Goal: Task Accomplishment & Management: Use online tool/utility

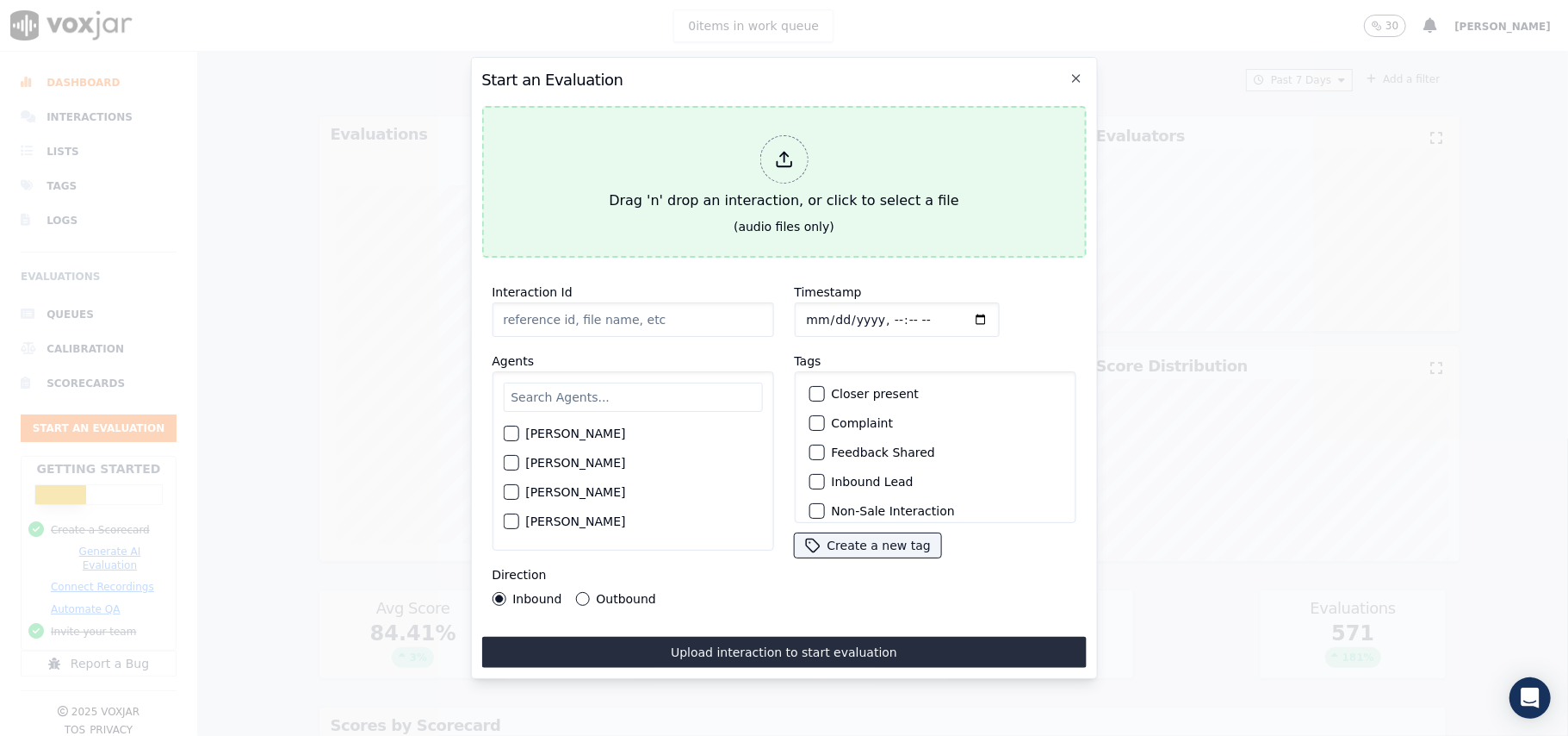
click at [769, 169] on div at bounding box center [784, 160] width 49 height 49
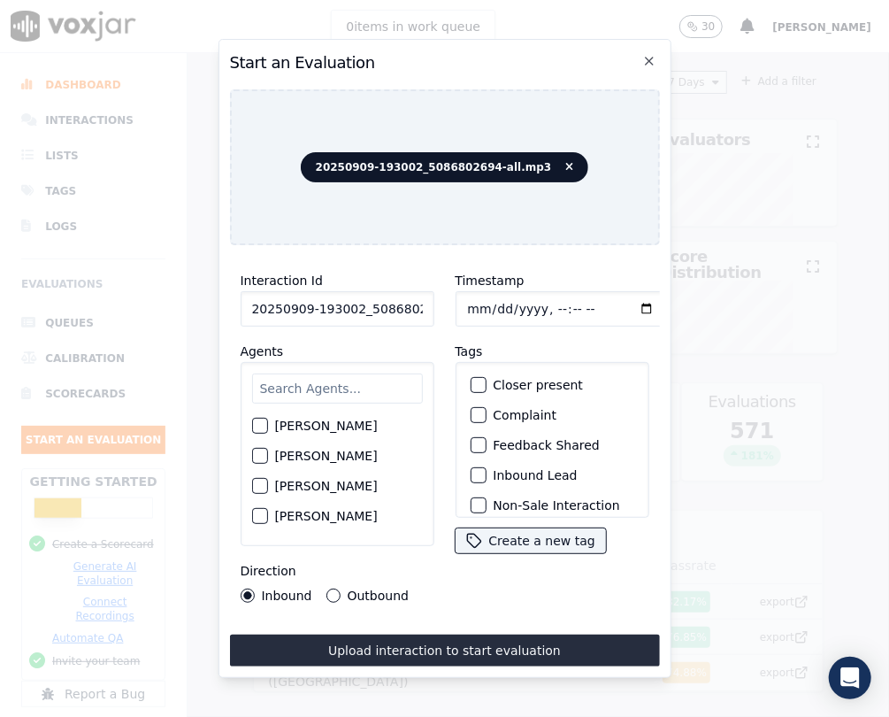
click at [382, 309] on input "20250909-193002_5086802694-all.mp3" at bounding box center [338, 308] width 194 height 35
type input "20250909-193002_5086802694-C1"
click at [490, 301] on input "Timestamp" at bounding box center [561, 308] width 211 height 35
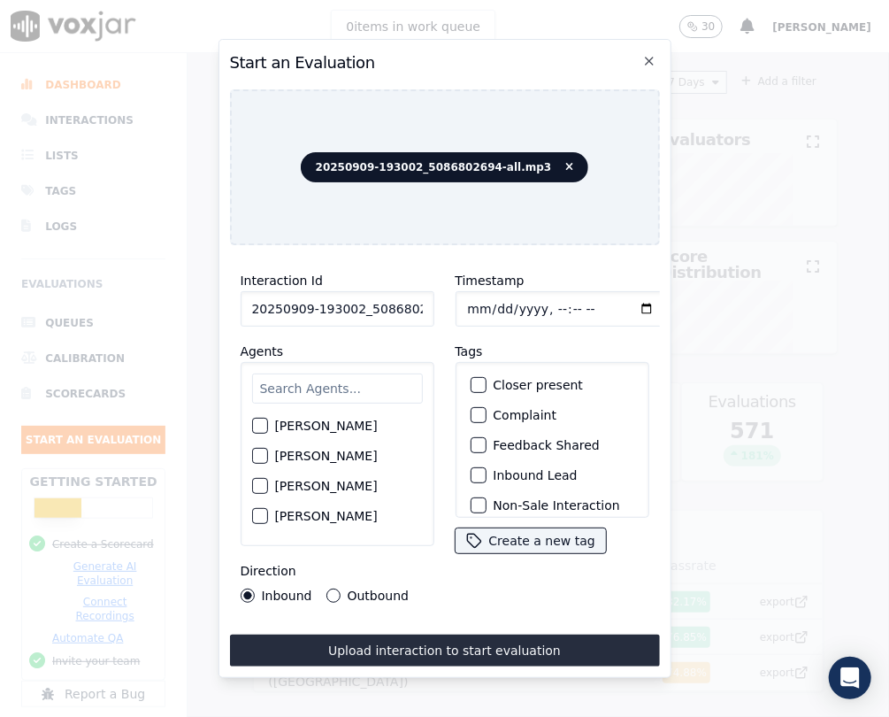
click at [319, 388] on input "text" at bounding box center [337, 388] width 171 height 30
click at [487, 298] on input "Timestamp" at bounding box center [561, 308] width 211 height 35
type input "[DATE]T23:13"
click at [368, 373] on input "text" at bounding box center [337, 388] width 171 height 30
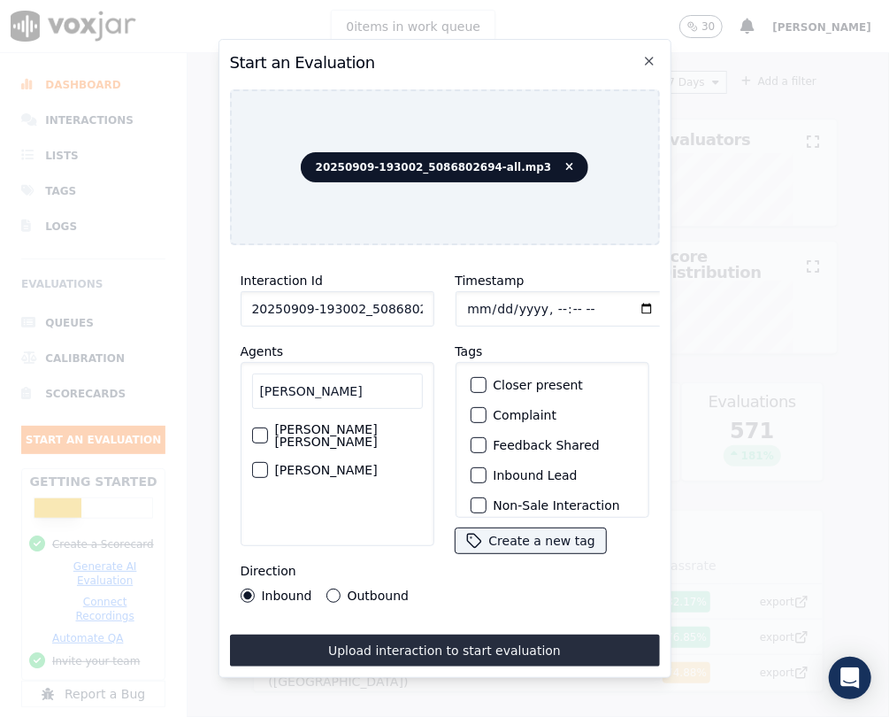
type input "[PERSON_NAME]"
click at [258, 464] on div "button" at bounding box center [259, 470] width 12 height 12
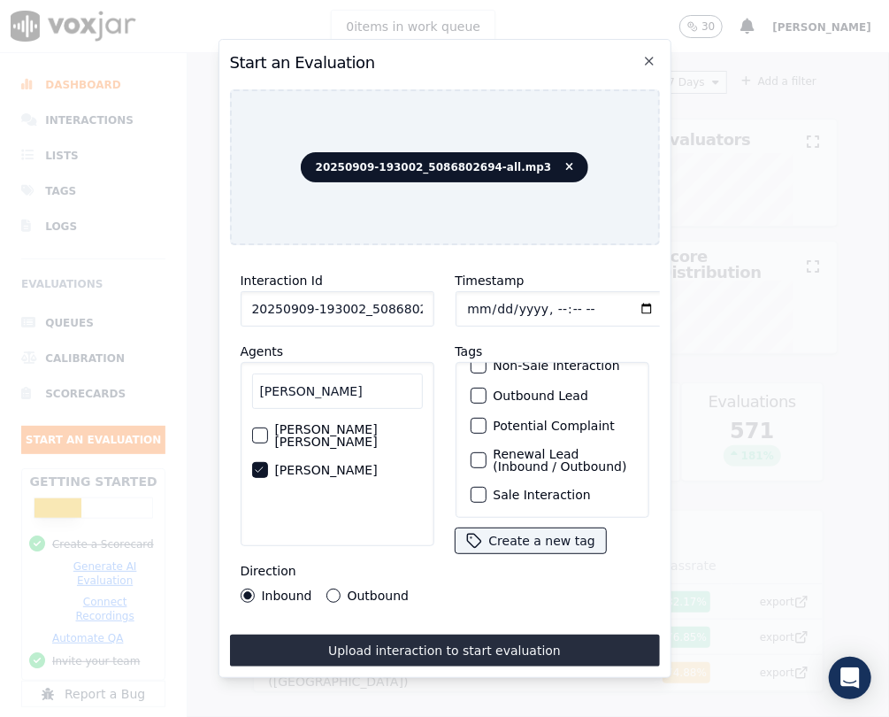
click at [472, 488] on div "button" at bounding box center [478, 494] width 12 height 12
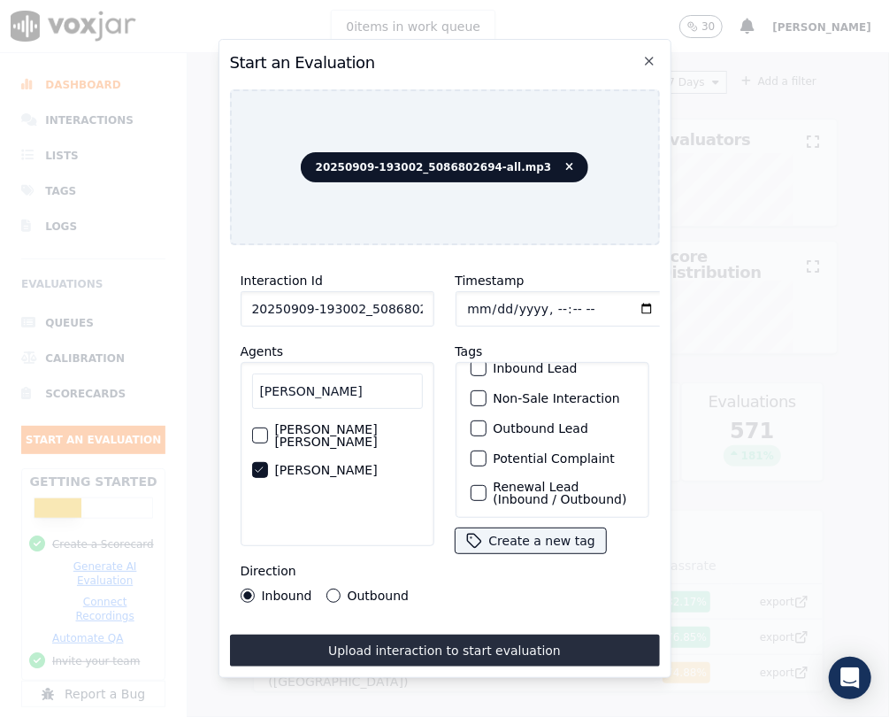
scroll to position [65, 0]
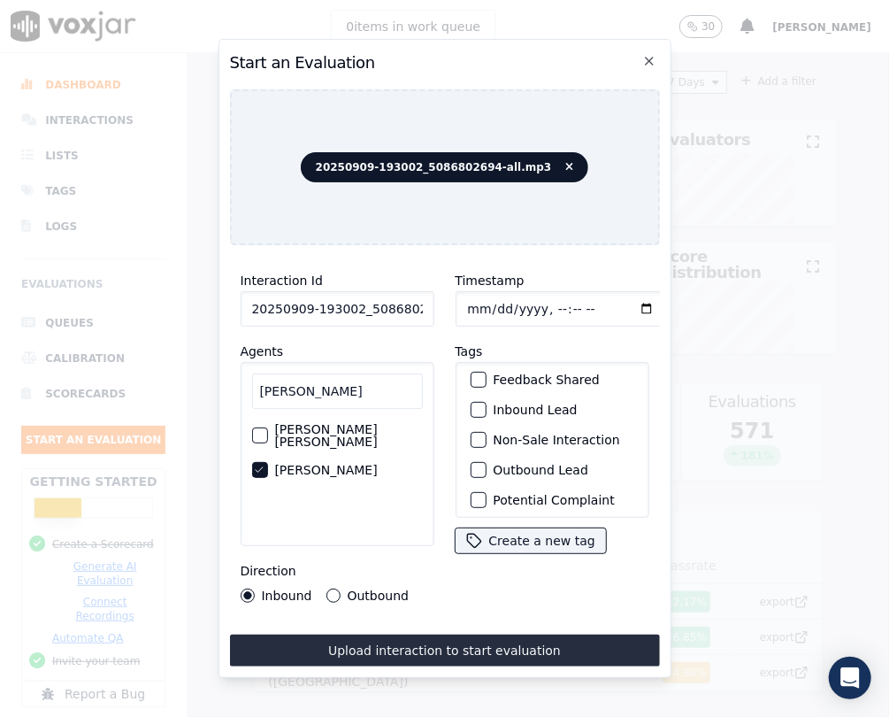
click at [472, 474] on div "button" at bounding box center [478, 470] width 12 height 12
click at [326, 588] on button "Outbound" at bounding box center [333, 595] width 14 height 14
click at [365, 645] on button "Upload interaction to start evaluation" at bounding box center [445, 650] width 430 height 32
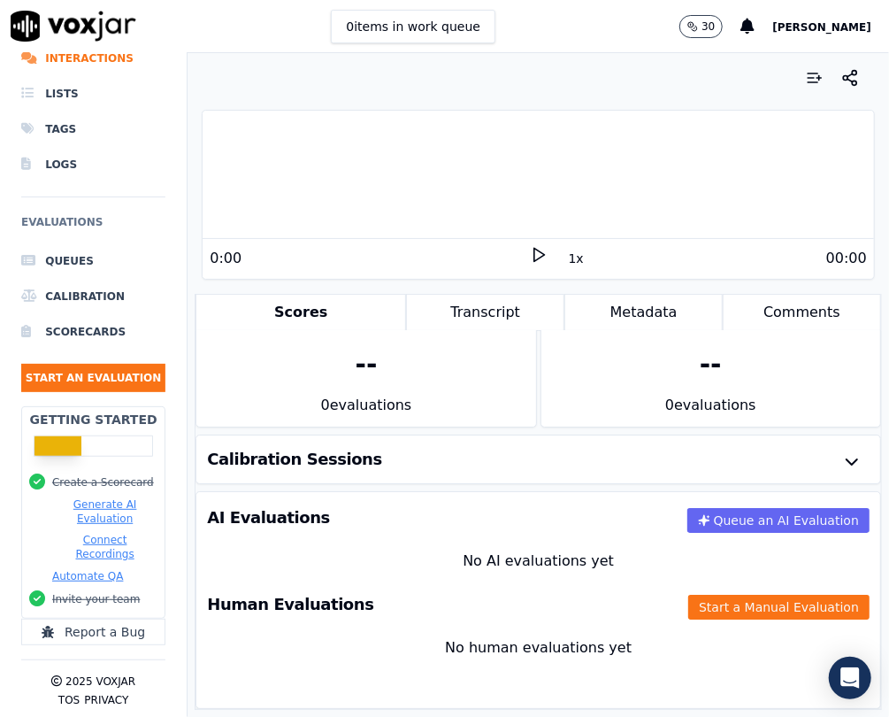
scroll to position [85, 0]
click at [704, 595] on button "Start a Manual Evaluation" at bounding box center [778, 607] width 181 height 25
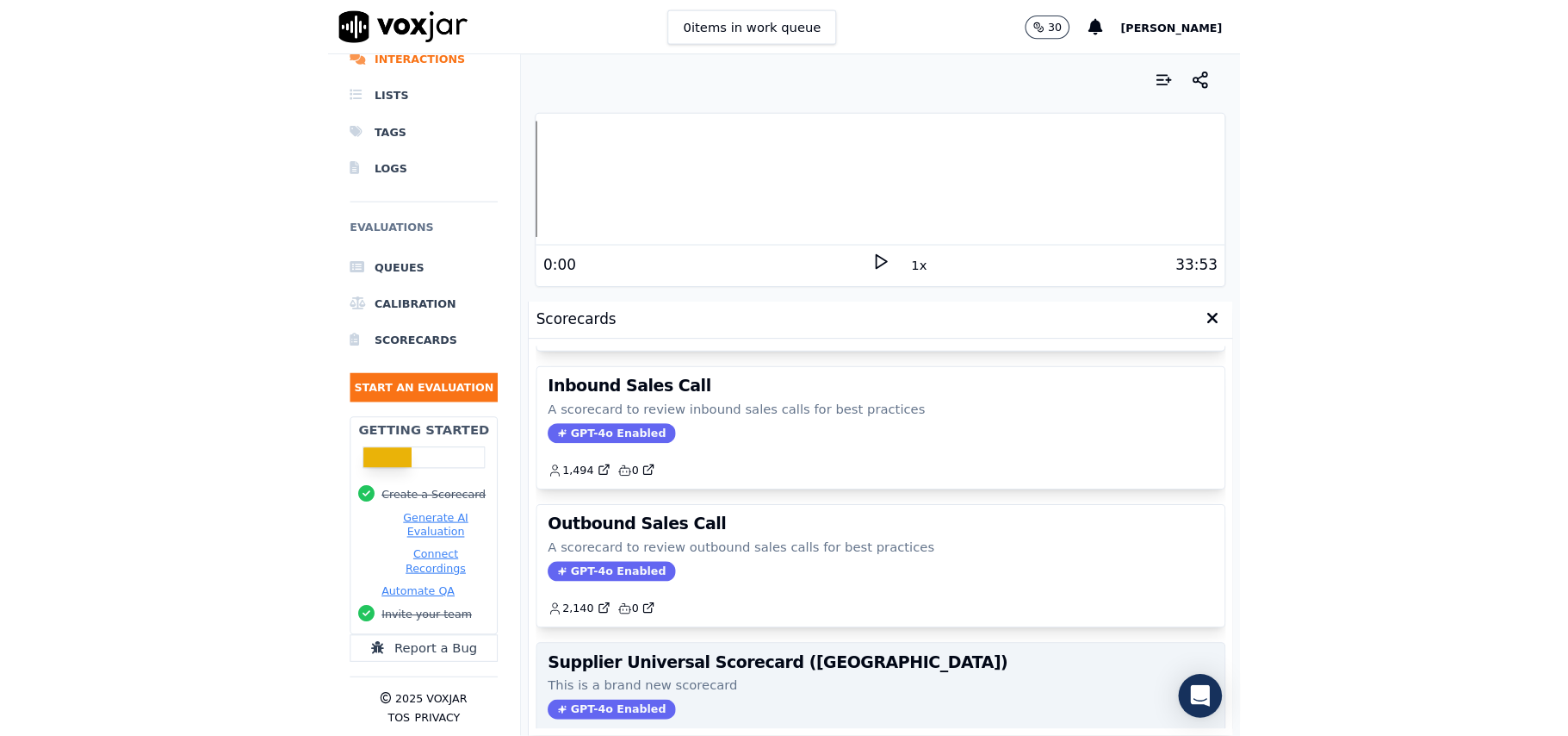
scroll to position [229, 0]
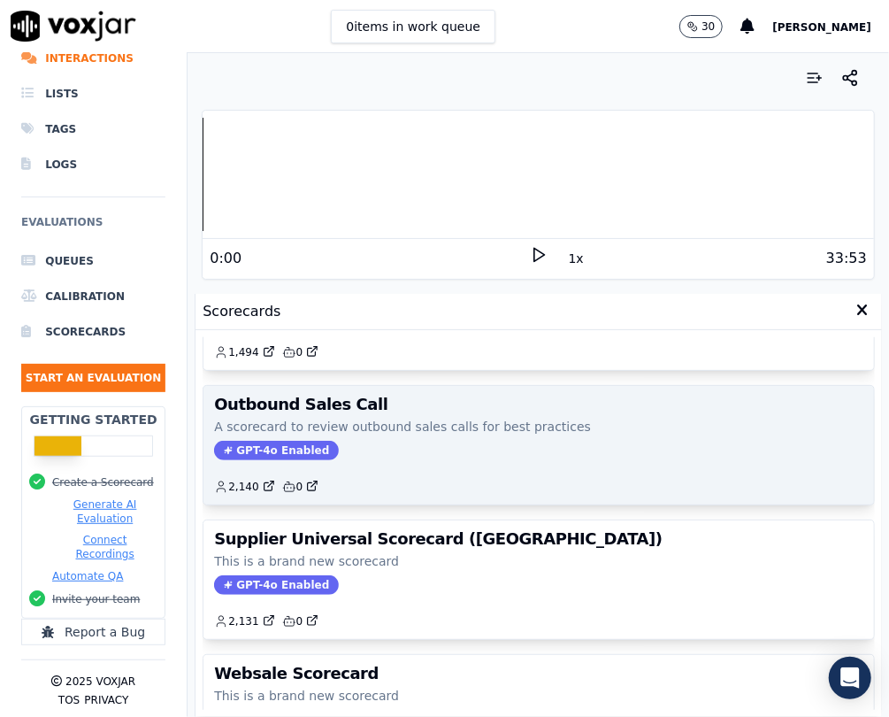
click at [262, 450] on span "GPT-4o Enabled" at bounding box center [276, 450] width 125 height 19
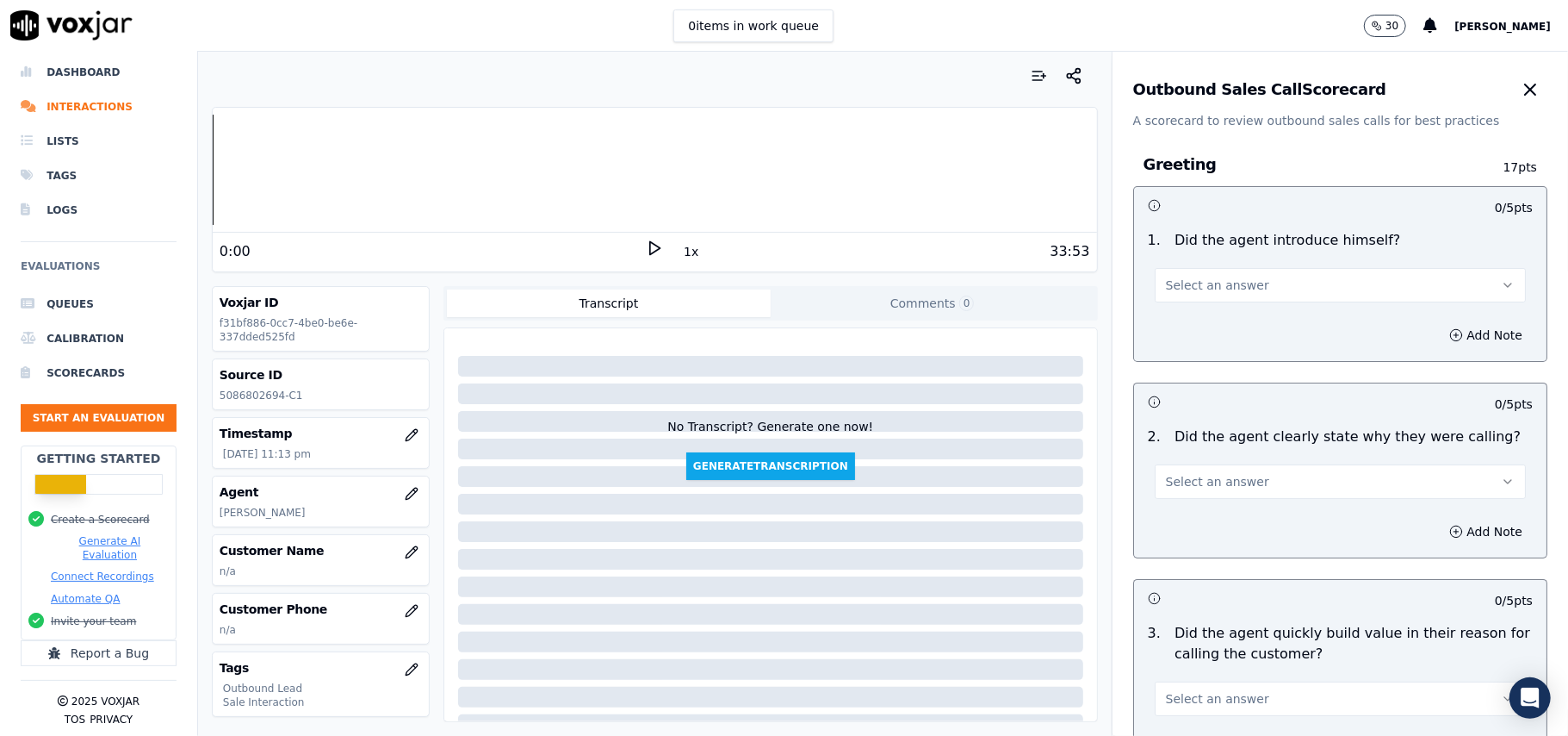
scroll to position [1229, 0]
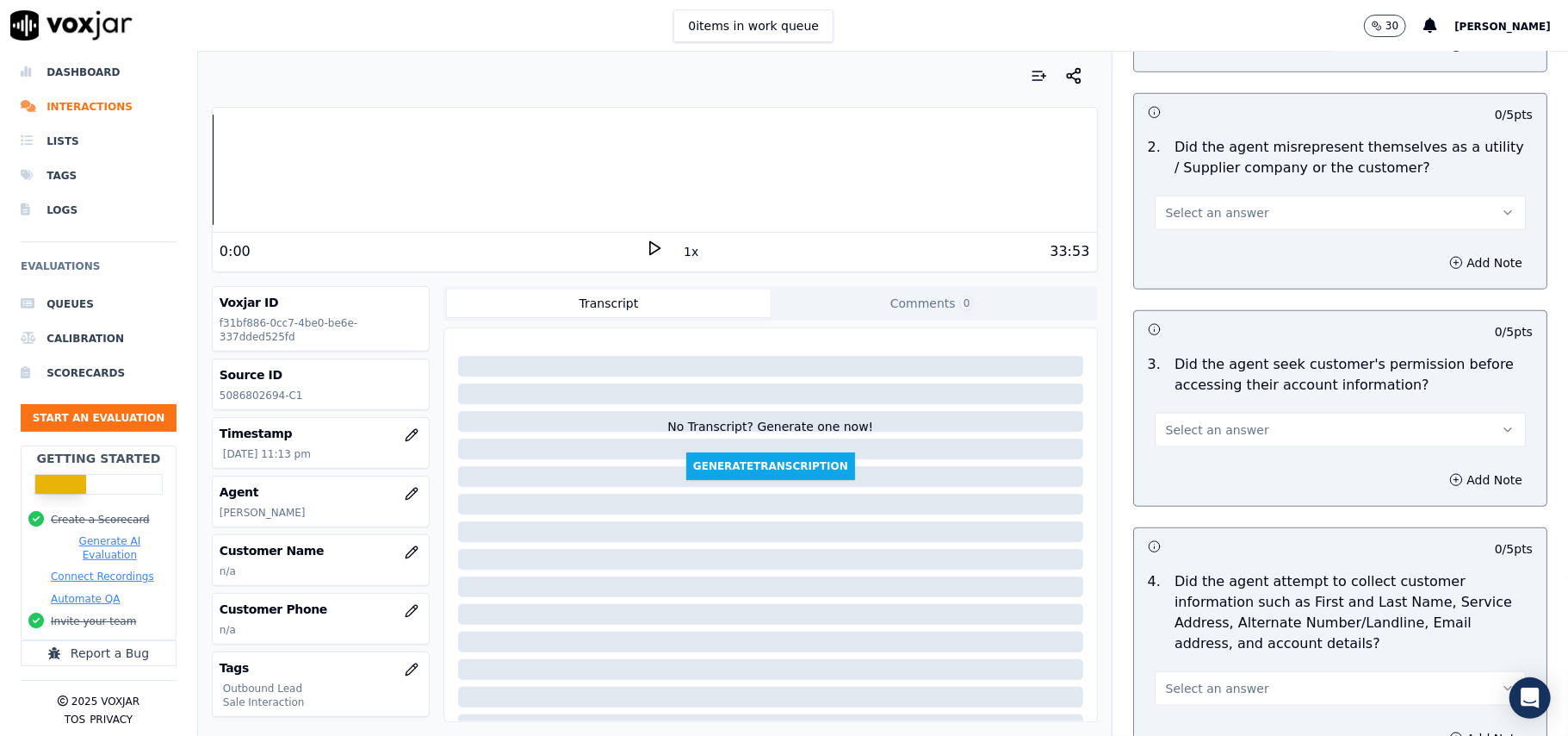
click at [1170, 430] on span "Select an answer" at bounding box center [1218, 430] width 103 height 18
click at [1169, 497] on div "No" at bounding box center [1303, 499] width 333 height 27
click at [1430, 467] on div "Add Note" at bounding box center [1340, 479] width 413 height 52
click at [1439, 481] on button "Add Note" at bounding box center [1485, 479] width 93 height 24
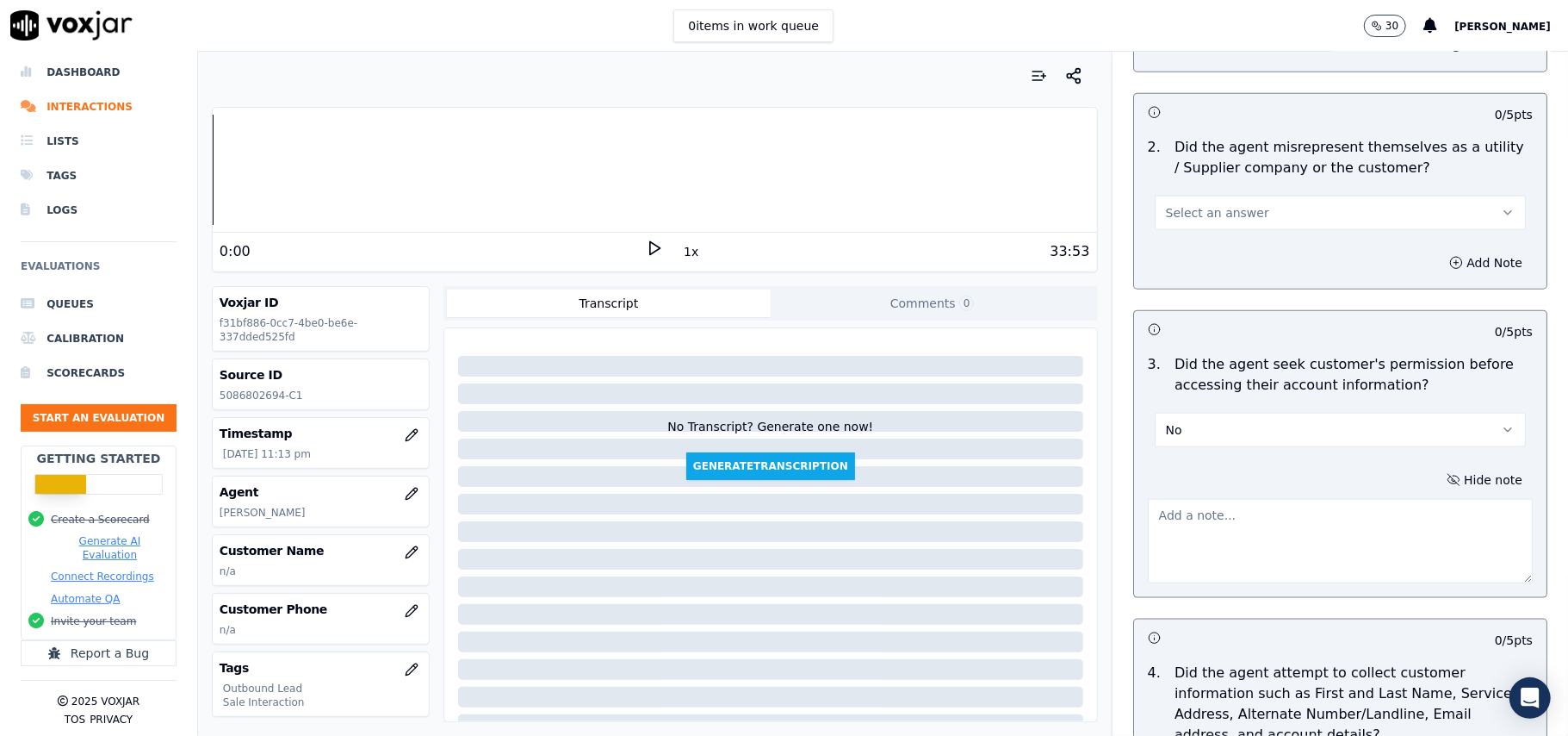
click at [1211, 535] on textarea at bounding box center [1339, 540] width 384 height 85
paste textarea "@5:24 – The agent did not take permission from the customer before accessing th…"
type textarea "@5:24 – The agent did not take permission from the customer before accessing th…"
click at [1292, 549] on textarea "@5:24 – The agent did not take permission from the customer before accessing th…" at bounding box center [1339, 540] width 384 height 85
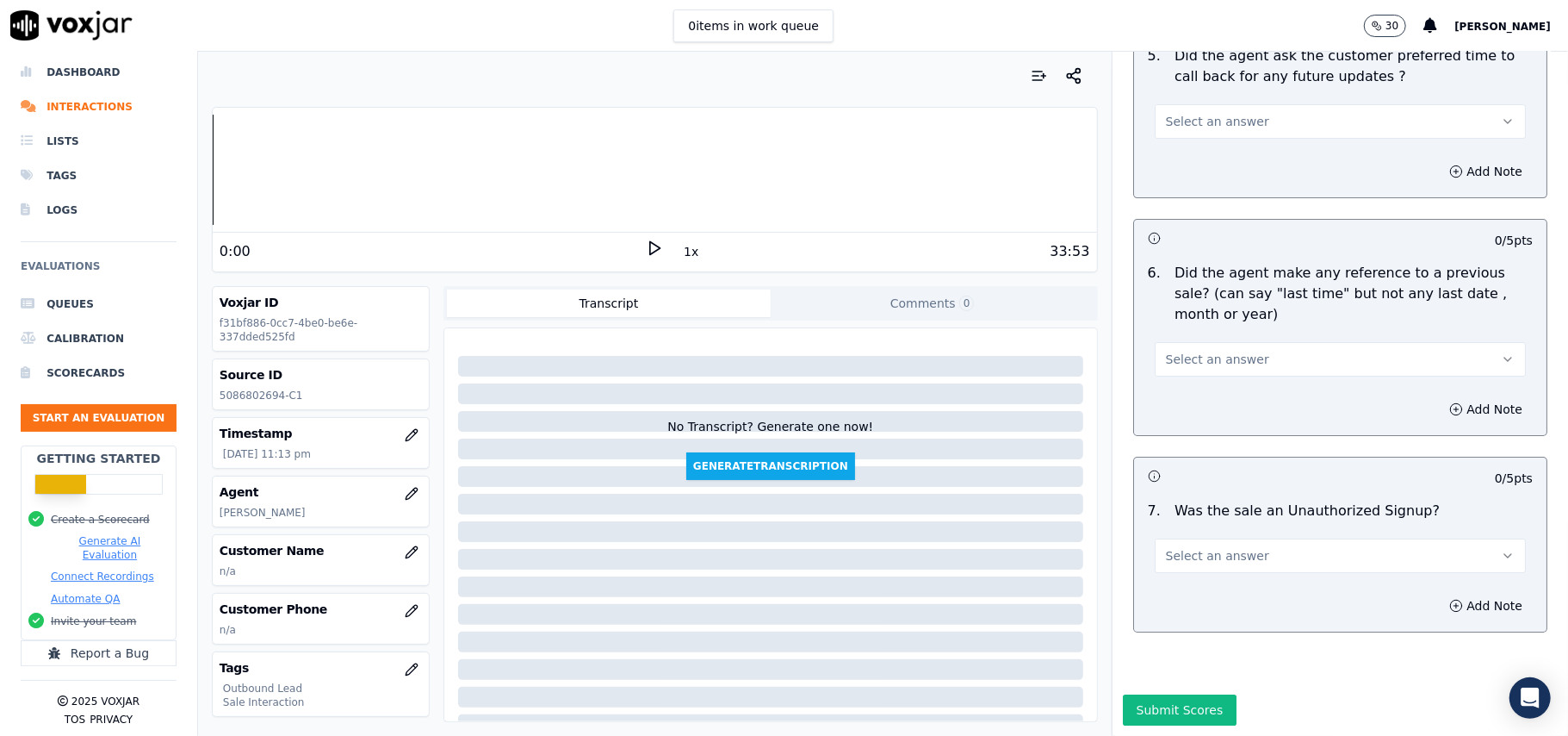
click at [1255, 538] on button "Select an answer" at bounding box center [1339, 555] width 371 height 34
click at [1215, 579] on div "No" at bounding box center [1303, 570] width 333 height 27
click at [1192, 350] on span "Select an answer" at bounding box center [1218, 359] width 103 height 18
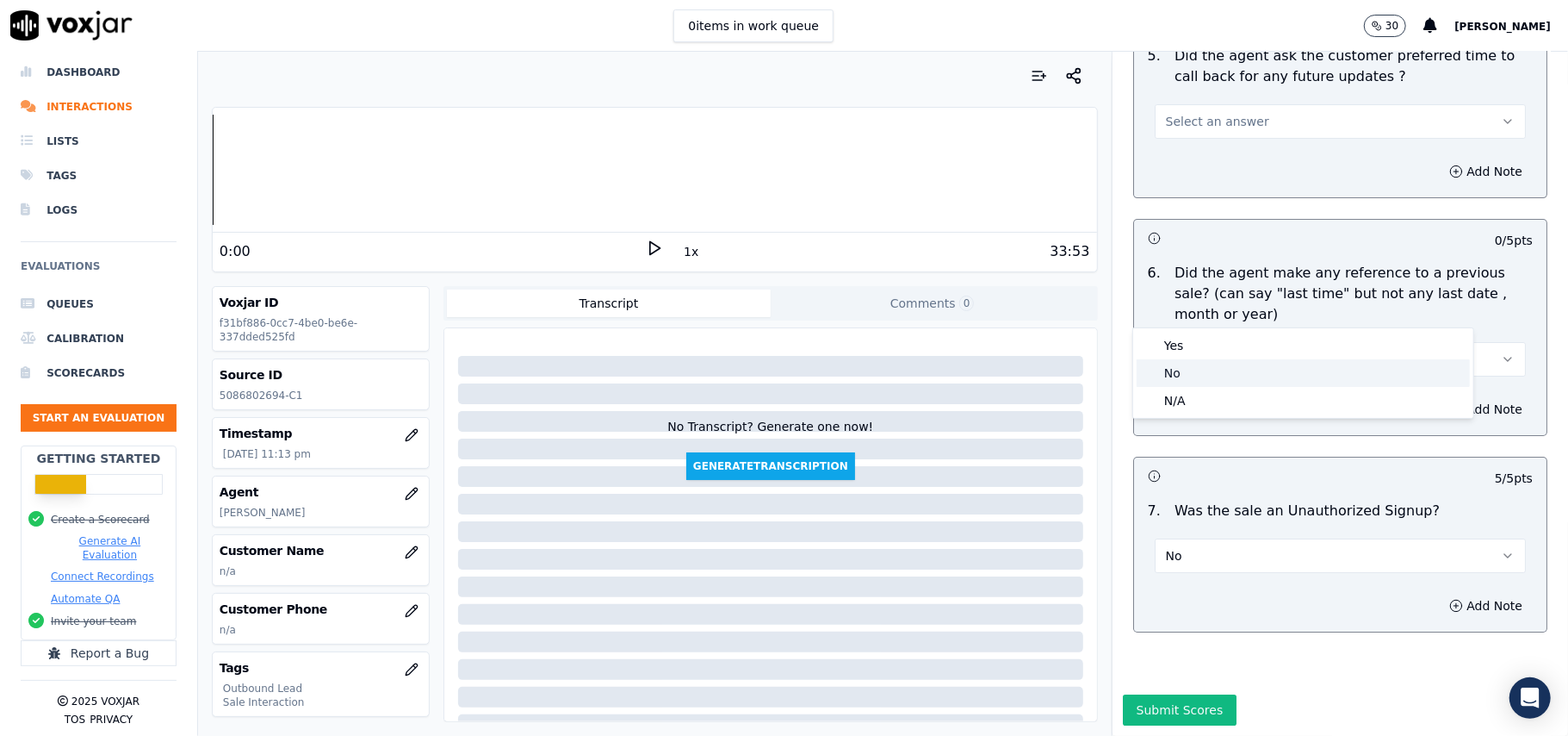
click at [1185, 359] on div "No" at bounding box center [1303, 373] width 333 height 27
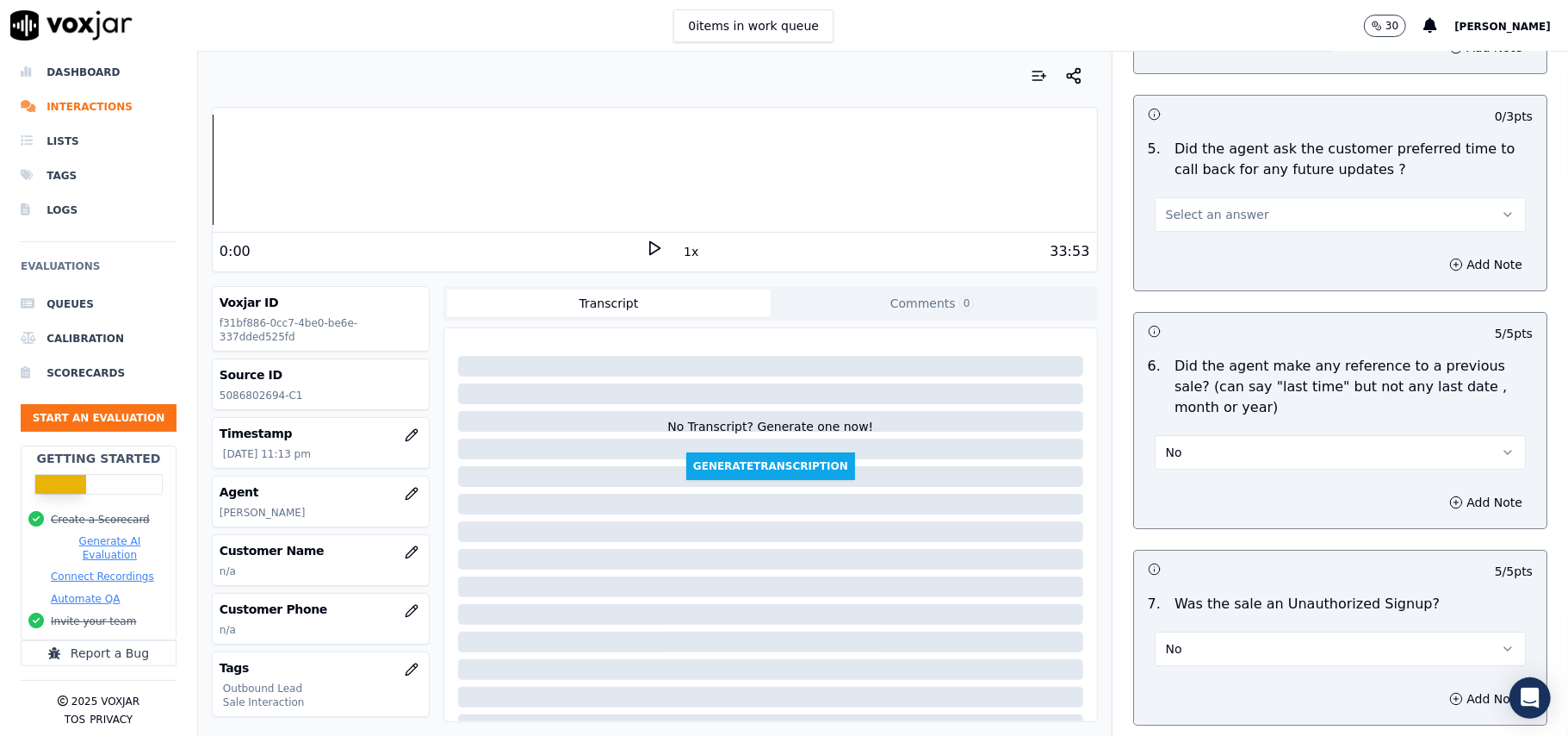
scroll to position [4043, 0]
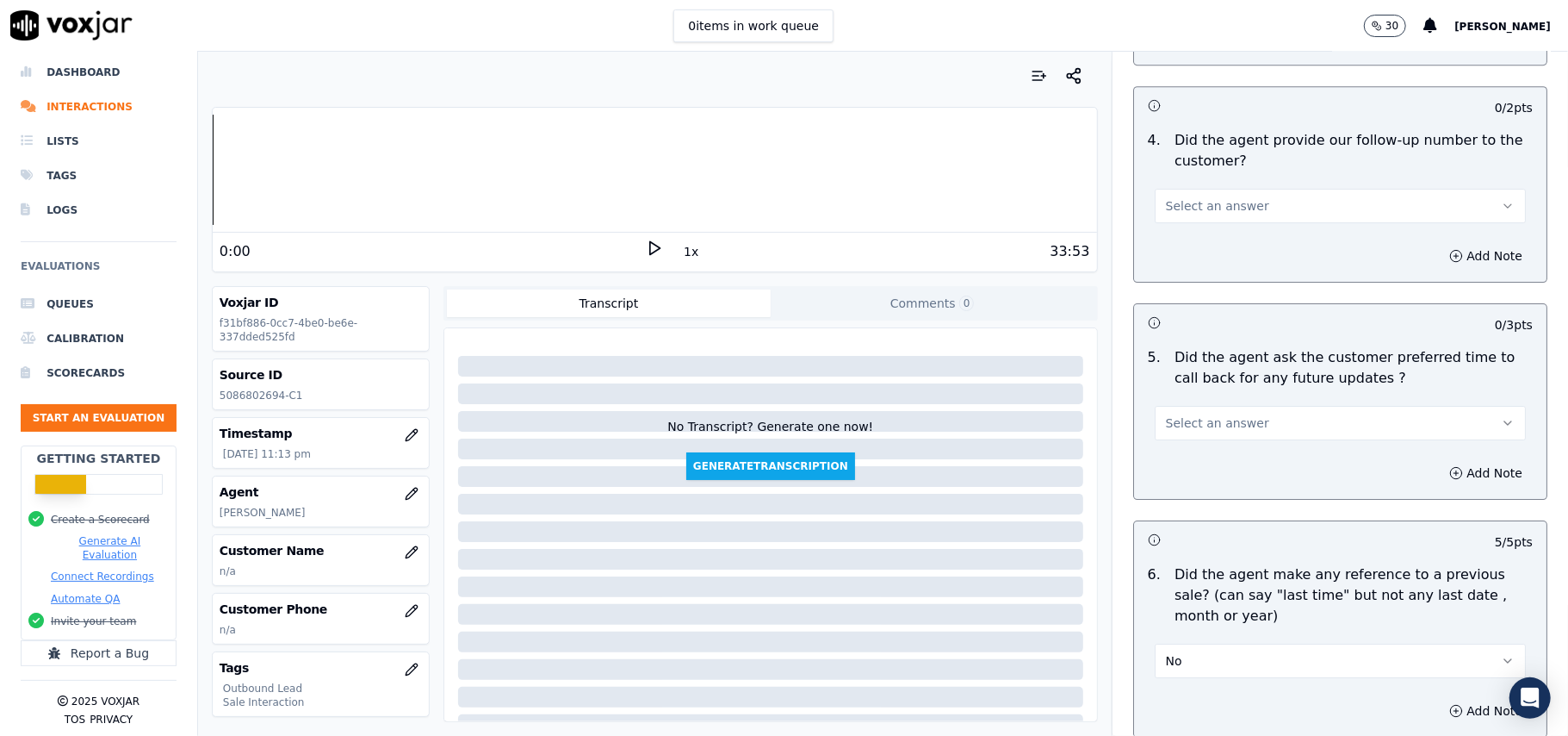
click at [1204, 415] on span "Select an answer" at bounding box center [1218, 423] width 103 height 18
click at [1184, 501] on div "N/A" at bounding box center [1303, 507] width 333 height 27
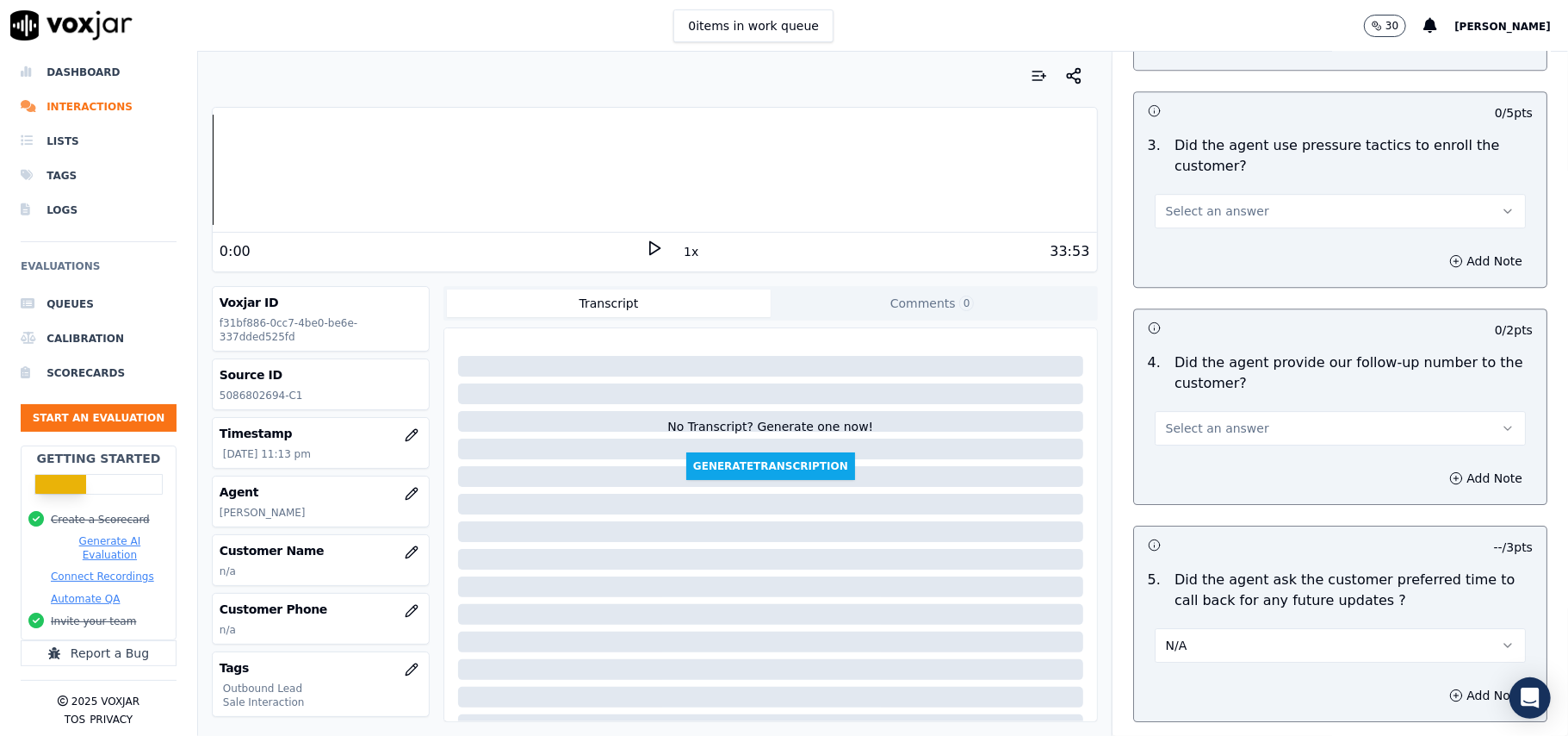
scroll to position [3698, 0]
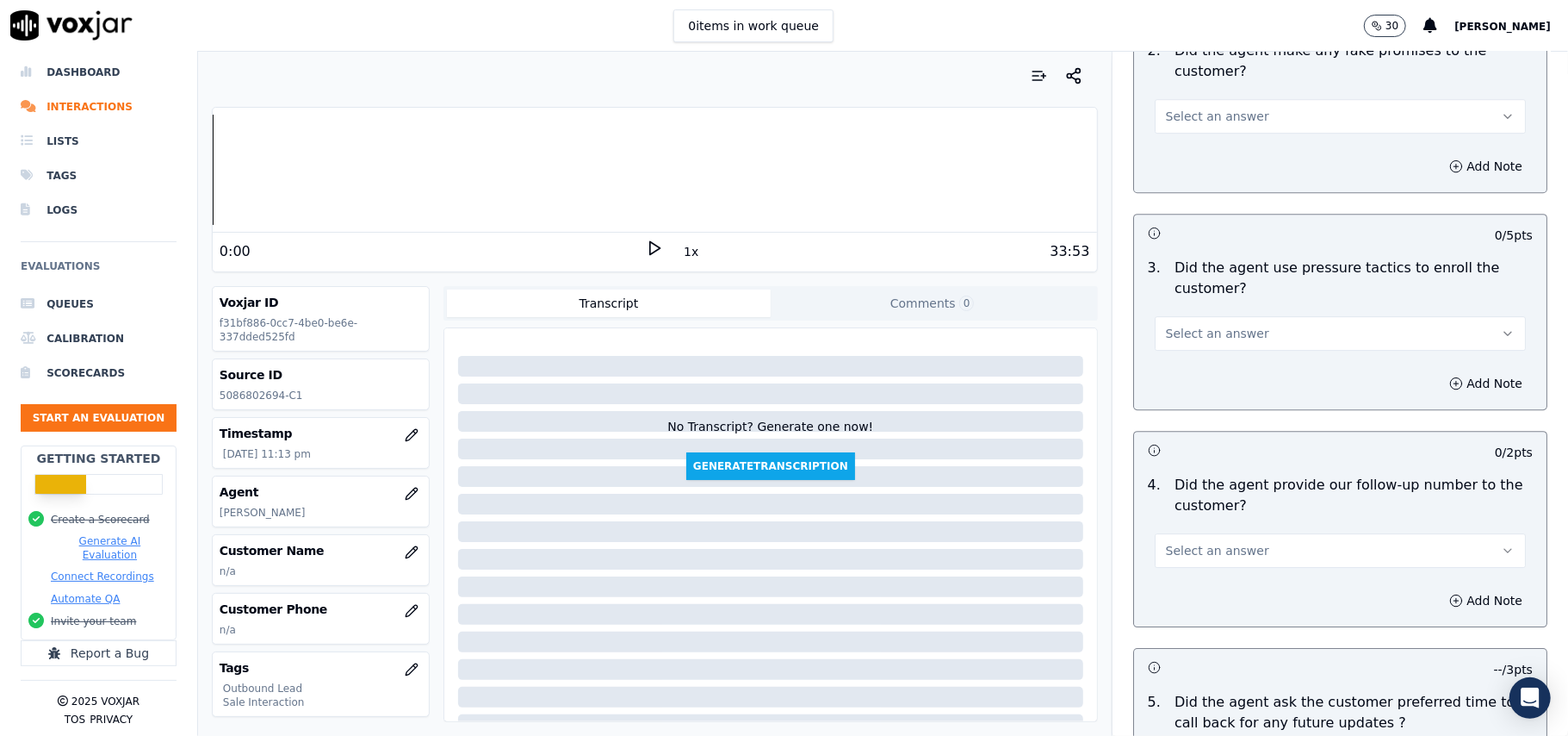
click at [1213, 542] on span "Select an answer" at bounding box center [1218, 551] width 103 height 18
click at [1192, 579] on div "Yes" at bounding box center [1303, 578] width 333 height 27
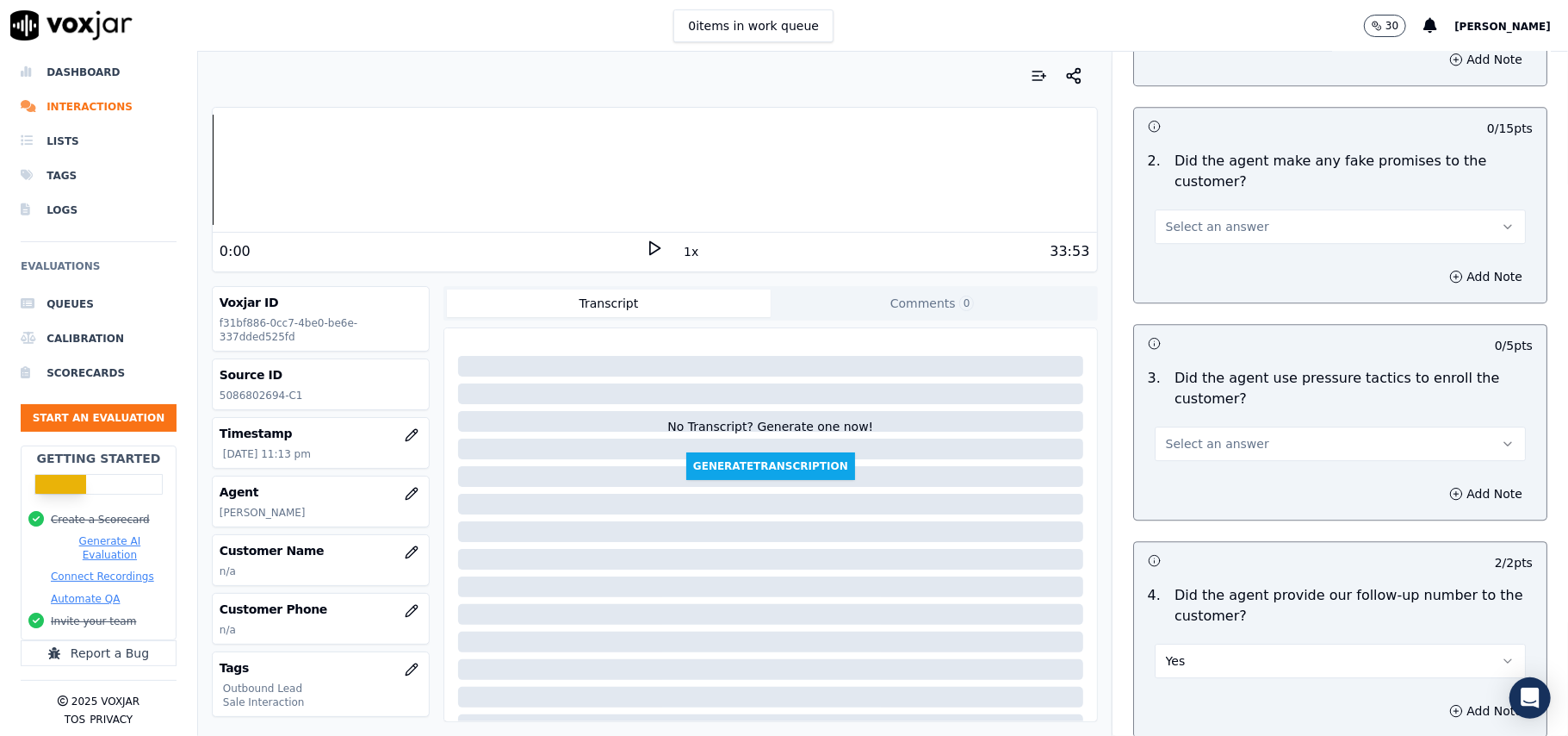
scroll to position [3470, 0]
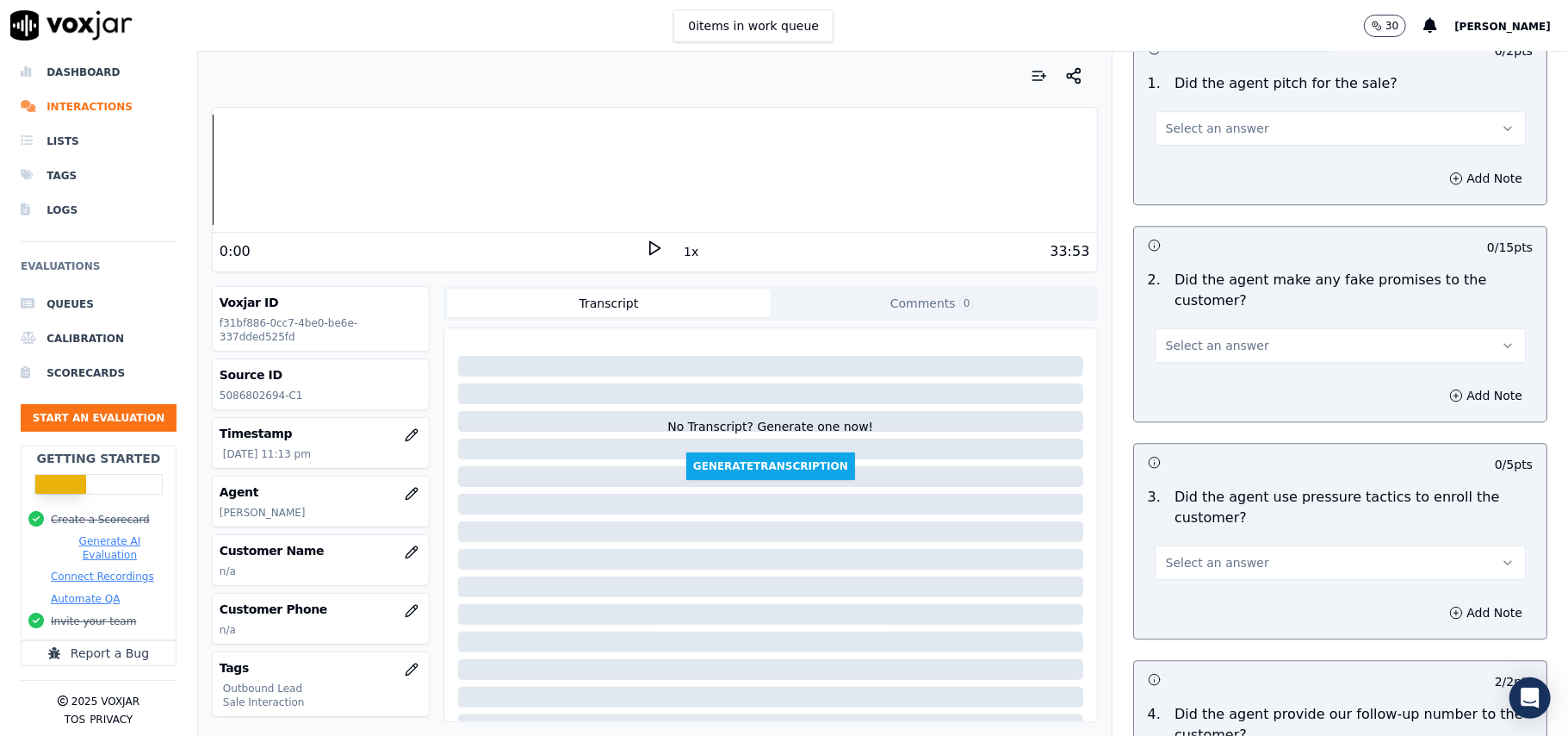
click at [1197, 554] on span "Select an answer" at bounding box center [1218, 563] width 103 height 18
click at [1199, 608] on div "No" at bounding box center [1303, 618] width 333 height 27
drag, startPoint x: 1254, startPoint y: 318, endPoint x: 1254, endPoint y: 341, distance: 23.0
click at [1254, 328] on button "Select an answer" at bounding box center [1339, 345] width 371 height 34
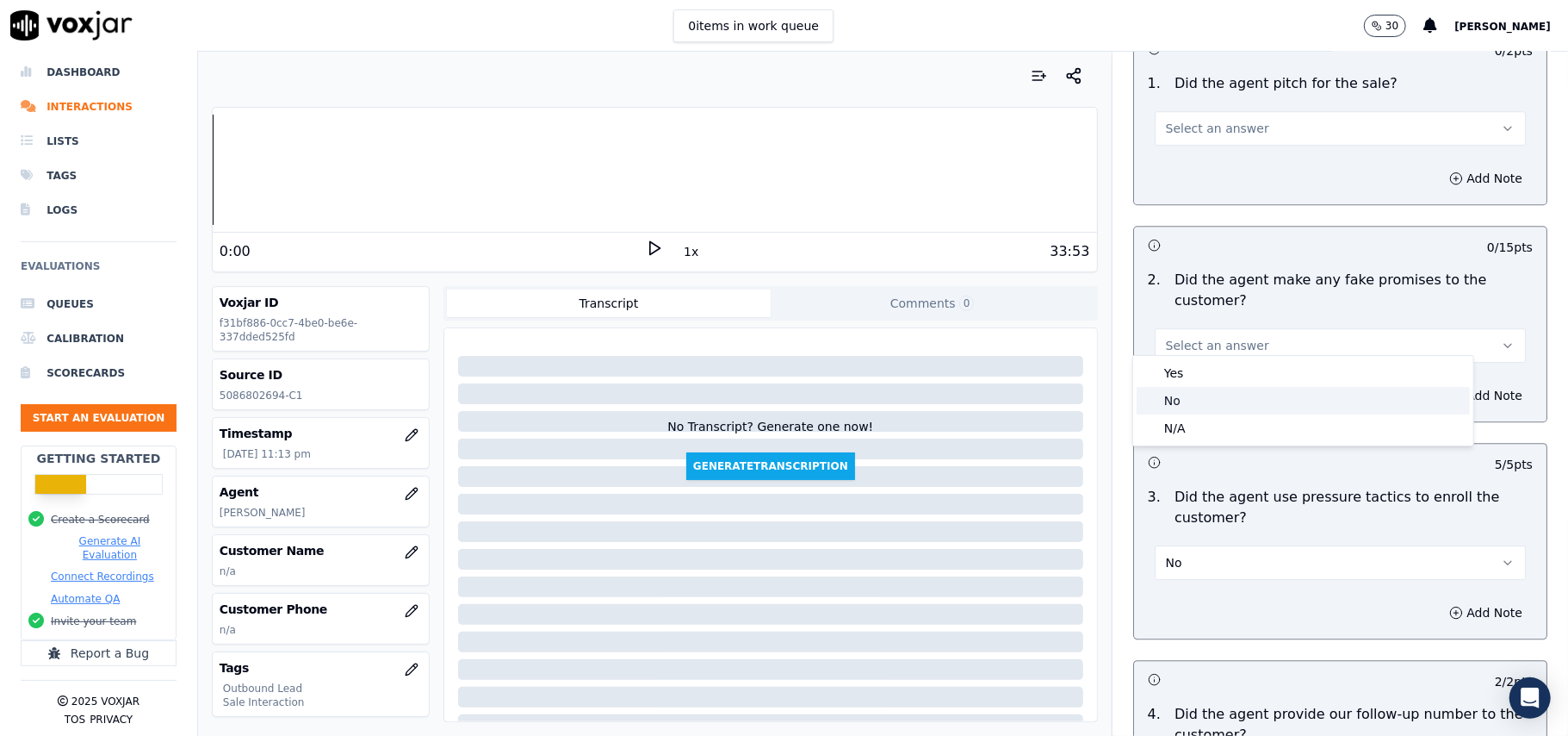
click at [1233, 407] on div "No" at bounding box center [1303, 400] width 333 height 27
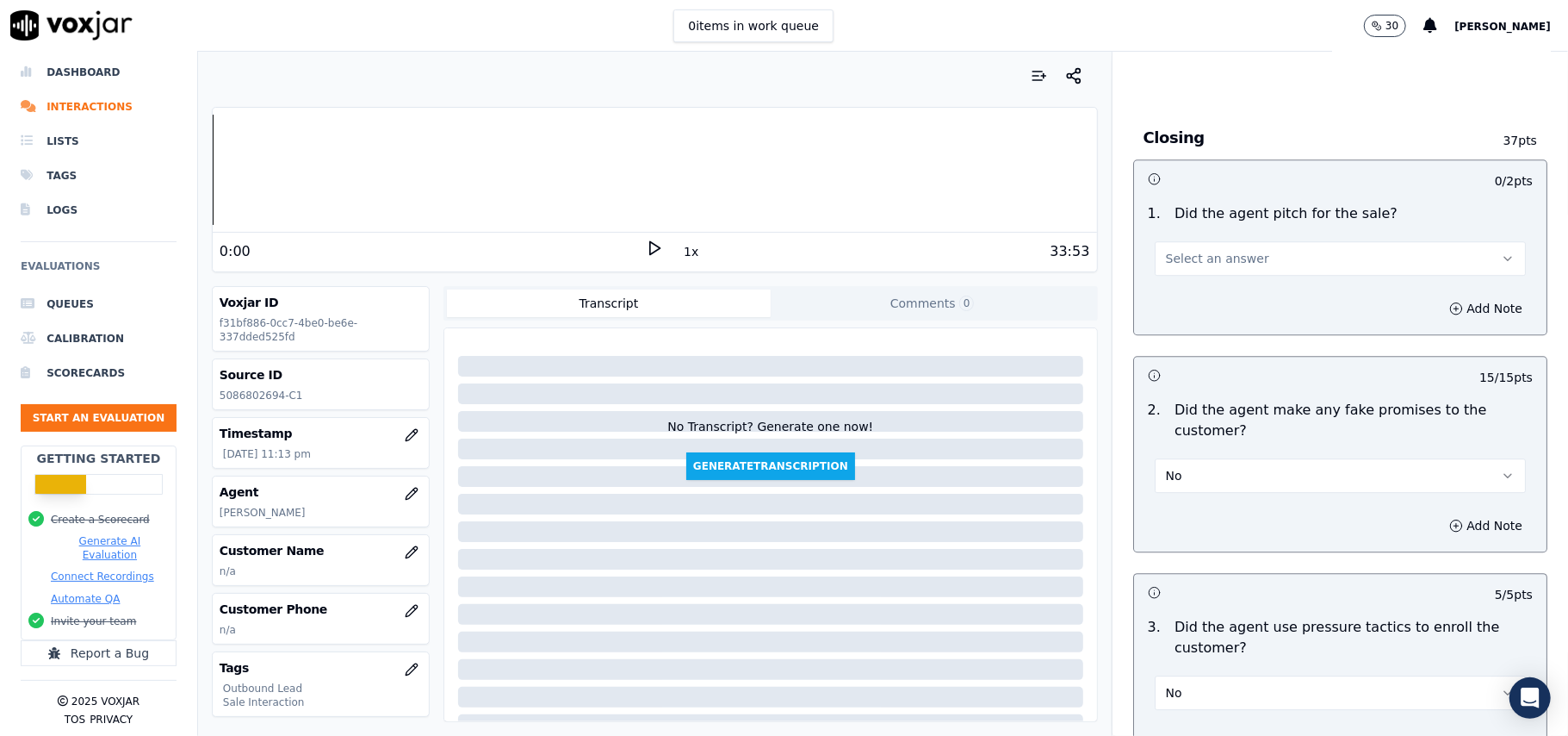
scroll to position [3240, 0]
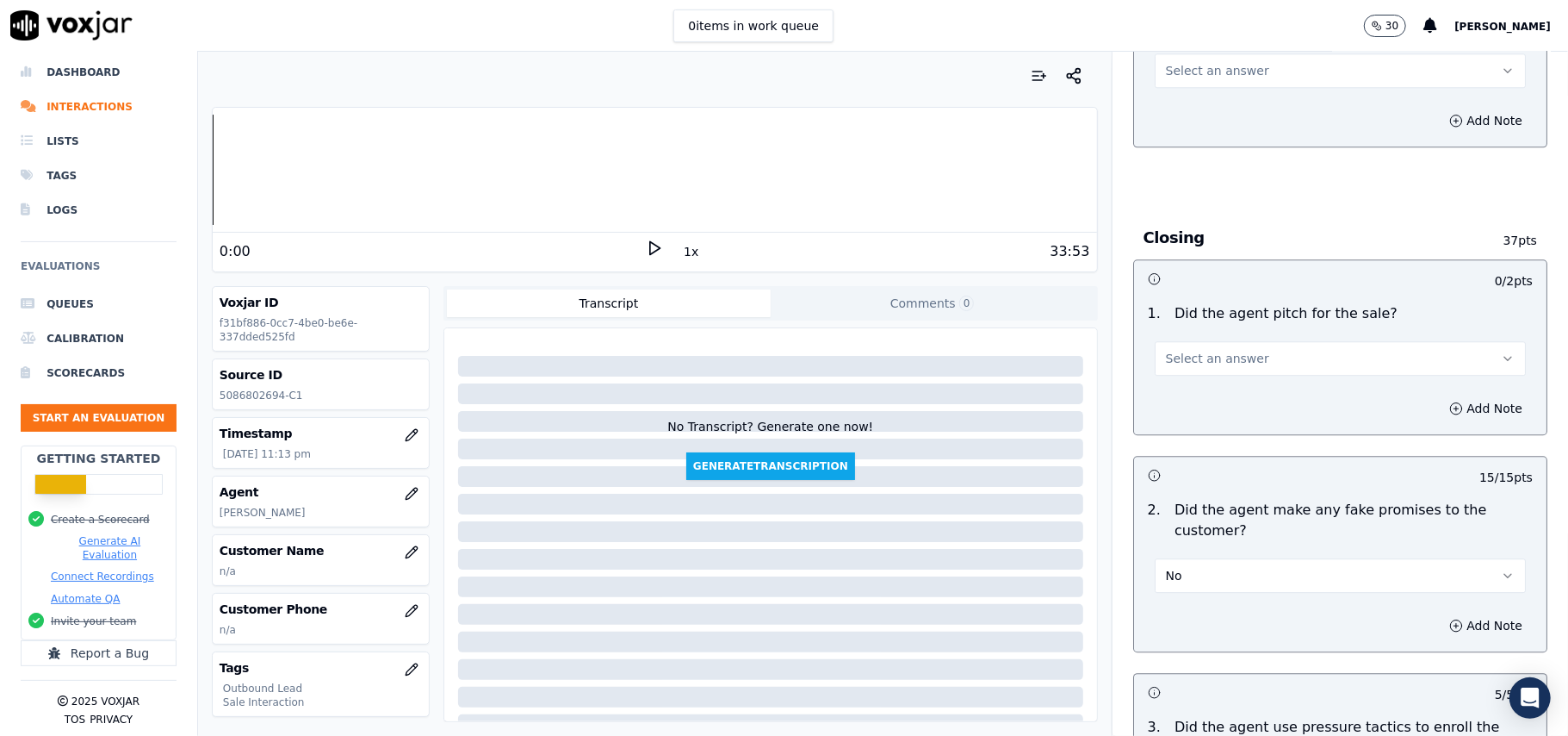
click at [1244, 347] on button "Select an answer" at bounding box center [1339, 357] width 371 height 34
click at [1244, 389] on div "Yes" at bounding box center [1303, 385] width 333 height 27
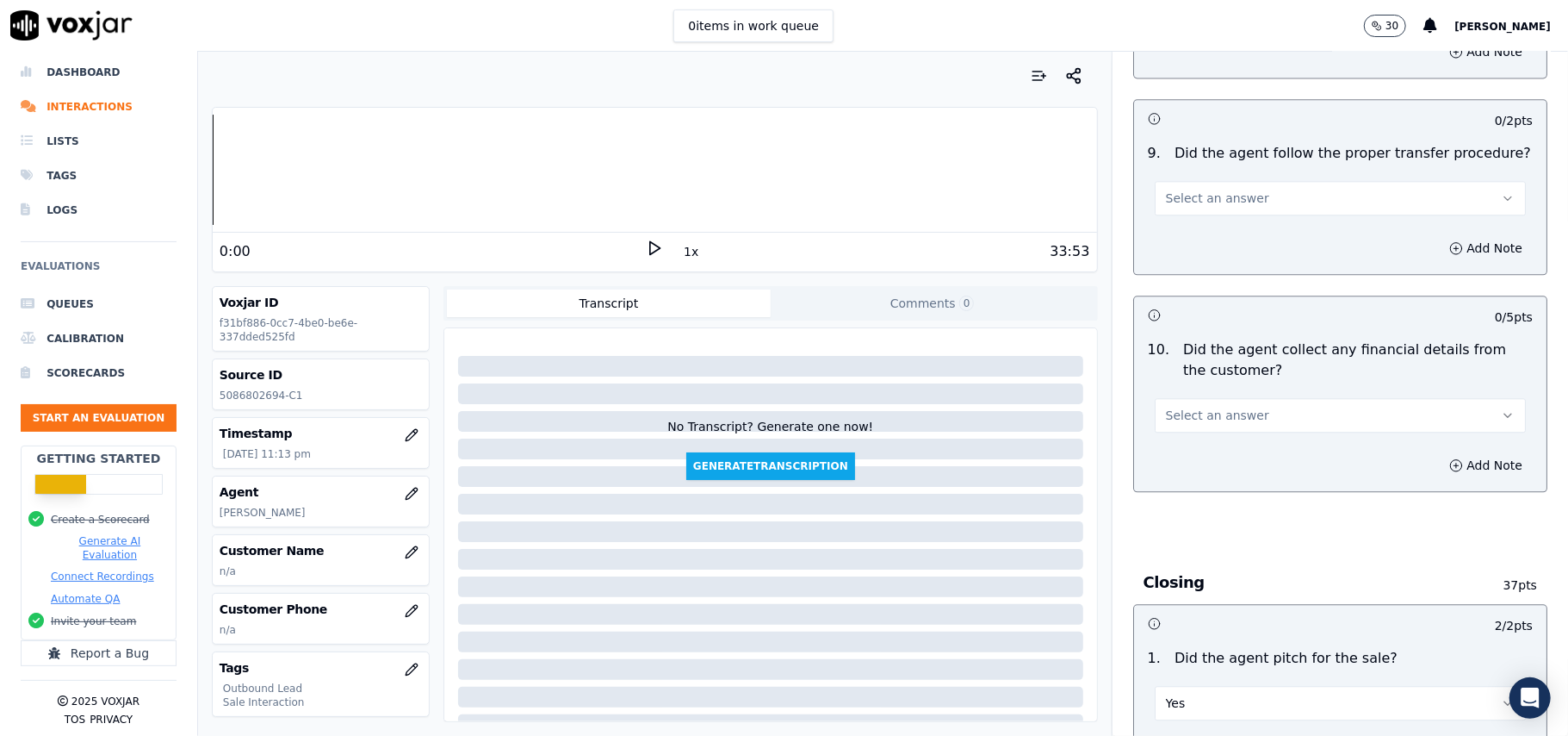
click at [1231, 407] on span "Select an answer" at bounding box center [1218, 416] width 103 height 18
click at [1216, 473] on div "No" at bounding box center [1303, 469] width 333 height 27
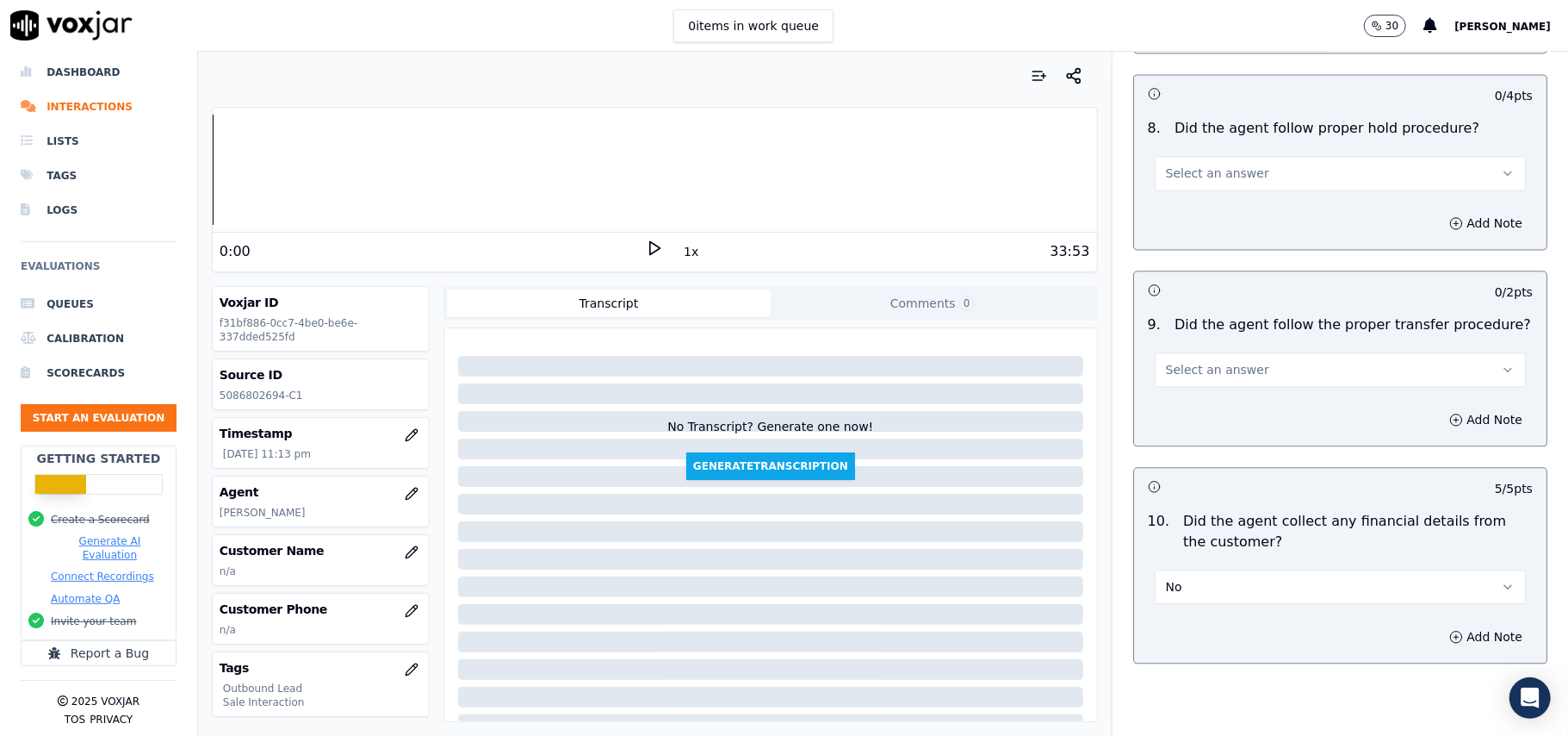
scroll to position [2551, 0]
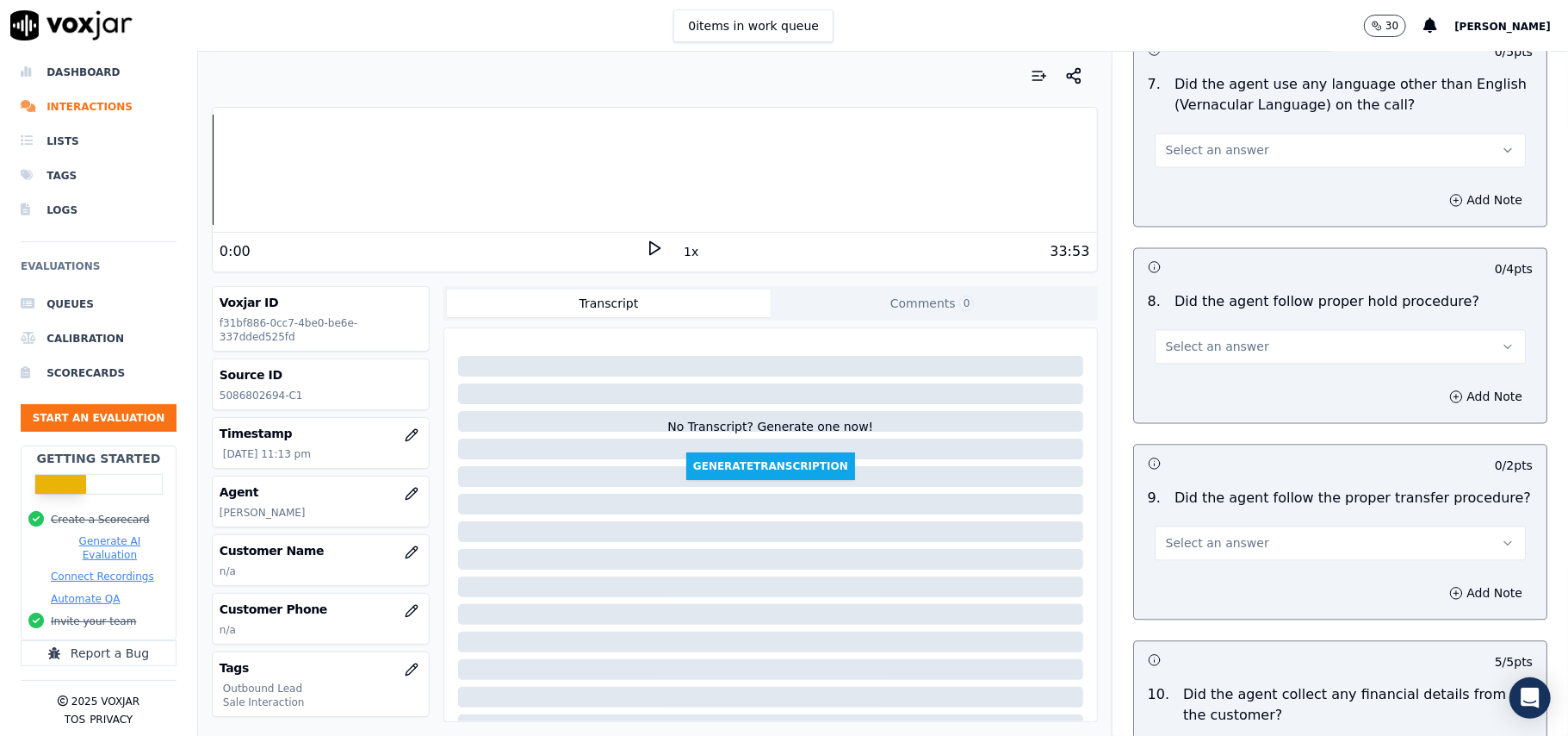
click at [1210, 534] on span "Select an answer" at bounding box center [1218, 543] width 103 height 18
click at [1196, 565] on div "Yes" at bounding box center [1303, 569] width 333 height 27
click at [1259, 312] on div "Select an answer" at bounding box center [1340, 337] width 399 height 52
click at [1222, 339] on span "Select an answer" at bounding box center [1218, 347] width 103 height 18
click at [1199, 377] on div "Yes" at bounding box center [1303, 371] width 333 height 27
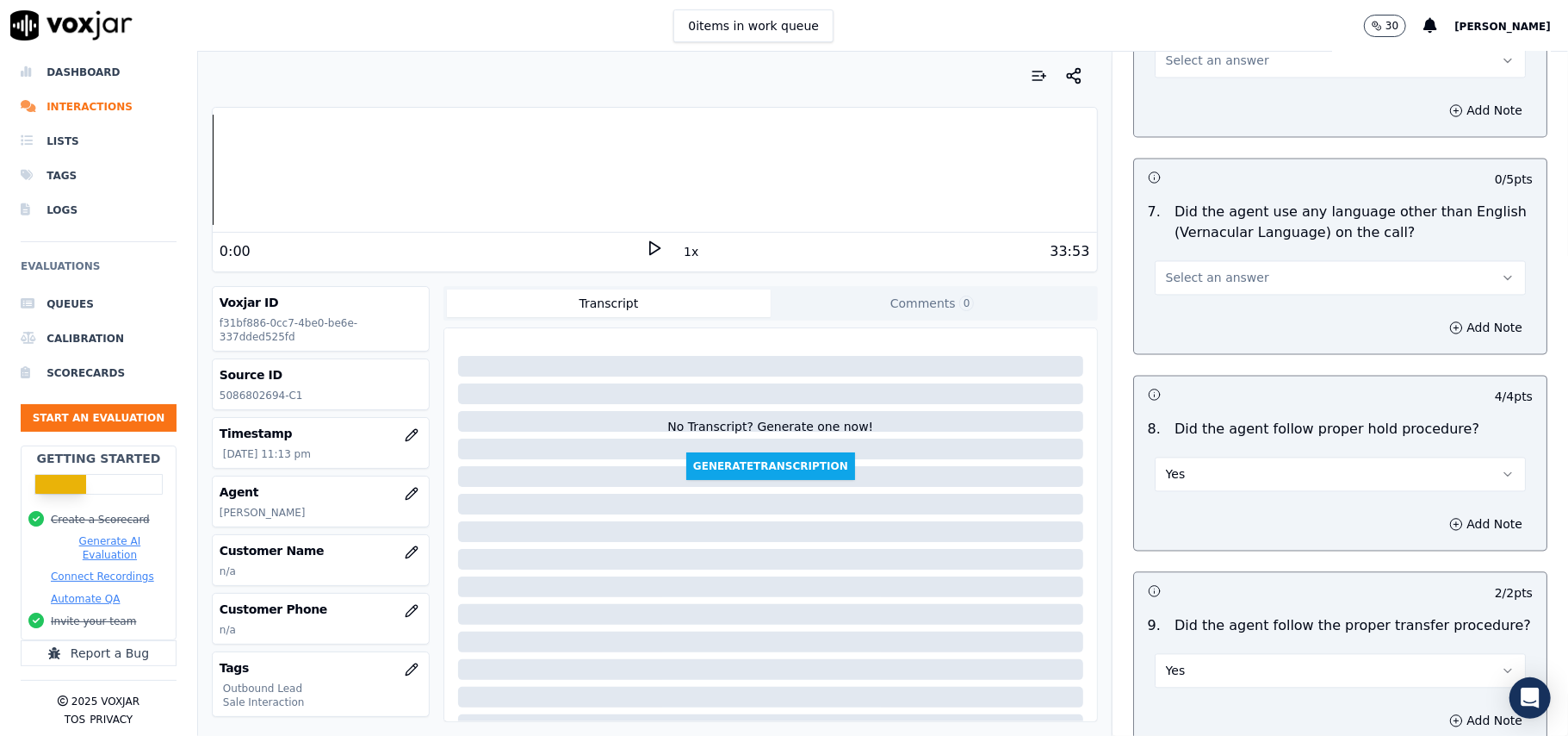
scroll to position [2321, 0]
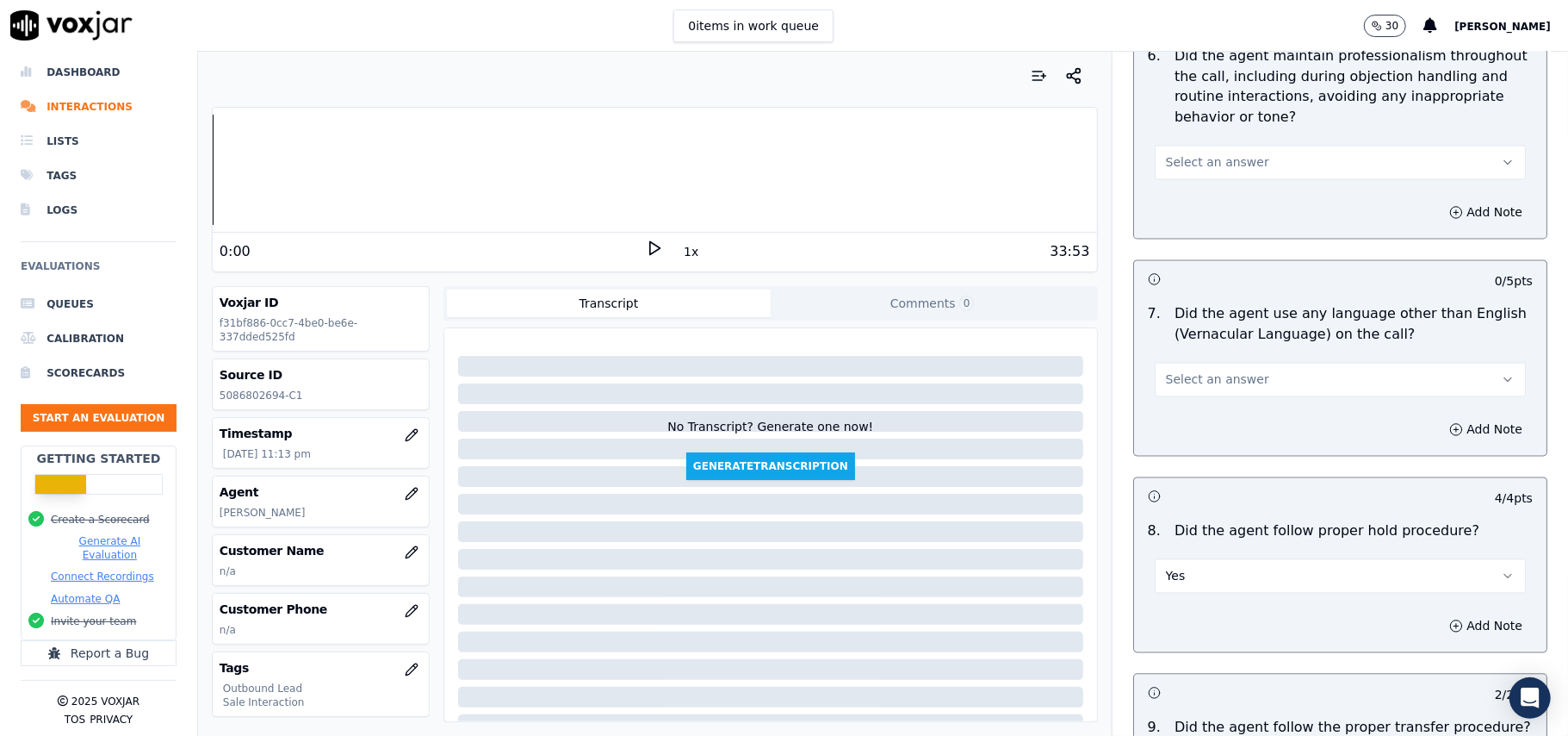
click at [1221, 371] on span "Select an answer" at bounding box center [1218, 380] width 103 height 18
click at [1196, 436] on div "No" at bounding box center [1303, 431] width 333 height 27
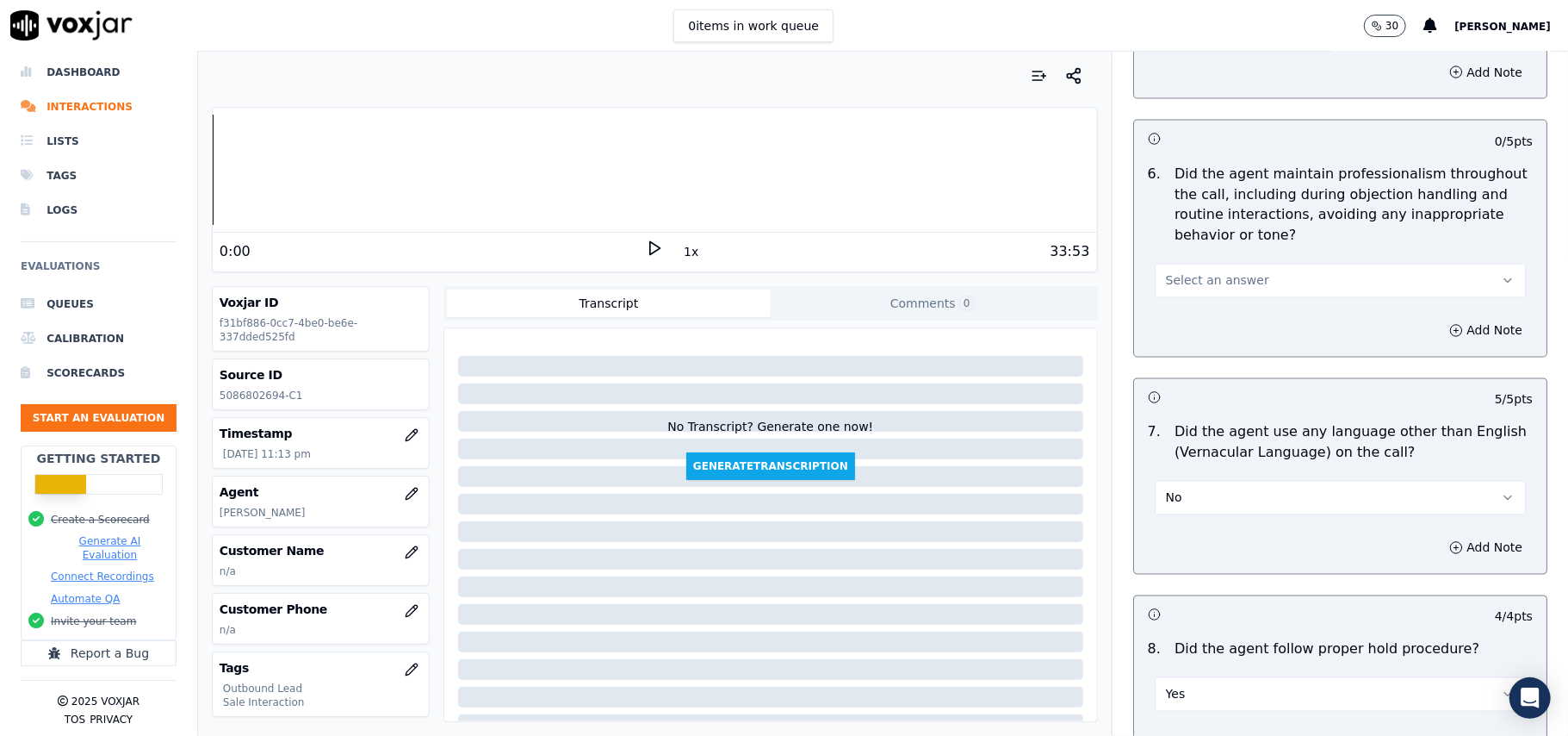
scroll to position [1976, 0]
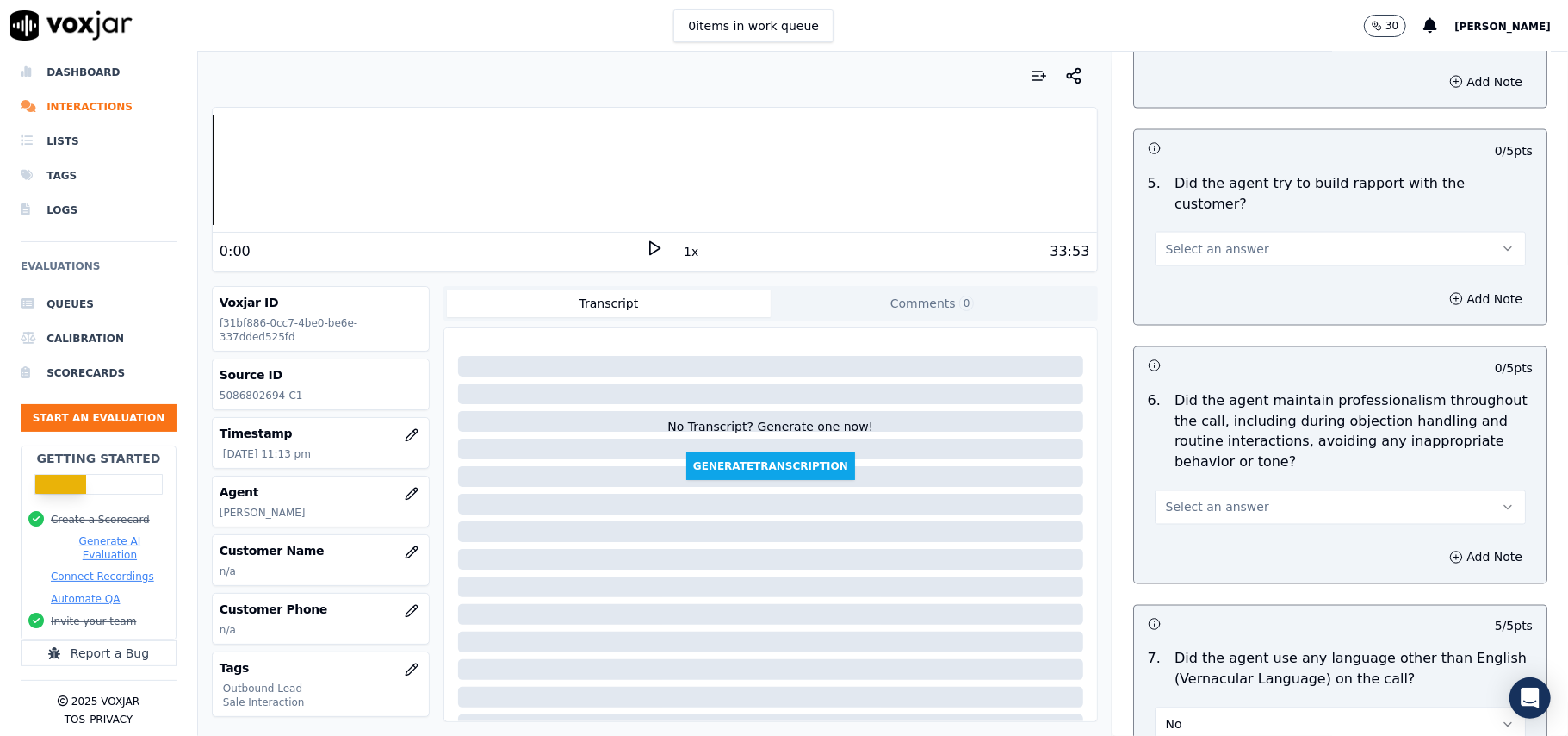
click at [1222, 501] on button "Select an answer" at bounding box center [1339, 506] width 371 height 34
click at [1195, 538] on div "Yes" at bounding box center [1303, 532] width 333 height 27
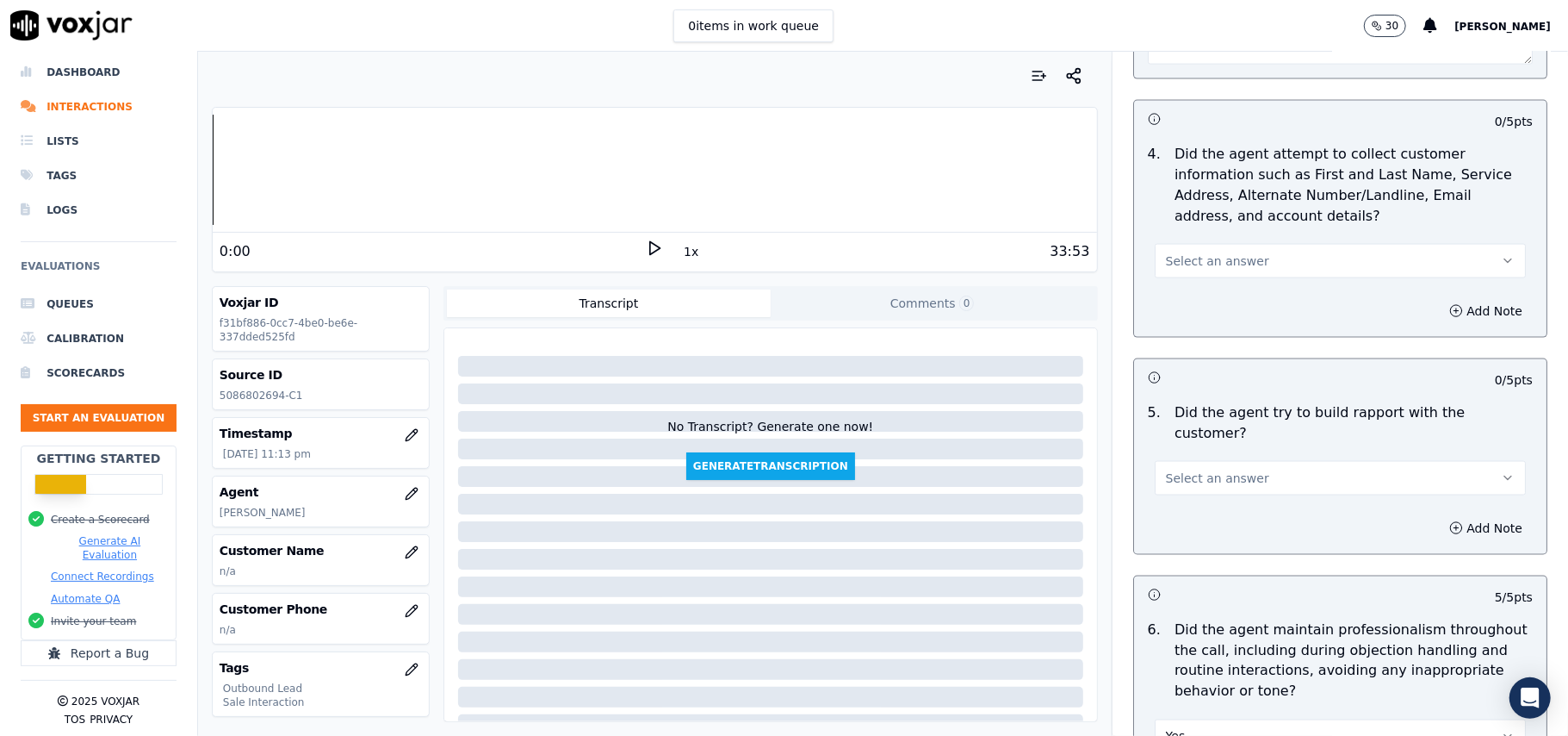
click at [1200, 469] on span "Select an answer" at bounding box center [1218, 478] width 103 height 18
click at [1199, 503] on div "Yes" at bounding box center [1303, 502] width 333 height 27
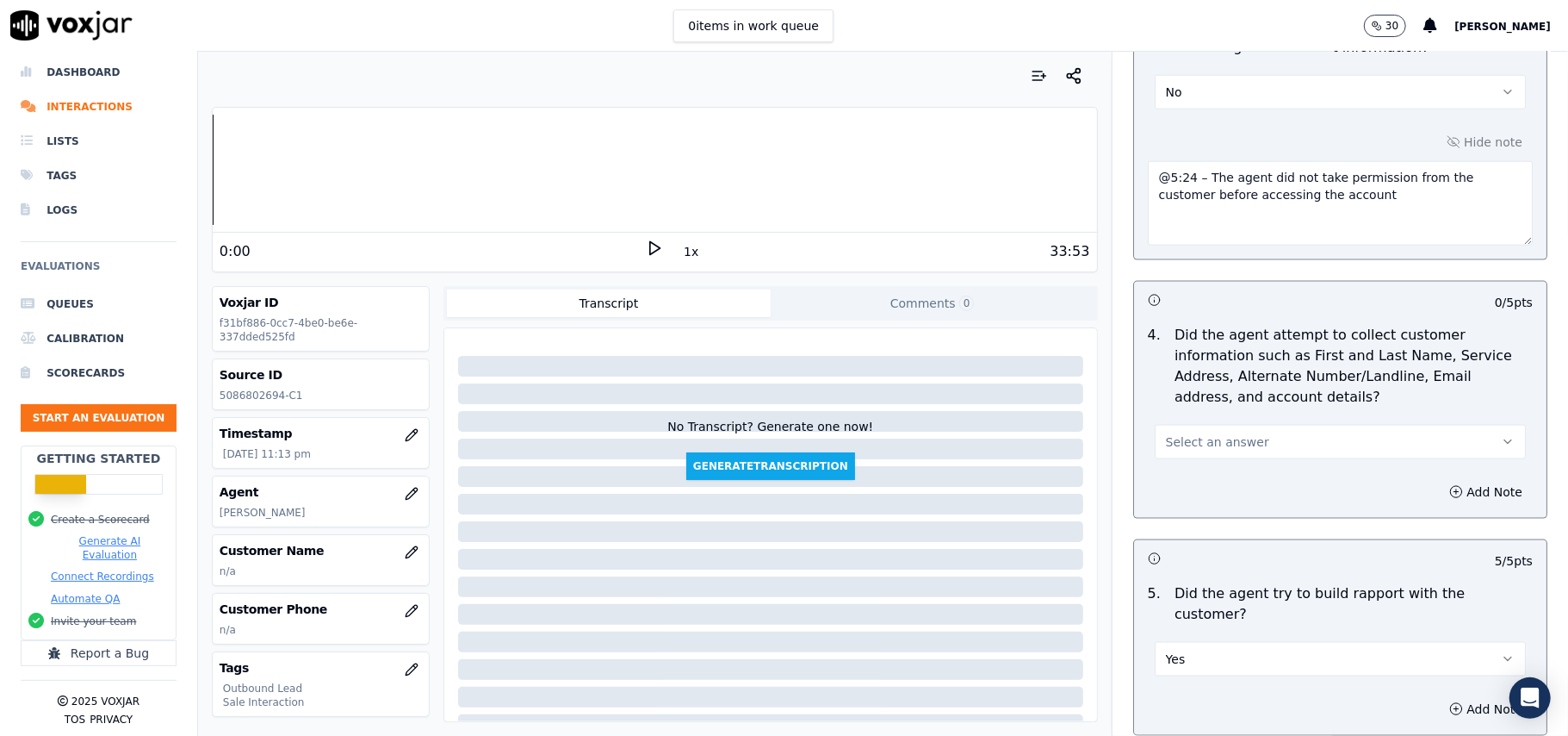
scroll to position [1402, 0]
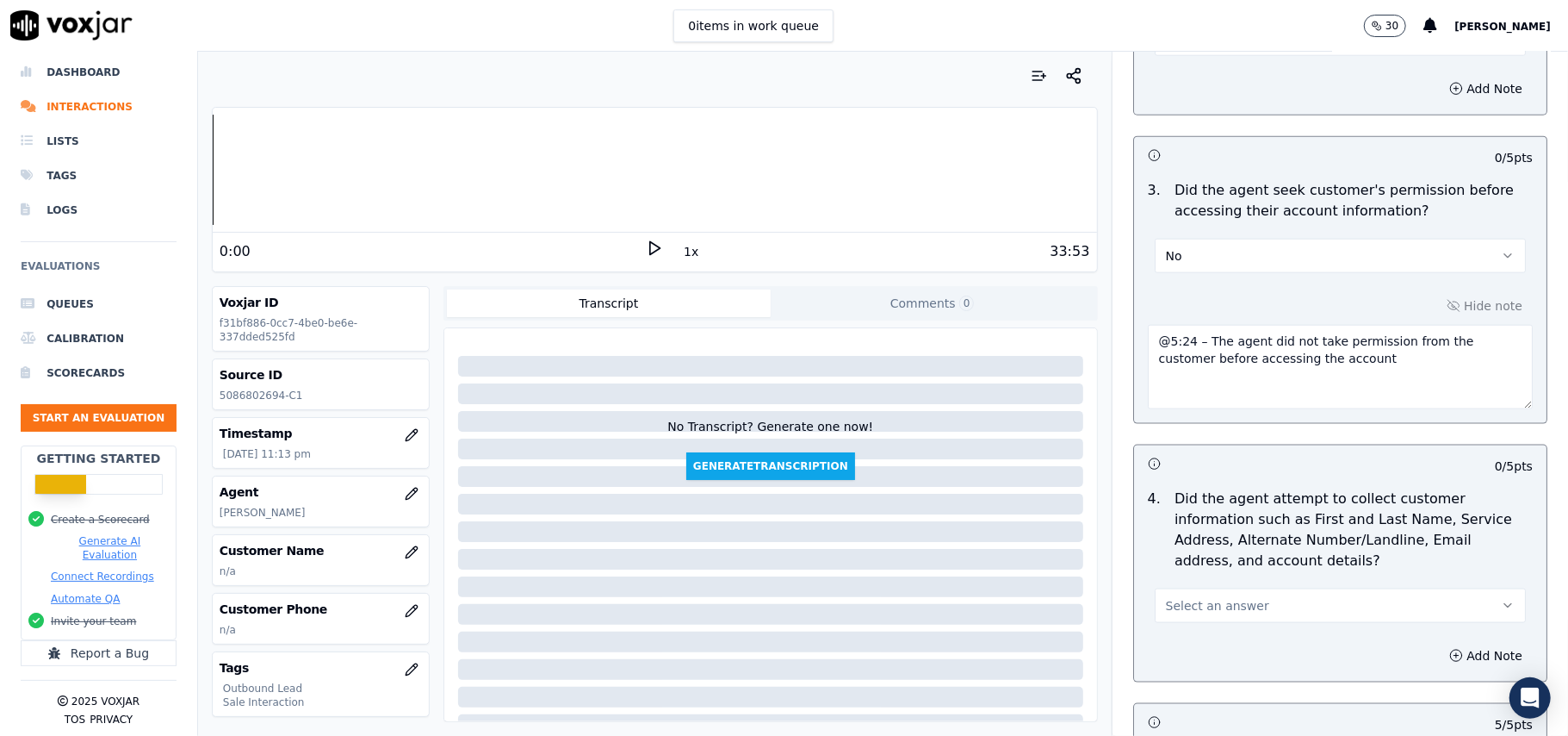
click at [1226, 620] on button "Select an answer" at bounding box center [1339, 605] width 371 height 34
click at [1189, 699] on div "N/A" at bounding box center [1303, 705] width 333 height 27
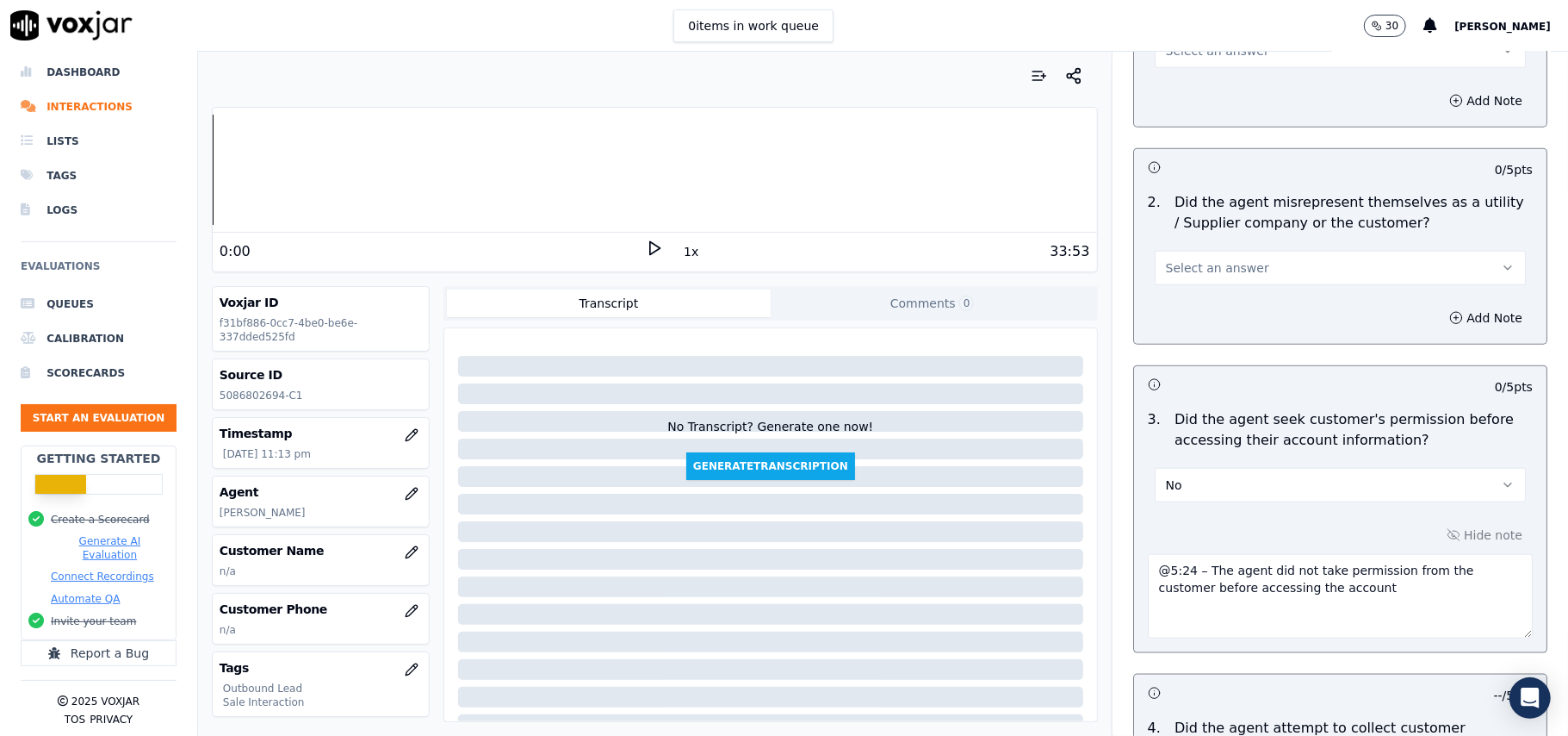
scroll to position [1172, 0]
click at [1223, 252] on div "Select an answer" at bounding box center [1339, 267] width 371 height 38
click at [1204, 257] on button "Select an answer" at bounding box center [1339, 268] width 371 height 34
click at [1197, 329] on div "No" at bounding box center [1303, 339] width 333 height 27
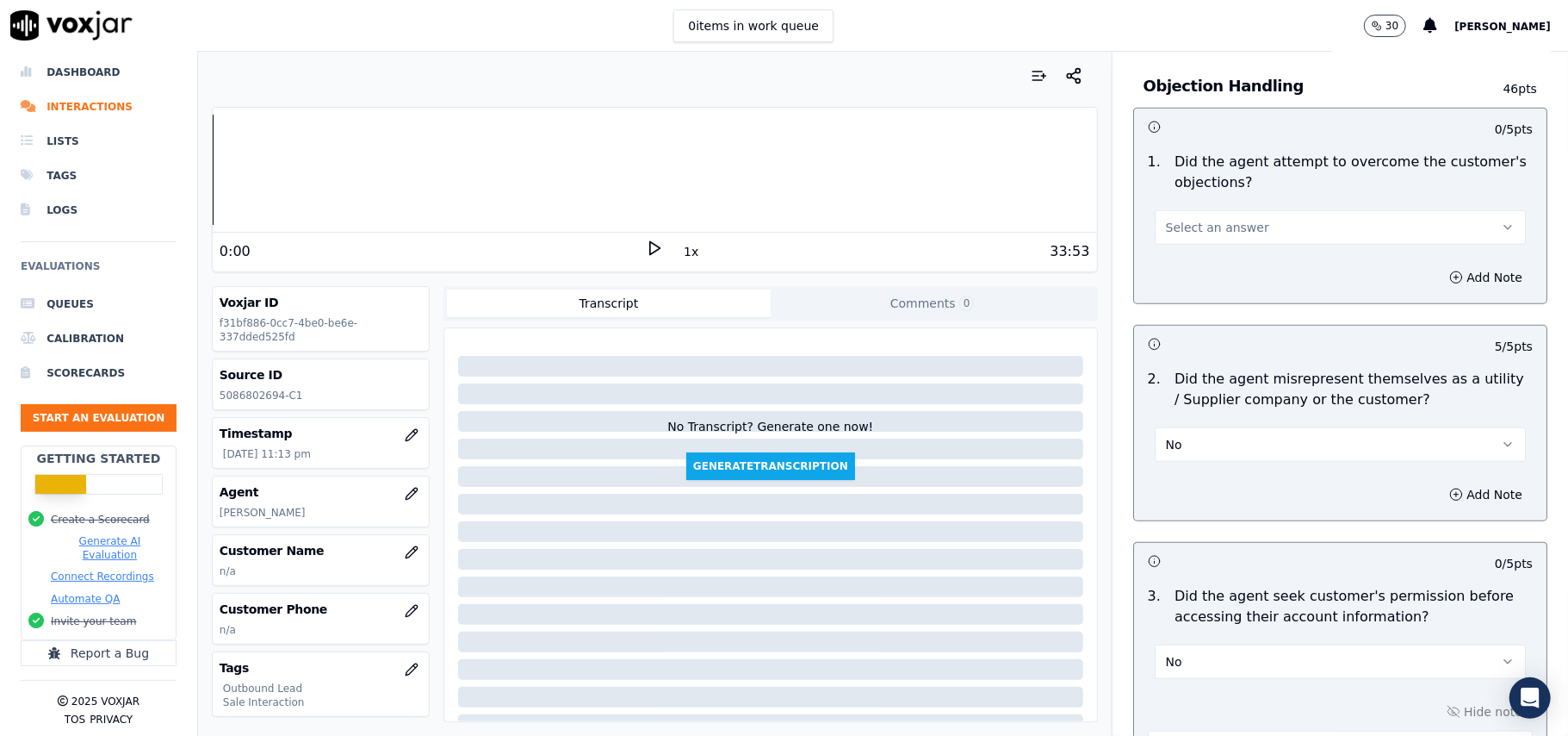
scroll to position [942, 0]
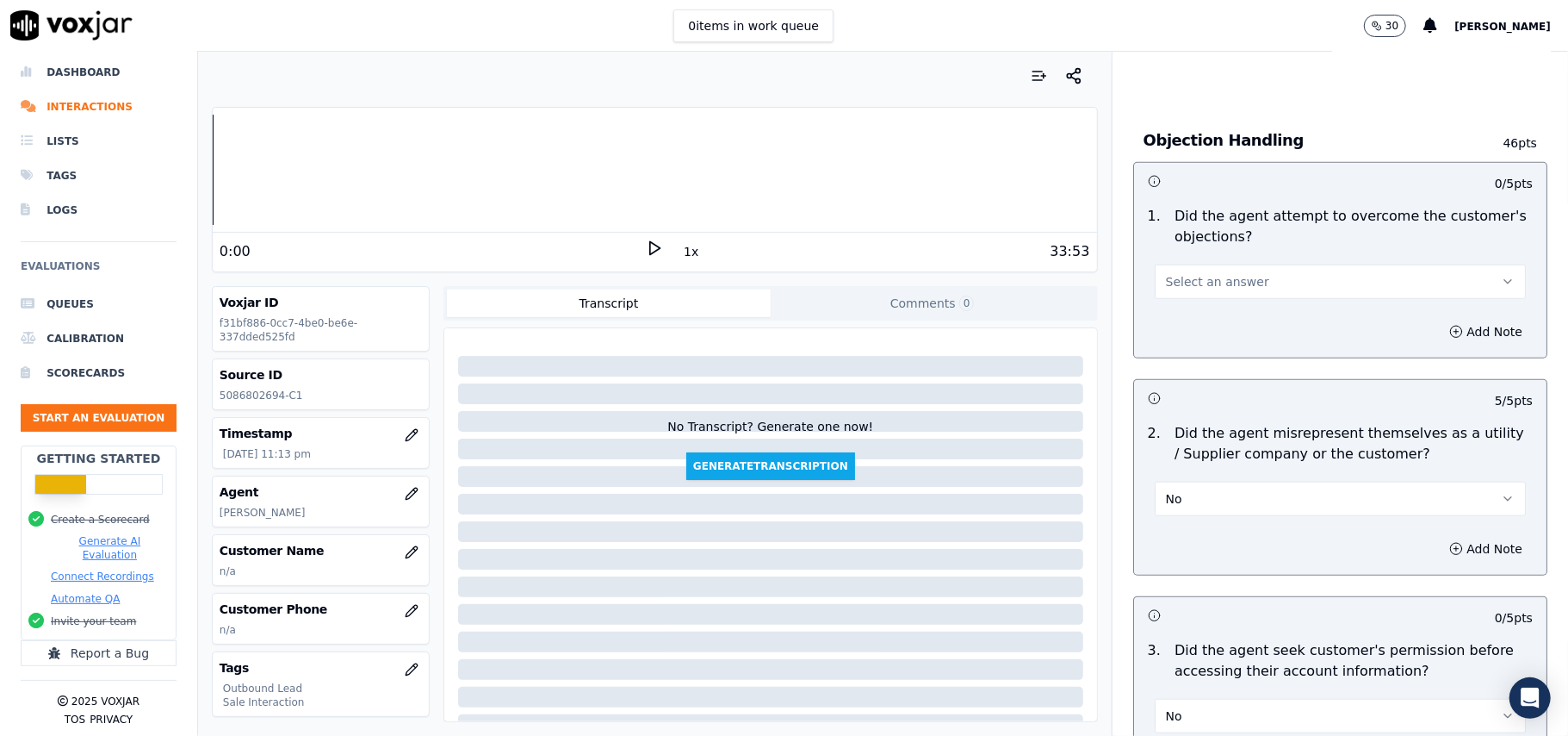
click at [1213, 273] on button "Select an answer" at bounding box center [1339, 281] width 371 height 34
click at [1213, 314] on div "Yes" at bounding box center [1303, 323] width 333 height 27
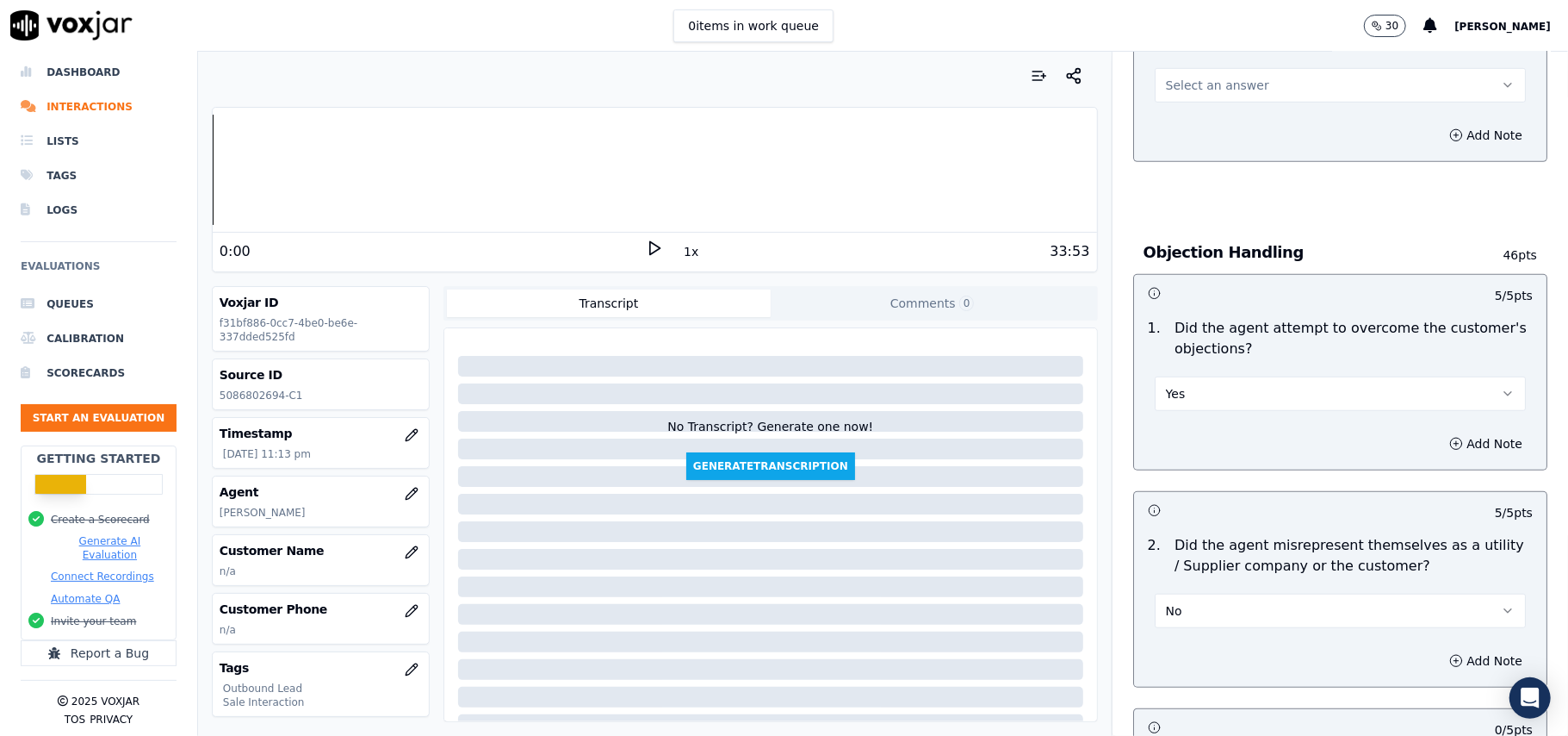
scroll to position [598, 0]
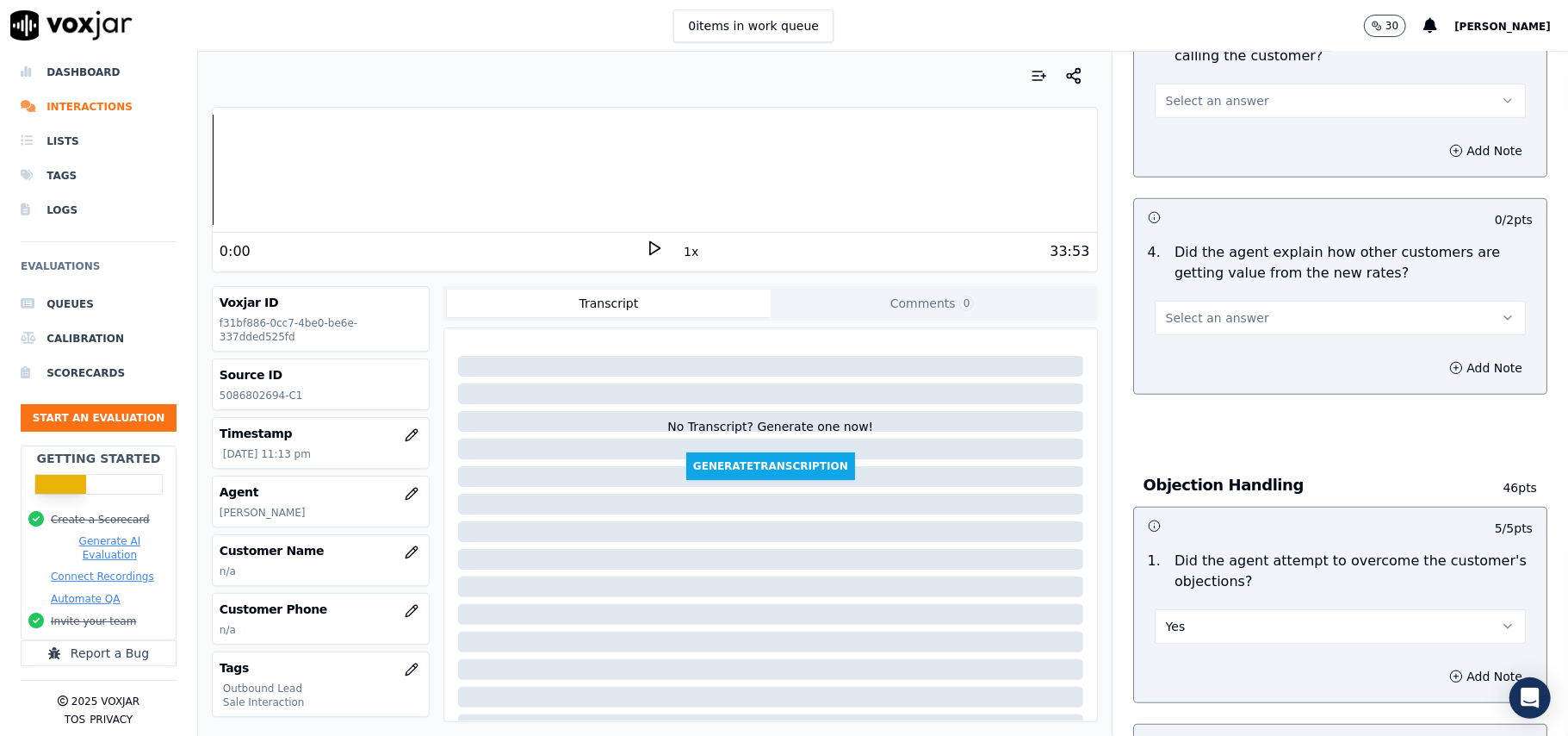
click at [1215, 331] on button "Select an answer" at bounding box center [1339, 317] width 371 height 34
click at [1209, 365] on div "Yes" at bounding box center [1303, 358] width 333 height 27
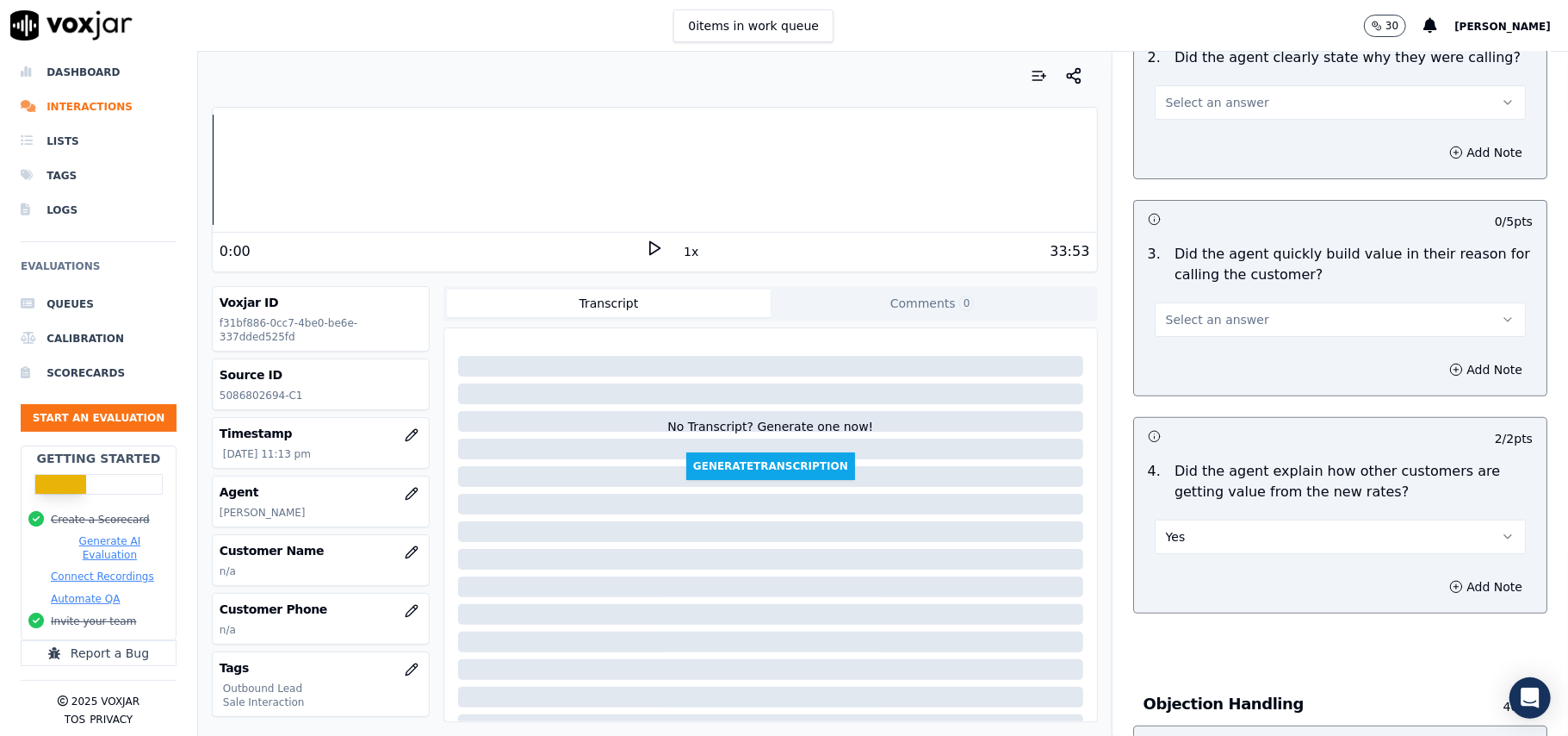
scroll to position [253, 0]
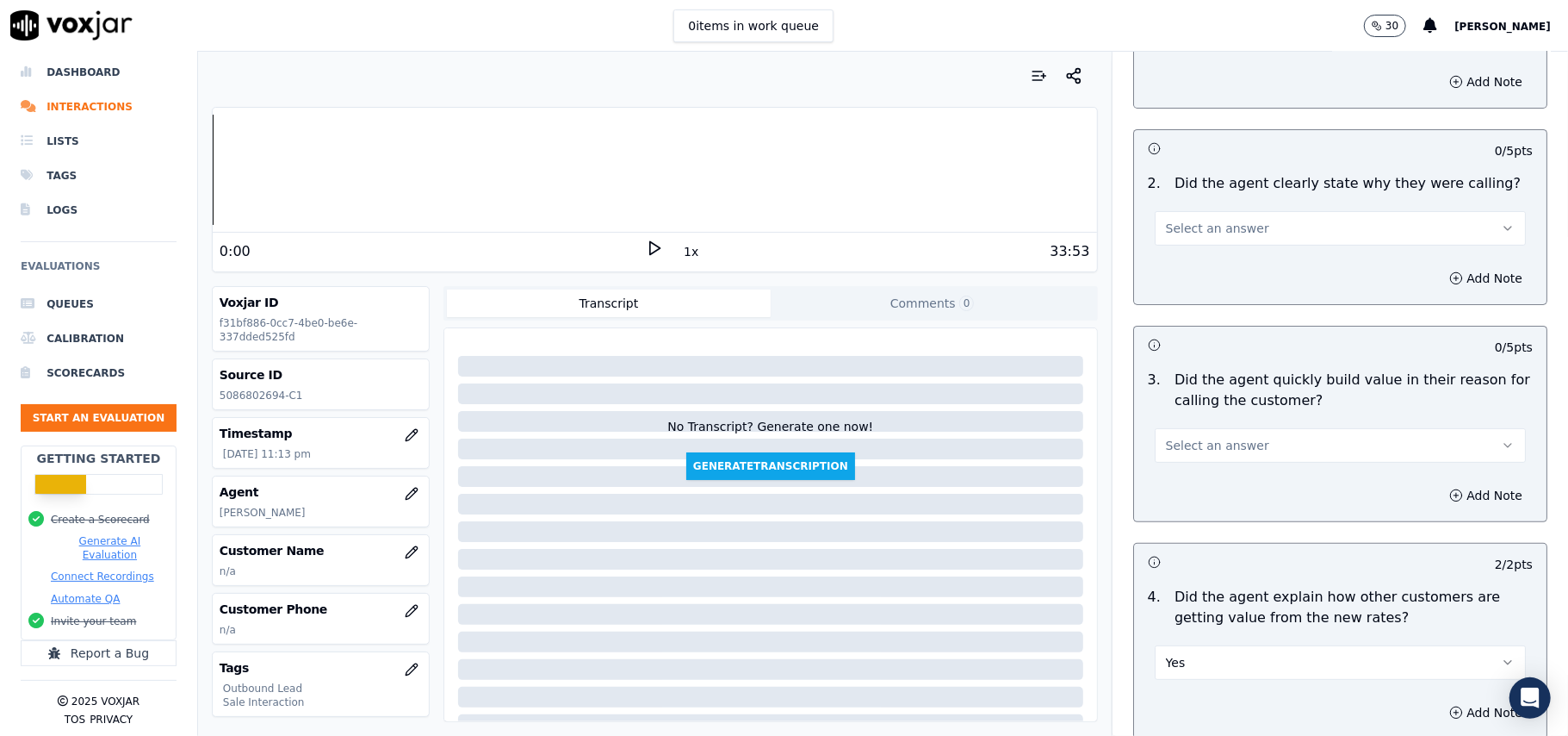
click at [1204, 445] on span "Select an answer" at bounding box center [1218, 446] width 103 height 18
drag, startPoint x: 1192, startPoint y: 486, endPoint x: 1196, endPoint y: 445, distance: 41.2
click at [1192, 487] on div "Yes" at bounding box center [1303, 485] width 333 height 27
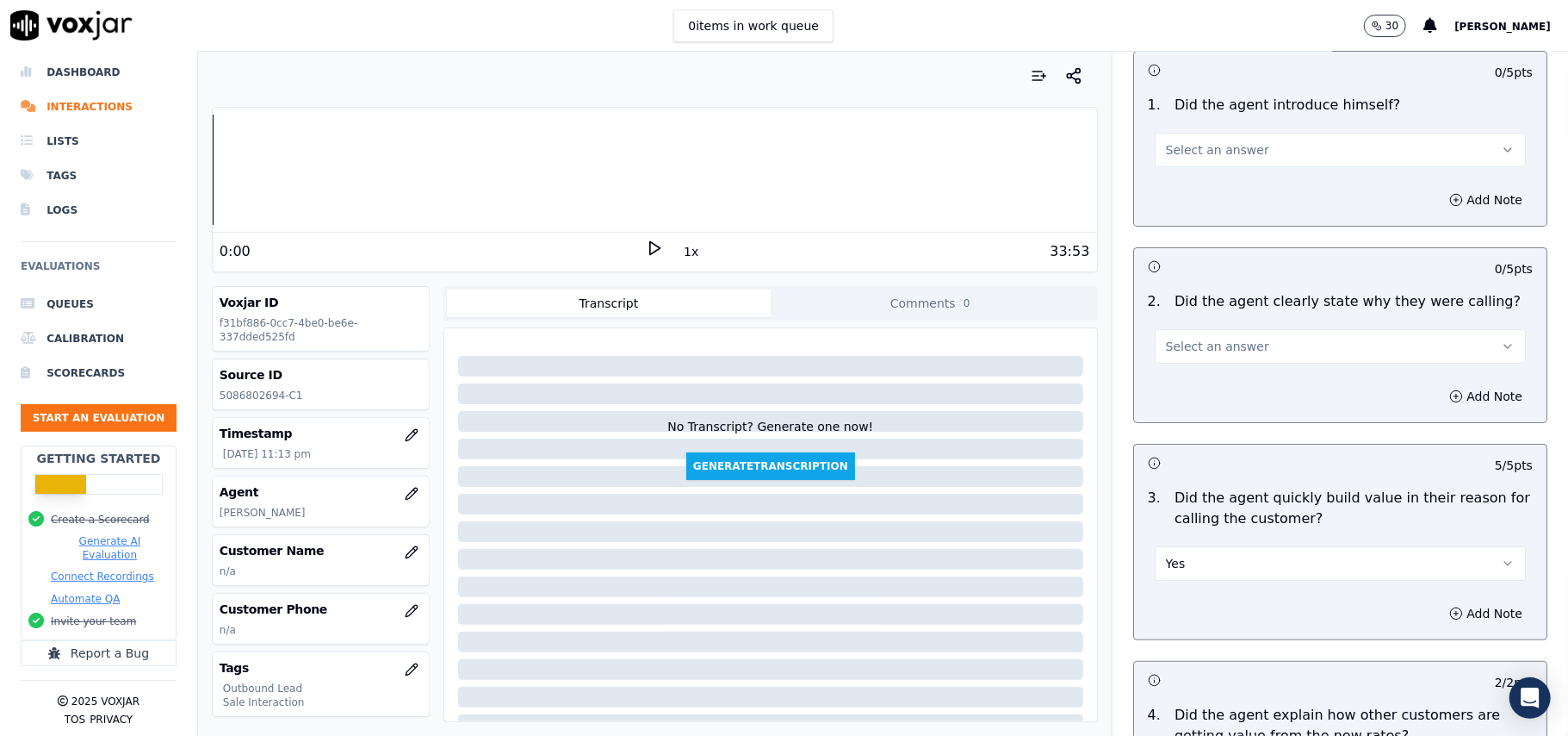
scroll to position [24, 0]
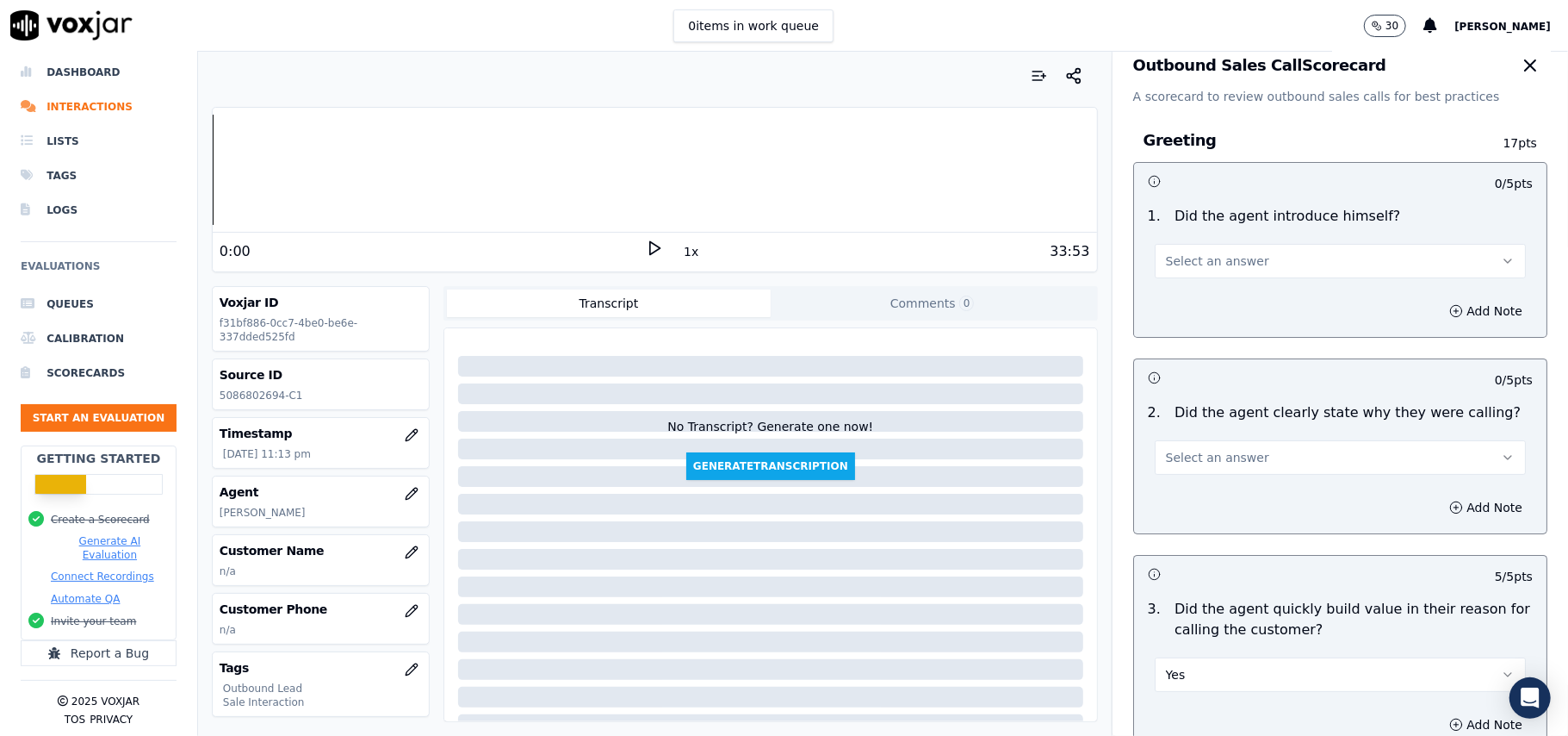
click at [1200, 473] on button "Select an answer" at bounding box center [1339, 457] width 371 height 34
click at [1202, 504] on div "Yes" at bounding box center [1303, 497] width 333 height 27
click at [1166, 264] on span "Select an answer" at bounding box center [1218, 261] width 103 height 18
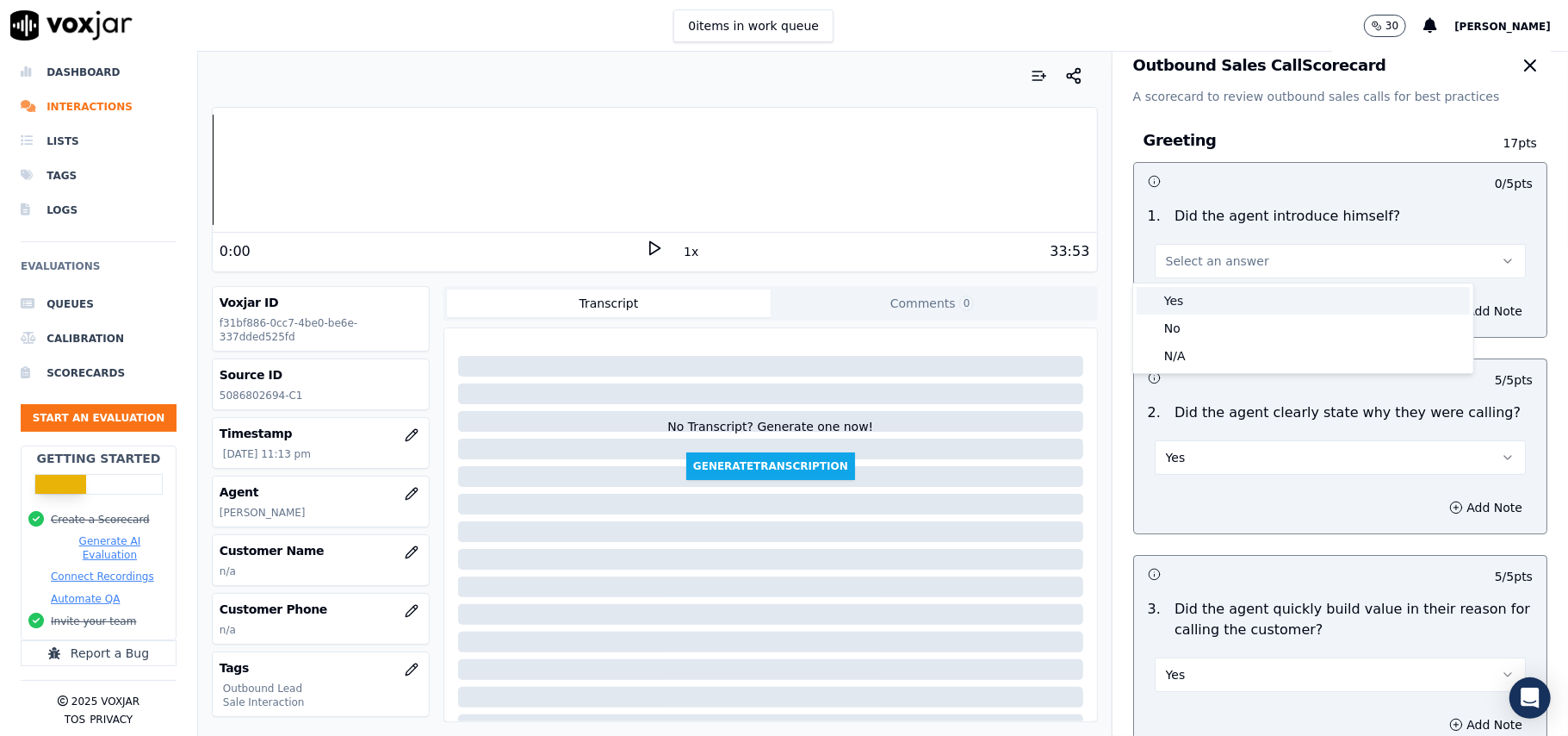
click at [1165, 301] on div "Yes" at bounding box center [1303, 301] width 333 height 27
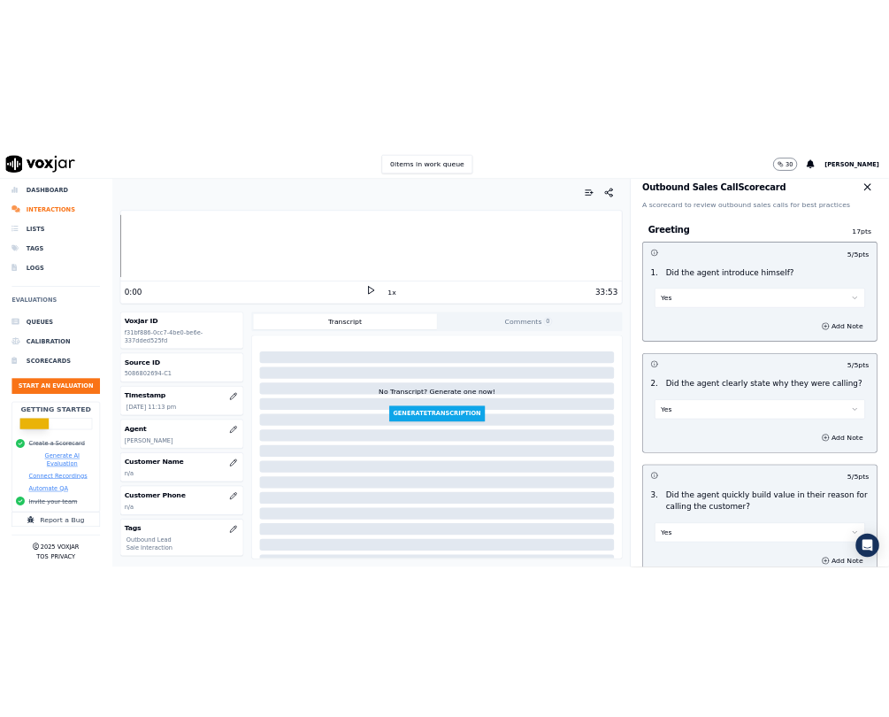
scroll to position [496, 0]
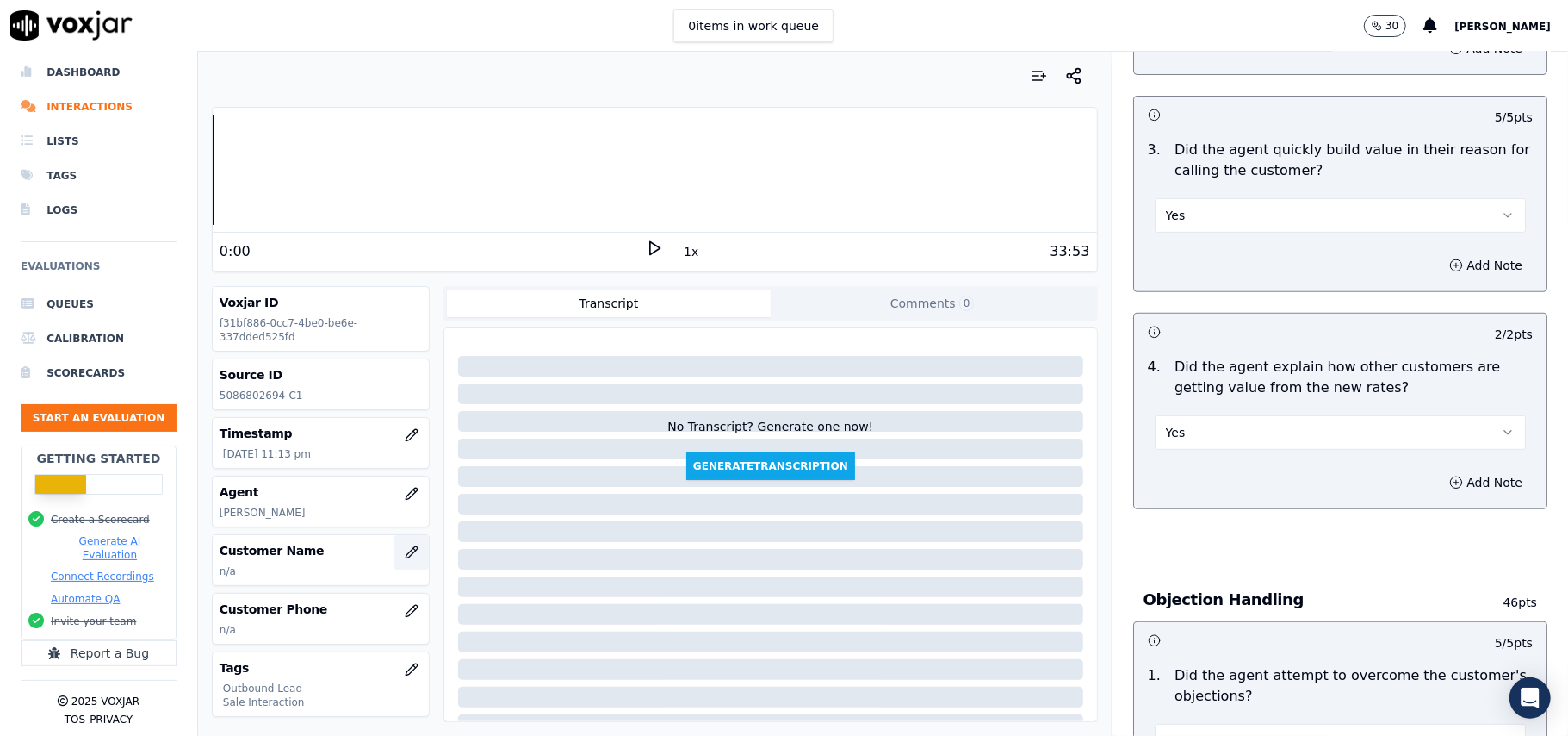
click at [394, 570] on button "button" at bounding box center [411, 551] width 34 height 34
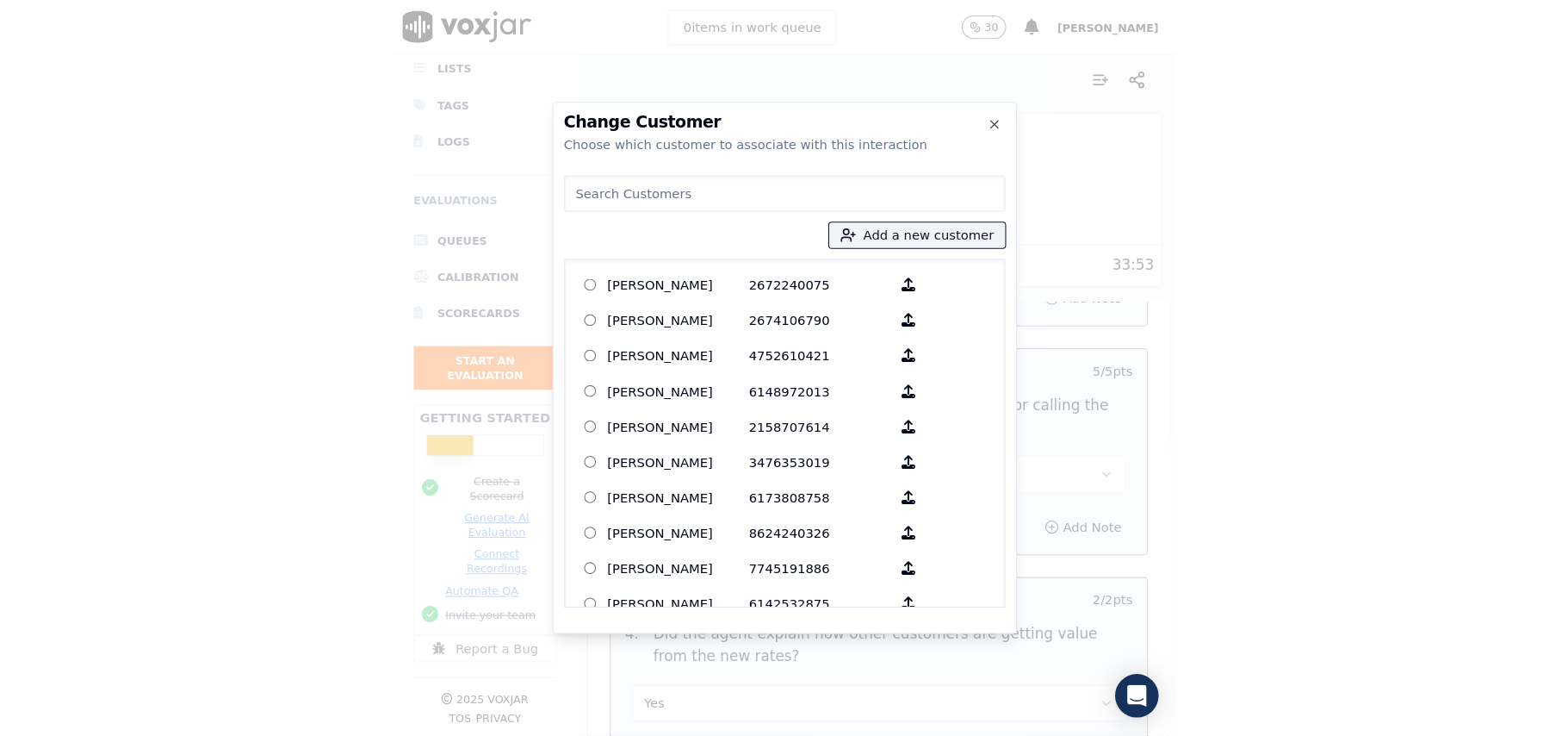
scroll to position [28, 0]
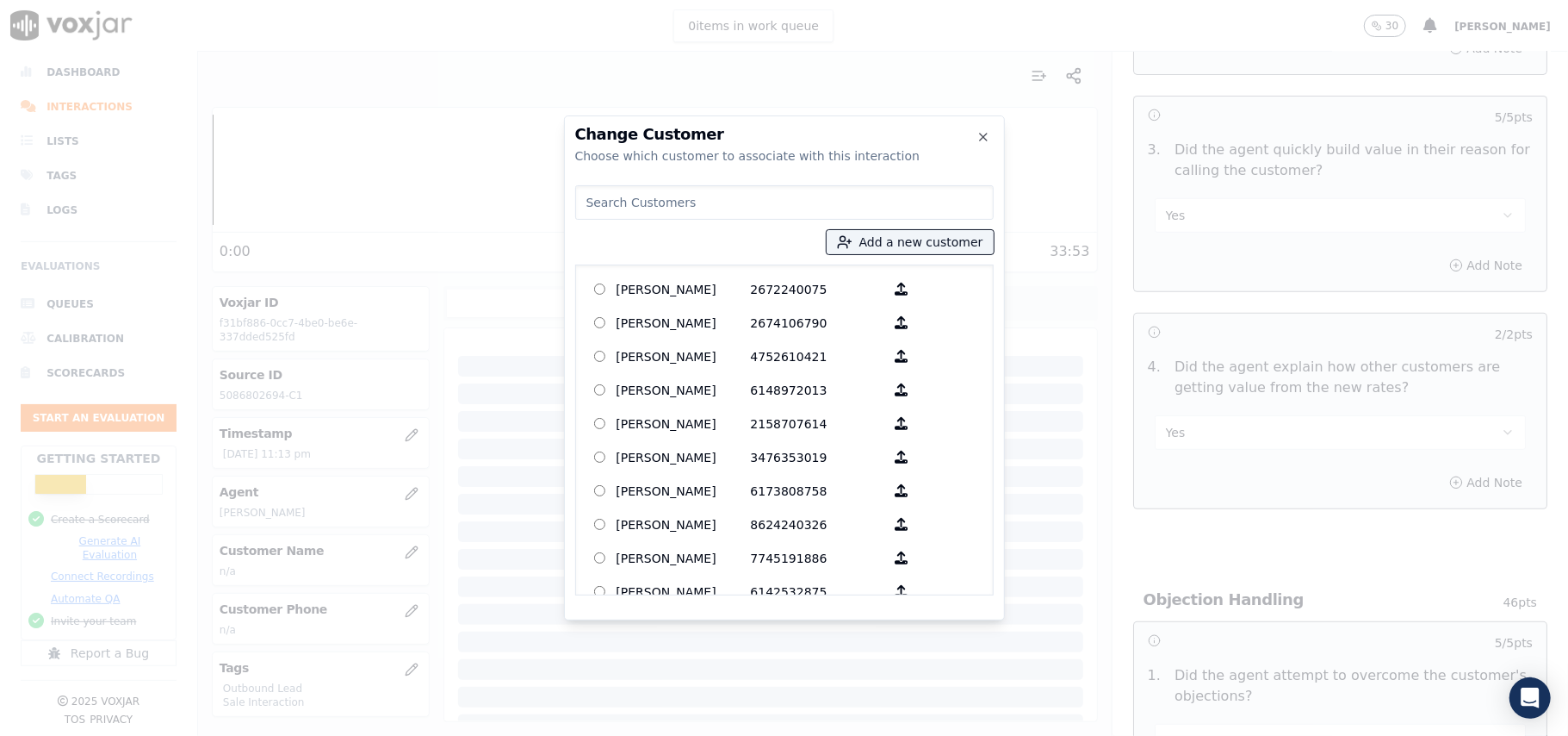
paste input "MICHAEL THOMPSON"
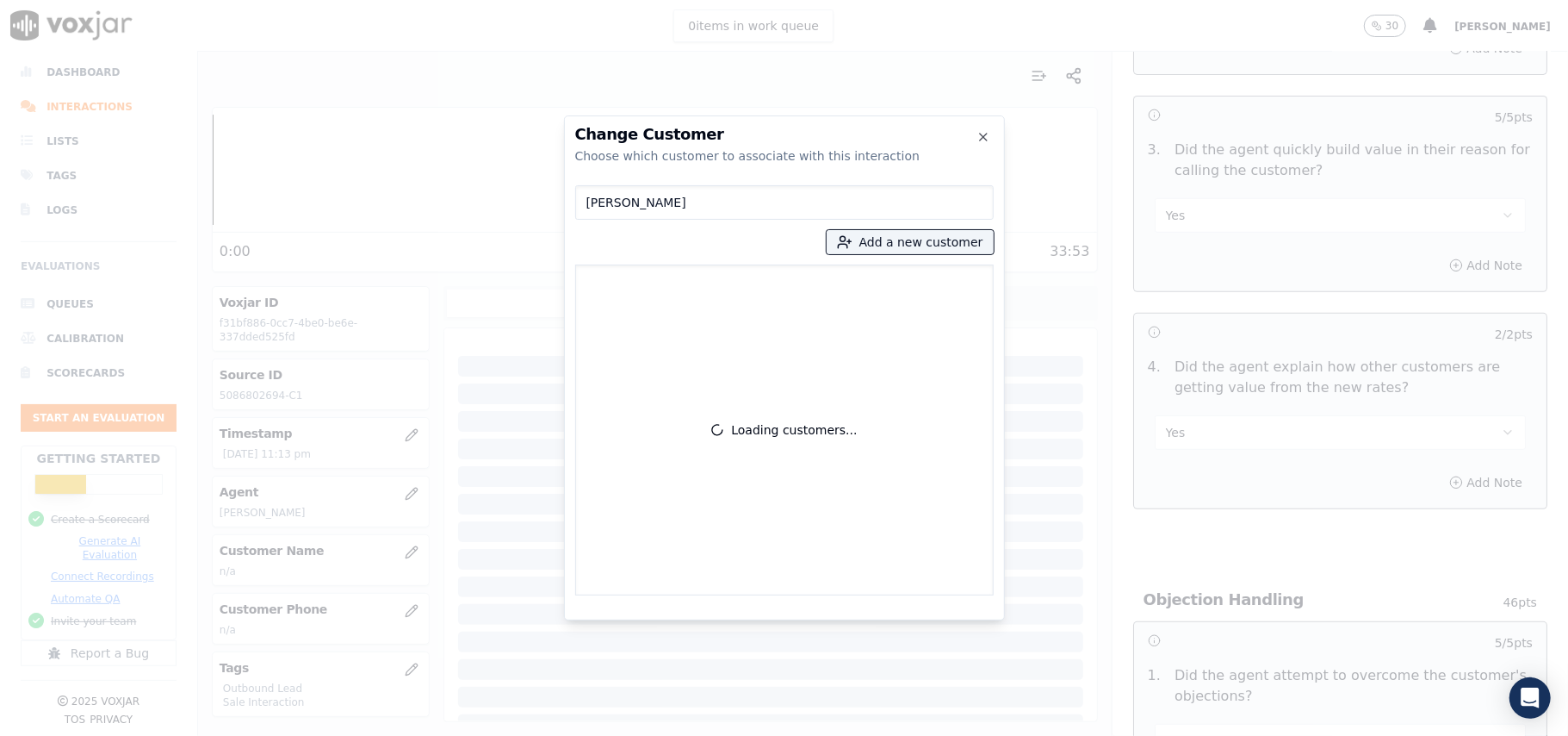
click at [591, 205] on input "MICHAEL THOMPSON" at bounding box center [784, 202] width 419 height 34
type input "MICHAEL THOMPSON"
click at [920, 242] on button "Add a new customer" at bounding box center [910, 241] width 167 height 24
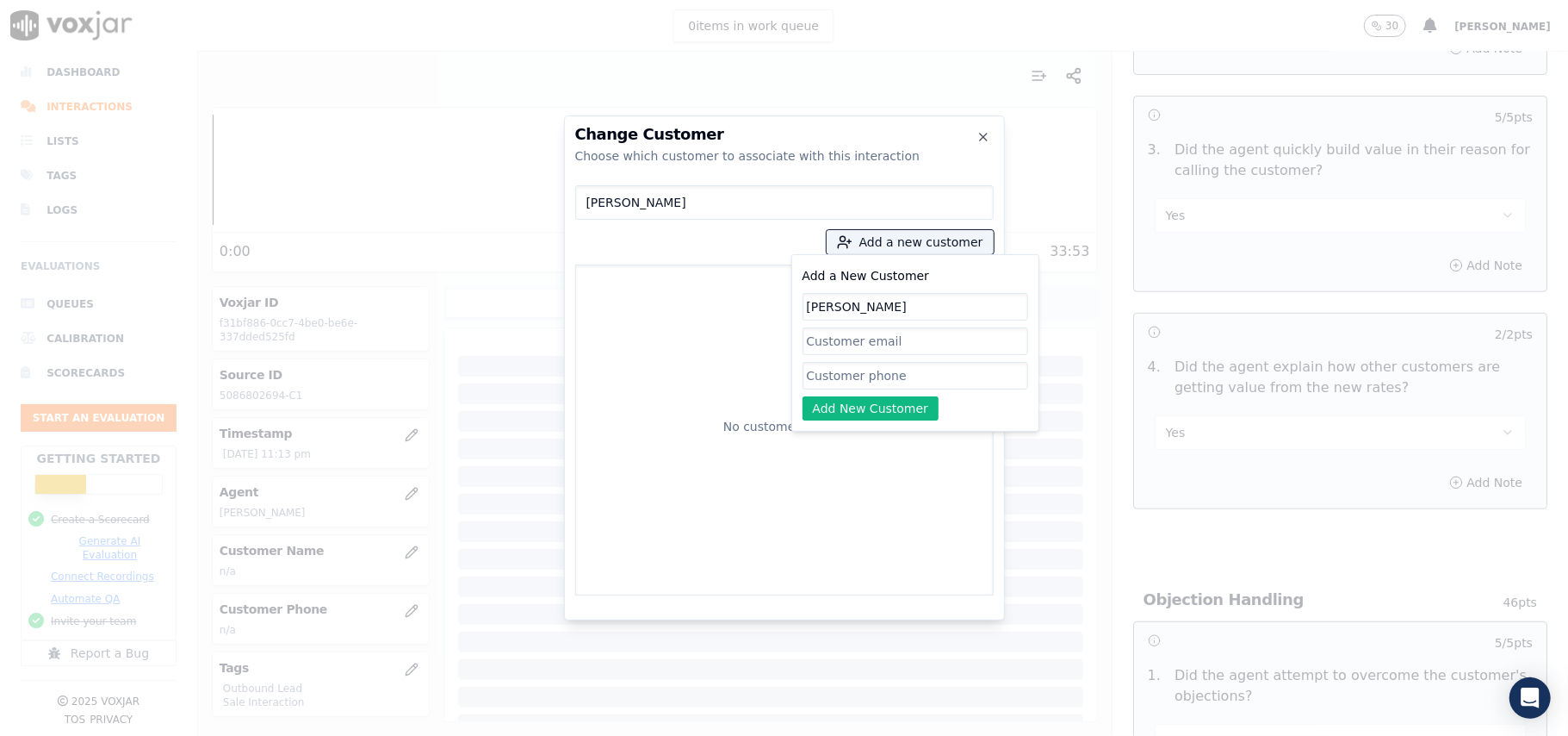
type input "MICHAEL THOMPSON"
click at [878, 379] on input "Add a New Customer" at bounding box center [916, 376] width 226 height 27
paste input "5086802694"
type input "5086802694"
click at [837, 411] on button "Add New Customer" at bounding box center [871, 408] width 137 height 24
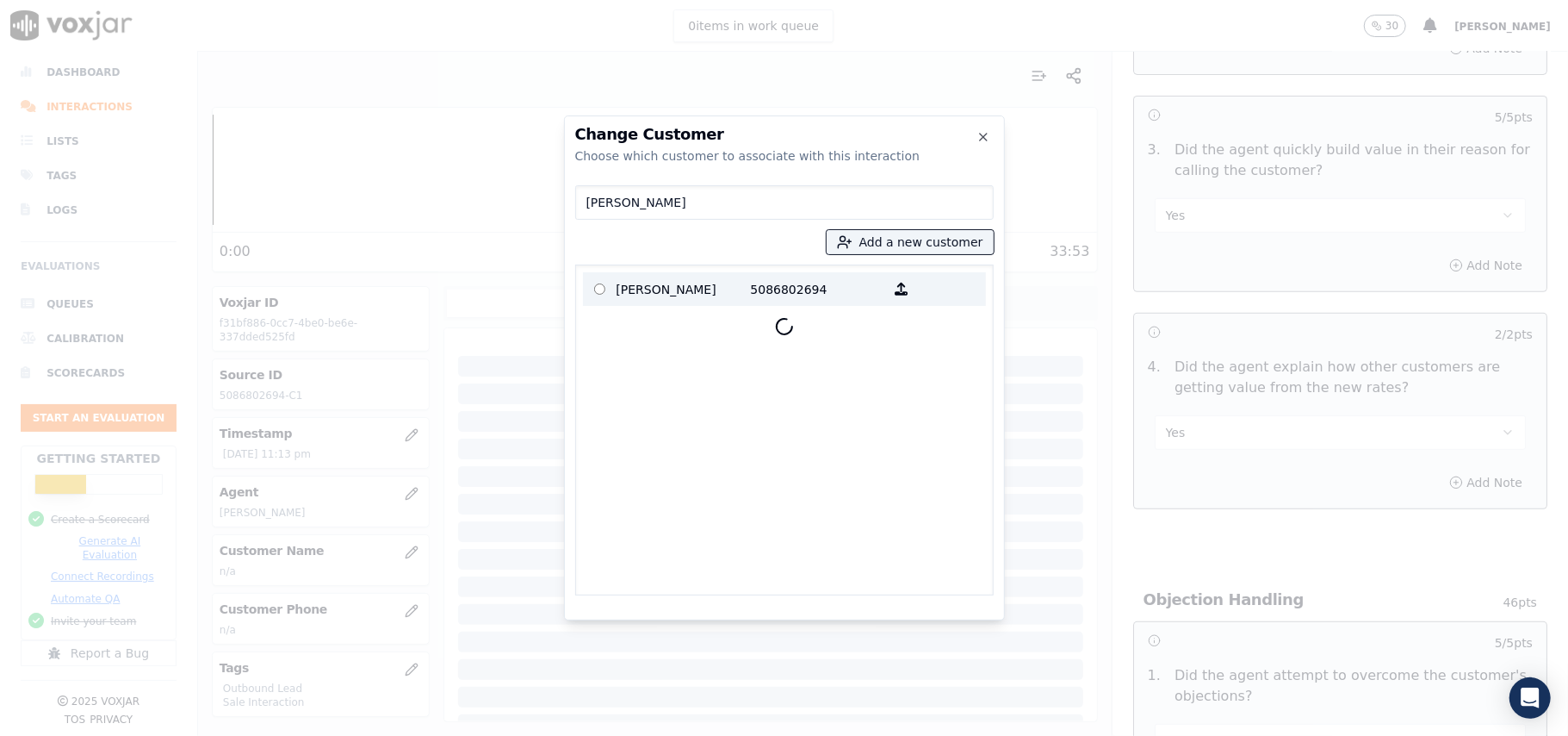
click at [613, 291] on p at bounding box center [600, 288] width 34 height 26
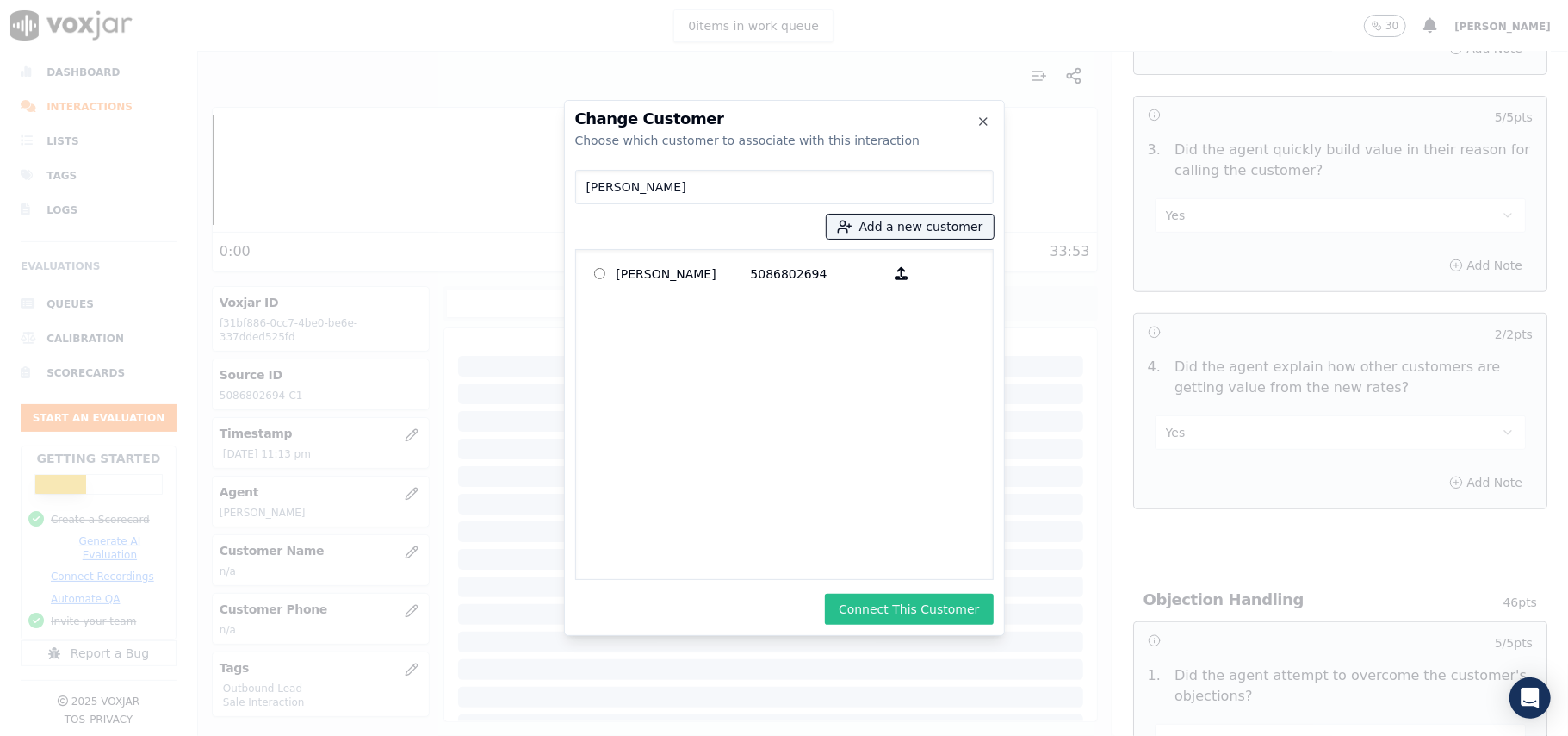
click at [891, 607] on button "Connect This Customer" at bounding box center [909, 609] width 168 height 31
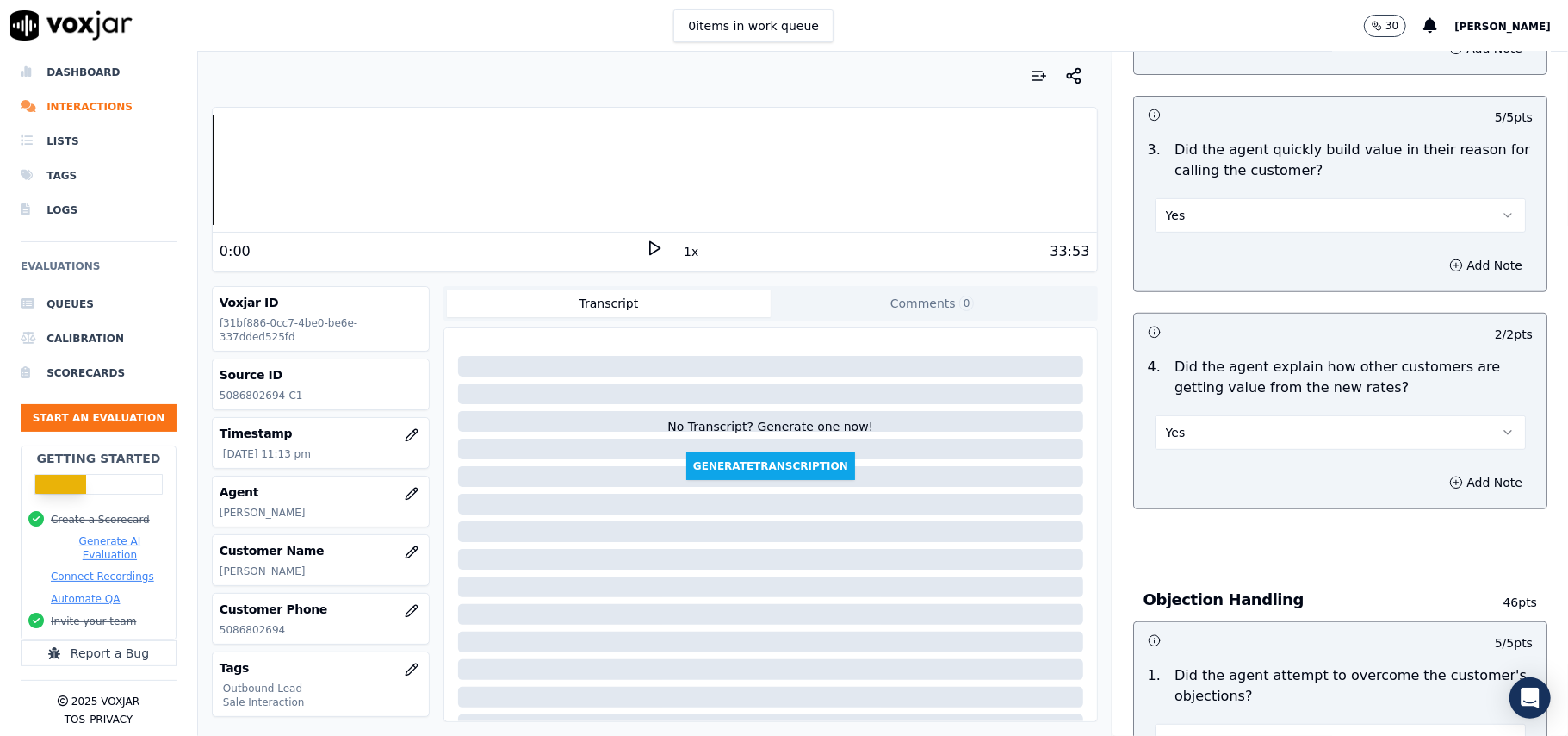
scroll to position [4388, 0]
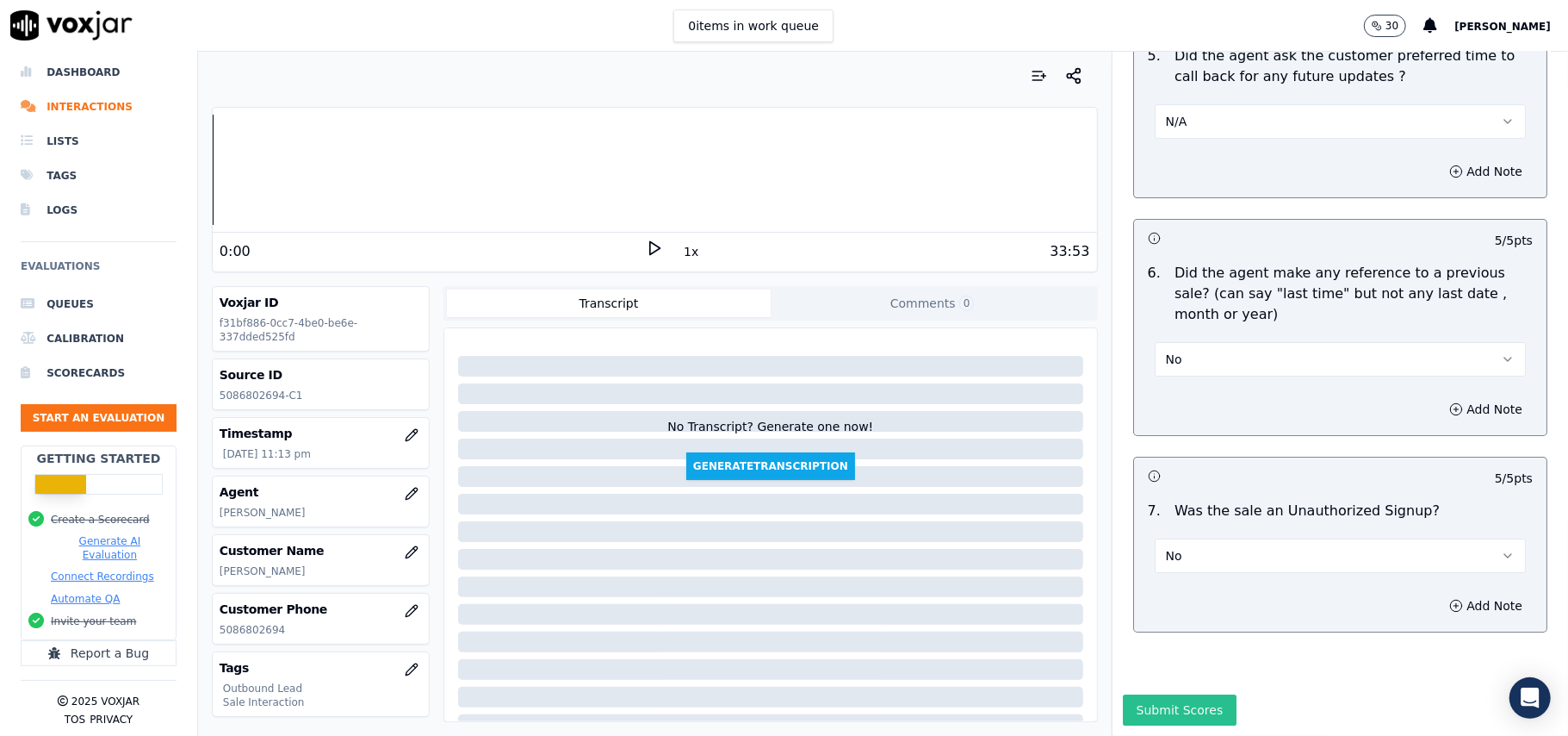
click at [1161, 694] on button "Submit Scores" at bounding box center [1181, 710] width 115 height 31
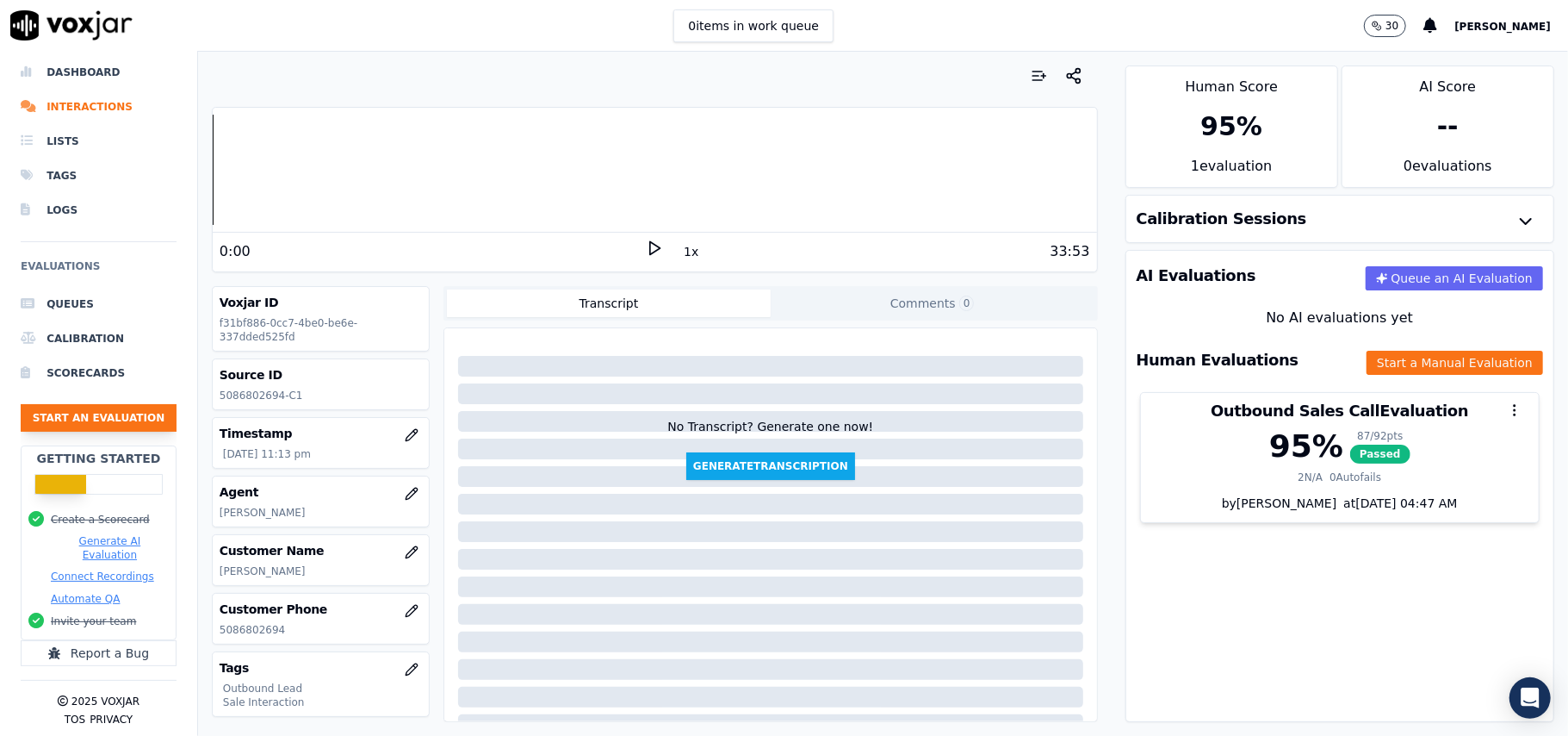
click at [111, 404] on button "Start an Evaluation" at bounding box center [98, 418] width 156 height 27
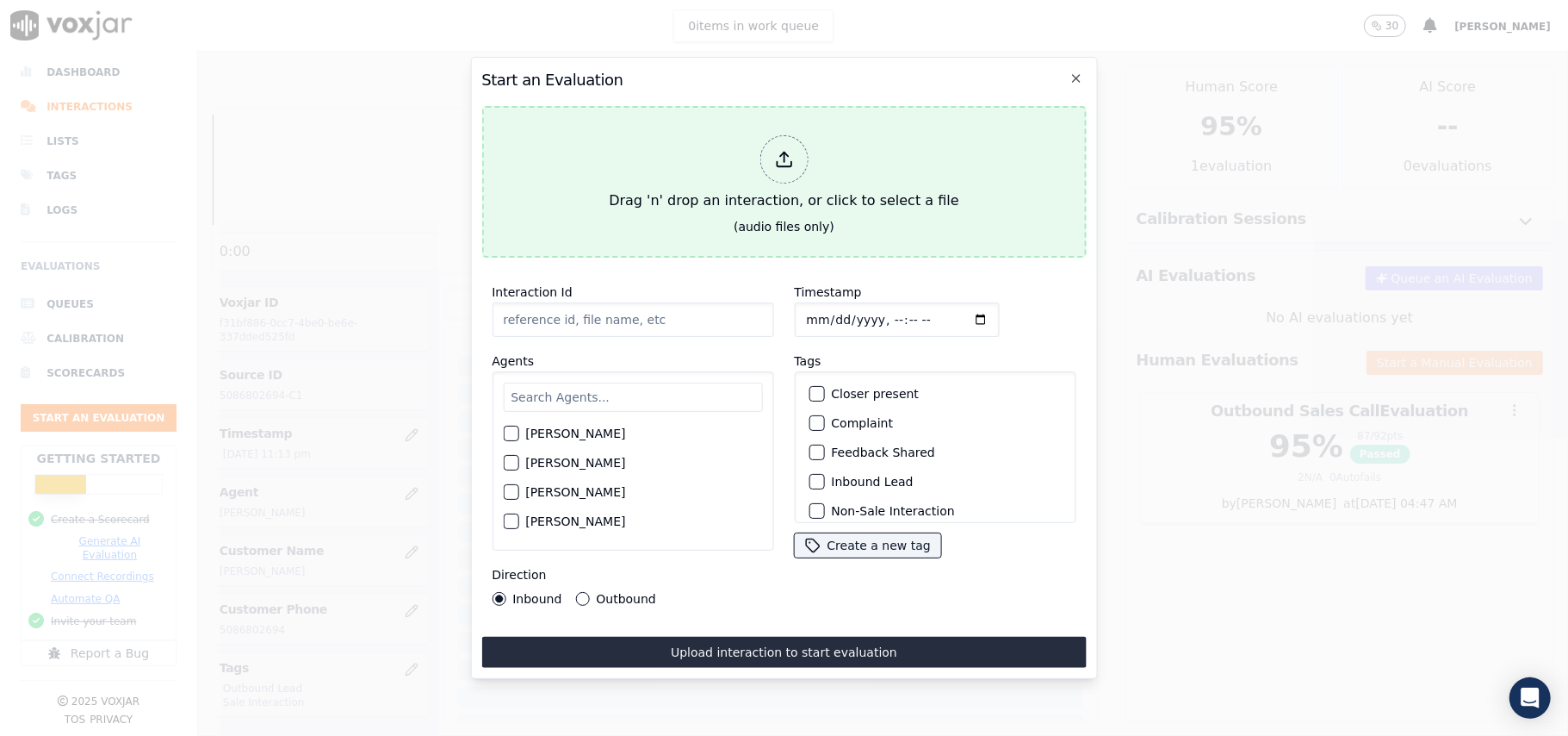
click at [770, 156] on div at bounding box center [784, 160] width 49 height 49
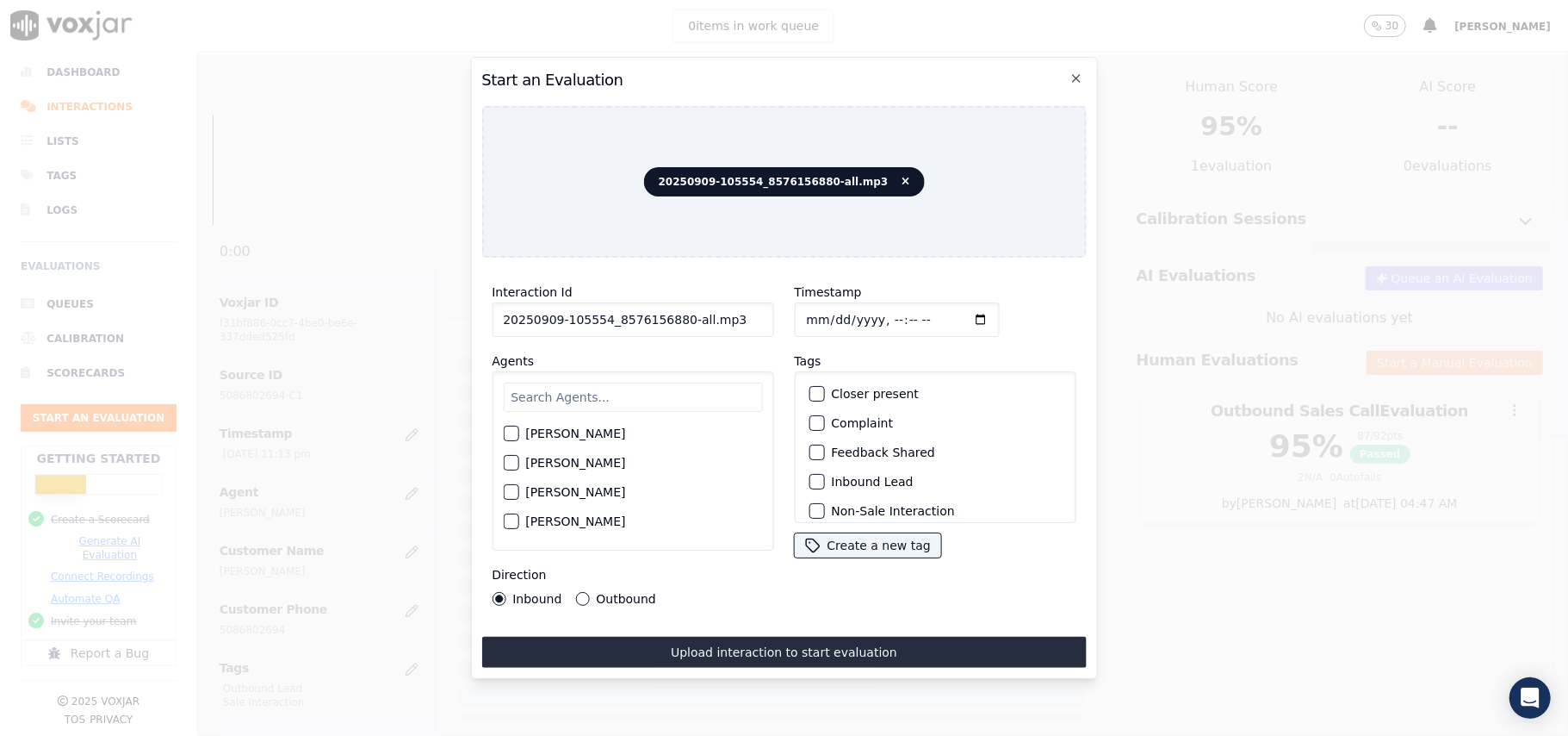
drag, startPoint x: 714, startPoint y: 308, endPoint x: 676, endPoint y: 318, distance: 39.3
click at [676, 318] on input "20250909-105554_8576156880-all.mp3" at bounding box center [632, 319] width 281 height 34
type input "20250909-105554_8576156880-C1"
click at [830, 307] on input "Timestamp" at bounding box center [896, 319] width 205 height 34
click at [770, 343] on div "Interaction Id 20250909-105554_8576156880-C1 Agents Harry Roy Aaron Biswas Alex…" at bounding box center [633, 444] width 303 height 345
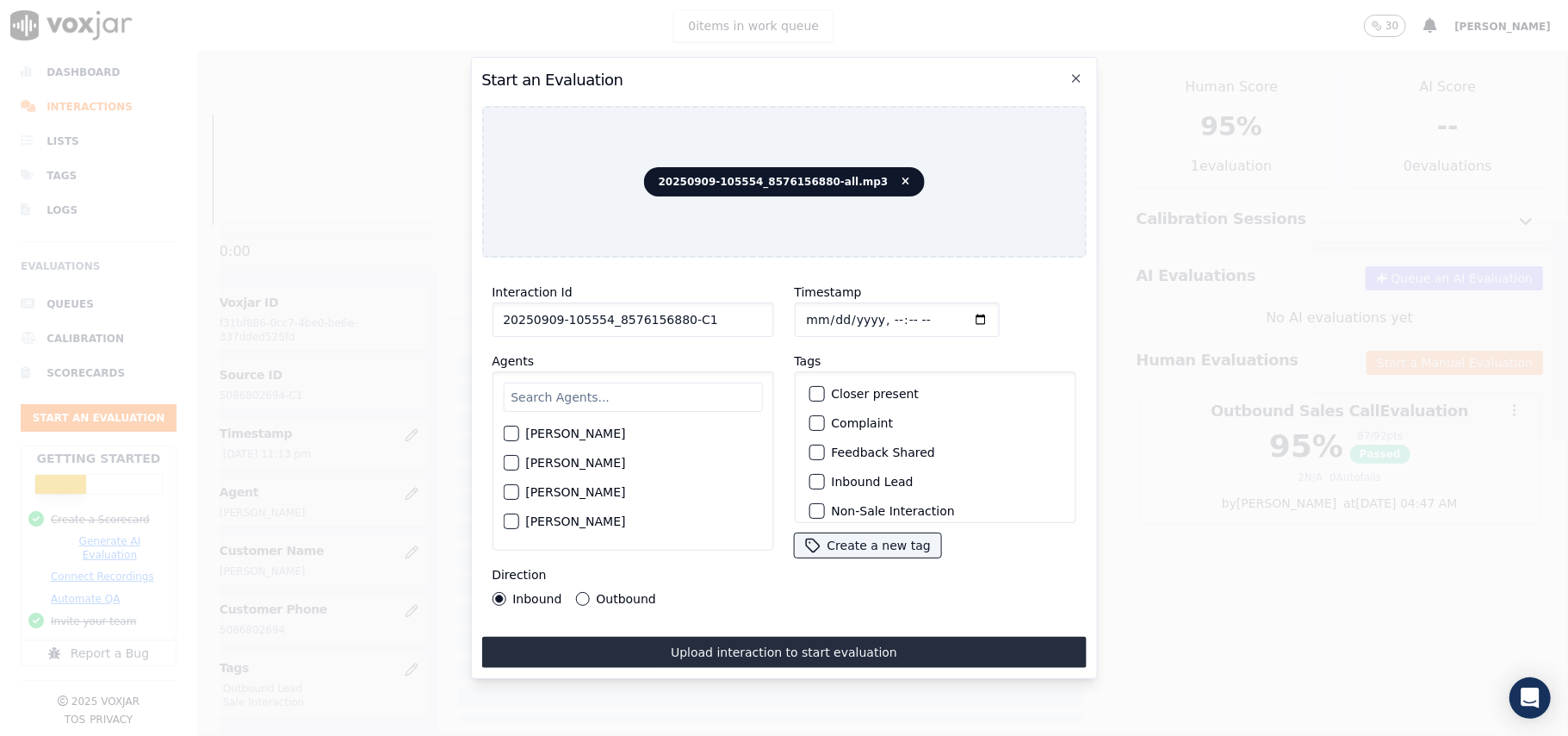
click at [654, 393] on input "text" at bounding box center [633, 397] width 259 height 29
click at [826, 305] on input "Timestamp" at bounding box center [896, 319] width 205 height 34
type input "2025-09-09T23:17"
click at [651, 383] on input "text" at bounding box center [633, 397] width 259 height 29
type input "max"
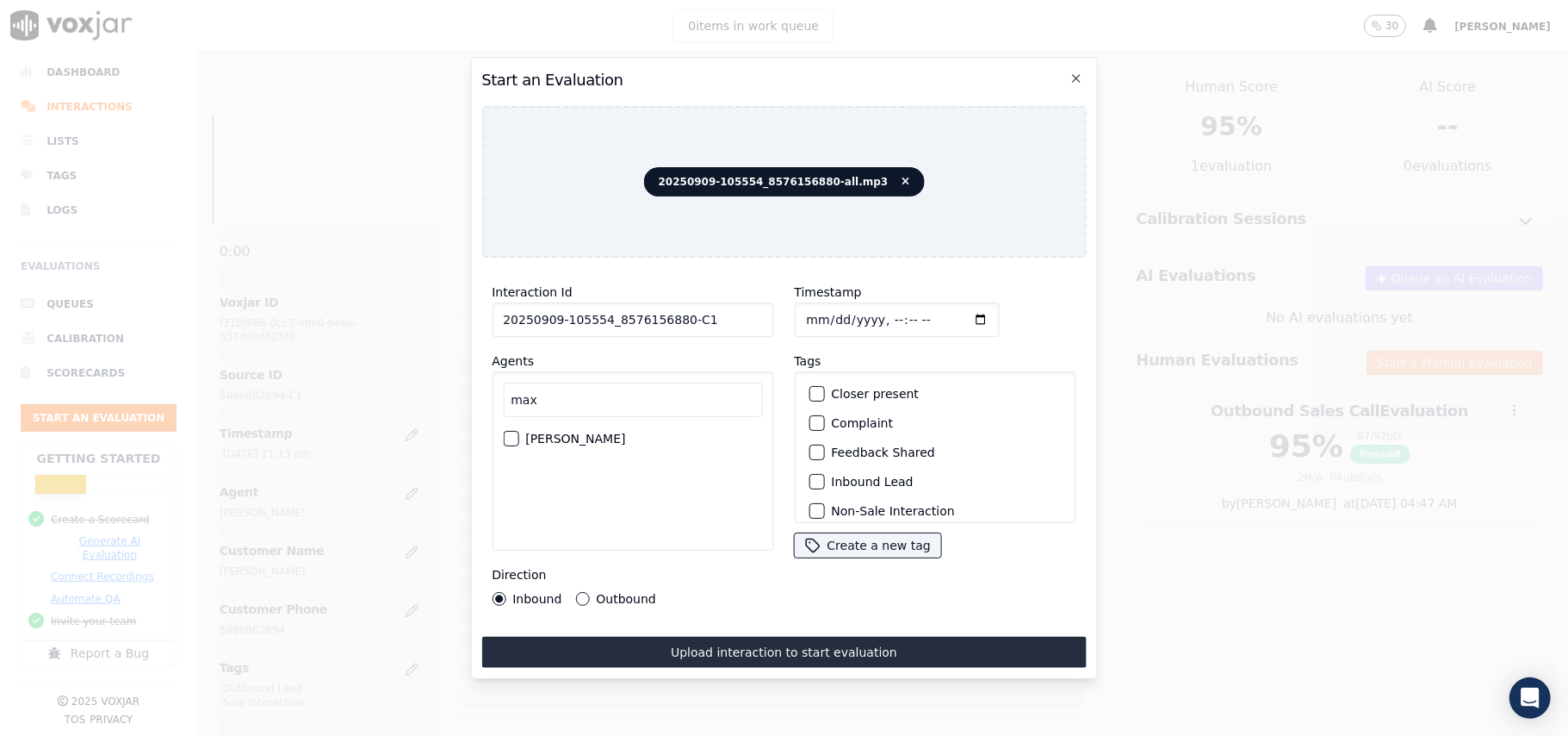
click at [548, 435] on label "Max Sarkar" at bounding box center [575, 438] width 100 height 12
click at [519, 435] on button "Max Sarkar" at bounding box center [511, 438] width 16 height 16
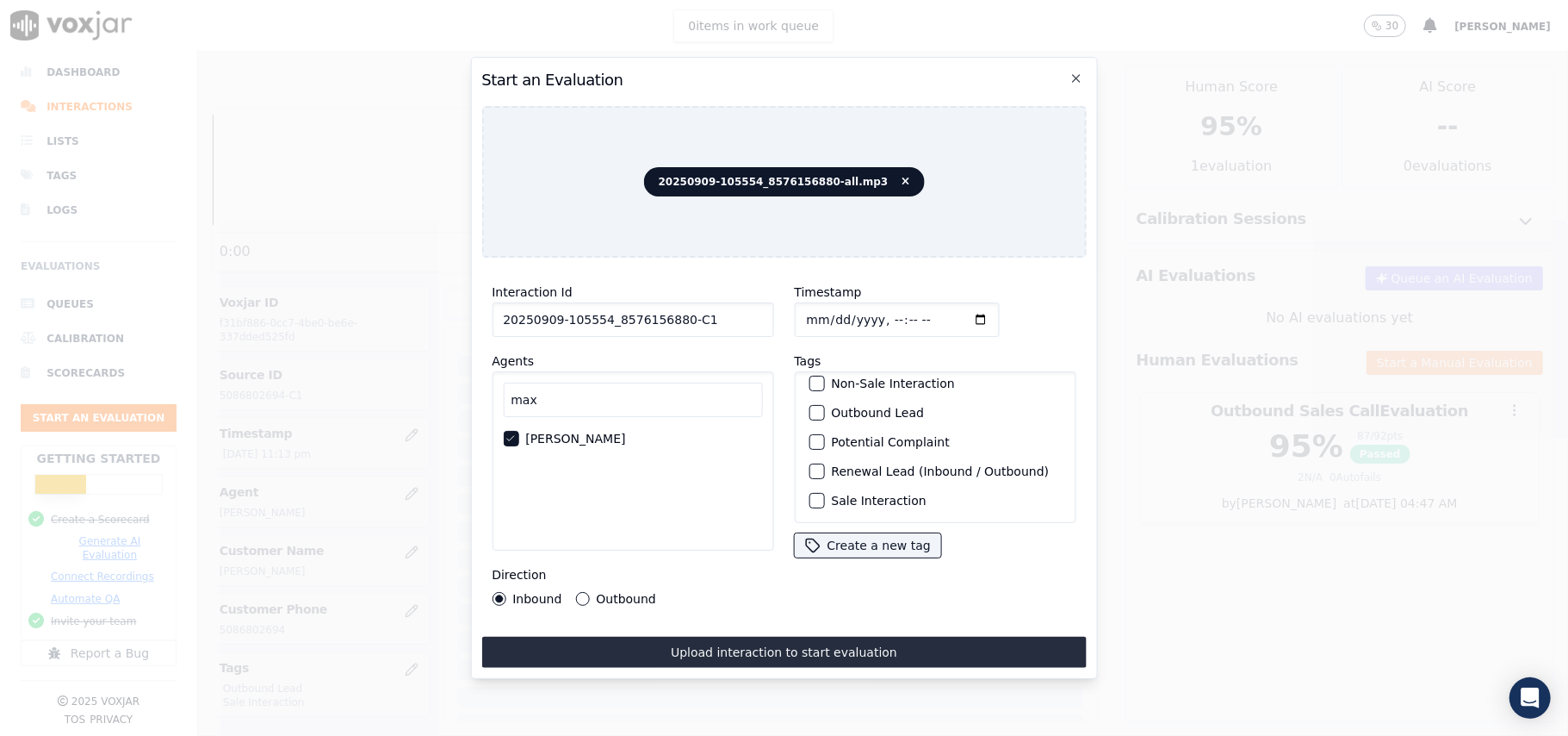
click at [831, 495] on label "Sale Interaction" at bounding box center [878, 500] width 94 height 12
click at [824, 493] on button "Sale Interaction" at bounding box center [817, 500] width 16 height 16
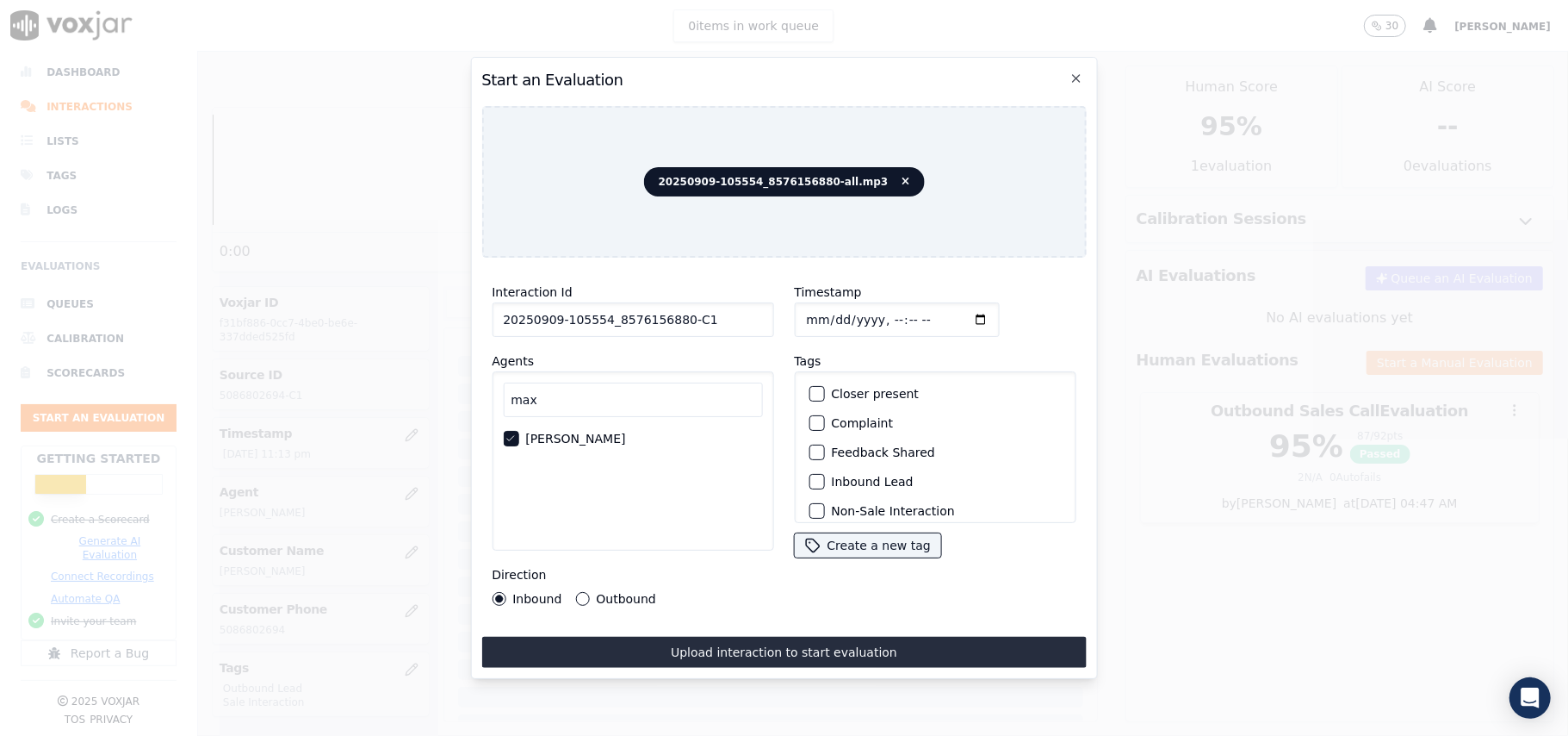
click at [813, 475] on div "button" at bounding box center [816, 481] width 12 height 12
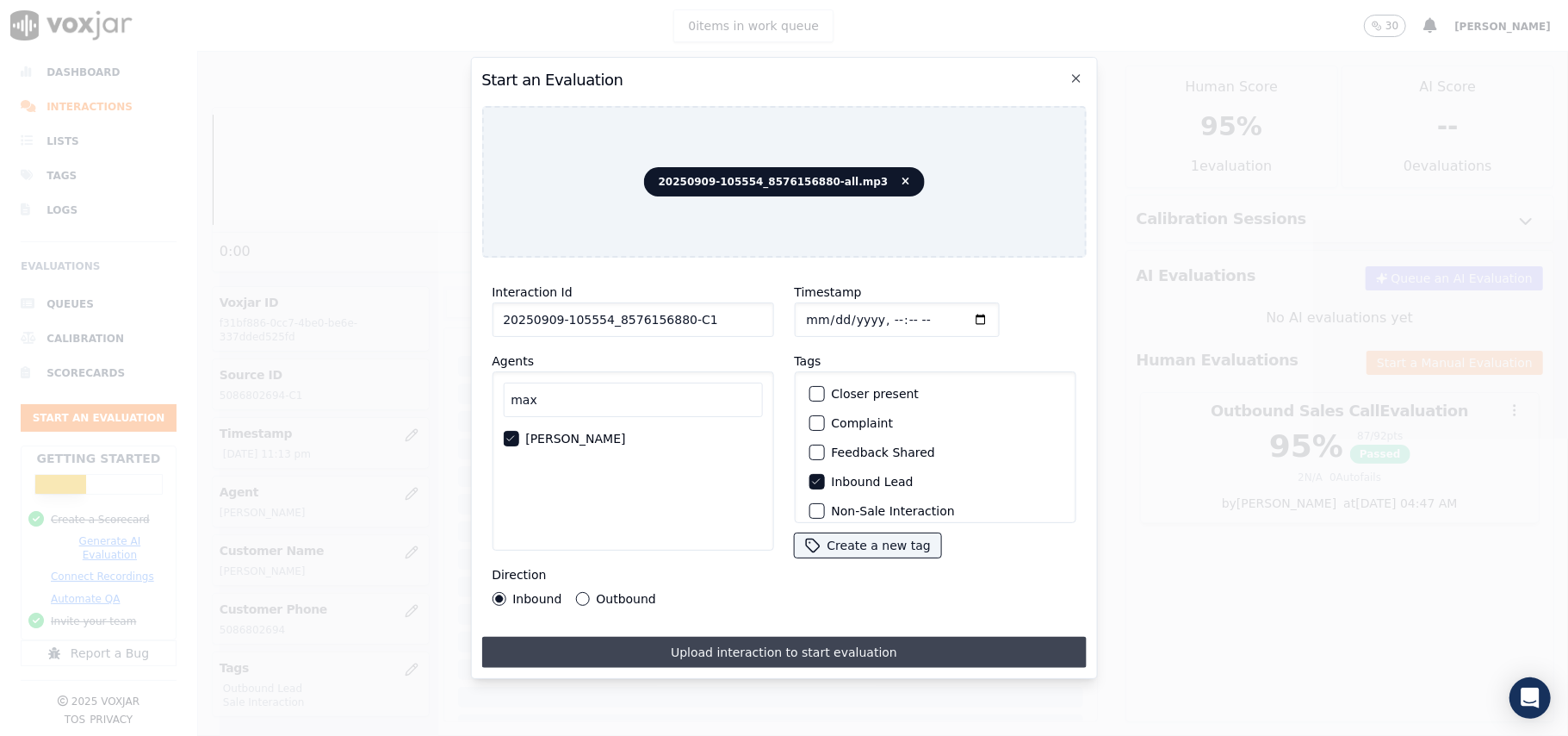
click at [707, 649] on button "Upload interaction to start evaluation" at bounding box center [784, 652] width 604 height 31
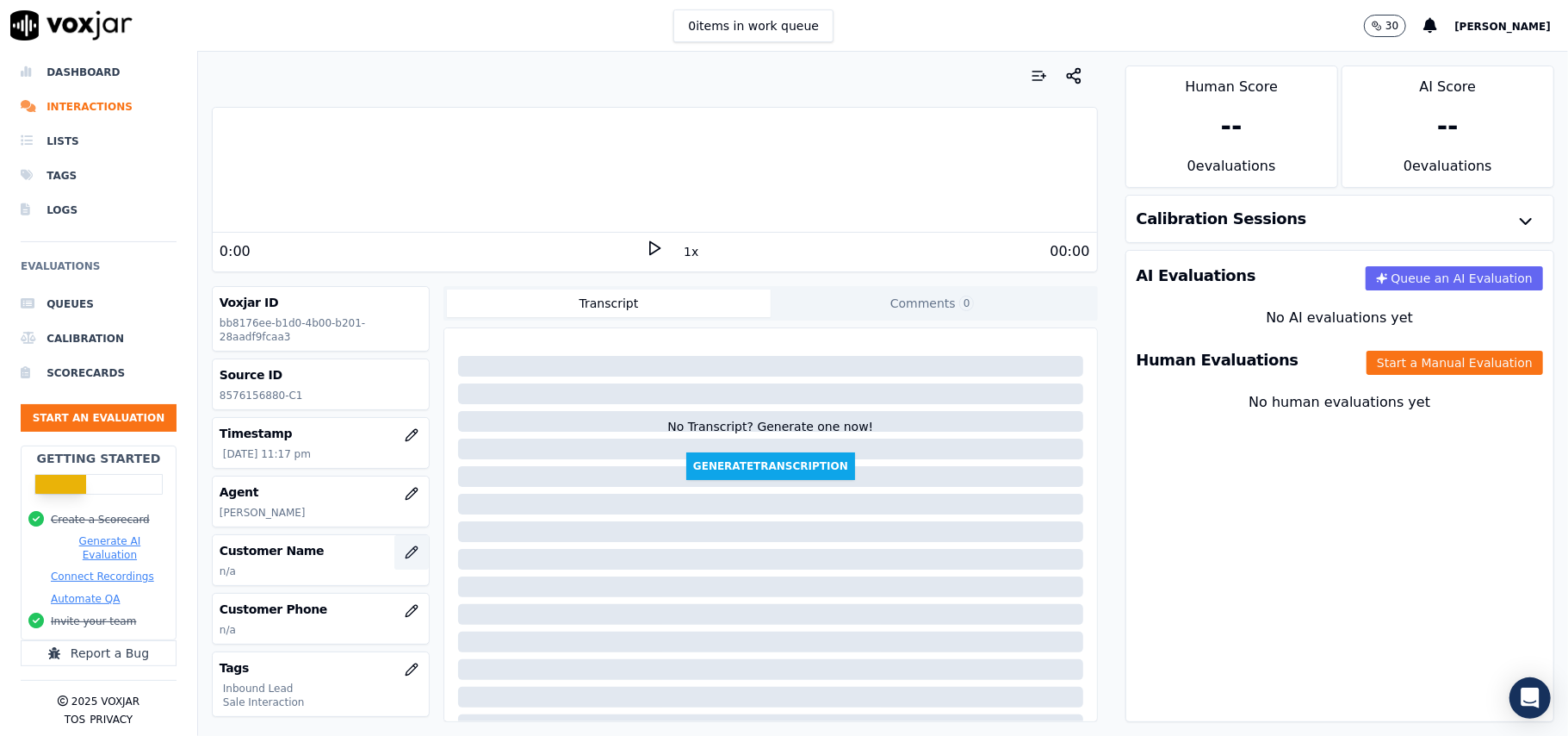
click at [405, 557] on icon "button" at bounding box center [412, 552] width 14 height 14
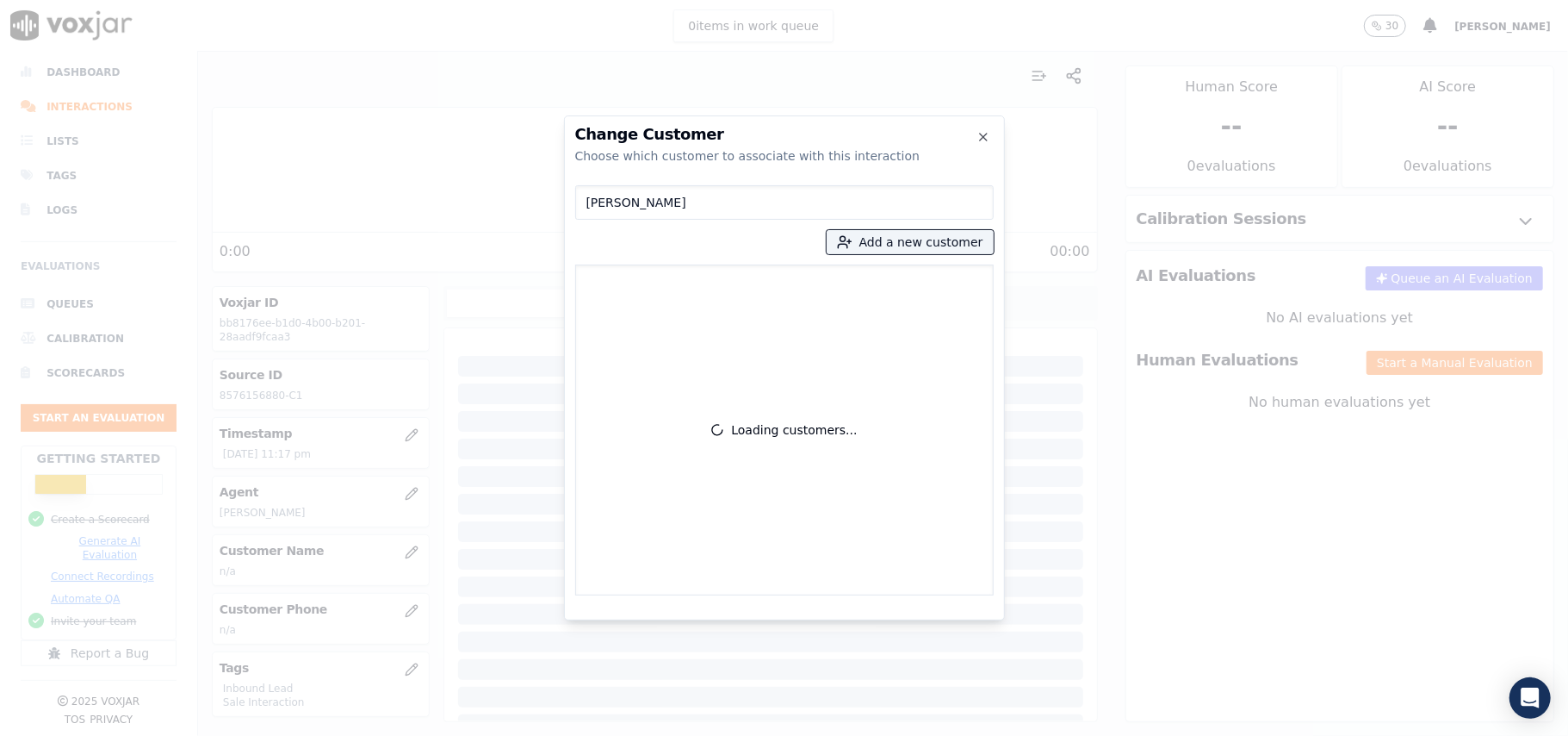
click at [584, 204] on input "YVETTE MONTES" at bounding box center [784, 202] width 419 height 34
click at [591, 202] on input "YVETTE MONTES" at bounding box center [784, 202] width 419 height 34
type input "YVETTE MONTES"
click at [848, 244] on icon "button" at bounding box center [843, 245] width 10 height 4
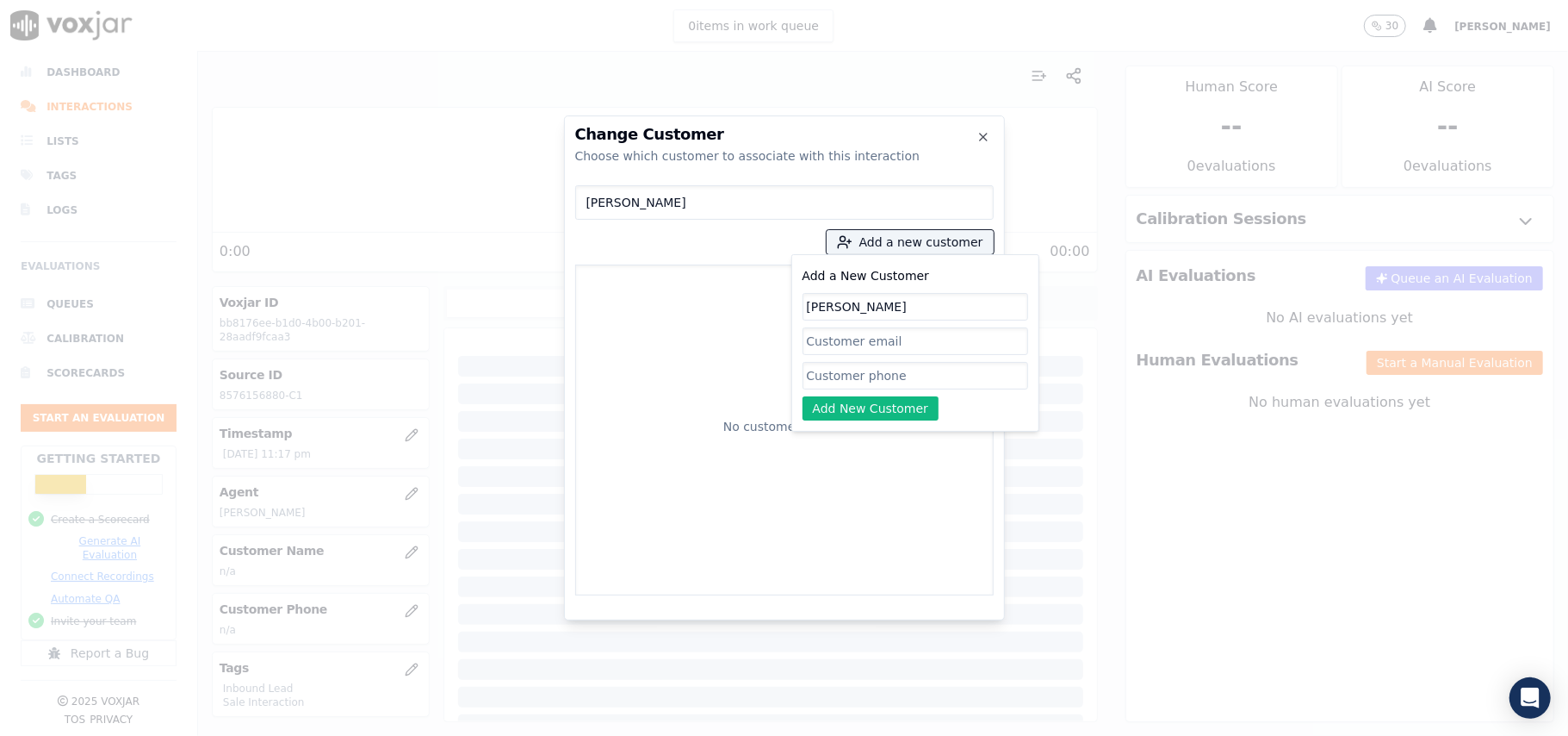
type input "YVETTE MONTES"
click at [896, 379] on input "Add a New Customer" at bounding box center [916, 376] width 226 height 27
paste input "8576156880"
type input "8576156880"
click at [865, 408] on button "Add New Customer" at bounding box center [871, 408] width 137 height 24
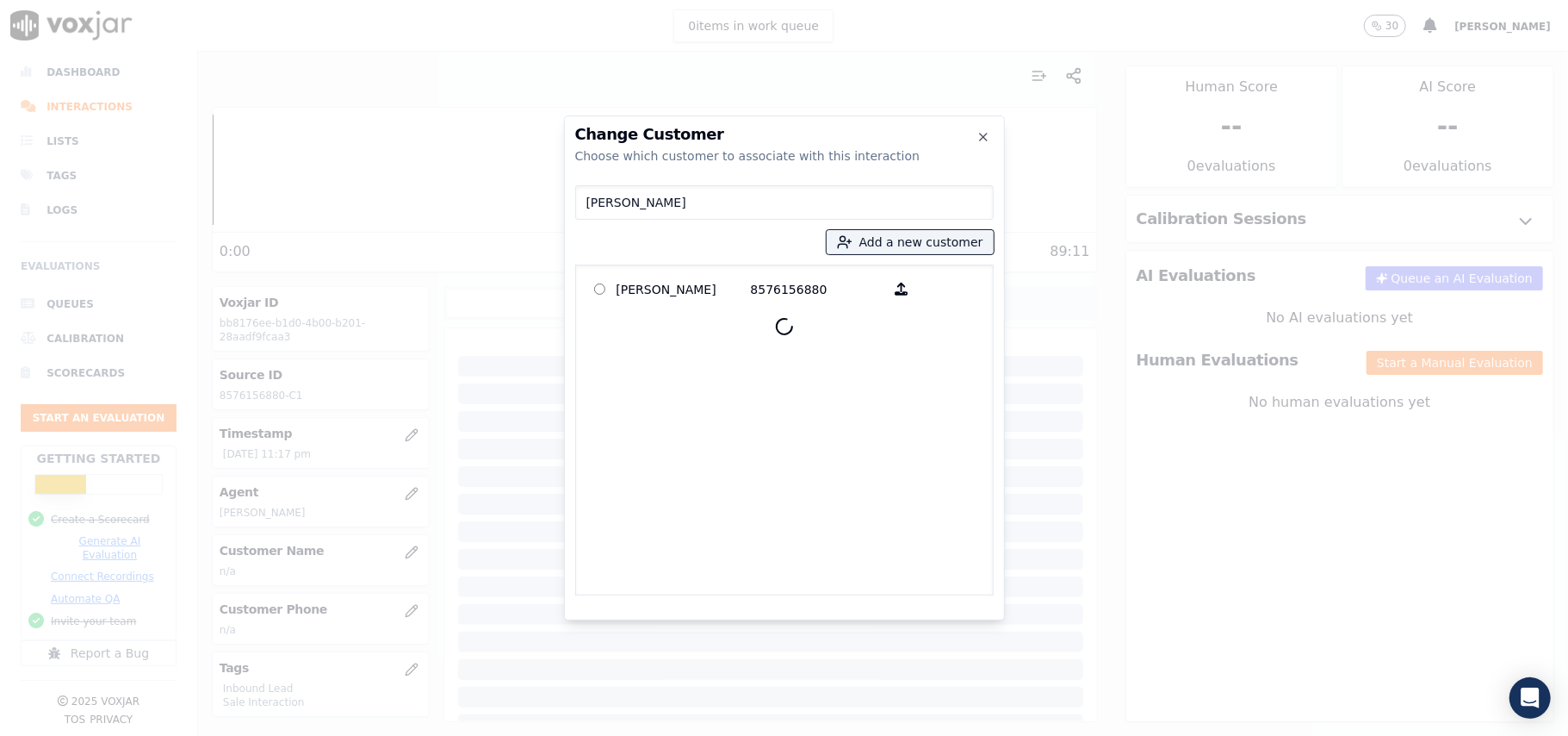
click at [640, 290] on p "YVETTE MONTES" at bounding box center [683, 288] width 134 height 26
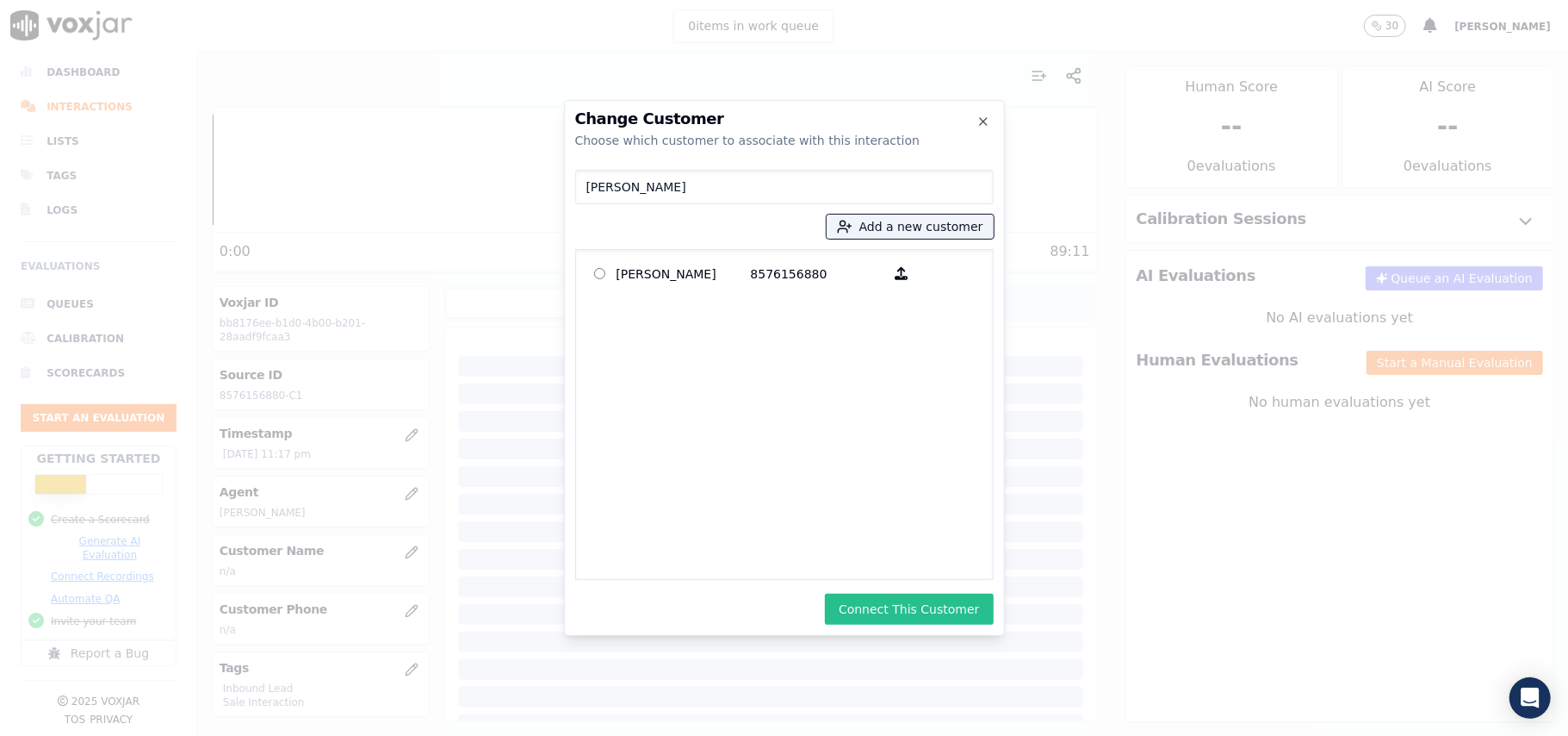
click at [893, 596] on button "Connect This Customer" at bounding box center [909, 609] width 168 height 31
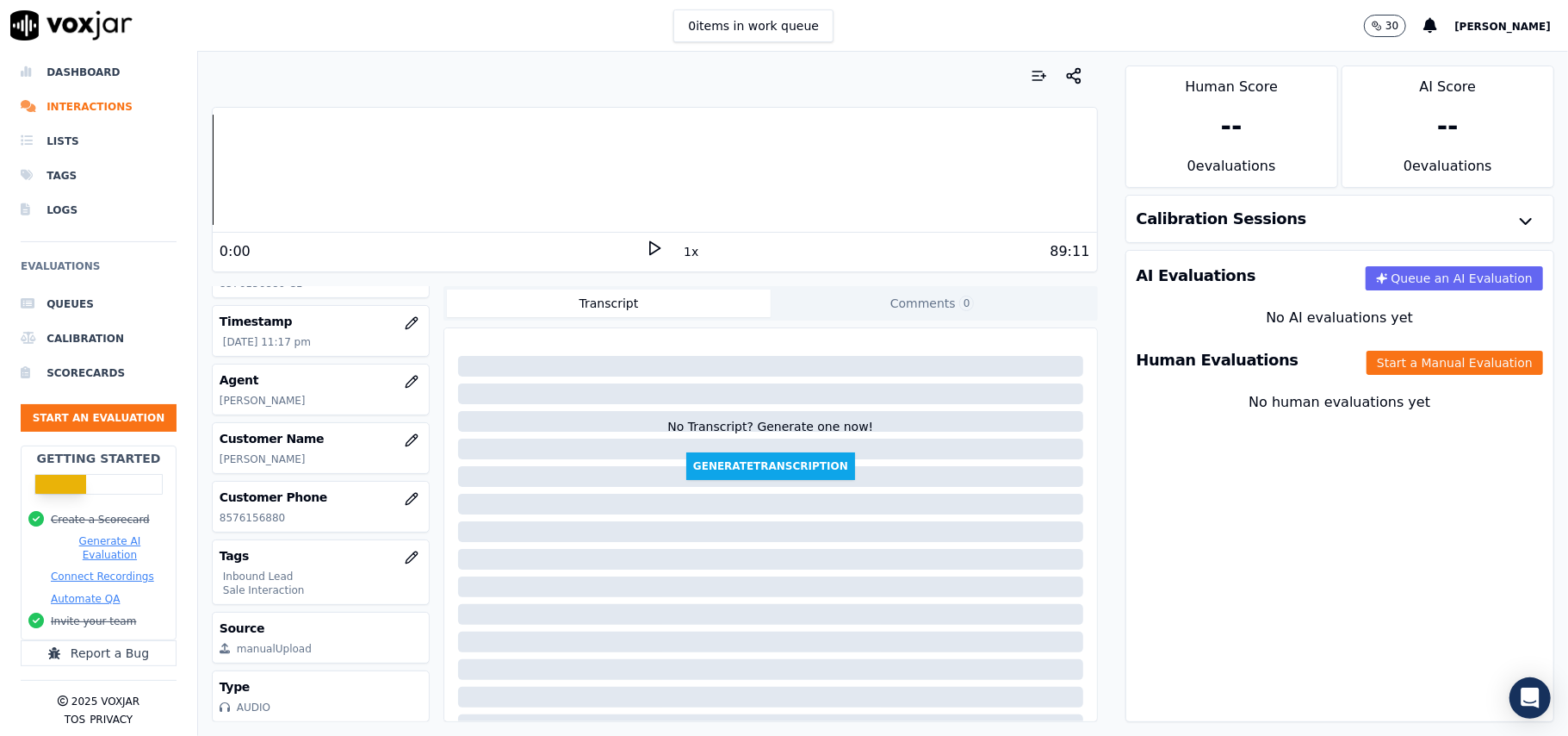
scroll to position [168, 0]
click at [1367, 369] on button "Start a Manual Evaluation" at bounding box center [1454, 362] width 176 height 24
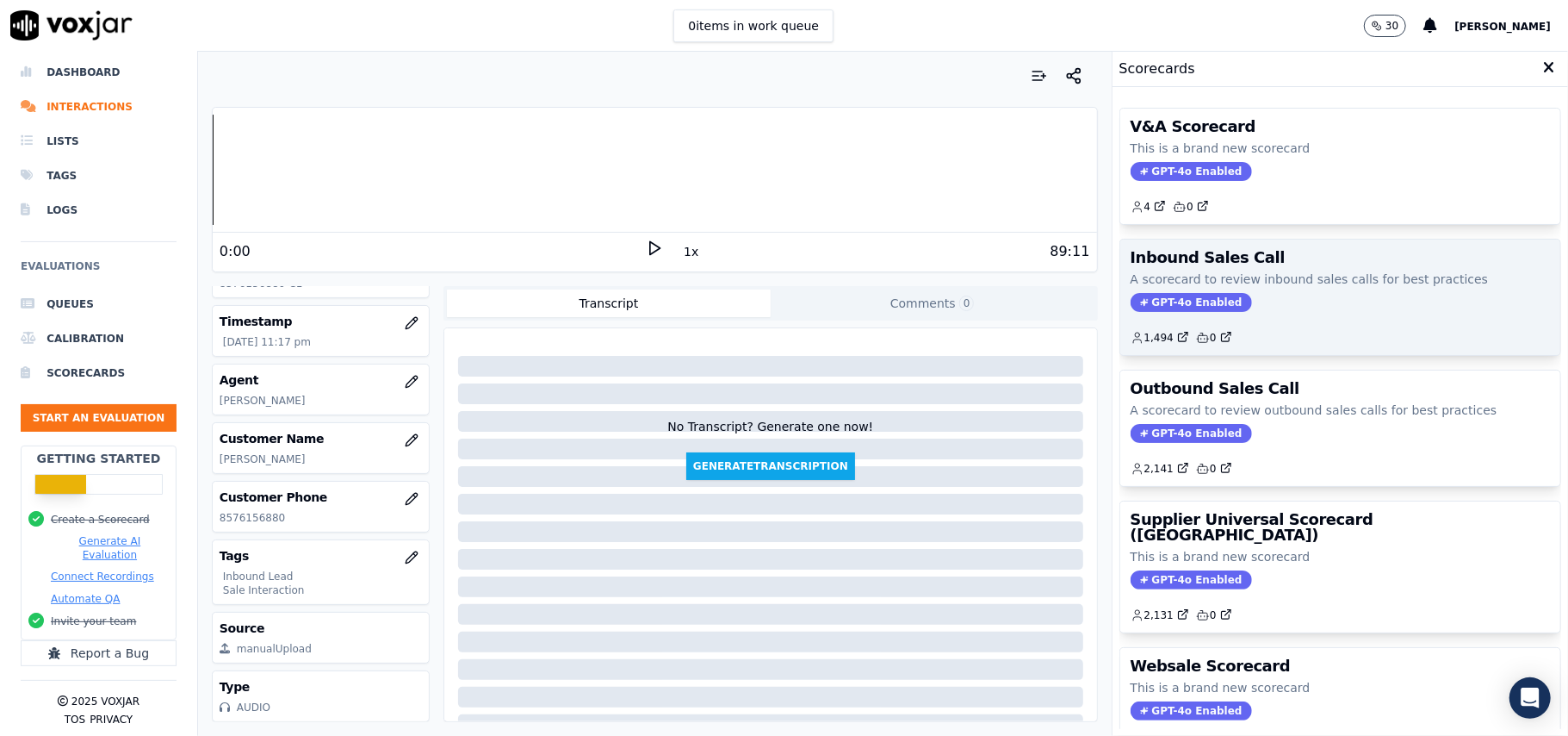
click at [1133, 298] on span "GPT-4o Enabled" at bounding box center [1191, 302] width 122 height 18
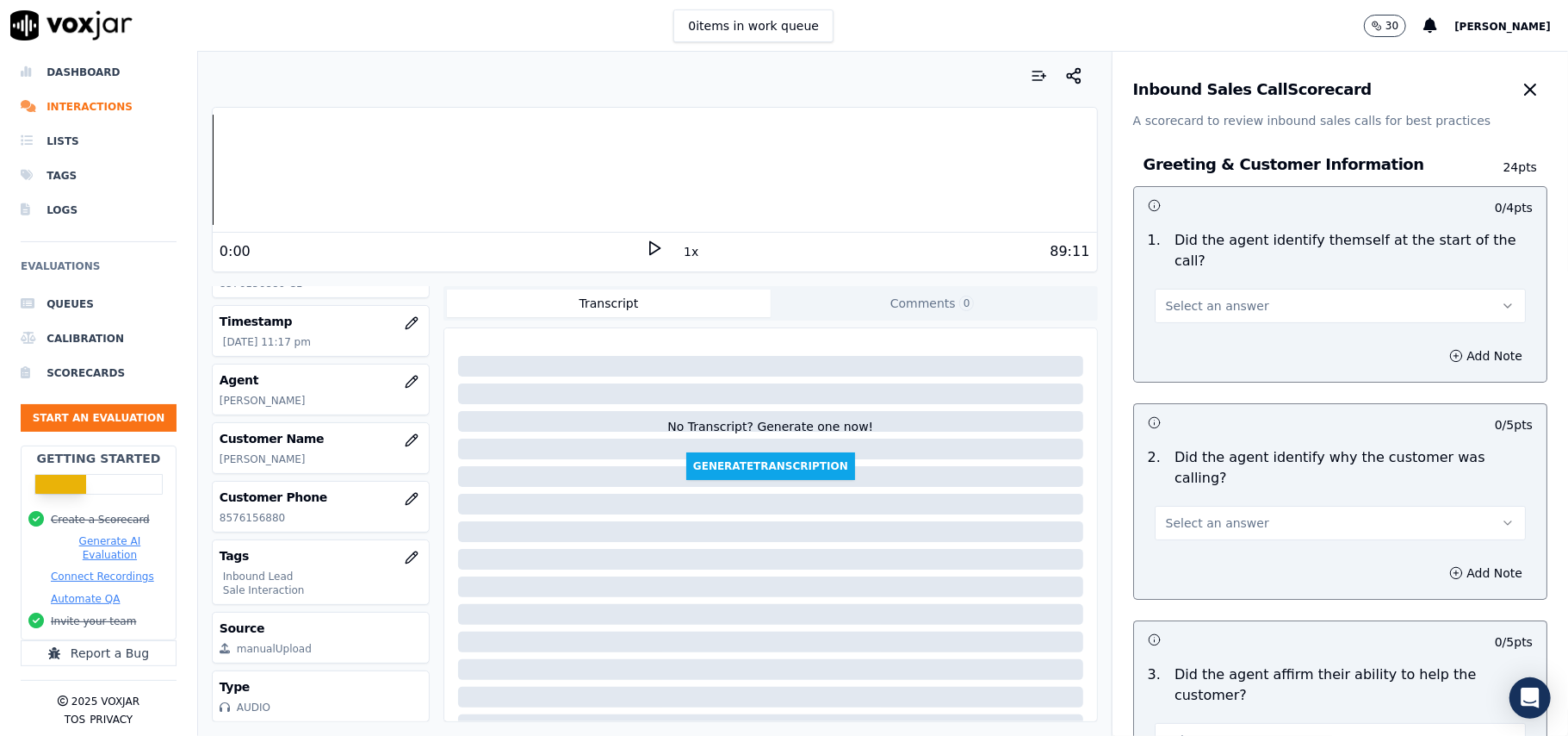
click at [1213, 297] on span "Select an answer" at bounding box center [1218, 306] width 103 height 18
drag, startPoint x: 1192, startPoint y: 317, endPoint x: 1566, endPoint y: 191, distance: 394.7
click at [1193, 315] on div "Yes" at bounding box center [1303, 324] width 333 height 27
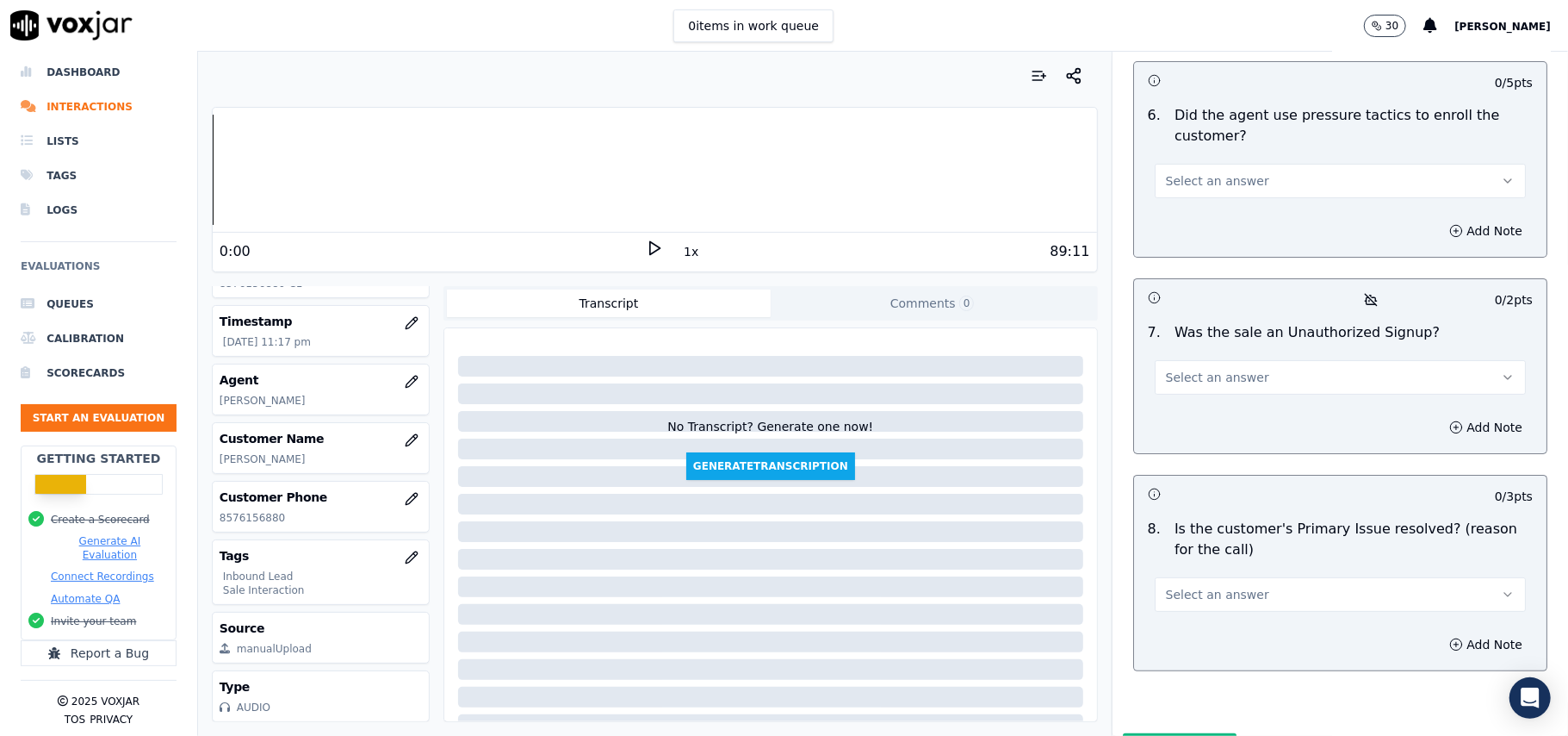
click at [1231, 586] on span "Select an answer" at bounding box center [1218, 595] width 103 height 18
click at [1192, 563] on div "No" at bounding box center [1303, 570] width 333 height 27
click at [1183, 369] on span "Select an answer" at bounding box center [1218, 378] width 103 height 18
click at [1184, 351] on div "No" at bounding box center [1303, 352] width 333 height 27
click at [1172, 577] on button "No" at bounding box center [1339, 594] width 371 height 34
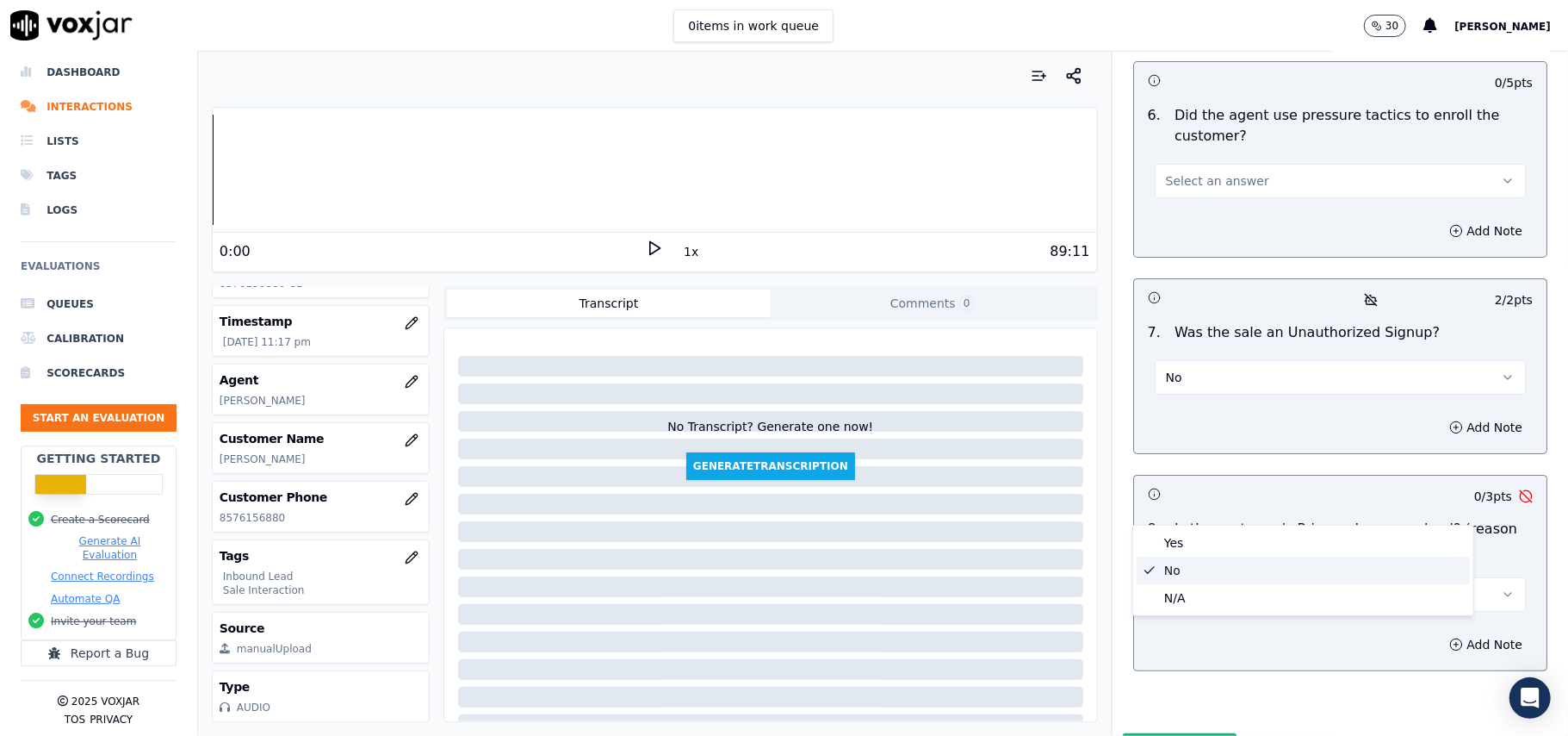
click at [1149, 557] on div "No" at bounding box center [1303, 570] width 333 height 27
click at [1171, 577] on button "No" at bounding box center [1339, 594] width 371 height 34
click at [1171, 525] on div "Yes No N/A" at bounding box center [1302, 570] width 342 height 92
click at [1171, 534] on div "Yes" at bounding box center [1303, 542] width 333 height 27
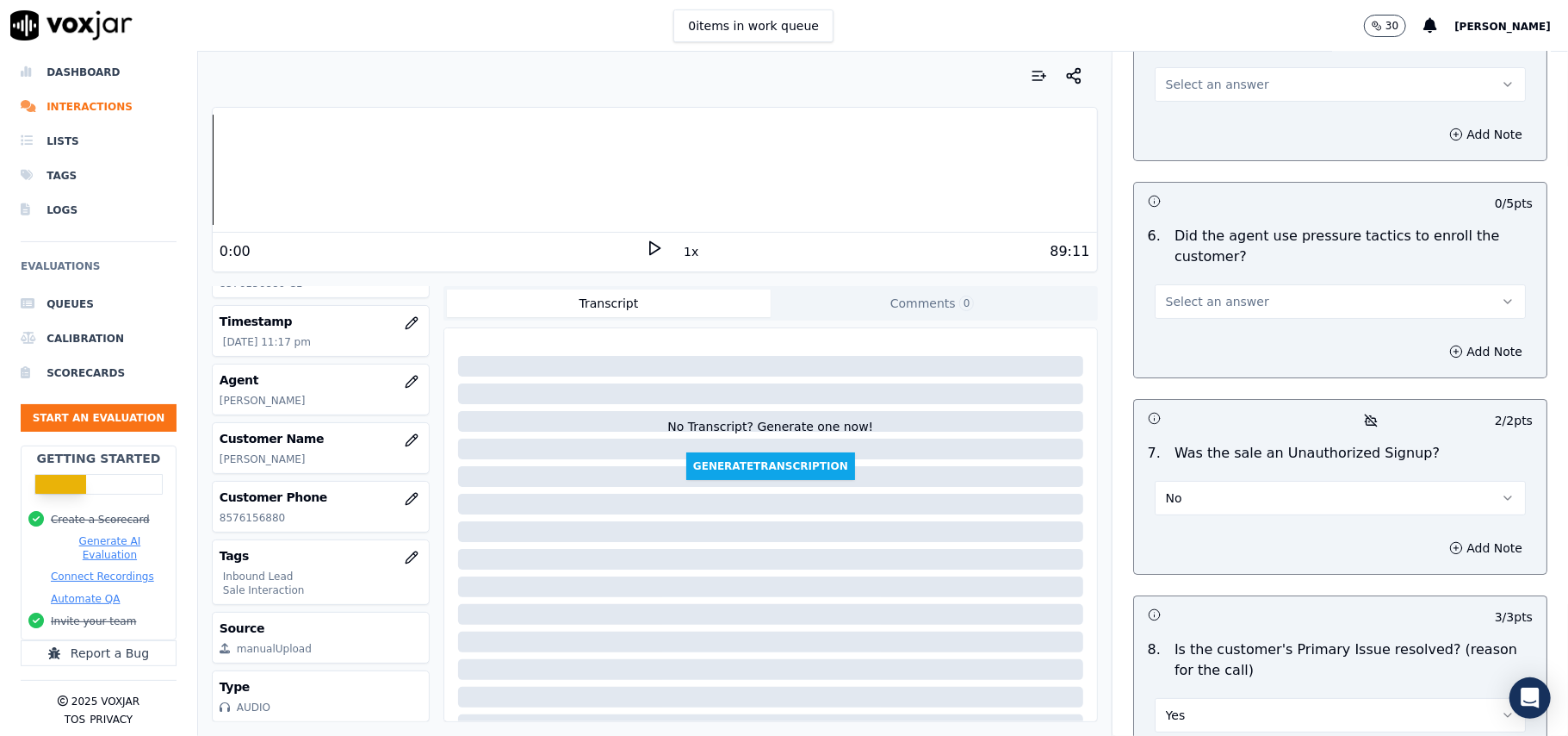
scroll to position [4591, 0]
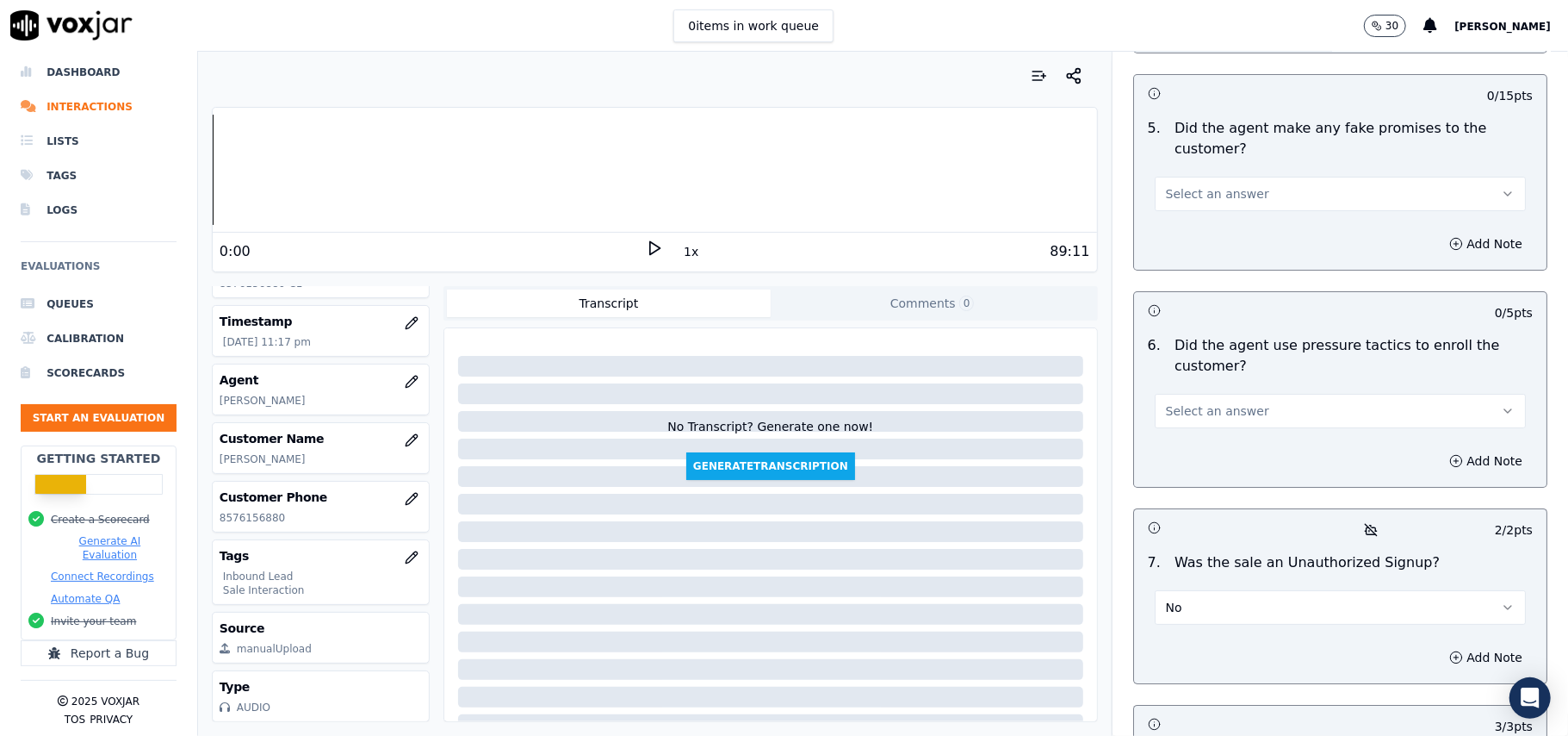
click at [1223, 393] on button "Select an answer" at bounding box center [1339, 410] width 371 height 34
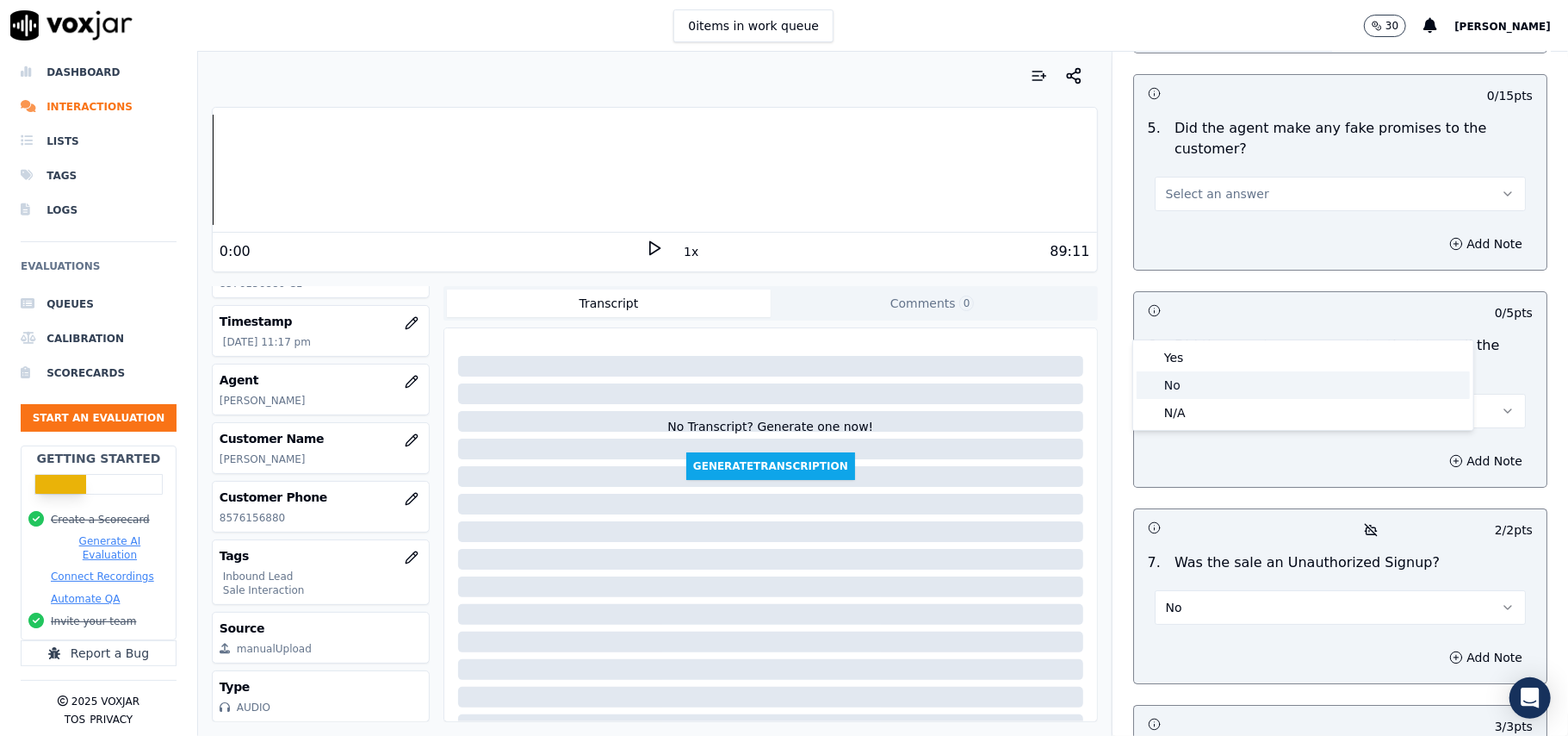
click at [1206, 379] on div "No" at bounding box center [1303, 385] width 333 height 27
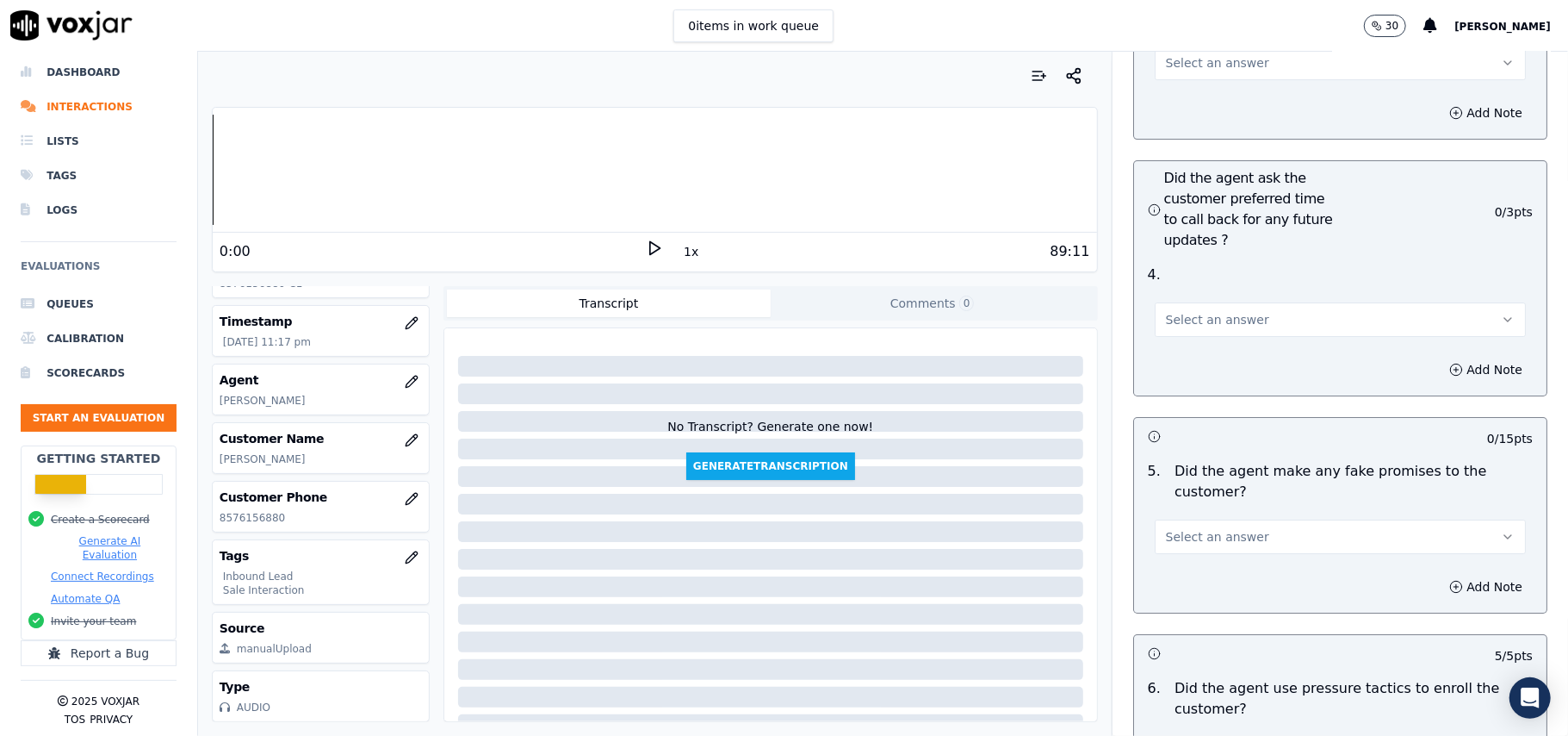
scroll to position [4247, 0]
click at [1192, 521] on button "Select an answer" at bounding box center [1339, 537] width 371 height 34
click at [1173, 504] on div "No" at bounding box center [1303, 512] width 333 height 27
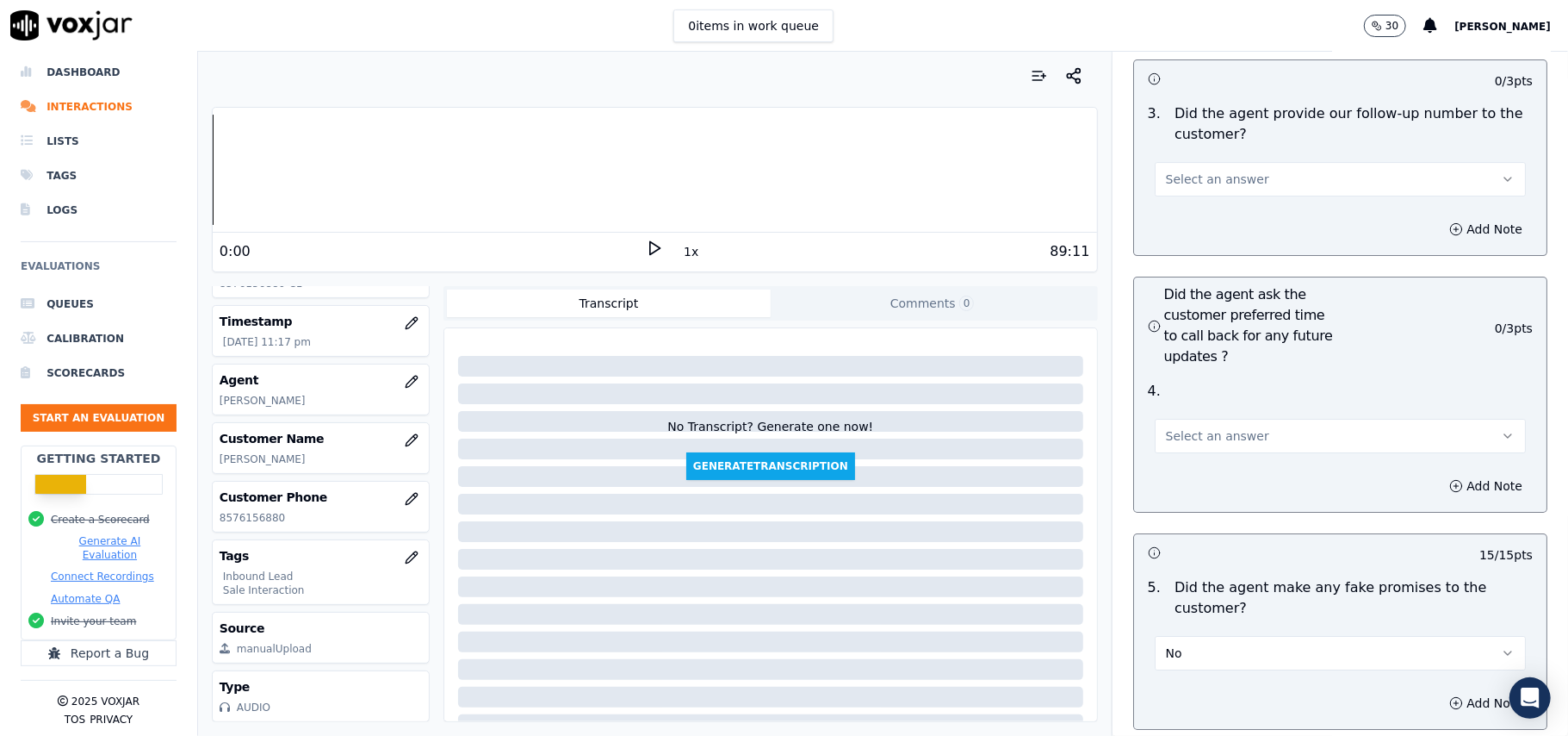
click at [1217, 427] on span "Select an answer" at bounding box center [1218, 436] width 103 height 18
click at [1210, 384] on div "Yes" at bounding box center [1303, 382] width 333 height 27
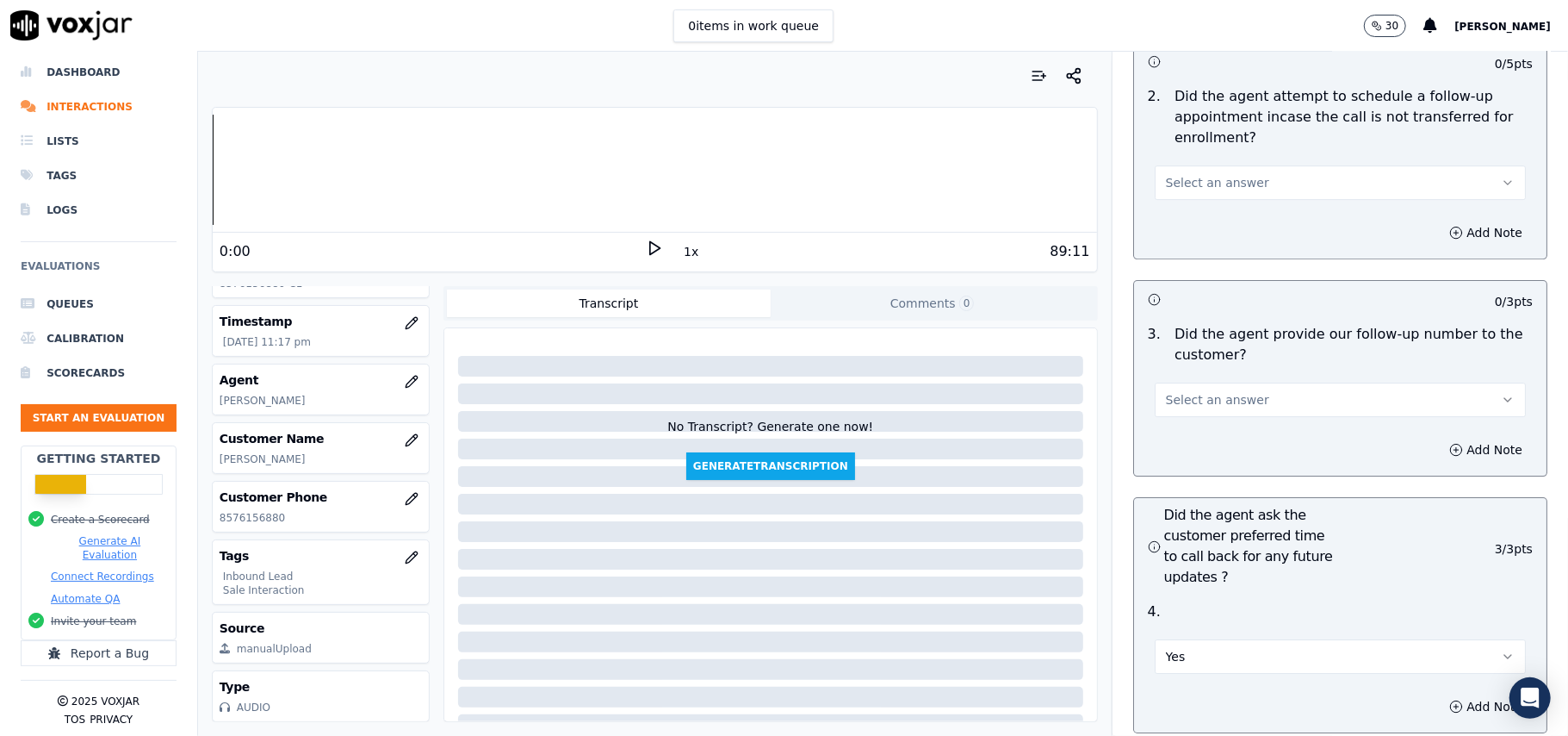
scroll to position [3787, 0]
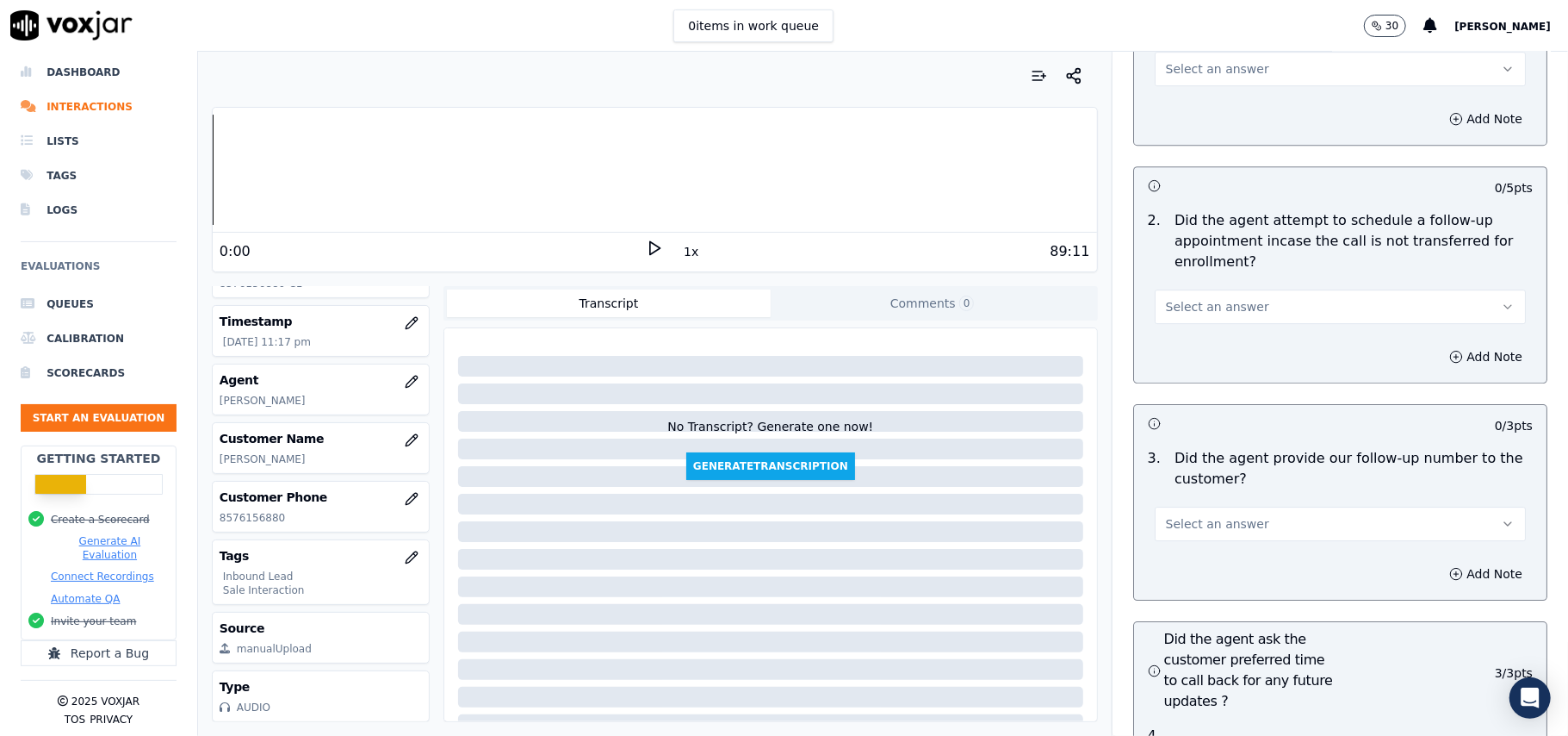
click at [1171, 515] on span "Select an answer" at bounding box center [1218, 524] width 103 height 18
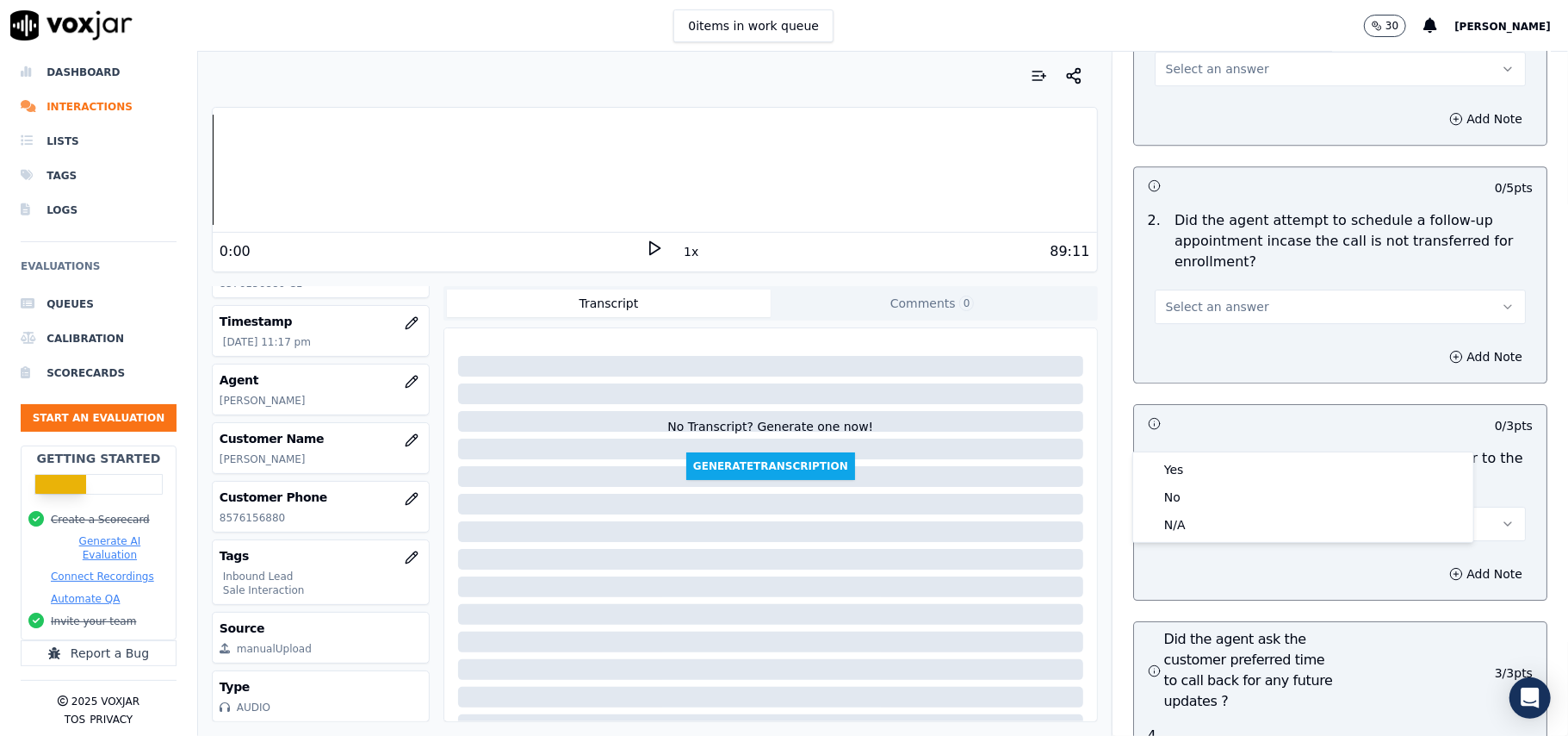
click at [1171, 456] on div "Yes" at bounding box center [1303, 469] width 333 height 27
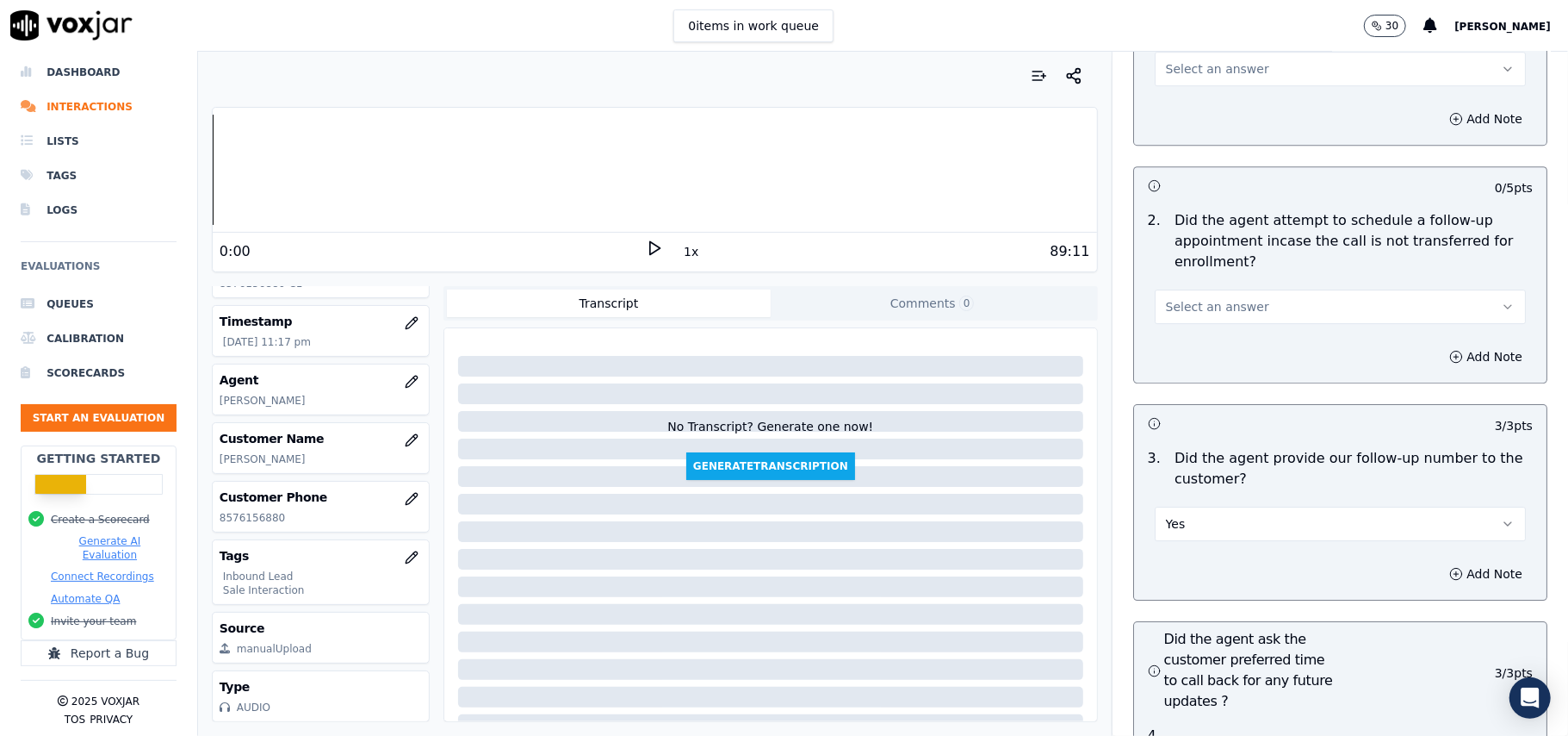
click at [1220, 298] on span "Select an answer" at bounding box center [1218, 307] width 103 height 18
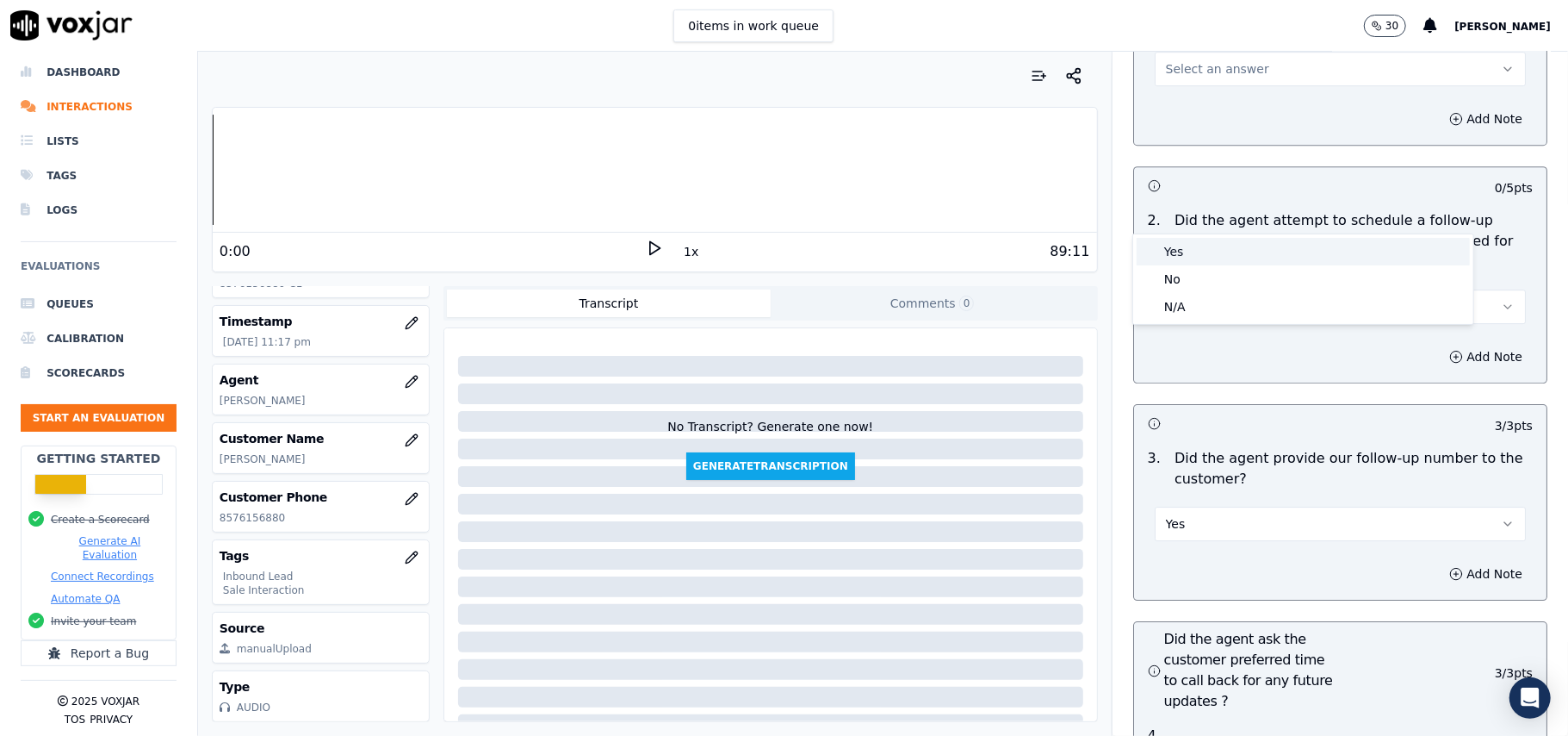
click at [1203, 257] on div "Yes" at bounding box center [1303, 251] width 333 height 27
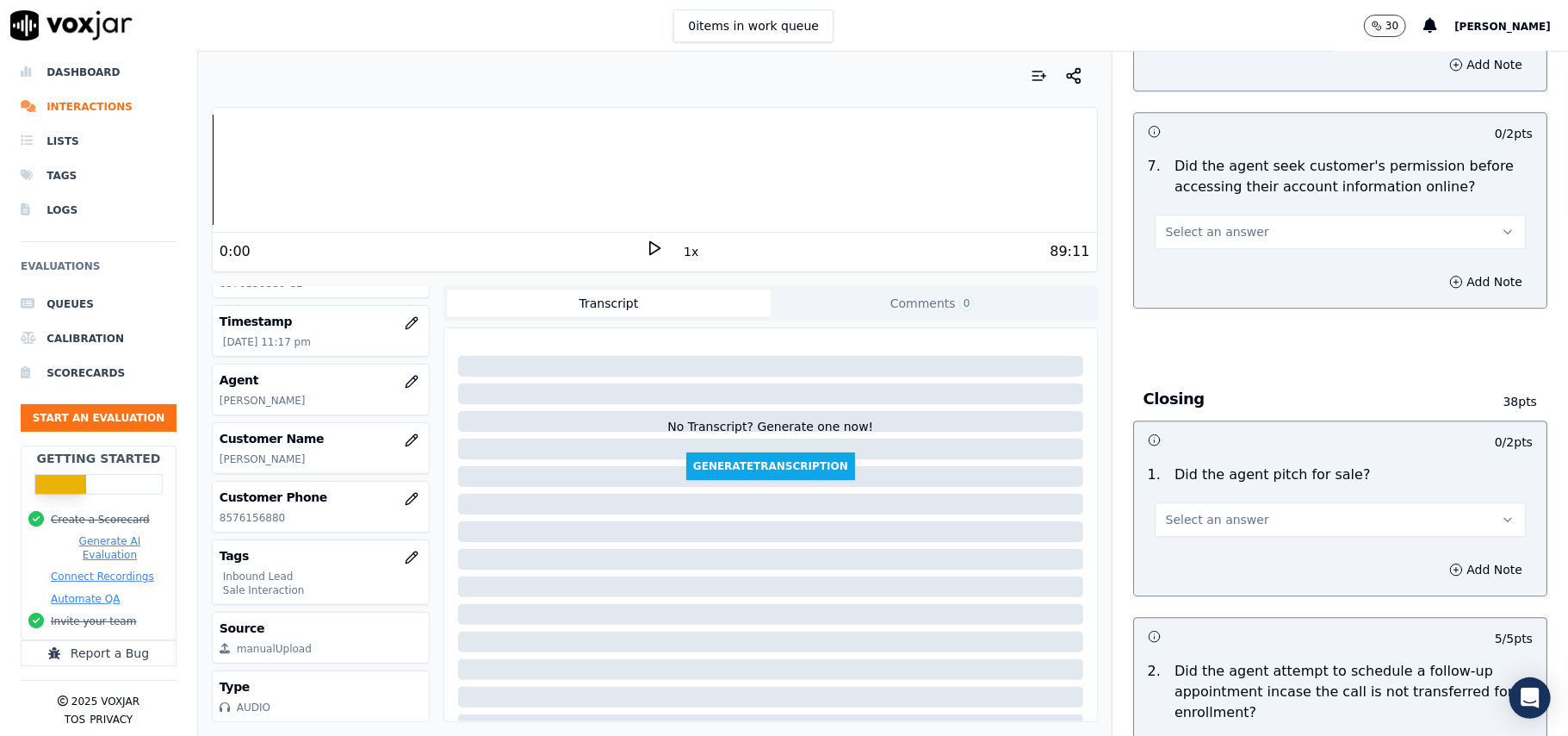
scroll to position [3329, 0]
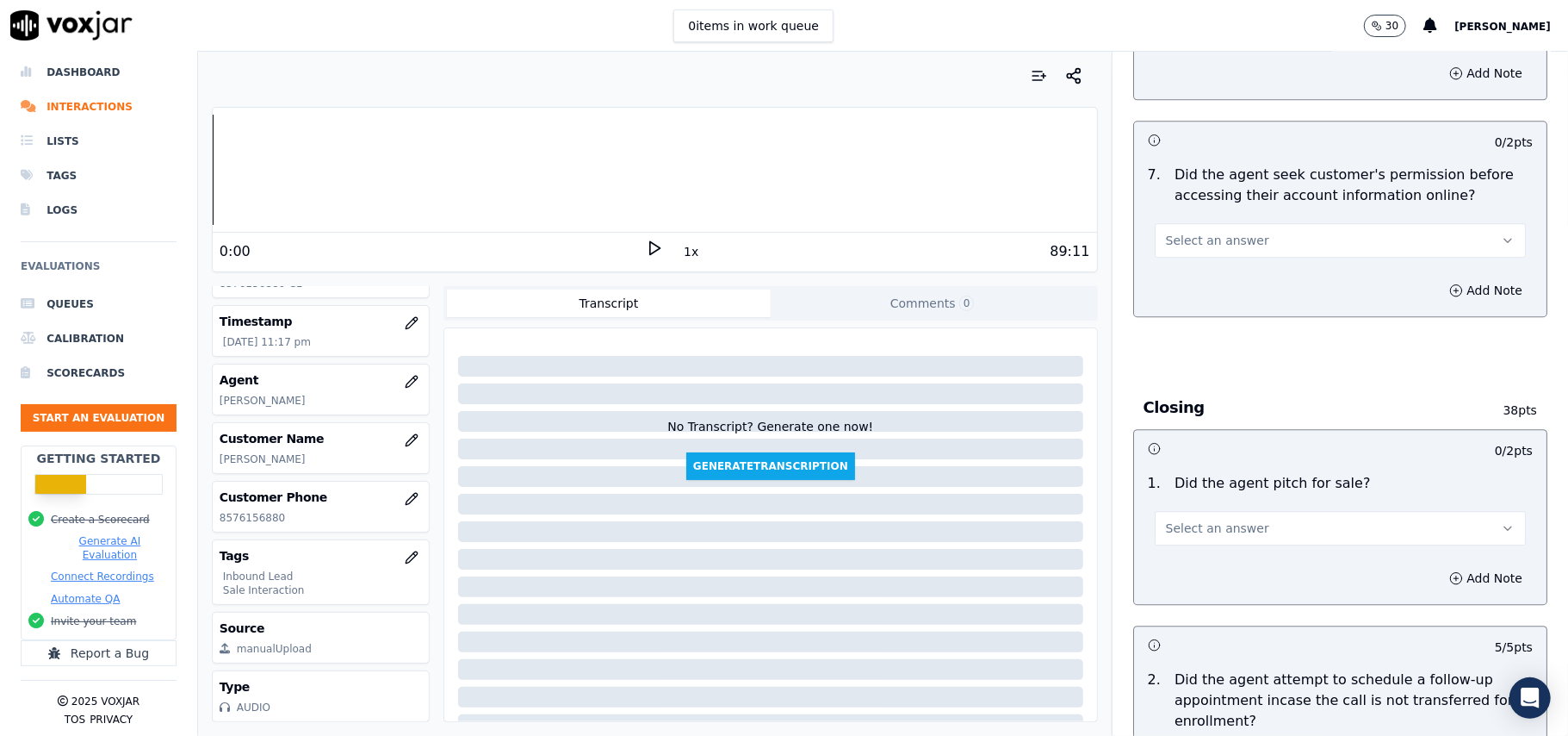
click at [1200, 520] on span "Select an answer" at bounding box center [1218, 529] width 103 height 18
click at [1184, 466] on div "Yes" at bounding box center [1303, 473] width 333 height 27
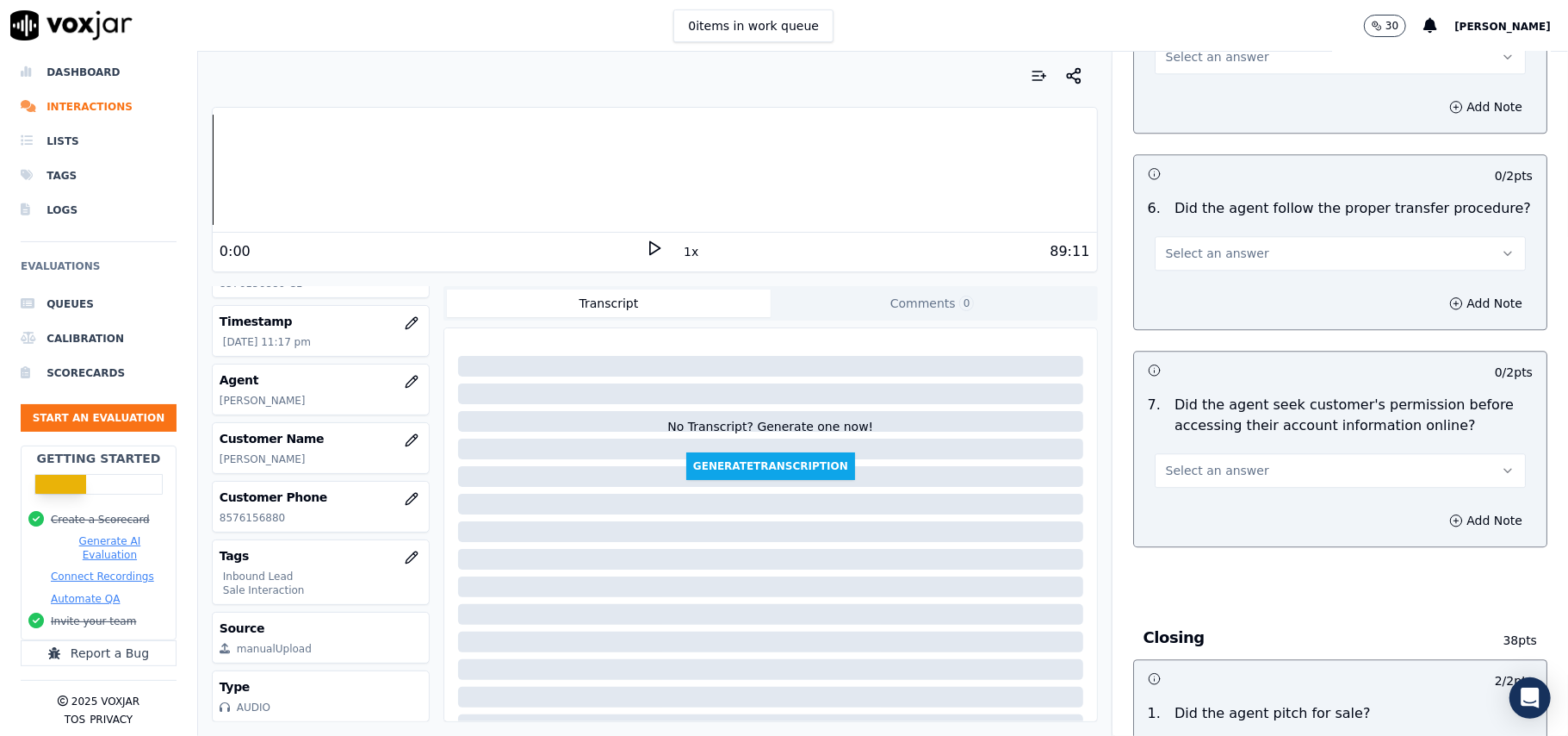
click at [1229, 453] on button "Select an answer" at bounding box center [1339, 469] width 371 height 34
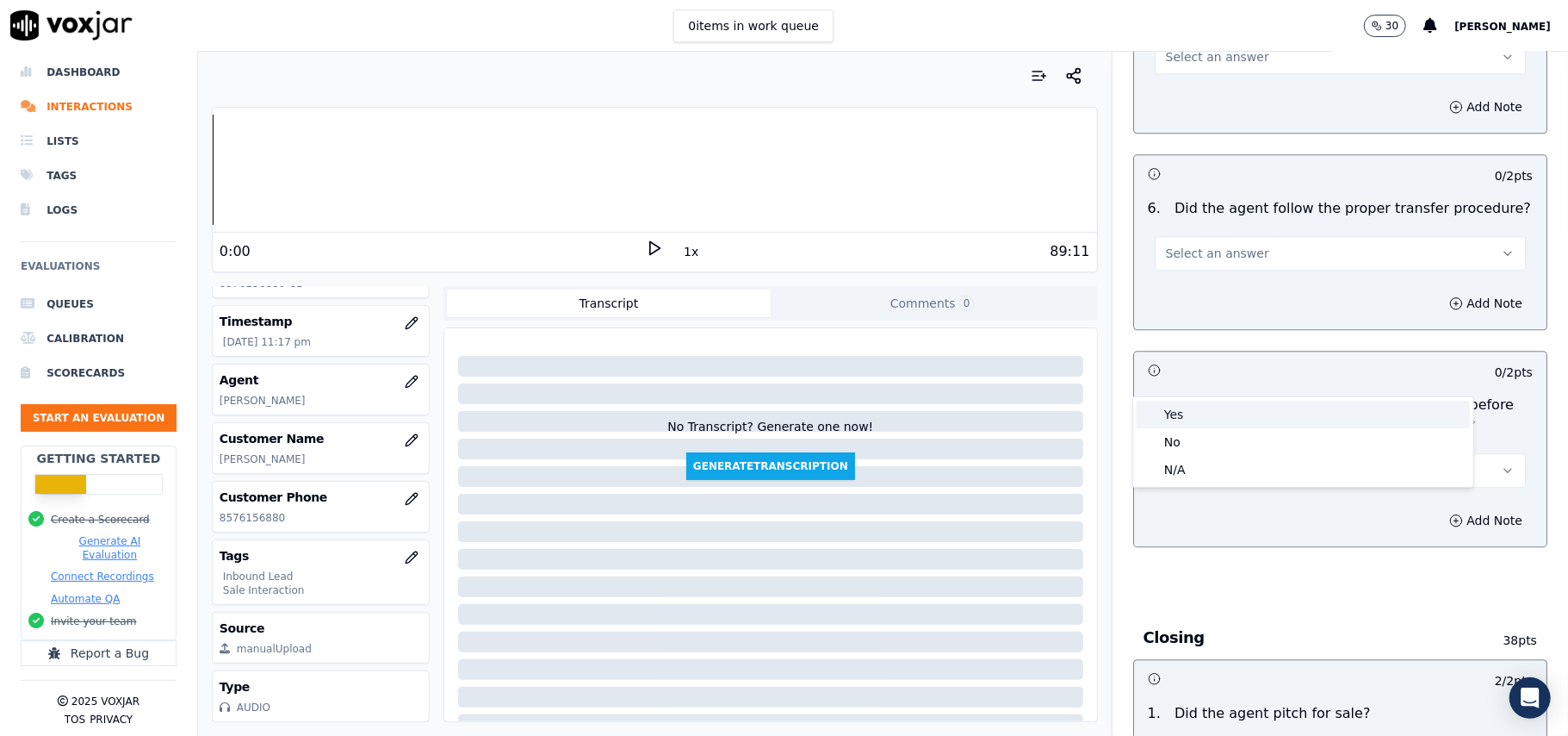
click at [1186, 418] on div "Yes" at bounding box center [1303, 414] width 333 height 27
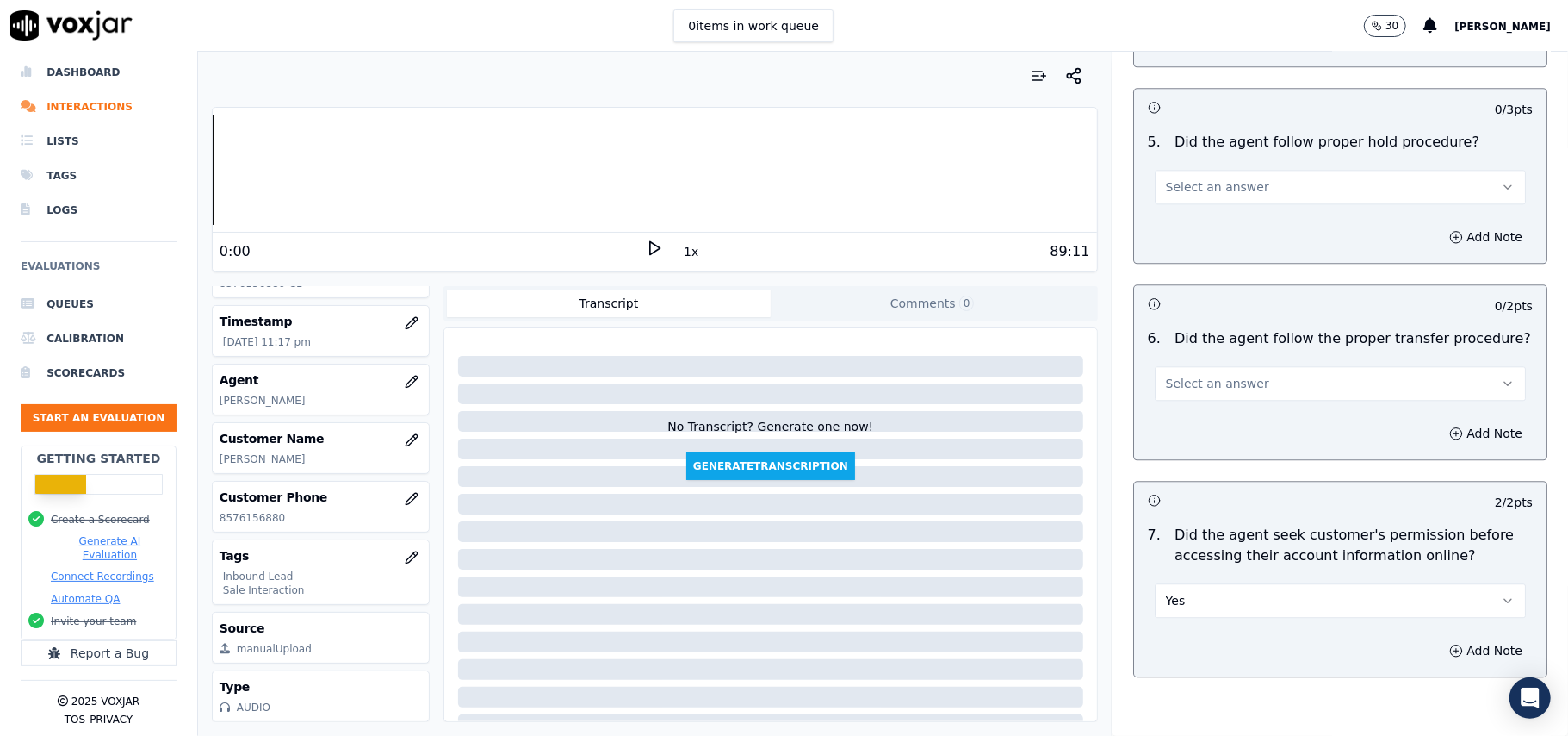
scroll to position [2868, 0]
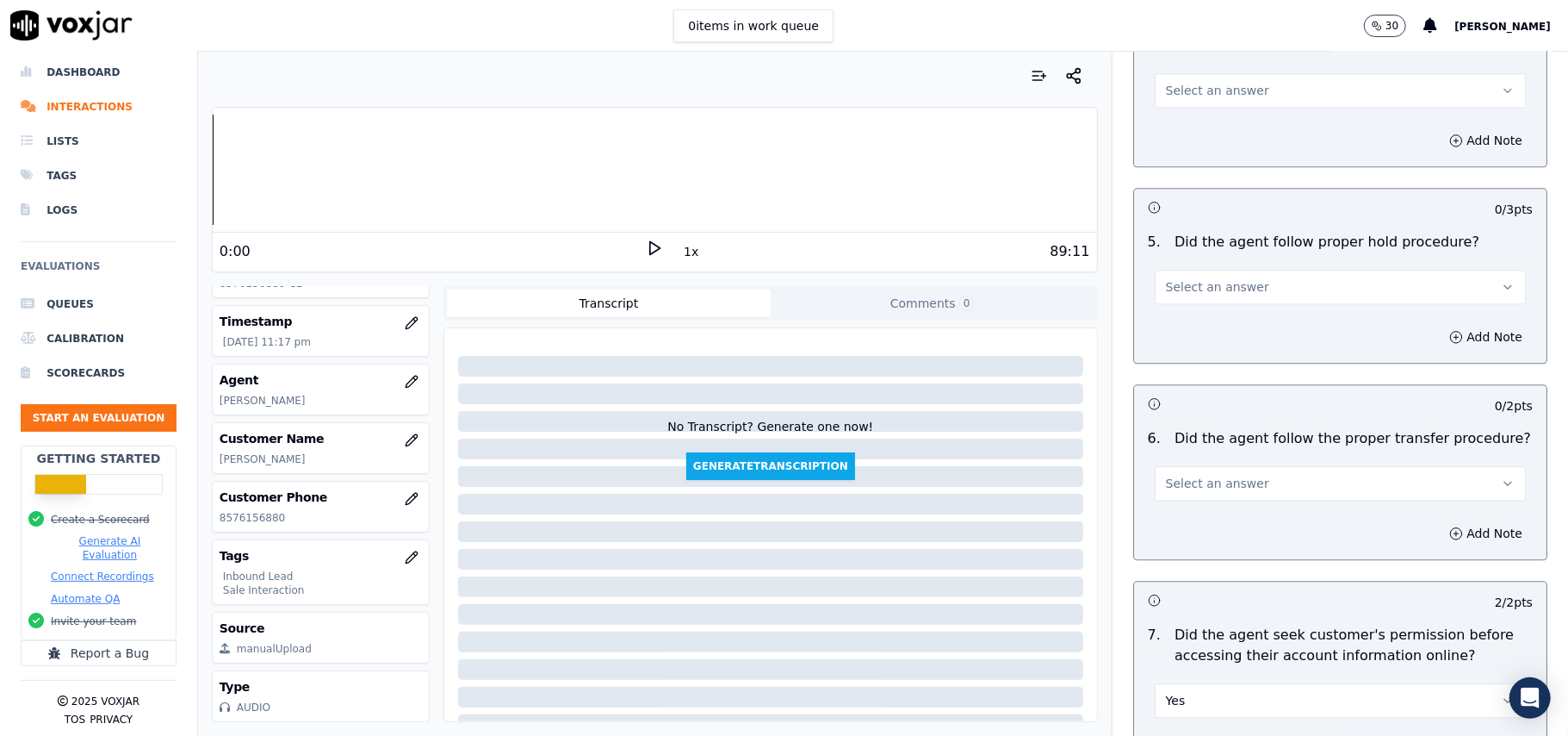
click at [1214, 475] on span "Select an answer" at bounding box center [1218, 484] width 103 height 18
click at [1206, 421] on div "Yes" at bounding box center [1303, 426] width 333 height 27
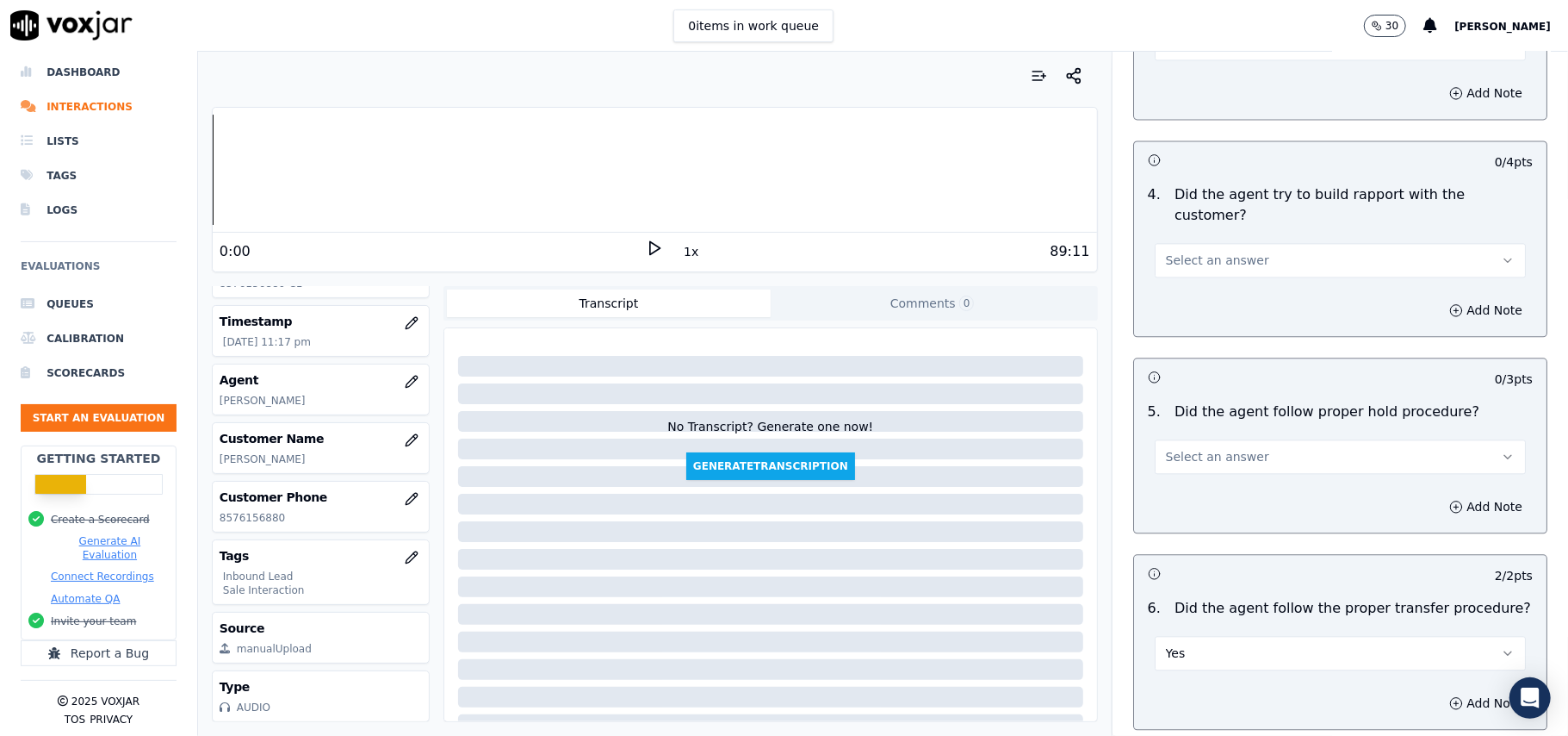
scroll to position [2523, 0]
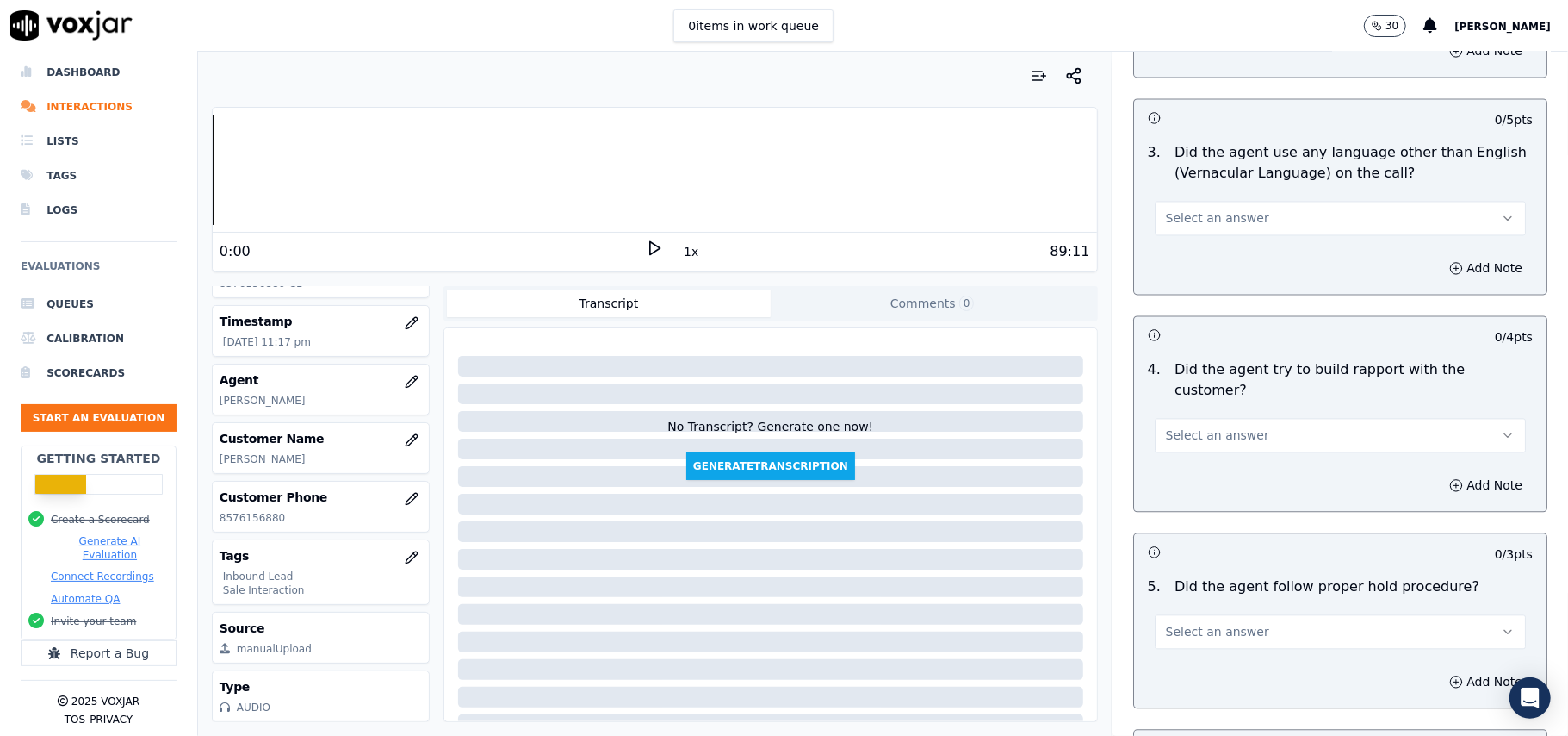
click at [1204, 614] on button "Select an answer" at bounding box center [1339, 631] width 371 height 34
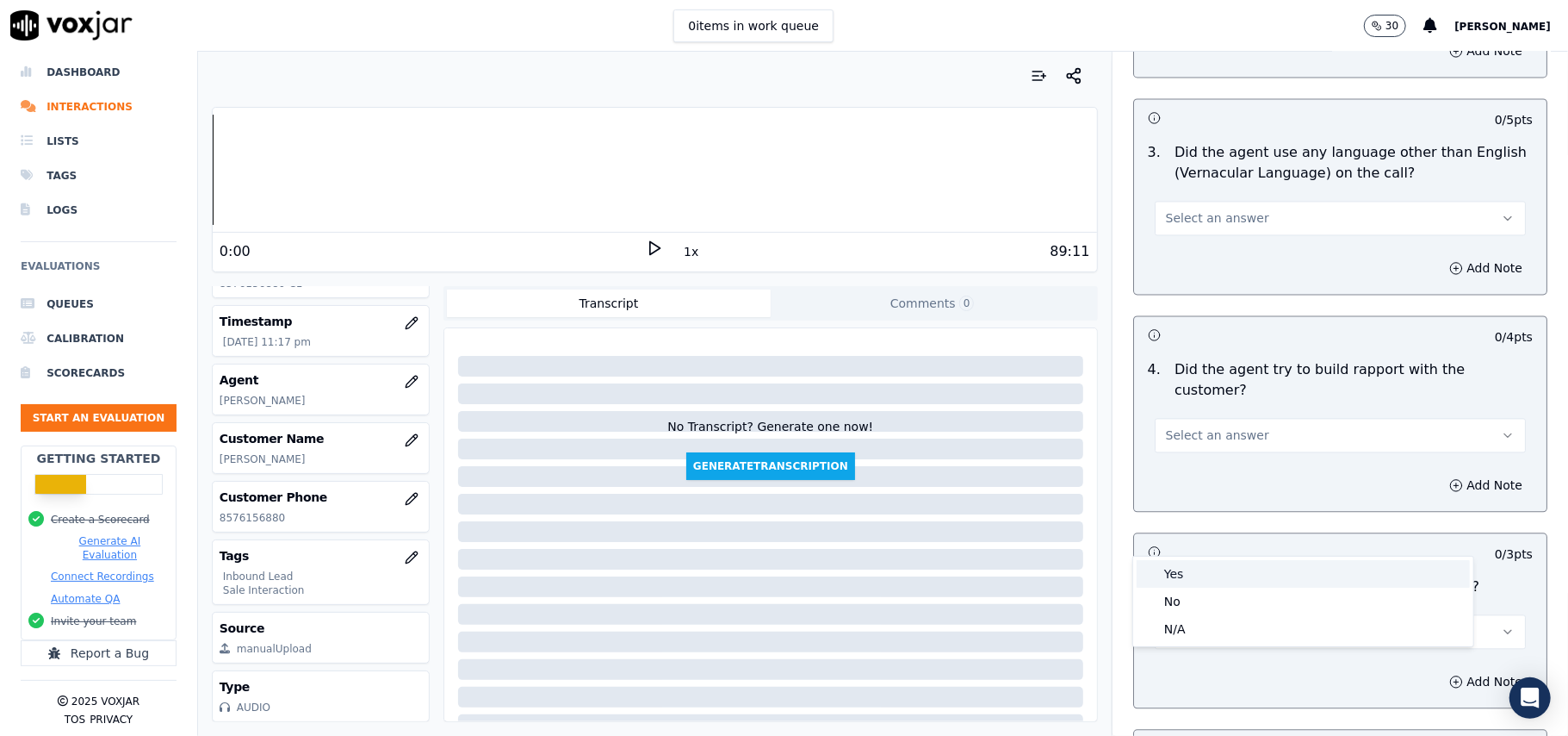
click at [1182, 573] on div "Yes" at bounding box center [1303, 573] width 333 height 27
click at [1260, 418] on button "Select an answer" at bounding box center [1339, 434] width 371 height 34
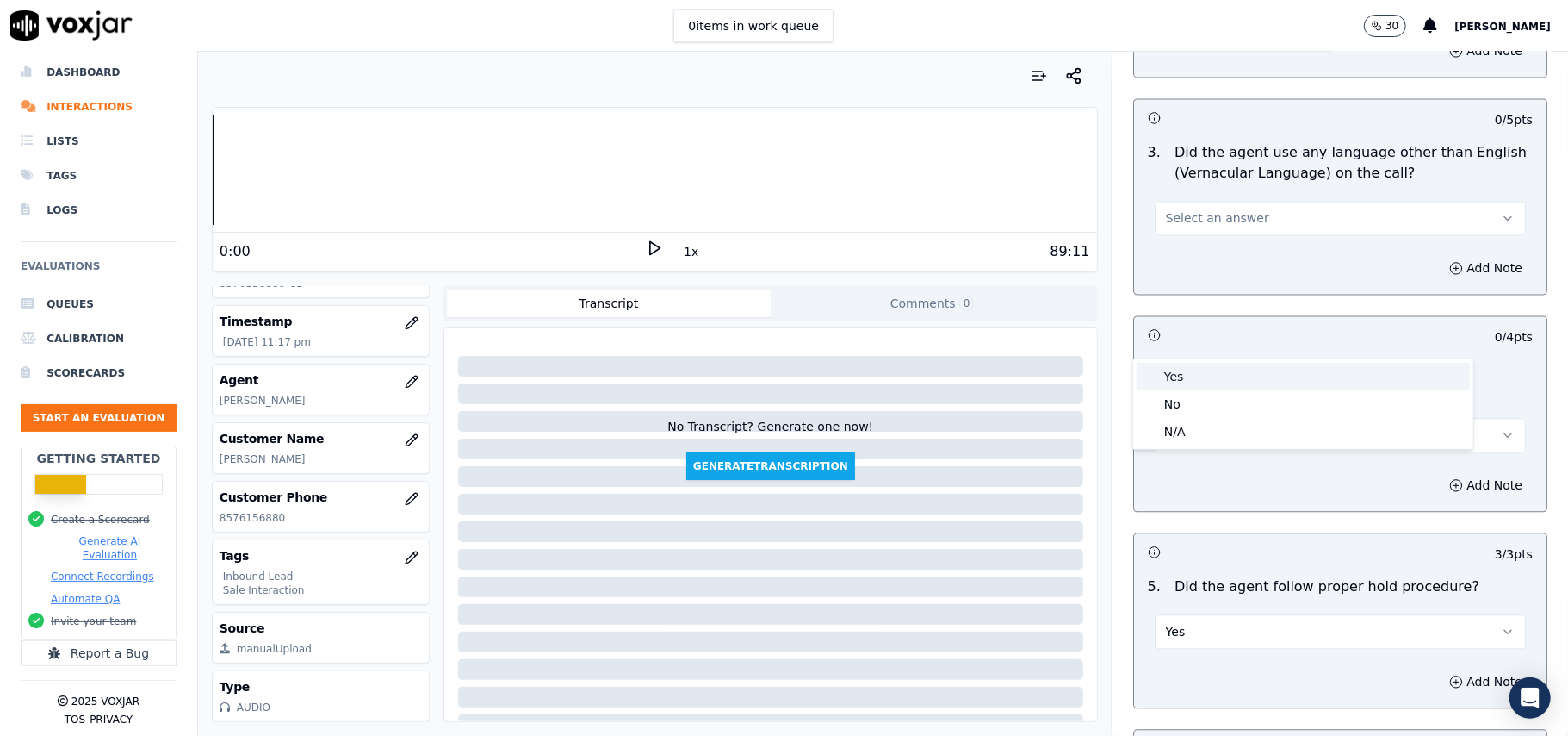
click at [1237, 372] on div "Yes" at bounding box center [1303, 376] width 333 height 27
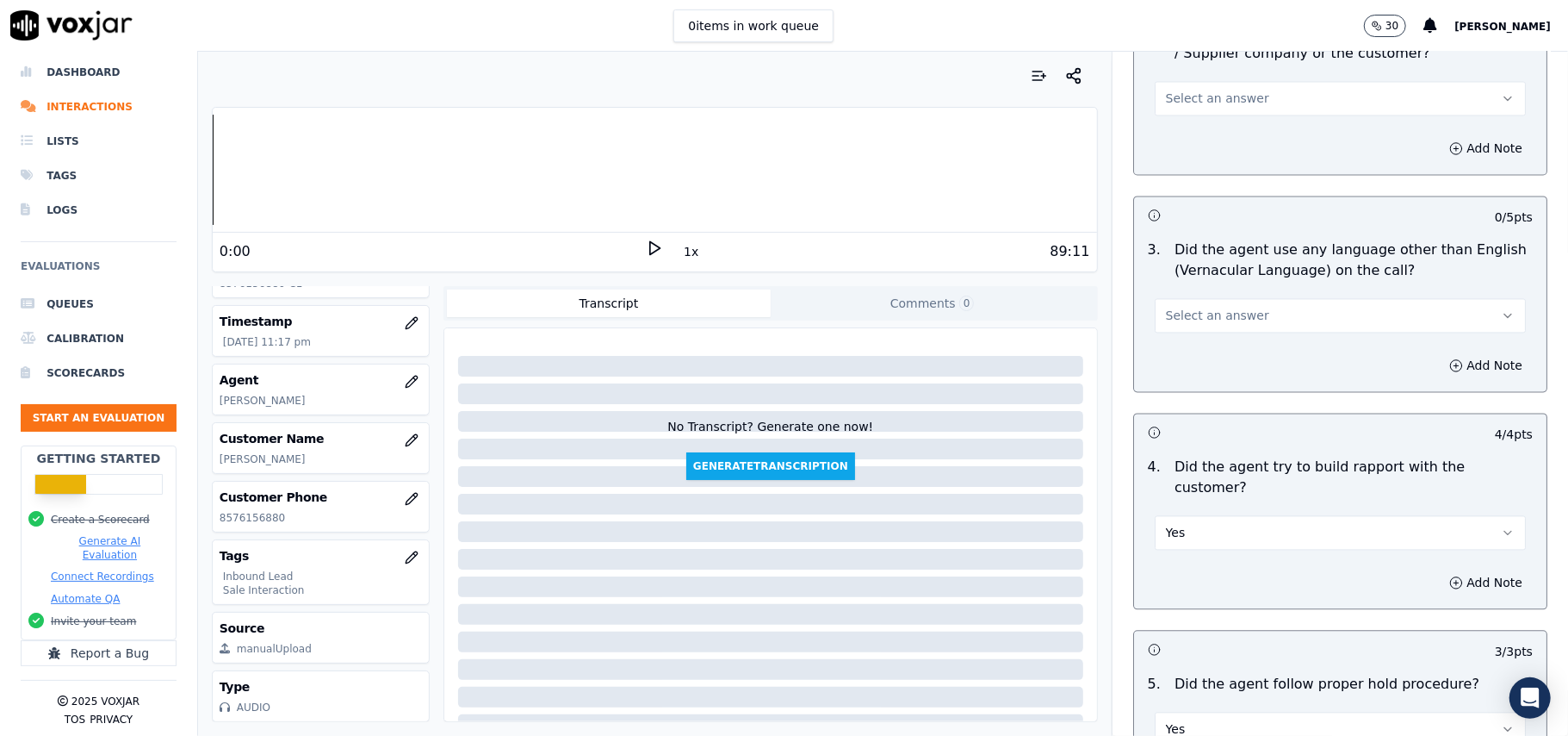
scroll to position [2295, 0]
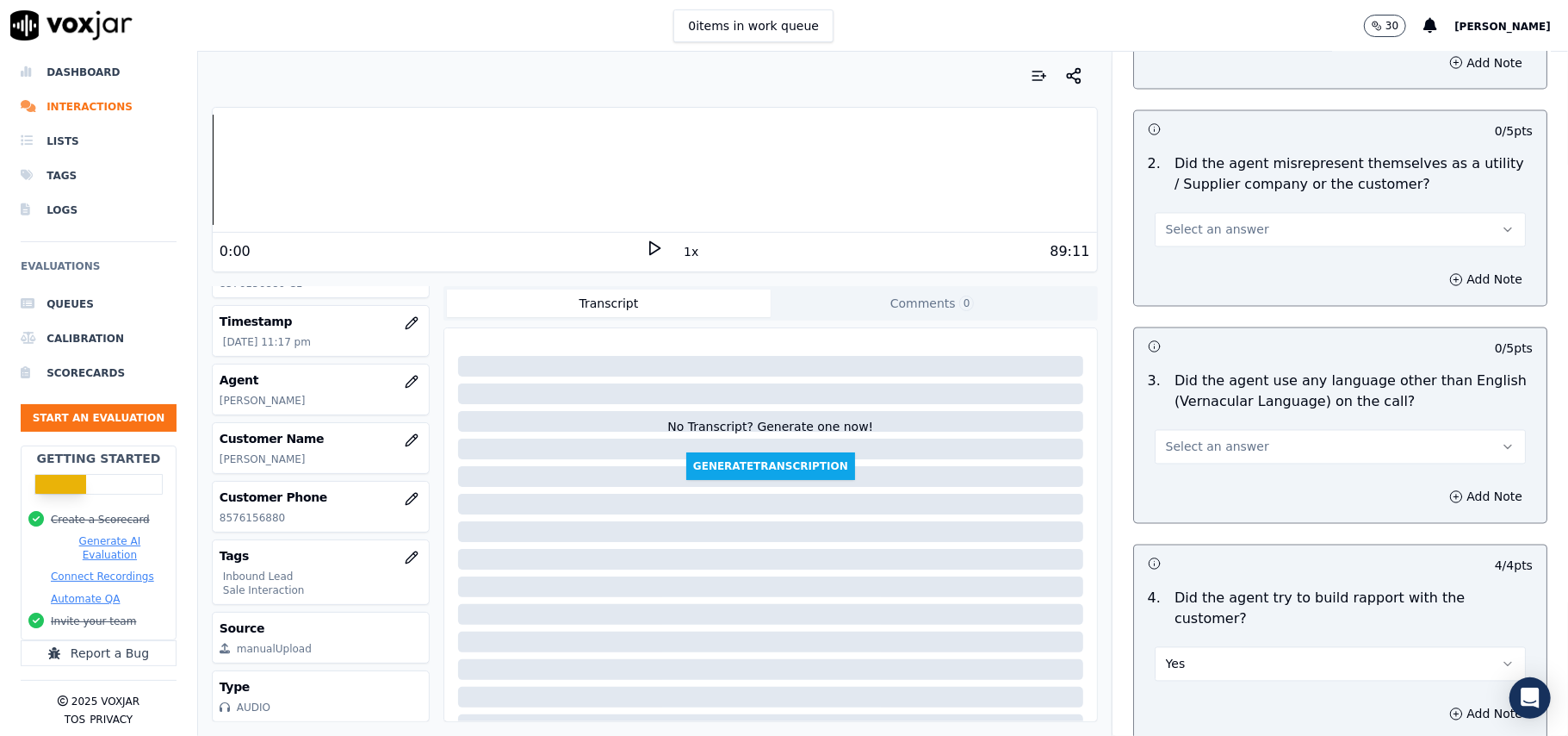
click at [1224, 430] on button "Select an answer" at bounding box center [1339, 447] width 371 height 34
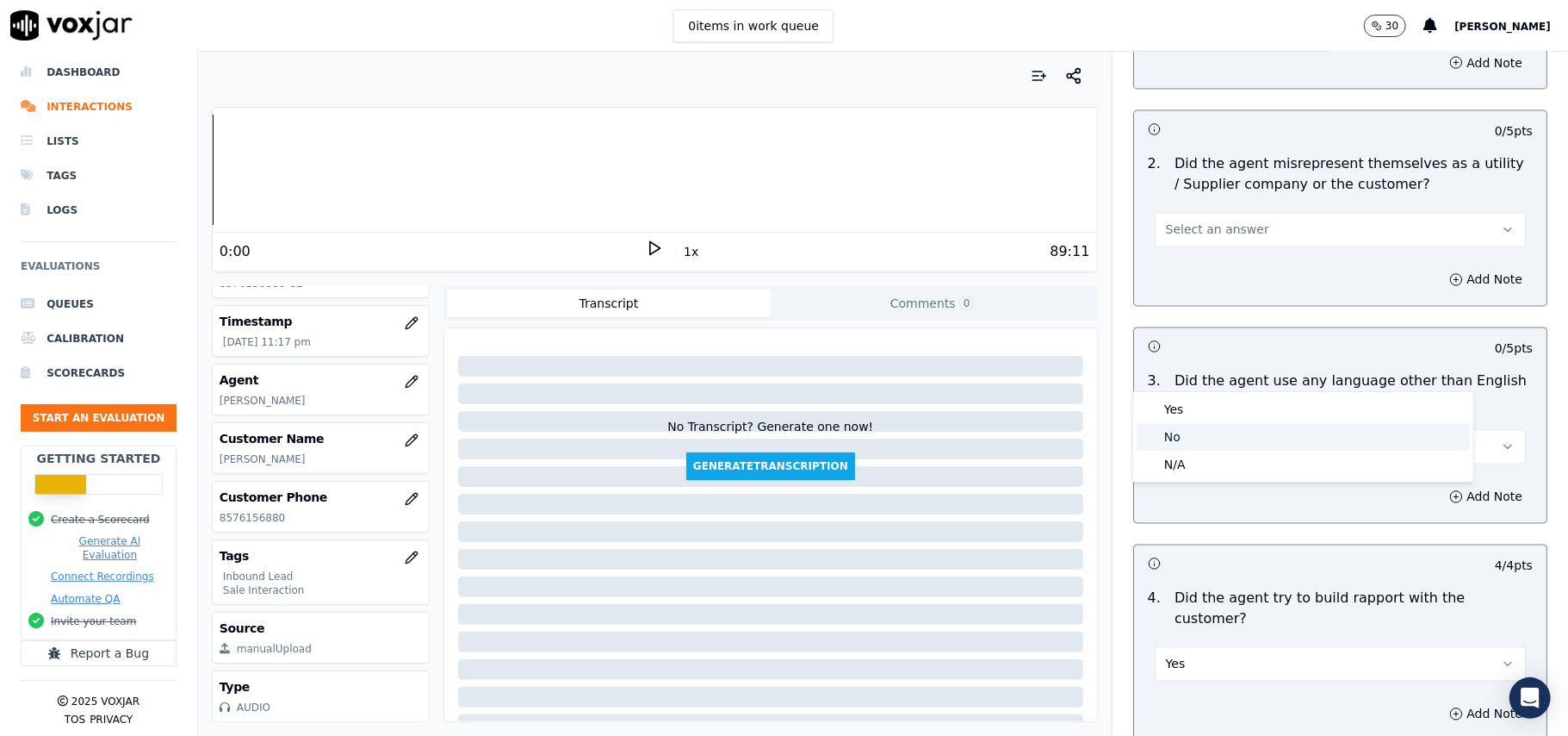
click at [1207, 445] on div "No" at bounding box center [1303, 436] width 333 height 27
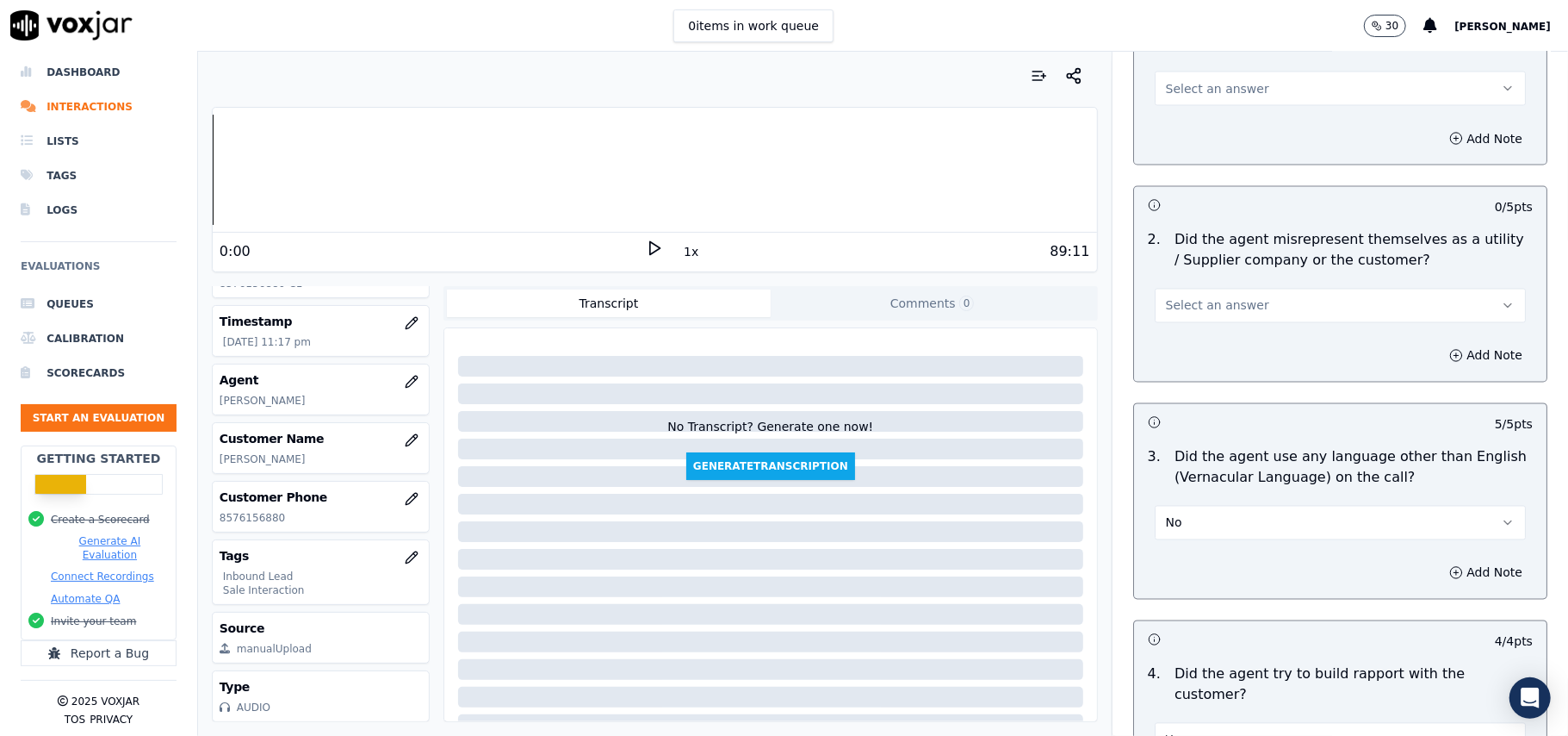
scroll to position [2179, 0]
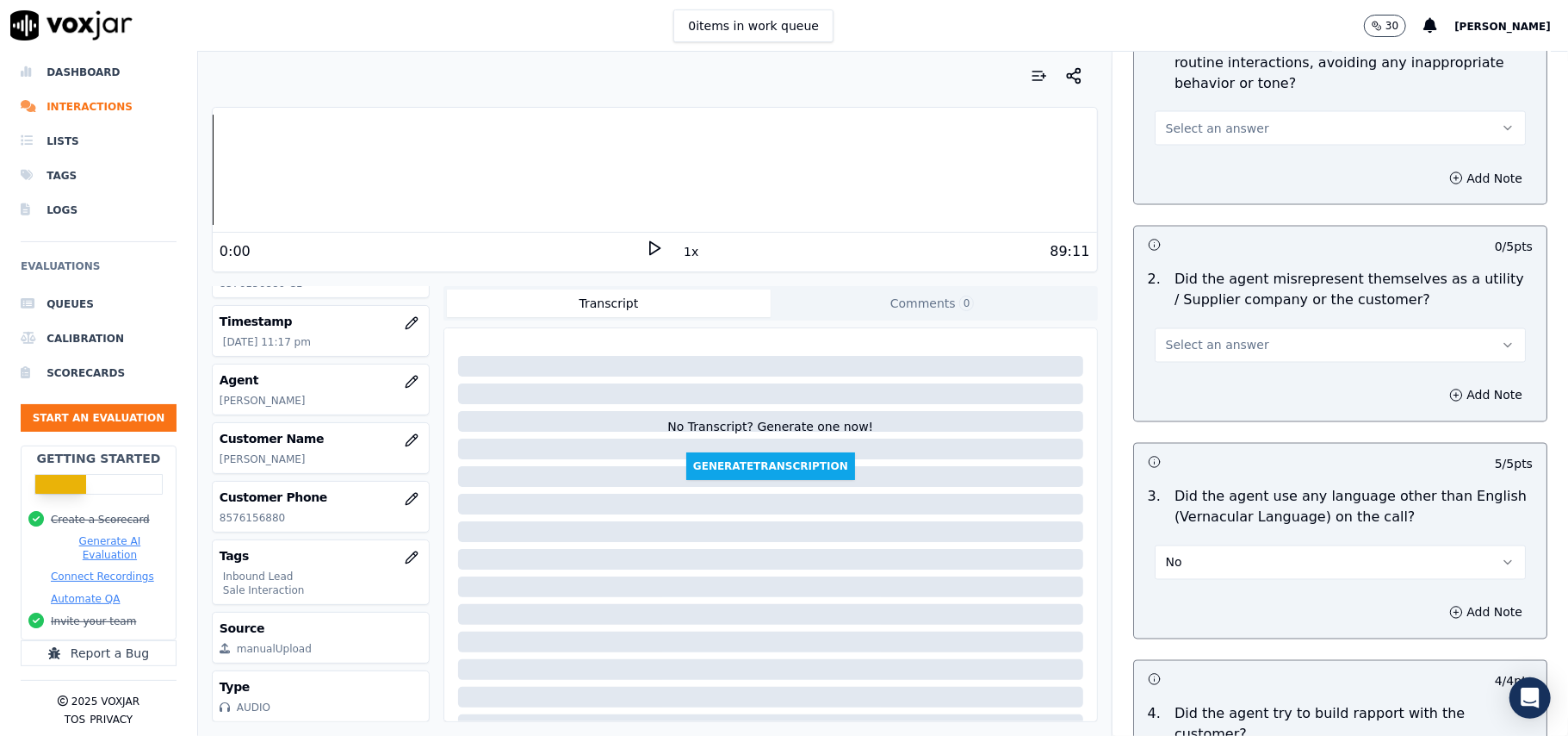
click at [1244, 328] on button "Select an answer" at bounding box center [1339, 345] width 371 height 34
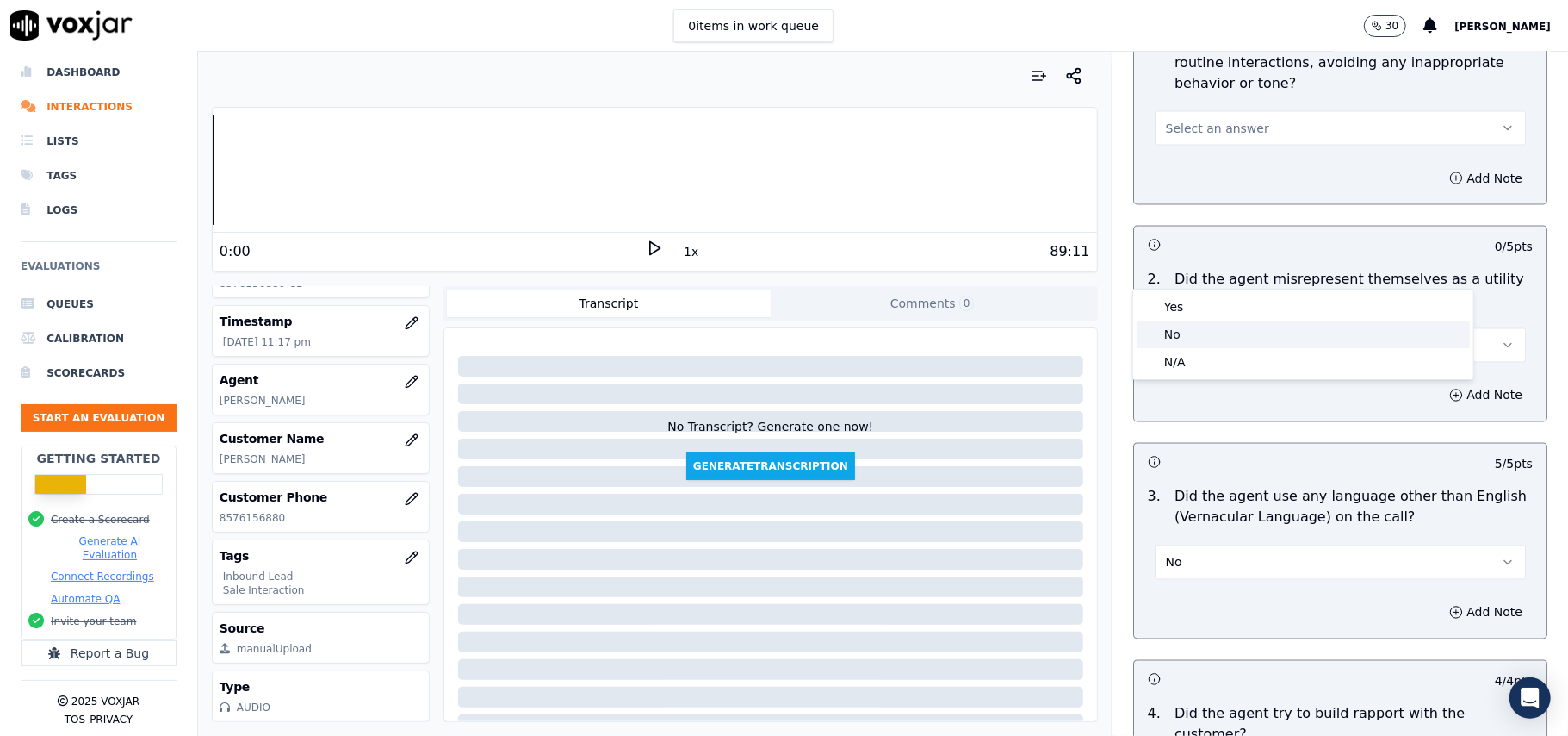
click at [1233, 328] on div "No" at bounding box center [1303, 334] width 333 height 27
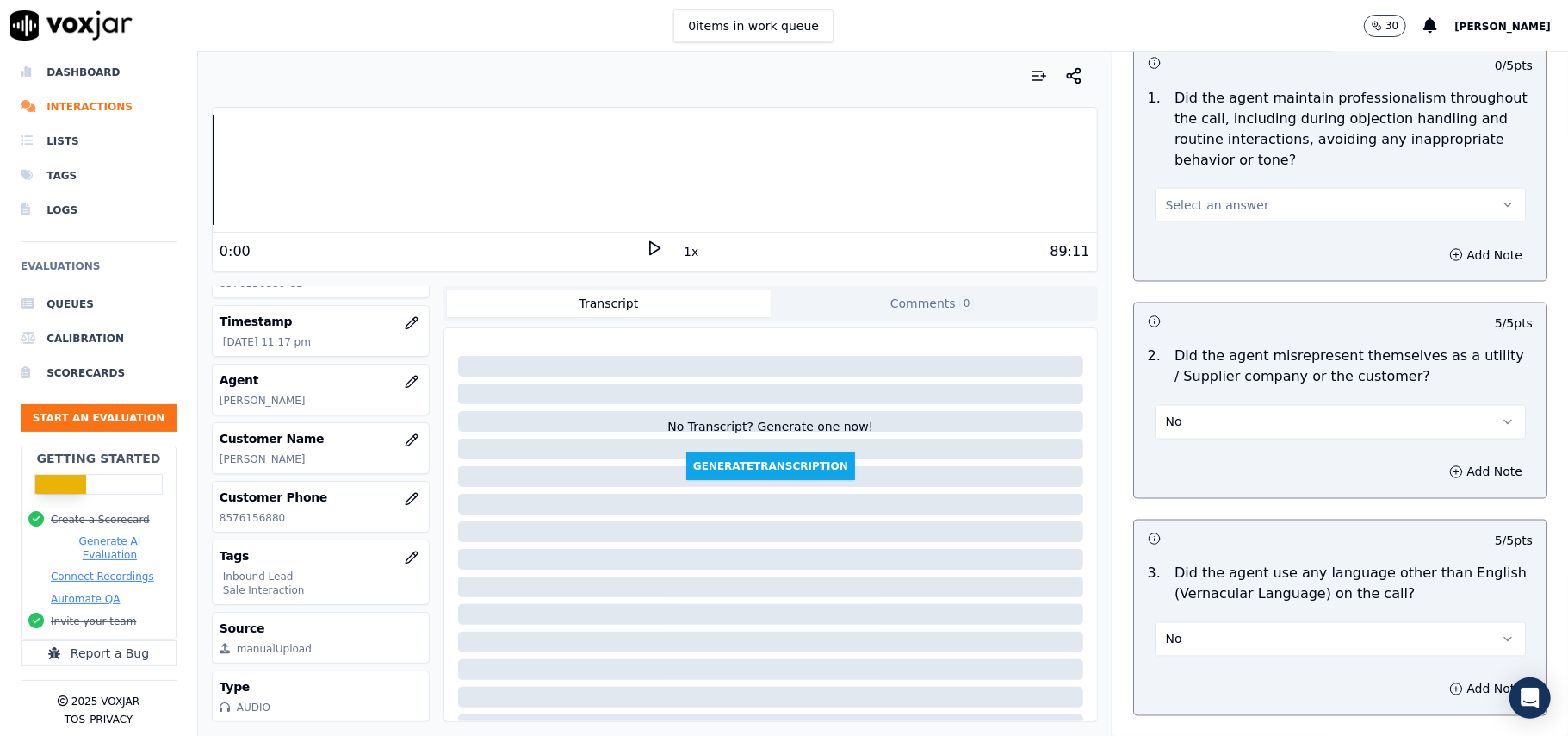
scroll to position [1950, 0]
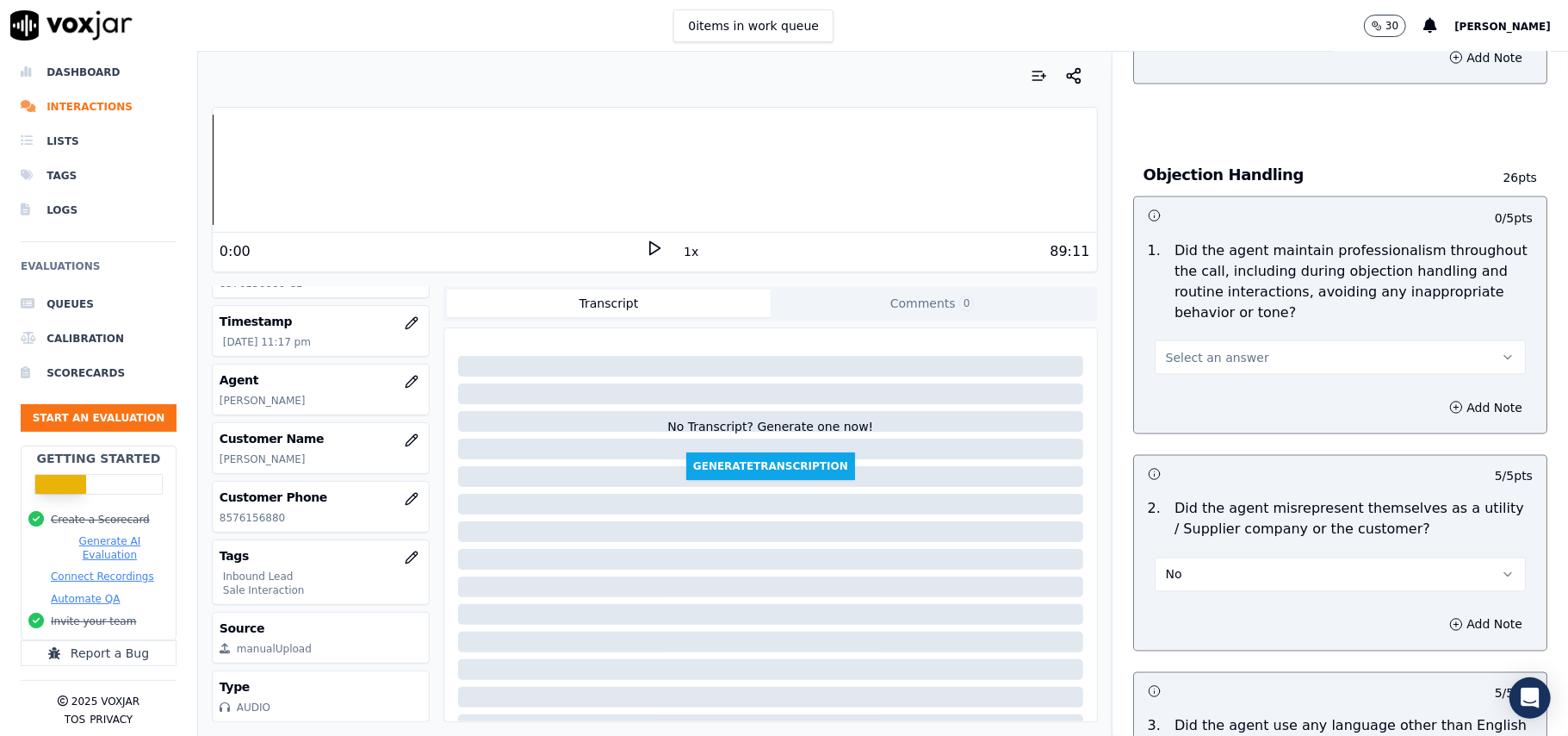
click at [1204, 340] on button "Select an answer" at bounding box center [1339, 356] width 371 height 34
drag, startPoint x: 1207, startPoint y: 295, endPoint x: 1210, endPoint y: 311, distance: 16.3
click at [1210, 311] on div "Yes" at bounding box center [1303, 318] width 333 height 27
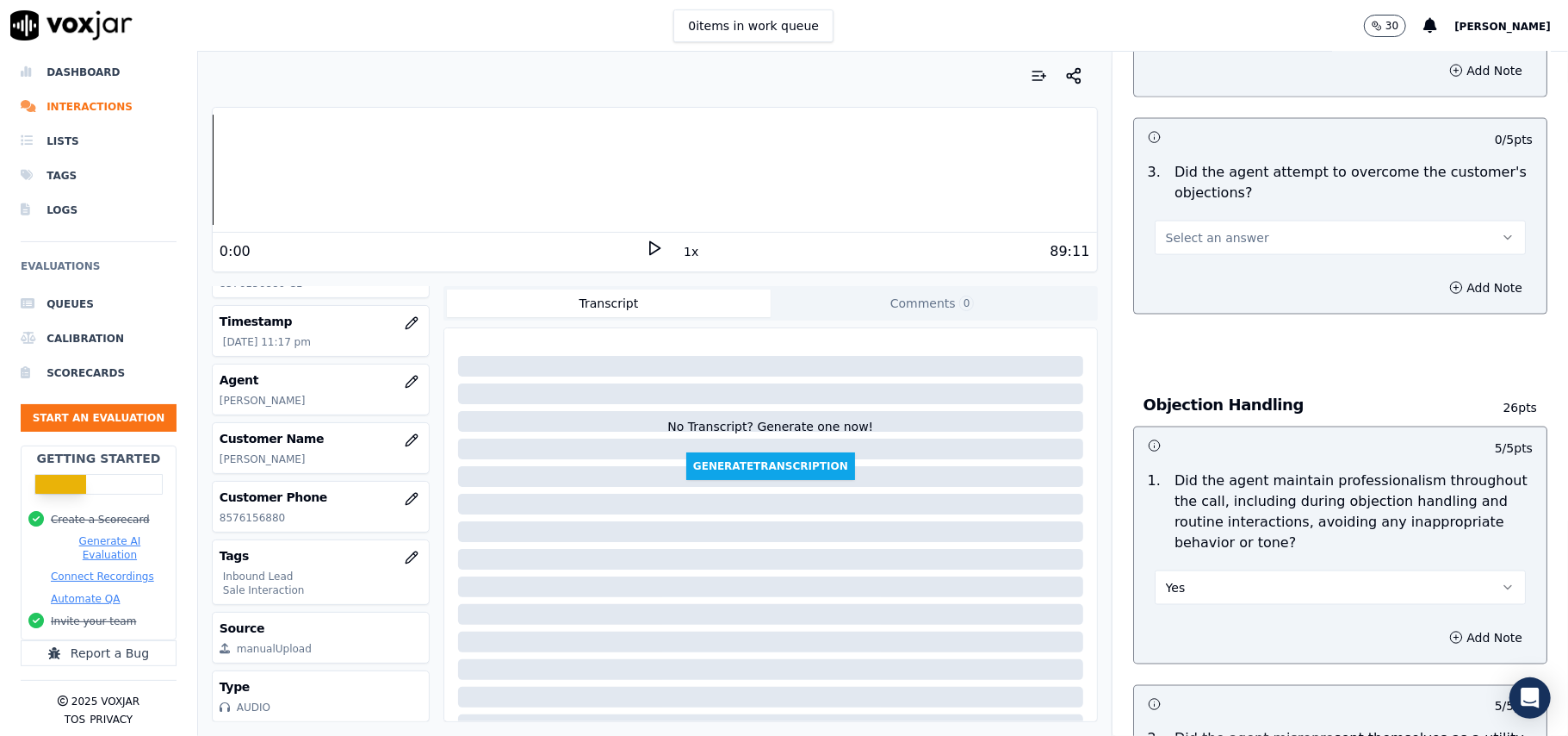
click at [1269, 221] on button "Select an answer" at bounding box center [1339, 238] width 371 height 34
click at [1264, 201] on div "Yes" at bounding box center [1303, 198] width 333 height 27
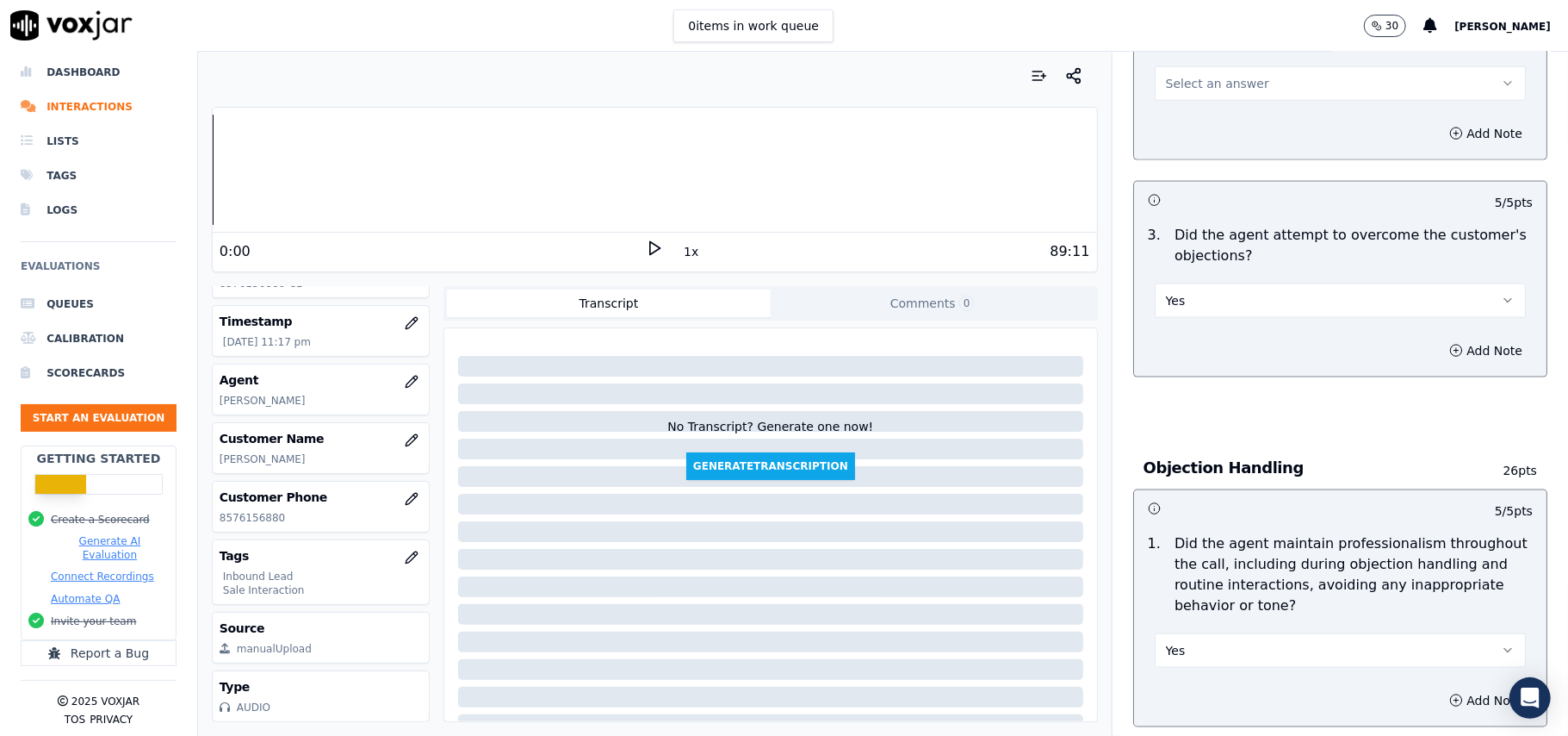
scroll to position [1490, 0]
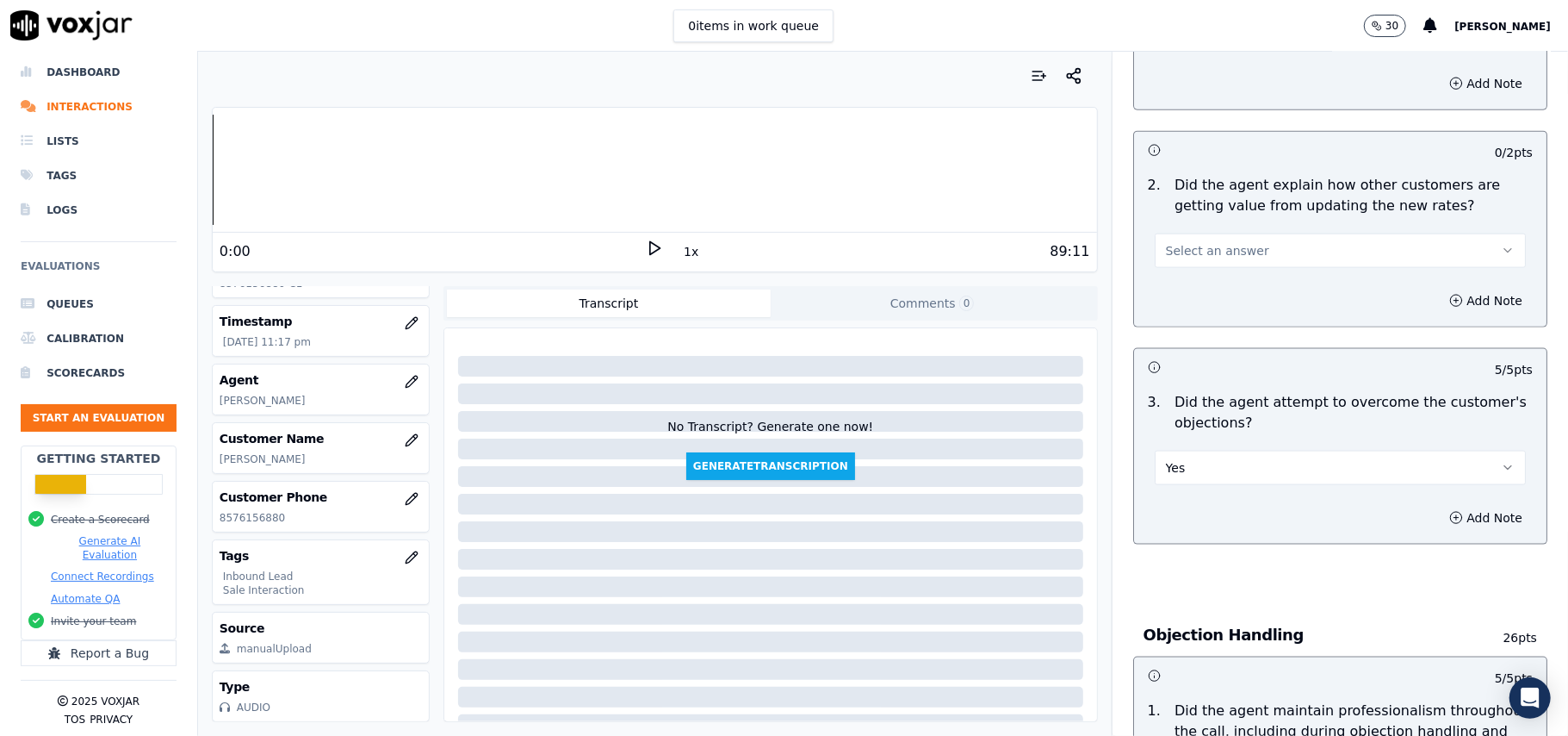
drag, startPoint x: 1276, startPoint y: 162, endPoint x: 1264, endPoint y: 177, distance: 19.2
click at [1278, 234] on button "Select an answer" at bounding box center [1339, 250] width 371 height 34
click at [1244, 200] on div "Yes" at bounding box center [1303, 210] width 333 height 27
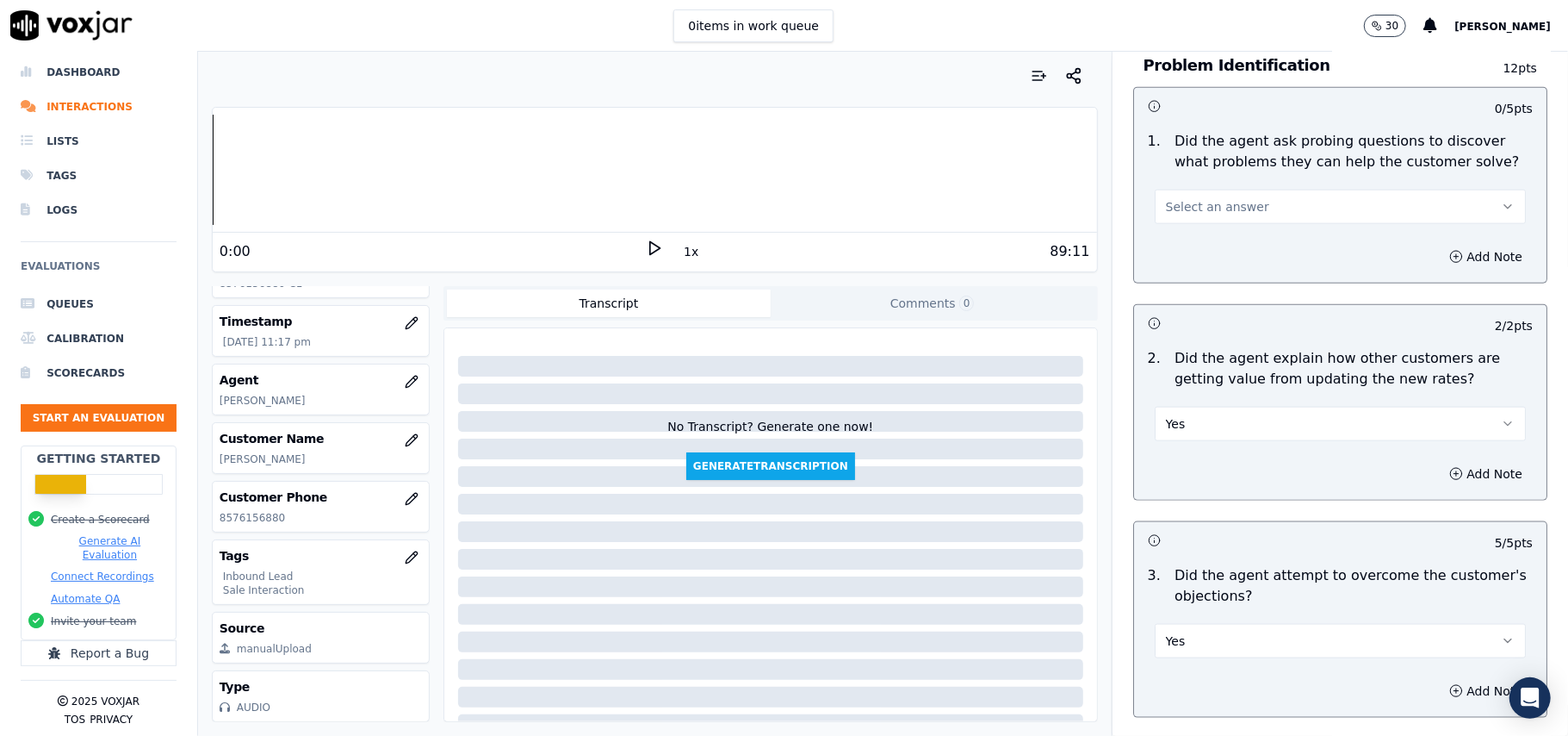
scroll to position [1146, 0]
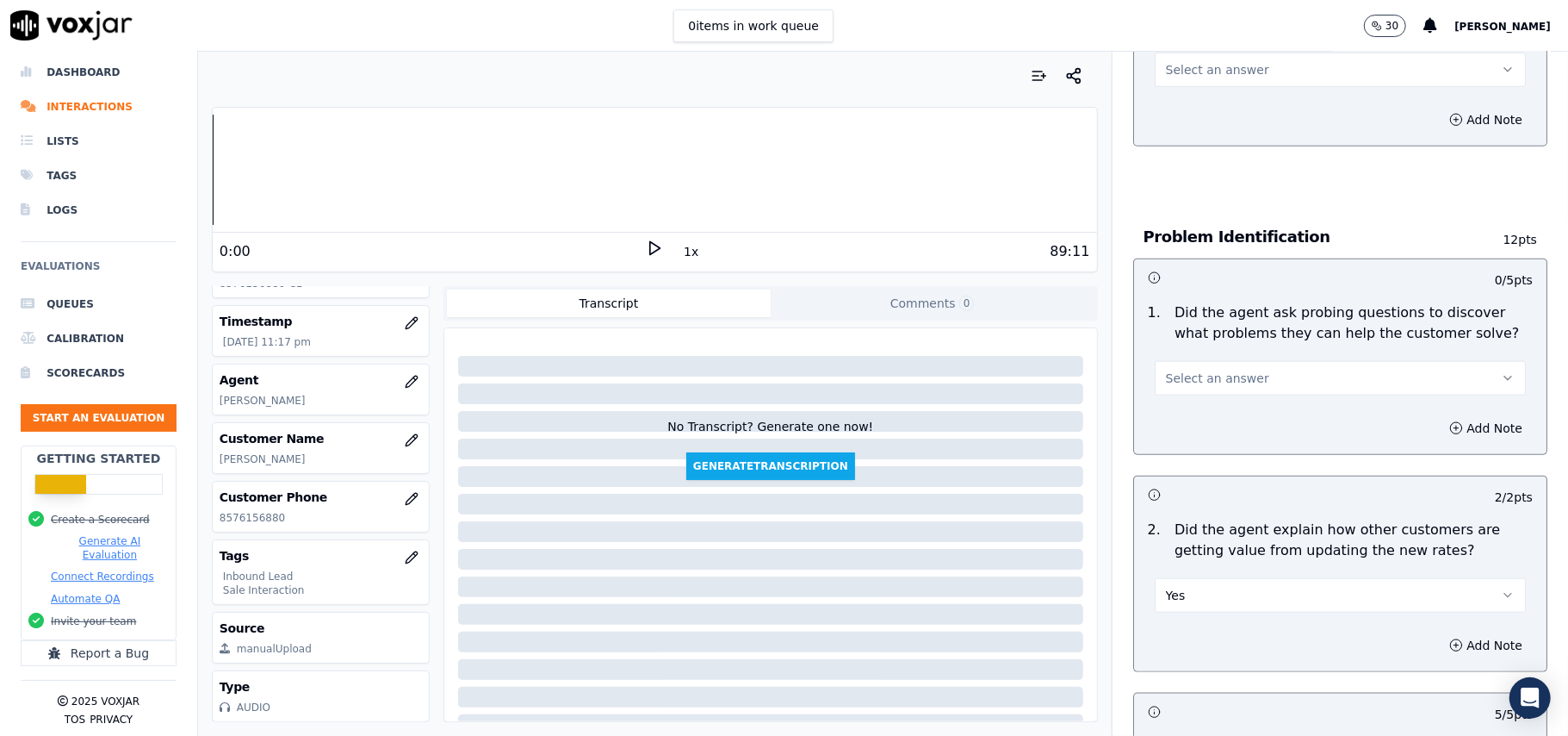
click at [1229, 370] on span "Select an answer" at bounding box center [1218, 379] width 103 height 18
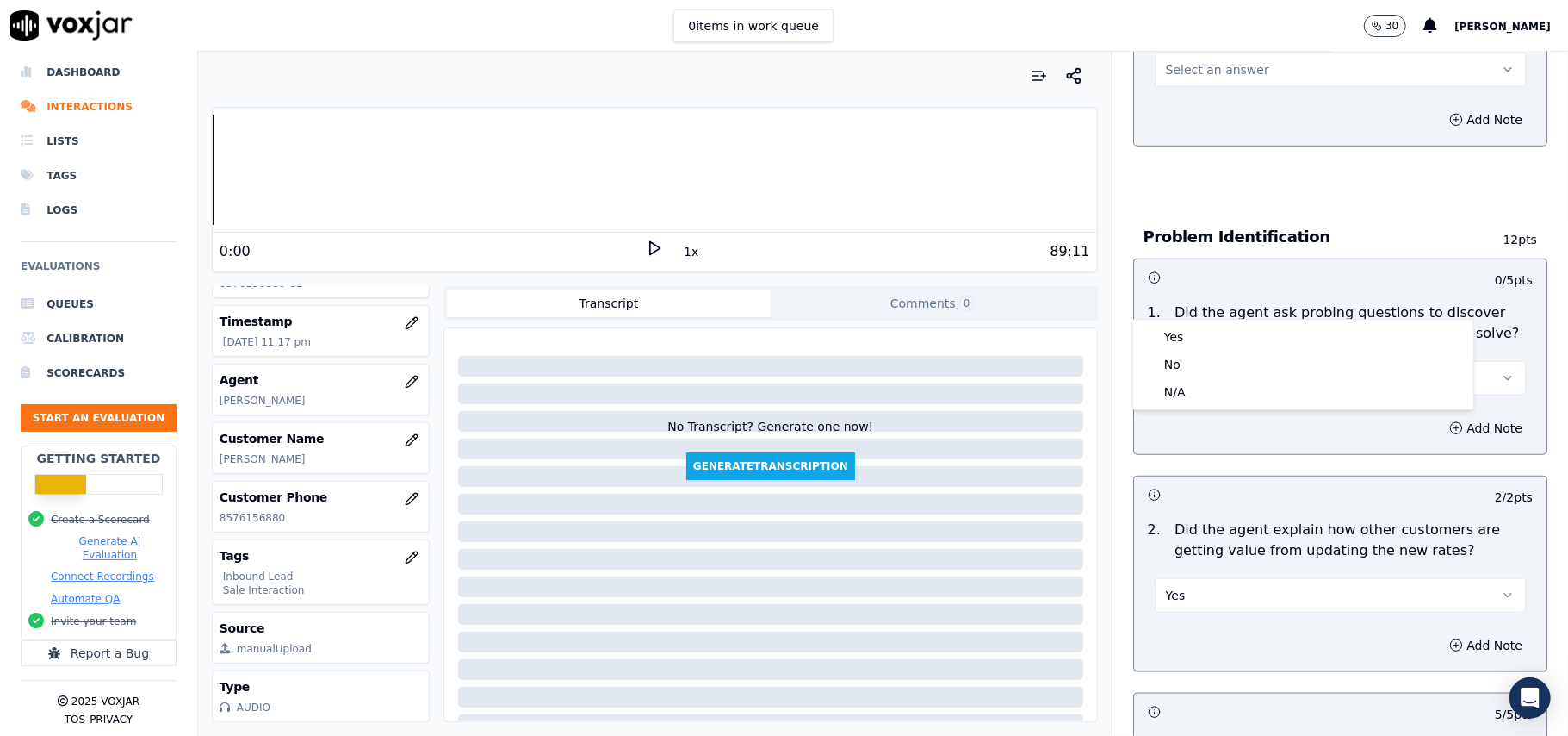
click at [1213, 335] on div "Yes" at bounding box center [1303, 337] width 333 height 27
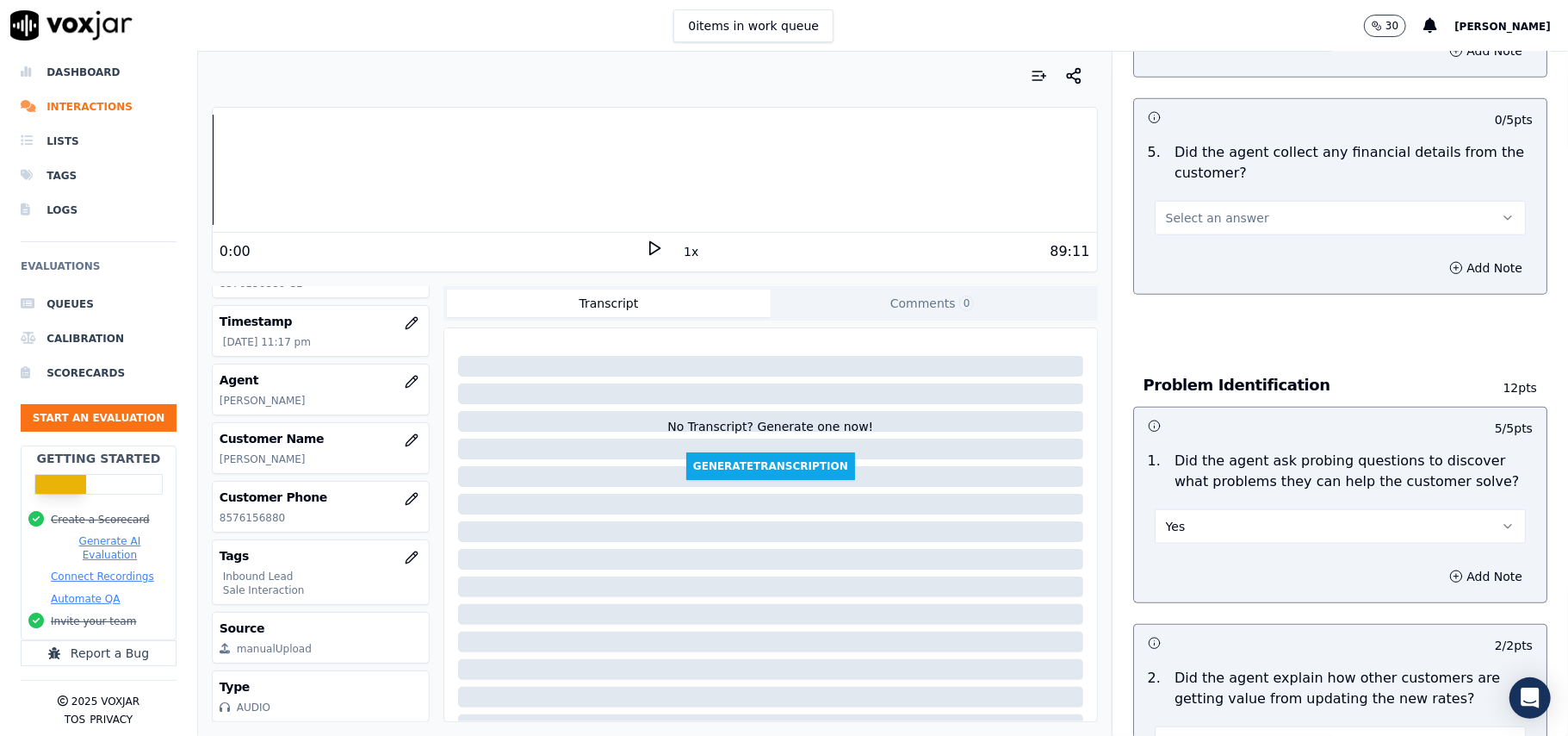
scroll to position [916, 0]
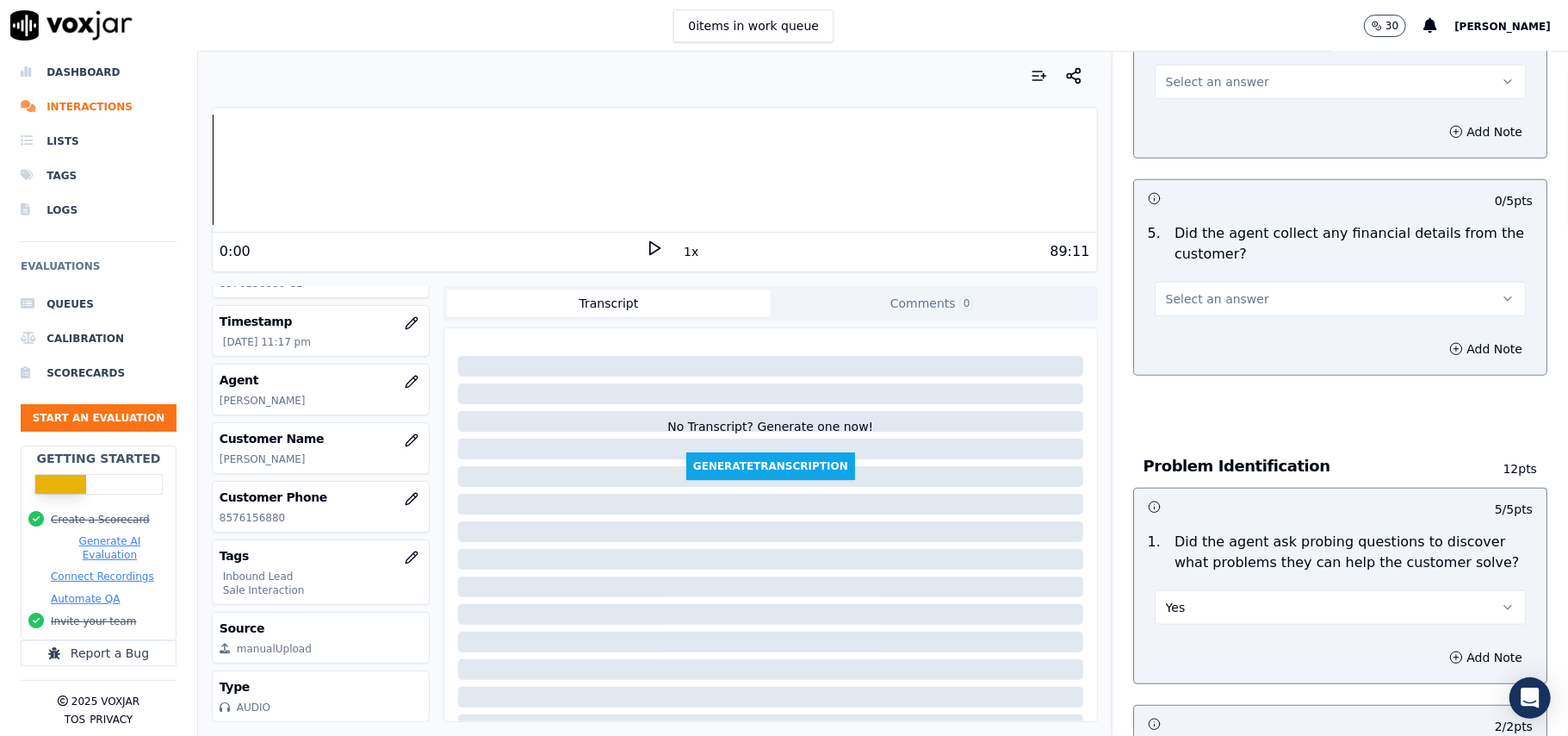
click at [1228, 281] on button "Select an answer" at bounding box center [1339, 298] width 371 height 34
click at [1222, 273] on div "No" at bounding box center [1303, 285] width 333 height 27
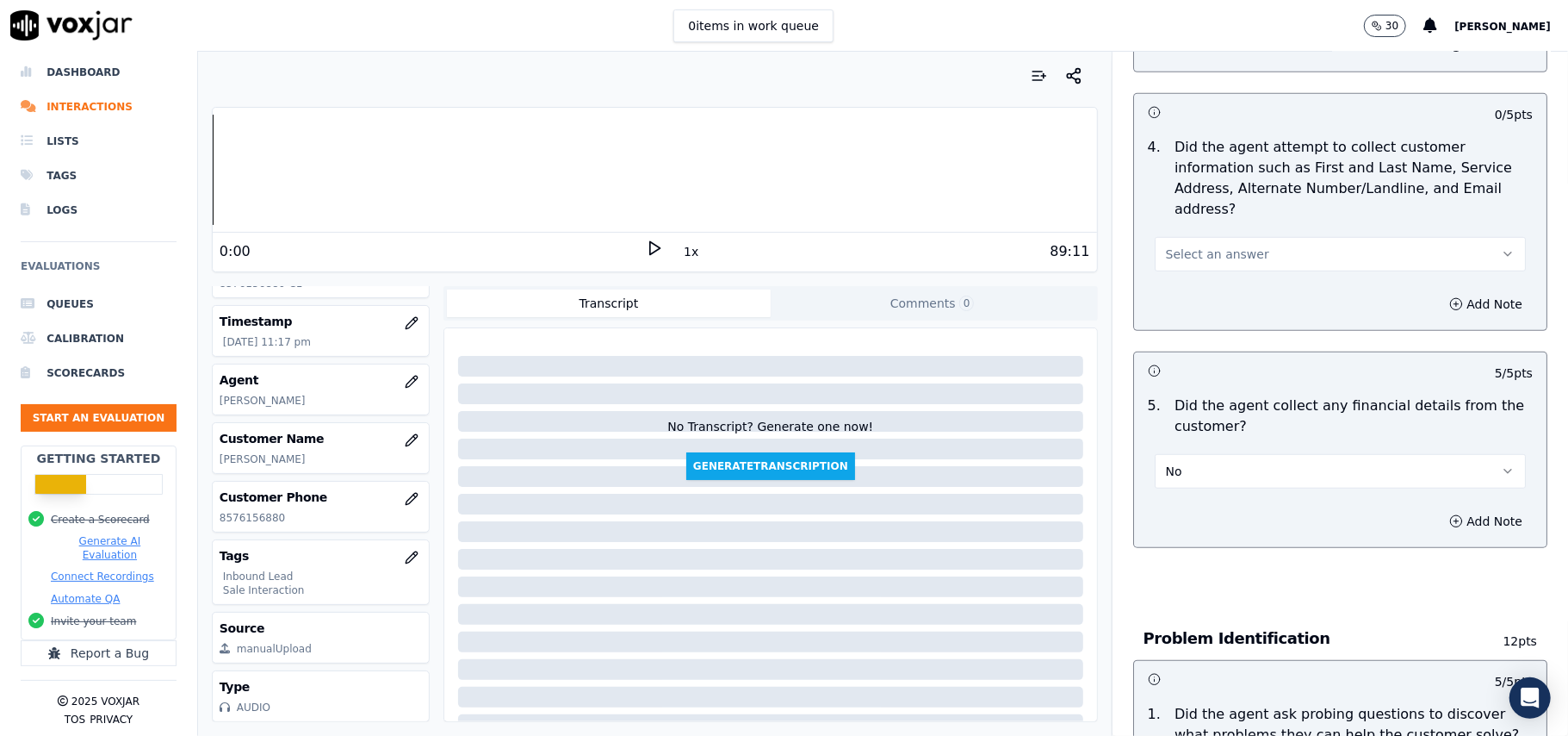
scroll to position [571, 0]
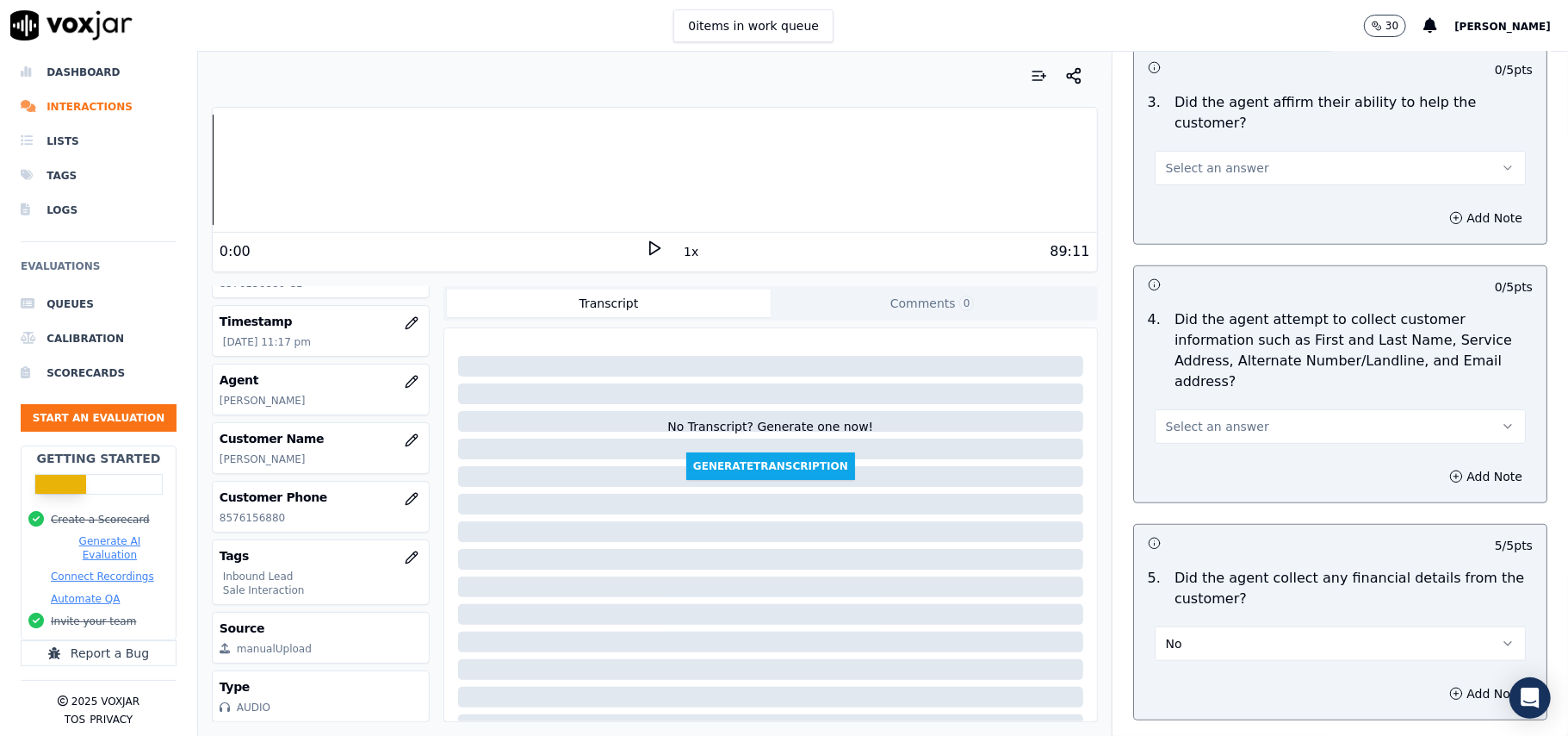
click at [1228, 409] on button "Select an answer" at bounding box center [1339, 425] width 371 height 34
click at [1172, 368] on div "Yes No N/A" at bounding box center [1302, 413] width 340 height 90
click at [1180, 386] on div "Yes" at bounding box center [1303, 385] width 333 height 27
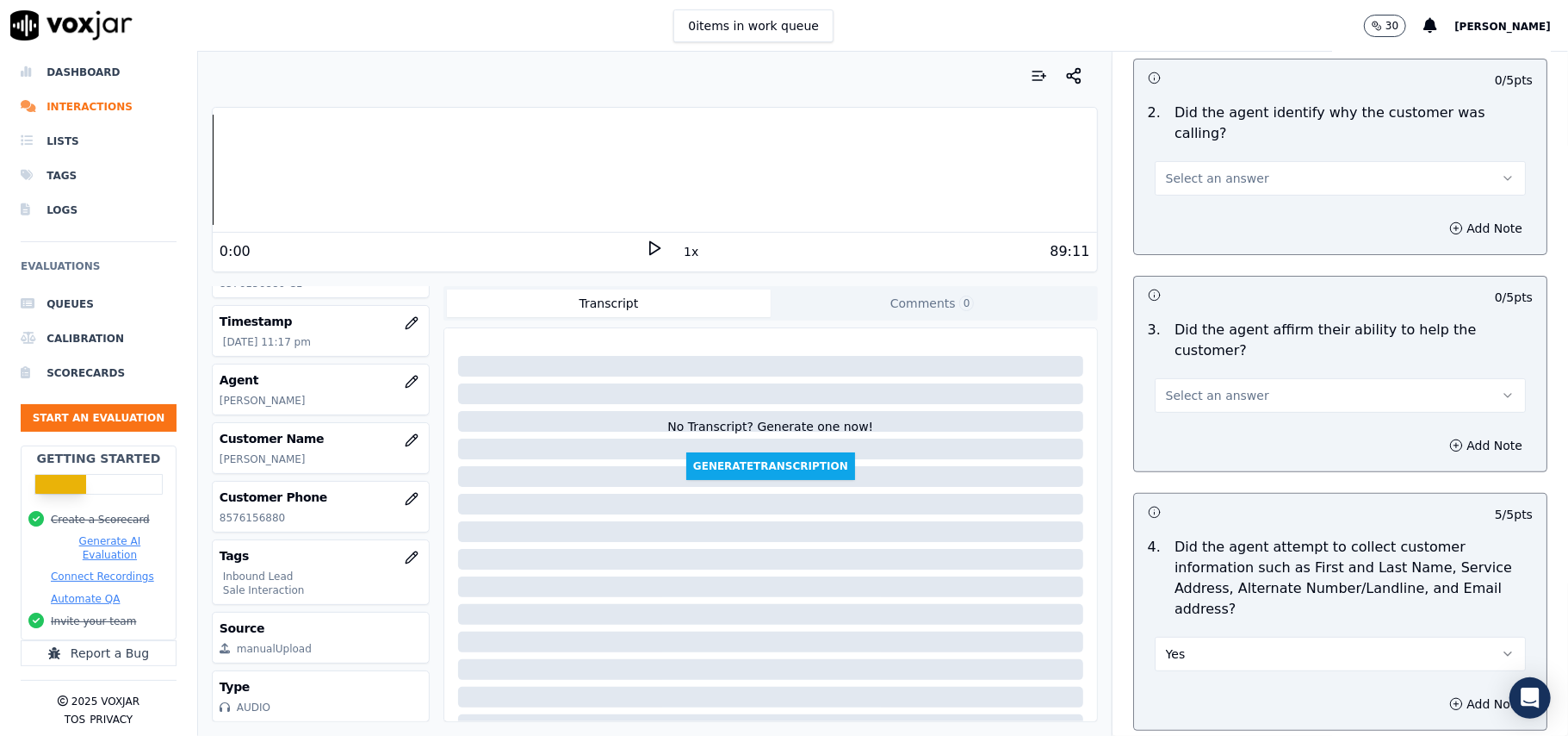
scroll to position [342, 0]
click at [1178, 381] on button "Select an answer" at bounding box center [1339, 397] width 371 height 34
click at [1199, 383] on div "Yes" at bounding box center [1303, 376] width 333 height 27
drag, startPoint x: 1204, startPoint y: 138, endPoint x: 1204, endPoint y: 148, distance: 10.0
click at [1204, 172] on span "Select an answer" at bounding box center [1218, 181] width 103 height 18
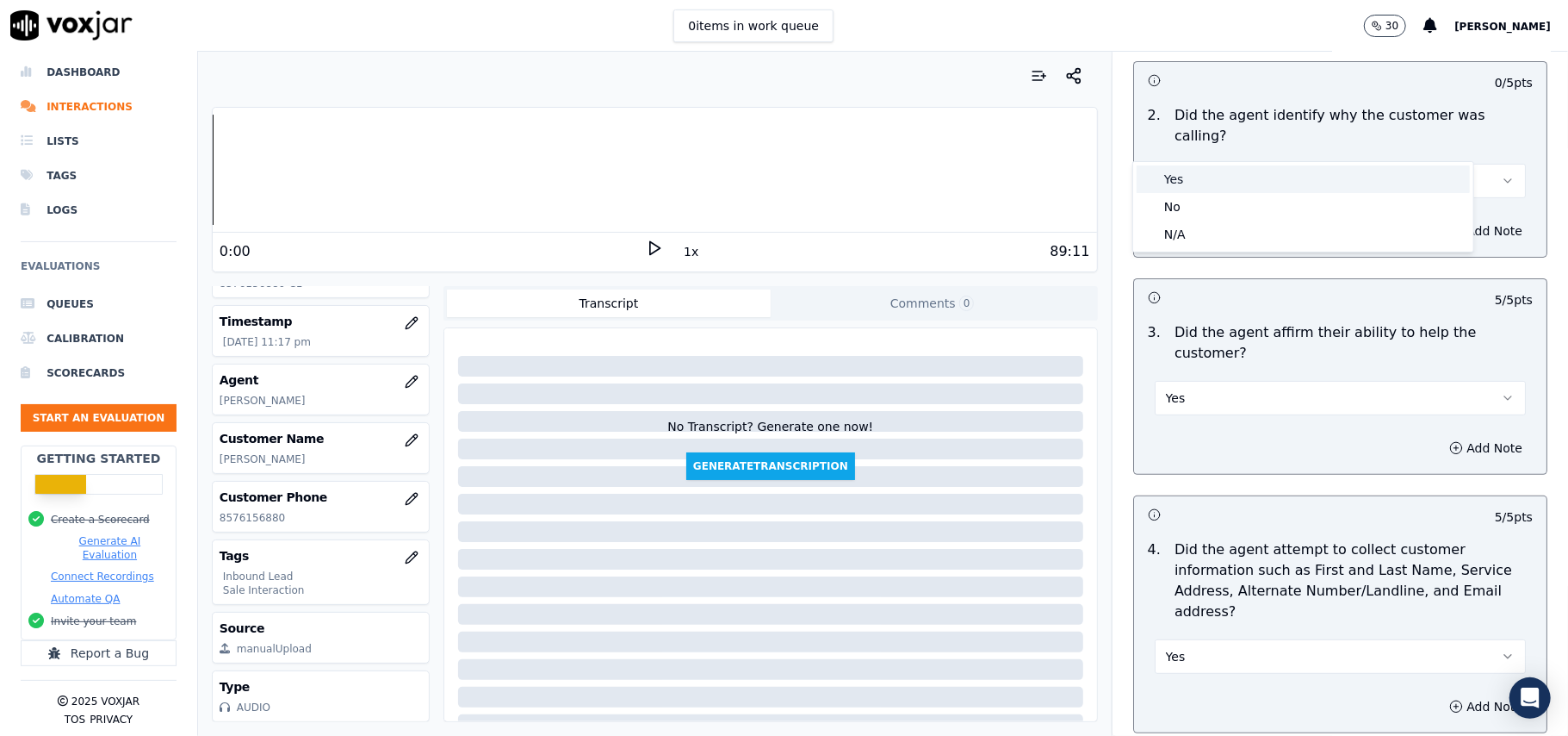
click at [1195, 191] on div "Yes" at bounding box center [1303, 179] width 333 height 27
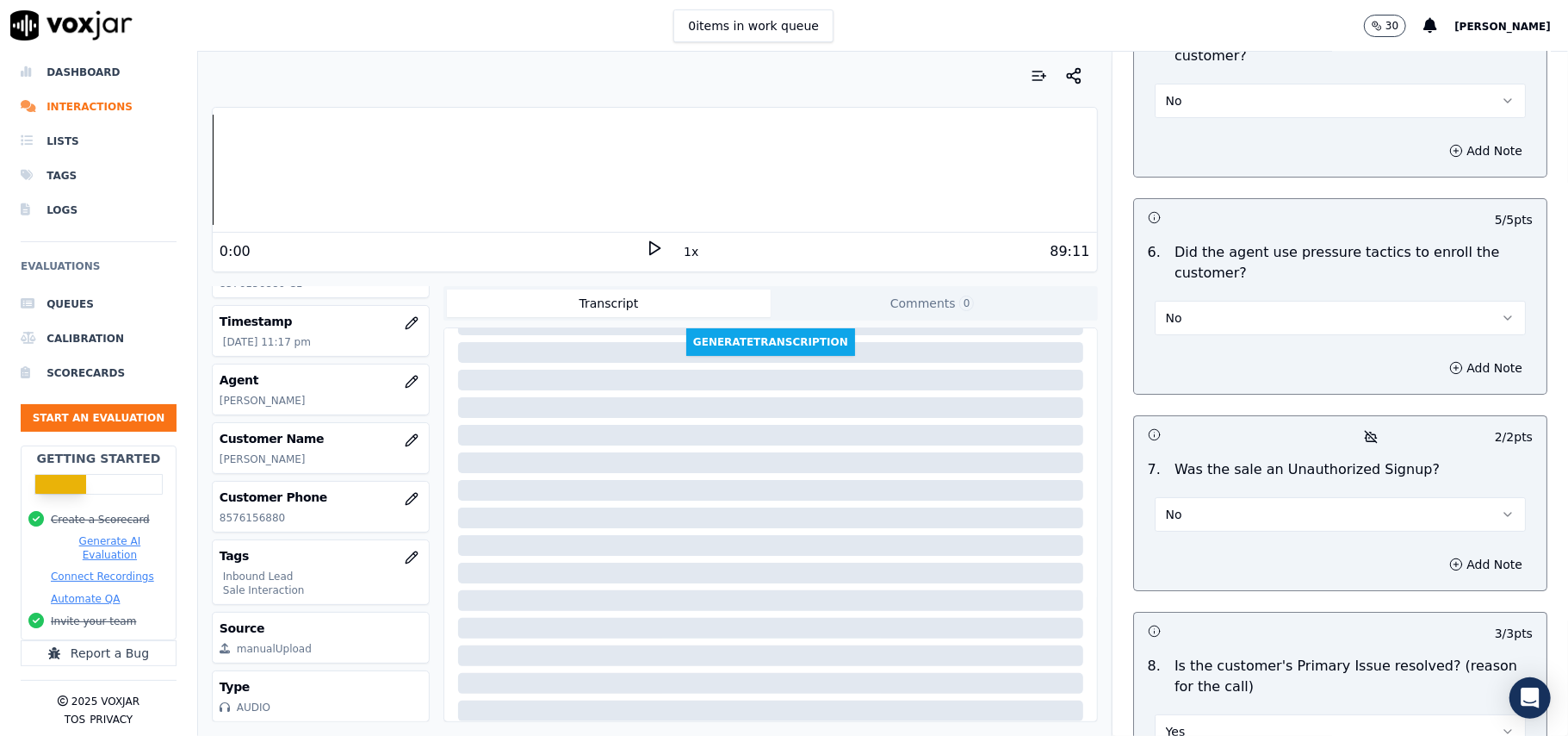
scroll to position [4821, 0]
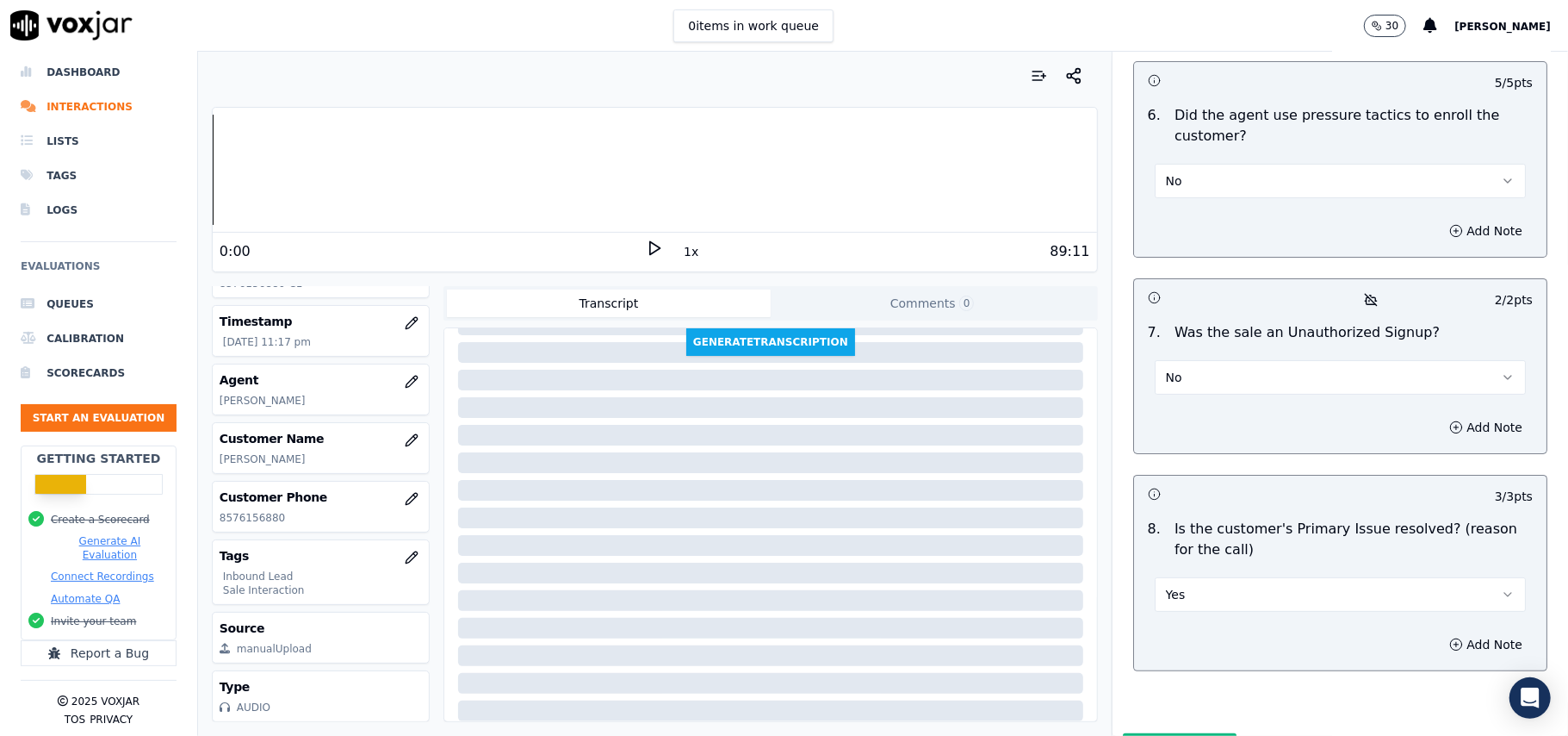
click at [1141, 733] on button "Submit Scores" at bounding box center [1181, 749] width 115 height 31
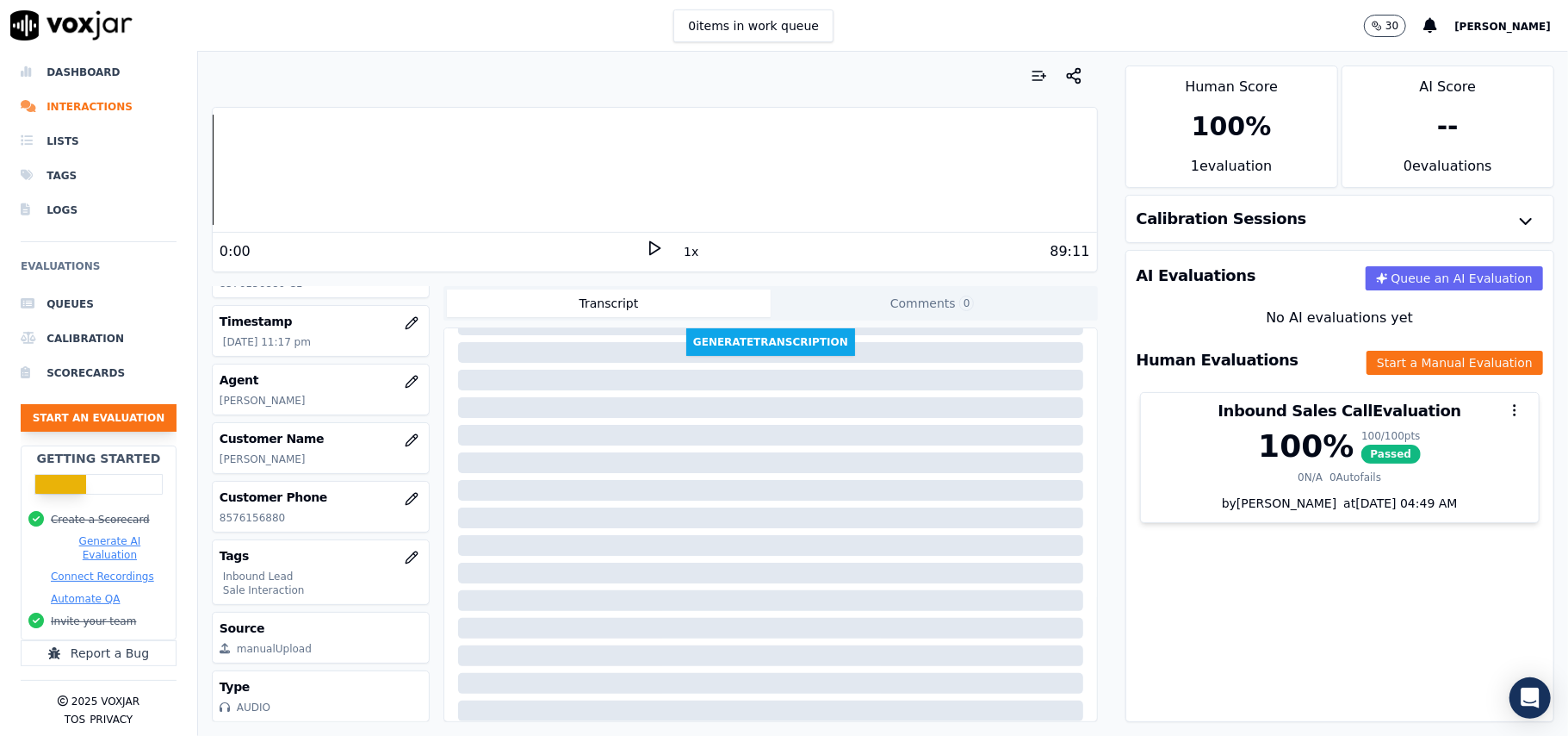
click at [103, 404] on button "Start an Evaluation" at bounding box center [98, 418] width 156 height 27
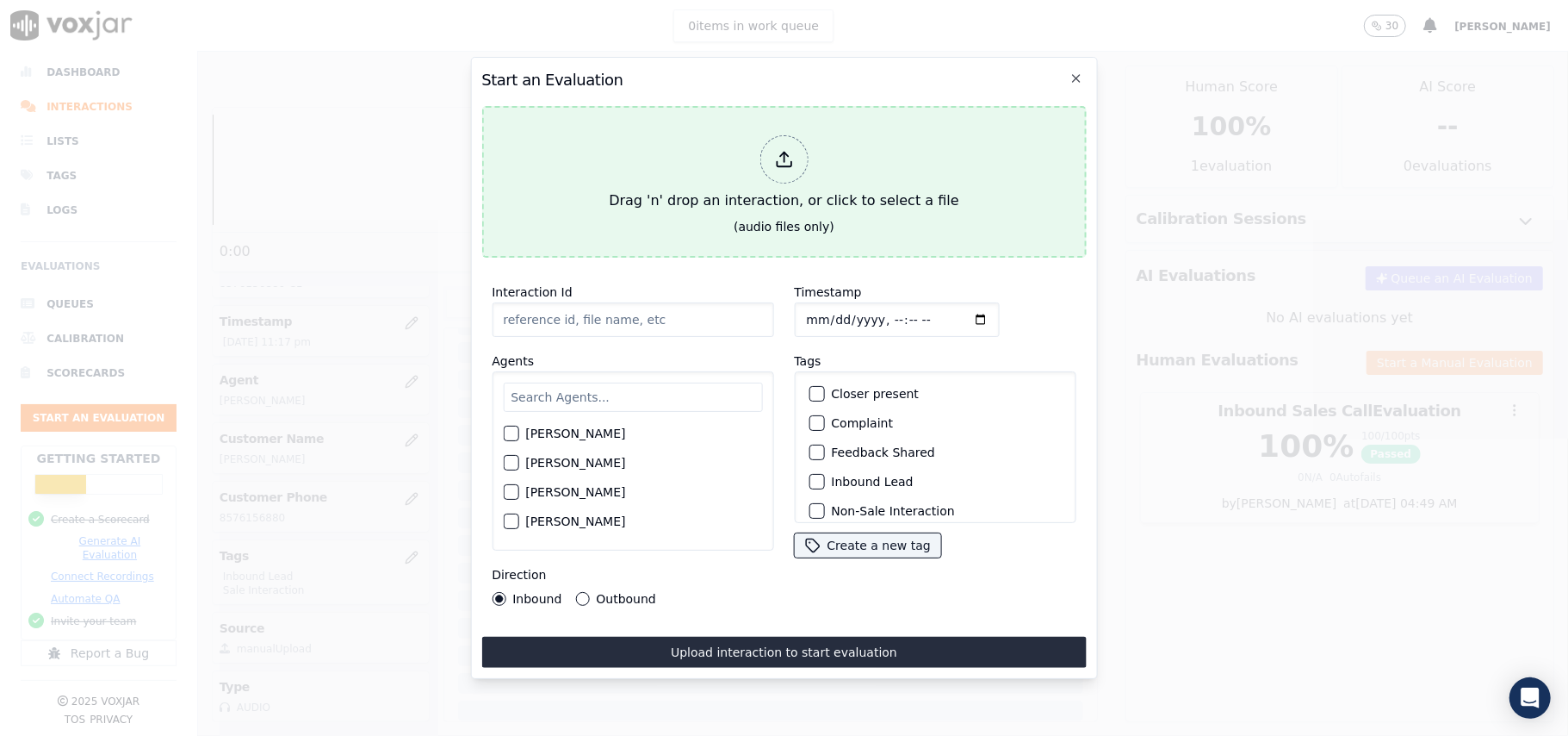
click at [803, 150] on div at bounding box center [784, 160] width 49 height 49
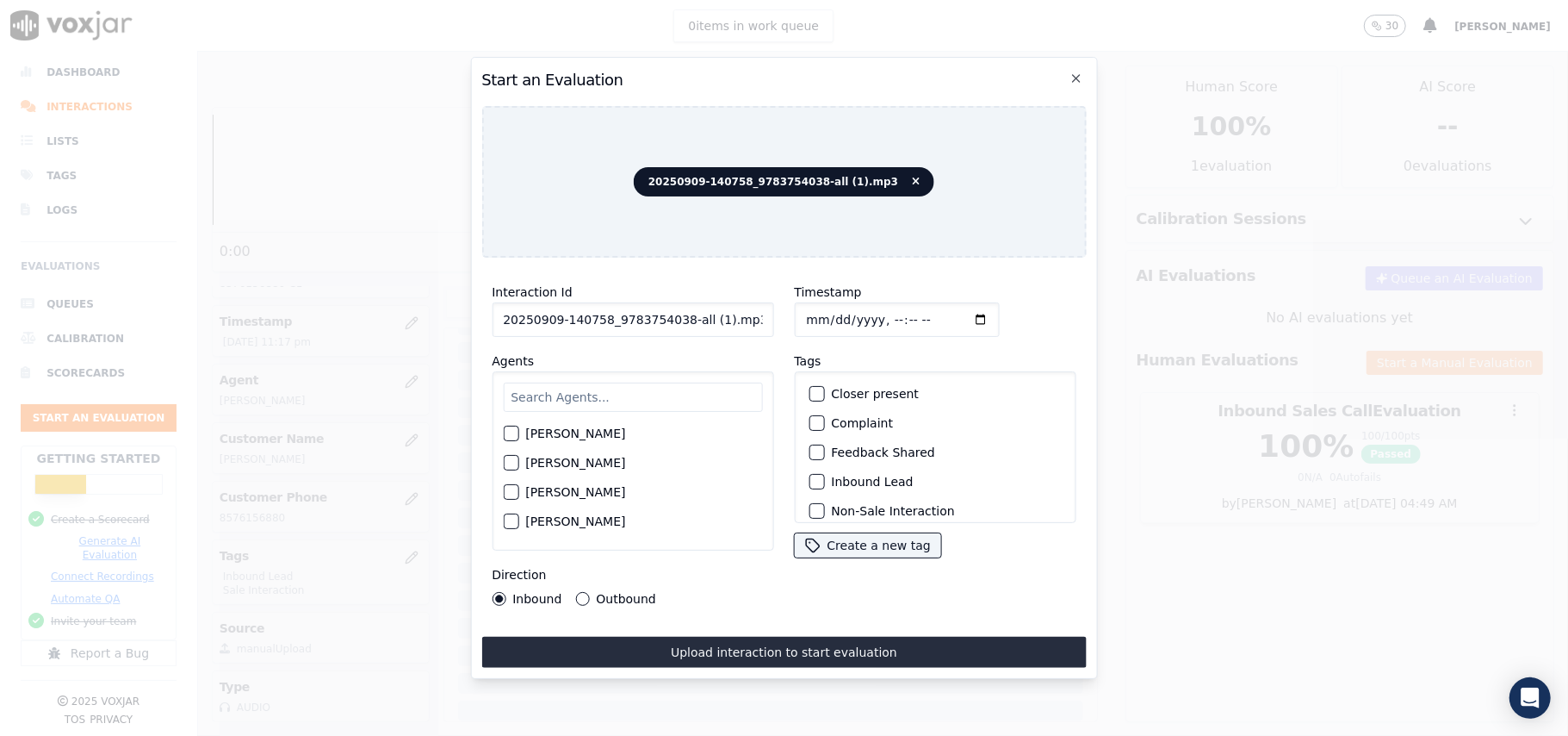
drag, startPoint x: 741, startPoint y: 322, endPoint x: 676, endPoint y: 317, distance: 65.2
click at [676, 317] on input "20250909-140758_9783754038-all (1).mp3" at bounding box center [632, 319] width 281 height 34
type input "20250909-140758_9783754038-C1"
click at [825, 313] on input "Timestamp" at bounding box center [896, 319] width 205 height 34
type input "2025-09-09T23:21"
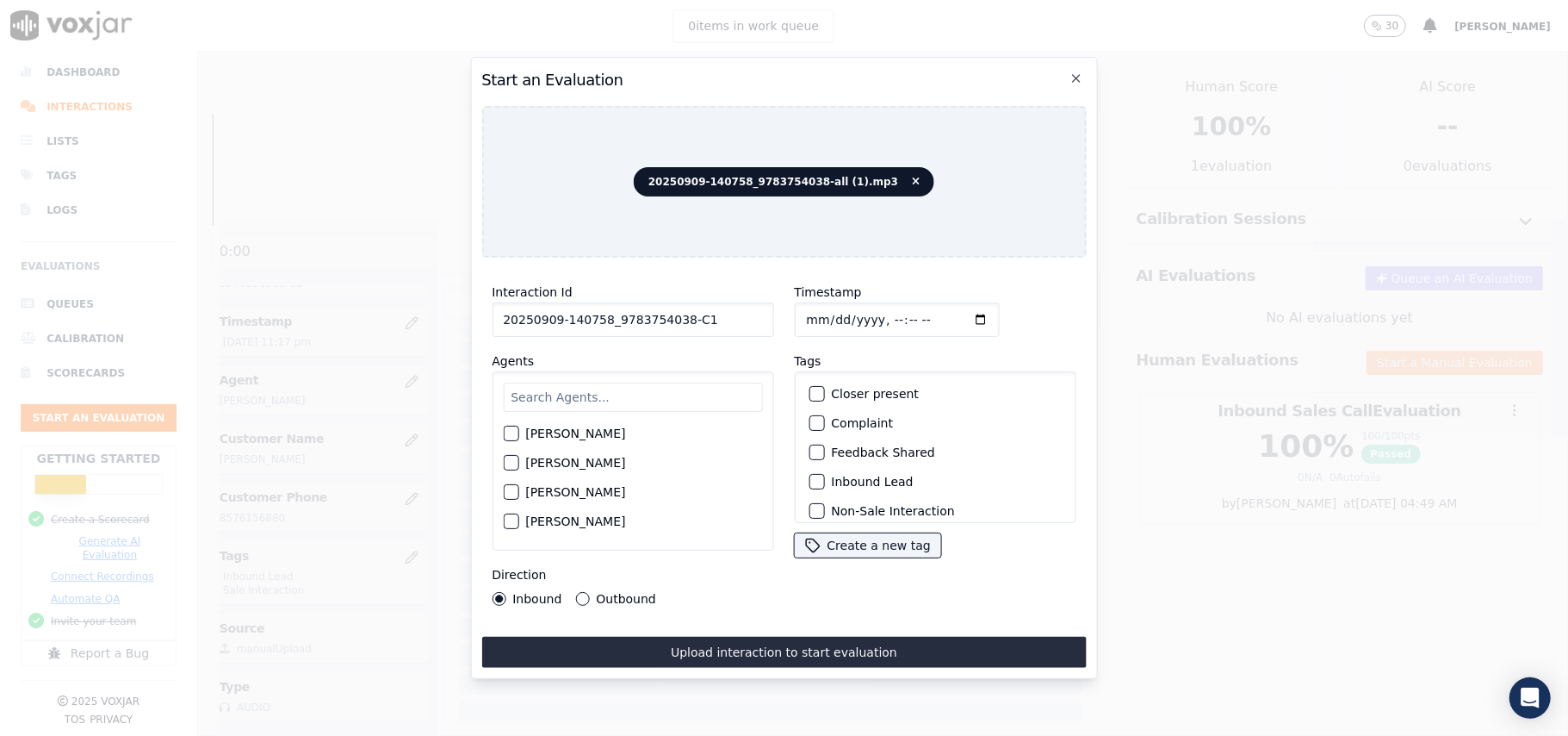
click at [654, 383] on input "text" at bounding box center [633, 397] width 259 height 29
type input "ricky"
click at [528, 432] on label "Ricky Singh" at bounding box center [575, 438] width 100 height 12
click at [519, 432] on button "Ricky Singh" at bounding box center [511, 438] width 16 height 16
click at [810, 475] on div "button" at bounding box center [816, 481] width 12 height 12
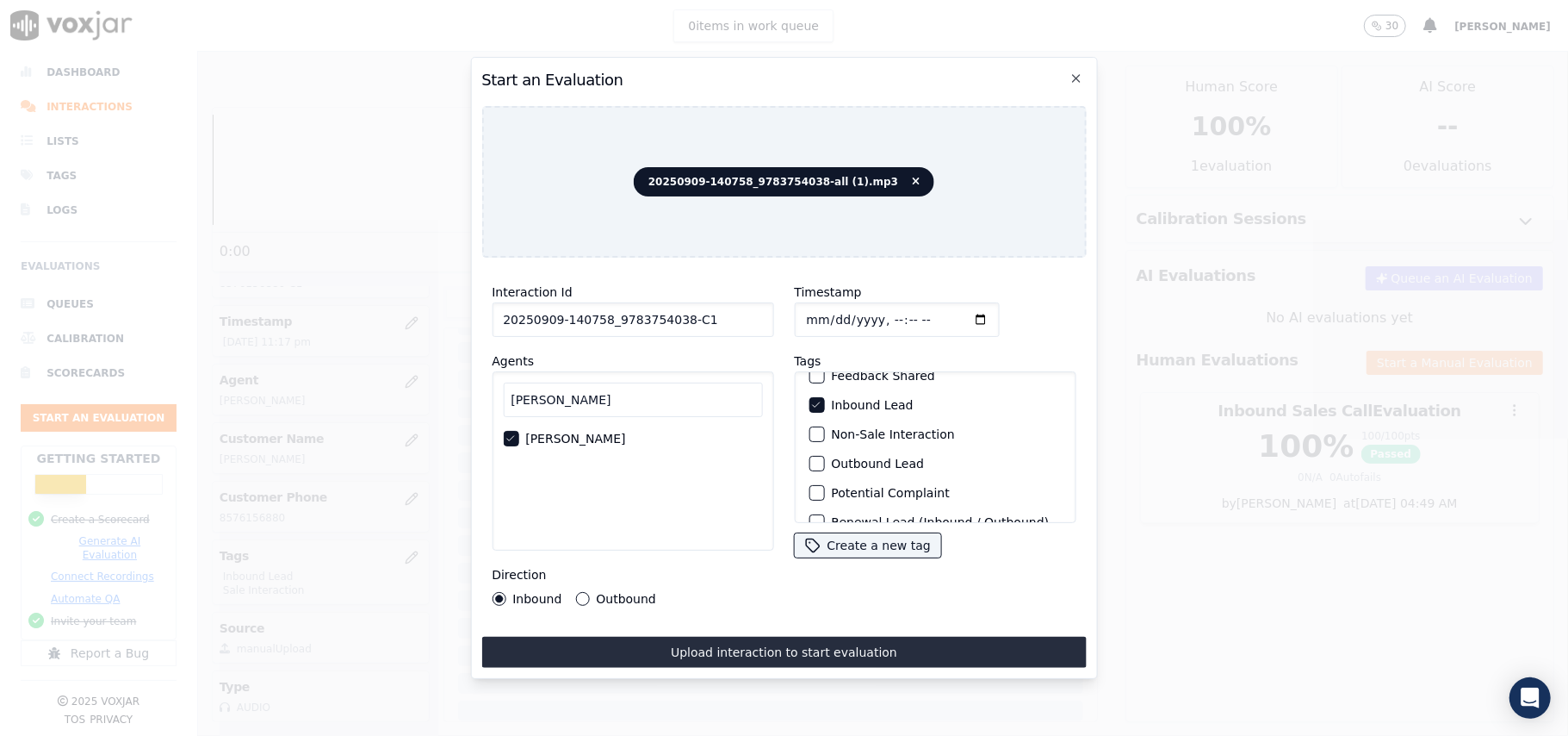
scroll to position [150, 0]
click at [810, 495] on div "button" at bounding box center [816, 500] width 12 height 12
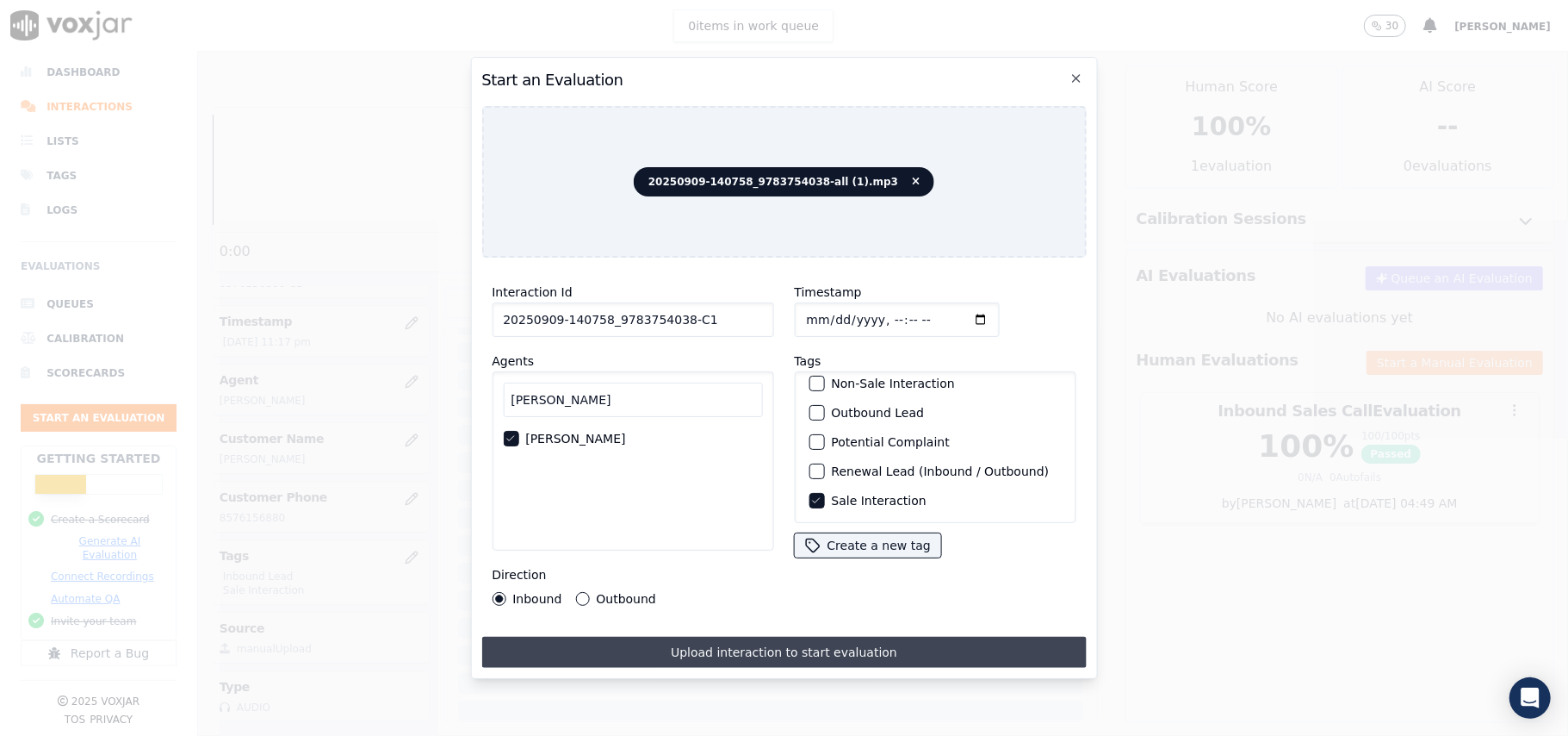
drag, startPoint x: 779, startPoint y: 624, endPoint x: 773, endPoint y: 639, distance: 16.2
click at [777, 629] on div "Interaction Id 20250909-140758_9783754038-C1 Agents ricky Ricky Singh Direction…" at bounding box center [784, 469] width 604 height 396
click at [773, 639] on button "Upload interaction to start evaluation" at bounding box center [784, 652] width 604 height 31
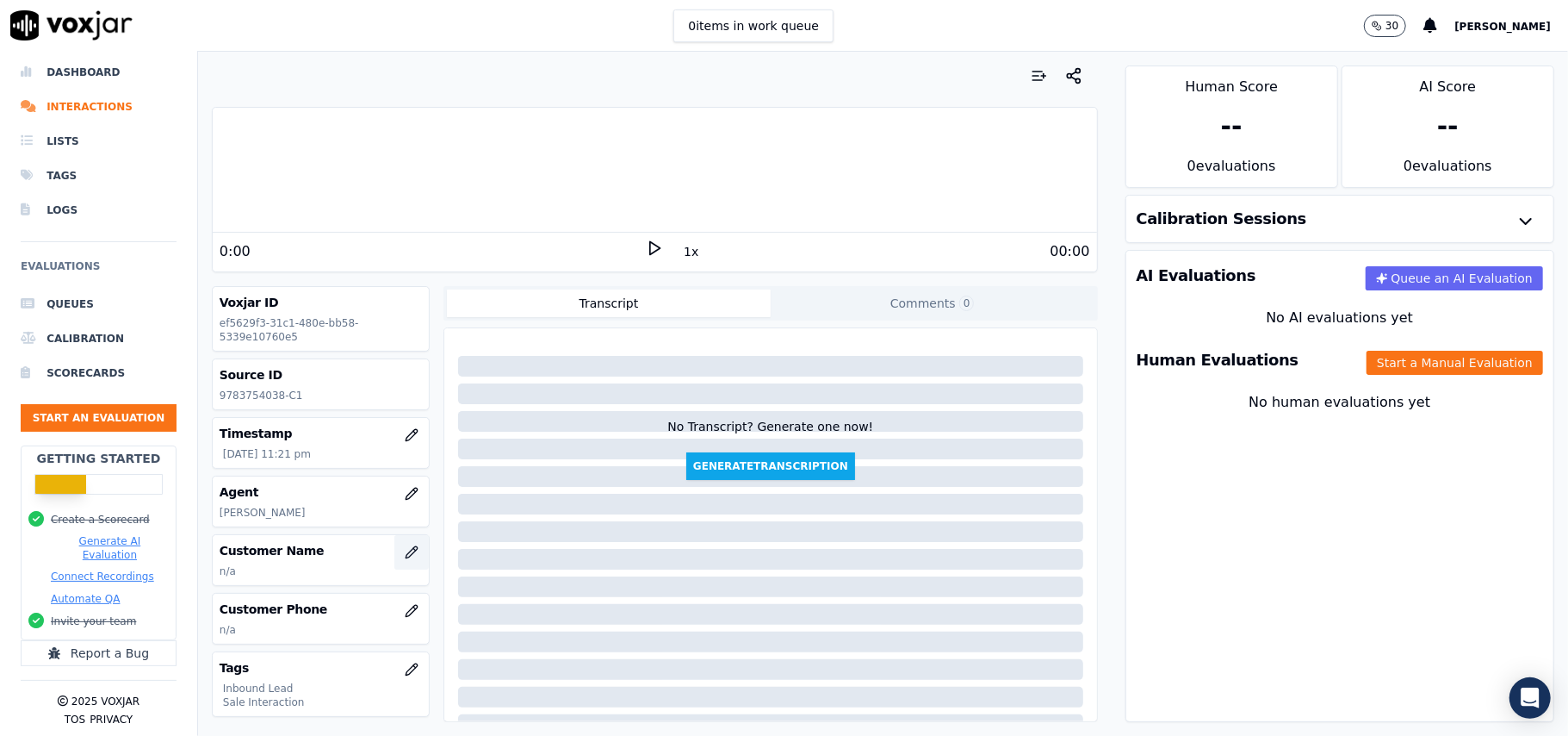
click at [406, 557] on icon "button" at bounding box center [412, 552] width 12 height 12
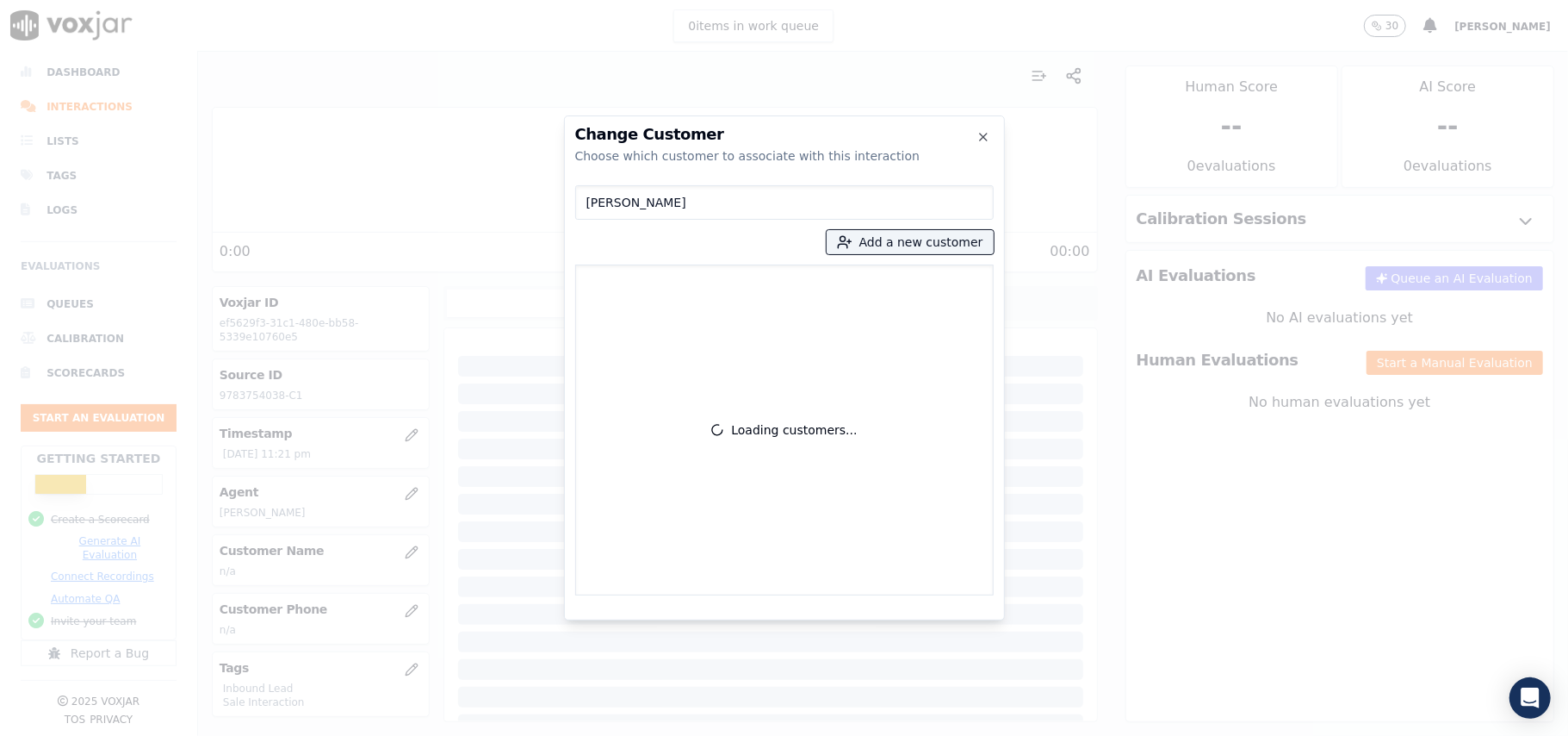
click at [593, 203] on input "DEBRA J SULLIVAN" at bounding box center [784, 202] width 419 height 34
type input "DEBRA J SULLIVAN"
click at [872, 245] on button "Add a new customer" at bounding box center [910, 241] width 167 height 24
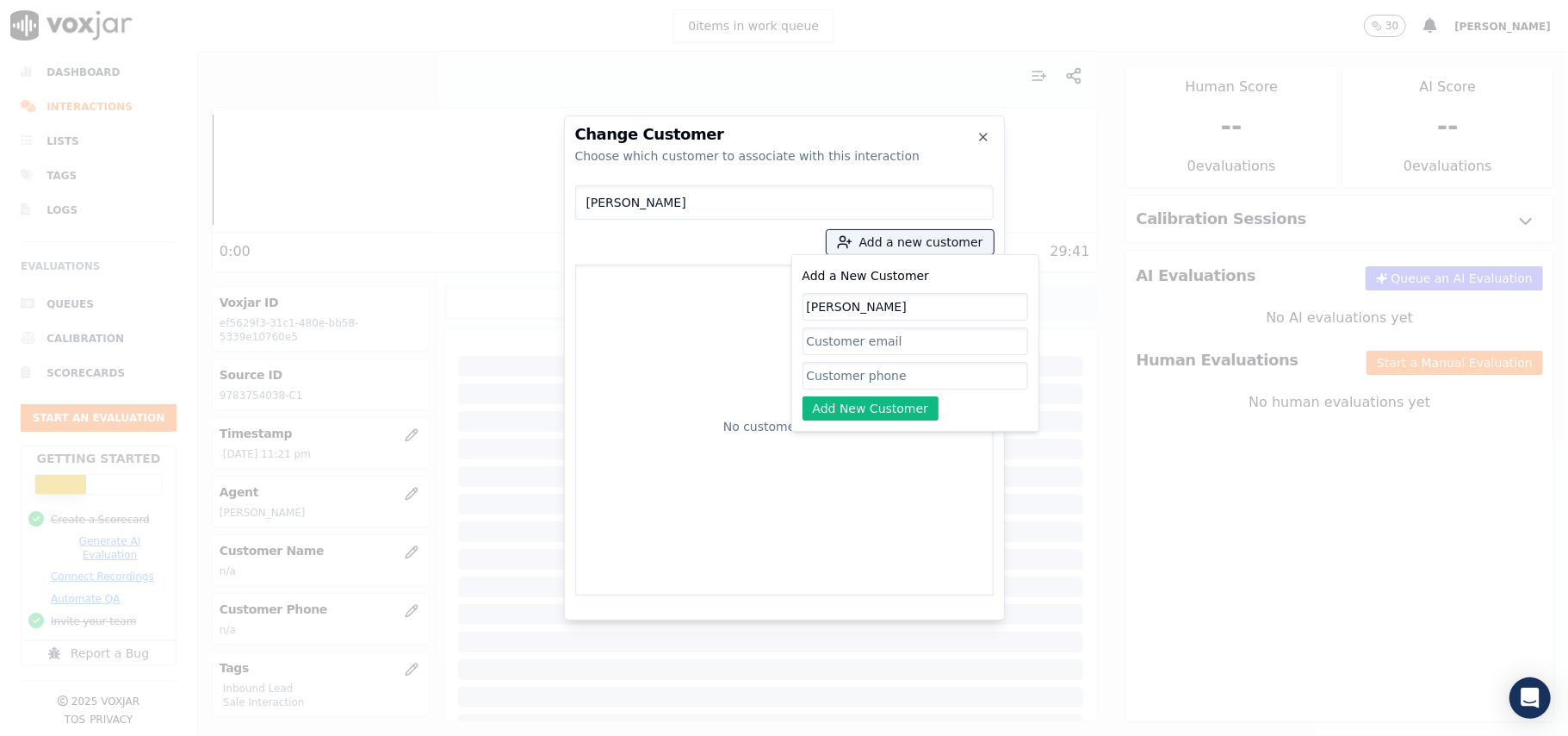
type input "DEBRA J SULLIVAN"
click at [808, 370] on input "Add a New Customer" at bounding box center [916, 376] width 226 height 27
paste input "9783754038"
type input "9783754038"
click at [833, 401] on button "Add New Customer" at bounding box center [871, 408] width 137 height 24
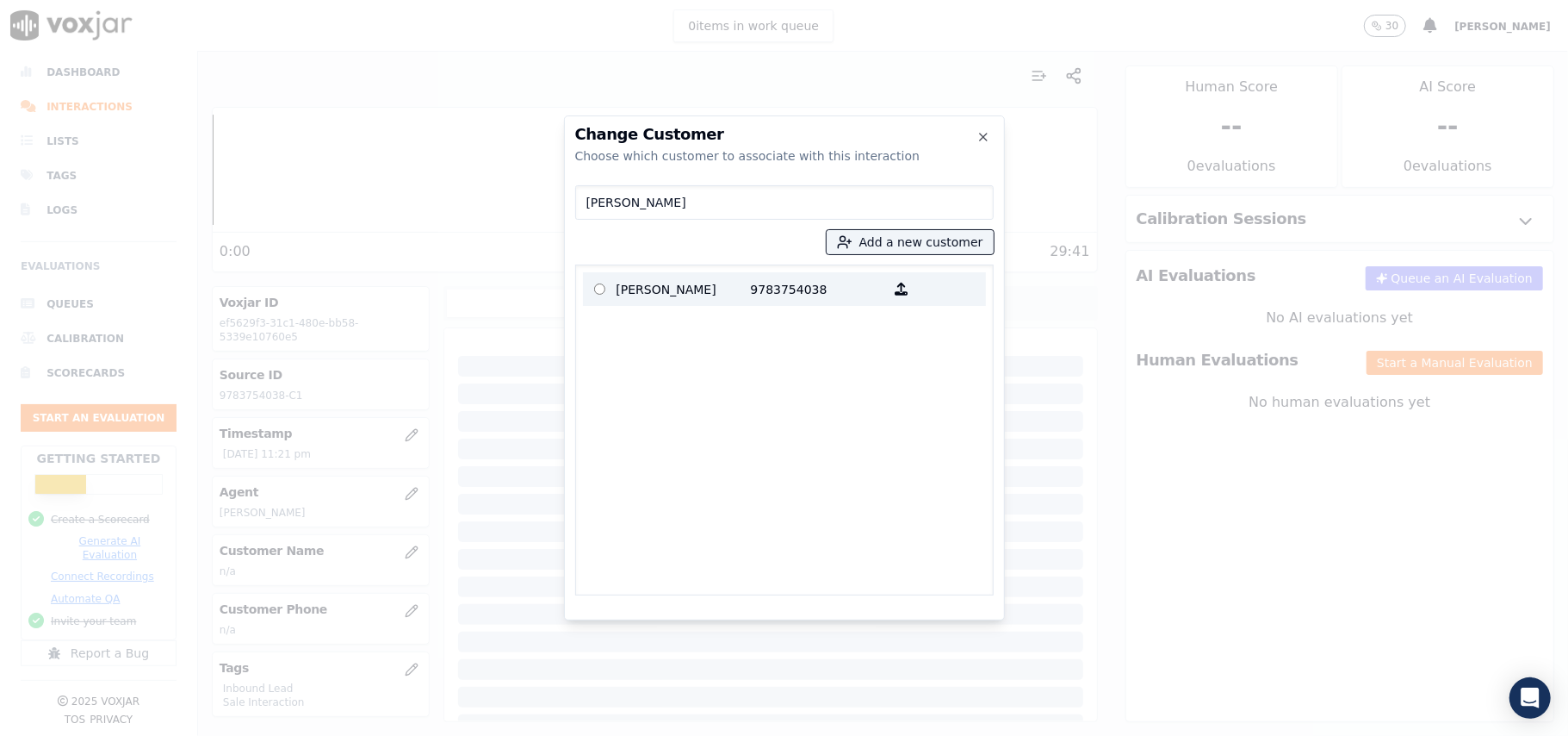
click at [627, 301] on p "DEBRA J SULLIVAN" at bounding box center [683, 288] width 134 height 26
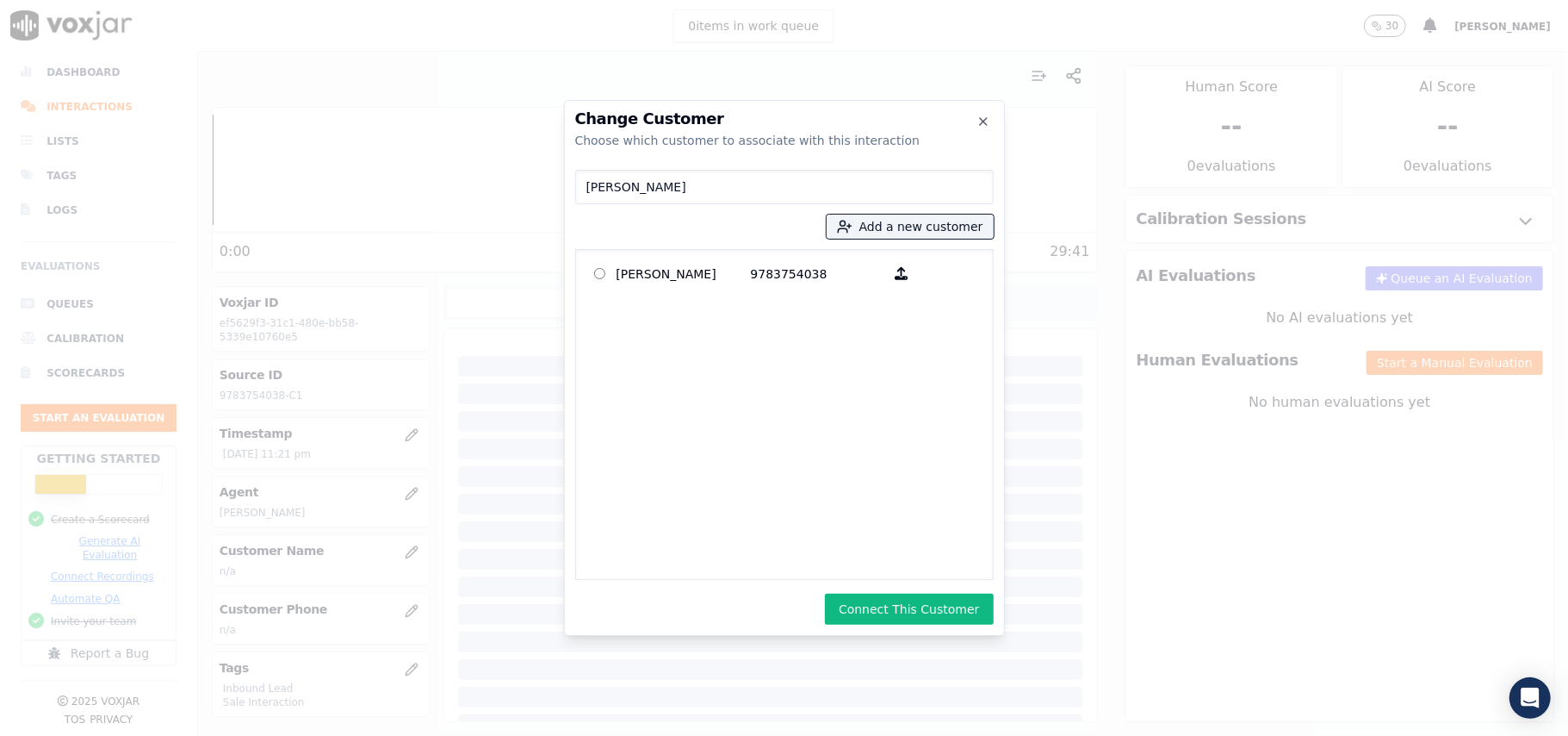
click at [880, 607] on button "Connect This Customer" at bounding box center [909, 609] width 168 height 31
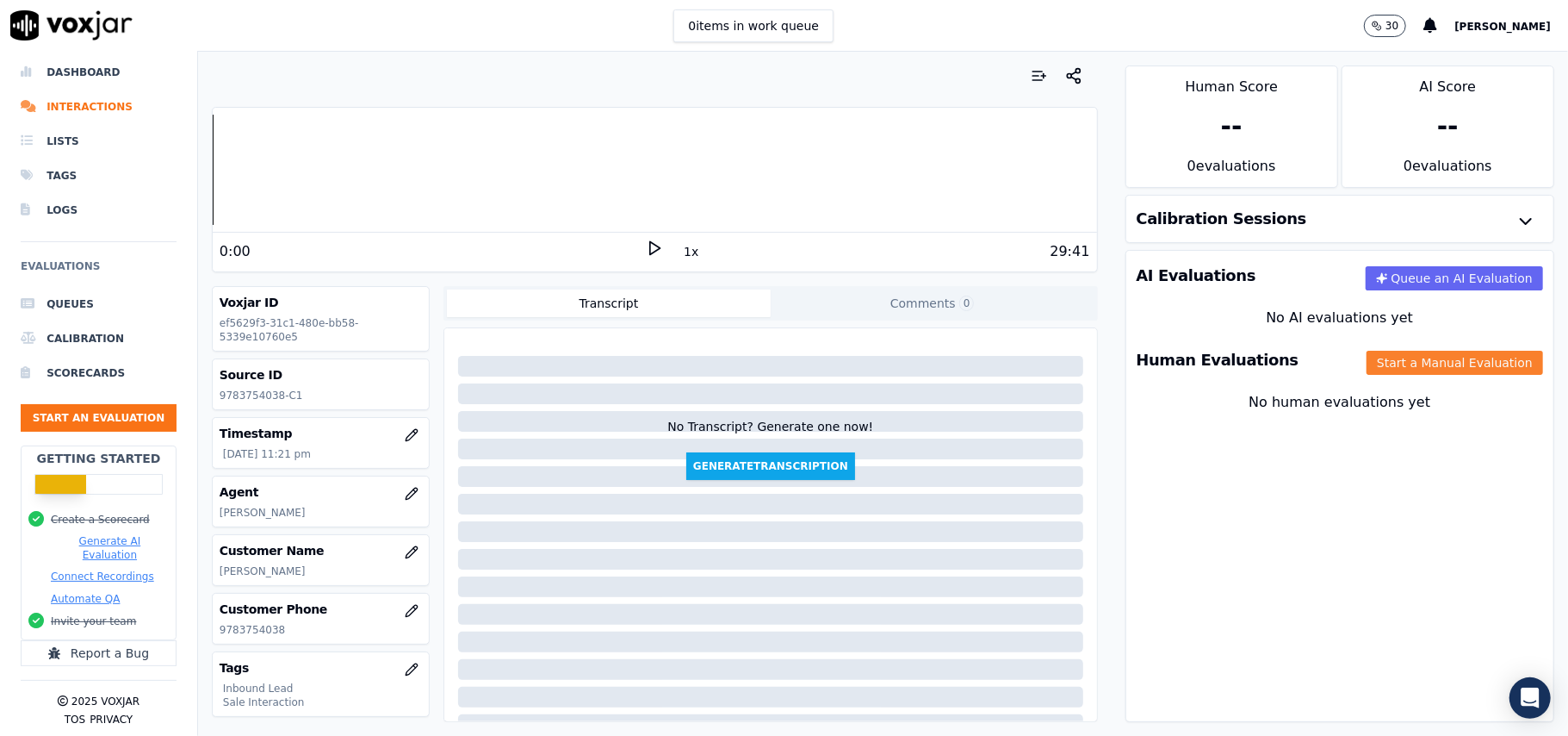
click at [1412, 362] on button "Start a Manual Evaluation" at bounding box center [1454, 362] width 176 height 24
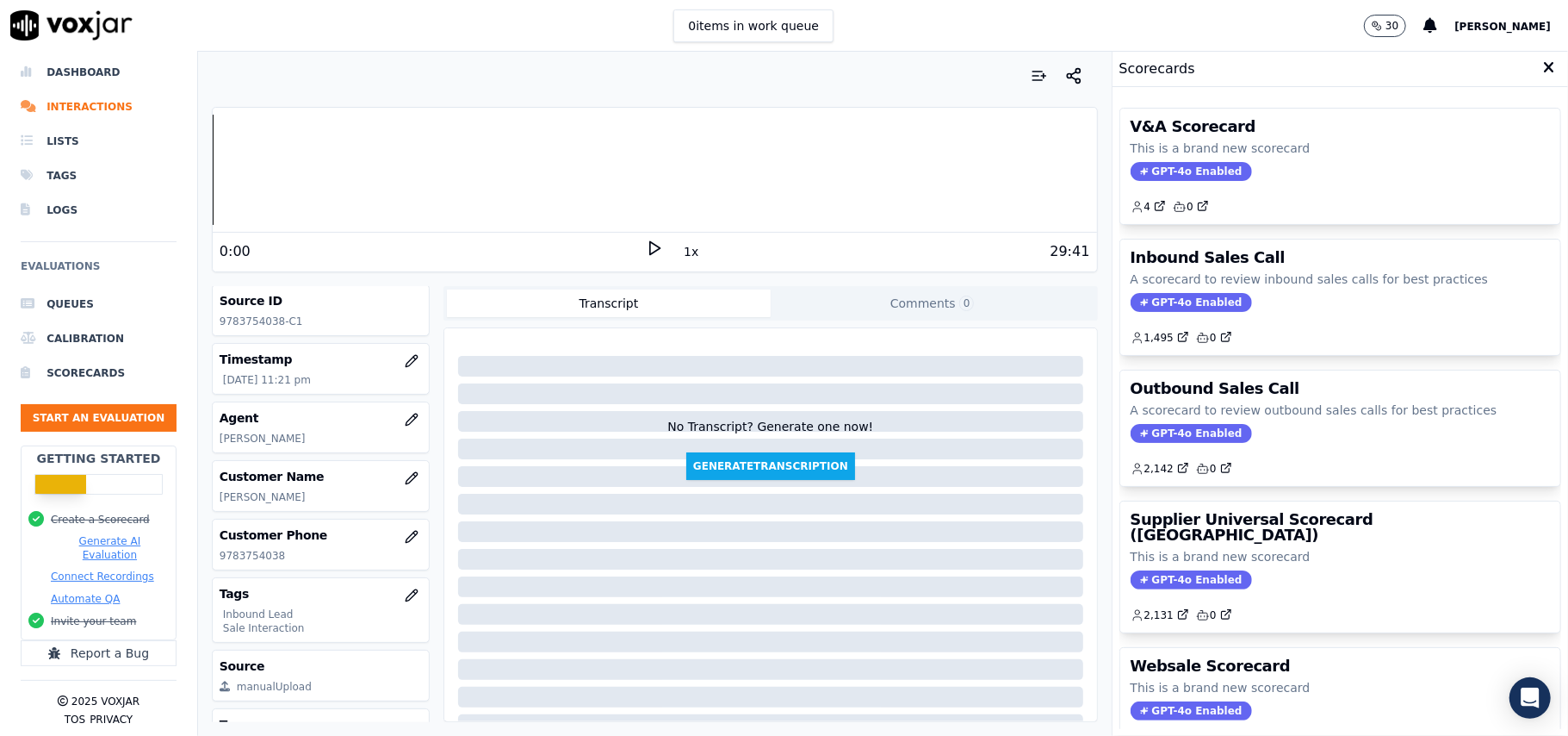
scroll to position [115, 0]
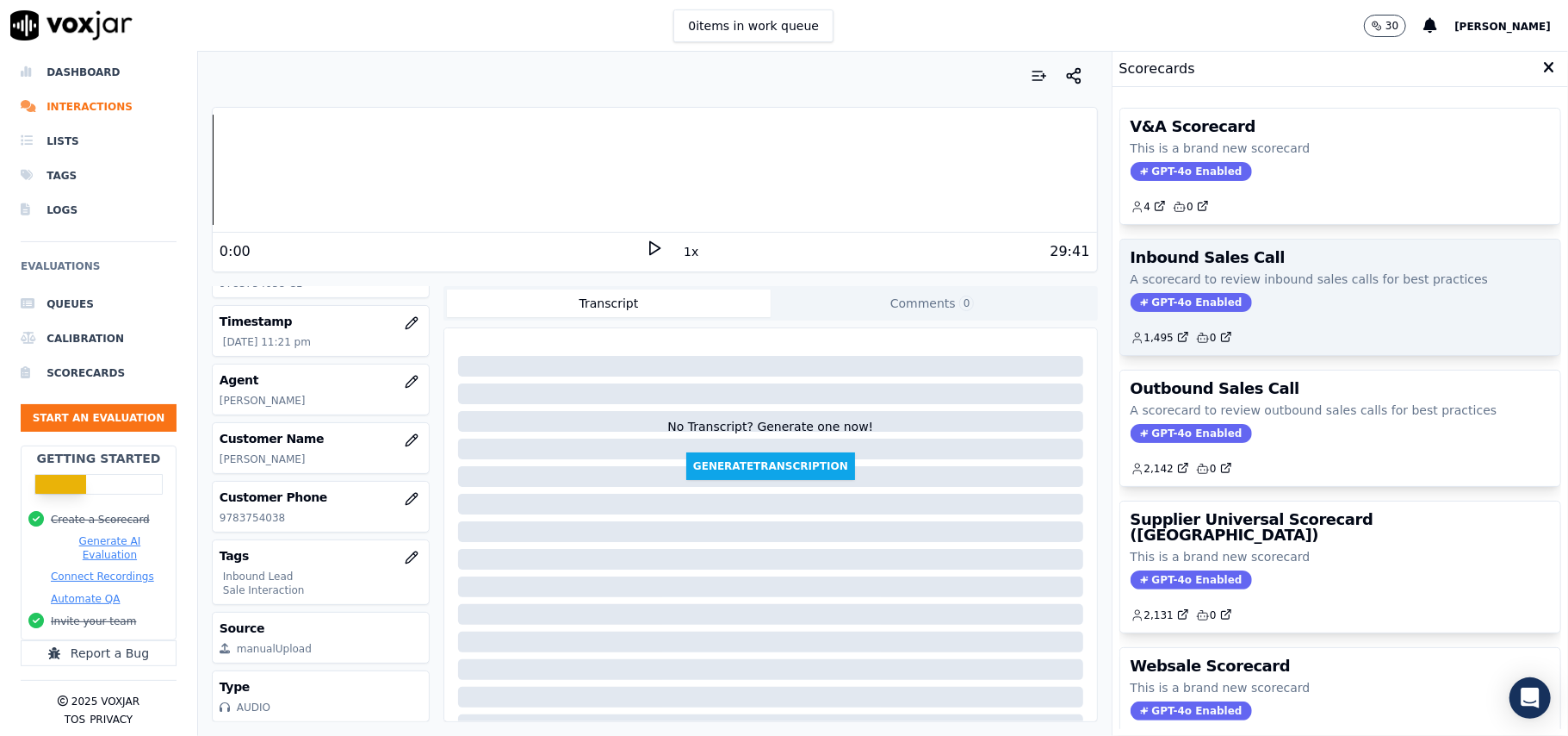
click at [1182, 312] on span "GPT-4o Enabled" at bounding box center [1191, 302] width 122 height 18
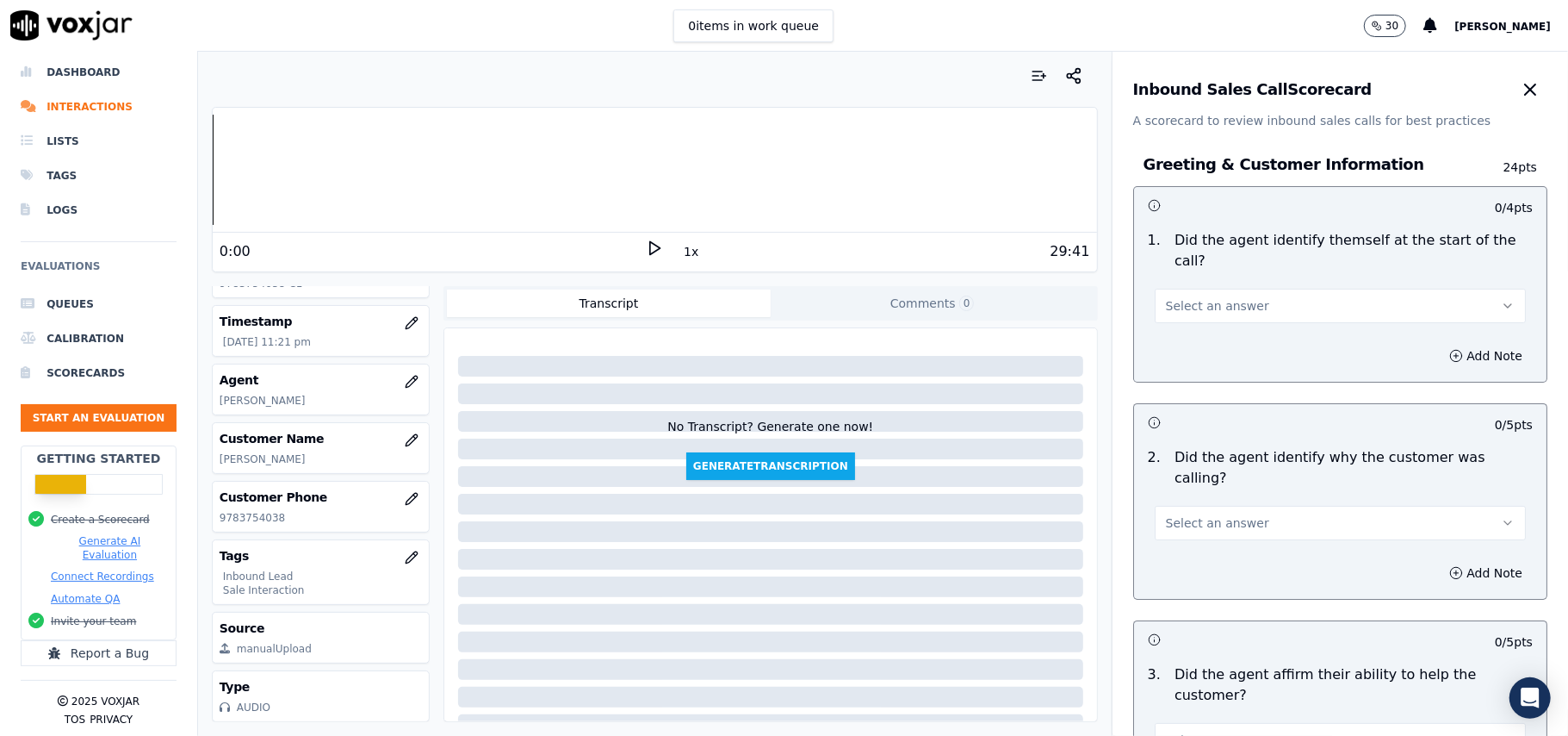
click at [1233, 300] on button "Select an answer" at bounding box center [1339, 305] width 371 height 34
click at [1185, 325] on div "Yes" at bounding box center [1303, 324] width 333 height 27
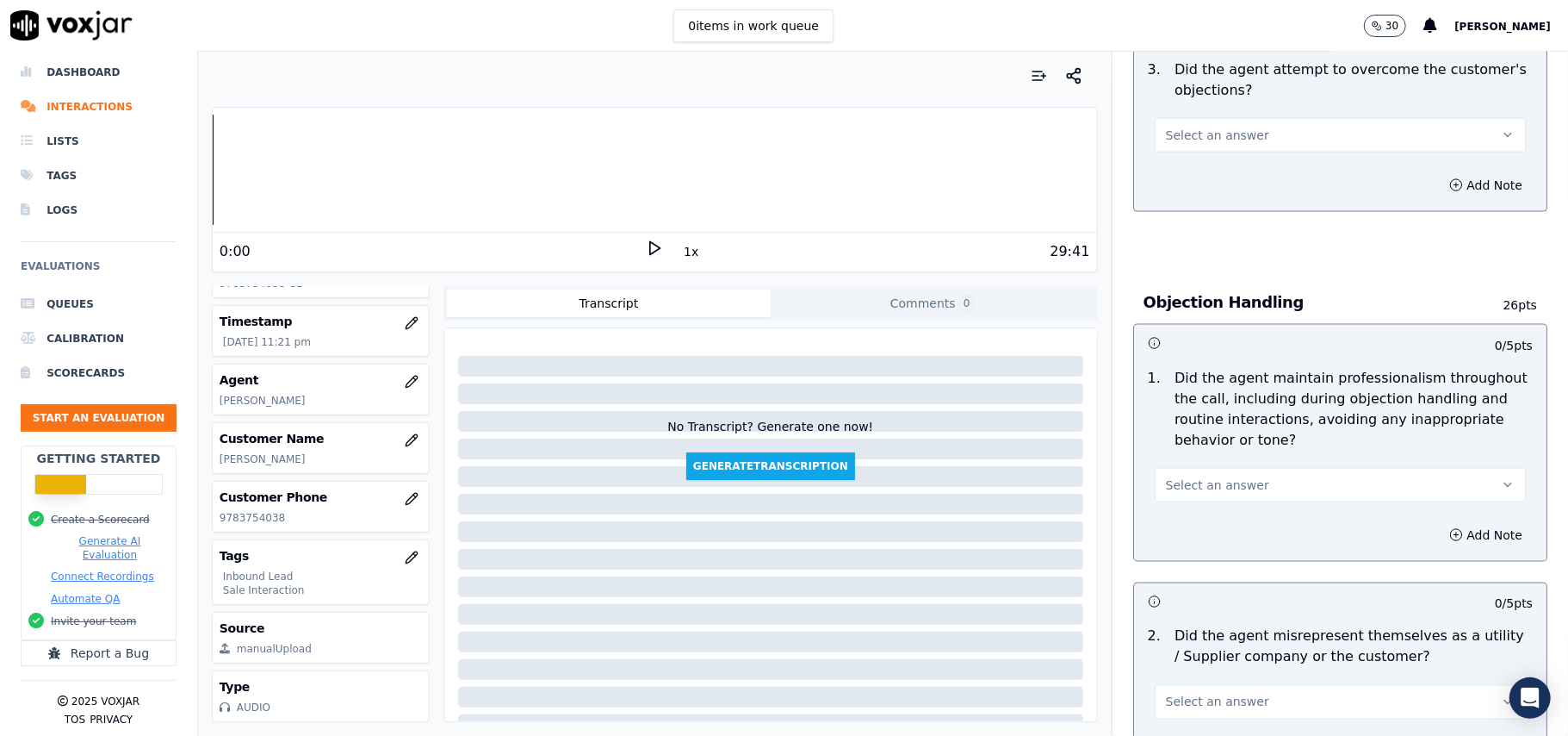
scroll to position [4821, 0]
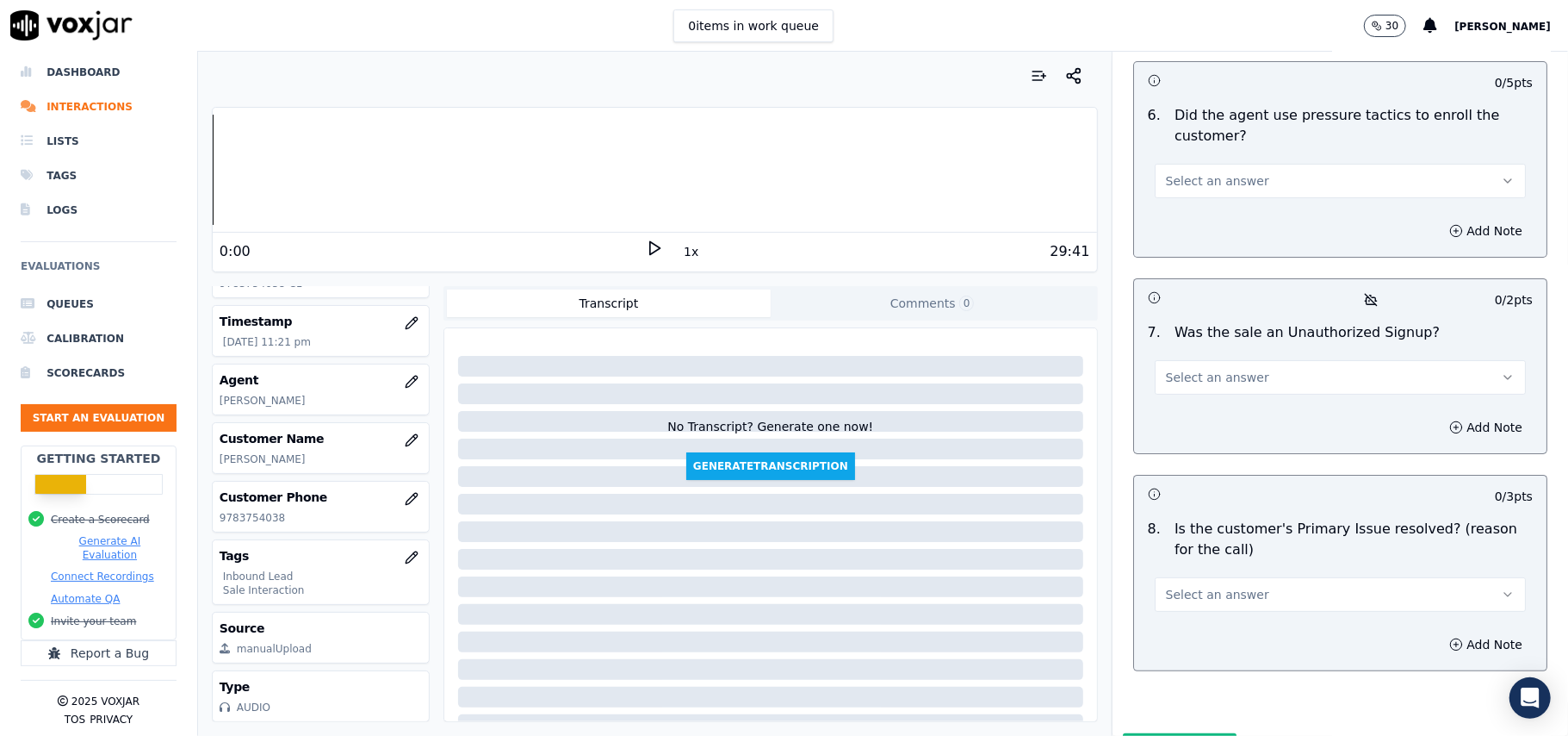
drag, startPoint x: 1245, startPoint y: 497, endPoint x: 1237, endPoint y: 511, distance: 16.1
click at [1245, 577] on button "Select an answer" at bounding box center [1339, 594] width 371 height 34
click at [1190, 544] on div "Yes" at bounding box center [1303, 542] width 333 height 27
click at [1238, 360] on button "Select an answer" at bounding box center [1339, 377] width 371 height 34
click at [1218, 355] on div "No" at bounding box center [1303, 352] width 333 height 27
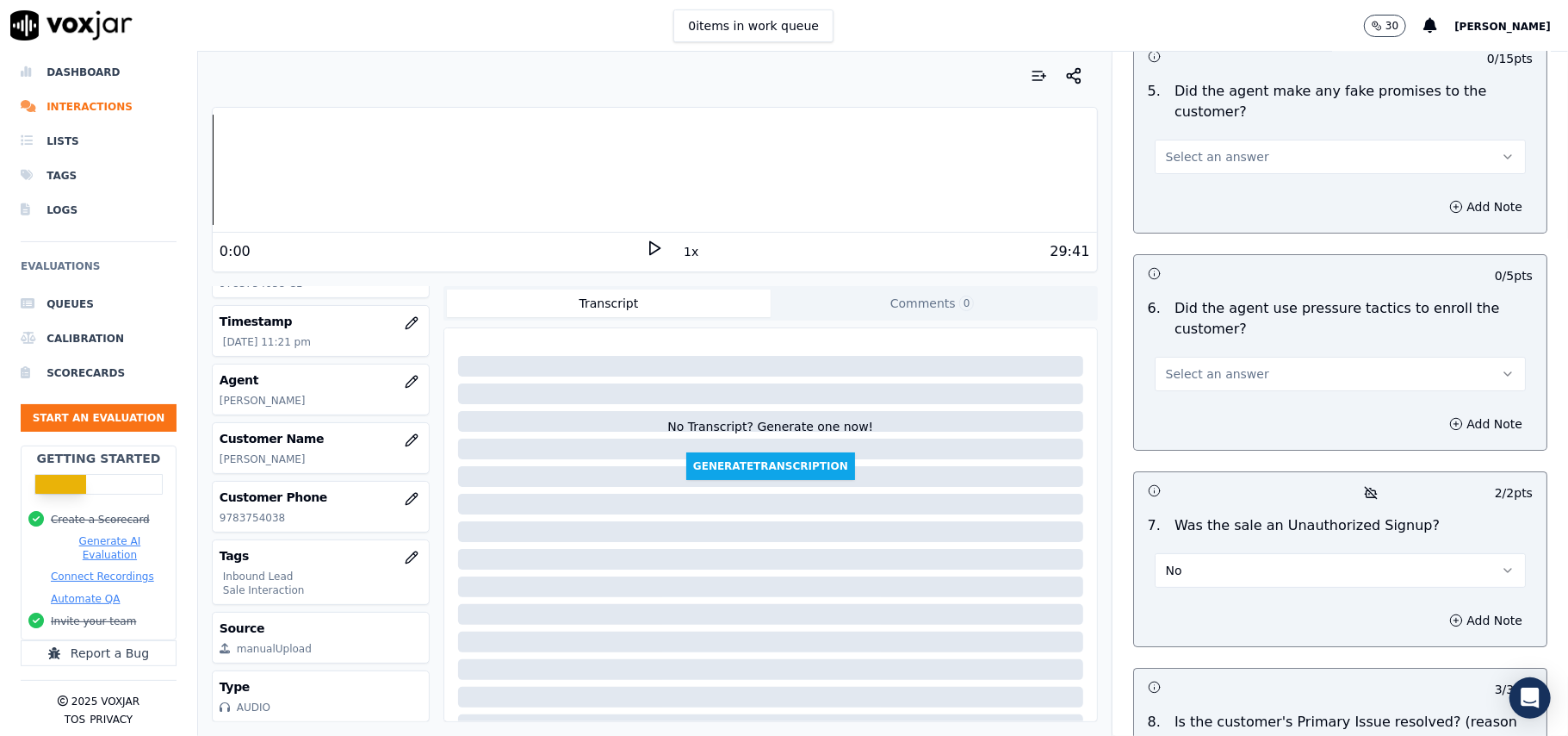
scroll to position [4591, 0]
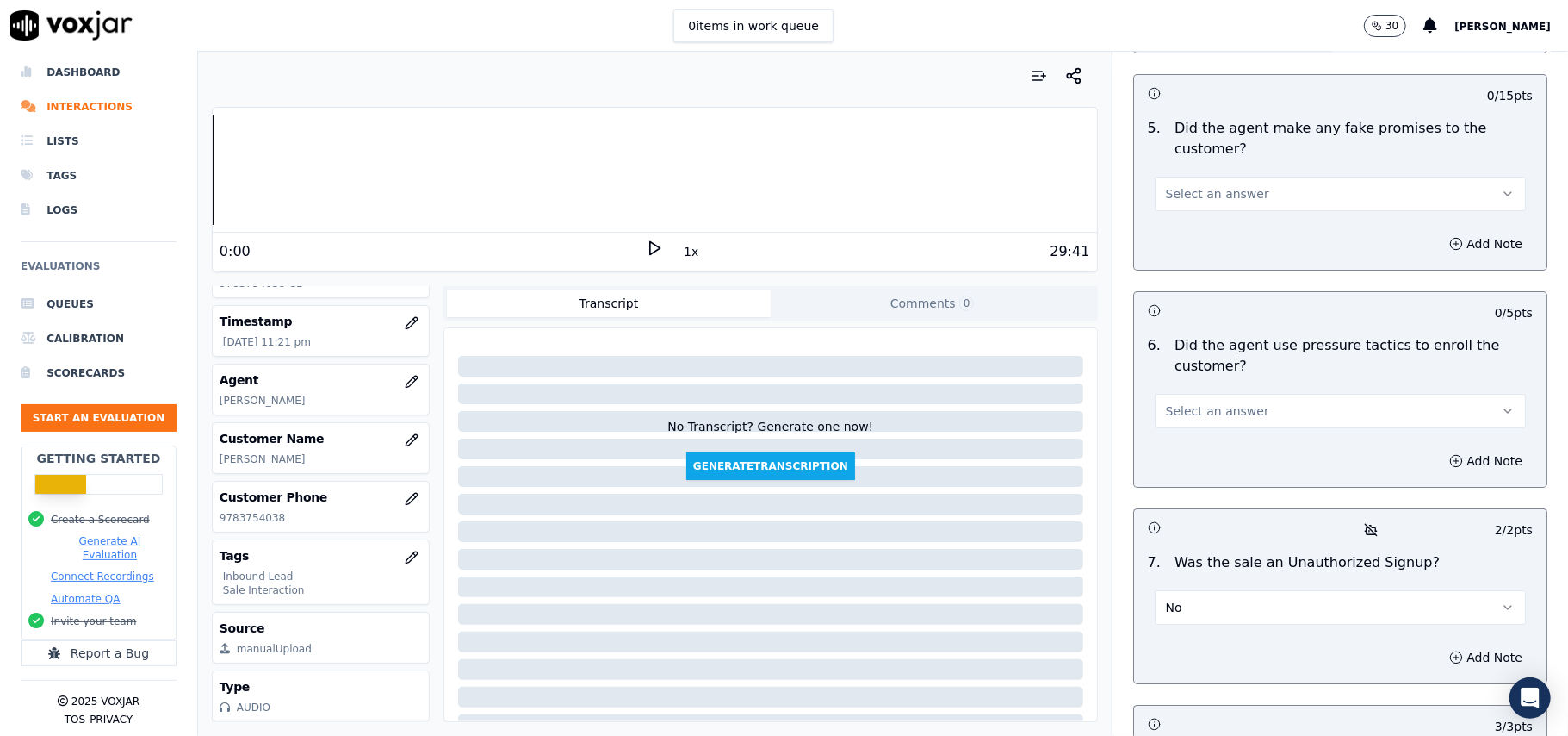
drag, startPoint x: 1241, startPoint y: 315, endPoint x: 1238, endPoint y: 325, distance: 10.4
click at [1238, 393] on button "Select an answer" at bounding box center [1339, 410] width 371 height 34
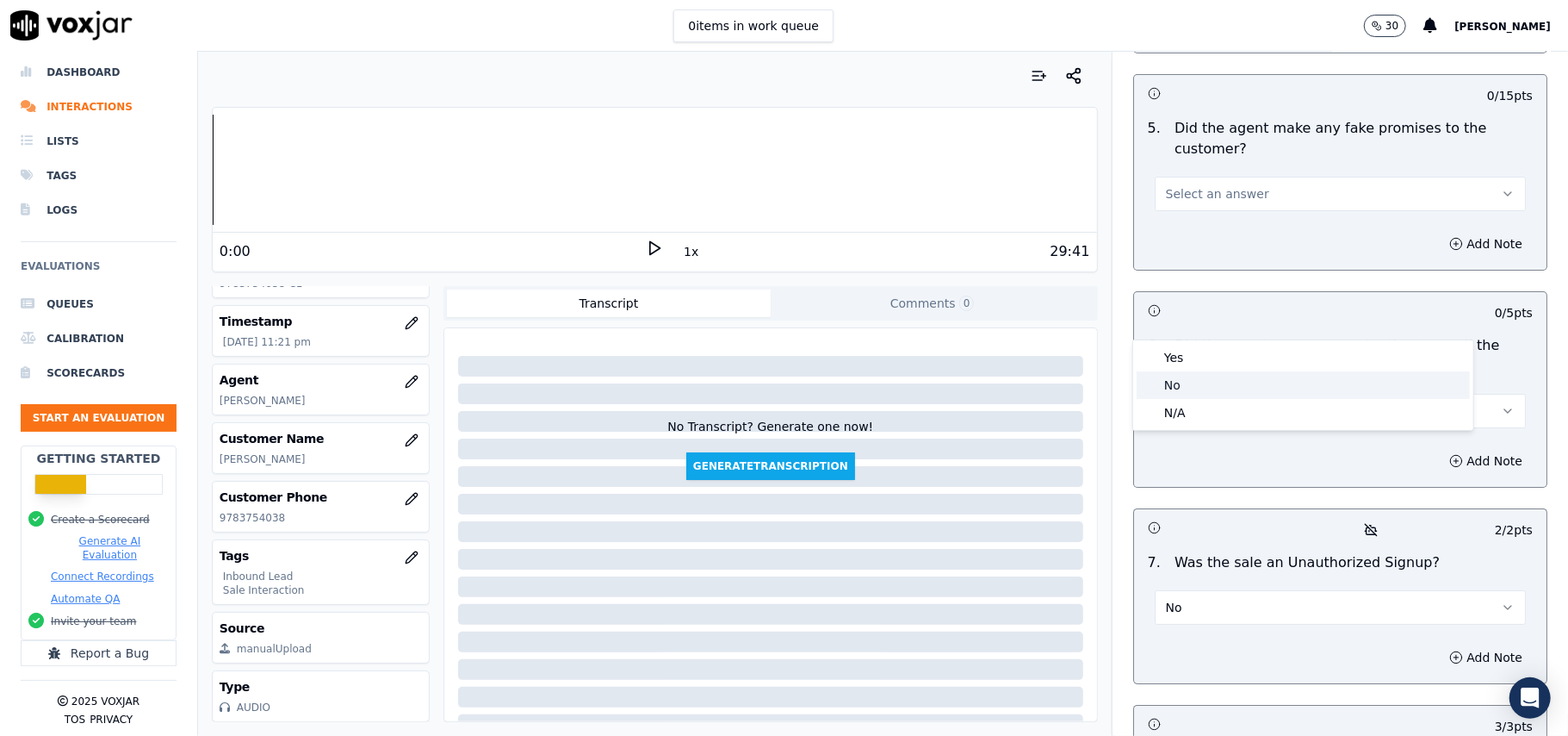
click at [1222, 377] on div "No" at bounding box center [1303, 385] width 333 height 27
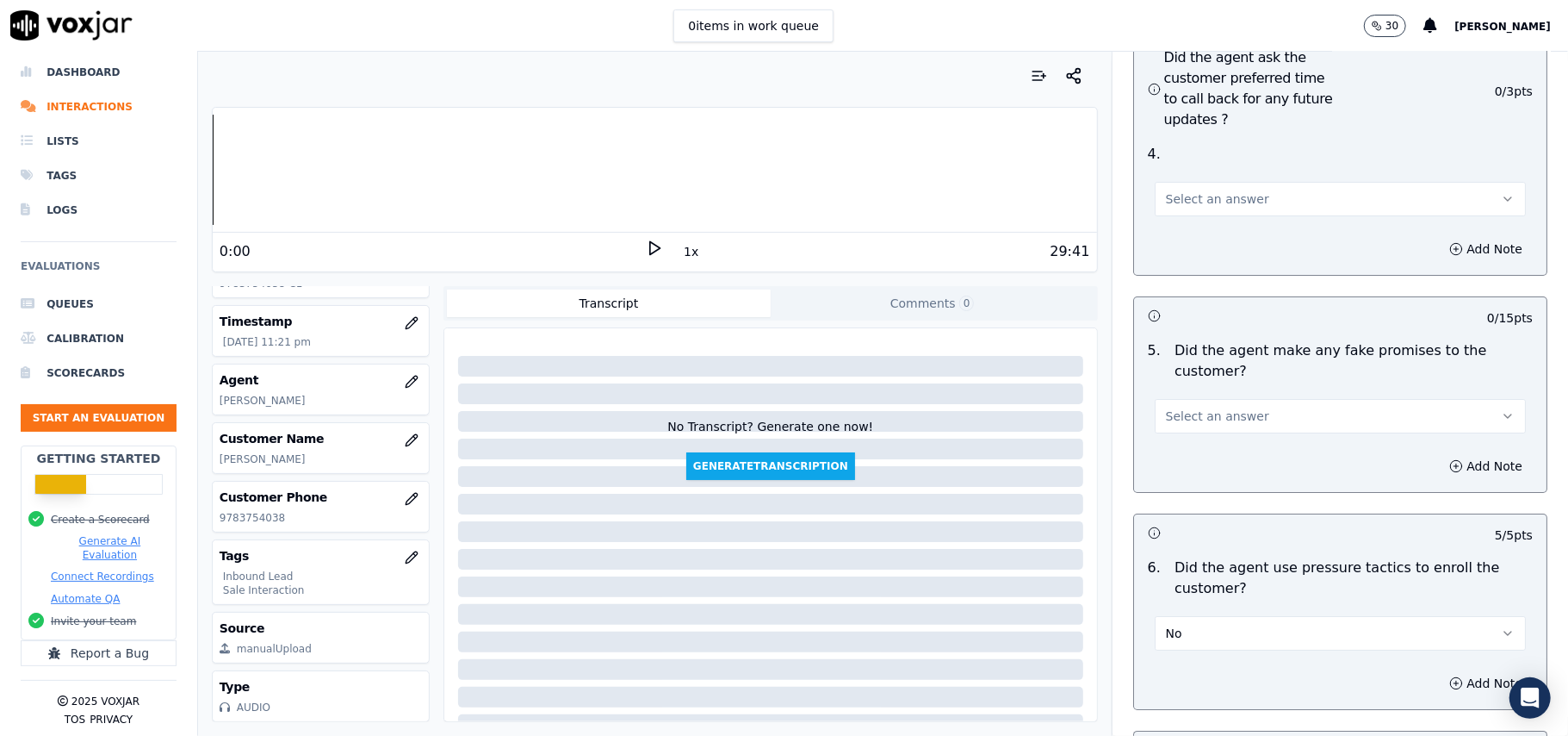
scroll to position [4361, 0]
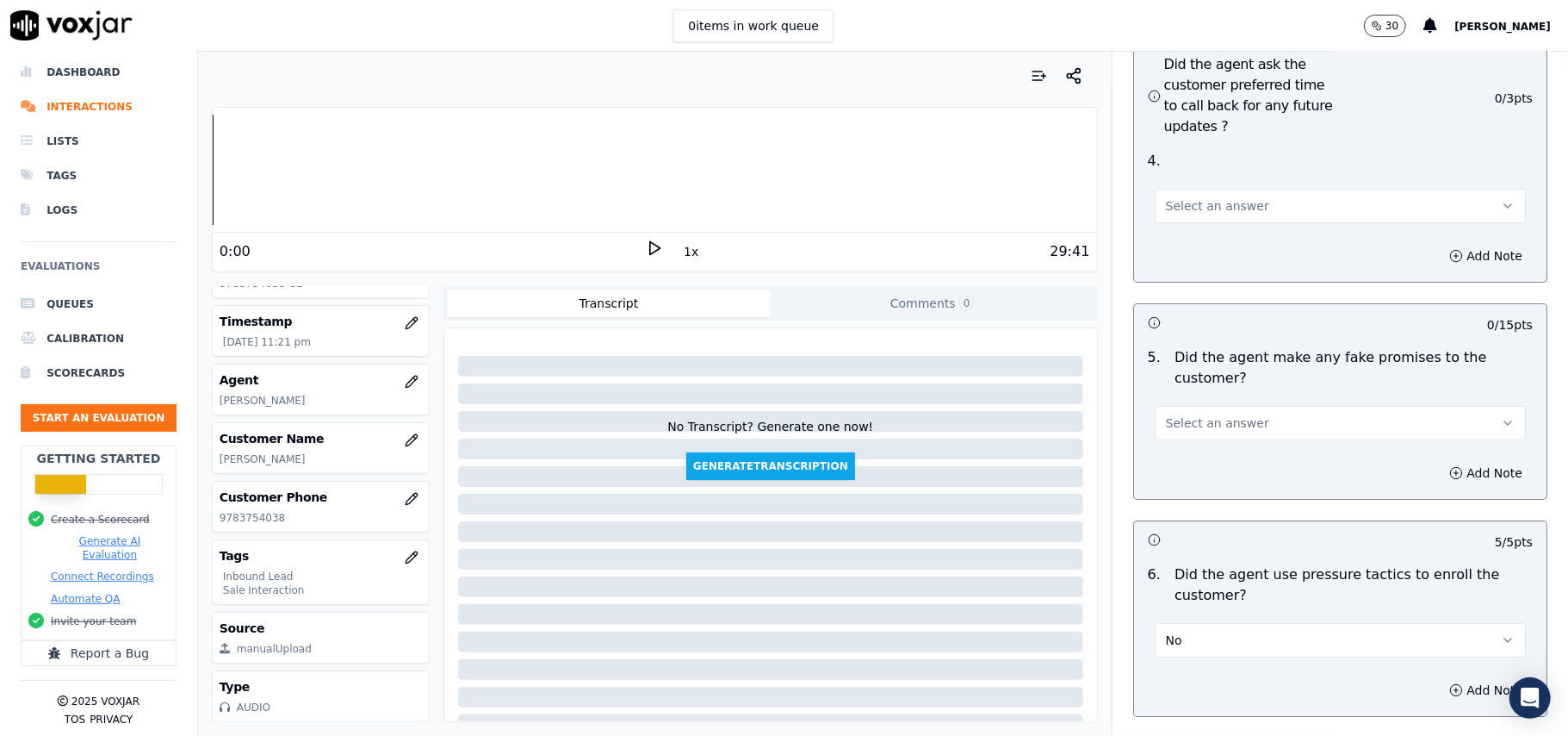
drag, startPoint x: 1258, startPoint y: 329, endPoint x: 1258, endPoint y: 347, distance: 18.0
click at [1259, 406] on button "Select an answer" at bounding box center [1339, 423] width 371 height 34
click at [1233, 393] on div "No" at bounding box center [1303, 397] width 333 height 27
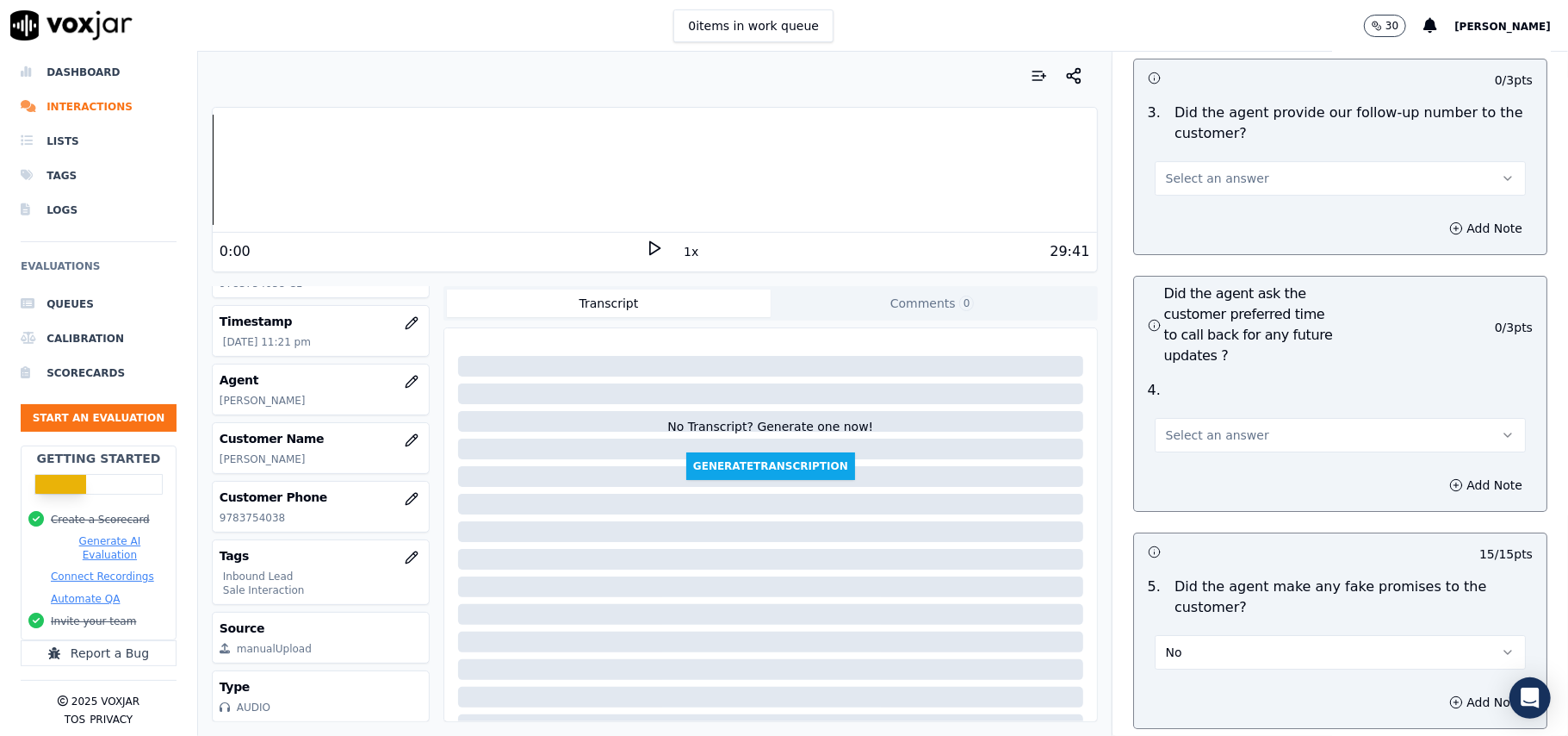
scroll to position [4132, 0]
click at [1244, 419] on button "Select an answer" at bounding box center [1339, 435] width 371 height 34
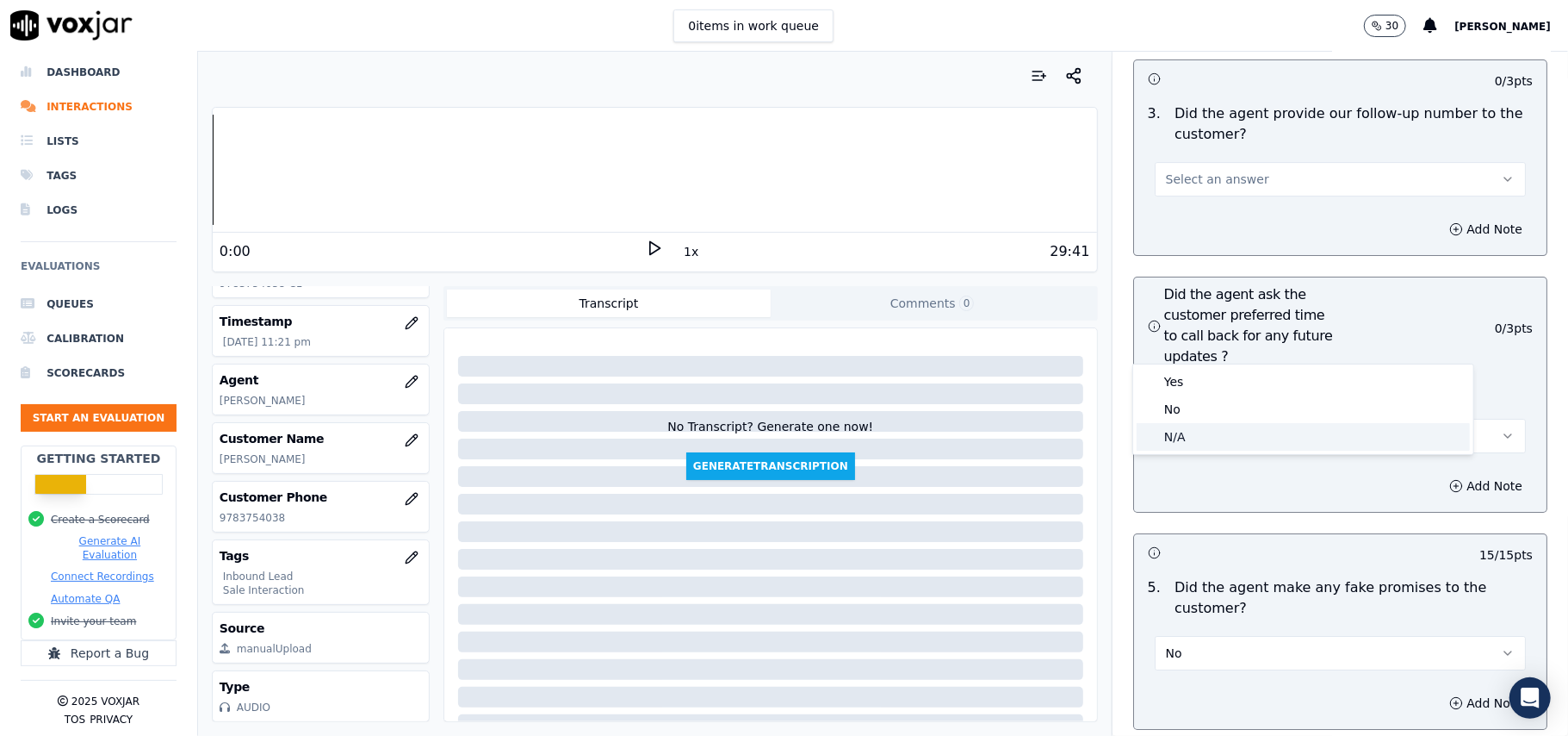
click at [1215, 434] on div "N/A" at bounding box center [1303, 436] width 333 height 27
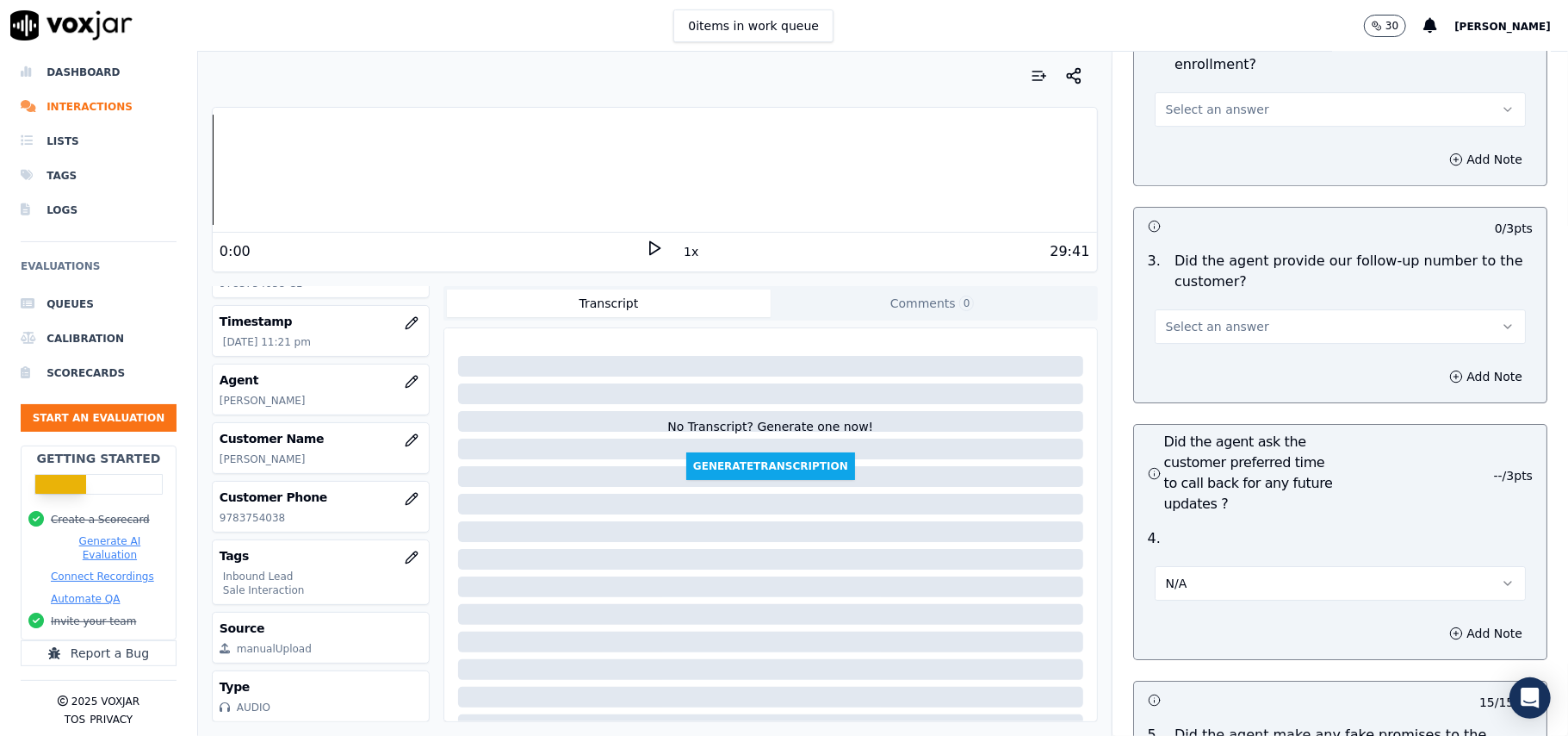
scroll to position [3902, 0]
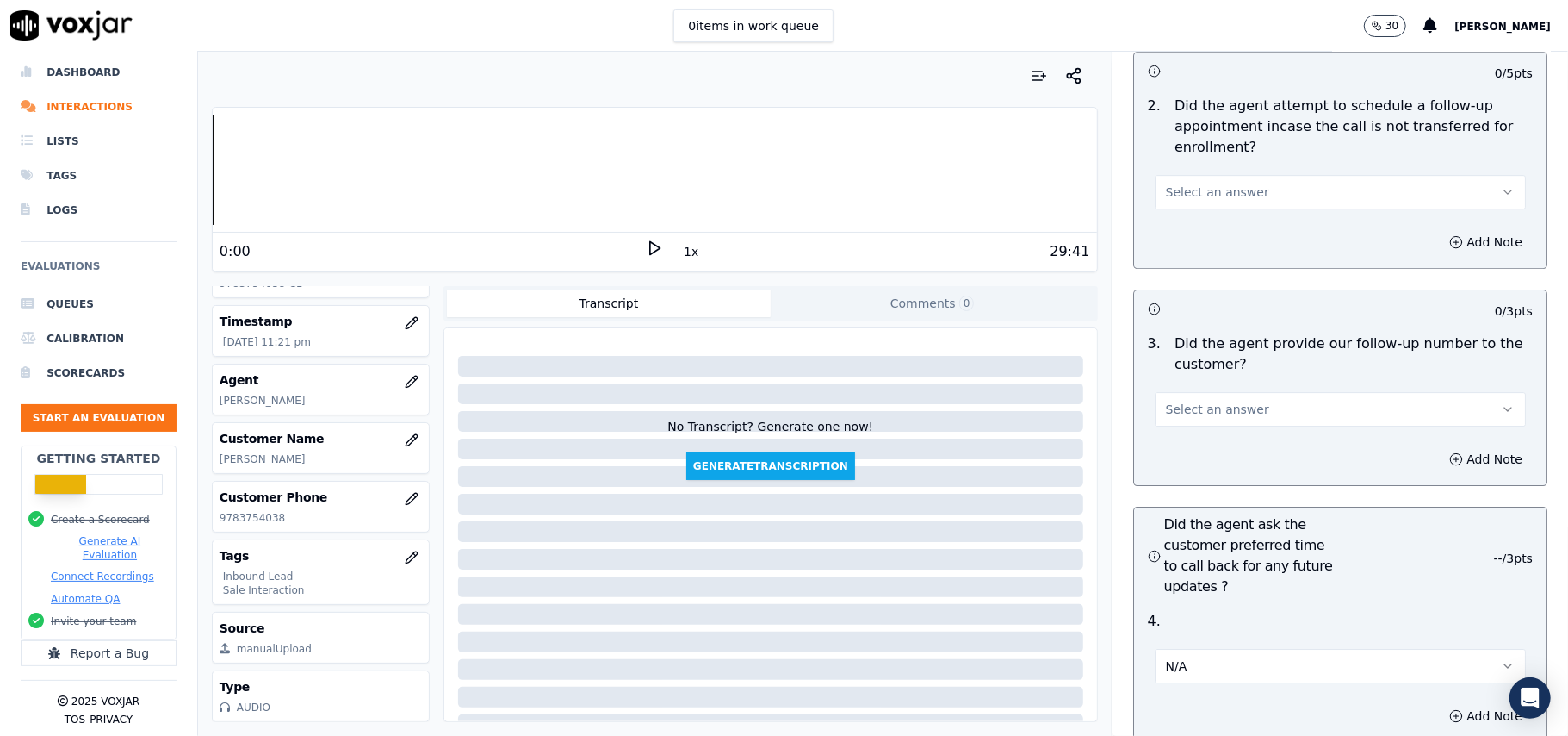
click at [1242, 392] on button "Select an answer" at bounding box center [1339, 409] width 371 height 34
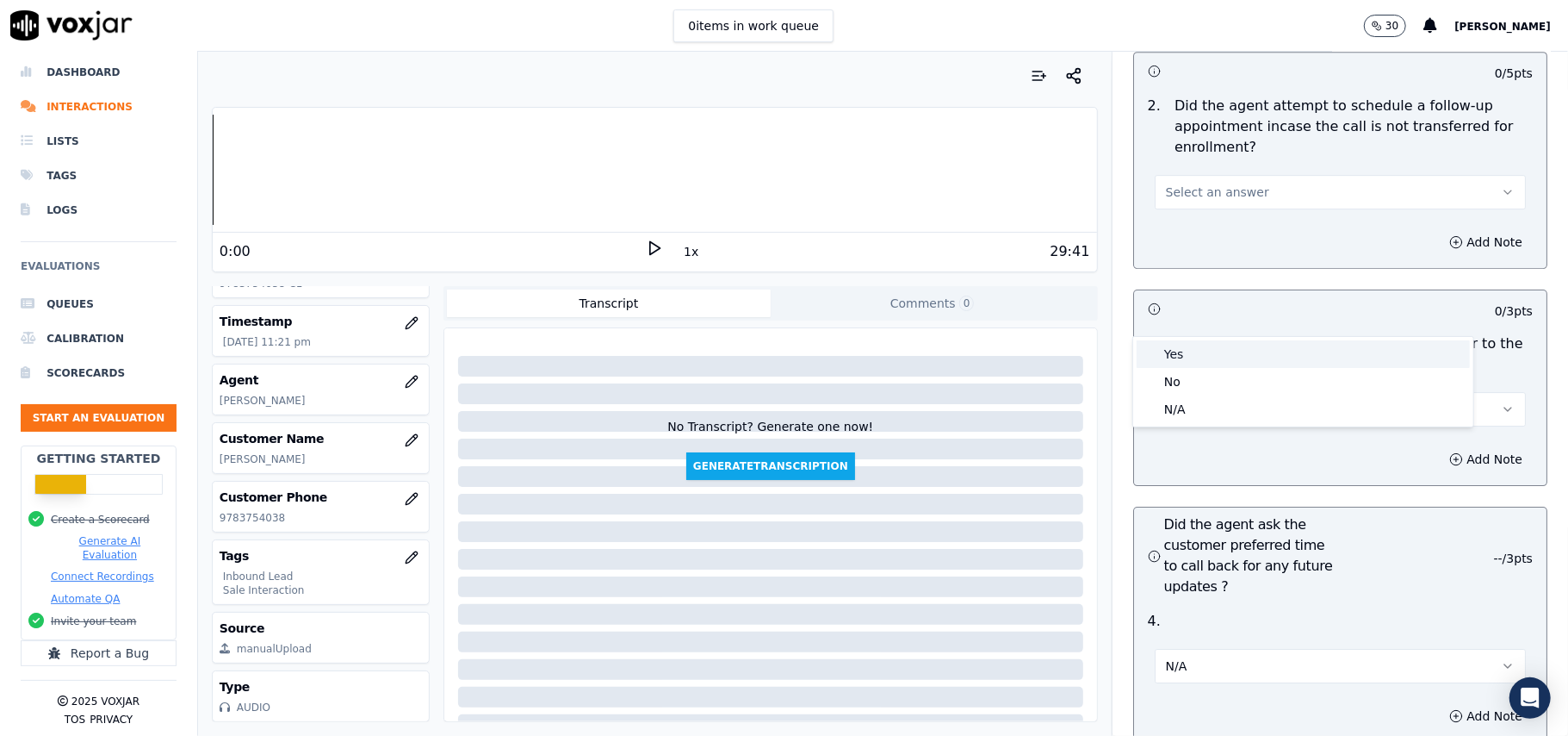
click at [1240, 356] on div "Yes" at bounding box center [1303, 353] width 333 height 27
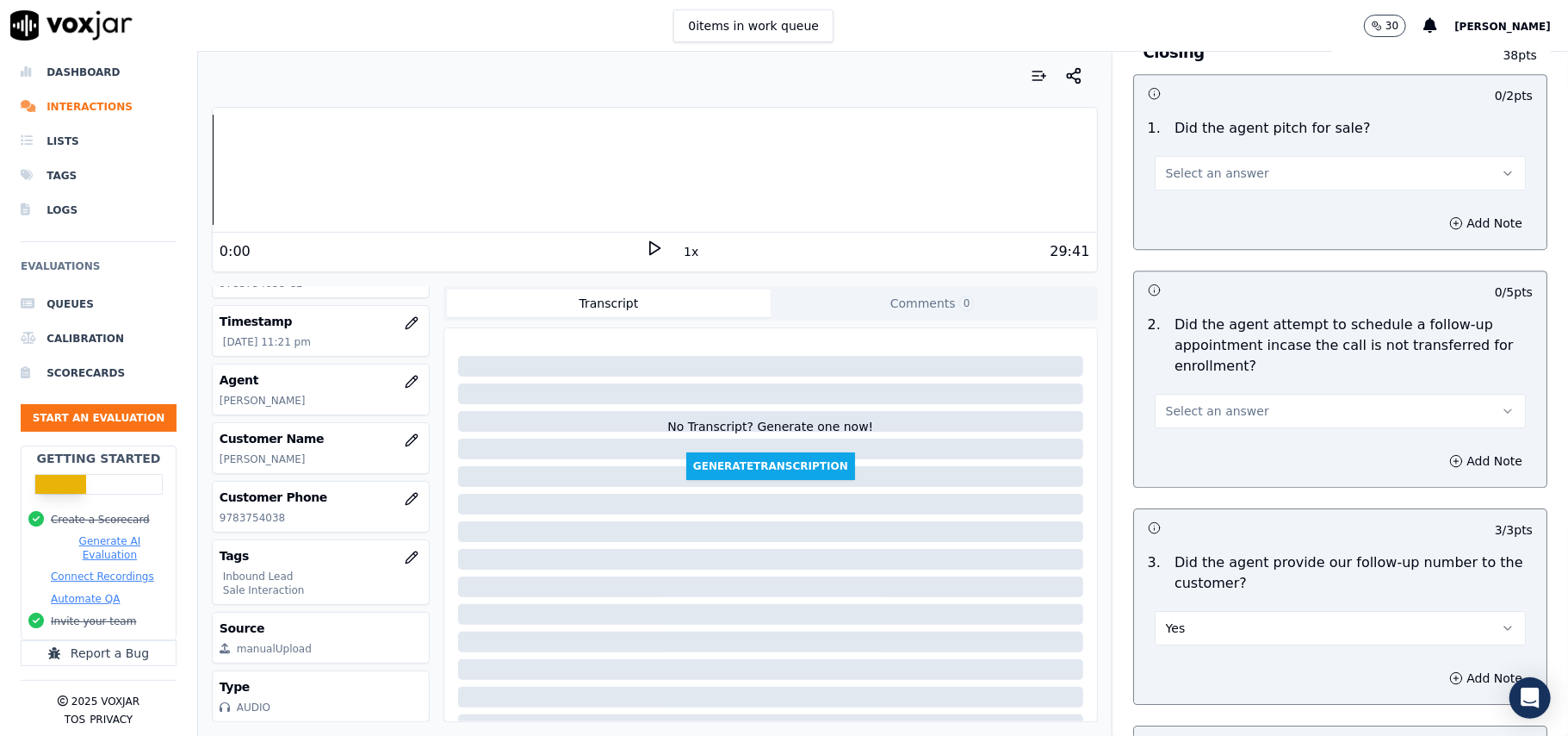
scroll to position [3557, 0]
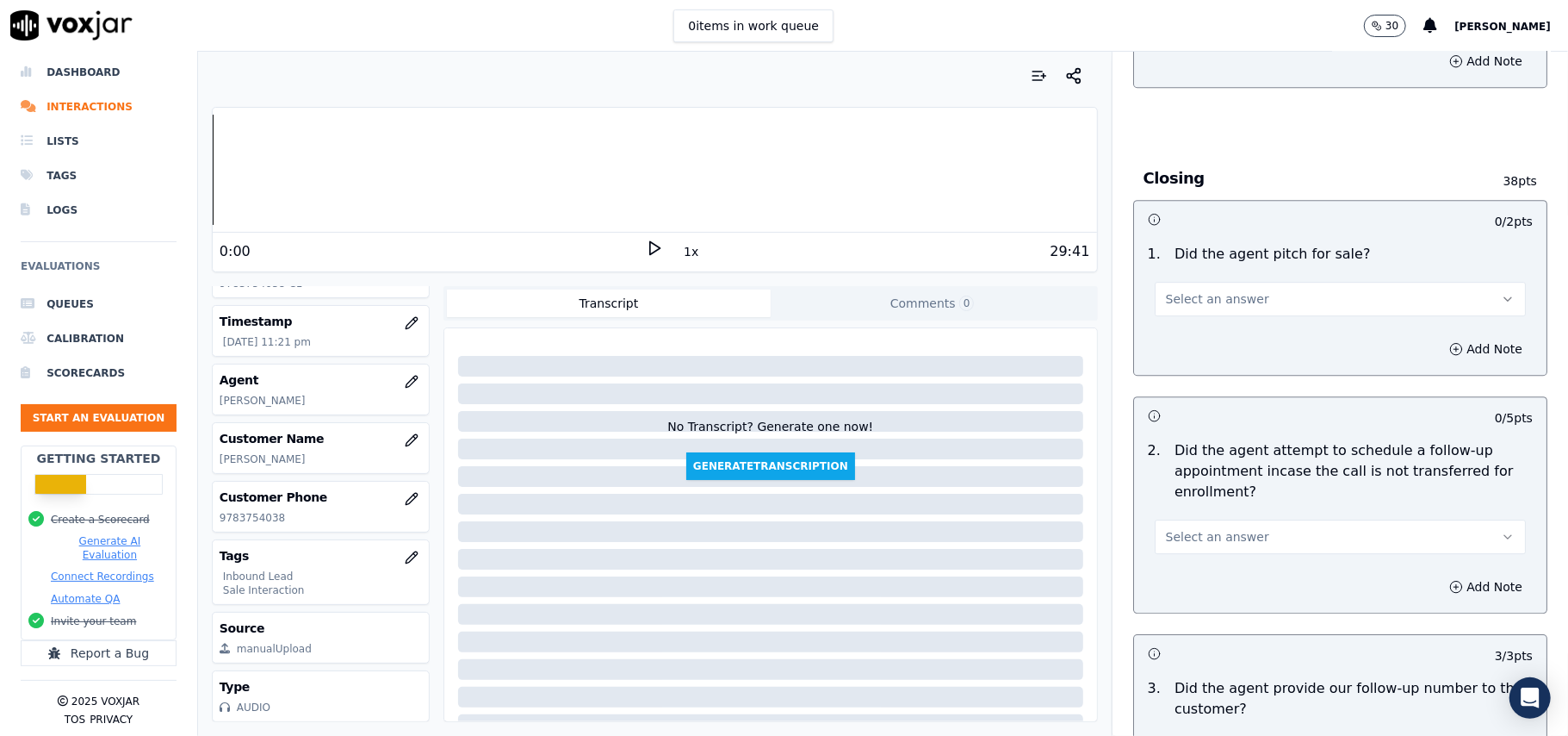
drag, startPoint x: 1221, startPoint y: 431, endPoint x: 1220, endPoint y: 460, distance: 29.0
click at [1222, 520] on button "Select an answer" at bounding box center [1339, 536] width 371 height 34
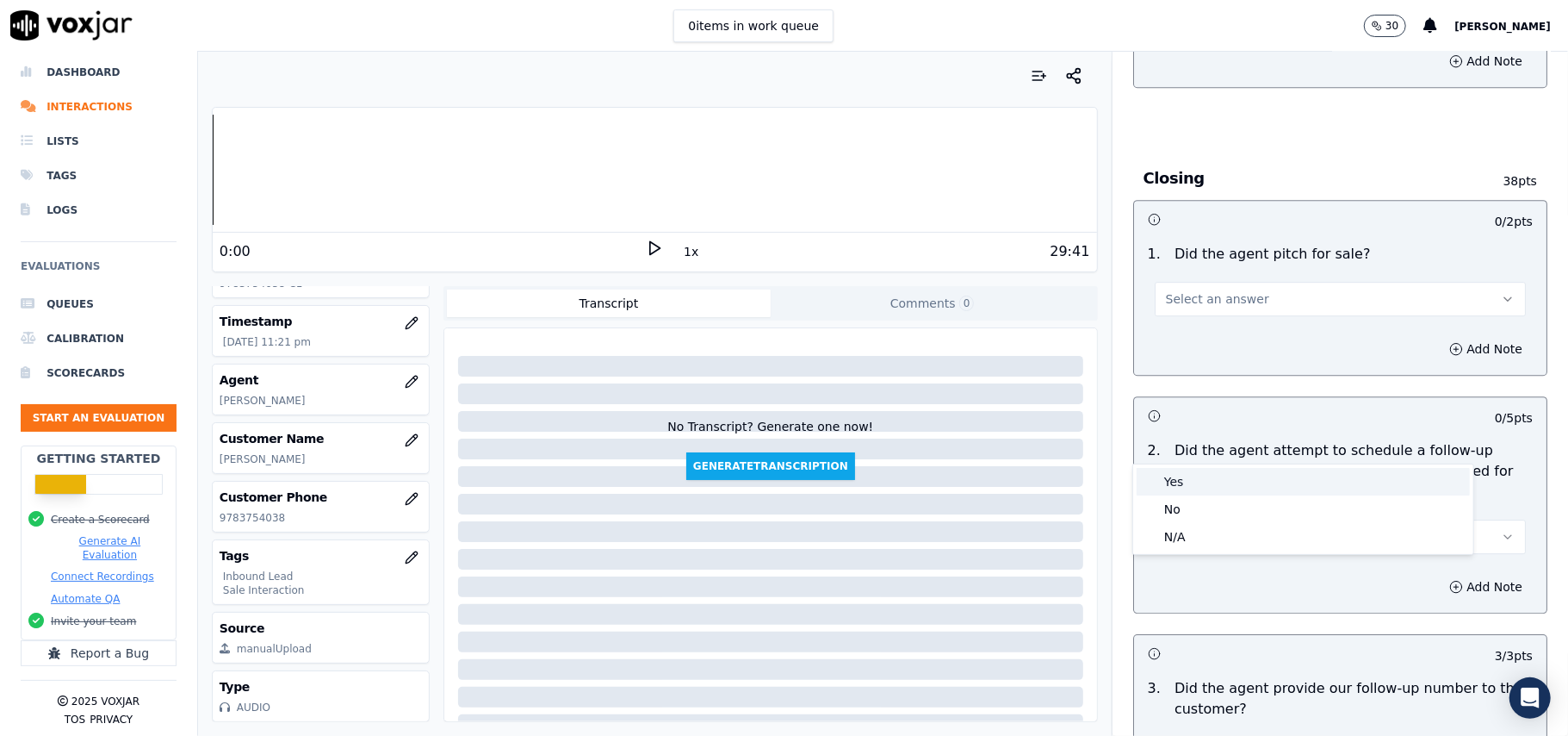
click at [1207, 479] on div "Yes" at bounding box center [1303, 481] width 333 height 27
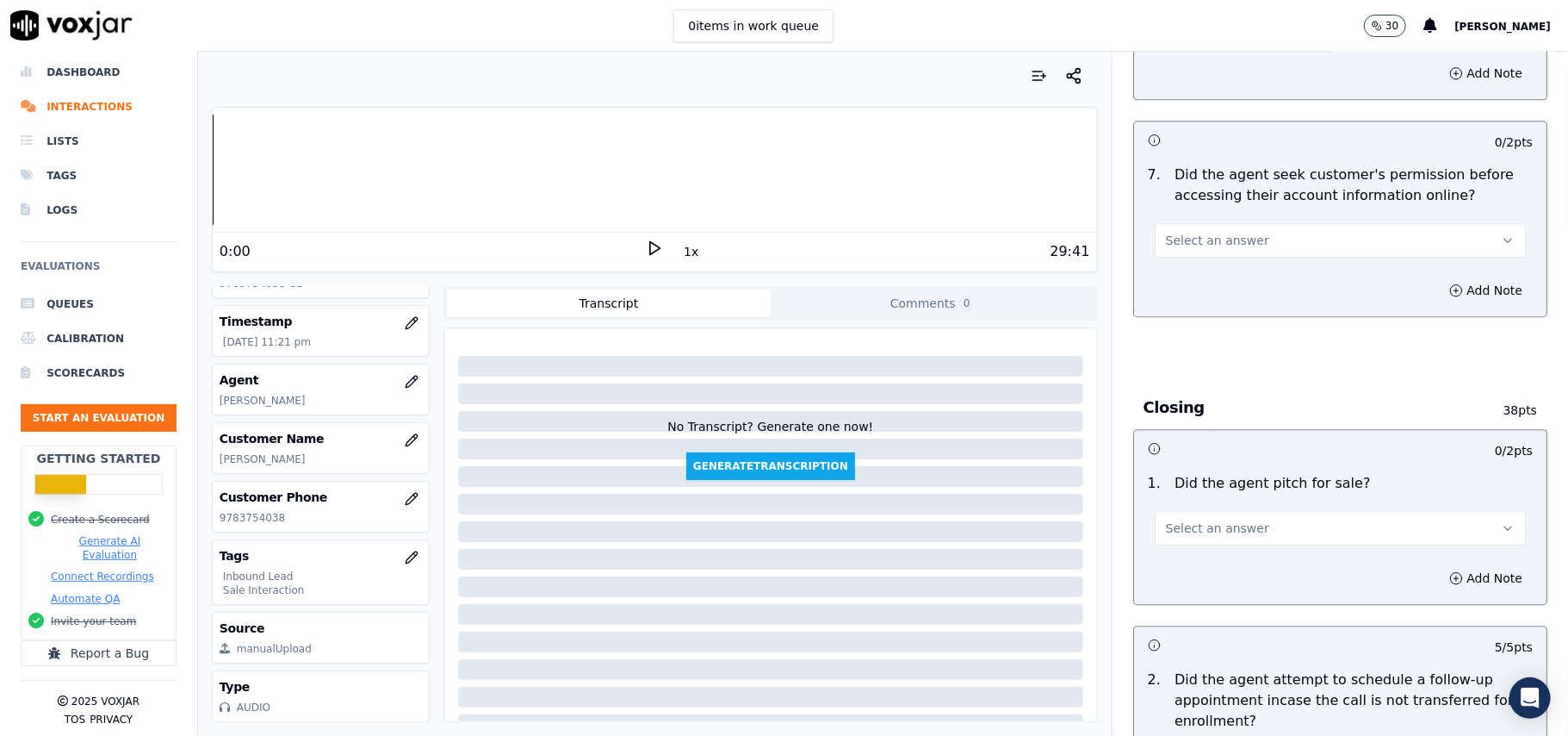
click at [1231, 520] on span "Select an answer" at bounding box center [1218, 529] width 103 height 18
click at [1224, 469] on div "Yes" at bounding box center [1303, 473] width 333 height 27
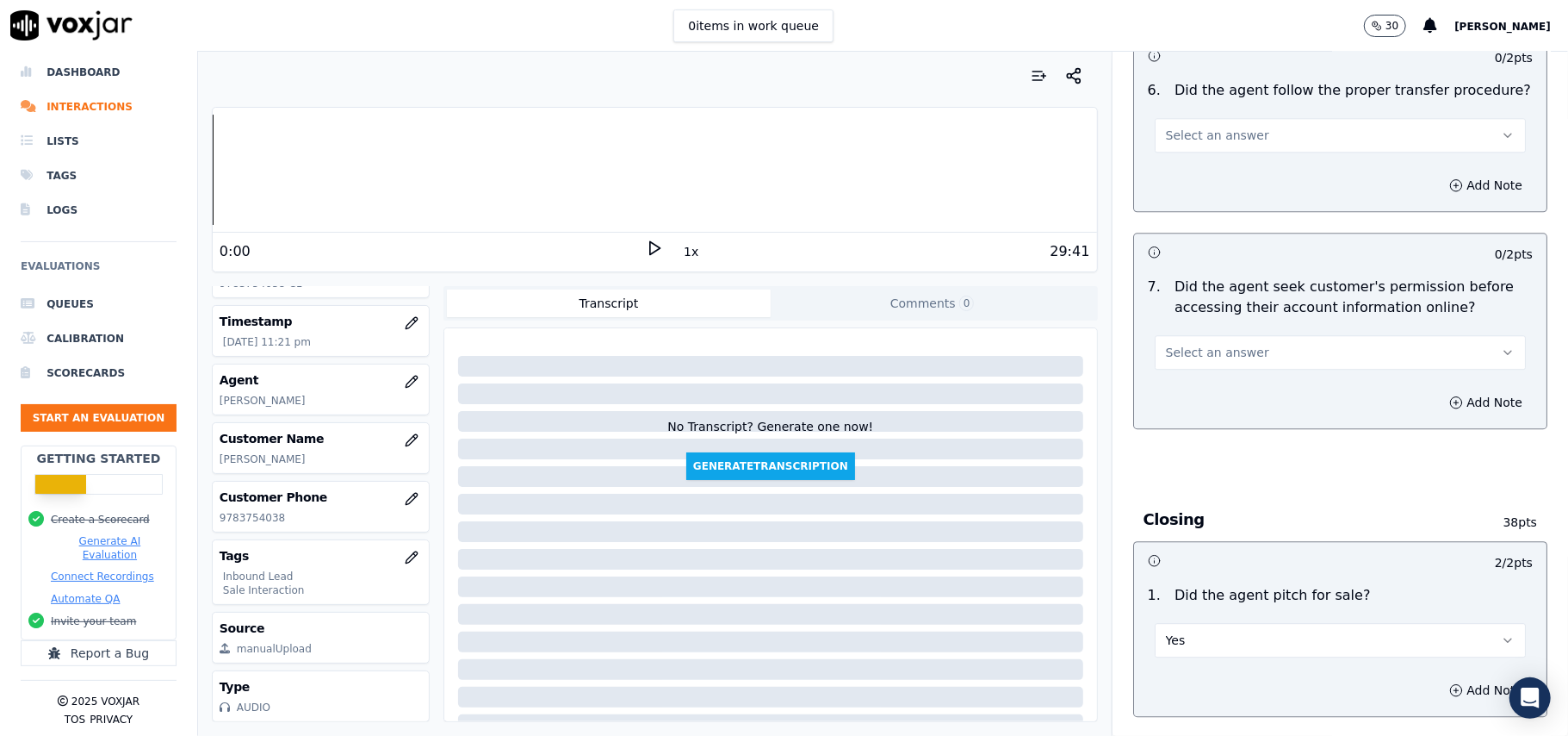
scroll to position [3099, 0]
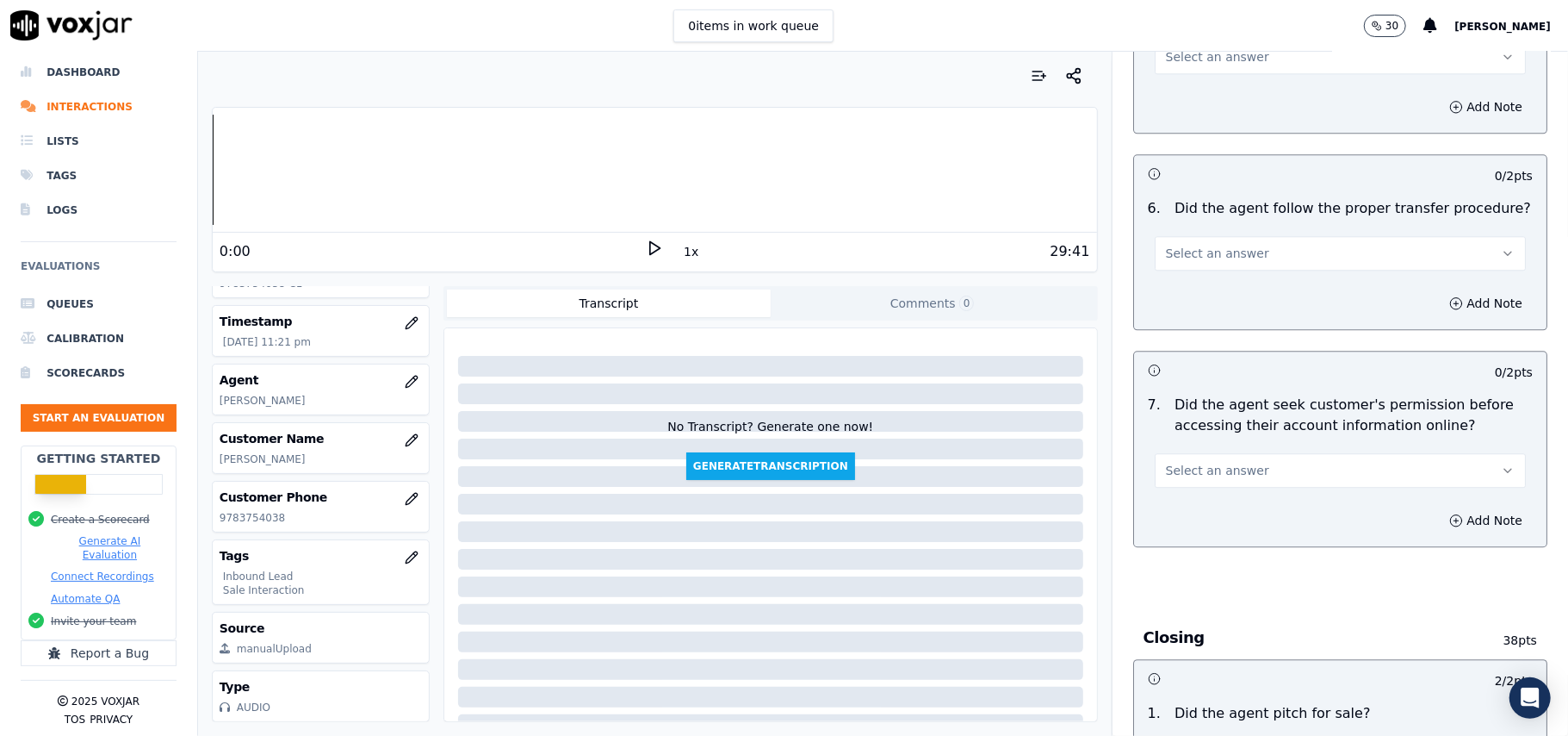
click at [1224, 392] on div "7 . Did the agent seek customer's permission before accessing their account inf…" at bounding box center [1340, 441] width 413 height 107
click at [1222, 461] on span "Select an answer" at bounding box center [1218, 470] width 103 height 18
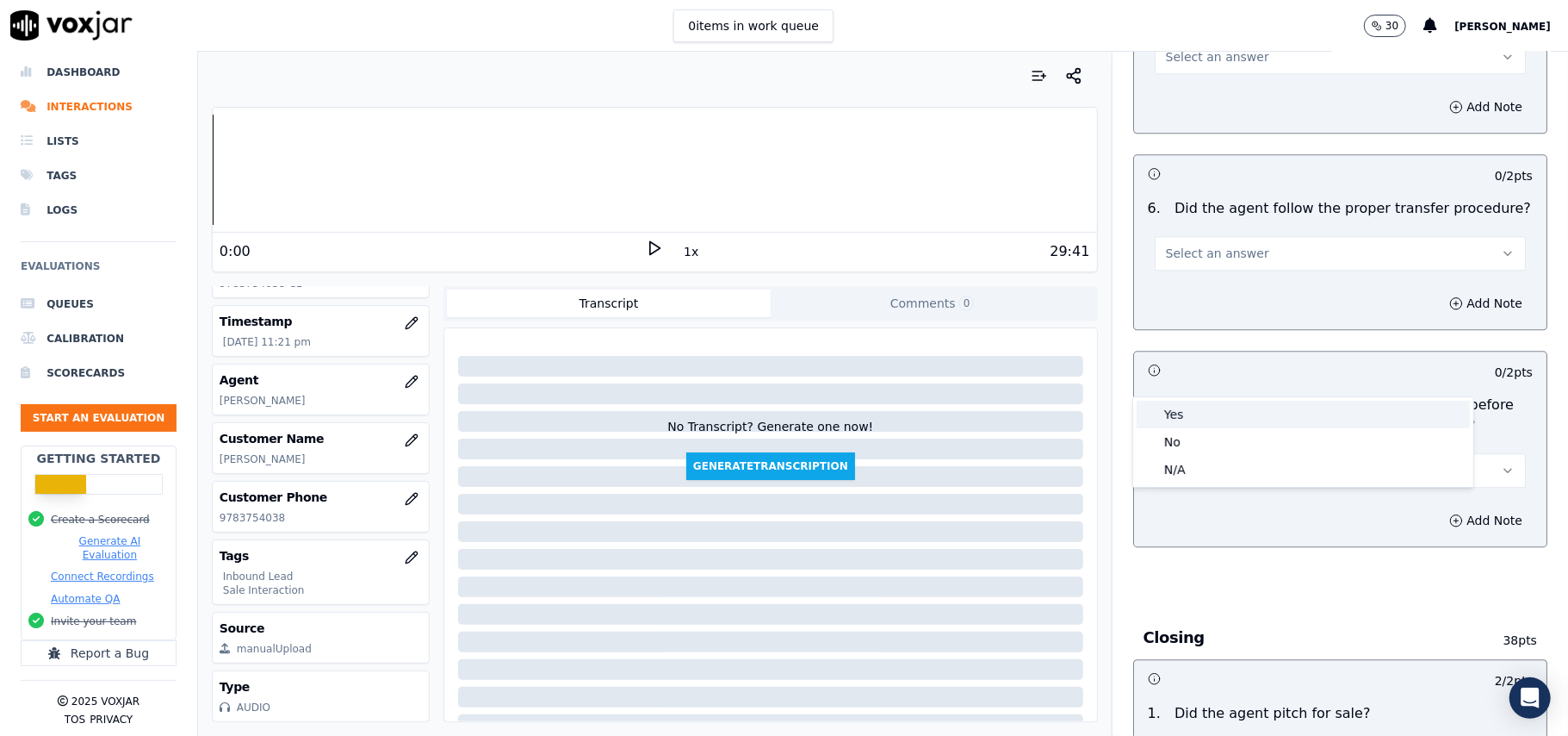
click at [1214, 423] on div "Yes" at bounding box center [1303, 414] width 333 height 27
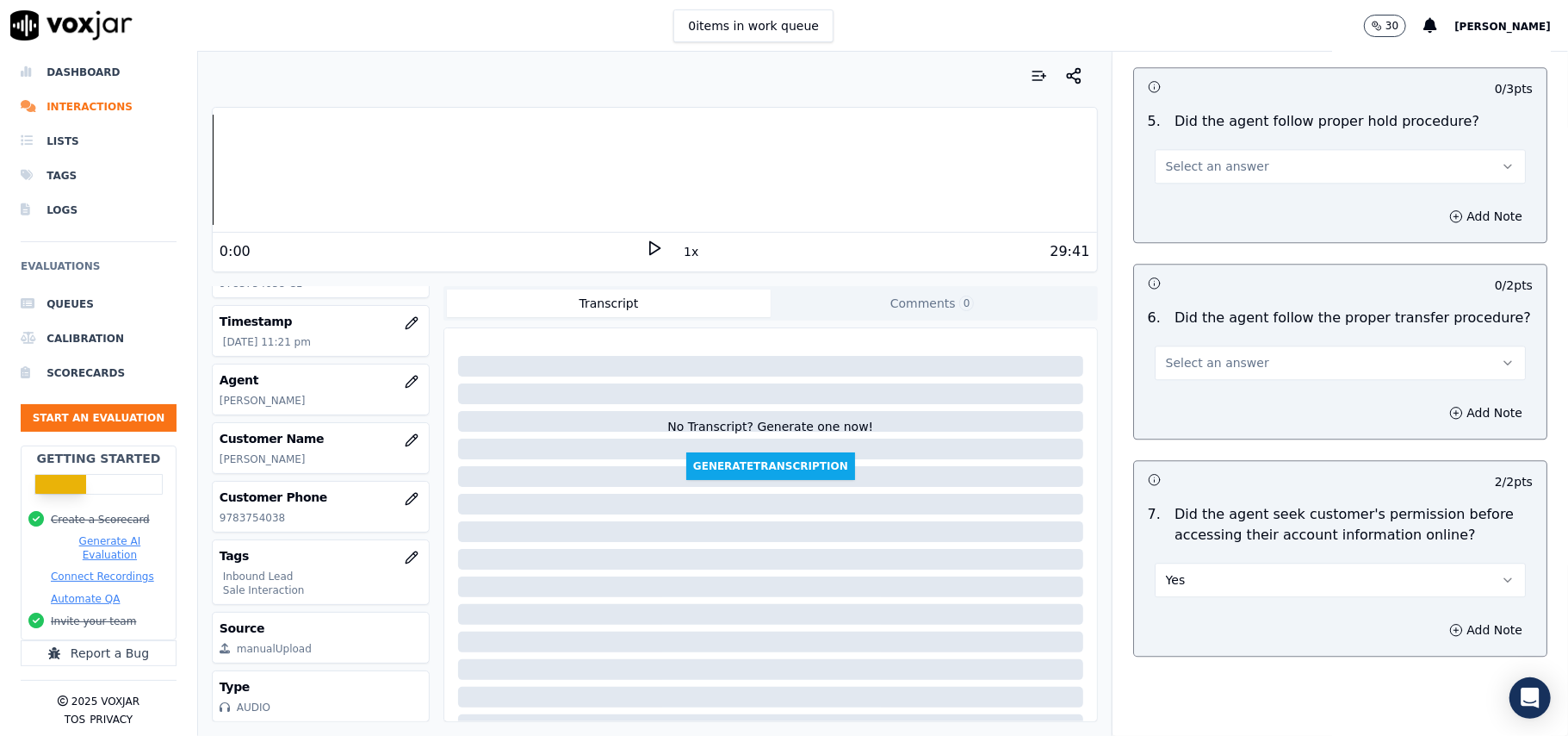
scroll to position [2868, 0]
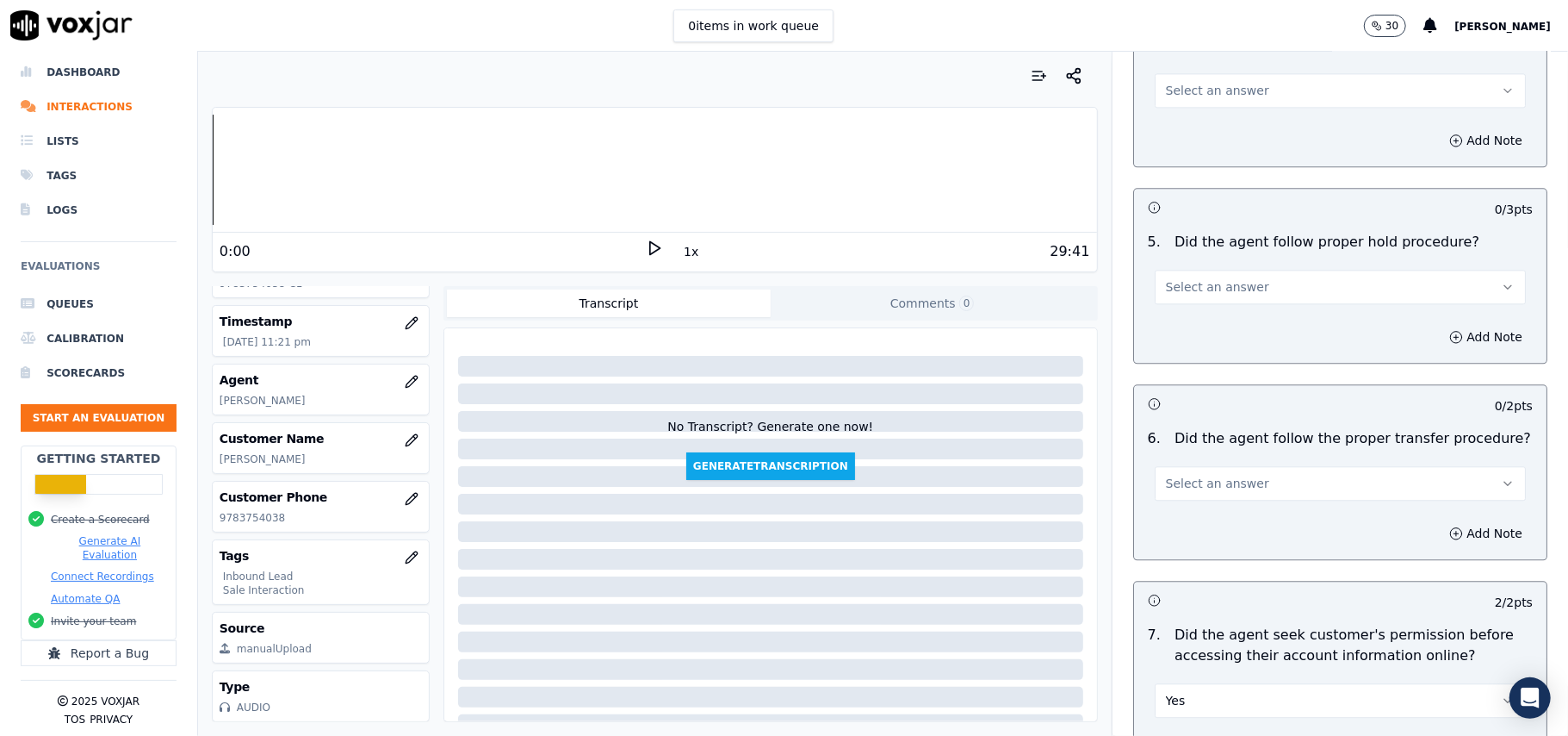
click at [1244, 466] on button "Select an answer" at bounding box center [1339, 483] width 371 height 34
click at [1238, 436] on div "Yes" at bounding box center [1303, 426] width 333 height 27
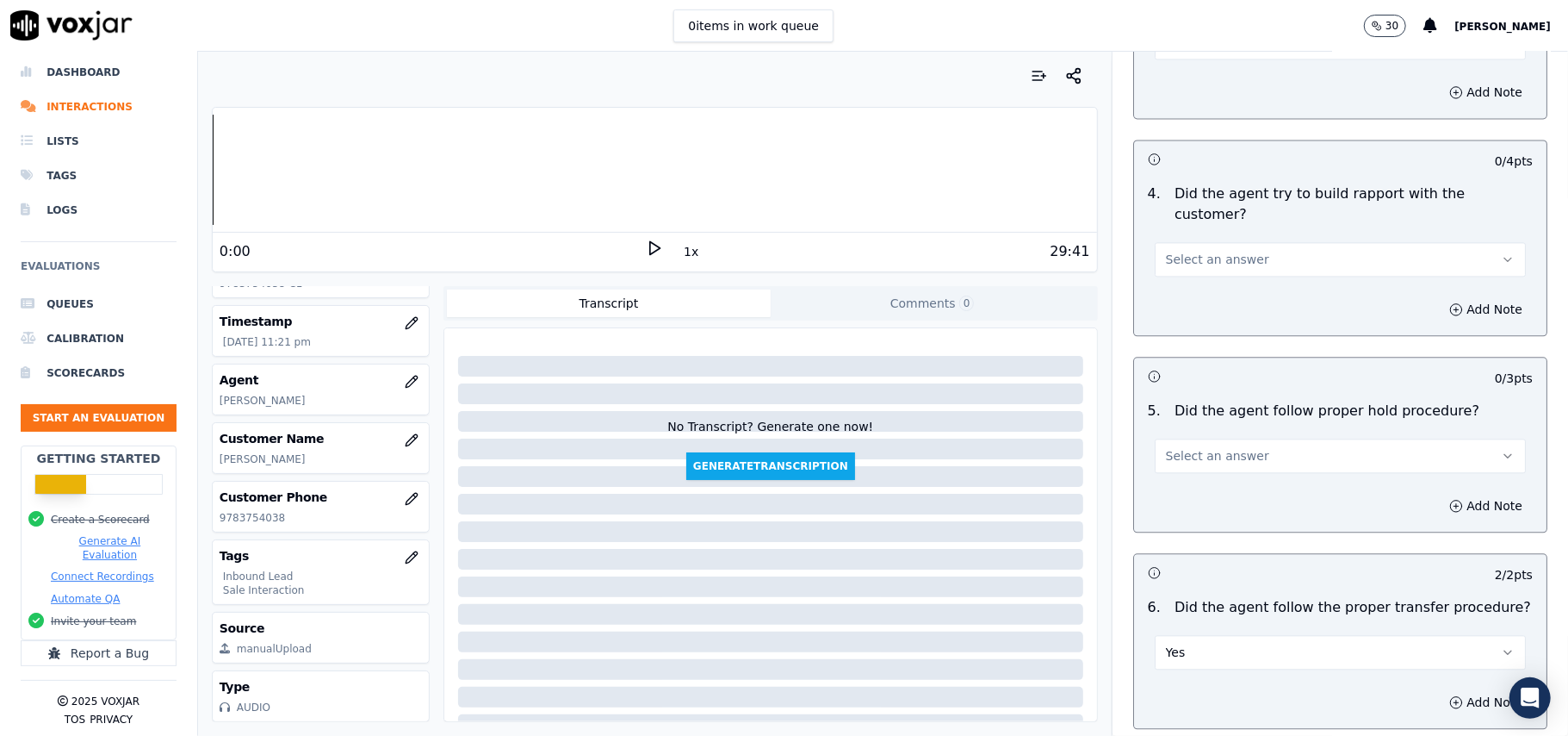
scroll to position [2523, 0]
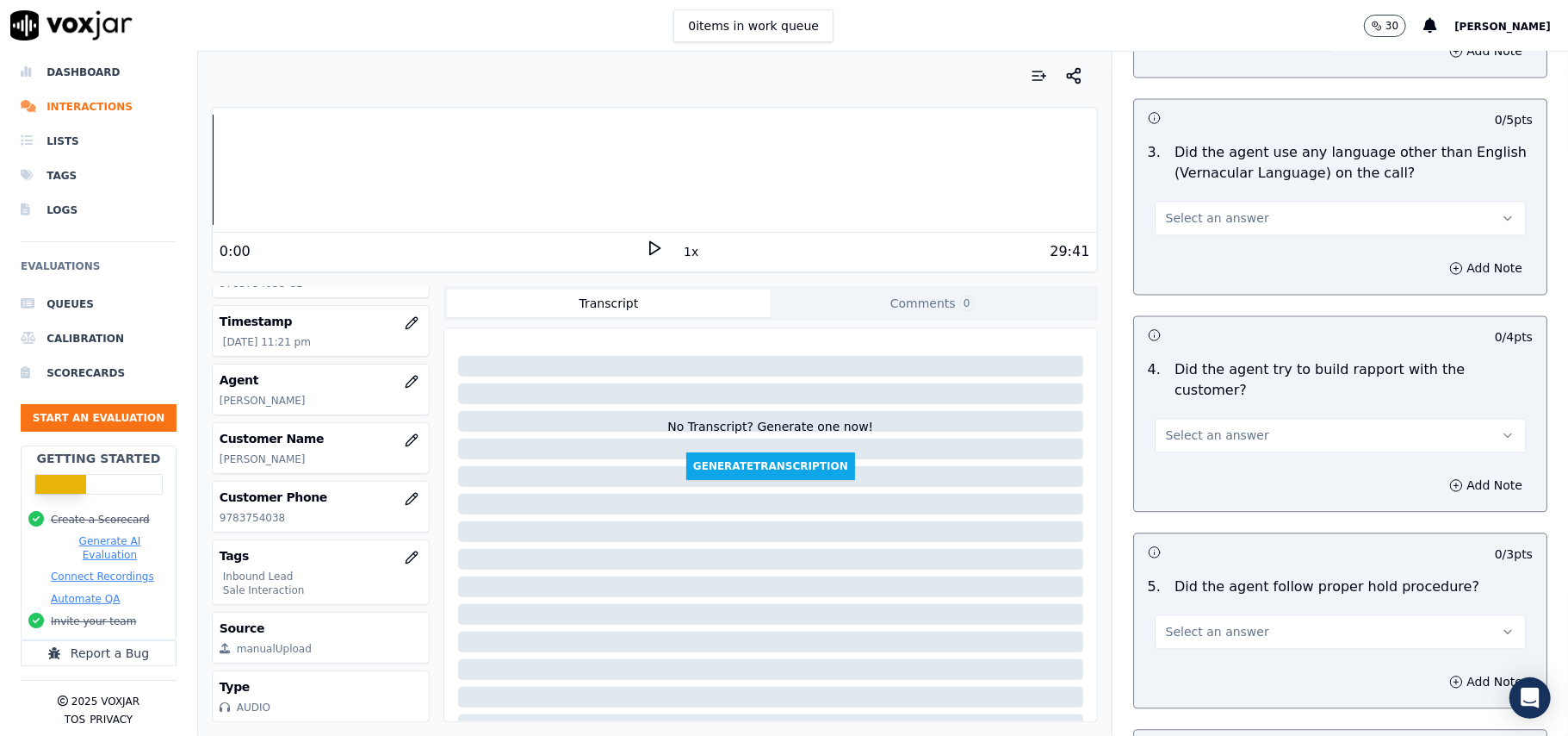
click at [1230, 623] on span "Select an answer" at bounding box center [1218, 632] width 103 height 18
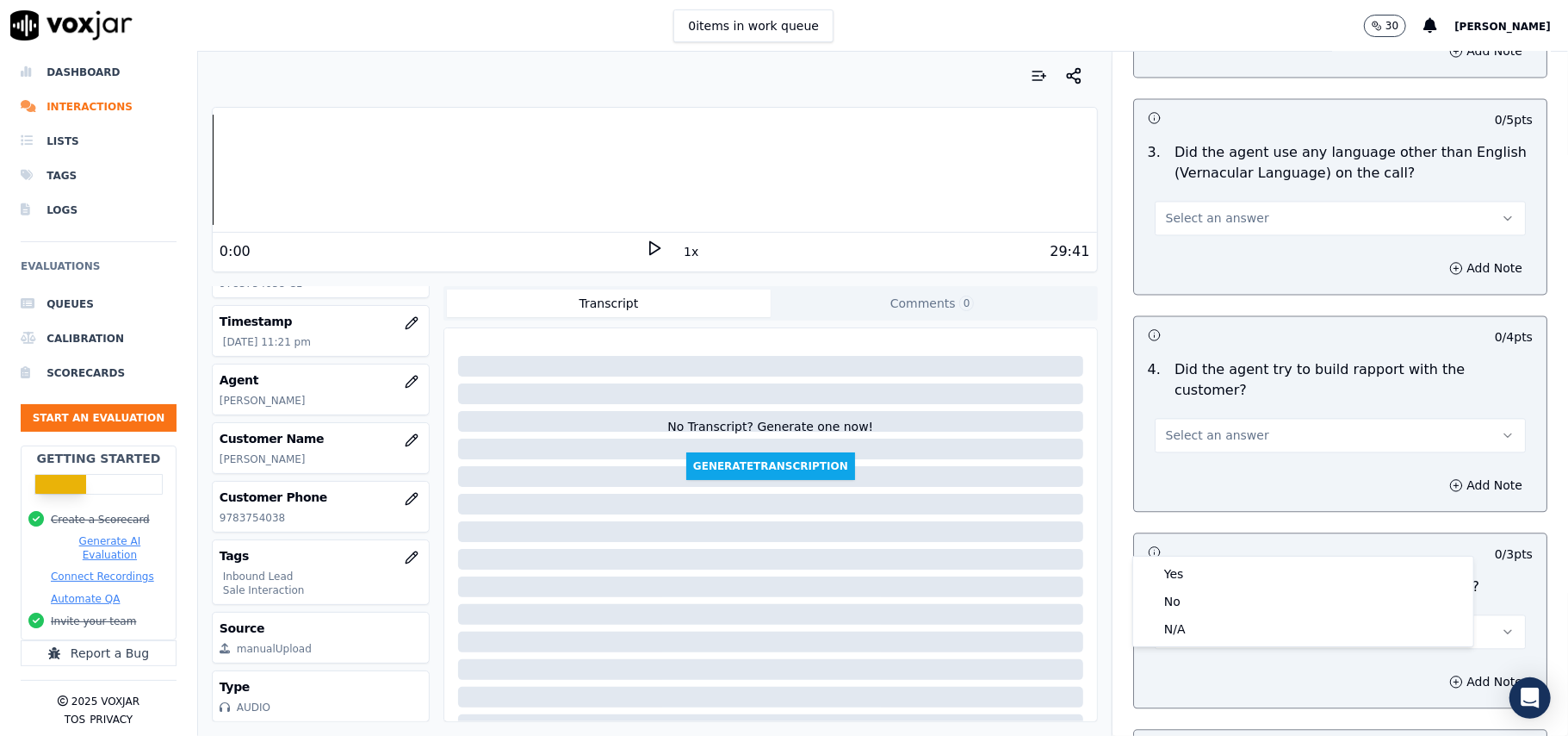
click at [1235, 614] on button "Select an answer" at bounding box center [1339, 631] width 371 height 34
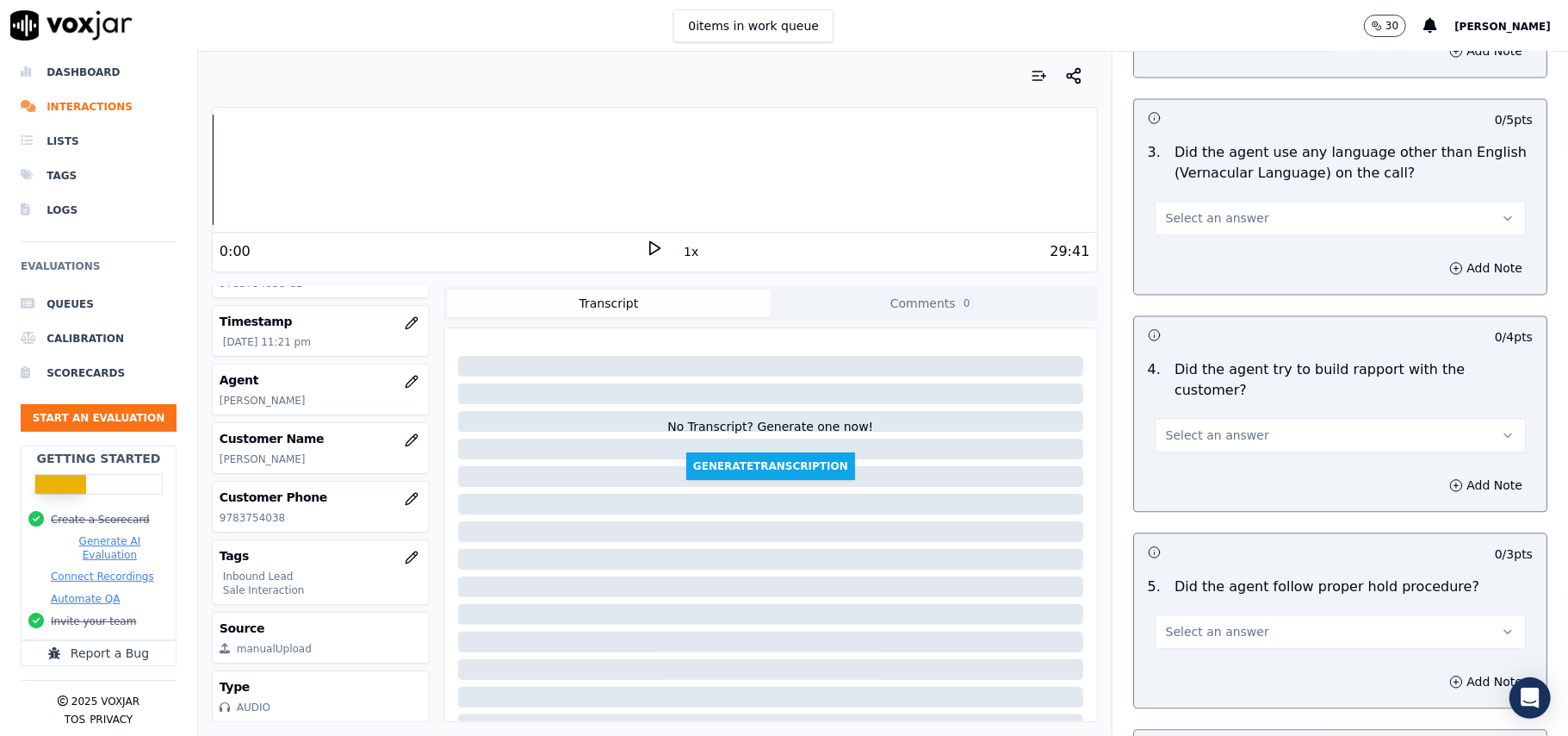
click at [1234, 614] on button "Select an answer" at bounding box center [1339, 631] width 371 height 34
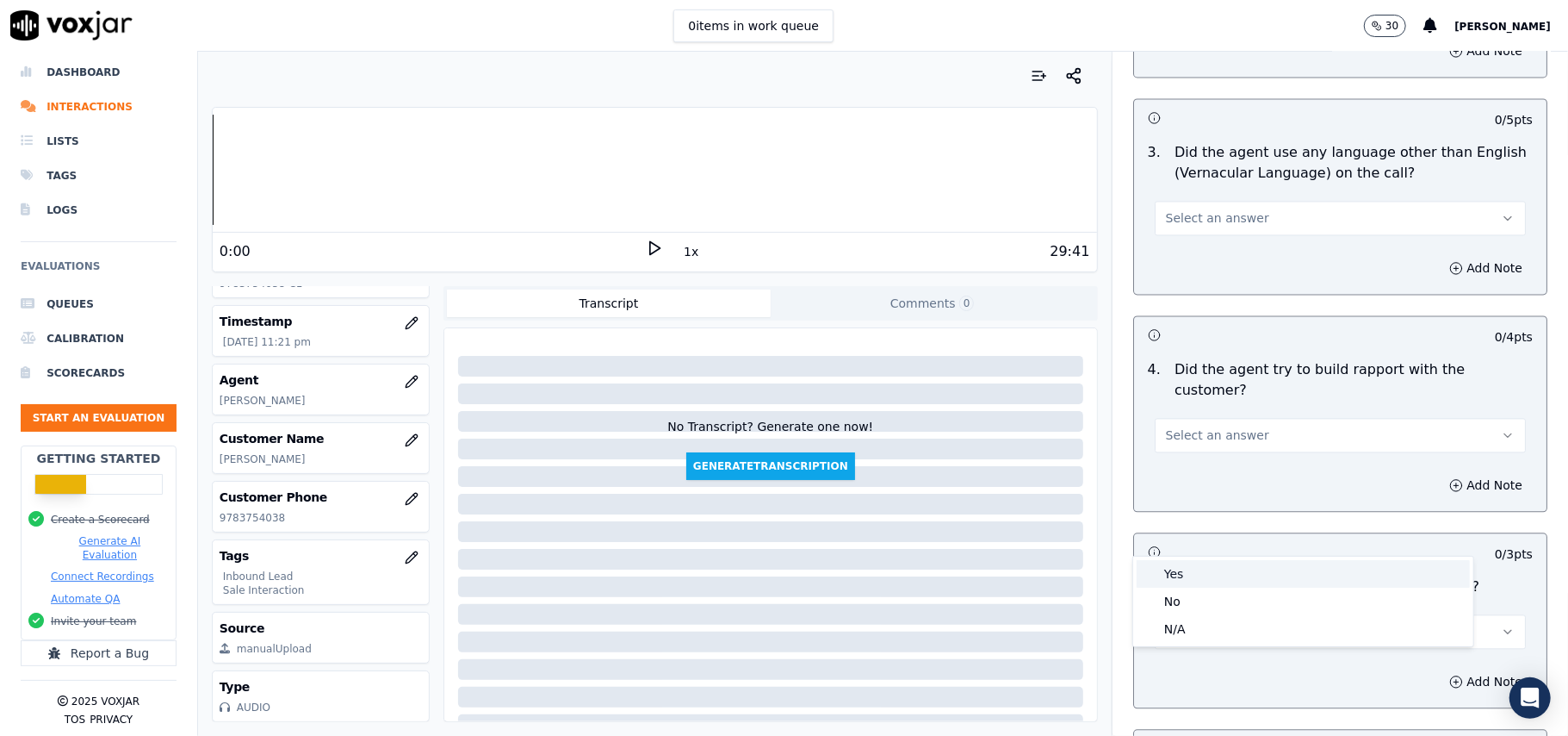
click at [1222, 582] on div "Yes" at bounding box center [1303, 573] width 333 height 27
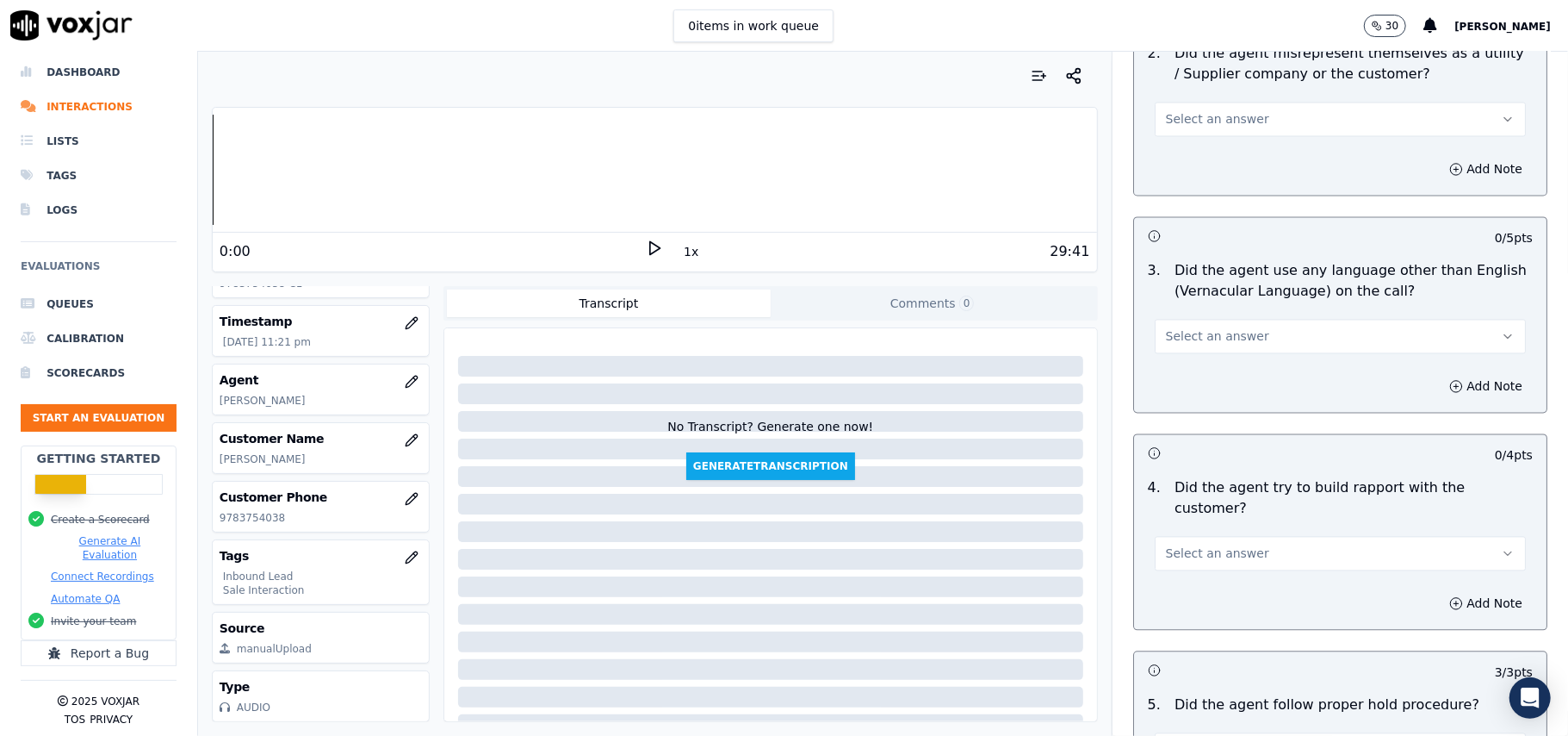
scroll to position [2295, 0]
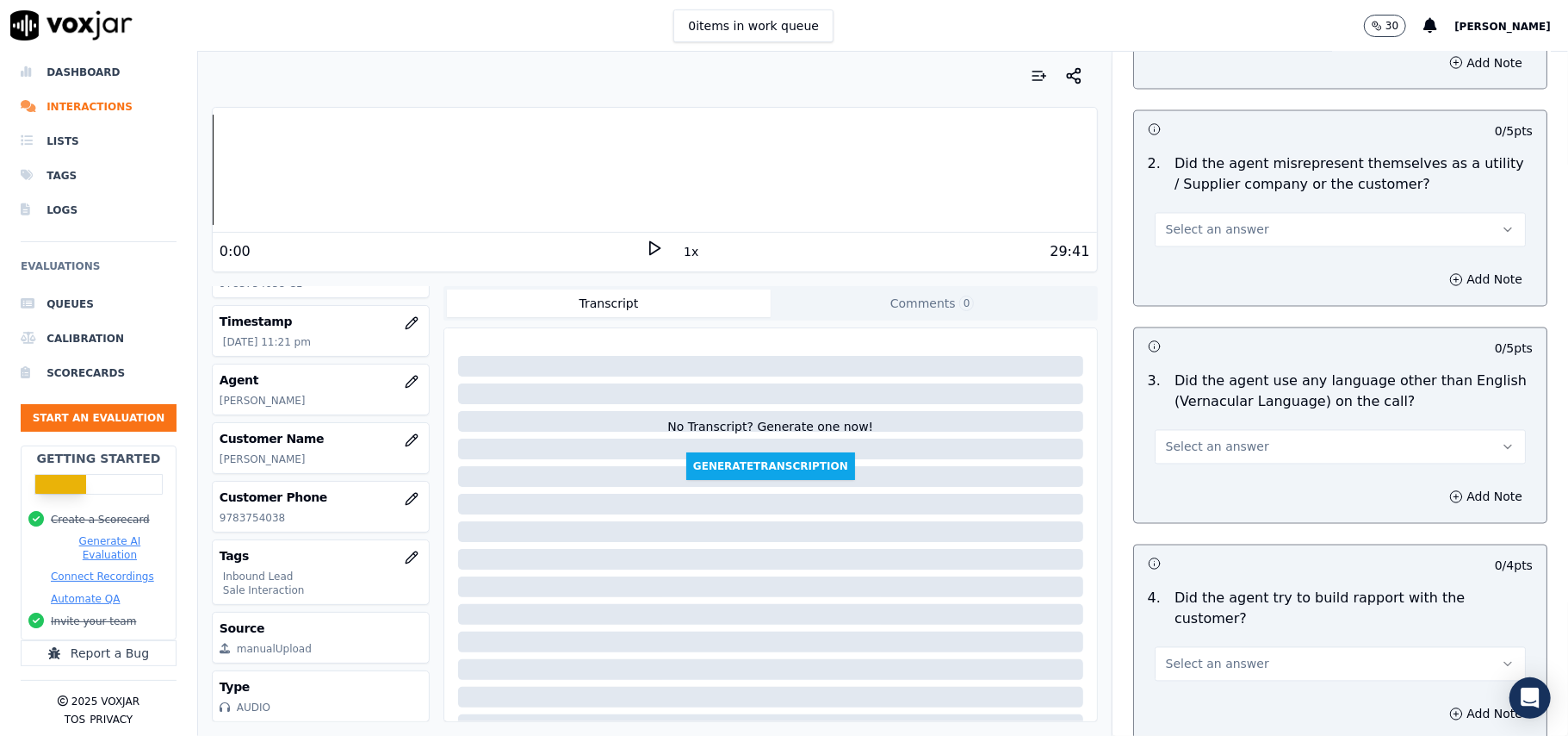
click at [1226, 655] on span "Select an answer" at bounding box center [1218, 664] width 103 height 18
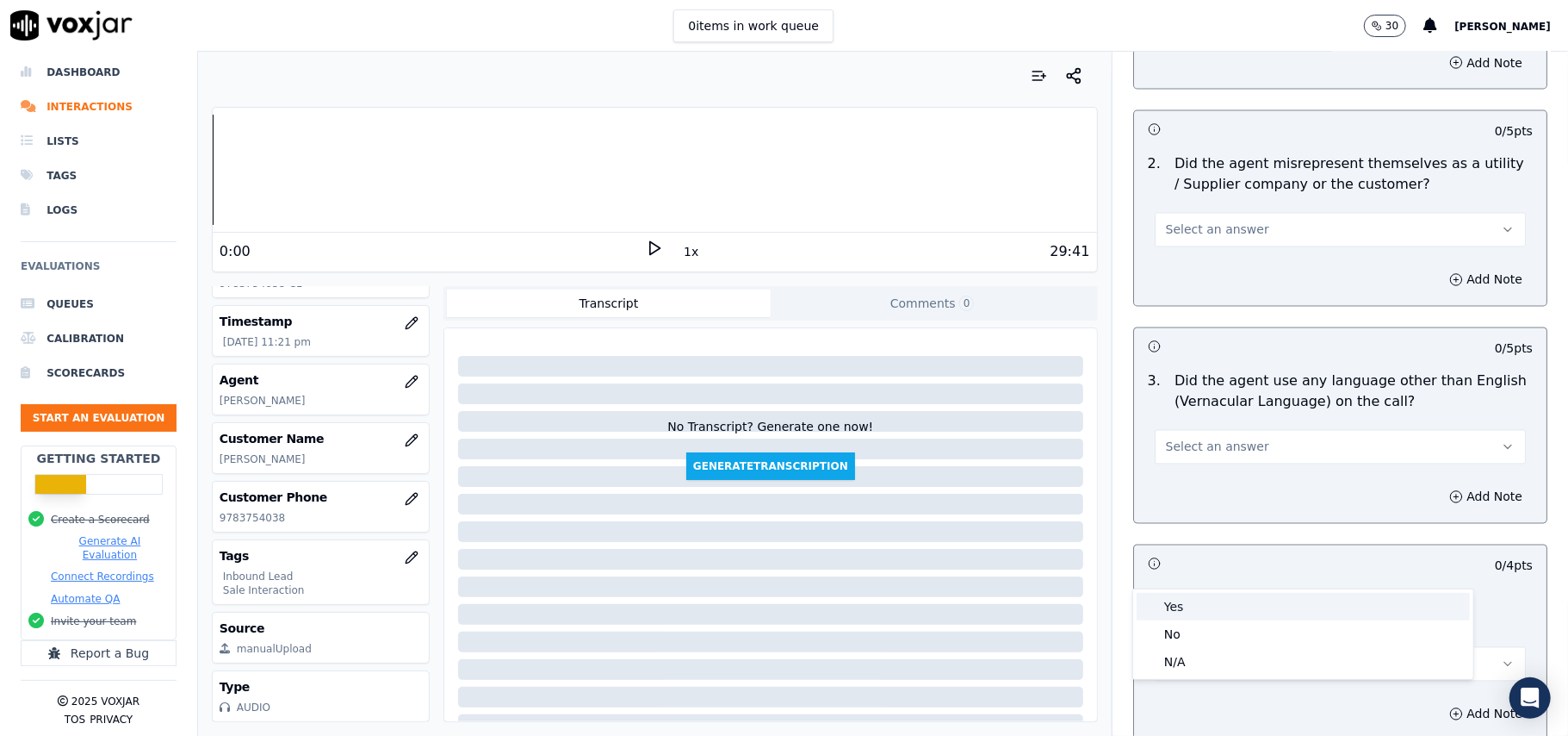
click at [1214, 600] on div "Yes" at bounding box center [1303, 607] width 333 height 27
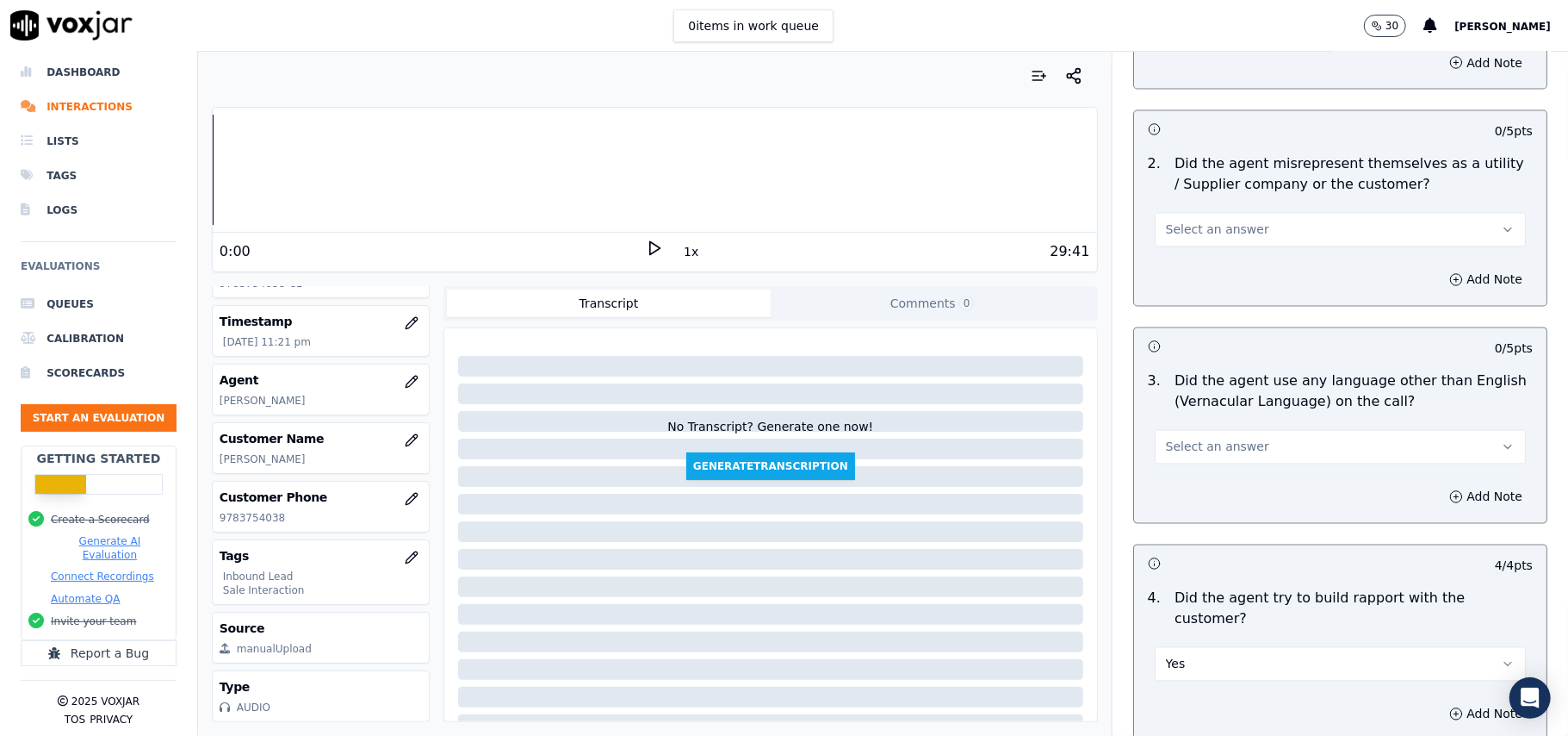
click at [1206, 438] on span "Select an answer" at bounding box center [1218, 447] width 103 height 18
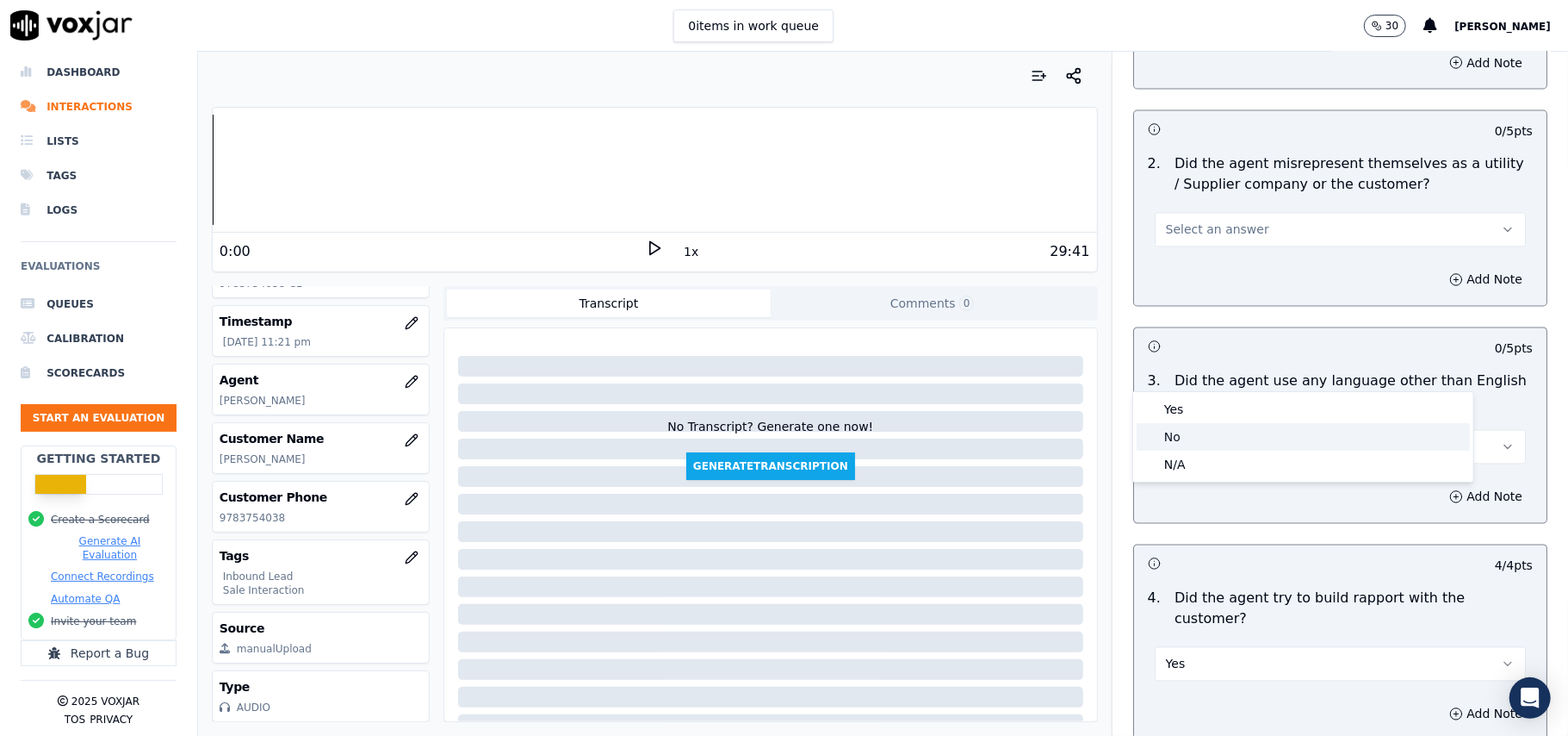
click at [1196, 438] on div "No" at bounding box center [1303, 436] width 333 height 27
click at [1171, 254] on div "Add Note" at bounding box center [1340, 279] width 413 height 52
click at [1192, 221] on span "Select an answer" at bounding box center [1218, 230] width 103 height 18
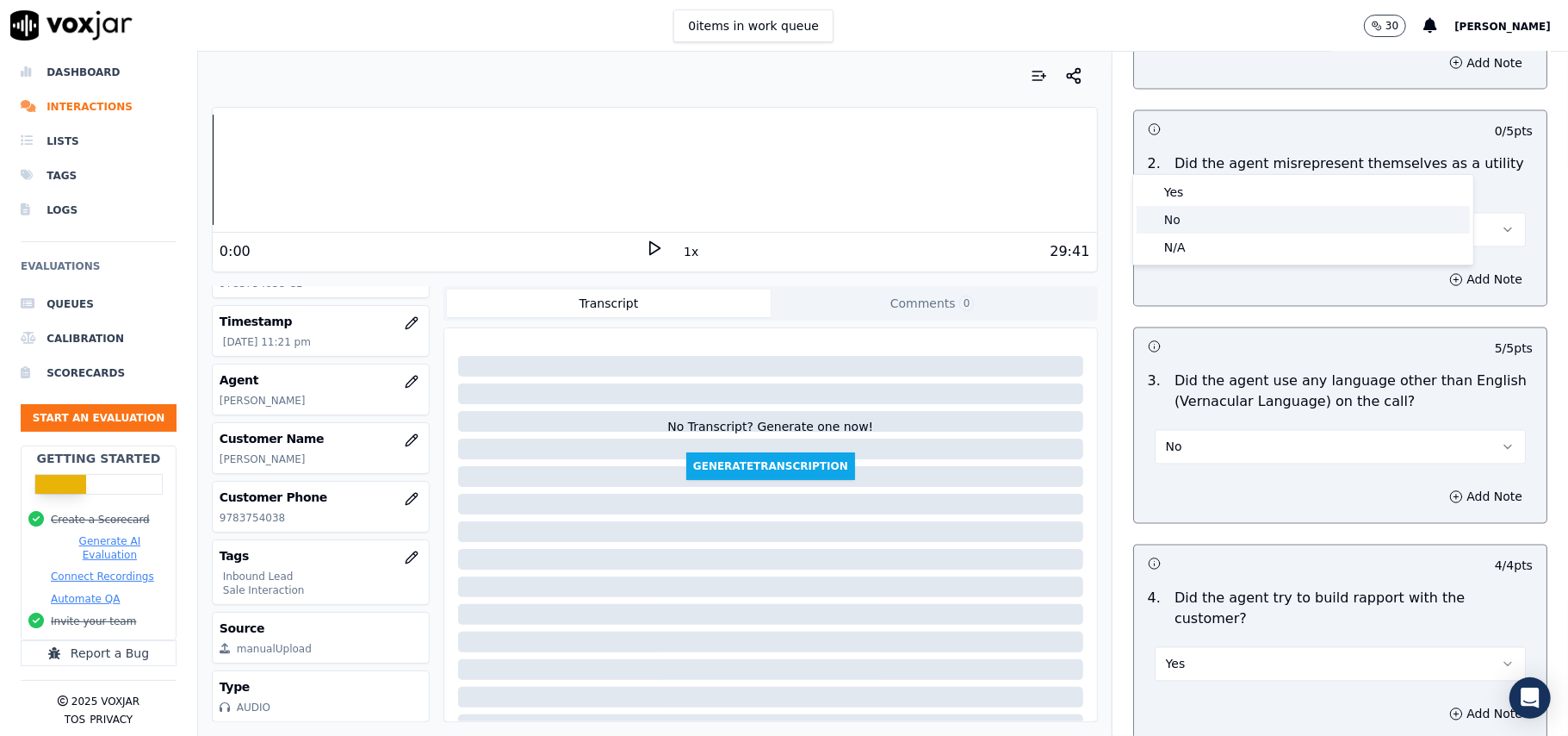
click at [1190, 213] on div "No" at bounding box center [1303, 219] width 333 height 27
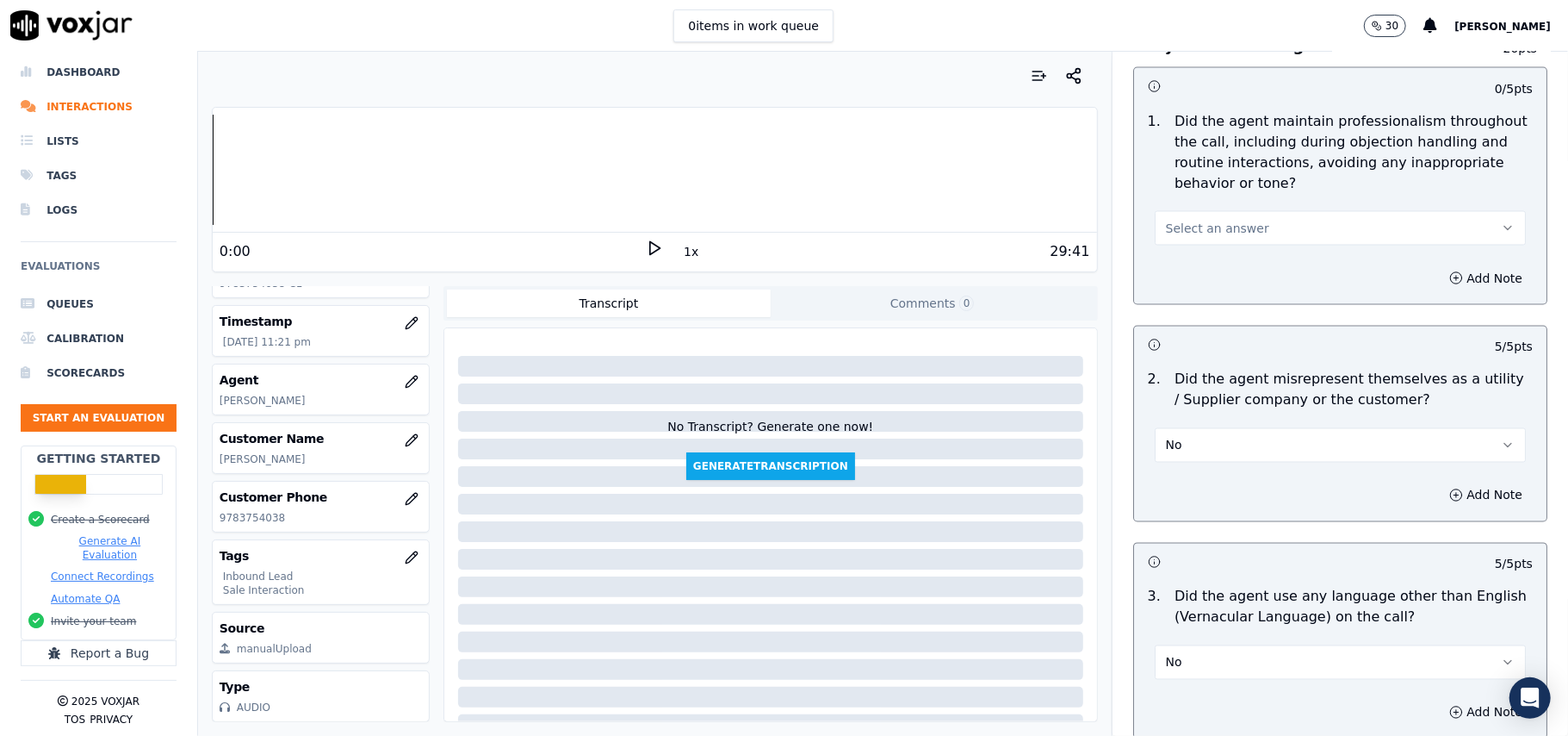
scroll to position [1950, 0]
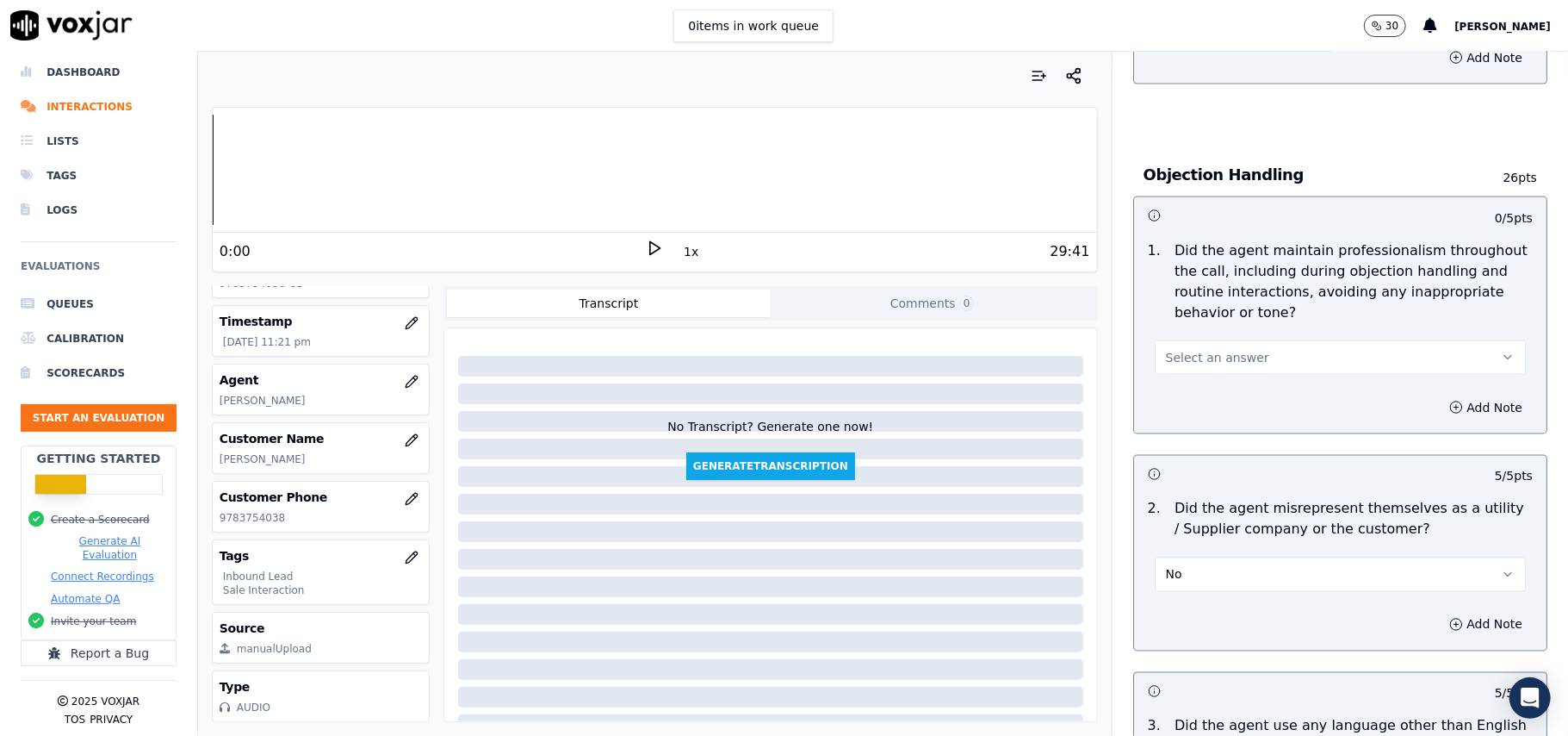
click at [1231, 349] on span "Select an answer" at bounding box center [1218, 357] width 103 height 18
click at [1222, 315] on div "Yes" at bounding box center [1303, 318] width 333 height 27
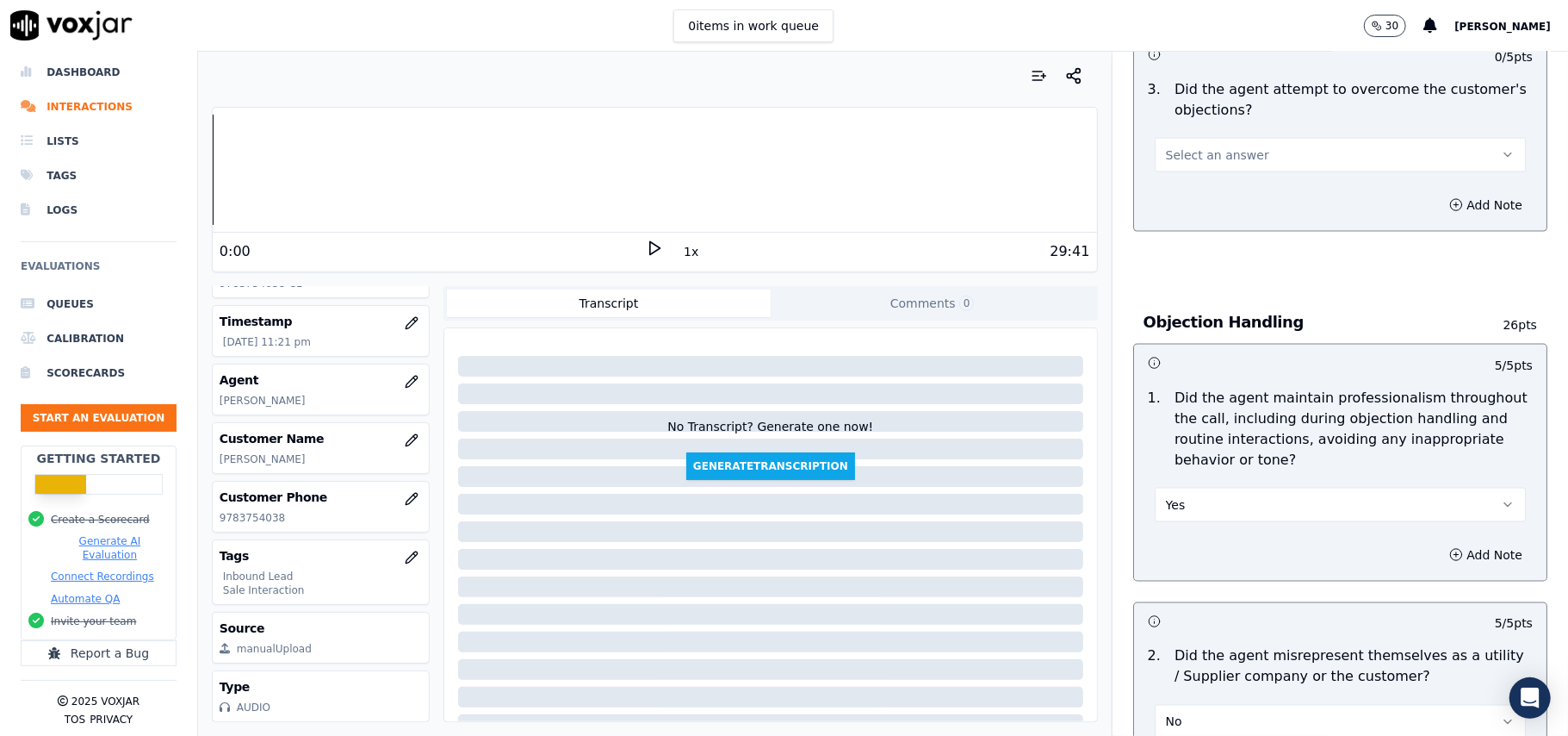
scroll to position [1720, 0]
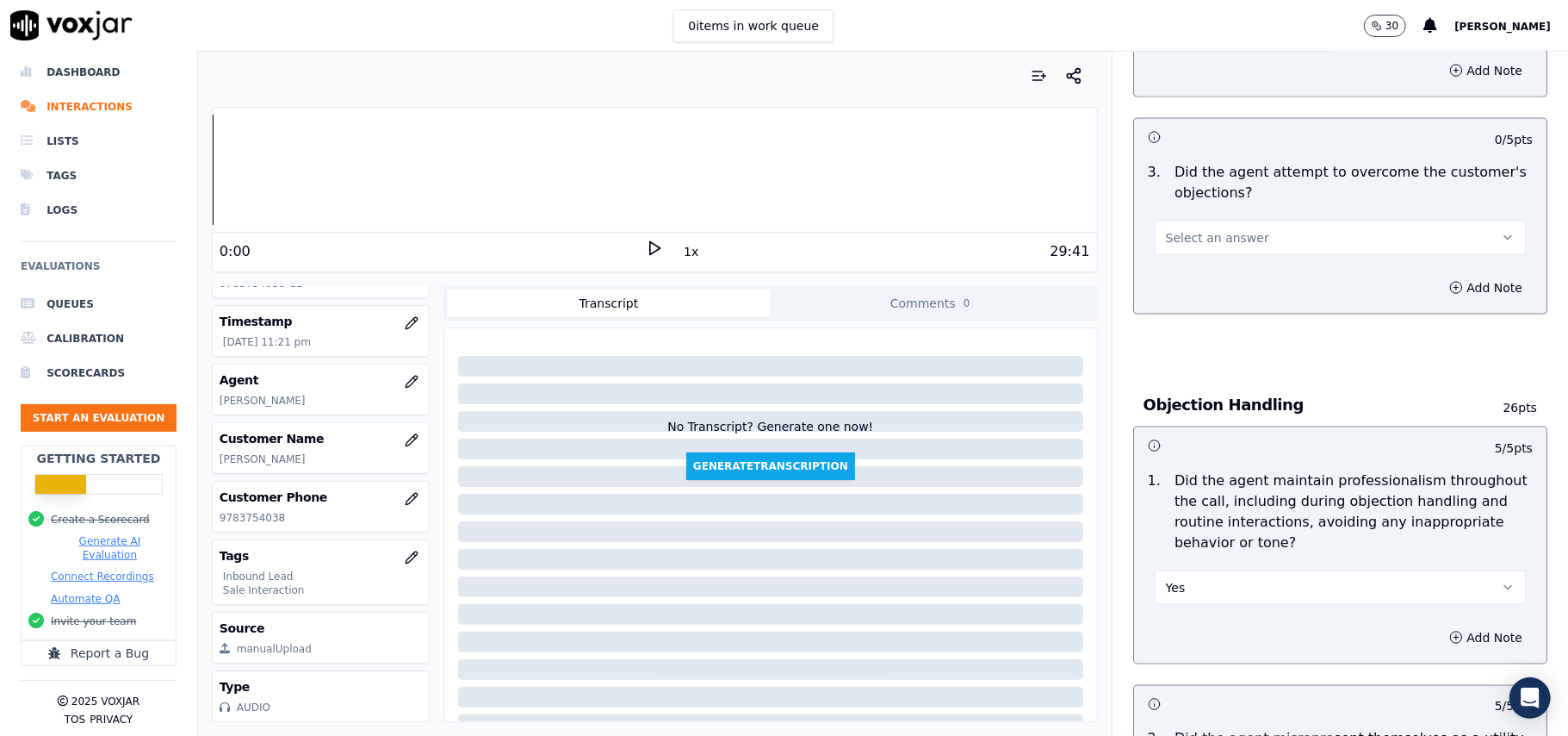
click at [1235, 221] on button "Select an answer" at bounding box center [1339, 238] width 371 height 34
click at [1226, 195] on div "Yes" at bounding box center [1303, 198] width 333 height 27
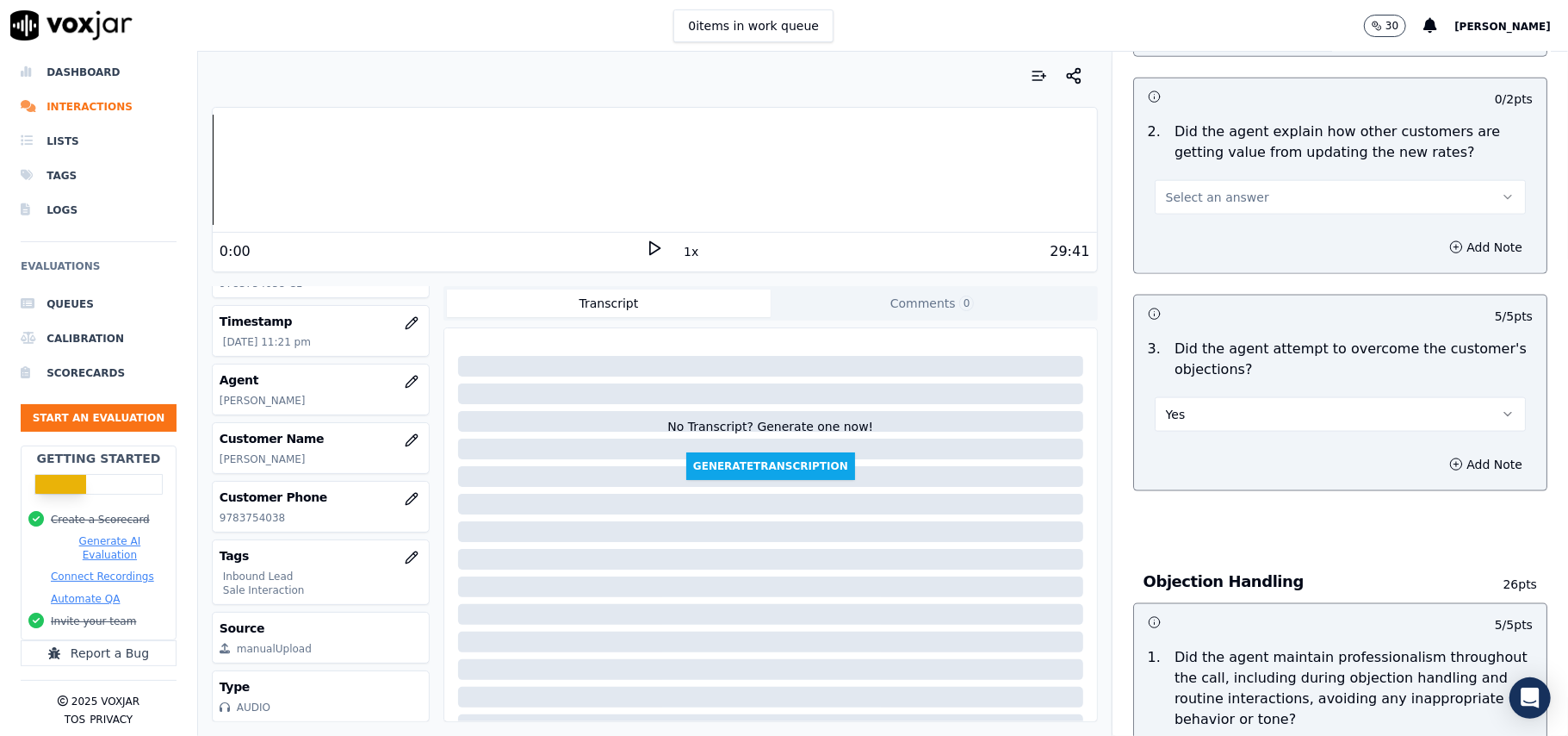
scroll to position [1376, 0]
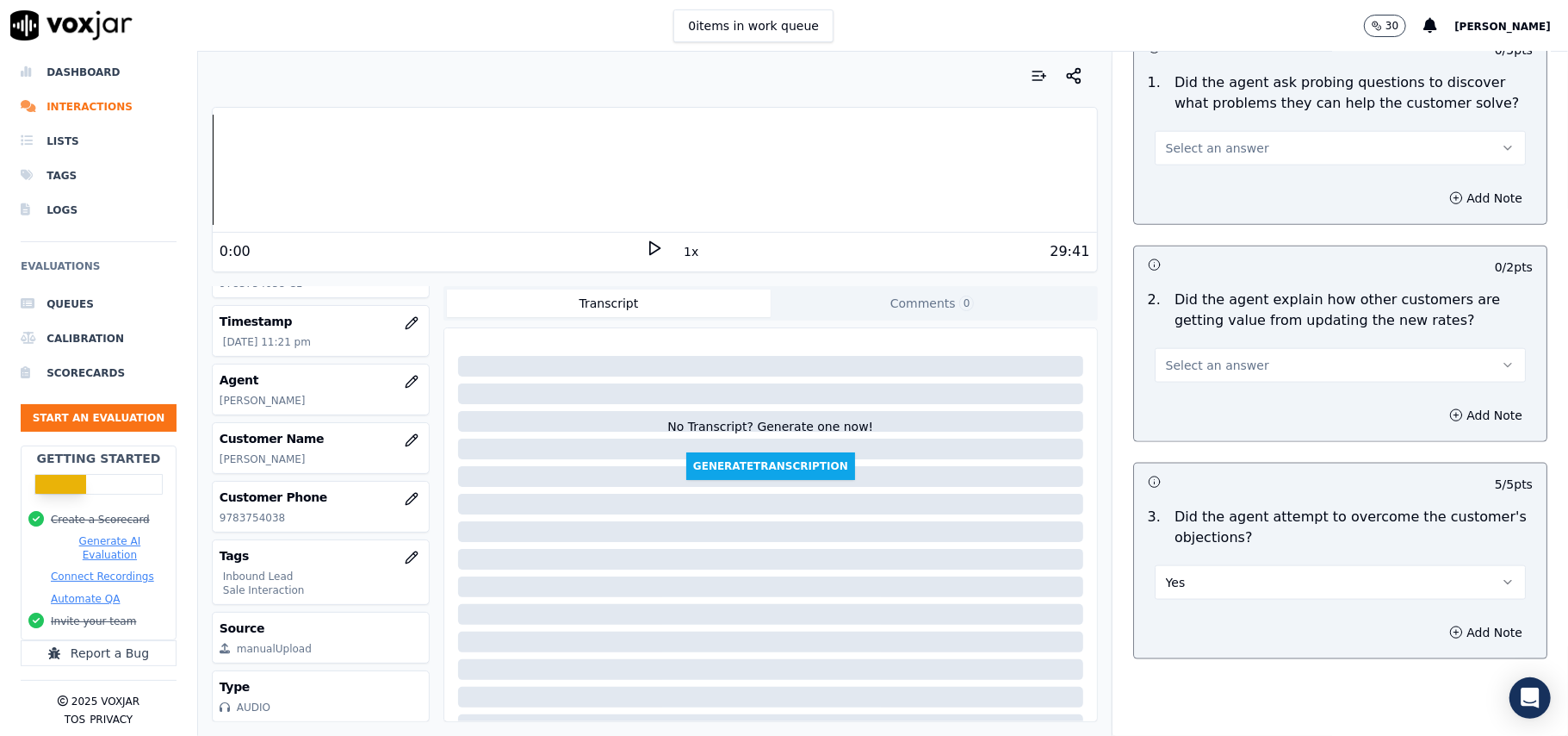
click at [1195, 356] on span "Select an answer" at bounding box center [1218, 365] width 103 height 18
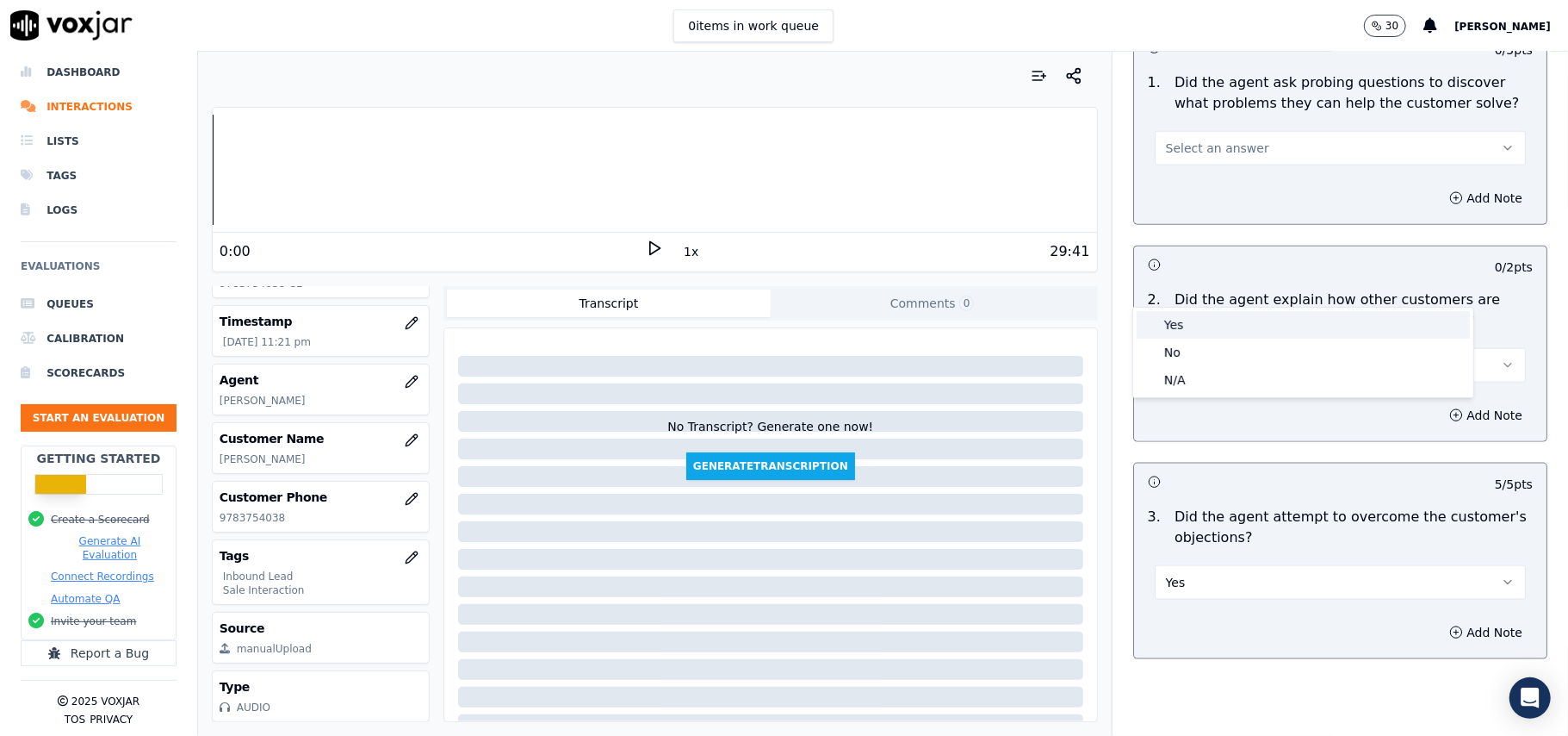
click at [1186, 322] on div "Yes" at bounding box center [1303, 324] width 333 height 27
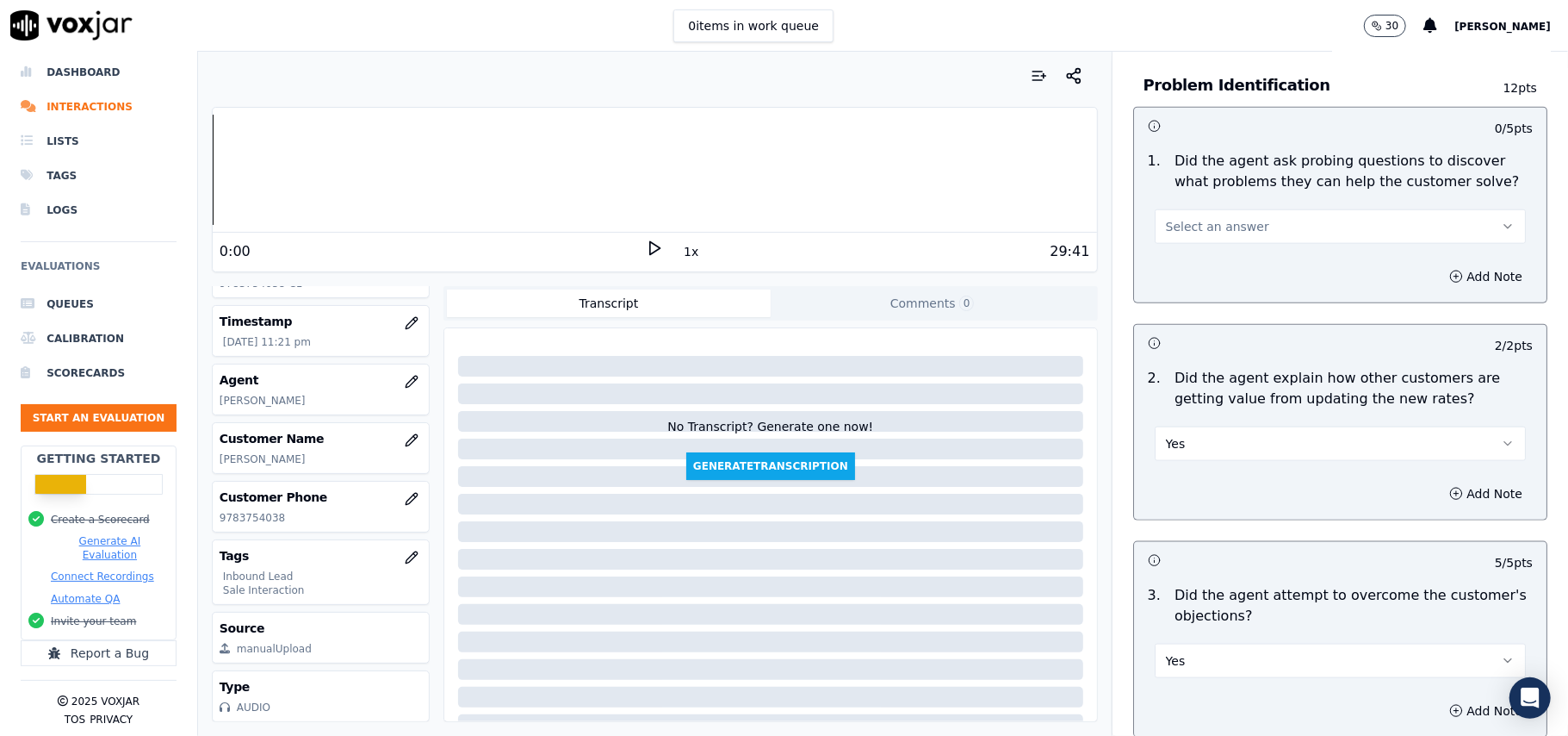
scroll to position [1146, 0]
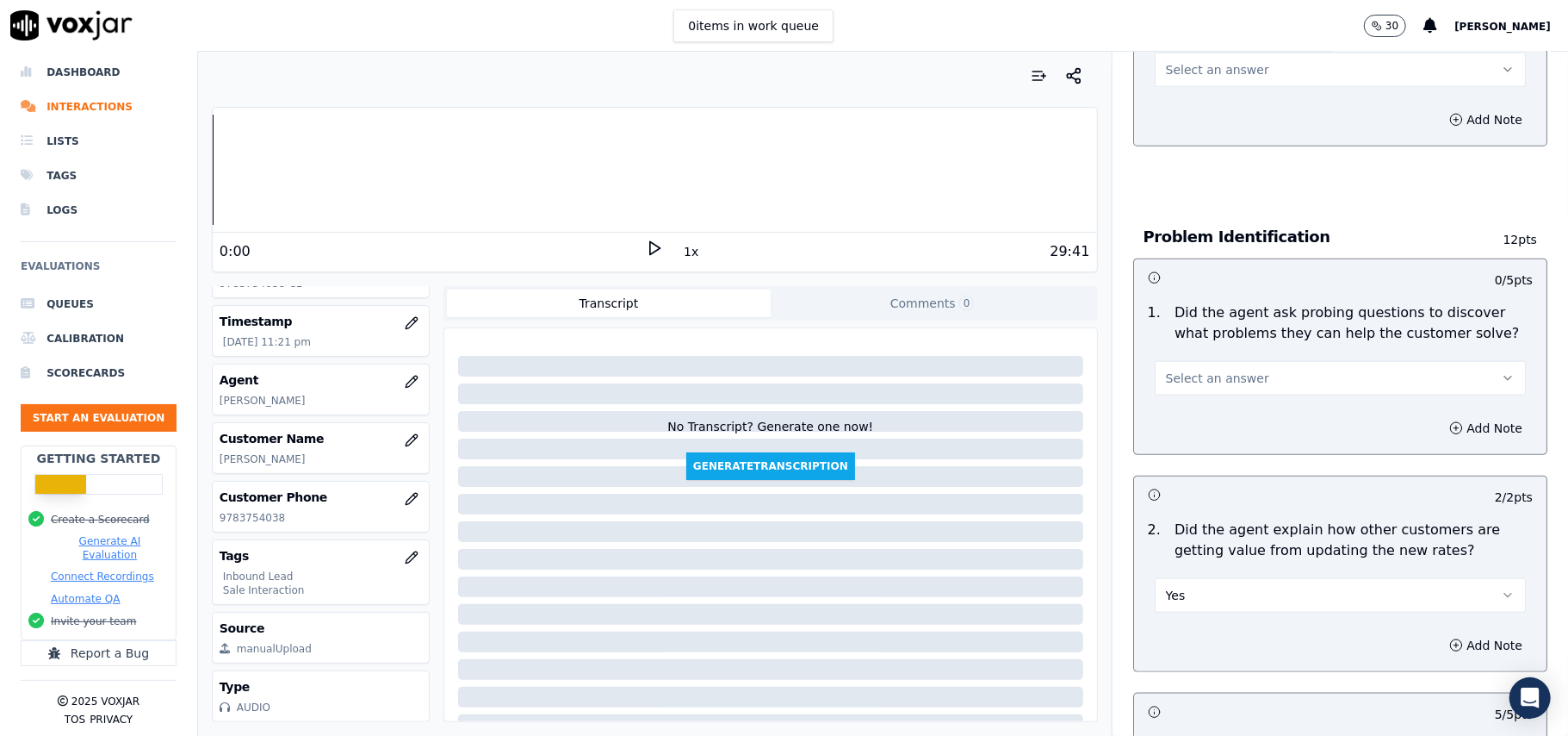
click at [1222, 370] on span "Select an answer" at bounding box center [1218, 379] width 103 height 18
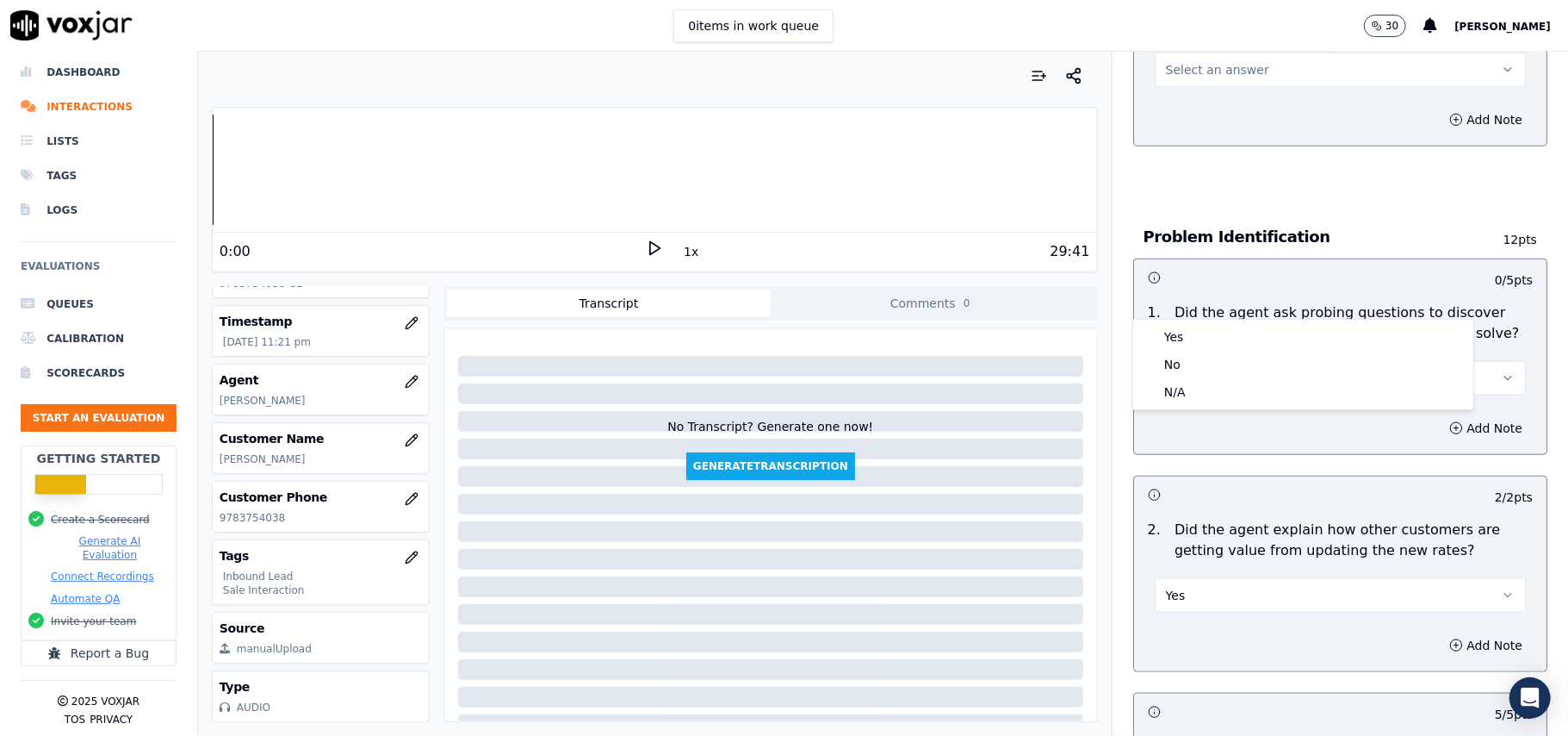
click at [1215, 321] on div "Yes No N/A" at bounding box center [1302, 364] width 340 height 90
click at [1200, 336] on div "Yes" at bounding box center [1303, 337] width 333 height 27
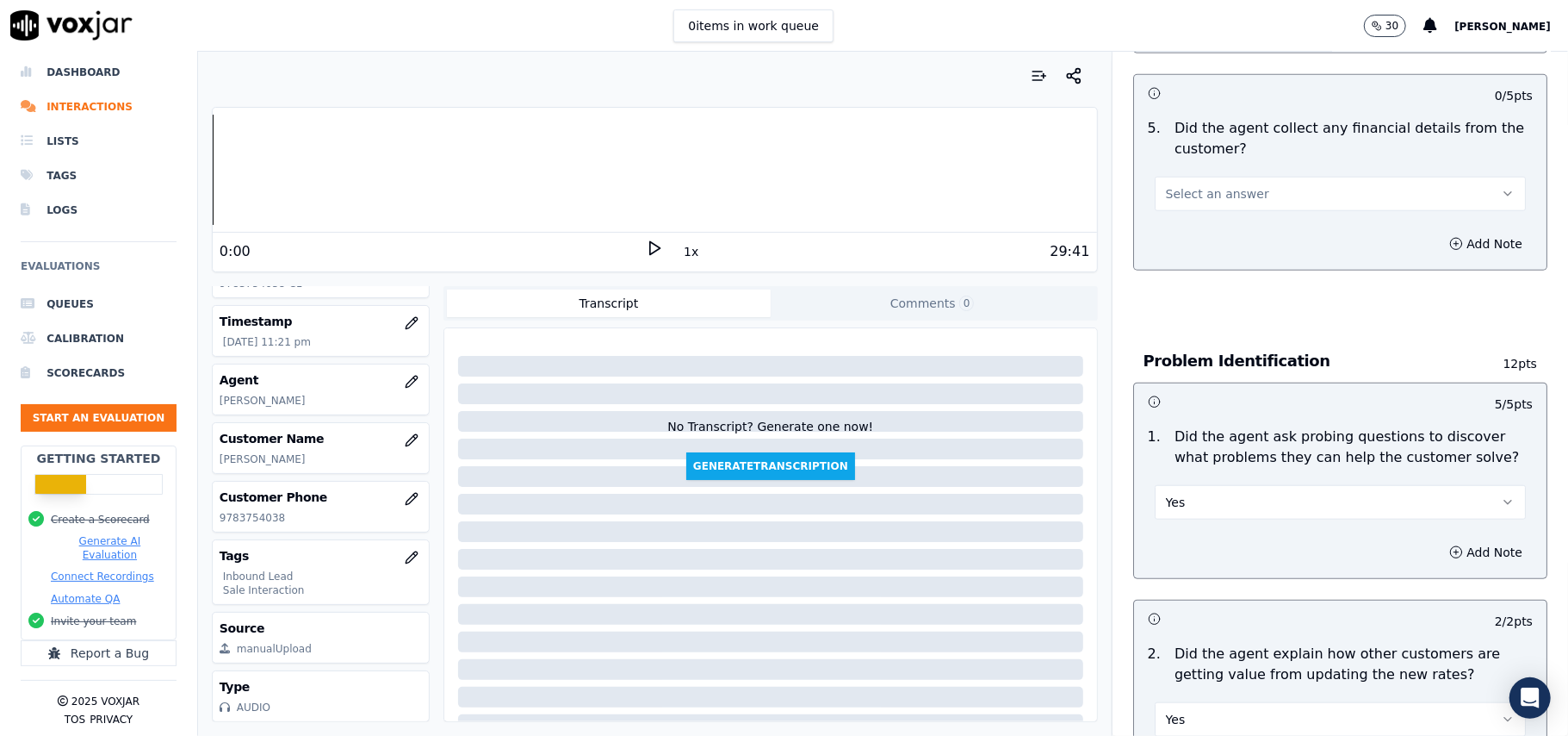
scroll to position [916, 0]
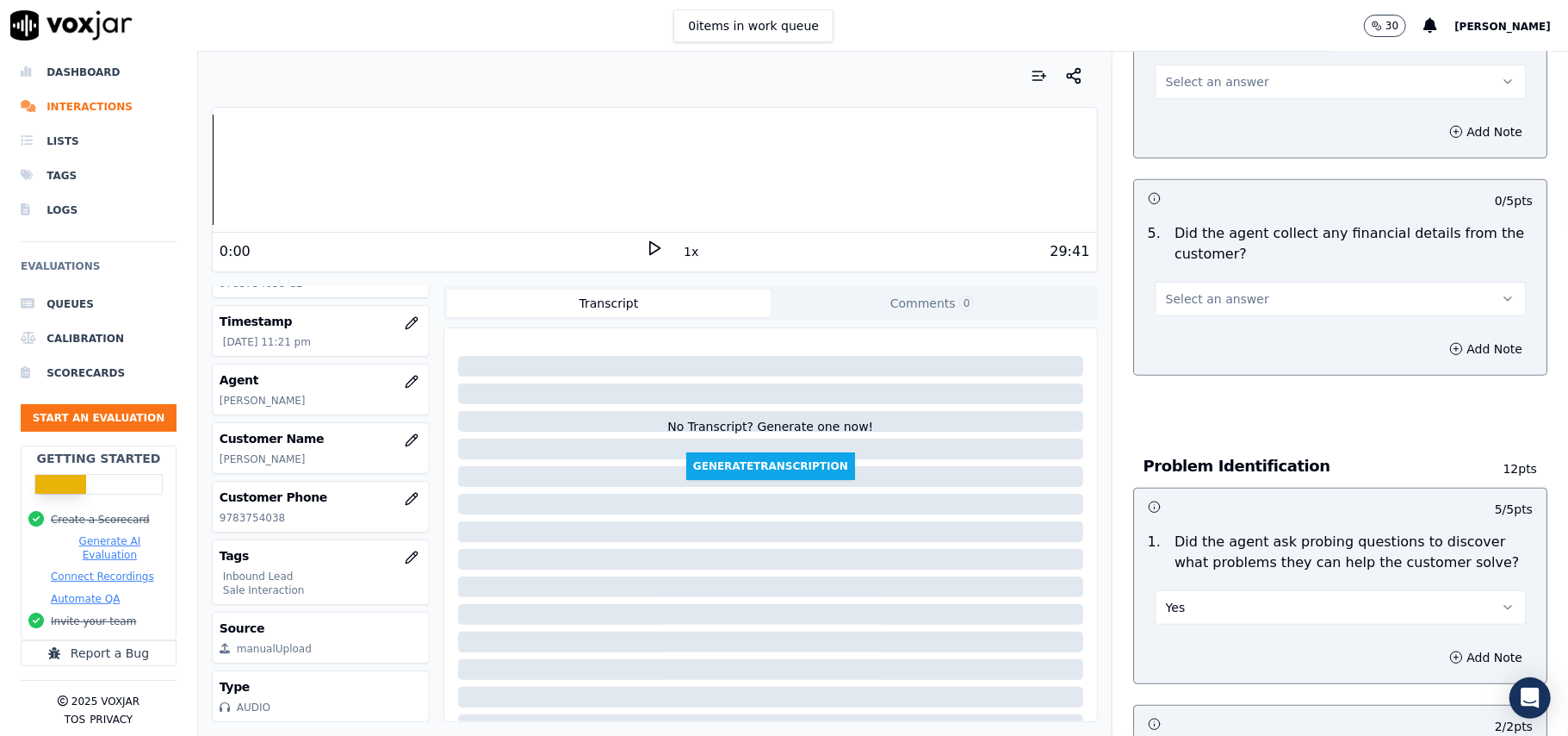
click at [1244, 281] on button "Select an answer" at bounding box center [1339, 298] width 371 height 34
click at [1227, 288] on div "No" at bounding box center [1303, 285] width 333 height 27
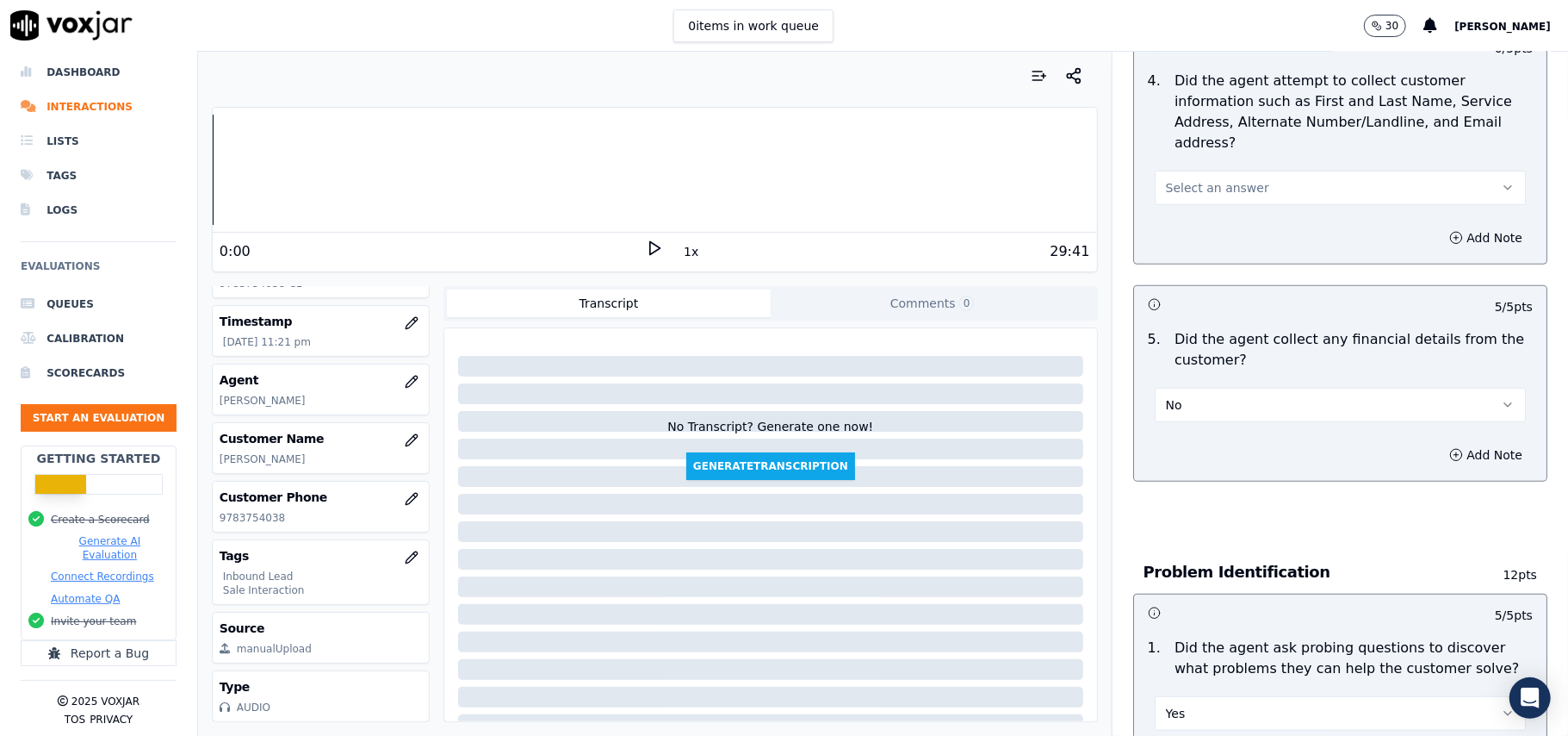
scroll to position [686, 0]
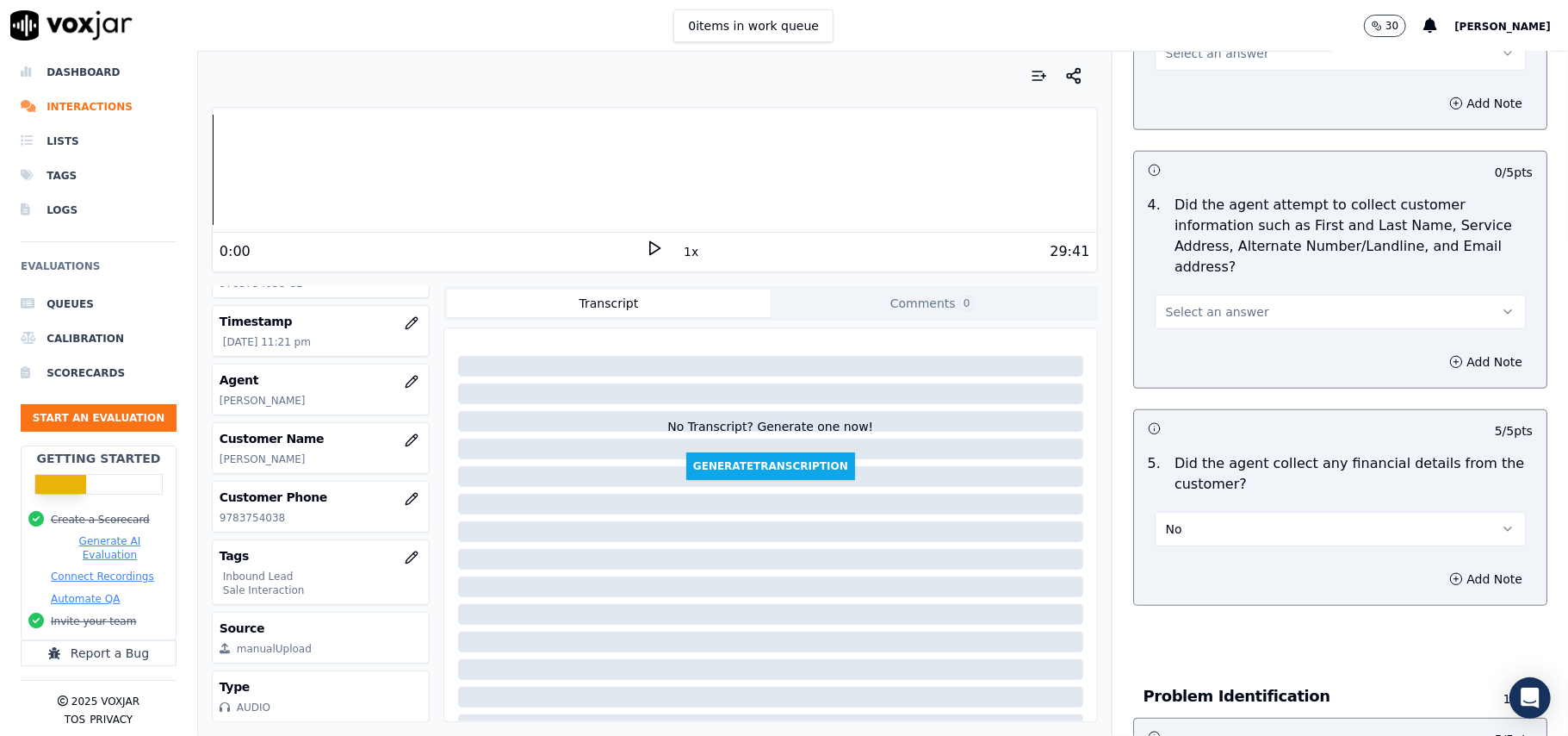
click at [1254, 295] on button "Select an answer" at bounding box center [1339, 312] width 371 height 34
click at [1209, 311] on div "N/A" at bounding box center [1303, 324] width 333 height 27
click at [1175, 295] on button "N/A" at bounding box center [1339, 312] width 371 height 34
click at [1172, 270] on div "Yes" at bounding box center [1303, 270] width 333 height 27
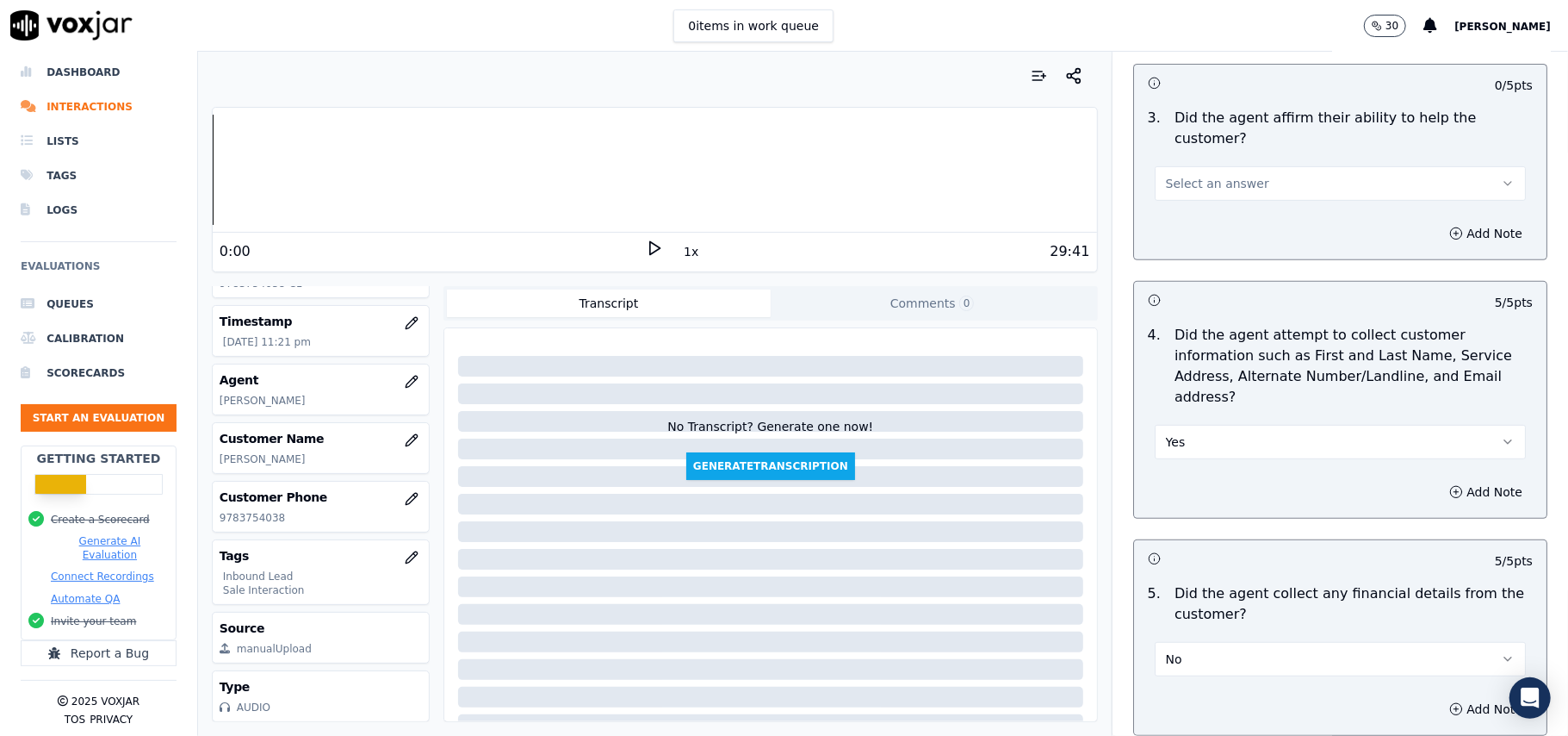
scroll to position [457, 0]
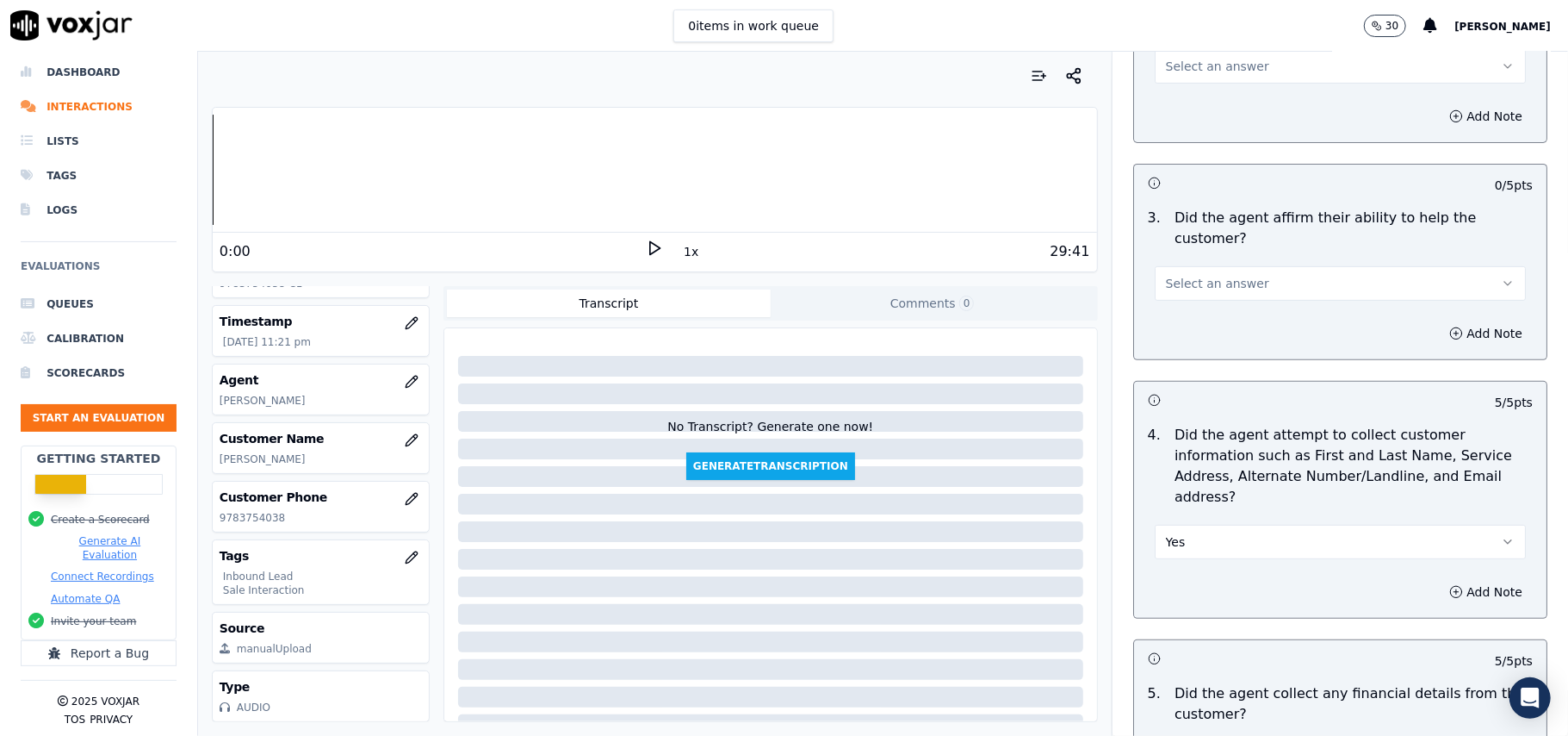
click at [1247, 266] on button "Select an answer" at bounding box center [1339, 282] width 371 height 34
click at [1233, 253] on div "Yes" at bounding box center [1303, 261] width 333 height 27
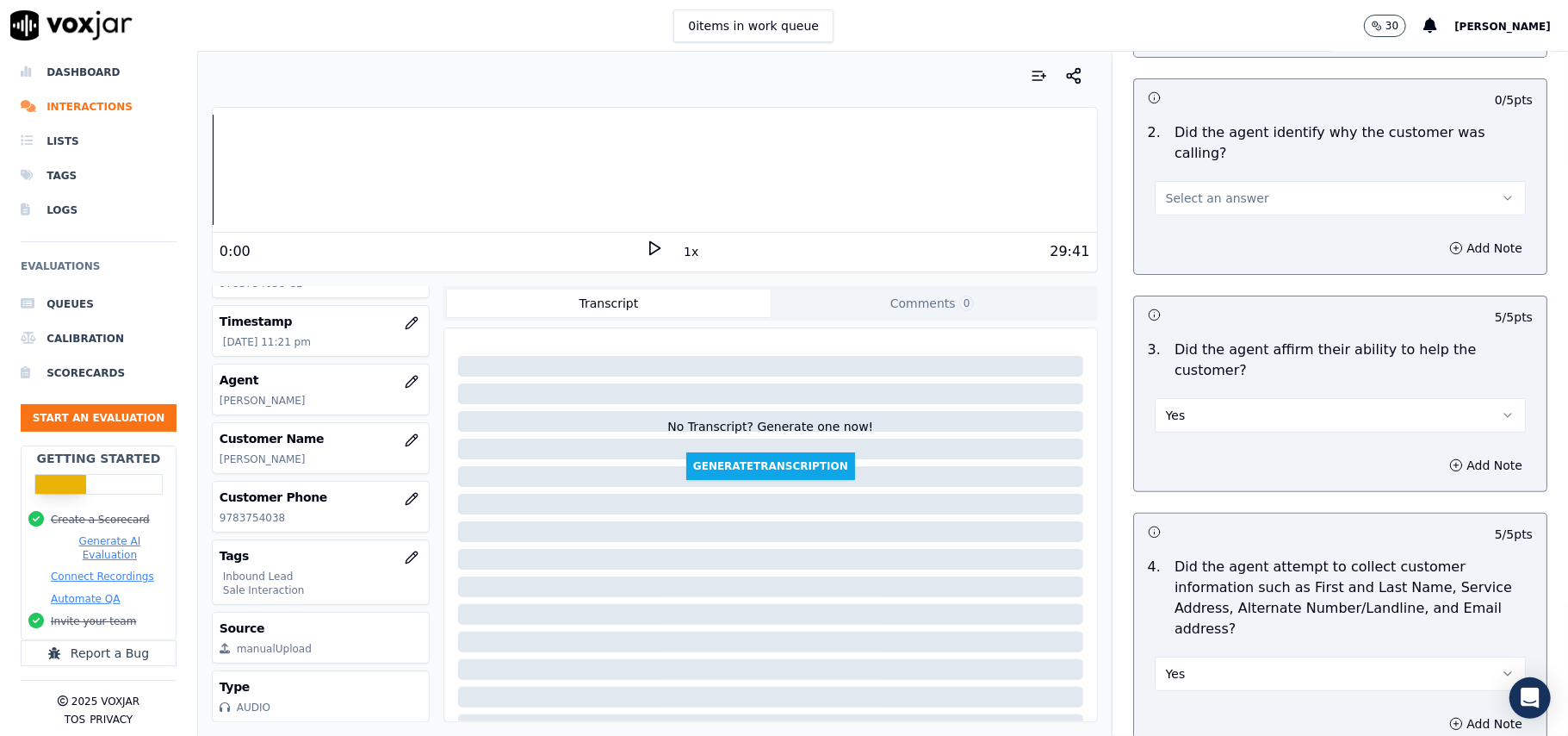
scroll to position [228, 0]
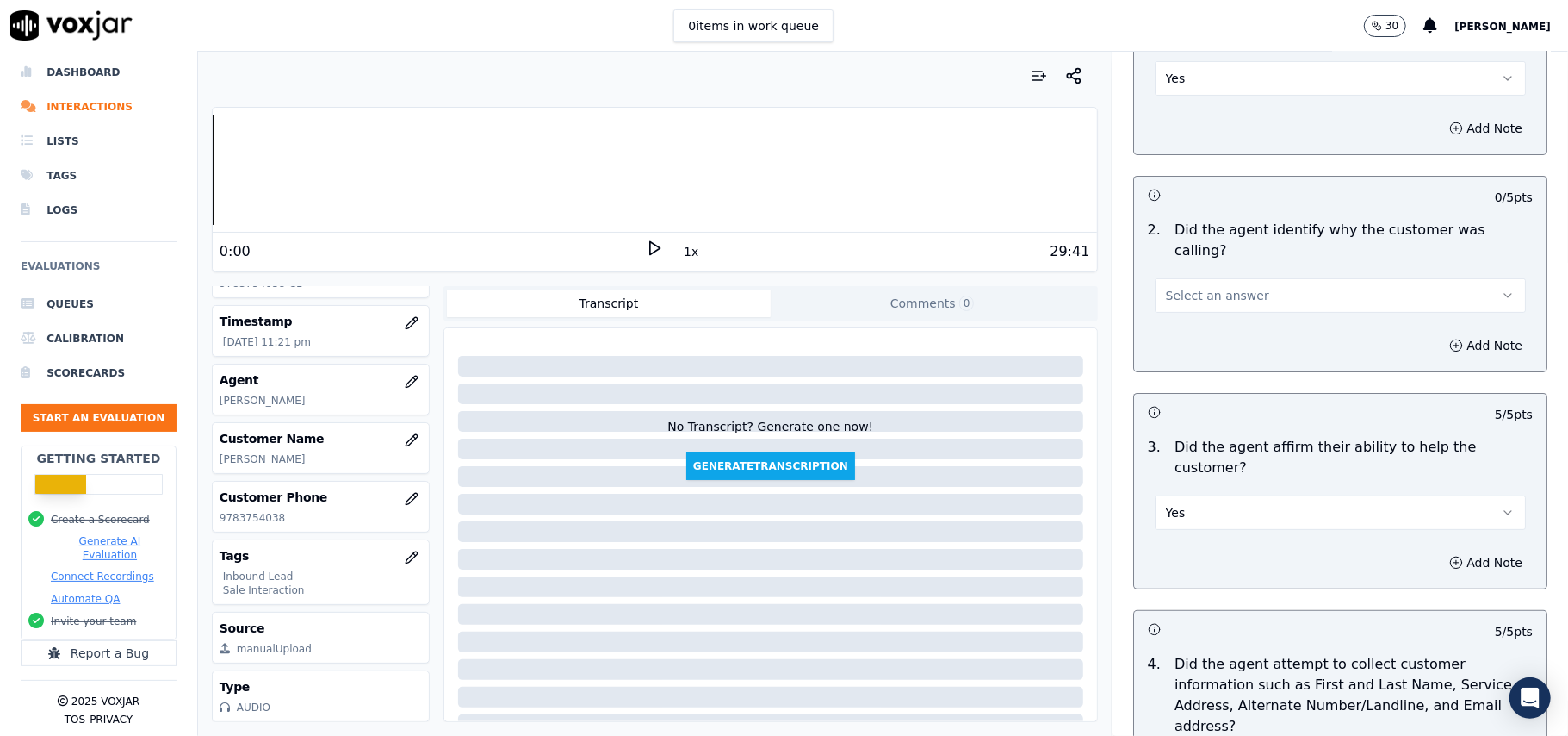
click at [1323, 278] on button "Select an answer" at bounding box center [1339, 295] width 371 height 34
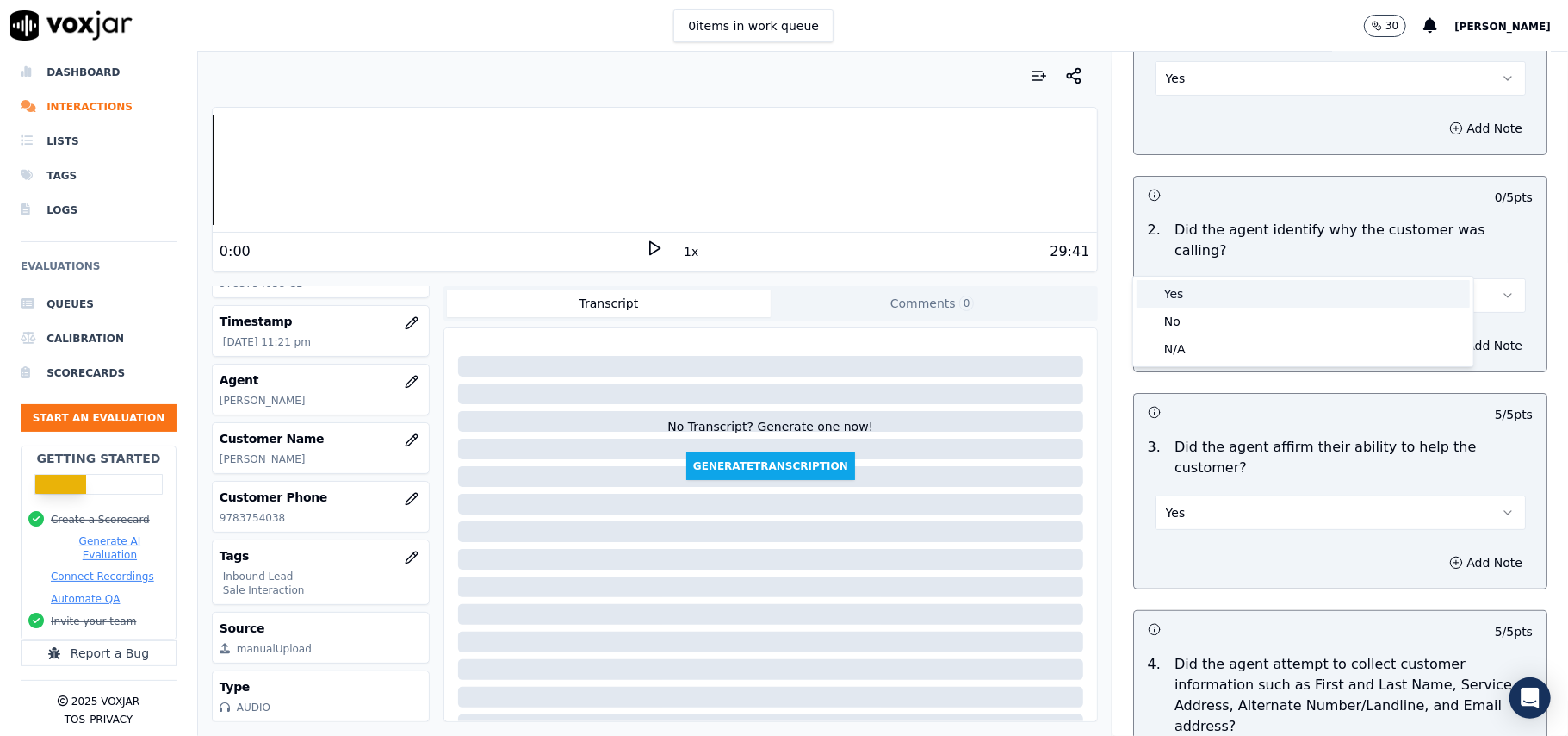
click at [1283, 284] on div "Yes" at bounding box center [1303, 294] width 333 height 27
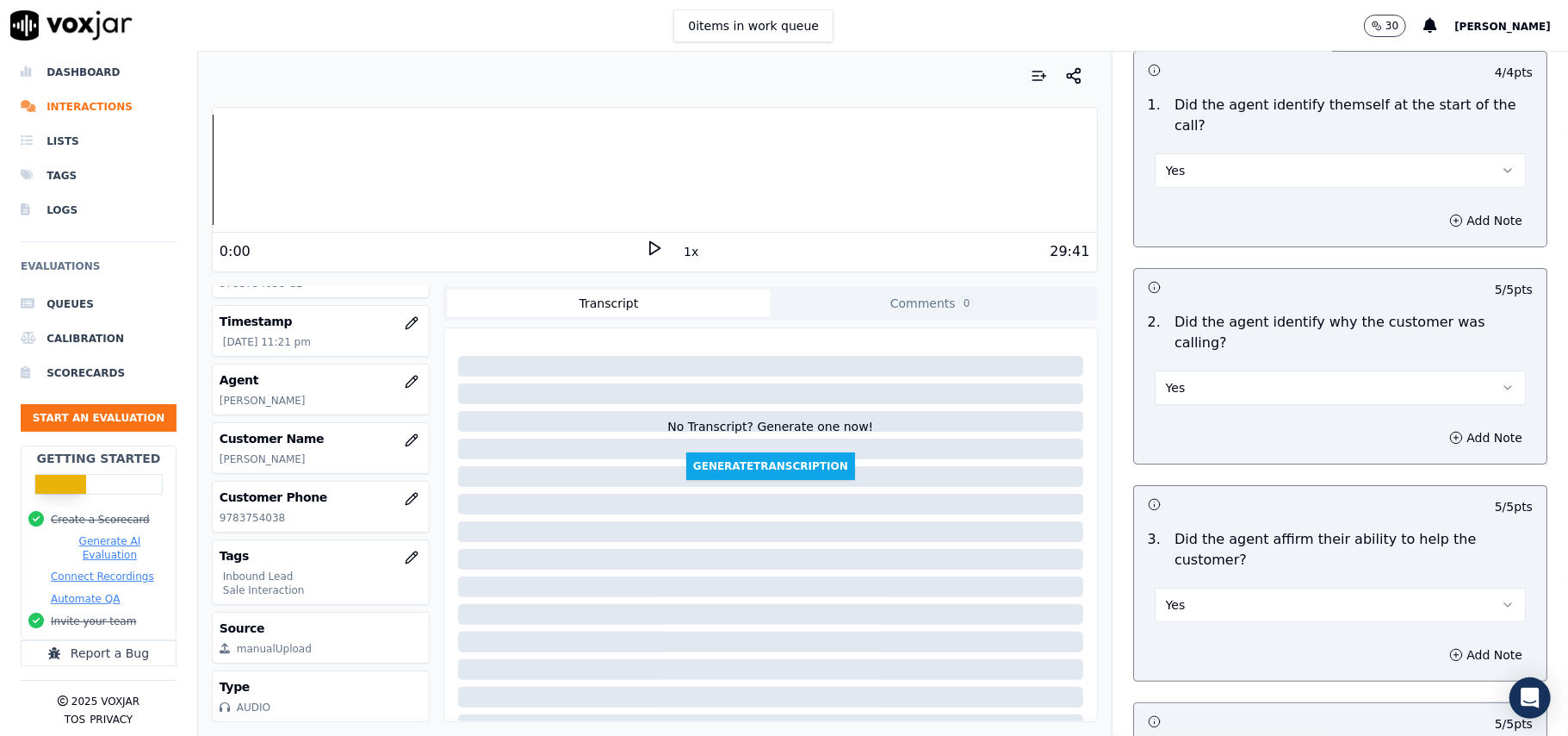
scroll to position [0, 0]
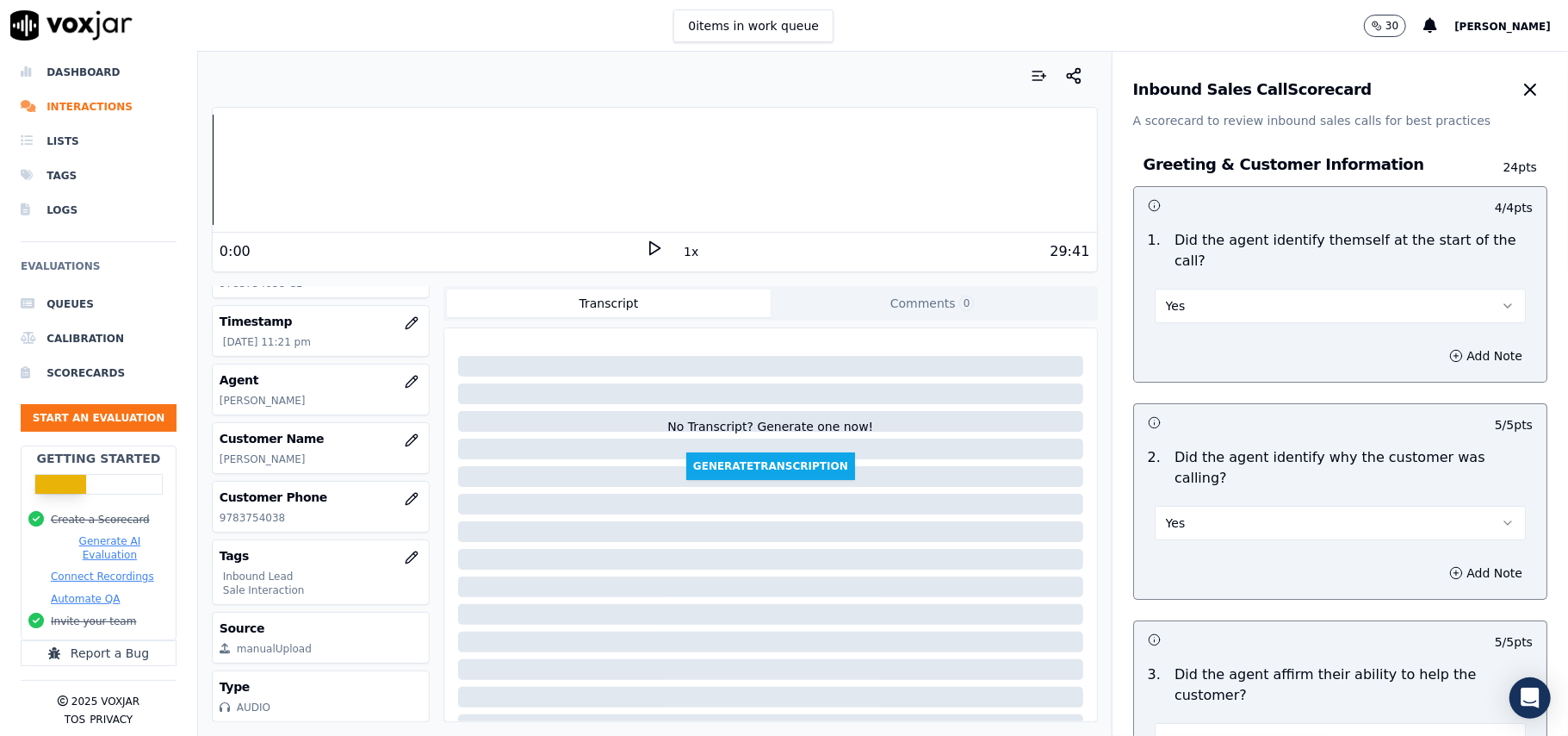
click at [1260, 288] on button "Yes" at bounding box center [1339, 305] width 371 height 34
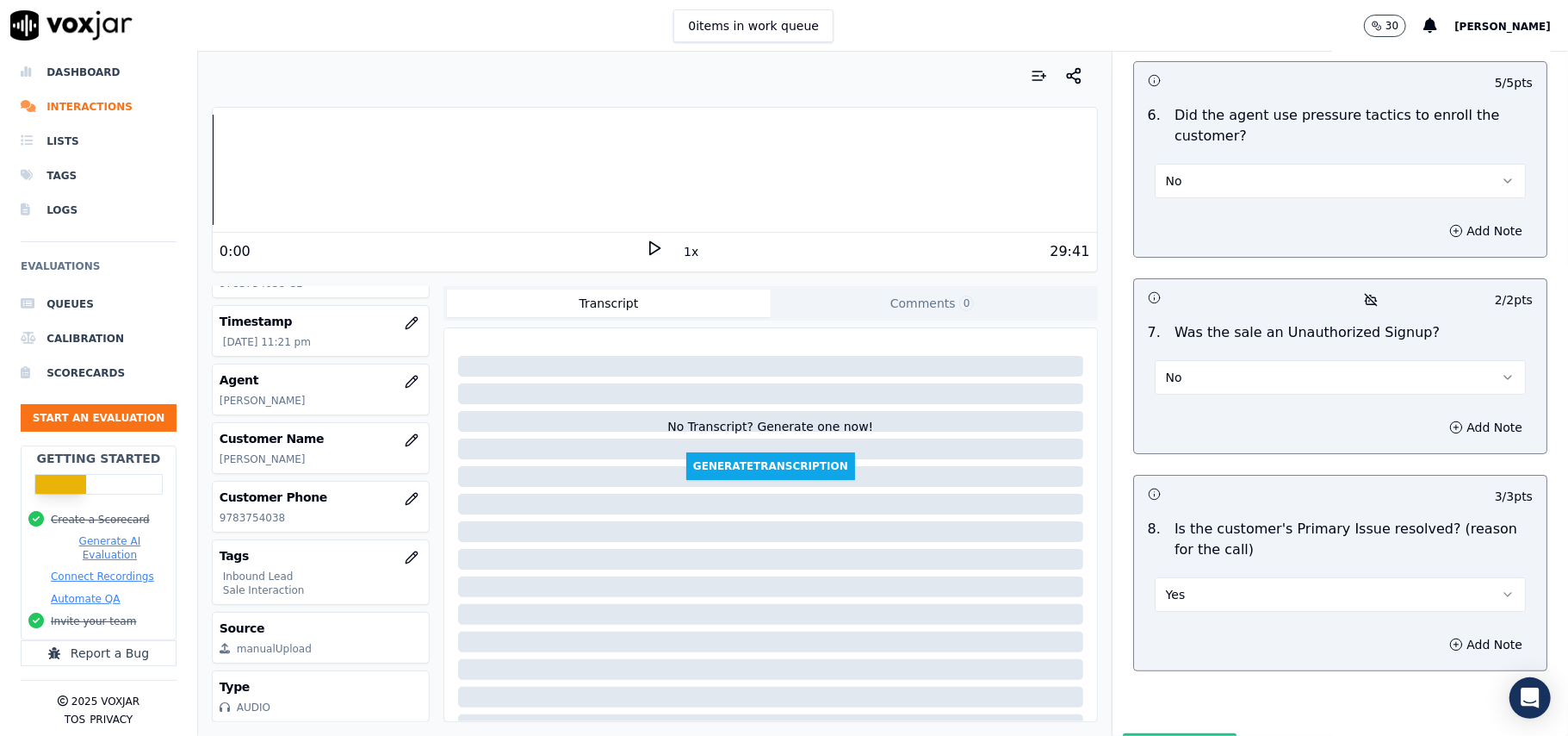
click at [1144, 733] on button "Submit Scores" at bounding box center [1181, 749] width 115 height 31
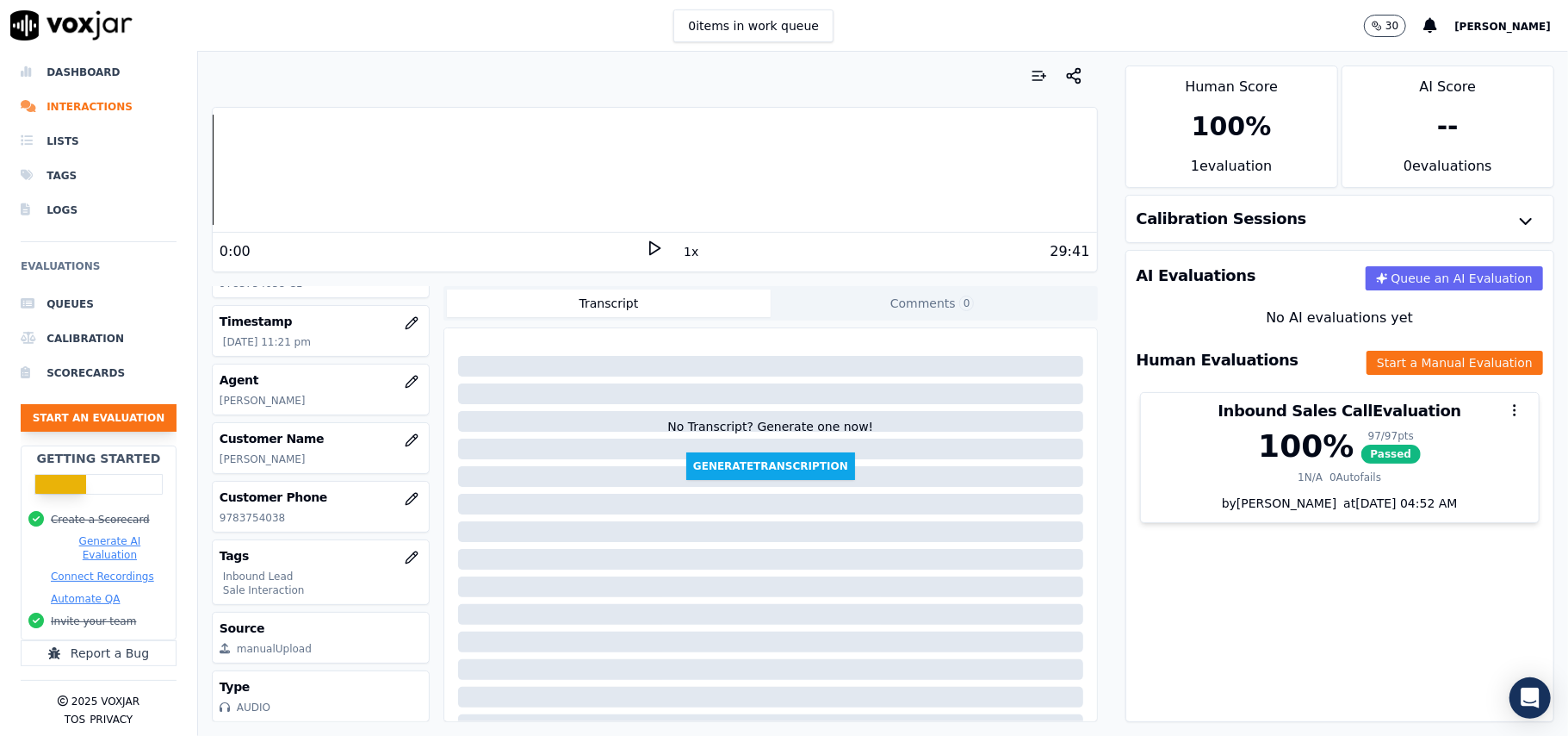
click at [86, 404] on button "Start an Evaluation" at bounding box center [98, 418] width 156 height 27
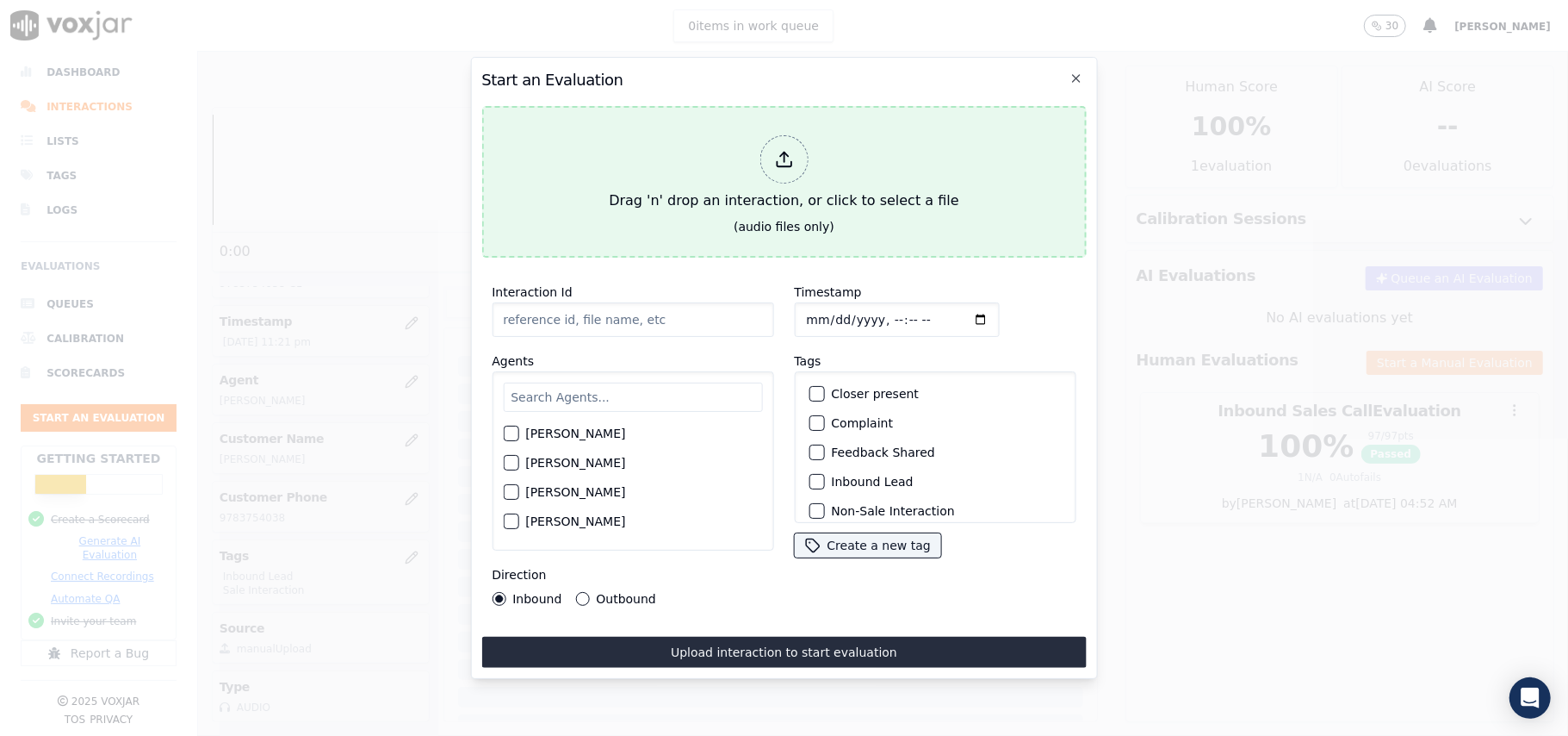
click at [780, 162] on icon at bounding box center [784, 164] width 15 height 5
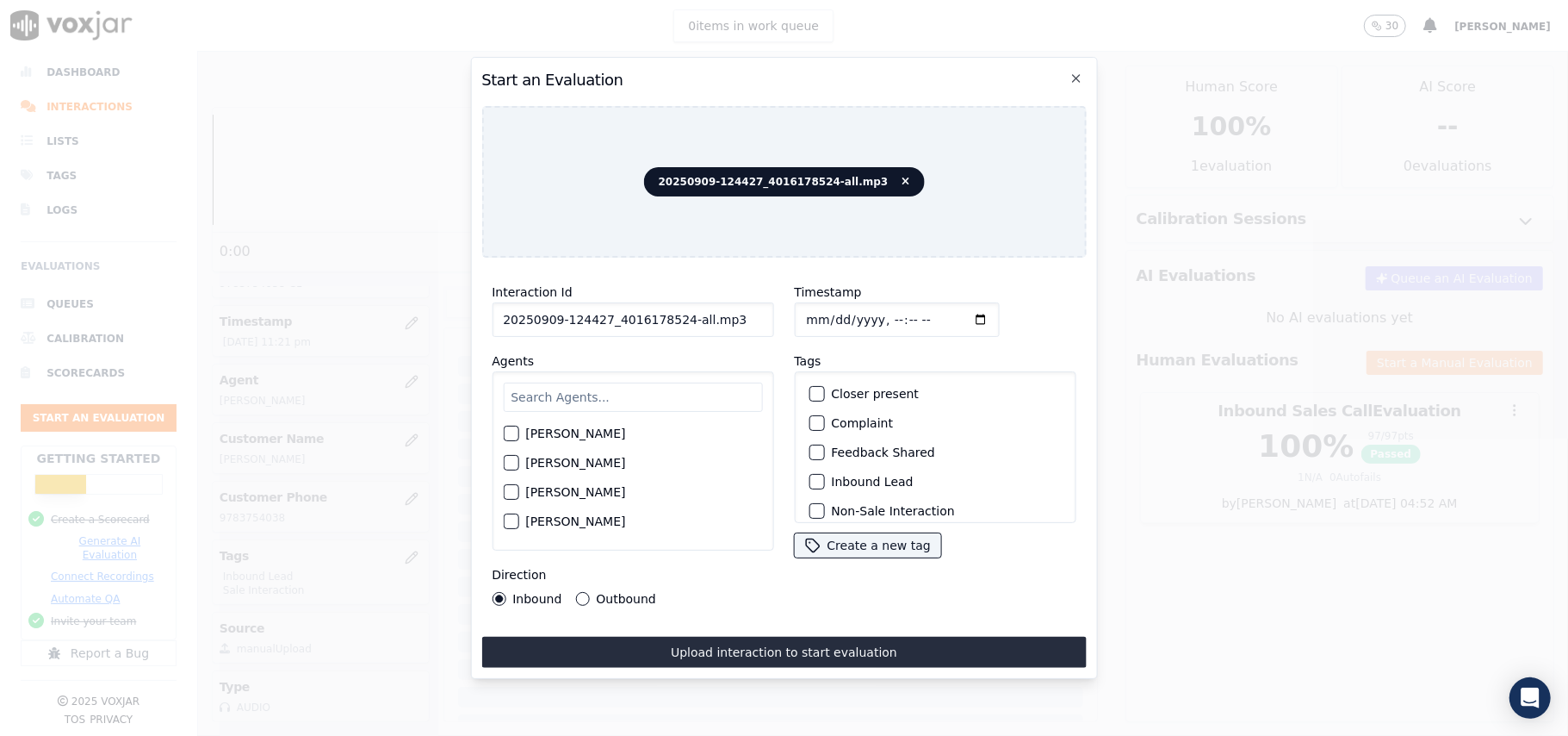
drag, startPoint x: 741, startPoint y: 321, endPoint x: 674, endPoint y: 332, distance: 67.9
click at [674, 332] on div "Interaction Id 20250909-124427_4016178524-all.mp3 Agents Harry Roy Aaron Biswas…" at bounding box center [633, 444] width 303 height 345
type input "20250909-124427_4016178524-C1"
click at [830, 308] on input "Timestamp" at bounding box center [896, 319] width 205 height 34
type input "2025-09-09T23:22"
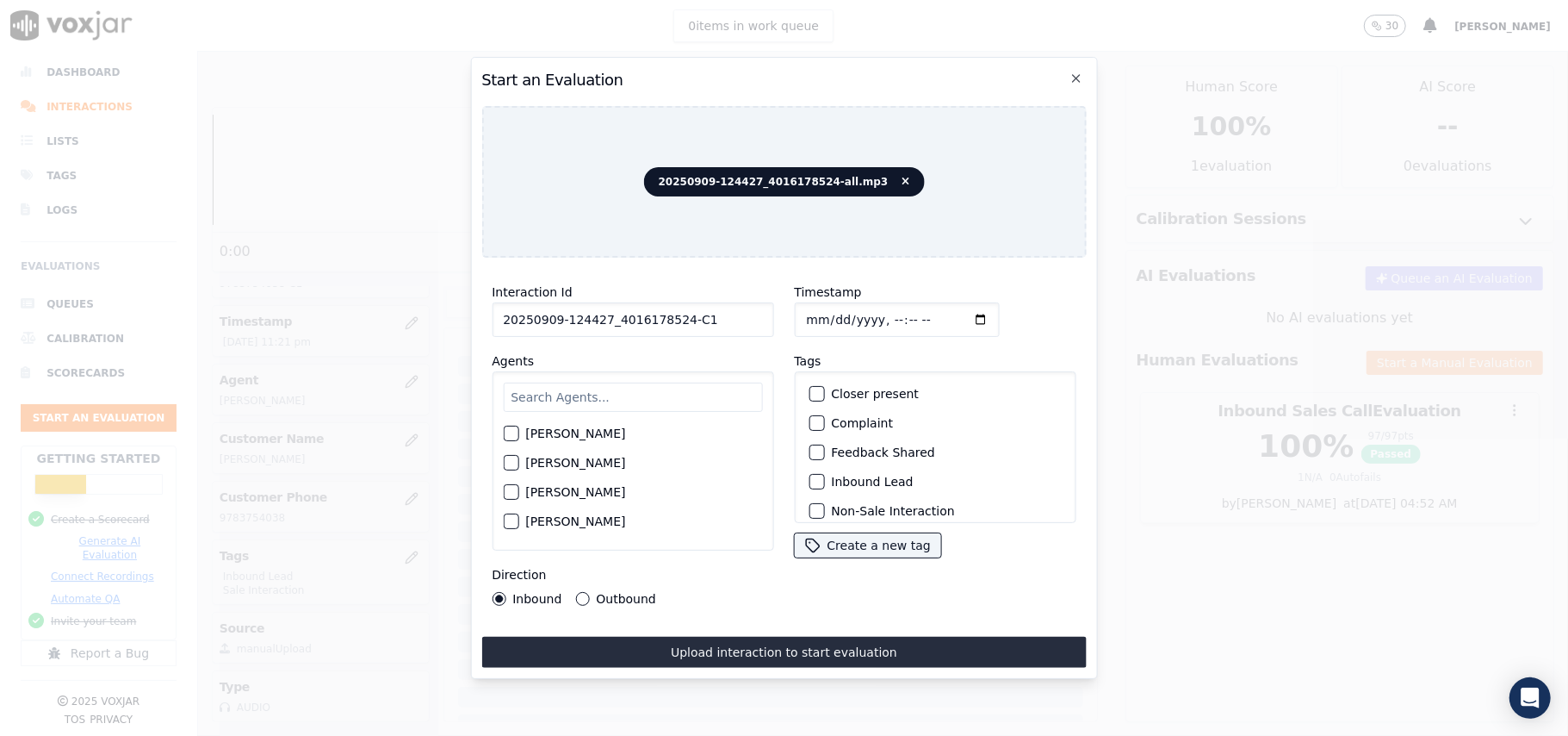
click at [676, 383] on input "text" at bounding box center [633, 397] width 259 height 29
type input "richard"
click at [513, 423] on div "Richard Kumar" at bounding box center [633, 438] width 259 height 29
click at [512, 432] on div "button" at bounding box center [510, 438] width 12 height 12
click at [814, 479] on button "Inbound Lead" at bounding box center [817, 482] width 16 height 16
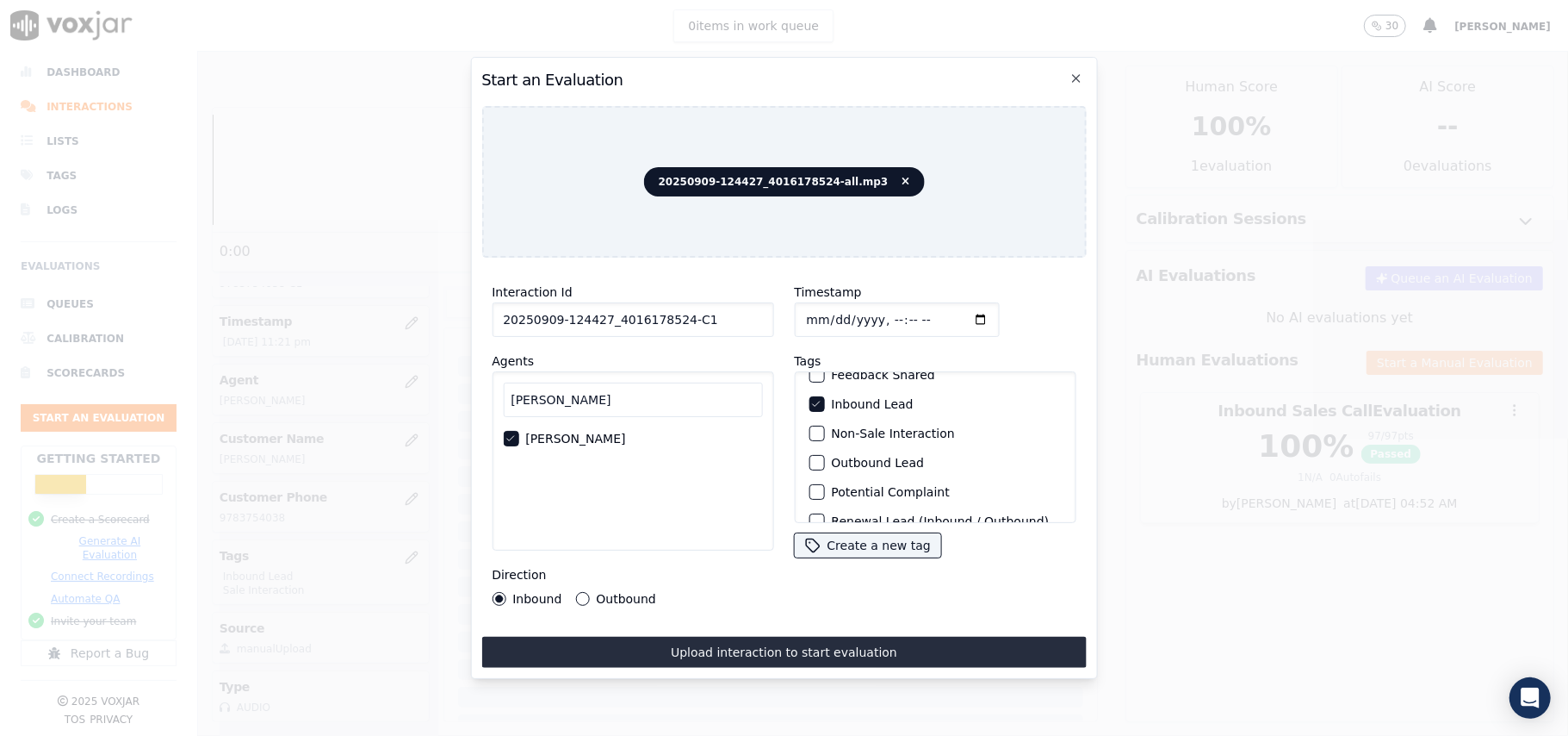
scroll to position [150, 0]
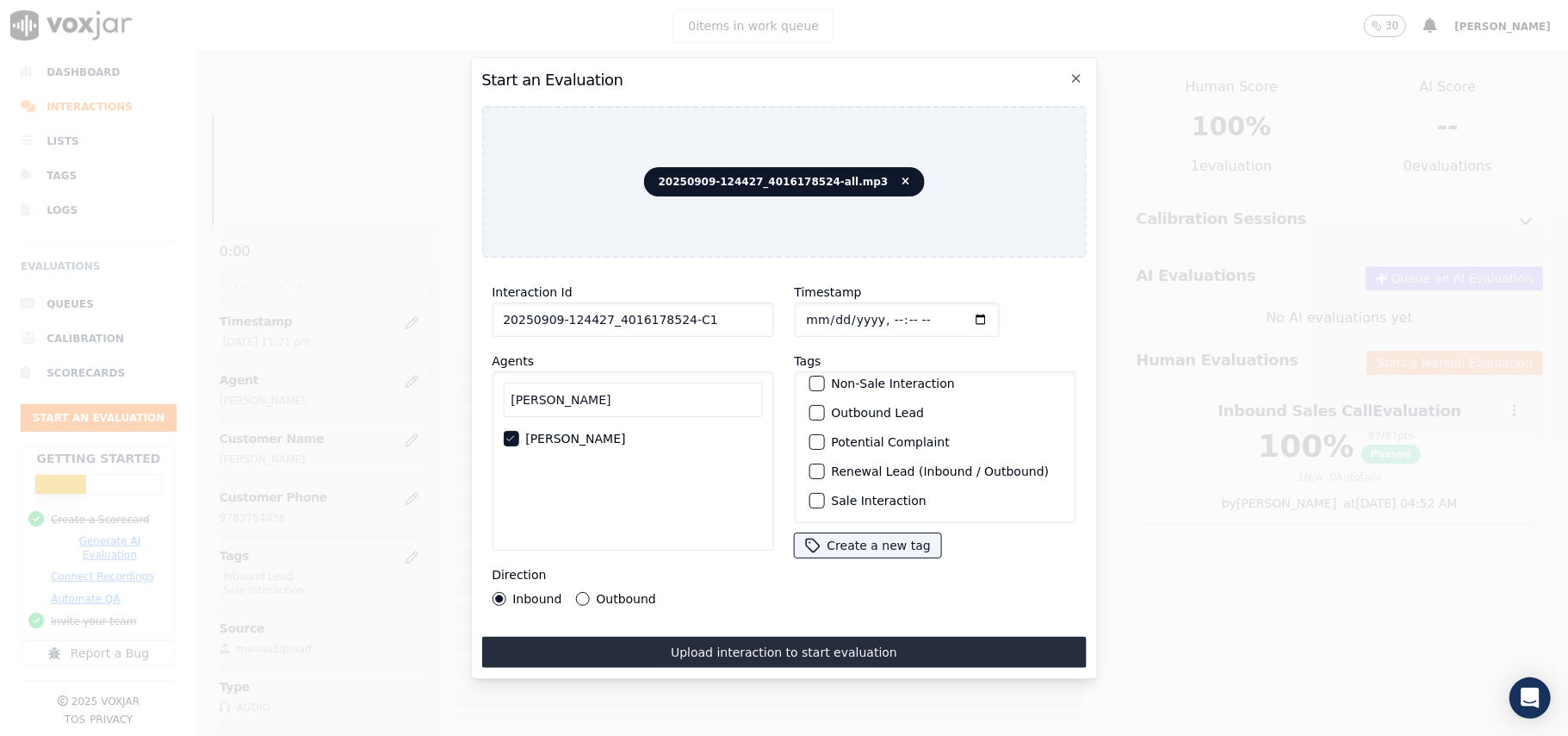
click at [813, 495] on div "button" at bounding box center [816, 500] width 12 height 12
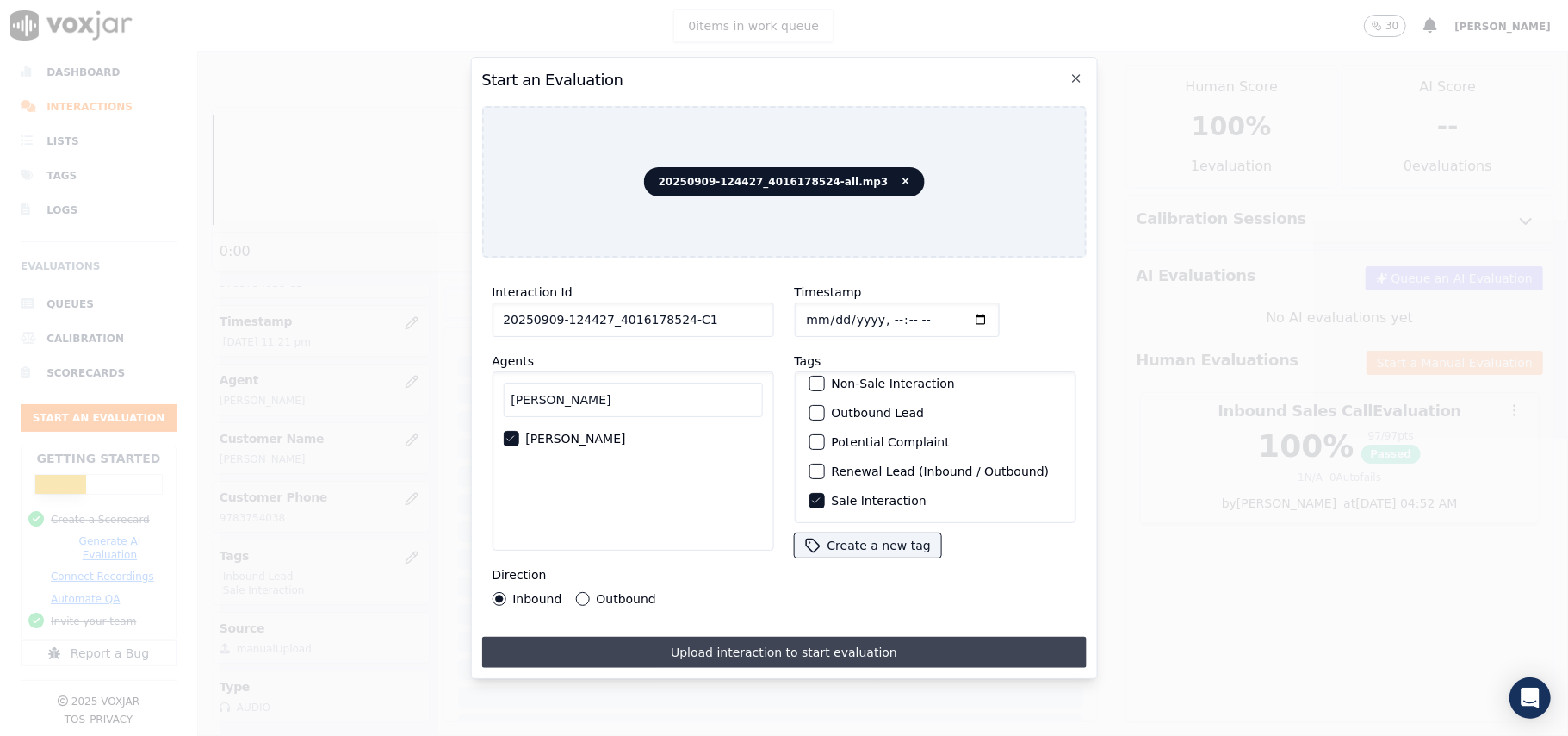
click at [713, 637] on button "Upload interaction to start evaluation" at bounding box center [784, 652] width 604 height 31
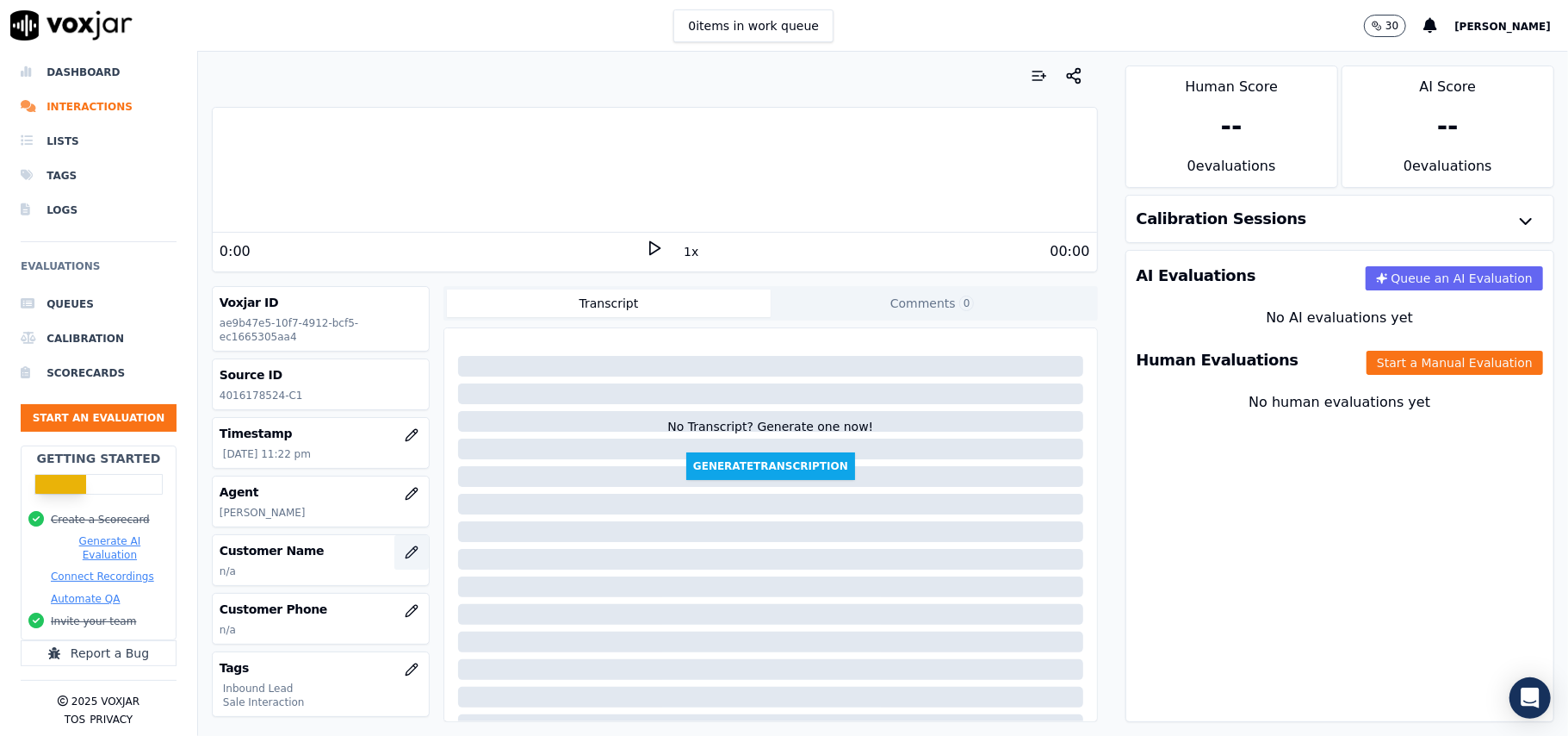
click at [405, 553] on icon "button" at bounding box center [412, 552] width 14 height 14
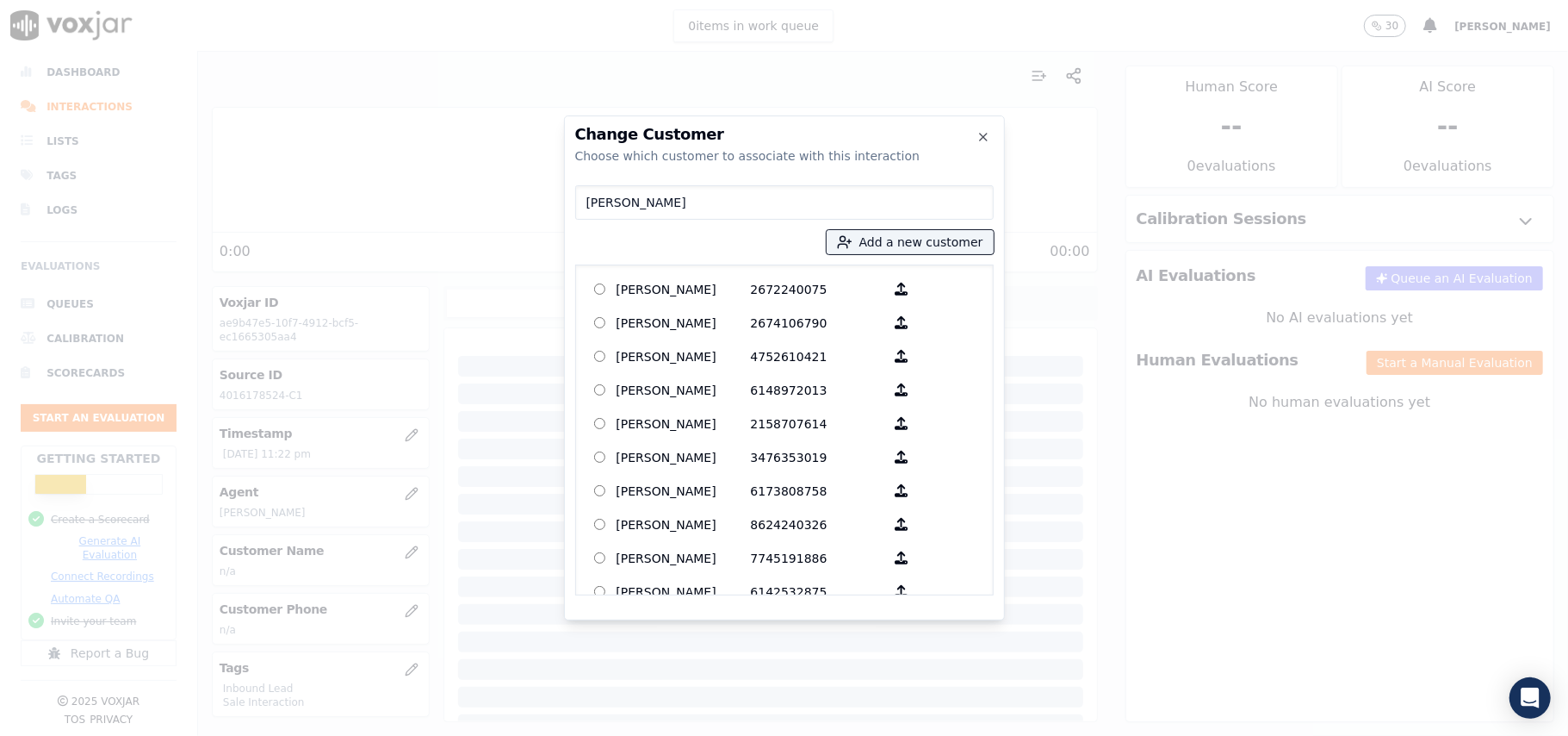
click at [590, 201] on input "Frances A Young" at bounding box center [784, 202] width 419 height 34
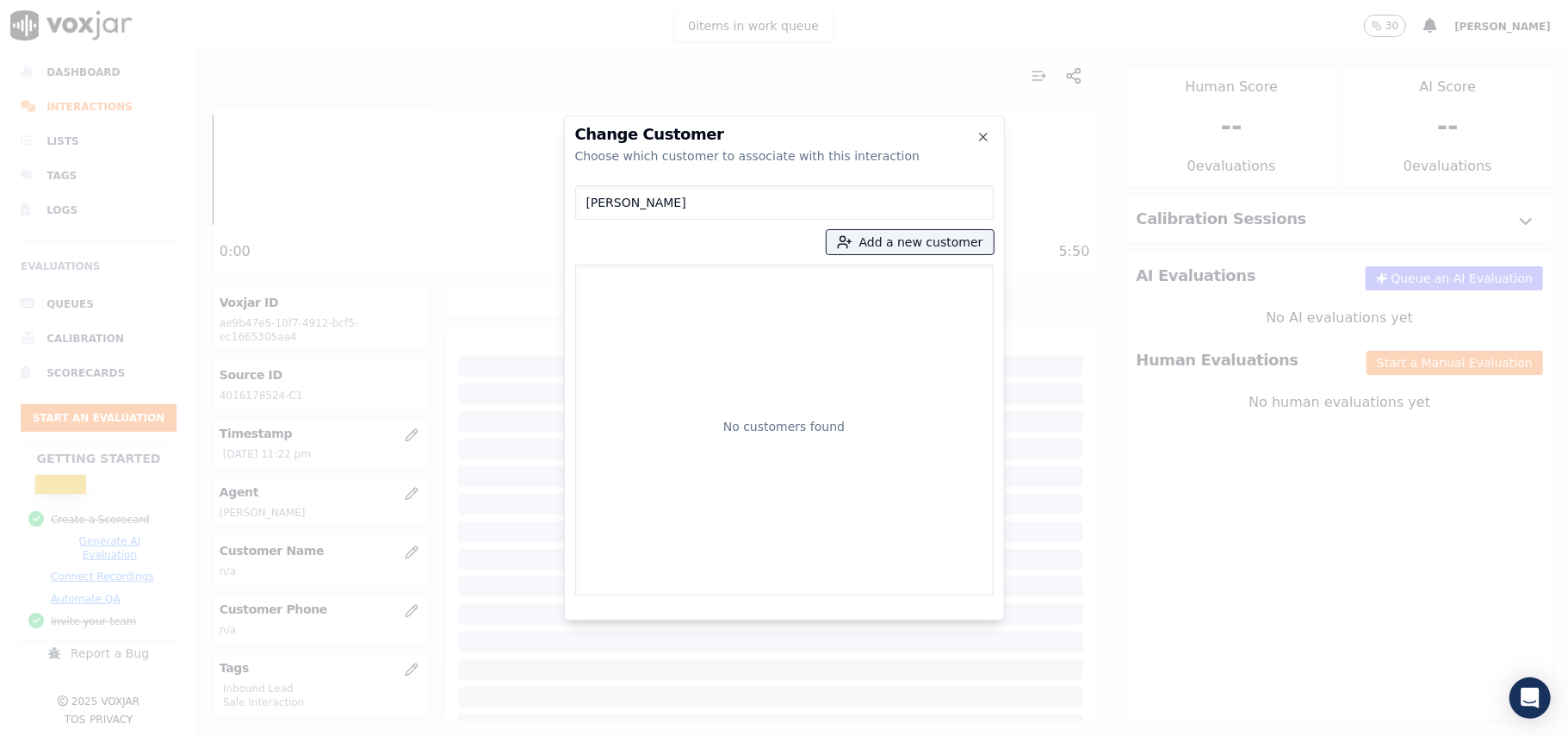
click at [580, 202] on input "Frances A Young" at bounding box center [784, 202] width 419 height 34
type input "Frances A Young"
click at [891, 238] on button "Add a new customer" at bounding box center [910, 241] width 167 height 24
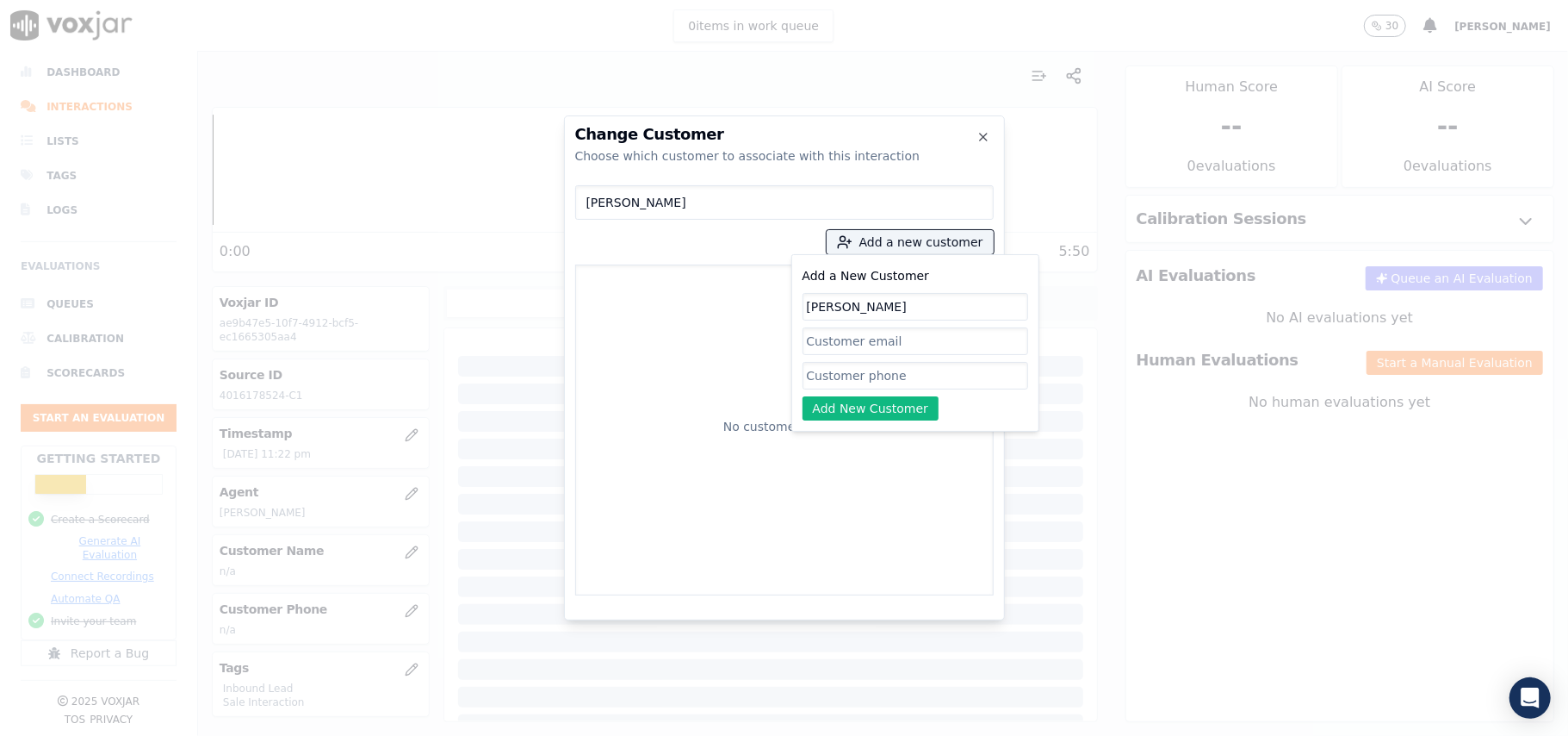
type input "Frances A Young"
click at [824, 380] on input "Add a New Customer" at bounding box center [916, 376] width 226 height 27
paste input "4016178524"
type input "4016178524"
click at [873, 404] on button "Add New Customer" at bounding box center [871, 408] width 137 height 24
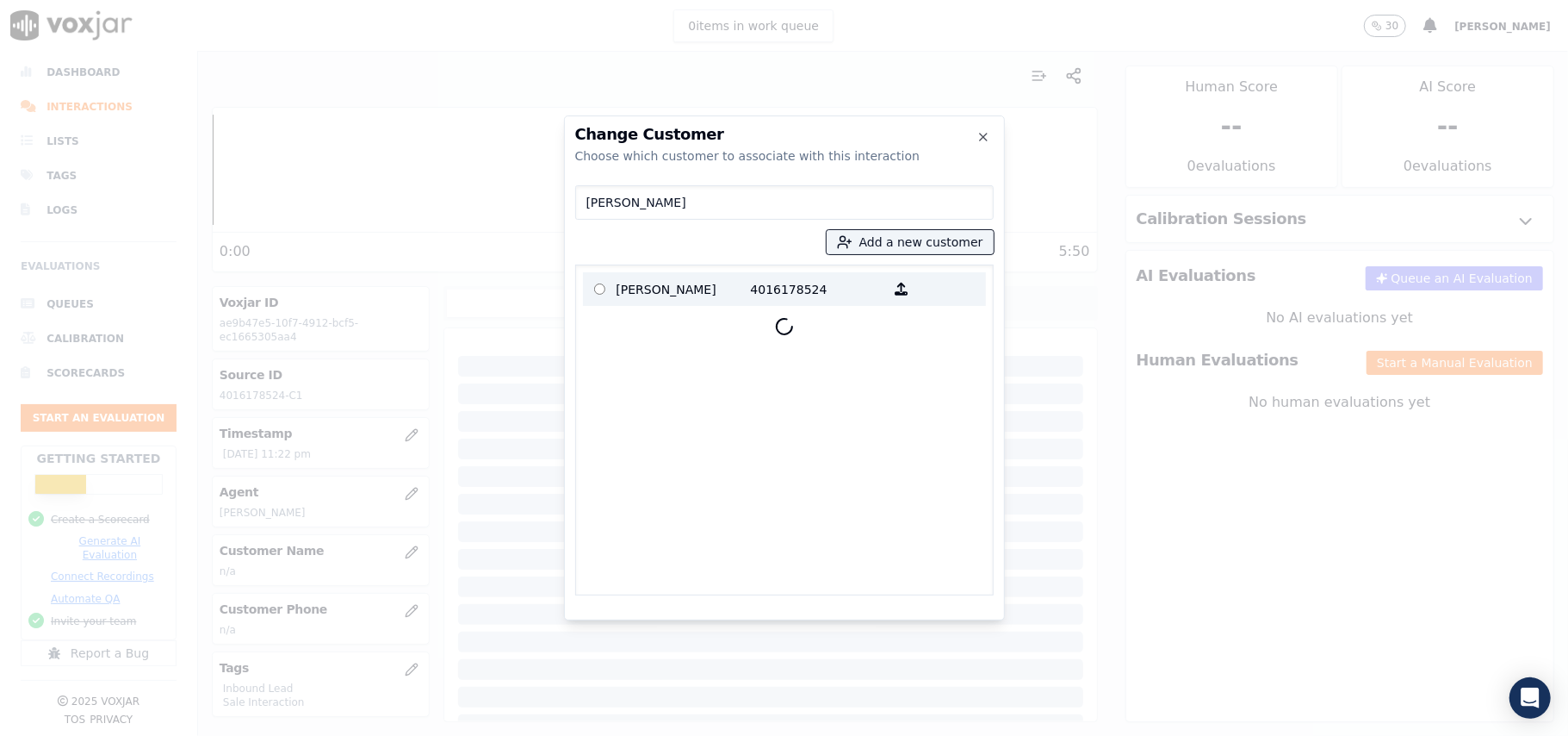
click at [646, 295] on p "Frances A Young" at bounding box center [683, 288] width 134 height 26
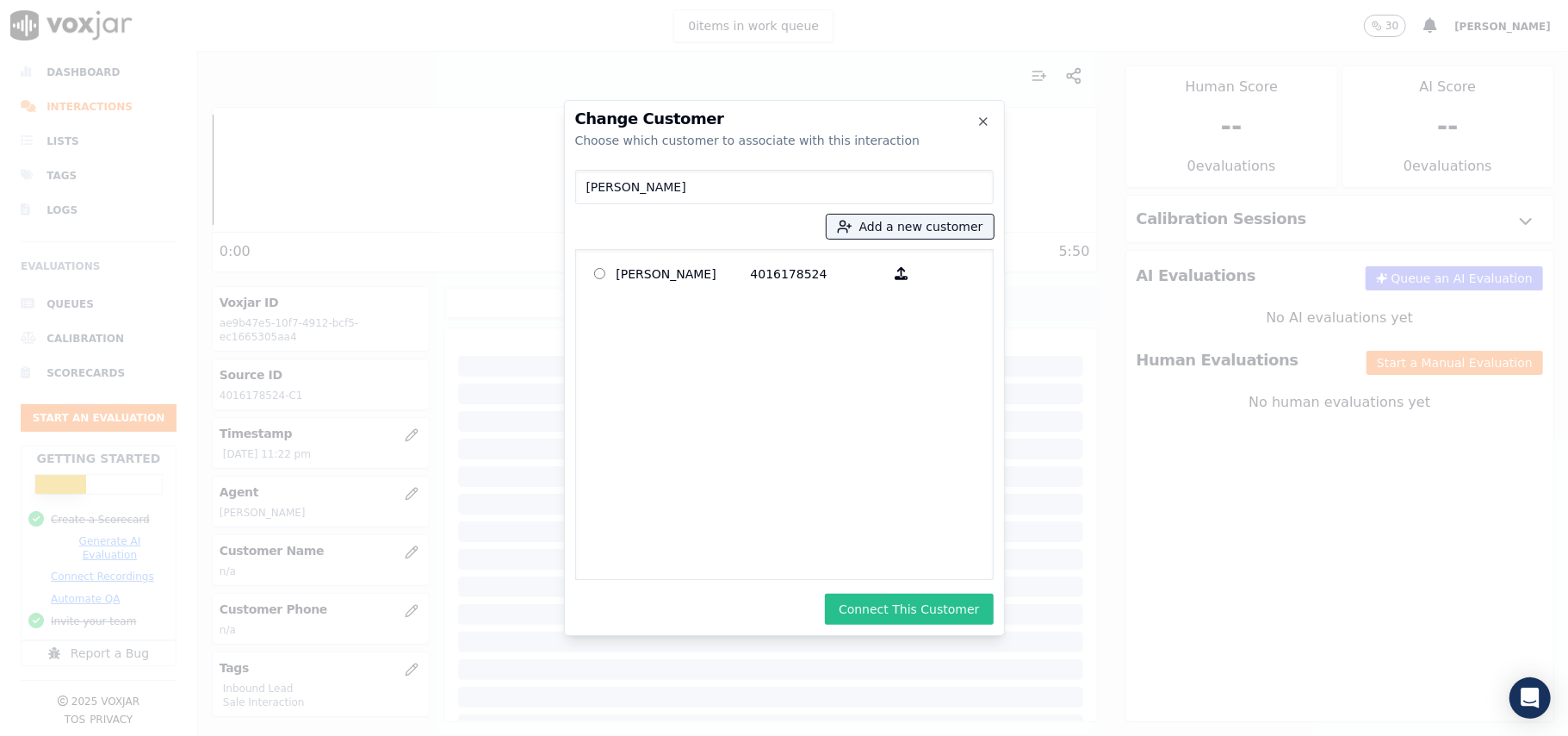
click at [931, 620] on button "Connect This Customer" at bounding box center [909, 609] width 168 height 31
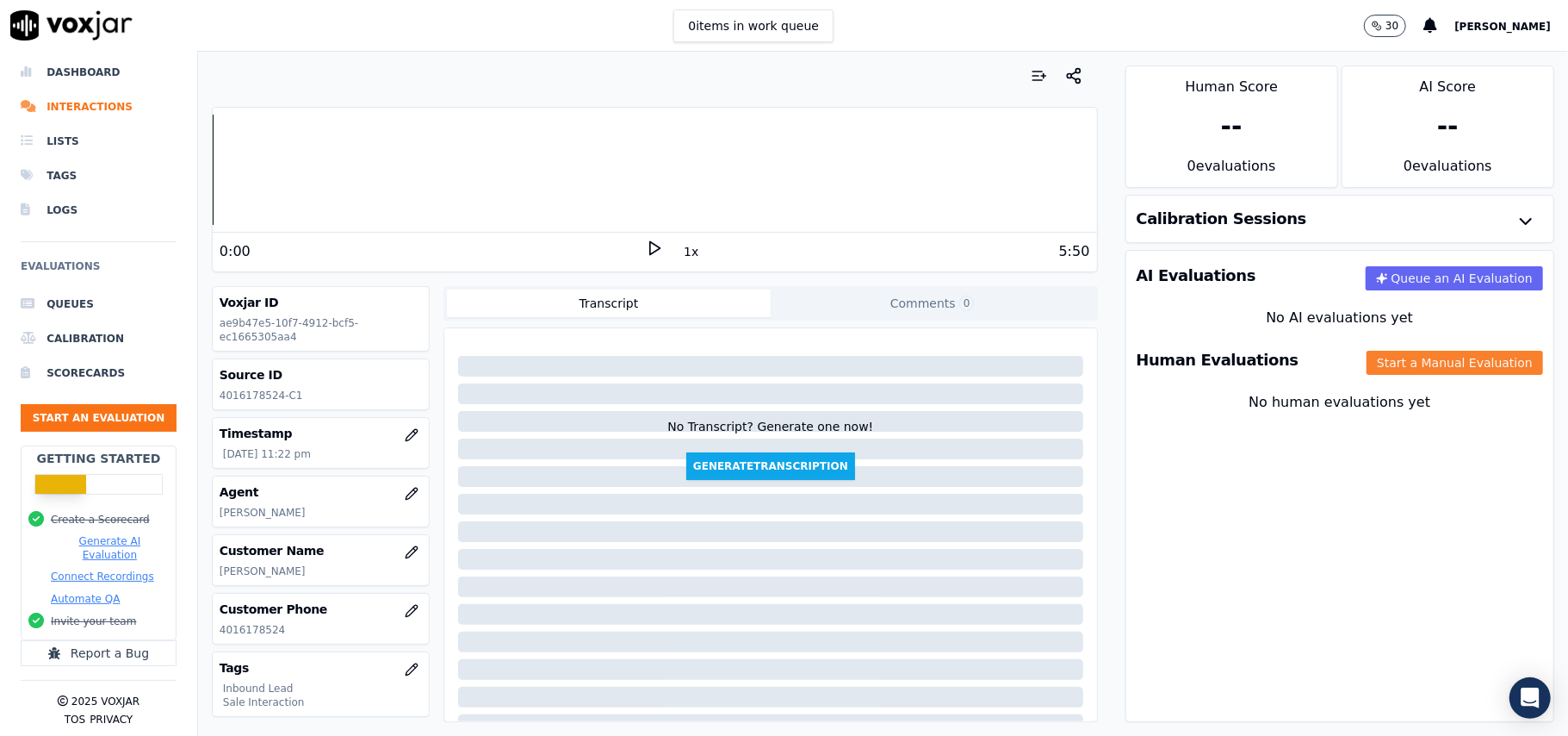
click at [1416, 356] on button "Start a Manual Evaluation" at bounding box center [1454, 362] width 176 height 24
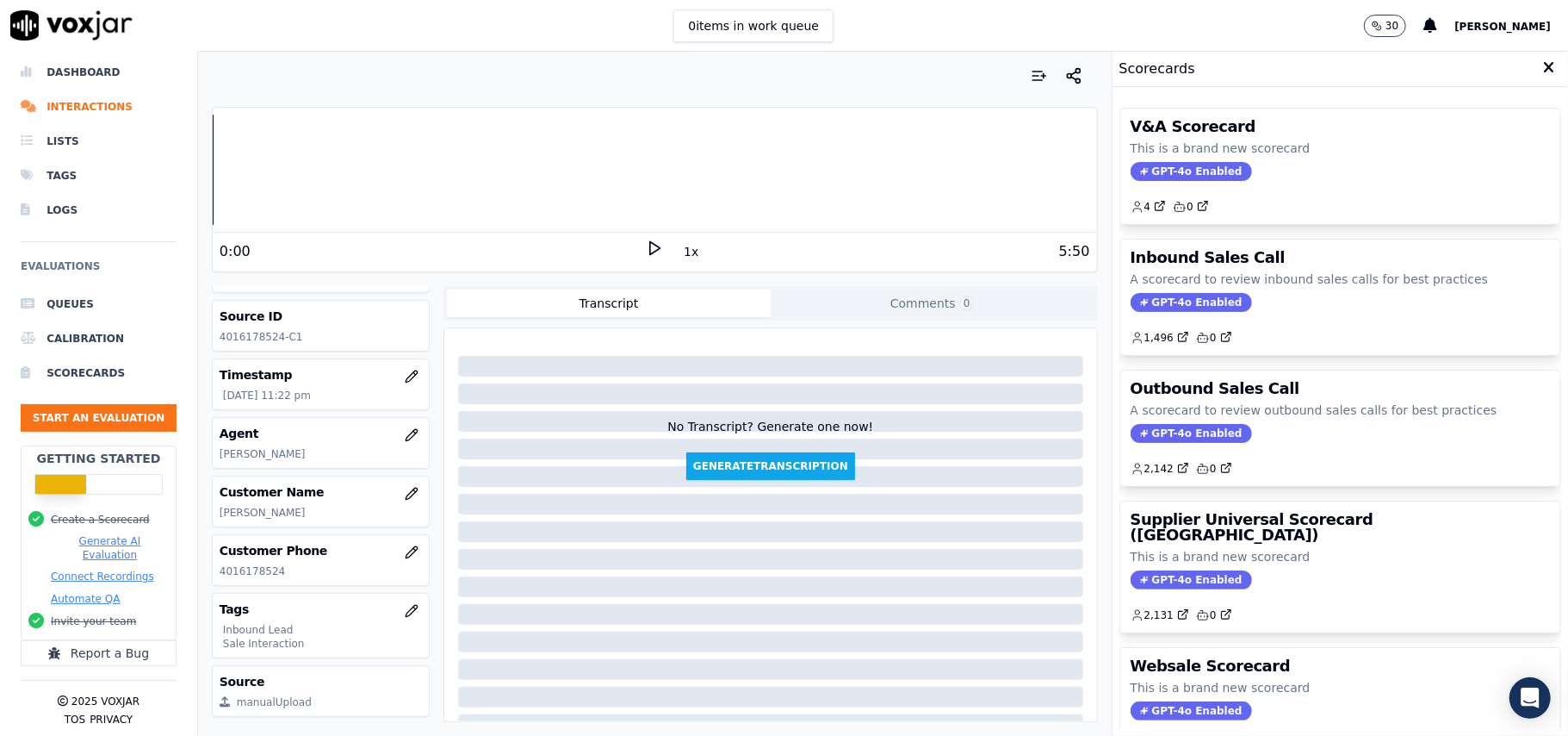
scroll to position [115, 0]
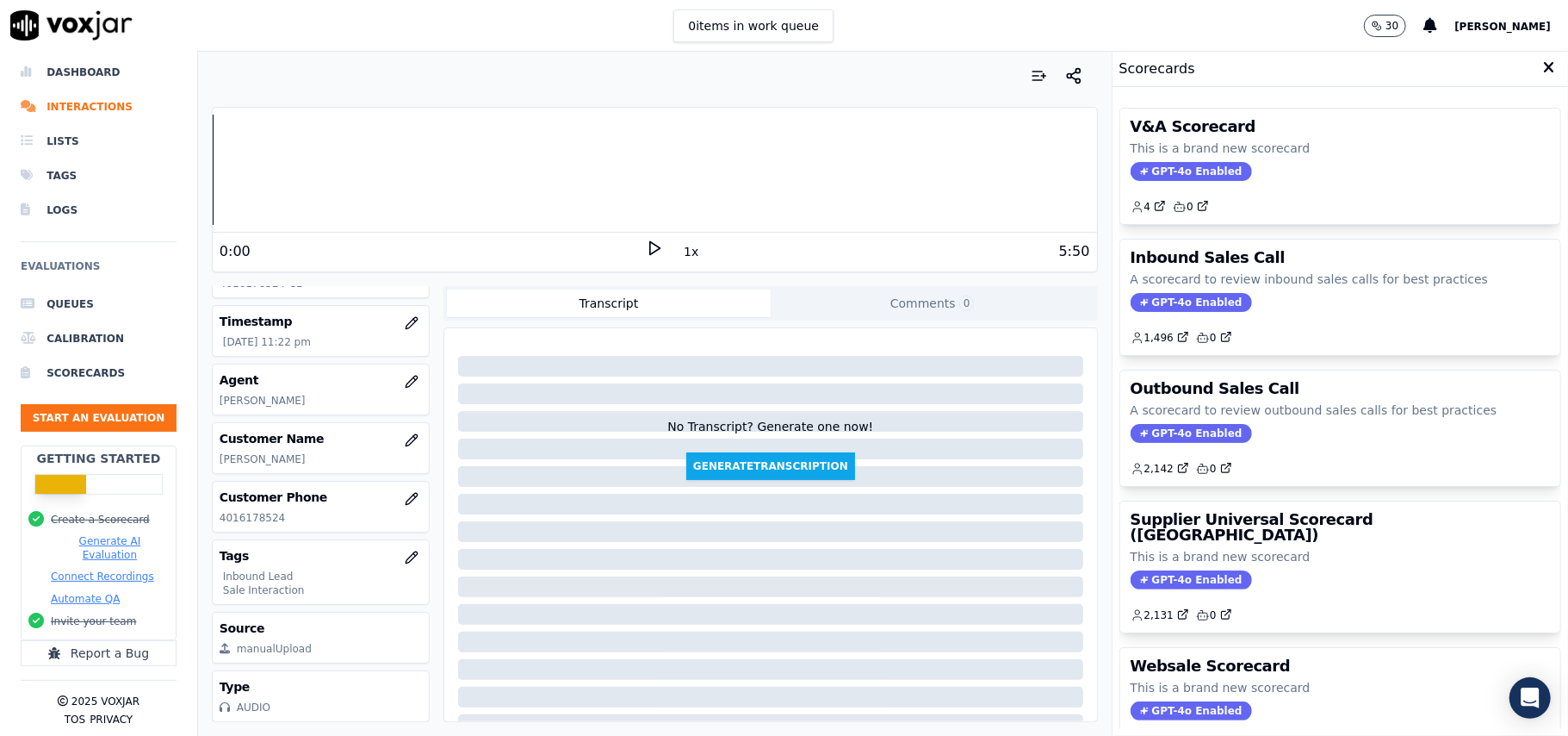
drag, startPoint x: 1158, startPoint y: 308, endPoint x: 1195, endPoint y: 302, distance: 37.5
click at [1159, 307] on span "GPT-4o Enabled" at bounding box center [1191, 302] width 122 height 18
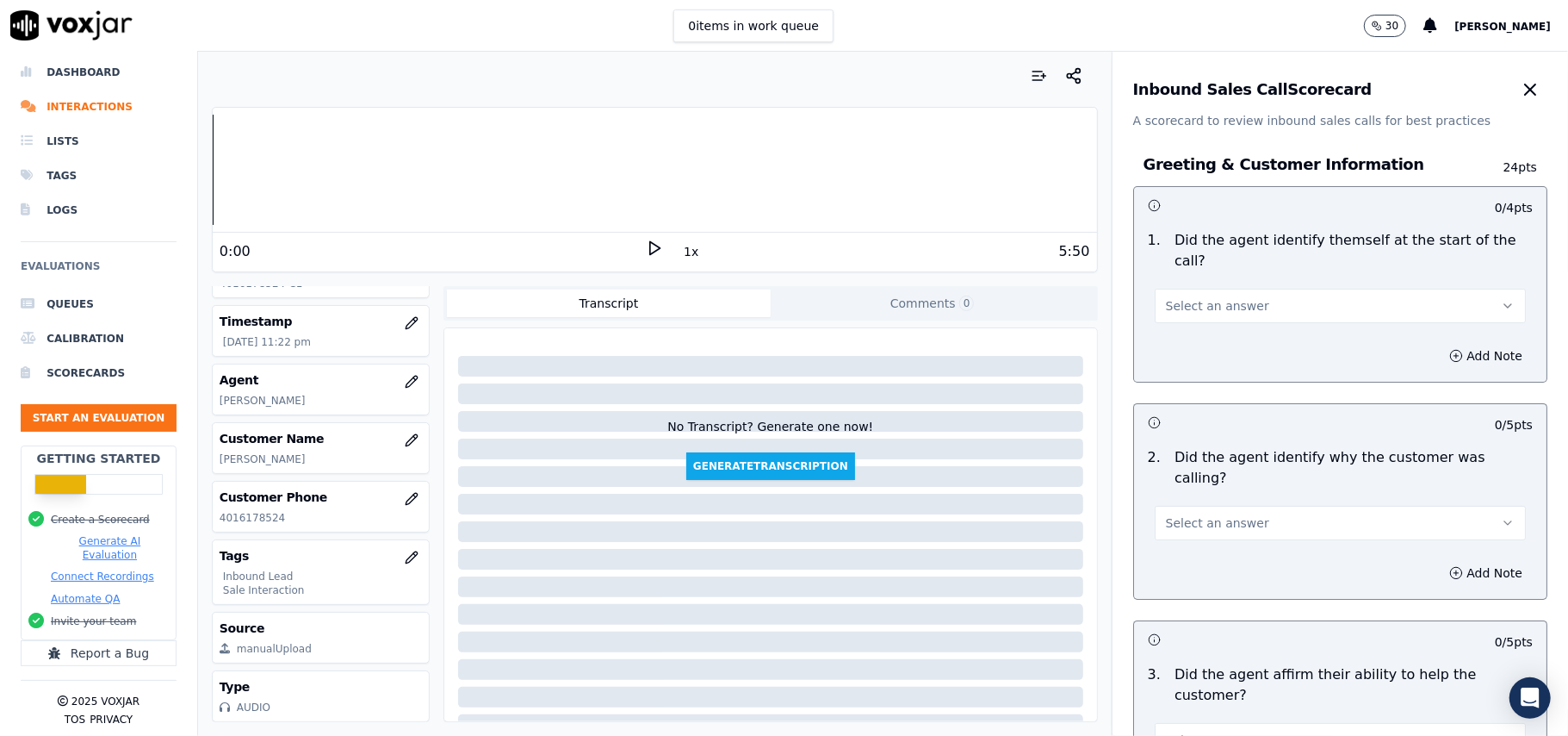
click at [1185, 297] on span "Select an answer" at bounding box center [1218, 306] width 103 height 18
click at [1185, 332] on div "Yes" at bounding box center [1303, 324] width 333 height 27
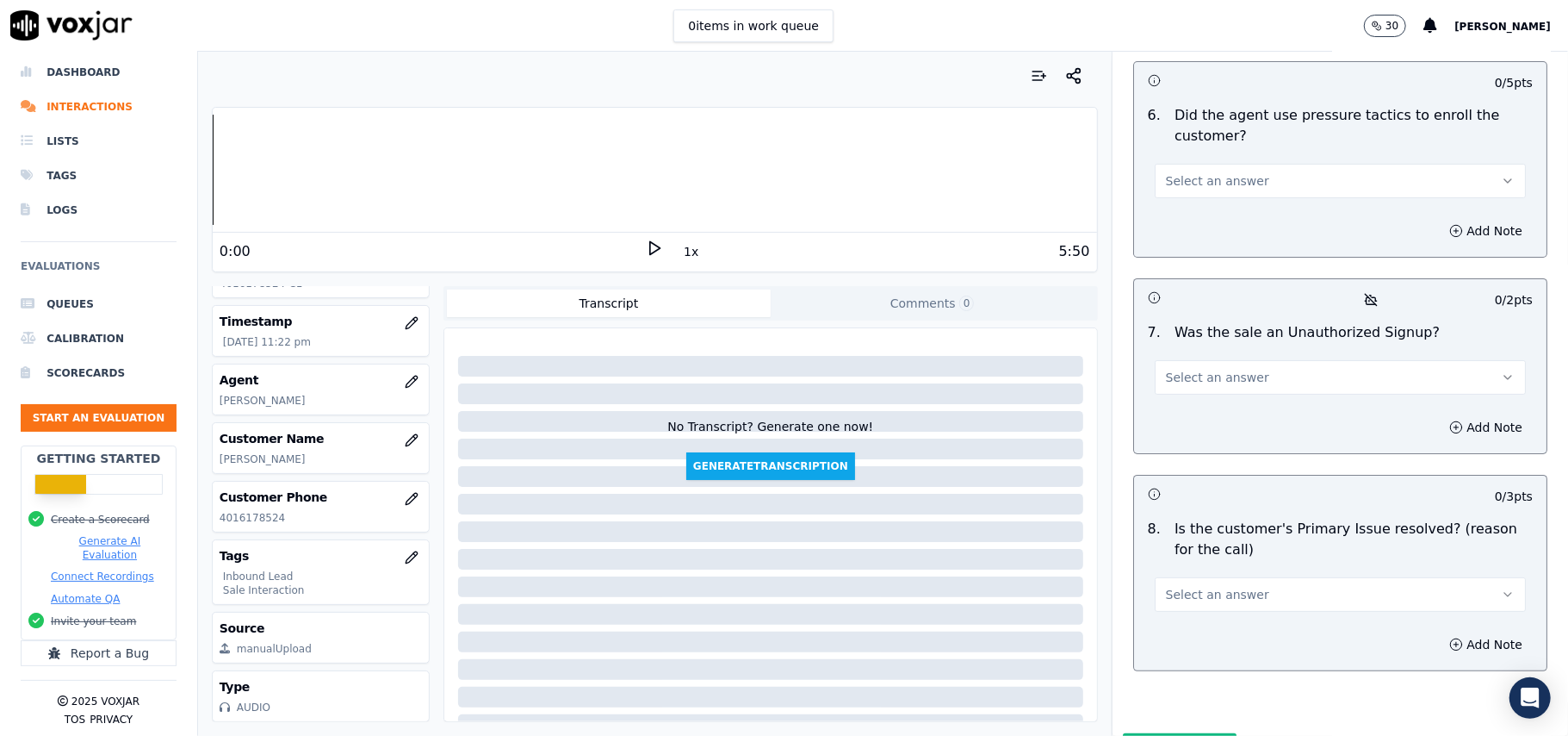
click at [1238, 577] on button "Select an answer" at bounding box center [1339, 594] width 371 height 34
click at [1203, 549] on div "Yes" at bounding box center [1303, 542] width 333 height 27
click at [1217, 369] on span "Select an answer" at bounding box center [1218, 378] width 103 height 18
click at [1189, 359] on div "No" at bounding box center [1303, 352] width 333 height 27
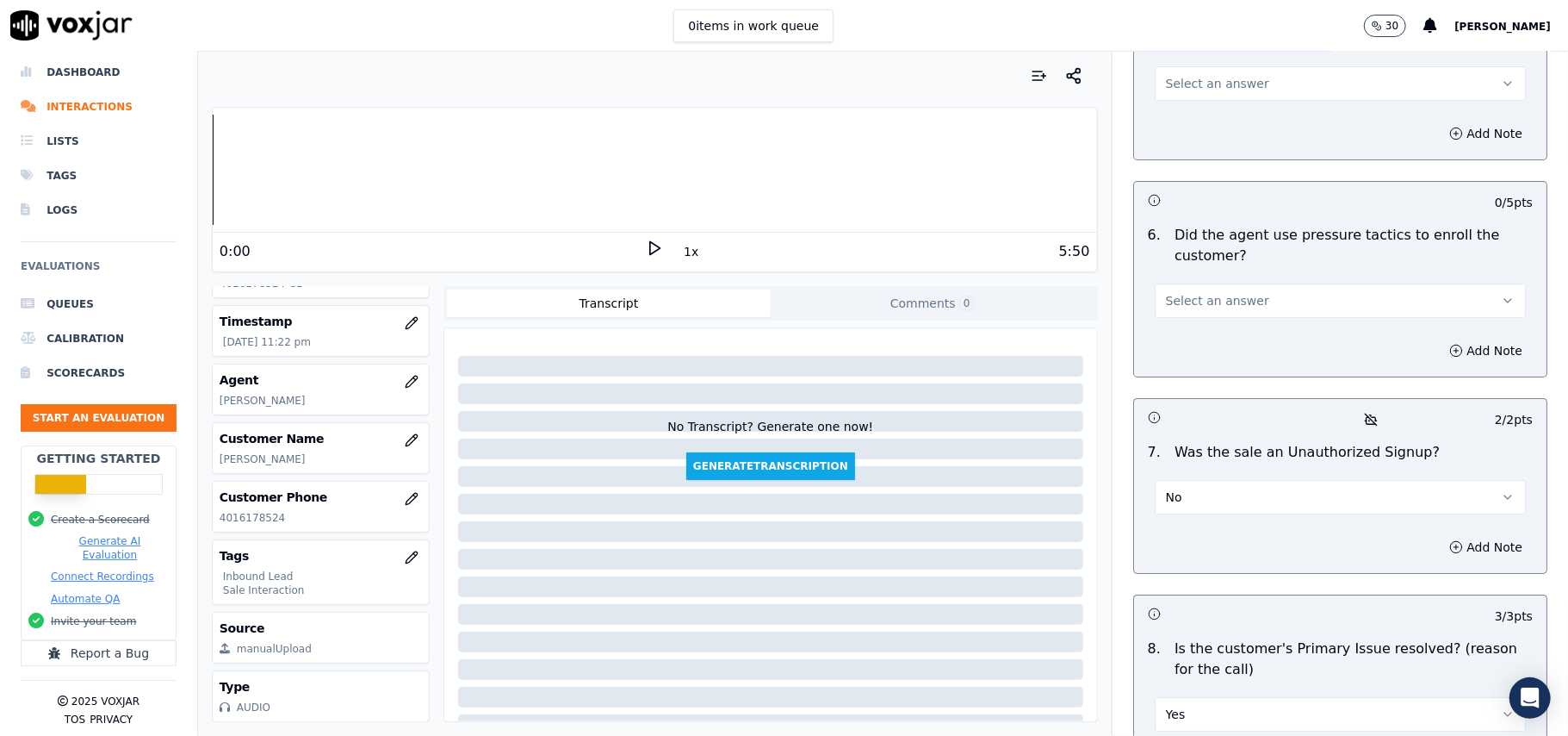
scroll to position [4591, 0]
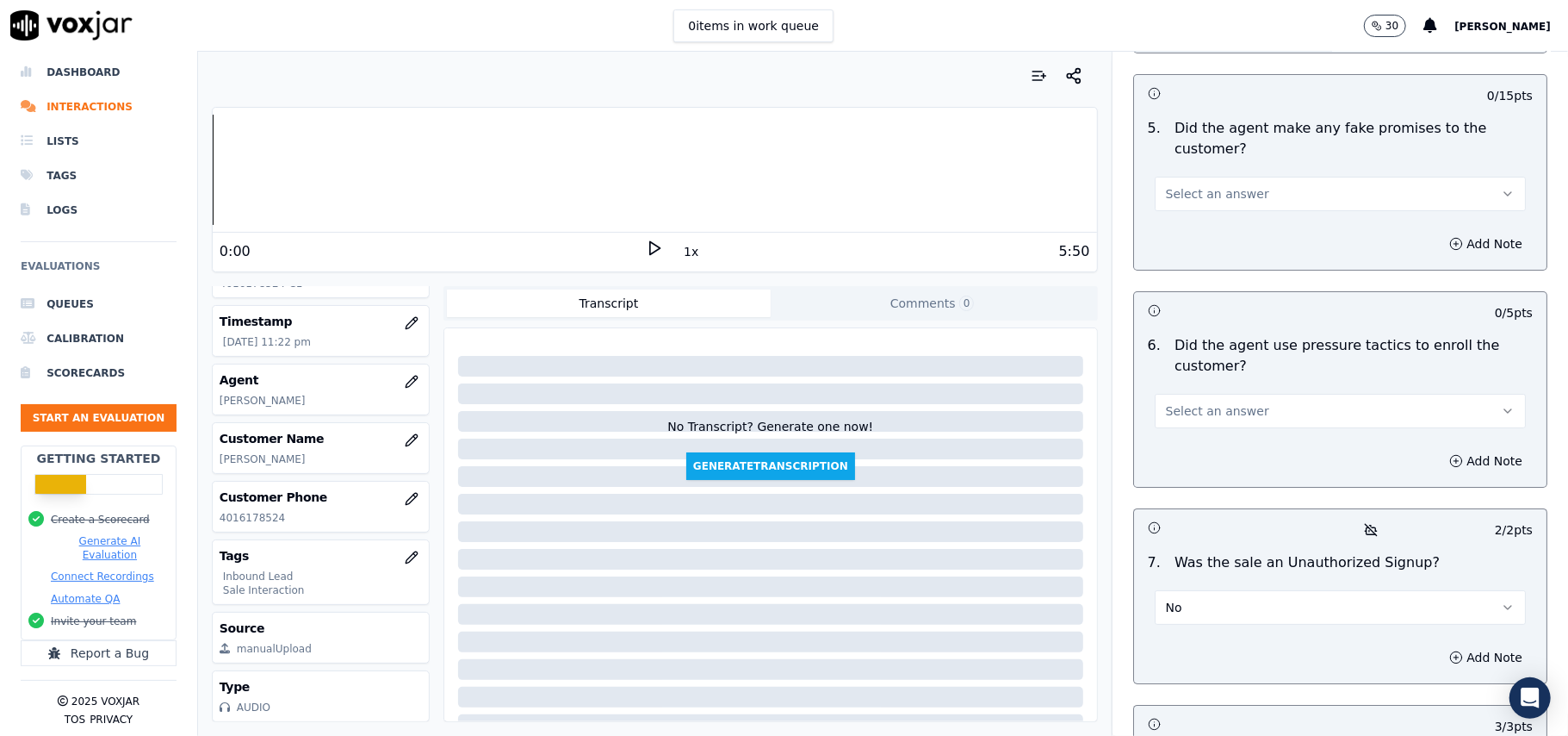
click at [1210, 402] on span "Select an answer" at bounding box center [1218, 411] width 103 height 18
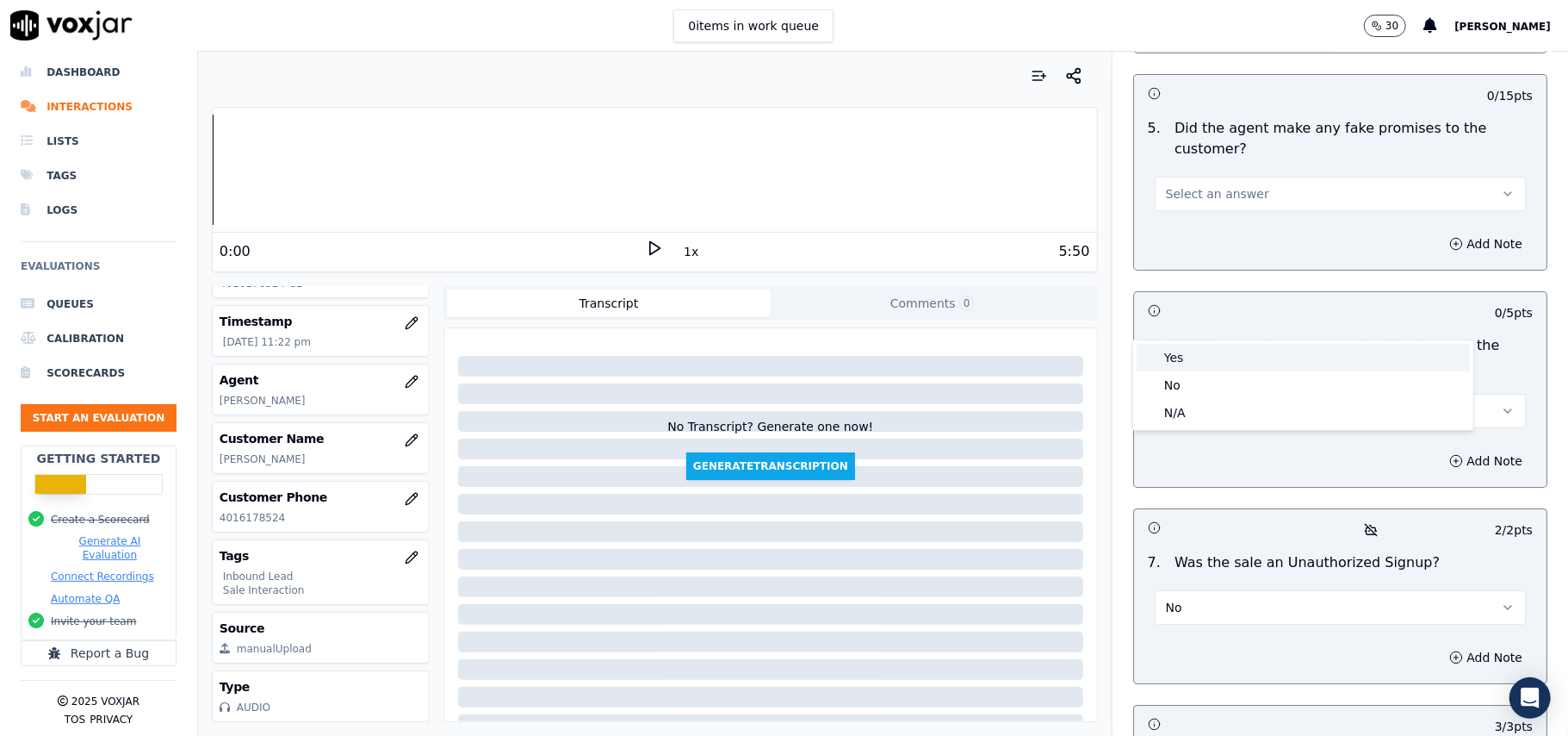
click at [1199, 359] on div "Yes" at bounding box center [1303, 357] width 333 height 27
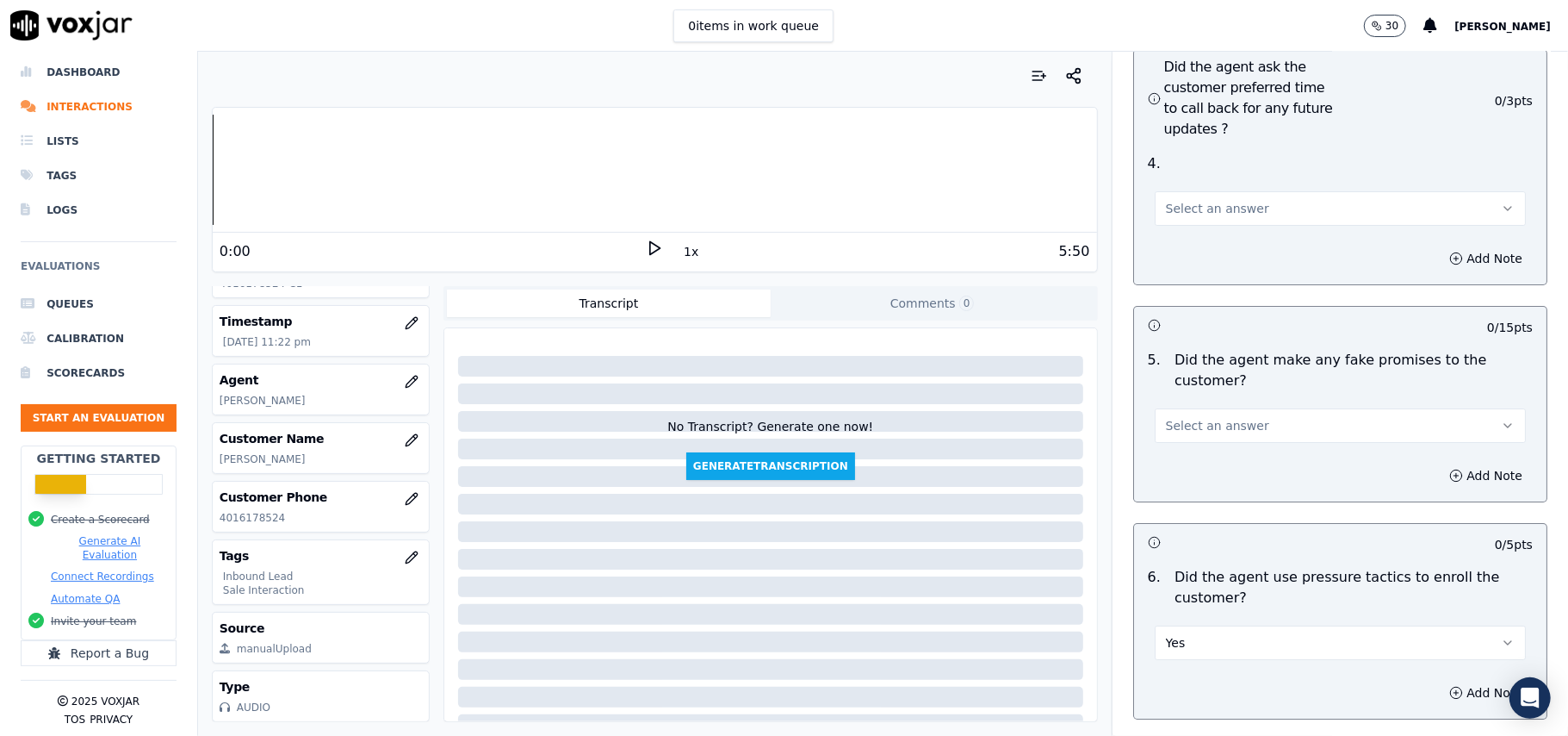
scroll to position [4247, 0]
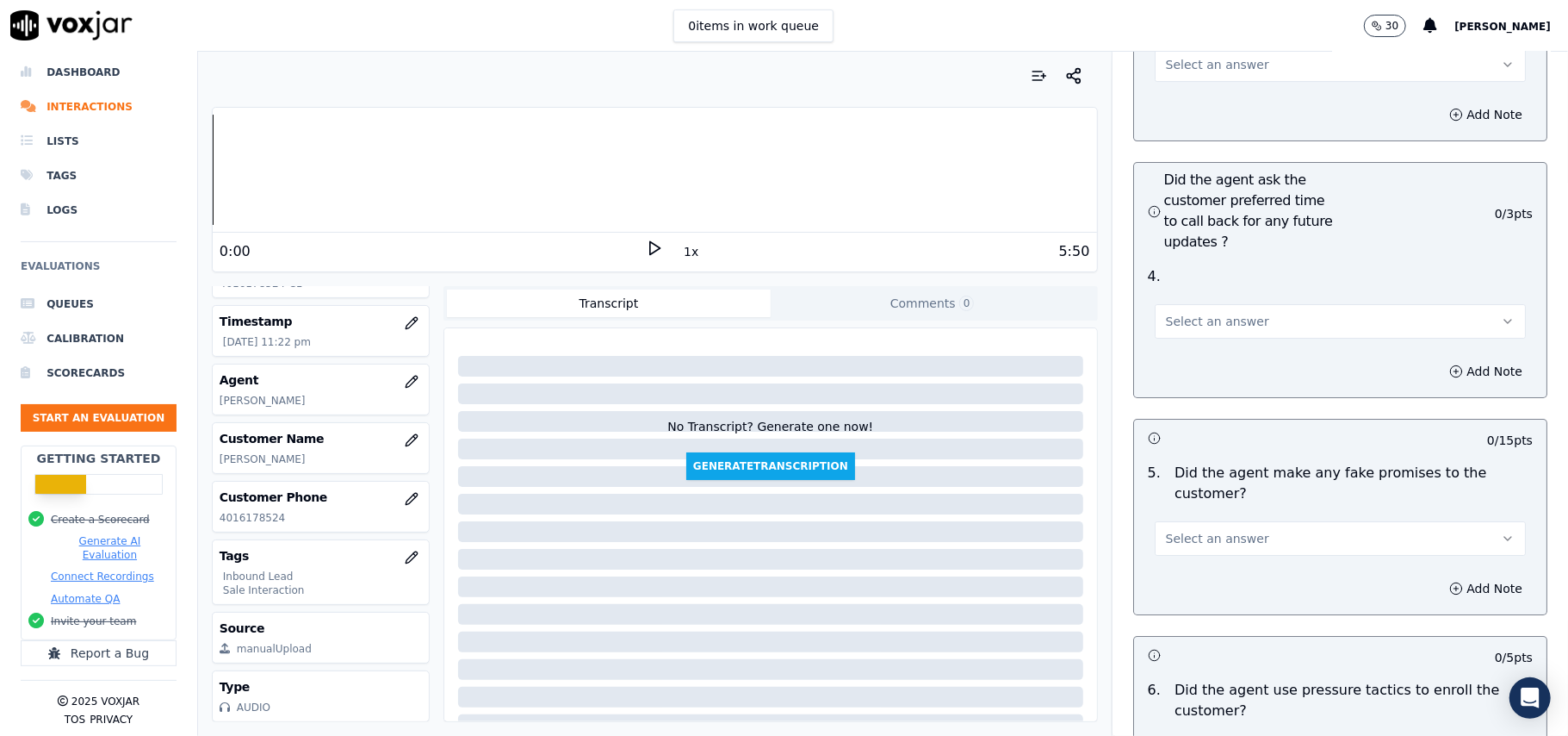
click at [1209, 530] on span "Select an answer" at bounding box center [1218, 538] width 103 height 18
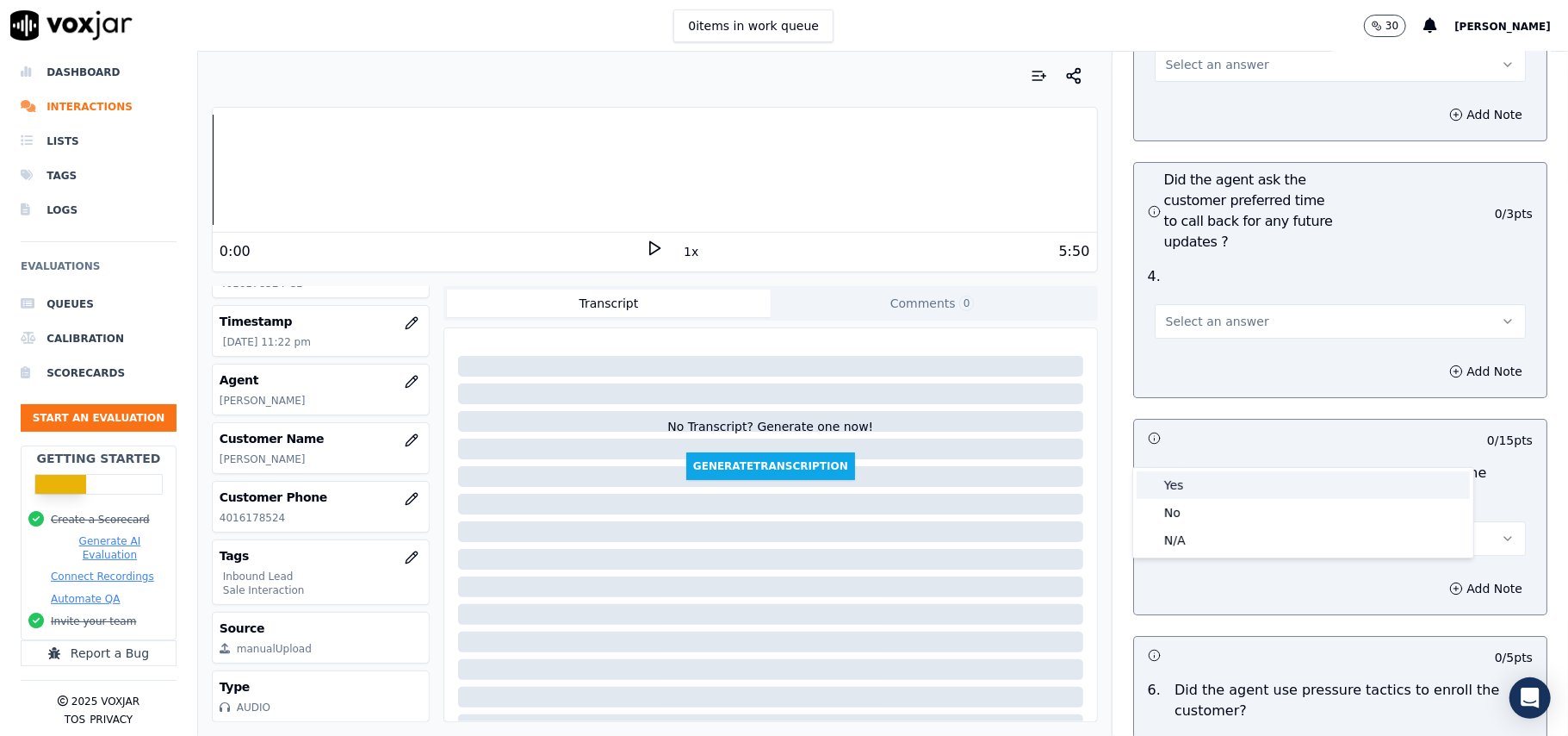
click at [1211, 493] on div "Yes" at bounding box center [1303, 485] width 333 height 27
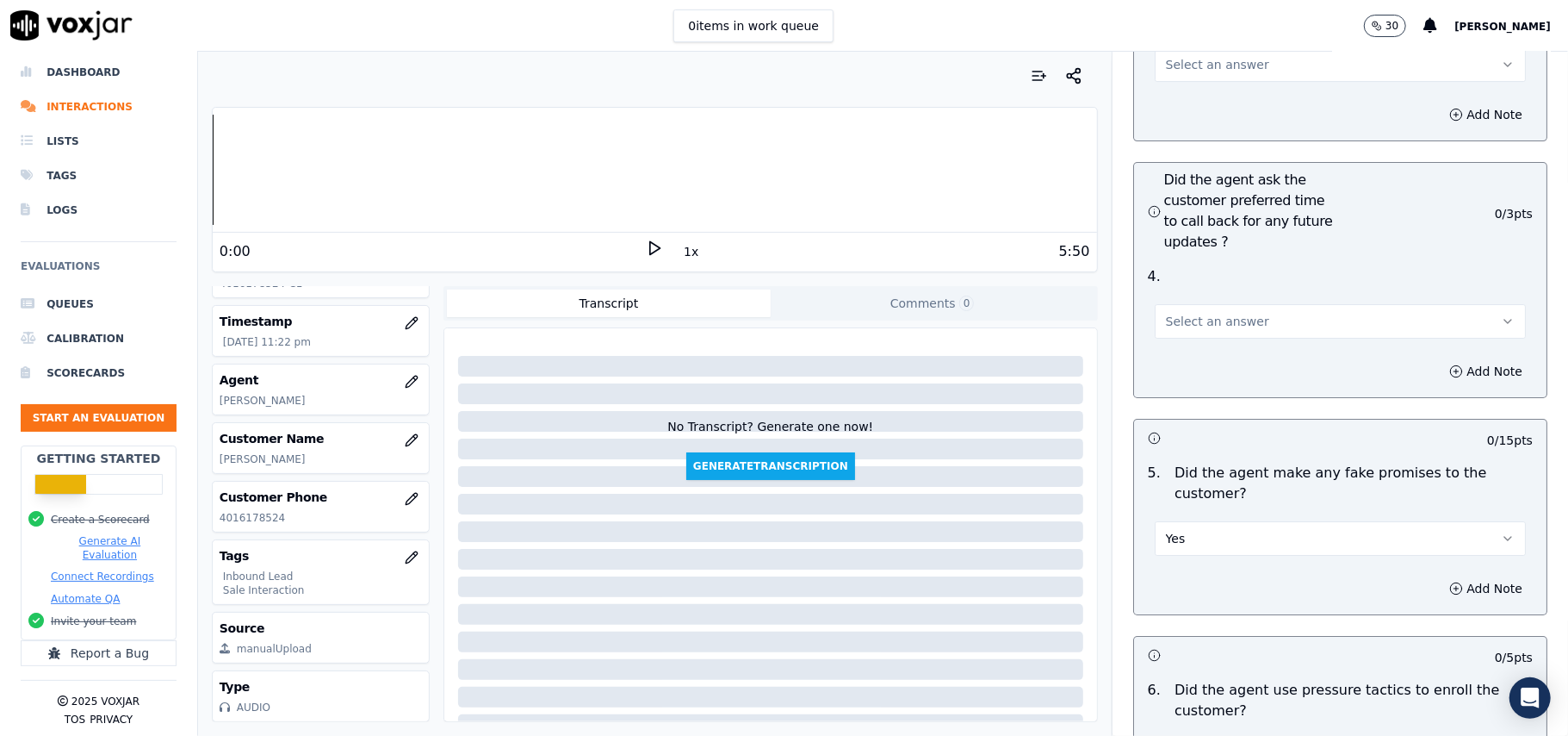
click at [1210, 504] on div "Yes" at bounding box center [1340, 530] width 399 height 52
click at [1203, 521] on button "Yes" at bounding box center [1339, 537] width 371 height 34
click at [1197, 511] on div "No" at bounding box center [1303, 512] width 333 height 27
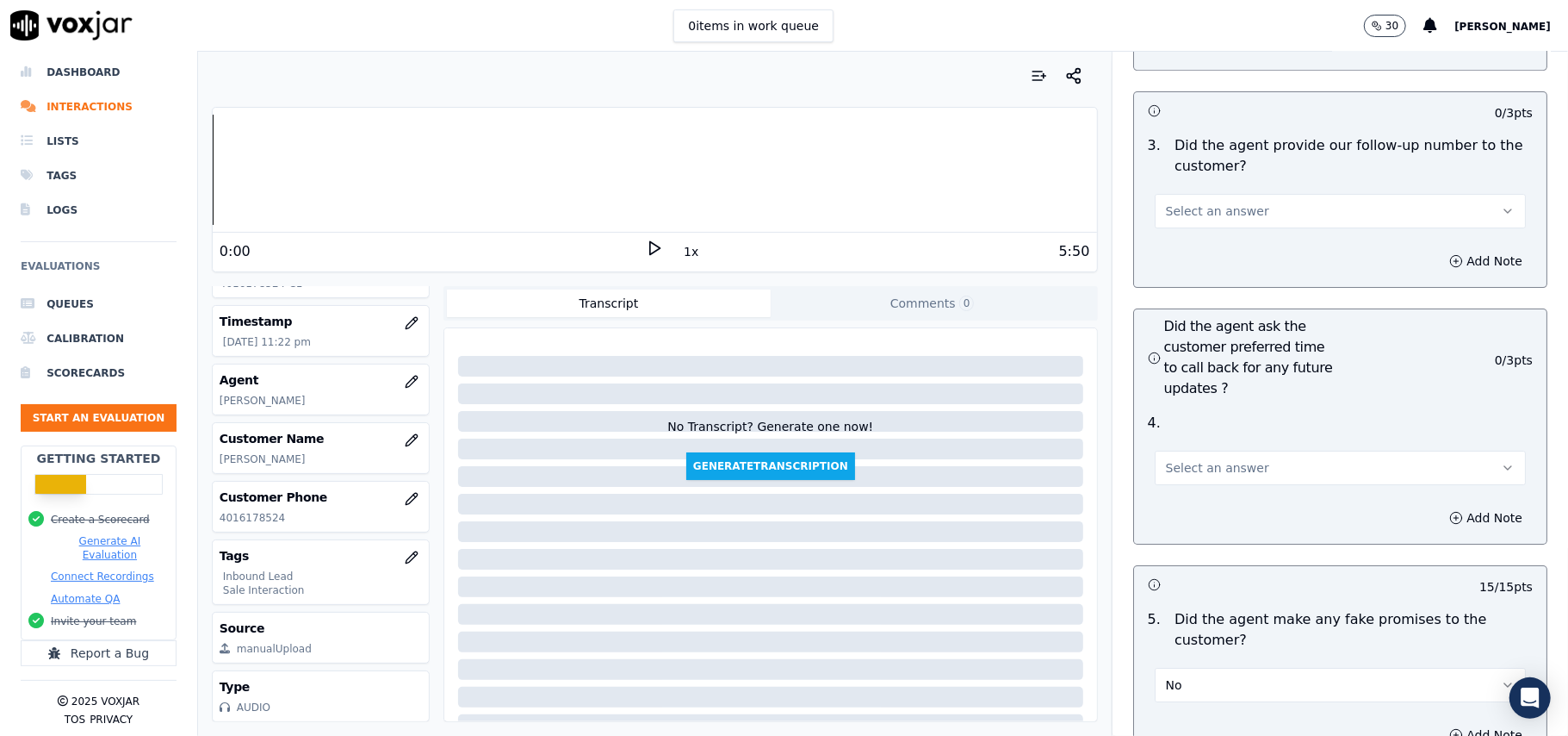
scroll to position [4018, 0]
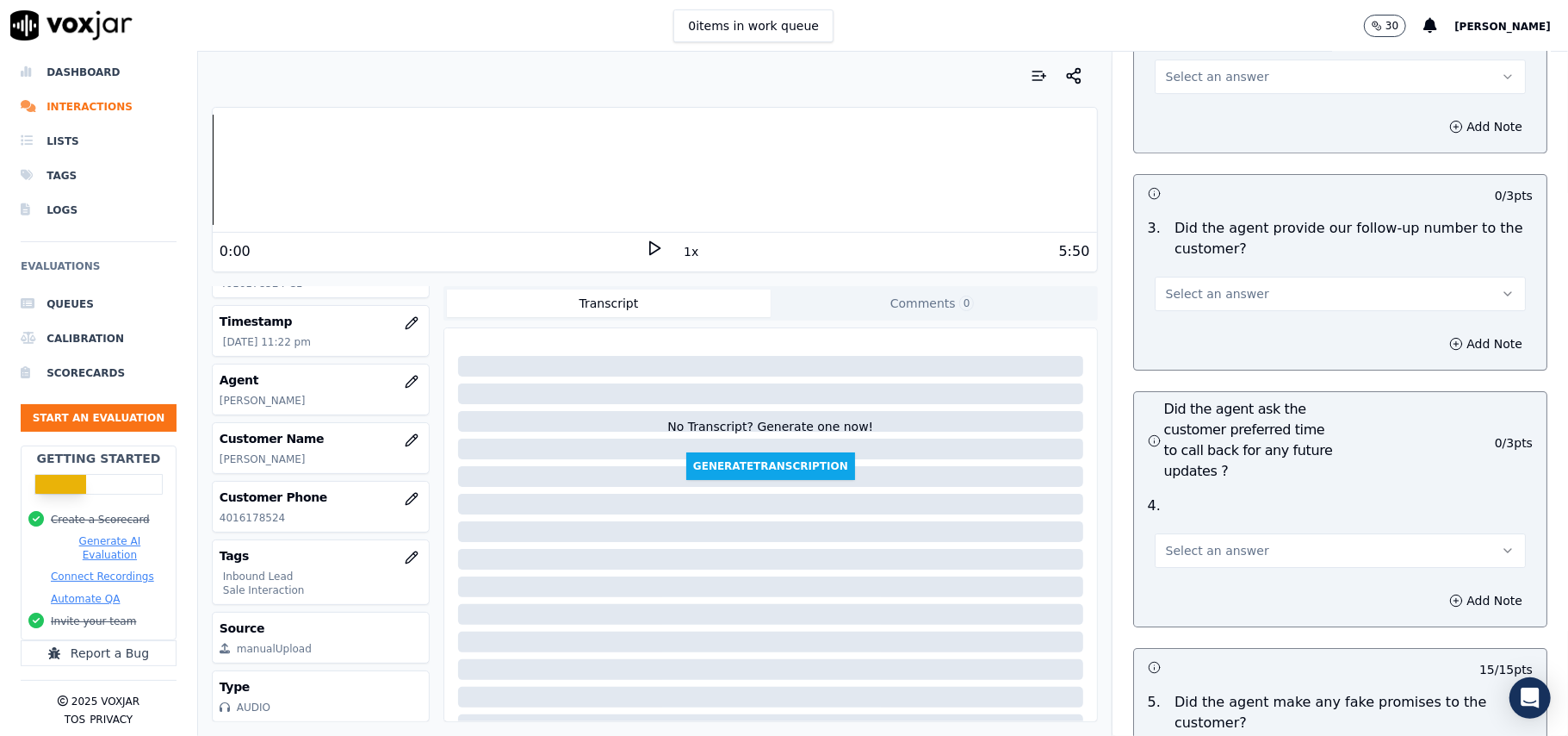
click at [1196, 534] on button "Select an answer" at bounding box center [1339, 550] width 371 height 34
click at [1193, 501] on div "Yes" at bounding box center [1303, 497] width 333 height 27
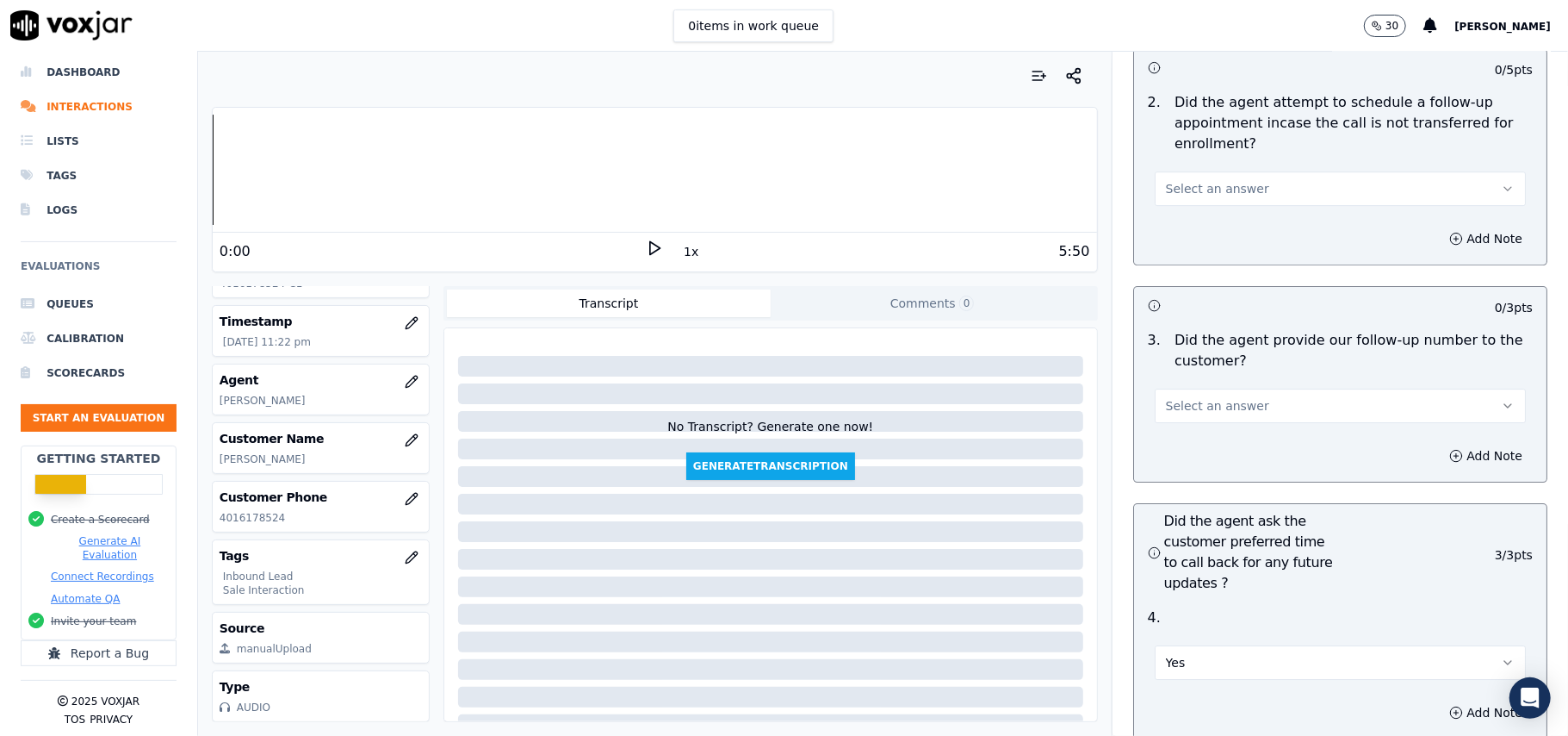
scroll to position [3787, 0]
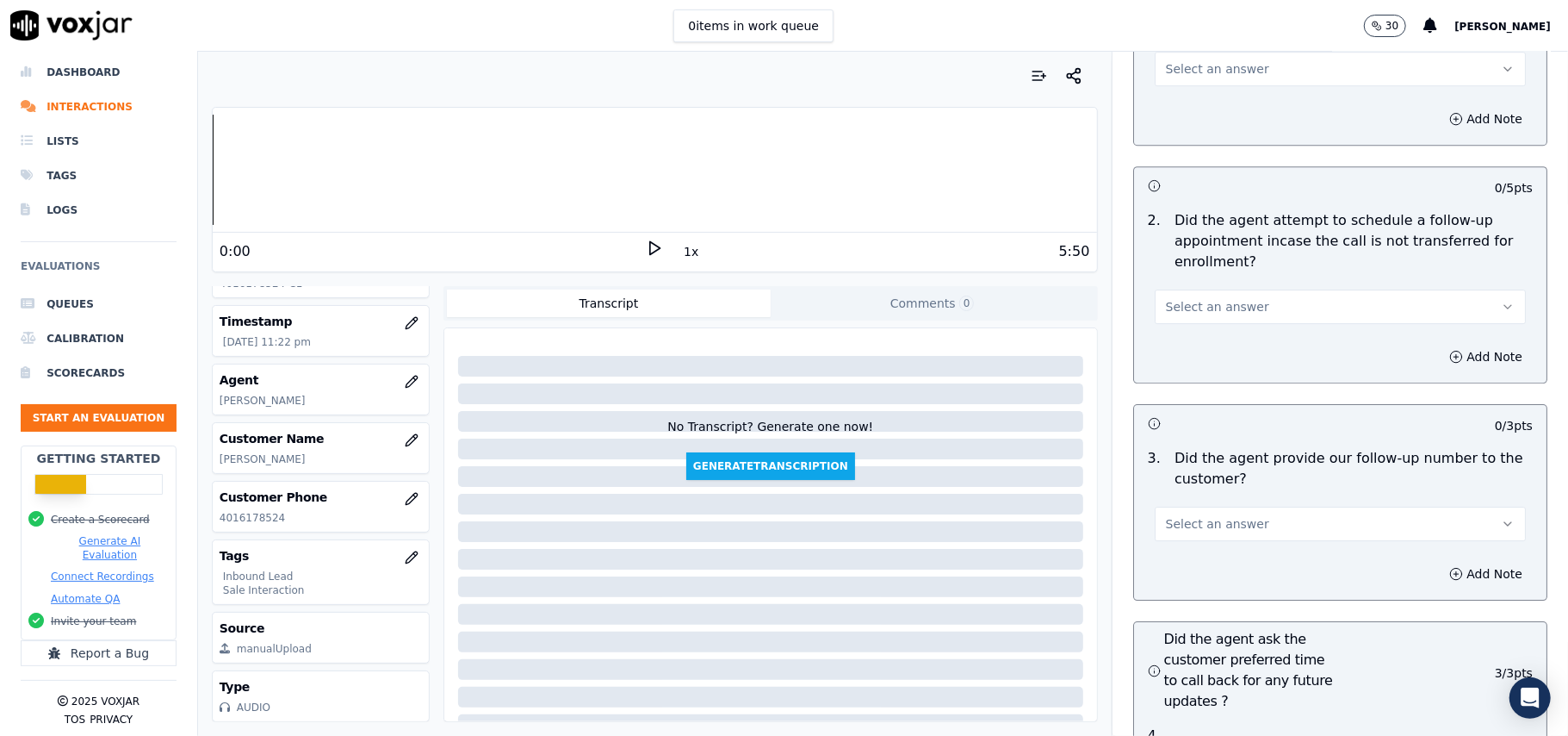
click at [1199, 515] on span "Select an answer" at bounding box center [1218, 524] width 103 height 18
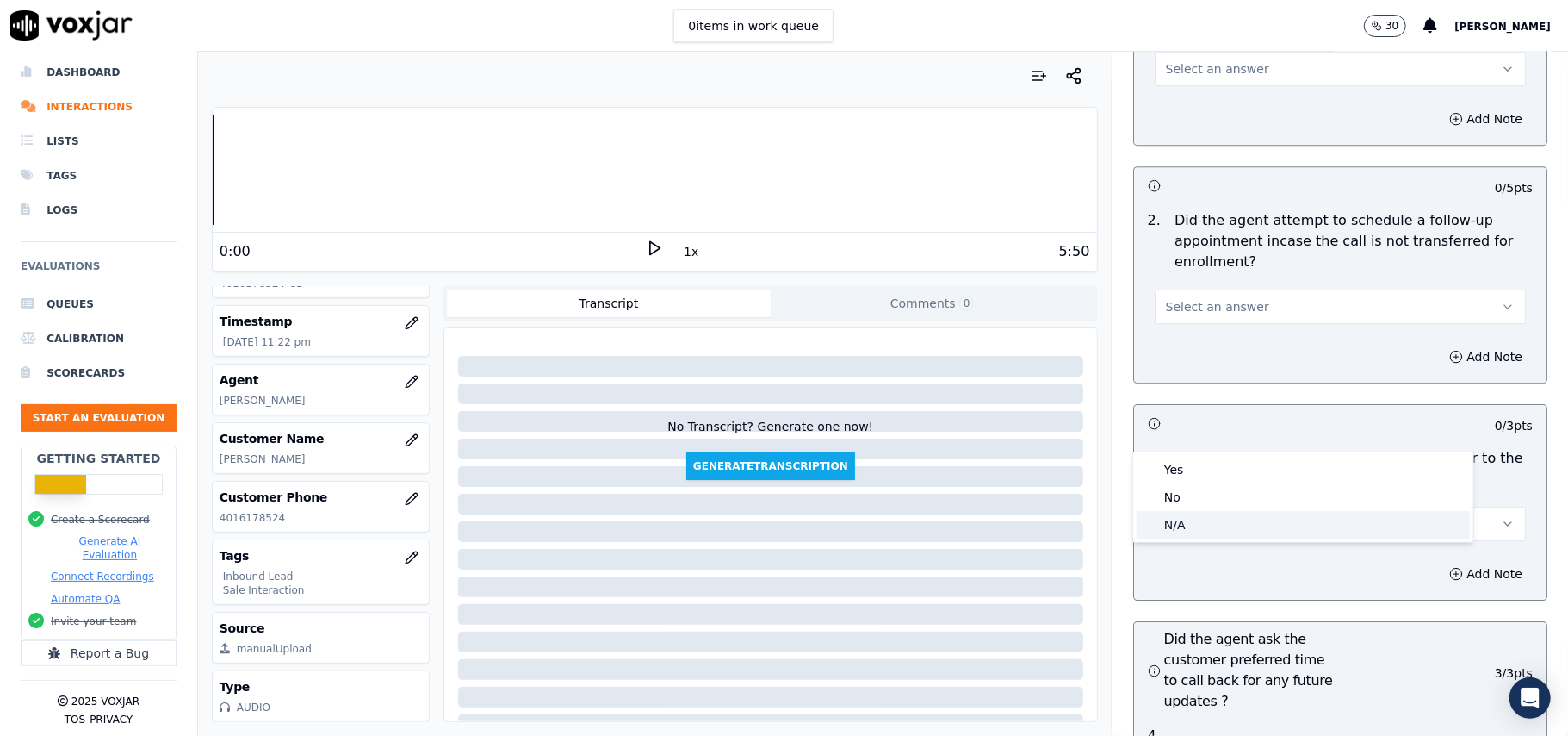
click at [1196, 517] on div "N/A" at bounding box center [1303, 525] width 333 height 27
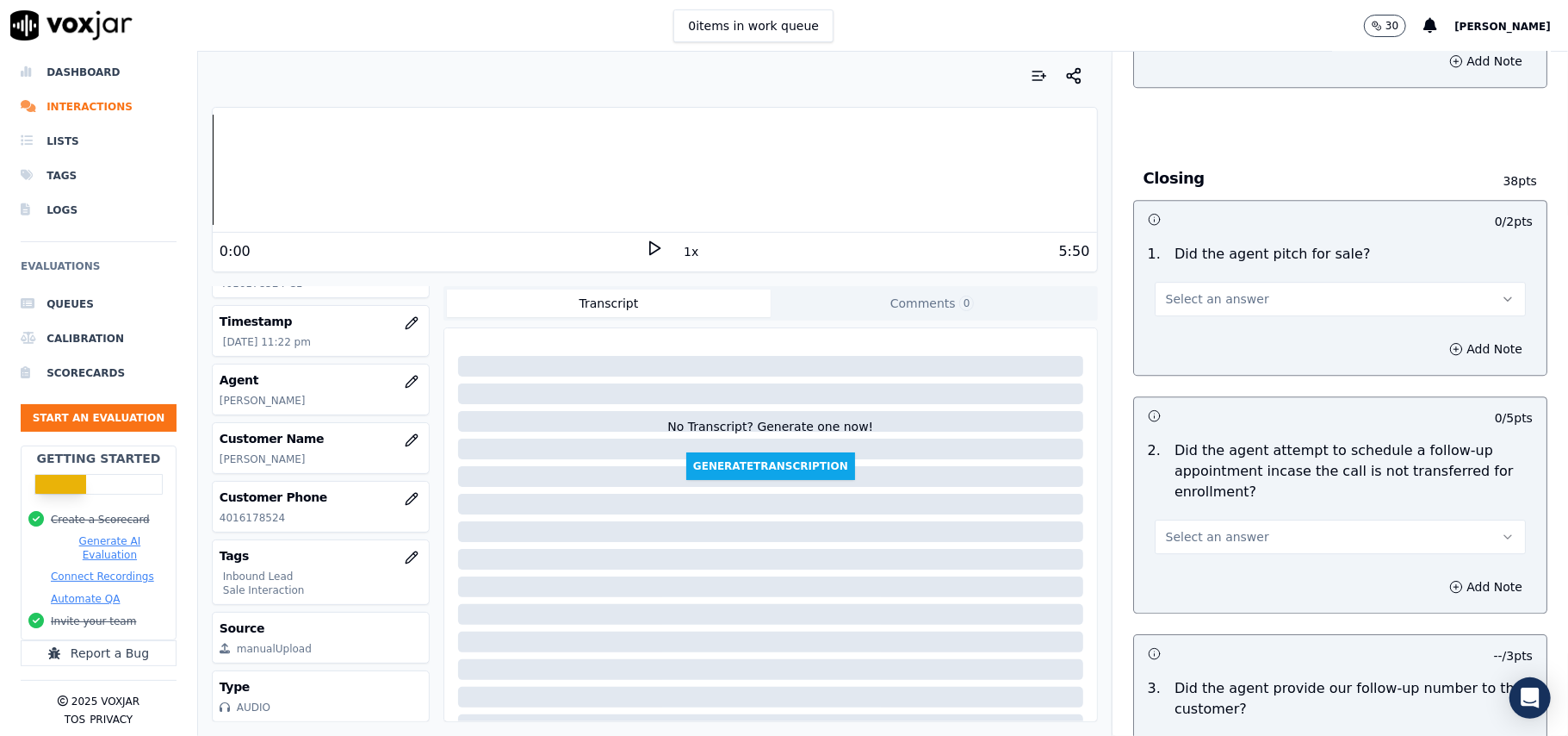
click at [1197, 528] on span "Select an answer" at bounding box center [1218, 536] width 103 height 18
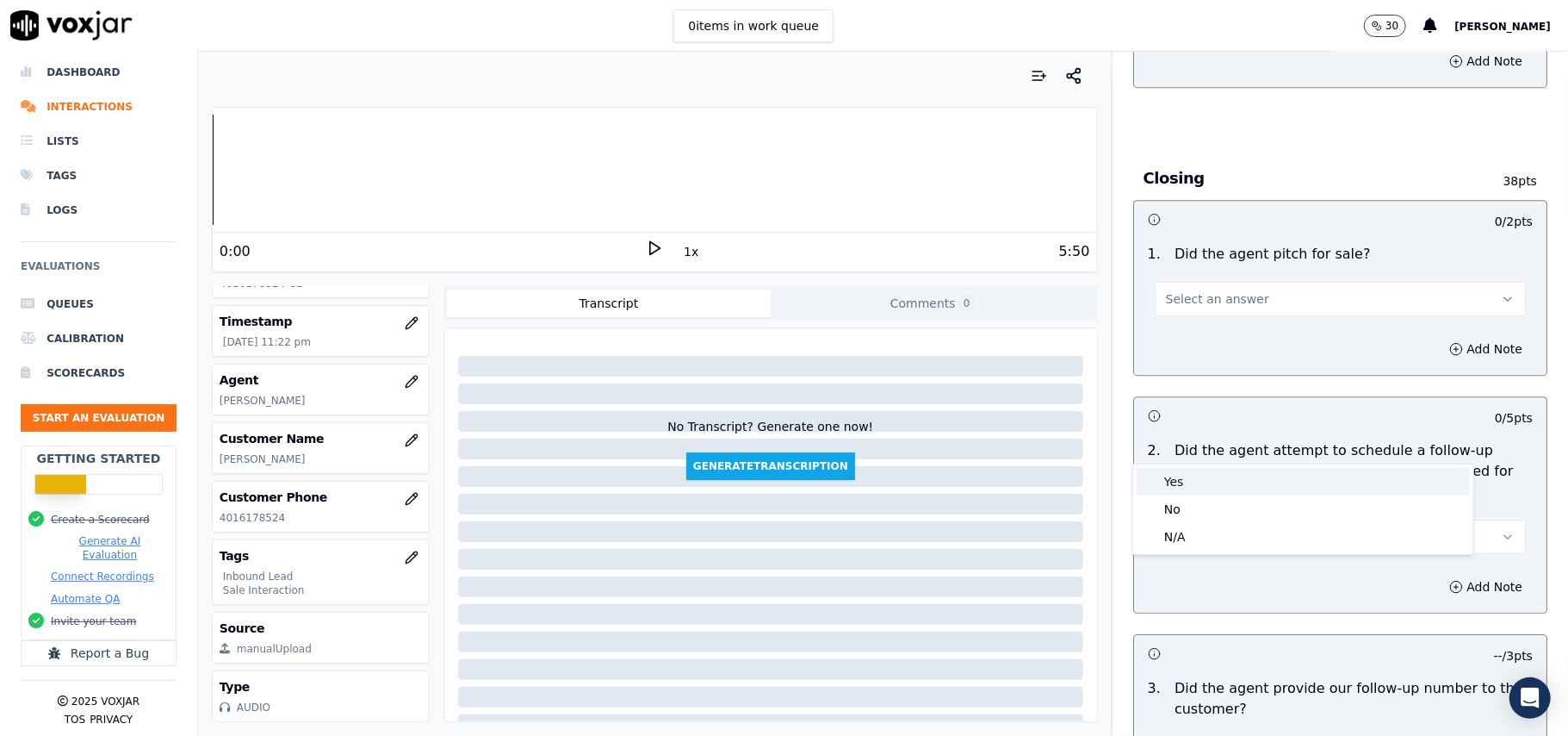
click at [1203, 483] on div "Yes" at bounding box center [1303, 481] width 333 height 27
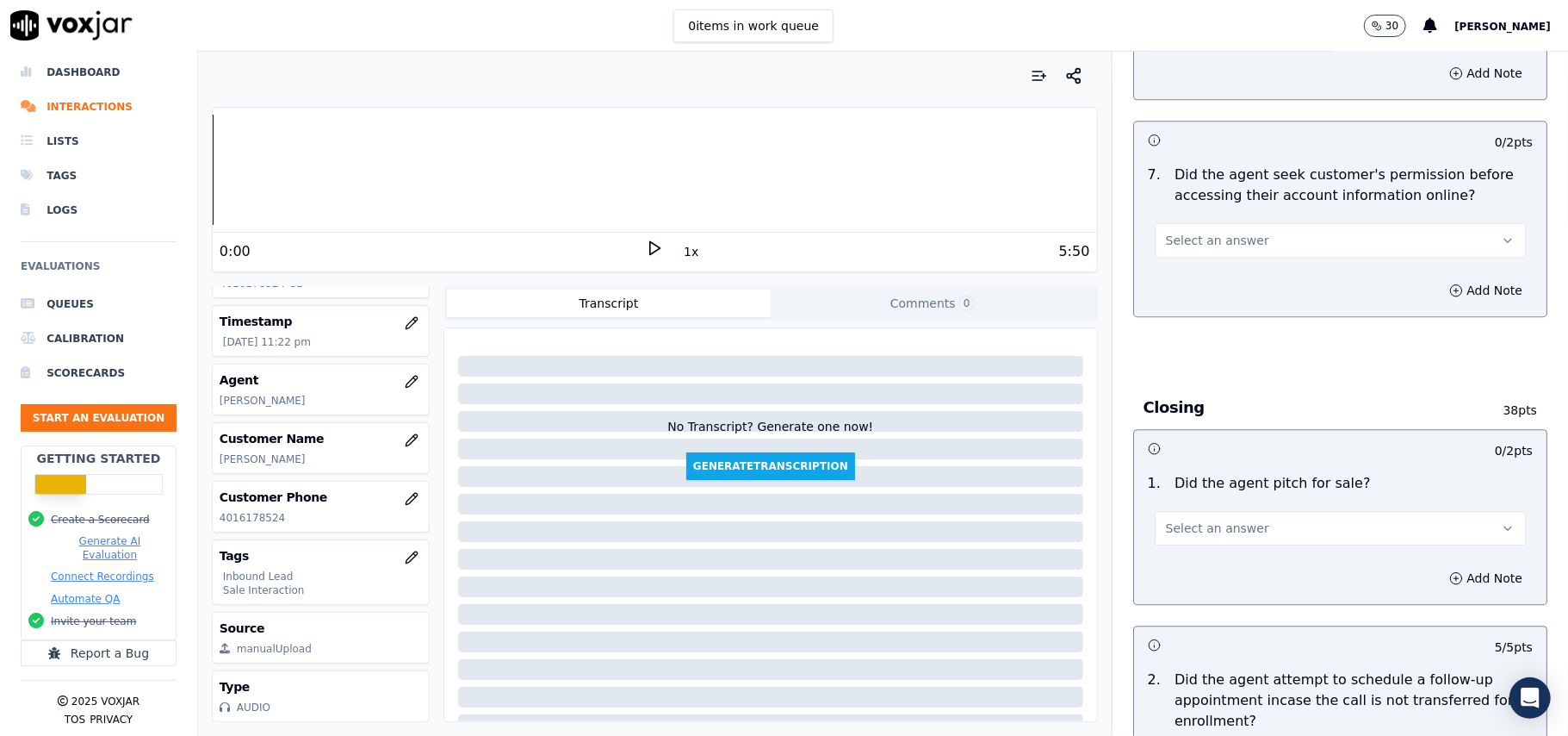
click at [1190, 511] on button "Select an answer" at bounding box center [1339, 528] width 371 height 34
click at [1192, 460] on div "Yes" at bounding box center [1303, 473] width 333 height 27
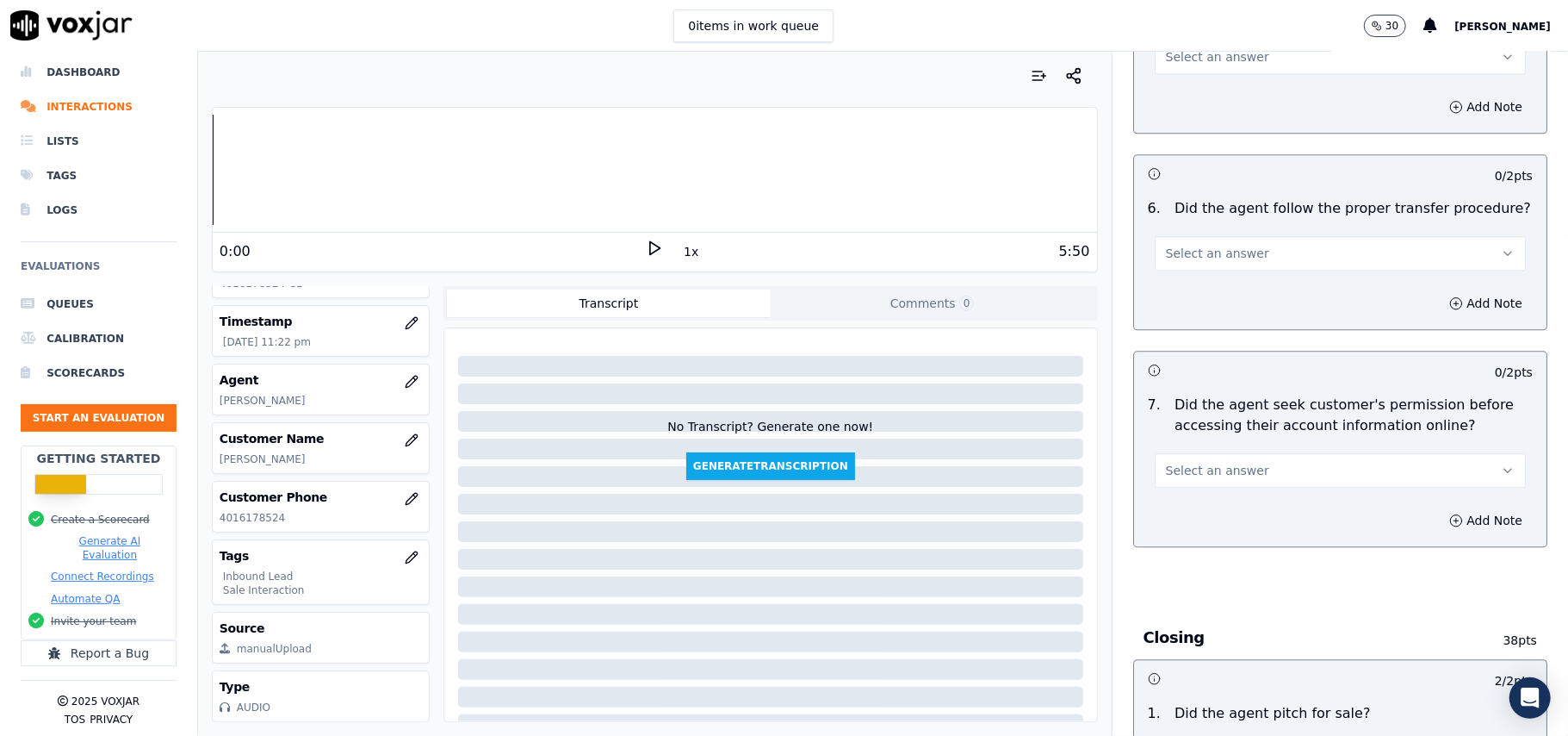
click at [1207, 461] on span "Select an answer" at bounding box center [1218, 470] width 103 height 18
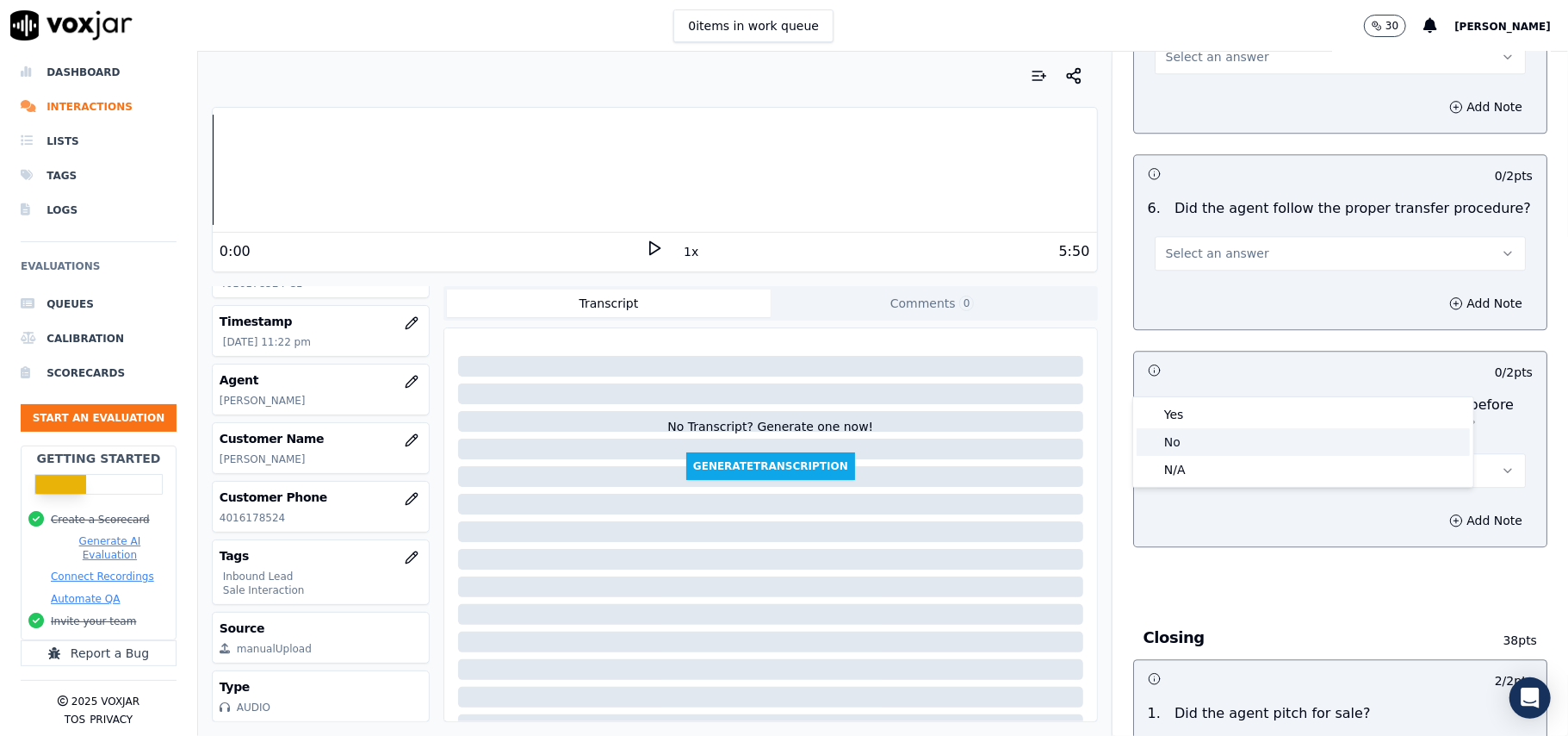
click at [1214, 418] on div "Yes" at bounding box center [1303, 414] width 333 height 27
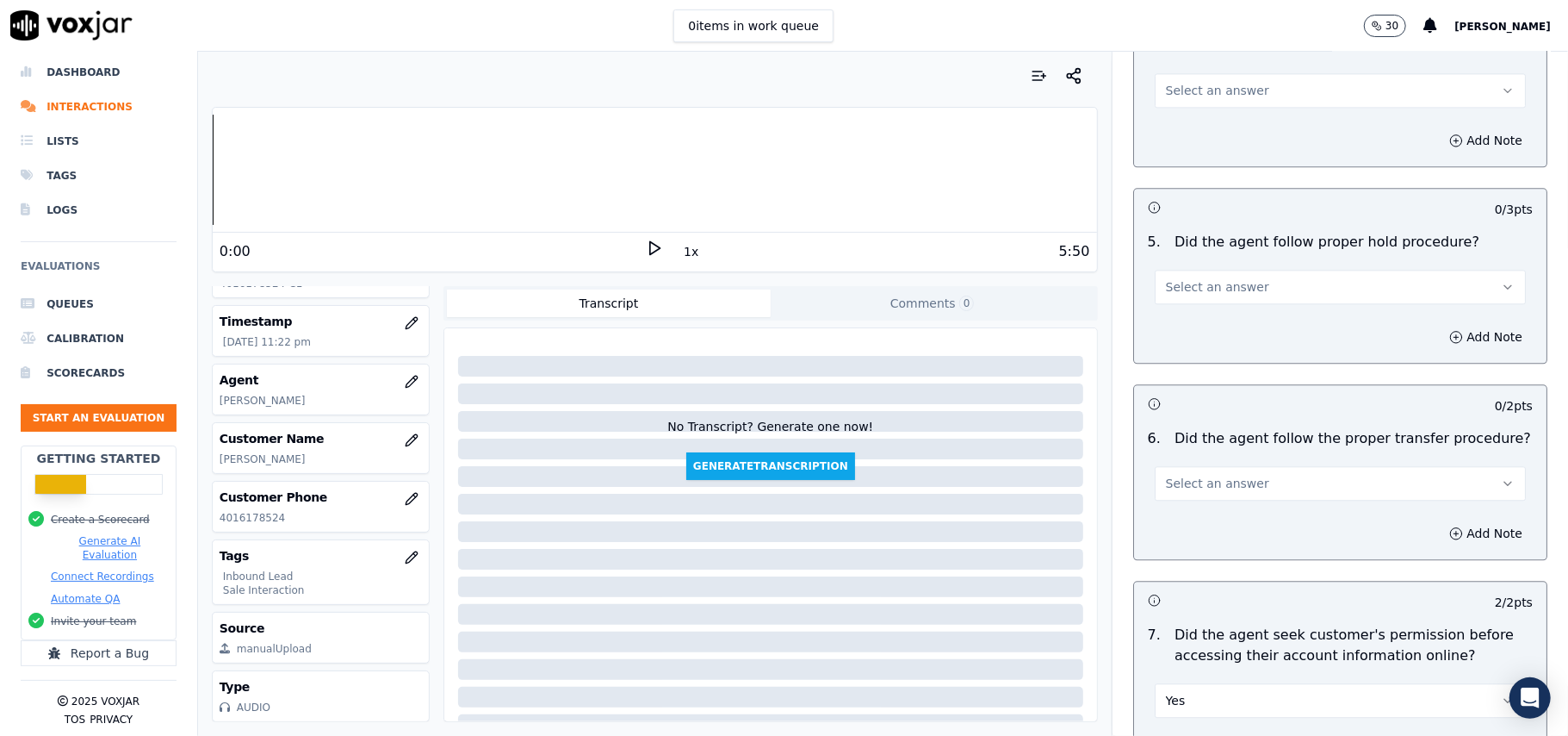
click at [1209, 475] on span "Select an answer" at bounding box center [1218, 484] width 103 height 18
click at [1213, 431] on div "Yes" at bounding box center [1303, 426] width 333 height 27
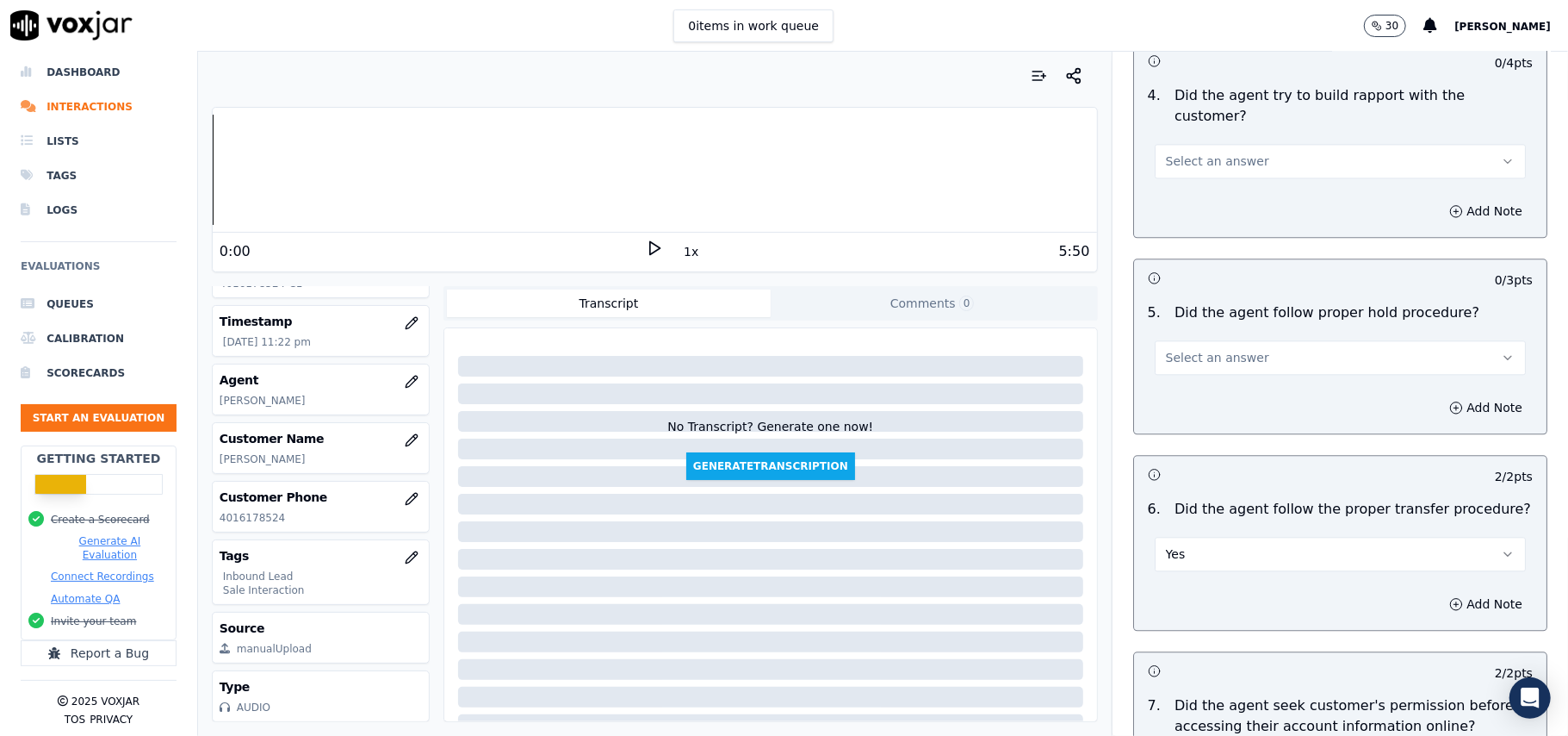
scroll to position [2639, 0]
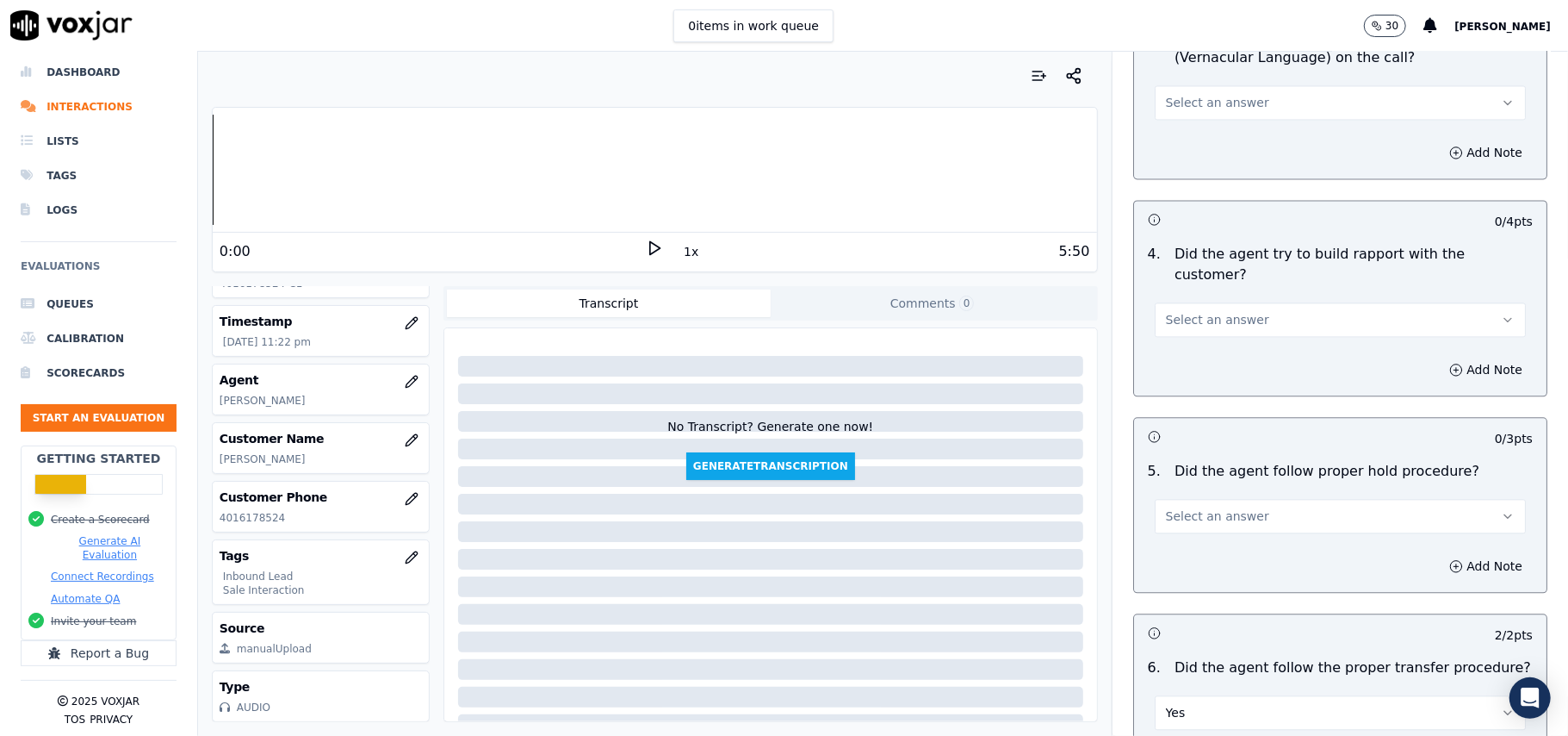
click at [1211, 460] on p "Did the agent follow proper hold procedure?" at bounding box center [1327, 470] width 305 height 20
click at [1207, 498] on button "Select an answer" at bounding box center [1339, 515] width 371 height 34
click at [1214, 445] on div "Yes" at bounding box center [1303, 459] width 333 height 27
click at [1196, 241] on div "4 . Did the agent try to build rapport with the customer? Select an answer" at bounding box center [1340, 290] width 413 height 107
click at [1204, 311] on span "Select an answer" at bounding box center [1218, 319] width 103 height 18
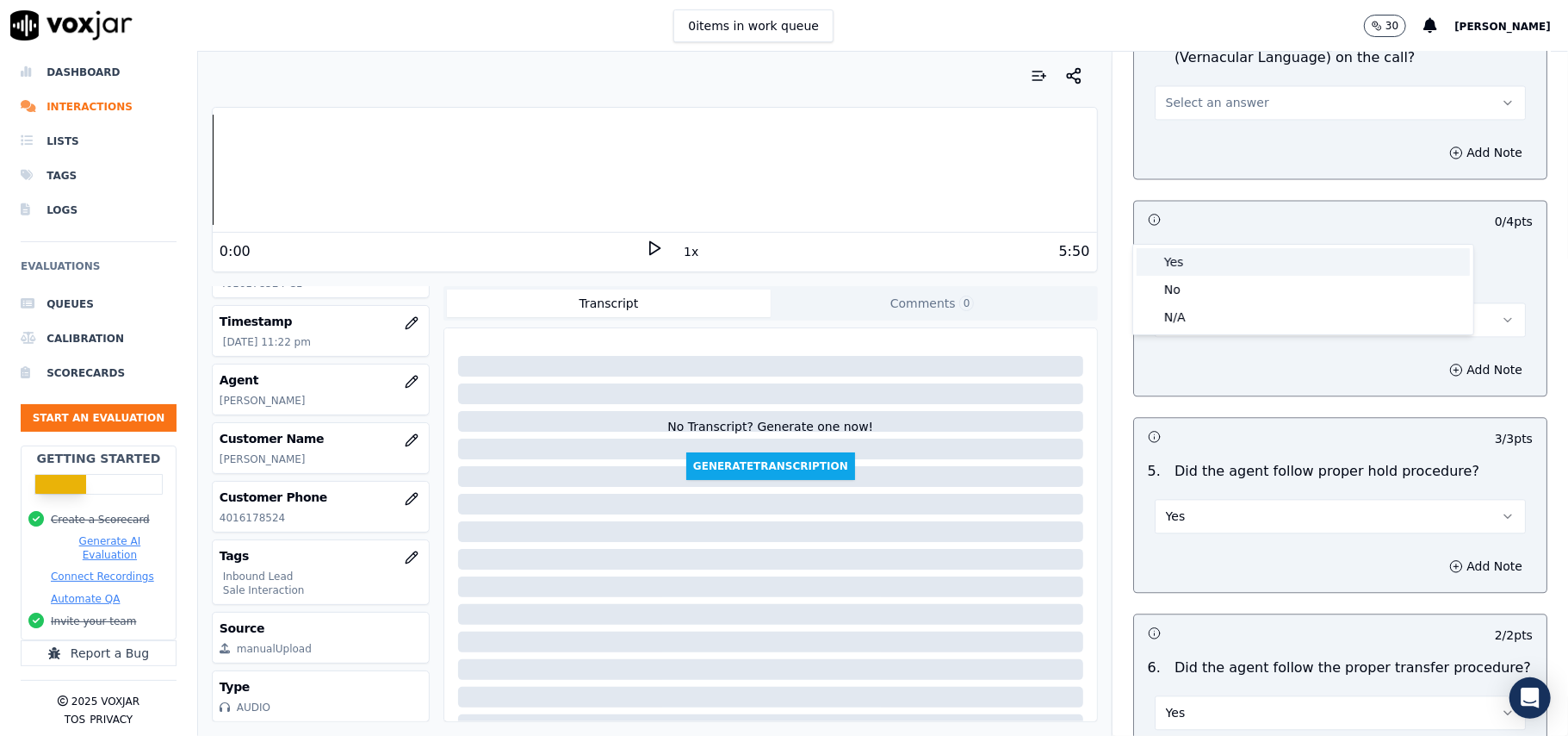
click at [1204, 266] on div "Yes" at bounding box center [1303, 262] width 333 height 27
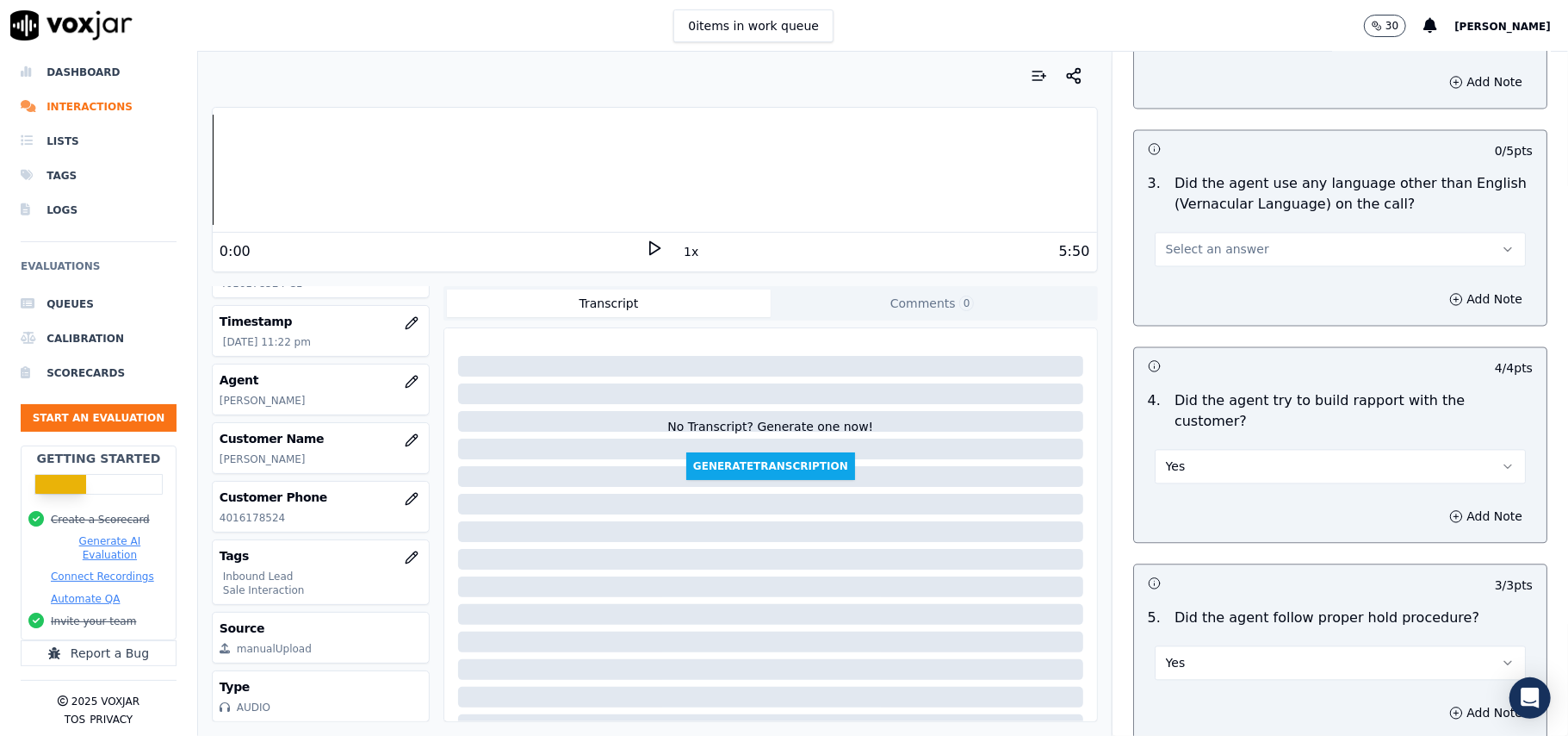
scroll to position [2410, 0]
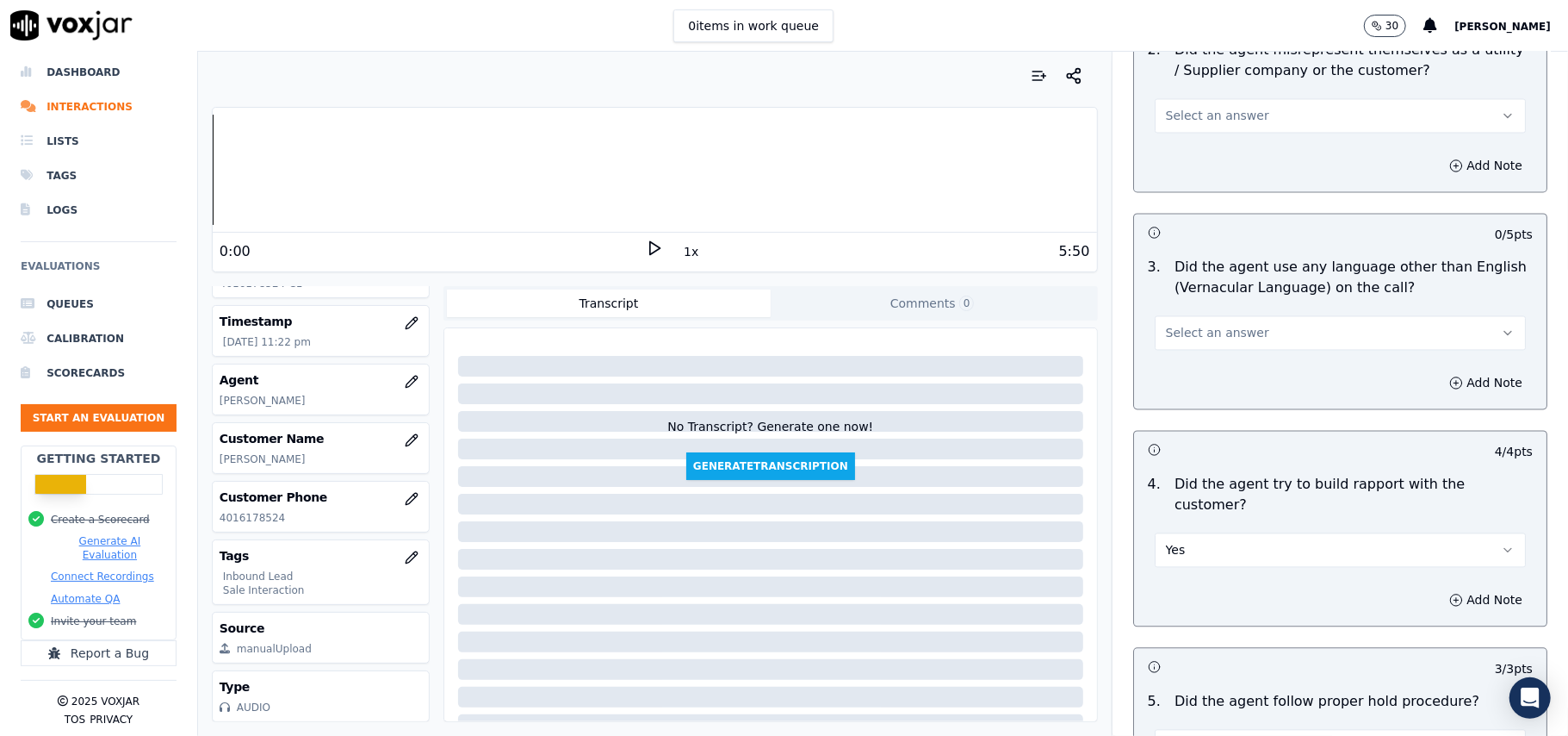
click at [1207, 324] on span "Select an answer" at bounding box center [1218, 333] width 103 height 18
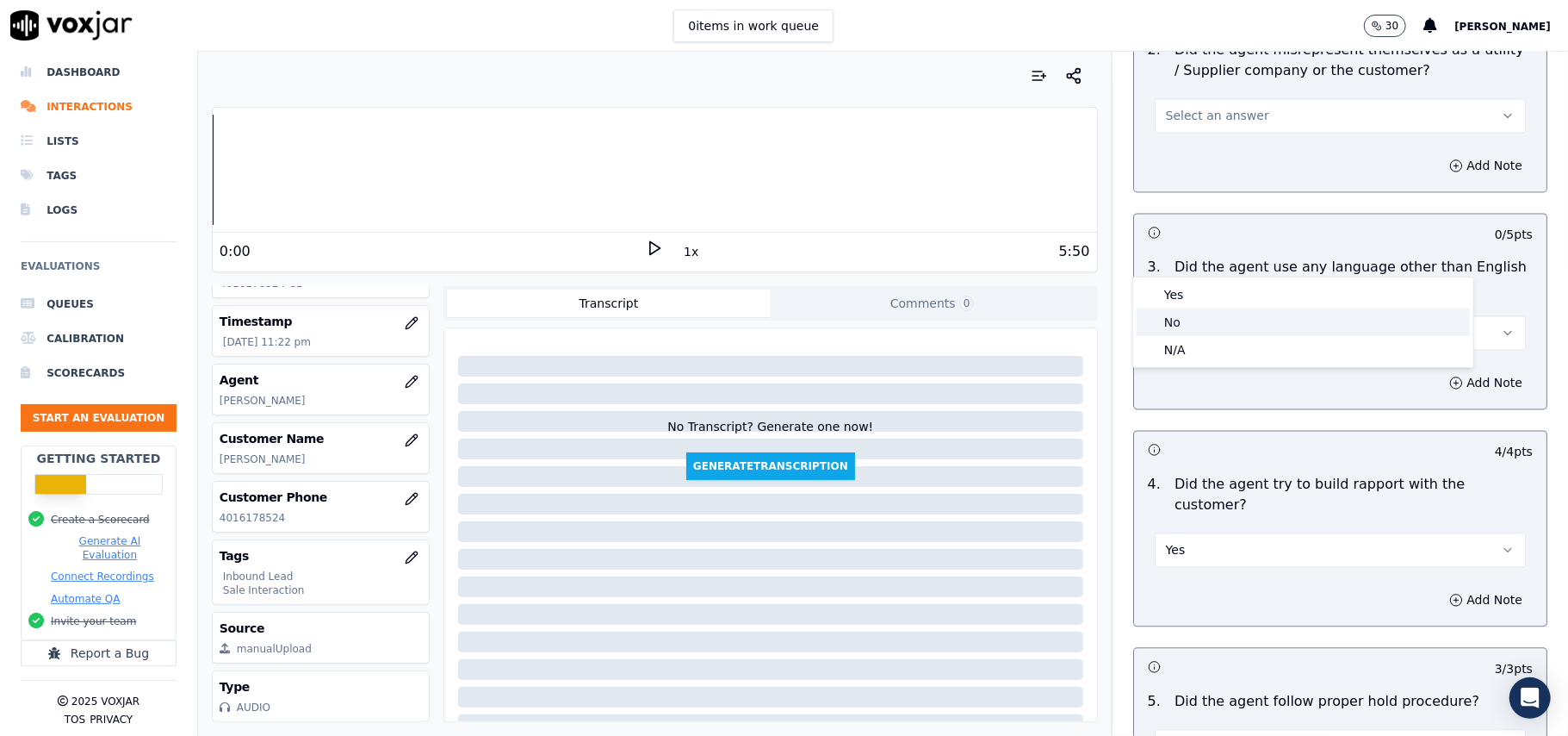
click at [1206, 322] on div "No" at bounding box center [1303, 322] width 333 height 27
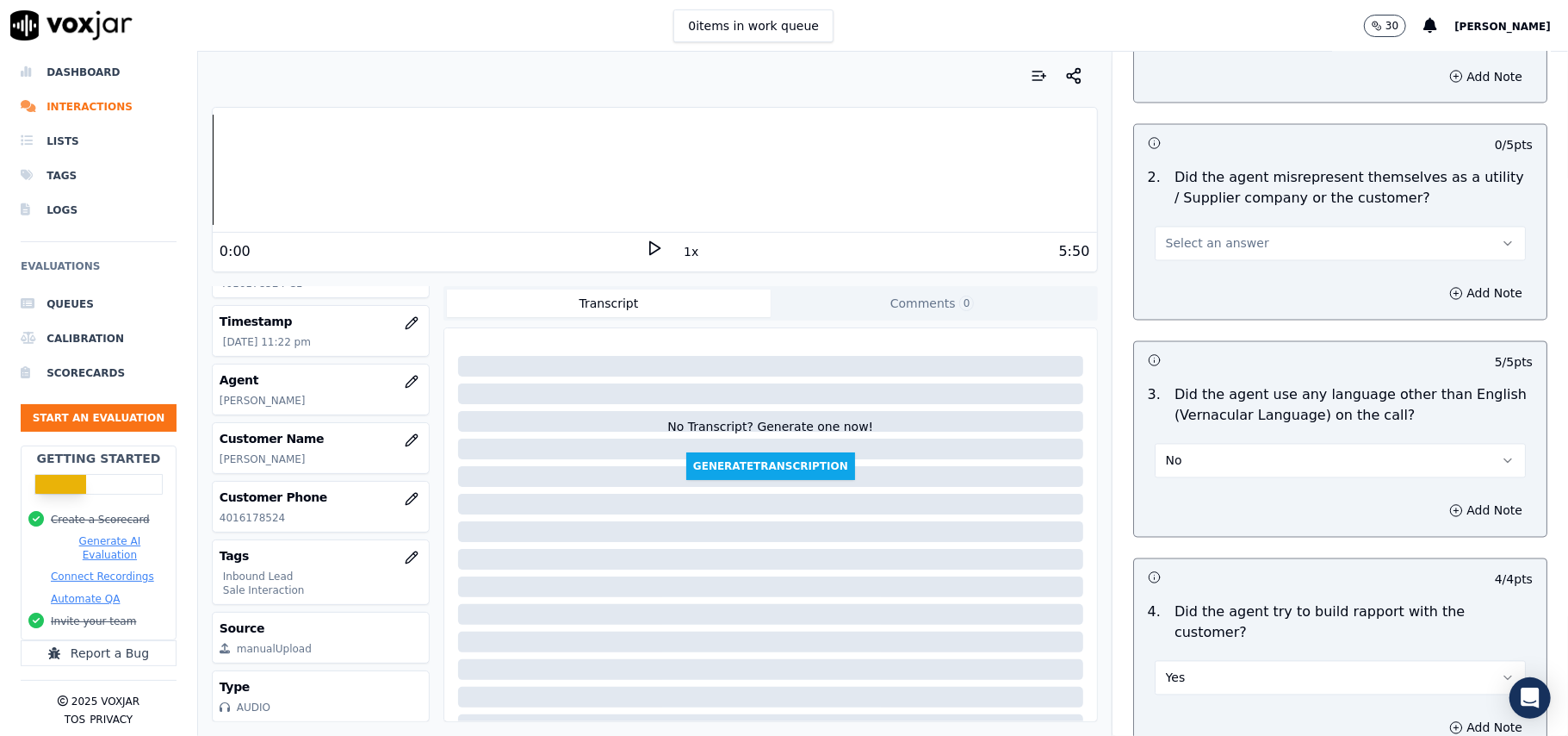
scroll to position [2179, 0]
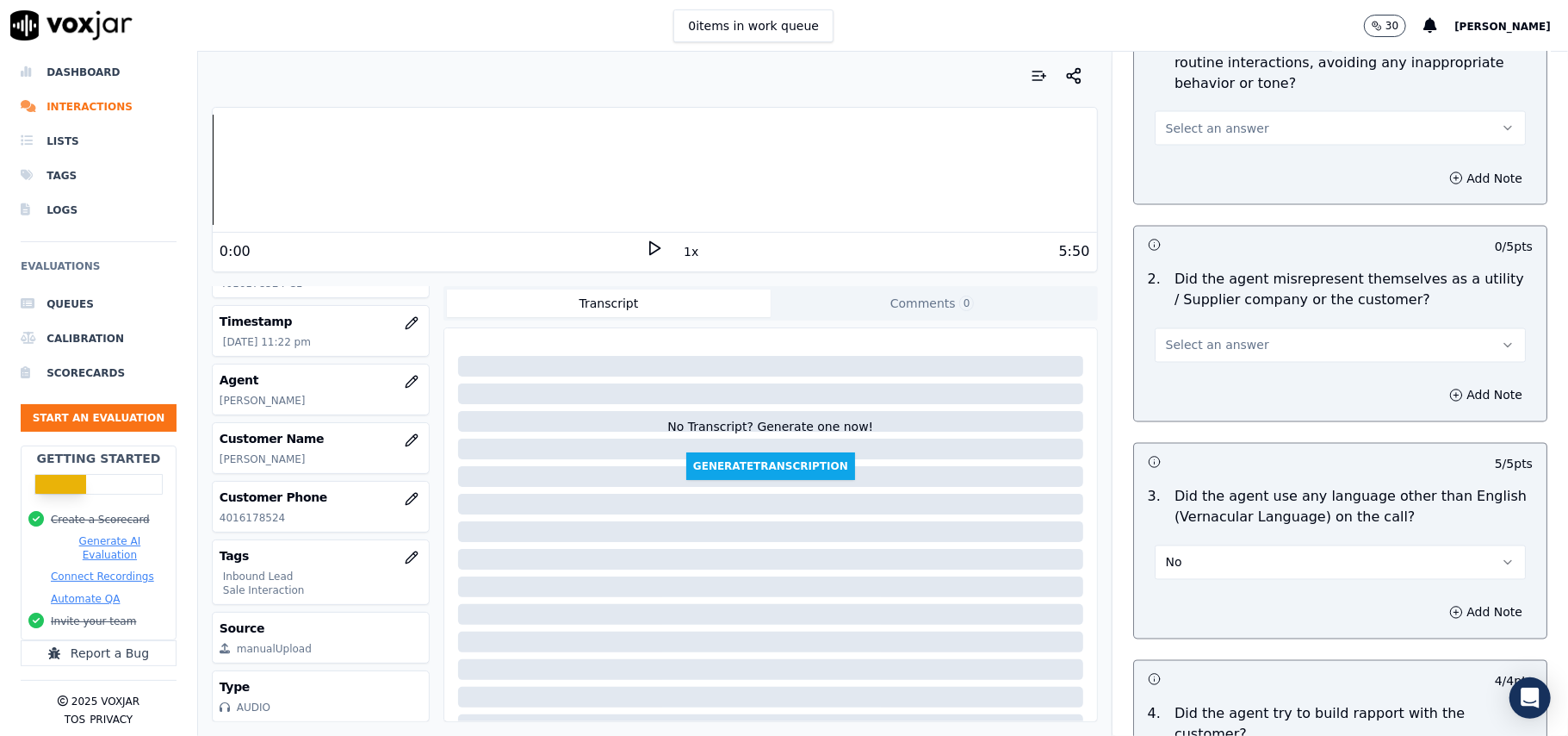
click at [1177, 337] on span "Select an answer" at bounding box center [1218, 346] width 103 height 18
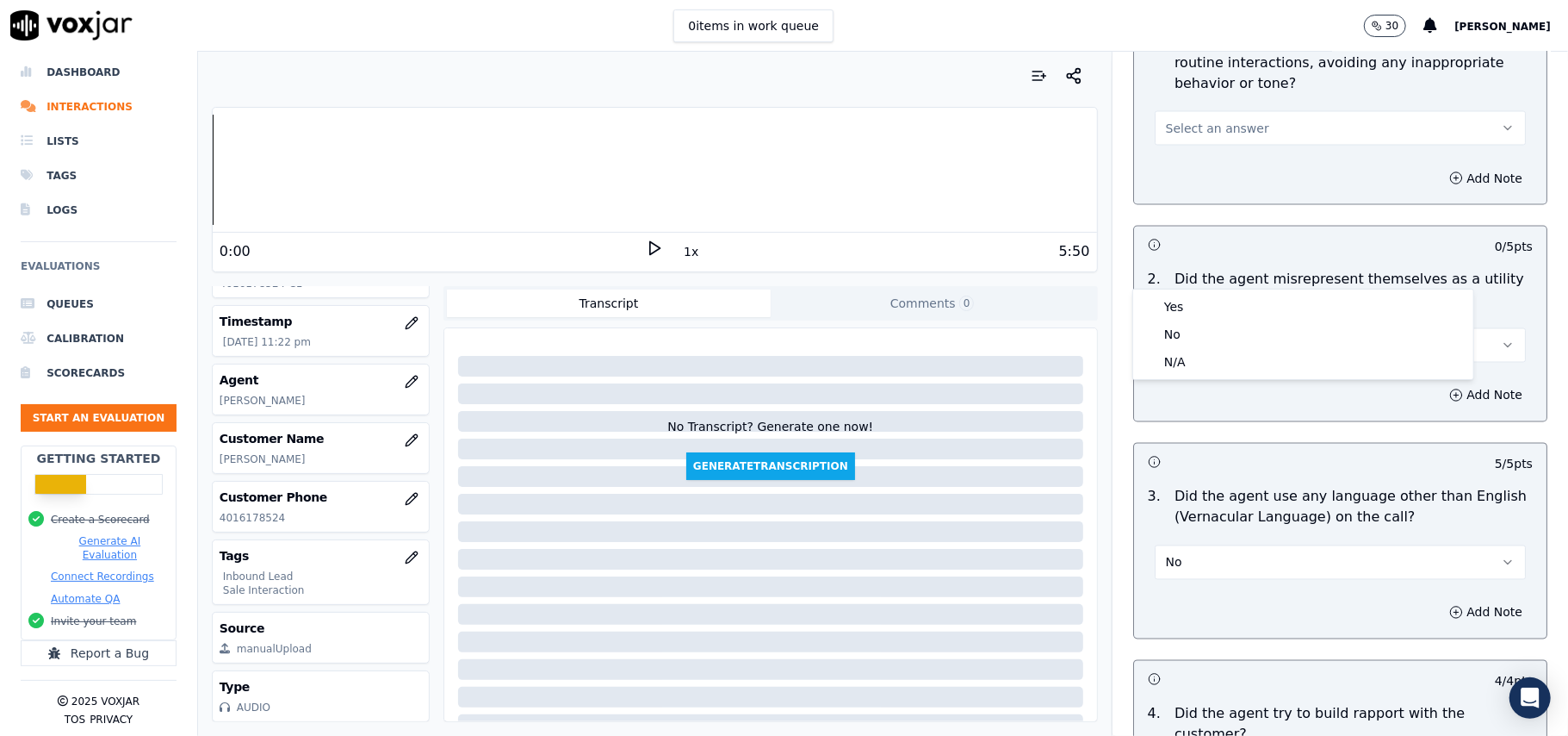
click at [1192, 295] on div "Yes" at bounding box center [1303, 307] width 333 height 27
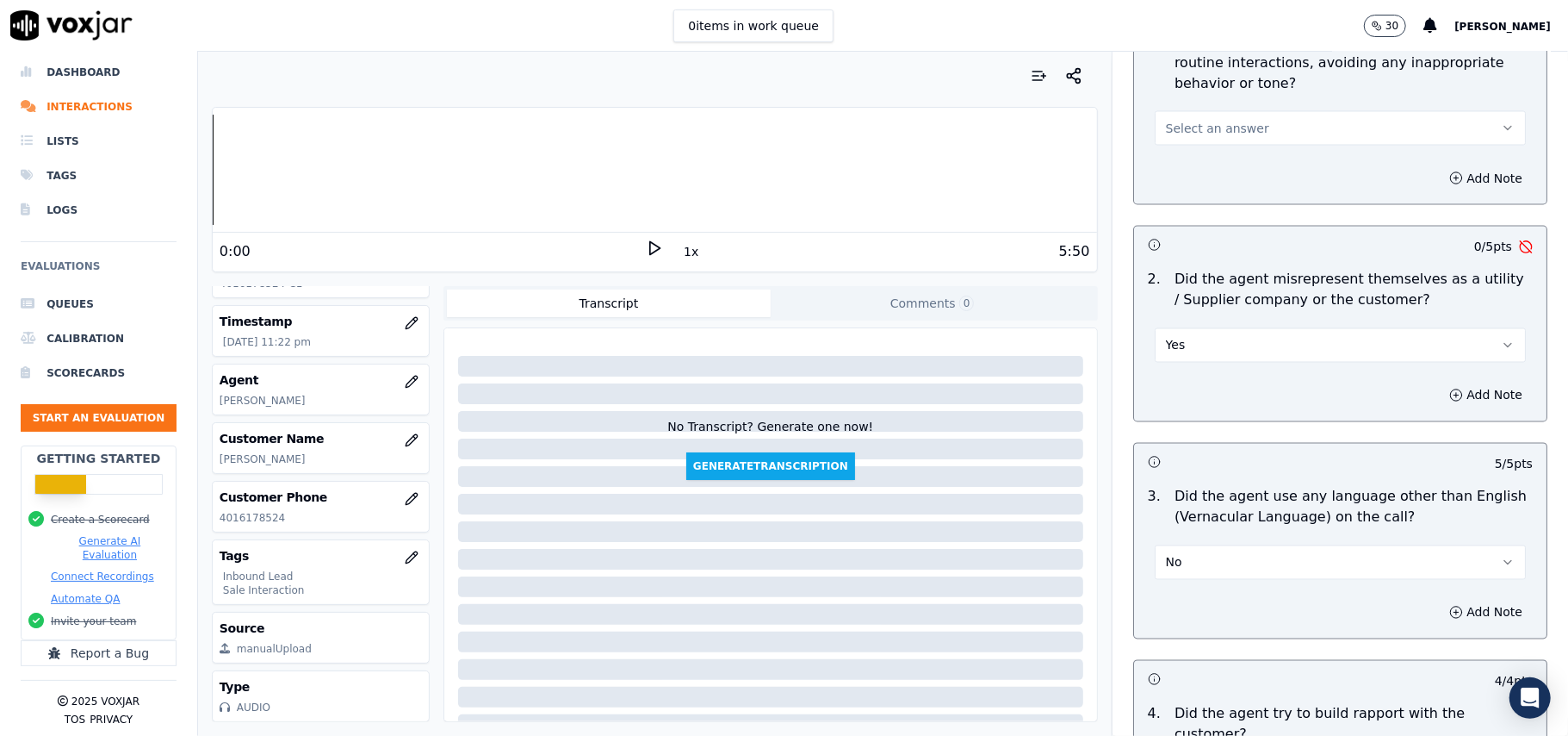
click at [1200, 328] on button "Yes" at bounding box center [1339, 345] width 371 height 34
click at [1199, 313] on div "Yes" at bounding box center [1303, 307] width 333 height 27
drag, startPoint x: 1197, startPoint y: 262, endPoint x: 1199, endPoint y: 277, distance: 15.1
click at [1197, 328] on button "Yes" at bounding box center [1339, 345] width 371 height 34
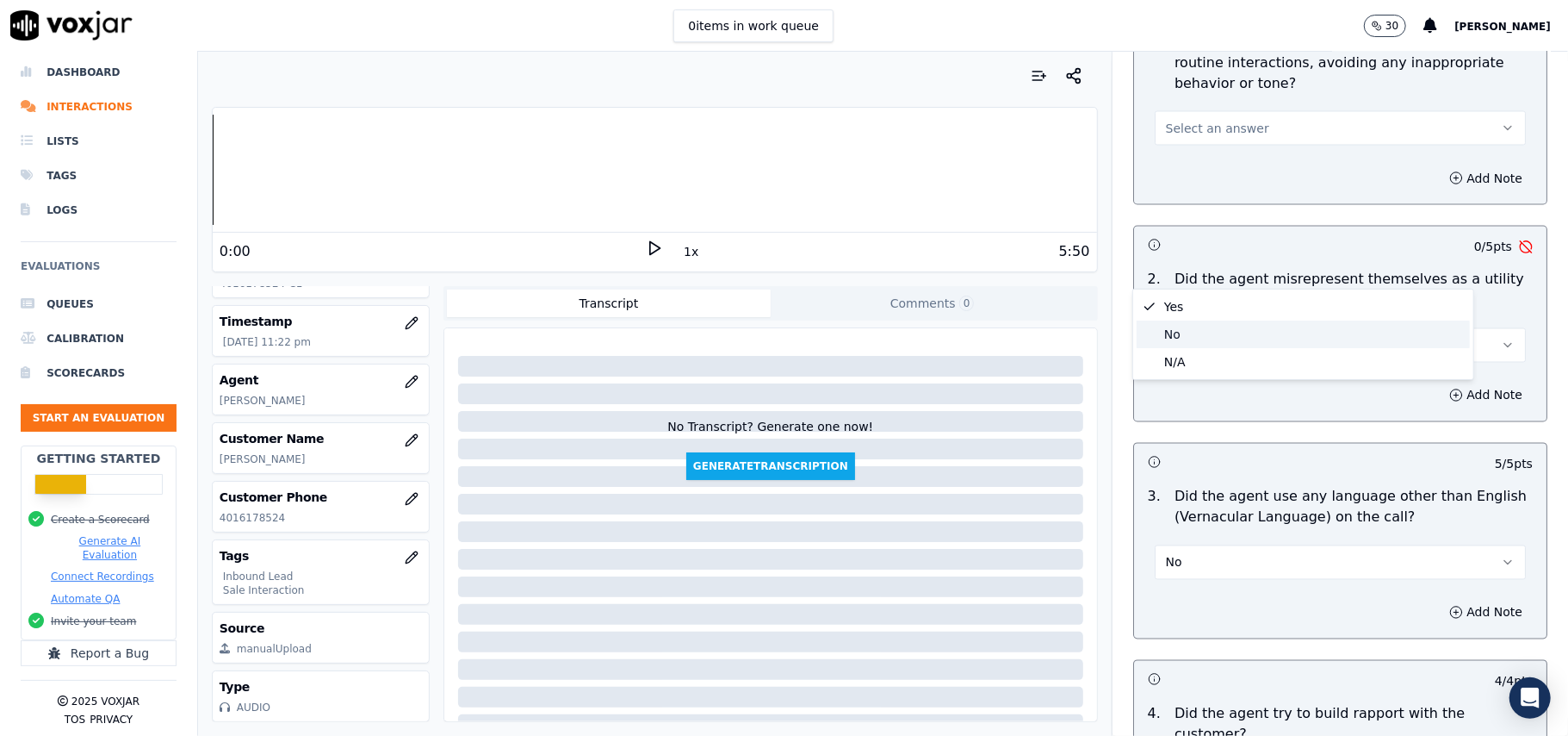
click at [1203, 339] on div "No" at bounding box center [1303, 334] width 333 height 27
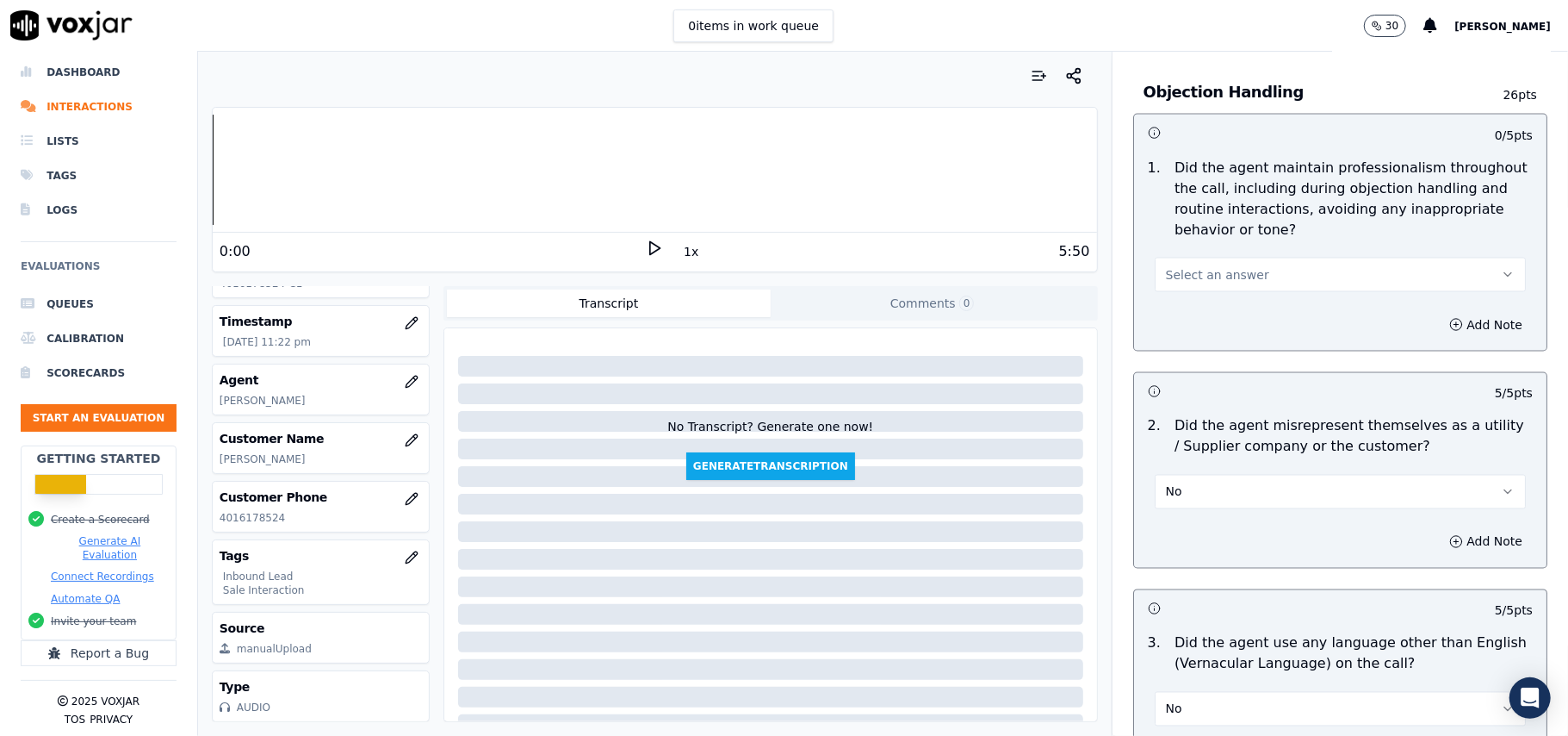
scroll to position [1950, 0]
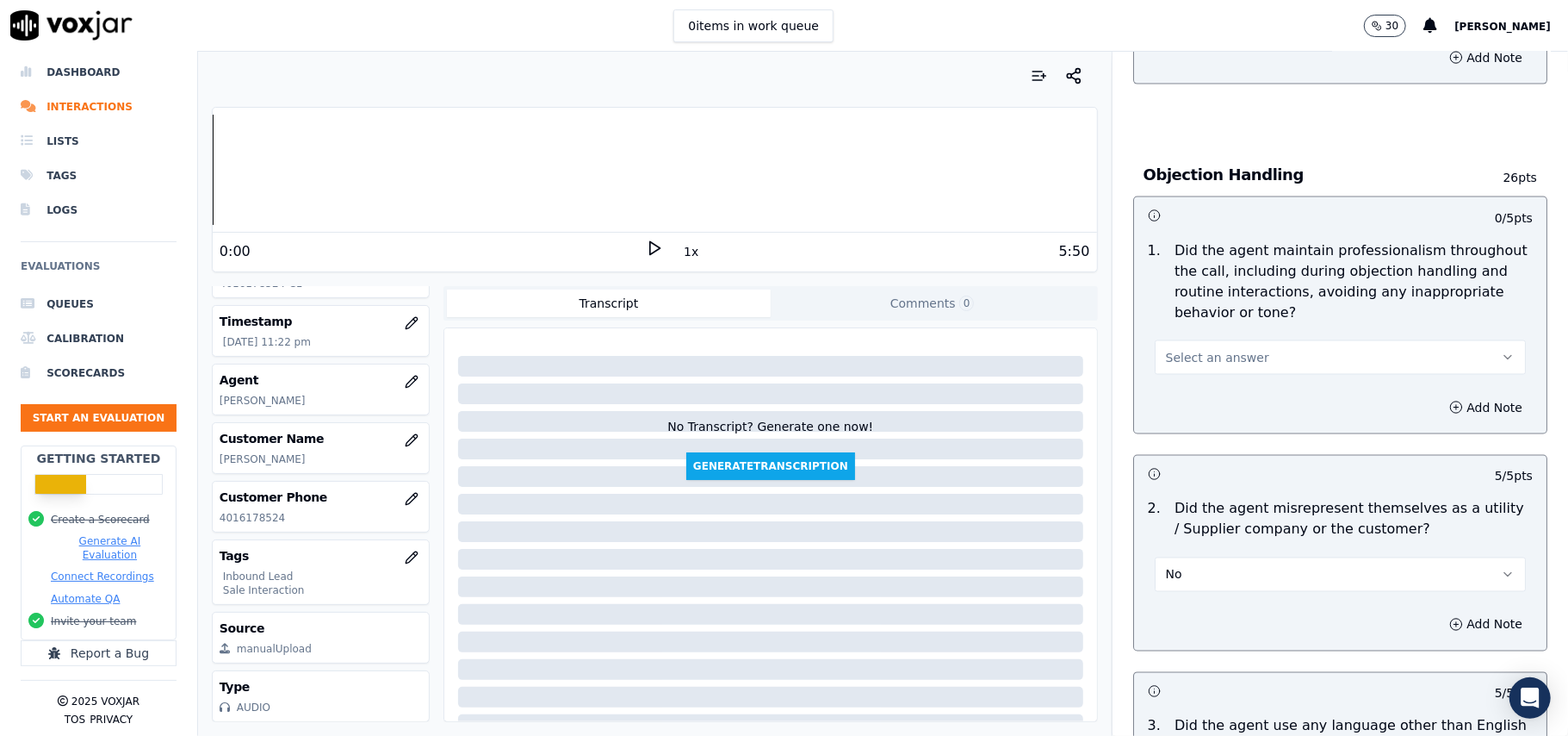
click at [1220, 340] on button "Select an answer" at bounding box center [1339, 356] width 371 height 34
click at [1222, 309] on div "Yes" at bounding box center [1303, 318] width 333 height 27
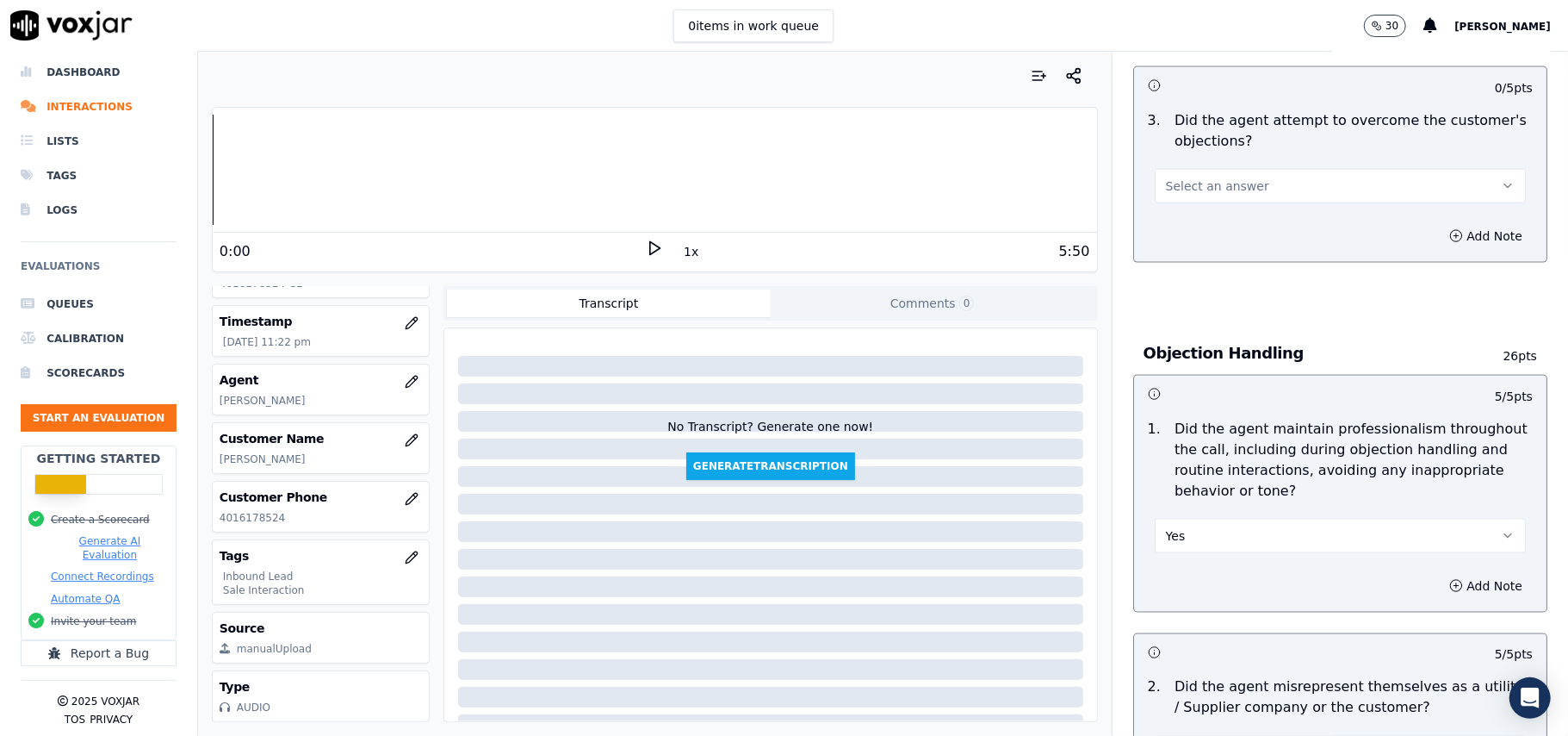
scroll to position [1605, 0]
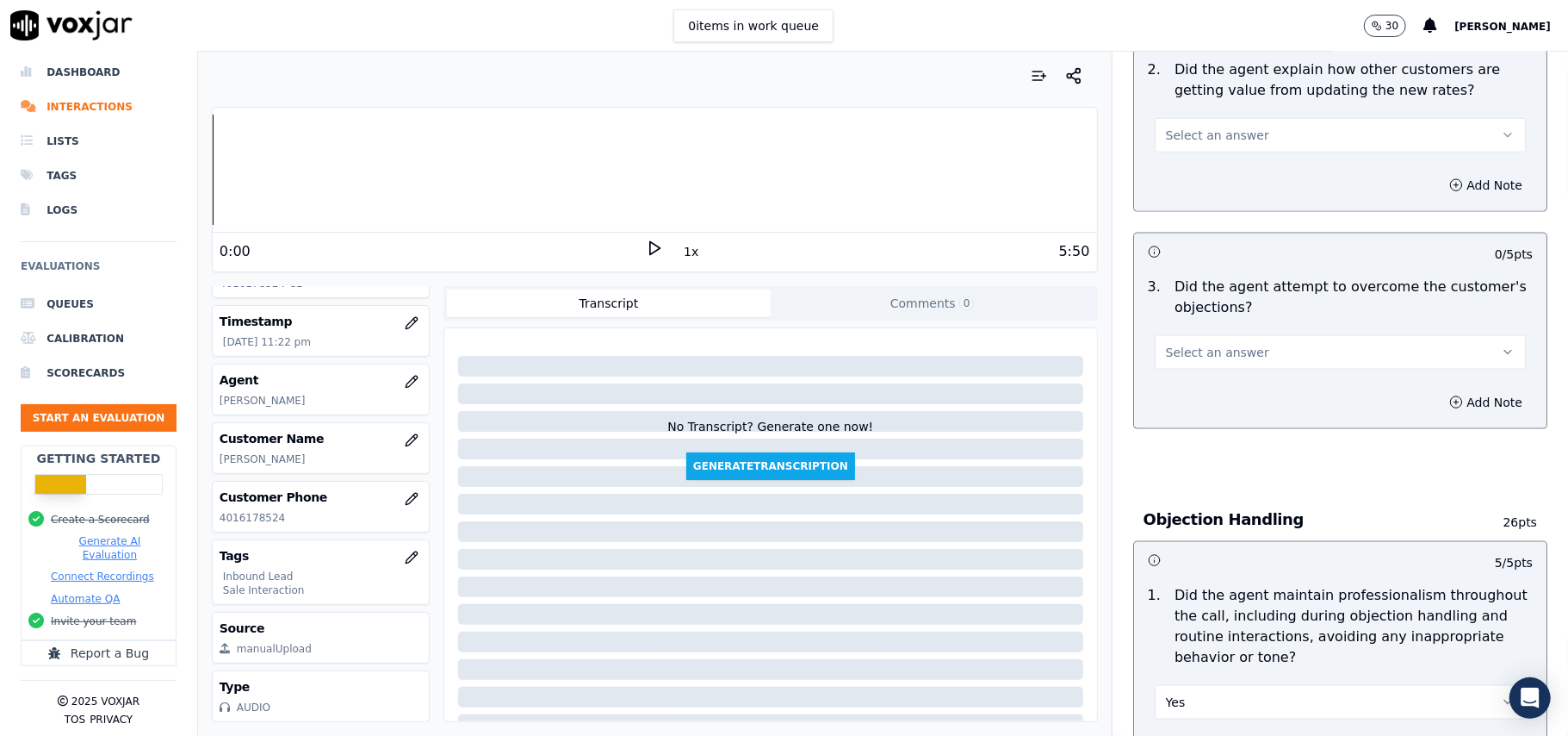
click at [1175, 344] on span "Select an answer" at bounding box center [1218, 352] width 103 height 18
drag, startPoint x: 1188, startPoint y: 282, endPoint x: 1199, endPoint y: 304, distance: 24.6
click at [1199, 304] on div "Yes" at bounding box center [1303, 313] width 333 height 27
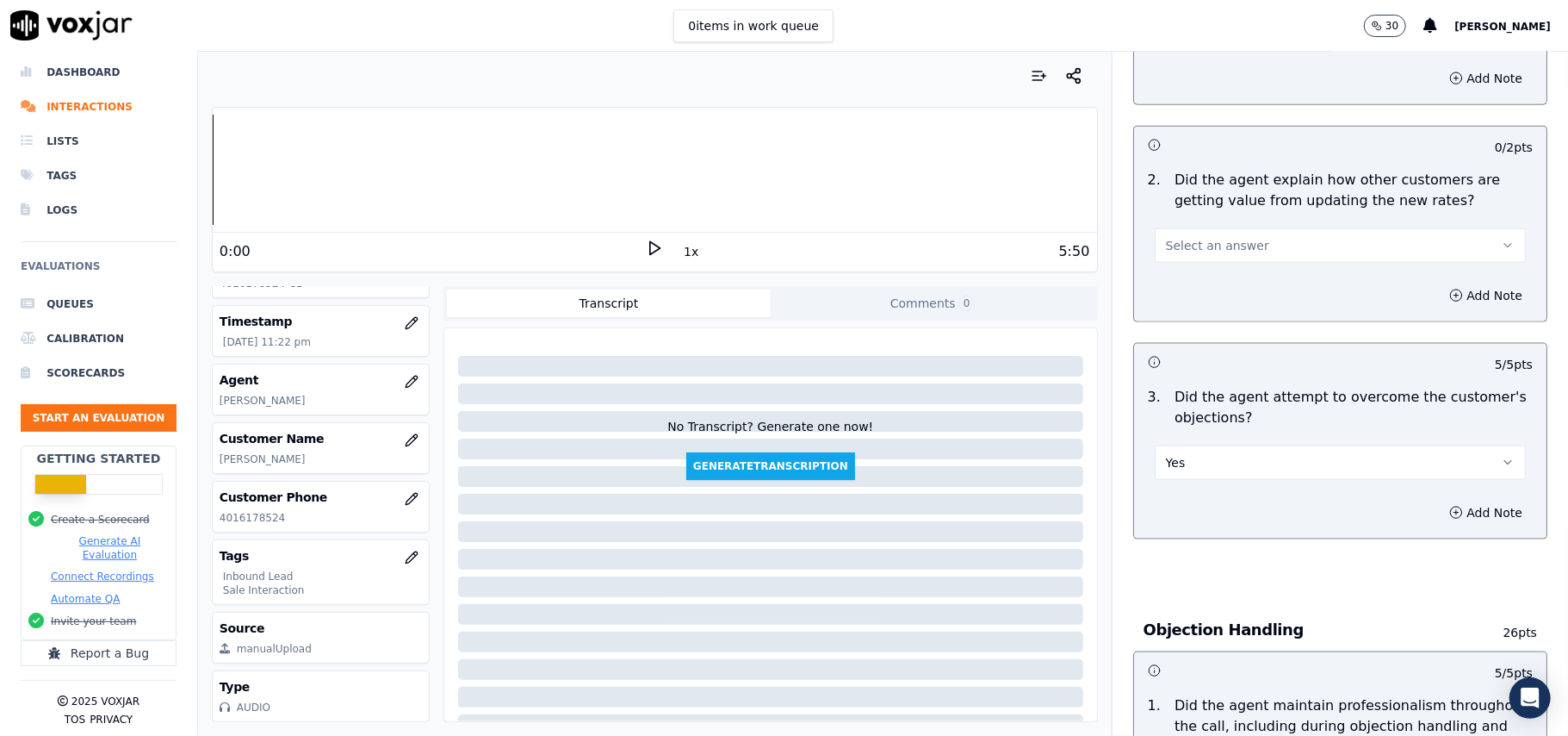
scroll to position [1376, 0]
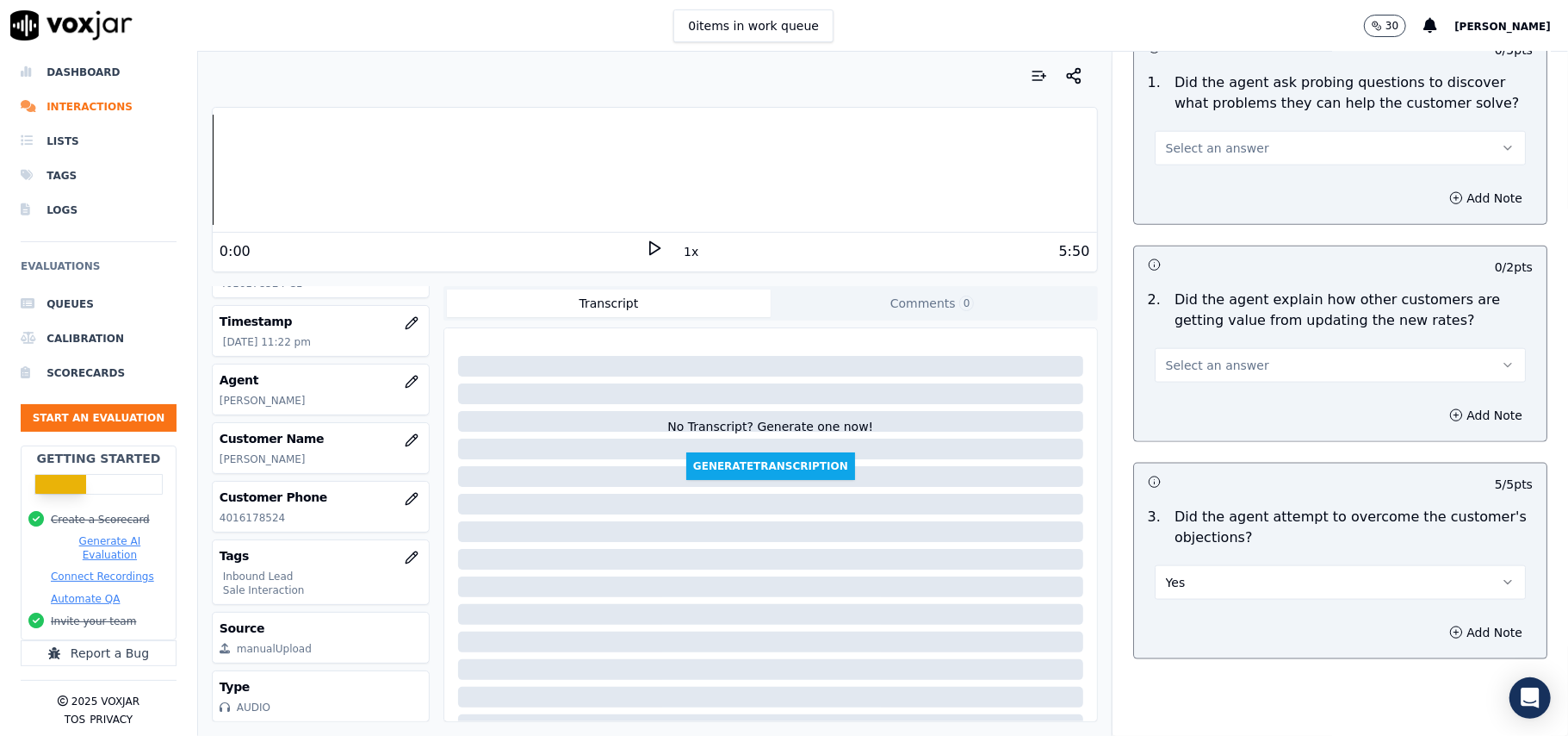
click at [1195, 356] on span "Select an answer" at bounding box center [1218, 365] width 103 height 18
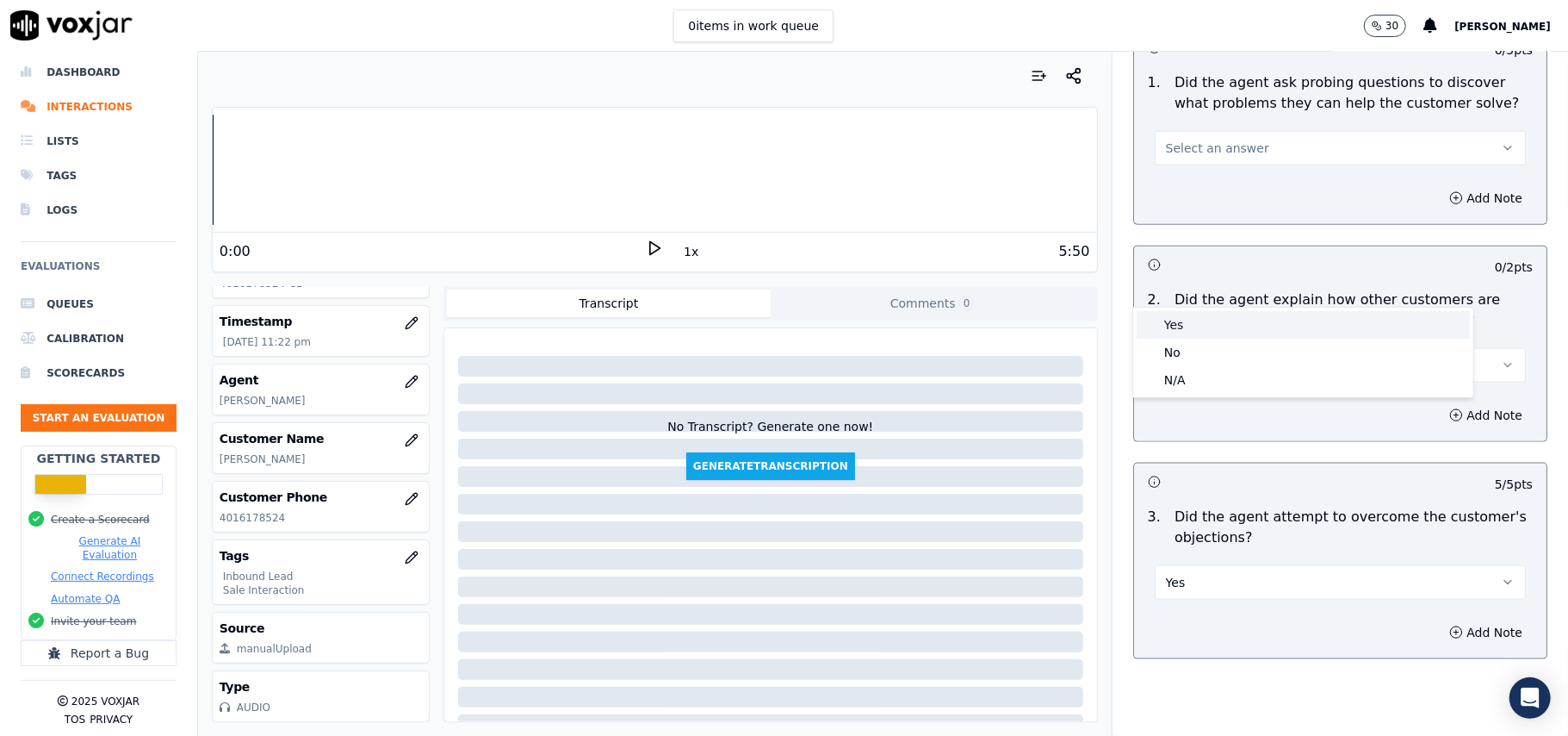
click at [1206, 317] on div "Yes" at bounding box center [1303, 324] width 333 height 27
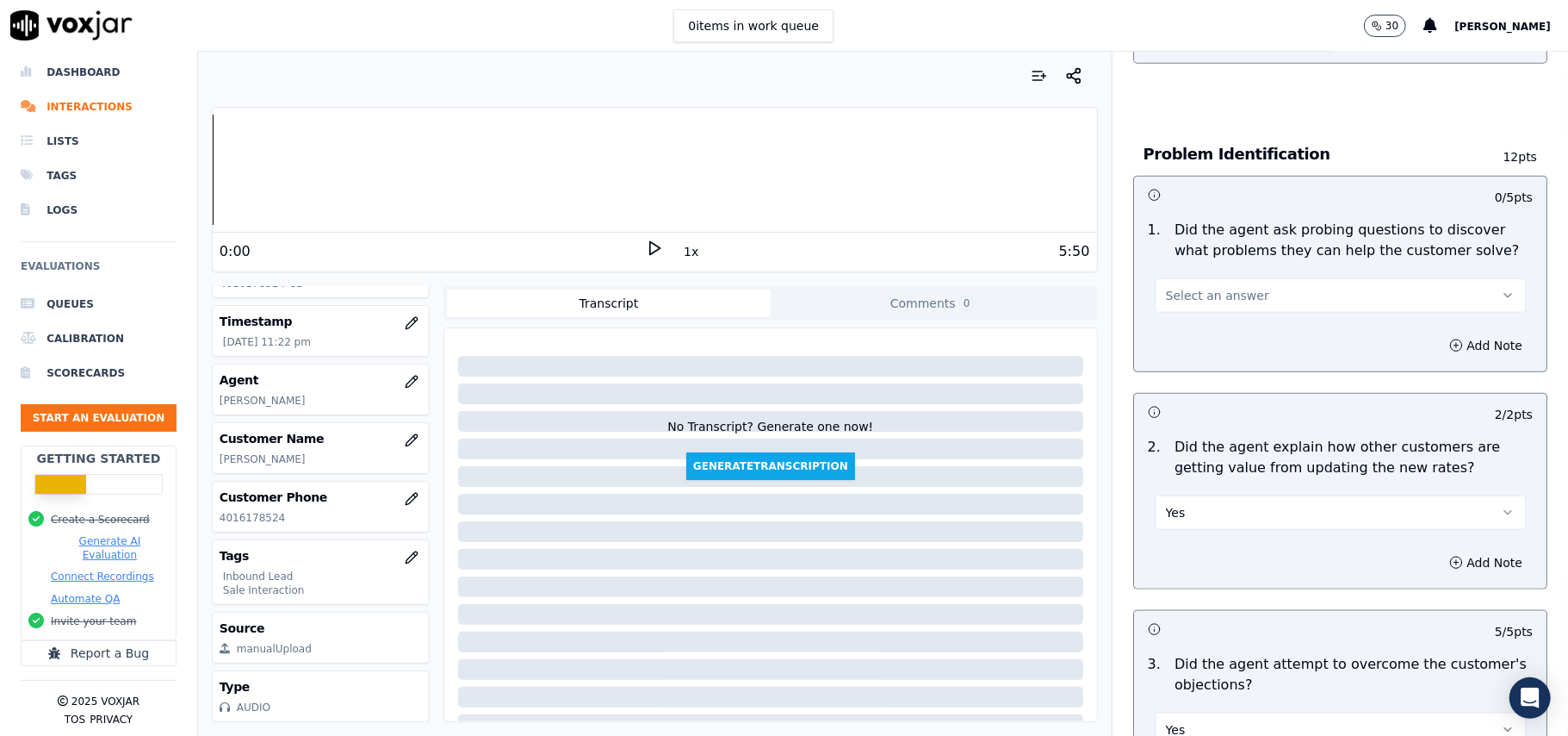
scroll to position [1146, 0]
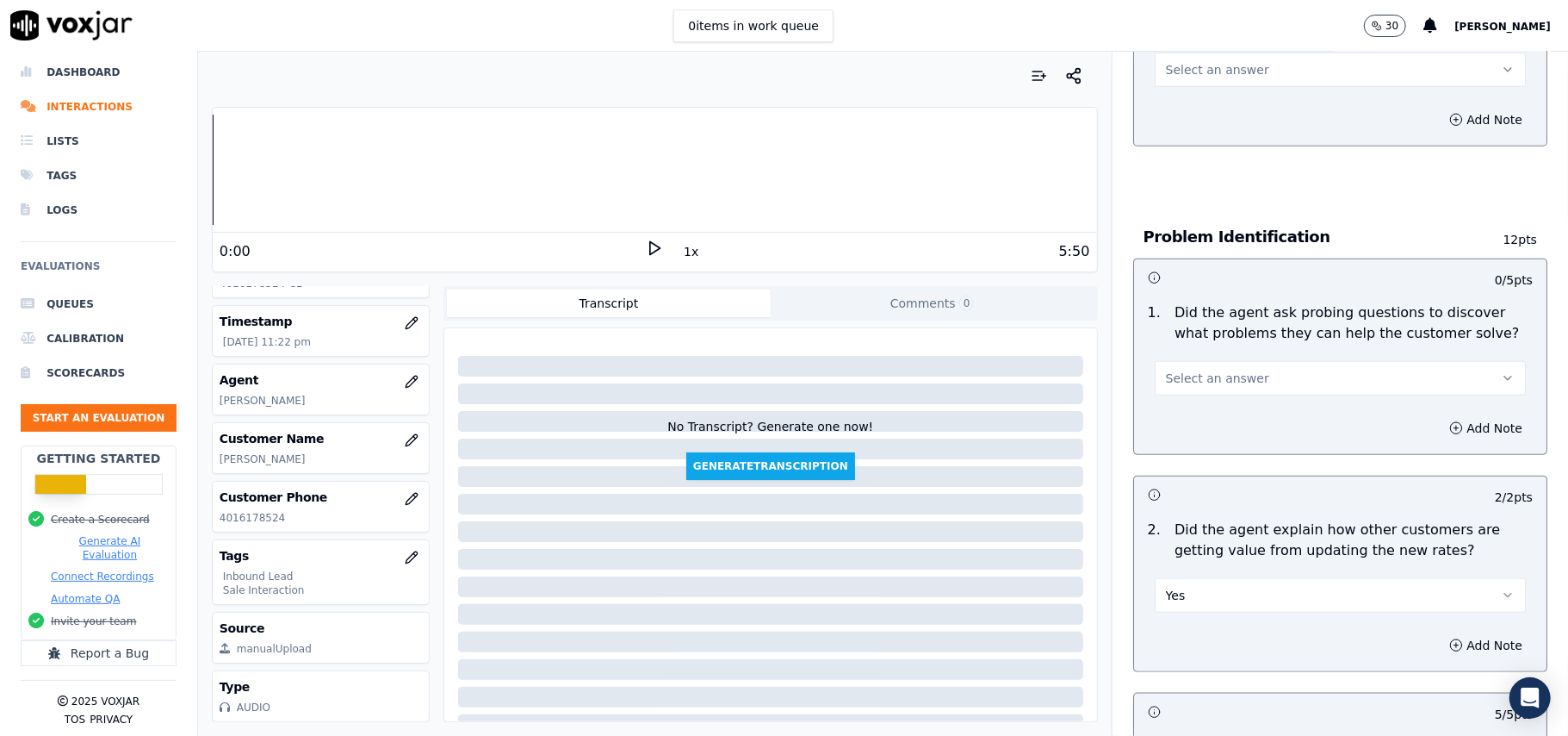
click at [1182, 361] on button "Select an answer" at bounding box center [1339, 378] width 371 height 34
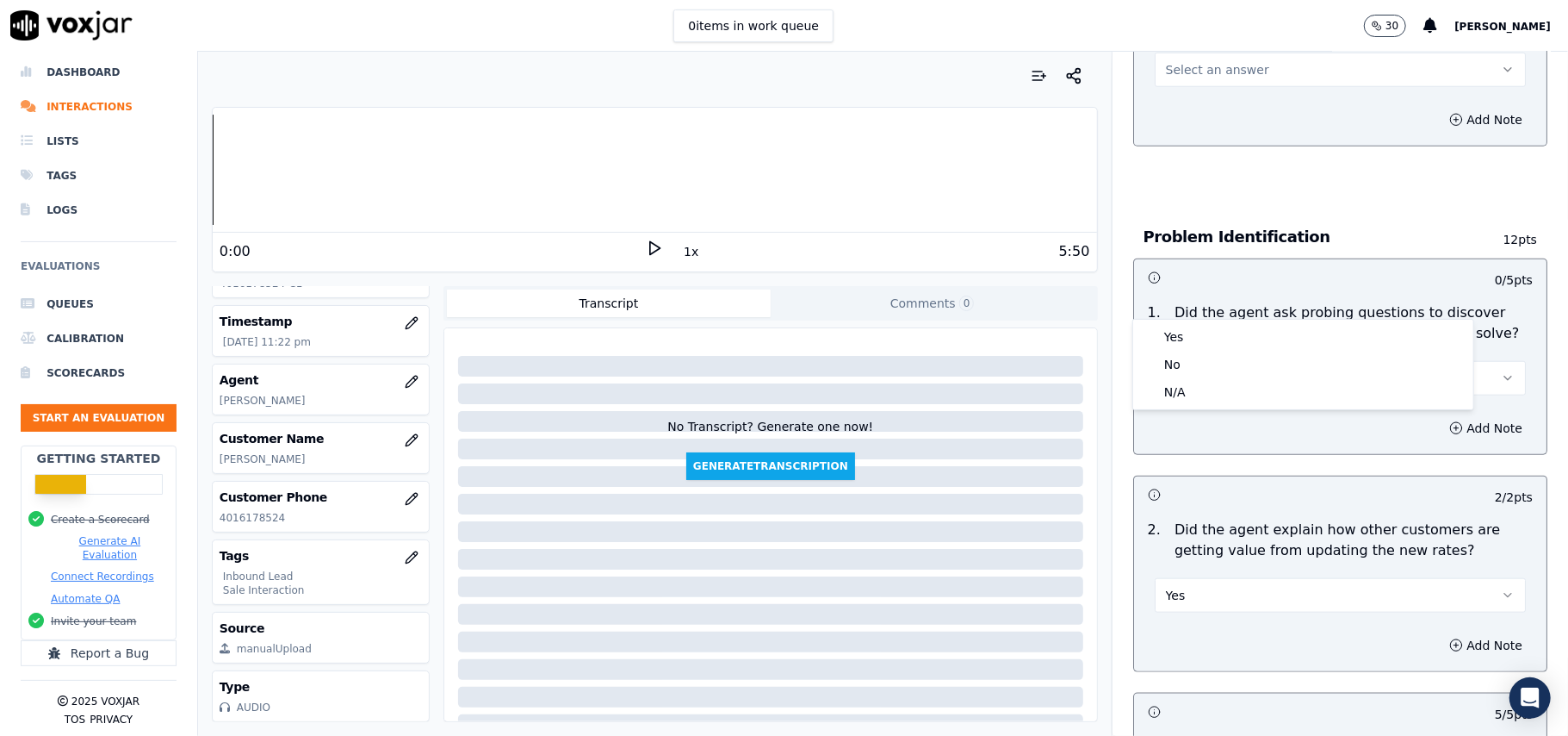
click at [1195, 361] on button "Select an answer" at bounding box center [1339, 378] width 371 height 34
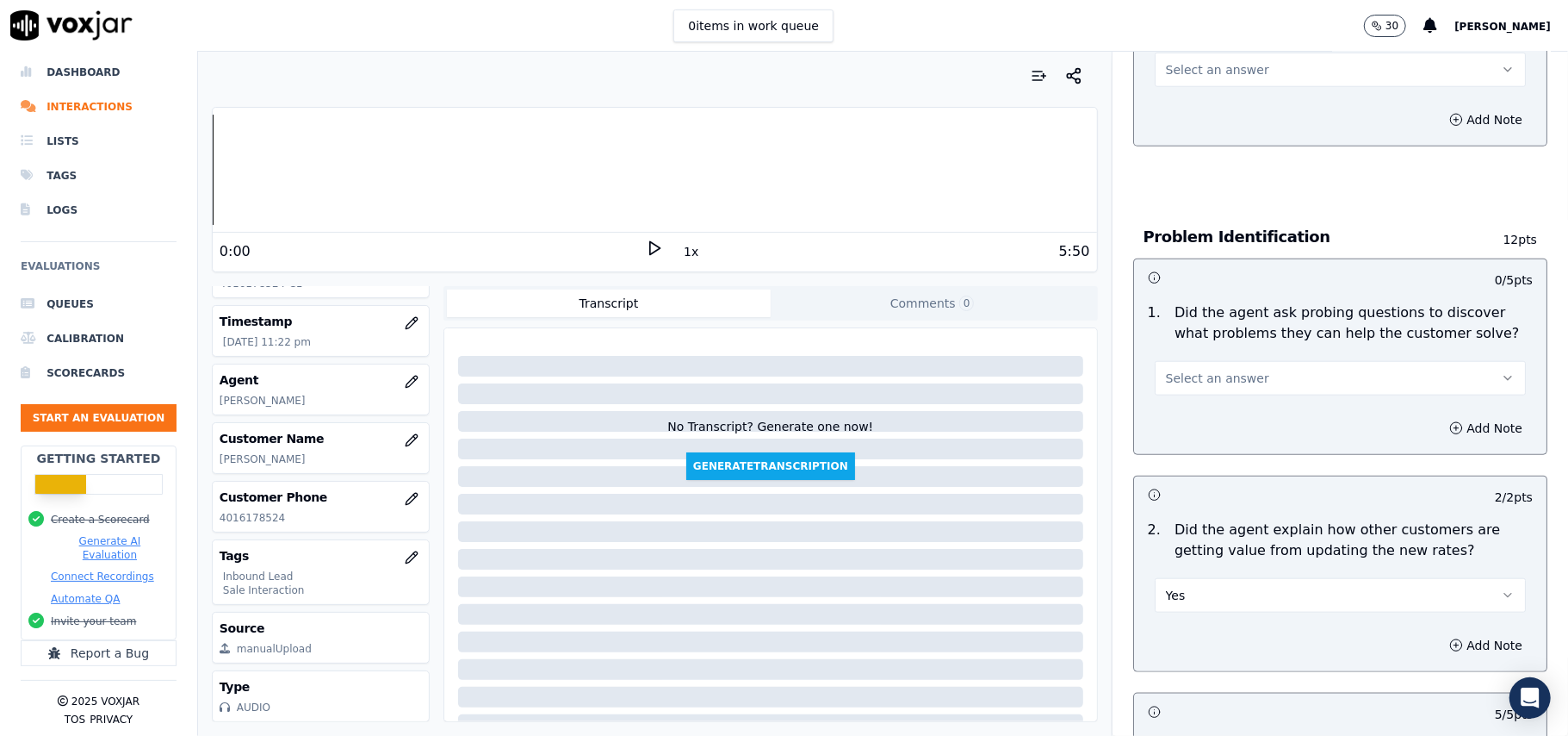
click at [1199, 370] on span "Select an answer" at bounding box center [1218, 379] width 103 height 18
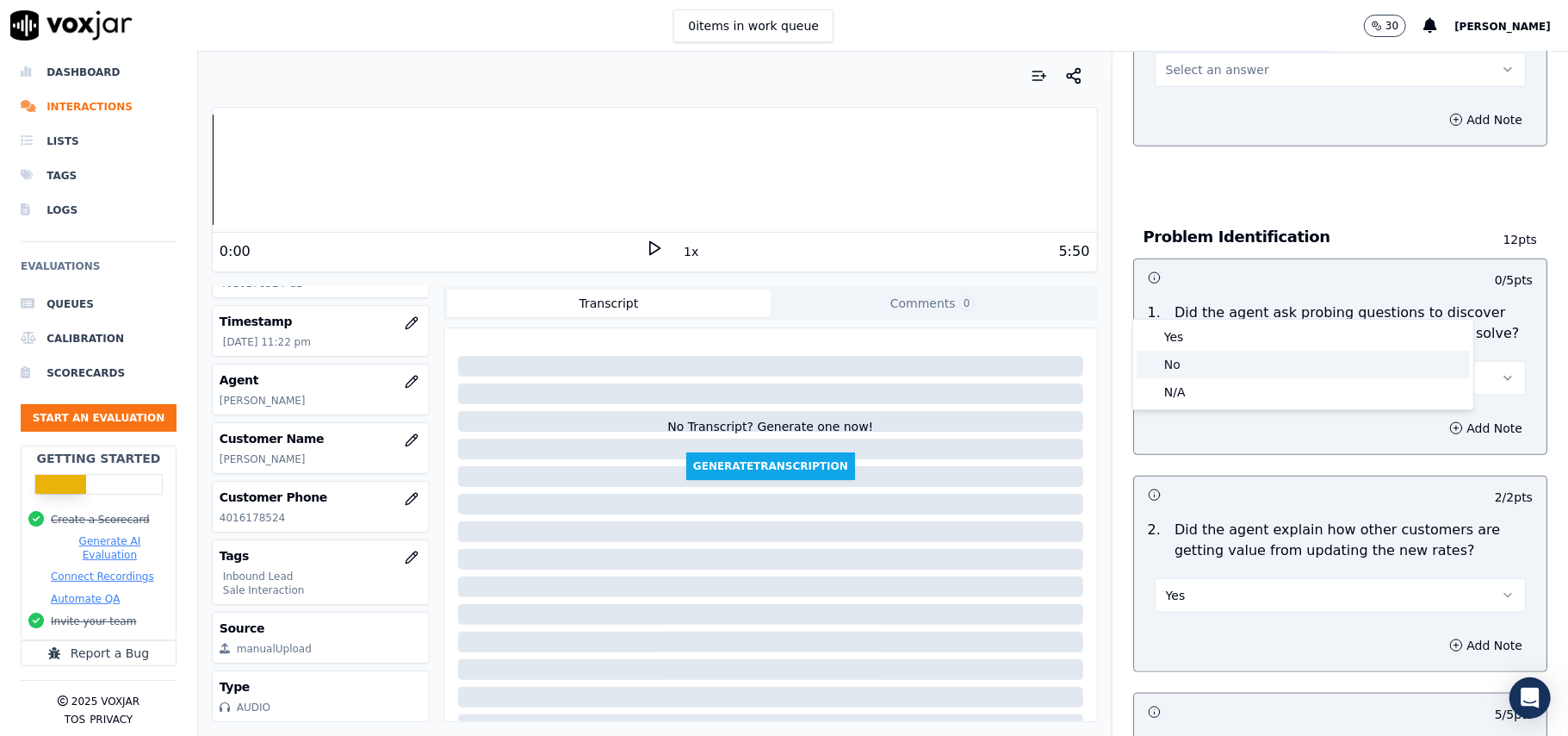
click at [1193, 353] on div "No" at bounding box center [1303, 364] width 333 height 27
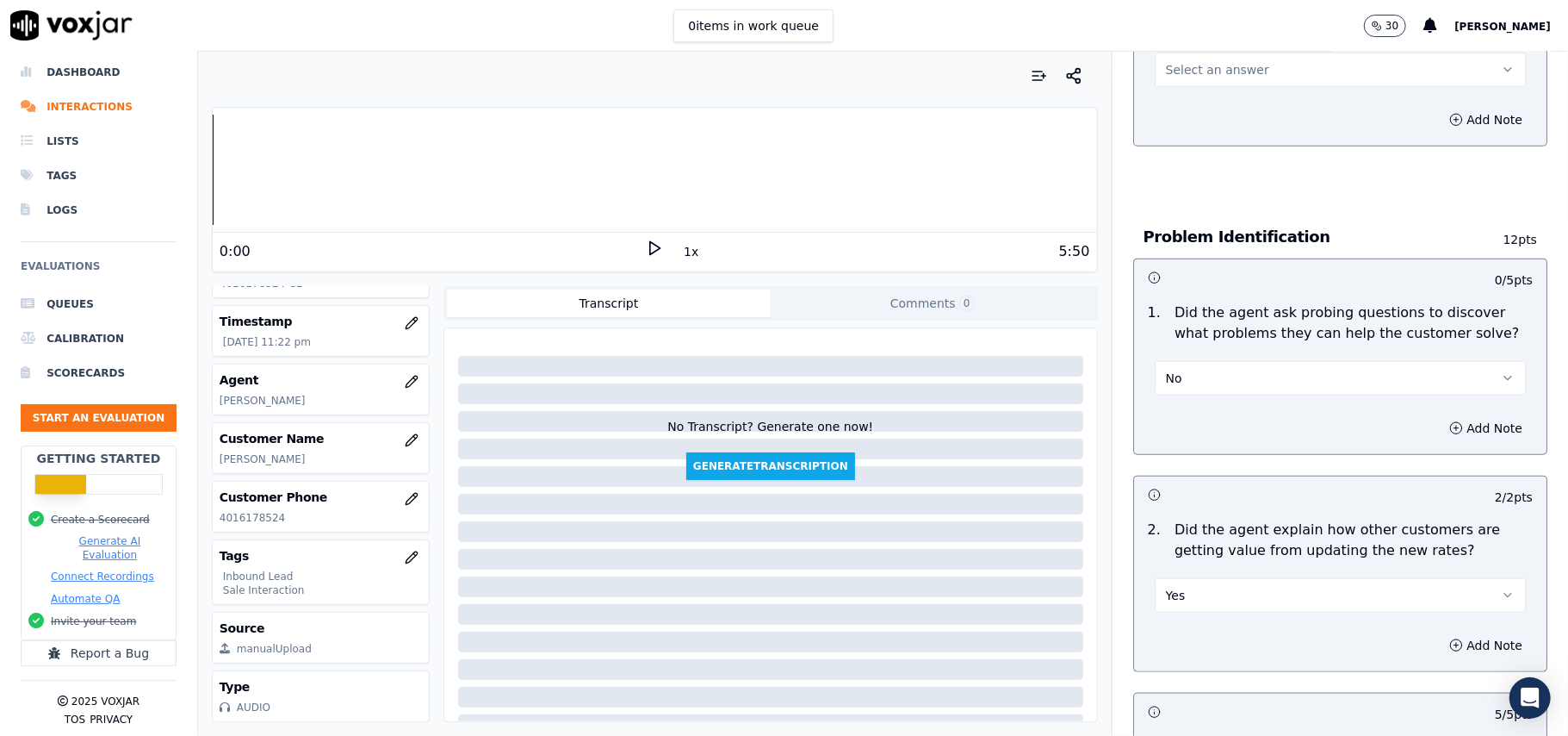
click at [1192, 361] on button "No" at bounding box center [1339, 378] width 371 height 34
click at [1206, 332] on div "Yes" at bounding box center [1303, 337] width 333 height 27
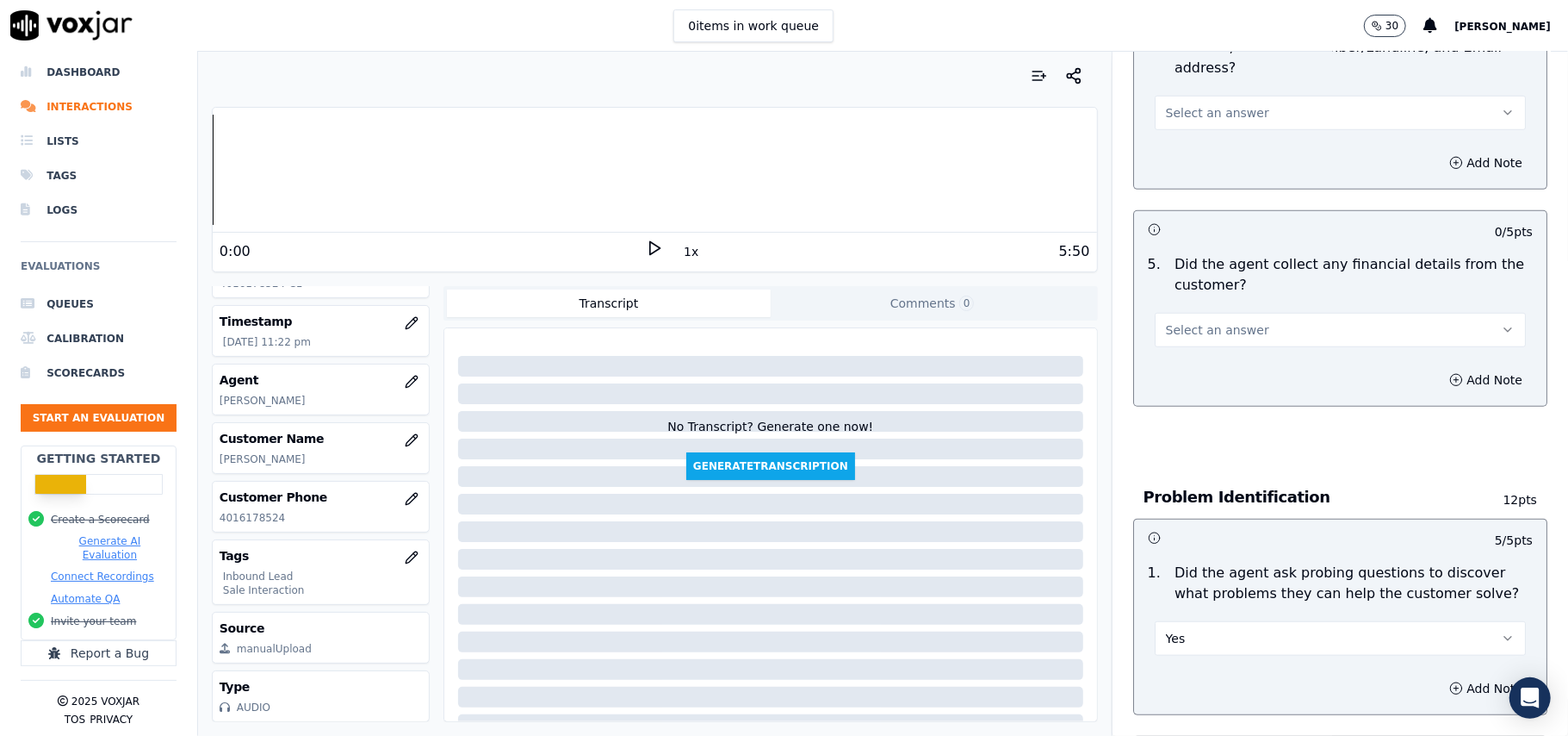
scroll to position [801, 0]
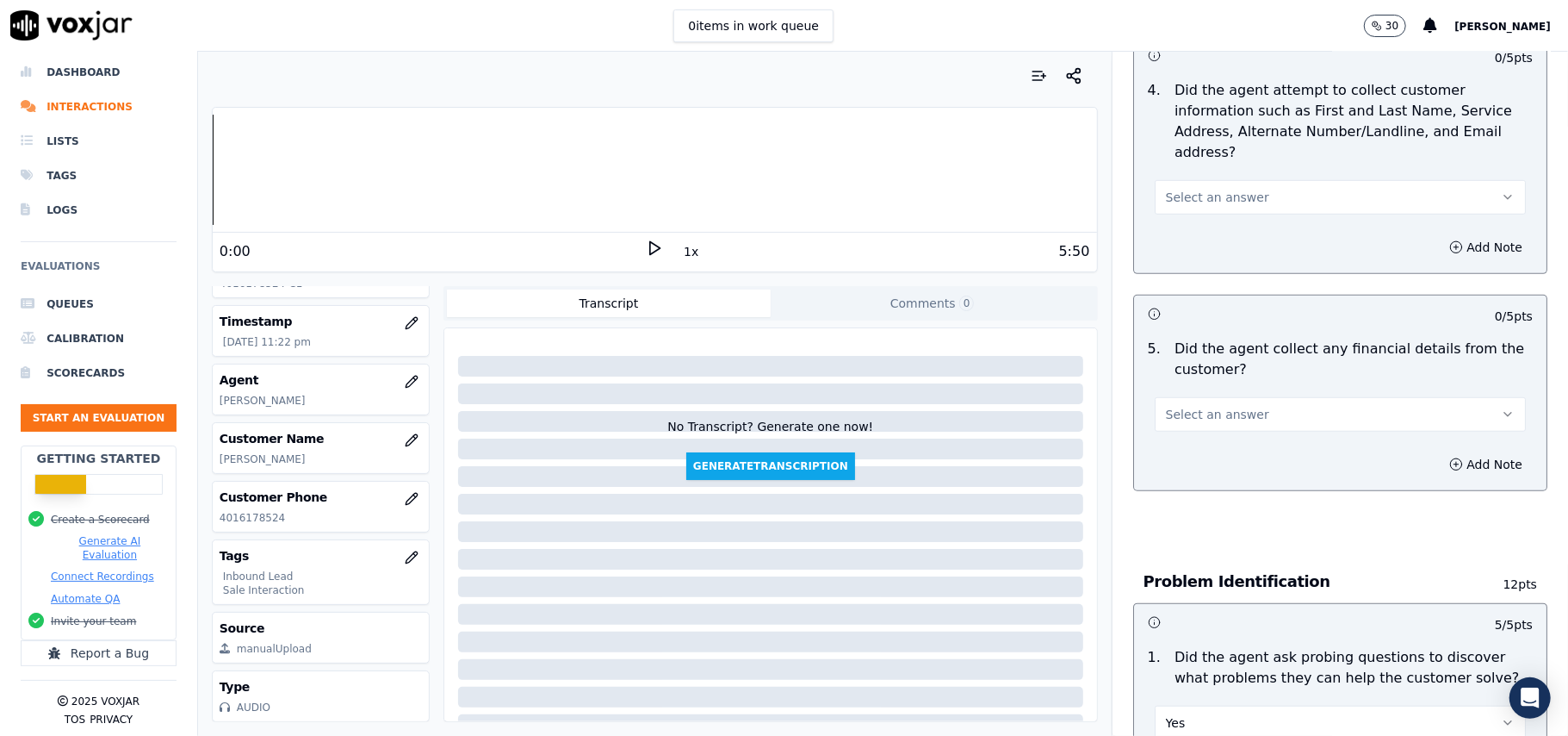
click at [1186, 438] on div "Add Note" at bounding box center [1340, 463] width 413 height 52
drag, startPoint x: 1184, startPoint y: 329, endPoint x: 1185, endPoint y: 349, distance: 20.0
click at [1184, 406] on span "Select an answer" at bounding box center [1218, 415] width 103 height 18
click at [1182, 401] on div "No" at bounding box center [1303, 400] width 333 height 27
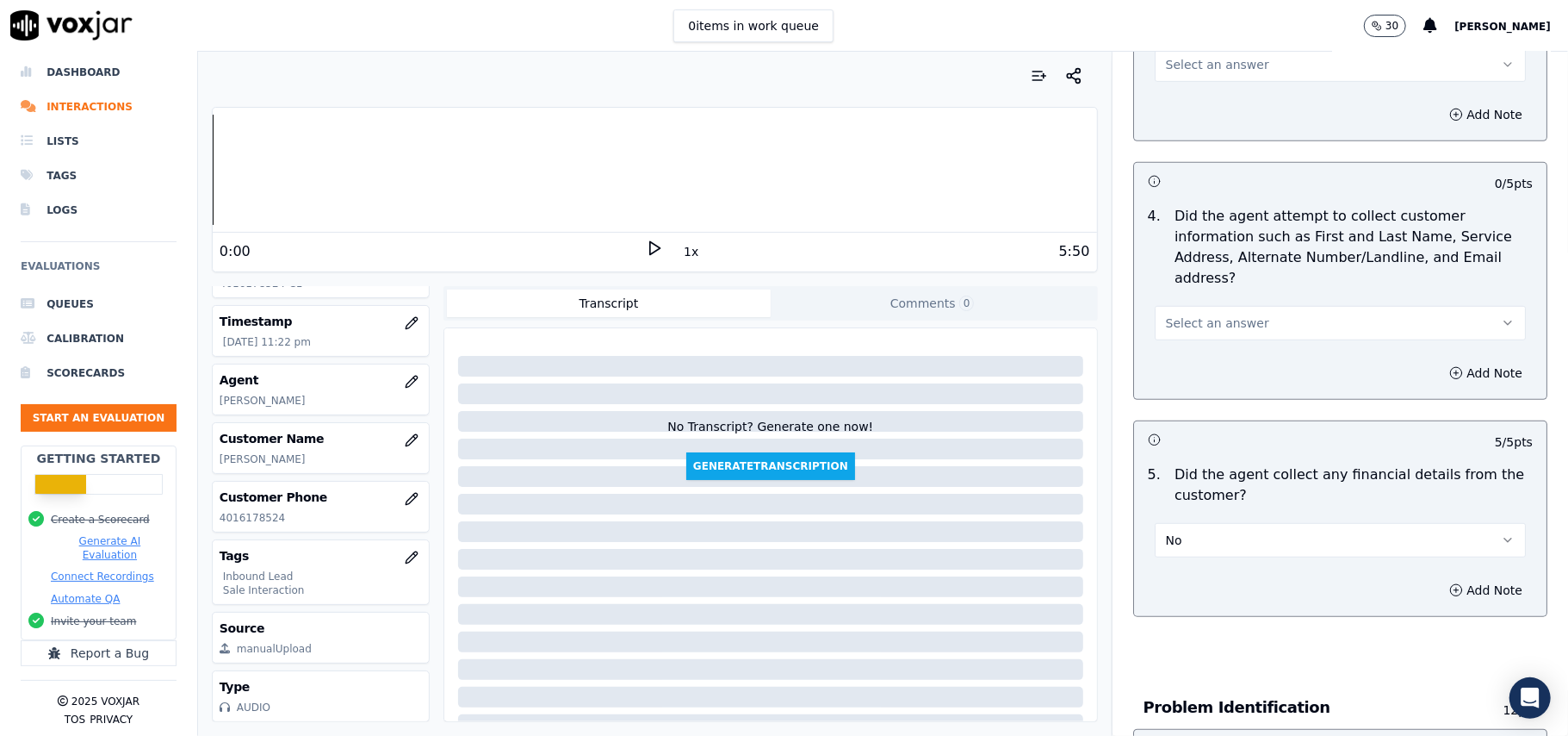
scroll to position [571, 0]
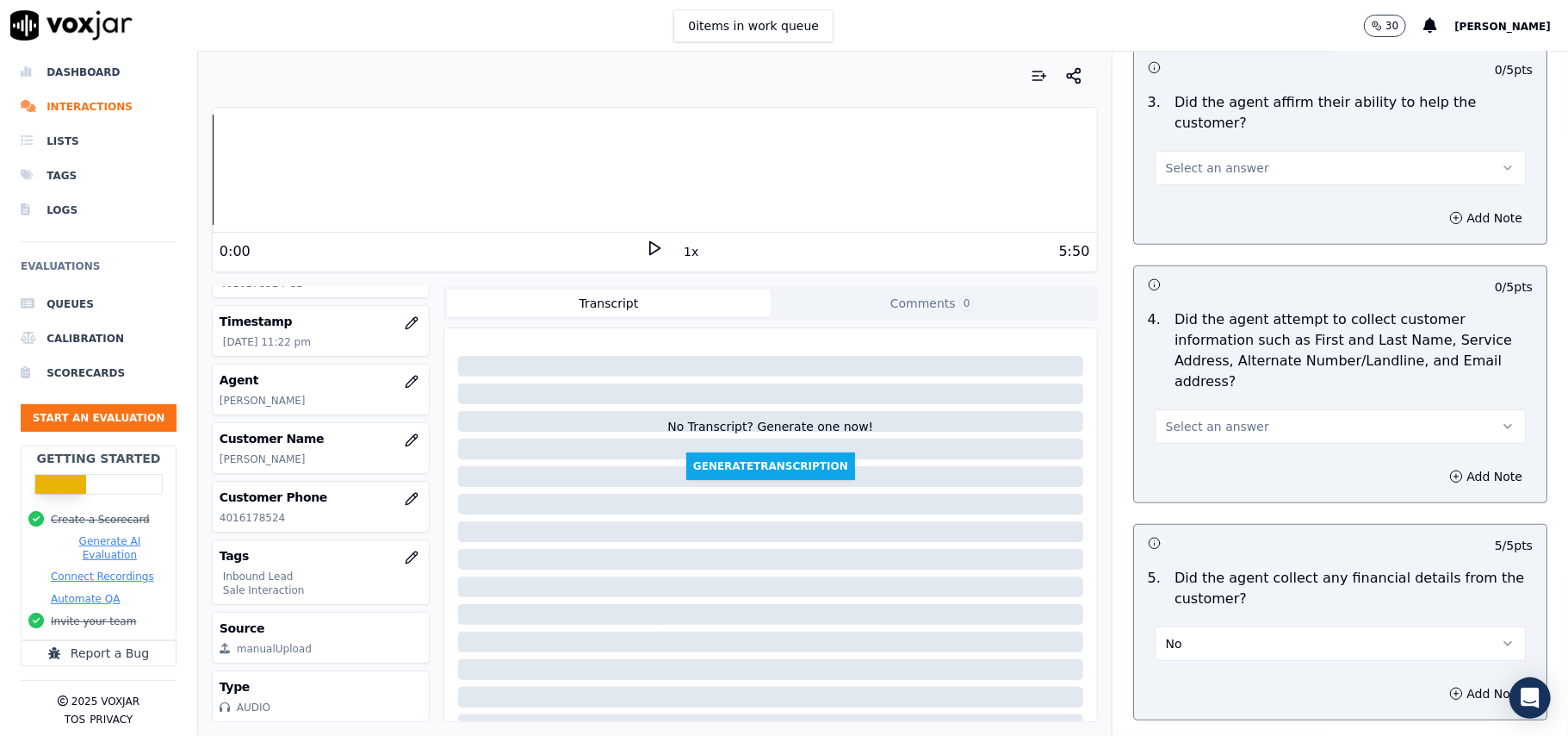
click at [1177, 392] on div "Select an answer" at bounding box center [1340, 418] width 399 height 52
drag, startPoint x: 1178, startPoint y: 342, endPoint x: 1184, endPoint y: 355, distance: 14.3
click at [1179, 418] on span "Select an answer" at bounding box center [1218, 426] width 103 height 18
click at [1185, 380] on div "Yes" at bounding box center [1303, 385] width 333 height 27
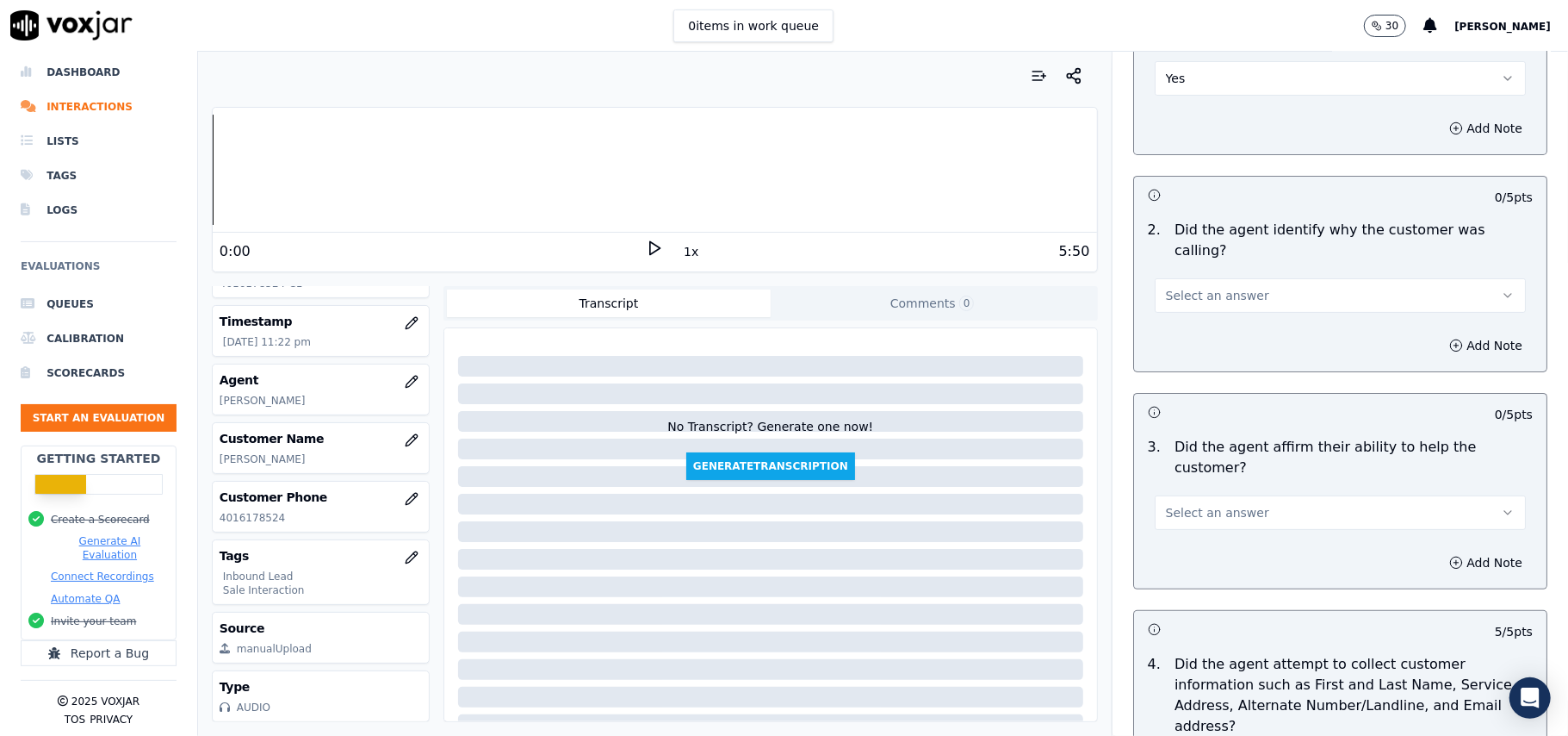
click at [1207, 504] on span "Select an answer" at bounding box center [1218, 513] width 103 height 18
click at [1176, 481] on div "Yes" at bounding box center [1303, 491] width 333 height 27
click at [1199, 287] on span "Select an answer" at bounding box center [1218, 296] width 103 height 18
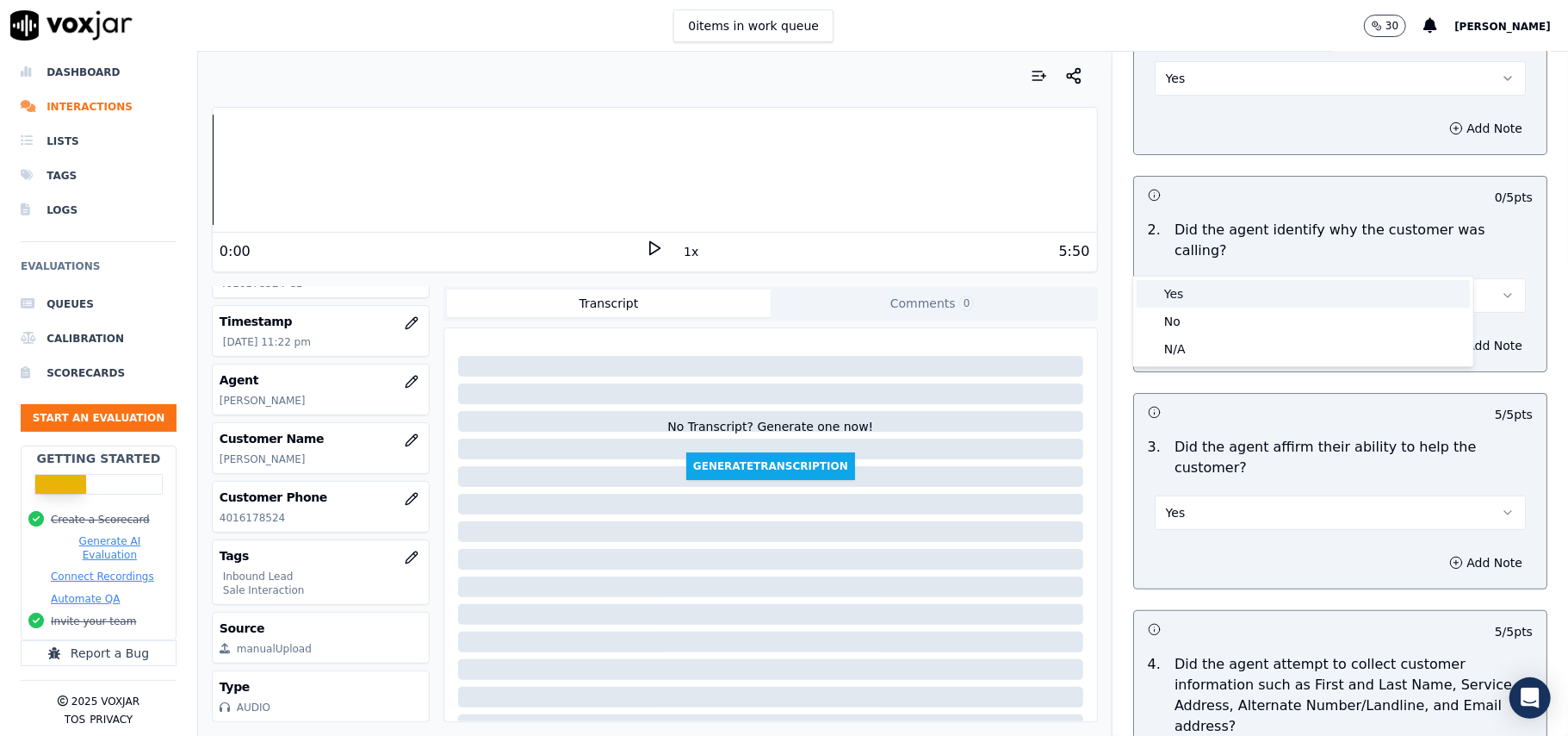
click at [1193, 295] on div "Yes" at bounding box center [1303, 294] width 333 height 27
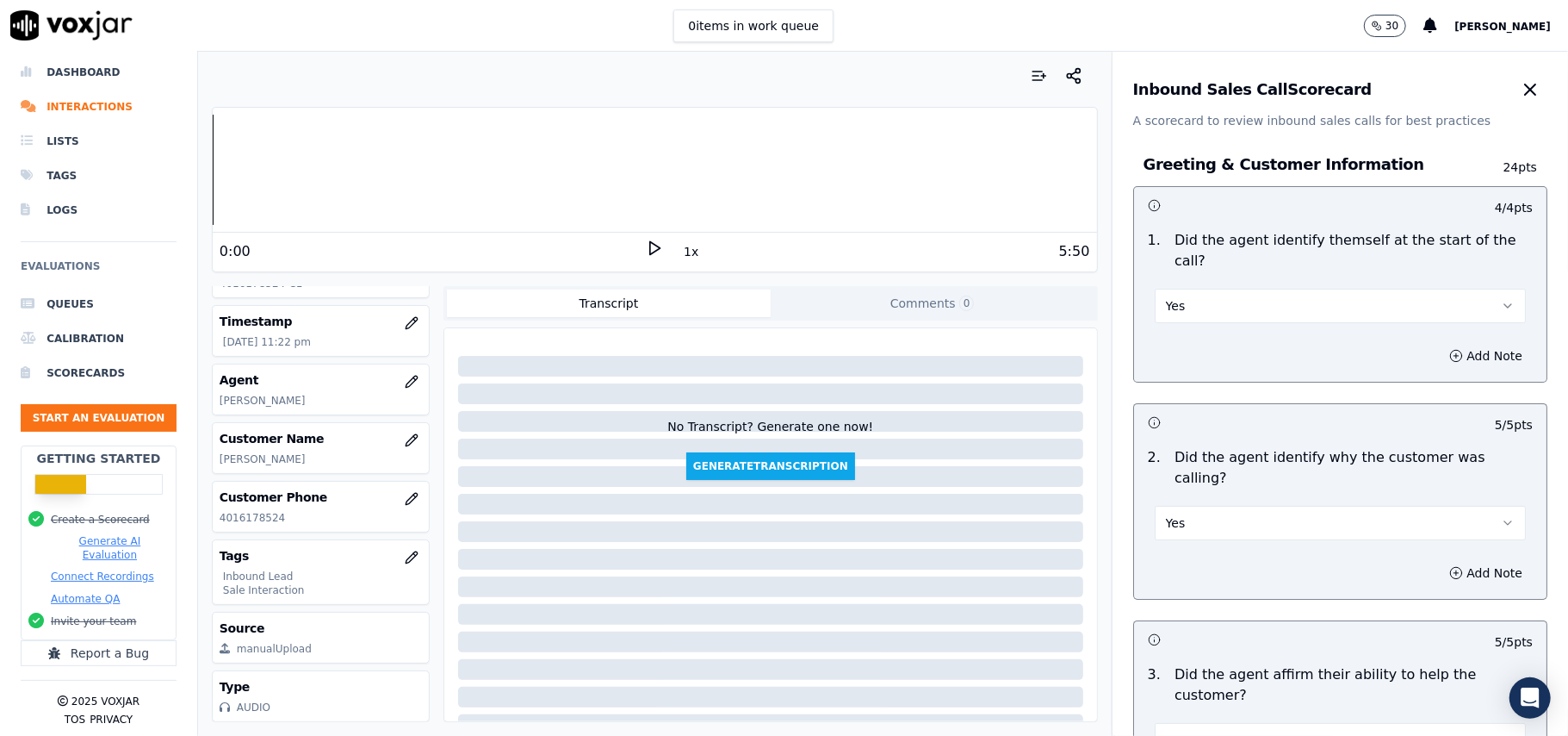
scroll to position [4821, 0]
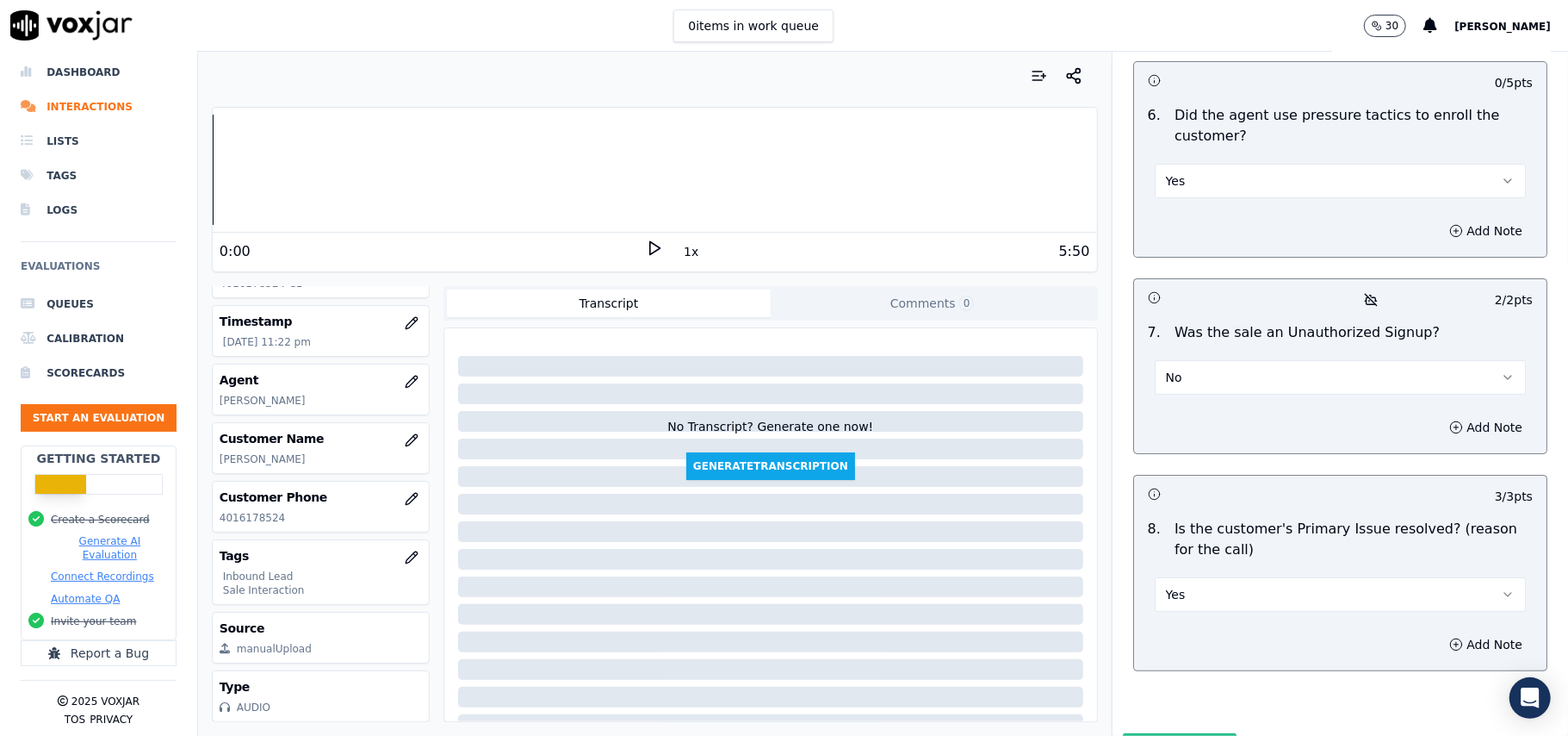
click at [1168, 733] on button "Submit Scores" at bounding box center [1181, 749] width 115 height 31
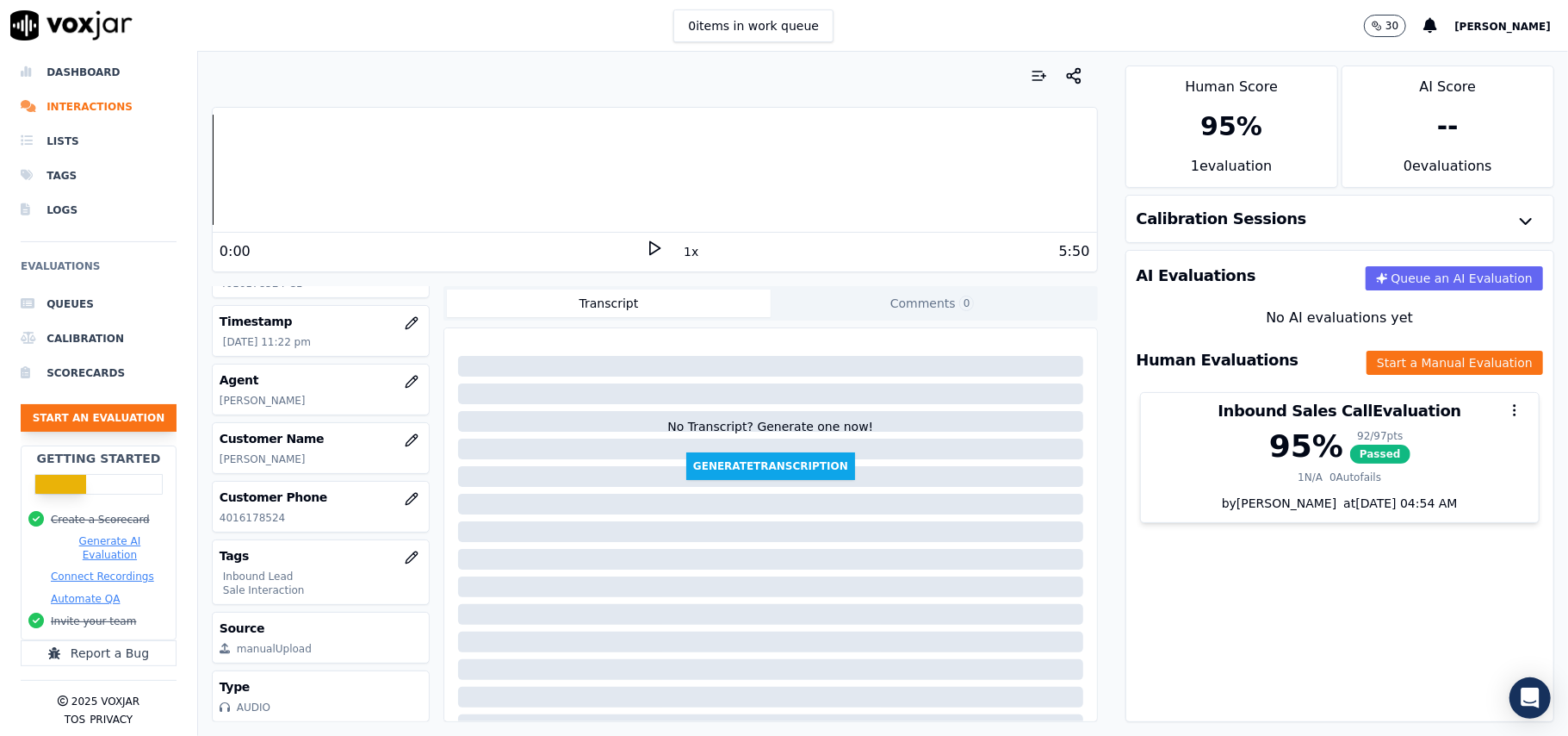
click at [104, 404] on button "Start an Evaluation" at bounding box center [98, 418] width 156 height 27
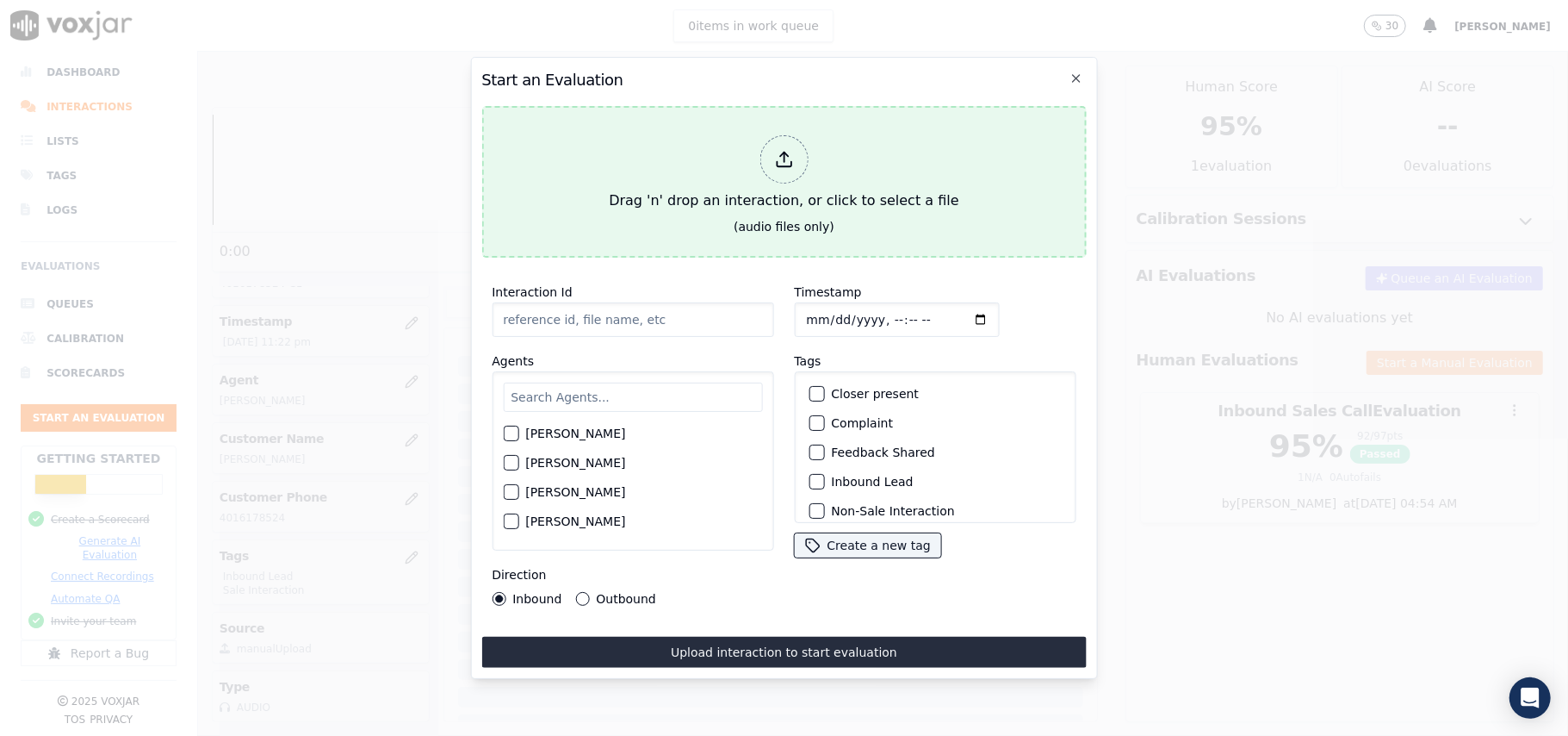
click at [774, 143] on div at bounding box center [784, 160] width 49 height 49
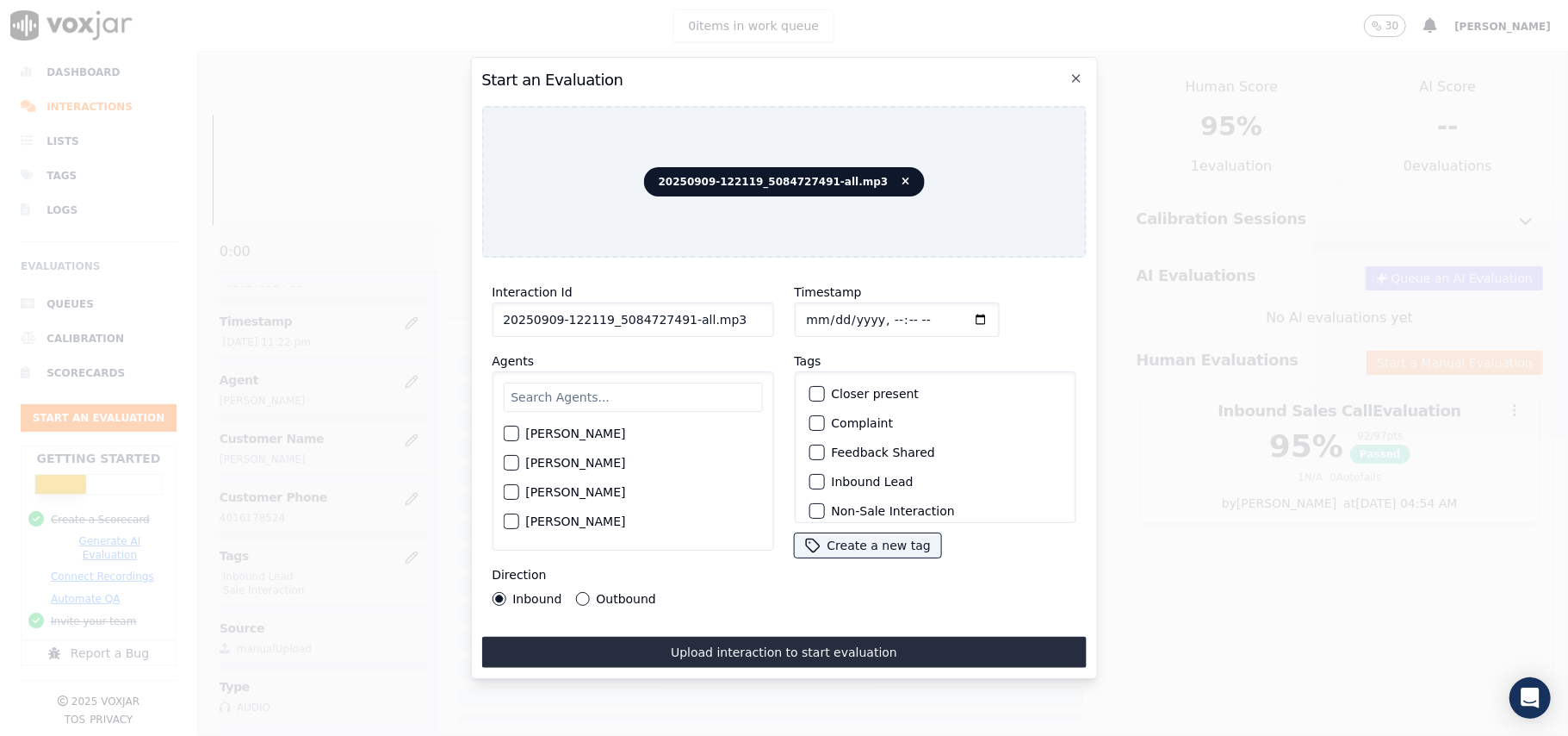
drag, startPoint x: 717, startPoint y: 312, endPoint x: 675, endPoint y: 313, distance: 42.0
click at [675, 313] on input "20250909-122119_5084727491-all.mp3" at bounding box center [632, 319] width 281 height 34
type input "20250909-122119_5084727491-C1"
click at [821, 311] on input "Timestamp" at bounding box center [896, 319] width 205 height 34
type input "2025-09-09T23:24"
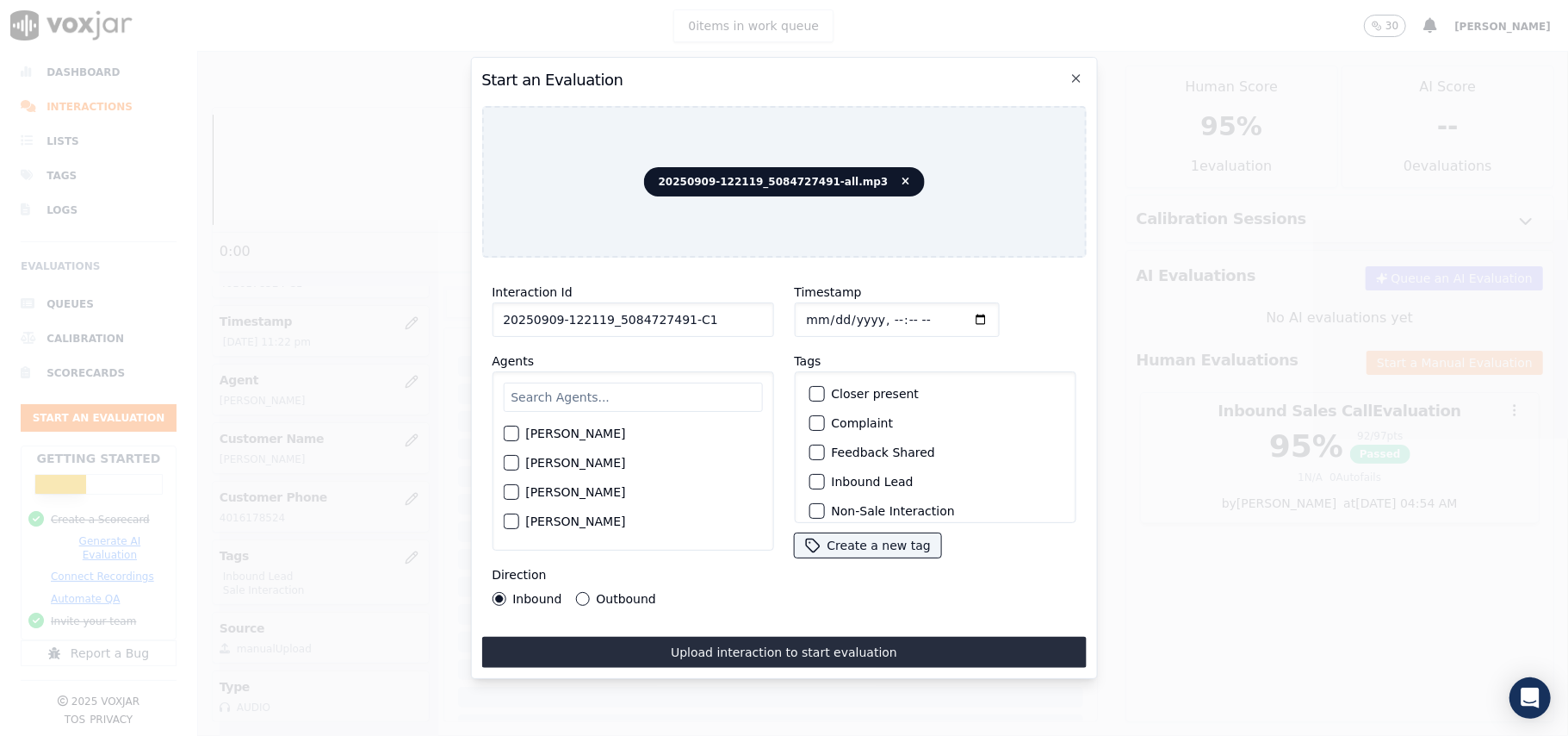
click at [526, 389] on input "text" at bounding box center [633, 397] width 259 height 29
type input "geo"
click at [570, 432] on label "George Aich" at bounding box center [575, 438] width 100 height 12
click at [519, 430] on button "George Aich" at bounding box center [511, 438] width 16 height 16
click at [831, 475] on label "Inbound Lead" at bounding box center [872, 481] width 82 height 12
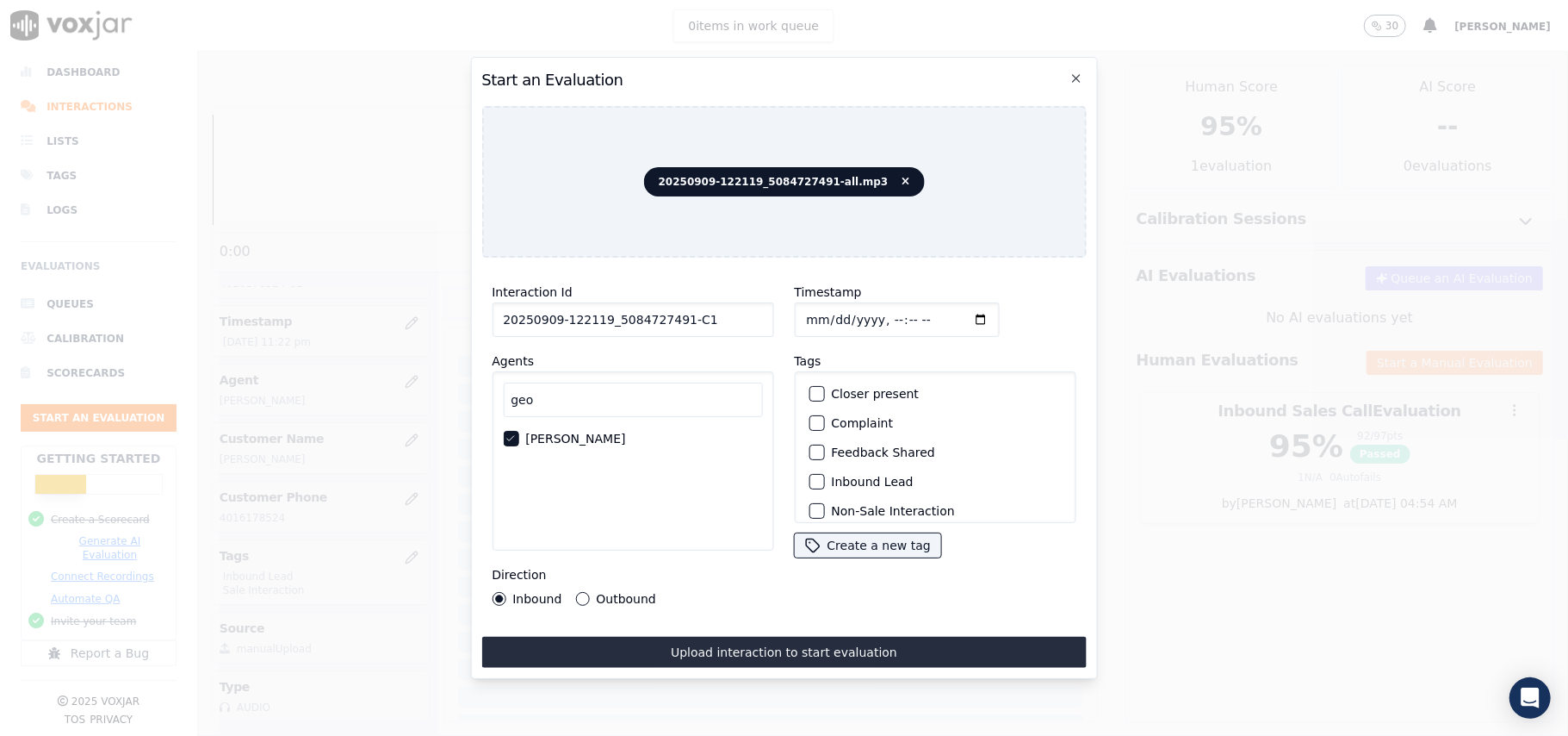
click at [824, 474] on button "Inbound Lead" at bounding box center [817, 482] width 16 height 16
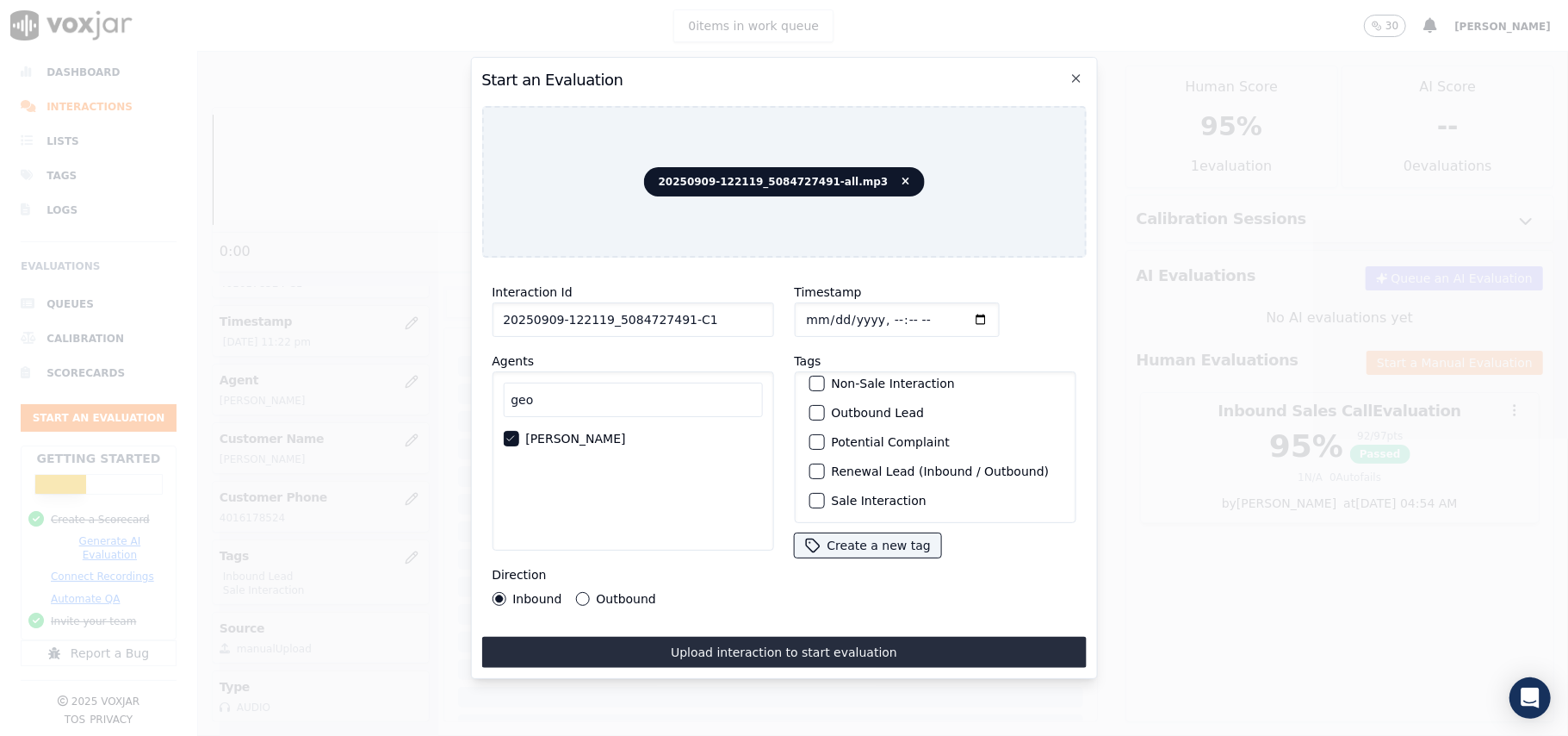
click at [831, 495] on label "Sale Interaction" at bounding box center [878, 500] width 94 height 12
click at [823, 493] on button "Sale Interaction" at bounding box center [817, 500] width 16 height 16
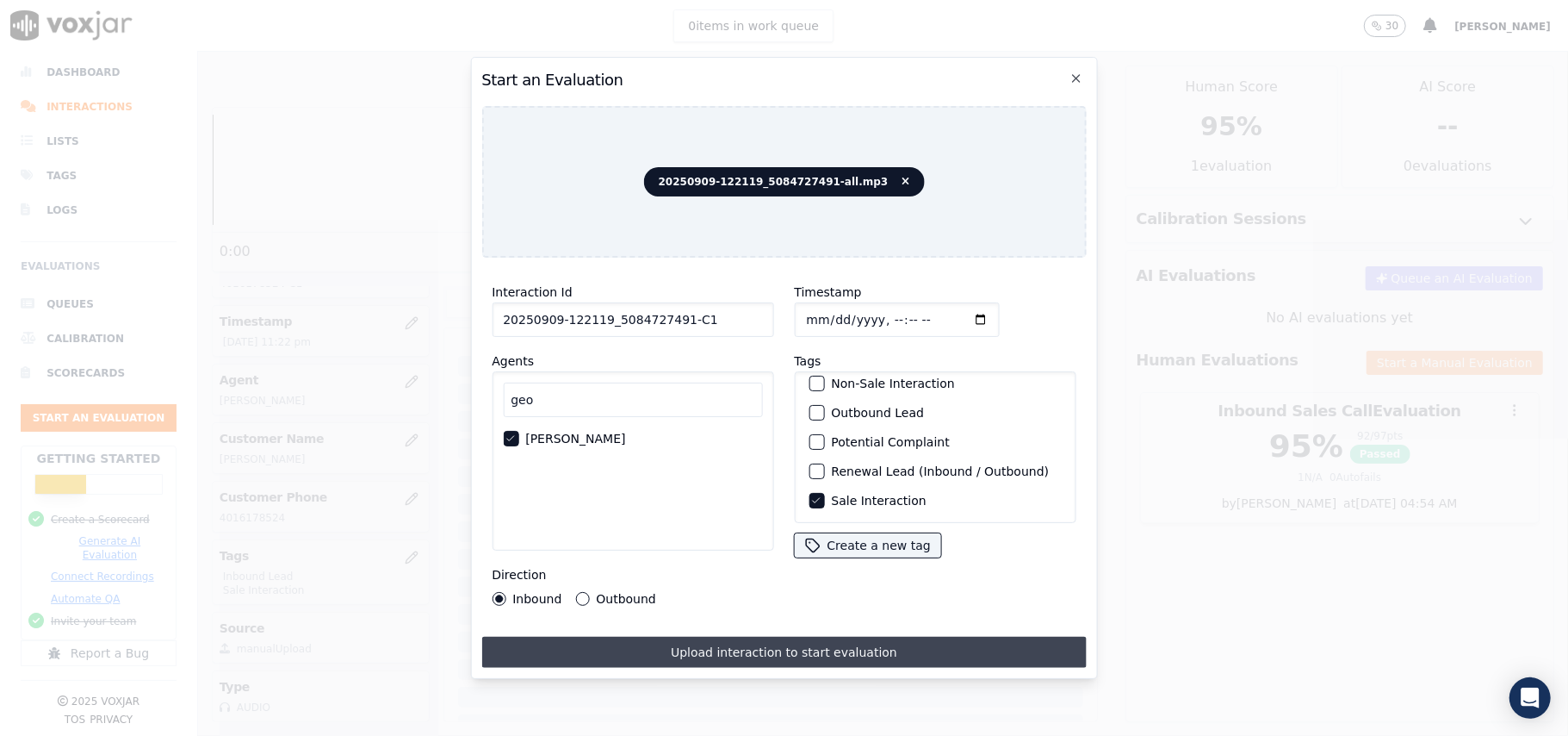
click at [703, 651] on button "Upload interaction to start evaluation" at bounding box center [784, 652] width 604 height 31
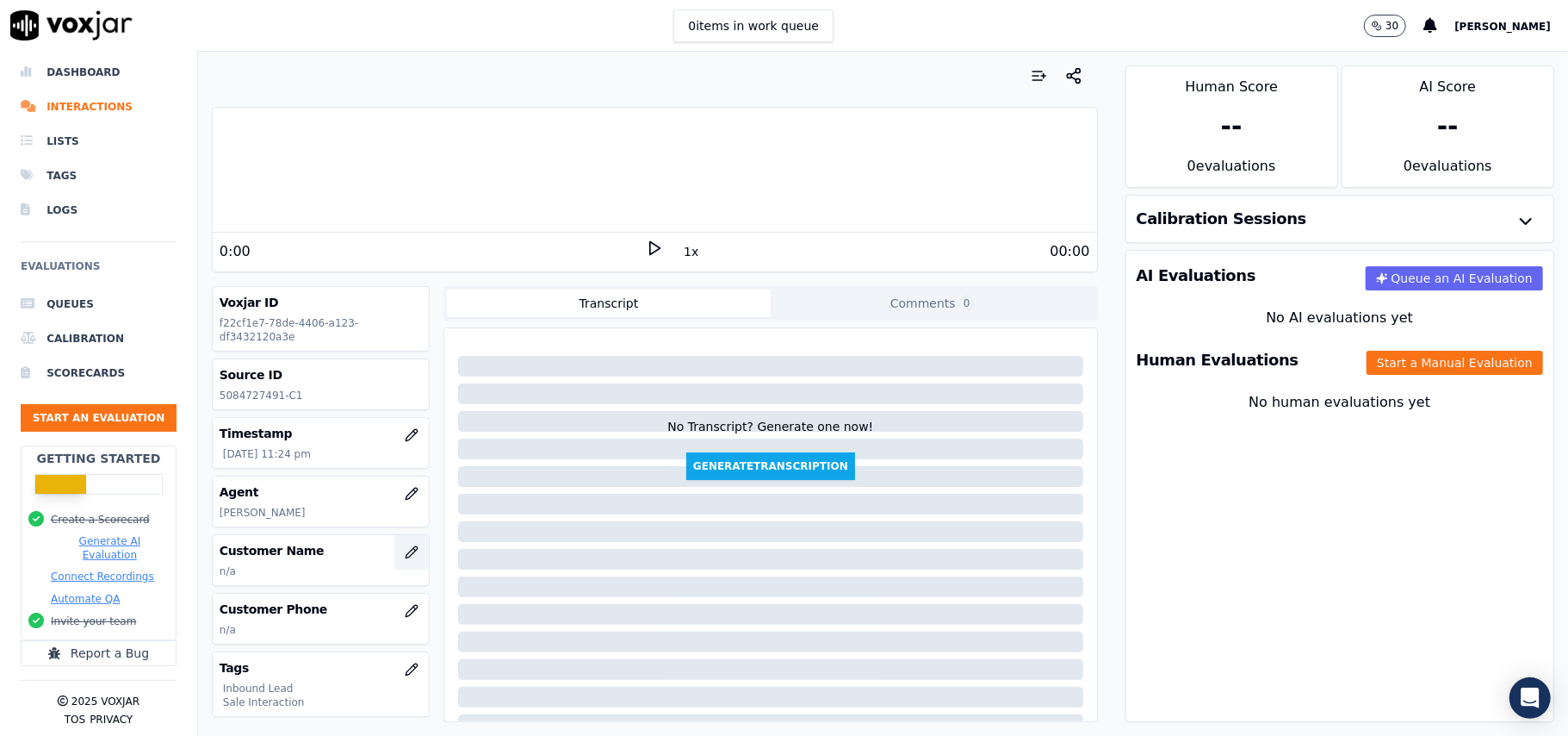
click at [394, 556] on button "button" at bounding box center [411, 551] width 34 height 34
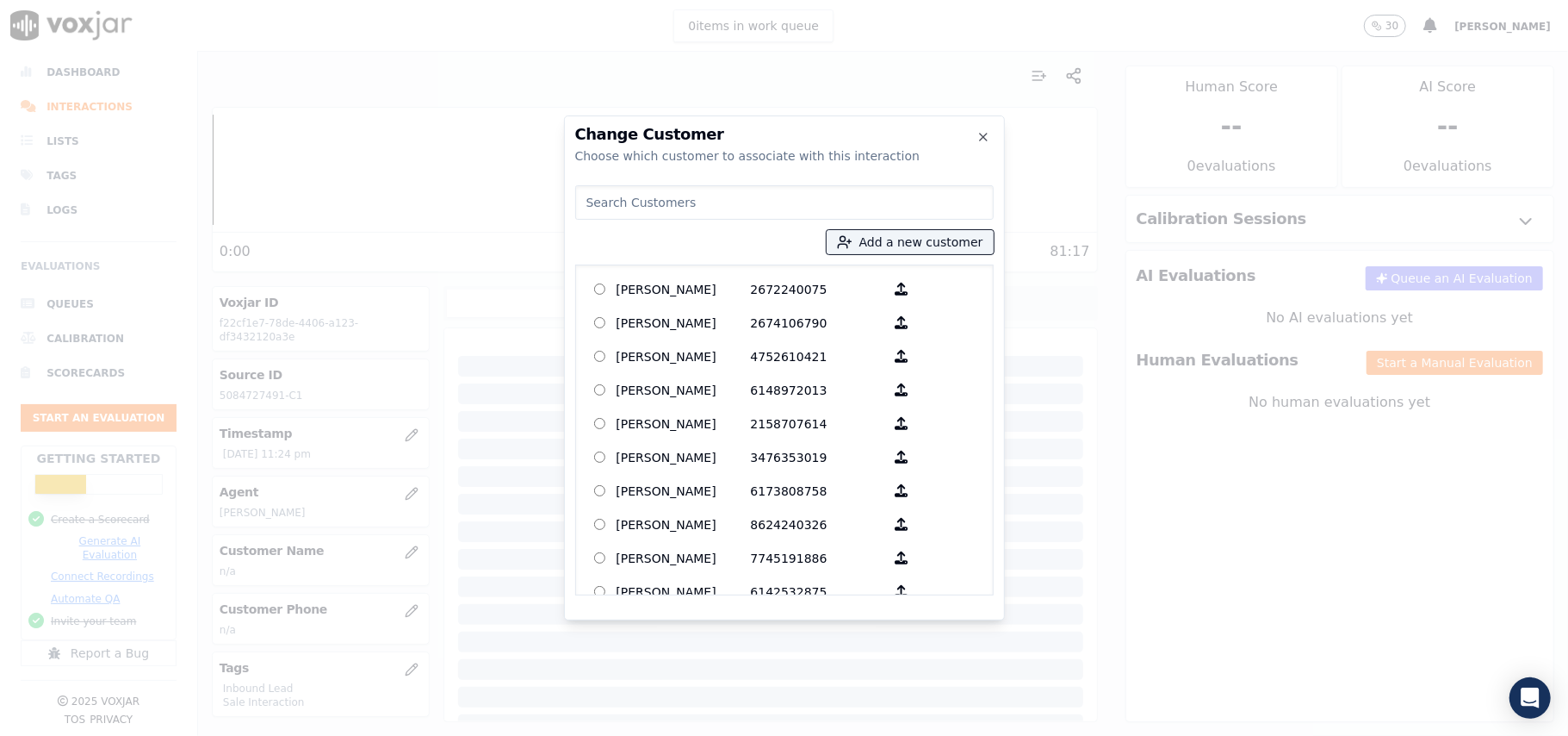
paste input "ROBERT DELL"
drag, startPoint x: 590, startPoint y: 195, endPoint x: 674, endPoint y: 214, distance: 86.1
click at [589, 195] on input "ROBERT DELL" at bounding box center [784, 202] width 419 height 34
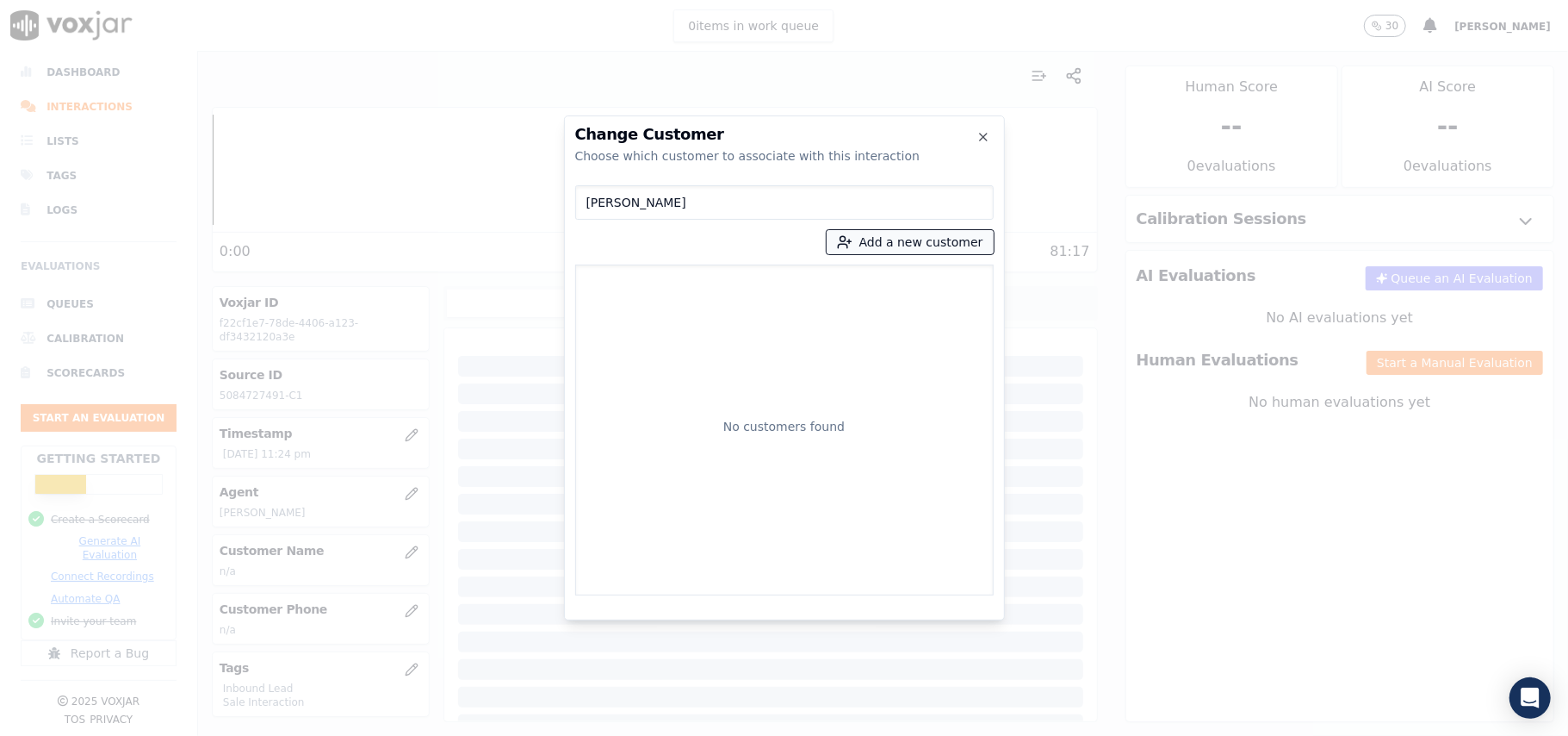
type input "ROBERT DELL"
click at [914, 246] on button "Add a new customer" at bounding box center [910, 241] width 167 height 24
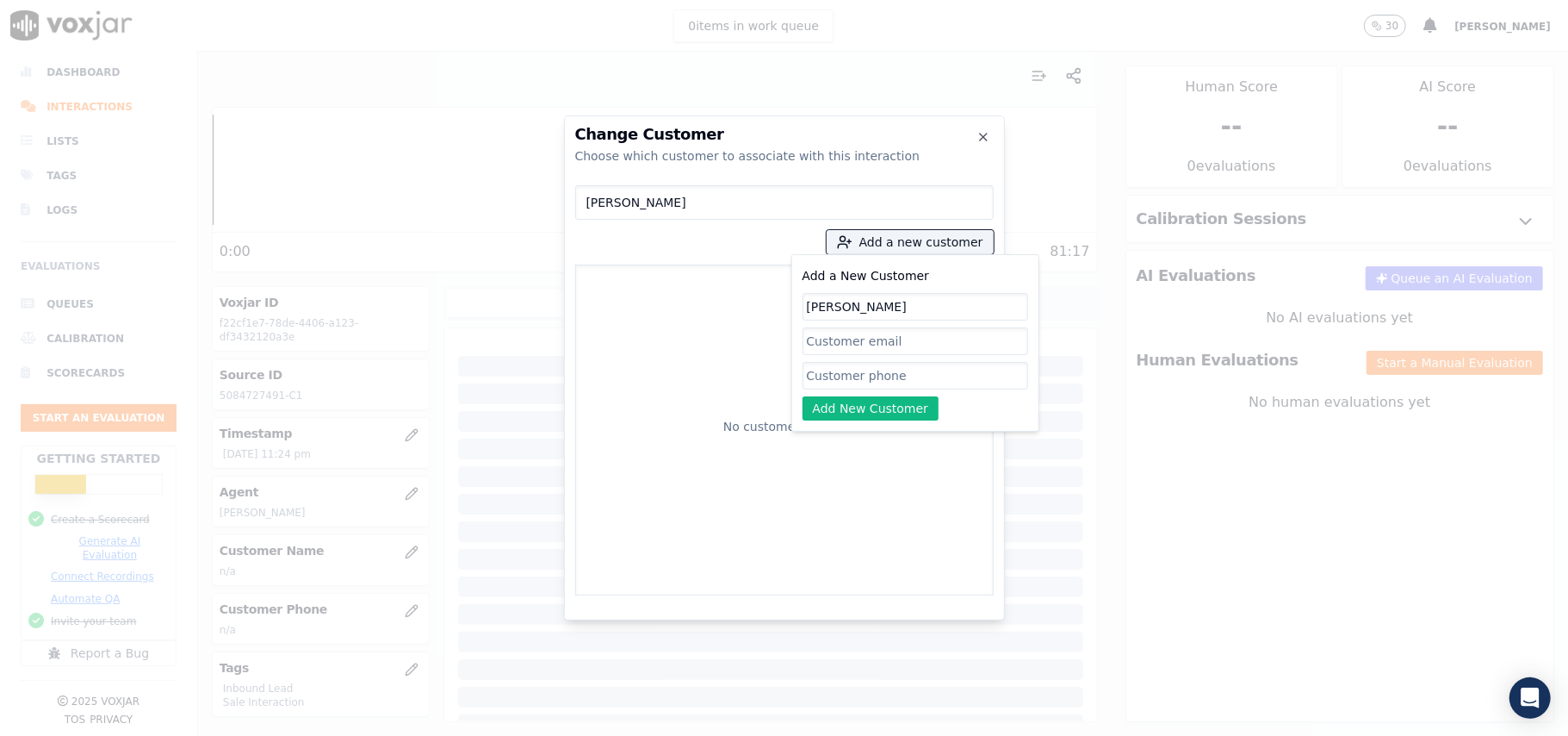
type input "ROBERT DELL"
click at [889, 381] on input "Add a New Customer" at bounding box center [916, 376] width 226 height 27
paste input "5084727491 5085835365"
click at [880, 379] on input "5084727491 5085835365" at bounding box center [916, 376] width 226 height 27
type input "5084727491_5085835365"
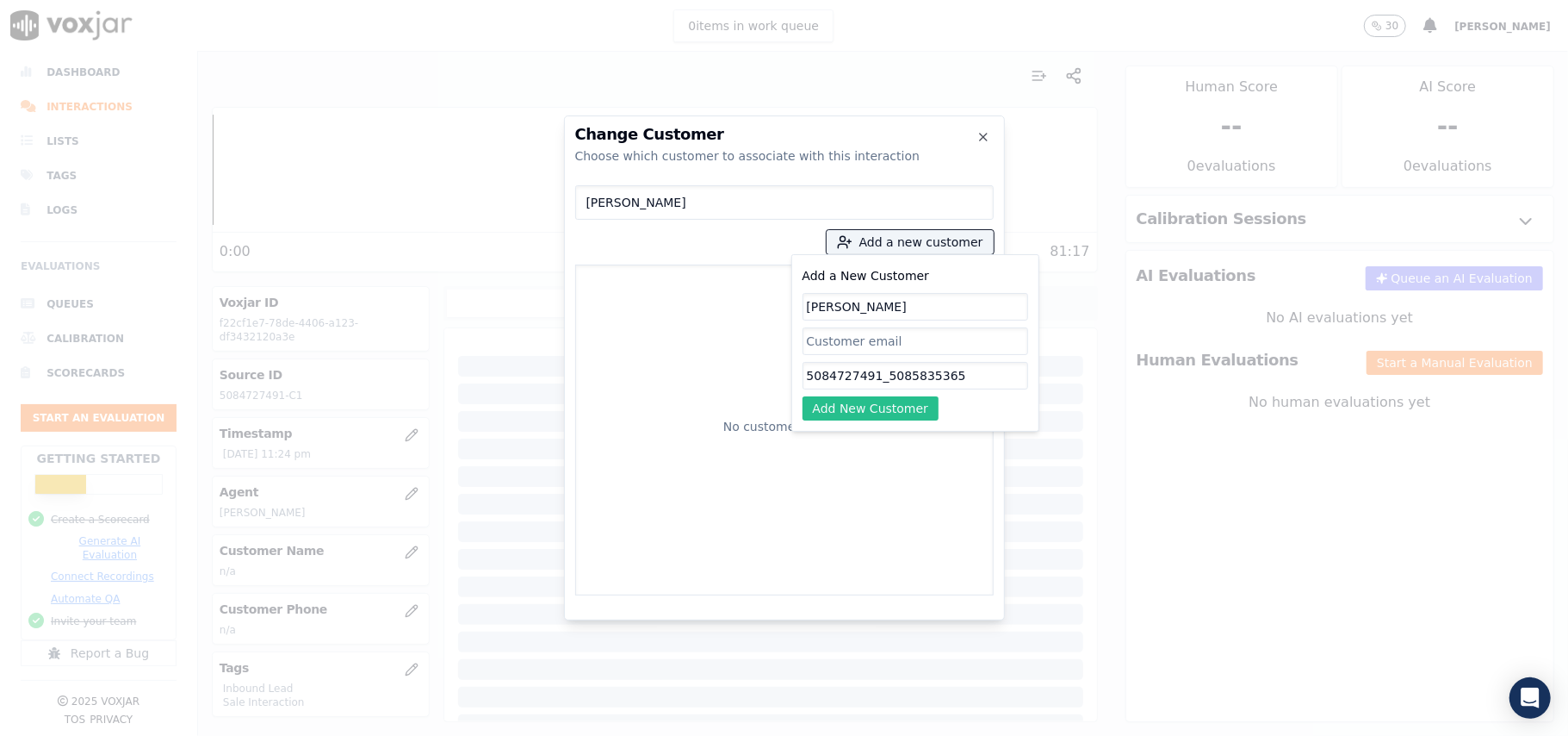
click at [917, 410] on button "Add New Customer" at bounding box center [871, 408] width 137 height 24
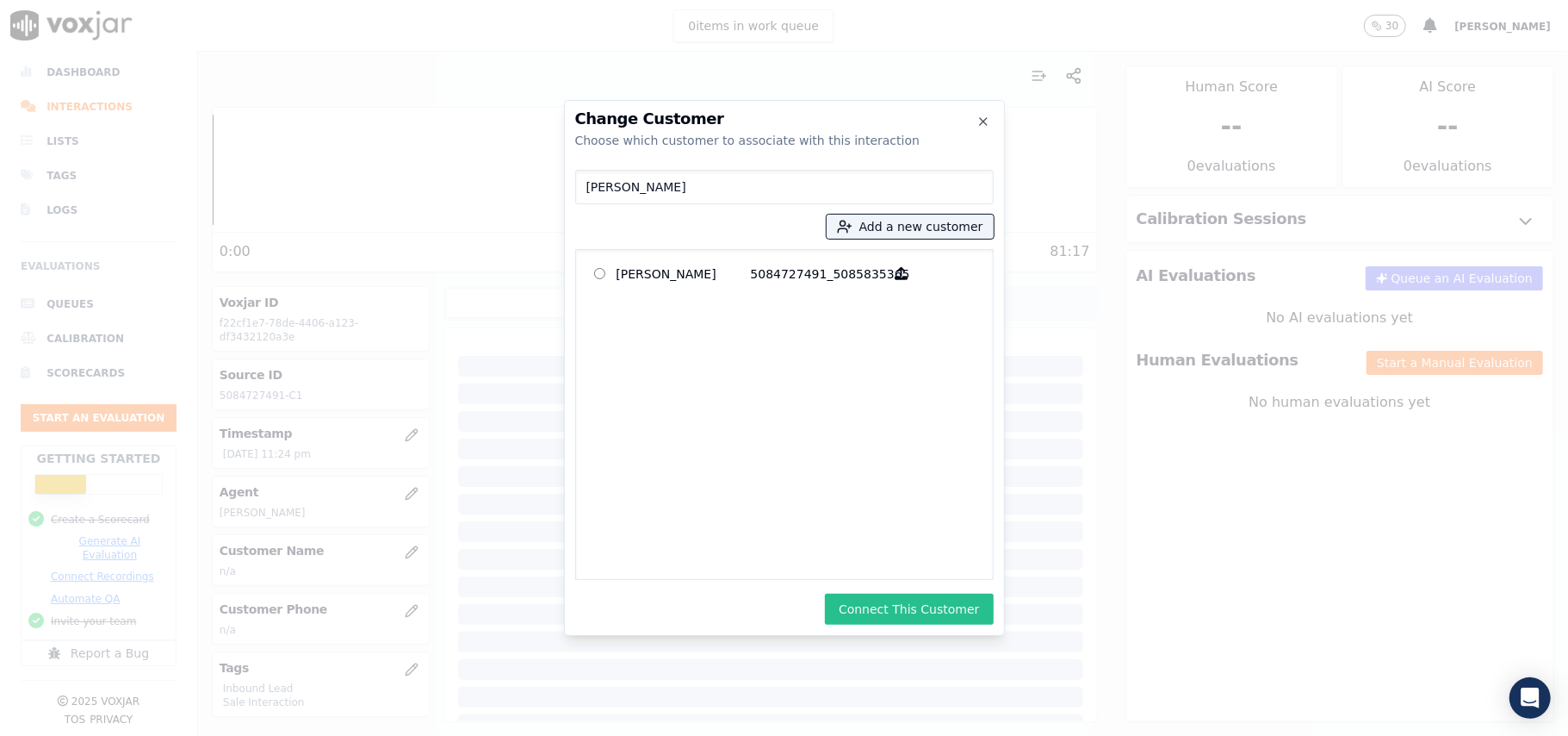
click at [930, 608] on button "Connect This Customer" at bounding box center [909, 609] width 168 height 31
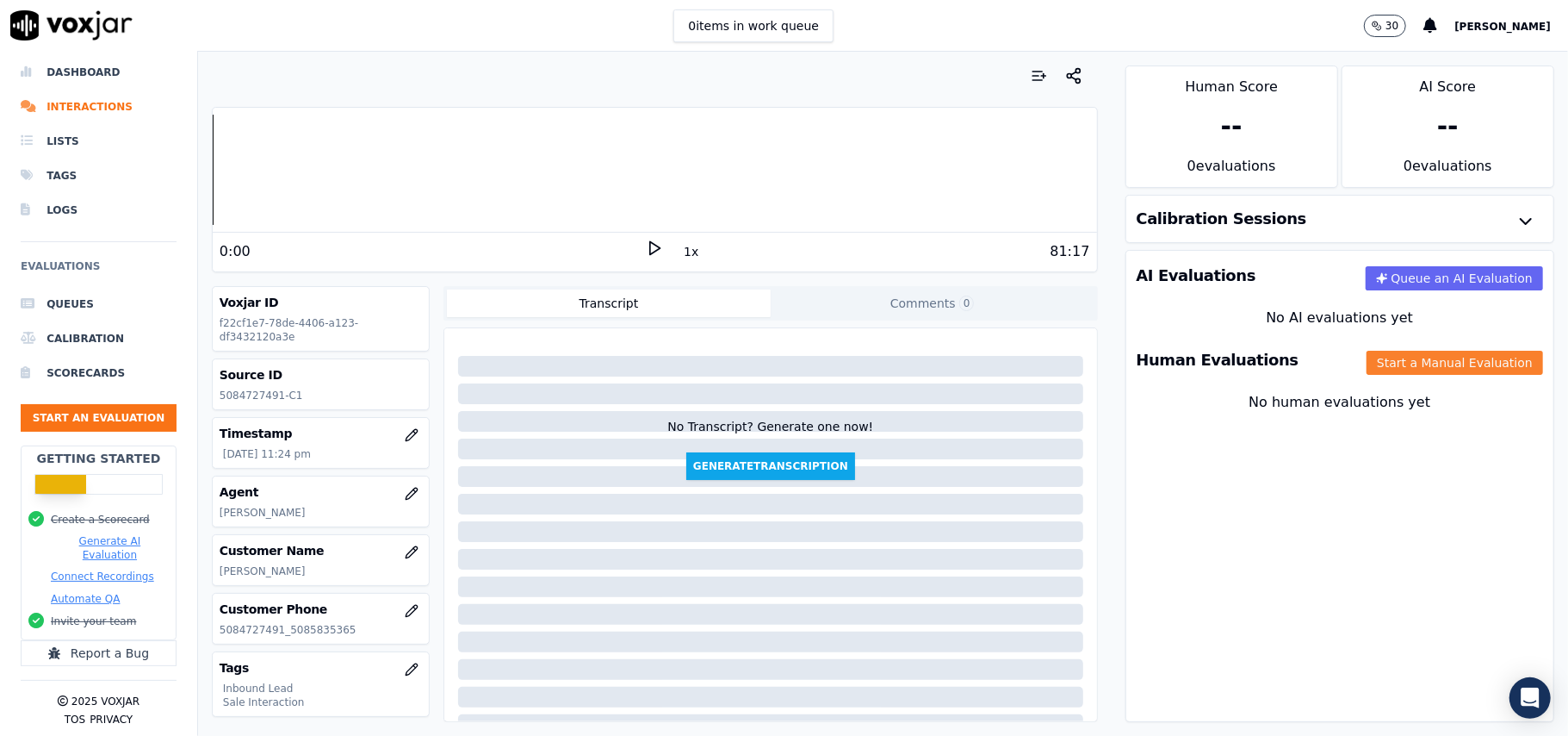
click at [1404, 367] on button "Start a Manual Evaluation" at bounding box center [1454, 362] width 176 height 24
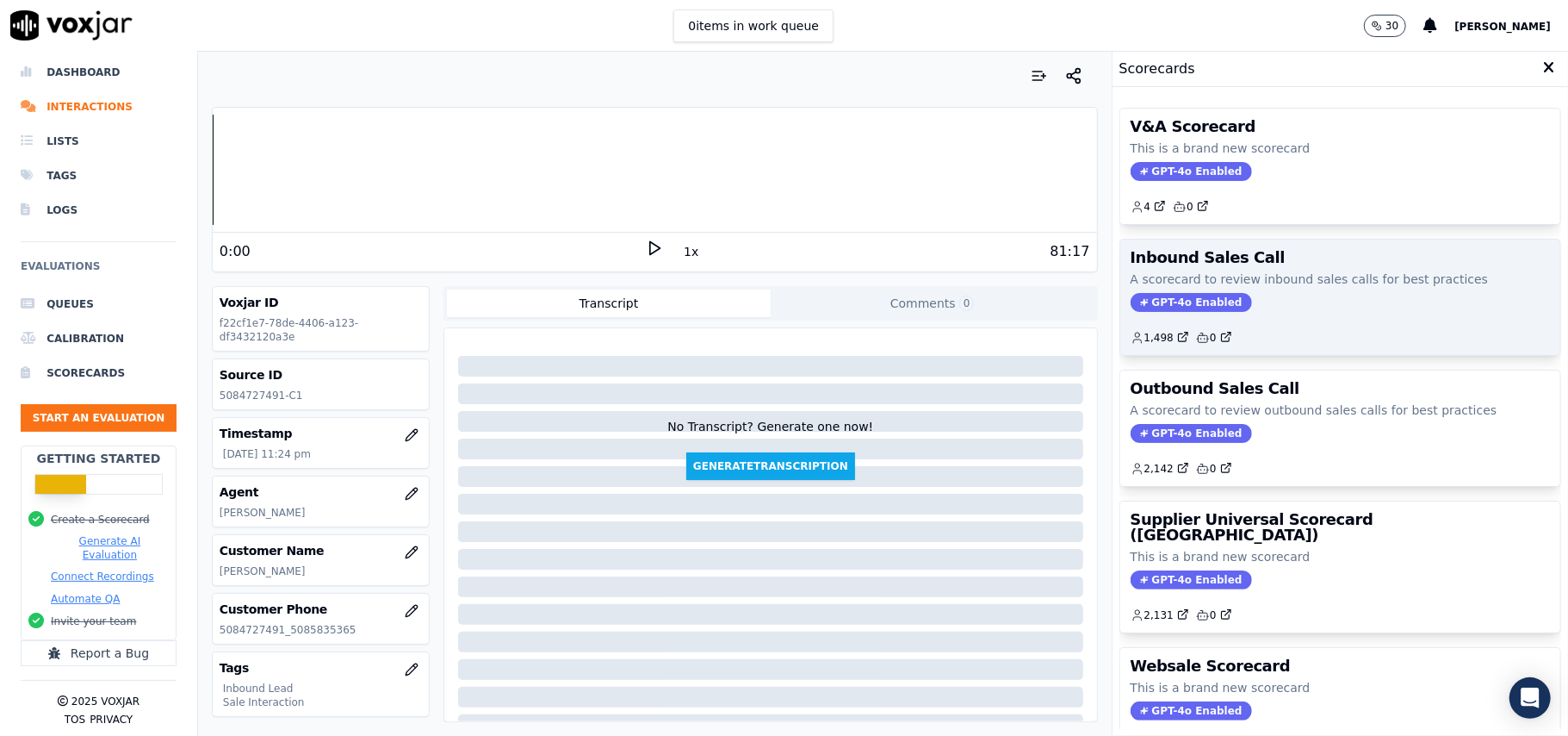
click at [1176, 311] on span "GPT-4o Enabled" at bounding box center [1191, 302] width 122 height 18
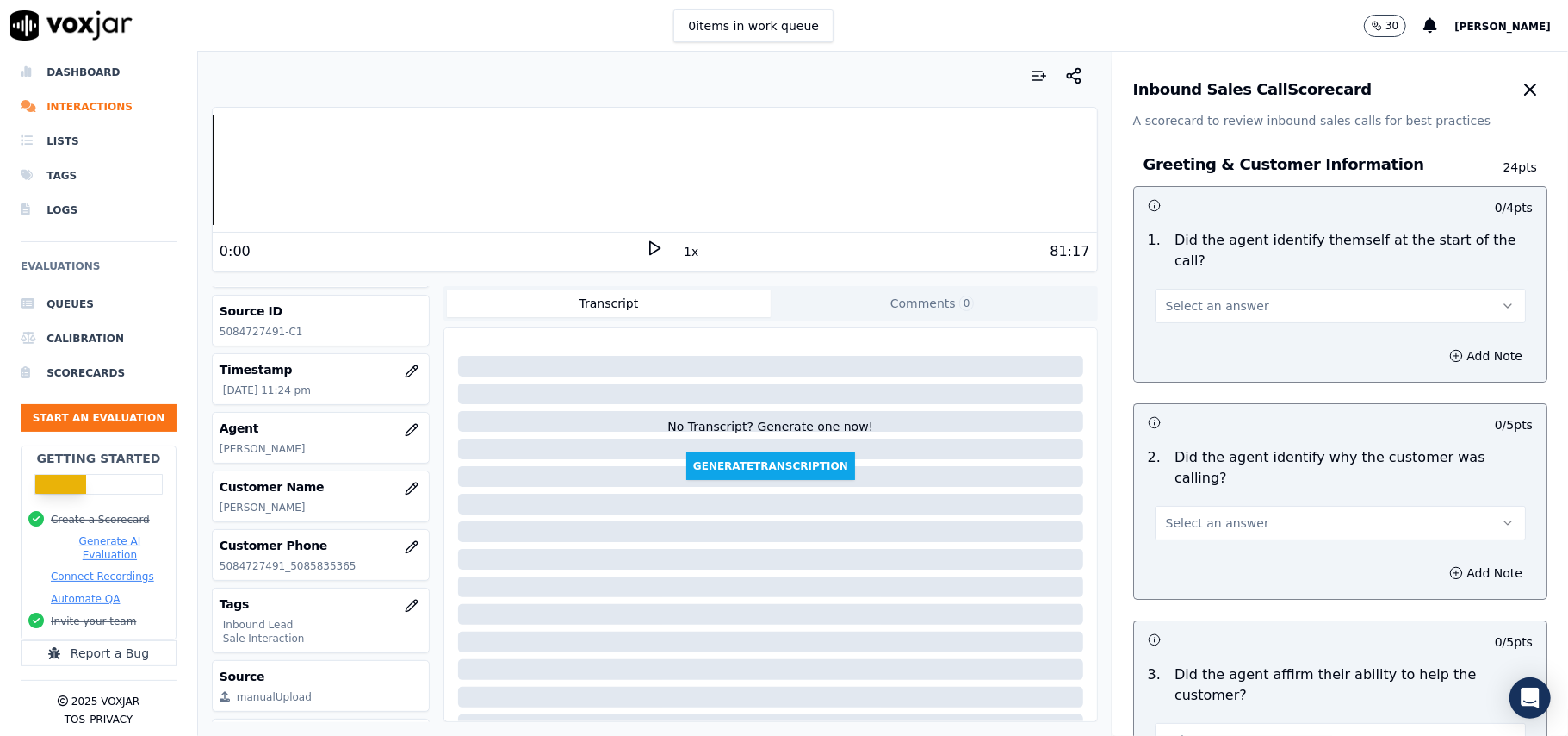
scroll to position [168, 0]
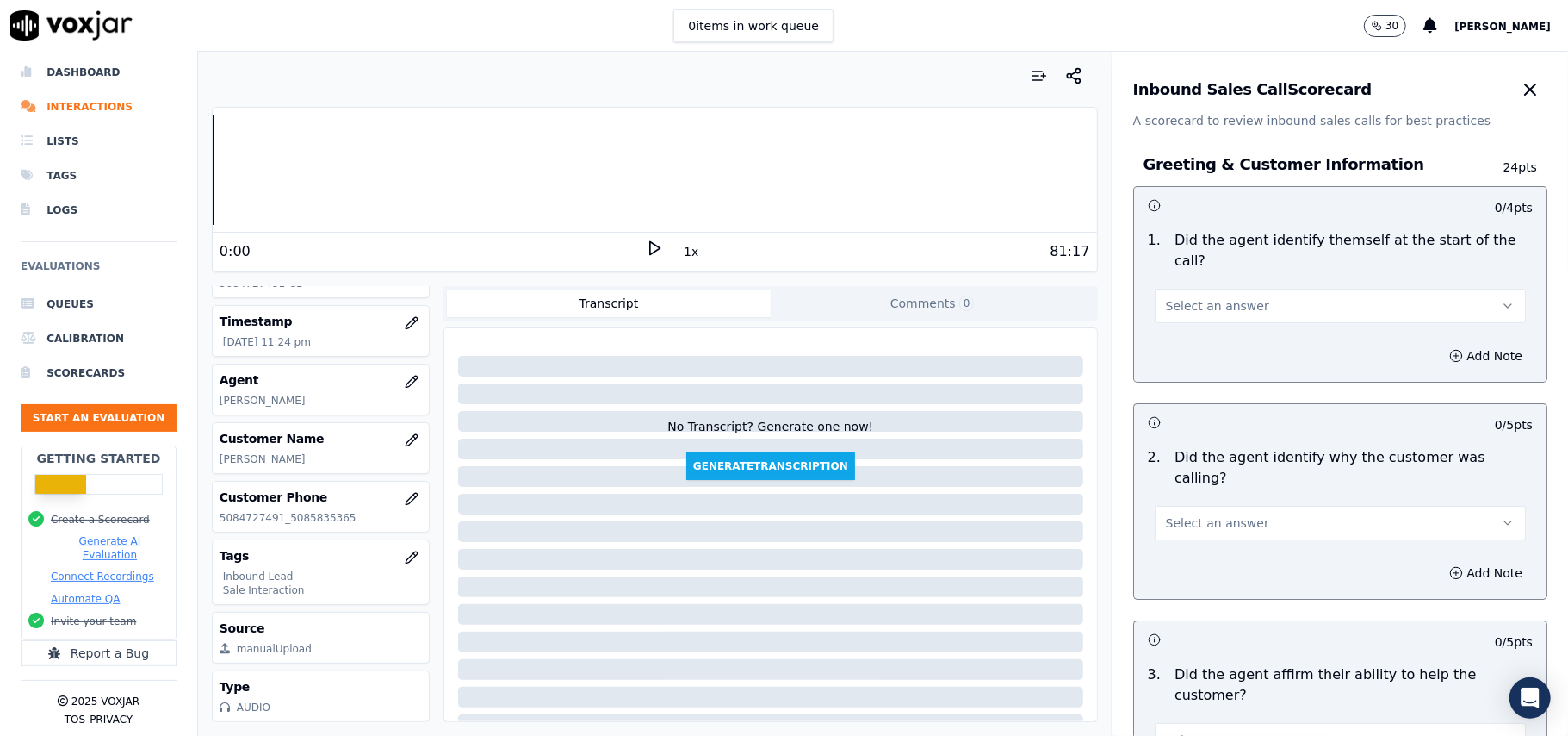
click at [1200, 302] on button "Select an answer" at bounding box center [1339, 305] width 371 height 34
click at [1188, 324] on div "Yes" at bounding box center [1303, 324] width 333 height 27
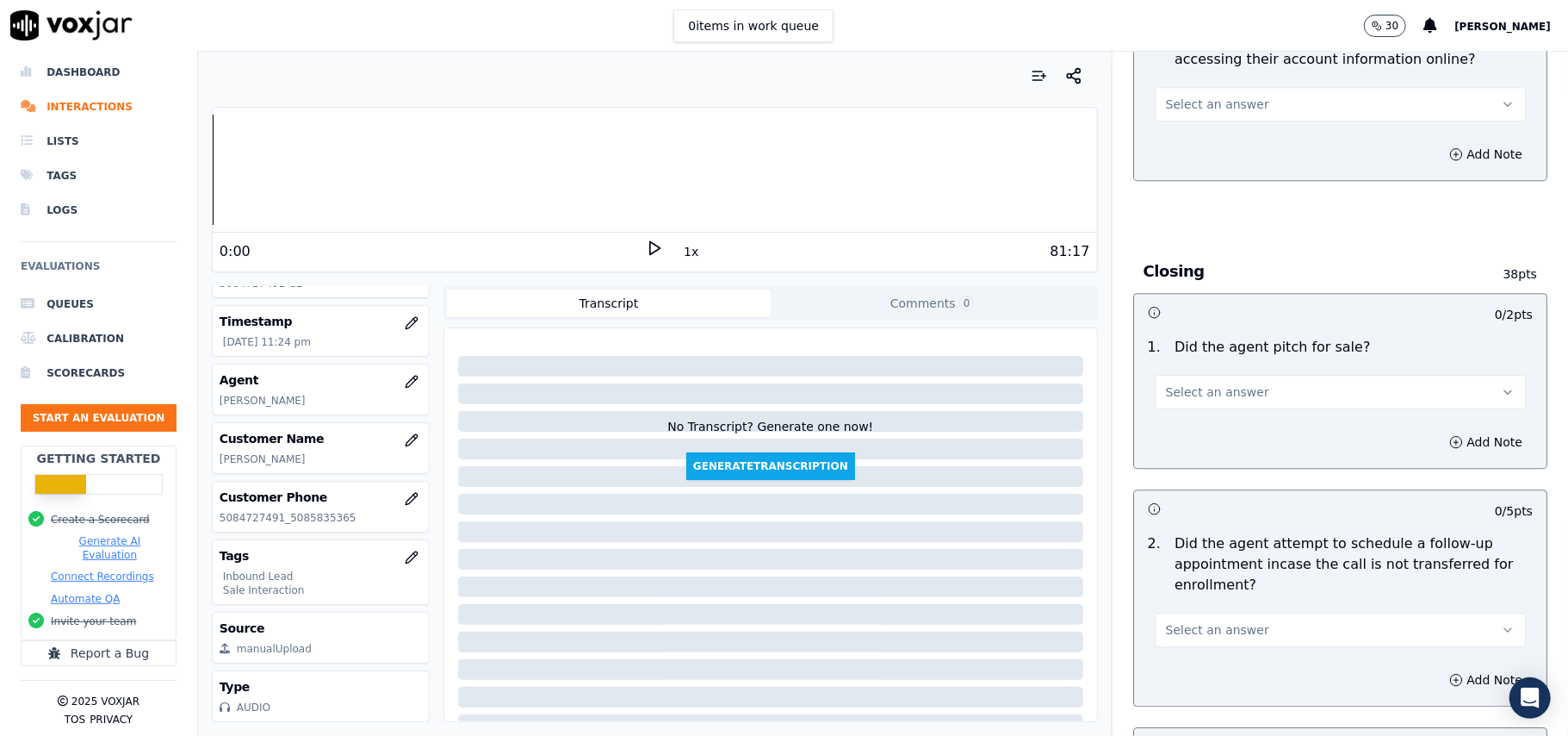
scroll to position [4821, 0]
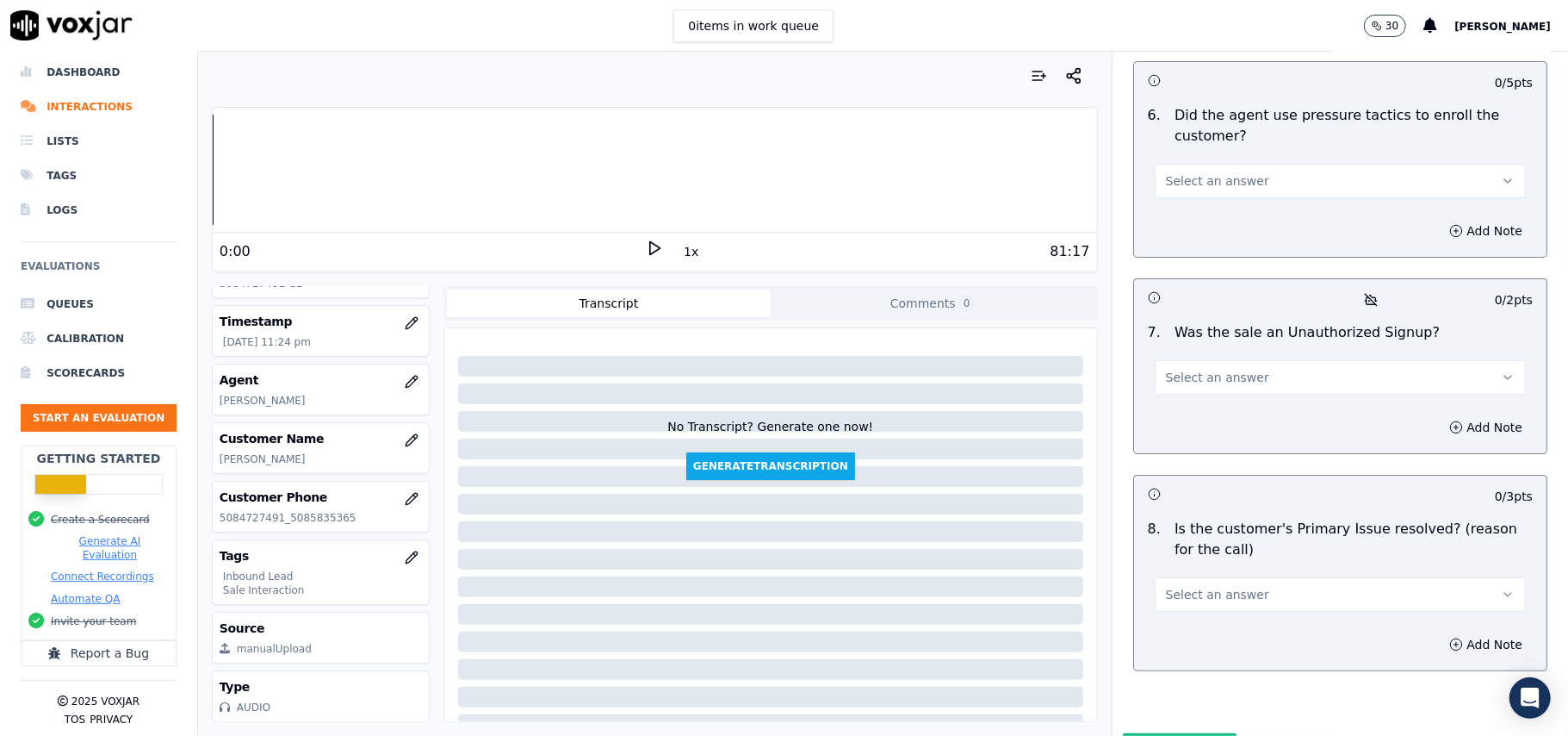
click at [1293, 577] on button "Select an answer" at bounding box center [1339, 594] width 371 height 34
click at [1229, 529] on div "Yes" at bounding box center [1303, 542] width 333 height 27
click at [1199, 369] on span "Select an answer" at bounding box center [1218, 378] width 103 height 18
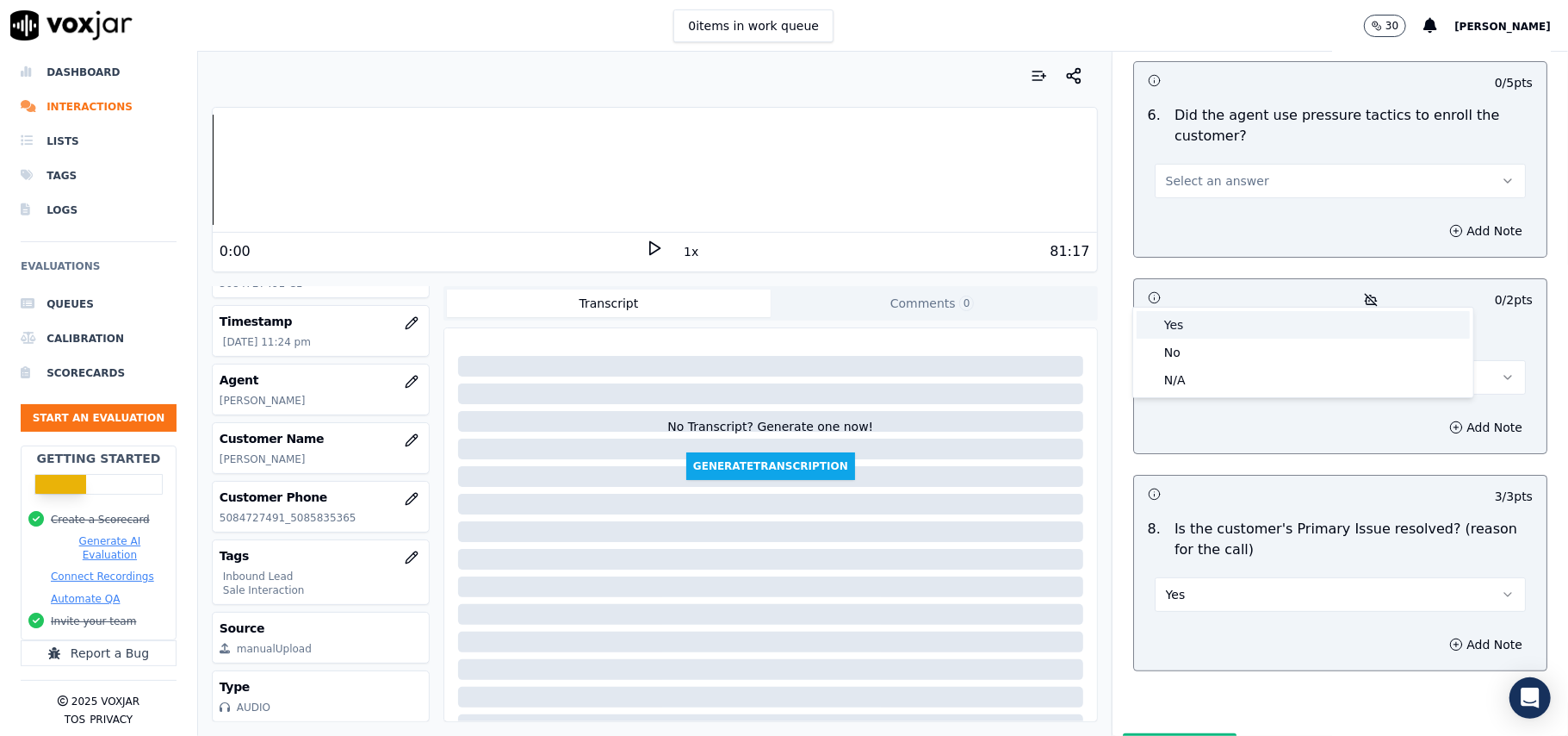
click at [1200, 317] on div "Yes" at bounding box center [1303, 324] width 333 height 27
click at [1255, 360] on button "Yes" at bounding box center [1339, 377] width 371 height 34
click at [1226, 356] on div "No" at bounding box center [1303, 352] width 333 height 27
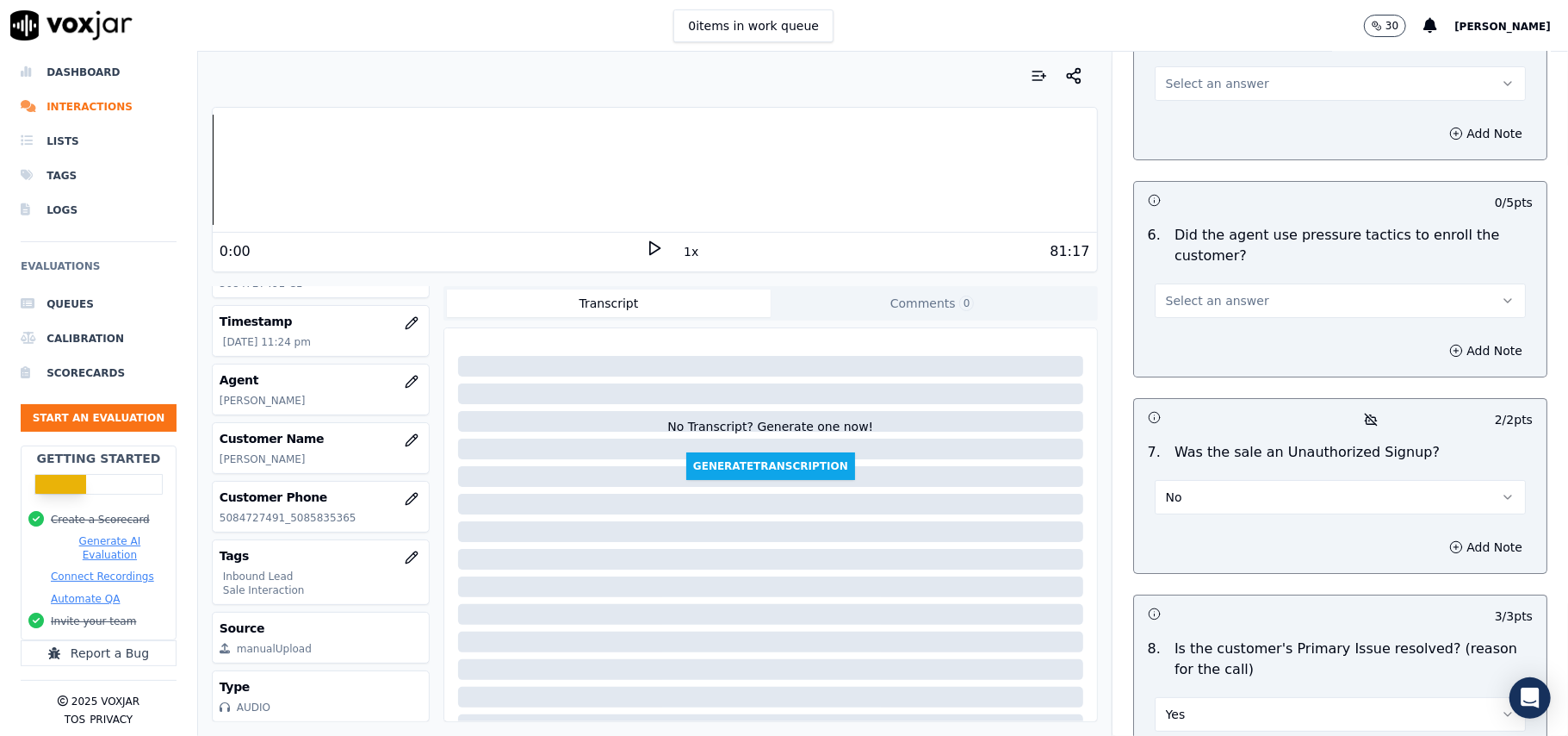
scroll to position [4591, 0]
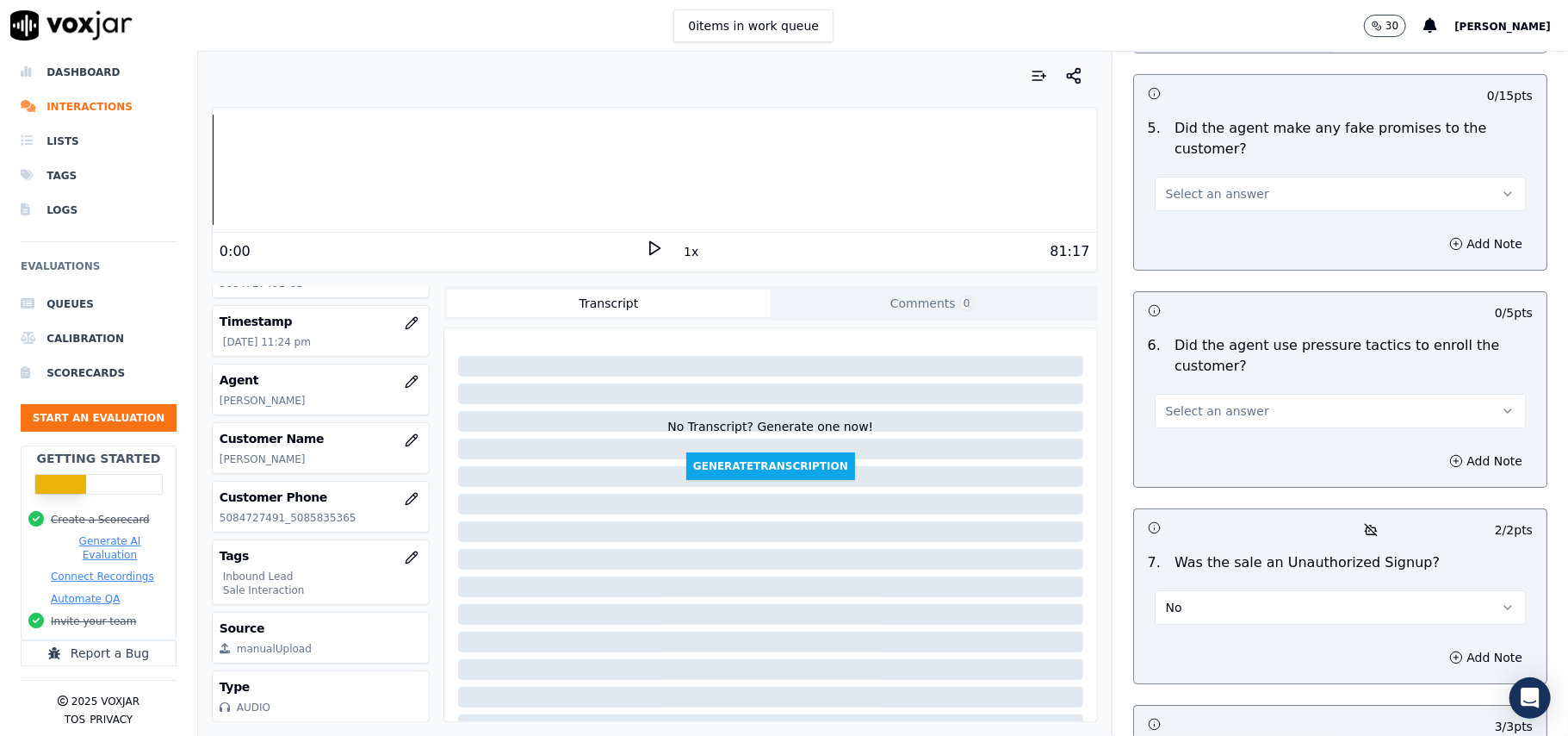
drag, startPoint x: 1242, startPoint y: 304, endPoint x: 1237, endPoint y: 338, distance: 34.4
click at [1242, 393] on button "Select an answer" at bounding box center [1339, 410] width 371 height 34
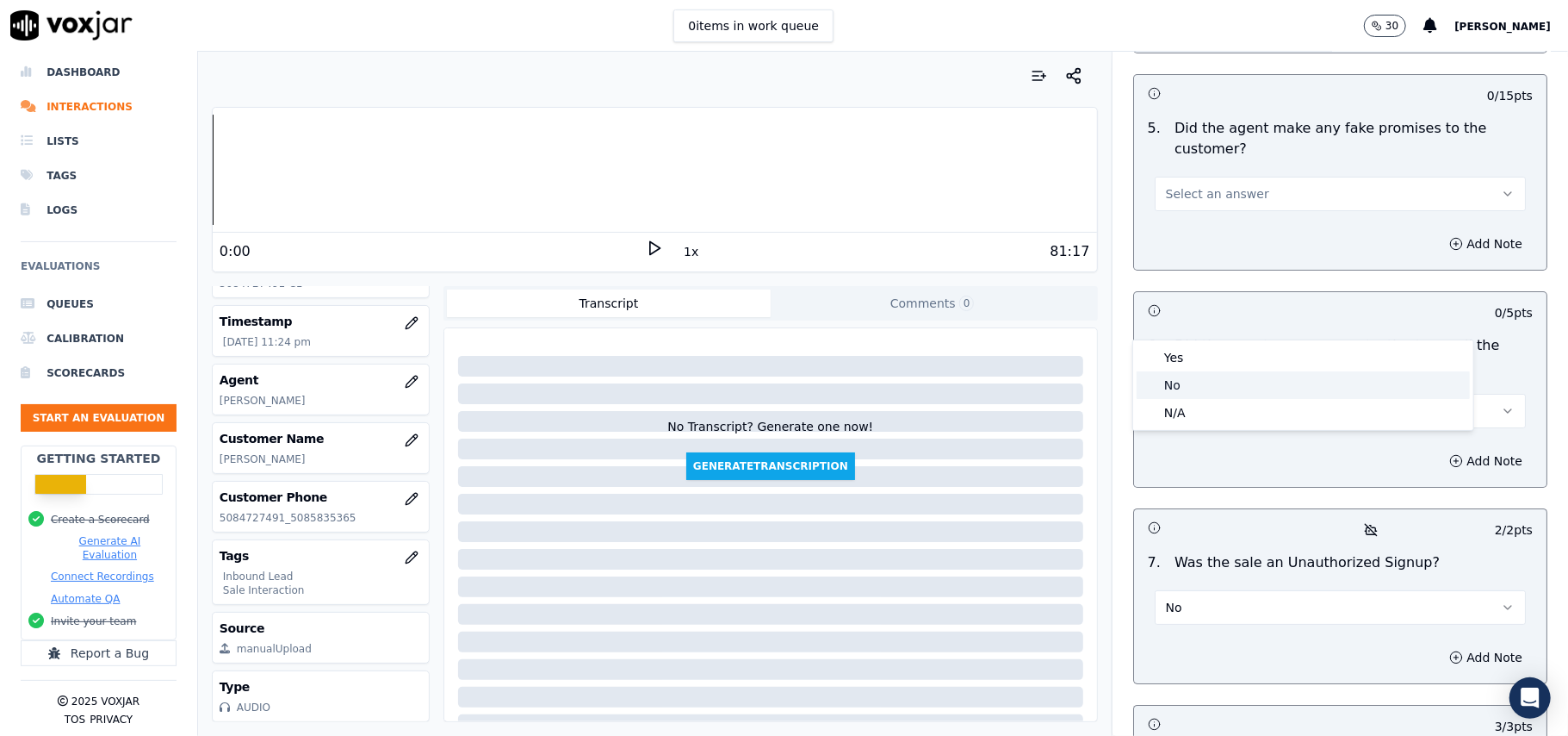
click at [1215, 383] on div "No" at bounding box center [1303, 385] width 333 height 27
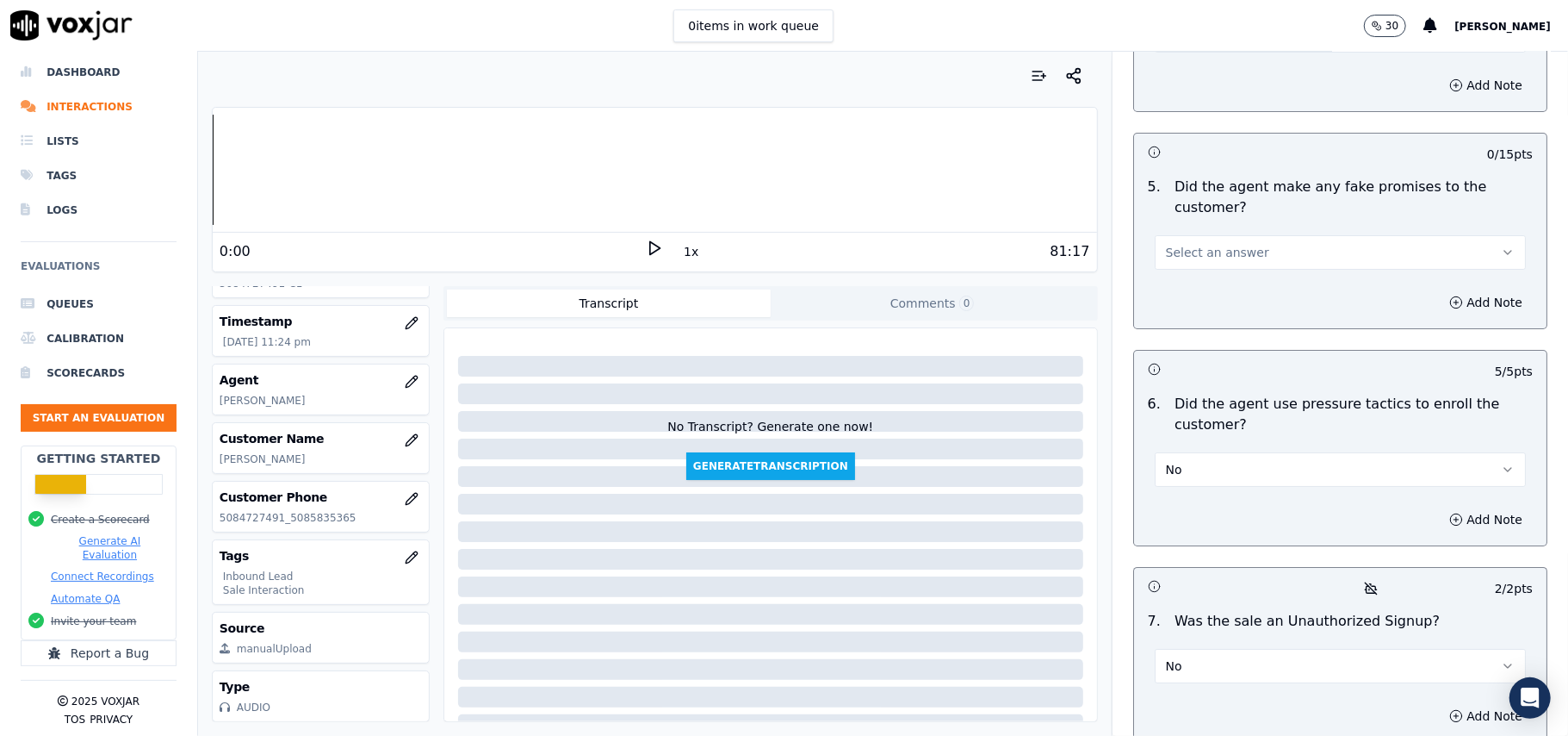
scroll to position [4476, 0]
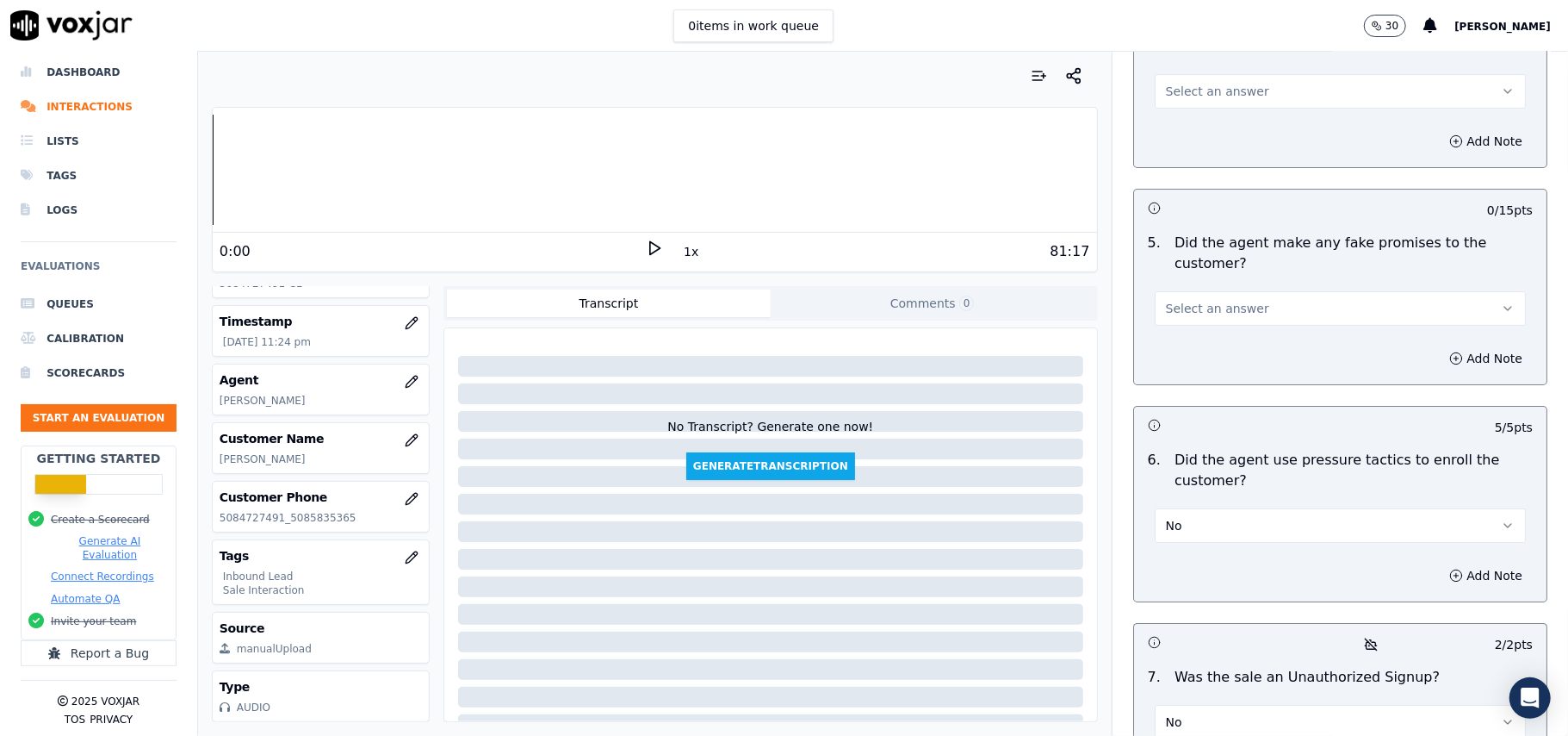
click at [1262, 291] on button "Select an answer" at bounding box center [1339, 308] width 371 height 34
click at [1242, 276] on div "No" at bounding box center [1303, 282] width 333 height 27
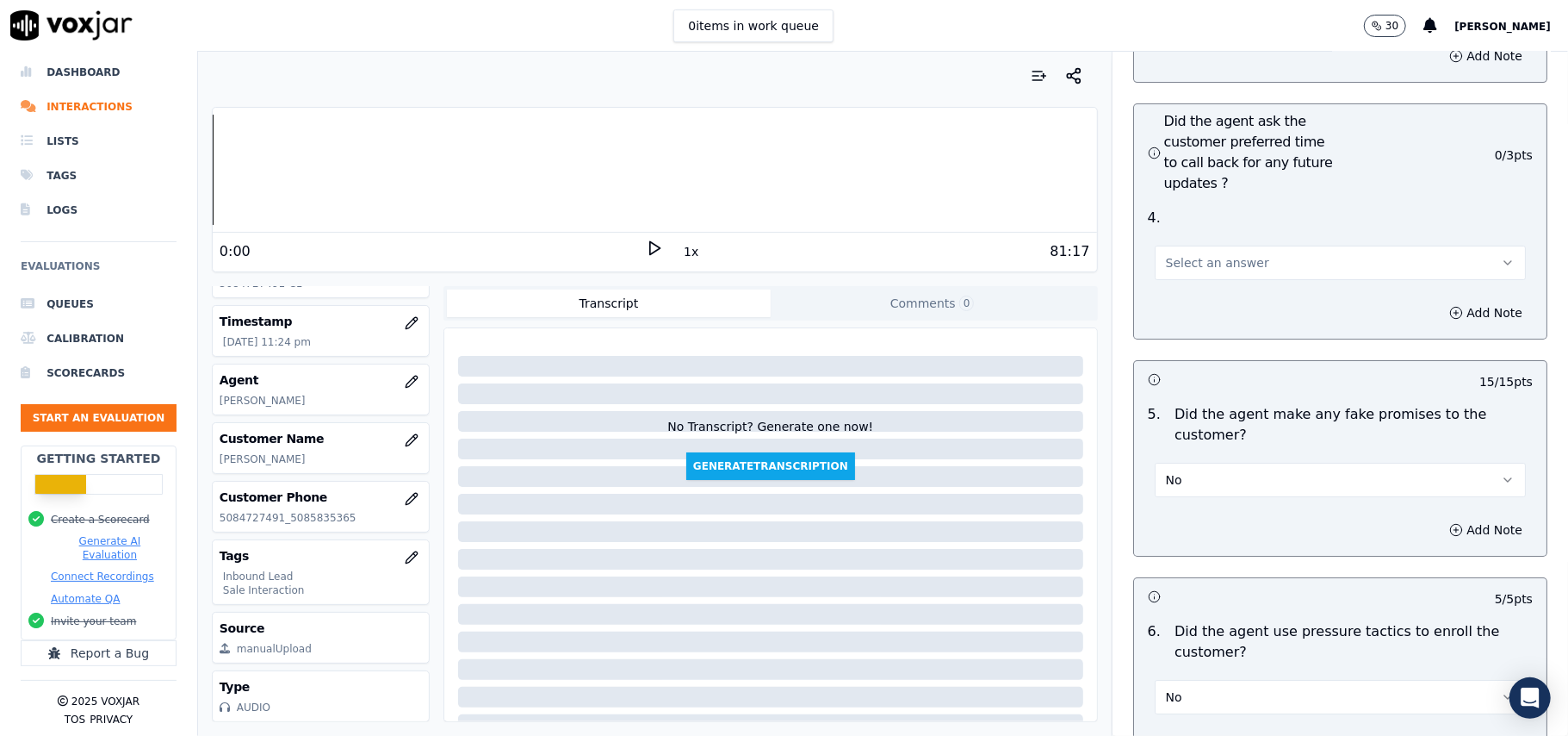
scroll to position [4132, 0]
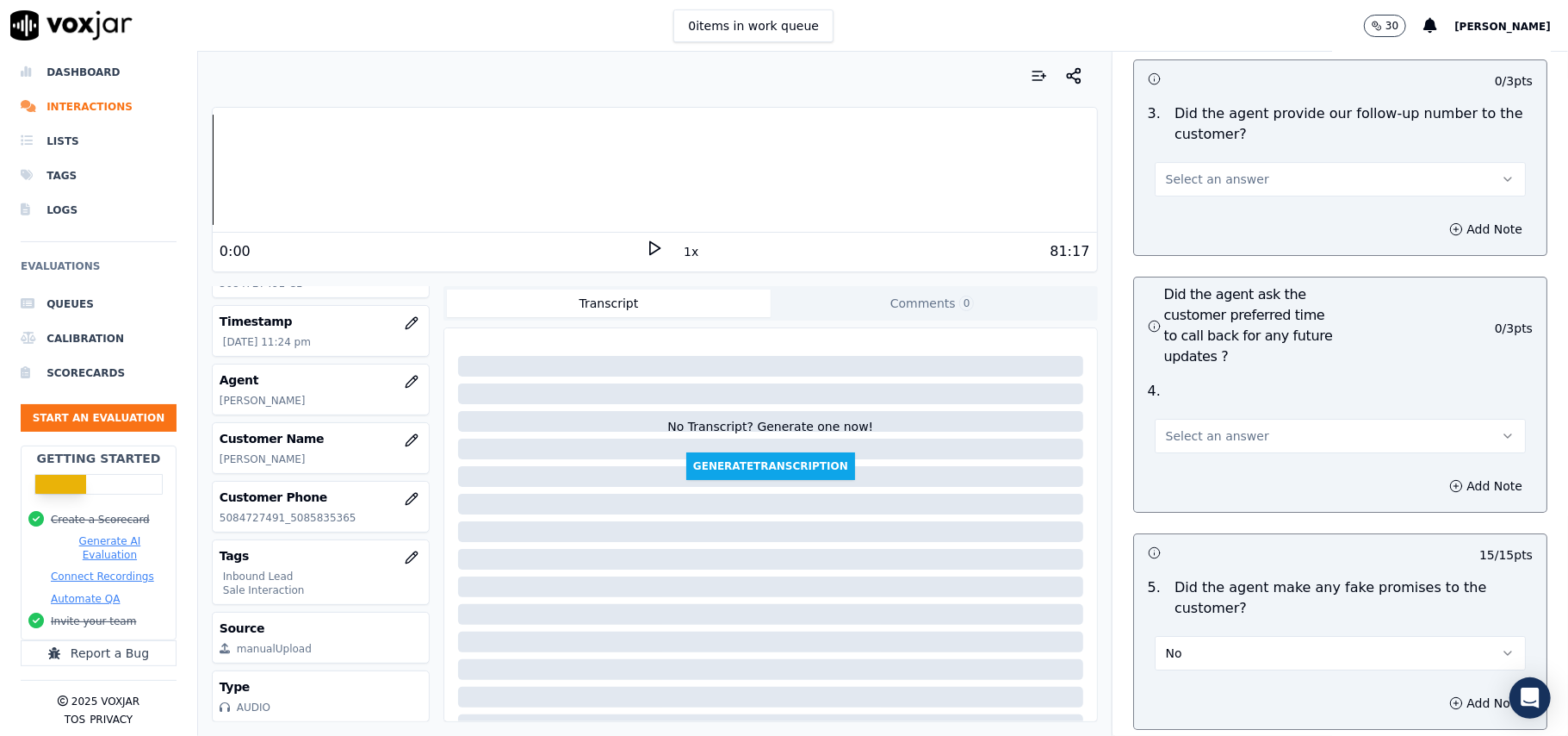
click at [1252, 419] on button "Select an answer" at bounding box center [1339, 435] width 371 height 34
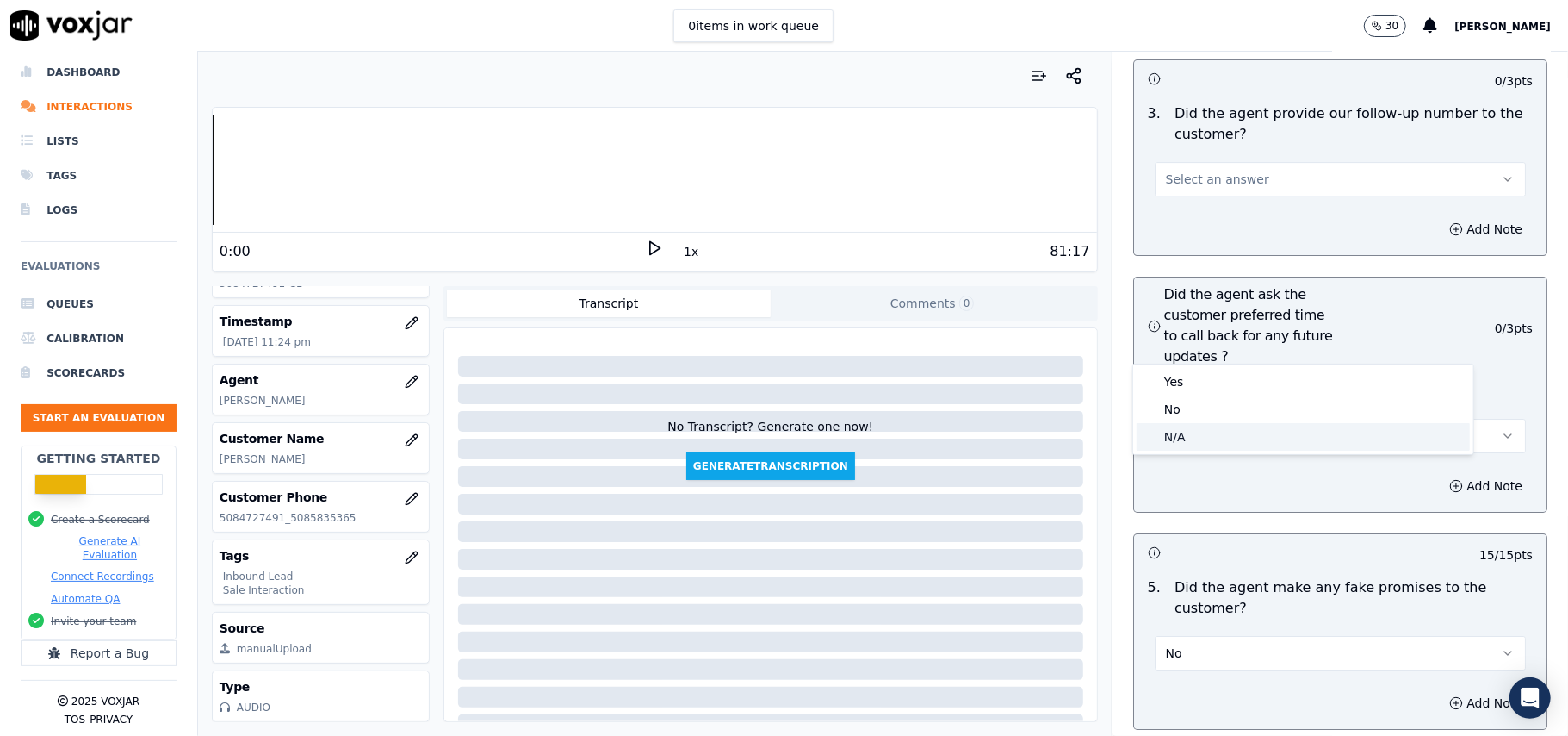
click at [1210, 432] on div "N/A" at bounding box center [1303, 436] width 333 height 27
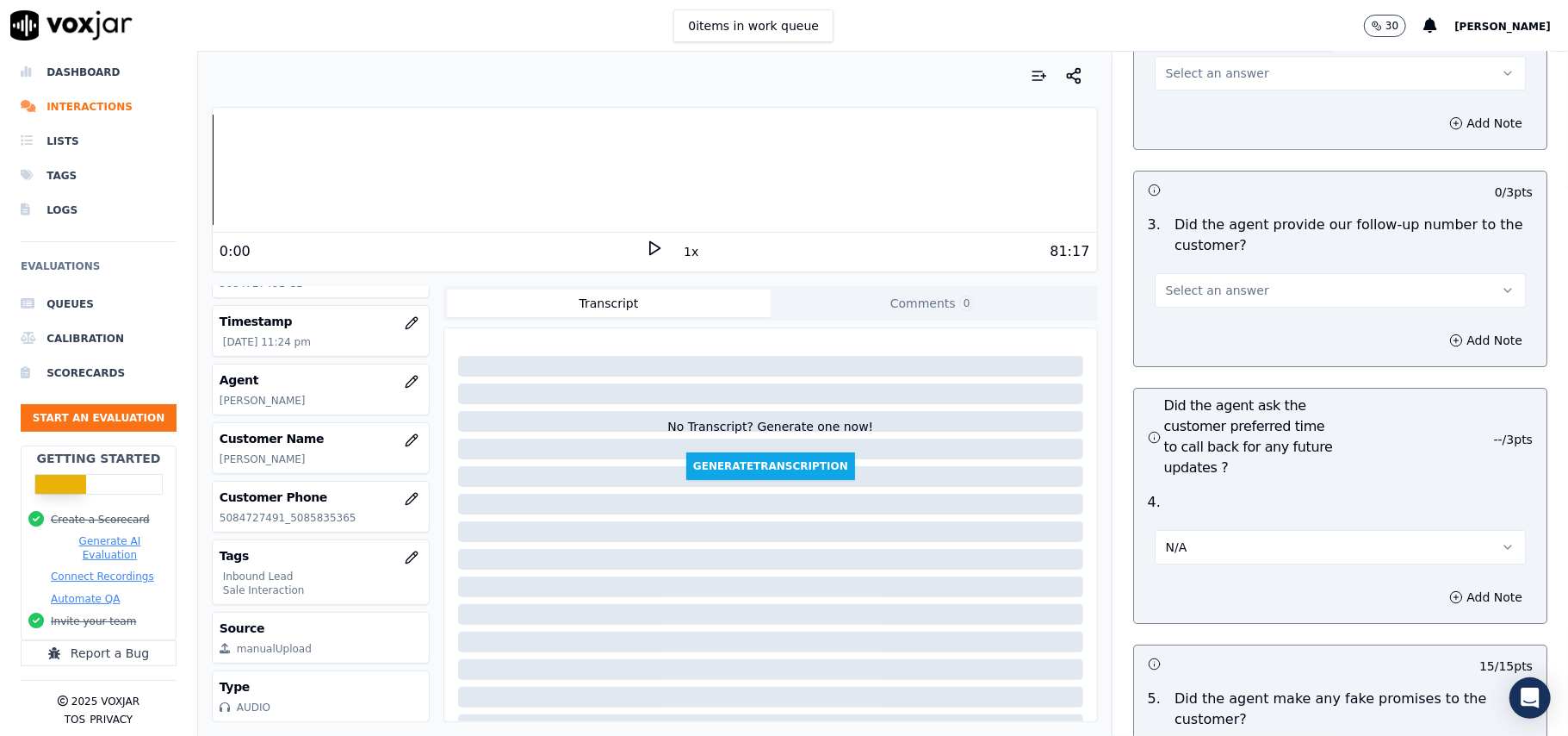
scroll to position [3902, 0]
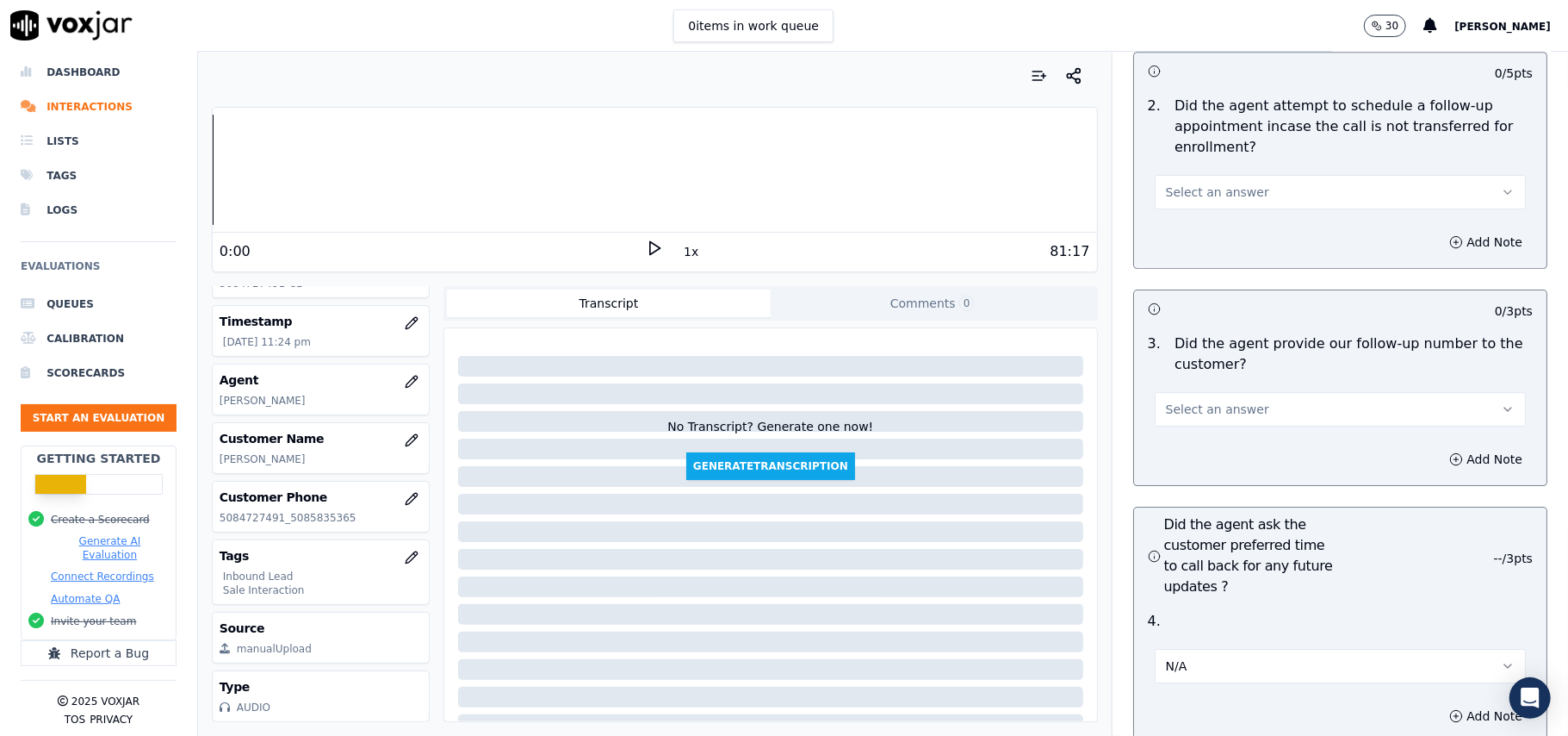
click at [1223, 392] on button "Select an answer" at bounding box center [1339, 409] width 371 height 34
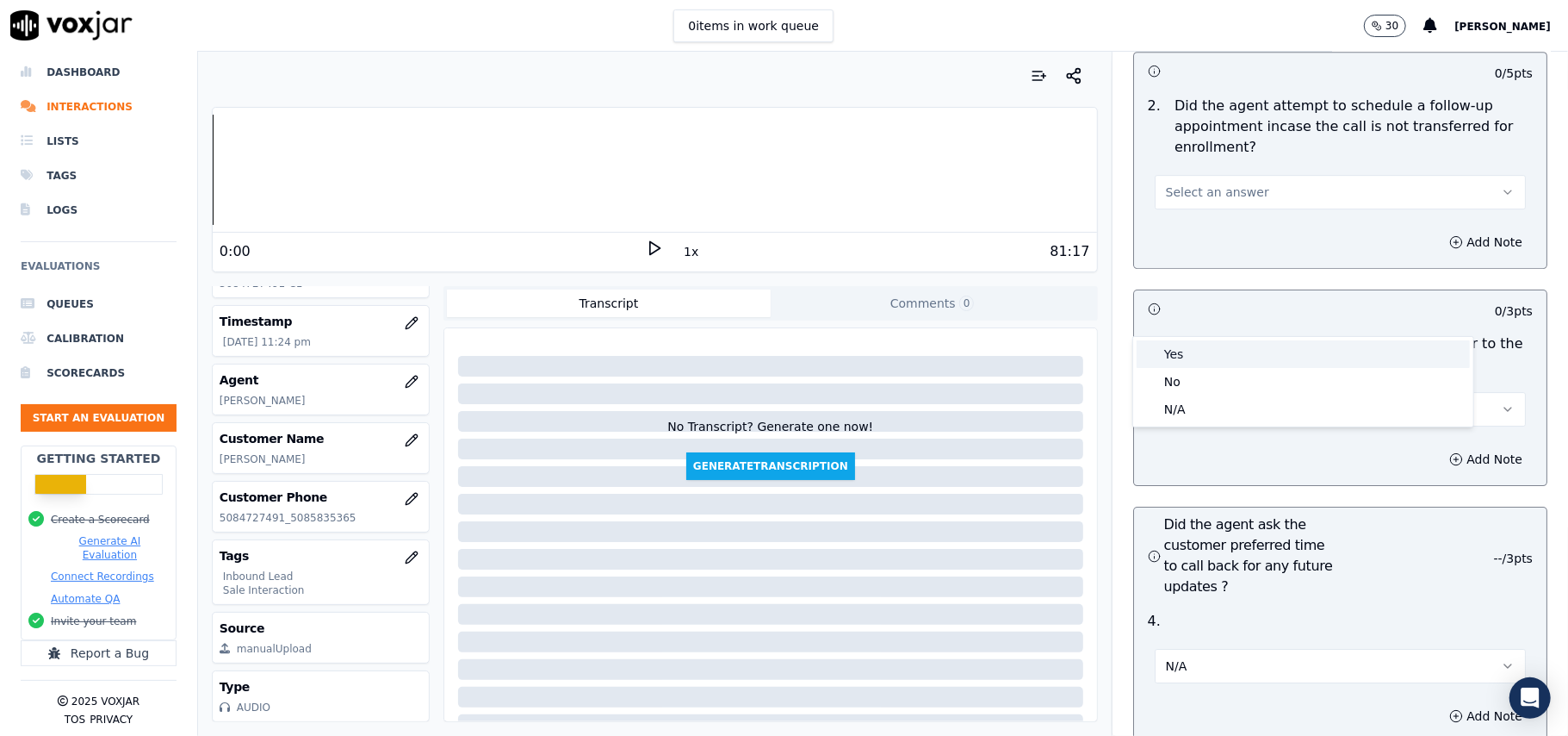
click at [1223, 347] on div "Yes" at bounding box center [1303, 353] width 333 height 27
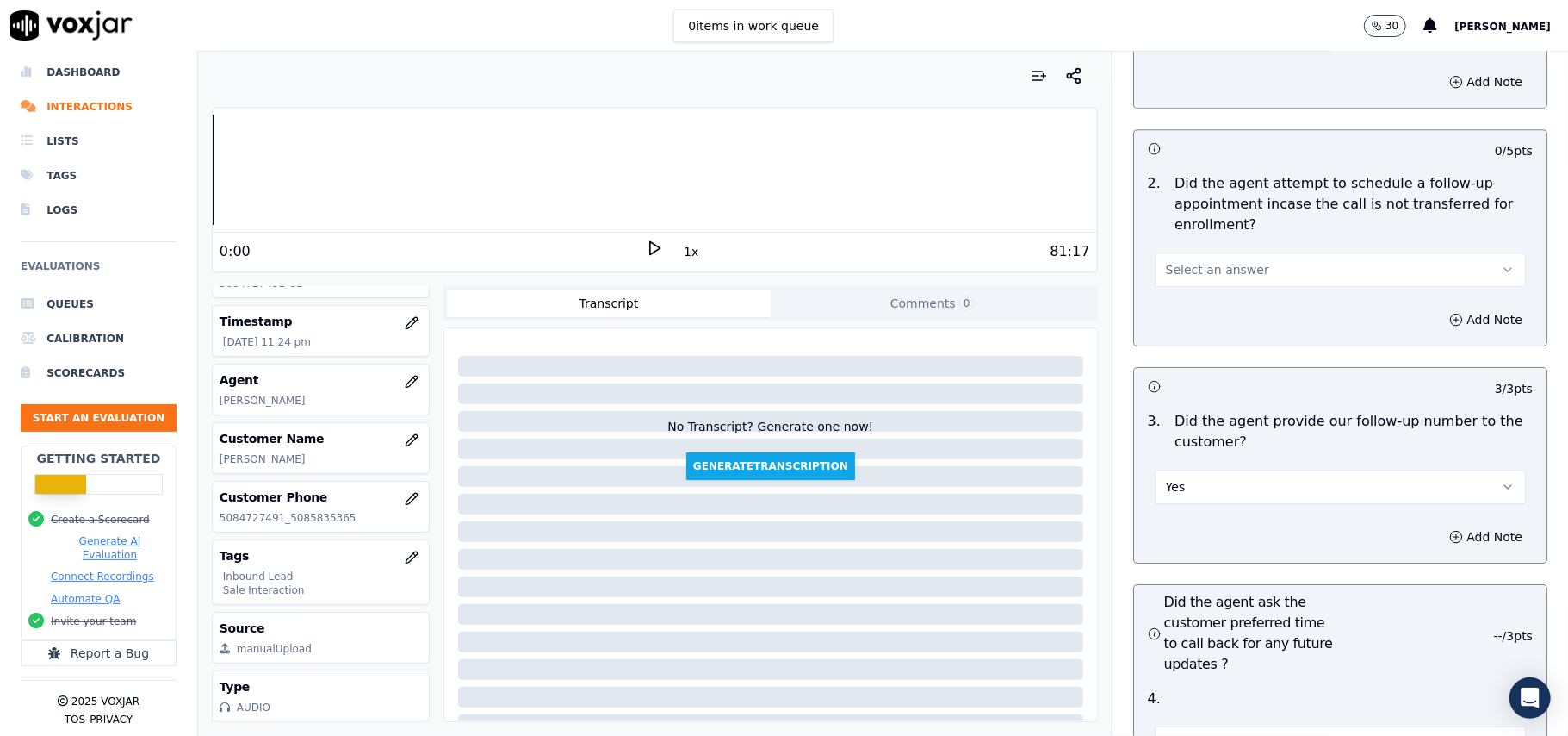
scroll to position [3673, 0]
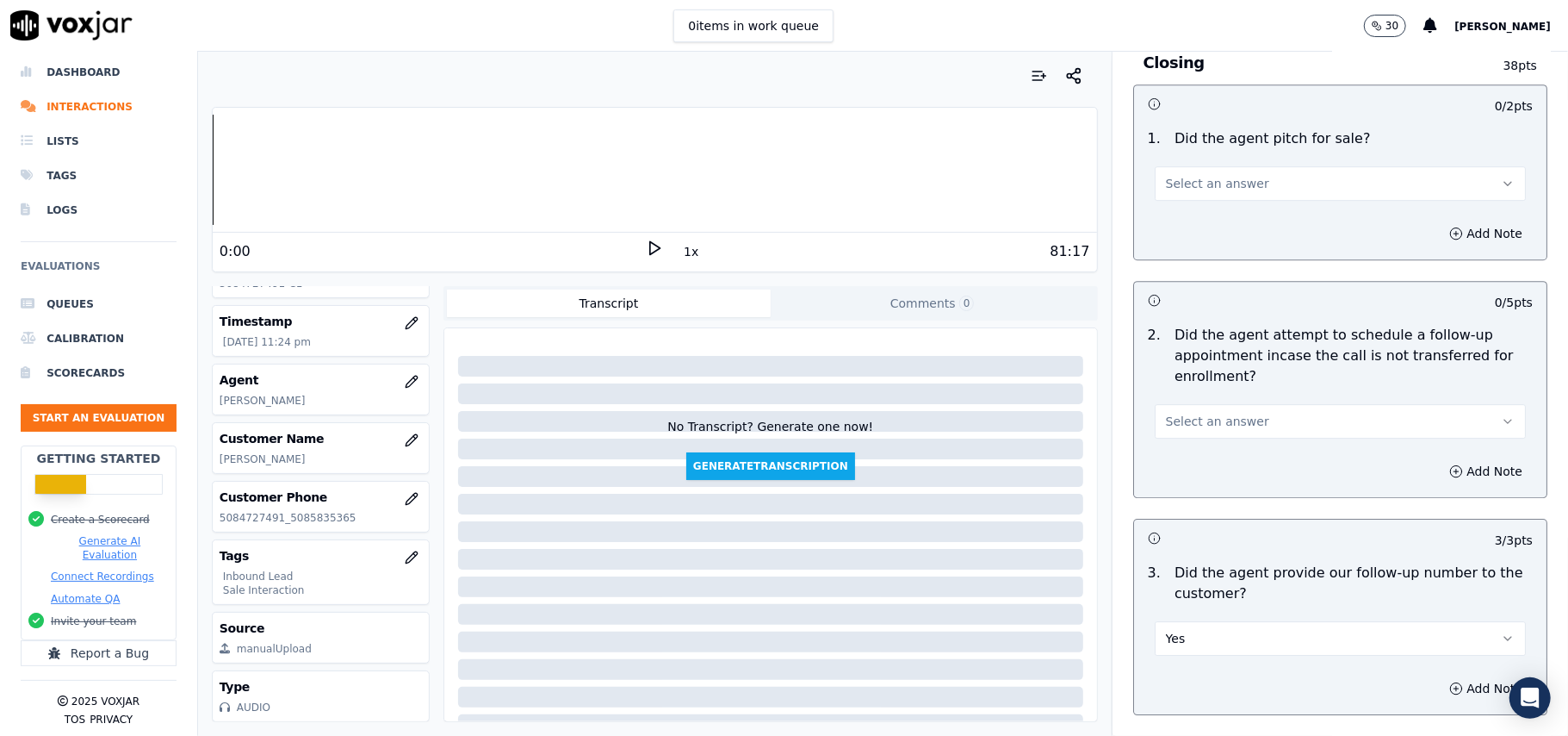
click at [1233, 404] on button "Select an answer" at bounding box center [1339, 421] width 371 height 34
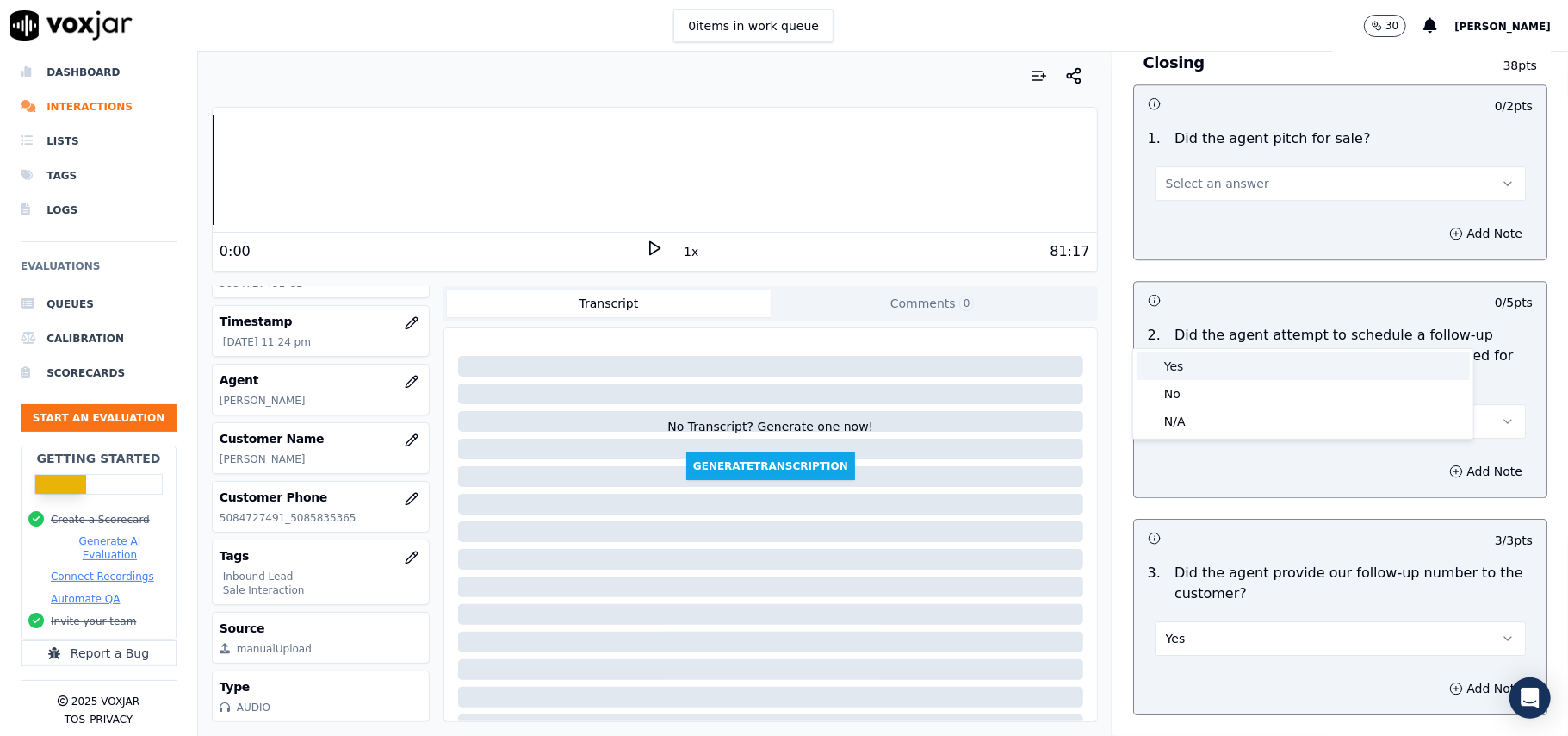
click at [1231, 372] on div "Yes" at bounding box center [1303, 366] width 333 height 27
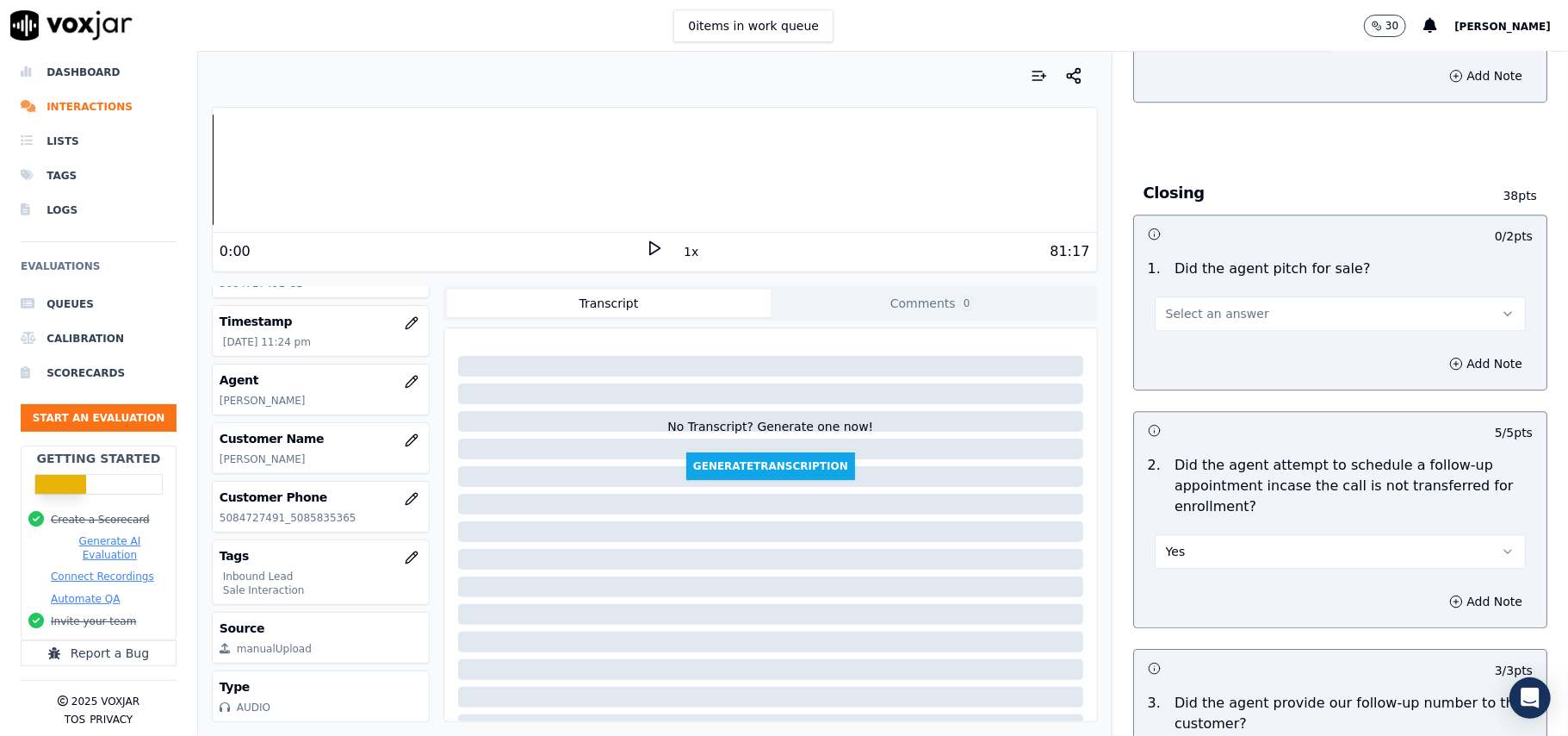
scroll to position [3442, 0]
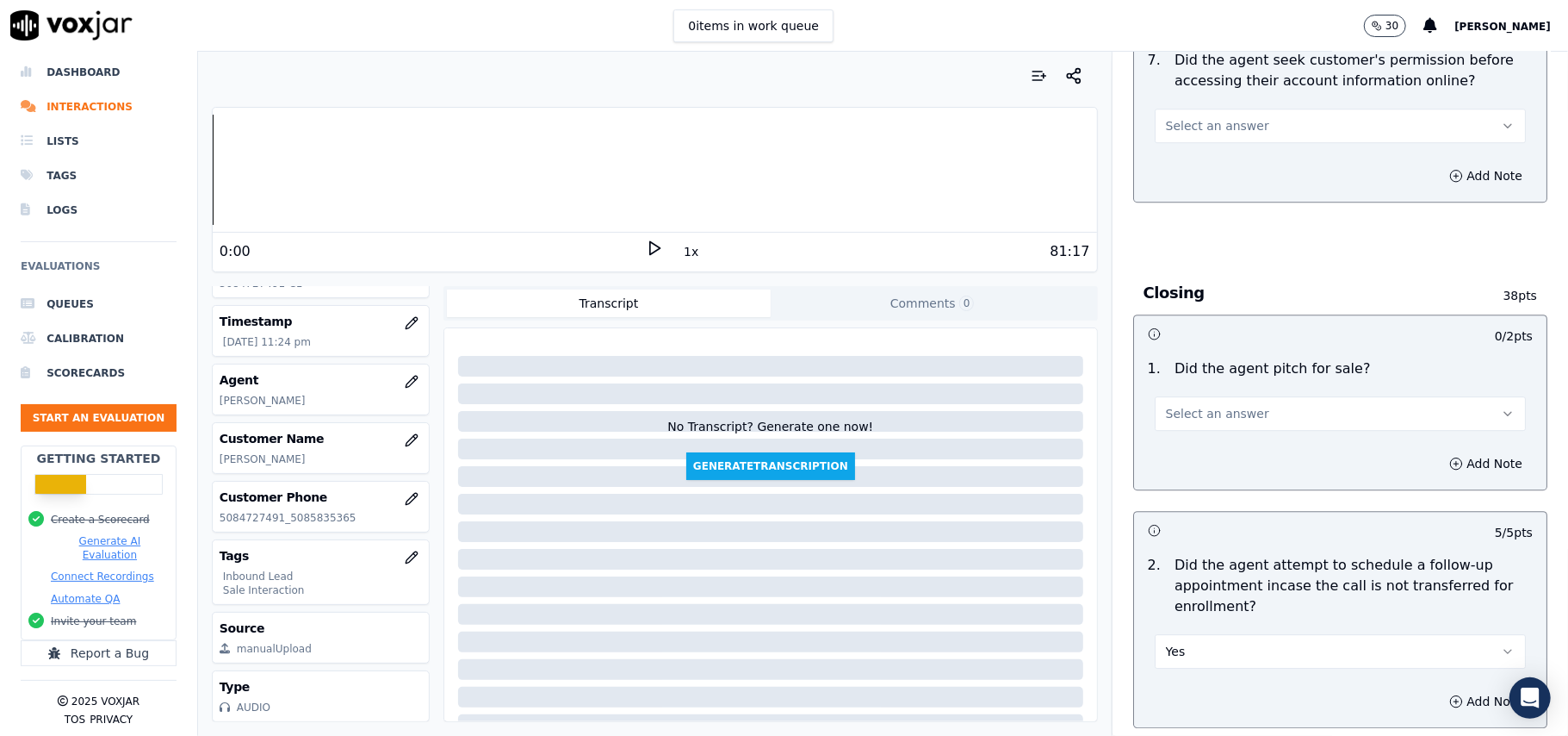
drag, startPoint x: 1252, startPoint y: 315, endPoint x: 1252, endPoint y: 329, distance: 14.0
click at [1254, 396] on button "Select an answer" at bounding box center [1339, 413] width 371 height 34
click at [1234, 369] on div "Yes" at bounding box center [1303, 357] width 333 height 27
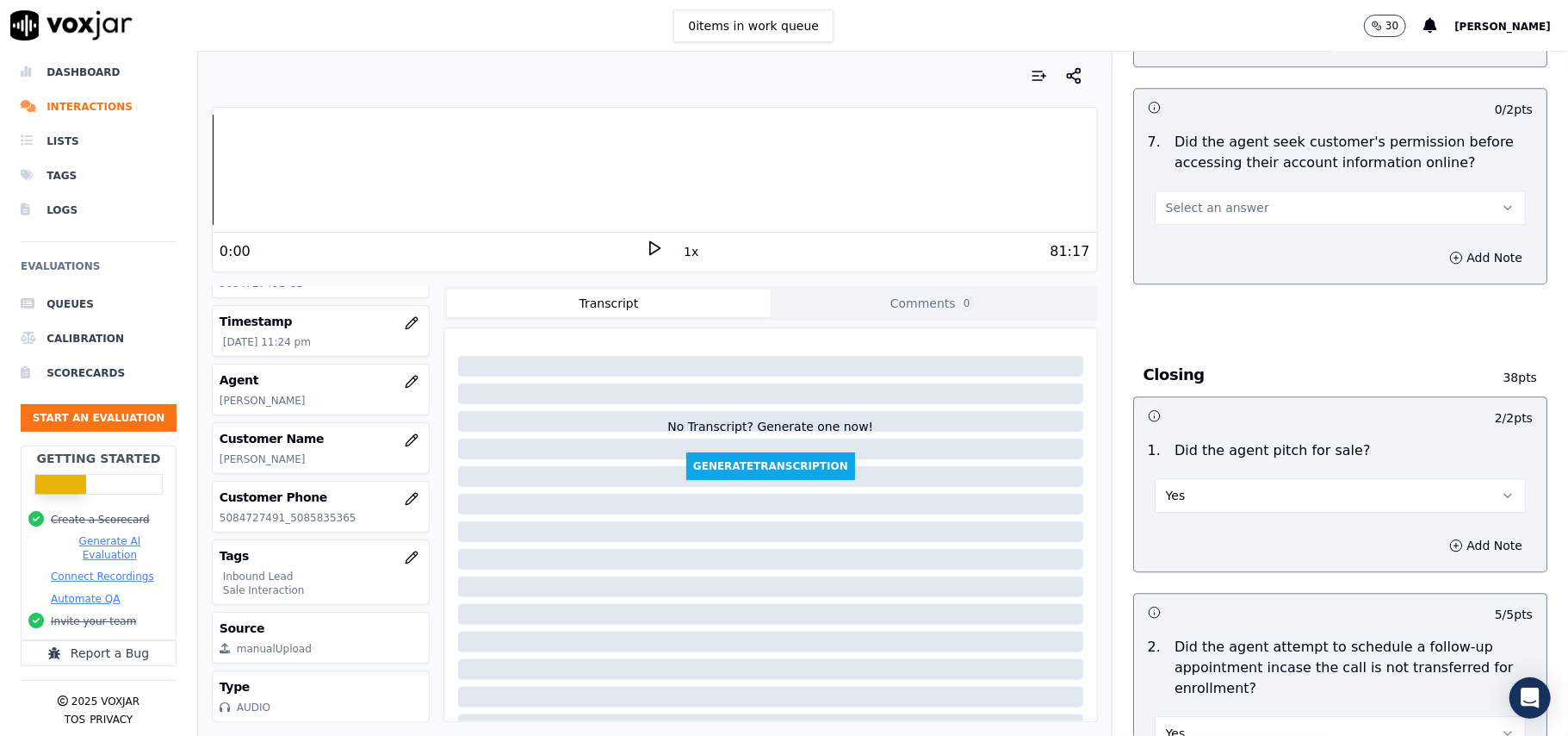
scroll to position [3213, 0]
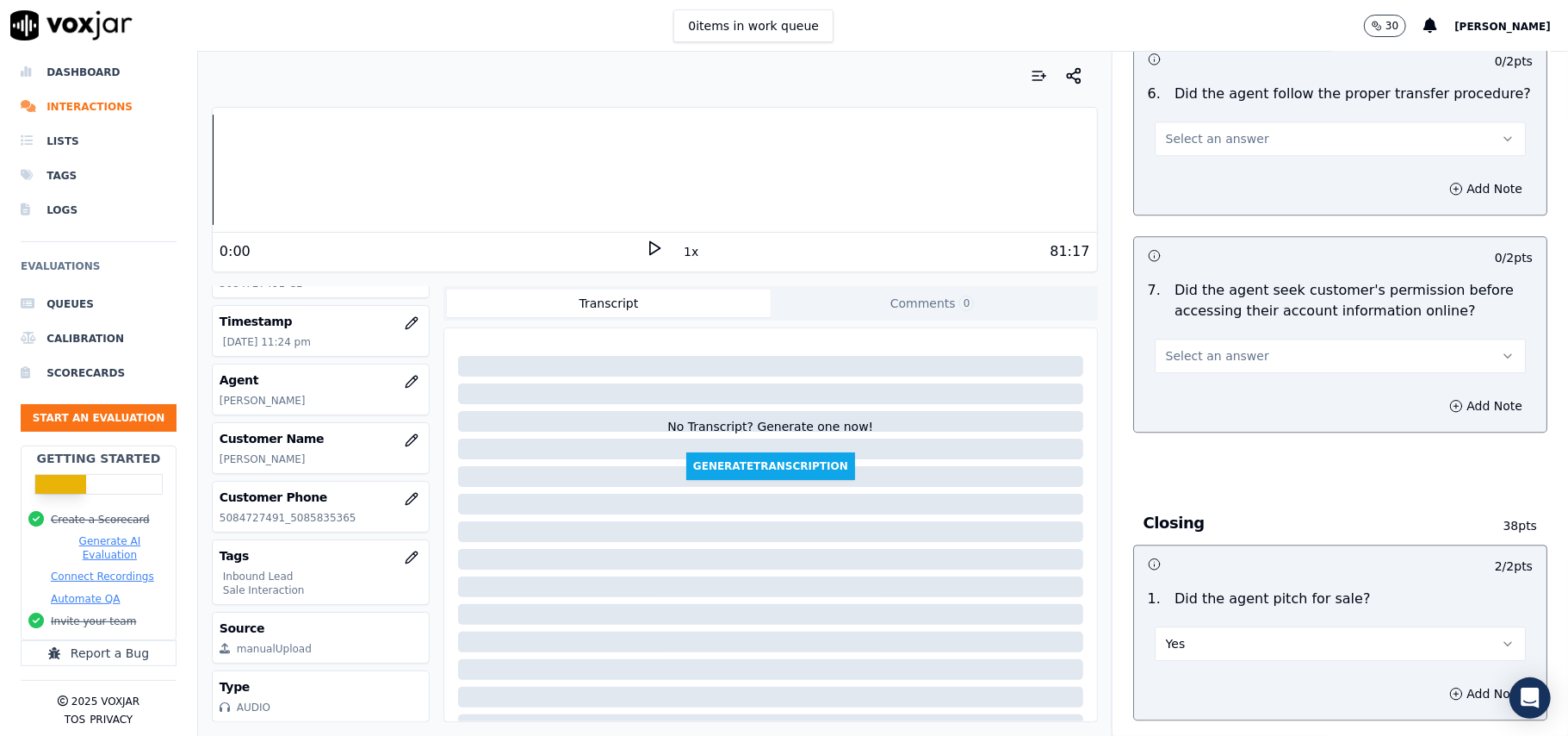
click at [1242, 339] on button "Select an answer" at bounding box center [1339, 355] width 371 height 34
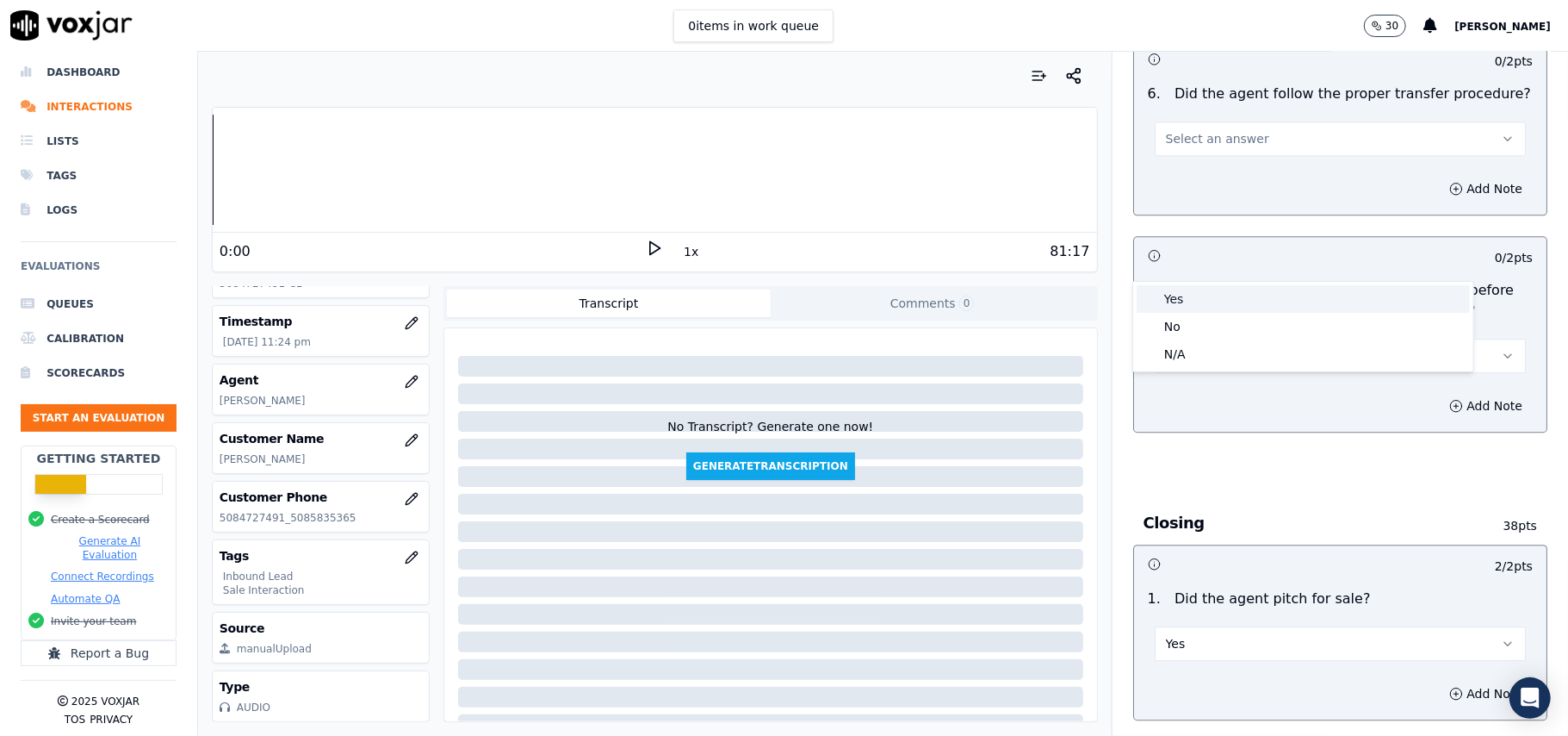
click at [1235, 302] on div "Yes" at bounding box center [1303, 299] width 333 height 27
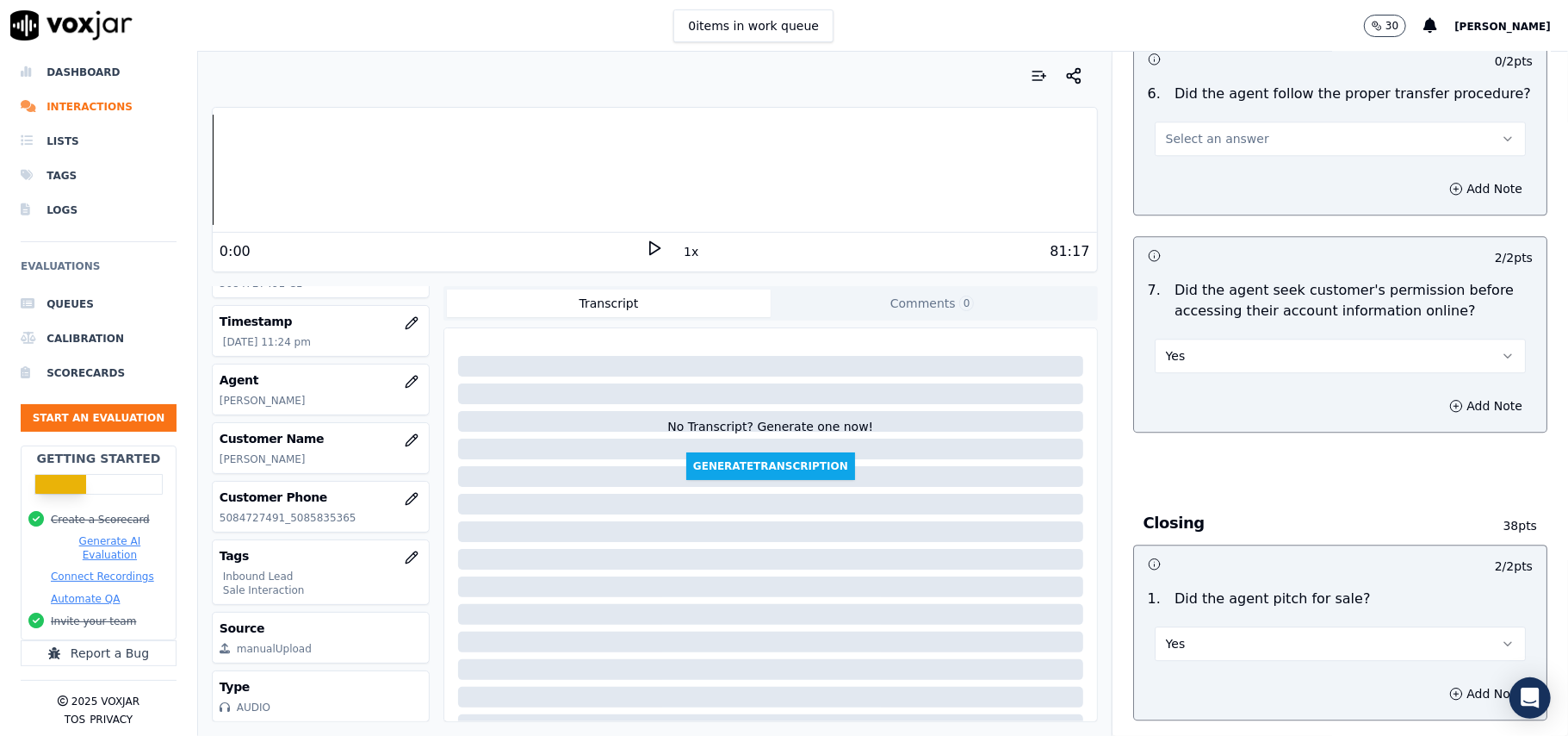
scroll to position [2984, 0]
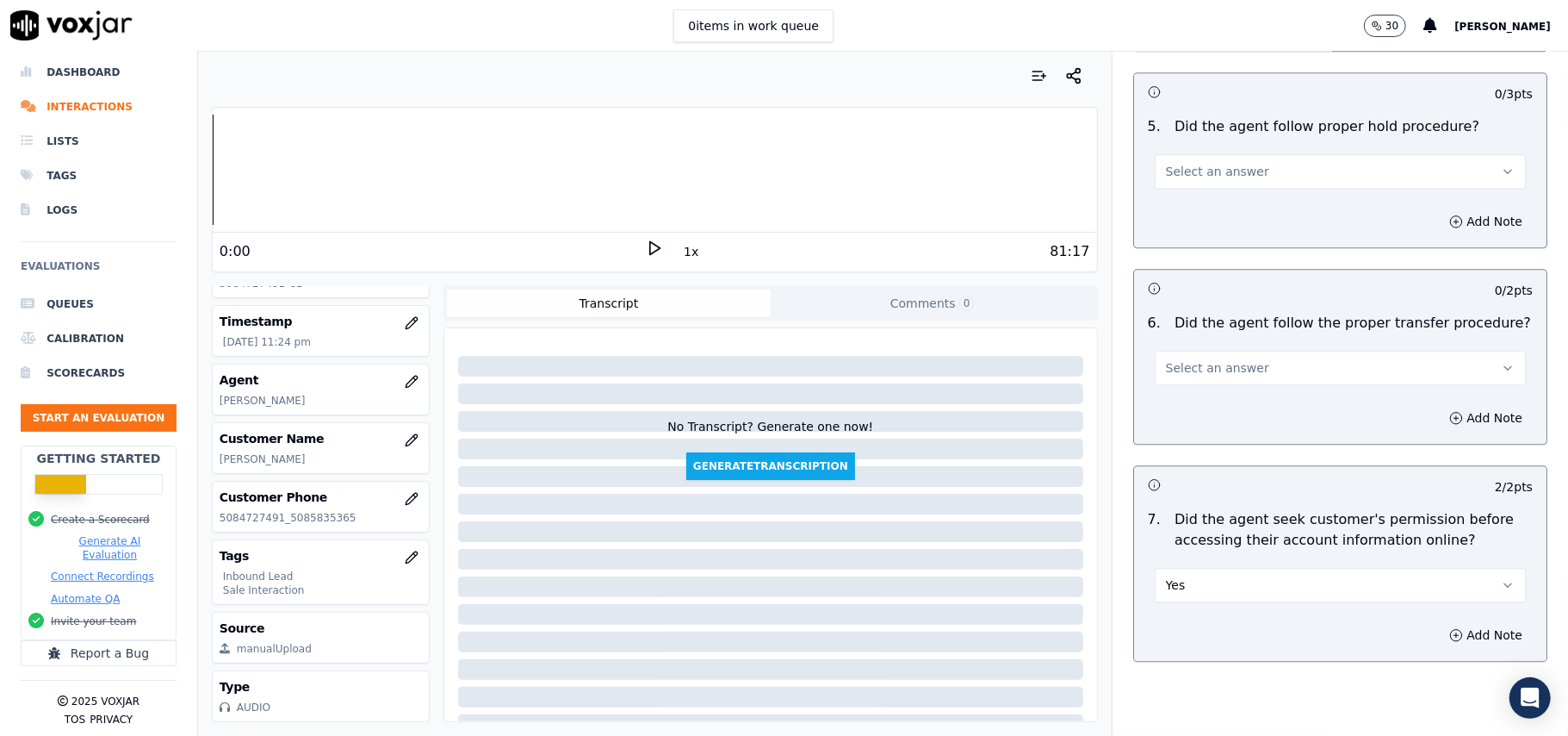
click at [1260, 350] on button "Select an answer" at bounding box center [1339, 367] width 371 height 34
click at [1260, 309] on div "Yes" at bounding box center [1303, 311] width 333 height 27
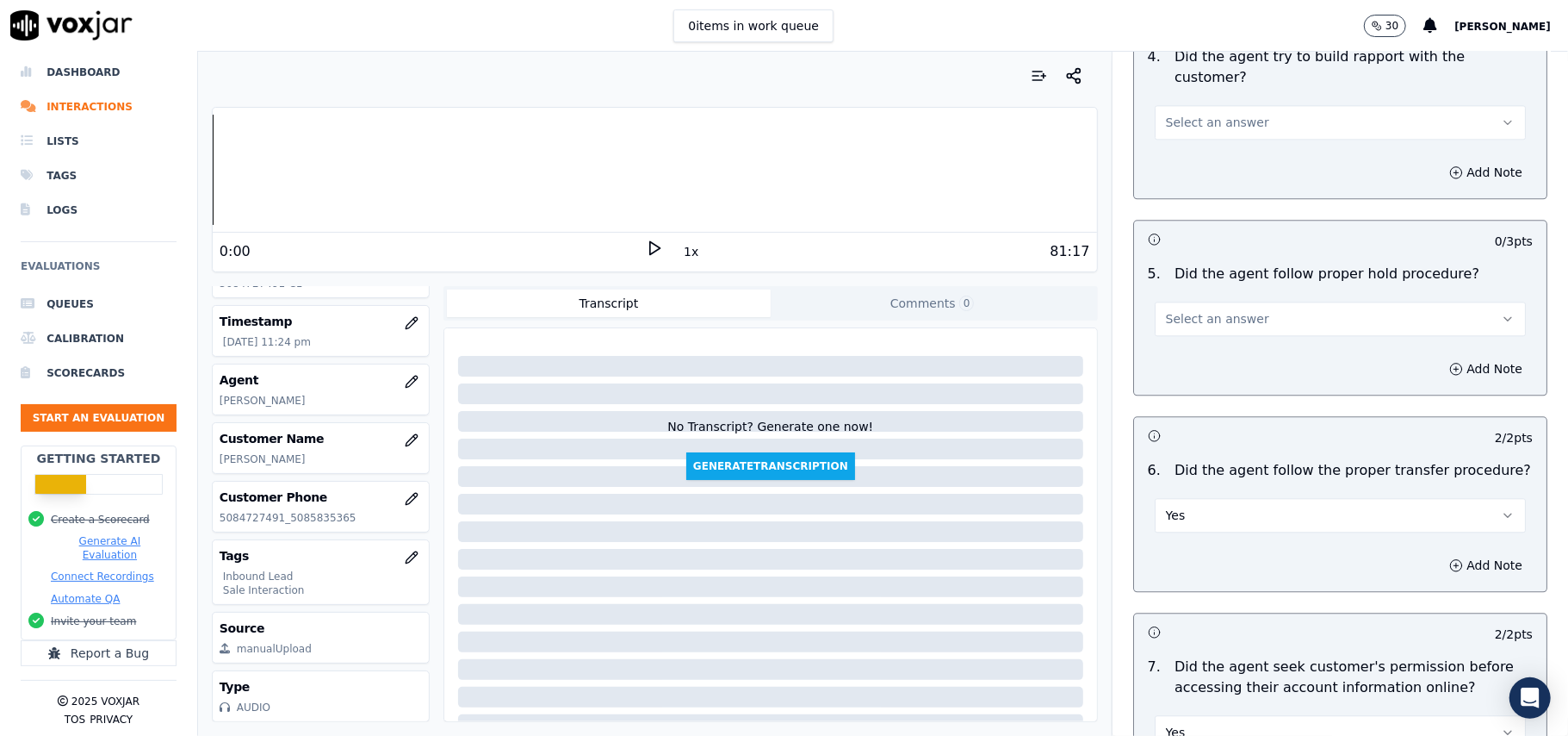
scroll to position [2754, 0]
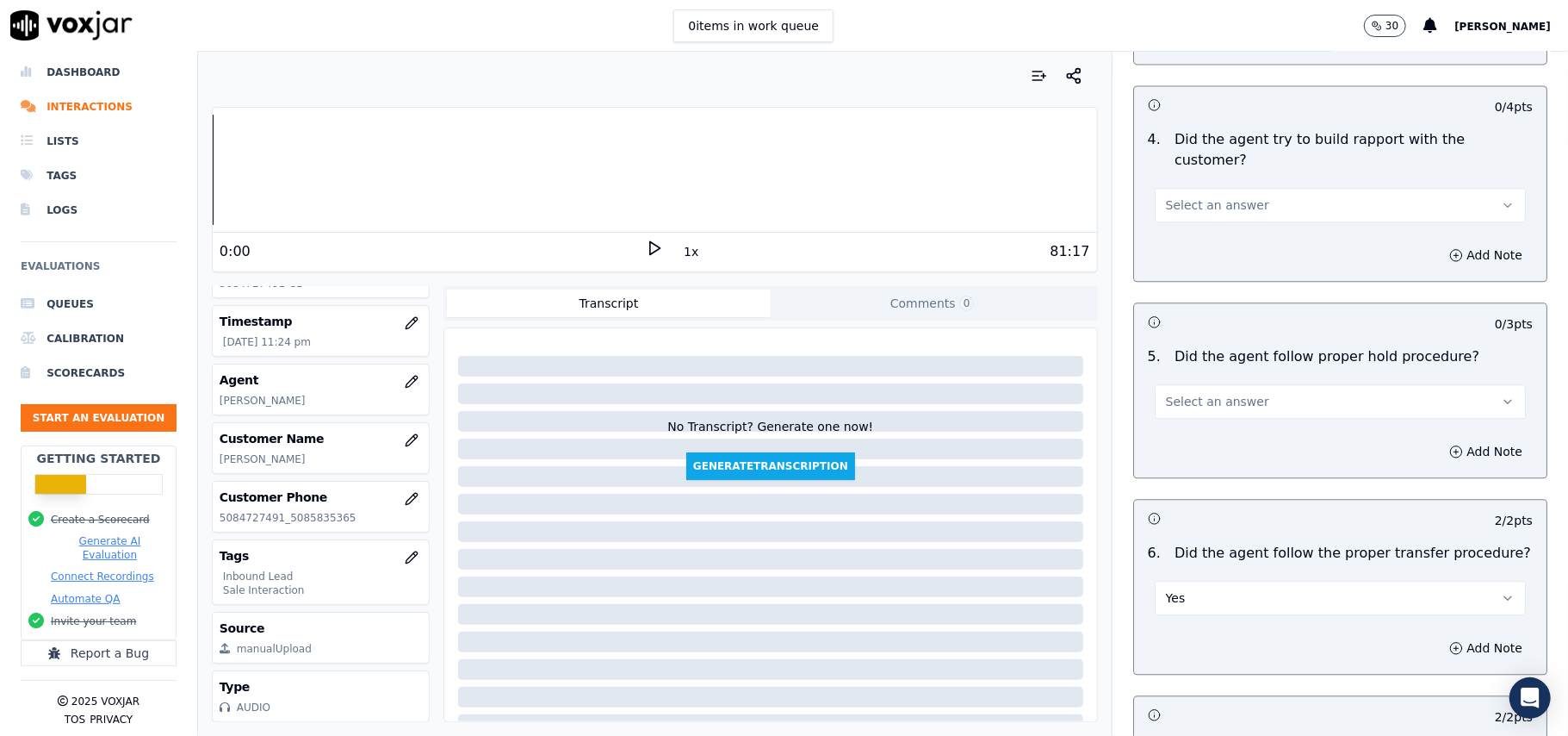
click at [1256, 385] on button "Select an answer" at bounding box center [1339, 401] width 371 height 34
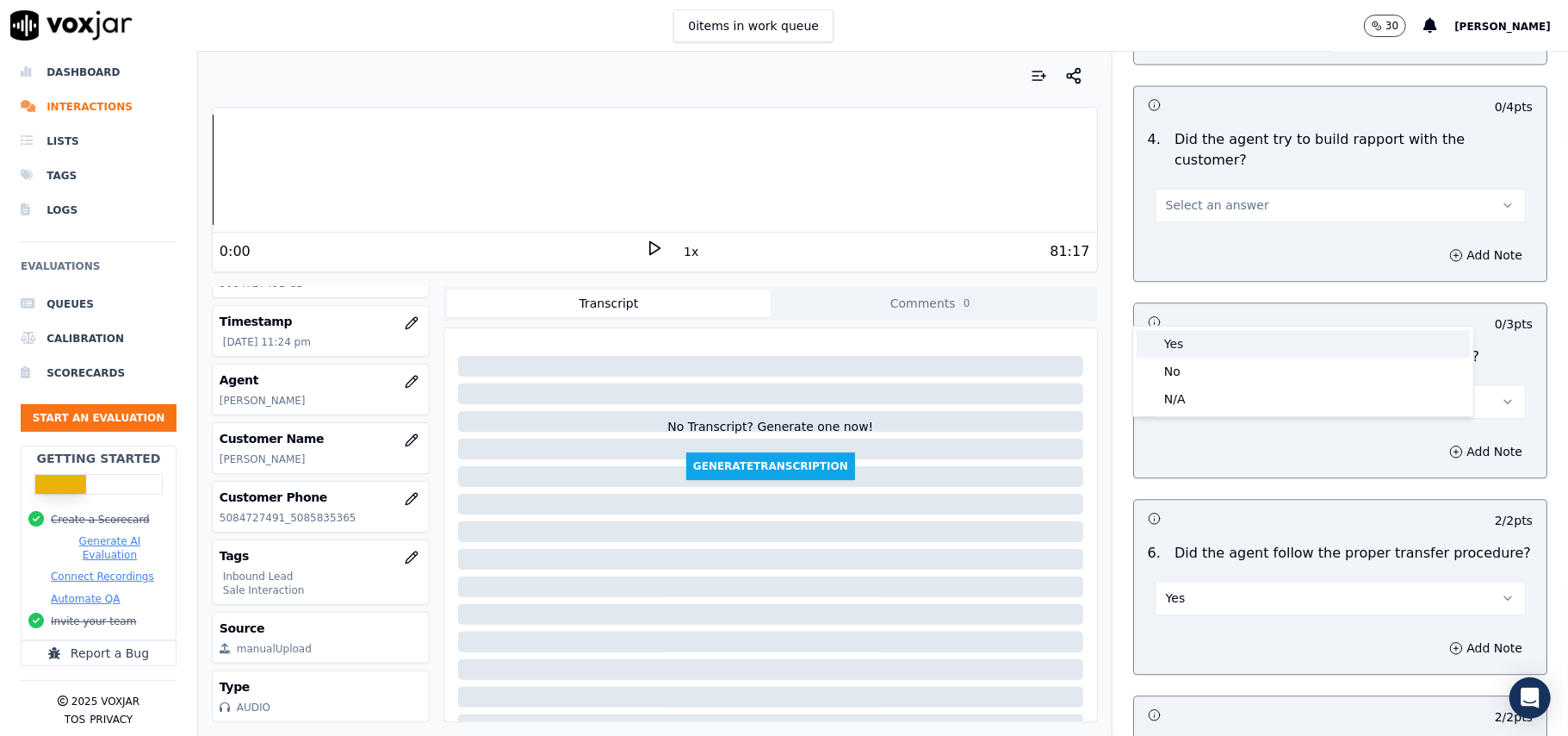
click at [1247, 333] on div "Yes" at bounding box center [1303, 344] width 333 height 27
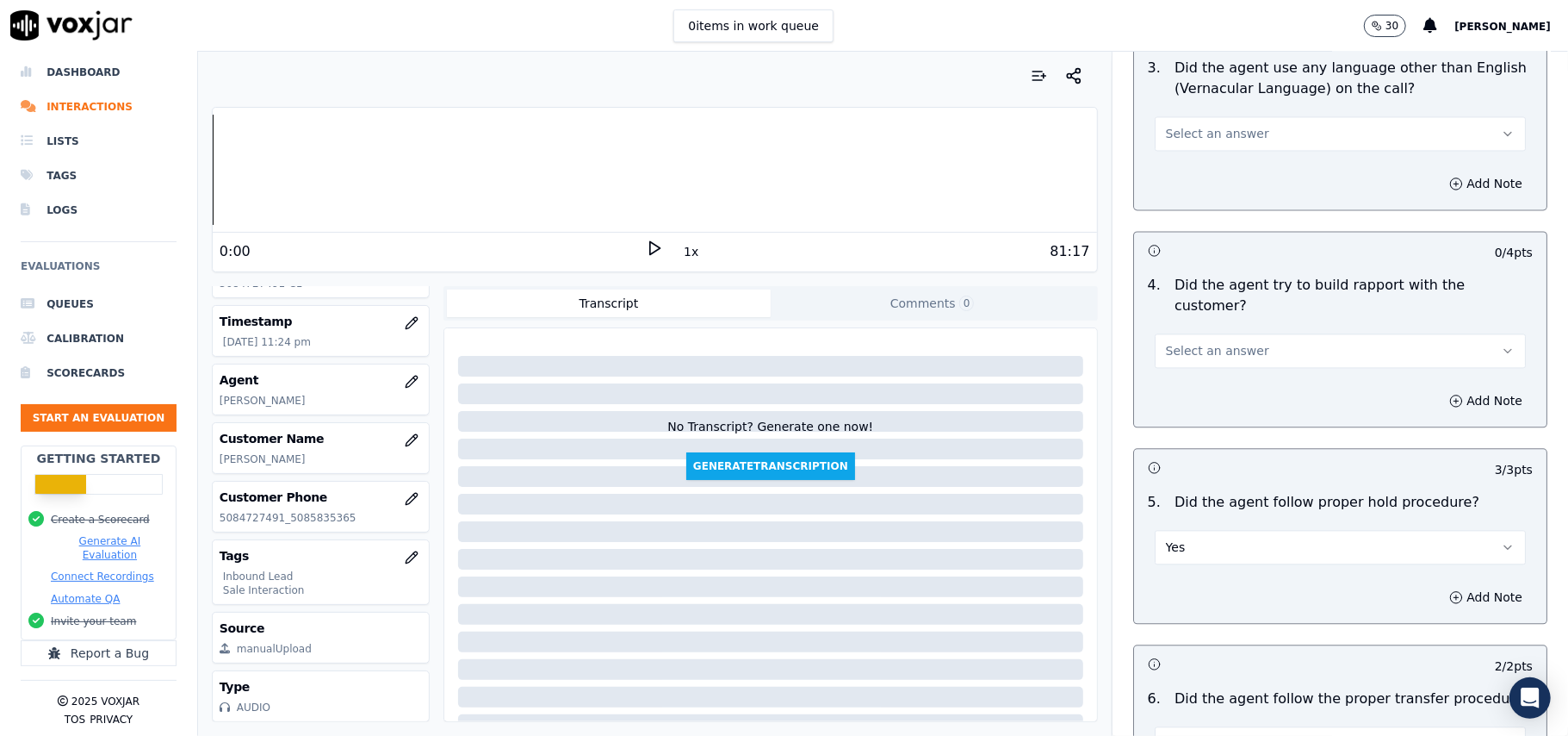
scroll to position [2523, 0]
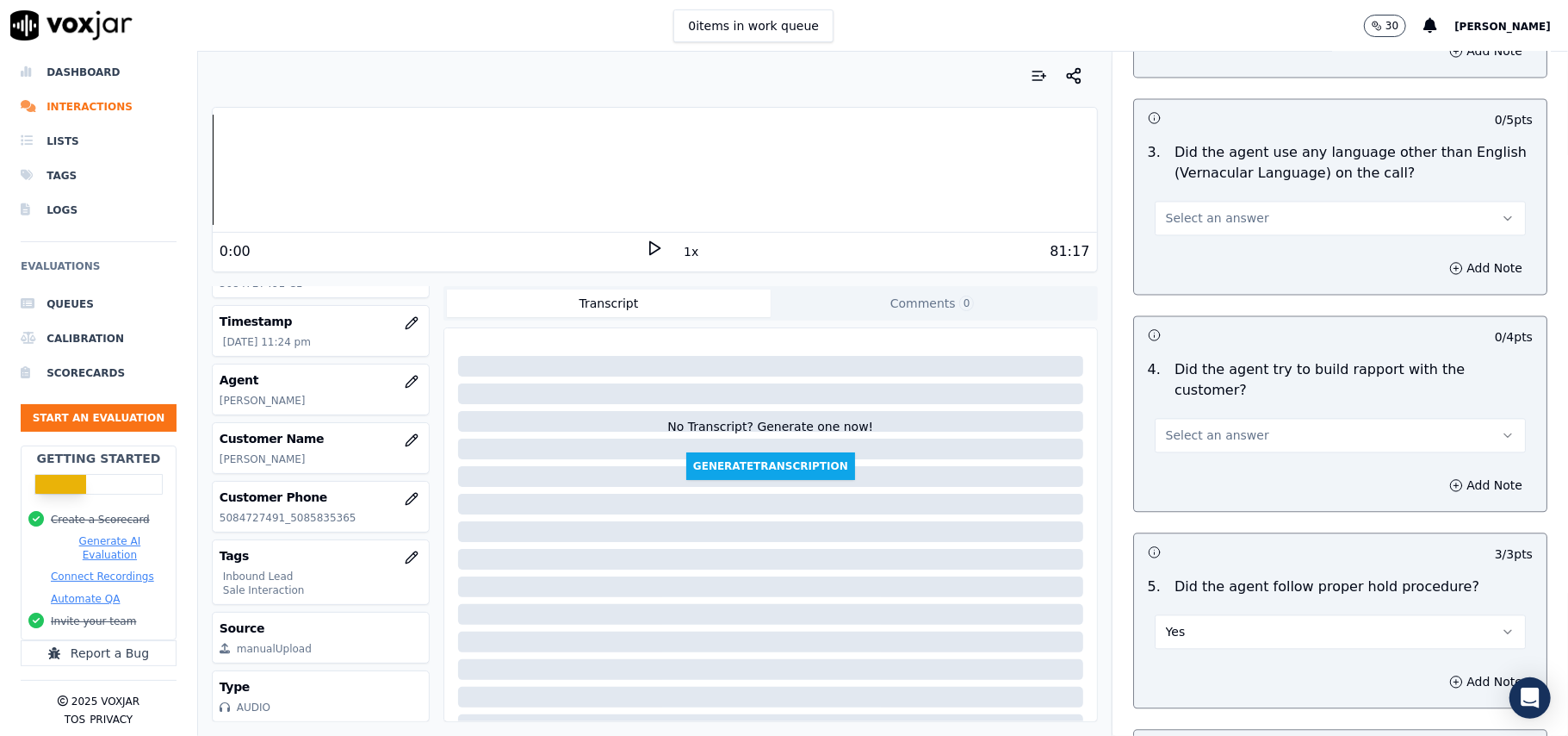
click at [1258, 418] on button "Select an answer" at bounding box center [1339, 434] width 371 height 34
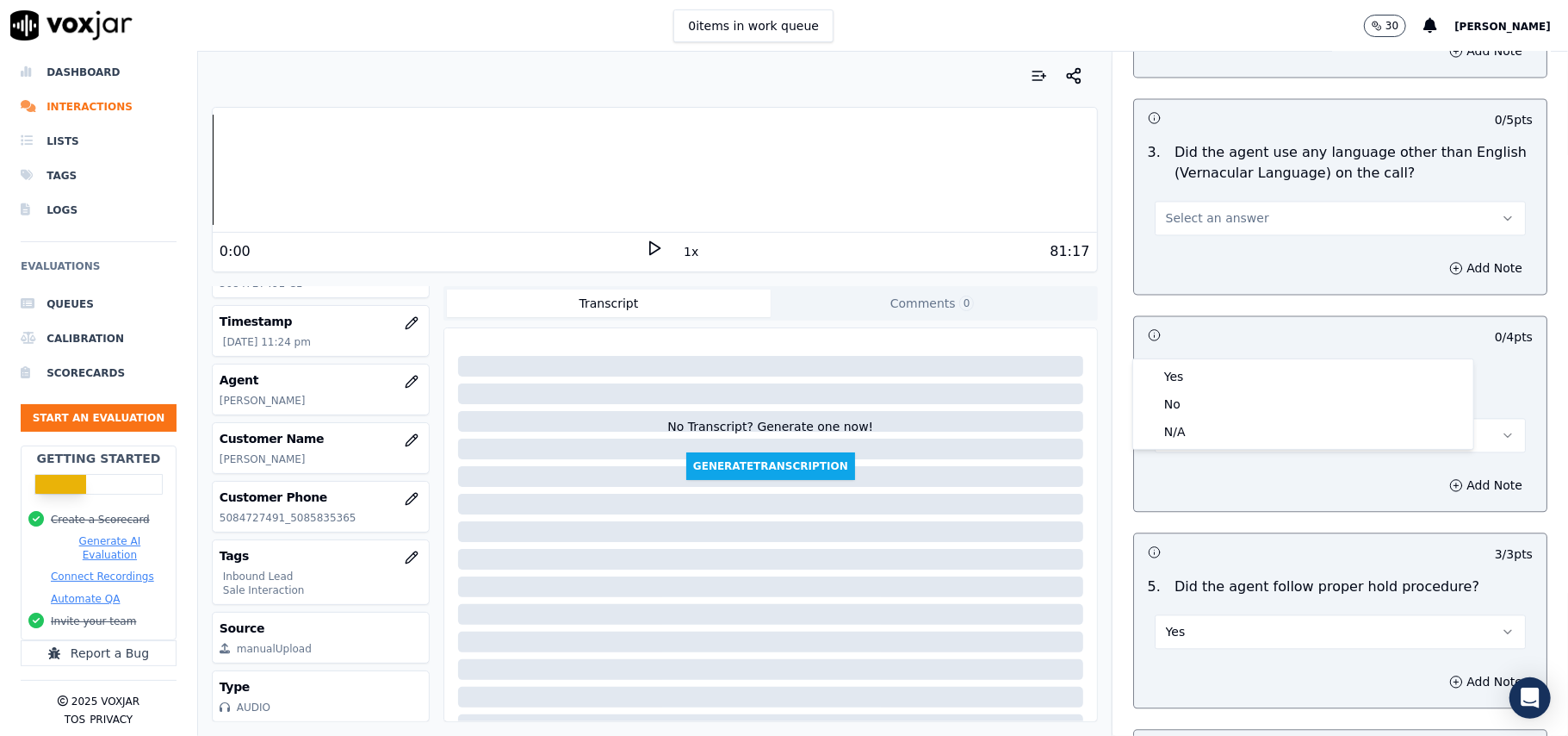
click at [1247, 379] on div "Yes" at bounding box center [1303, 376] width 333 height 27
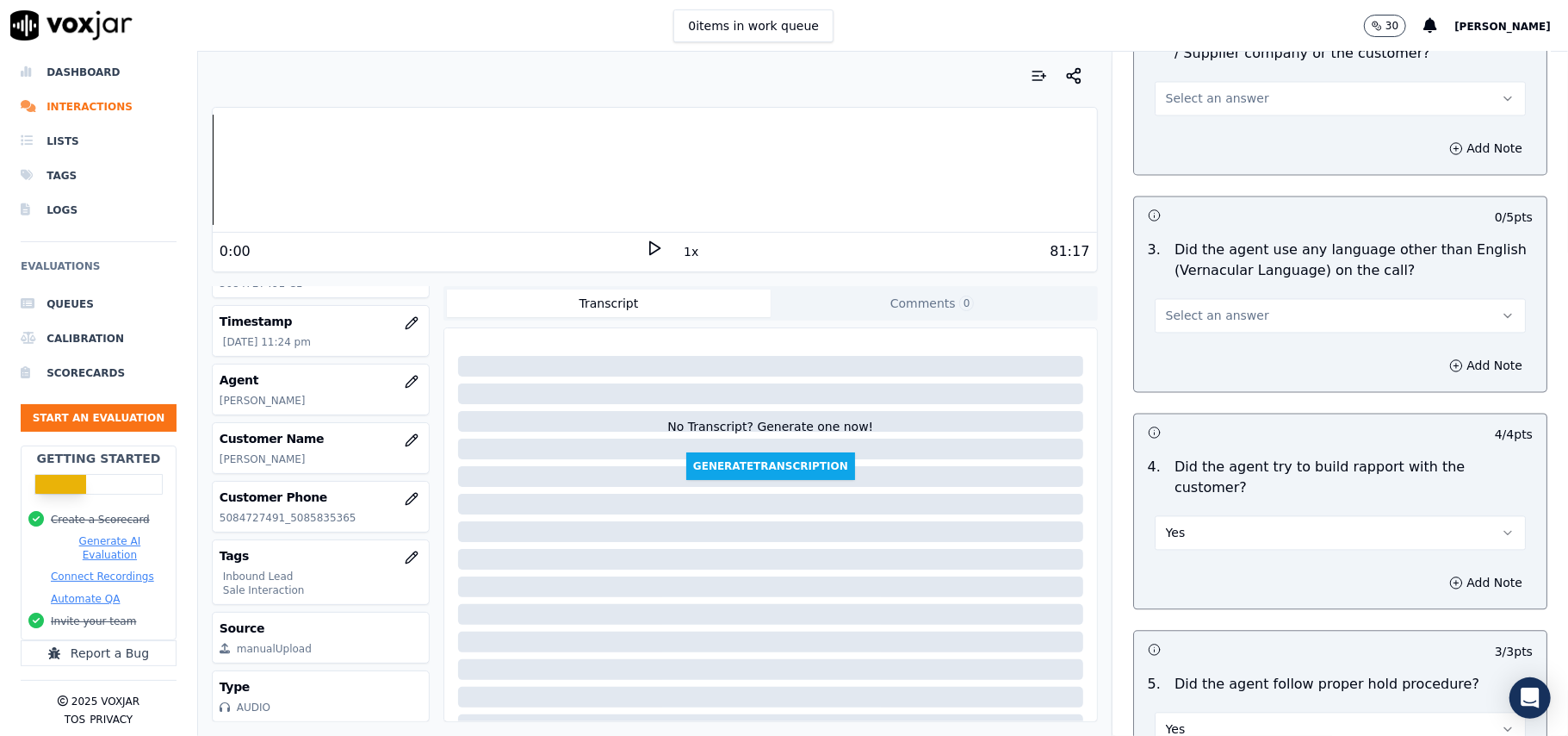
scroll to position [2295, 0]
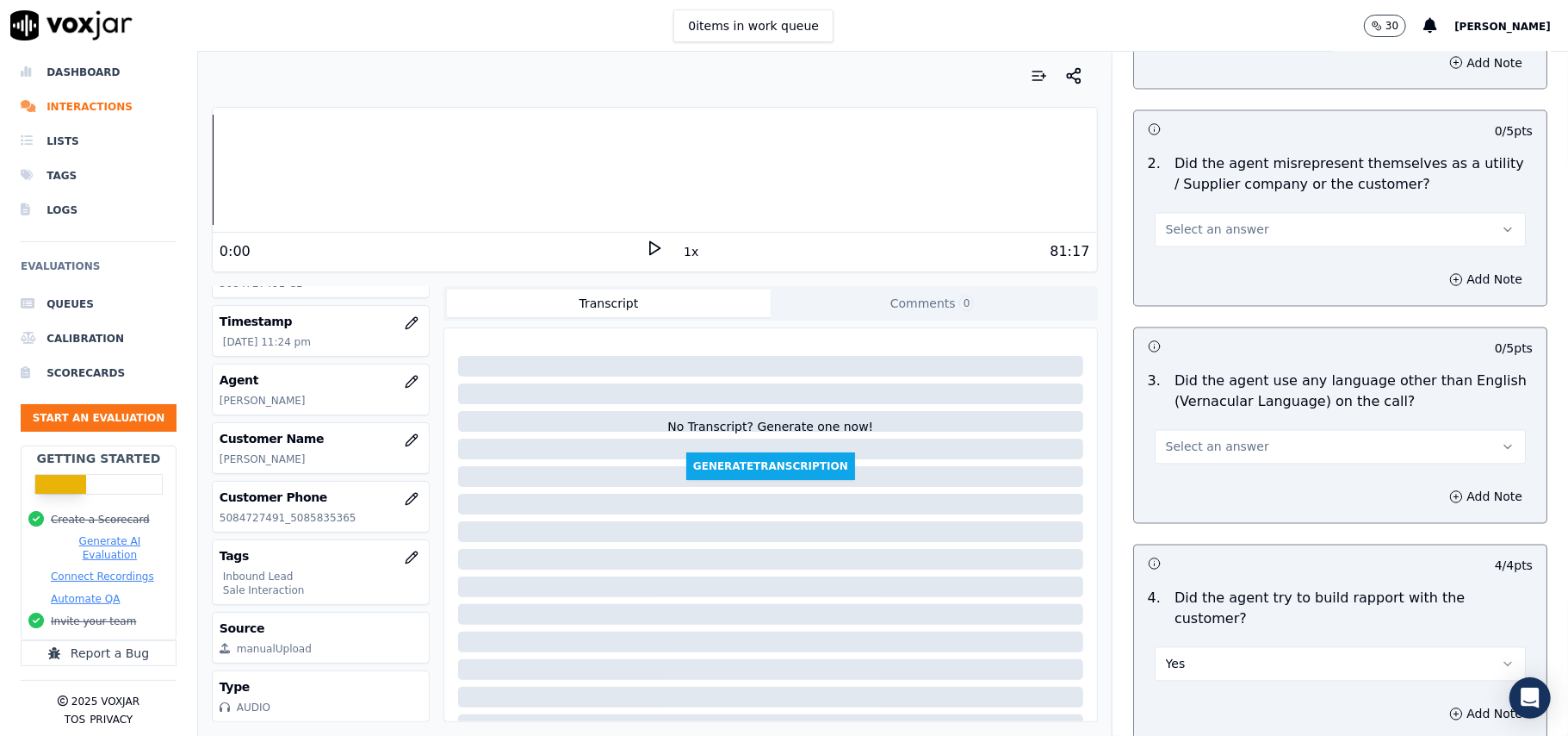
click at [1234, 430] on button "Select an answer" at bounding box center [1339, 447] width 371 height 34
click at [1197, 423] on div "No" at bounding box center [1303, 436] width 333 height 27
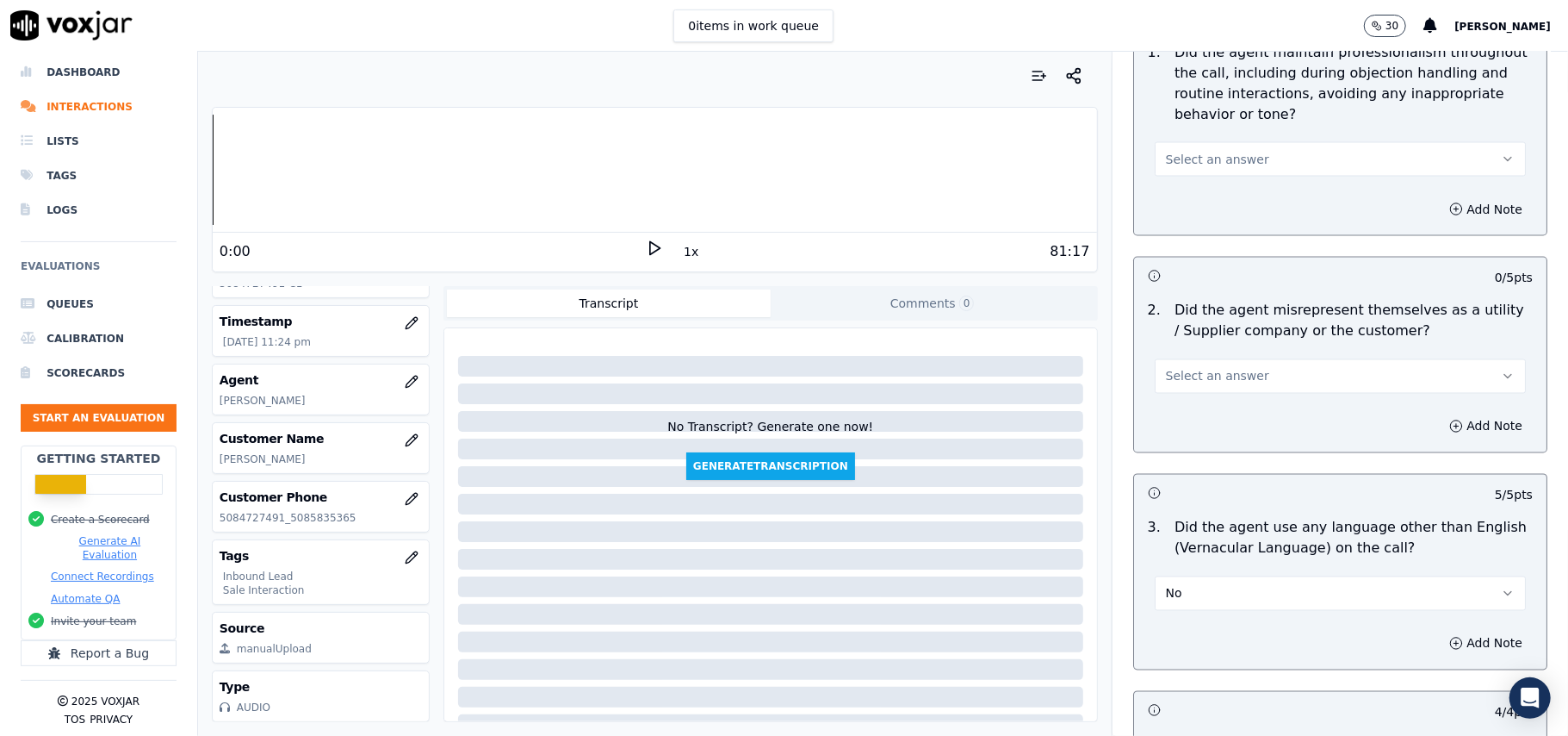
scroll to position [2065, 0]
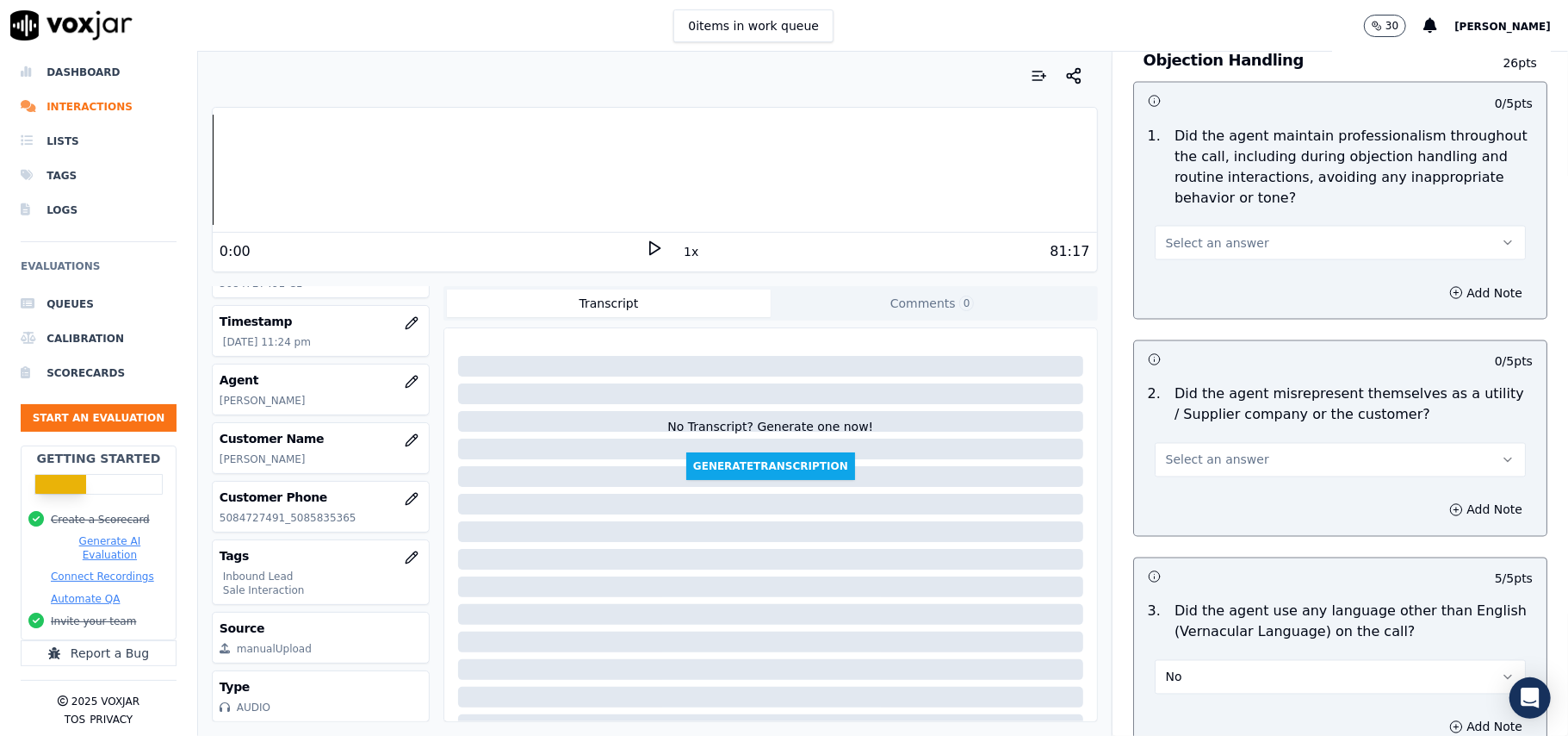
click at [1207, 452] on span "Select an answer" at bounding box center [1218, 460] width 103 height 18
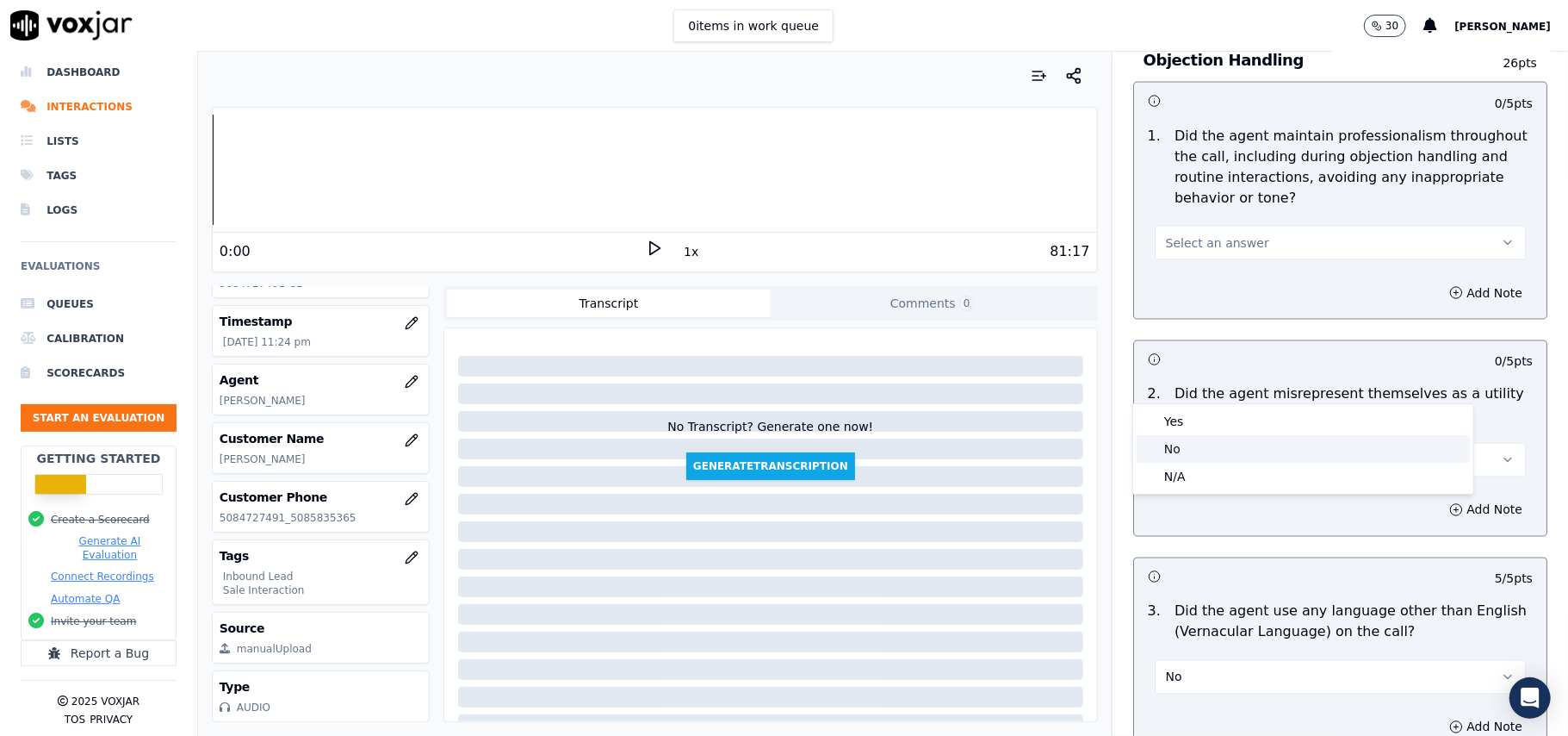
click at [1192, 446] on div "No" at bounding box center [1303, 449] width 333 height 27
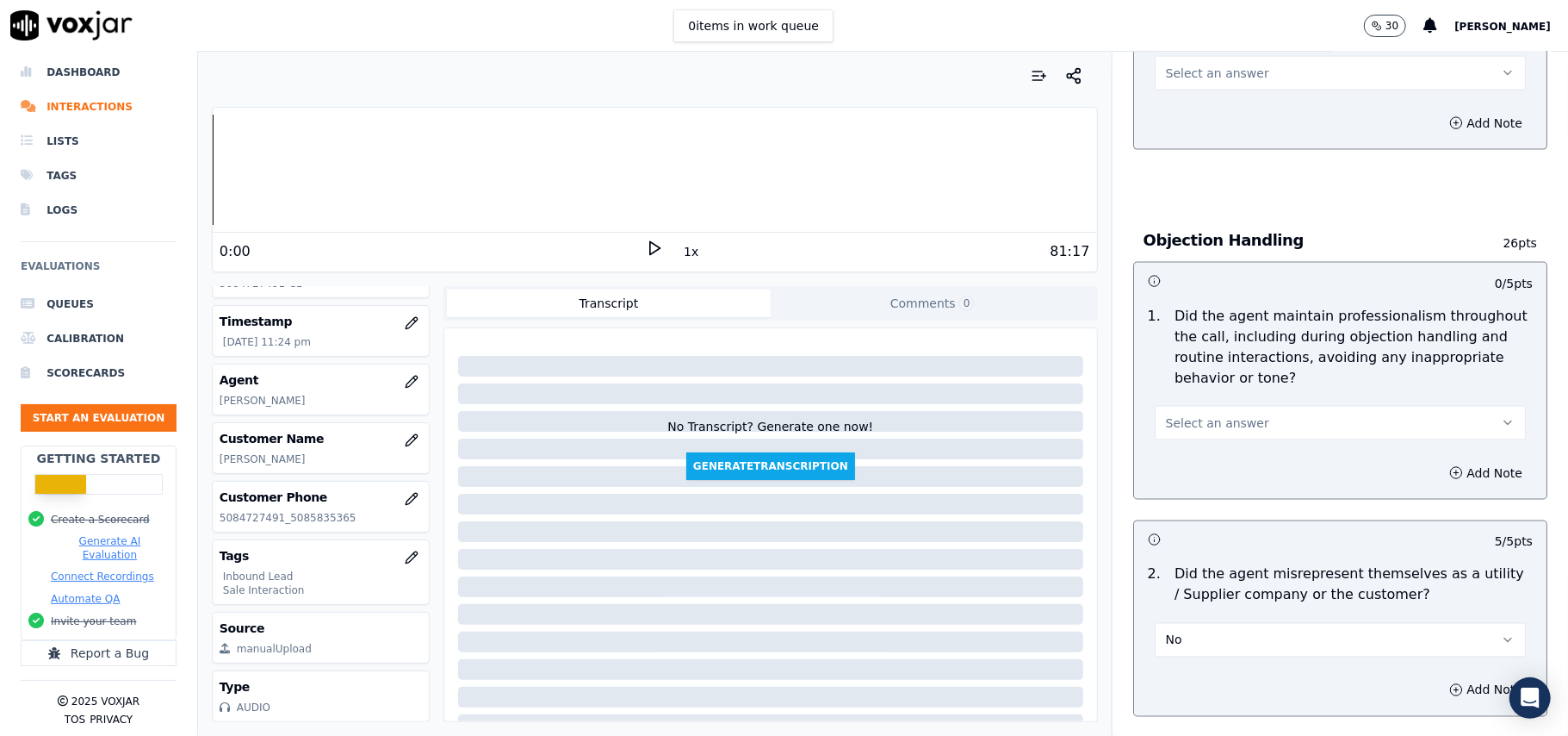
scroll to position [1720, 0]
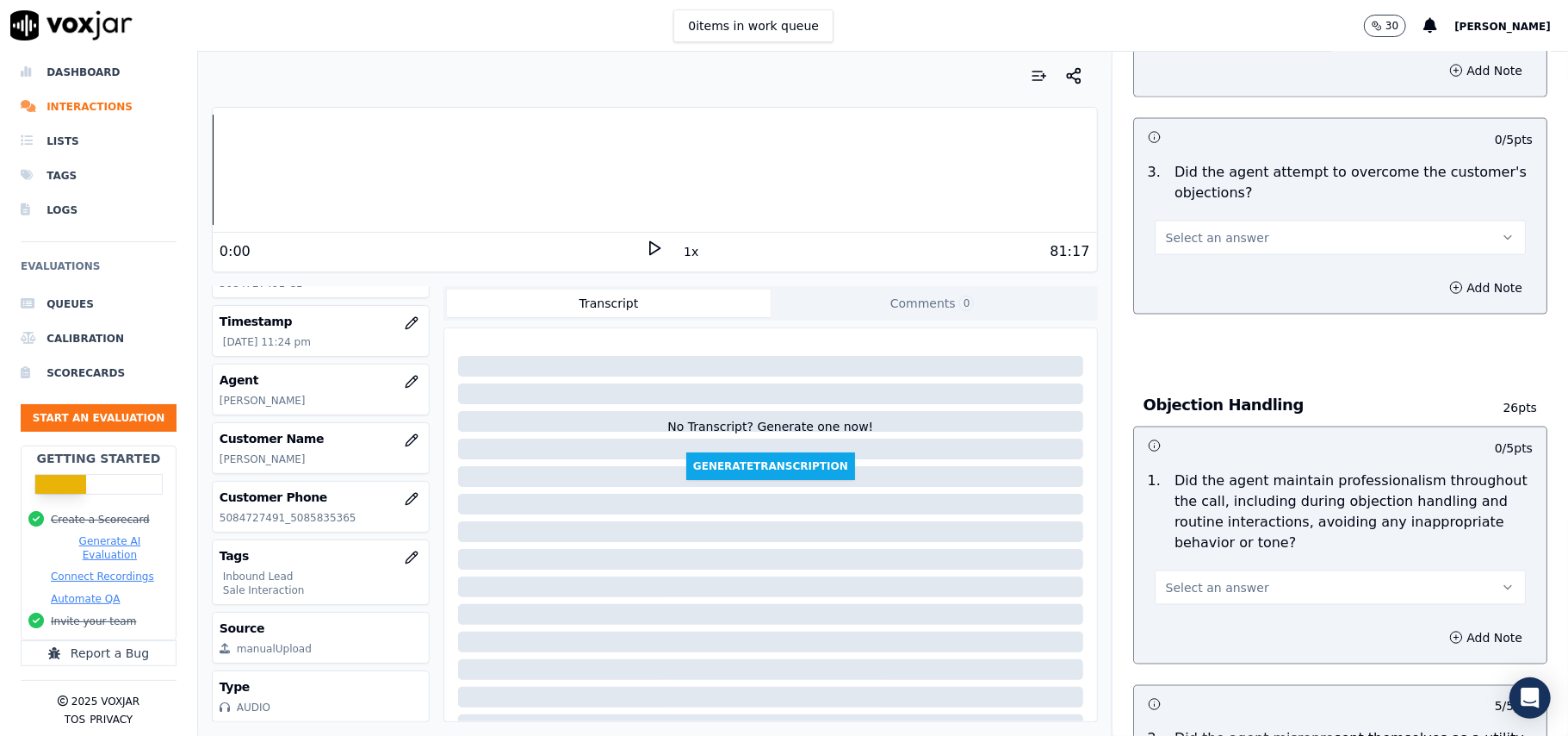
click at [1200, 579] on span "Select an answer" at bounding box center [1218, 588] width 103 height 18
click at [1188, 542] on div "Yes" at bounding box center [1303, 548] width 333 height 27
click at [1197, 221] on button "Select an answer" at bounding box center [1339, 238] width 371 height 34
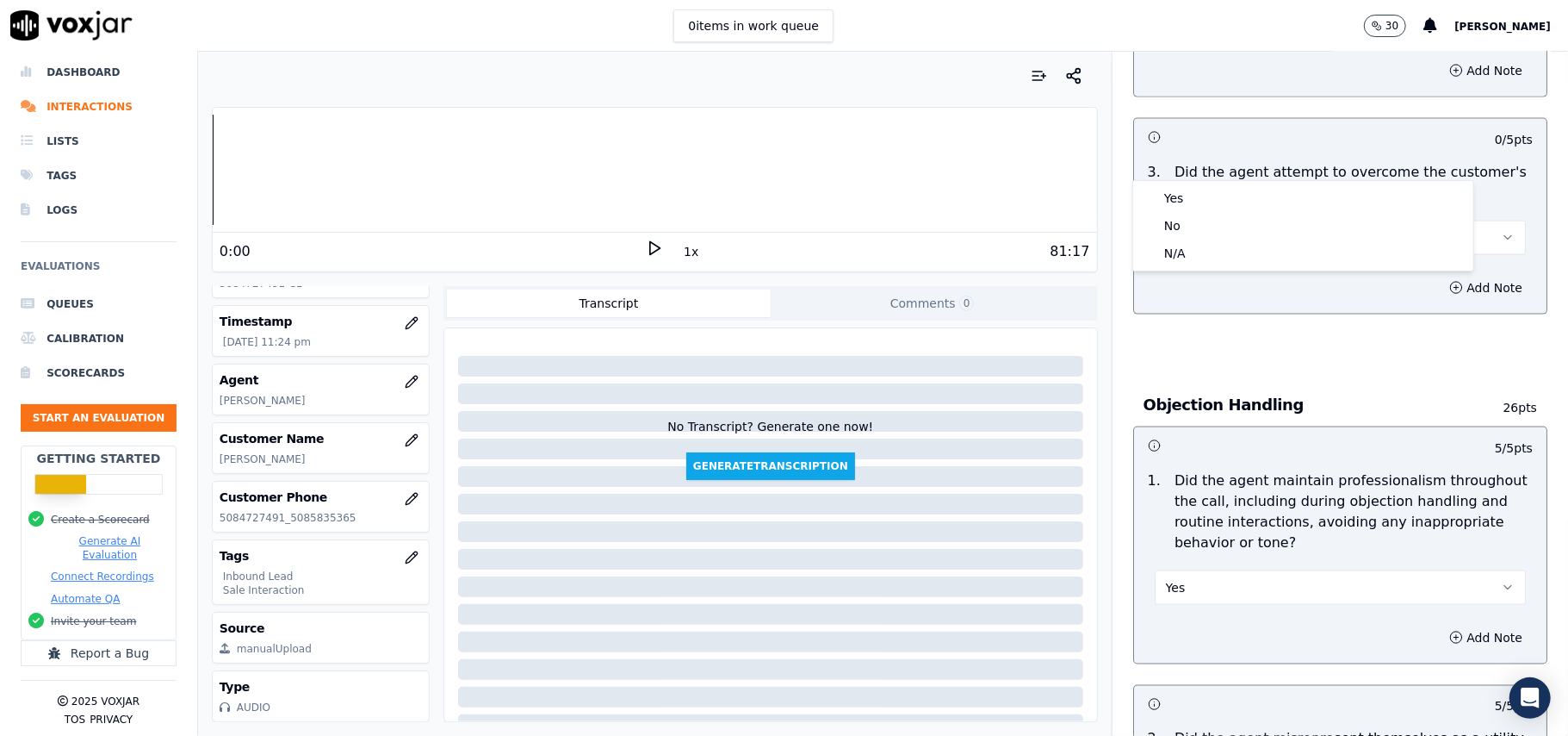
click at [1192, 186] on div "Yes" at bounding box center [1303, 198] width 333 height 27
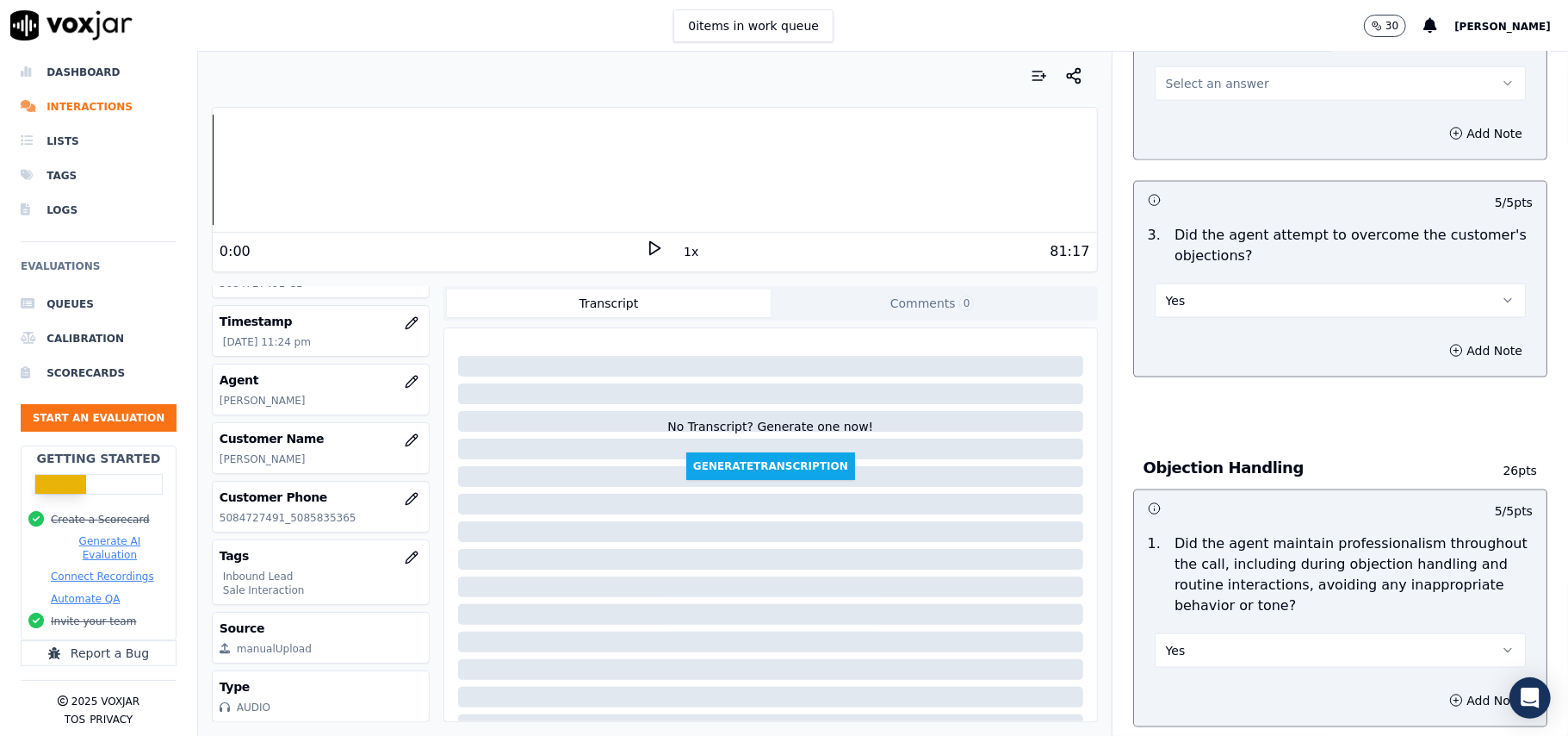
scroll to position [1490, 0]
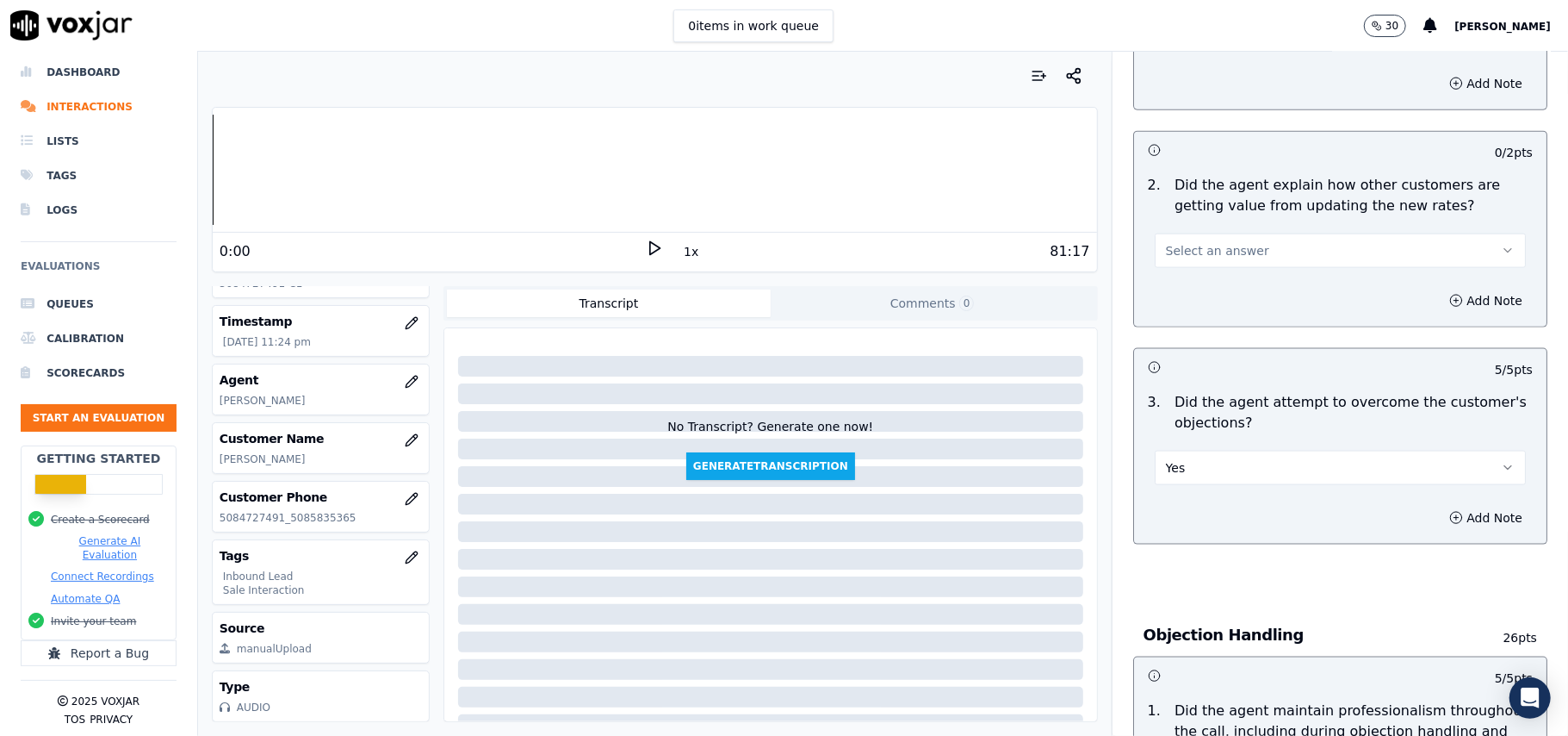
click at [1229, 234] on button "Select an answer" at bounding box center [1339, 250] width 371 height 34
click at [1224, 204] on div "Yes" at bounding box center [1303, 210] width 333 height 27
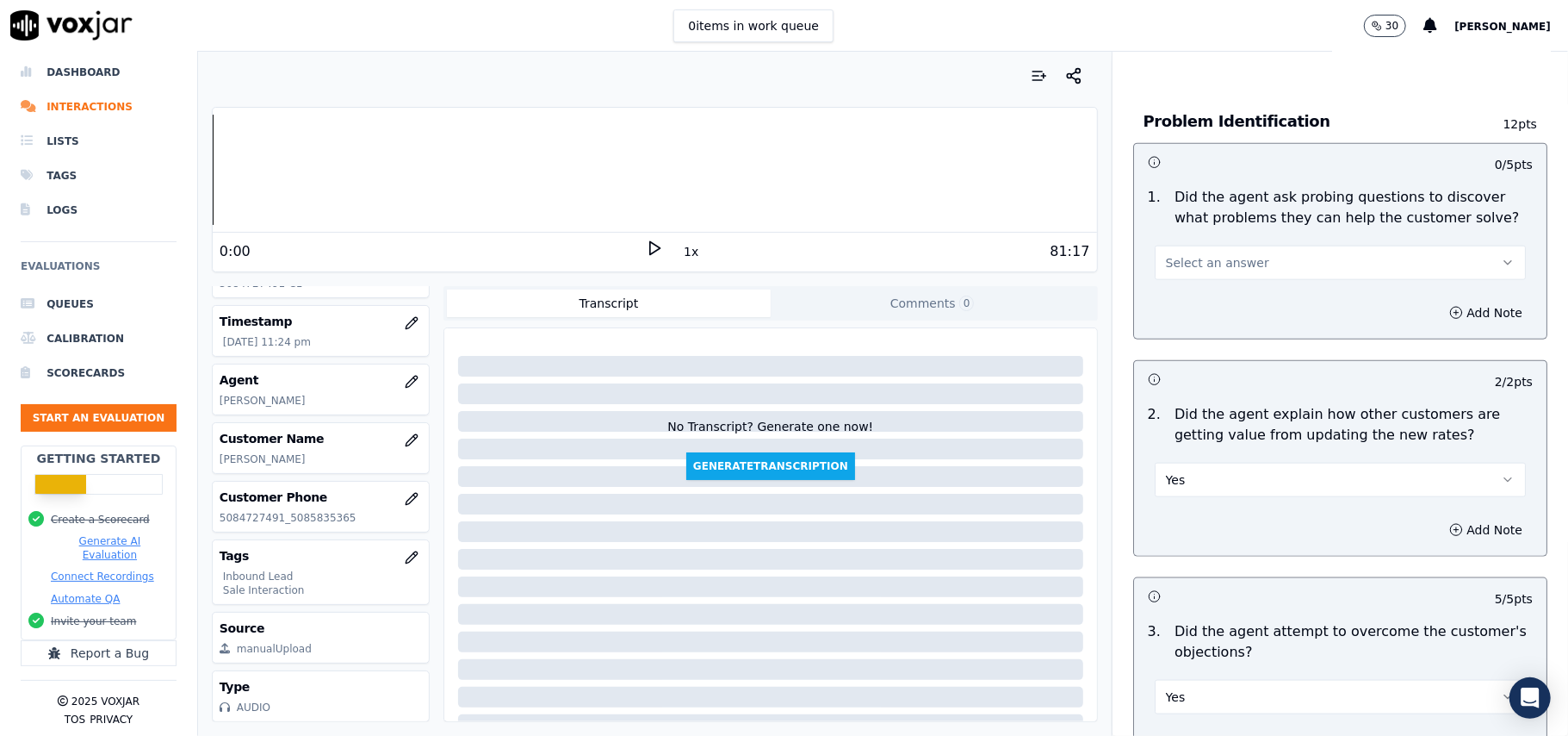
click at [1245, 245] on button "Select an answer" at bounding box center [1339, 262] width 371 height 34
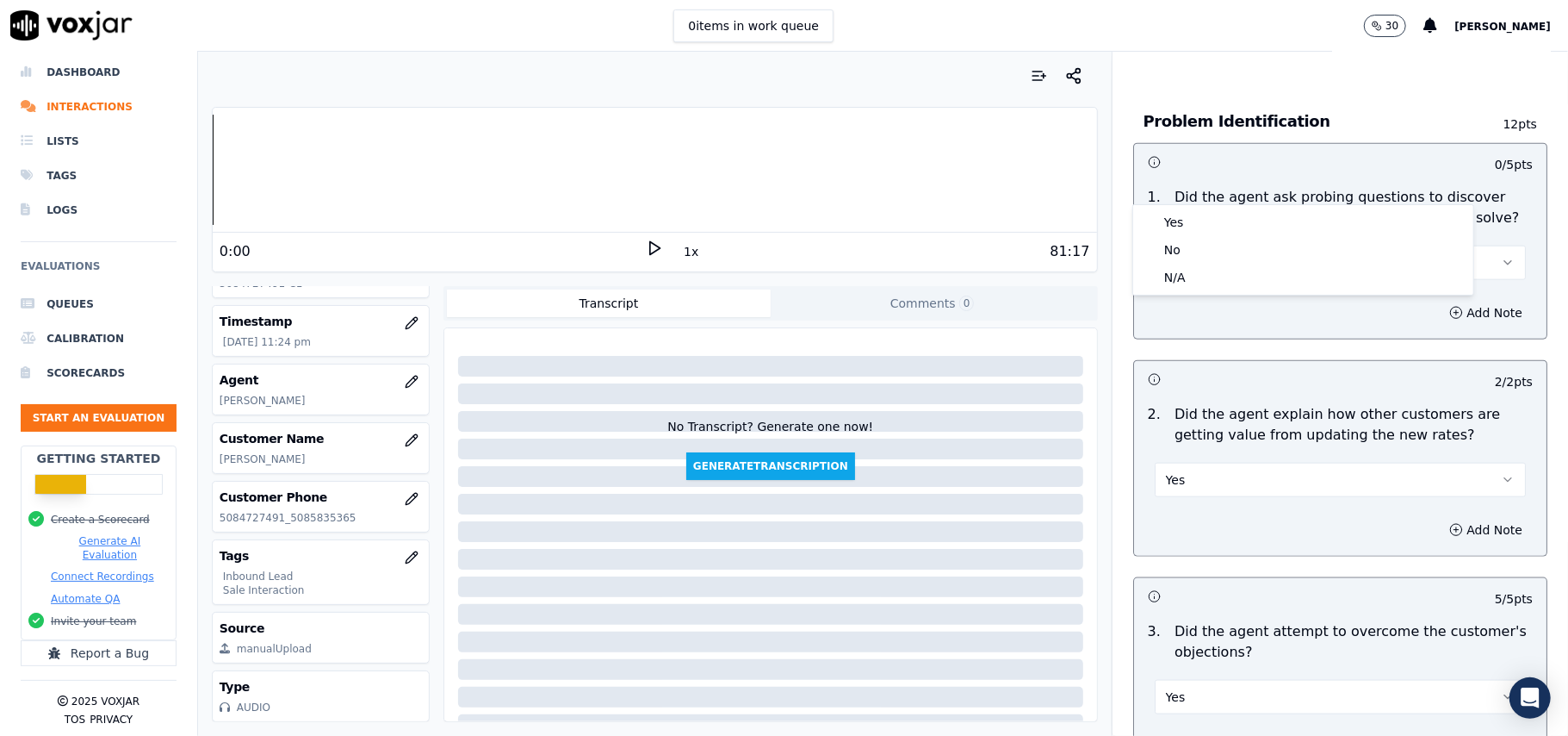
click at [1235, 217] on div "Yes" at bounding box center [1303, 222] width 333 height 27
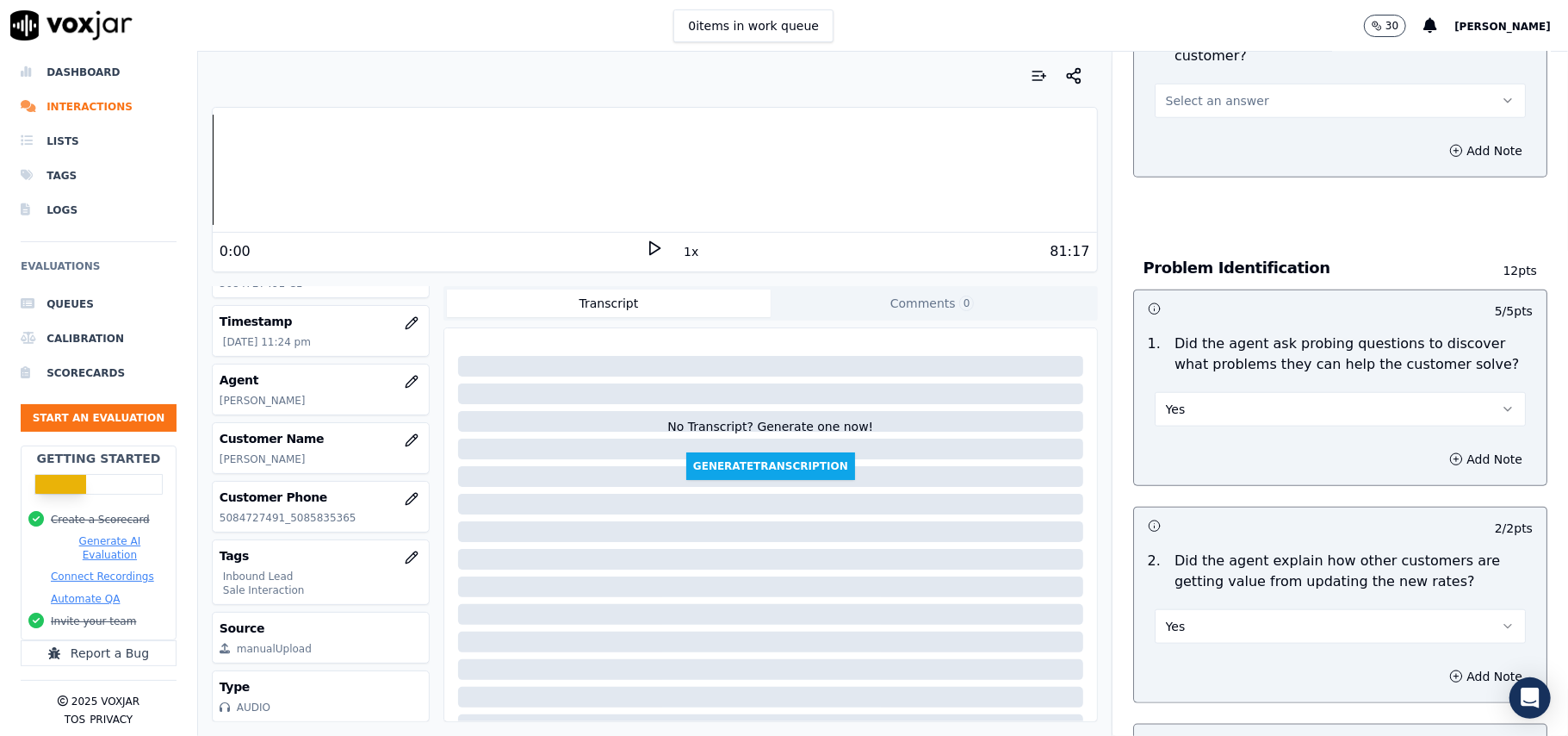
scroll to position [1031, 0]
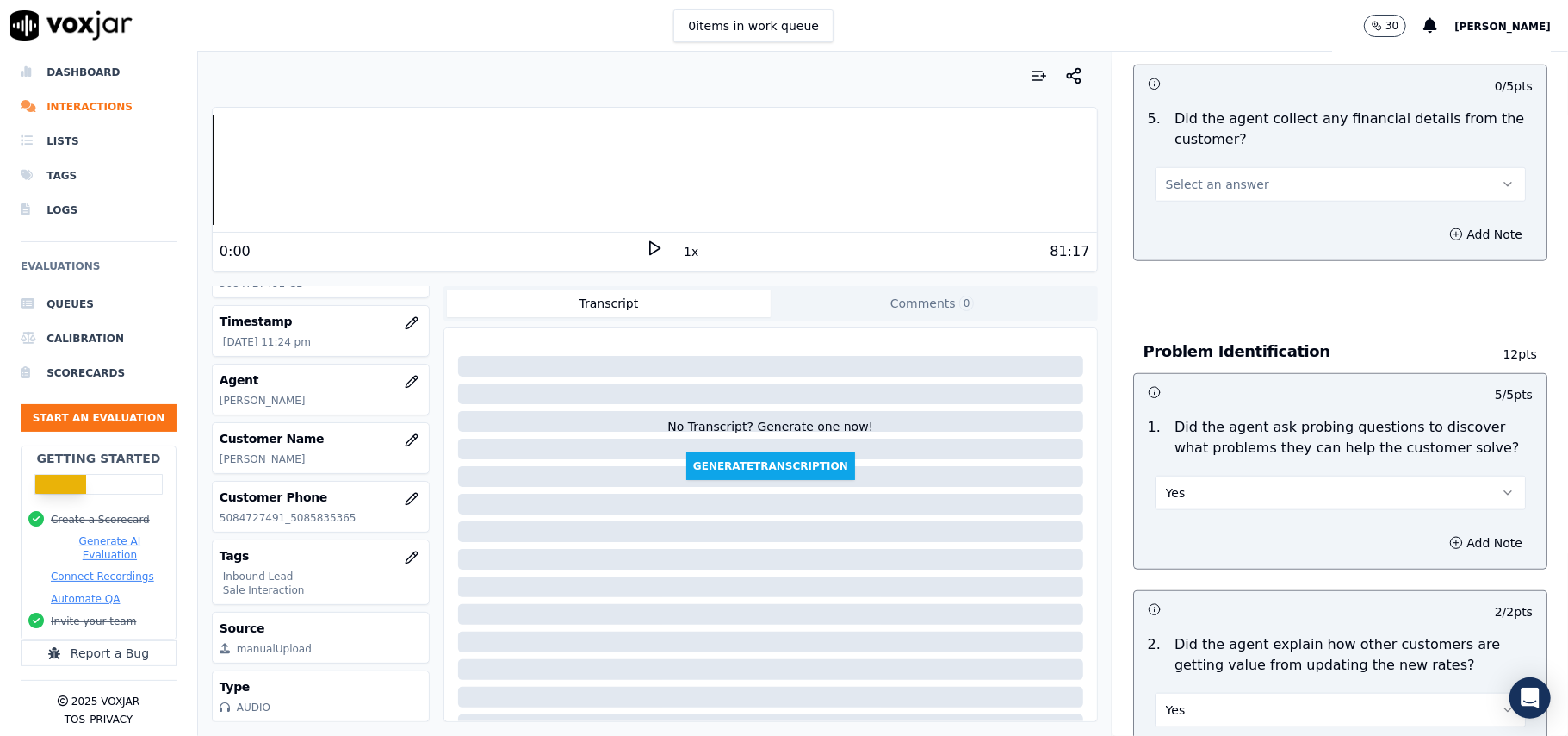
click at [1237, 167] on button "Select an answer" at bounding box center [1339, 184] width 371 height 34
click at [1226, 166] on div "No" at bounding box center [1303, 170] width 333 height 27
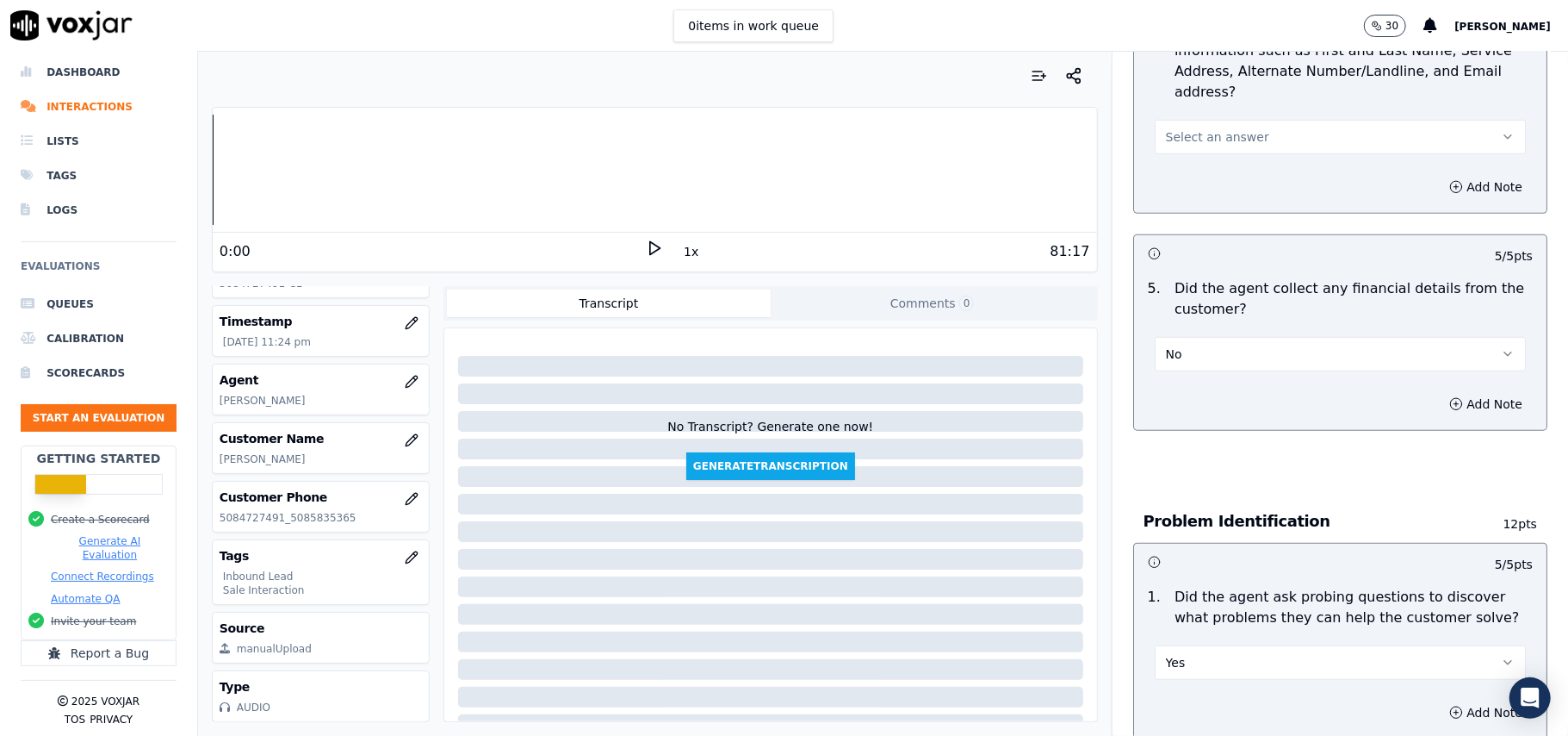
scroll to position [686, 0]
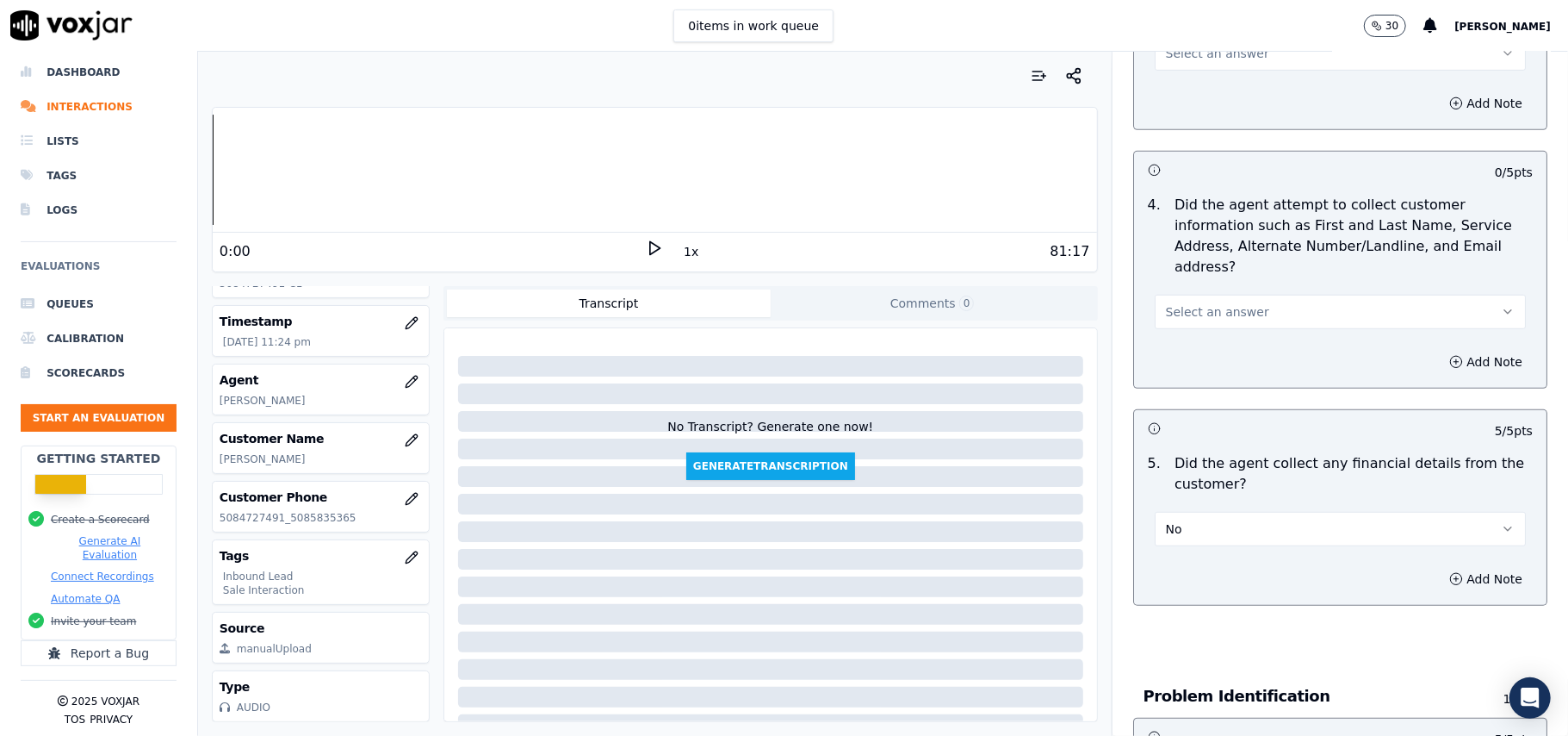
click at [1207, 303] on span "Select an answer" at bounding box center [1218, 312] width 103 height 18
click at [1192, 270] on div "Yes" at bounding box center [1303, 270] width 333 height 27
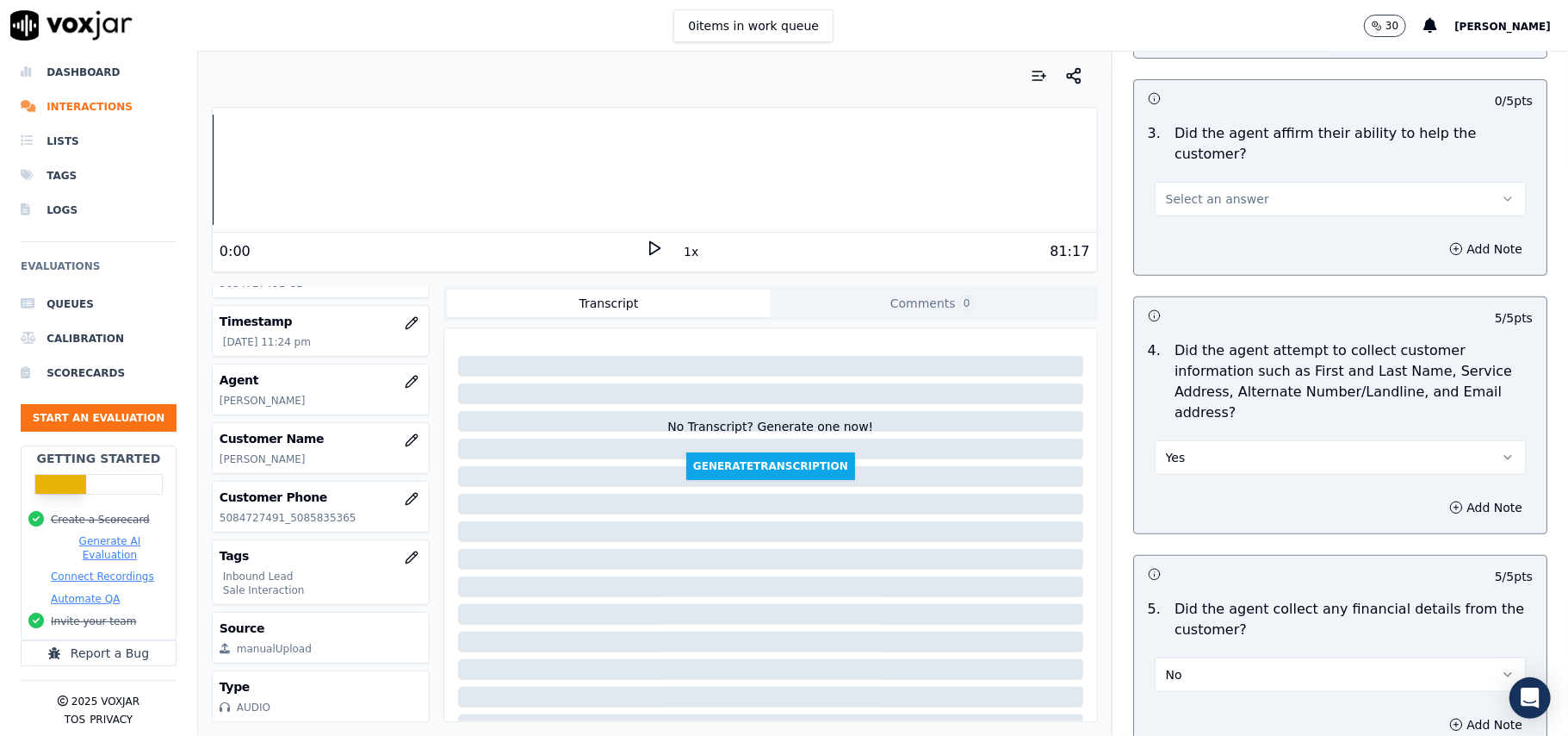
scroll to position [342, 0]
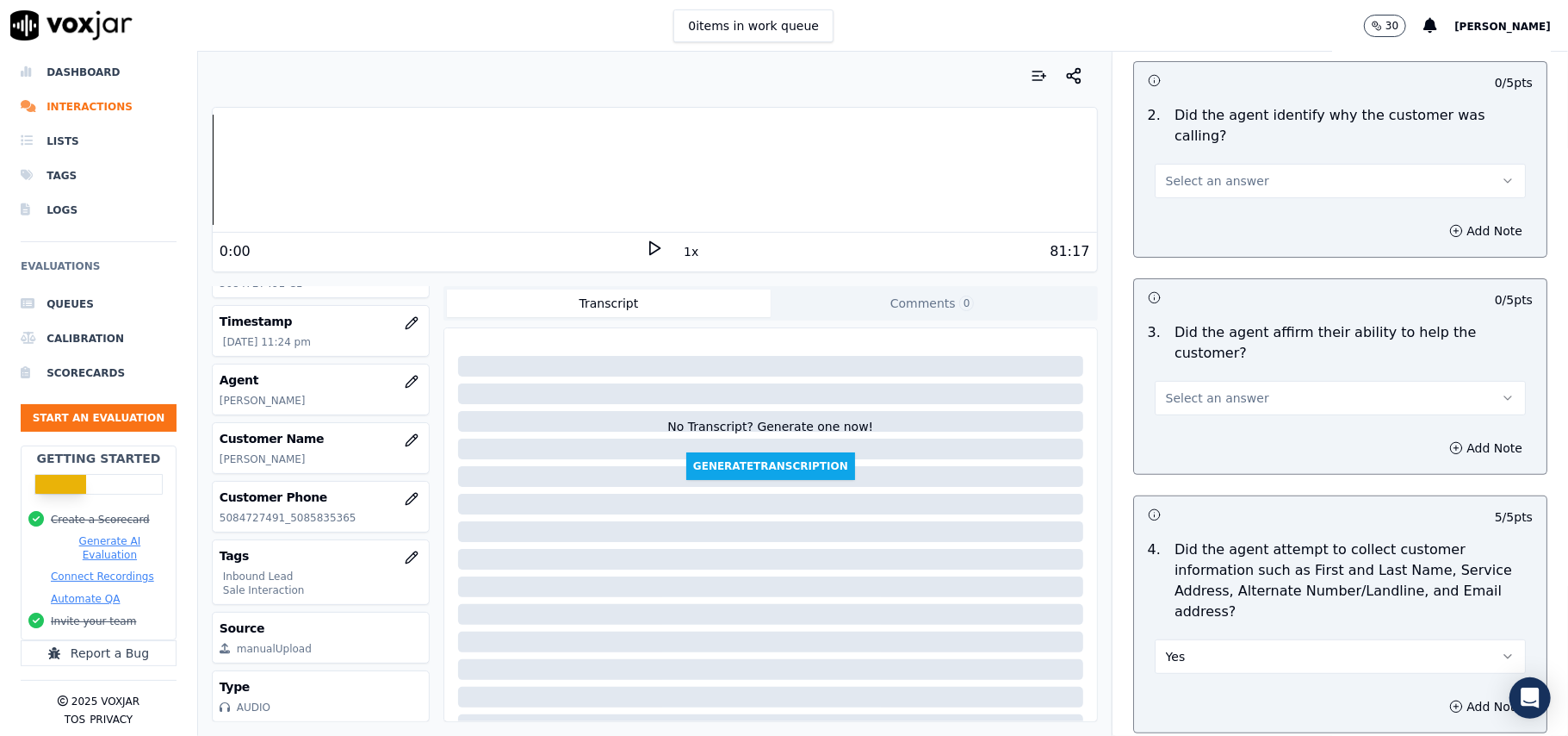
click at [1199, 389] on span "Select an answer" at bounding box center [1218, 398] width 103 height 18
click at [1188, 369] on div "Yes" at bounding box center [1303, 376] width 333 height 27
click at [1204, 172] on span "Select an answer" at bounding box center [1218, 181] width 103 height 18
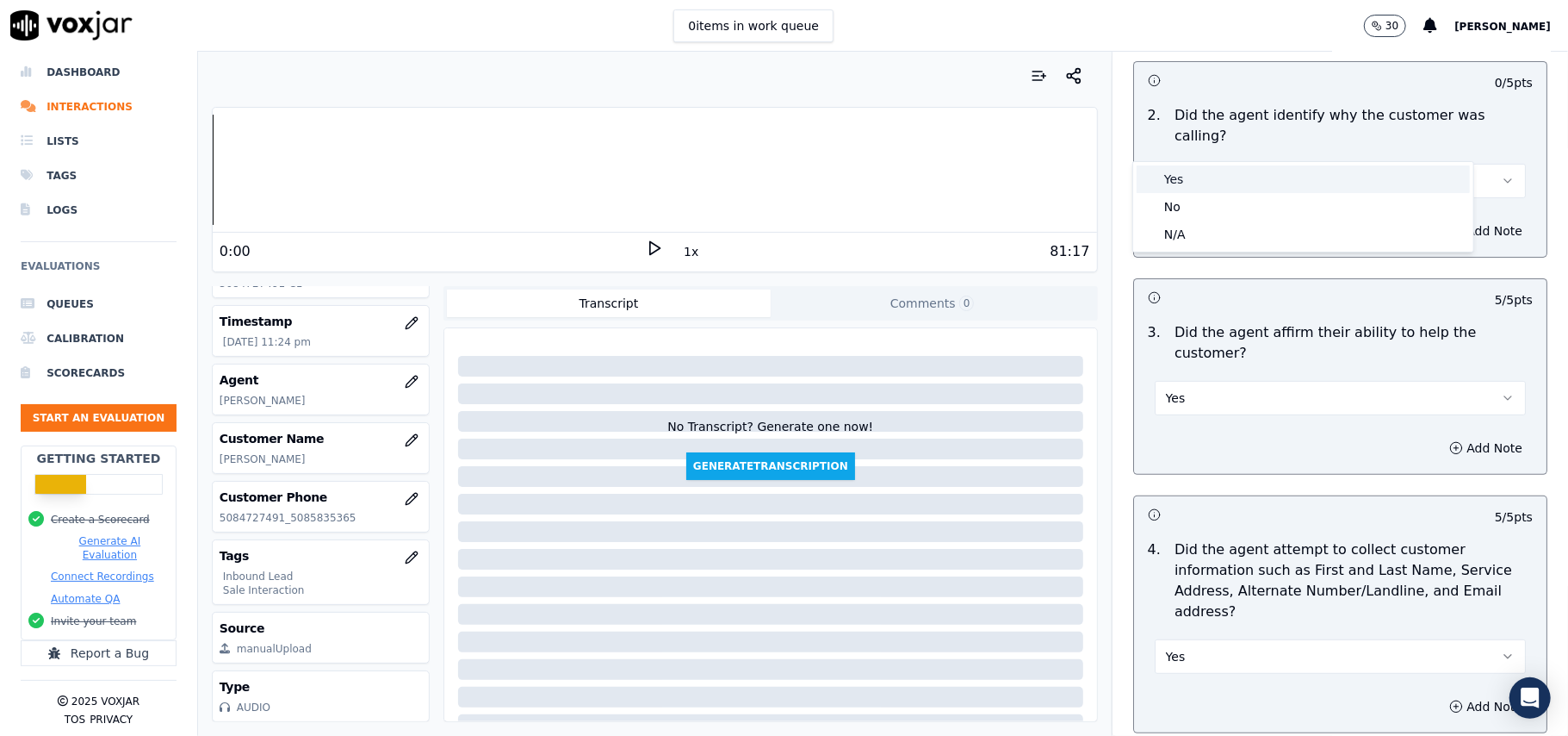
click at [1199, 176] on div "Yes" at bounding box center [1303, 179] width 333 height 27
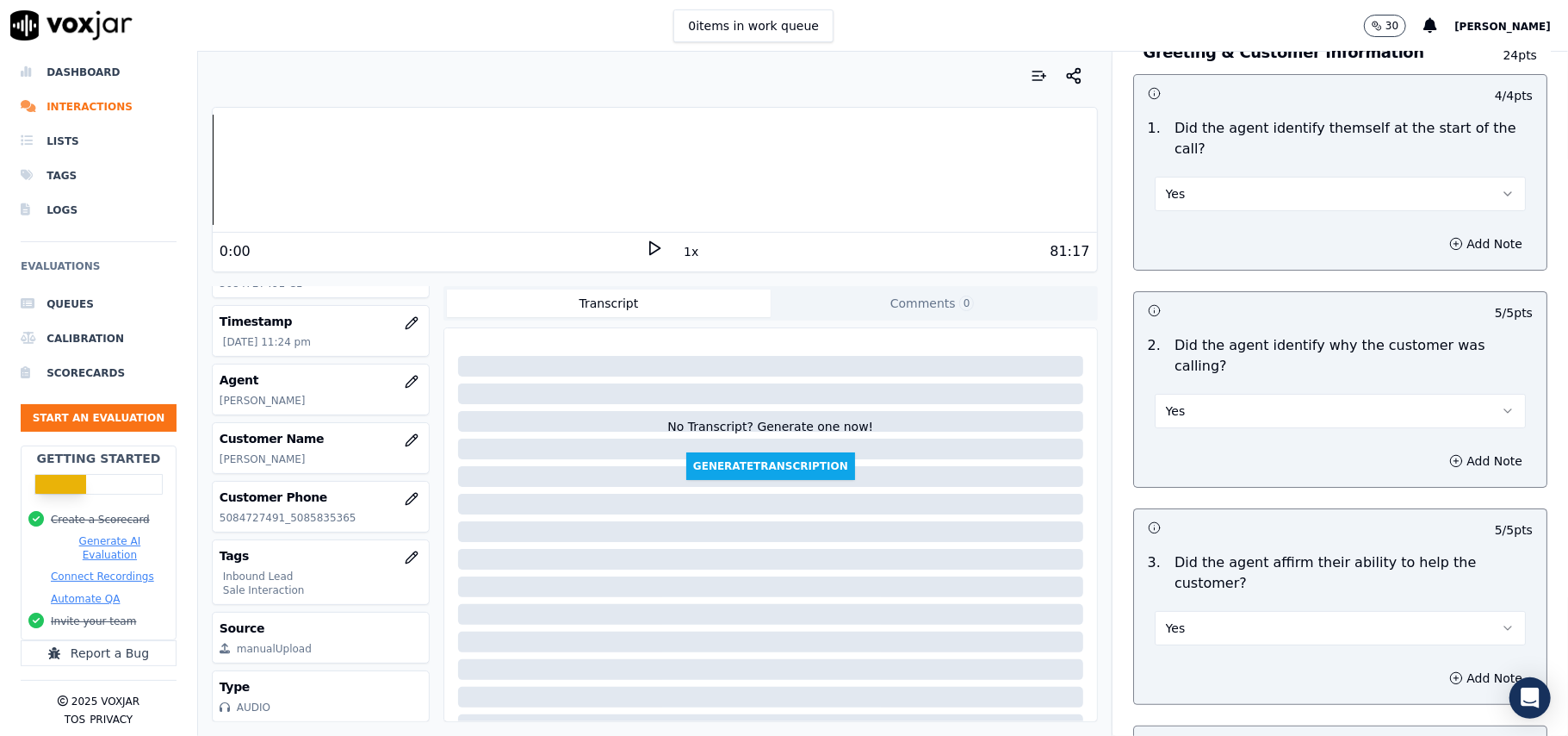
scroll to position [4821, 0]
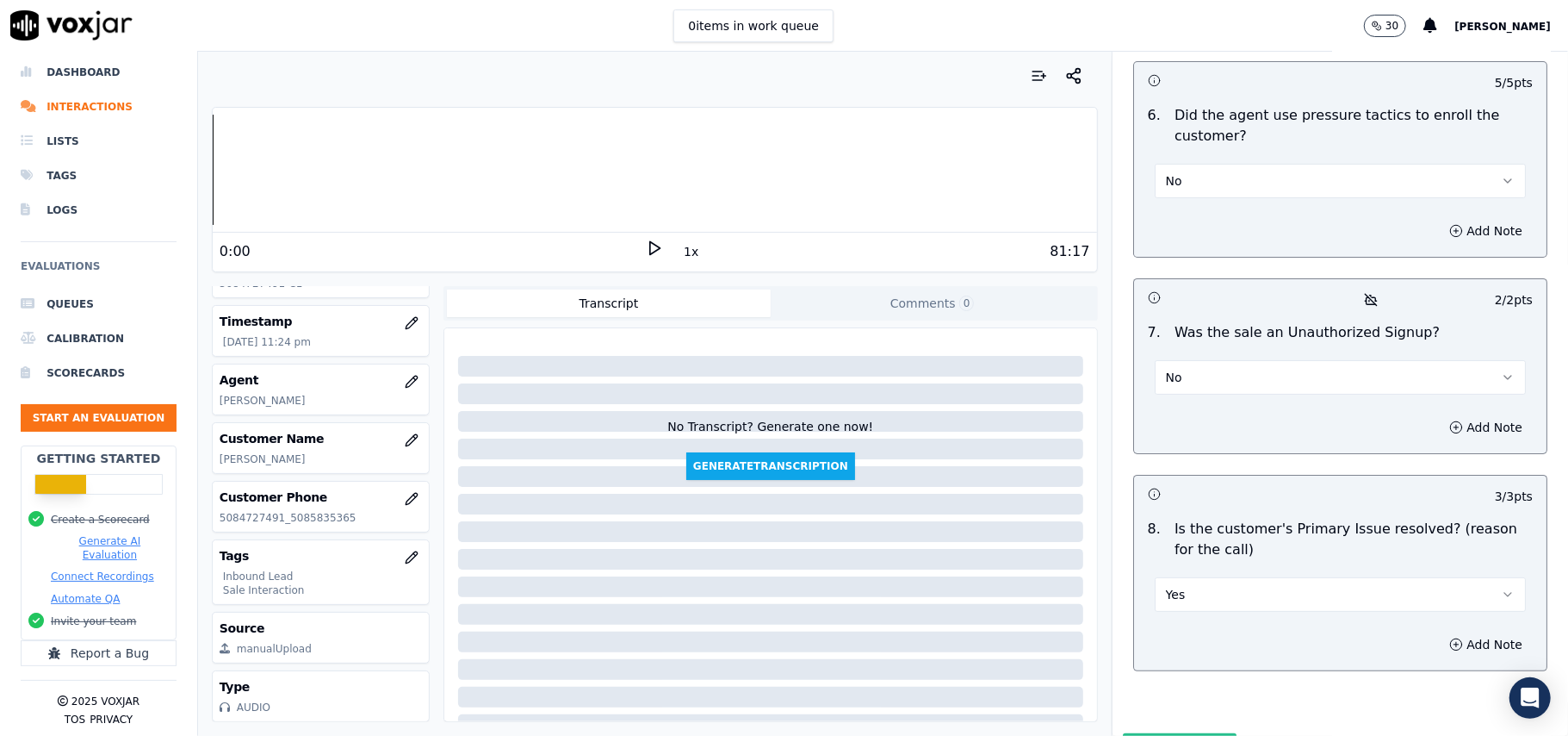
click at [1159, 733] on button "Submit Scores" at bounding box center [1181, 749] width 115 height 31
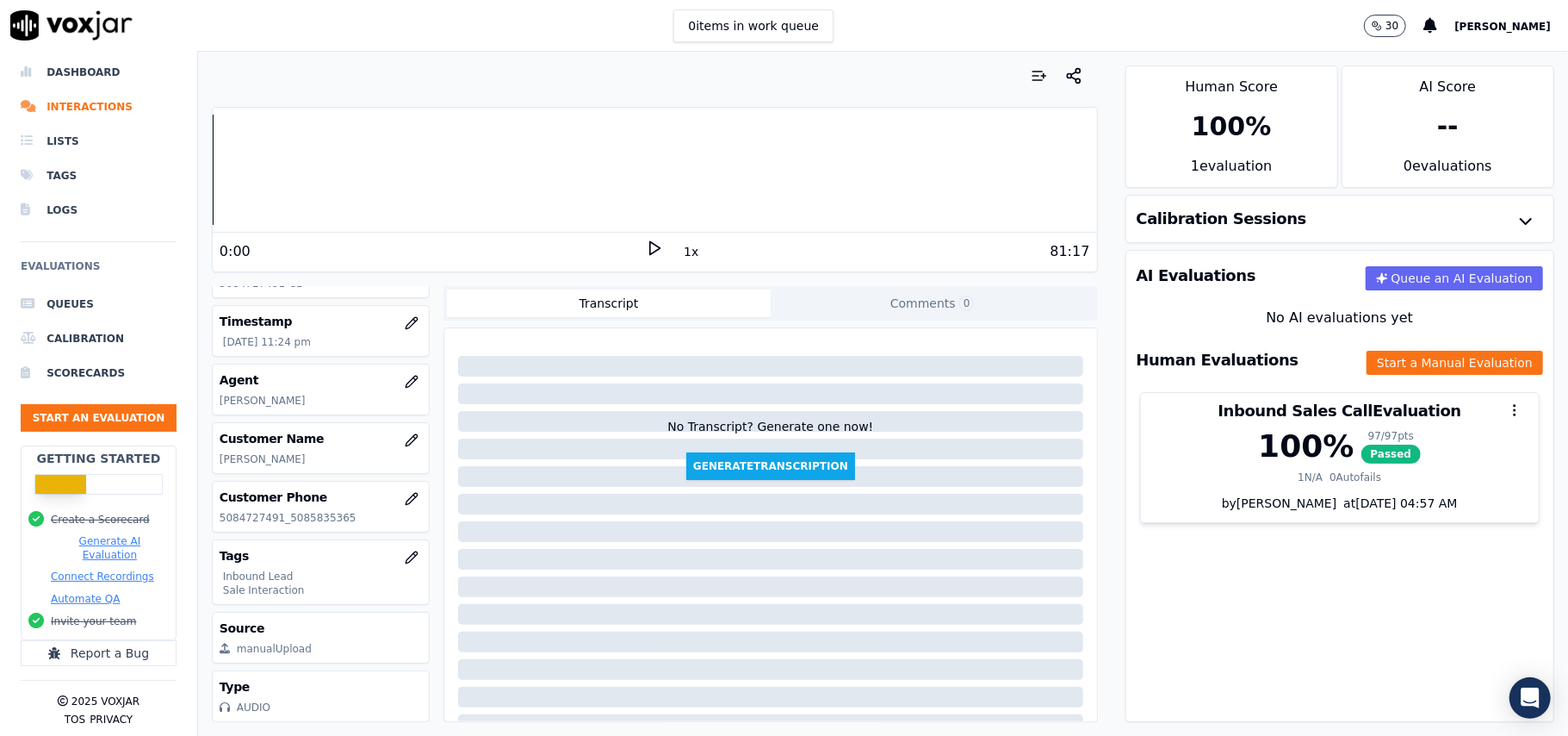
click at [58, 381] on ul "Queues Calibration Scorecards Start an Evaluation" at bounding box center [98, 366] width 156 height 159
click at [56, 404] on button "Start an Evaluation" at bounding box center [98, 418] width 156 height 27
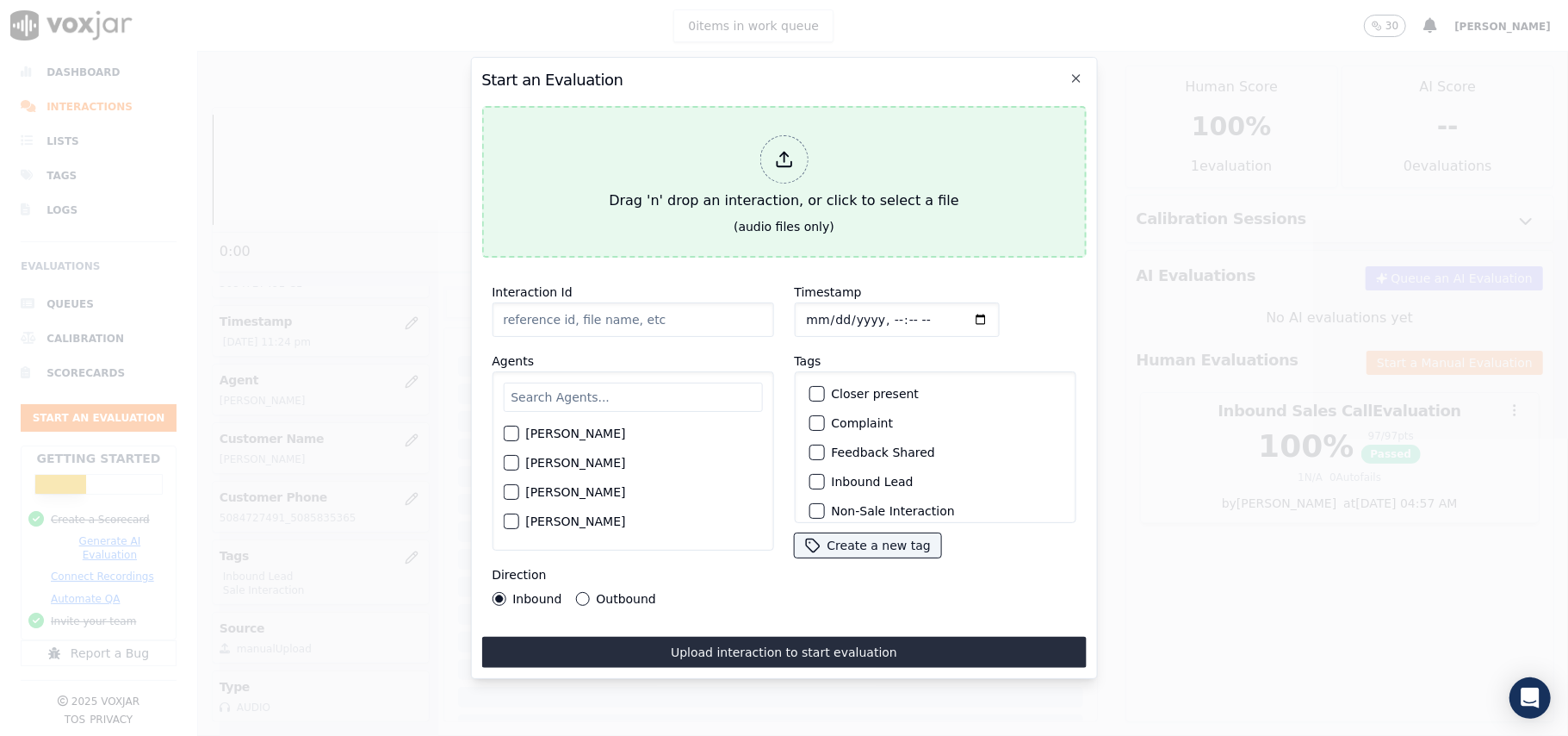
click at [743, 177] on div "Drag 'n' drop an interaction, or click to select a file" at bounding box center [783, 173] width 363 height 90
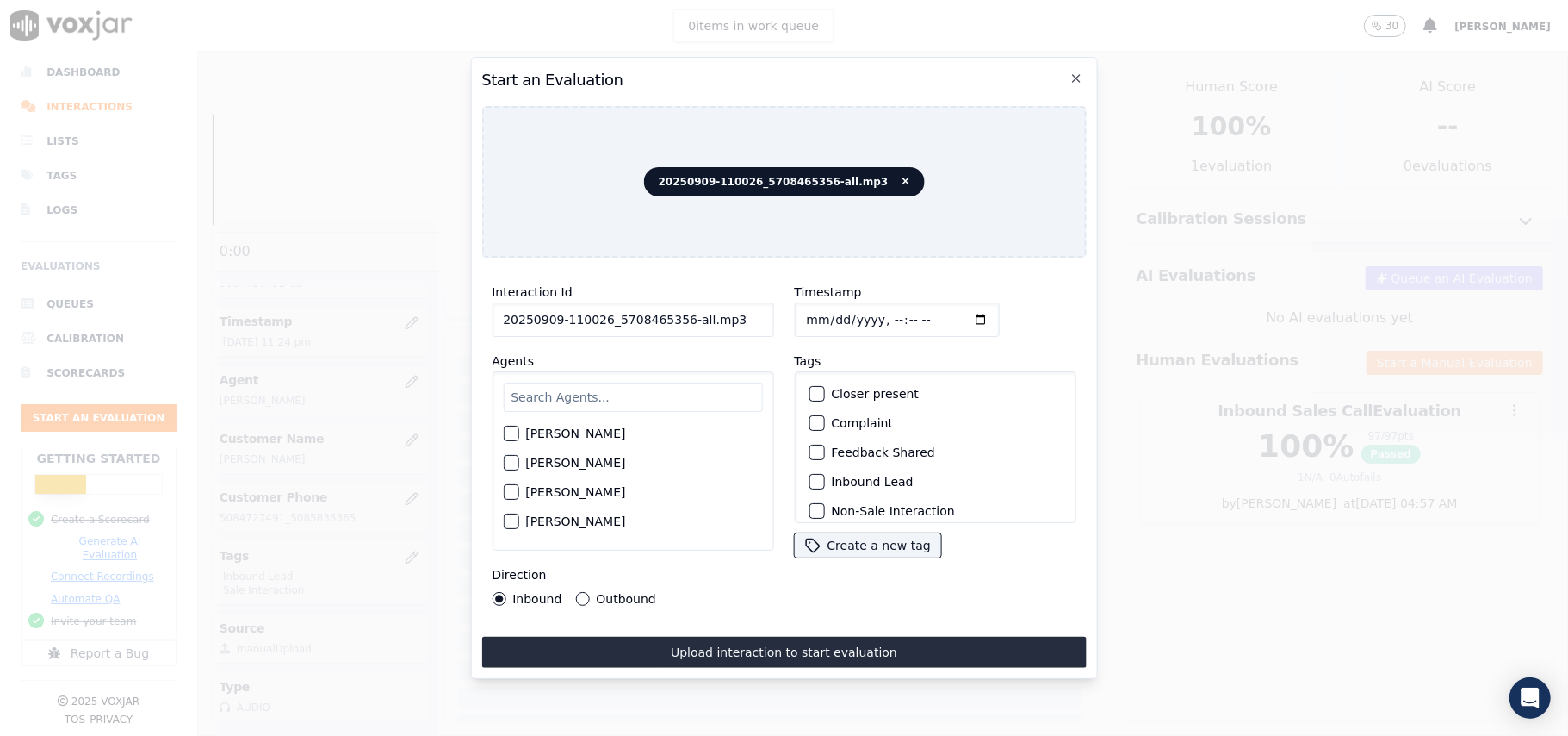
drag, startPoint x: 730, startPoint y: 317, endPoint x: 676, endPoint y: 320, distance: 54.1
click at [676, 320] on input "20250909-110026_5708465356-all.mp3" at bounding box center [632, 319] width 281 height 34
type input "20250909-110026_5708465356-C1"
click at [827, 309] on input "Timestamp" at bounding box center [896, 319] width 205 height 34
type input "2025-09-09T23:27"
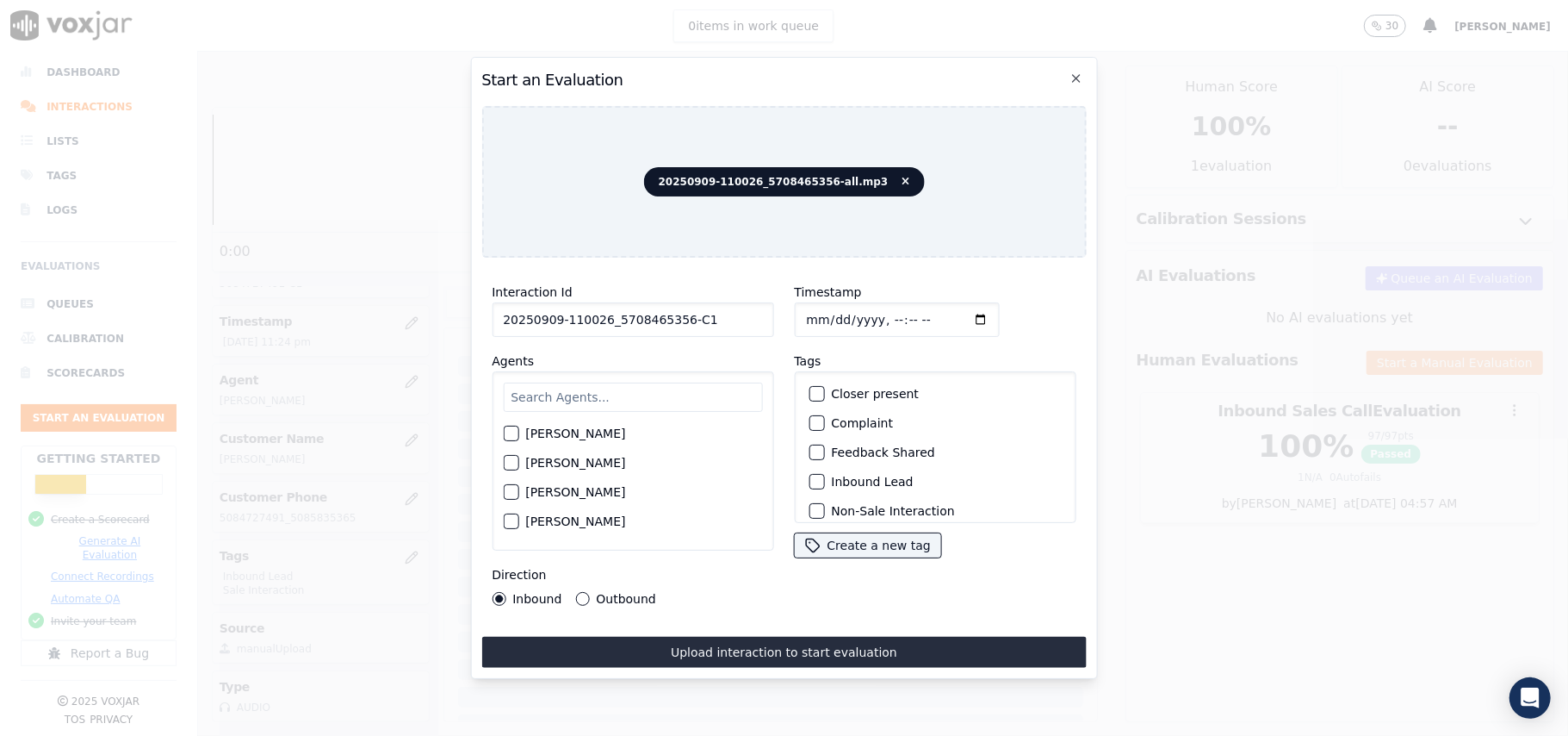
click at [607, 371] on div "Harry Roy Aaron Biswas Alex Akhtar Allen Alam Andrew Anwar Anna Das Annie Singh…" at bounding box center [632, 460] width 281 height 179
click at [594, 400] on input "text" at bounding box center [633, 397] width 259 height 29
type input "stu"
click at [507, 432] on div "button" at bounding box center [510, 438] width 12 height 12
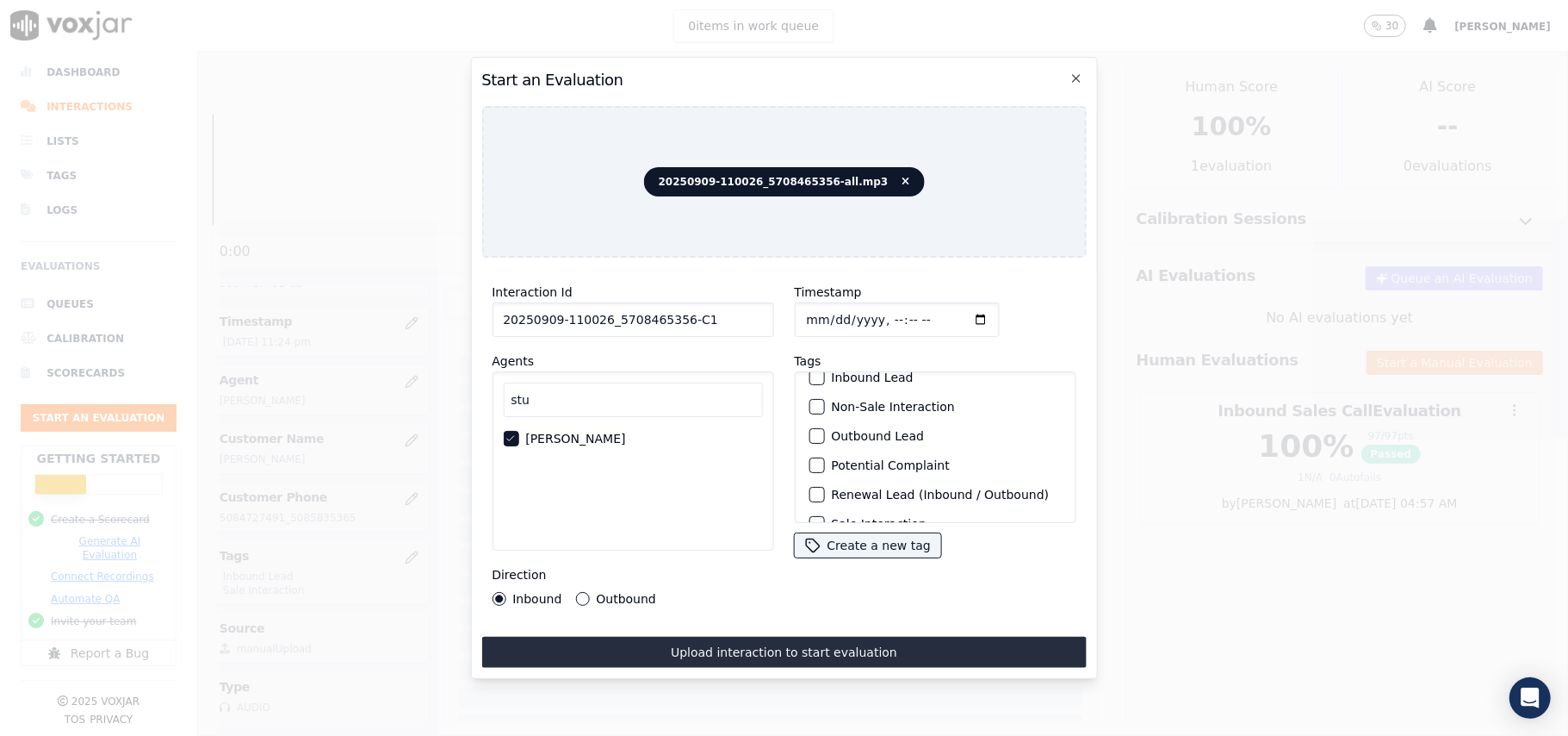
scroll to position [150, 0]
click at [813, 495] on div "button" at bounding box center [816, 500] width 12 height 12
click at [811, 407] on div "button" at bounding box center [816, 413] width 12 height 12
click at [580, 594] on button "Outbound" at bounding box center [582, 599] width 14 height 14
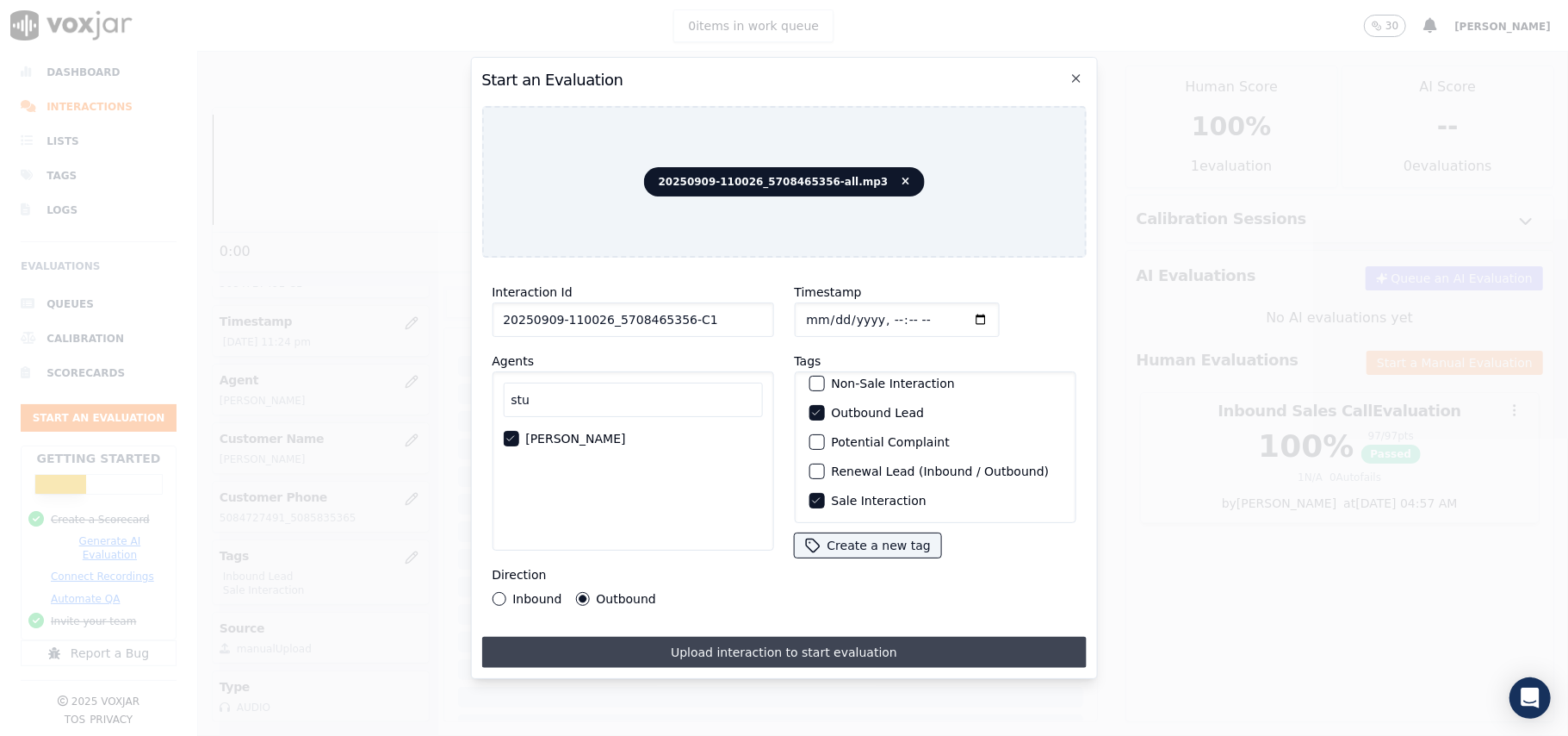
click at [653, 644] on button "Upload interaction to start evaluation" at bounding box center [784, 652] width 604 height 31
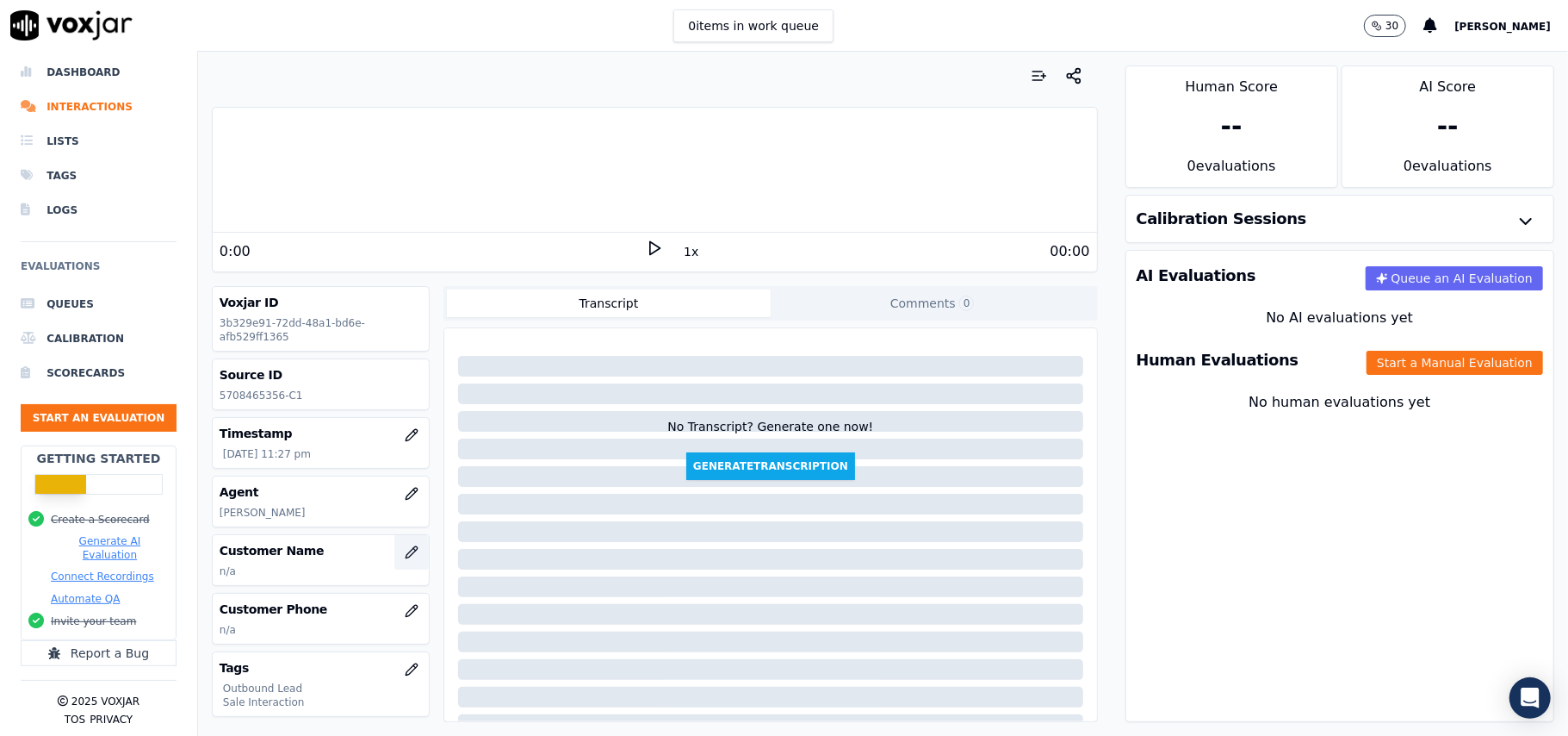
click at [405, 556] on icon "button" at bounding box center [412, 552] width 14 height 14
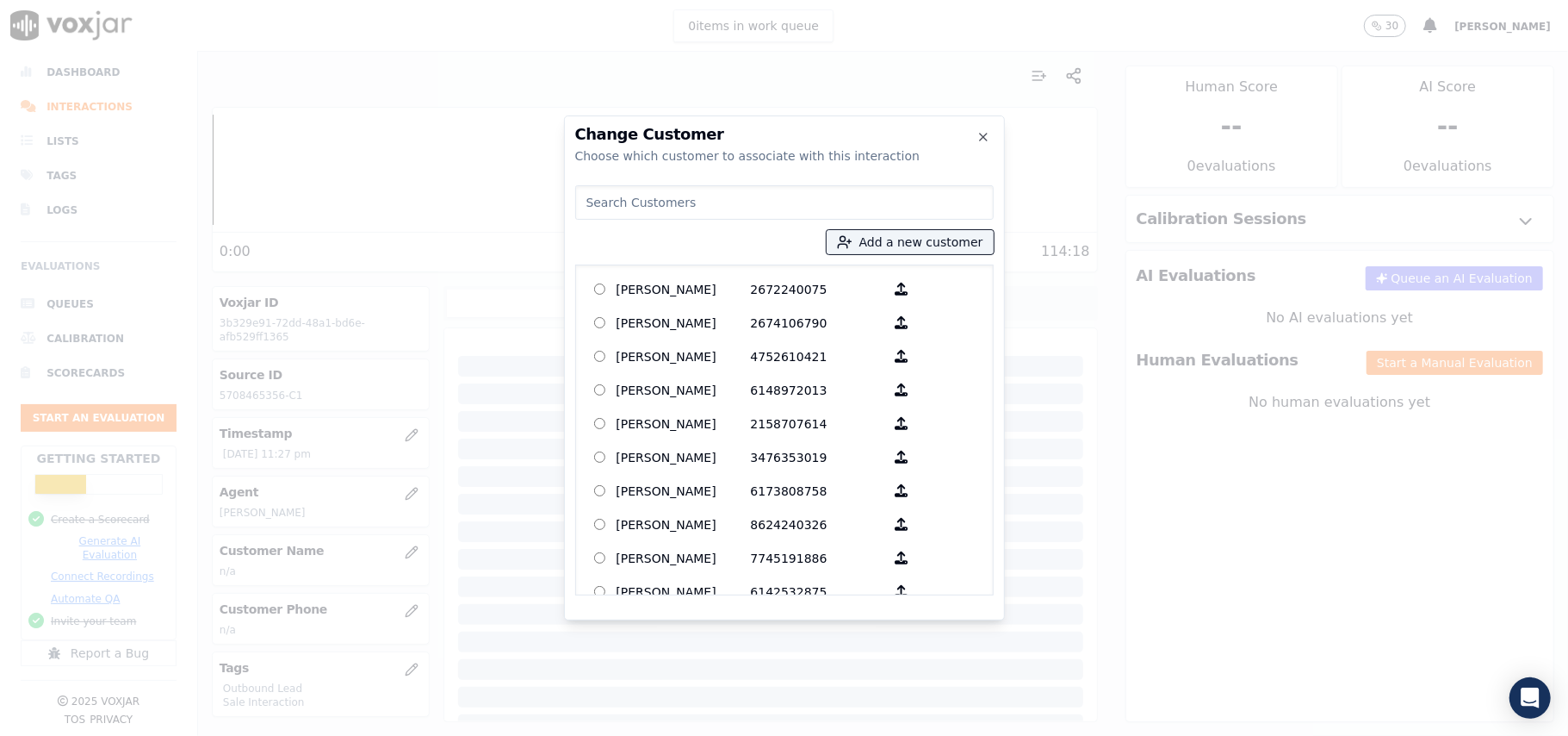
paste input "Jean sherman"
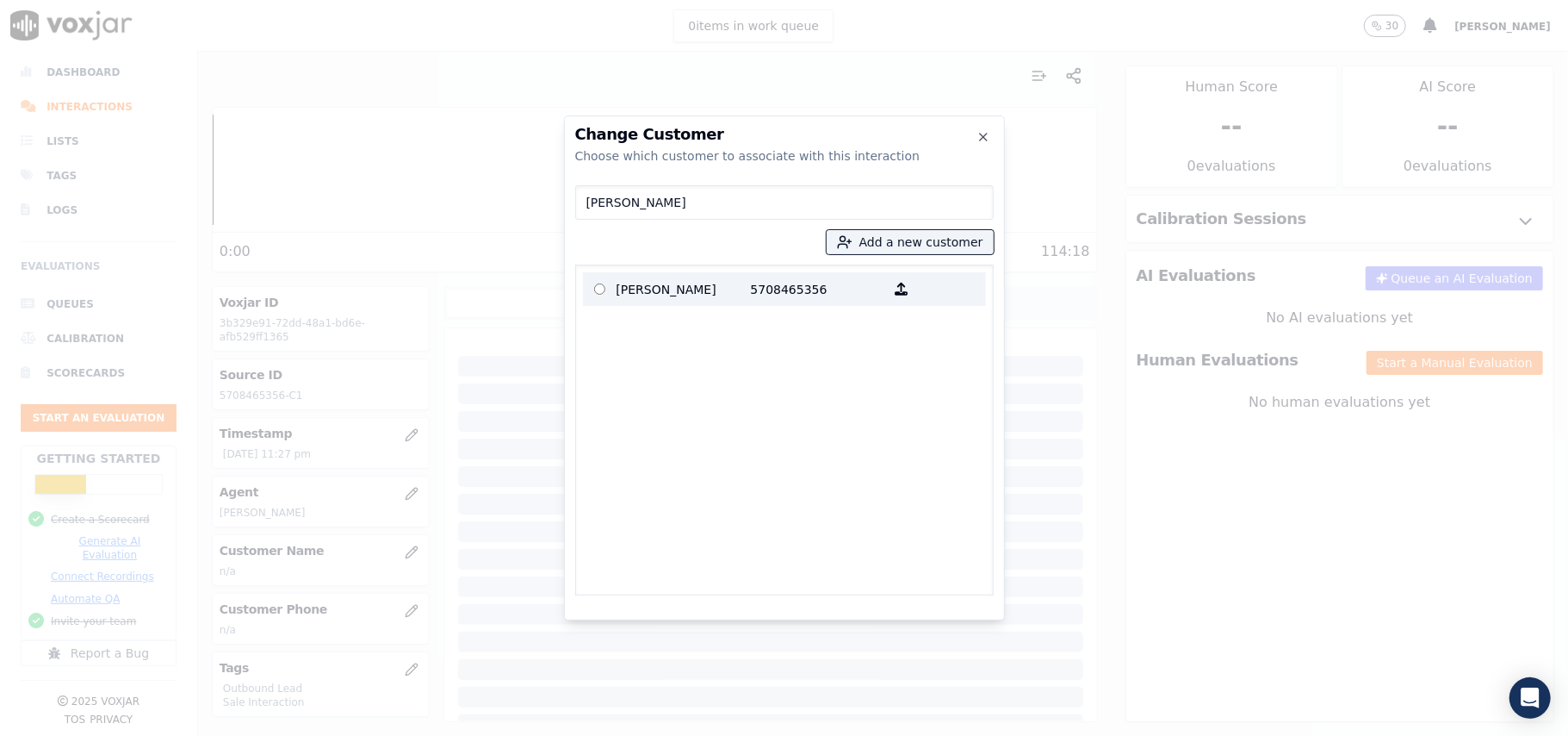
type input "Jean sherman"
click at [670, 283] on p "Jean sherman" at bounding box center [683, 288] width 134 height 26
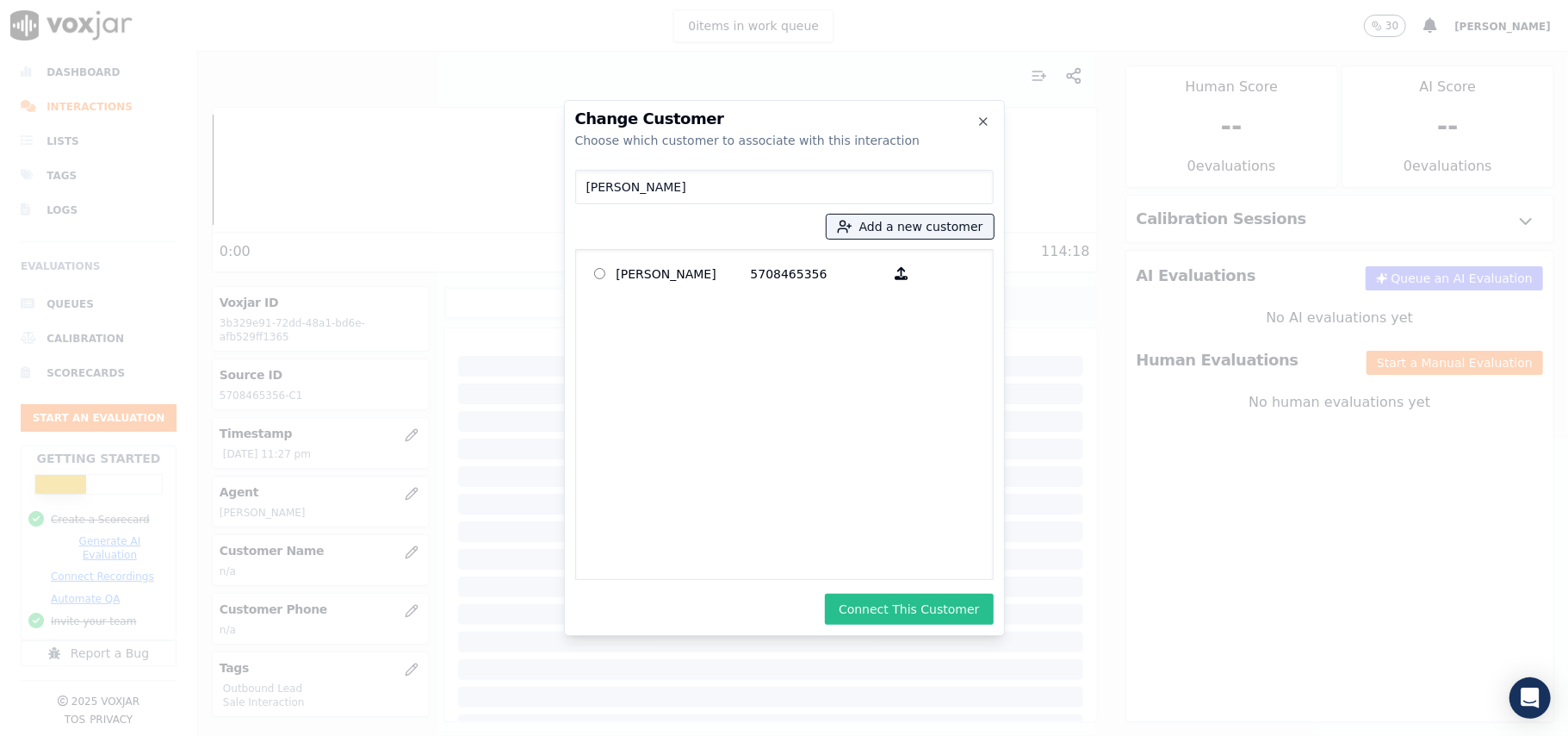
click at [878, 605] on button "Connect This Customer" at bounding box center [909, 609] width 168 height 31
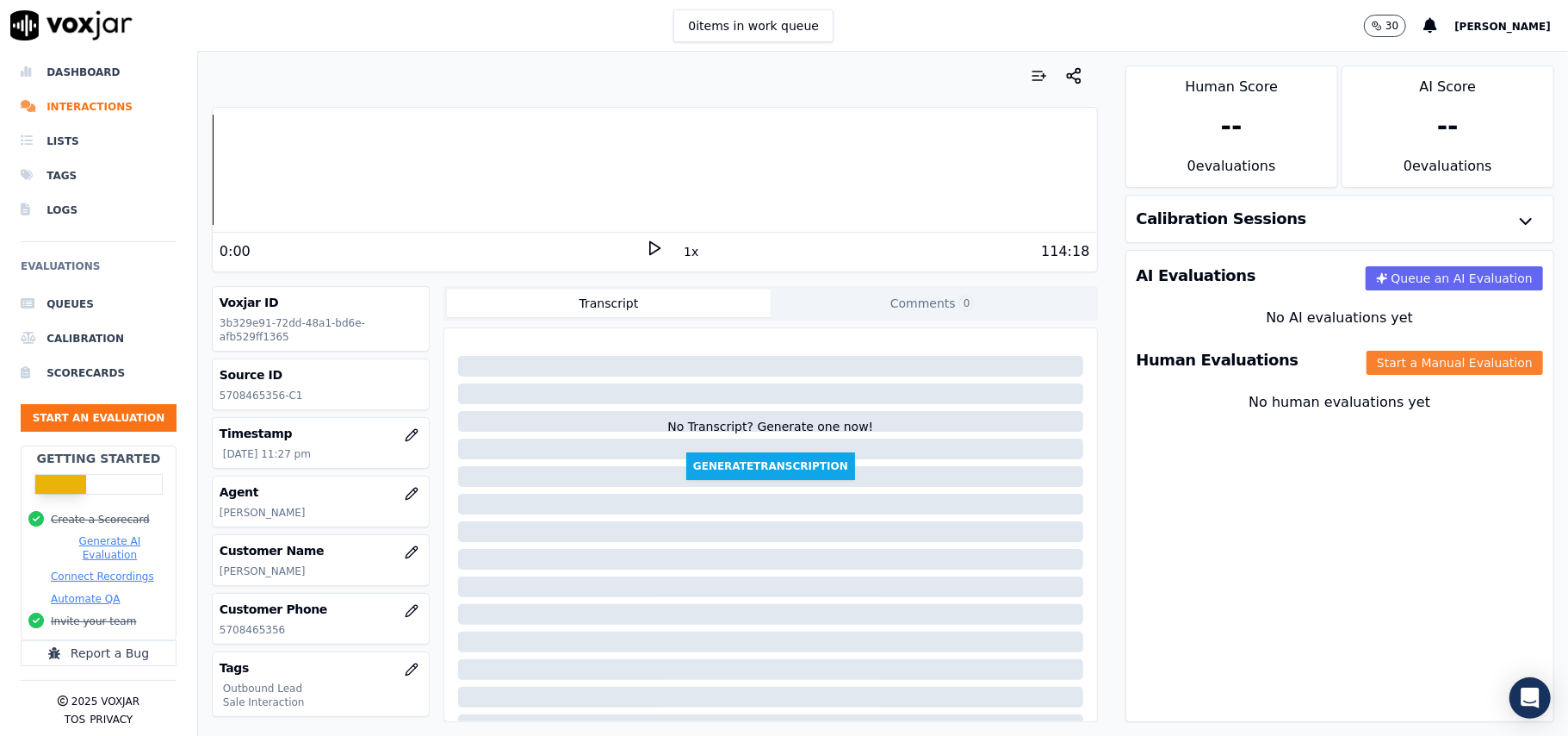
click at [1416, 352] on button "Start a Manual Evaluation" at bounding box center [1454, 362] width 176 height 24
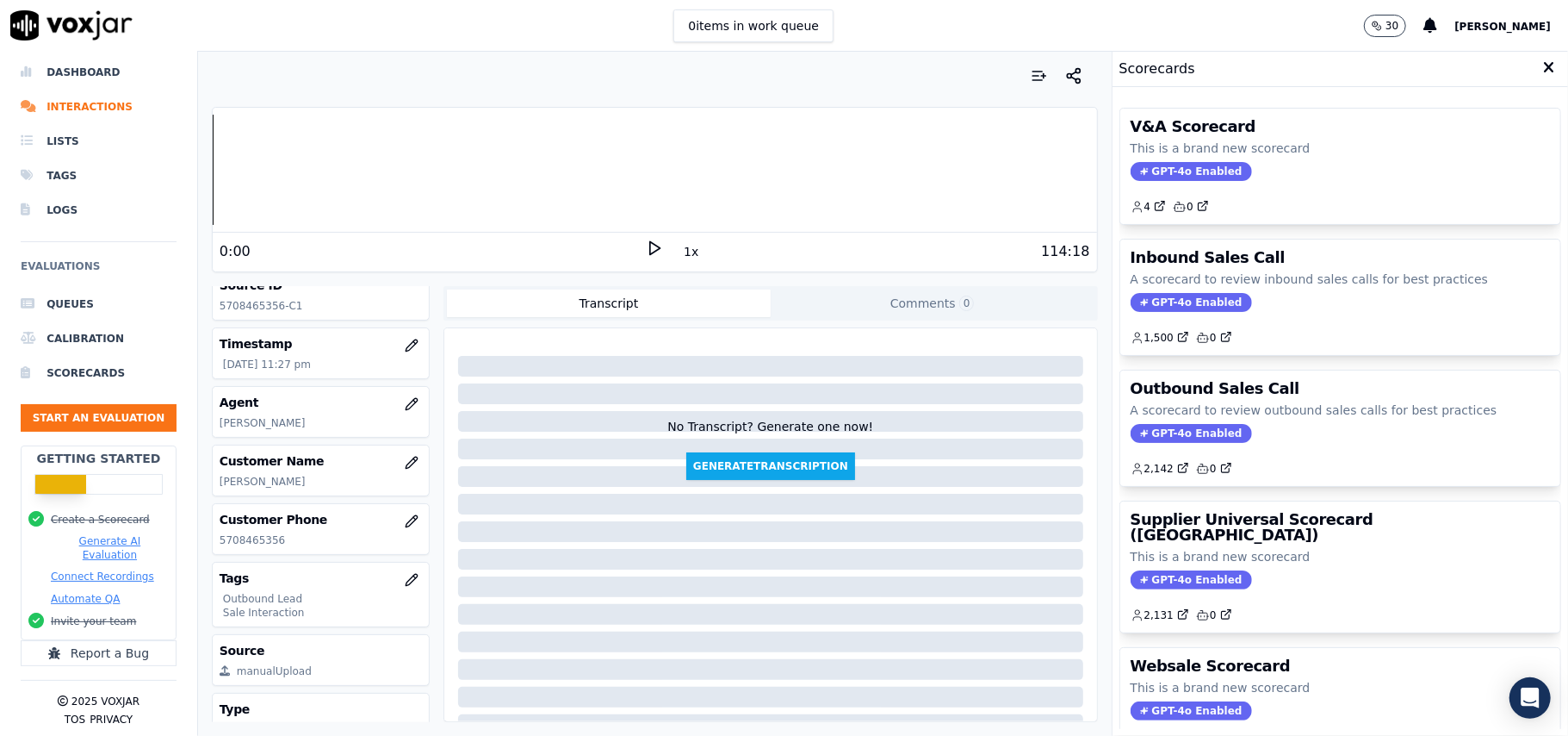
scroll to position [168, 0]
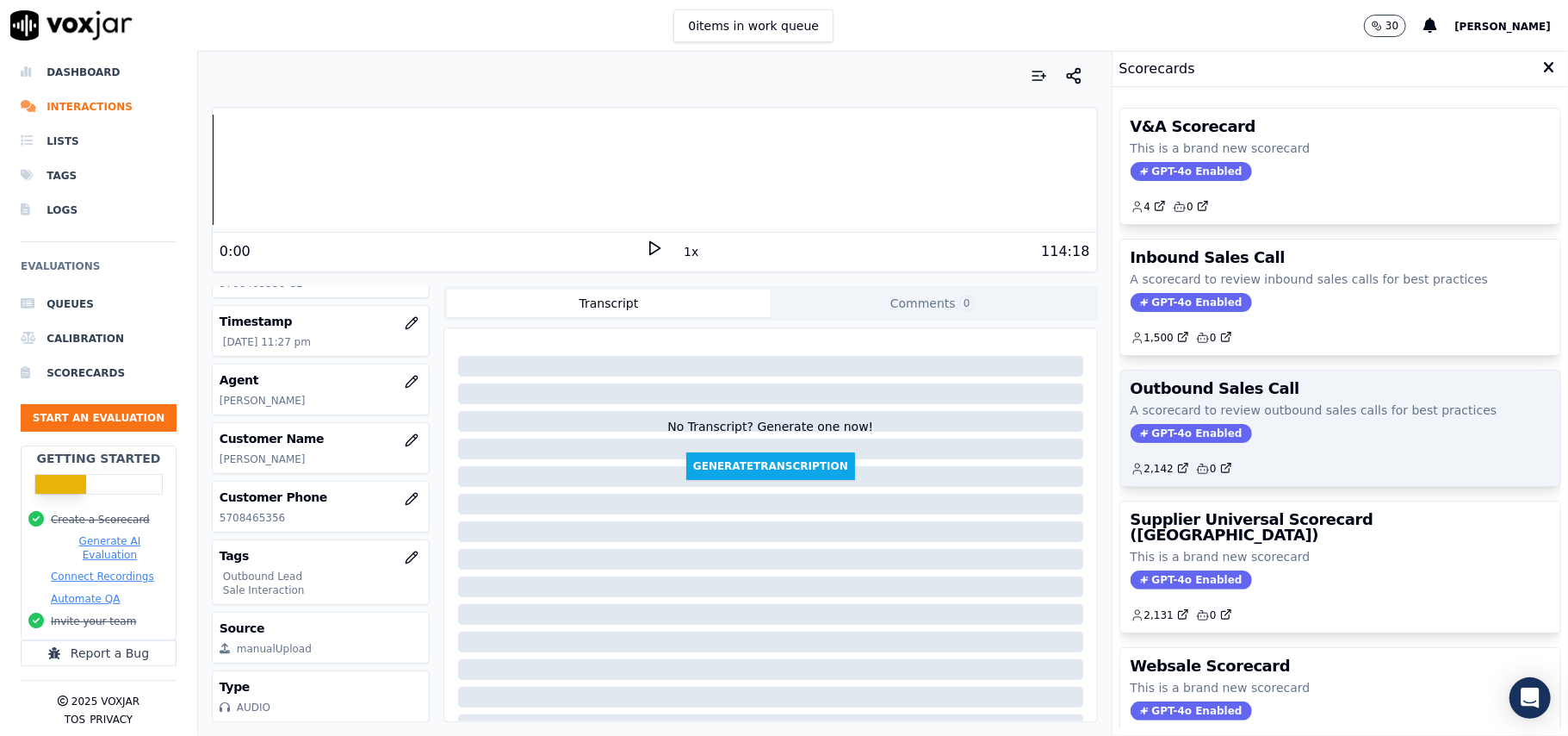
click at [1192, 432] on span "GPT-4o Enabled" at bounding box center [1191, 432] width 122 height 18
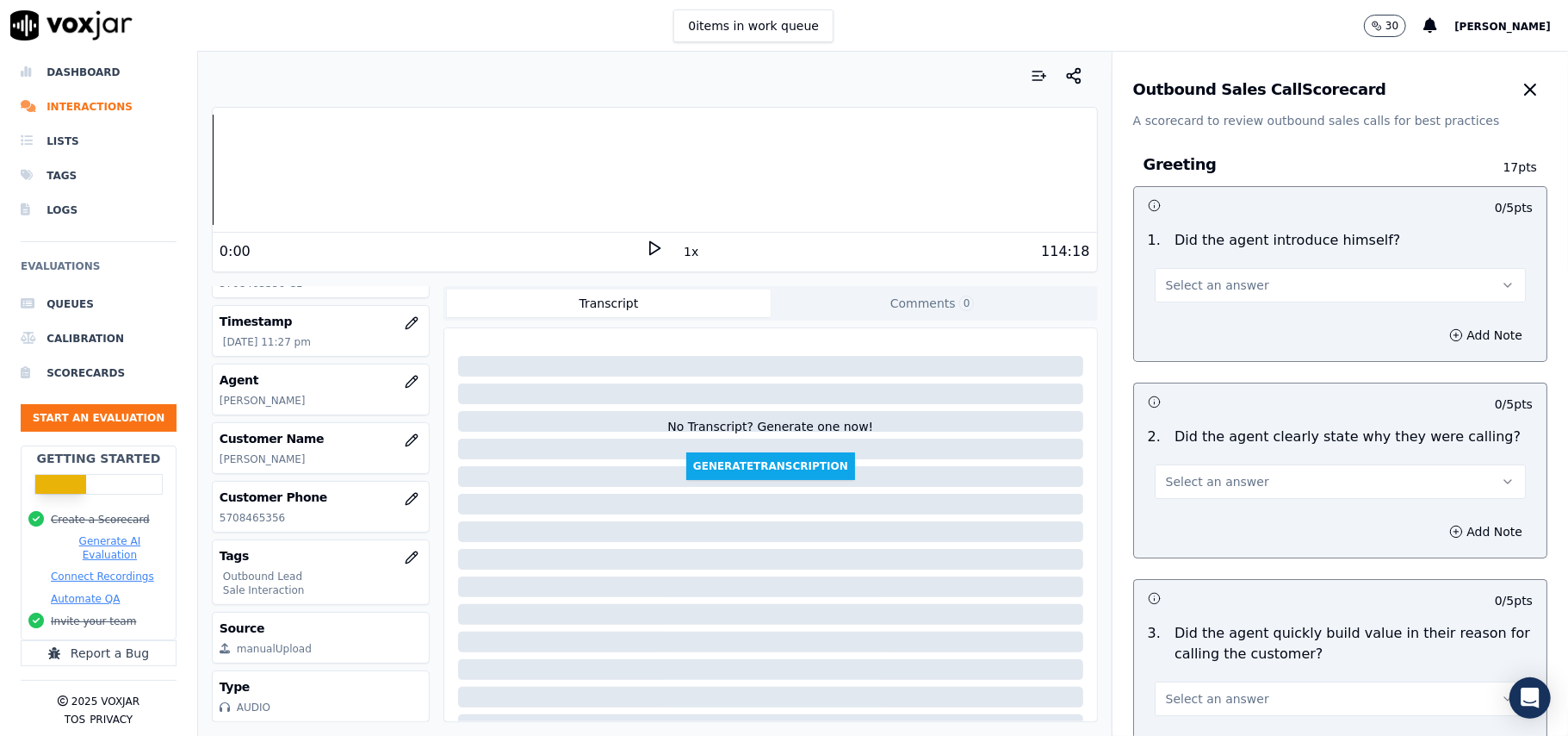
click at [1166, 291] on span "Select an answer" at bounding box center [1218, 285] width 103 height 18
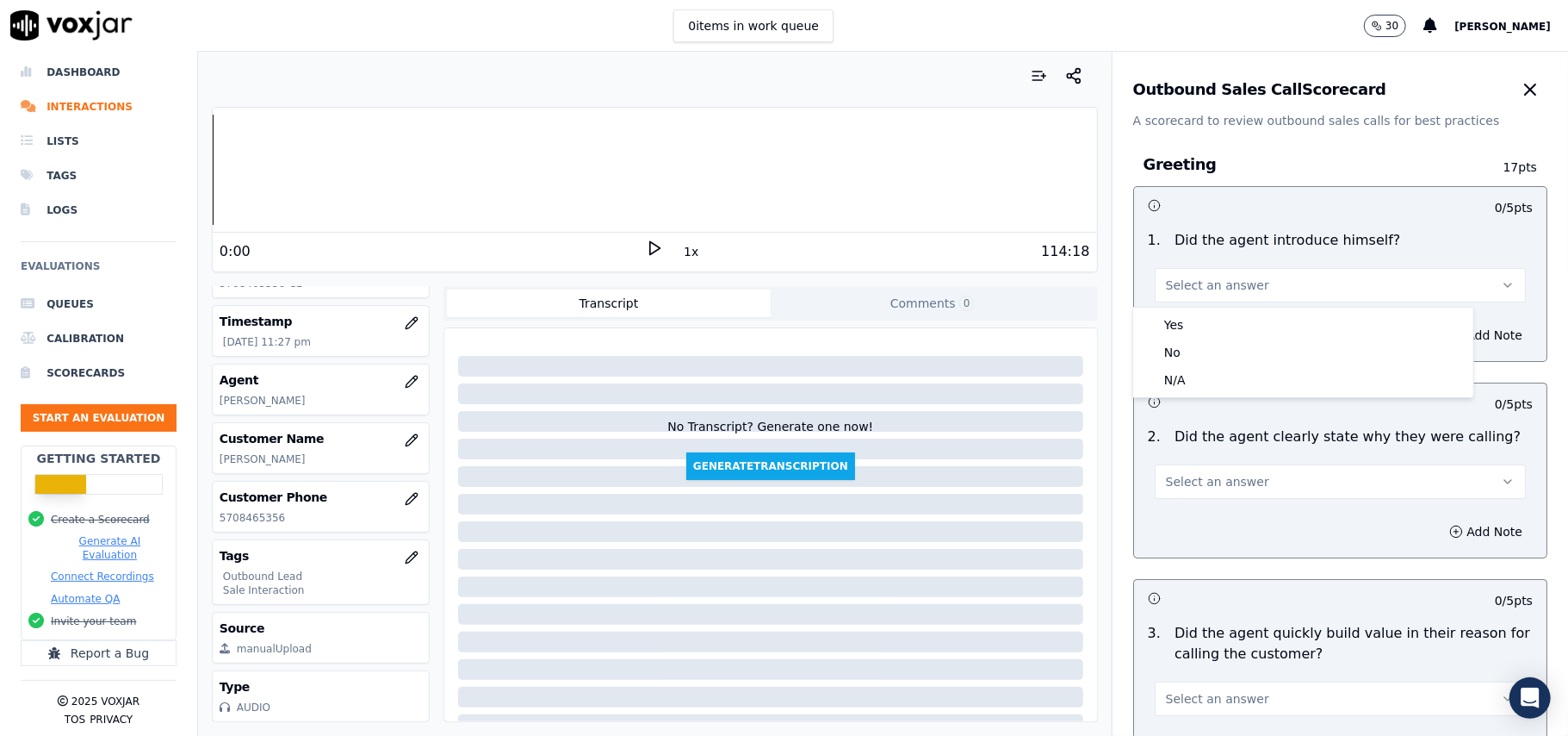
click at [1164, 325] on div "Yes" at bounding box center [1303, 324] width 333 height 27
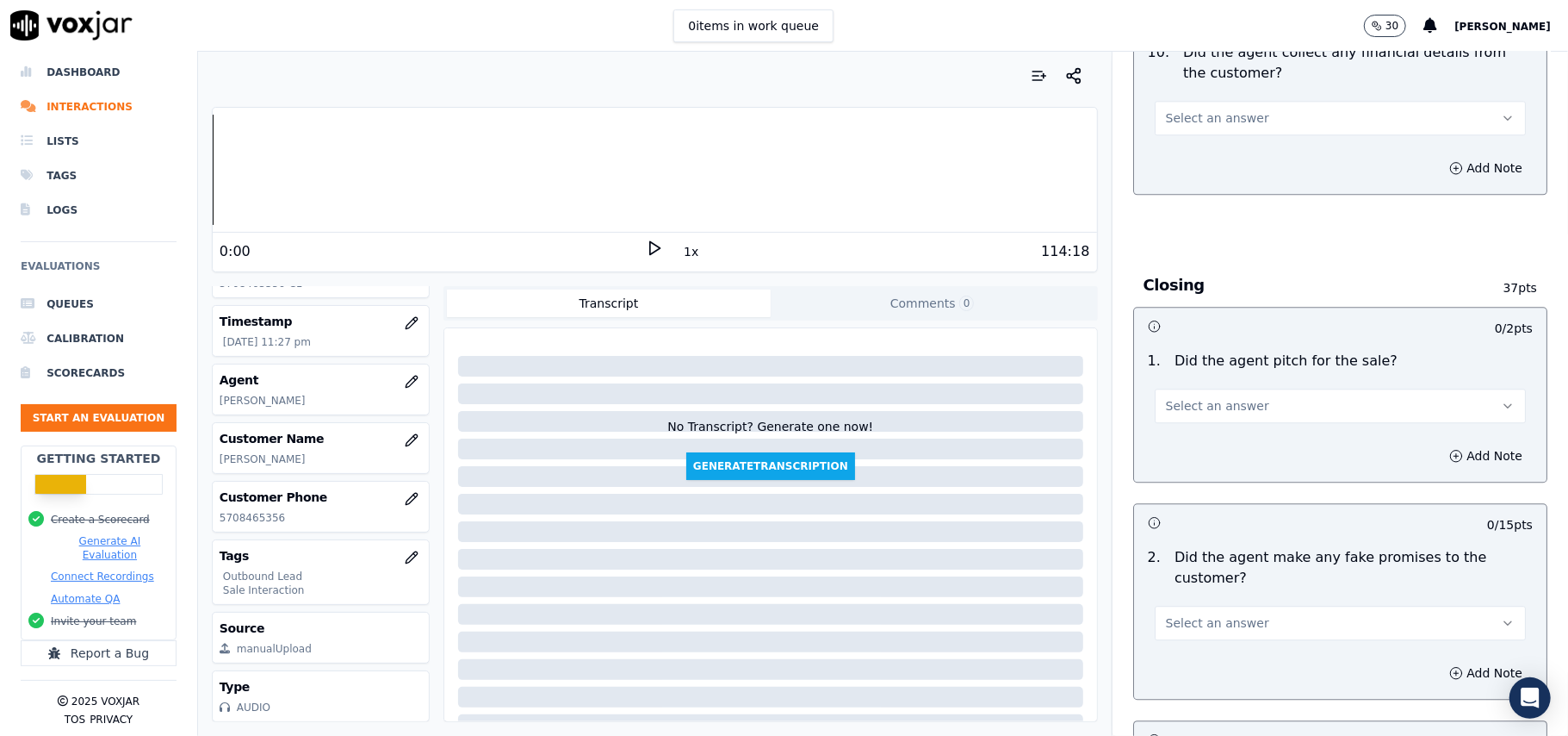
scroll to position [4296, 0]
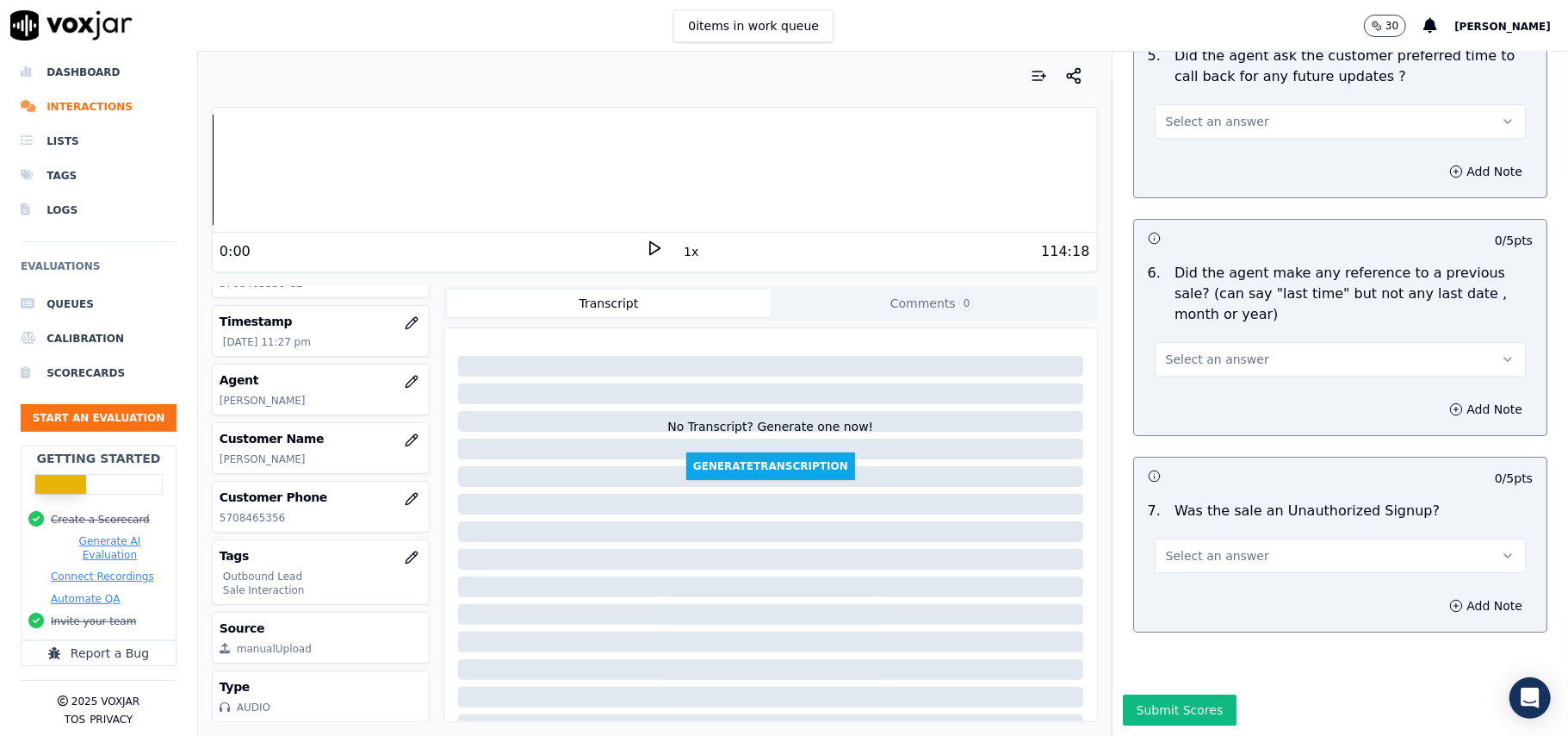
click at [1235, 534] on div "Select an answer" at bounding box center [1339, 553] width 371 height 38
click at [1200, 547] on span "Select an answer" at bounding box center [1218, 556] width 103 height 18
click at [1184, 570] on div "No" at bounding box center [1303, 570] width 333 height 27
click at [1199, 342] on button "Select an answer" at bounding box center [1339, 358] width 371 height 34
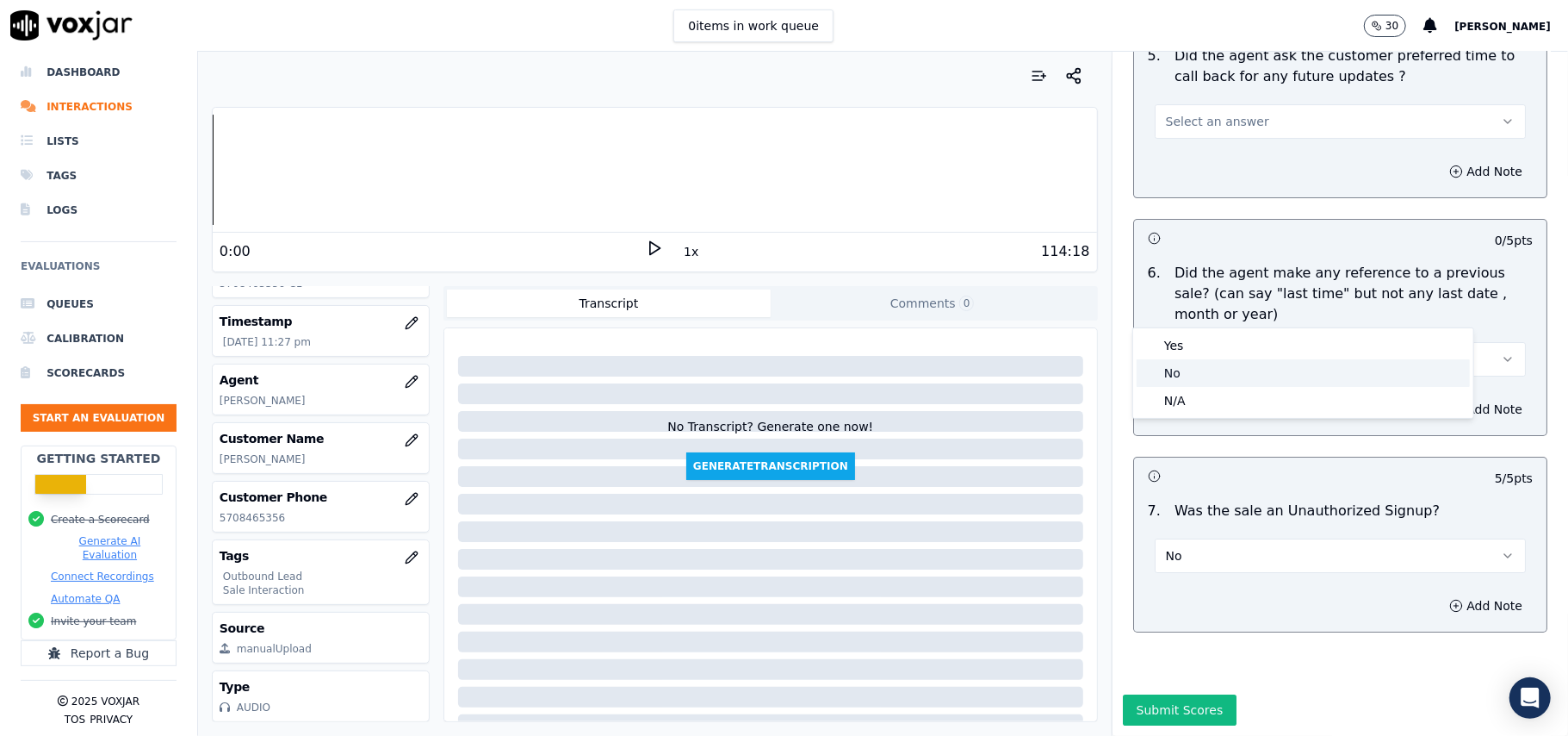
click at [1180, 360] on div "No" at bounding box center [1303, 373] width 333 height 27
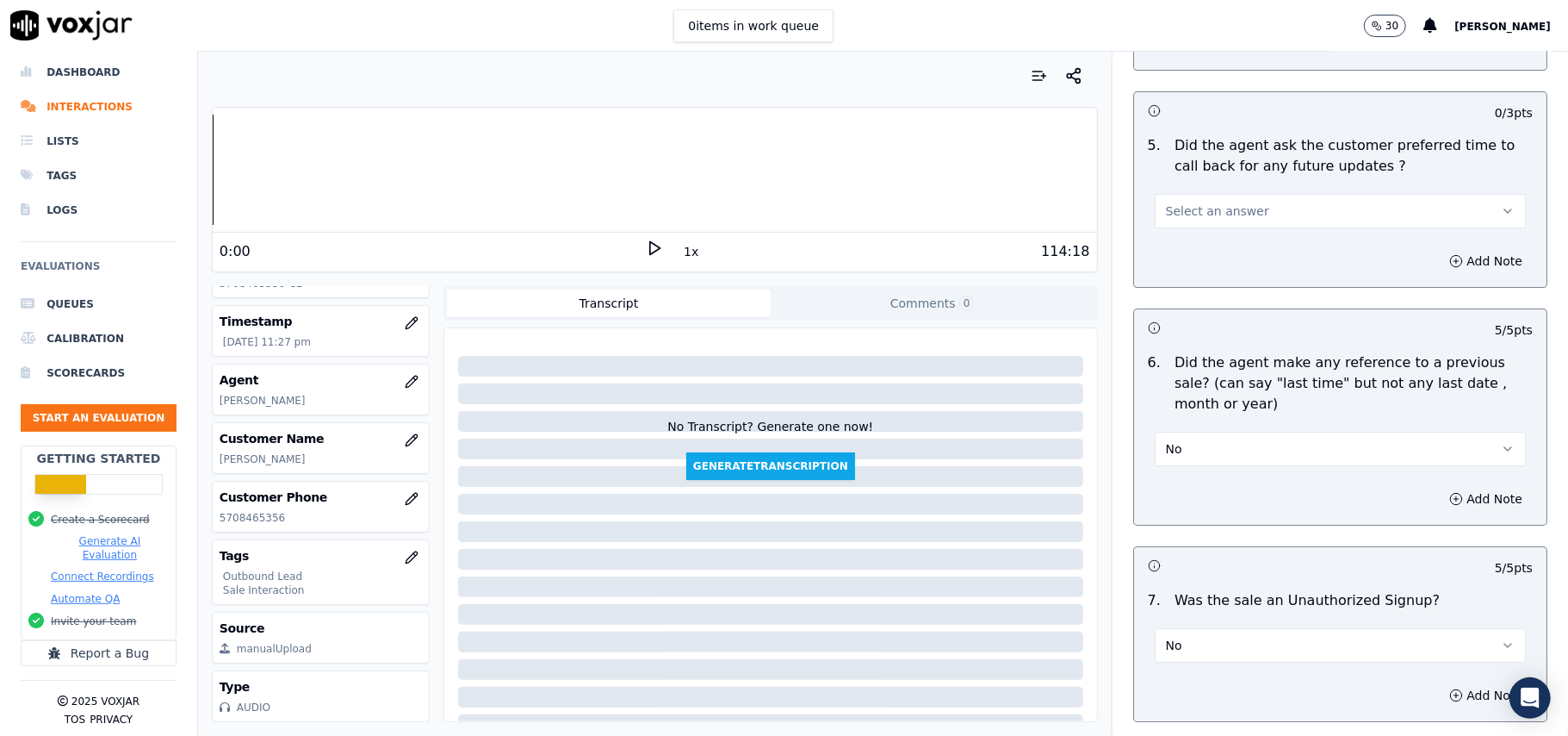
scroll to position [4066, 0]
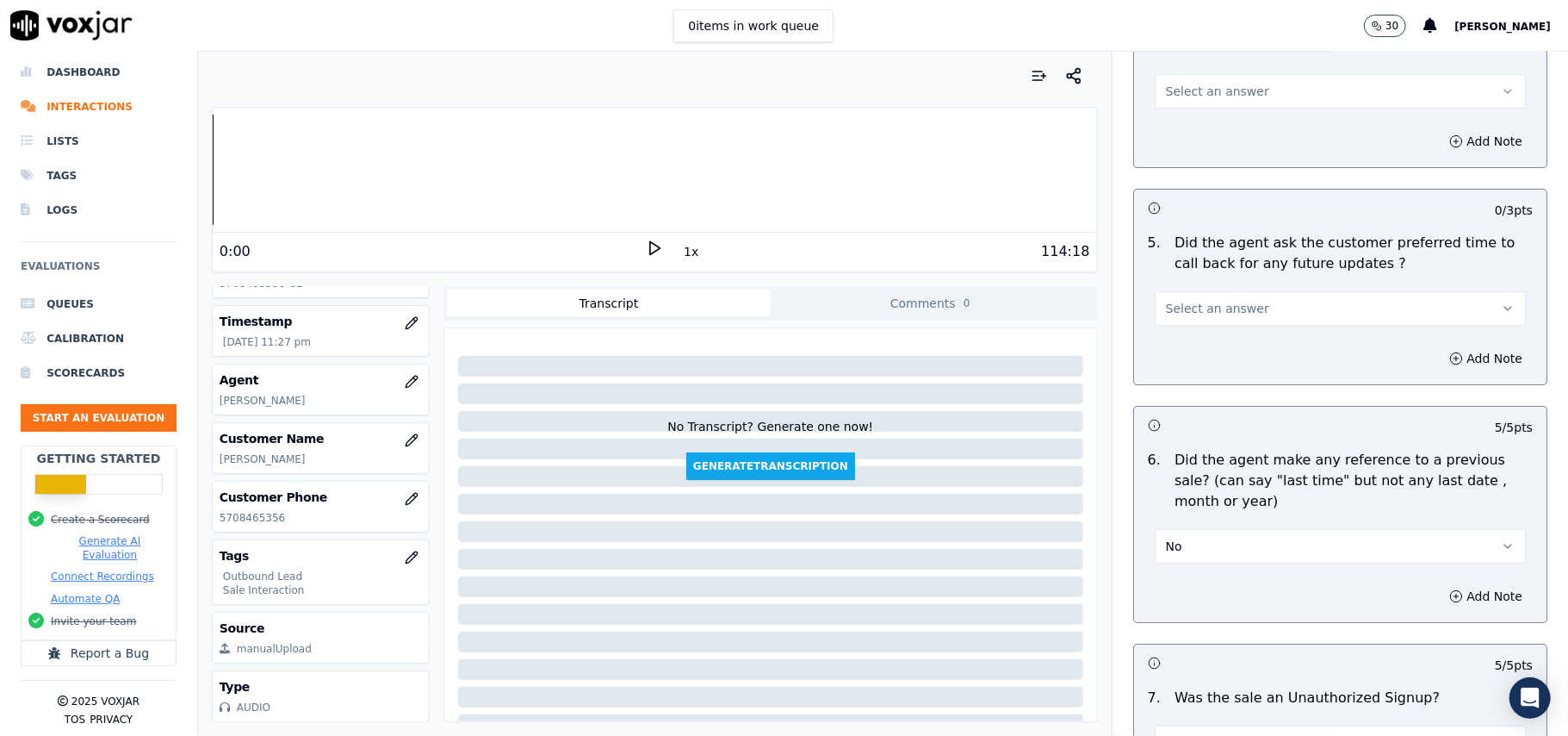
click at [1210, 300] on span "Select an answer" at bounding box center [1218, 309] width 103 height 18
click at [1207, 342] on div "Yes" at bounding box center [1303, 337] width 333 height 27
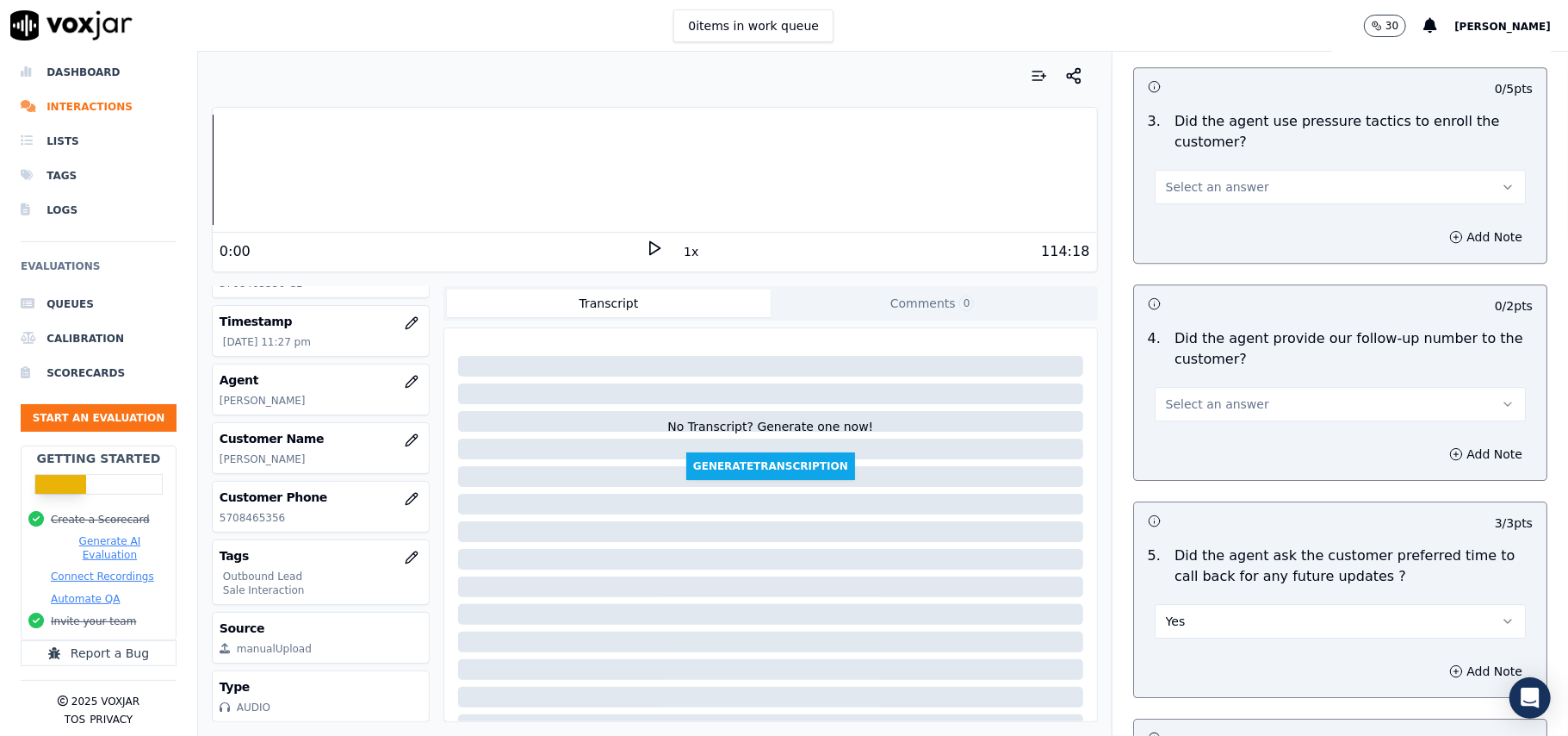
scroll to position [3722, 0]
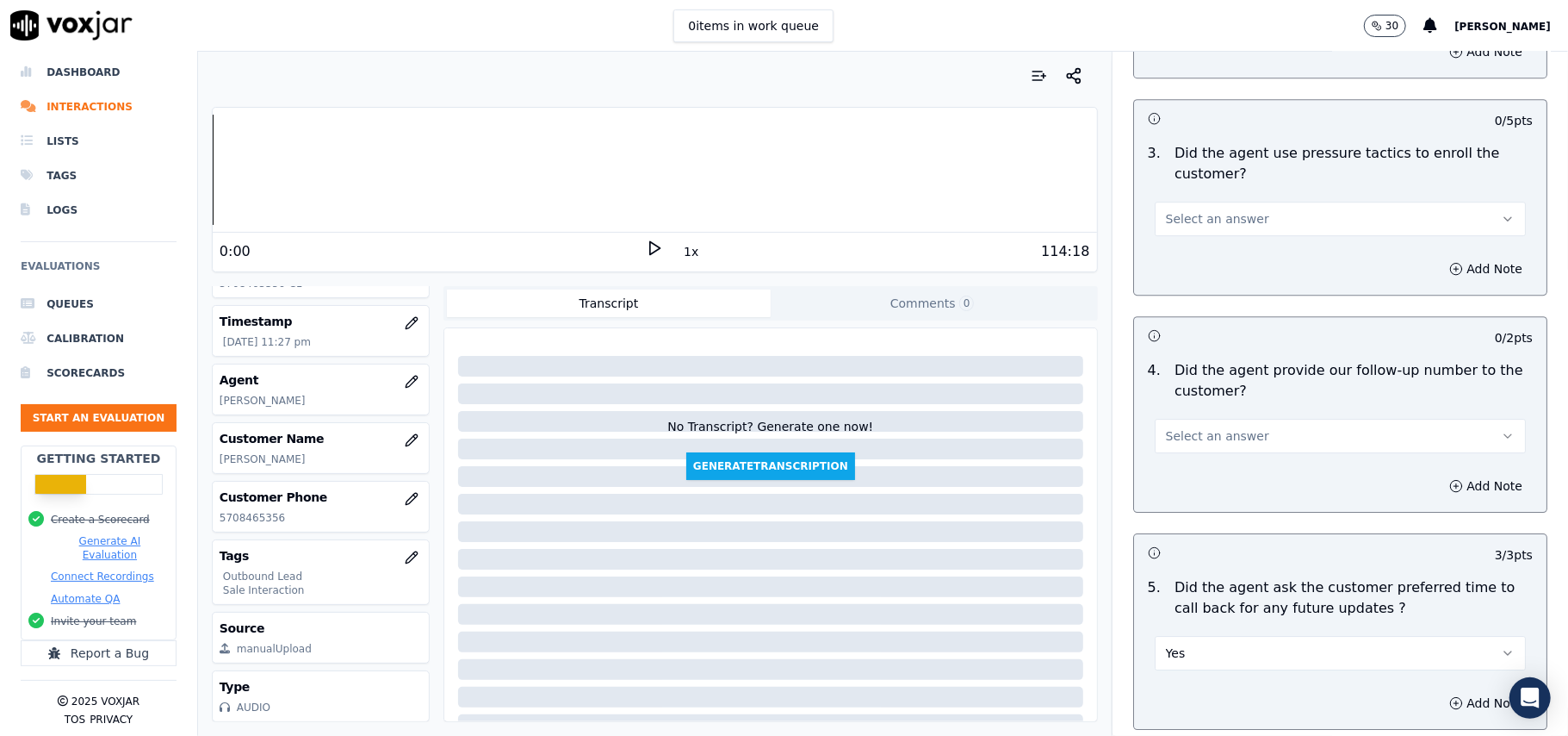
click at [1206, 419] on button "Select an answer" at bounding box center [1339, 435] width 371 height 34
click at [1177, 529] on div "N/A" at bounding box center [1303, 519] width 333 height 27
click at [1203, 210] on span "Select an answer" at bounding box center [1218, 219] width 103 height 18
click at [1199, 266] on div "No" at bounding box center [1303, 274] width 333 height 27
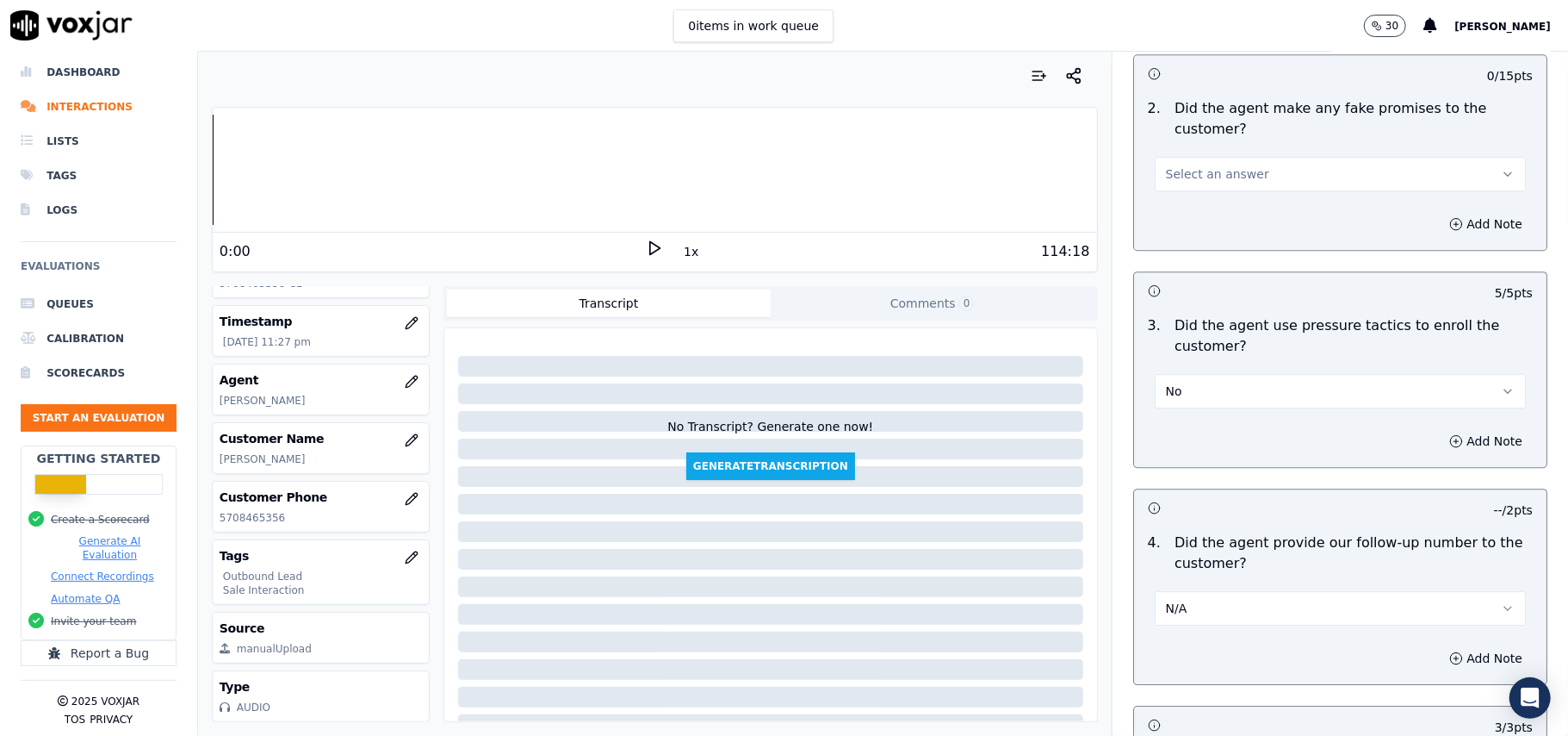
scroll to position [3377, 0]
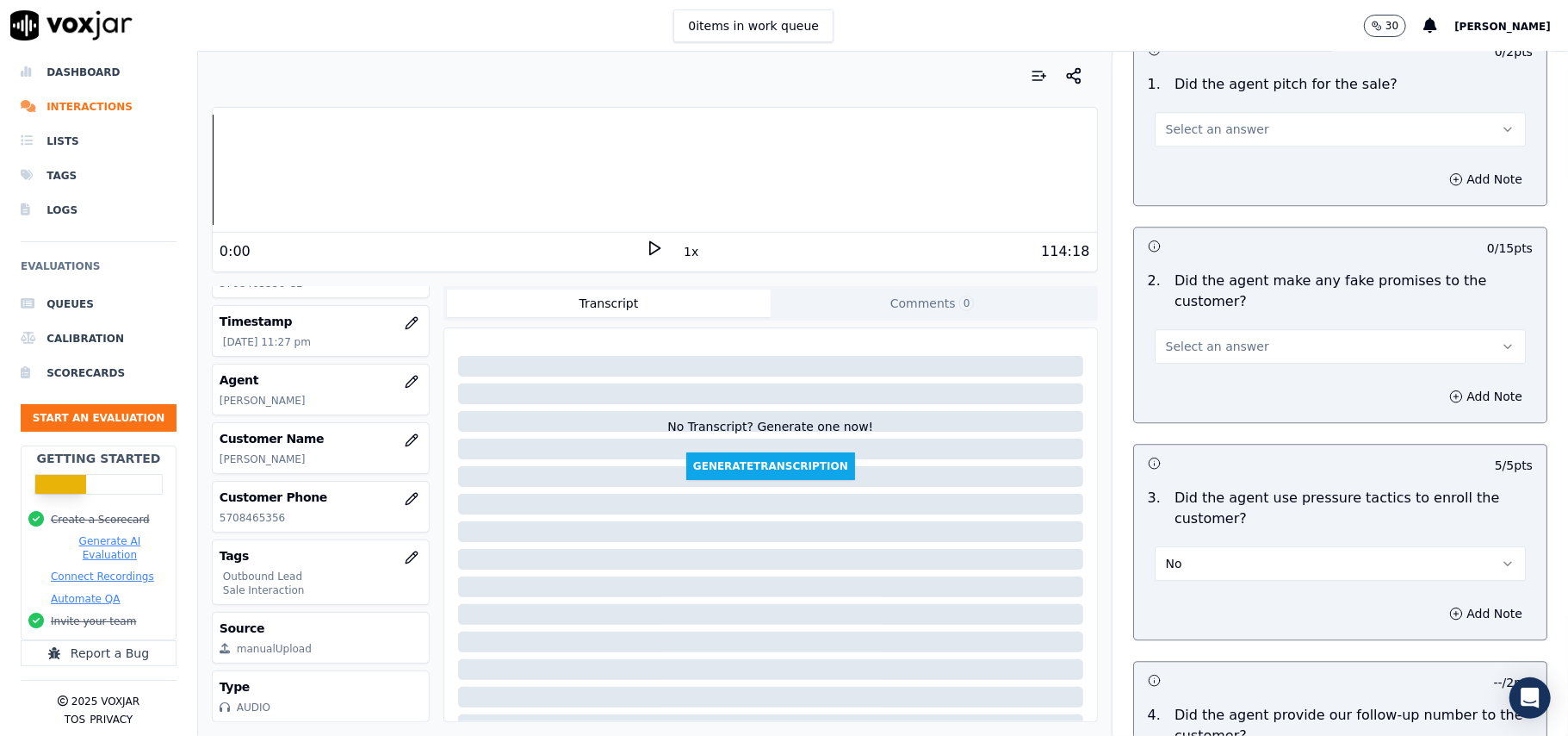
click at [1195, 338] on span "Select an answer" at bounding box center [1218, 347] width 103 height 18
click at [1192, 401] on div "No" at bounding box center [1303, 400] width 333 height 27
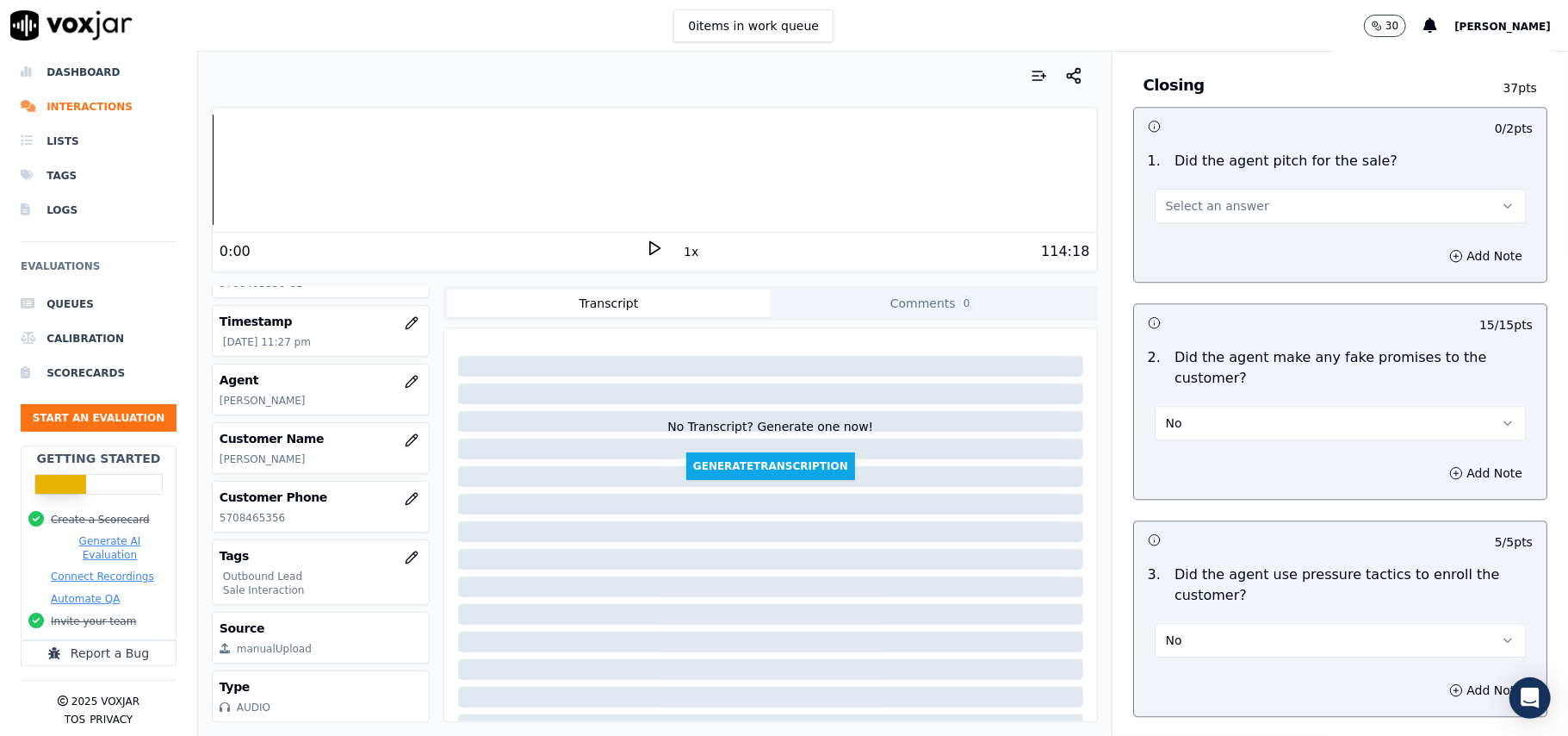
scroll to position [3147, 0]
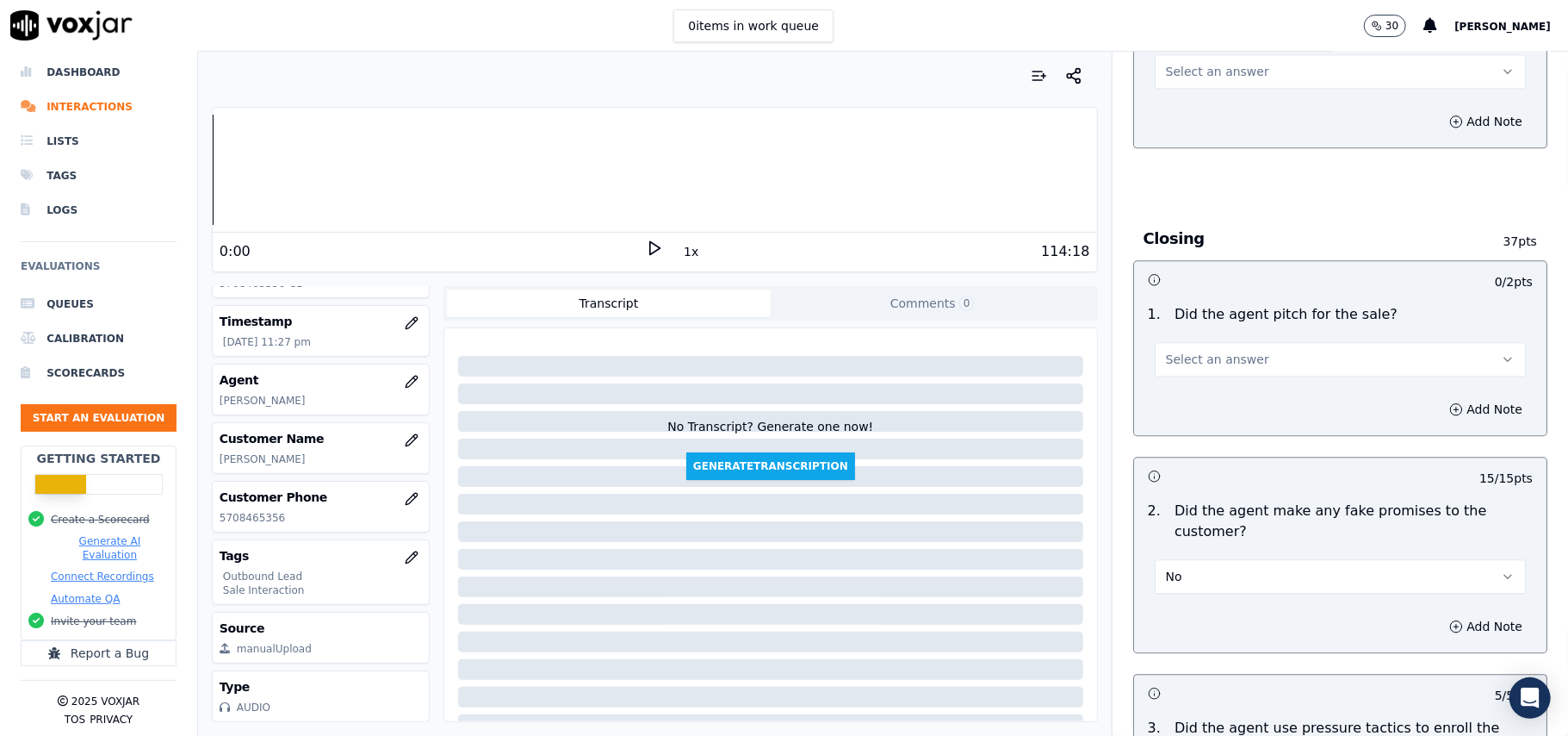
drag, startPoint x: 1222, startPoint y: 335, endPoint x: 1222, endPoint y: 350, distance: 15.0
click at [1222, 342] on button "Select an answer" at bounding box center [1339, 358] width 371 height 34
click at [1222, 385] on div "Yes" at bounding box center [1303, 385] width 333 height 27
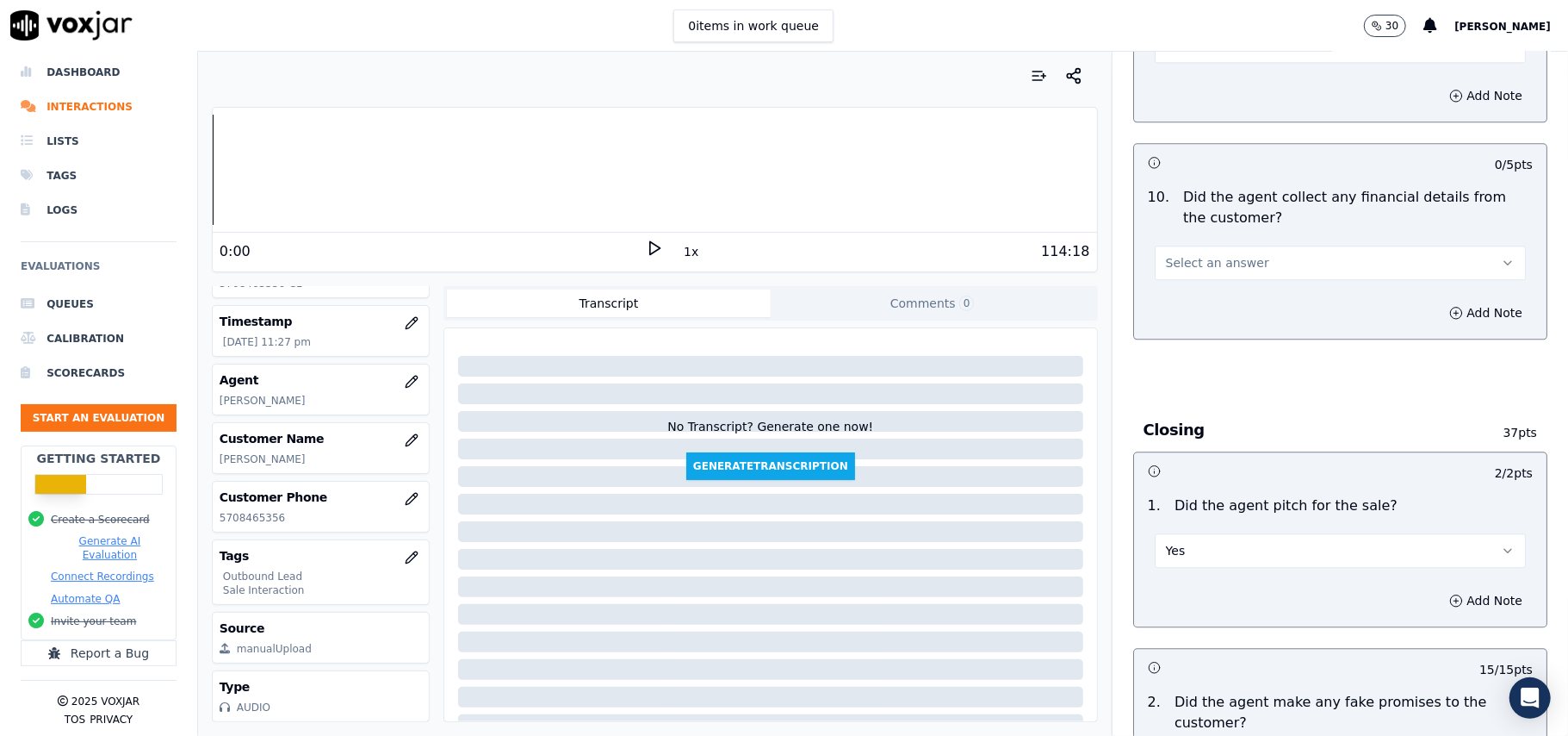
scroll to position [2823, 0]
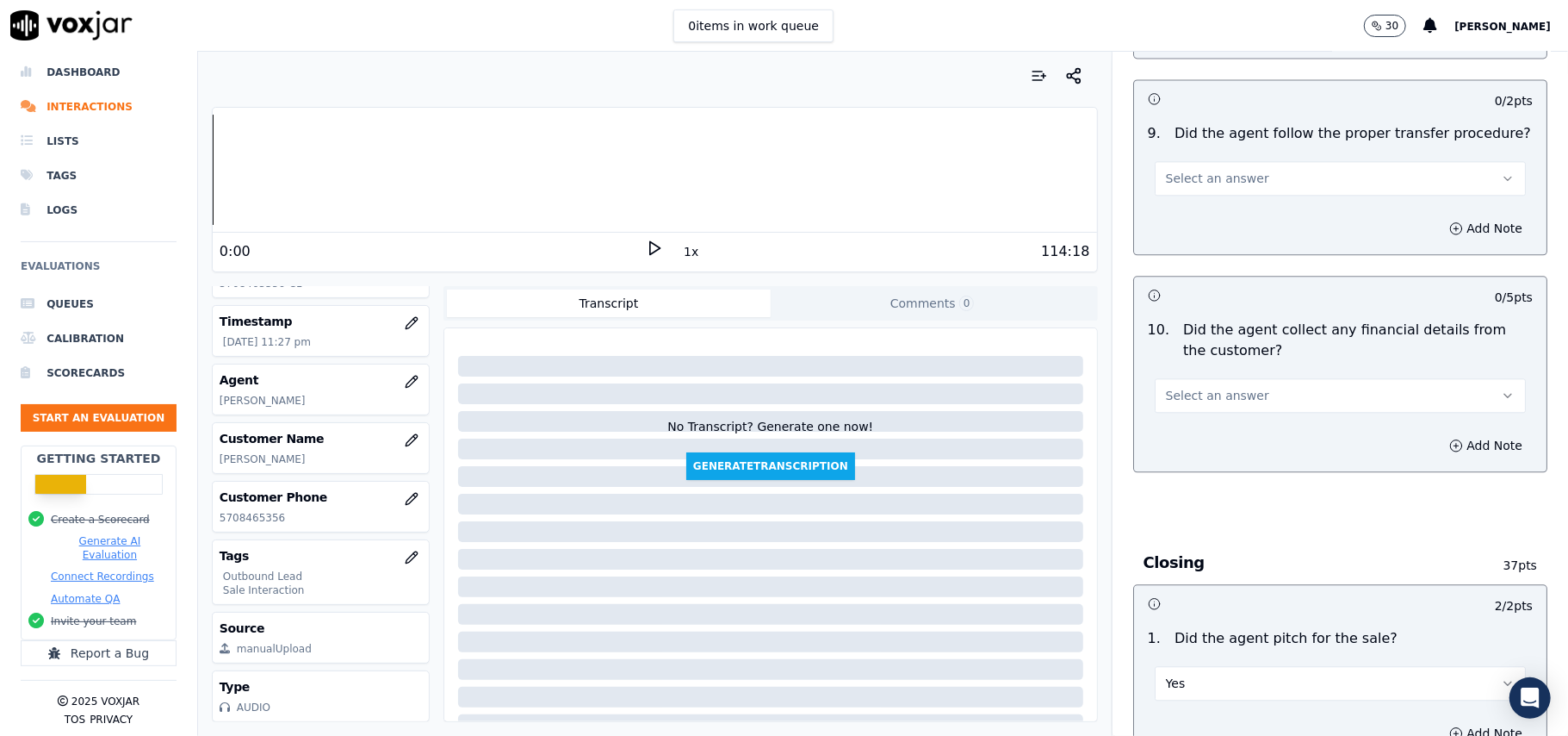
click at [1221, 393] on button "Select an answer" at bounding box center [1339, 394] width 371 height 34
drag, startPoint x: 1193, startPoint y: 450, endPoint x: 1138, endPoint y: 393, distance: 79.2
click at [1193, 452] on div "No" at bounding box center [1303, 449] width 333 height 27
click at [1290, 167] on button "Select an answer" at bounding box center [1339, 177] width 371 height 34
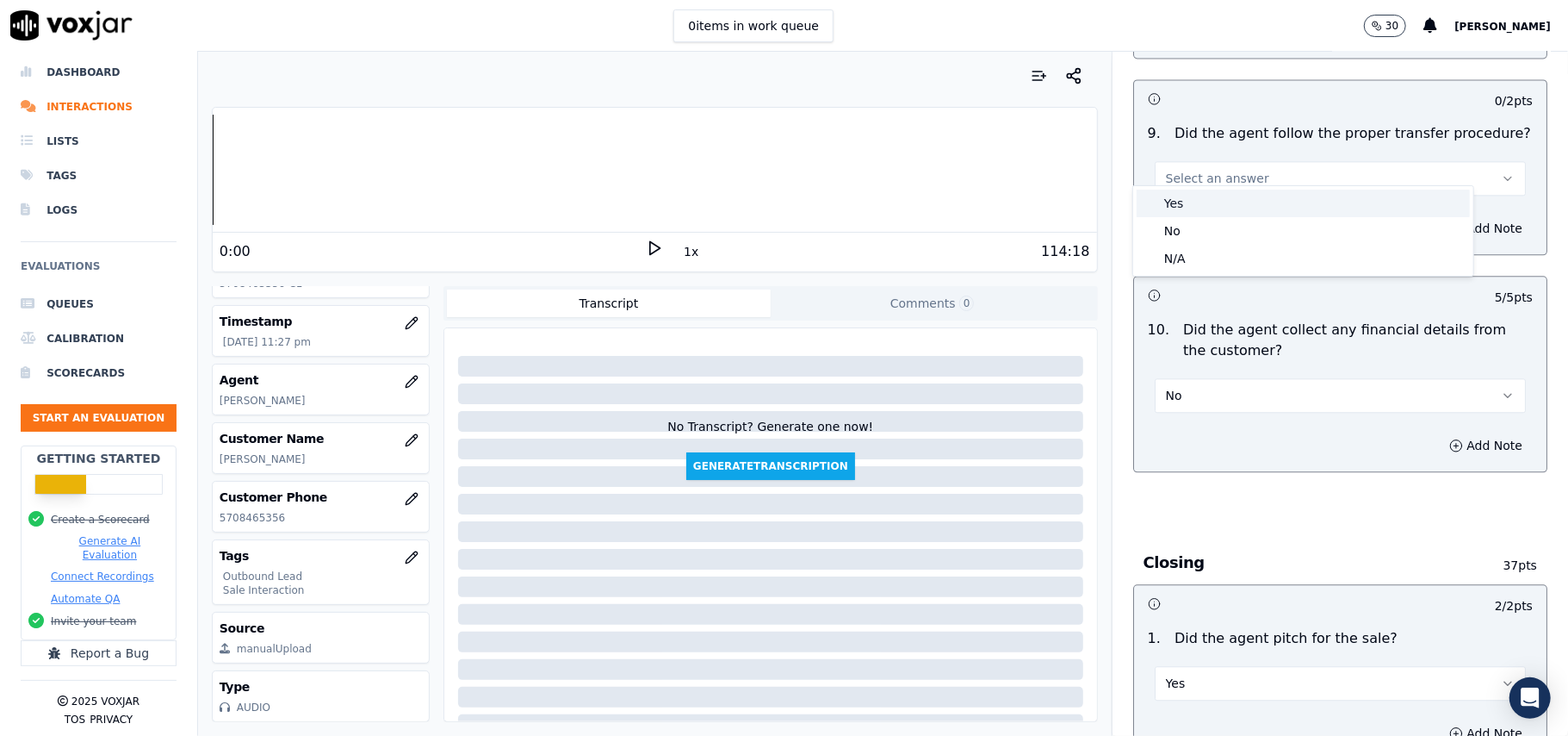
click at [1254, 203] on div "Yes" at bounding box center [1303, 203] width 333 height 27
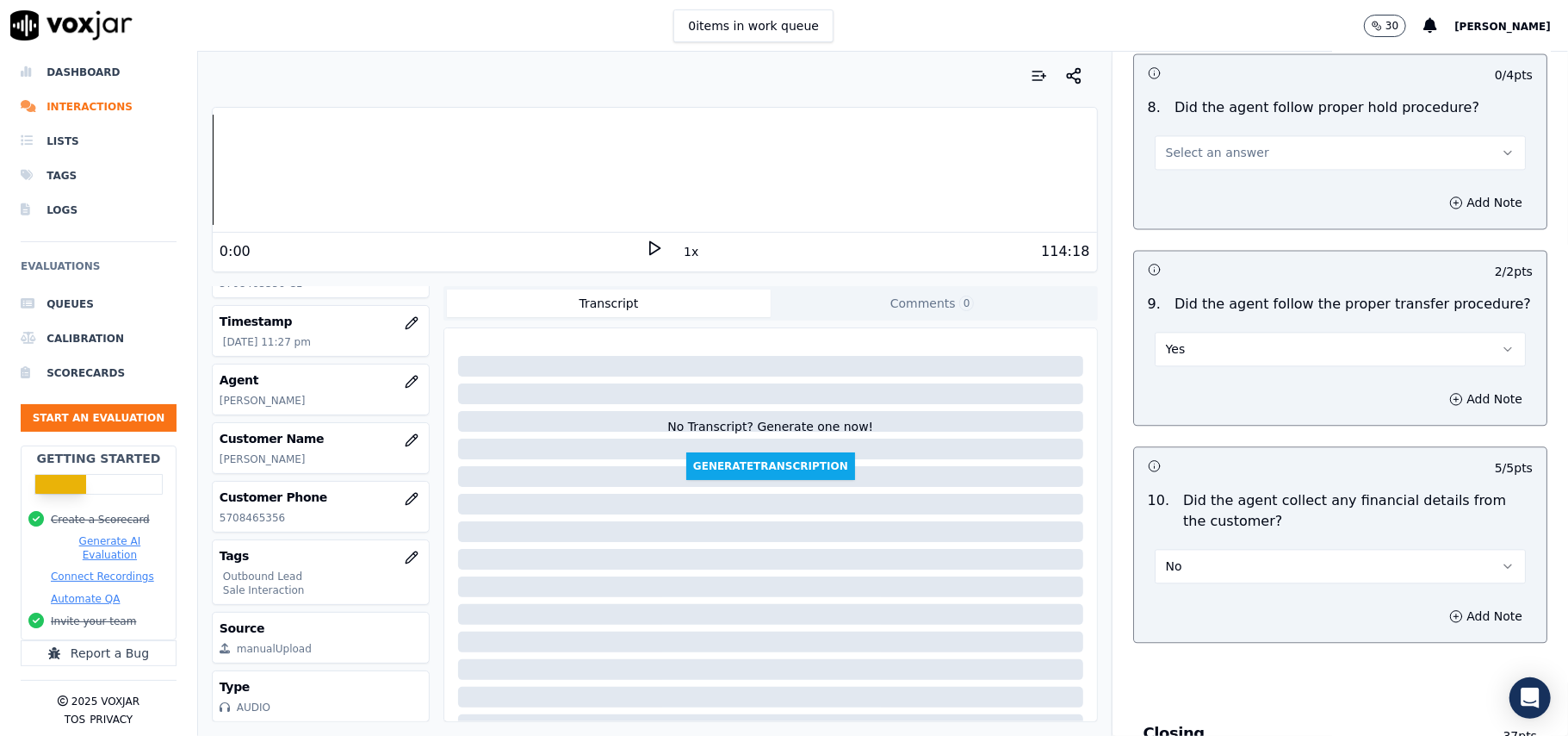
scroll to position [2479, 0]
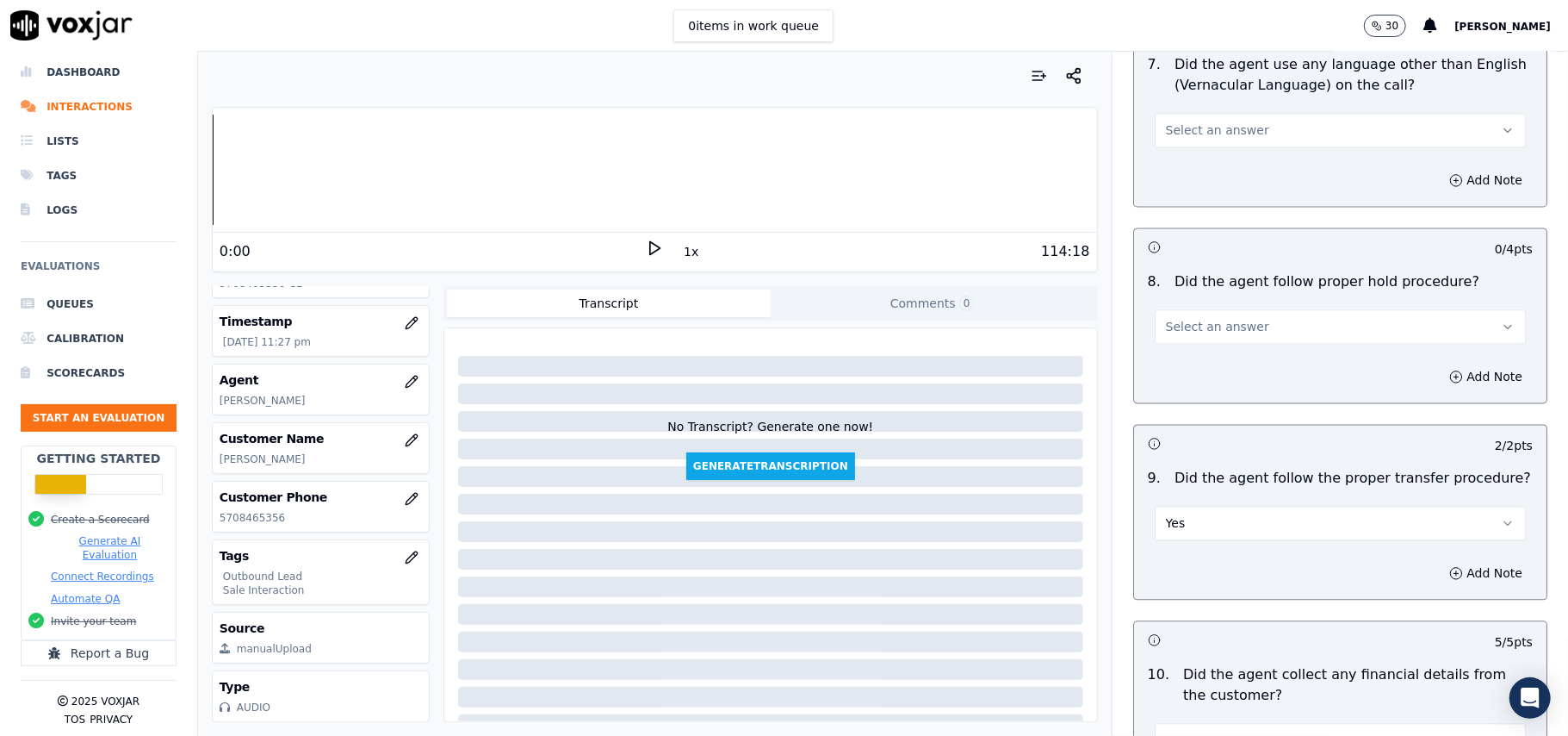
drag, startPoint x: 1224, startPoint y: 308, endPoint x: 1216, endPoint y: 327, distance: 20.6
click at [1224, 317] on span "Select an answer" at bounding box center [1218, 326] width 103 height 18
click at [1202, 352] on div "Yes" at bounding box center [1303, 350] width 333 height 27
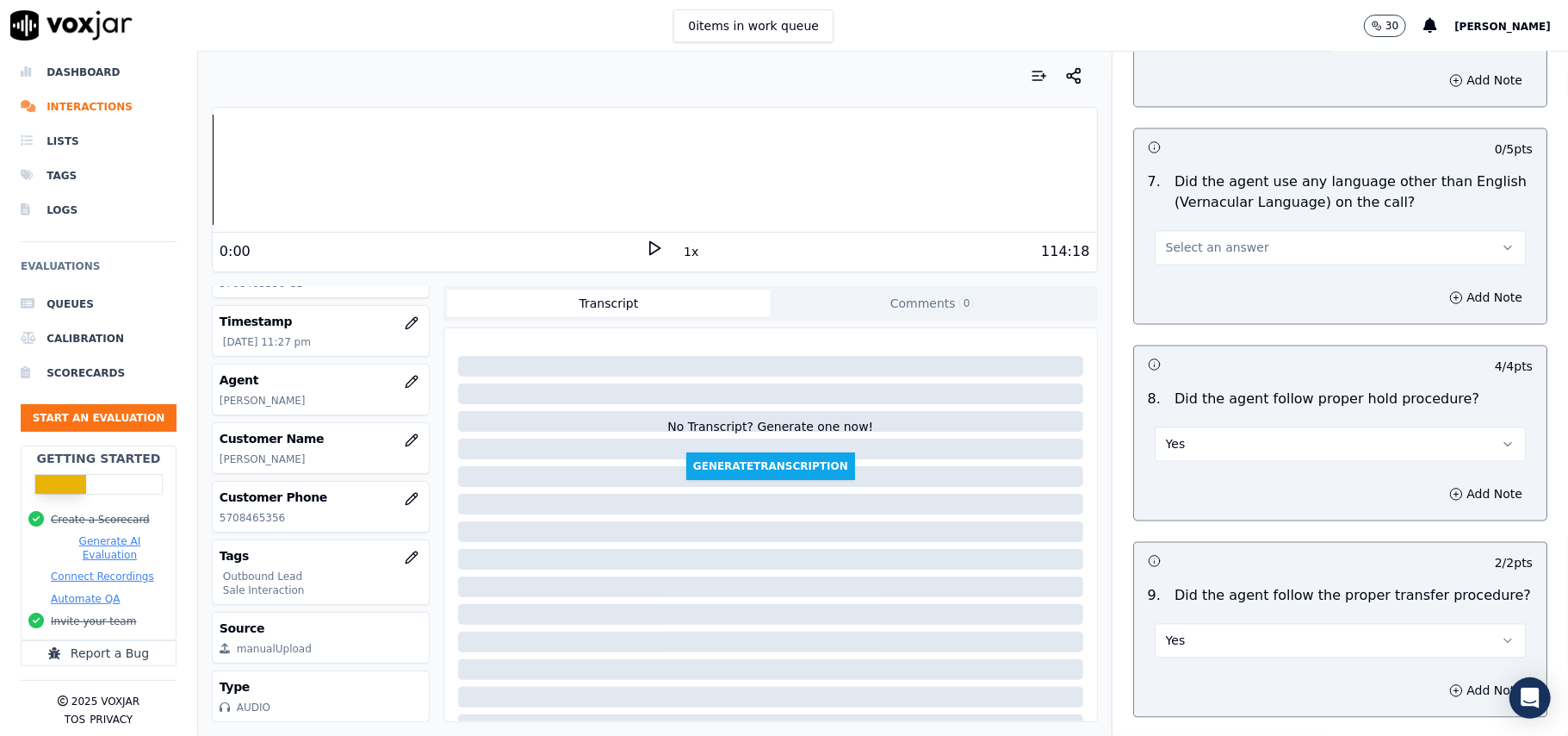
scroll to position [2250, 0]
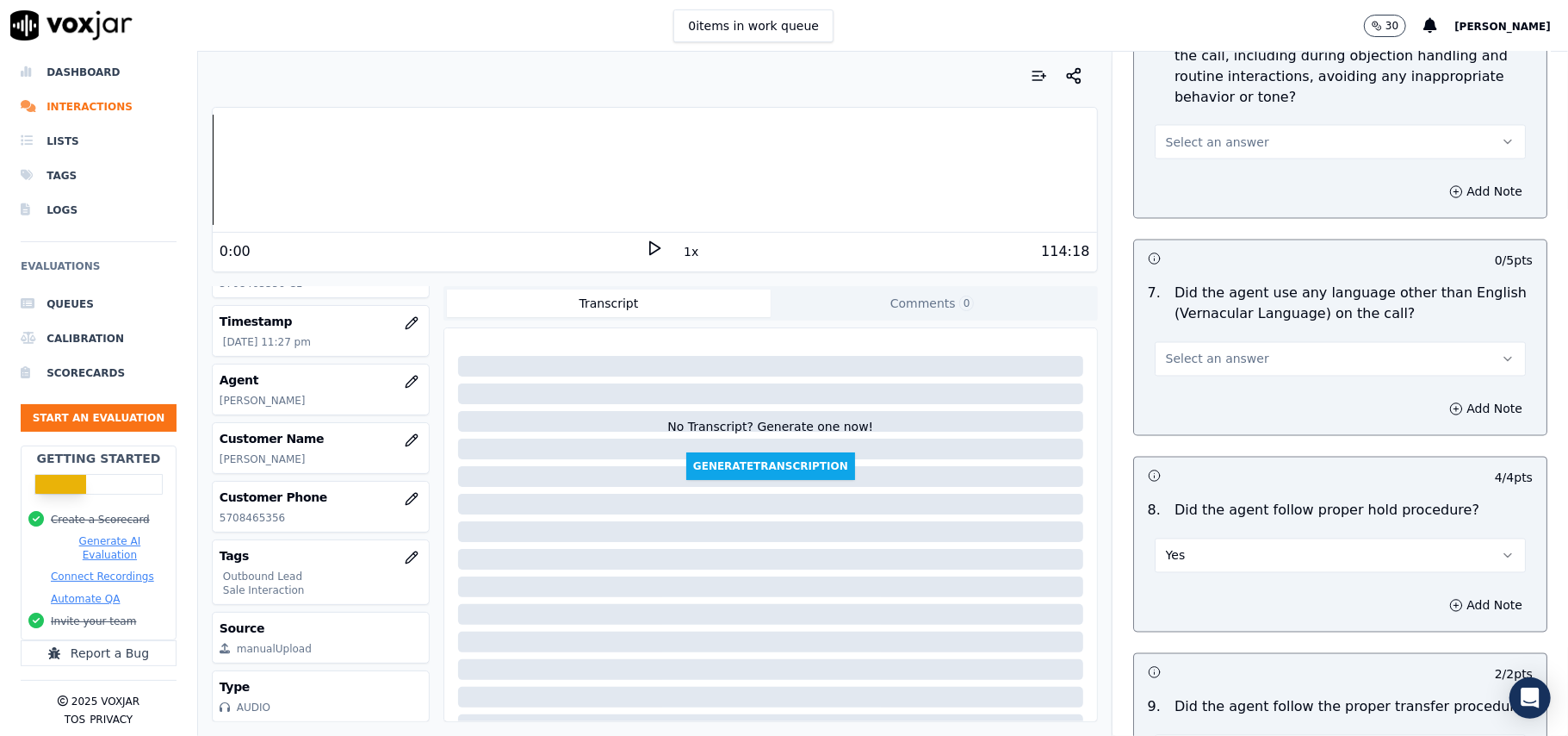
click at [1199, 350] on span "Select an answer" at bounding box center [1218, 359] width 103 height 18
click at [1192, 411] on div "No" at bounding box center [1303, 411] width 333 height 27
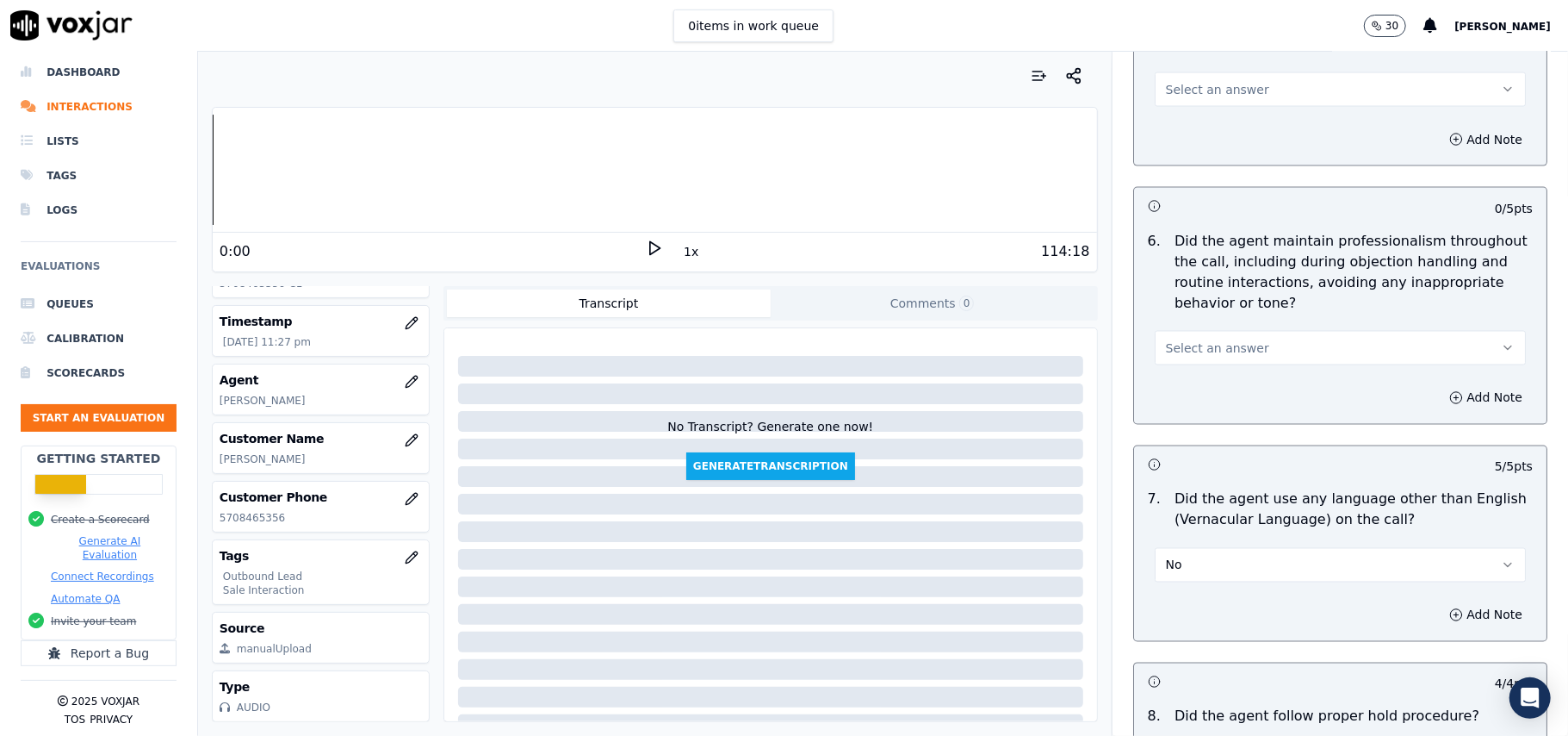
scroll to position [1790, 0]
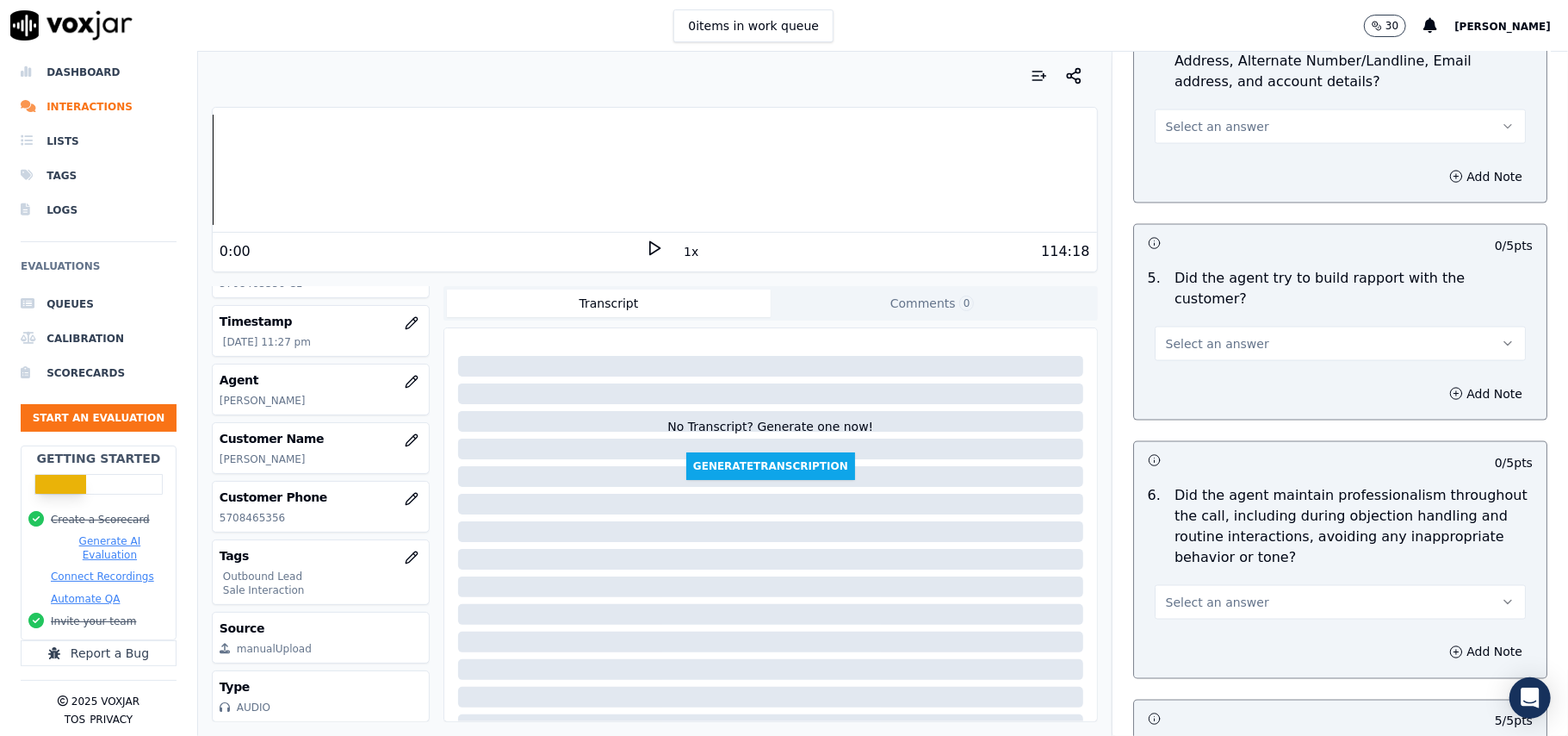
click at [1192, 604] on div "6 . Did the agent maintain professionalism throughout the call, including durin…" at bounding box center [1340, 552] width 413 height 148
click at [1175, 594] on span "Select an answer" at bounding box center [1218, 603] width 103 height 18
click at [1175, 620] on div "Yes" at bounding box center [1303, 625] width 333 height 27
click at [1237, 326] on button "Select an answer" at bounding box center [1339, 343] width 371 height 34
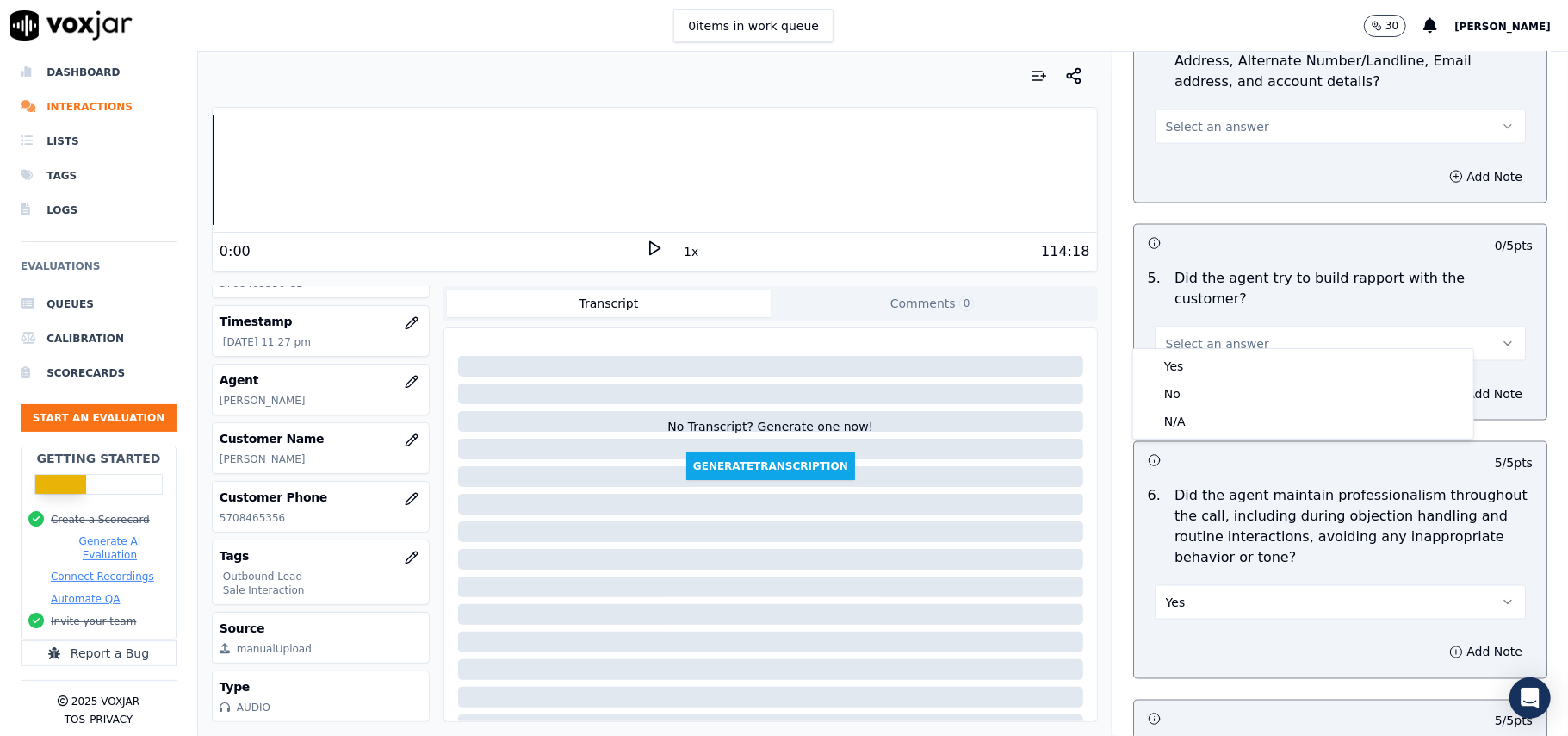
click at [1216, 347] on div "5 . Did the agent try to build rapport with the customer? Select an answer" at bounding box center [1340, 314] width 413 height 107
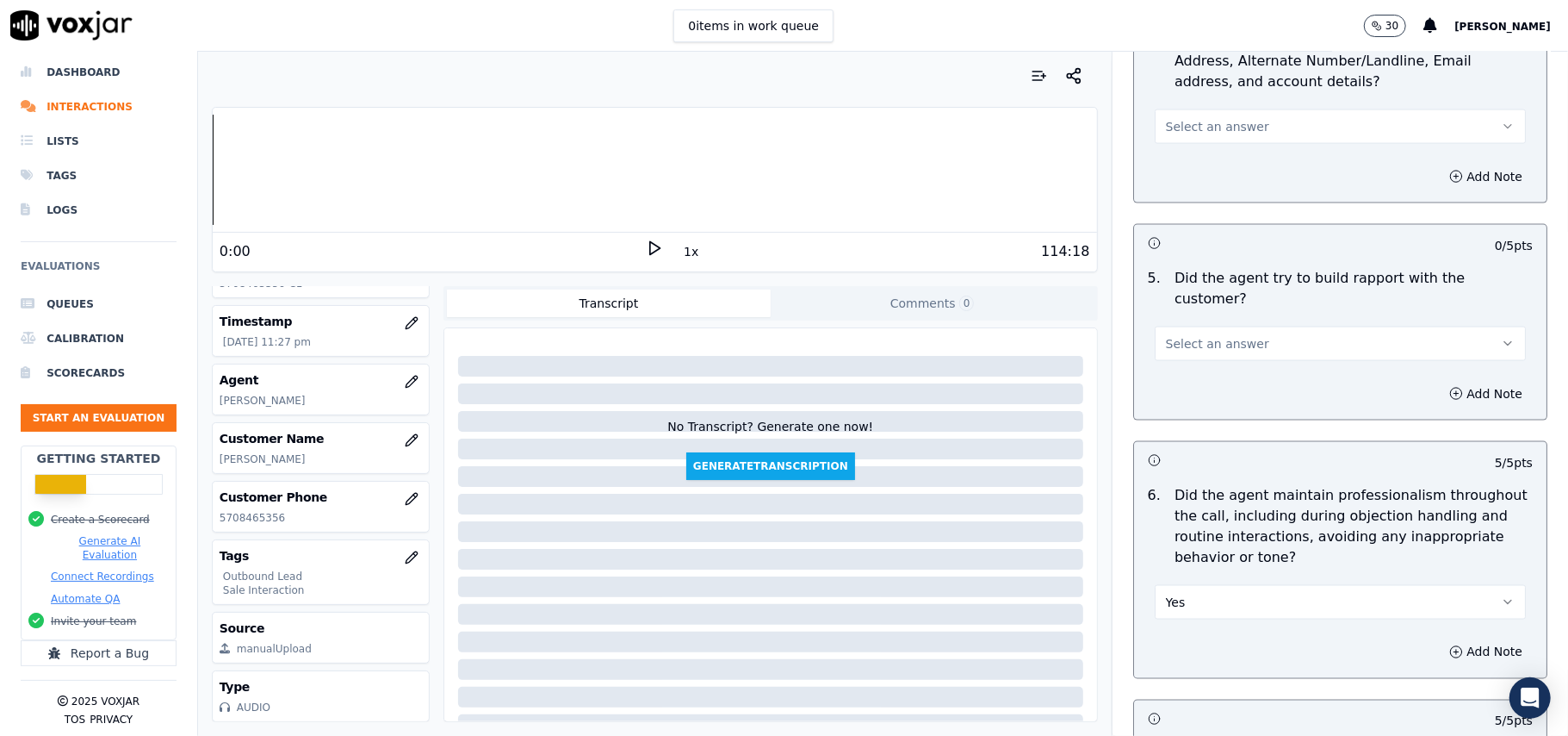
click at [1195, 335] on span "Select an answer" at bounding box center [1218, 344] width 103 height 18
click at [1185, 373] on div "Yes" at bounding box center [1303, 366] width 333 height 27
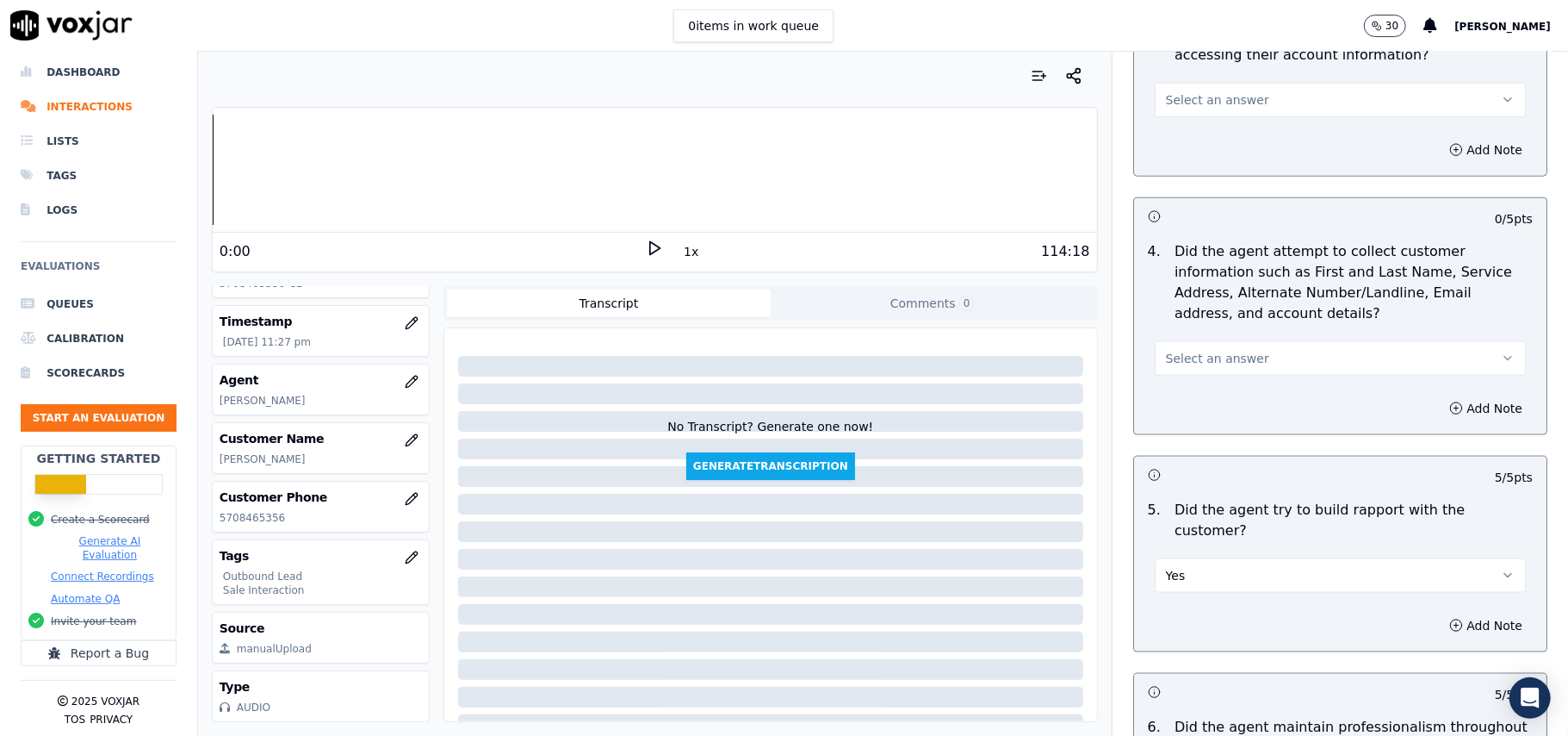
scroll to position [1446, 0]
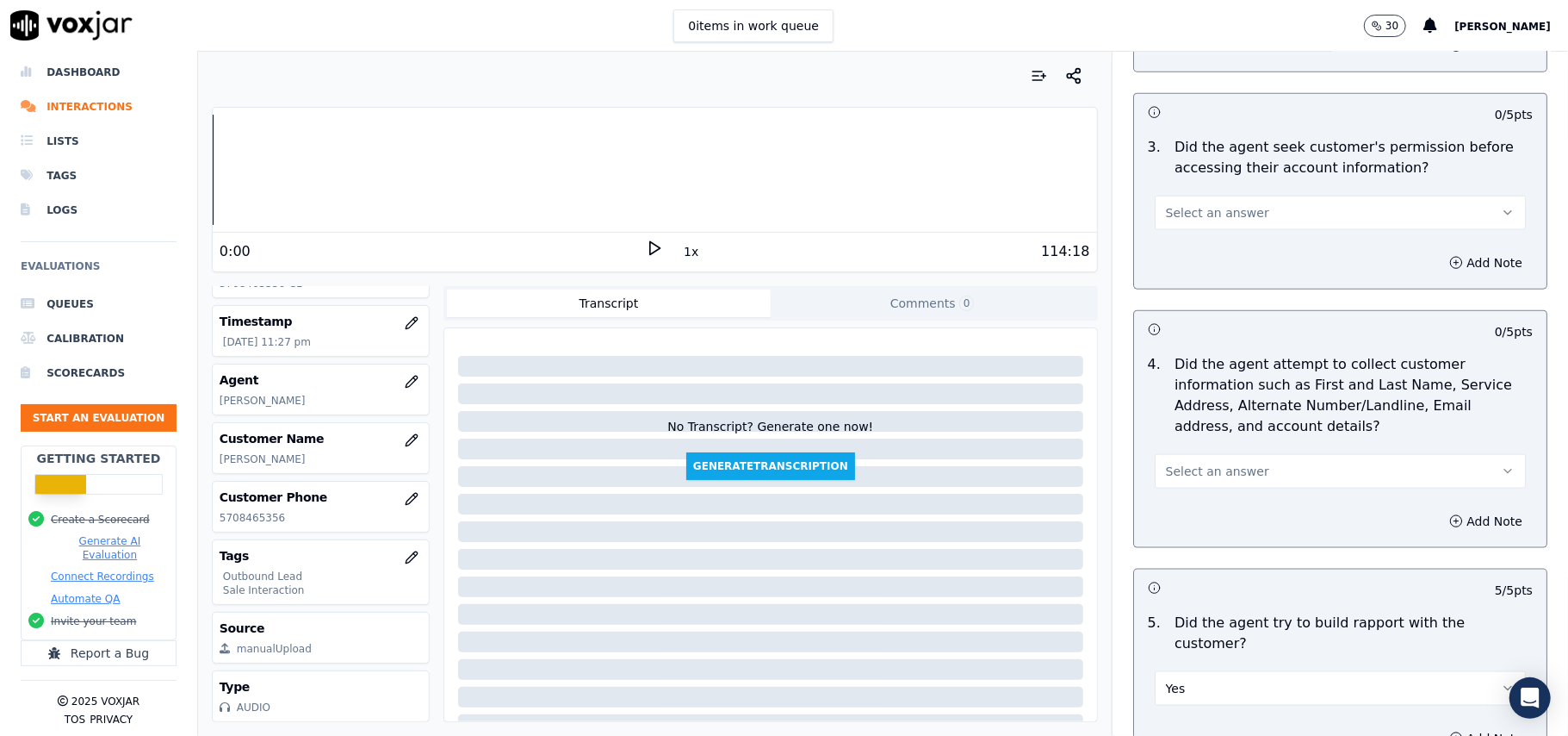
click at [1234, 468] on button "Select an answer" at bounding box center [1339, 470] width 371 height 34
click at [1192, 567] on div "N/A" at bounding box center [1303, 570] width 333 height 27
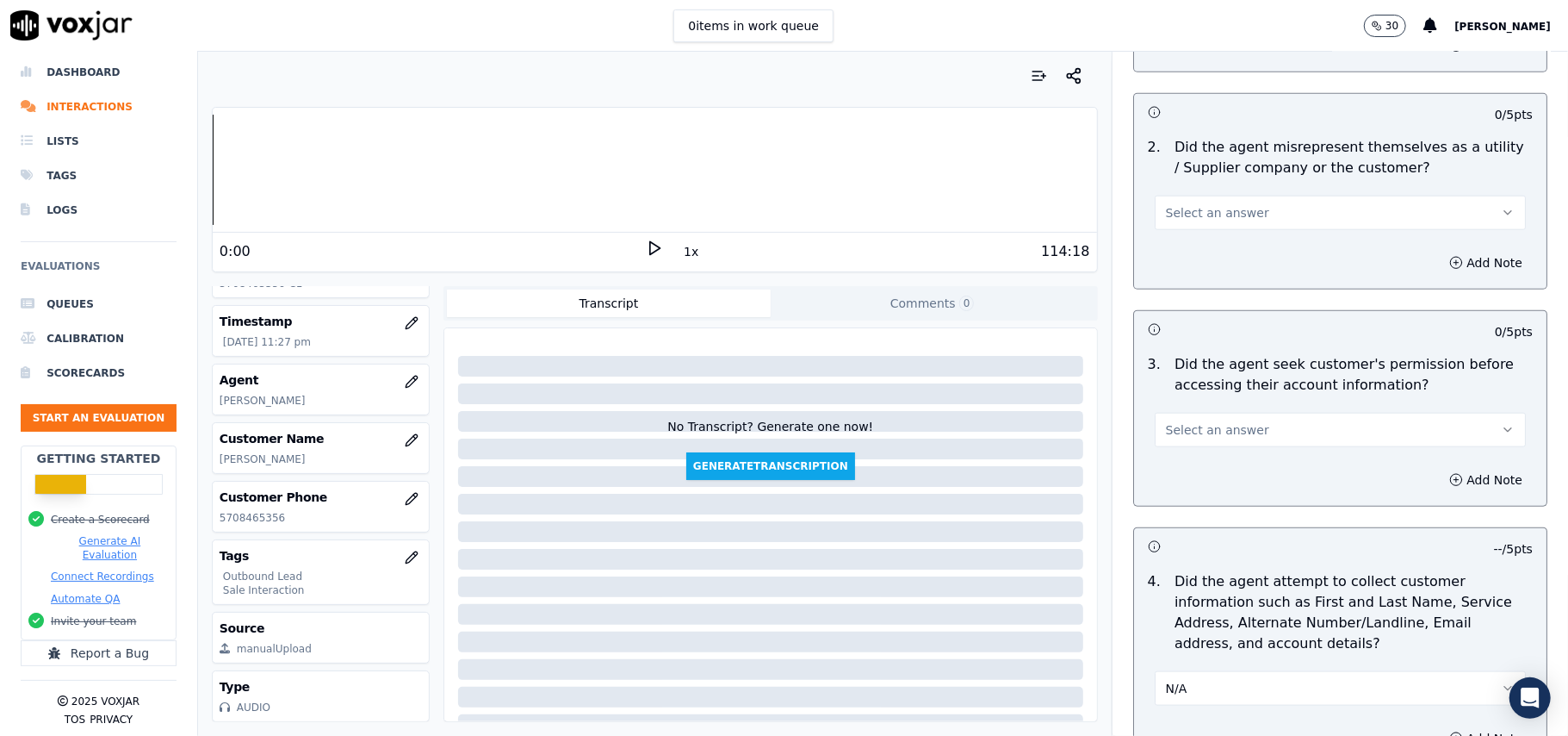
scroll to position [1101, 0]
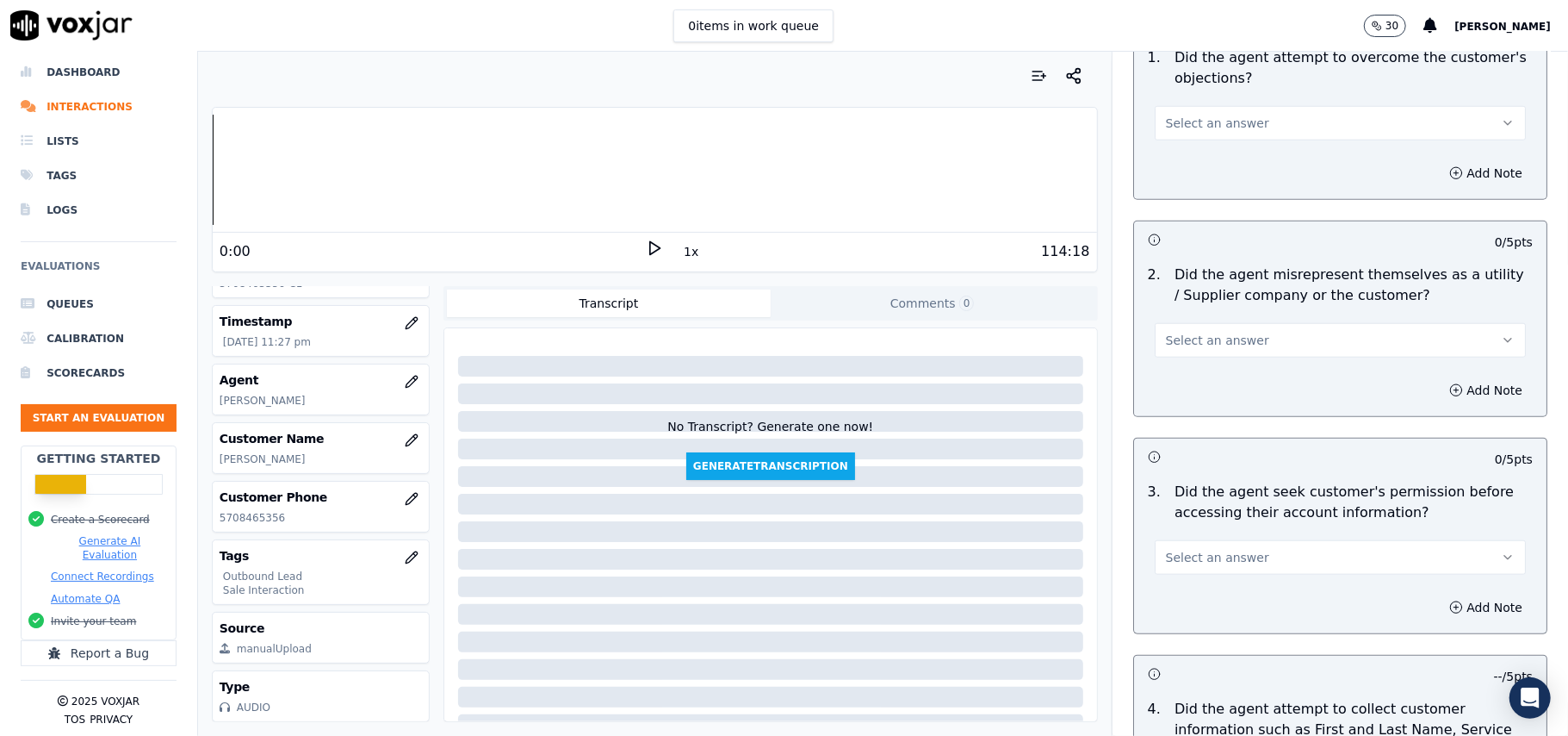
click at [1200, 558] on span "Select an answer" at bounding box center [1218, 558] width 103 height 18
click at [1190, 596] on div "Yes" at bounding box center [1303, 600] width 333 height 27
click at [1216, 339] on span "Select an answer" at bounding box center [1218, 341] width 103 height 18
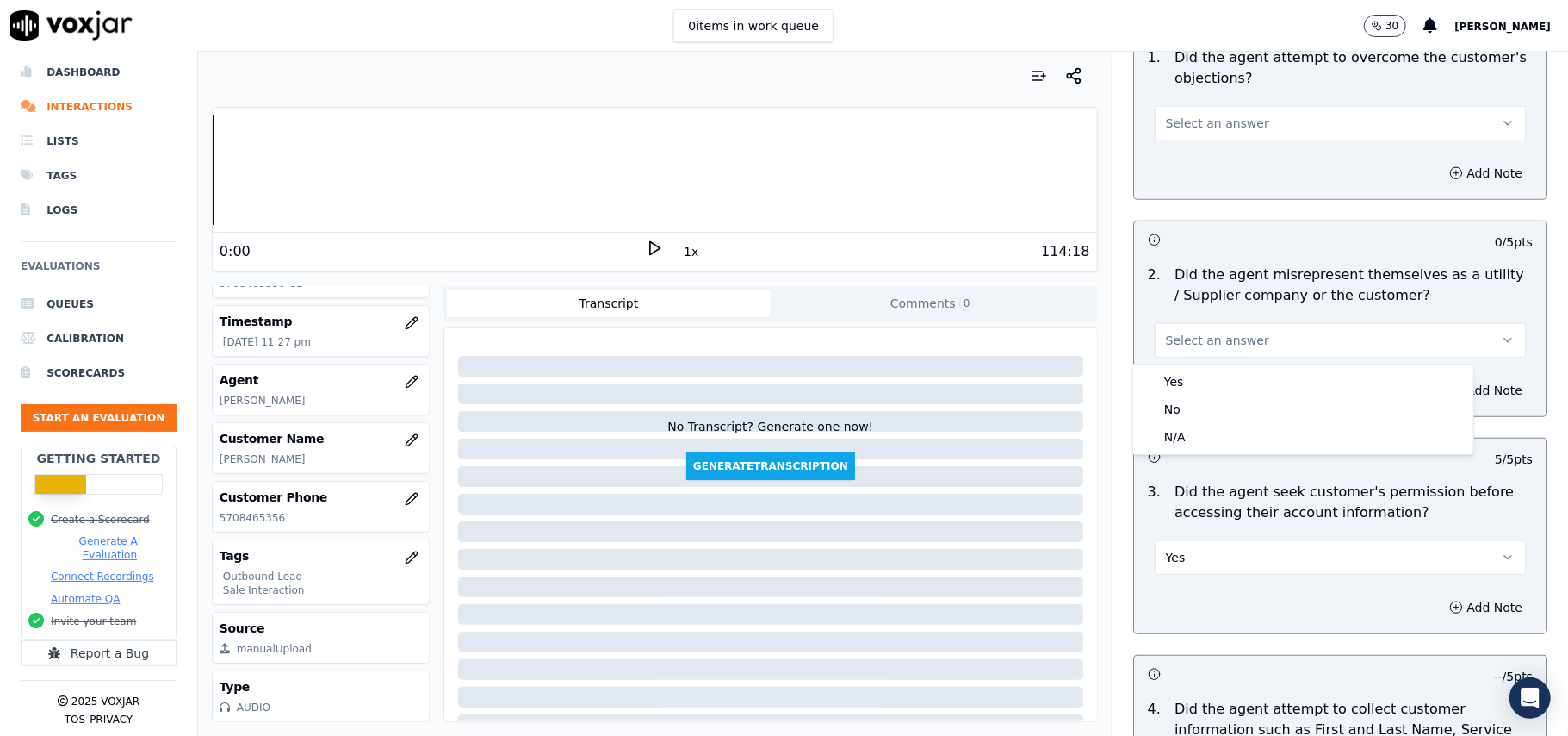
click at [1204, 372] on div "Yes" at bounding box center [1303, 382] width 333 height 27
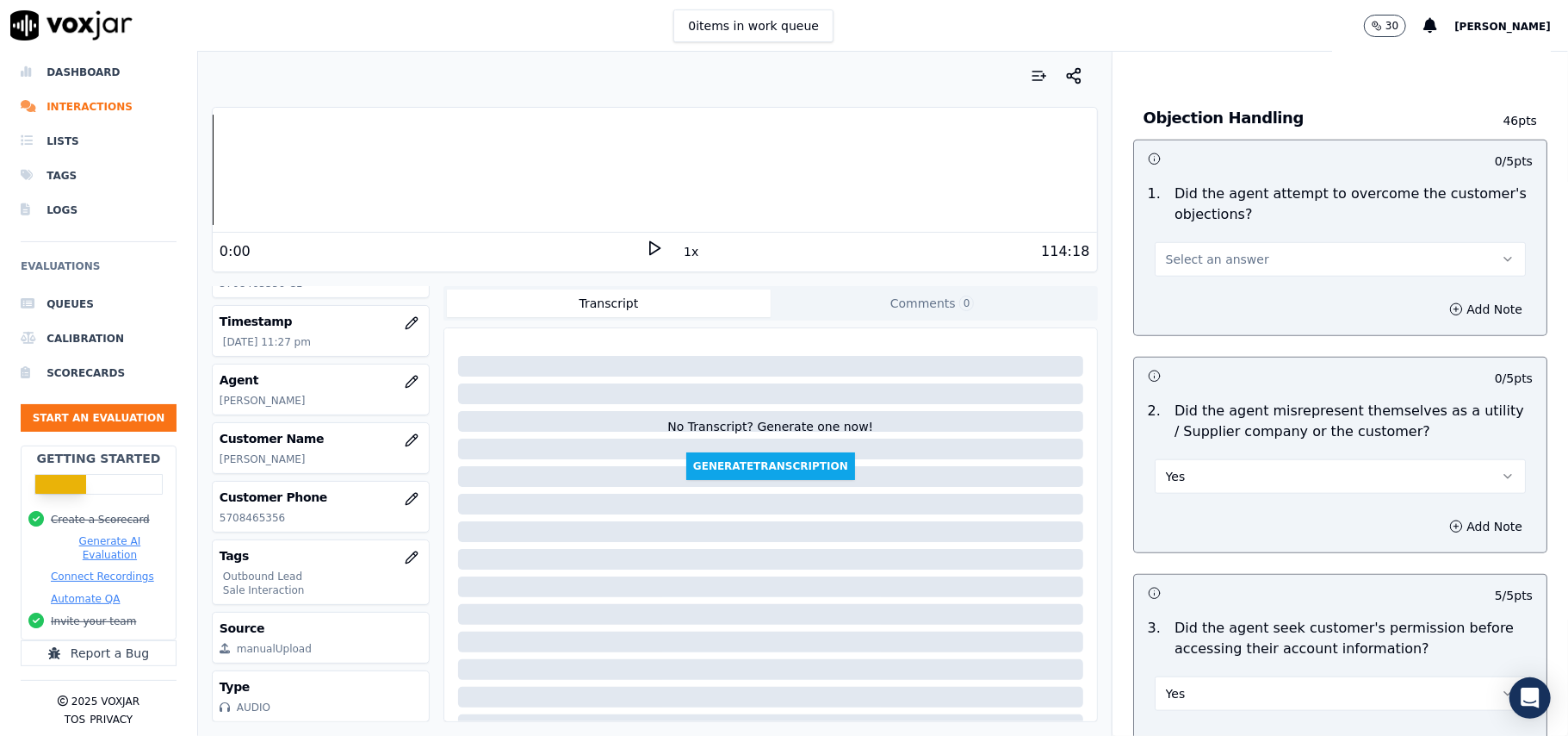
scroll to position [871, 0]
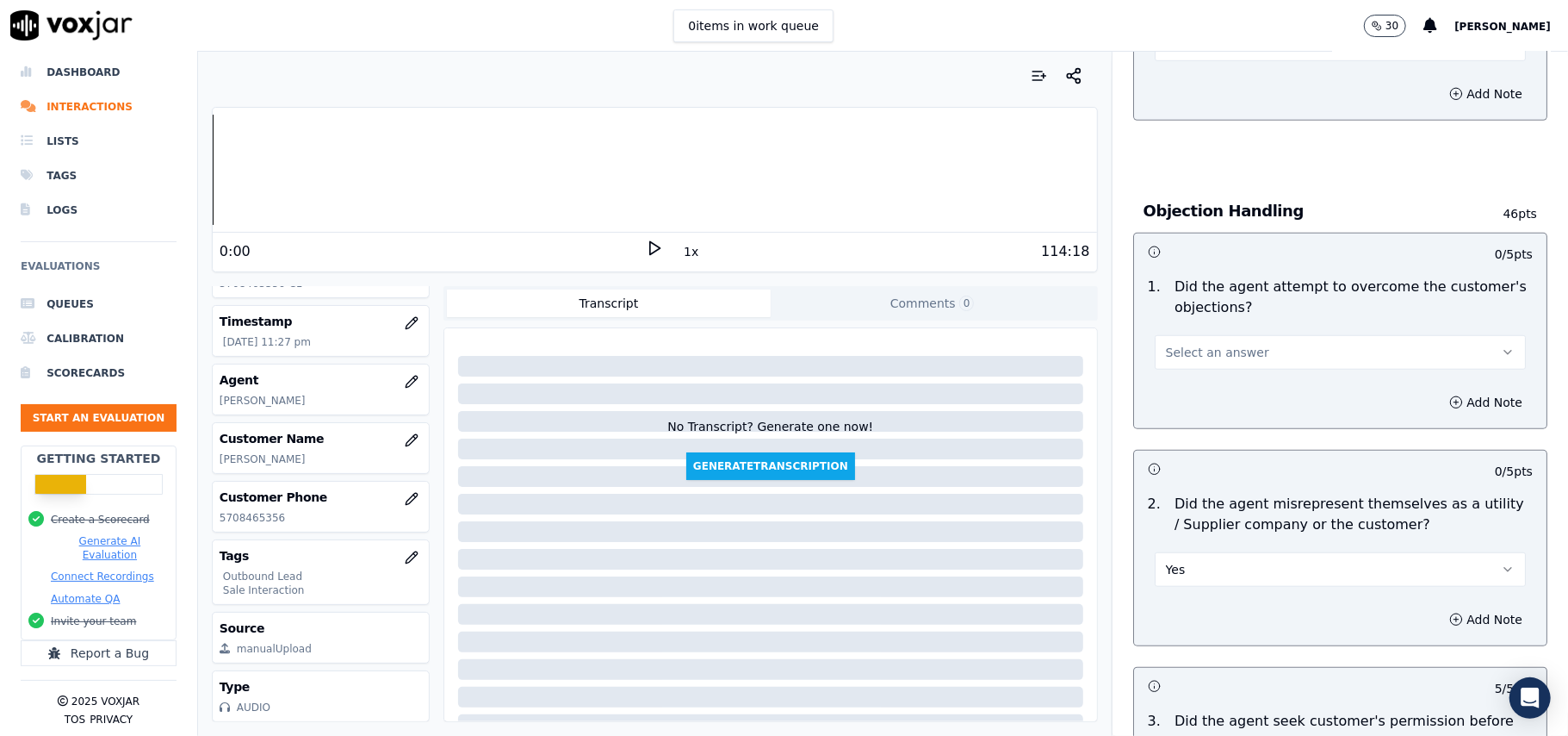
click at [1199, 360] on span "Select an answer" at bounding box center [1218, 352] width 103 height 18
click at [1199, 390] on div "Yes" at bounding box center [1303, 393] width 333 height 27
click at [1199, 577] on button "Yes" at bounding box center [1339, 569] width 371 height 34
click at [1186, 642] on div "No" at bounding box center [1303, 639] width 333 height 27
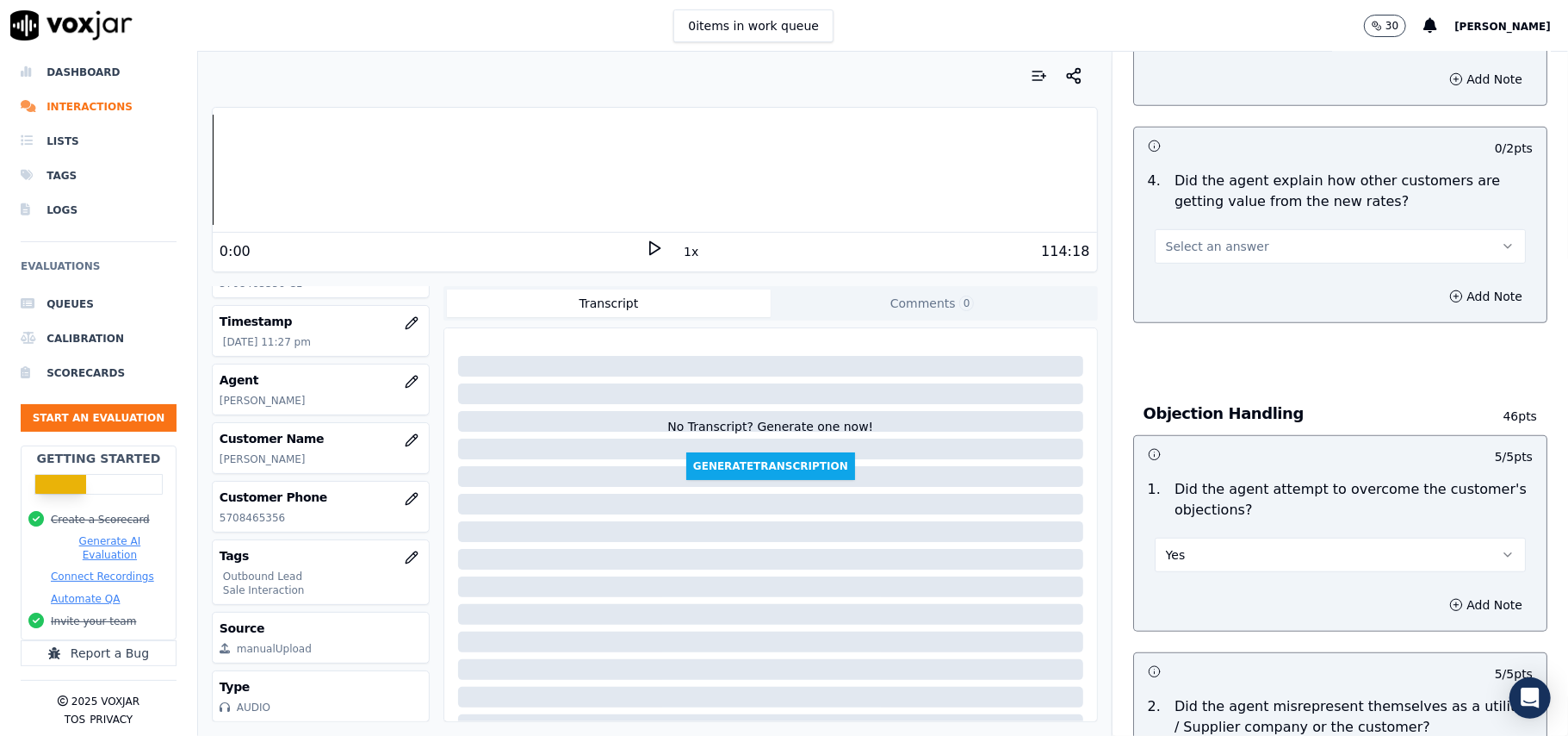
scroll to position [527, 0]
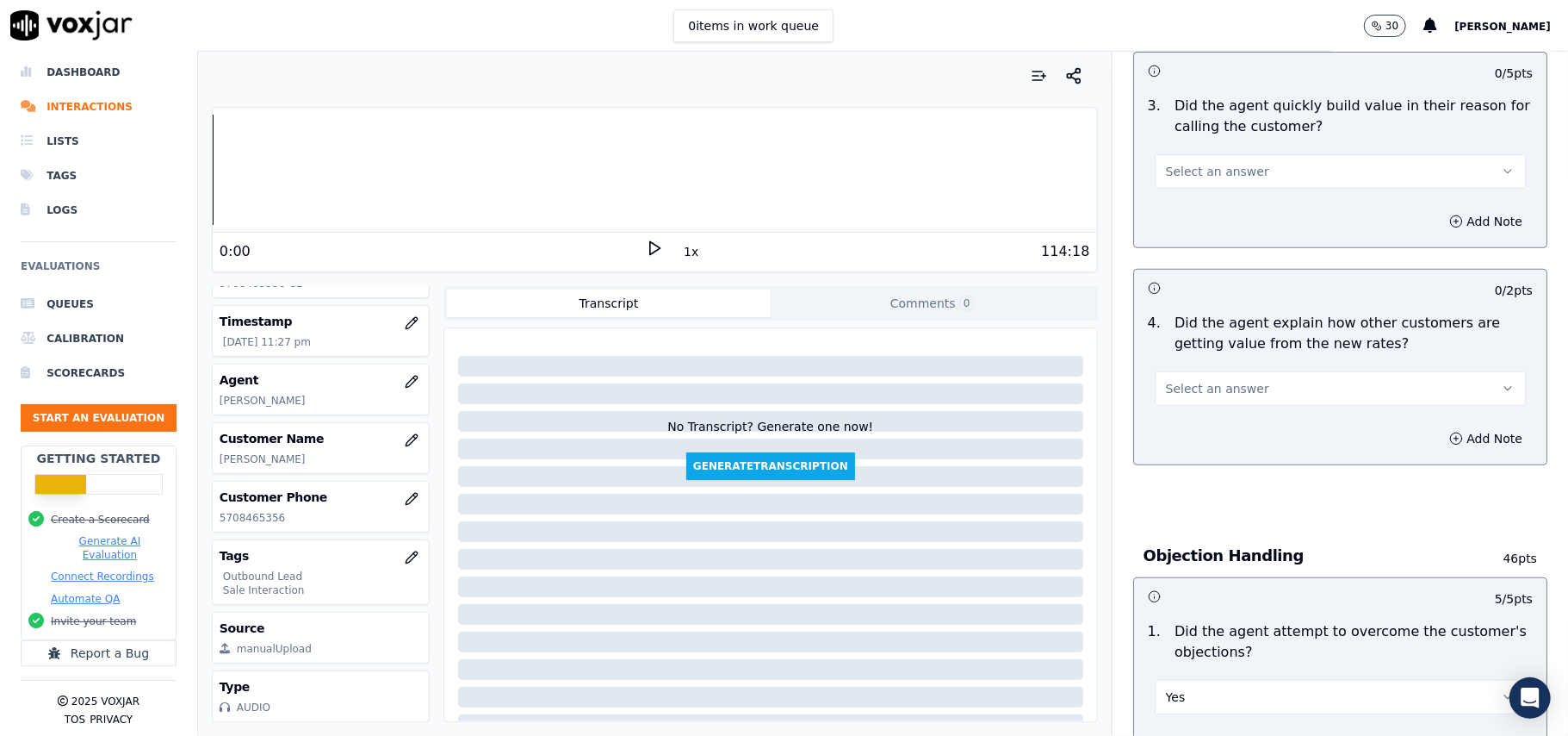
click at [1193, 406] on button "Select an answer" at bounding box center [1339, 387] width 371 height 34
click at [1193, 439] on div "Yes" at bounding box center [1303, 429] width 333 height 27
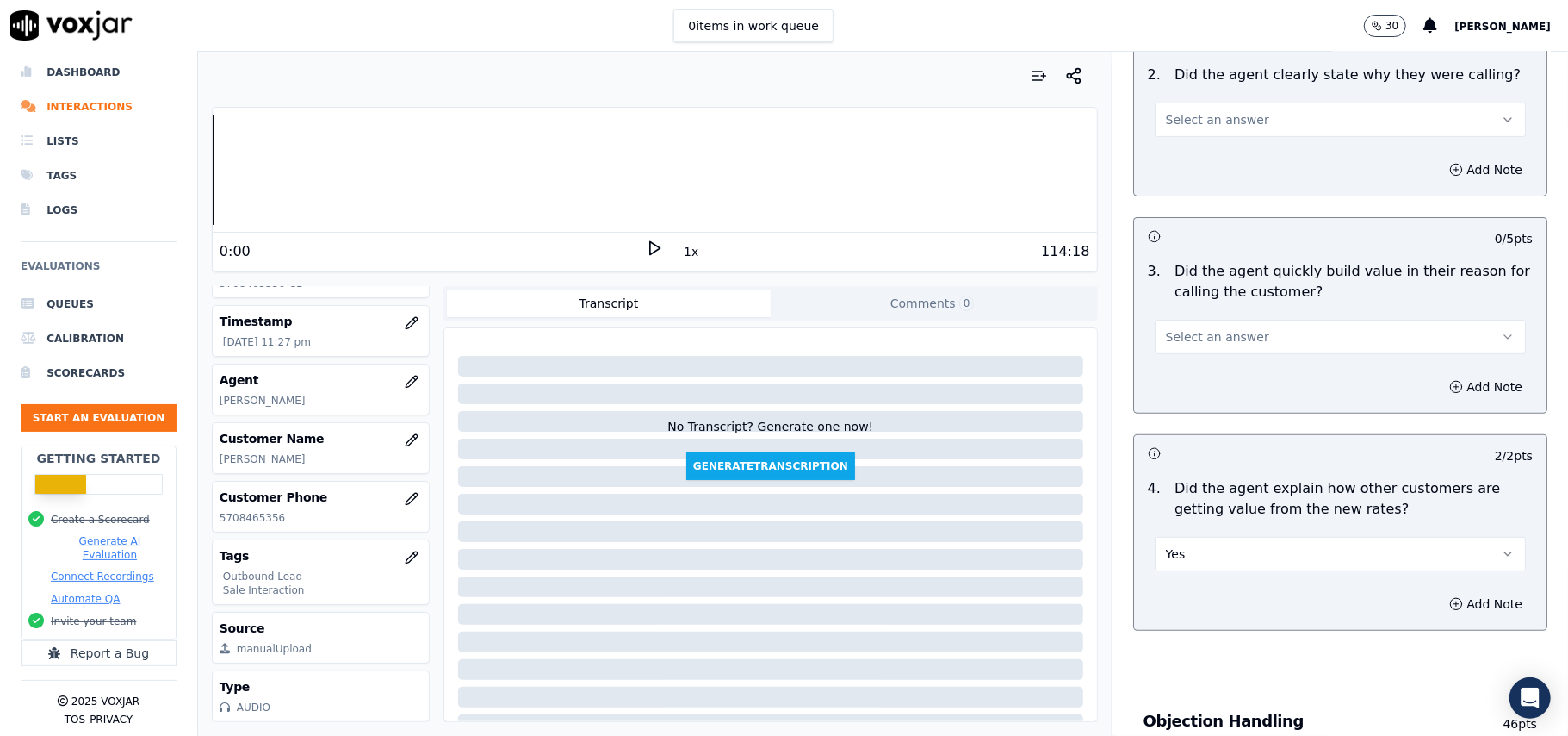
scroll to position [183, 0]
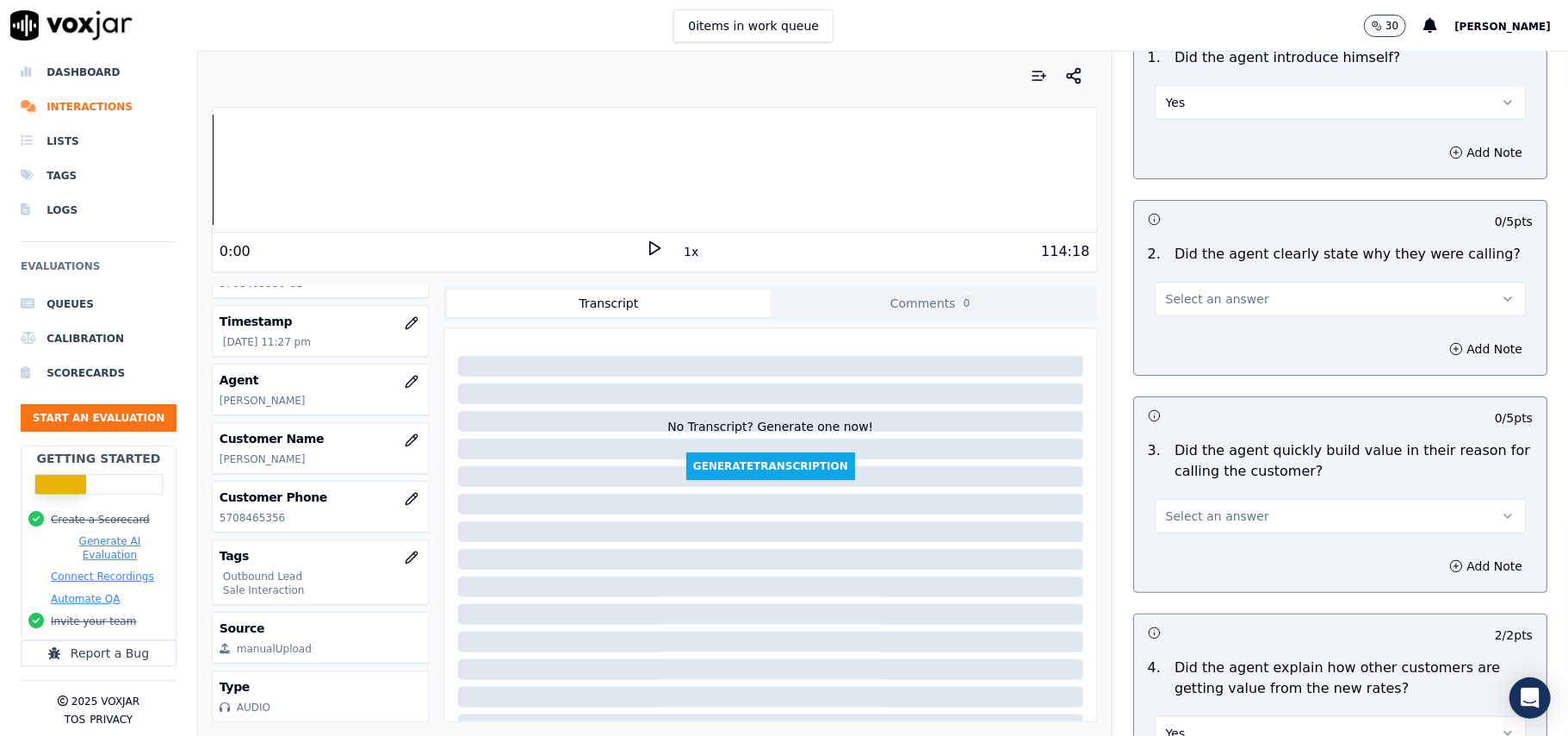
click at [1196, 504] on button "Select an answer" at bounding box center [1339, 515] width 371 height 34
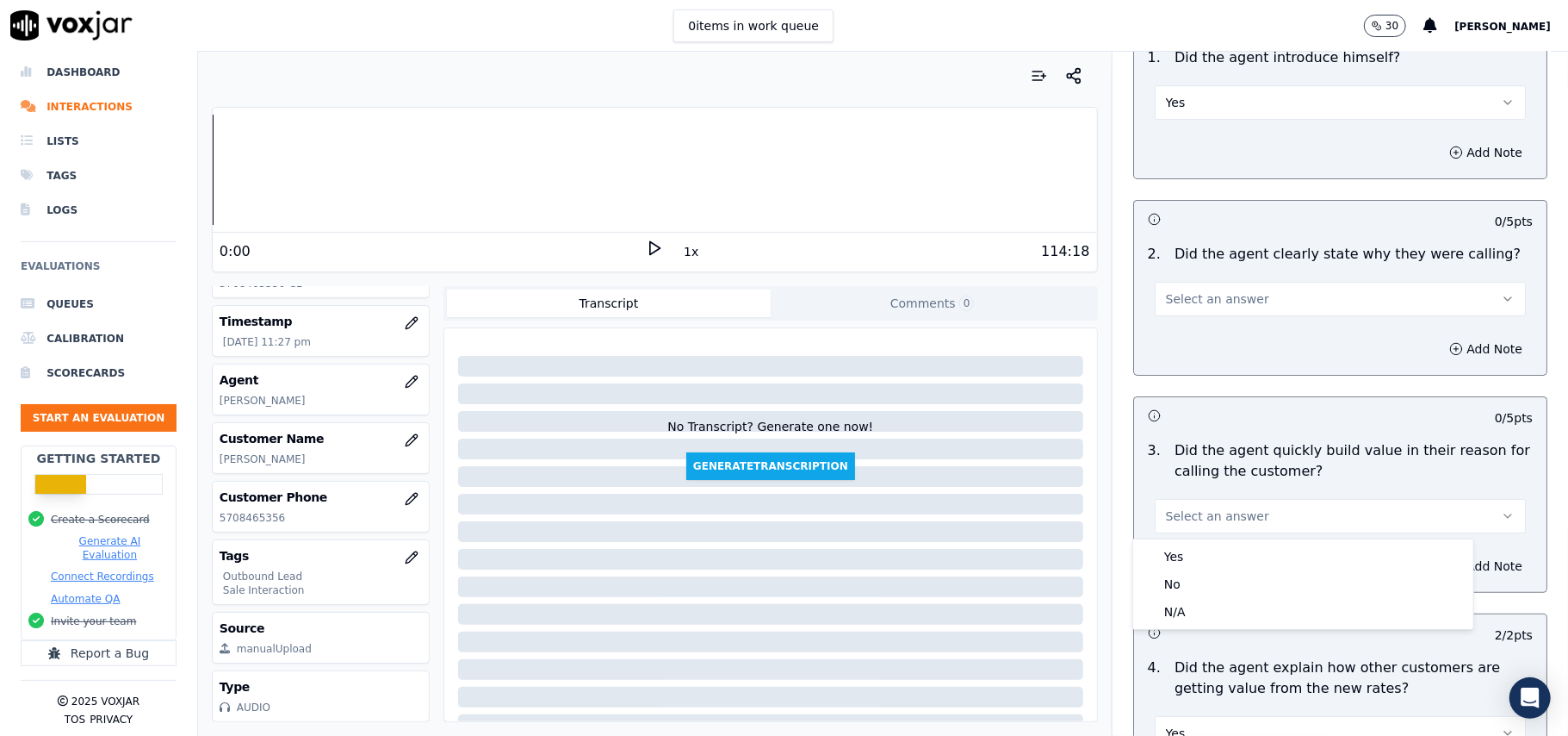
click at [1197, 539] on div "Yes No N/A" at bounding box center [1302, 584] width 340 height 90
click at [1196, 563] on div "Yes" at bounding box center [1303, 556] width 333 height 27
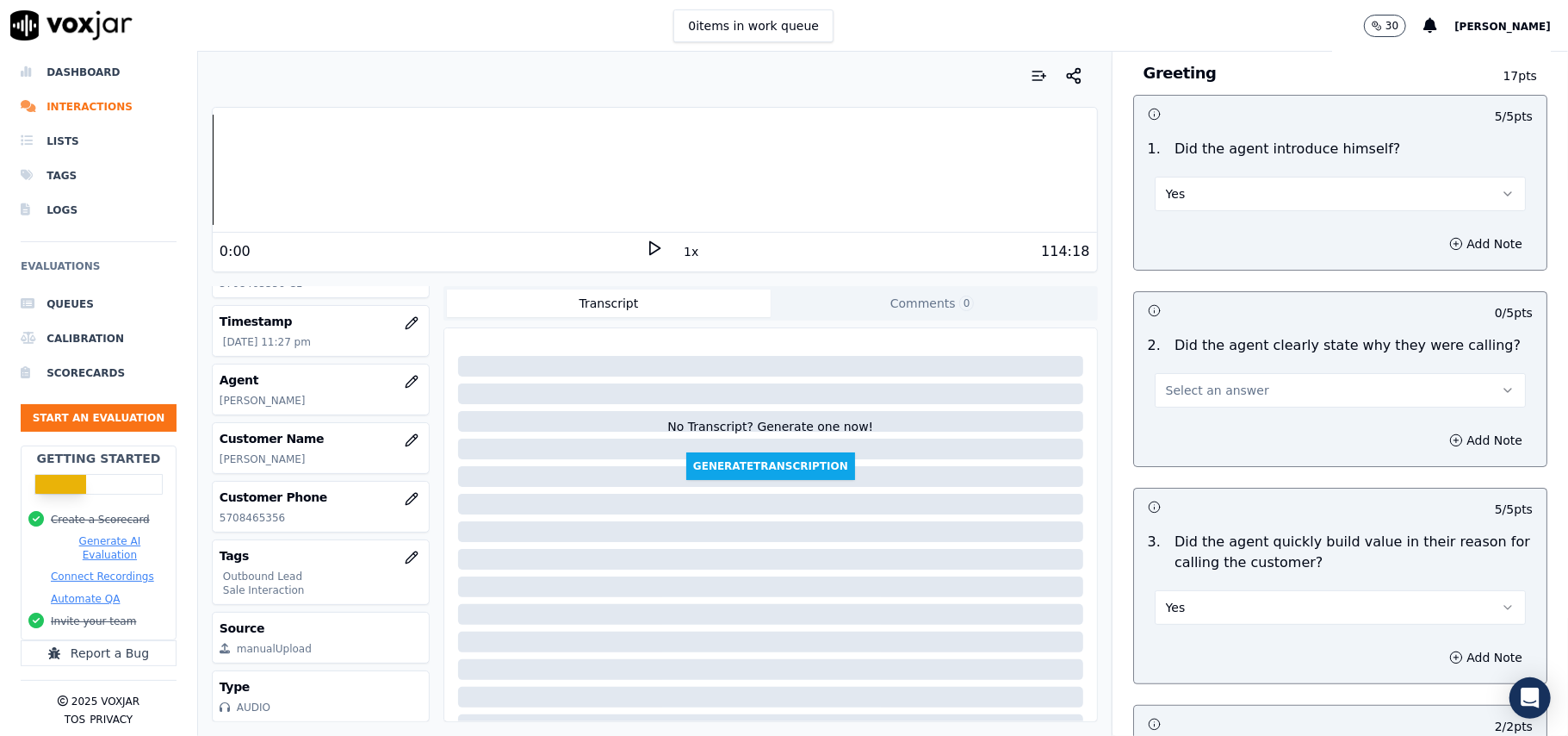
scroll to position [0, 0]
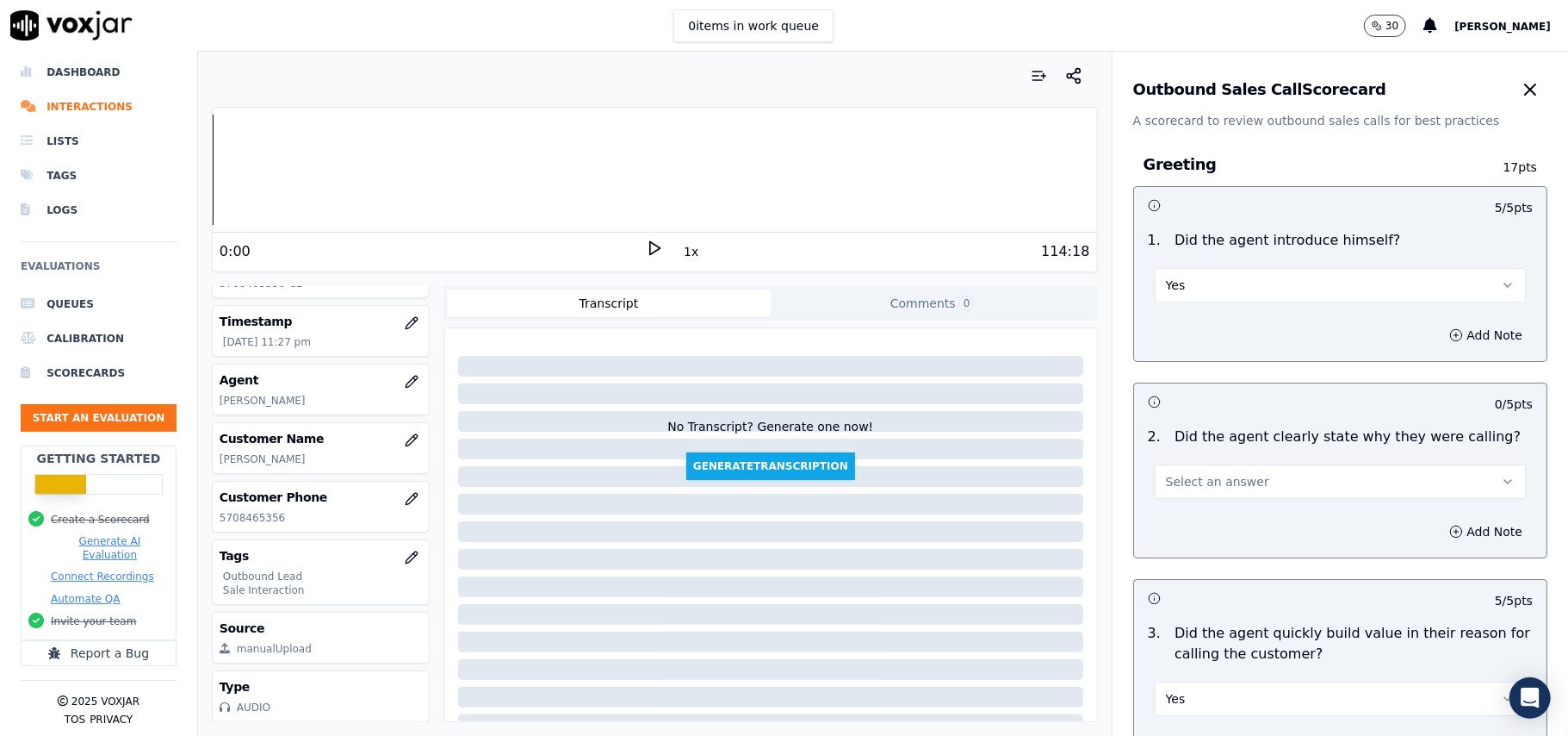
click at [1204, 498] on button "Select an answer" at bounding box center [1339, 481] width 371 height 34
click at [1195, 521] on div "Yes" at bounding box center [1303, 521] width 333 height 27
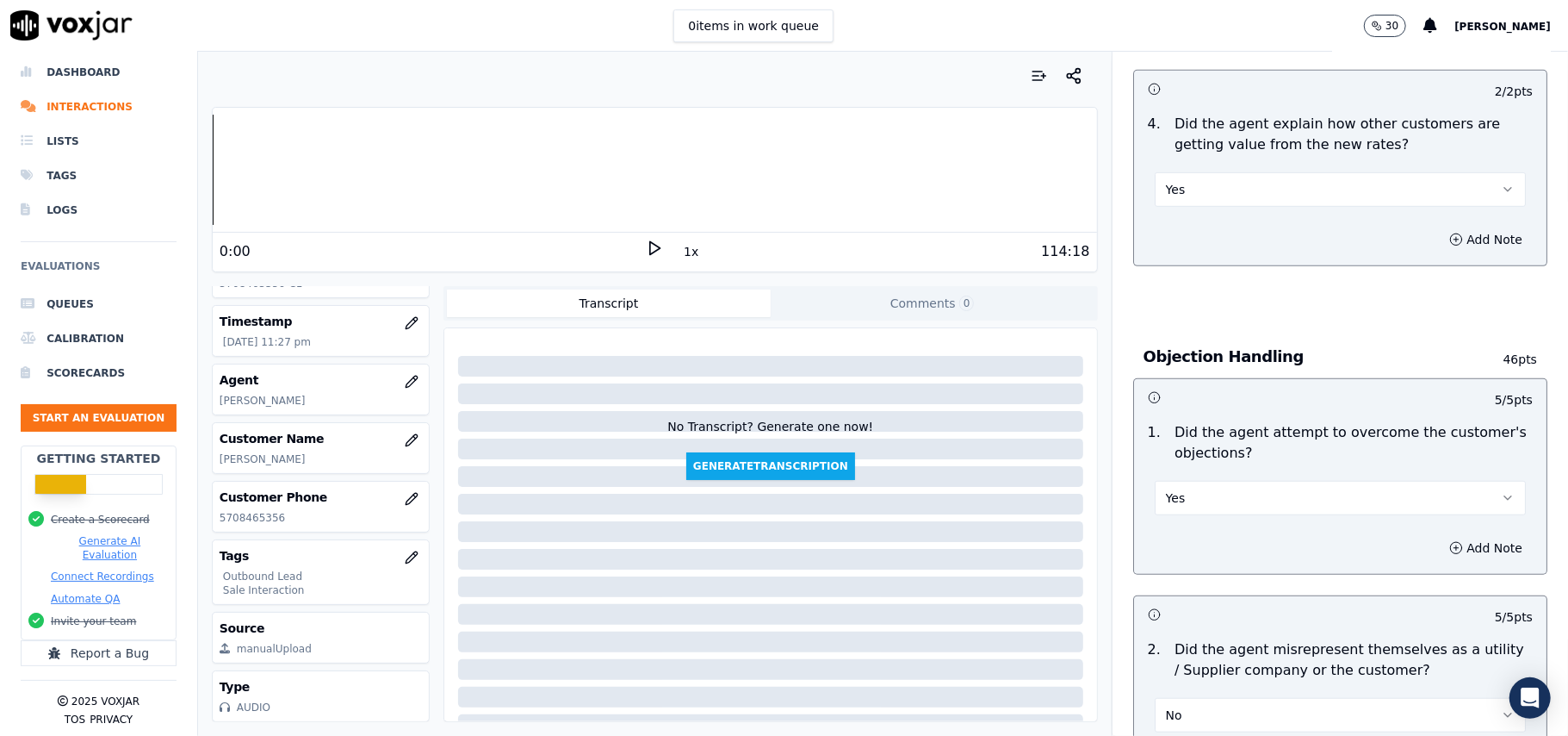
drag, startPoint x: 1515, startPoint y: 111, endPoint x: 1499, endPoint y: 497, distance: 386.3
click at [1564, 735] on html "0 items in work queue 30 Payal Roy Dashboard Interactions Lists Tags Logs Evalu…" at bounding box center [784, 368] width 1568 height 736
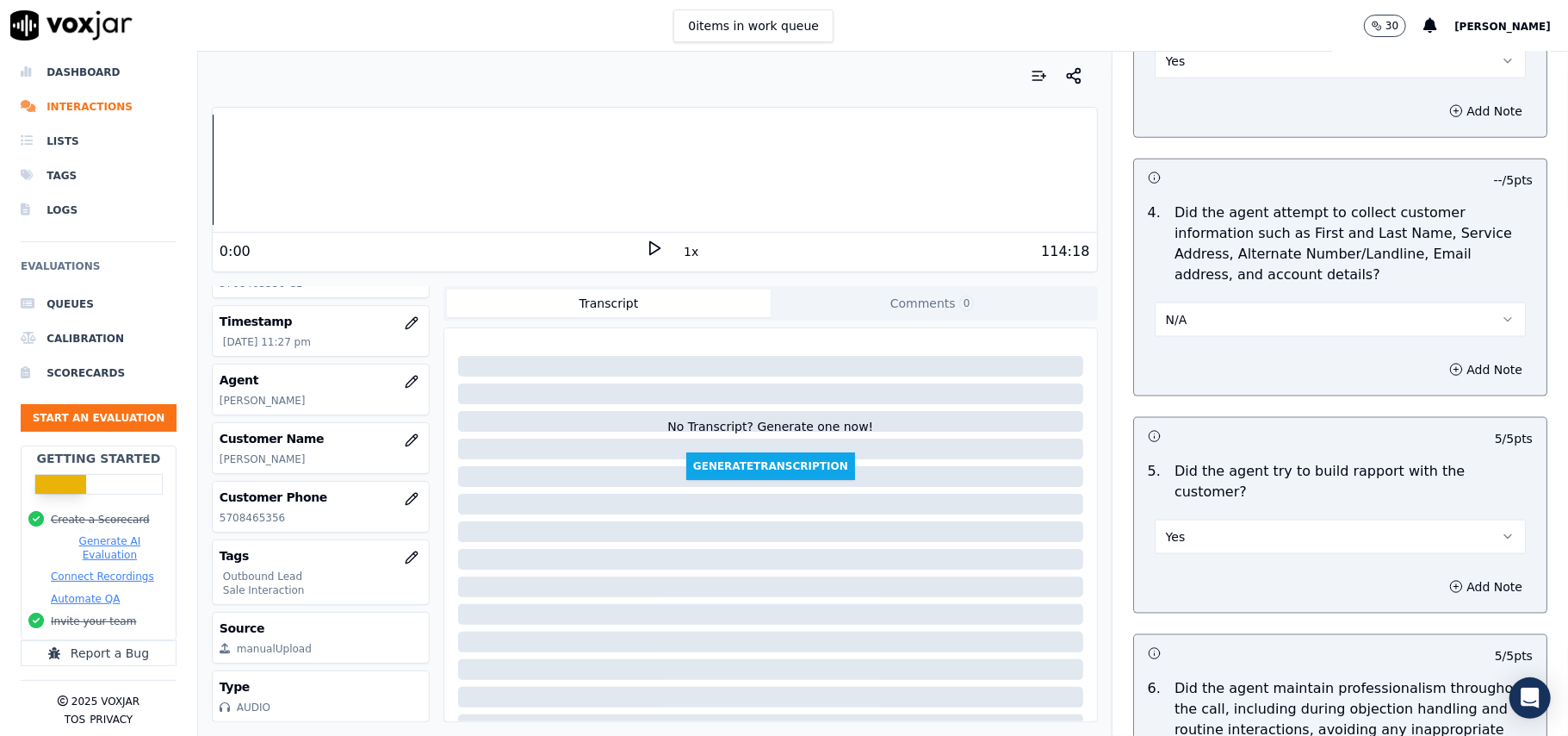
scroll to position [4296, 0]
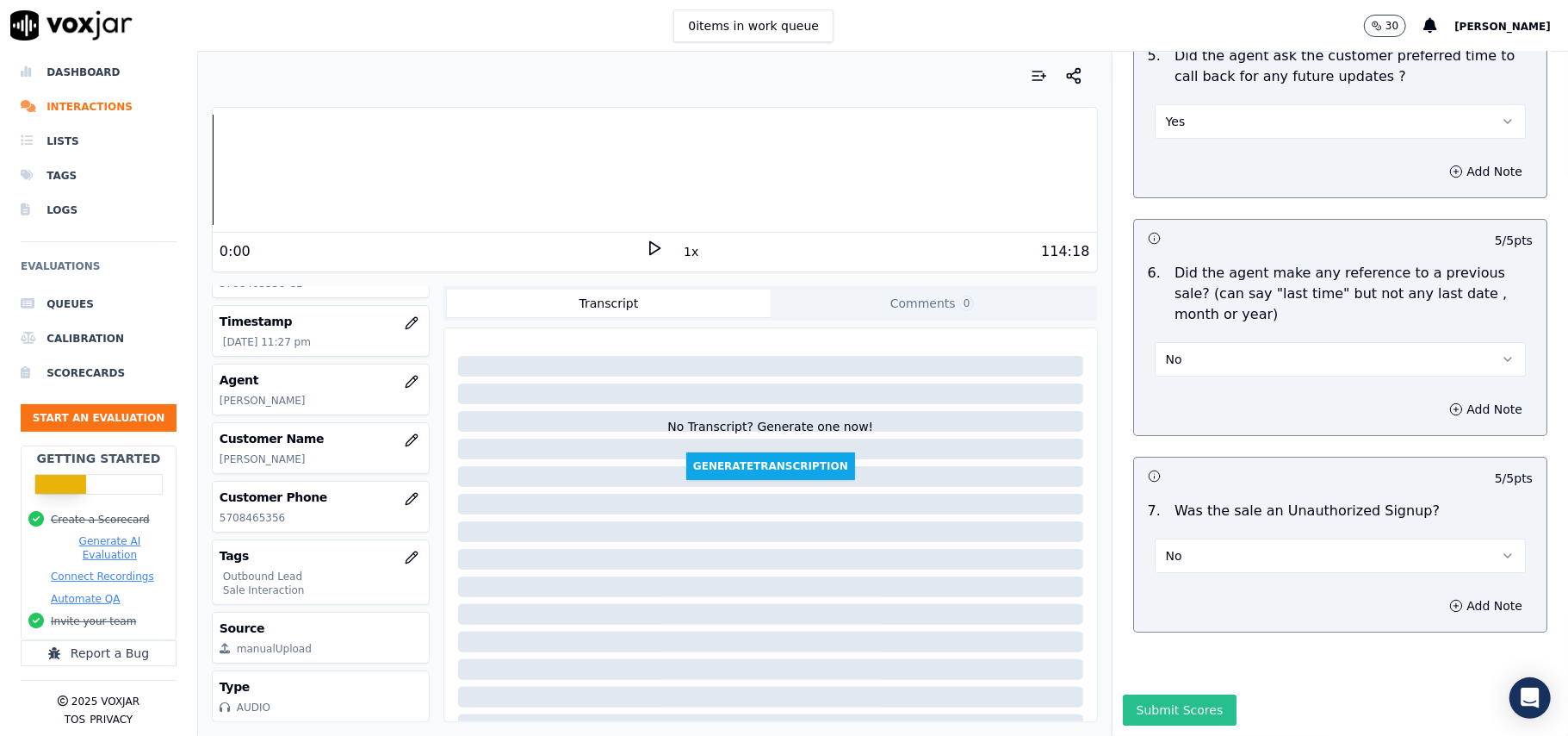
click at [1150, 694] on button "Submit Scores" at bounding box center [1181, 710] width 115 height 31
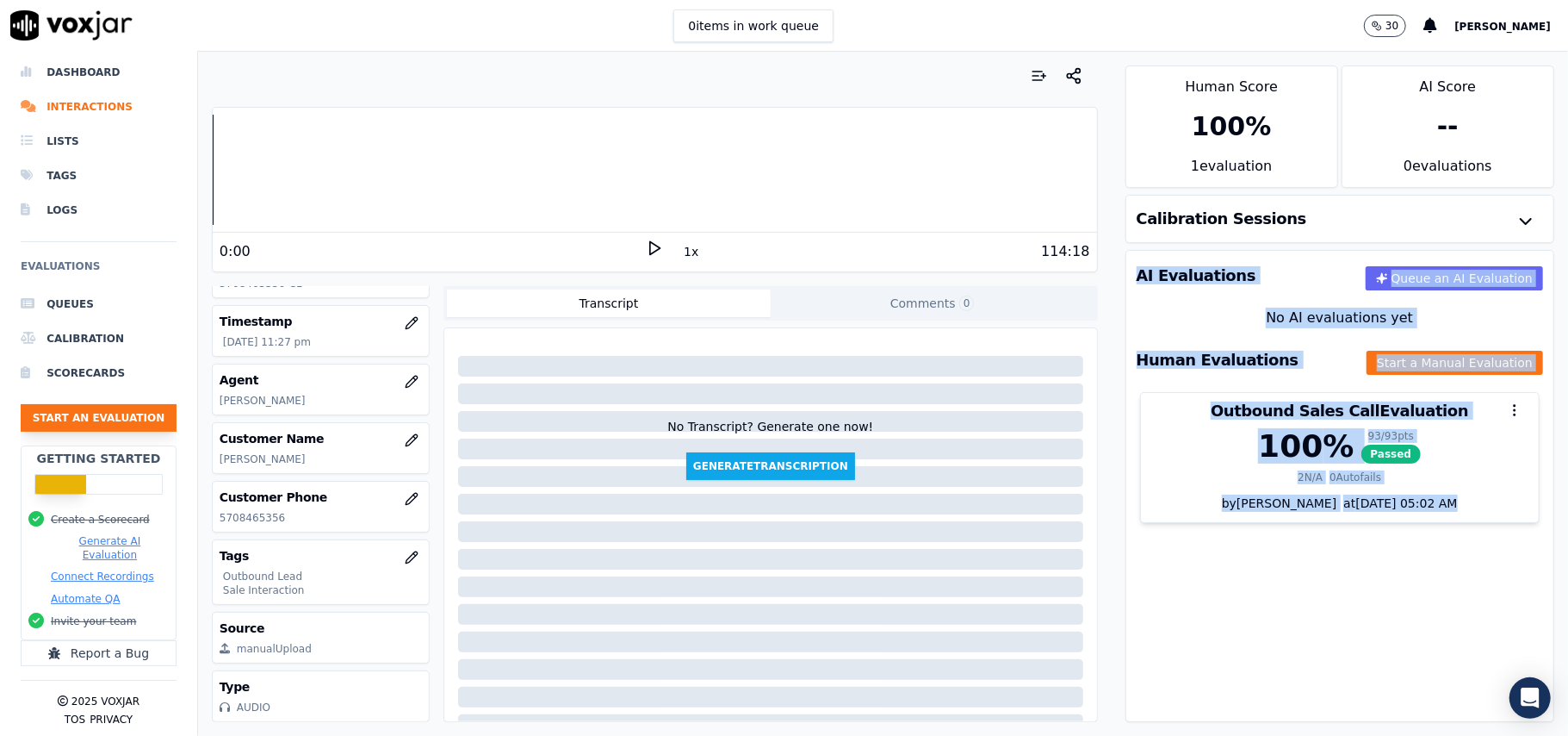
click at [96, 404] on button "Start an Evaluation" at bounding box center [98, 418] width 156 height 27
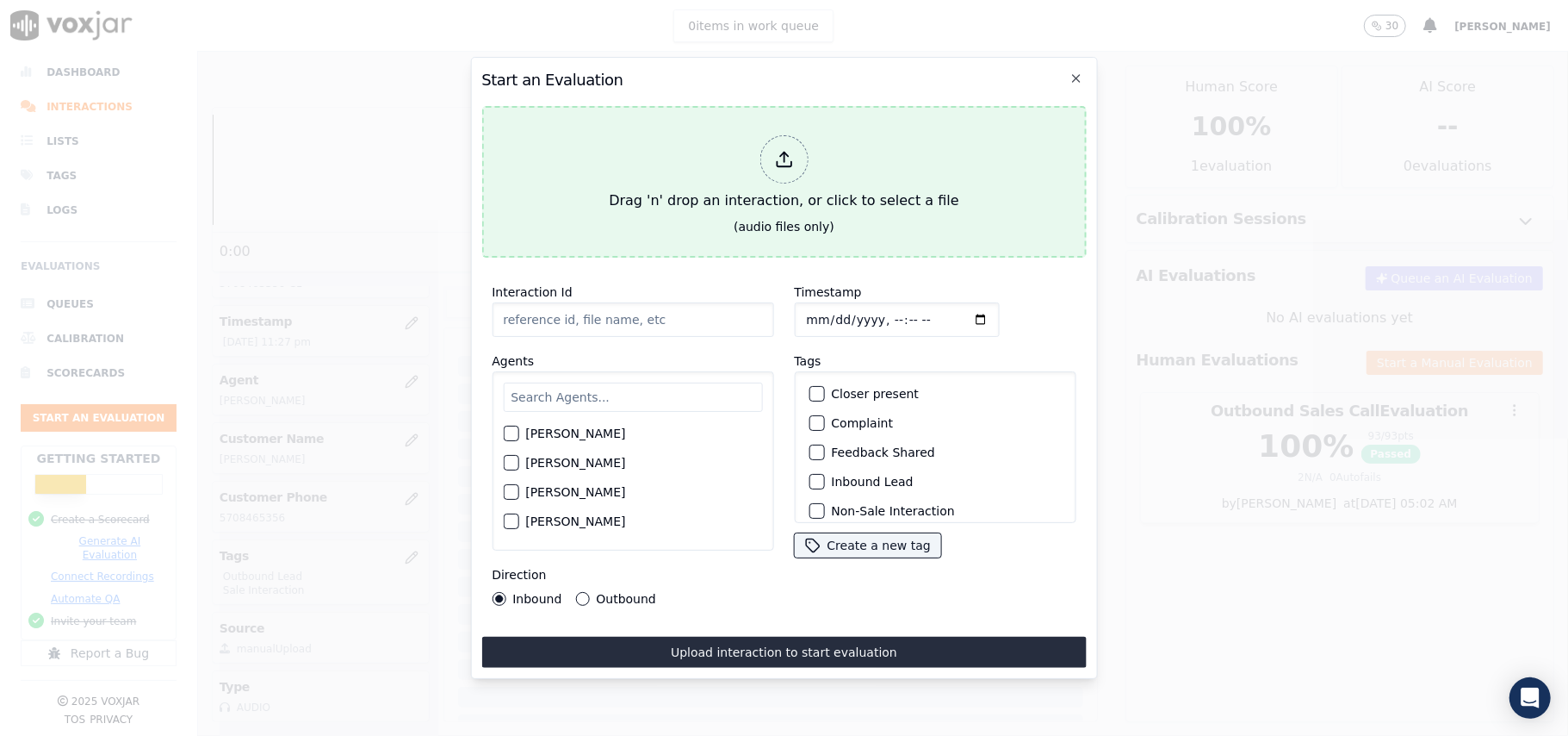
click at [758, 164] on div "Drag 'n' drop an interaction, or click to select a file" at bounding box center [783, 173] width 363 height 90
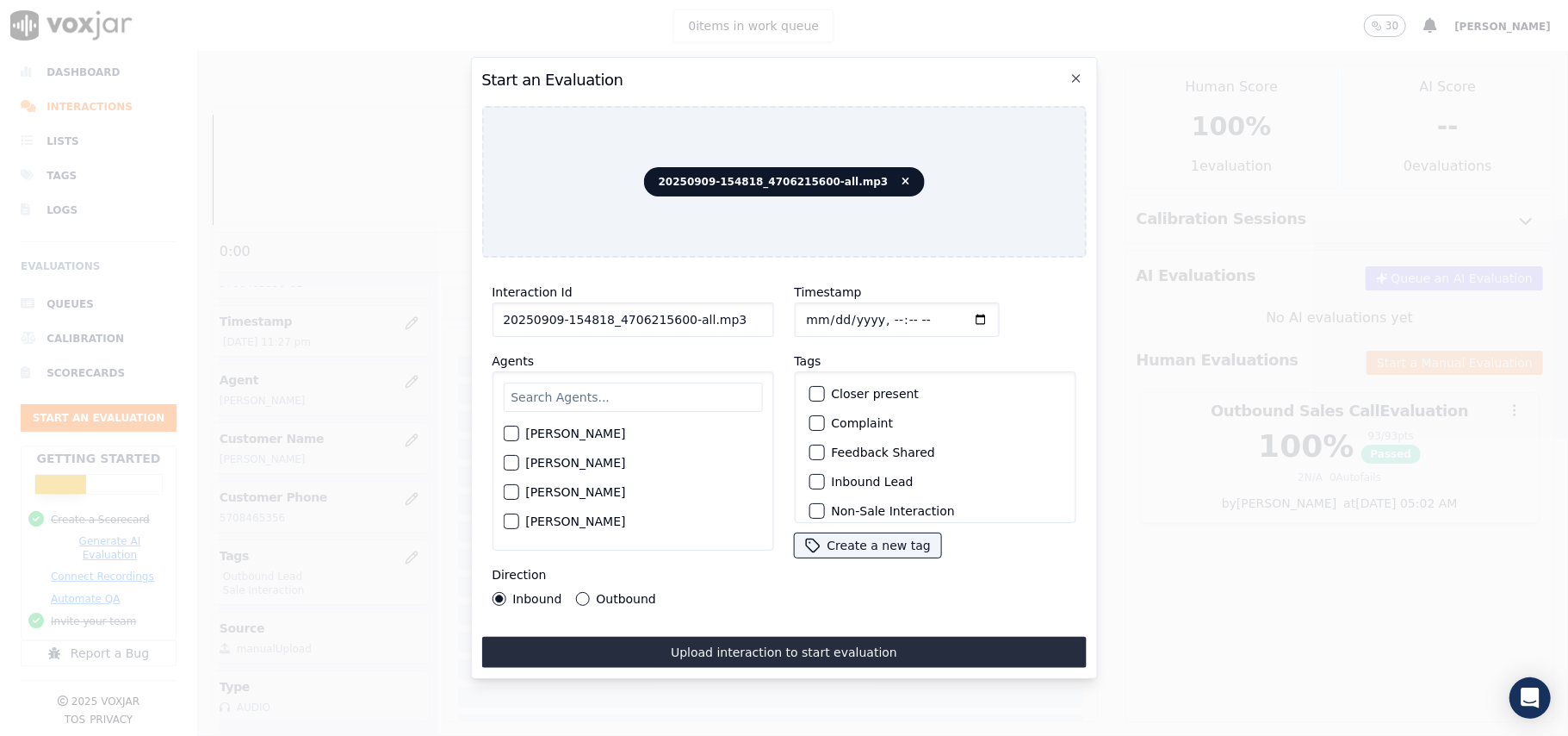
drag, startPoint x: 720, startPoint y: 317, endPoint x: 673, endPoint y: 322, distance: 47.3
click at [673, 322] on input "20250909-154818_4706215600-all.mp3" at bounding box center [632, 319] width 281 height 34
type input "20250909-154818_4706215600-C1"
click at [825, 313] on input "Timestamp" at bounding box center [896, 319] width 205 height 34
type input "2025-09-09T23:32"
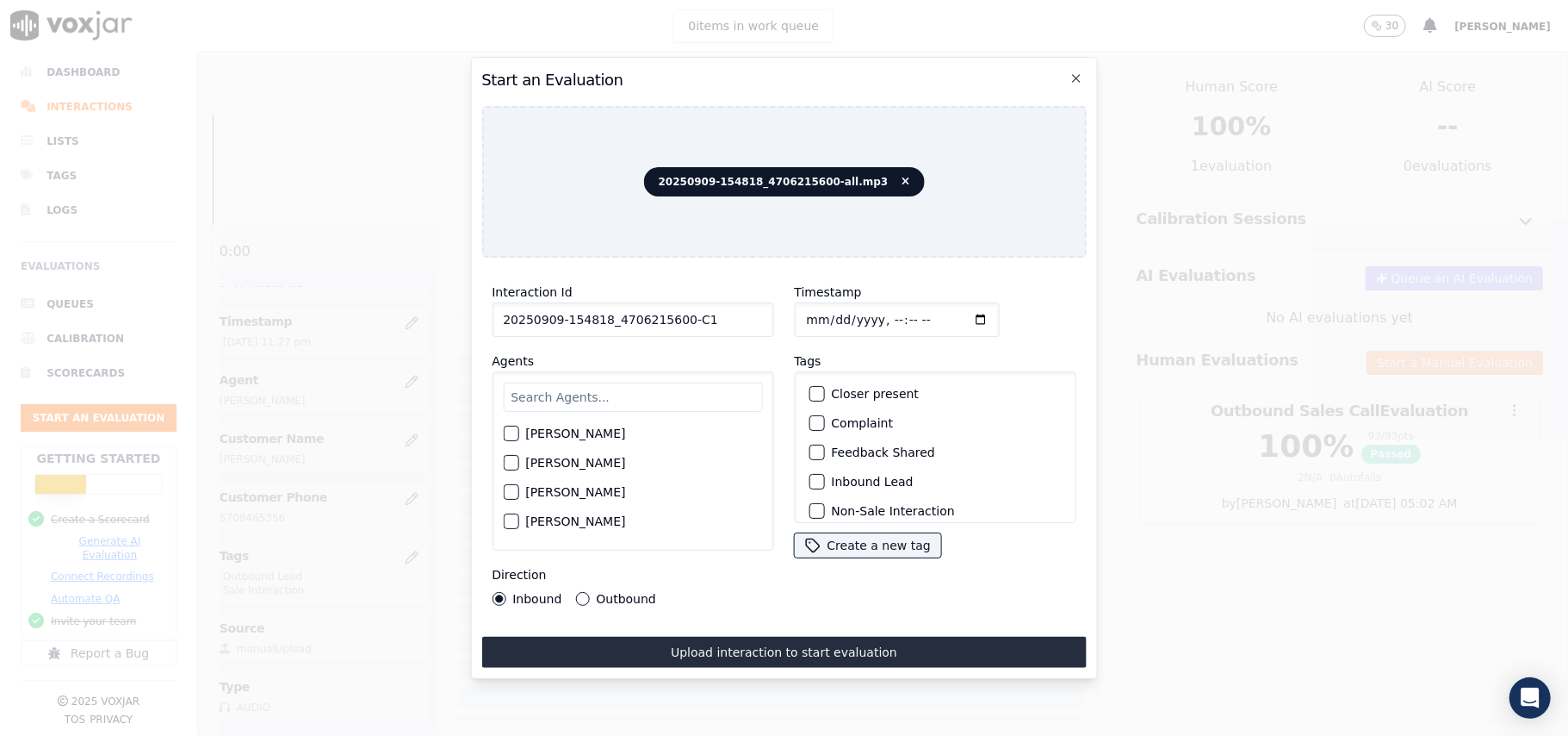
click at [586, 383] on input "text" at bounding box center [633, 397] width 259 height 29
click at [560, 404] on input "richard" at bounding box center [633, 399] width 259 height 34
type input "richard"
click at [560, 432] on label "Richard Kumar" at bounding box center [575, 438] width 100 height 12
click at [519, 430] on button "Richard Kumar" at bounding box center [511, 438] width 16 height 16
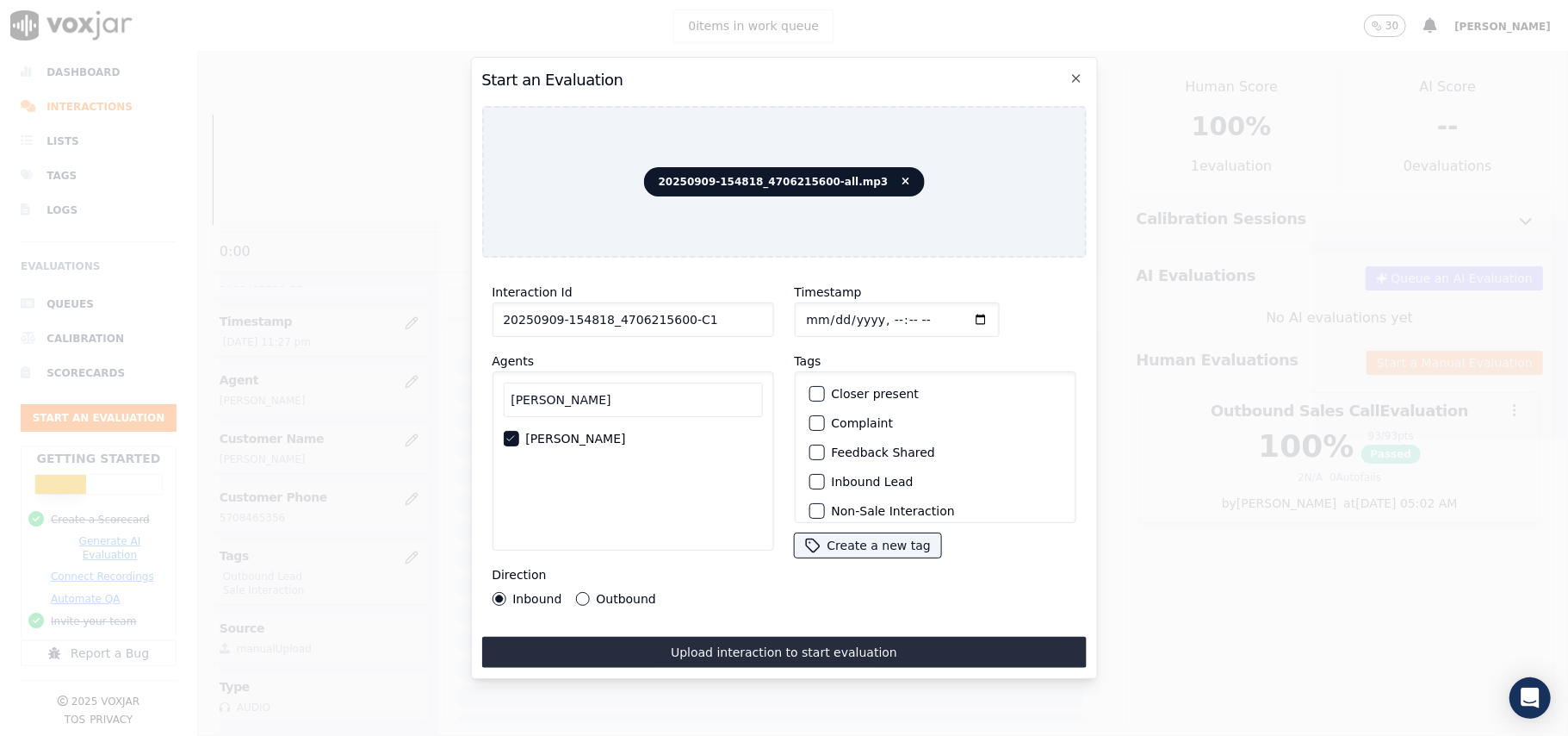
click at [821, 474] on div "Inbound Lead" at bounding box center [934, 482] width 266 height 29
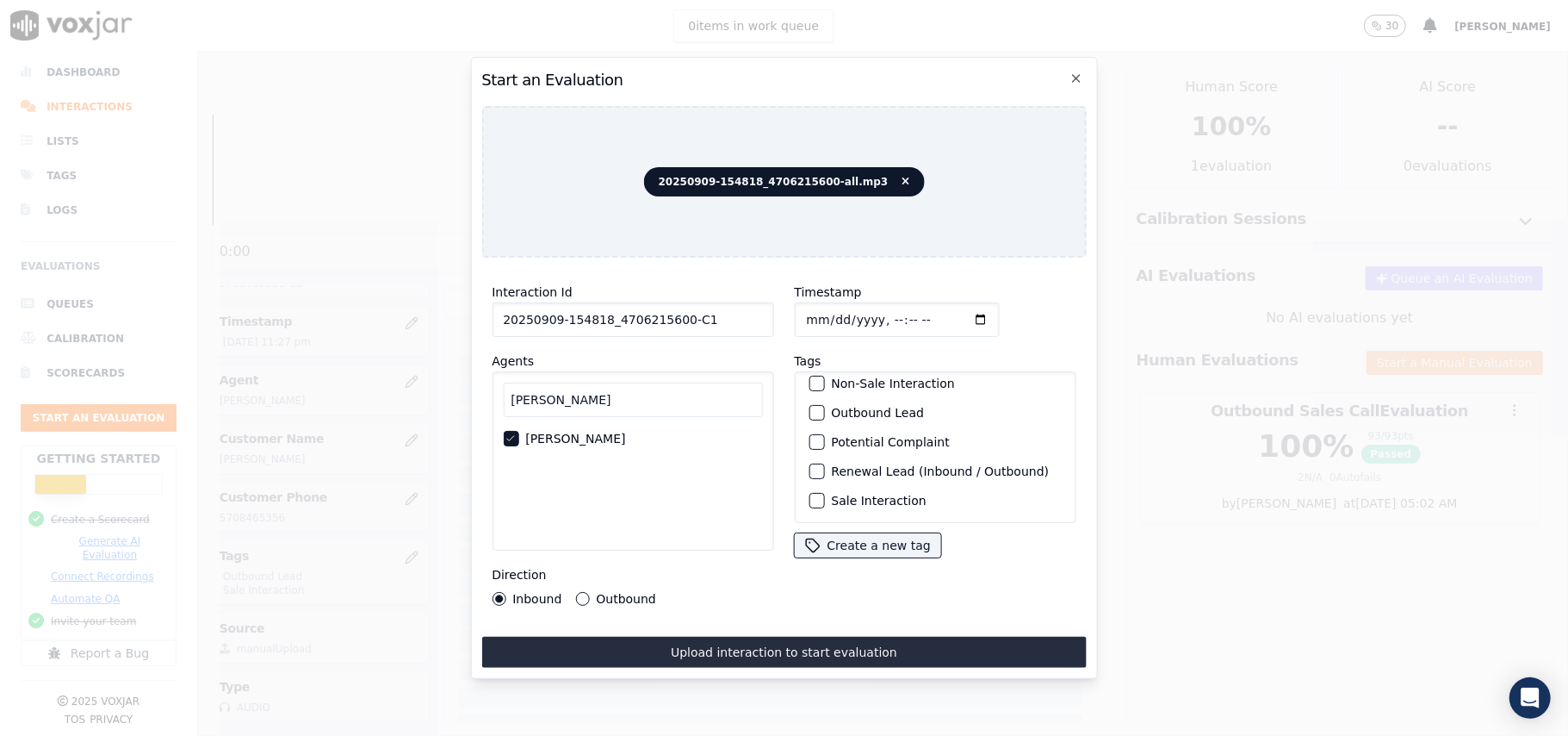
click at [803, 486] on div "Sale Interaction" at bounding box center [934, 500] width 266 height 29
click at [810, 495] on div "button" at bounding box center [816, 500] width 12 height 12
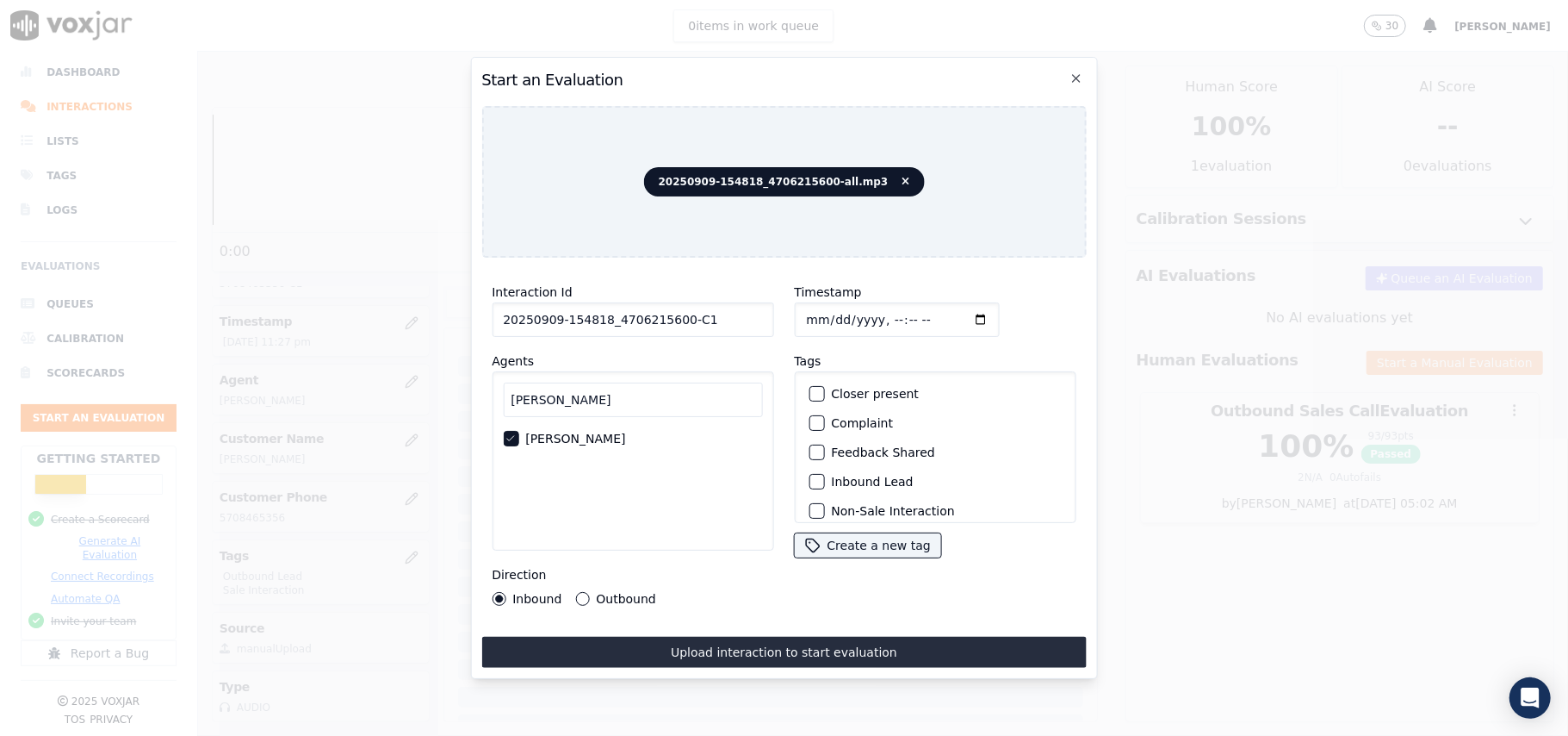
click at [810, 475] on div "button" at bounding box center [816, 481] width 12 height 12
click at [662, 642] on button "Upload interaction to start evaluation" at bounding box center [784, 652] width 604 height 31
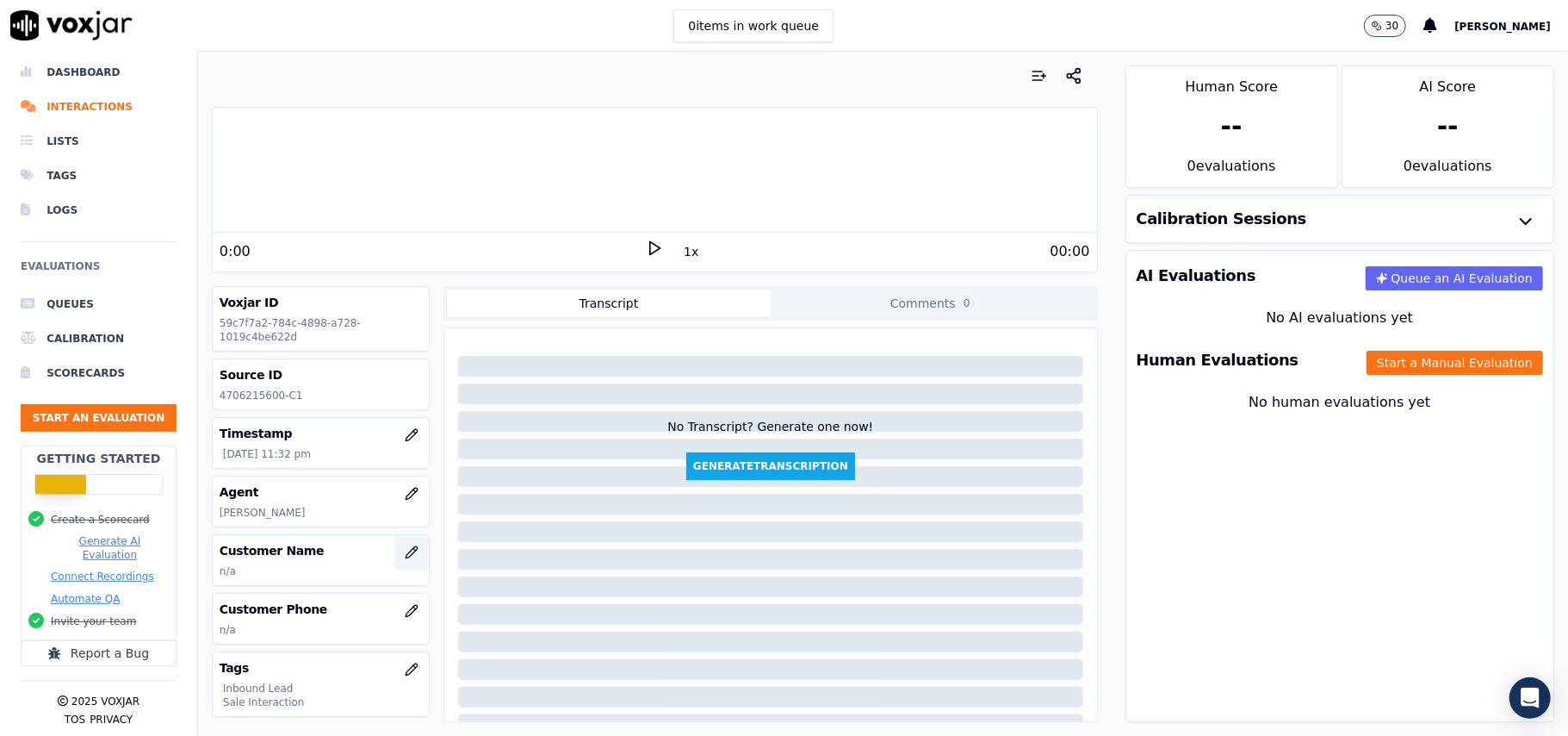
click at [405, 549] on icon "button" at bounding box center [412, 552] width 14 height 14
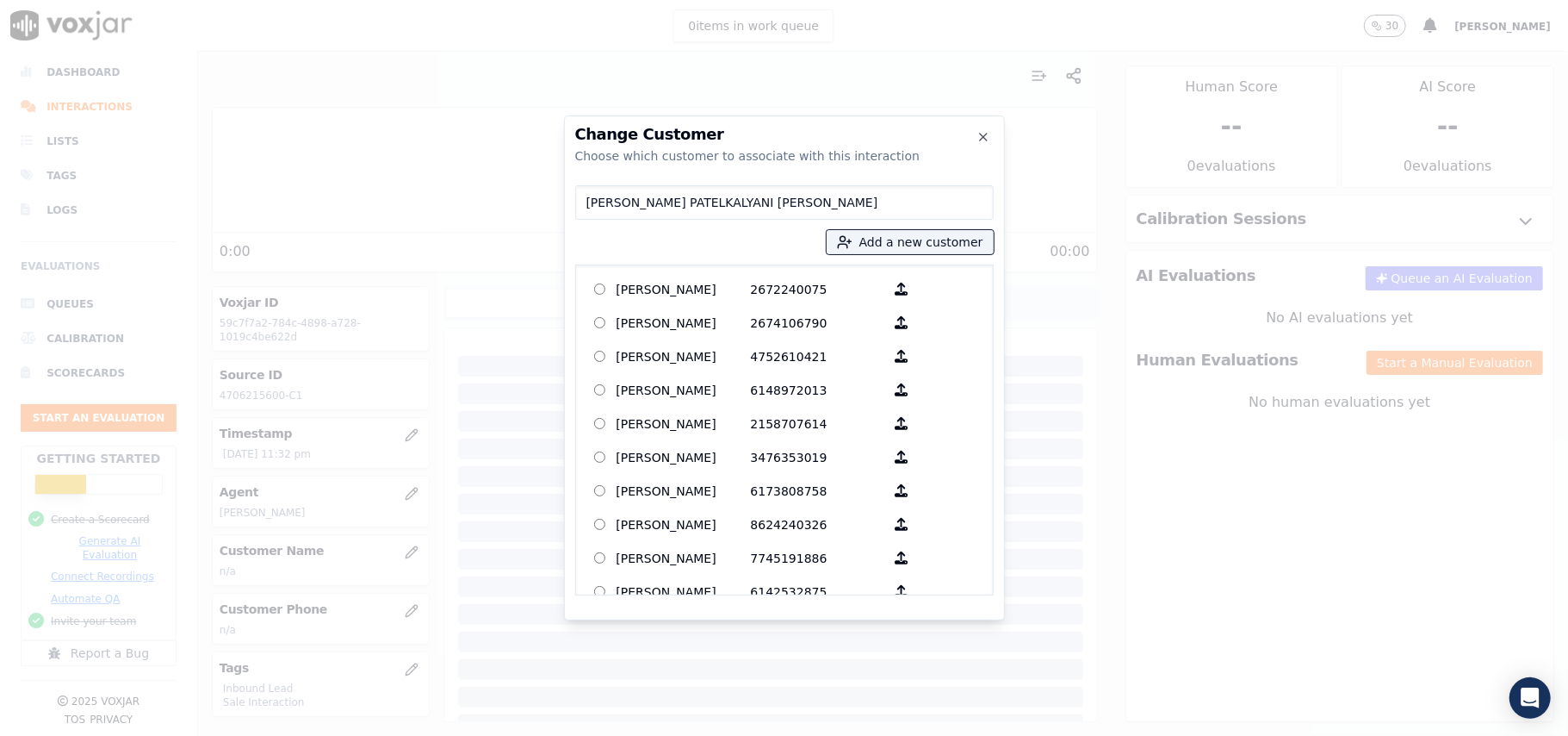
click at [594, 204] on input "KALYANI PATELKALYANI PATEL" at bounding box center [784, 202] width 419 height 34
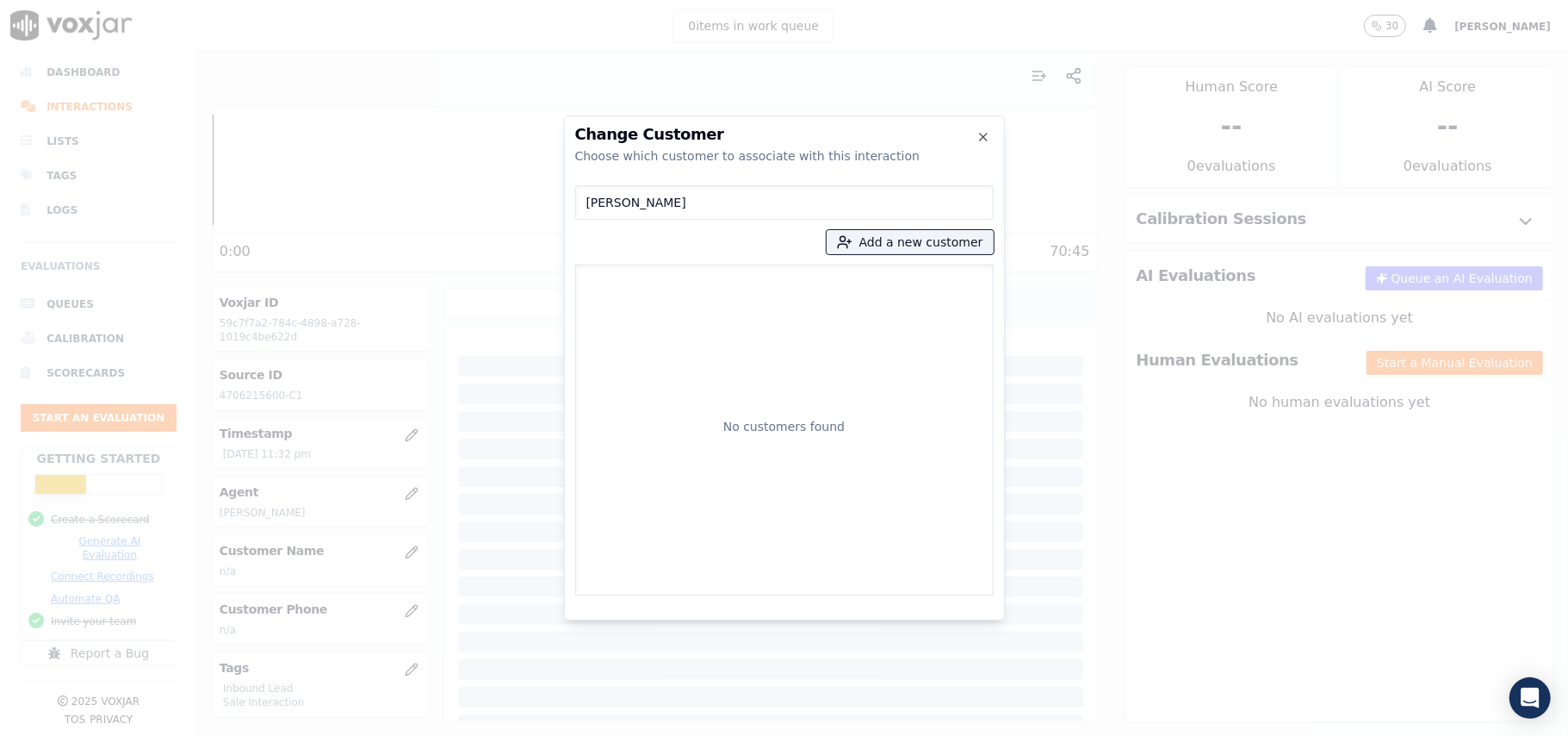
drag, startPoint x: 762, startPoint y: 195, endPoint x: 563, endPoint y: 211, distance: 199.6
click at [565, 212] on div "Change Customer Choose which customer to associate with this interaction KvALYA…" at bounding box center [784, 368] width 441 height 504
type input "KALYANI PATEL"
click at [649, 284] on p "KALYANI PATEL" at bounding box center [683, 288] width 134 height 26
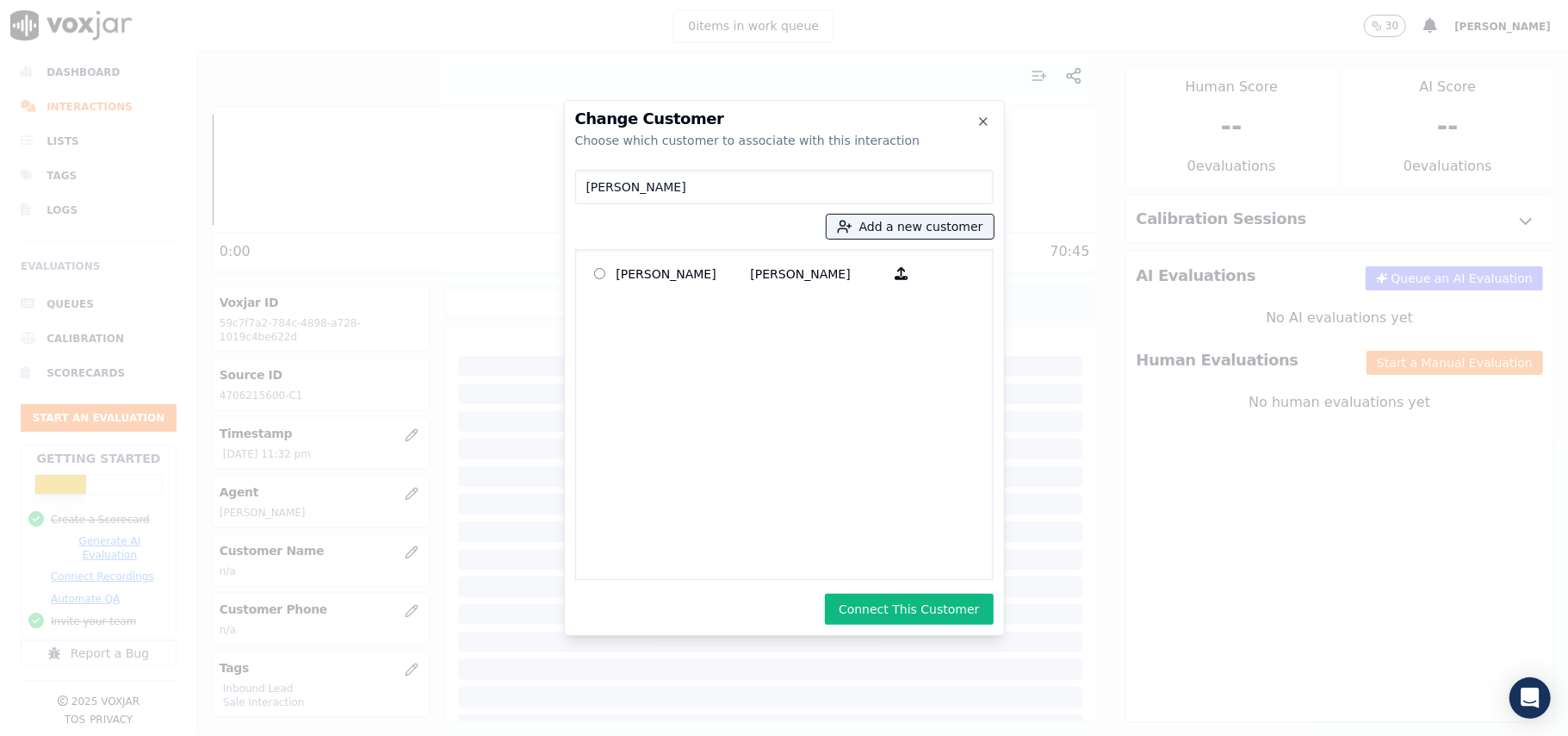
drag, startPoint x: 891, startPoint y: 607, endPoint x: 1073, endPoint y: 563, distance: 187.2
click at [893, 605] on button "Connect This Customer" at bounding box center [909, 609] width 168 height 31
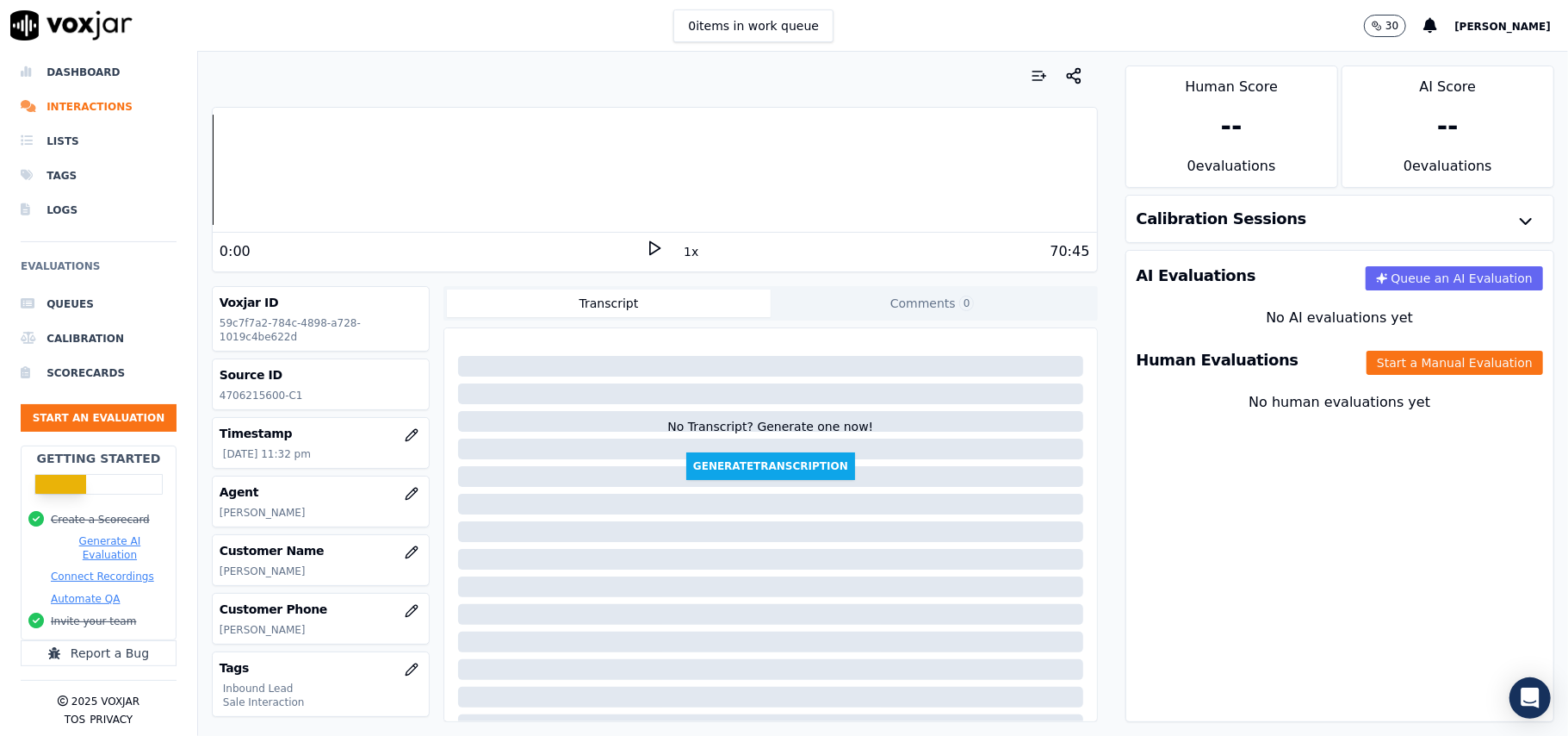
scroll to position [115, 0]
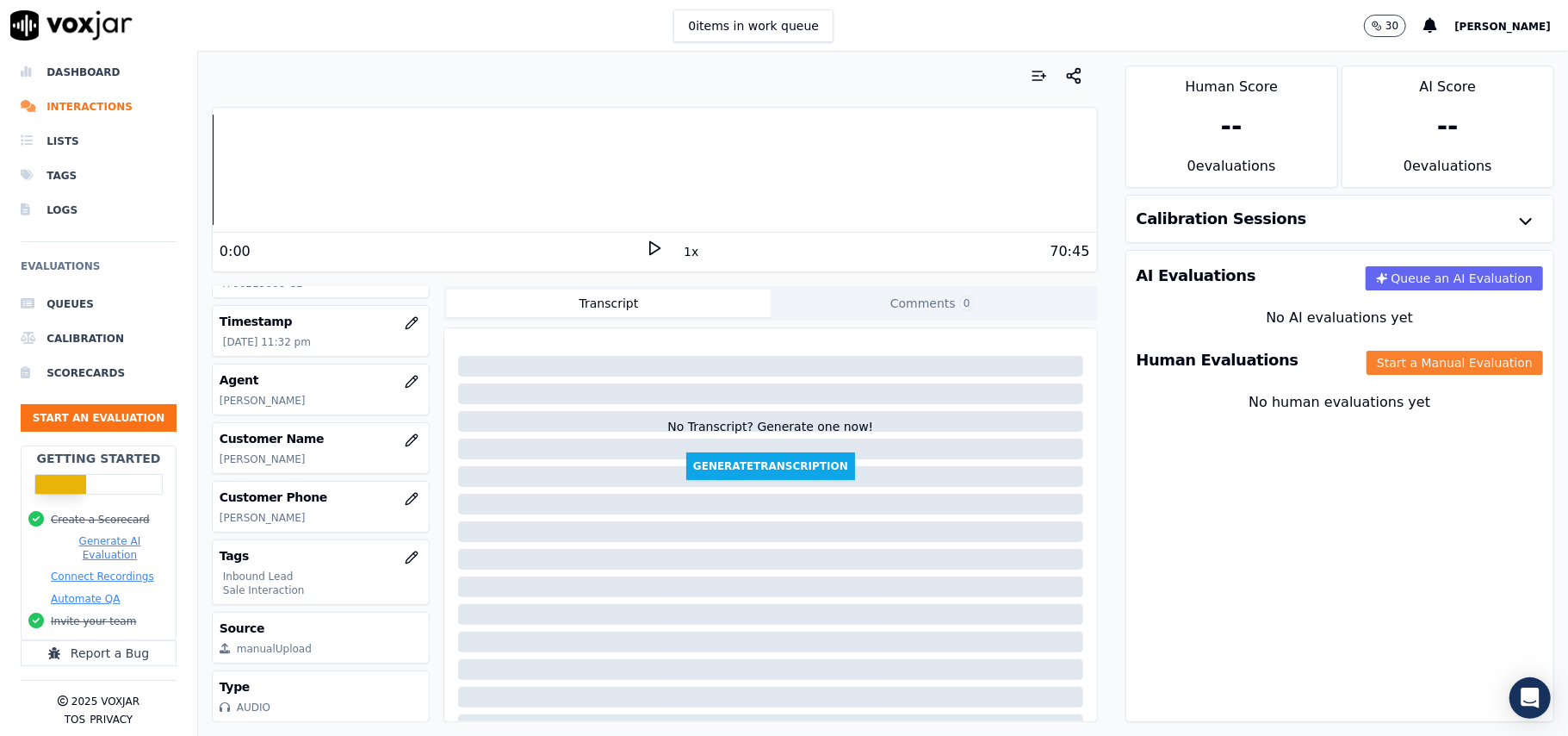
click at [1367, 374] on button "Start a Manual Evaluation" at bounding box center [1454, 362] width 176 height 24
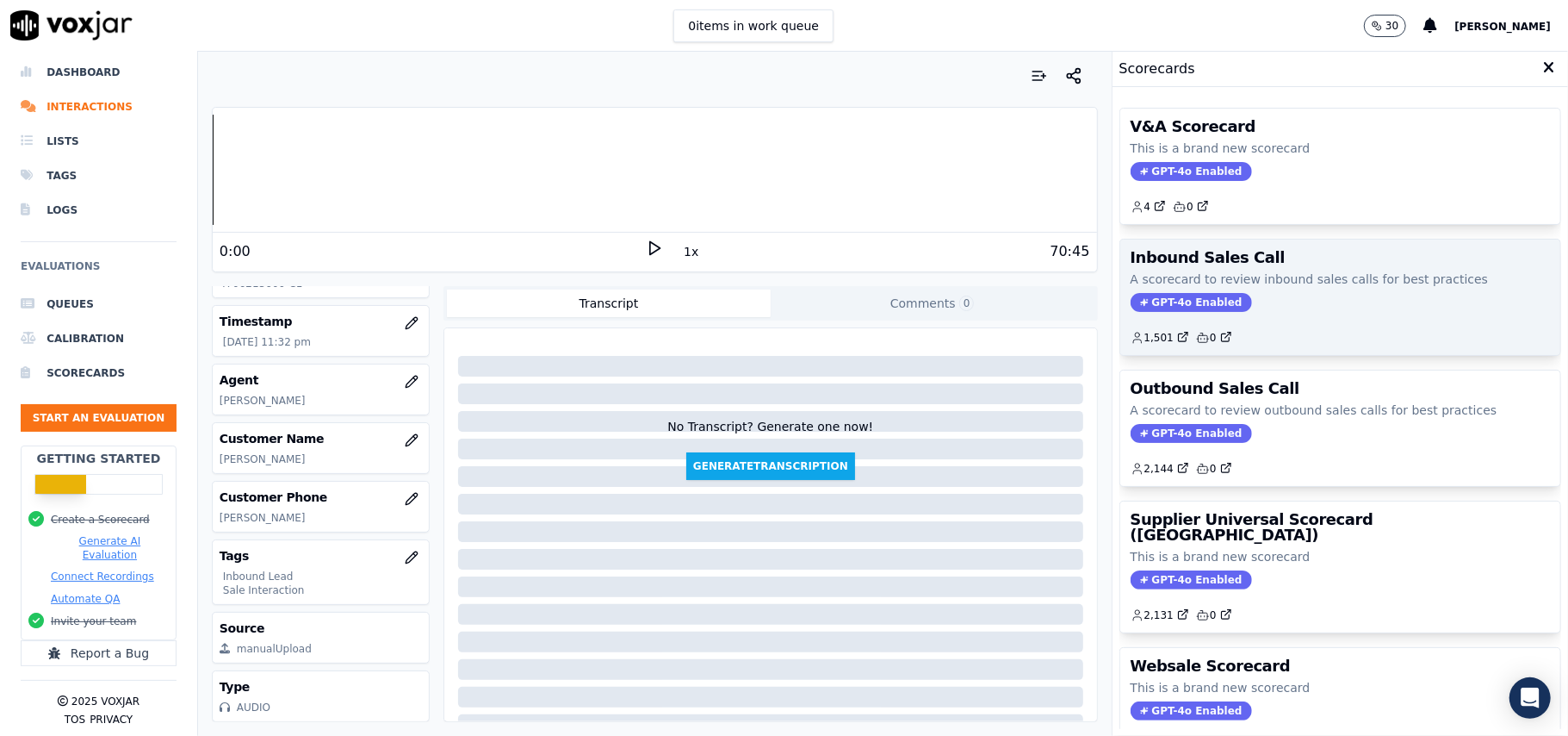
click at [1168, 307] on span "GPT-4o Enabled" at bounding box center [1191, 302] width 122 height 18
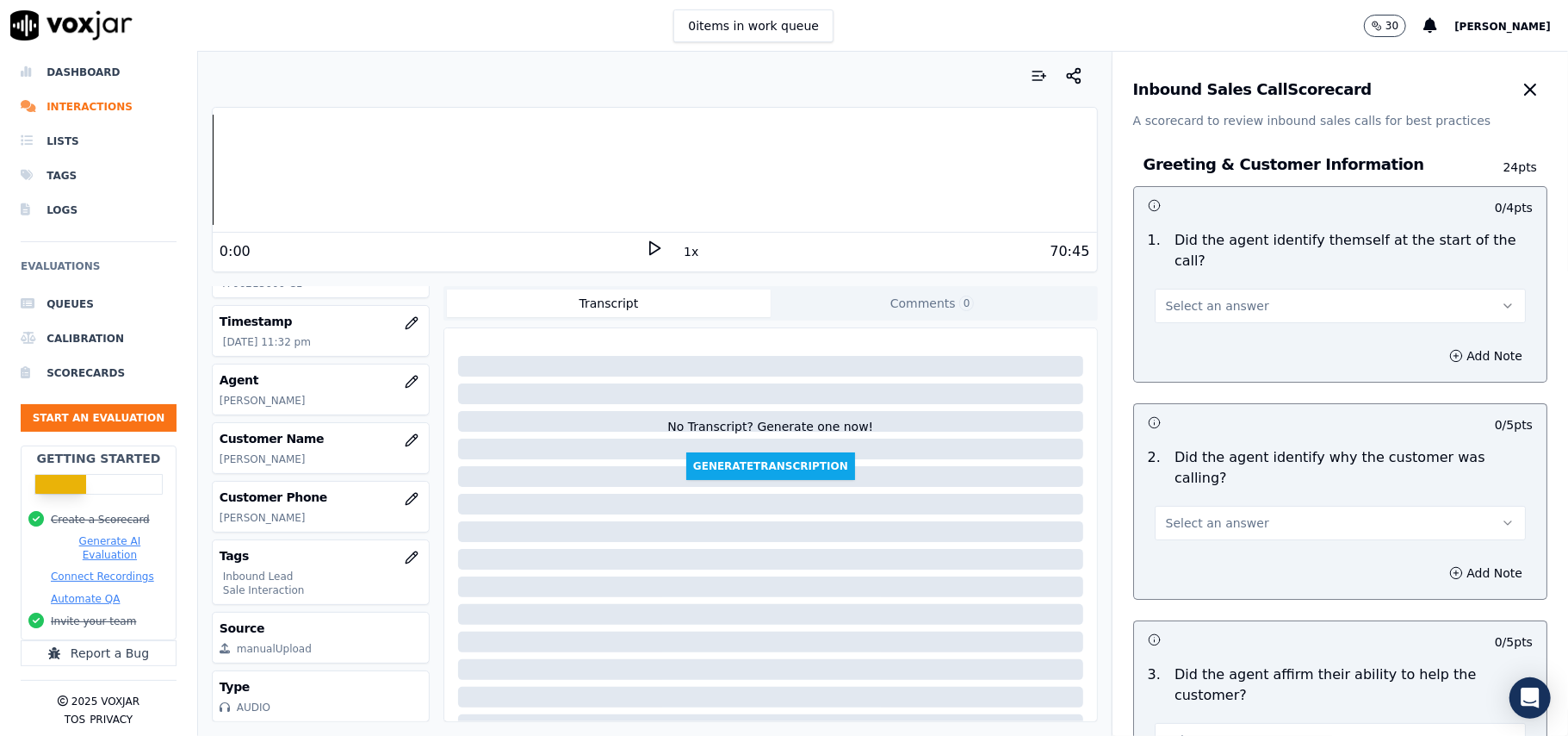
click at [1238, 288] on button "Select an answer" at bounding box center [1339, 305] width 371 height 34
click at [1217, 315] on div "Yes" at bounding box center [1303, 324] width 333 height 27
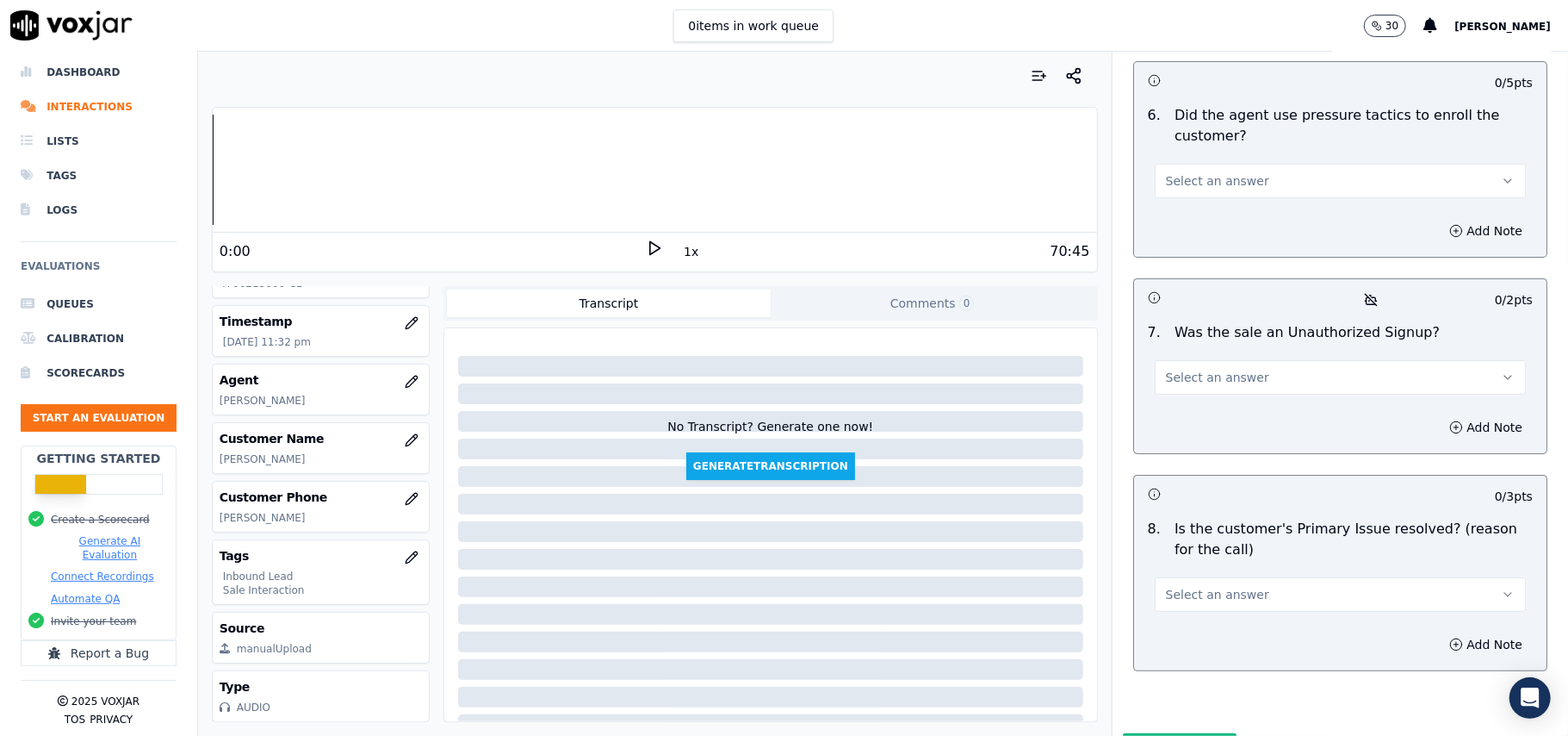
click at [1268, 577] on button "Select an answer" at bounding box center [1339, 594] width 371 height 34
click at [1209, 534] on div "Yes" at bounding box center [1303, 542] width 333 height 27
click at [1166, 369] on span "Select an answer" at bounding box center [1218, 378] width 103 height 18
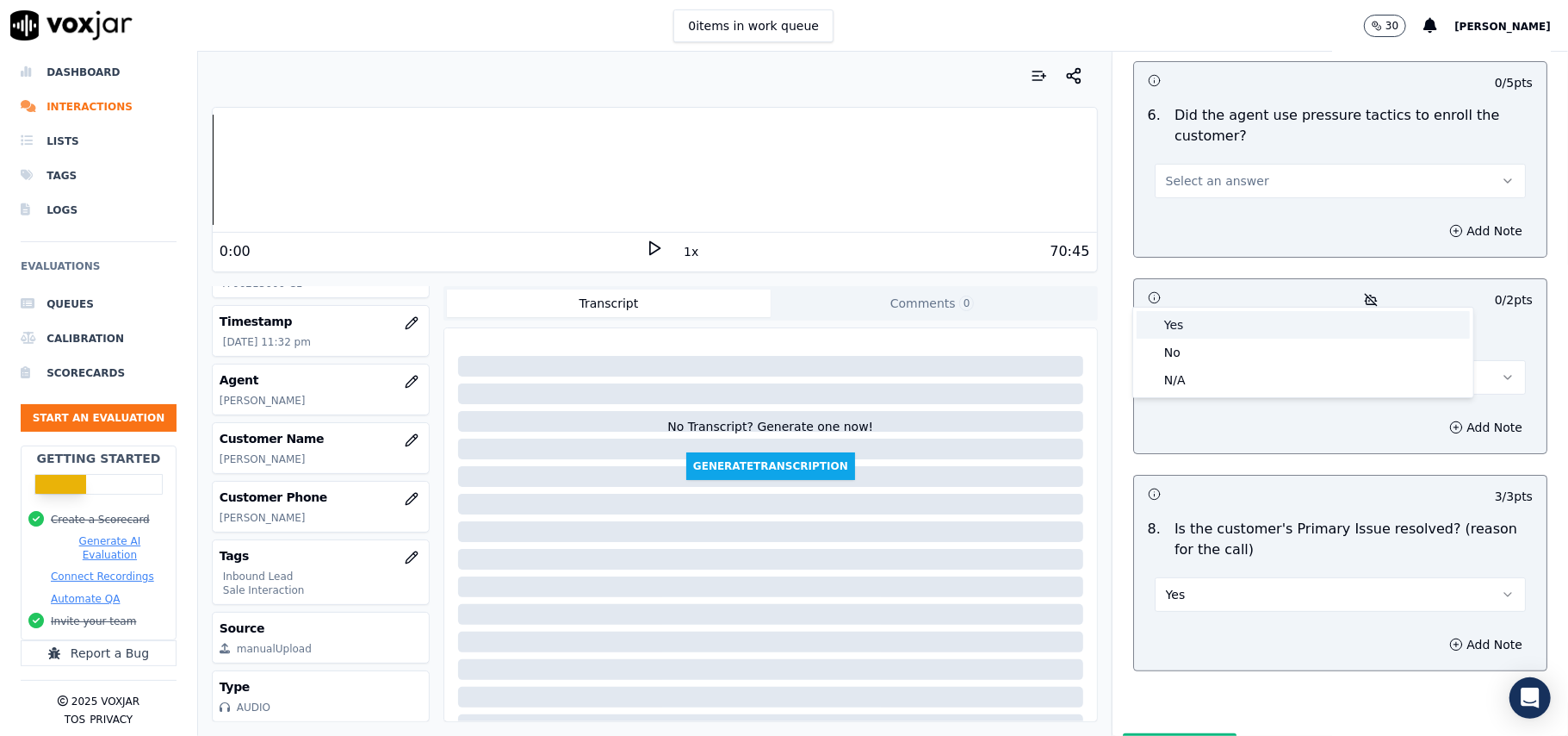
click at [1177, 331] on div "Yes" at bounding box center [1303, 324] width 333 height 27
click at [1183, 360] on button "Yes" at bounding box center [1339, 377] width 371 height 34
click at [1190, 341] on div "No" at bounding box center [1303, 352] width 333 height 27
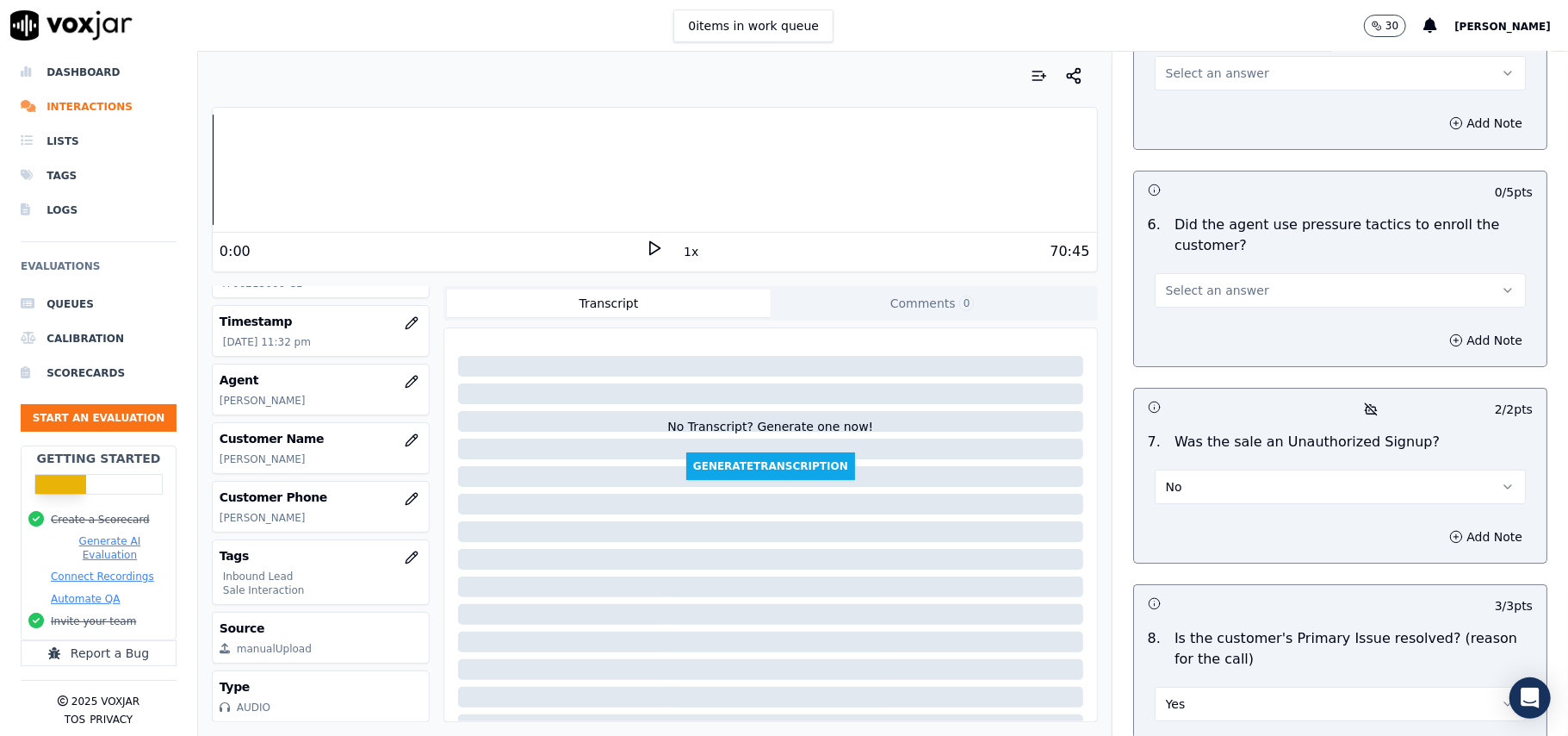
scroll to position [4591, 0]
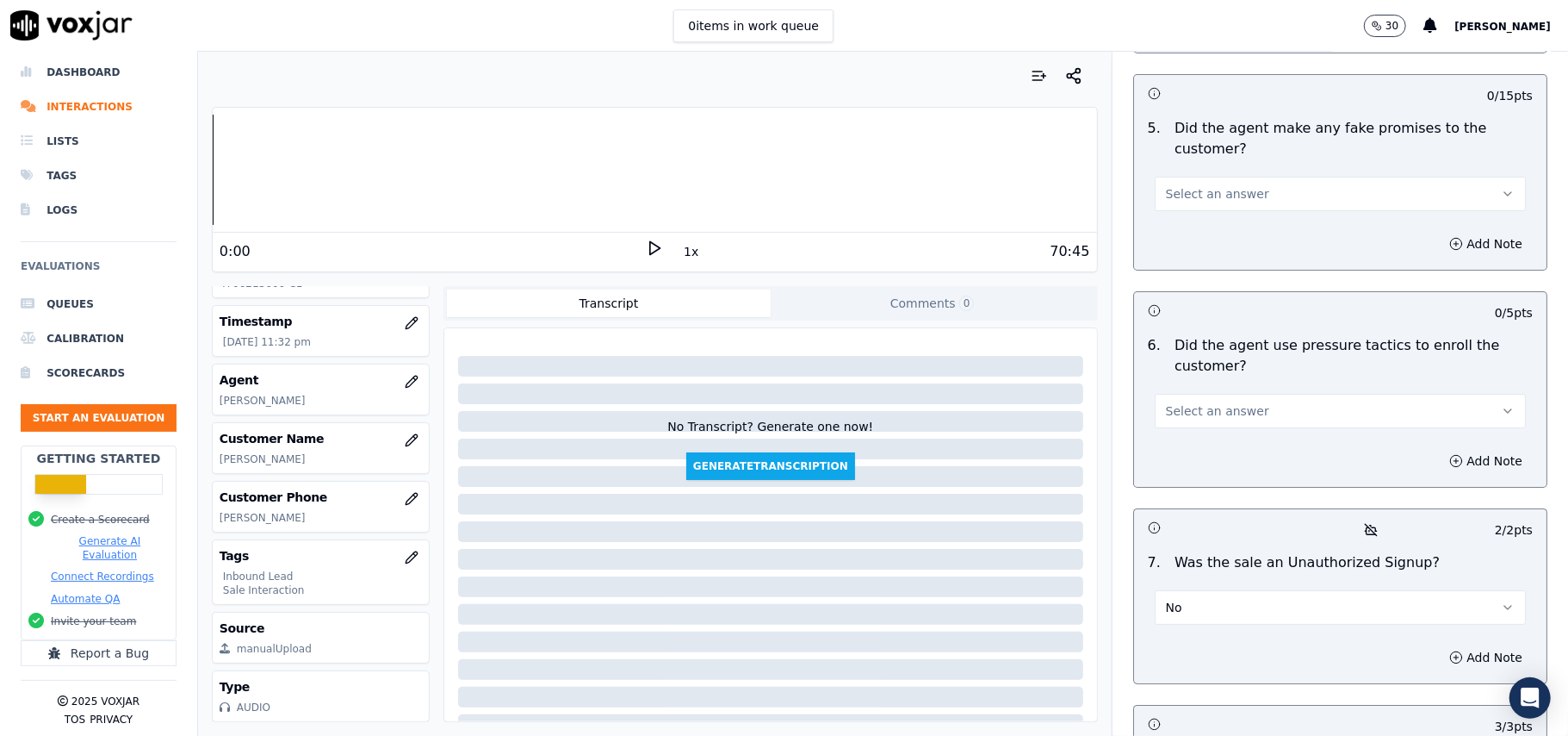
click at [1221, 402] on span "Select an answer" at bounding box center [1218, 411] width 103 height 18
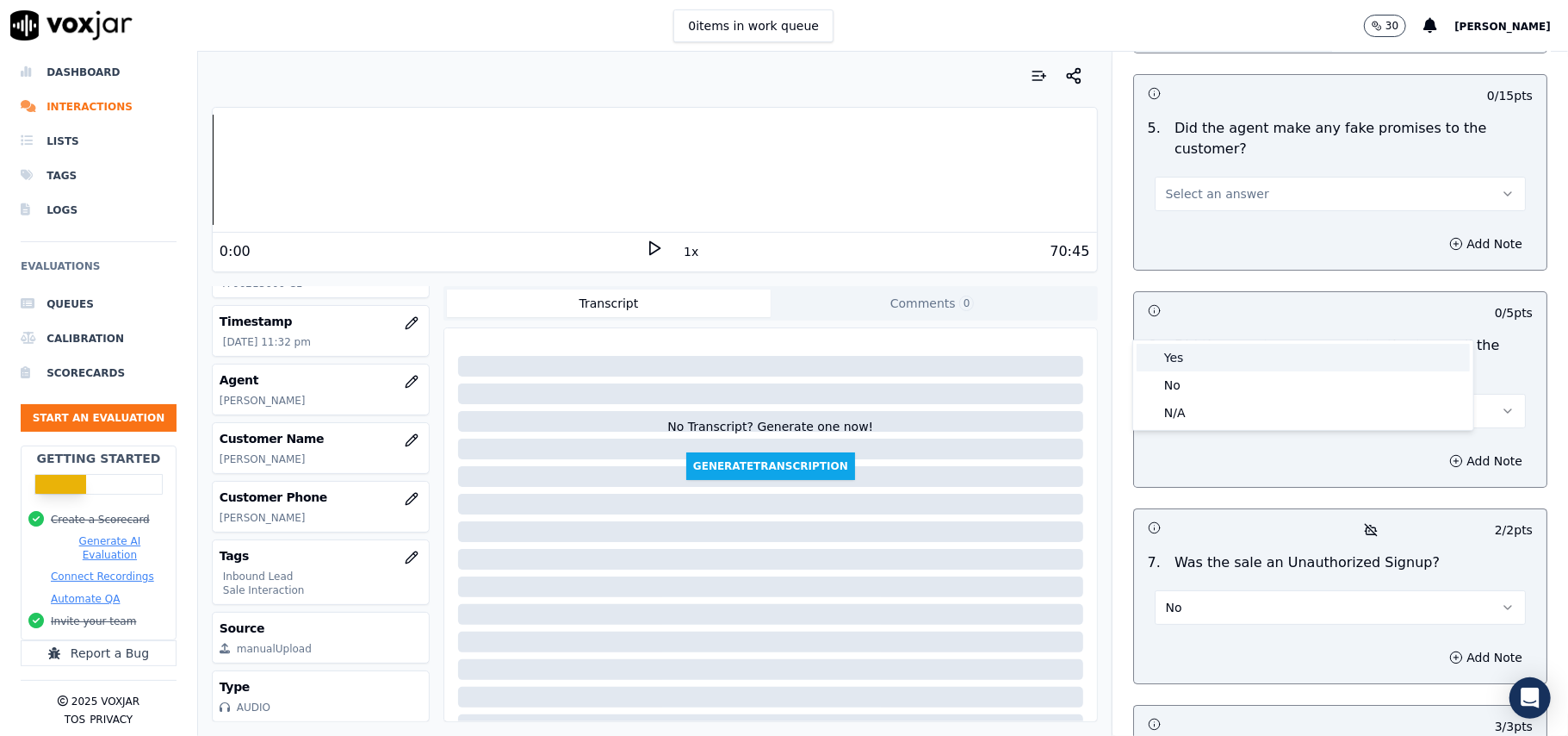
click at [1214, 367] on div "Yes" at bounding box center [1303, 357] width 333 height 27
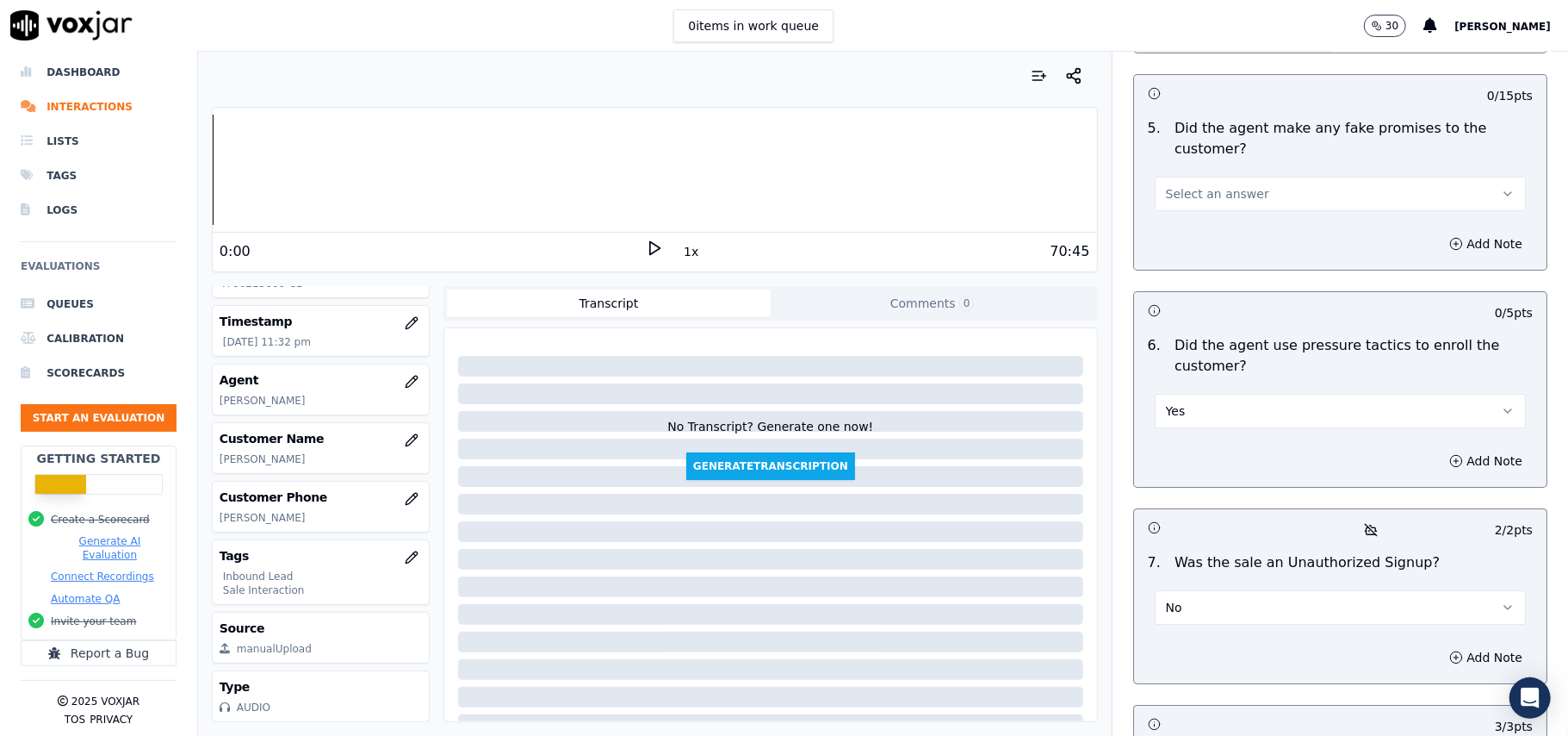
click at [1209, 393] on button "Yes" at bounding box center [1339, 410] width 371 height 34
click at [1210, 389] on div "No" at bounding box center [1303, 385] width 333 height 27
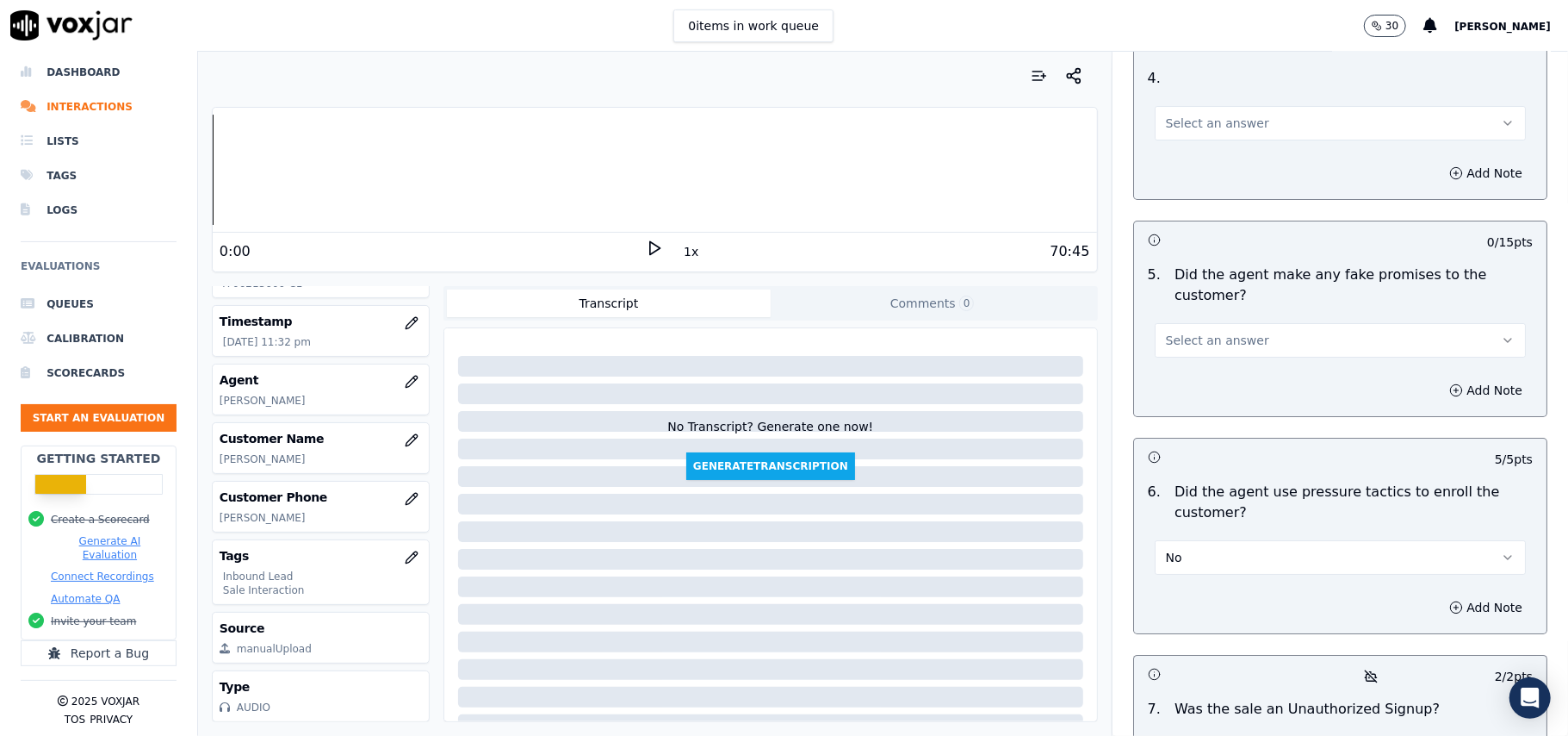
scroll to position [4361, 0]
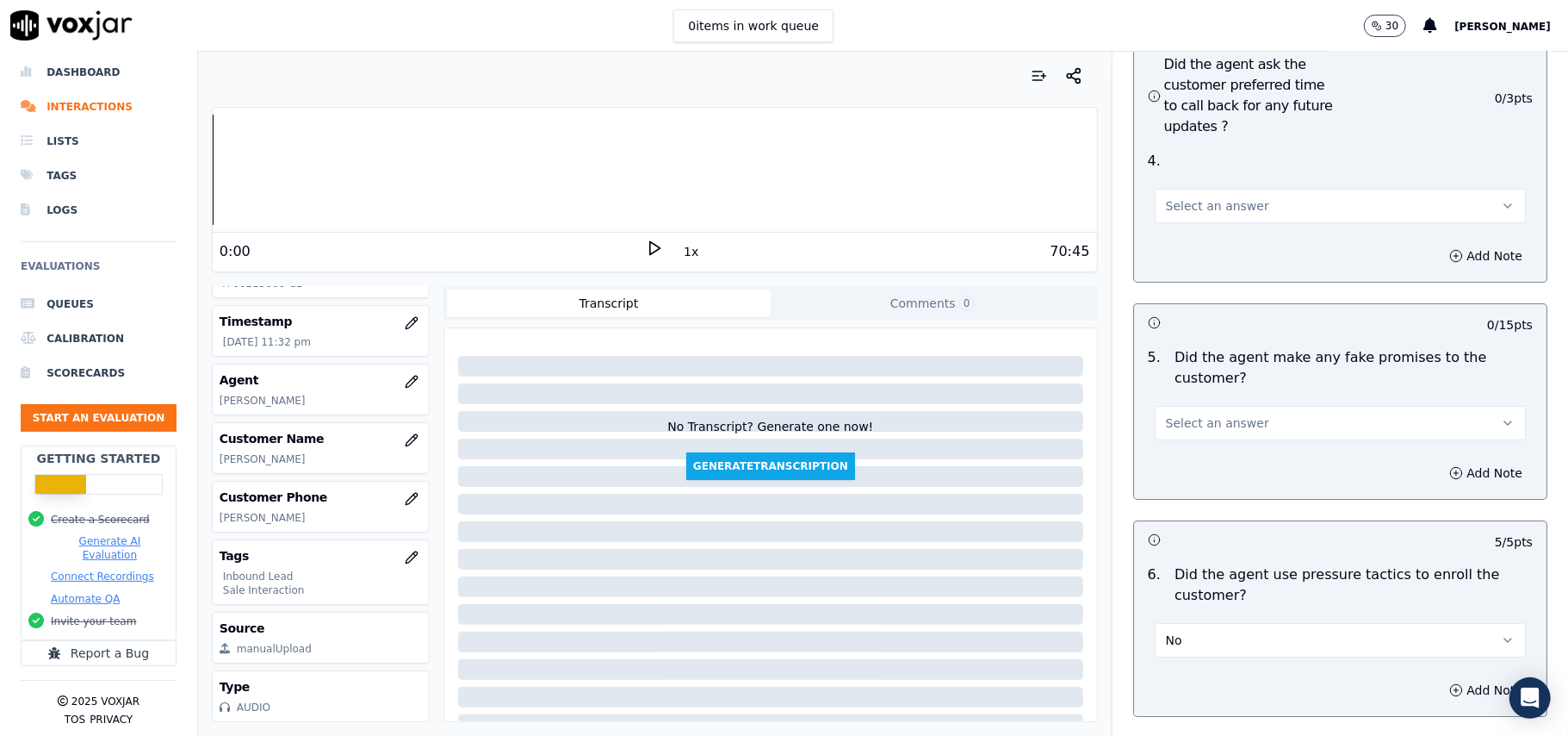
click at [1272, 406] on button "Select an answer" at bounding box center [1339, 423] width 371 height 34
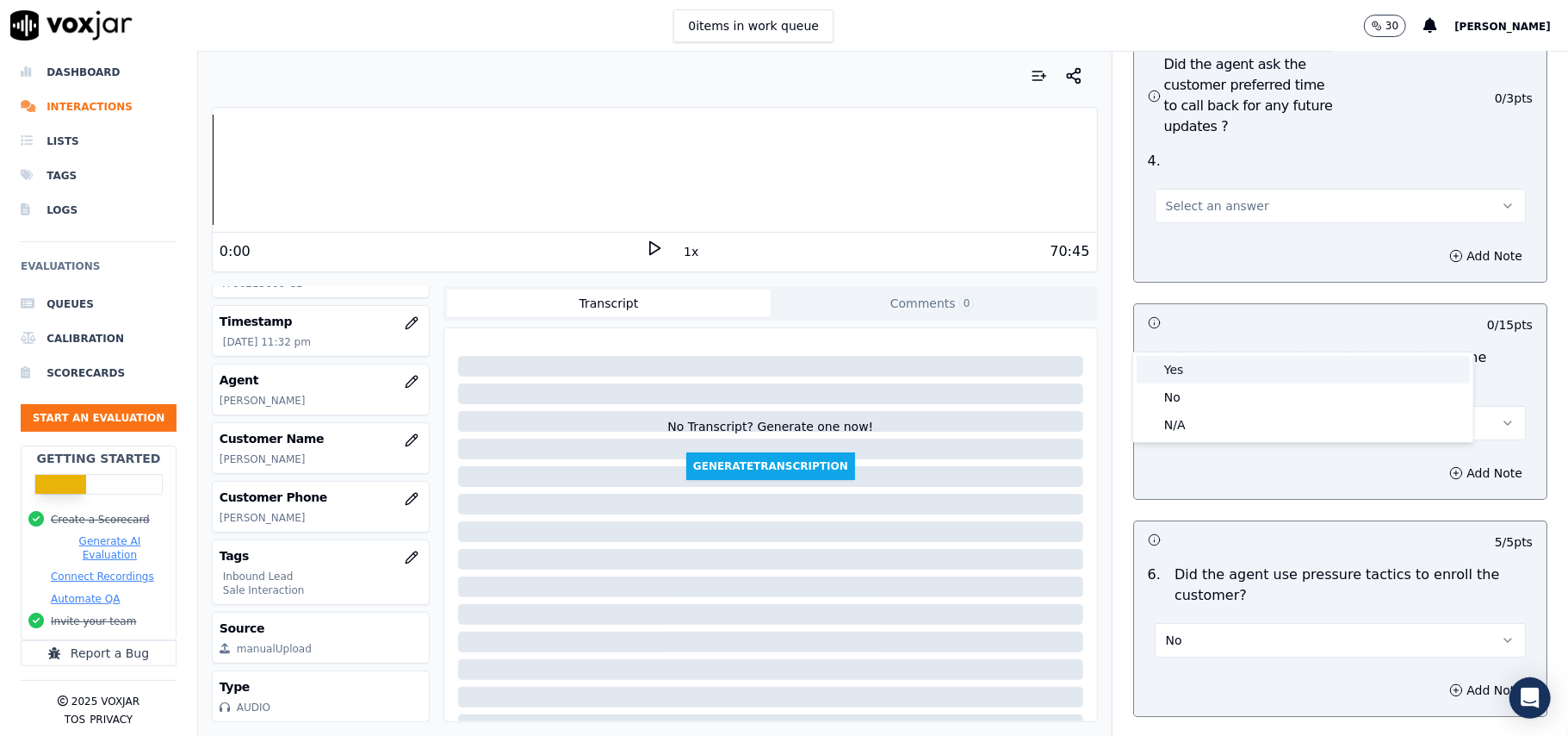
click at [1260, 379] on div "Yes" at bounding box center [1303, 369] width 333 height 27
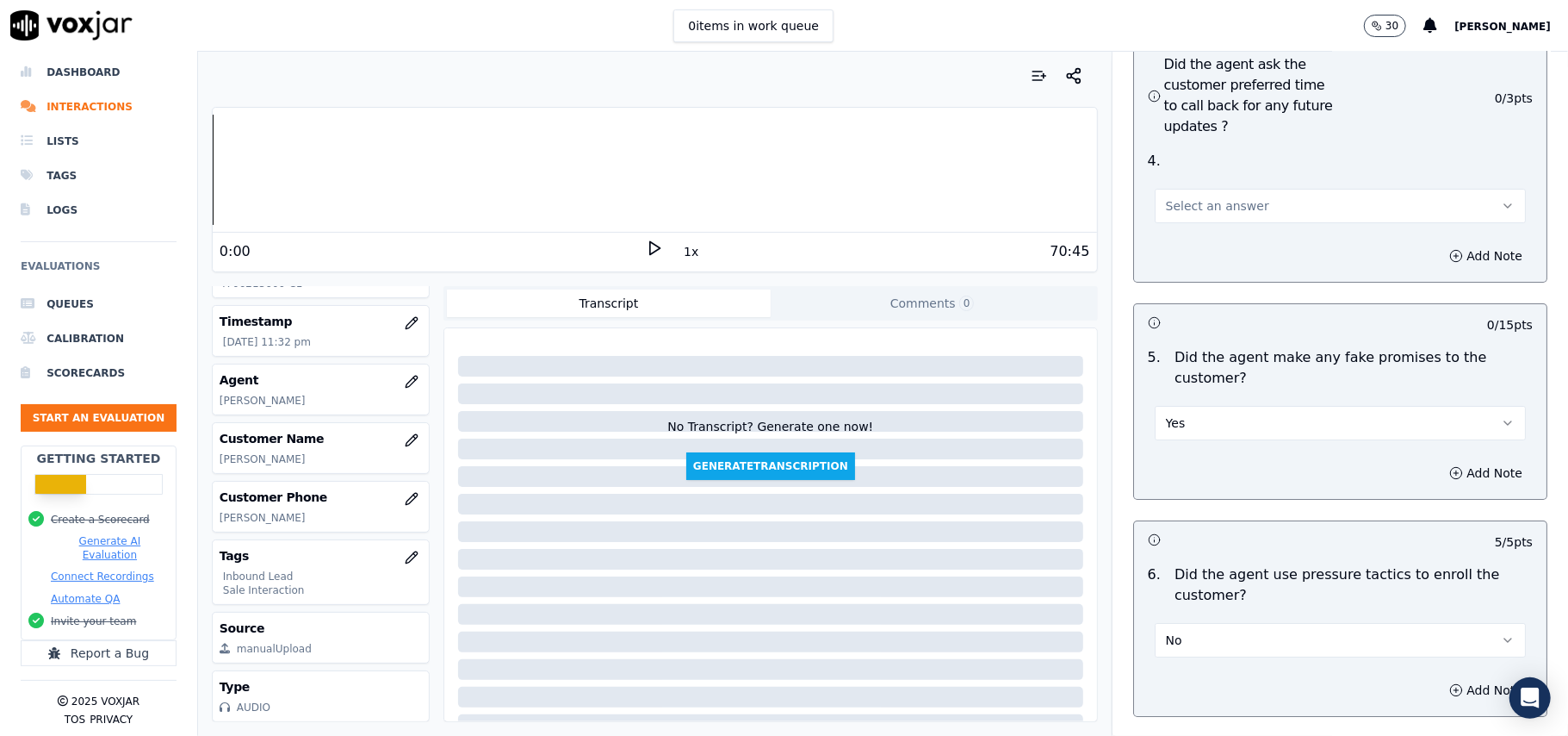
click at [1259, 406] on button "Yes" at bounding box center [1339, 423] width 371 height 34
click at [1244, 394] on div "No" at bounding box center [1303, 397] width 333 height 27
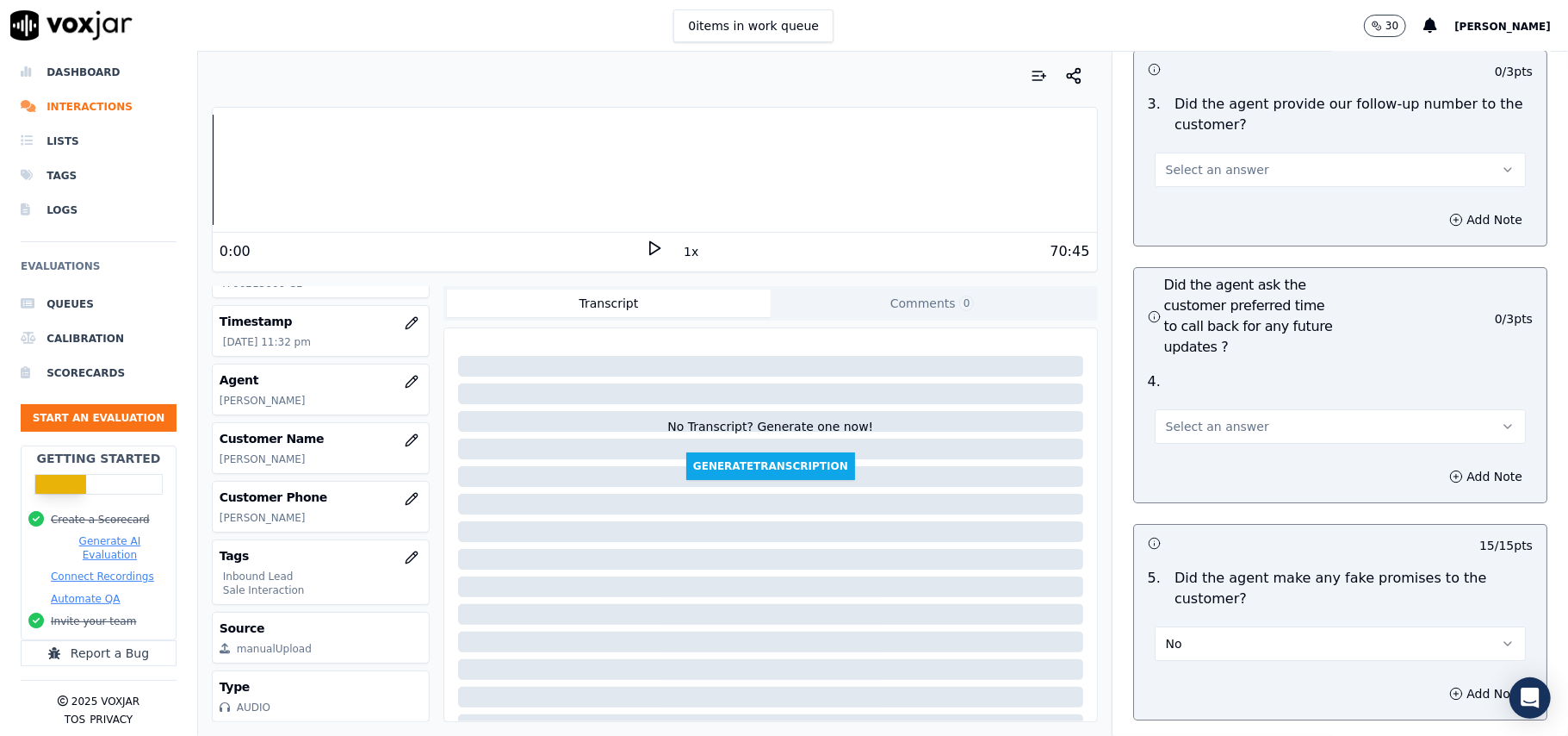
scroll to position [4018, 0]
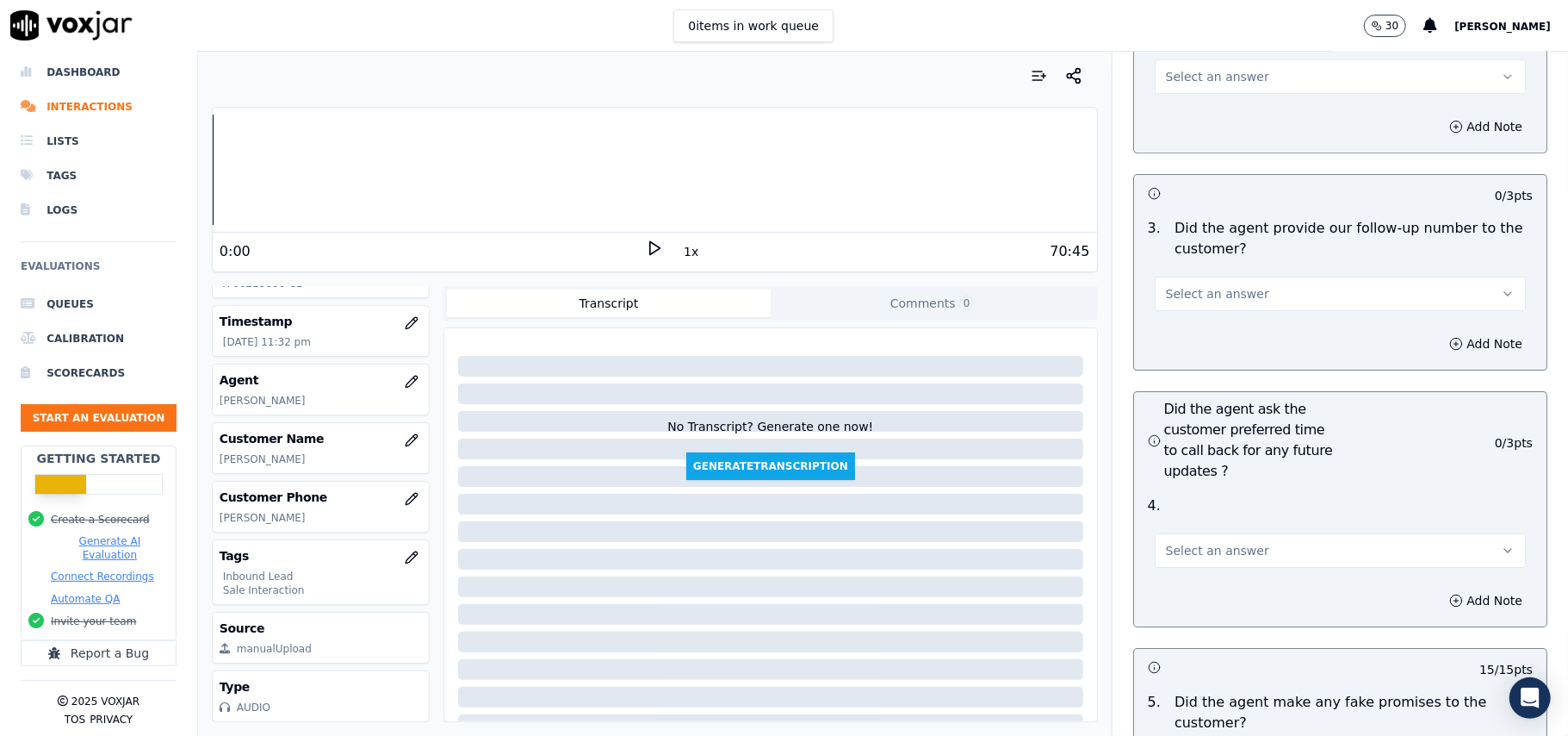
drag, startPoint x: 1276, startPoint y: 459, endPoint x: 1273, endPoint y: 473, distance: 14.3
click at [1278, 534] on button "Select an answer" at bounding box center [1339, 550] width 371 height 34
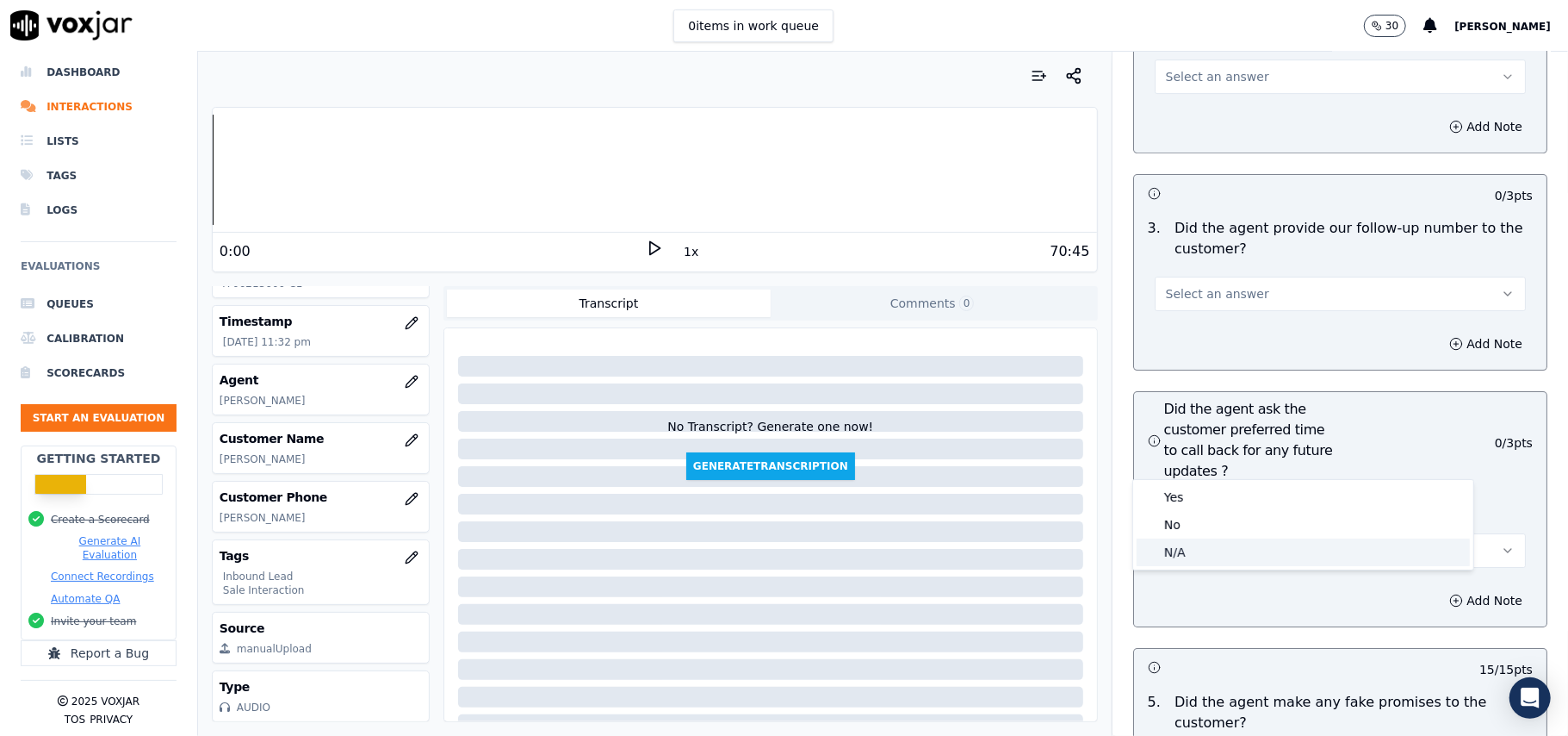
click at [1240, 566] on div "Yes No N/A" at bounding box center [1302, 525] width 340 height 90
click at [1176, 549] on div "N/A" at bounding box center [1303, 552] width 333 height 27
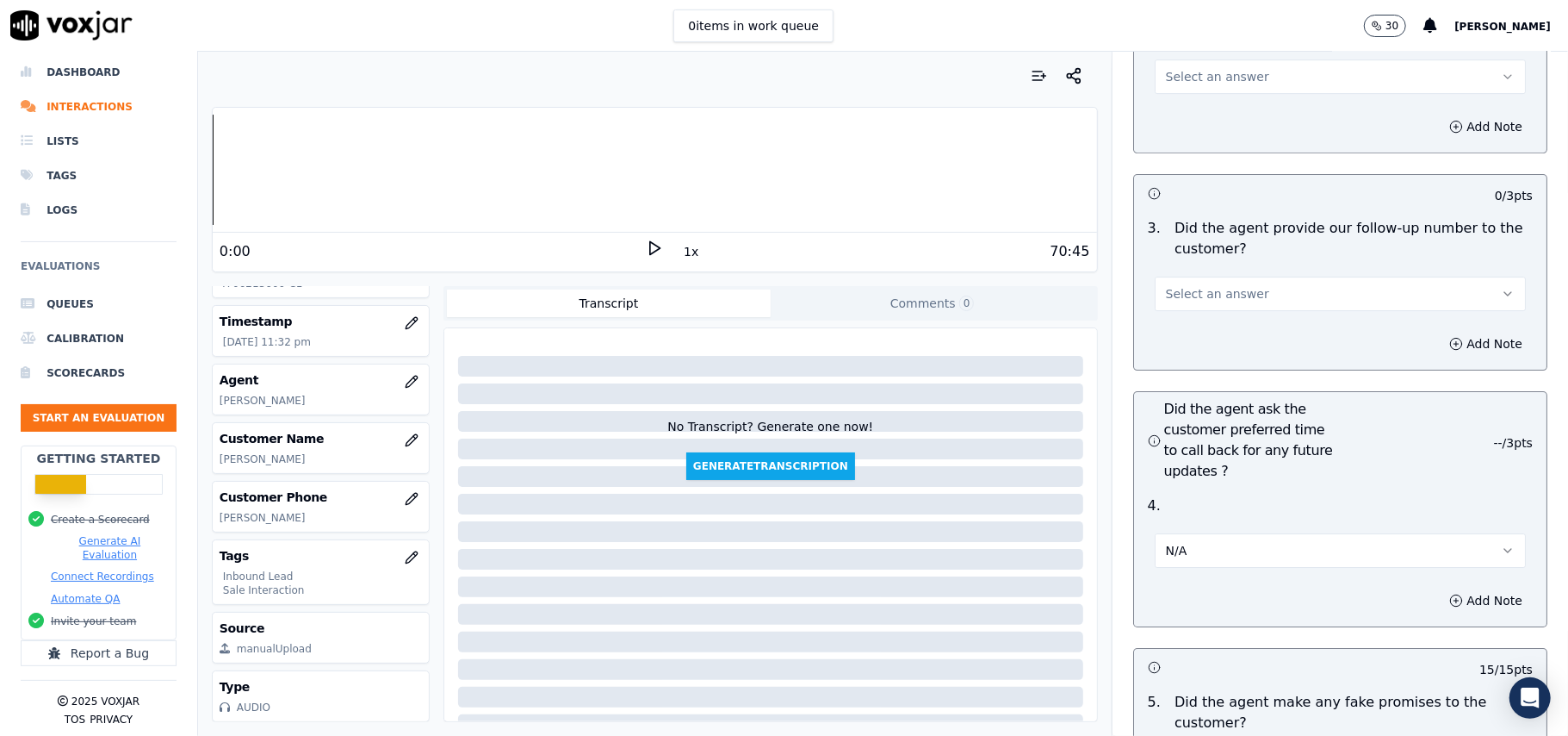
click at [1230, 285] on span "Select an answer" at bounding box center [1218, 294] width 103 height 18
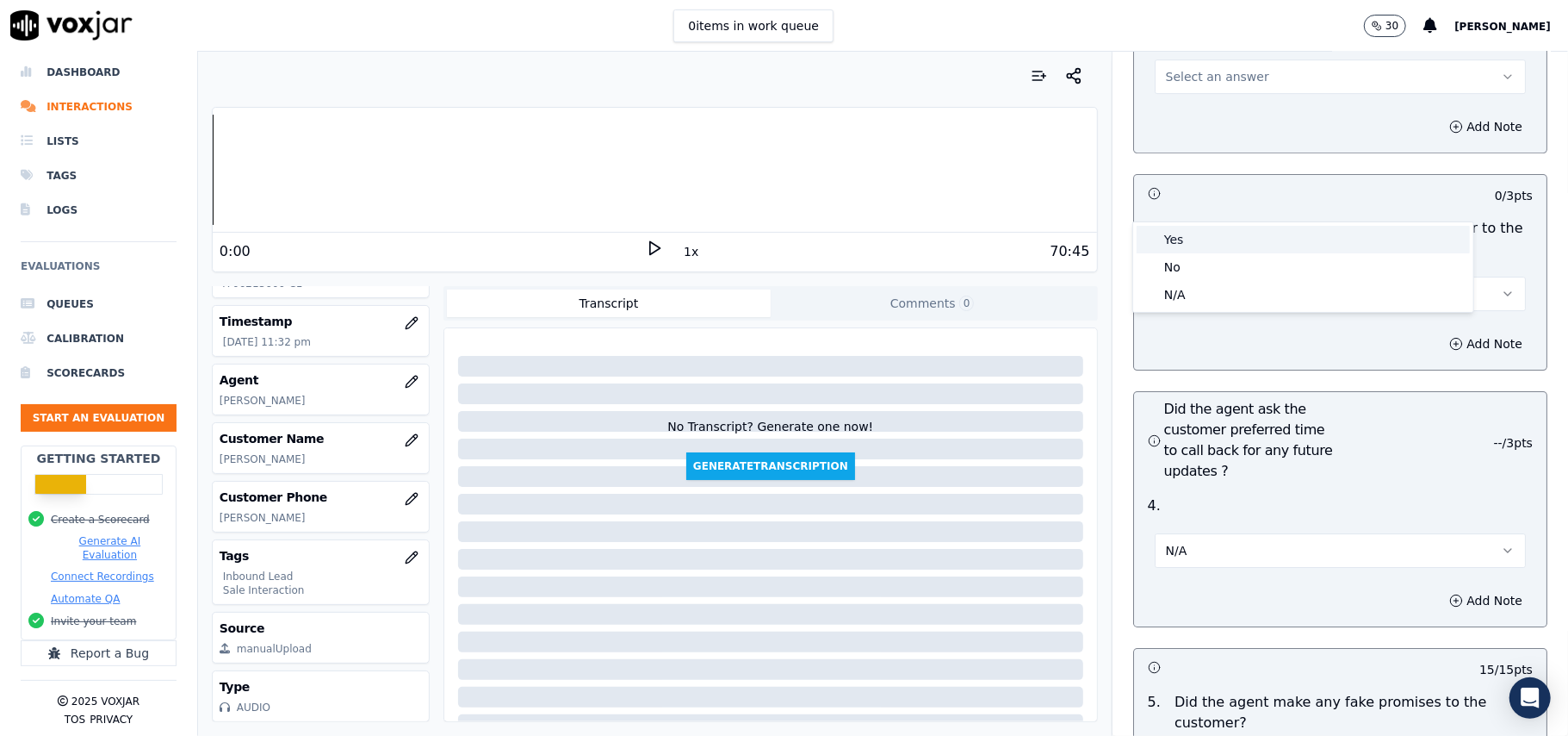
click at [1237, 243] on div "Yes" at bounding box center [1303, 239] width 333 height 27
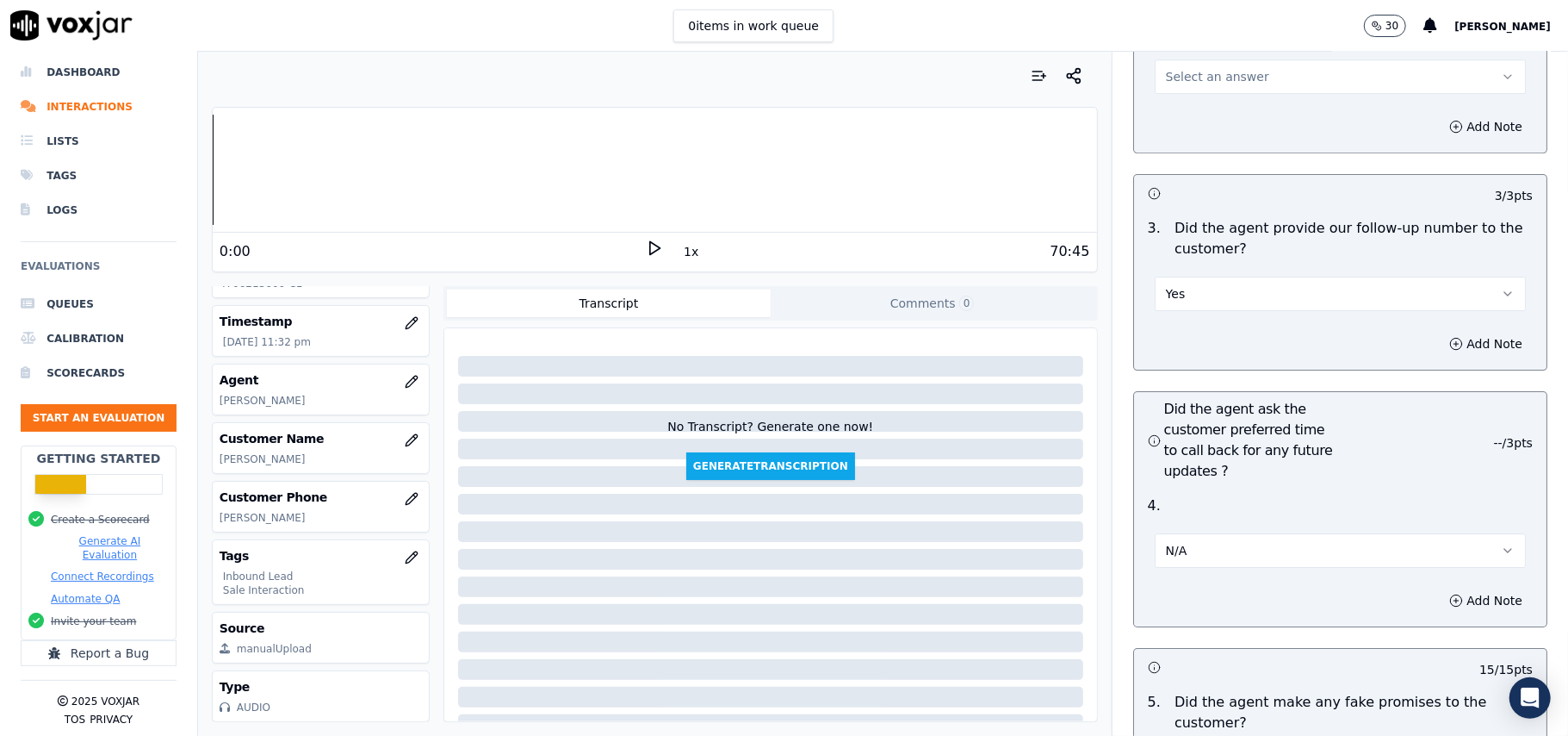
scroll to position [3673, 0]
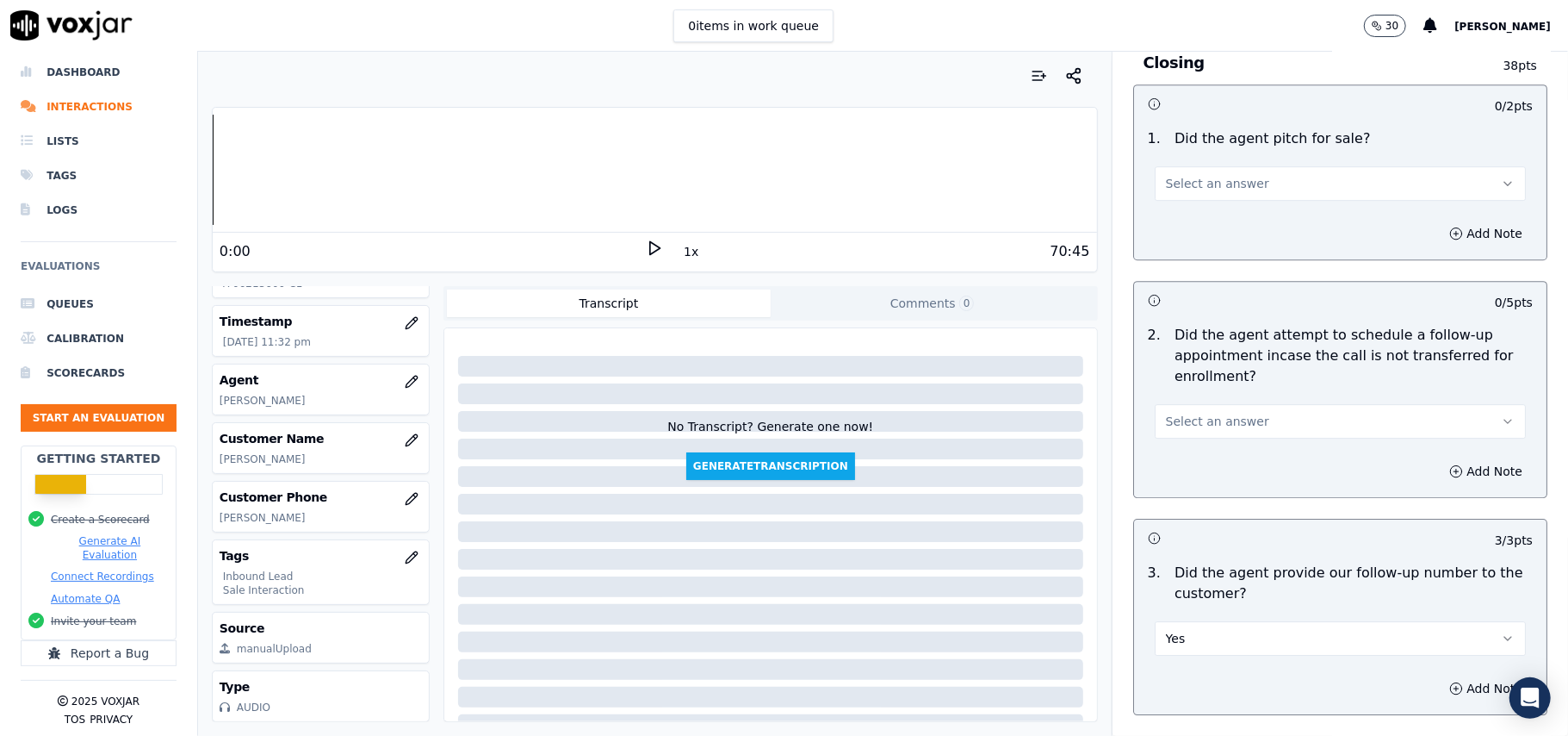
click at [1244, 404] on button "Select an answer" at bounding box center [1339, 421] width 371 height 34
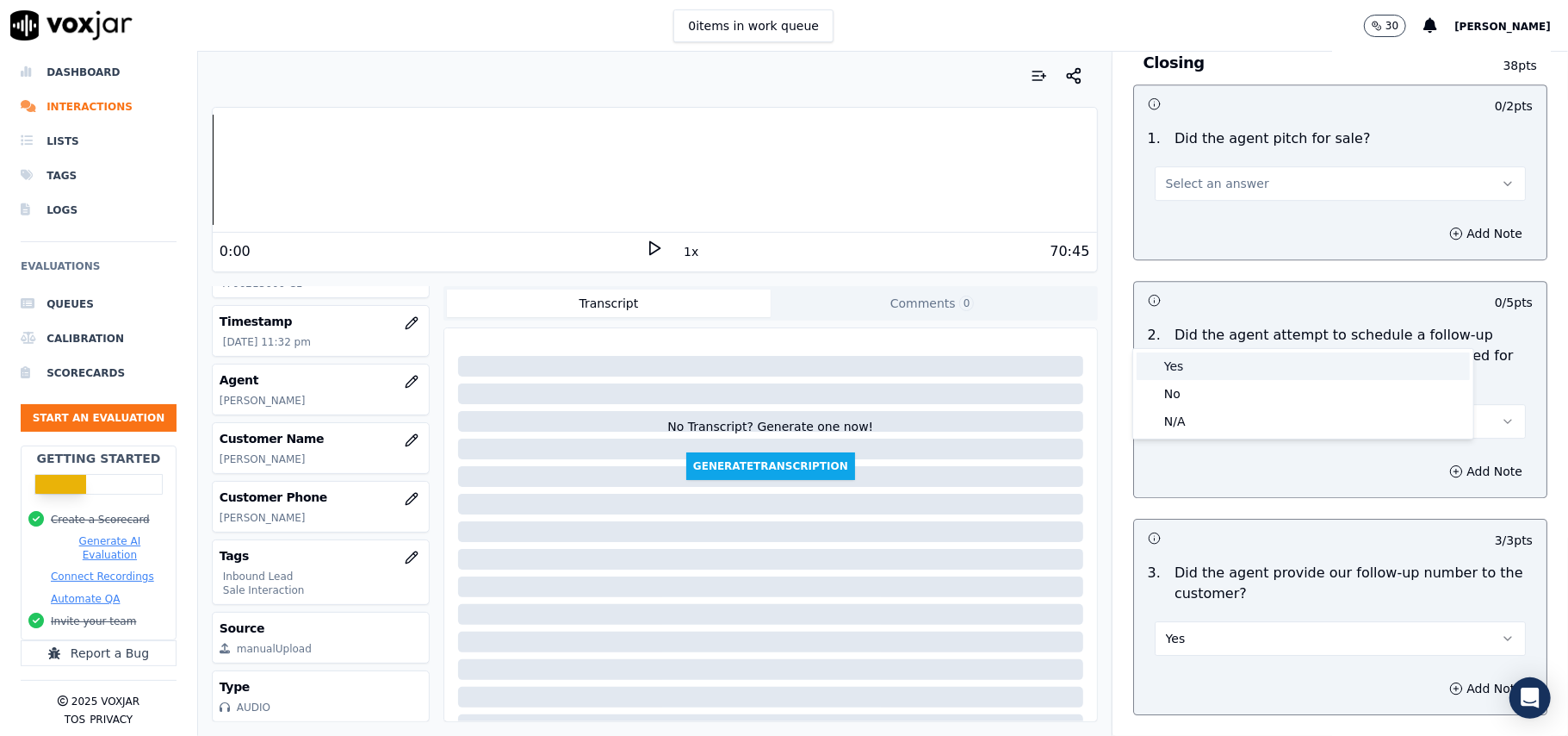
click at [1209, 370] on div "Yes" at bounding box center [1303, 366] width 333 height 27
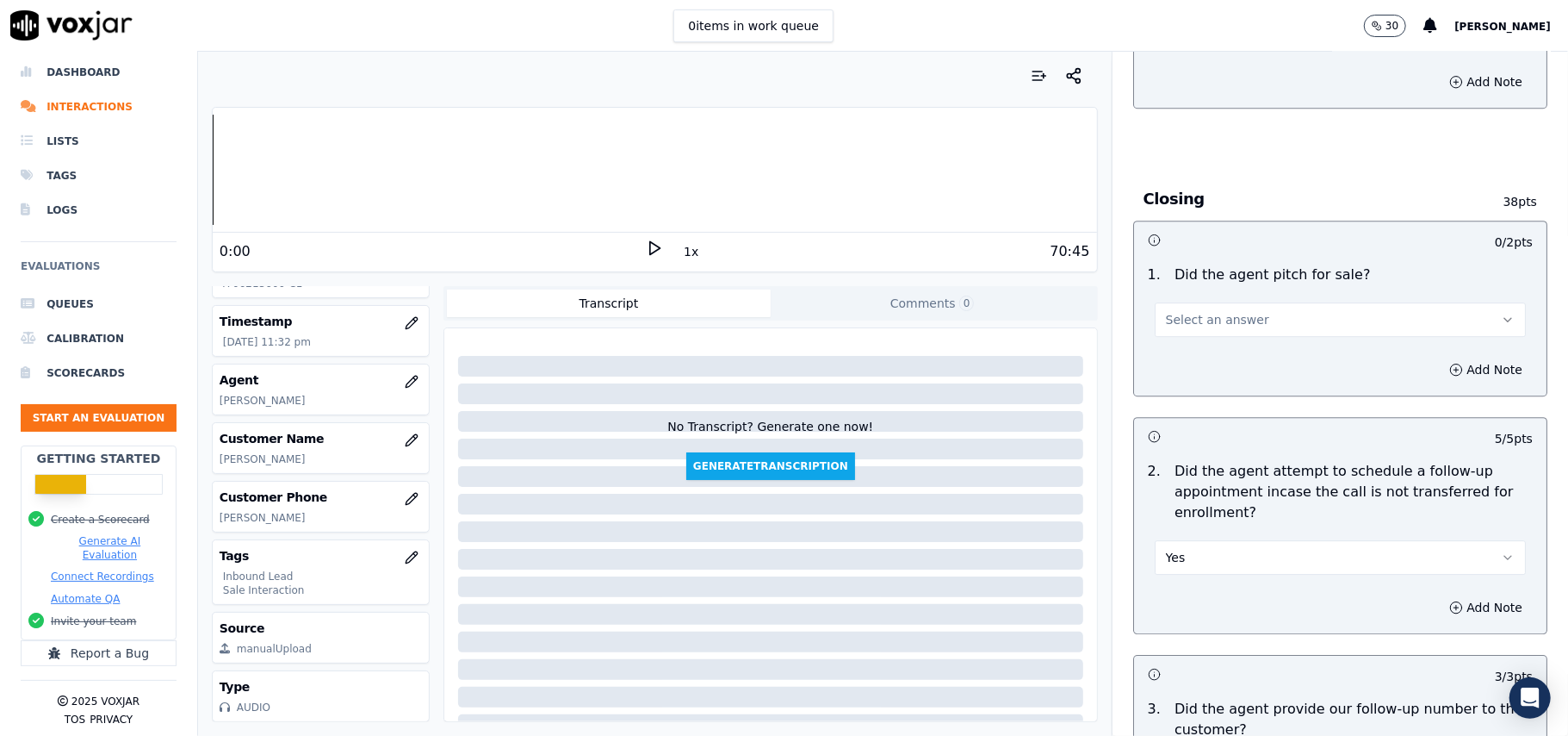
scroll to position [3442, 0]
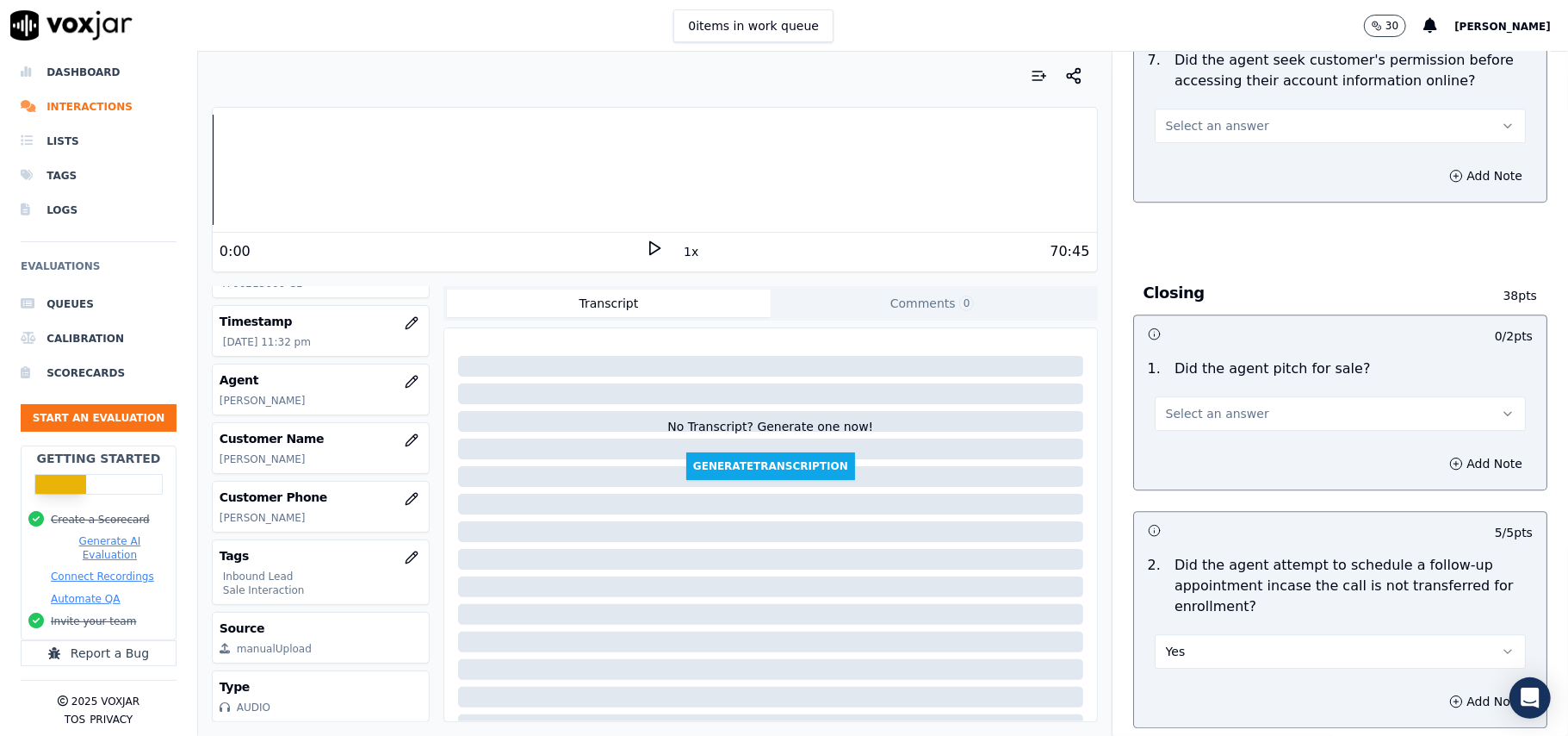
click at [1241, 396] on button "Select an answer" at bounding box center [1339, 413] width 371 height 34
click at [1234, 362] on div "Yes" at bounding box center [1303, 357] width 333 height 27
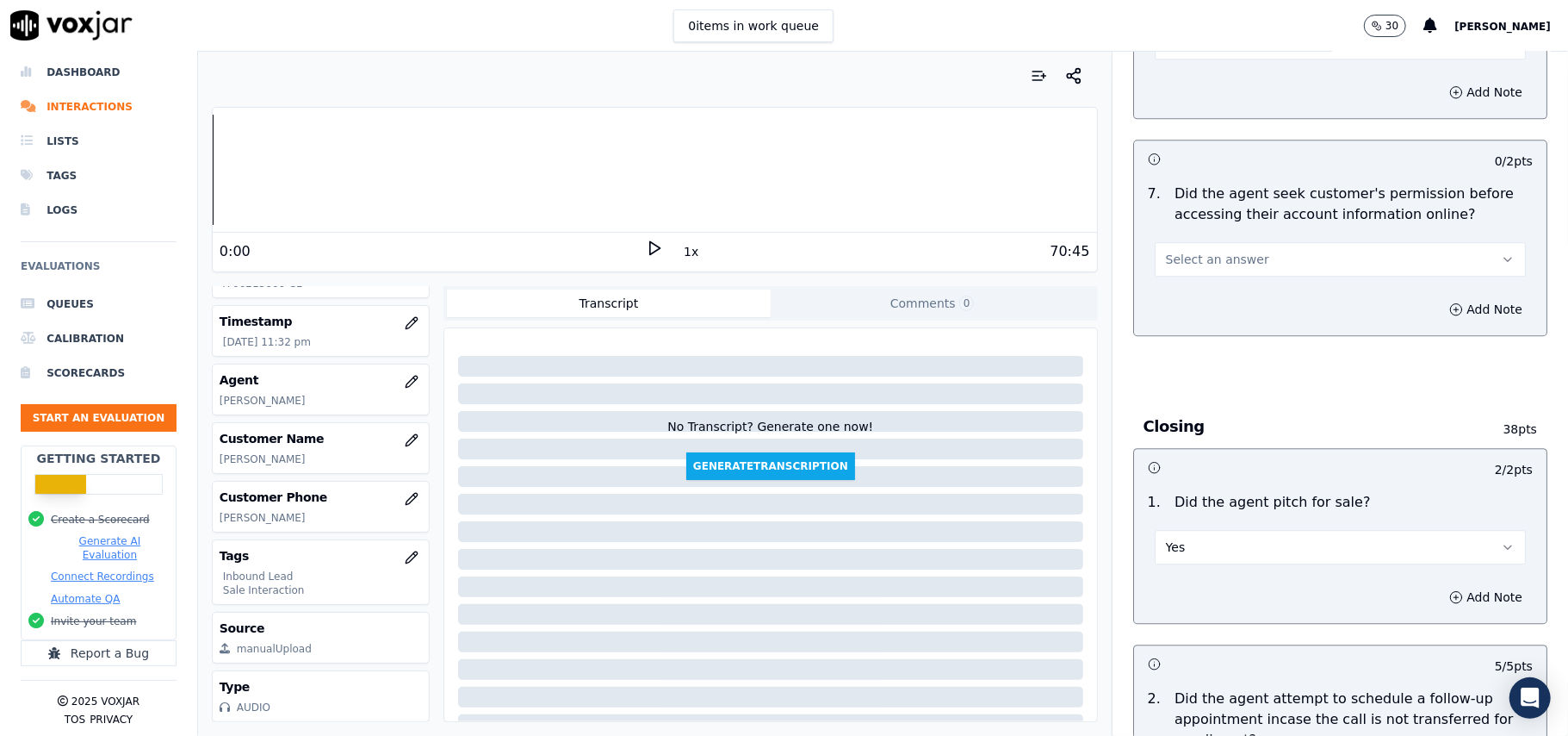
scroll to position [3213, 0]
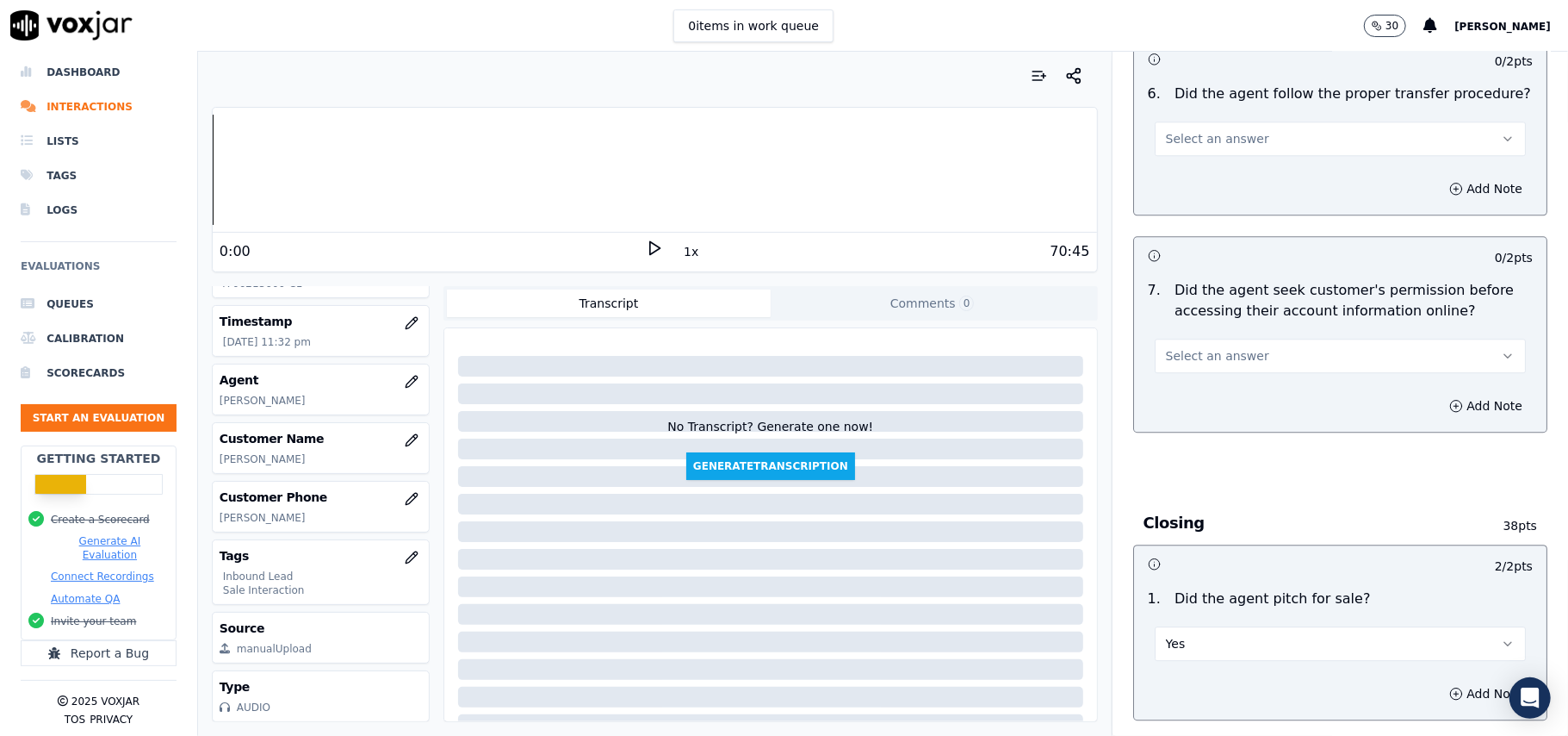
click at [1248, 339] on button "Select an answer" at bounding box center [1339, 355] width 371 height 34
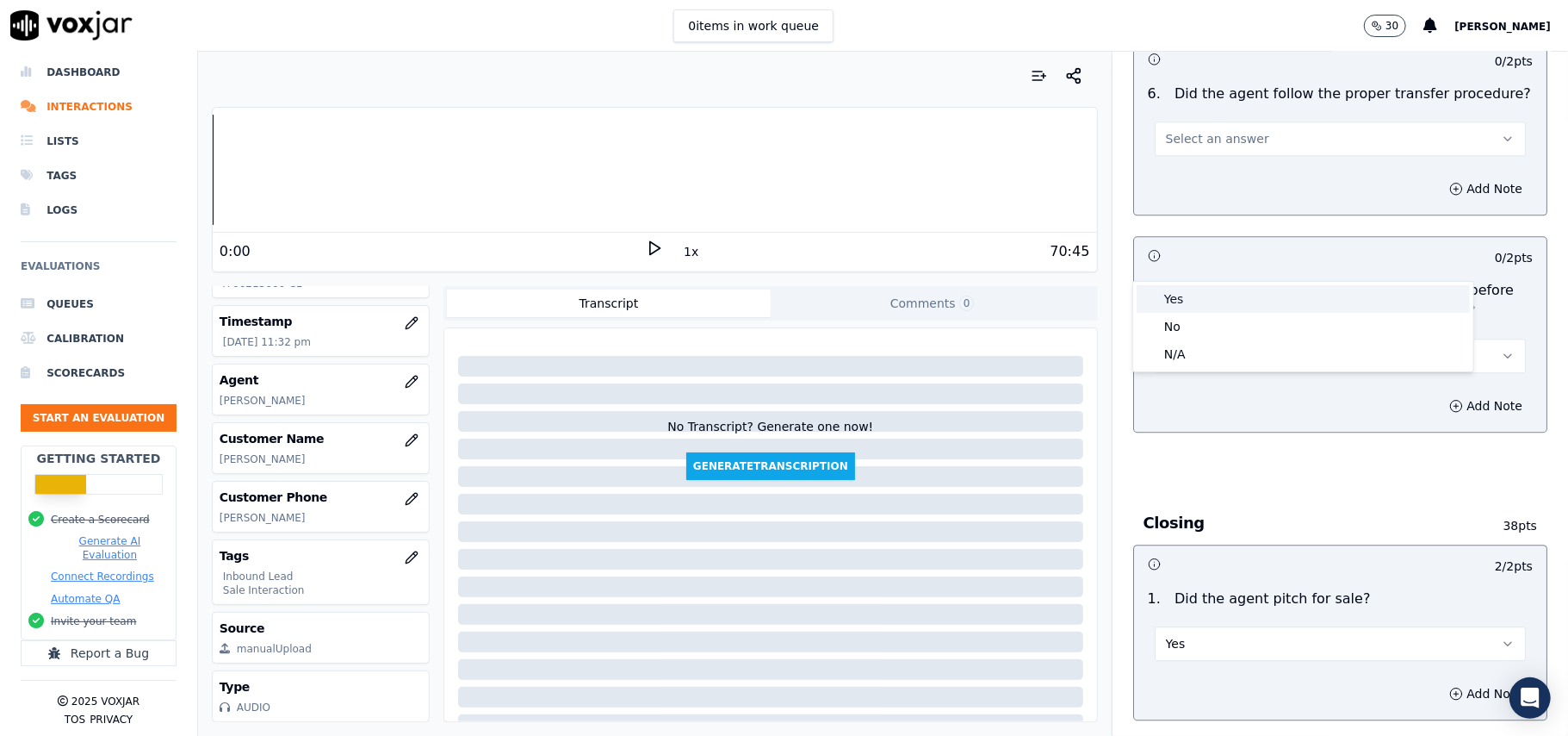
click at [1237, 300] on div "Yes" at bounding box center [1303, 299] width 333 height 27
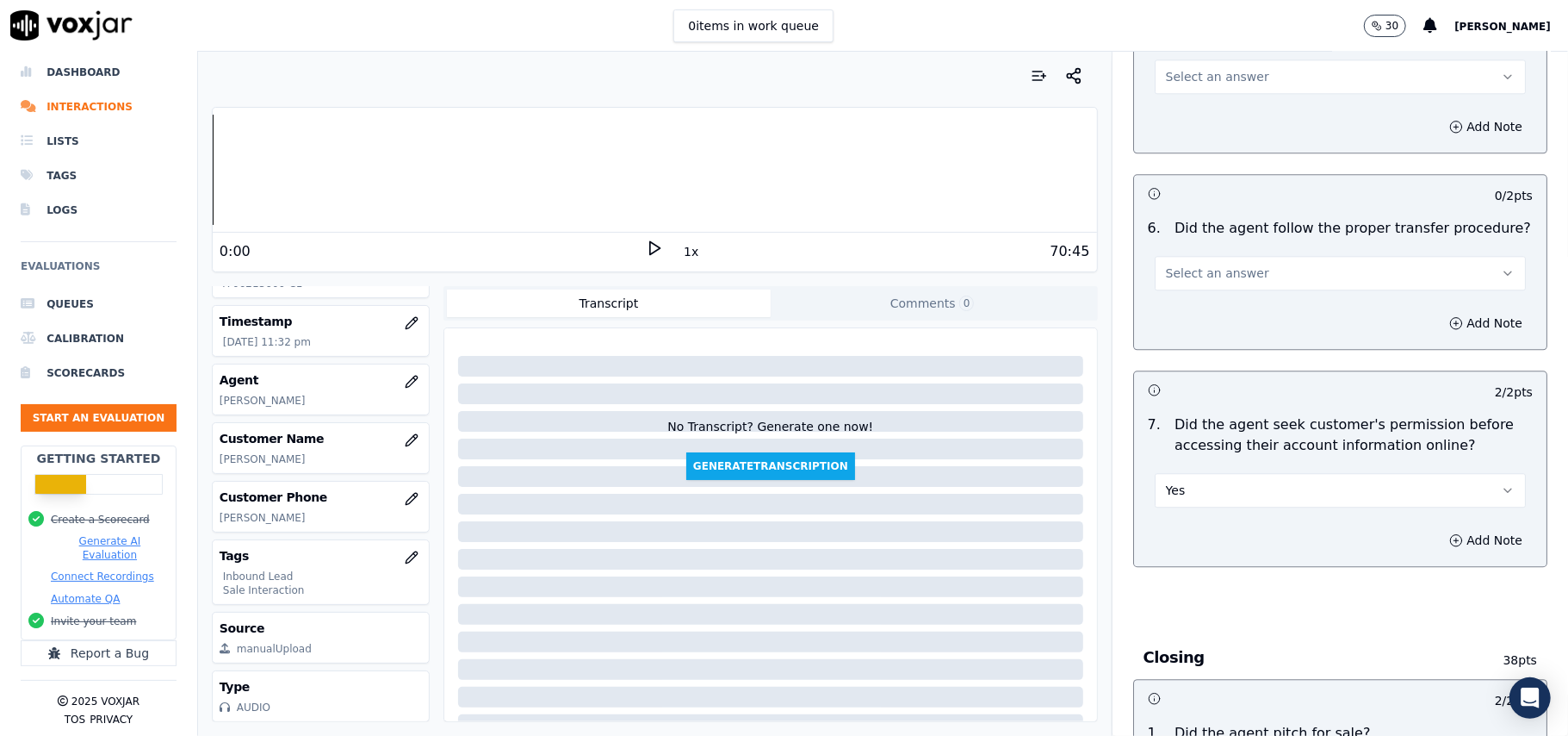
scroll to position [2984, 0]
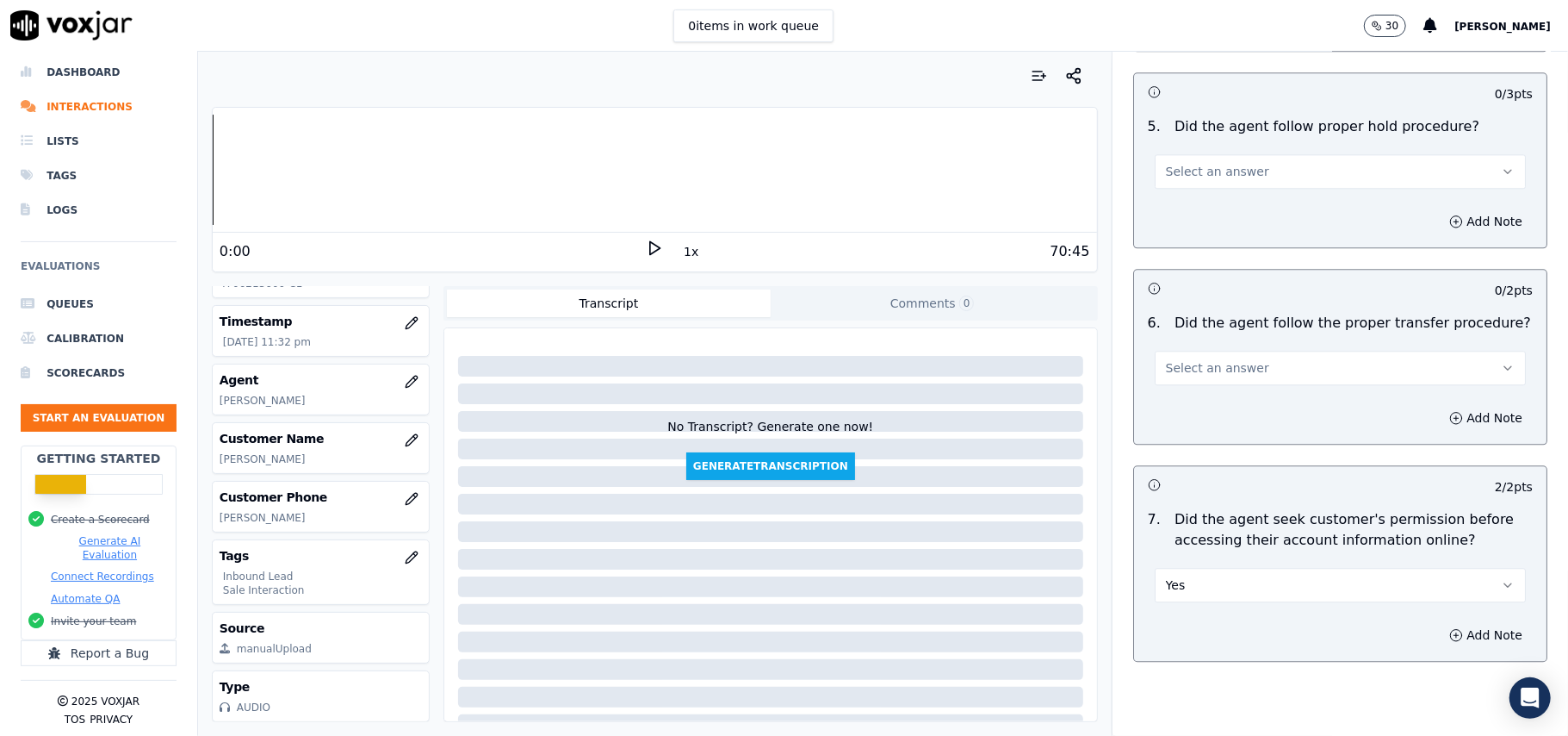
click at [1235, 350] on button "Select an answer" at bounding box center [1339, 367] width 371 height 34
click at [1238, 304] on div "Yes" at bounding box center [1303, 311] width 333 height 27
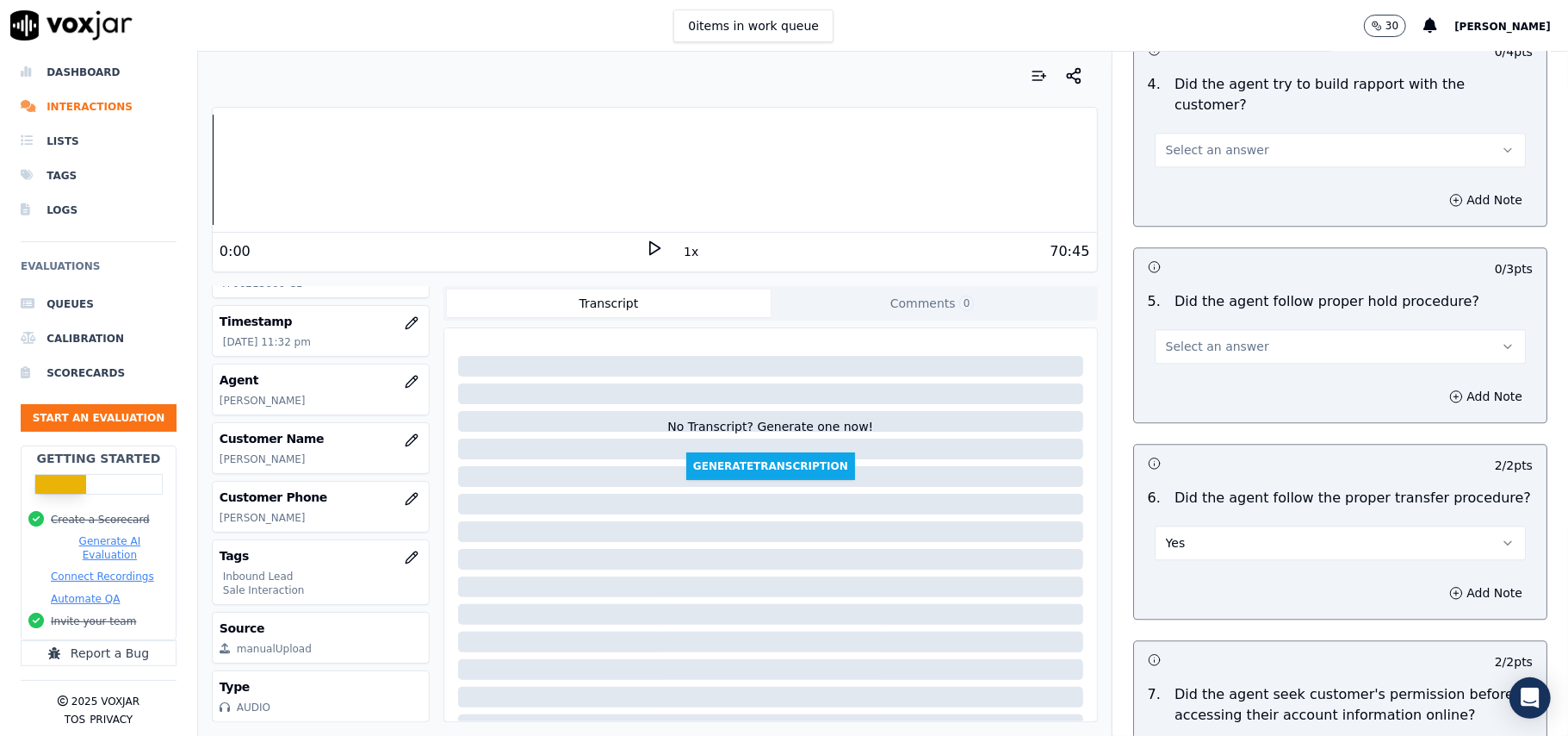
scroll to position [2754, 0]
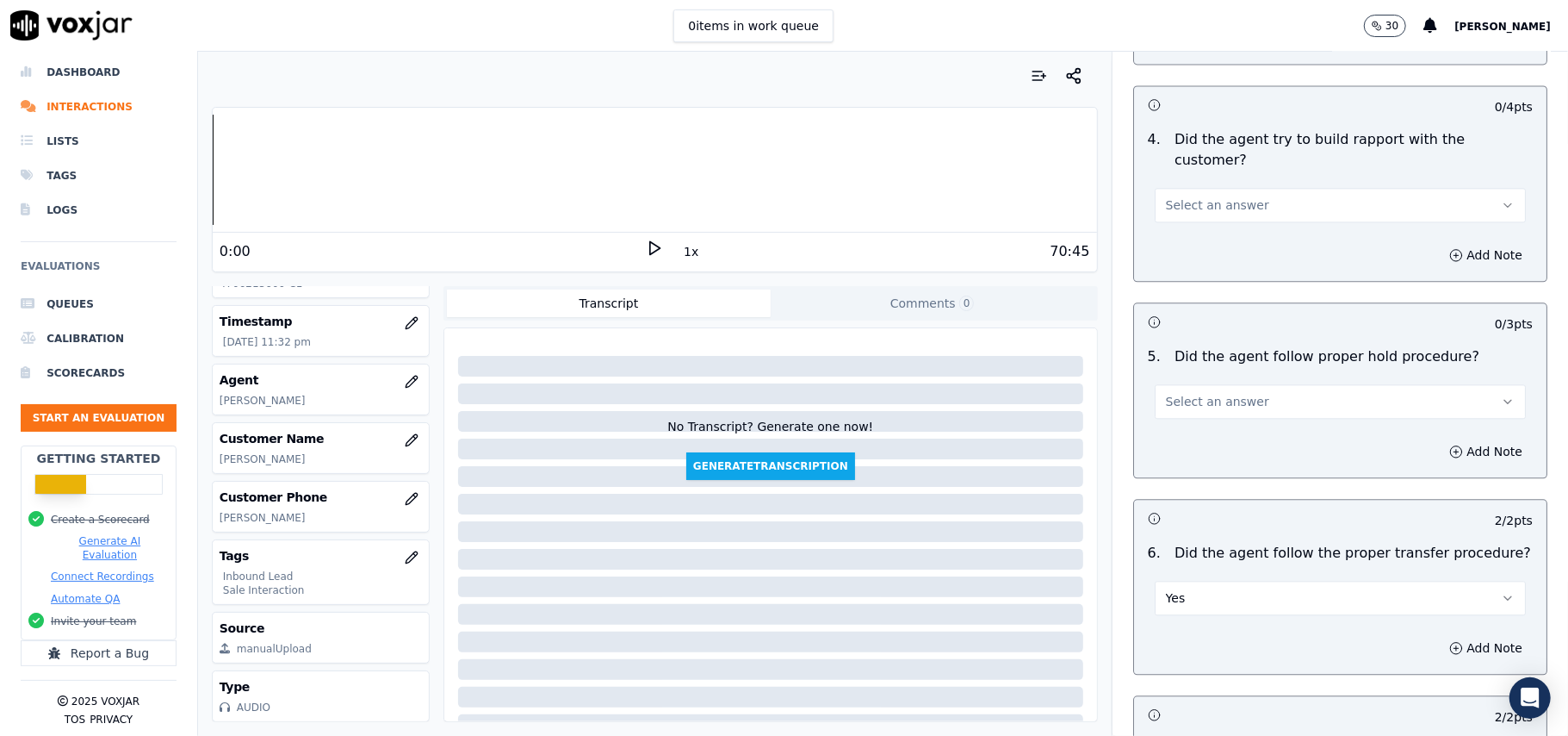
click at [1245, 385] on button "Select an answer" at bounding box center [1339, 401] width 371 height 34
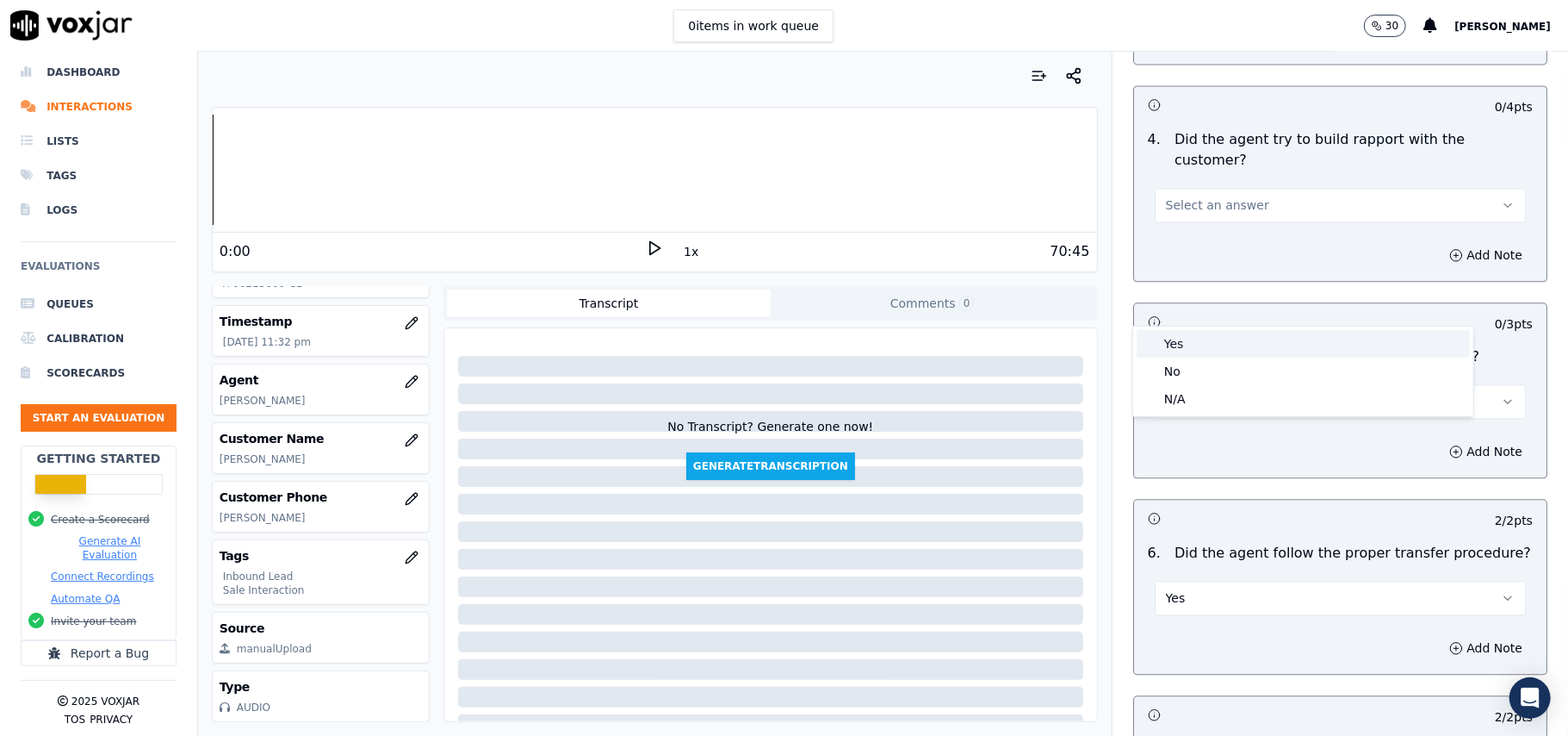
click at [1237, 343] on div "Yes" at bounding box center [1303, 344] width 333 height 27
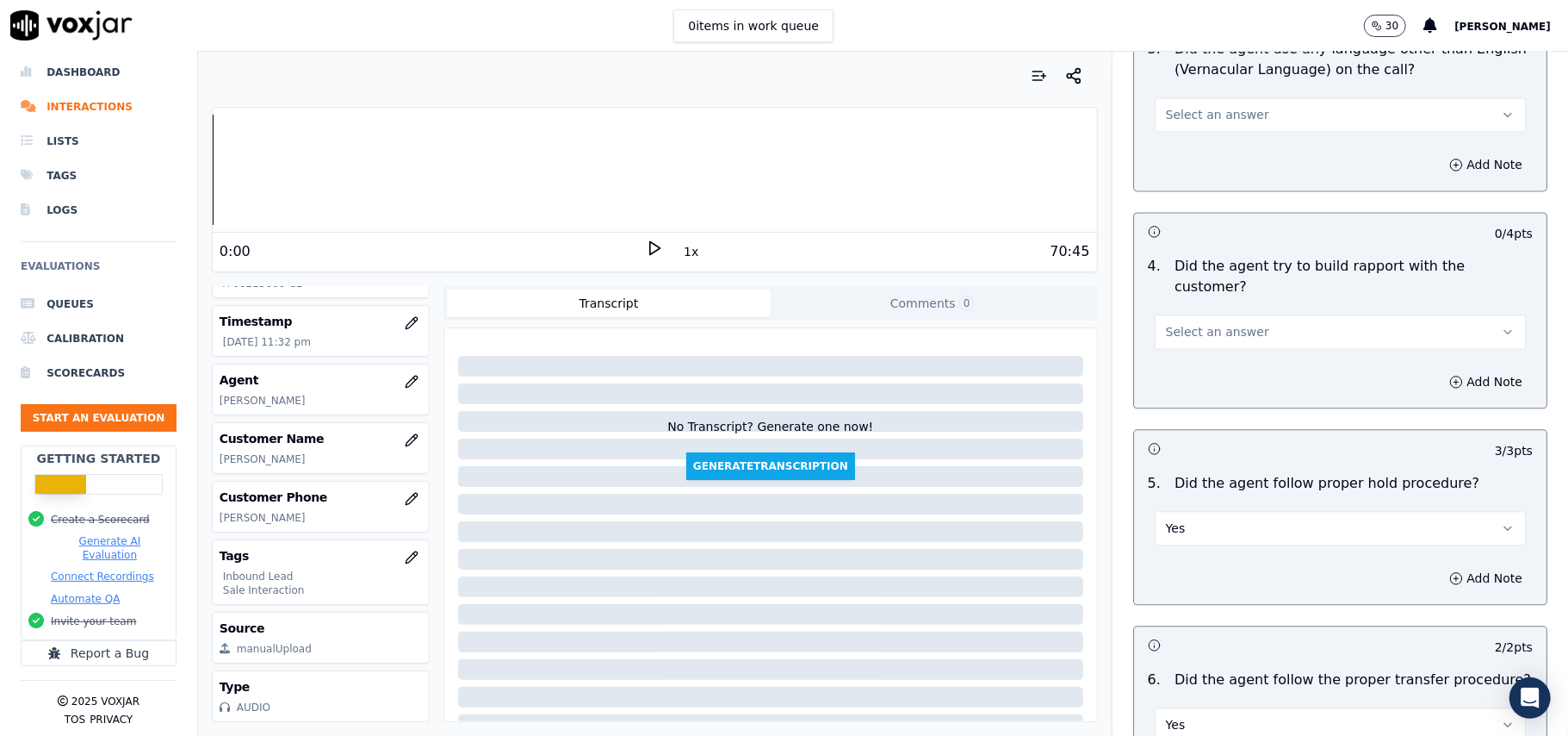
scroll to position [2523, 0]
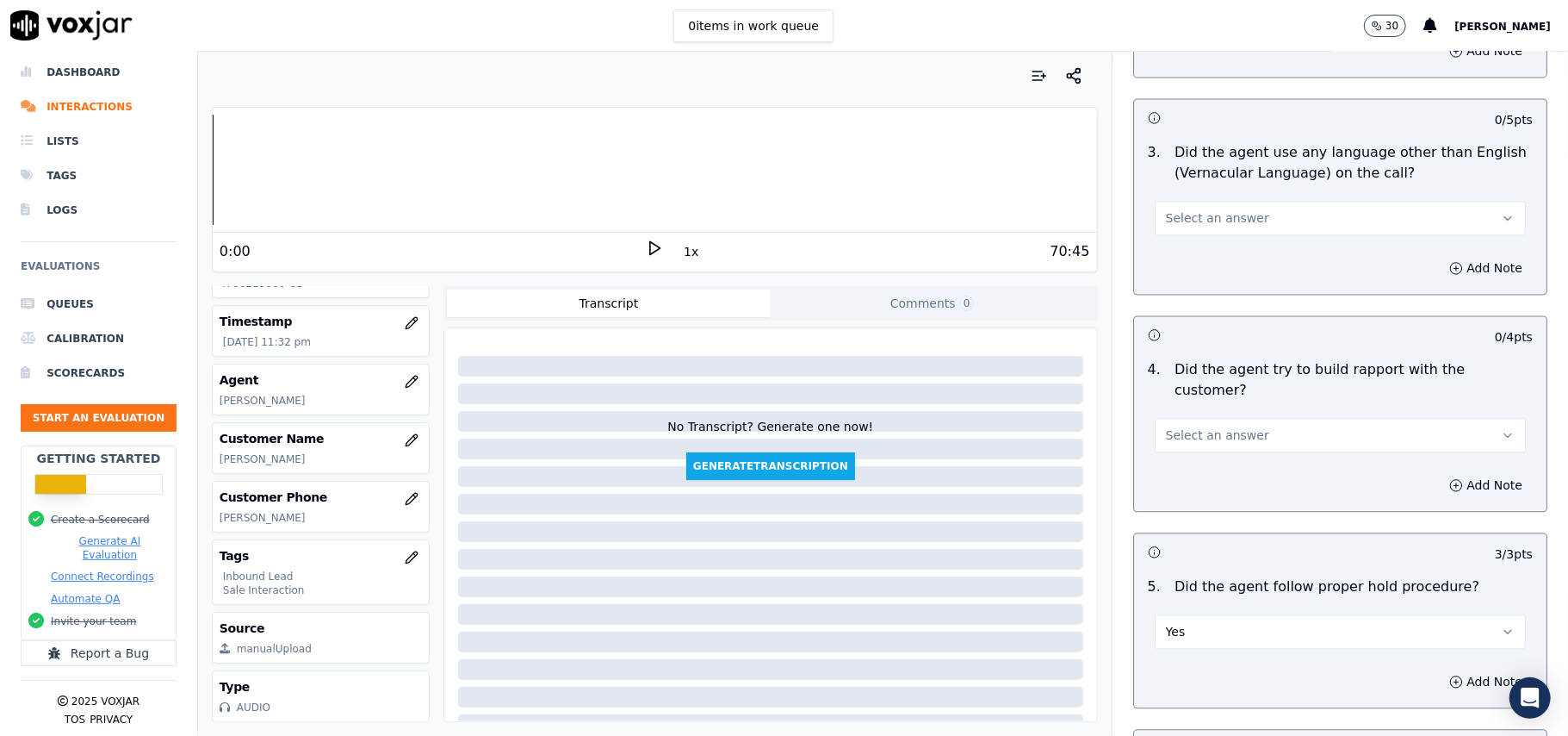
click at [1241, 400] on div "Select an answer" at bounding box center [1340, 425] width 399 height 52
click at [1241, 418] on button "Select an answer" at bounding box center [1339, 434] width 371 height 34
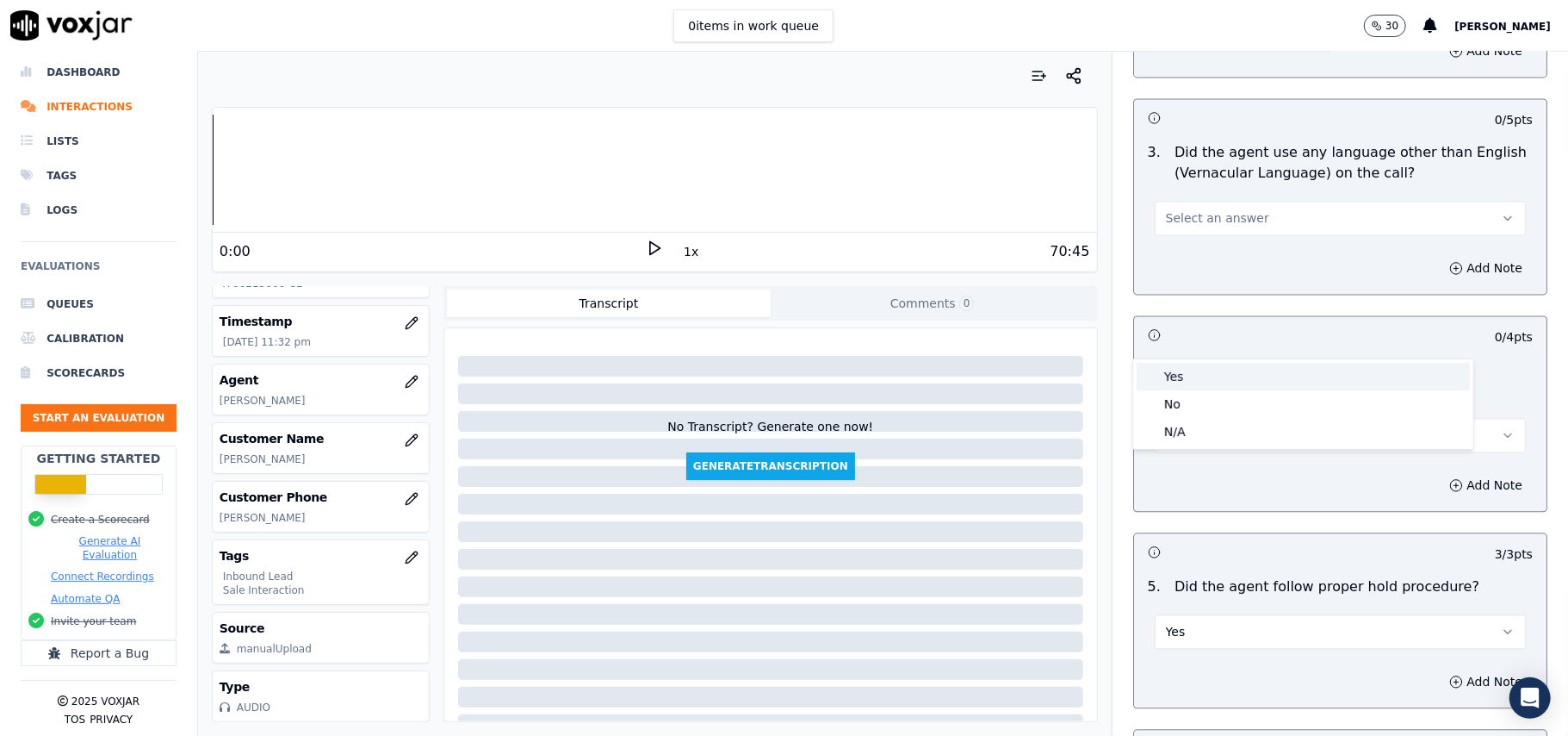
click at [1237, 370] on div "Yes" at bounding box center [1303, 376] width 333 height 27
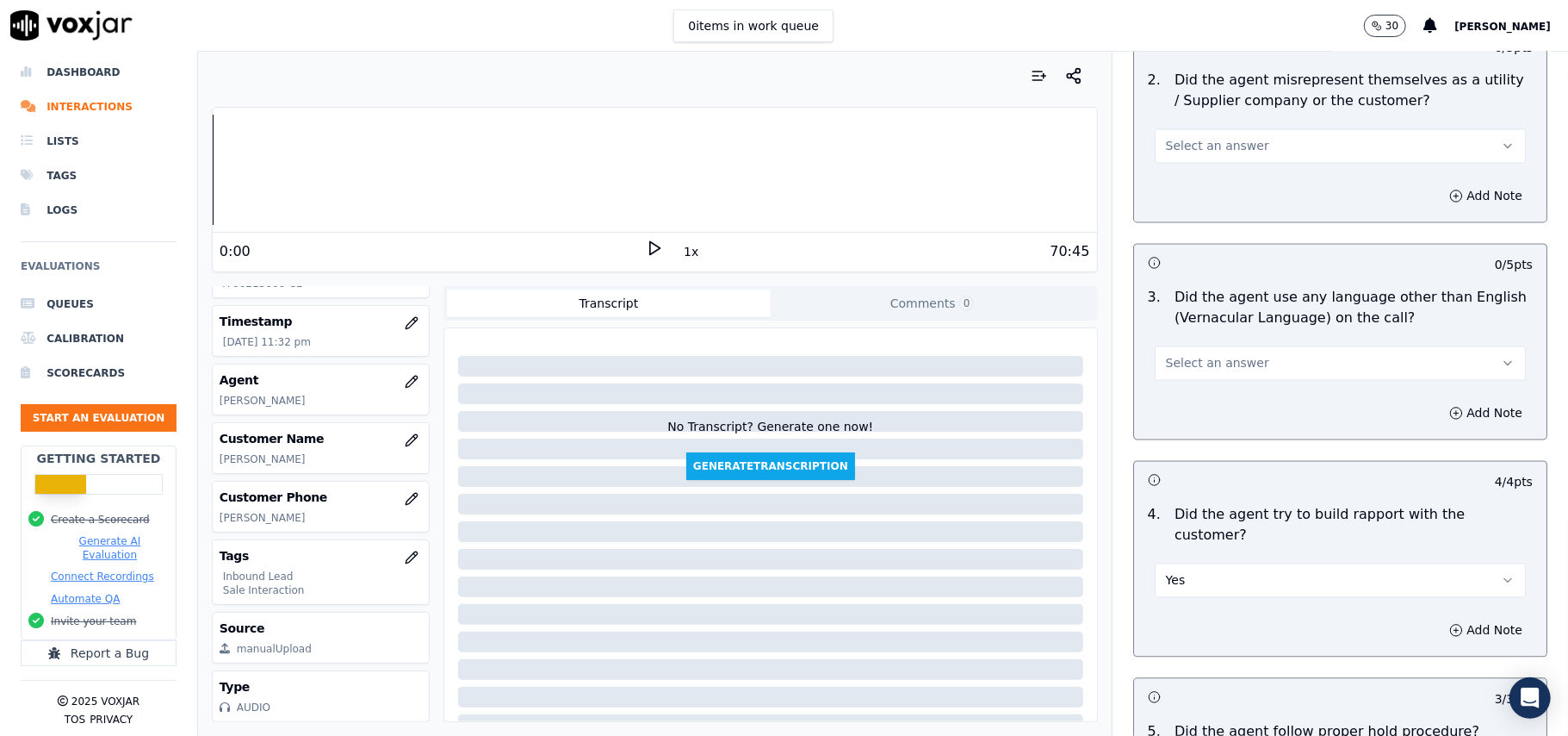
scroll to position [2295, 0]
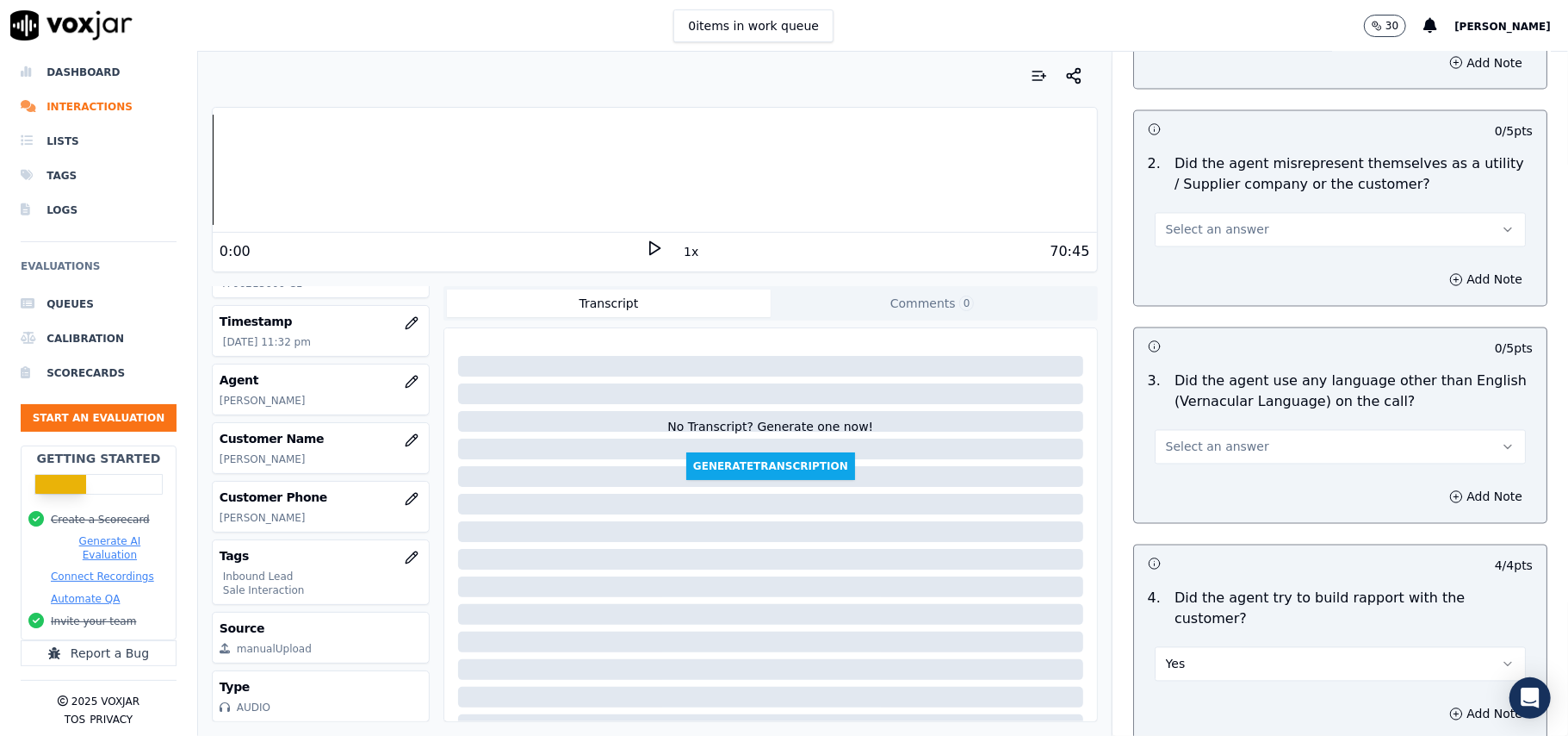
drag, startPoint x: 1224, startPoint y: 360, endPoint x: 1226, endPoint y: 378, distance: 18.1
click at [1226, 430] on button "Select an answer" at bounding box center [1339, 447] width 371 height 34
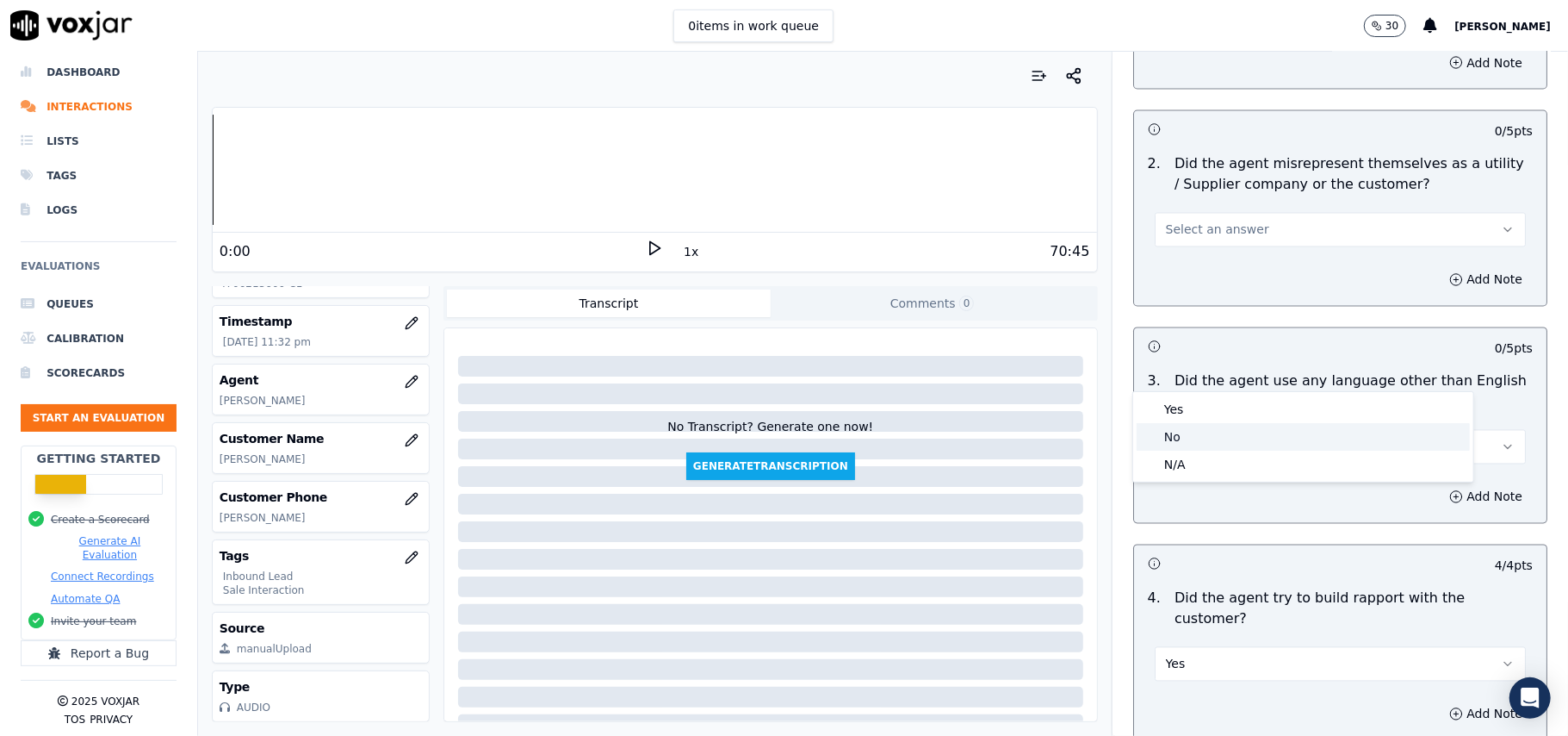
click at [1233, 434] on div "No" at bounding box center [1303, 436] width 333 height 27
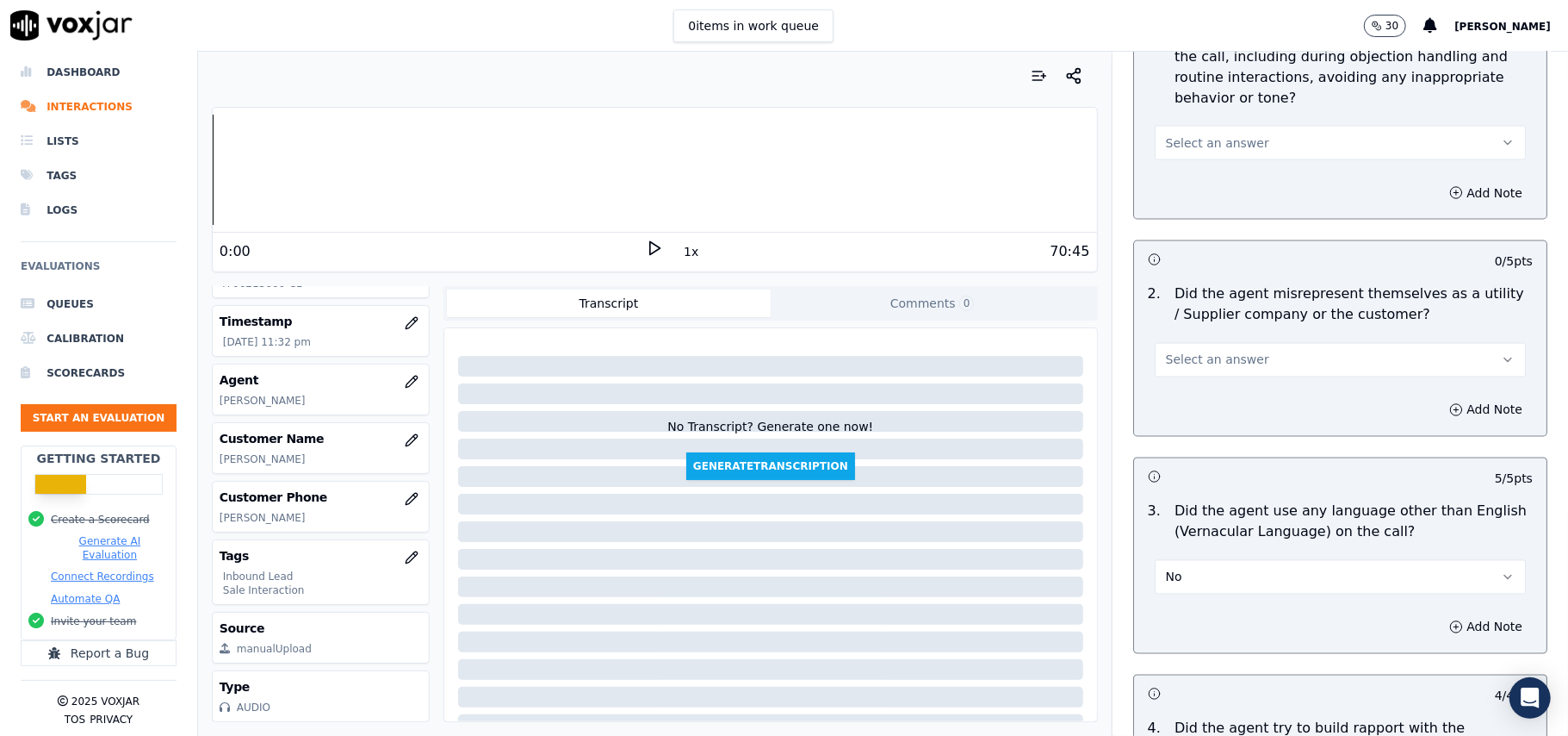
scroll to position [1950, 0]
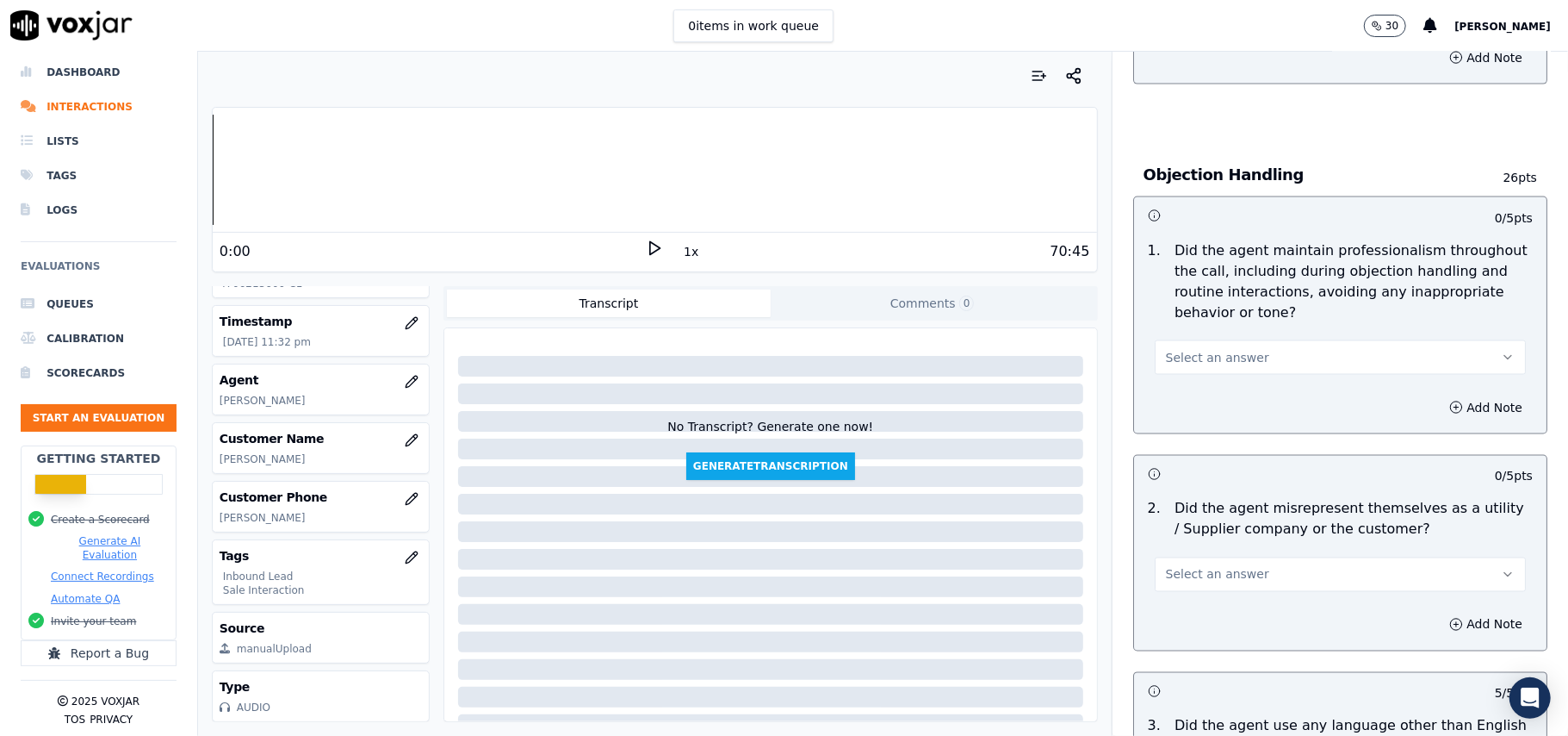
click at [1241, 557] on button "Select an answer" at bounding box center [1339, 573] width 371 height 34
click at [1224, 549] on div "Yes" at bounding box center [1303, 536] width 333 height 27
click at [1209, 540] on div "Yes" at bounding box center [1340, 566] width 399 height 52
click at [1209, 557] on button "Yes" at bounding box center [1339, 573] width 371 height 34
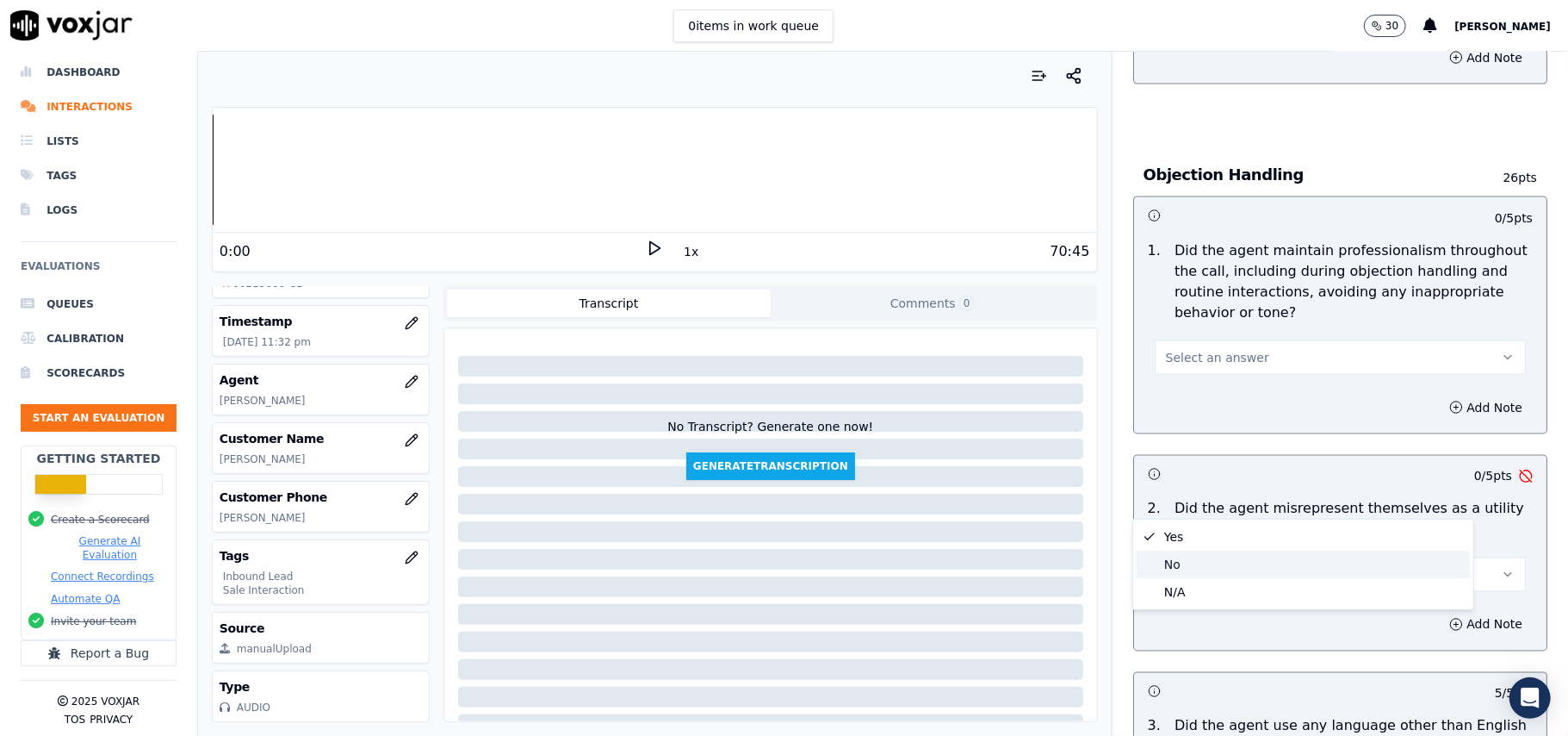
click at [1207, 559] on div "No" at bounding box center [1303, 564] width 333 height 27
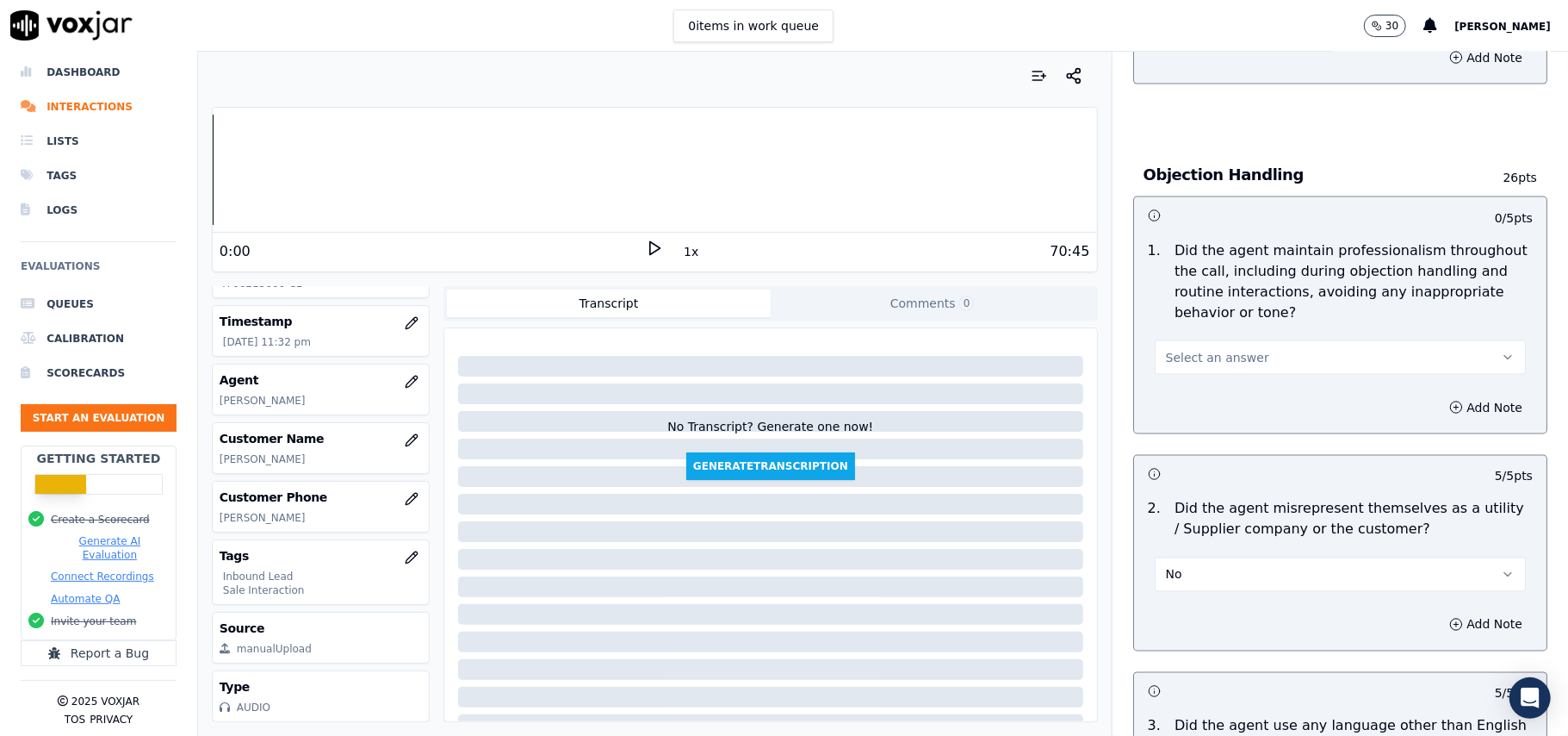
click at [1247, 297] on div "1 . Did the agent maintain professionalism throughout the call, including durin…" at bounding box center [1340, 308] width 413 height 148
click at [1258, 340] on button "Select an answer" at bounding box center [1339, 356] width 371 height 34
click at [1242, 313] on div "Yes" at bounding box center [1303, 318] width 333 height 27
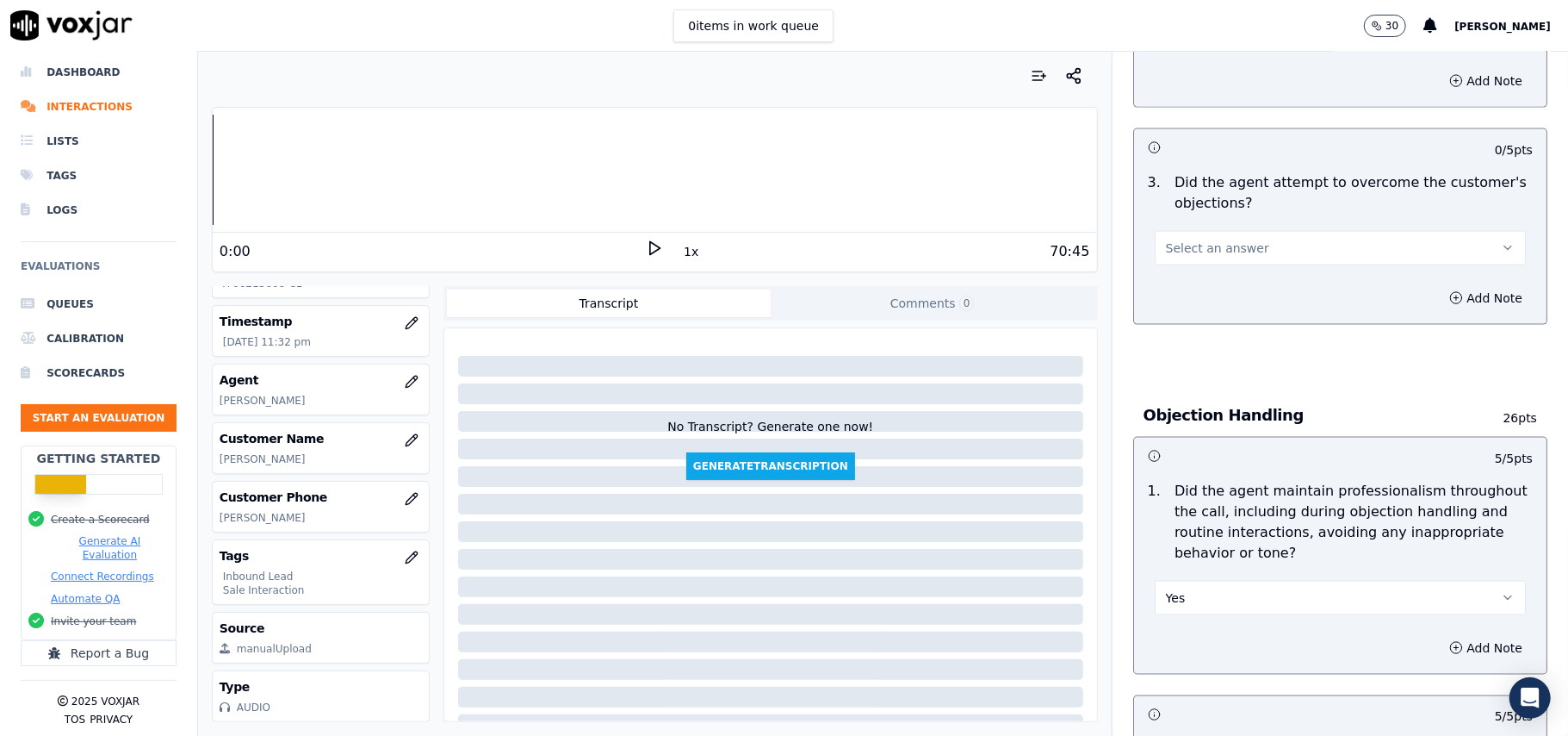
scroll to position [1605, 0]
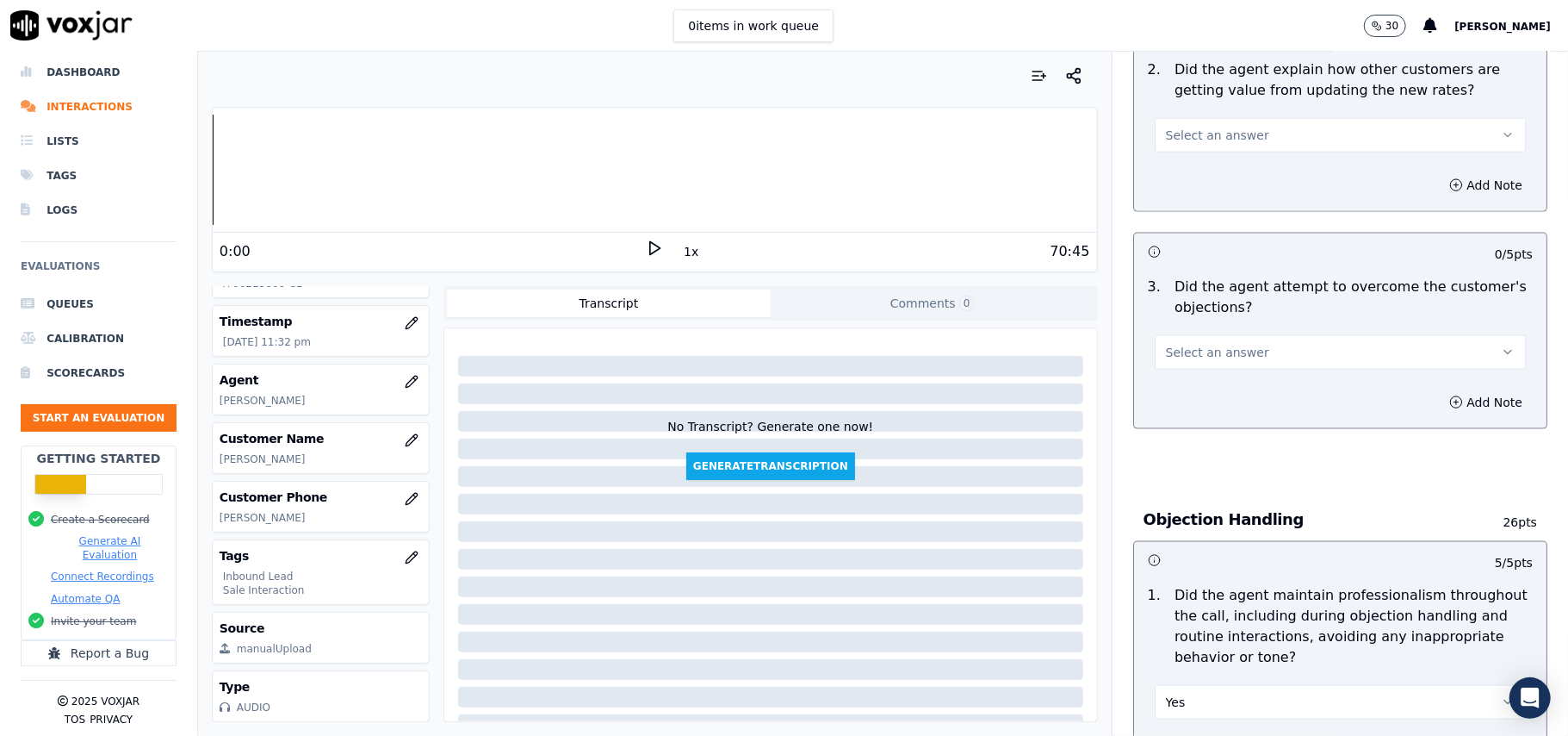
click at [1252, 335] on button "Select an answer" at bounding box center [1339, 351] width 371 height 34
click at [1238, 317] on div "Yes" at bounding box center [1303, 313] width 333 height 27
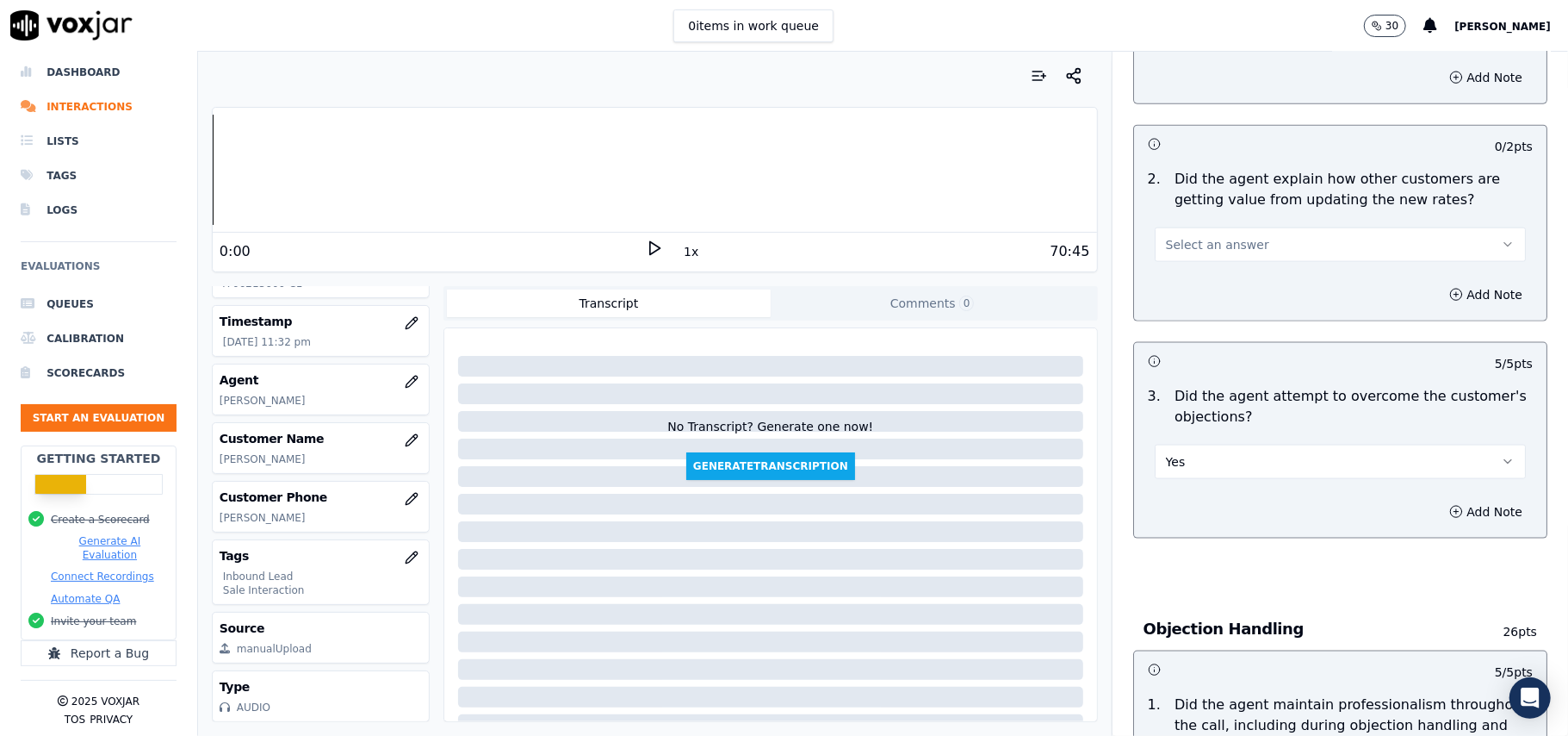
scroll to position [1376, 0]
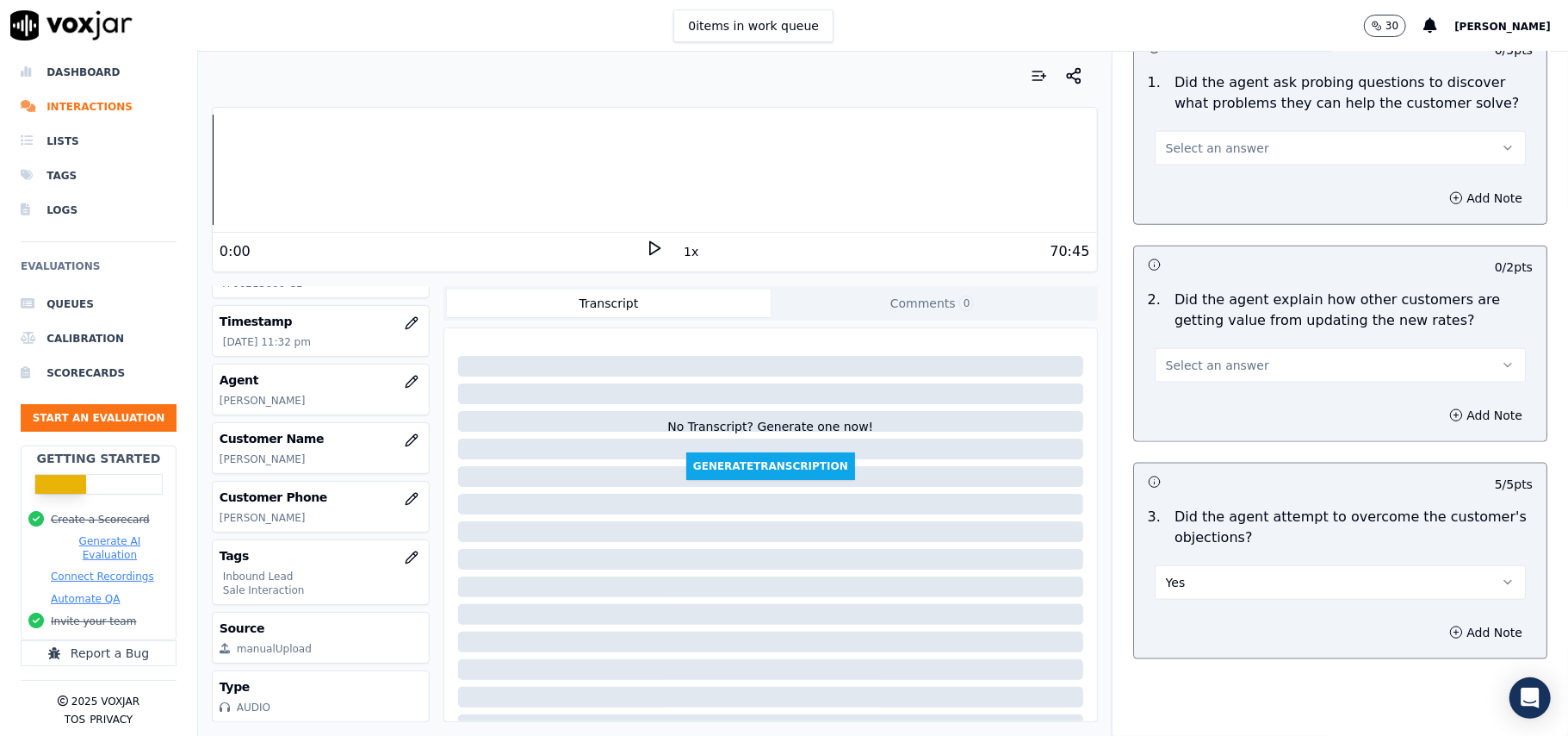
click at [1286, 348] on button "Select an answer" at bounding box center [1339, 364] width 371 height 34
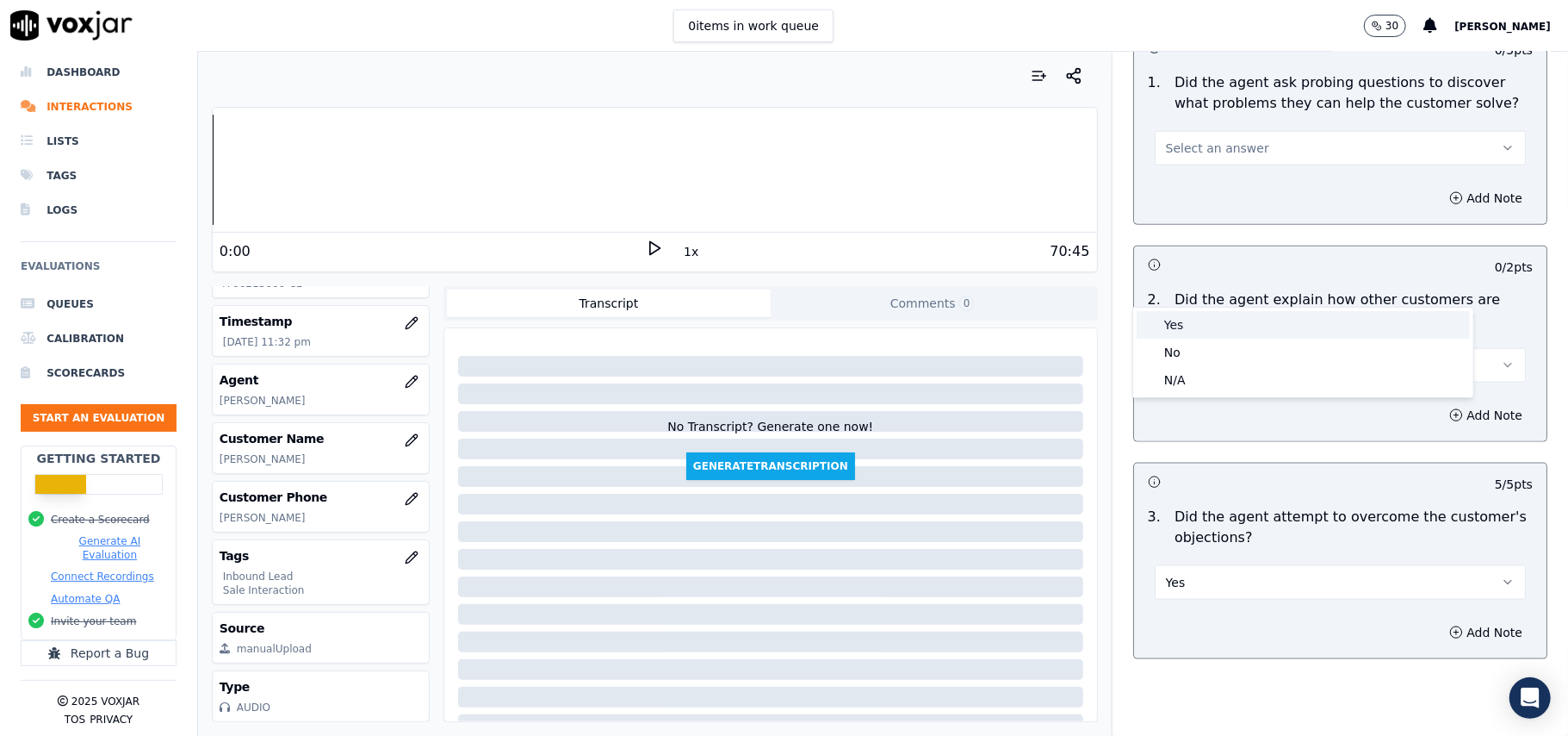
click at [1258, 324] on div "Yes" at bounding box center [1303, 324] width 333 height 27
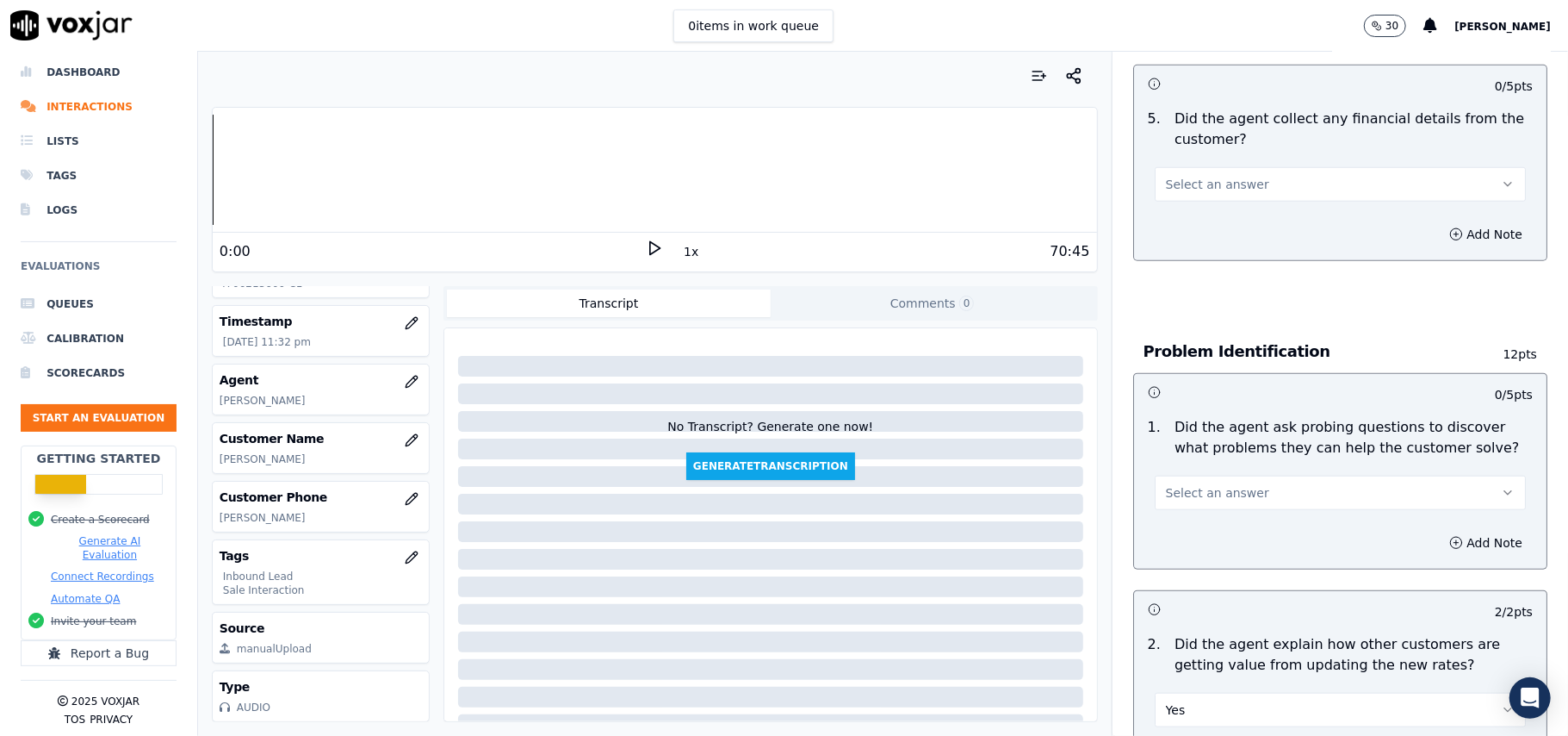
click at [1249, 472] on div "Select an answer" at bounding box center [1339, 491] width 371 height 38
click at [1244, 475] on button "Select an answer" at bounding box center [1339, 492] width 371 height 34
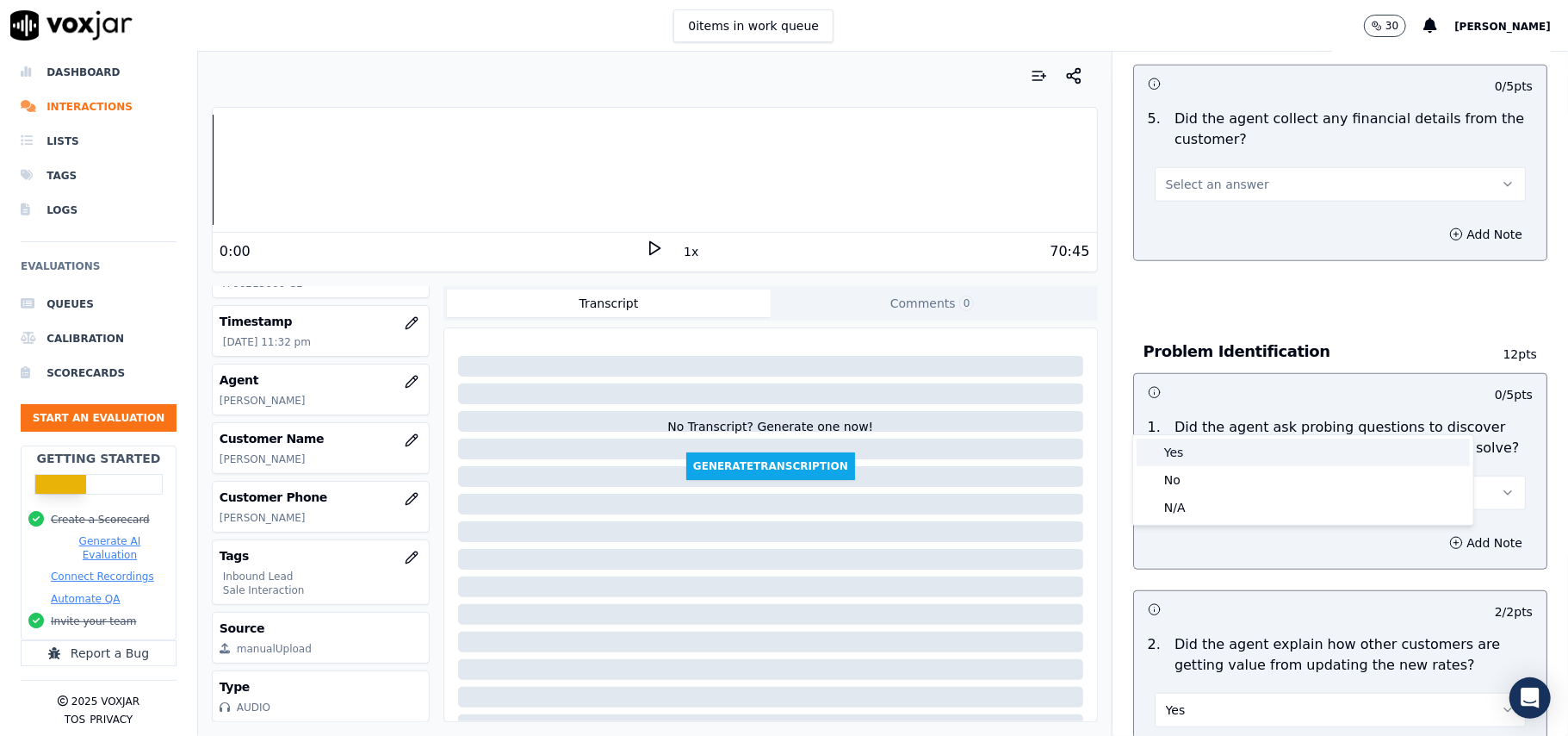
click at [1227, 452] on div "Yes" at bounding box center [1303, 452] width 333 height 27
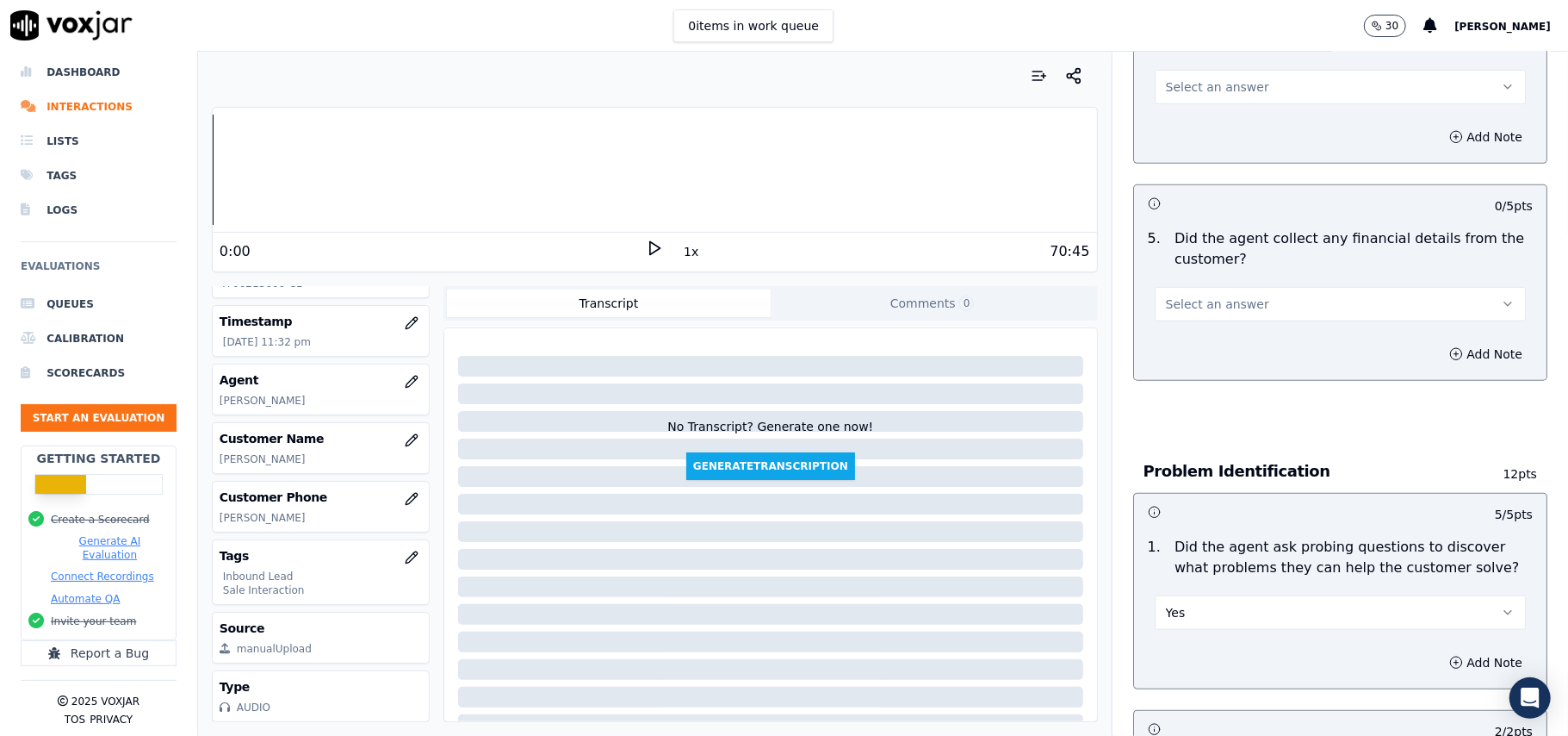
scroll to position [686, 0]
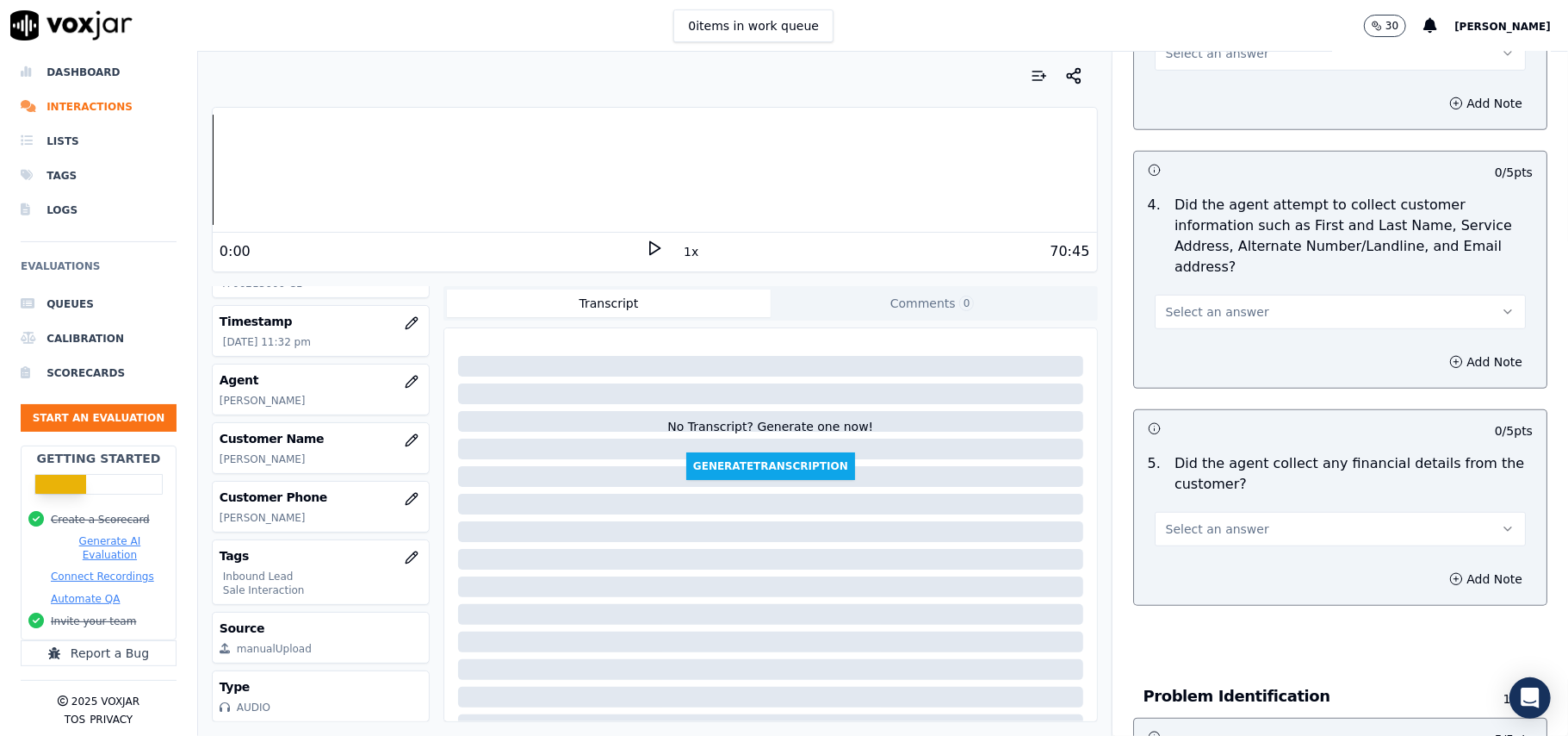
click at [1213, 520] on span "Select an answer" at bounding box center [1218, 529] width 103 height 18
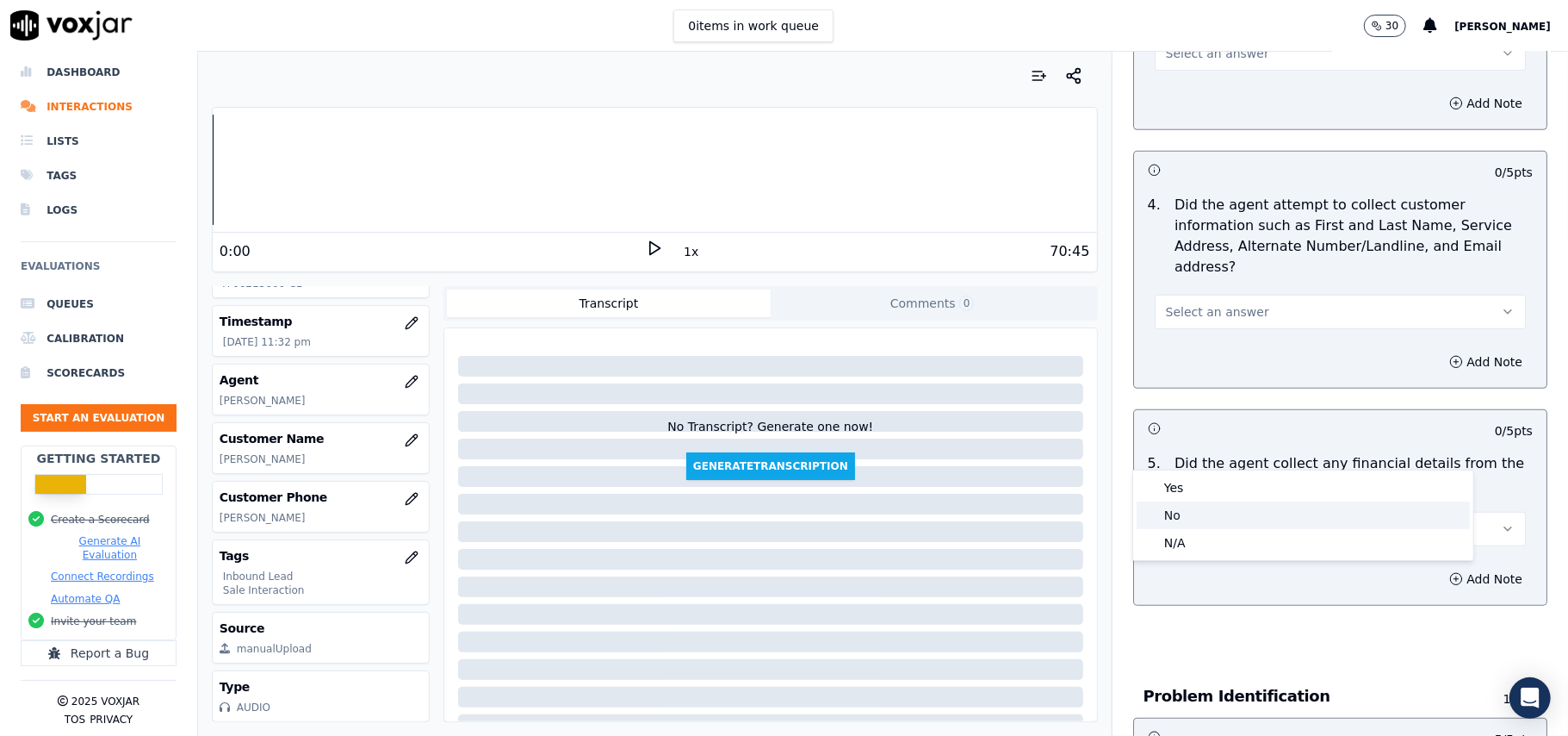
click at [1207, 506] on div "No" at bounding box center [1303, 515] width 333 height 27
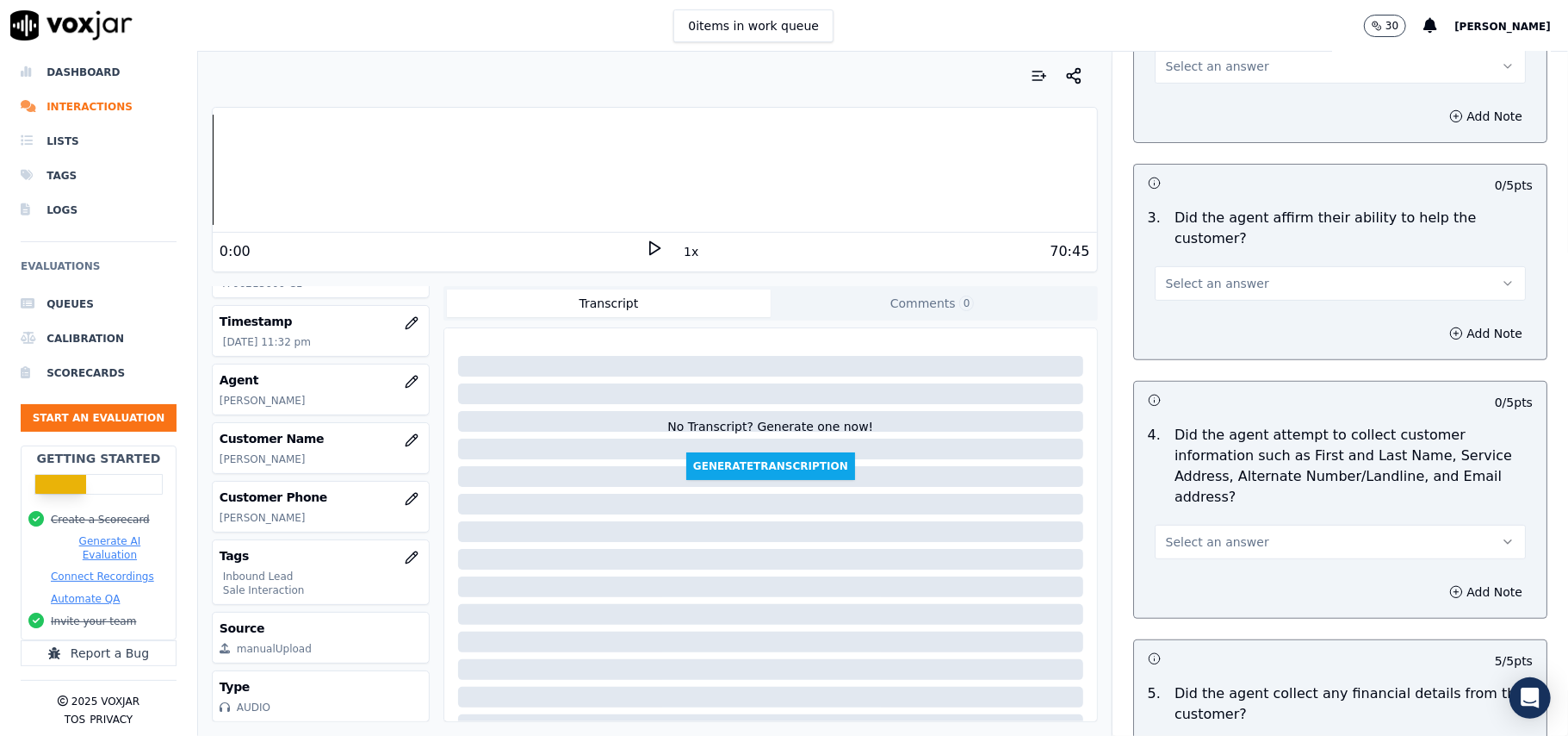
click at [1244, 525] on button "Select an answer" at bounding box center [1339, 541] width 371 height 34
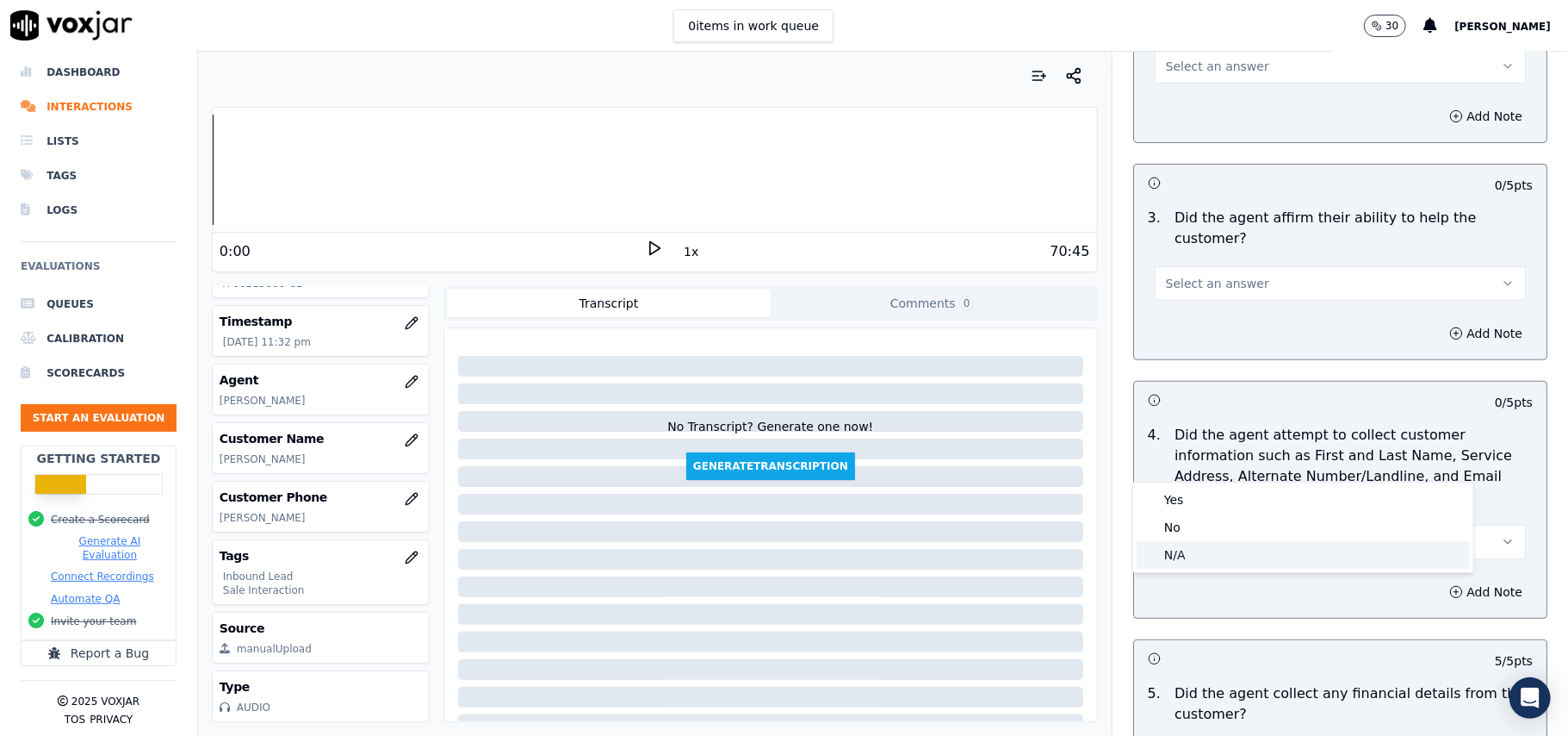
click at [1221, 548] on div "N/A" at bounding box center [1303, 555] width 333 height 27
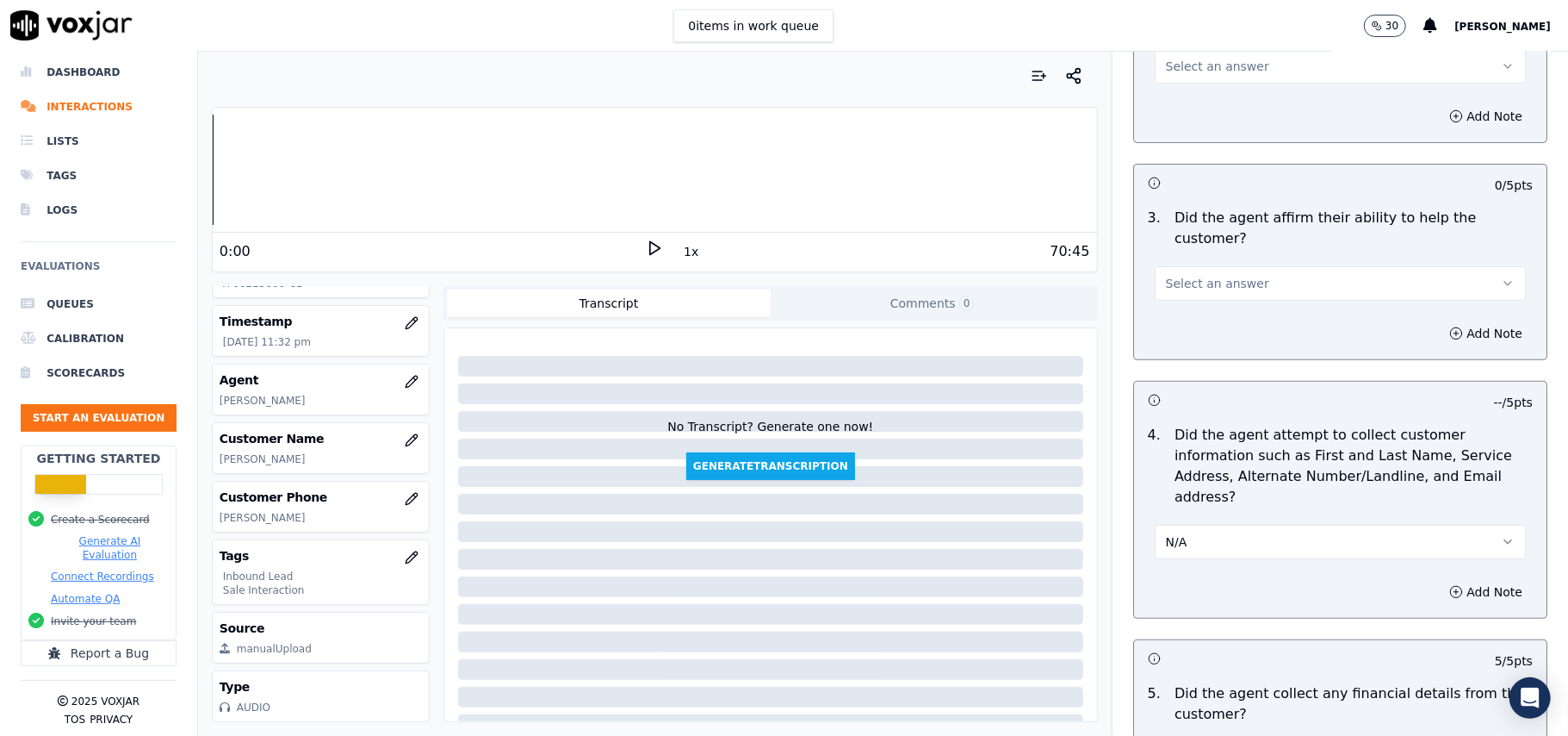
click at [1211, 525] on button "N/A" at bounding box center [1339, 541] width 371 height 34
click at [1195, 494] on div "Yes" at bounding box center [1303, 499] width 333 height 27
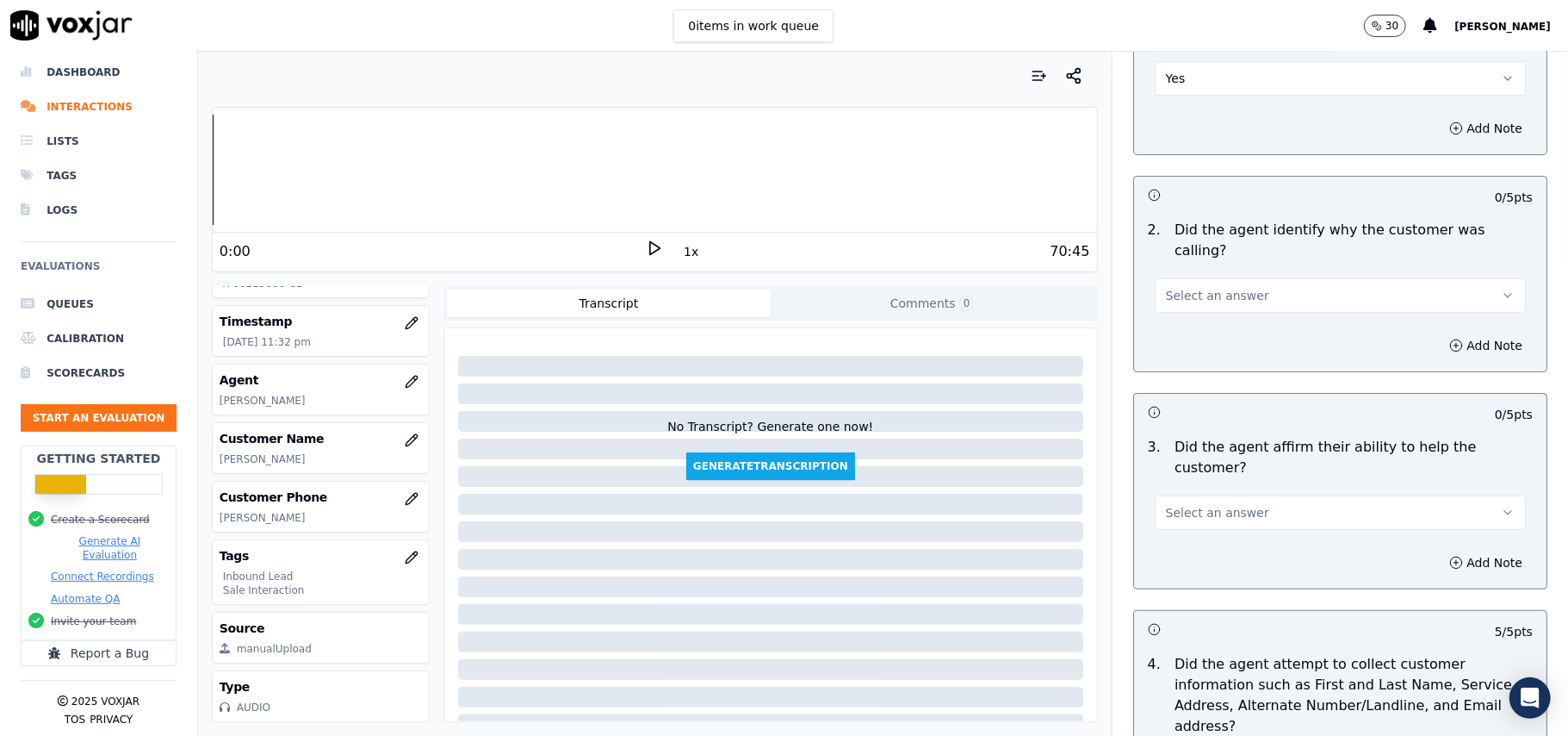
click at [1186, 504] on span "Select an answer" at bounding box center [1218, 513] width 103 height 18
click at [1185, 483] on div "Yes" at bounding box center [1303, 491] width 333 height 27
click at [1266, 278] on button "Select an answer" at bounding box center [1339, 295] width 371 height 34
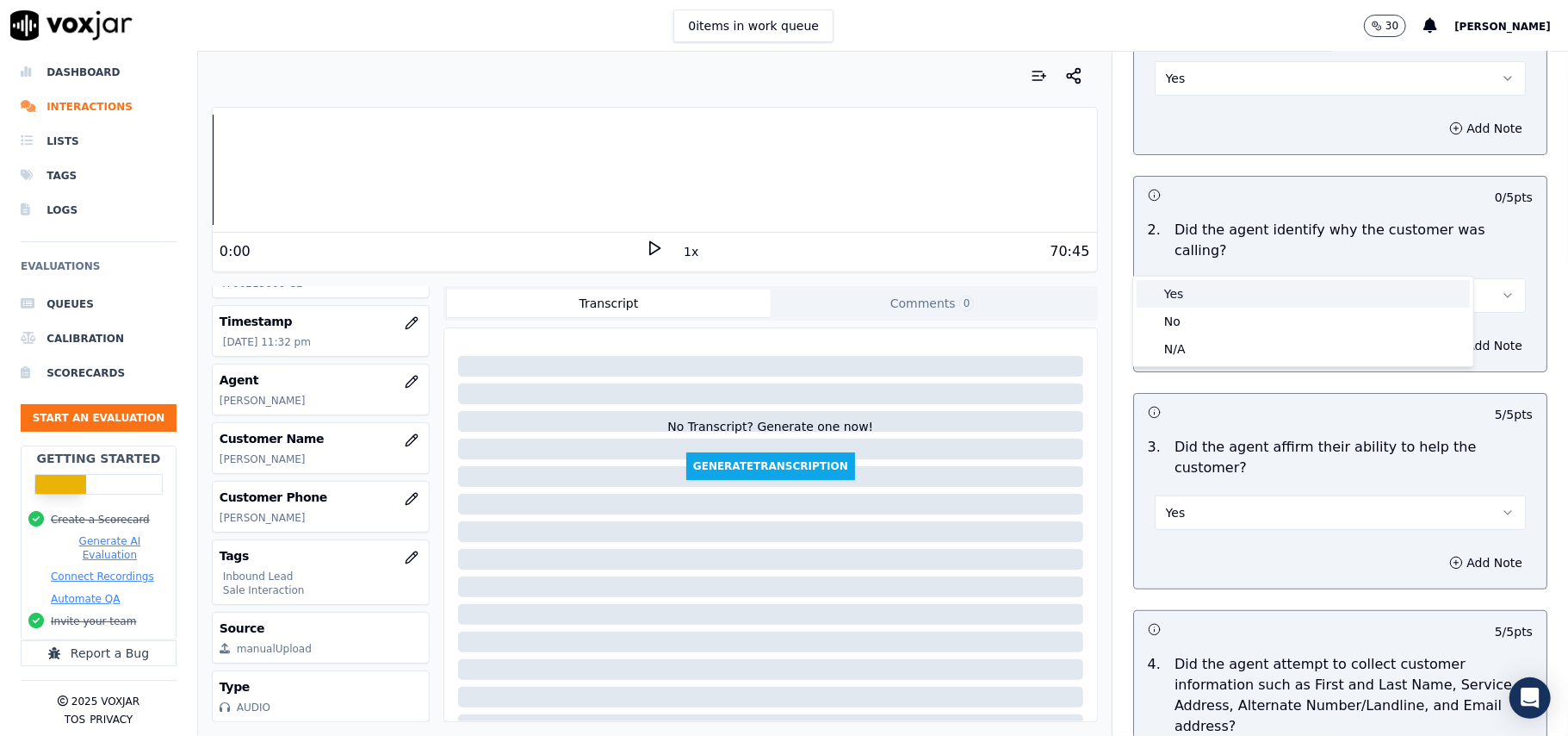
click at [1228, 290] on div "Yes" at bounding box center [1303, 294] width 333 height 27
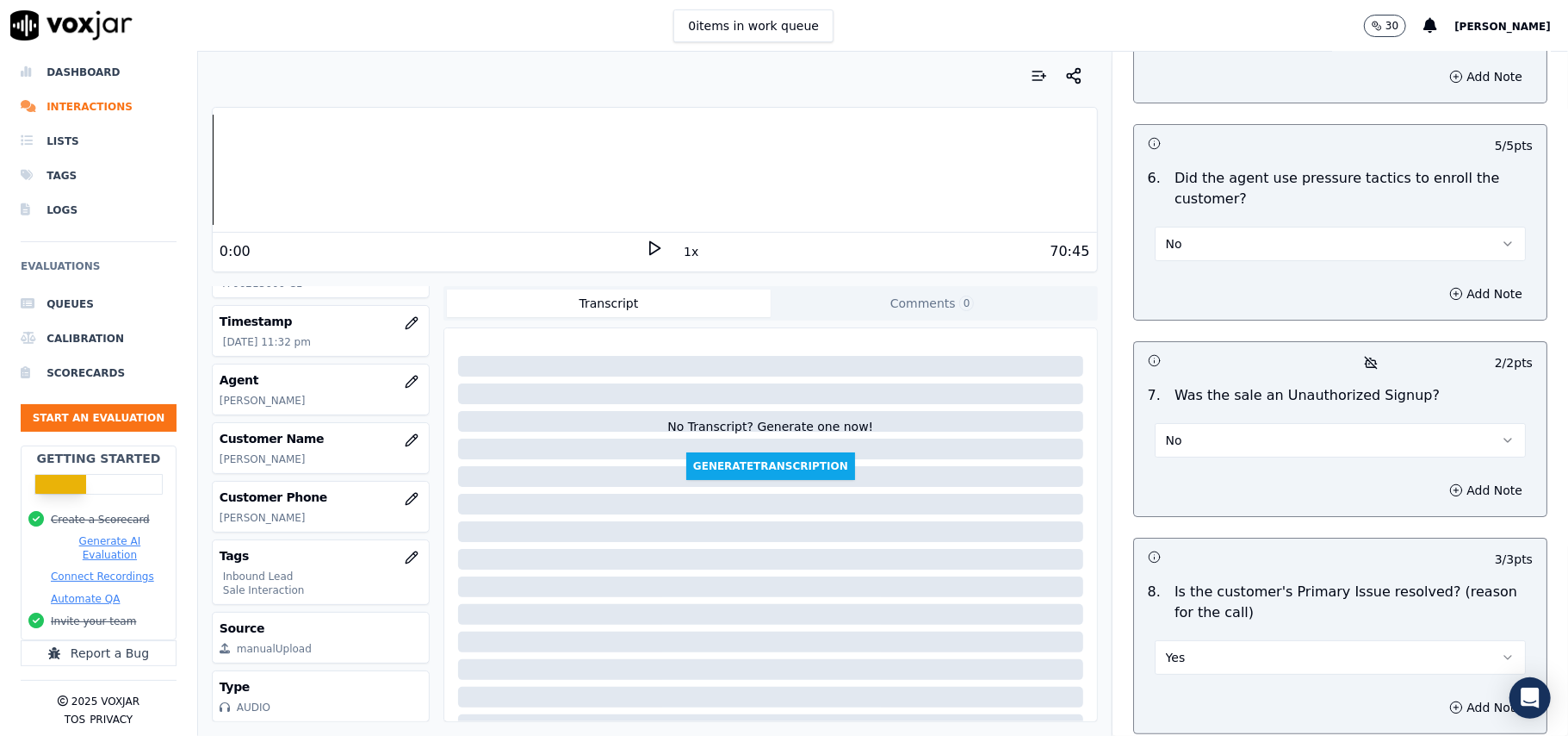
scroll to position [4821, 0]
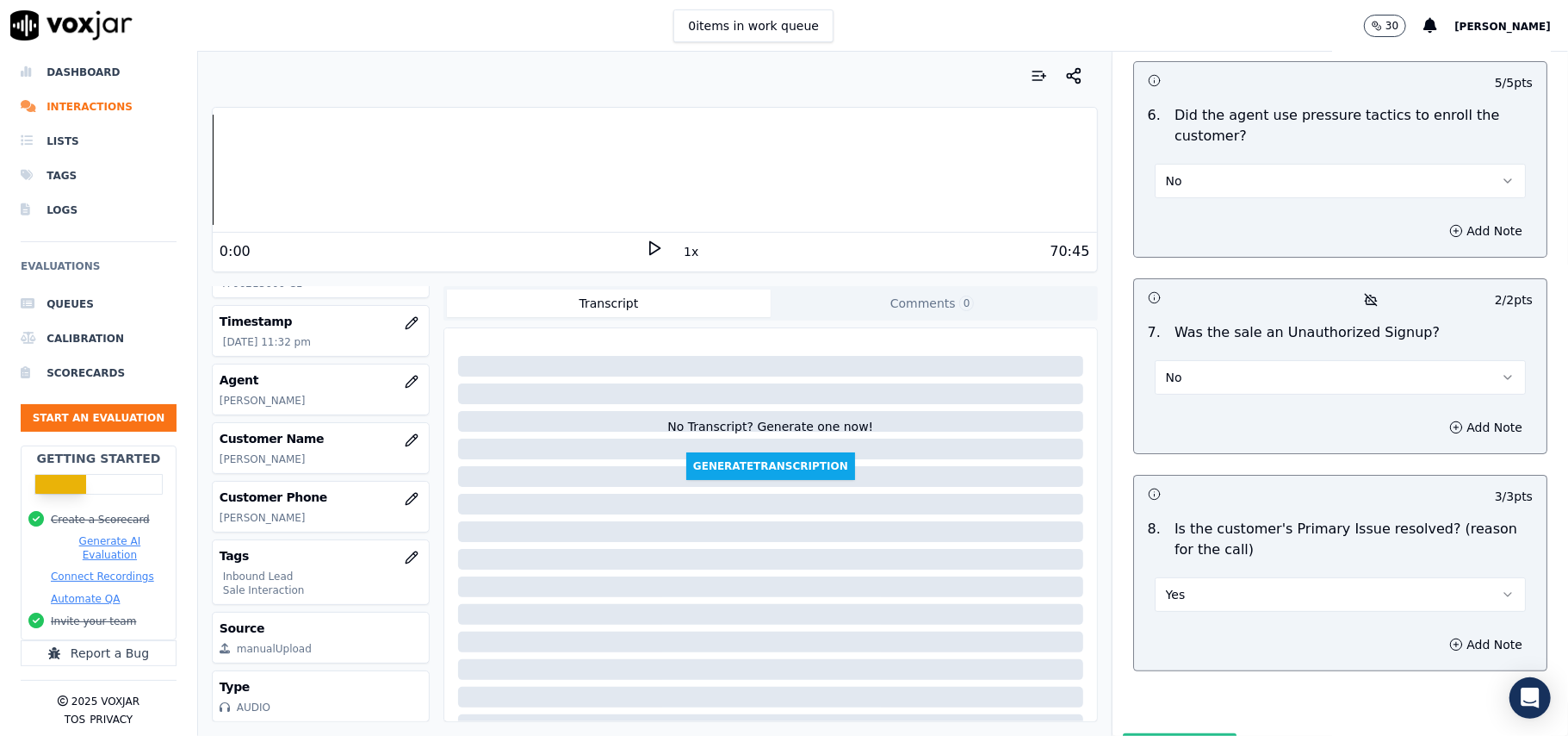
click at [1159, 733] on button "Submit Scores" at bounding box center [1181, 749] width 115 height 31
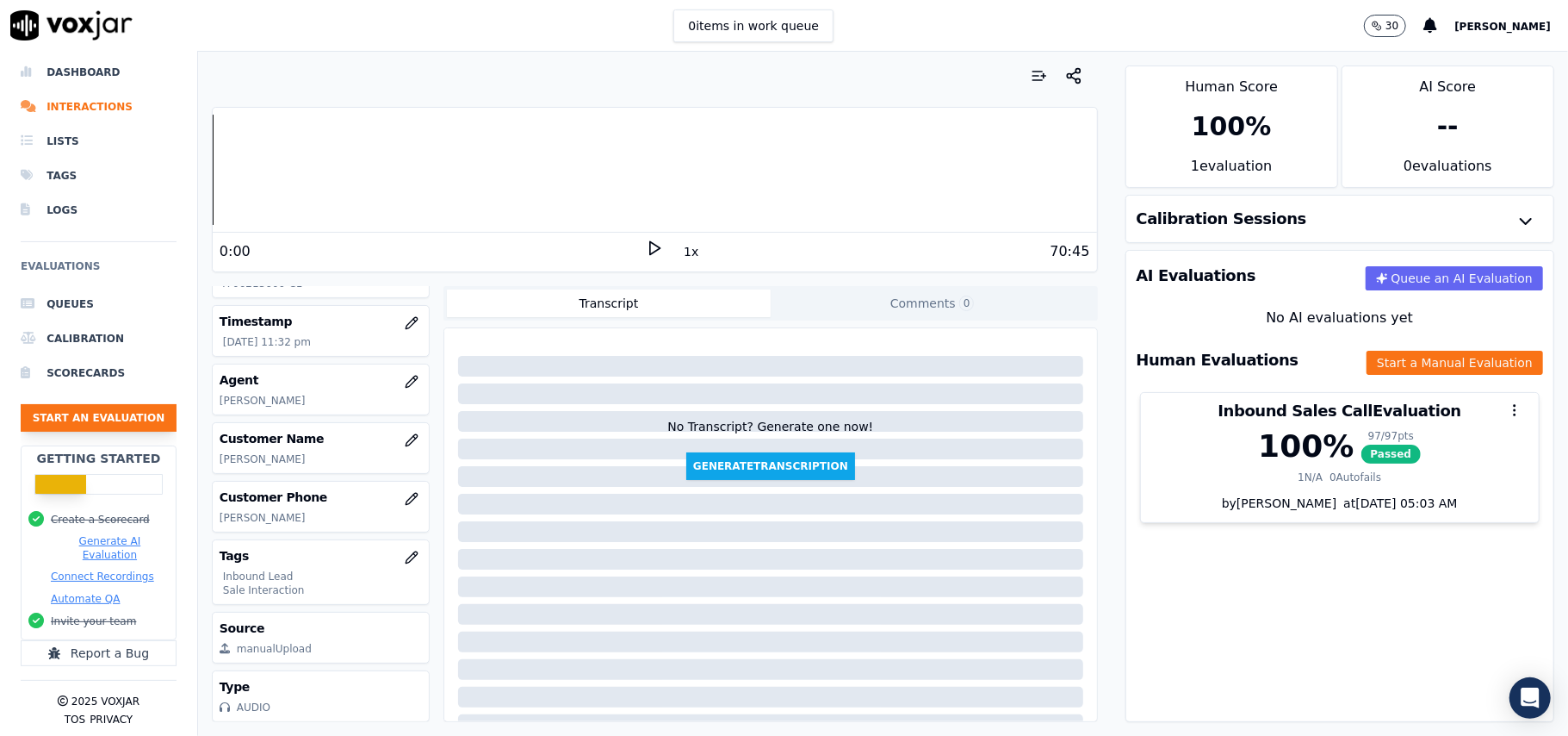
click at [94, 404] on button "Start an Evaluation" at bounding box center [98, 418] width 156 height 27
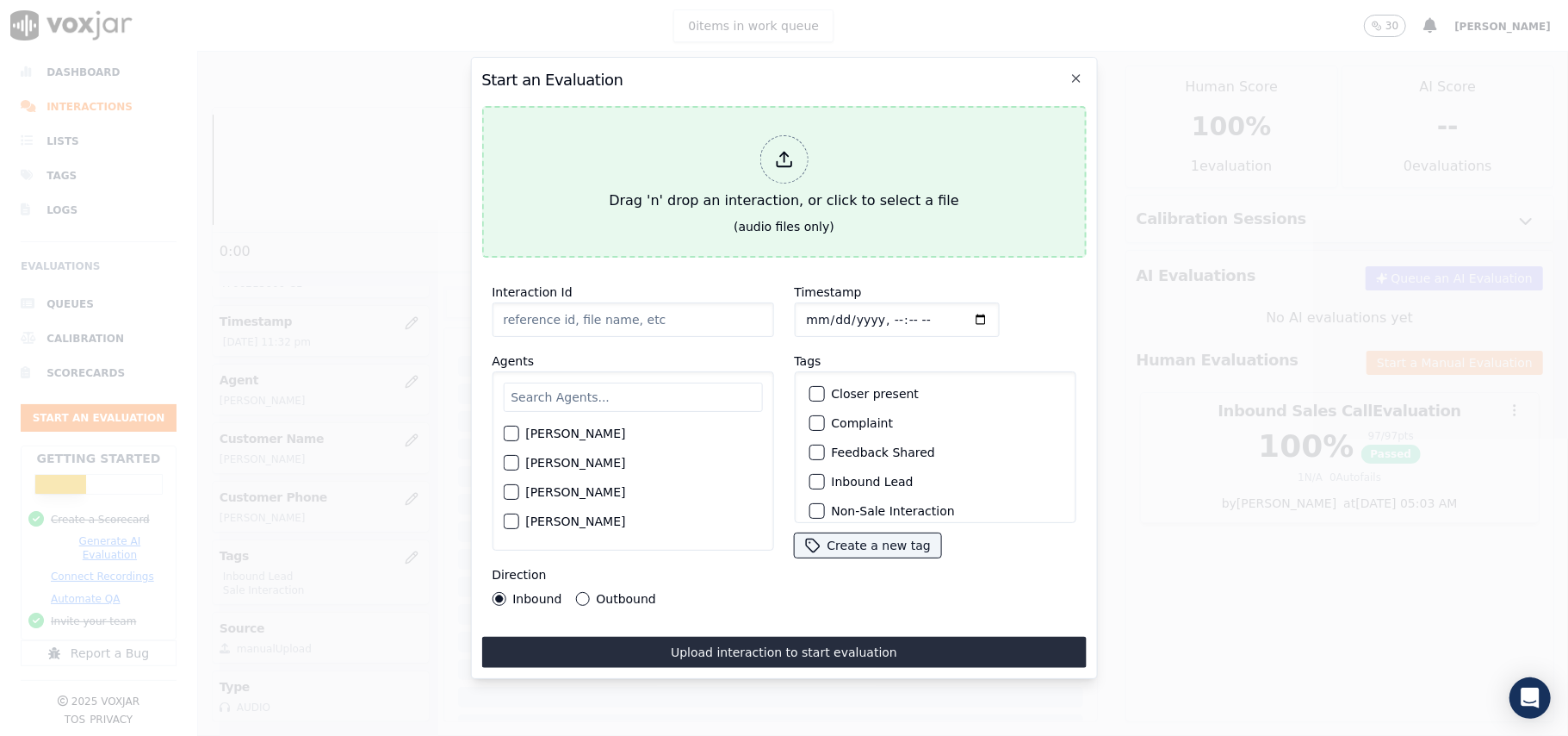
click at [772, 153] on div at bounding box center [784, 160] width 49 height 49
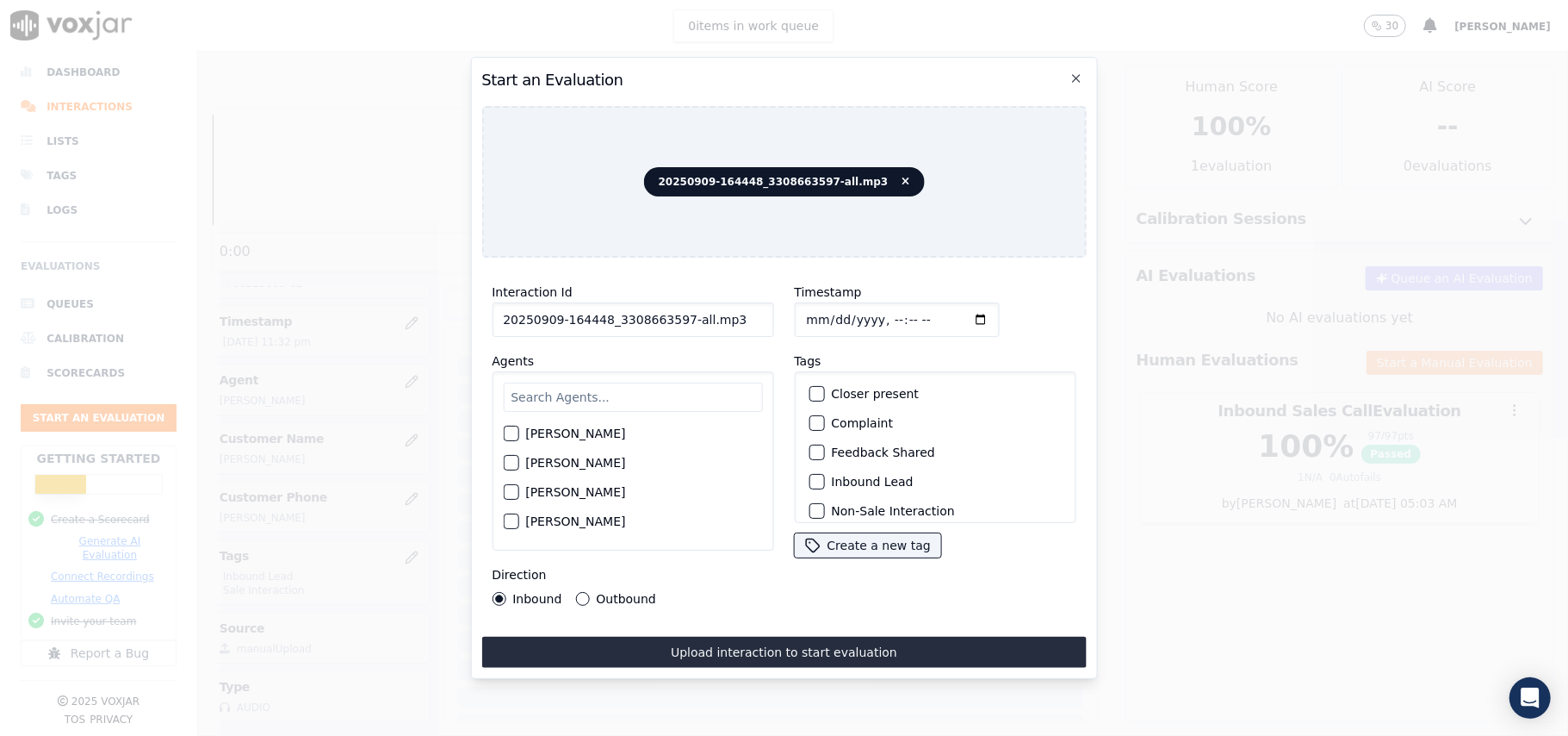
drag, startPoint x: 723, startPoint y: 314, endPoint x: 676, endPoint y: 325, distance: 48.3
click at [676, 325] on input "20250909-164448_3308663597-all.mp3" at bounding box center [632, 319] width 281 height 34
type input "20250909-164448_3308663597-C1"
click at [827, 312] on input "Timestamp" at bounding box center [896, 319] width 205 height 34
type input "2025-09-09T23:34"
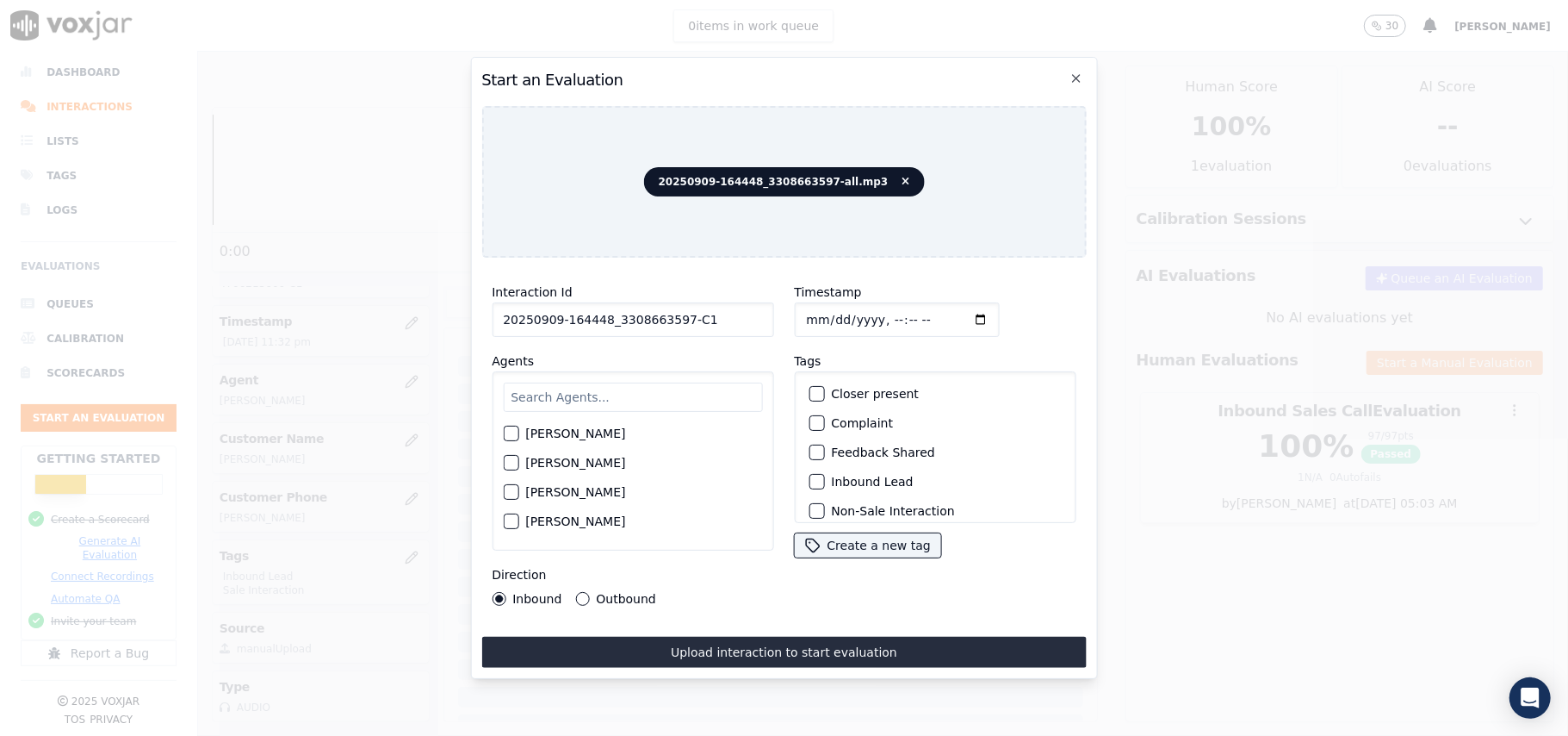
click at [603, 391] on input "text" at bounding box center [633, 397] width 259 height 29
type input "jake"
click at [631, 428] on div "Jake Saha" at bounding box center [633, 438] width 259 height 29
click at [522, 424] on div "Jake Saha" at bounding box center [633, 438] width 259 height 29
click at [513, 432] on div "button" at bounding box center [510, 438] width 12 height 12
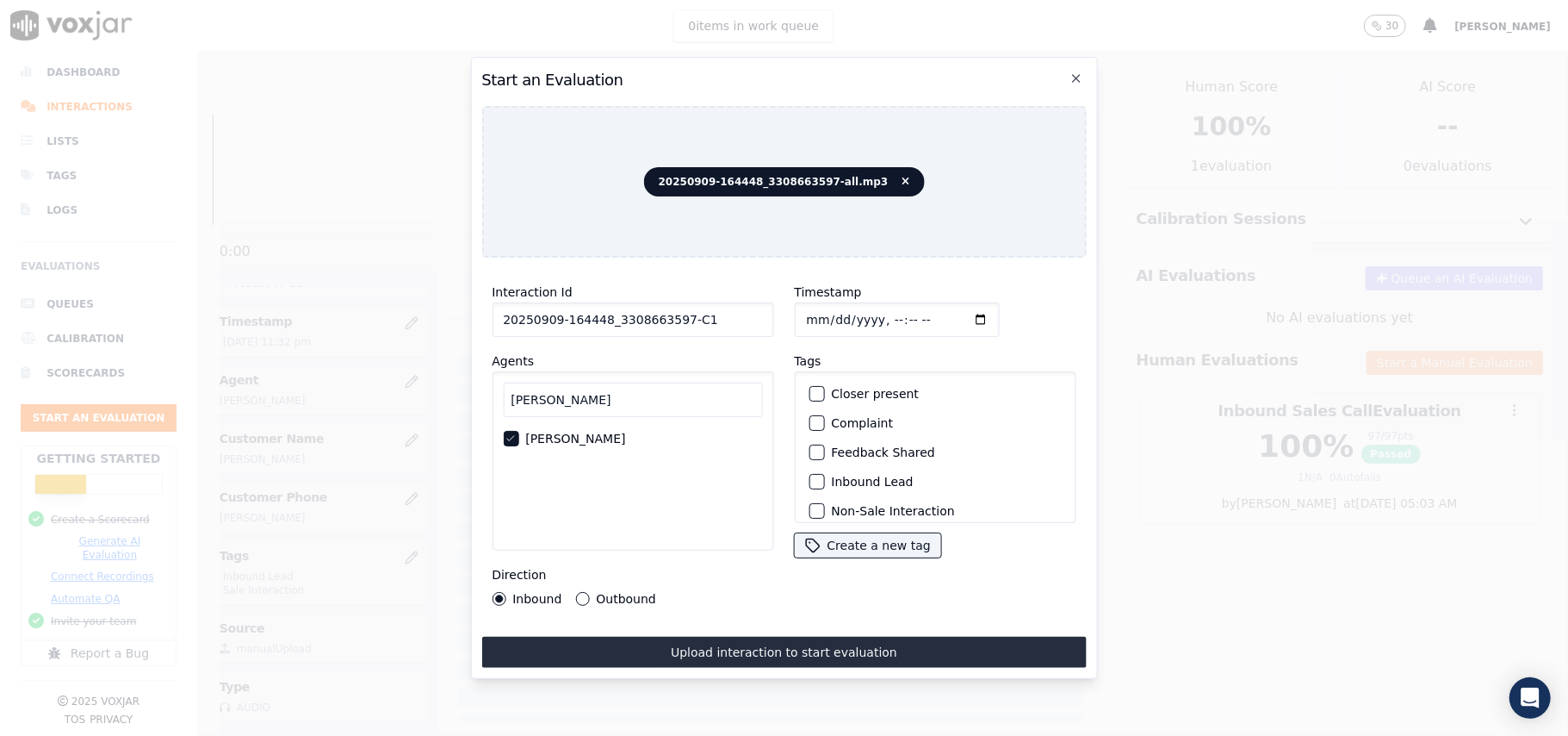
click at [832, 476] on label "Inbound Lead" at bounding box center [872, 481] width 82 height 12
click at [824, 476] on button "Inbound Lead" at bounding box center [817, 482] width 16 height 16
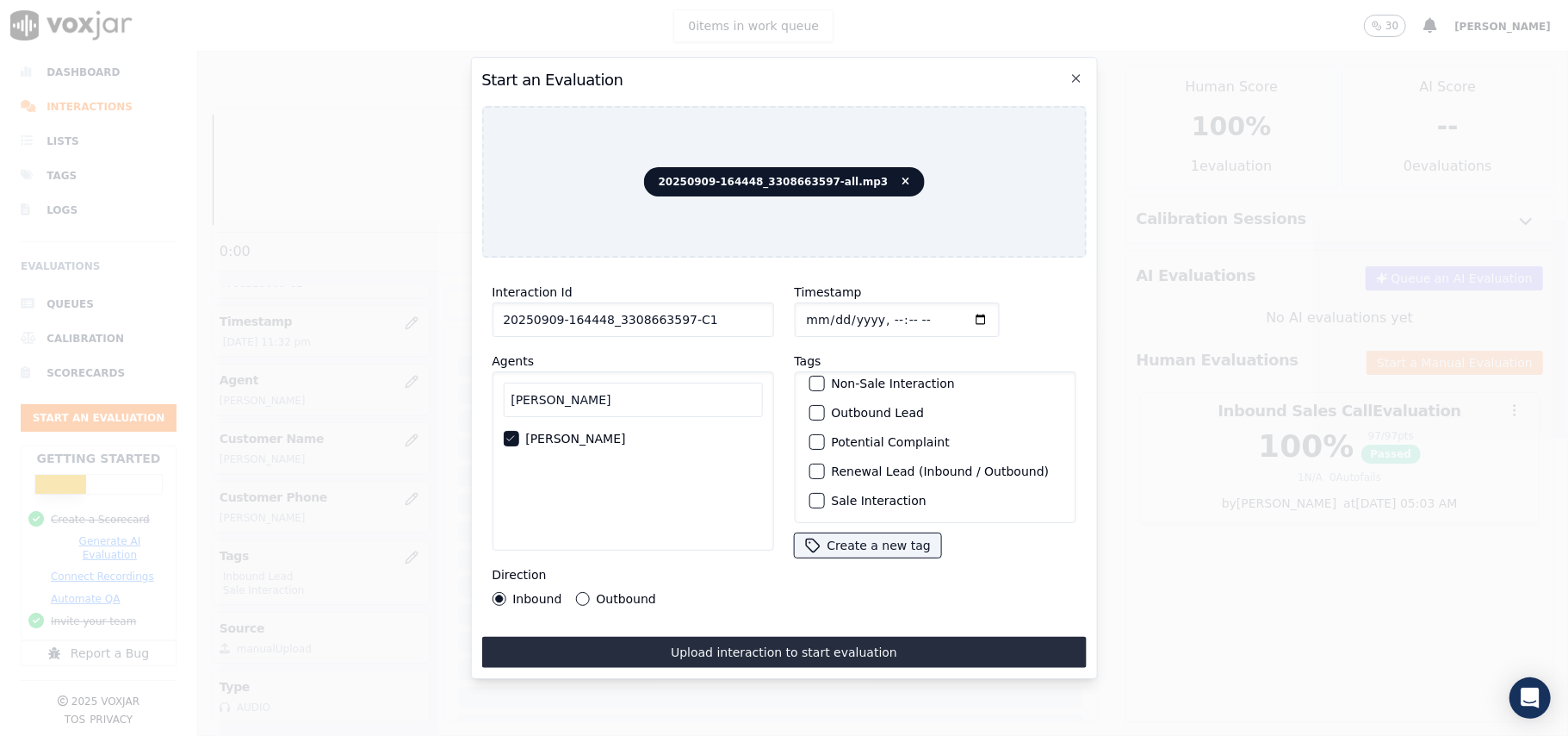
click at [831, 495] on label "Sale Interaction" at bounding box center [878, 500] width 94 height 12
click at [824, 493] on button "Sale Interaction" at bounding box center [817, 500] width 16 height 16
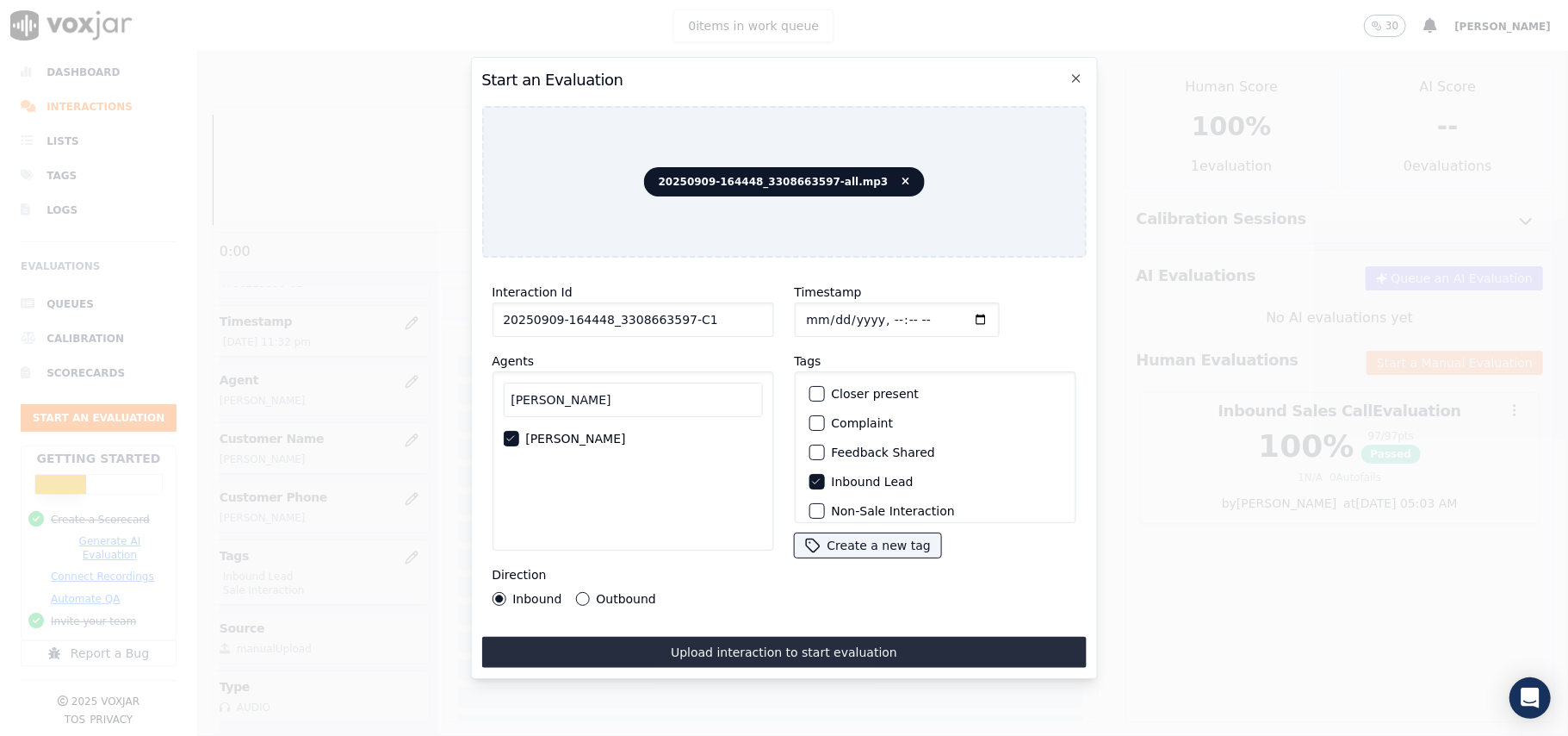
click at [813, 475] on div "button" at bounding box center [816, 481] width 12 height 12
click at [817, 425] on button "Outbound Lead" at bounding box center [817, 425] width 16 height 16
click at [628, 593] on label "Outbound" at bounding box center [625, 599] width 59 height 12
click at [589, 592] on button "Outbound" at bounding box center [582, 599] width 14 height 14
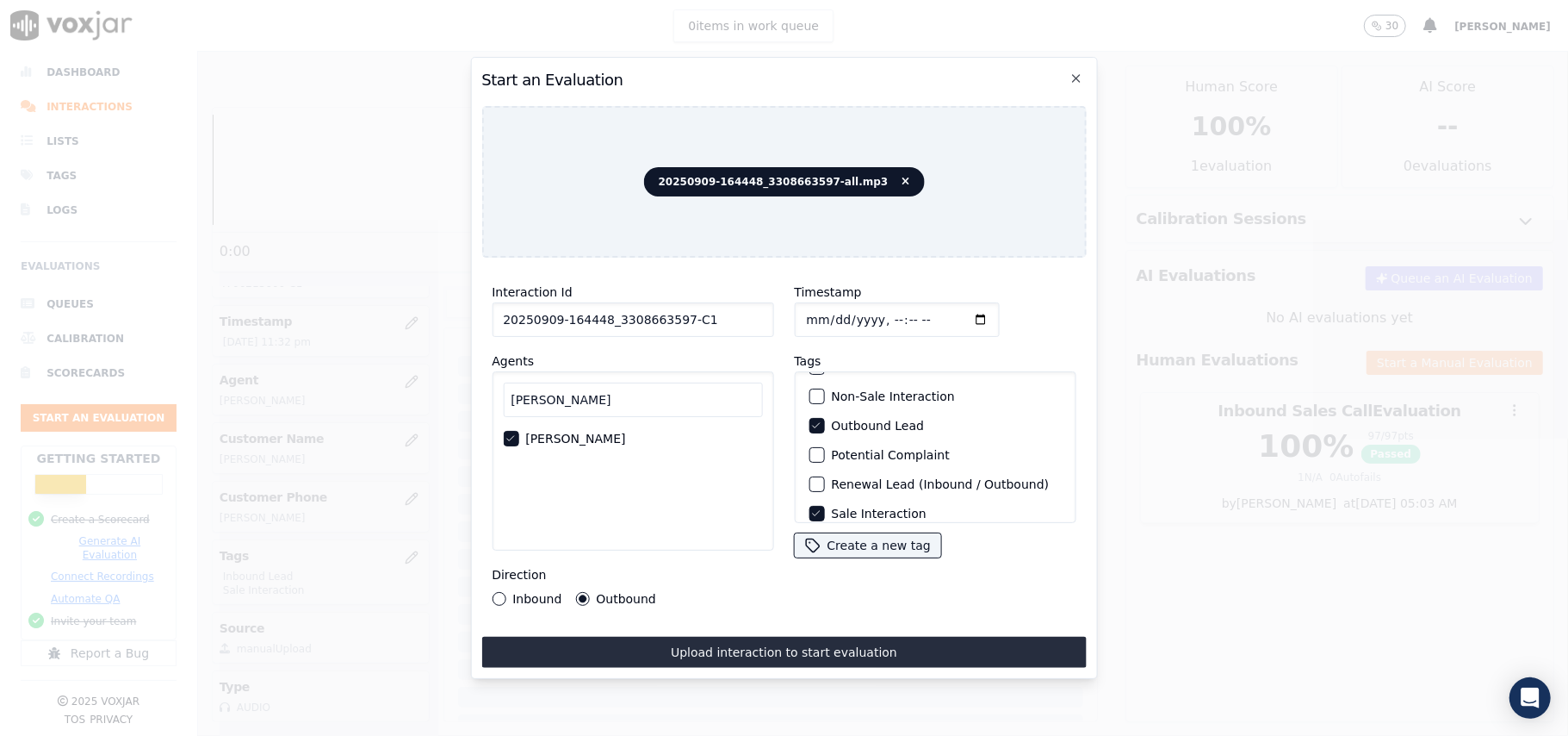
drag, startPoint x: 665, startPoint y: 638, endPoint x: 1185, endPoint y: 552, distance: 527.1
click at [666, 639] on button "Upload interaction to start evaluation" at bounding box center [784, 652] width 604 height 31
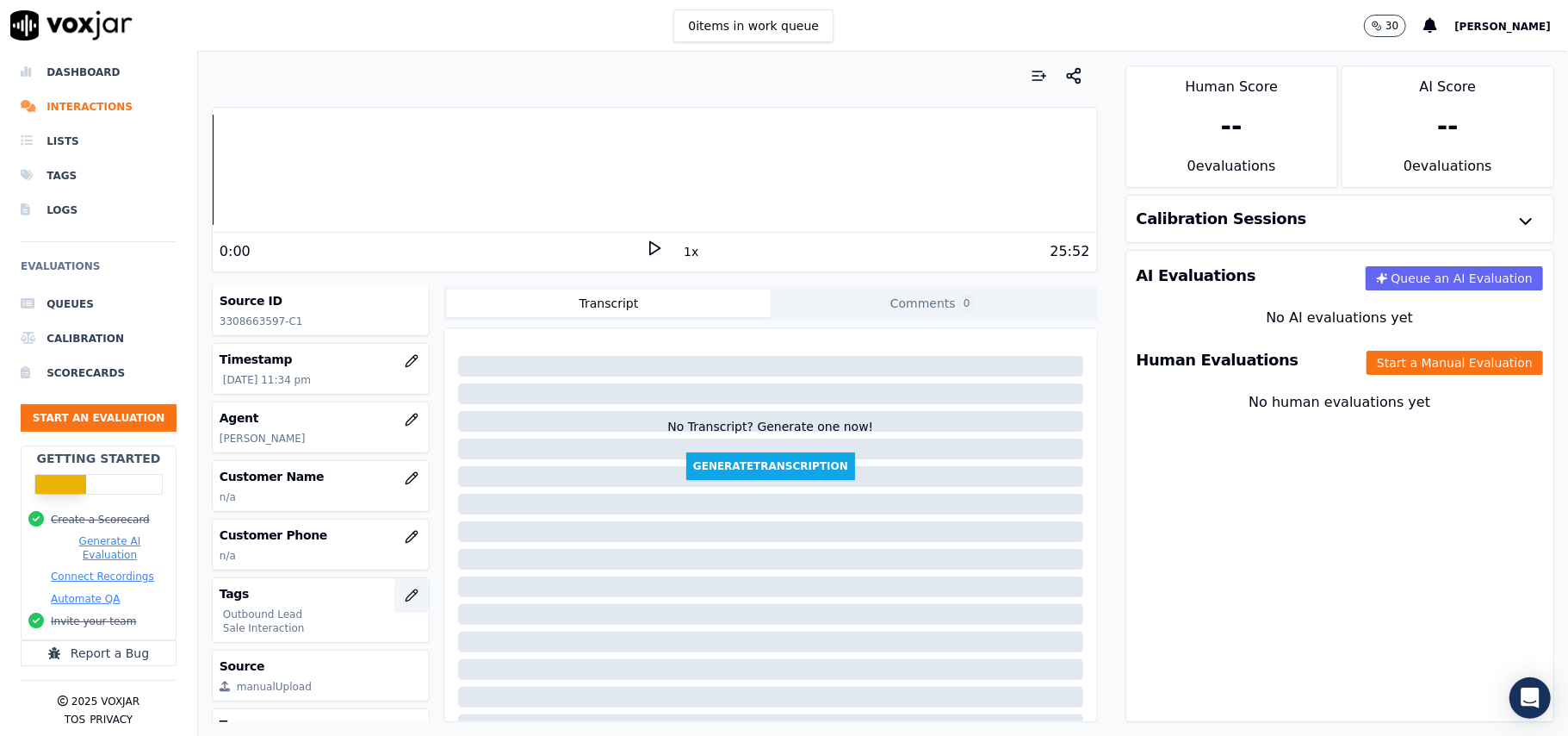
scroll to position [115, 0]
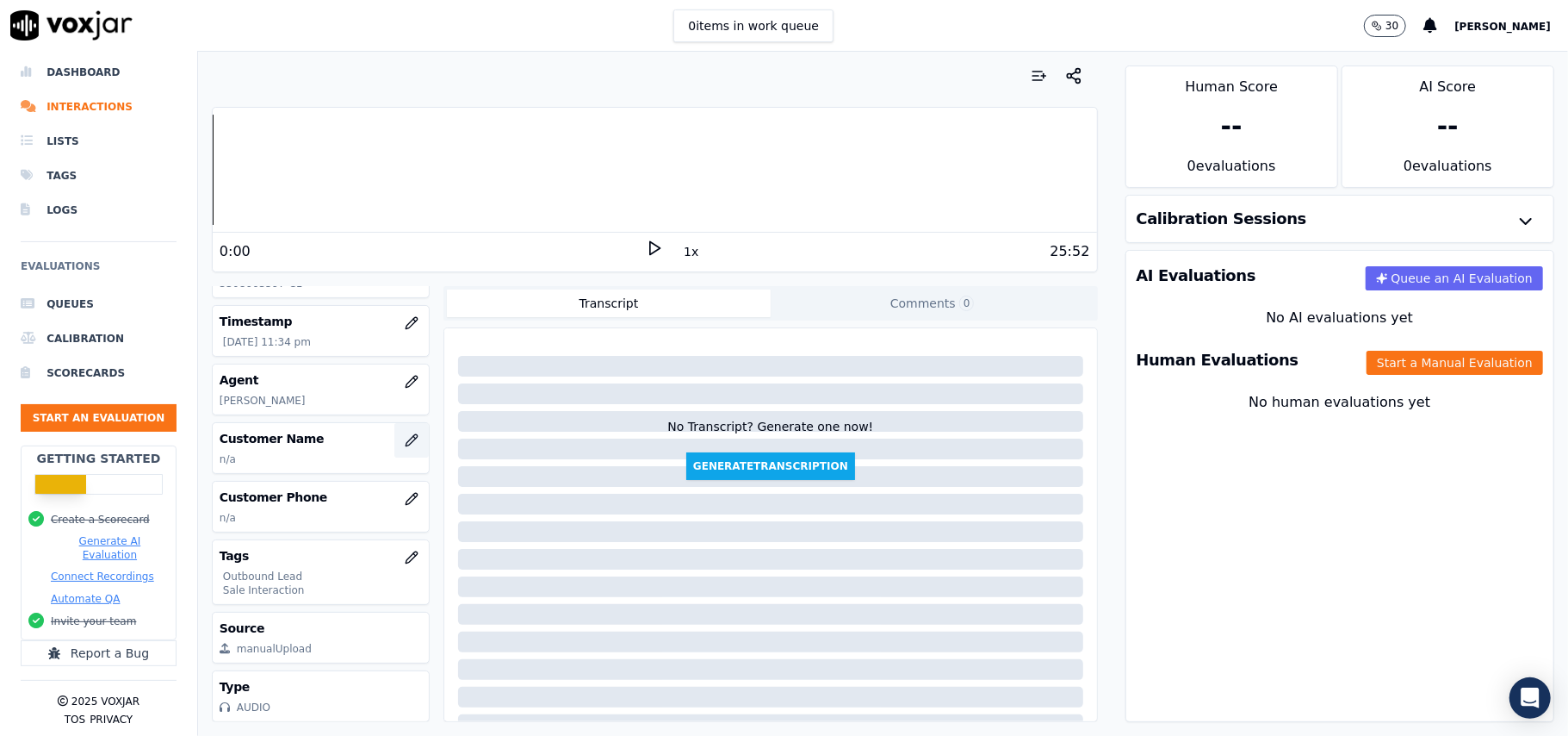
click at [406, 445] on icon "button" at bounding box center [412, 440] width 12 height 12
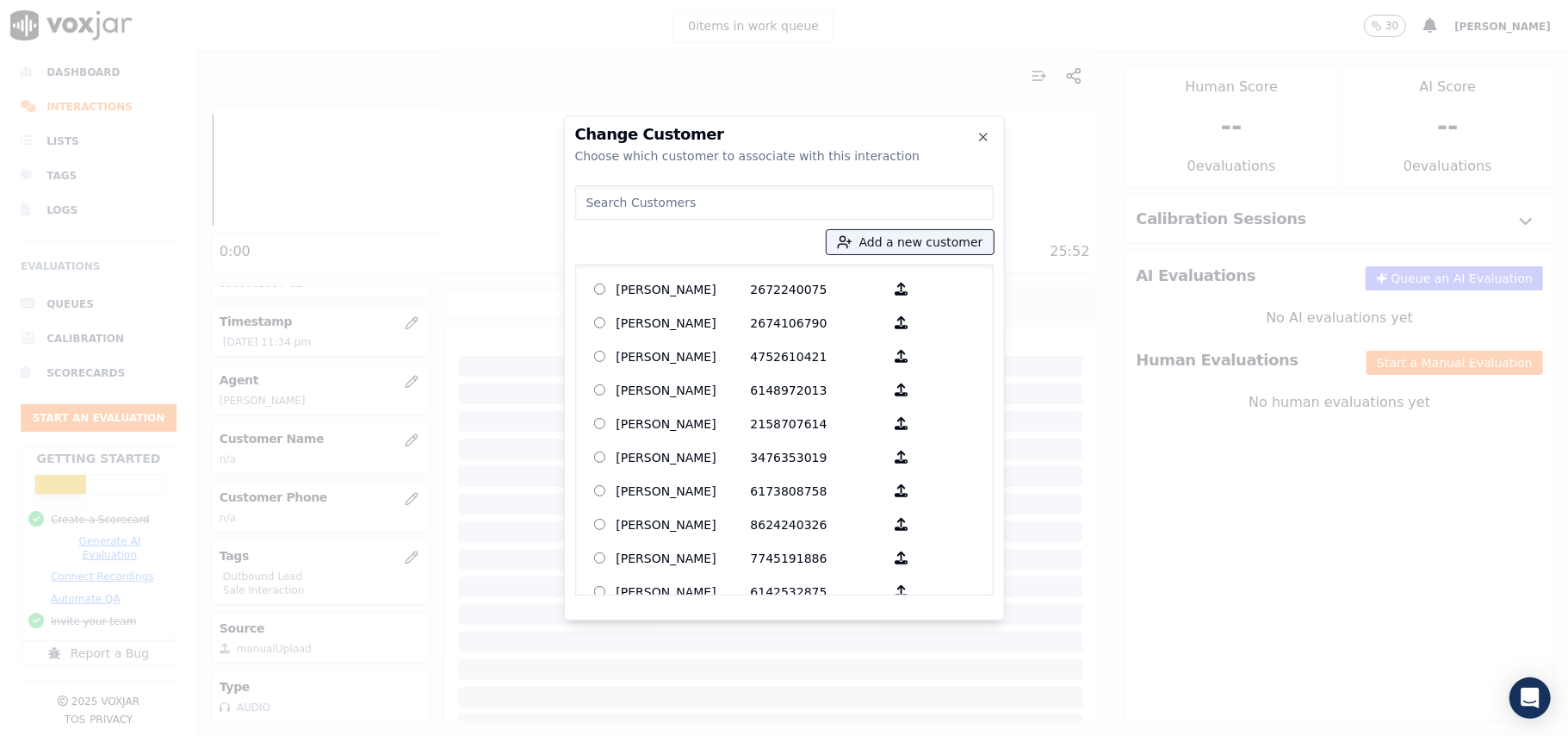
paste input "LINDA K YOUNG"
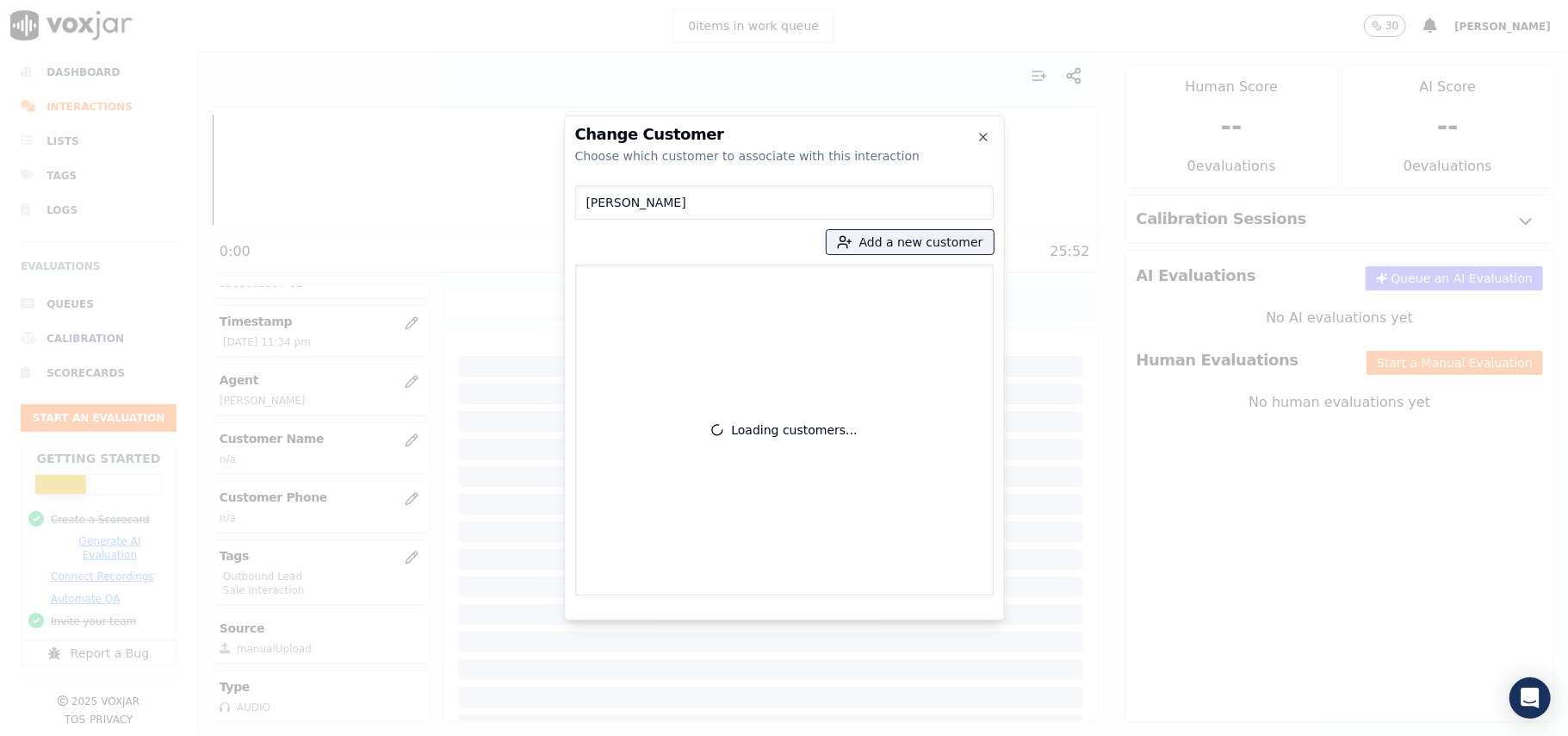
click at [591, 197] on input "LINDA K YOUNG" at bounding box center [784, 202] width 419 height 34
type input "LINDA K YOUNG"
click at [761, 287] on p "9377630534" at bounding box center [819, 288] width 134 height 26
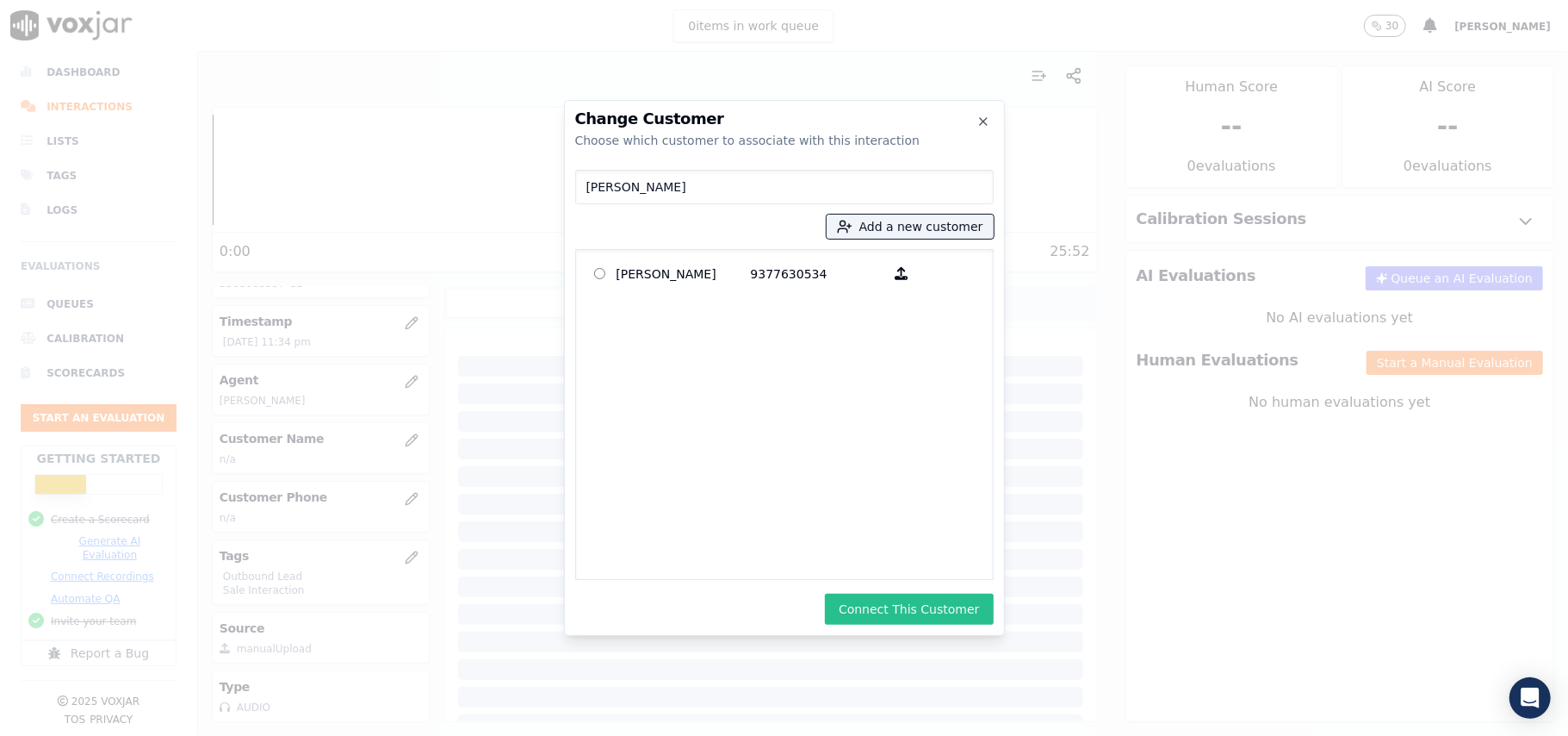
click at [915, 607] on button "Connect This Customer" at bounding box center [909, 609] width 168 height 31
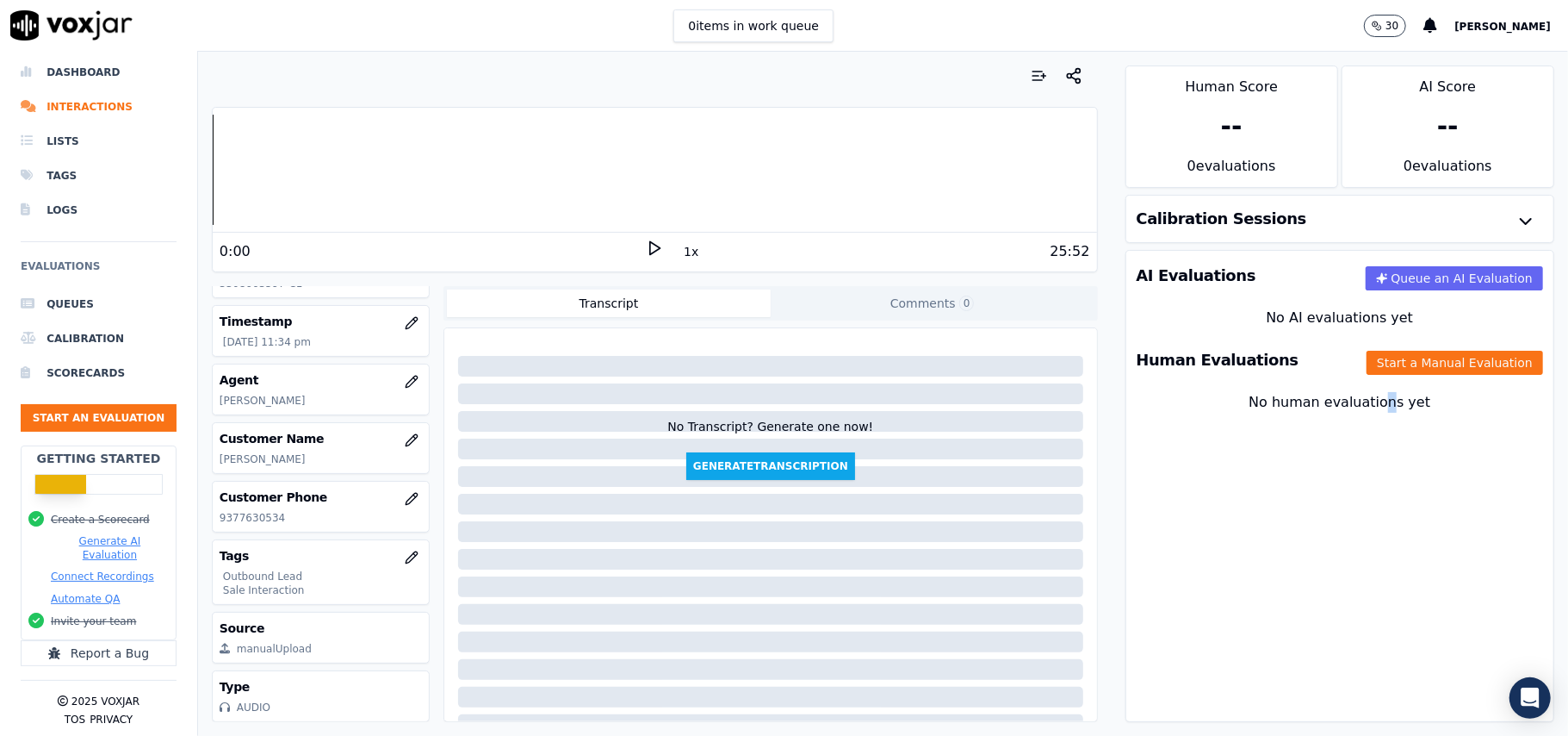
click at [1350, 386] on div "No human evaluations yet" at bounding box center [1339, 423] width 427 height 76
click at [1367, 370] on button "Start a Manual Evaluation" at bounding box center [1454, 362] width 176 height 24
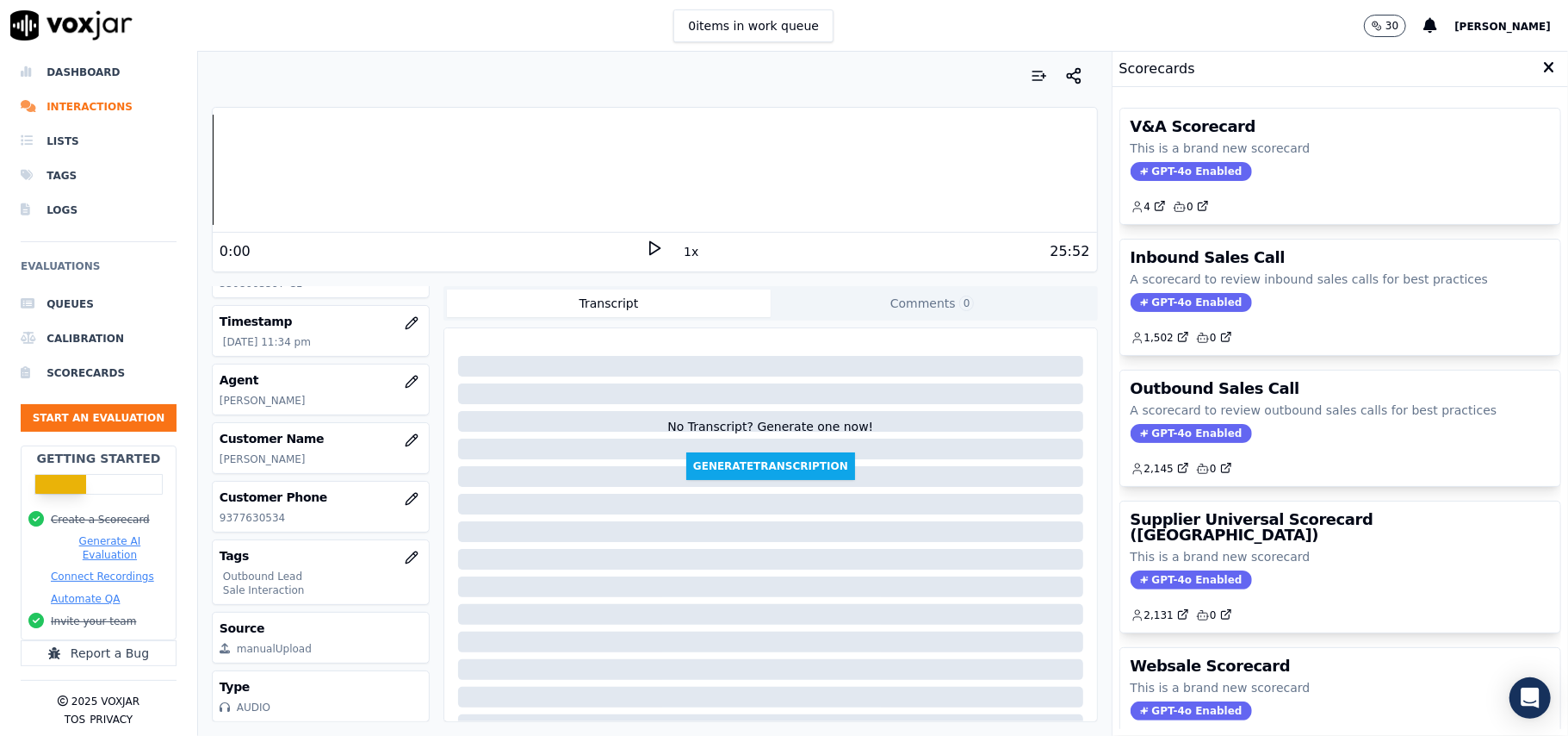
drag, startPoint x: 1123, startPoint y: 441, endPoint x: 1244, endPoint y: 428, distance: 121.7
click at [1131, 441] on span "GPT-4o Enabled" at bounding box center [1191, 432] width 122 height 18
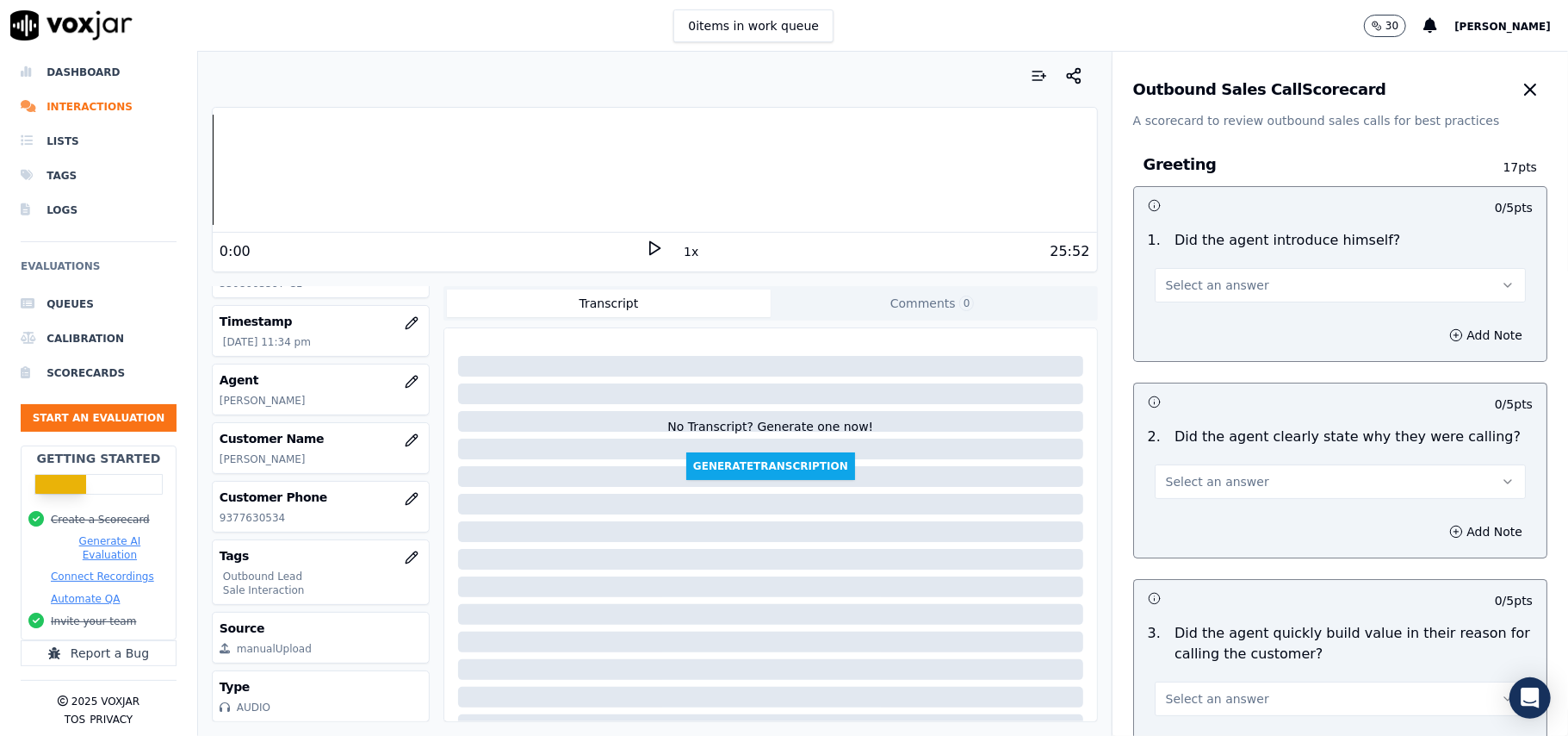
scroll to position [1229, 0]
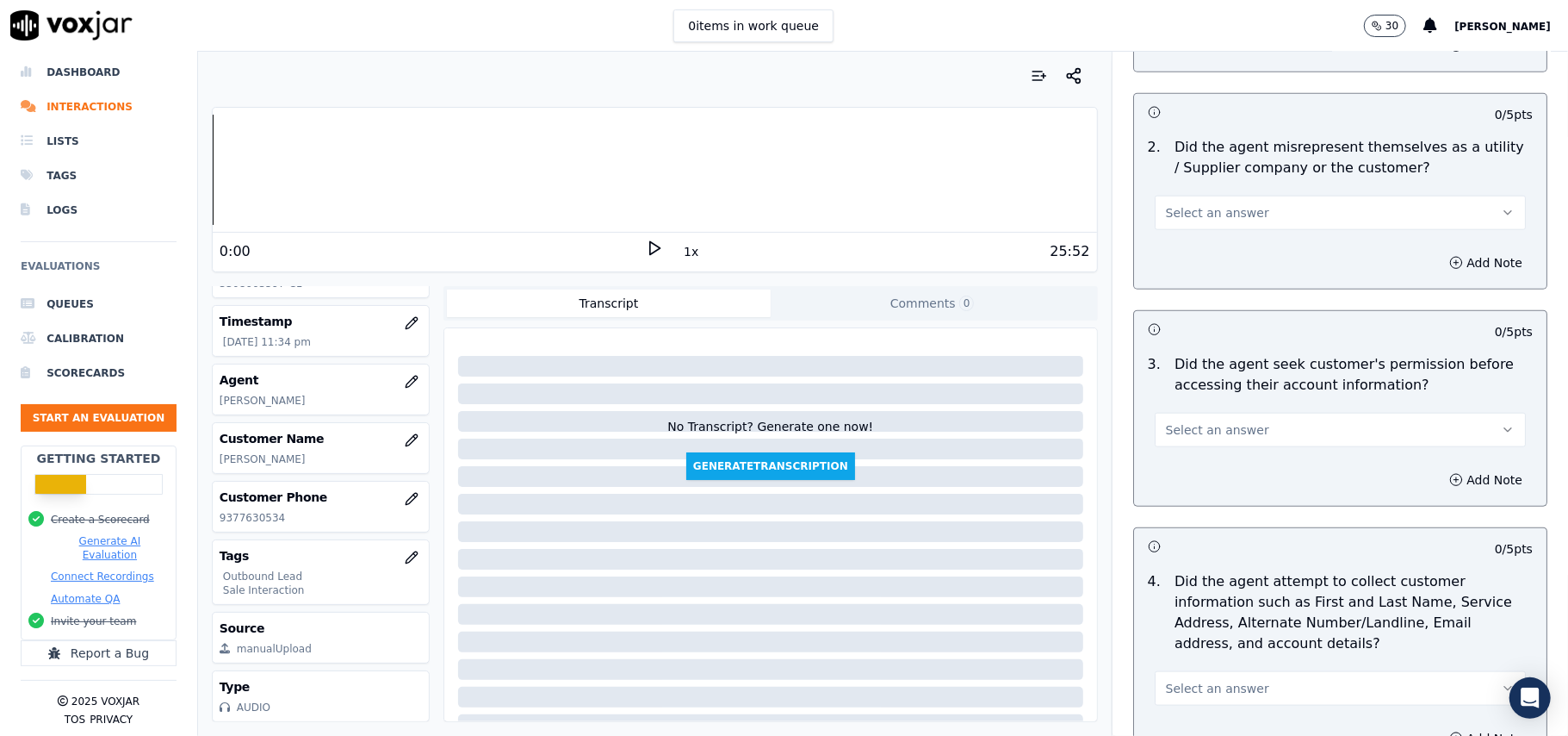
click at [1229, 438] on span "Select an answer" at bounding box center [1218, 430] width 103 height 18
click at [1182, 500] on div "No" at bounding box center [1303, 499] width 333 height 27
click at [1469, 480] on button "Add Note" at bounding box center [1485, 479] width 93 height 24
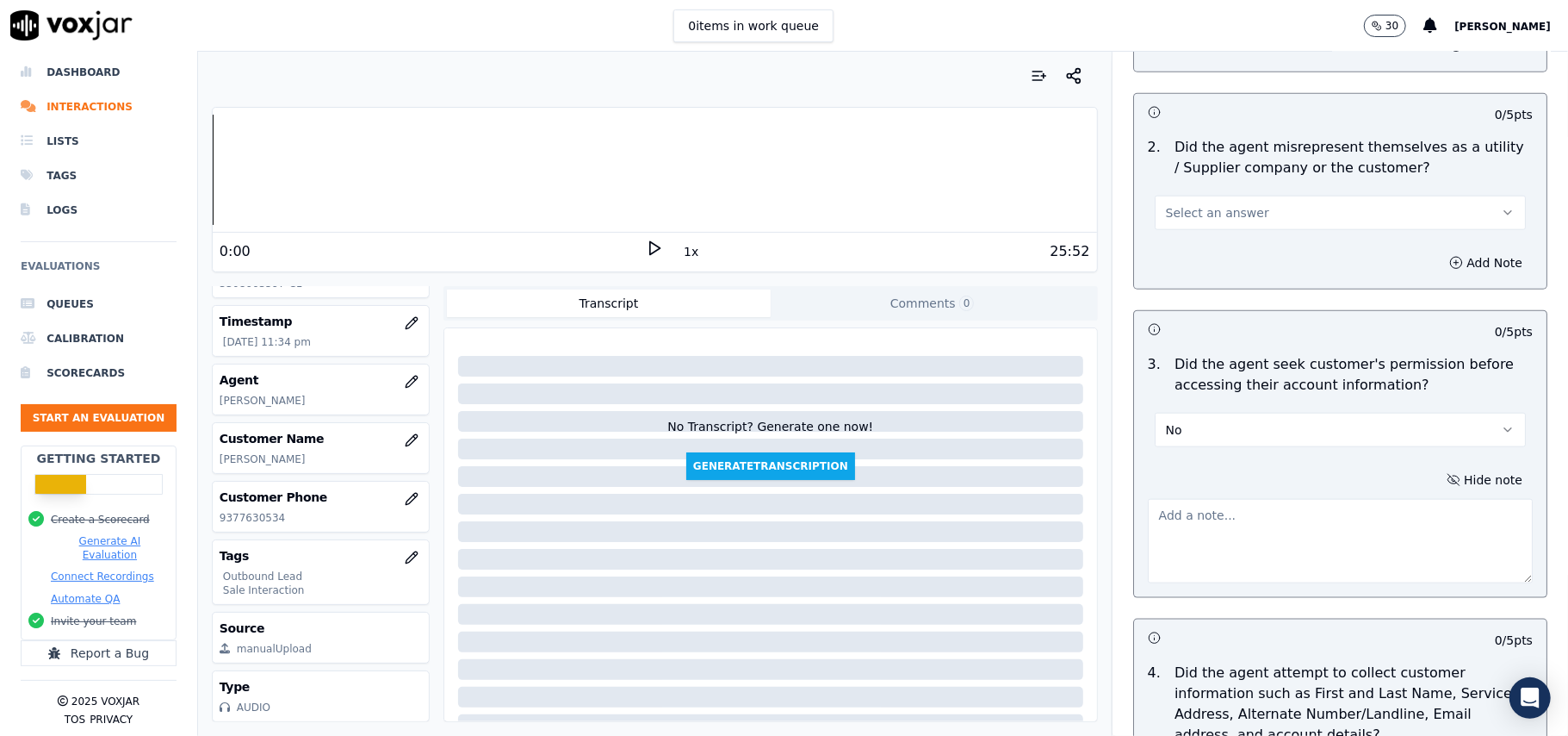
click at [1237, 527] on textarea at bounding box center [1339, 540] width 384 height 85
paste textarea "@02:18 – The agent did not take permission from the customer before accessing t…"
type textarea "@02:18 – The agent did not take permission from the customer before accessing t…"
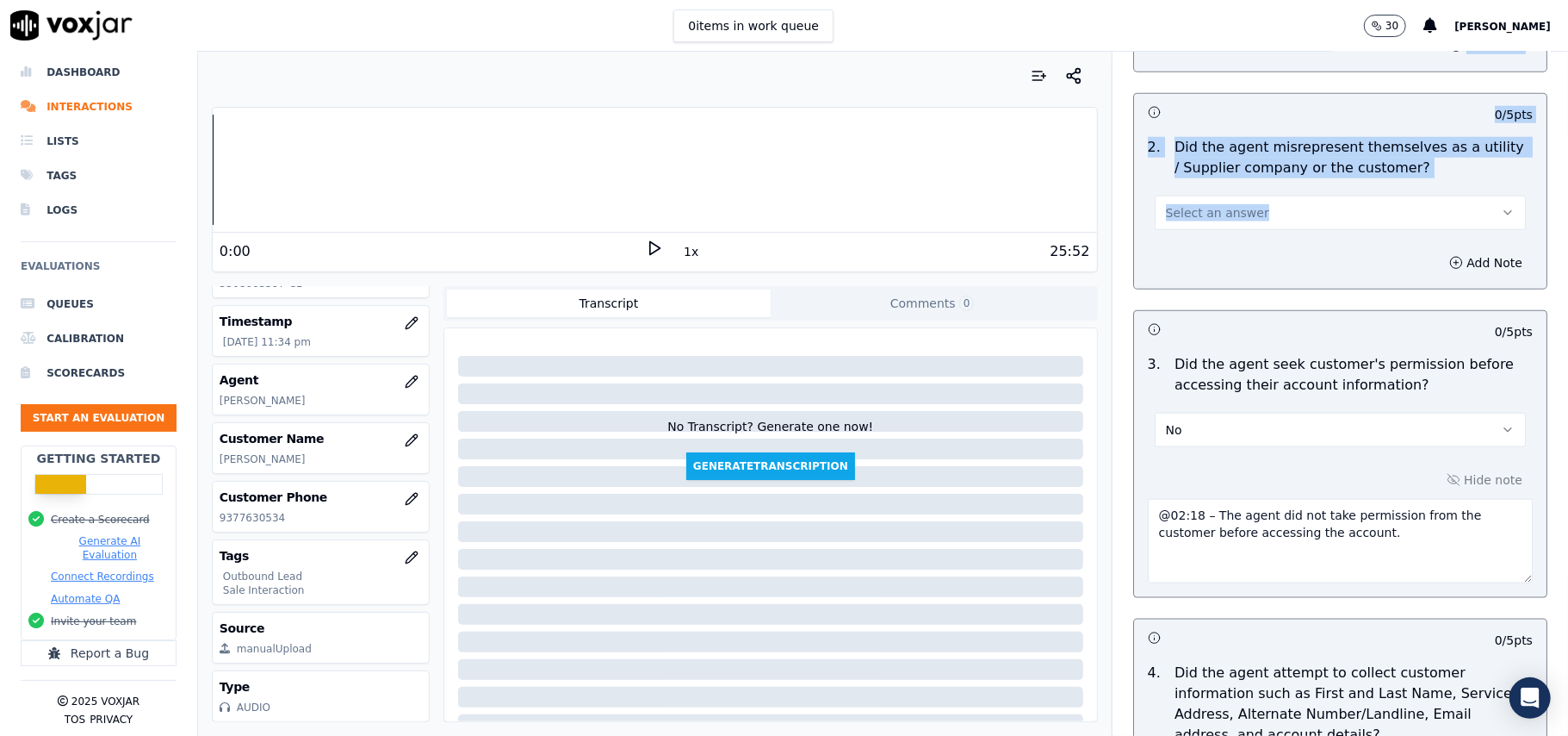
scroll to position [2313, 0]
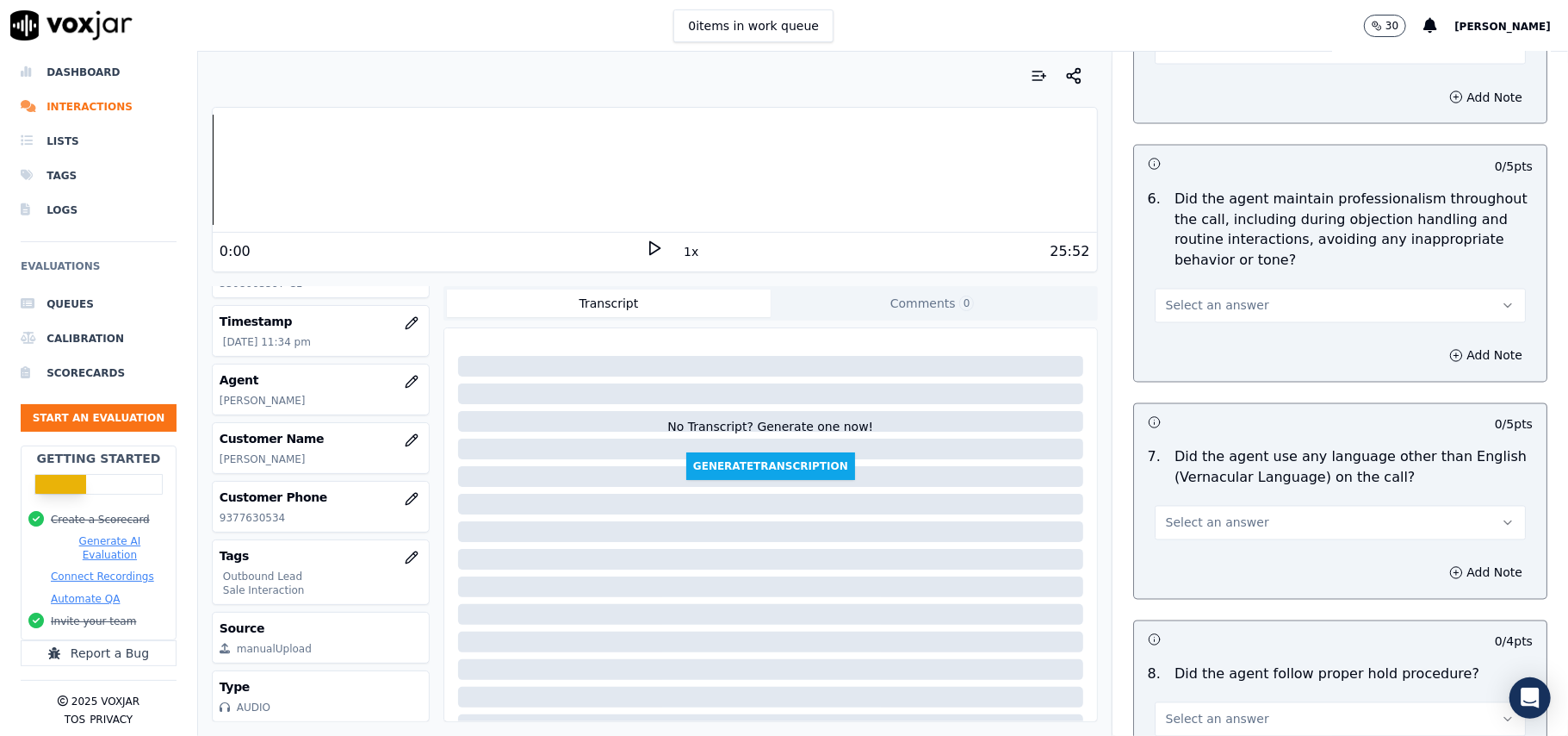
drag, startPoint x: 1513, startPoint y: 302, endPoint x: 1567, endPoint y: 334, distance: 62.8
click at [1567, 735] on html "0 items in work queue 30 Payal Roy Dashboard Interactions Lists Tags Logs Evalu…" at bounding box center [784, 368] width 1568 height 736
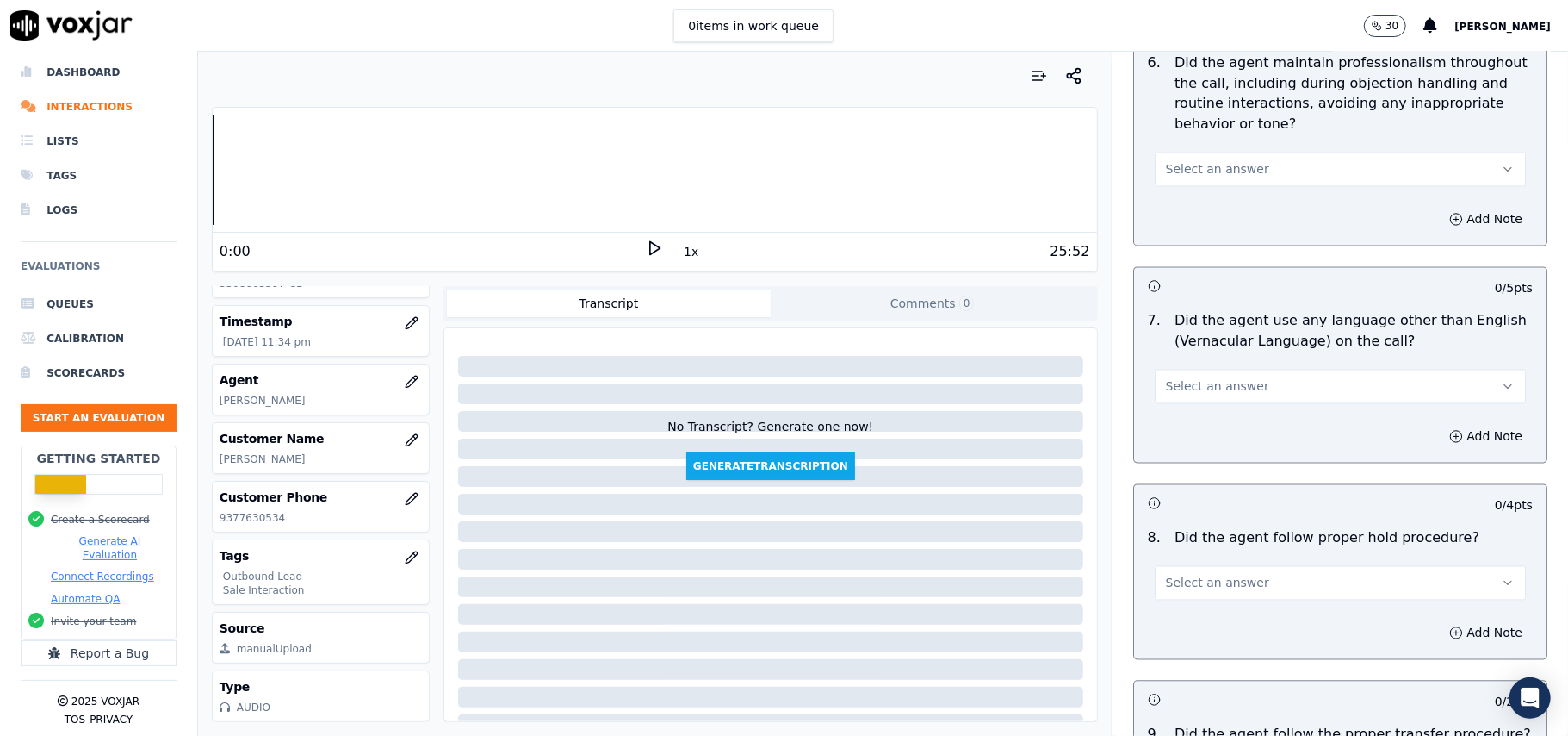
scroll to position [4388, 0]
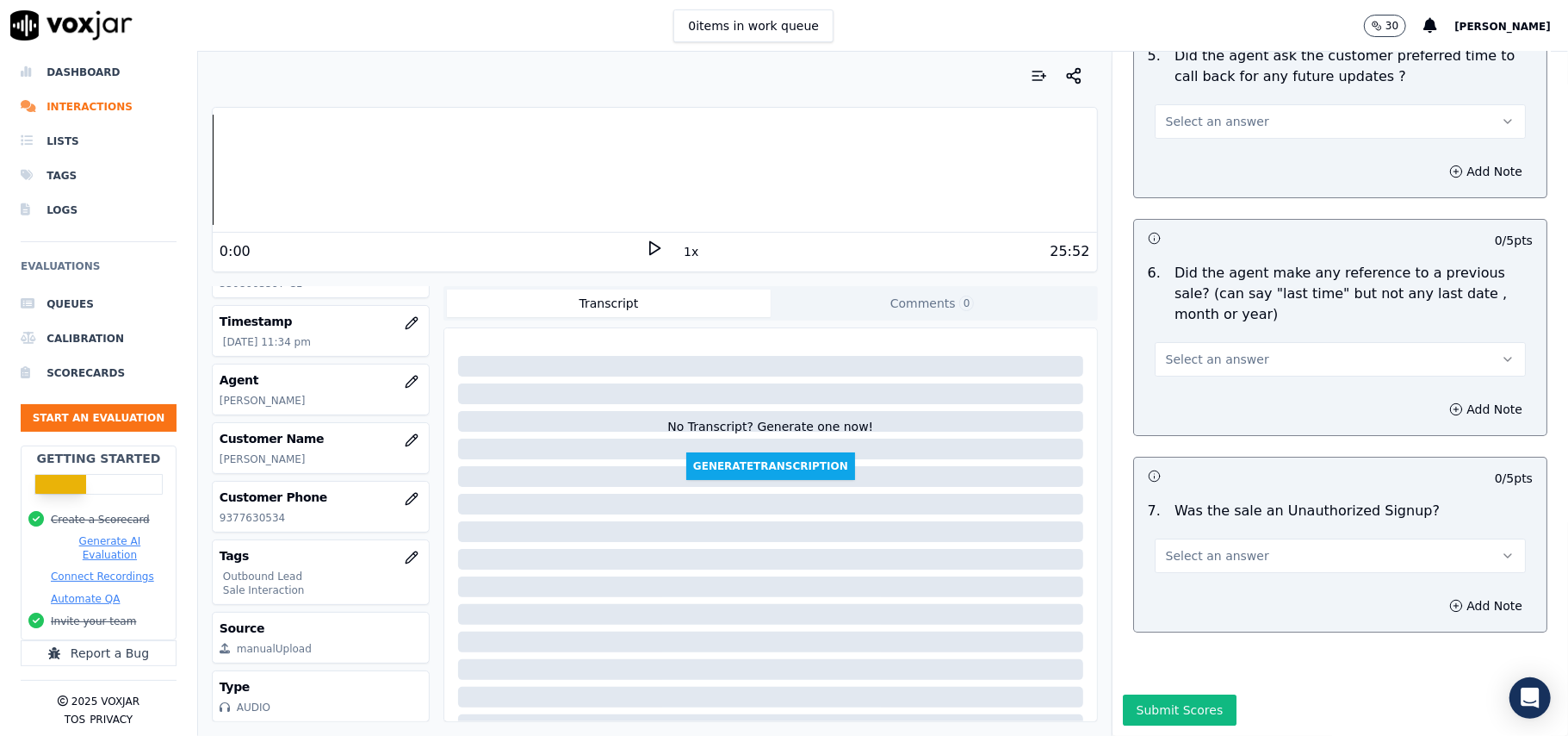
click at [1200, 547] on span "Select an answer" at bounding box center [1218, 556] width 103 height 18
click at [1197, 558] on div "No" at bounding box center [1303, 570] width 333 height 27
click at [1207, 350] on span "Select an answer" at bounding box center [1218, 359] width 103 height 18
click at [1188, 400] on div "N/A" at bounding box center [1303, 400] width 333 height 27
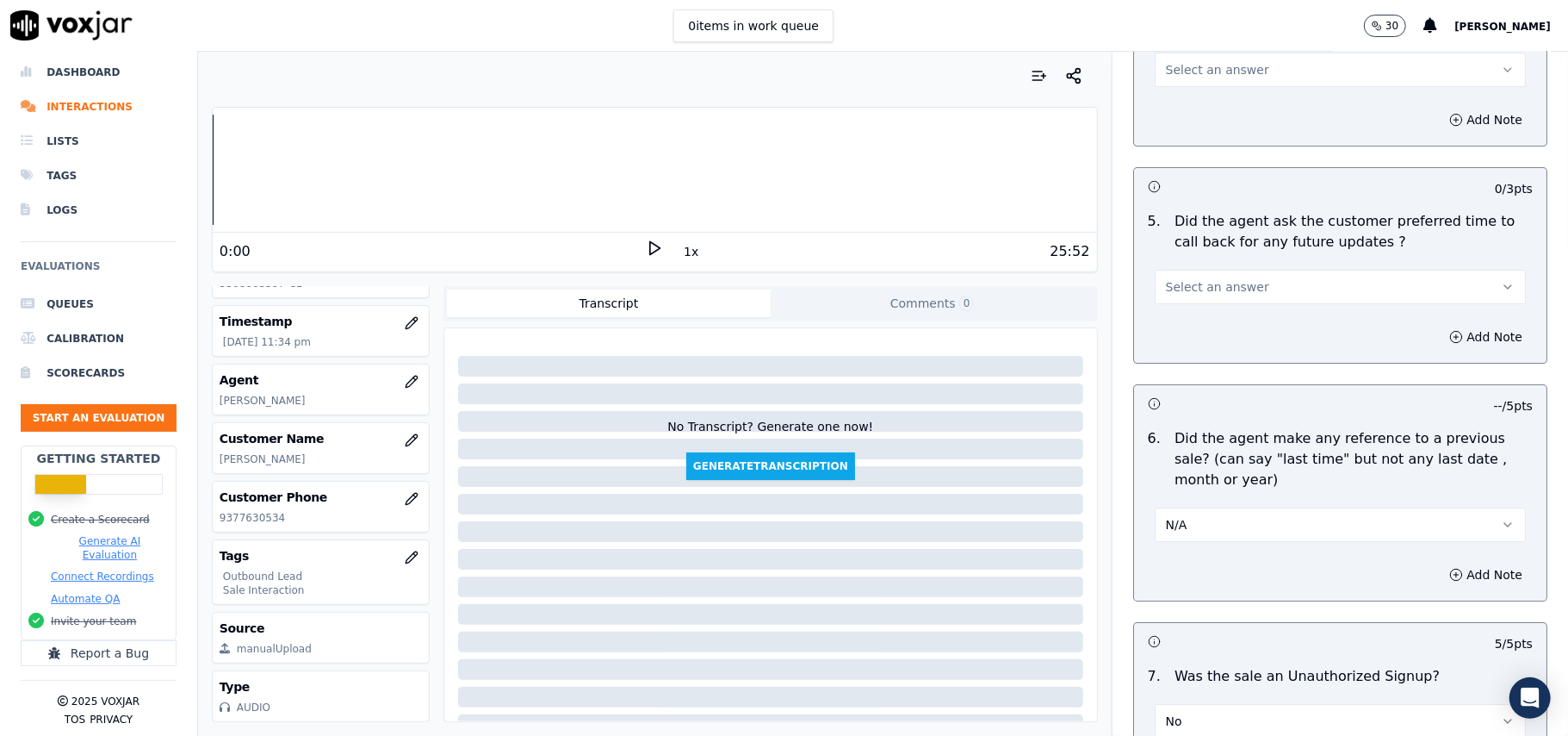
scroll to position [4043, 0]
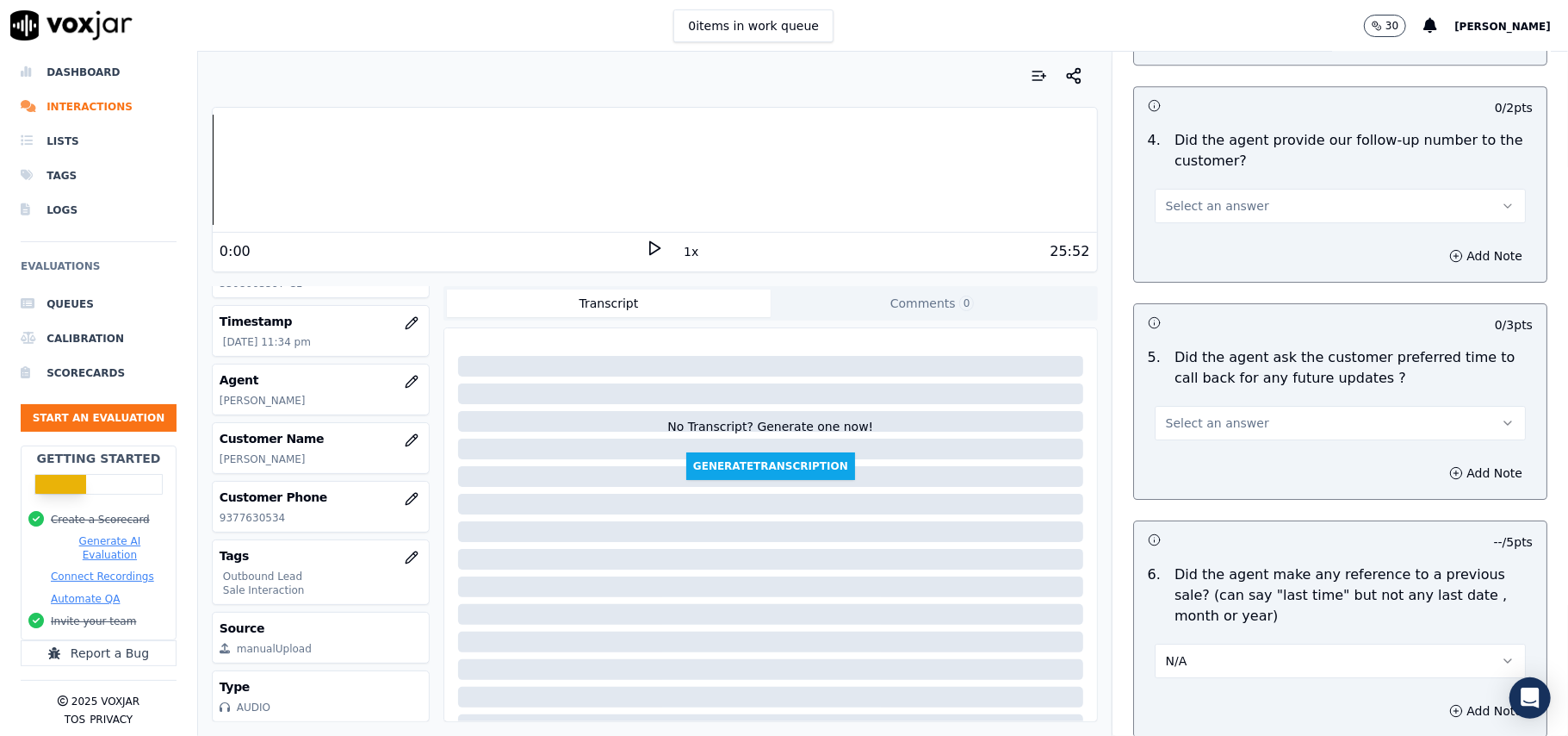
click at [1227, 669] on div "6 . Did the agent make any reference to a previous sale? (can say "last time" b…" at bounding box center [1340, 620] width 413 height 128
click at [1221, 645] on button "N/A" at bounding box center [1339, 660] width 371 height 34
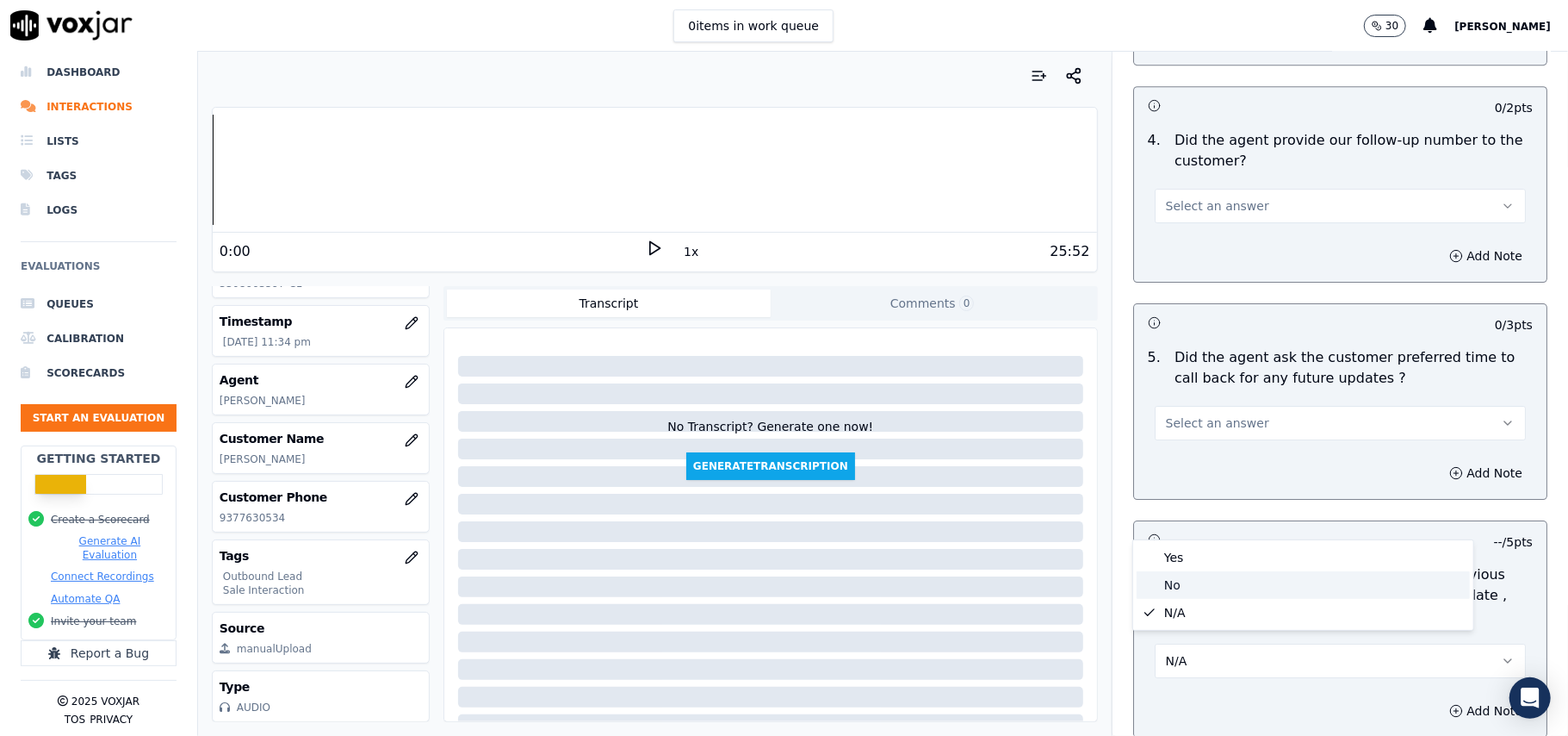
drag, startPoint x: 1183, startPoint y: 587, endPoint x: 1185, endPoint y: 570, distance: 17.1
click at [1184, 587] on div "No" at bounding box center [1303, 585] width 333 height 27
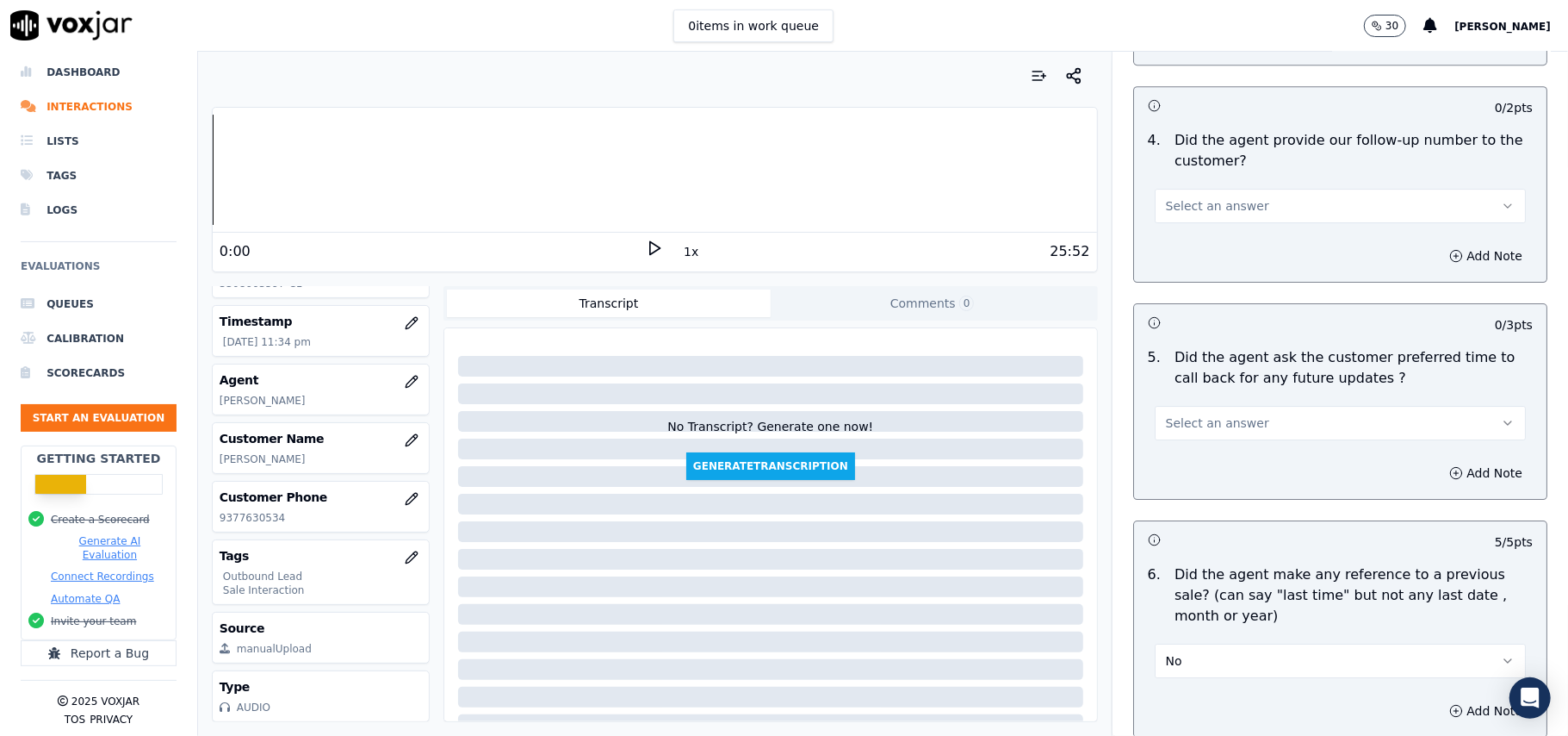
click at [1202, 447] on div "Add Note" at bounding box center [1340, 472] width 413 height 52
click at [1214, 417] on span "Select an answer" at bounding box center [1218, 423] width 103 height 18
click at [1200, 503] on div "N/A" at bounding box center [1303, 507] width 333 height 27
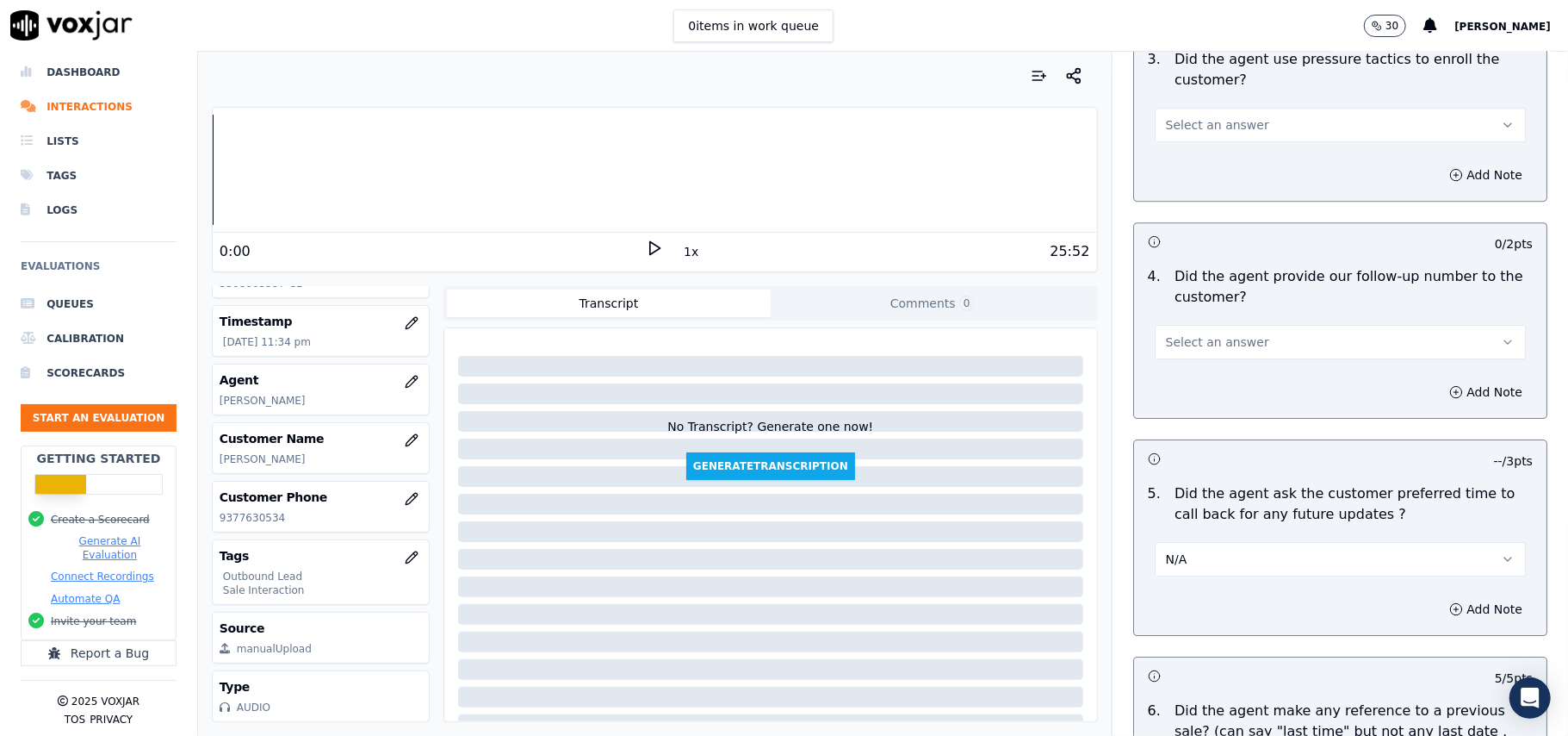
scroll to position [3814, 0]
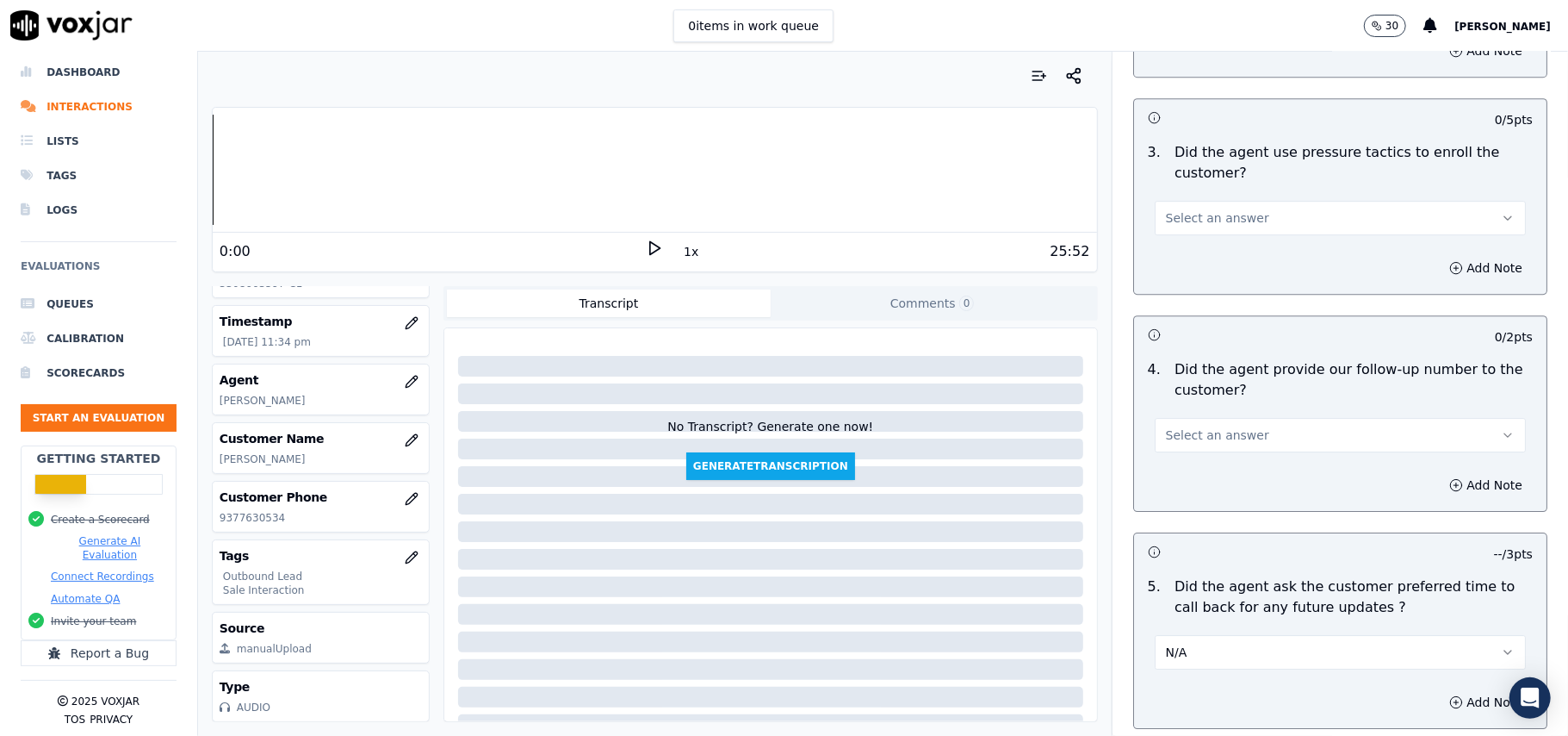
click at [1274, 415] on div "Select an answer" at bounding box center [1339, 433] width 371 height 38
click at [1258, 443] on div "4 . Did the agent provide our follow-up number to the customer? Select an answer" at bounding box center [1340, 406] width 413 height 107
click at [1240, 431] on button "Select an answer" at bounding box center [1339, 434] width 371 height 34
click at [1224, 442] on button "Select an answer" at bounding box center [1339, 434] width 371 height 34
click at [1216, 427] on span "Select an answer" at bounding box center [1218, 435] width 103 height 18
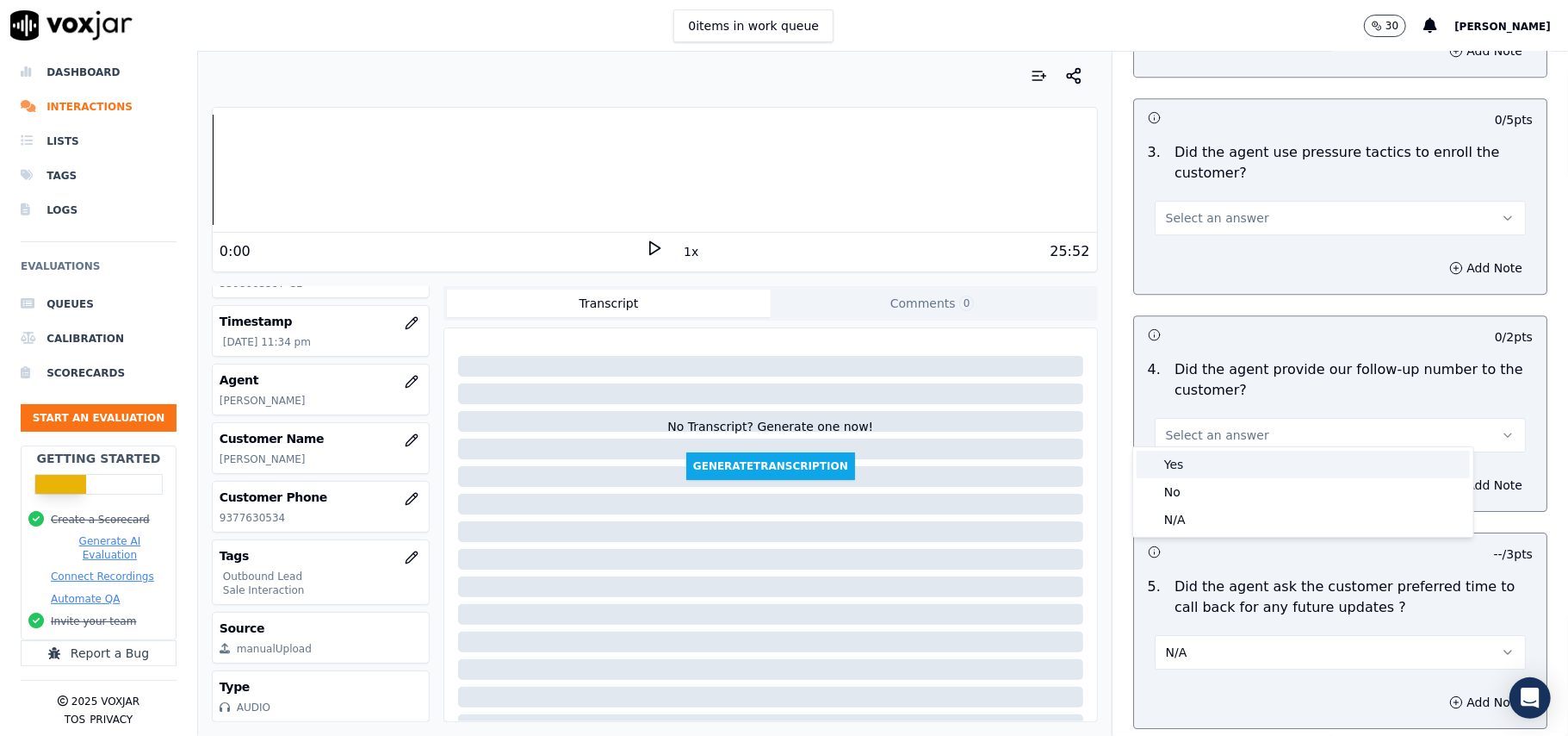
click at [1203, 465] on div "Yes" at bounding box center [1303, 464] width 333 height 27
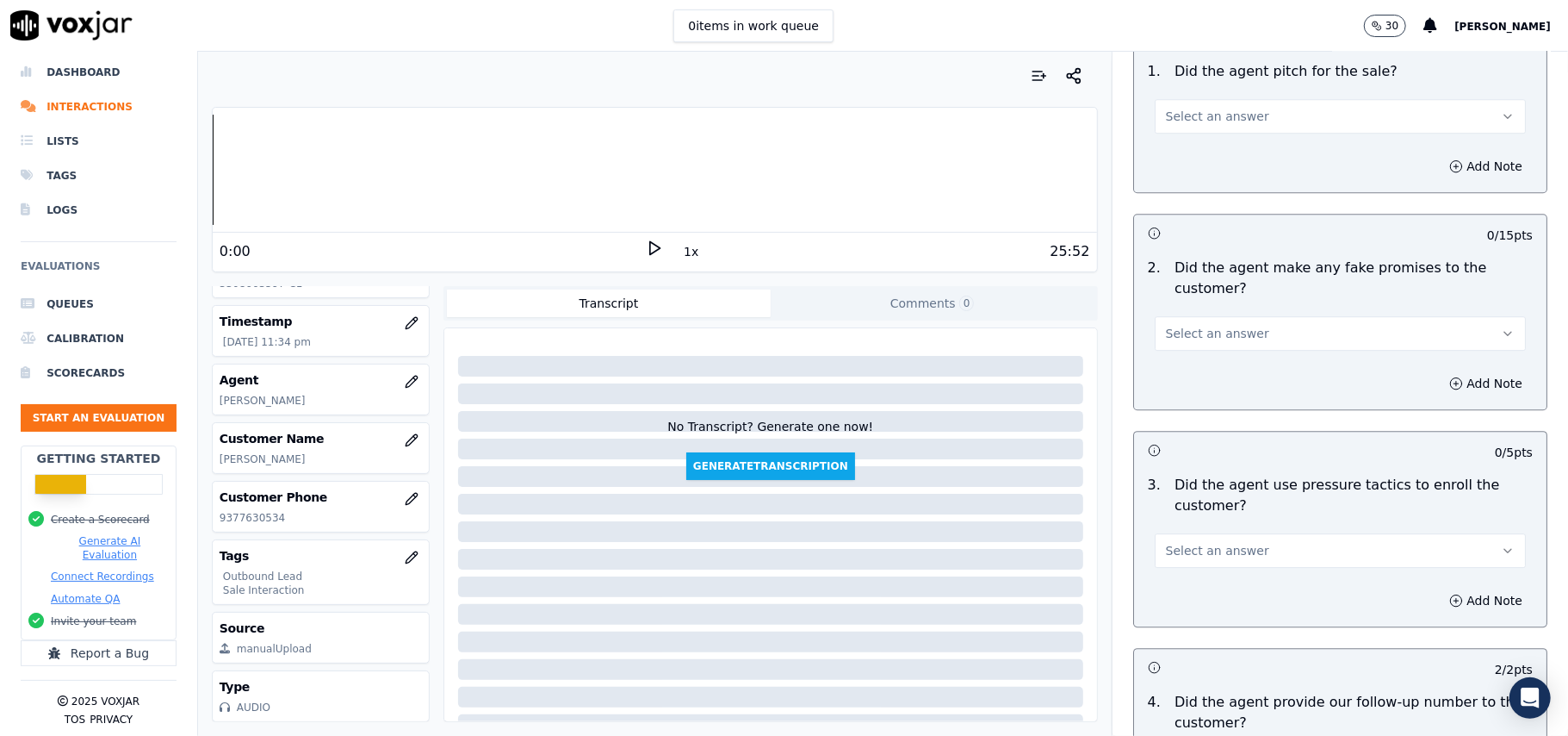
scroll to position [3470, 0]
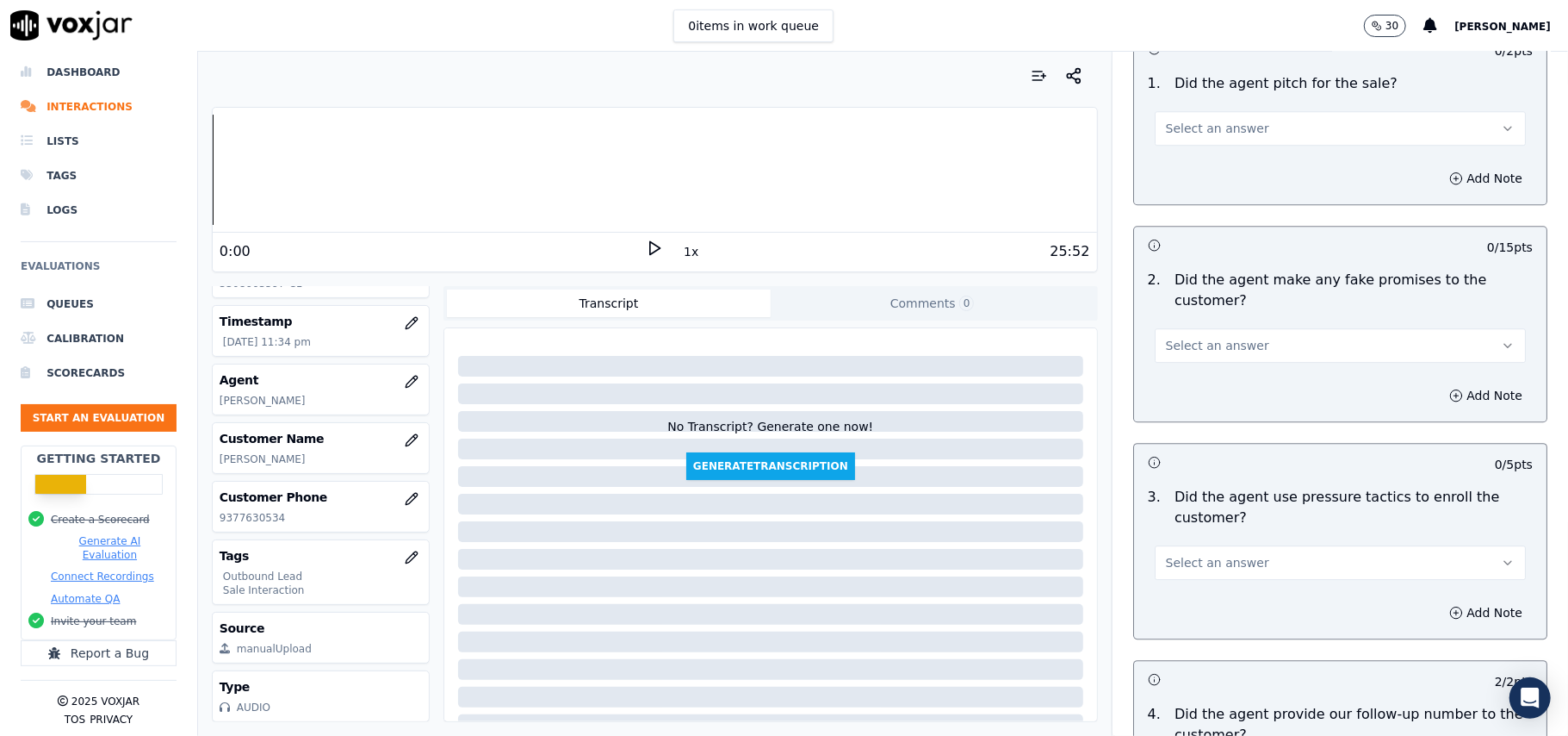
click at [1199, 554] on span "Select an answer" at bounding box center [1218, 563] width 103 height 18
click at [1185, 621] on div "No" at bounding box center [1303, 618] width 333 height 27
click at [1184, 337] on span "Select an answer" at bounding box center [1218, 346] width 103 height 18
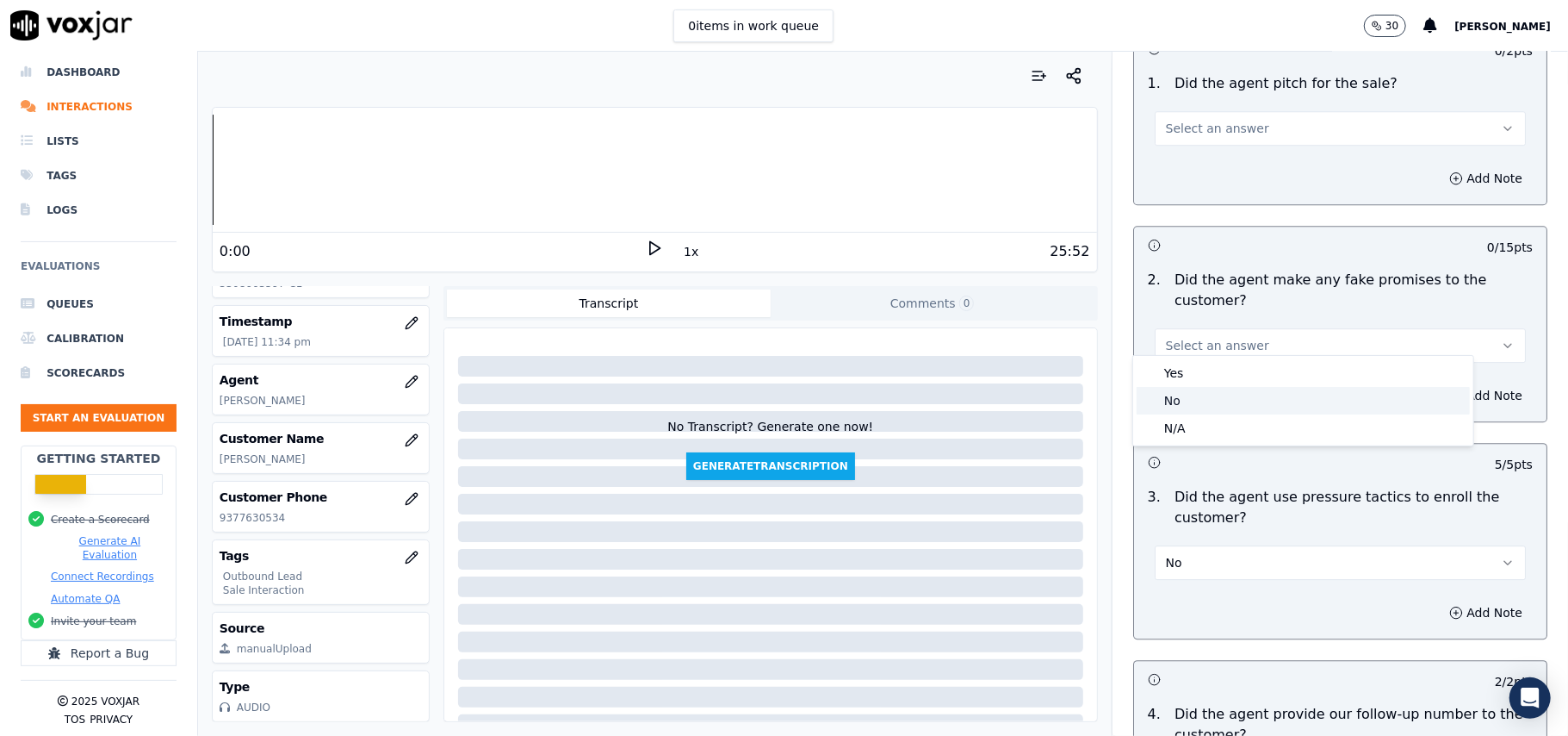
click at [1192, 414] on div "No" at bounding box center [1303, 400] width 333 height 27
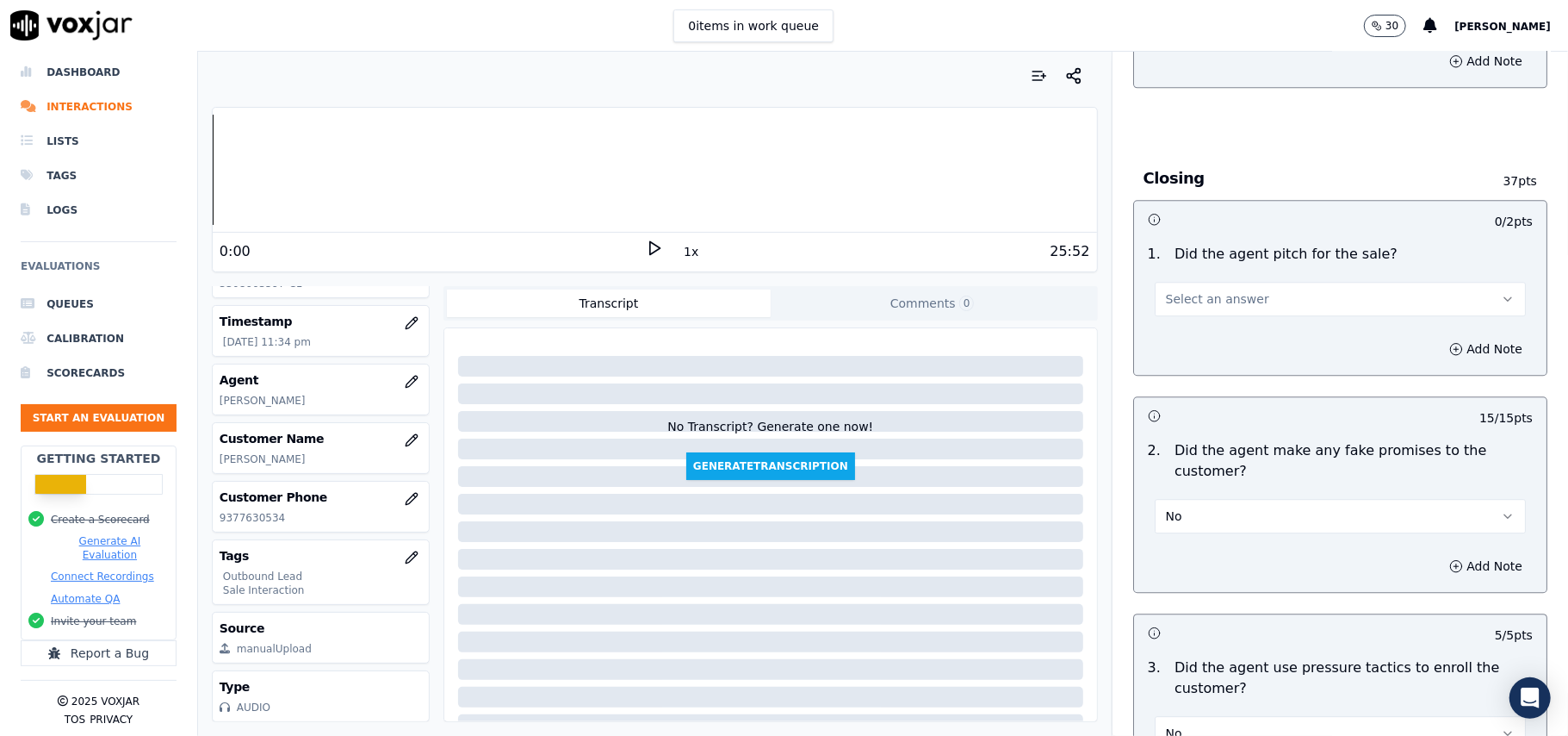
scroll to position [3125, 0]
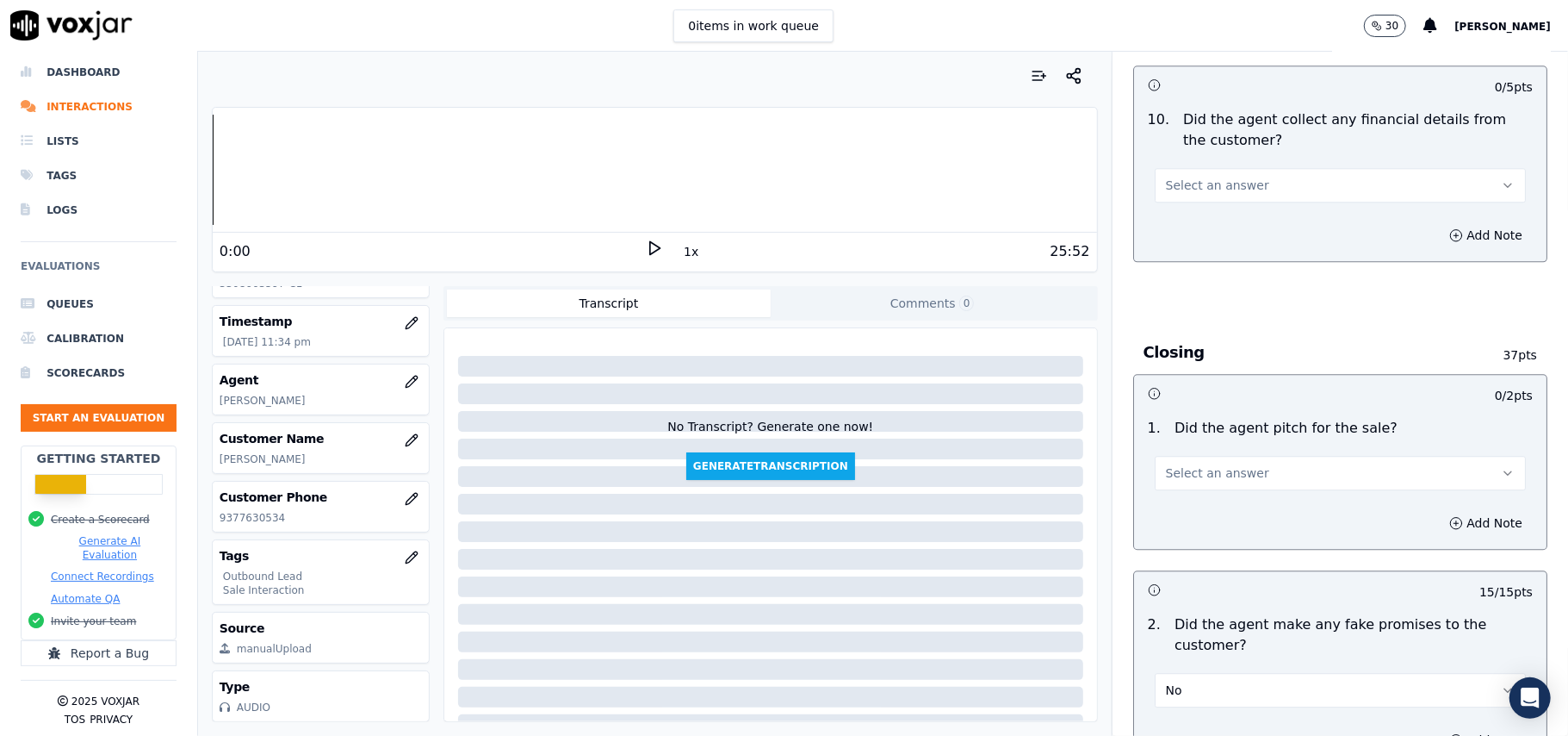
click at [1244, 457] on button "Select an answer" at bounding box center [1339, 472] width 371 height 34
click at [1220, 495] on div "Yes" at bounding box center [1303, 500] width 333 height 27
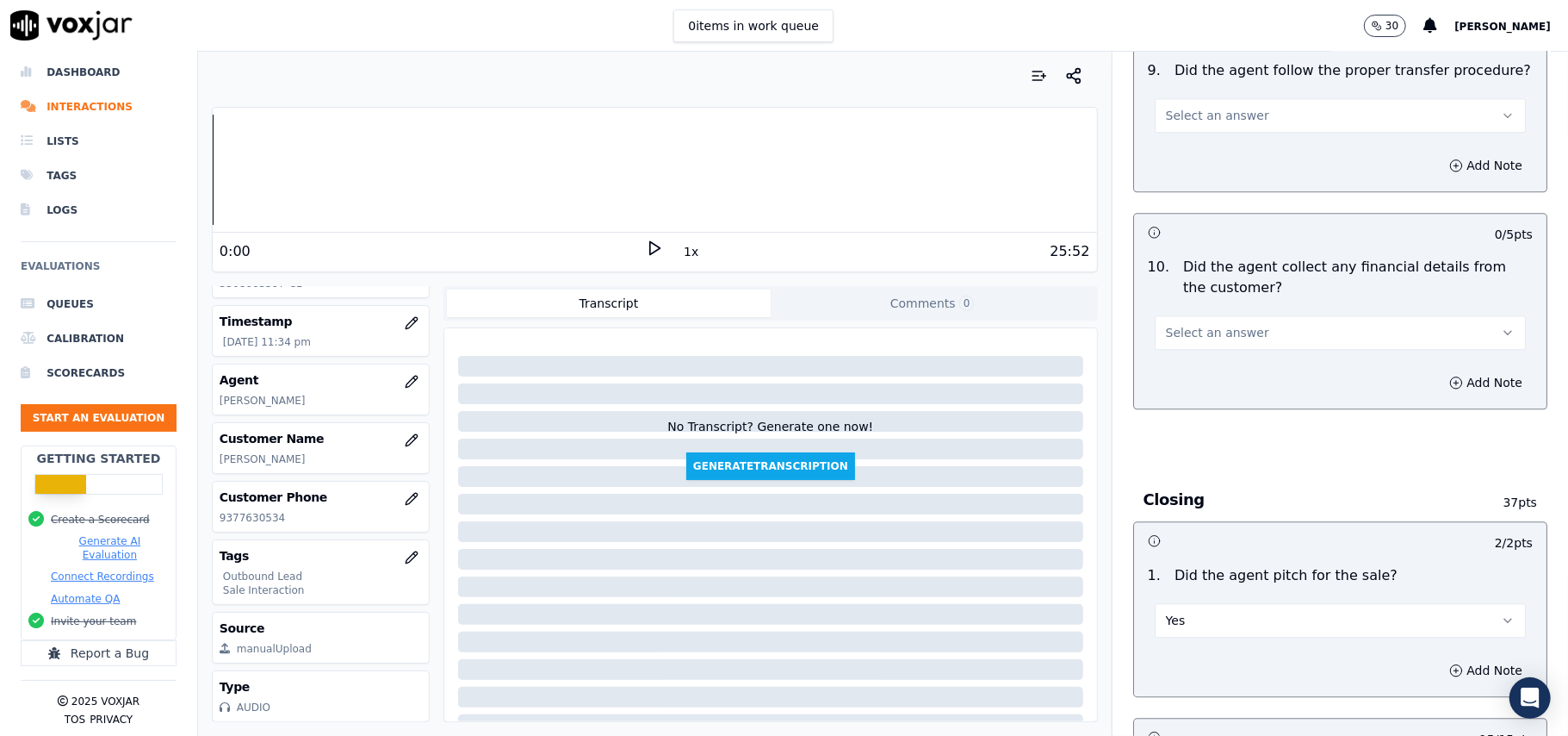
scroll to position [2895, 0]
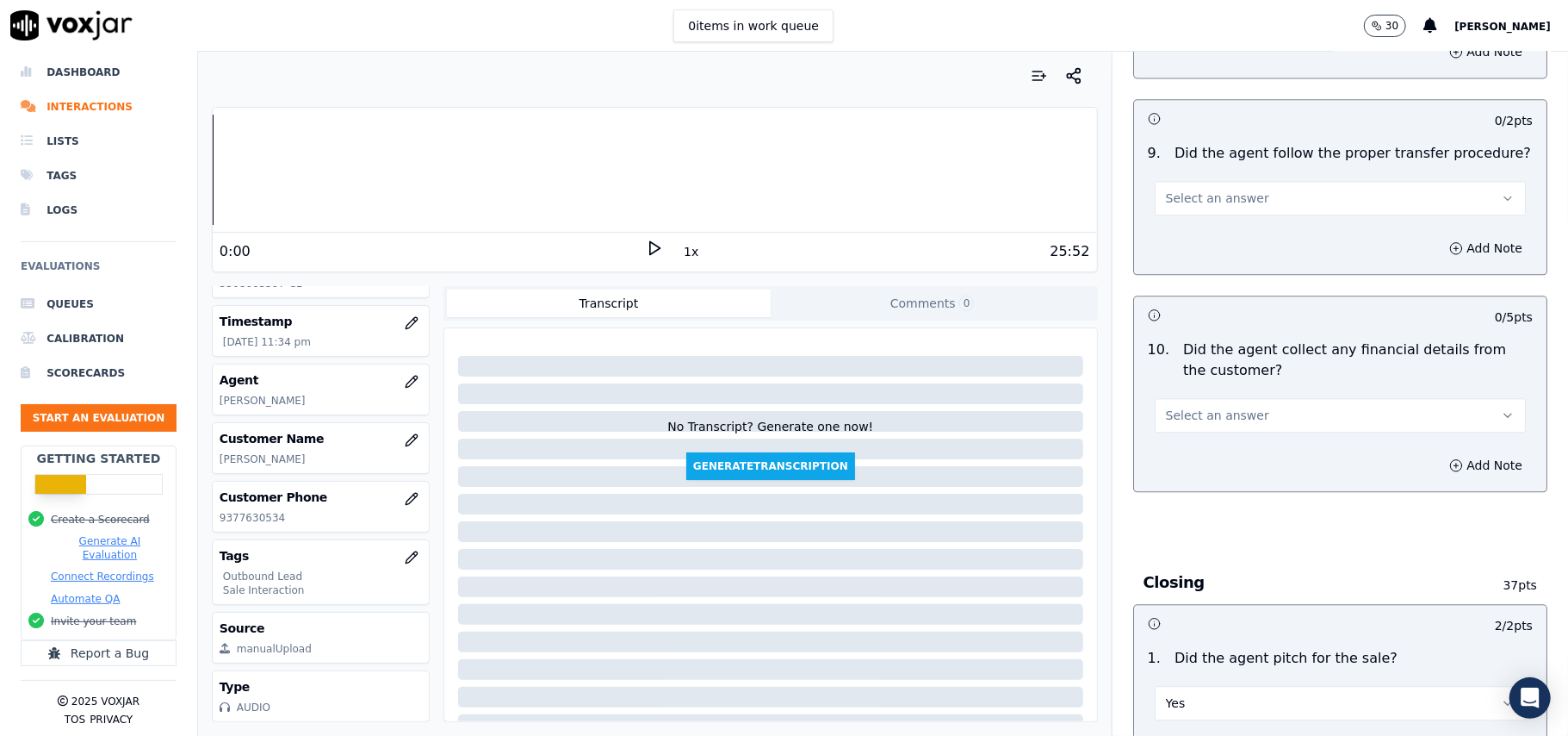
click at [1229, 415] on button "Select an answer" at bounding box center [1339, 415] width 371 height 34
click at [1193, 469] on div "No" at bounding box center [1303, 469] width 333 height 27
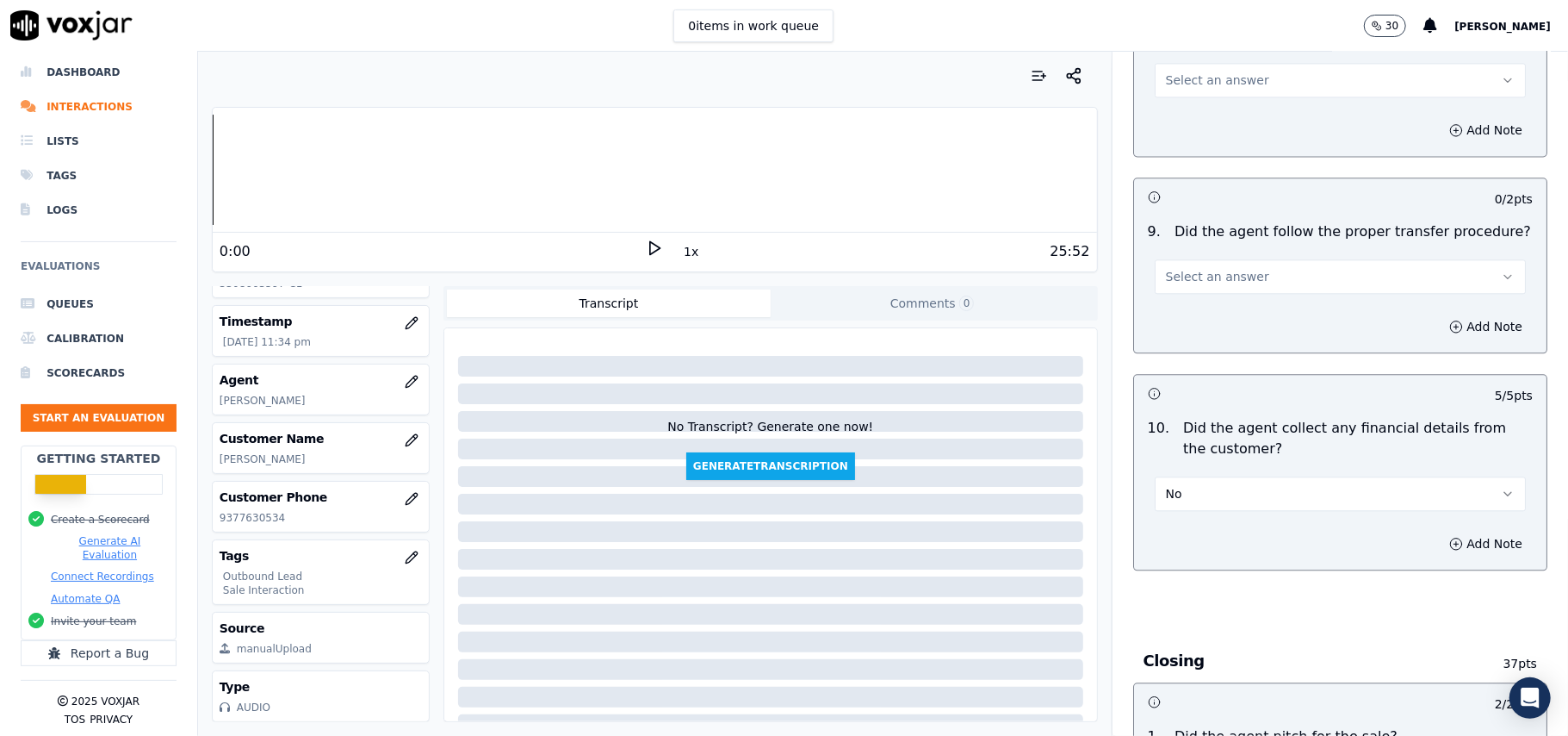
scroll to position [2780, 0]
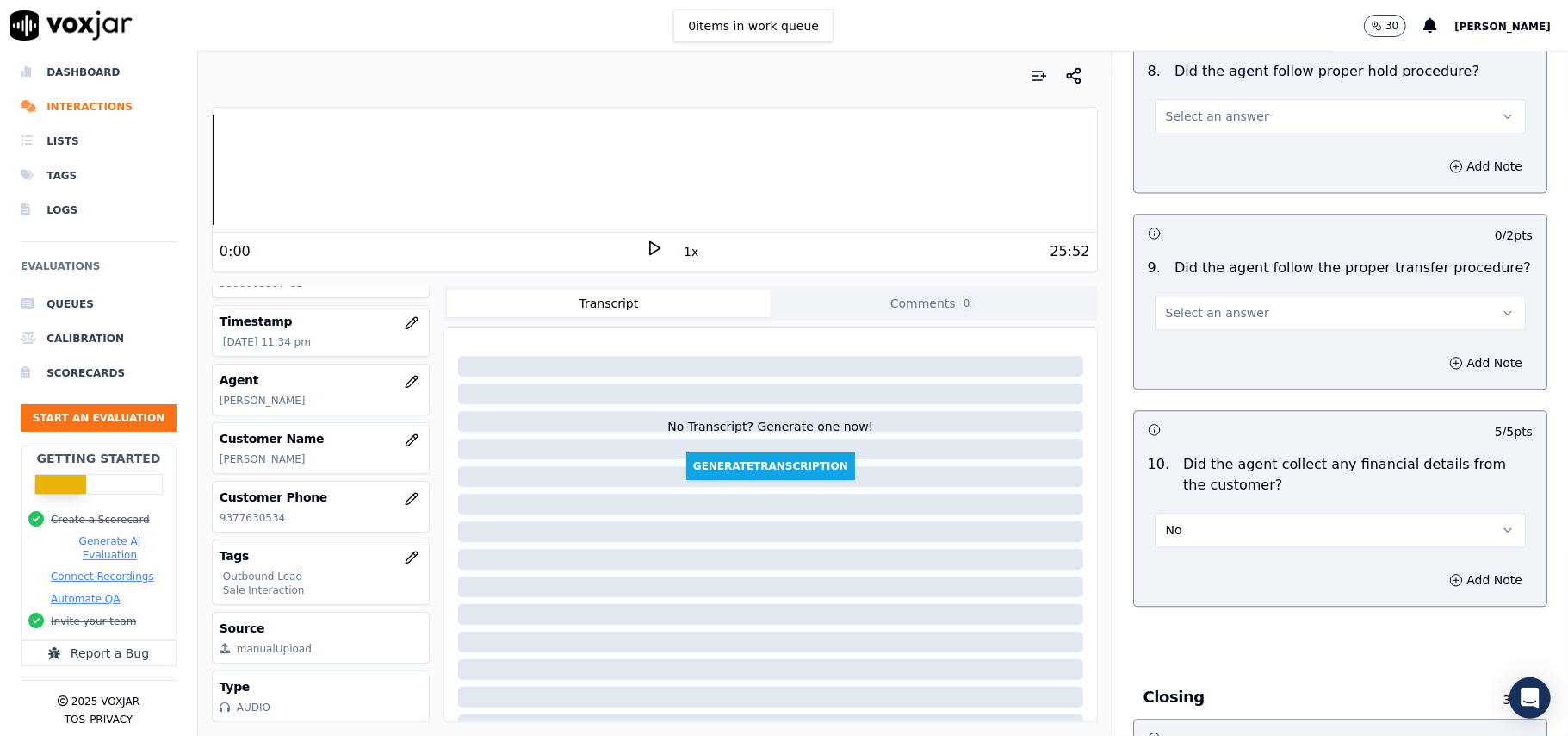
click at [1241, 295] on button "Select an answer" at bounding box center [1339, 312] width 371 height 34
click at [1238, 329] on div "Yes" at bounding box center [1303, 339] width 333 height 27
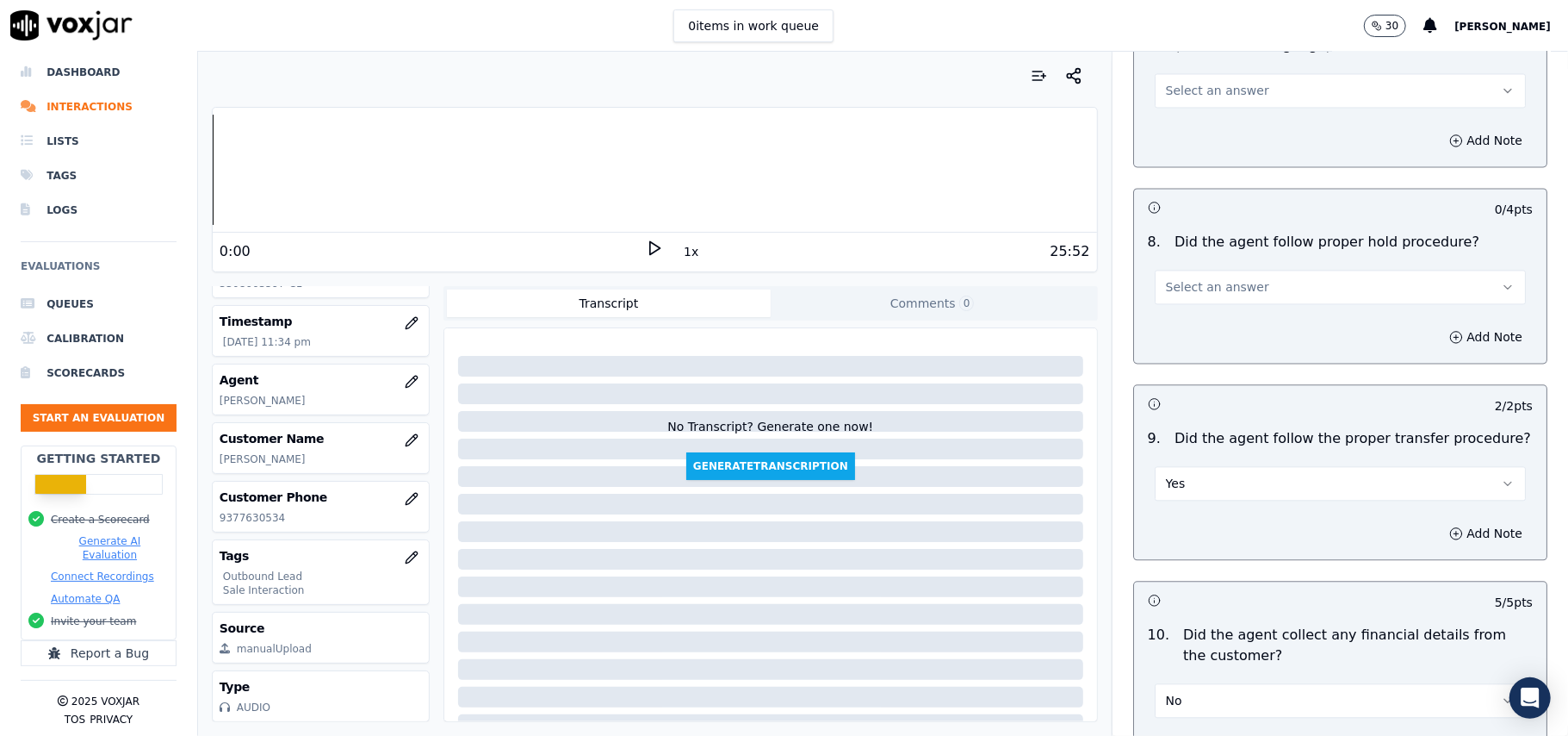
scroll to position [2436, 0]
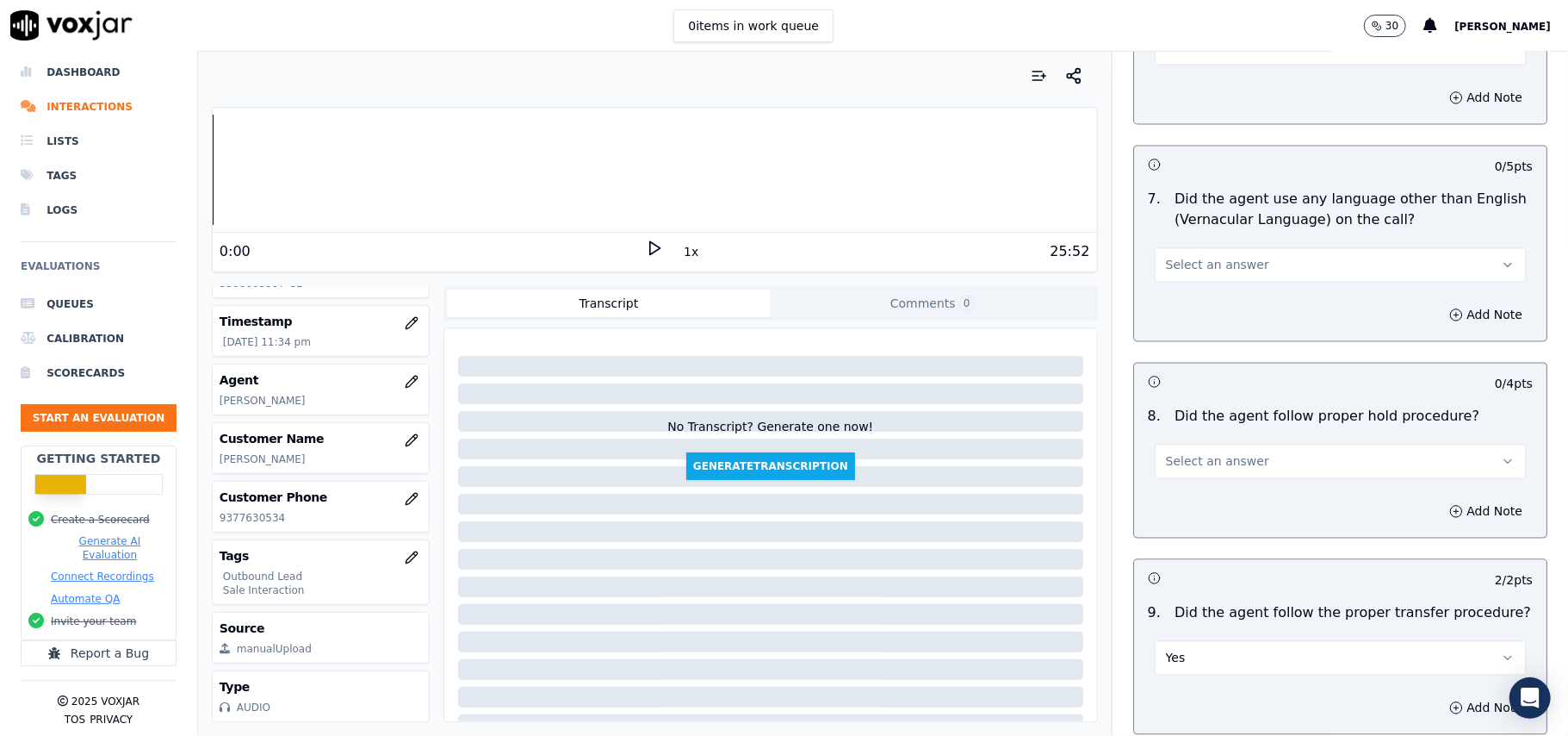
click at [1237, 449] on button "Select an answer" at bounding box center [1339, 460] width 371 height 34
click at [1216, 475] on div "Yes" at bounding box center [1303, 487] width 333 height 27
click at [1235, 259] on button "Select an answer" at bounding box center [1339, 264] width 371 height 34
click at [1211, 309] on div "No" at bounding box center [1303, 316] width 333 height 27
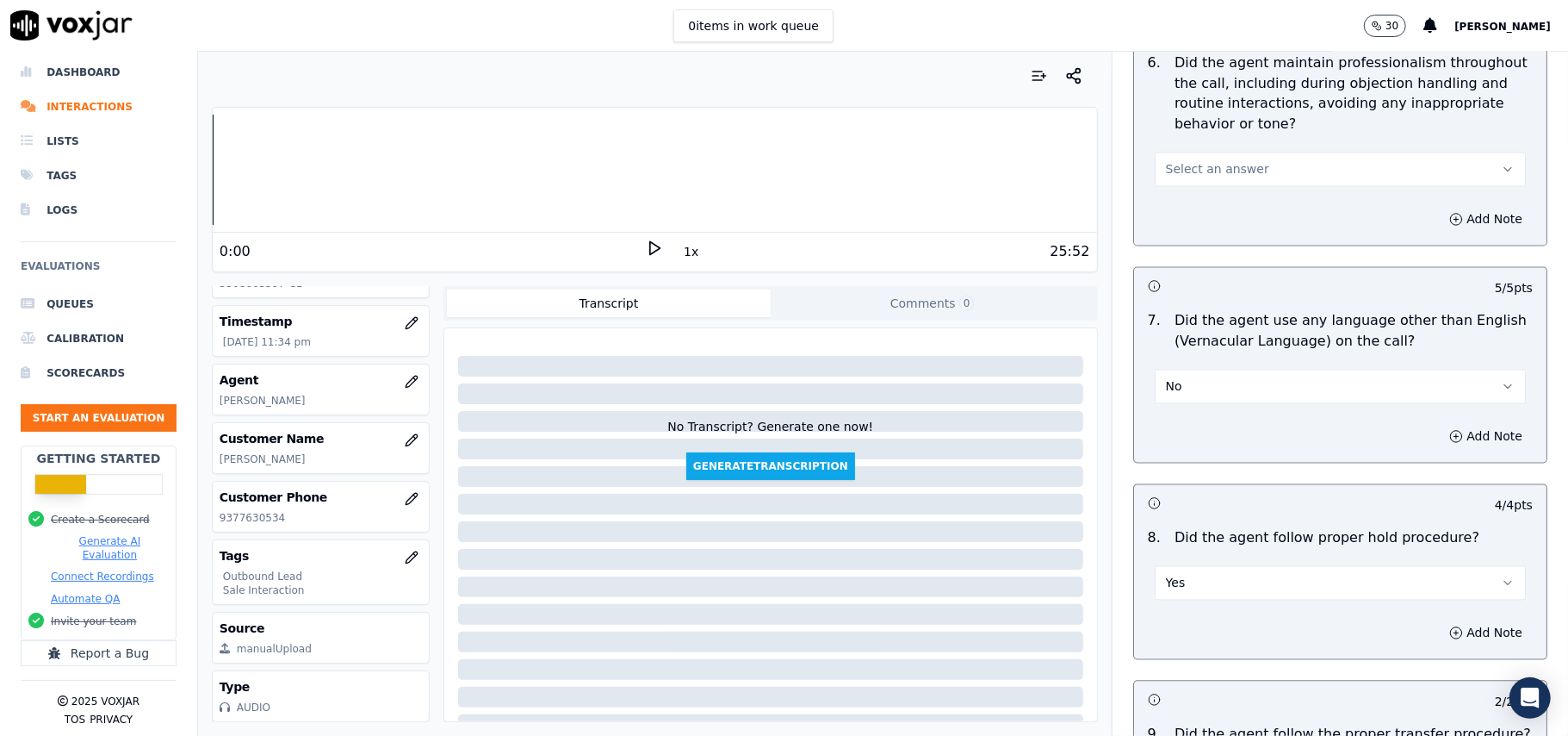
scroll to position [2206, 0]
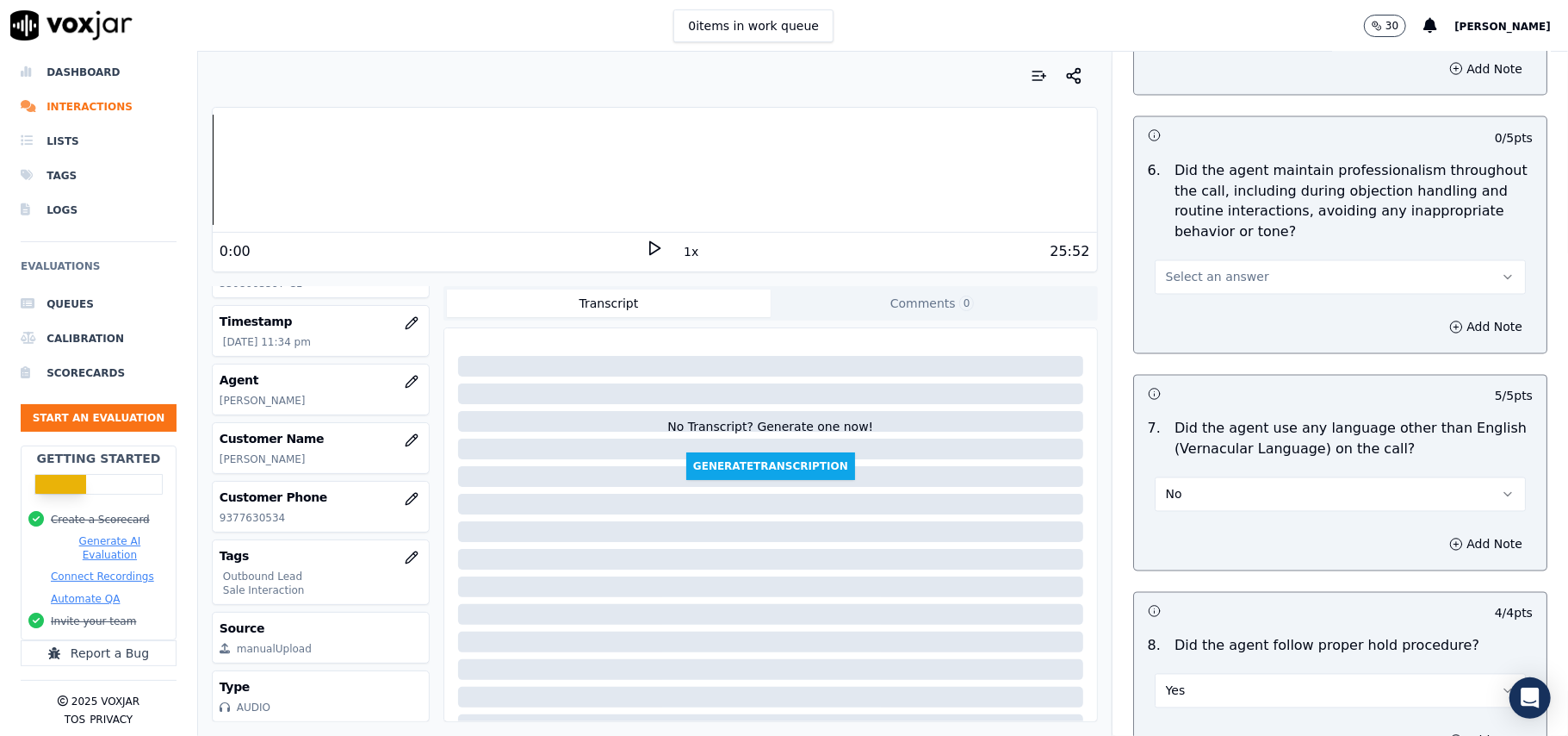
drag, startPoint x: 1235, startPoint y: 256, endPoint x: 1237, endPoint y: 280, distance: 24.1
click at [1237, 260] on button "Select an answer" at bounding box center [1339, 276] width 371 height 34
click at [1233, 301] on div "Yes" at bounding box center [1303, 302] width 333 height 27
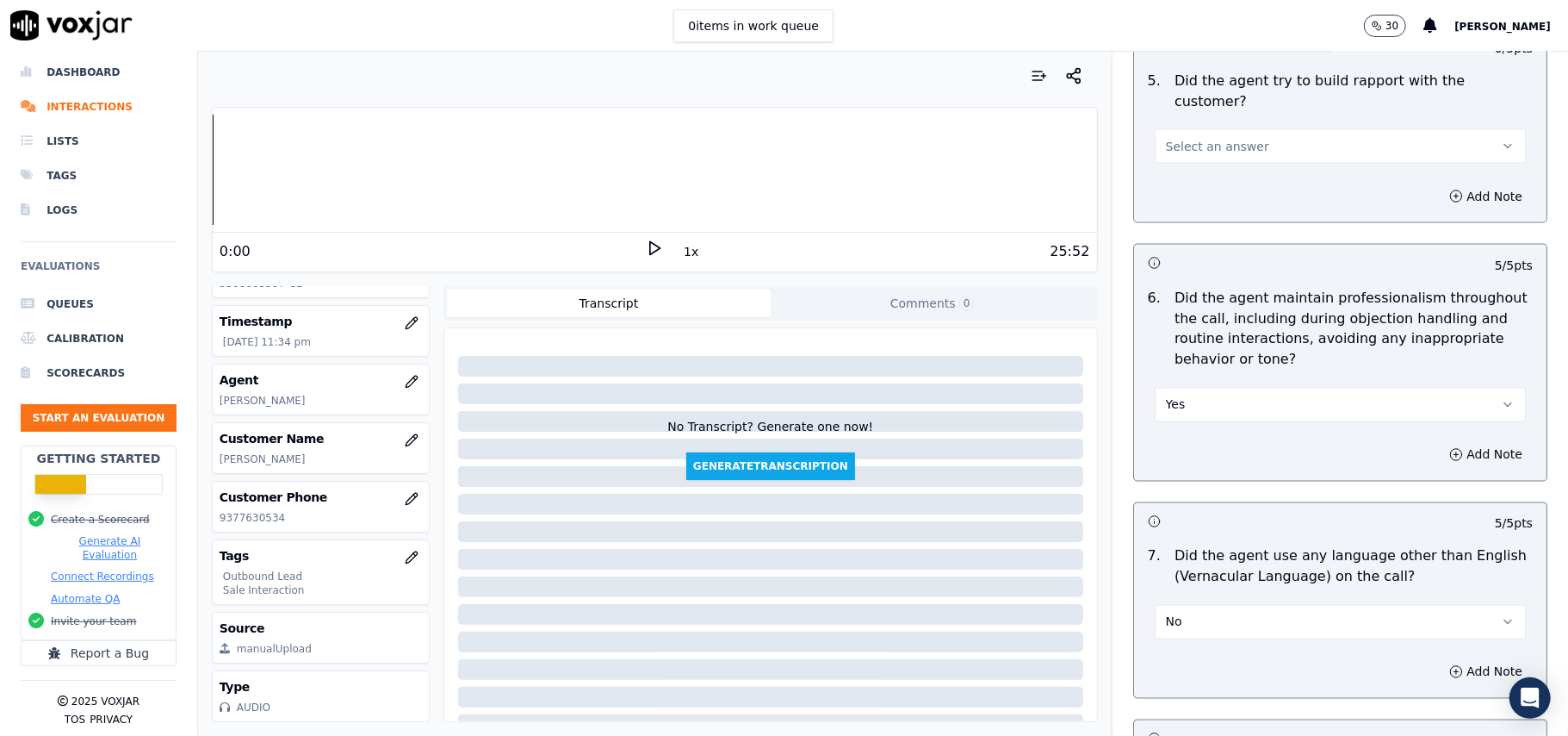
scroll to position [1976, 0]
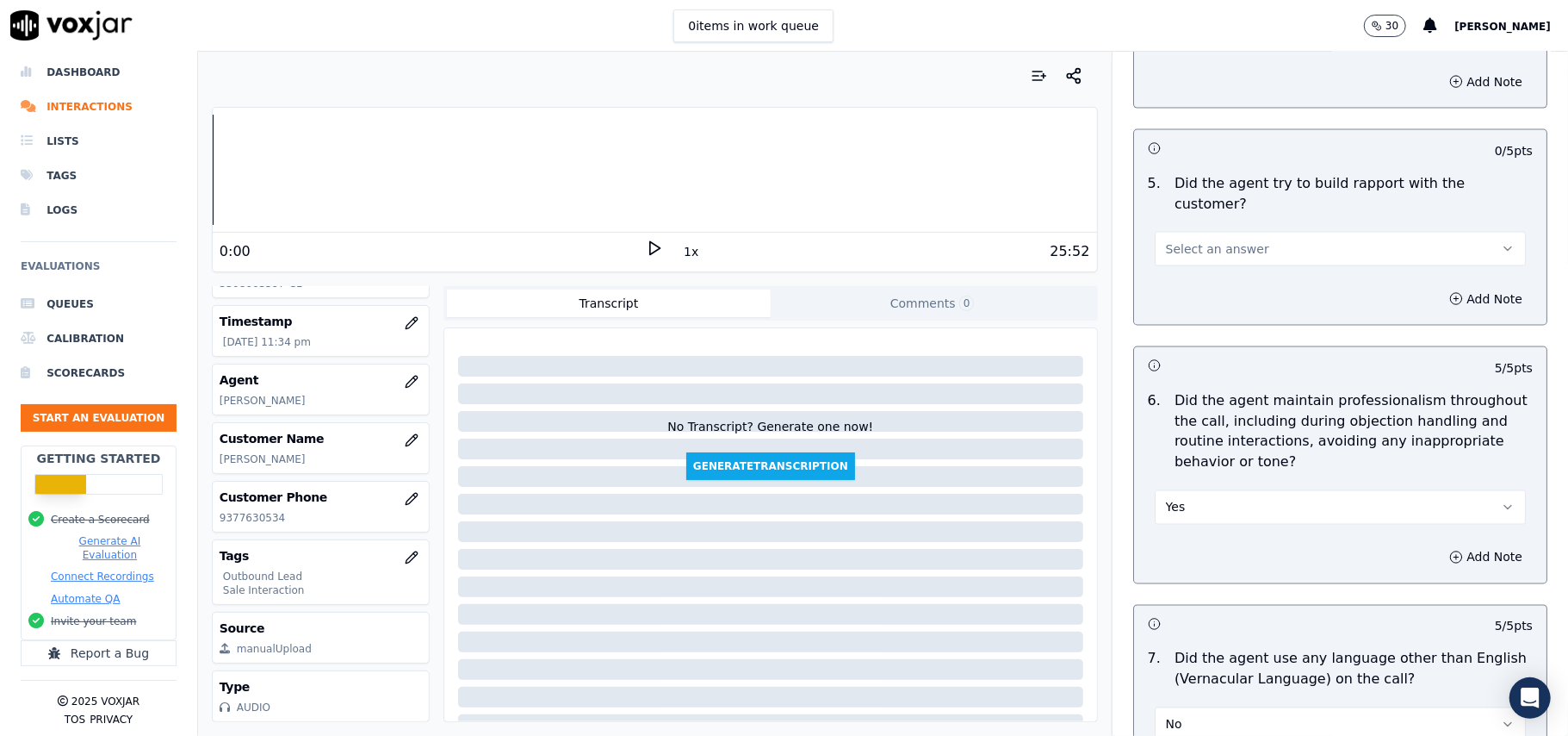
click at [1244, 233] on button "Select an answer" at bounding box center [1339, 248] width 371 height 34
click at [1197, 276] on div "Yes" at bounding box center [1303, 272] width 333 height 27
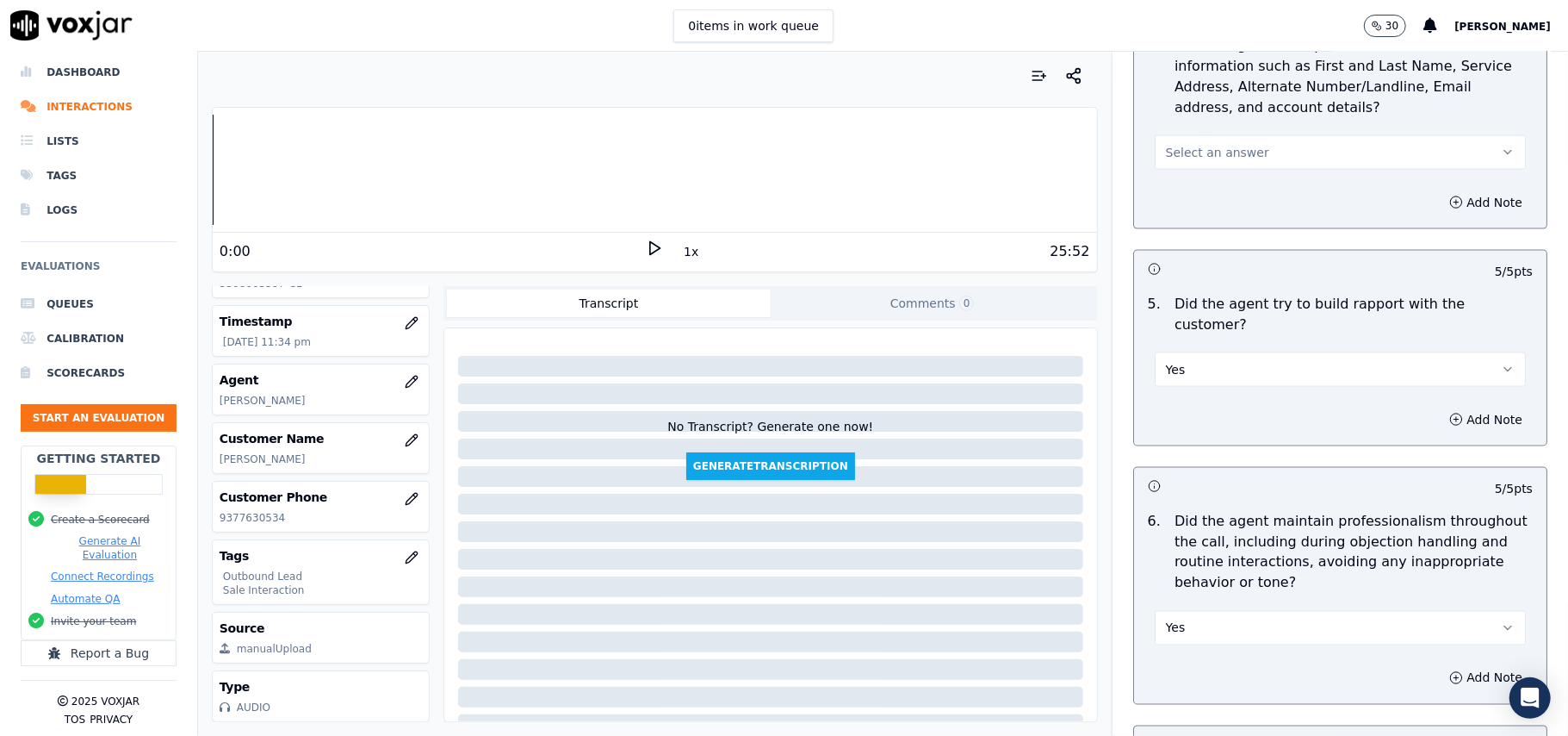
scroll to position [1747, 0]
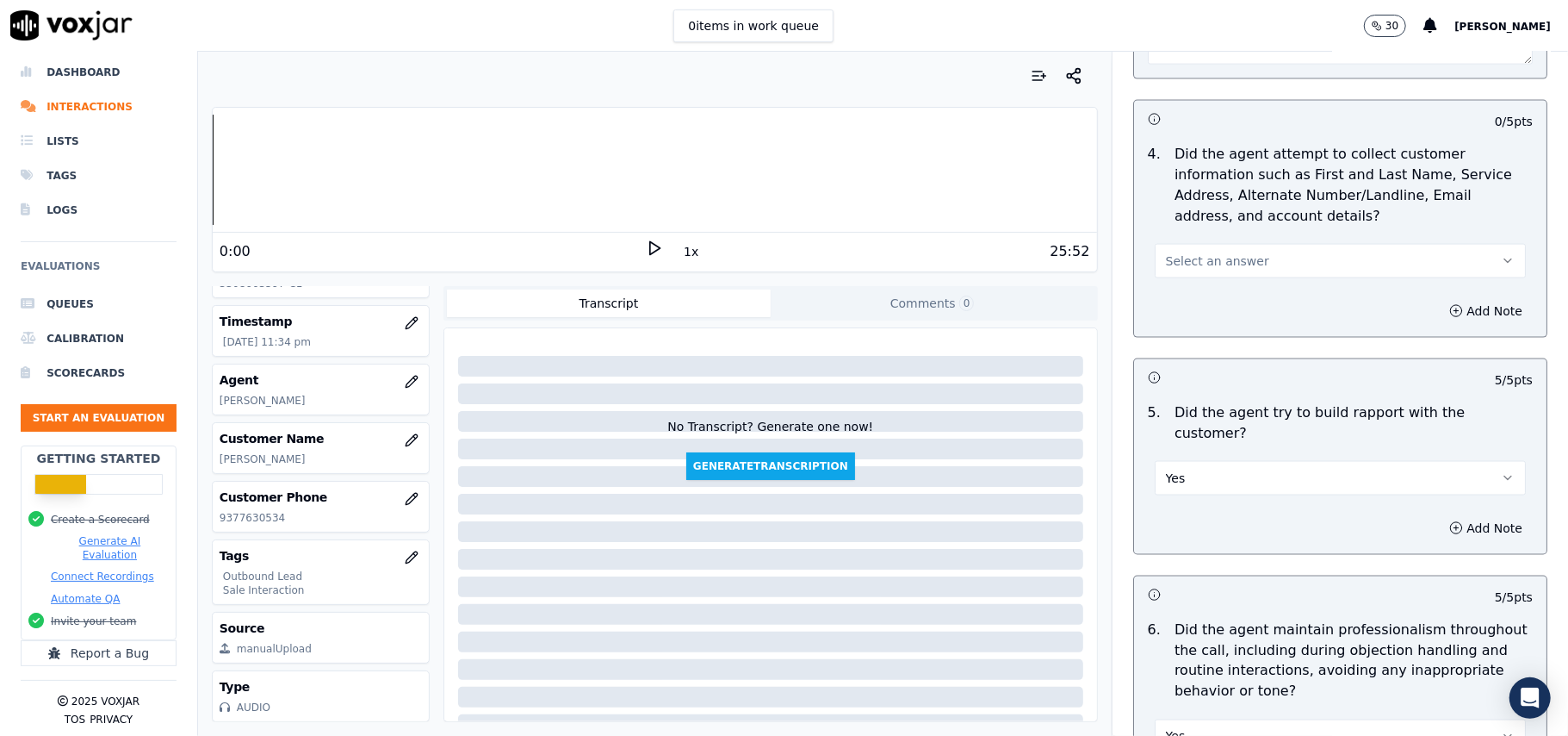
click at [1231, 266] on span "Select an answer" at bounding box center [1218, 261] width 103 height 18
click at [1222, 355] on div "N/A" at bounding box center [1303, 360] width 333 height 27
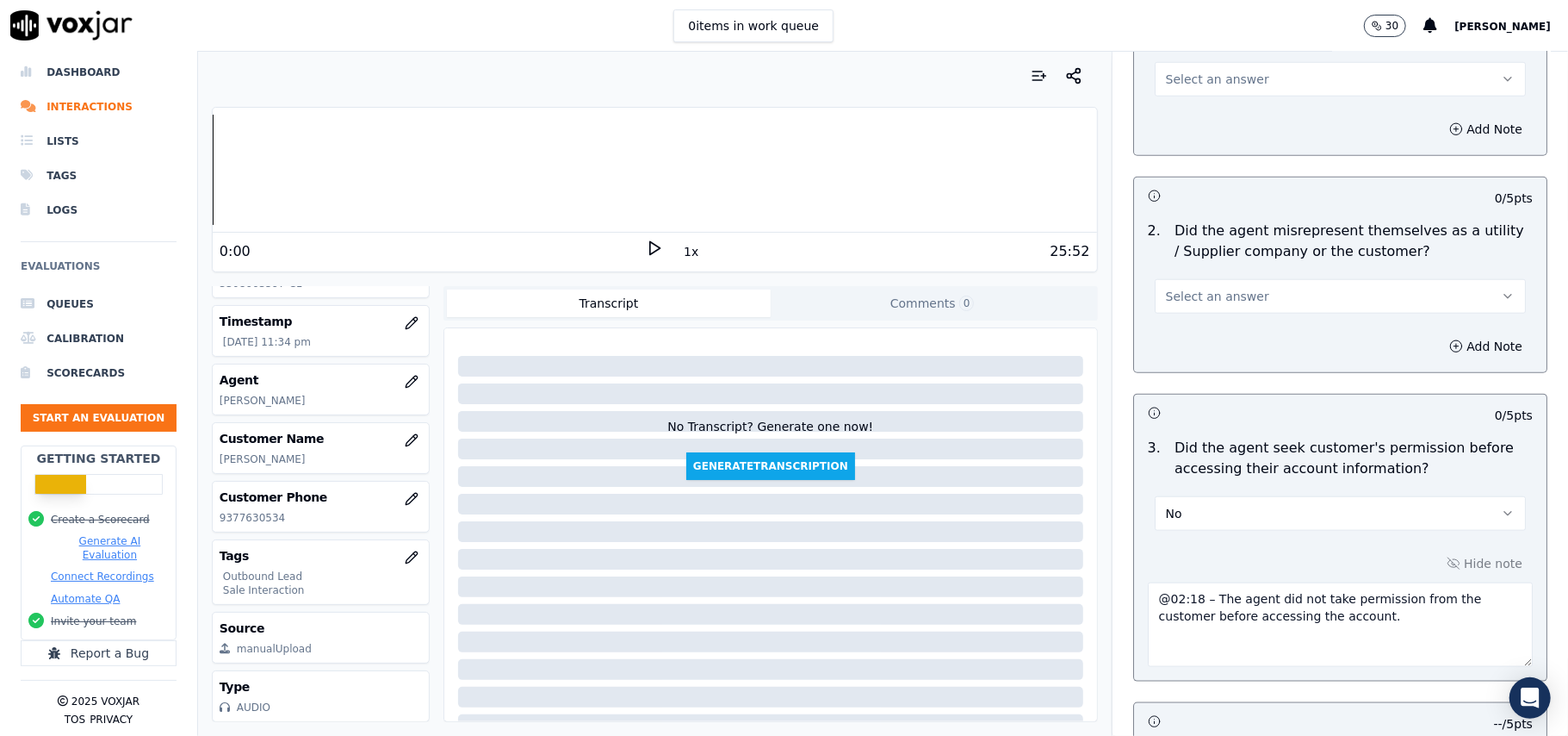
scroll to position [942, 0]
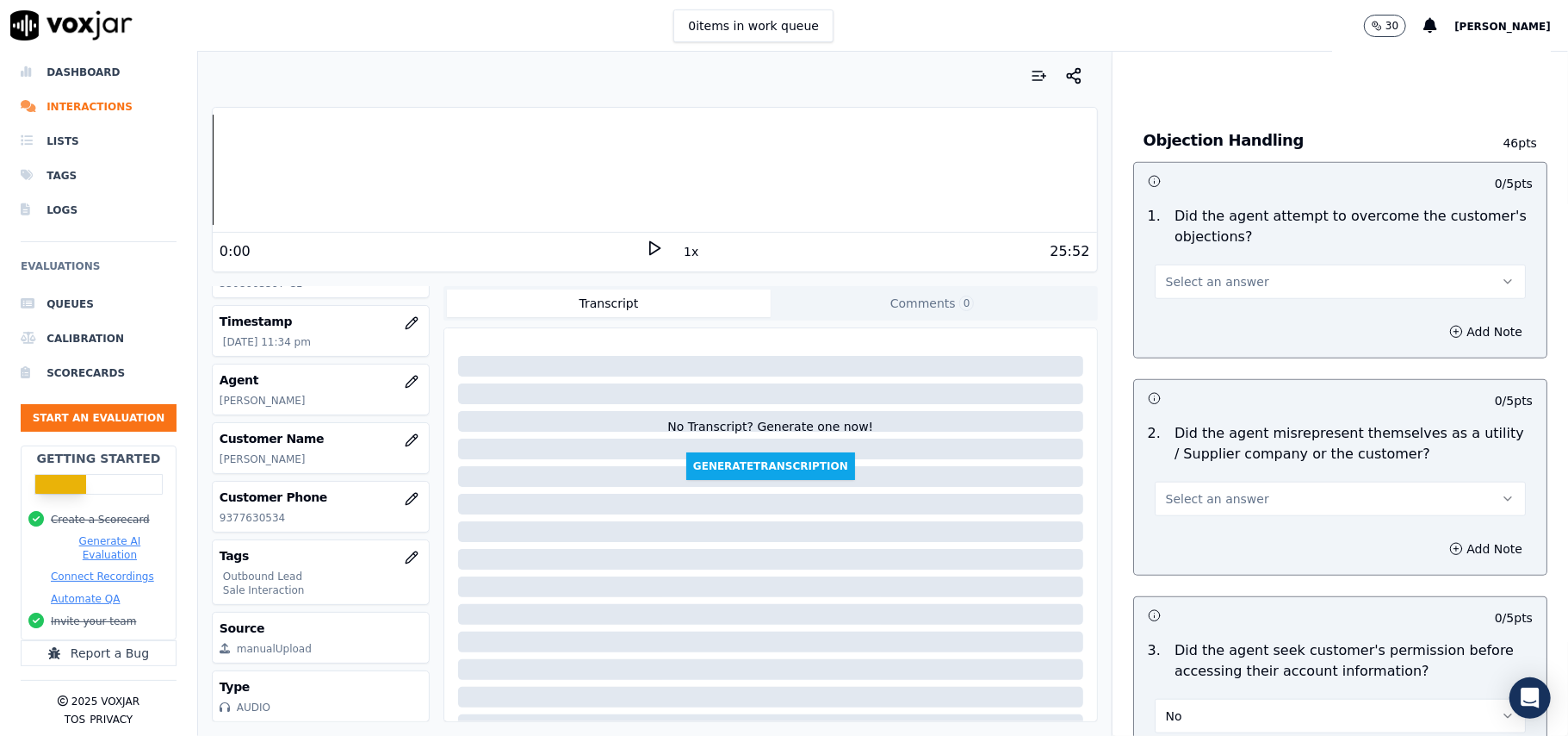
click at [1264, 504] on button "Select an answer" at bounding box center [1339, 498] width 371 height 34
click at [1237, 563] on div "No" at bounding box center [1303, 568] width 333 height 27
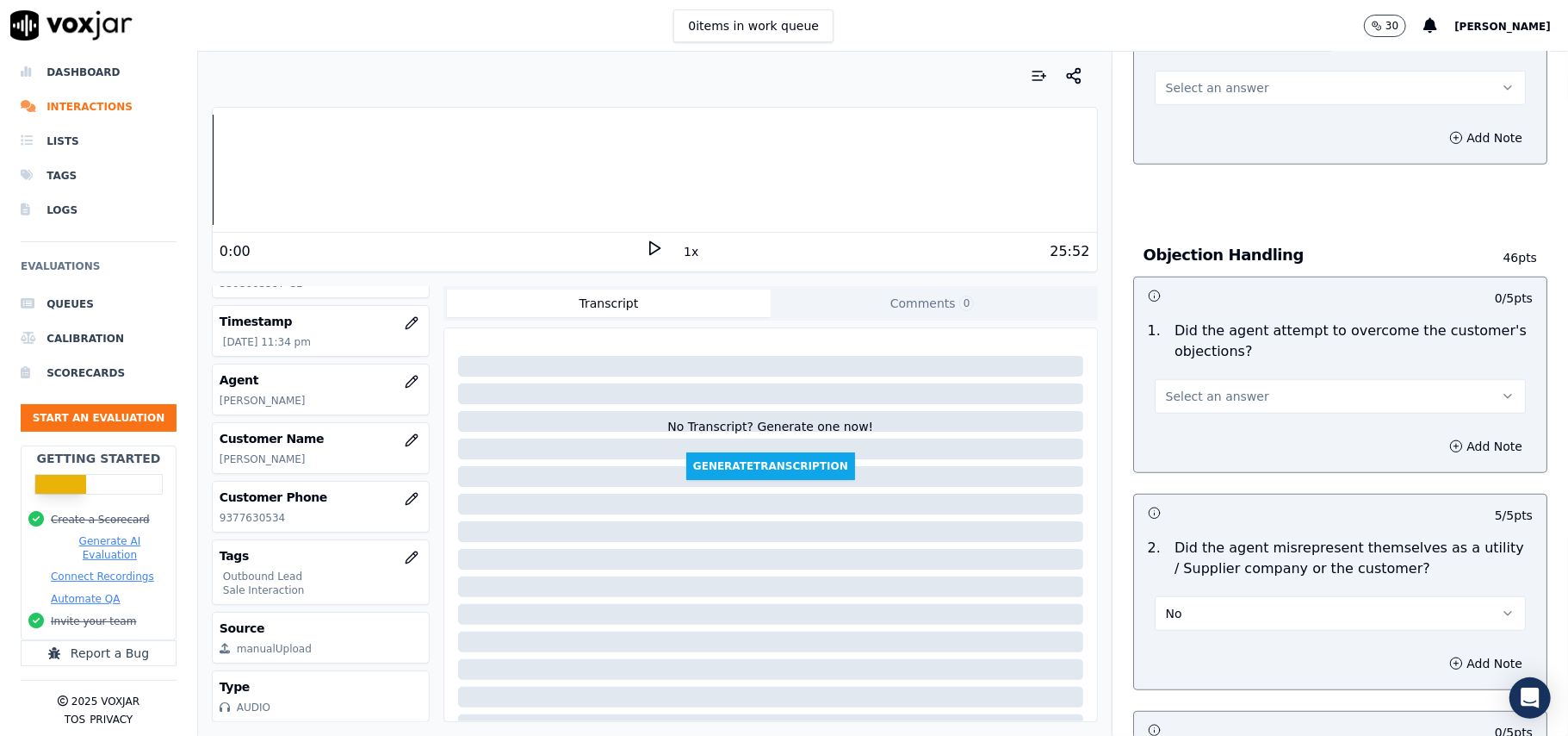
click at [1272, 394] on button "Select an answer" at bounding box center [1339, 395] width 371 height 34
click at [1249, 423] on div "Yes" at bounding box center [1303, 437] width 333 height 27
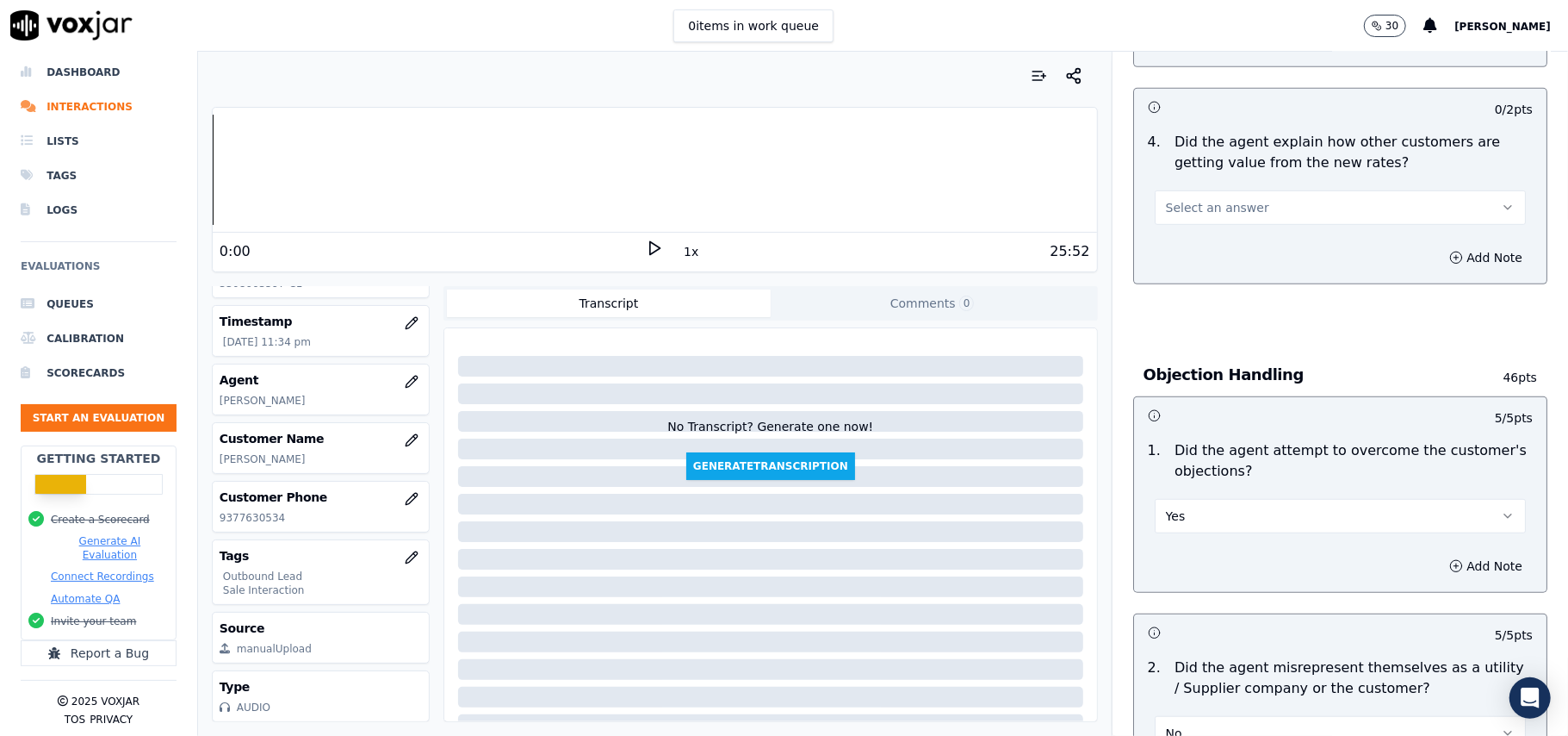
scroll to position [598, 0]
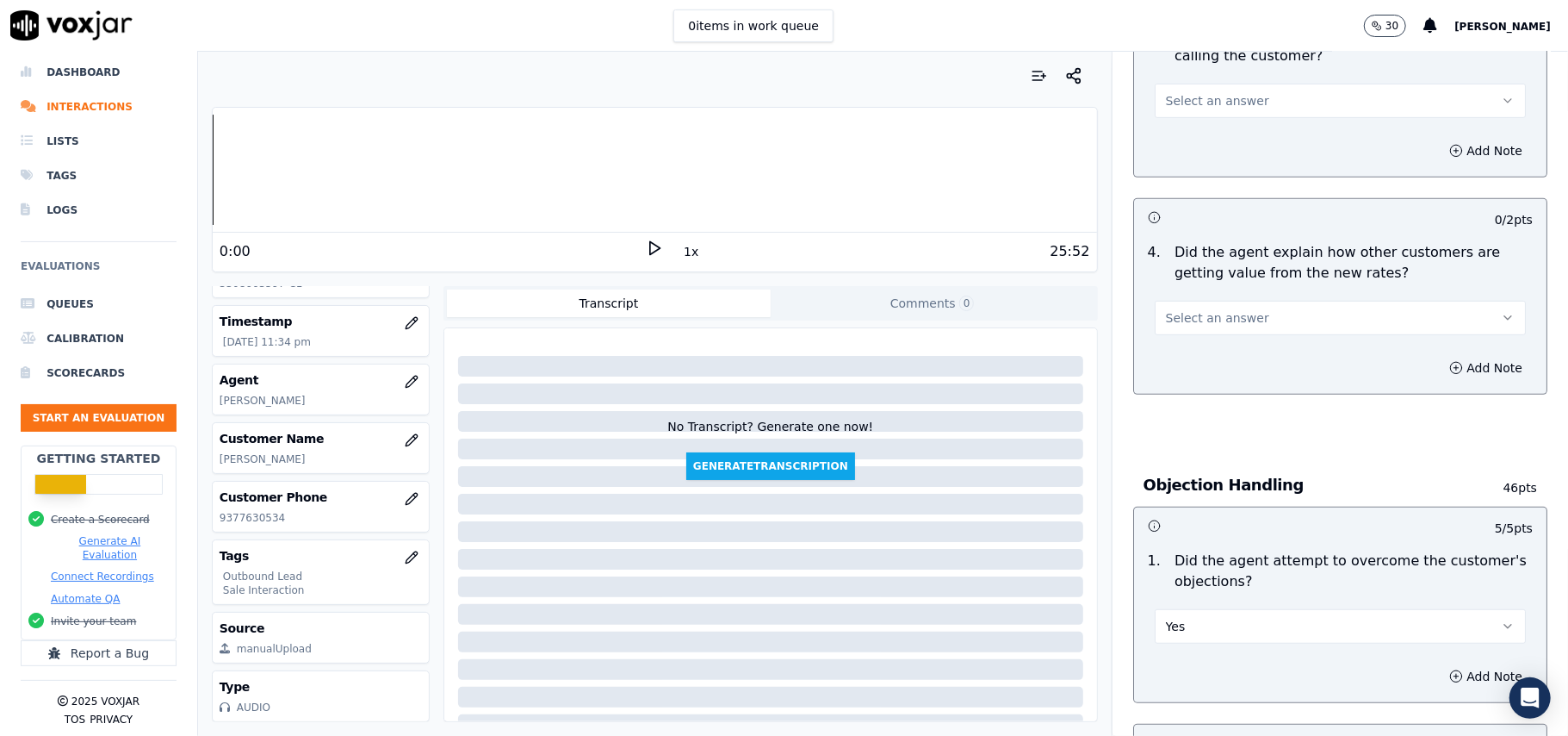
click at [1260, 315] on button "Select an answer" at bounding box center [1339, 317] width 371 height 34
click at [1245, 349] on div "Yes" at bounding box center [1303, 358] width 333 height 27
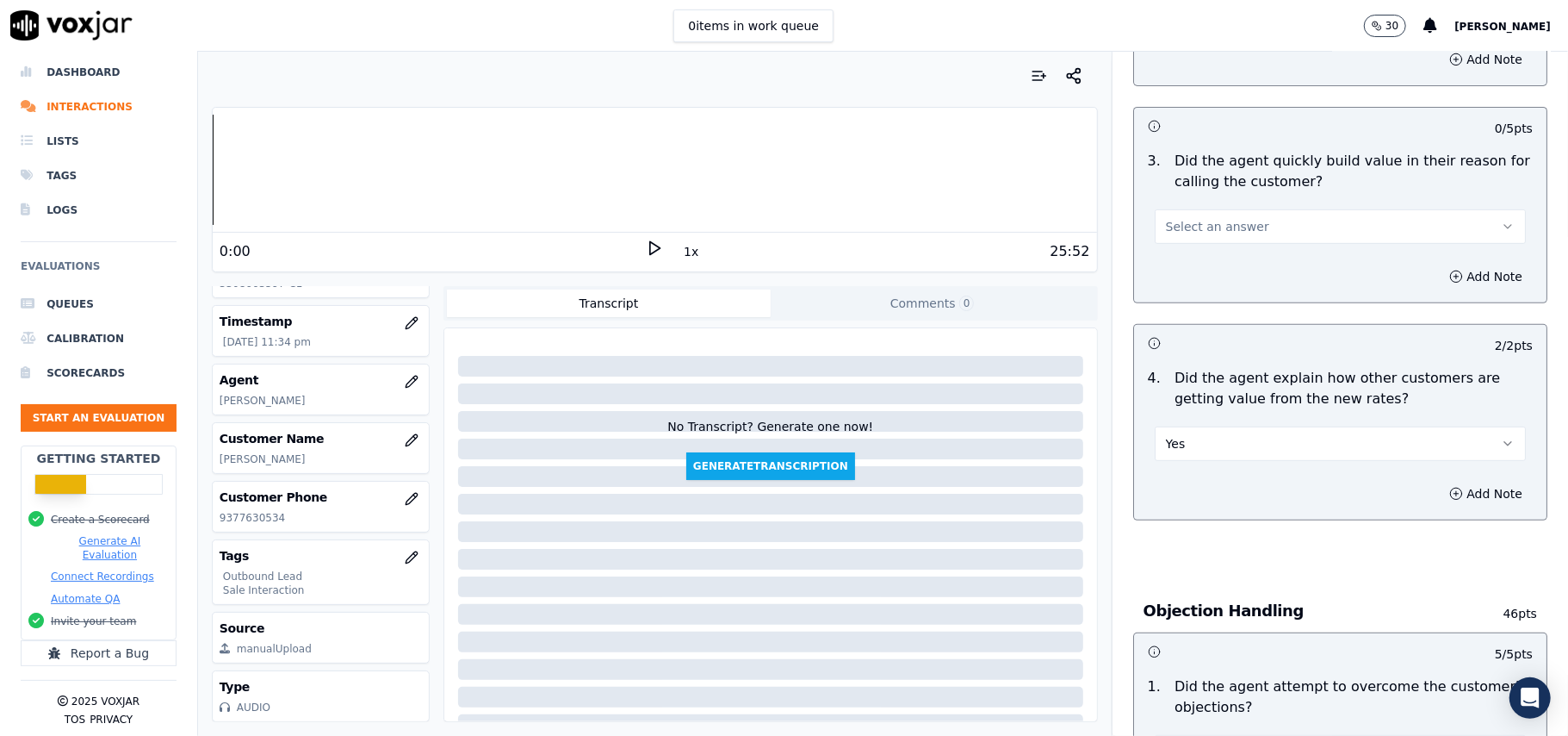
scroll to position [369, 0]
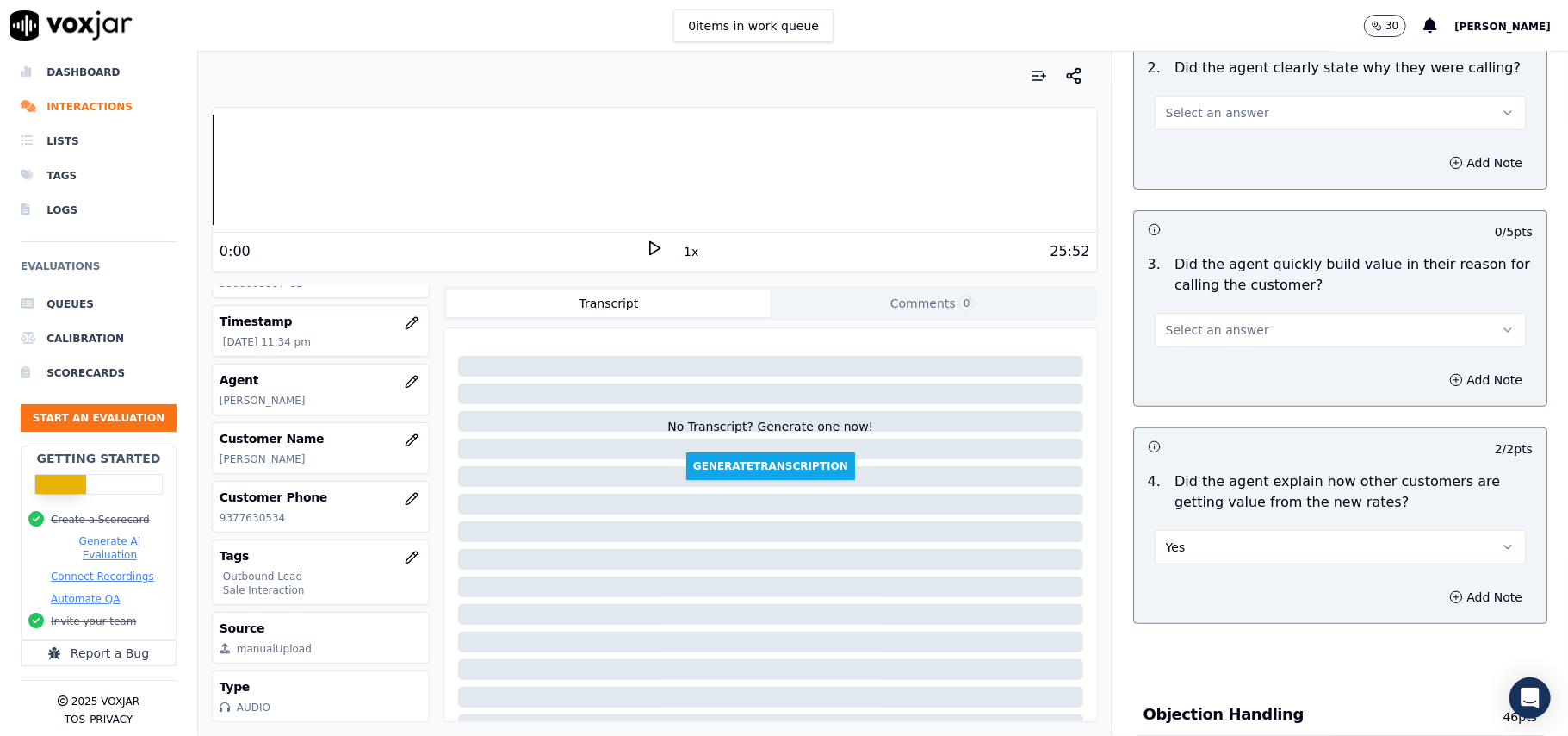
click at [1237, 338] on button "Select an answer" at bounding box center [1339, 329] width 371 height 34
click at [1231, 379] on div "Yes" at bounding box center [1303, 370] width 333 height 27
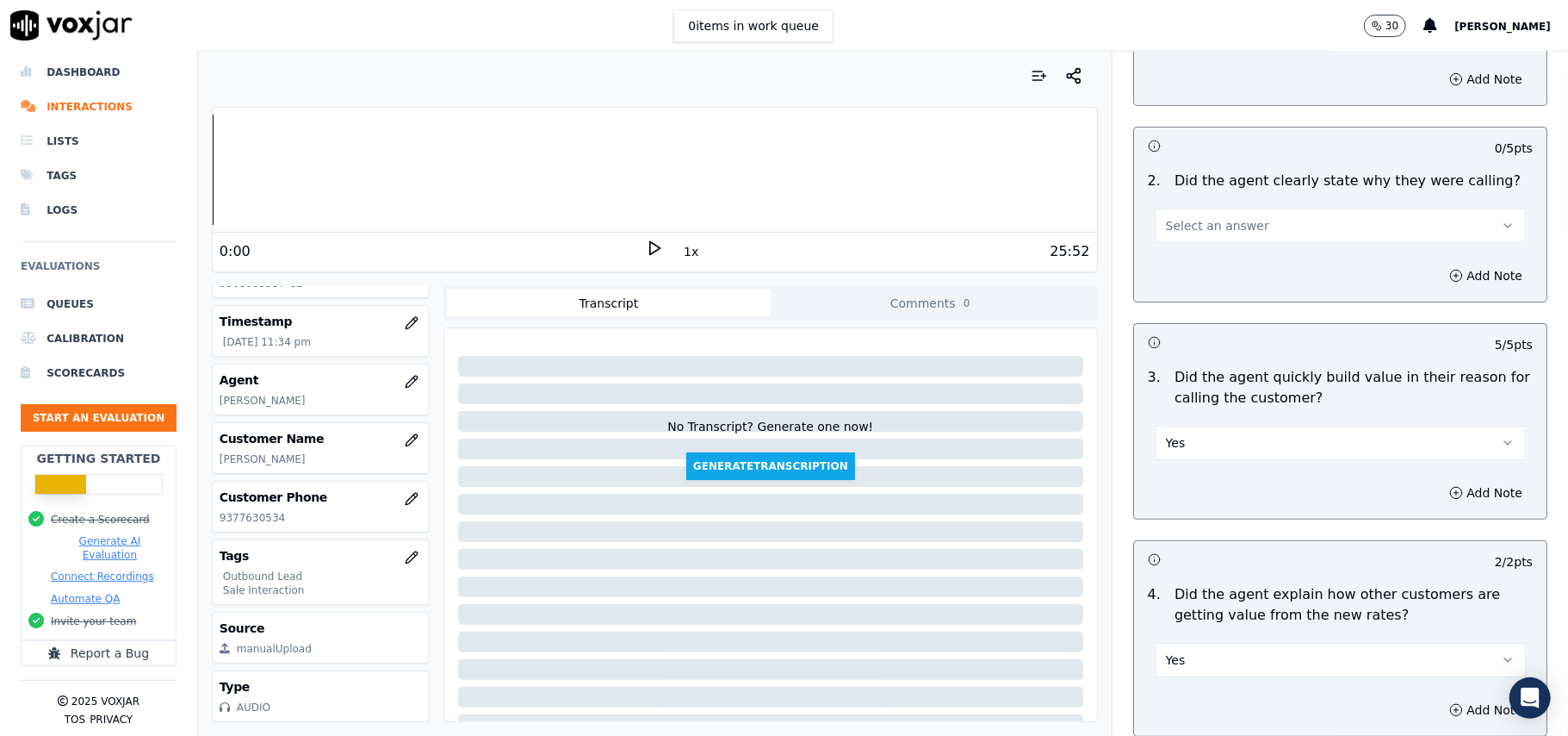
scroll to position [138, 0]
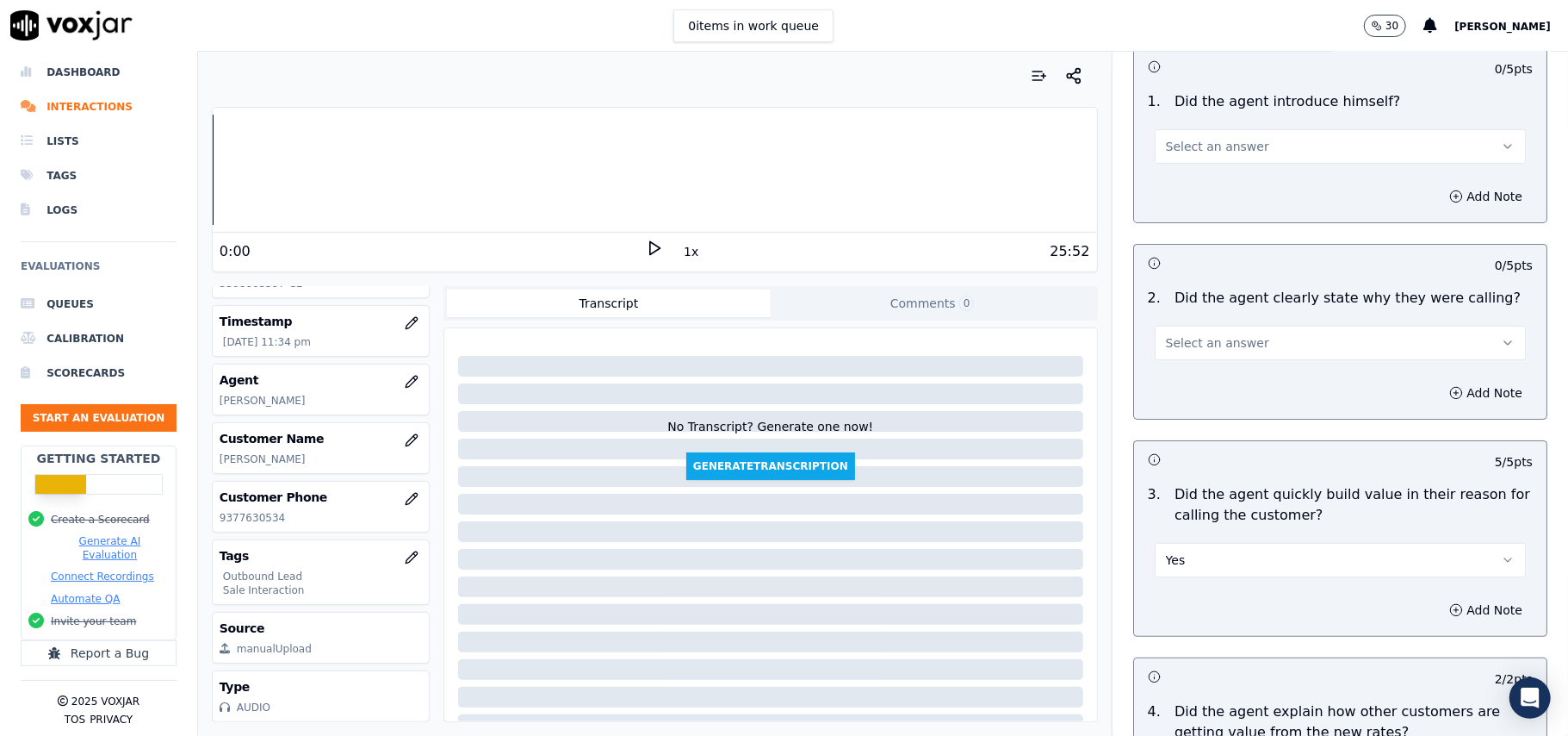
click at [1244, 336] on button "Select an answer" at bounding box center [1339, 342] width 371 height 34
click at [1222, 384] on div "Yes" at bounding box center [1303, 383] width 333 height 27
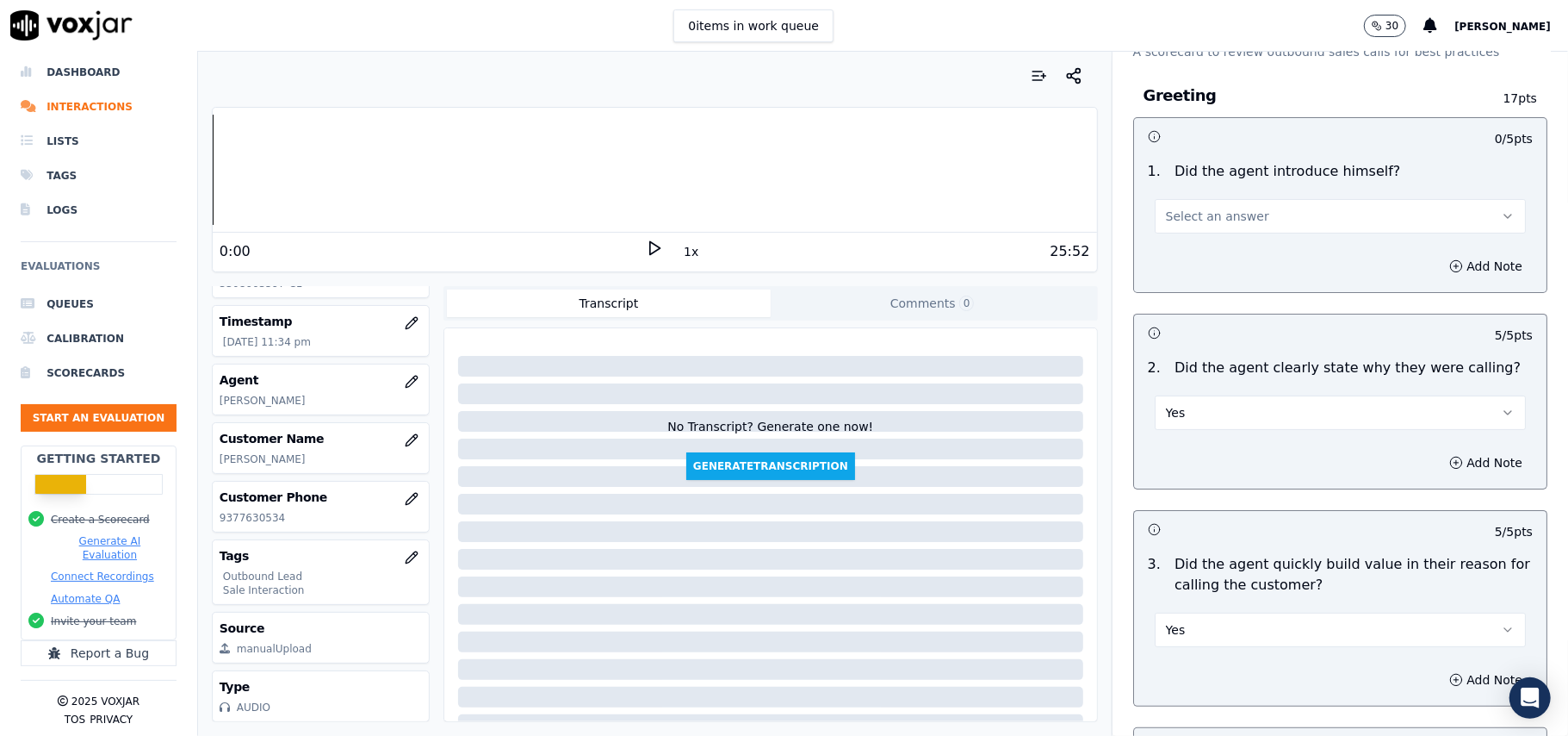
scroll to position [0, 0]
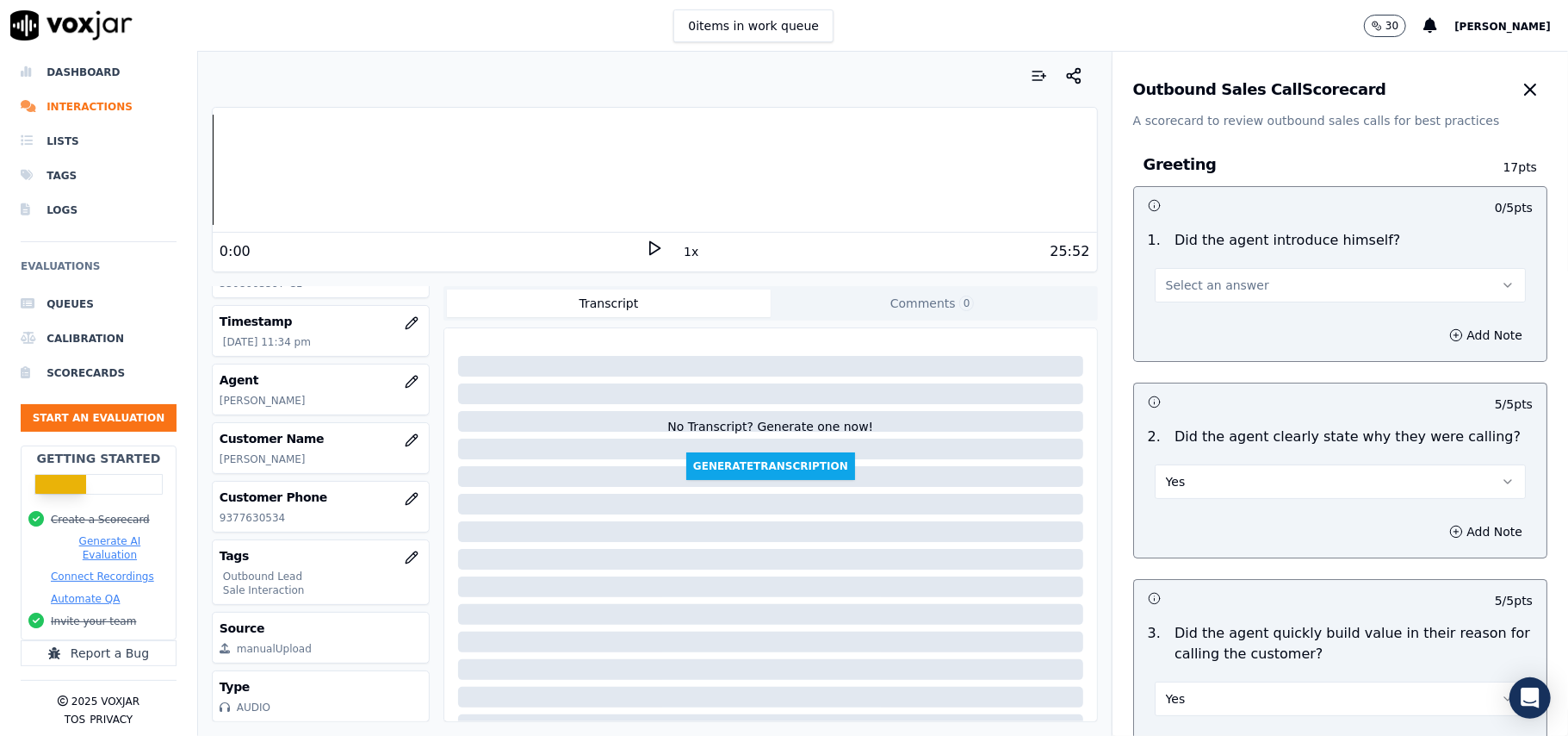
click at [1241, 301] on button "Select an answer" at bounding box center [1339, 284] width 371 height 34
click at [1224, 313] on div "Yes" at bounding box center [1303, 324] width 333 height 27
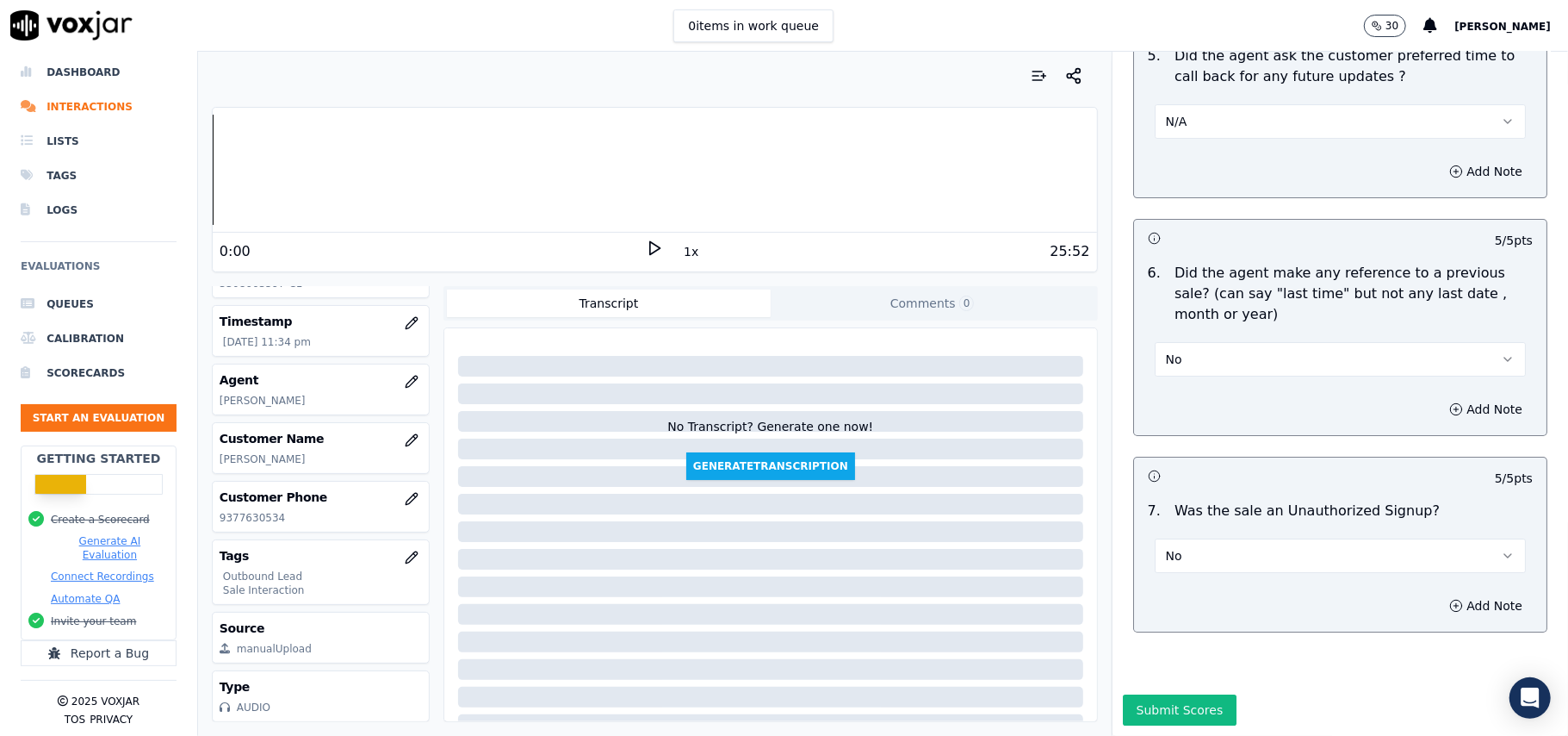
scroll to position [168, 0]
click at [1123, 694] on button "Submit Scores" at bounding box center [1181, 710] width 115 height 31
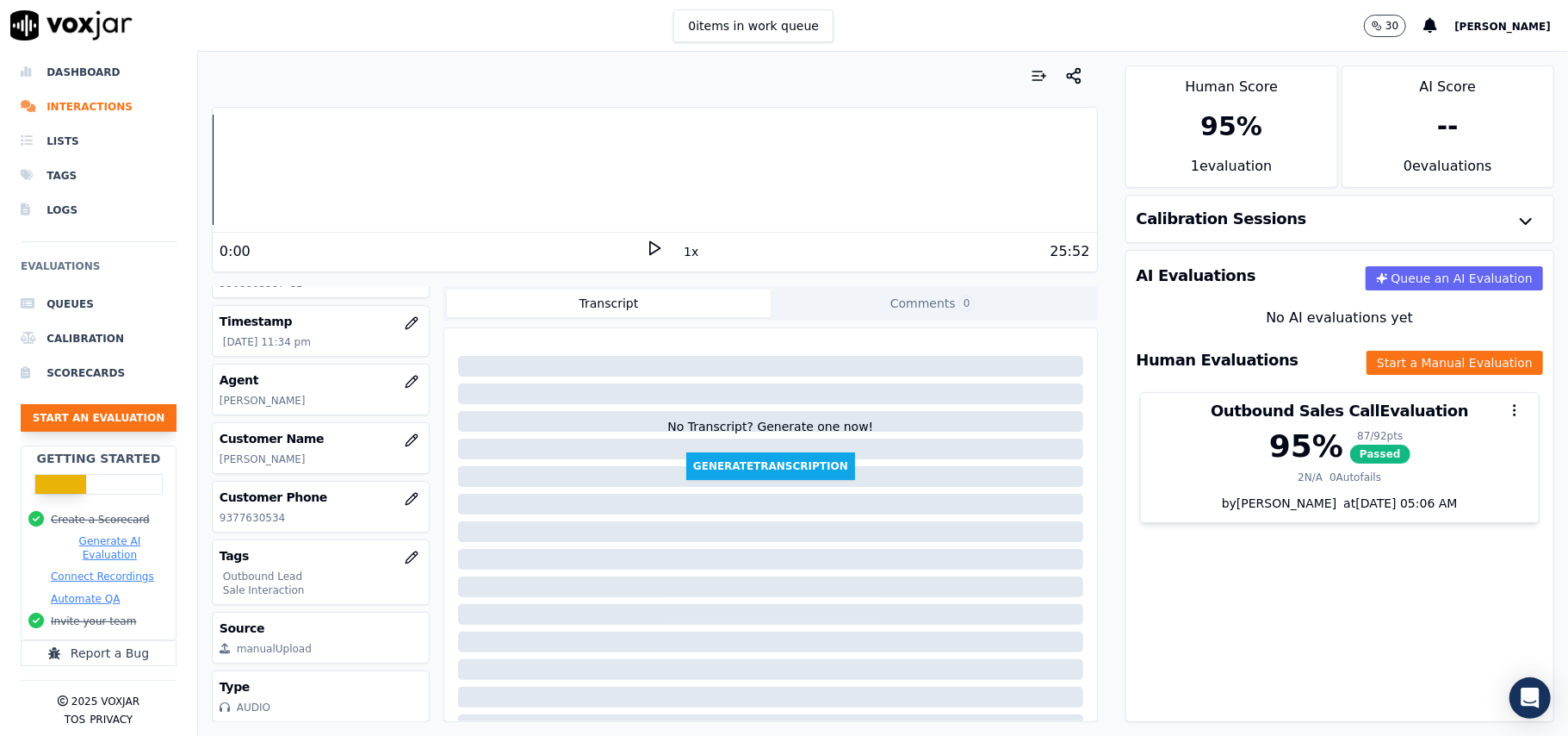
click at [111, 404] on button "Start an Evaluation" at bounding box center [98, 418] width 156 height 27
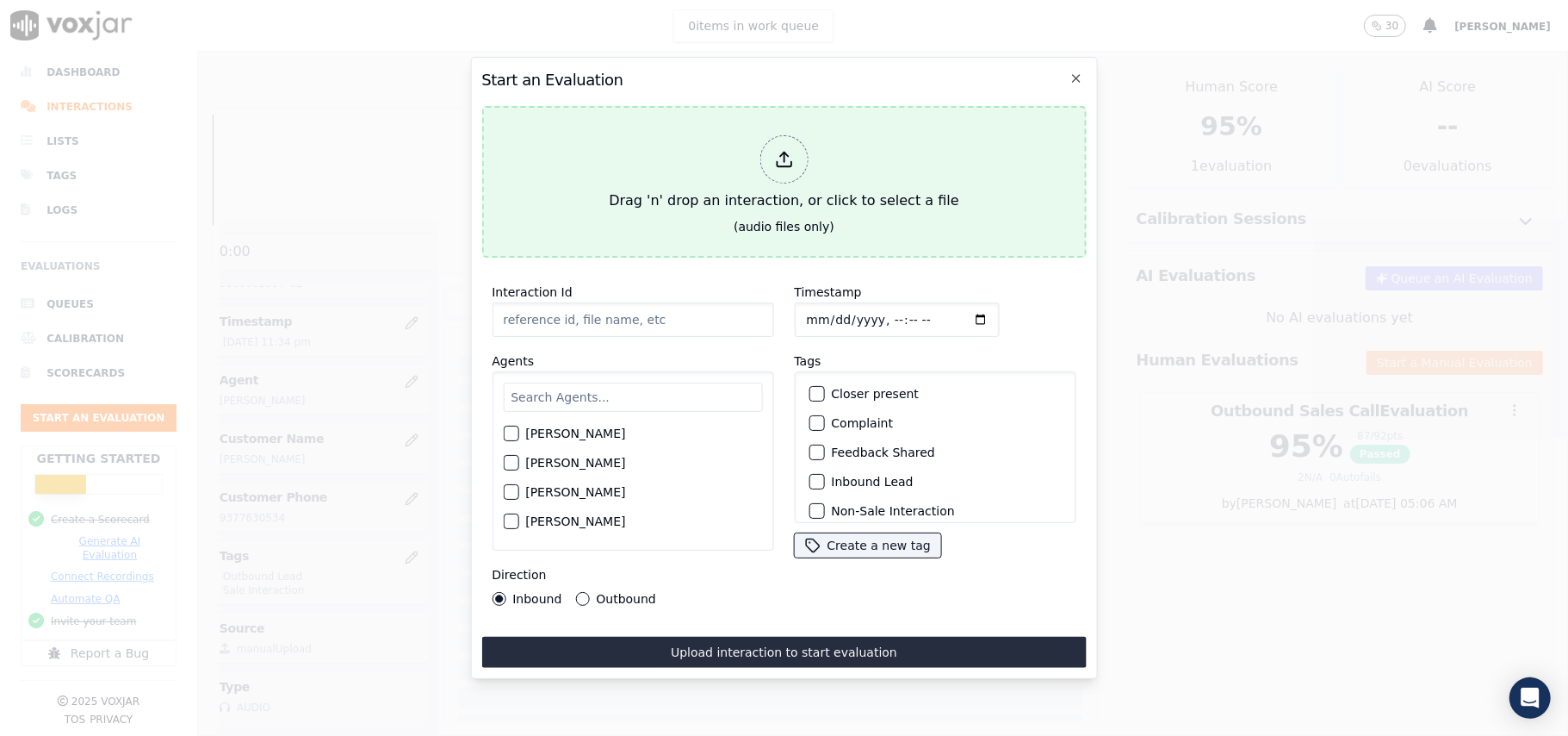
click at [801, 166] on div at bounding box center [784, 160] width 49 height 49
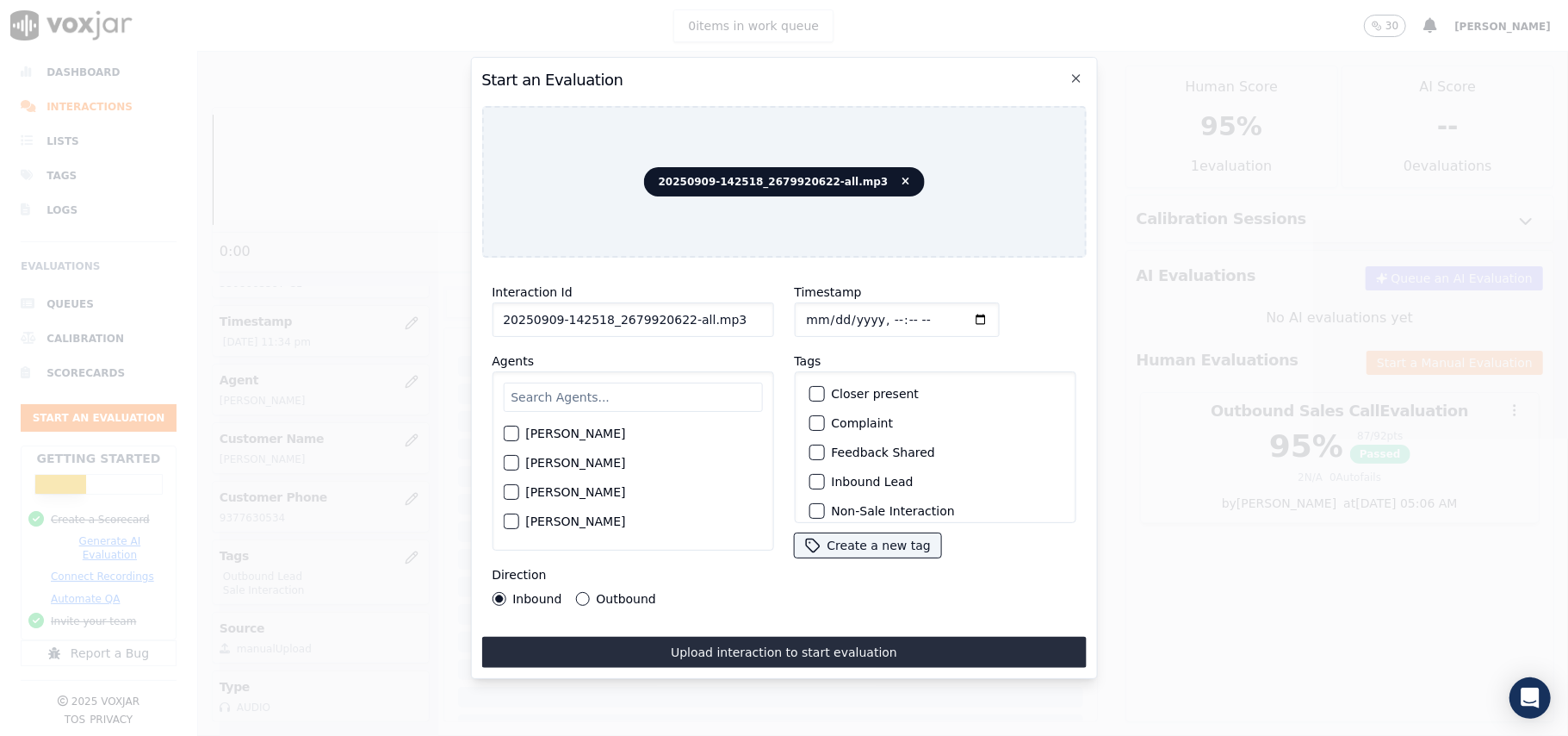
drag, startPoint x: 713, startPoint y: 314, endPoint x: 675, endPoint y: 324, distance: 39.3
click at [675, 324] on input "20250909-142518_2679920622-all.mp3" at bounding box center [632, 319] width 281 height 34
type input "20250909-142518_2679920622-C1"
click at [827, 313] on input "Timestamp" at bounding box center [896, 319] width 205 height 34
type input "2025-09-09T23:37"
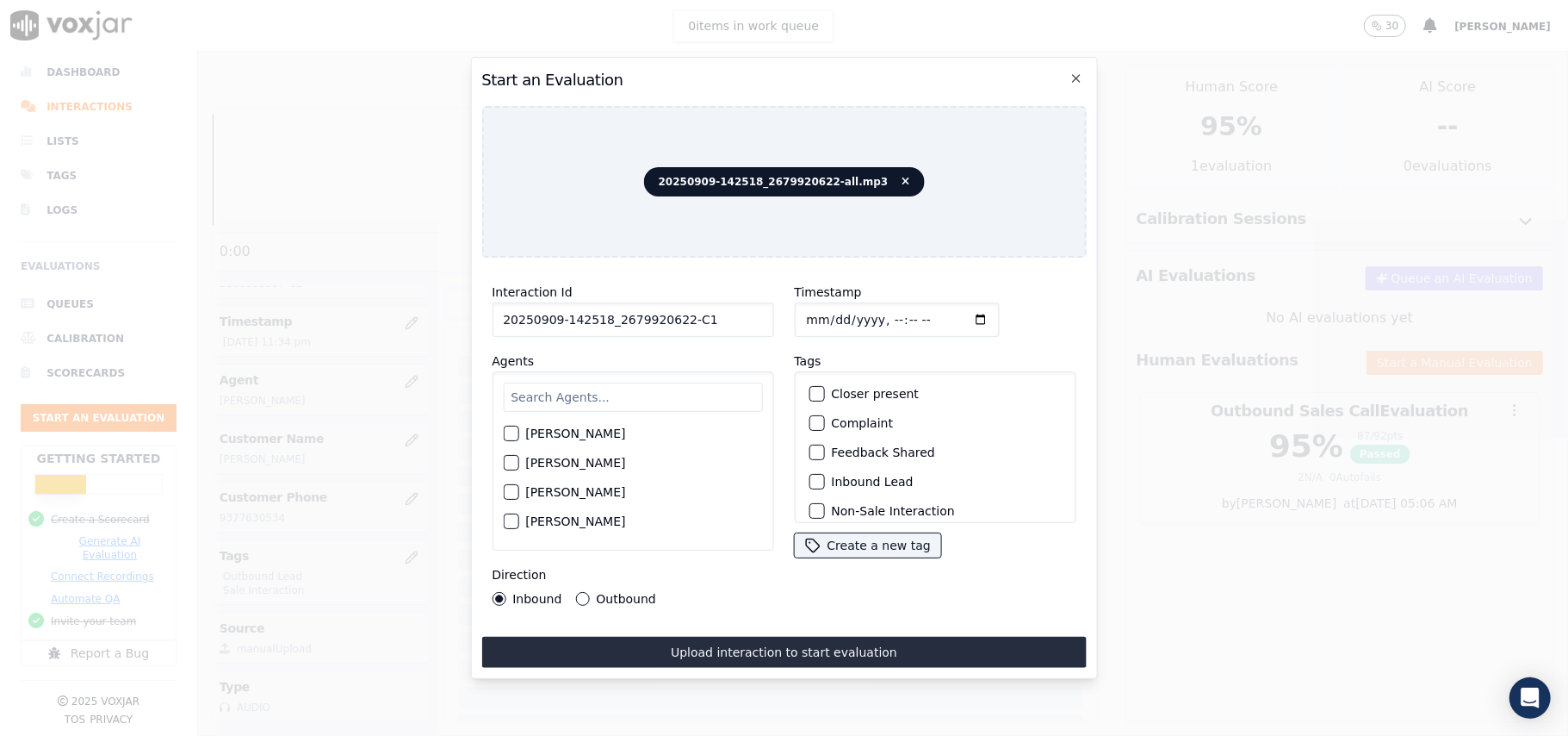
click at [683, 383] on input "text" at bounding box center [633, 397] width 259 height 29
type input "richard"
click at [510, 423] on div "Richard Kumar" at bounding box center [633, 438] width 259 height 29
click at [508, 432] on div "button" at bounding box center [510, 438] width 12 height 12
click at [848, 480] on label "Inbound Lead" at bounding box center [872, 481] width 82 height 12
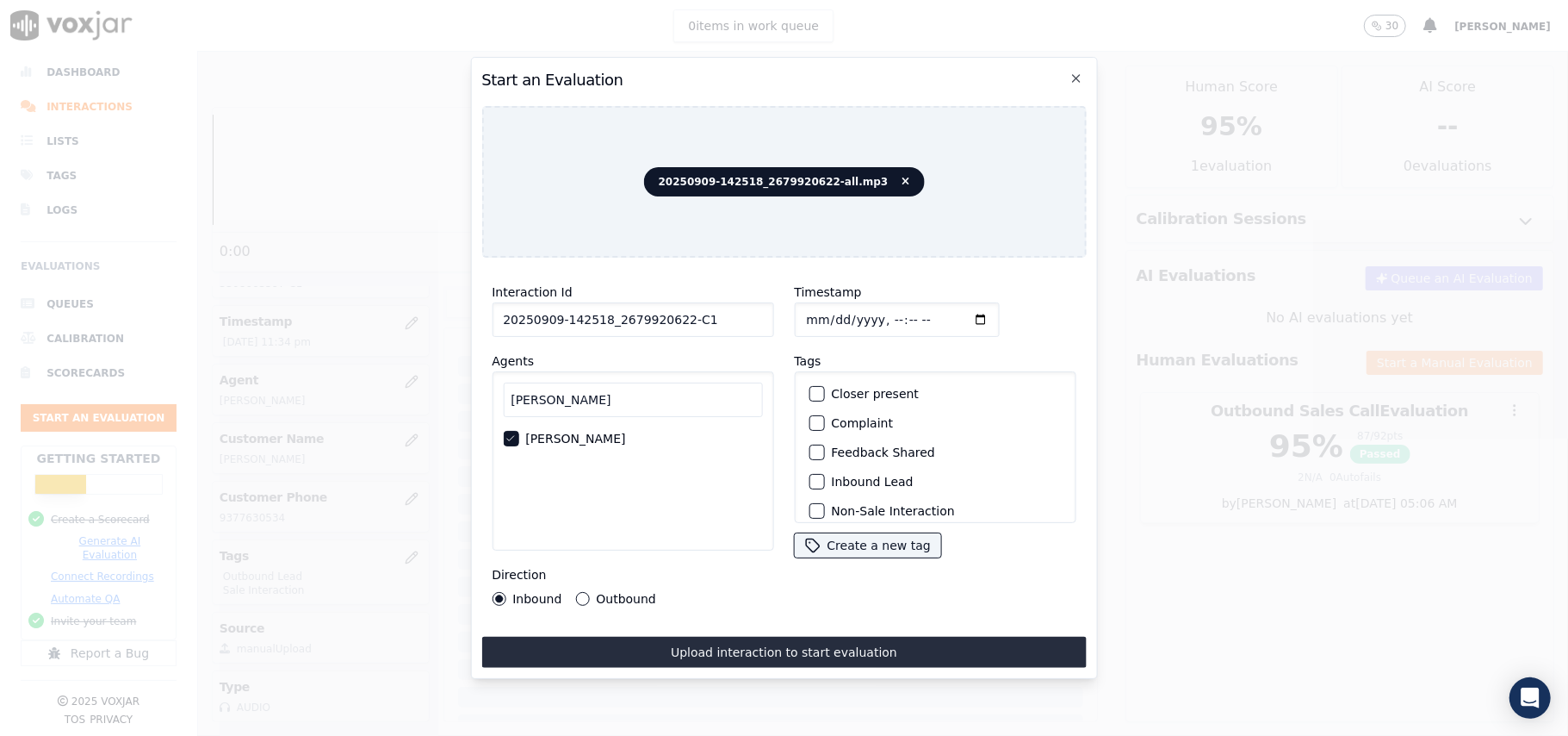
click at [824, 480] on button "Inbound Lead" at bounding box center [817, 482] width 16 height 16
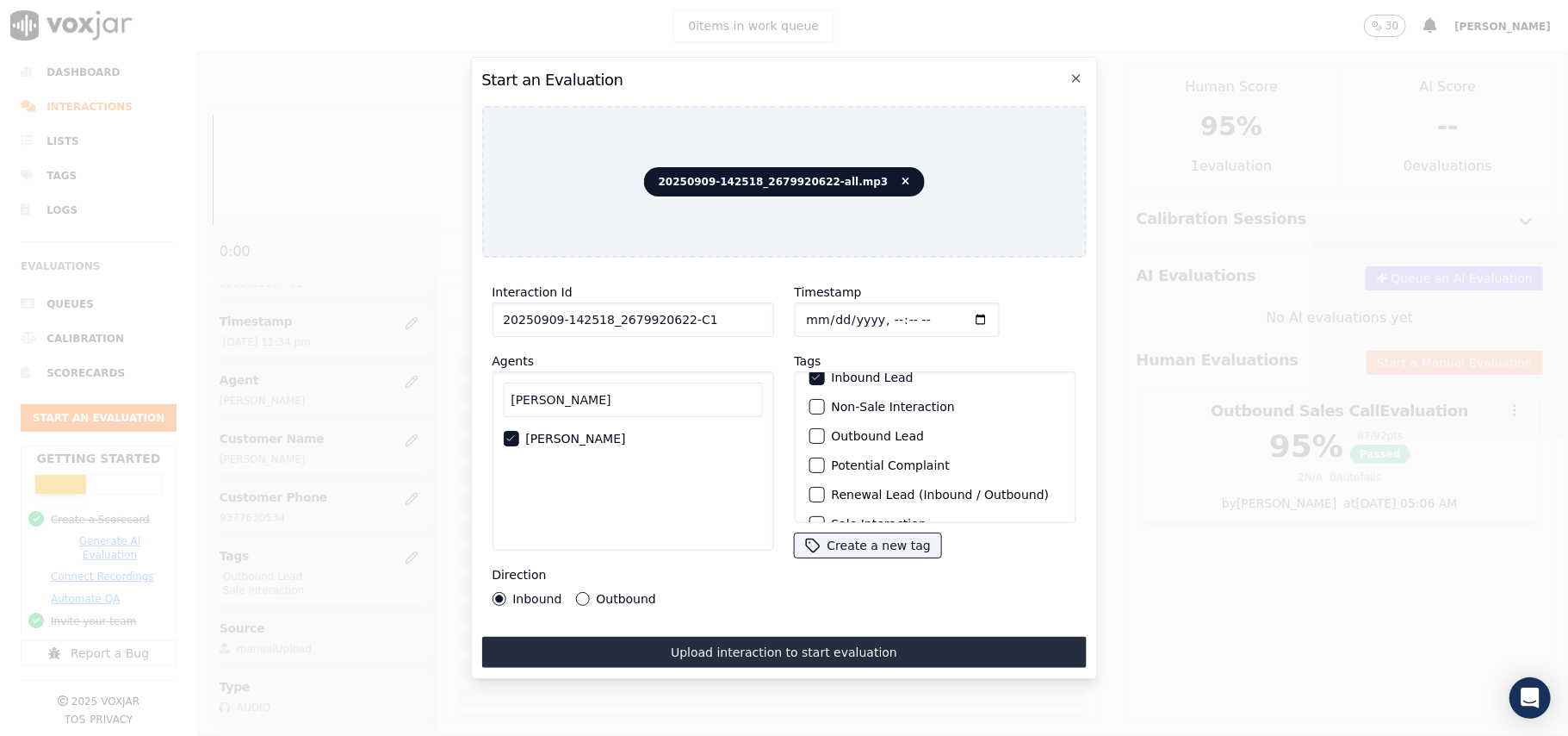
scroll to position [150, 0]
click at [852, 495] on label "Sale Interaction" at bounding box center [878, 500] width 94 height 12
click at [824, 493] on button "Sale Interaction" at bounding box center [817, 500] width 16 height 16
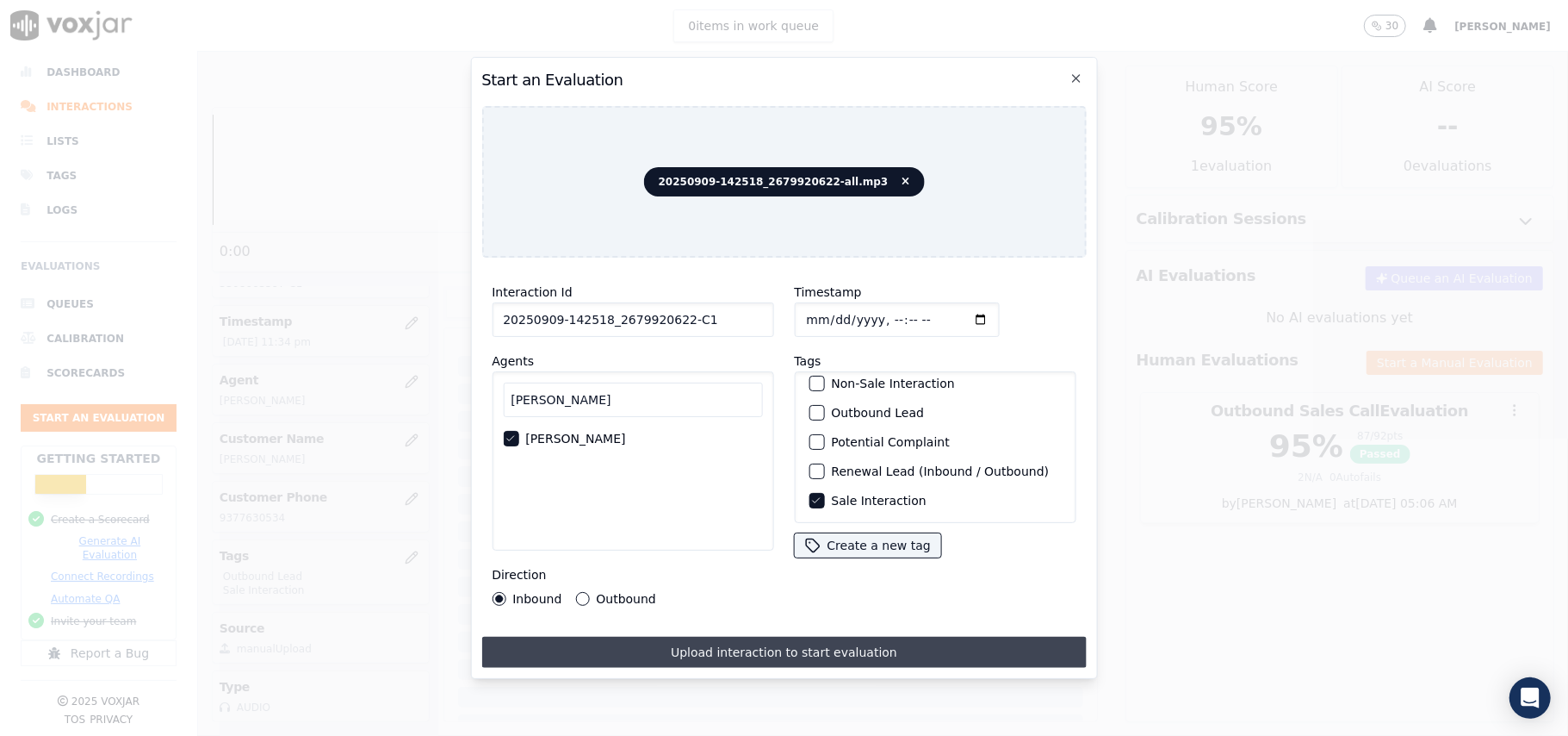
click at [682, 647] on button "Upload interaction to start evaluation" at bounding box center [784, 652] width 604 height 31
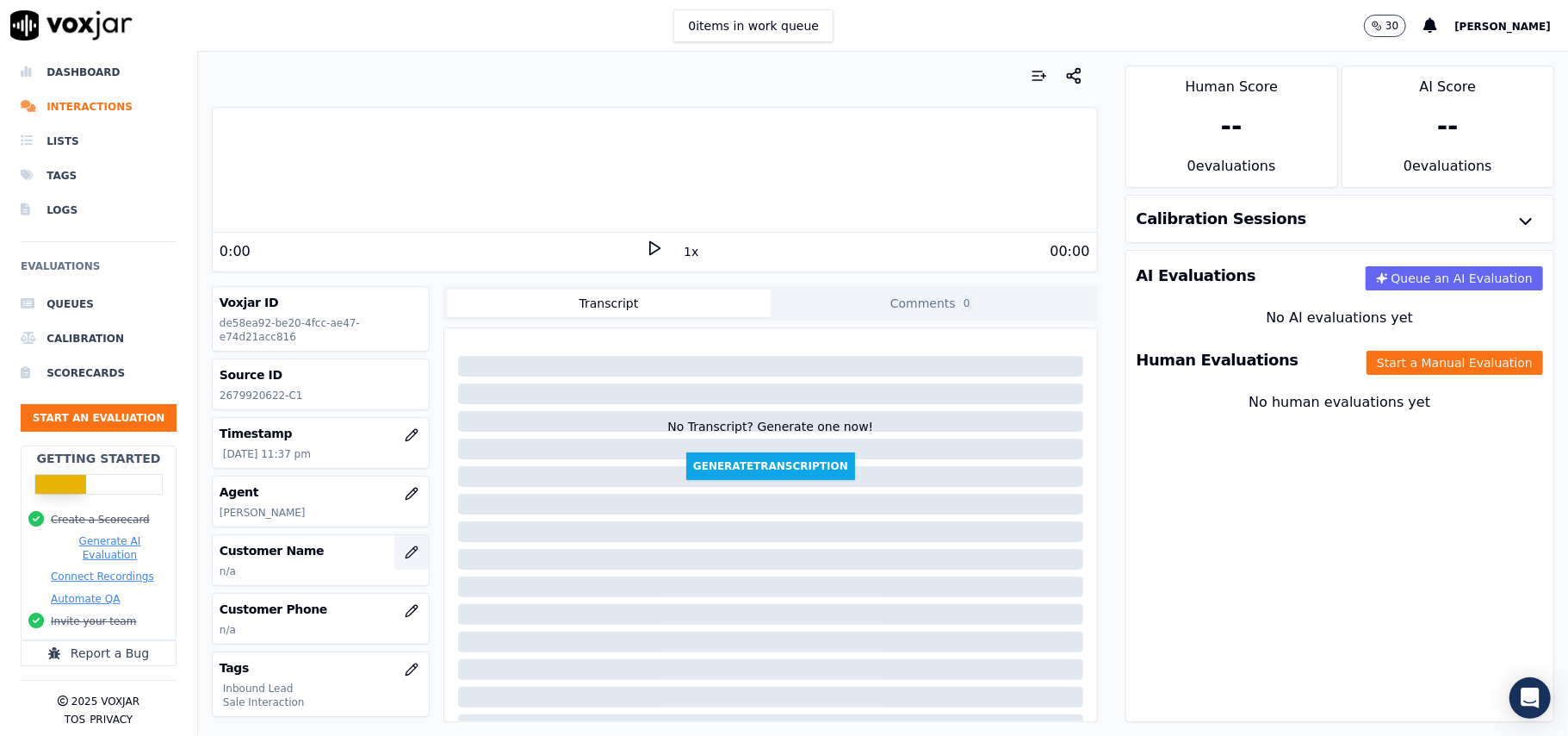
click at [394, 558] on button "button" at bounding box center [411, 551] width 34 height 34
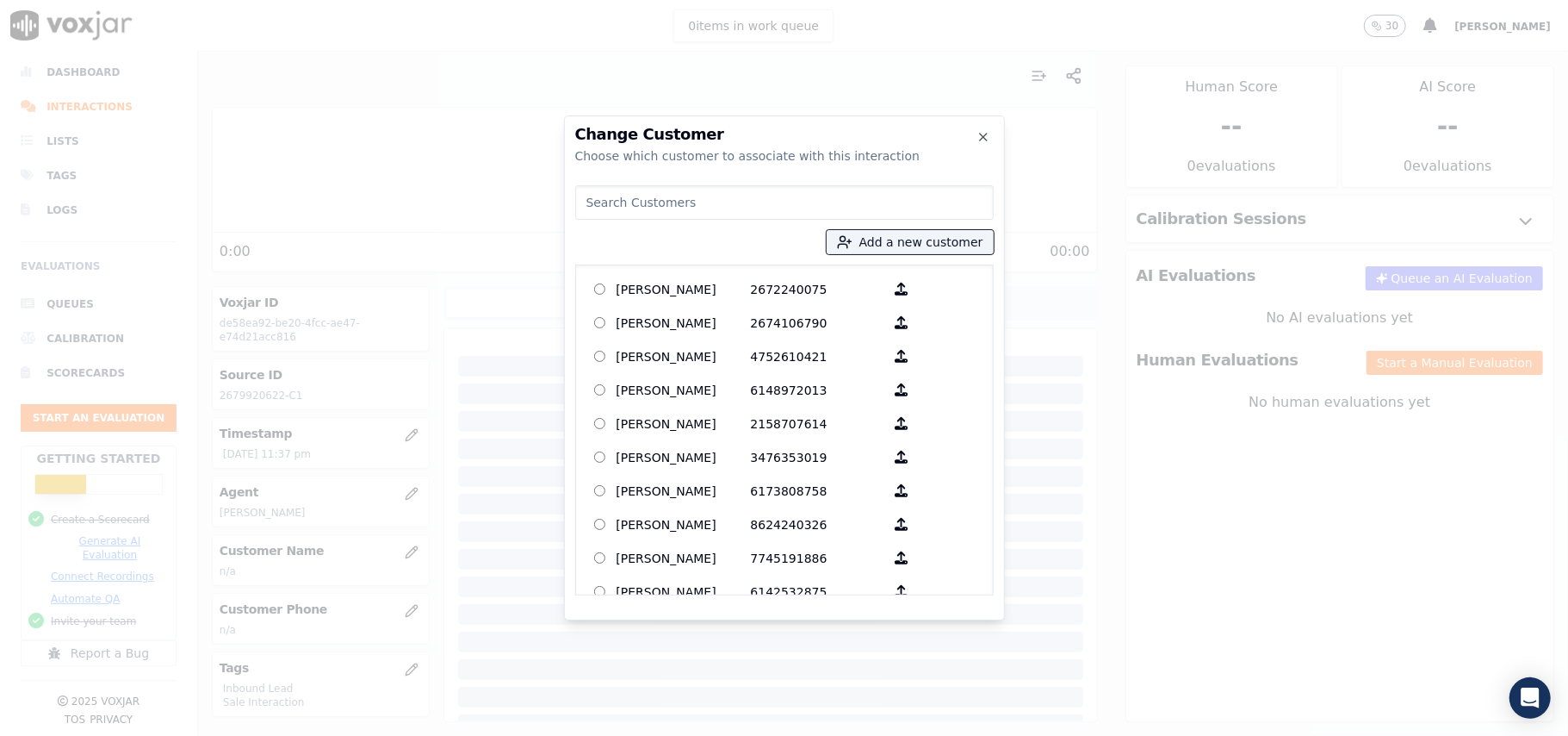
paste input "STEPHEN ROSEN"
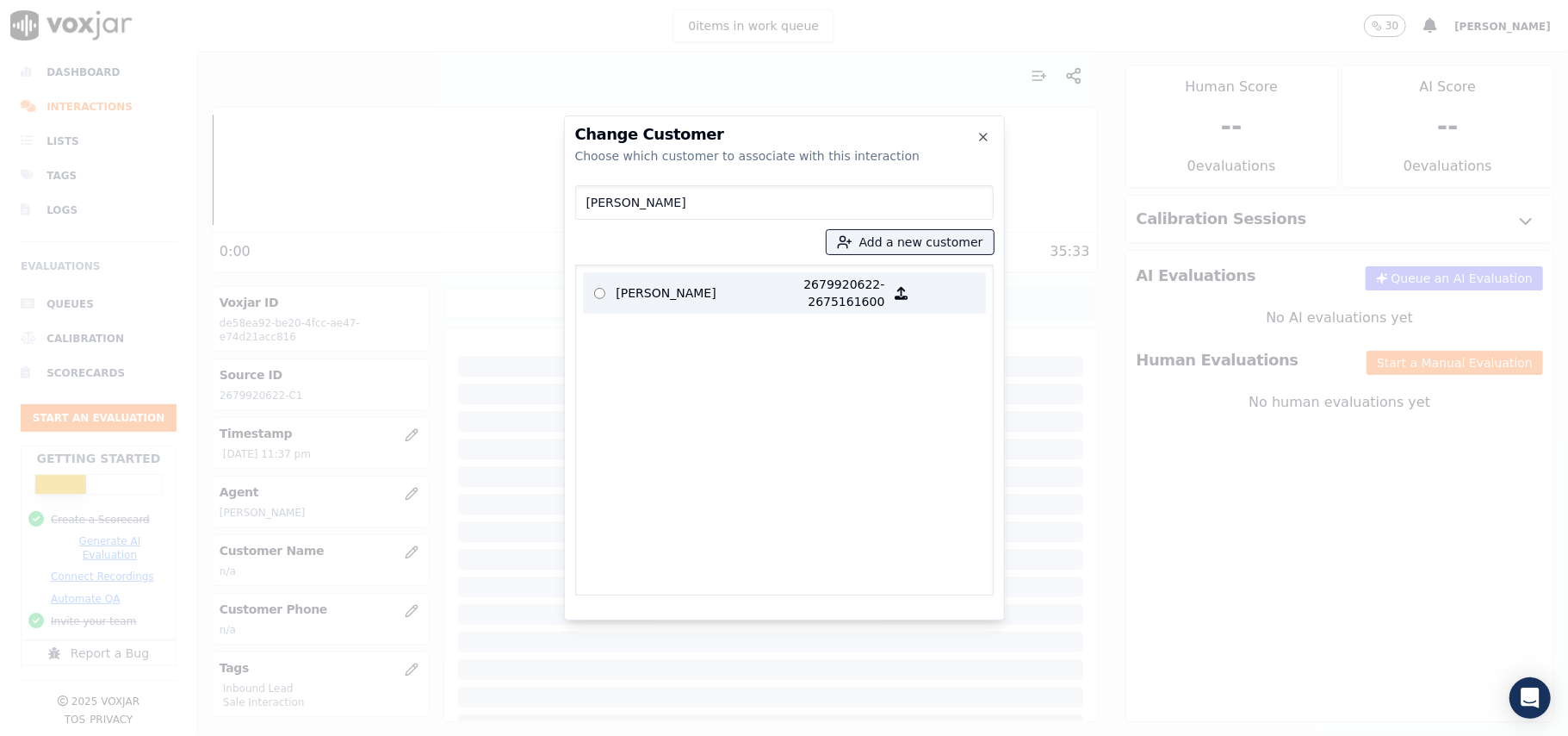
type input "STEPHEN ROSEN"
drag, startPoint x: 606, startPoint y: 287, endPoint x: 814, endPoint y: 469, distance: 276.4
click at [606, 288] on p at bounding box center [600, 292] width 34 height 34
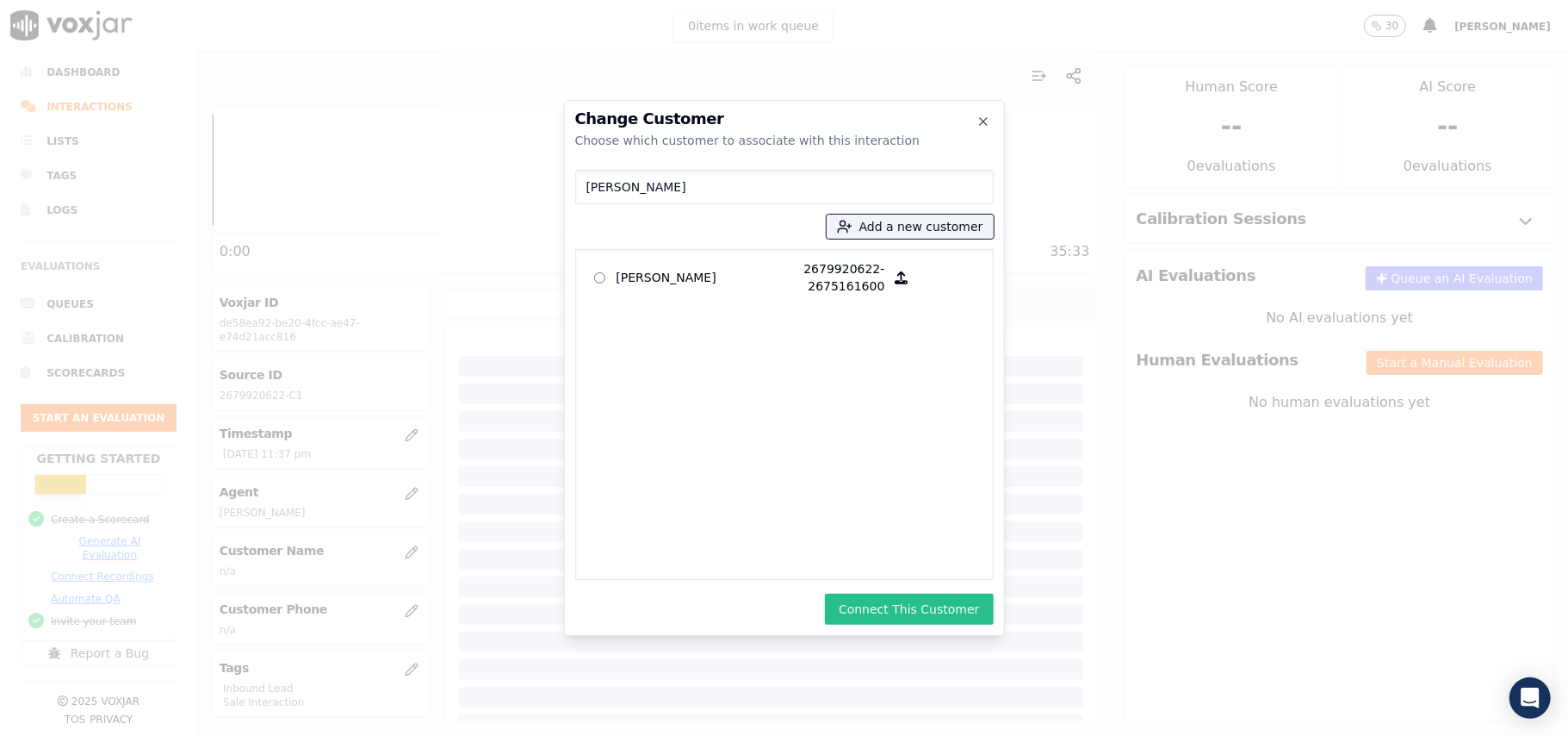
click at [890, 613] on button "Connect This Customer" at bounding box center [909, 609] width 168 height 31
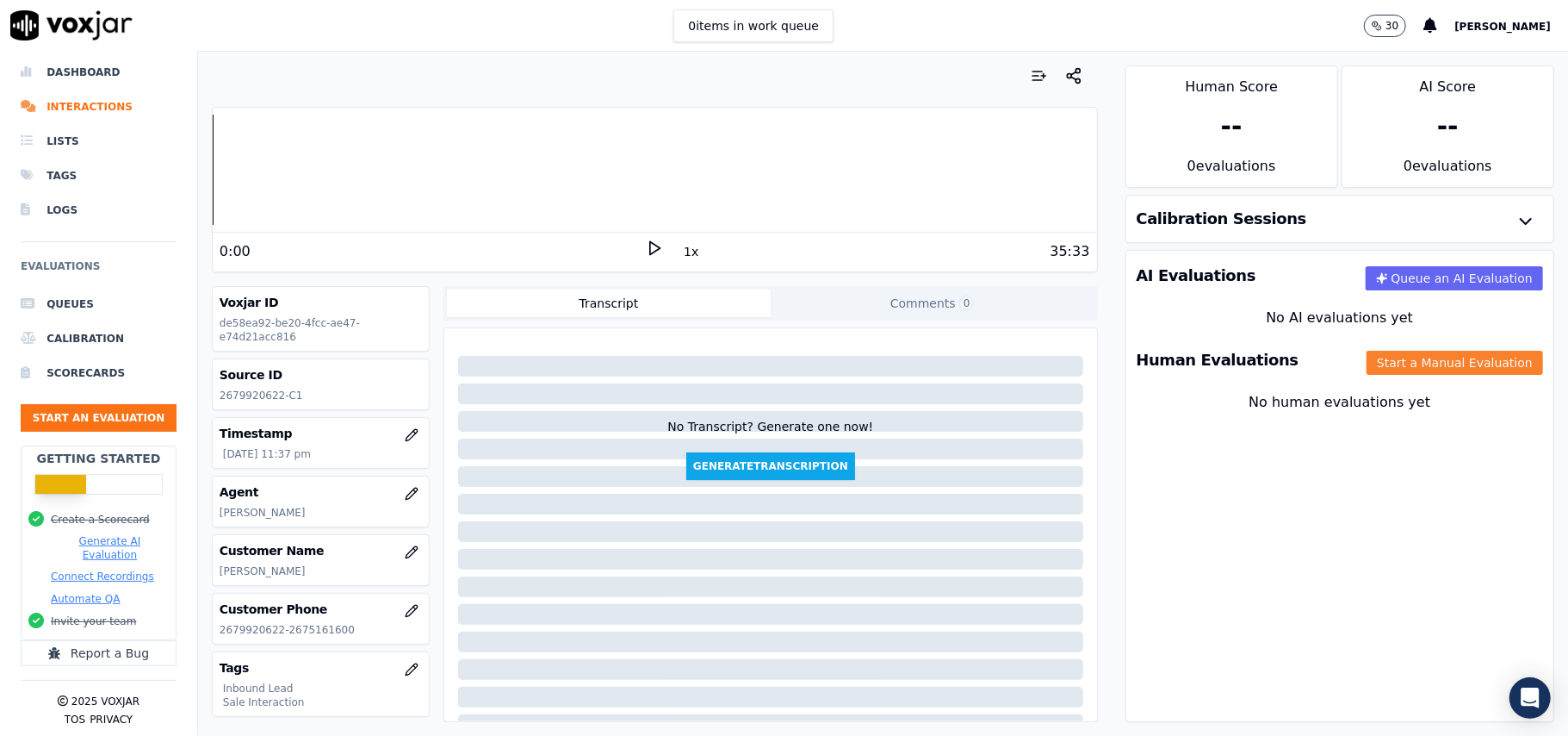
click at [1367, 369] on button "Start a Manual Evaluation" at bounding box center [1454, 362] width 176 height 24
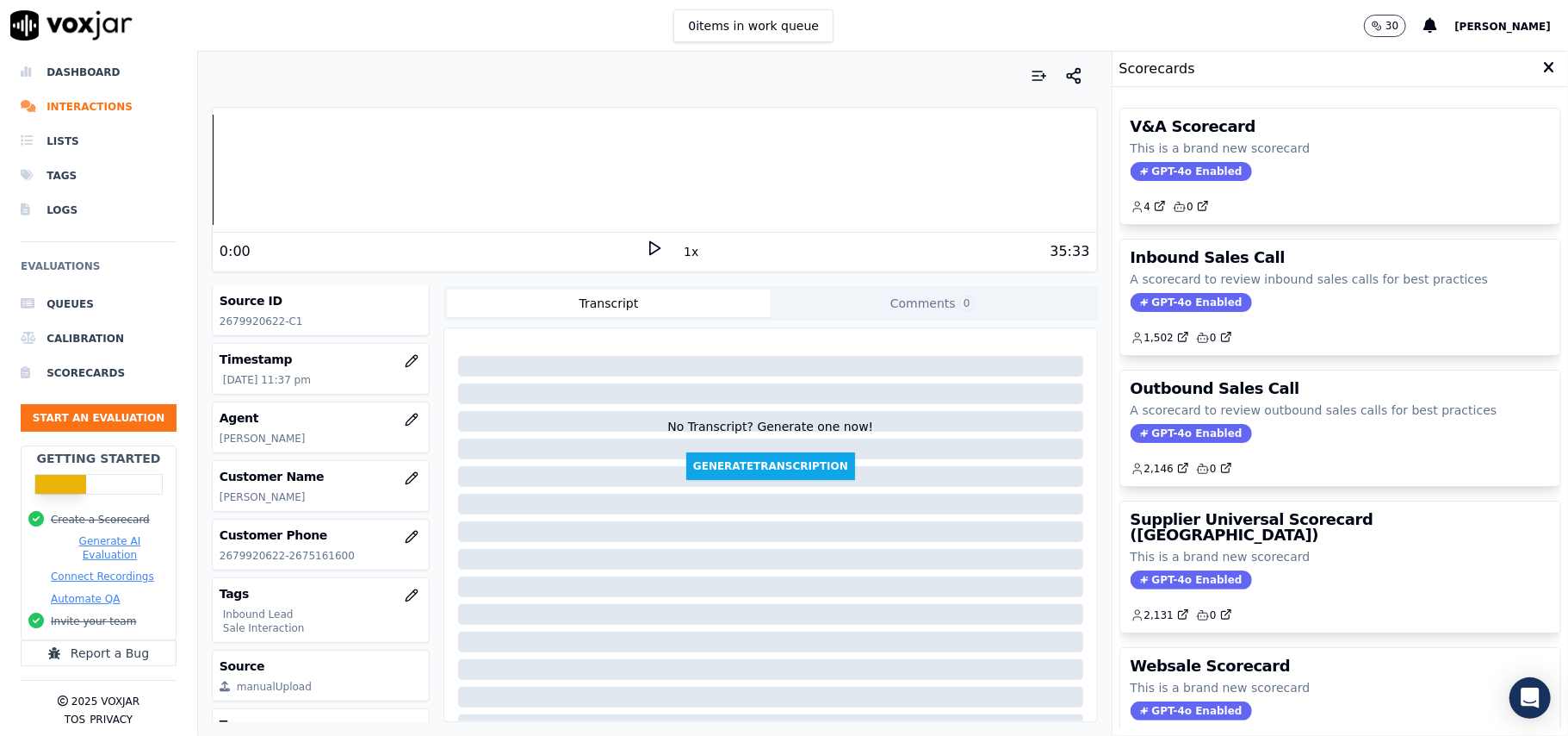
scroll to position [115, 0]
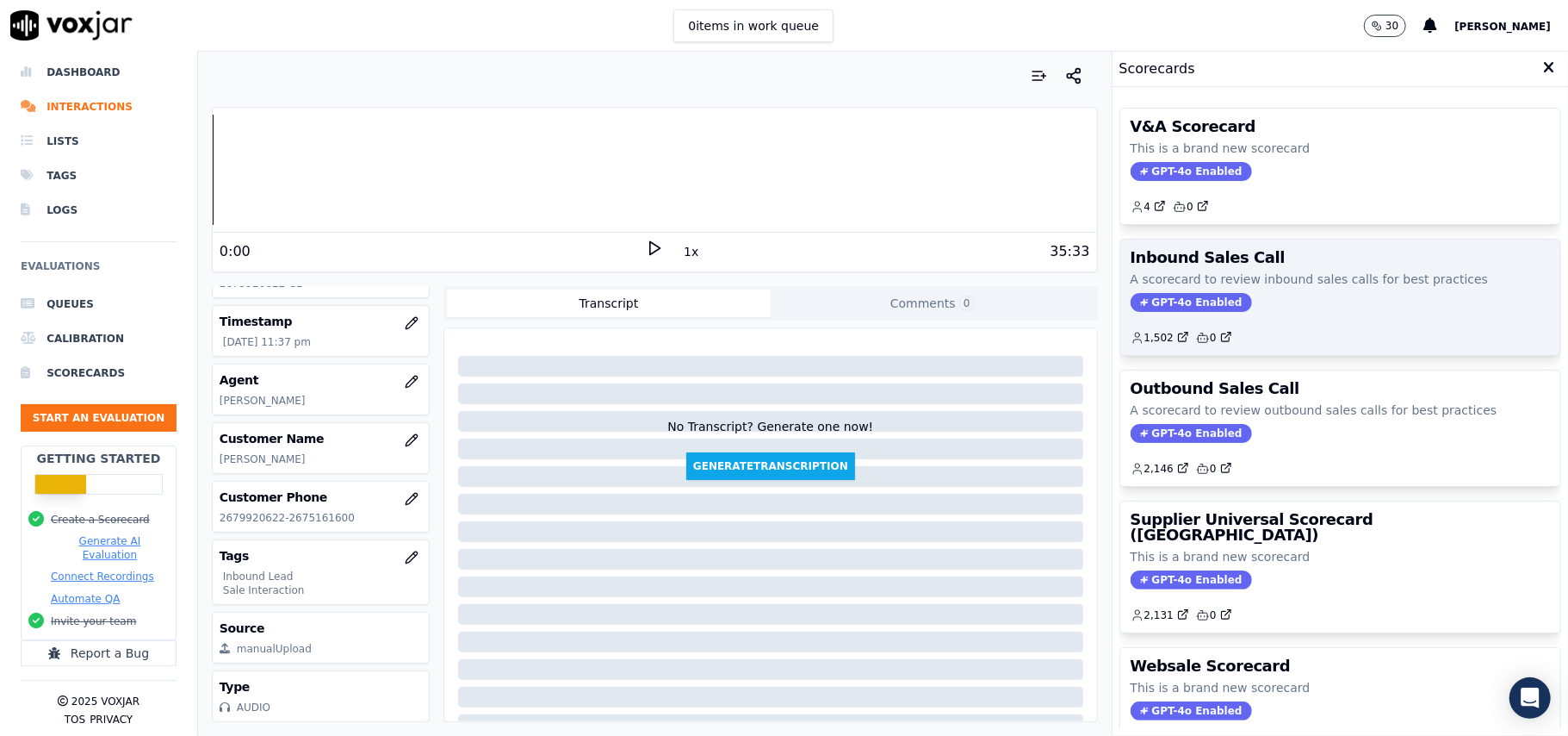
click at [1158, 309] on span "GPT-4o Enabled" at bounding box center [1191, 302] width 122 height 18
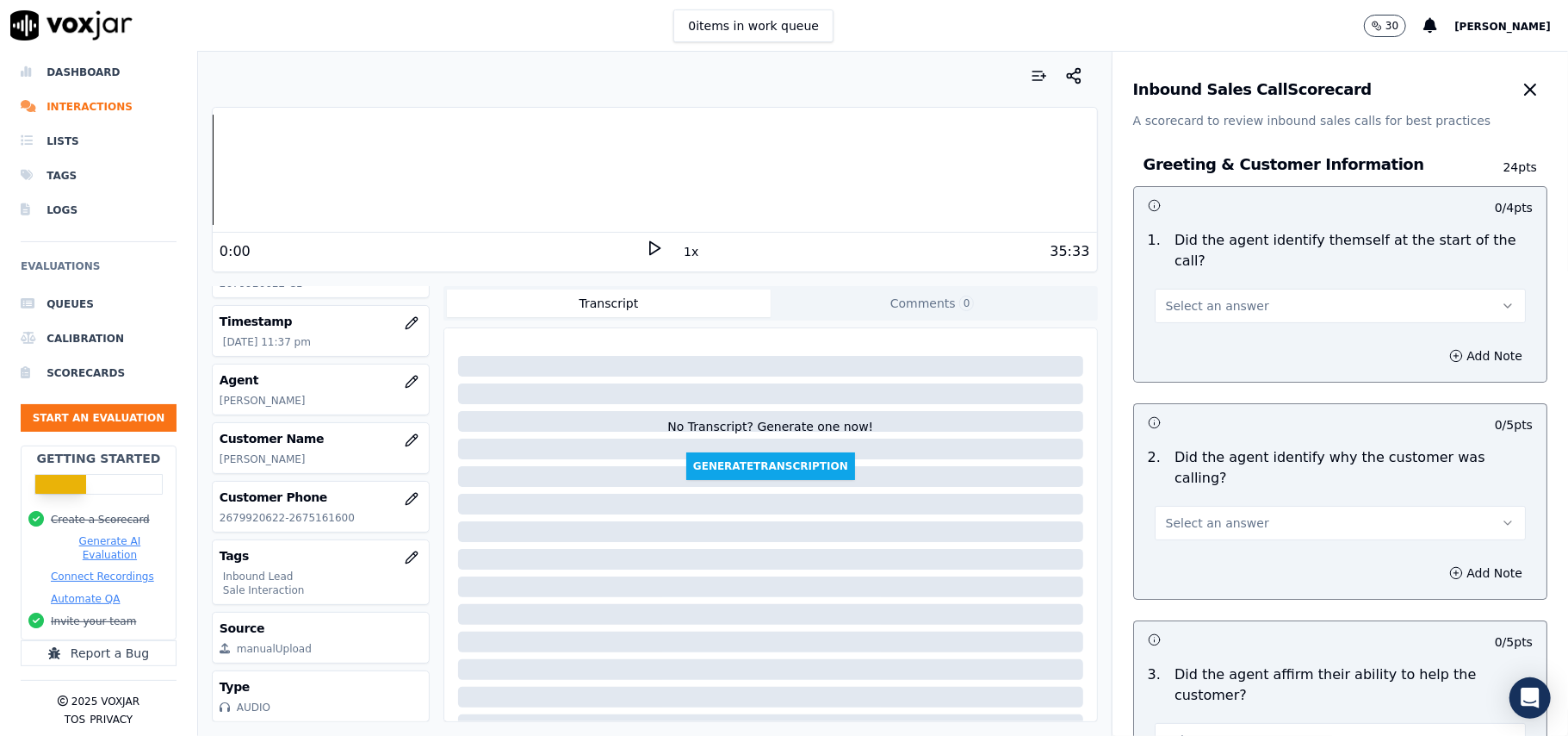
click at [1233, 288] on button "Select an answer" at bounding box center [1339, 305] width 371 height 34
click at [1220, 327] on div "Yes" at bounding box center [1303, 324] width 333 height 27
click at [1231, 514] on span "Select an answer" at bounding box center [1218, 523] width 103 height 18
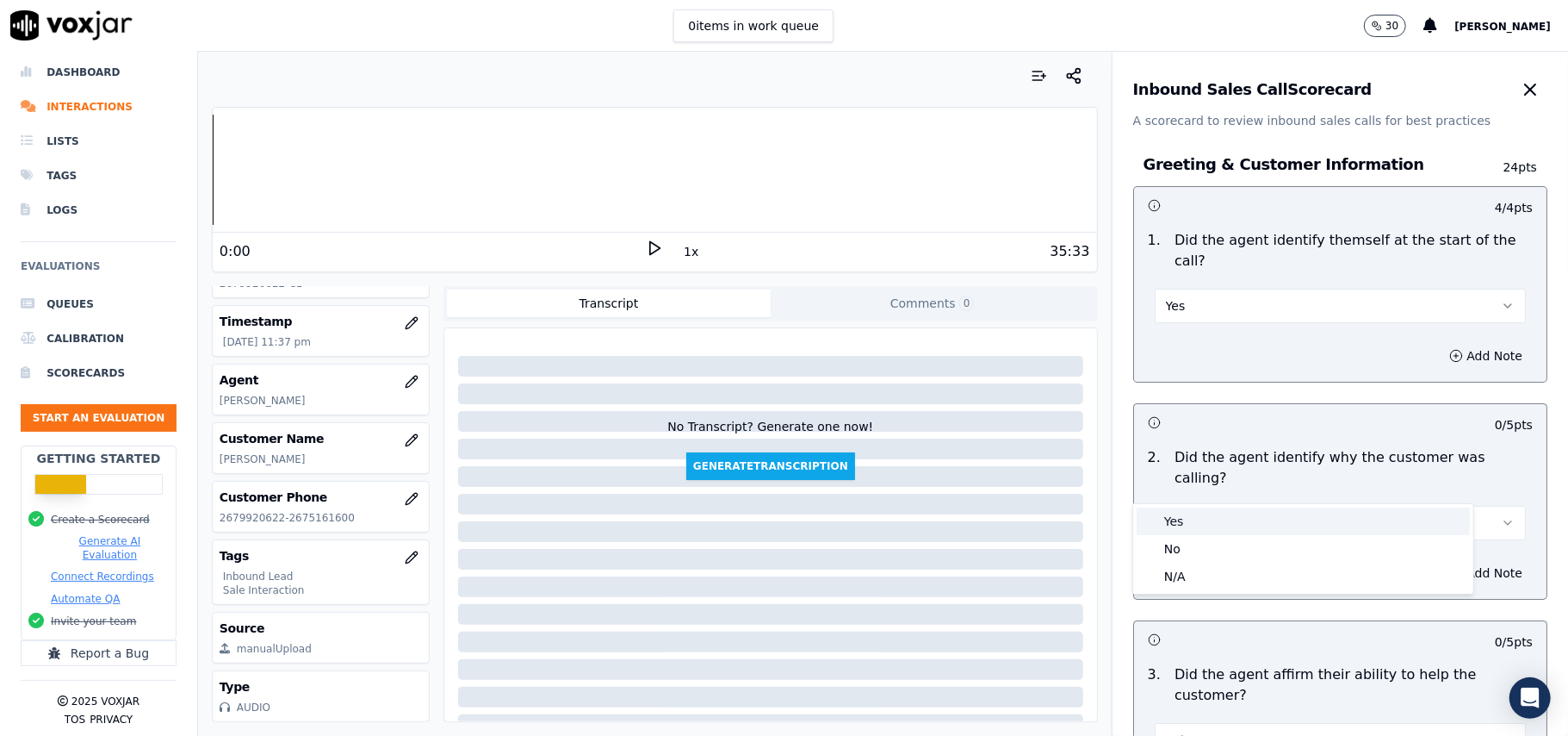
click at [1211, 521] on div "Yes" at bounding box center [1303, 521] width 333 height 27
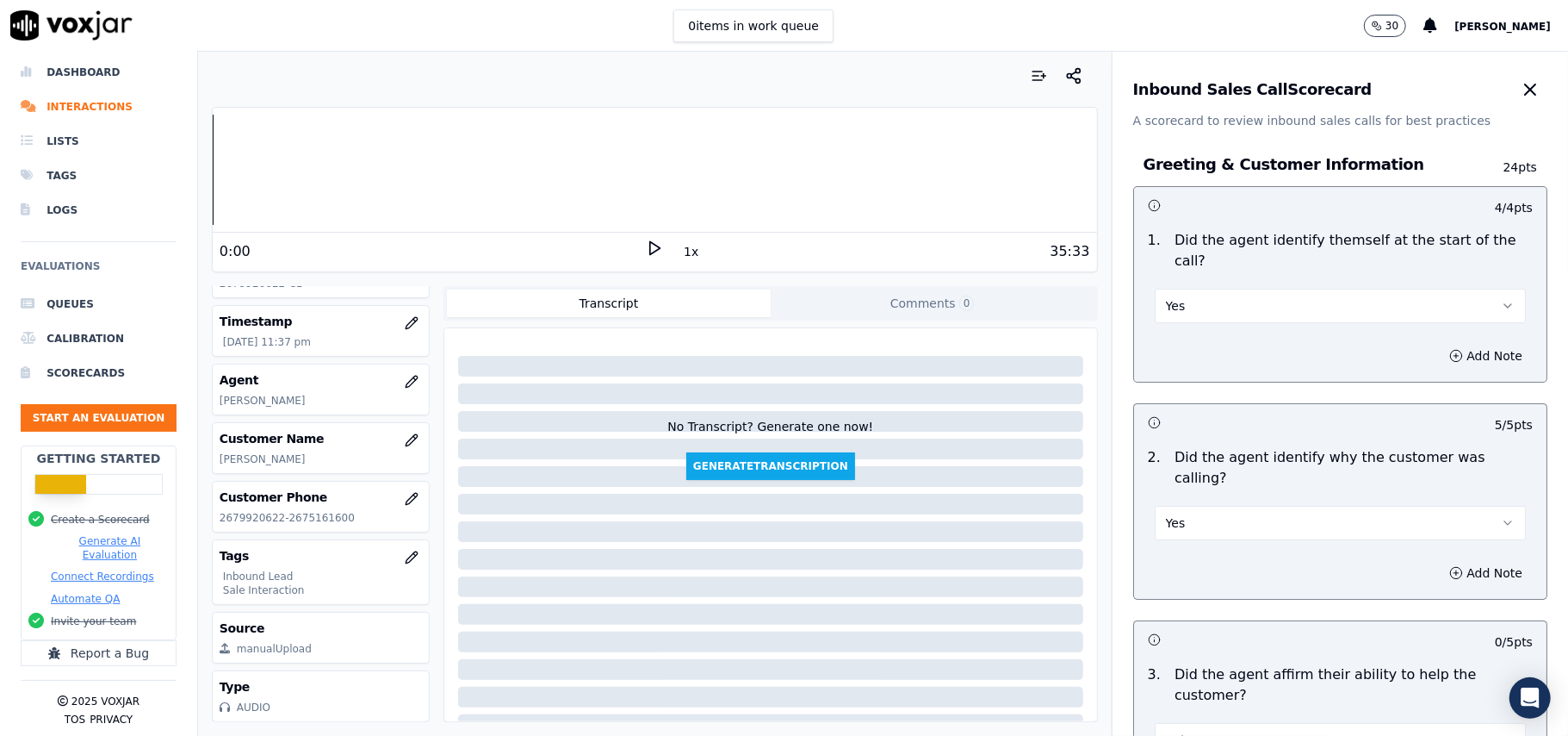
scroll to position [573, 0]
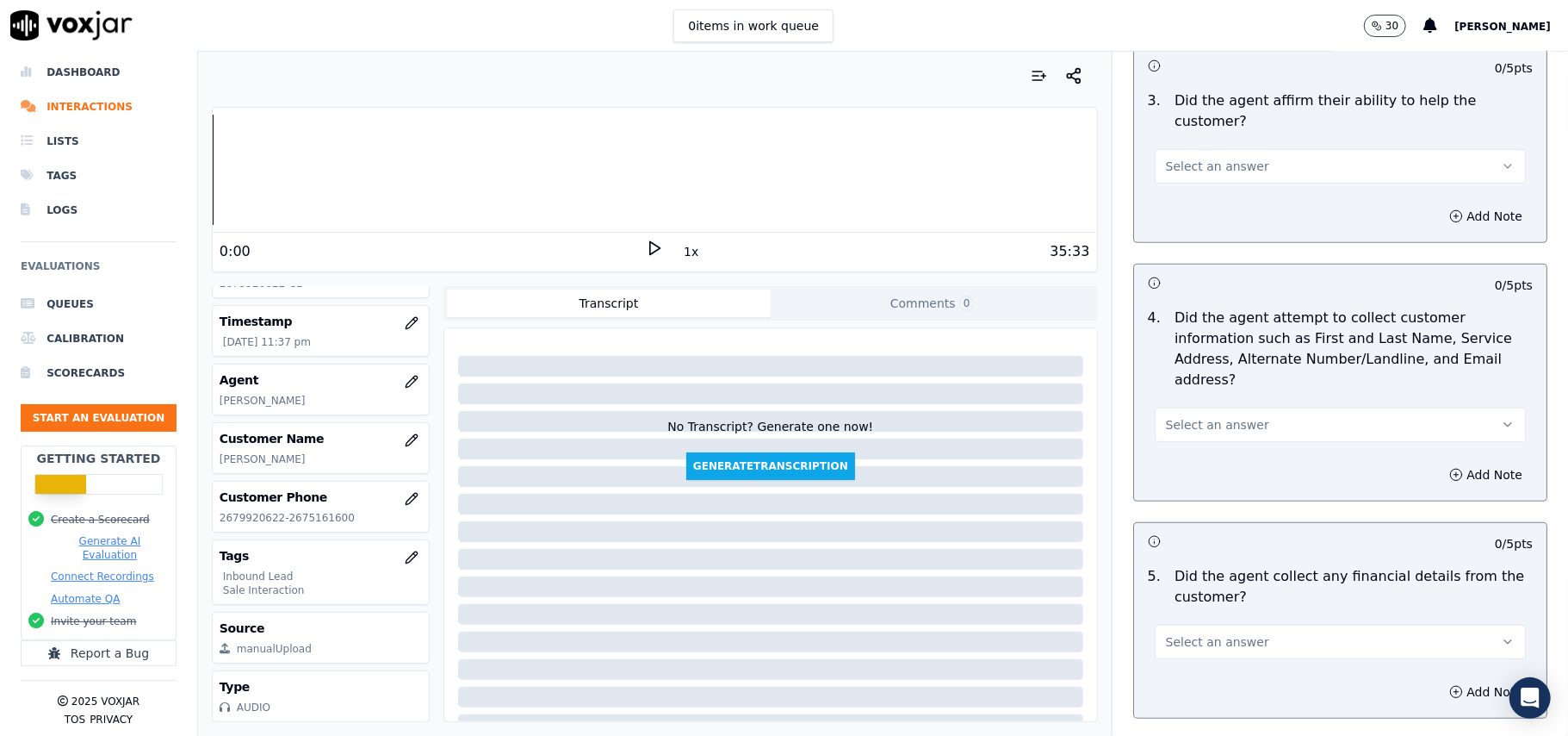
click at [1244, 624] on button "Select an answer" at bounding box center [1339, 641] width 371 height 34
click at [1200, 621] on div "No" at bounding box center [1303, 628] width 333 height 27
click at [1237, 407] on button "Select an answer" at bounding box center [1339, 423] width 371 height 34
click at [1202, 385] on div "Yes" at bounding box center [1303, 383] width 333 height 27
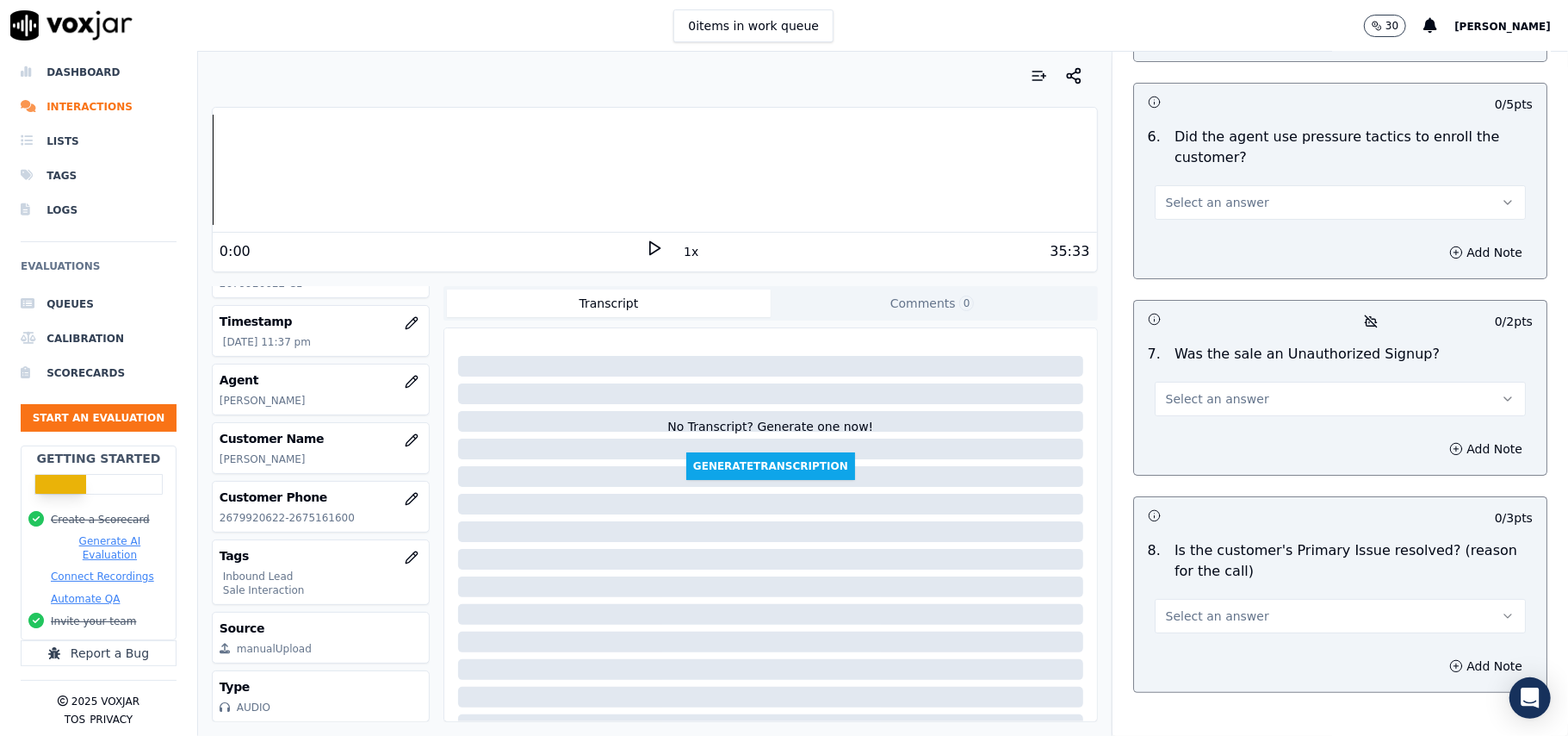
scroll to position [4821, 0]
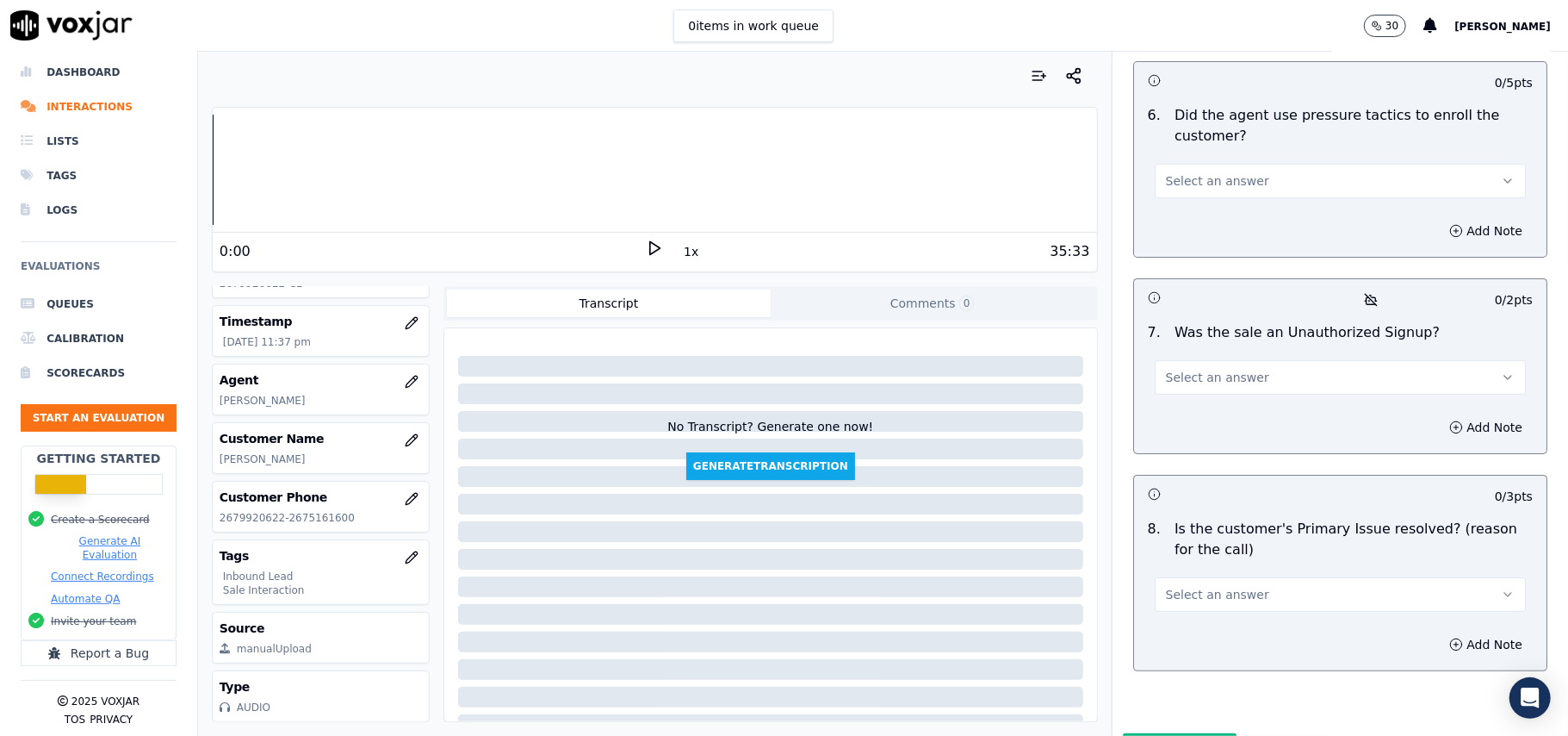
click at [1223, 586] on span "Select an answer" at bounding box center [1218, 595] width 103 height 18
click at [1202, 542] on div "Yes" at bounding box center [1303, 542] width 333 height 27
click at [1221, 360] on button "Select an answer" at bounding box center [1339, 377] width 371 height 34
click at [1207, 342] on div "No" at bounding box center [1303, 352] width 333 height 27
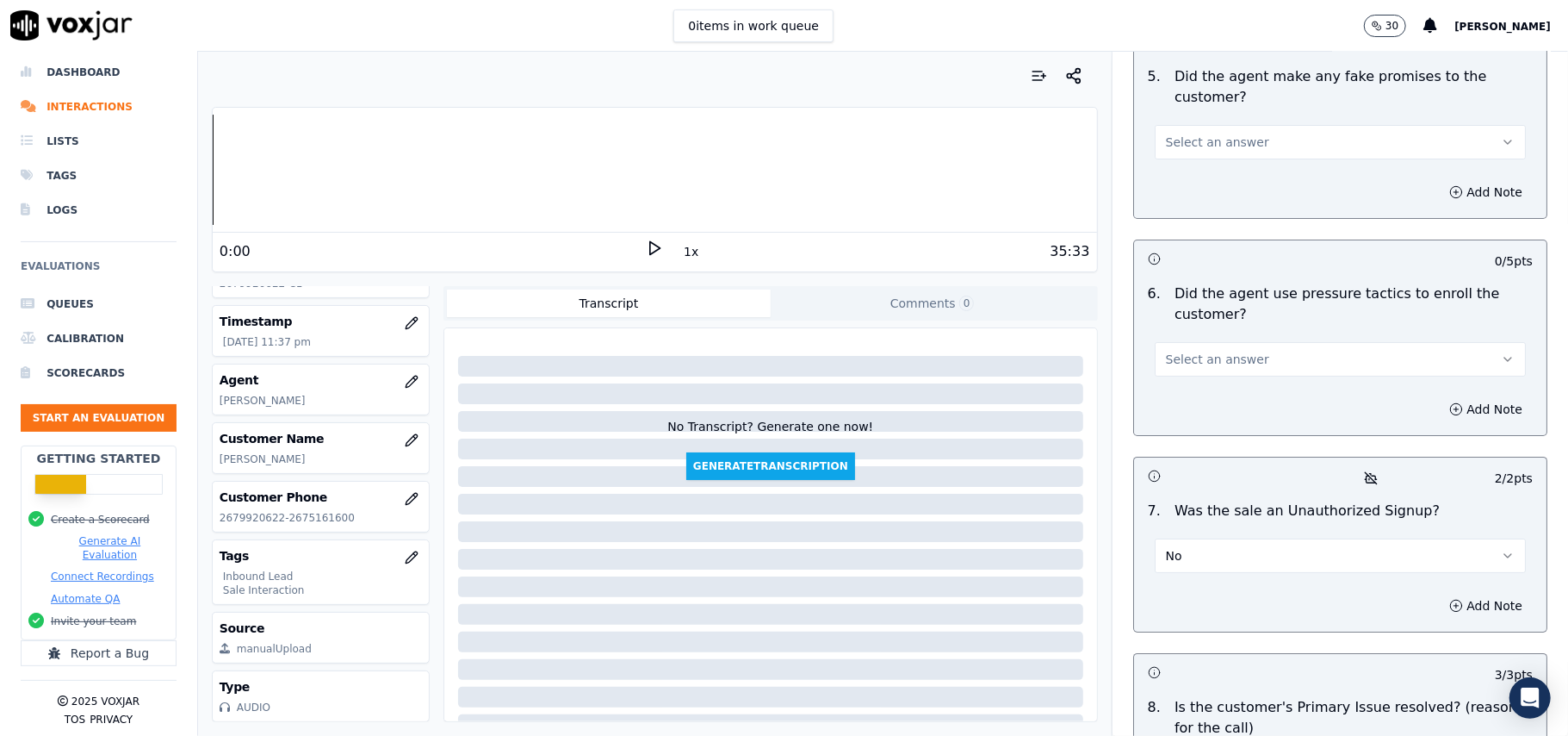
scroll to position [4476, 0]
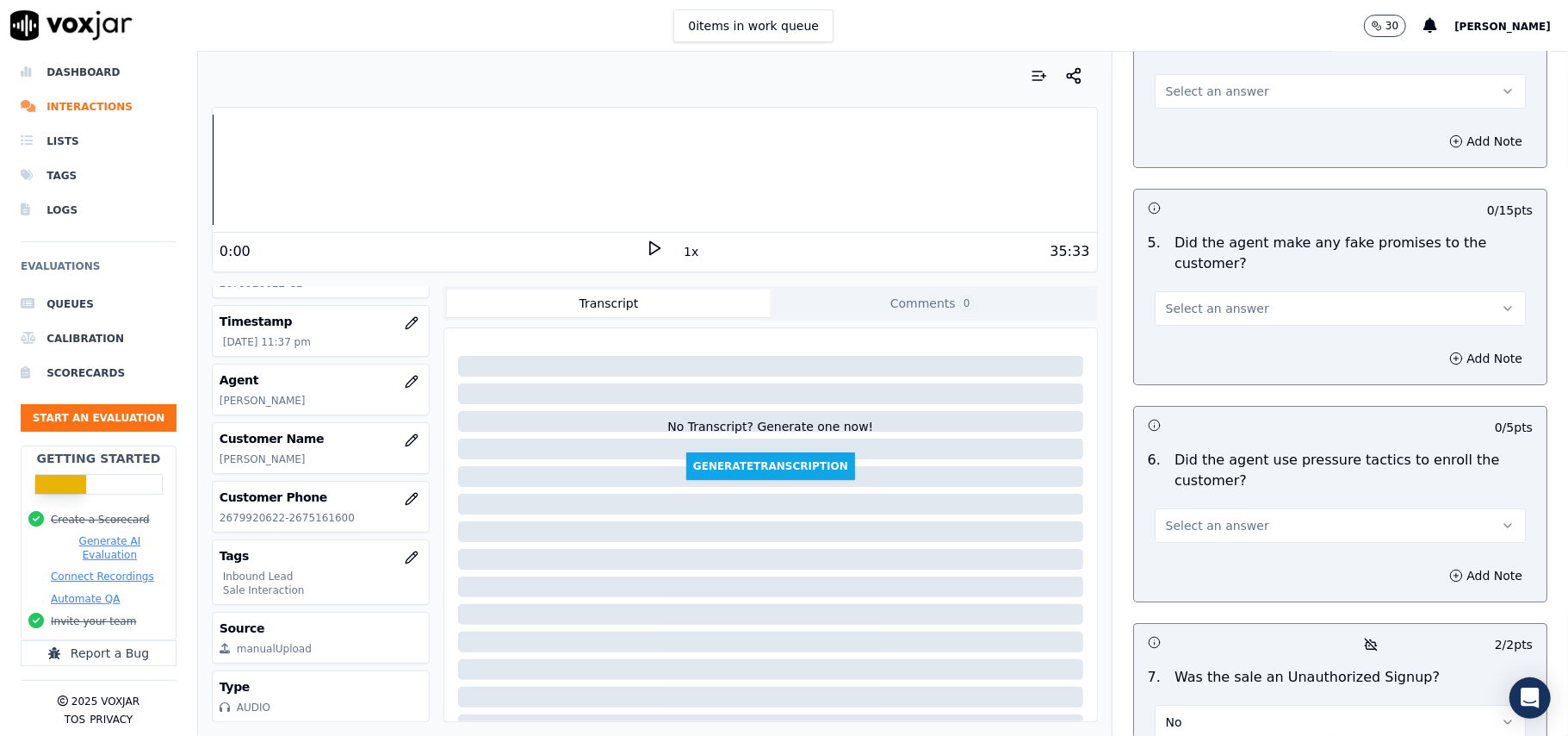
click at [1222, 517] on span "Select an answer" at bounding box center [1218, 526] width 103 height 18
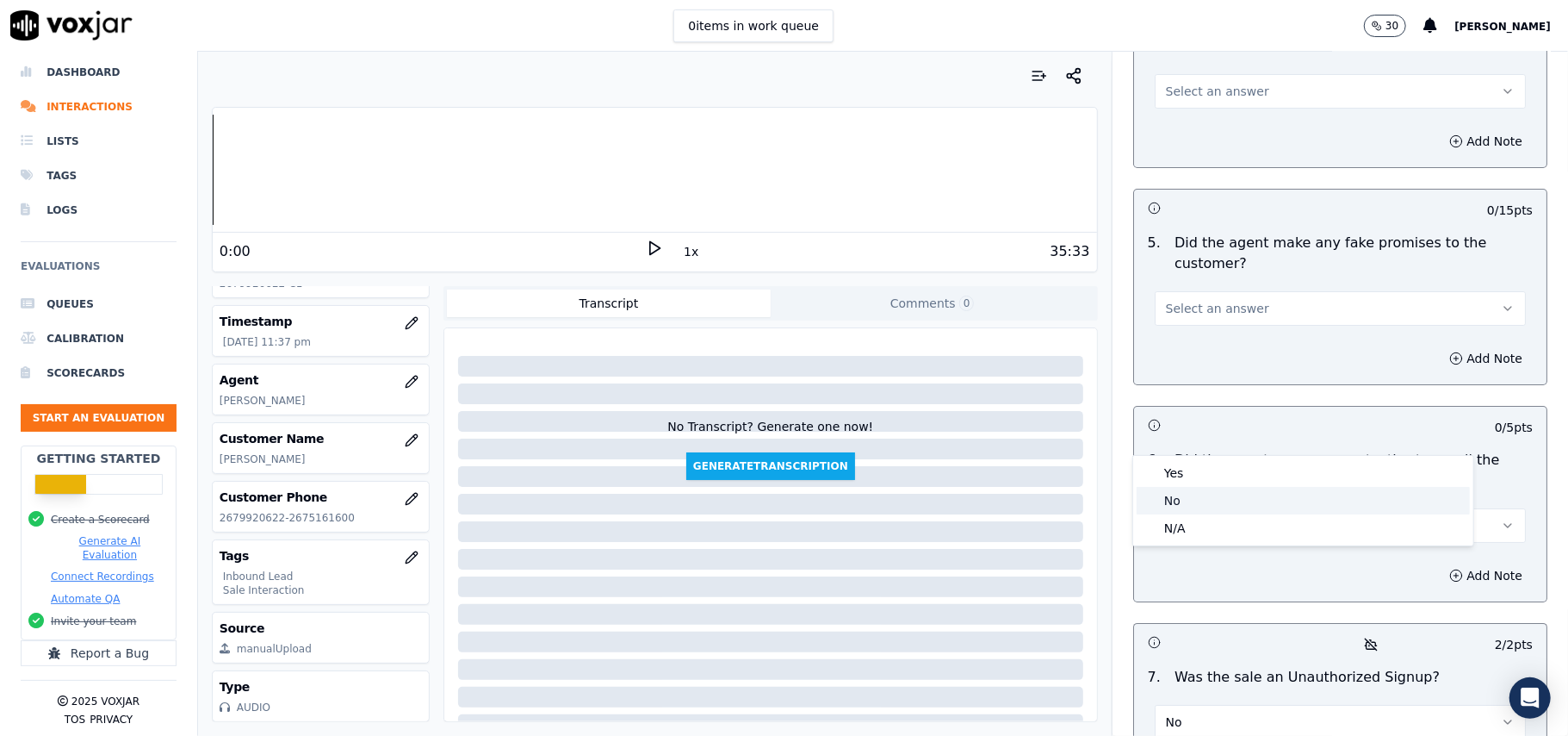
click at [1199, 500] on div "No" at bounding box center [1303, 500] width 333 height 27
click at [1213, 300] on span "Select an answer" at bounding box center [1218, 309] width 103 height 18
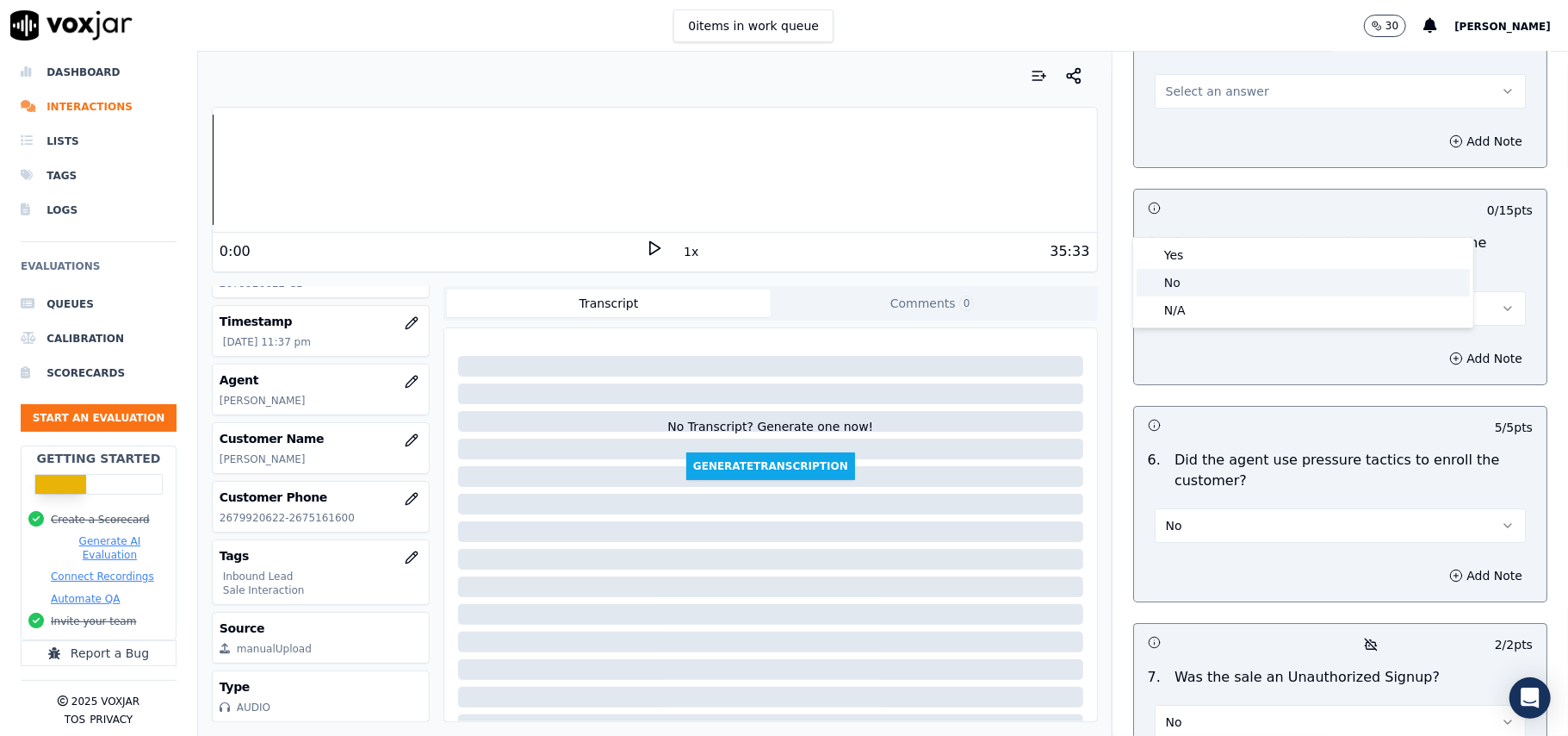
click at [1200, 284] on div "No" at bounding box center [1303, 282] width 333 height 27
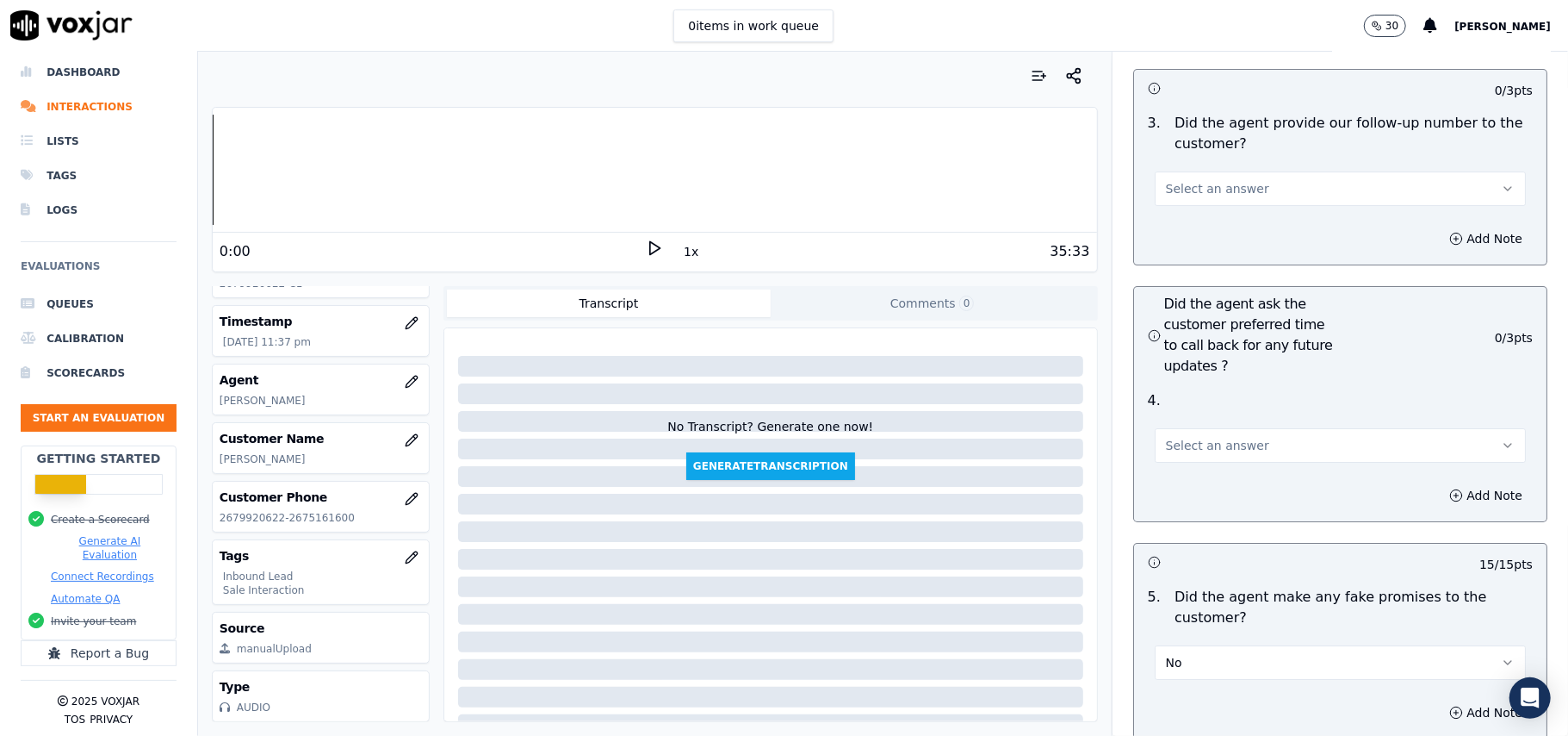
scroll to position [4018, 0]
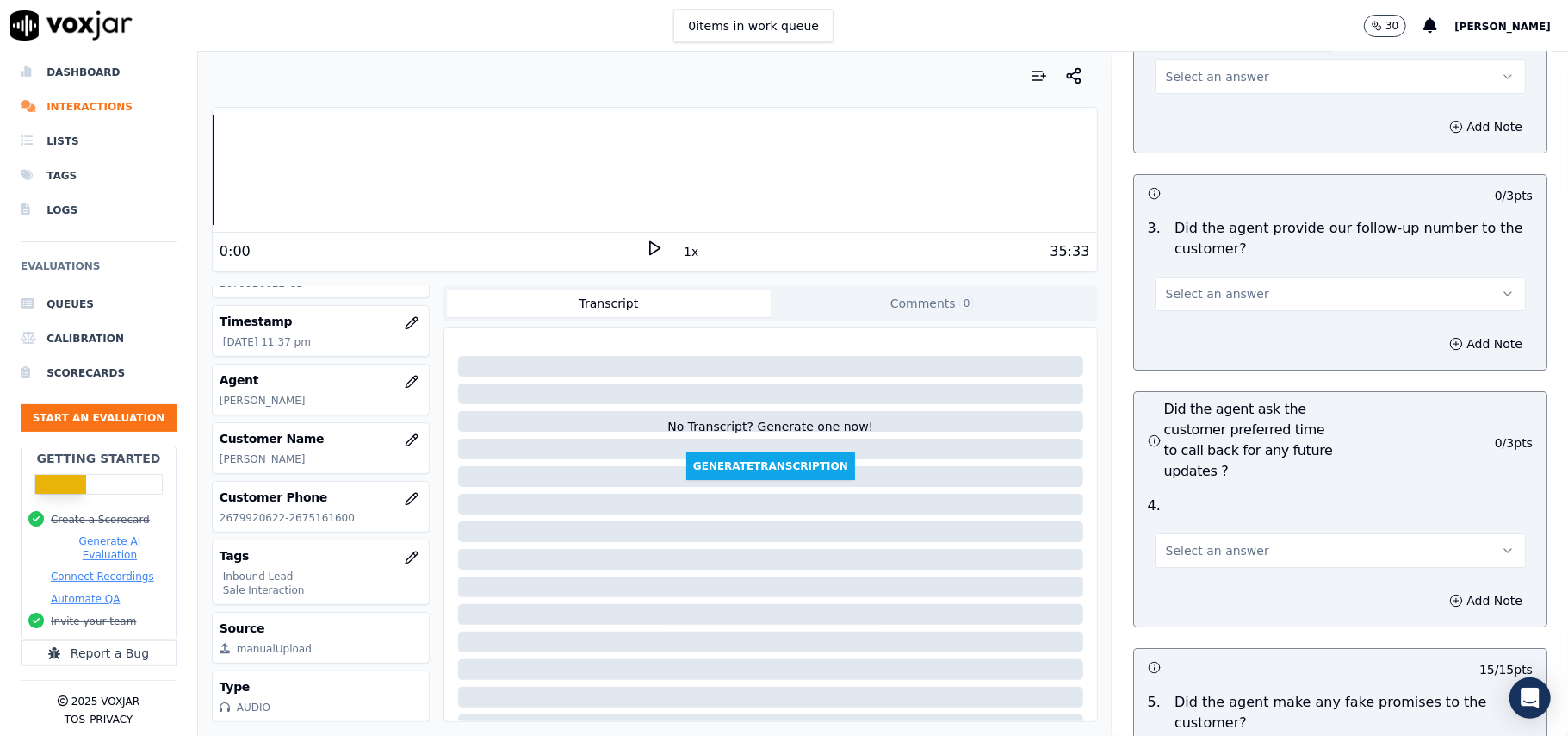
click at [1190, 542] on span "Select an answer" at bounding box center [1218, 551] width 103 height 18
click at [1183, 488] on div "Yes" at bounding box center [1303, 497] width 333 height 27
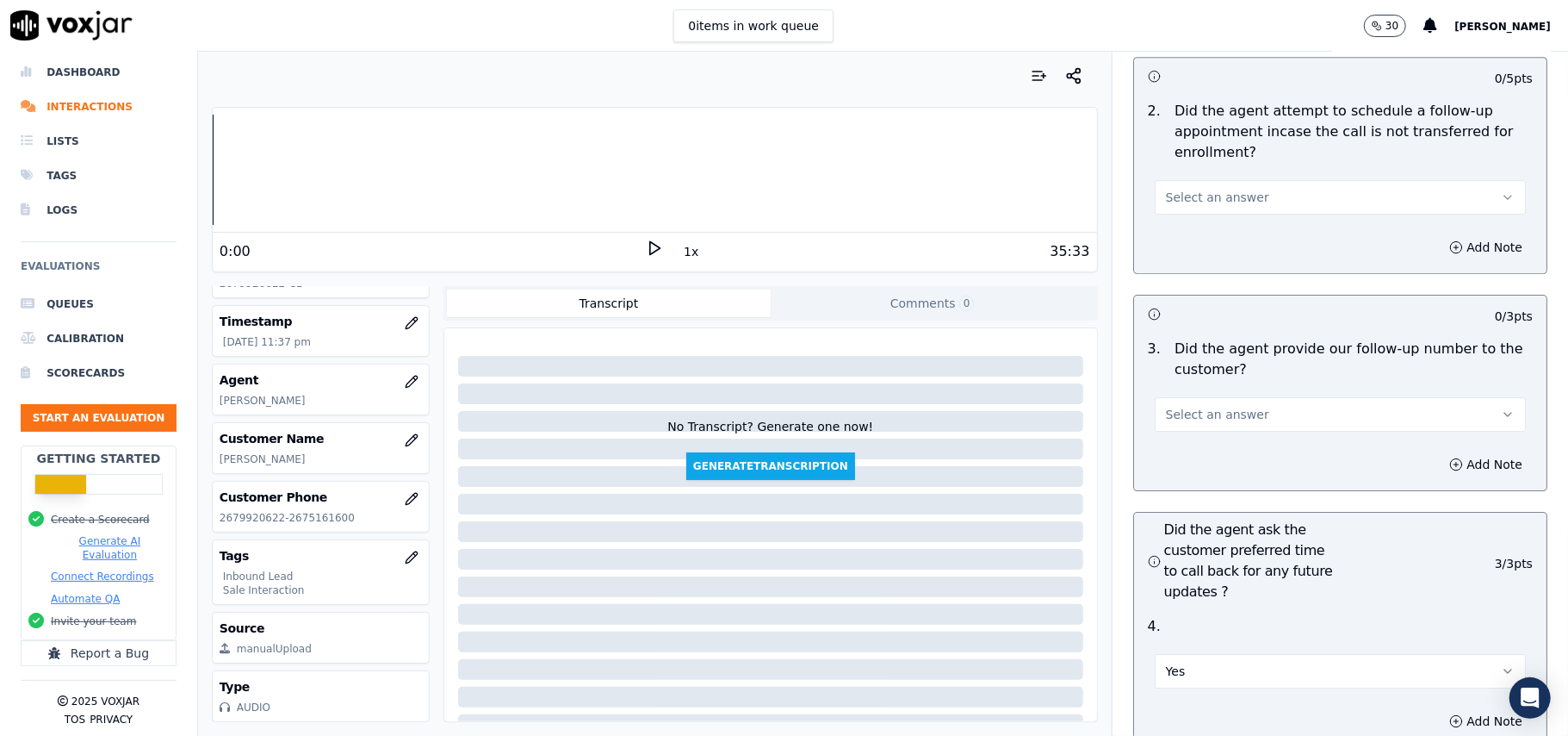
scroll to position [3787, 0]
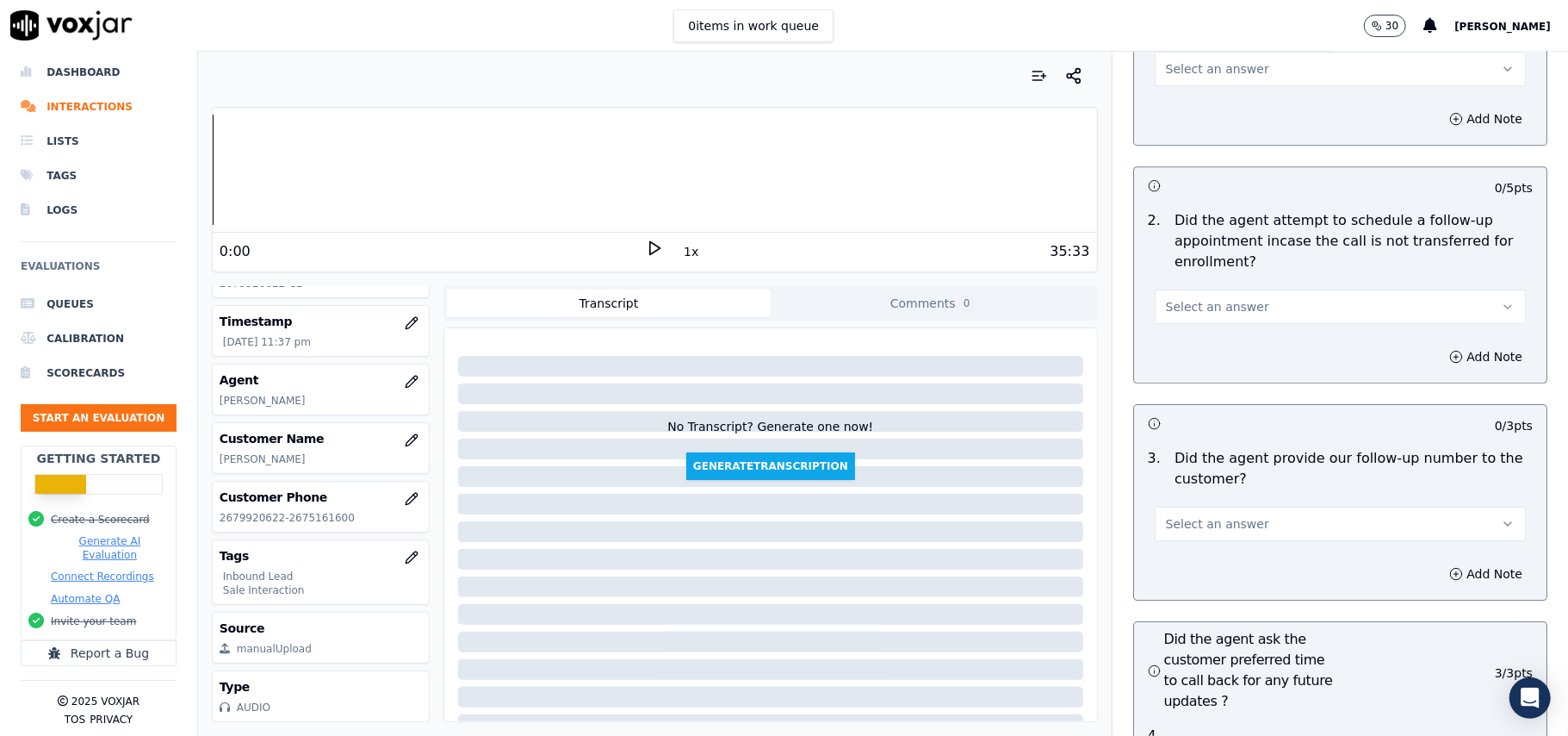
click at [1221, 515] on span "Select an answer" at bounding box center [1218, 524] width 103 height 18
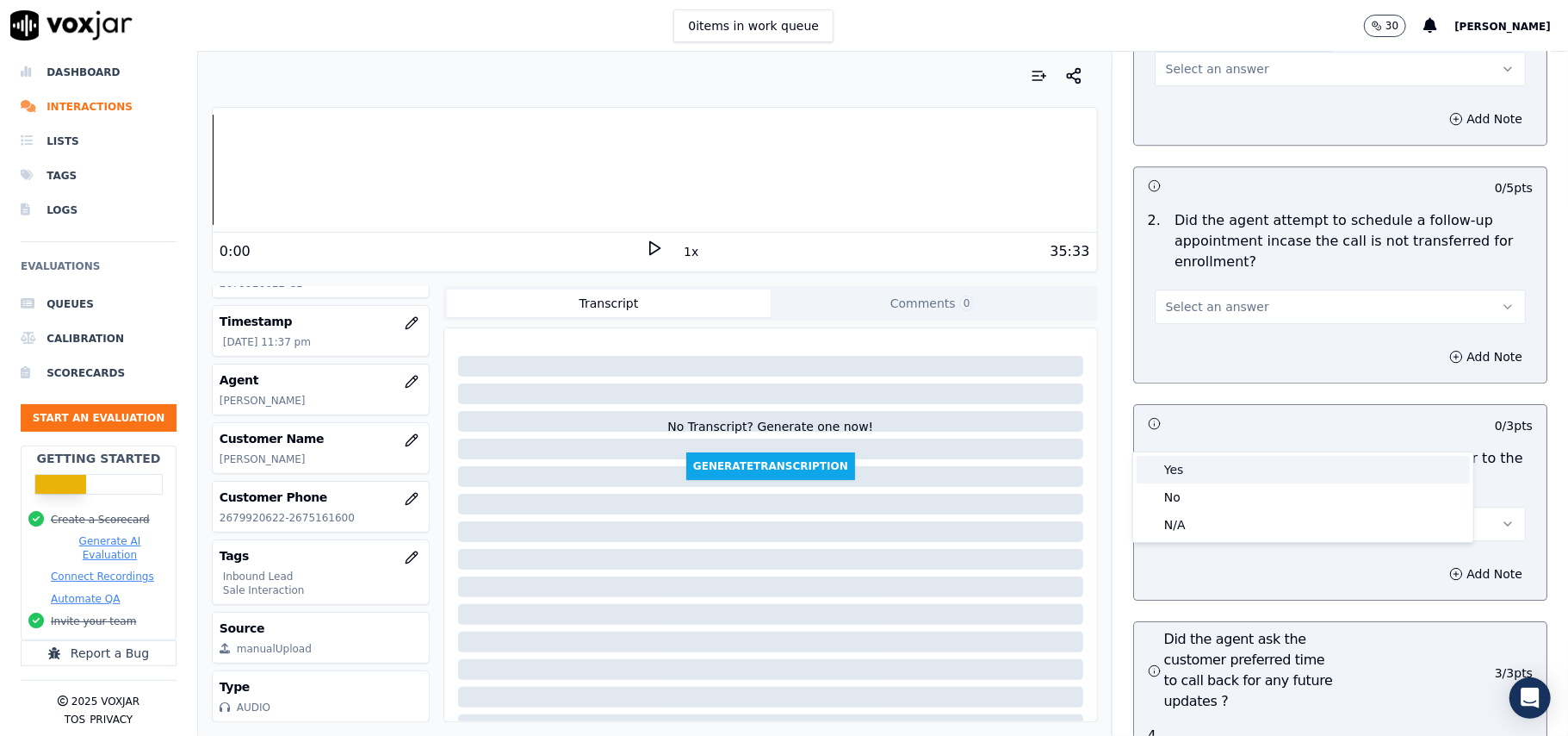
click at [1189, 461] on div "Yes" at bounding box center [1303, 469] width 333 height 27
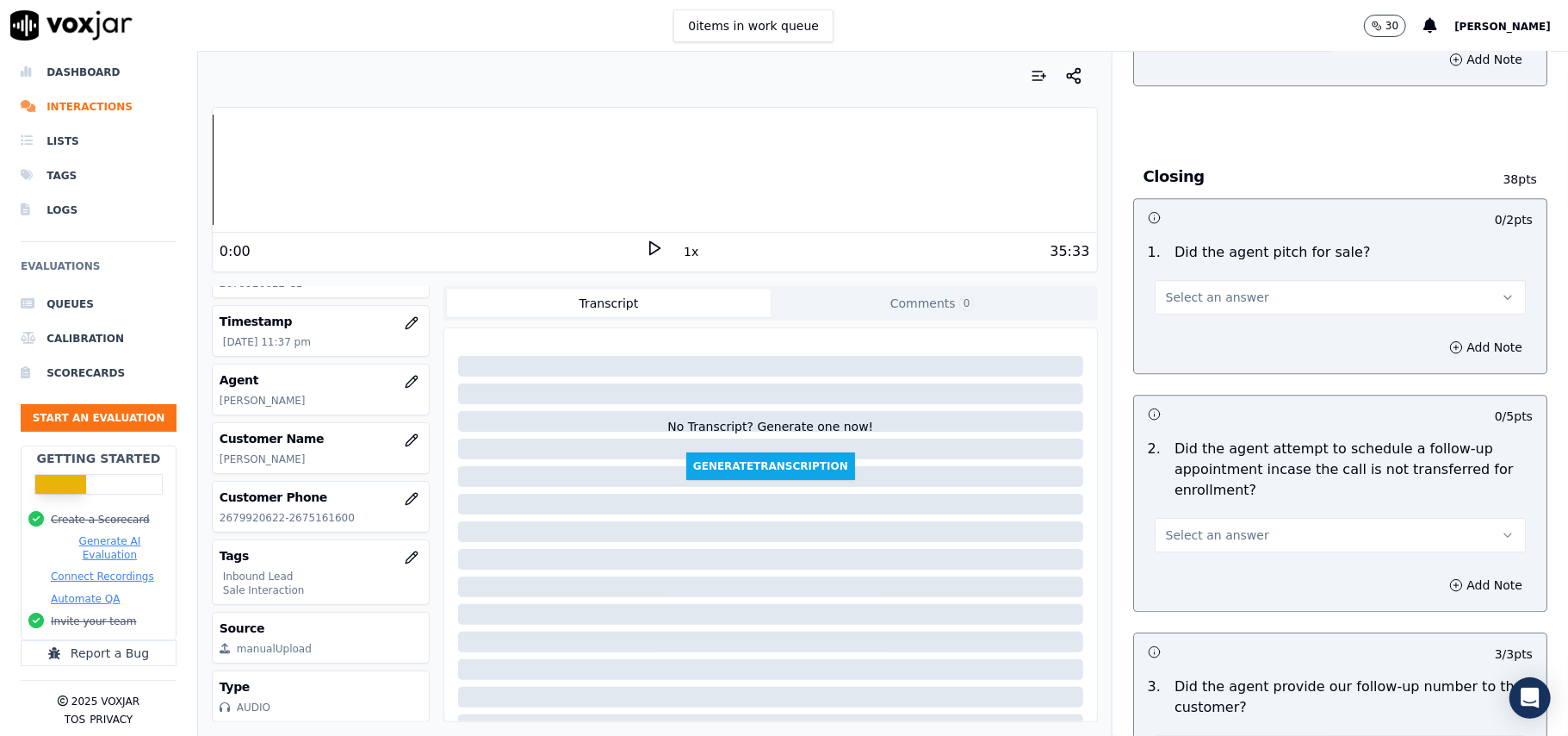
scroll to position [3557, 0]
click at [1204, 528] on span "Select an answer" at bounding box center [1218, 536] width 103 height 18
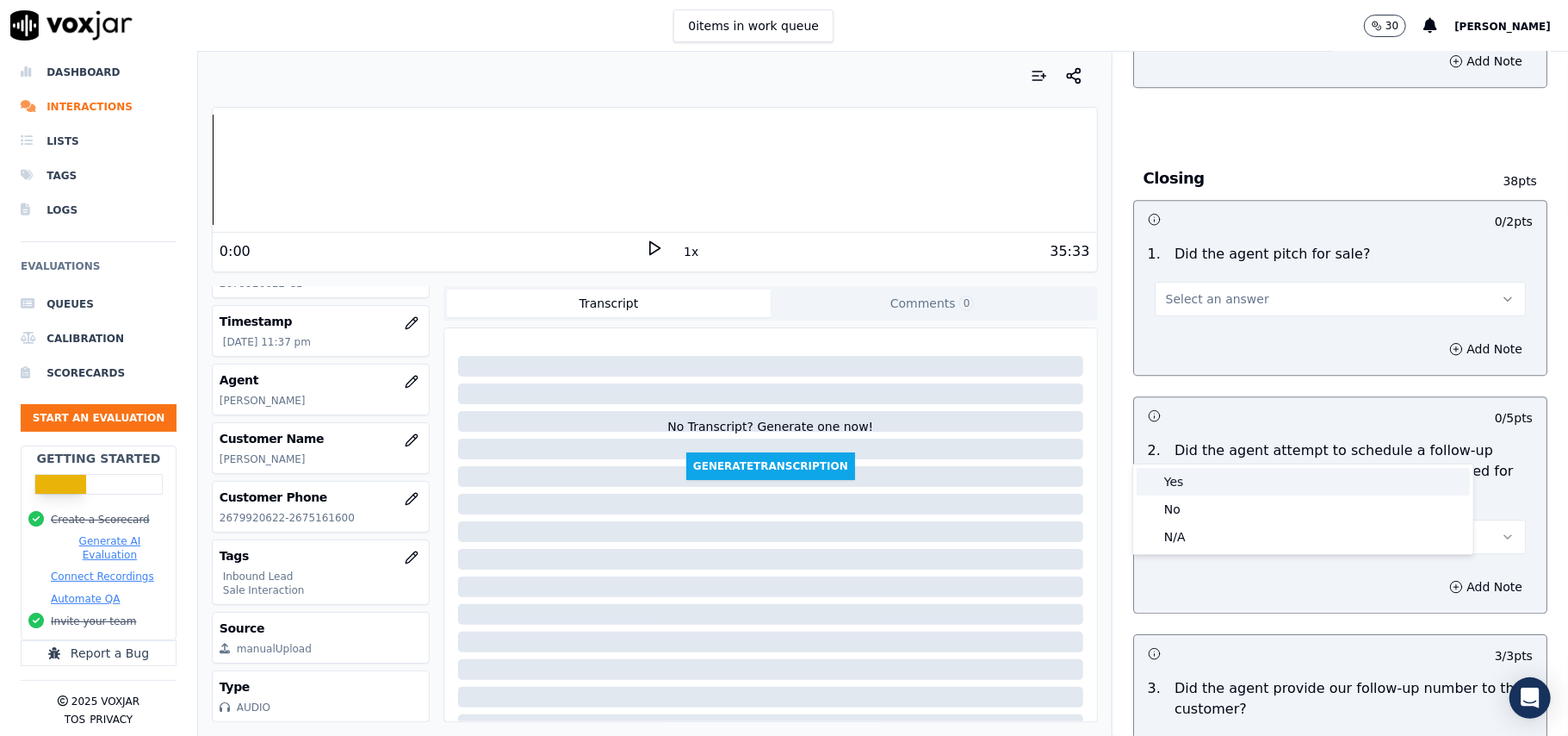
click at [1189, 477] on div "Yes" at bounding box center [1303, 481] width 333 height 27
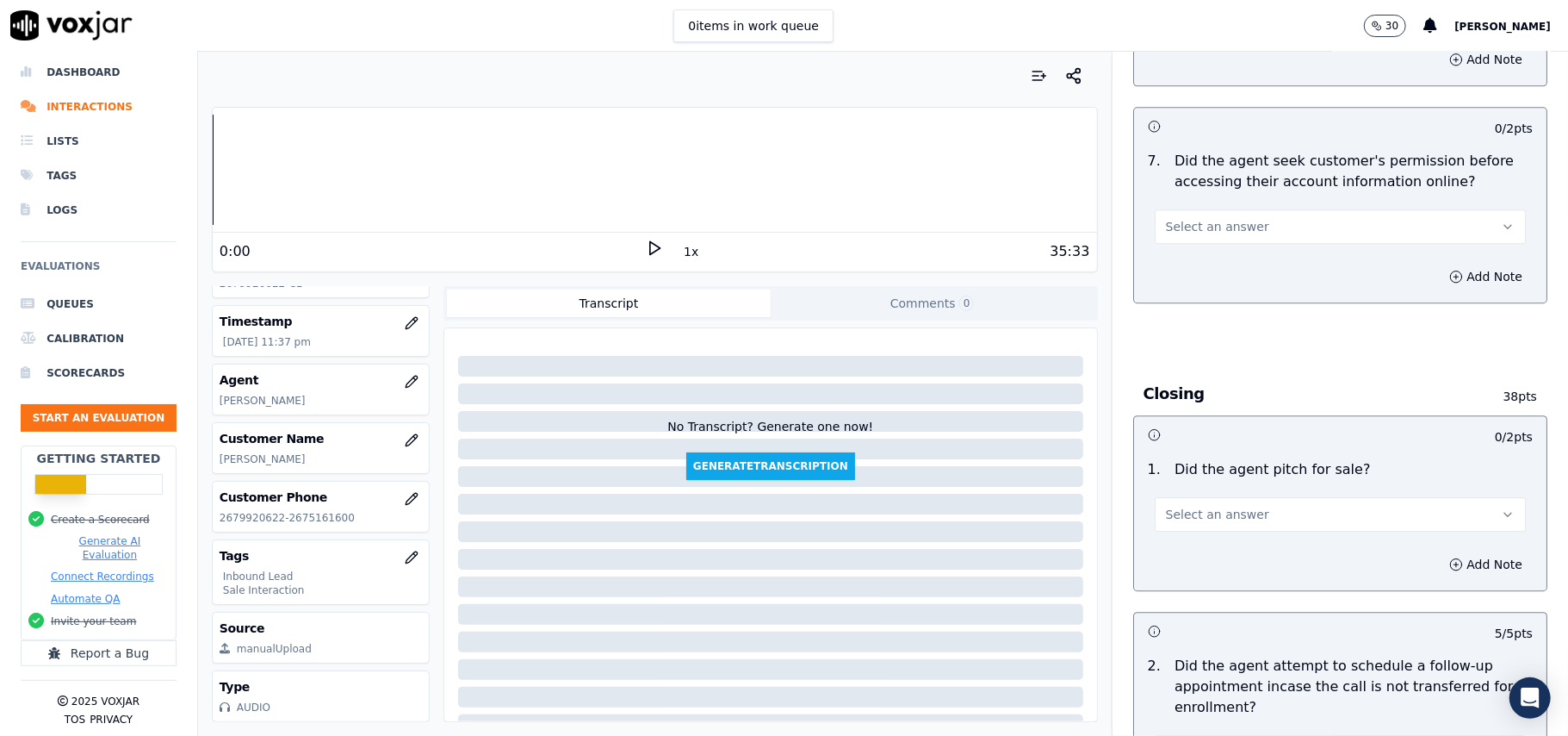
scroll to position [3329, 0]
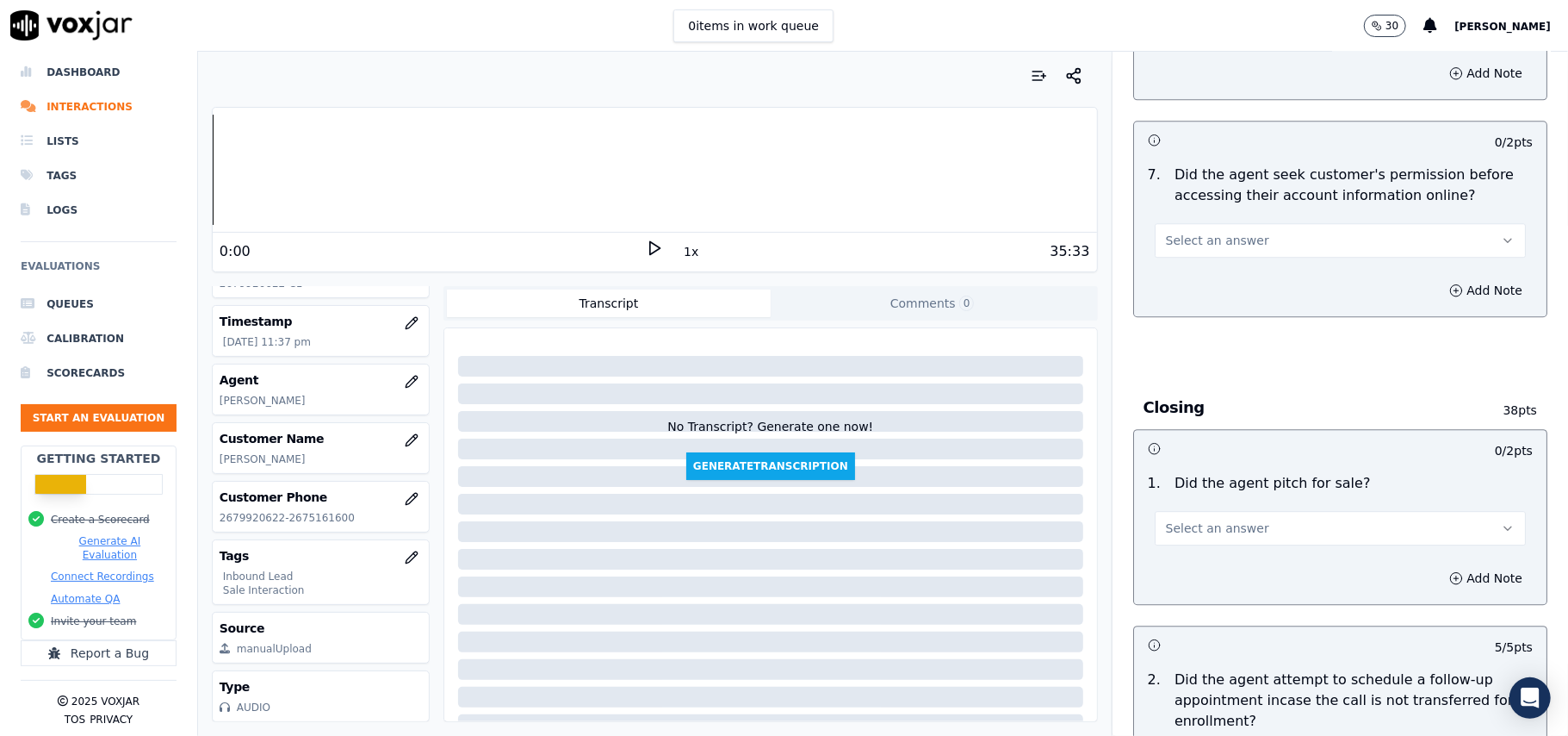
click at [1197, 520] on span "Select an answer" at bounding box center [1218, 529] width 103 height 18
click at [1195, 462] on div "Yes" at bounding box center [1303, 473] width 333 height 27
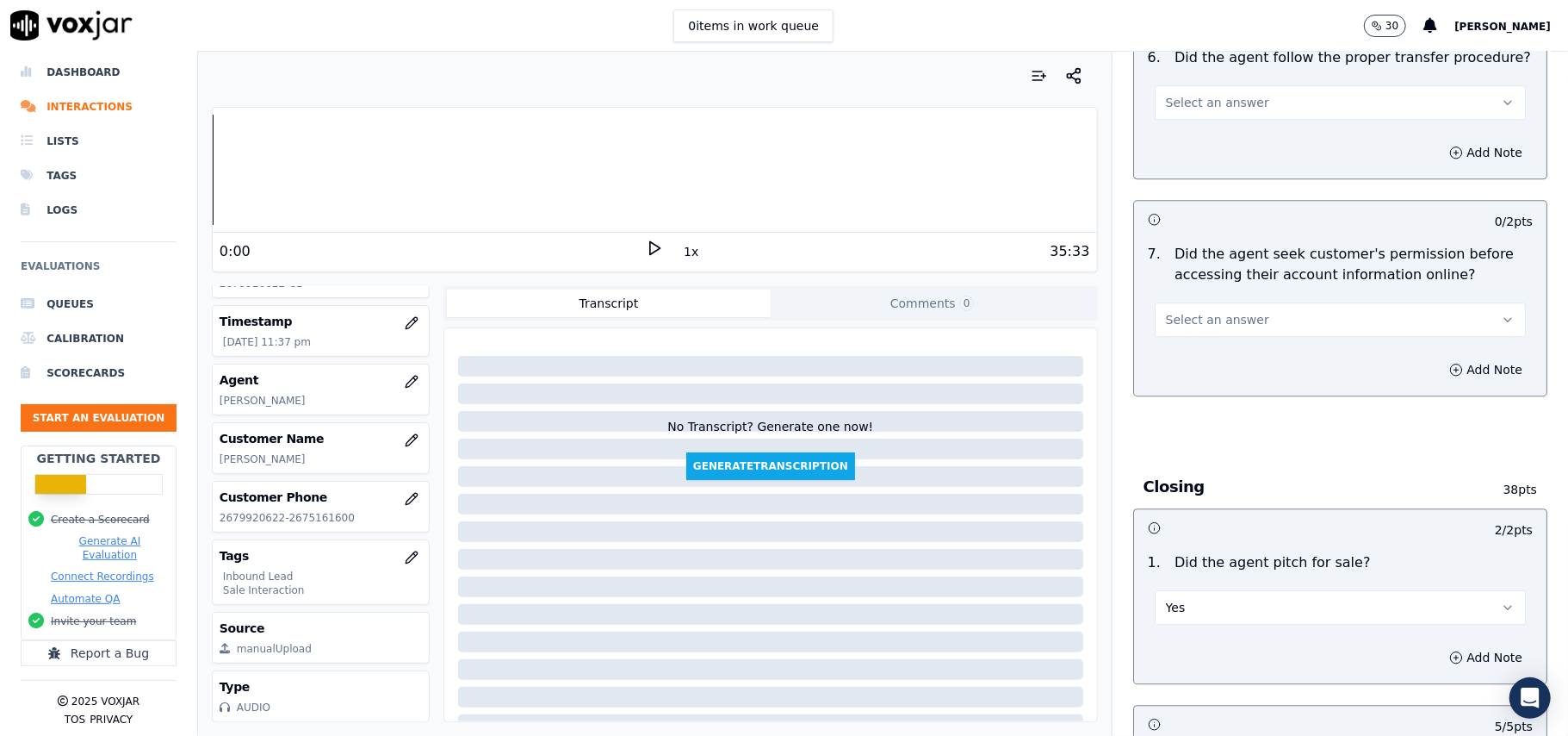
scroll to position [3213, 0]
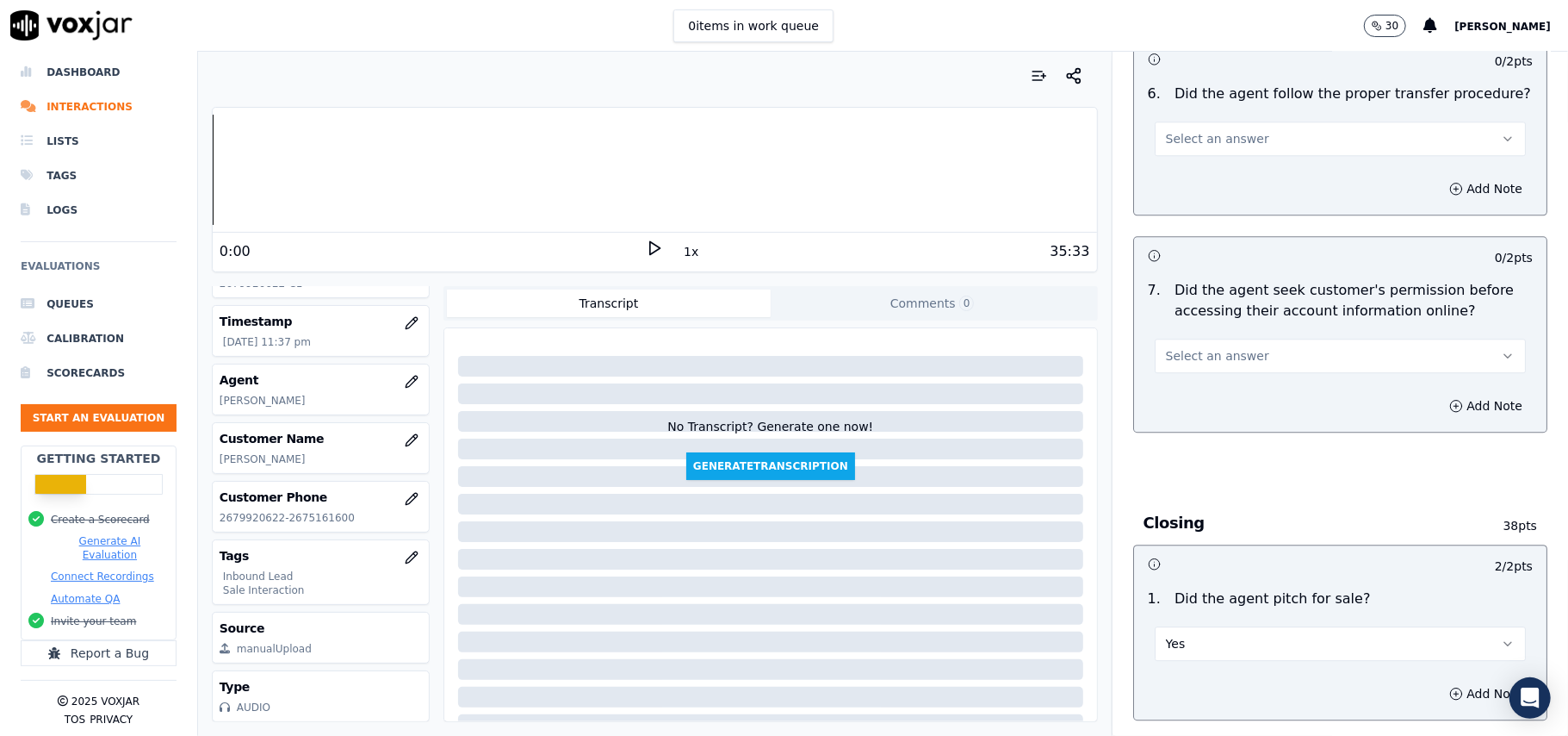
click at [1252, 339] on button "Select an answer" at bounding box center [1339, 355] width 371 height 34
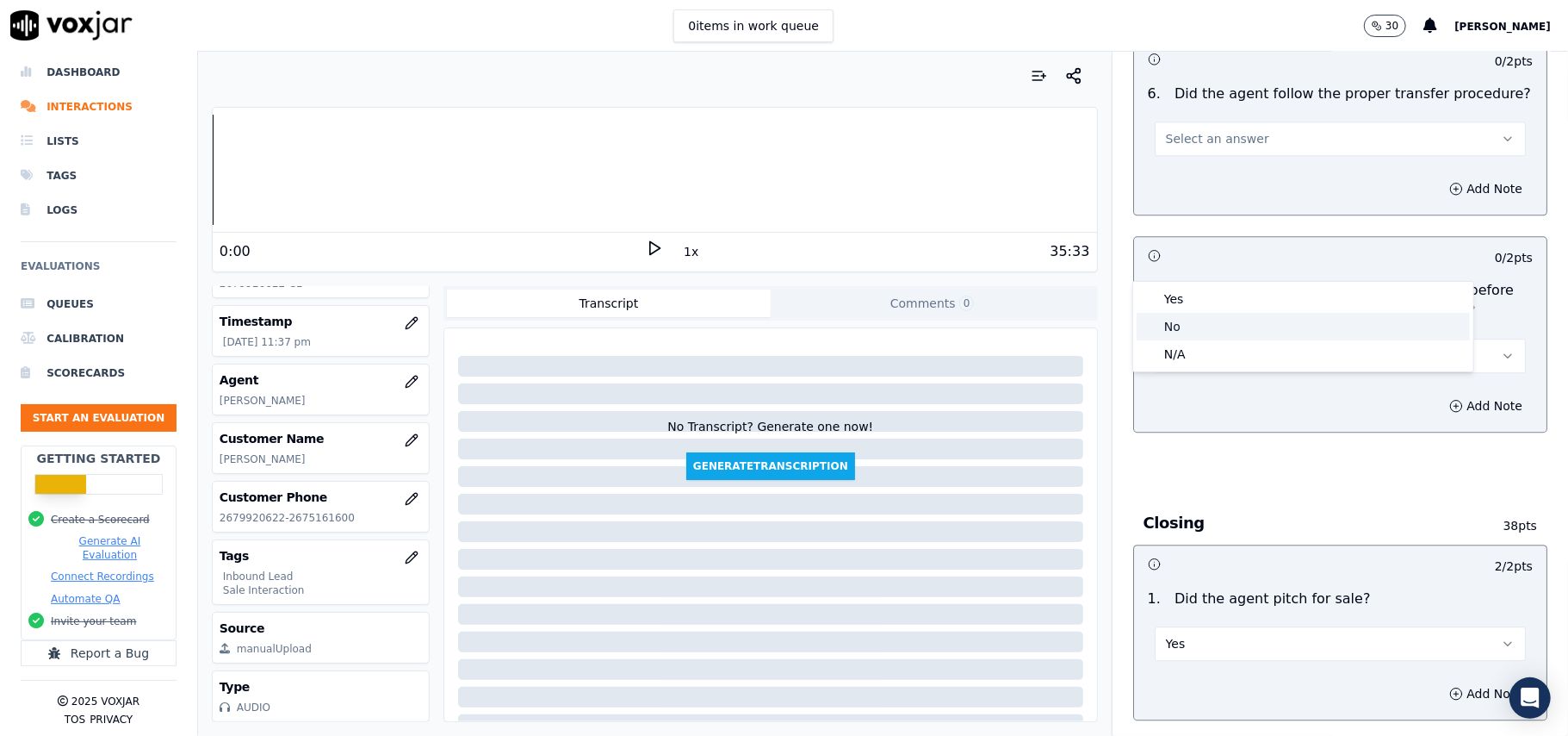
click at [1233, 314] on div "No" at bounding box center [1303, 326] width 333 height 27
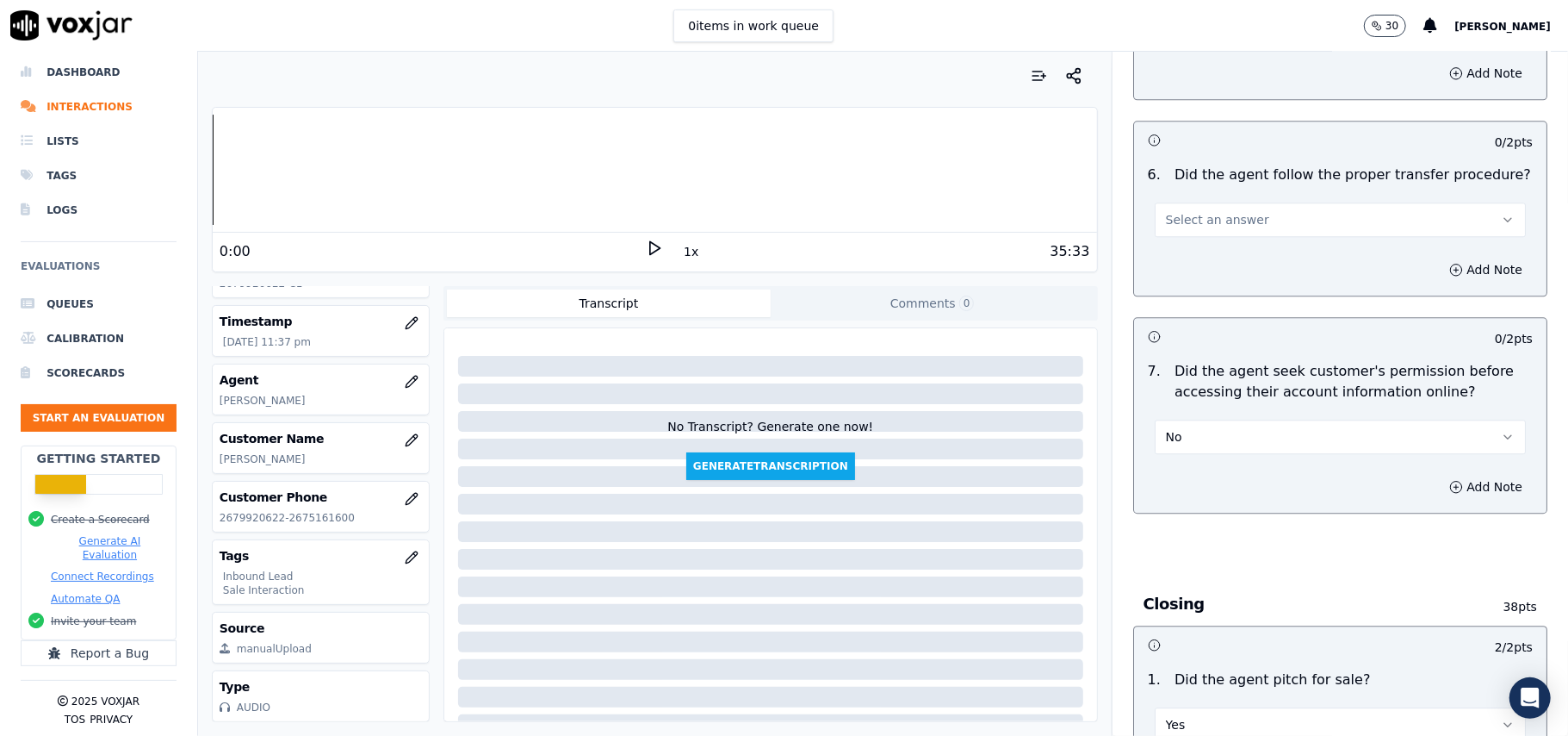
scroll to position [2984, 0]
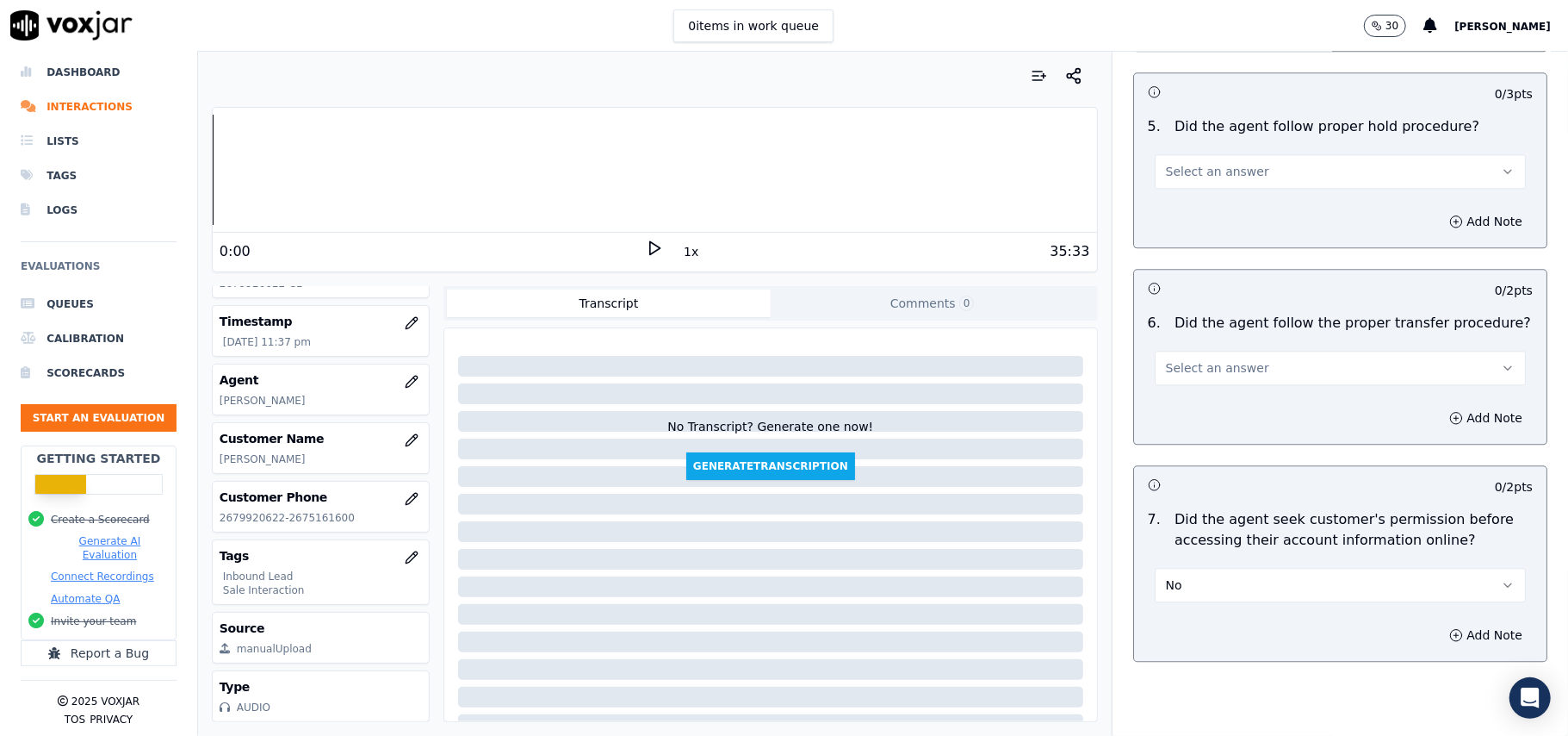
click at [1200, 568] on button "No" at bounding box center [1339, 584] width 371 height 34
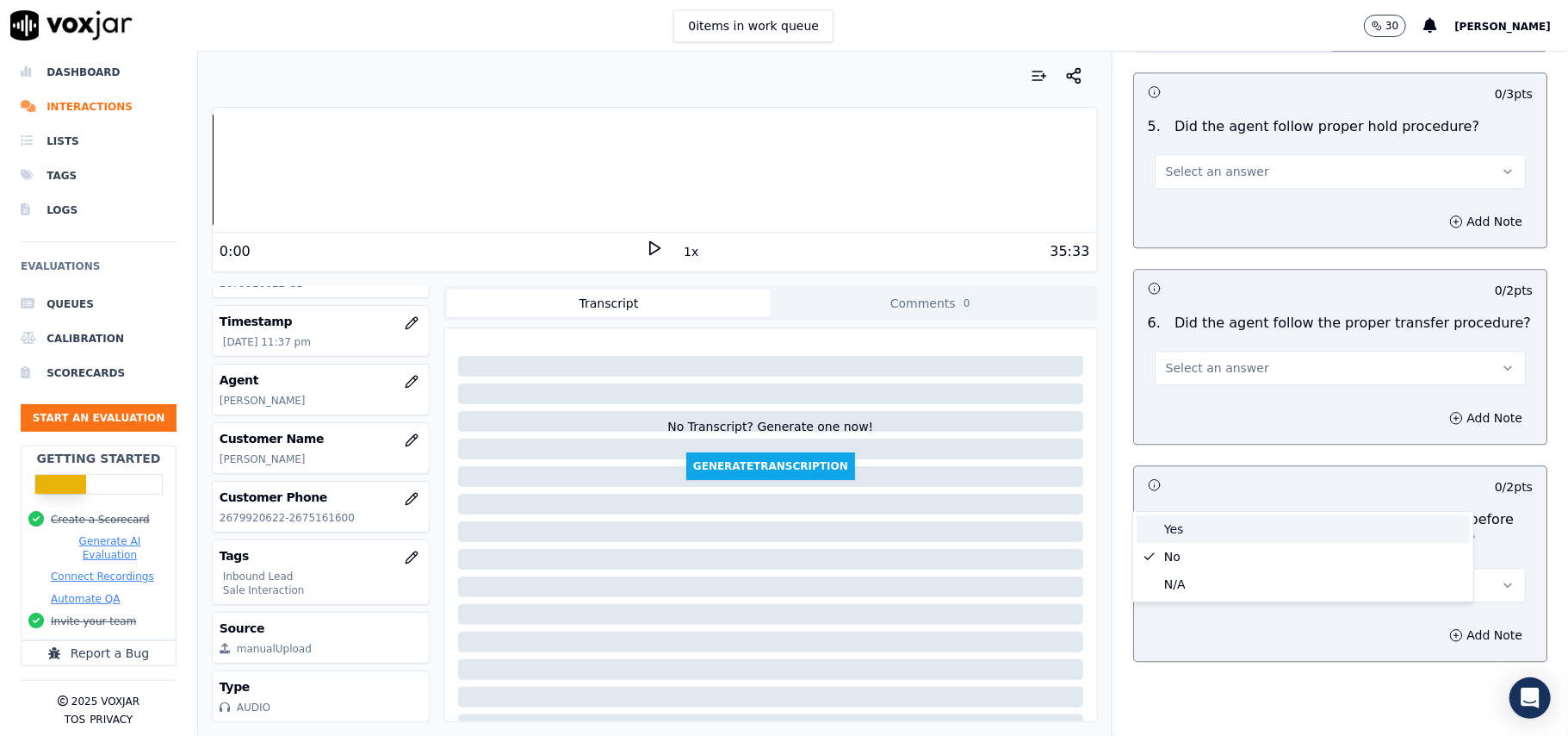
click at [1190, 517] on div "Yes" at bounding box center [1303, 529] width 333 height 27
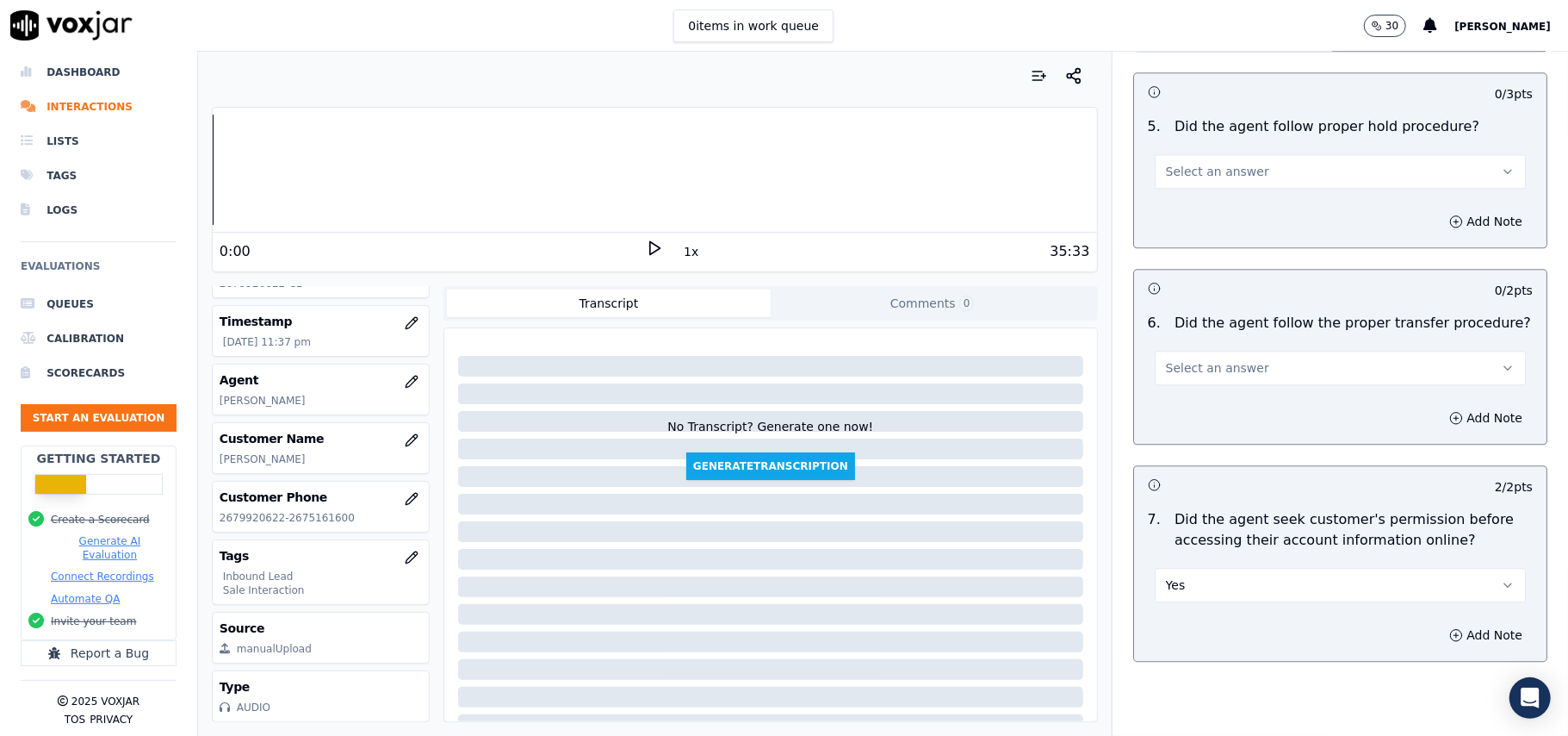
click at [1233, 350] on button "Select an answer" at bounding box center [1339, 367] width 371 height 34
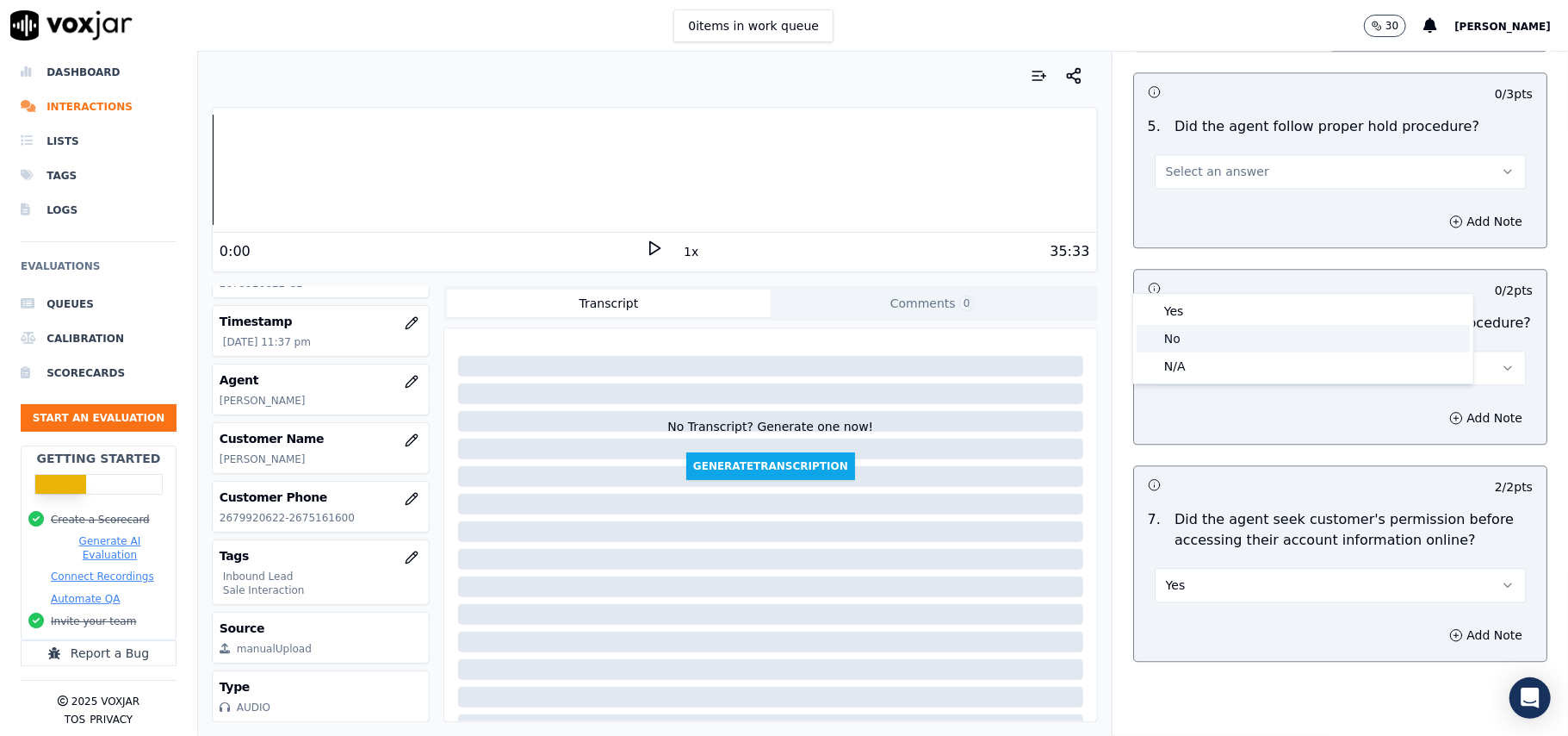
click at [1178, 329] on div "No" at bounding box center [1303, 339] width 333 height 27
click at [1182, 350] on button "No" at bounding box center [1339, 367] width 371 height 34
drag, startPoint x: 1179, startPoint y: 282, endPoint x: 1161, endPoint y: 314, distance: 36.7
click at [1161, 314] on div "Yes" at bounding box center [1303, 311] width 333 height 27
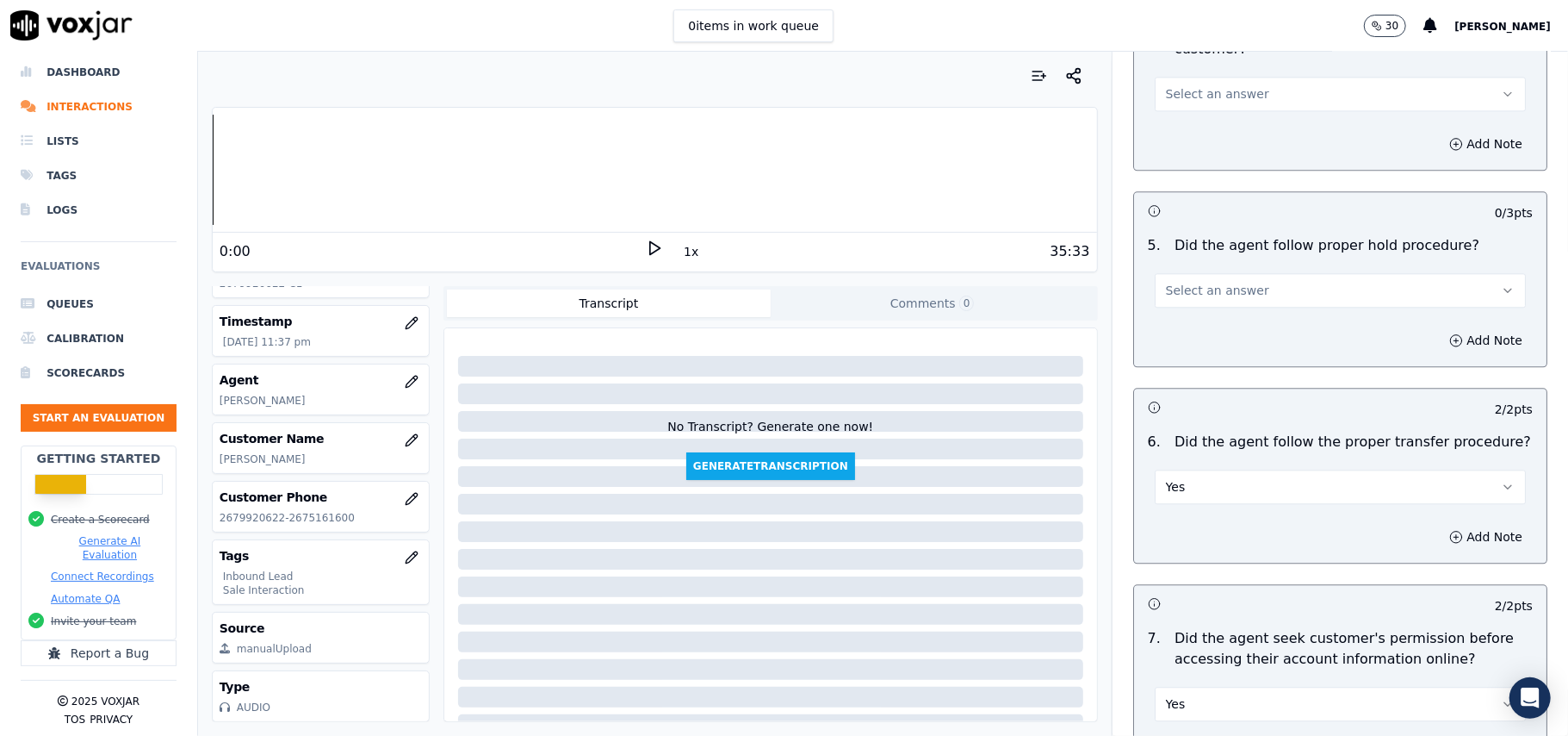
scroll to position [2754, 0]
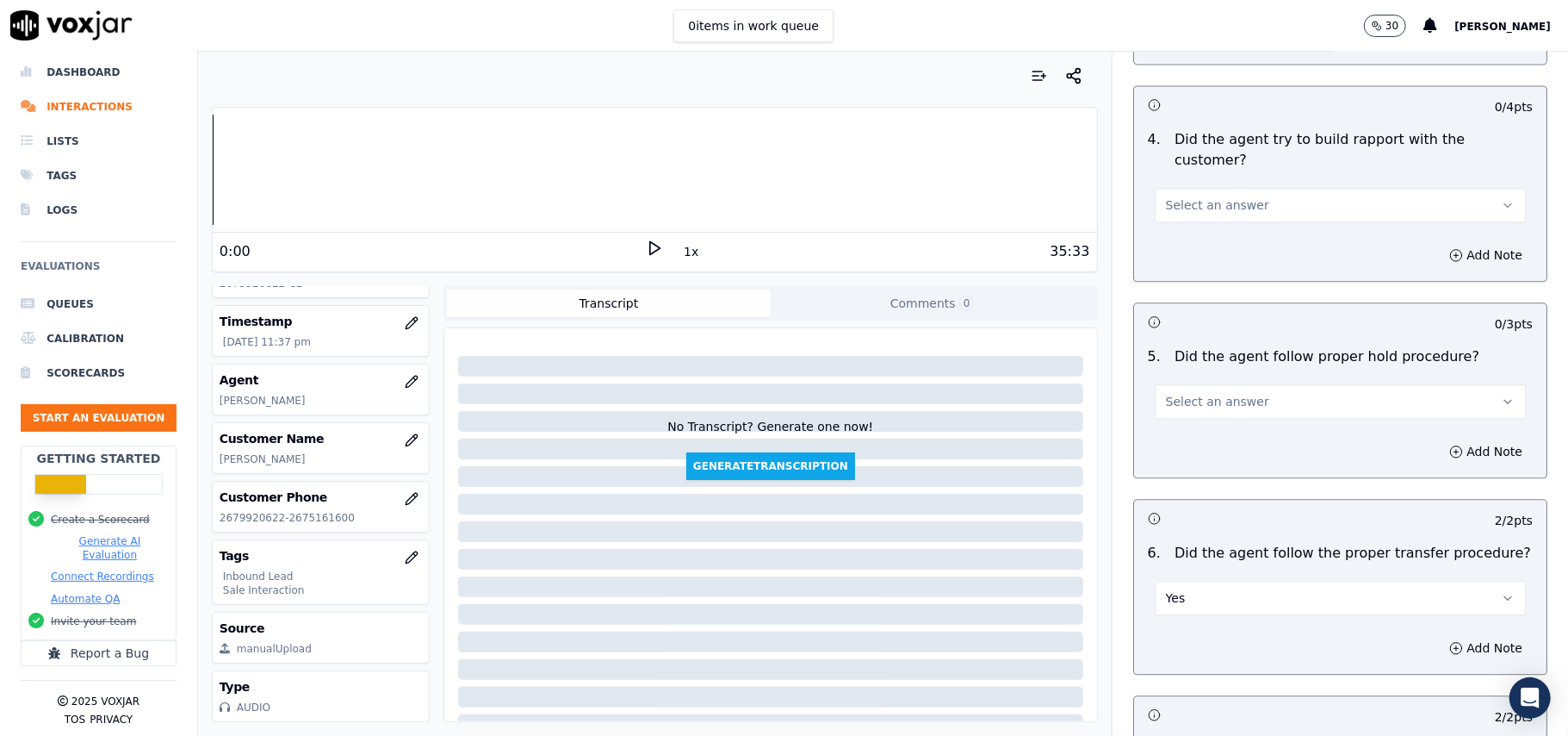
drag, startPoint x: 1193, startPoint y: 305, endPoint x: 1190, endPoint y: 320, distance: 15.3
click at [1195, 392] on span "Select an answer" at bounding box center [1218, 401] width 103 height 18
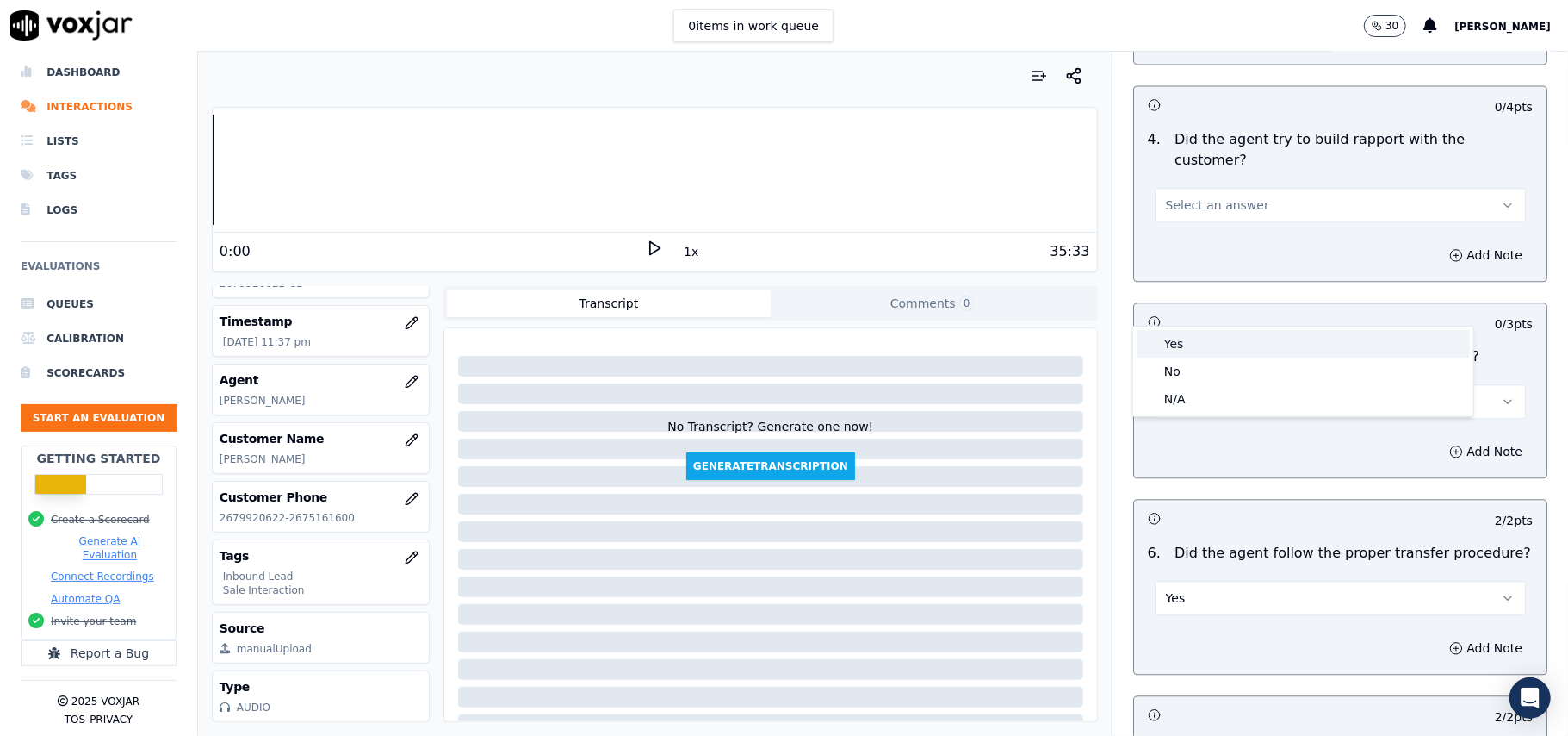
click at [1184, 335] on div "Yes" at bounding box center [1303, 344] width 333 height 27
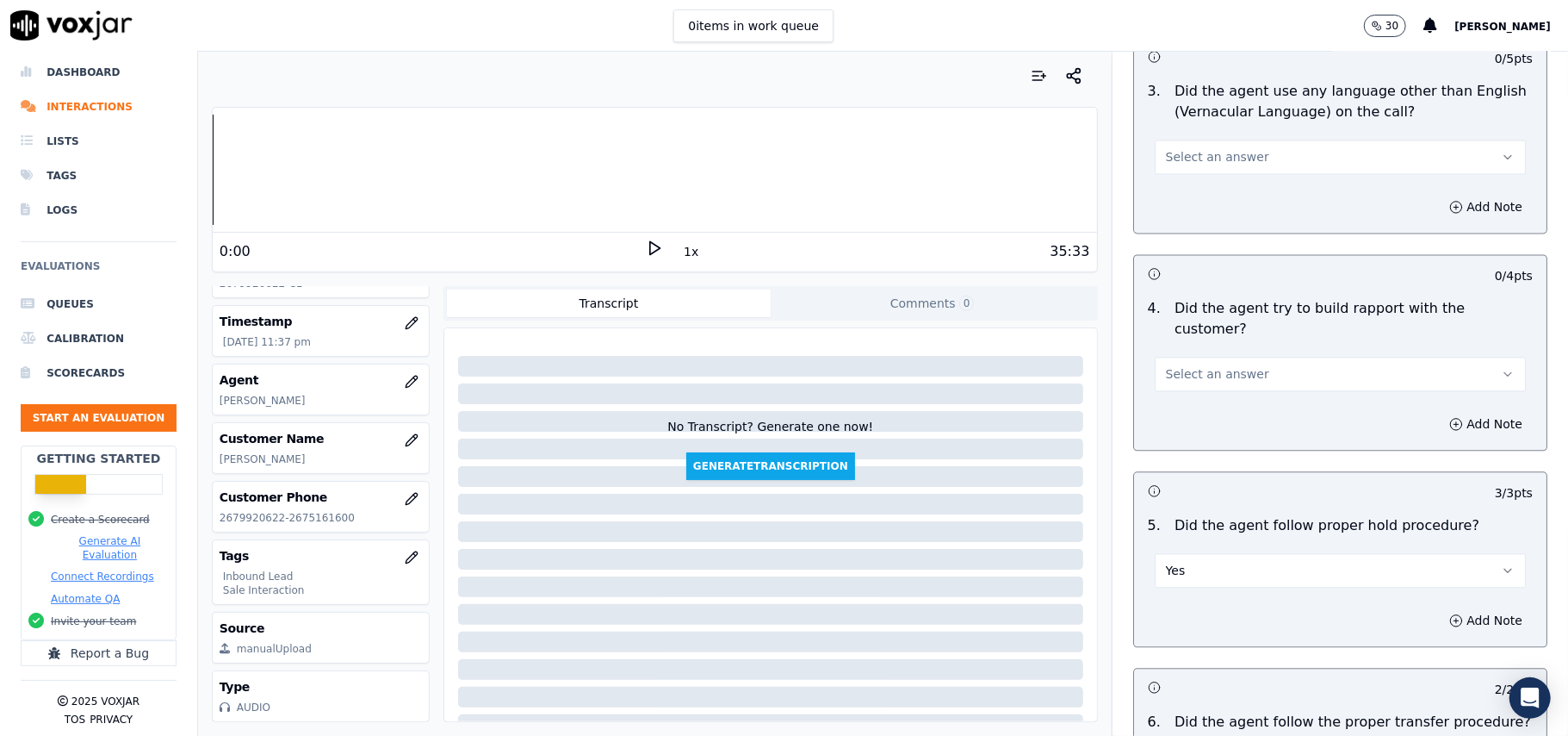
scroll to position [2410, 0]
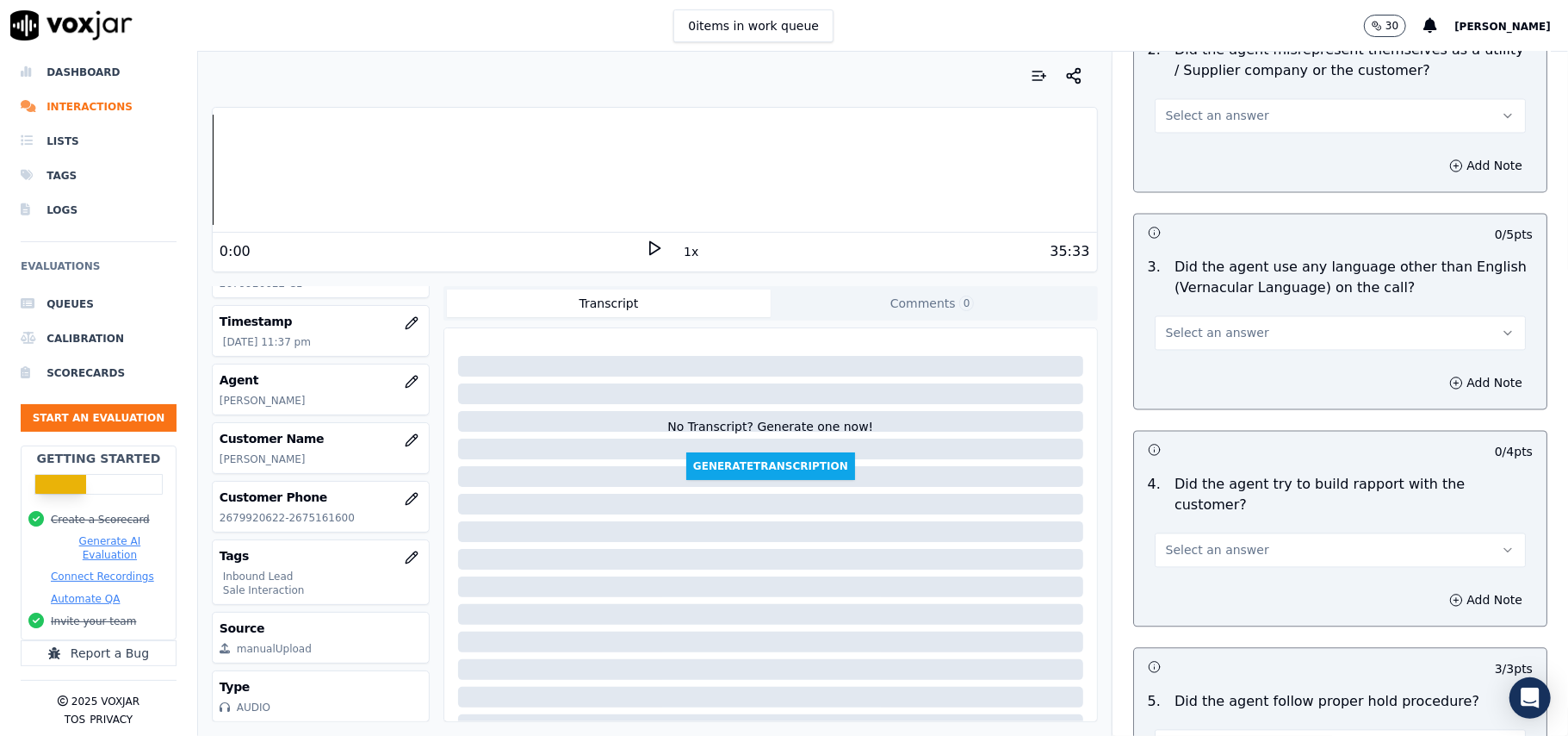
click at [1204, 541] on span "Select an answer" at bounding box center [1218, 550] width 103 height 18
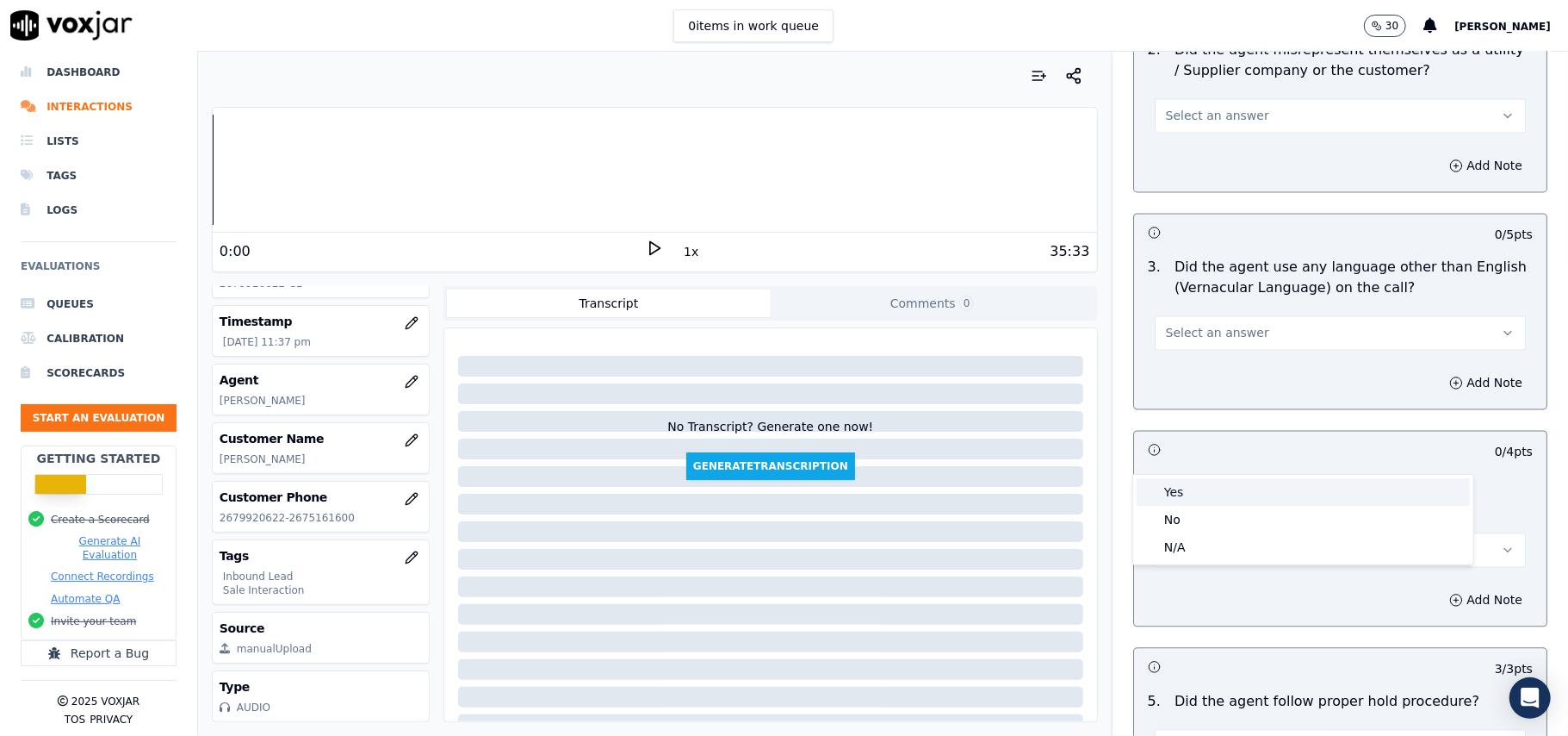
click at [1175, 488] on div "Yes" at bounding box center [1303, 492] width 333 height 27
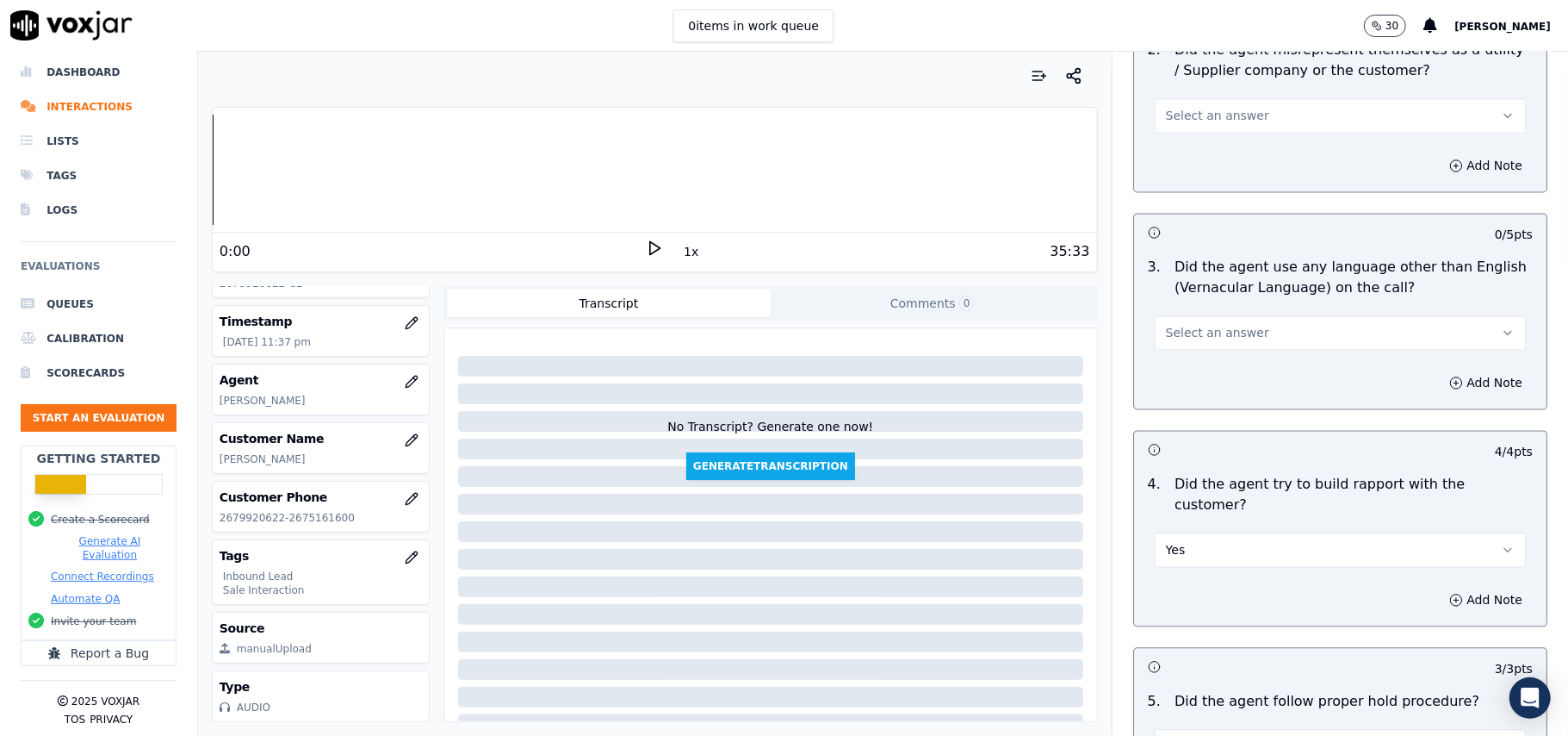
click at [1179, 315] on button "Select an answer" at bounding box center [1339, 332] width 371 height 34
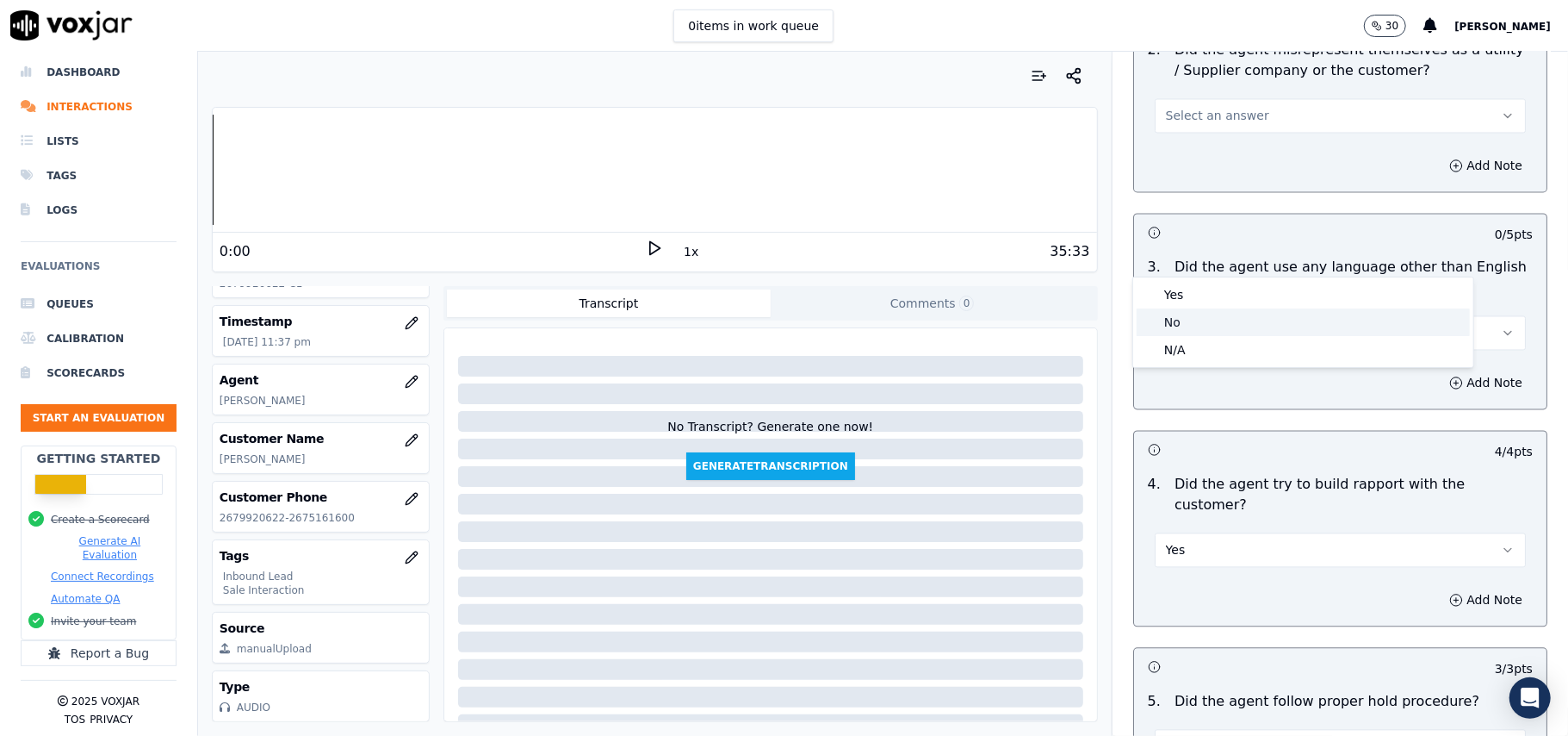
click at [1152, 334] on div "No" at bounding box center [1303, 322] width 333 height 27
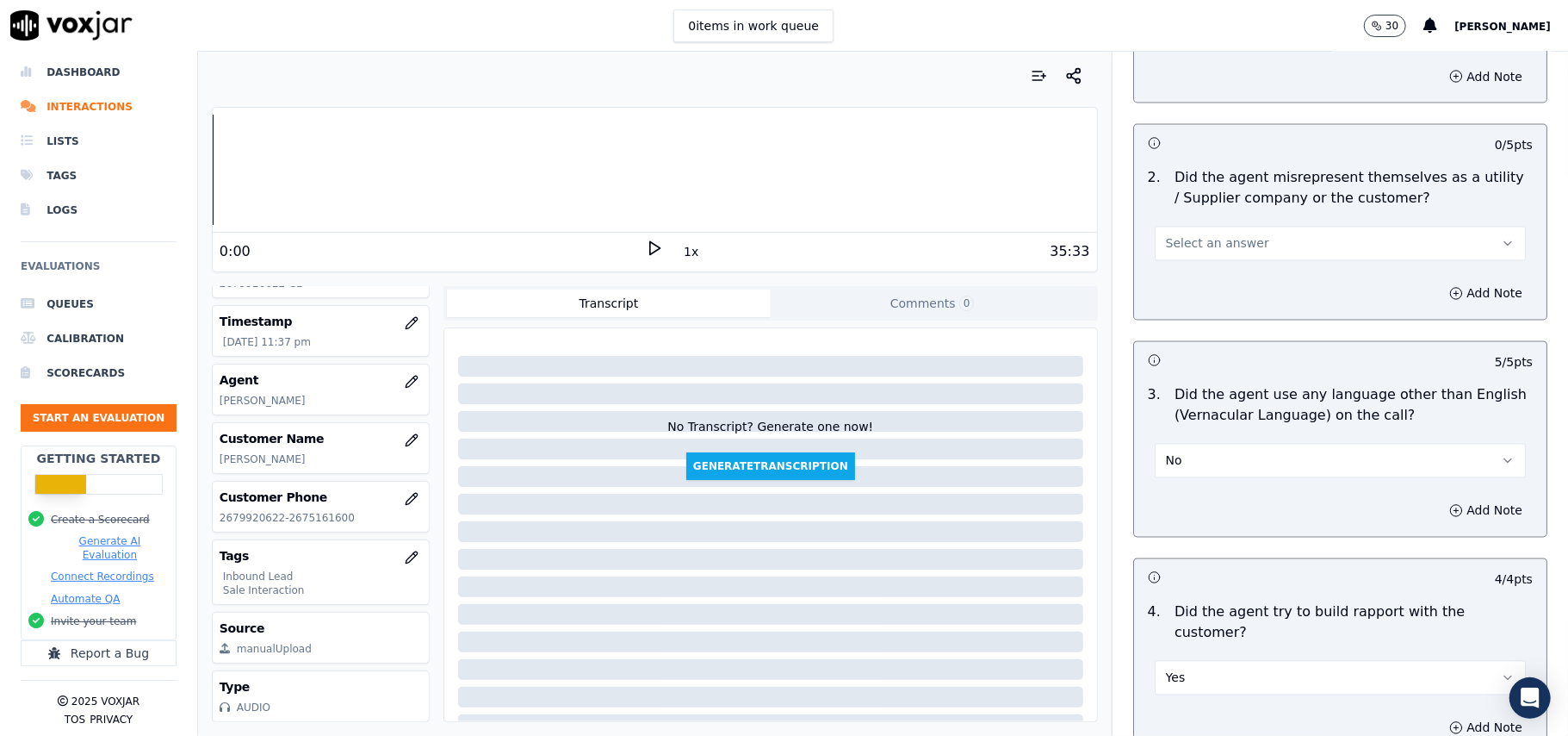
scroll to position [2065, 0]
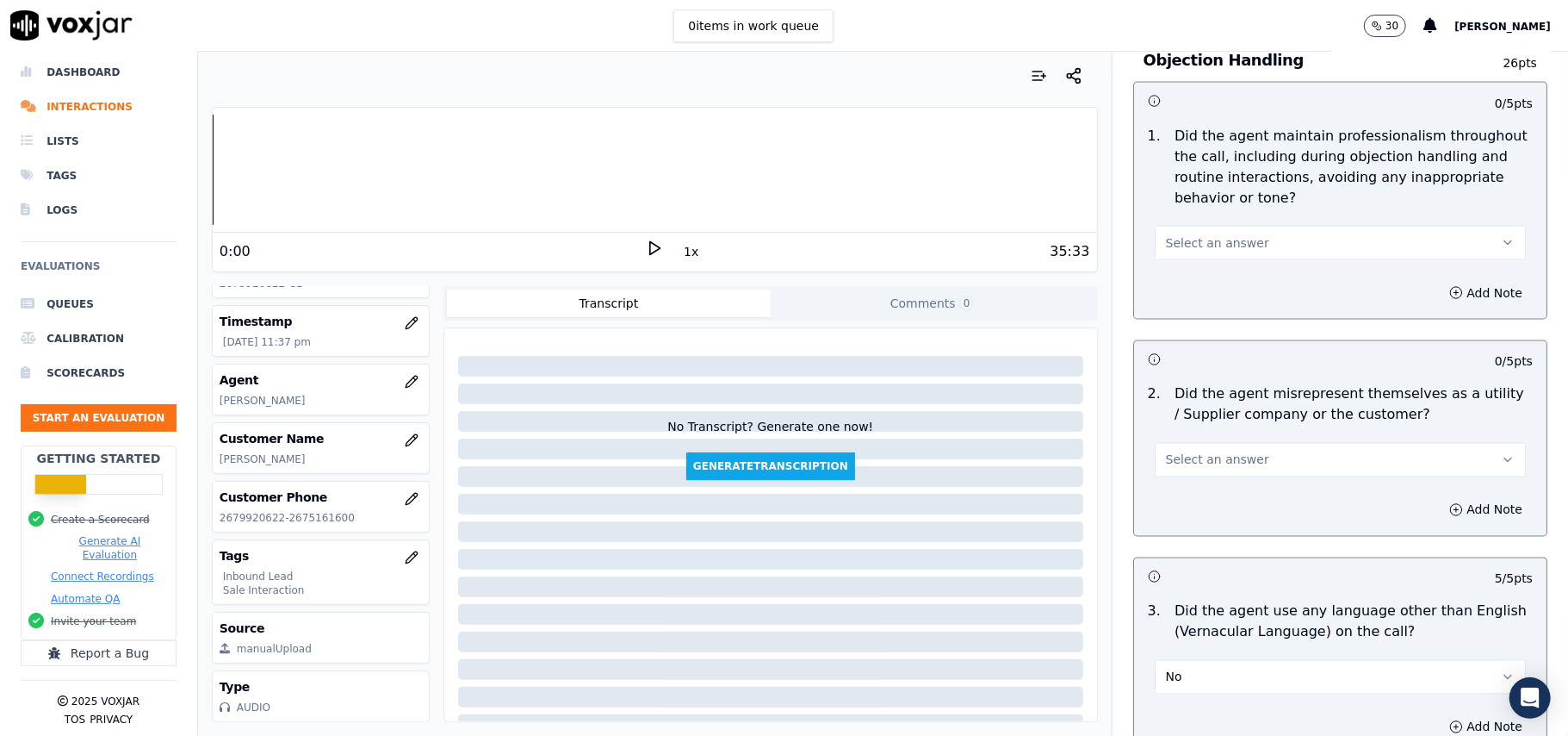
drag, startPoint x: 1190, startPoint y: 376, endPoint x: 1185, endPoint y: 394, distance: 18.7
click at [1190, 452] on span "Select an answer" at bounding box center [1218, 460] width 103 height 18
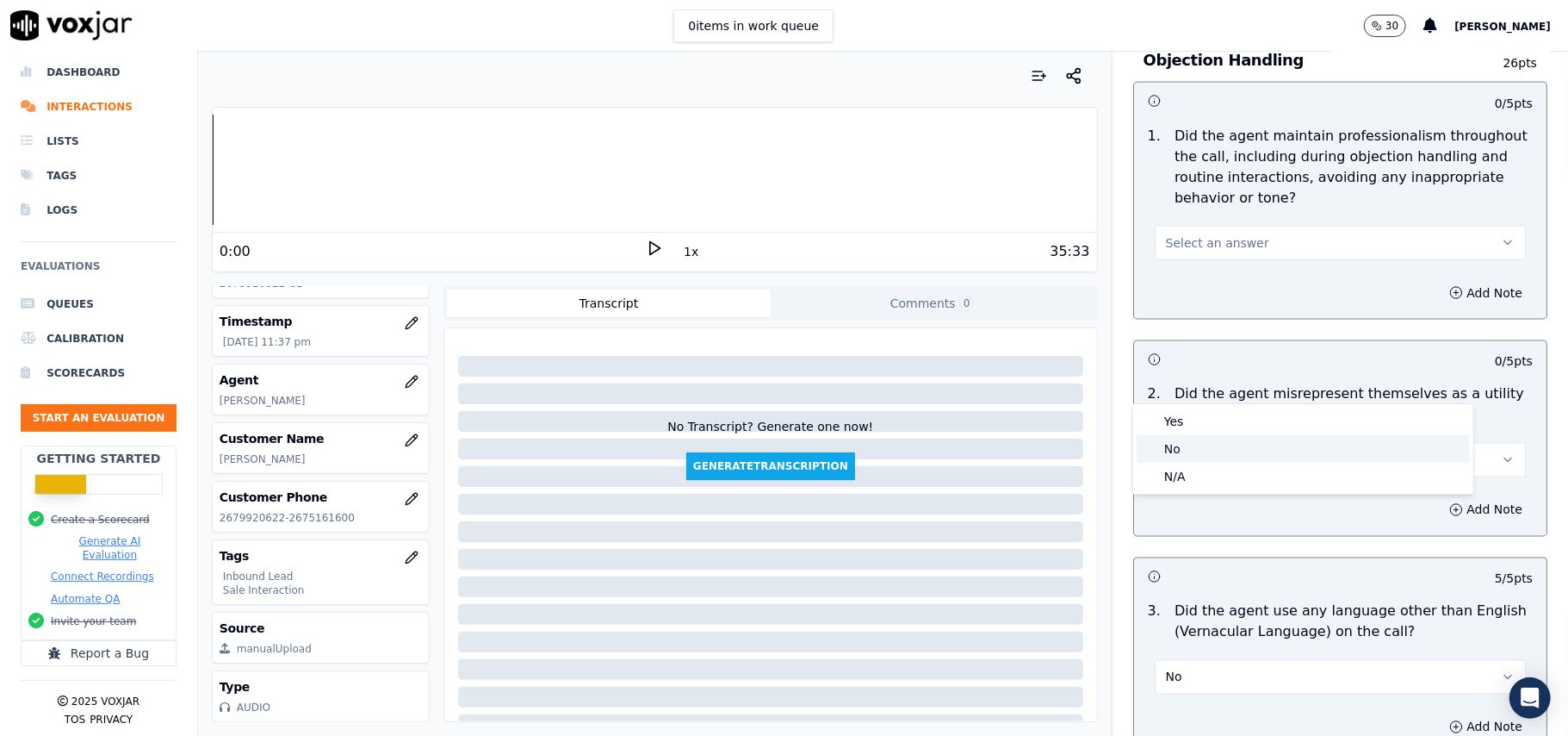
click at [1175, 436] on div "No" at bounding box center [1303, 449] width 333 height 27
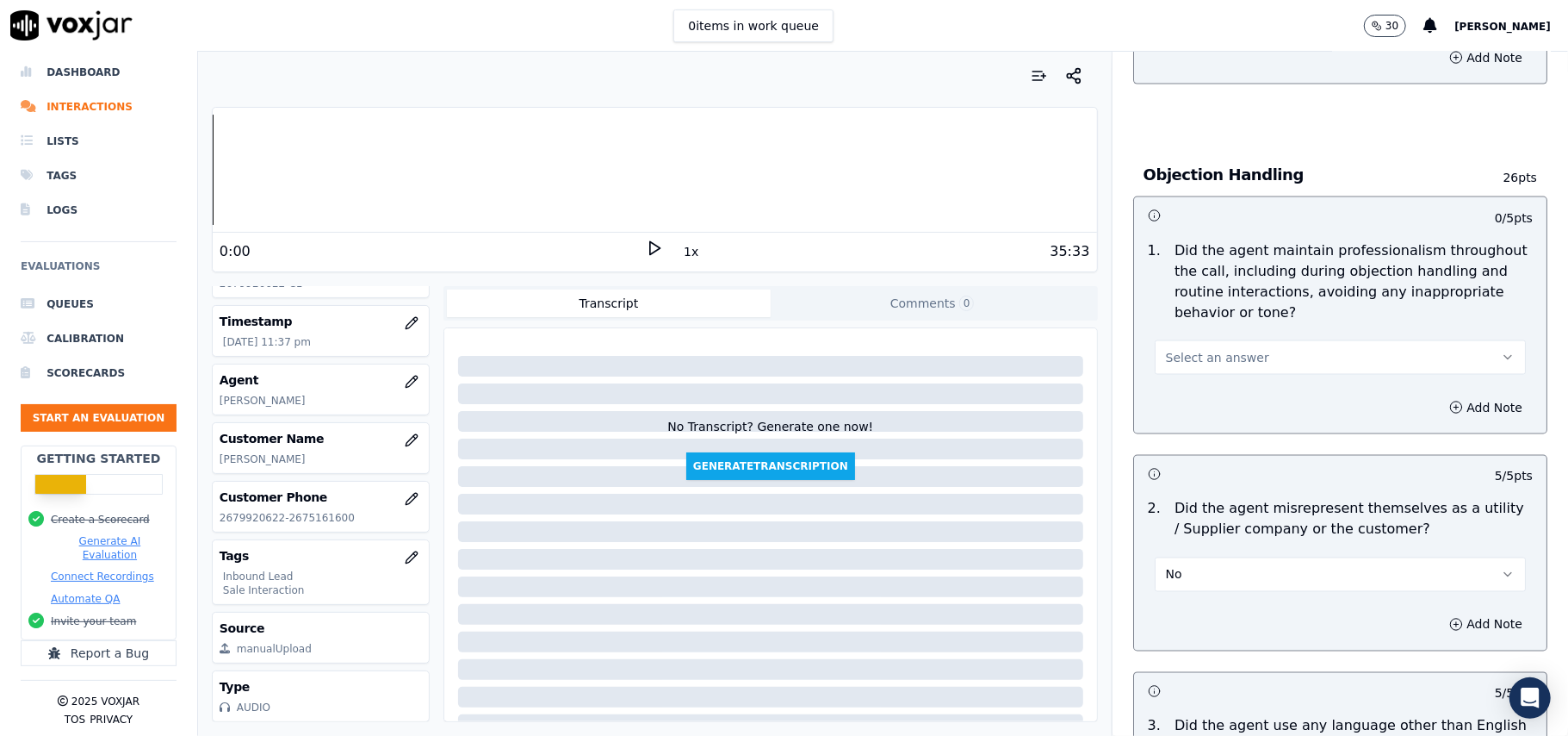
click at [1203, 340] on button "Select an answer" at bounding box center [1339, 356] width 371 height 34
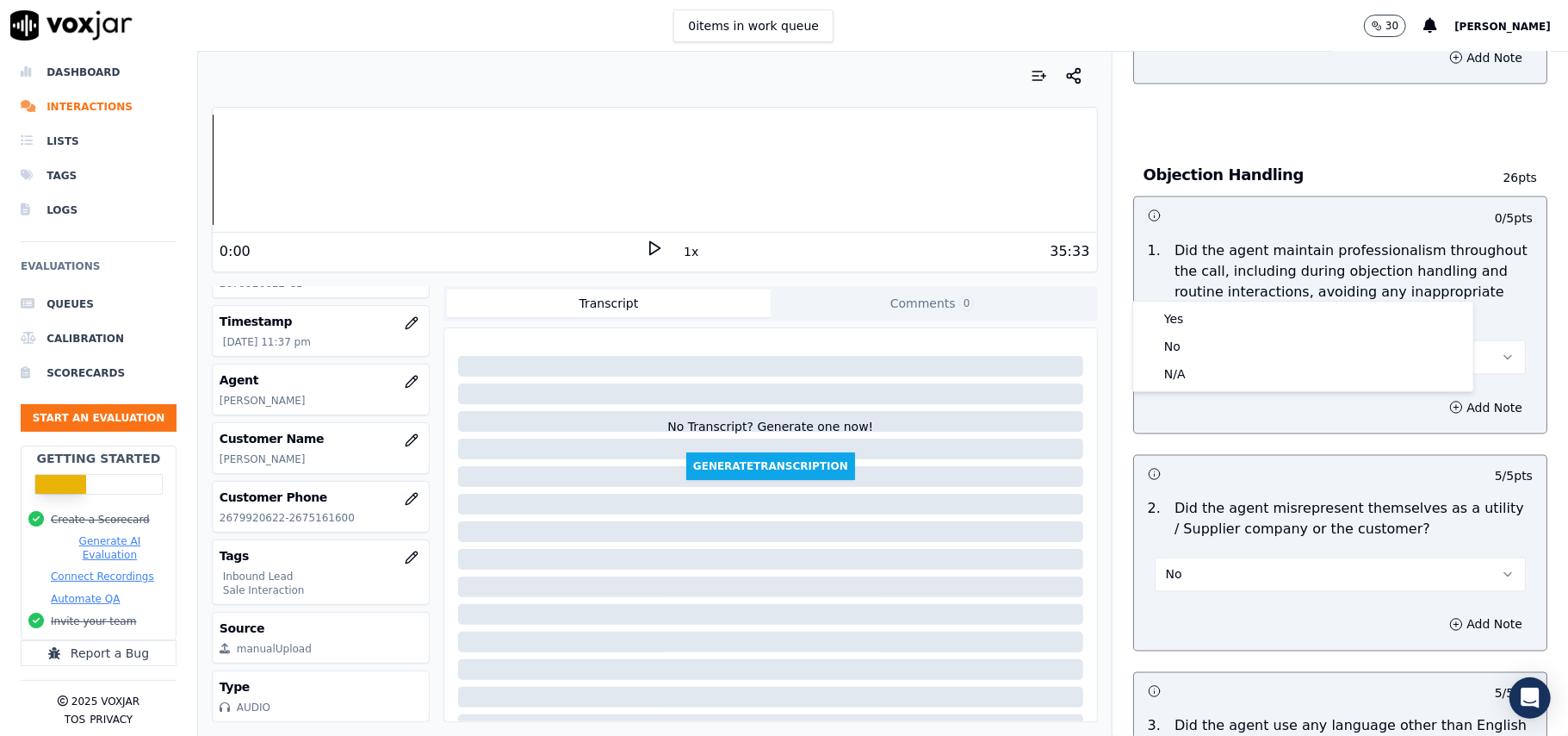
click at [1192, 305] on div "Yes" at bounding box center [1303, 318] width 333 height 27
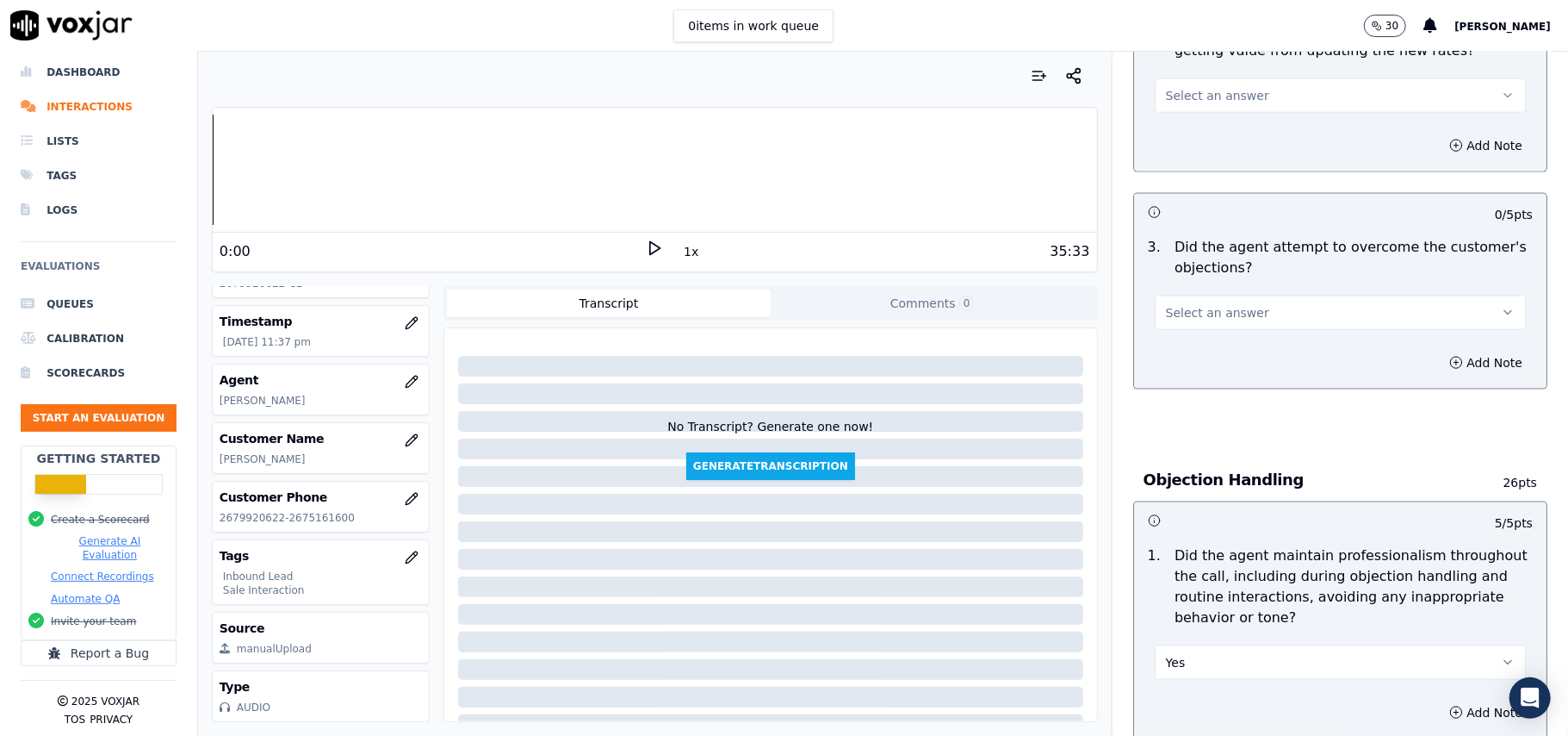
scroll to position [1605, 0]
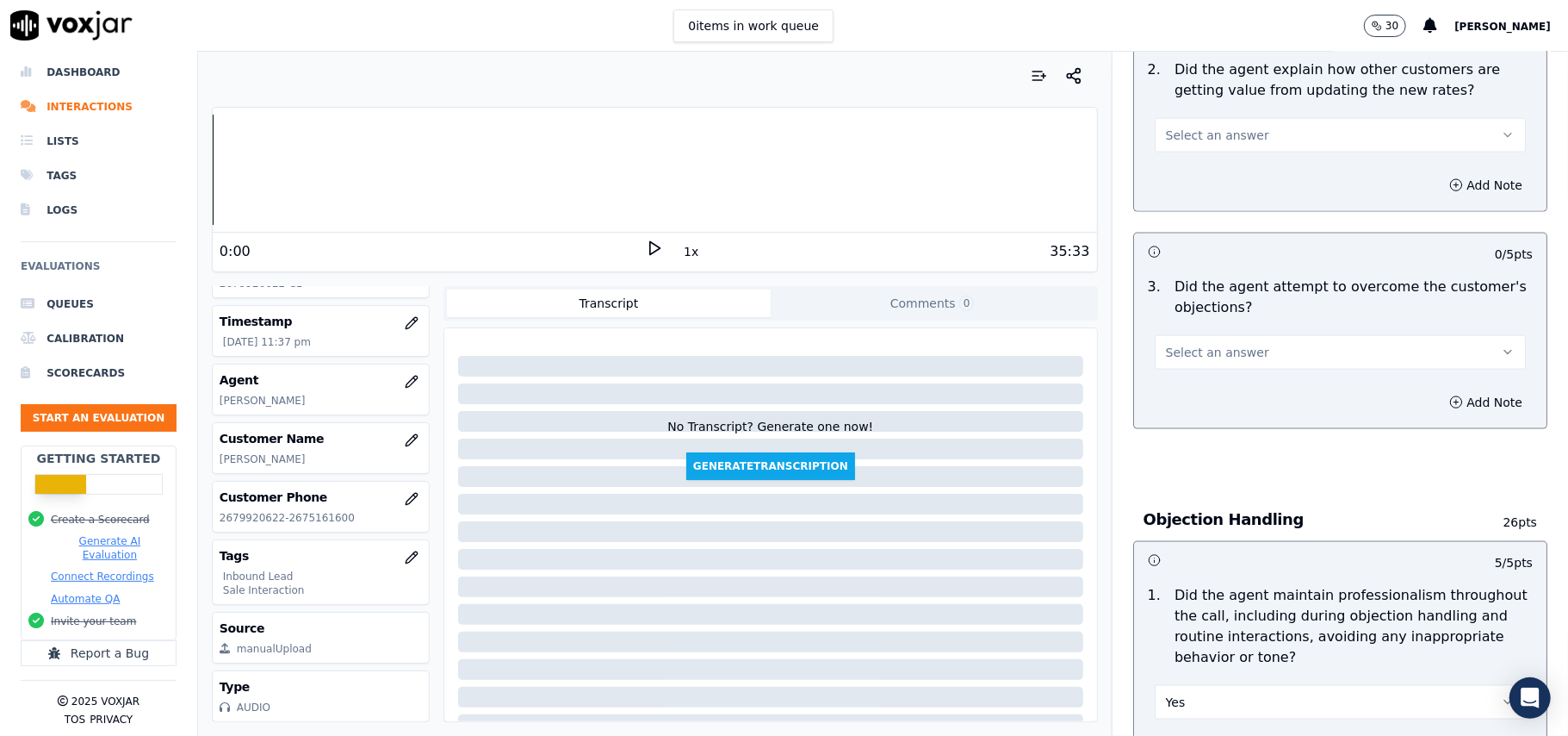
click at [1230, 335] on button "Select an answer" at bounding box center [1339, 351] width 371 height 34
click at [1217, 297] on div "Yes No N/A" at bounding box center [1302, 340] width 340 height 90
click at [1222, 309] on div "Yes" at bounding box center [1303, 313] width 333 height 27
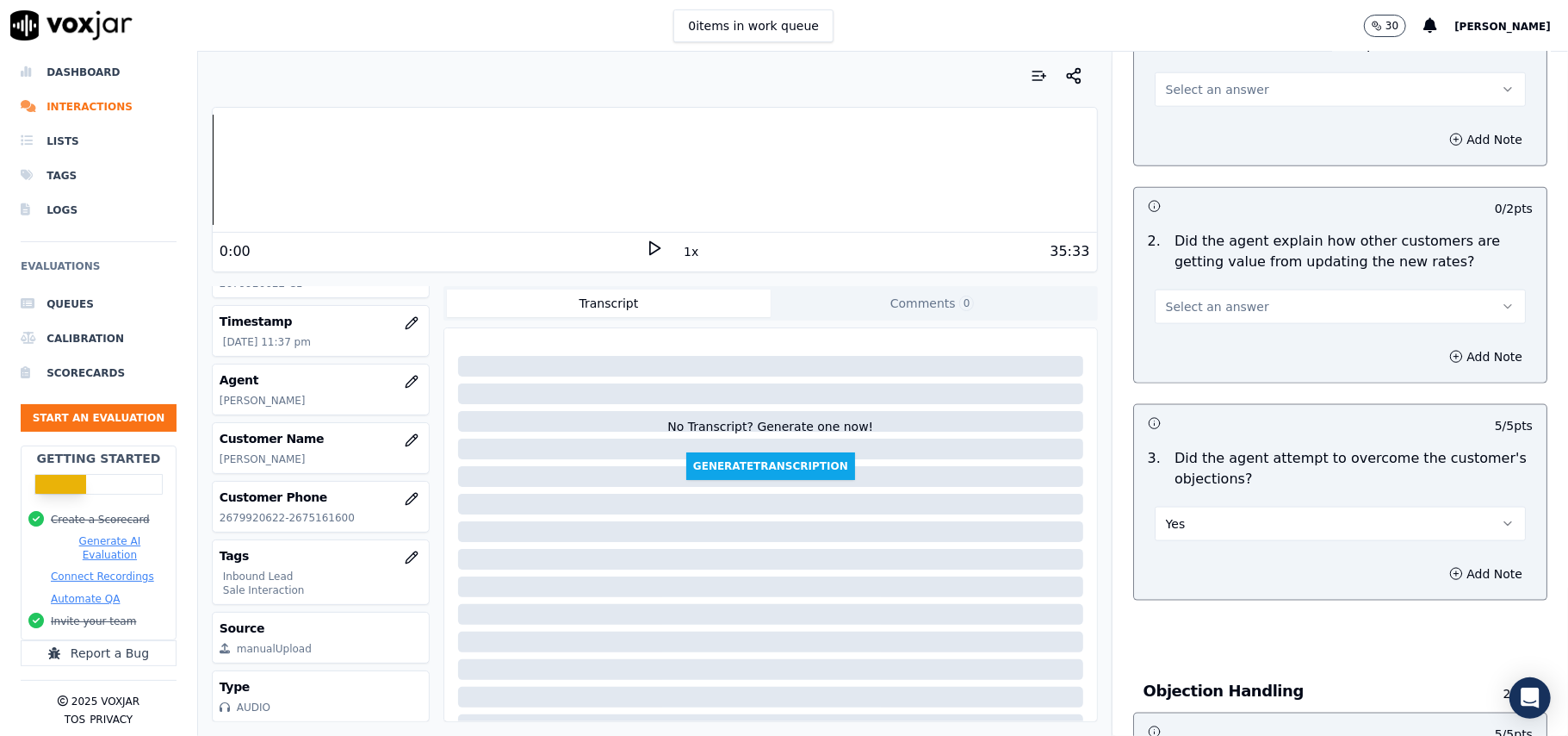
scroll to position [1261, 0]
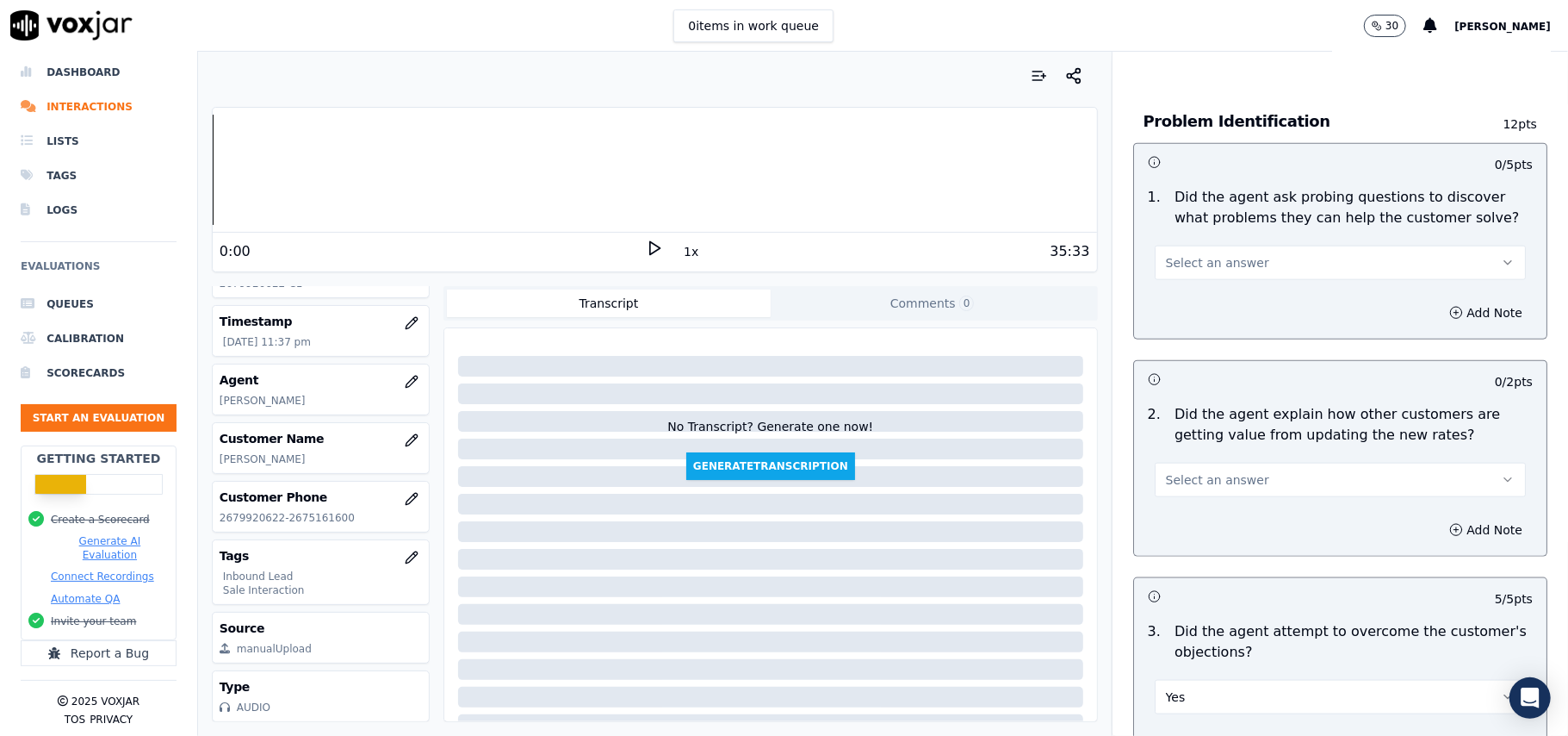
drag, startPoint x: 1229, startPoint y: 389, endPoint x: 1224, endPoint y: 415, distance: 26.5
click at [1230, 462] on button "Select an answer" at bounding box center [1339, 479] width 371 height 34
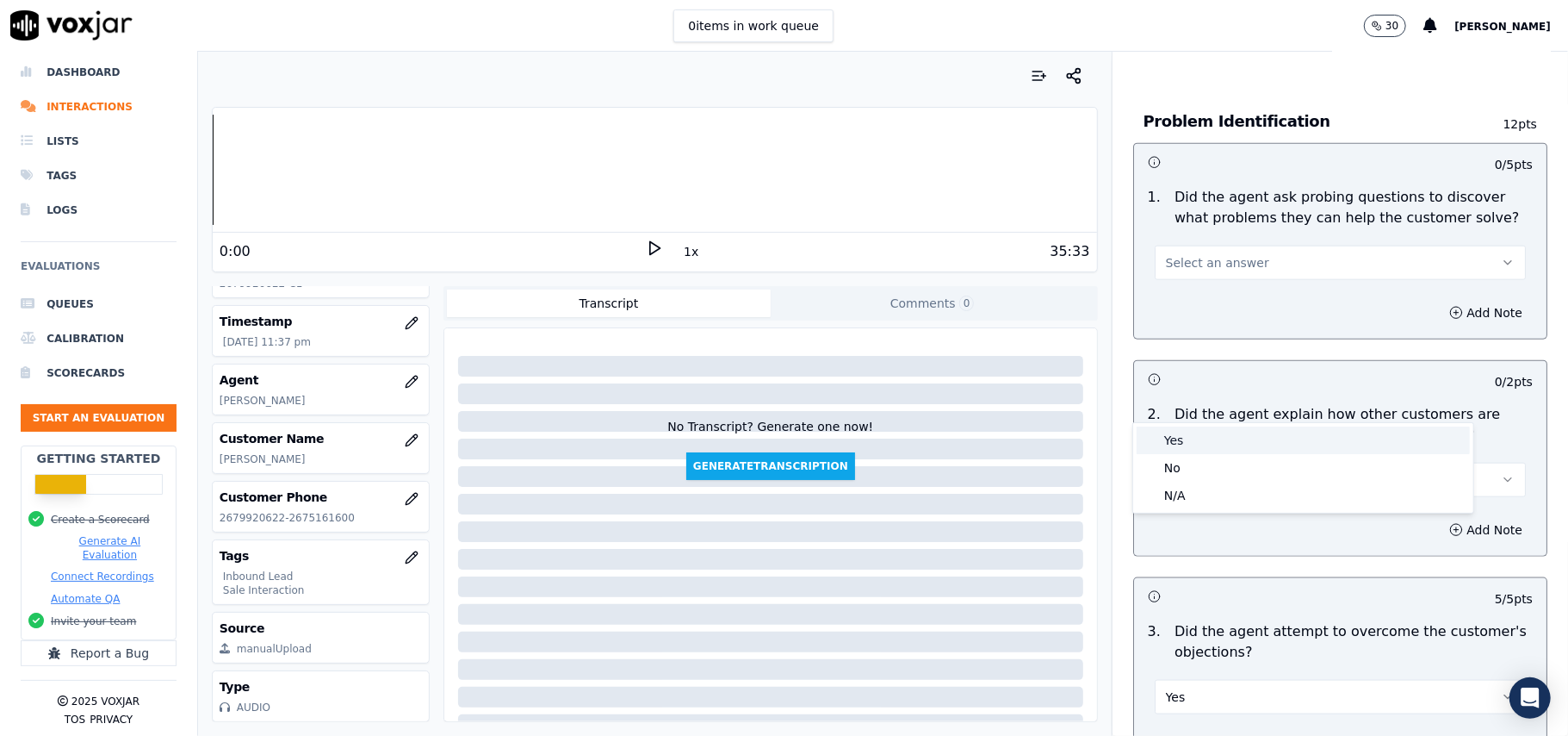
click at [1223, 426] on div "Yes" at bounding box center [1303, 440] width 333 height 27
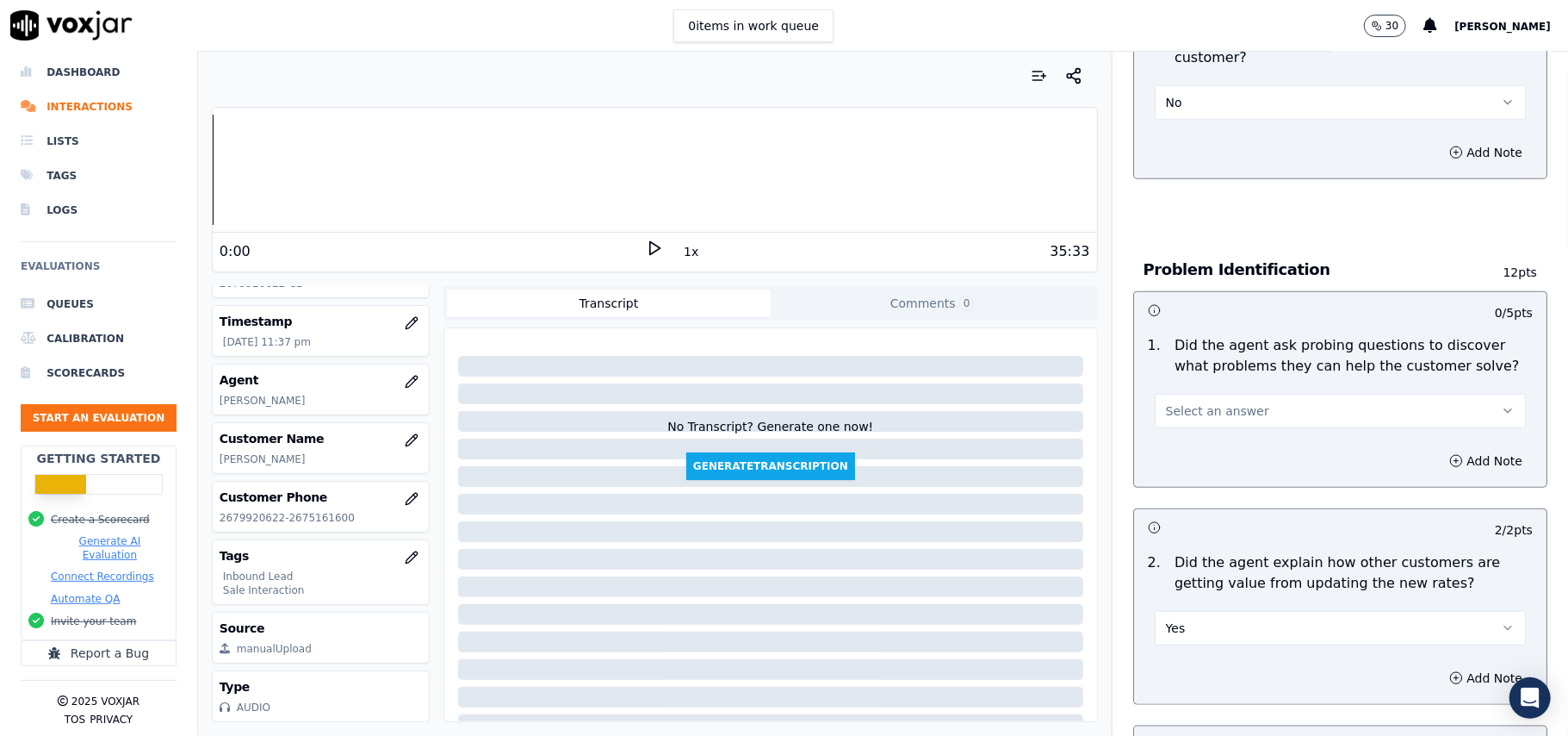
scroll to position [1031, 0]
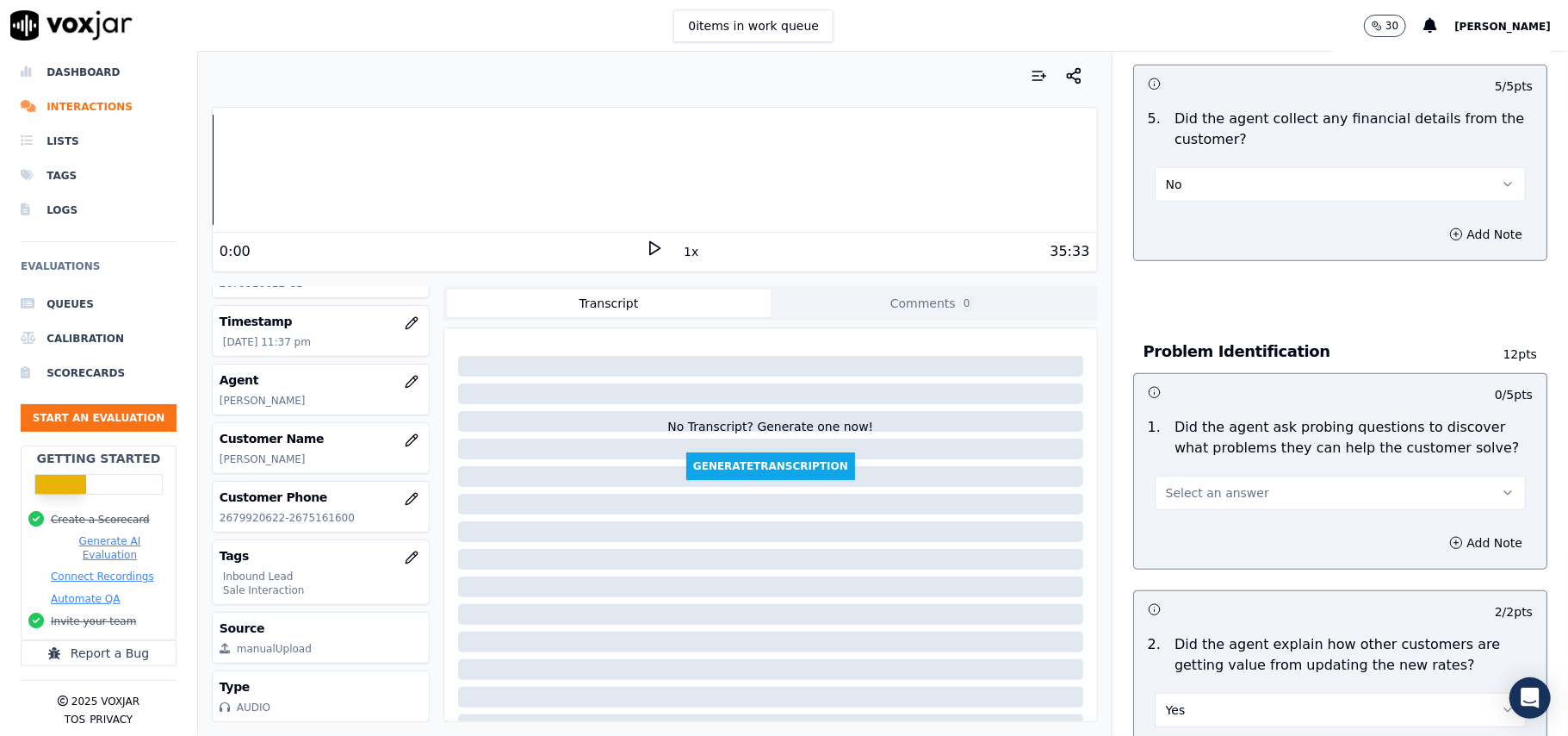
click at [1209, 484] on span "Select an answer" at bounding box center [1218, 493] width 103 height 18
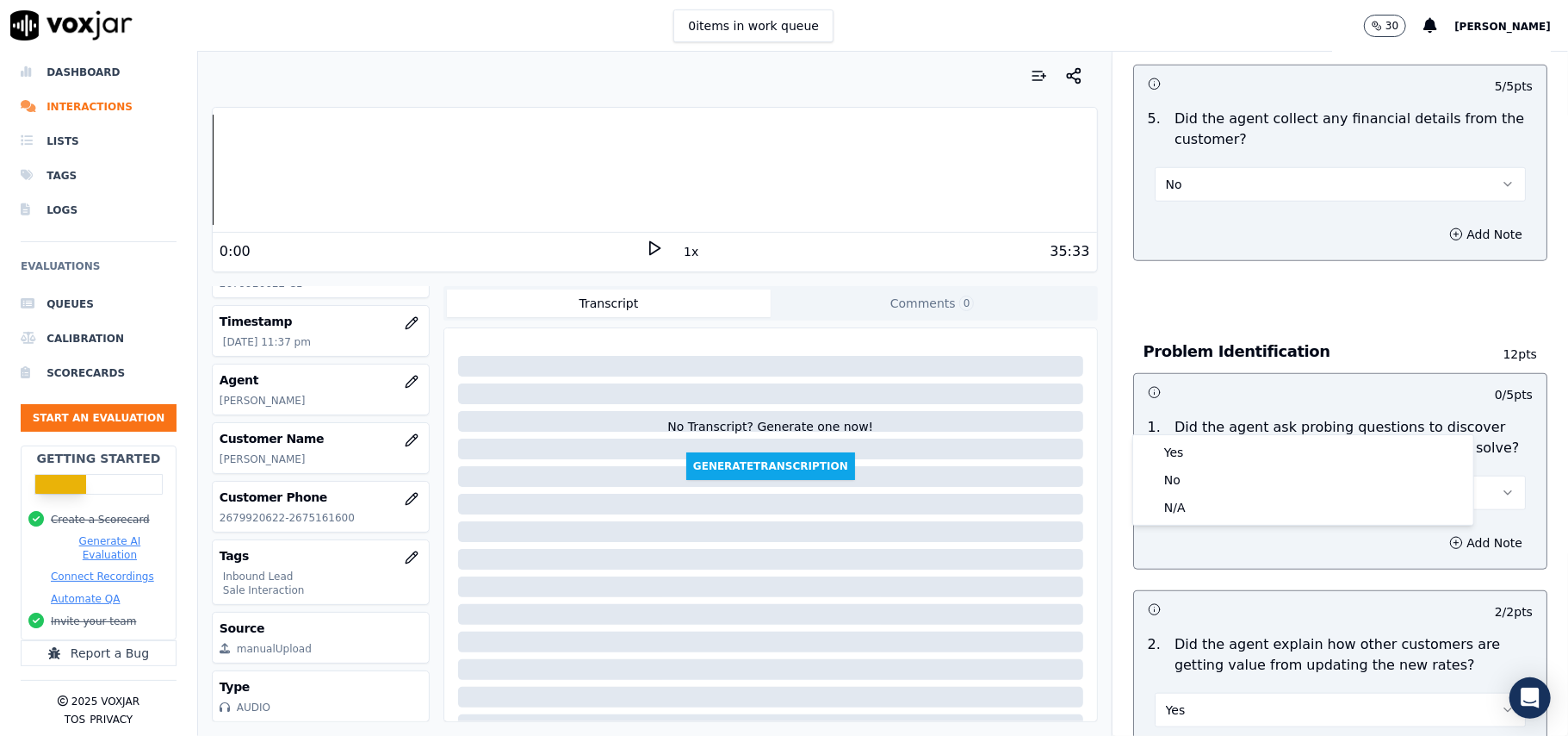
click at [1196, 436] on div "Yes No N/A" at bounding box center [1302, 480] width 340 height 90
click at [1192, 445] on div "Yes" at bounding box center [1303, 452] width 333 height 27
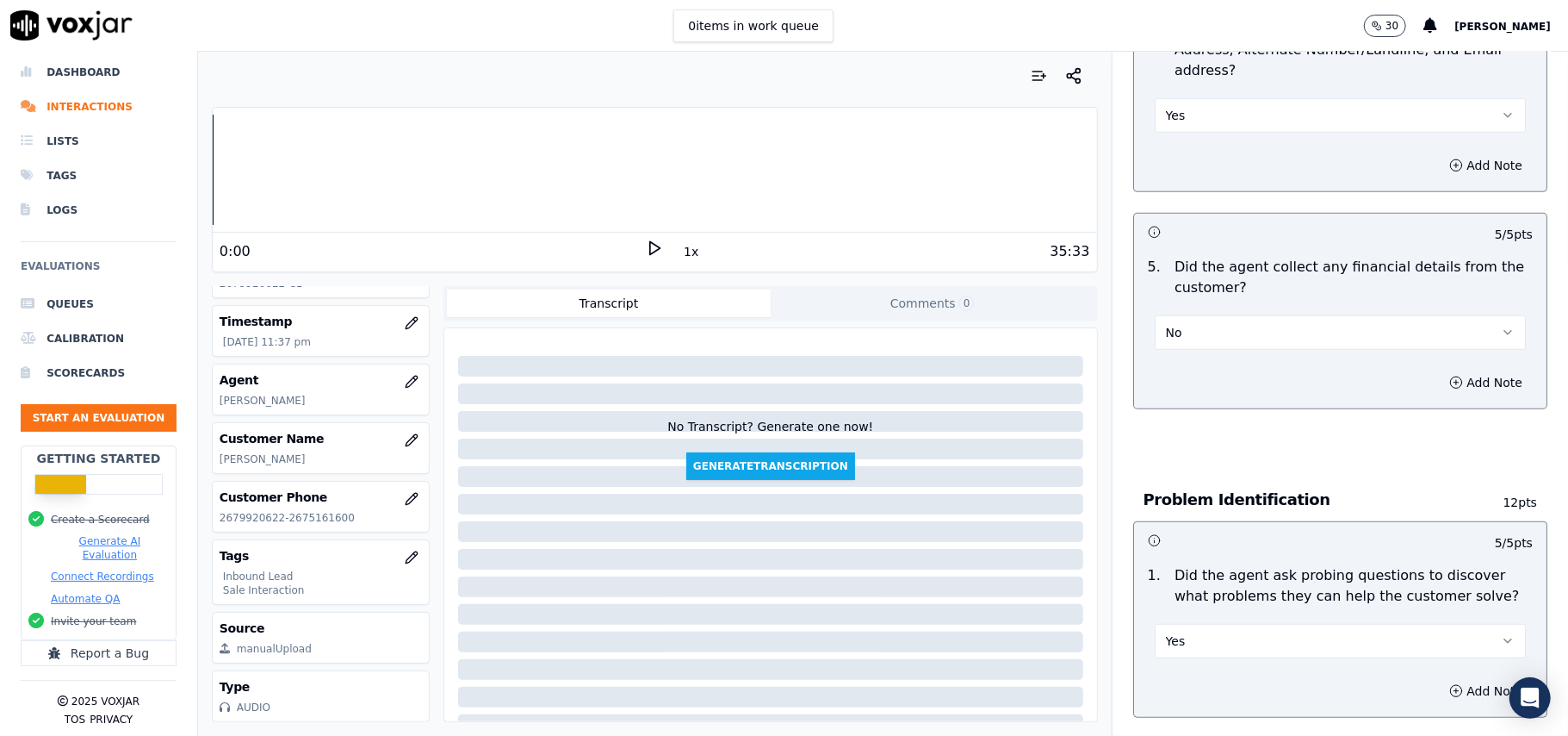
scroll to position [801, 0]
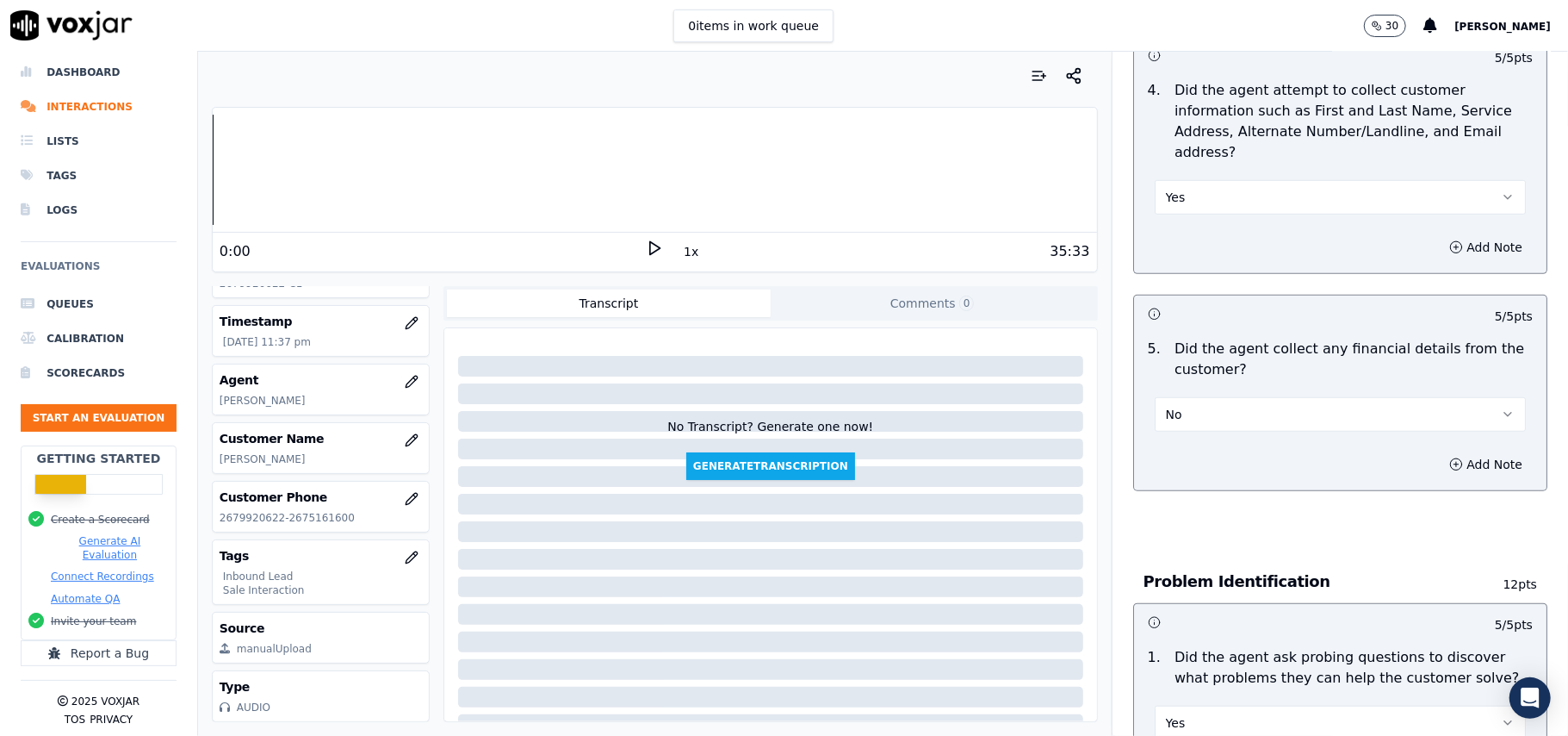
click at [1213, 397] on button "No" at bounding box center [1339, 414] width 371 height 34
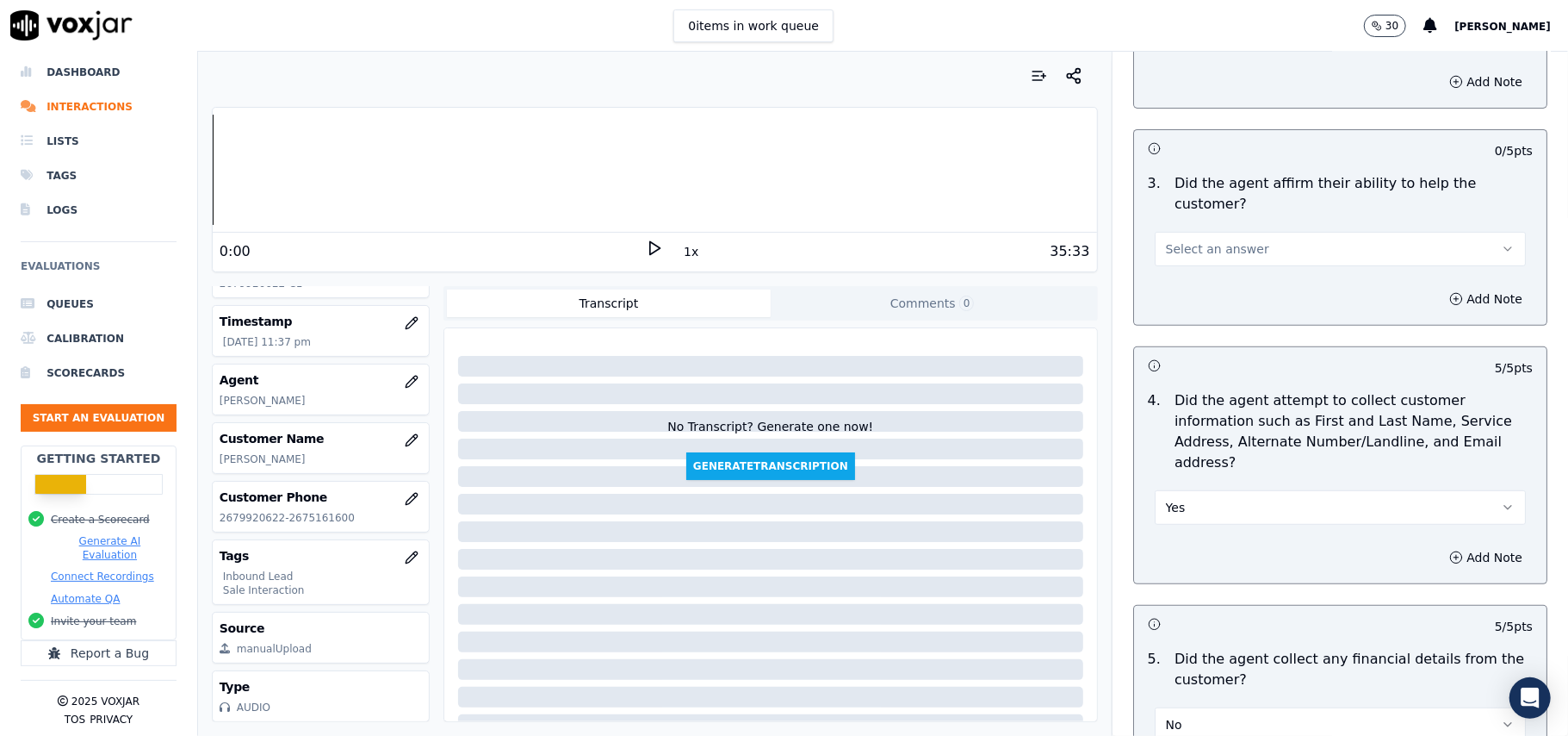
scroll to position [342, 0]
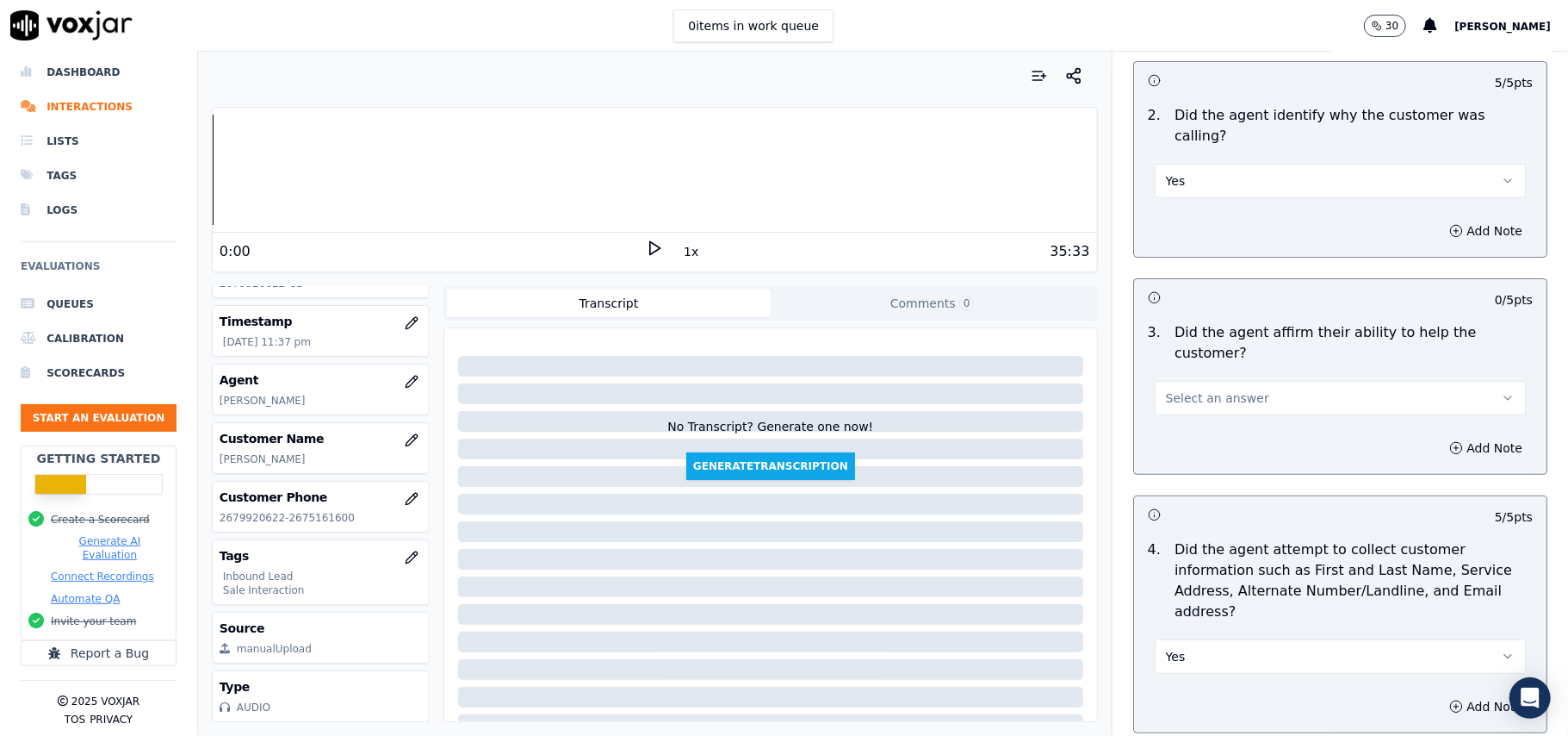
click at [1190, 389] on span "Select an answer" at bounding box center [1218, 398] width 103 height 18
click at [1176, 377] on div "Yes" at bounding box center [1303, 376] width 333 height 27
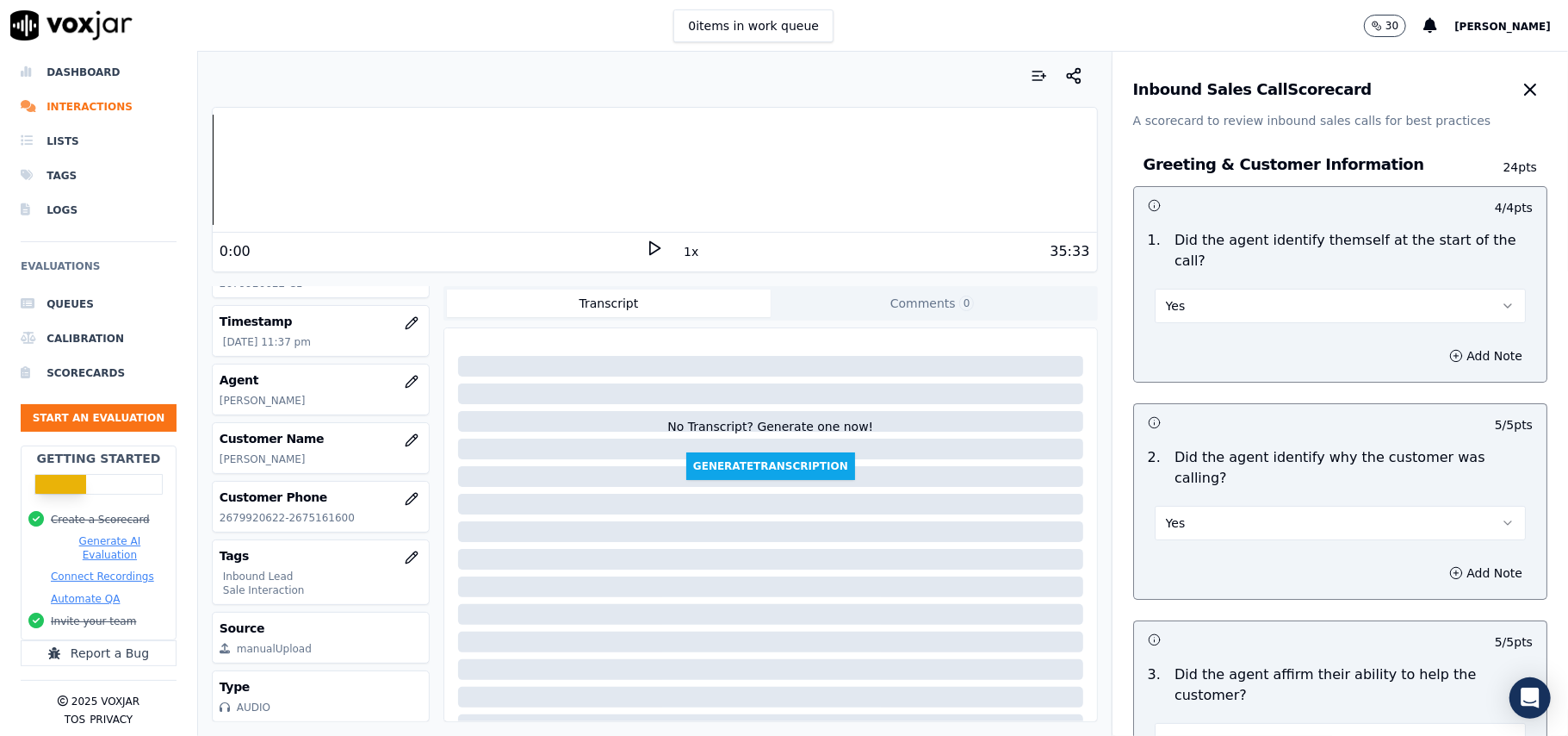
scroll to position [4821, 0]
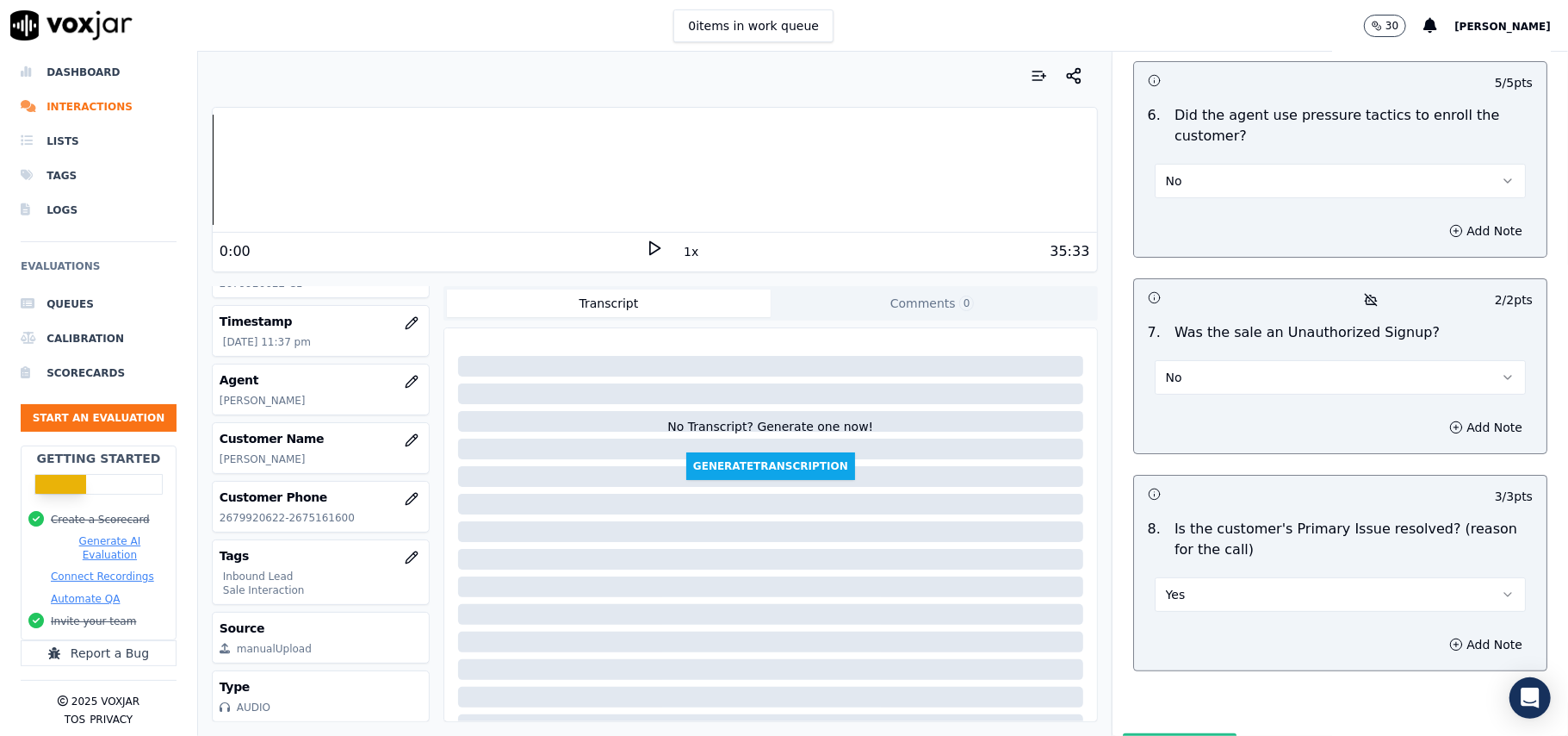
click at [1148, 733] on button "Submit Scores" at bounding box center [1181, 749] width 115 height 31
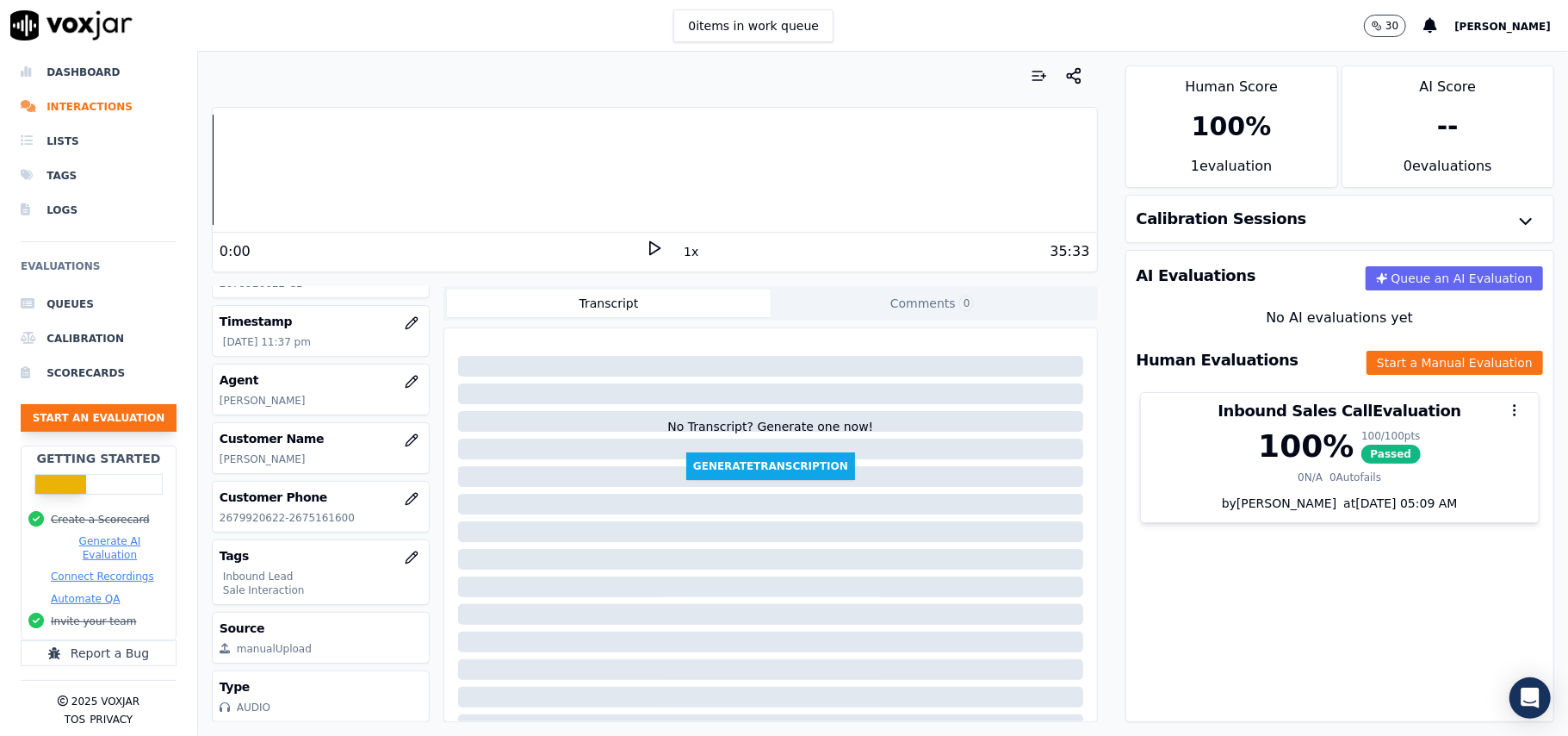
click at [91, 404] on button "Start an Evaluation" at bounding box center [98, 418] width 156 height 27
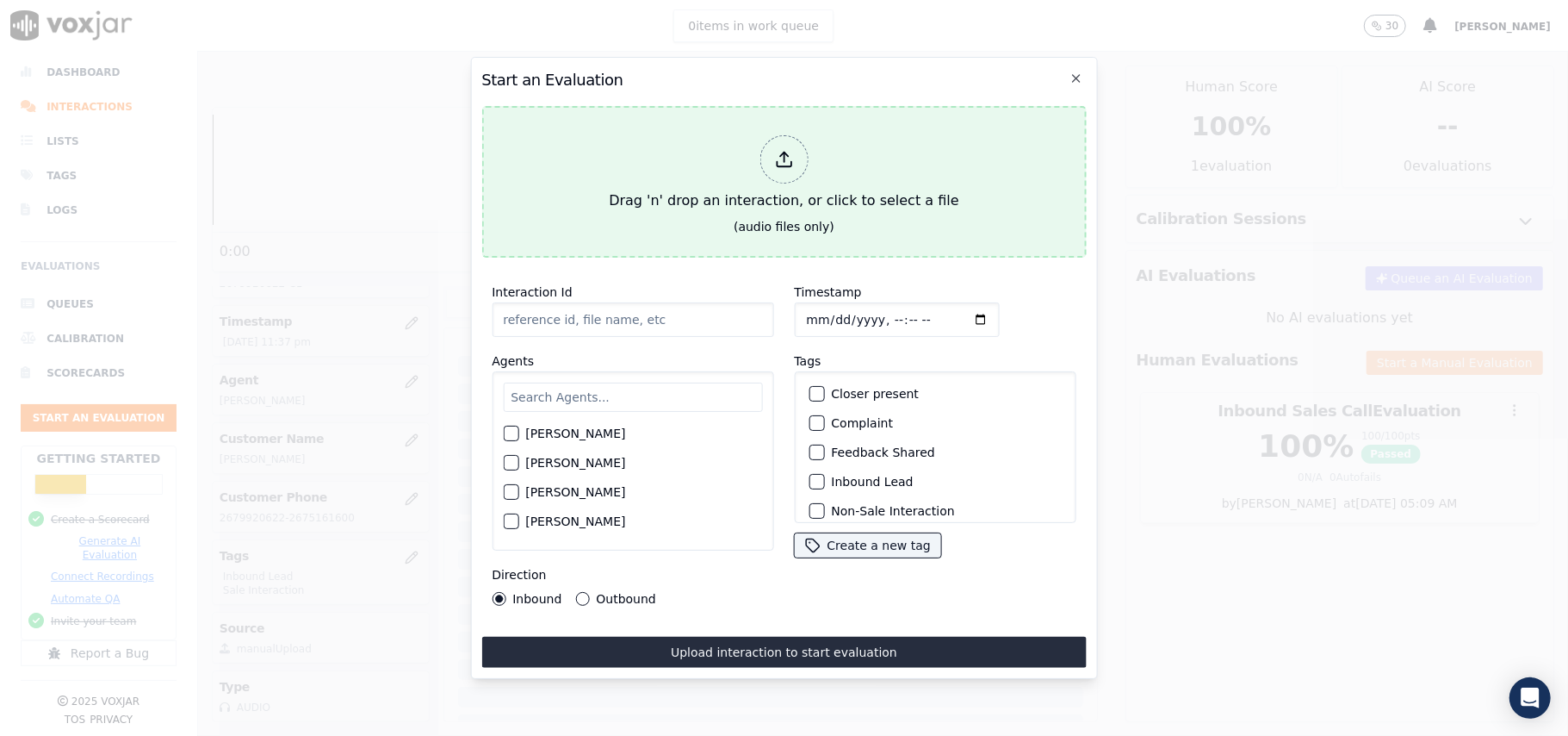
click at [793, 150] on icon at bounding box center [783, 159] width 18 height 18
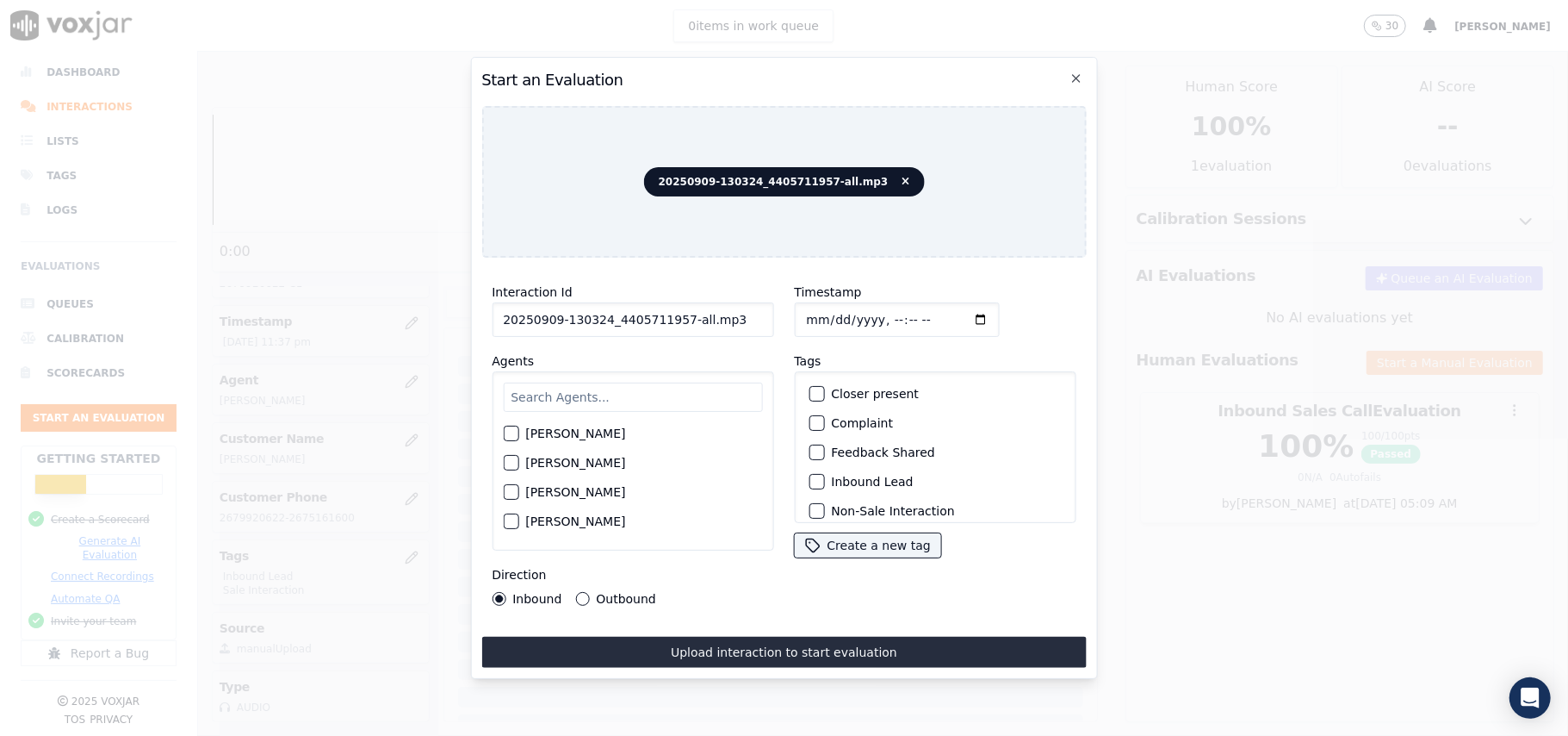
drag, startPoint x: 727, startPoint y: 322, endPoint x: 676, endPoint y: 329, distance: 51.5
click at [676, 329] on div "Interaction Id 20250909-130324_4405711957-all.mp3 Agents Harry Roy Aaron Biswas…" at bounding box center [633, 444] width 303 height 345
type input "20250909-130324_4405711957-C1"
click at [821, 308] on input "Timestamp" at bounding box center [896, 319] width 205 height 34
type input "2025-09-09T23:39"
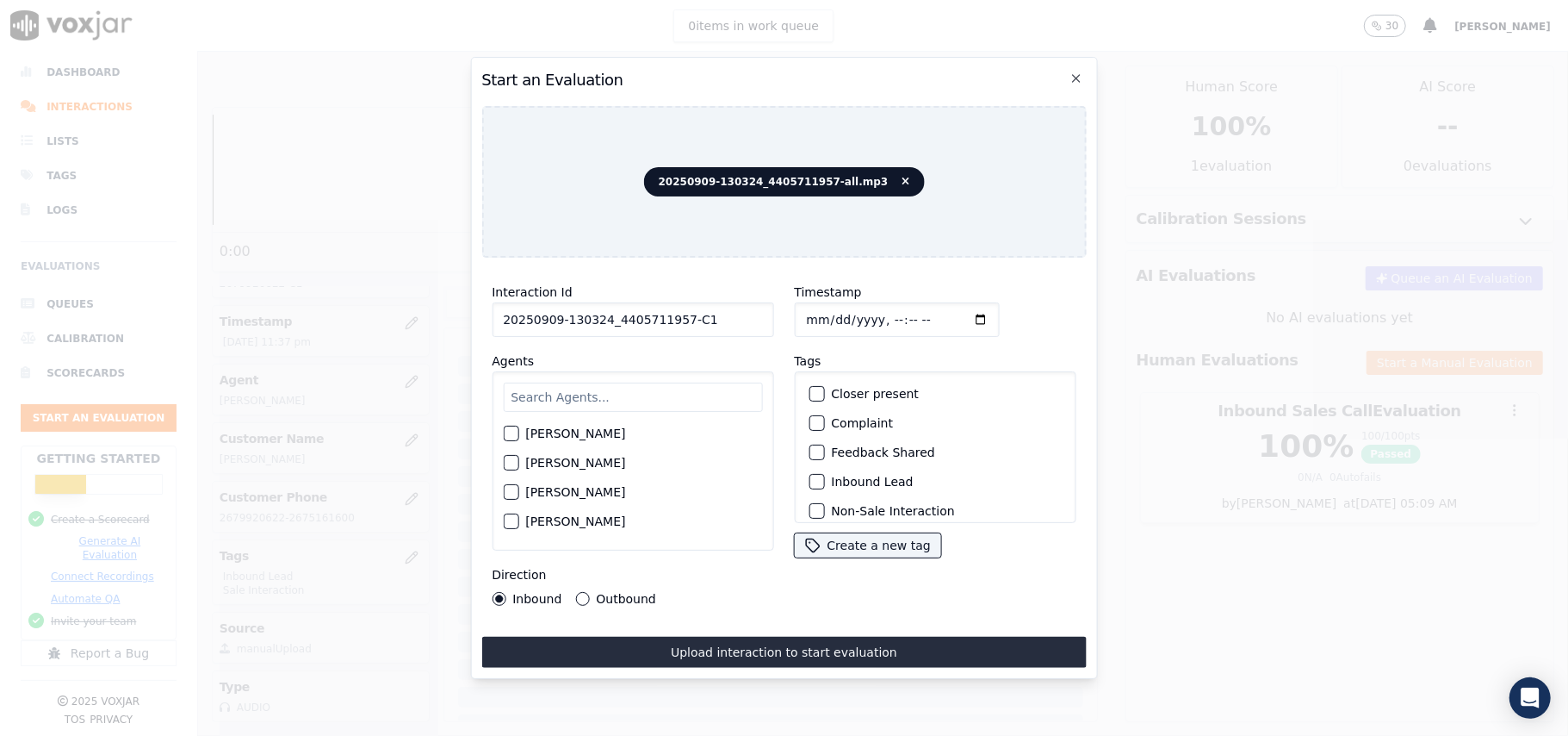
click at [622, 393] on input "text" at bounding box center [633, 397] width 259 height 29
type input "A"
type input "max"
click at [563, 432] on label "Max Sarkar" at bounding box center [575, 438] width 100 height 12
click at [519, 432] on button "Max Sarkar" at bounding box center [511, 438] width 16 height 16
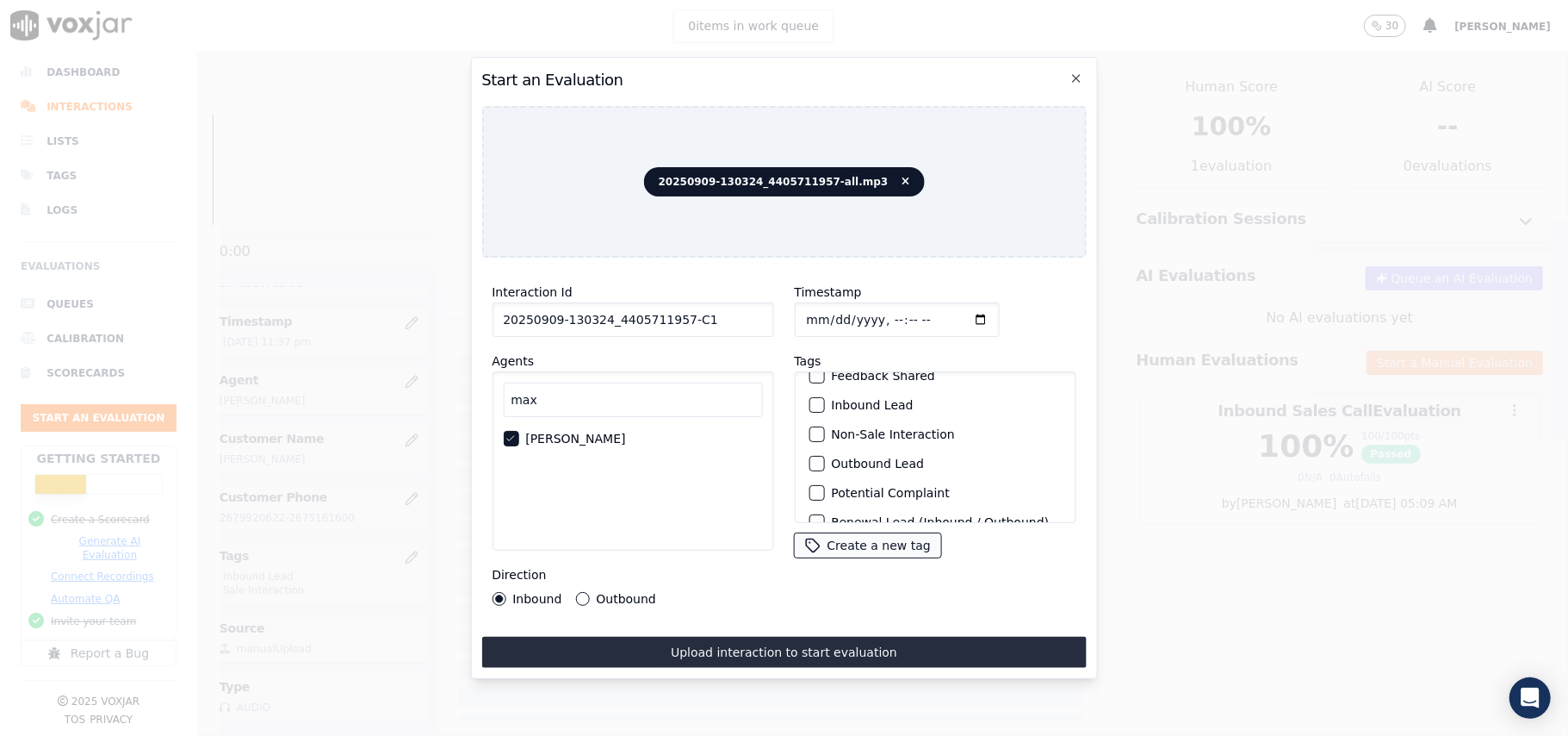
scroll to position [150, 0]
click at [821, 486] on div "Sale Interaction" at bounding box center [934, 500] width 266 height 29
click at [820, 398] on div "Outbound Lead" at bounding box center [934, 413] width 266 height 29
click at [810, 407] on div "button" at bounding box center [816, 413] width 12 height 12
click at [808, 486] on div "Sale Interaction" at bounding box center [934, 500] width 266 height 29
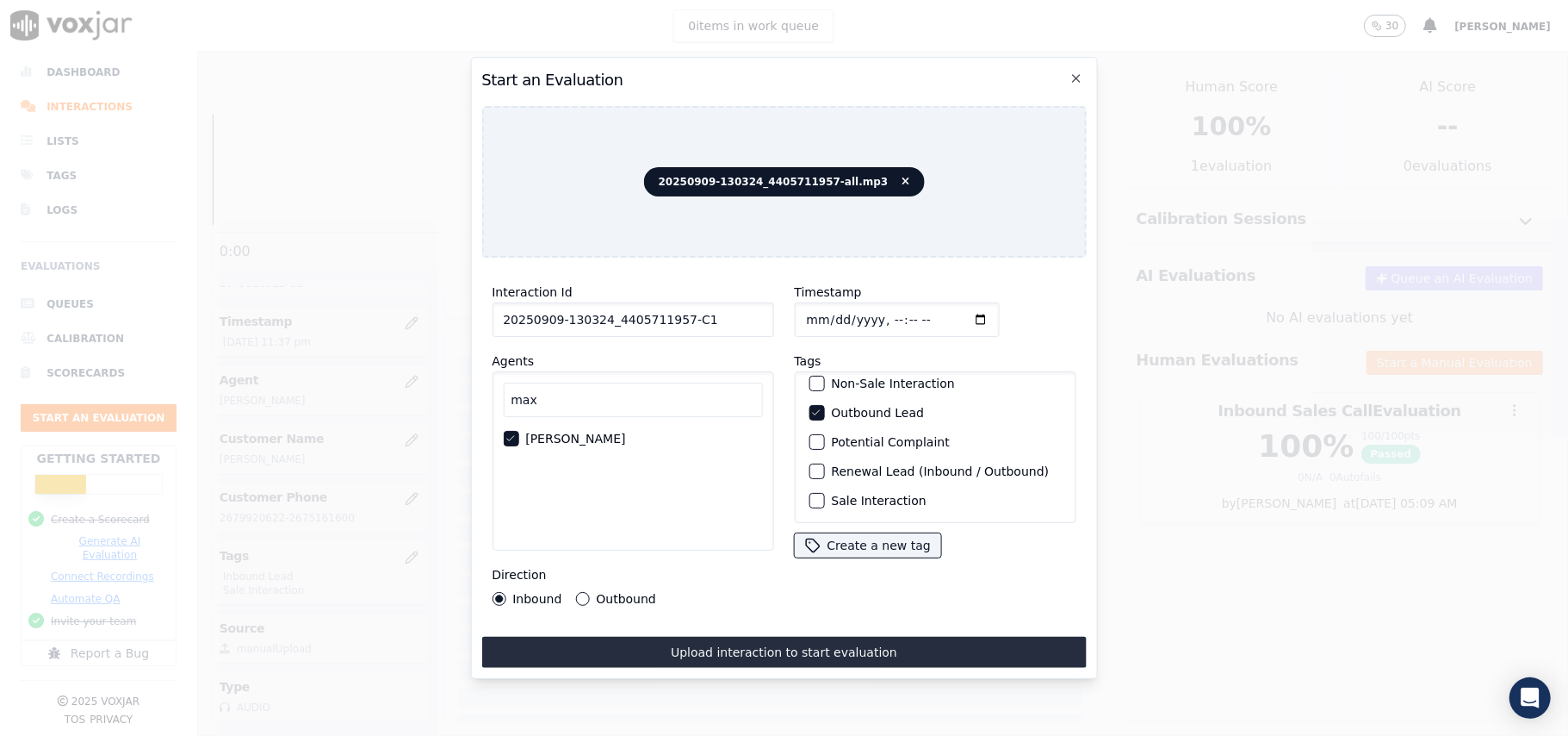
click at [802, 486] on div "Sale Interaction" at bounding box center [934, 500] width 266 height 29
click at [810, 495] on div "button" at bounding box center [816, 500] width 12 height 12
click at [587, 592] on div "Outbound" at bounding box center [615, 599] width 80 height 14
click at [576, 592] on button "Outbound" at bounding box center [582, 599] width 14 height 14
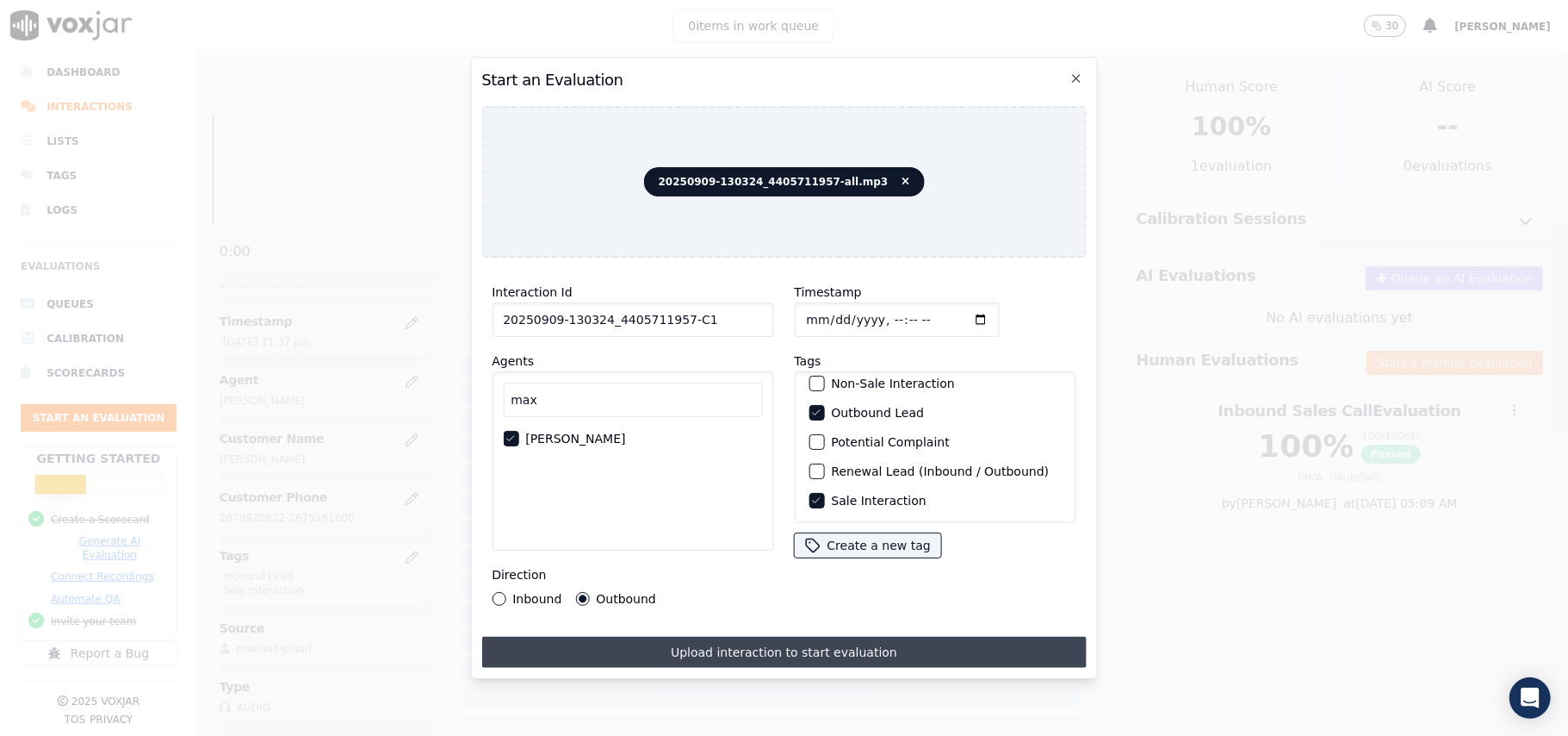
click at [696, 646] on button "Upload interaction to start evaluation" at bounding box center [784, 652] width 604 height 31
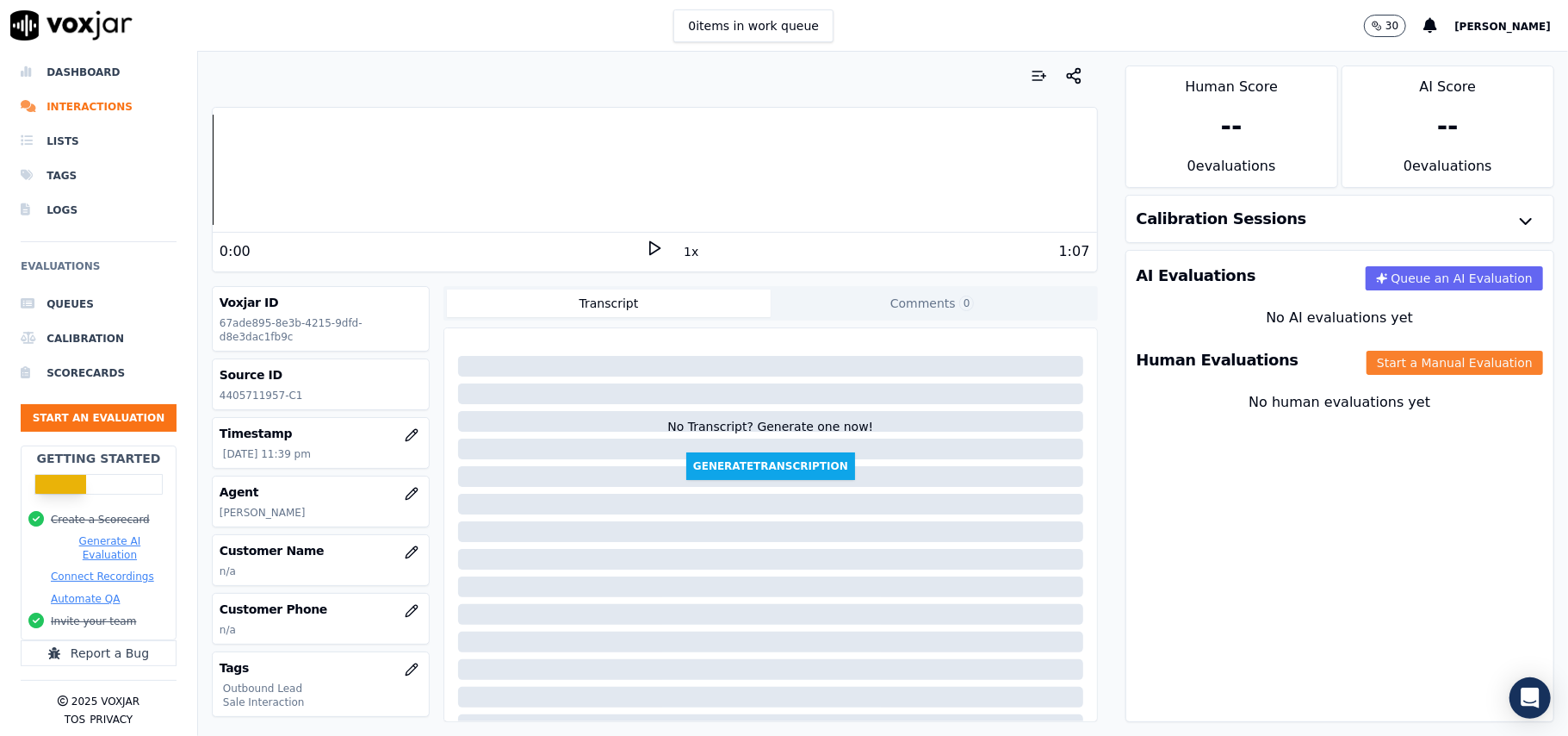
click at [1372, 363] on button "Start a Manual Evaluation" at bounding box center [1454, 362] width 176 height 24
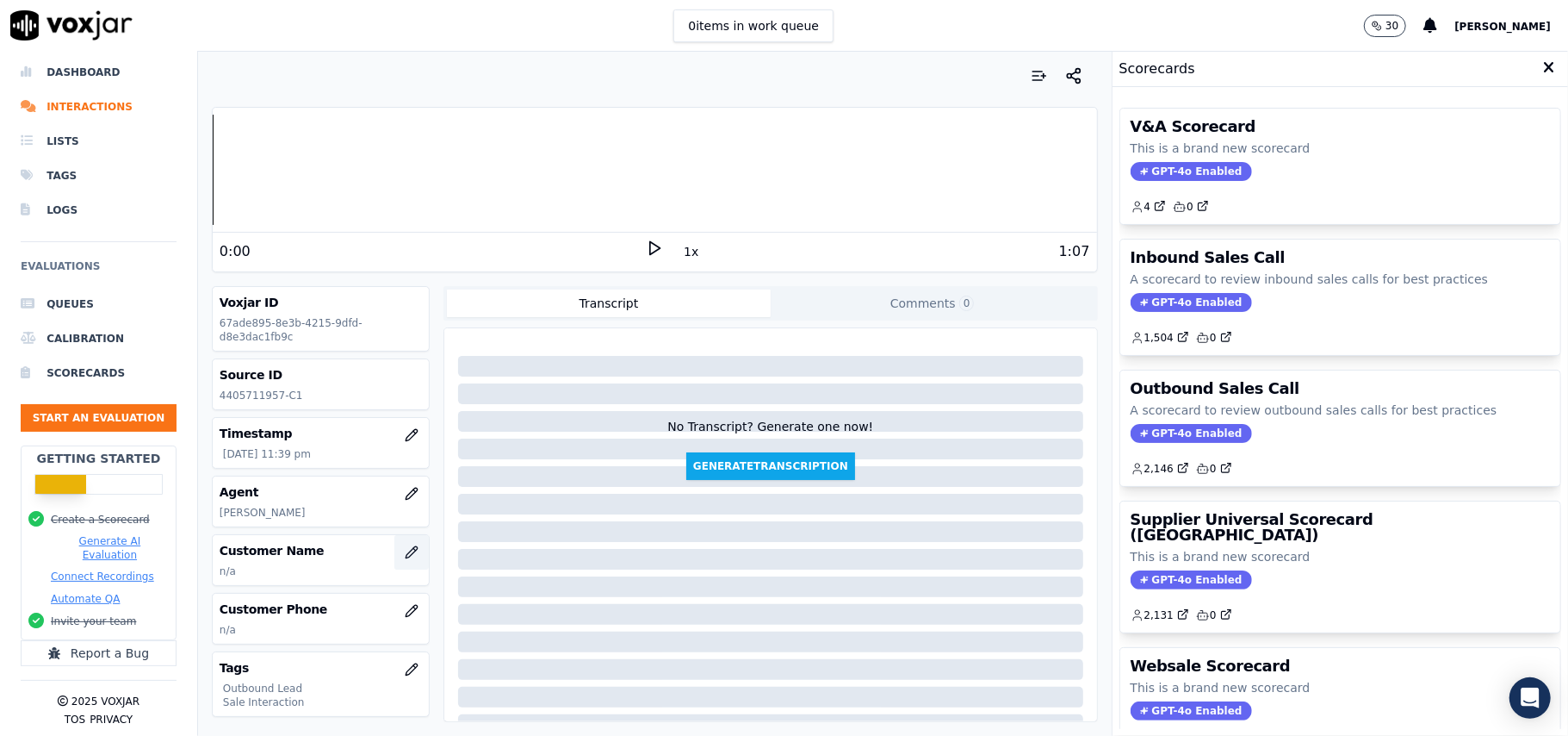
click at [405, 549] on icon "button" at bounding box center [412, 552] width 14 height 14
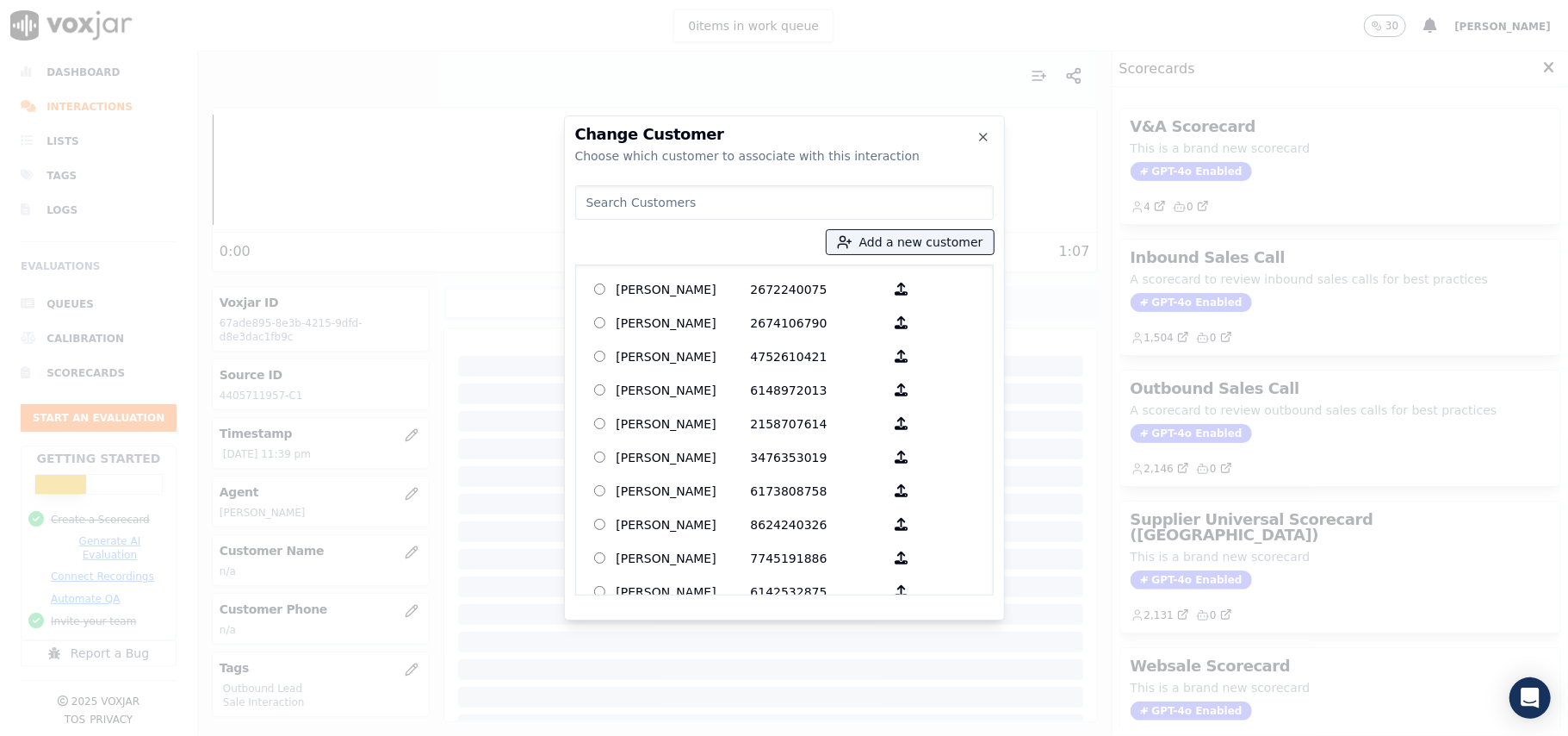
paste input "Dorrine Balsat"
click at [586, 204] on input "Dorrine Balsat" at bounding box center [784, 202] width 419 height 34
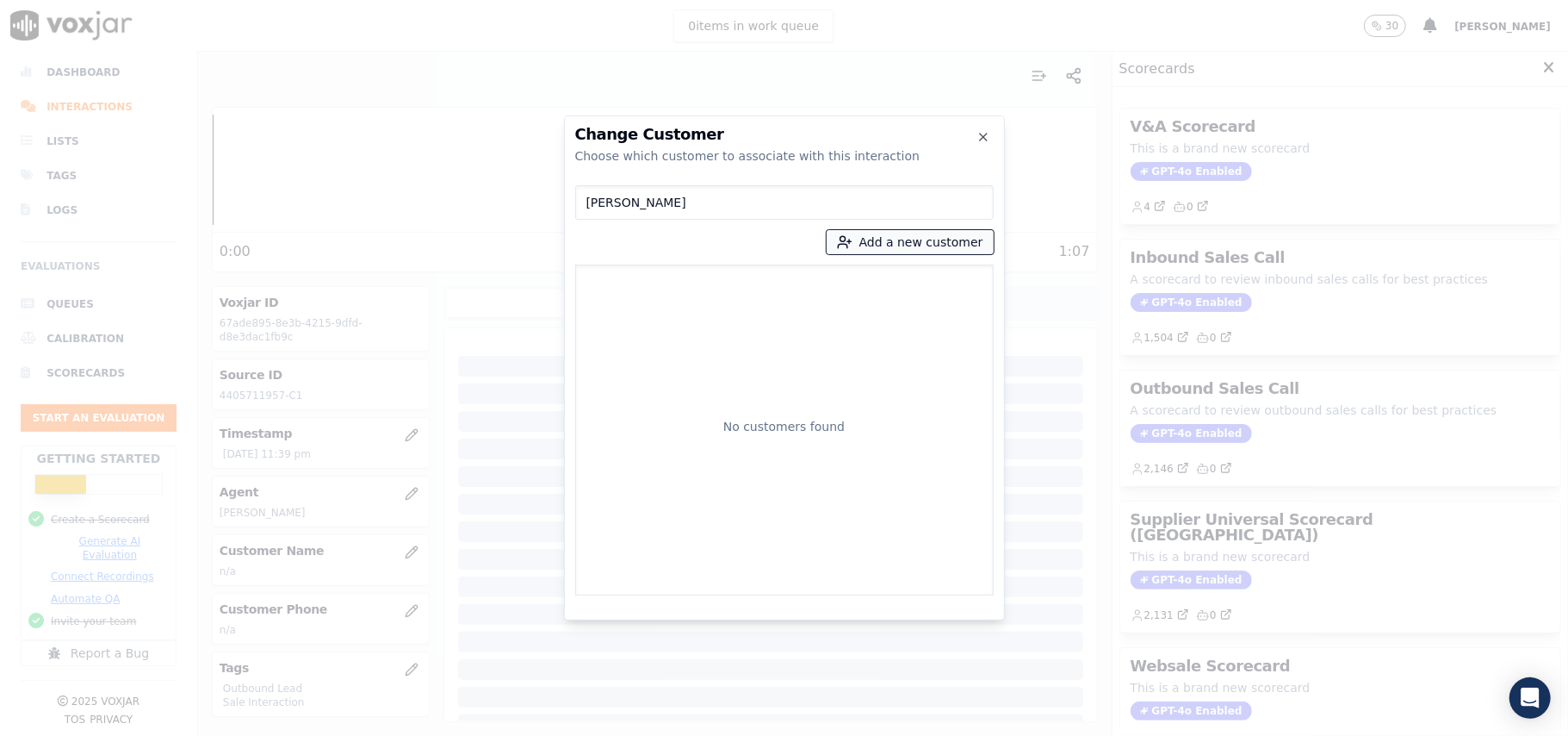
type input "Dorrine Balsat"
click at [853, 238] on icon "button" at bounding box center [845, 242] width 16 height 16
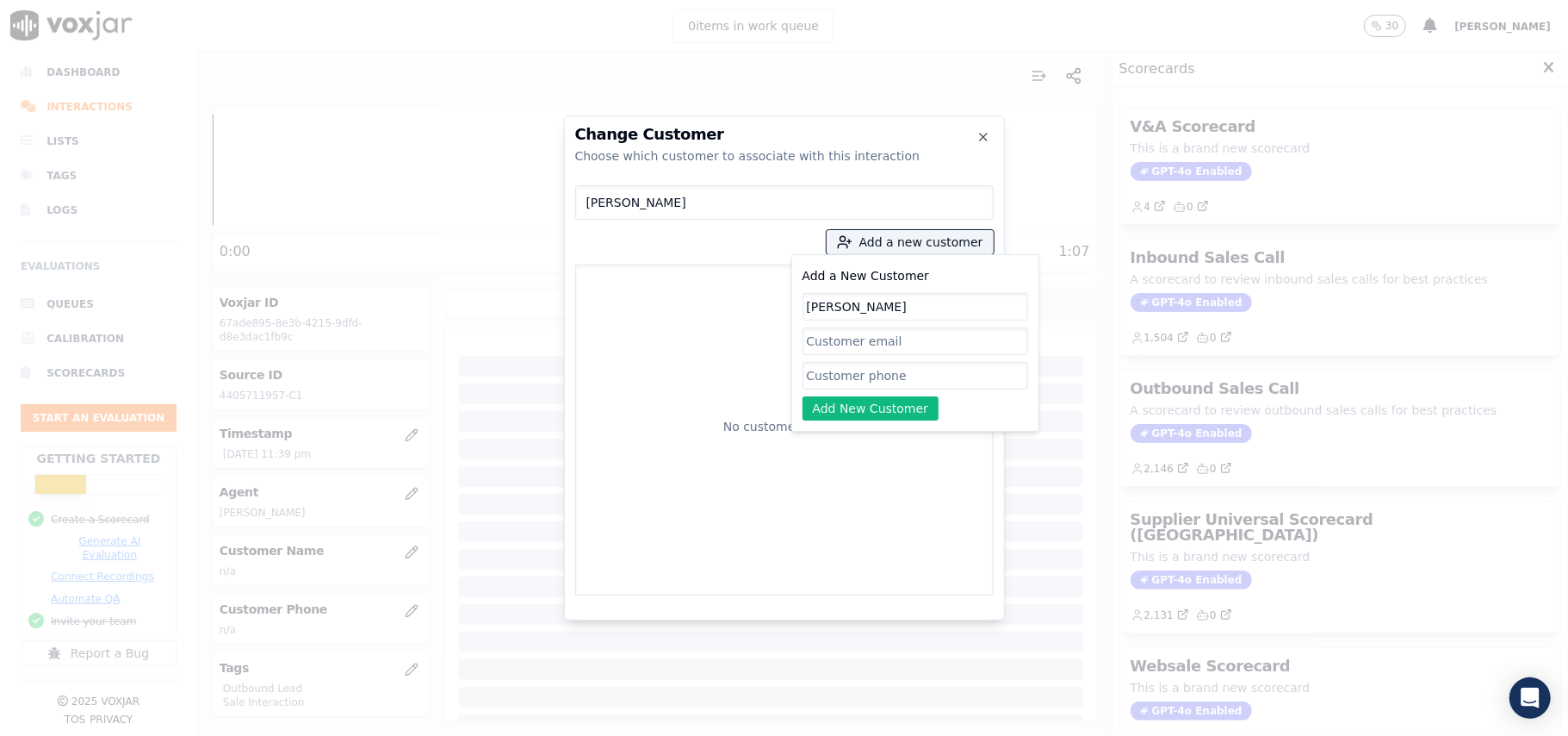
type input "Dorrine Balsat"
click at [831, 383] on input "Add a New Customer" at bounding box center [916, 376] width 226 height 27
paste input "4405711957"
type input "4405711957"
click at [839, 415] on button "Add New Customer" at bounding box center [871, 408] width 137 height 24
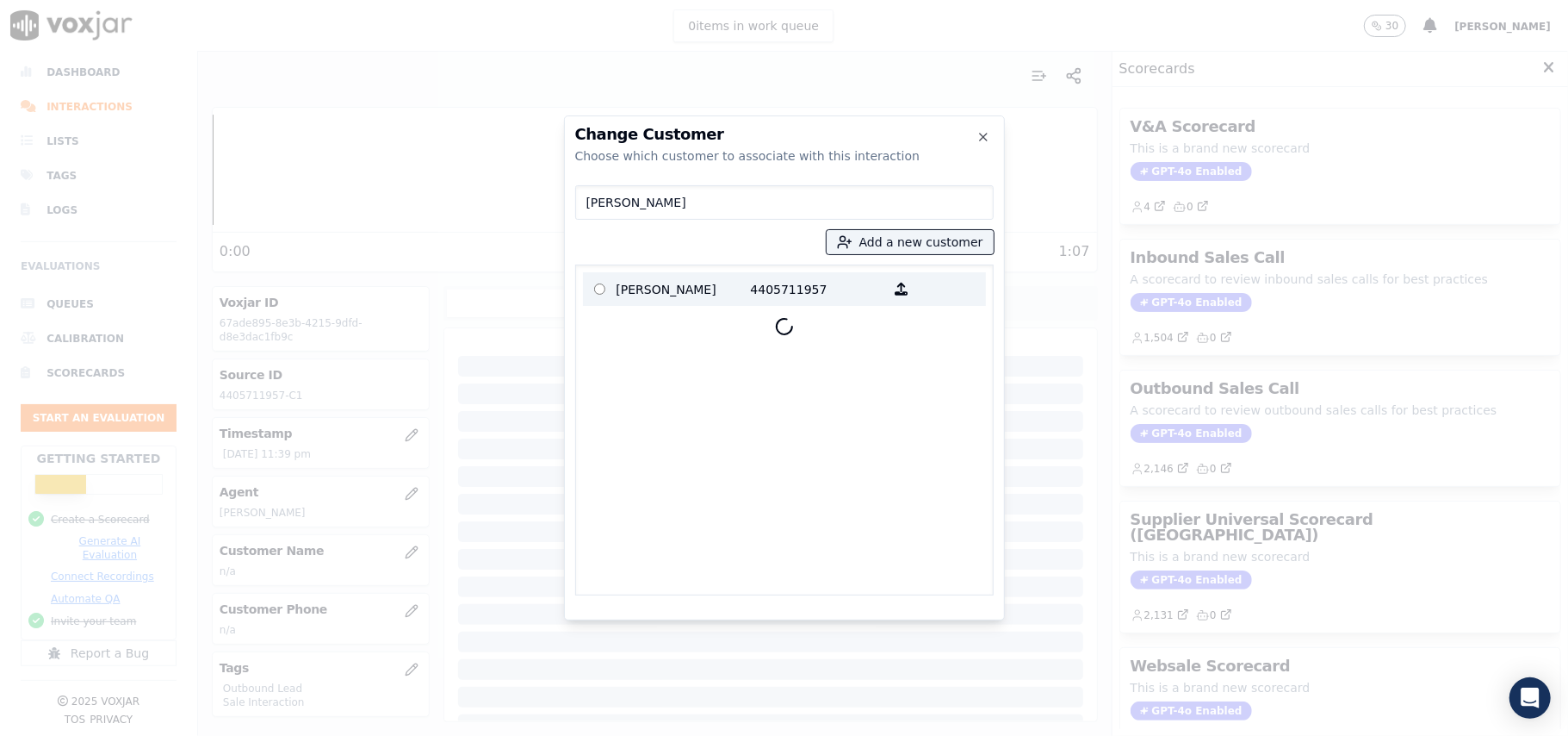
click at [694, 289] on p "Dorrine Balsat" at bounding box center [683, 288] width 134 height 26
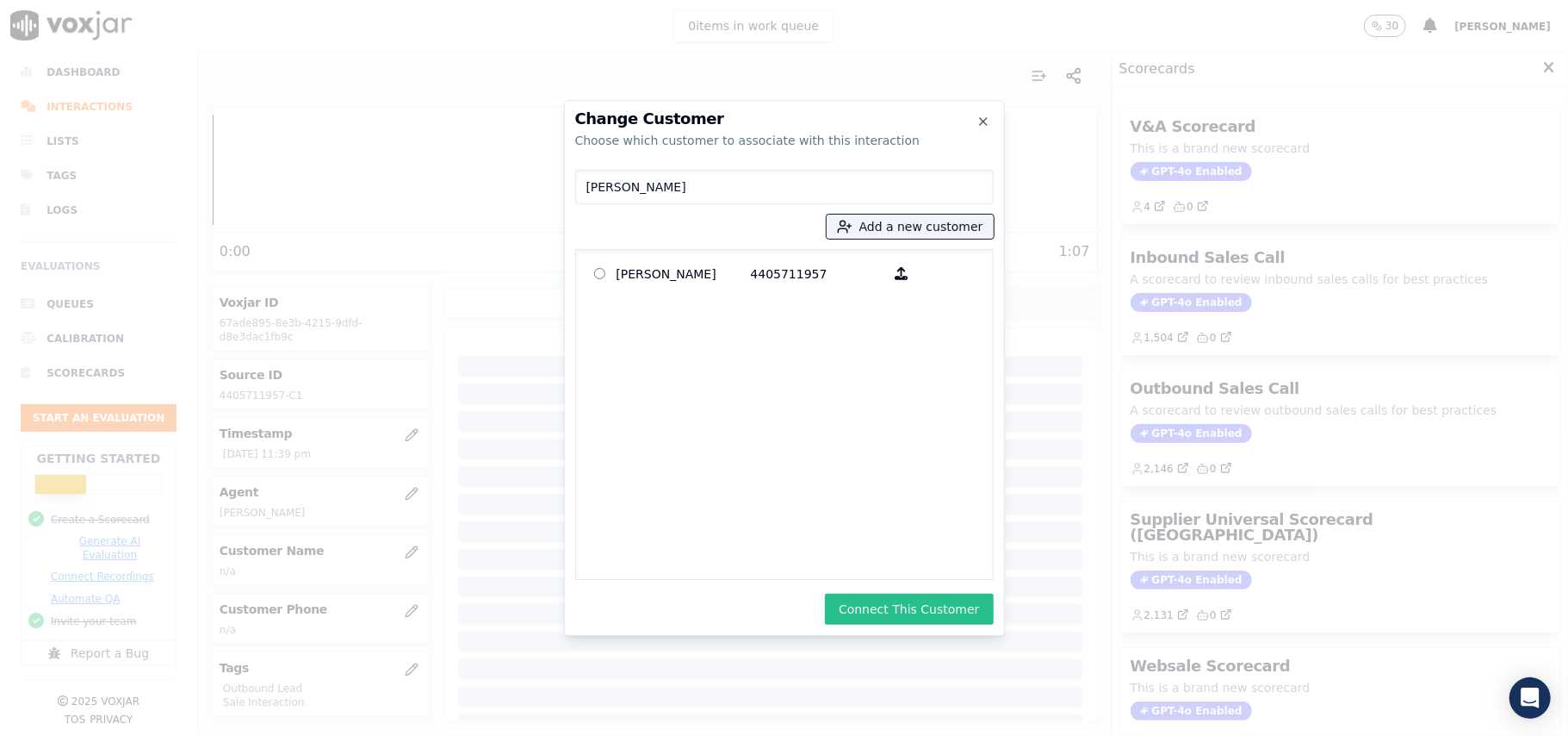
click at [896, 594] on button "Connect This Customer" at bounding box center [909, 609] width 168 height 31
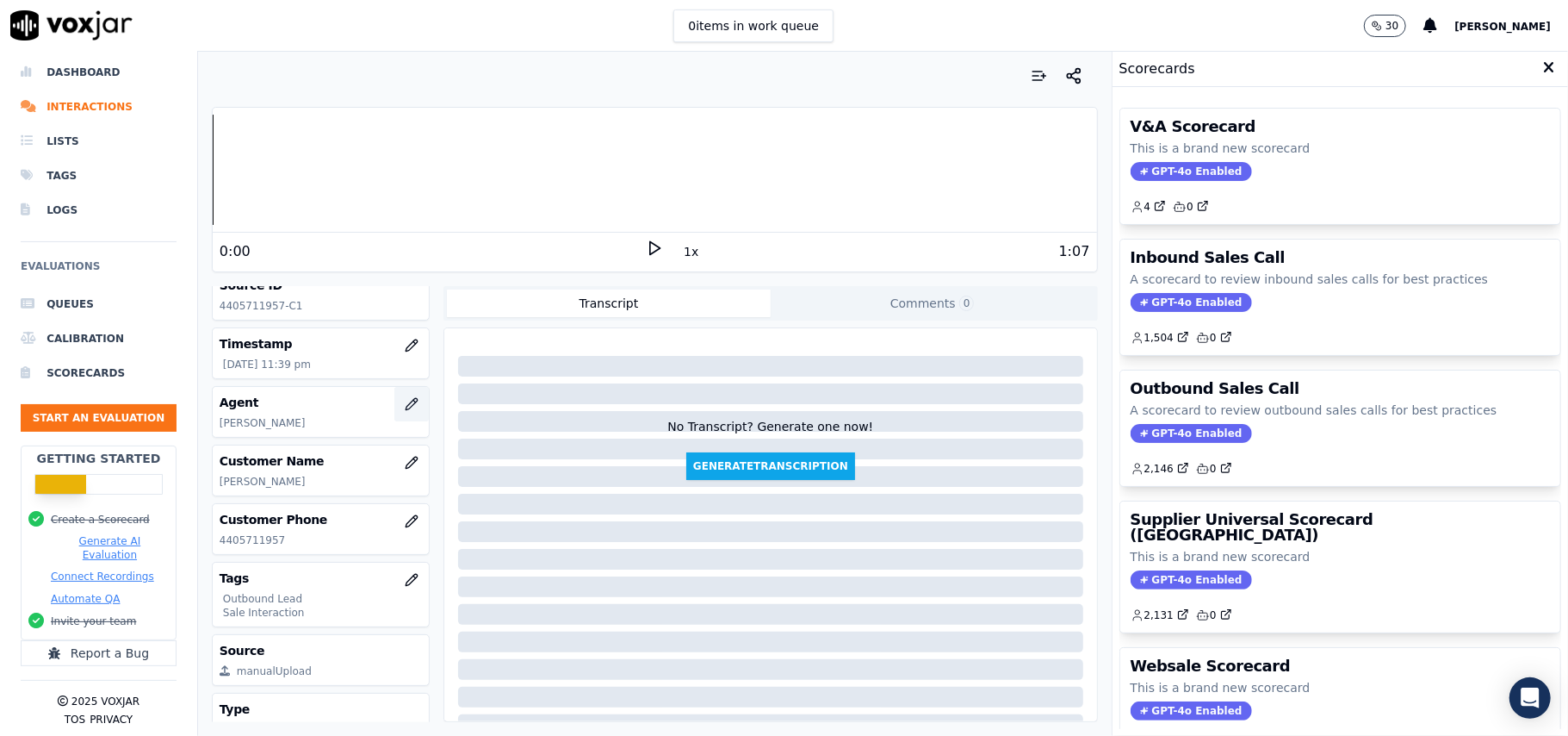
scroll to position [168, 0]
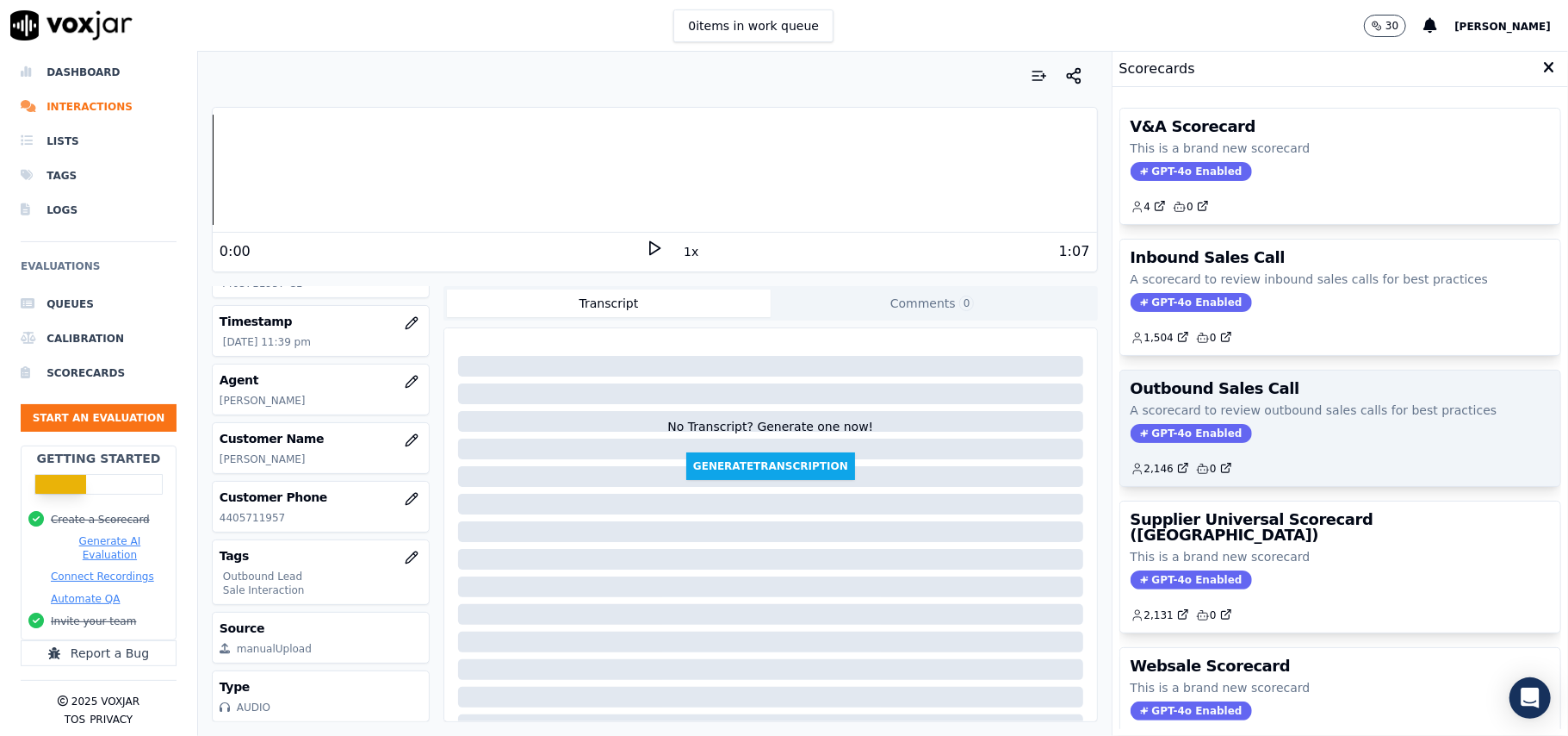
click at [1165, 435] on span "GPT-4o Enabled" at bounding box center [1191, 432] width 122 height 18
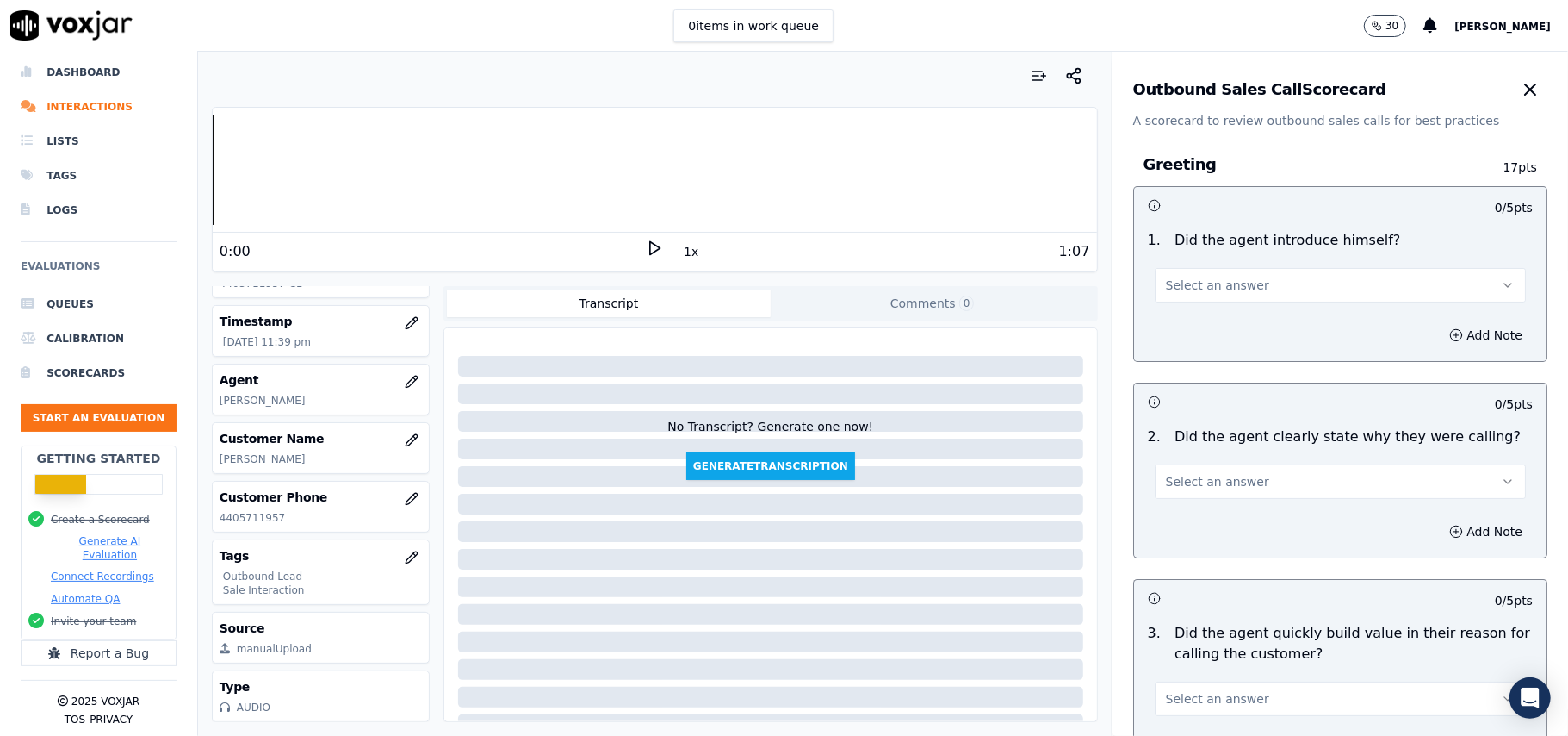
click at [1206, 289] on span "Select an answer" at bounding box center [1218, 285] width 103 height 18
click at [1185, 329] on div "Yes" at bounding box center [1303, 324] width 333 height 27
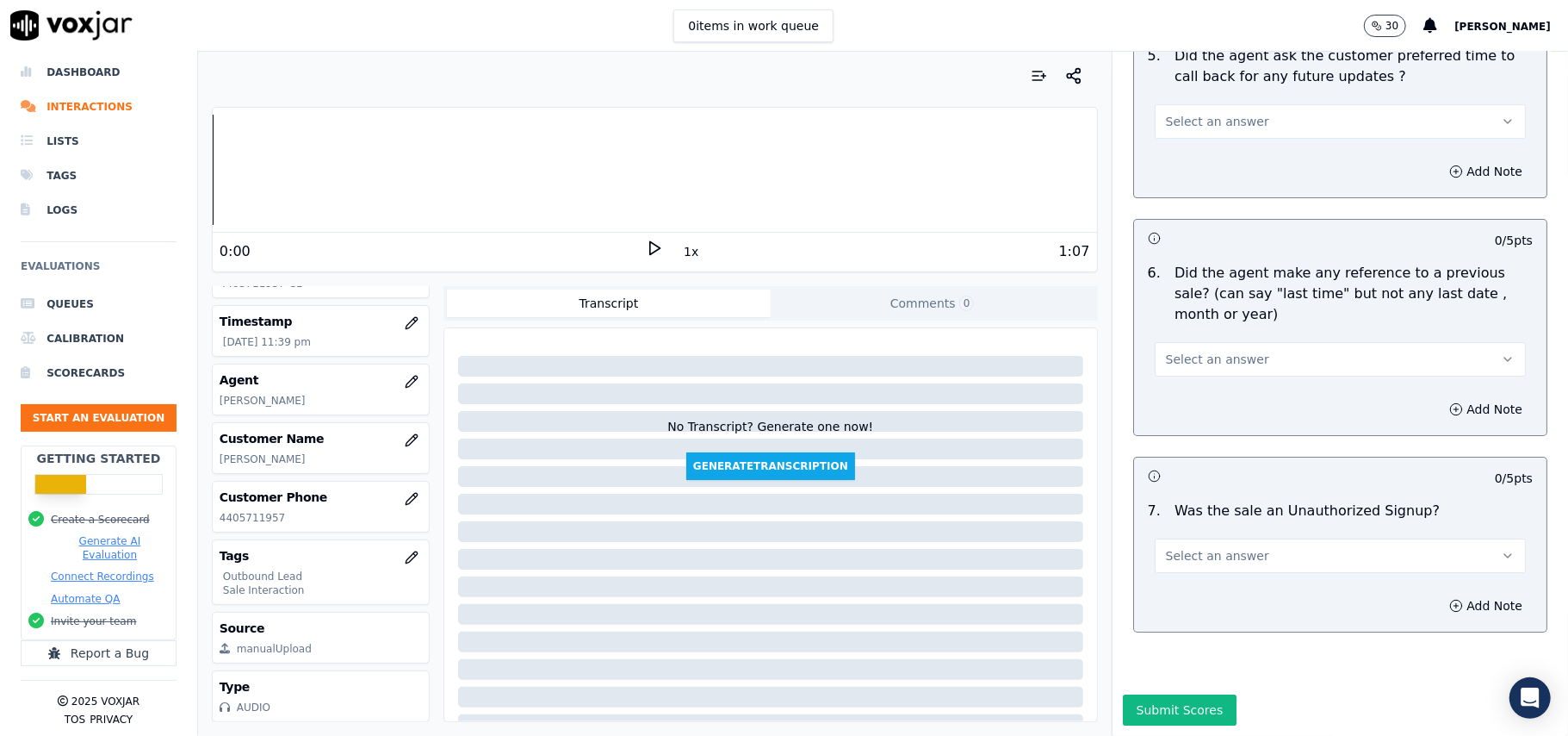
click at [1247, 538] on button "Select an answer" at bounding box center [1339, 555] width 371 height 34
click at [1183, 567] on div "No" at bounding box center [1303, 570] width 333 height 27
click at [1220, 342] on button "Select an answer" at bounding box center [1339, 358] width 371 height 34
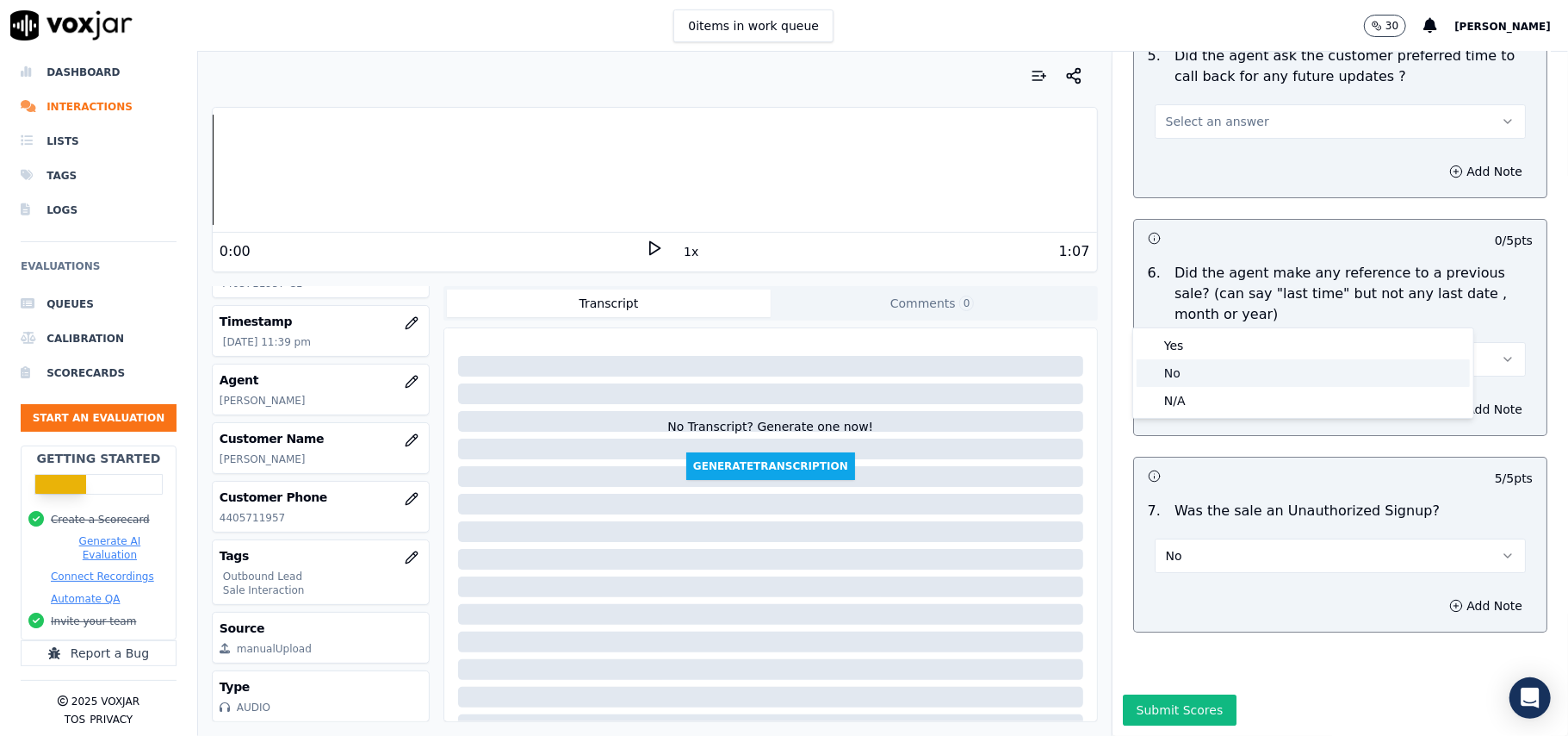
click at [1210, 370] on div "No" at bounding box center [1303, 373] width 333 height 27
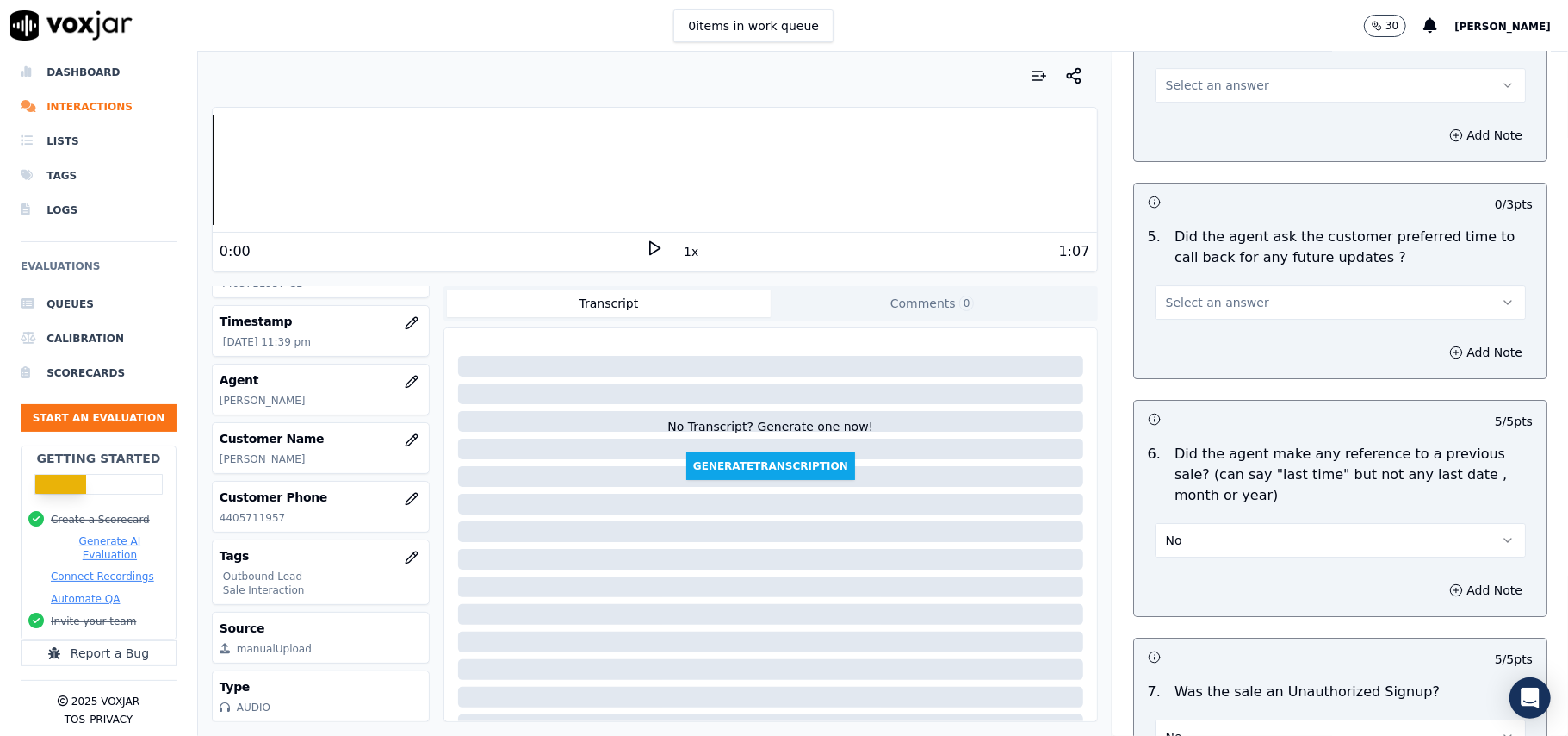
scroll to position [3952, 0]
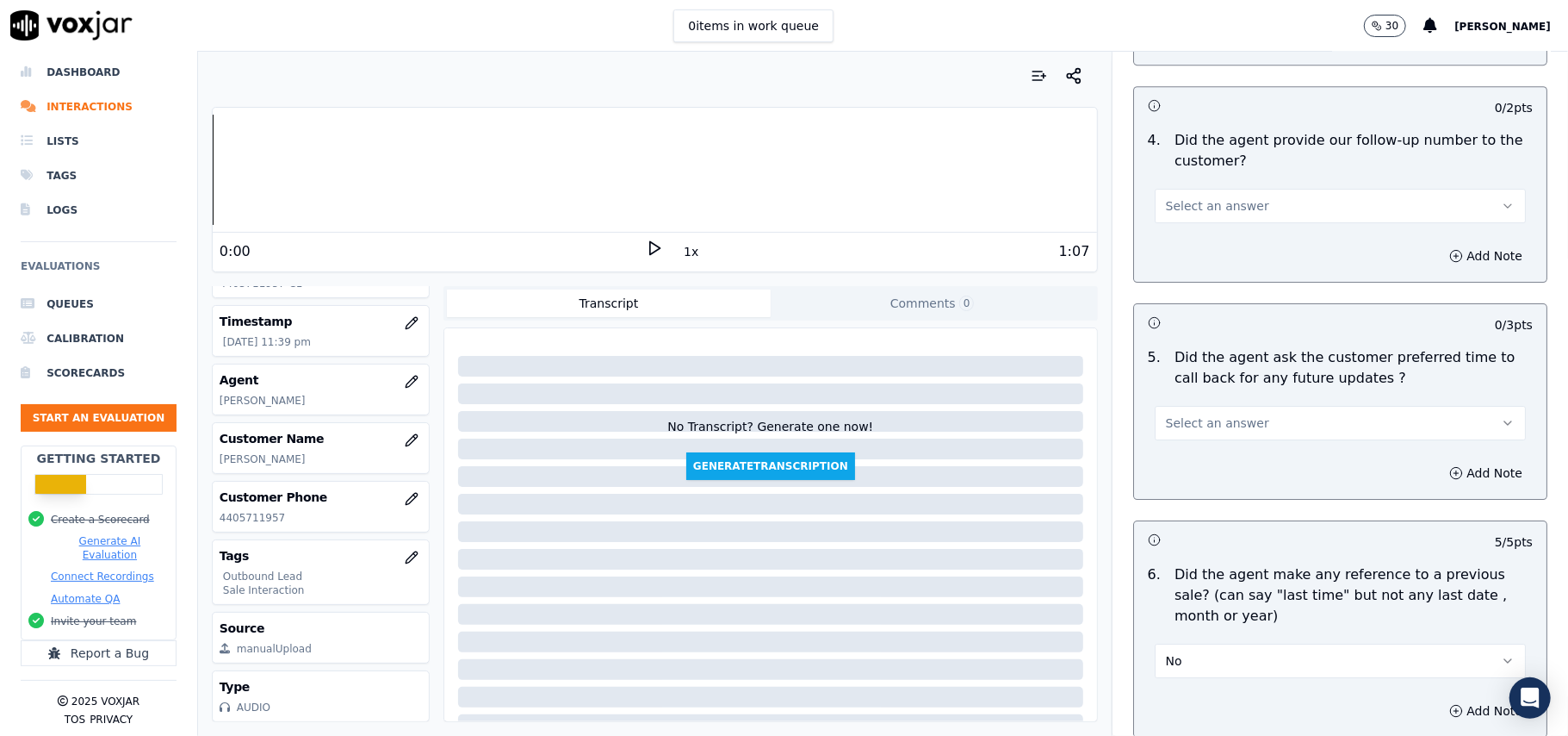
click at [1218, 415] on span "Select an answer" at bounding box center [1218, 423] width 103 height 18
click at [1207, 452] on div "Yes" at bounding box center [1303, 452] width 333 height 27
click at [1222, 198] on span "Select an answer" at bounding box center [1218, 206] width 103 height 18
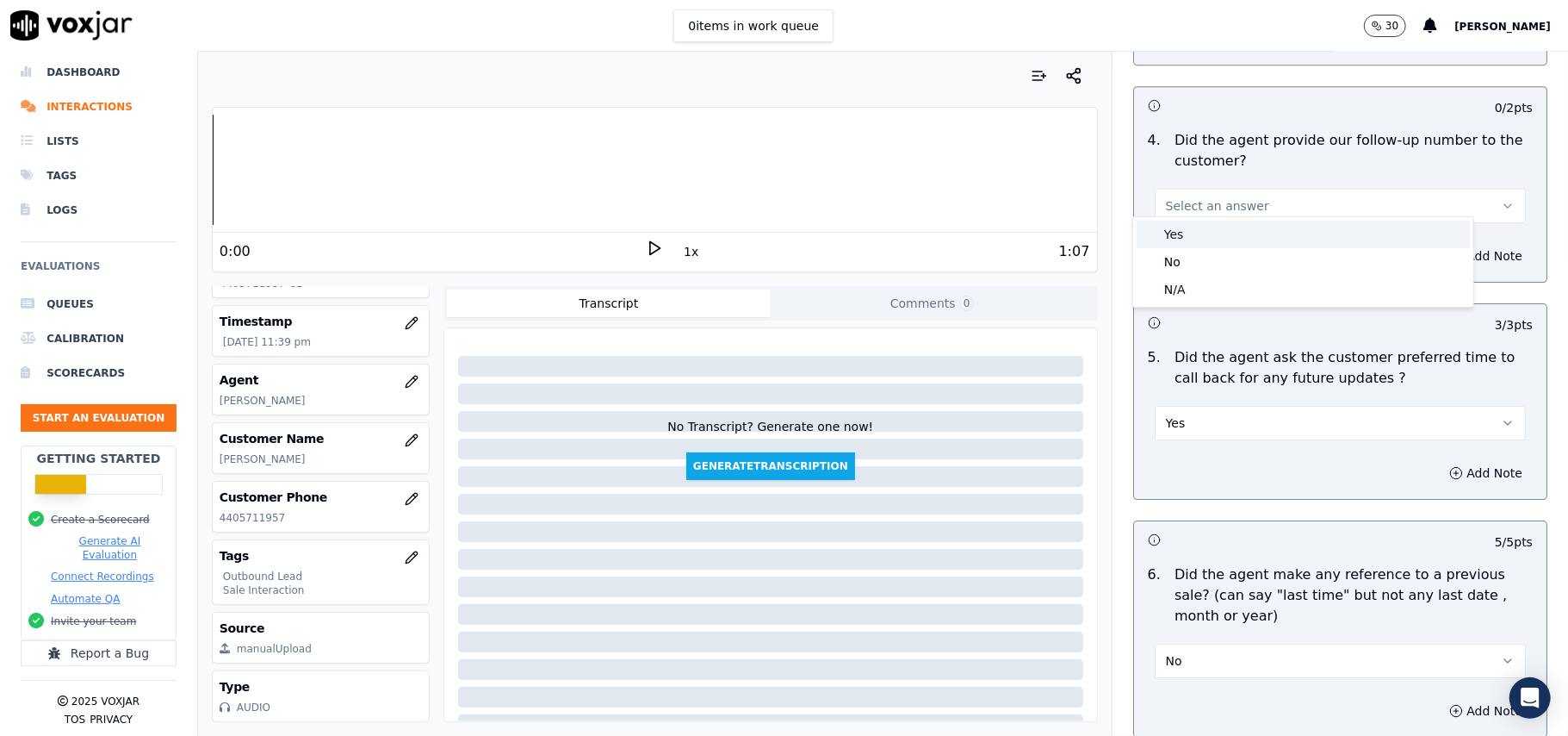
click at [1211, 222] on div "Yes" at bounding box center [1303, 235] width 333 height 27
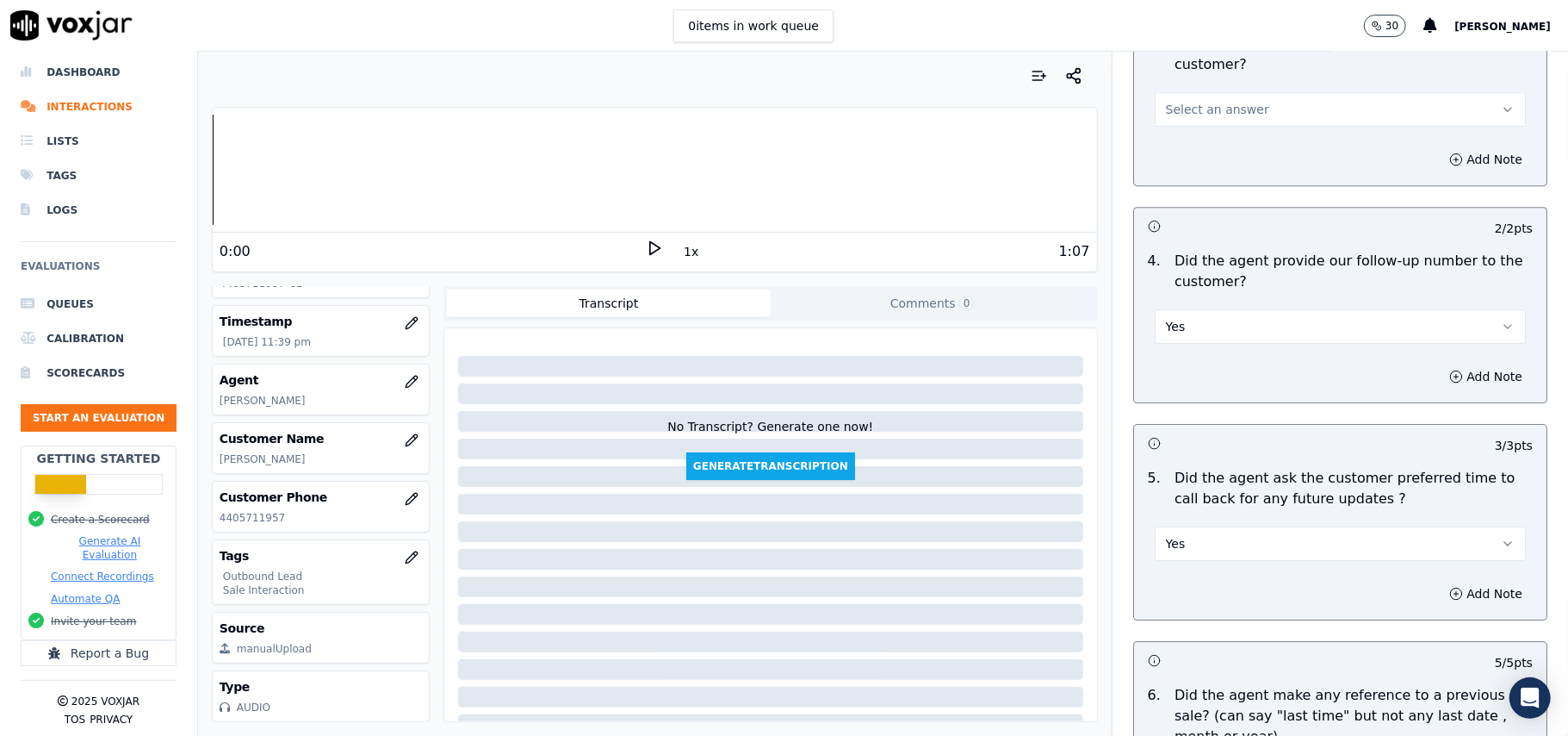
scroll to position [3722, 0]
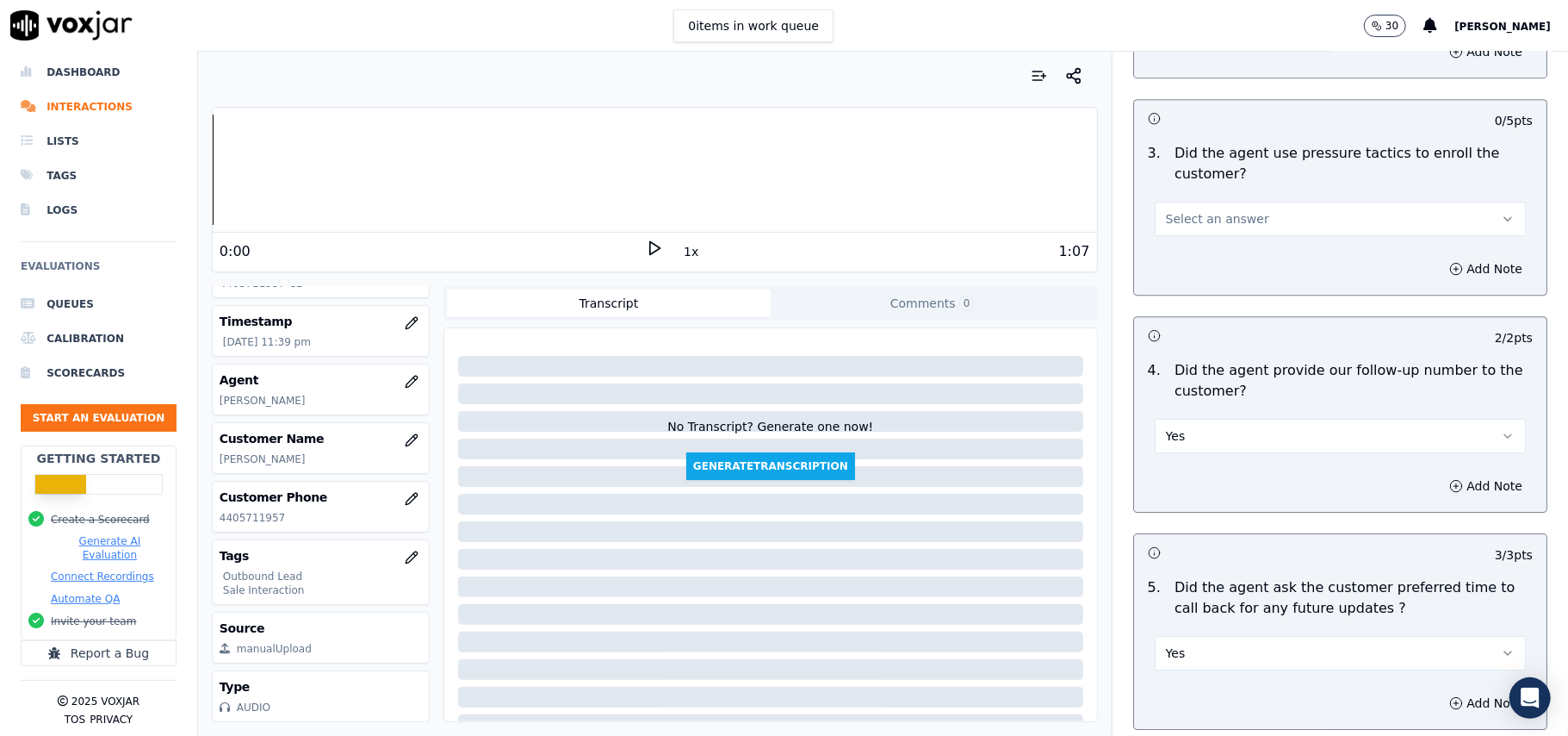
click at [1206, 210] on span "Select an answer" at bounding box center [1218, 219] width 103 height 18
click at [1192, 280] on div "No" at bounding box center [1303, 274] width 333 height 27
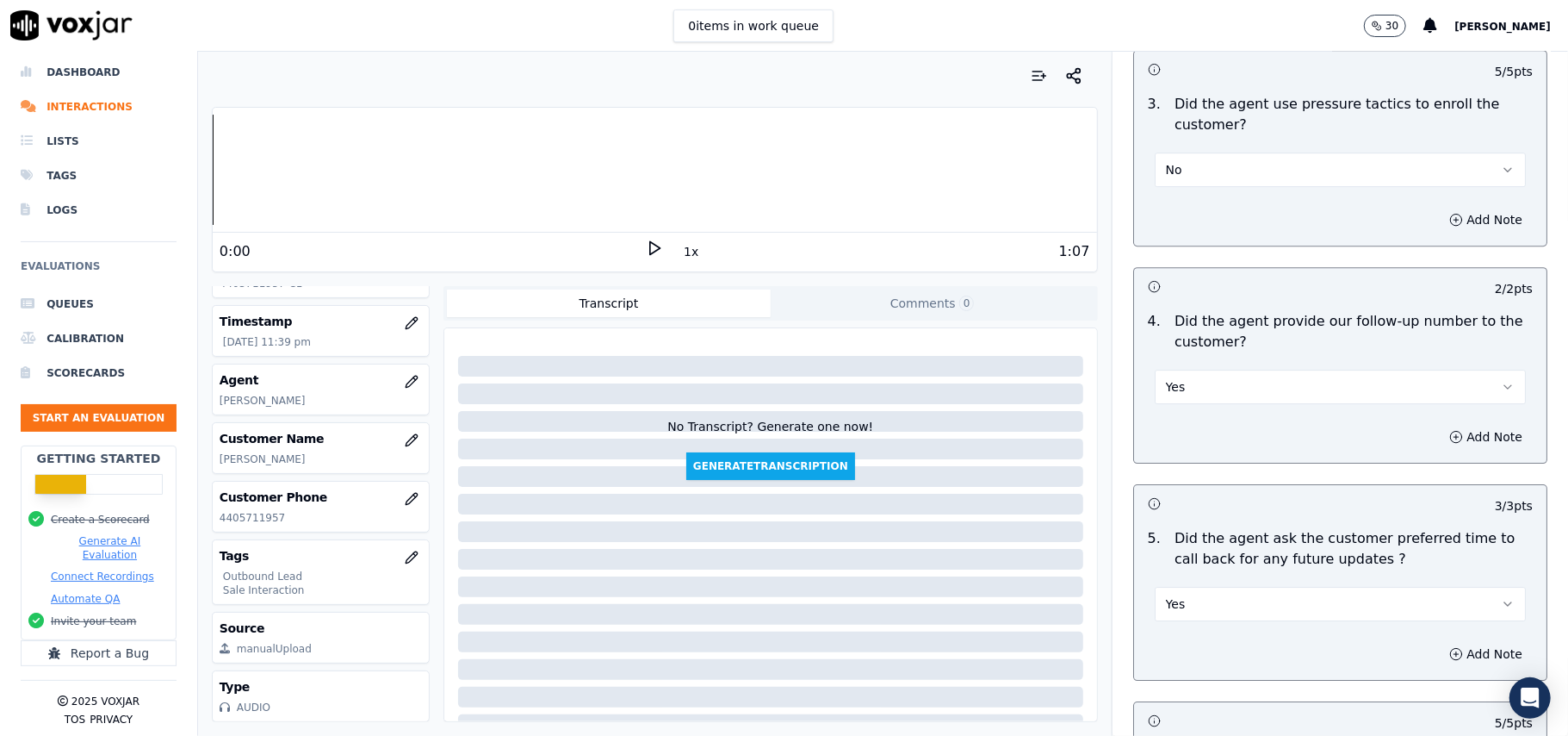
scroll to position [3377, 0]
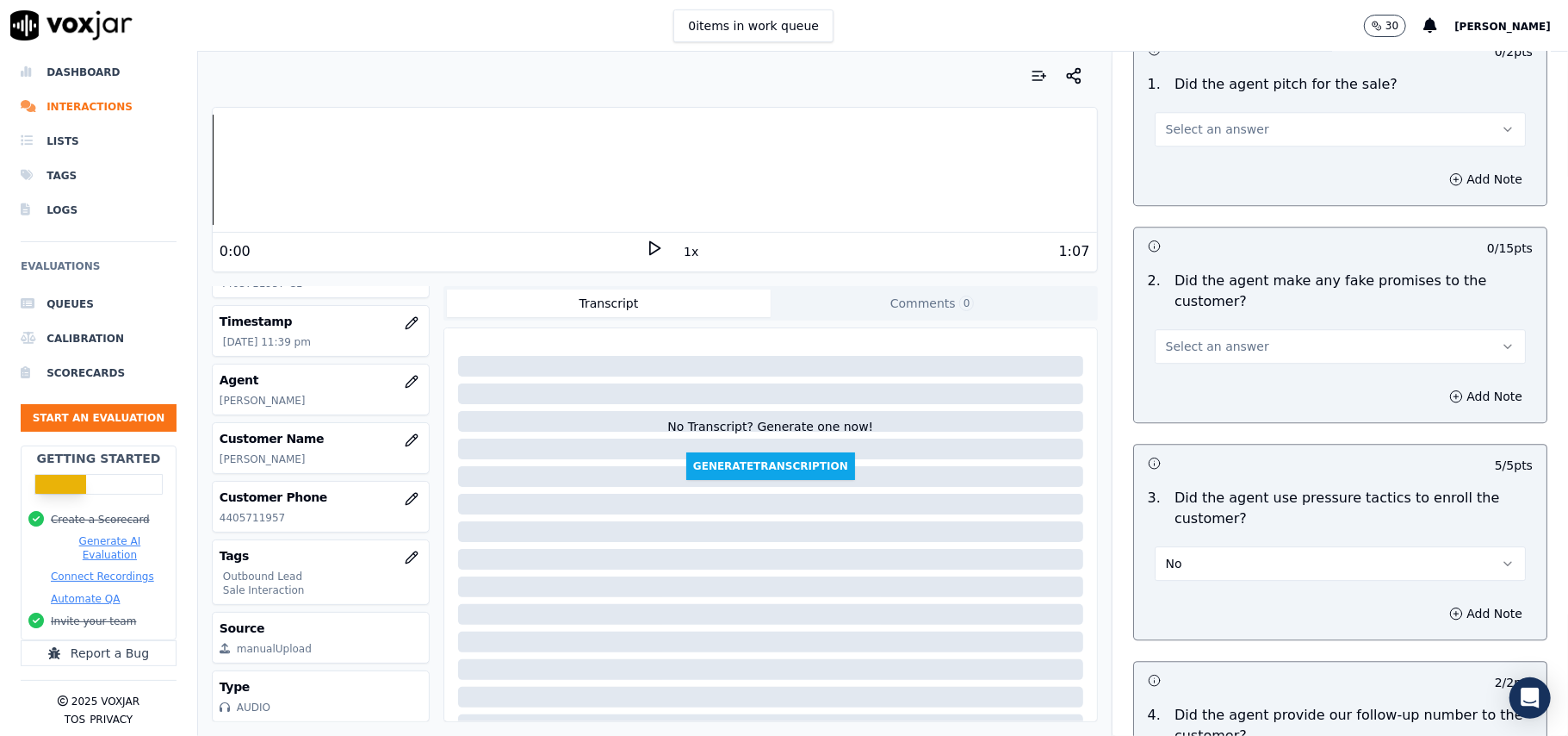
click at [1220, 355] on div "2 . Did the agent make any fake promises to the customer? Select an answer" at bounding box center [1340, 317] width 413 height 107
click at [1204, 329] on button "Select an answer" at bounding box center [1339, 346] width 371 height 34
click at [1179, 396] on div "No" at bounding box center [1303, 400] width 333 height 27
click at [1259, 112] on button "Select an answer" at bounding box center [1339, 129] width 371 height 34
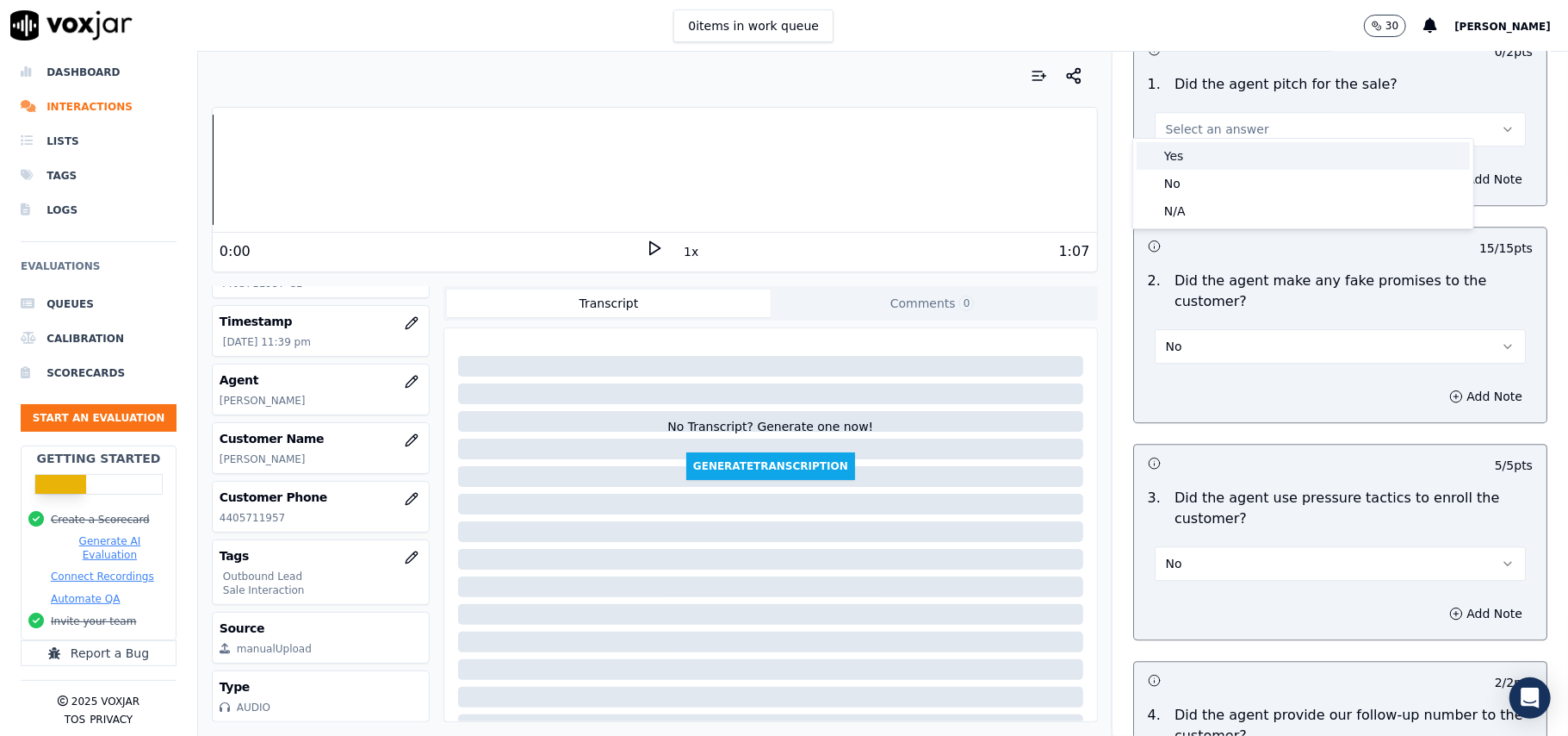
click at [1256, 143] on div "Yes" at bounding box center [1303, 156] width 333 height 27
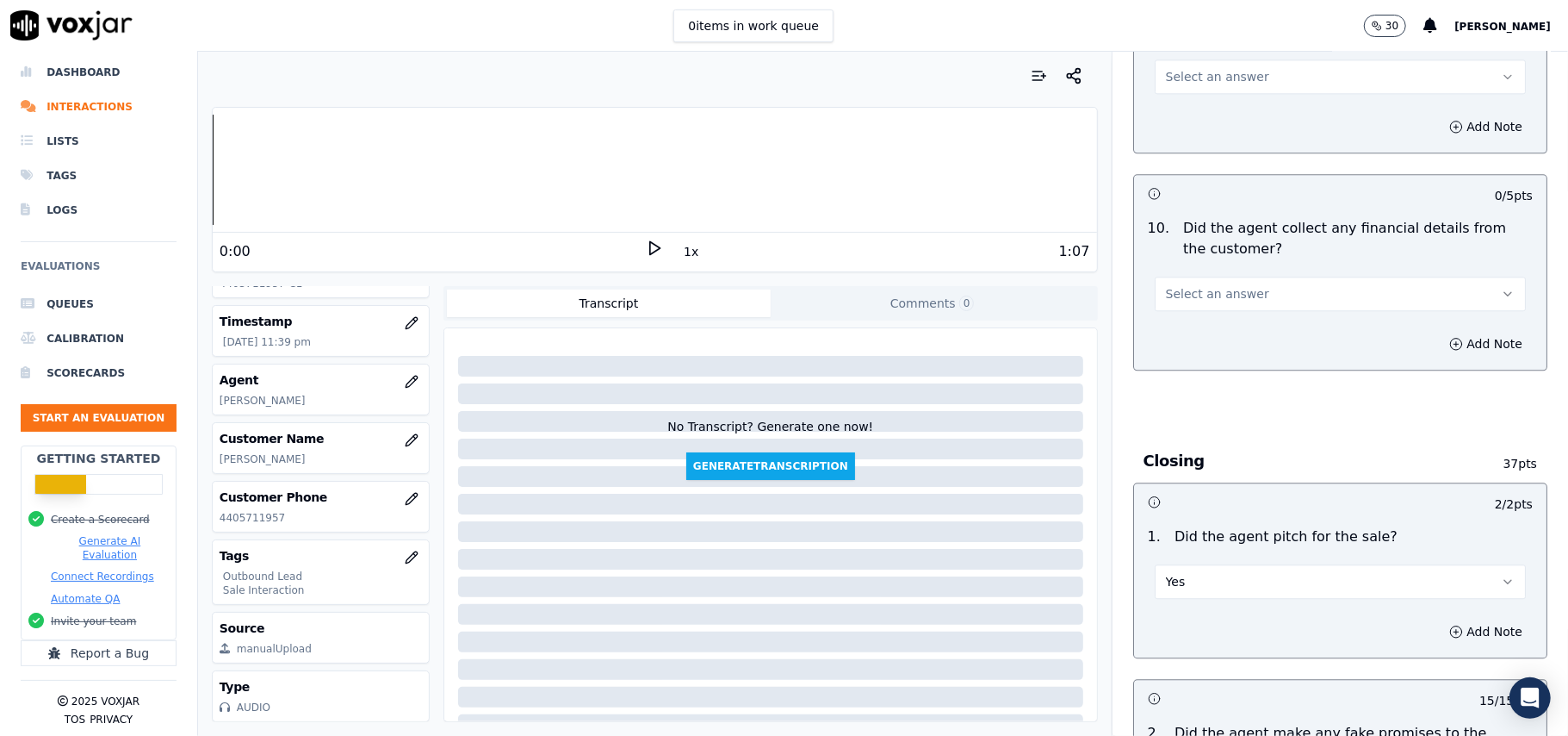
scroll to position [2919, 0]
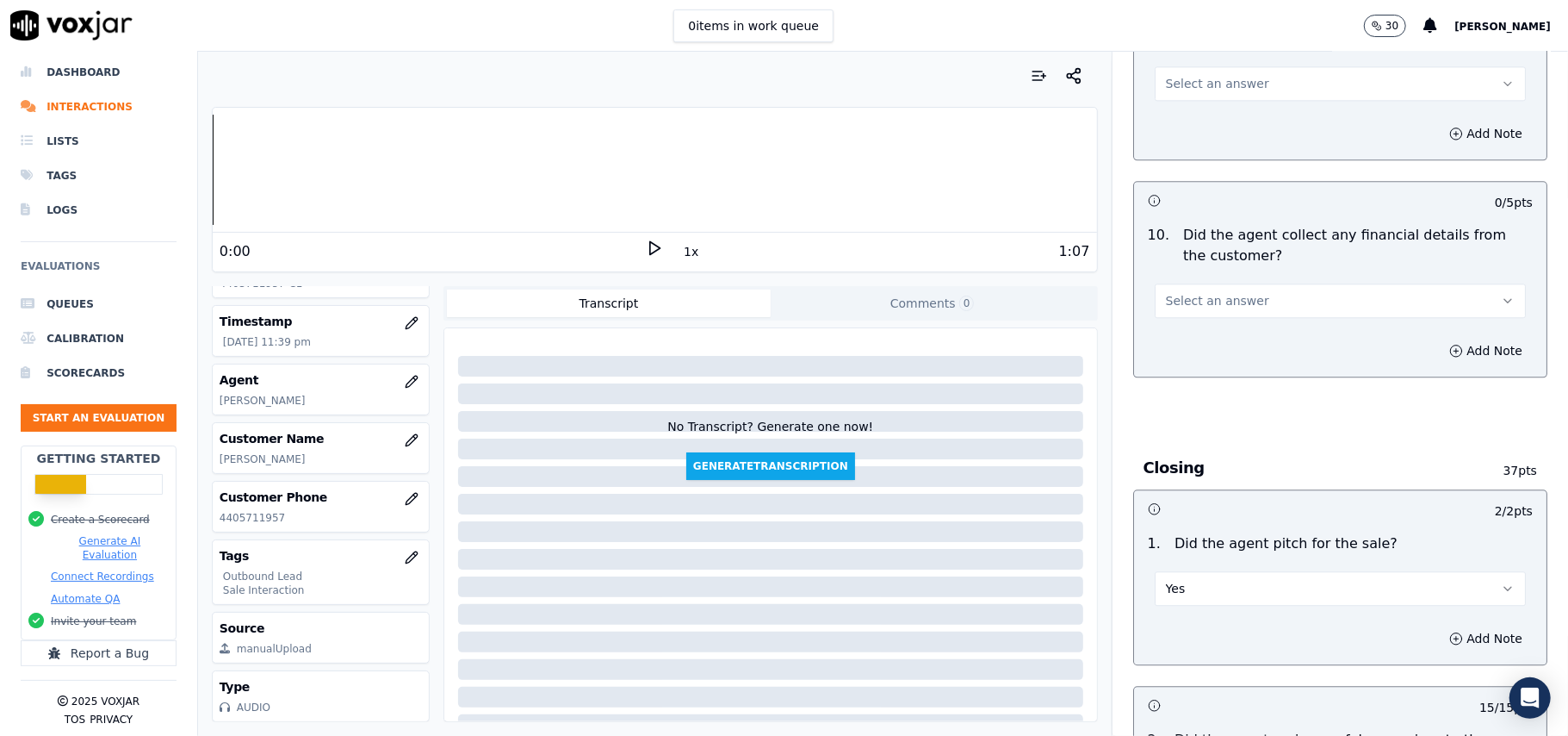
click at [1222, 293] on span "Select an answer" at bounding box center [1218, 301] width 103 height 18
click at [1196, 353] on div "No" at bounding box center [1303, 353] width 333 height 27
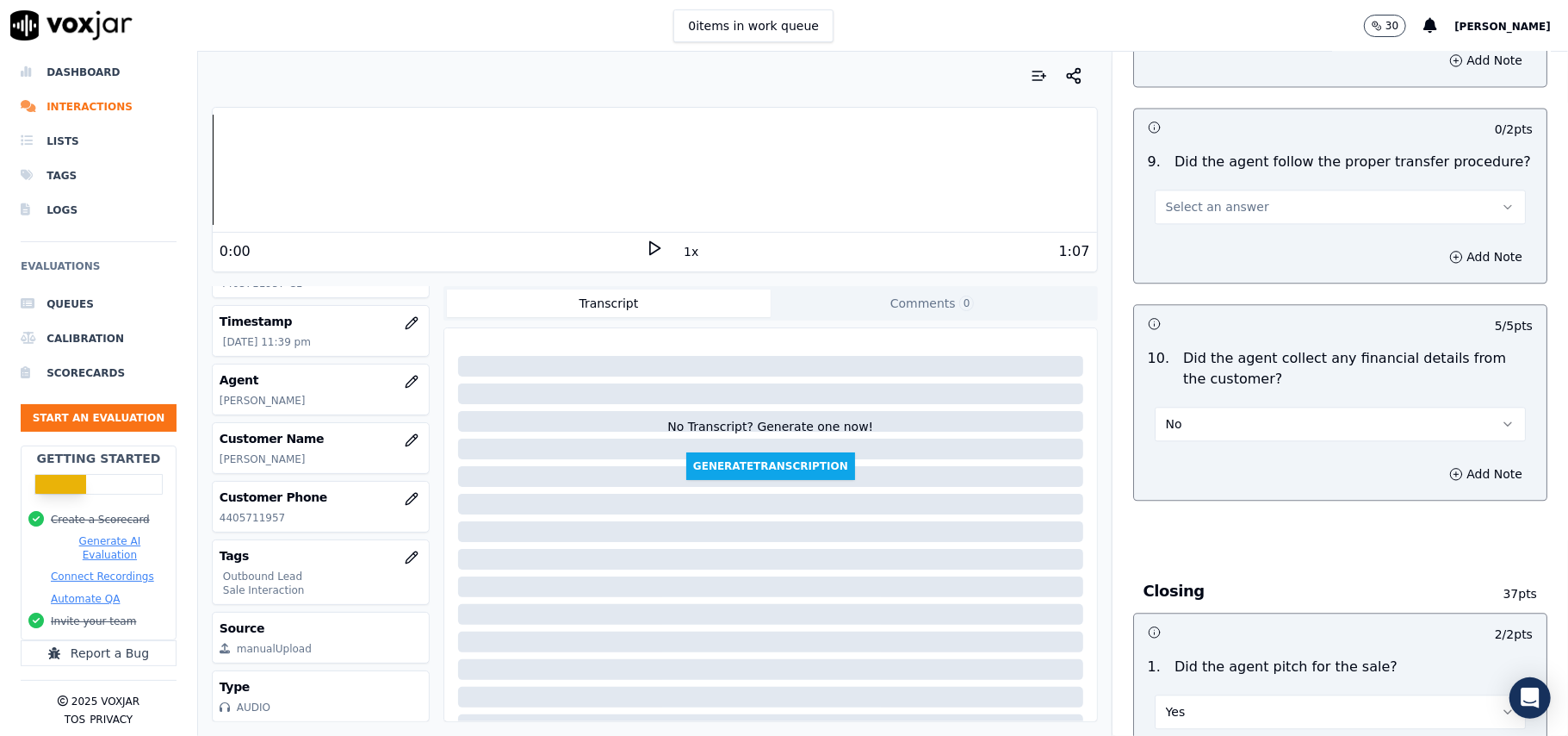
scroll to position [2688, 0]
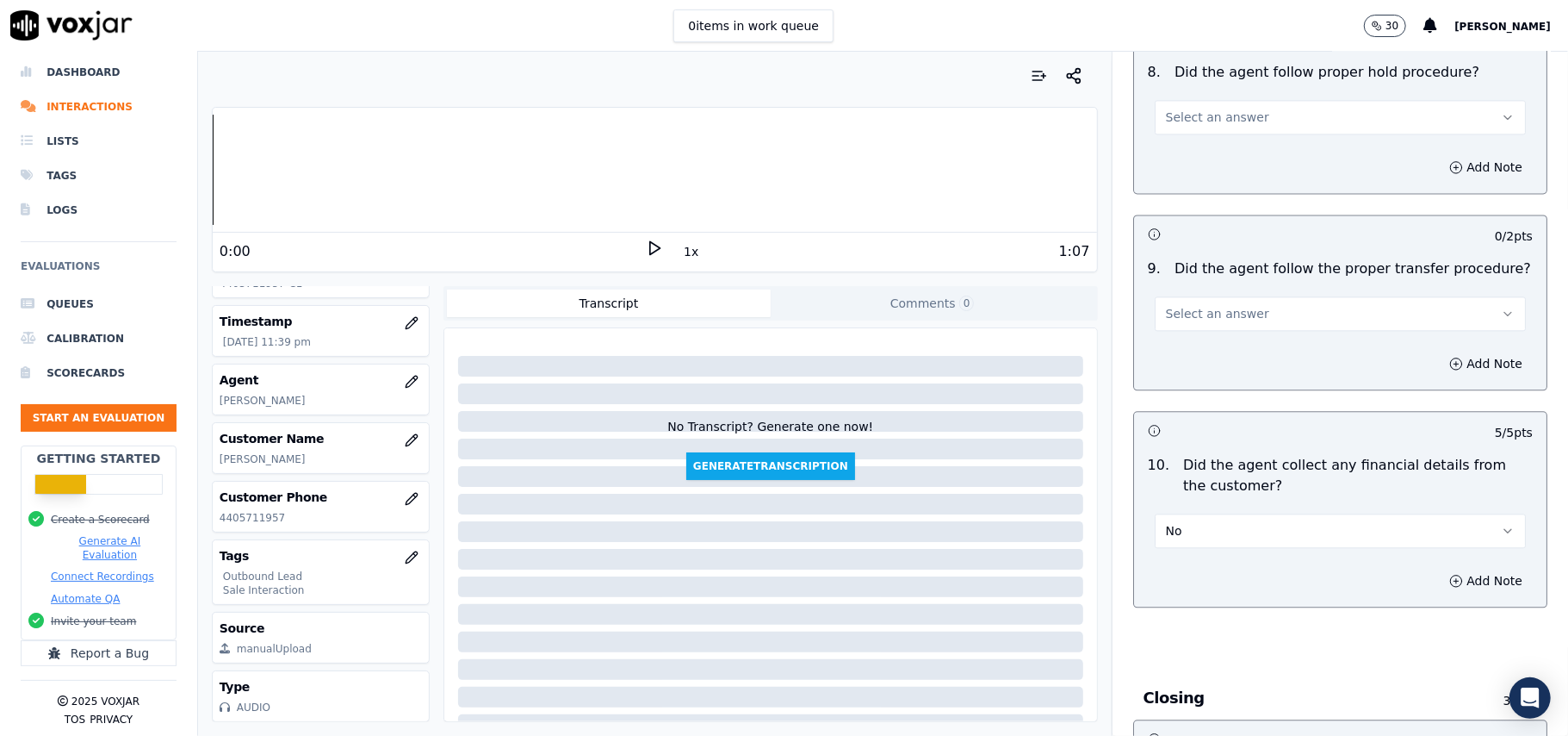
click at [1222, 305] on span "Select an answer" at bounding box center [1218, 313] width 103 height 18
click at [1216, 340] on div "Yes" at bounding box center [1303, 339] width 333 height 27
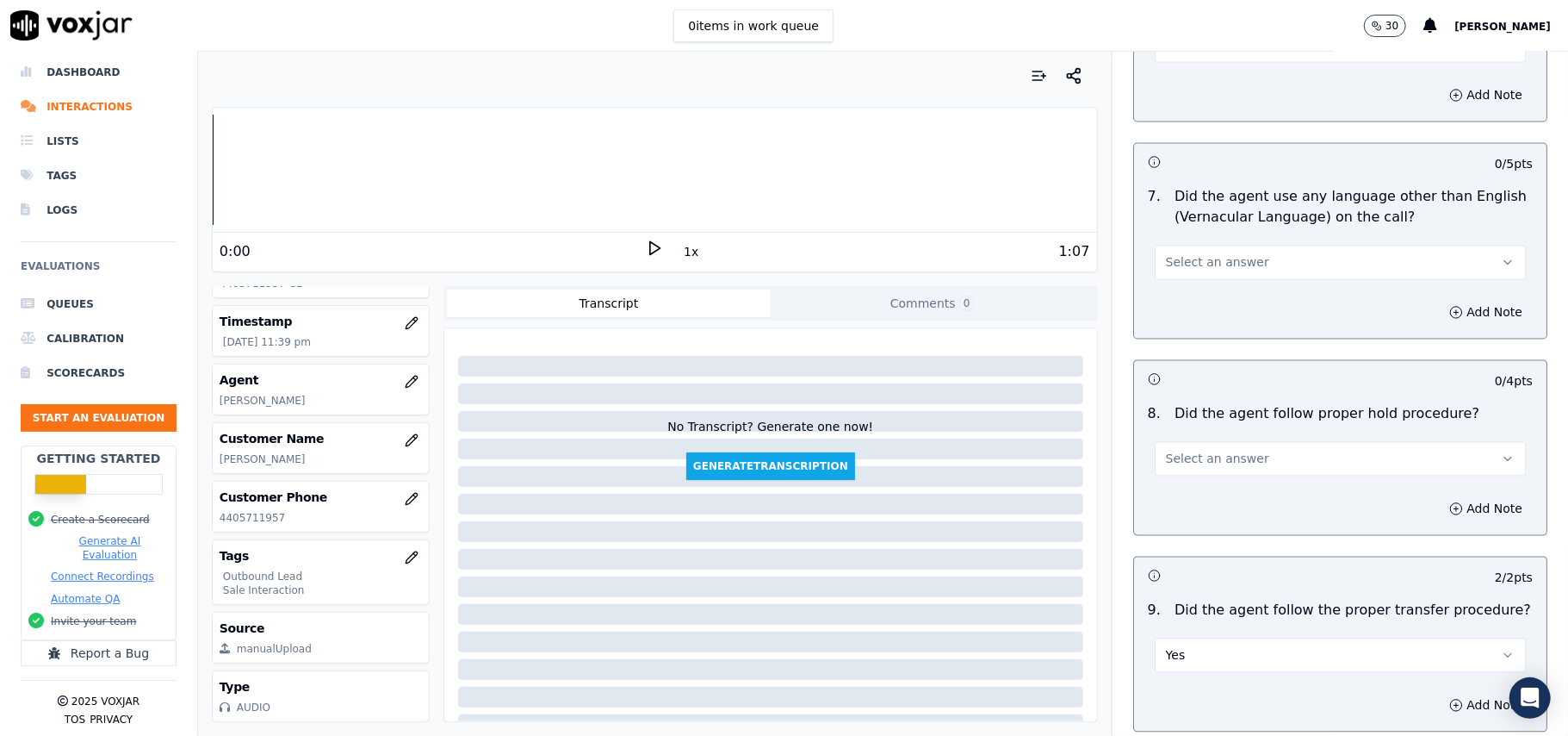
scroll to position [2343, 0]
click at [1214, 453] on span "Select an answer" at bounding box center [1218, 461] width 103 height 18
click at [1209, 483] on div "Yes" at bounding box center [1303, 487] width 333 height 27
click at [1252, 252] on button "Select an answer" at bounding box center [1339, 265] width 371 height 34
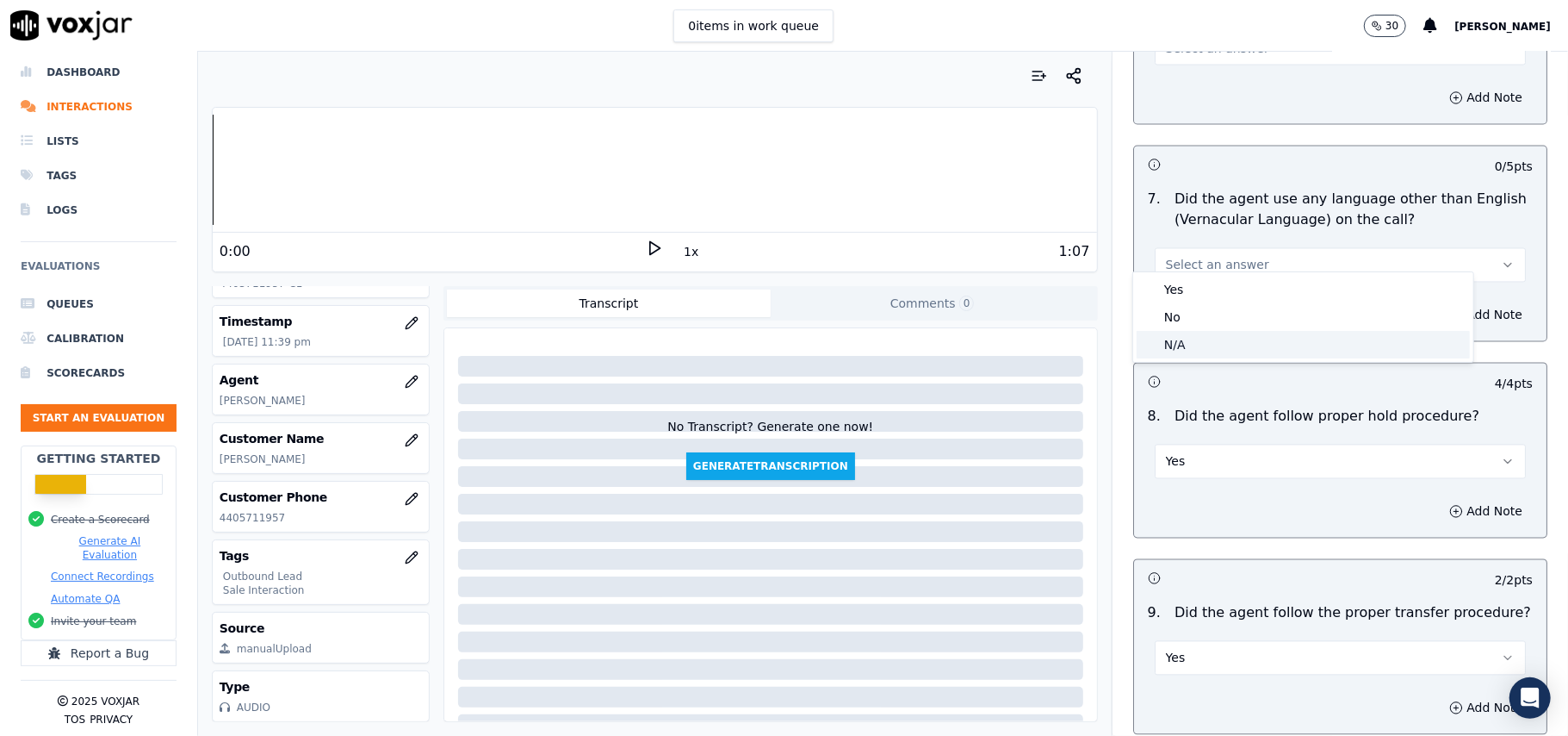
click at [1216, 341] on div "N/A" at bounding box center [1303, 345] width 333 height 27
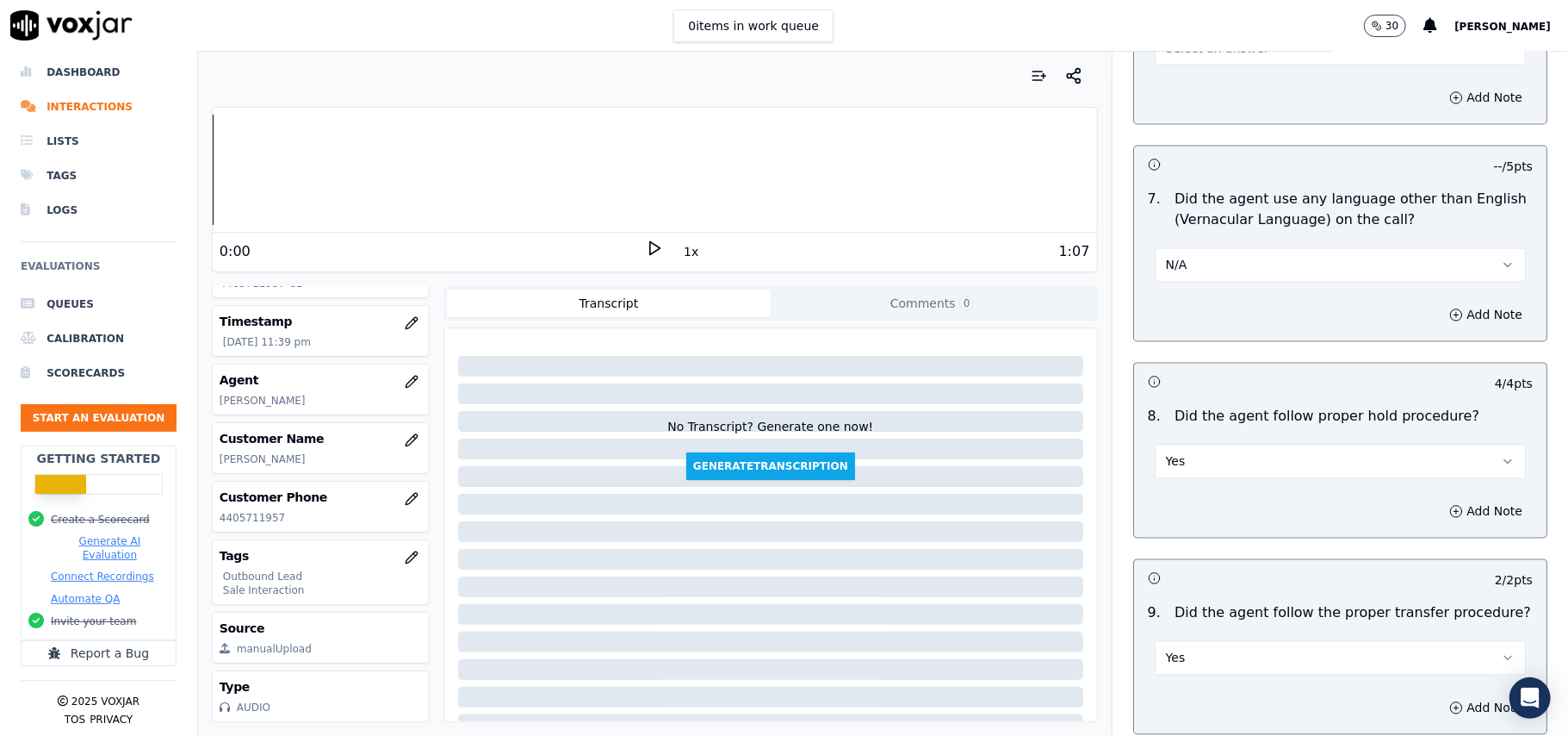
click at [1211, 255] on button "N/A" at bounding box center [1339, 265] width 371 height 34
click at [1203, 305] on div "No" at bounding box center [1303, 316] width 333 height 27
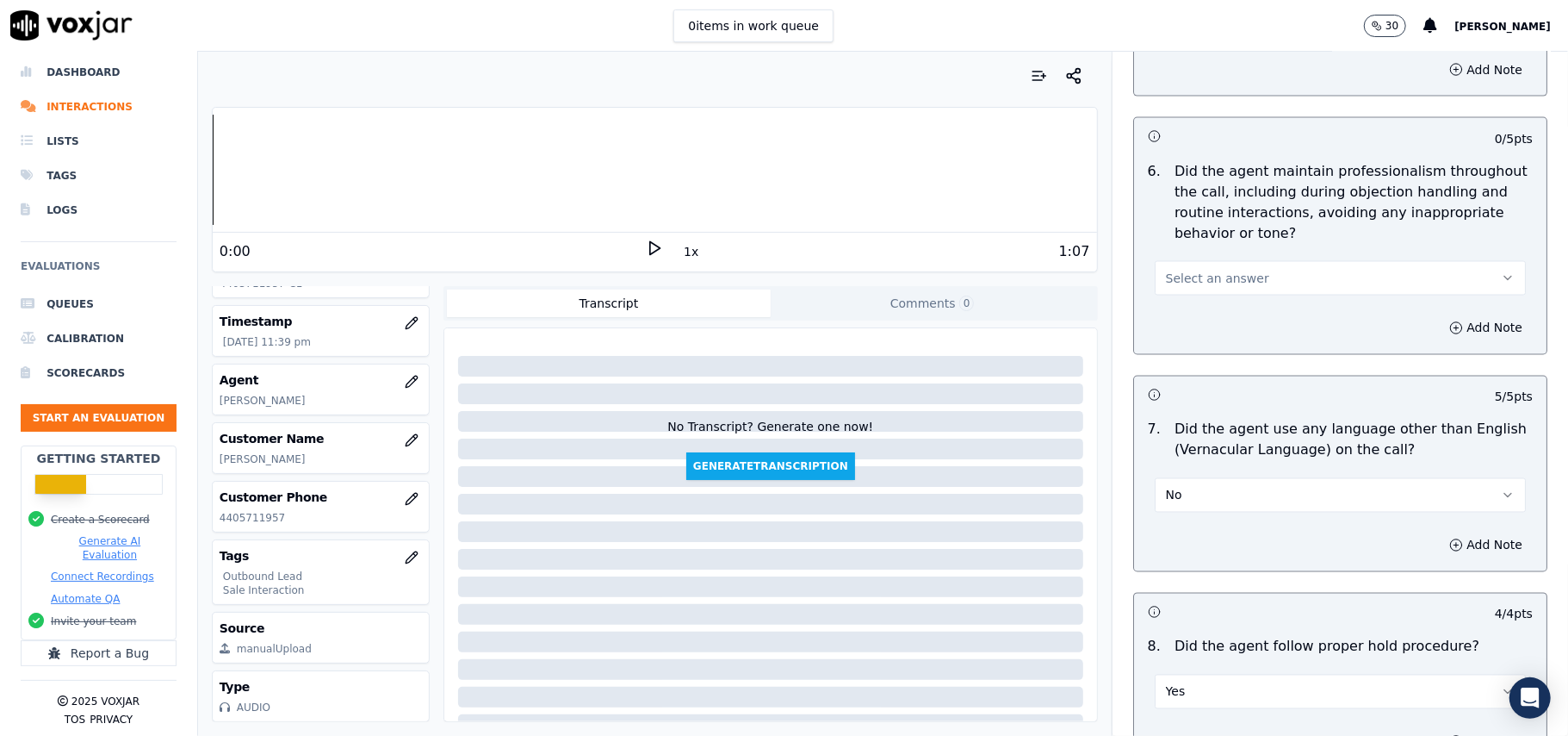
click at [1207, 270] on span "Select an answer" at bounding box center [1218, 278] width 103 height 18
click at [1200, 296] on div "Yes" at bounding box center [1303, 302] width 333 height 27
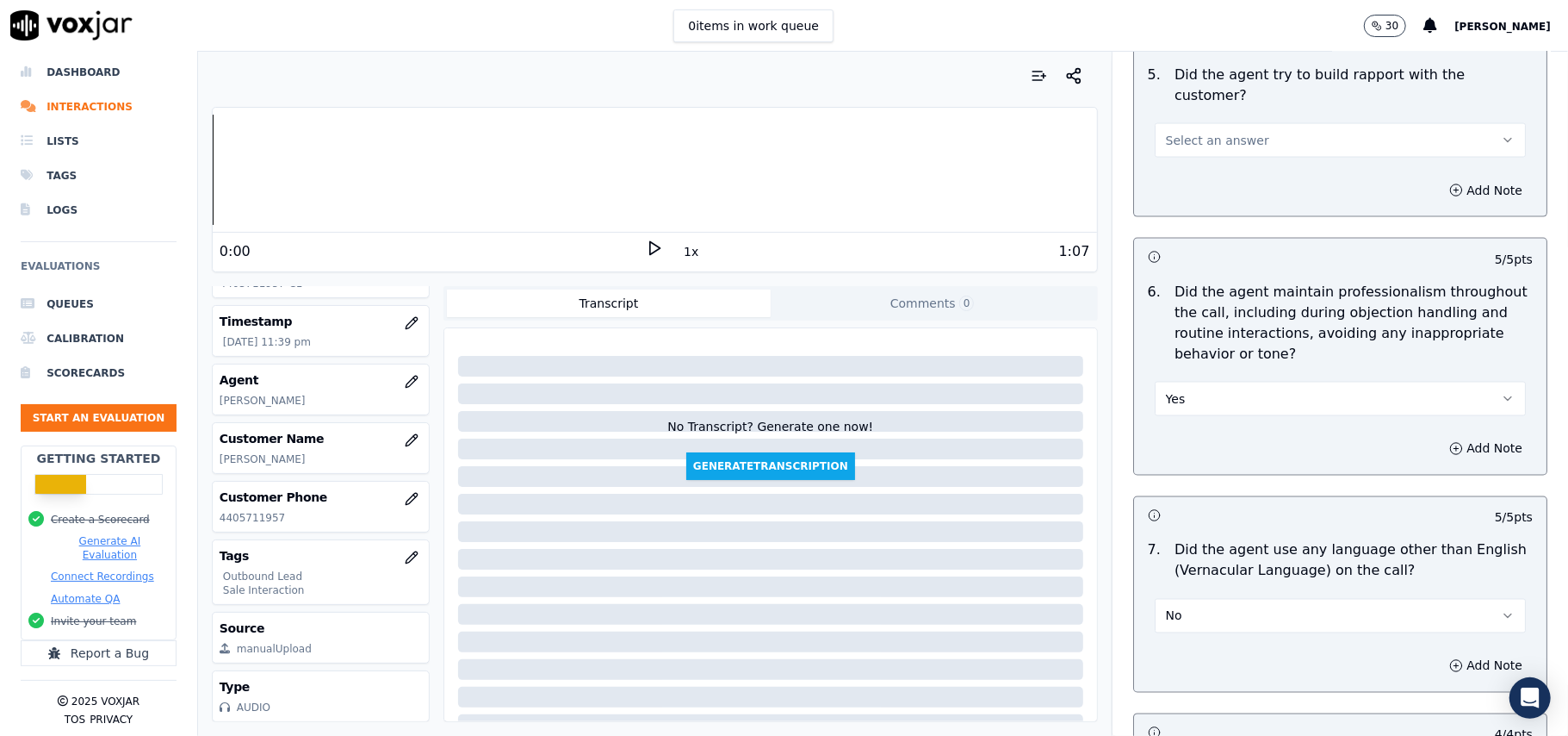
scroll to position [1885, 0]
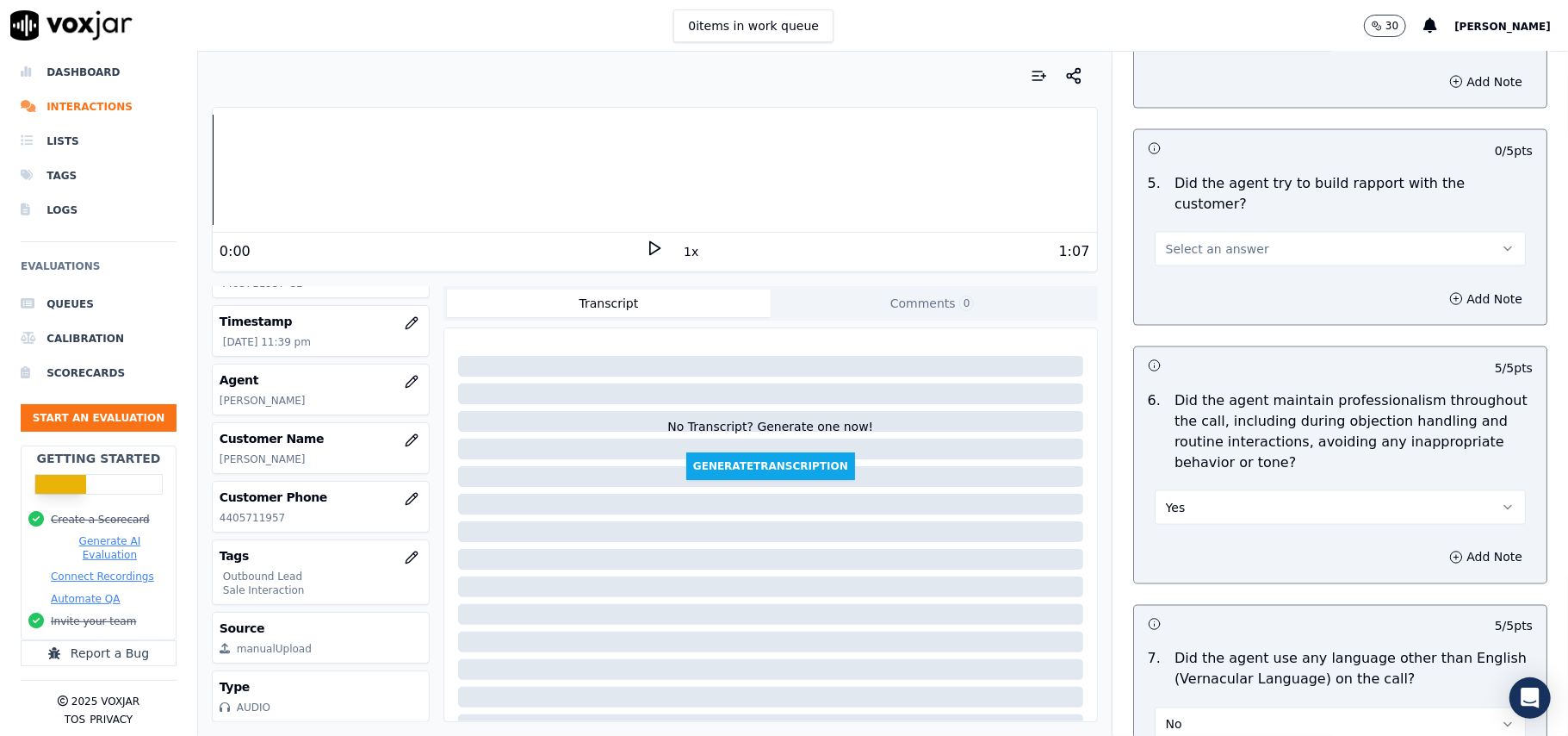
click at [1209, 240] on span "Select an answer" at bounding box center [1218, 249] width 103 height 18
click at [1209, 276] on div "Yes" at bounding box center [1303, 272] width 333 height 27
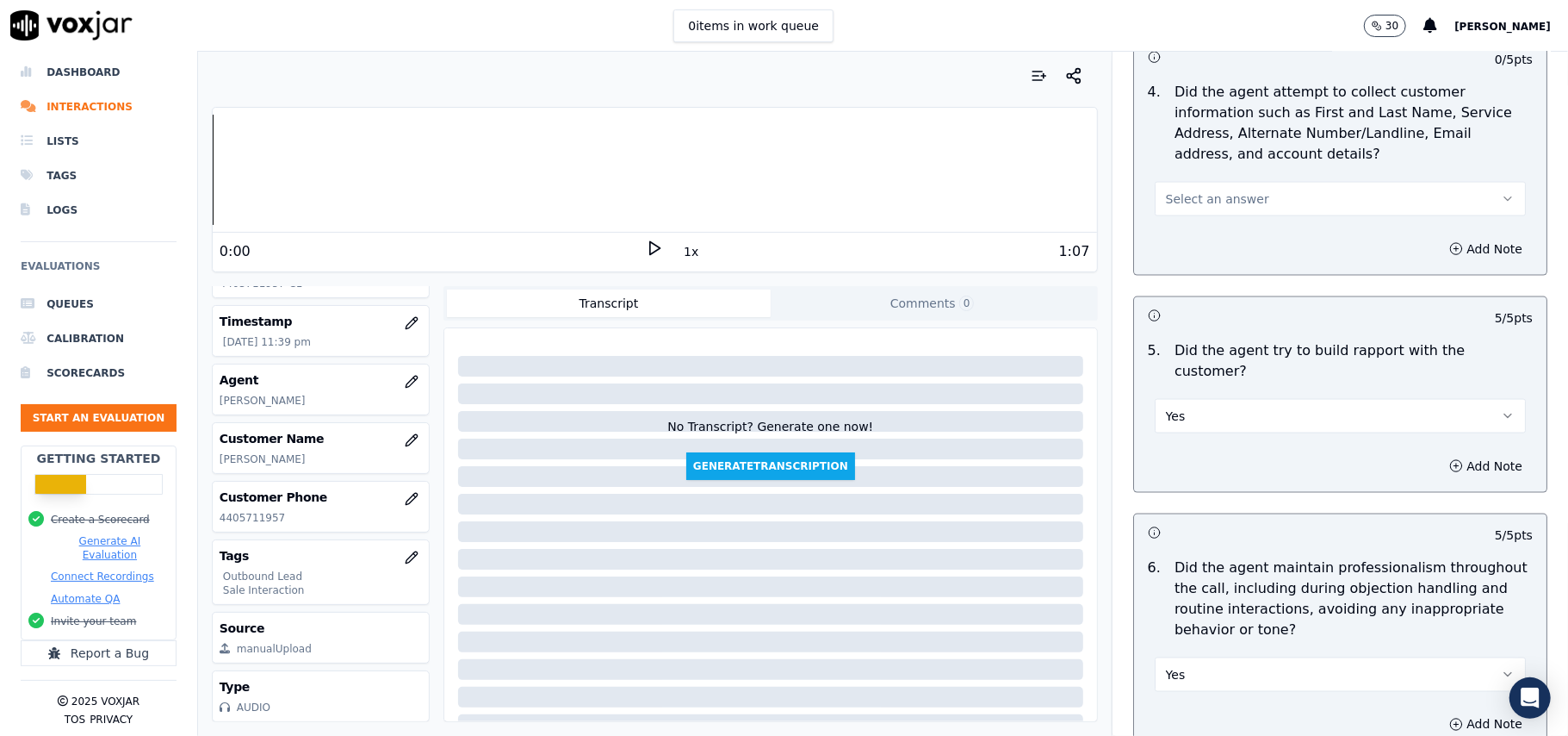
scroll to position [1540, 0]
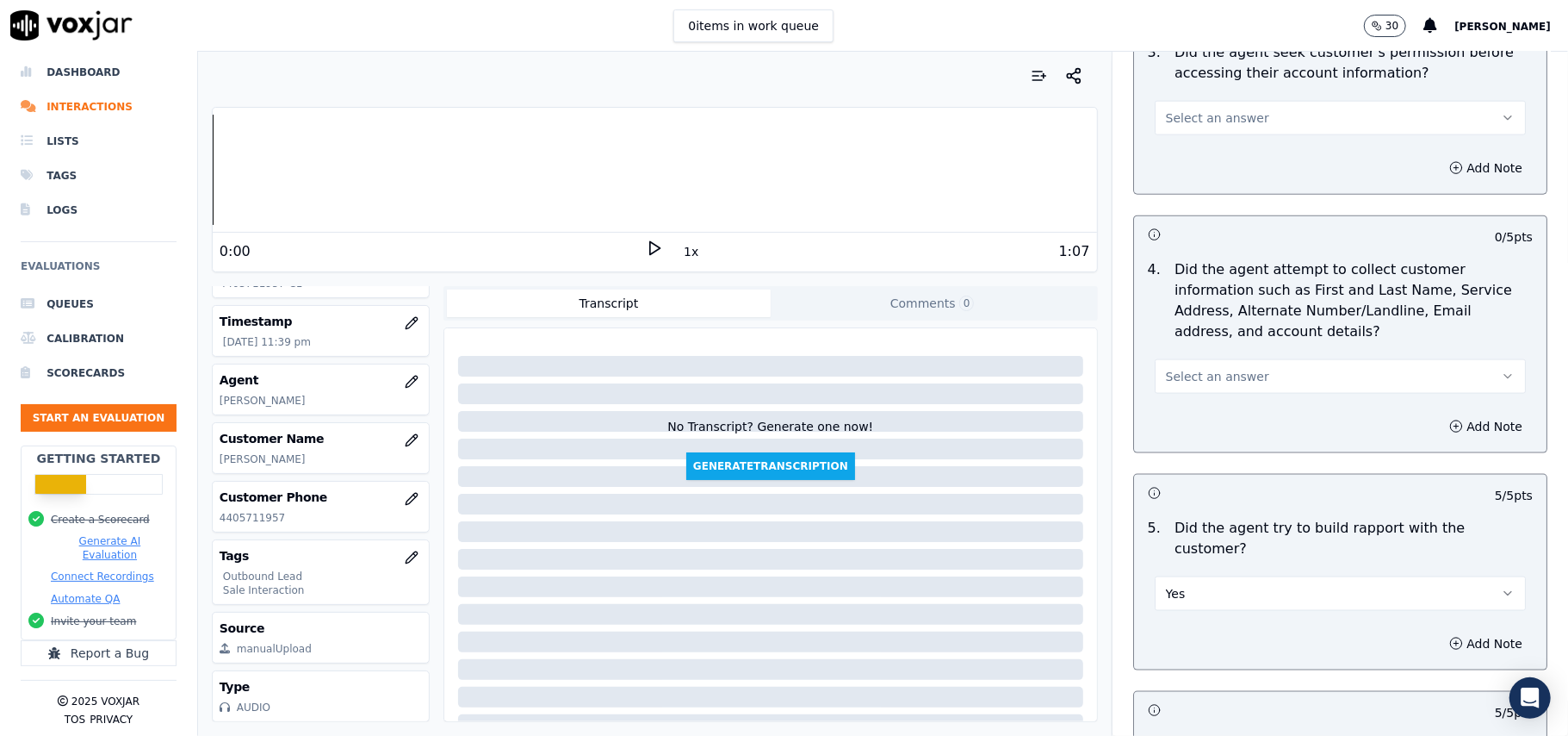
click at [1183, 378] on span "Select an answer" at bounding box center [1218, 377] width 103 height 18
click at [1168, 463] on div "N/A" at bounding box center [1303, 474] width 333 height 27
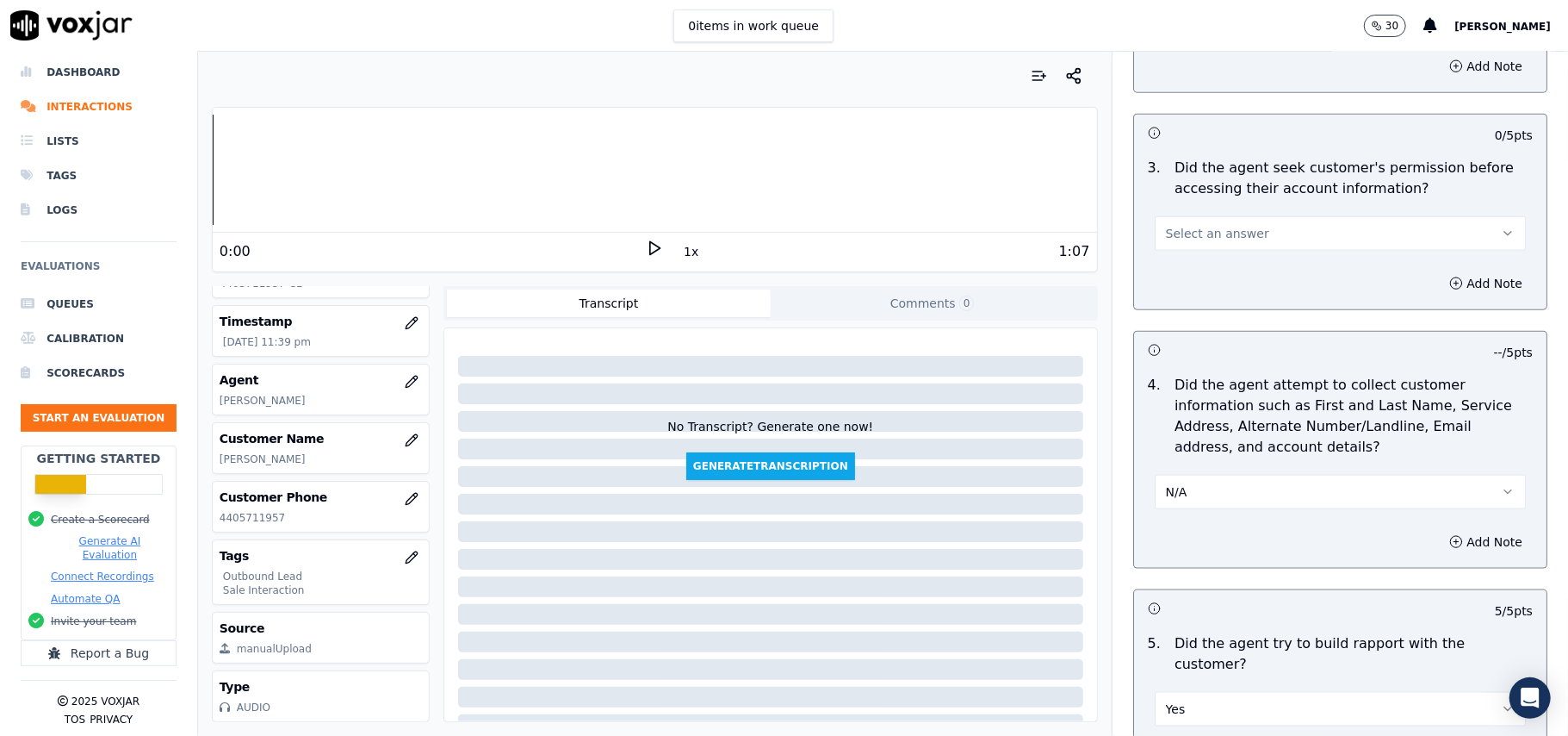
click at [1254, 236] on button "Select an answer" at bounding box center [1339, 233] width 371 height 34
click at [1248, 264] on div "Yes" at bounding box center [1303, 276] width 333 height 27
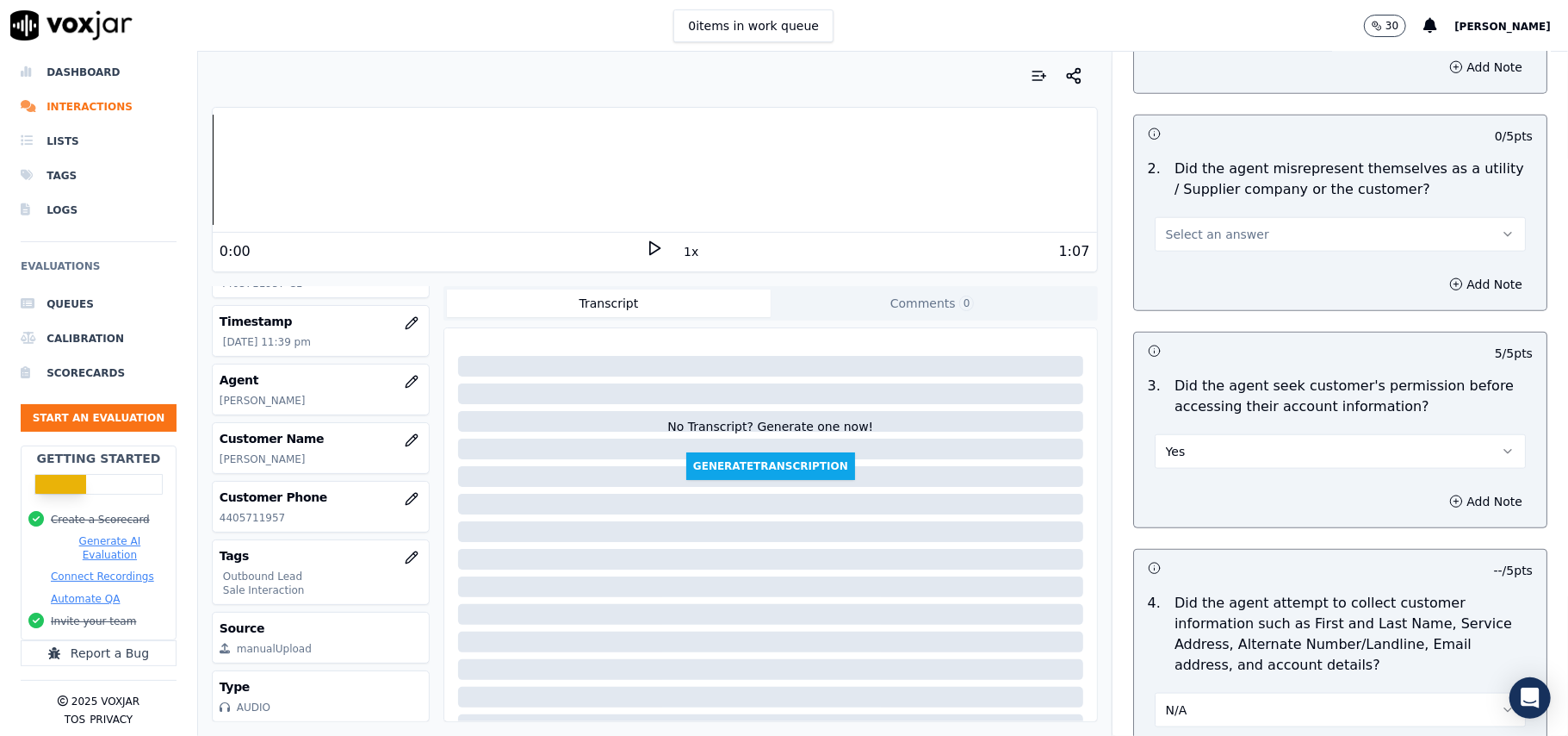
scroll to position [1081, 0]
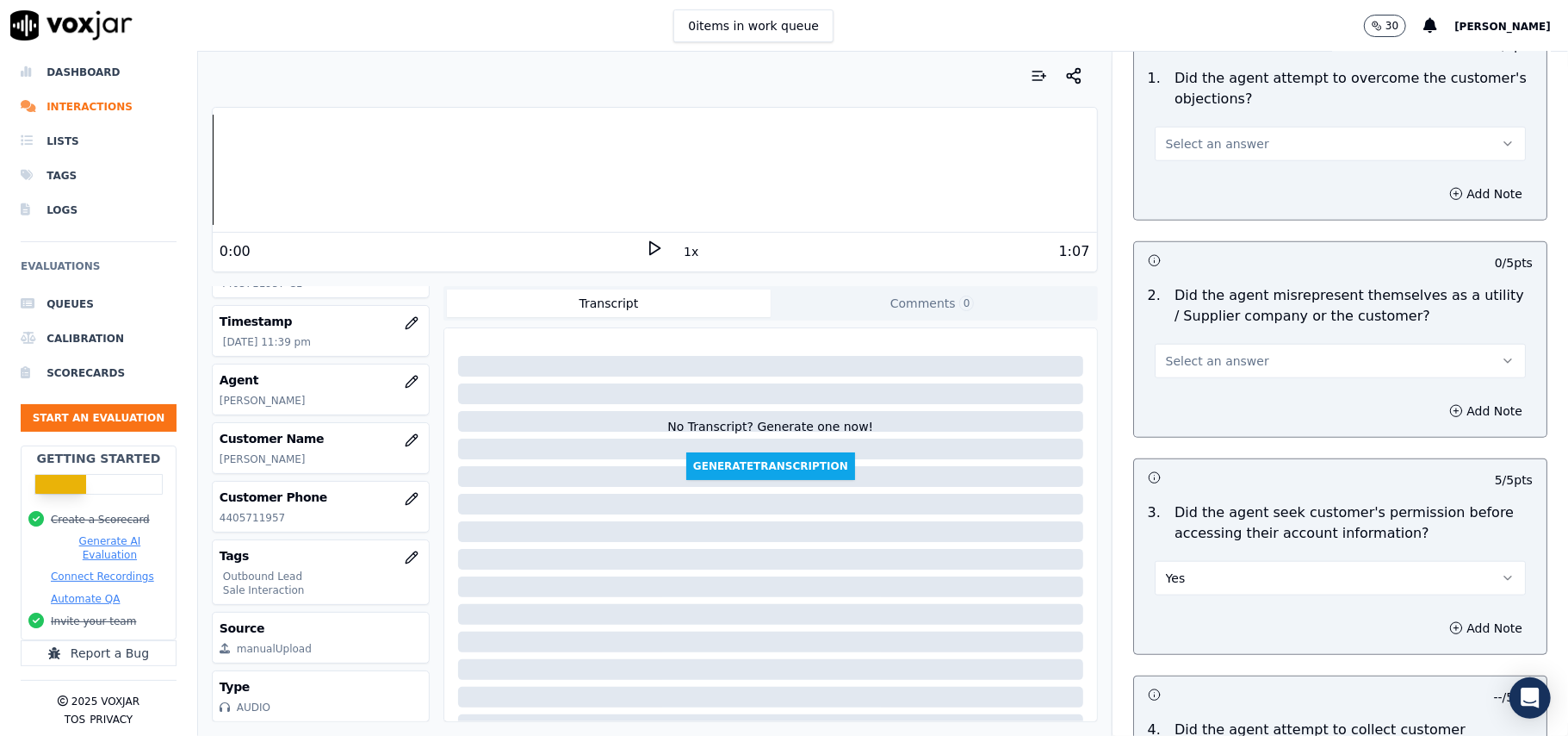
click at [1199, 363] on span "Select an answer" at bounding box center [1218, 361] width 103 height 18
click at [1192, 423] on div "No" at bounding box center [1303, 429] width 333 height 27
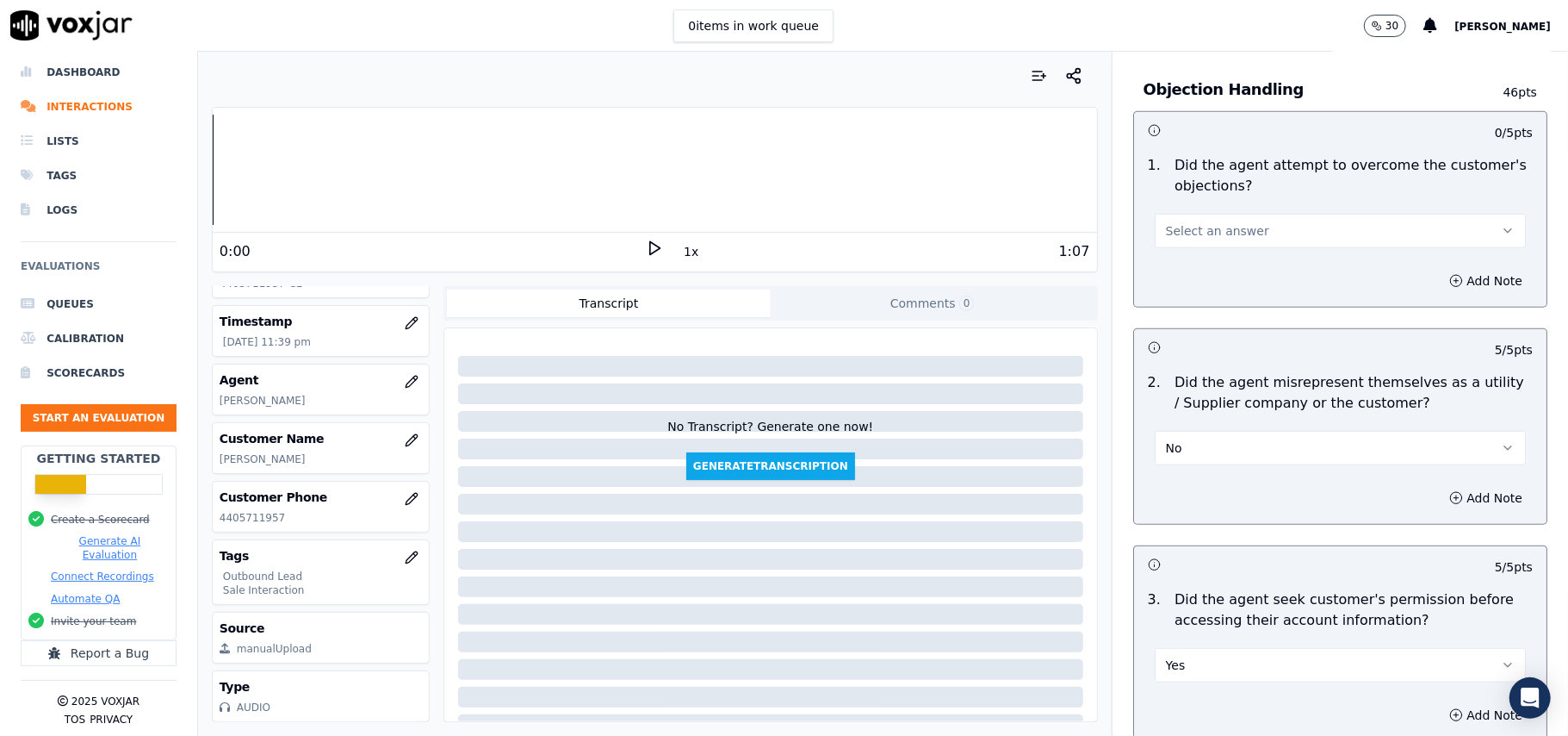
scroll to position [851, 0]
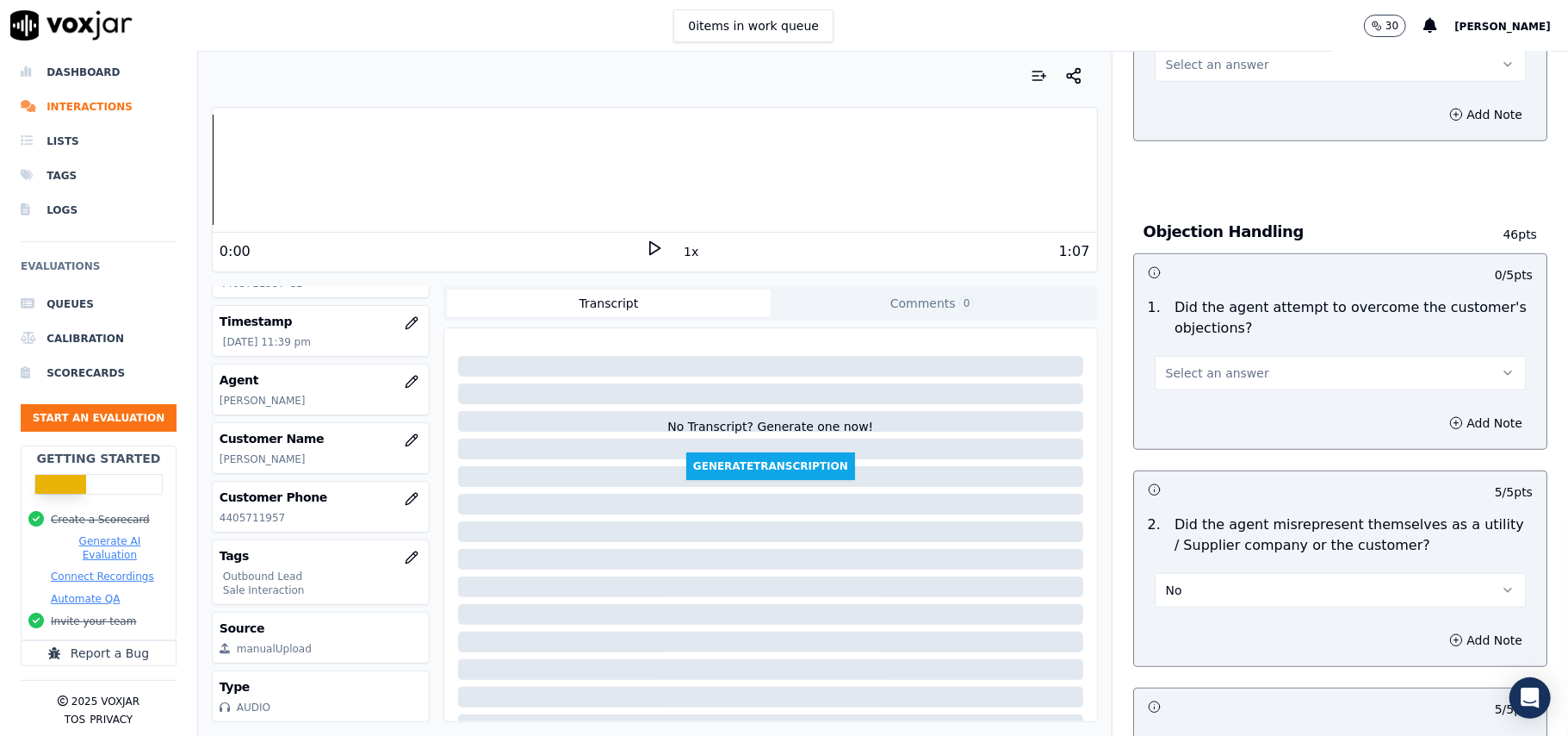
click at [1234, 383] on button "Select an answer" at bounding box center [1339, 372] width 371 height 34
click at [1214, 410] on div "Yes" at bounding box center [1303, 414] width 333 height 27
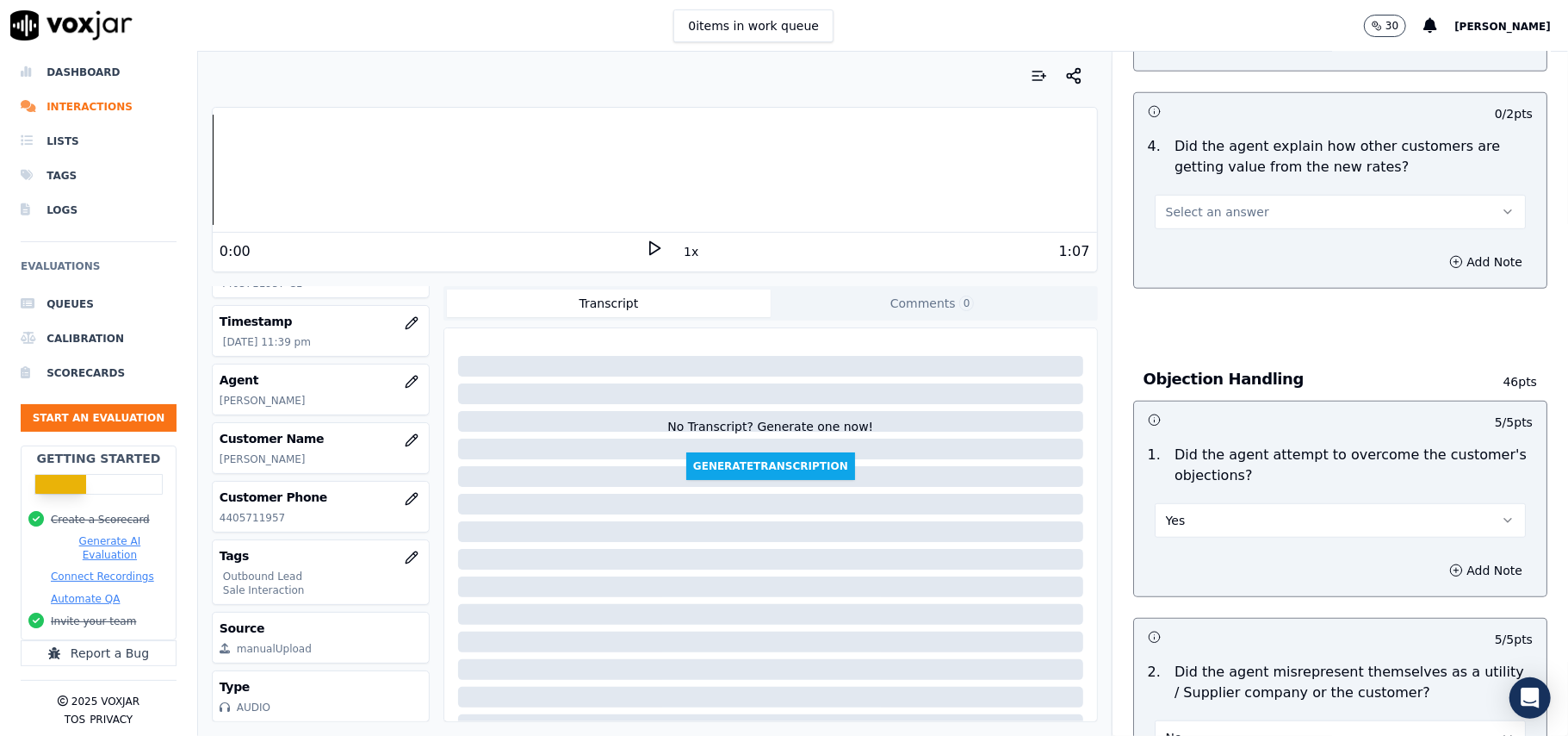
scroll to position [621, 0]
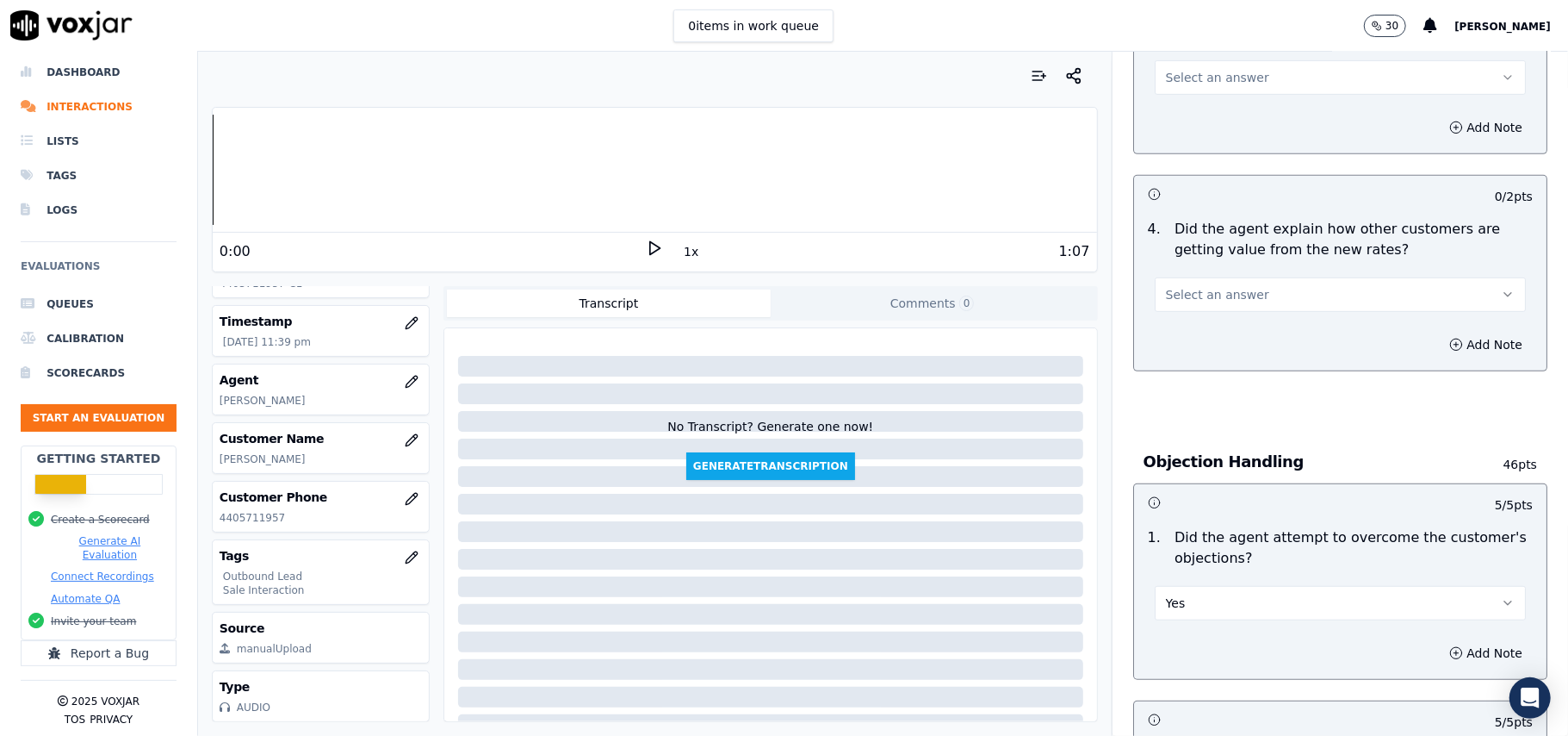
click at [1226, 295] on span "Select an answer" at bounding box center [1218, 295] width 103 height 18
click at [1226, 335] on div "Yes" at bounding box center [1303, 335] width 333 height 27
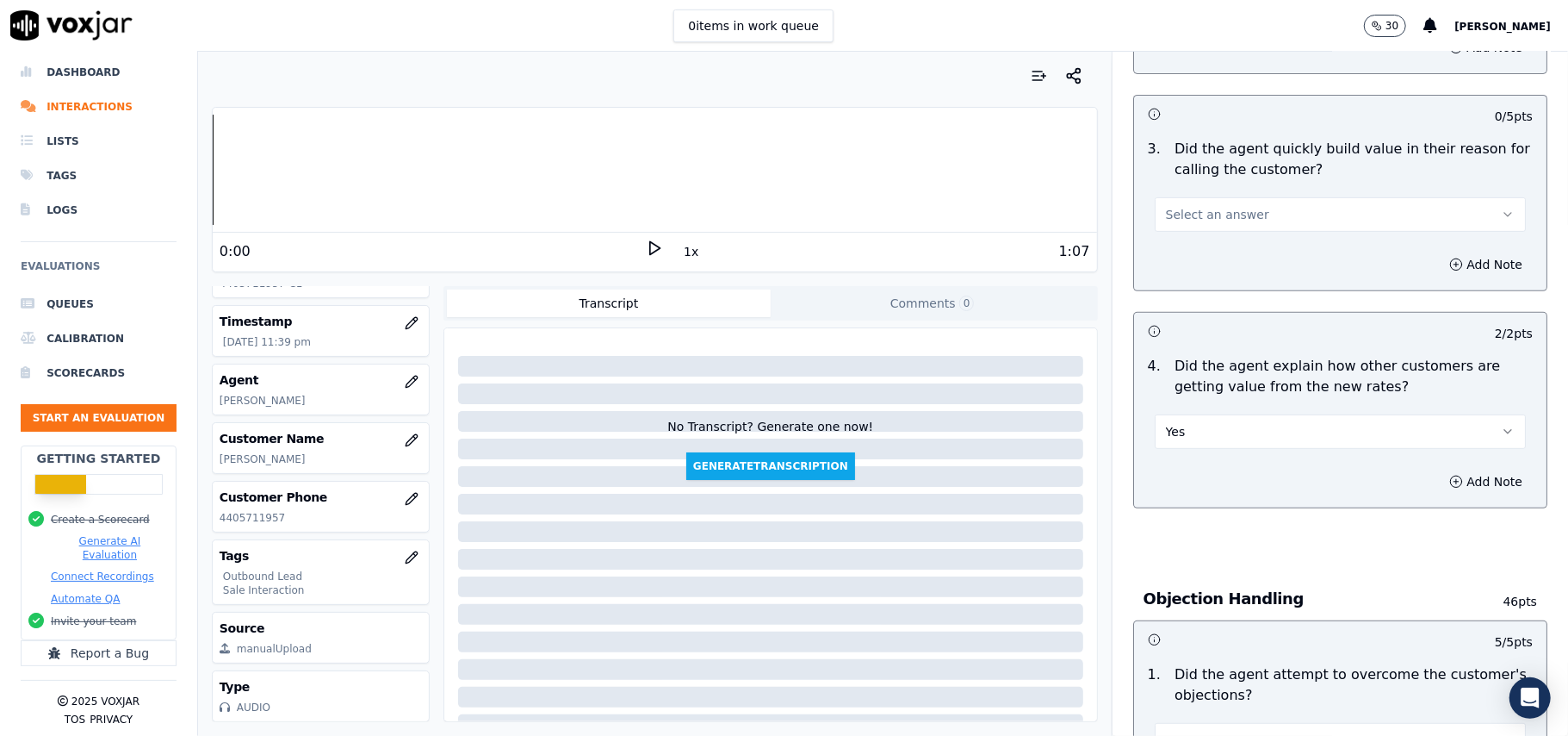
scroll to position [391, 0]
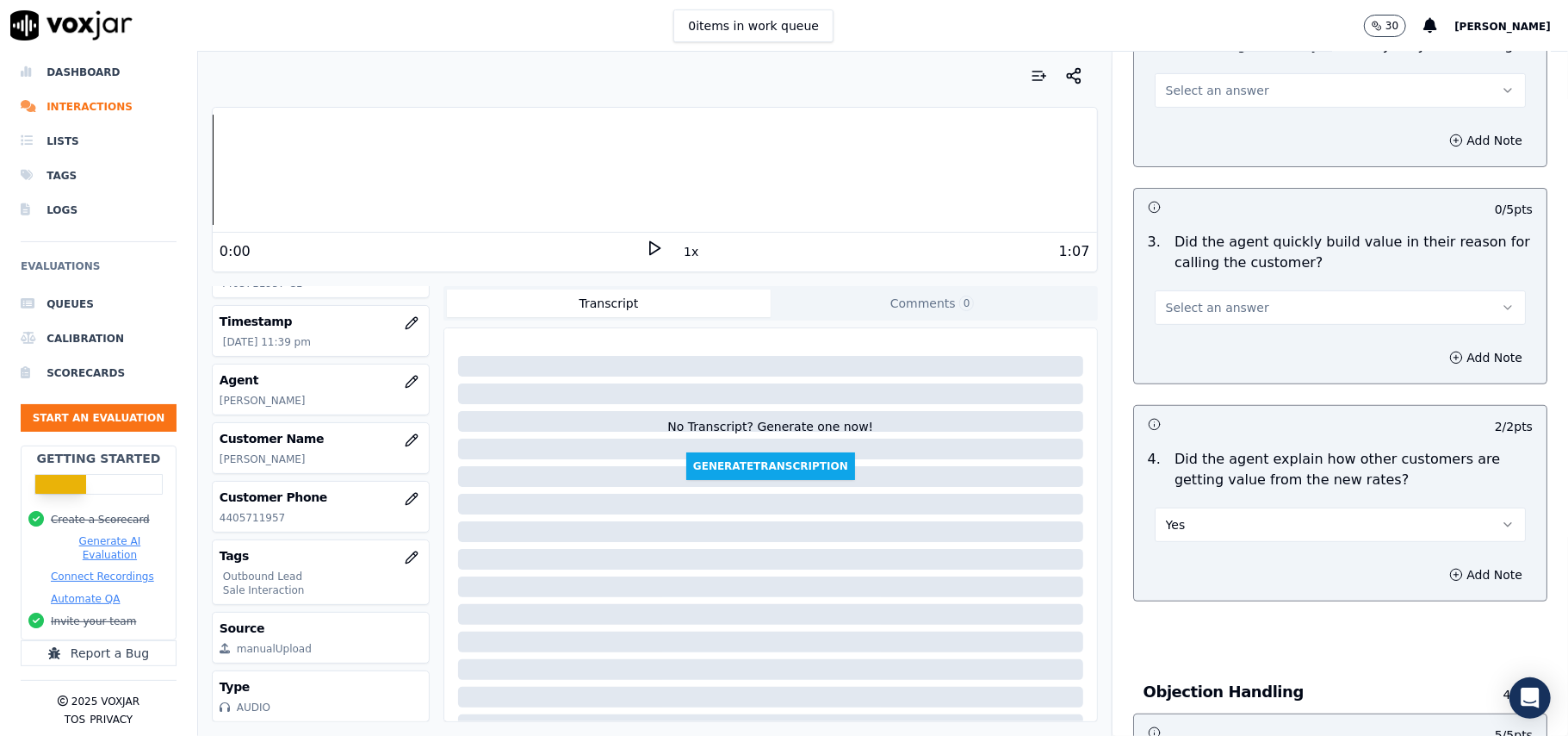
click at [1215, 312] on span "Select an answer" at bounding box center [1218, 308] width 103 height 18
click at [1211, 338] on div "Yes" at bounding box center [1303, 347] width 333 height 27
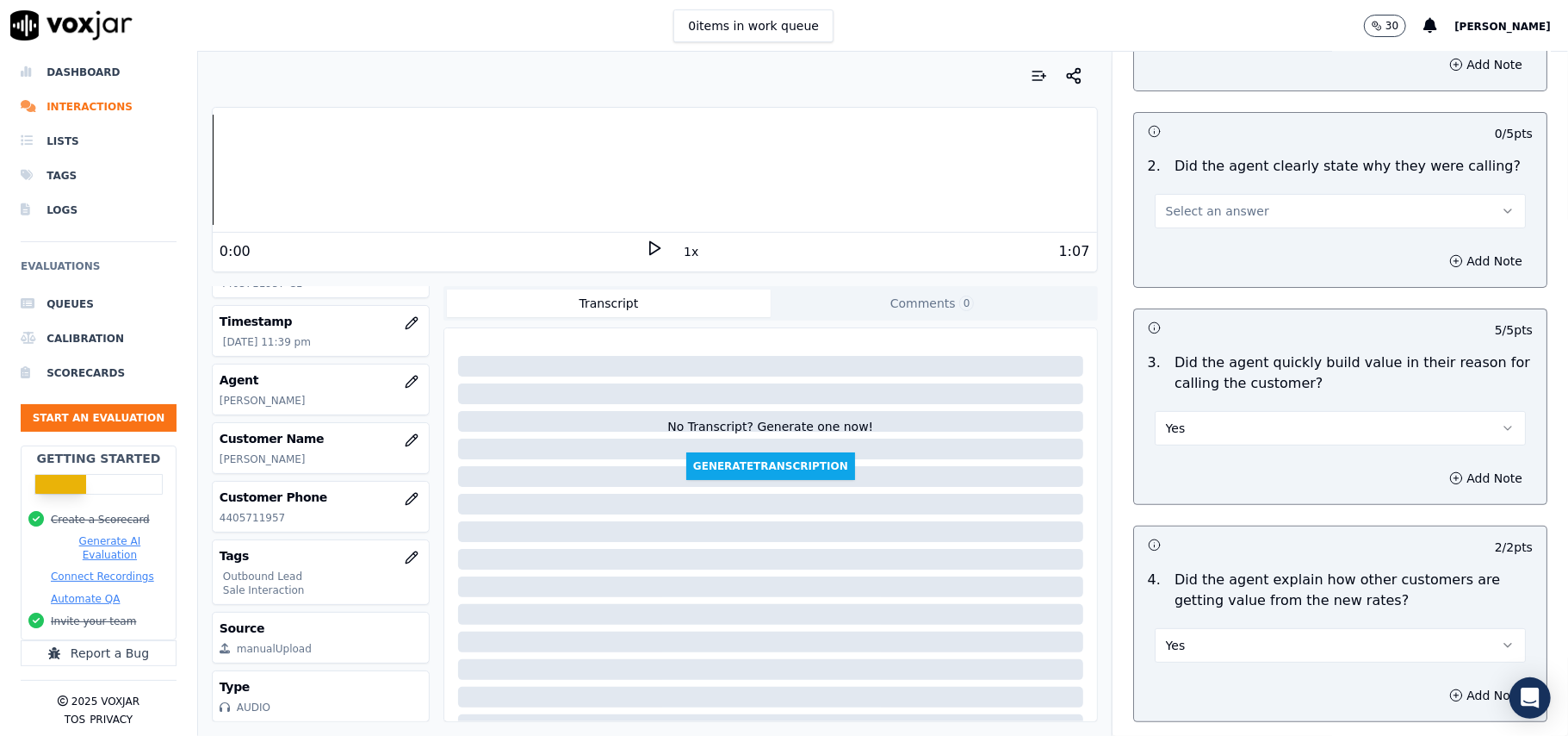
scroll to position [162, 0]
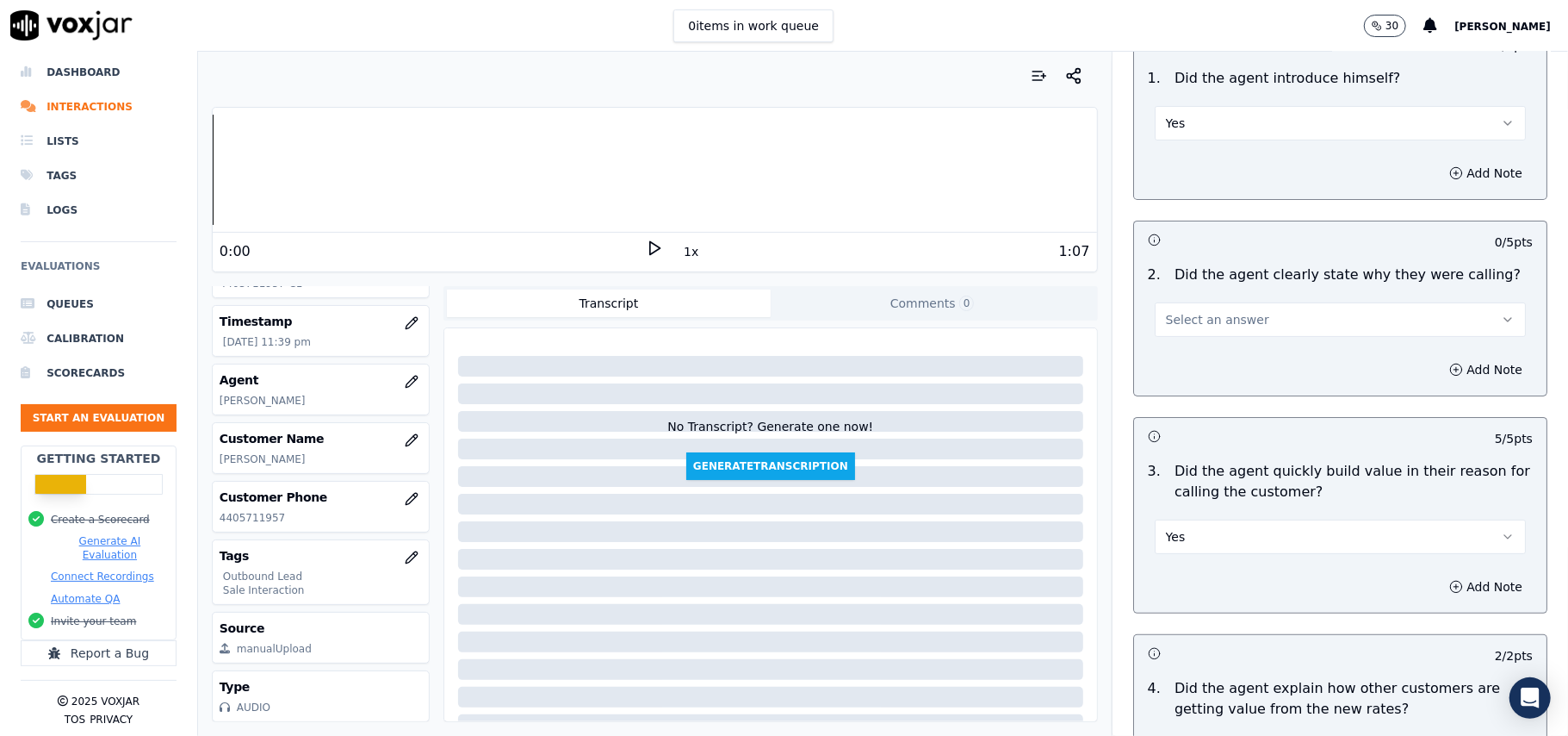
click at [1218, 320] on span "Select an answer" at bounding box center [1218, 319] width 103 height 18
click at [1216, 355] on div "Yes" at bounding box center [1303, 359] width 333 height 27
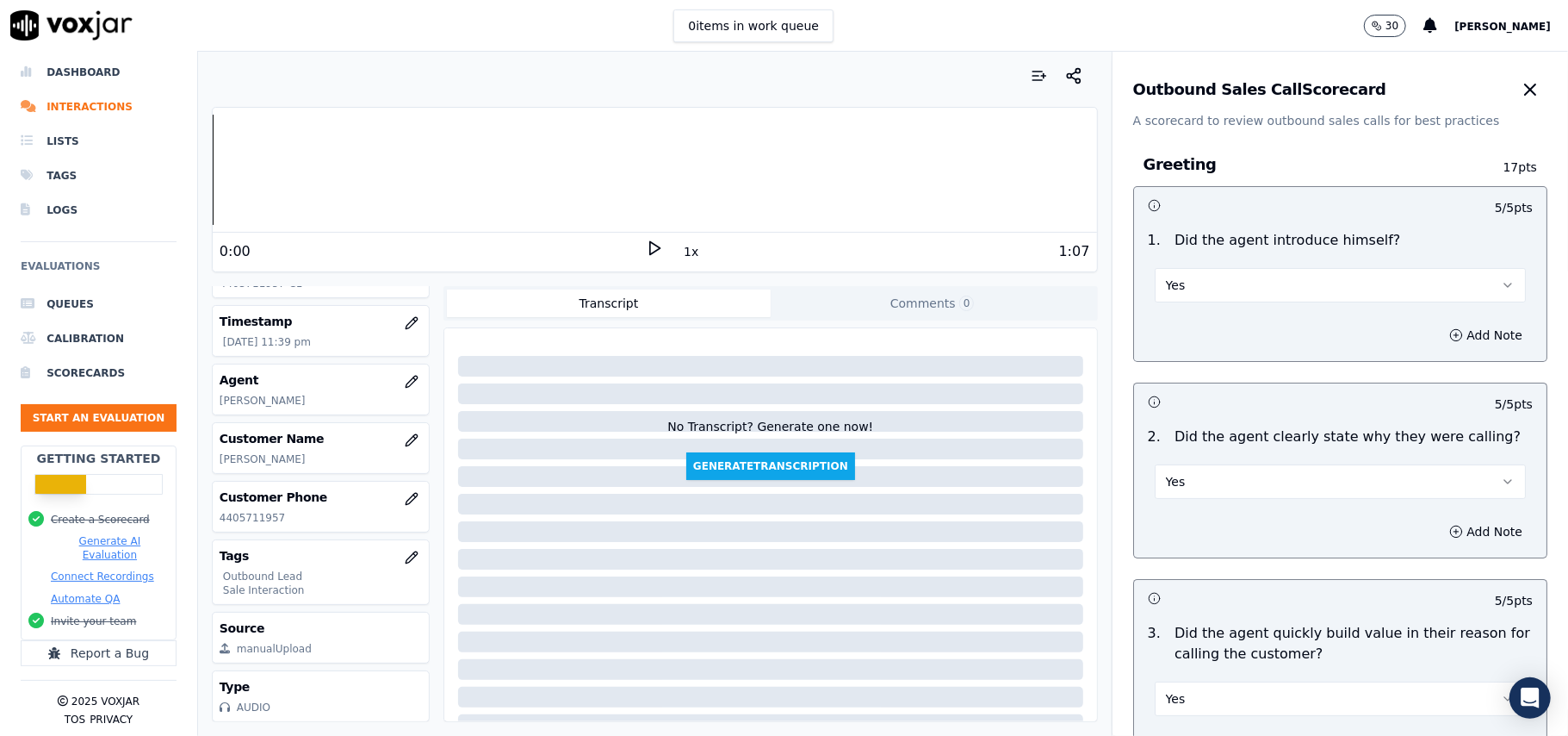
scroll to position [4296, 0]
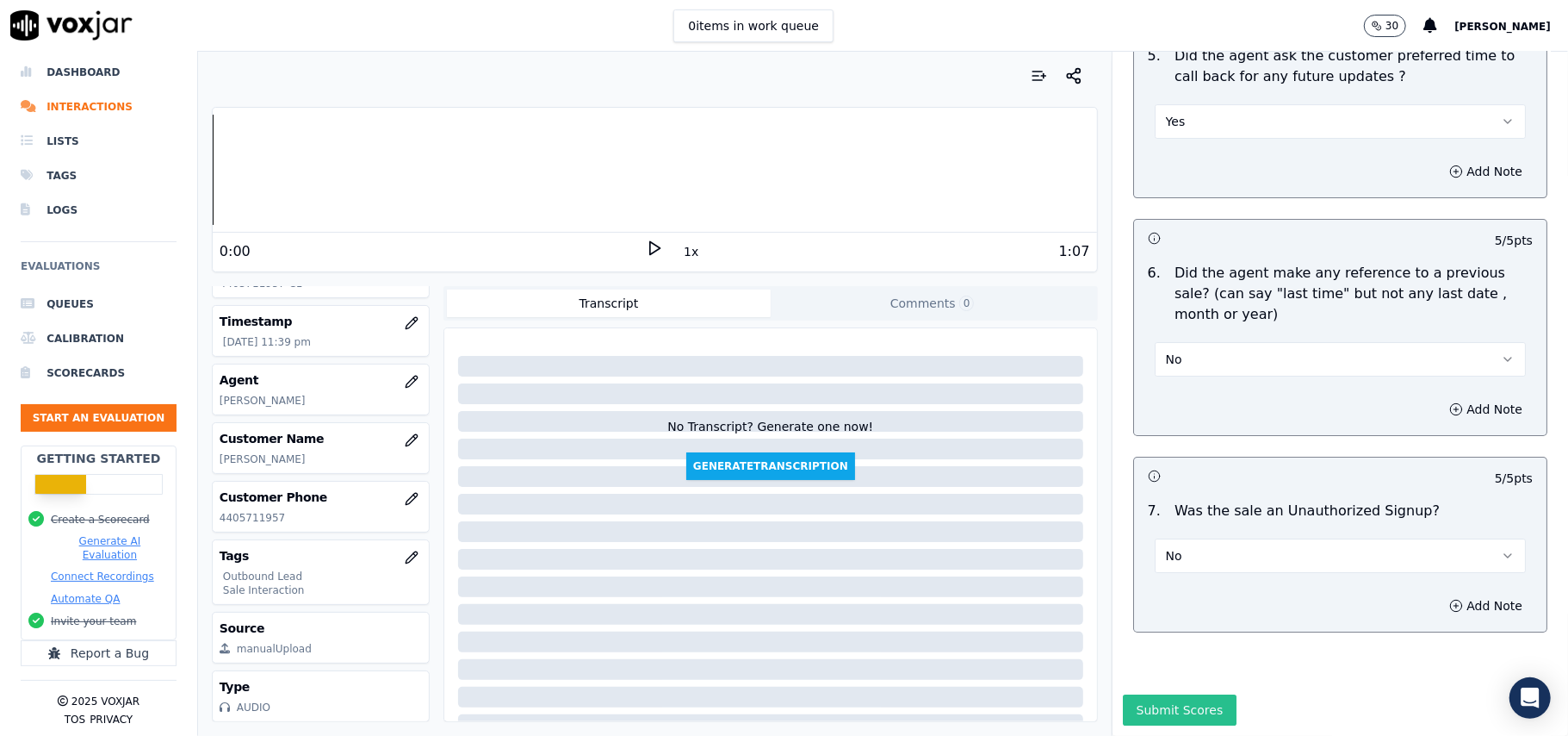
click at [1134, 694] on button "Submit Scores" at bounding box center [1181, 710] width 115 height 31
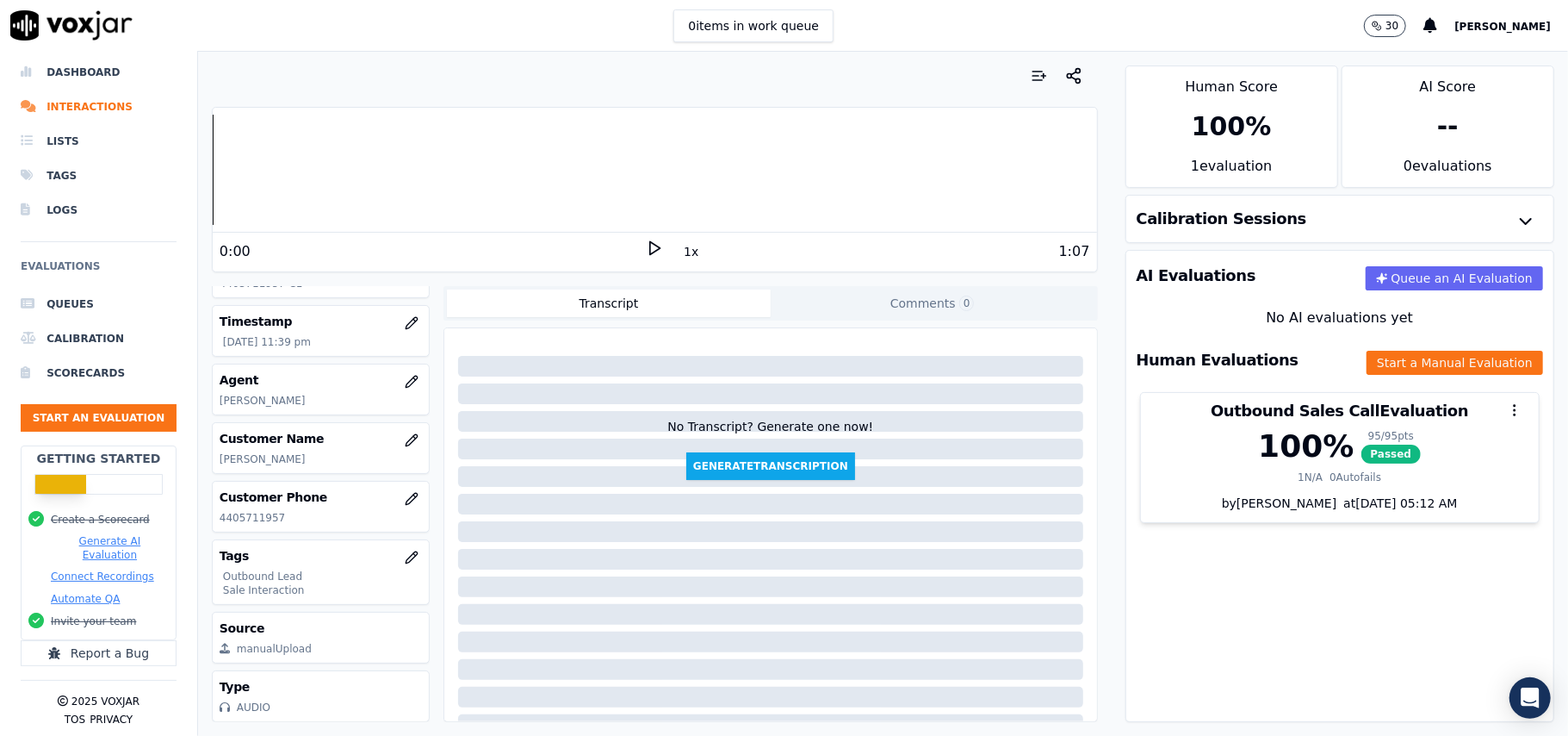
click at [121, 381] on ul "Queues Calibration Scorecards Start an Evaluation" at bounding box center [98, 366] width 156 height 159
click at [49, 404] on button "Start an Evaluation" at bounding box center [98, 418] width 156 height 27
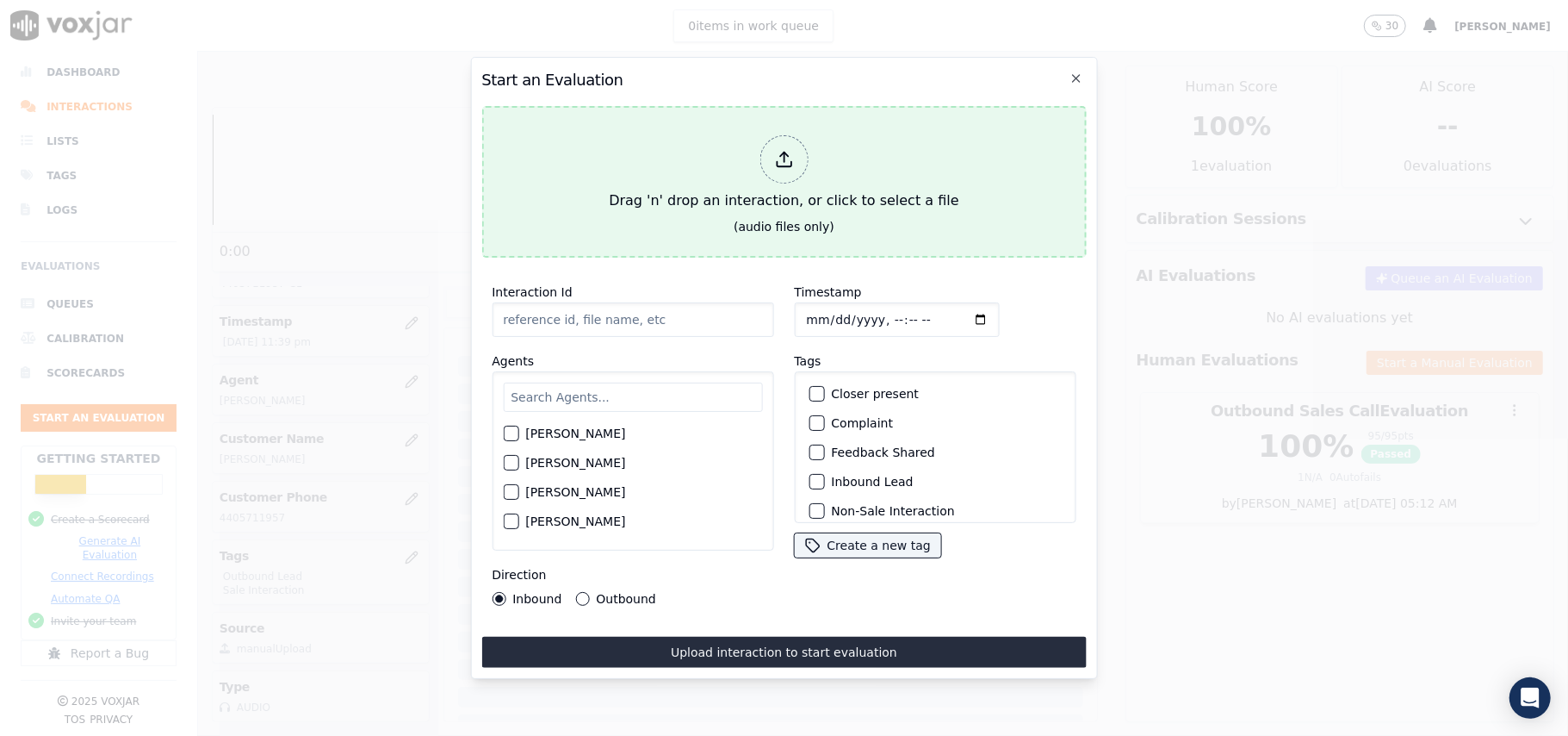
click at [776, 157] on icon at bounding box center [783, 159] width 18 height 18
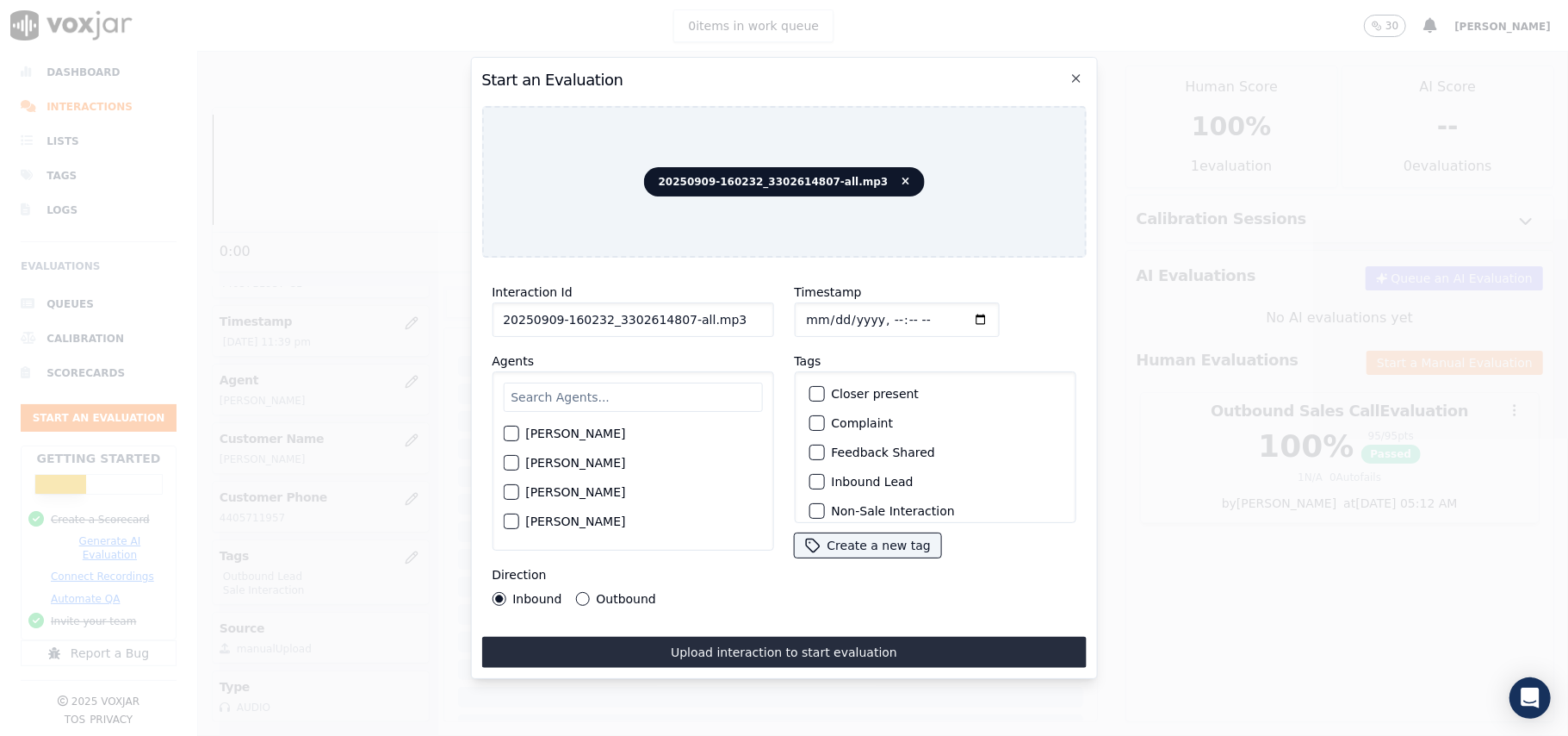
drag, startPoint x: 690, startPoint y: 317, endPoint x: 673, endPoint y: 320, distance: 17.3
click at [673, 320] on input "20250909-160232_3302614807-all.mp3" at bounding box center [632, 319] width 281 height 34
type input "20250909-160232_3302614807-C1"
click at [826, 312] on input "Timestamp" at bounding box center [896, 319] width 205 height 34
type input "2025-09-09T23:42"
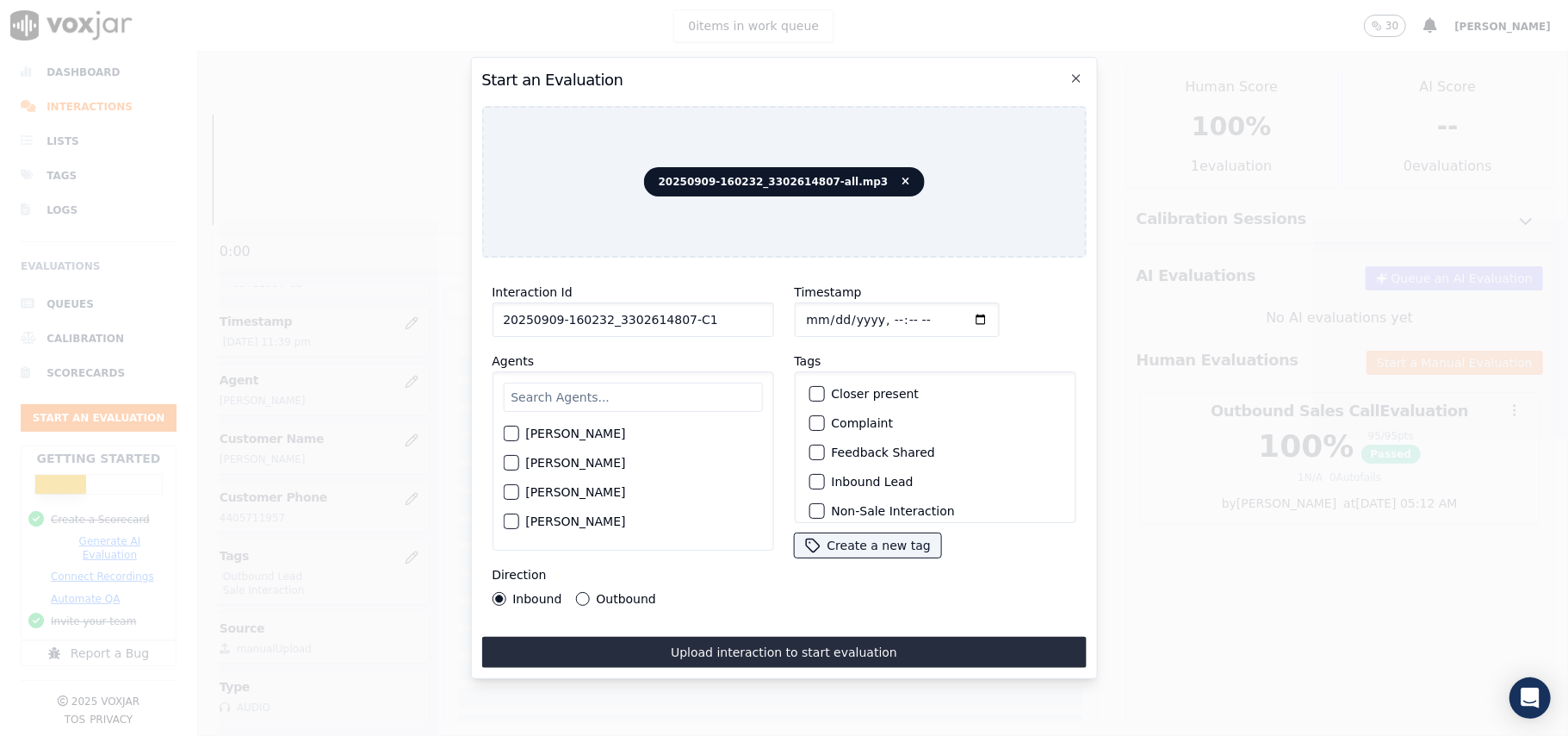
click at [682, 398] on input "text" at bounding box center [633, 397] width 259 height 29
type input "max"
click
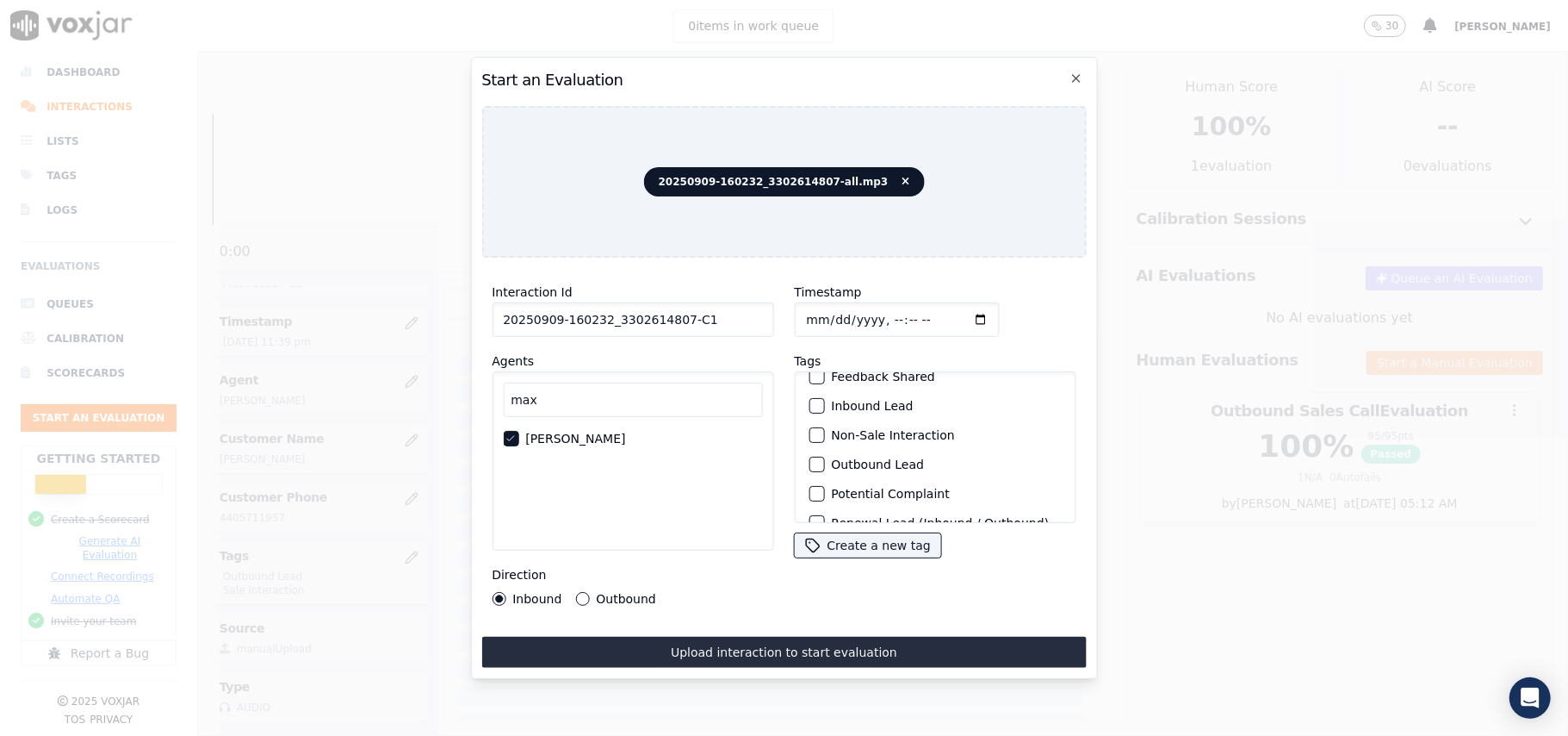
scroll to position [150, 0]
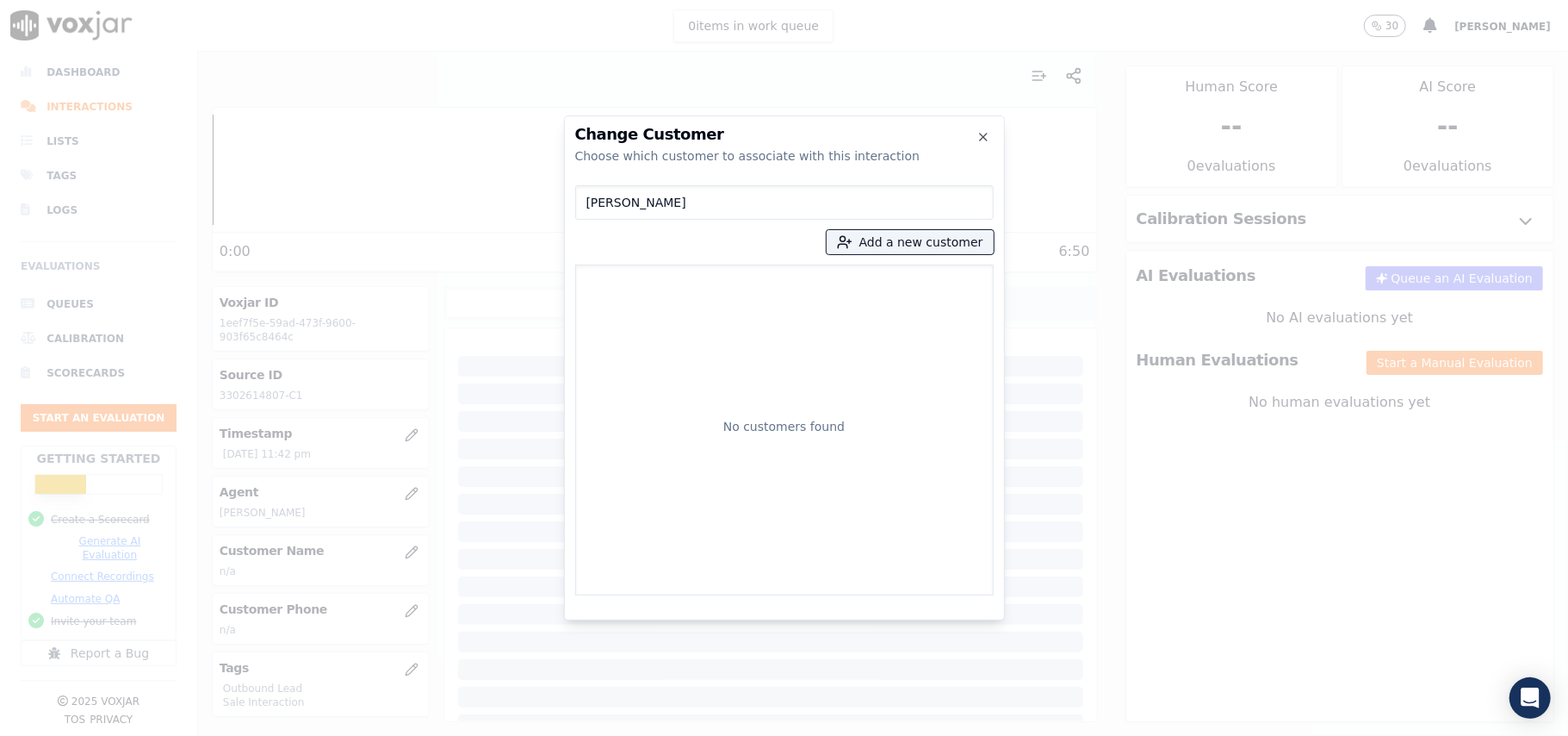
type input "Benjamin Alberini"
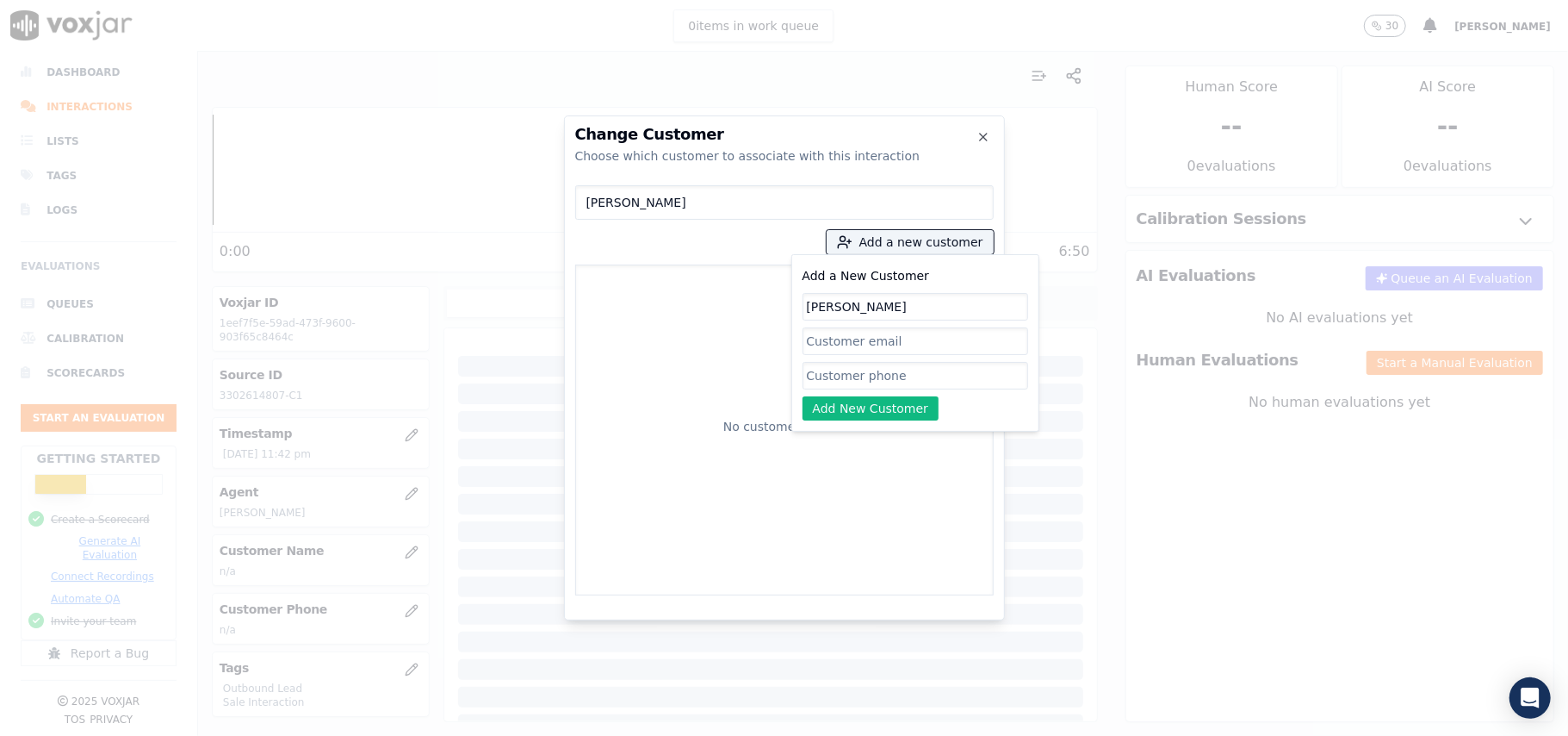
type input "Benjamin Alberini"
paste input "3302614807"
type input "3302614807"
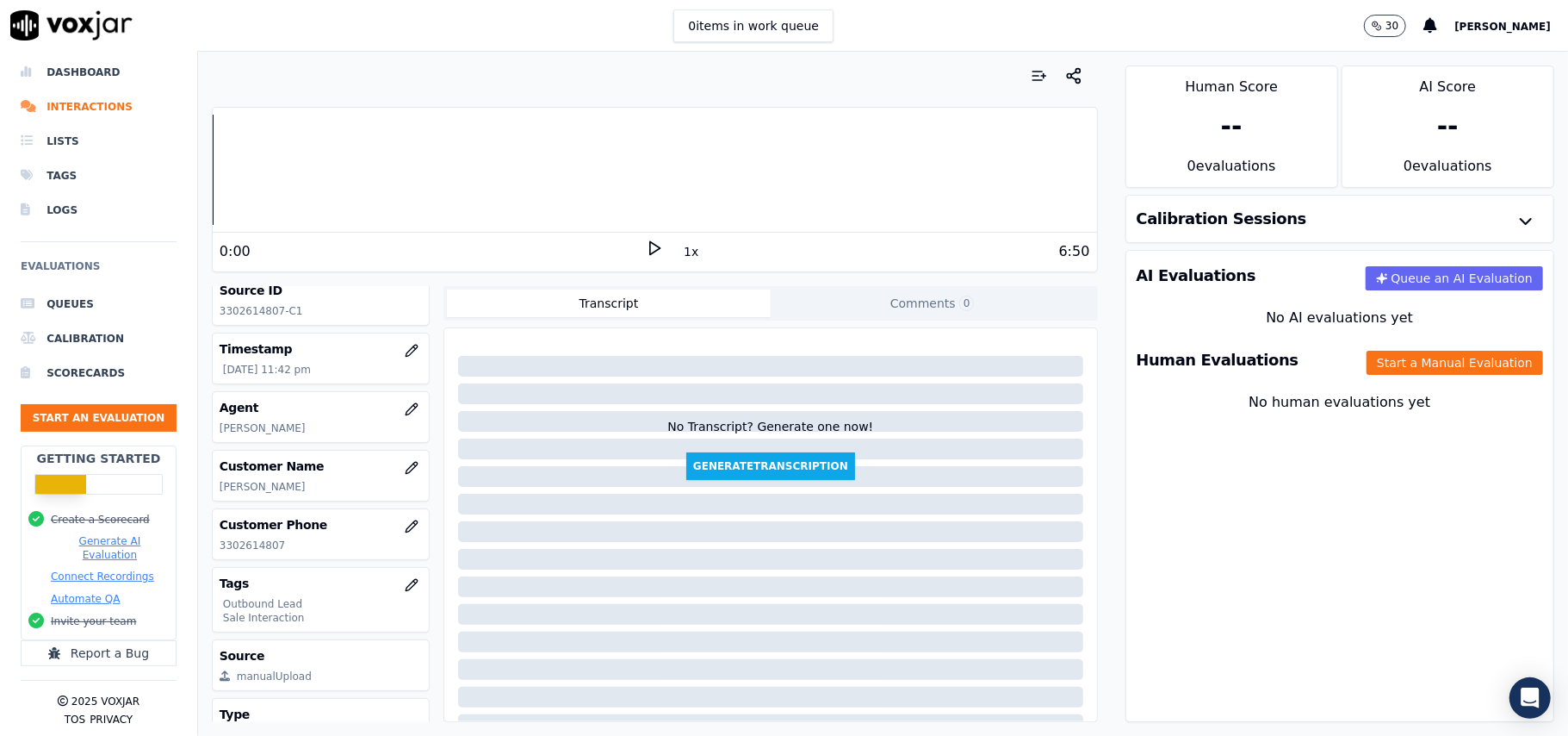
scroll to position [168, 0]
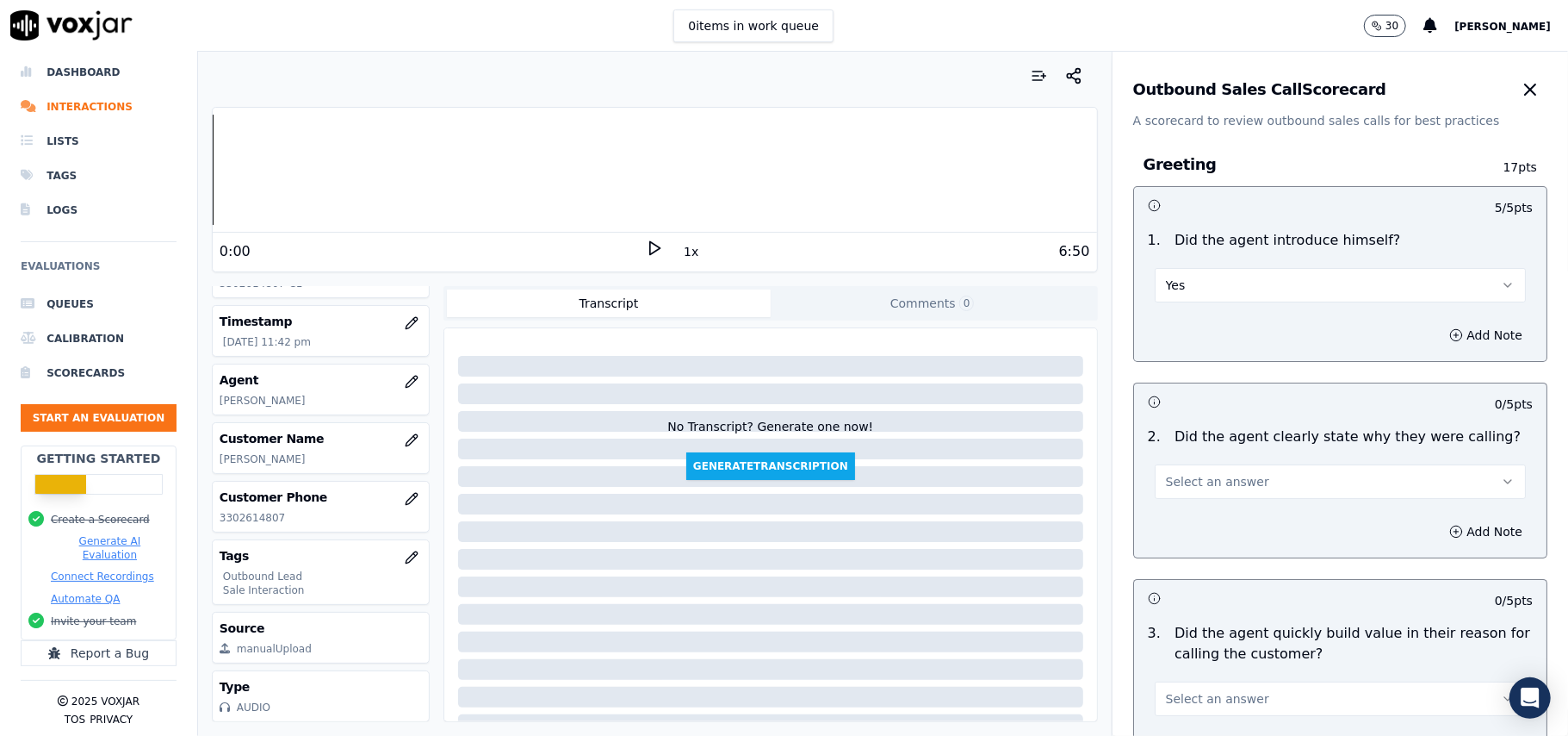
drag, startPoint x: 1189, startPoint y: 459, endPoint x: 1189, endPoint y: 484, distance: 25.0
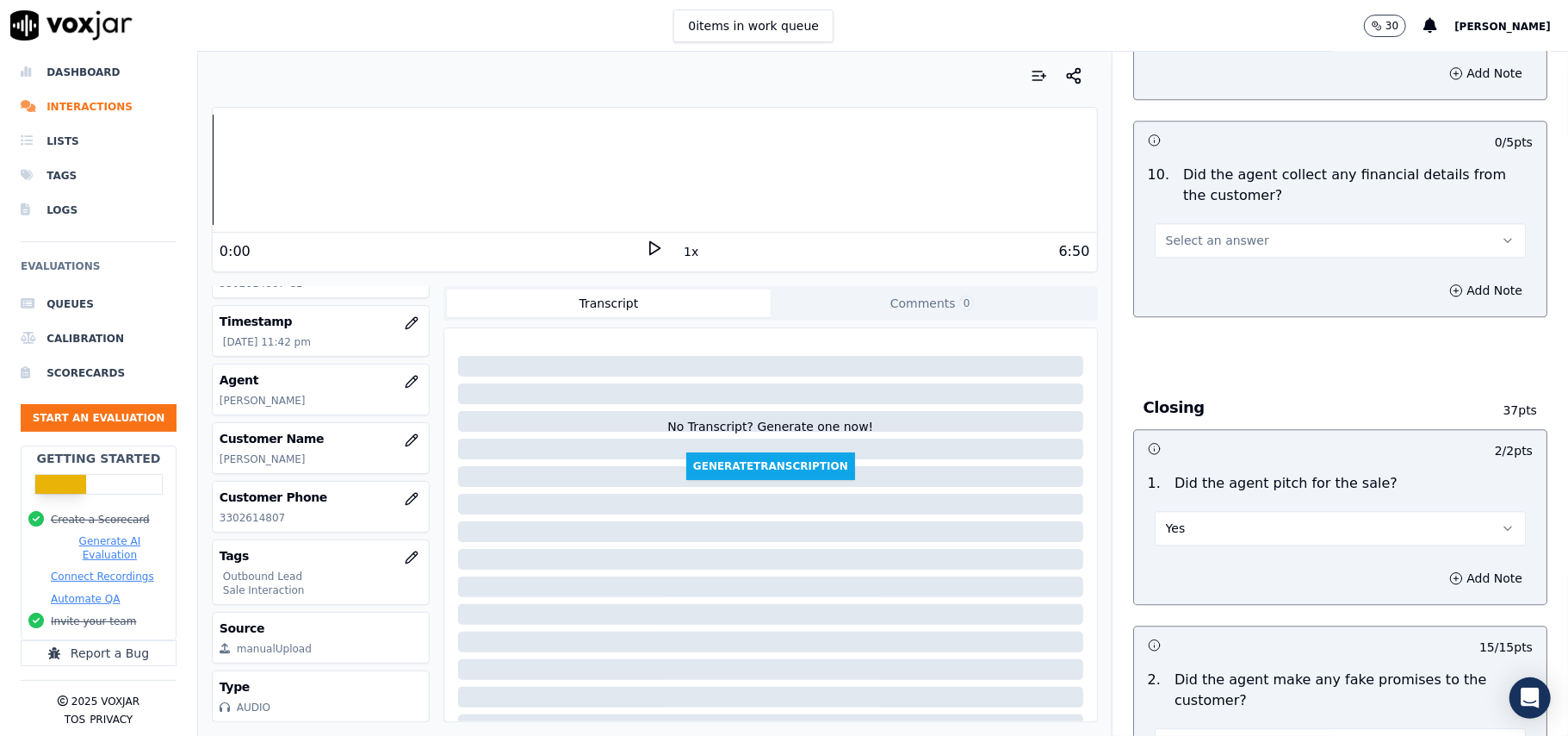
scroll to position [2803, 0]
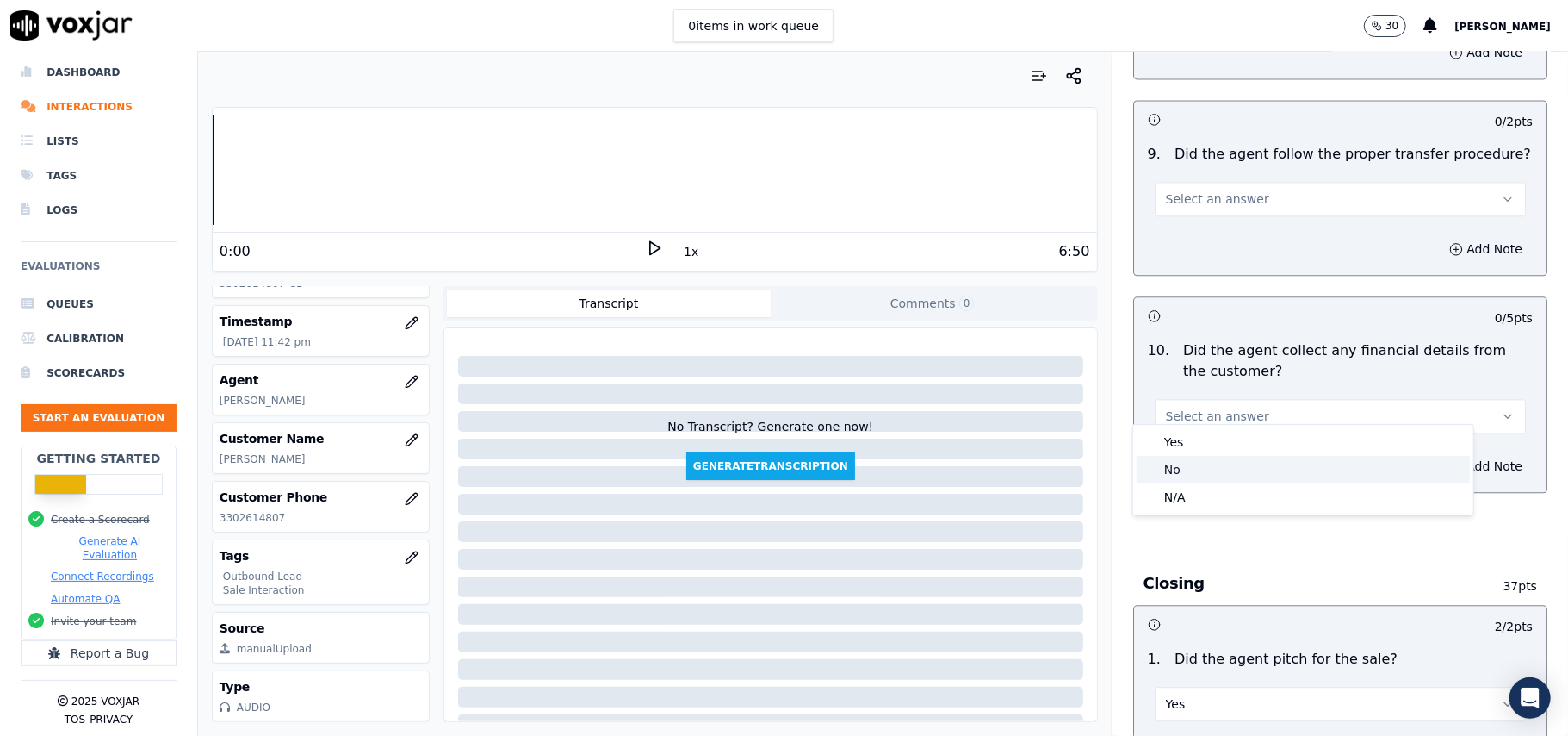
drag, startPoint x: 1207, startPoint y: 475, endPoint x: 1213, endPoint y: 441, distance: 34.5
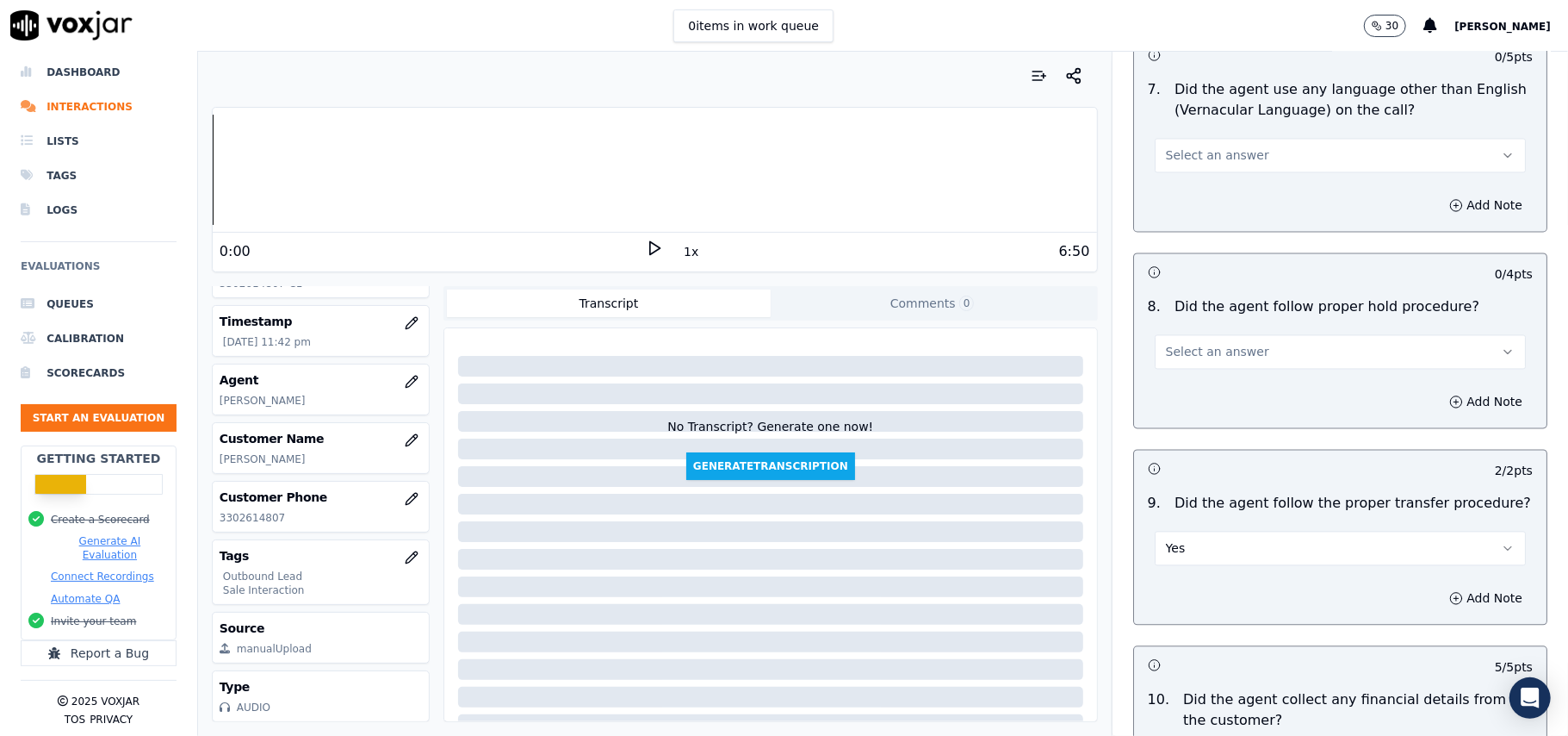
scroll to position [2343, 0]
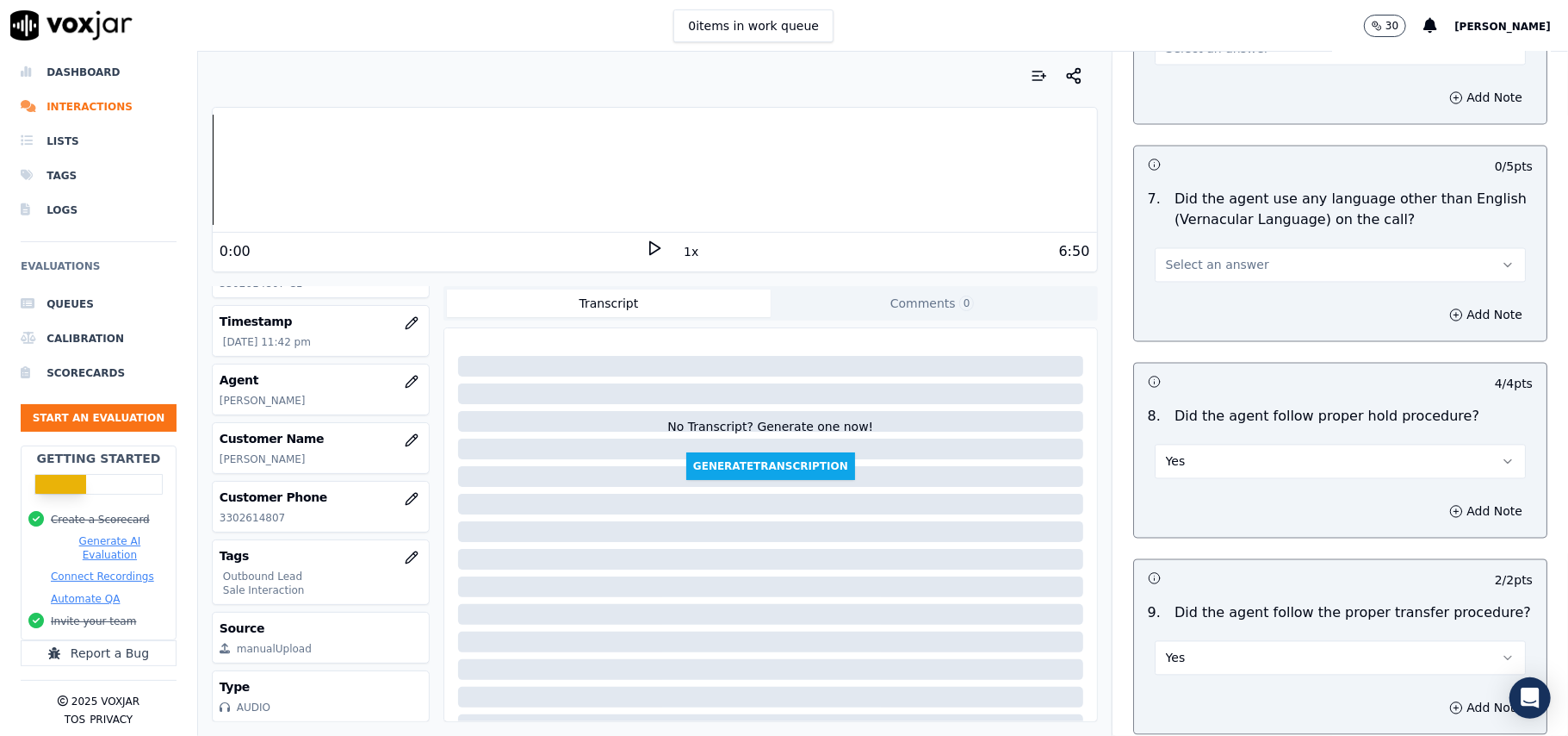
drag, startPoint x: 1220, startPoint y: 248, endPoint x: 1220, endPoint y: 259, distance: 11.0
drag, startPoint x: 1210, startPoint y: 244, endPoint x: 1211, endPoint y: 260, distance: 16.0
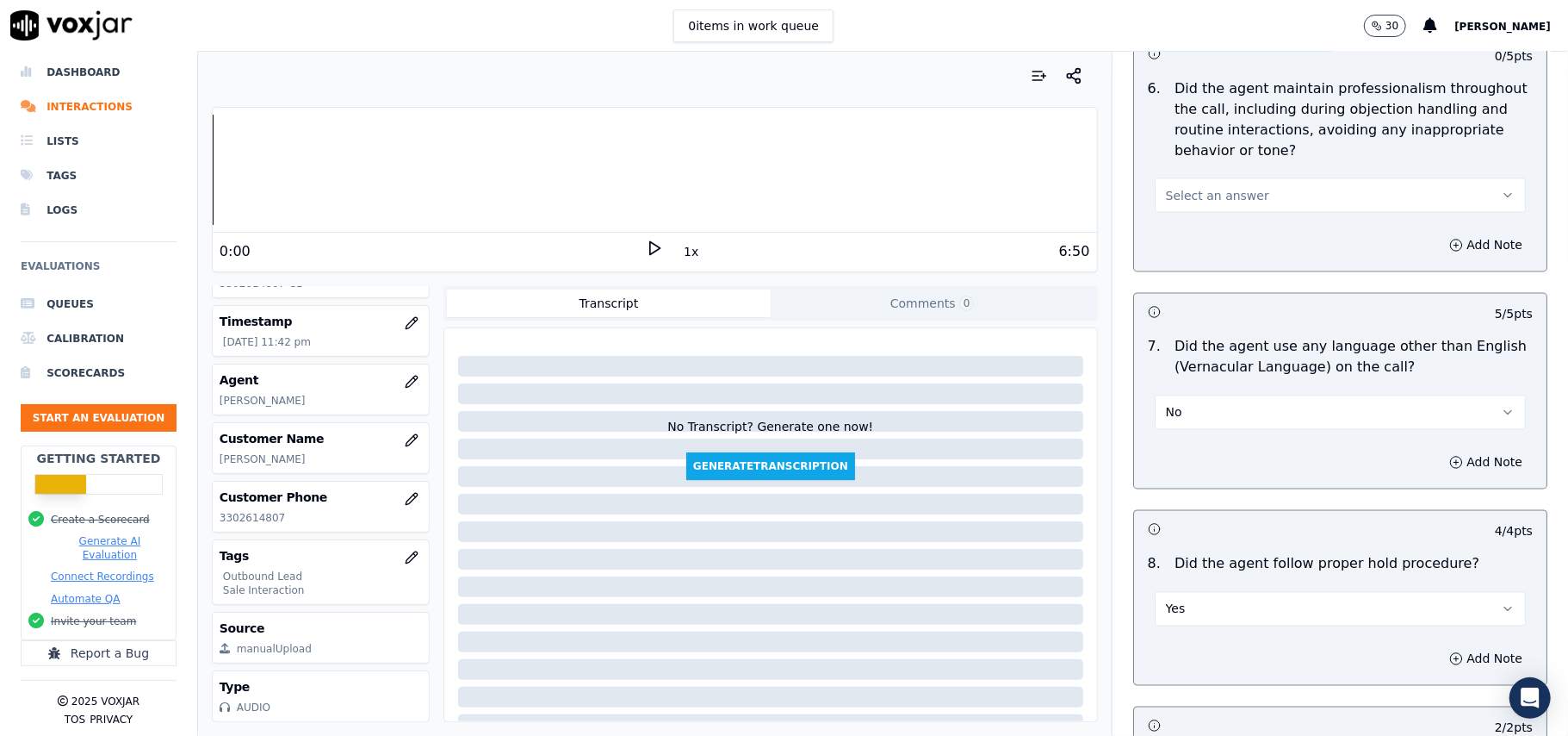
scroll to position [2114, 0]
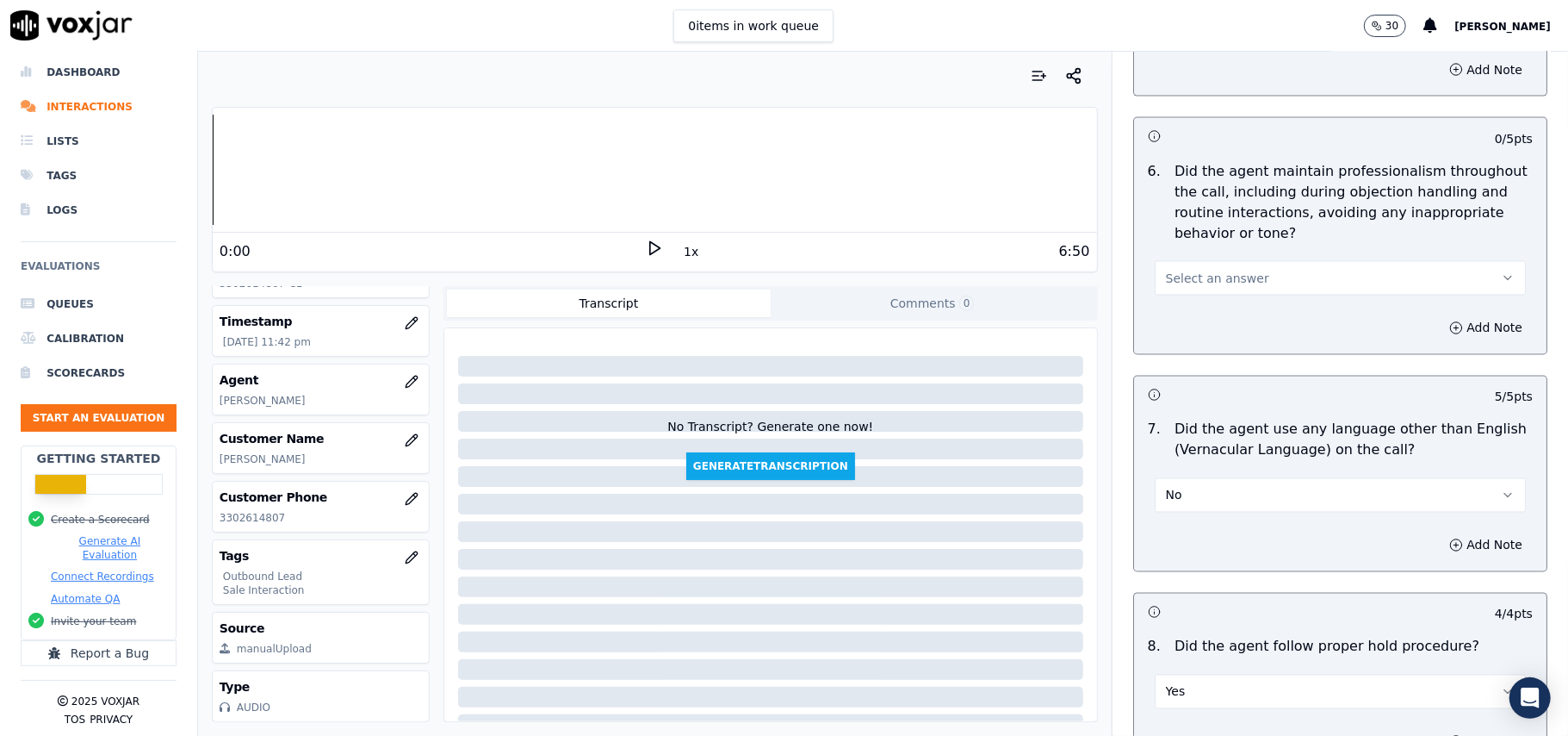
drag, startPoint x: 1223, startPoint y: 252, endPoint x: 1224, endPoint y: 276, distance: 24.0
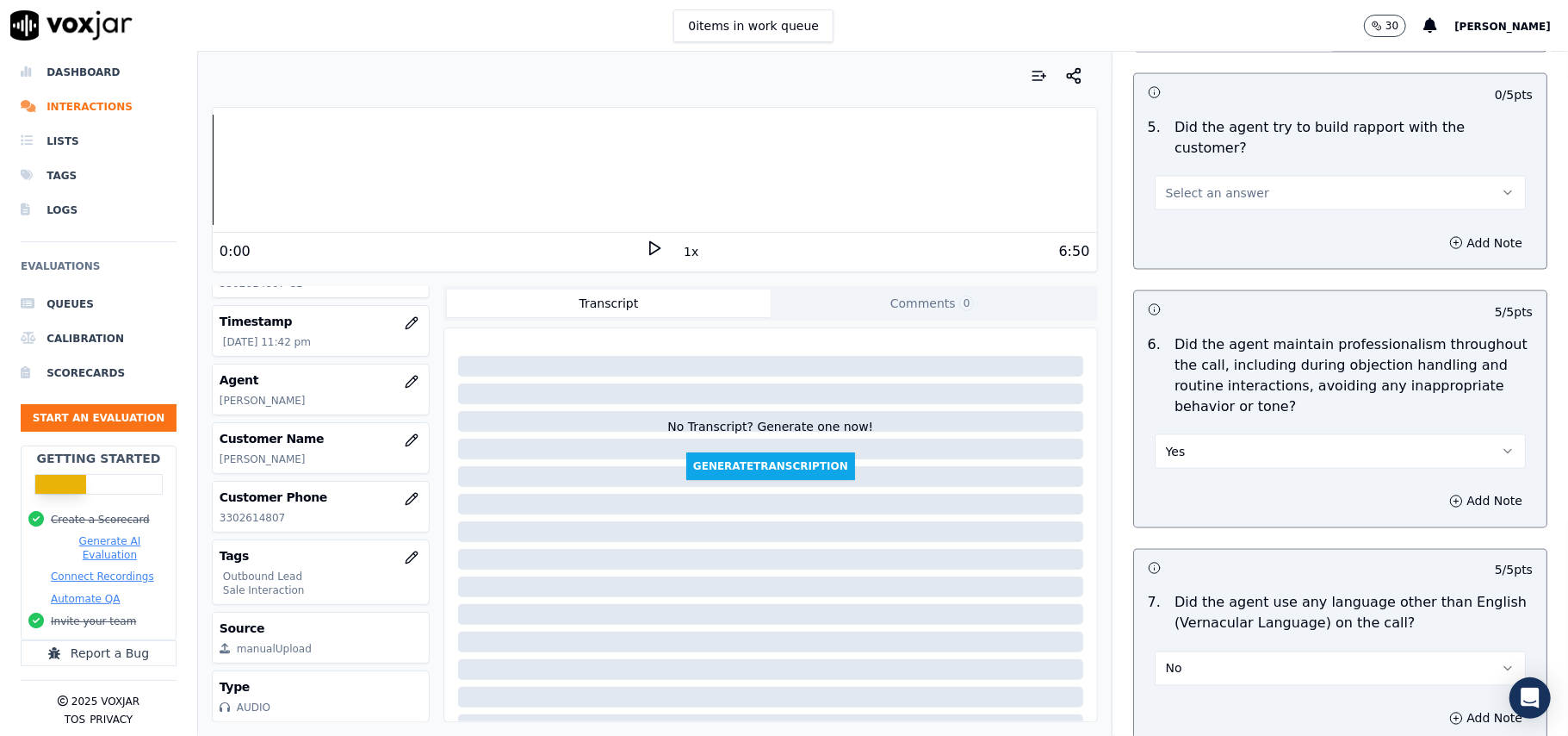
scroll to position [1769, 0]
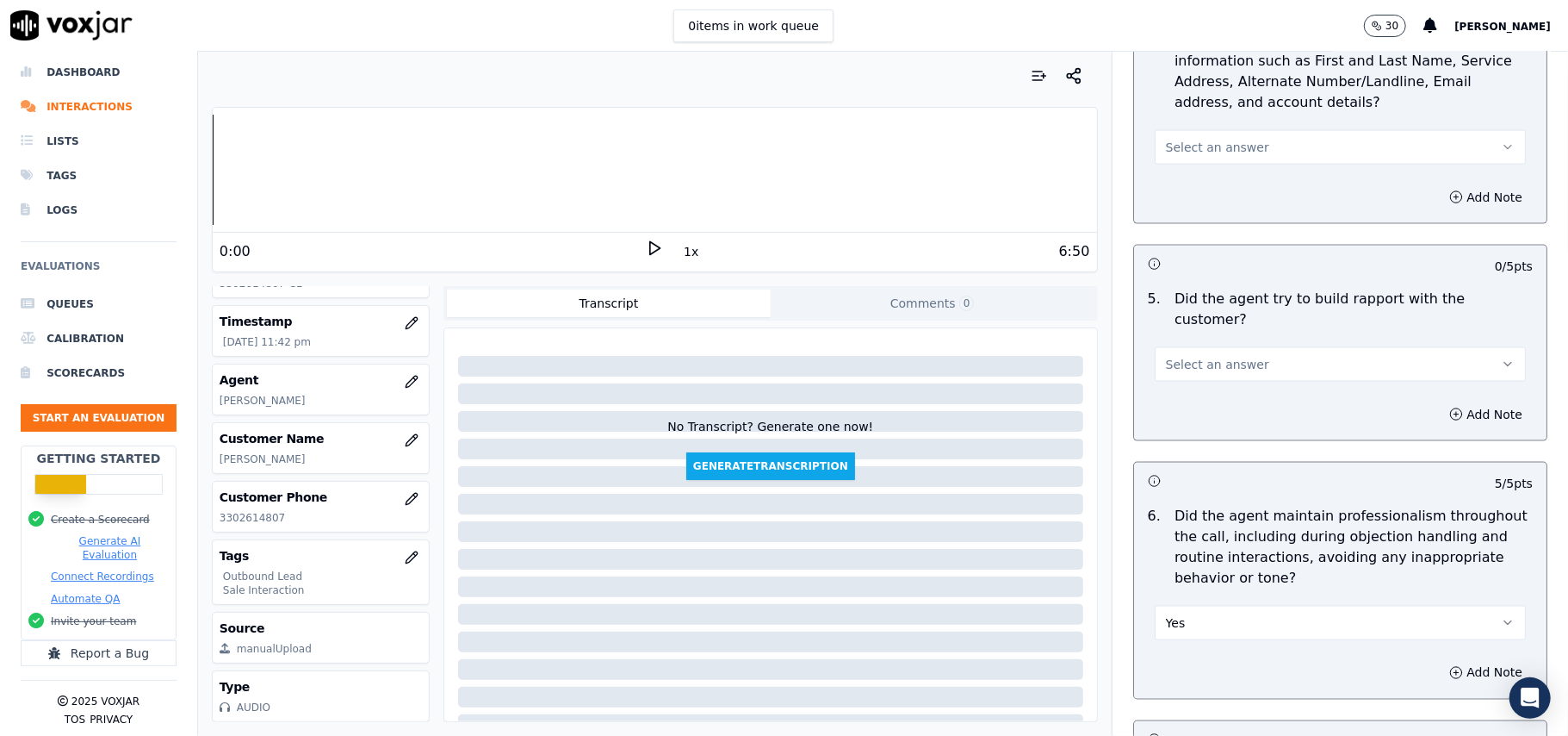
drag, startPoint x: 1204, startPoint y: 325, endPoint x: 1204, endPoint y: 336, distance: 11.0
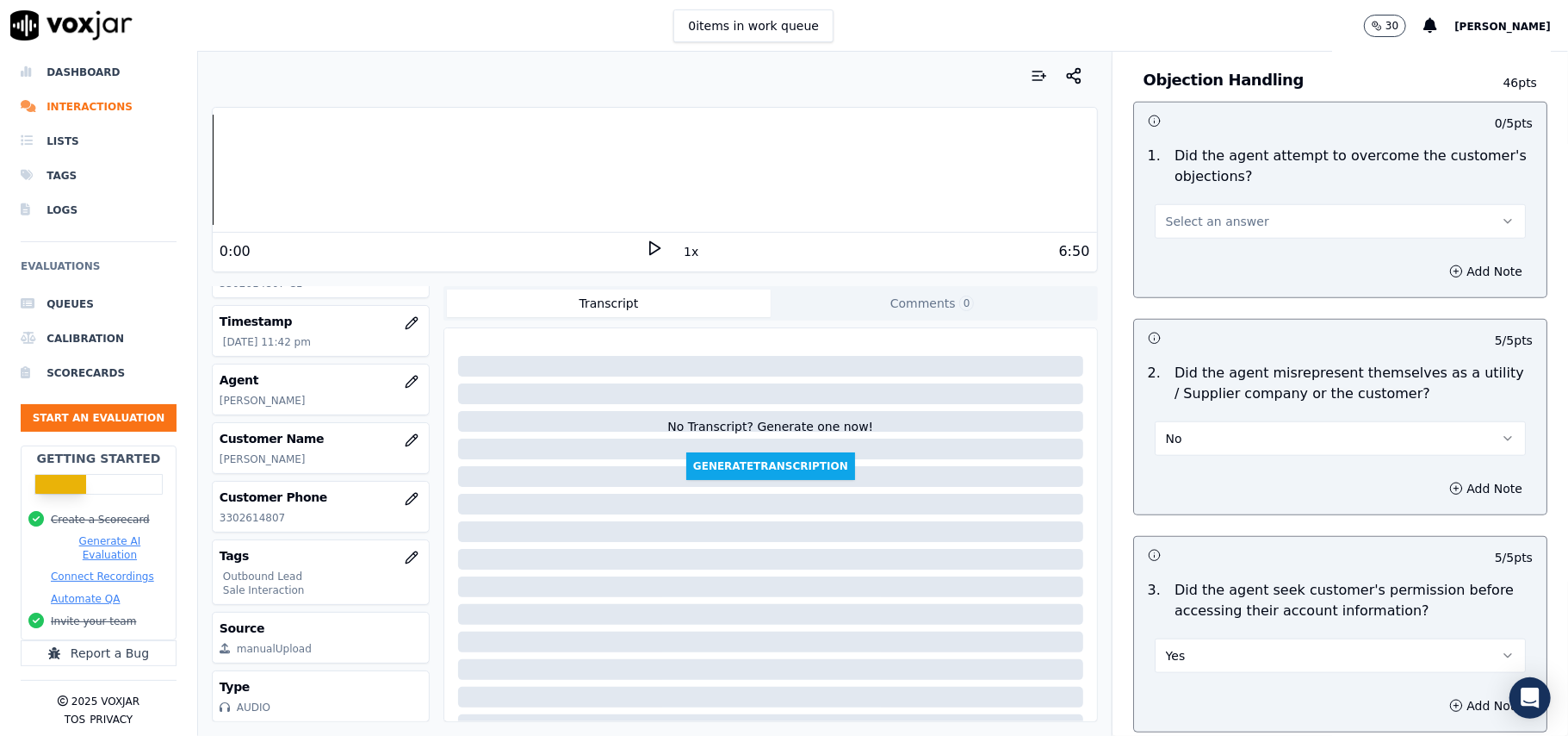
scroll to position [966, 0]
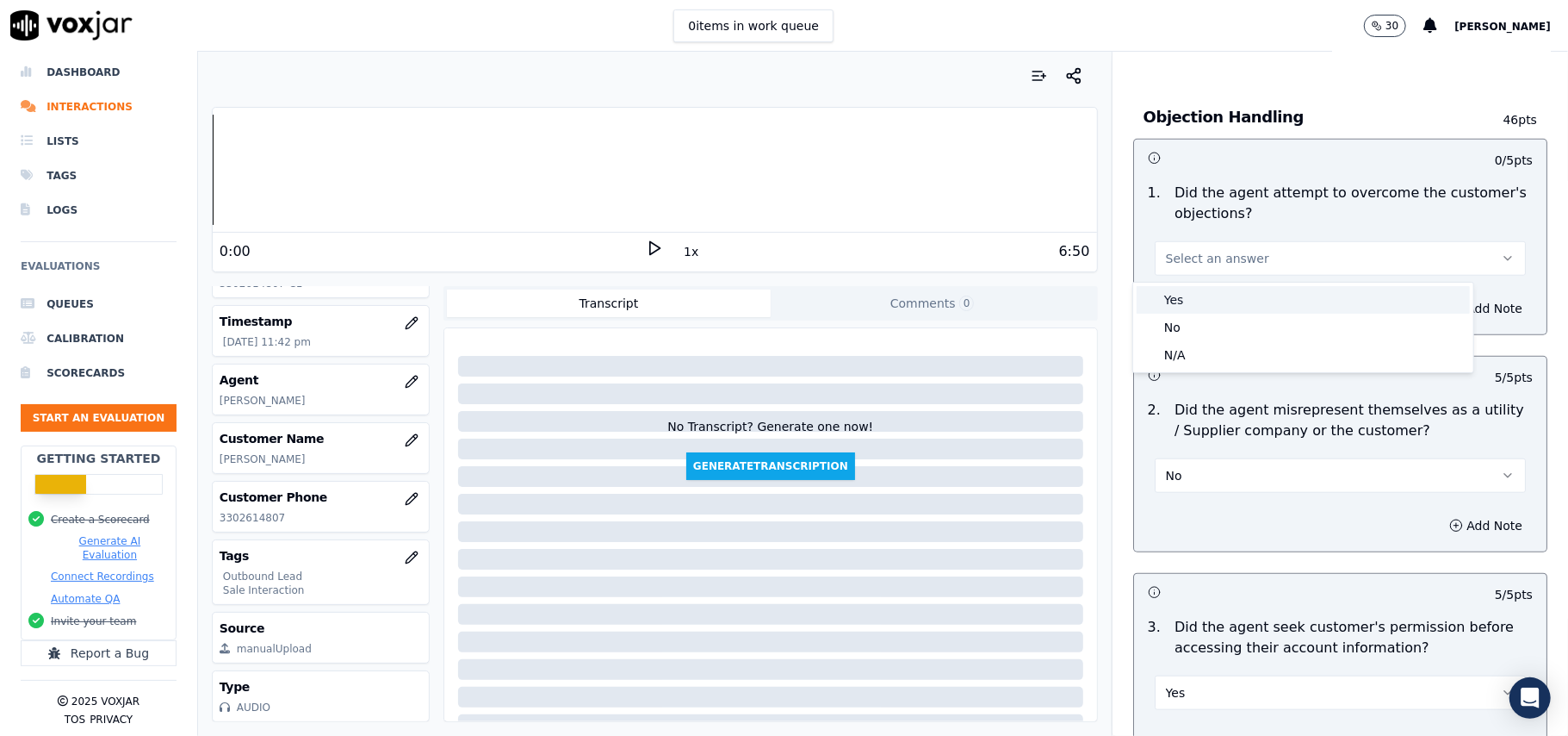
drag, startPoint x: 1209, startPoint y: 266, endPoint x: 1190, endPoint y: 290, distance: 30.6
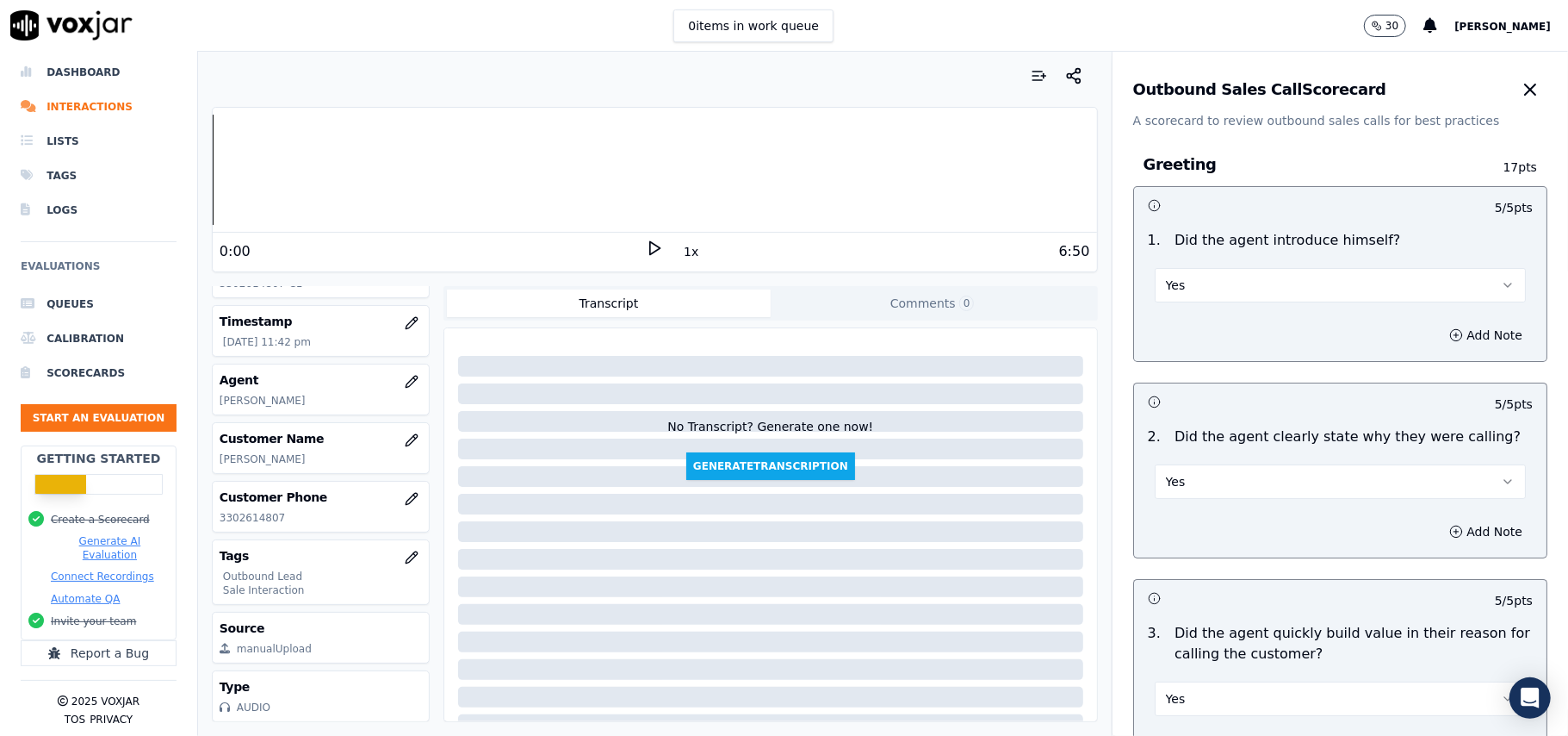
scroll to position [4296, 0]
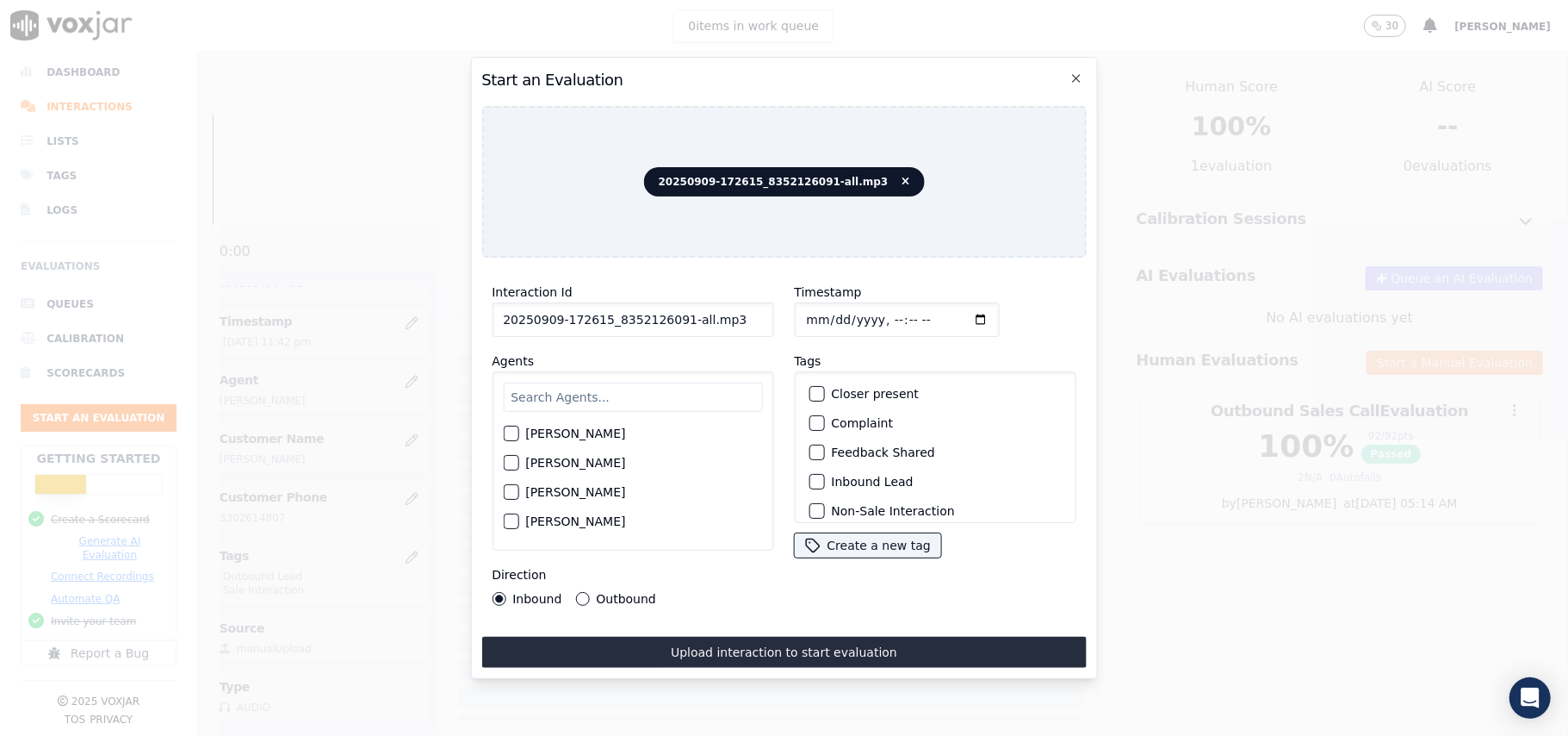
drag, startPoint x: 728, startPoint y: 304, endPoint x: 675, endPoint y: 307, distance: 53.1
type input "20250909-172615_8352126091-C1"
type input "2025-09-09T23:44"
paste input "ERIC MONGER"
type input "ERIC MONGER"
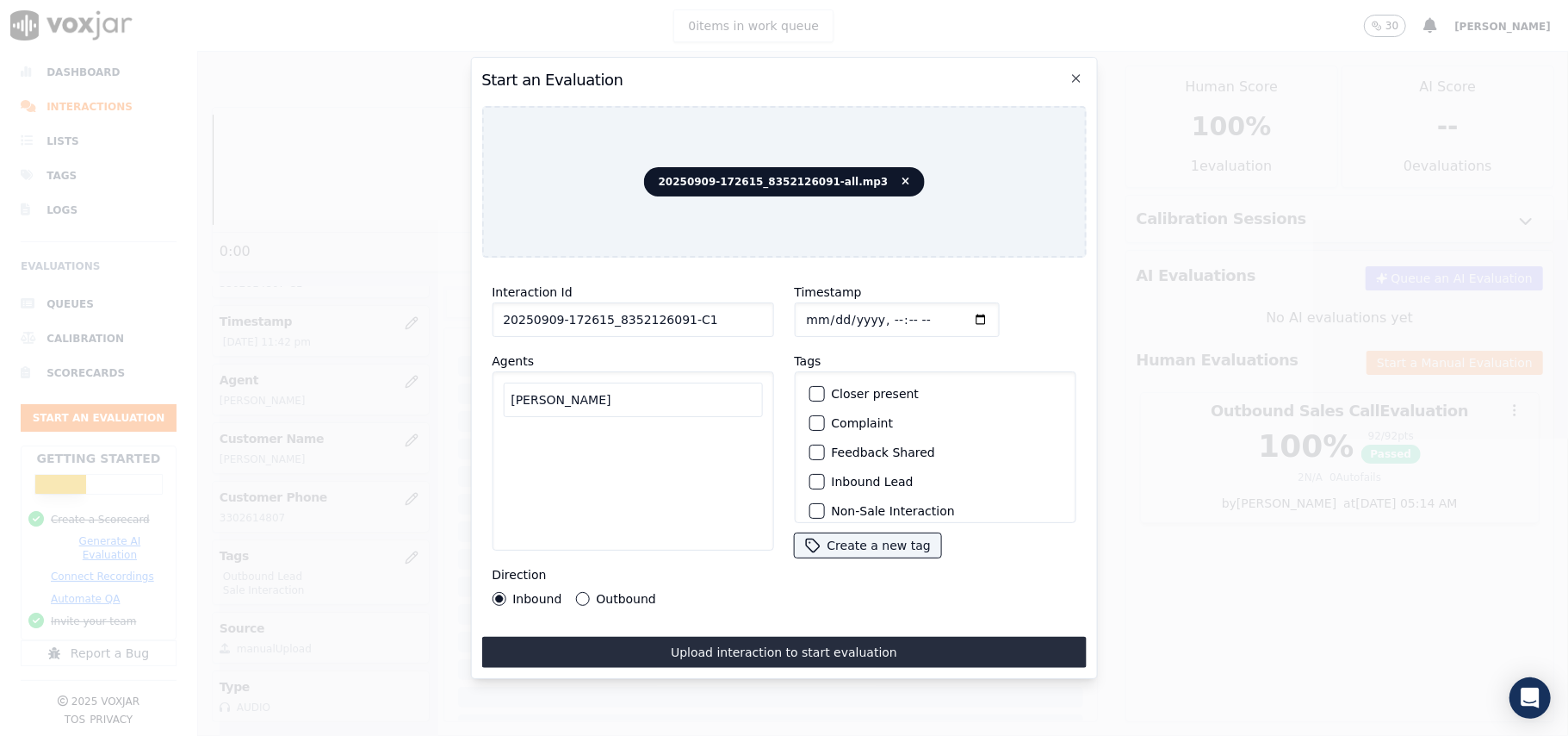
drag, startPoint x: 613, startPoint y: 385, endPoint x: 465, endPoint y: 386, distance: 148.0
paste input "Harry"
type input "Harry"
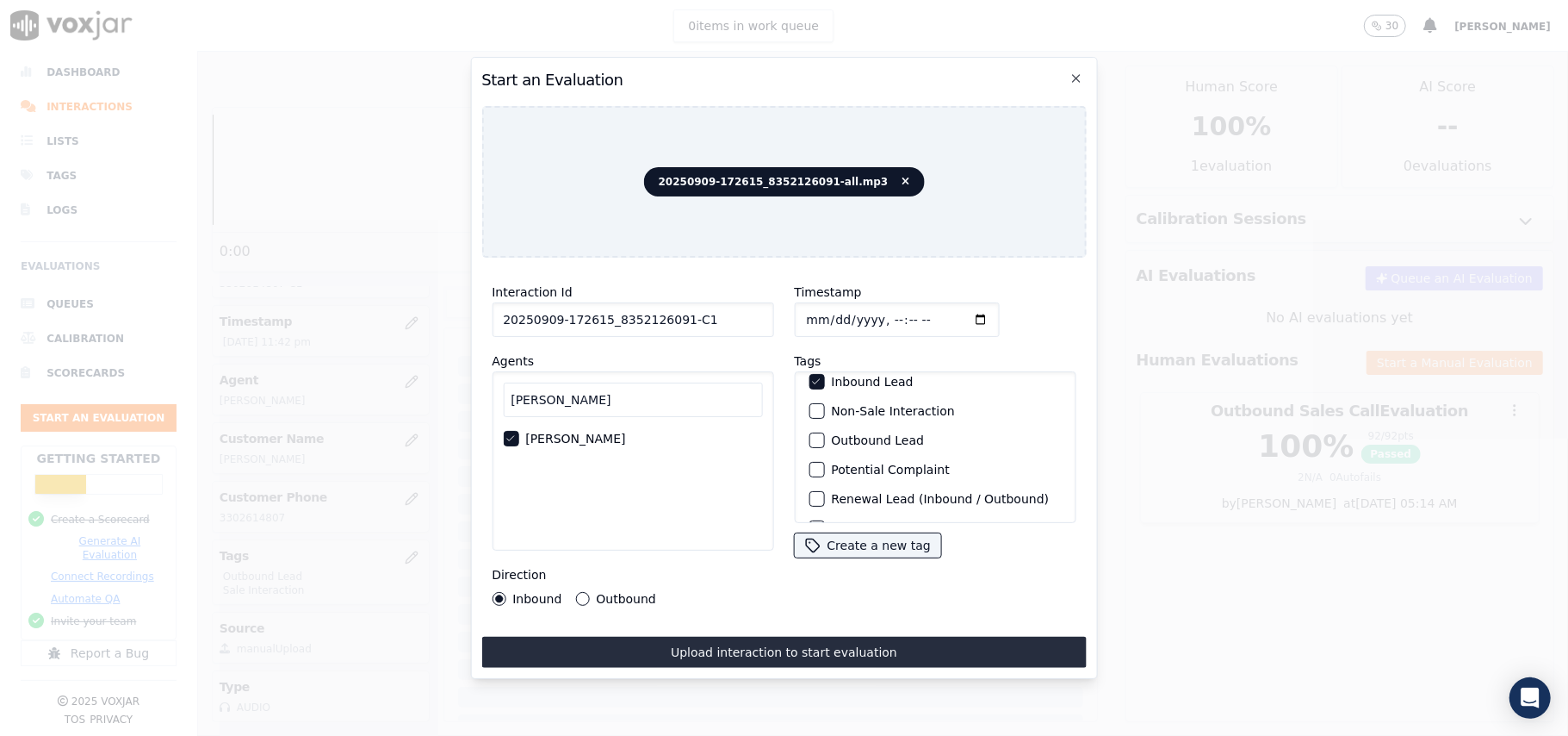
scroll to position [150, 0]
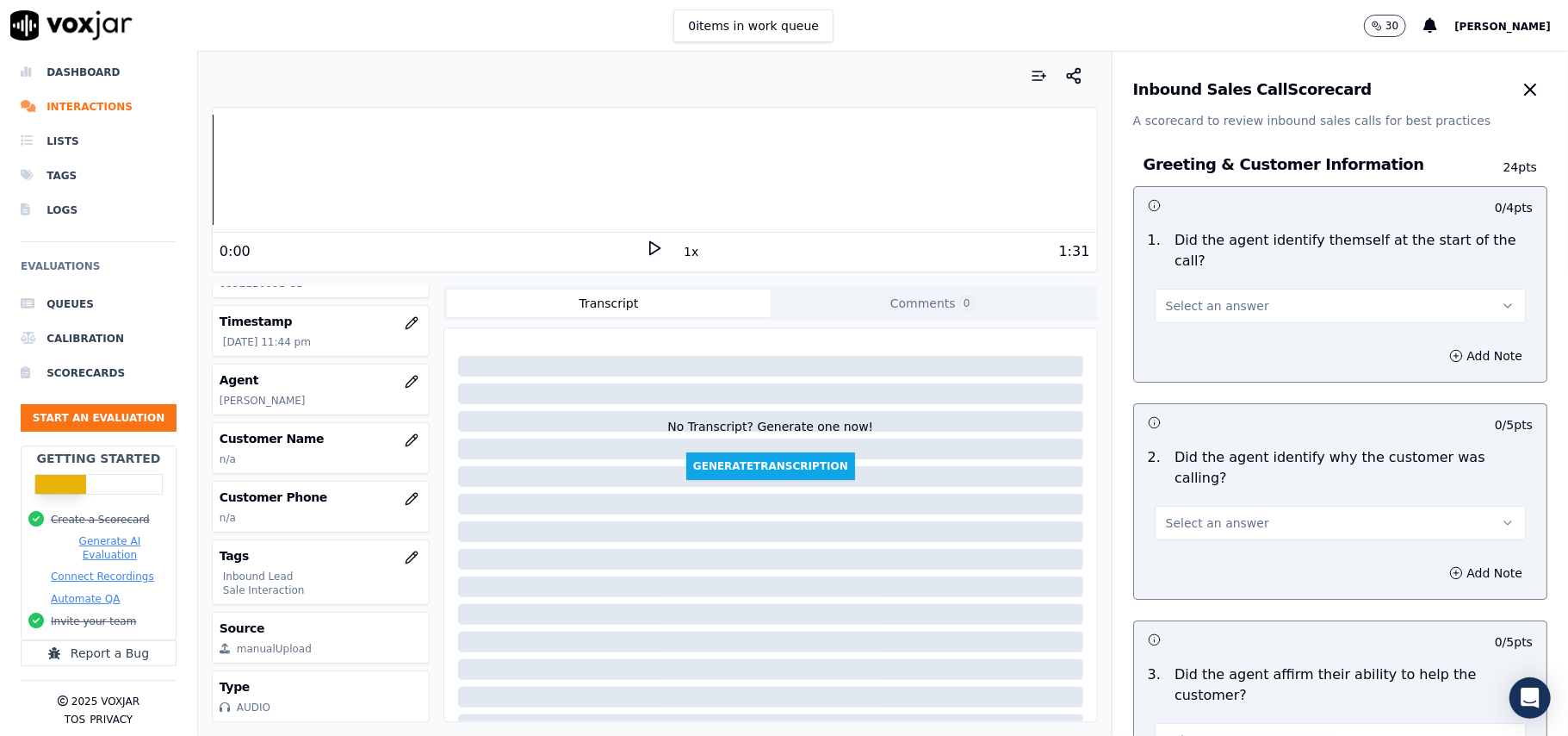
scroll to position [3039, 0]
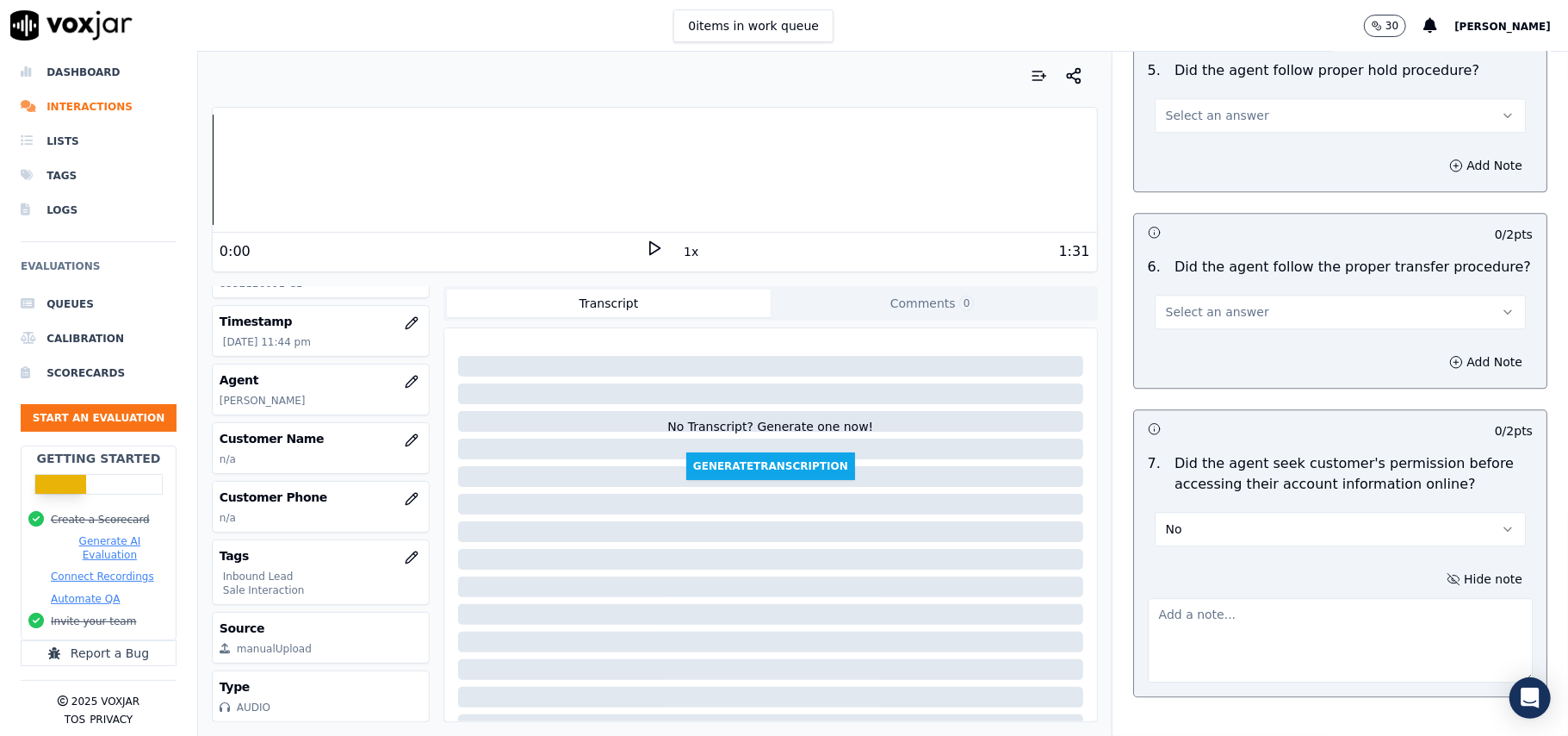
paste textarea "@16:20 – The agent did not take permission from the customer before accessing t…"
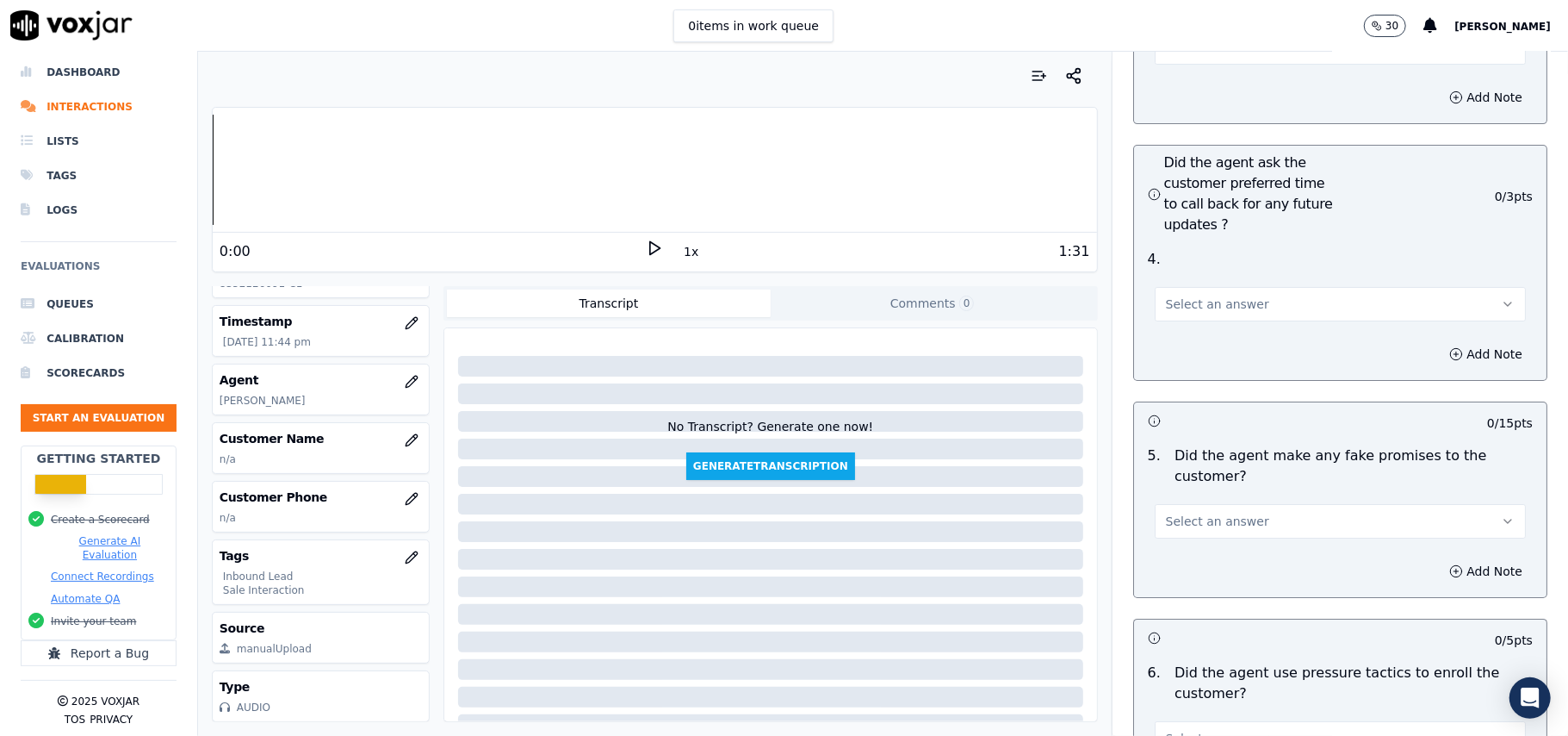
scroll to position [4913, 0]
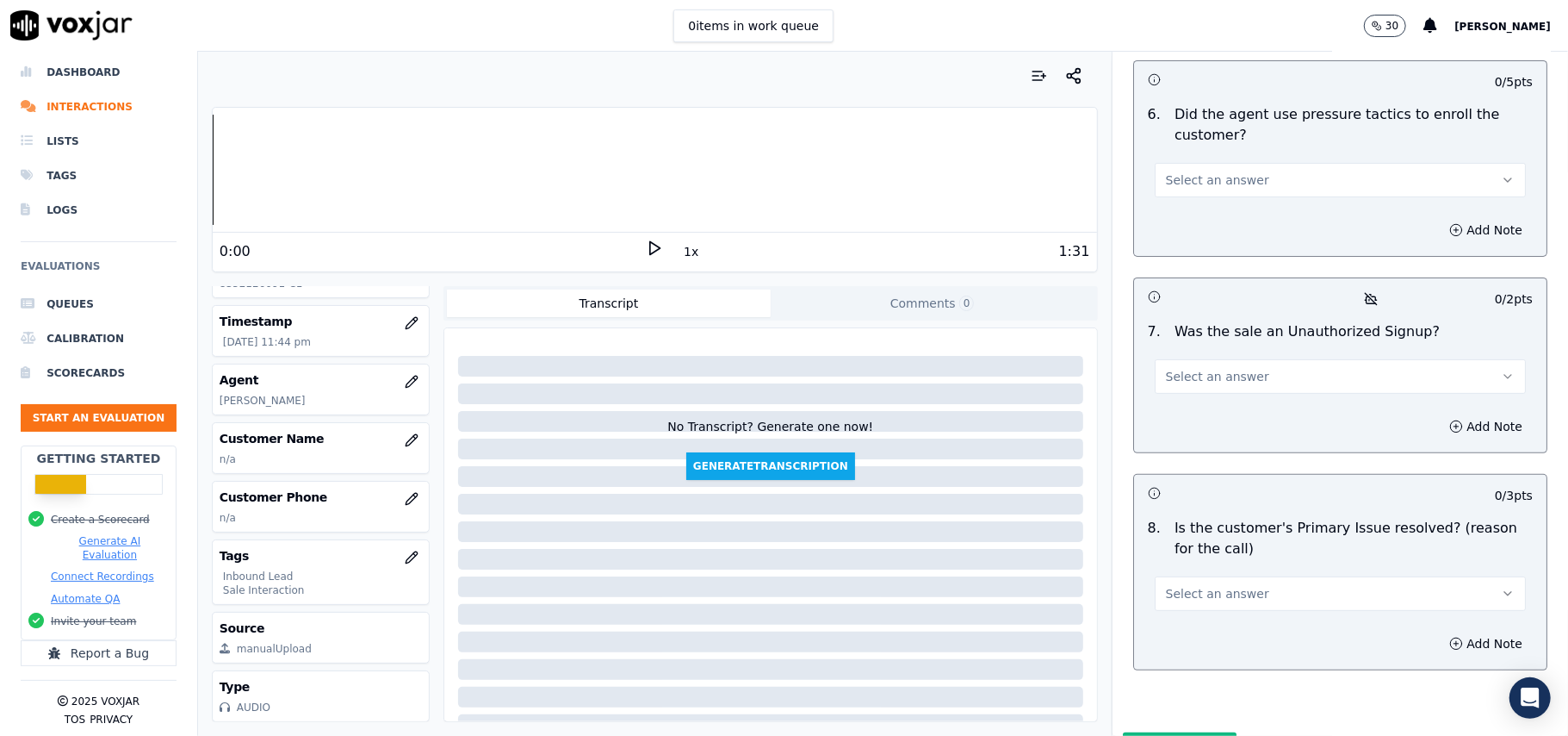
type textarea "@16:20 – The agent did not take permission from the customer before accessing t…"
drag, startPoint x: 1252, startPoint y: 541, endPoint x: 1242, endPoint y: 400, distance: 141.4
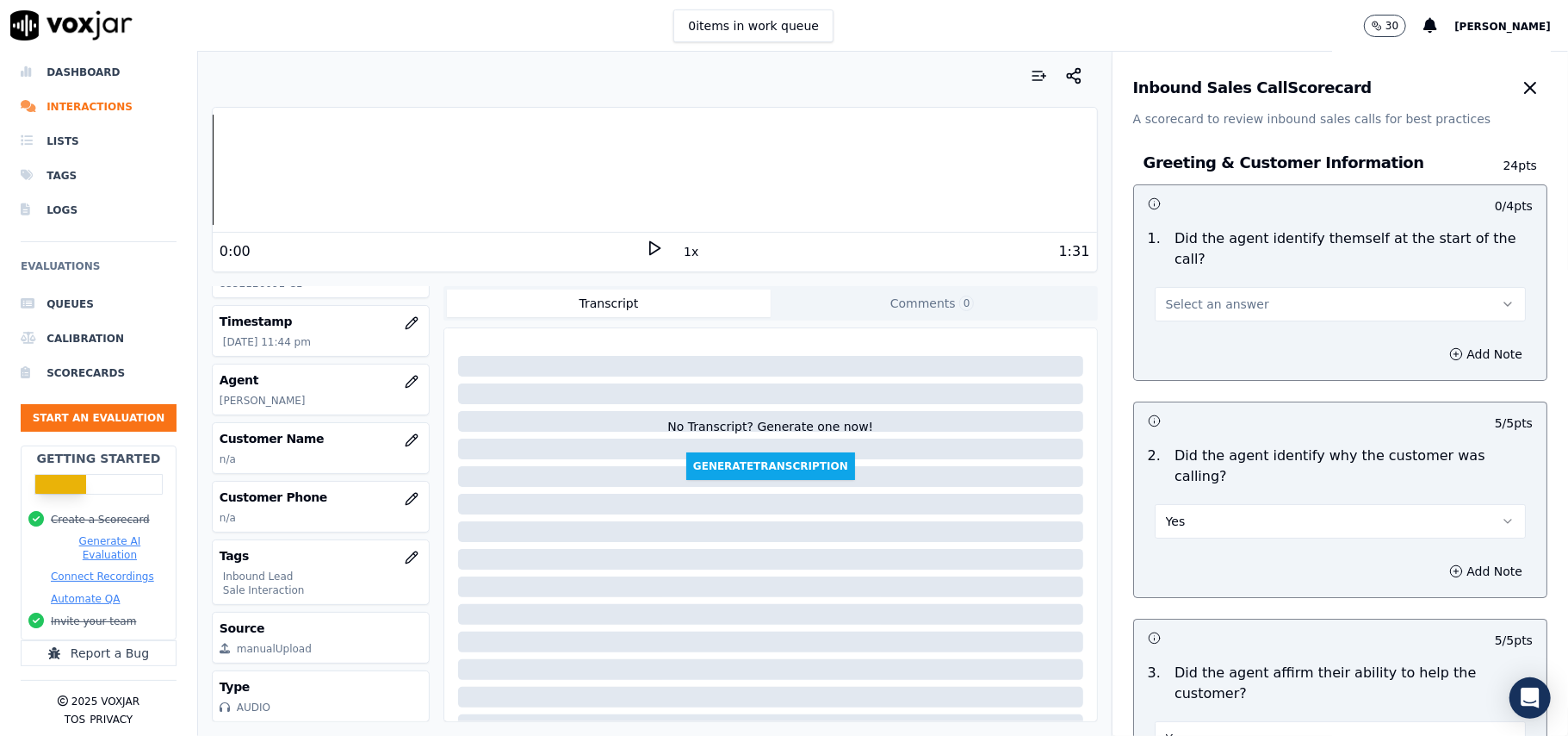
scroll to position [0, 0]
drag, startPoint x: 1154, startPoint y: 318, endPoint x: 1222, endPoint y: 253, distance: 94.1
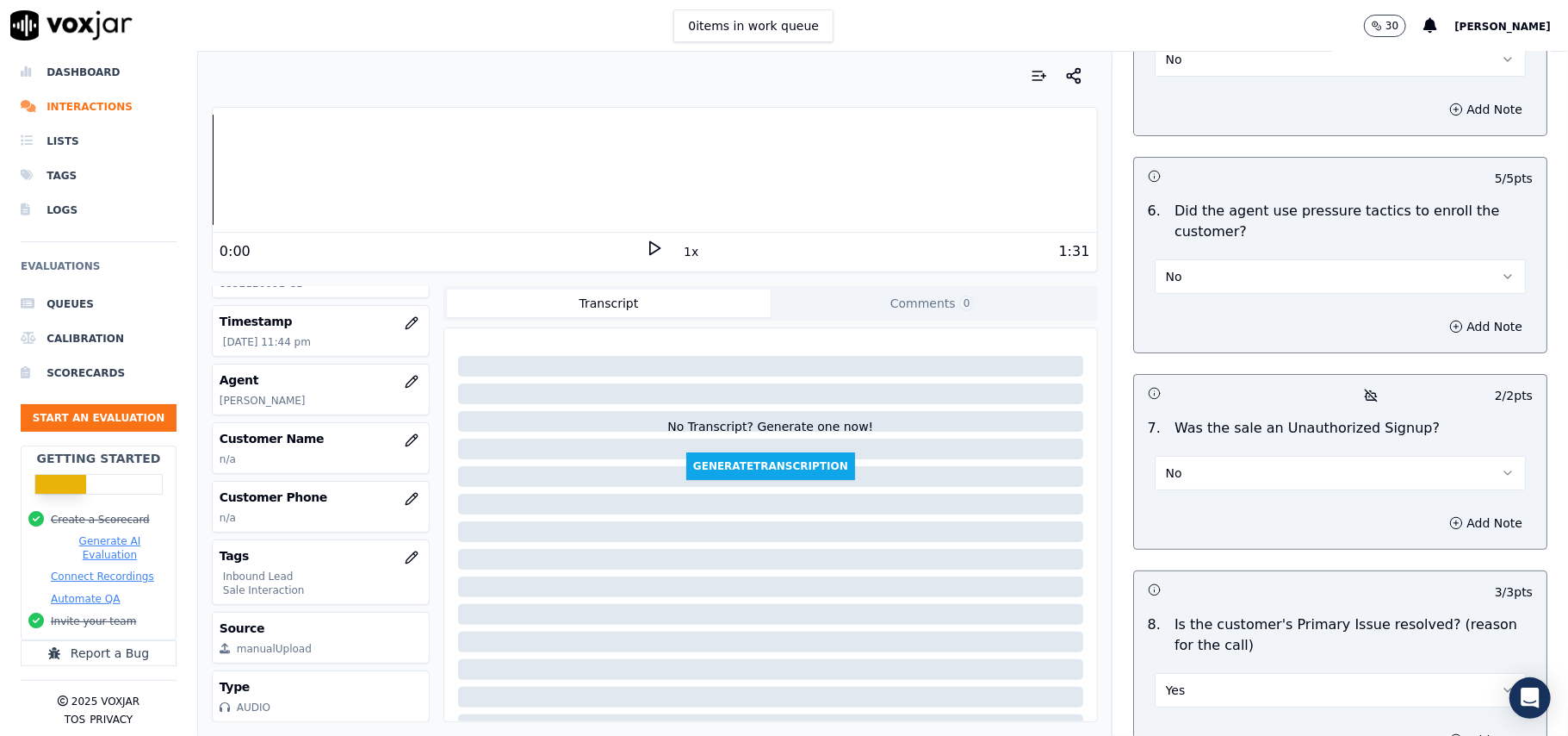
scroll to position [4913, 0]
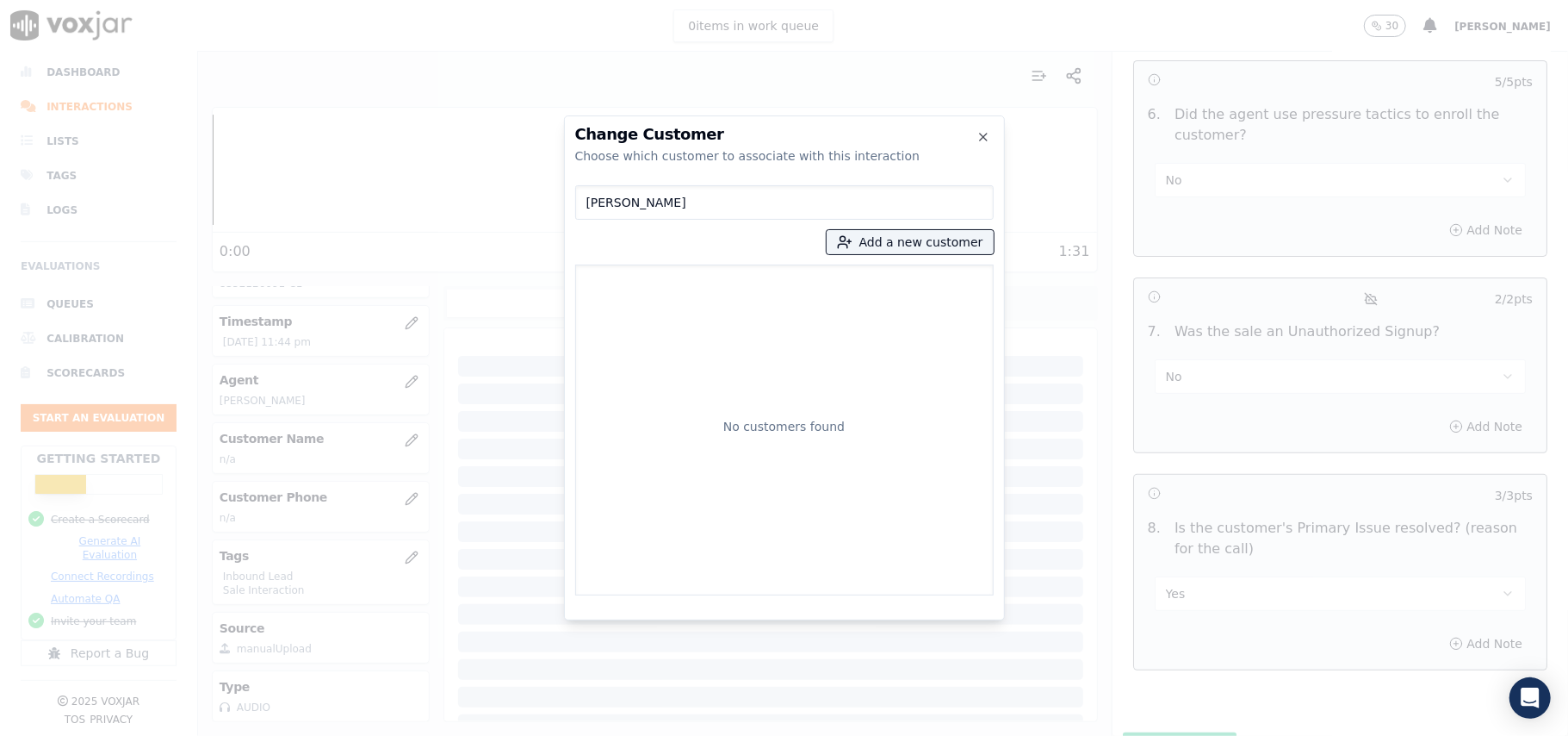
type input "ERIC MONGER"
drag, startPoint x: 838, startPoint y: 264, endPoint x: 849, endPoint y: 259, distance: 12.1
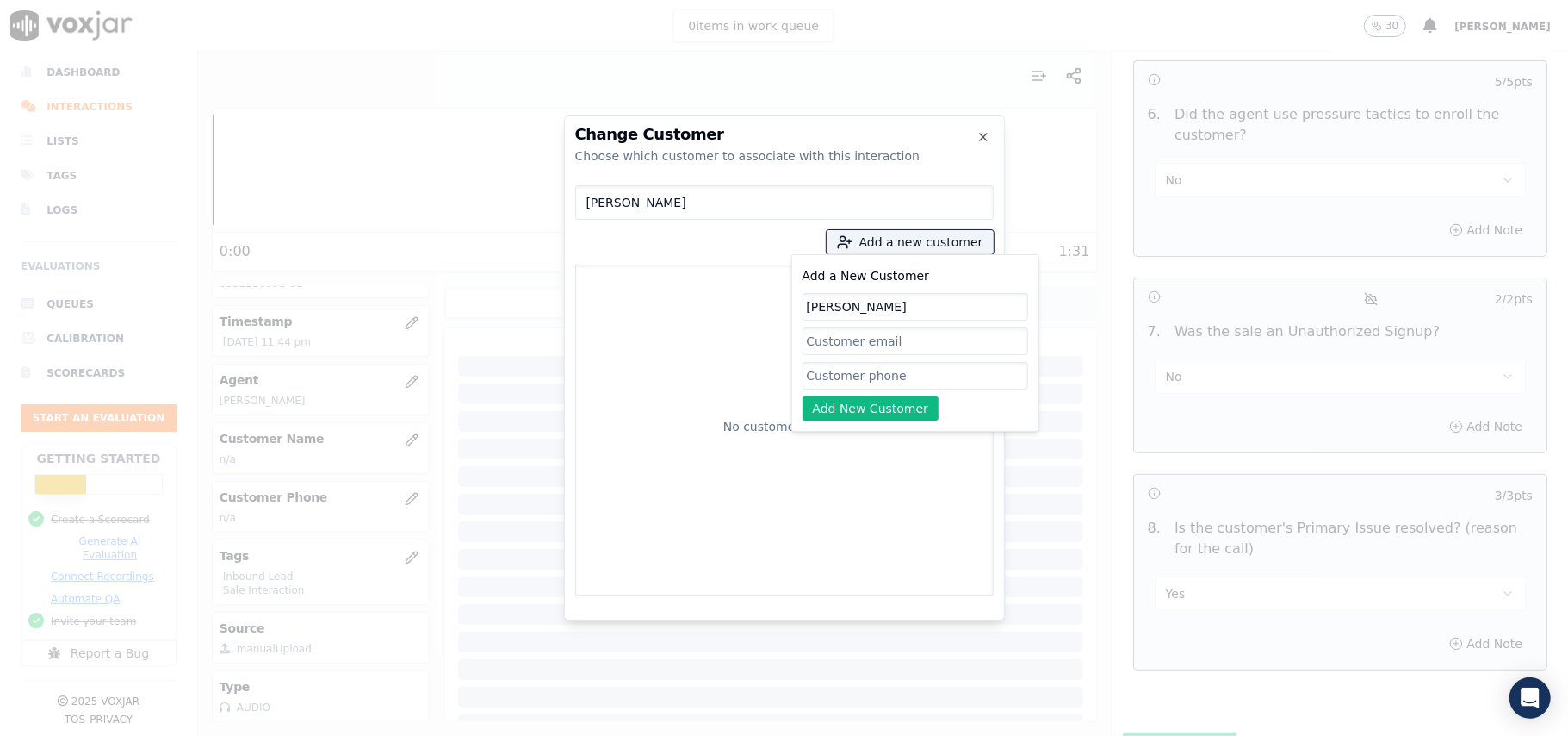
type input "ERIC MONGER"
paste input "8352126091 2677769931"
type input "8352126091-2677769931"
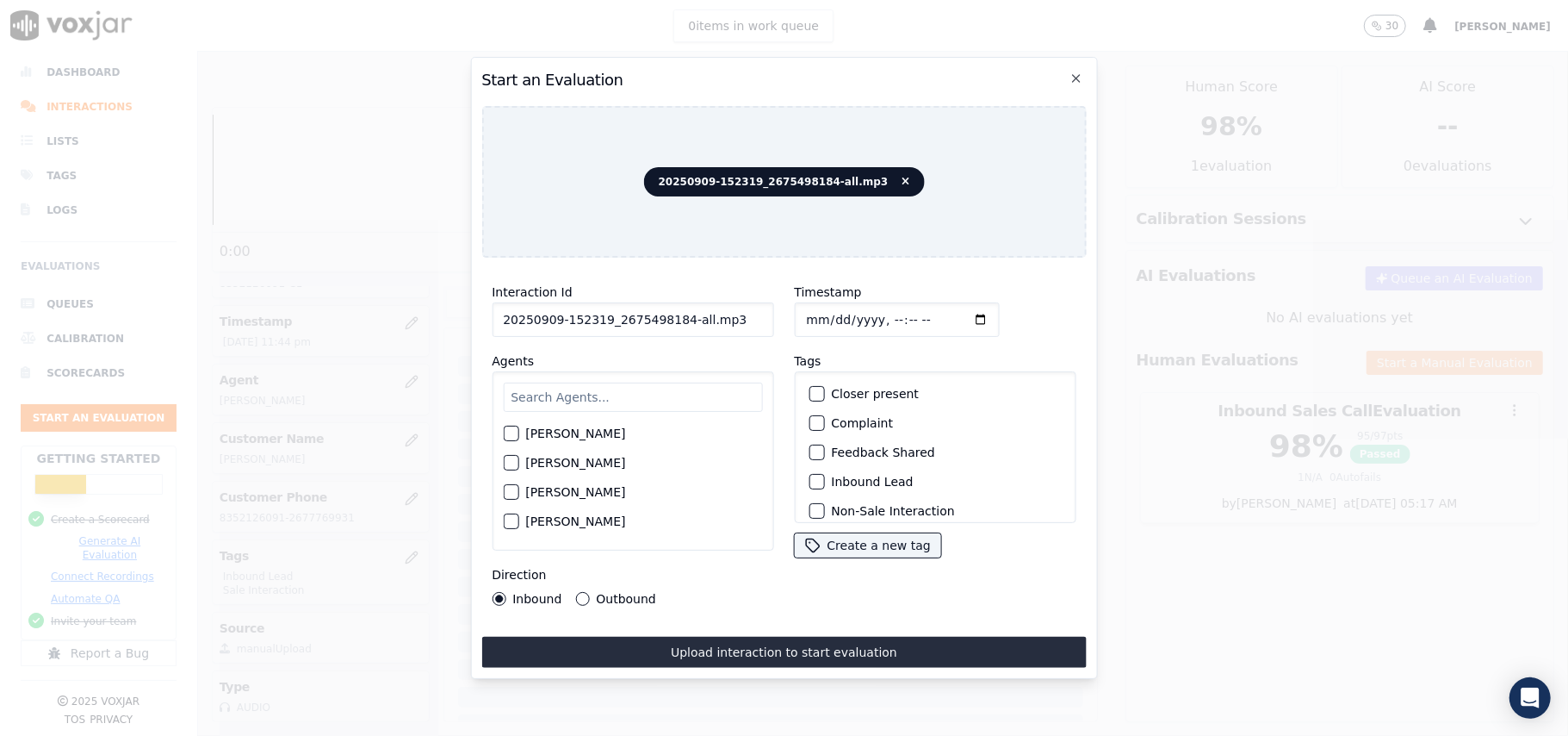
drag, startPoint x: 714, startPoint y: 313, endPoint x: 676, endPoint y: 321, distance: 38.8
type input "20250909-152319_2675498184-C1"
type input "2025-09-09T23:47"
drag, startPoint x: 602, startPoint y: 381, endPoint x: 618, endPoint y: 363, distance: 24.1
paste input "Brandon"
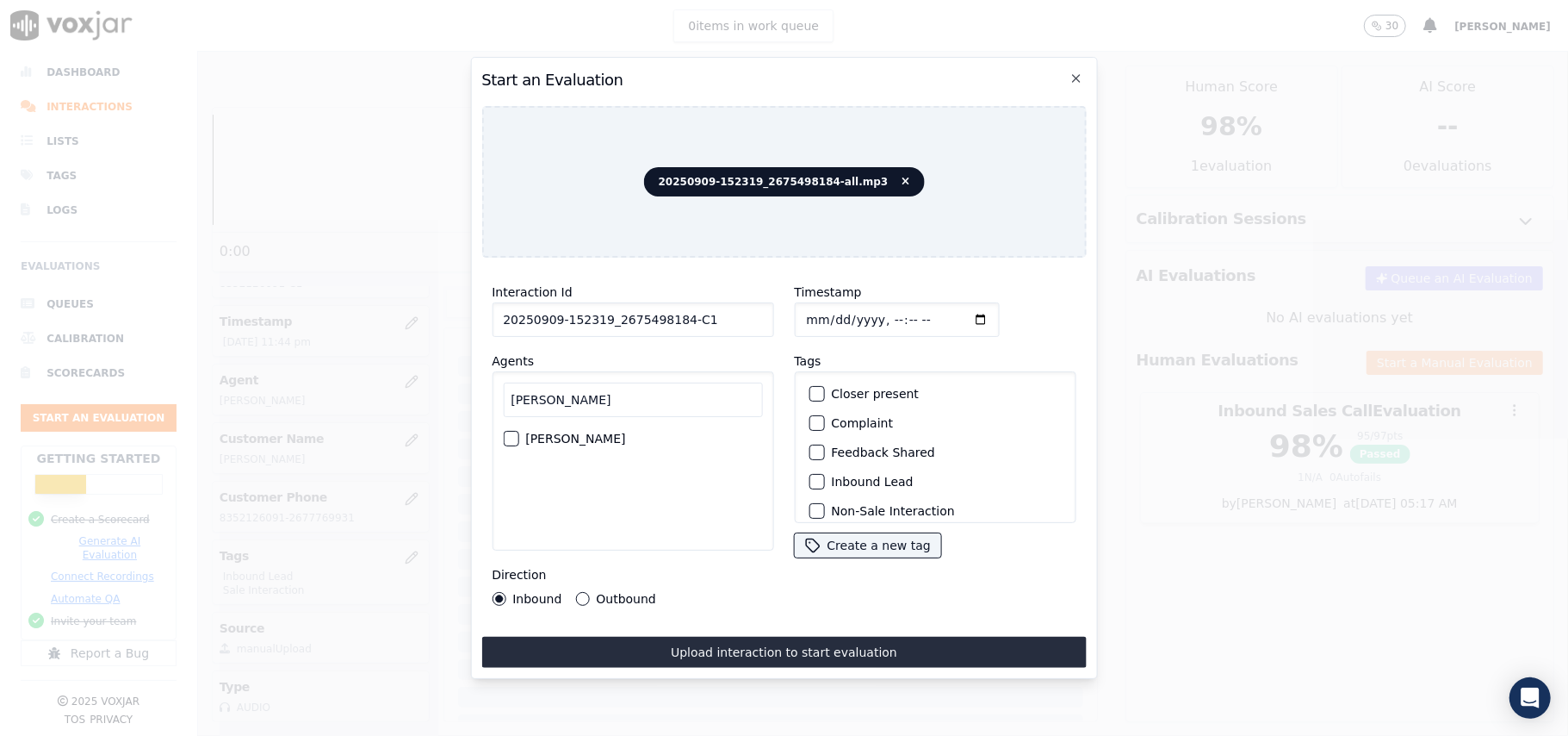
type input "Brandon"
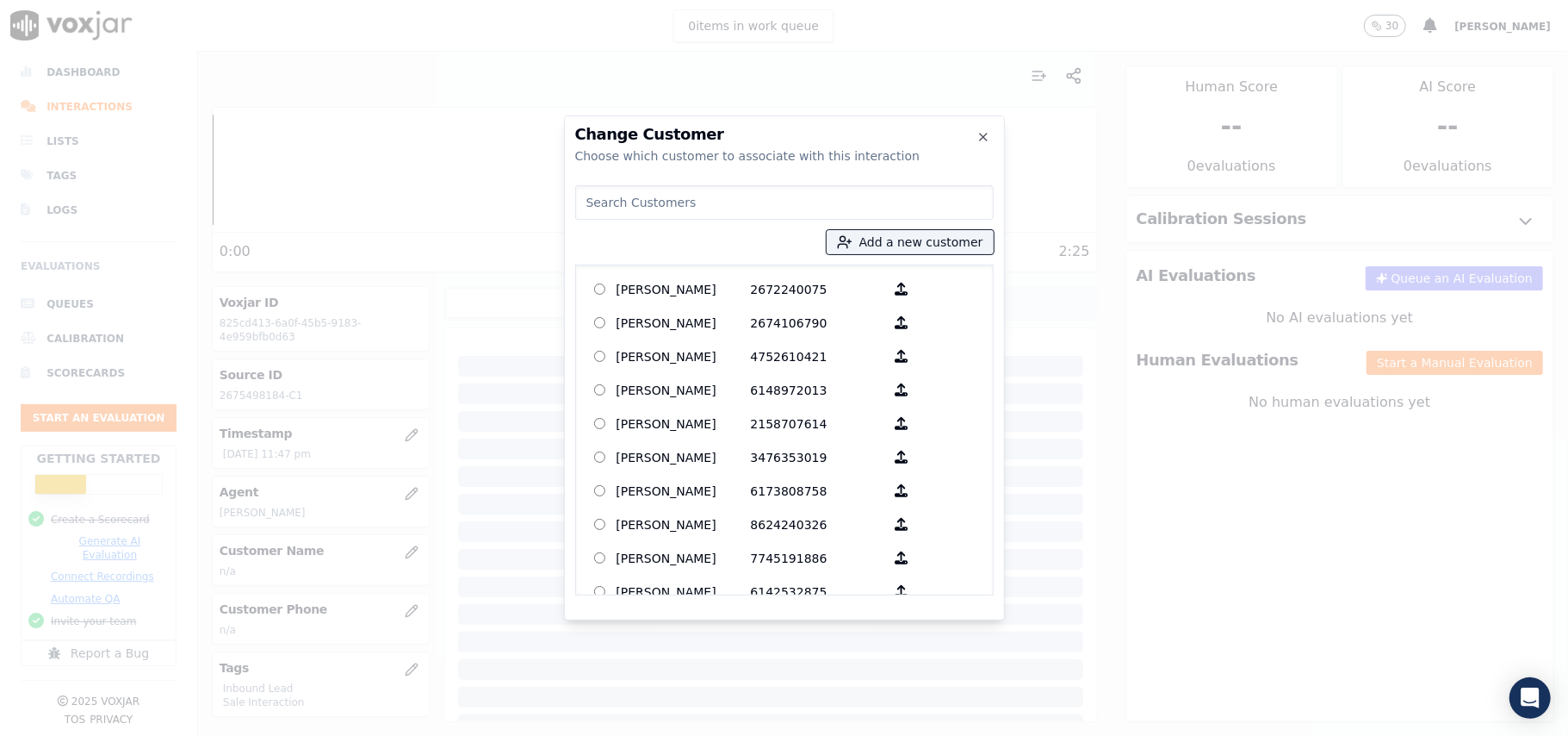
paste input "DONALD BLACKSTONE"
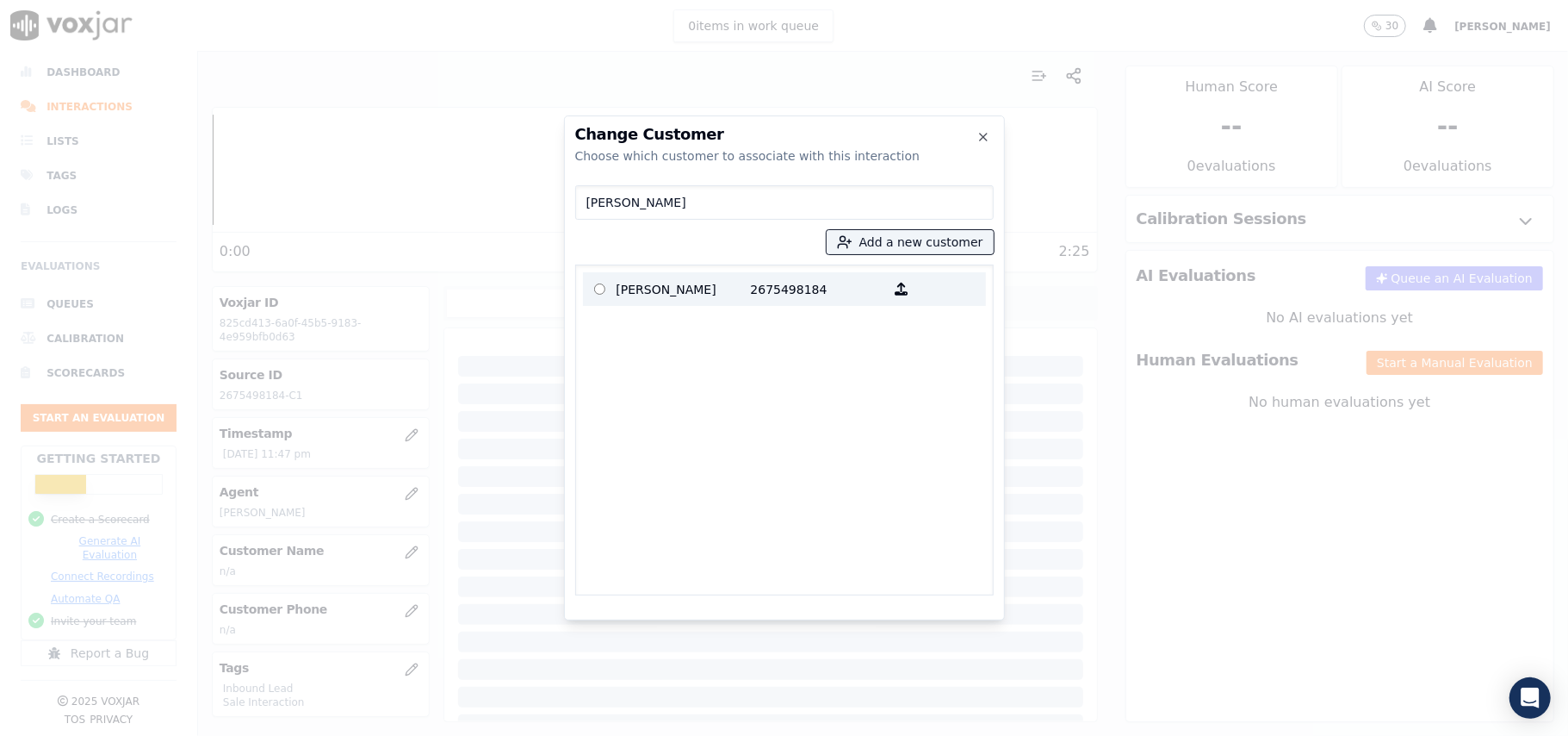
type input "DONALD BLACKSTONE"
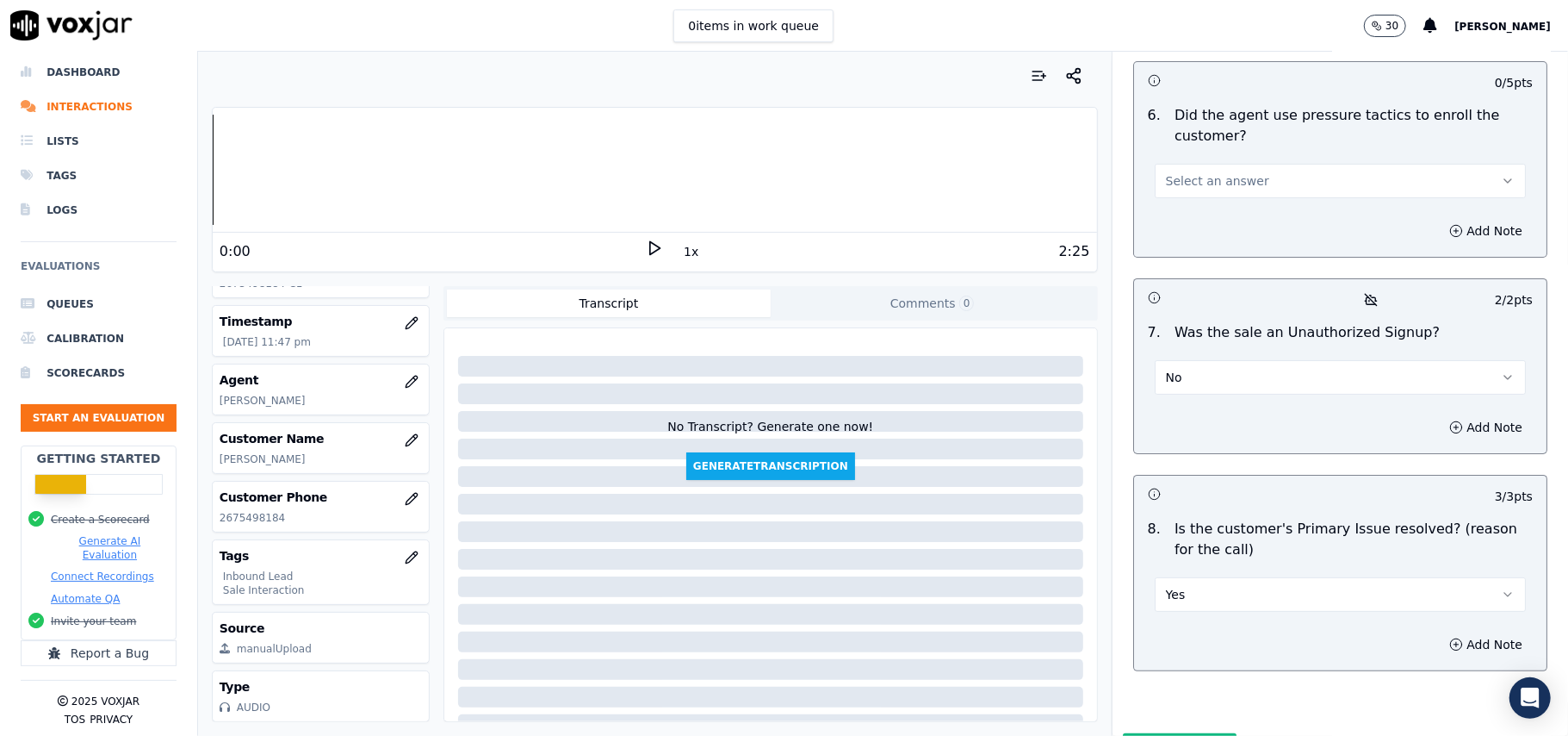
scroll to position [4591, 0]
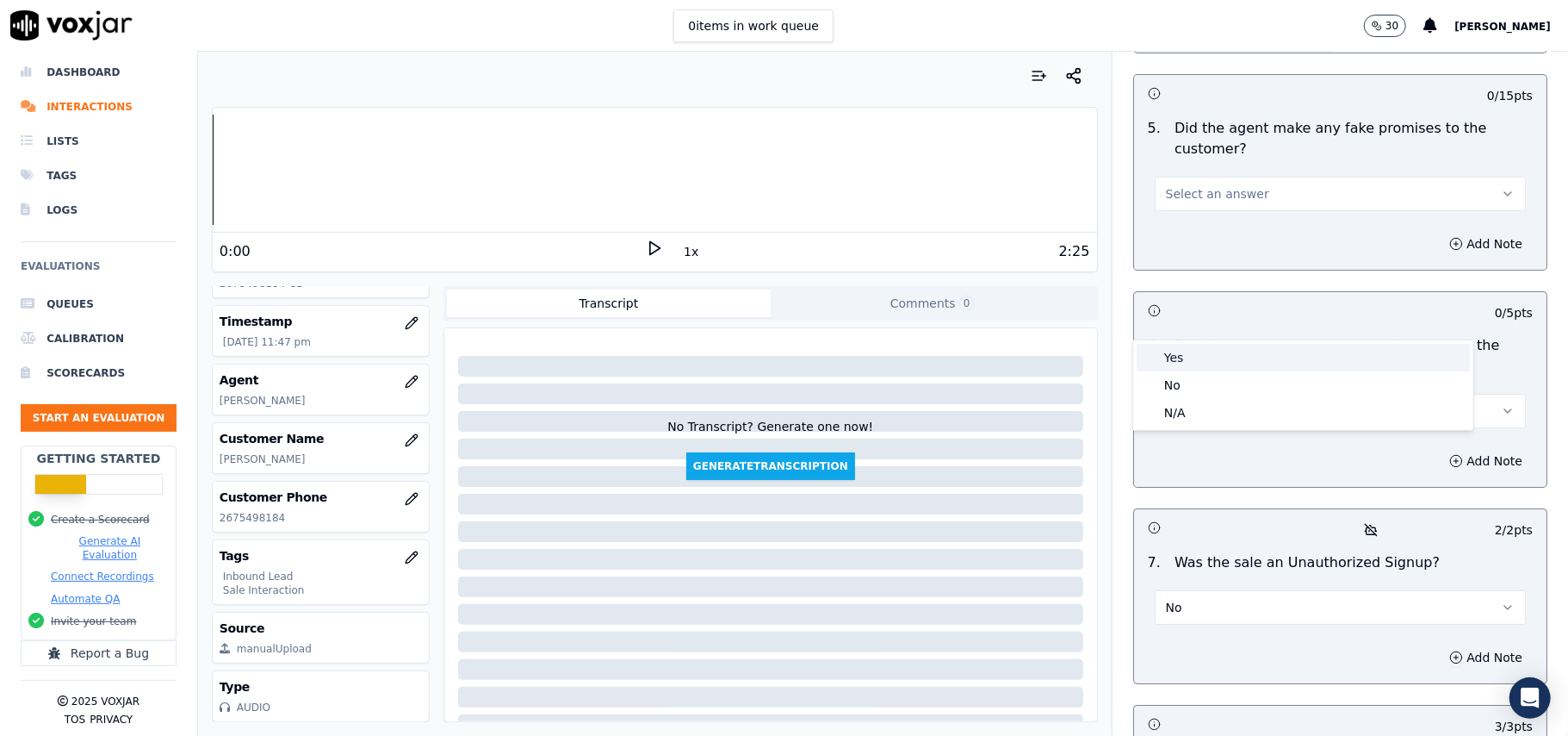
drag, startPoint x: 1176, startPoint y: 365, endPoint x: 1175, endPoint y: 384, distance: 19.0
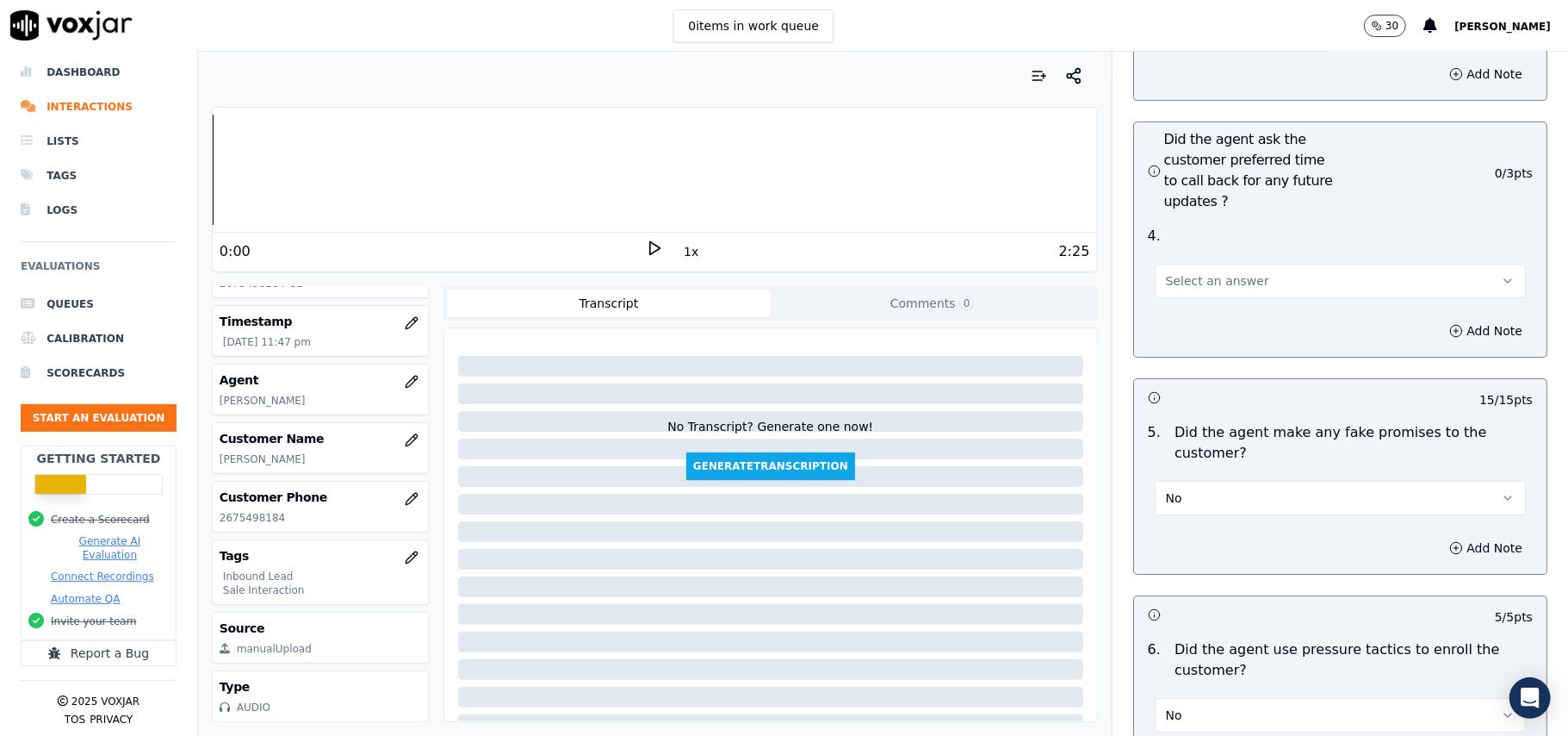
scroll to position [4132, 0]
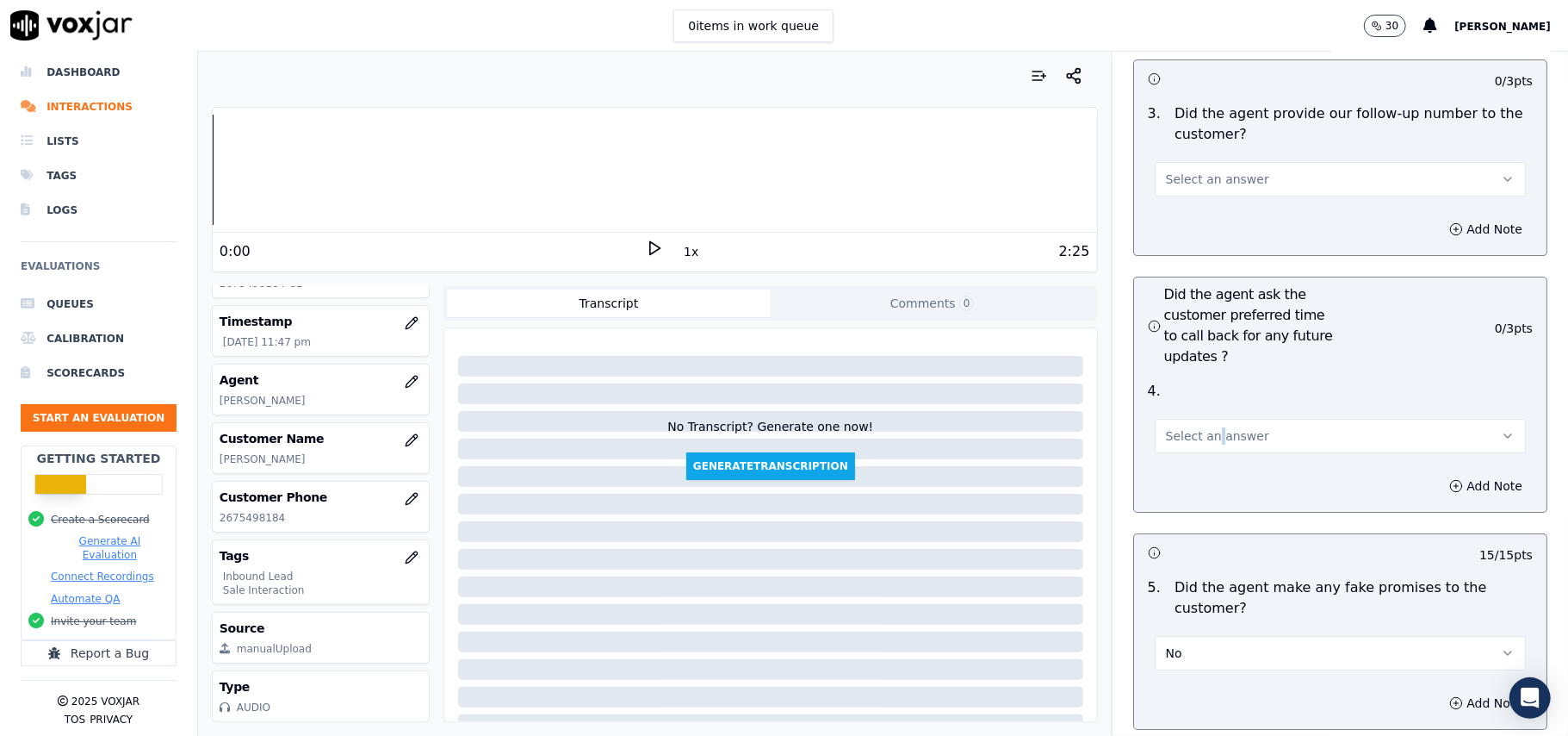
drag, startPoint x: 1192, startPoint y: 317, endPoint x: 1195, endPoint y: 346, distance: 29.2
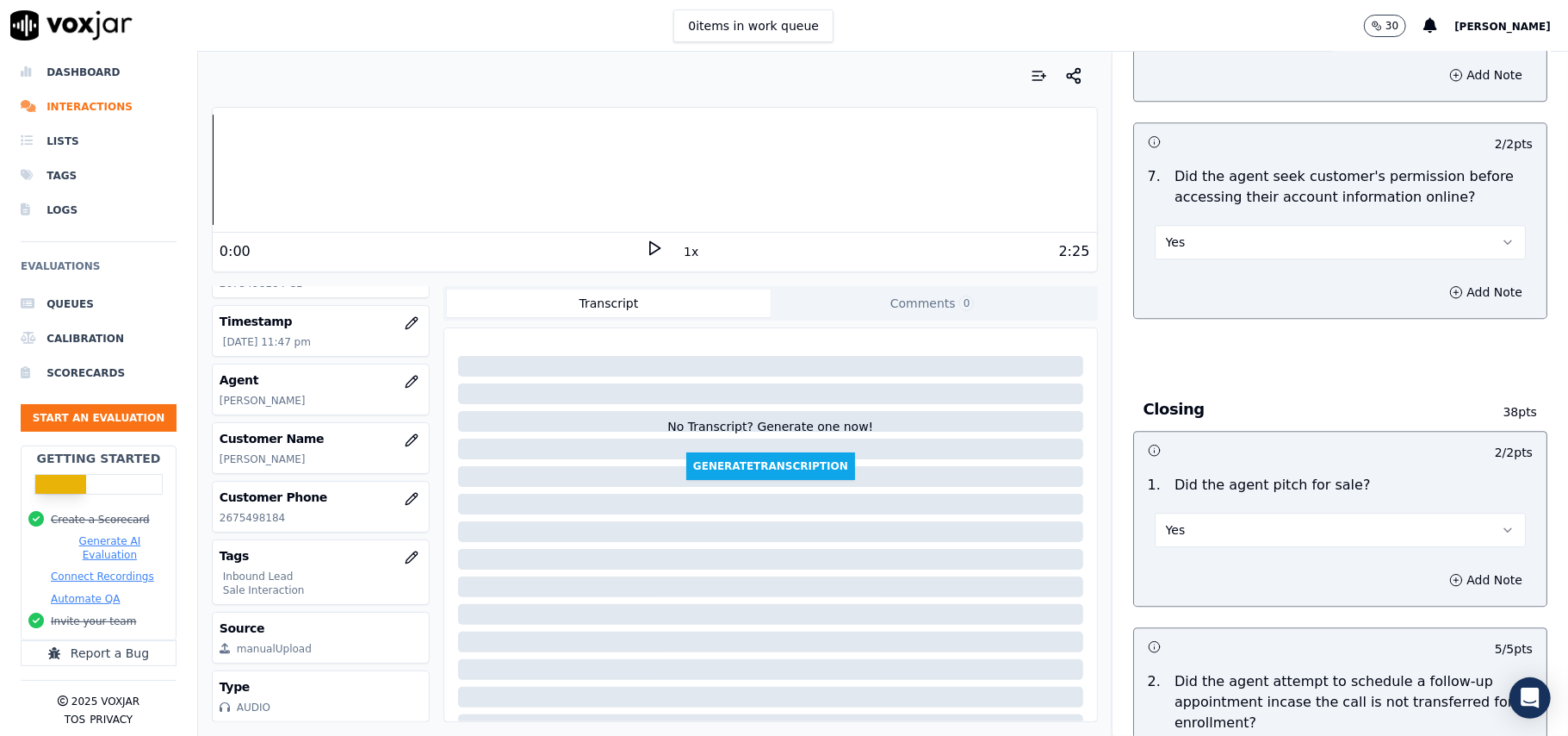
scroll to position [4821, 0]
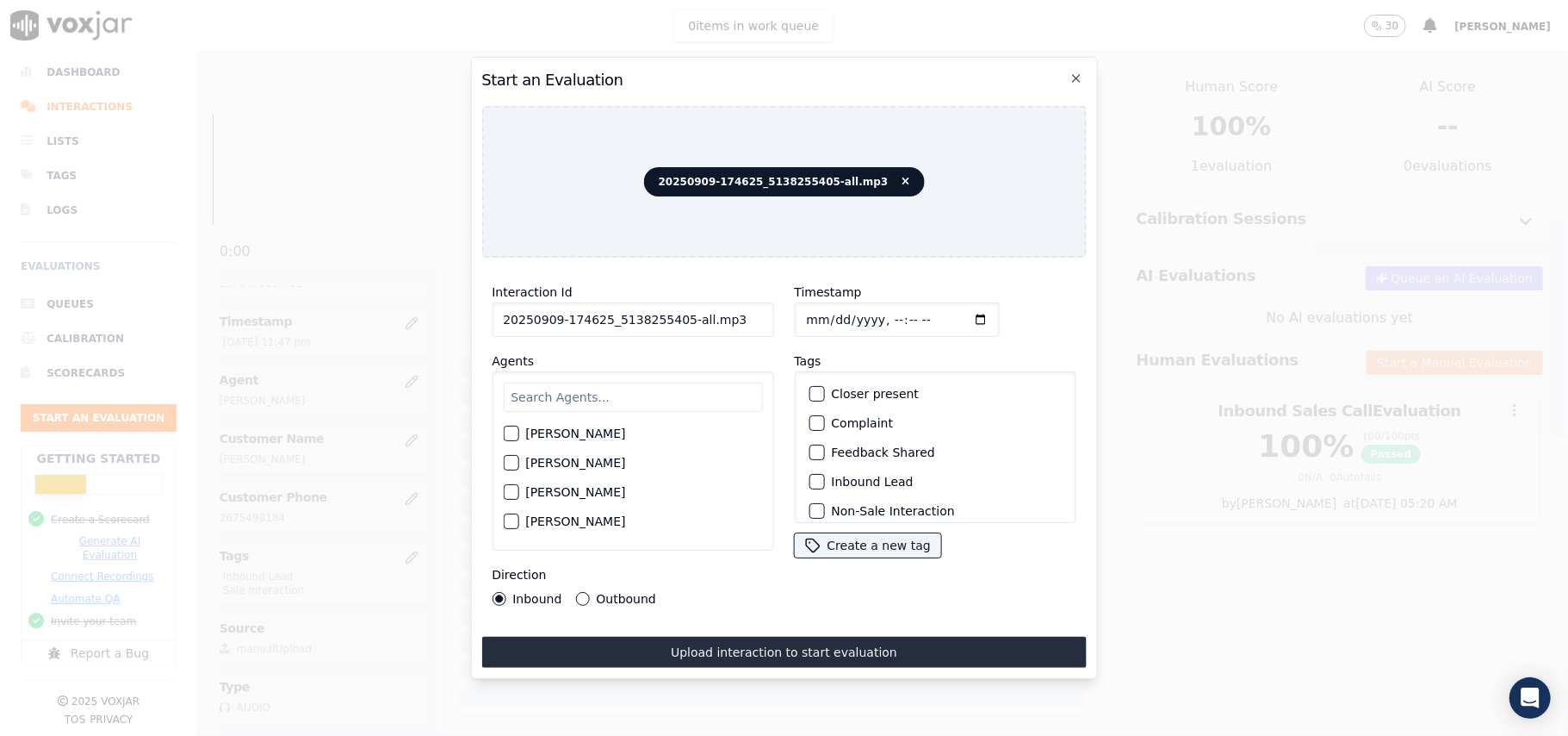
drag, startPoint x: 718, startPoint y: 315, endPoint x: 675, endPoint y: 325, distance: 44.1
type input "20250909-174625_5138255405-C1"
type input "2025-09-09T23:50"
type input "Ale"
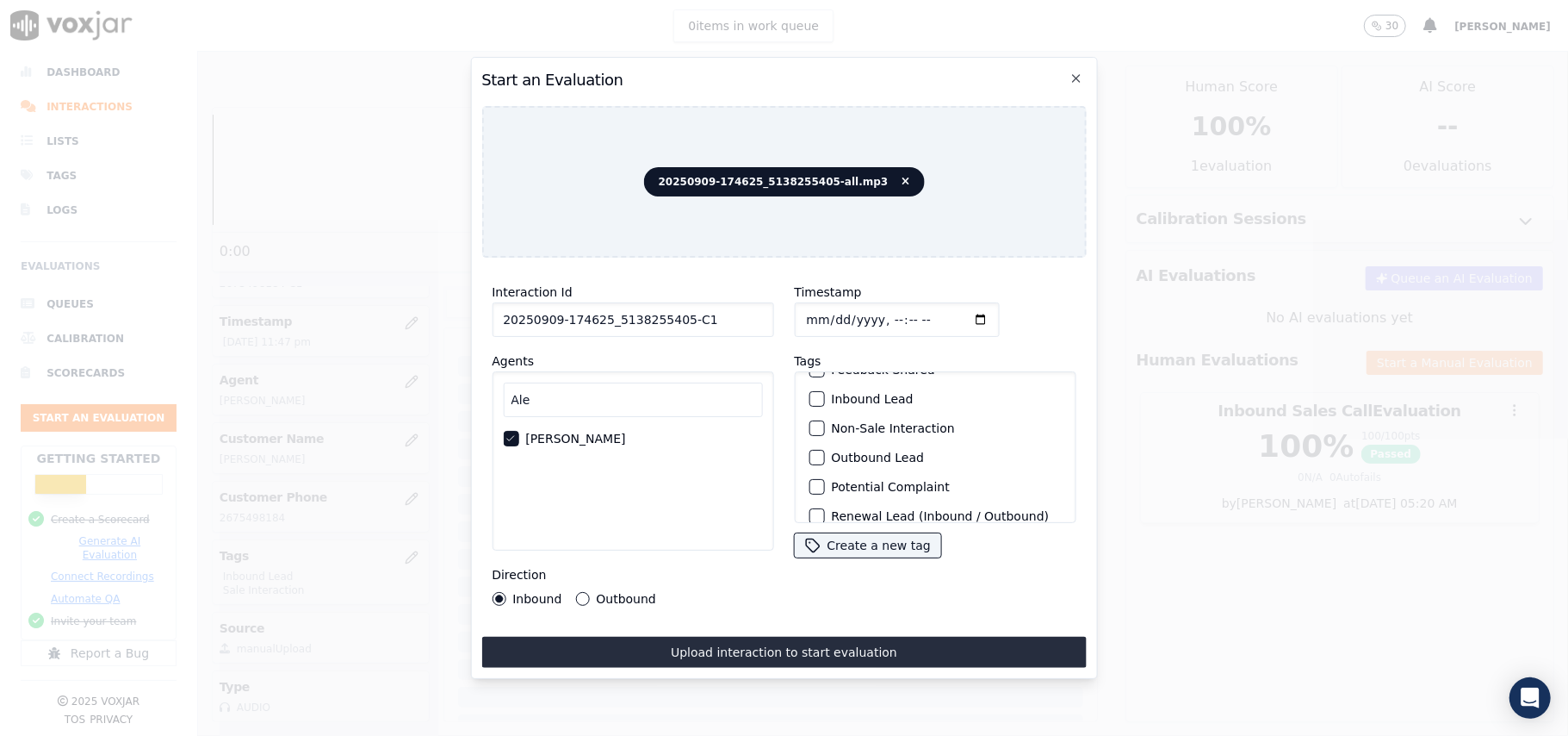
scroll to position [150, 0]
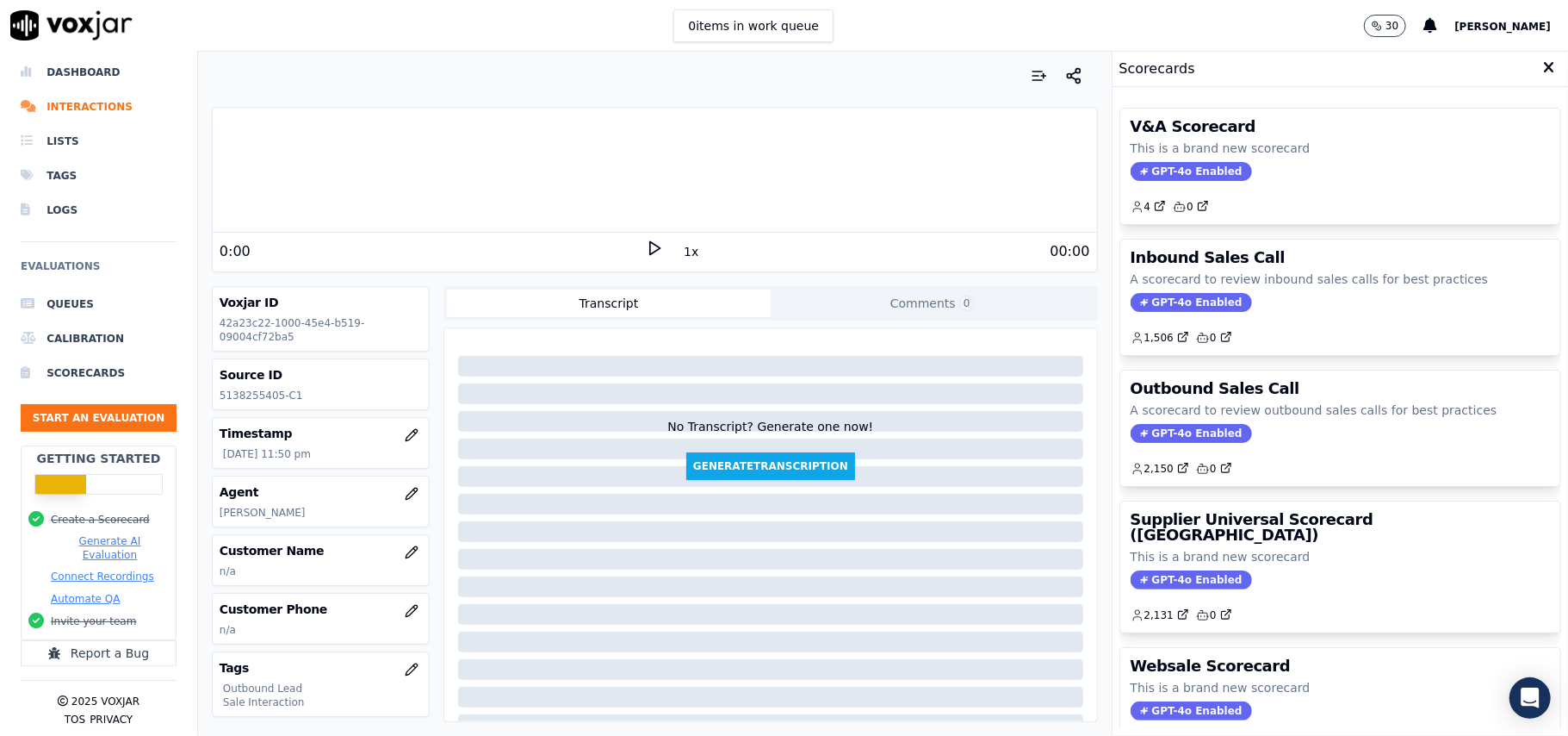
drag, startPoint x: 1168, startPoint y: 460, endPoint x: 1170, endPoint y: 448, distance: 12.2
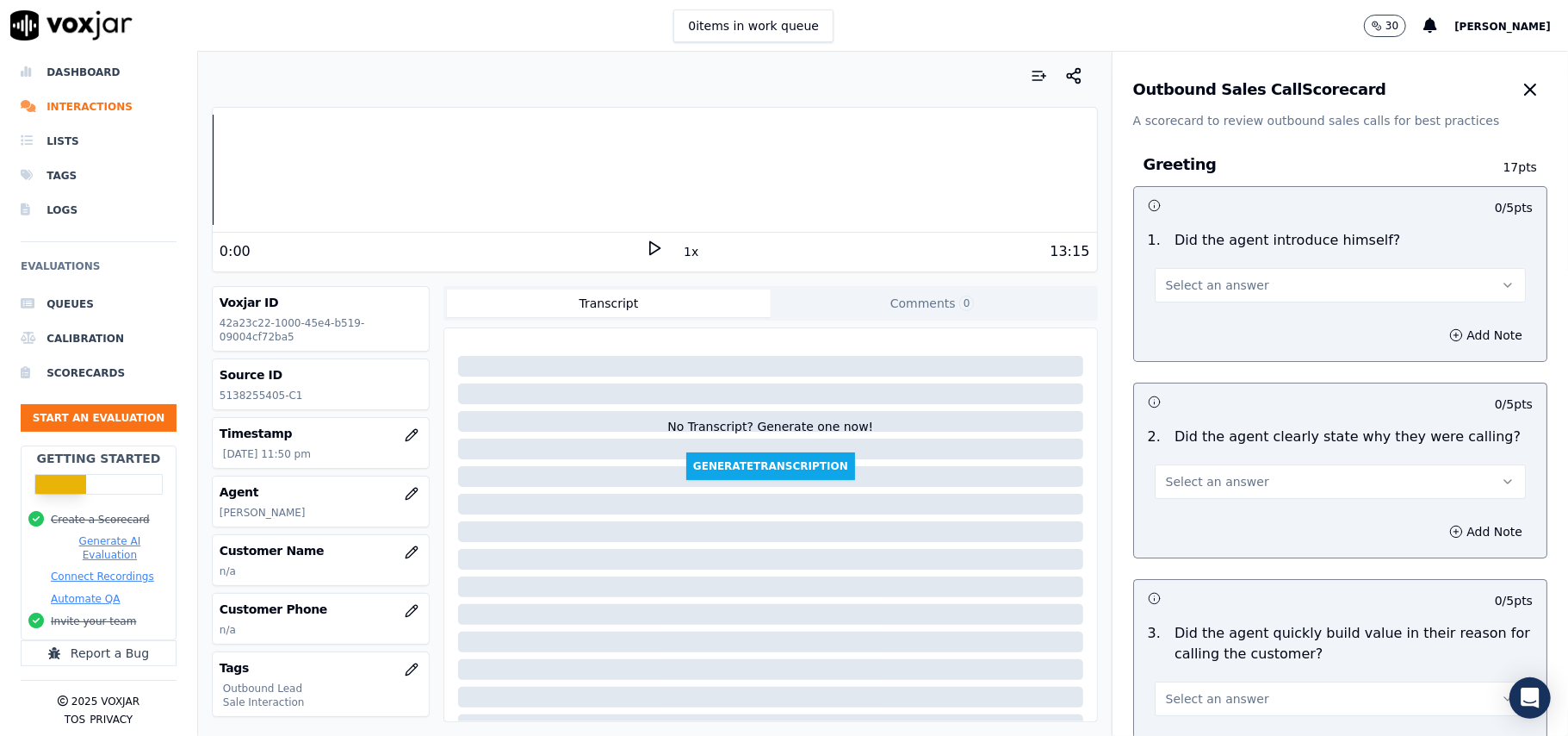
scroll to position [1229, 0]
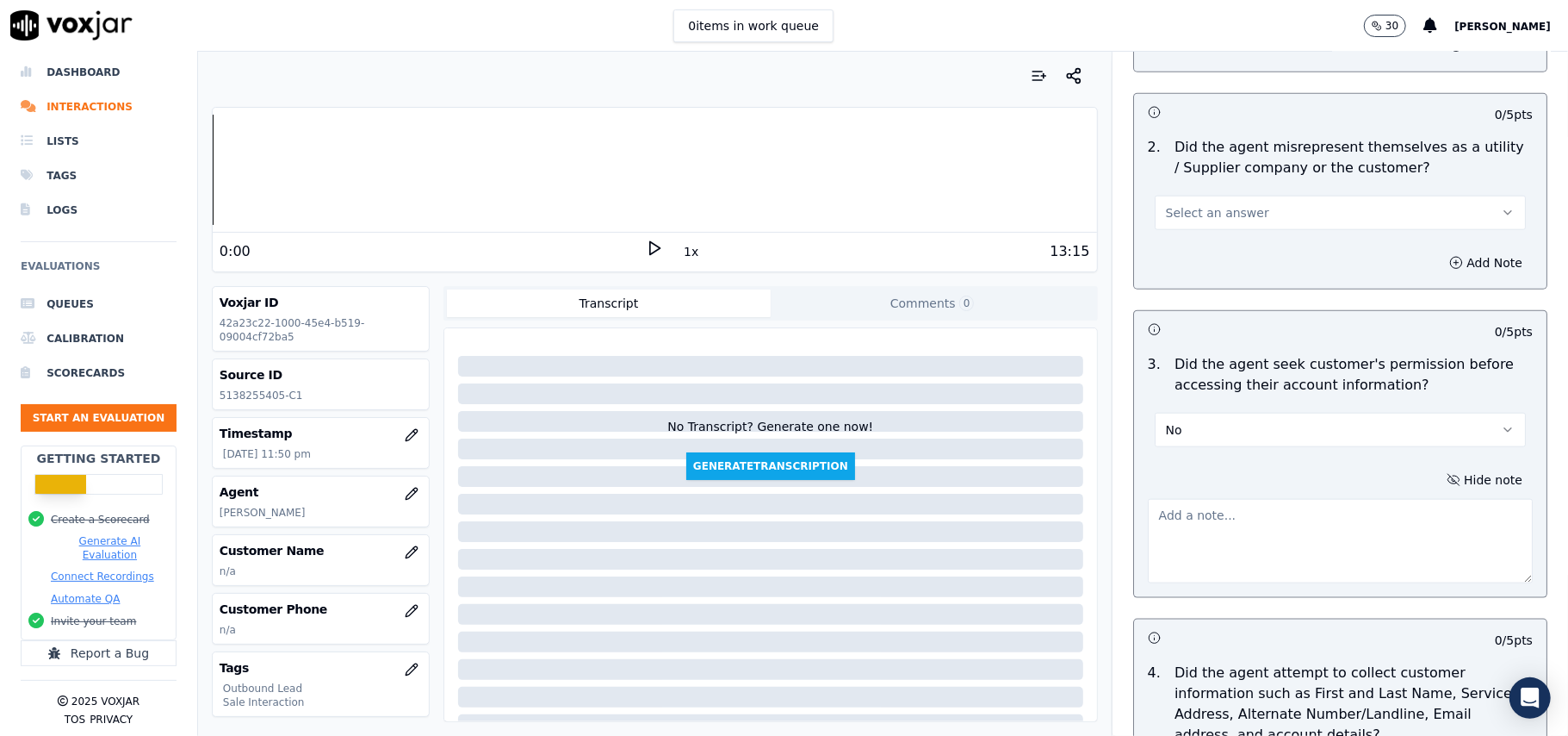
paste textarea "@1:52 – The agent did not take permission from the customer before accessing th…"
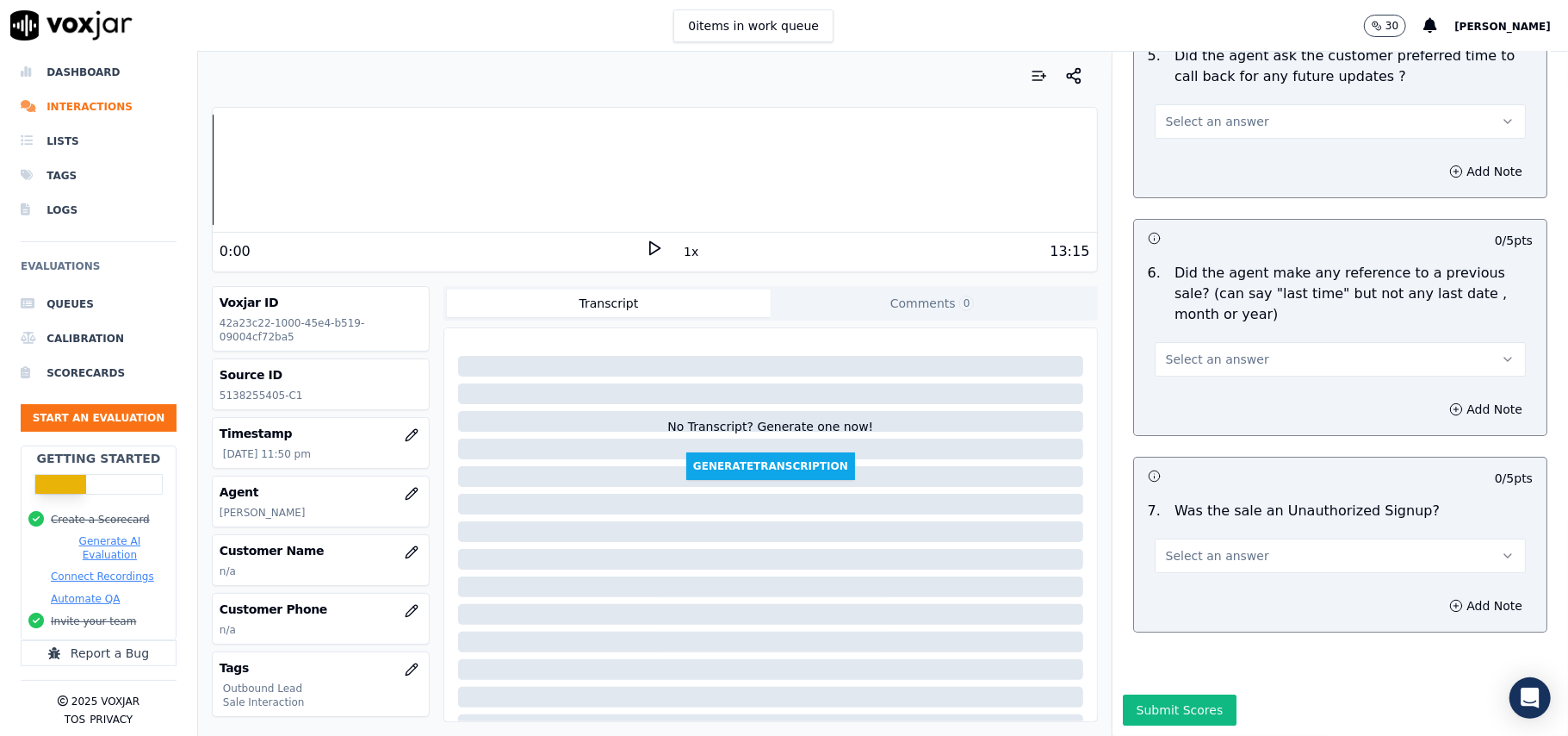
type textarea "@1:52 – The agent did not take permission from the customer before accessing th…"
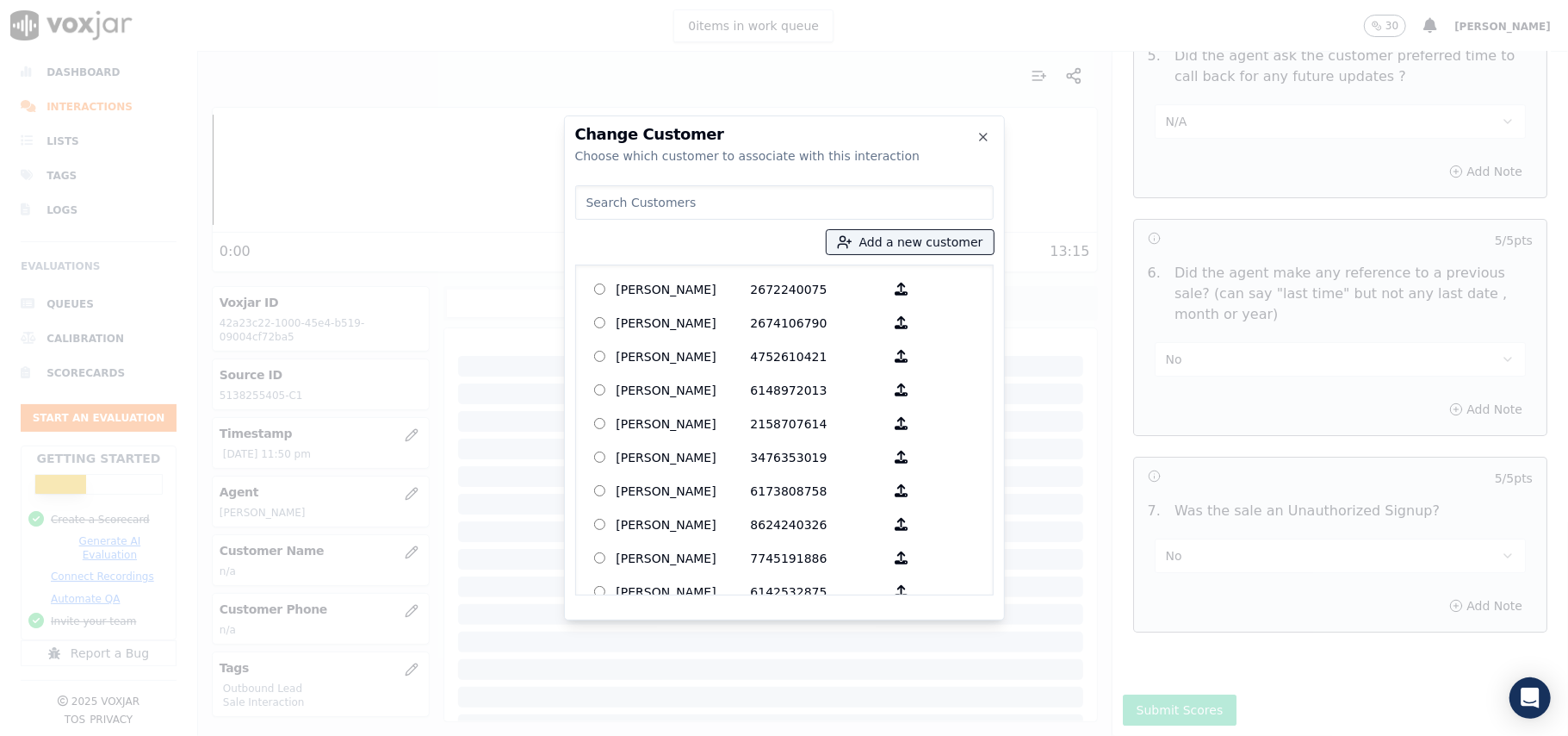
paste input "ESTHER BROOKS"
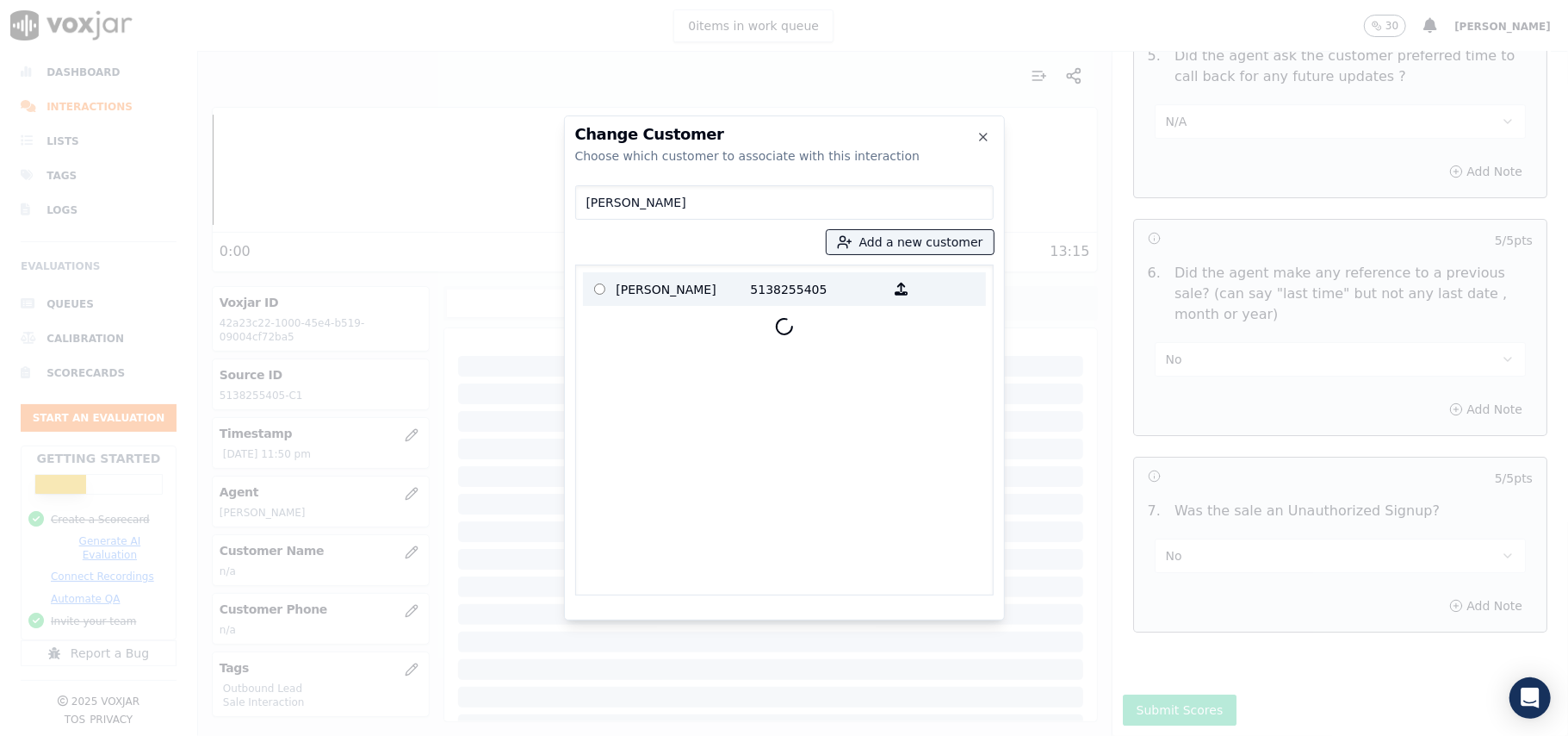
type input "ESTHER BROOKS"
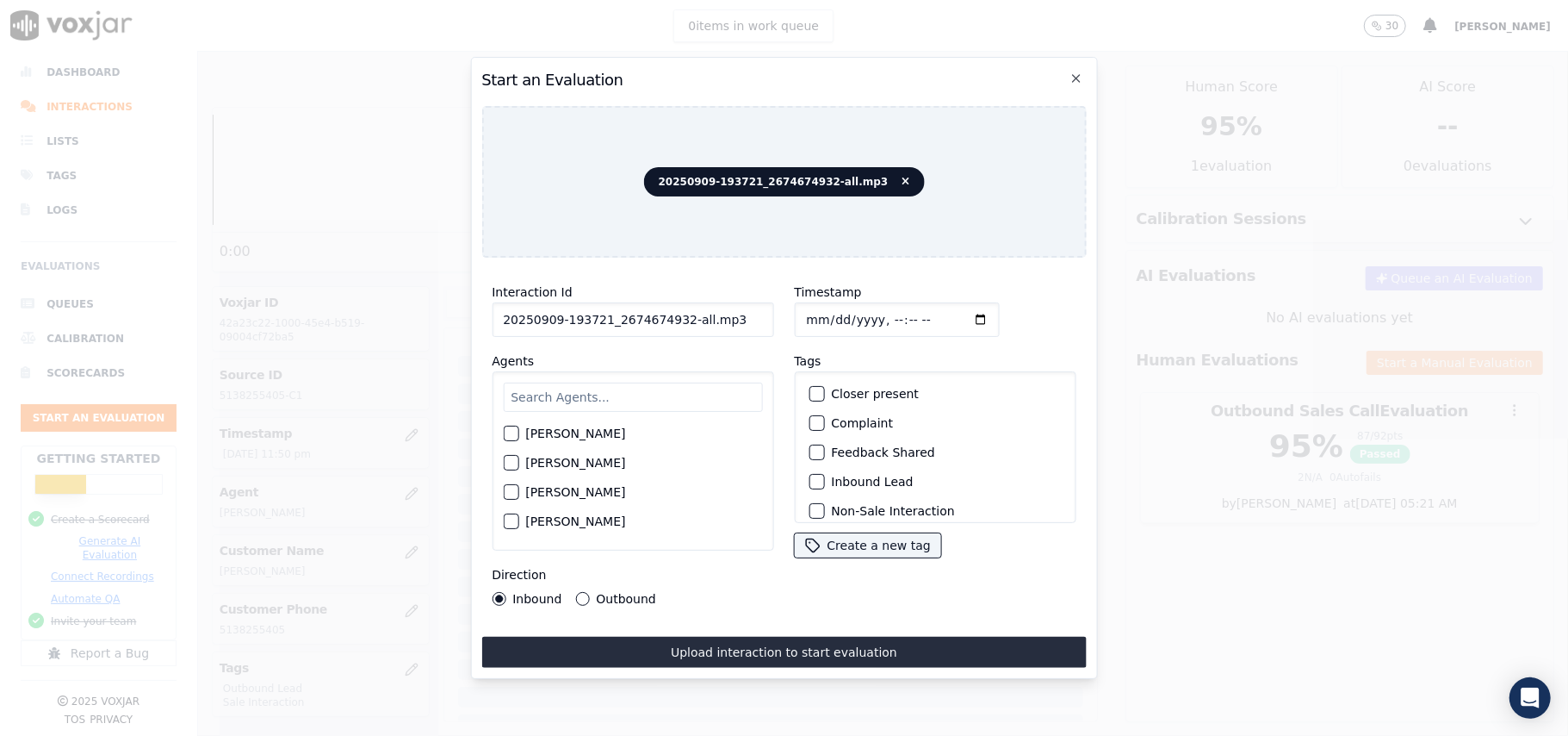
drag, startPoint x: 721, startPoint y: 311, endPoint x: 674, endPoint y: 318, distance: 47.5
type input "20250909-193721_2674674932-C1"
type input "2025-09-09T23:52"
type input "wal"
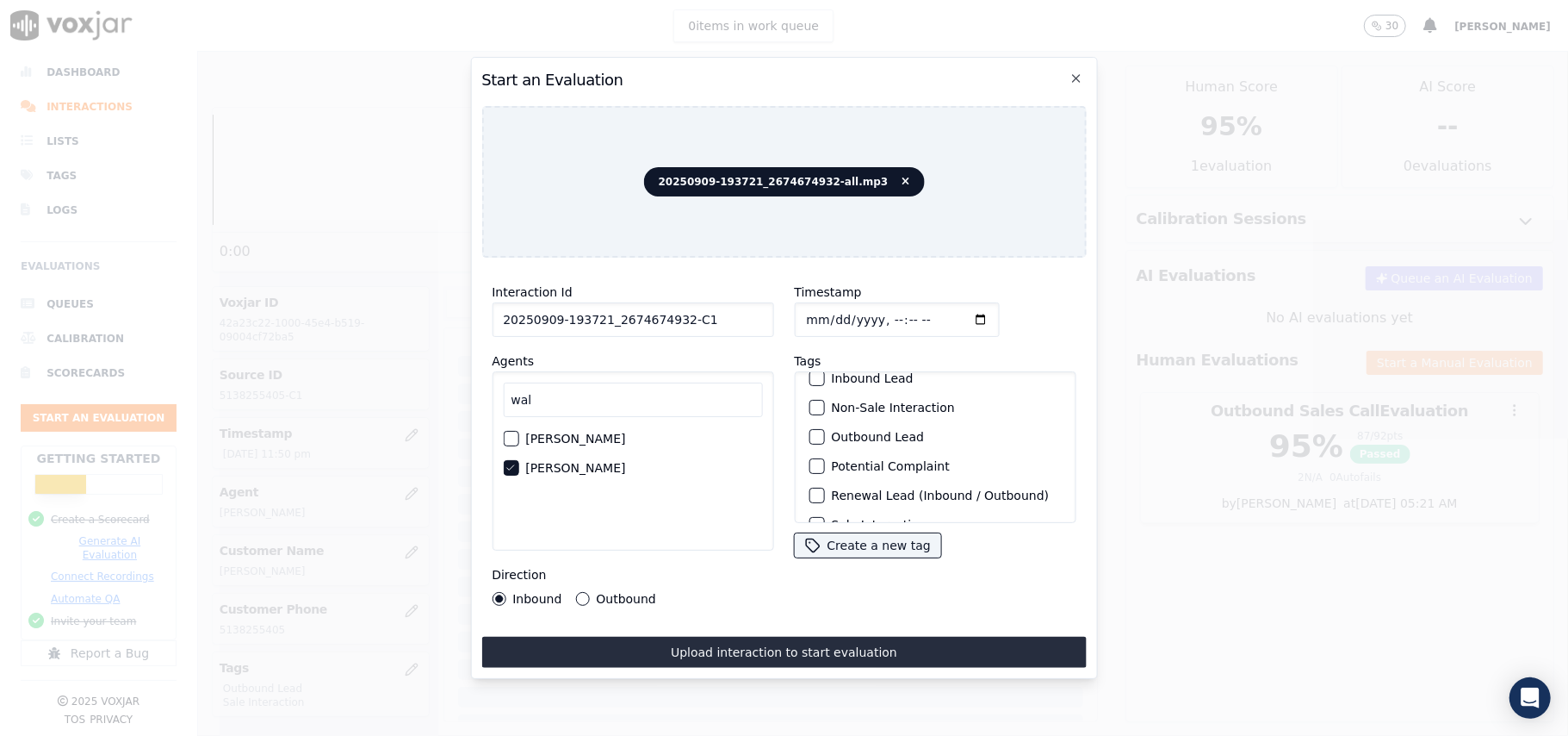
scroll to position [150, 0]
drag, startPoint x: 659, startPoint y: 648, endPoint x: 713, endPoint y: 628, distance: 57.6
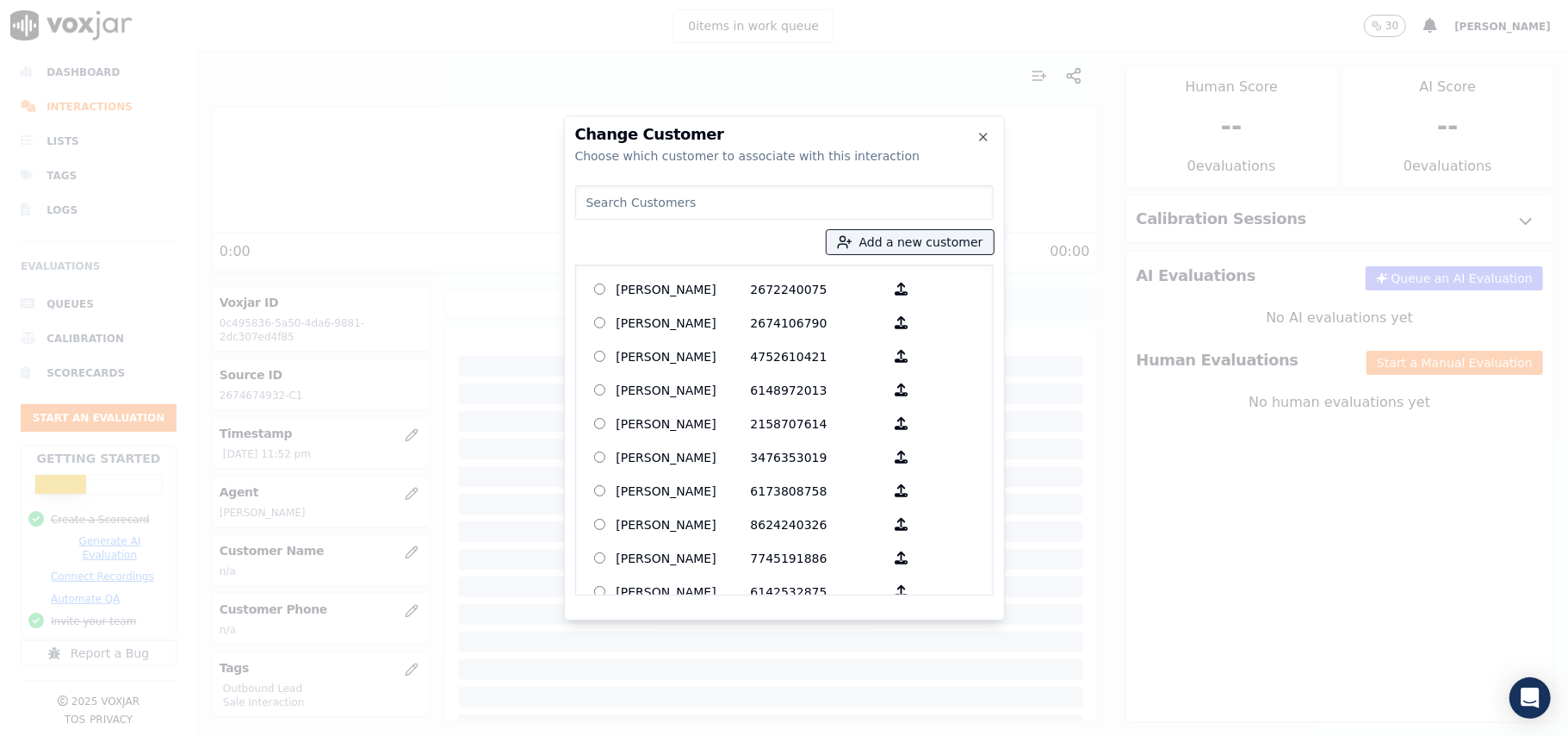
paste input "AHMED SEROOR"
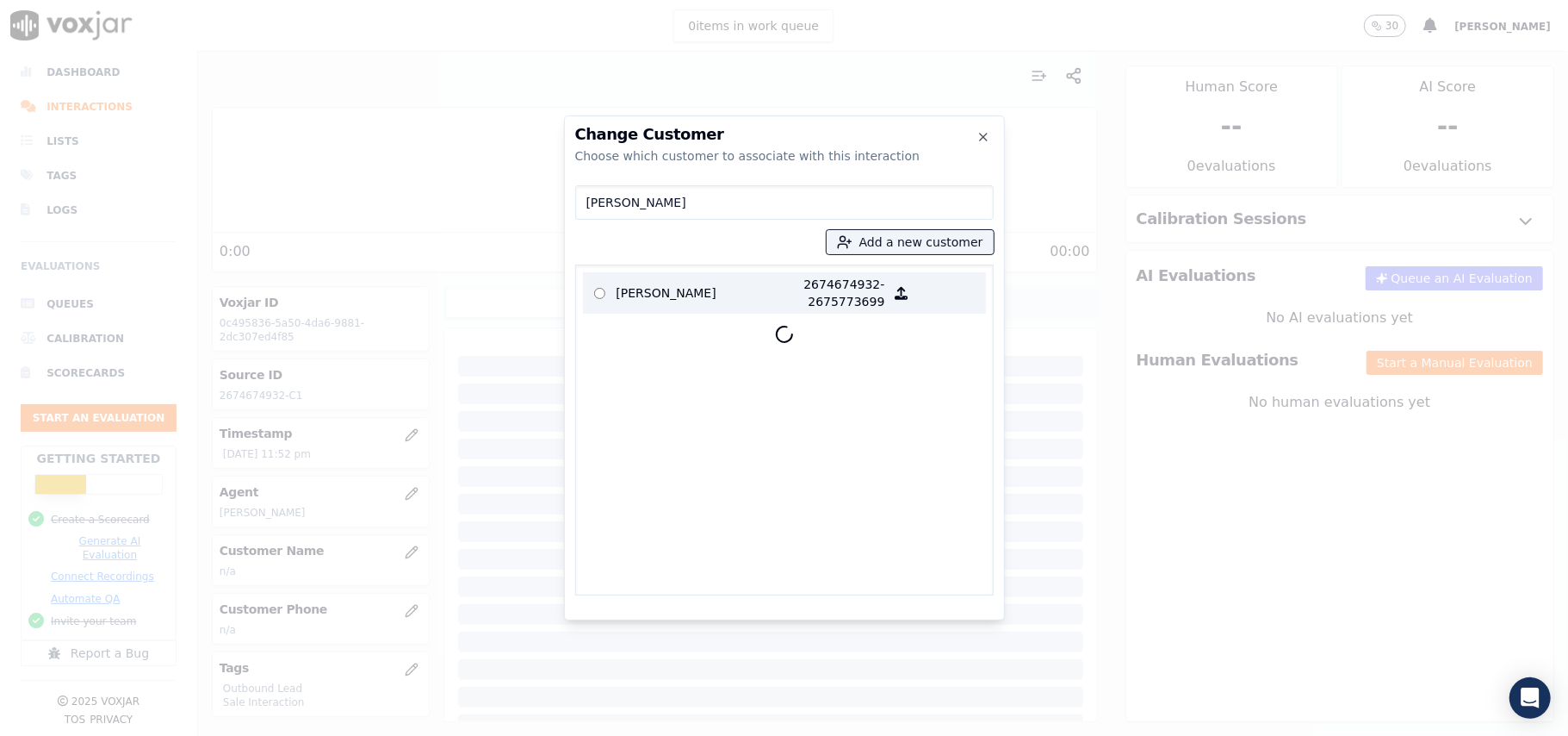
type input "AHMED SEROOR"
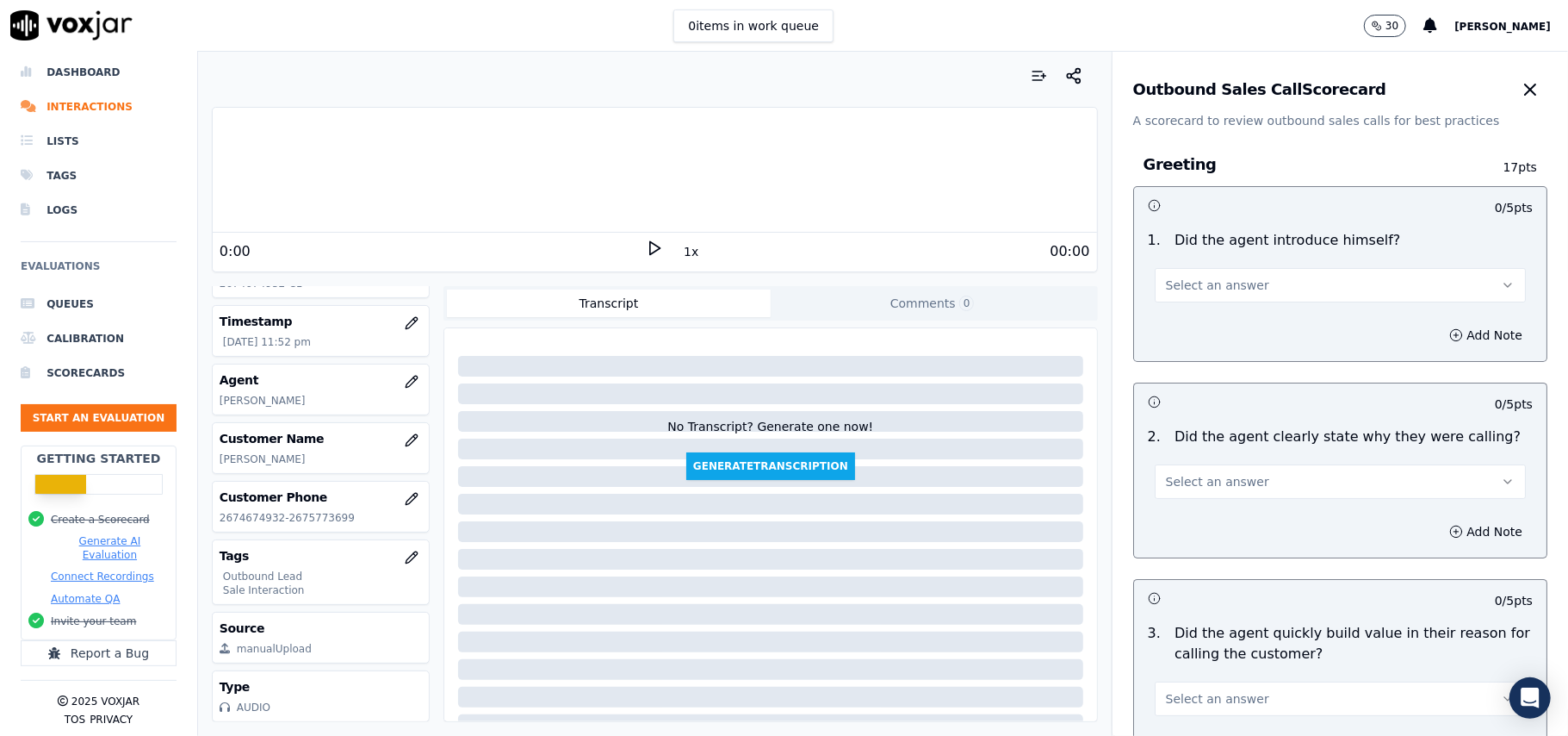
scroll to position [1229, 0]
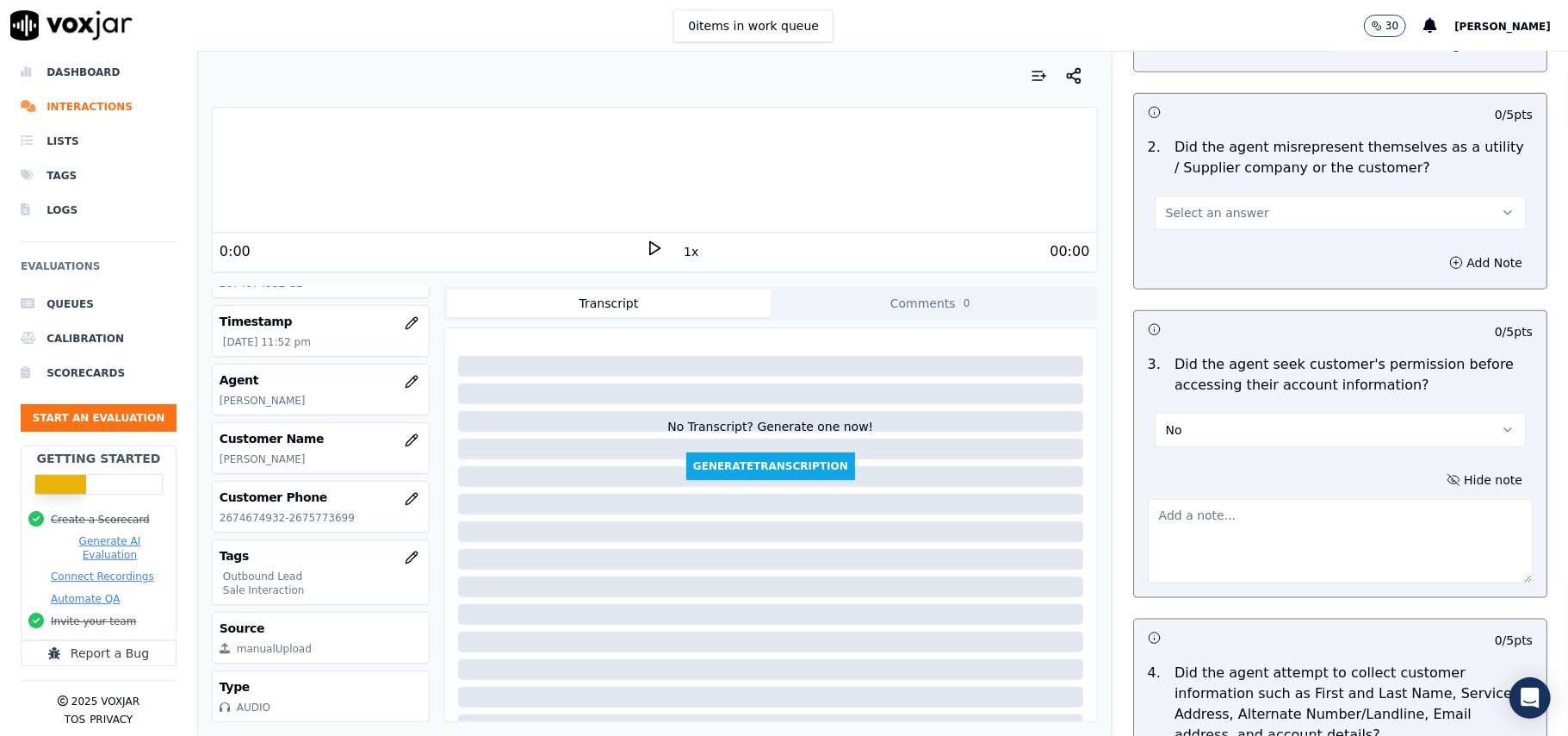
paste textarea "@03:02 – The agent did not take permission from the customer before accessing t…"
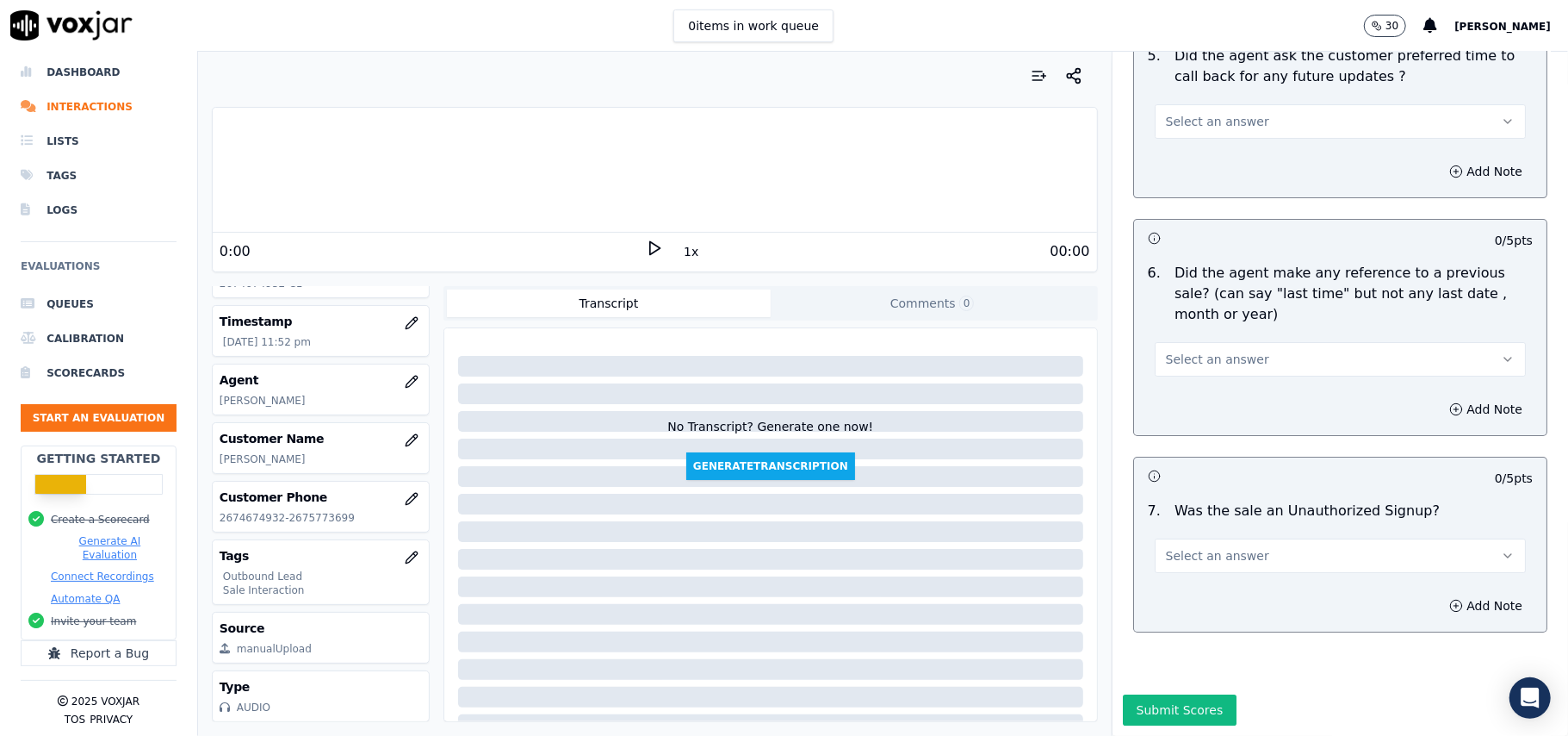
type textarea "@03:02 – The agent did not take permission from the customer before accessing t…"
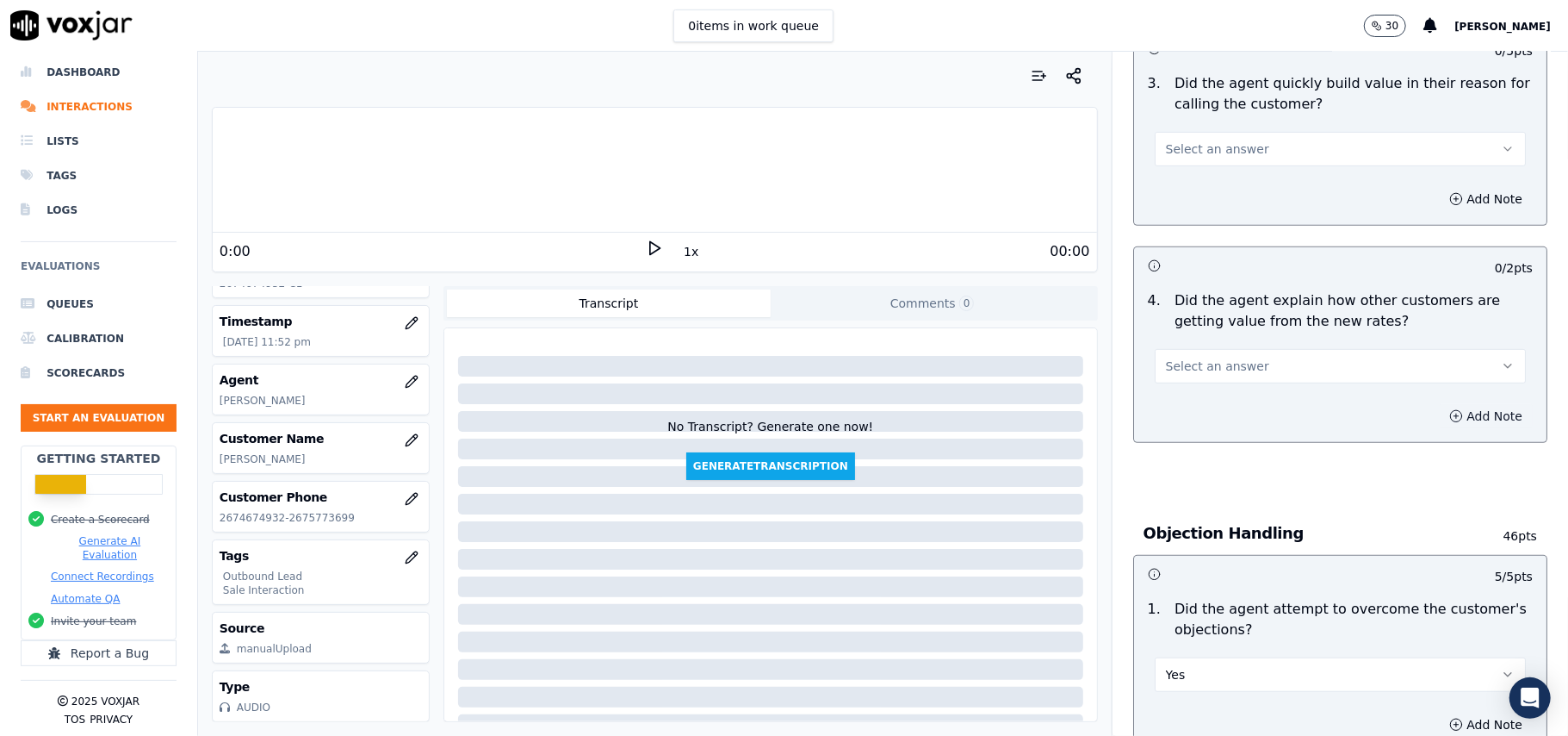
scroll to position [346, 0]
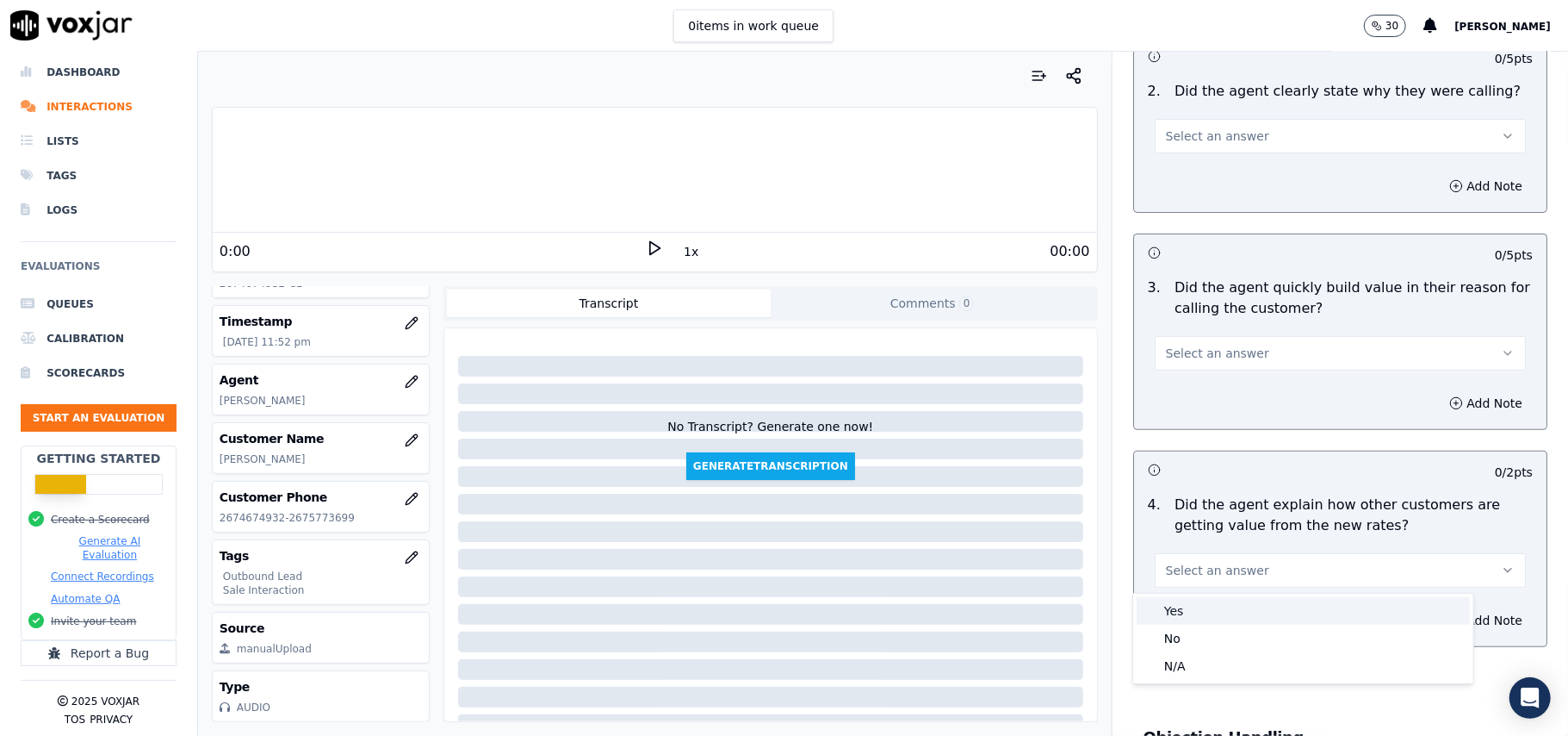
drag, startPoint x: 1218, startPoint y: 598, endPoint x: 1200, endPoint y: 483, distance: 116.4
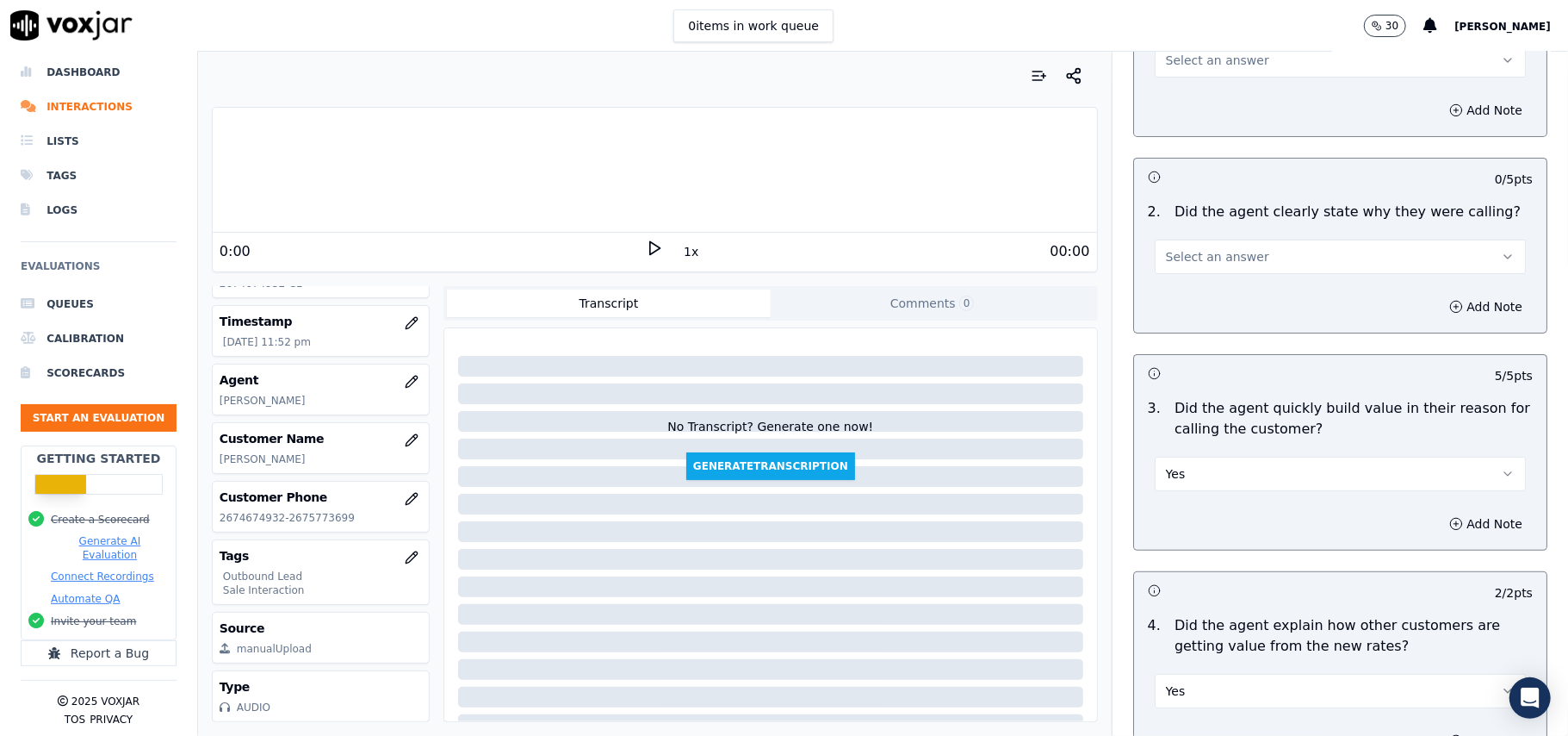
scroll to position [116, 0]
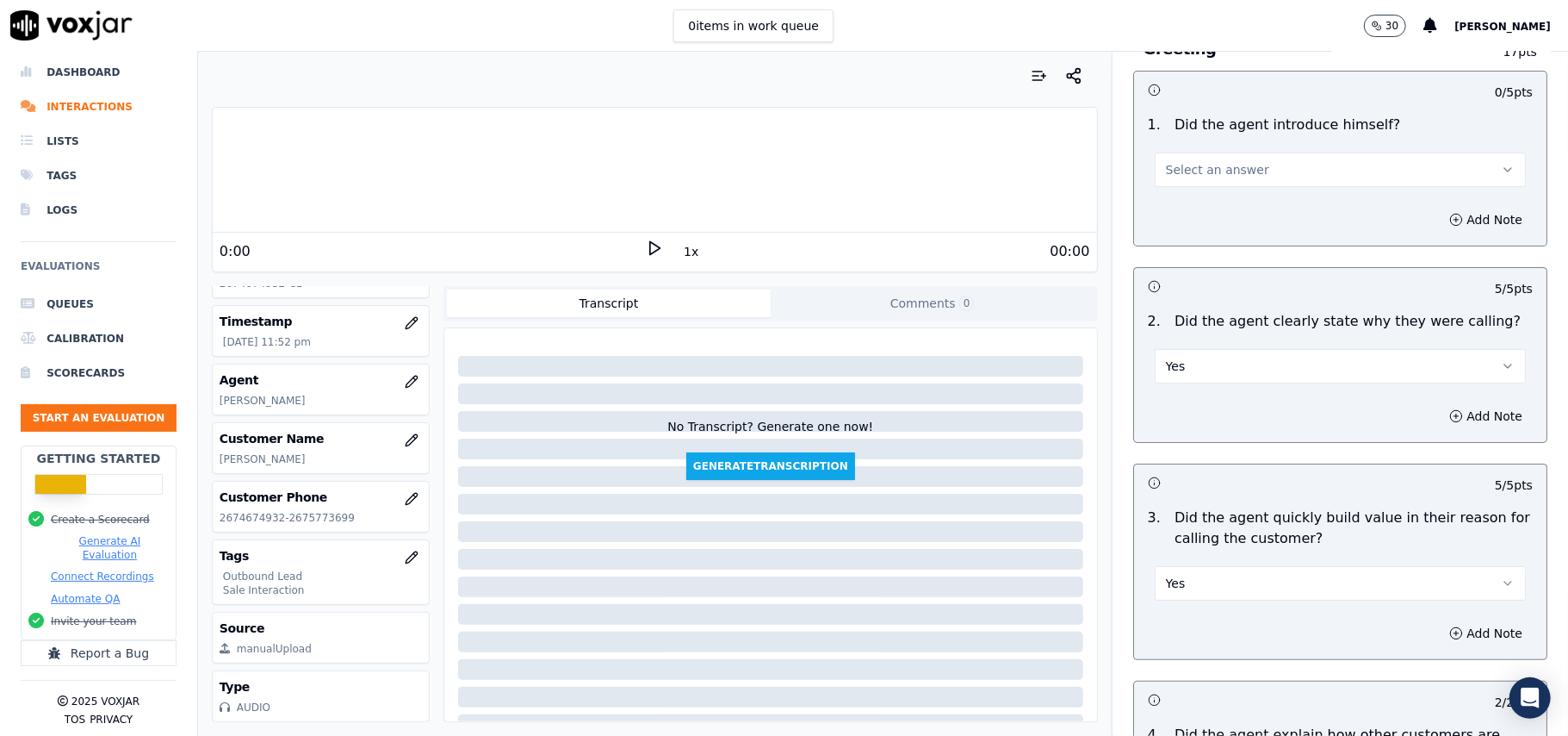
drag, startPoint x: 1240, startPoint y: 145, endPoint x: 1235, endPoint y: 197, distance: 52.2
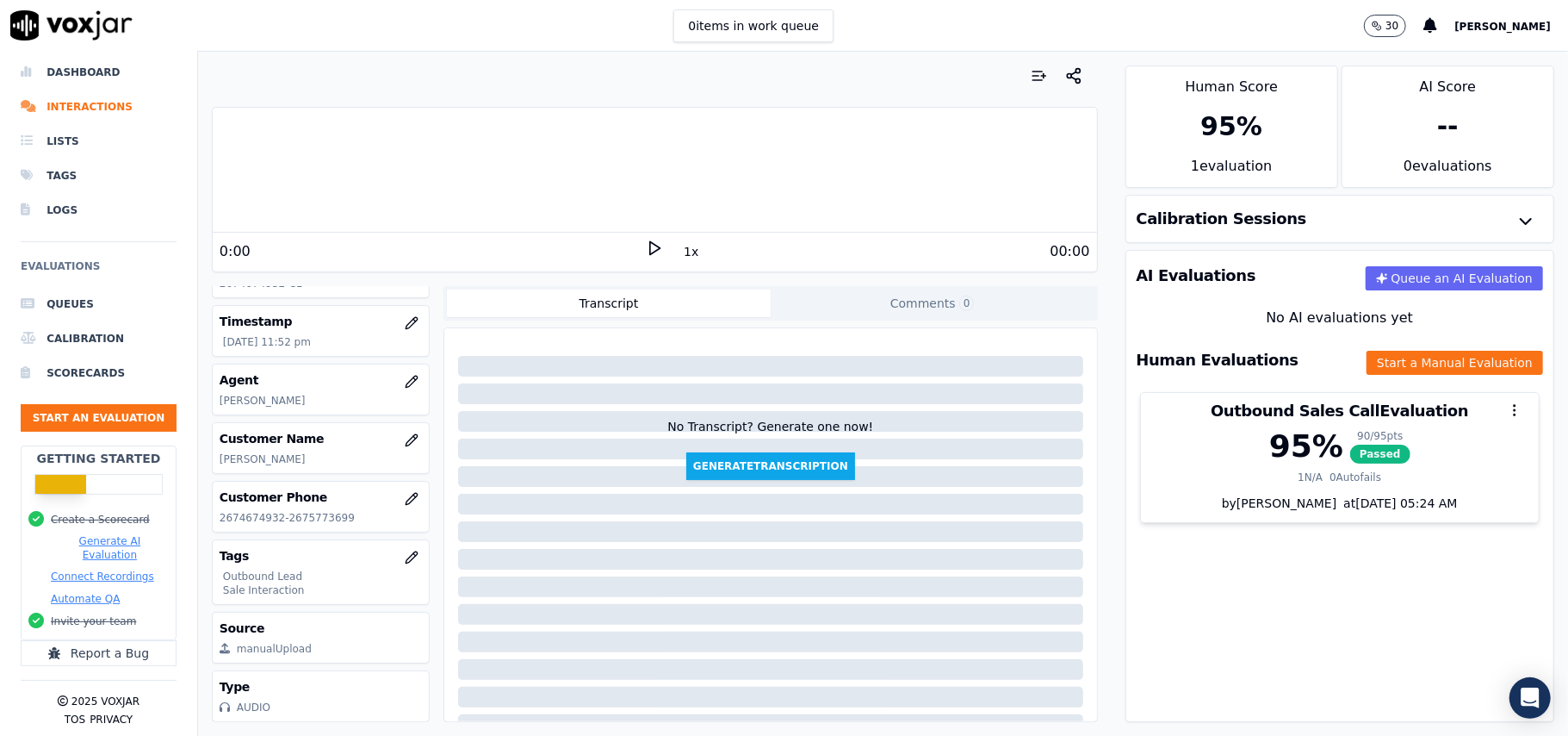
scroll to position [0, 0]
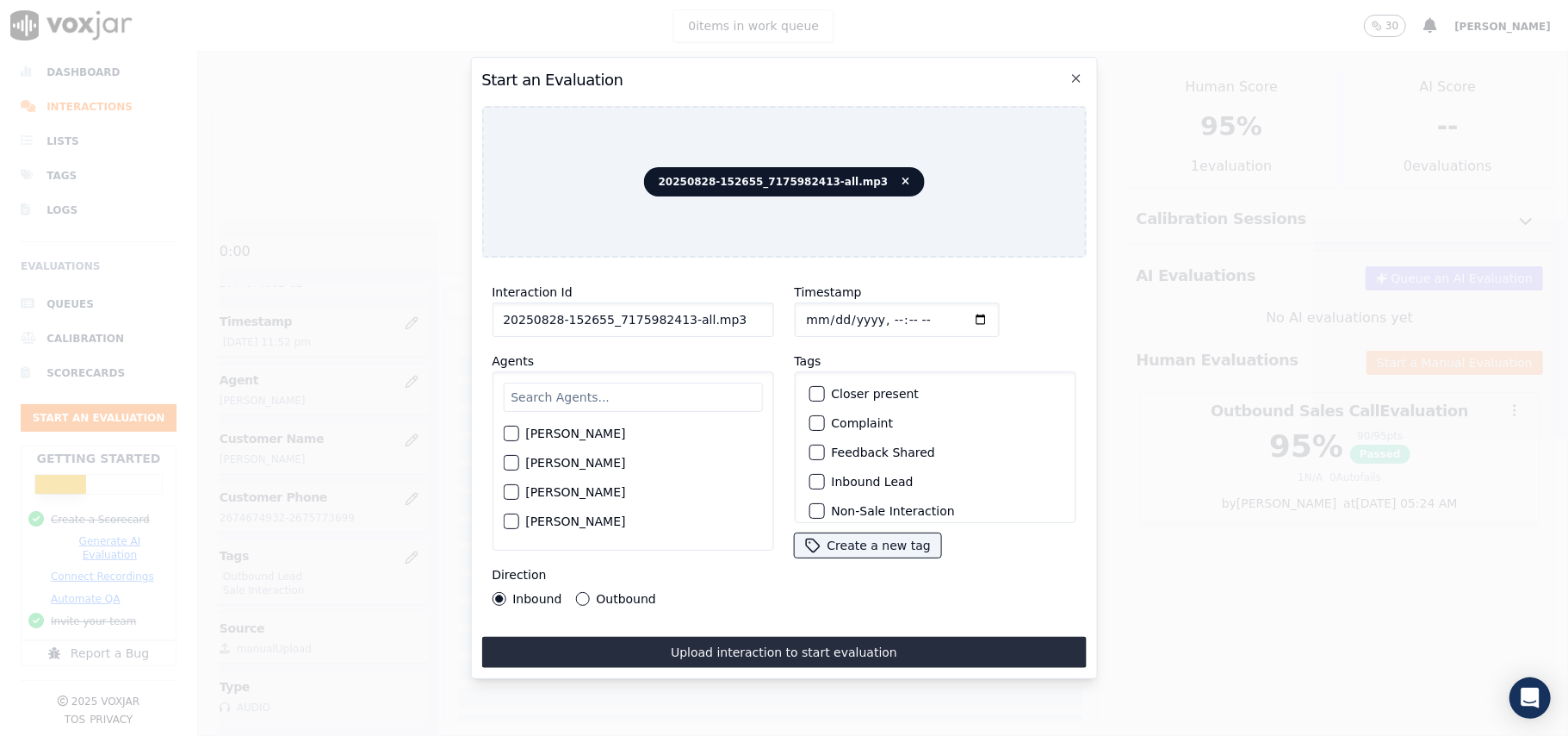
drag, startPoint x: 736, startPoint y: 311, endPoint x: 674, endPoint y: 315, distance: 62.1
type input "20250828-152655_7175982413-C1"
type input "2025-08-28T23:56"
type input "Vict"
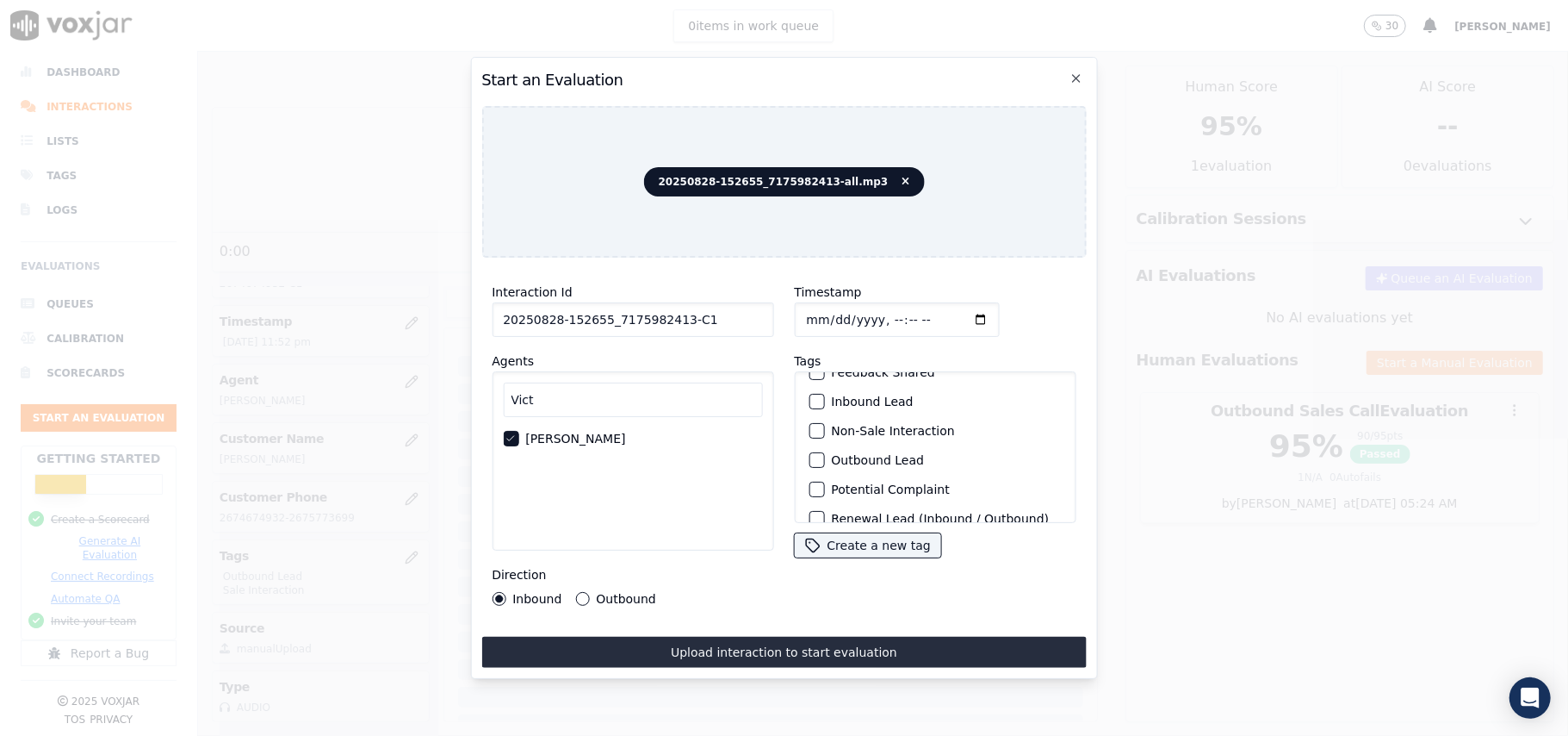
scroll to position [150, 0]
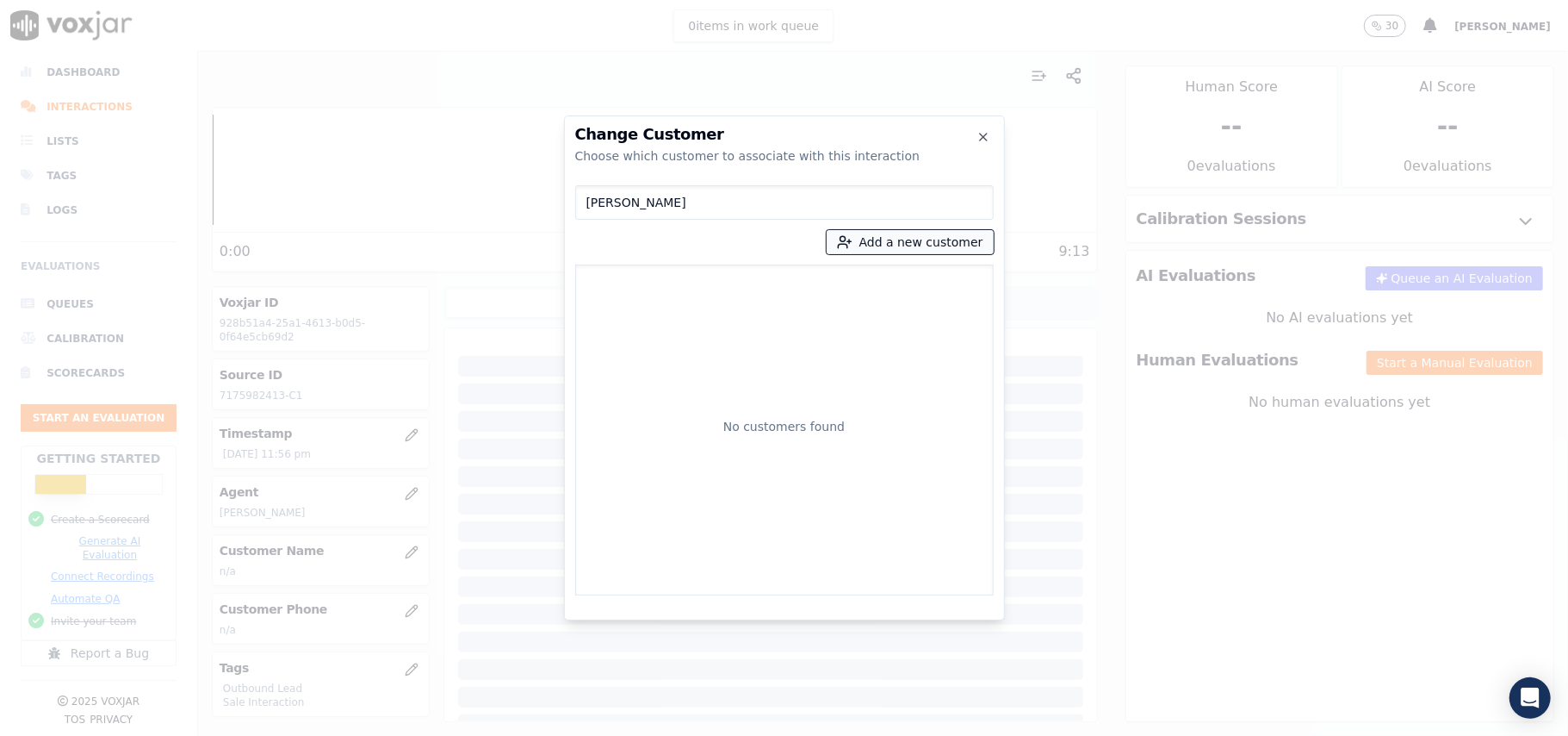
type input "Pierre Joseph Makossio"
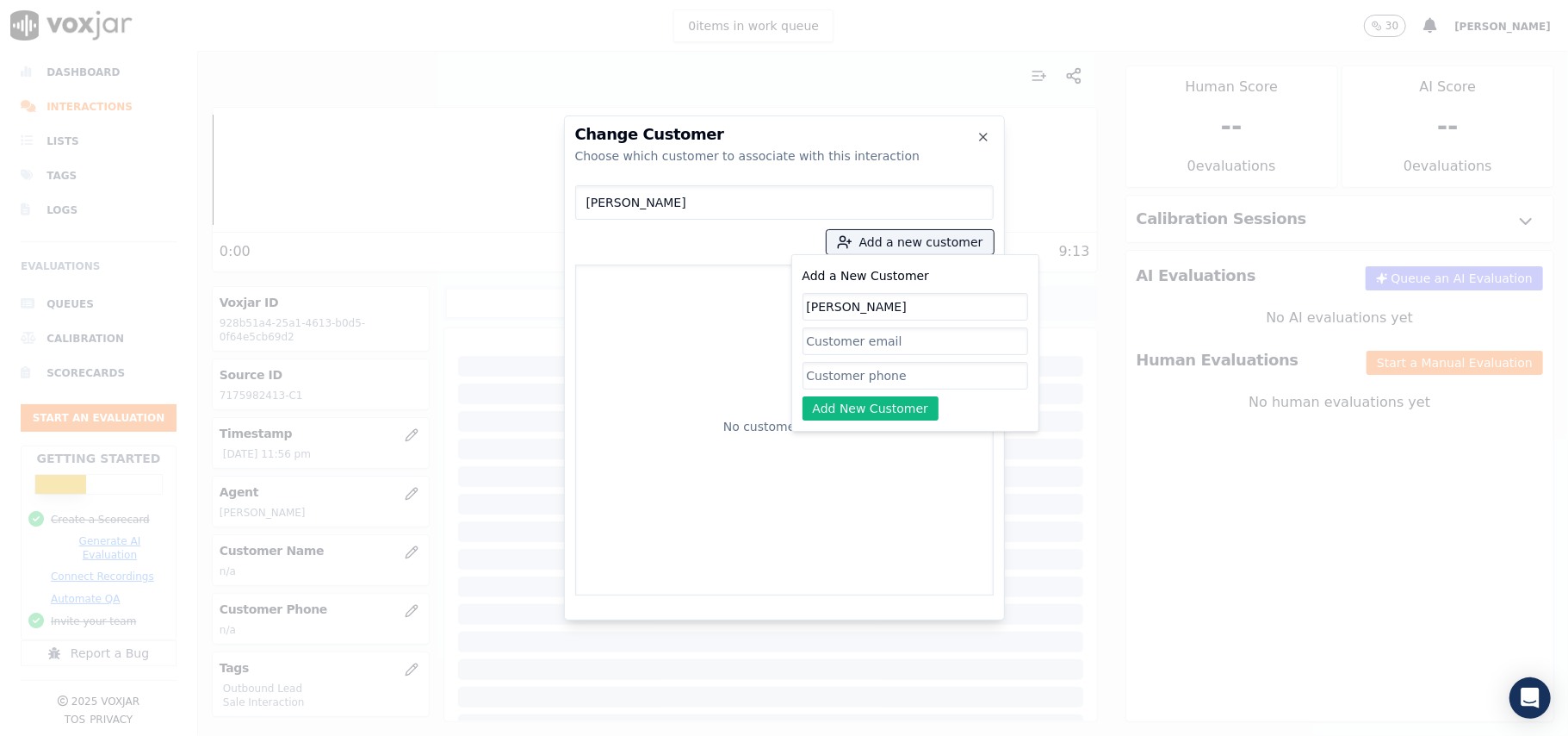
drag, startPoint x: 811, startPoint y: 305, endPoint x: 833, endPoint y: 301, distance: 22.4
type input "Pierre Joseph Makossio"
drag, startPoint x: 820, startPoint y: 374, endPoint x: 810, endPoint y: 369, distance: 11.2
paste input "7175982413"
type input "7175982413"
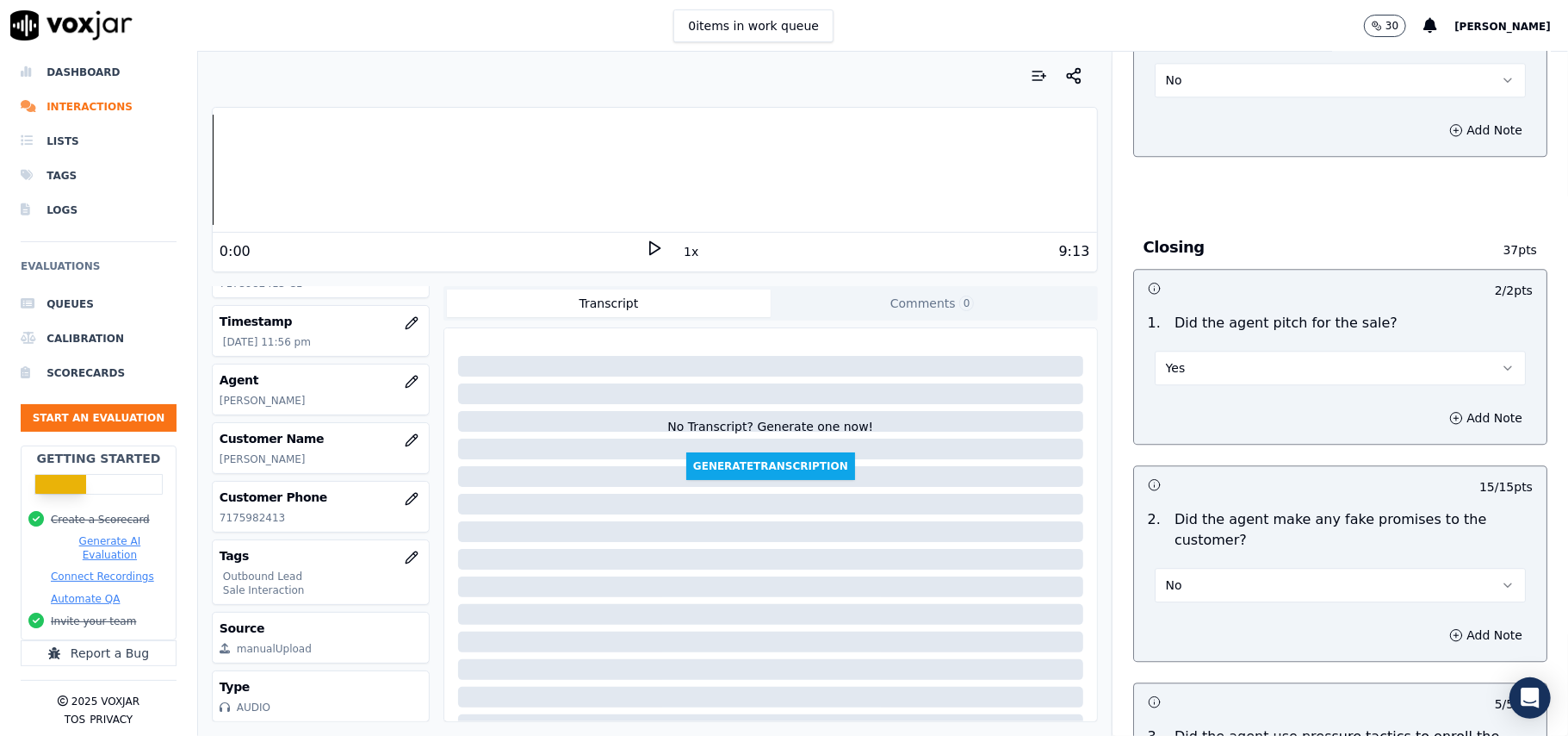
scroll to position [4296, 0]
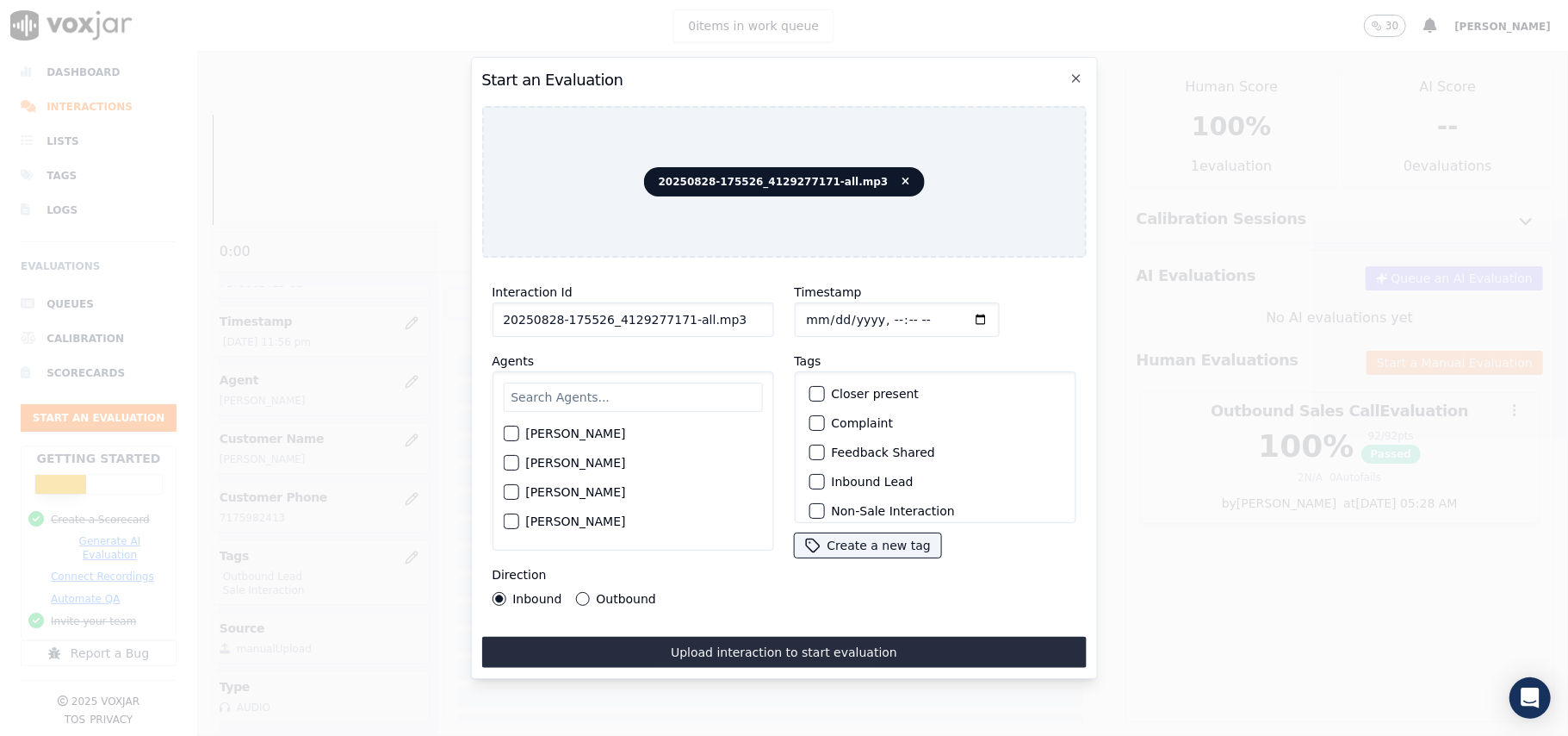
drag, startPoint x: 714, startPoint y: 322, endPoint x: 674, endPoint y: 331, distance: 41.0
type input "20250828-175526_4129277171-C1"
type input "2025-08-28T23:58"
type input "jim"
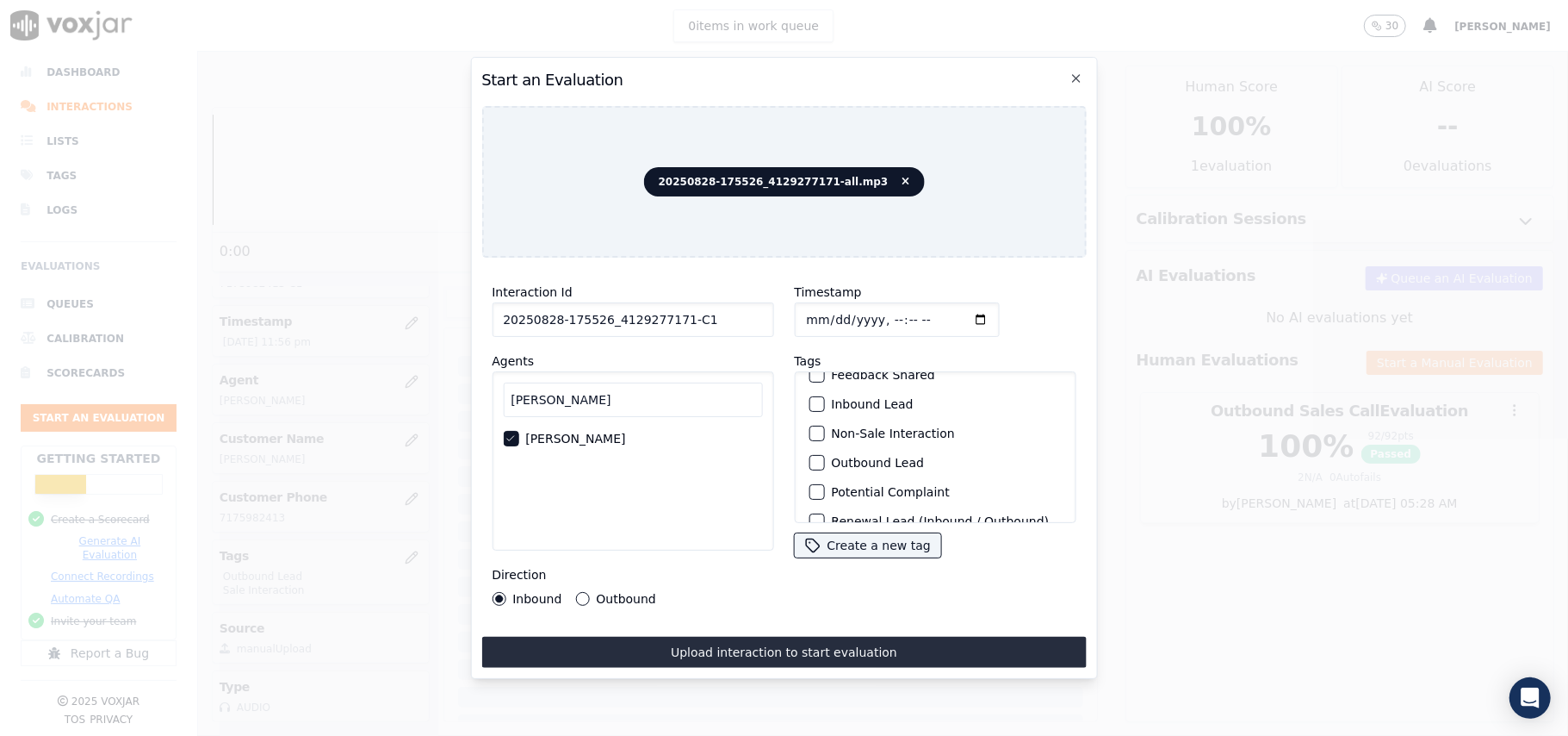
scroll to position [150, 0]
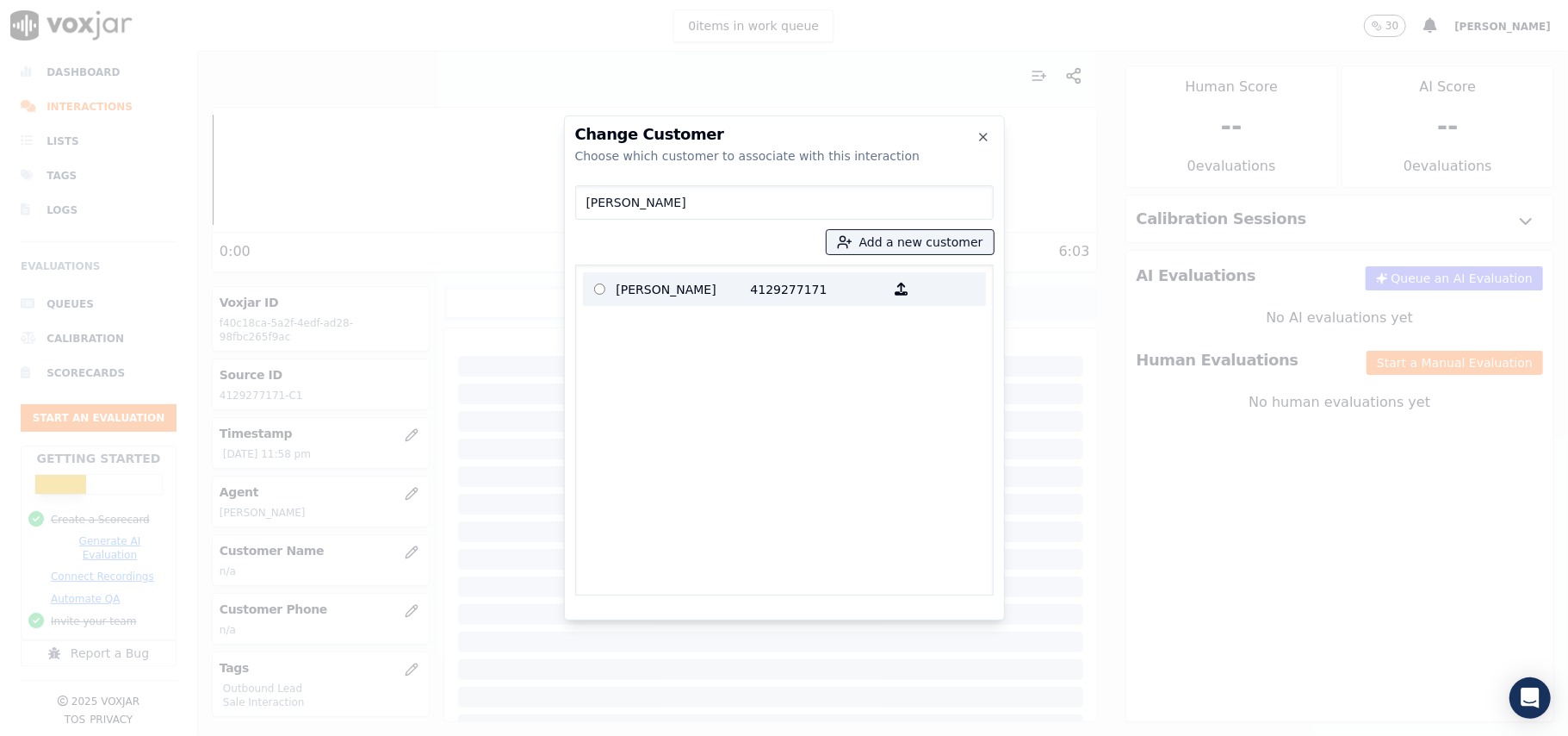
type input "Deborah Scott"
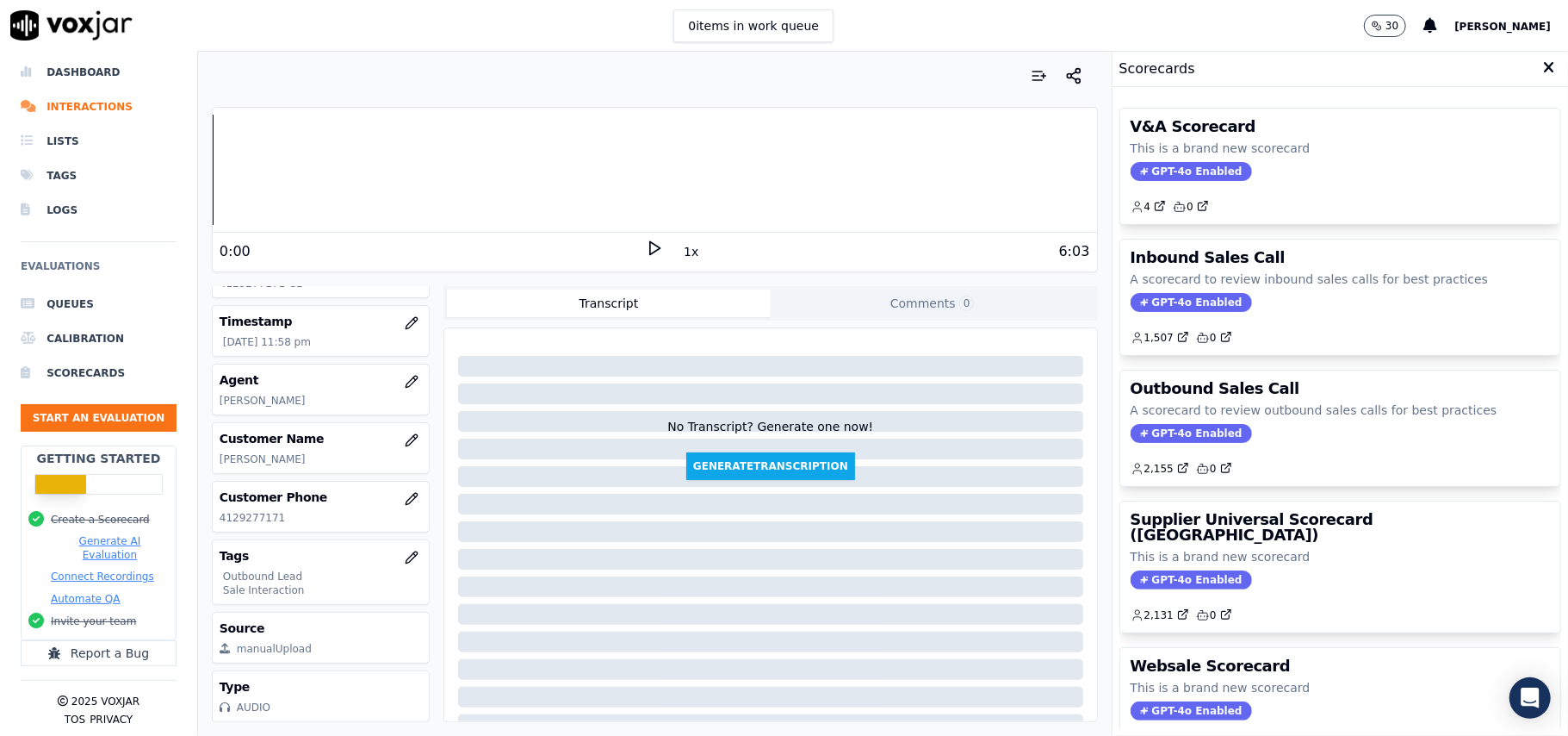
scroll to position [168, 0]
drag, startPoint x: 1138, startPoint y: 435, endPoint x: 1117, endPoint y: 431, distance: 21.4
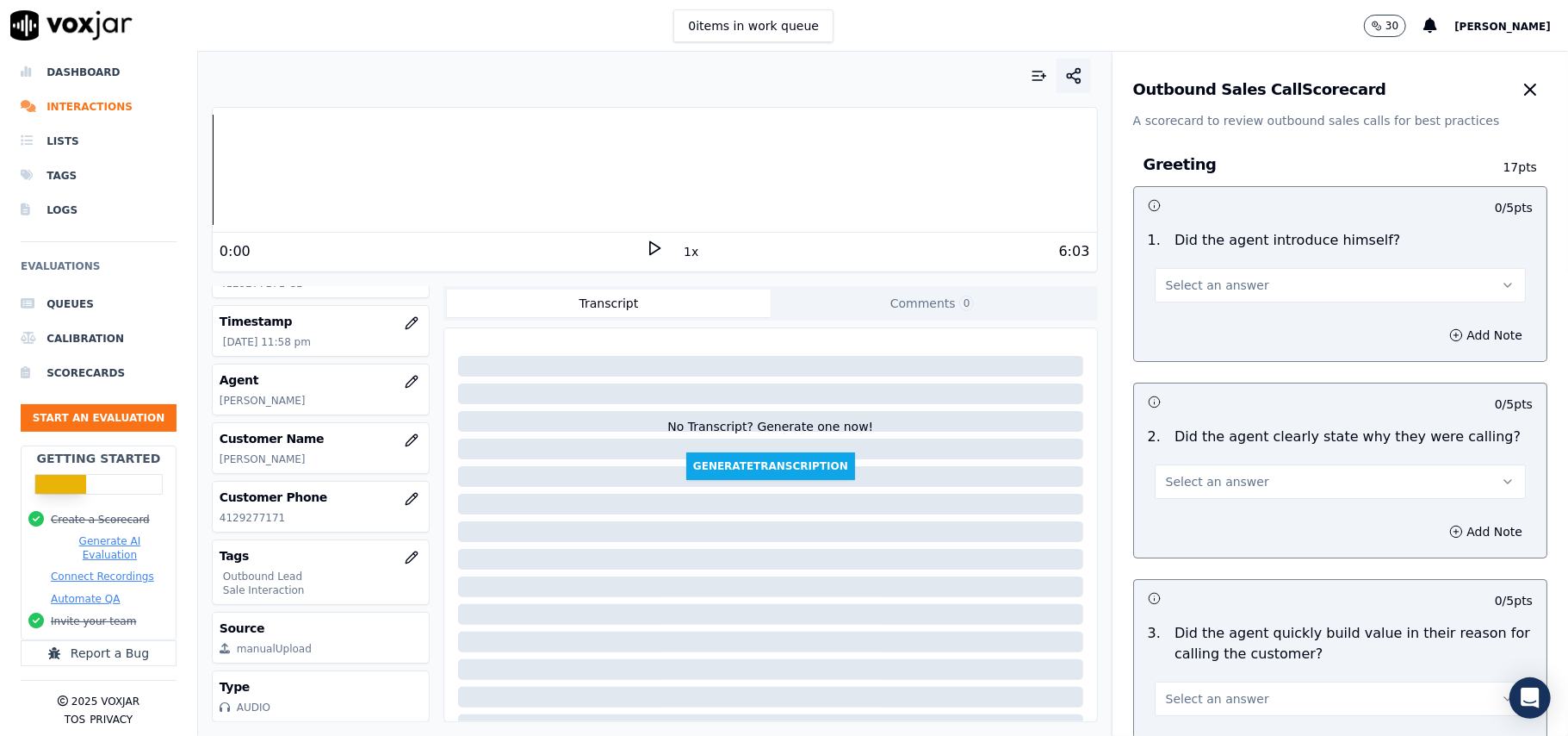
scroll to position [1229, 0]
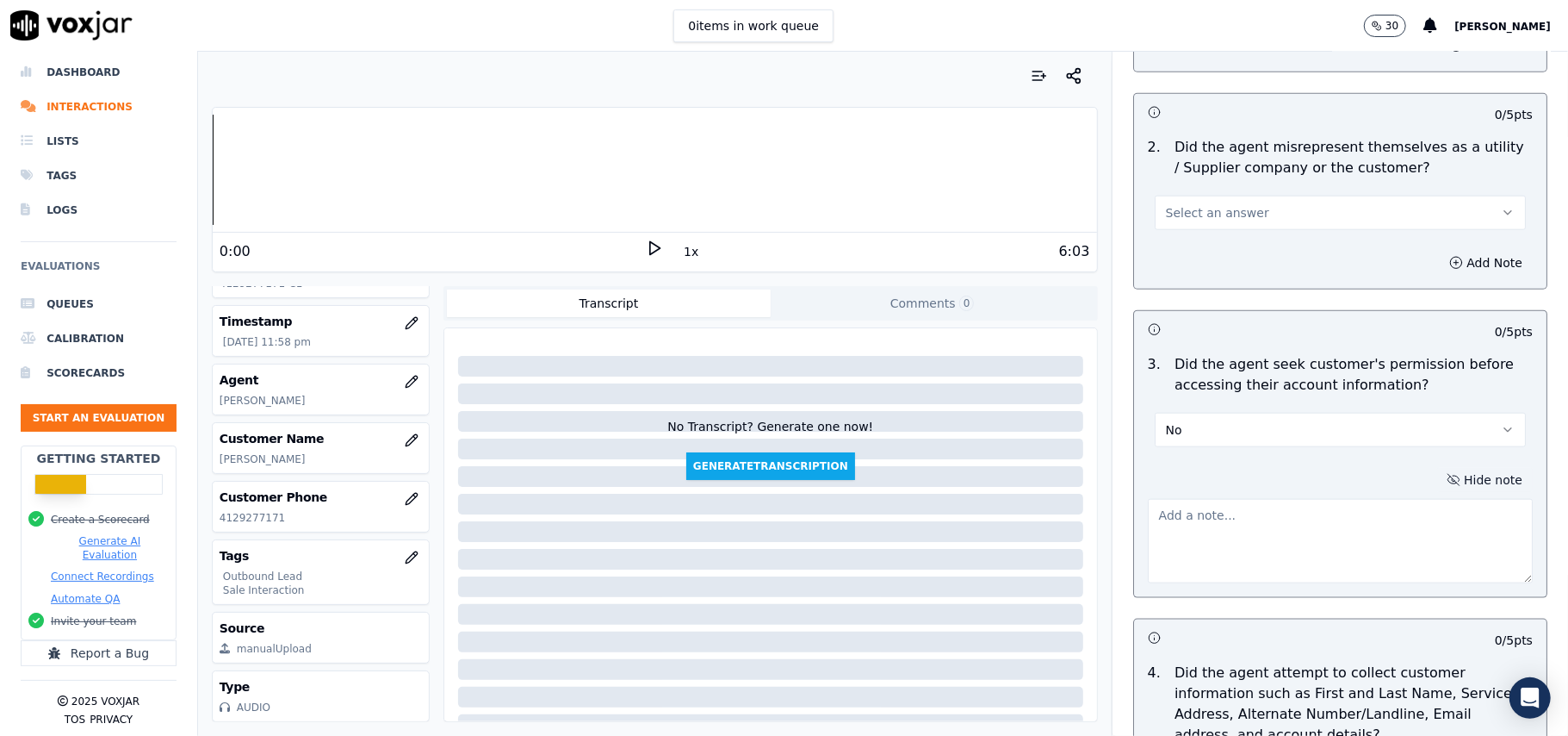
paste textarea "@0:56 – The agent did not take permission from the customer before accessing th…"
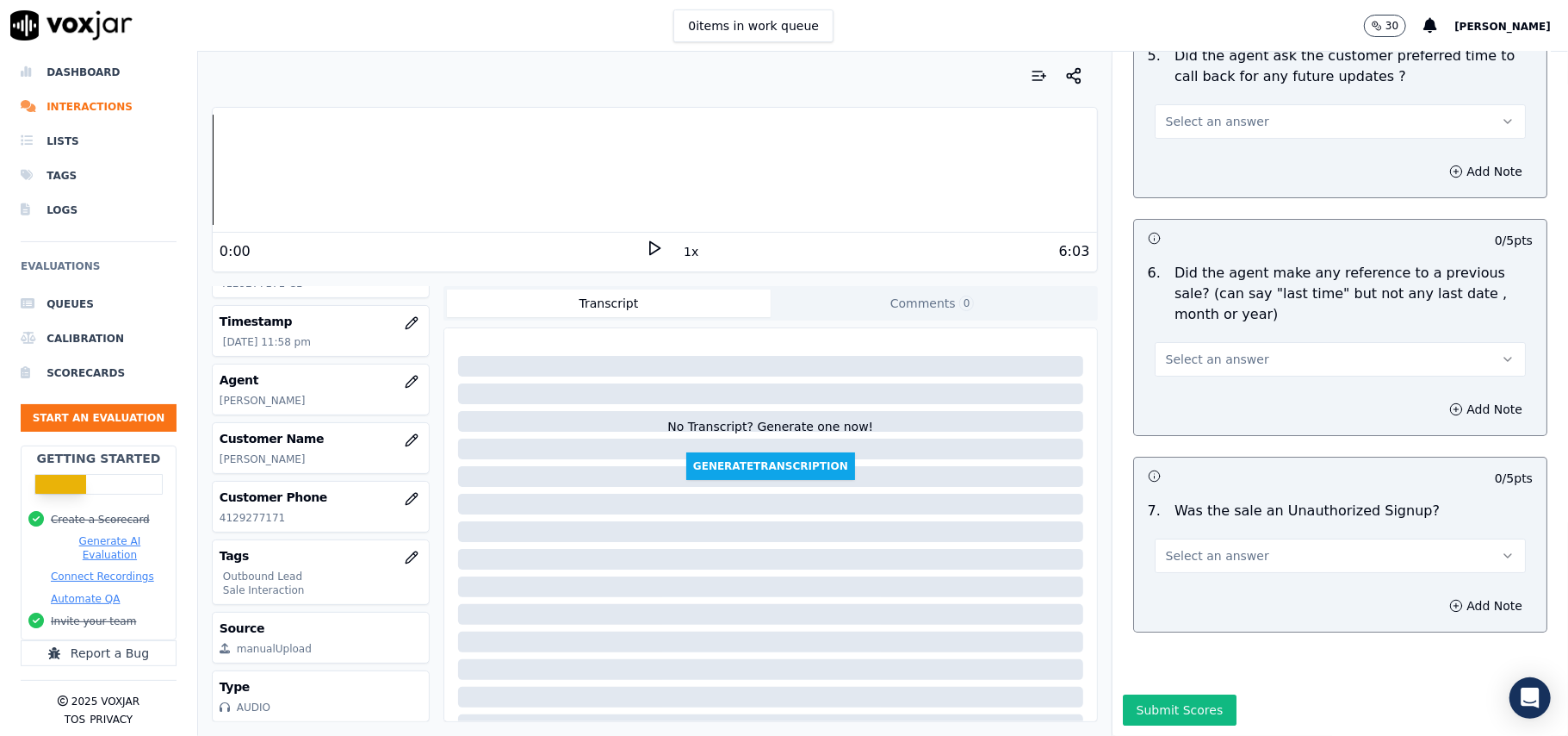
type textarea "@0:56 – The agent did not take permission from the customer before accessing th…"
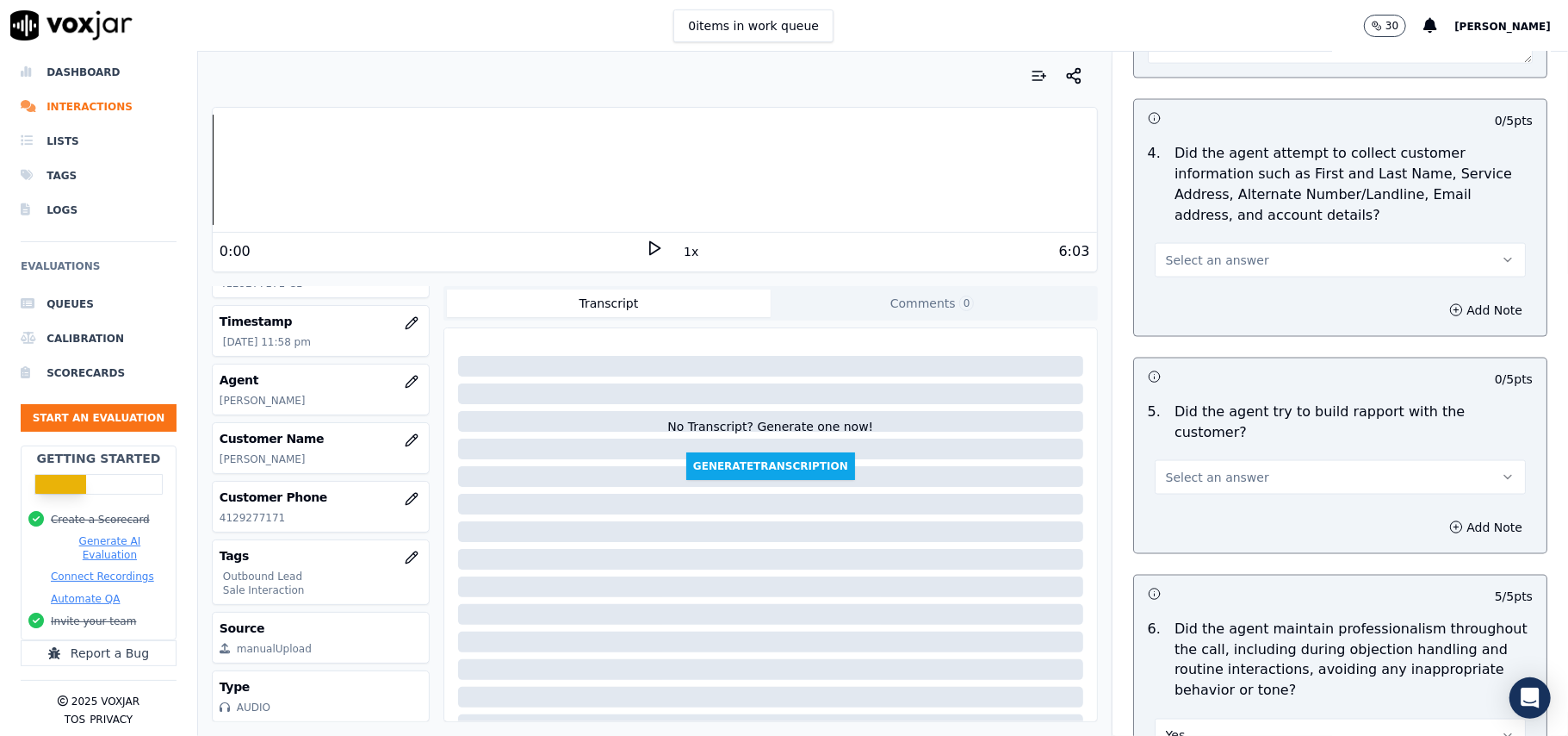
scroll to position [1747, 0]
drag, startPoint x: 1211, startPoint y: 469, endPoint x: 1210, endPoint y: 481, distance: 12.0
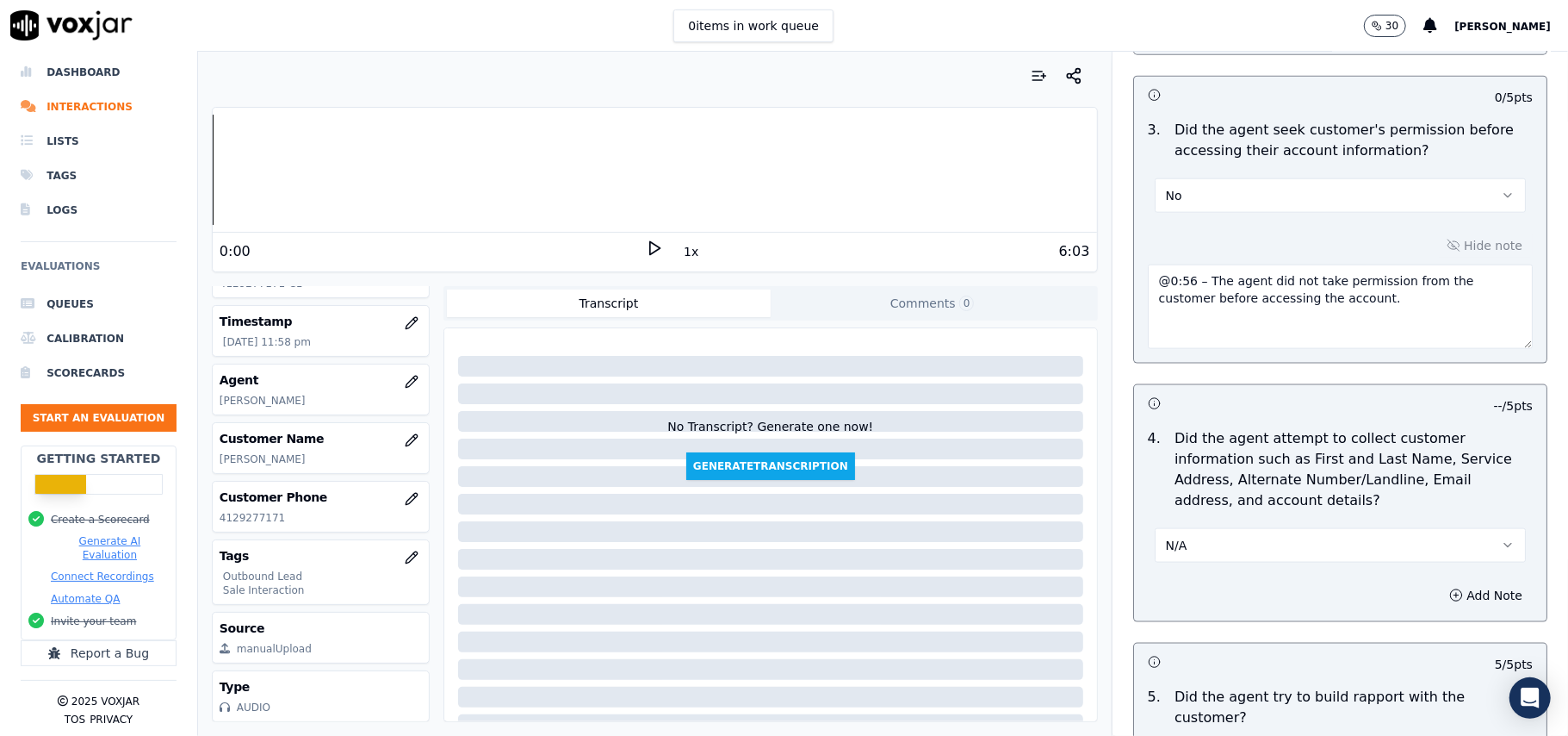
scroll to position [4388, 0]
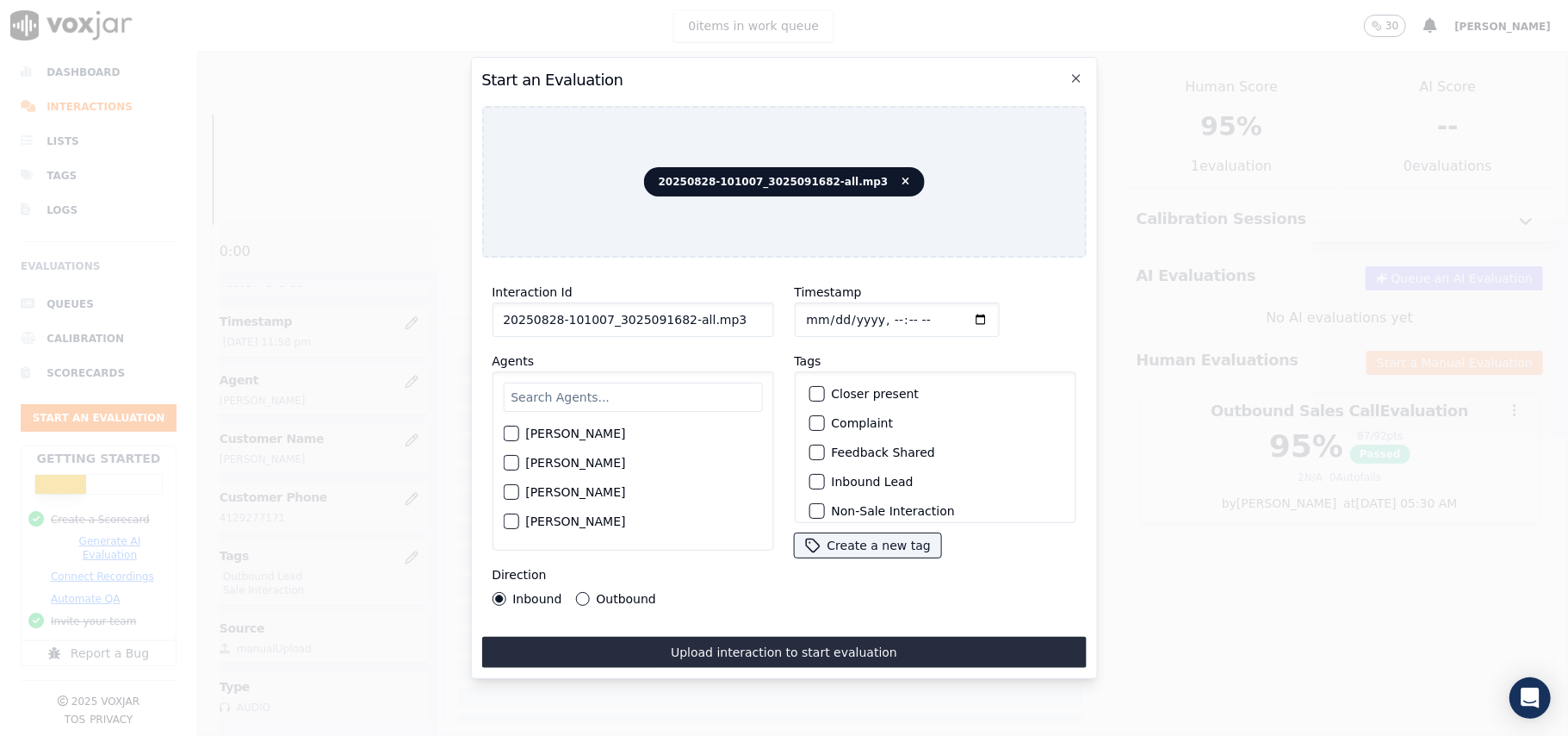
drag, startPoint x: 725, startPoint y: 311, endPoint x: 676, endPoint y: 317, distance: 49.4
type input "20250828-101007_3025091682-C1"
type input "2025-08-28T00:01"
type input "kelvin"
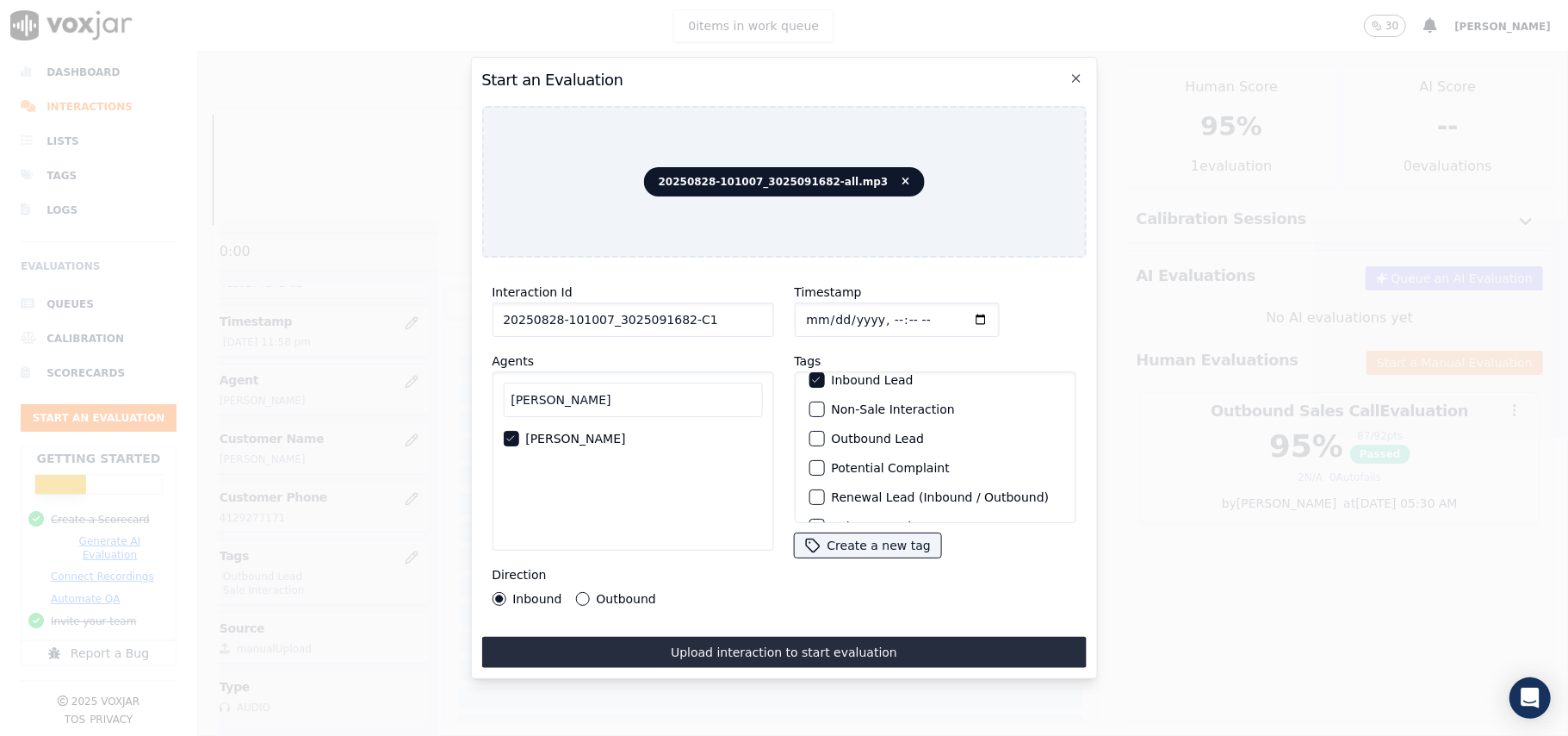
scroll to position [150, 0]
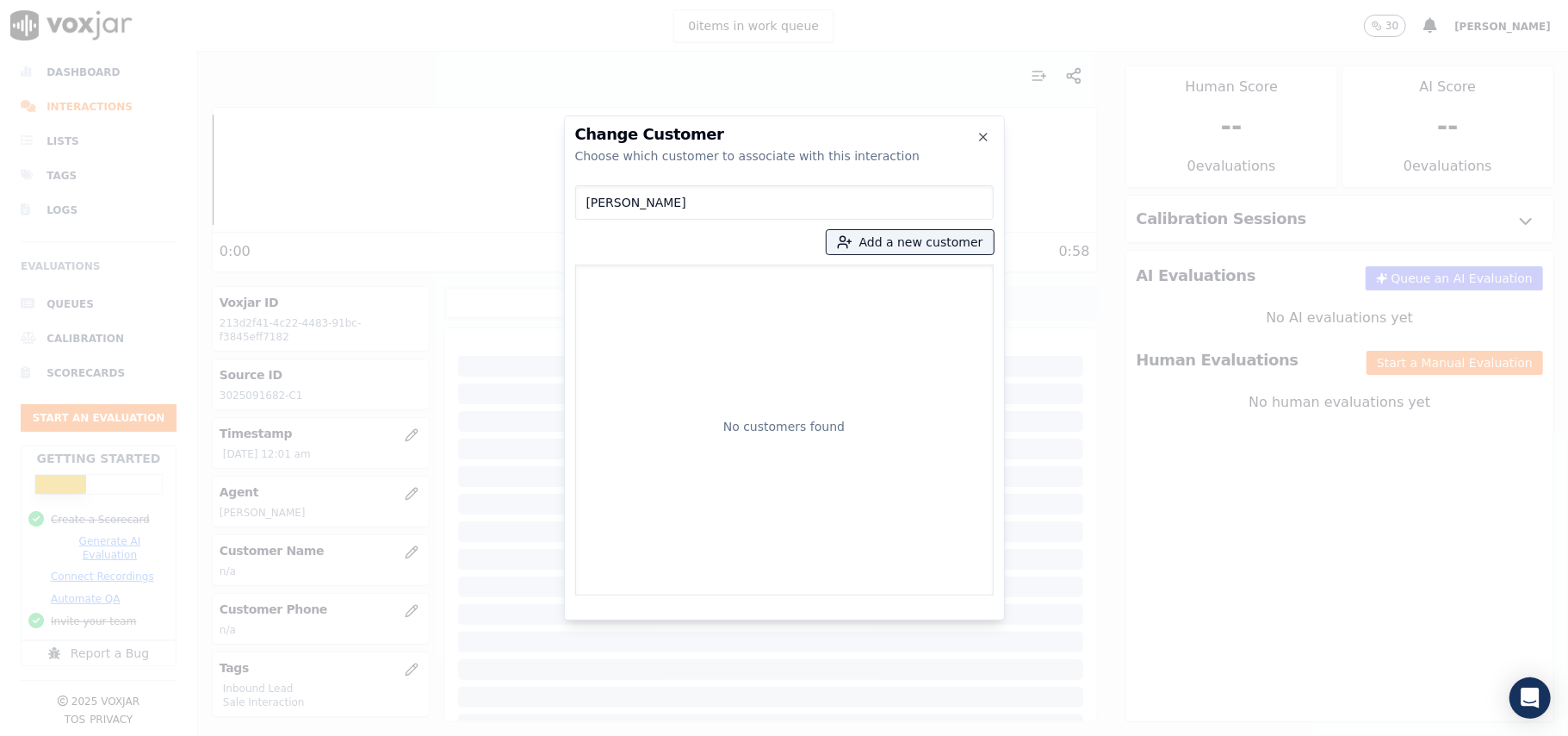
type input "Timothy harrigan"
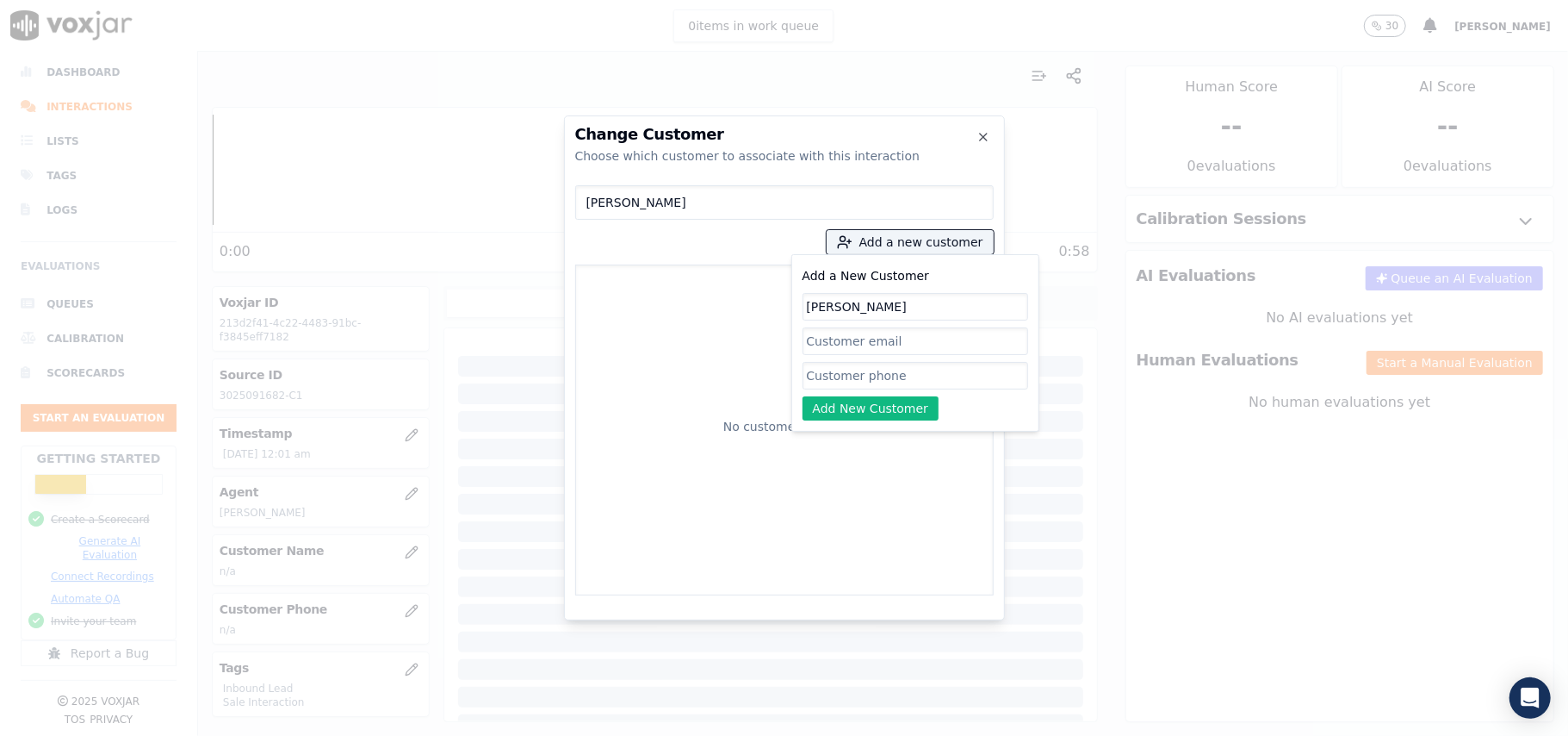
type input "Timothy harrigan"
paste input "3025091682"
type input "3025091682"
drag, startPoint x: 841, startPoint y: 414, endPoint x: 593, endPoint y: 258, distance: 293.0
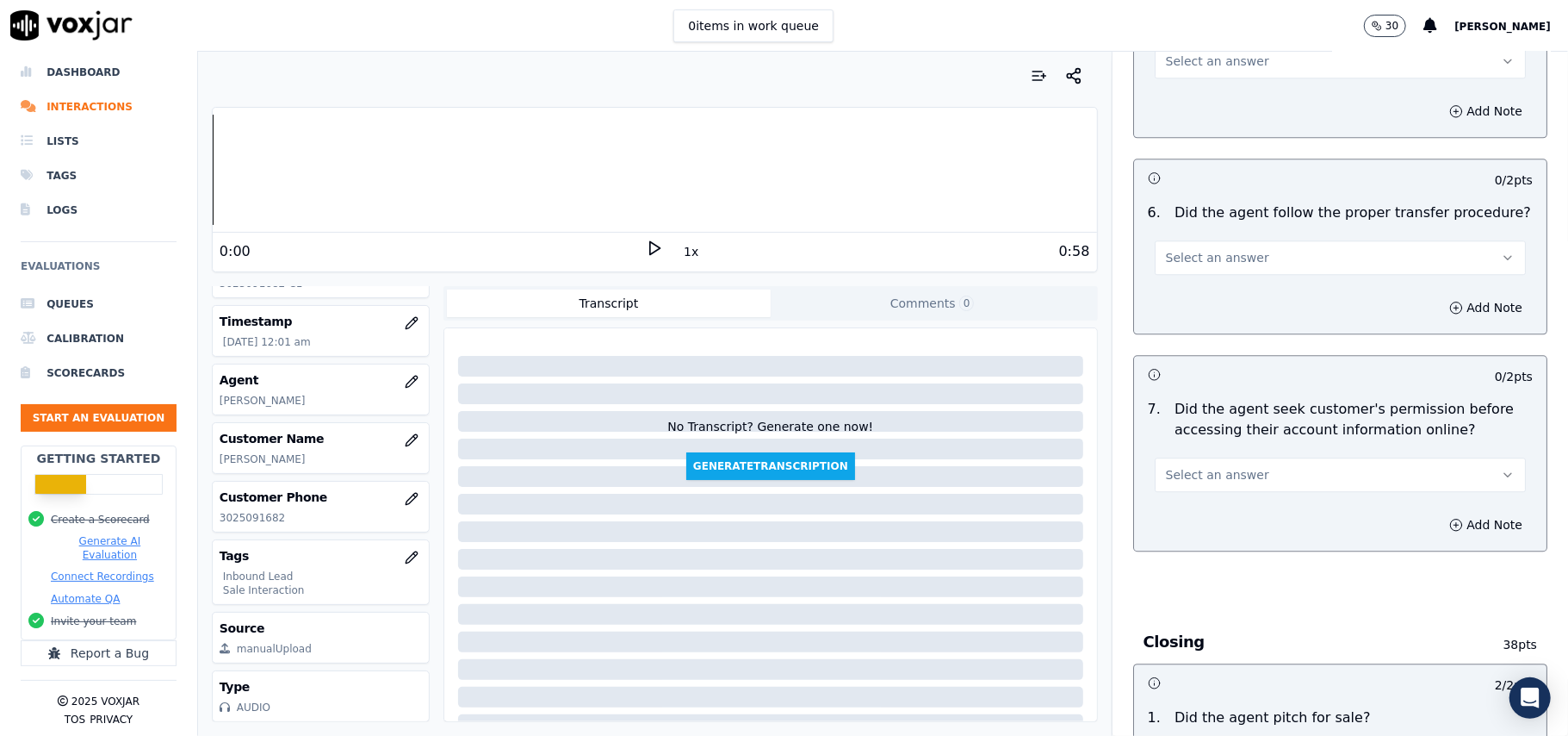
scroll to position [2984, 0]
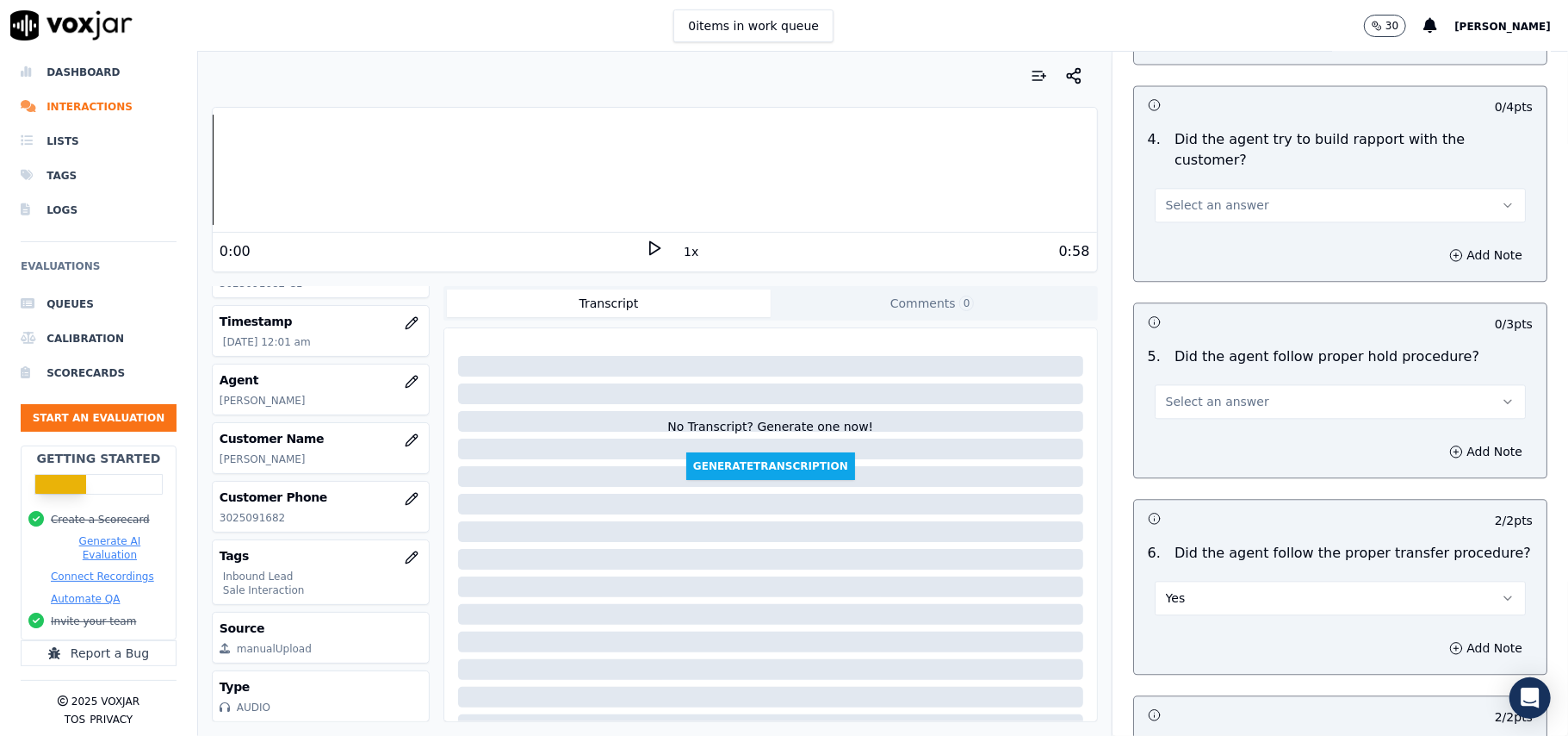
drag, startPoint x: 1217, startPoint y: 291, endPoint x: 1218, endPoint y: 308, distance: 17.0
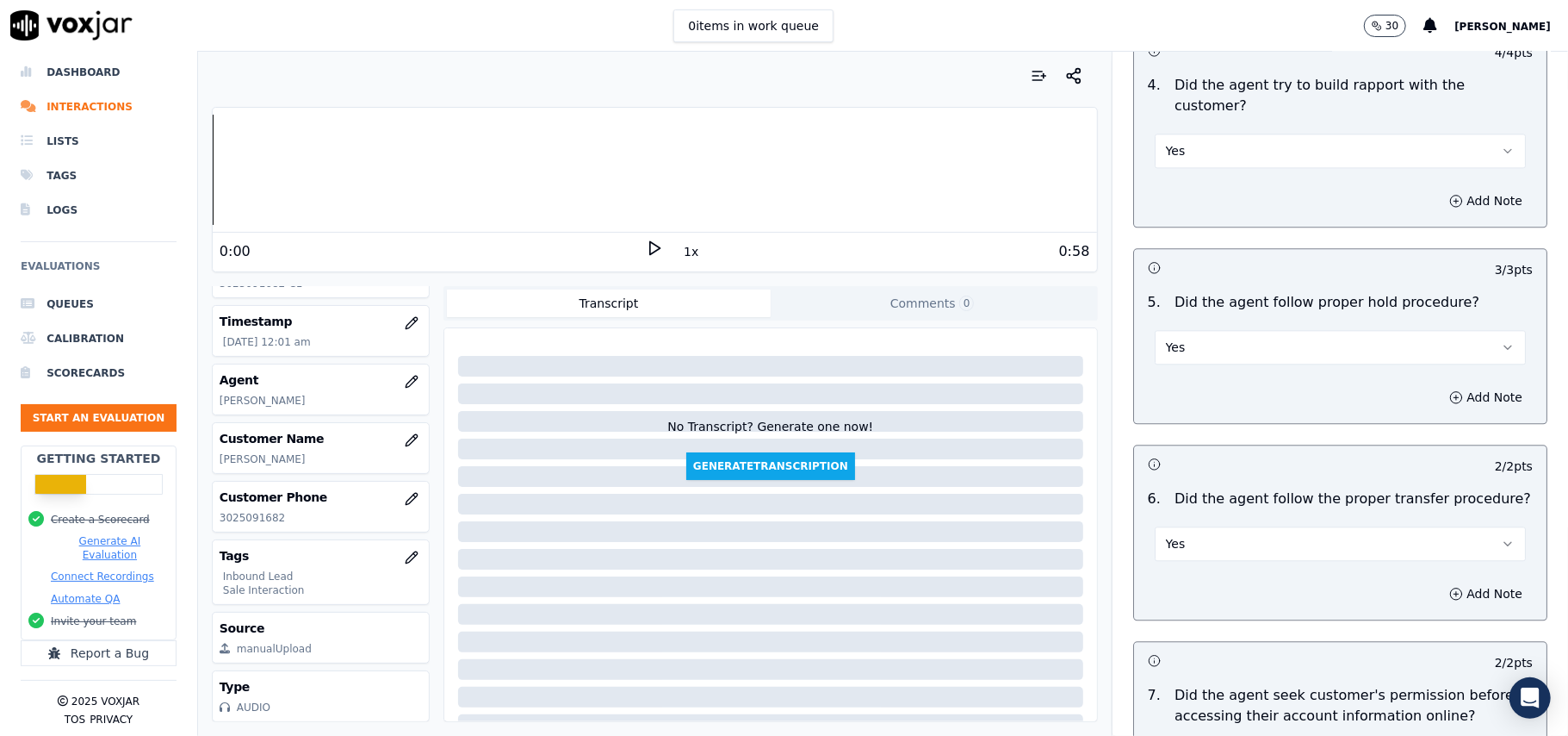
scroll to position [4821, 0]
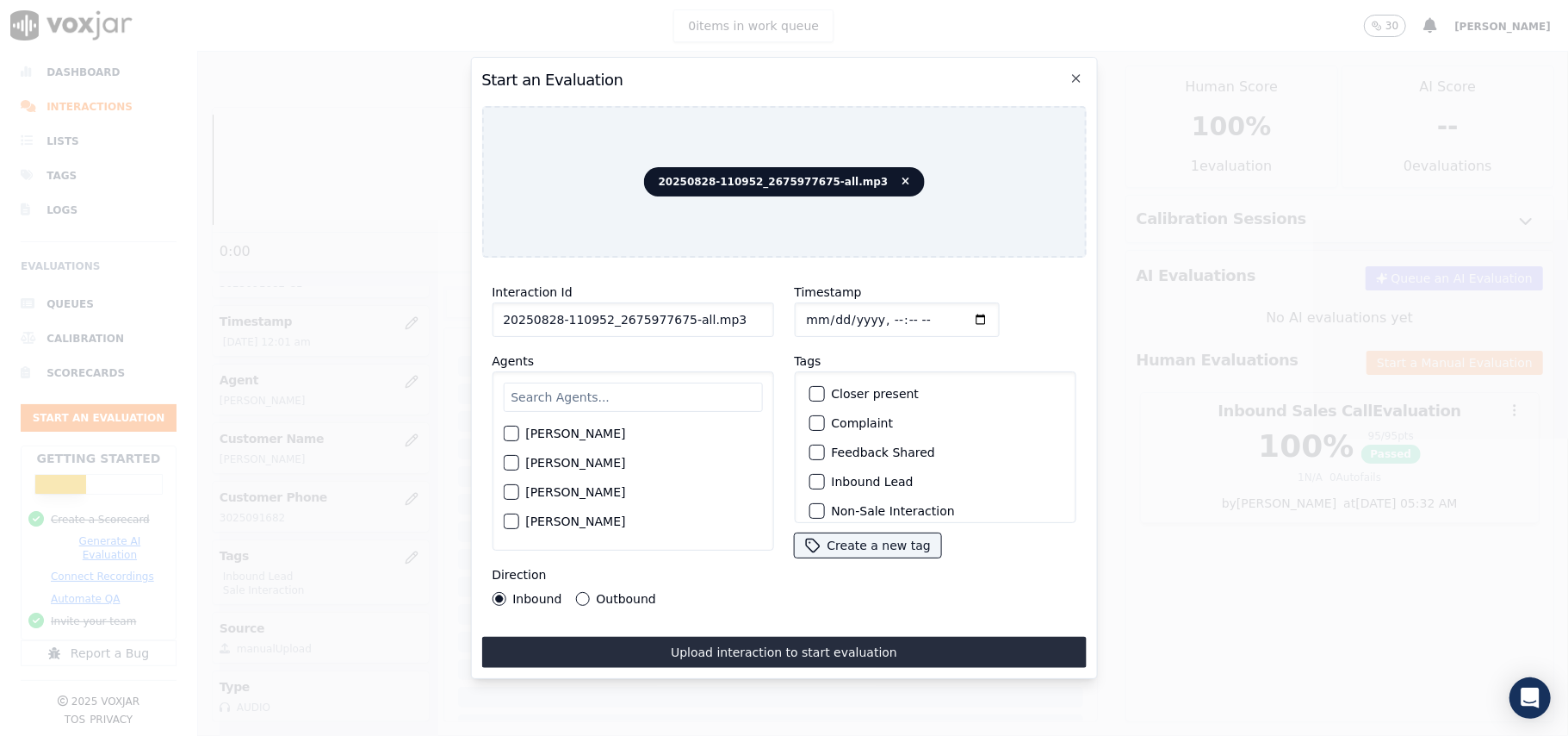
drag, startPoint x: 723, startPoint y: 313, endPoint x: 673, endPoint y: 325, distance: 51.4
type input "20250828-110952_2675977675-C1"
type input "2025-09-28T00:02"
type input "2025-08-28T00:02"
type input "Vict"
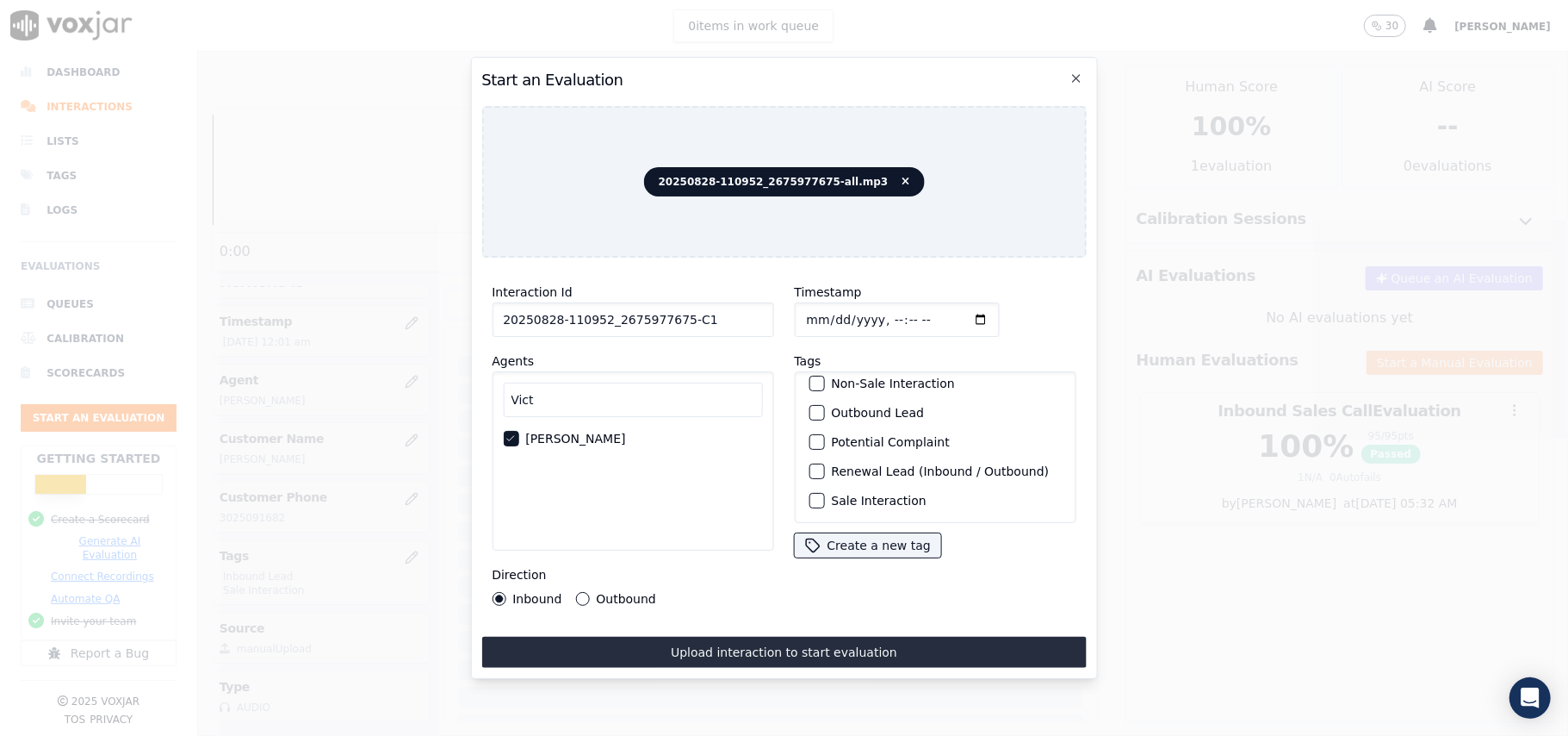
scroll to position [150, 0]
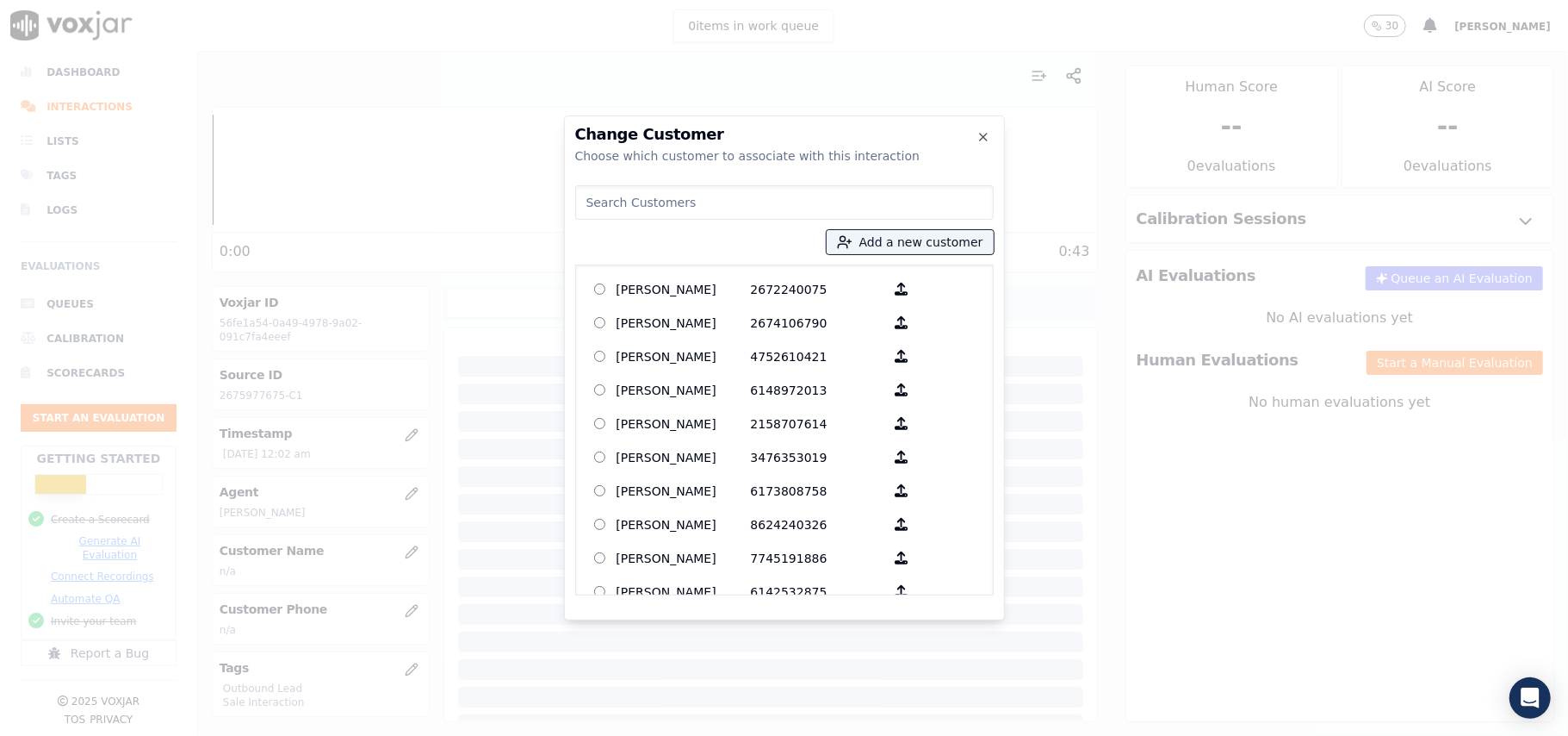
paste input "DAISY TORRES"
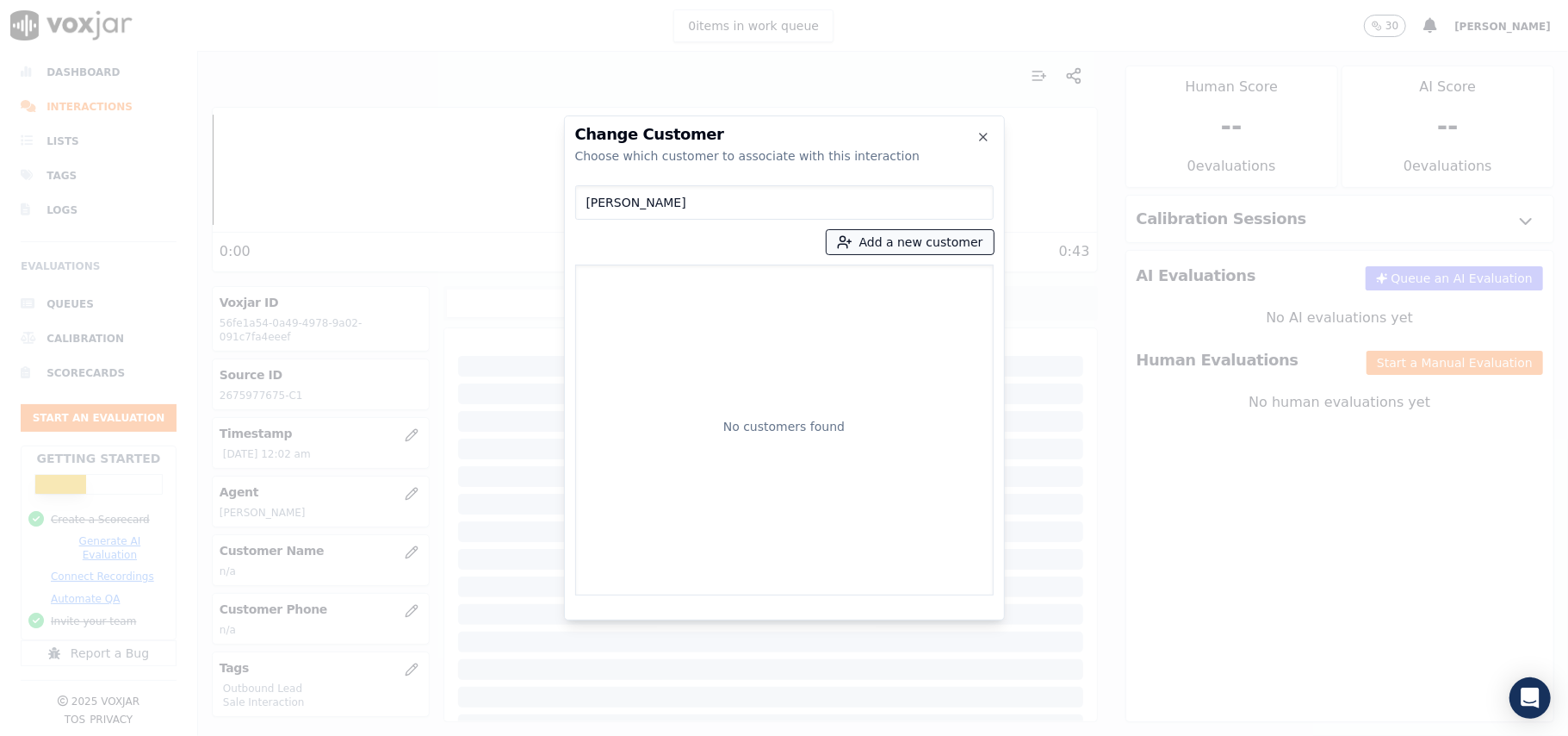
type input "DAISY TORRES"
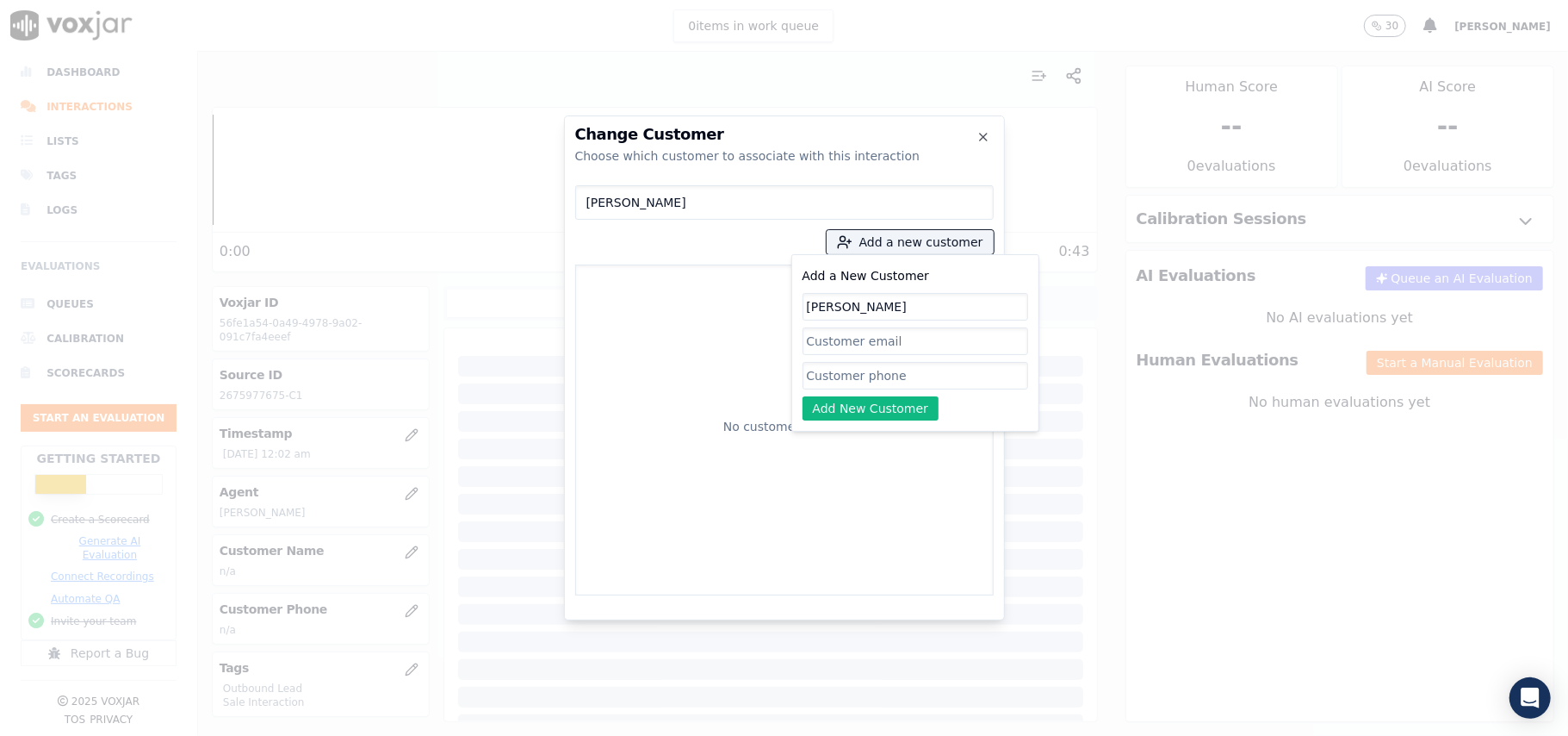
type input "DAISY TORRES"
paste input "2675977675 2157157680"
type input "2675977675_2157157680"
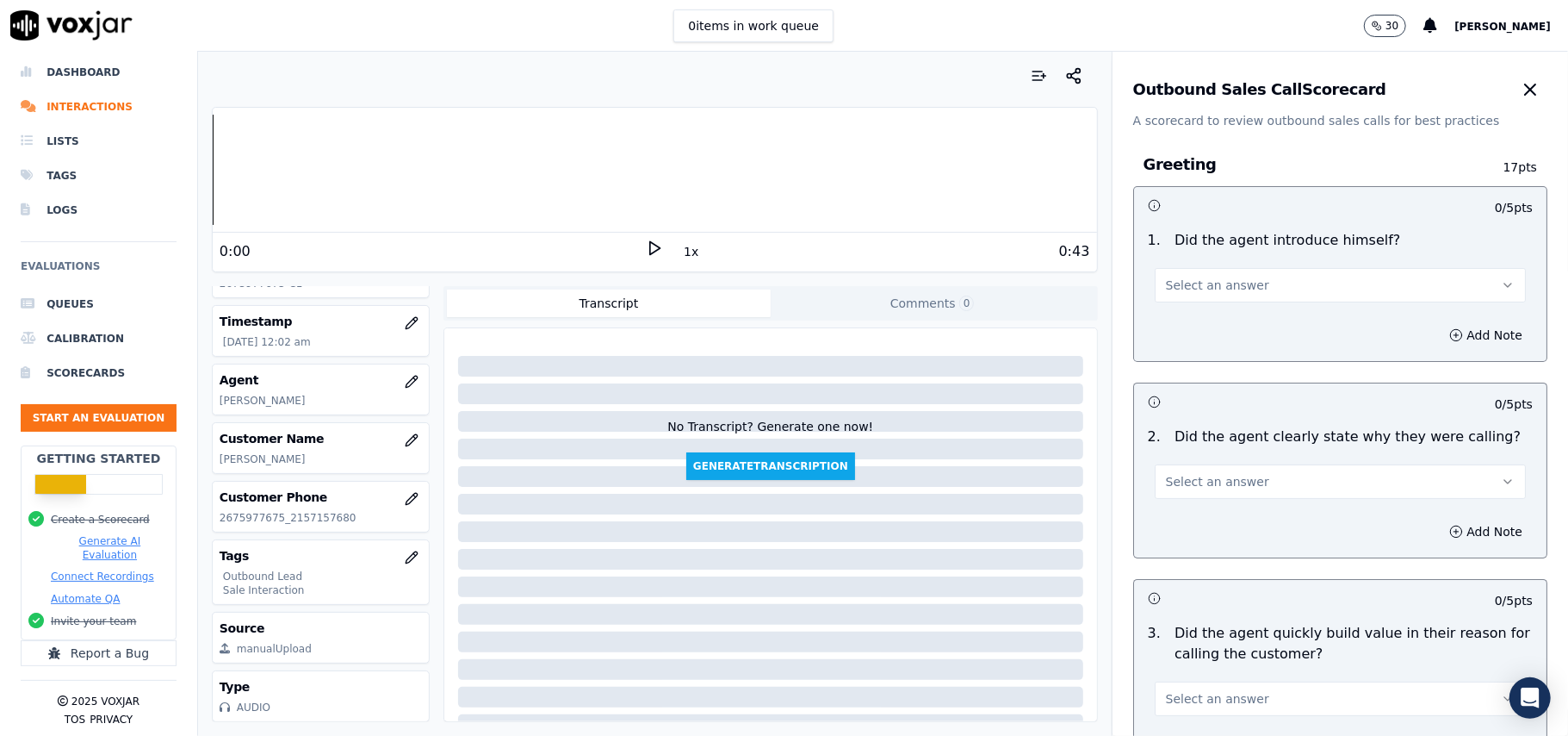
scroll to position [2182, 0]
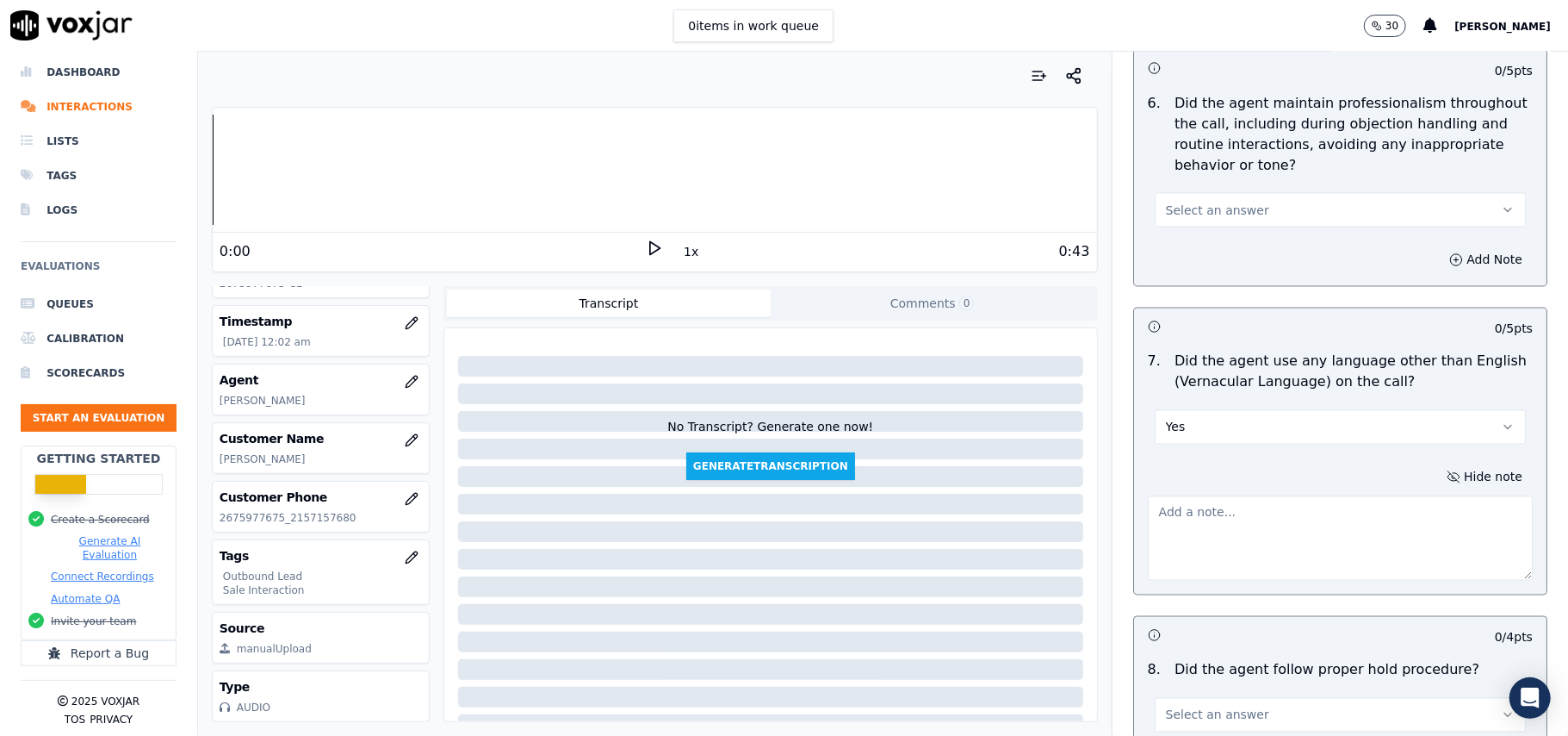
paste textarea "@28:56 – Agent Jim was also found using vernacular while the customer was on th…"
type textarea "@28:56 – Agent Jim was also found using vernacular while the customer was on th…"
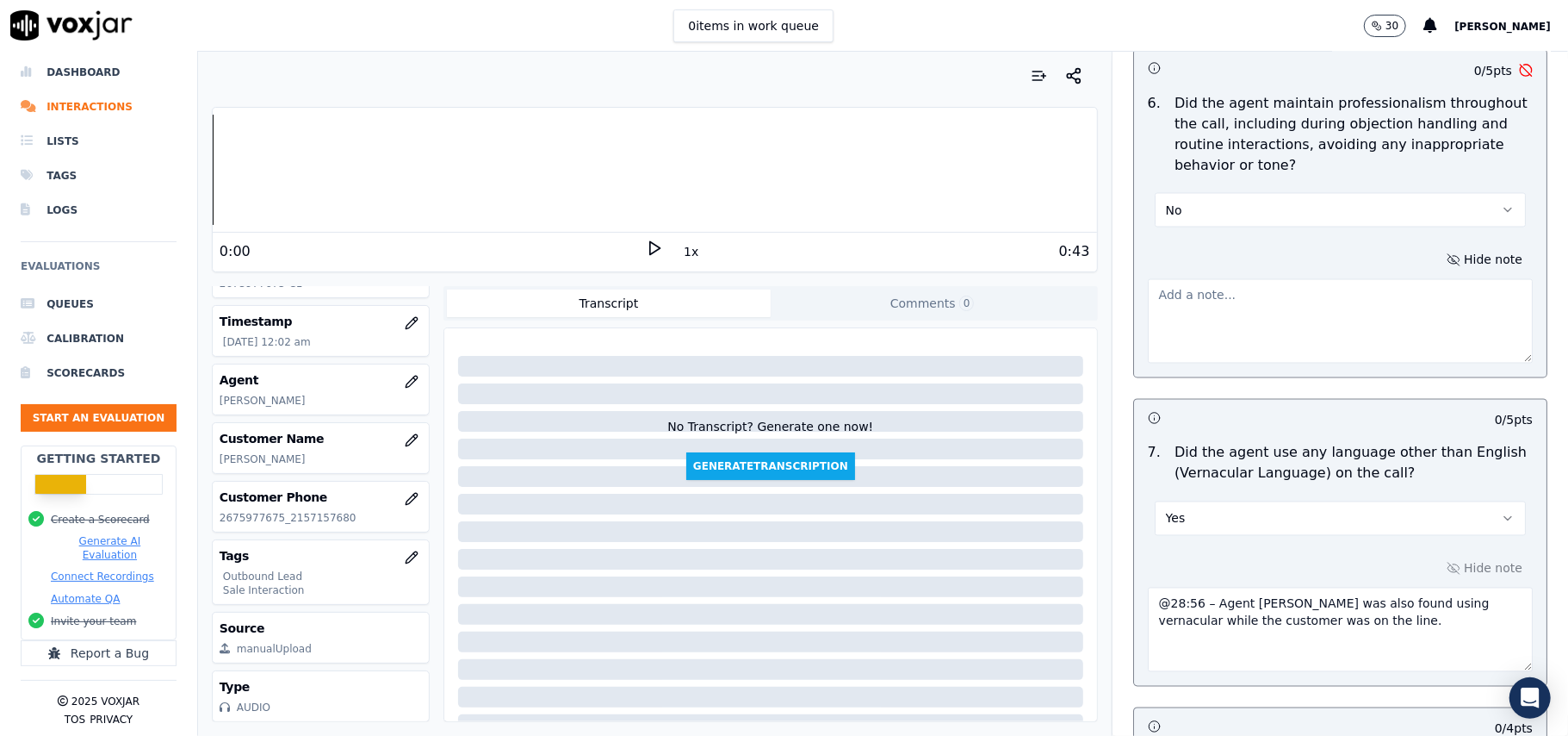
paste textarea "@28:56 – Agent Jim was also found using vernacular while the customer was on th…"
type textarea "@28:56 – Agent Jim was also found using vernacular while the customer was on th…"
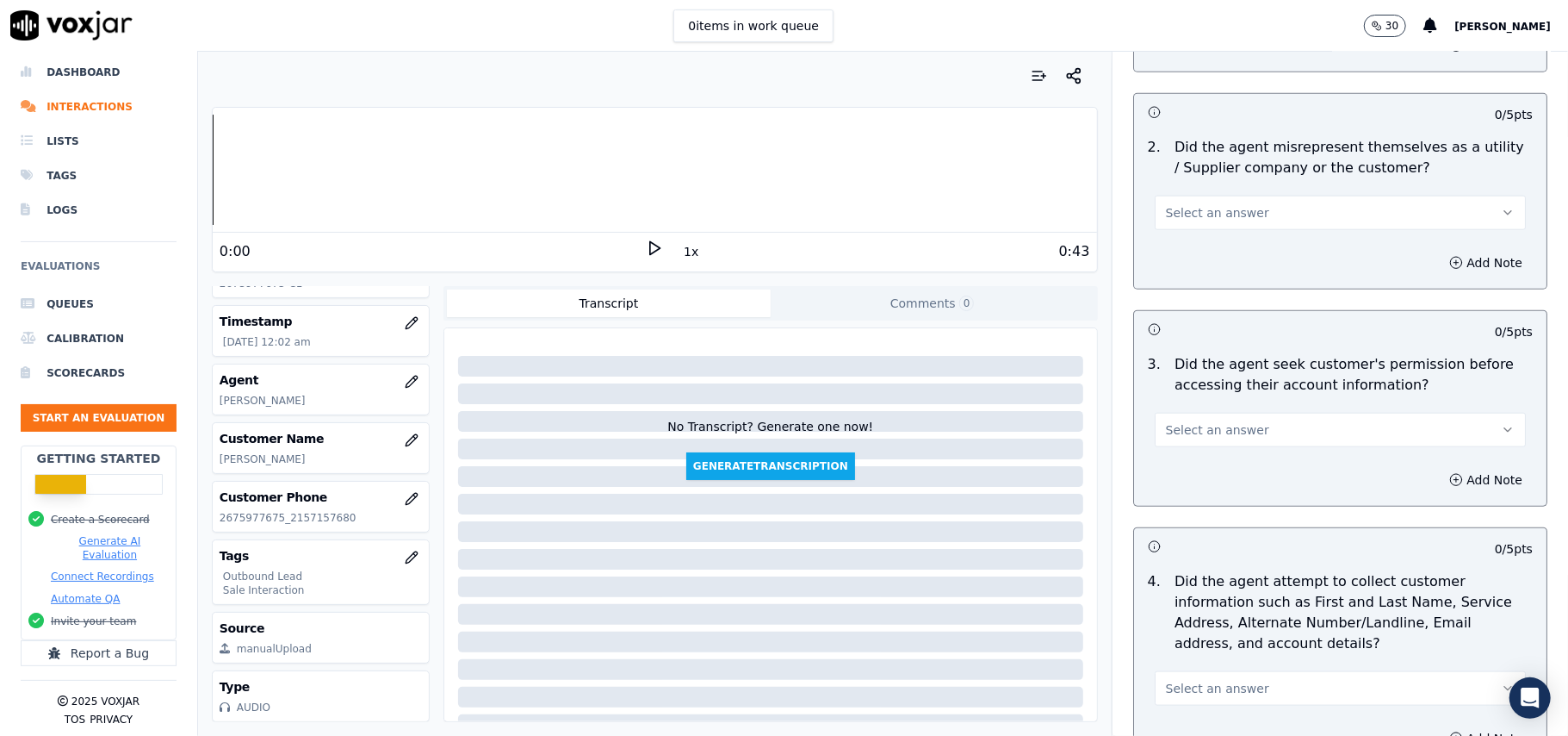
drag, startPoint x: 1290, startPoint y: 425, endPoint x: 1237, endPoint y: 446, distance: 57.0
drag, startPoint x: 1451, startPoint y: 465, endPoint x: 1426, endPoint y: 480, distance: 29.2
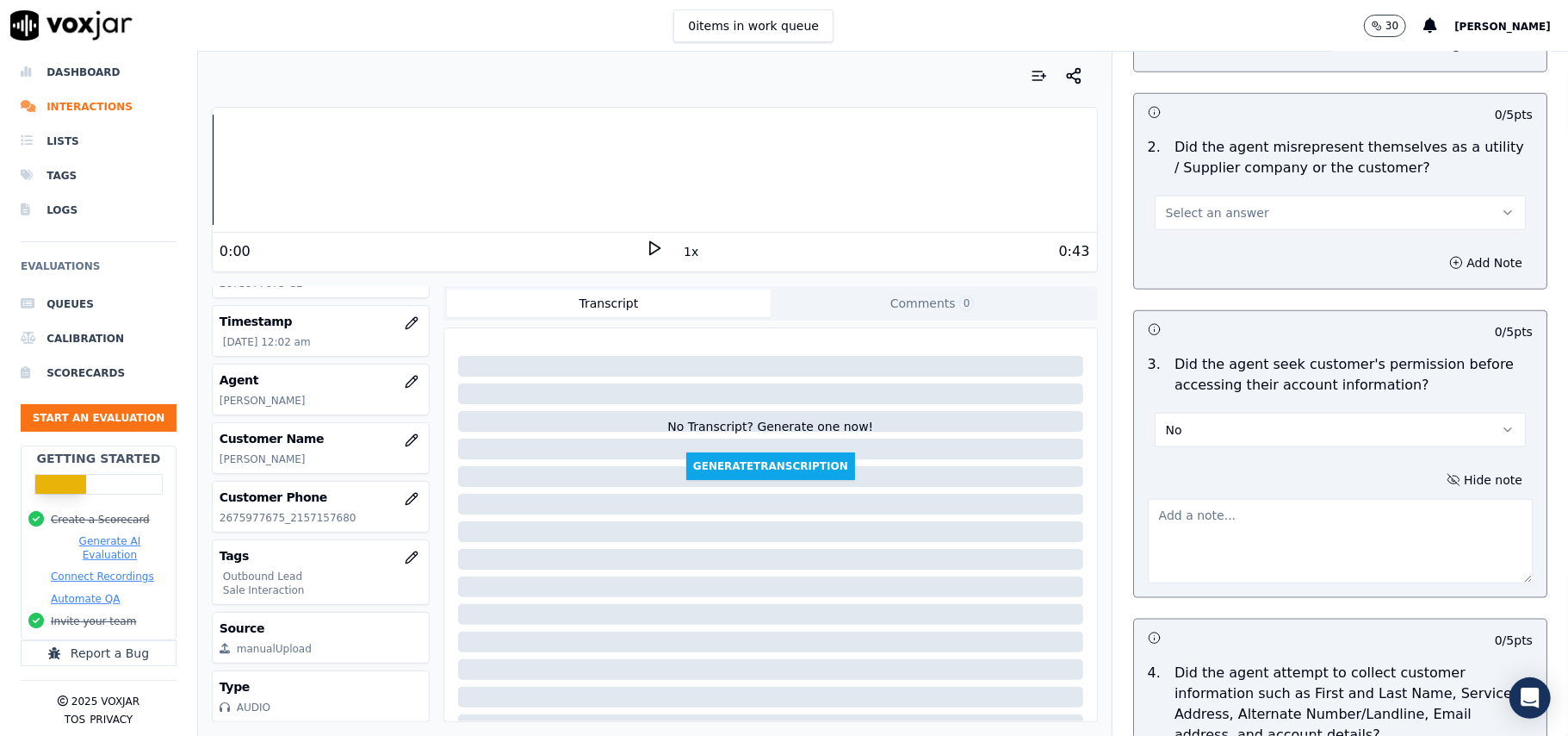
paste textarea "@36:25 – The agent did not take permission from the customer before accessing t…"
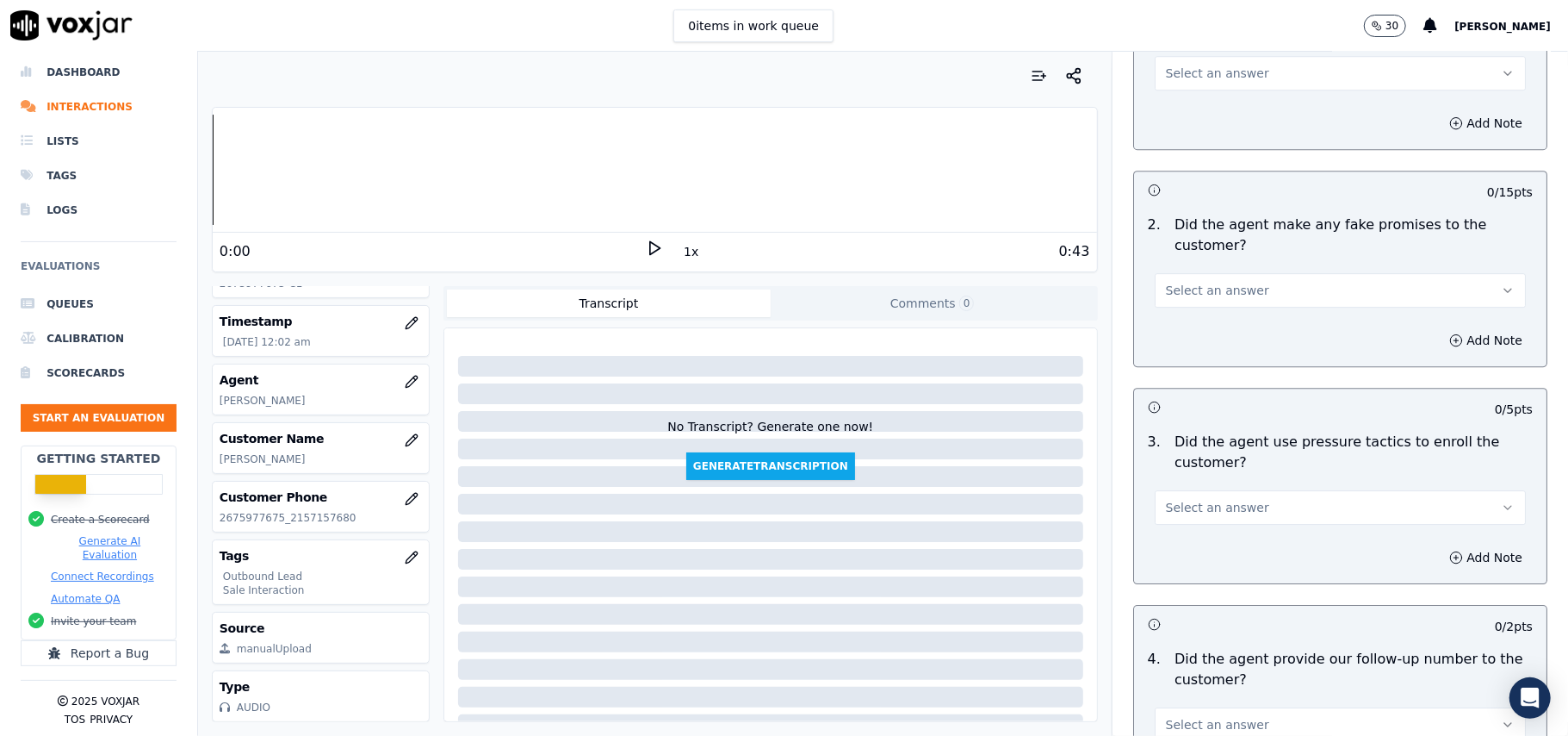
scroll to position [4572, 0]
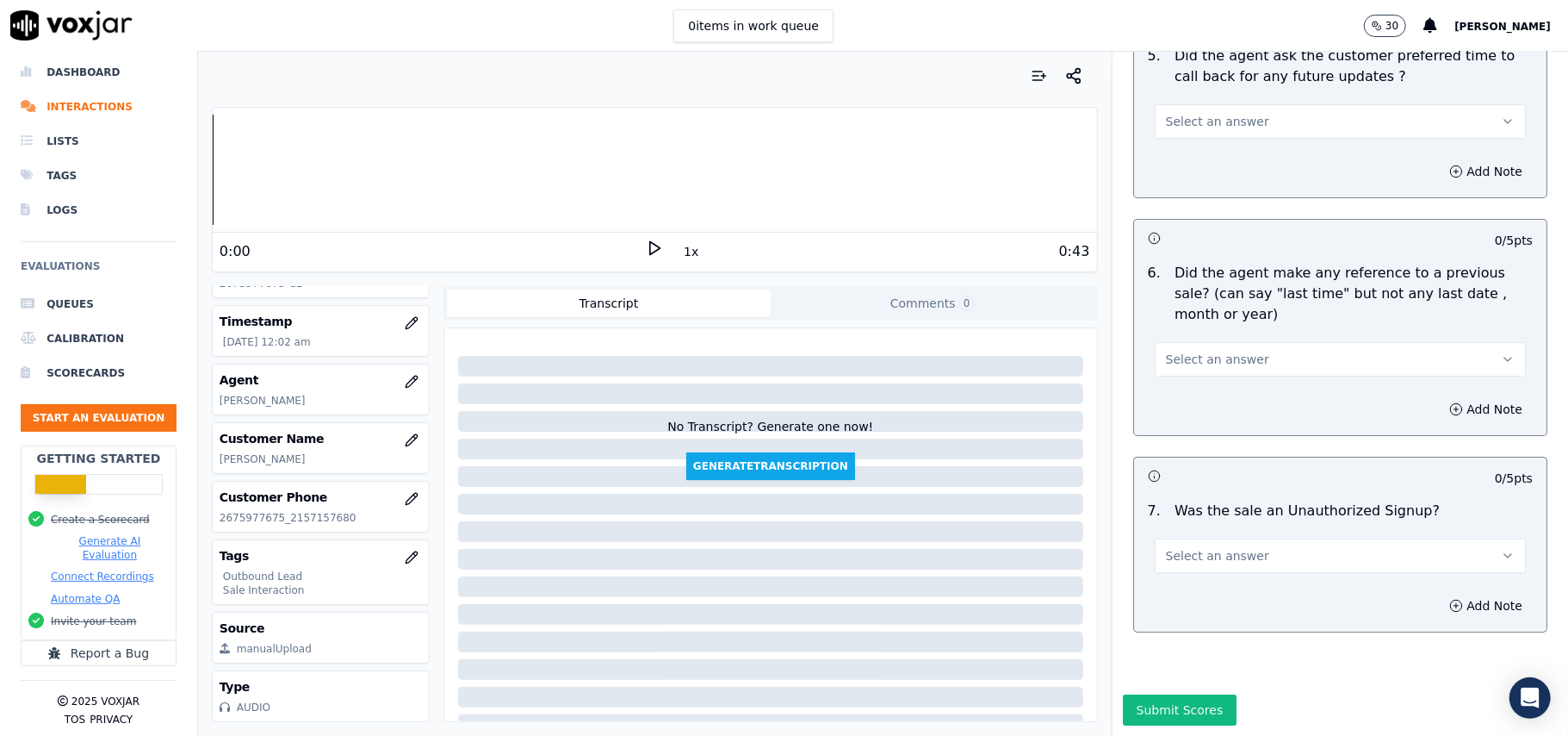
type textarea "@36:25 – The agent did not take permission from the customer before accessing t…"
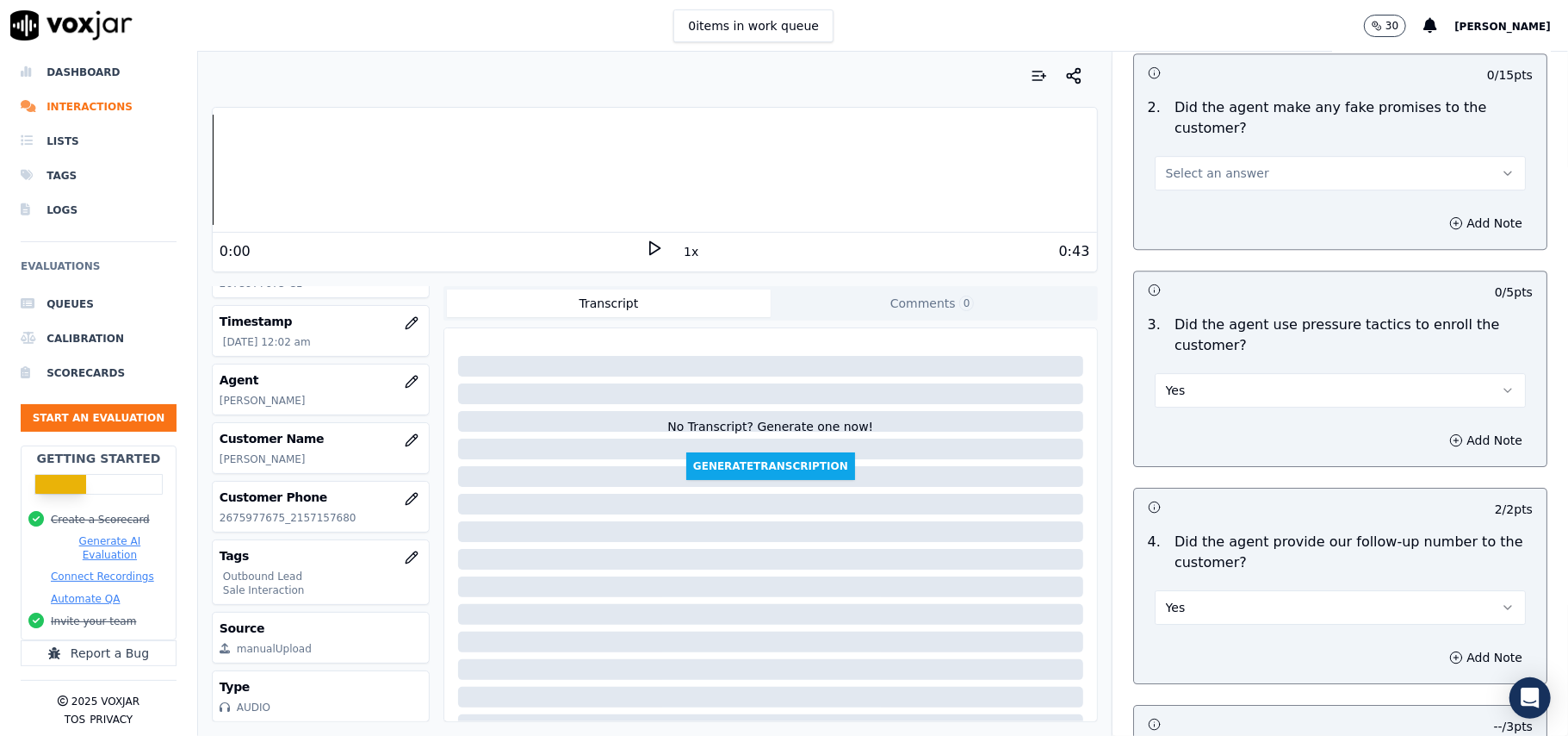
scroll to position [3653, 0]
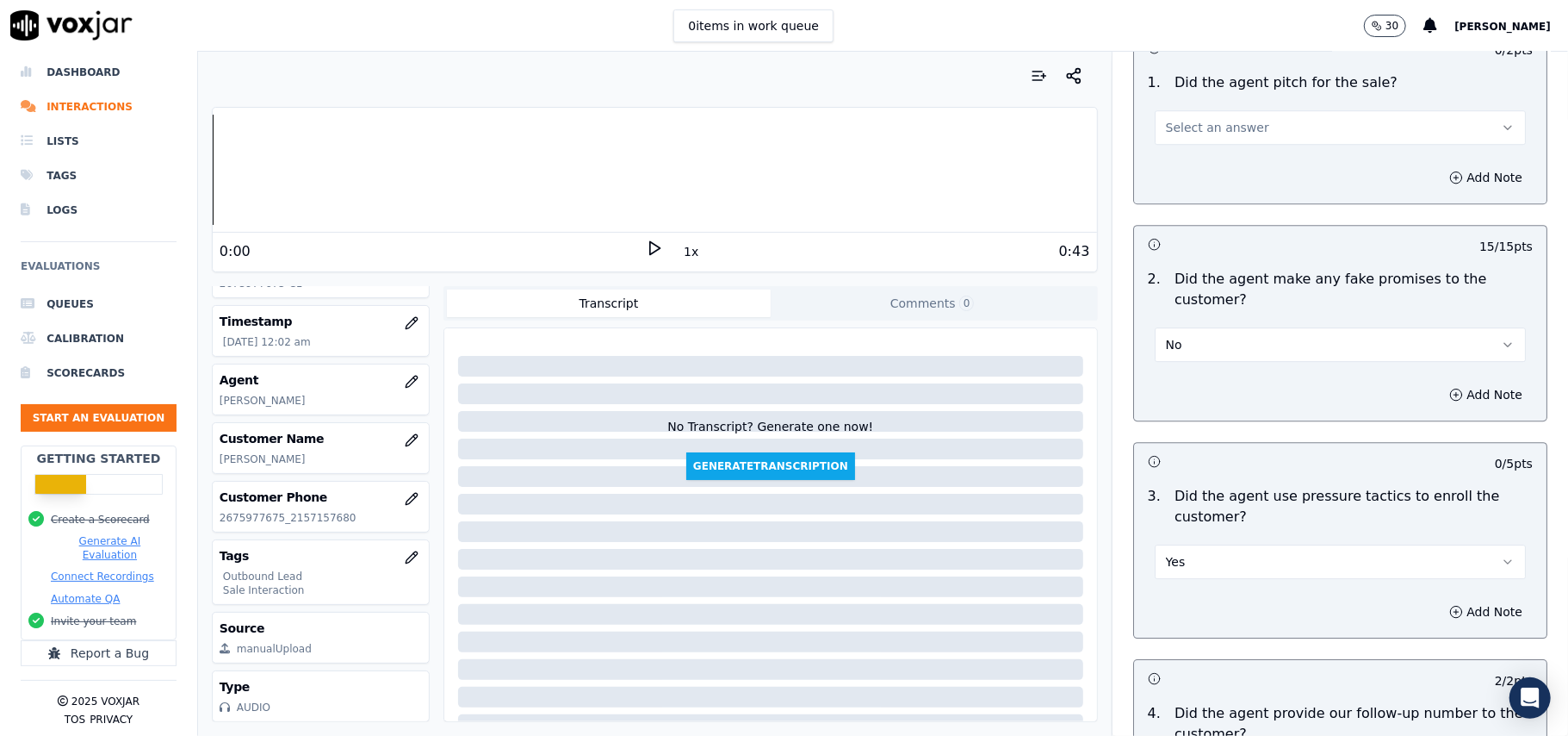
drag, startPoint x: 1231, startPoint y: 555, endPoint x: 1200, endPoint y: 563, distance: 32.0
drag, startPoint x: 1179, startPoint y: 610, endPoint x: 1180, endPoint y: 558, distance: 52.0
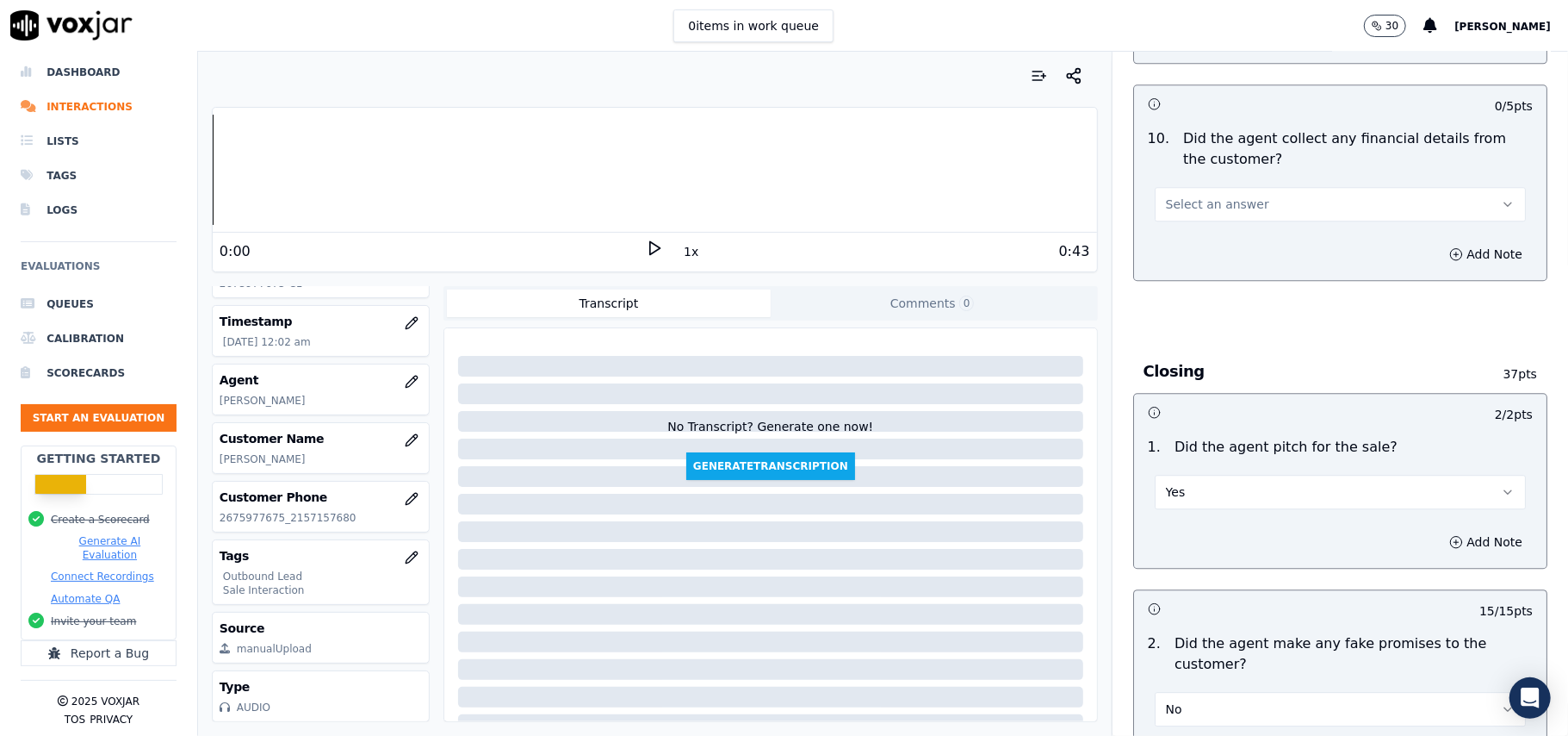
scroll to position [3194, 0]
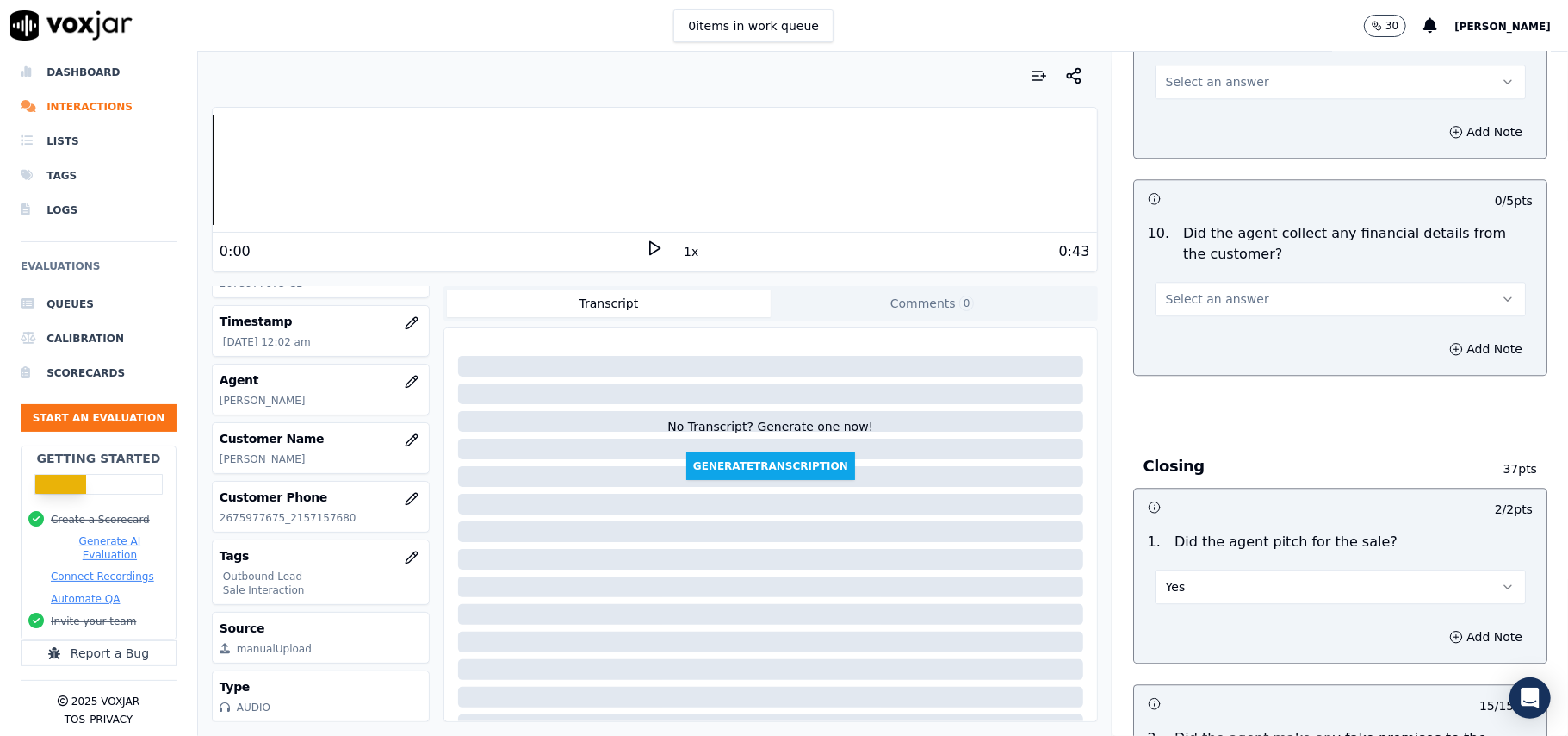
drag, startPoint x: 1256, startPoint y: 289, endPoint x: 1256, endPoint y: 302, distance: 13.0
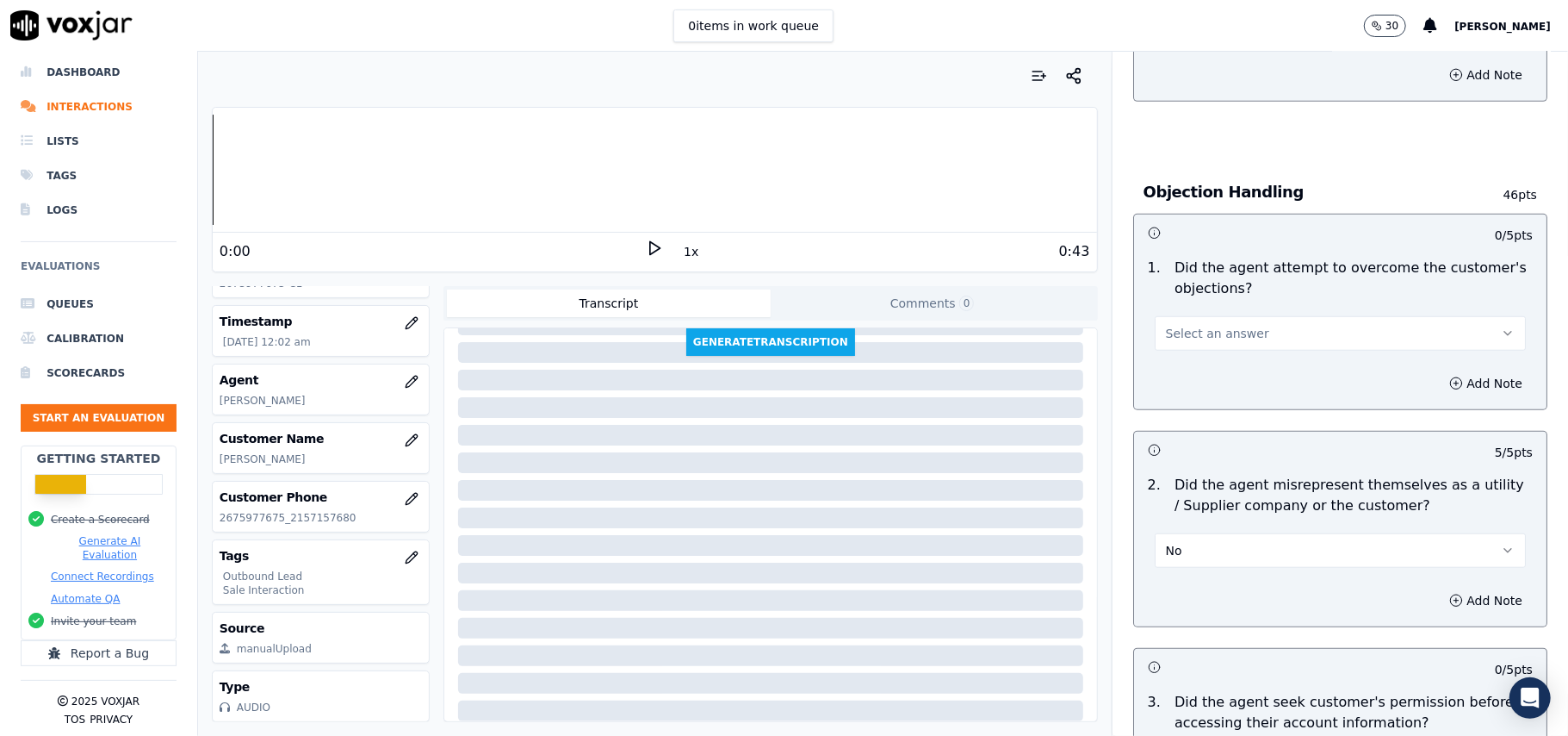
scroll to position [782, 0]
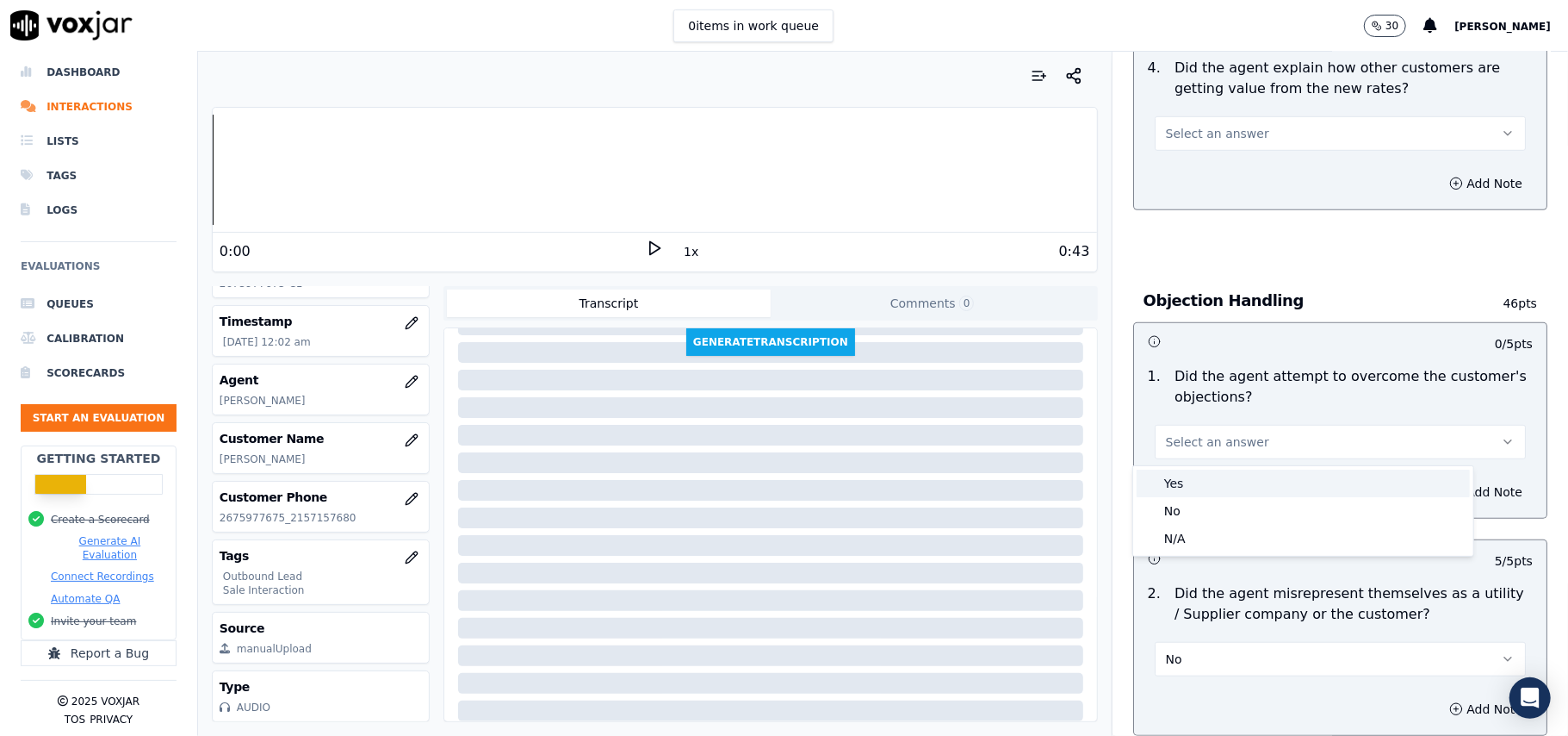
drag, startPoint x: 1199, startPoint y: 481, endPoint x: 1192, endPoint y: 466, distance: 16.6
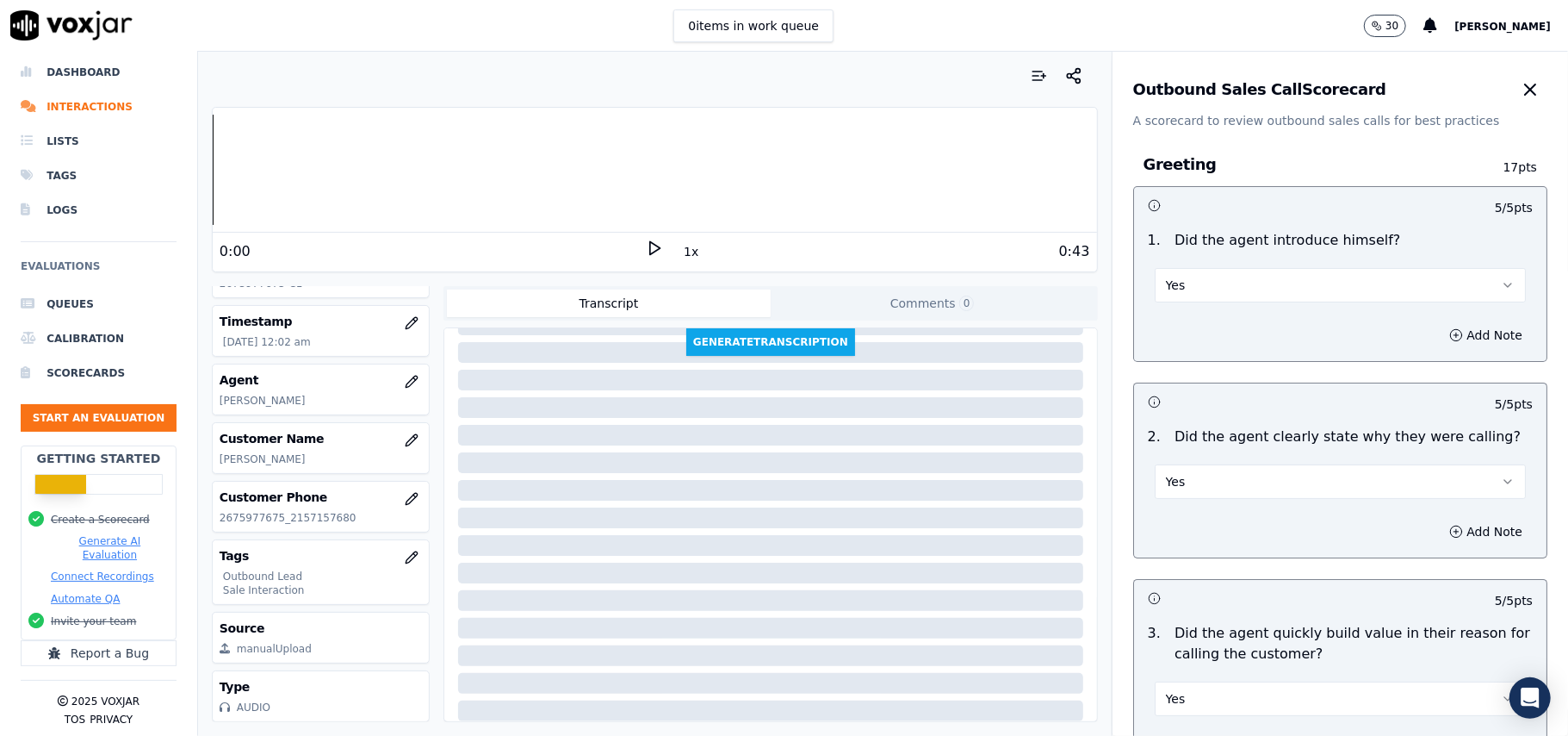
scroll to position [4572, 0]
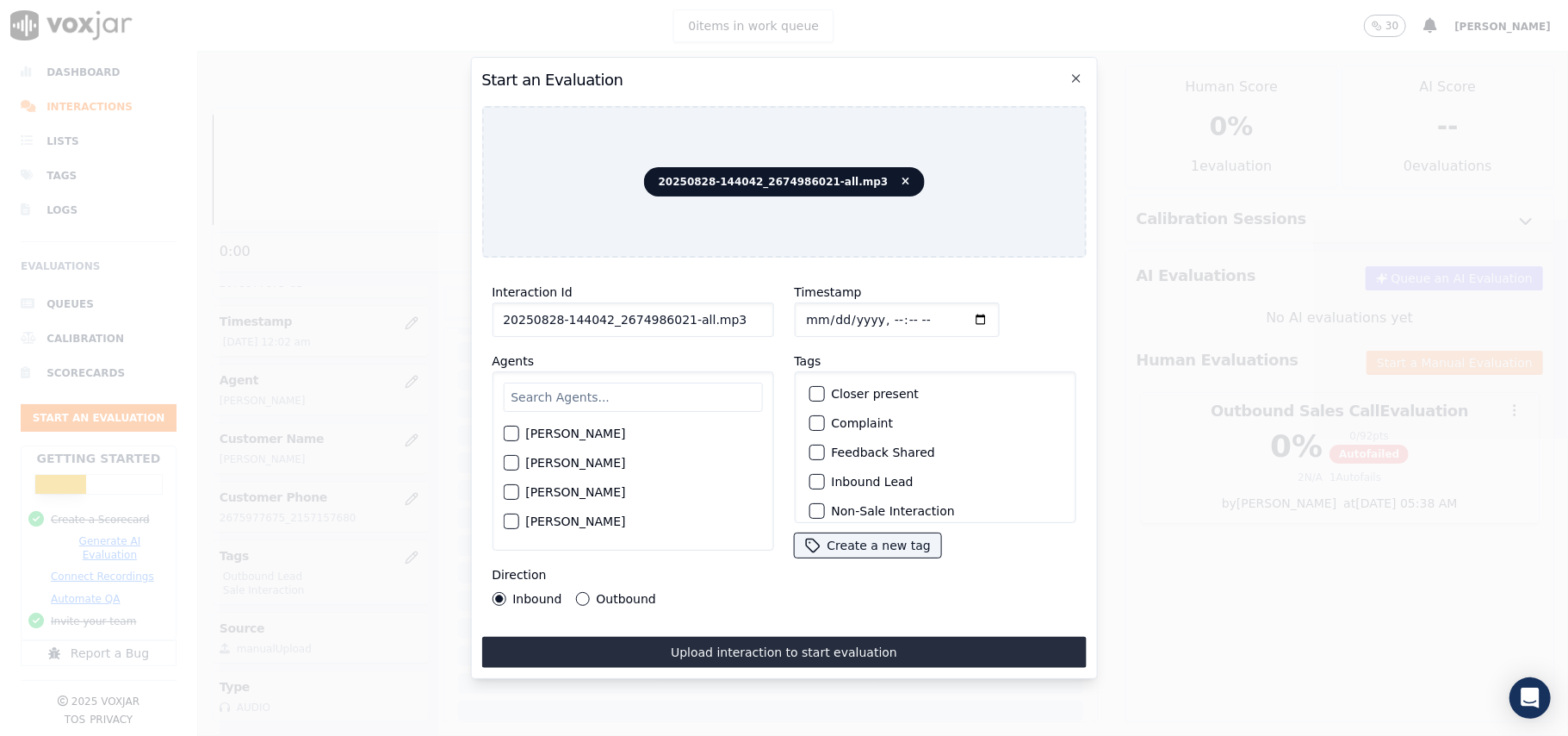
drag, startPoint x: 739, startPoint y: 308, endPoint x: 676, endPoint y: 307, distance: 63.0
type input "20250828-144042_2674986021-C1"
type input "2025-08-28T00:08"
type input "geor"
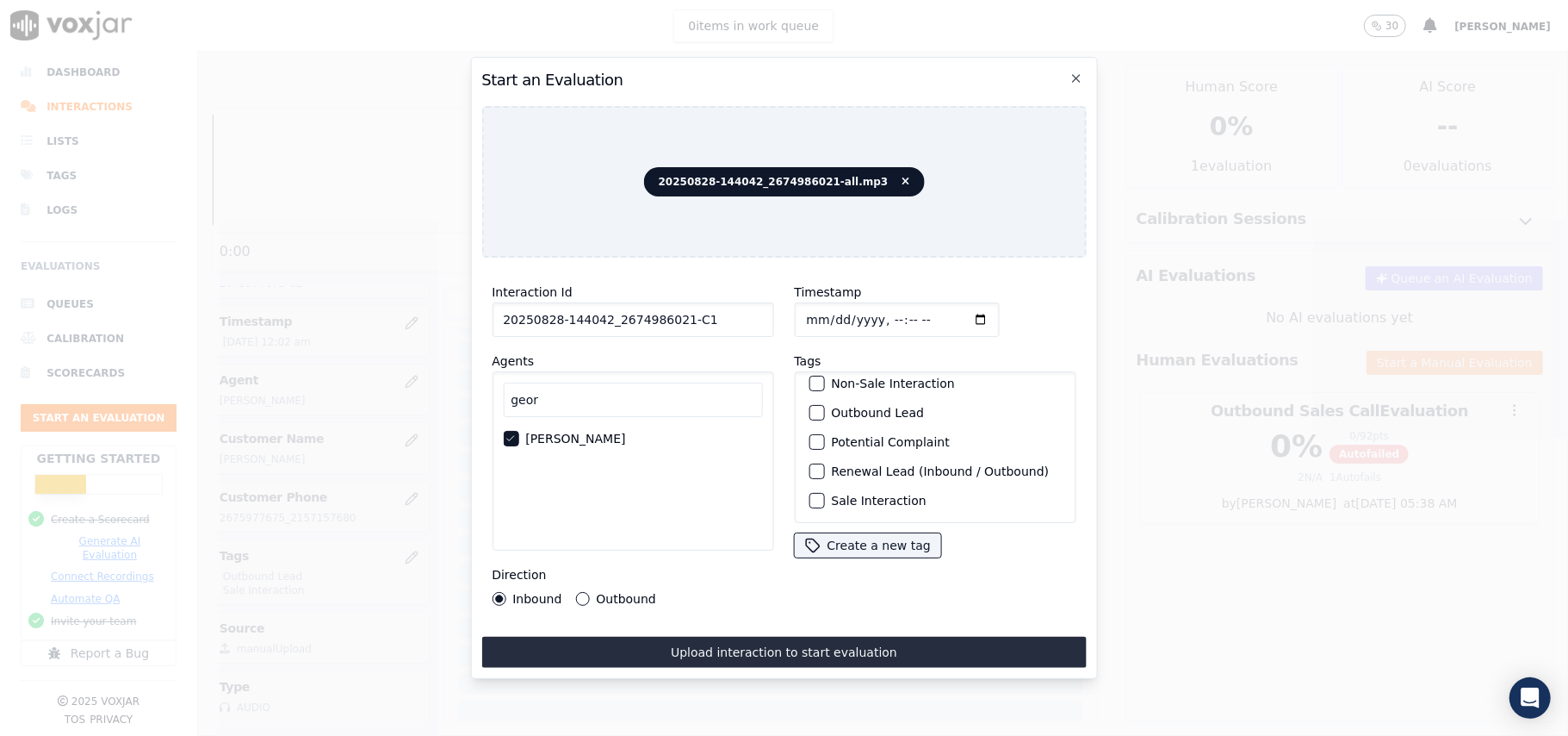
scroll to position [150, 0]
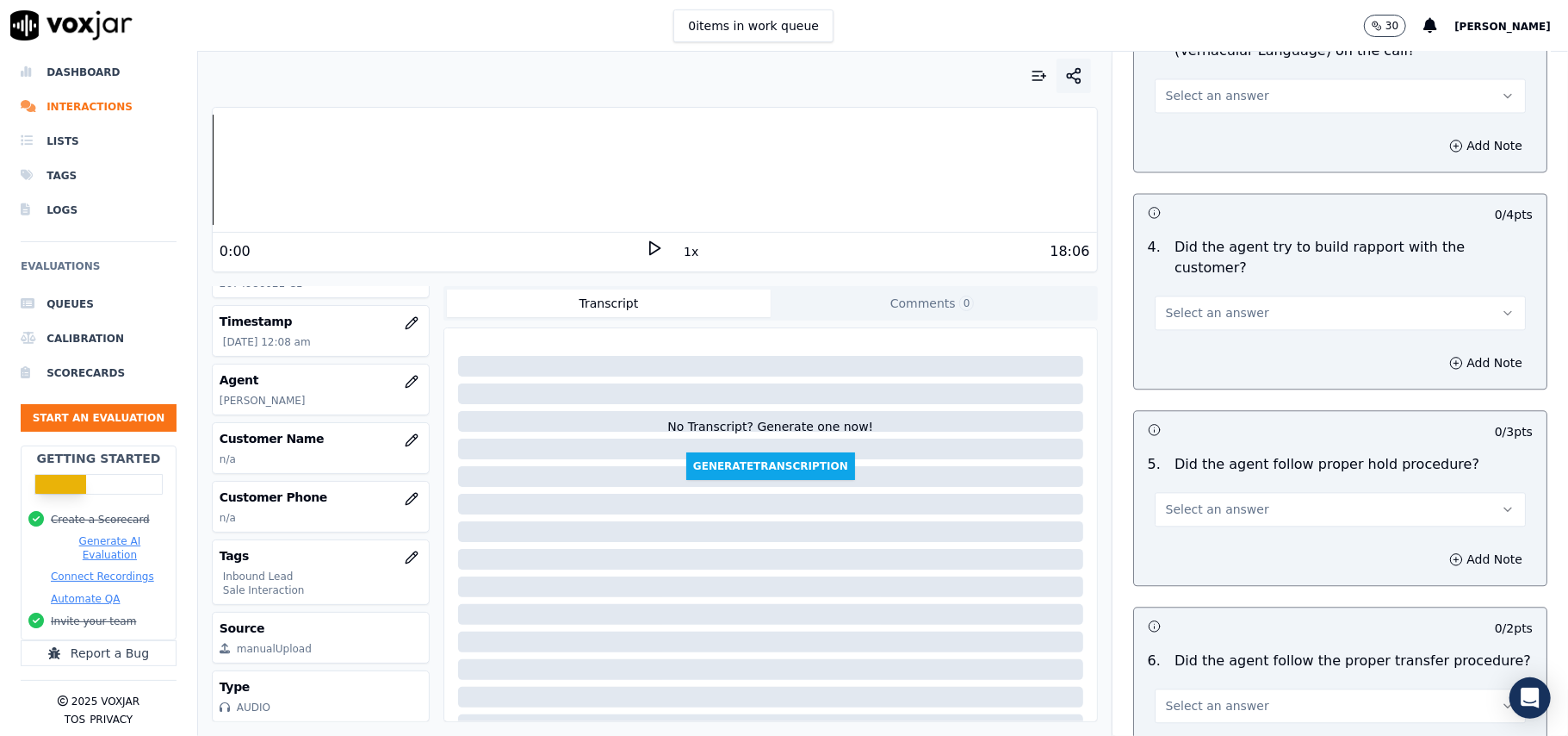
scroll to position [3039, 0]
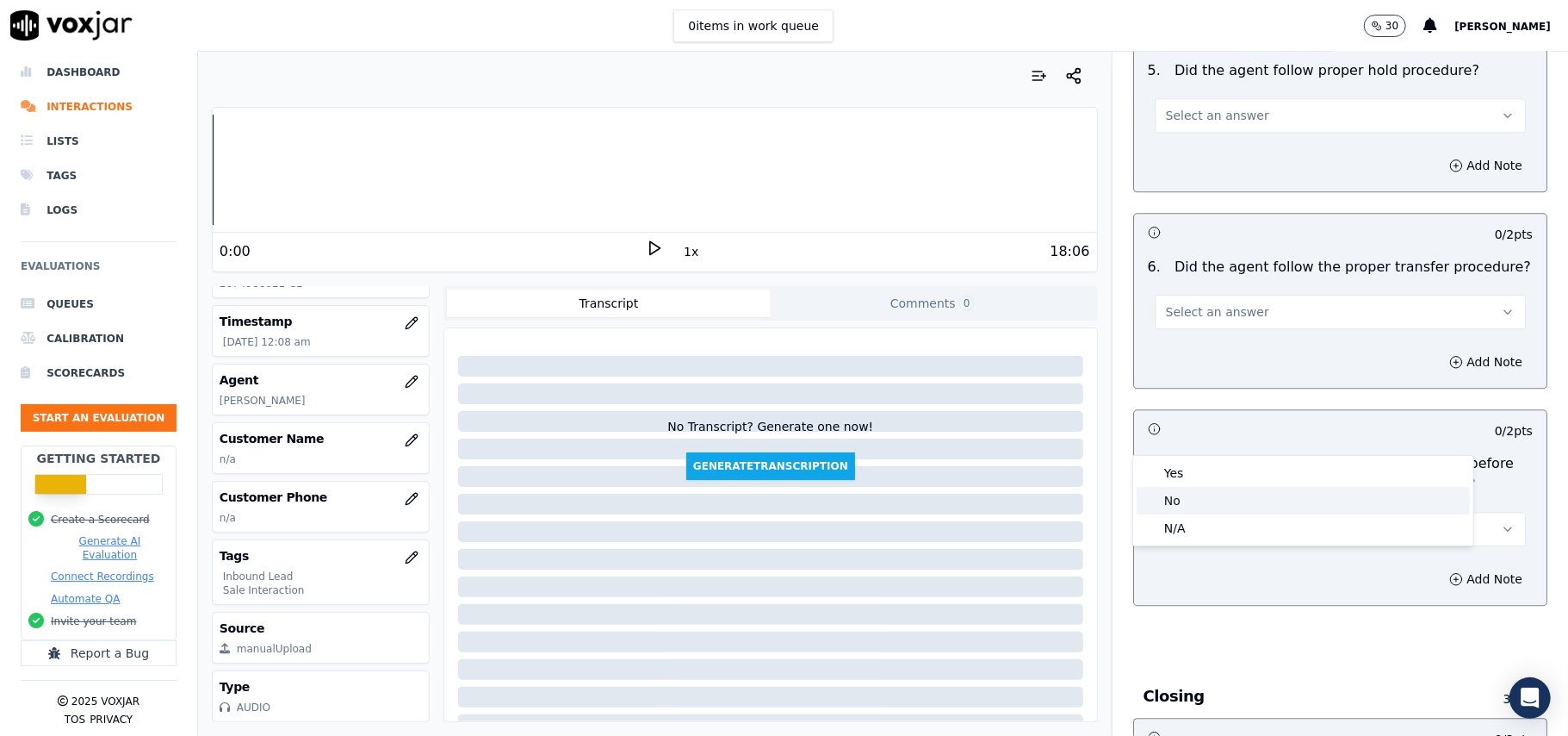
drag, startPoint x: 1170, startPoint y: 500, endPoint x: 1273, endPoint y: 499, distance: 103.0
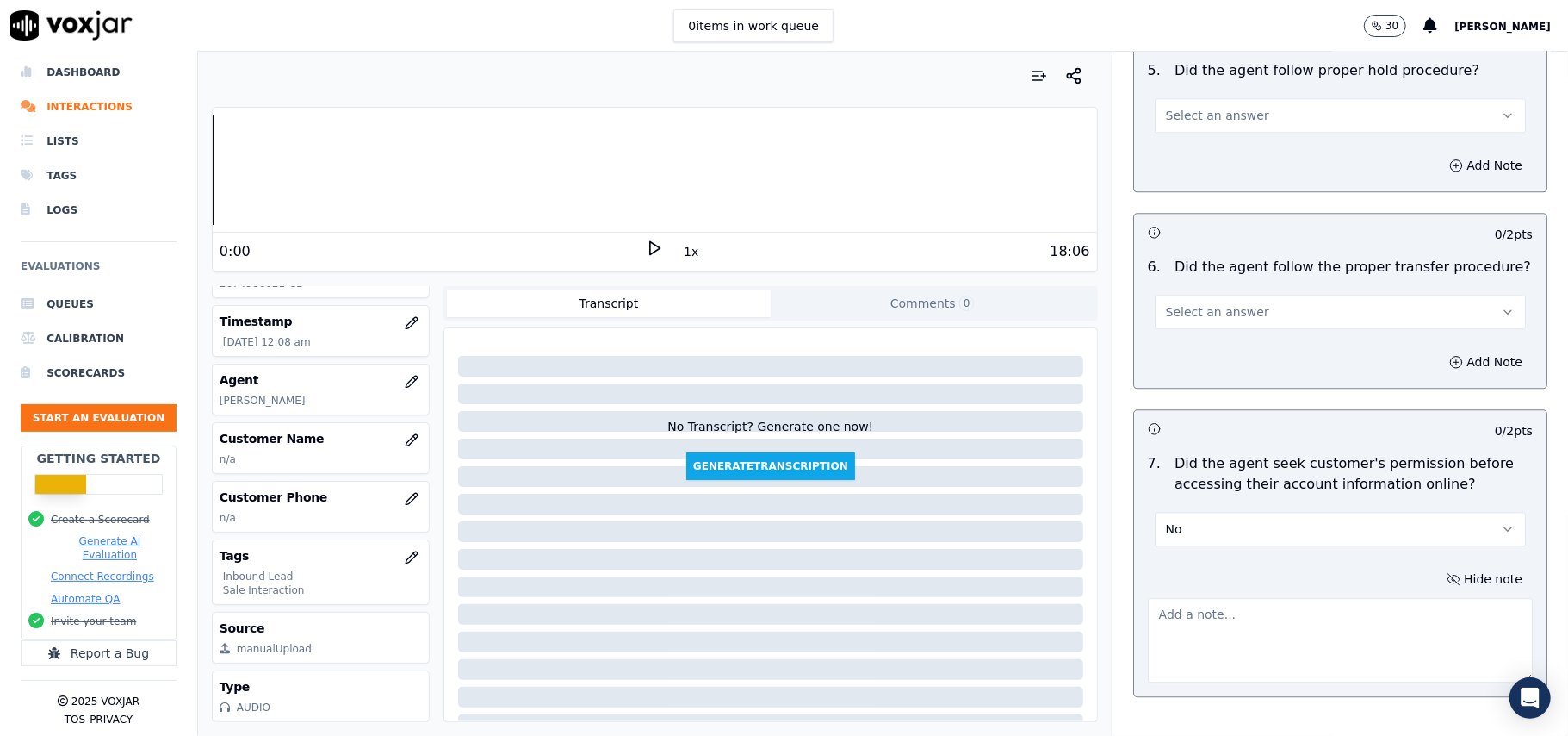
paste textarea "@12:04 – The agent did not take permission from the customer before accessing t…"
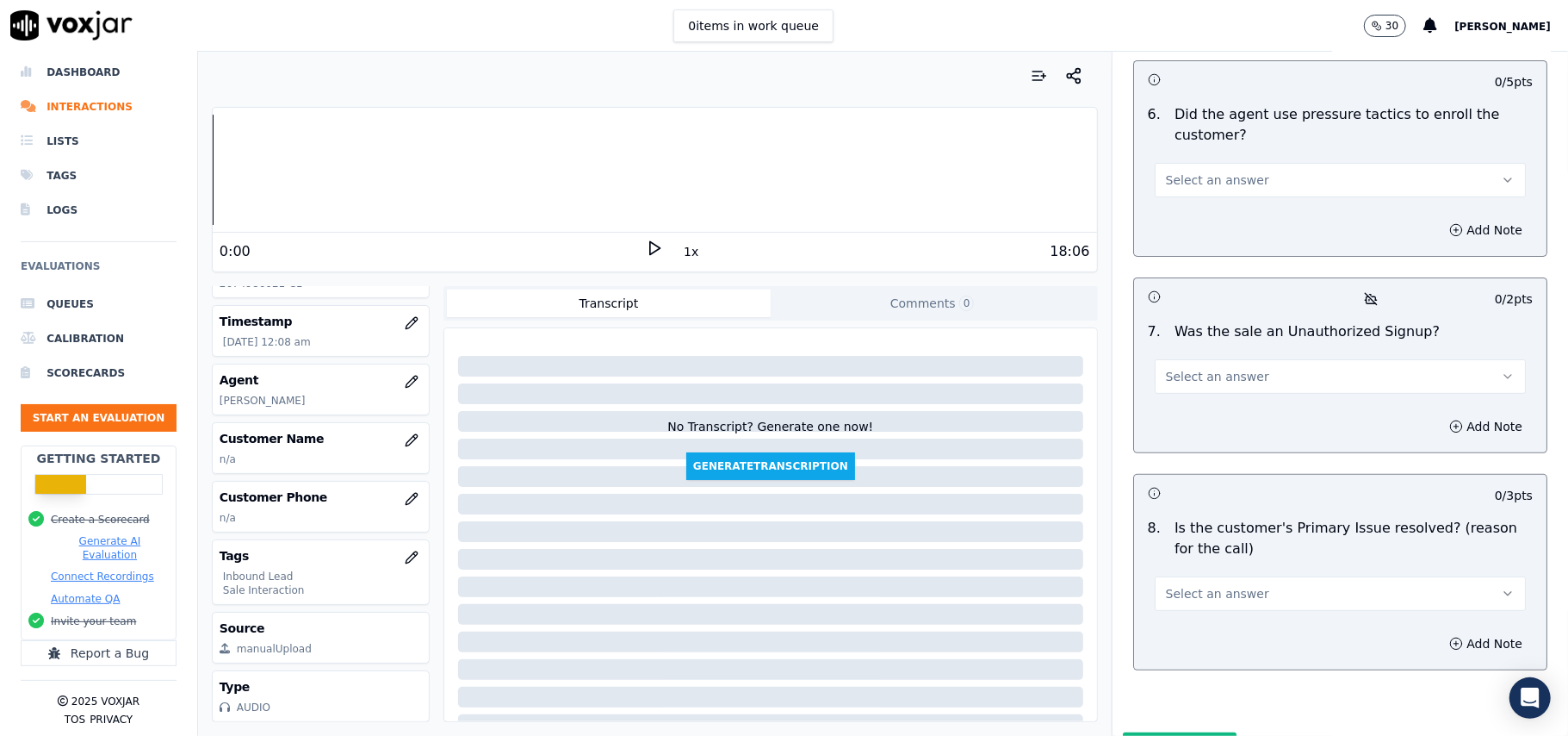
type textarea "@12:04 – The agent did not take permission from the customer before accessing t…"
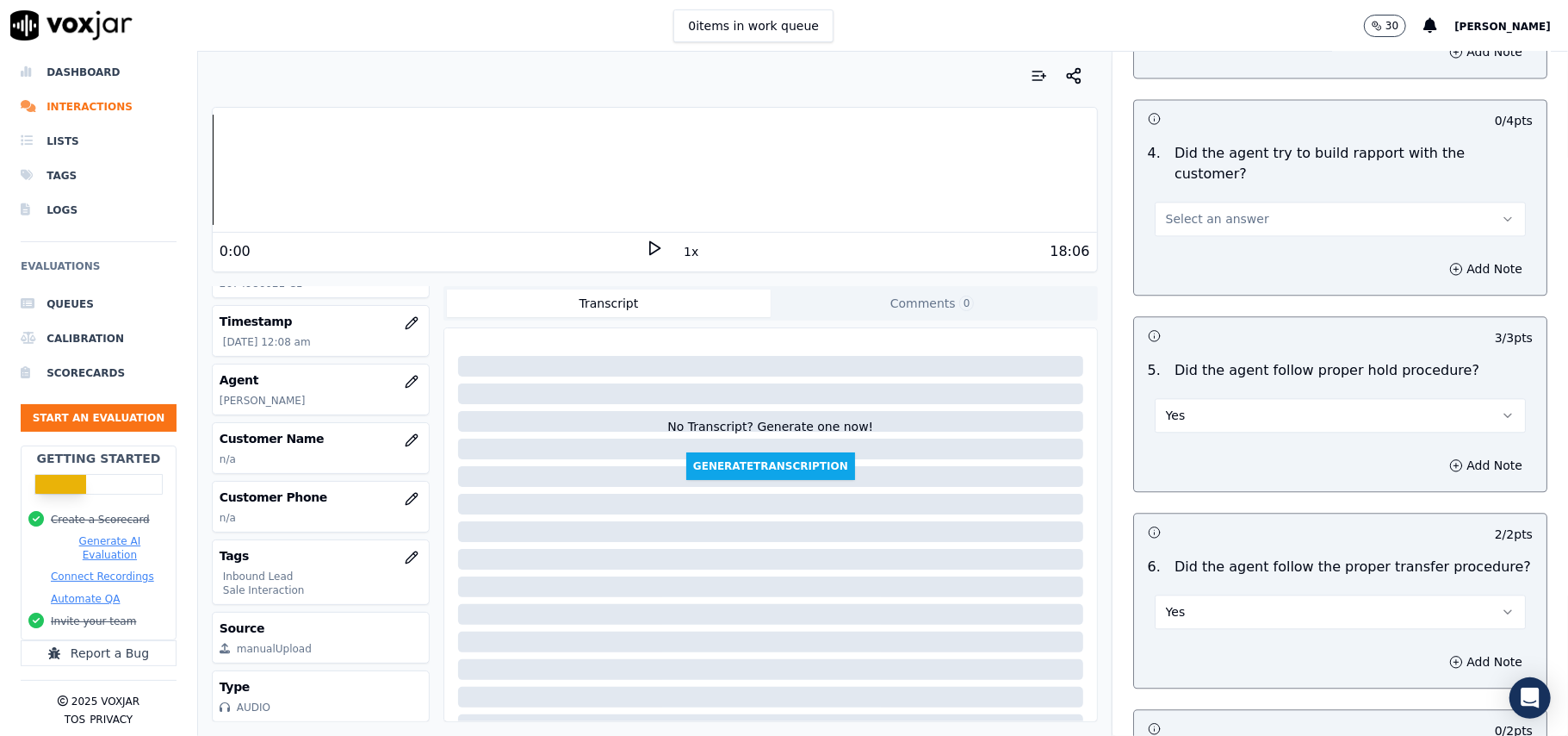
scroll to position [2616, 0]
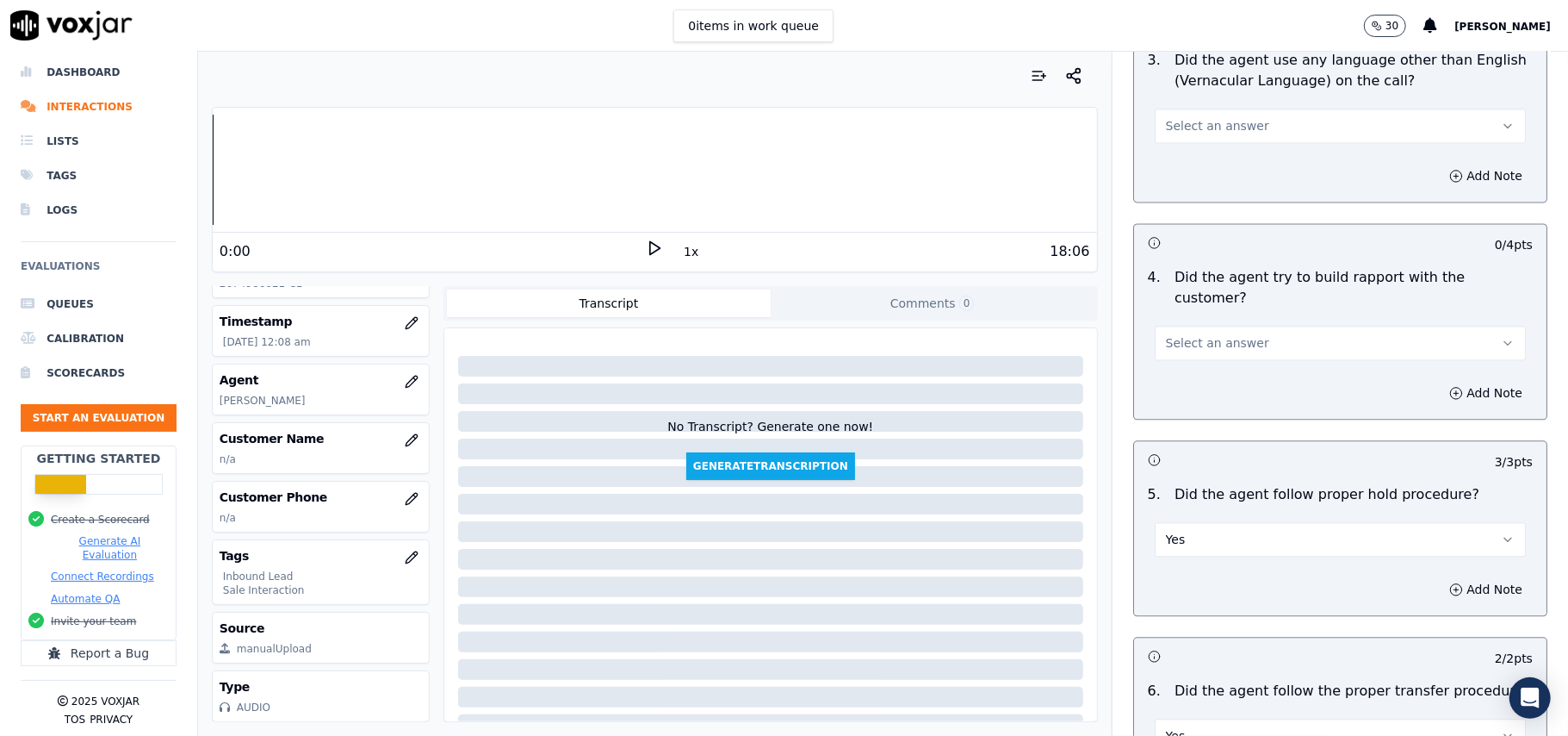
drag, startPoint x: 1206, startPoint y: 248, endPoint x: 1206, endPoint y: 260, distance: 12.0
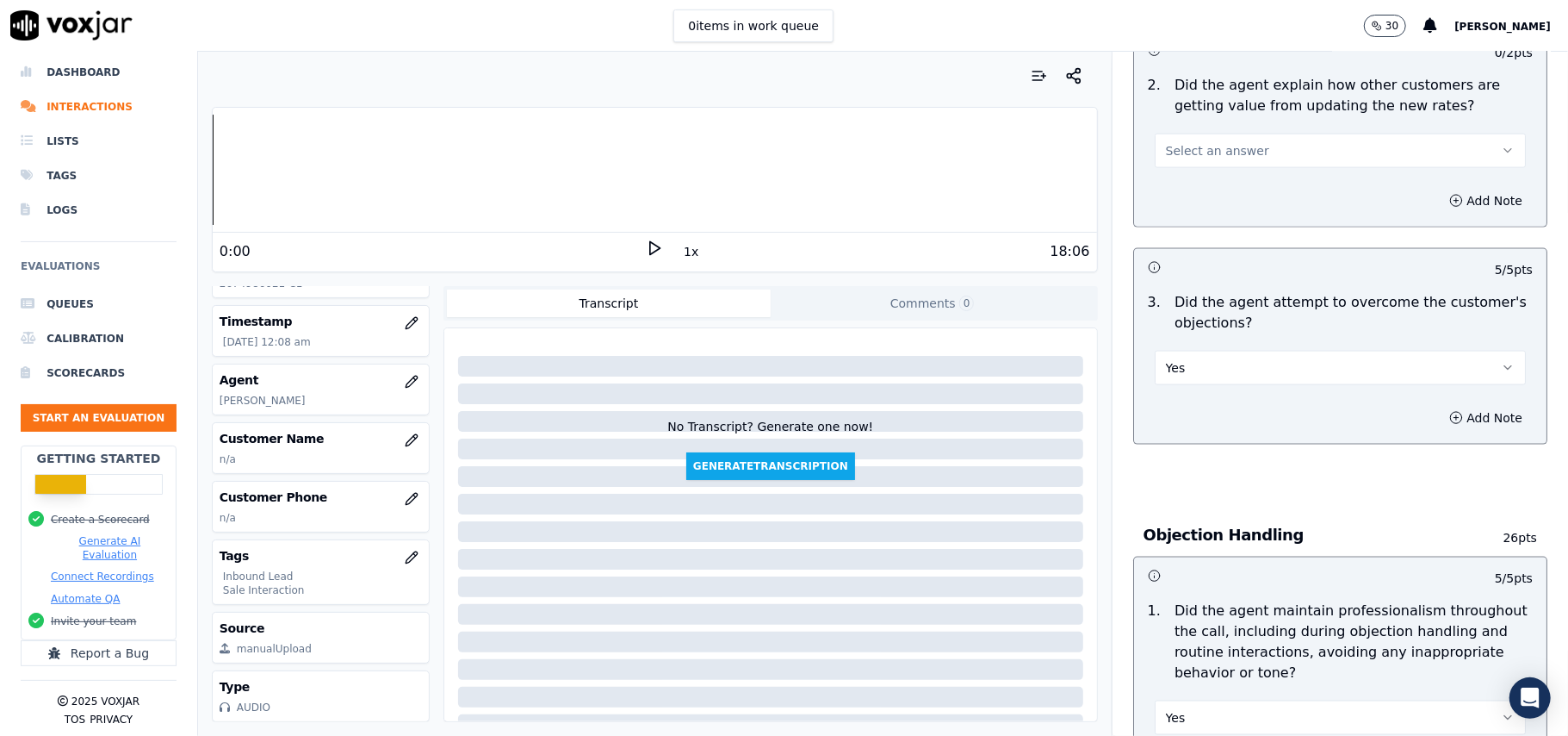
scroll to position [1468, 0]
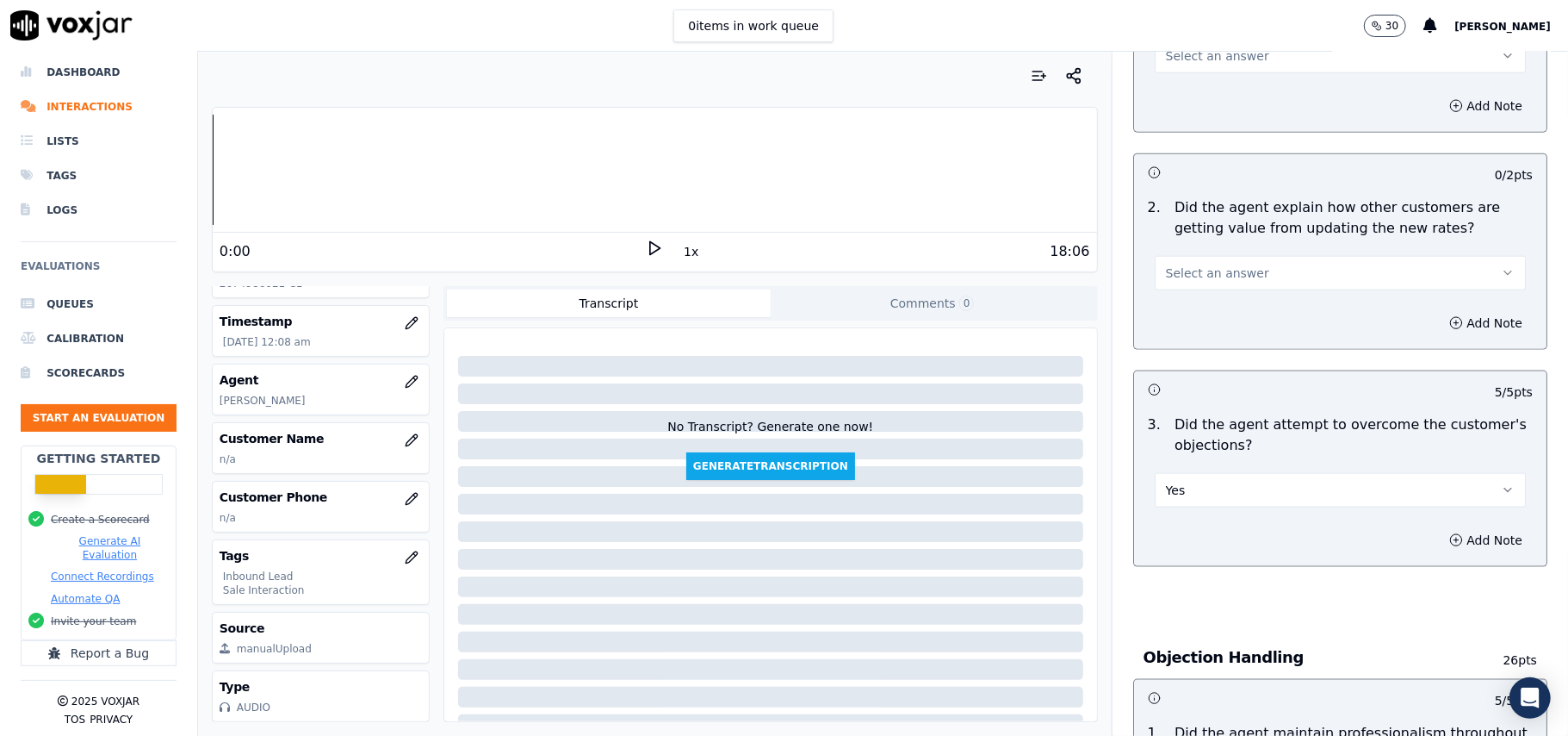
drag, startPoint x: 1240, startPoint y: 187, endPoint x: 1247, endPoint y: 204, distance: 18.4
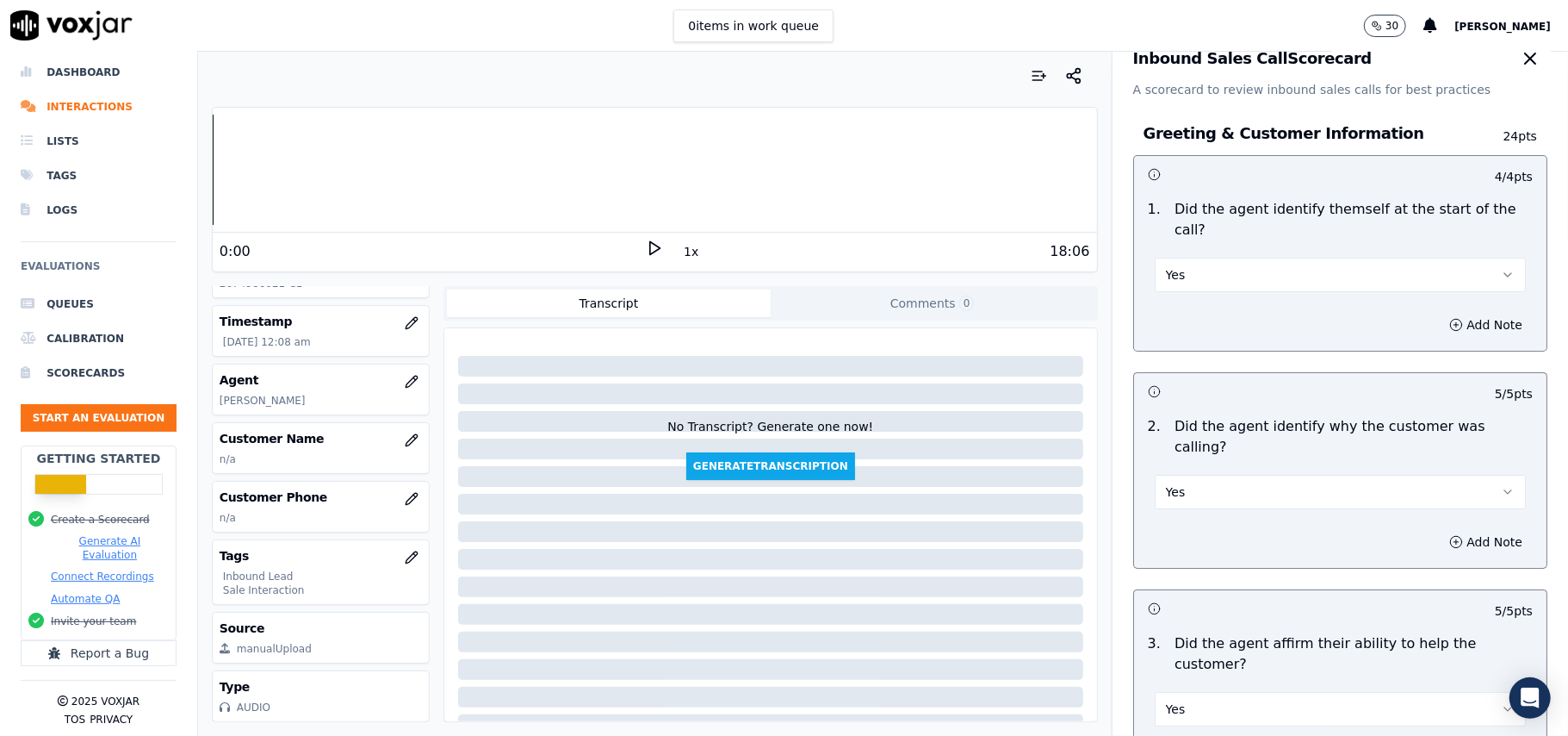
scroll to position [0, 0]
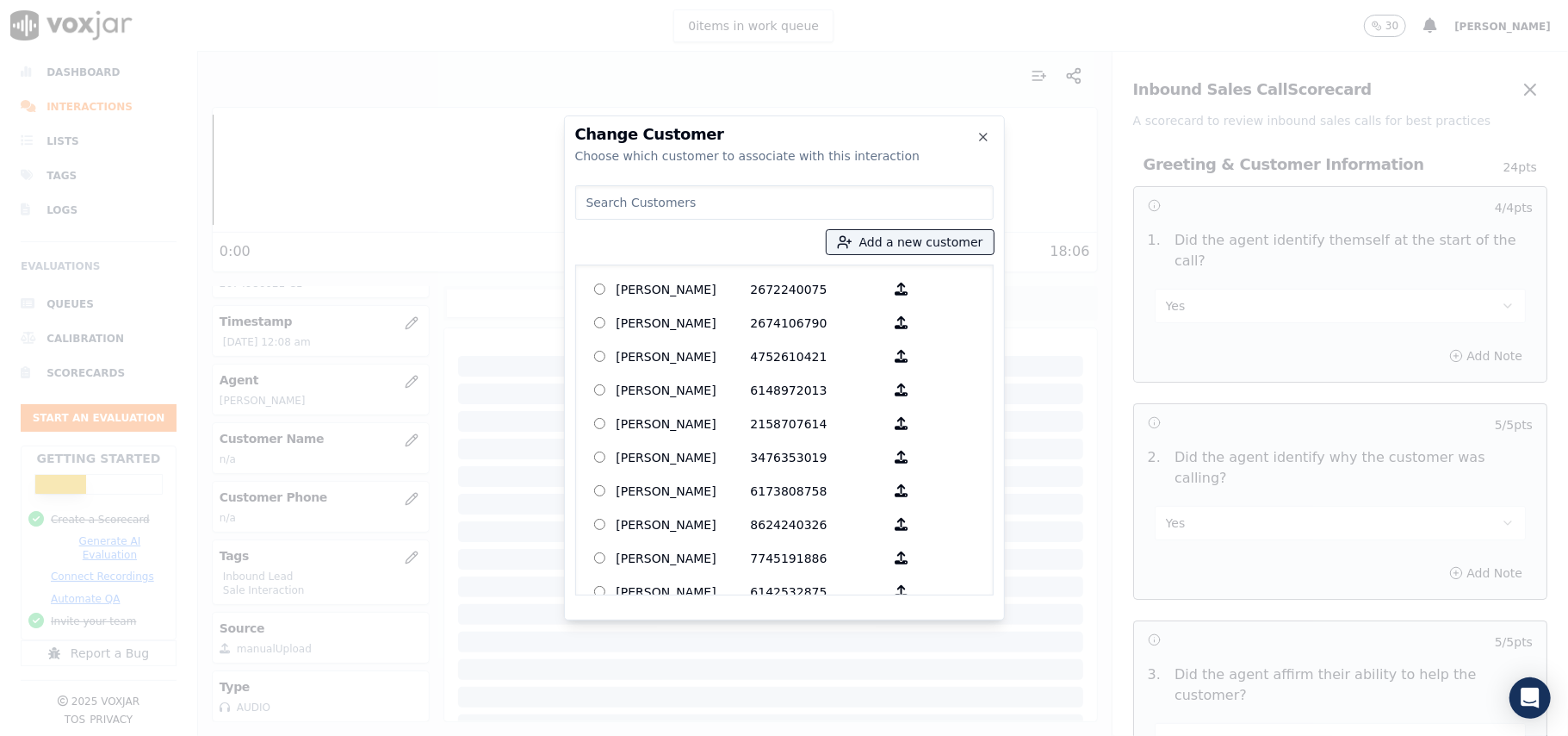
paste input "JAMES BROWN"
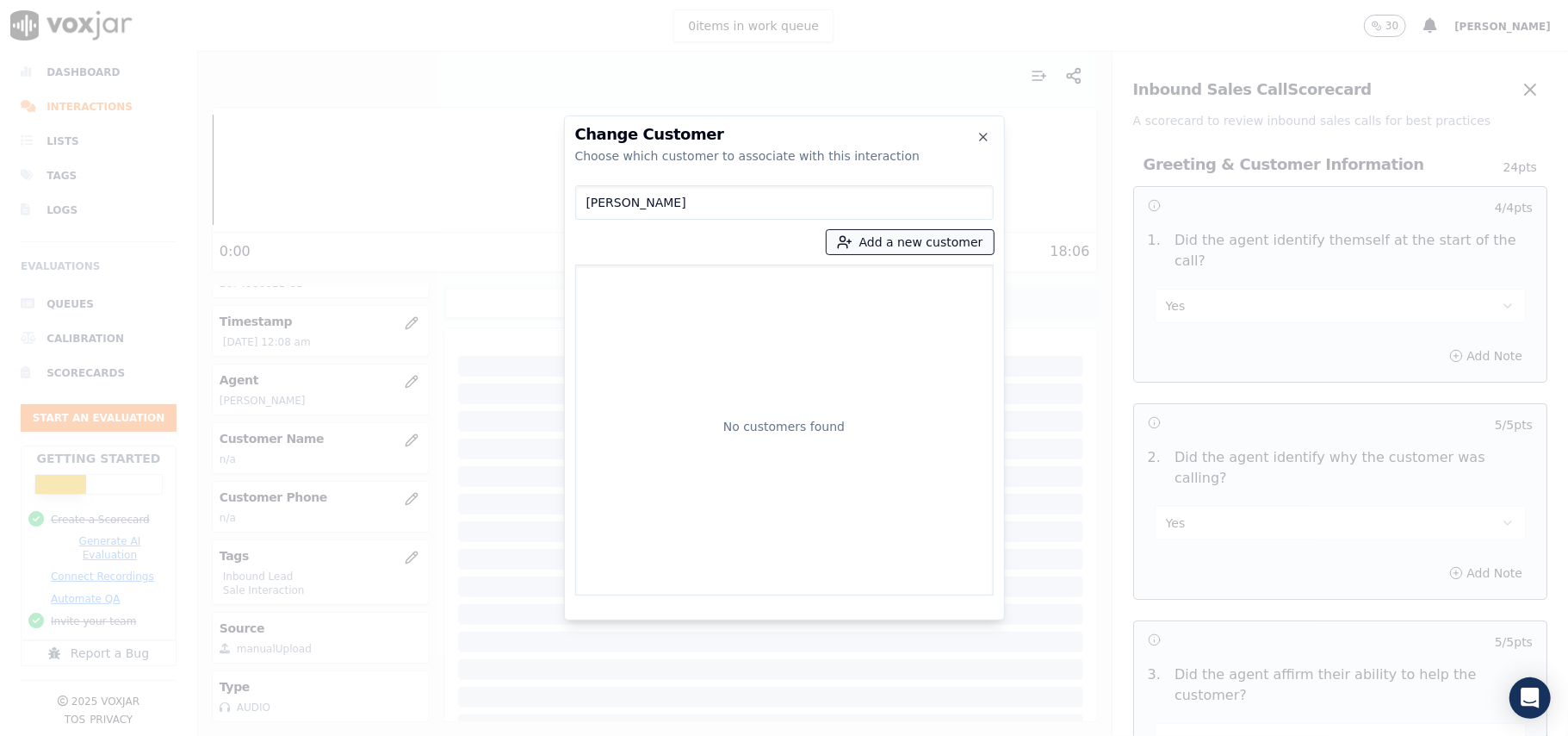
type input "JAMES BROWN"
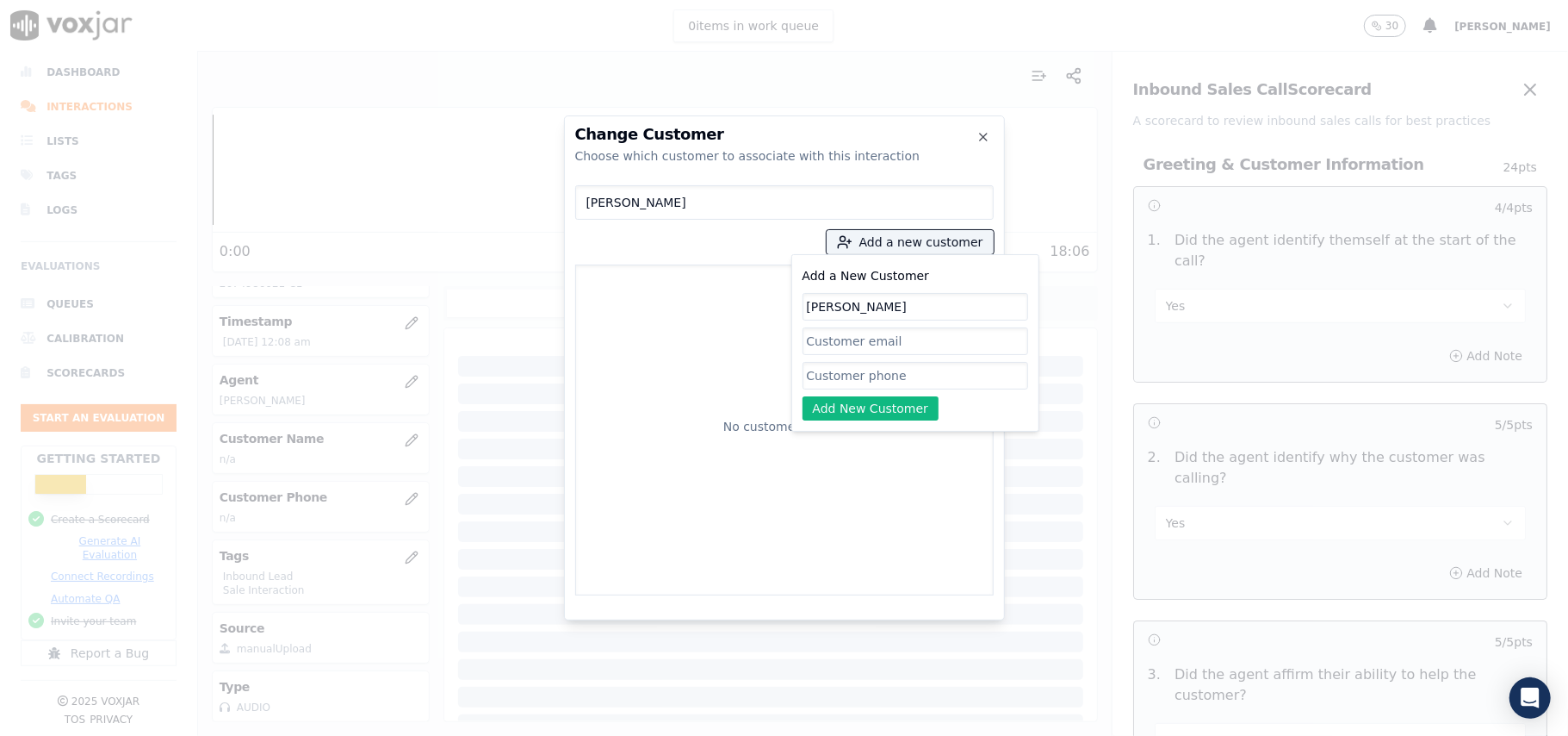
type input "JAMES BROWN"
paste input "JAMES BROWN"
type input "JAMES BROWN"
paste input "2674986021 2158445921"
type input "2674986021_2158445921"
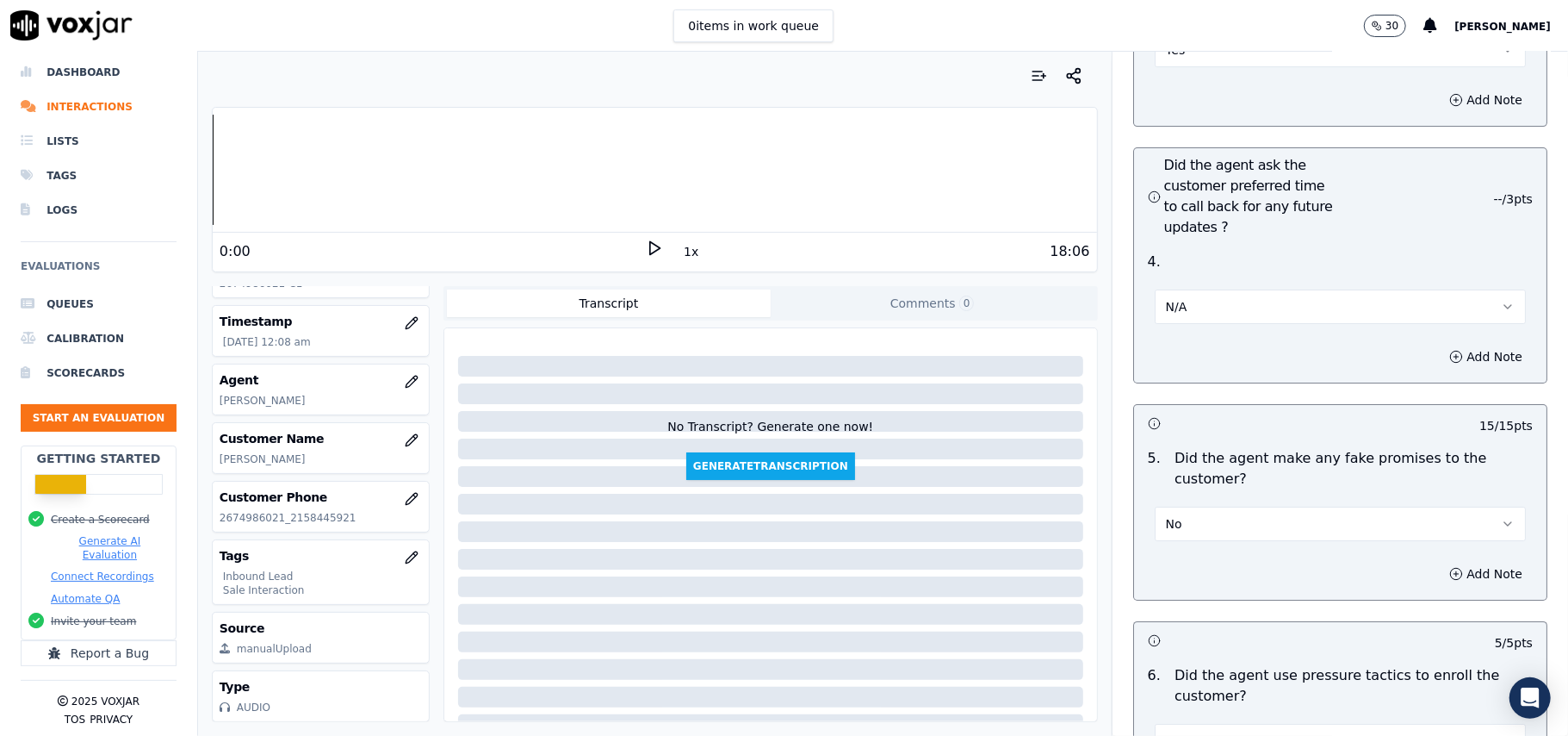
scroll to position [4913, 0]
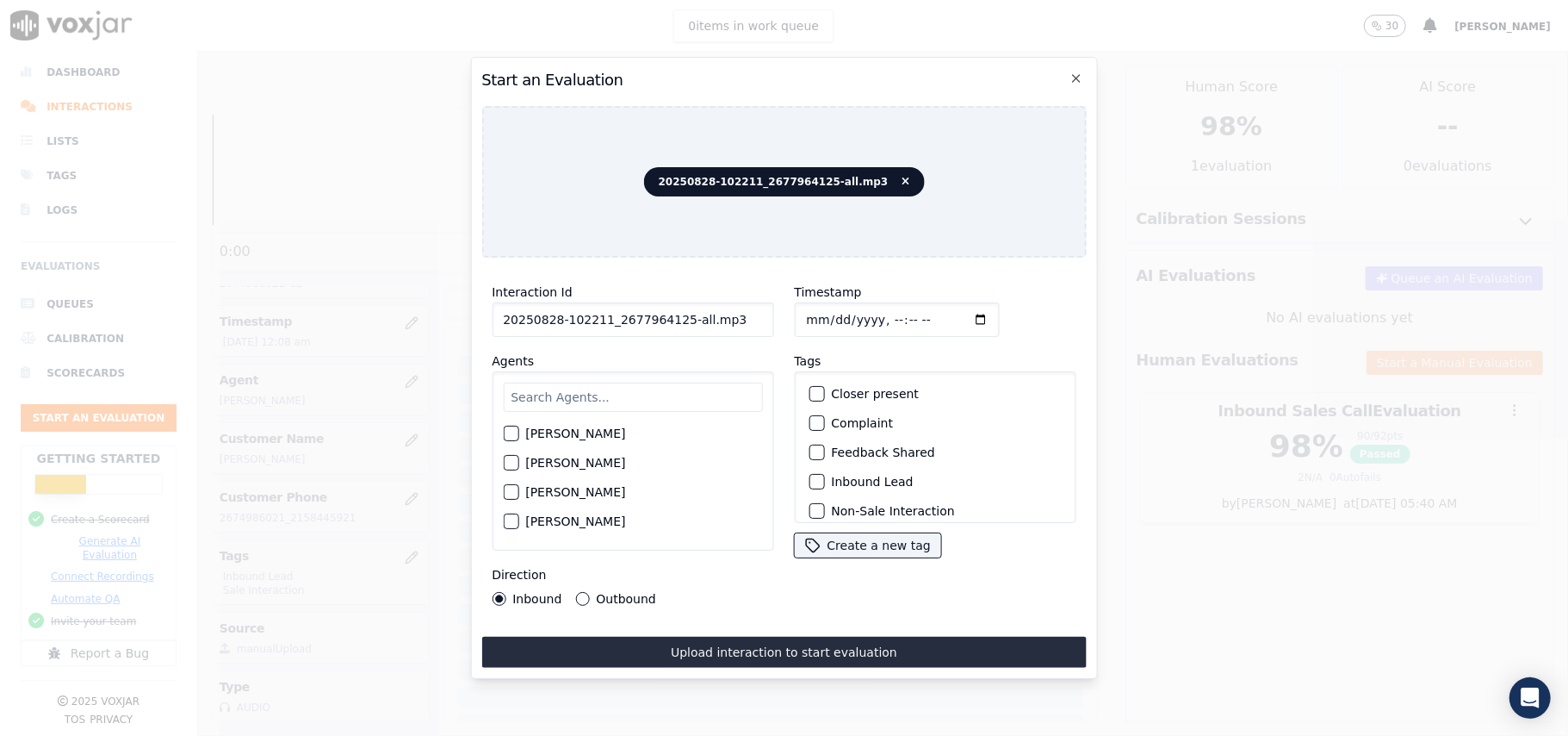
drag, startPoint x: 723, startPoint y: 311, endPoint x: 673, endPoint y: 315, distance: 50.2
type input "20250828-102211_2677964125-C1"
type input "2025-09-28T00:10"
type input "2025-08-28T00:10"
type input "geor"
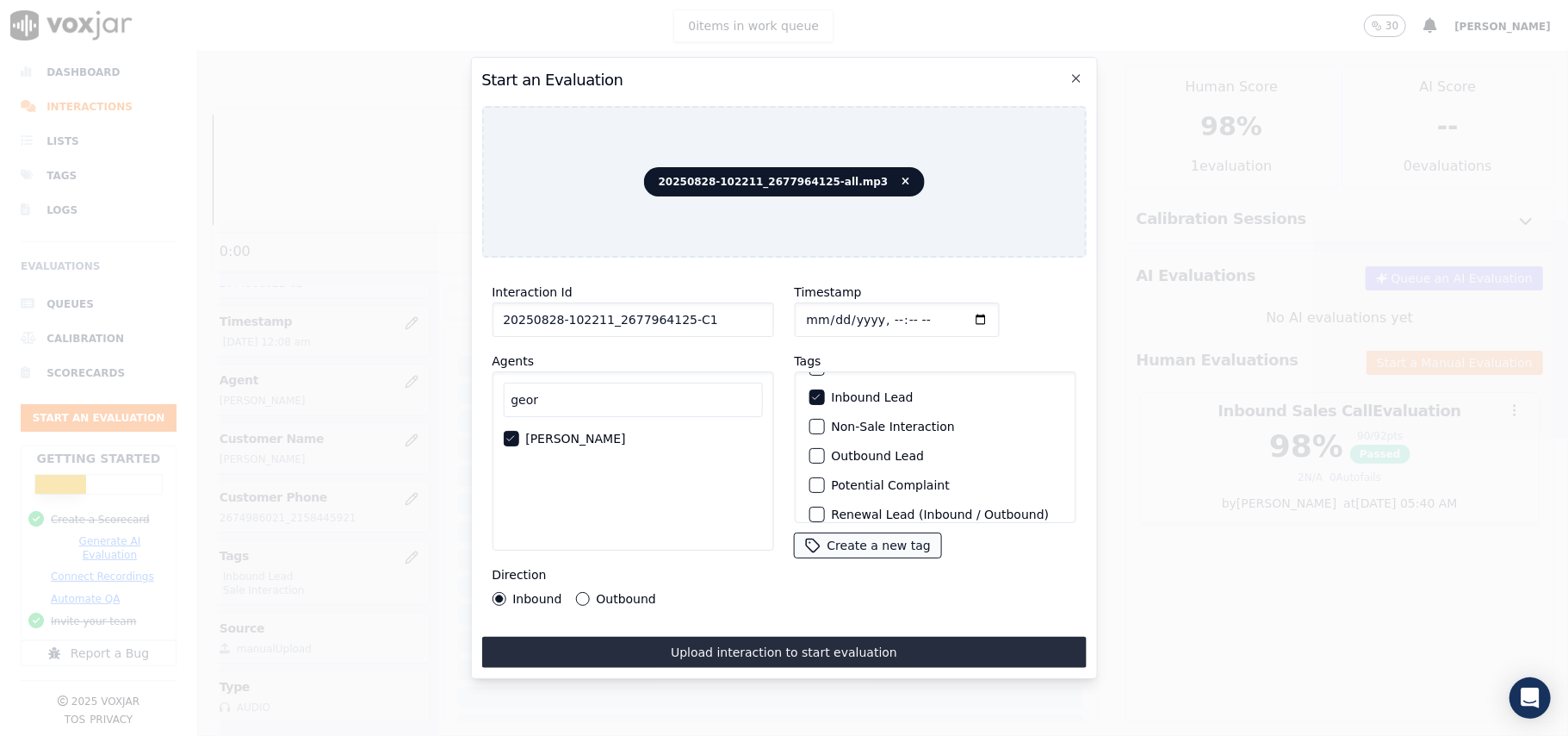
scroll to position [150, 0]
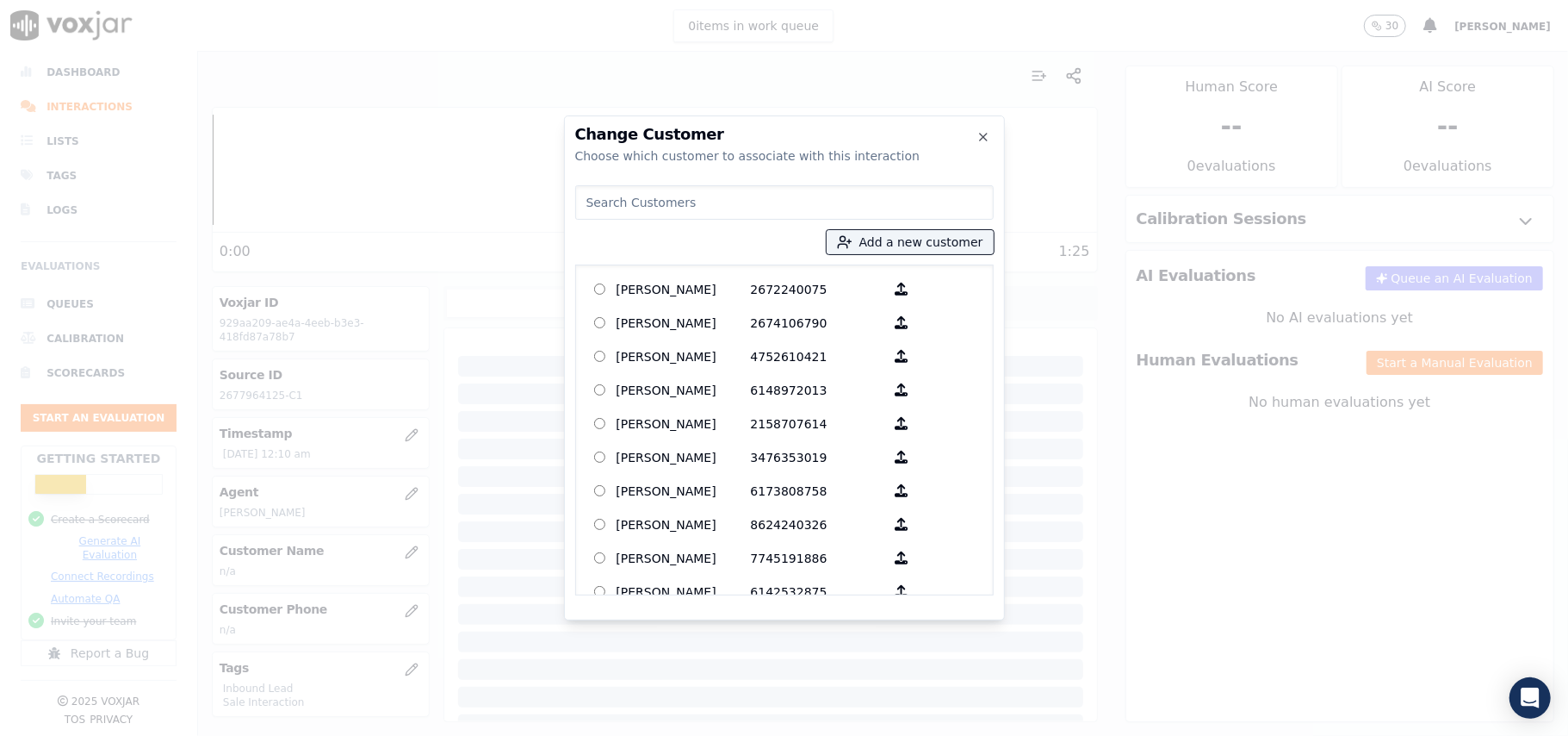
paste input "JANET CONNOR"
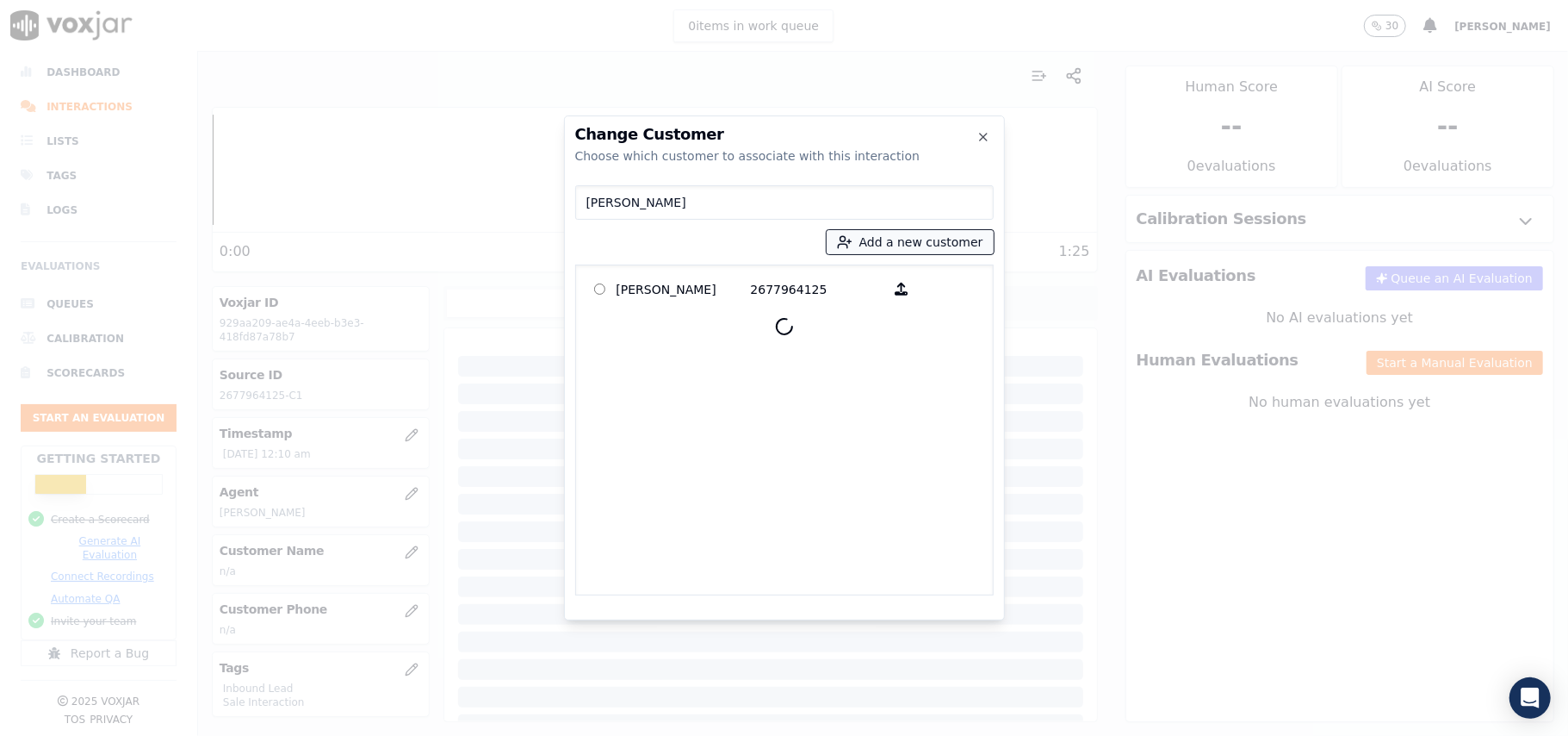
type input "JANET CONNOR"
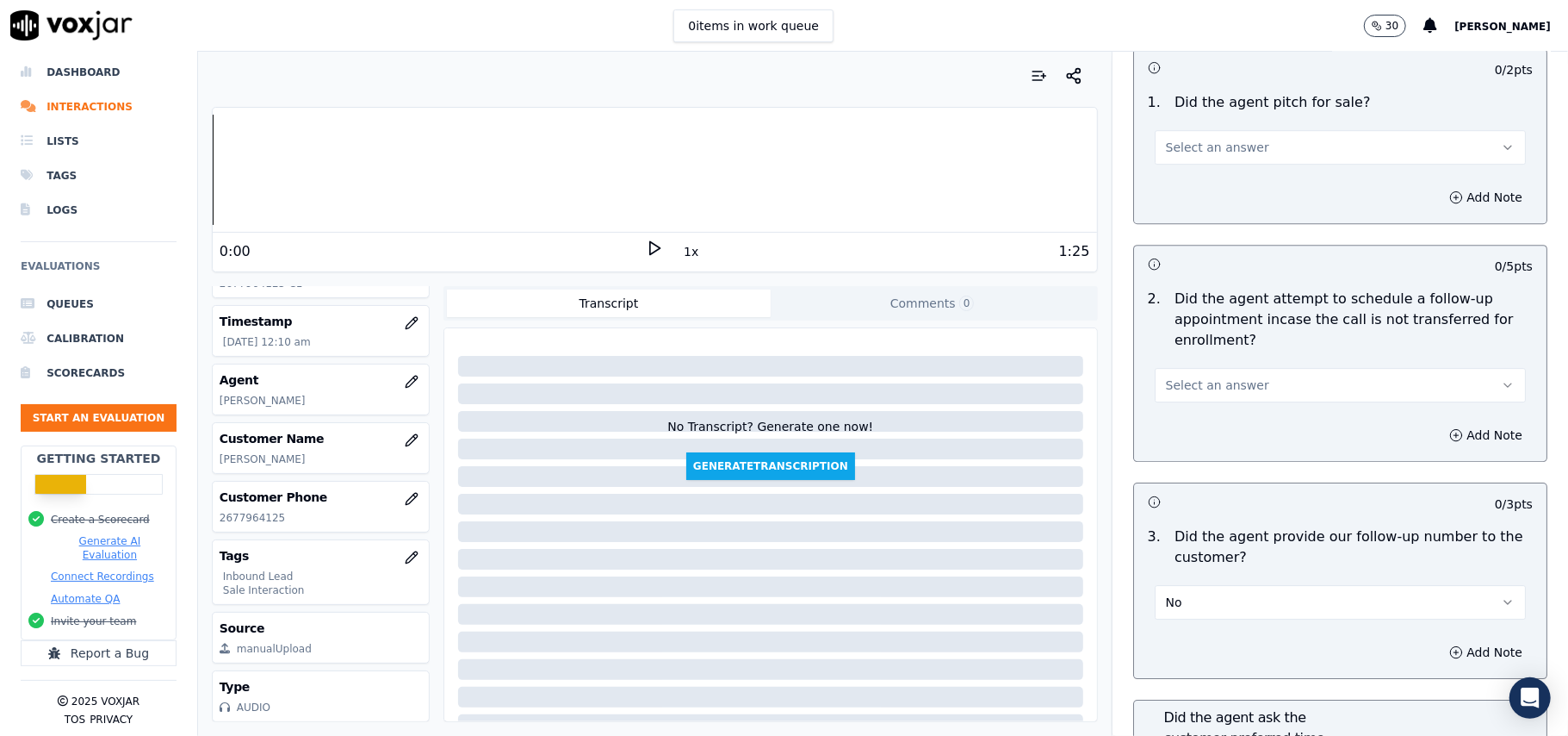
scroll to position [3673, 0]
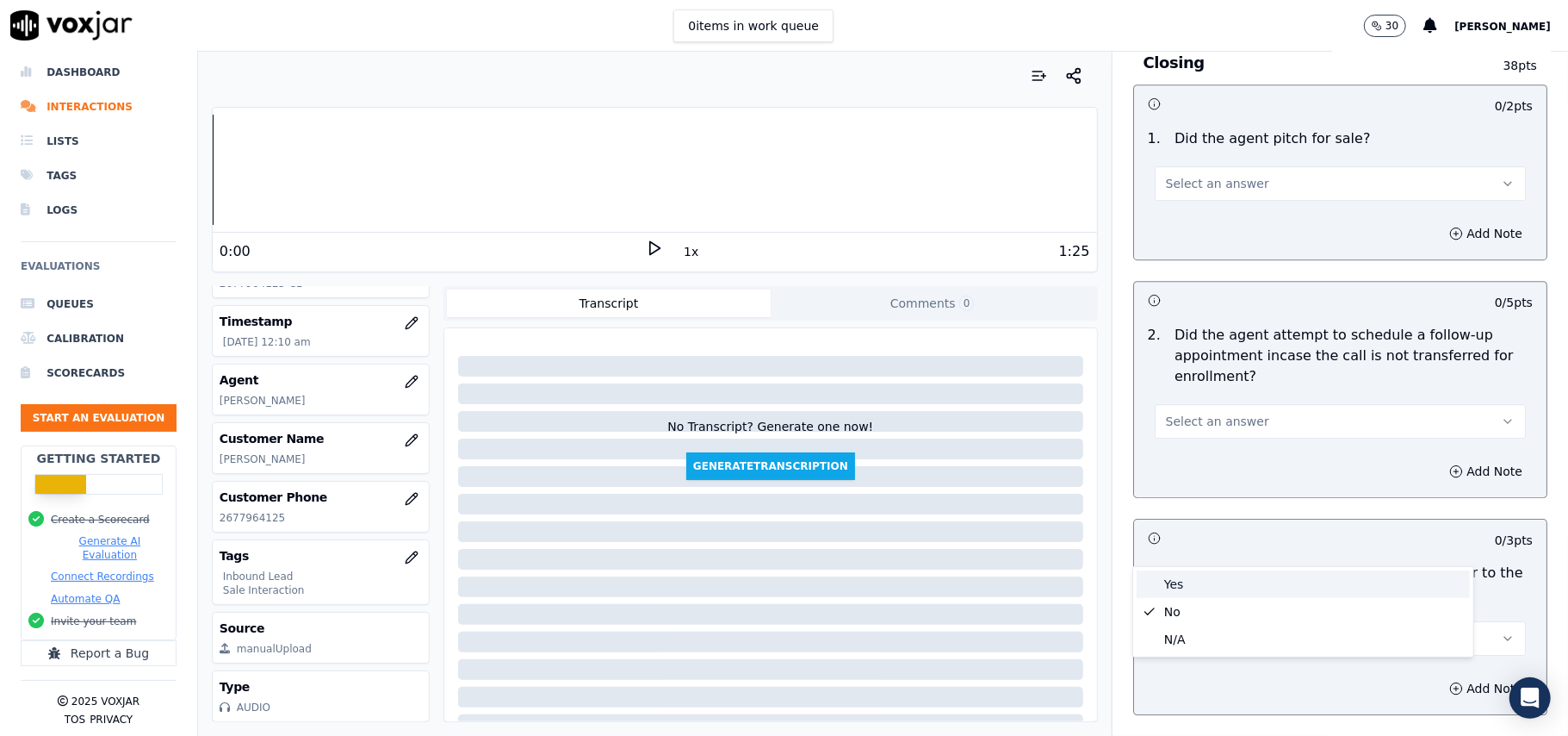
drag, startPoint x: 1183, startPoint y: 584, endPoint x: 1184, endPoint y: 494, distance: 90.0
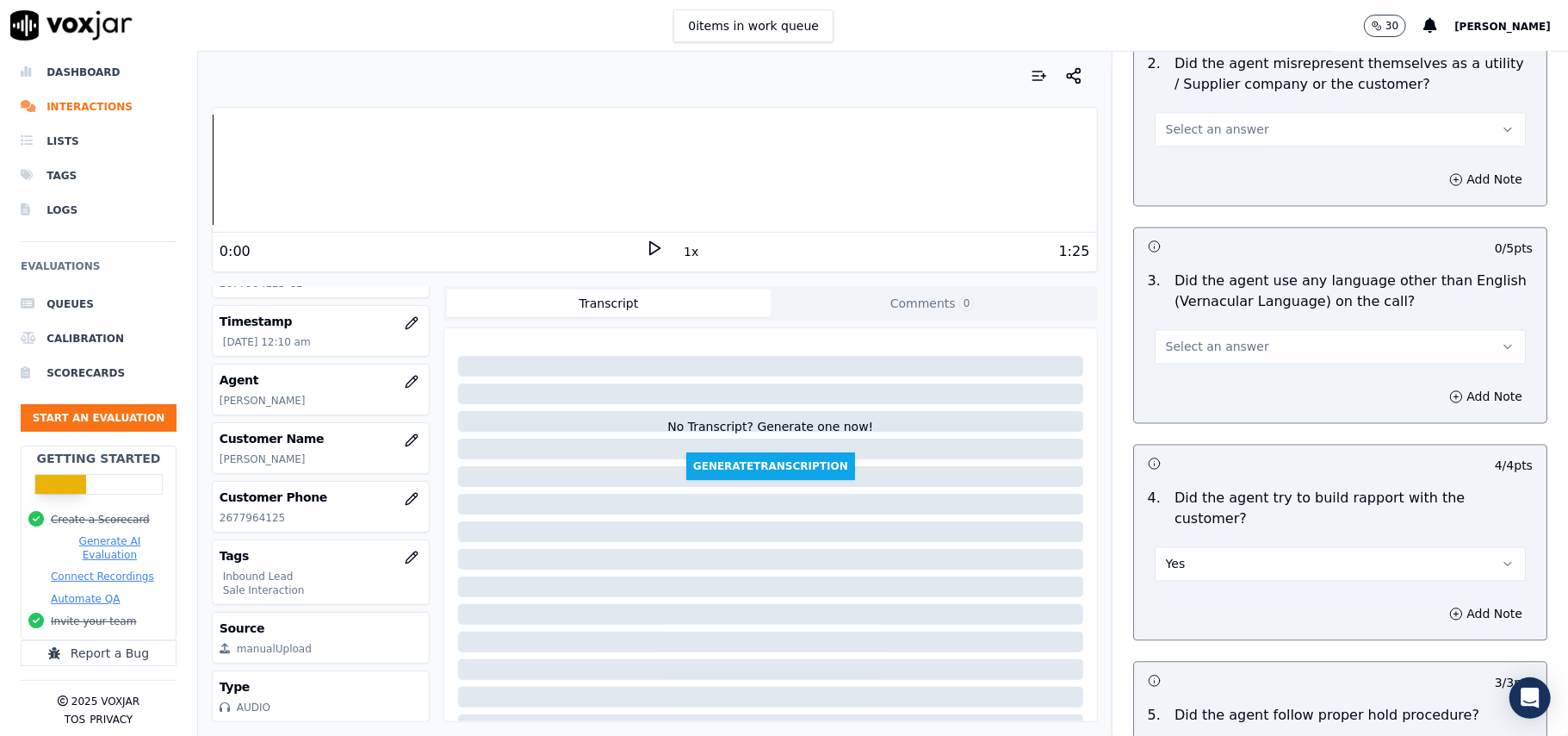
scroll to position [2295, 0]
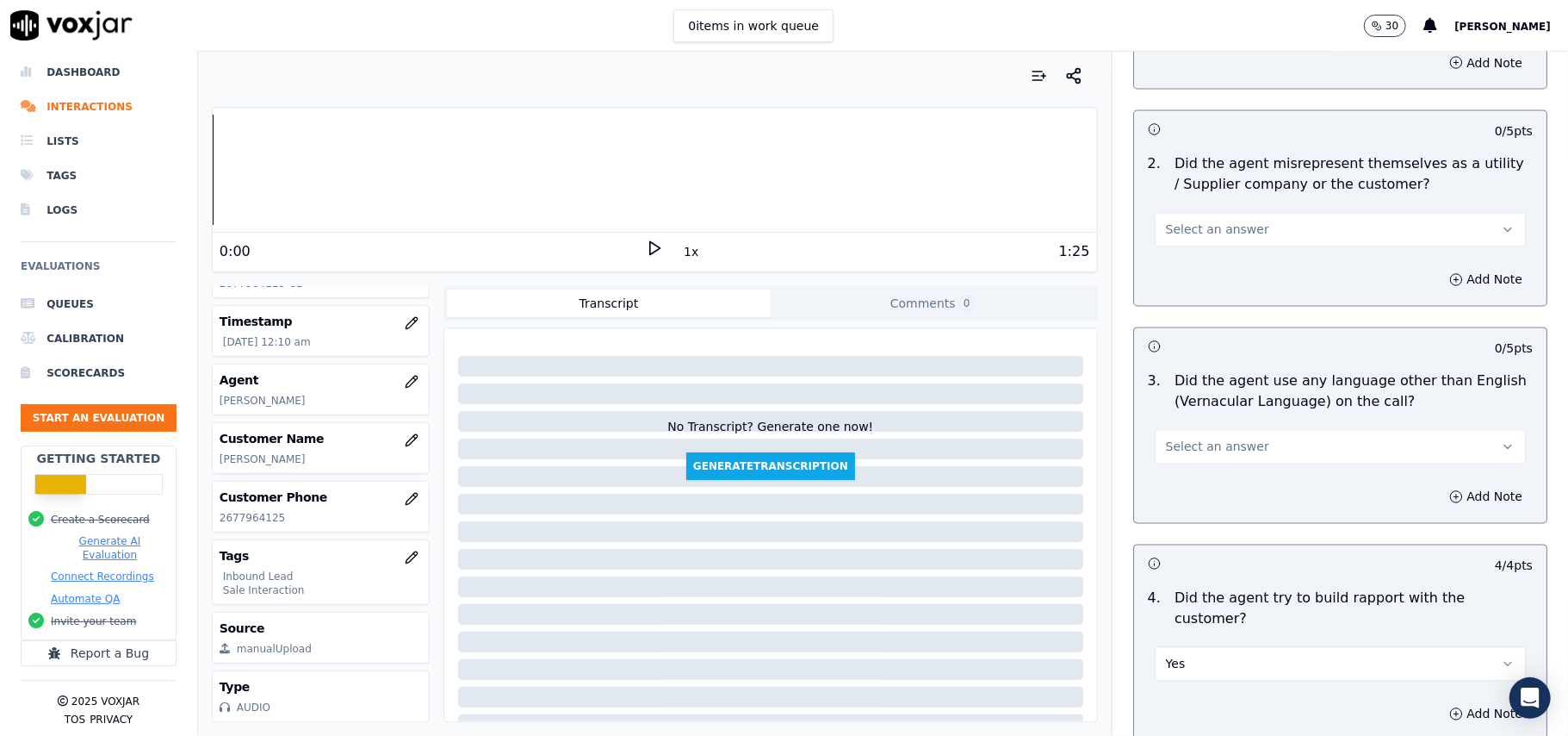
drag, startPoint x: 1252, startPoint y: 343, endPoint x: 1248, endPoint y: 386, distance: 43.2
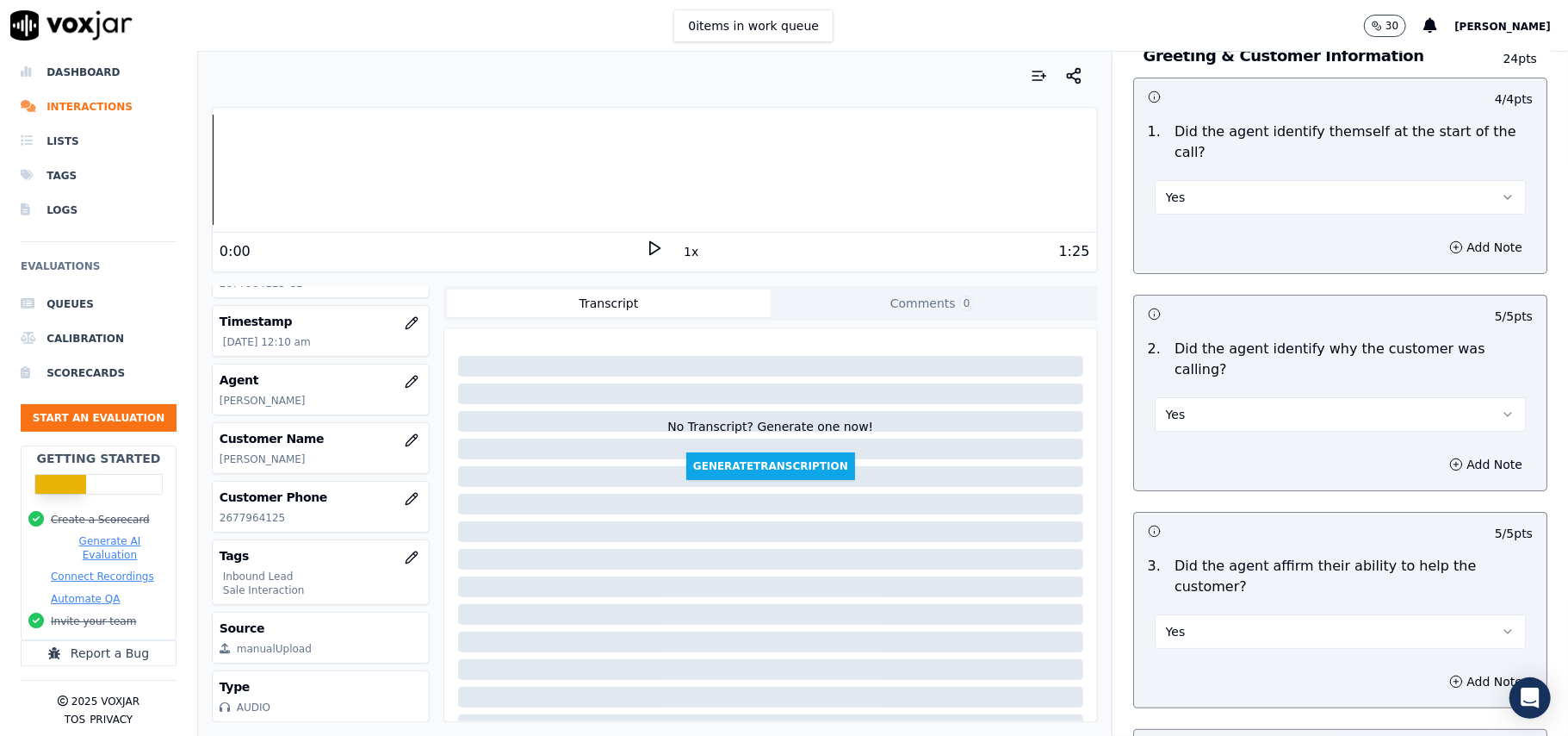
scroll to position [0, 0]
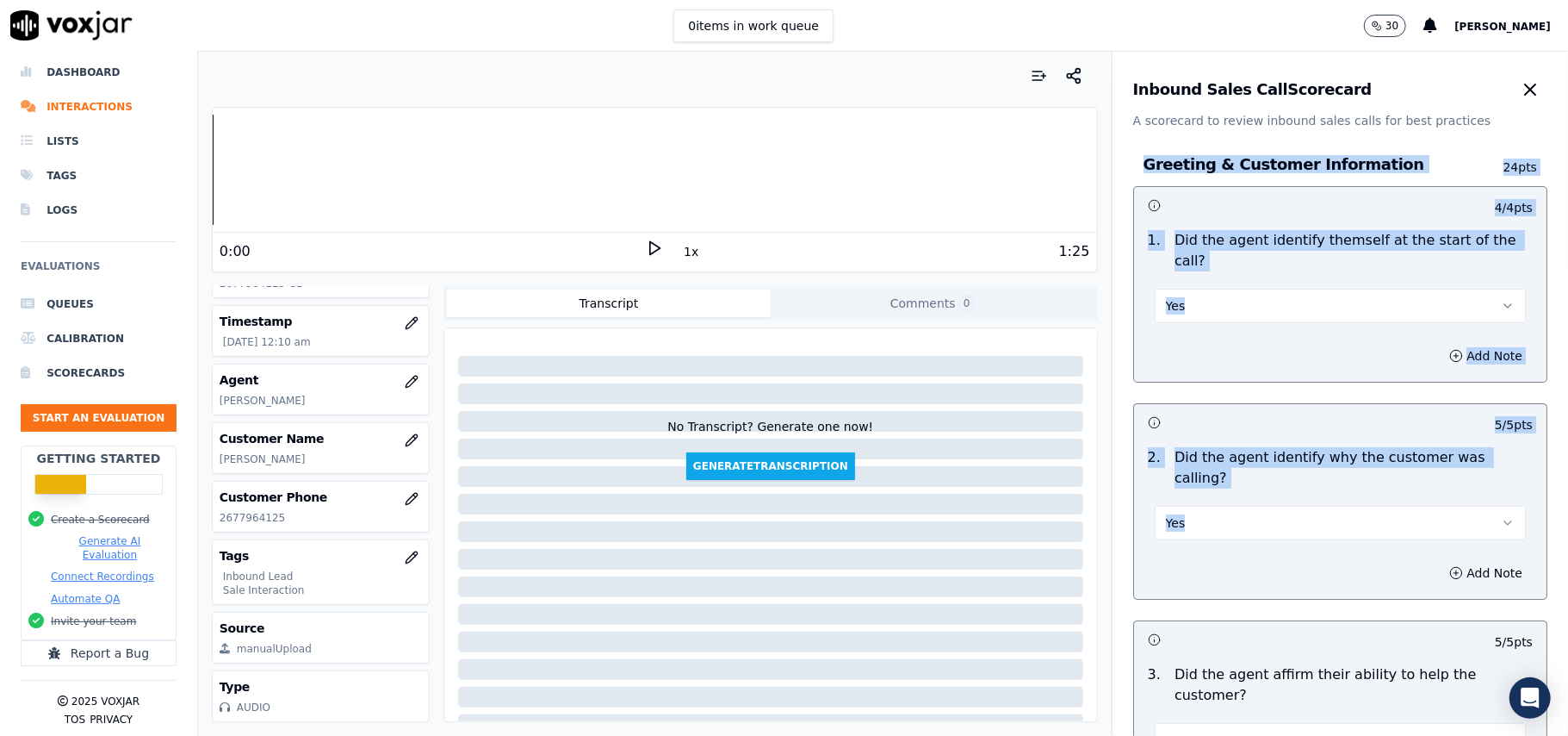
drag, startPoint x: 1513, startPoint y: 317, endPoint x: 1503, endPoint y: 436, distance: 119.4
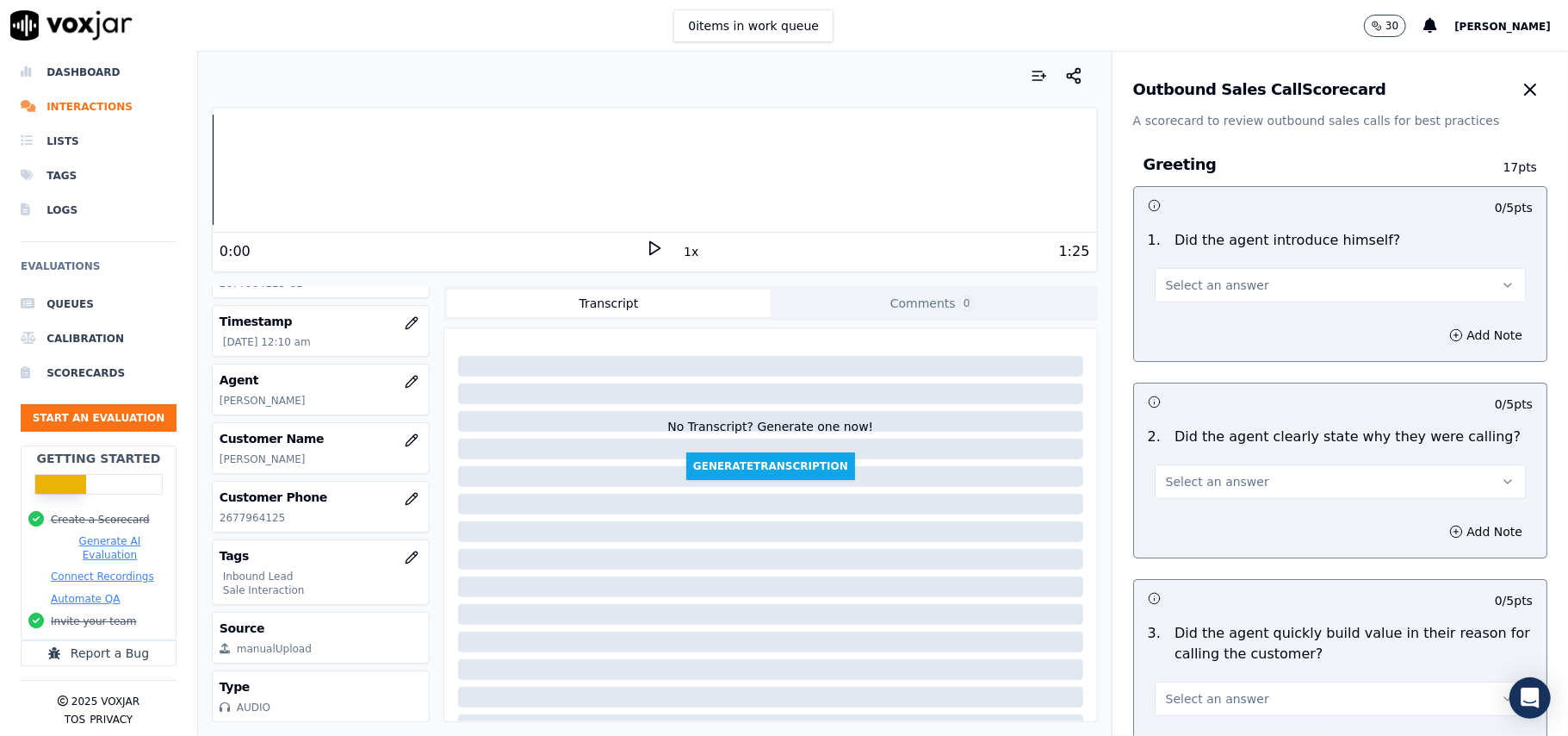
drag, startPoint x: 1476, startPoint y: 88, endPoint x: 1197, endPoint y: 276, distance: 336.4
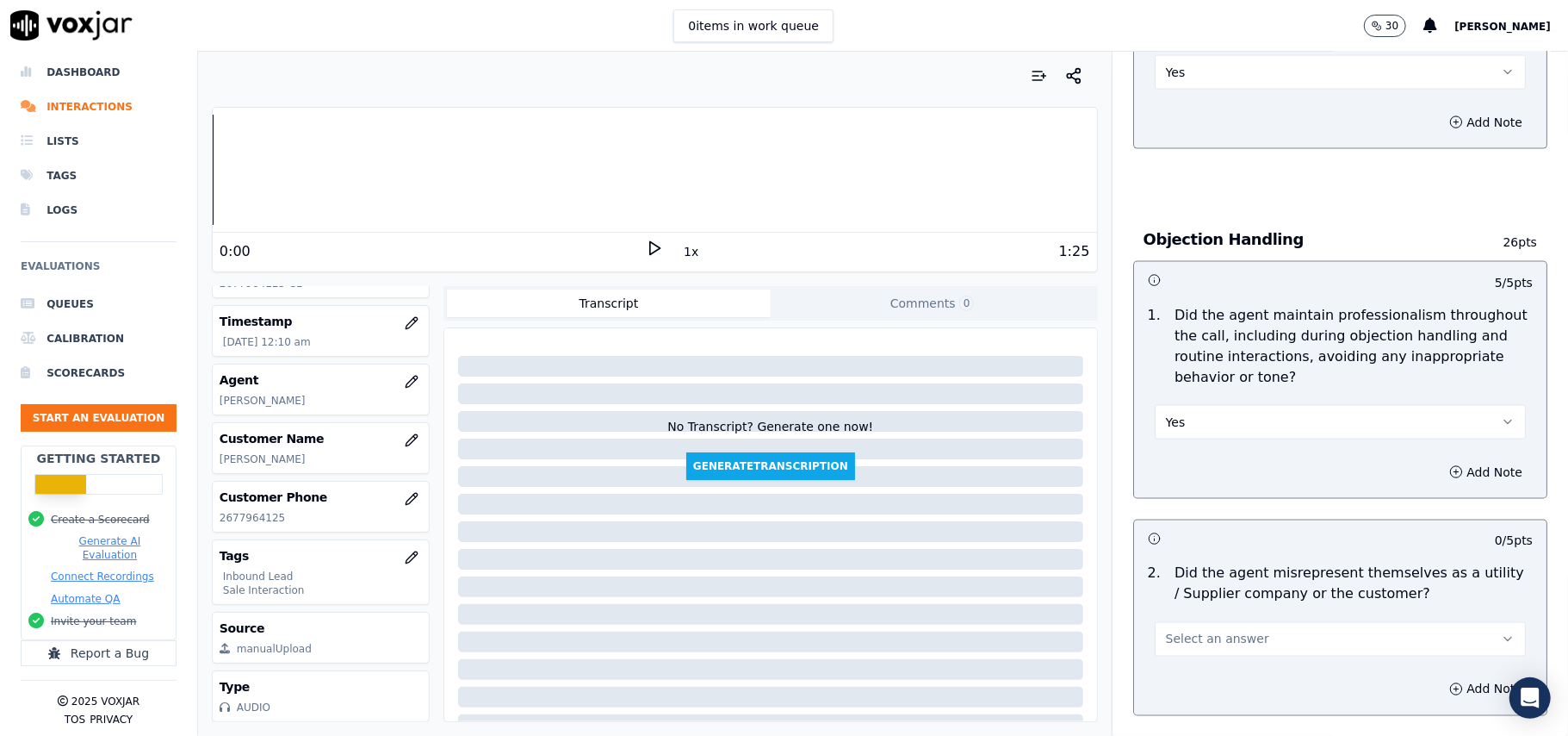
scroll to position [2067, 0]
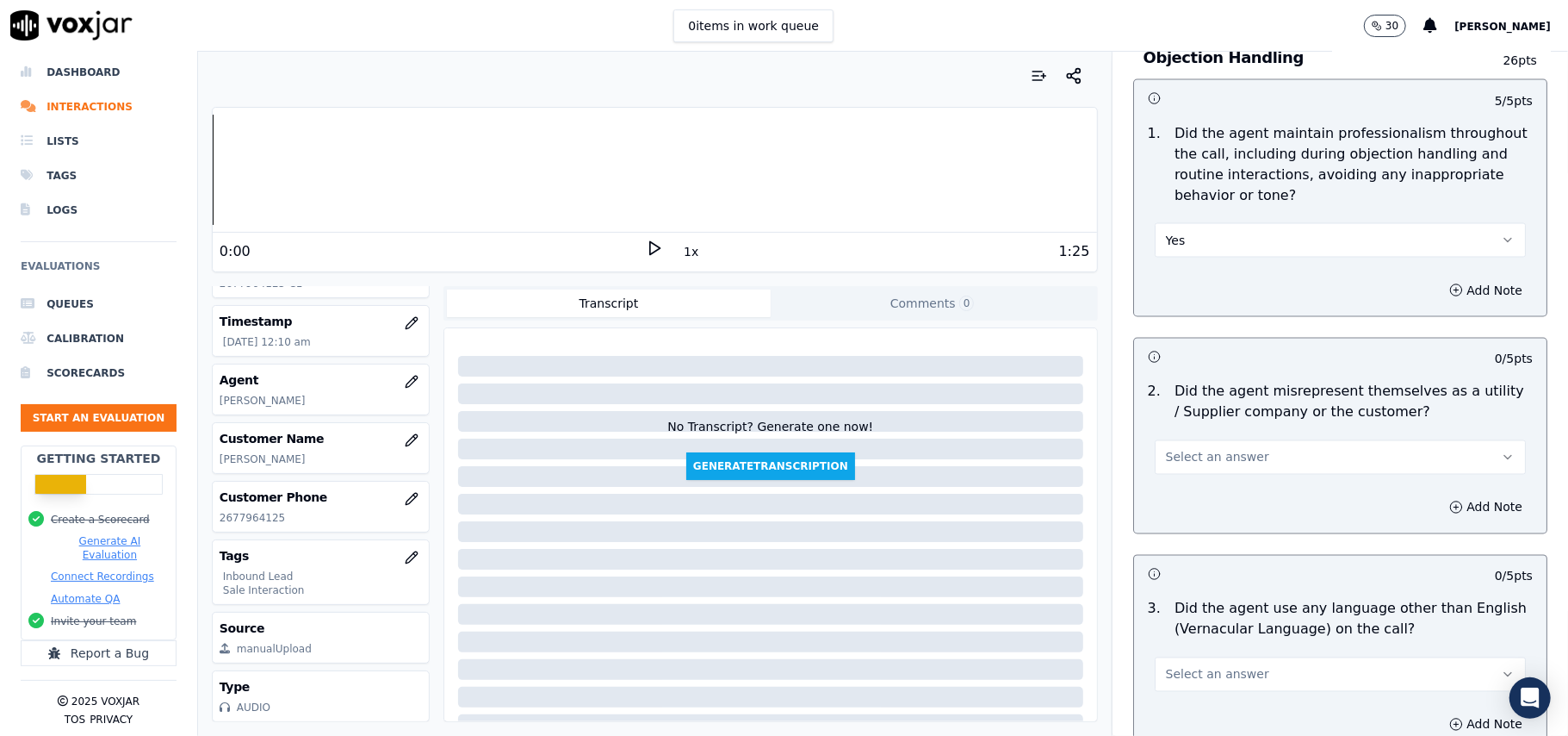
drag, startPoint x: 1195, startPoint y: 372, endPoint x: 1195, endPoint y: 396, distance: 24.0
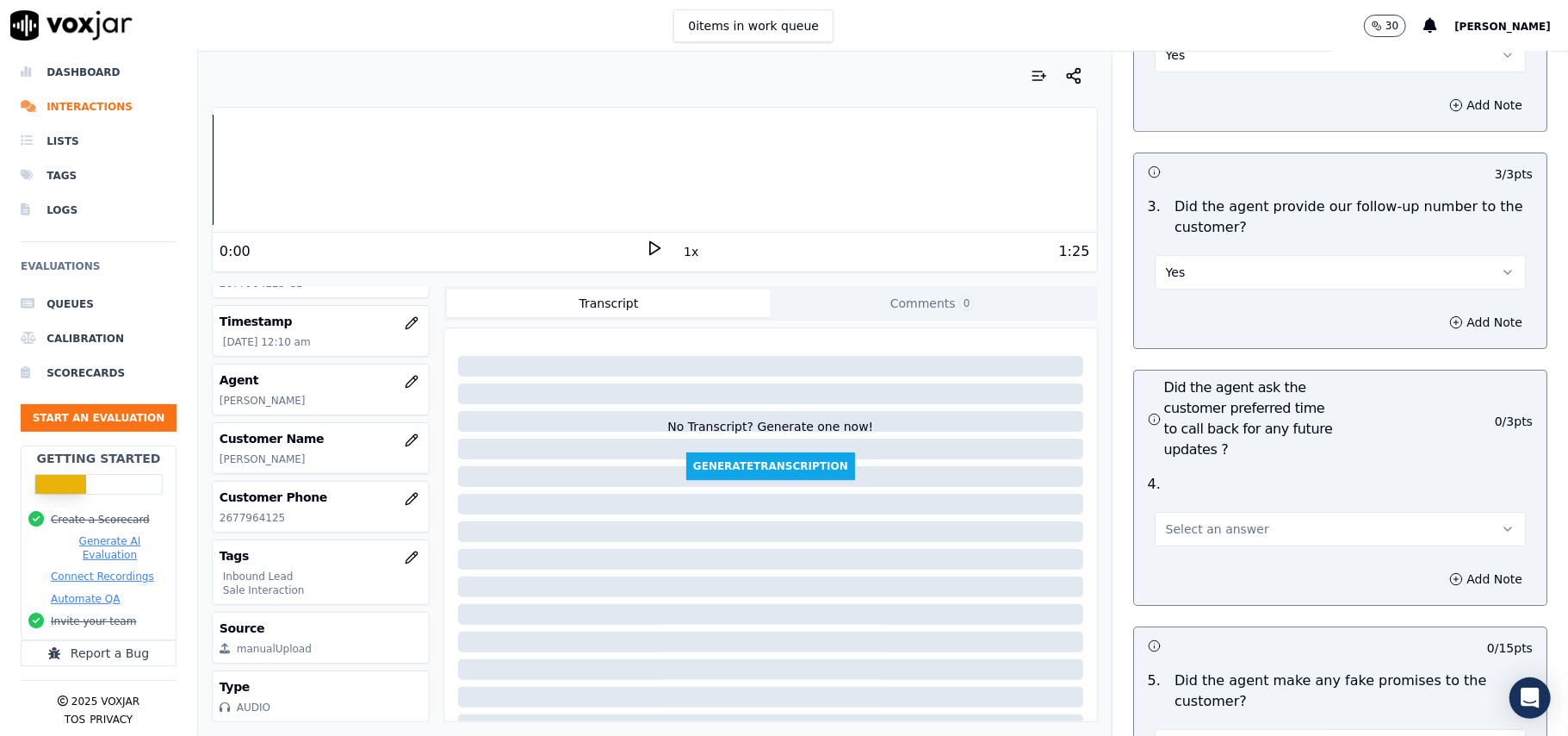
scroll to position [4135, 0]
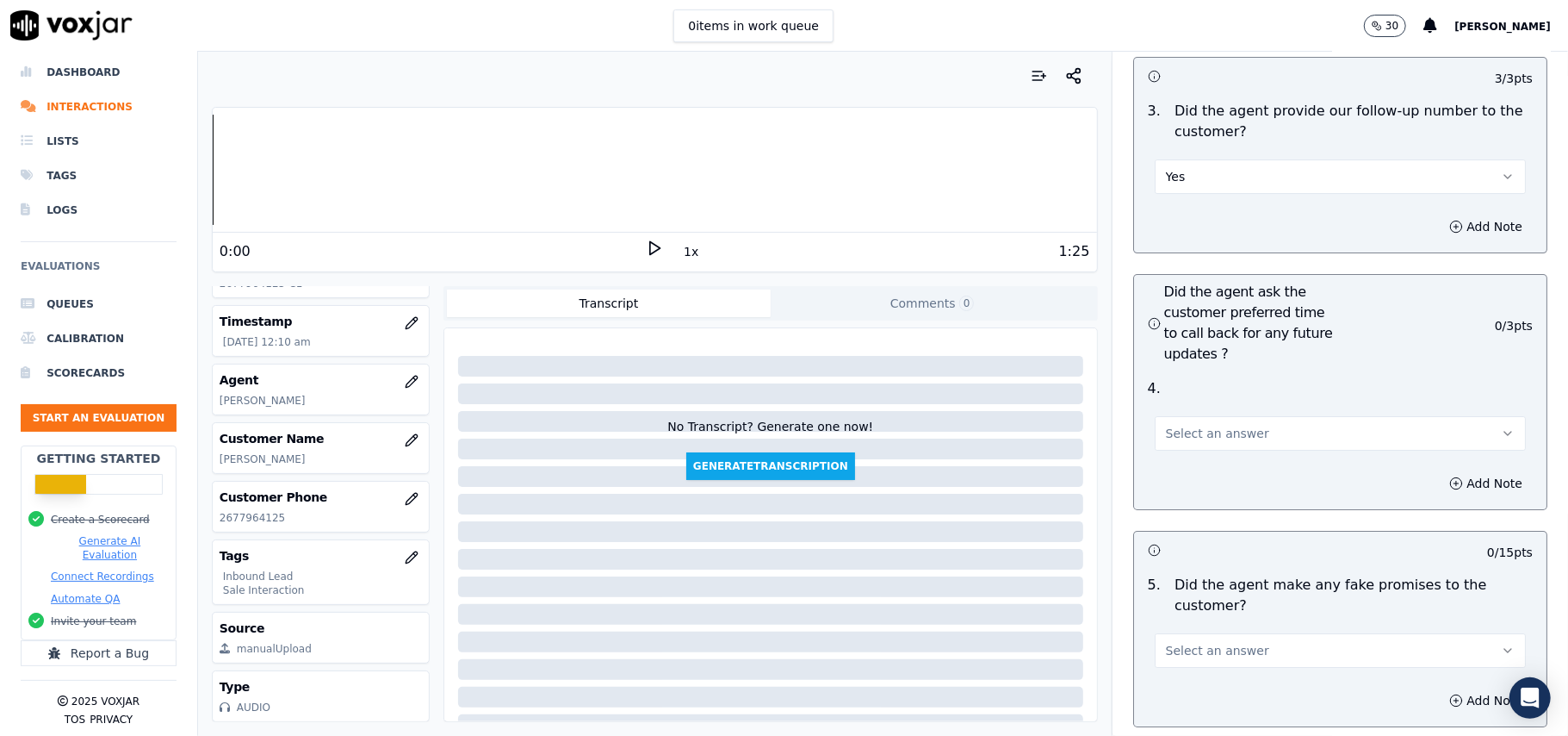
drag, startPoint x: 1202, startPoint y: 369, endPoint x: 1203, endPoint y: 380, distance: 11.0
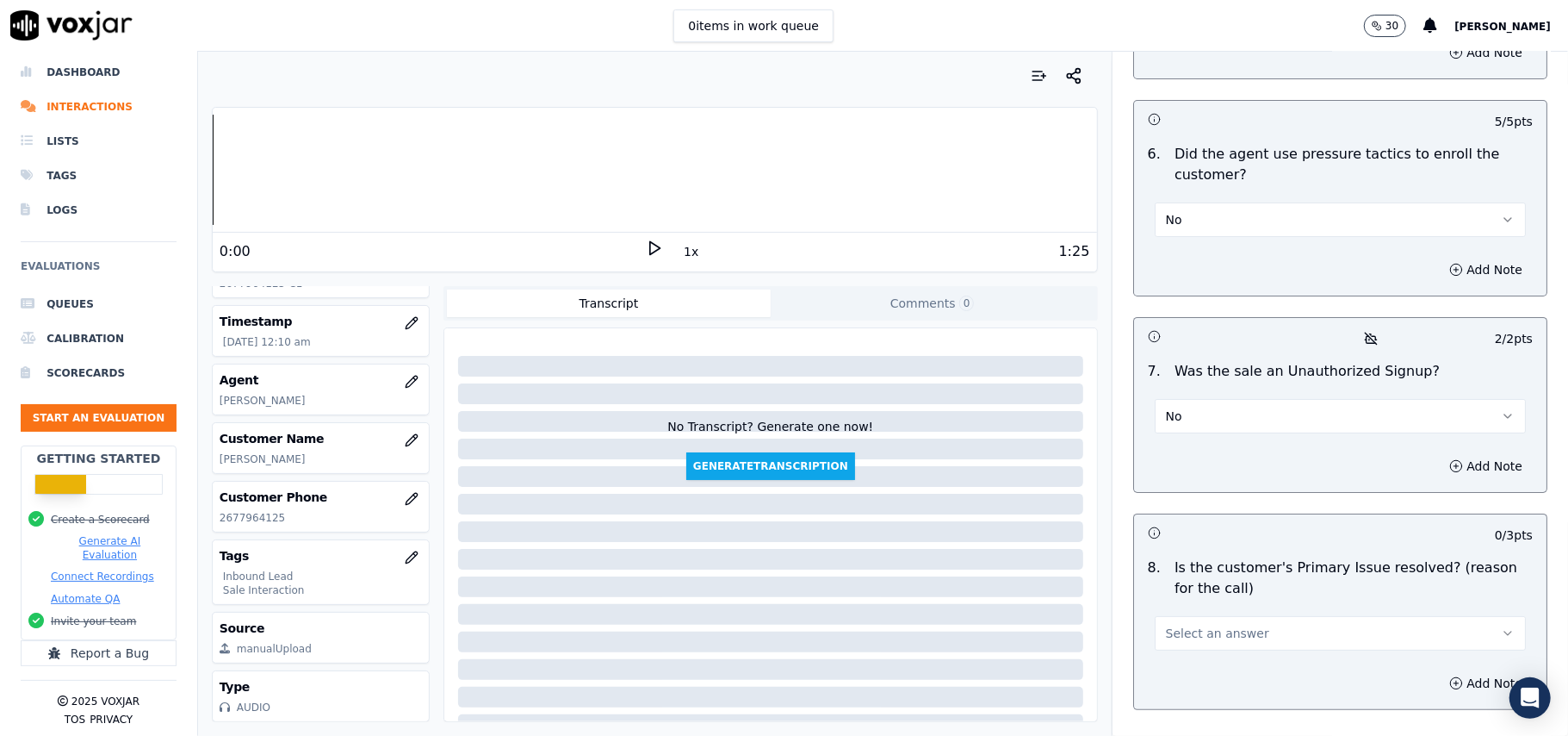
scroll to position [4821, 0]
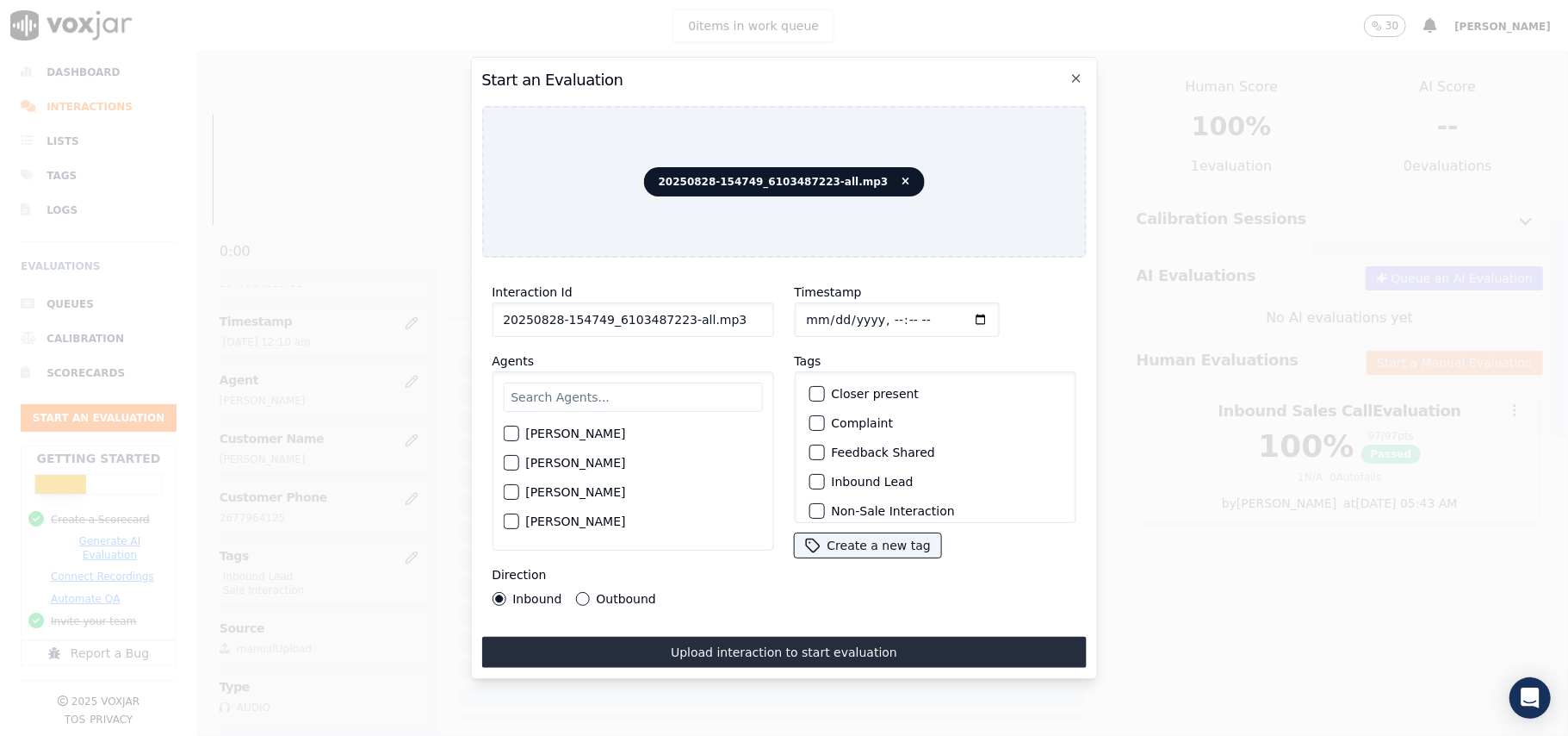
drag, startPoint x: 725, startPoint y: 314, endPoint x: 676, endPoint y: 325, distance: 50.2
type input "20250828-154749_6103487223-C1"
type input "2025-08-28T00:13"
type input "All"
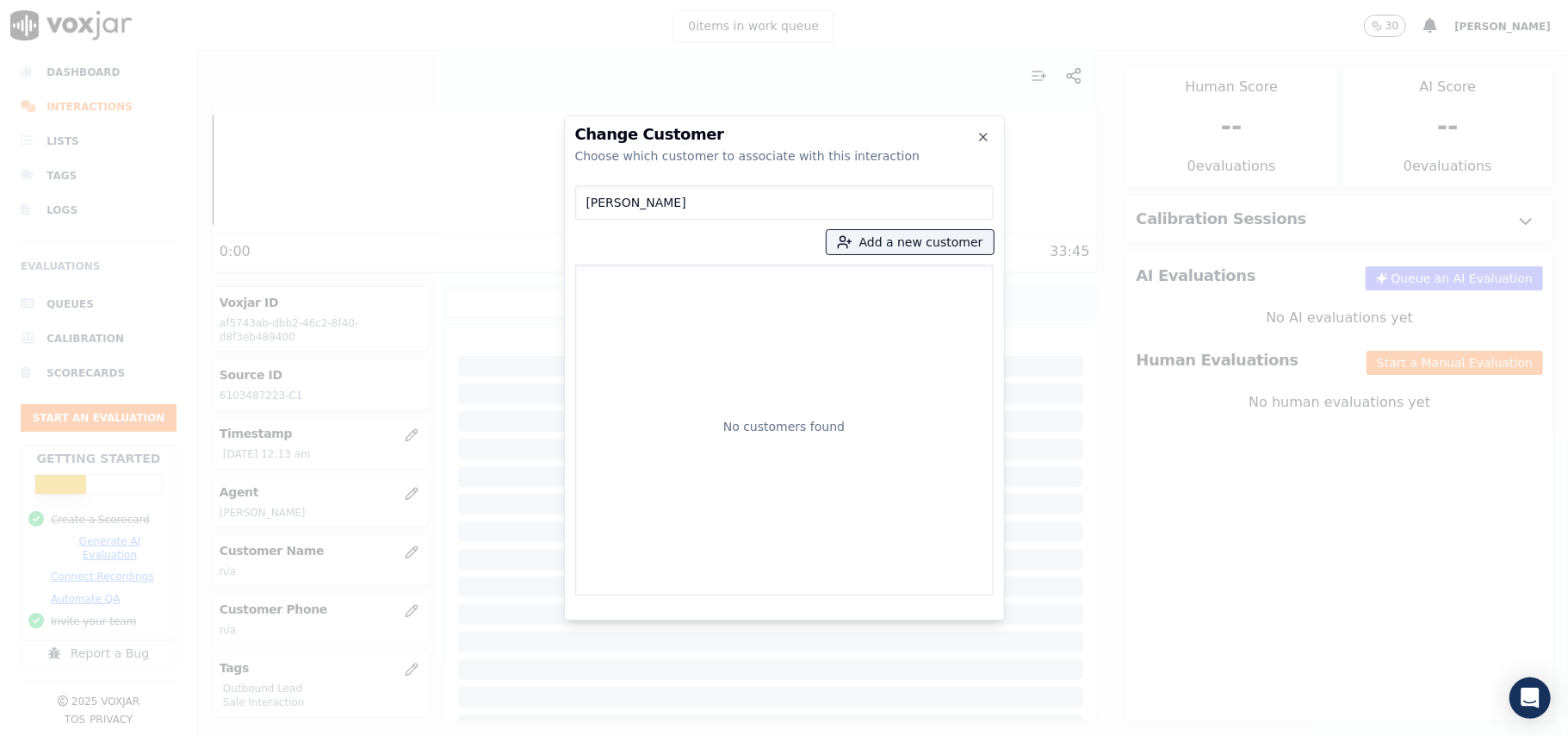
type input "GINA BIRCH"
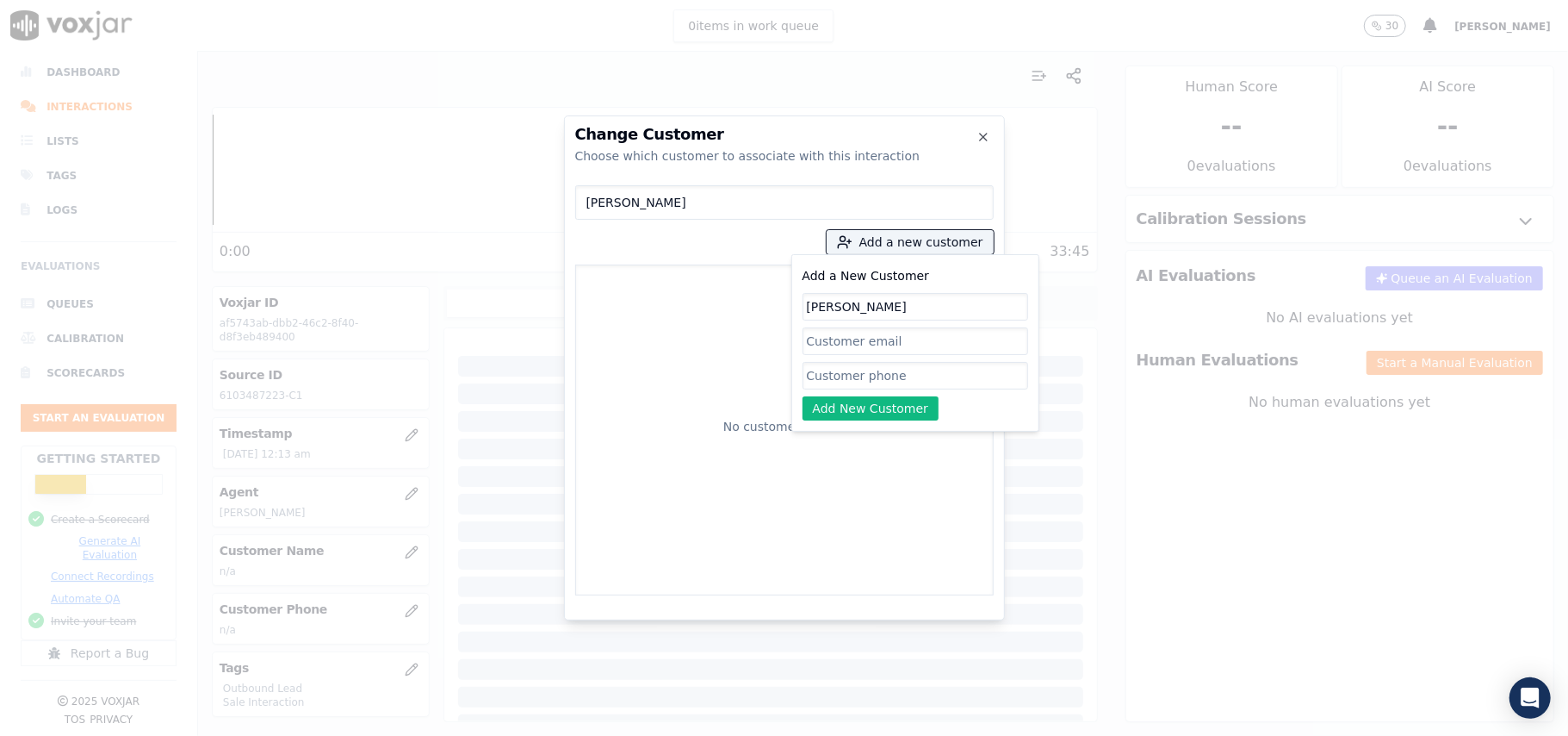
type input "GINA BIRCH"
paste input "6103487223"
type input "6103487223"
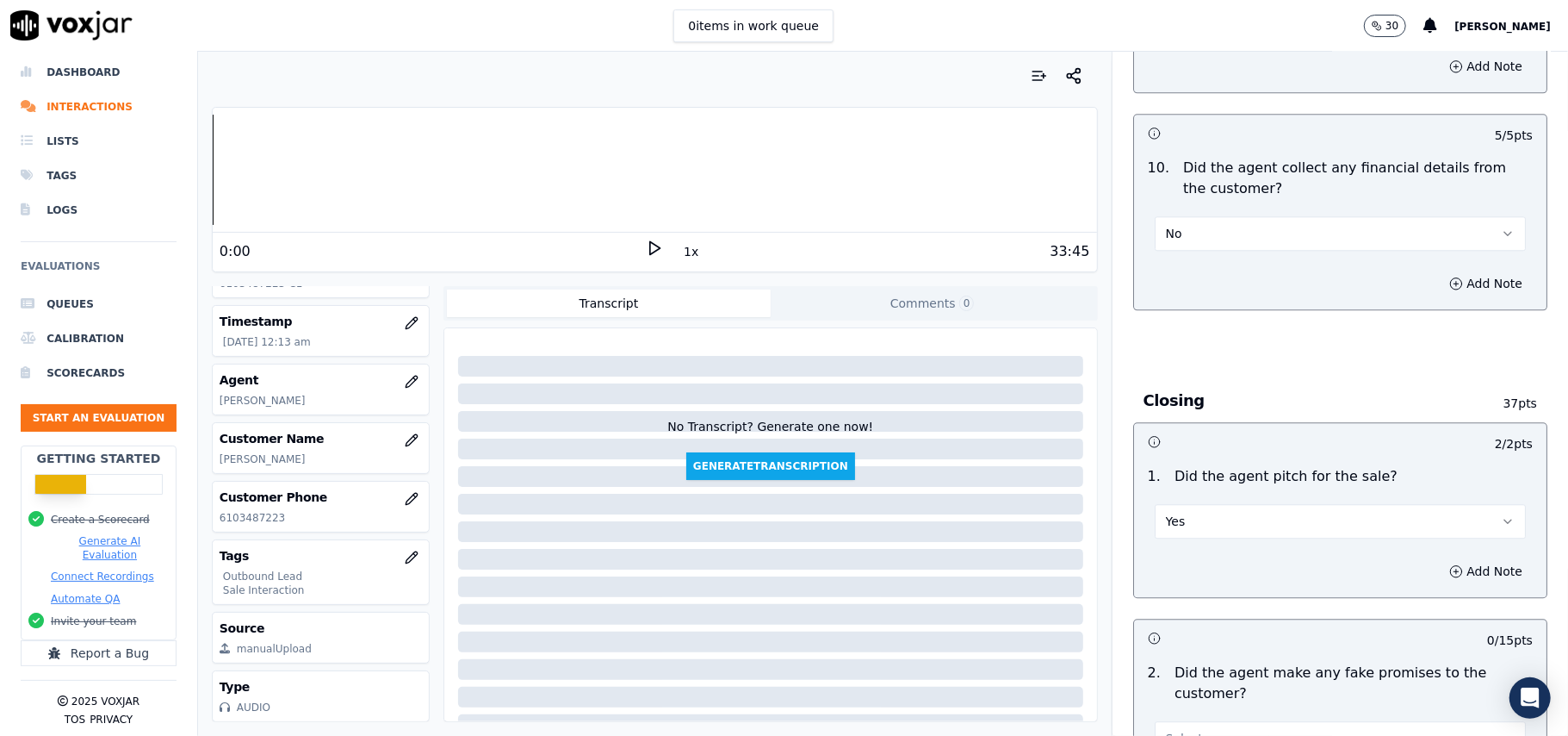
scroll to position [3072, 0]
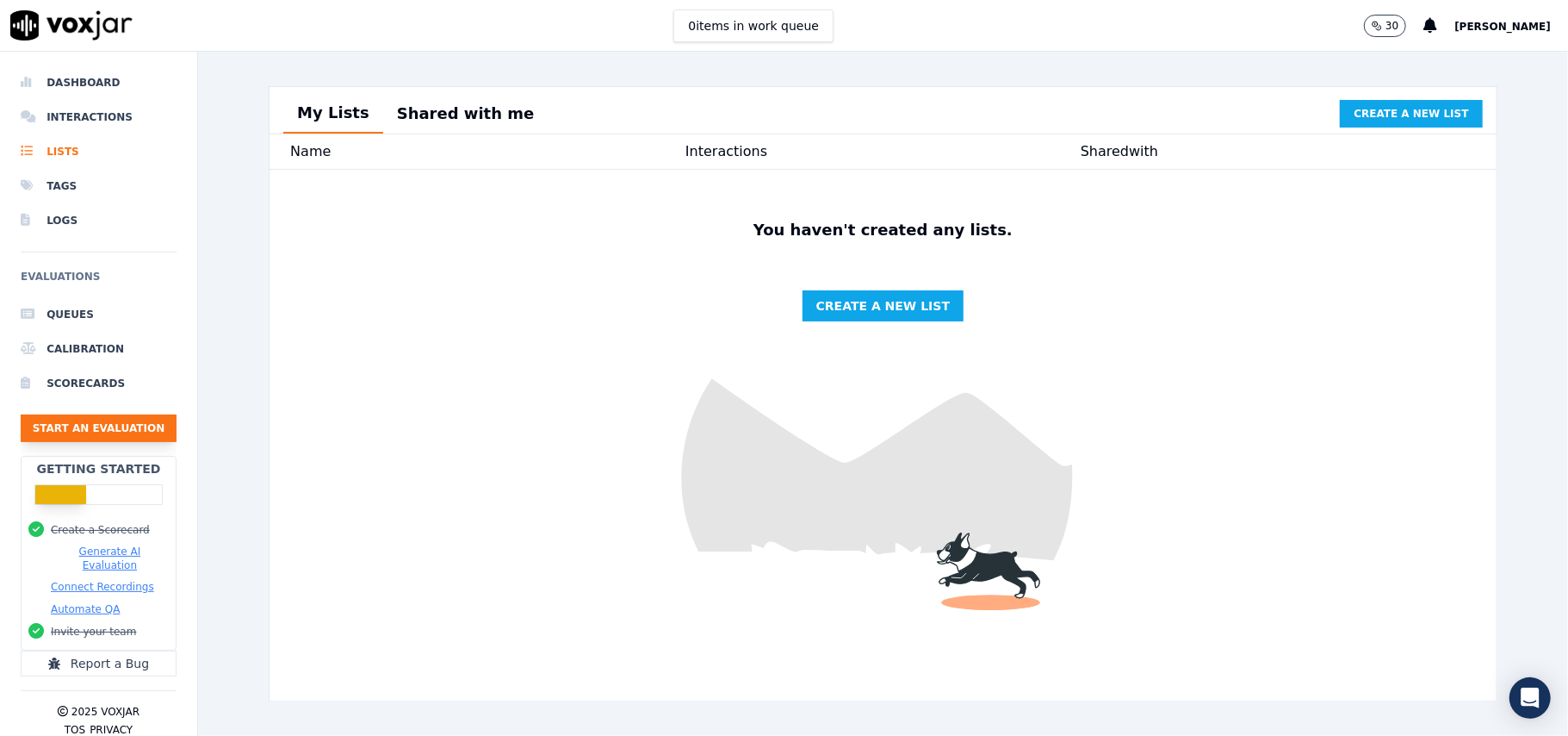
click at [70, 418] on button "Start an Evaluation" at bounding box center [98, 428] width 156 height 27
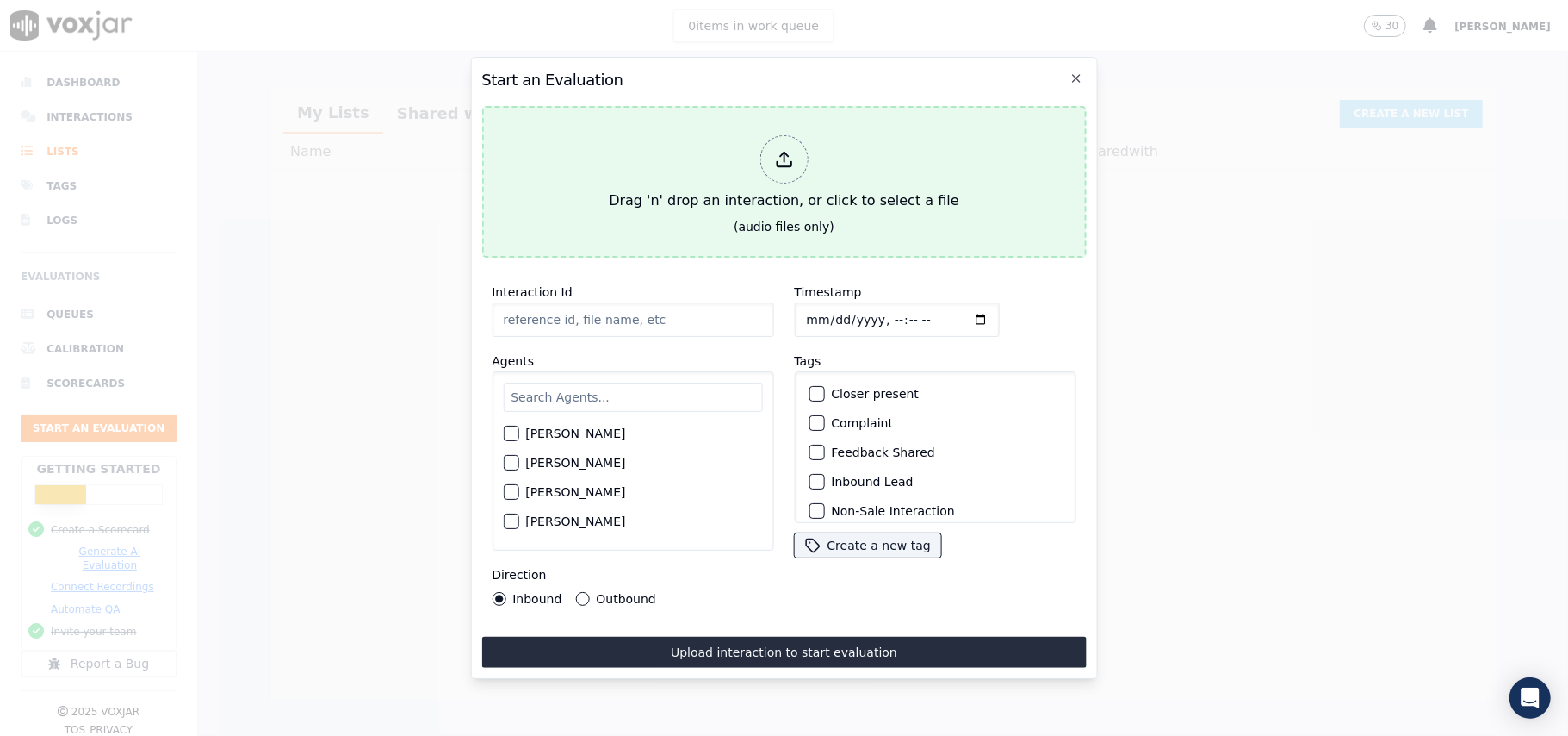
click at [786, 152] on icon at bounding box center [783, 159] width 18 height 18
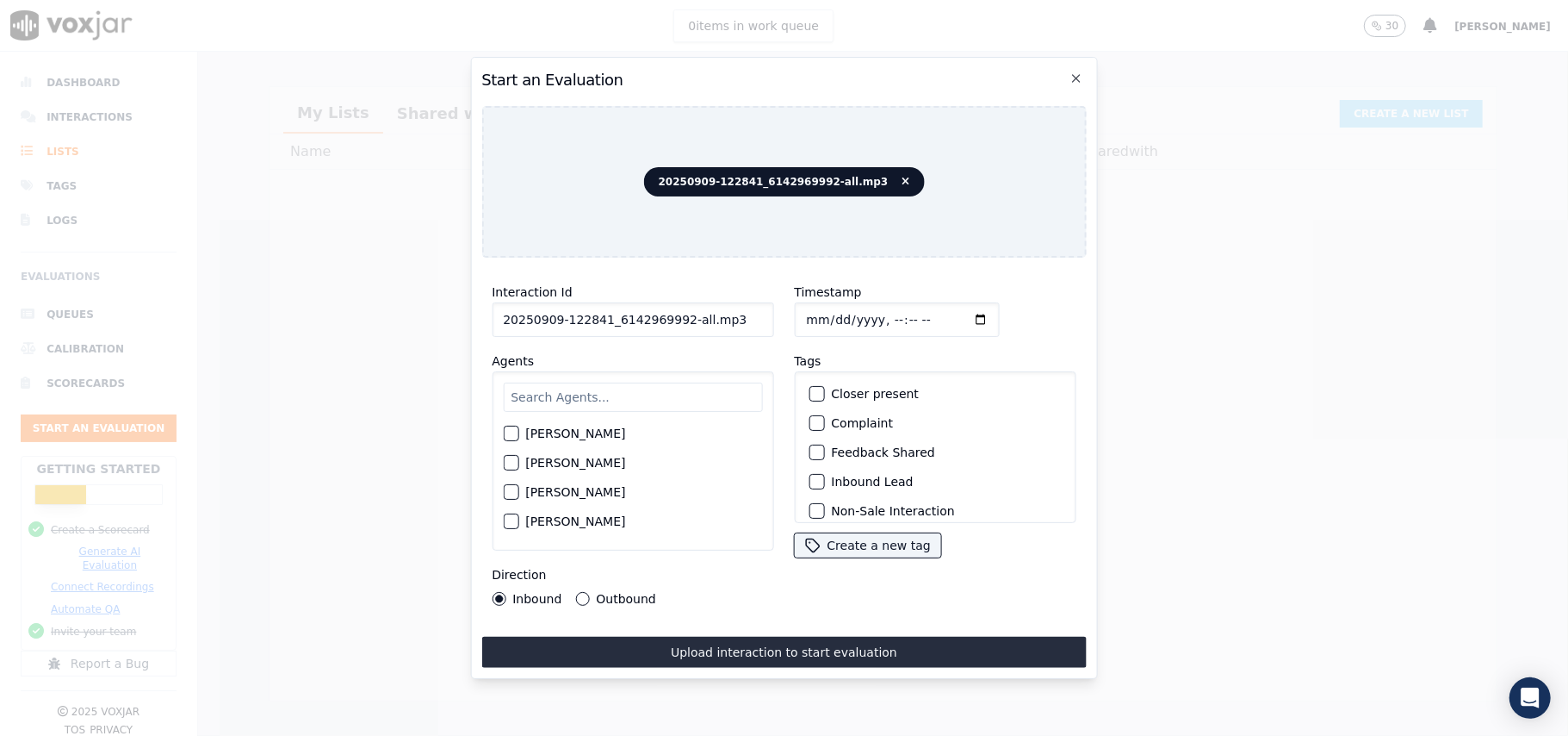
drag, startPoint x: 734, startPoint y: 313, endPoint x: 675, endPoint y: 321, distance: 59.5
click at [675, 321] on input "20250909-122841_6142969992-all.mp3" at bounding box center [632, 319] width 281 height 34
type input "20250909-122841_6142969992-C1"
click at [819, 312] on input "Timestamp" at bounding box center [896, 319] width 205 height 34
type input "2025-09-09T23:25"
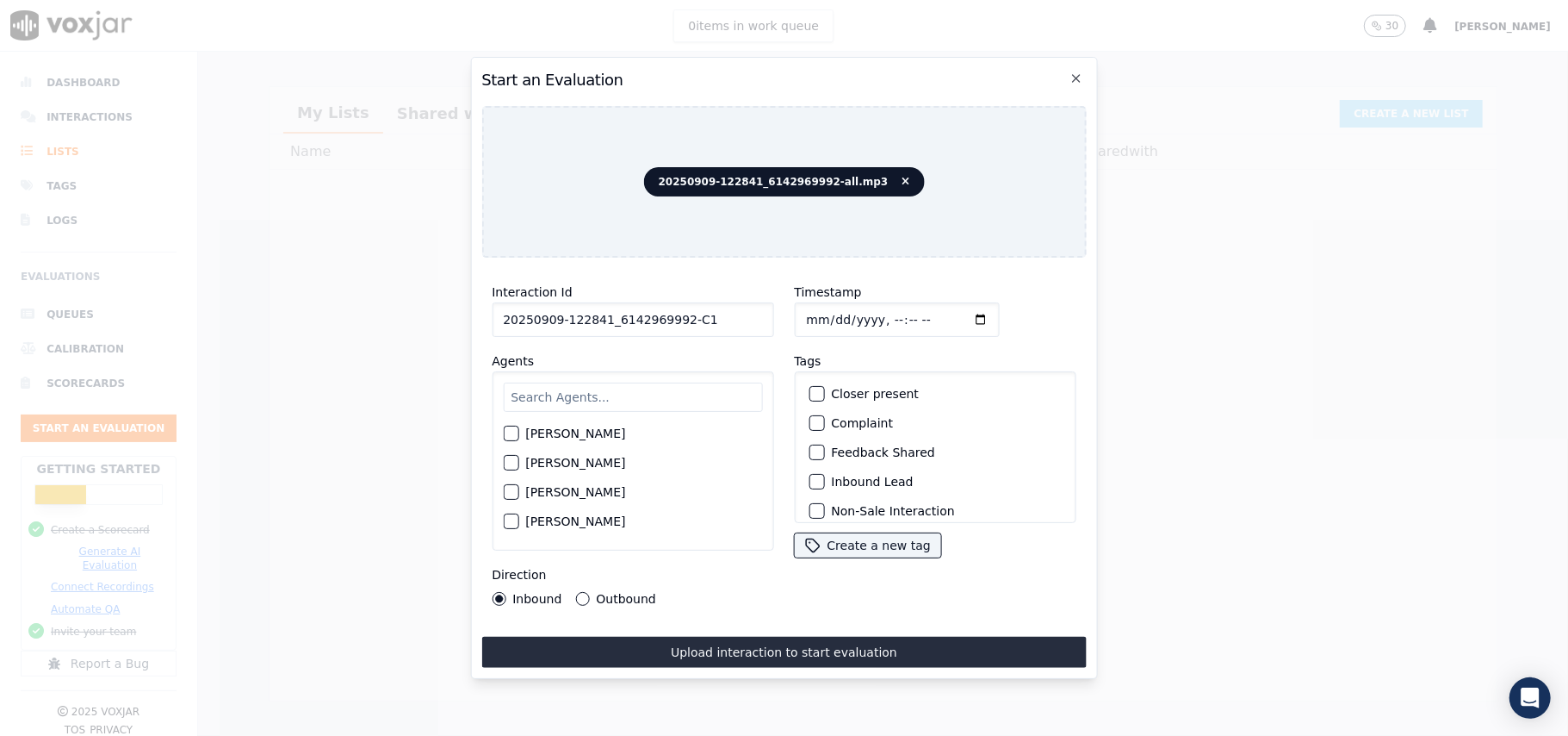
click at [653, 408] on div "Harry Roy Aaron Biswas Alex Akhtar Allen Alam Andrew Anwar Anna Das Annie Singh…" at bounding box center [632, 460] width 281 height 179
click at [648, 389] on input "text" at bounding box center [633, 397] width 259 height 29
click at [544, 439] on div "[PERSON_NAME]" at bounding box center [633, 438] width 259 height 29
click at [535, 397] on input "vic" at bounding box center [633, 399] width 259 height 34
type input "vinc"
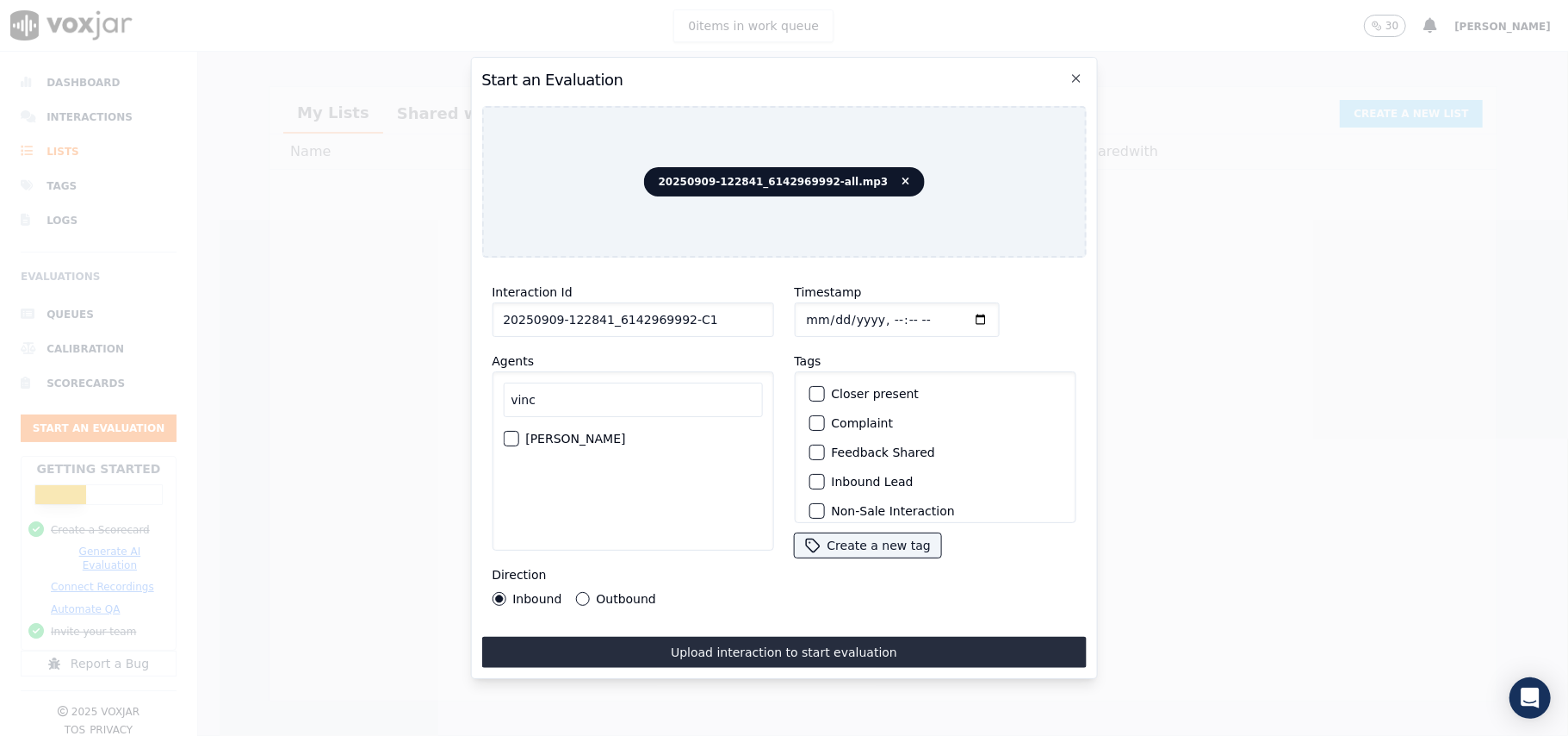
click at [549, 432] on label "[PERSON_NAME]" at bounding box center [575, 438] width 100 height 12
click at [519, 430] on button "[PERSON_NAME]" at bounding box center [511, 438] width 16 height 16
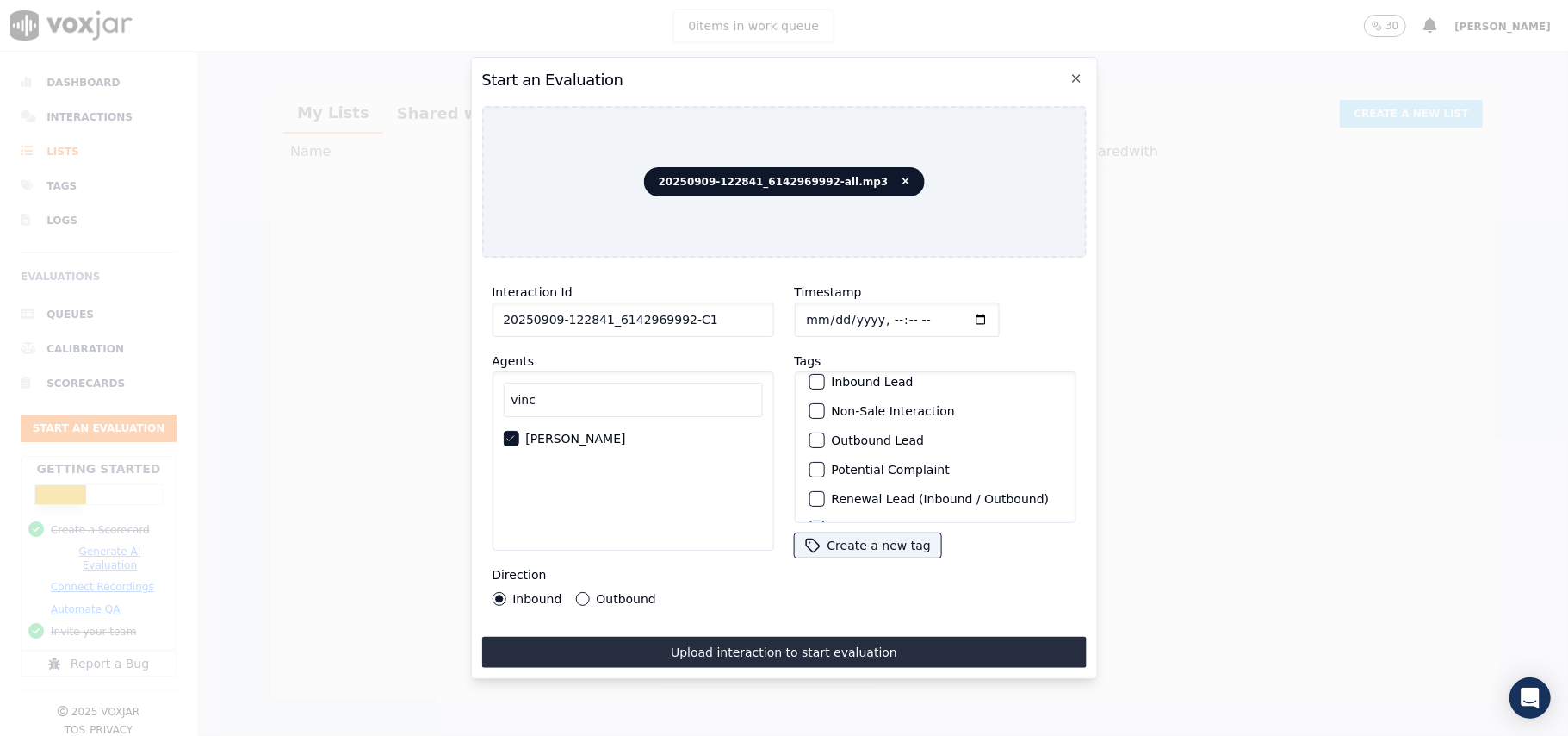
scroll to position [150, 0]
click at [831, 495] on label "Sale Interaction" at bounding box center [878, 500] width 94 height 12
click at [824, 493] on button "Sale Interaction" at bounding box center [817, 500] width 16 height 16
click at [809, 405] on button "Outbound Lead" at bounding box center [817, 413] width 16 height 16
click at [596, 593] on label "Outbound" at bounding box center [625, 599] width 59 height 12
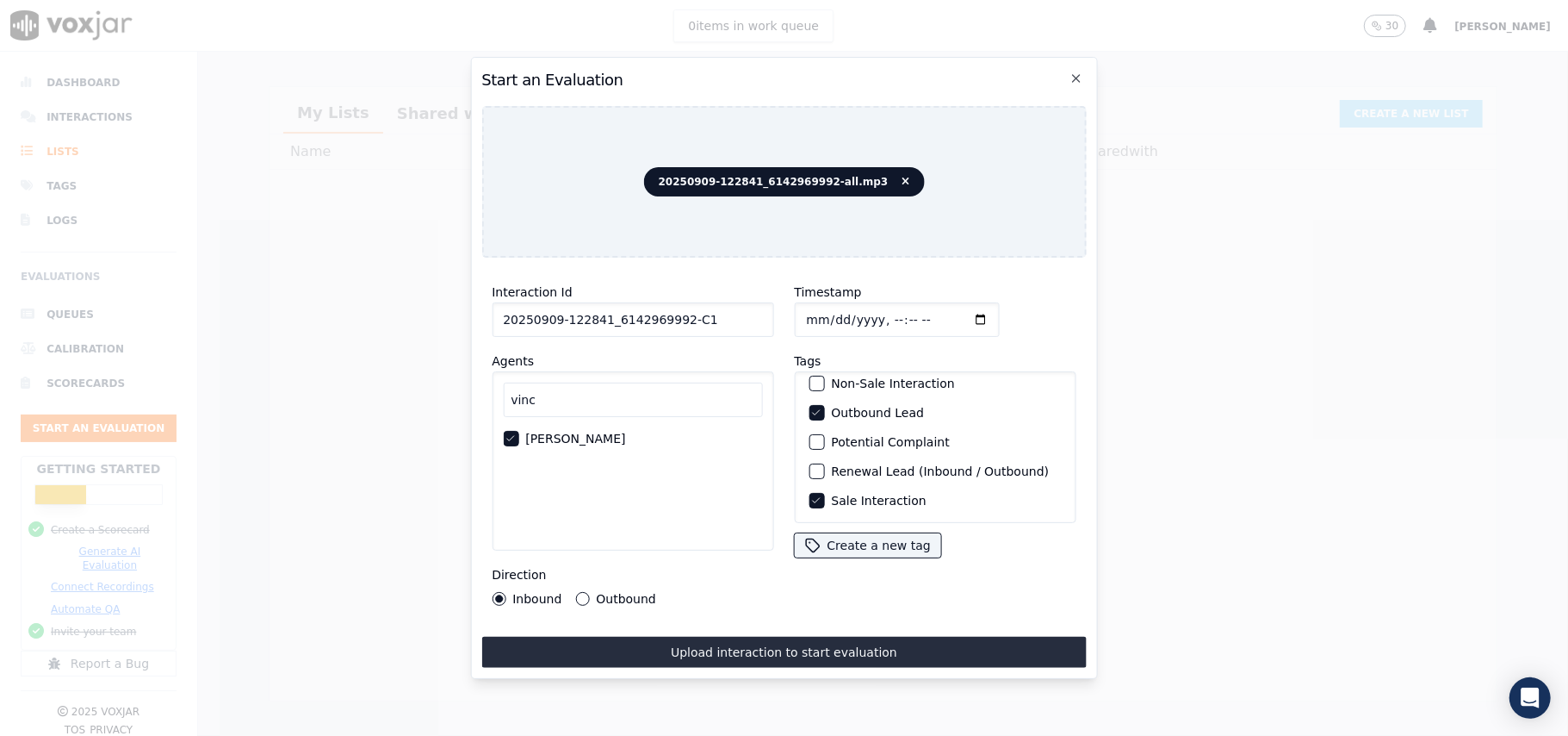
click at [589, 592] on button "Outbound" at bounding box center [582, 599] width 14 height 14
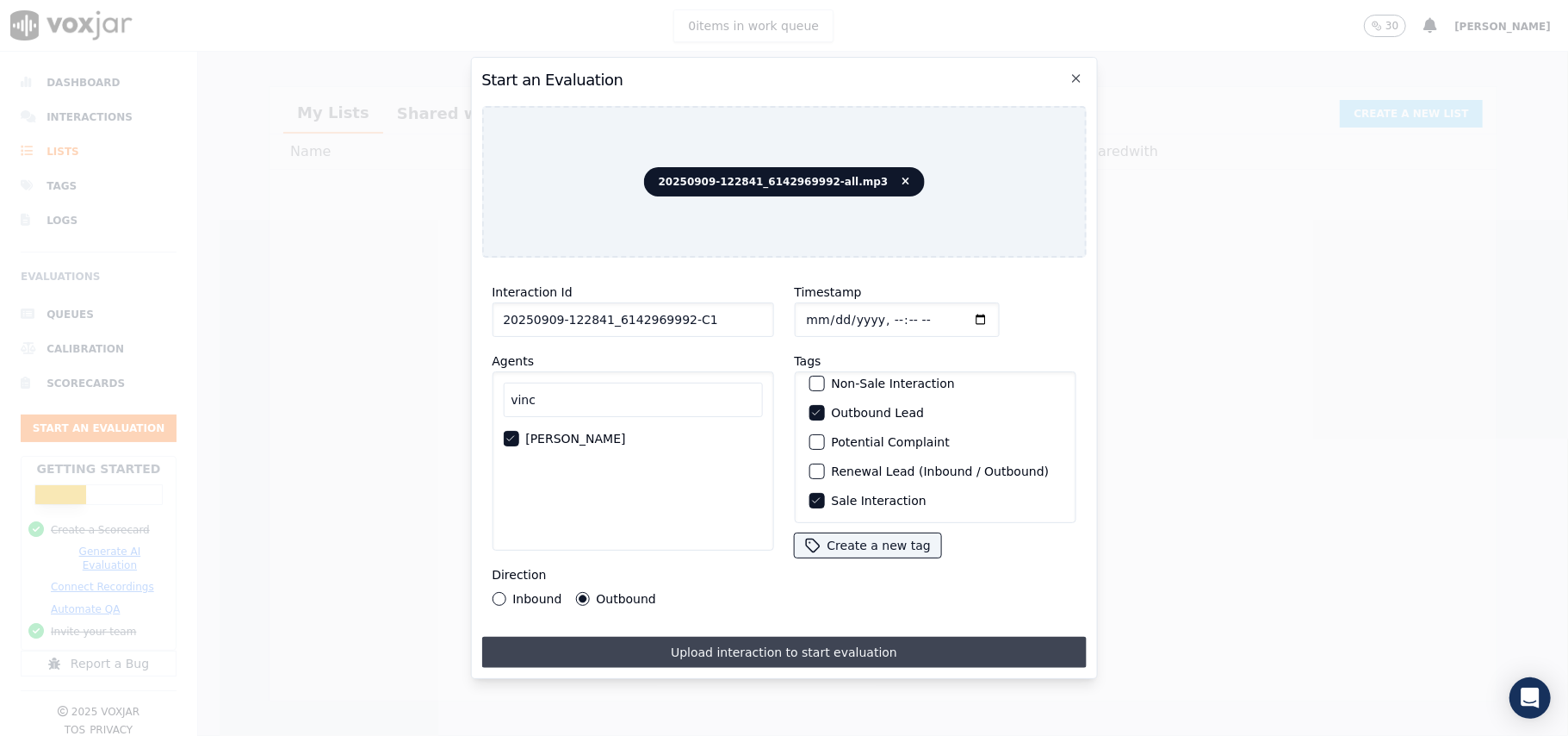
click at [676, 637] on button "Upload interaction to start evaluation" at bounding box center [784, 652] width 604 height 31
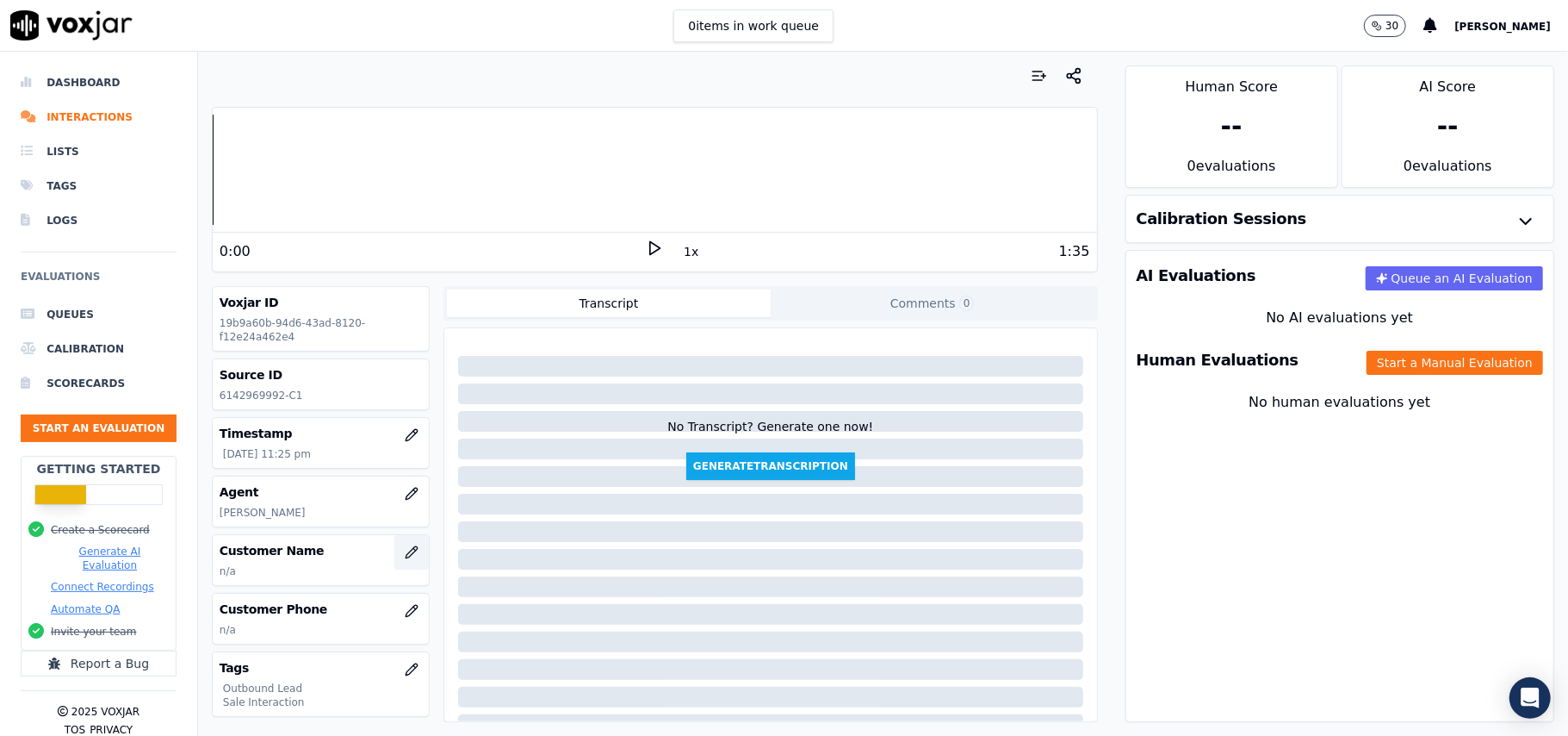
click at [401, 553] on button "button" at bounding box center [411, 551] width 34 height 34
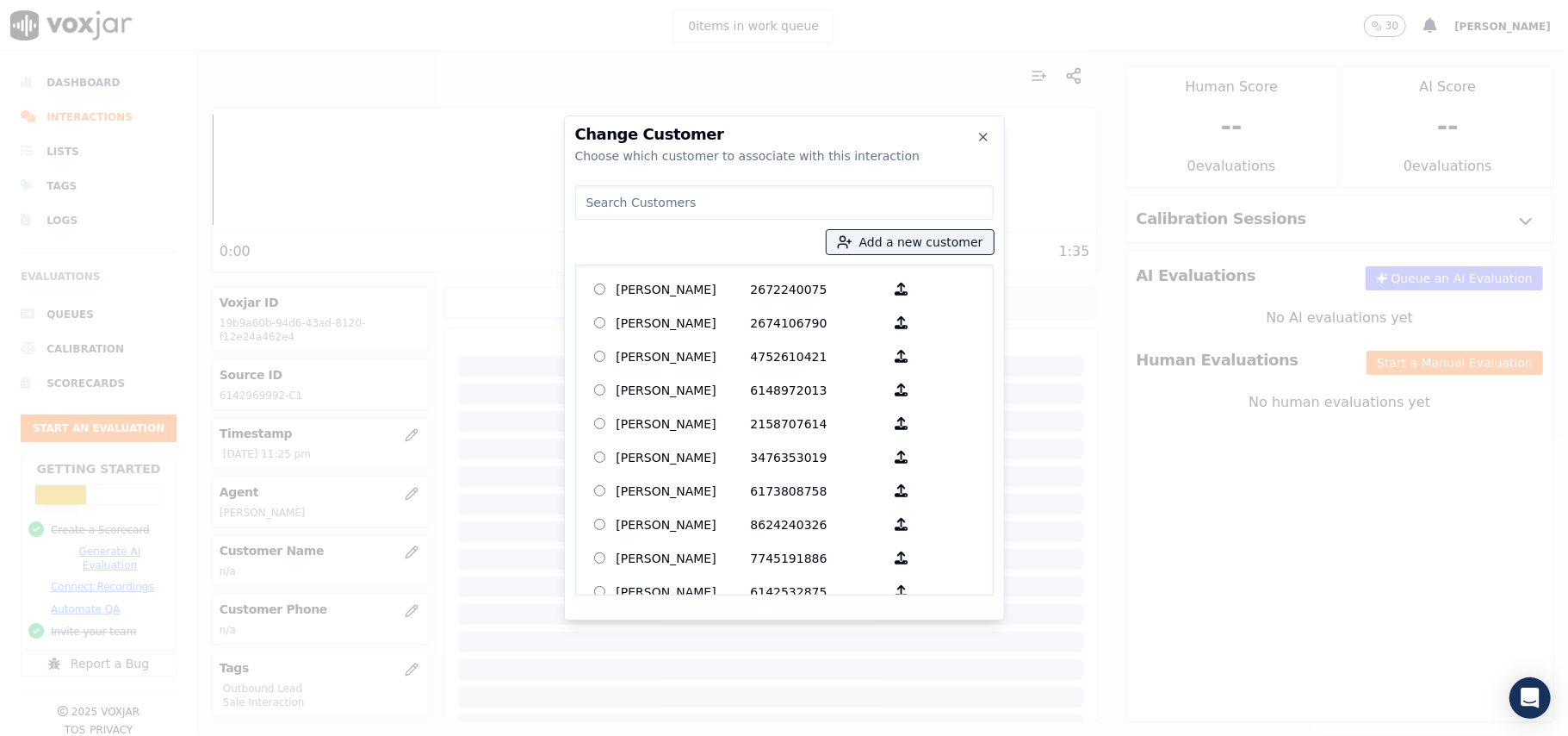
paste input "CARL R PAUGH"
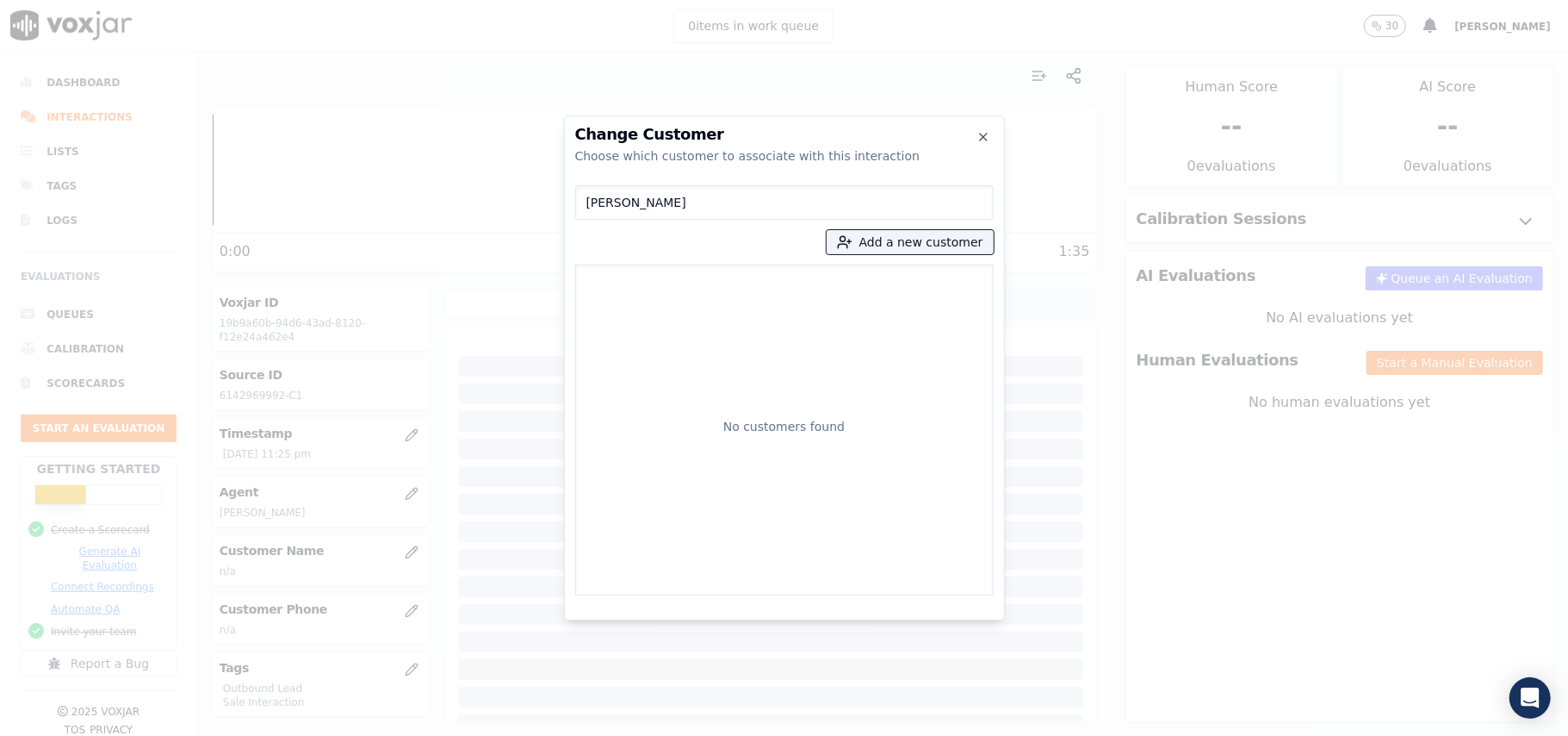
click at [593, 205] on input "CARL R PAUGH" at bounding box center [784, 202] width 419 height 34
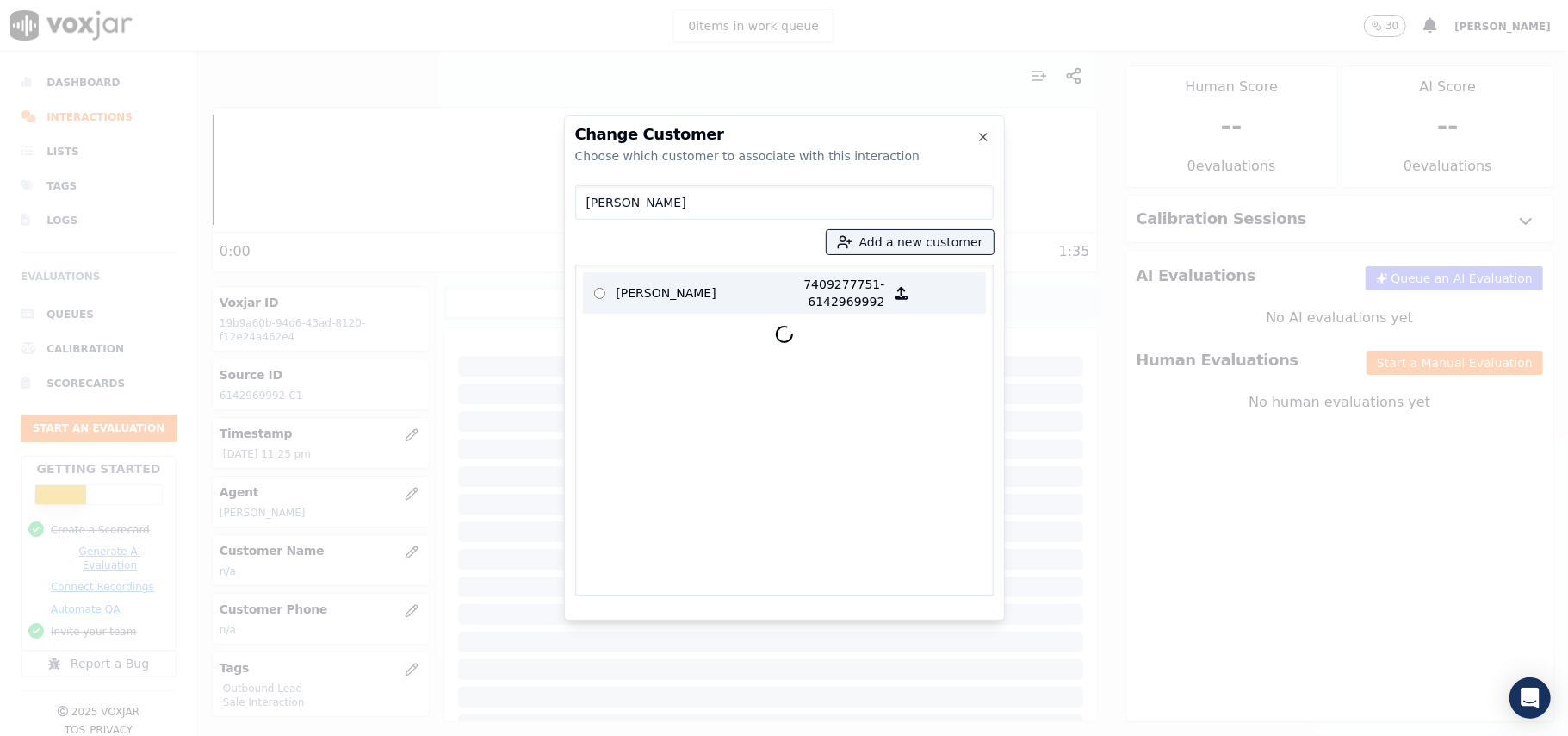
type input "CARL R PAUGH"
click at [699, 277] on p "CARL R PAUGH" at bounding box center [683, 292] width 134 height 34
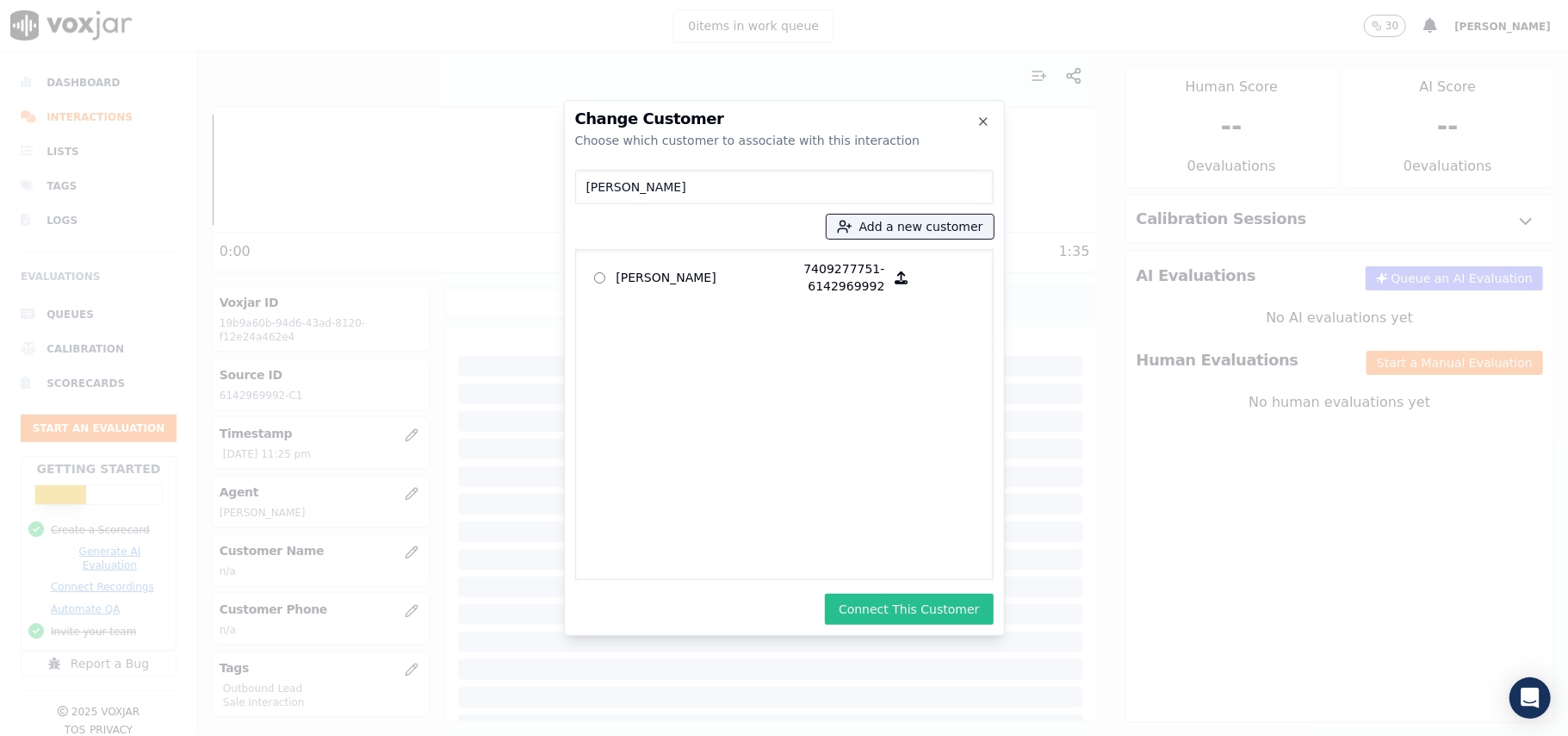
click at [902, 596] on button "Connect This Customer" at bounding box center [909, 609] width 168 height 31
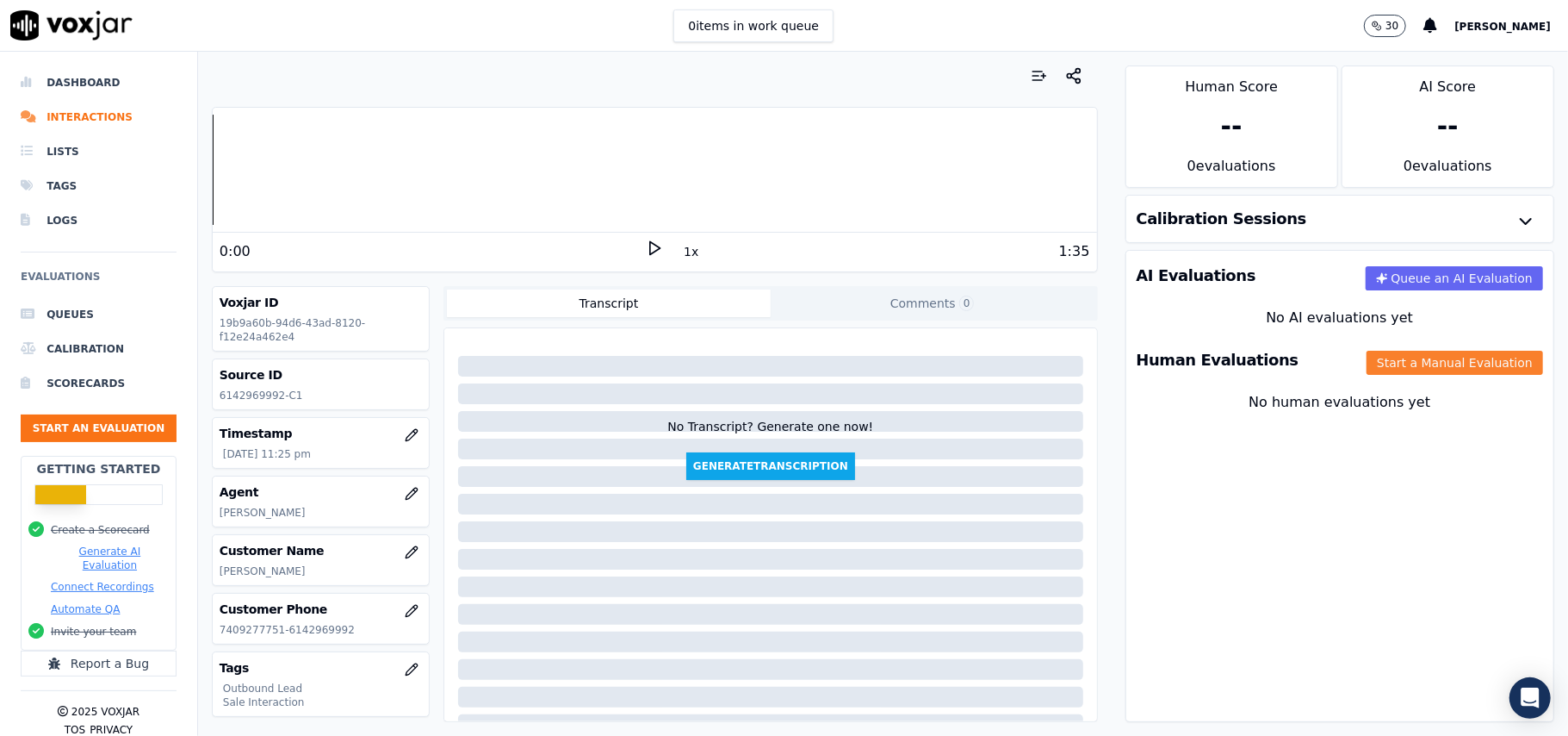
click at [1396, 370] on button "Start a Manual Evaluation" at bounding box center [1454, 362] width 176 height 24
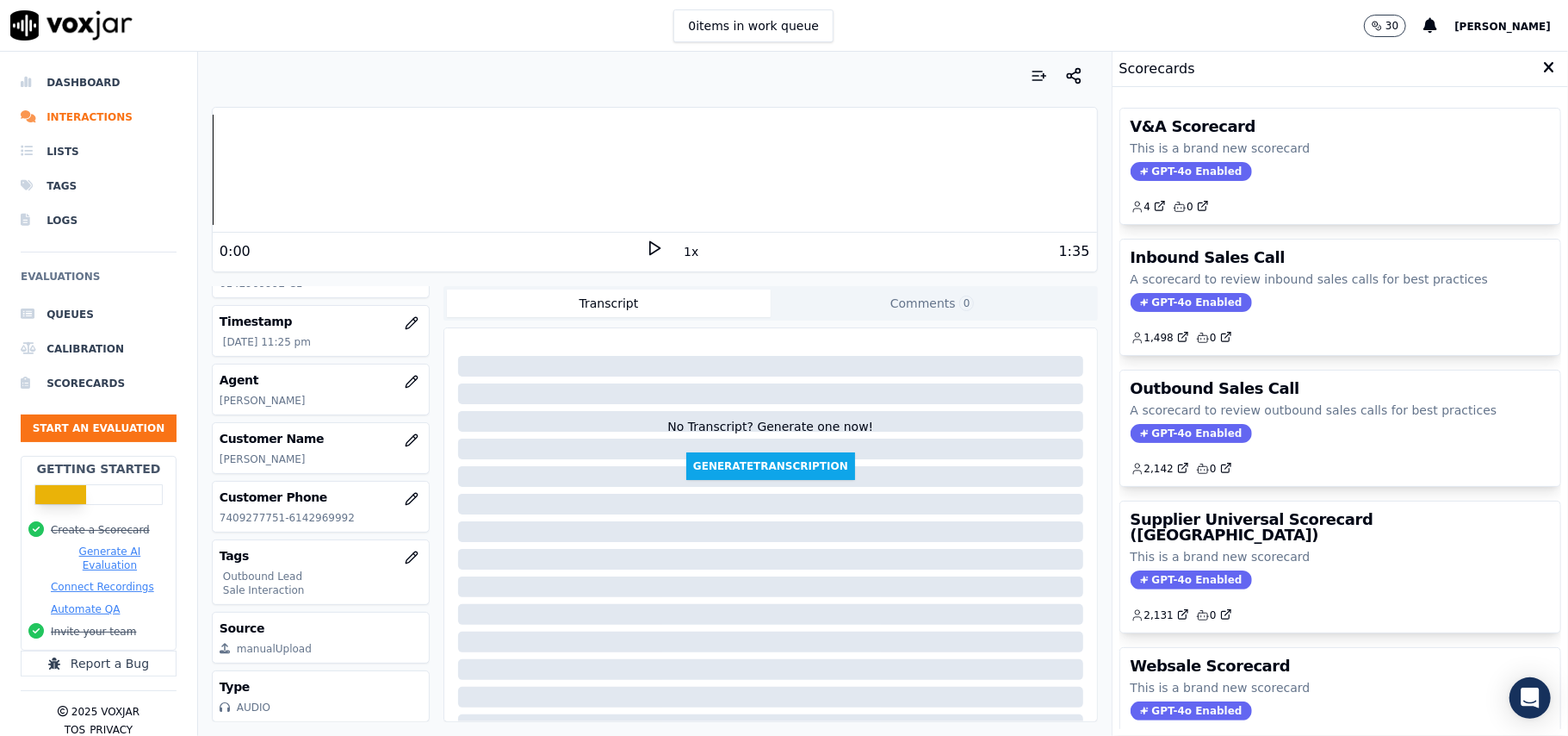
scroll to position [168, 0]
drag, startPoint x: 1146, startPoint y: 427, endPoint x: 1165, endPoint y: 415, distance: 22.5
click at [1145, 427] on span "GPT-4o Enabled" at bounding box center [1191, 432] width 122 height 18
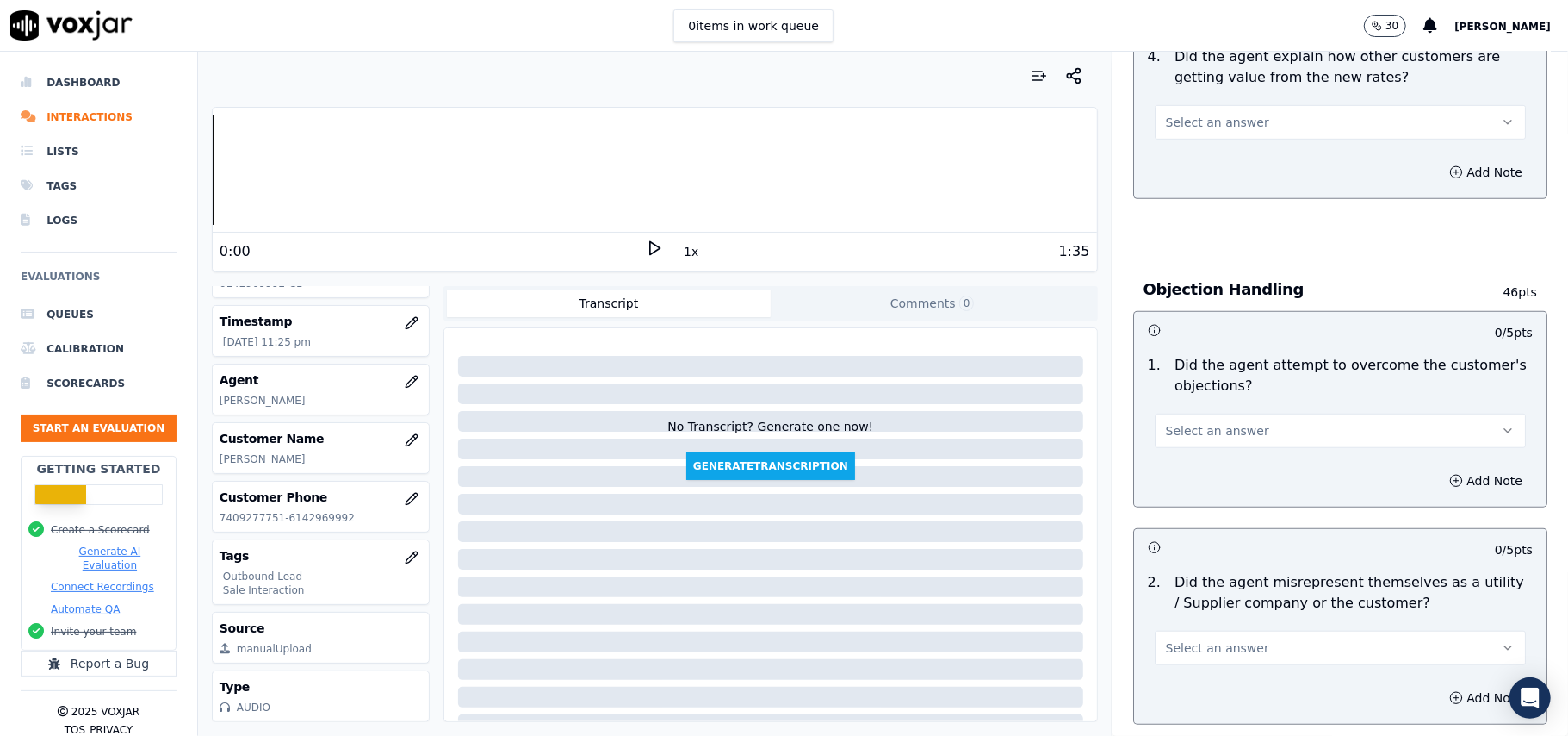
scroll to position [2182, 0]
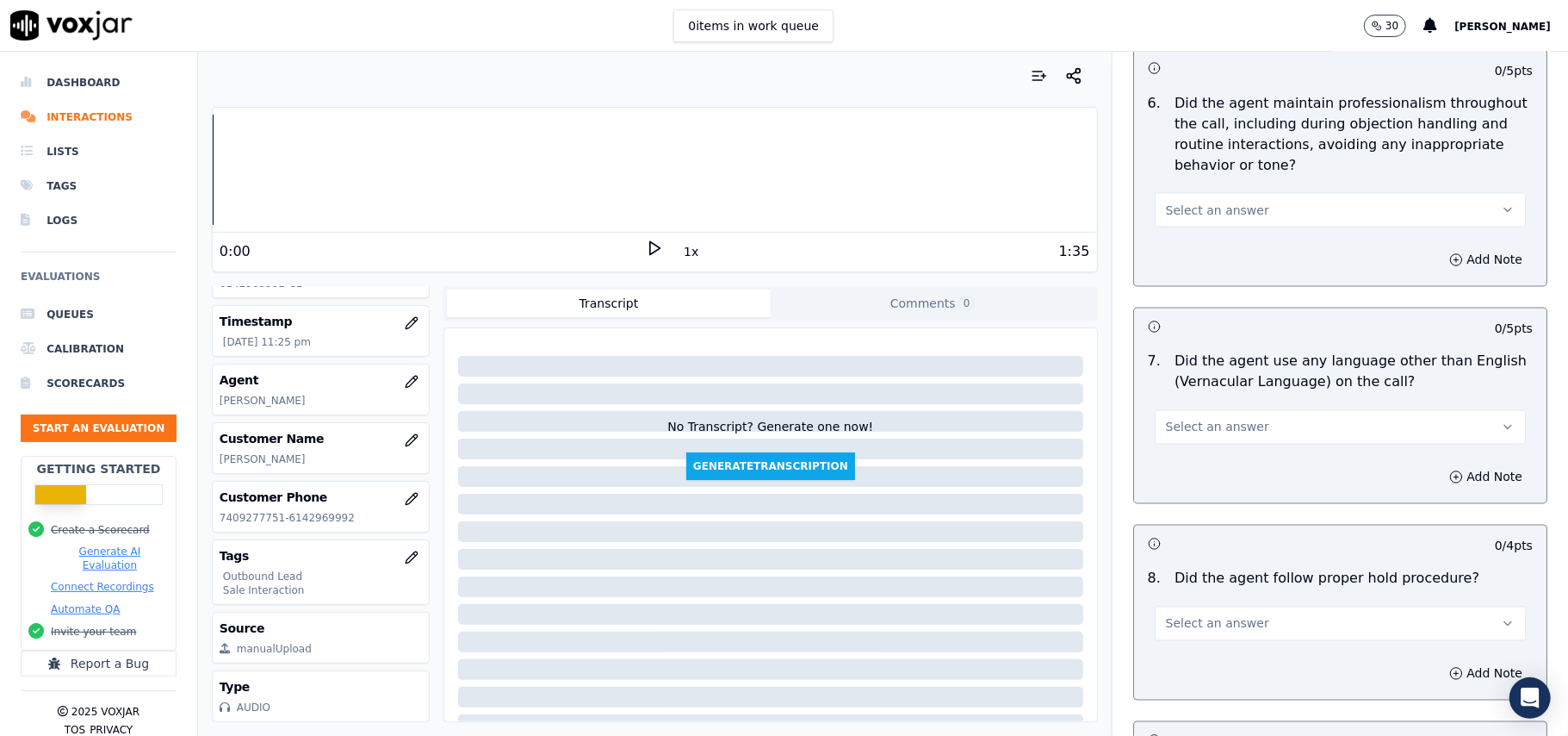
click at [1221, 425] on button "Select an answer" at bounding box center [1339, 426] width 371 height 34
click at [1189, 460] on div "Yes" at bounding box center [1303, 451] width 333 height 27
click at [1439, 465] on button "Add Note" at bounding box center [1485, 477] width 93 height 24
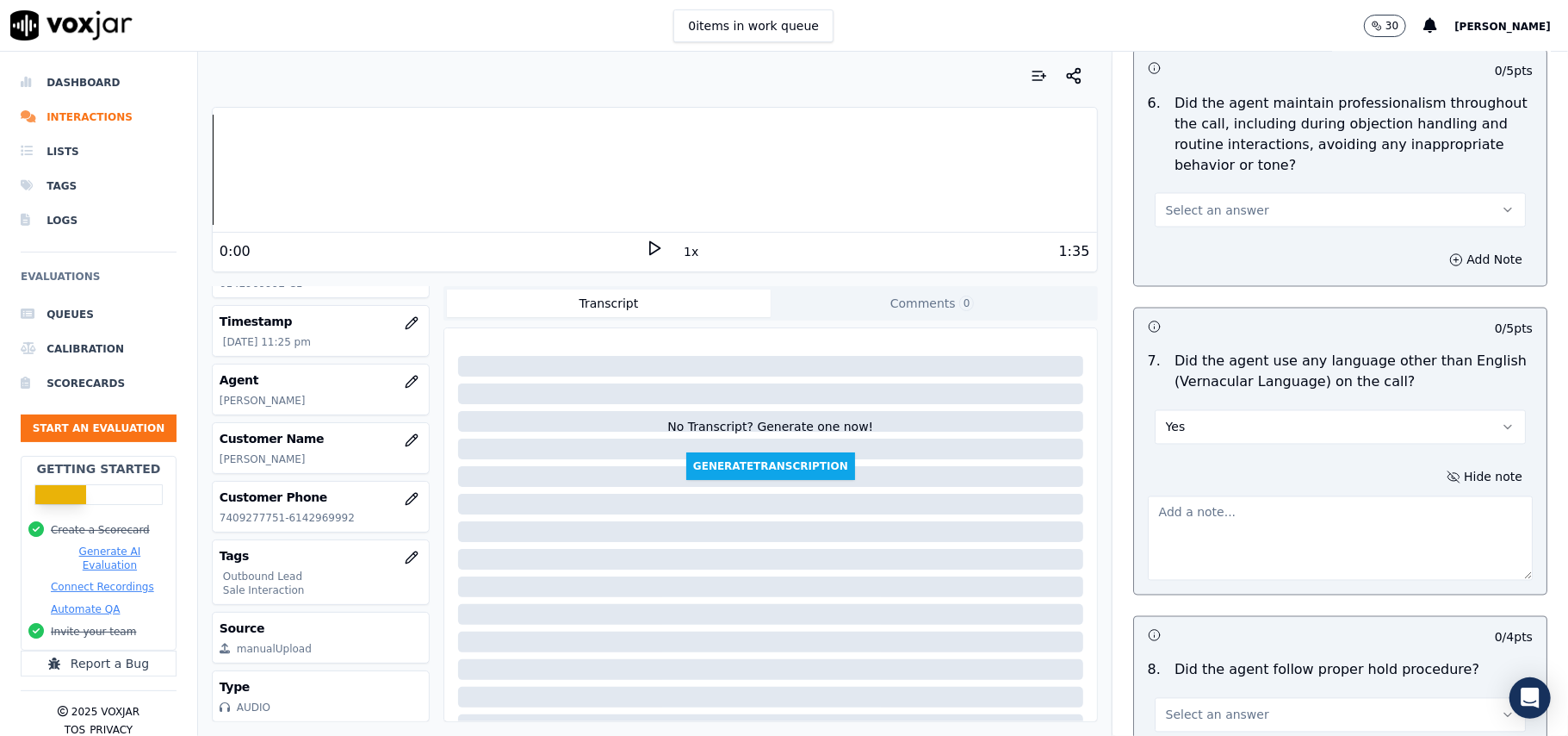
click at [1200, 519] on textarea at bounding box center [1339, 538] width 384 height 85
paste textarea "@00:09 – Before the call got connected, the agent was found using vernacular."
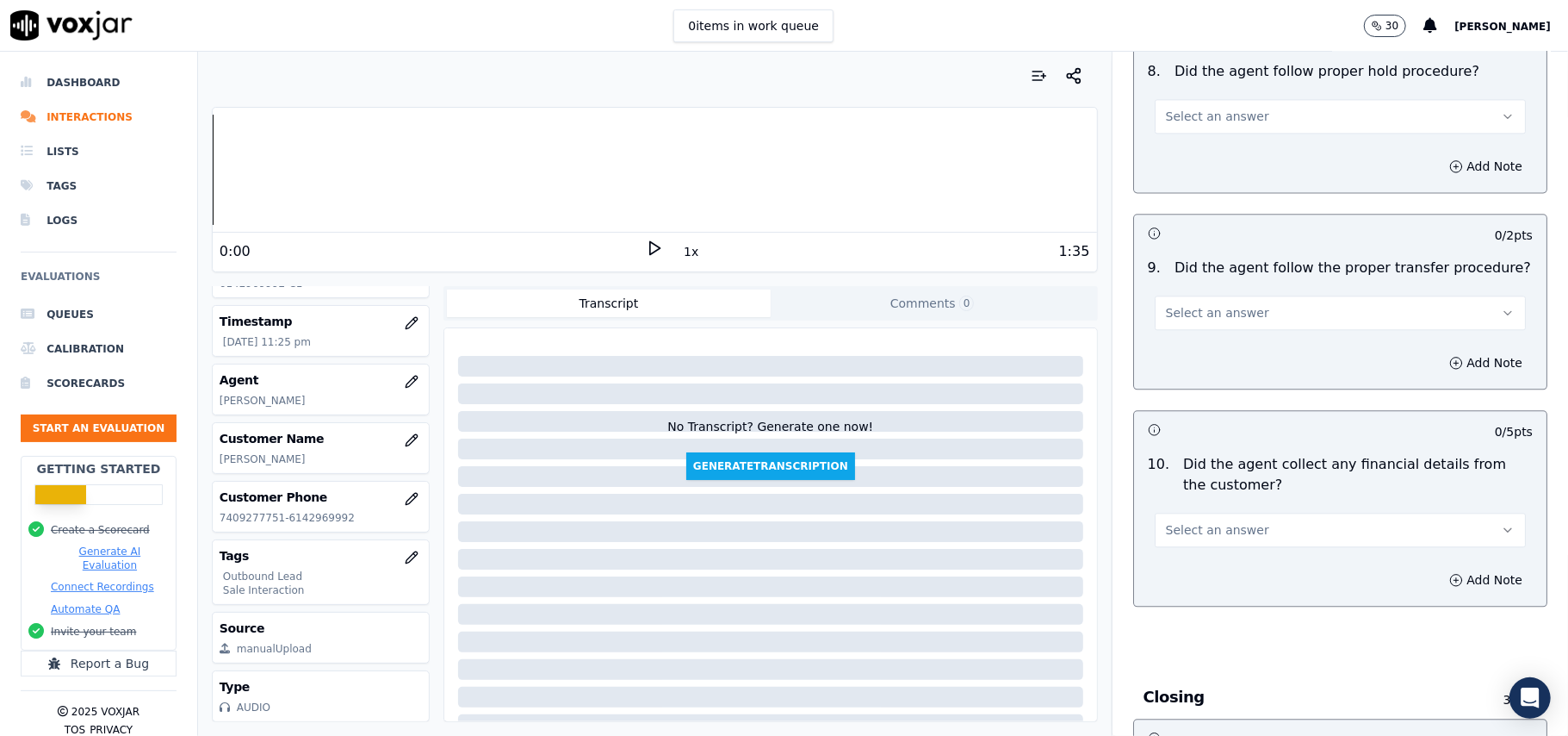
scroll to position [2321, 0]
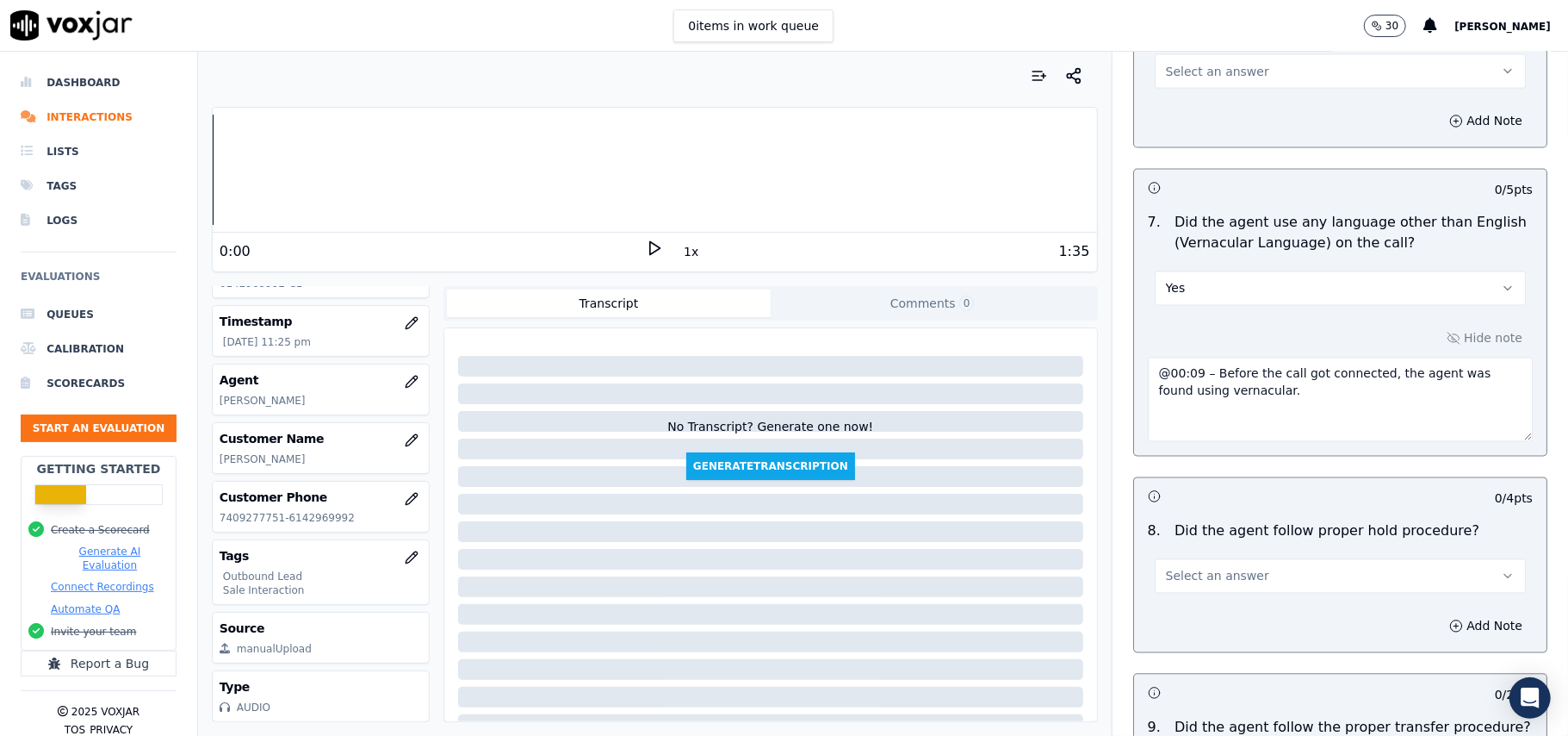
click at [1148, 358] on textarea "@00:09 – Before the call got connected, the agent was found using vernacular." at bounding box center [1339, 399] width 384 height 85
click at [1188, 359] on textarea "@00:09 – Before the call got connected, the agent was found using vernacular." at bounding box center [1339, 399] width 384 height 85
paste textarea "Call ID: 173023"
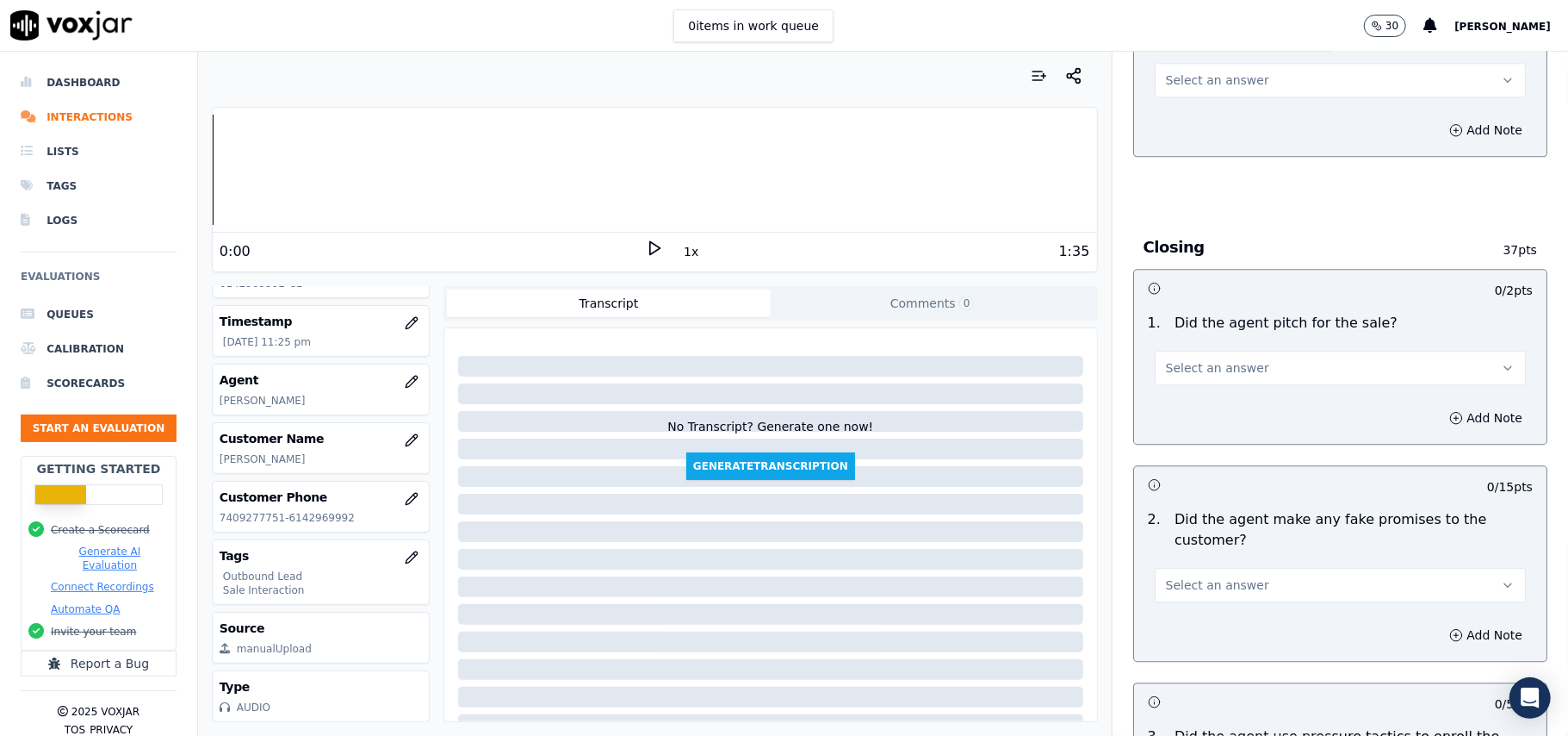
scroll to position [4388, 0]
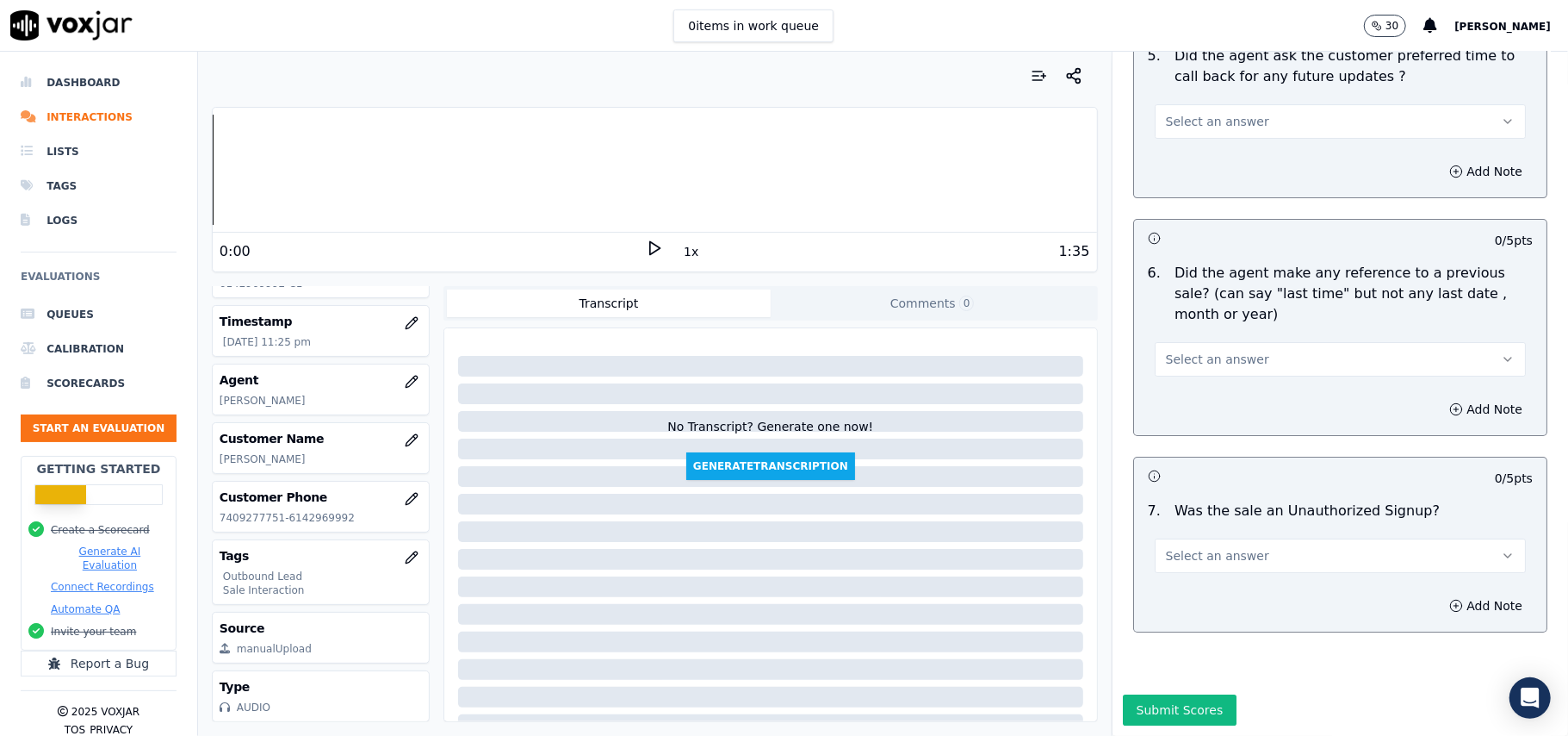
type textarea "Call ID: 173023 @00:09 – Before the call got connected, the agent was found usi…"
drag, startPoint x: 1222, startPoint y: 497, endPoint x: 1217, endPoint y: 504, distance: 8.6
click at [1221, 547] on span "Select an answer" at bounding box center [1218, 556] width 103 height 18
click at [1193, 570] on div "No" at bounding box center [1303, 570] width 333 height 27
click at [1186, 342] on button "Select an answer" at bounding box center [1339, 358] width 371 height 34
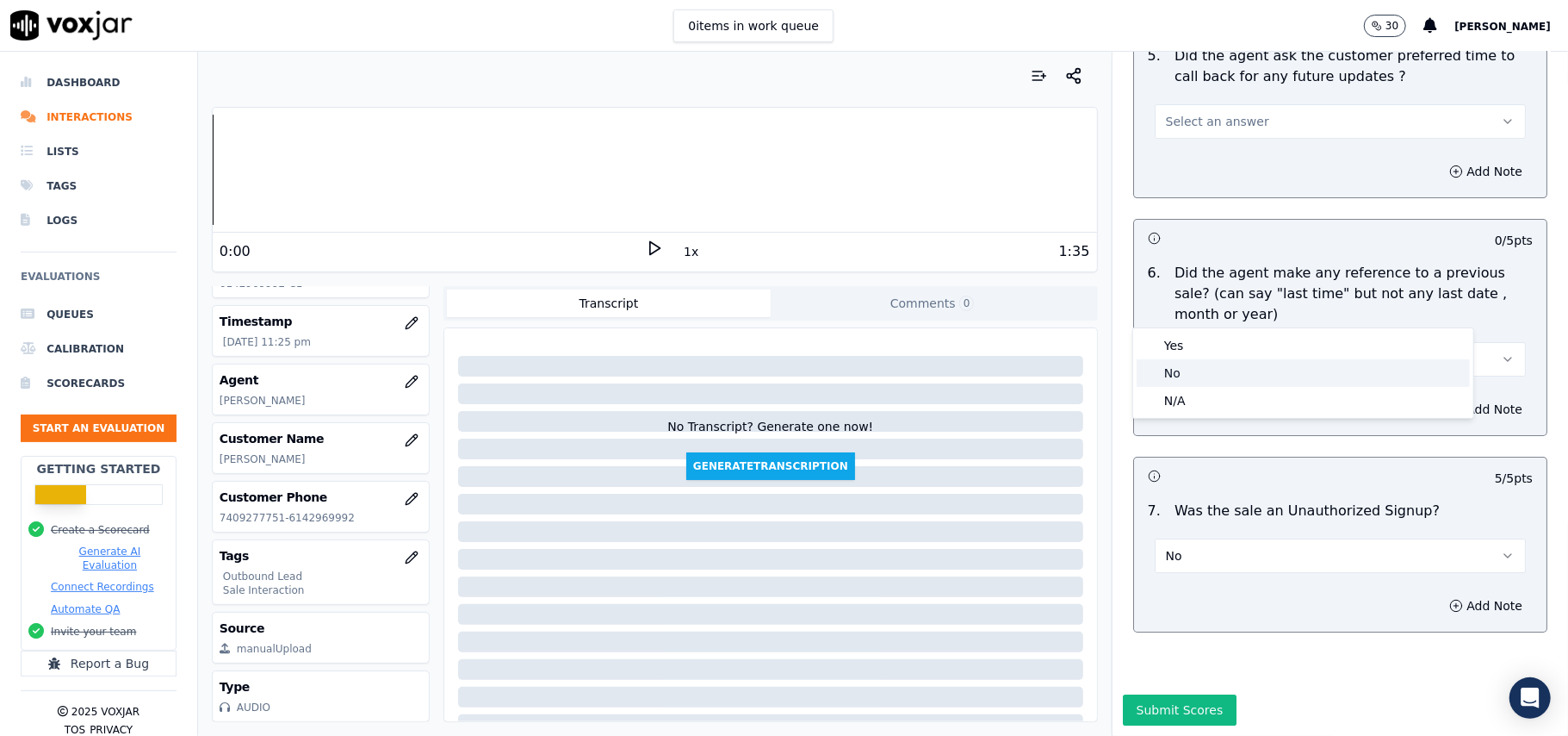
click at [1176, 383] on div "No" at bounding box center [1303, 373] width 333 height 27
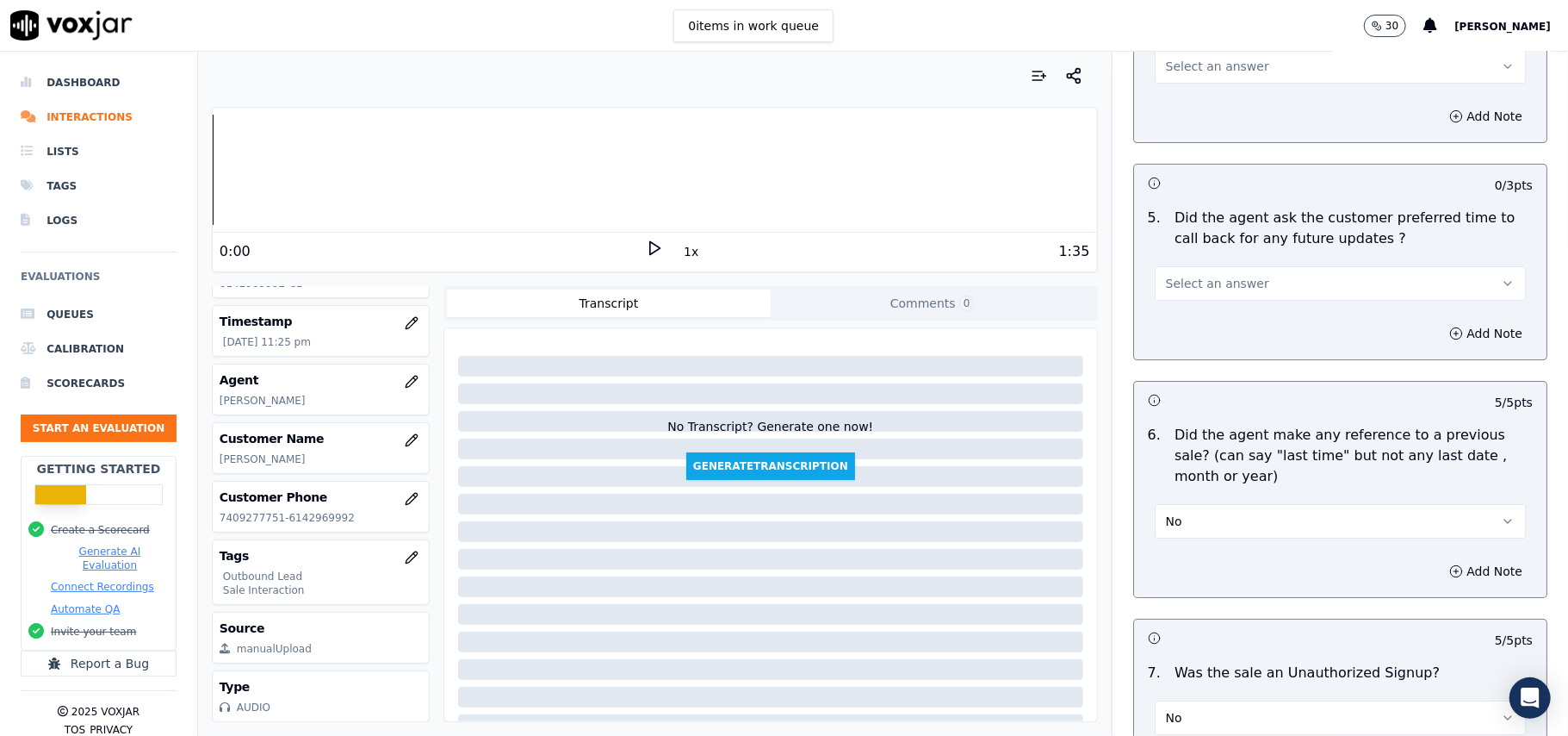
scroll to position [4043, 0]
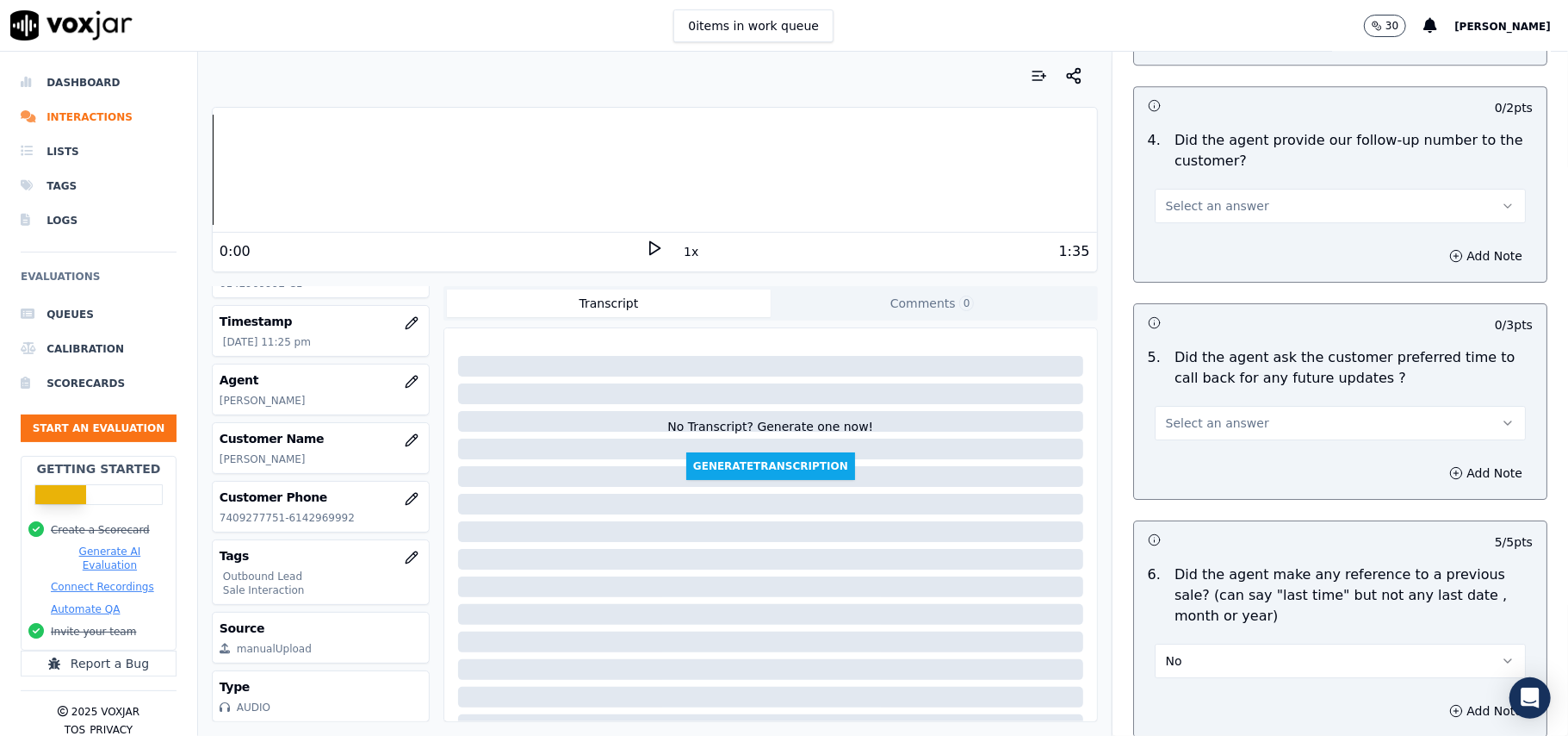
click at [1230, 388] on div "Select an answer" at bounding box center [1340, 414] width 399 height 52
click at [1233, 411] on button "Select an answer" at bounding box center [1339, 423] width 371 height 34
click at [1193, 506] on div "N/A" at bounding box center [1303, 507] width 333 height 27
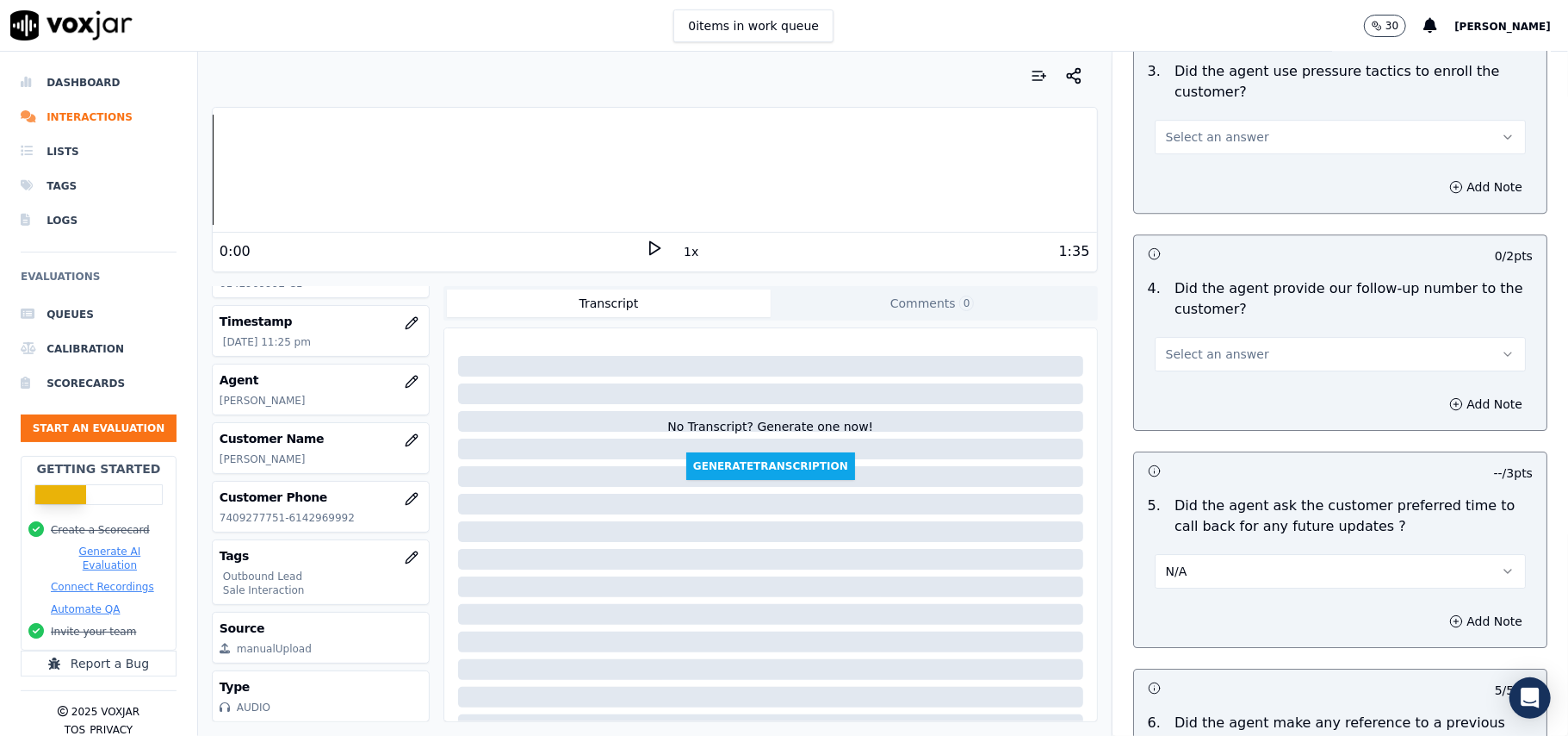
scroll to position [3698, 0]
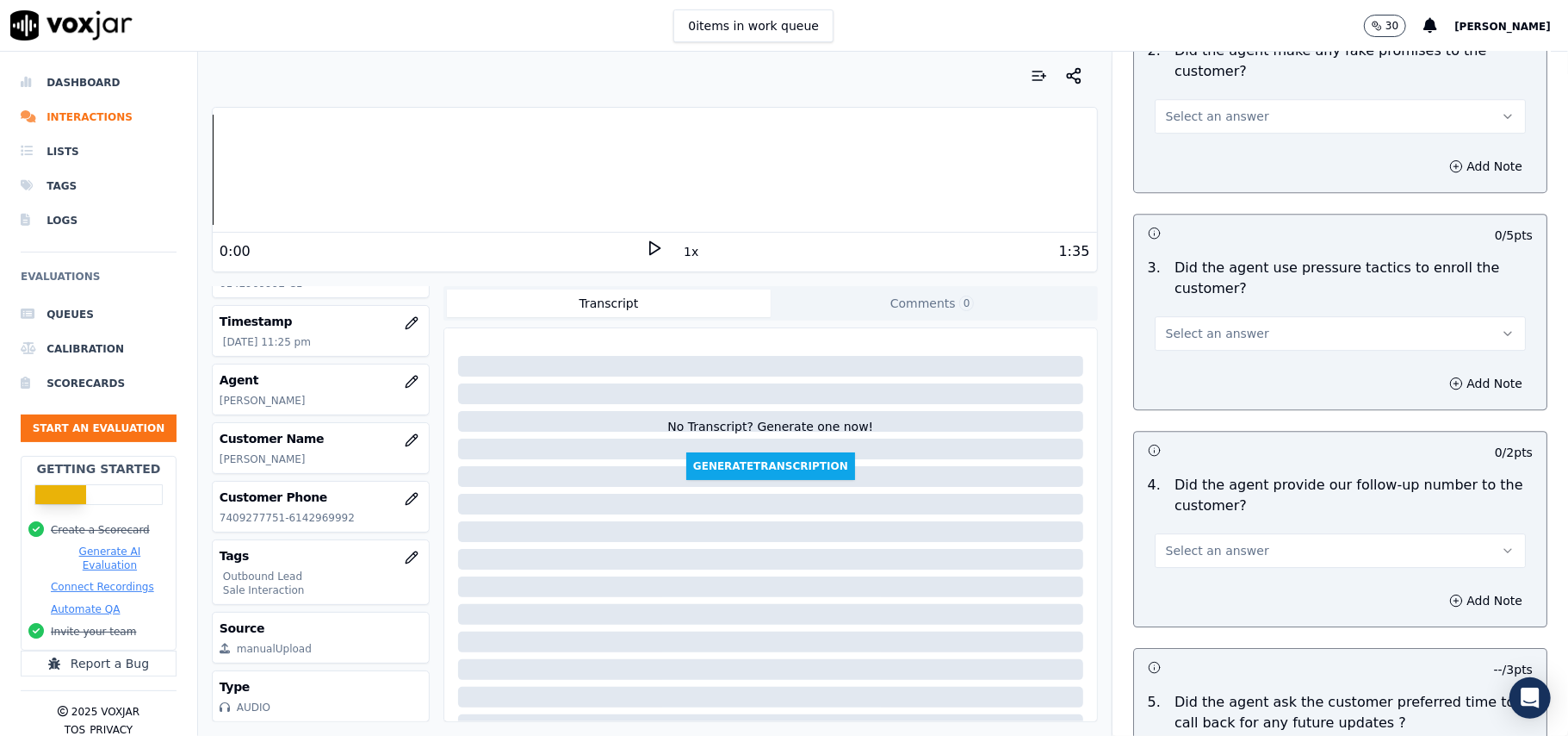
click at [1193, 542] on span "Select an answer" at bounding box center [1218, 551] width 103 height 18
click at [1200, 577] on div "Yes" at bounding box center [1303, 578] width 333 height 27
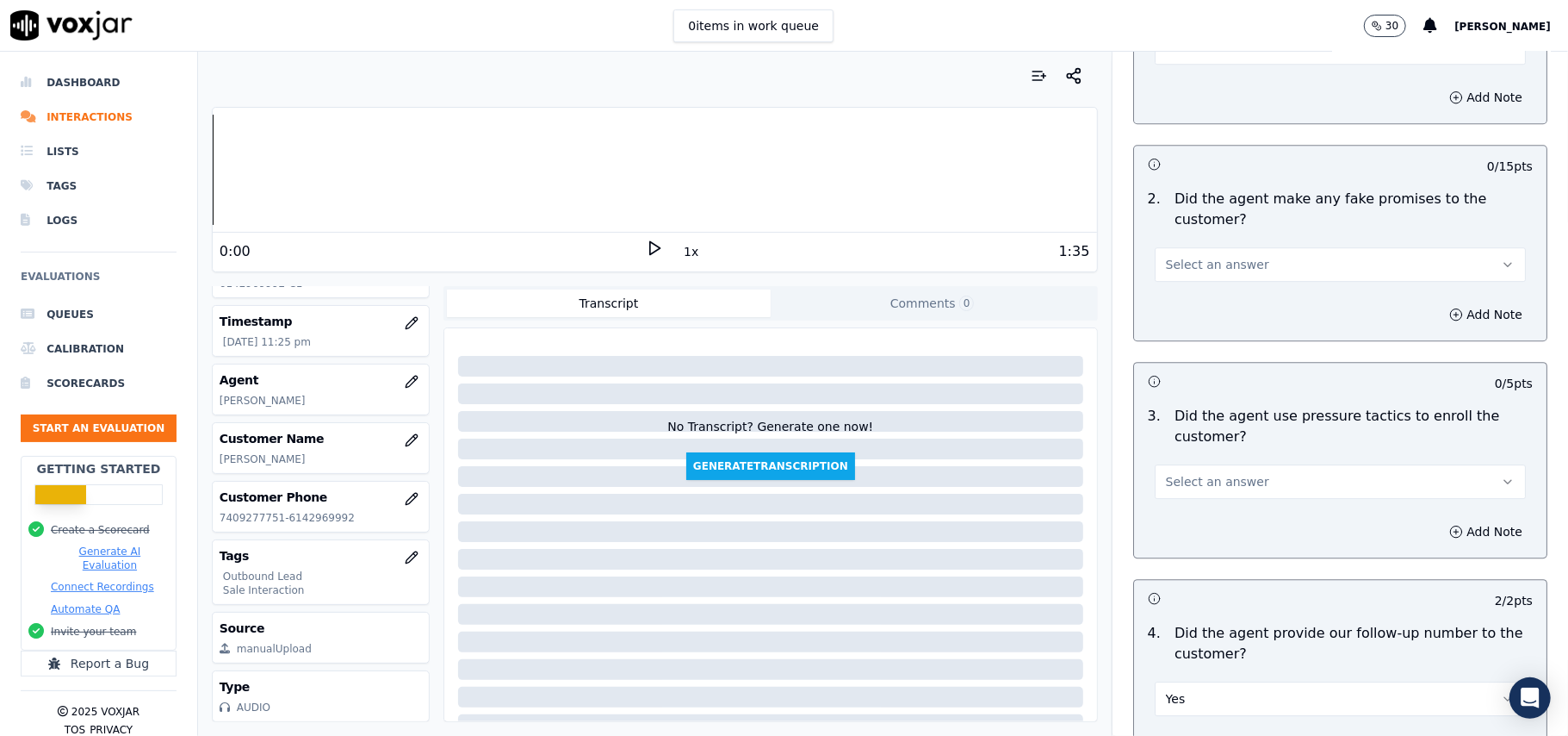
scroll to position [3470, 0]
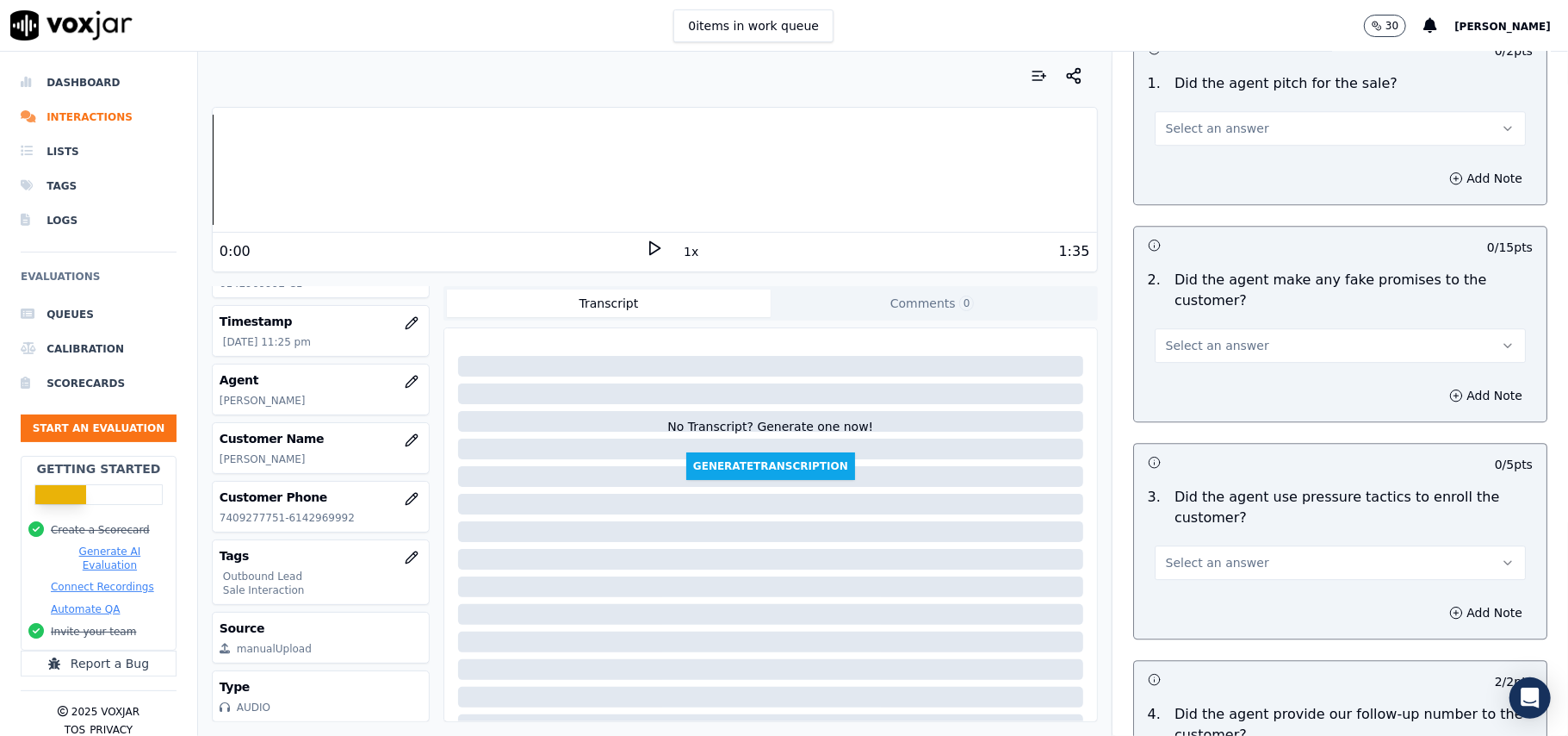
click at [1200, 554] on span "Select an answer" at bounding box center [1218, 563] width 103 height 18
click at [1199, 608] on div "No" at bounding box center [1303, 618] width 333 height 27
click at [1207, 338] on span "Select an answer" at bounding box center [1218, 346] width 103 height 18
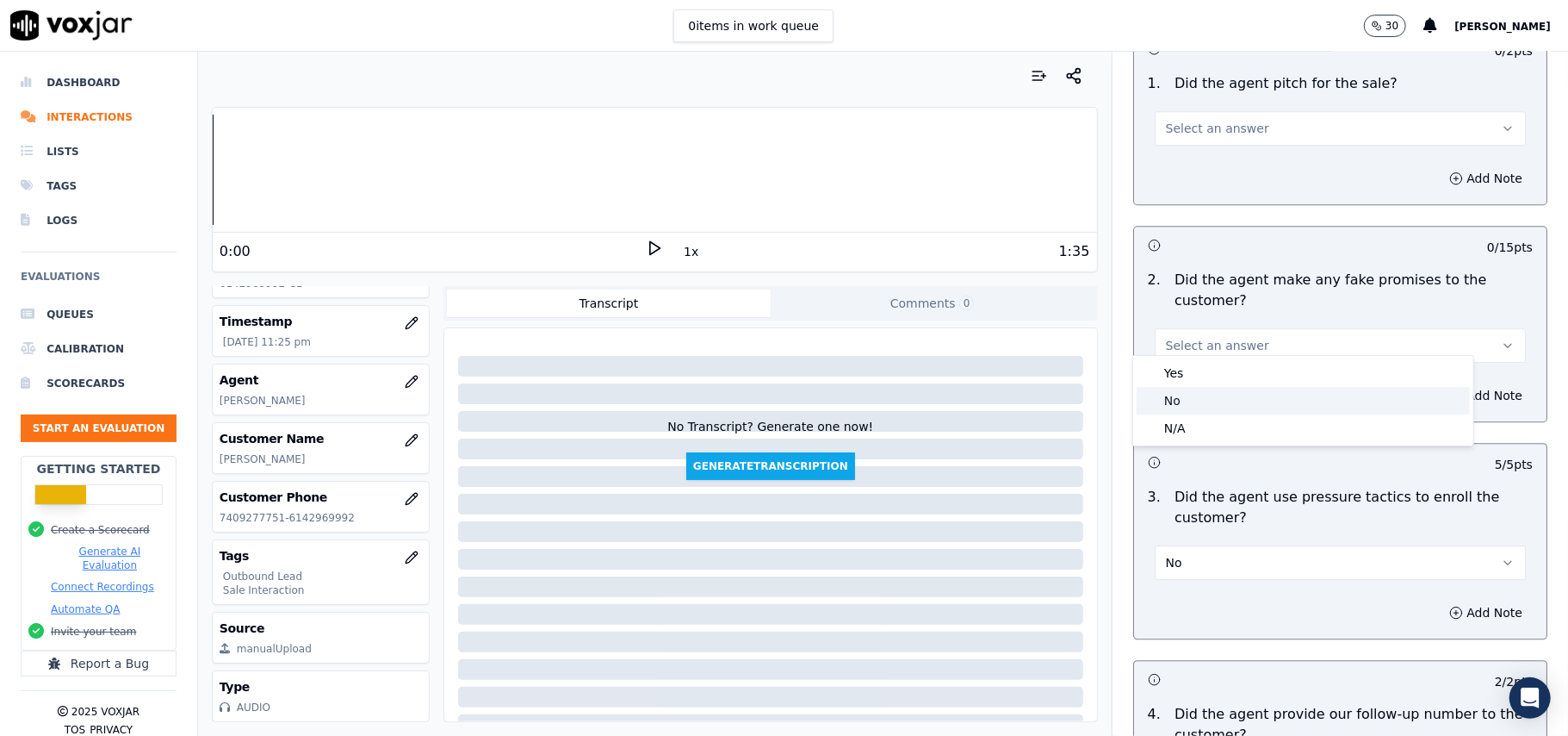
click at [1210, 400] on div "No" at bounding box center [1303, 400] width 333 height 27
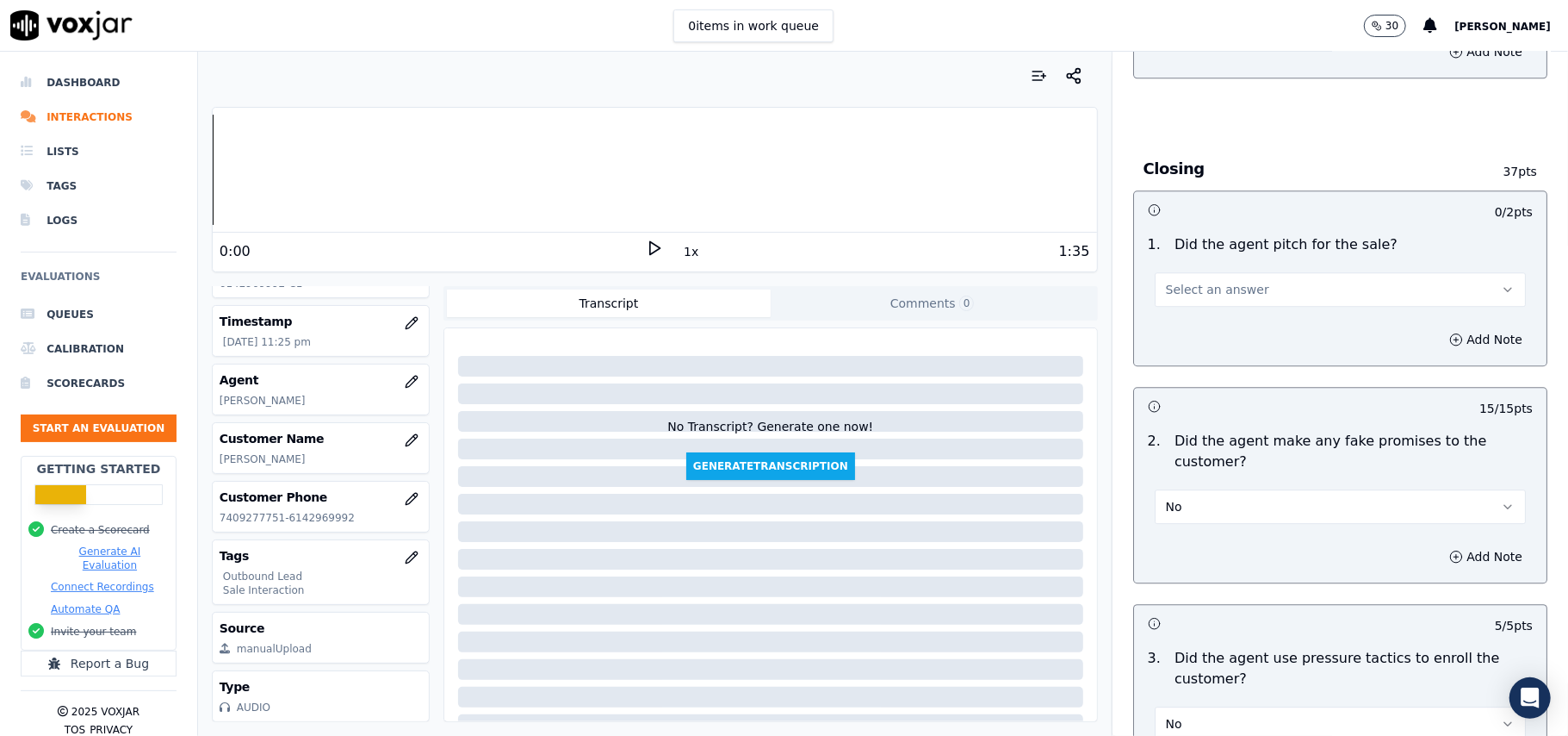
scroll to position [3125, 0]
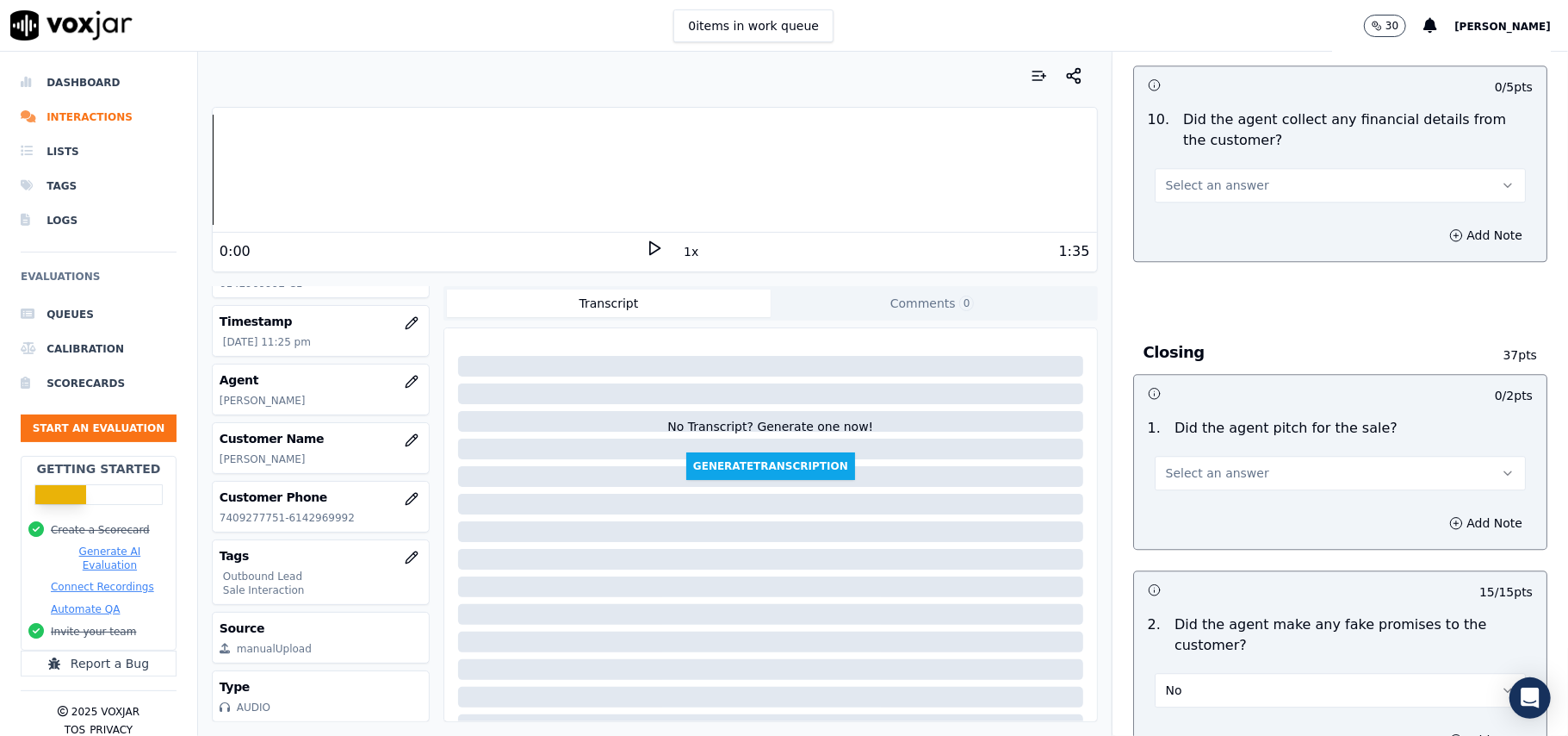
click at [1214, 464] on span "Select an answer" at bounding box center [1218, 473] width 103 height 18
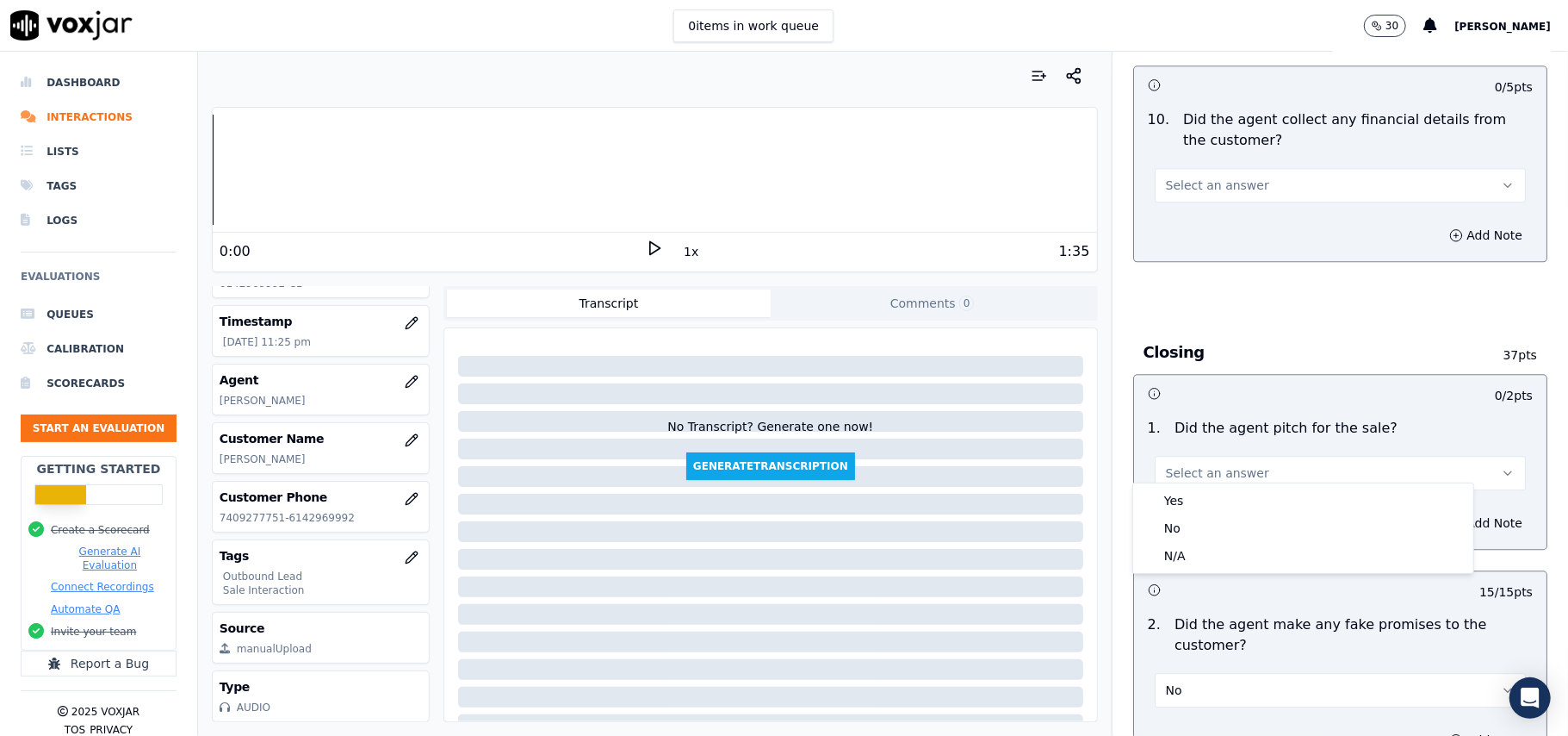
click at [1215, 481] on div "1 . Did the agent pitch for the sale? Select an answer" at bounding box center [1340, 454] width 413 height 86
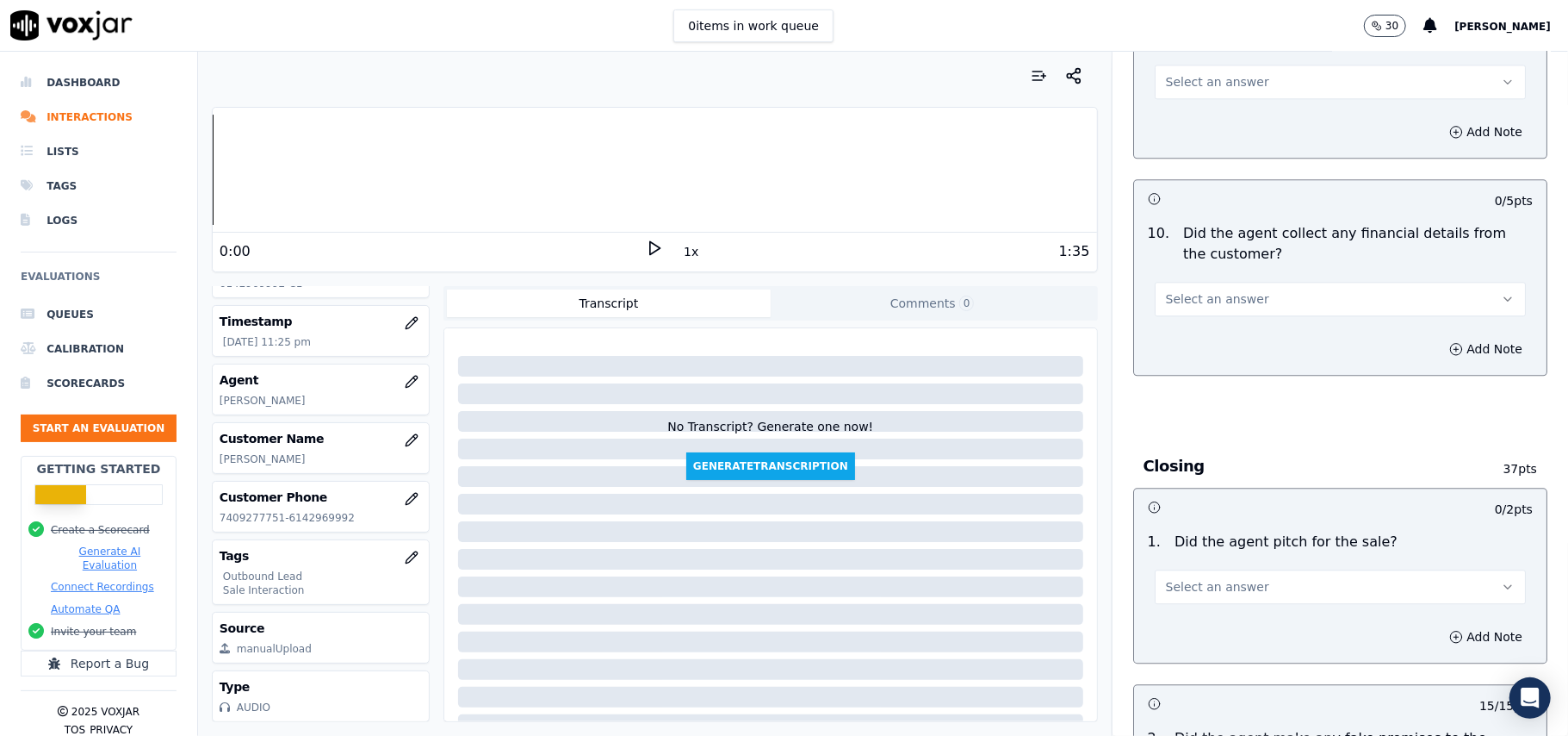
scroll to position [3240, 0]
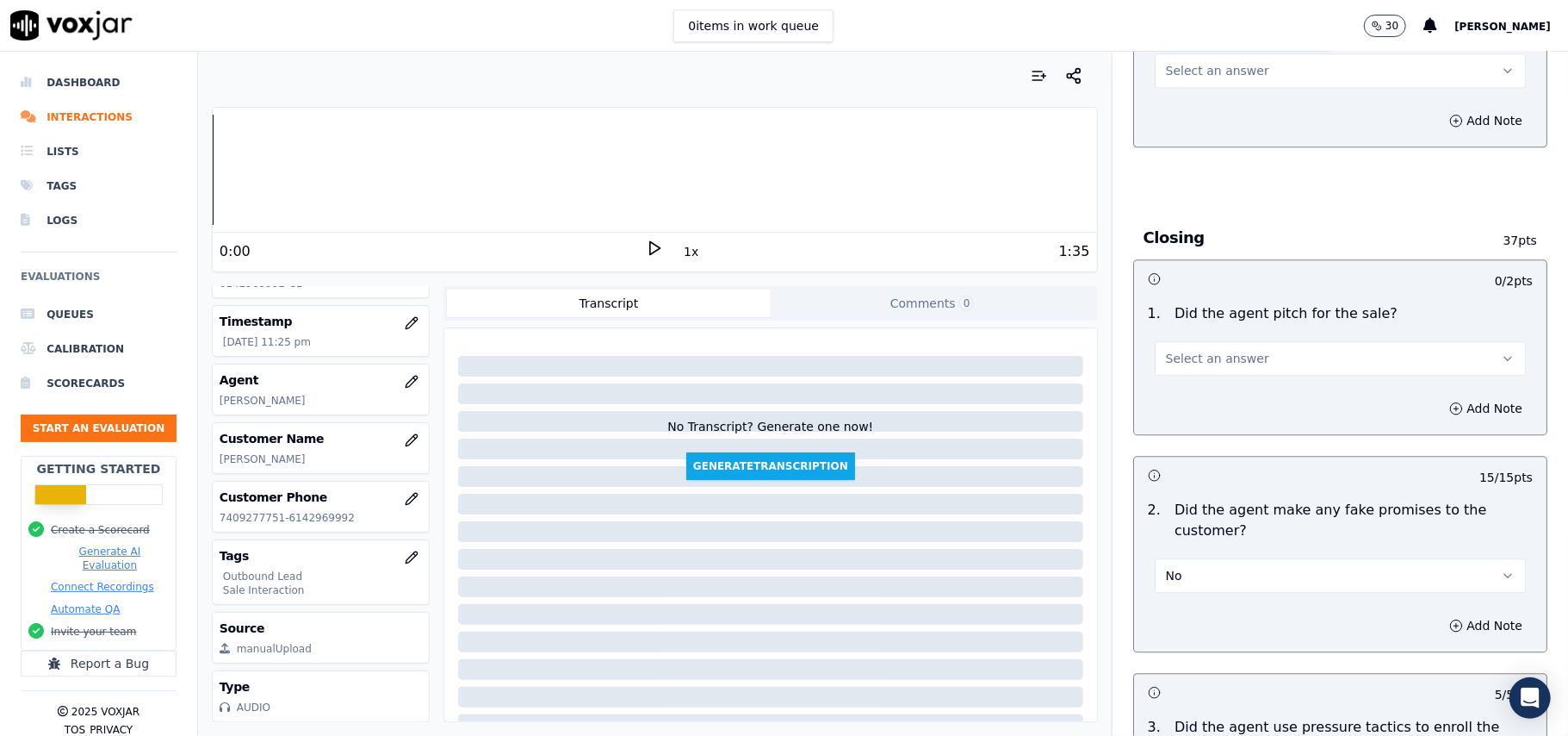
click at [1209, 356] on button "Select an answer" at bounding box center [1339, 357] width 371 height 34
click at [1203, 385] on div "Yes" at bounding box center [1303, 385] width 333 height 27
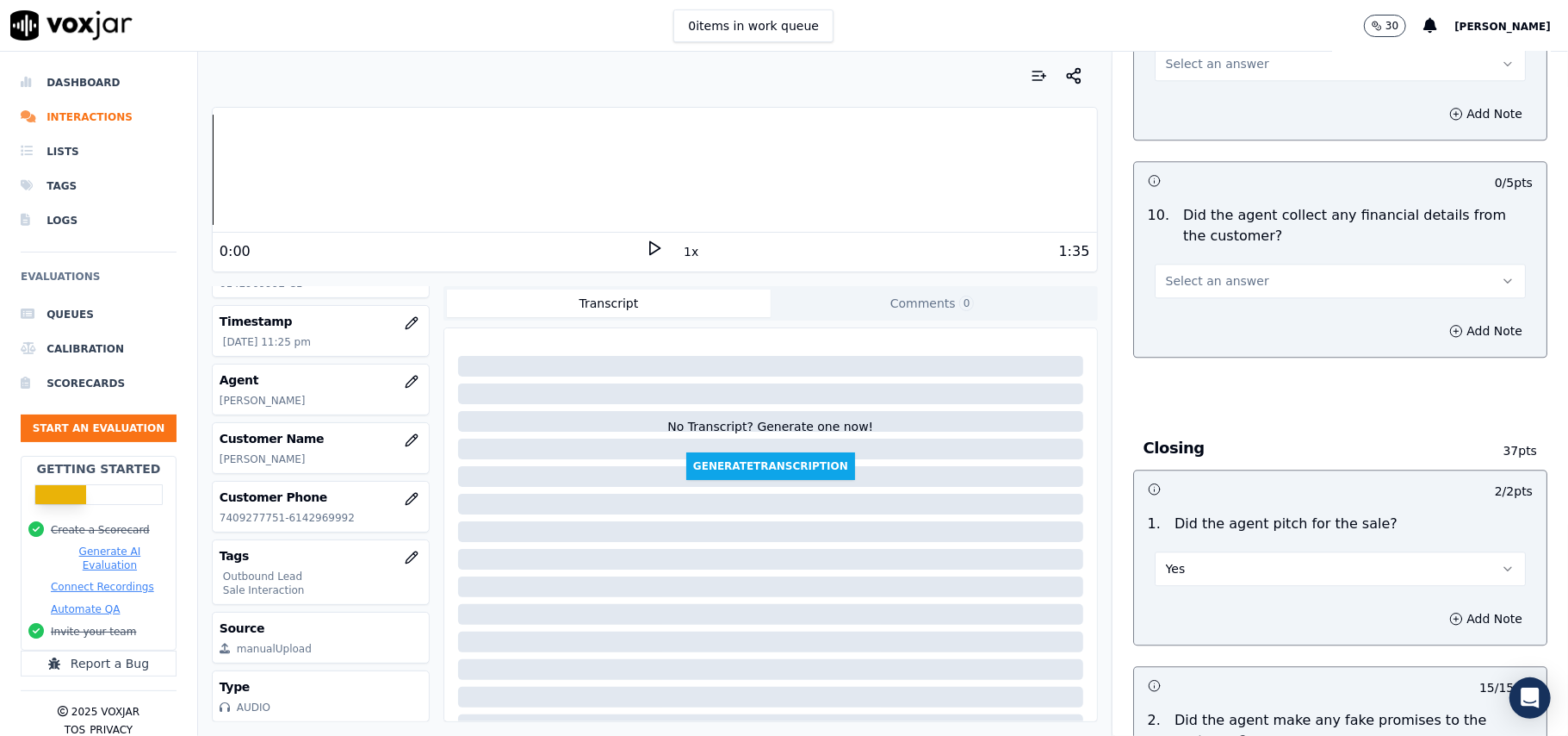
scroll to position [3009, 0]
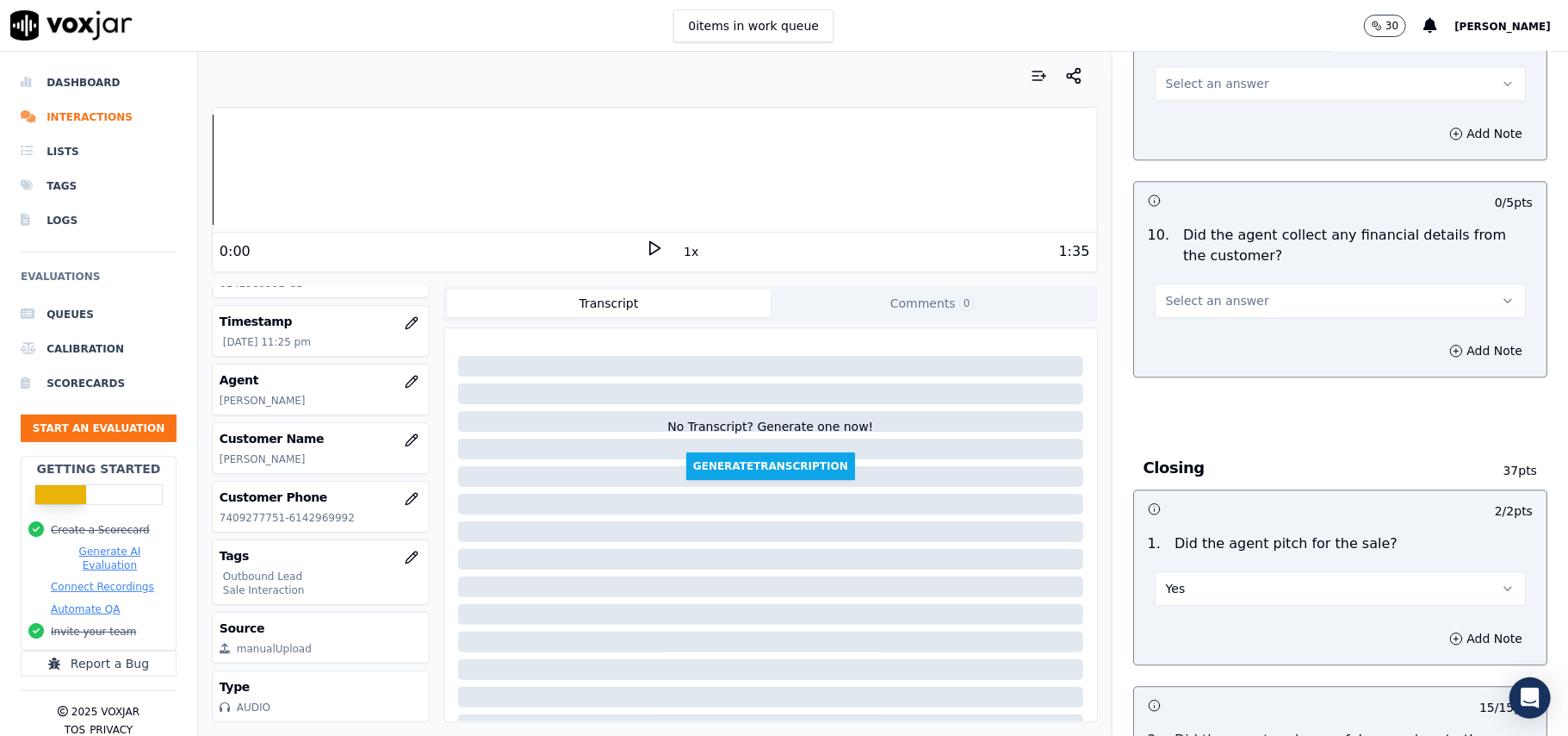
click at [1210, 297] on button "Select an answer" at bounding box center [1339, 300] width 371 height 34
click at [1209, 336] on div "Yes" at bounding box center [1303, 326] width 333 height 27
click at [1209, 303] on button "Yes" at bounding box center [1339, 300] width 371 height 34
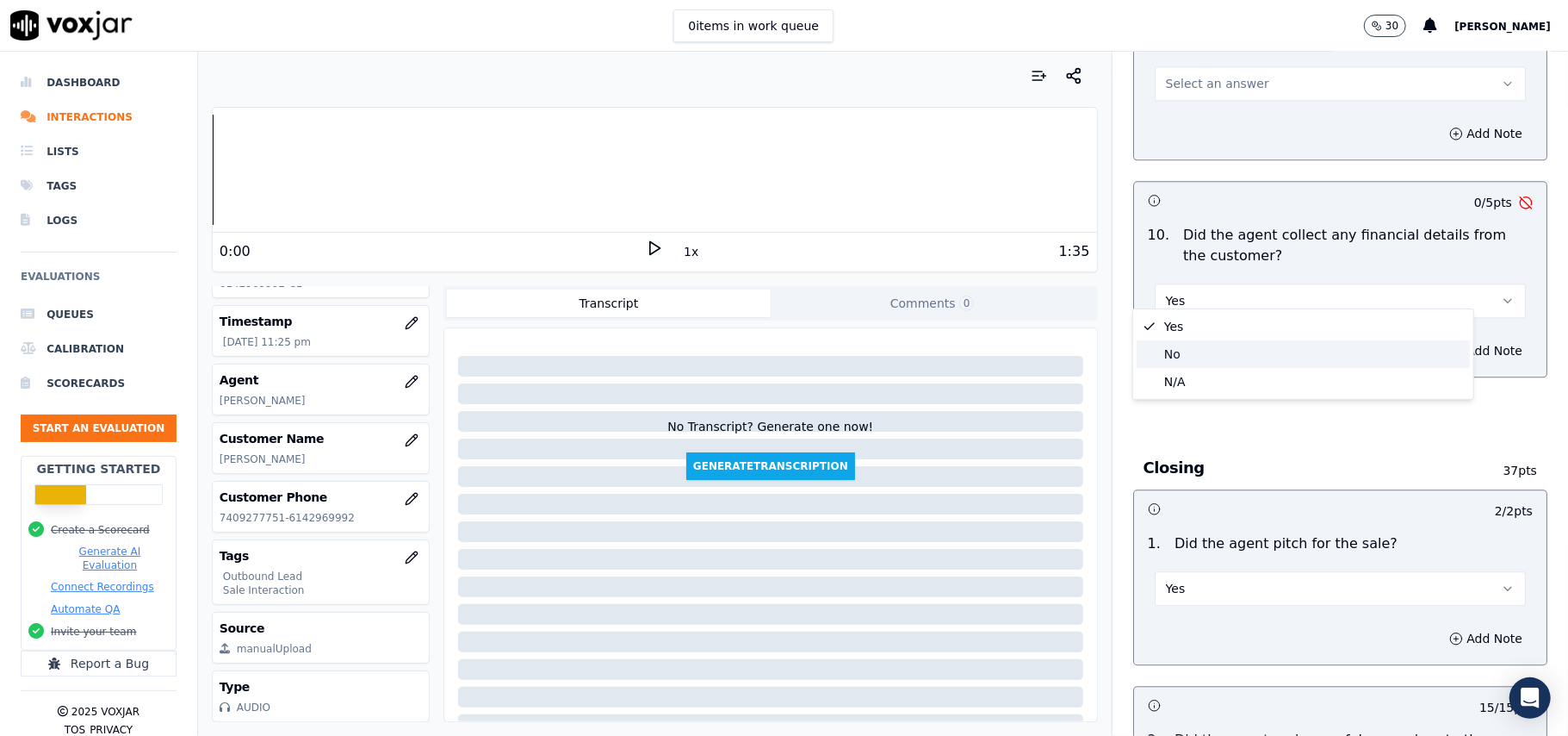
click at [1207, 350] on div "No" at bounding box center [1303, 353] width 333 height 27
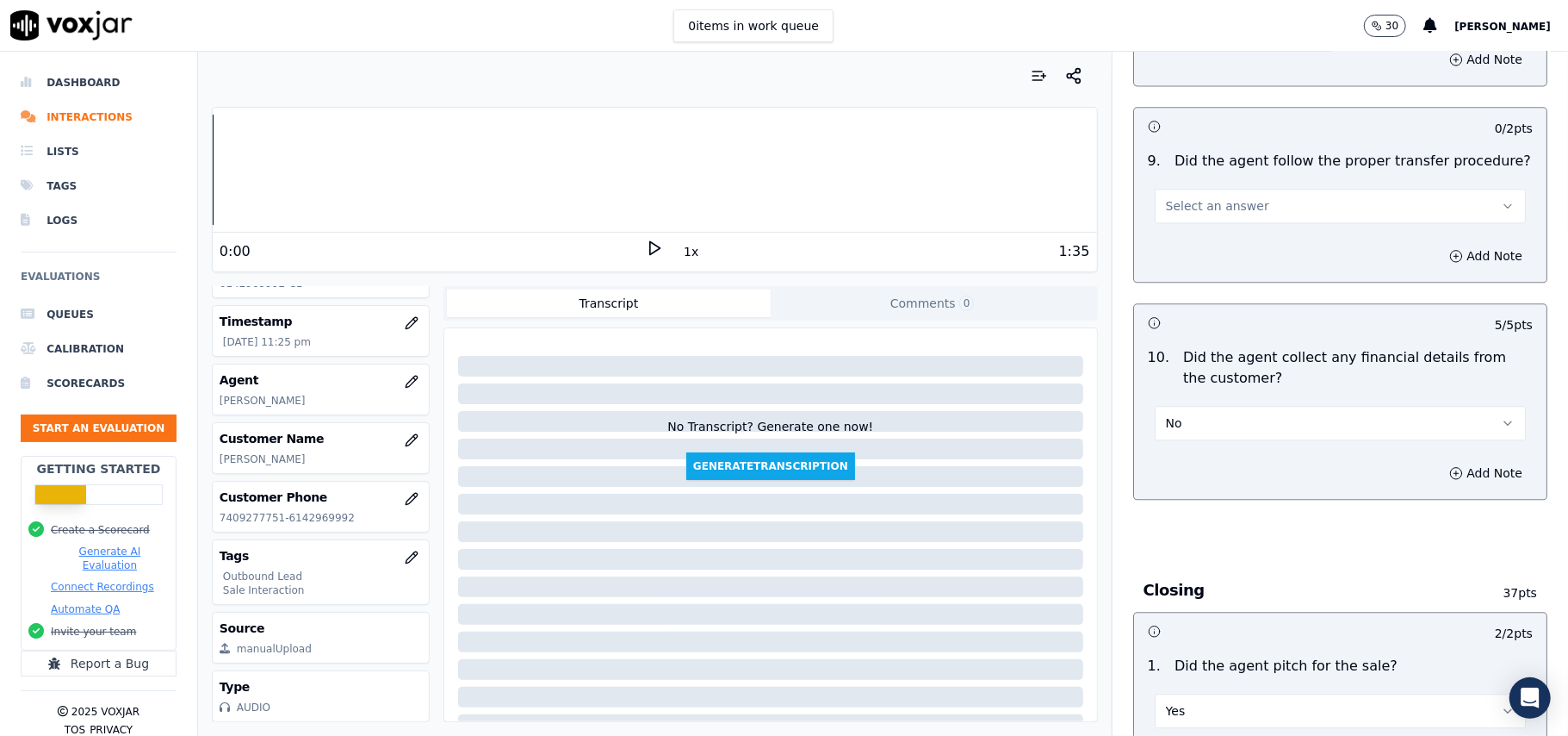
scroll to position [2780, 0]
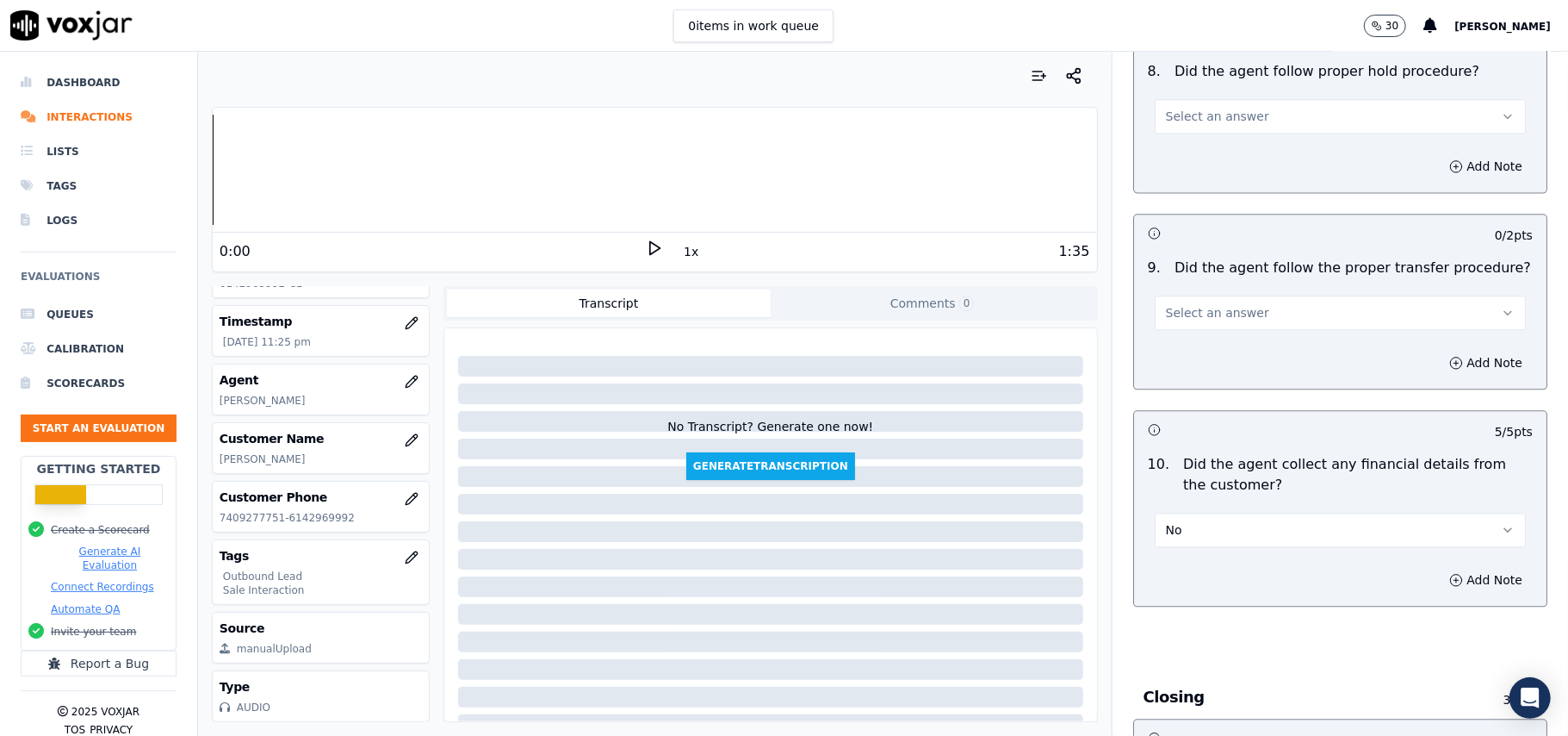
click at [1237, 295] on button "Select an answer" at bounding box center [1339, 312] width 371 height 34
click at [1238, 341] on div "Yes" at bounding box center [1303, 339] width 333 height 27
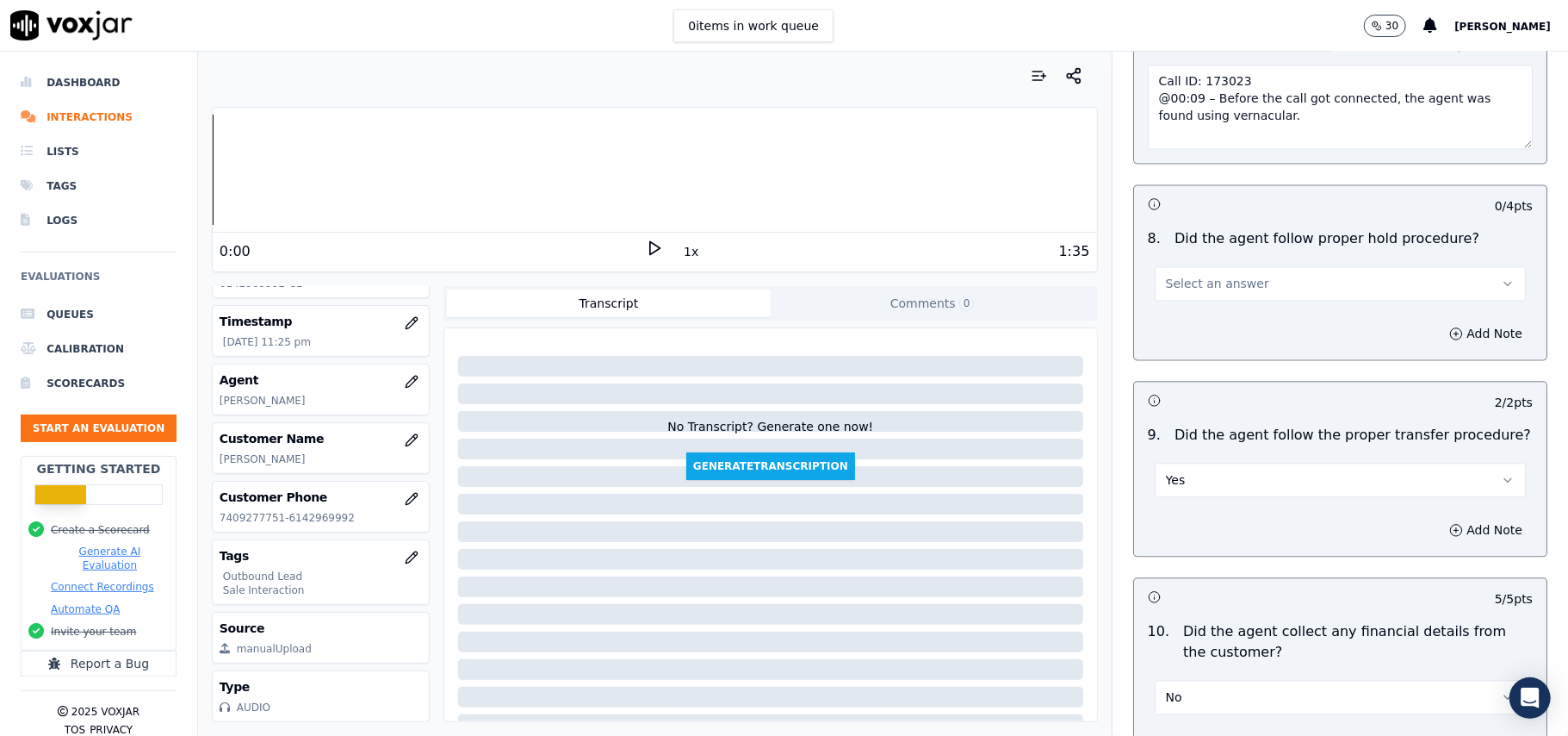
scroll to position [2436, 0]
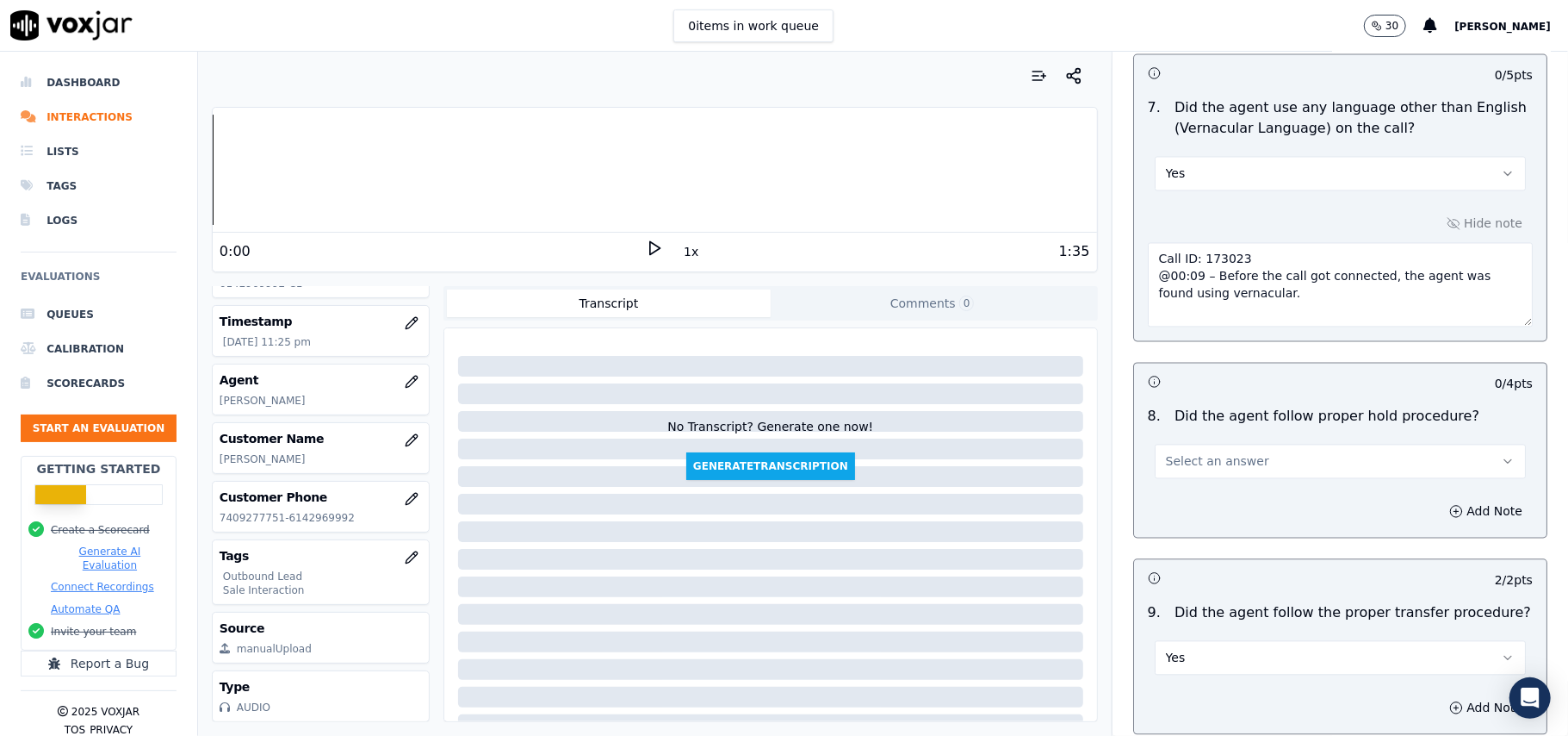
click at [1220, 444] on button "Select an answer" at bounding box center [1339, 460] width 371 height 34
click at [1203, 490] on div "Yes" at bounding box center [1303, 487] width 333 height 27
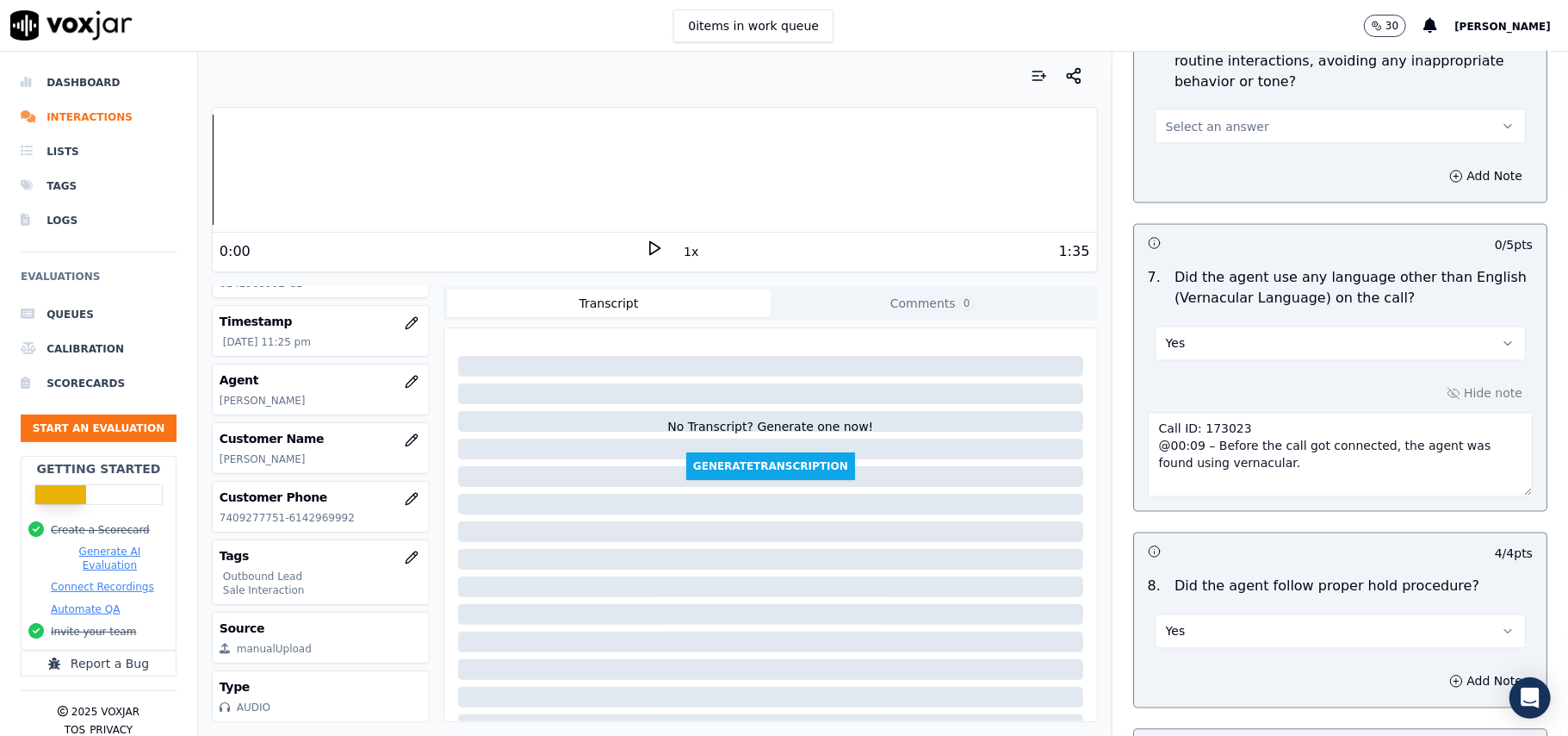
scroll to position [2091, 0]
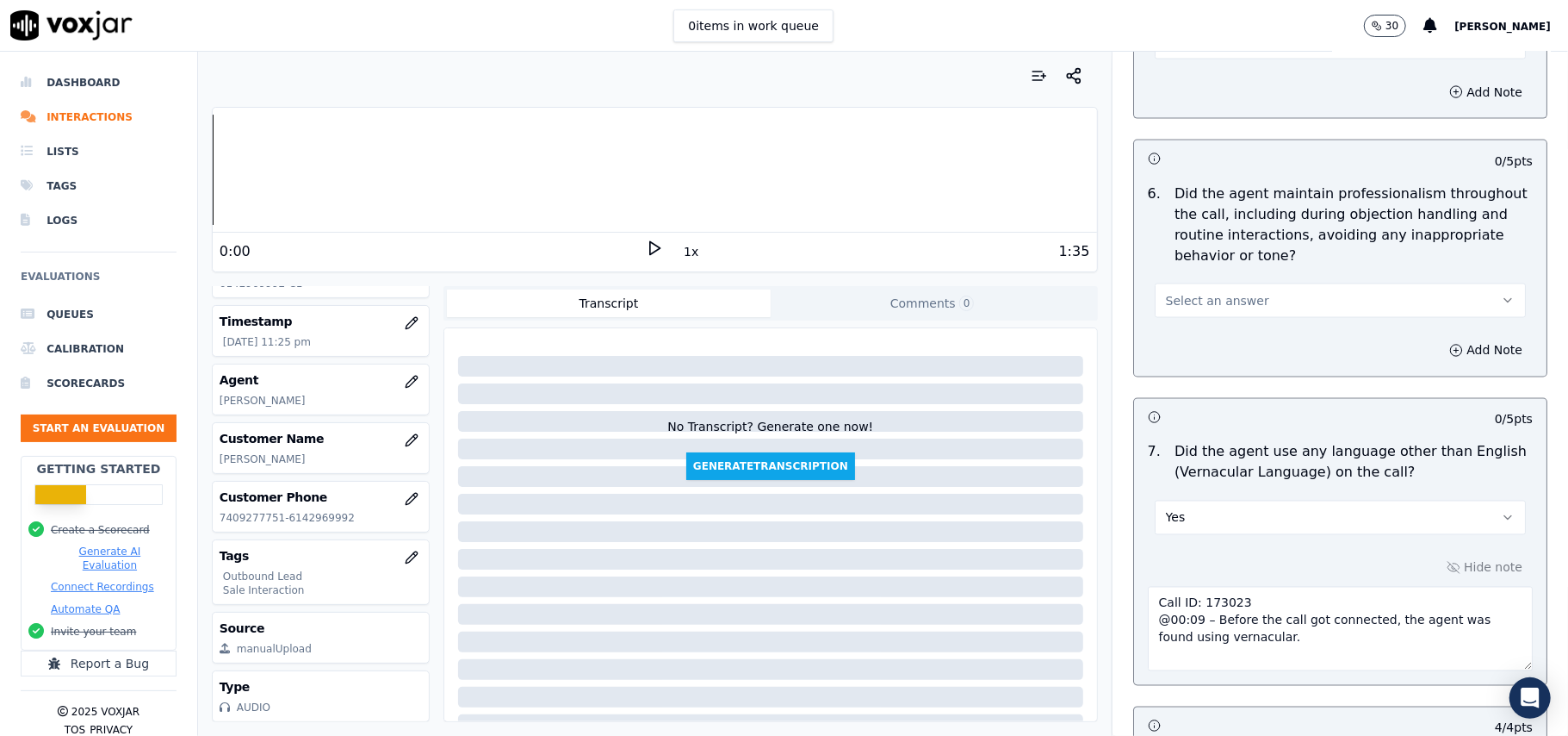
click at [1206, 308] on div "6 . Did the agent maintain professionalism throughout the call, including durin…" at bounding box center [1340, 250] width 413 height 148
click at [1207, 292] on span "Select an answer" at bounding box center [1218, 301] width 103 height 18
click at [1183, 333] on div "Yes" at bounding box center [1303, 324] width 333 height 27
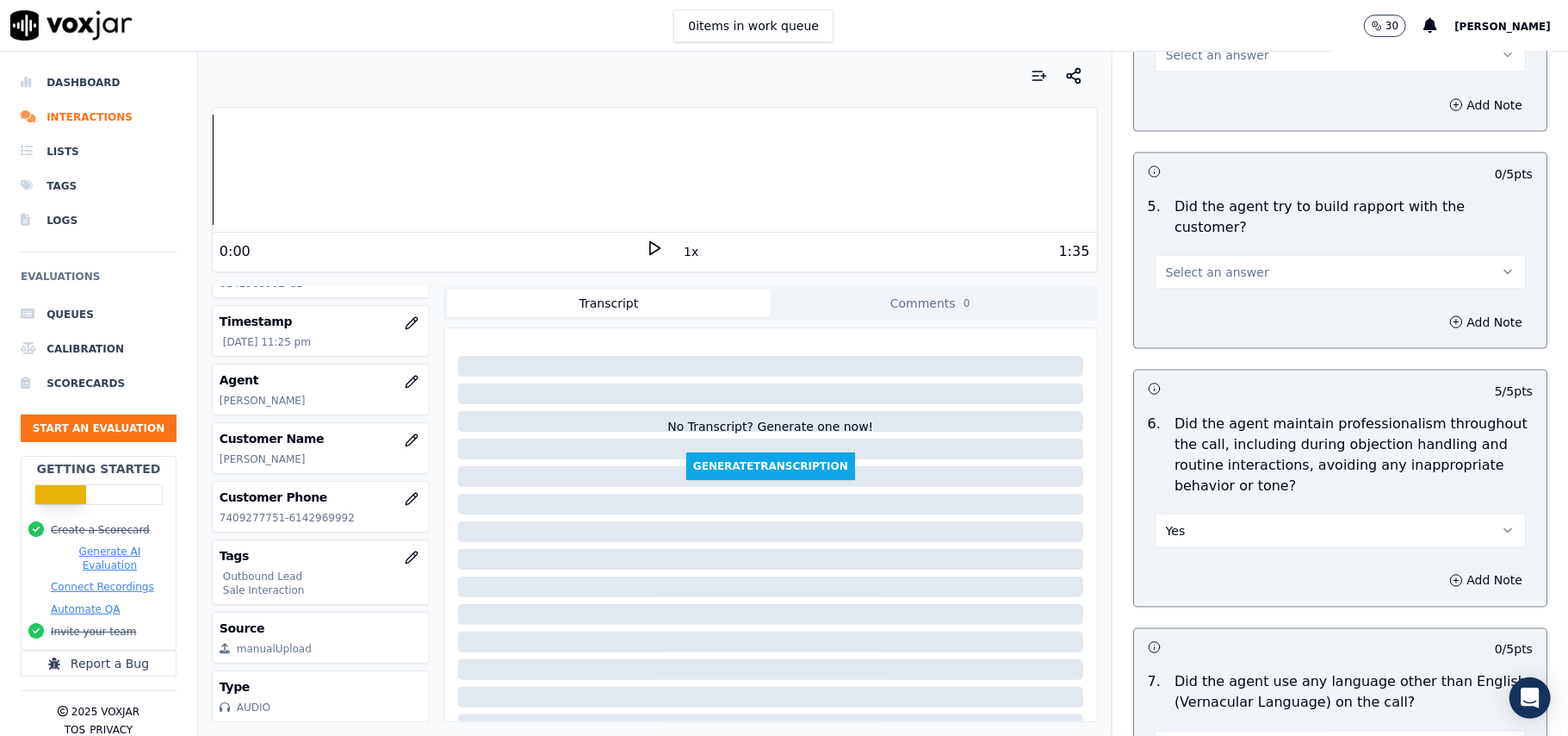
scroll to position [1632, 0]
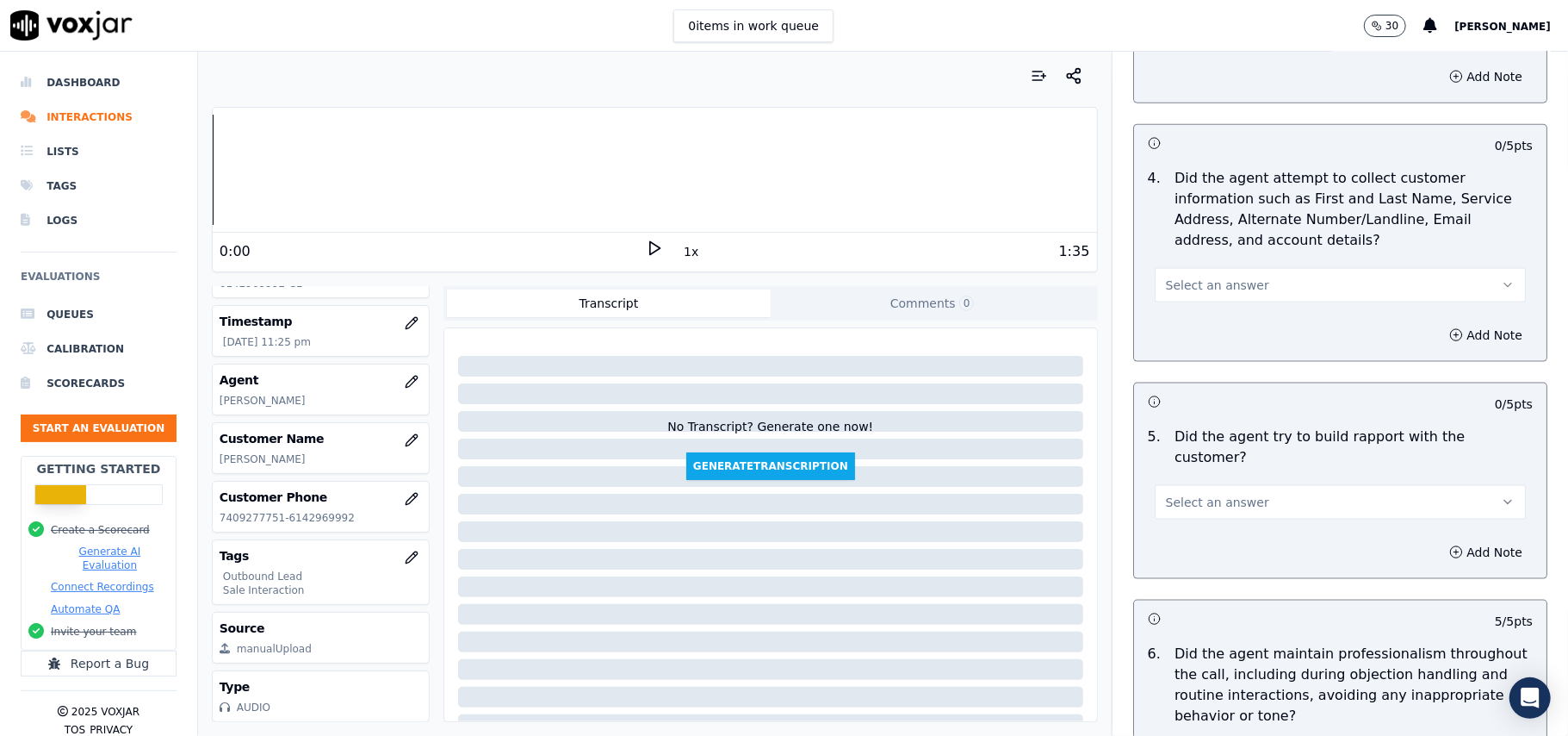
click at [1183, 485] on button "Select an answer" at bounding box center [1339, 501] width 371 height 34
click at [1166, 525] on div "Yes" at bounding box center [1303, 525] width 333 height 27
click at [1222, 283] on span "Select an answer" at bounding box center [1218, 285] width 103 height 18
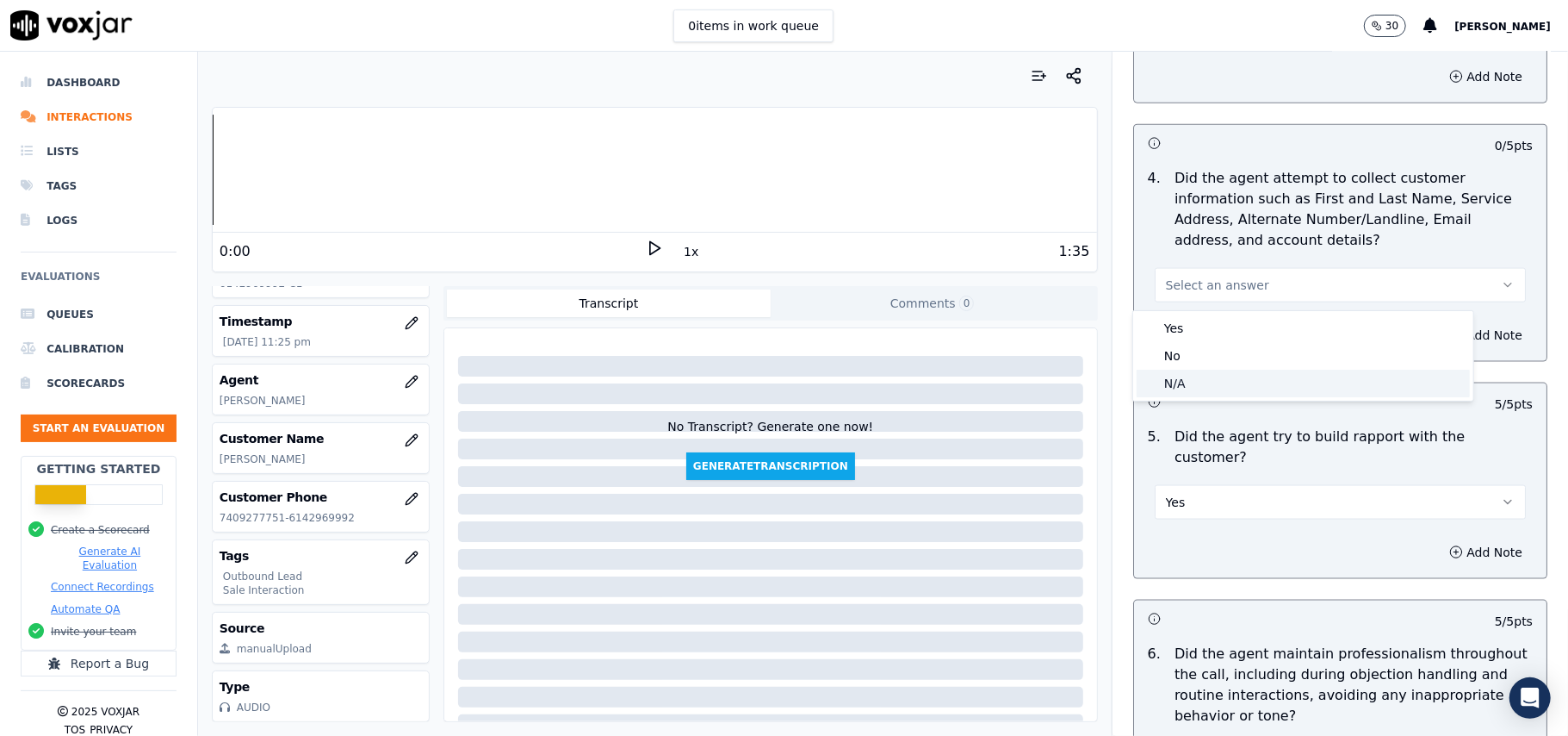
click at [1199, 373] on div "N/A" at bounding box center [1303, 384] width 333 height 27
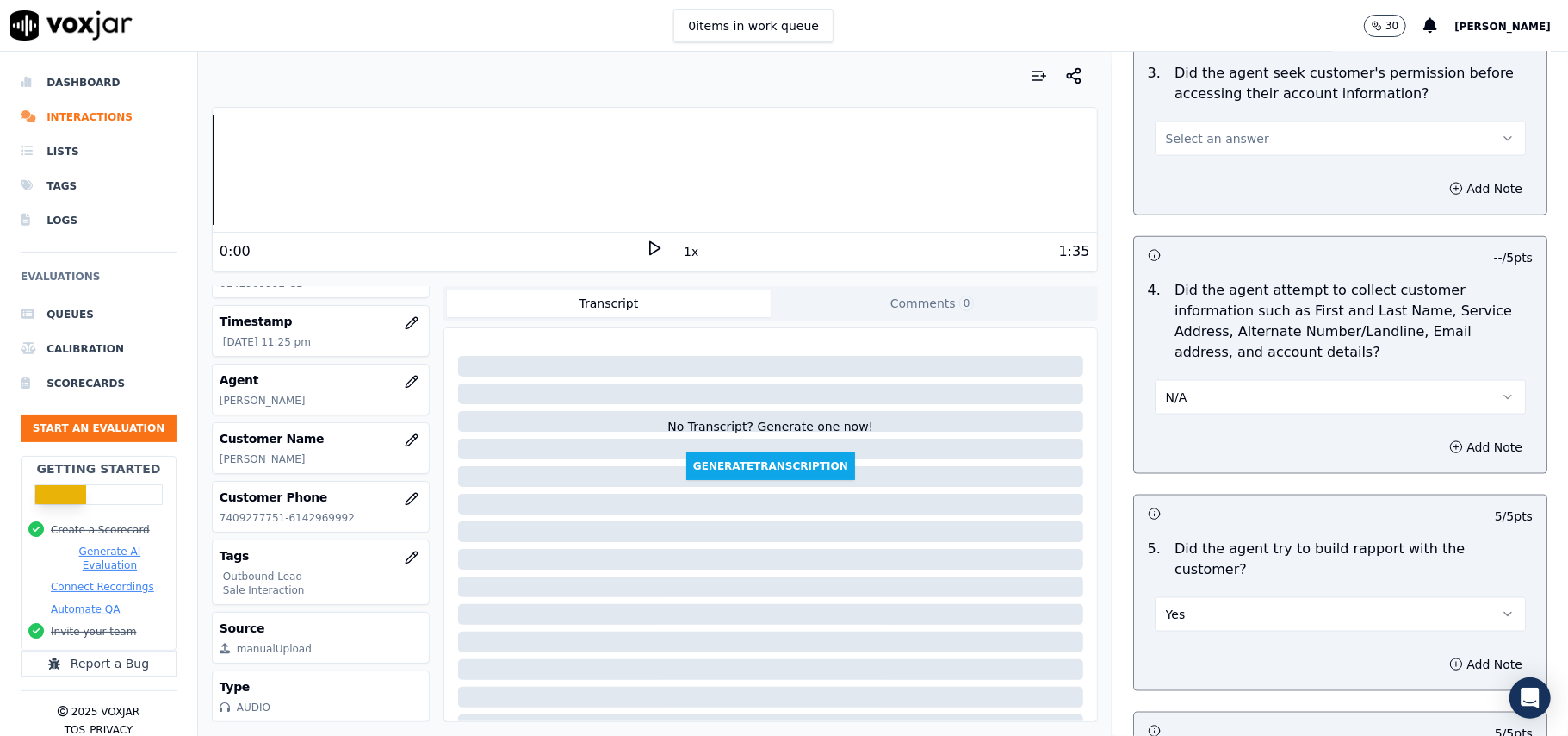
scroll to position [1287, 0]
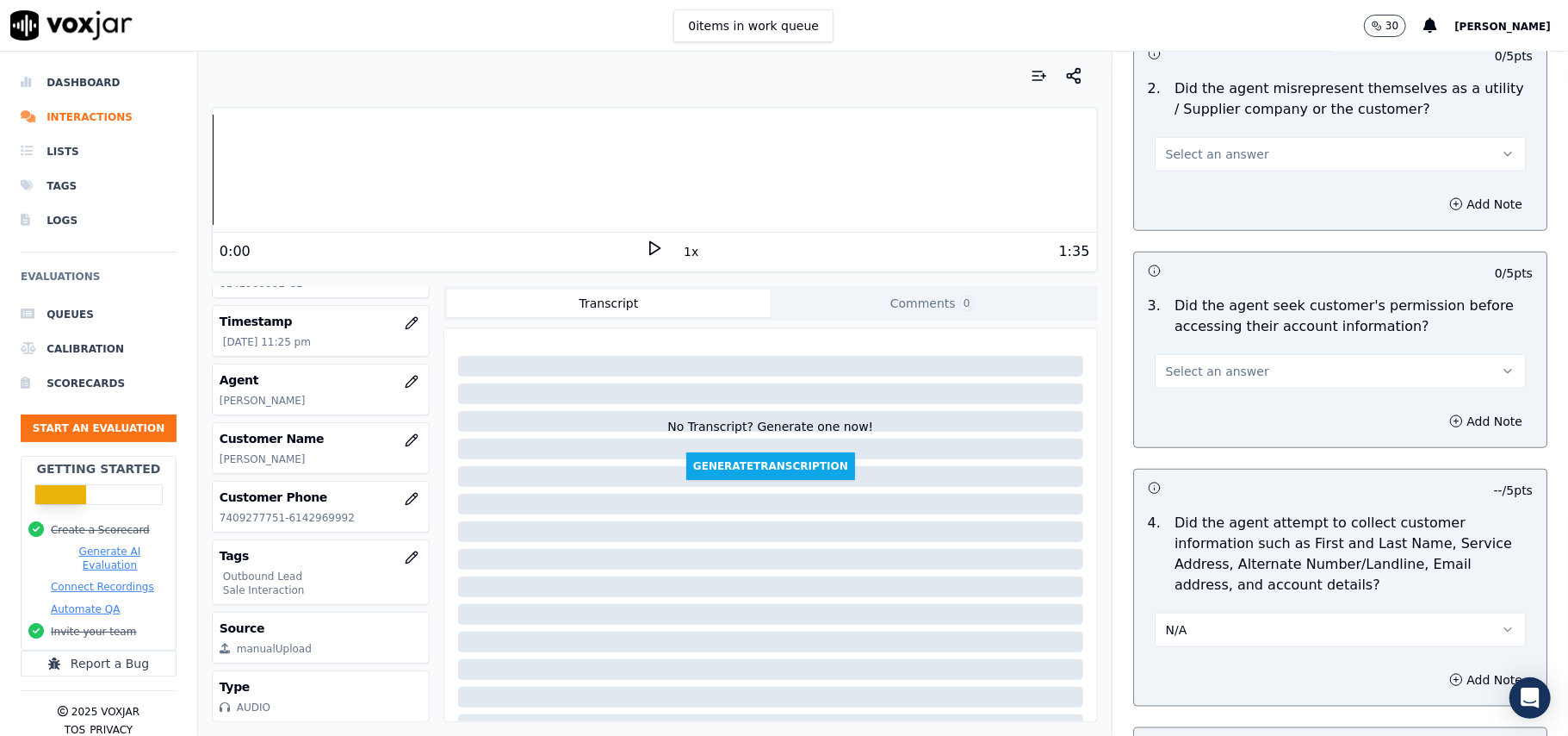
click at [1216, 393] on div "3 . Did the agent seek customer's permission before accessing their account inf…" at bounding box center [1340, 342] width 413 height 107
click at [1218, 380] on span "Select an answer" at bounding box center [1218, 371] width 103 height 18
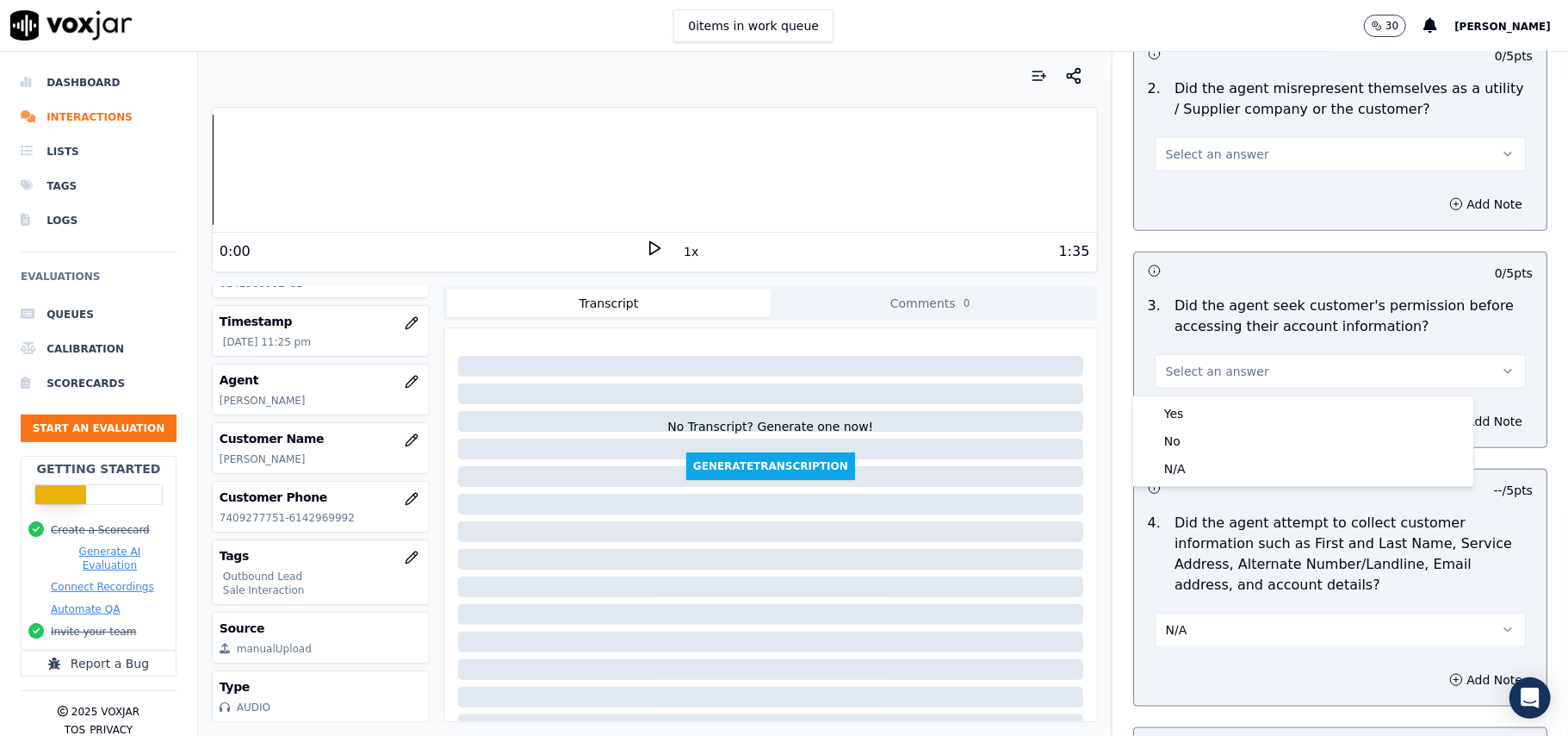
click at [1209, 398] on div "Yes No N/A" at bounding box center [1302, 441] width 340 height 90
click at [1209, 408] on div "Yes" at bounding box center [1303, 414] width 333 height 27
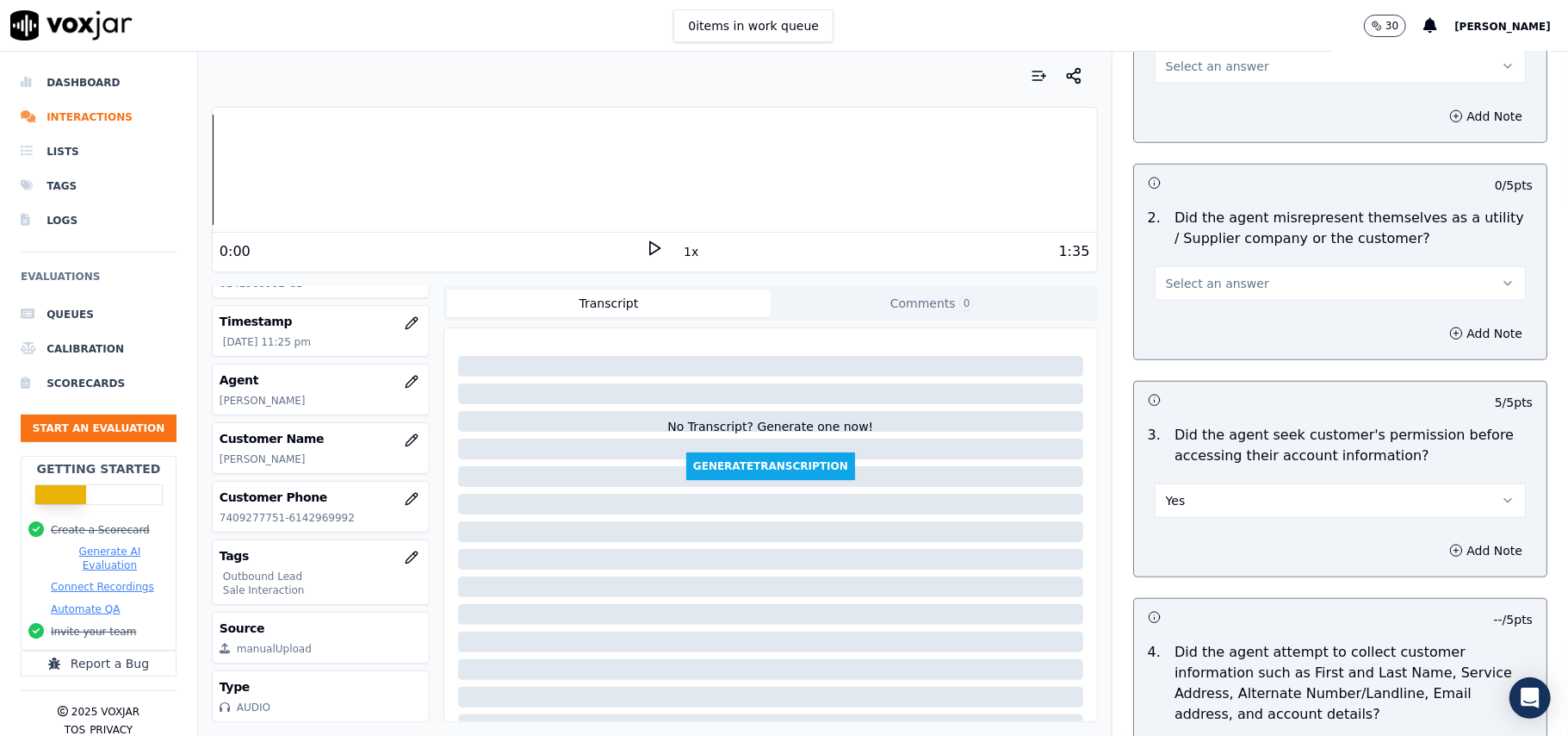
scroll to position [1057, 0]
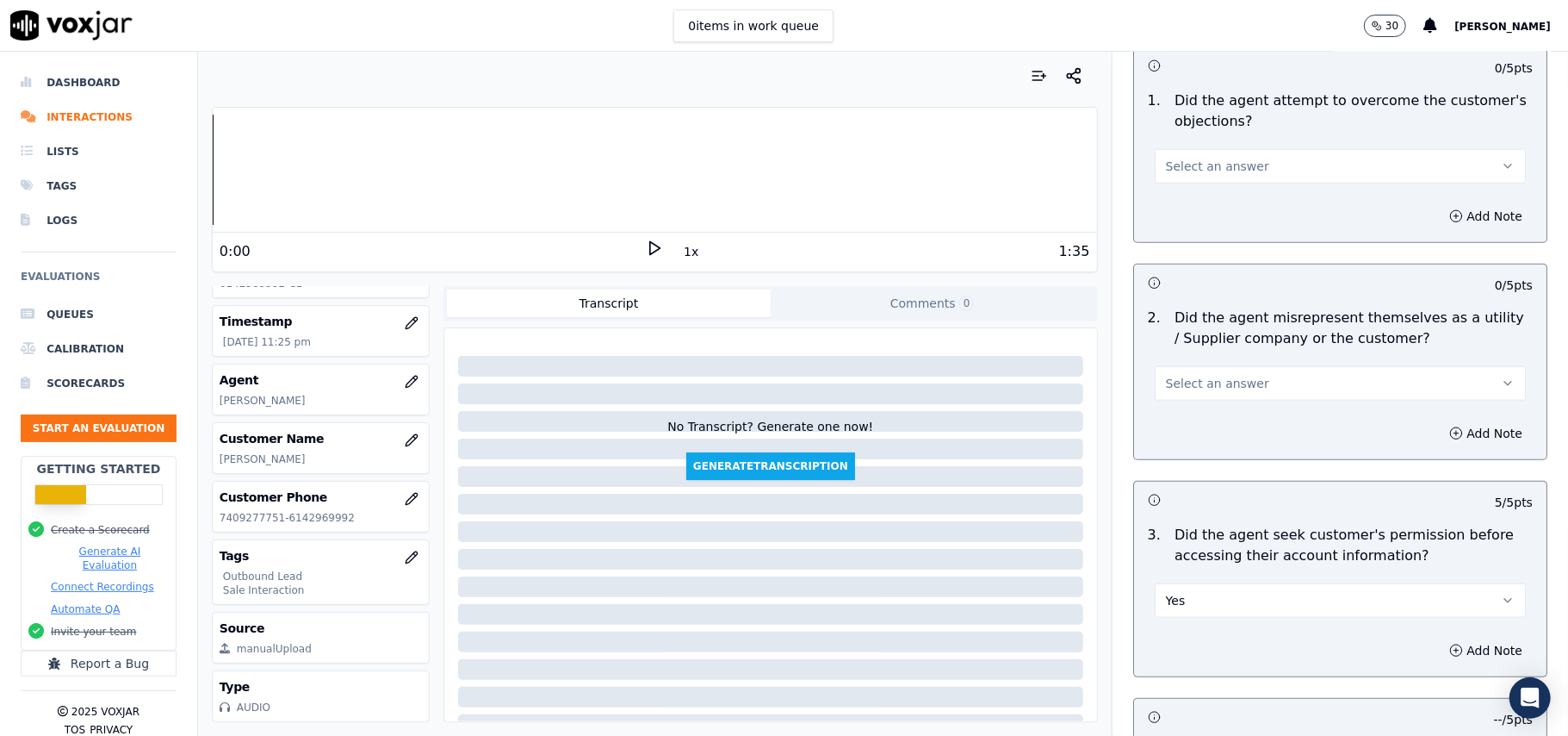
click at [1244, 376] on button "Select an answer" at bounding box center [1339, 383] width 371 height 34
click at [1210, 453] on div "No" at bounding box center [1303, 453] width 333 height 27
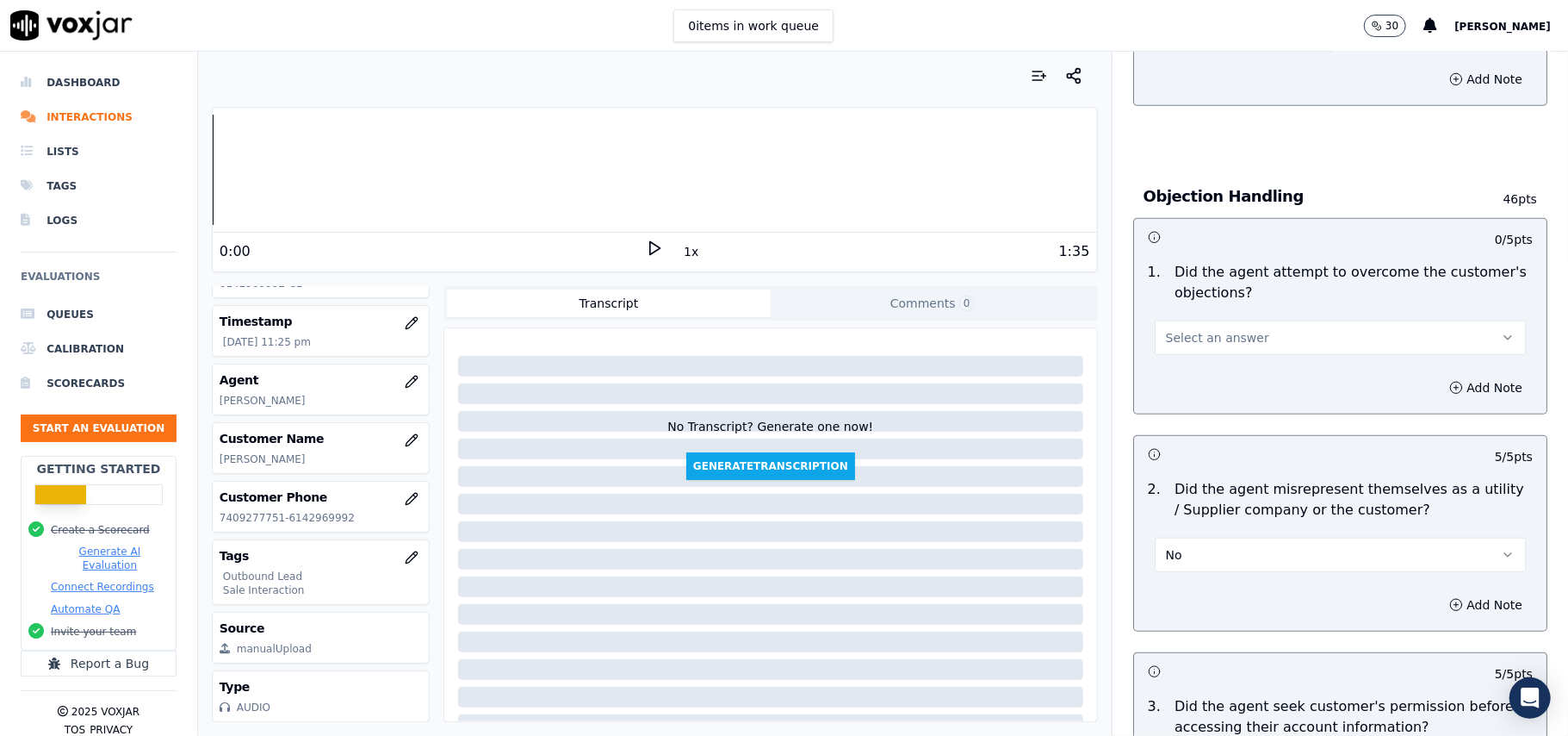
scroll to position [714, 0]
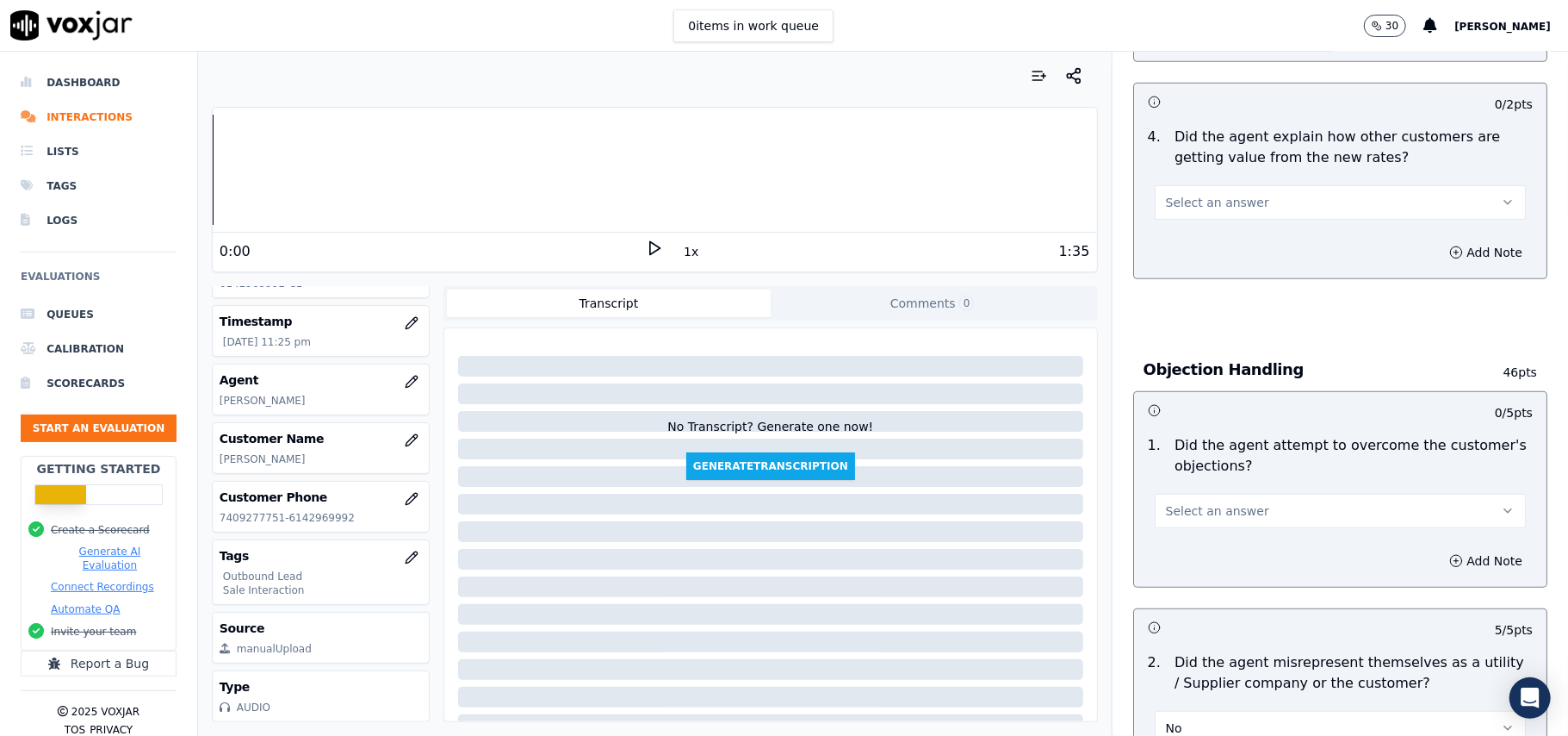
click at [1203, 508] on span "Select an answer" at bounding box center [1218, 511] width 103 height 18
click at [1177, 549] on div "Yes" at bounding box center [1303, 552] width 333 height 27
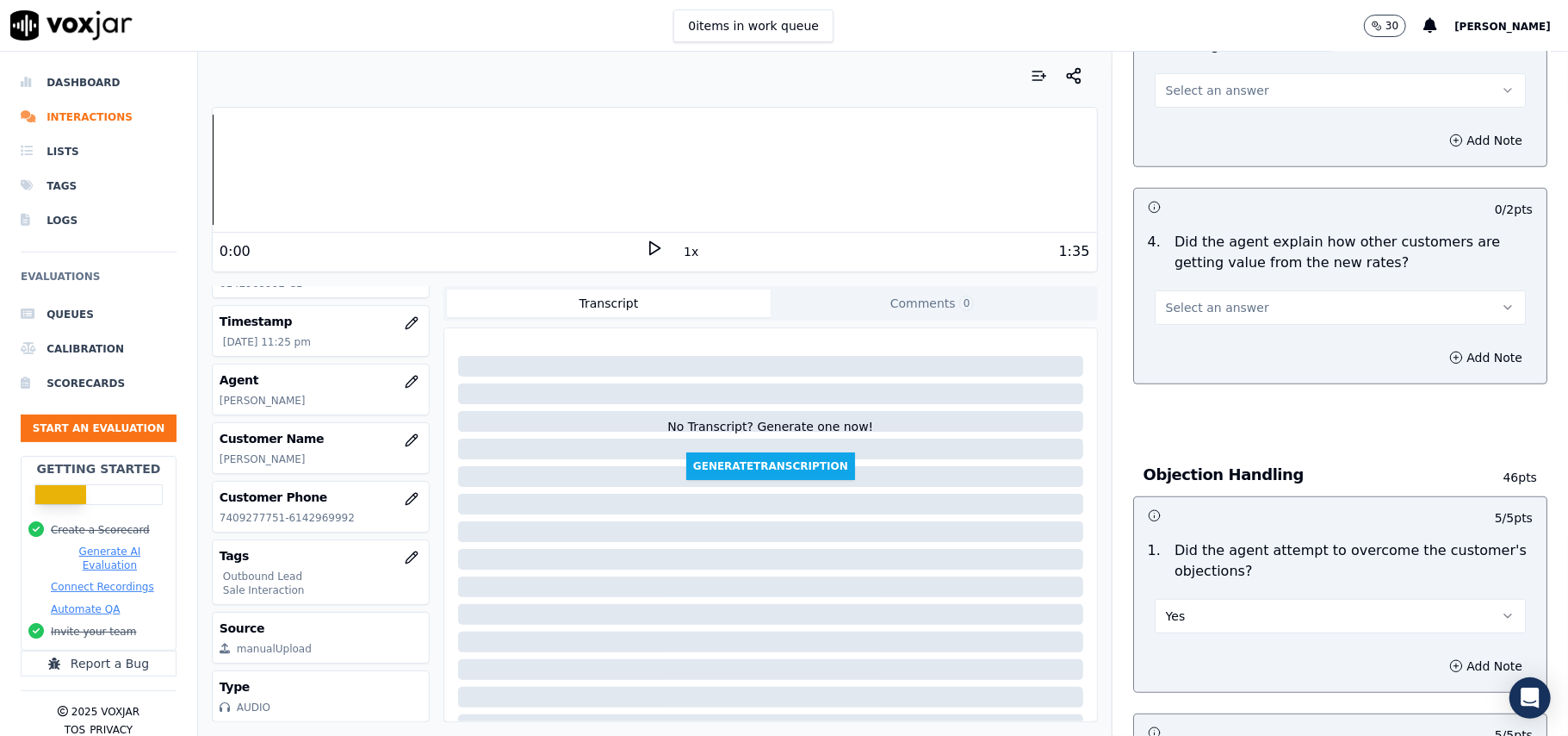
scroll to position [483, 0]
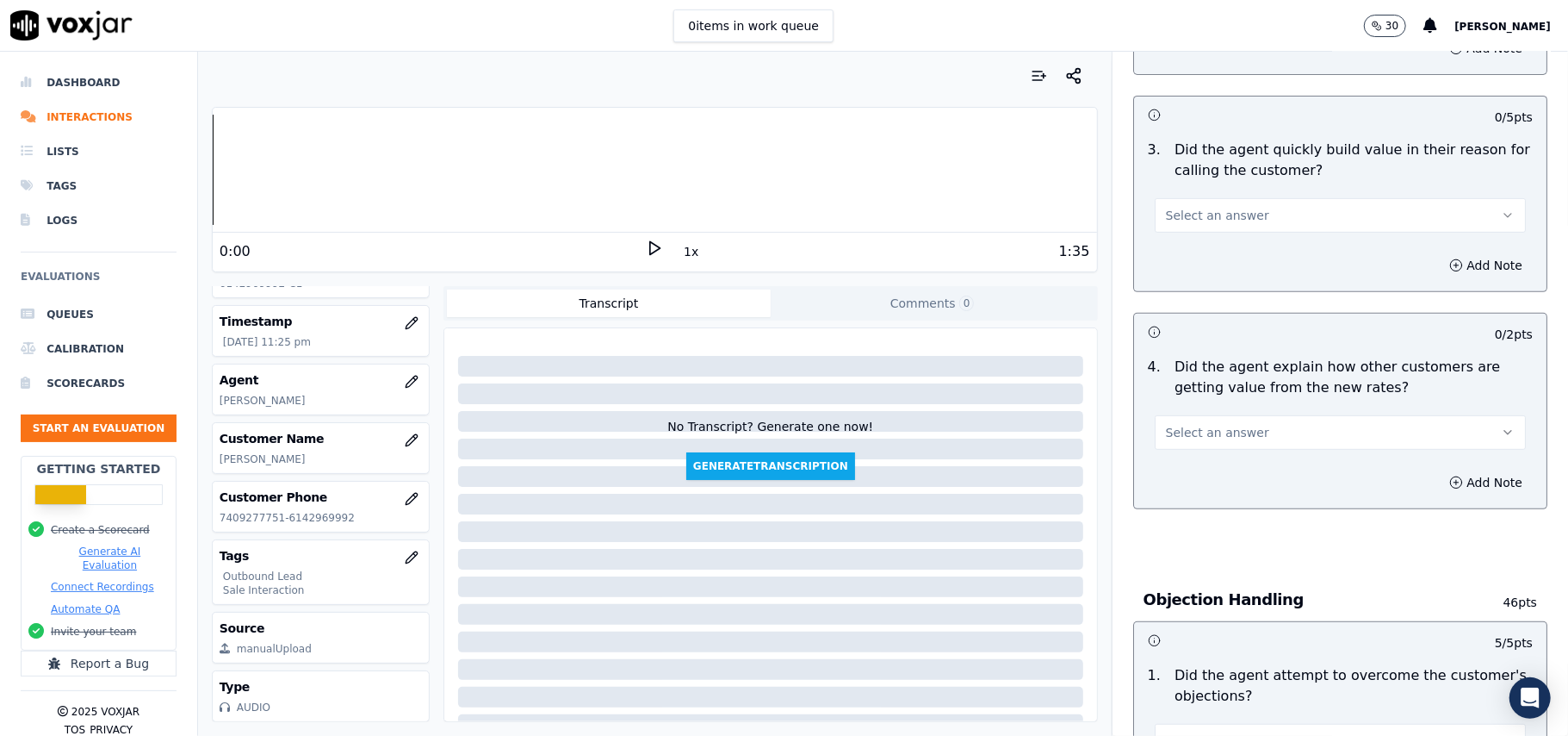
click at [1192, 439] on span "Select an answer" at bounding box center [1218, 432] width 103 height 18
click at [1192, 474] on div "Yes" at bounding box center [1303, 473] width 333 height 27
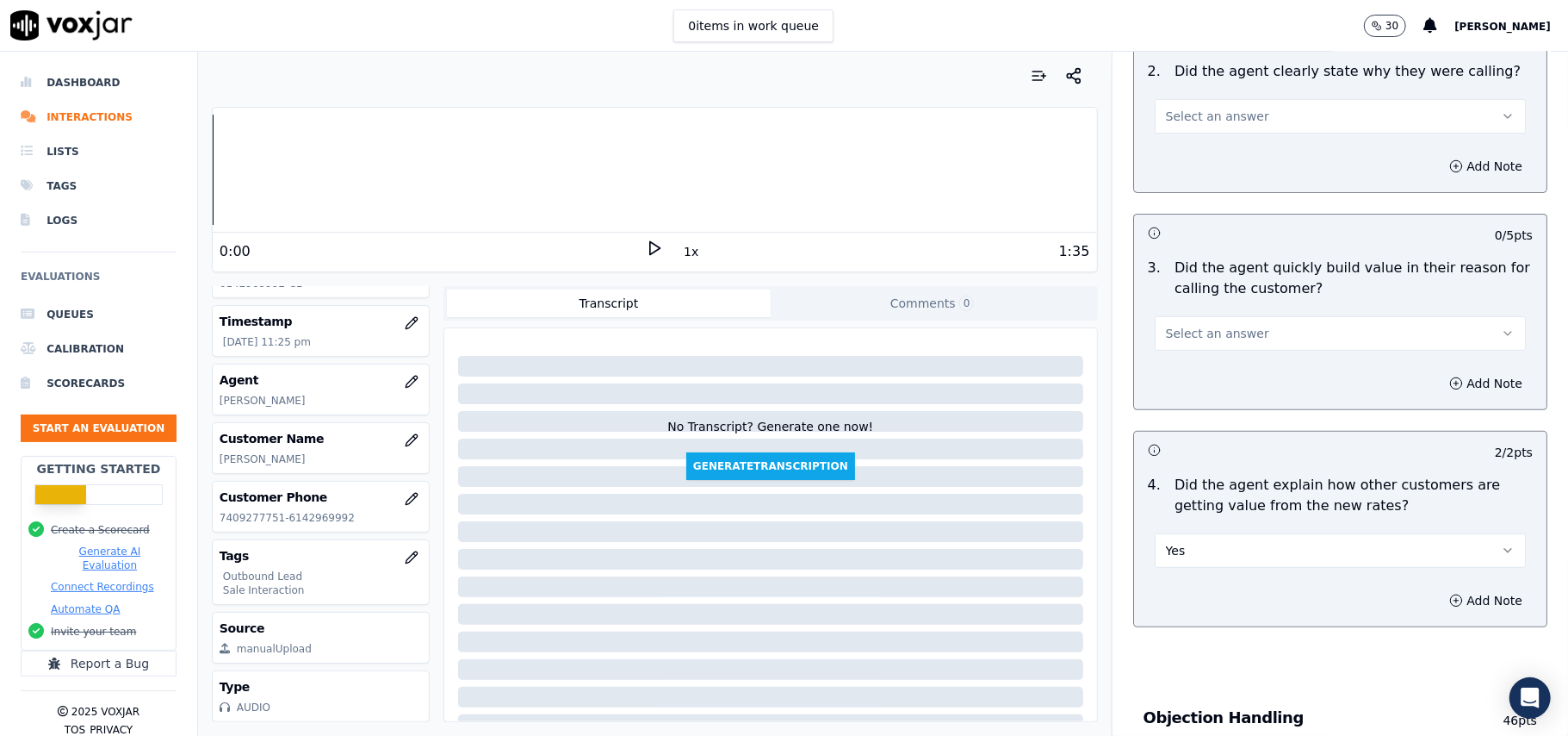
scroll to position [253, 0]
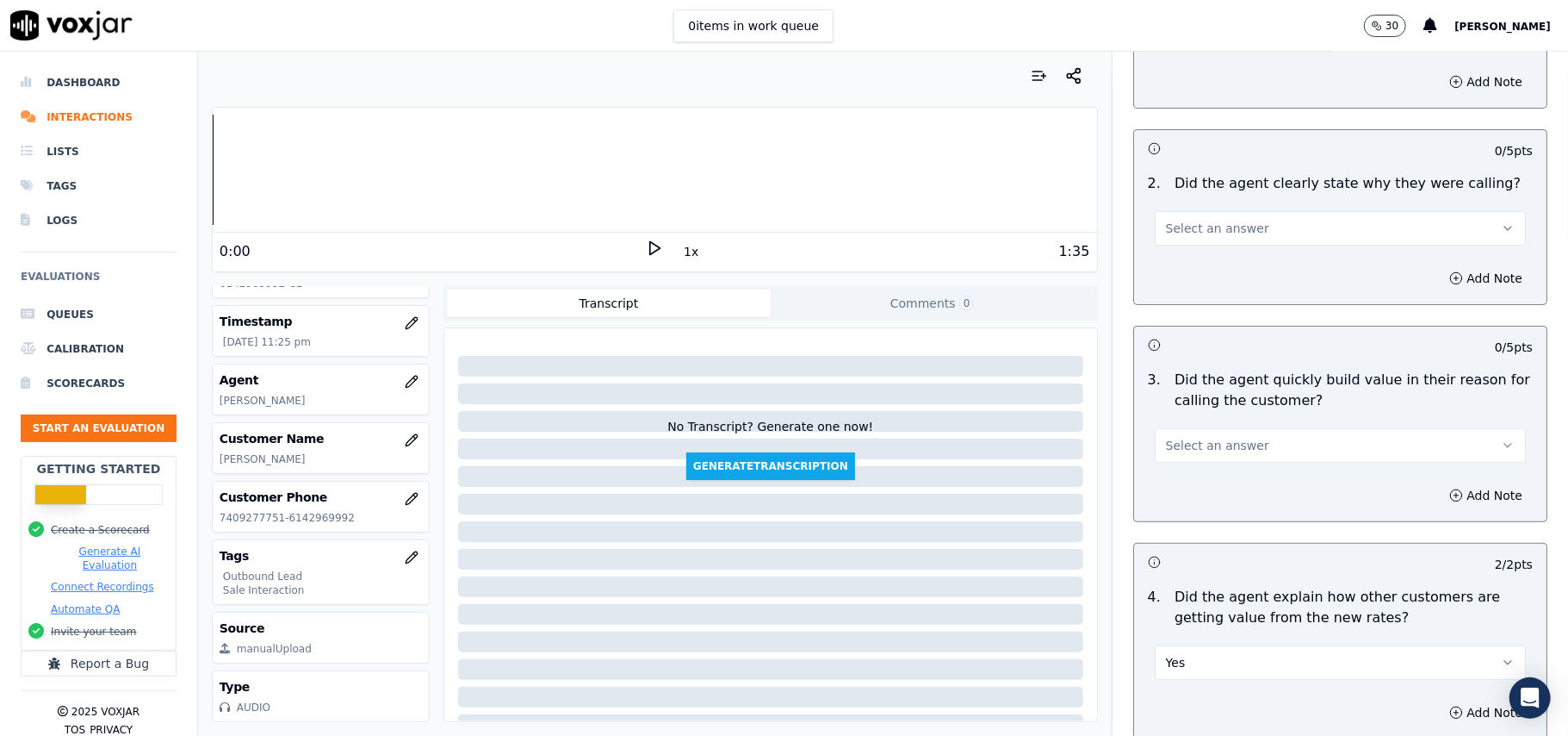
drag, startPoint x: 1216, startPoint y: 446, endPoint x: 1220, endPoint y: 465, distance: 19.4
click at [1216, 445] on span "Select an answer" at bounding box center [1218, 446] width 103 height 18
click at [1213, 475] on div "Yes" at bounding box center [1303, 485] width 333 height 27
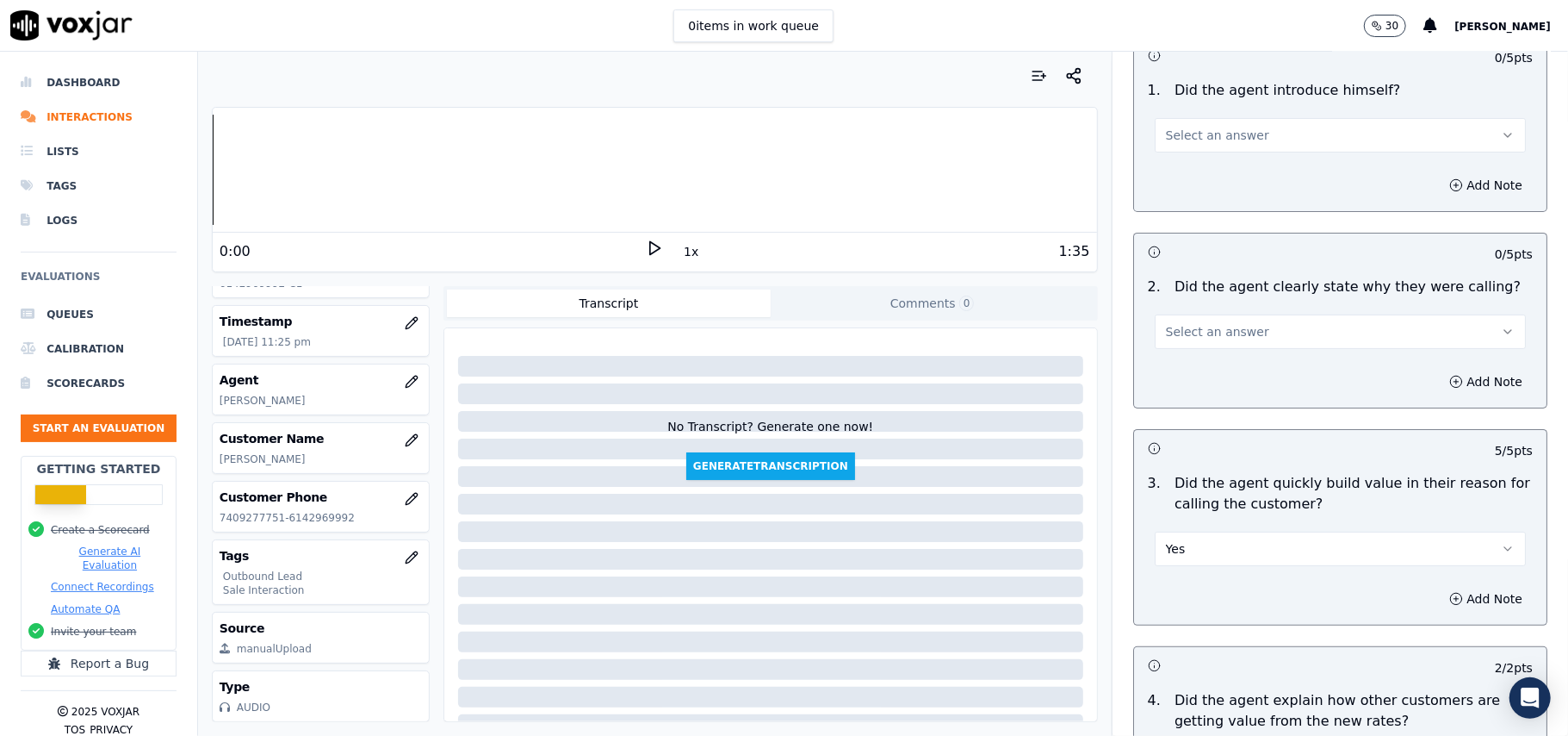
scroll to position [24, 0]
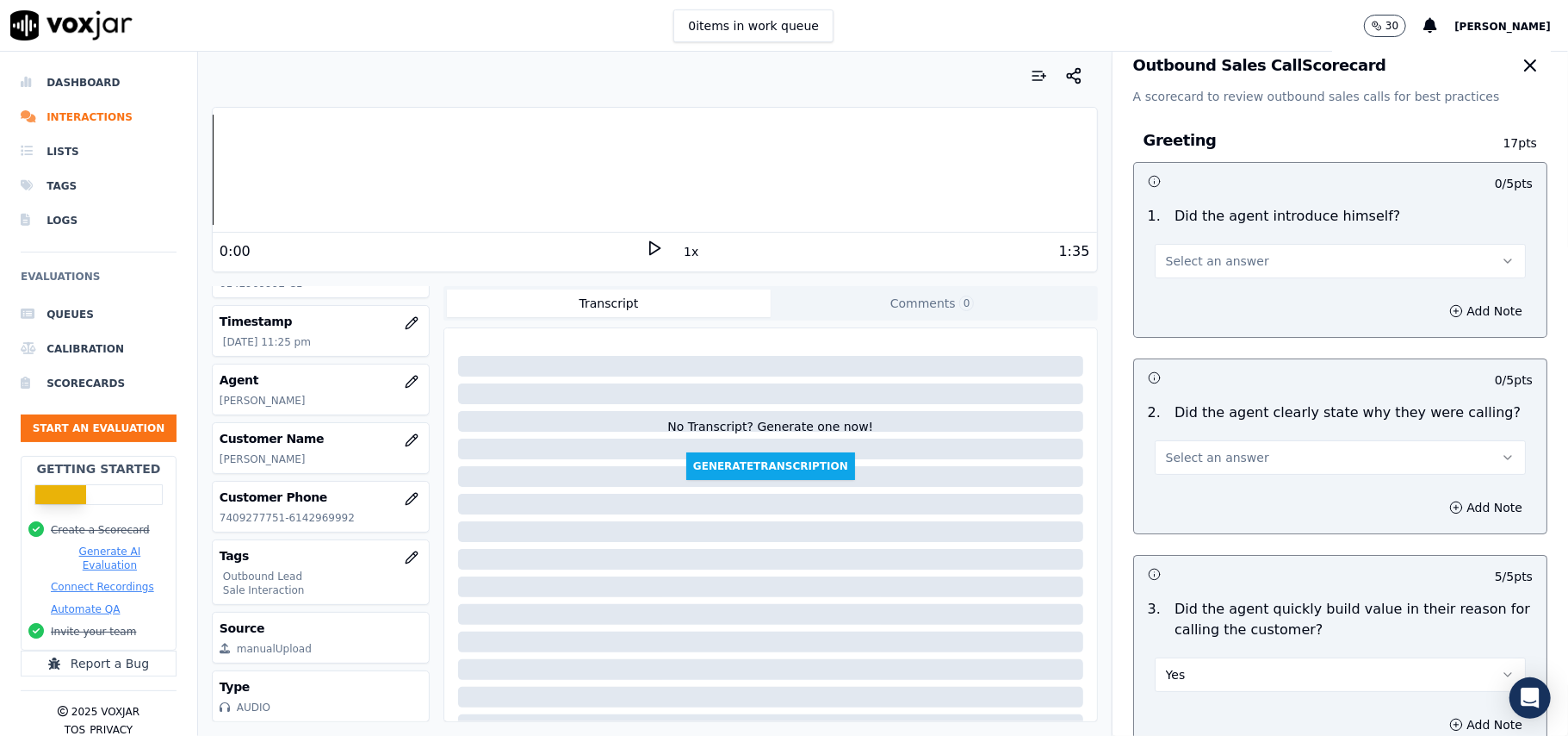
click at [1217, 446] on button "Select an answer" at bounding box center [1339, 457] width 371 height 34
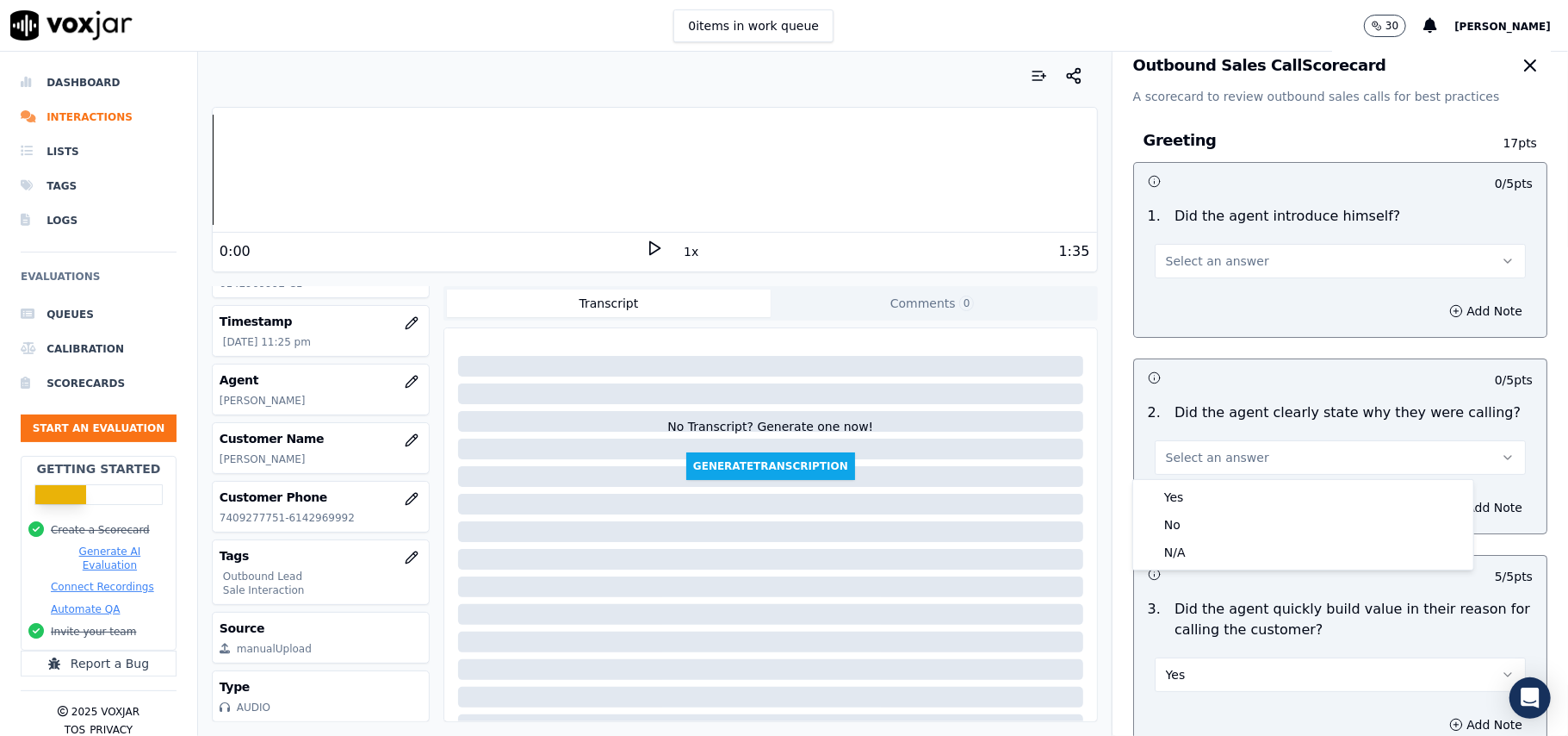
click at [1216, 480] on div "Yes No N/A" at bounding box center [1302, 525] width 340 height 90
drag, startPoint x: 1209, startPoint y: 490, endPoint x: 1209, endPoint y: 469, distance: 21.0
click at [1210, 490] on div "Yes" at bounding box center [1303, 497] width 333 height 27
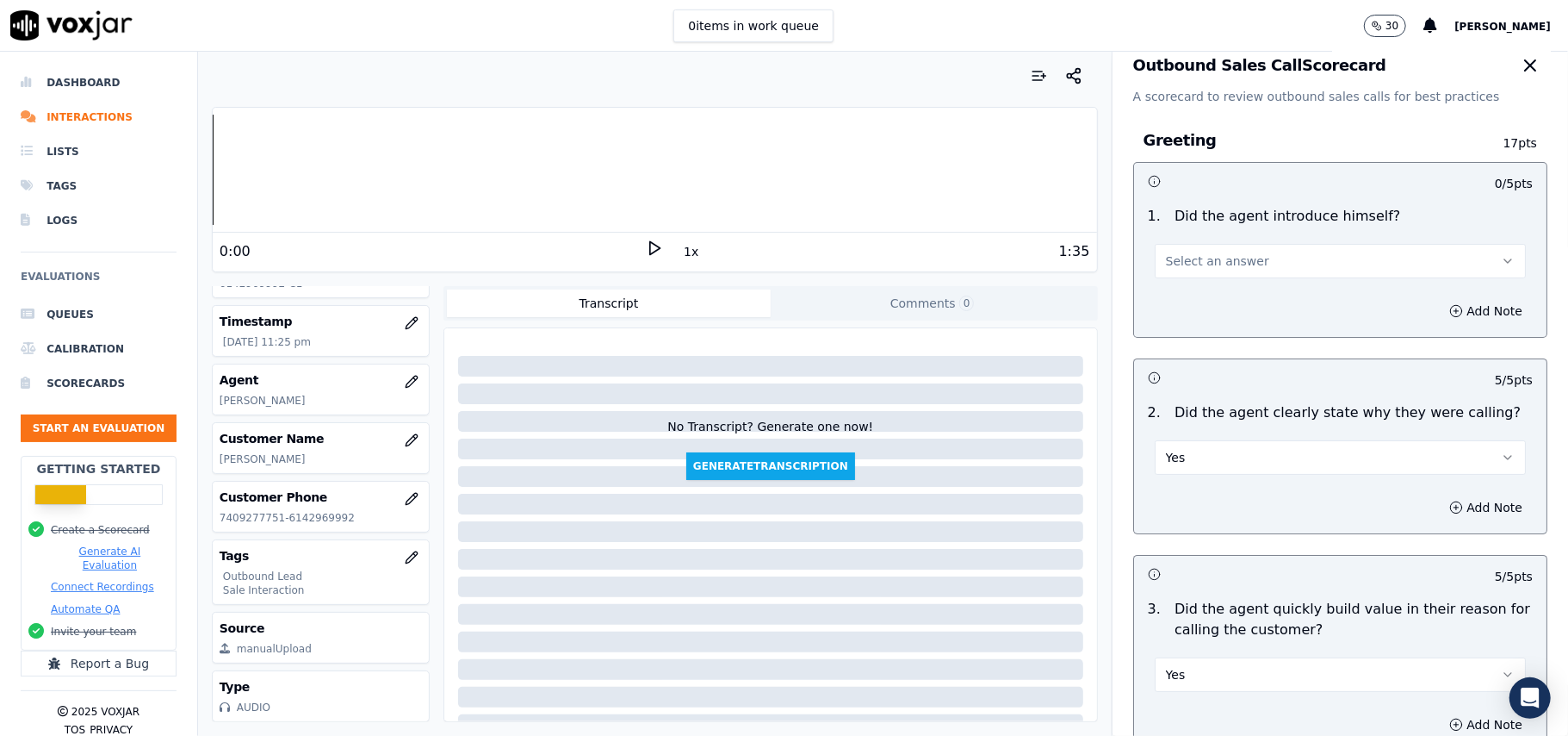
click at [1209, 258] on span "Select an answer" at bounding box center [1218, 261] width 103 height 18
click at [1199, 298] on div "Yes" at bounding box center [1303, 301] width 333 height 27
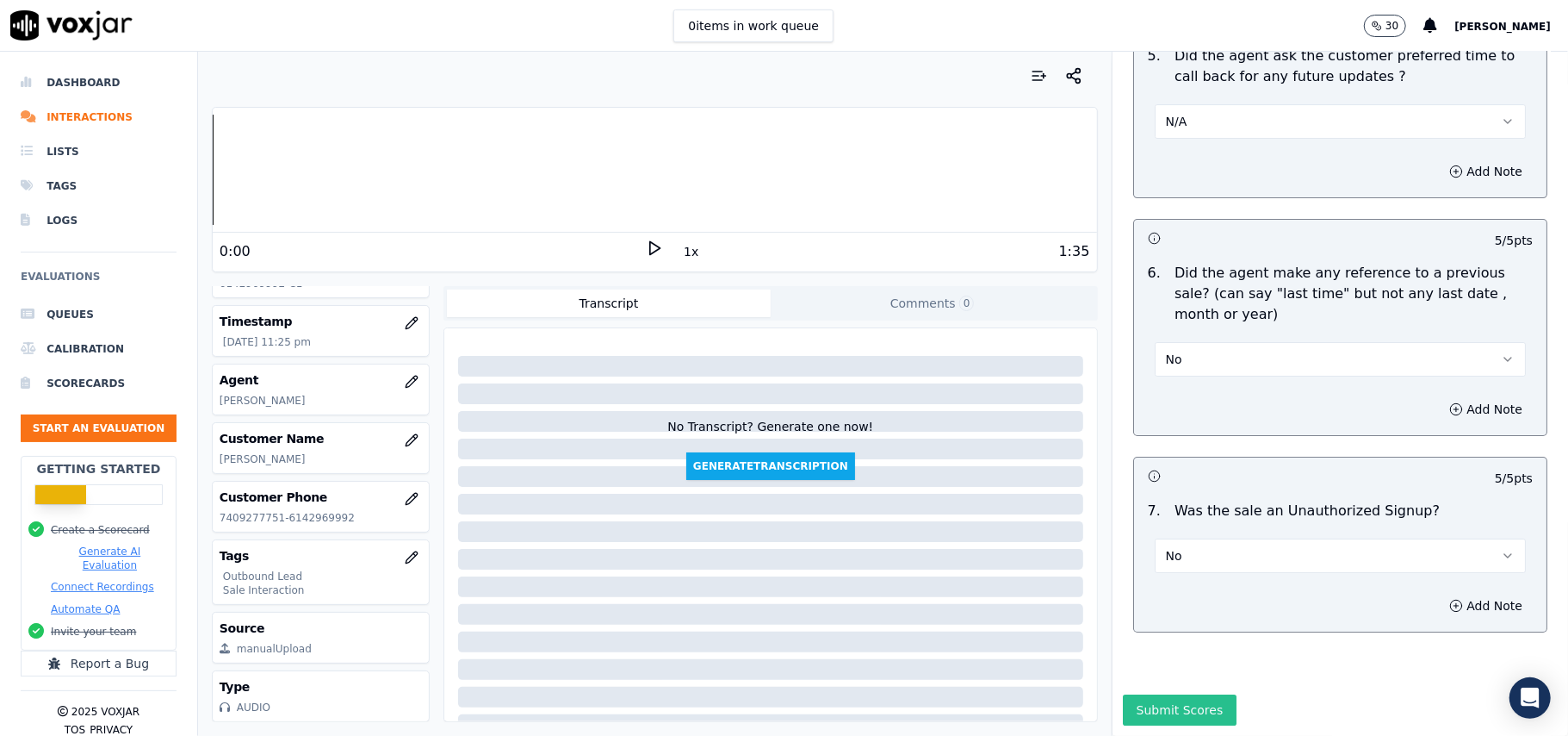
click at [1142, 694] on button "Submit Scores" at bounding box center [1181, 710] width 115 height 31
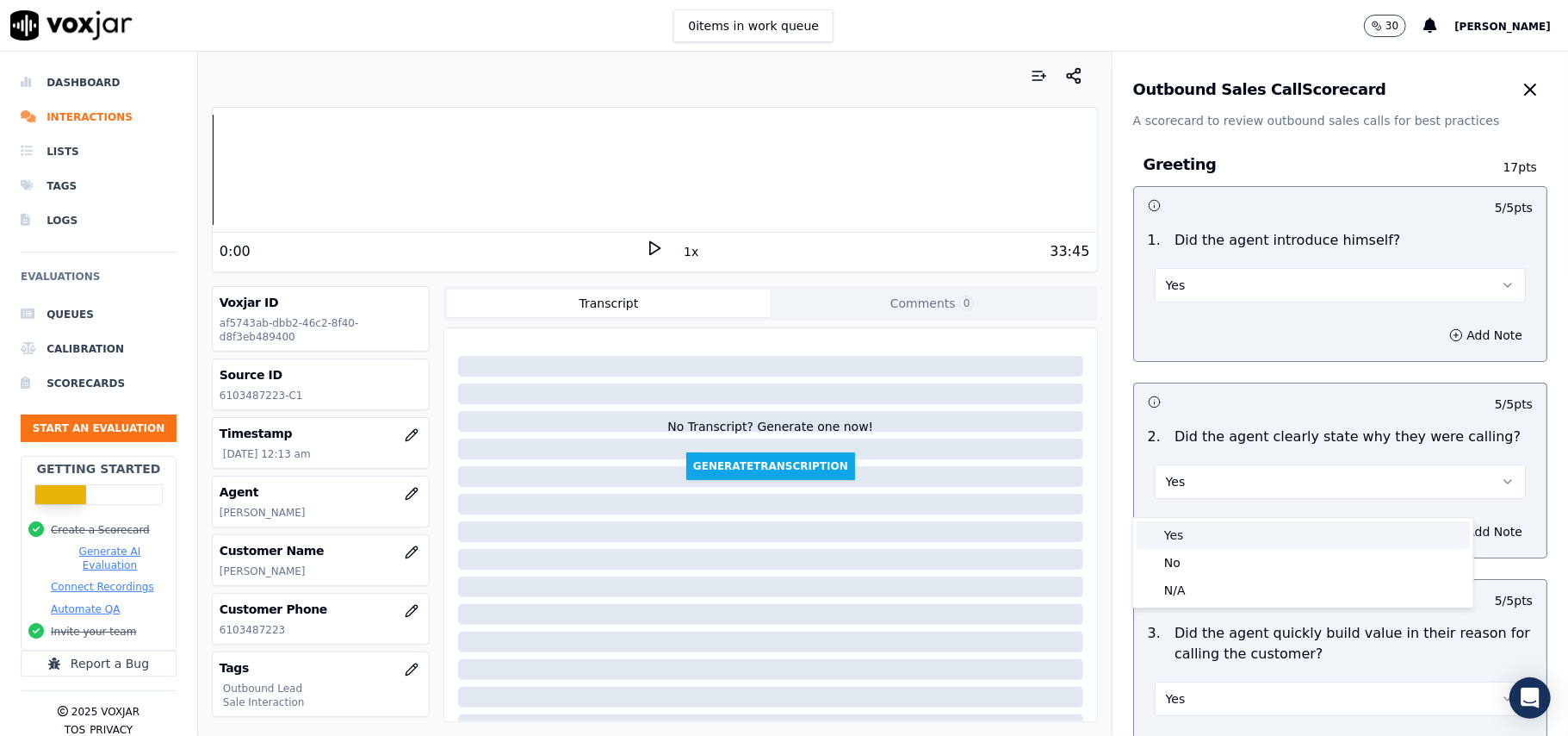
scroll to position [115, 0]
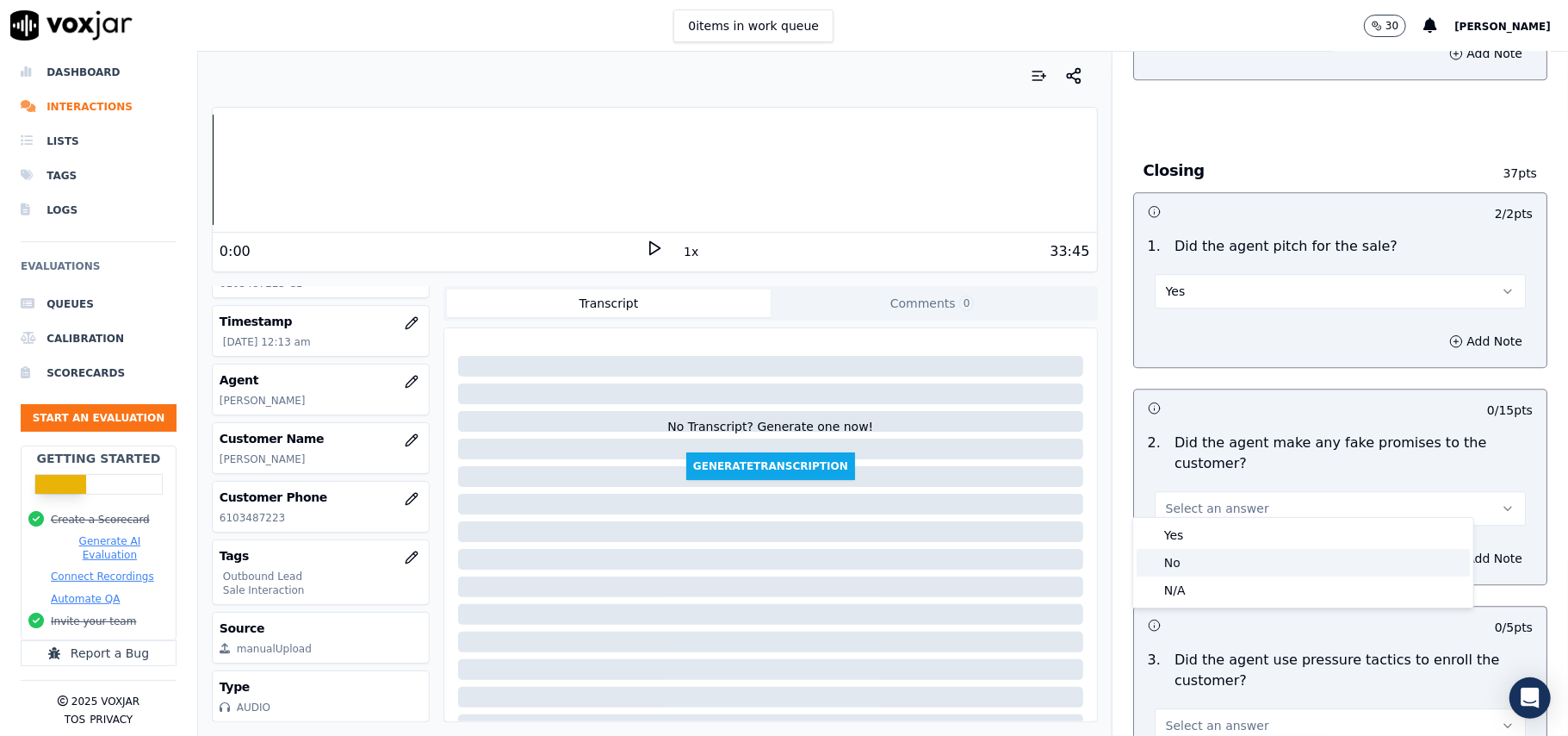
click at [1202, 559] on div "No" at bounding box center [1303, 563] width 333 height 27
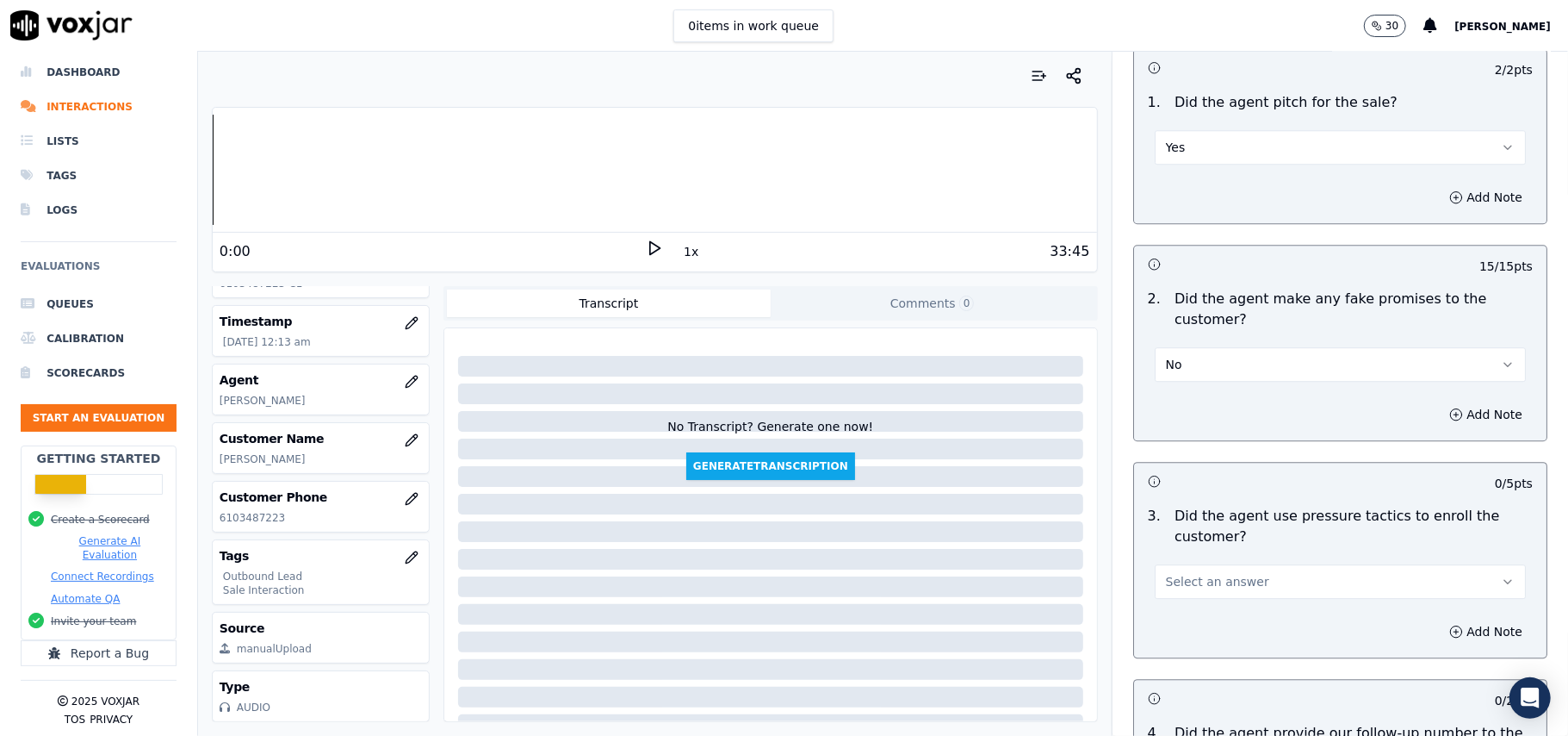
scroll to position [3560, 0]
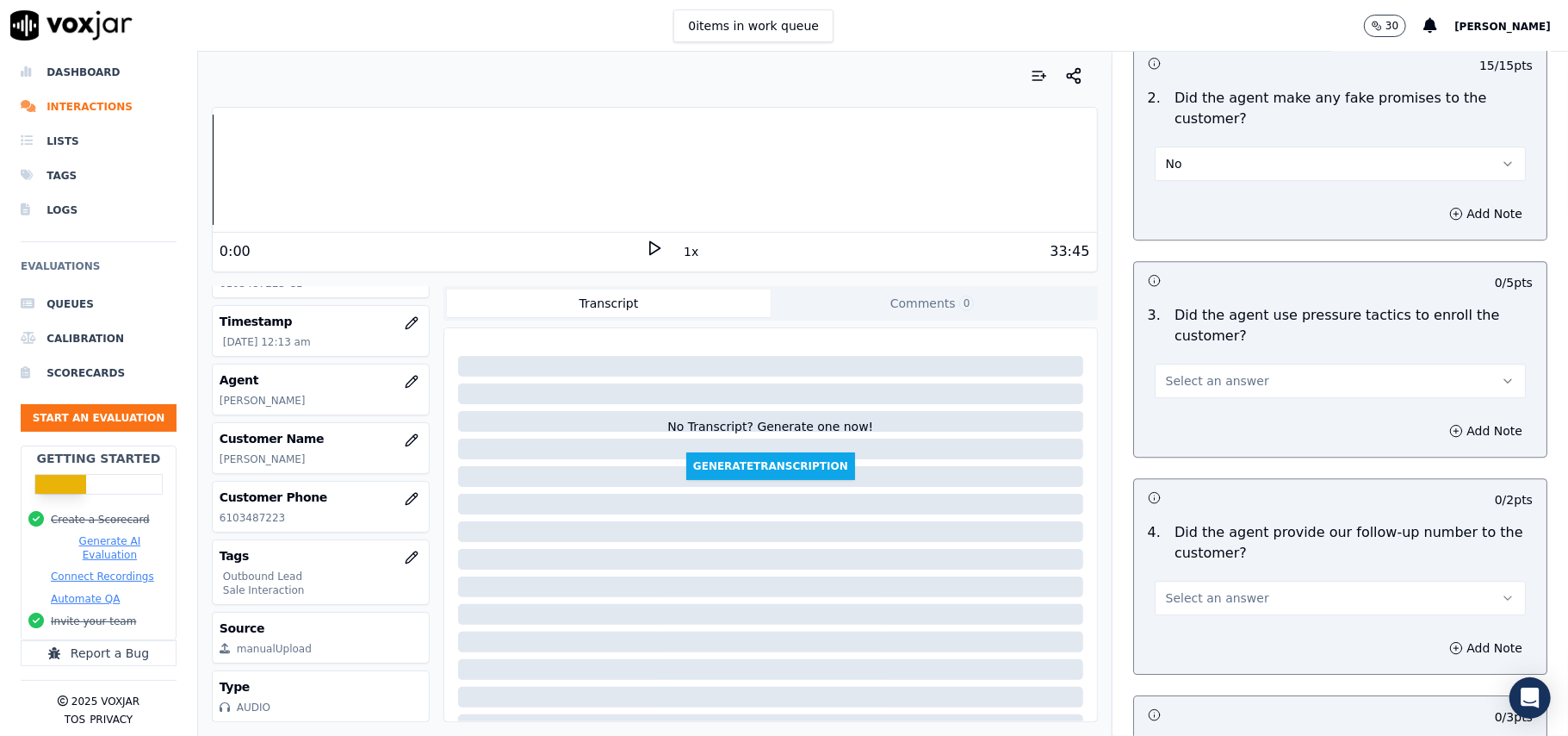
click at [1206, 372] on span "Select an answer" at bounding box center [1218, 381] width 103 height 18
click at [1175, 431] on div "No" at bounding box center [1303, 436] width 333 height 27
click at [1222, 589] on span "Select an answer" at bounding box center [1218, 598] width 103 height 18
click at [1209, 628] on div "Yes" at bounding box center [1303, 626] width 333 height 27
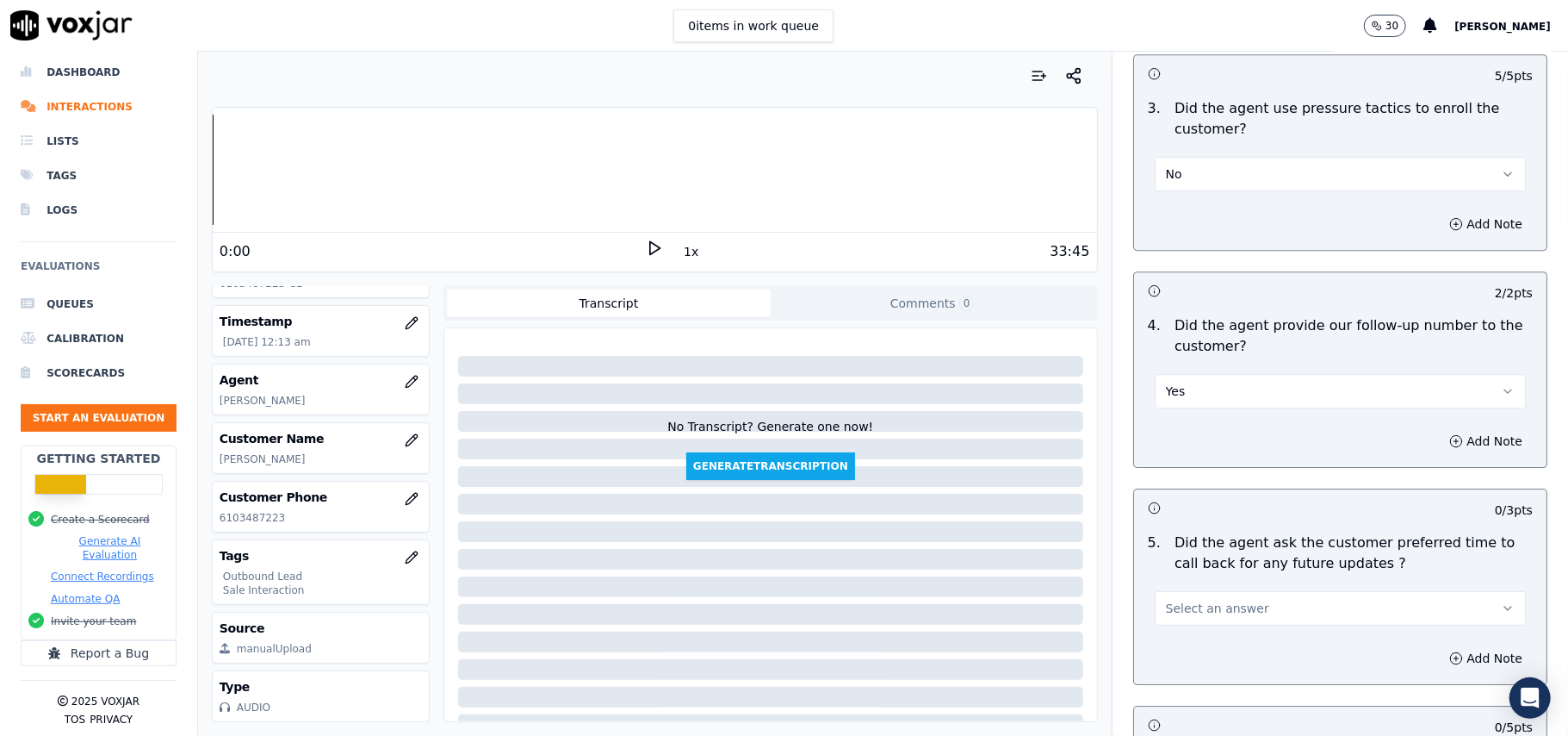
scroll to position [3905, 0]
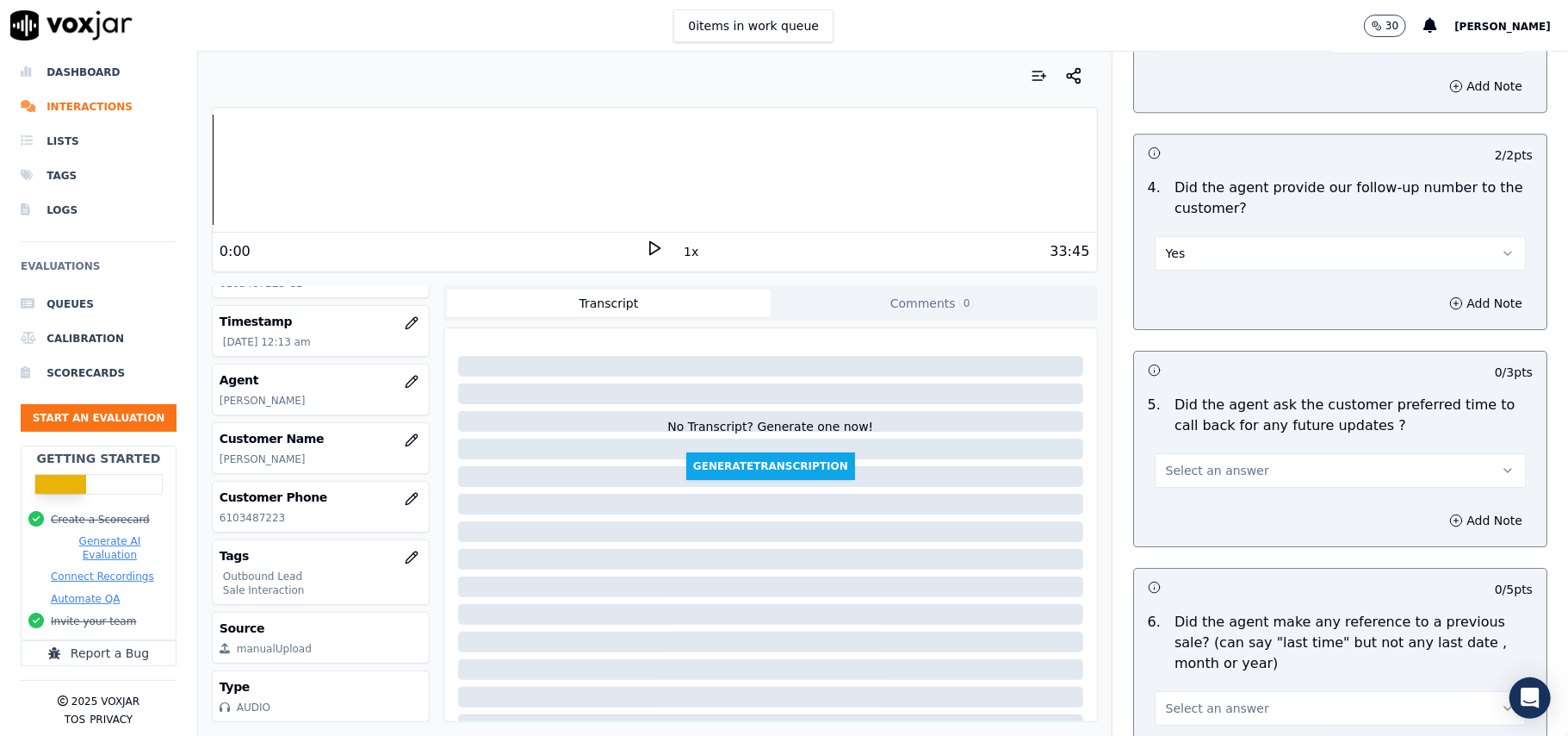
click at [1235, 460] on button "Select an answer" at bounding box center [1339, 469] width 371 height 34
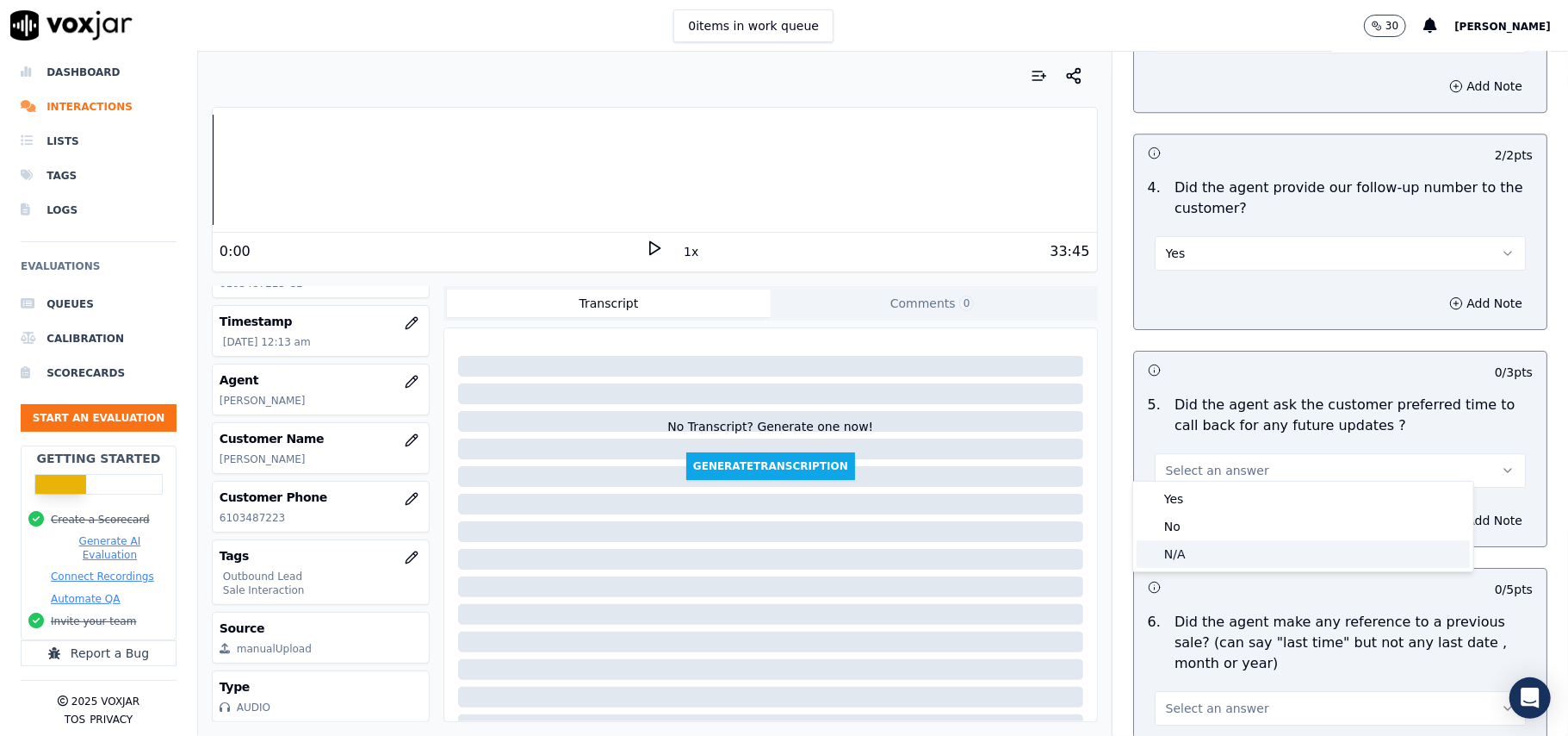
click at [1214, 553] on div "N/A" at bounding box center [1303, 554] width 333 height 27
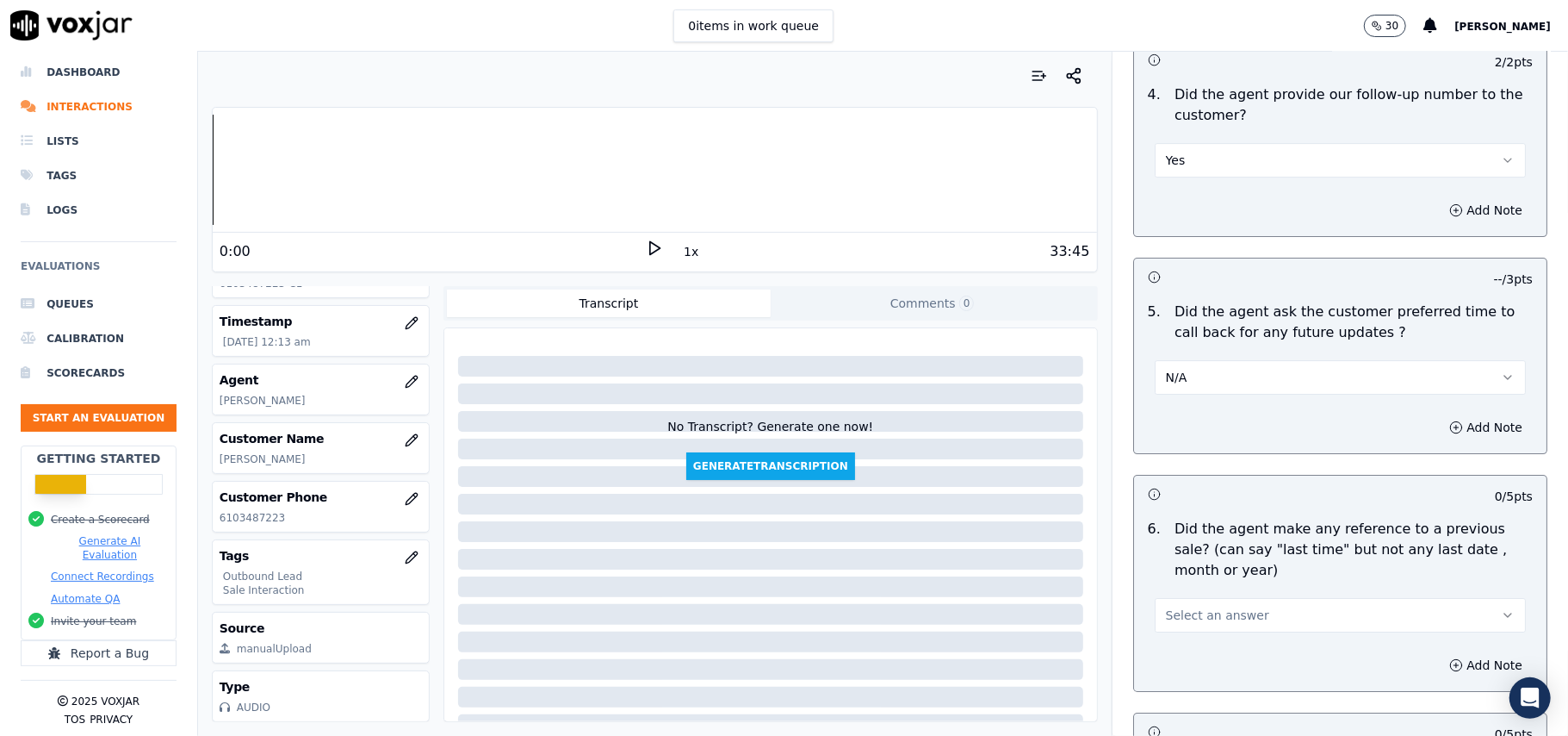
scroll to position [4135, 0]
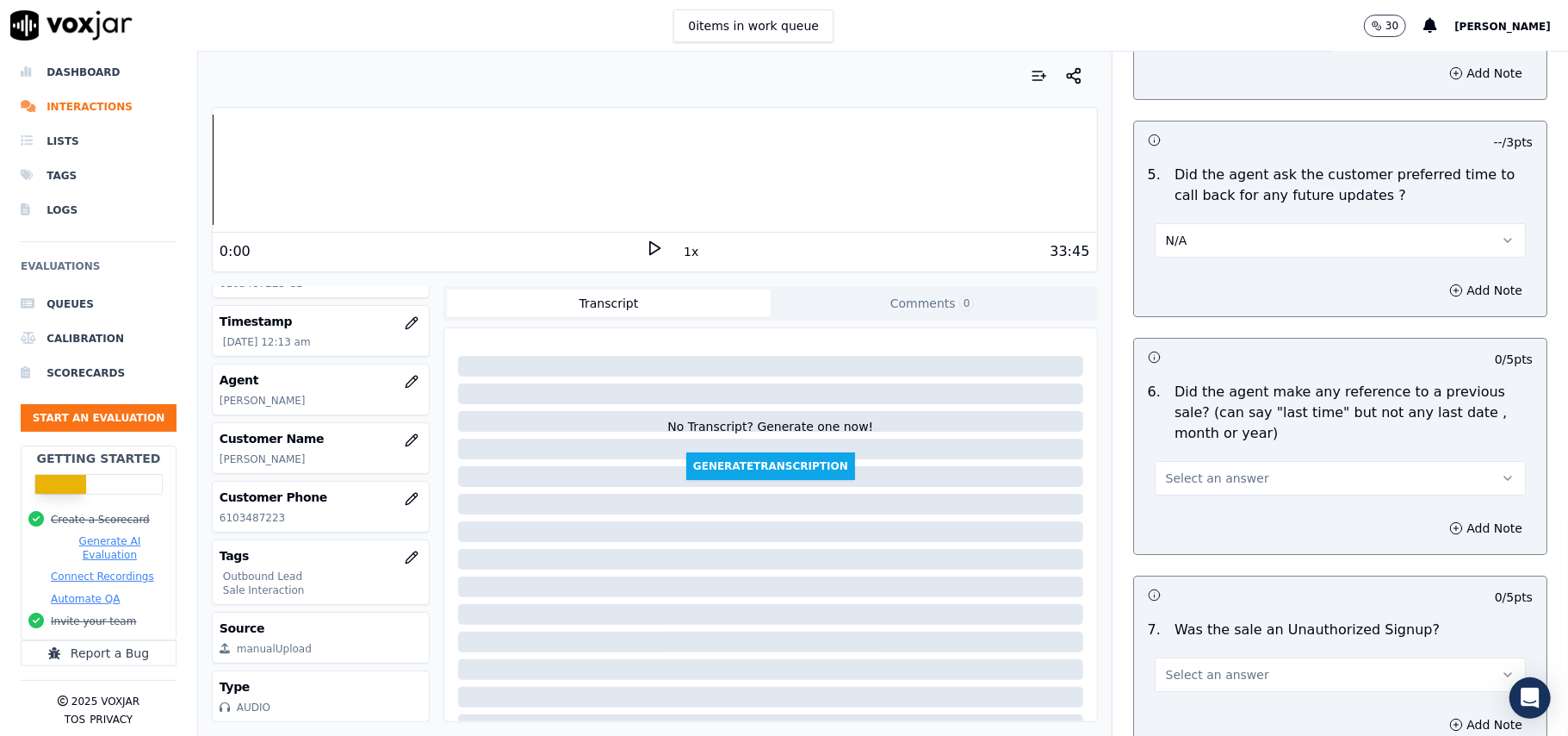
click at [1206, 472] on span "Select an answer" at bounding box center [1218, 478] width 103 height 18
click at [1204, 529] on div "No" at bounding box center [1303, 534] width 333 height 27
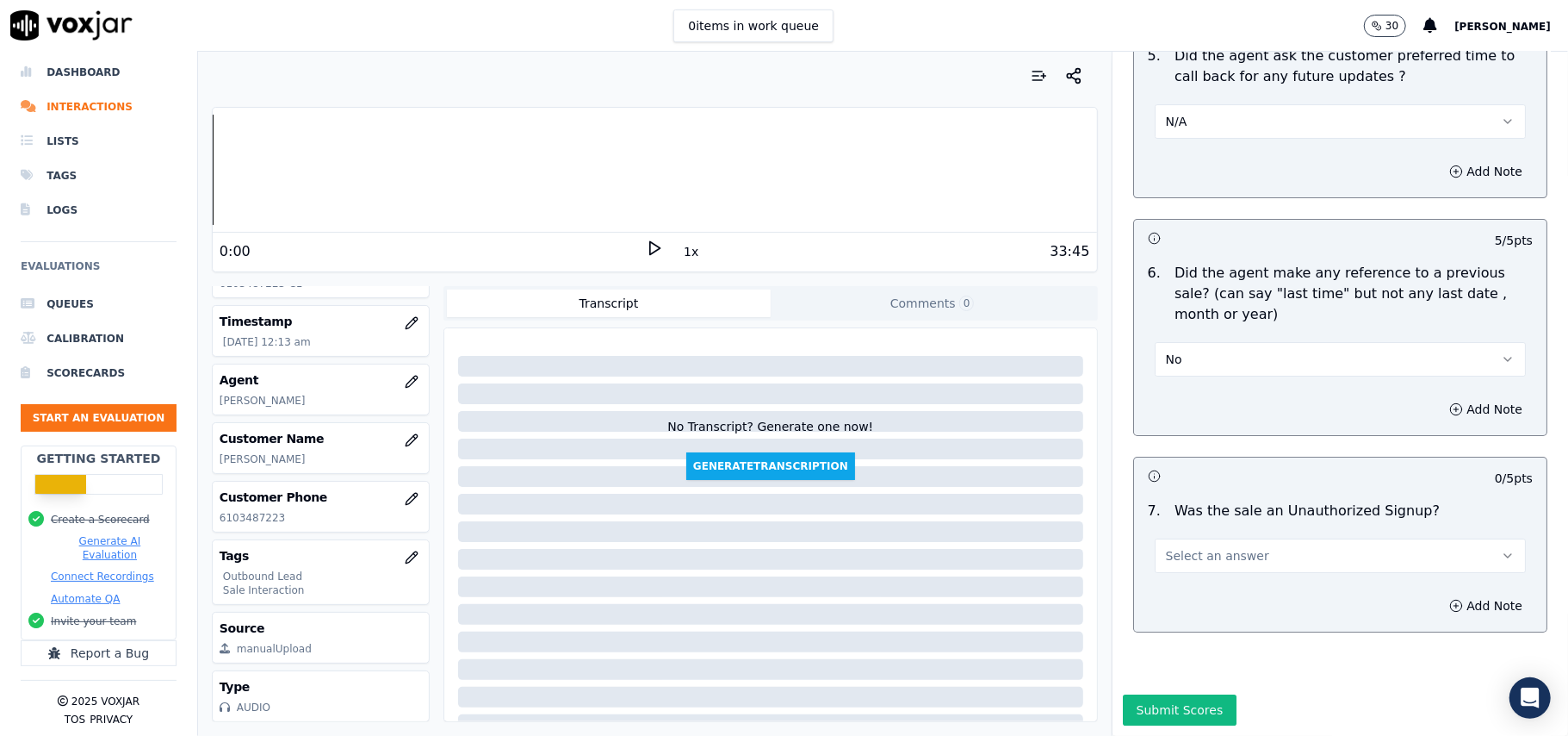
scroll to position [4296, 0]
click at [1230, 547] on span "Select an answer" at bounding box center [1218, 556] width 103 height 18
click at [1214, 563] on div "No" at bounding box center [1303, 570] width 333 height 27
click at [1159, 694] on button "Submit Scores" at bounding box center [1181, 710] width 115 height 31
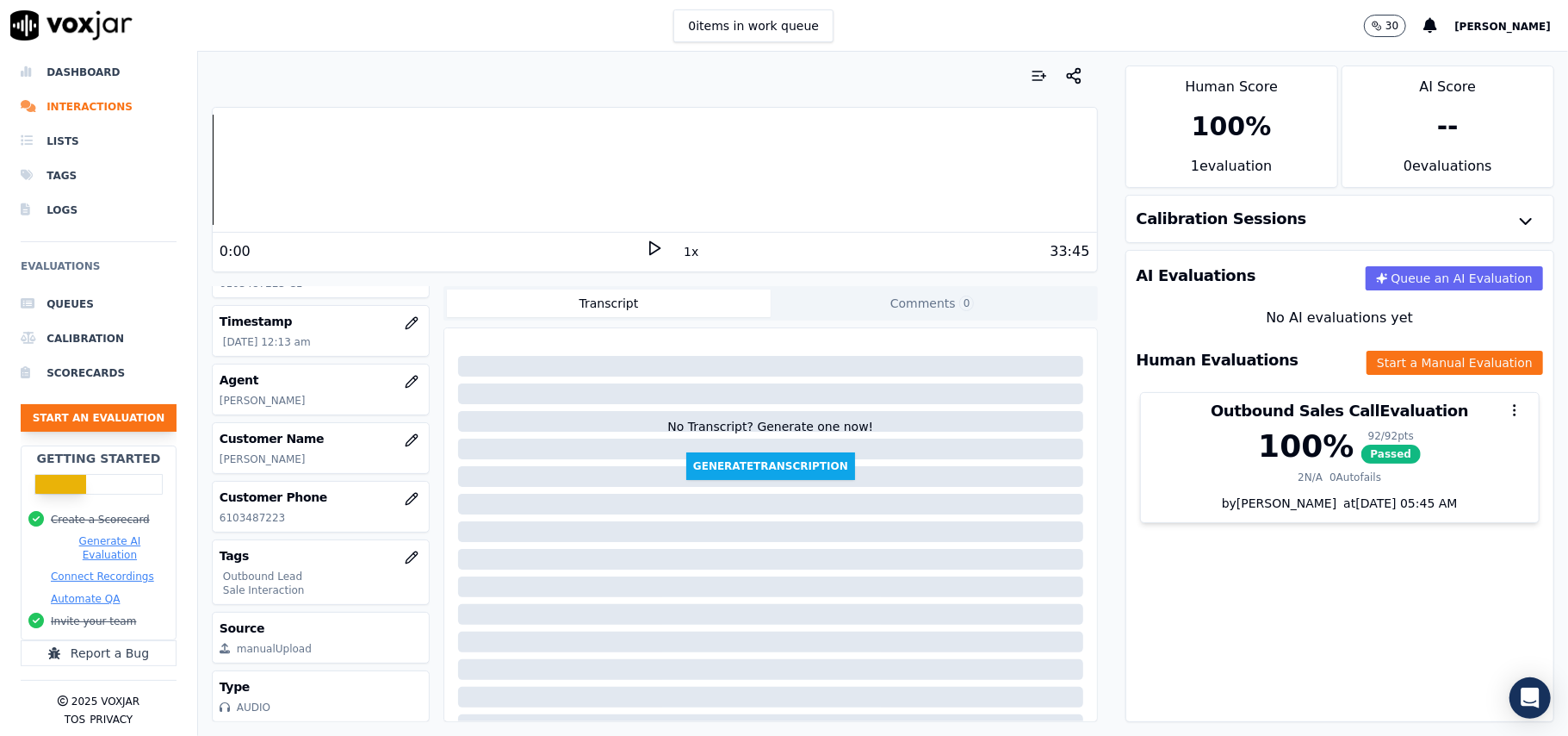
click at [91, 404] on button "Start an Evaluation" at bounding box center [98, 418] width 156 height 27
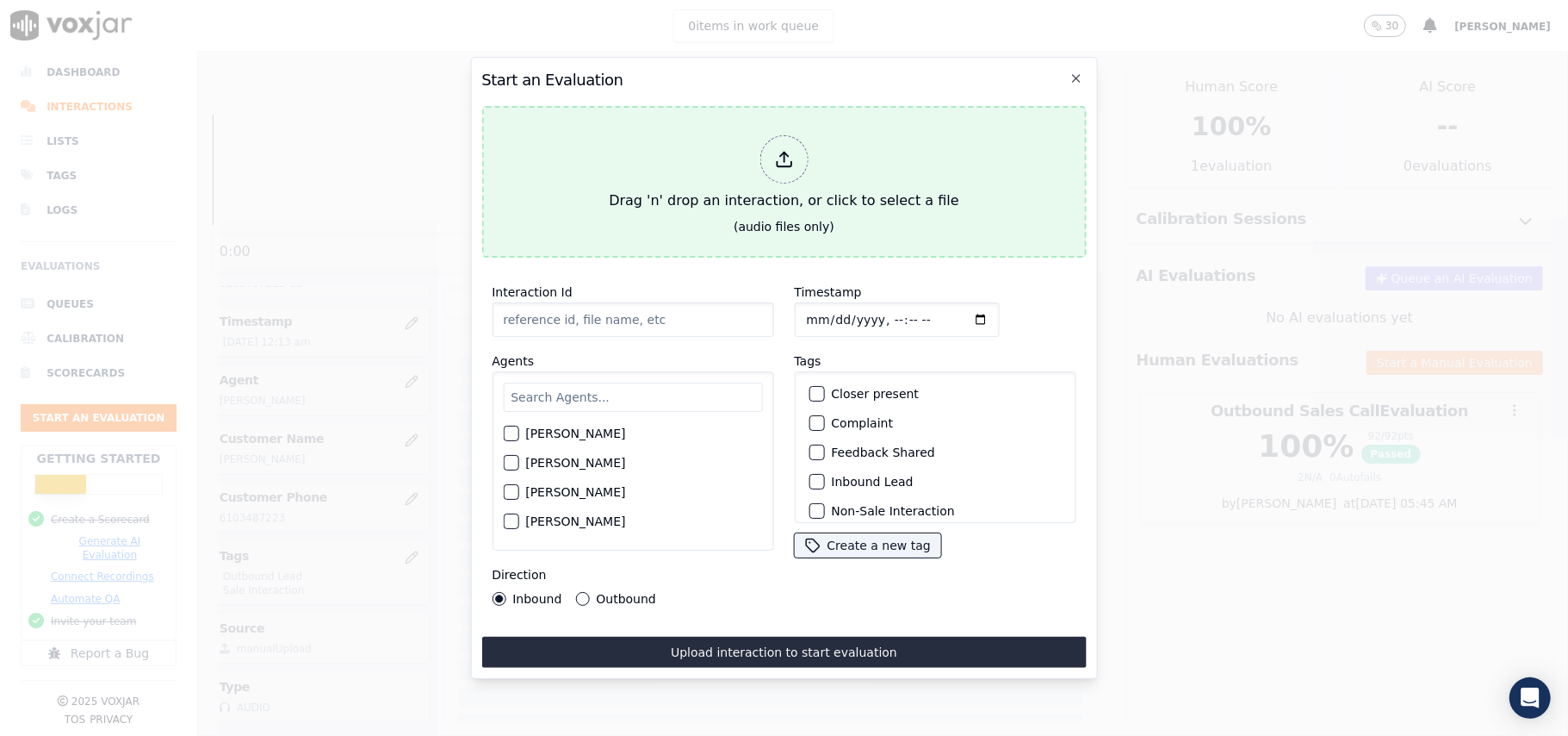
click at [784, 153] on line at bounding box center [784, 158] width 0 height 10
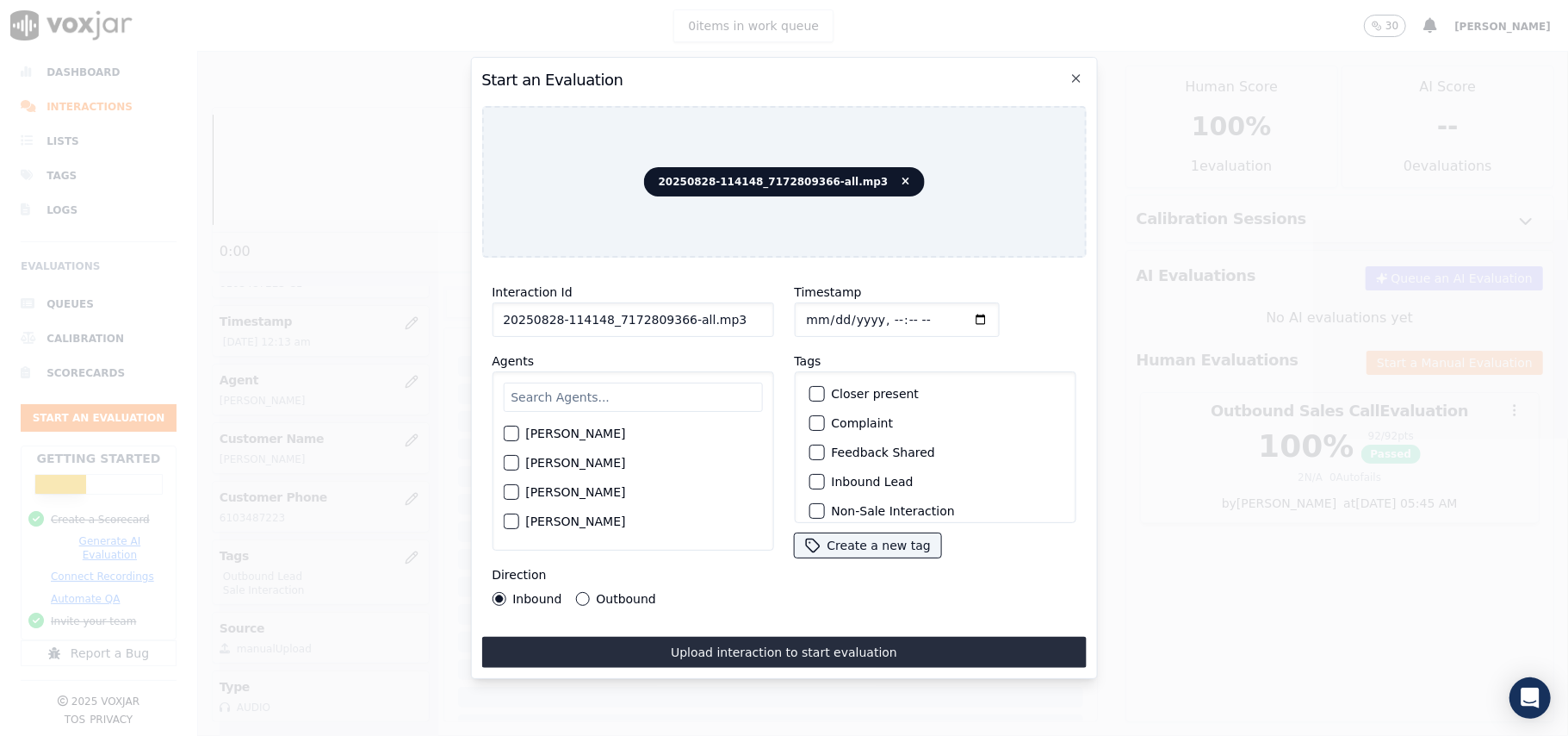
drag, startPoint x: 710, startPoint y: 313, endPoint x: 673, endPoint y: 324, distance: 38.6
click at [673, 324] on input "20250828-114148_7172809366-all.mp3" at bounding box center [632, 319] width 281 height 34
type input "20250828-114148_7172809366-C1"
click at [807, 312] on input "Timestamp" at bounding box center [896, 319] width 205 height 34
type input "2025-08-28T00:16"
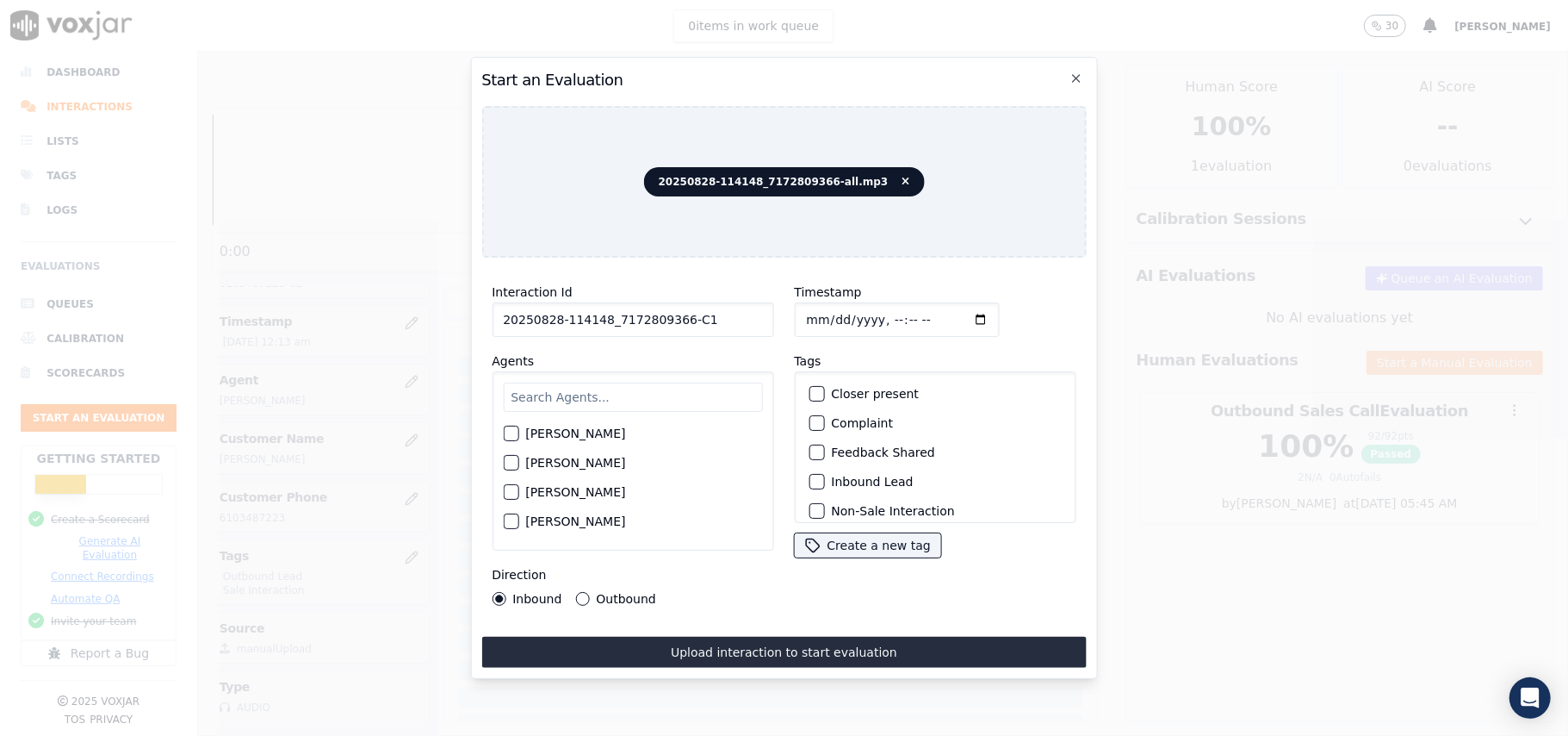
click at [659, 397] on input "text" at bounding box center [633, 397] width 259 height 29
paste input "Chester"
type input "Chester"
click at [512, 432] on div "button" at bounding box center [510, 438] width 12 height 12
click at [834, 479] on label "Inbound Lead" at bounding box center [872, 481] width 82 height 12
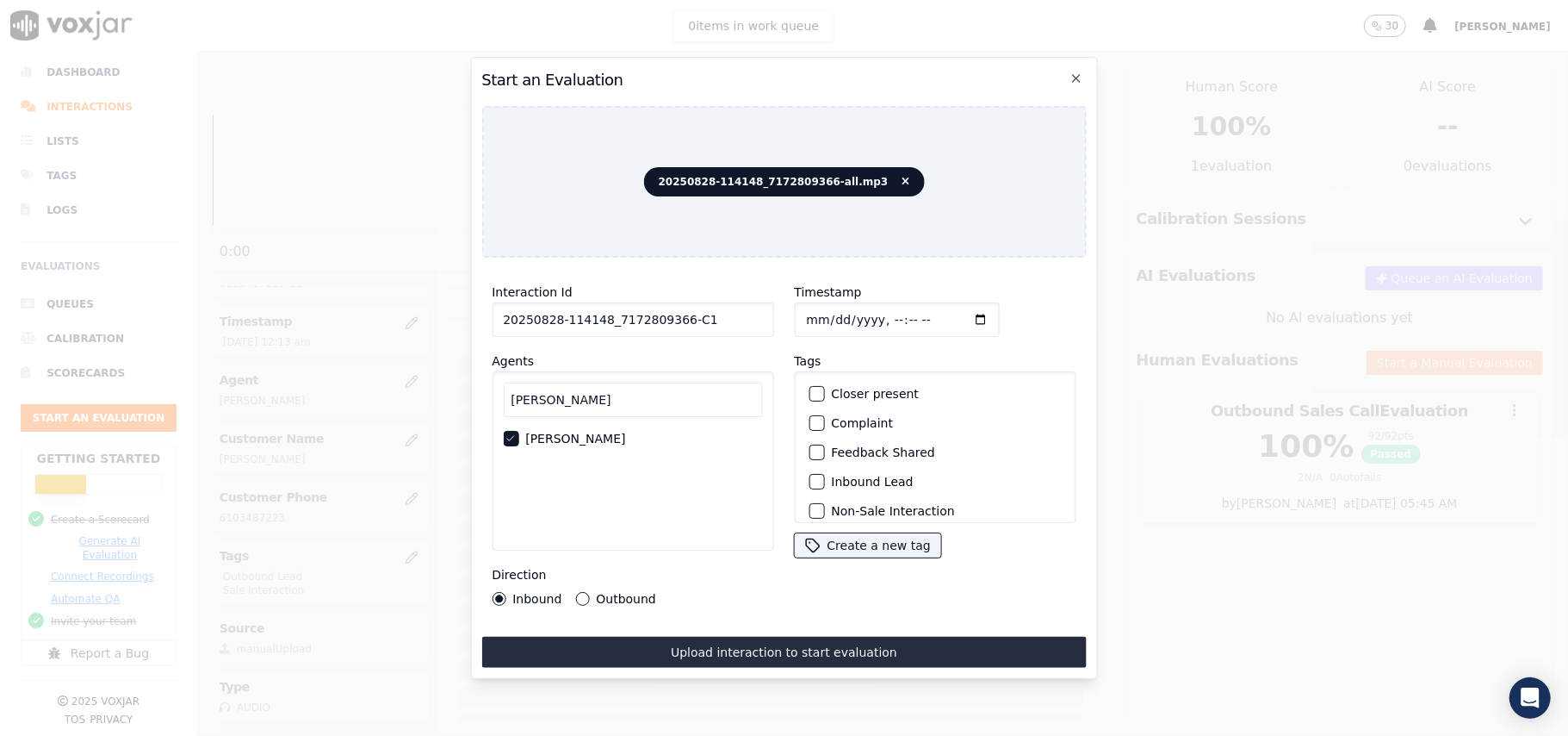
click at [824, 479] on button "Inbound Lead" at bounding box center [817, 482] width 16 height 16
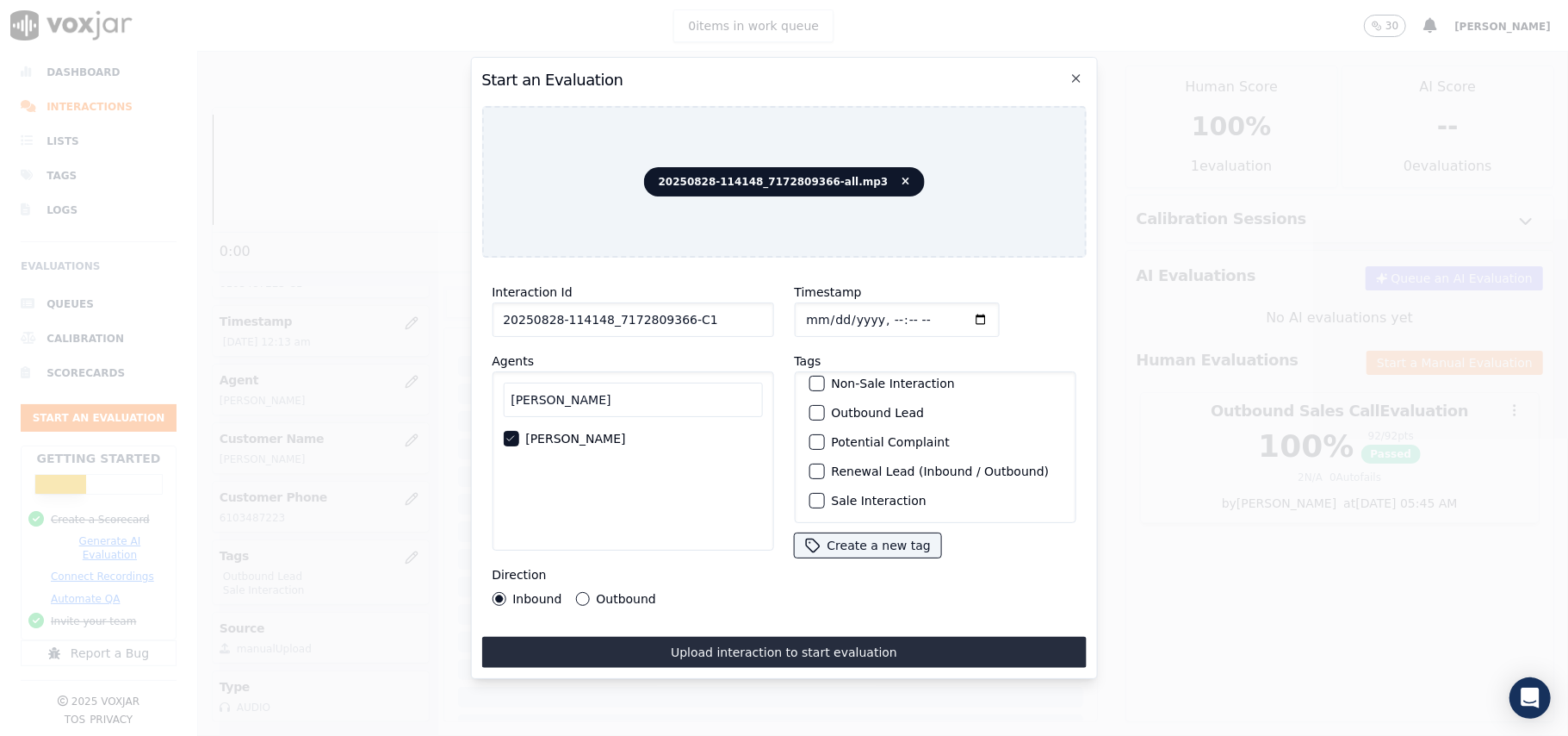
click at [852, 495] on label "Sale Interaction" at bounding box center [878, 500] width 94 height 12
click at [824, 493] on button "Sale Interaction" at bounding box center [817, 500] width 16 height 16
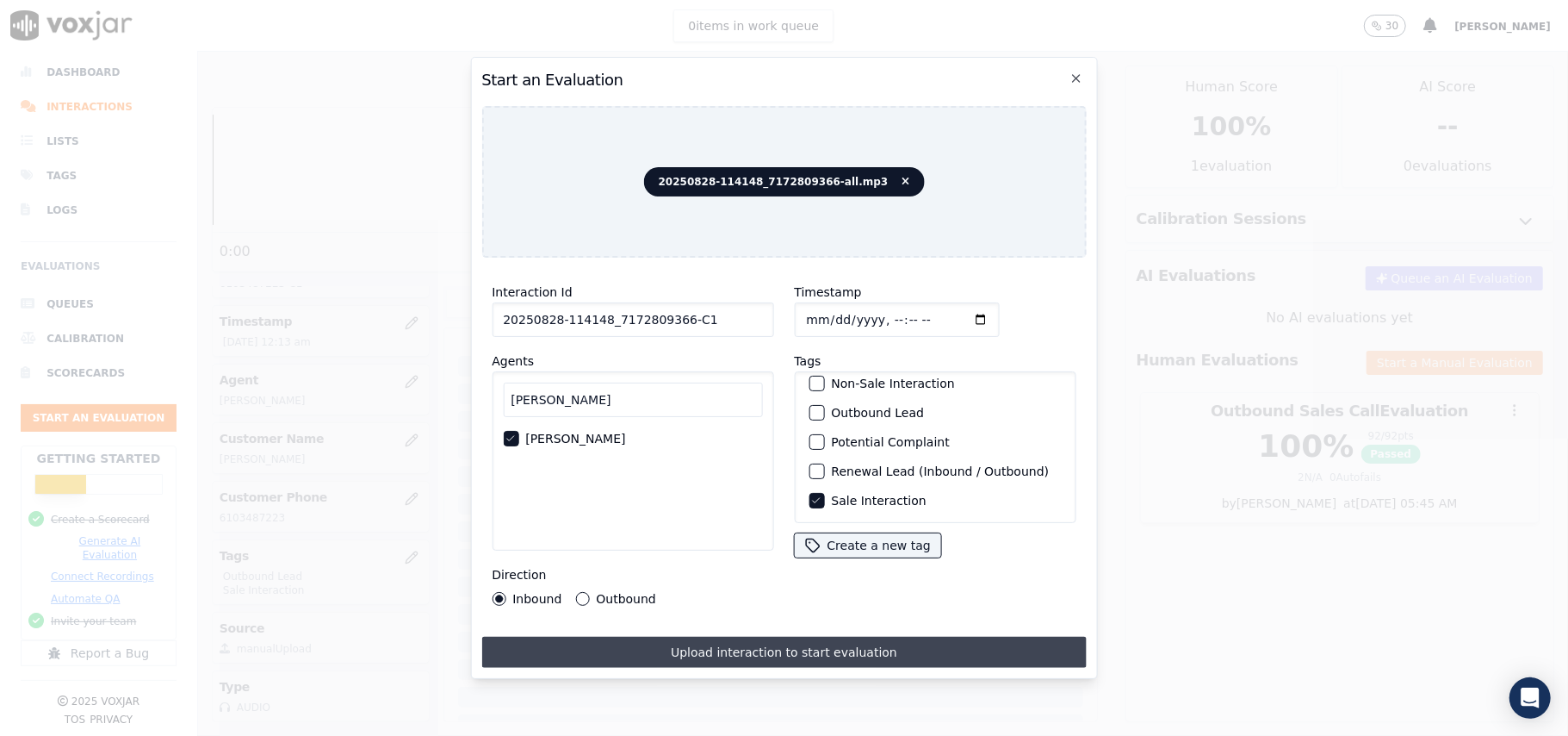
click at [587, 643] on button "Upload interaction to start evaluation" at bounding box center [784, 652] width 604 height 31
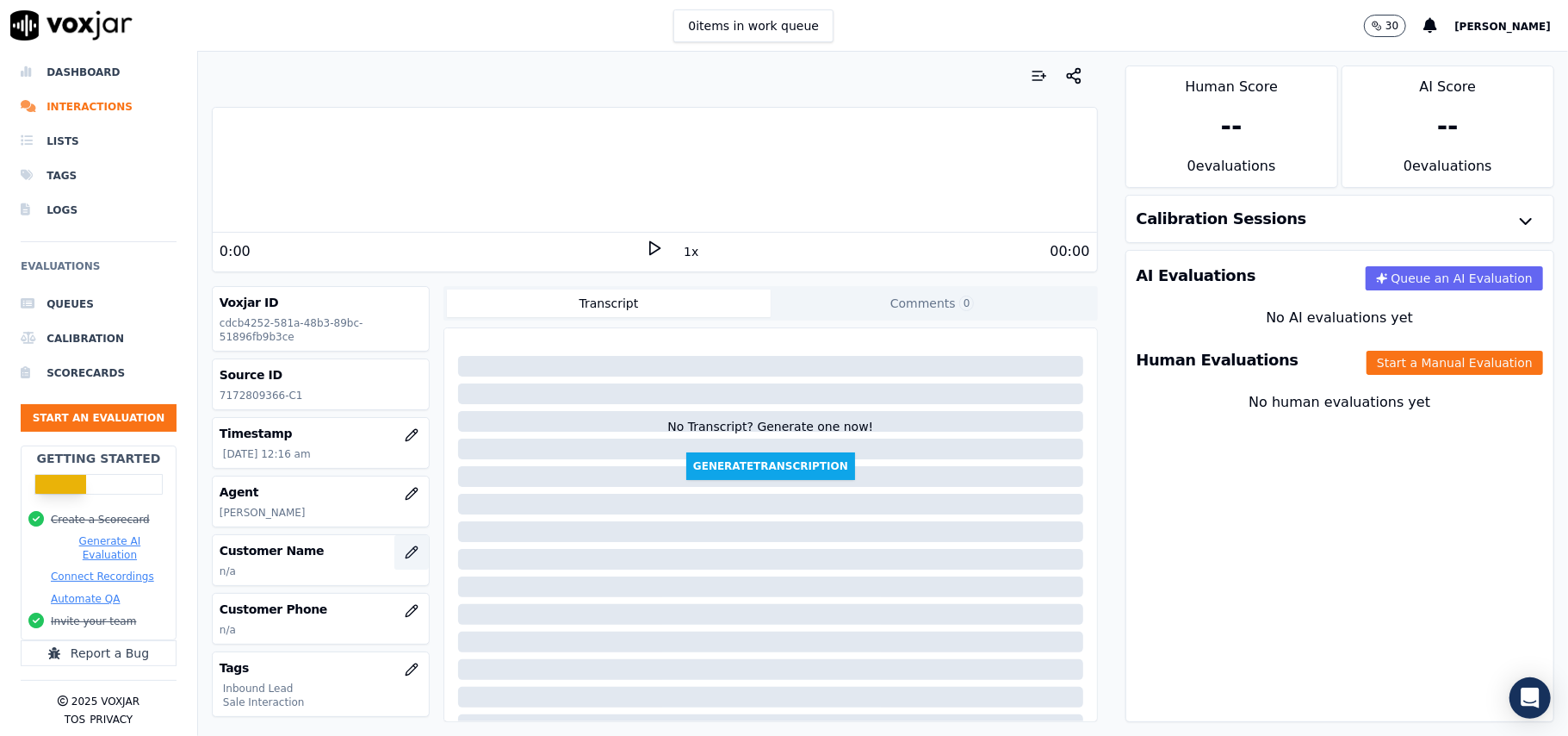
click at [405, 549] on icon "button" at bounding box center [412, 552] width 14 height 14
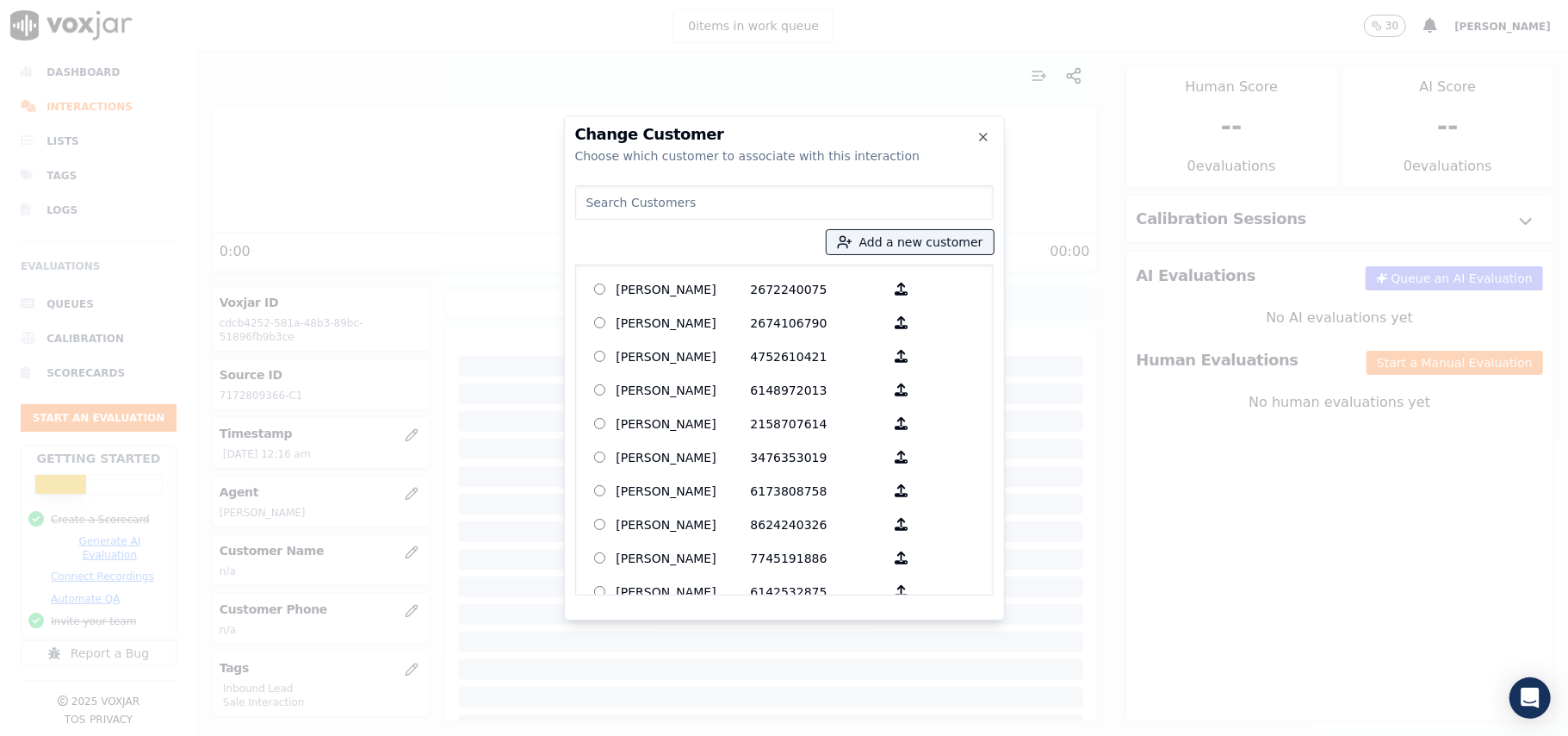
paste input "Helen Shimp"
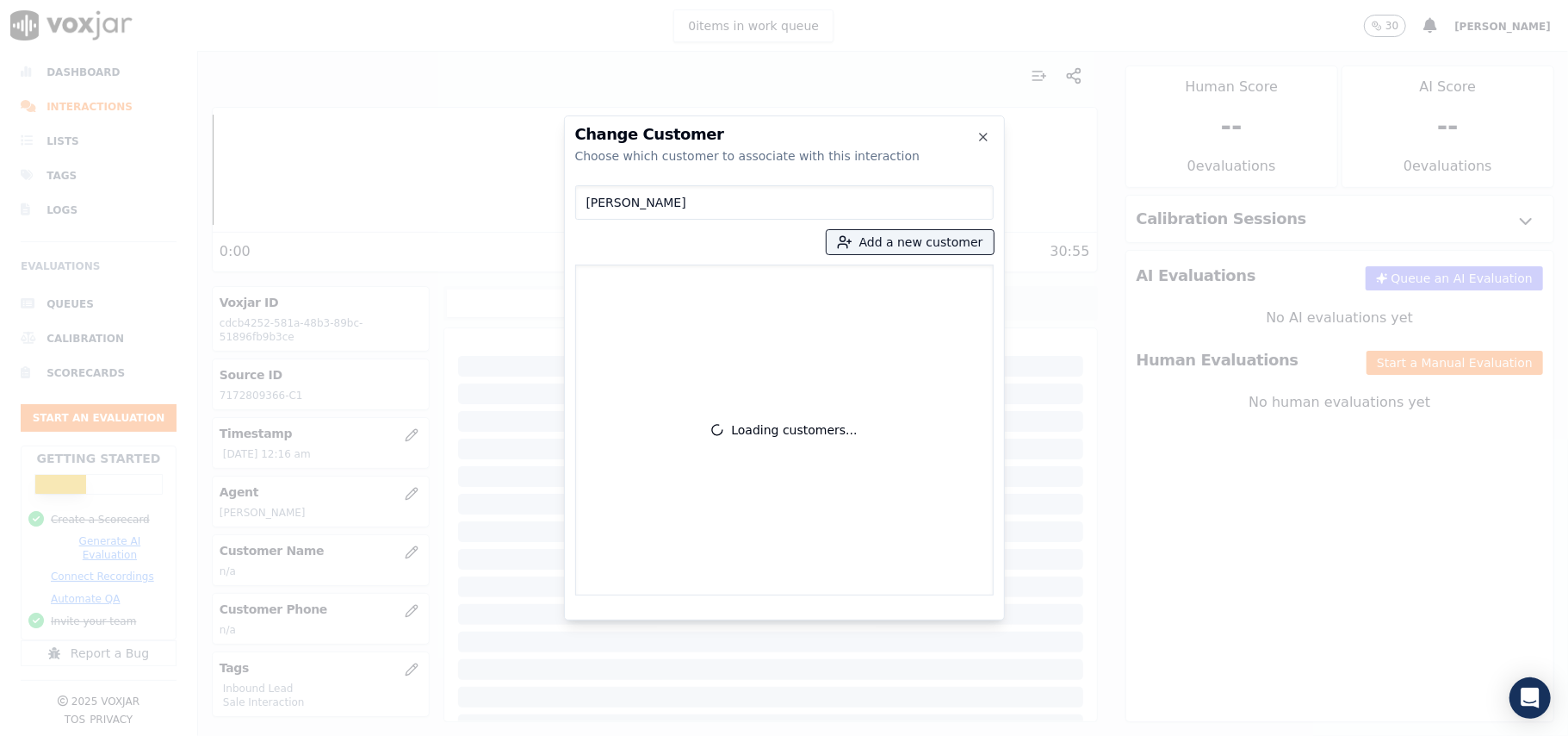
click at [608, 213] on input "Helen Shimp" at bounding box center [784, 202] width 419 height 34
drag, startPoint x: 587, startPoint y: 206, endPoint x: 601, endPoint y: 205, distance: 14.0
click at [587, 205] on input "Helen Shimp" at bounding box center [784, 202] width 419 height 34
click at [594, 198] on input "Helen Shimp" at bounding box center [784, 202] width 419 height 34
type input "Helen Shimp"
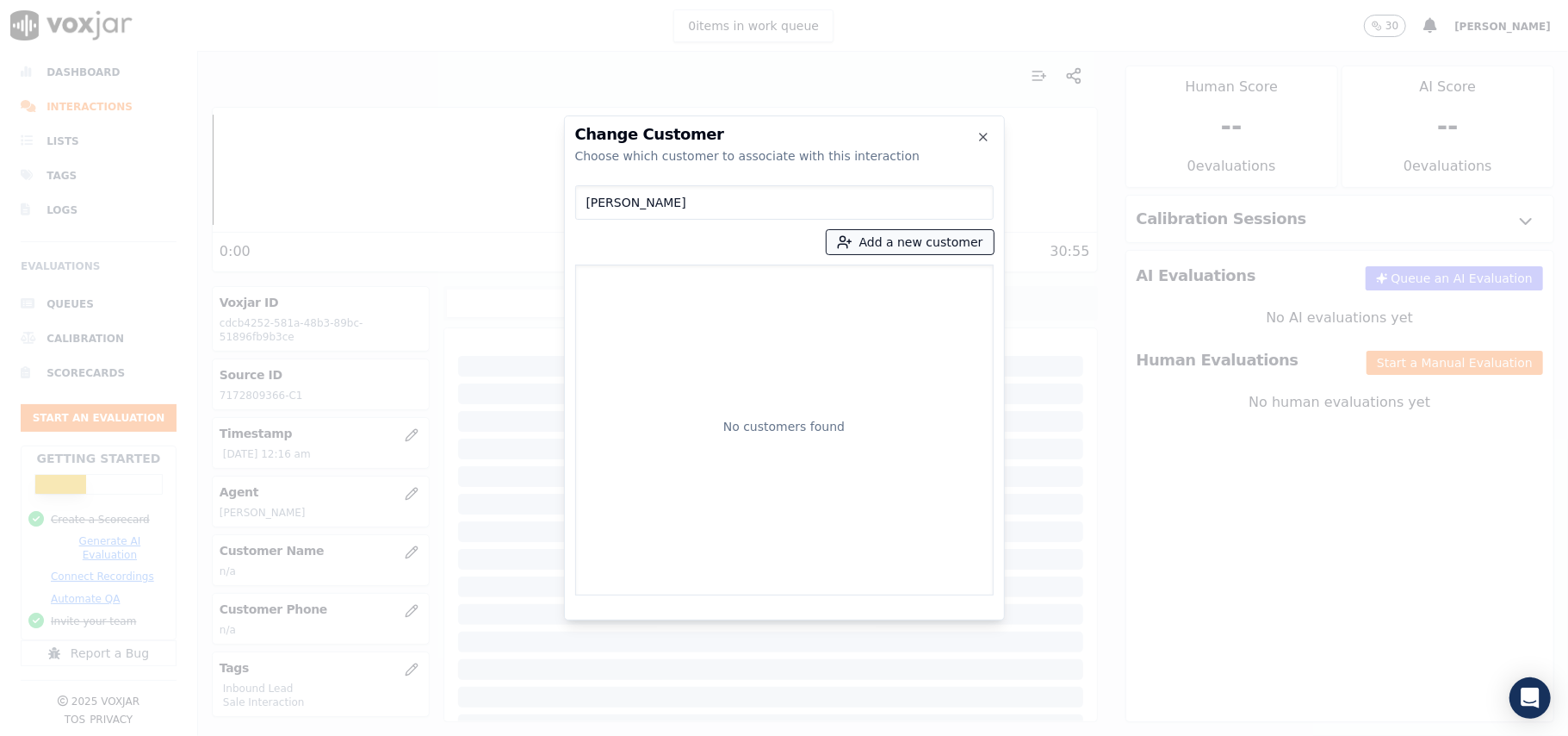
click at [866, 248] on button "Add a new customer" at bounding box center [910, 241] width 167 height 24
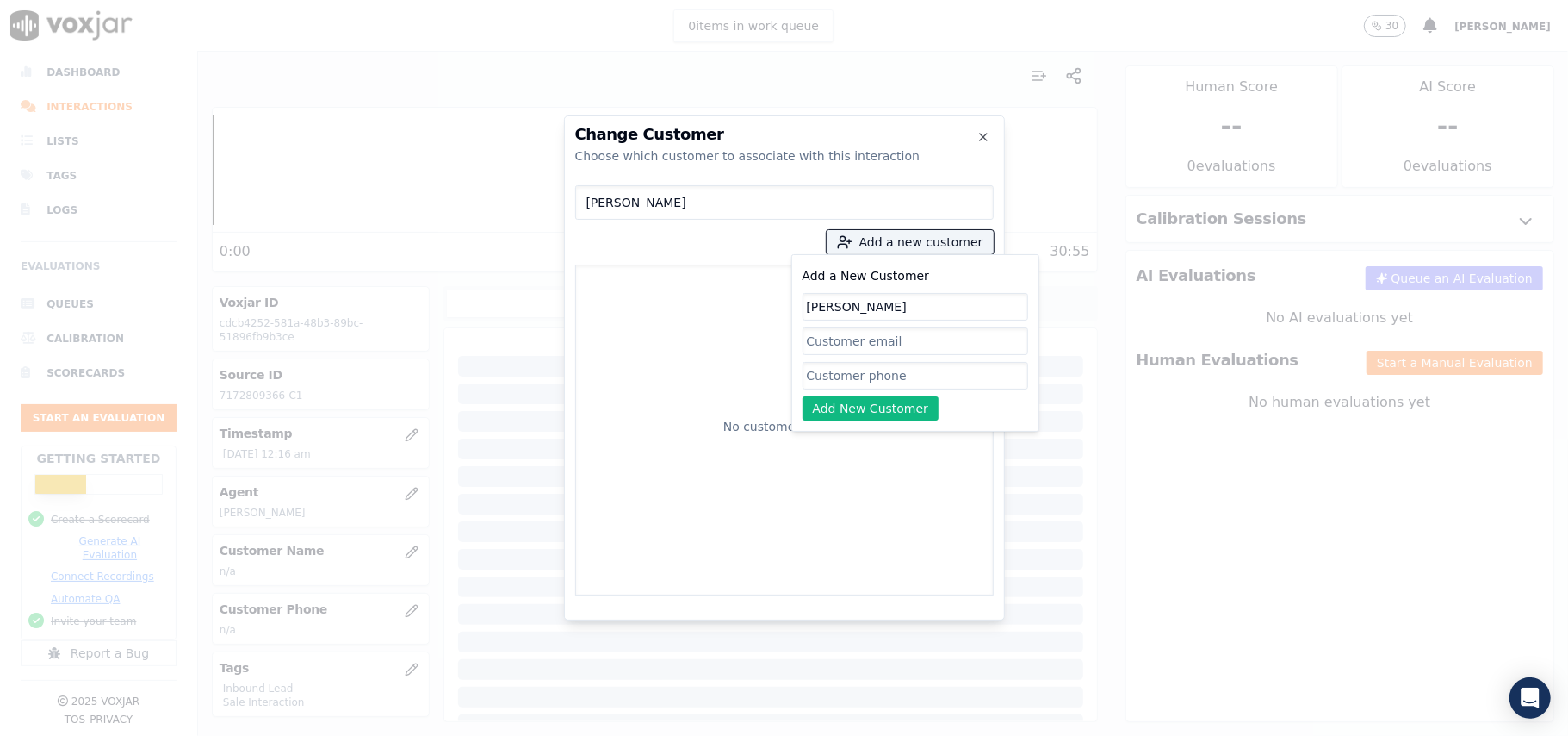
type input "Helen Shimp"
click at [825, 386] on input "Add a New Customer" at bounding box center [916, 376] width 226 height 27
paste input "7172809366"
type input "7172809366"
click at [825, 400] on button "Add New Customer" at bounding box center [871, 408] width 137 height 24
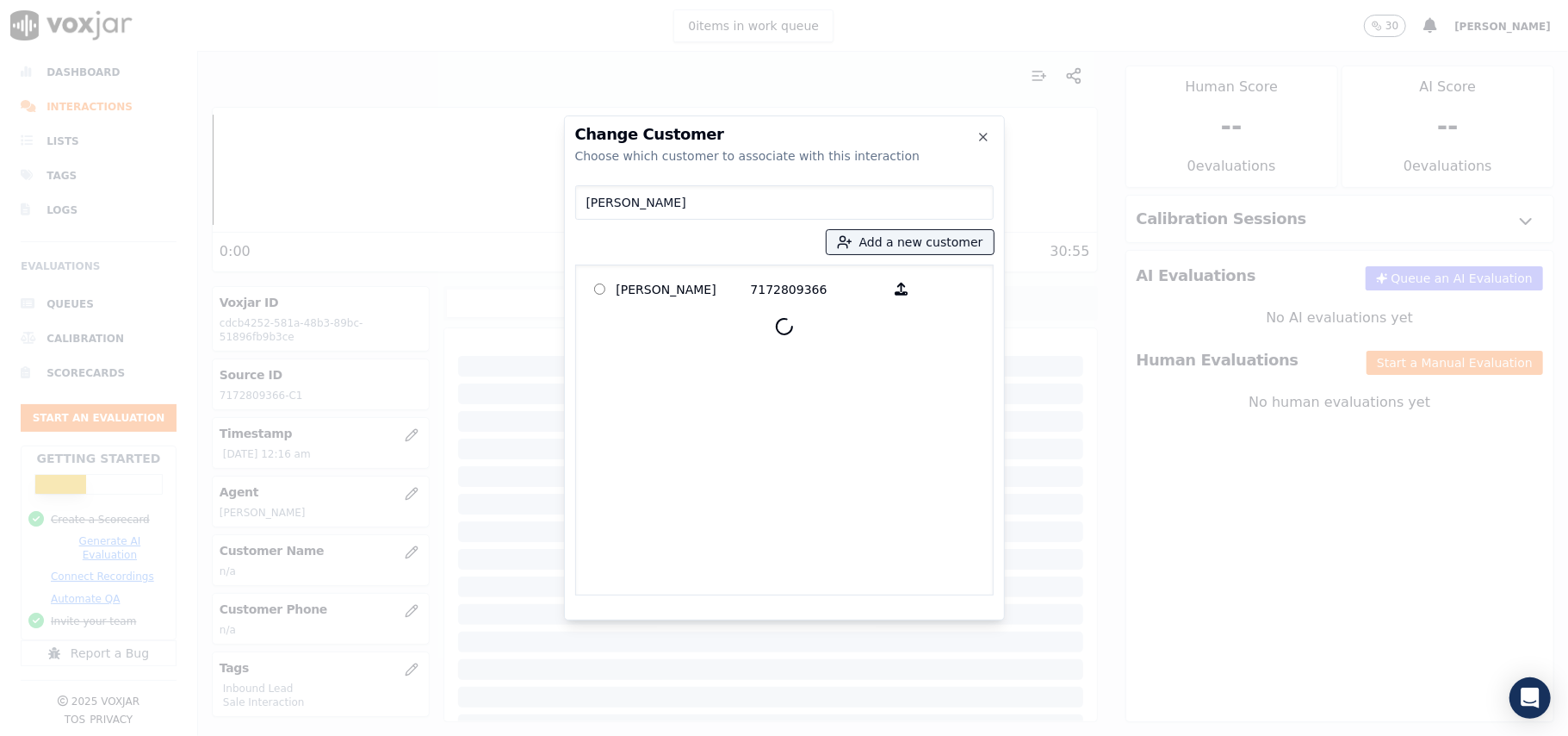
click at [662, 290] on p "Helen Shimp" at bounding box center [683, 288] width 134 height 26
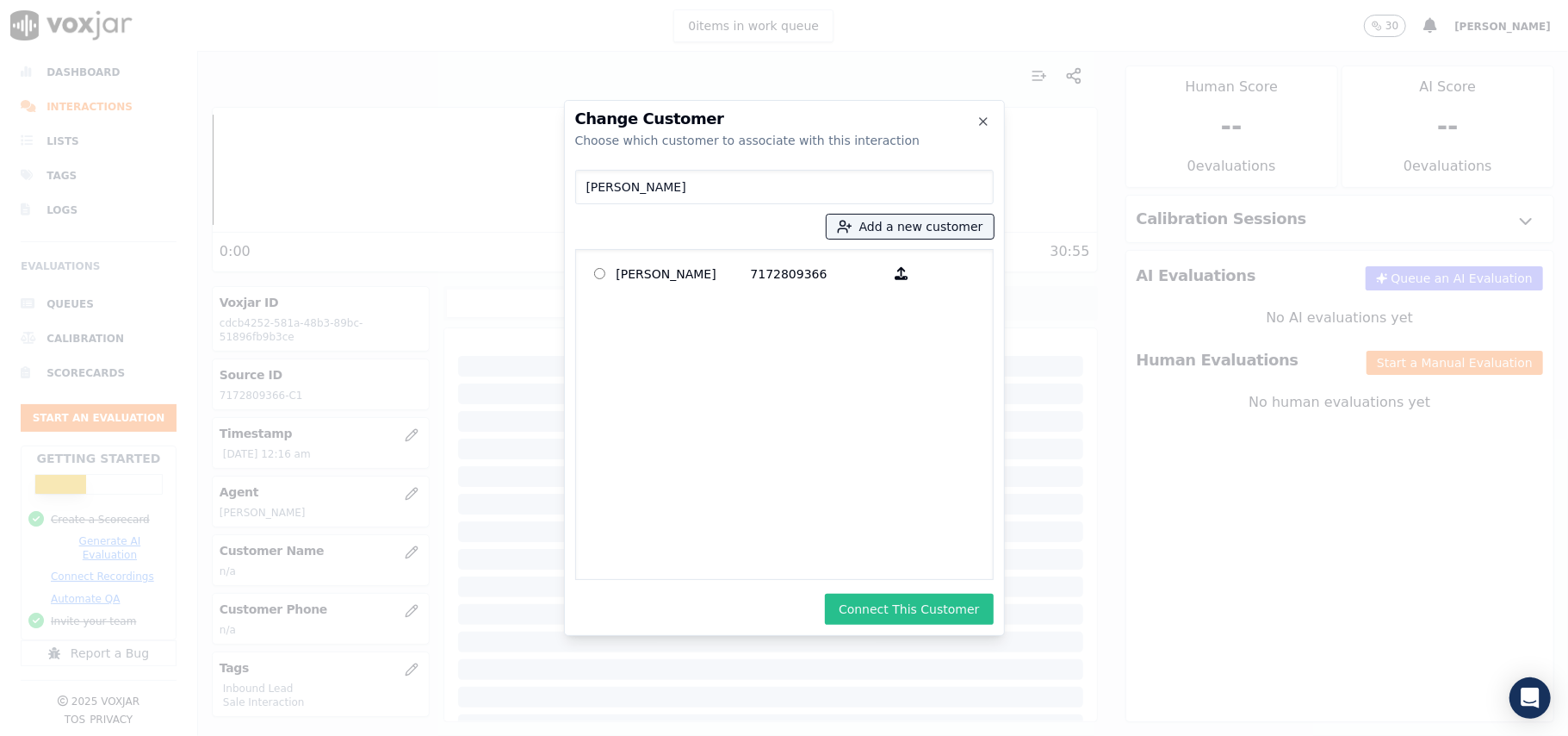
click at [879, 616] on button "Connect This Customer" at bounding box center [909, 609] width 168 height 31
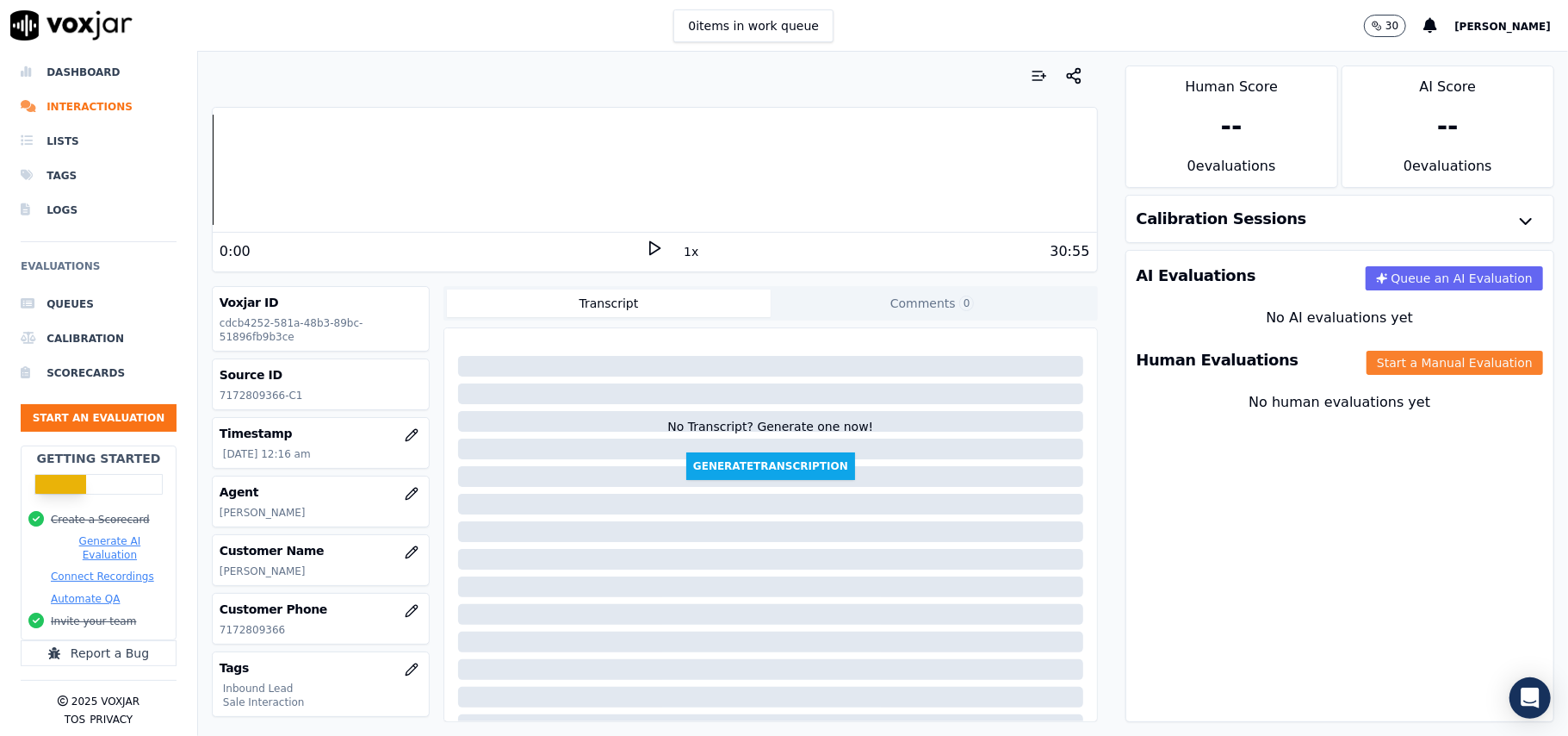
click at [1395, 352] on button "Start a Manual Evaluation" at bounding box center [1454, 362] width 176 height 24
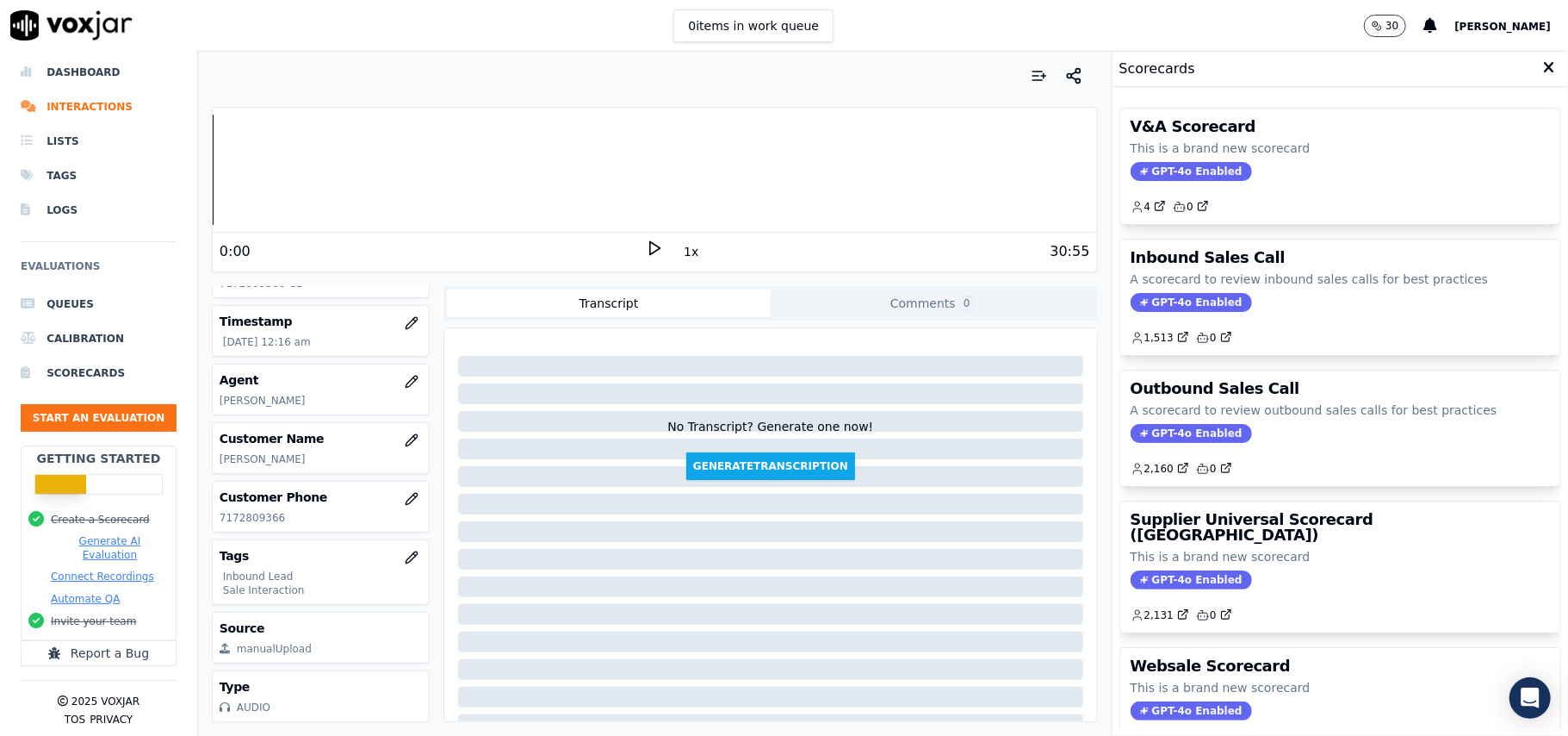
scroll to position [168, 0]
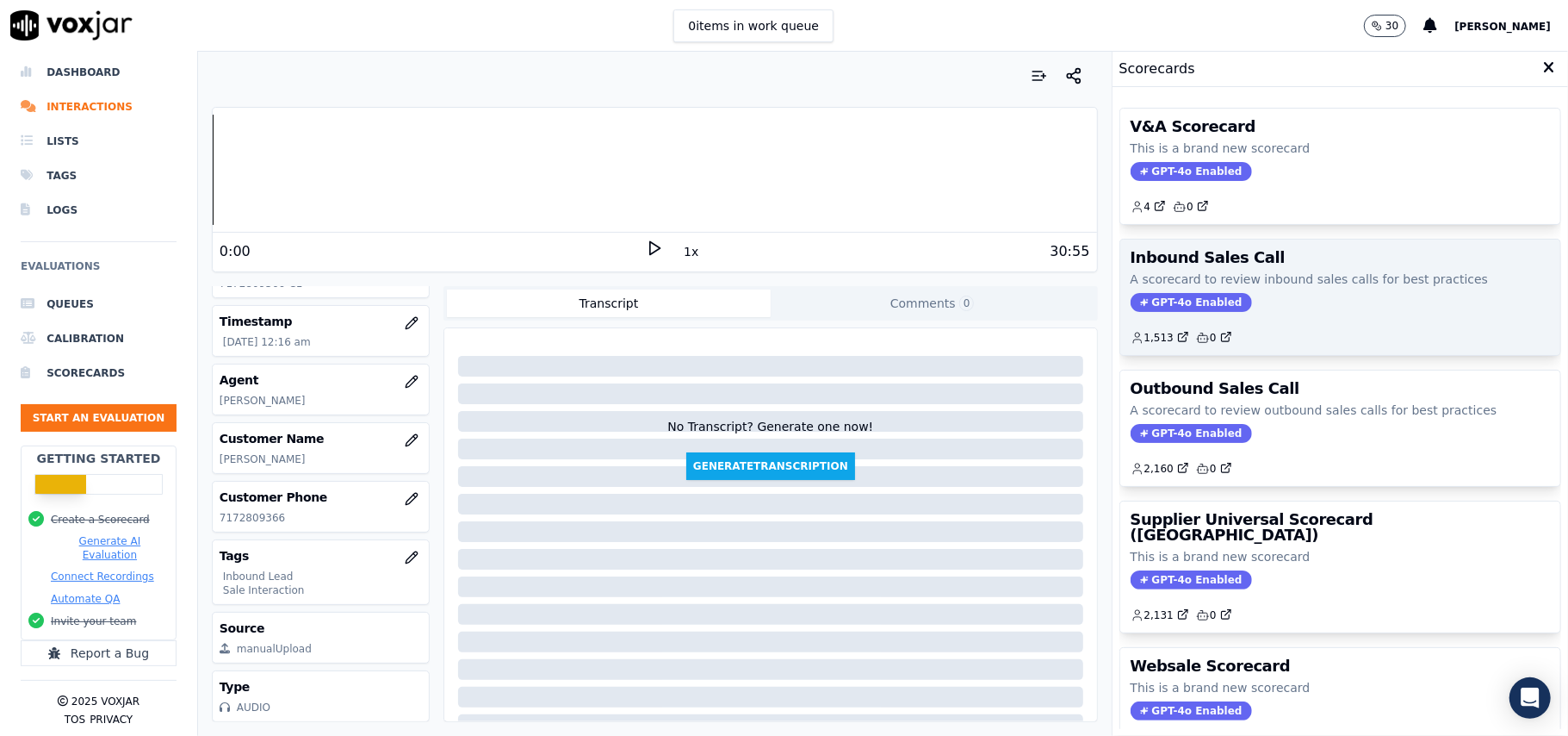
click at [1145, 300] on span "GPT-4o Enabled" at bounding box center [1191, 302] width 122 height 18
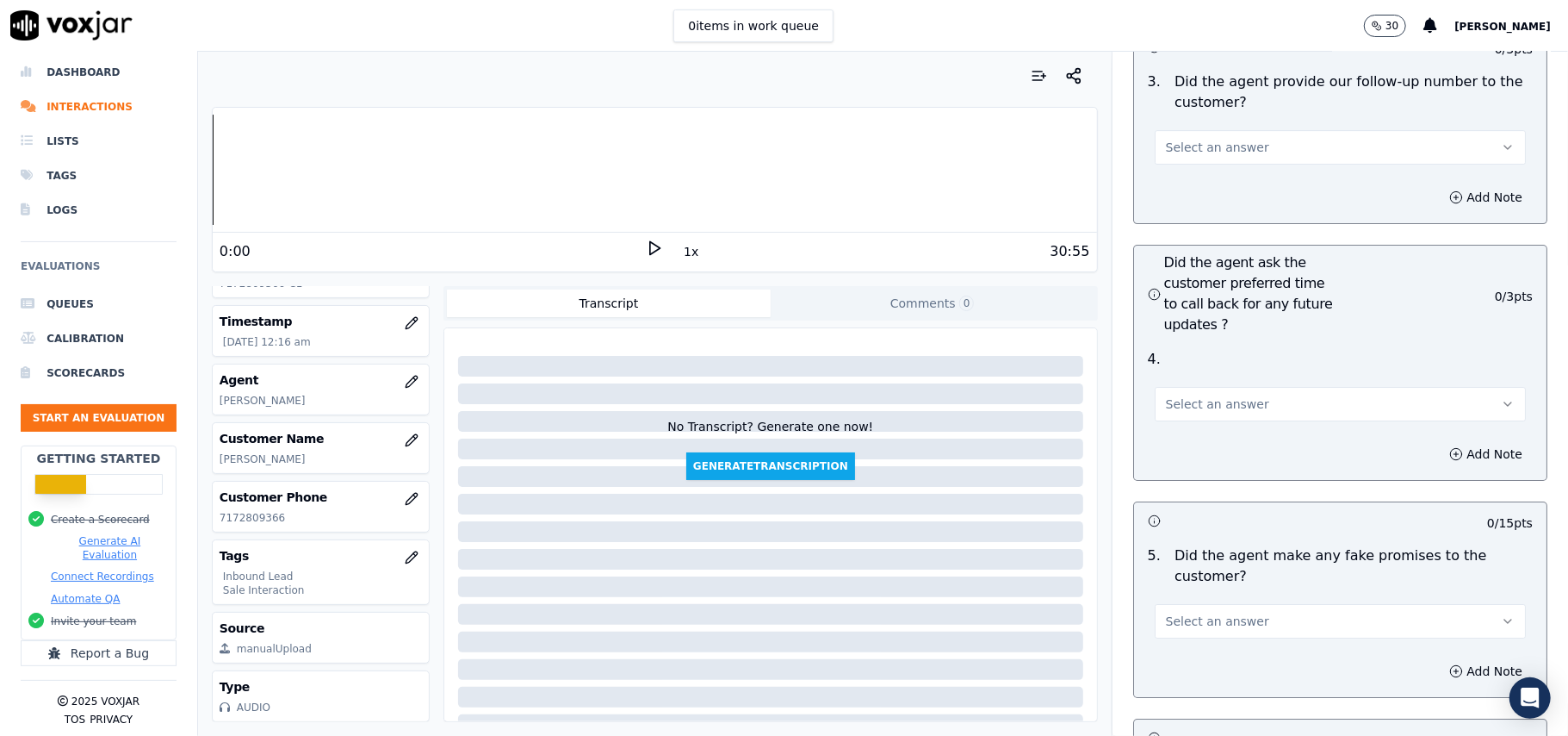
scroll to position [4821, 0]
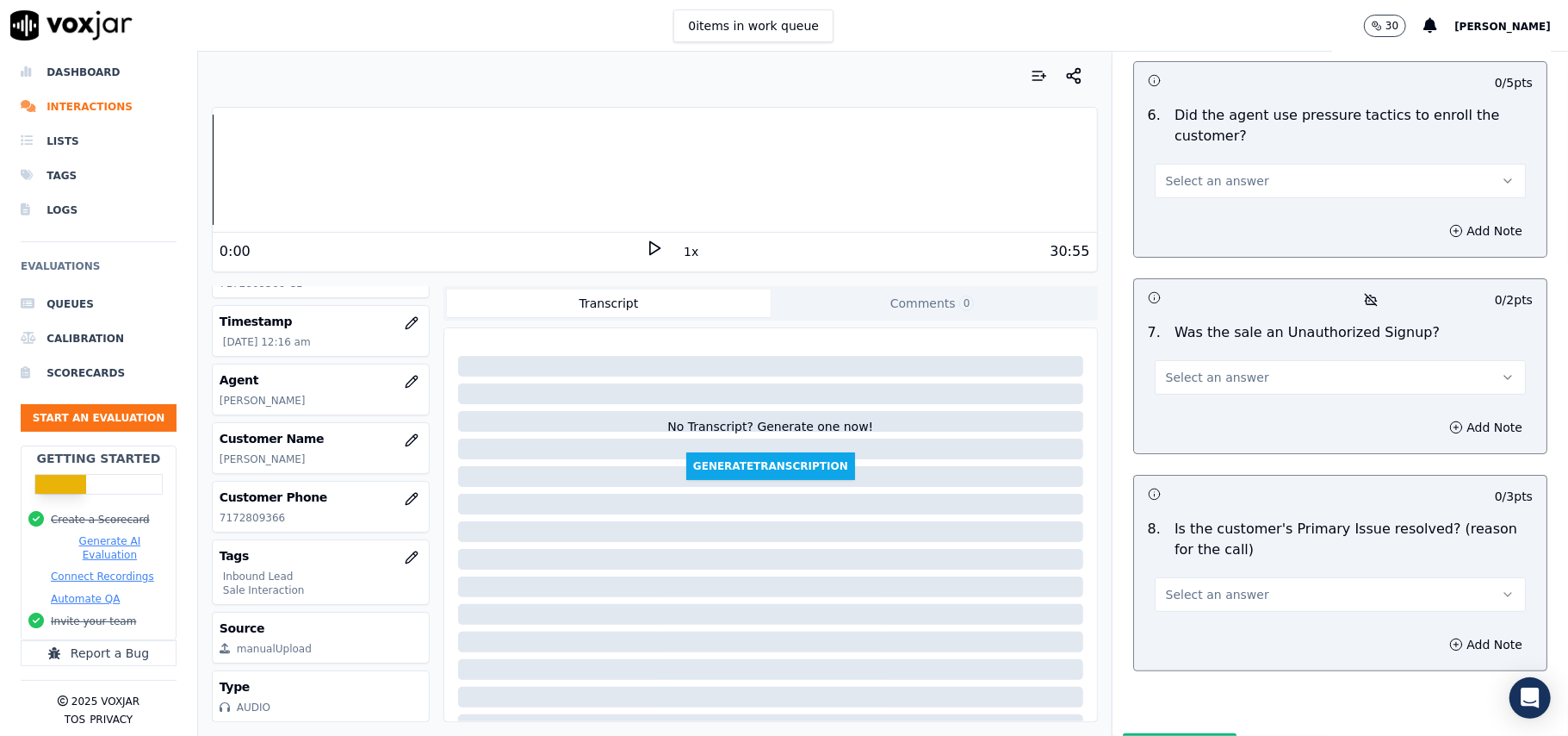
click at [1218, 586] on span "Select an answer" at bounding box center [1218, 595] width 103 height 18
click at [1199, 544] on div "Yes" at bounding box center [1303, 542] width 333 height 27
click at [1217, 360] on button "Select an answer" at bounding box center [1339, 377] width 371 height 34
click at [1192, 347] on div "No" at bounding box center [1303, 352] width 333 height 27
click at [1294, 360] on button "No" at bounding box center [1339, 377] width 371 height 34
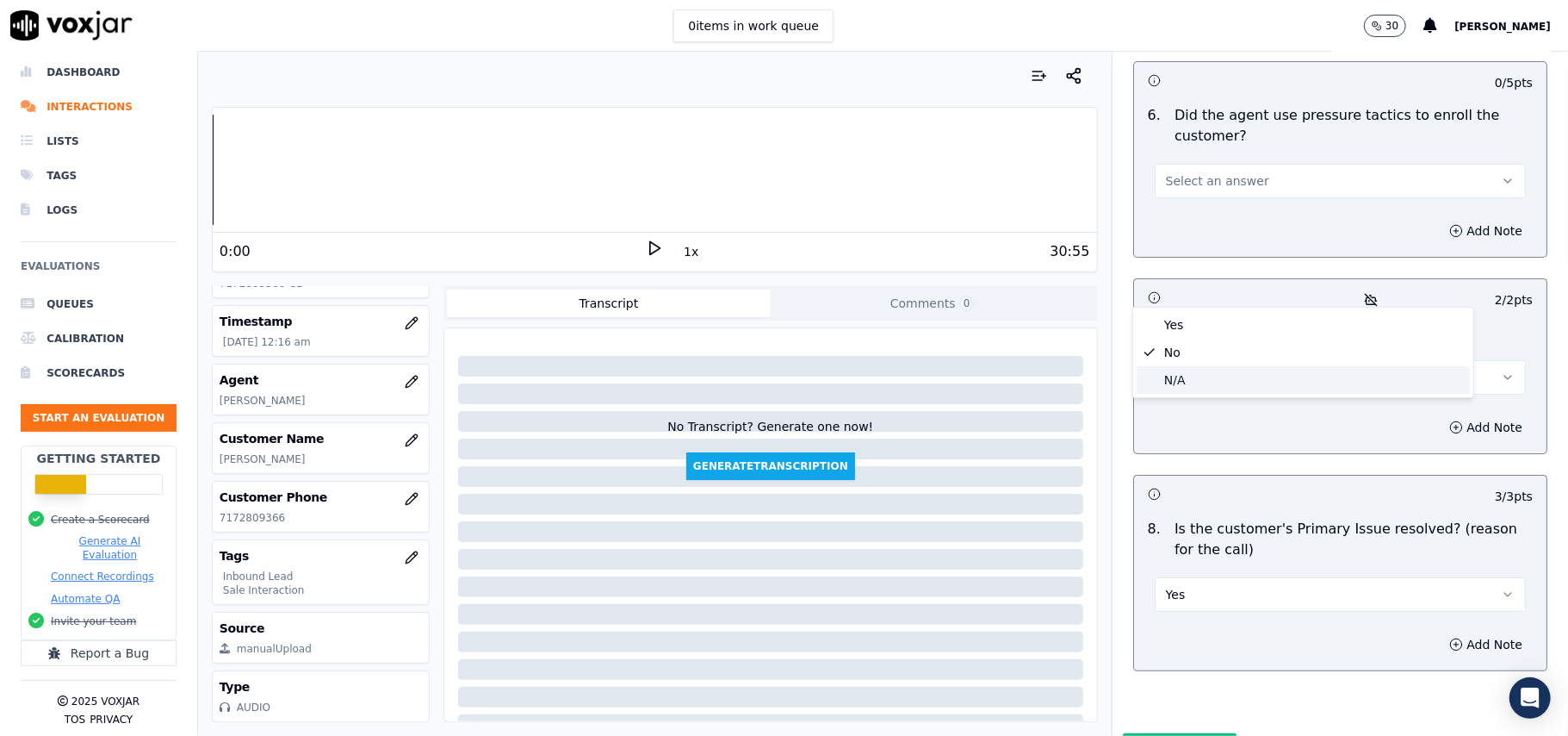
click at [1188, 376] on div "N/A" at bounding box center [1303, 380] width 333 height 27
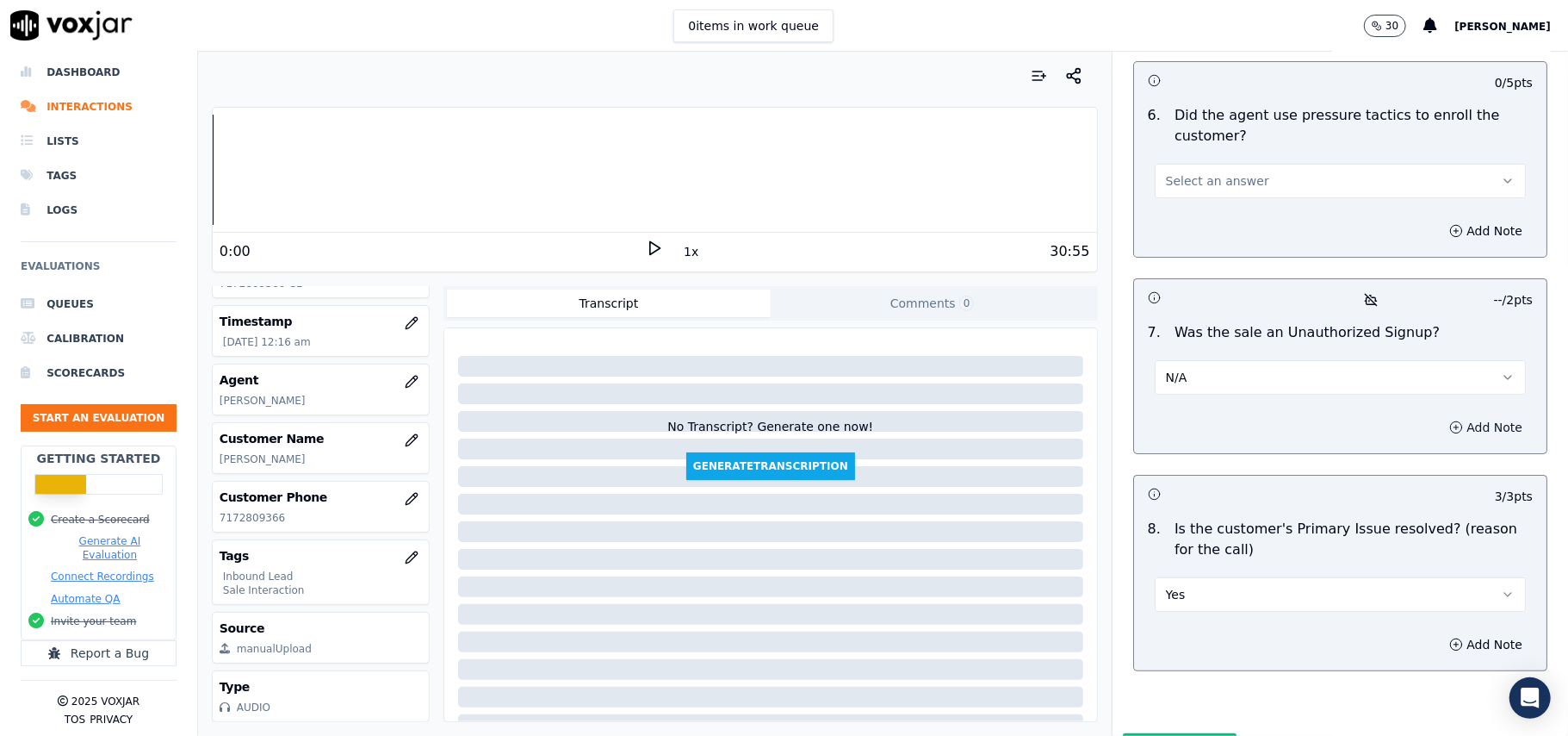
click at [1447, 415] on button "Add Note" at bounding box center [1485, 426] width 93 height 24
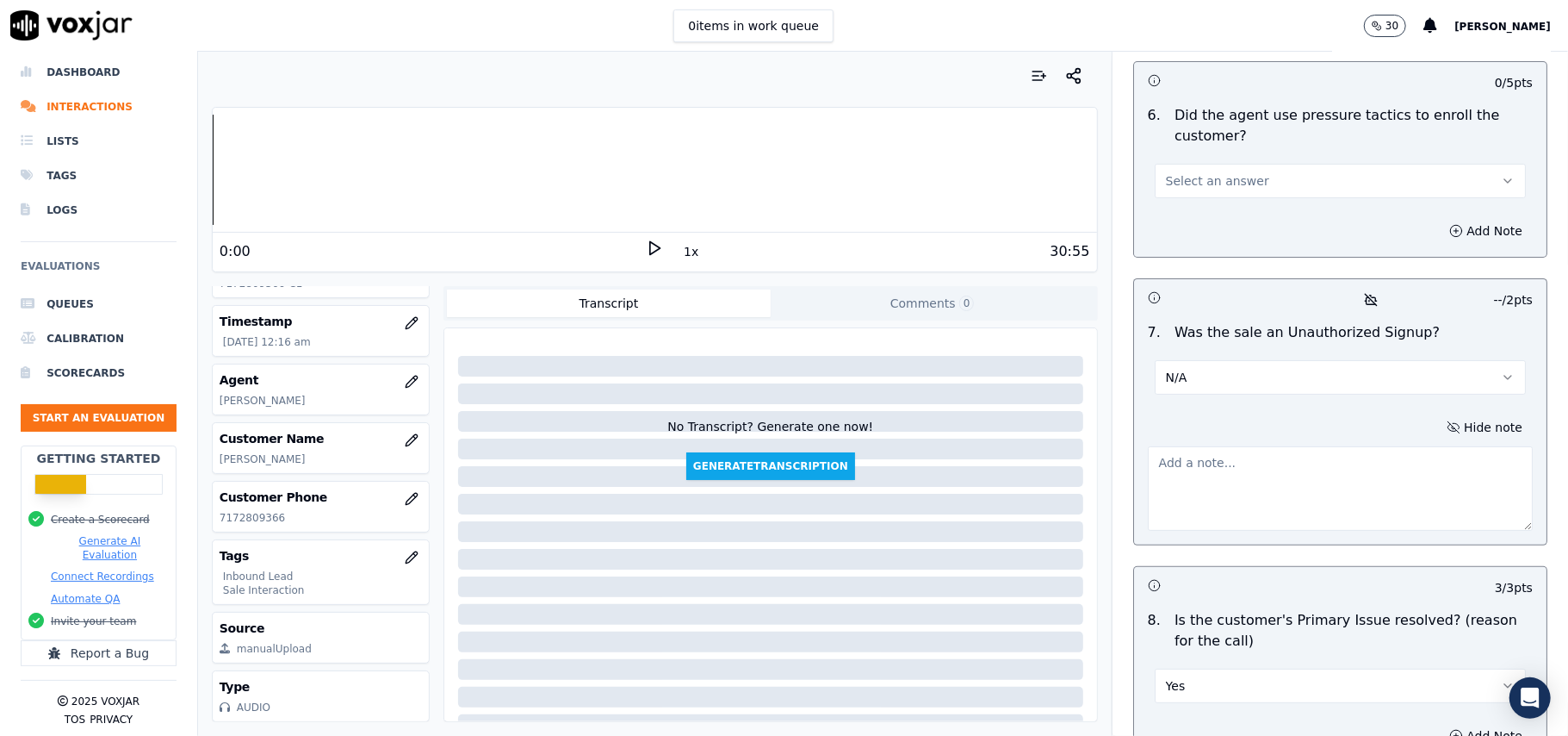
click at [1217, 446] on textarea at bounding box center [1339, 488] width 384 height 85
paste textarea "" Call ID: 121654 The agent again called the customer and tried to explain, but…"
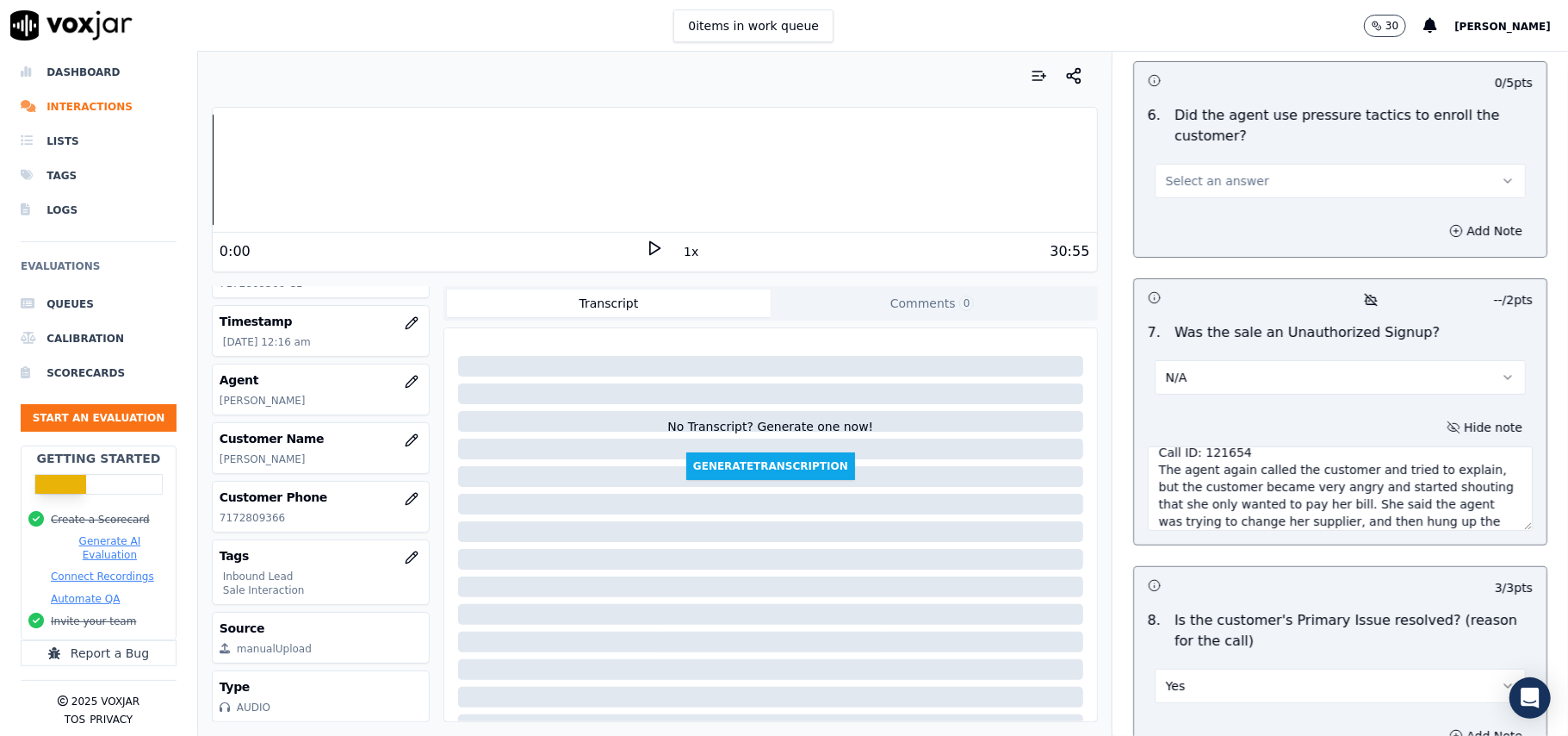
scroll to position [0, 0]
drag, startPoint x: 1150, startPoint y: 356, endPoint x: 1089, endPoint y: 362, distance: 61.3
click at [1148, 446] on textarea "Call ID: 121654 The agent again called the customer and tried to explain, but t…" at bounding box center [1339, 488] width 384 height 85
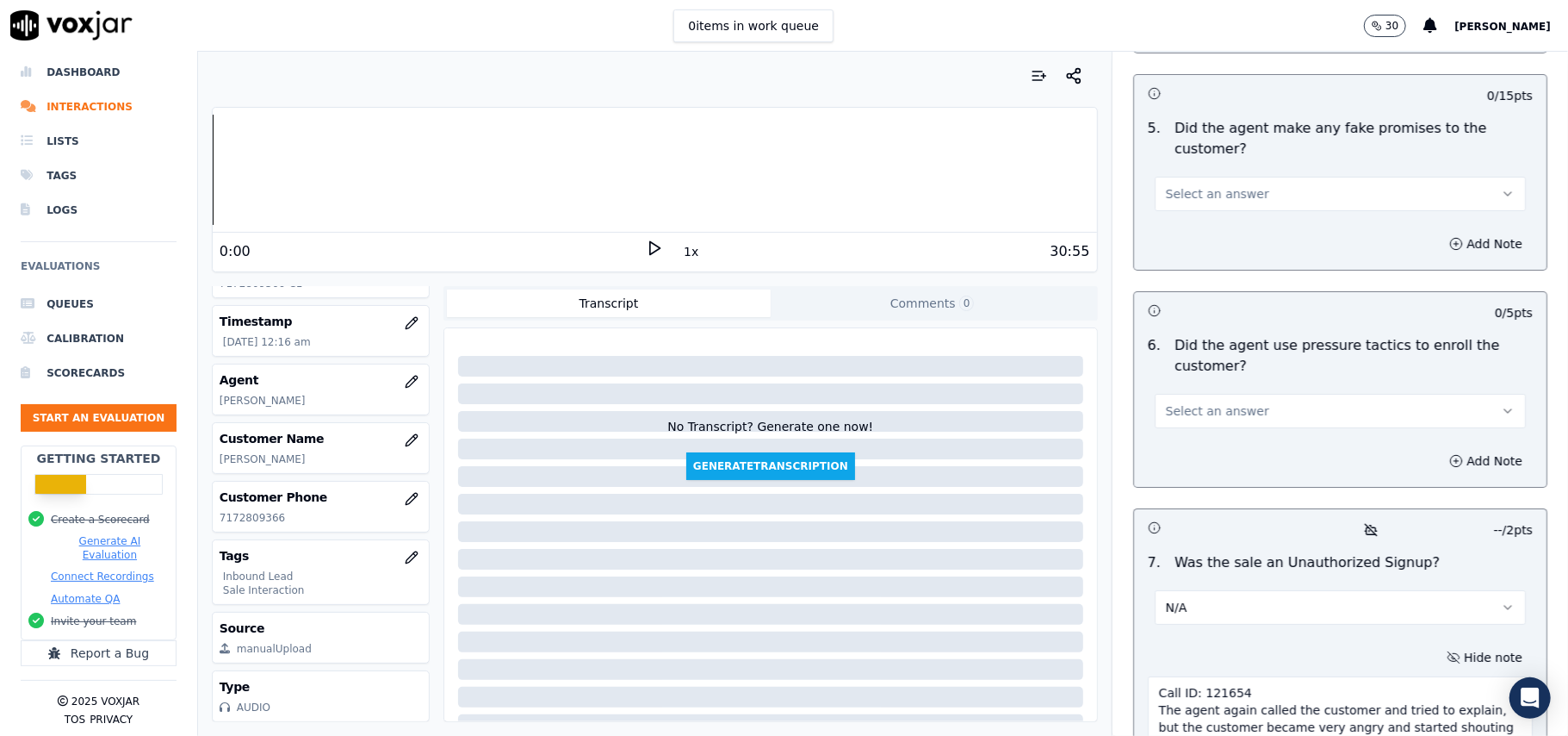
type textarea "Call ID: 121654 The agent again called the customer and tried to explain, but t…"
click at [1210, 393] on button "Select an answer" at bounding box center [1339, 410] width 371 height 34
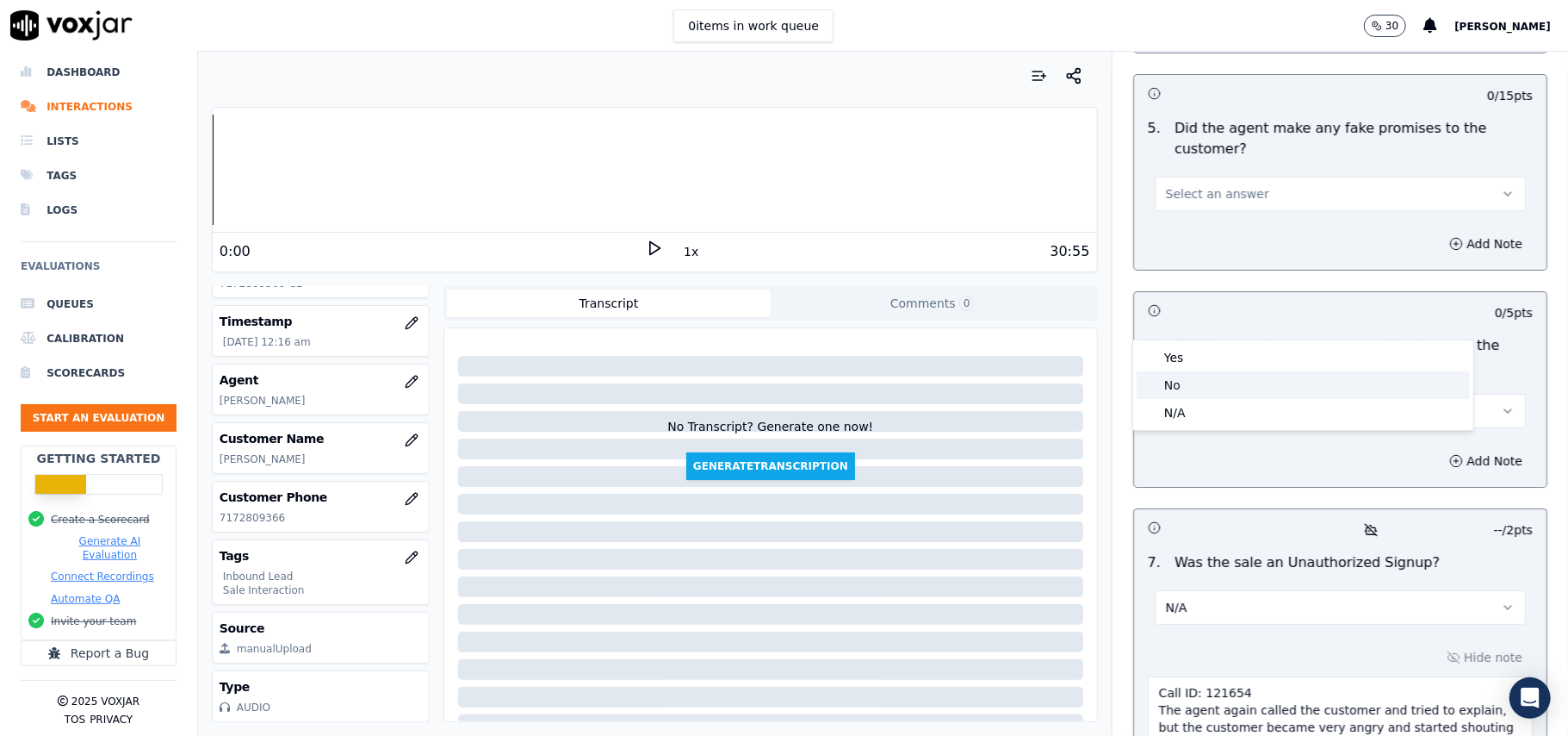
click at [1173, 389] on div "No" at bounding box center [1303, 385] width 333 height 27
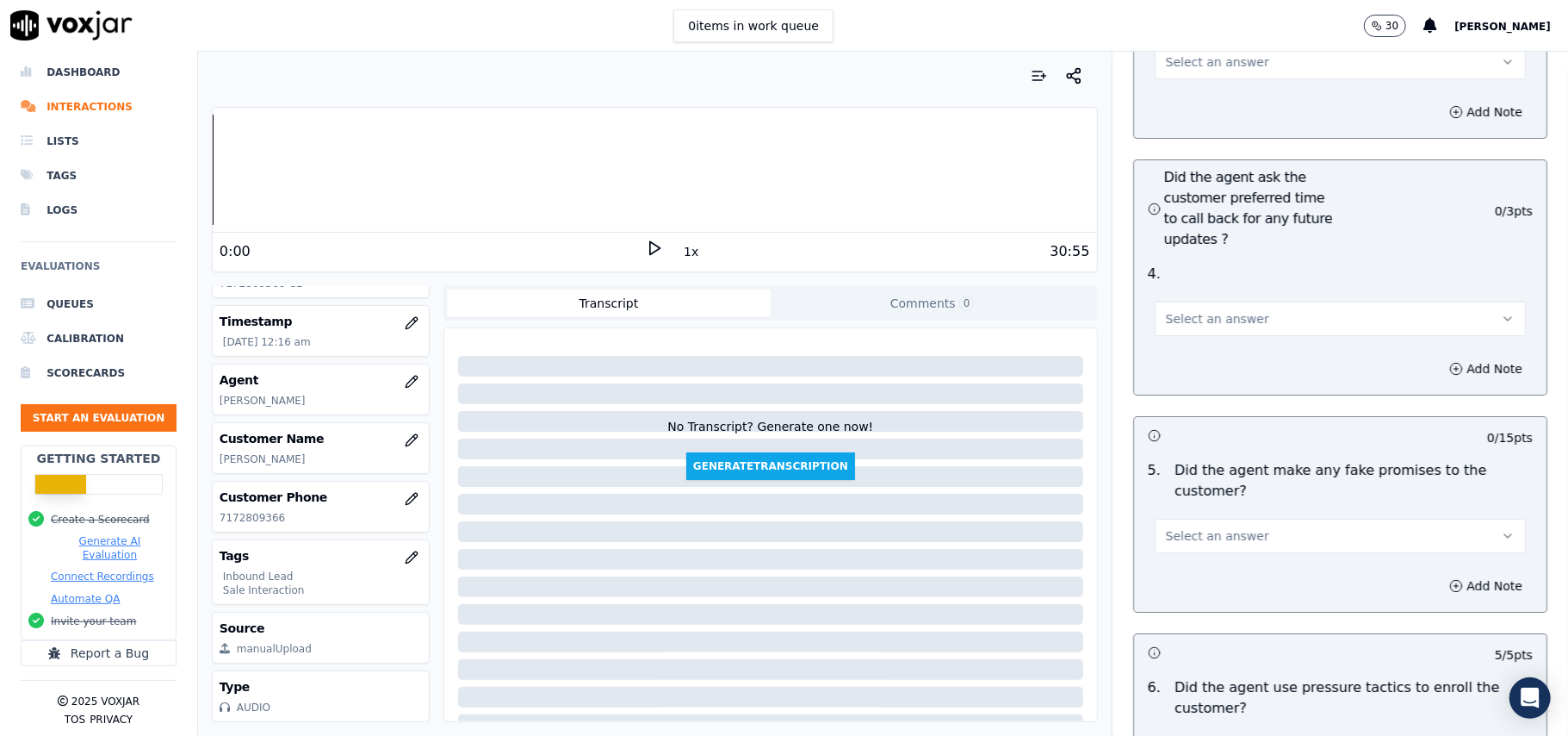
scroll to position [4247, 0]
click at [1179, 530] on span "Select an answer" at bounding box center [1218, 538] width 103 height 18
click at [1183, 511] on div "No" at bounding box center [1303, 512] width 333 height 27
click at [1206, 287] on div "Select an answer" at bounding box center [1340, 313] width 399 height 52
click at [1189, 313] on span "Select an answer" at bounding box center [1218, 321] width 103 height 18
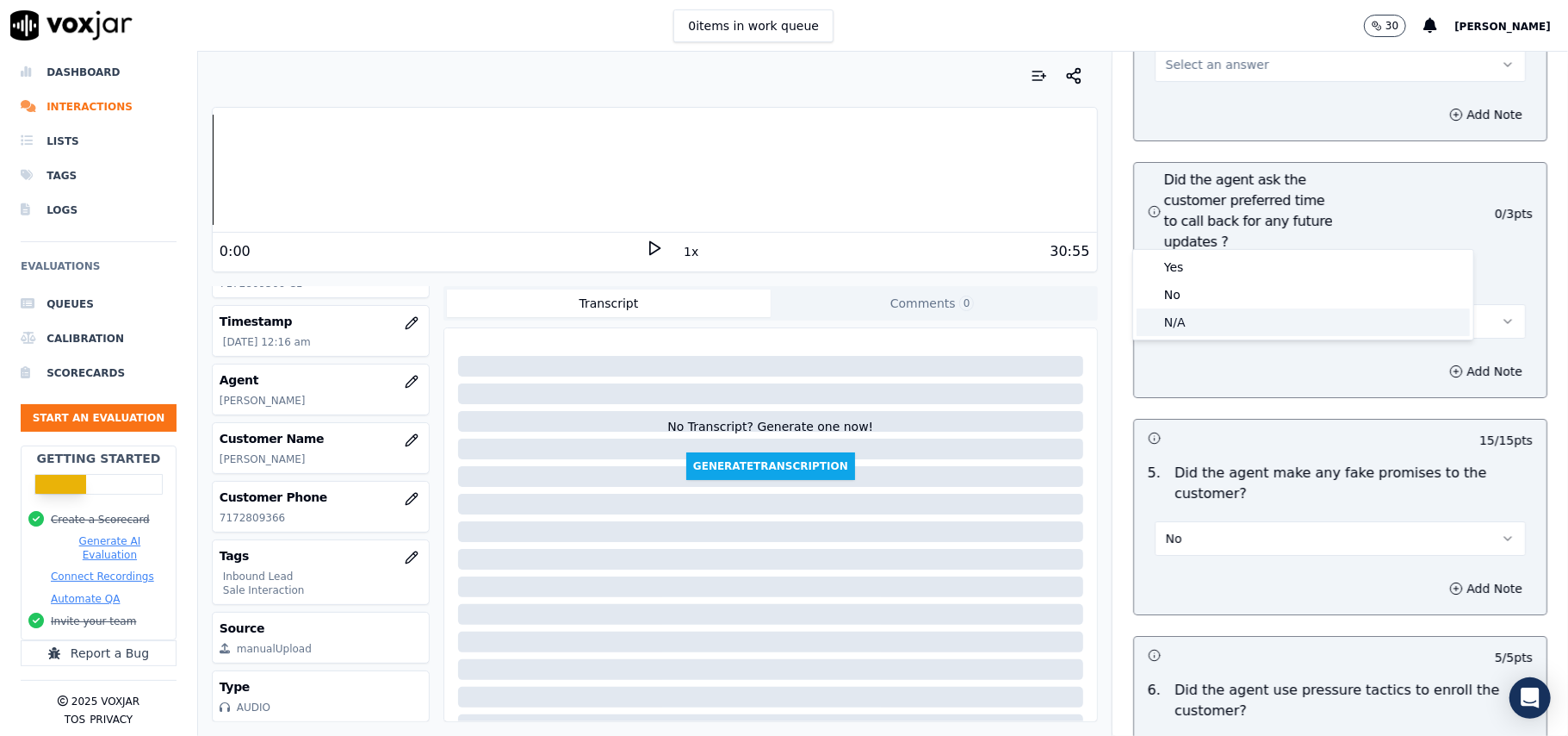
click at [1168, 327] on div "N/A" at bounding box center [1303, 322] width 333 height 27
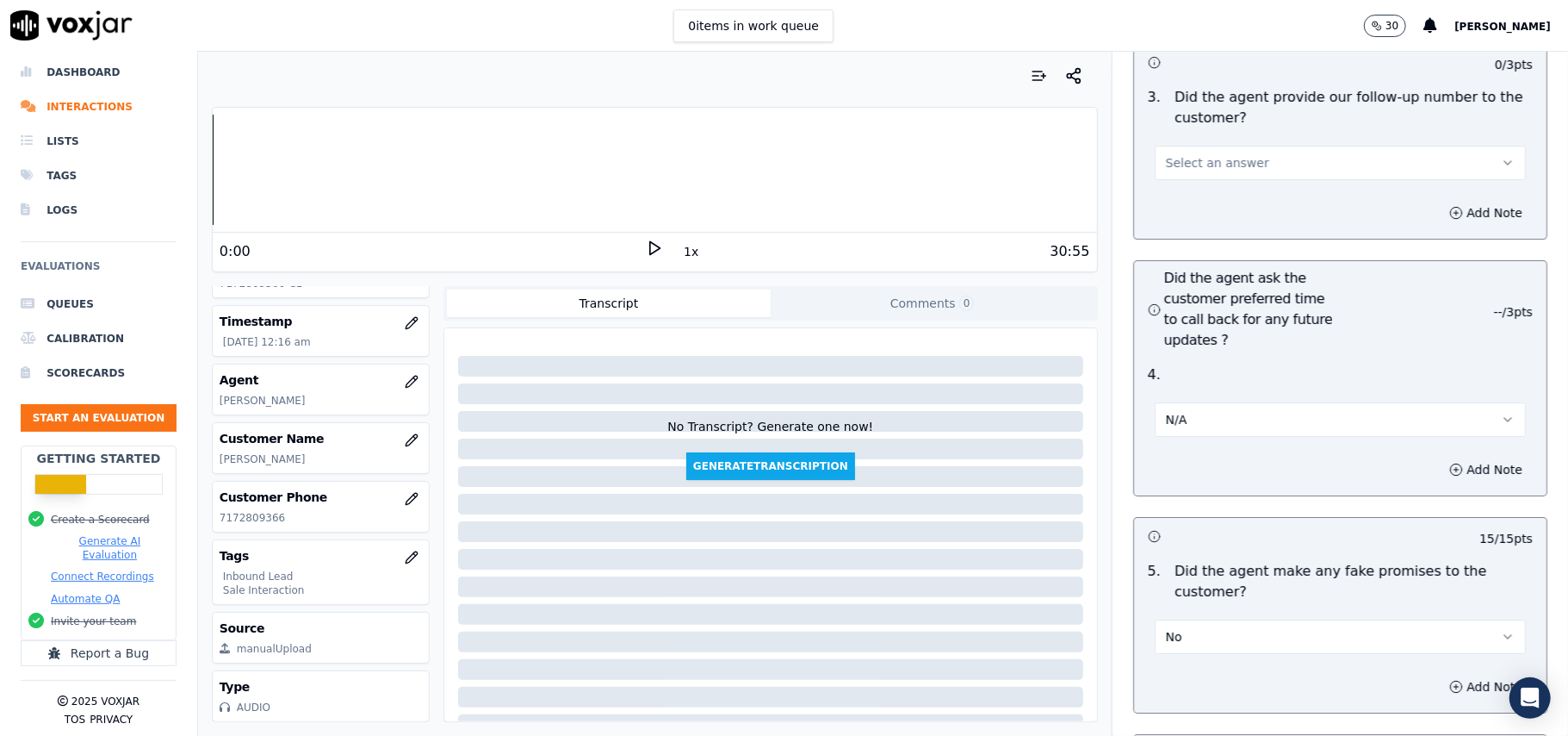
scroll to position [4018, 0]
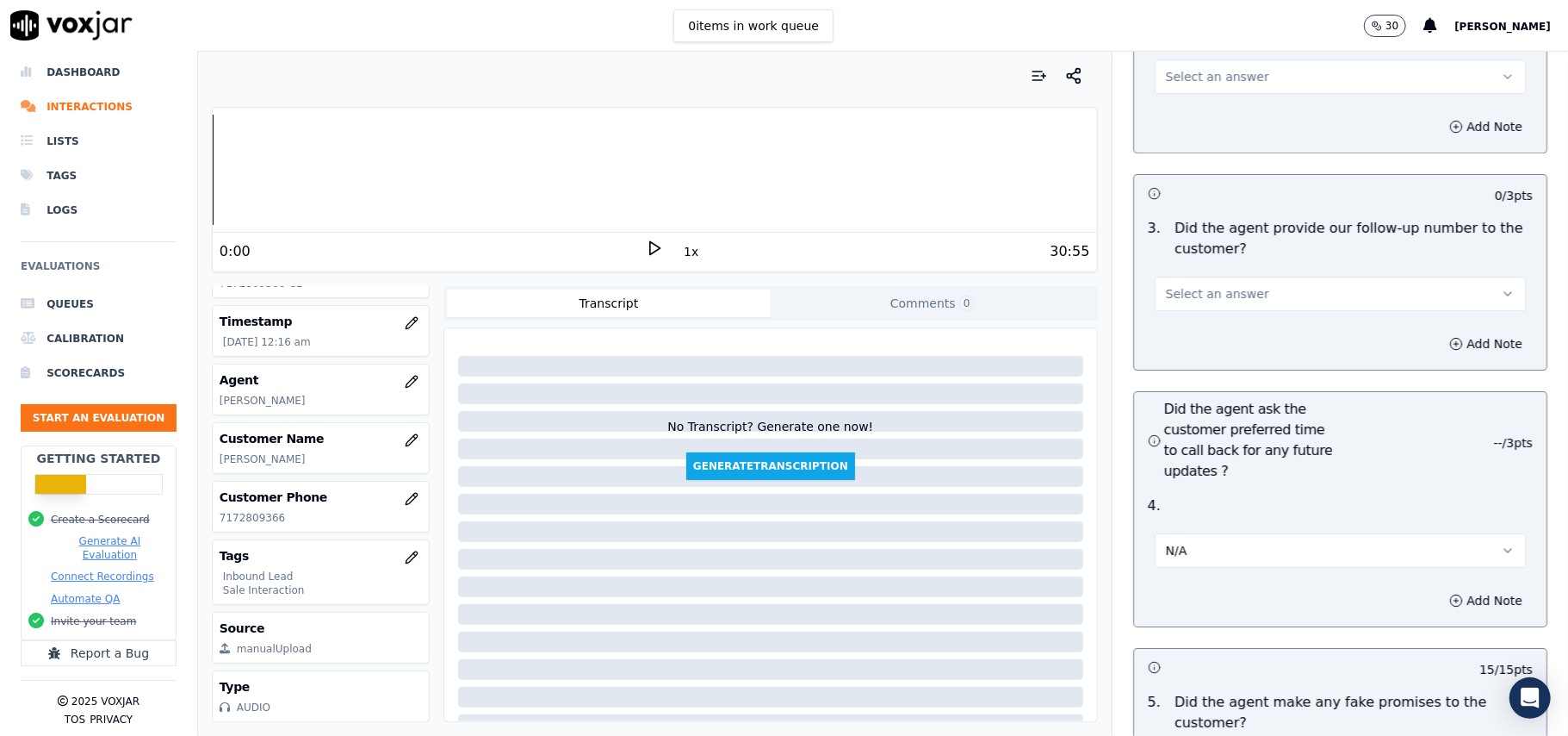
click at [1192, 285] on span "Select an answer" at bounding box center [1218, 294] width 103 height 18
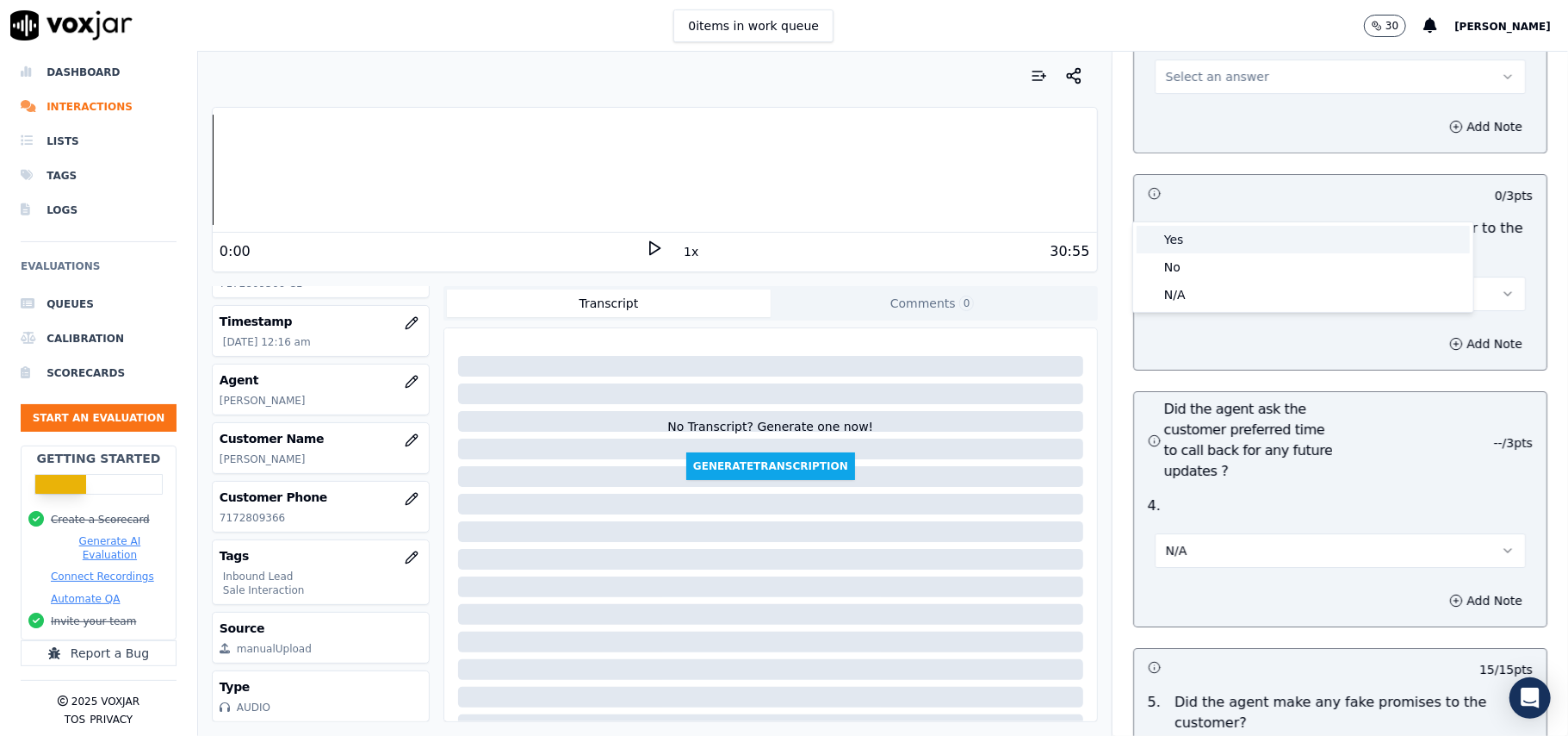
click at [1183, 241] on div "Yes" at bounding box center [1303, 239] width 333 height 27
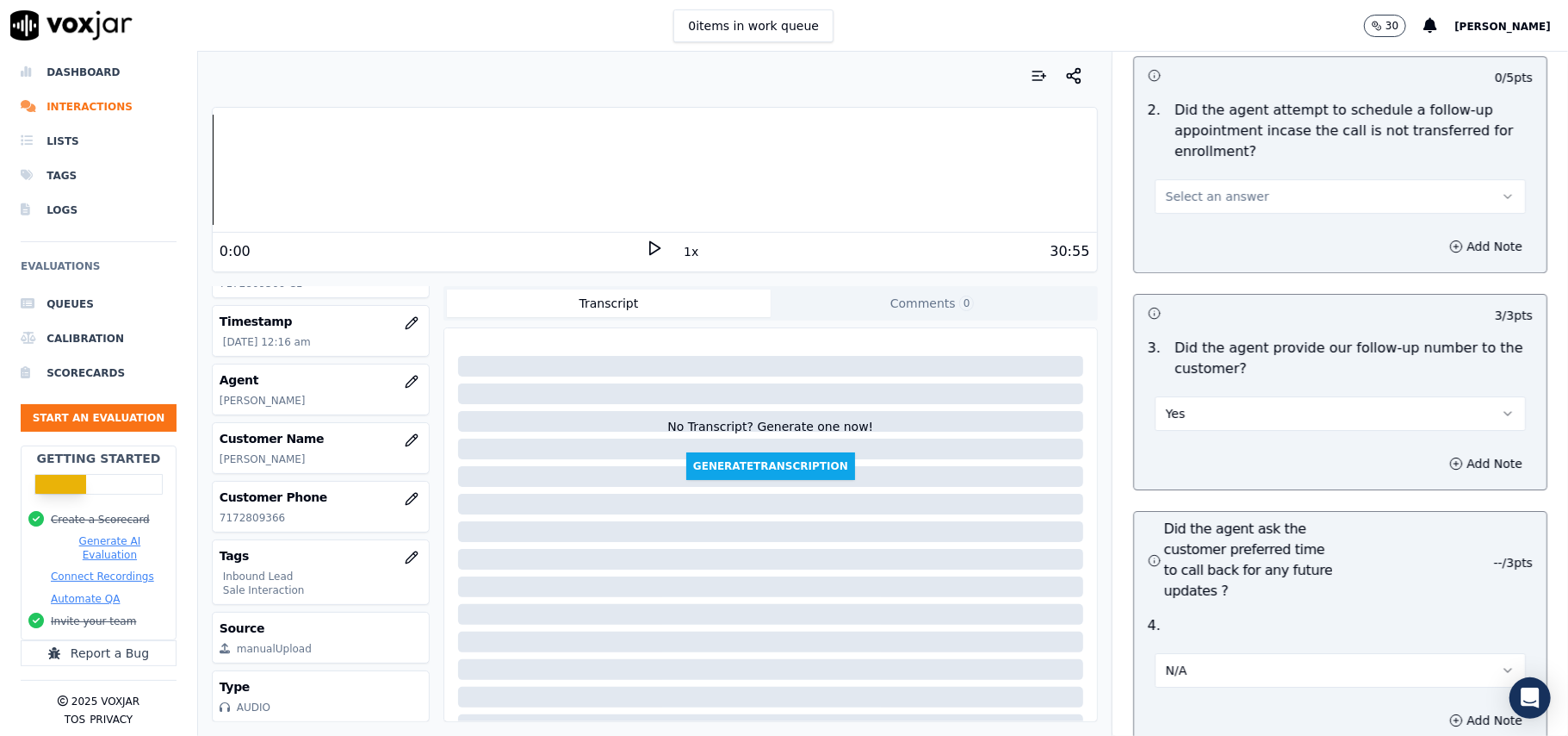
scroll to position [3787, 0]
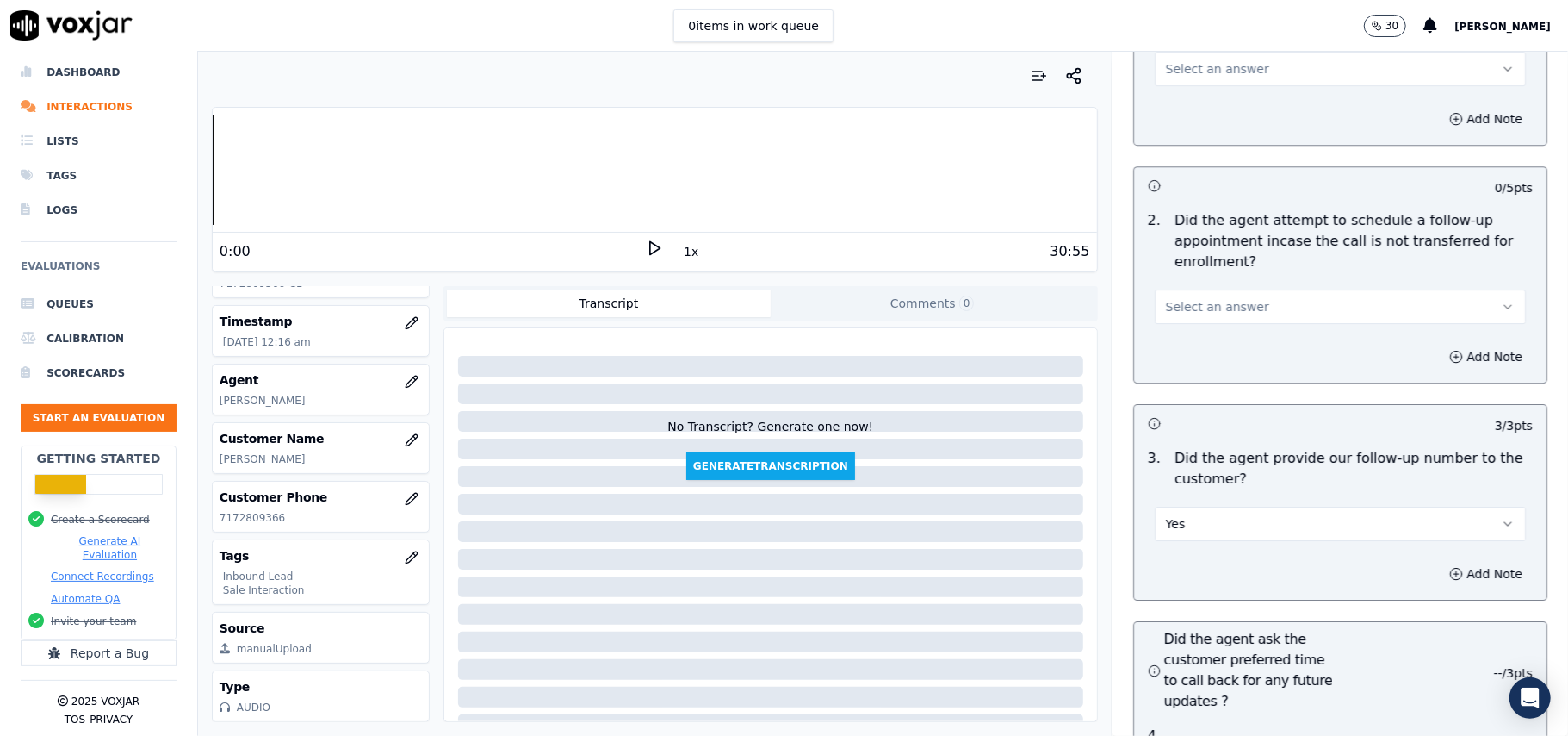
click at [1215, 298] on span "Select an answer" at bounding box center [1218, 307] width 103 height 18
click at [1213, 279] on div "No" at bounding box center [1303, 279] width 333 height 27
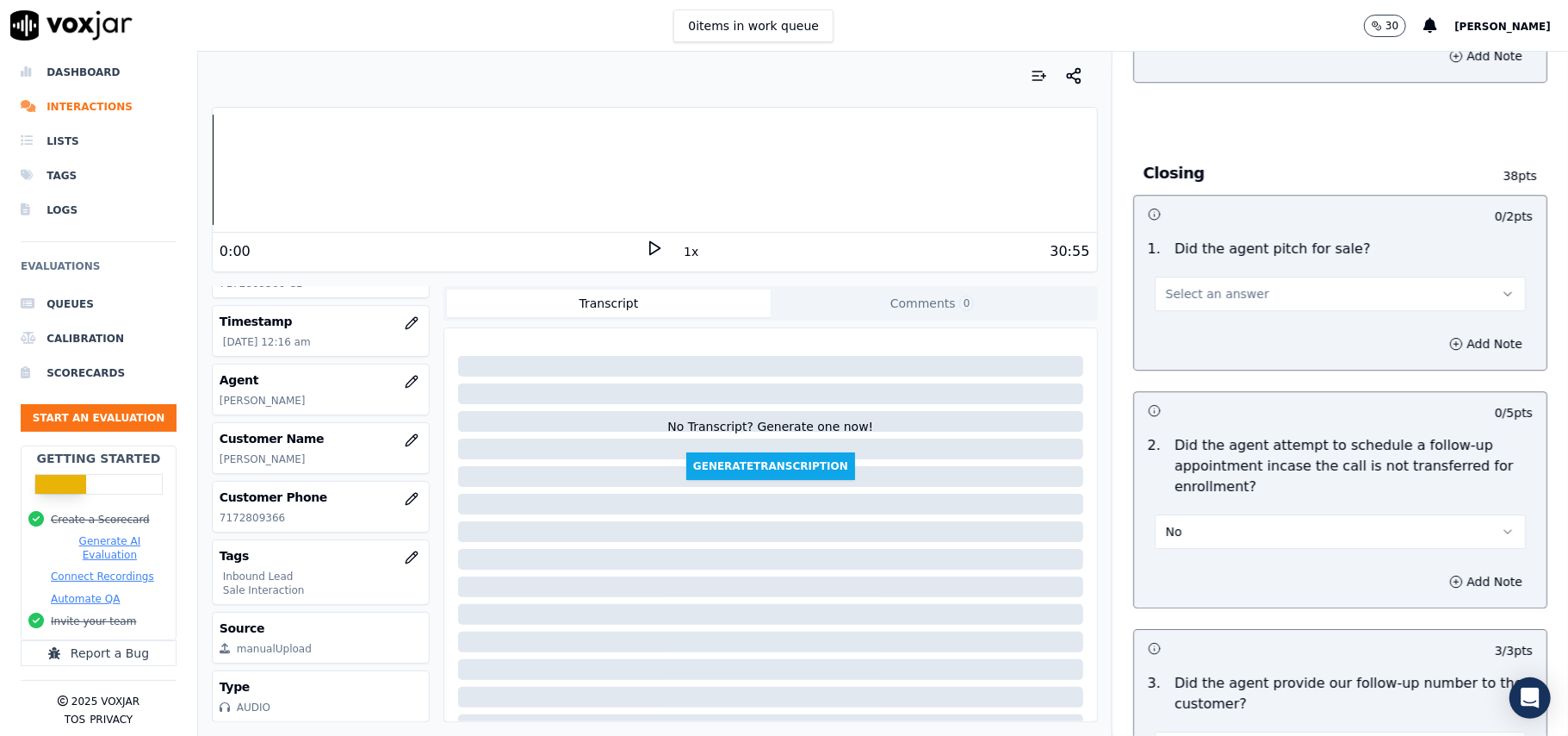
scroll to position [3557, 0]
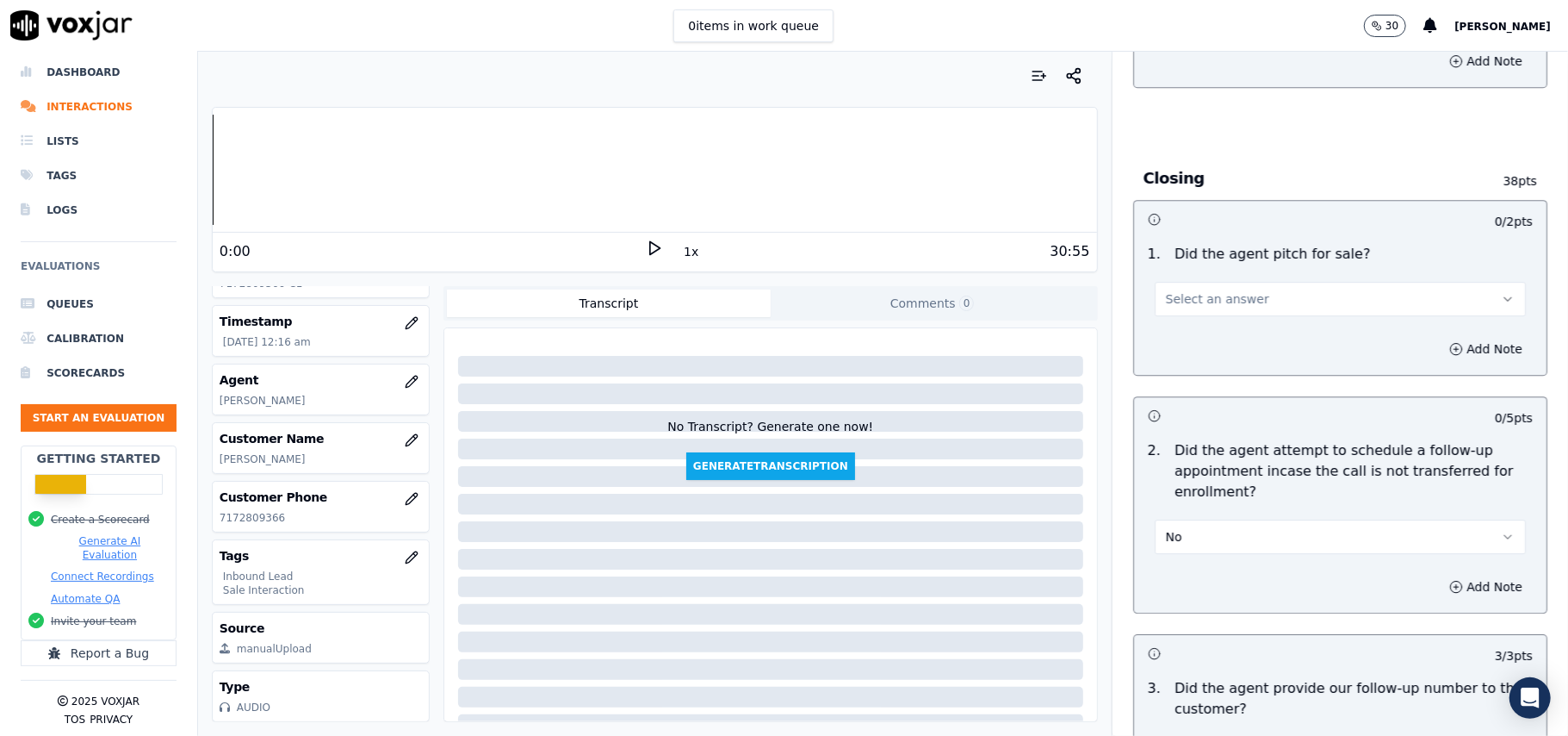
click at [1192, 290] on span "Select an answer" at bounding box center [1218, 299] width 103 height 18
click at [1182, 229] on div "Yes" at bounding box center [1303, 242] width 333 height 27
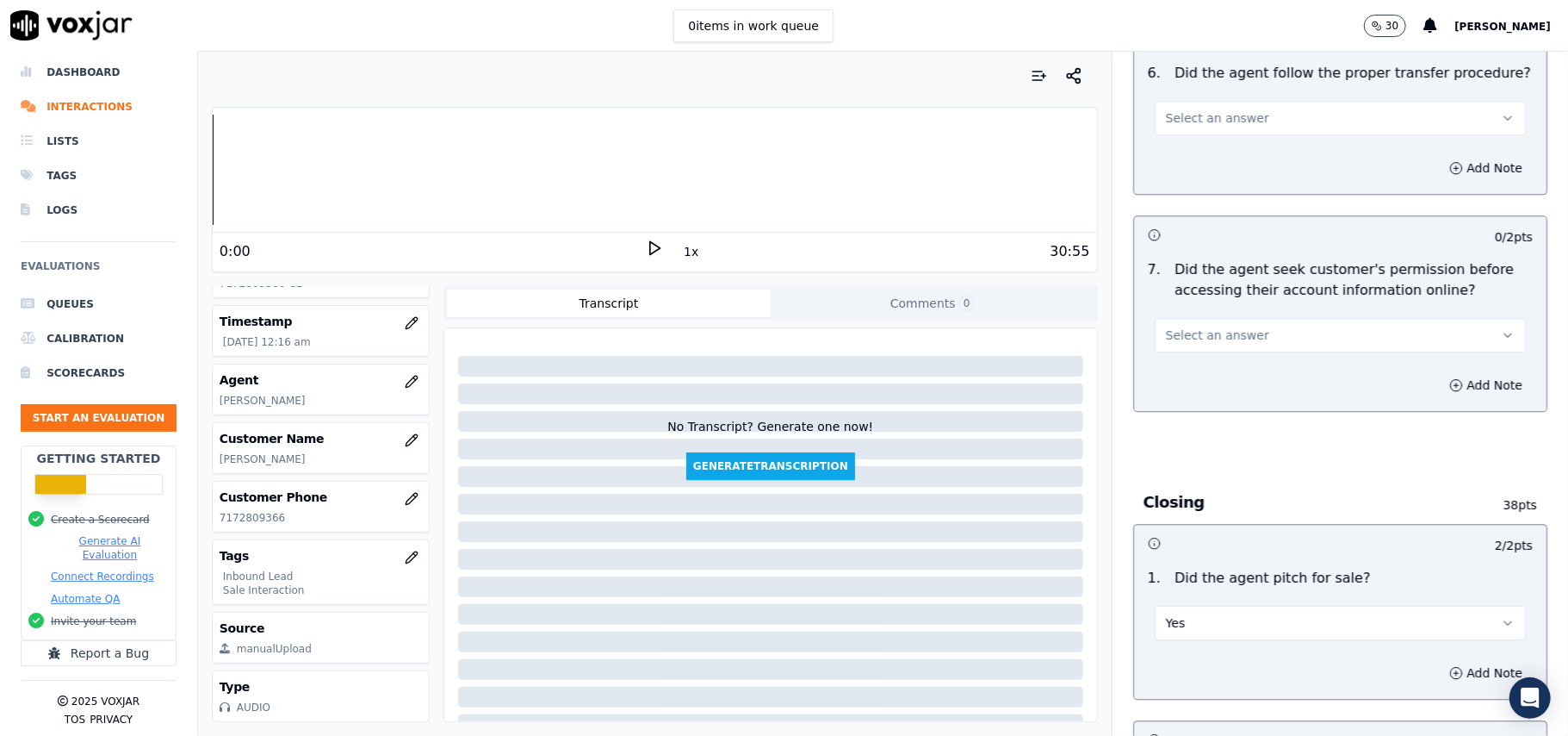
scroll to position [3213, 0]
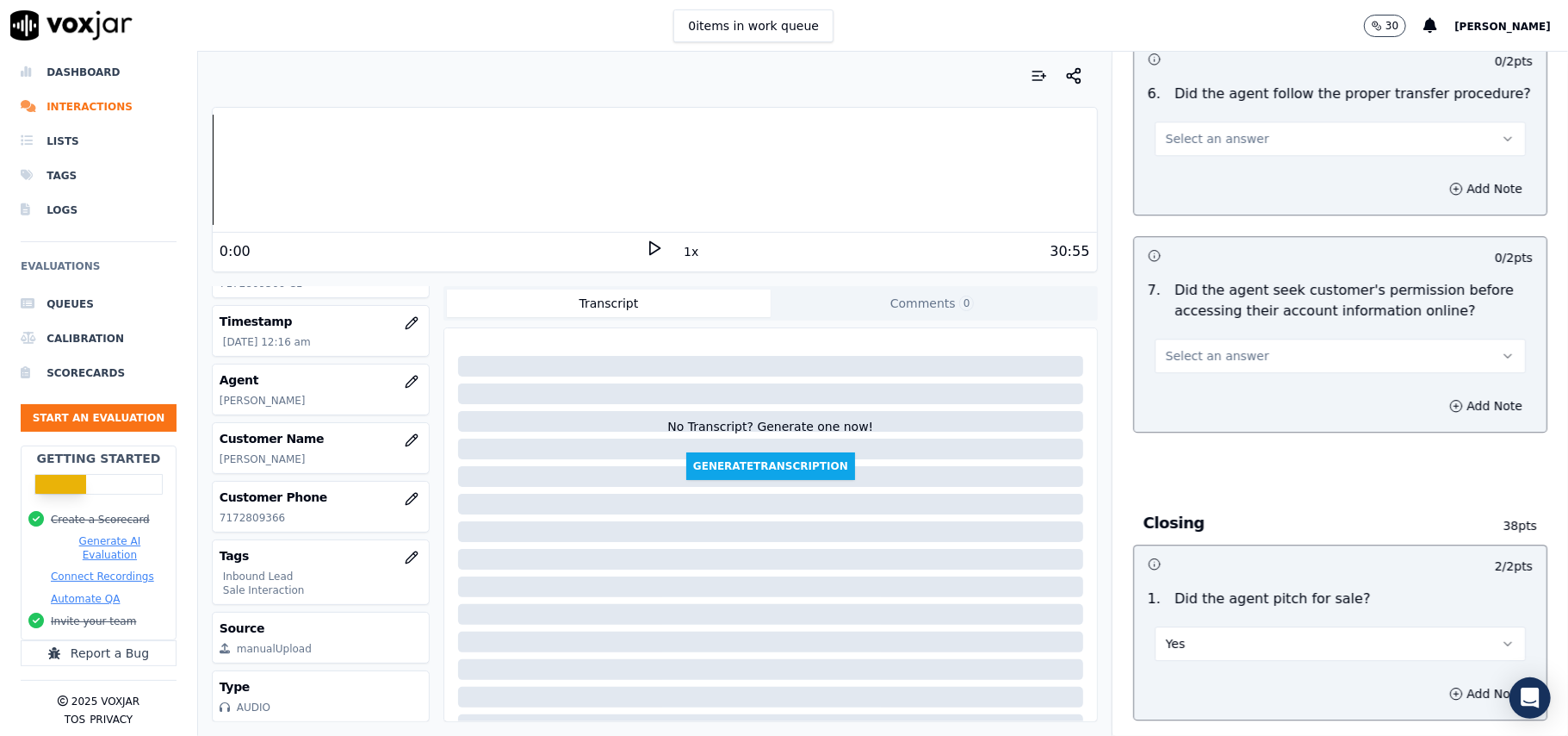
click at [1192, 339] on button "Select an answer" at bounding box center [1339, 355] width 371 height 34
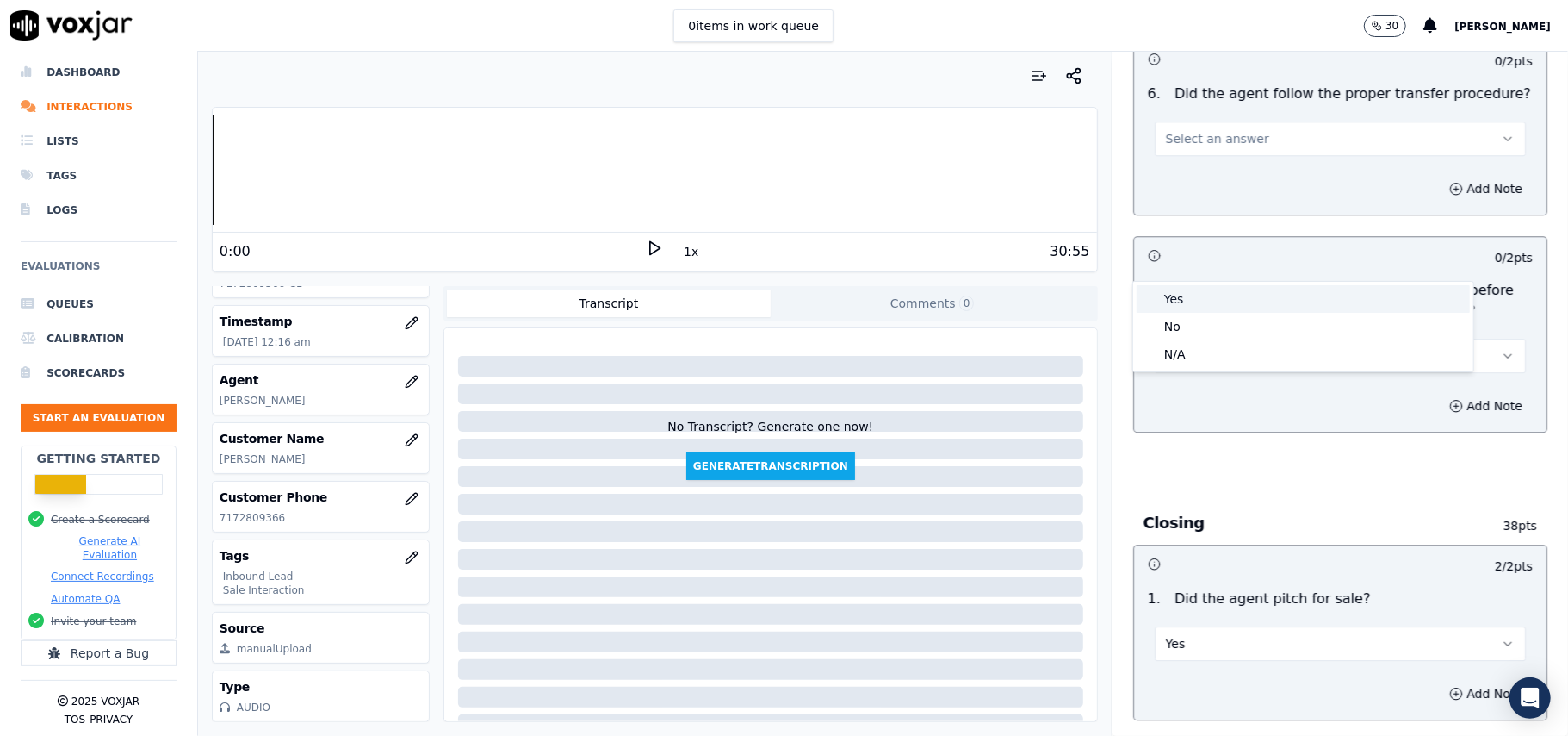
click at [1192, 309] on div "Yes" at bounding box center [1303, 299] width 333 height 27
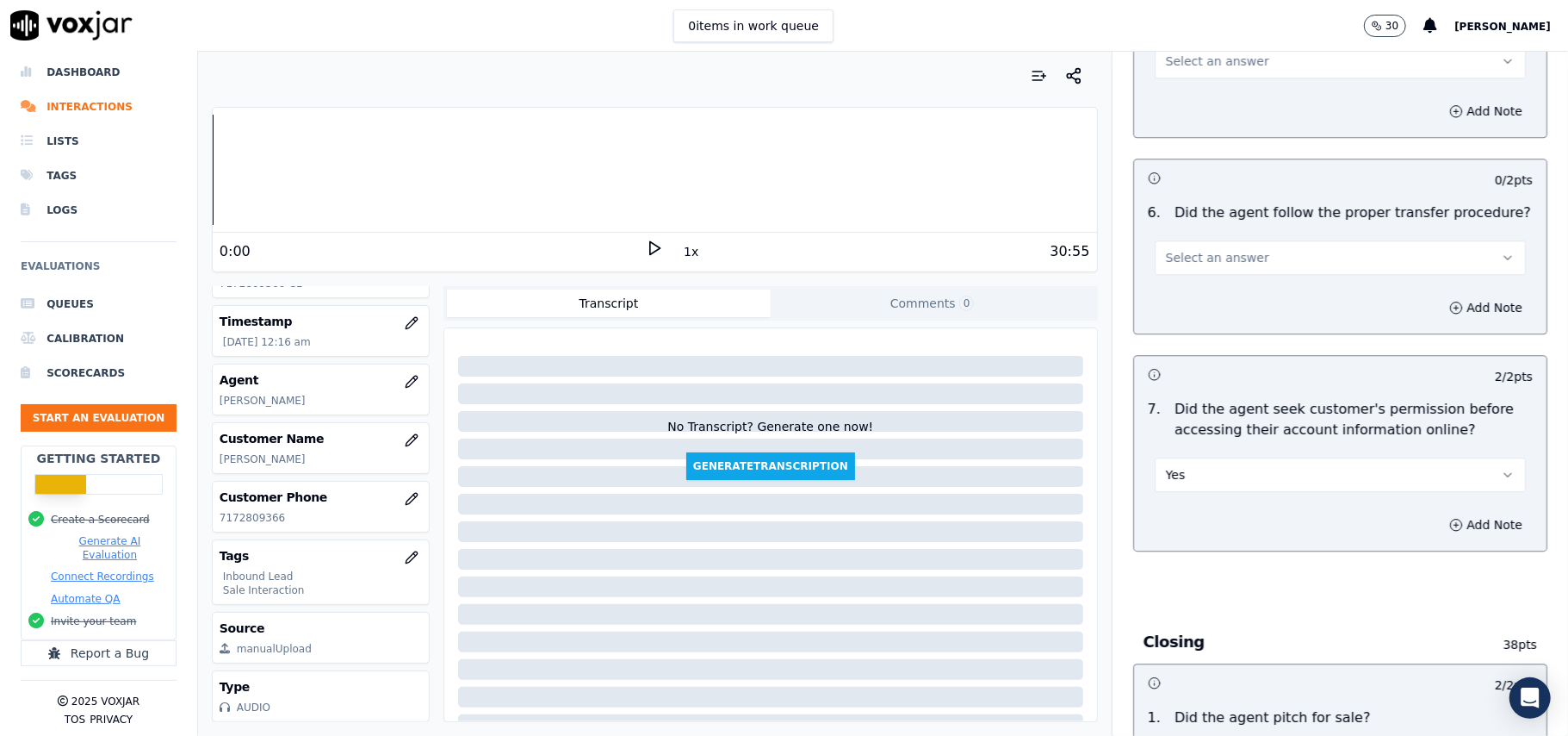
scroll to position [2984, 0]
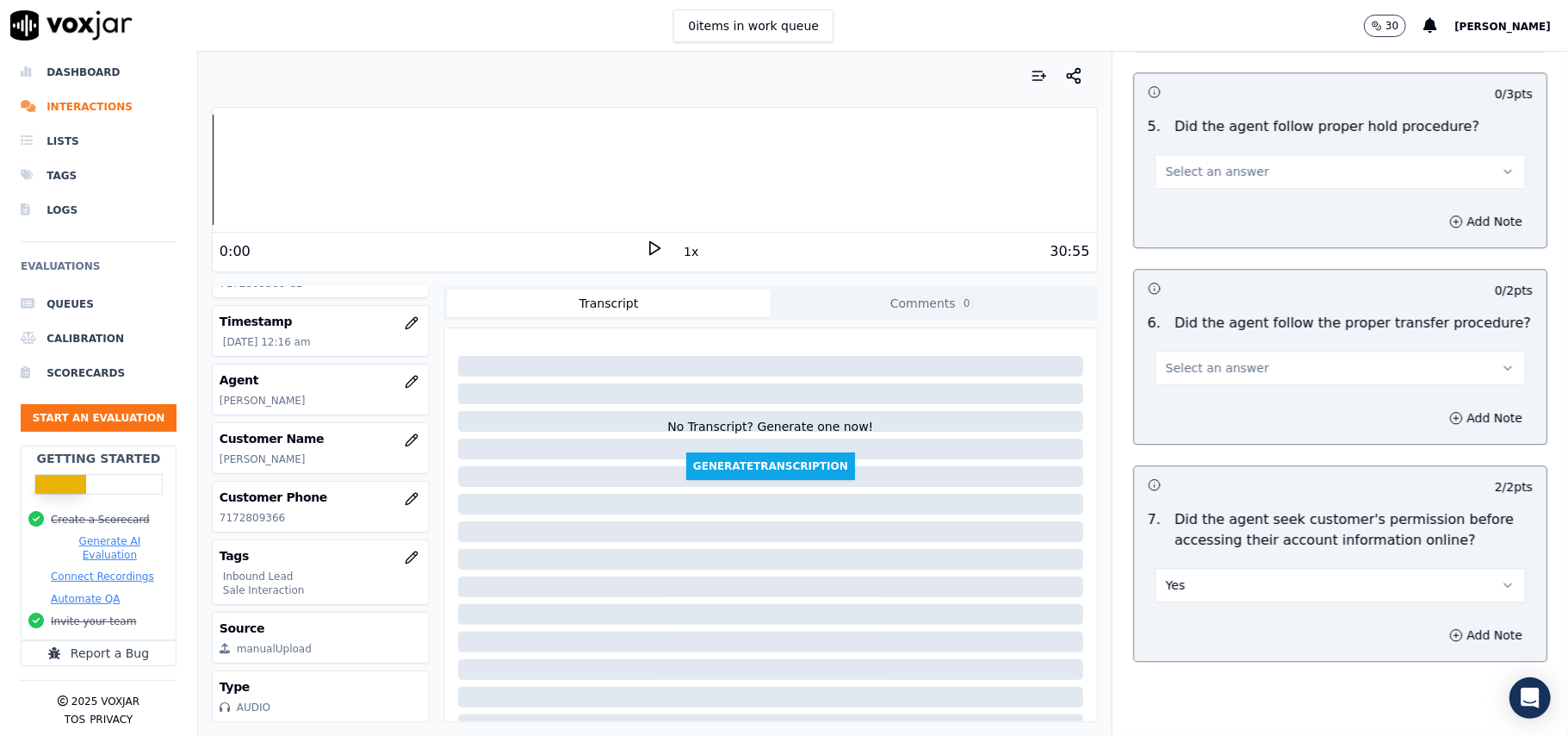
click at [1204, 359] on span "Select an answer" at bounding box center [1218, 368] width 103 height 18
click at [1188, 309] on div "Yes" at bounding box center [1303, 311] width 333 height 27
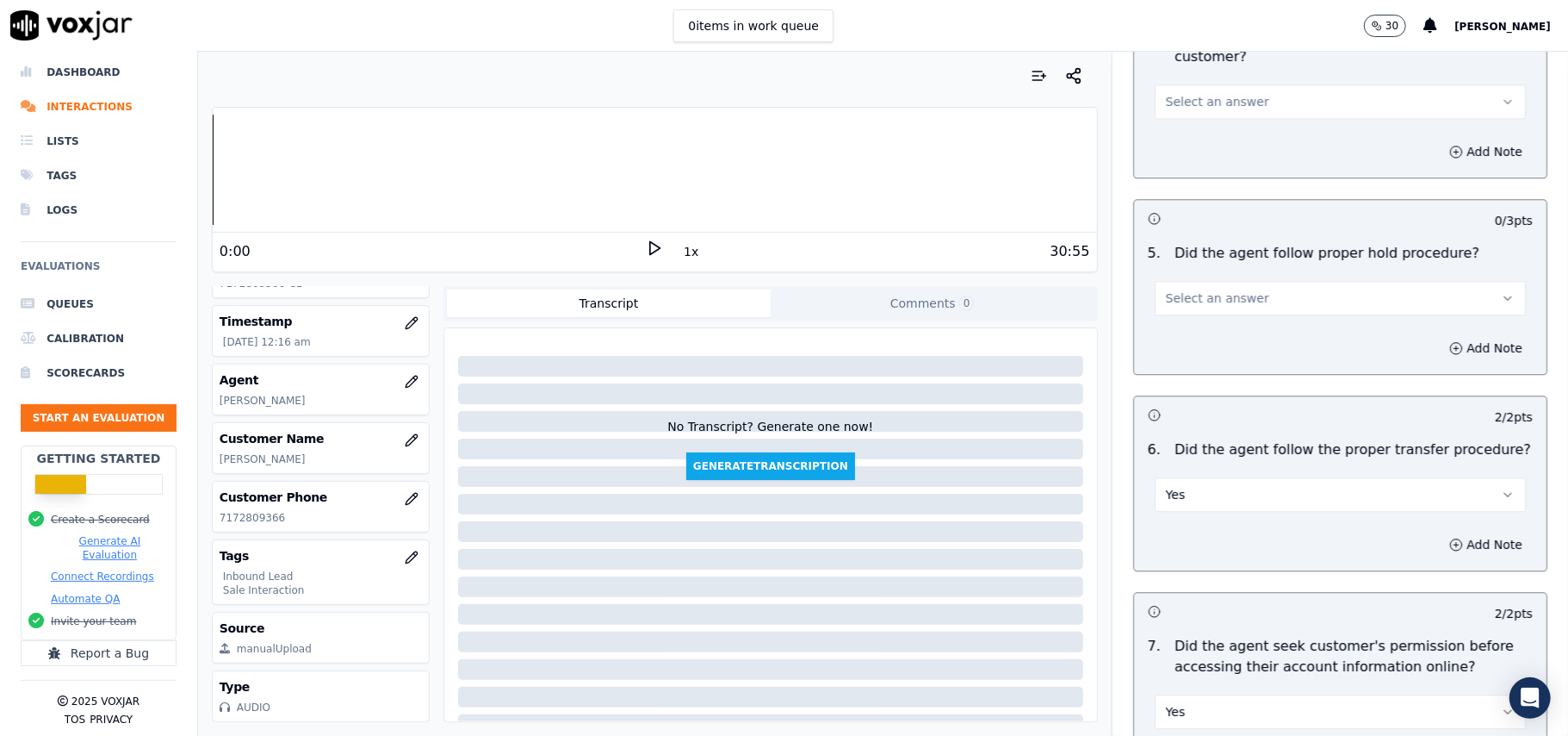
scroll to position [2754, 0]
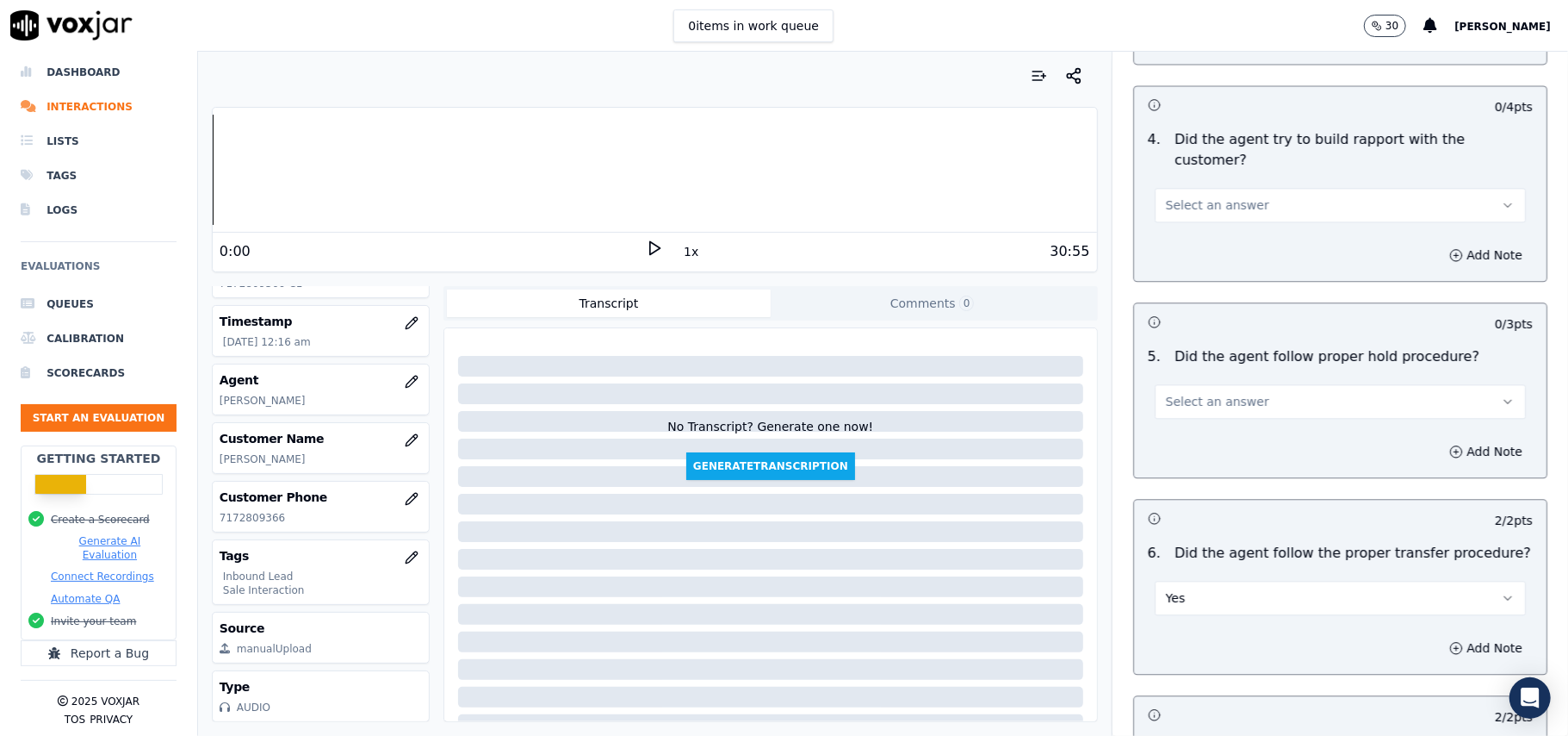
click at [1193, 392] on span "Select an answer" at bounding box center [1218, 401] width 103 height 18
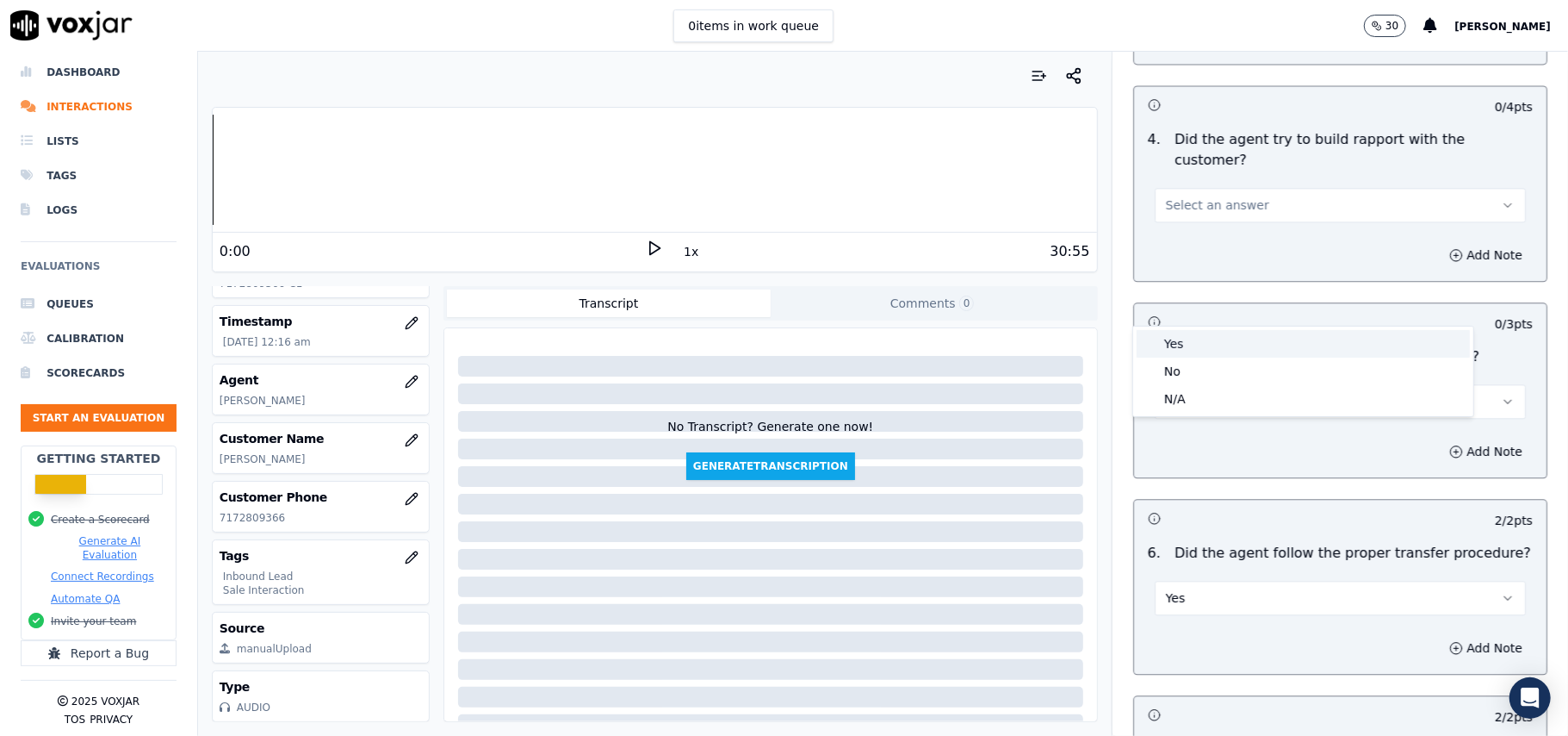
click at [1196, 346] on div "Yes" at bounding box center [1303, 344] width 333 height 27
click at [1237, 188] on button "Select an answer" at bounding box center [1339, 204] width 371 height 34
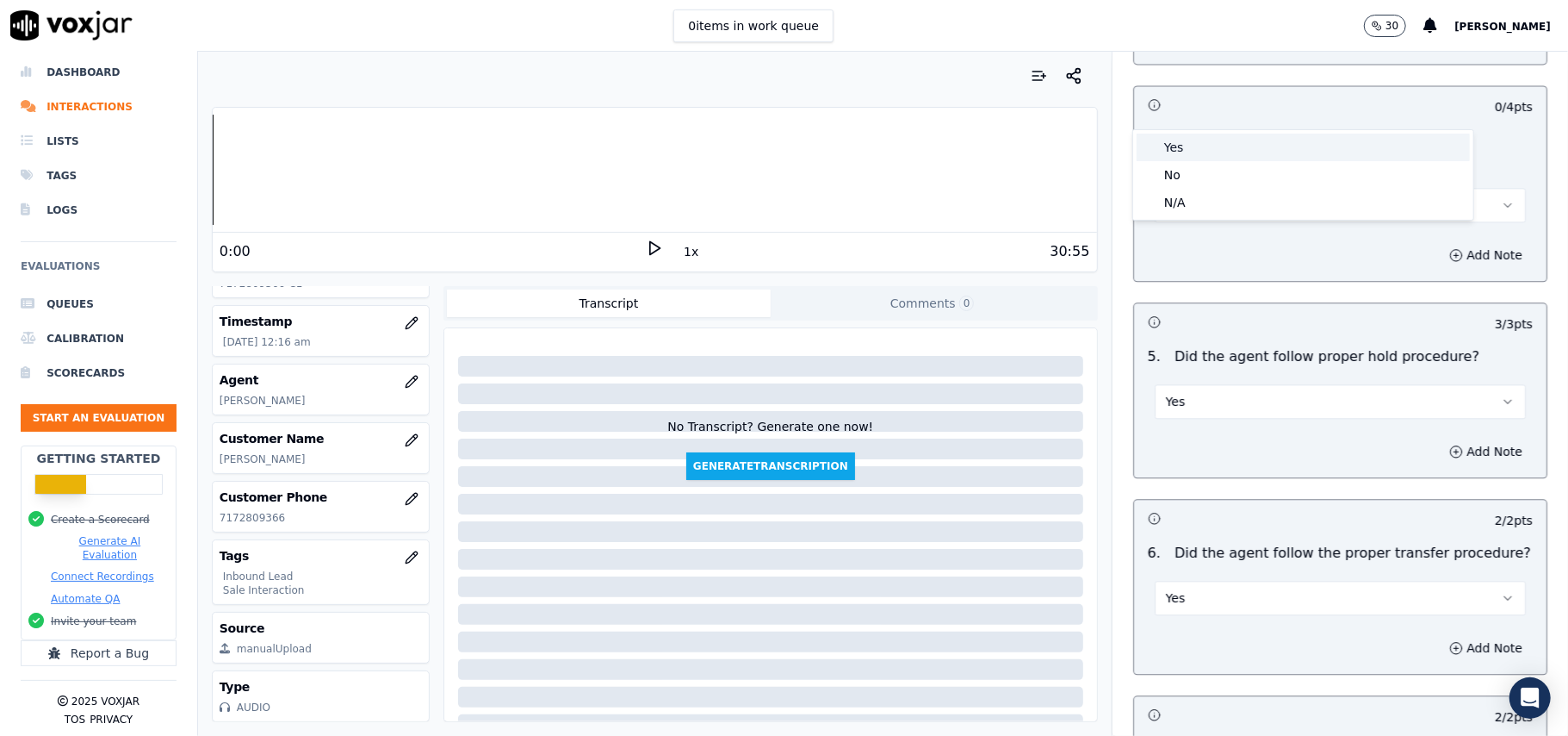
click at [1221, 141] on div "Yes" at bounding box center [1303, 147] width 333 height 27
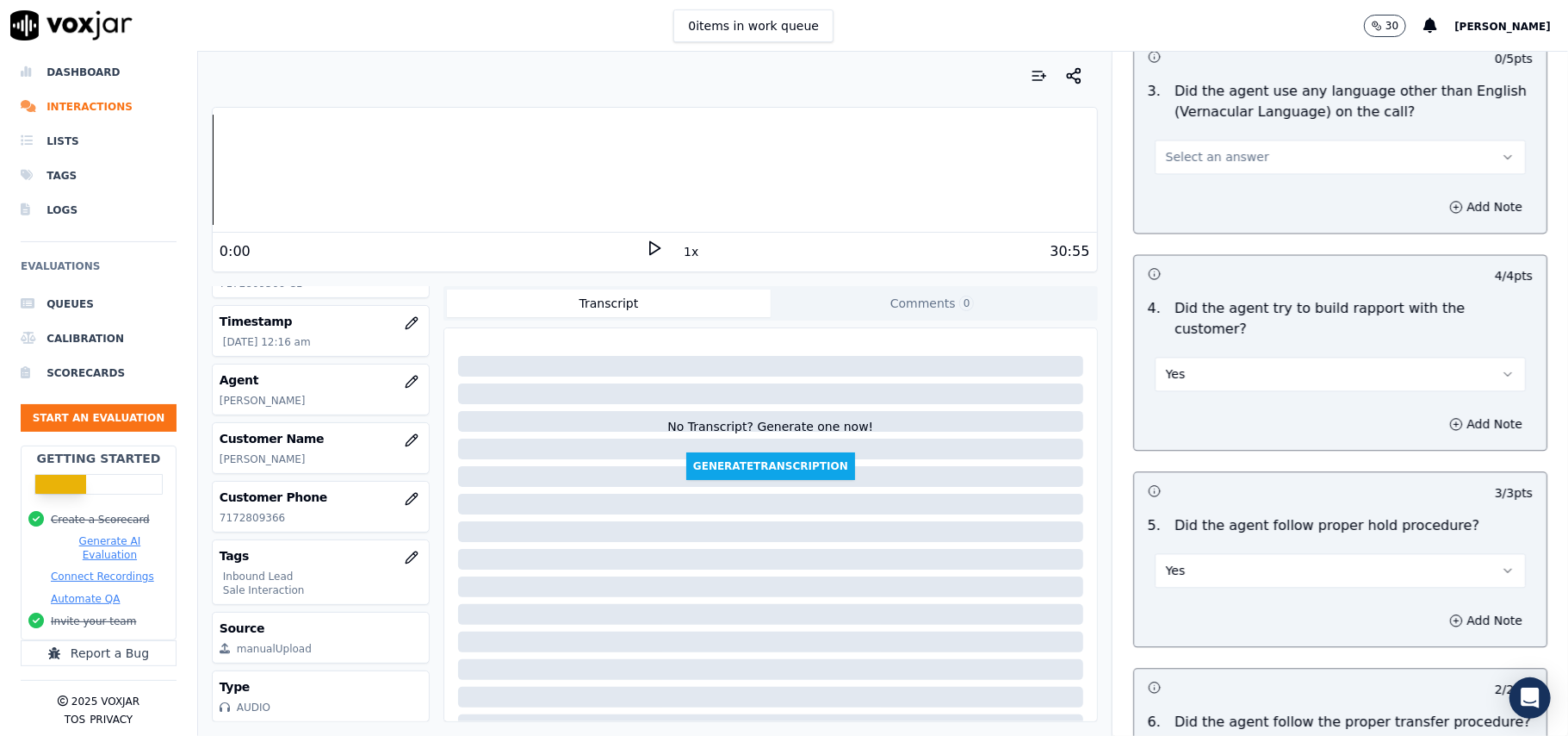
scroll to position [2410, 0]
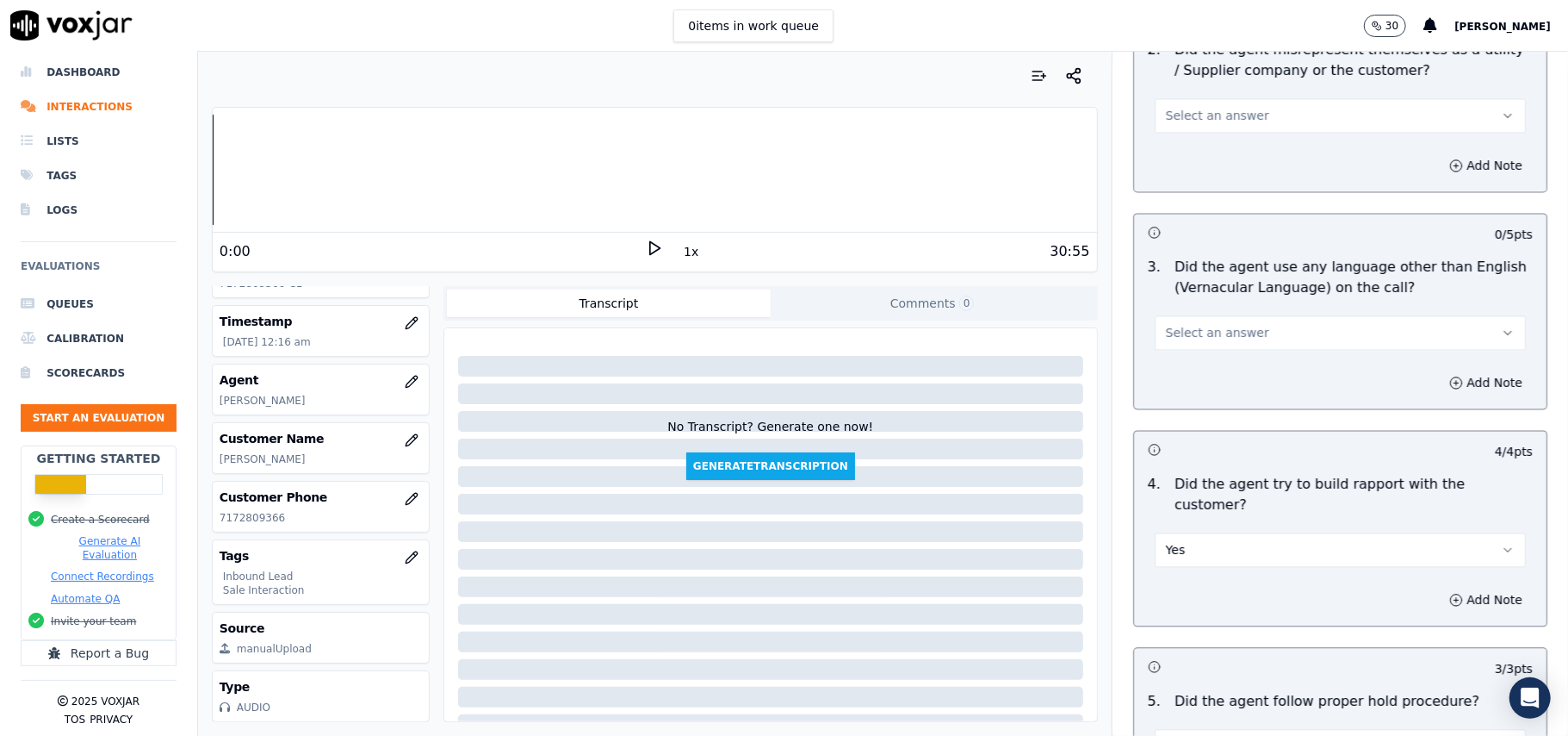
click at [1204, 324] on span "Select an answer" at bounding box center [1218, 333] width 103 height 18
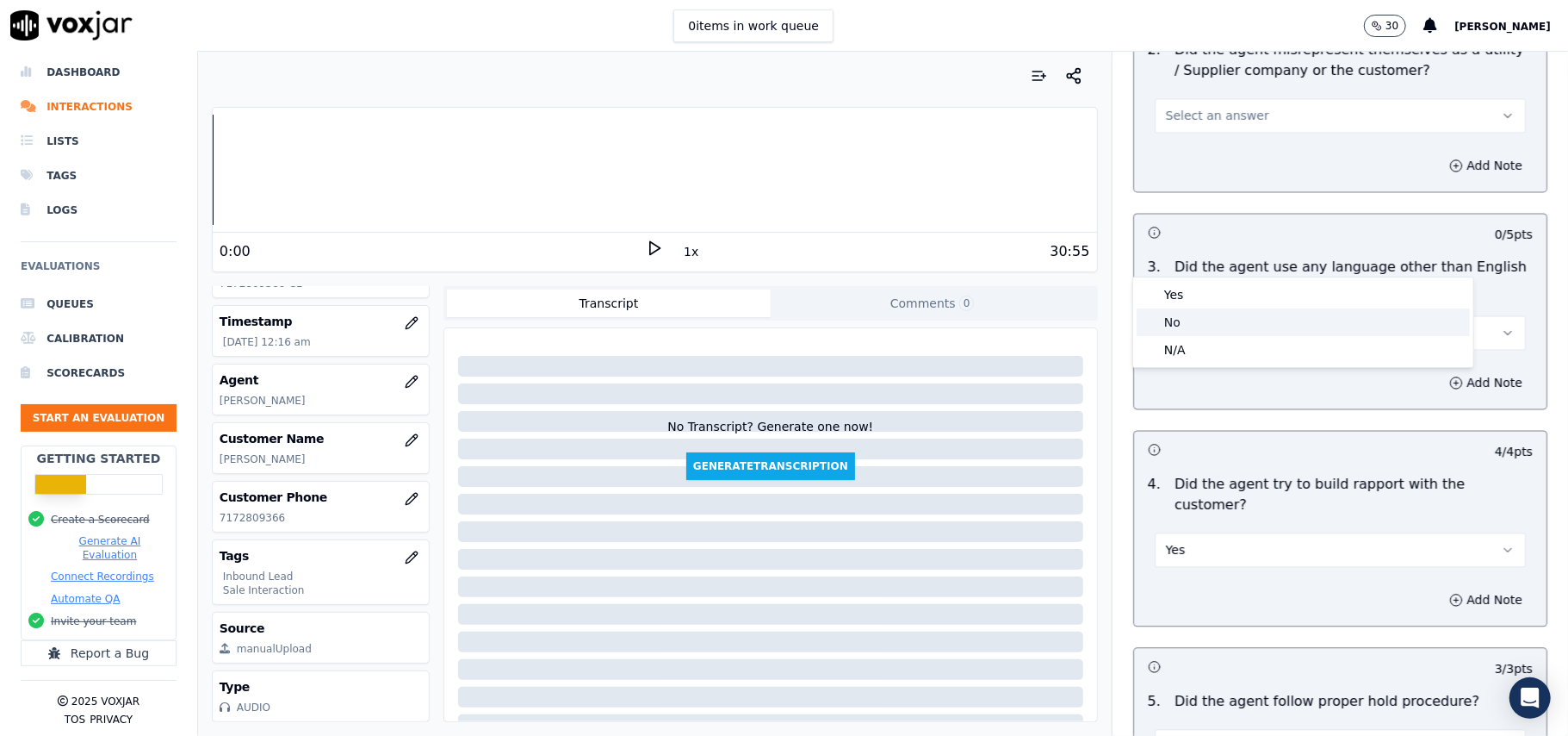
click at [1195, 322] on div "No" at bounding box center [1303, 322] width 333 height 27
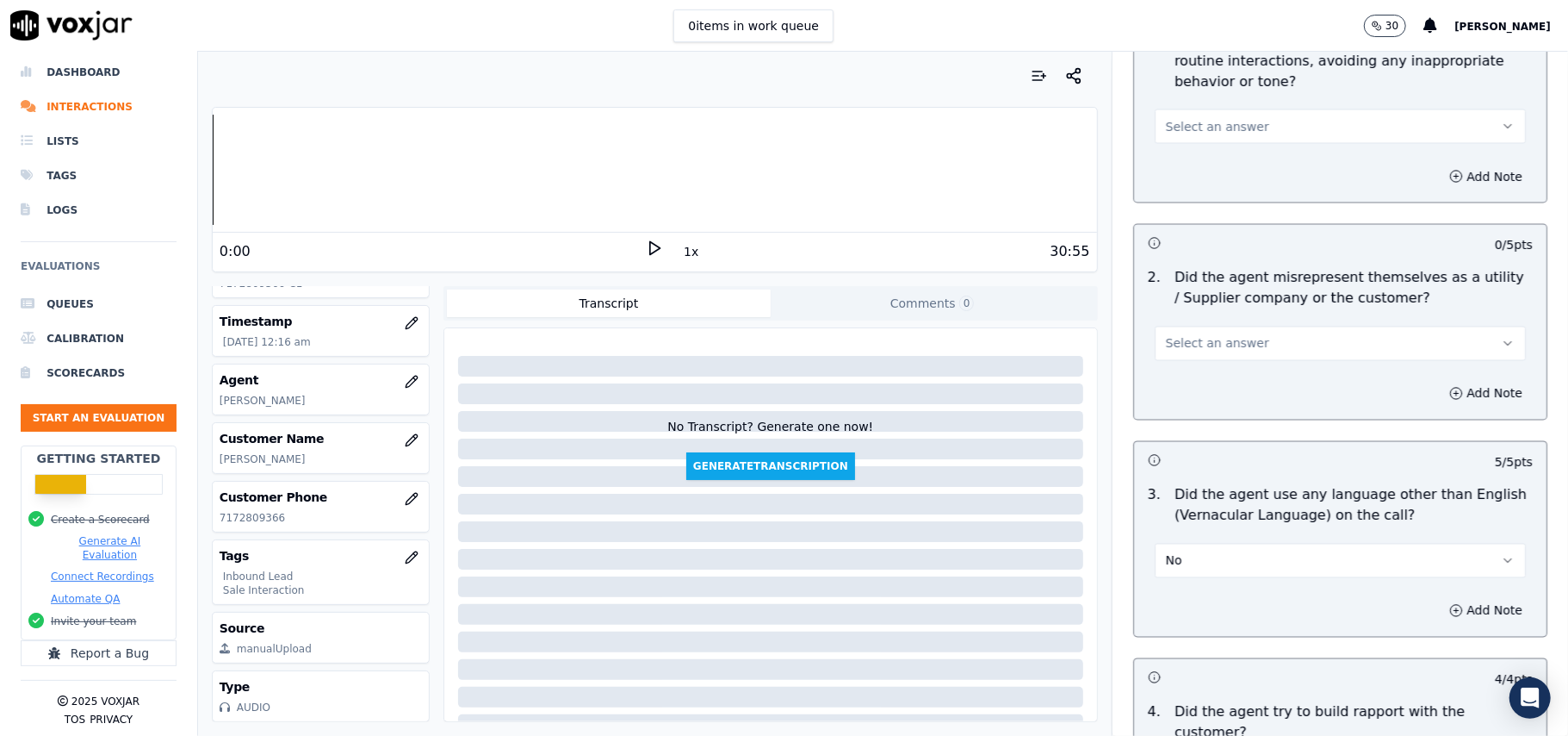
scroll to position [2179, 0]
click at [1206, 328] on button "Select an answer" at bounding box center [1339, 345] width 371 height 34
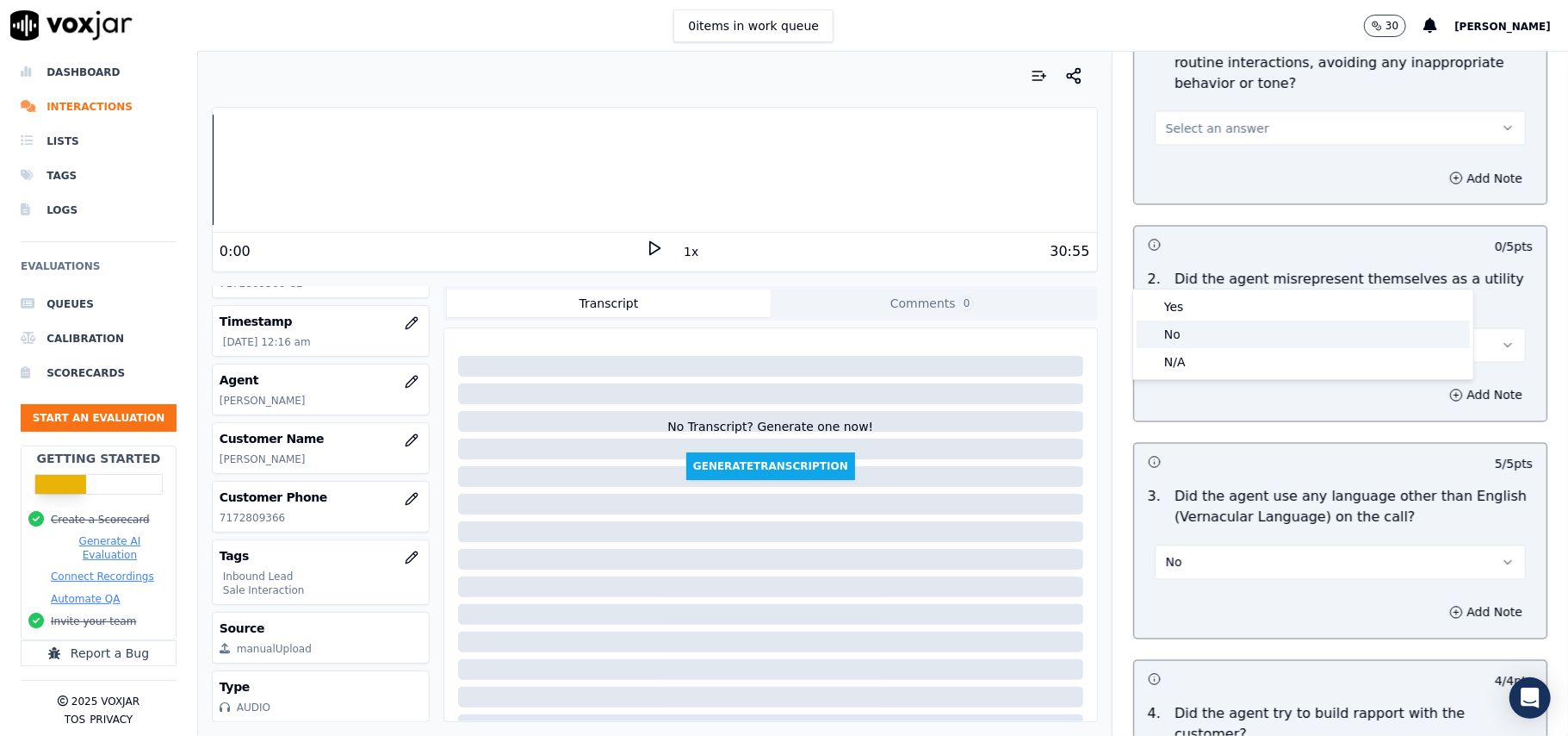
click at [1199, 324] on div "No" at bounding box center [1303, 334] width 333 height 27
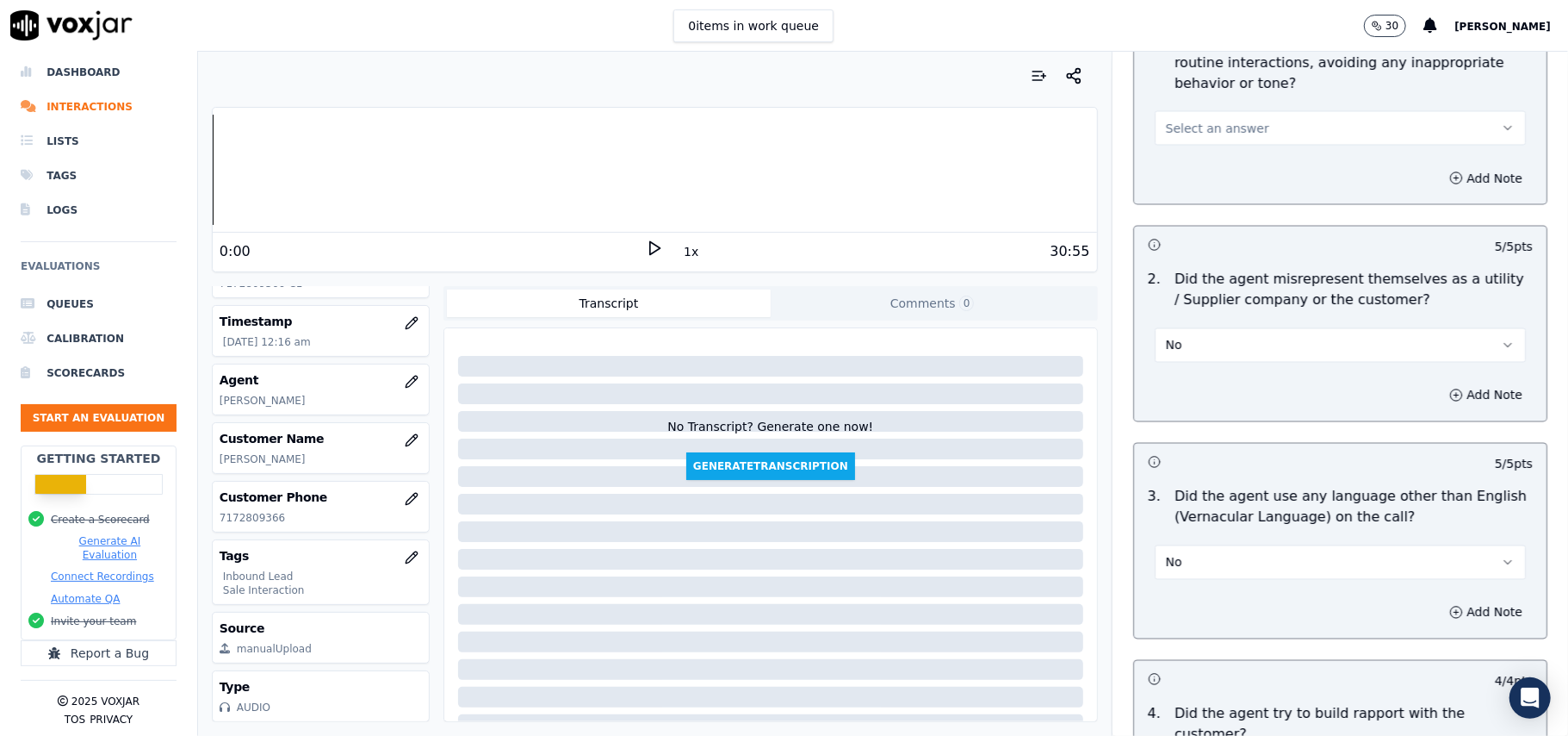
scroll to position [1835, 0]
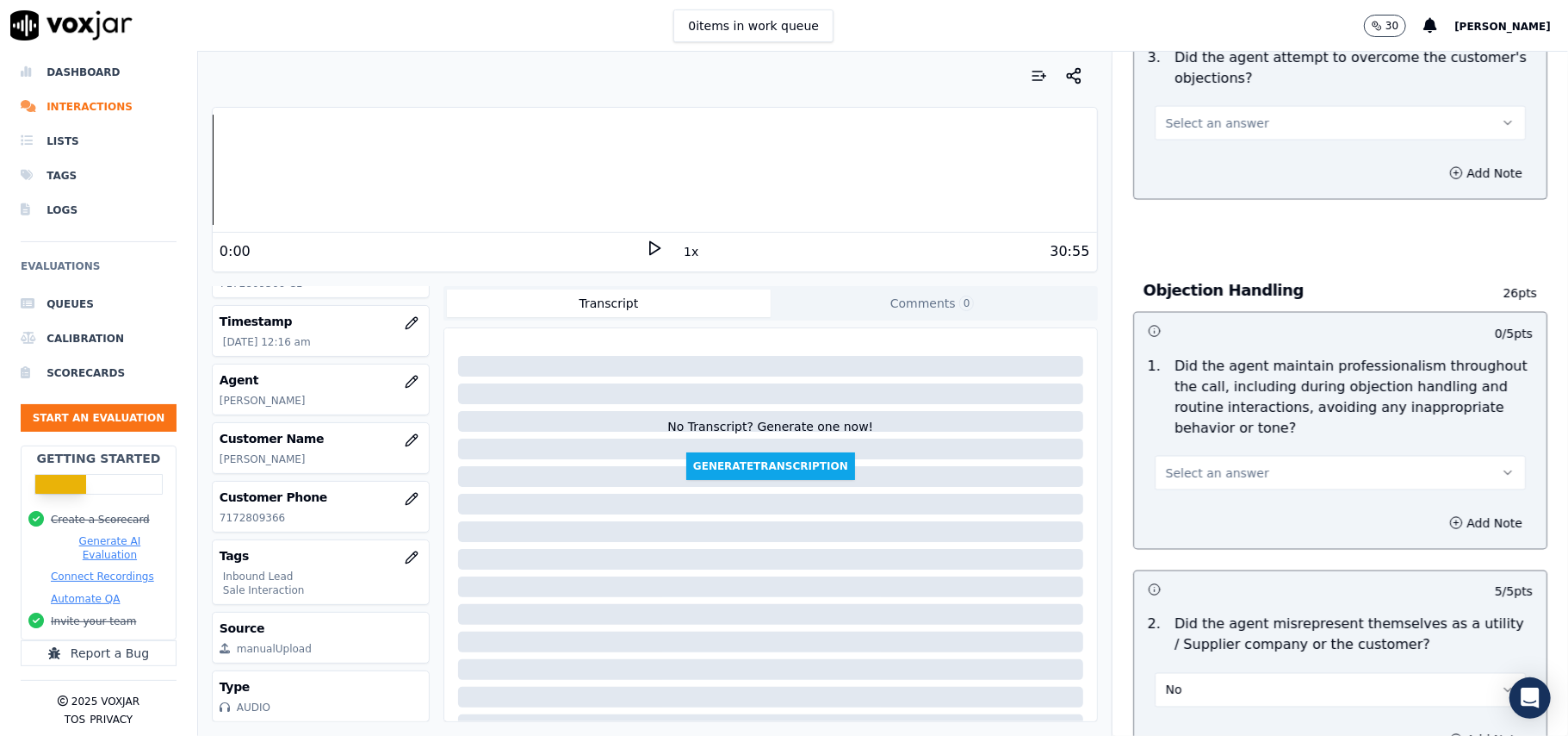
click at [1196, 464] on span "Select an answer" at bounding box center [1218, 473] width 103 height 18
click at [1183, 425] on div "Yes" at bounding box center [1303, 433] width 333 height 27
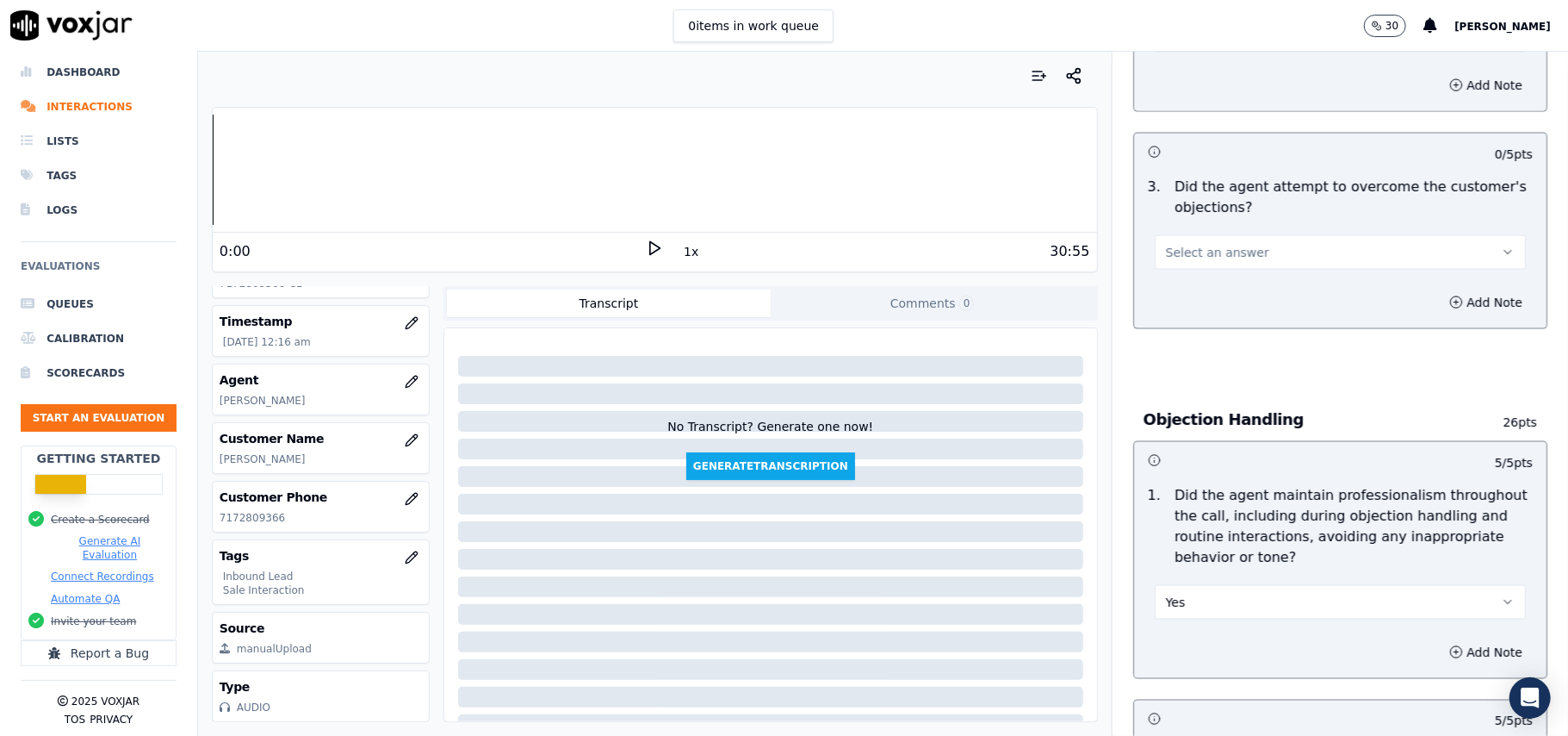
scroll to position [1490, 0]
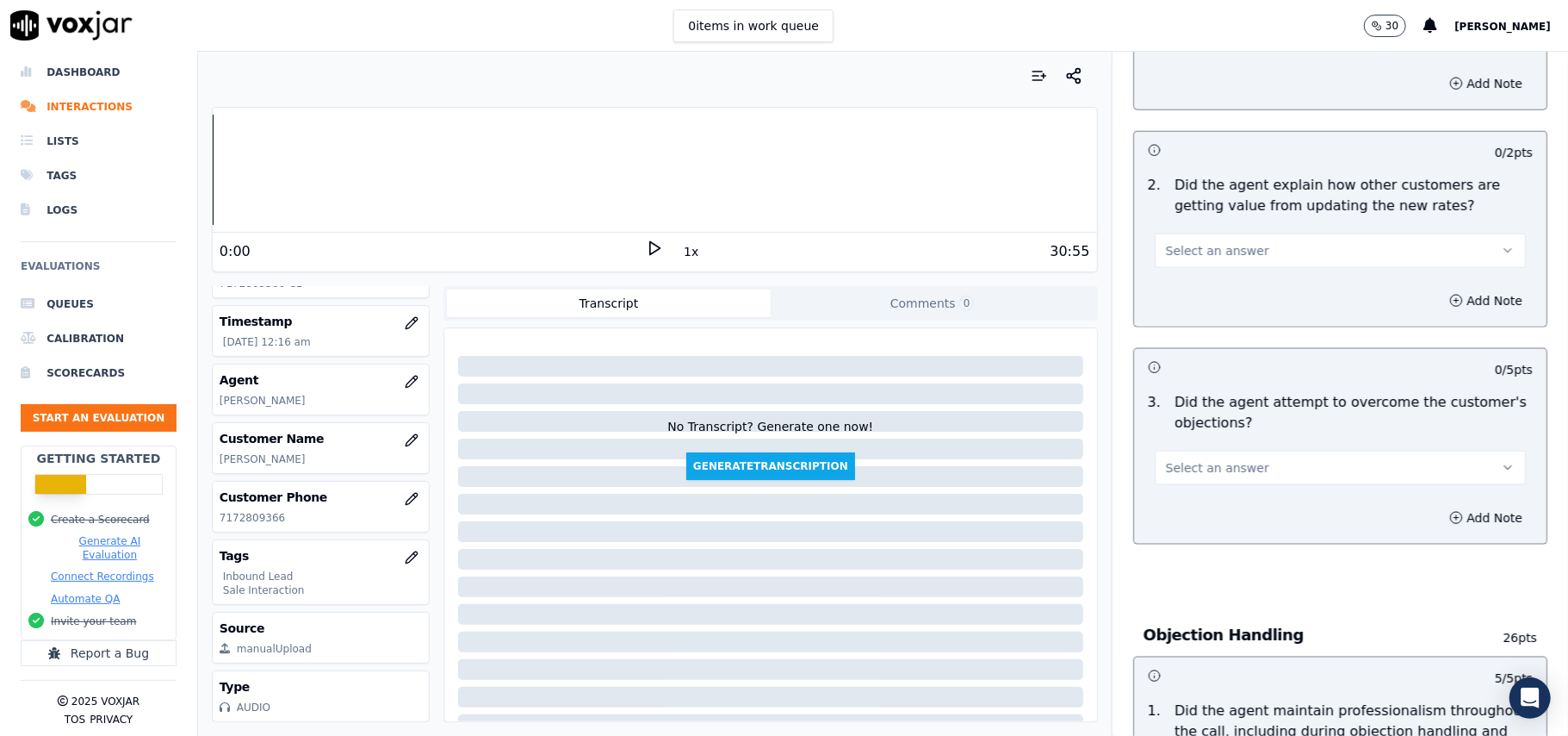
click at [1175, 460] on span "Select an answer" at bounding box center [1218, 468] width 103 height 18
click at [1165, 445] on div "No" at bounding box center [1303, 456] width 333 height 27
click at [1180, 451] on button "No" at bounding box center [1339, 467] width 371 height 34
drag, startPoint x: 1180, startPoint y: 405, endPoint x: 1180, endPoint y: 422, distance: 17.0
click at [1180, 418] on div "Yes No N/A" at bounding box center [1302, 456] width 340 height 90
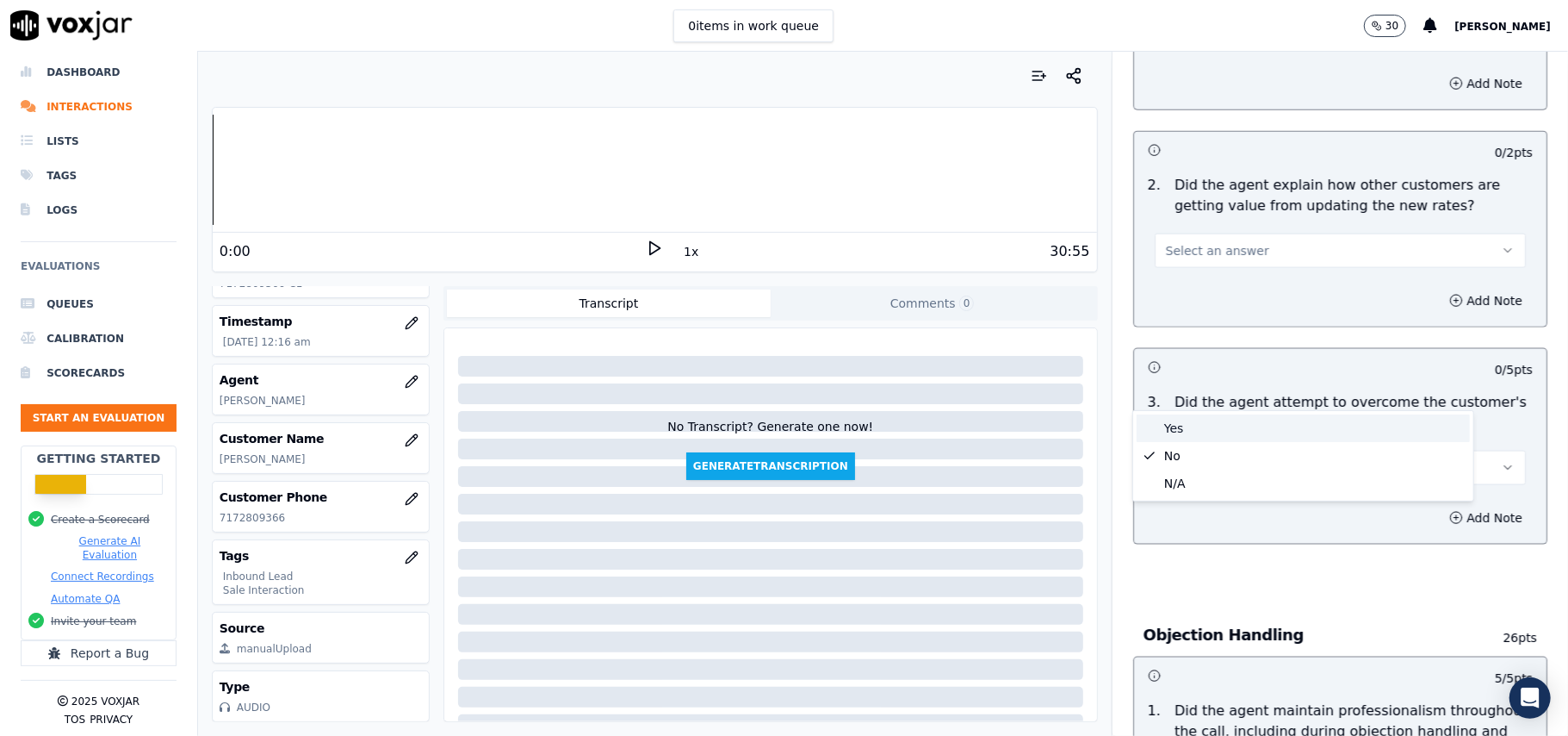
click at [1180, 422] on div "Yes" at bounding box center [1303, 428] width 333 height 27
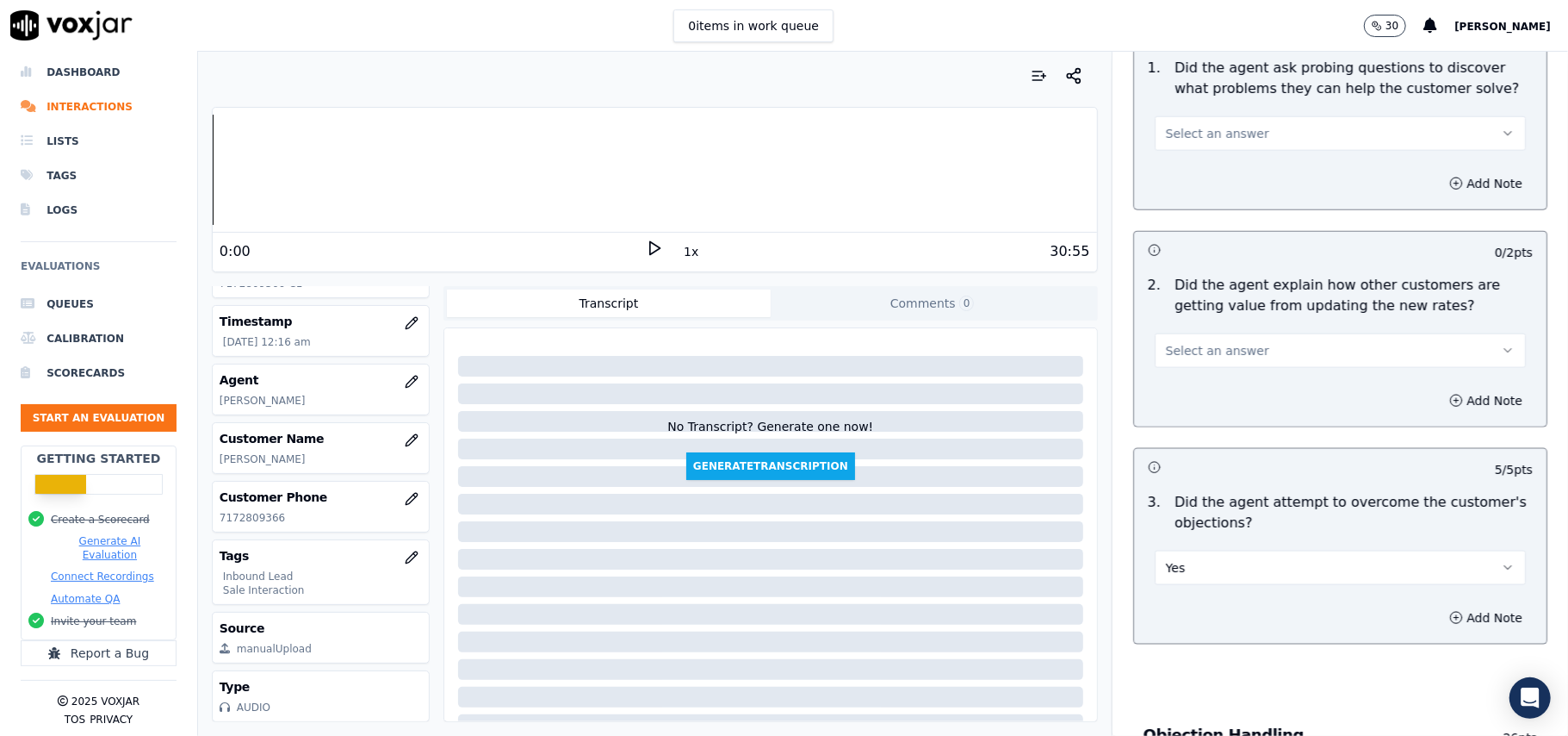
scroll to position [1261, 0]
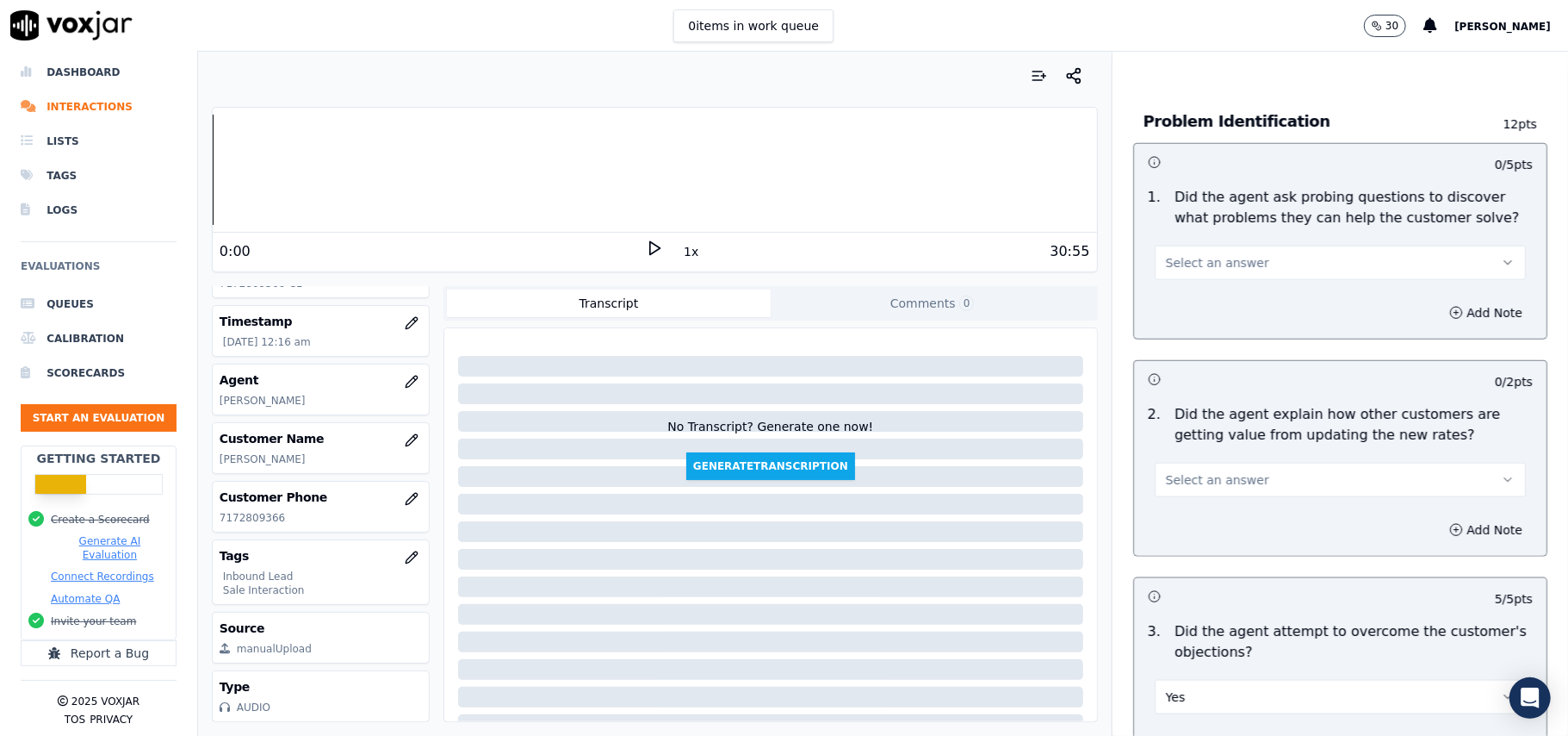
click at [1179, 471] on span "Select an answer" at bounding box center [1218, 480] width 103 height 18
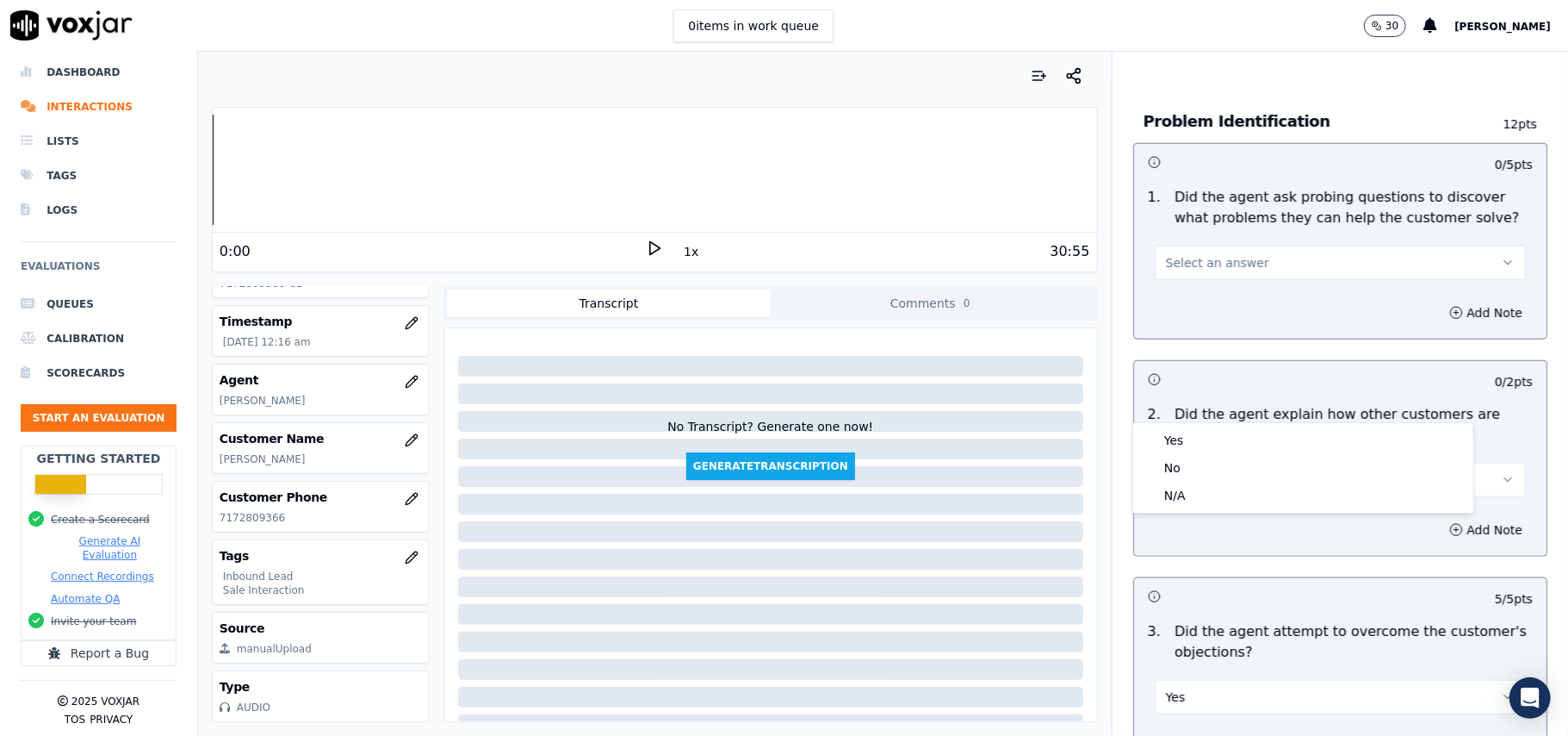
click at [1172, 424] on div "Yes No N/A" at bounding box center [1302, 467] width 340 height 90
click at [1172, 426] on div "Yes" at bounding box center [1303, 440] width 333 height 27
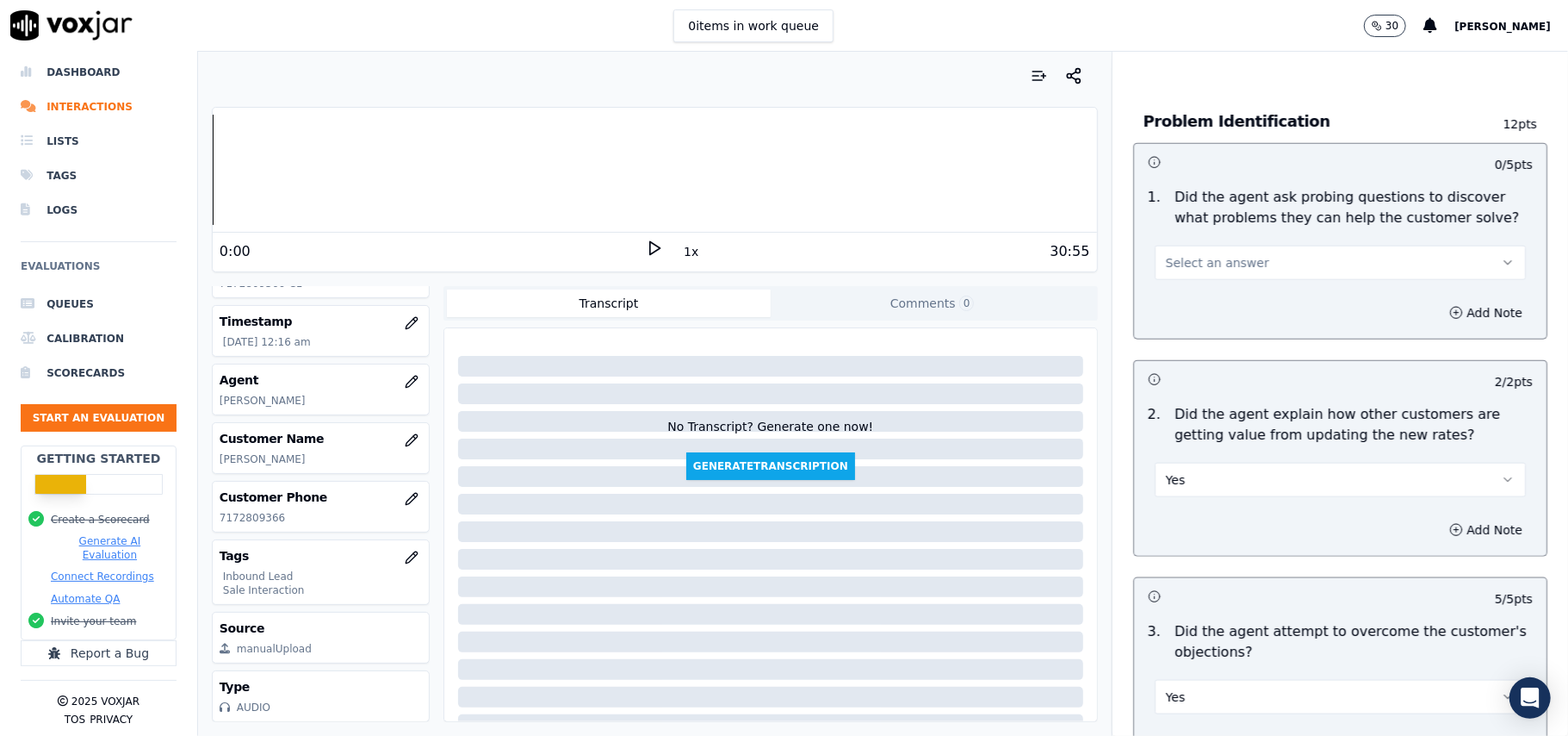
click at [1185, 254] on span "Select an answer" at bounding box center [1218, 263] width 103 height 18
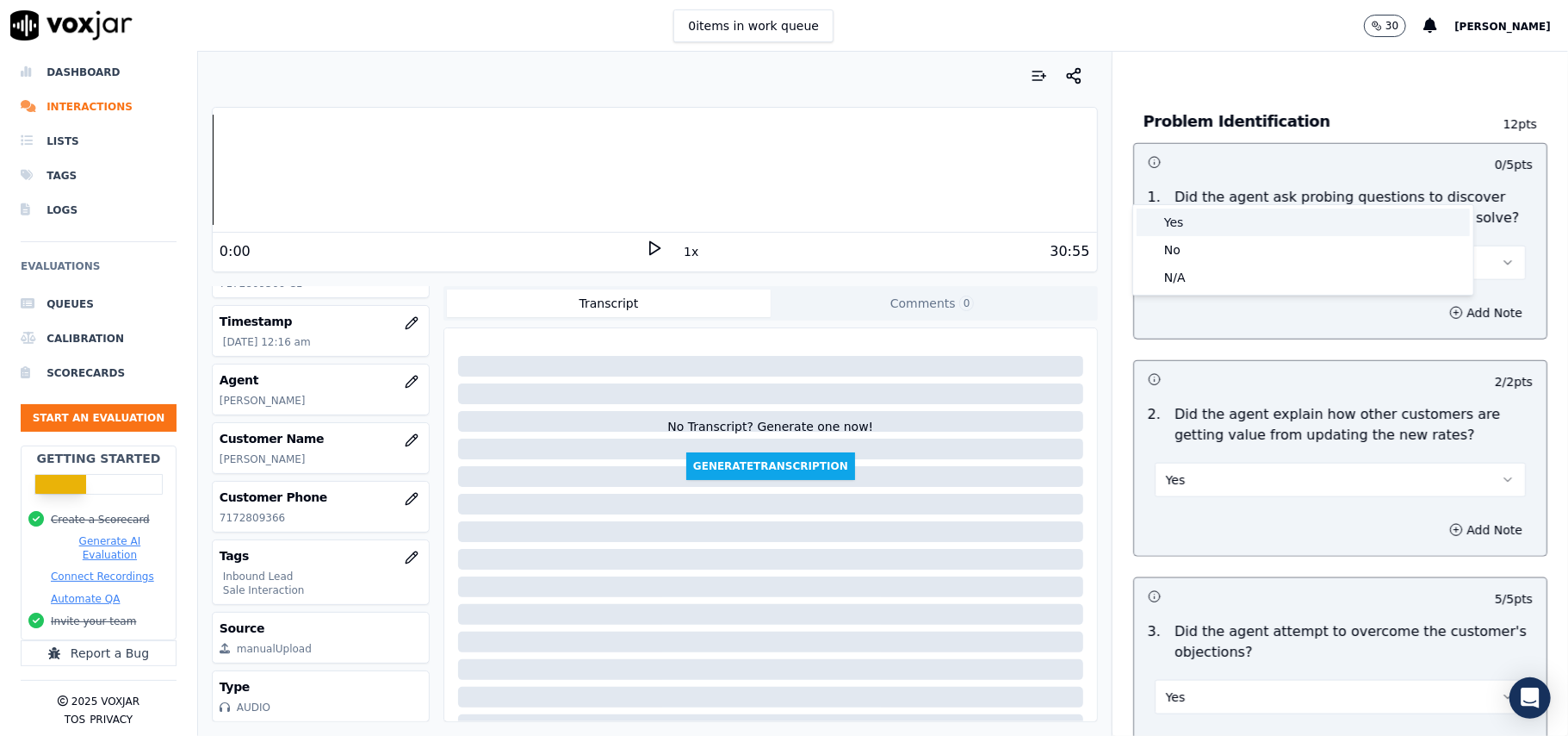
click at [1176, 233] on div "Yes" at bounding box center [1303, 222] width 333 height 27
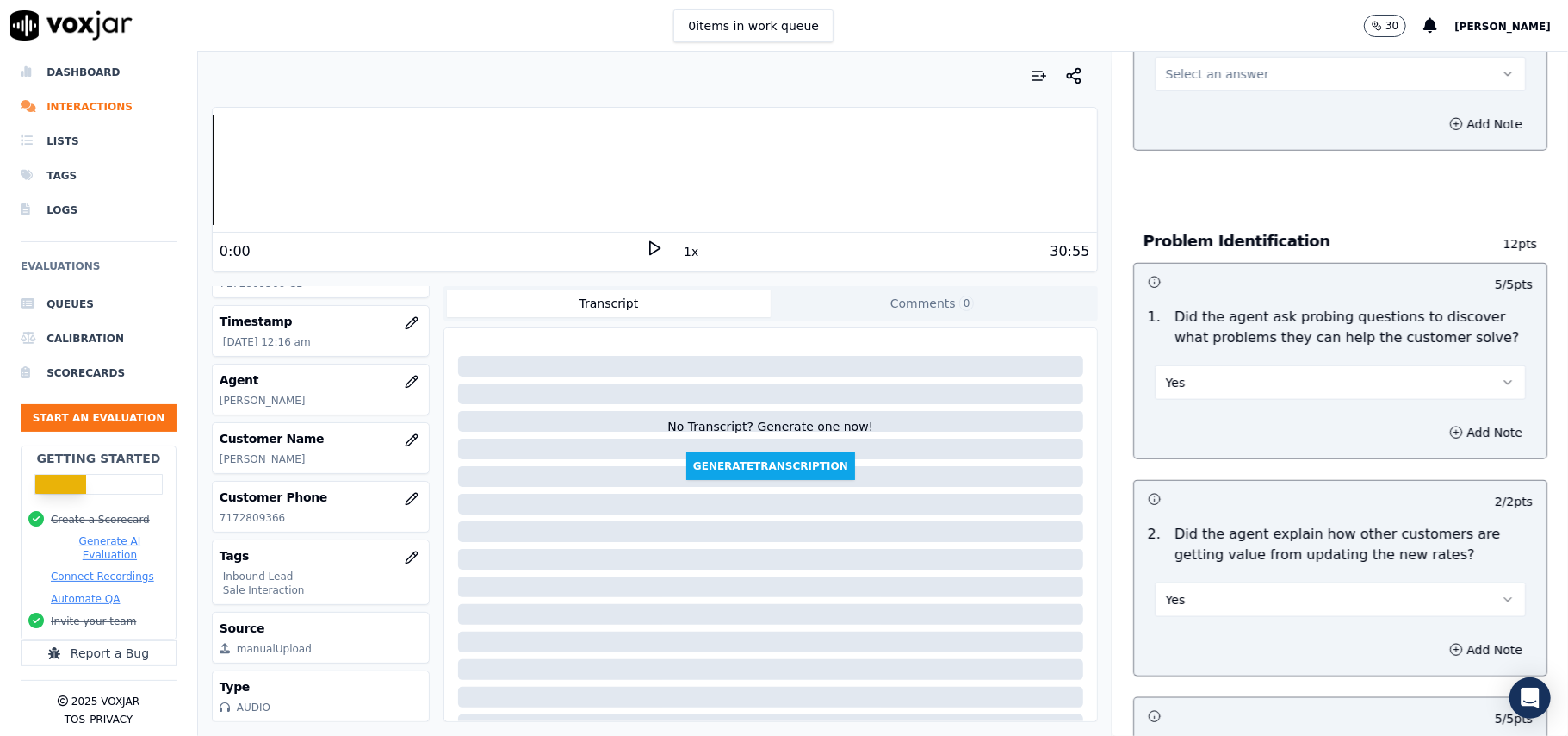
scroll to position [1031, 0]
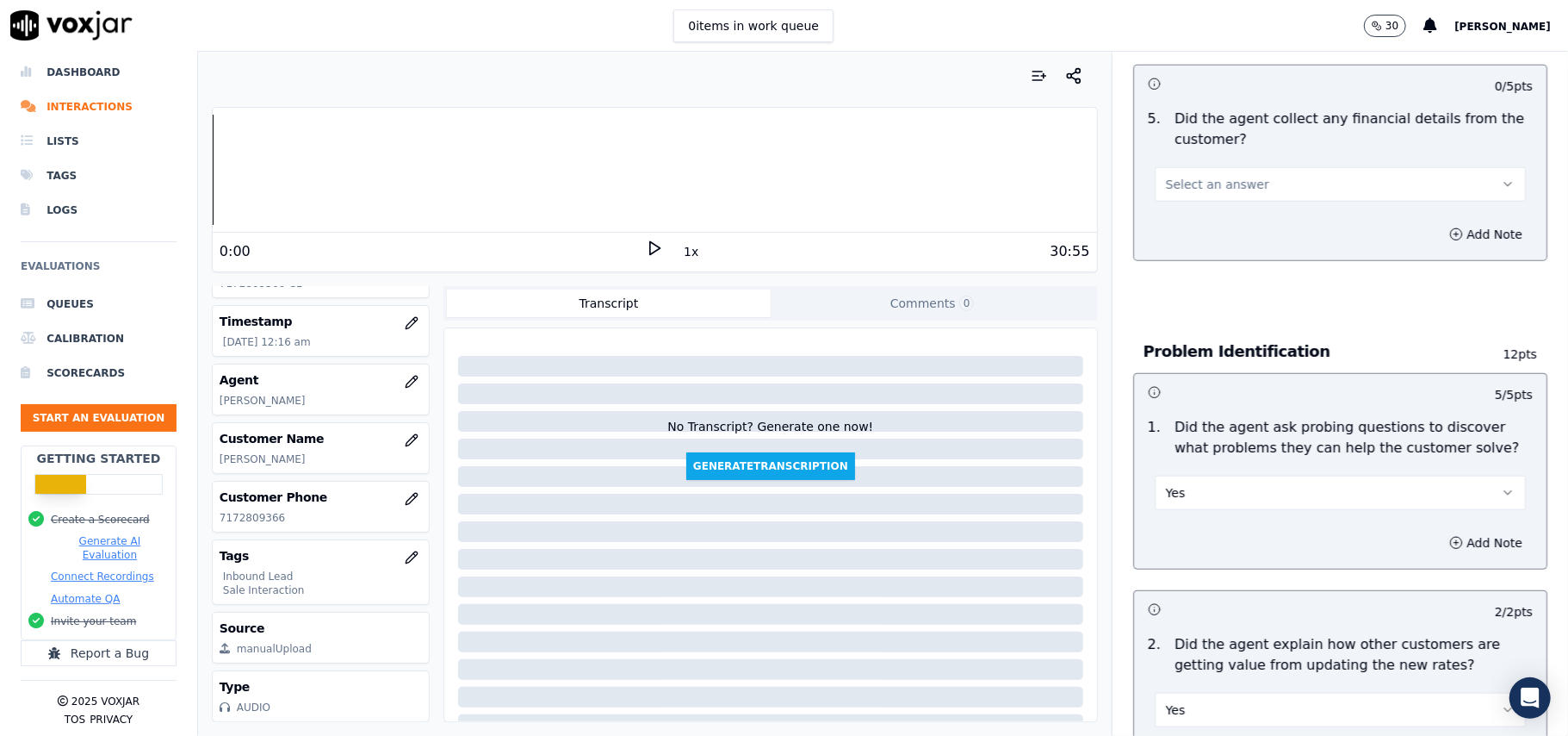
drag, startPoint x: 1196, startPoint y: 101, endPoint x: 1196, endPoint y: 116, distance: 15.0
click at [1196, 175] on span "Select an answer" at bounding box center [1218, 184] width 103 height 18
click at [1192, 174] on div "No" at bounding box center [1303, 170] width 333 height 27
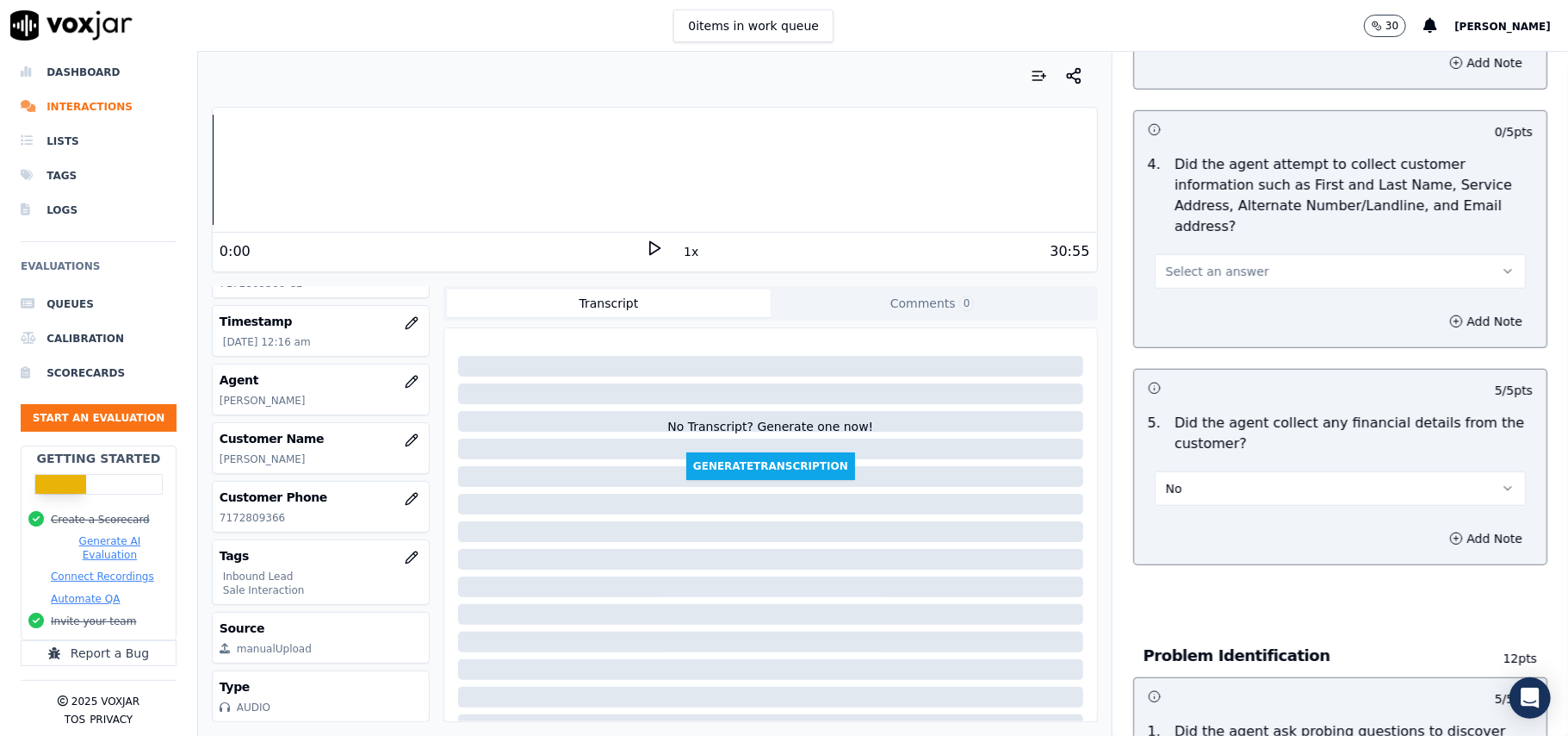
scroll to position [686, 0]
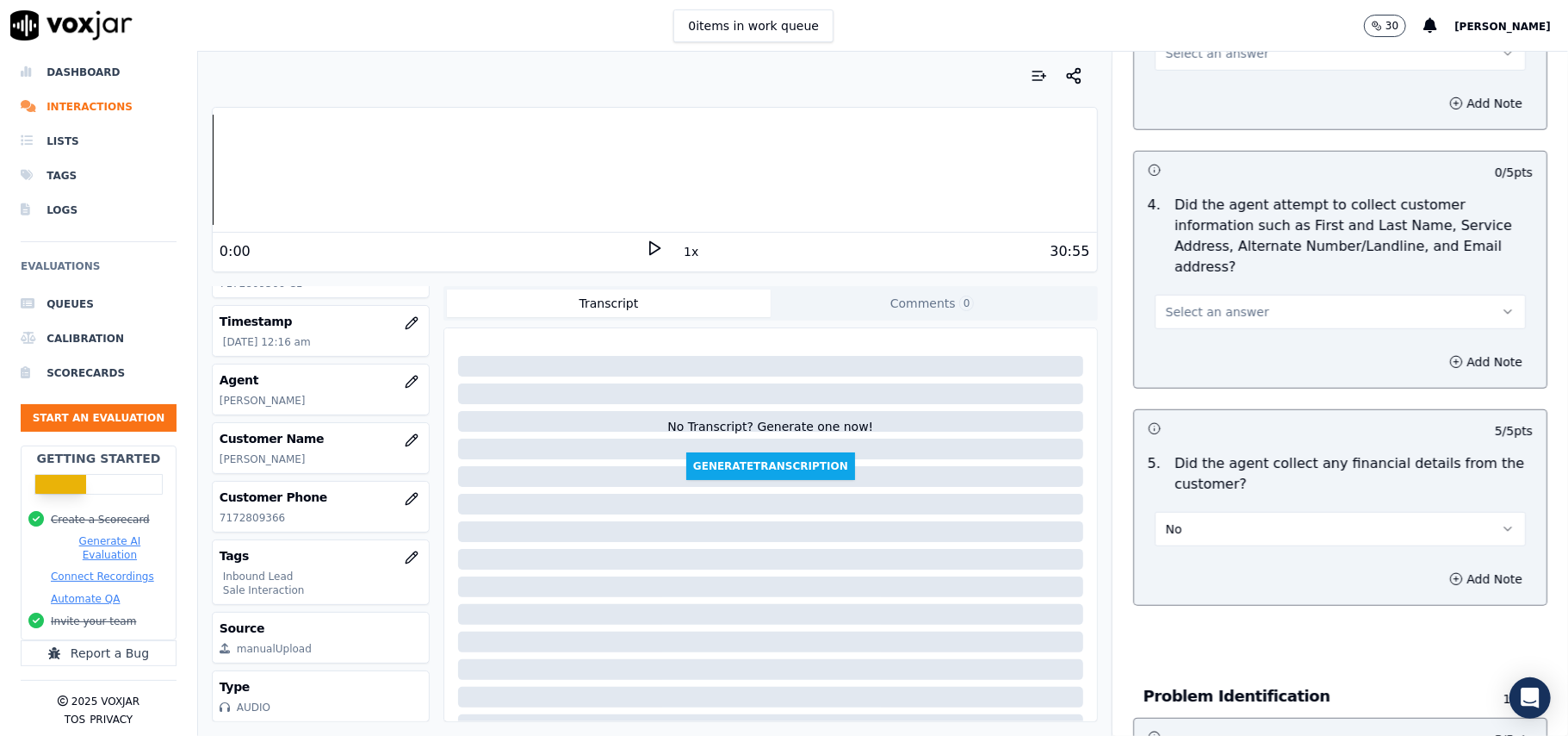
click at [1217, 303] on span "Select an answer" at bounding box center [1218, 312] width 103 height 18
click at [1209, 253] on div "Yes No N/A" at bounding box center [1302, 297] width 340 height 90
click at [1207, 269] on div "Yes" at bounding box center [1303, 270] width 333 height 27
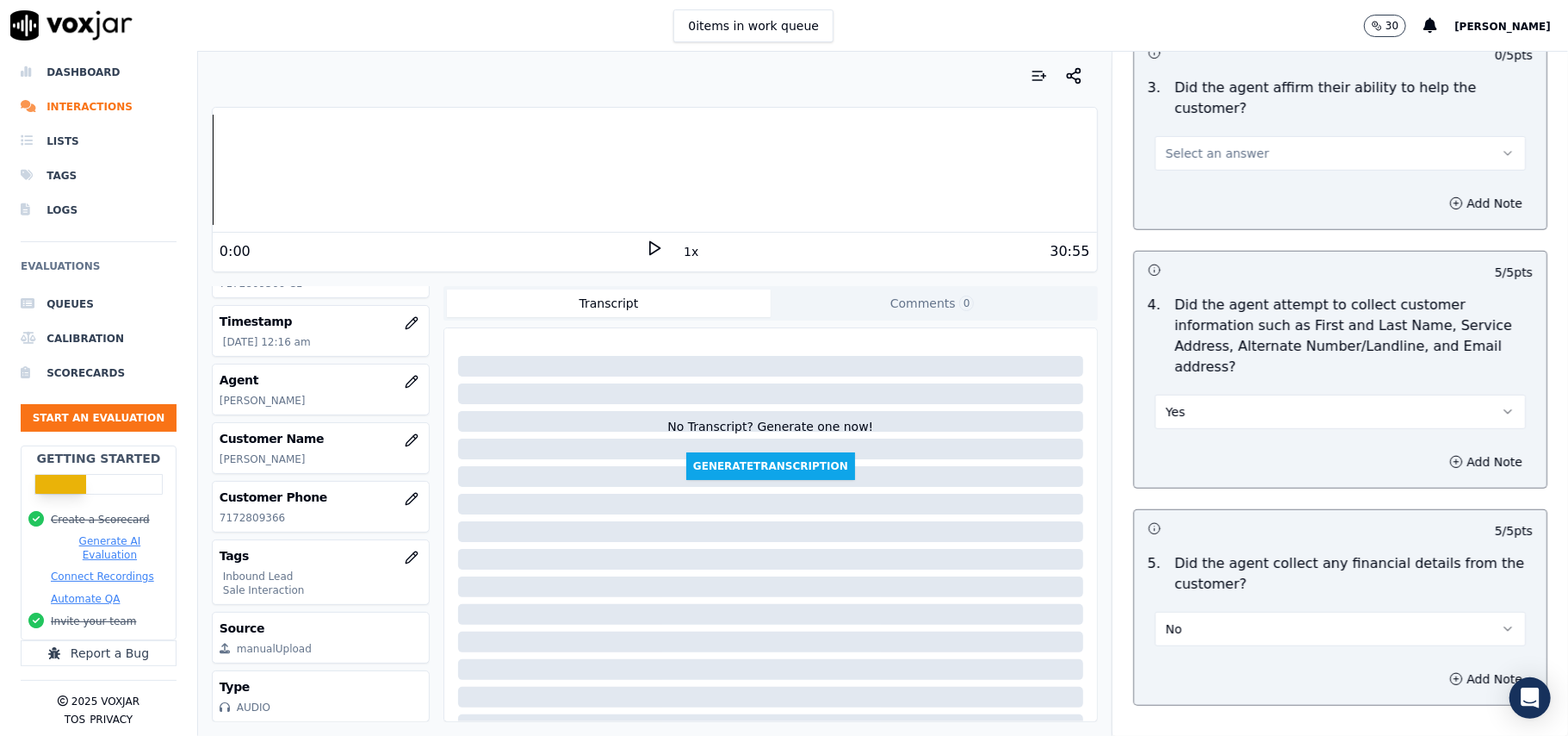
scroll to position [457, 0]
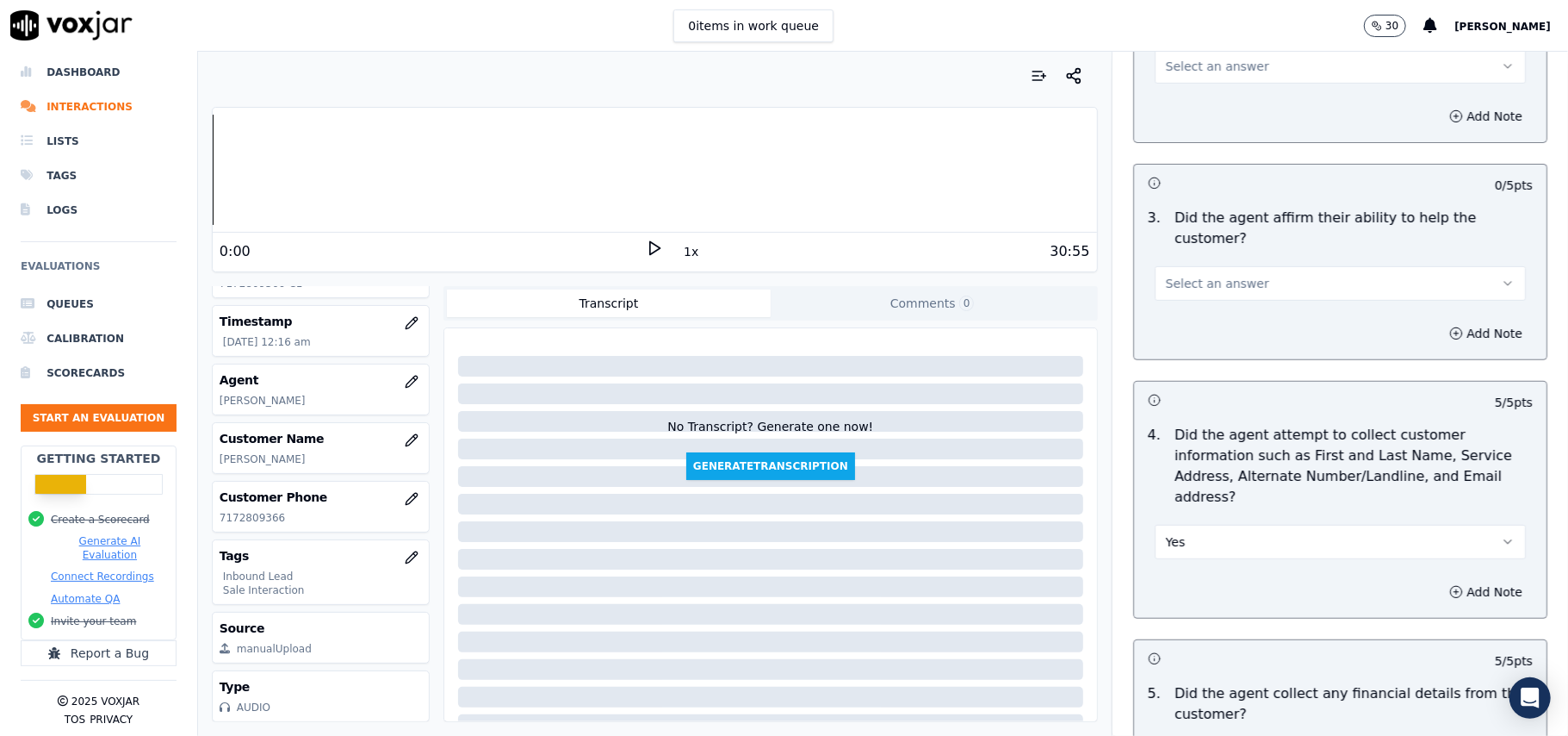
click at [1196, 275] on span "Select an answer" at bounding box center [1218, 283] width 103 height 18
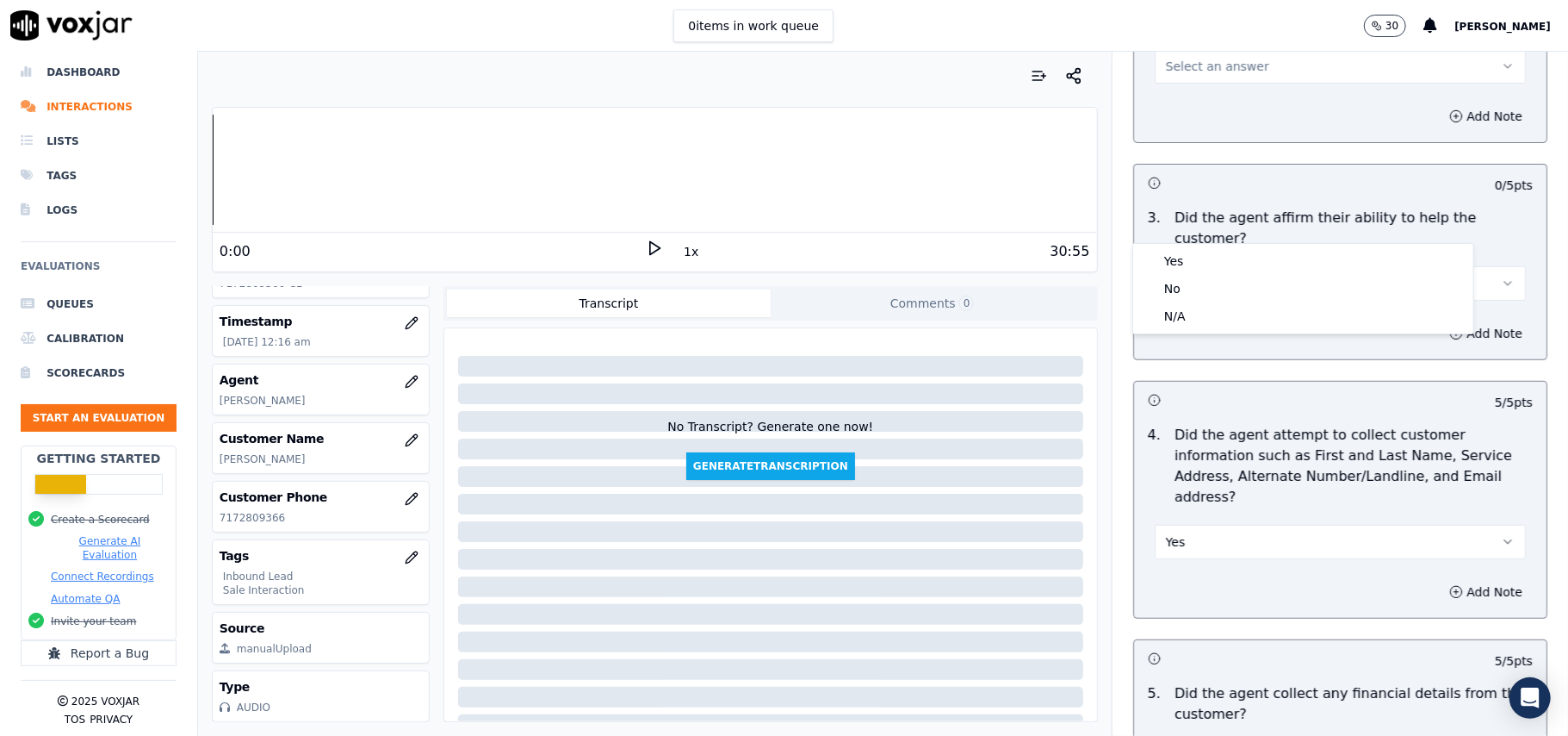
click at [1186, 243] on div "Yes No N/A" at bounding box center [1302, 288] width 340 height 90
click at [1184, 257] on div "Yes" at bounding box center [1303, 261] width 333 height 27
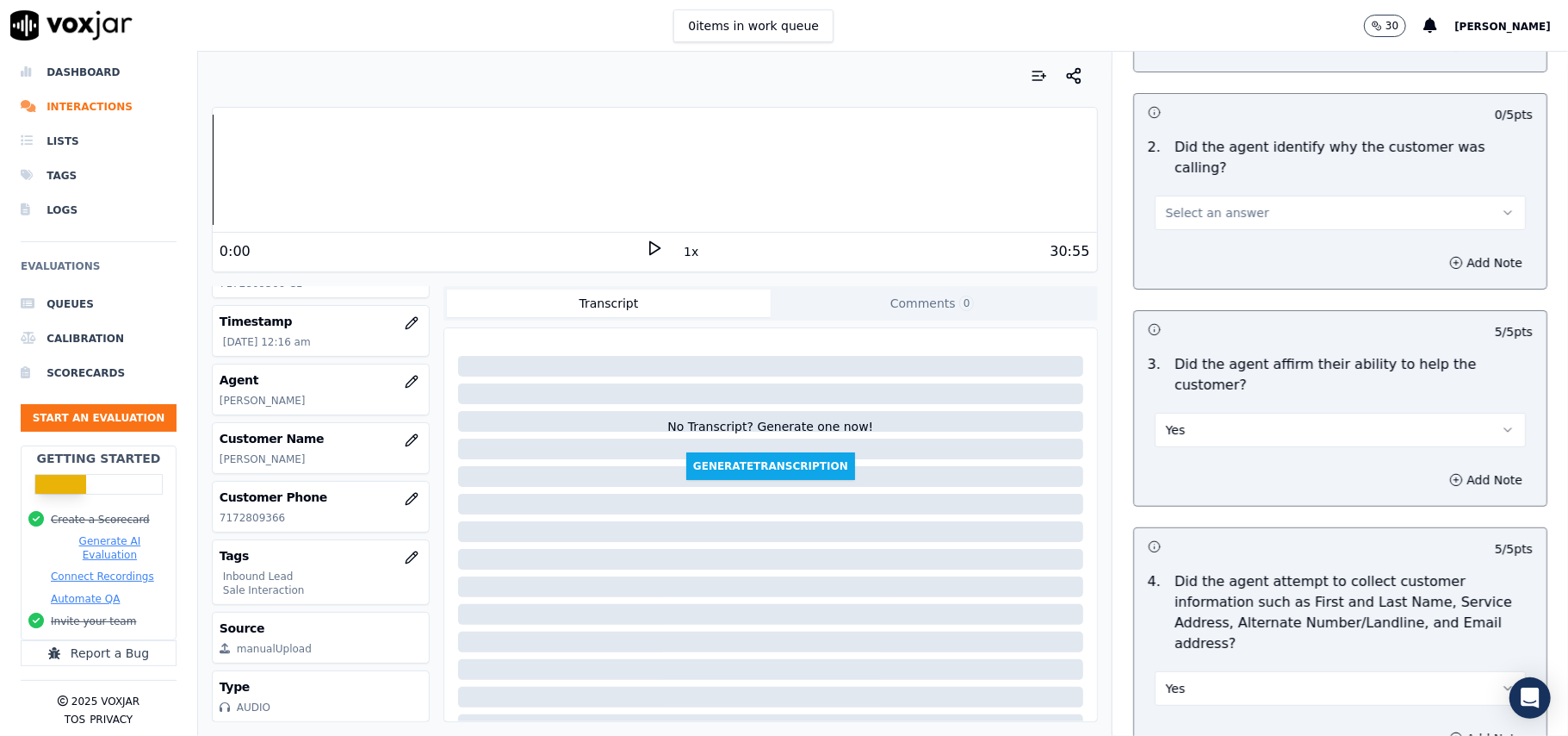
scroll to position [228, 0]
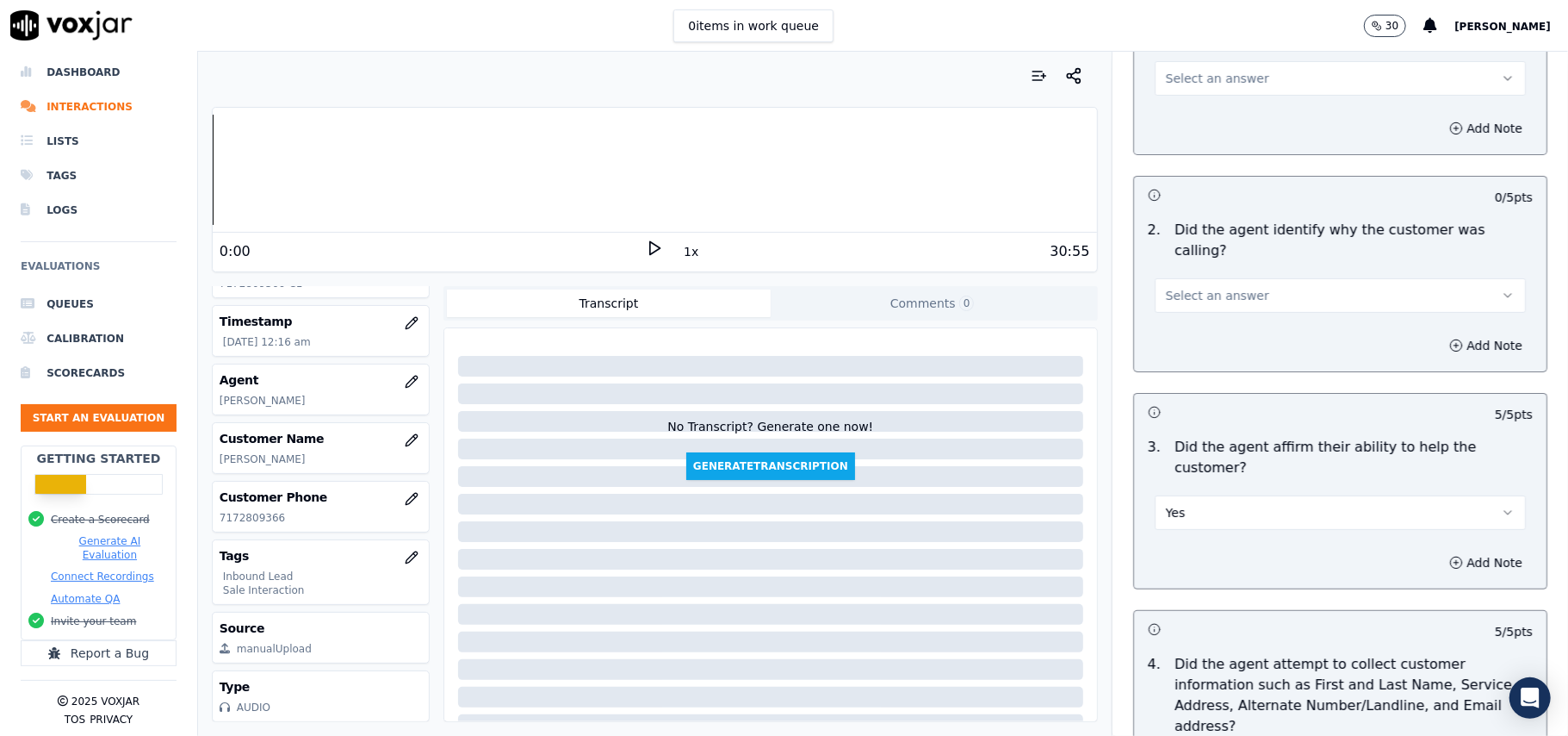
click at [1185, 278] on button "Select an answer" at bounding box center [1339, 295] width 371 height 34
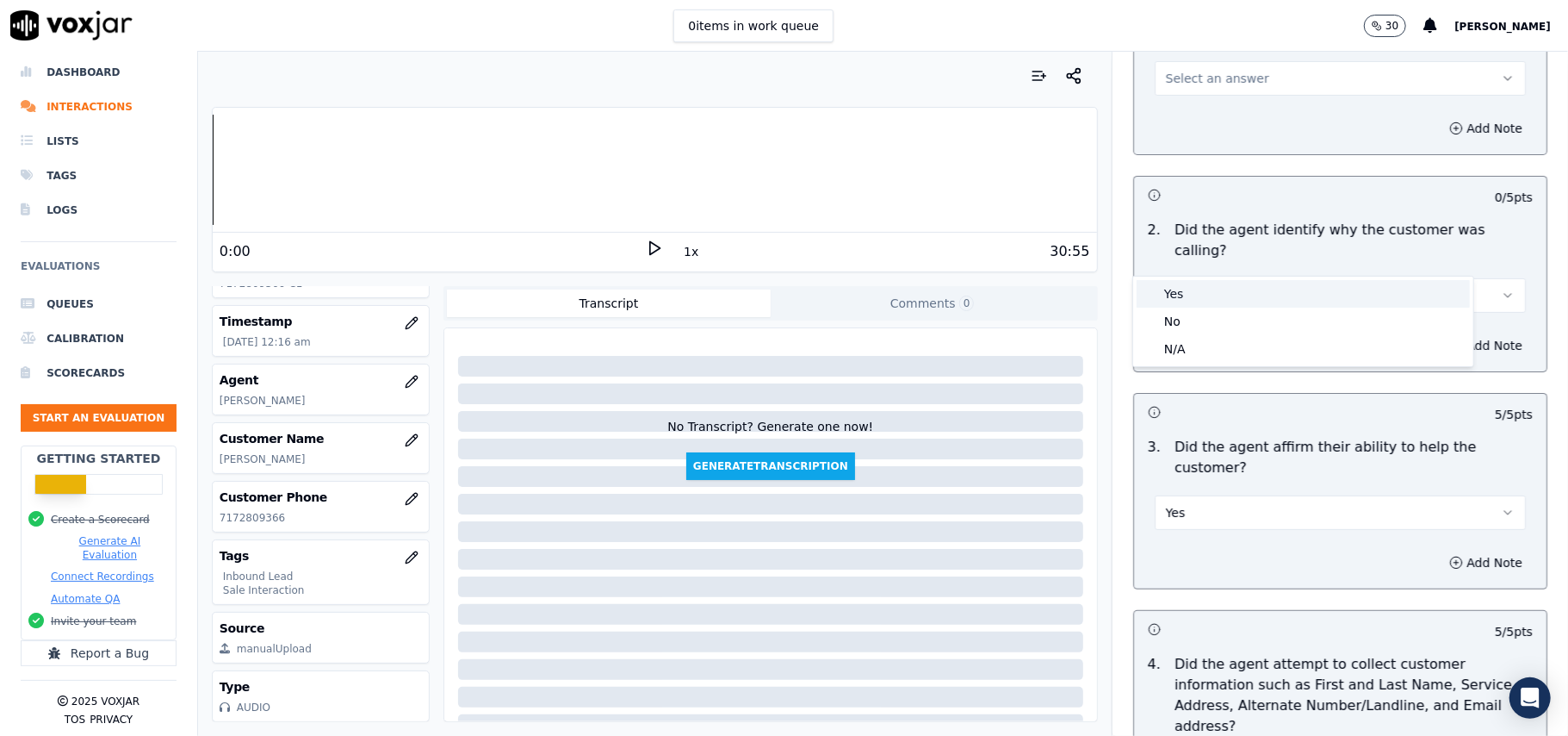
click at [1176, 295] on div "Yes" at bounding box center [1303, 294] width 333 height 27
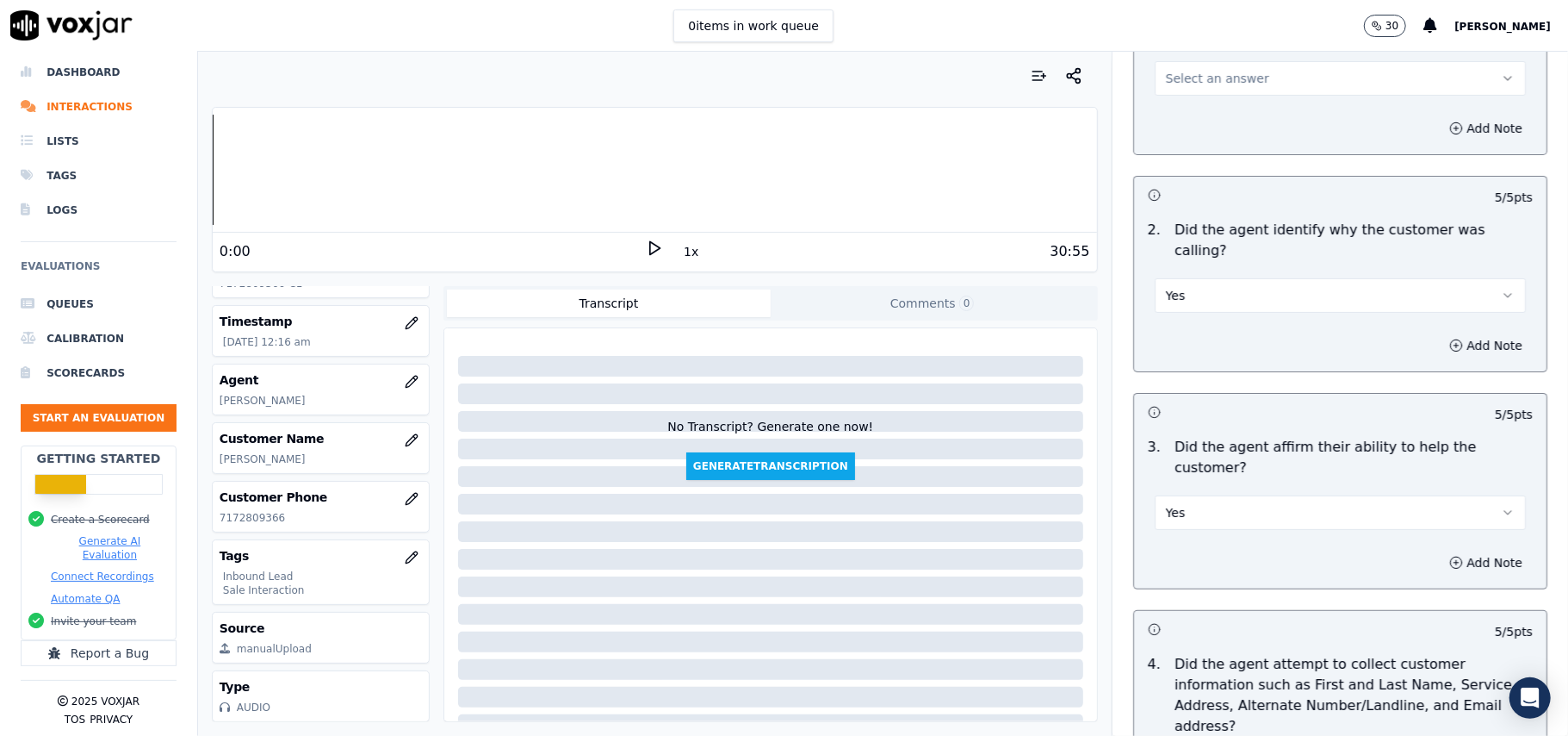
click at [1170, 102] on div "Add Note" at bounding box center [1340, 128] width 413 height 52
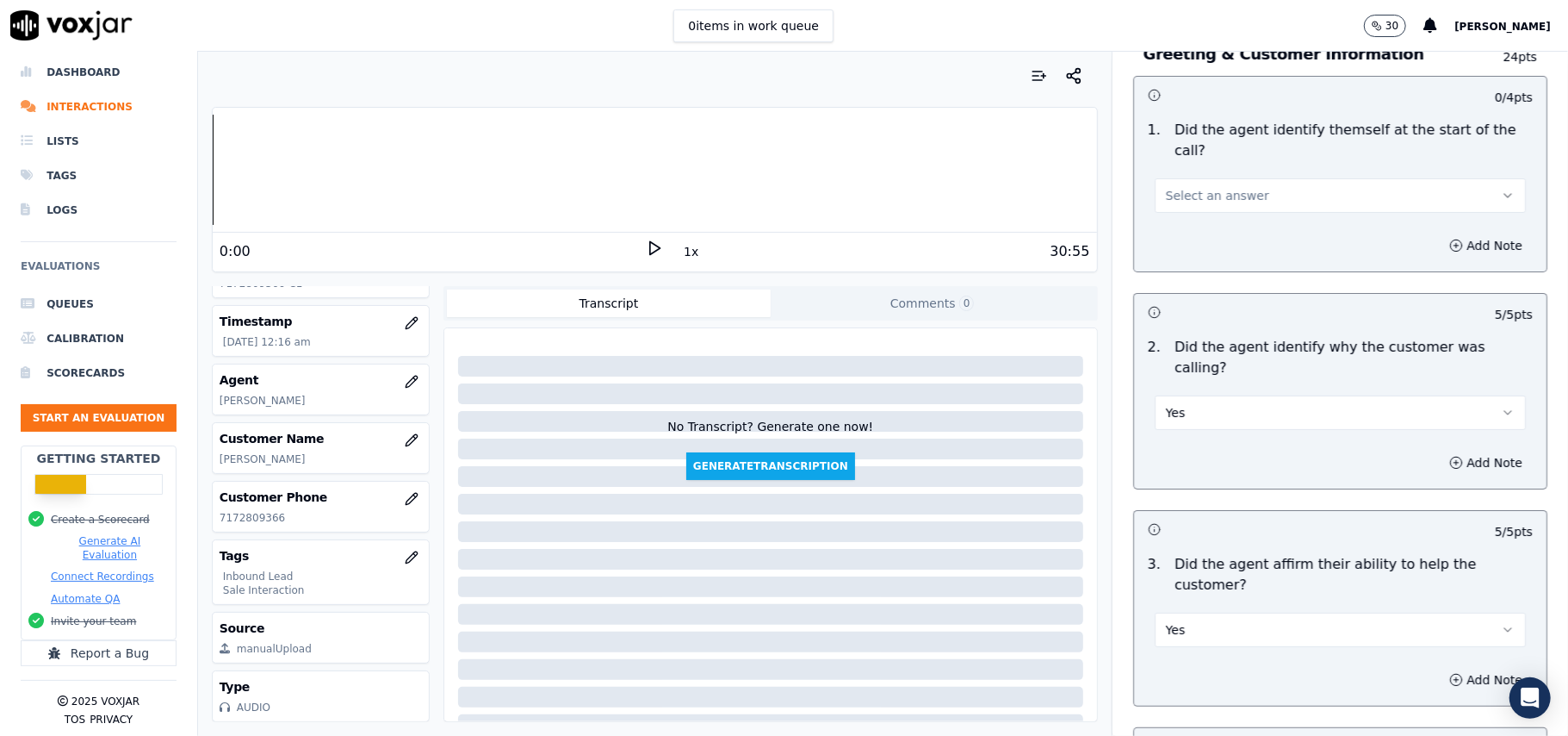
scroll to position [0, 0]
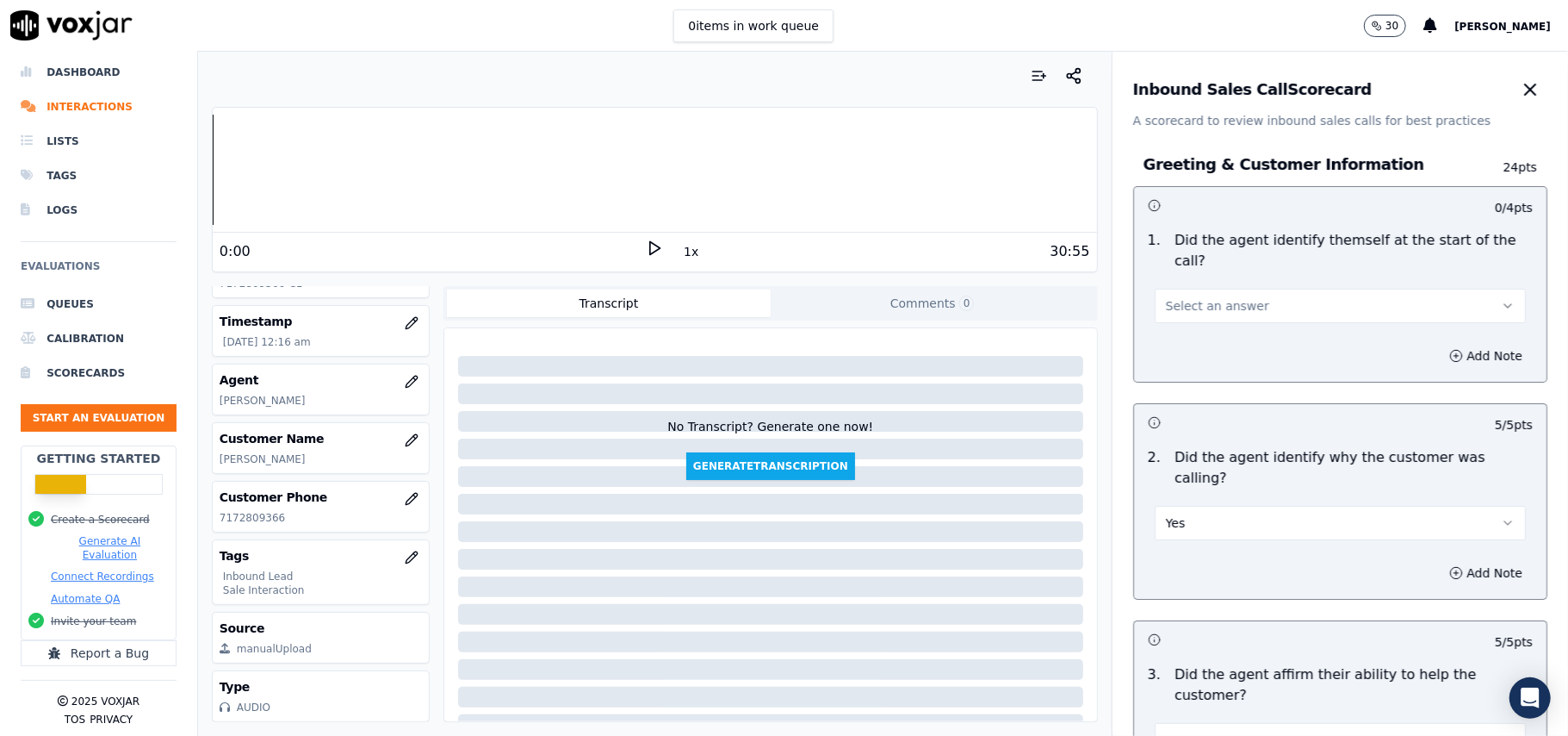
click at [1178, 297] on span "Select an answer" at bounding box center [1218, 306] width 103 height 18
click at [1162, 321] on div "Yes" at bounding box center [1303, 324] width 333 height 27
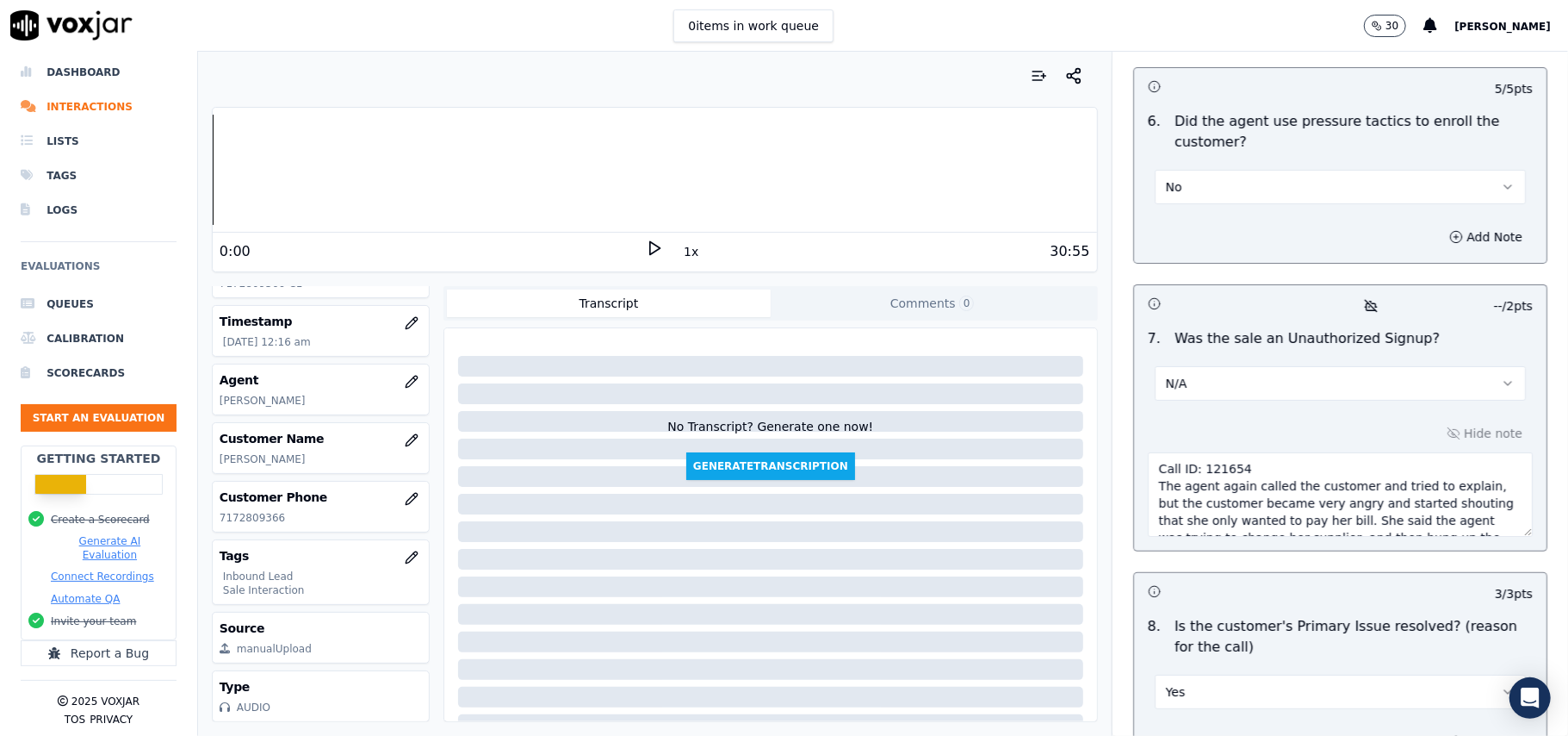
scroll to position [4913, 0]
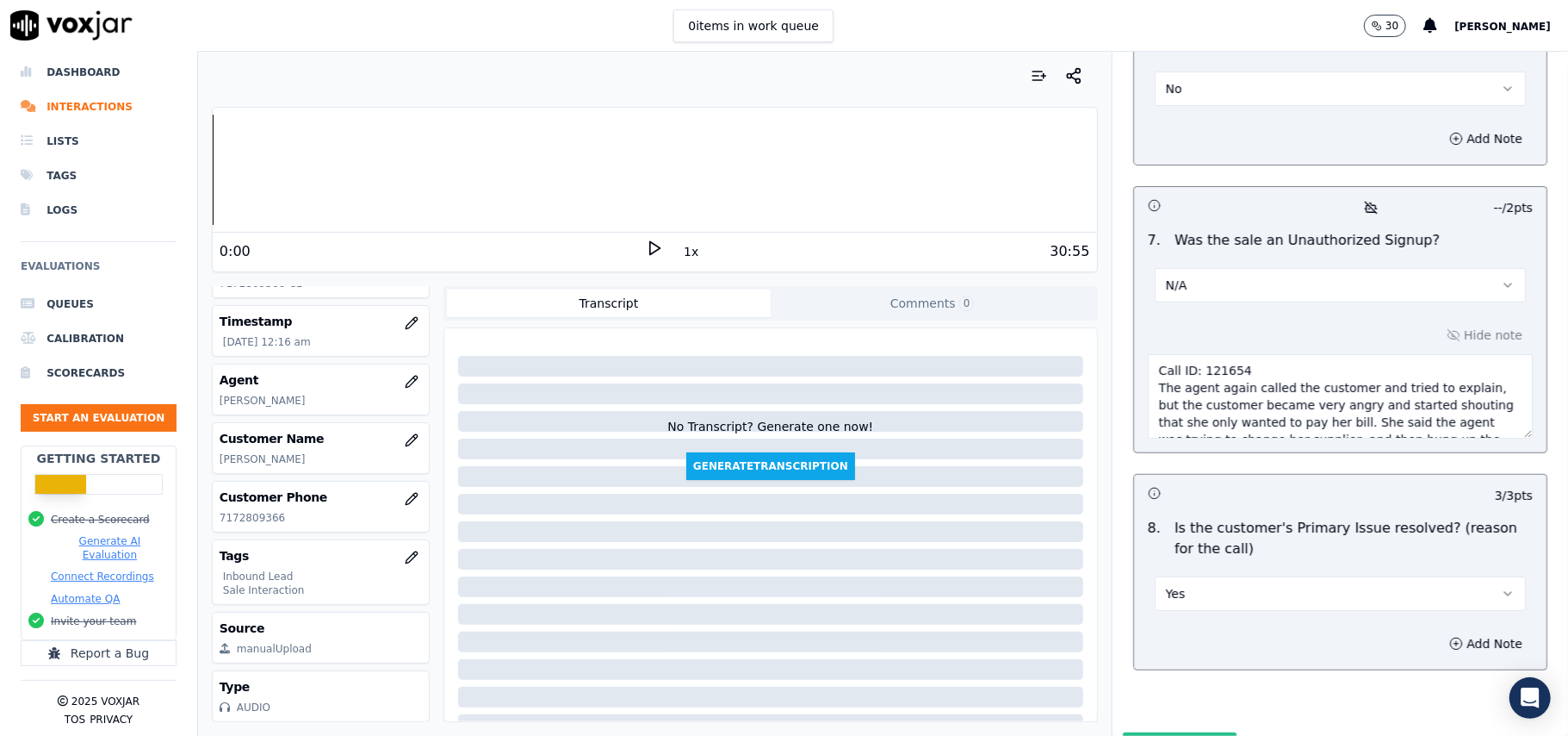
click at [1162, 732] on button "Submit Scores" at bounding box center [1181, 748] width 115 height 31
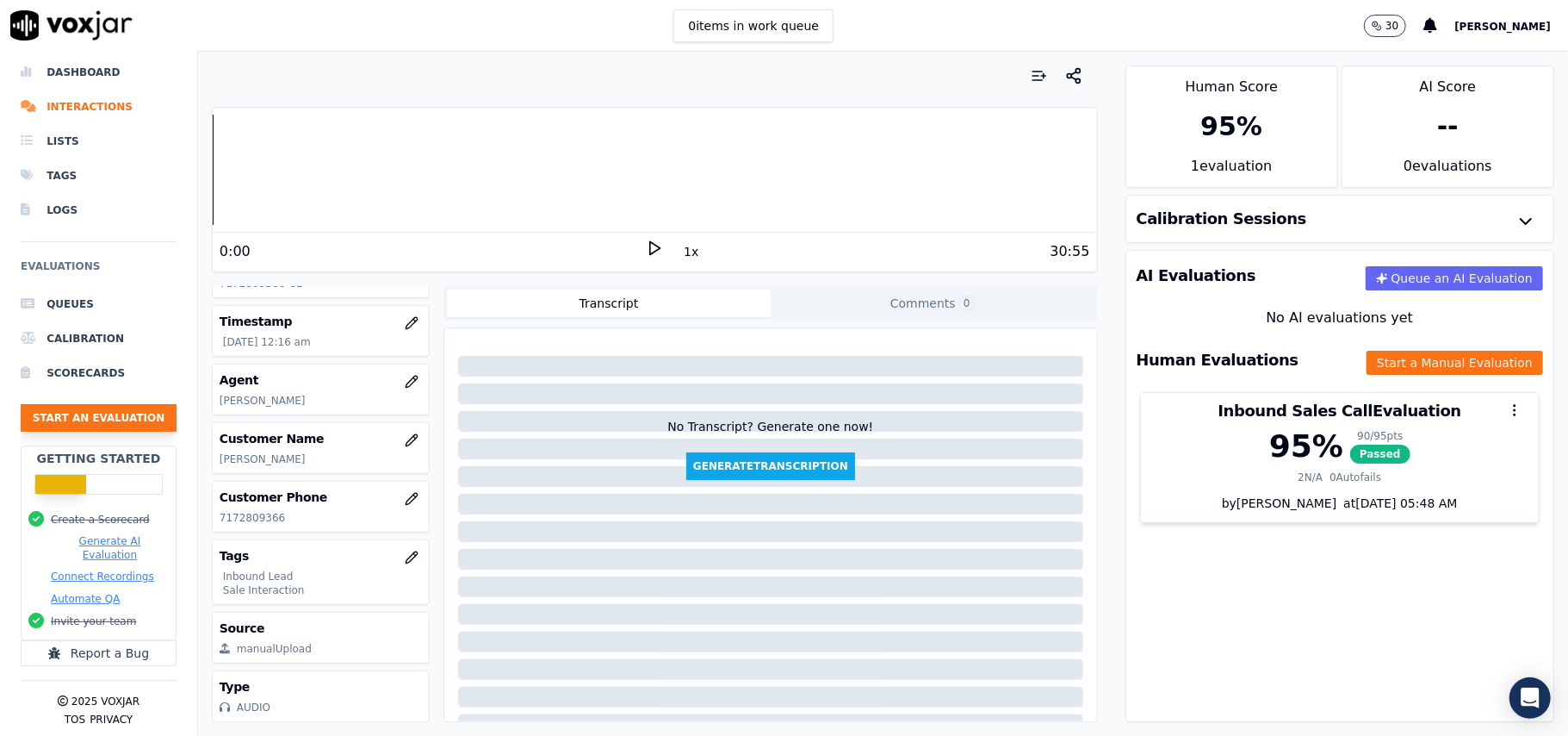
click at [112, 404] on button "Start an Evaluation" at bounding box center [98, 418] width 156 height 27
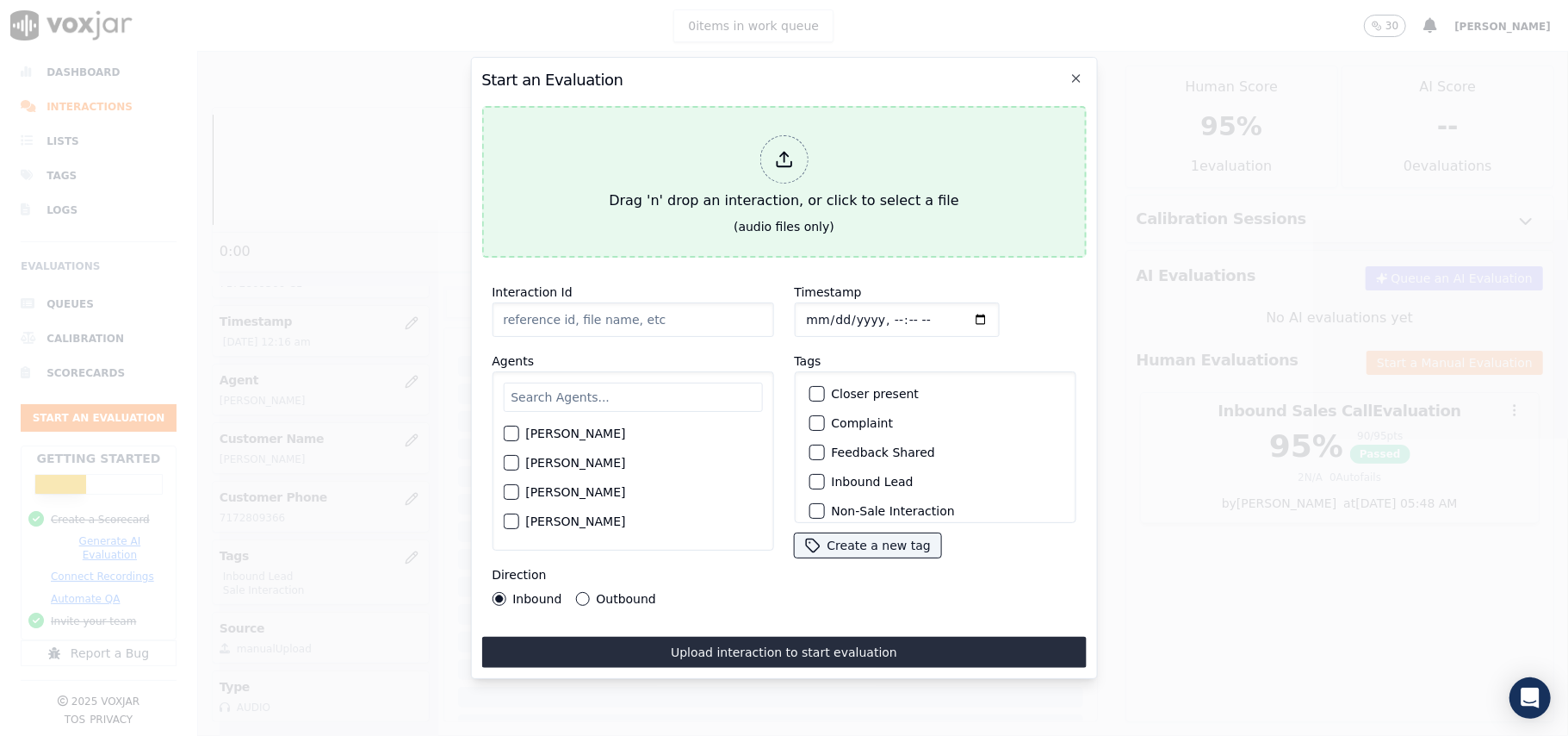
click at [781, 150] on icon at bounding box center [783, 159] width 18 height 18
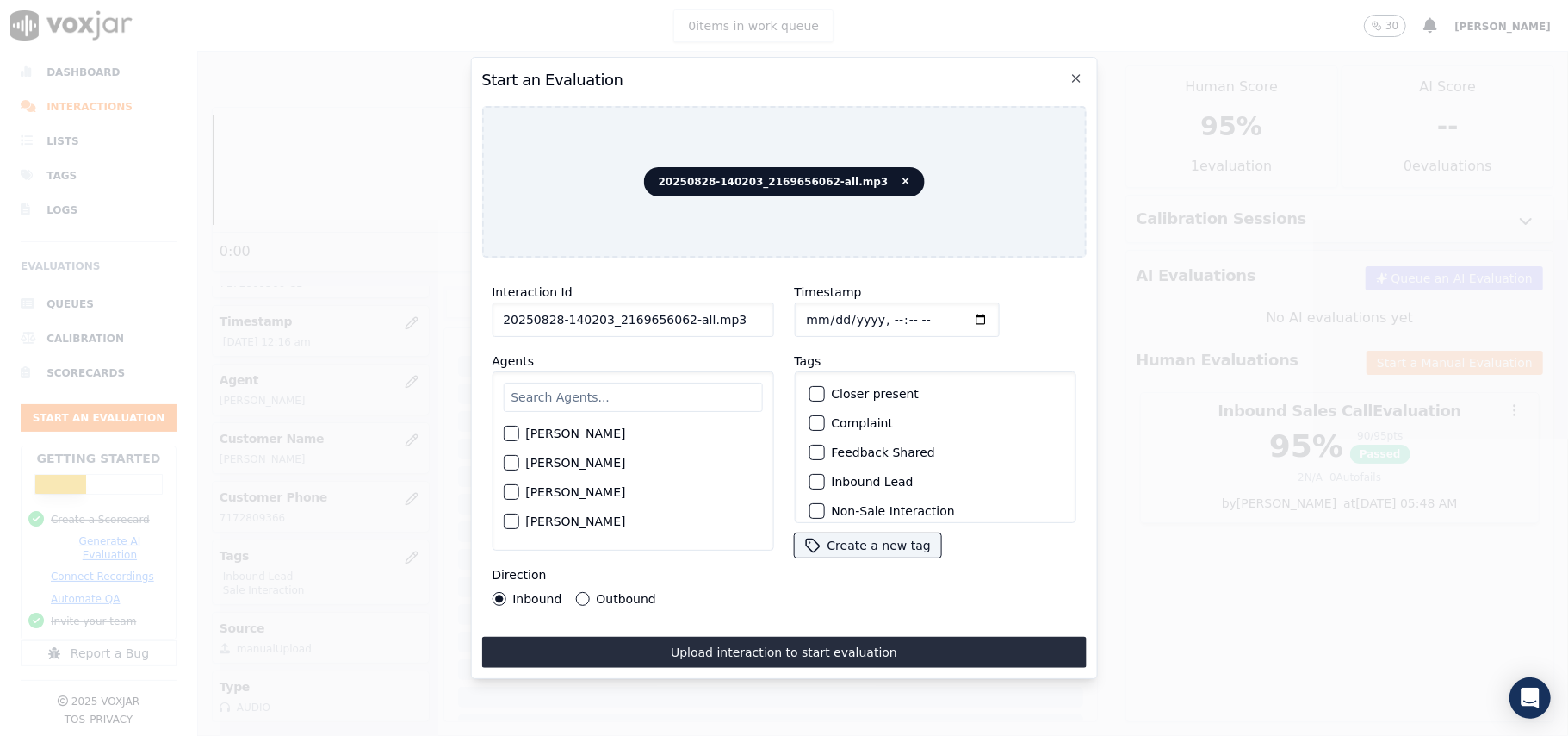
drag, startPoint x: 724, startPoint y: 305, endPoint x: 675, endPoint y: 312, distance: 49.5
click at [675, 312] on input "20250828-140203_2169656062-all.mp3" at bounding box center [632, 319] width 281 height 34
type input "20250828-140203_2169656062-C1"
click at [821, 314] on input "Timestamp" at bounding box center [896, 319] width 205 height 34
type input "2025-09-28T00:18"
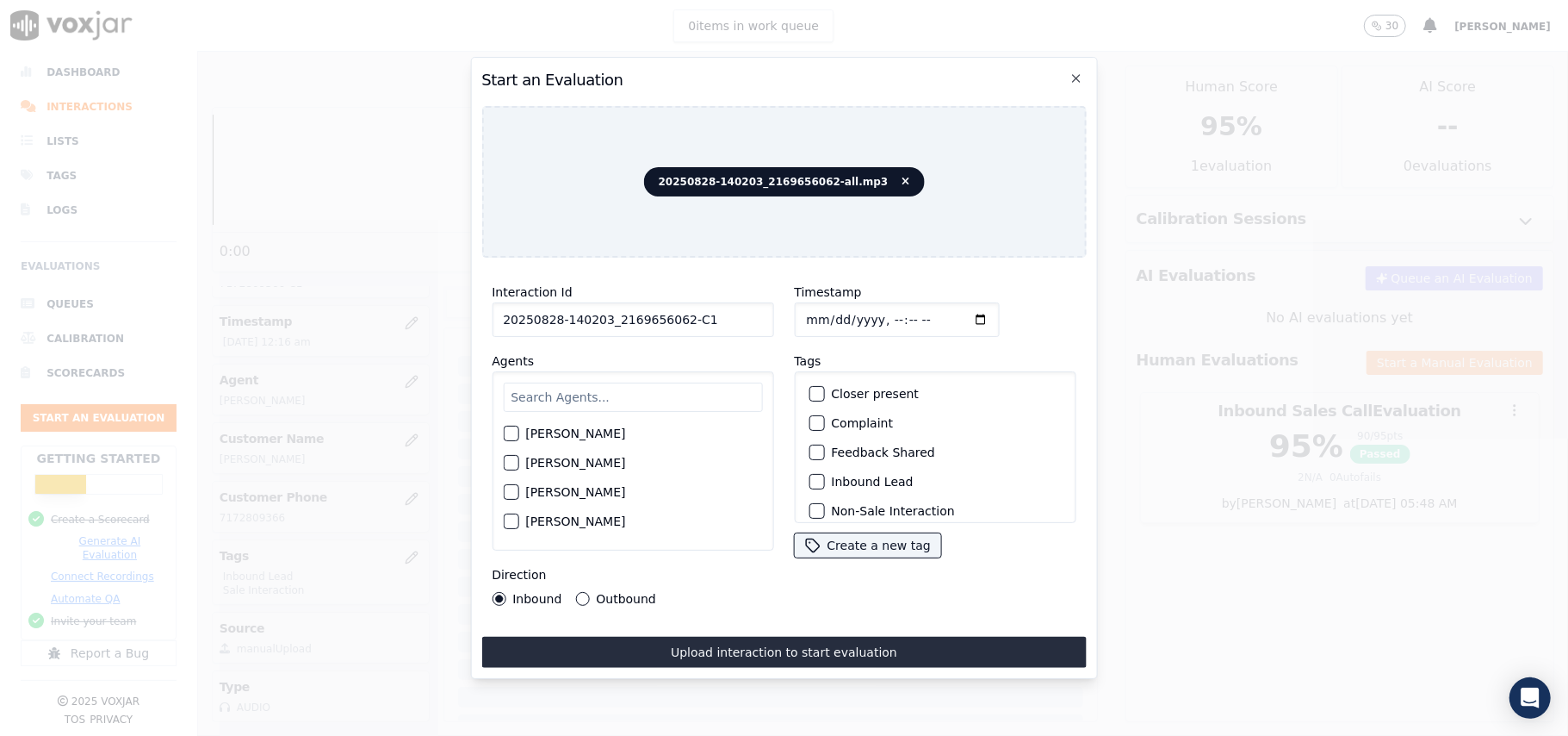
click at [804, 305] on input "Timestamp" at bounding box center [896, 319] width 205 height 34
type input "2025-08-28T00:18"
click at [648, 391] on input "text" at bounding box center [633, 397] width 259 height 29
type input "stu"
click at [512, 432] on div "button" at bounding box center [510, 438] width 12 height 12
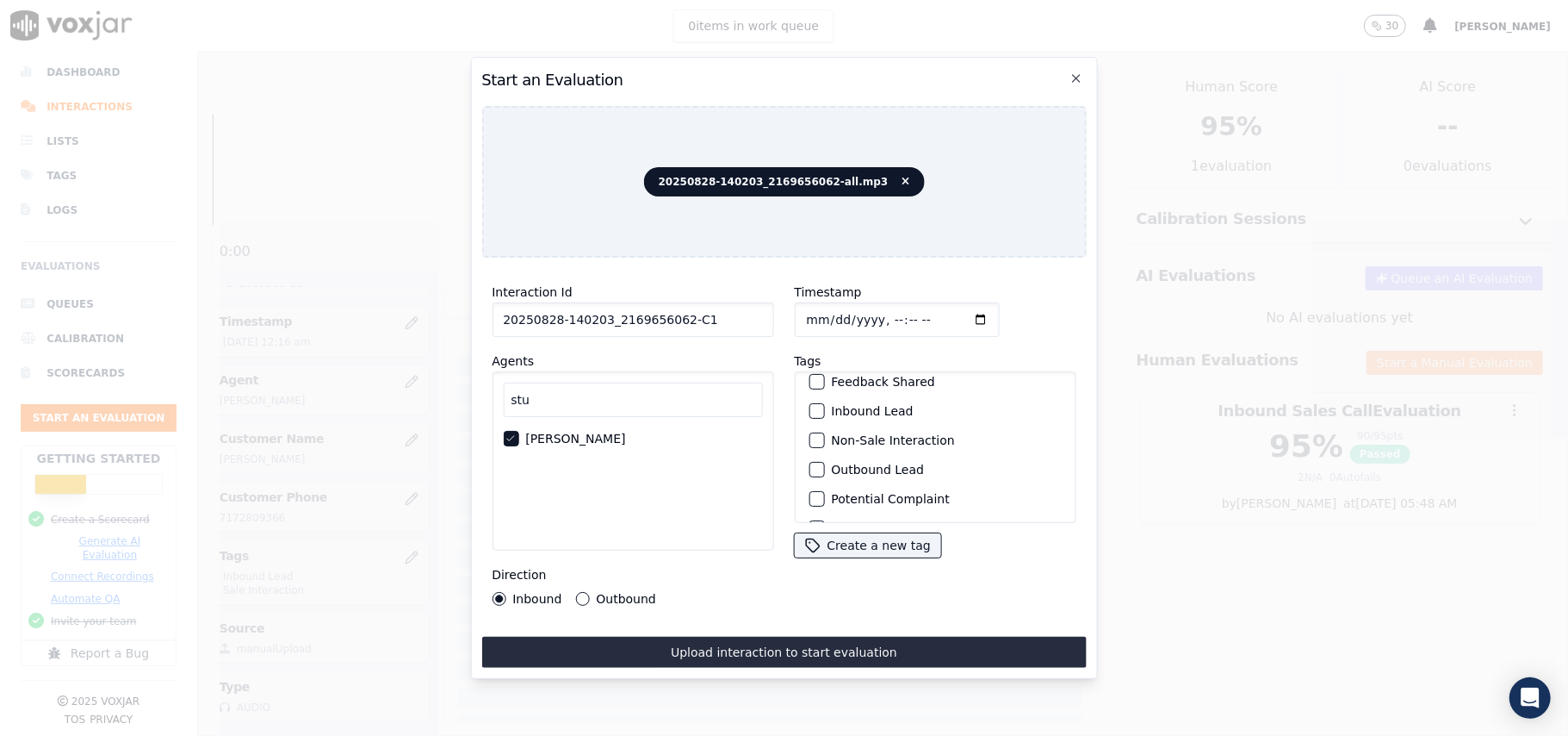
scroll to position [150, 0]
click at [811, 495] on div "button" at bounding box center [816, 500] width 12 height 12
click at [810, 440] on div "button" at bounding box center [816, 446] width 12 height 12
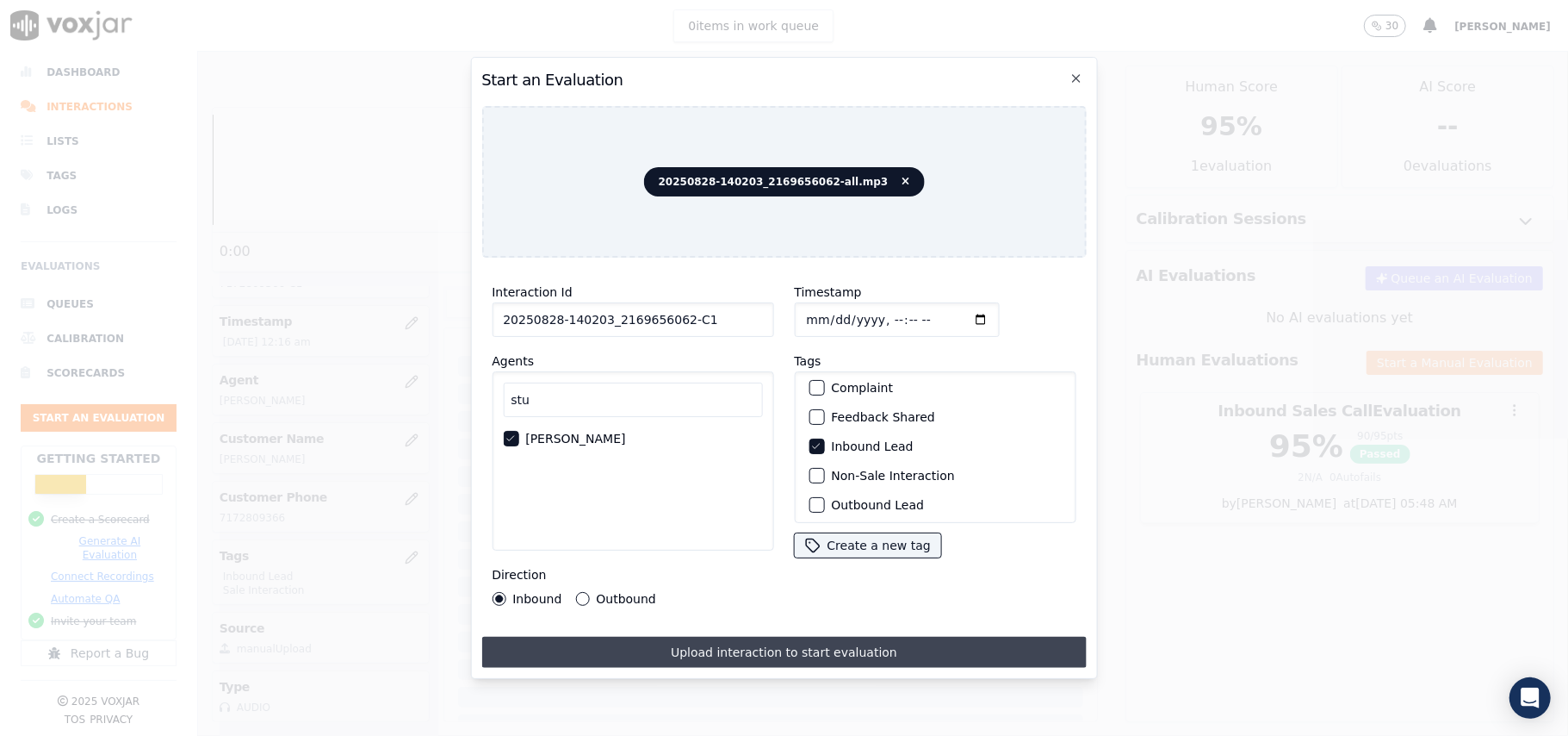
click at [606, 645] on button "Upload interaction to start evaluation" at bounding box center [784, 652] width 604 height 31
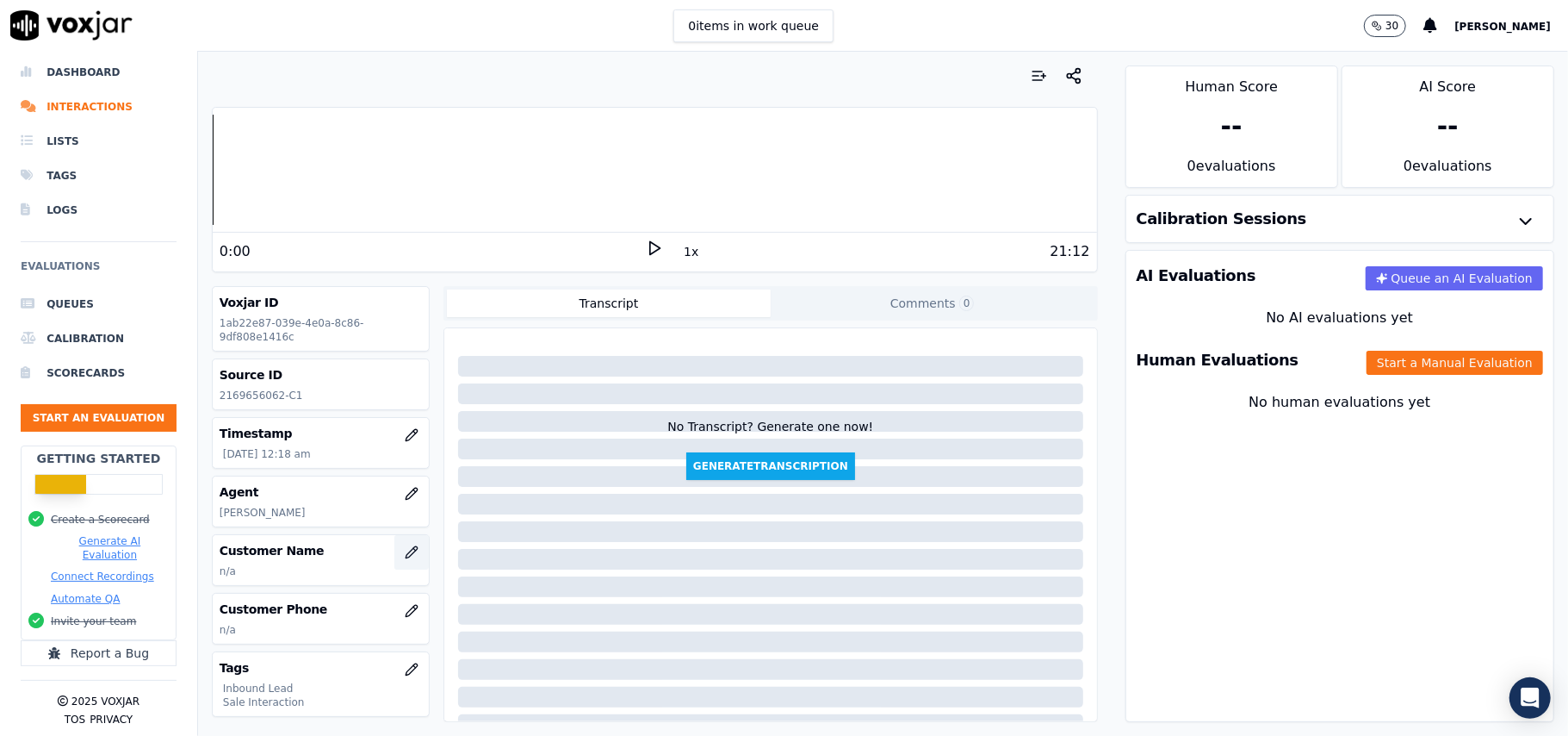
click at [394, 564] on button "button" at bounding box center [411, 551] width 34 height 34
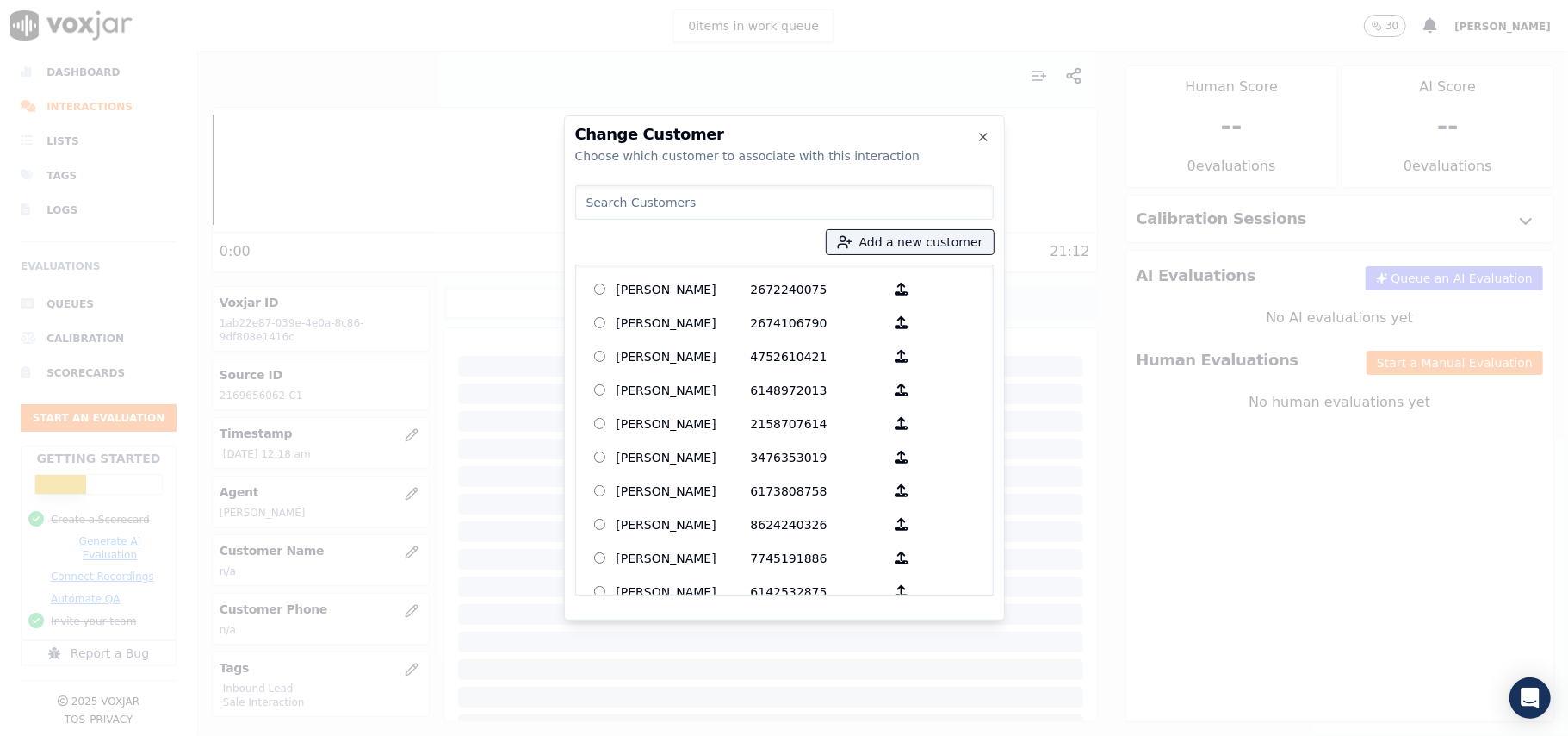
paste input "[PERSON_NAME]"
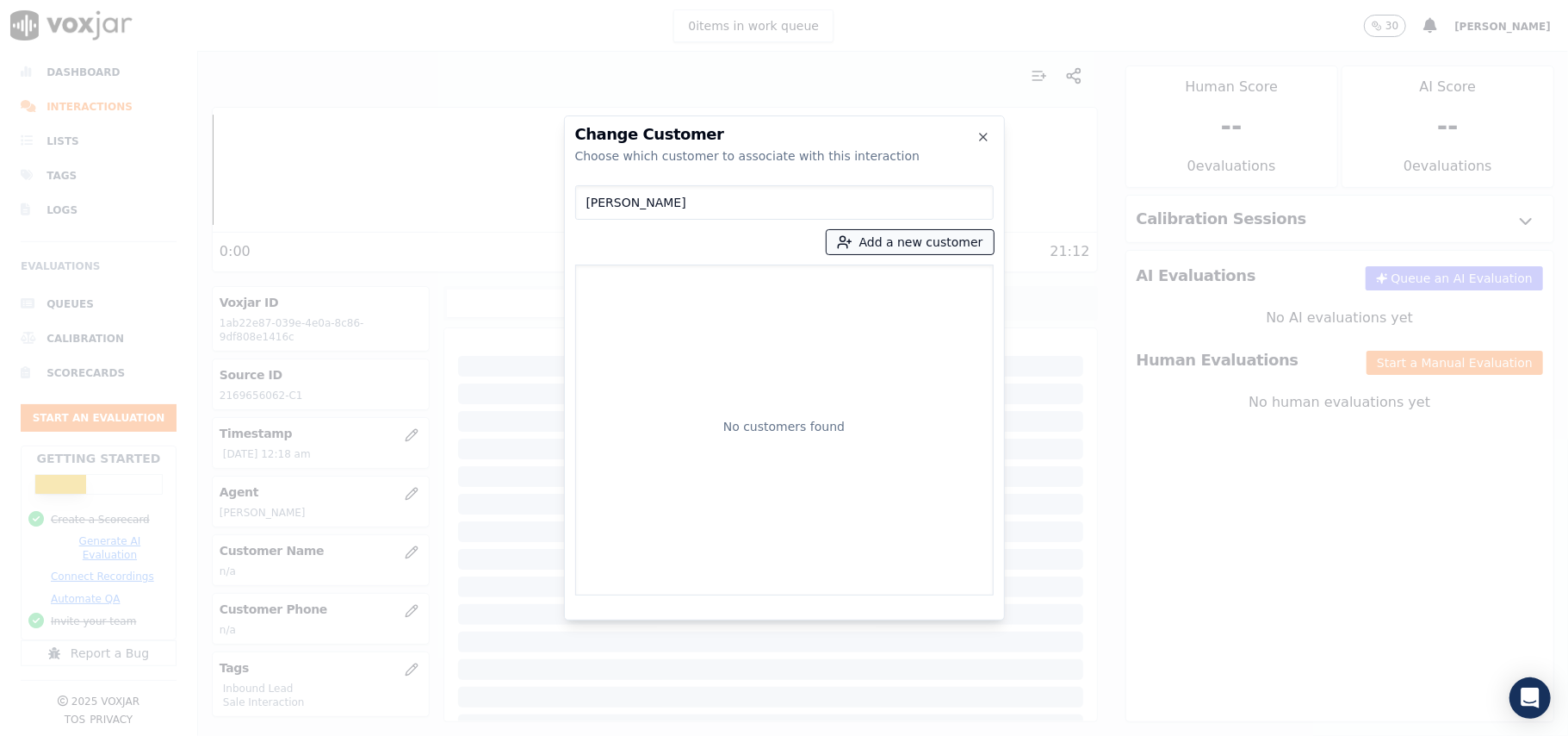
type input "[PERSON_NAME]"
click at [849, 242] on icon "button" at bounding box center [845, 242] width 16 height 16
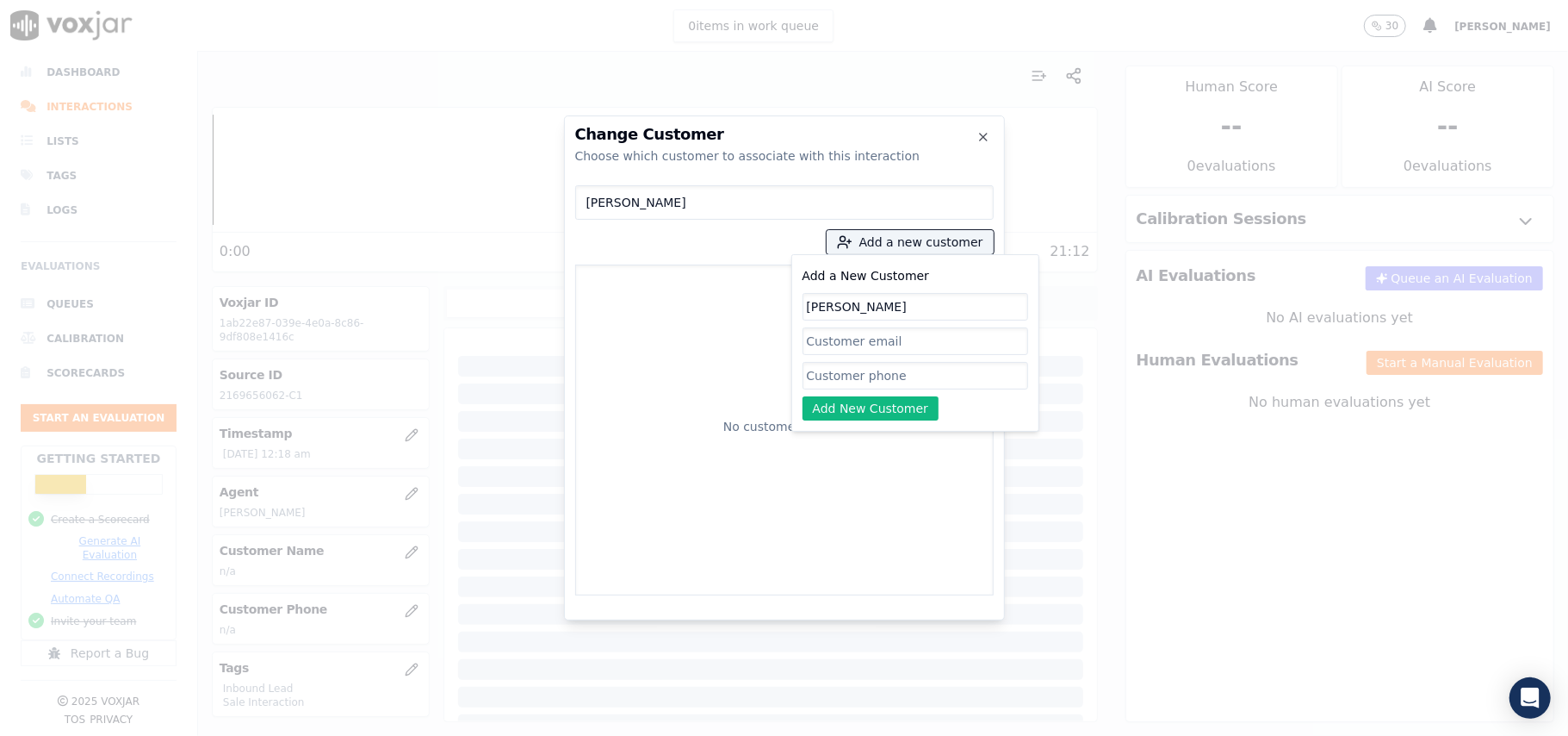
type input "[PERSON_NAME]"
click at [845, 373] on input "Add a New Customer" at bounding box center [916, 376] width 226 height 27
paste input "2343782931"
type input "2343782931"
click at [841, 404] on button "Add New Customer" at bounding box center [871, 408] width 137 height 24
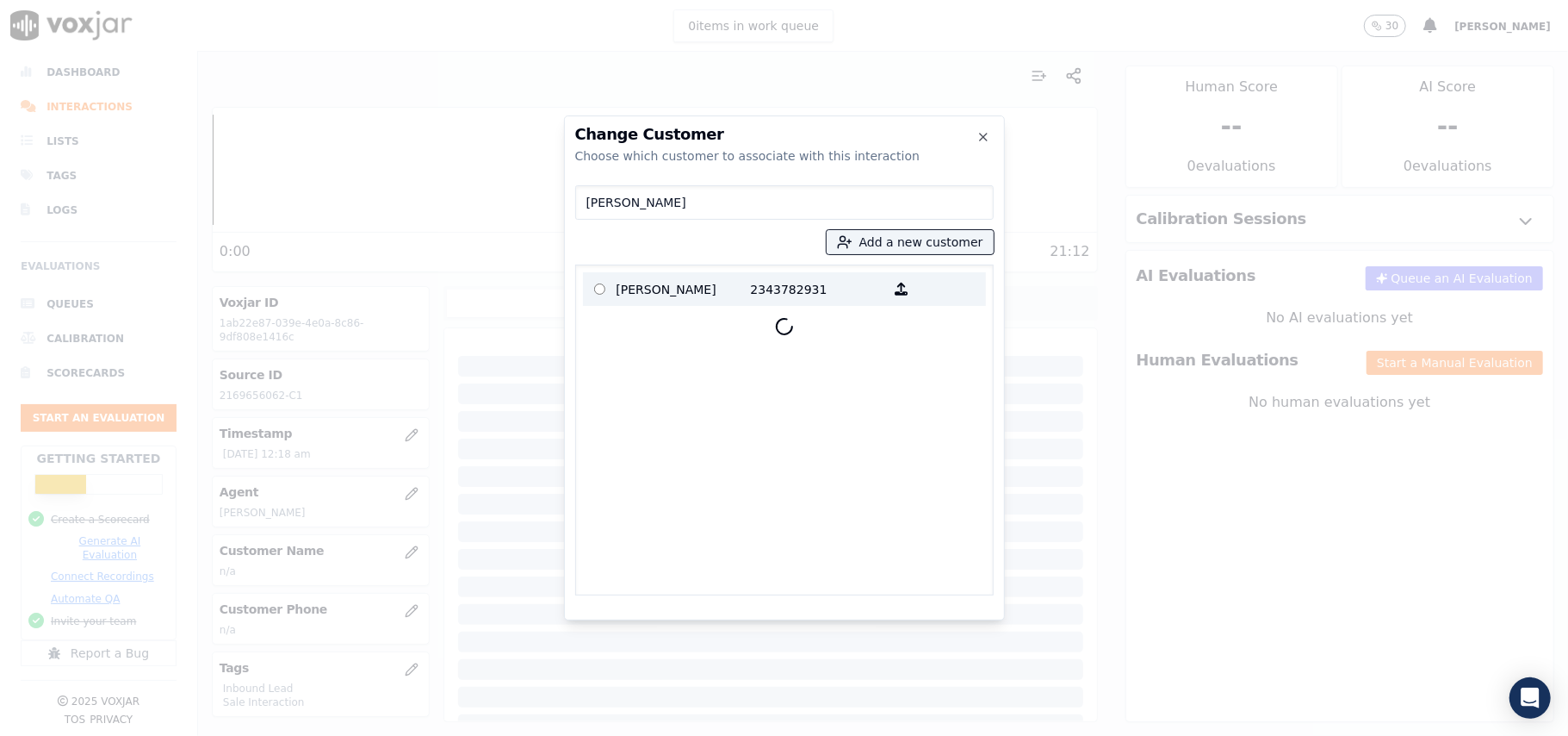
click at [638, 295] on p "[PERSON_NAME]" at bounding box center [683, 288] width 134 height 26
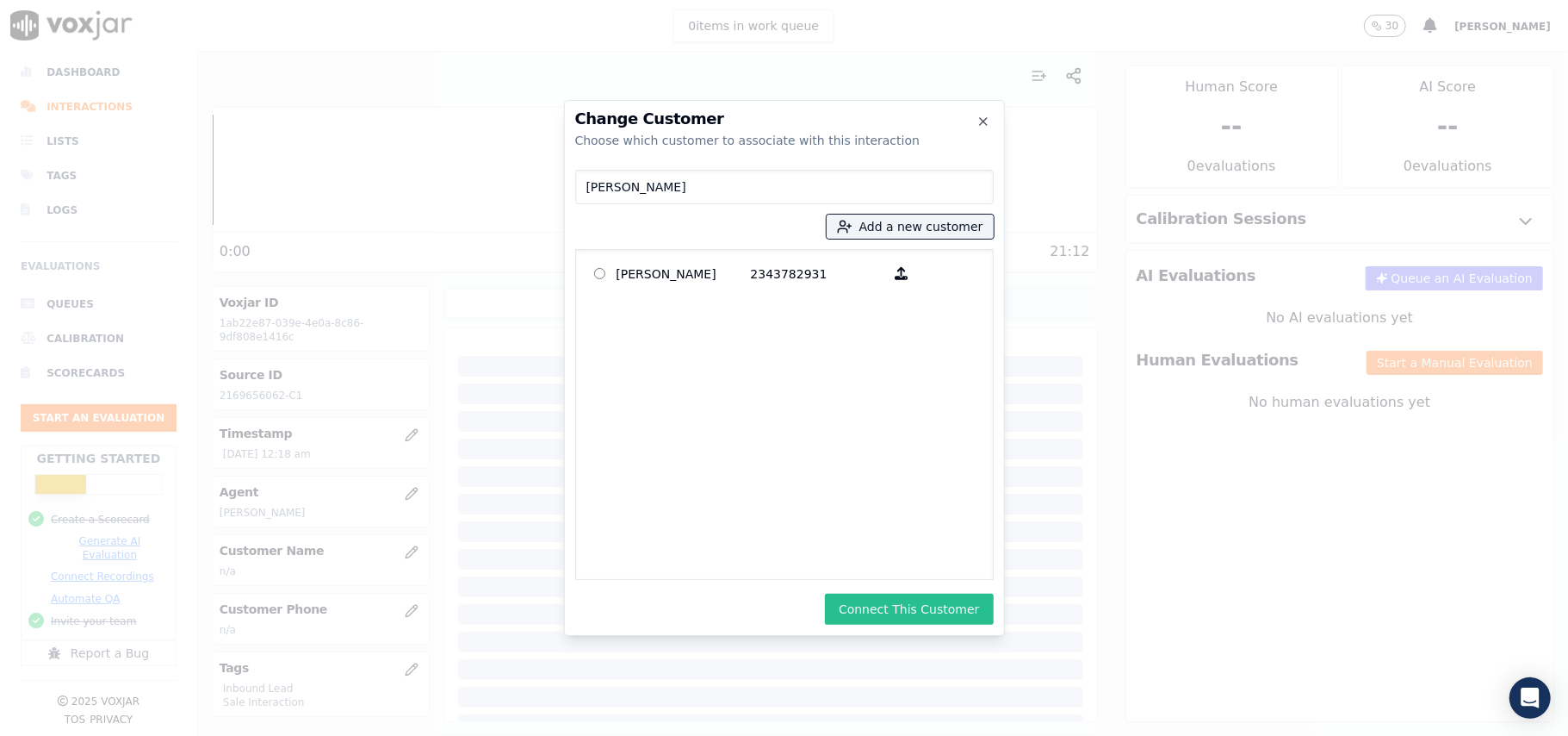
click at [872, 604] on button "Connect This Customer" at bounding box center [909, 609] width 168 height 31
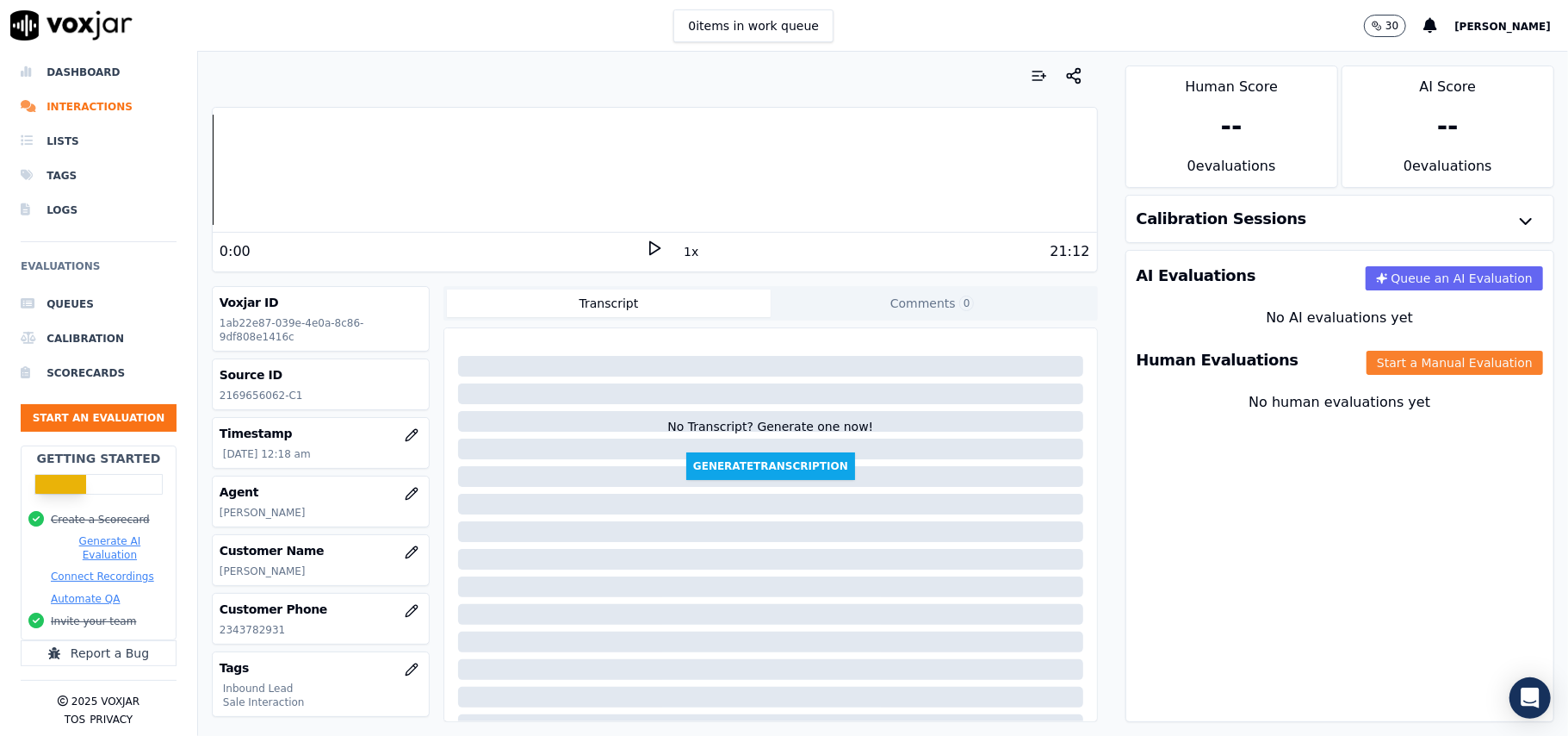
click at [1378, 370] on button "Start a Manual Evaluation" at bounding box center [1454, 362] width 176 height 24
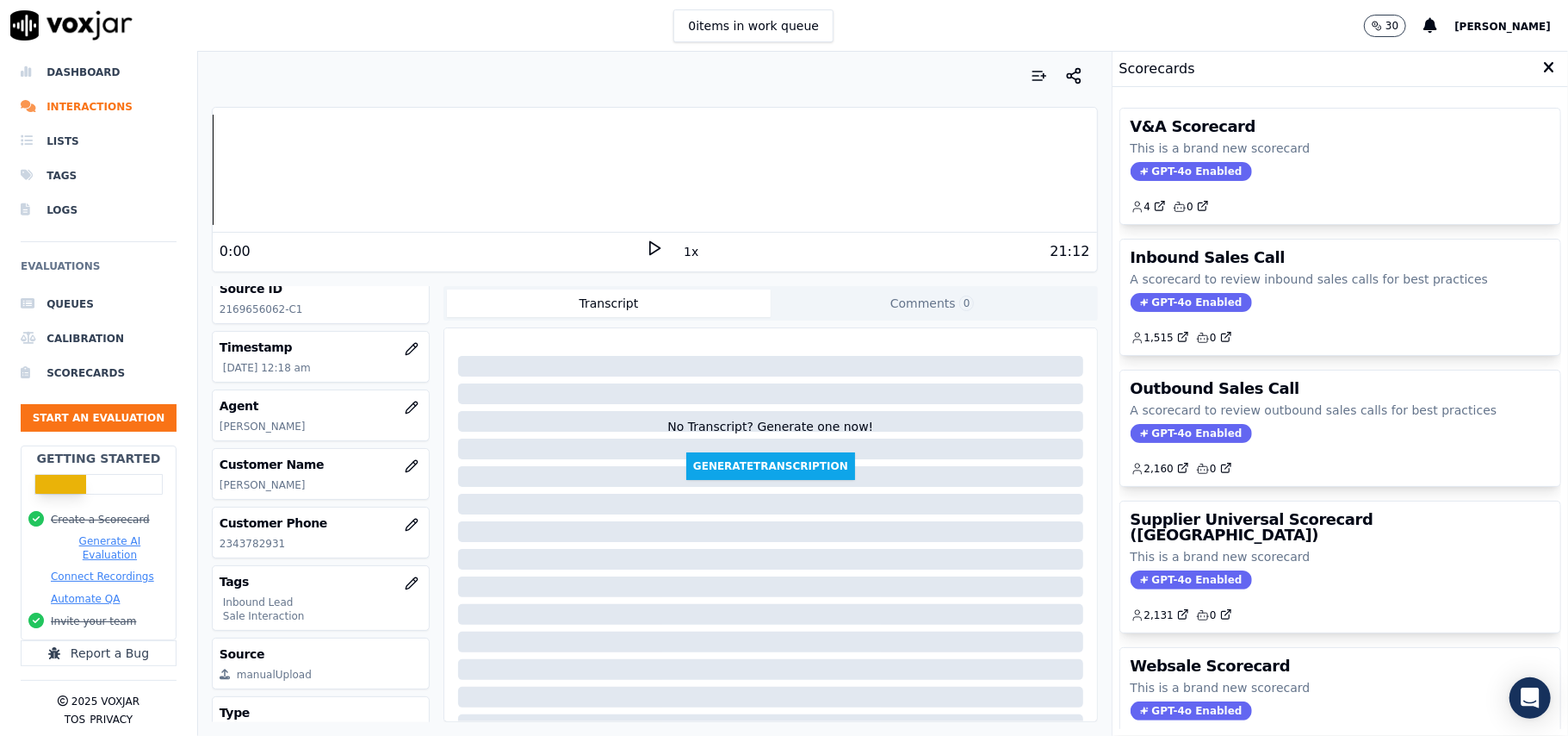
scroll to position [168, 0]
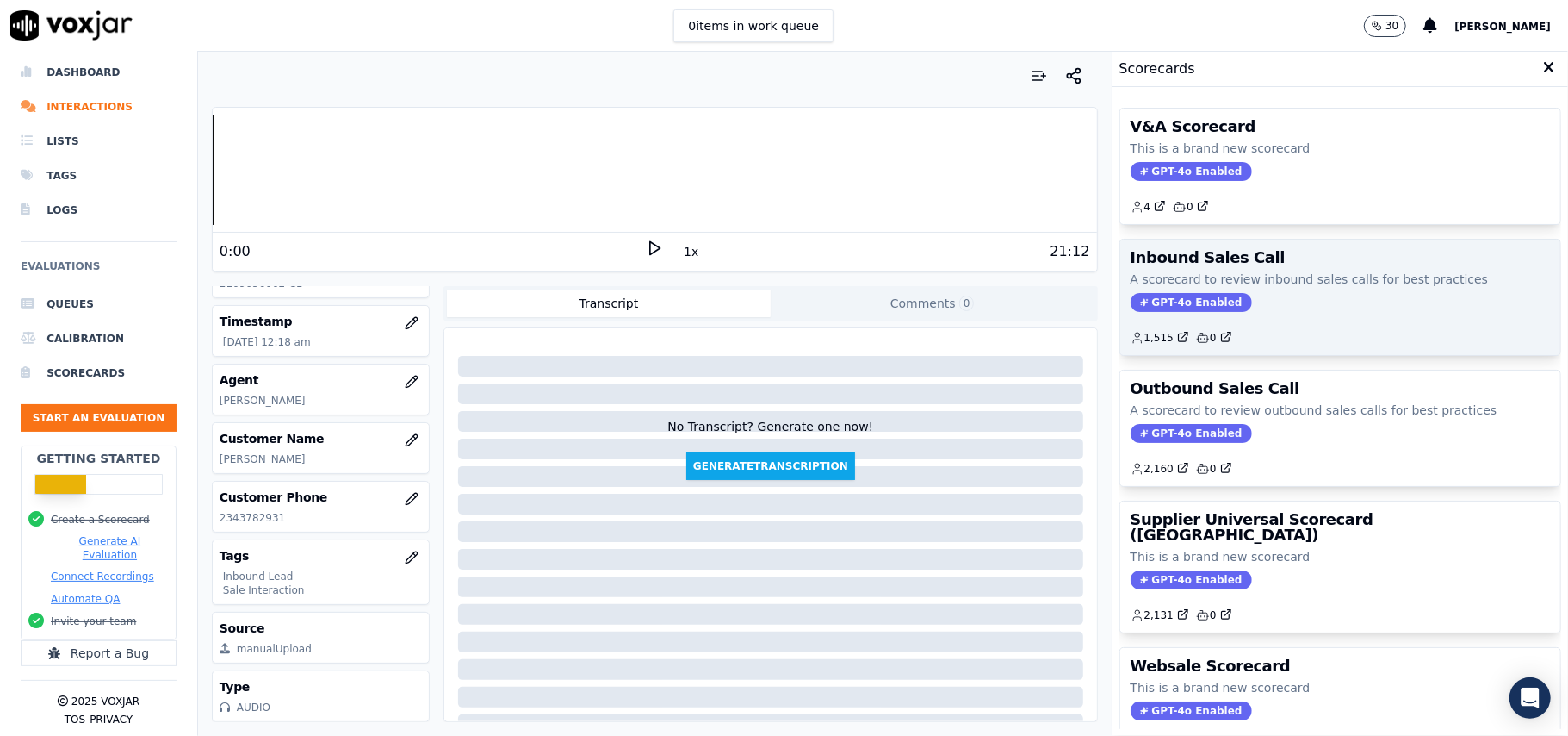
click at [1152, 308] on span "GPT-4o Enabled" at bounding box center [1191, 302] width 122 height 18
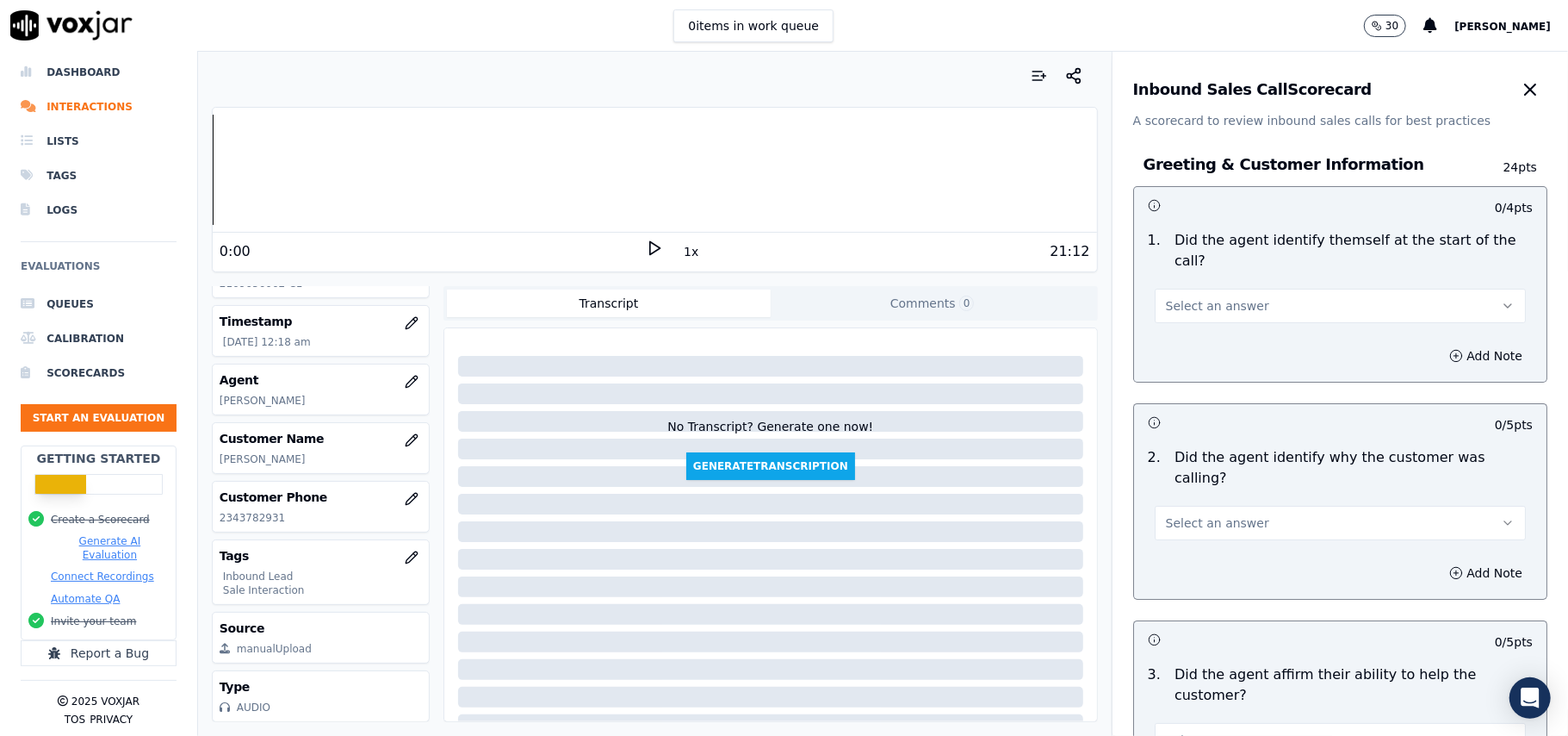
scroll to position [3039, 0]
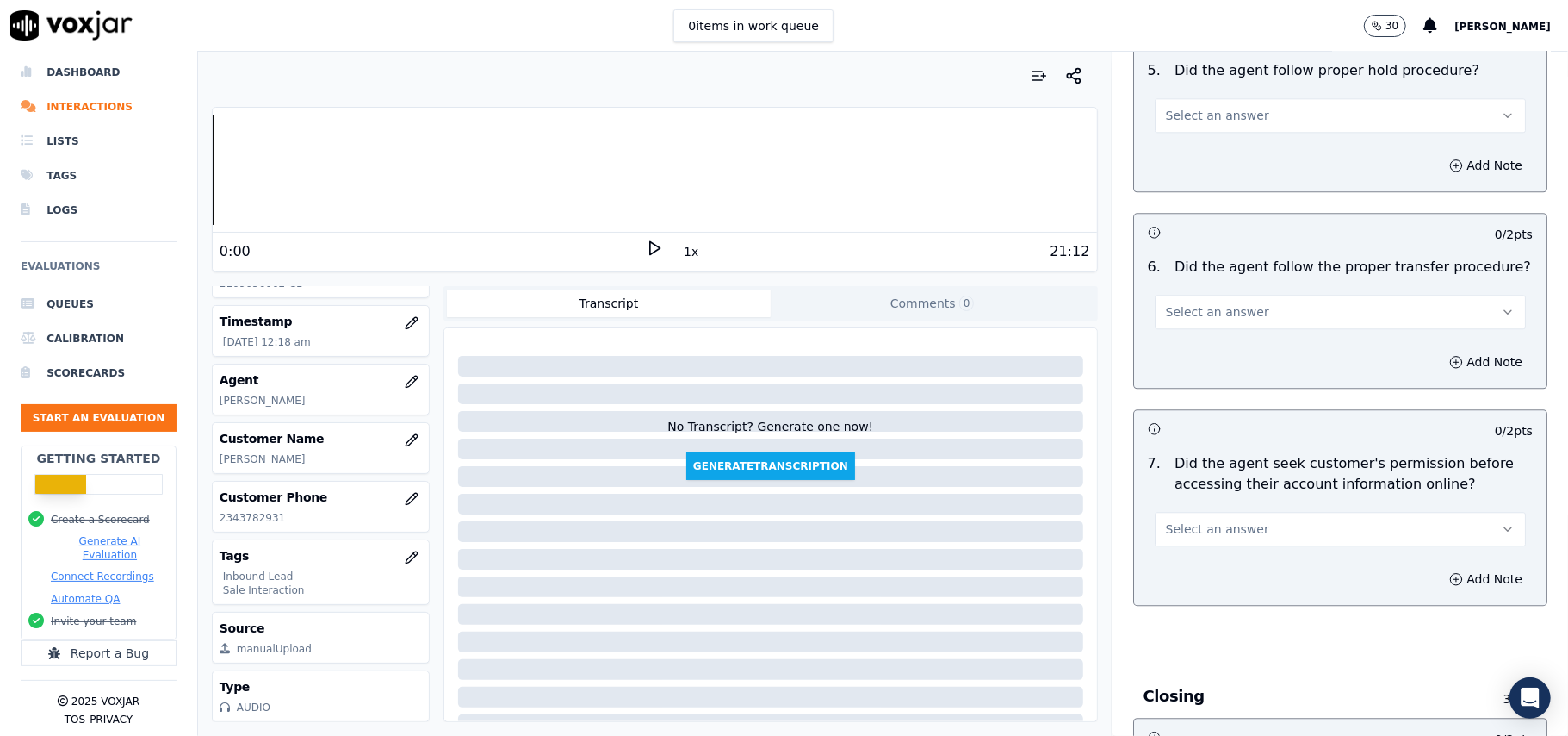
click at [1294, 512] on button "Select an answer" at bounding box center [1339, 529] width 371 height 34
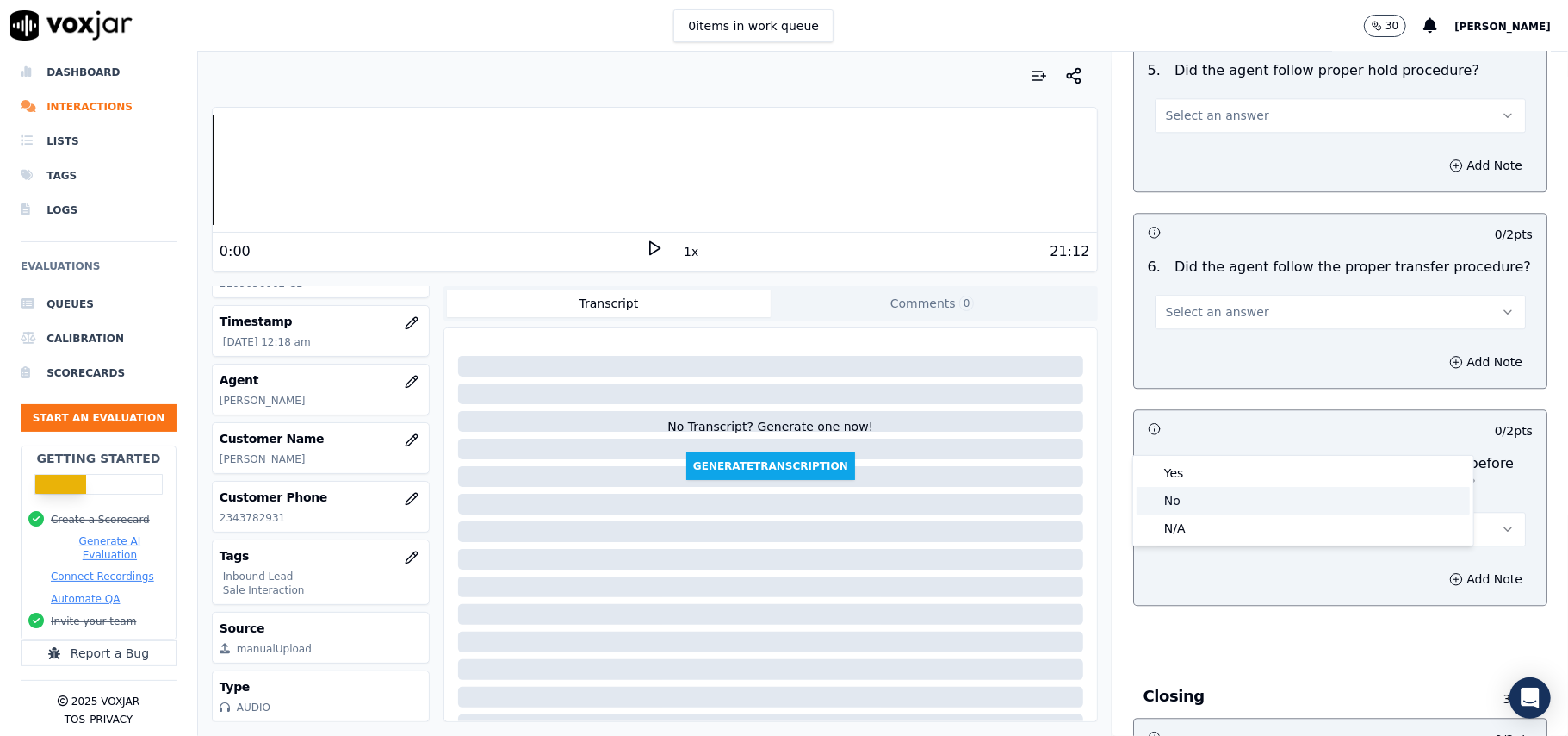
click at [1197, 497] on div "No" at bounding box center [1303, 500] width 333 height 27
drag, startPoint x: 1443, startPoint y: 469, endPoint x: 1371, endPoint y: 519, distance: 87.7
click at [1443, 553] on div "Add Note" at bounding box center [1340, 578] width 413 height 52
click at [1441, 567] on button "Add Note" at bounding box center [1485, 578] width 93 height 24
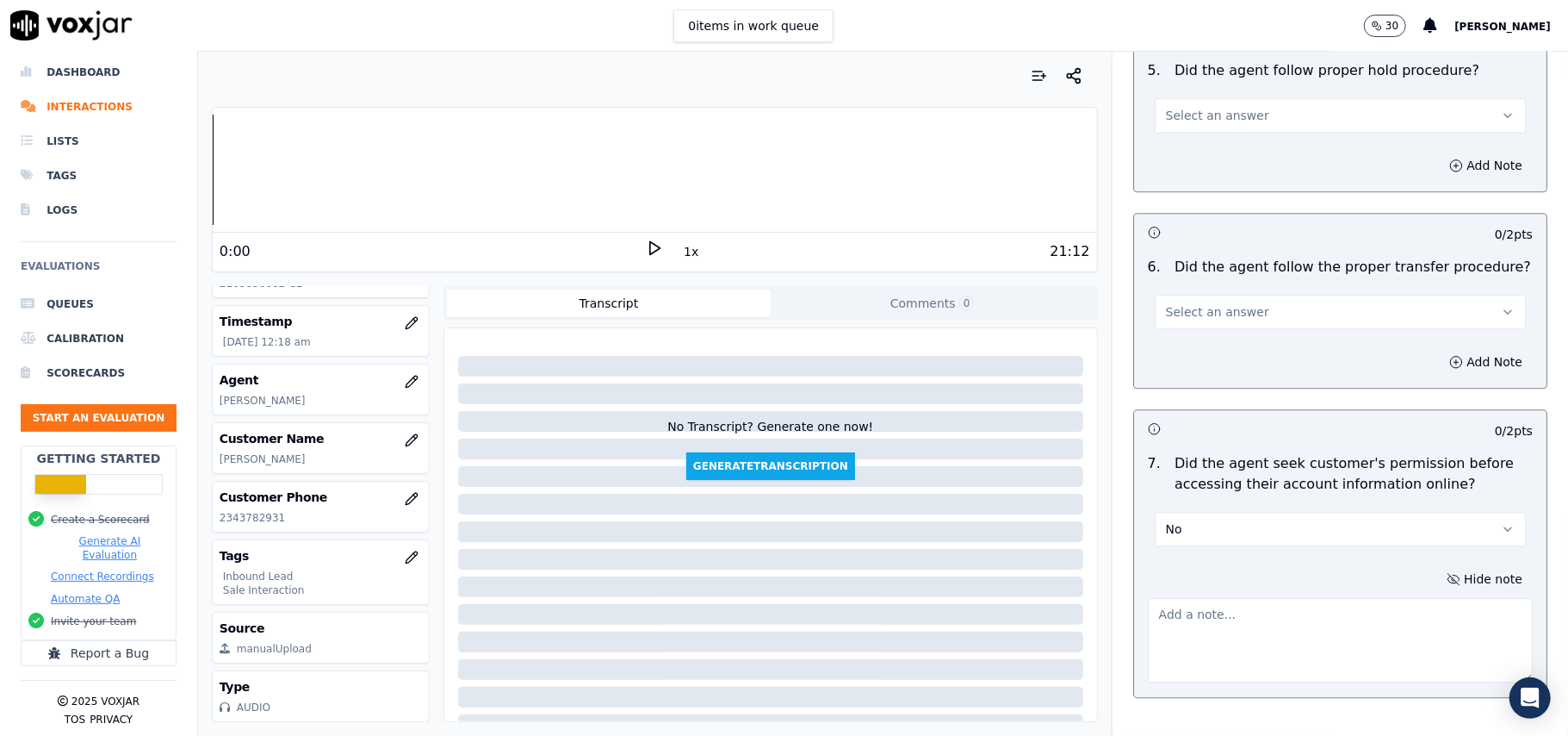
click at [1237, 598] on textarea at bounding box center [1339, 640] width 384 height 85
paste textarea "@02:53 – The agent did not take permission from the customer before accessing t…"
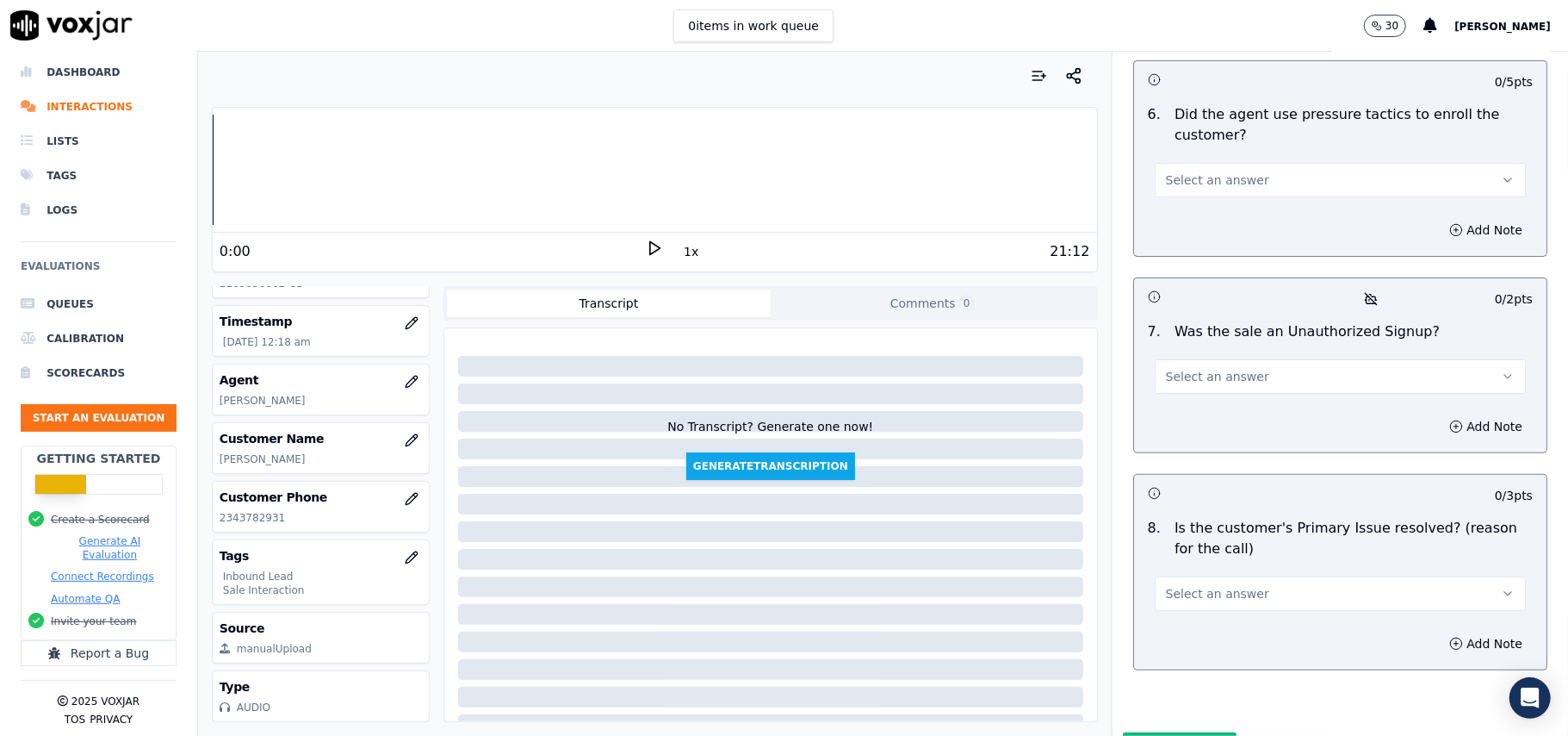
type textarea "@02:53 – The agent did not take permission from the customer before accessing t…"
click at [1258, 576] on button "Select an answer" at bounding box center [1339, 593] width 371 height 34
click at [1235, 544] on div "Yes" at bounding box center [1303, 542] width 333 height 27
click at [1202, 368] on span "Select an answer" at bounding box center [1218, 377] width 103 height 18
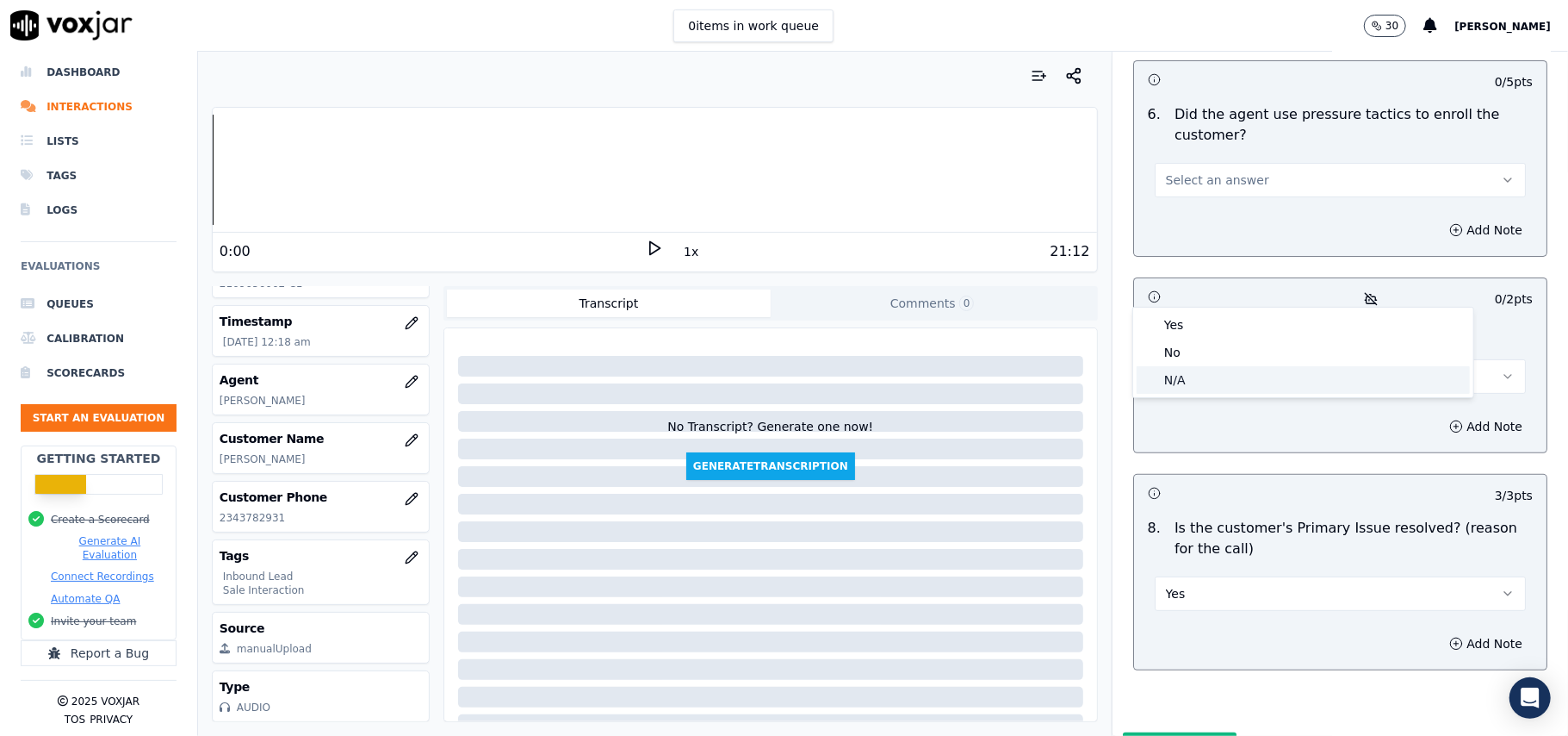
click at [1183, 370] on div "N/A" at bounding box center [1303, 380] width 333 height 27
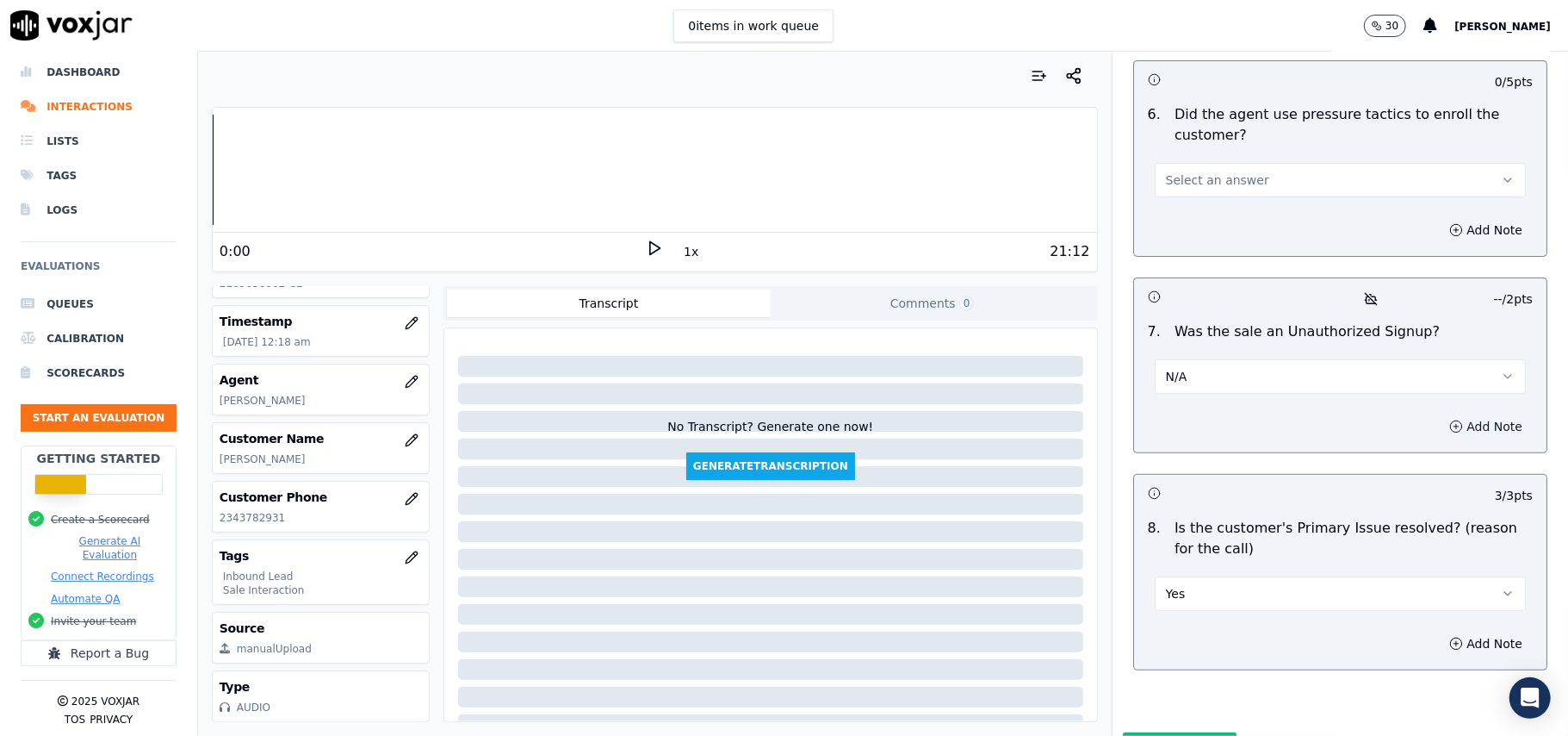
click at [1439, 415] on button "Add Note" at bounding box center [1485, 426] width 93 height 24
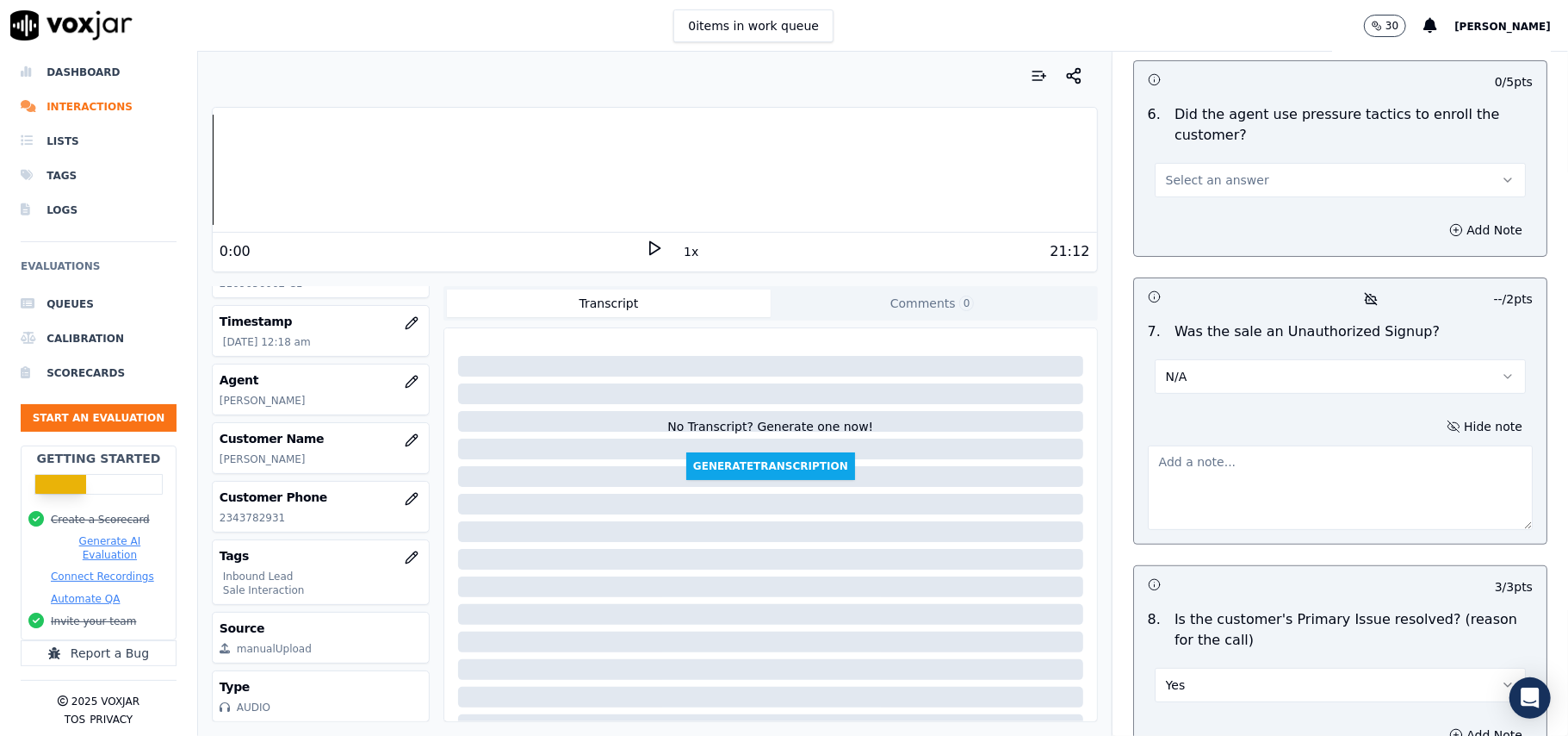
click at [1252, 445] on textarea at bounding box center [1339, 487] width 384 height 85
paste textarea """"During the TVP verification, the customer became a bit agitated as she had t…"
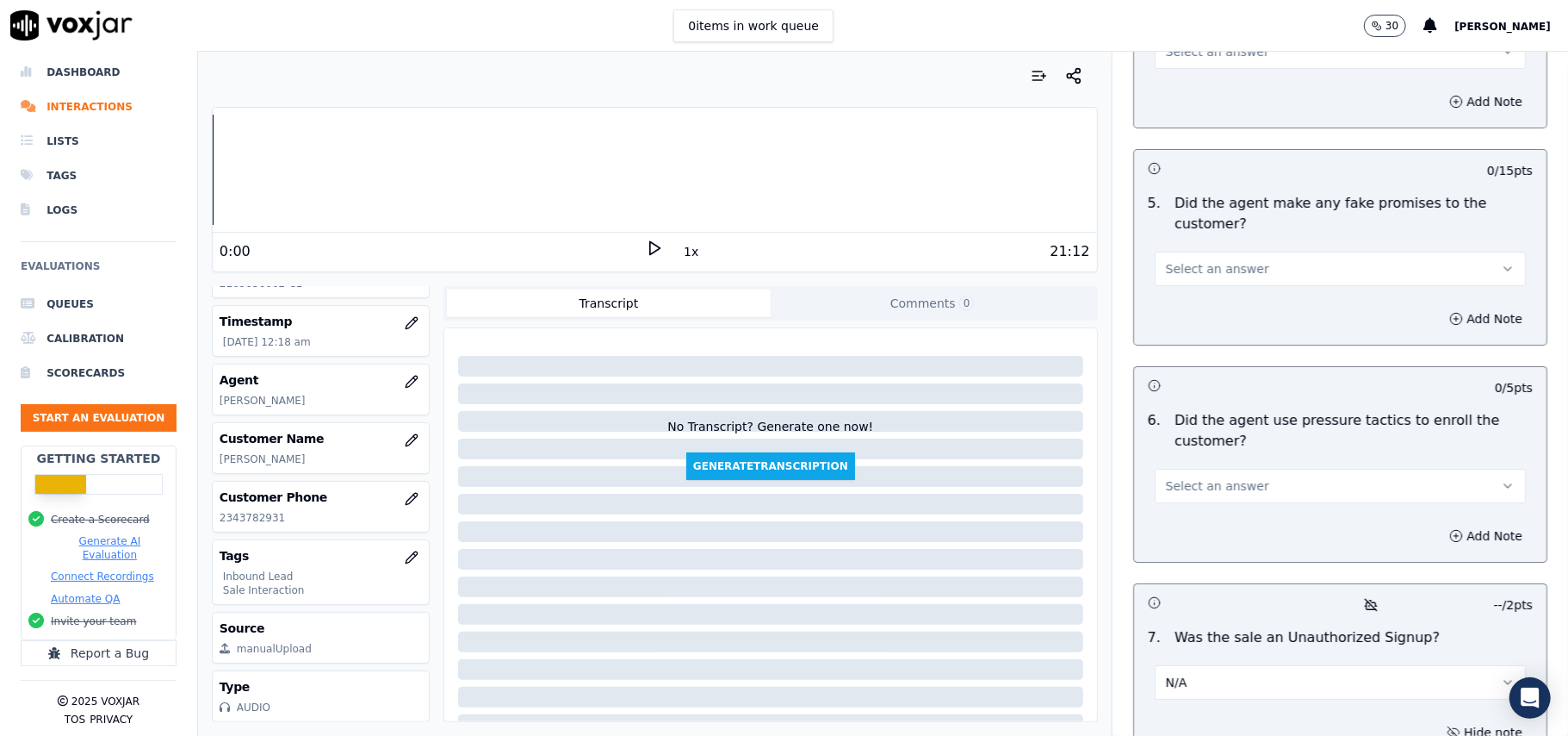
scroll to position [4569, 0]
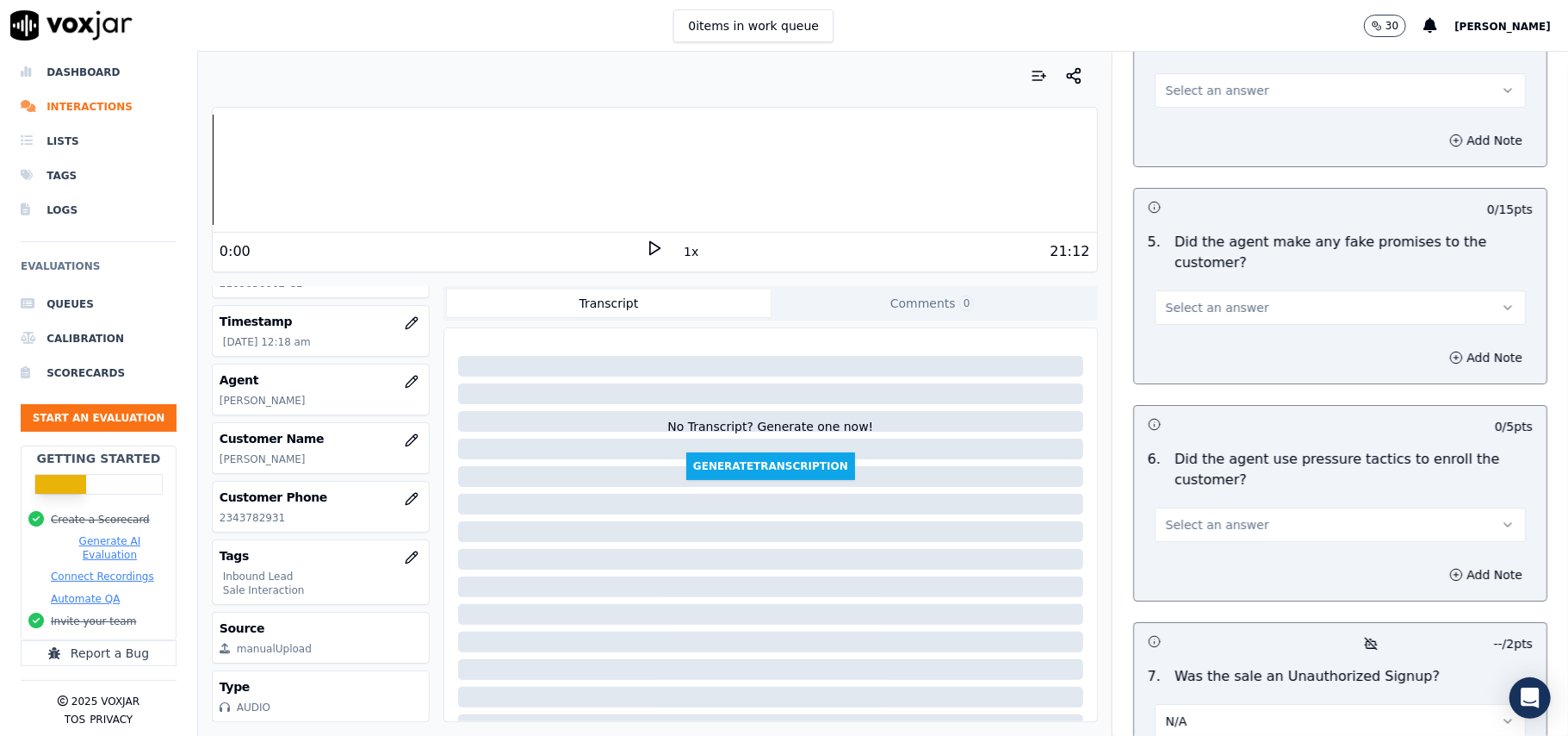
type textarea """"During the TVP verification, the customer became a bit agitated as she had t…"
click at [1234, 507] on button "Select an answer" at bounding box center [1339, 524] width 371 height 34
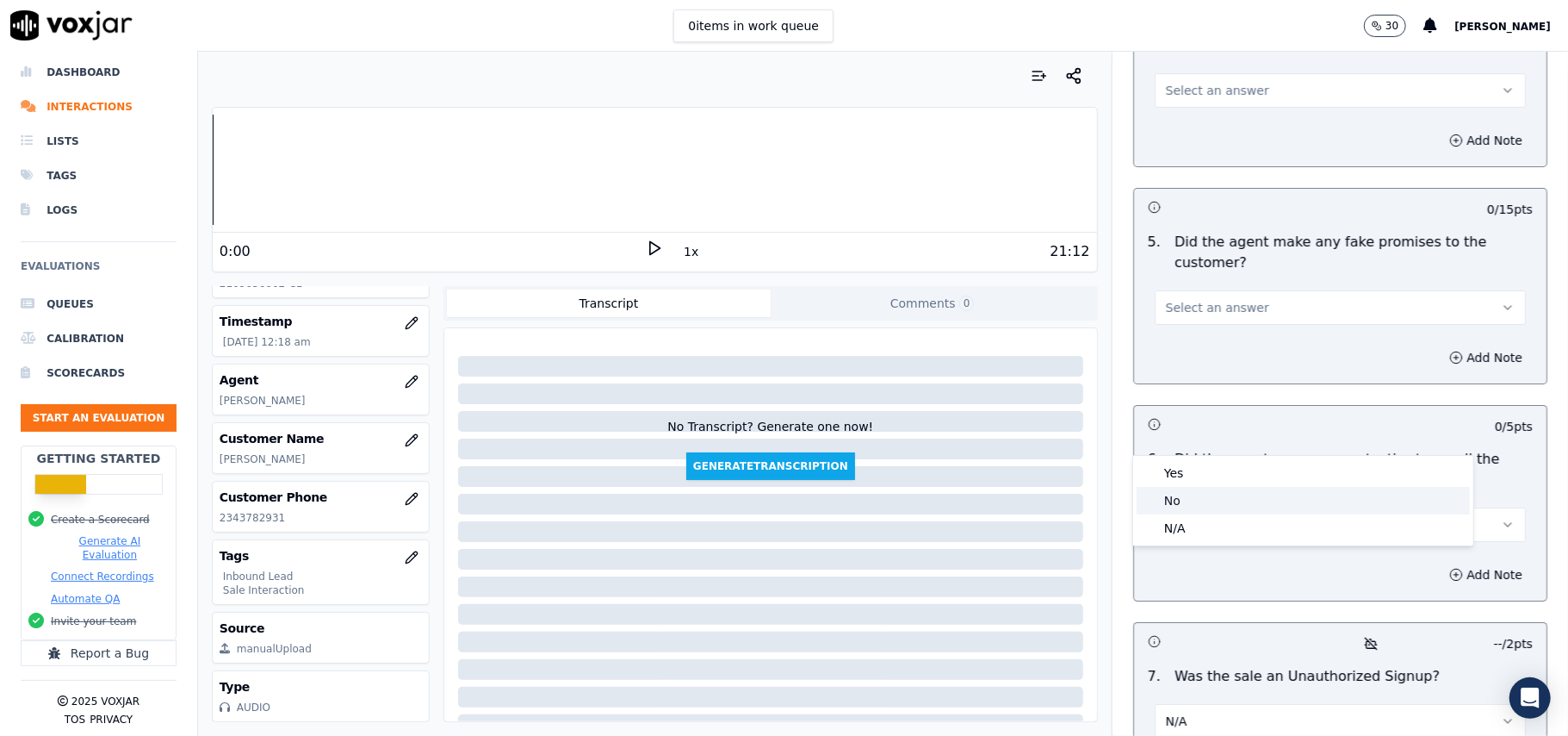
click at [1197, 491] on div "No" at bounding box center [1303, 500] width 333 height 27
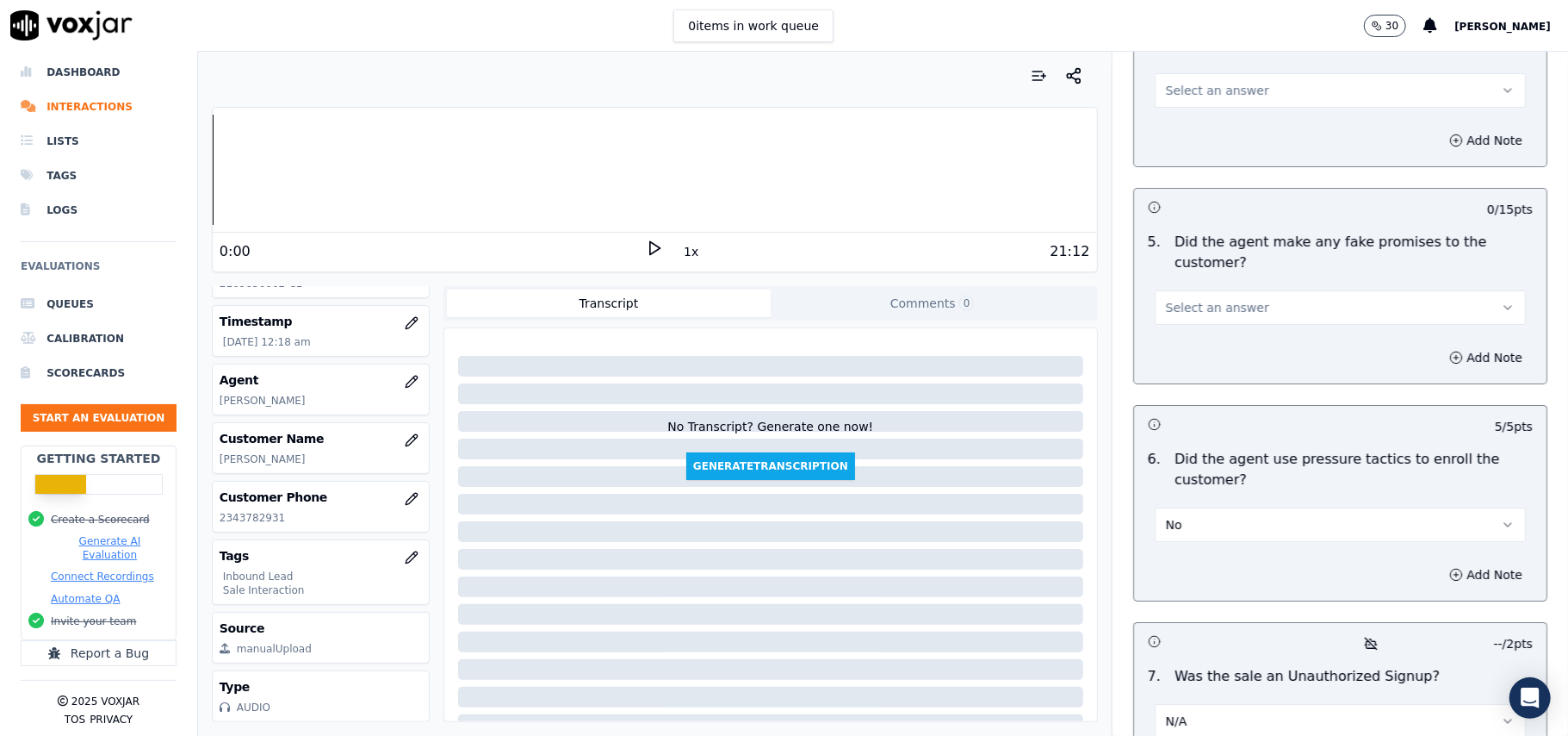
click at [1203, 299] on span "Select an answer" at bounding box center [1218, 308] width 103 height 18
click at [1190, 289] on div "No" at bounding box center [1303, 282] width 333 height 27
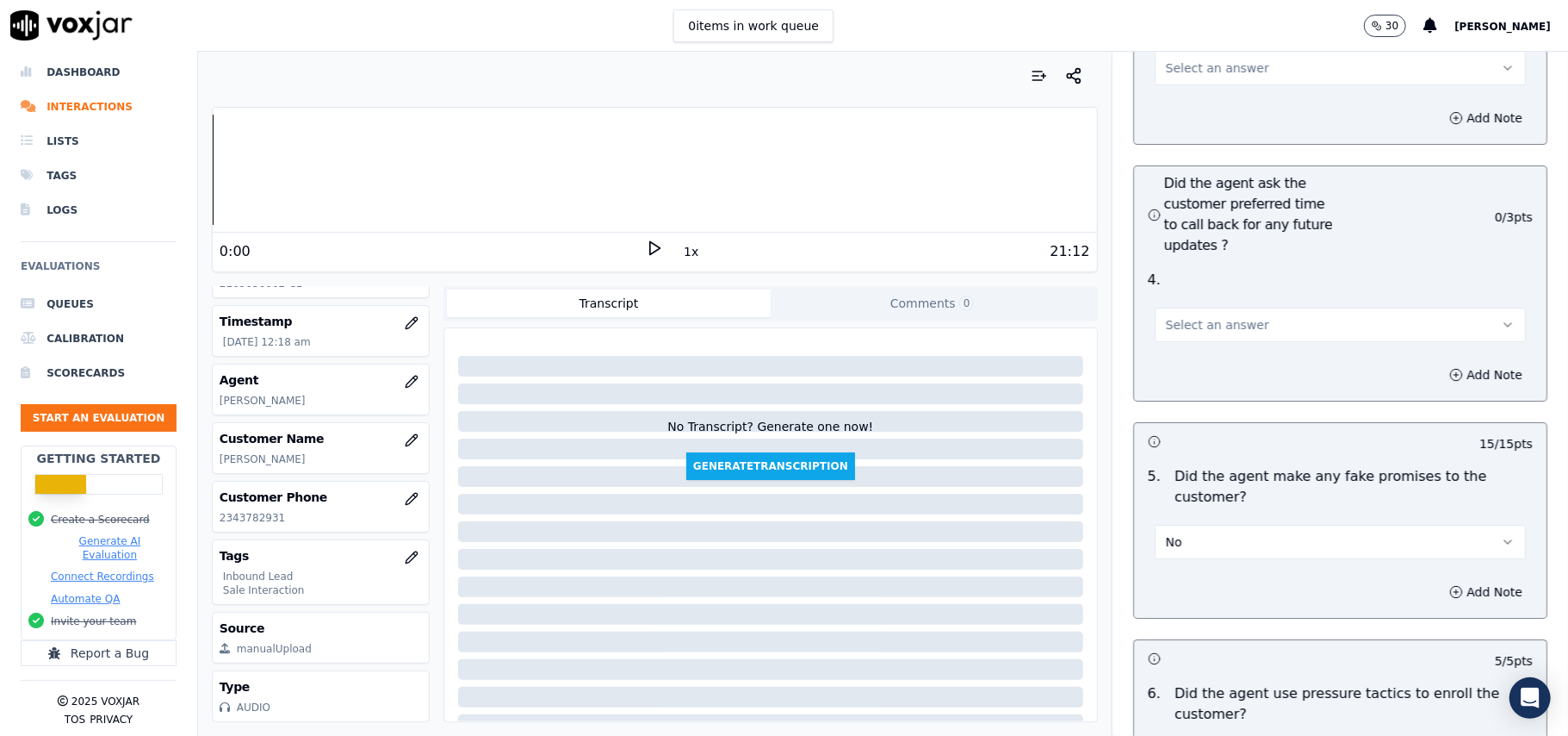
scroll to position [4224, 0]
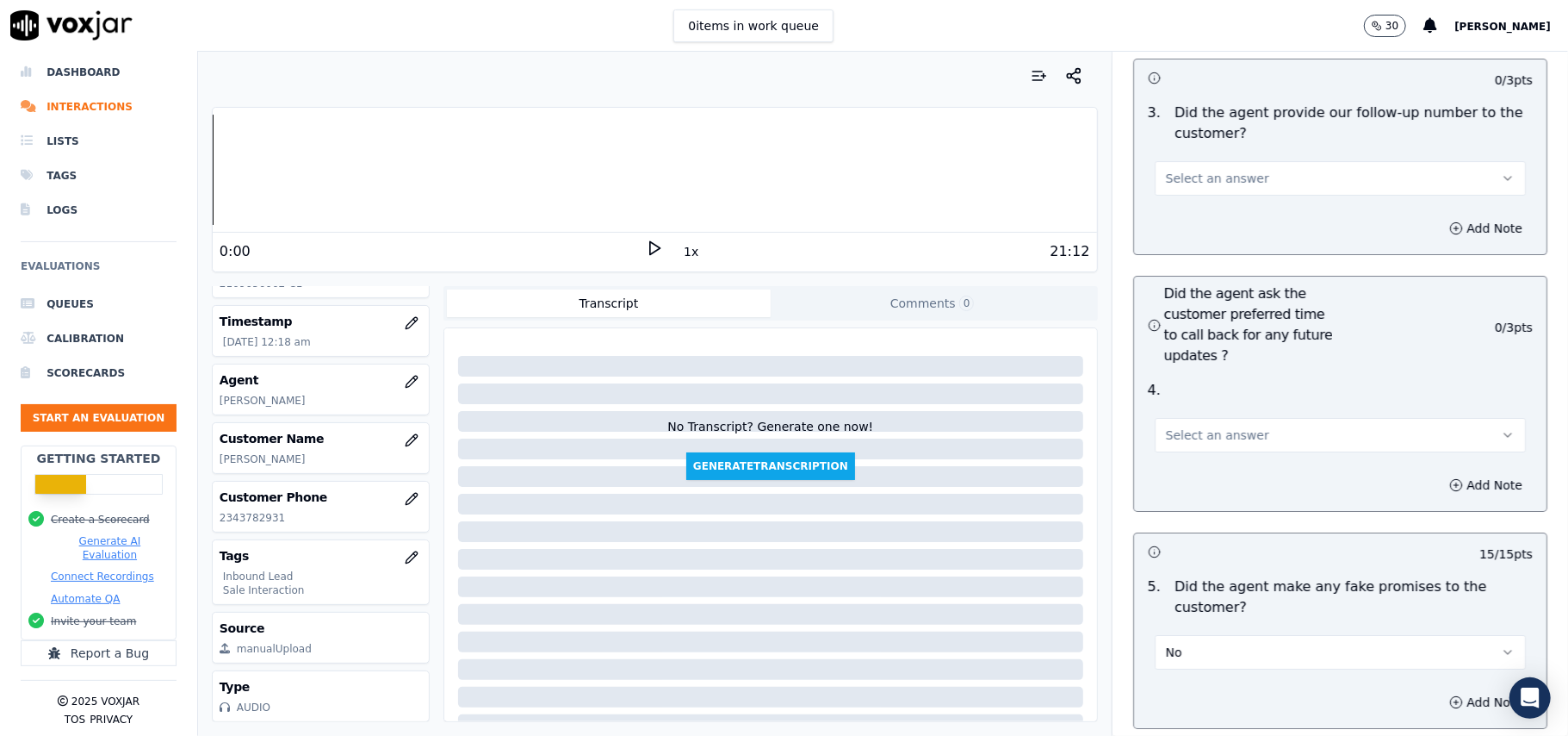
click at [1188, 426] on span "Select an answer" at bounding box center [1218, 435] width 103 height 18
click at [1173, 425] on div "N/A" at bounding box center [1303, 436] width 333 height 27
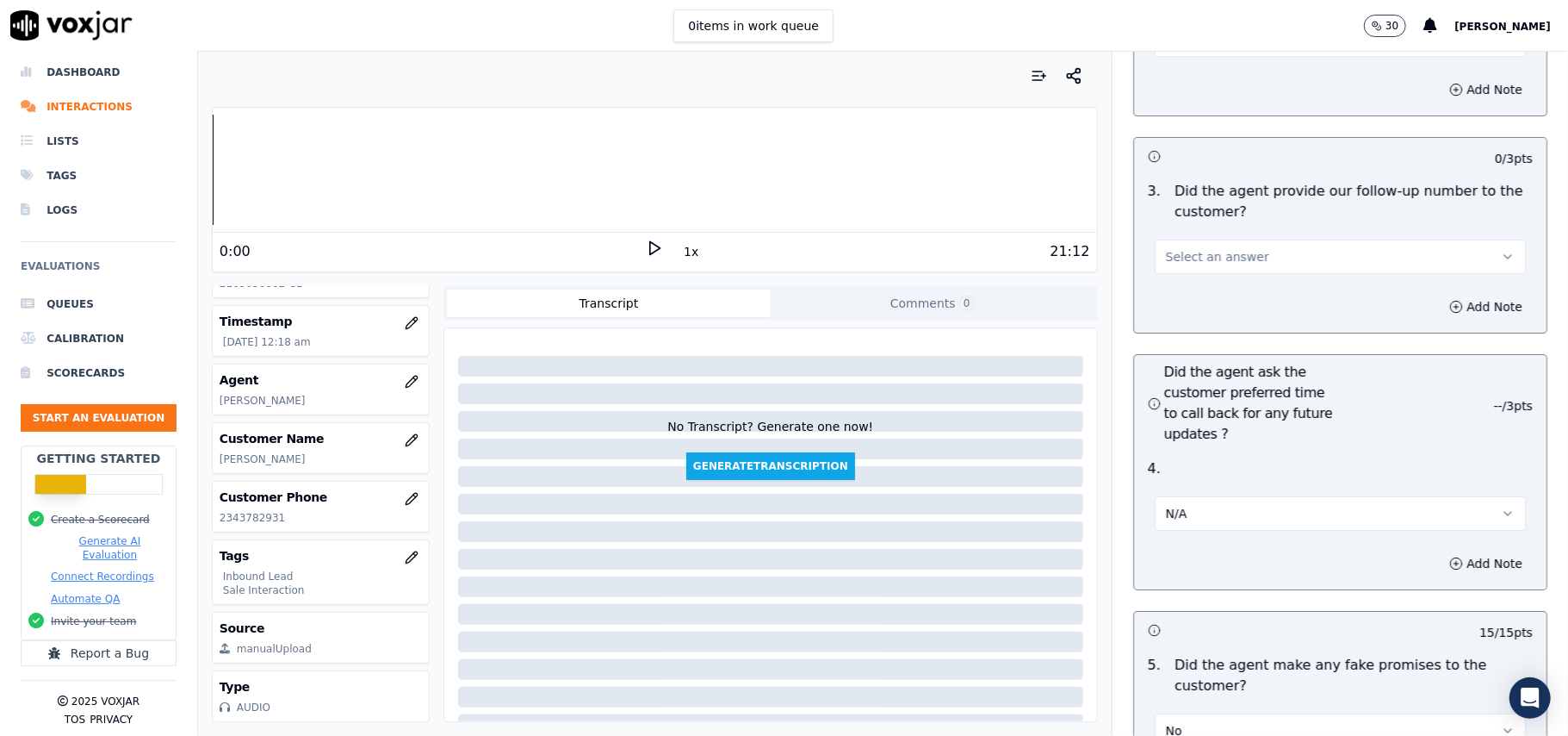
scroll to position [4108, 0]
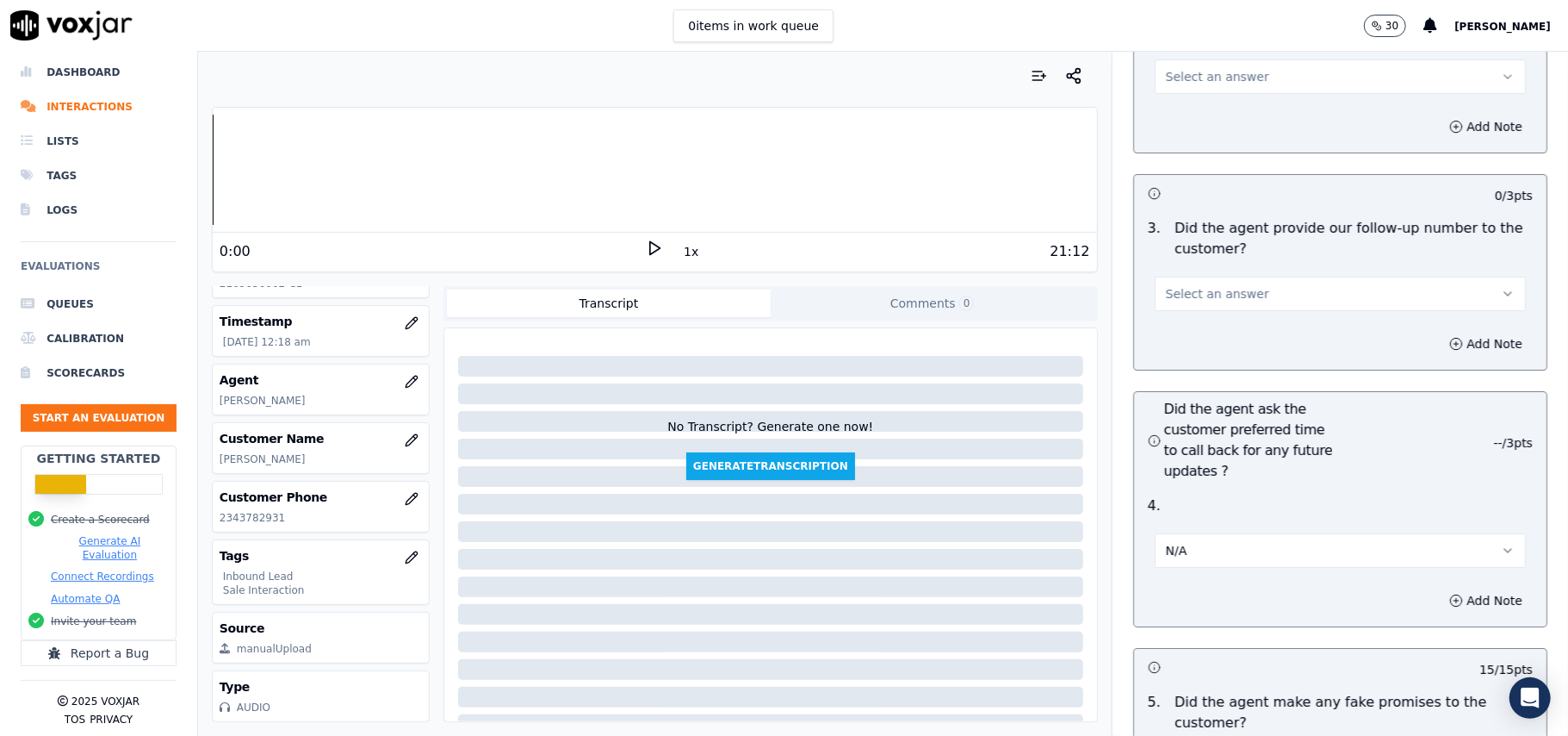
click at [1221, 276] on button "Select an answer" at bounding box center [1339, 293] width 371 height 34
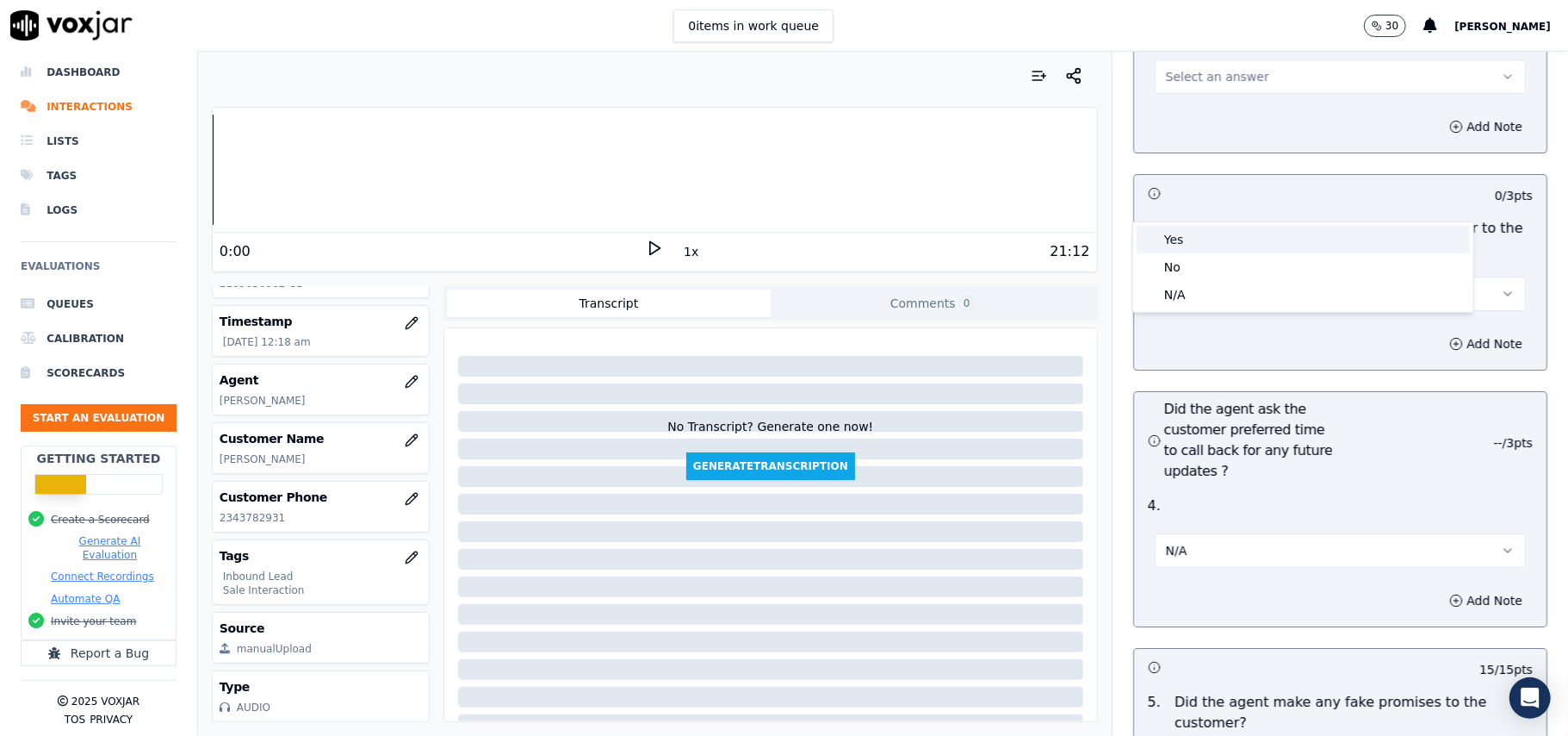
click at [1209, 235] on div "Yes" at bounding box center [1303, 239] width 333 height 27
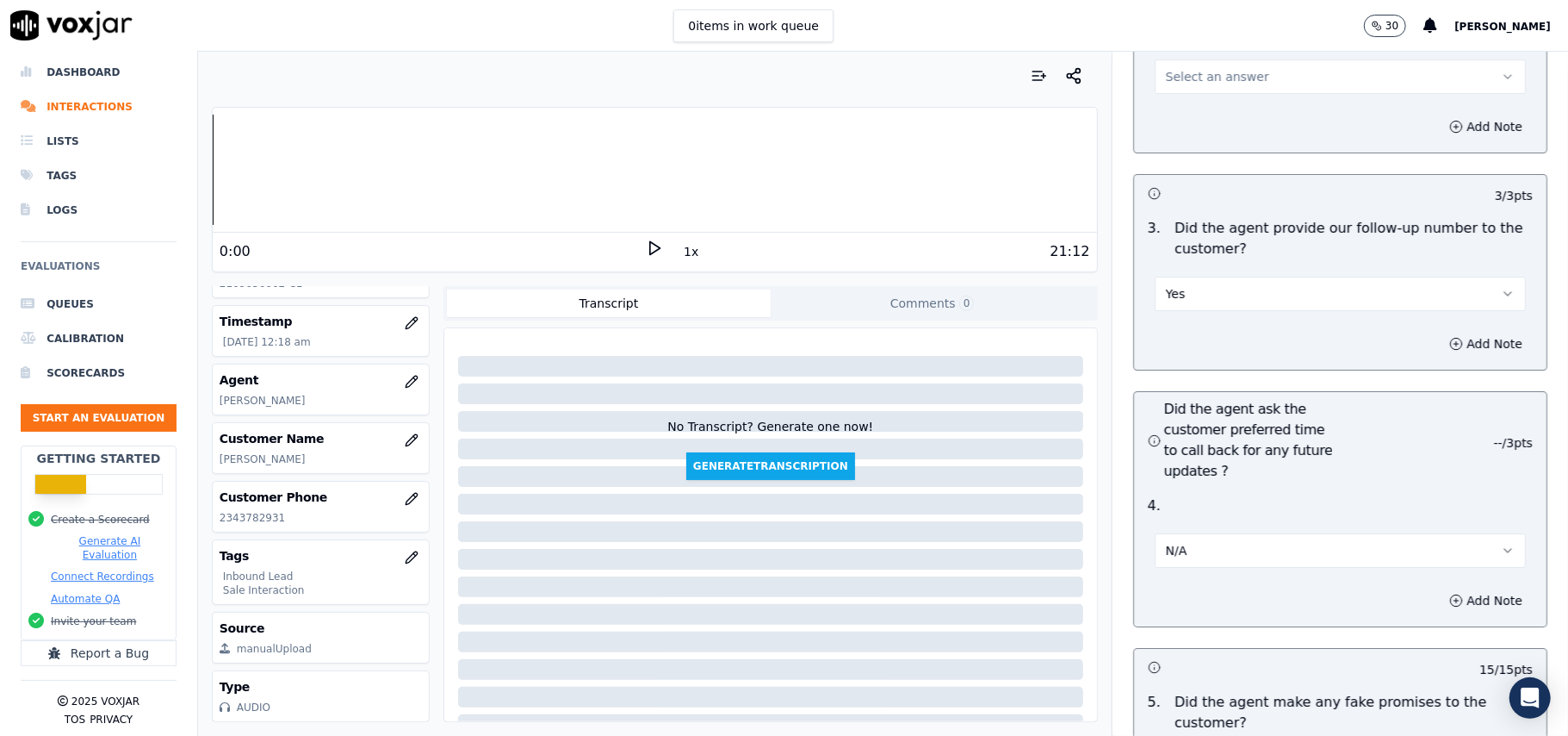
scroll to position [3880, 0]
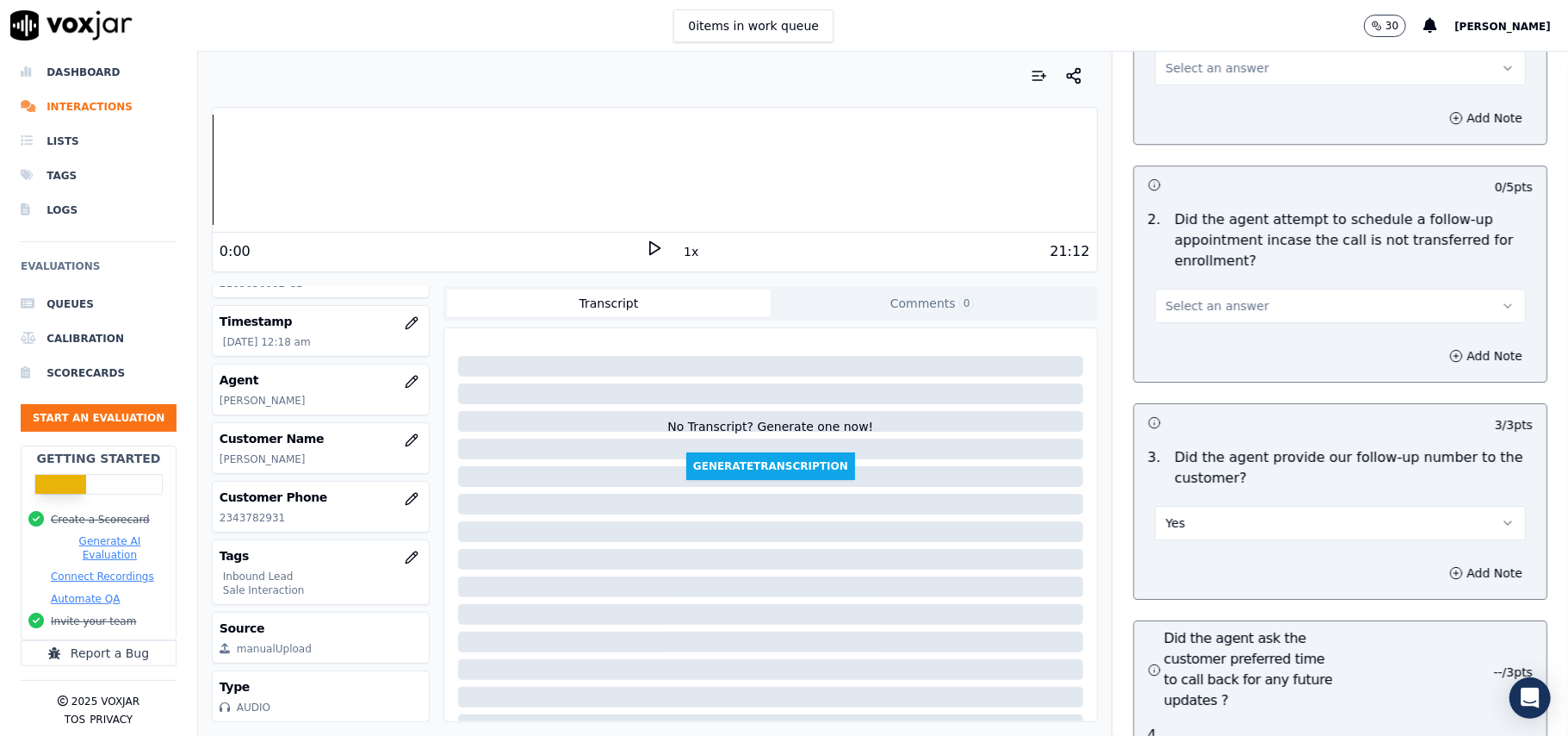
click at [1229, 297] on span "Select an answer" at bounding box center [1218, 306] width 103 height 18
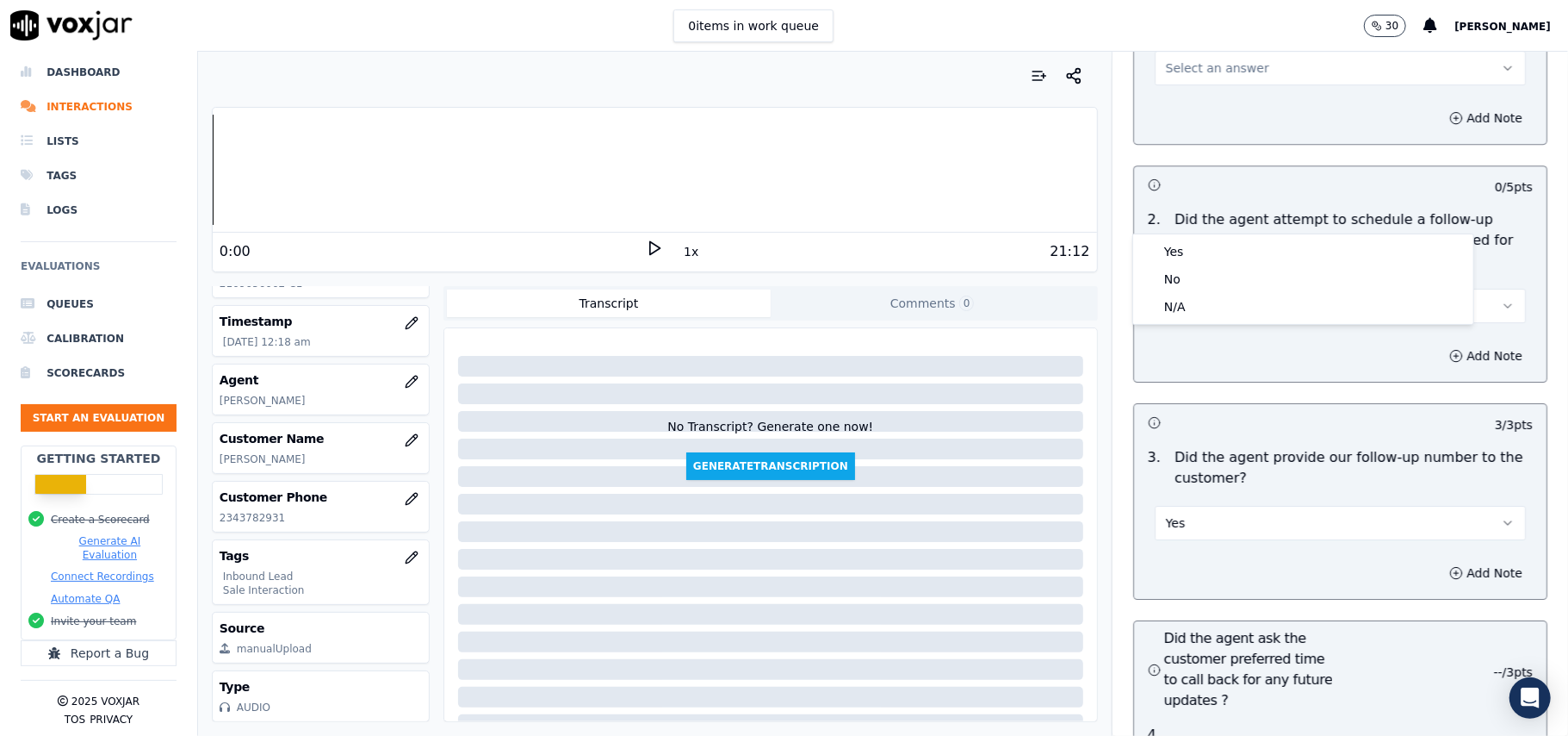
click at [1223, 234] on div "Yes No N/A" at bounding box center [1302, 279] width 342 height 92
click at [1221, 255] on div "Yes" at bounding box center [1303, 251] width 333 height 27
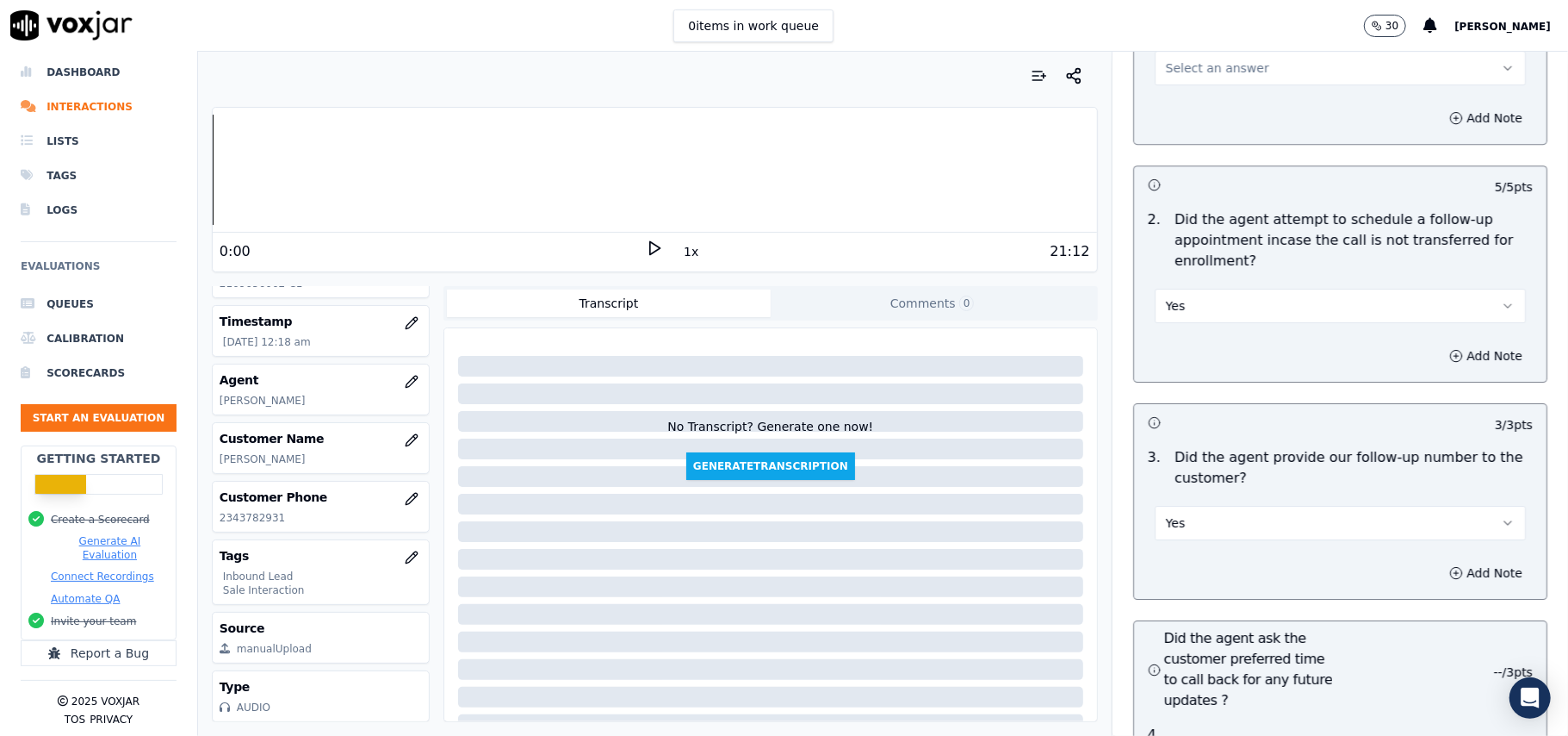
scroll to position [3535, 0]
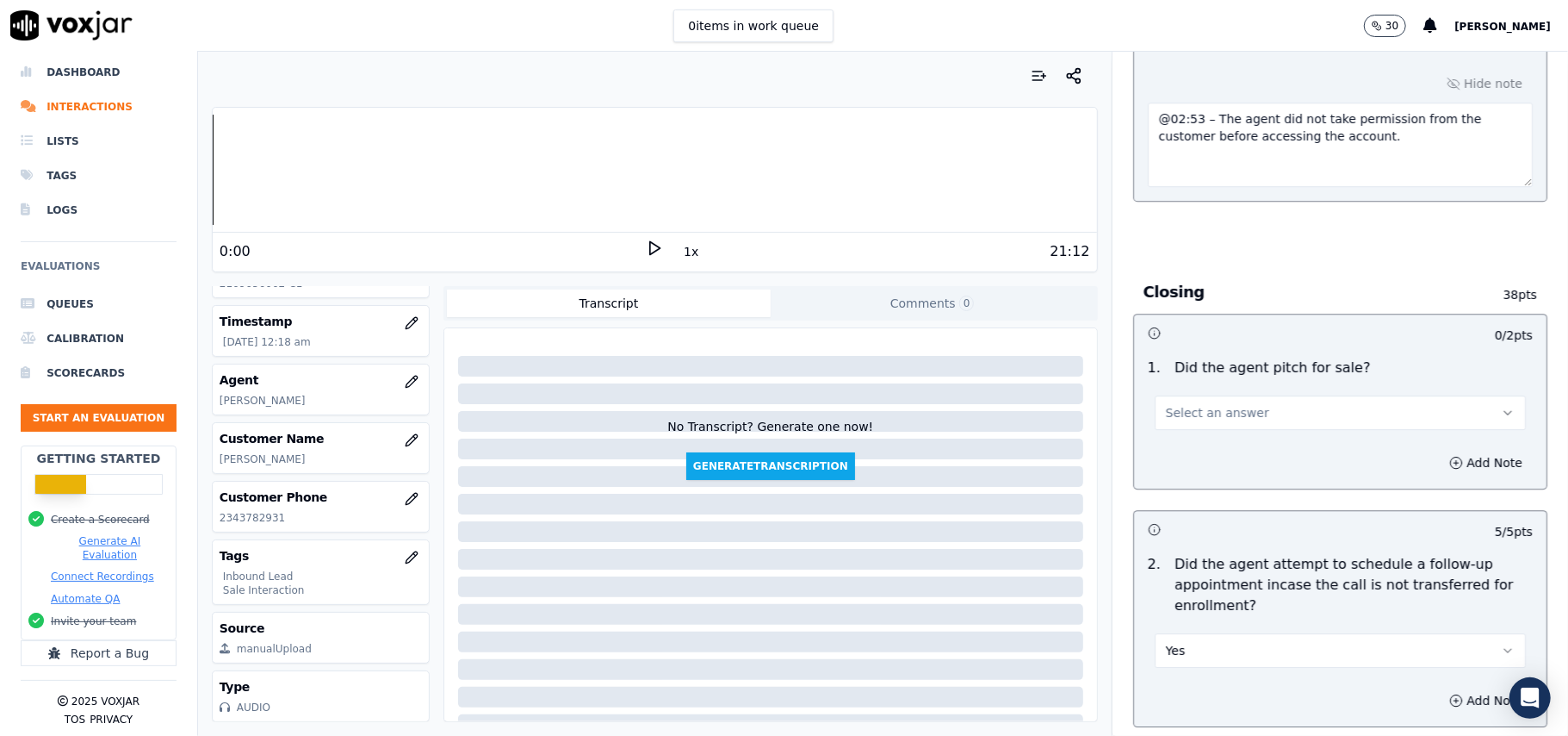
click at [1217, 395] on button "Select an answer" at bounding box center [1339, 412] width 371 height 34
click at [1213, 344] on div "Yes" at bounding box center [1303, 357] width 333 height 27
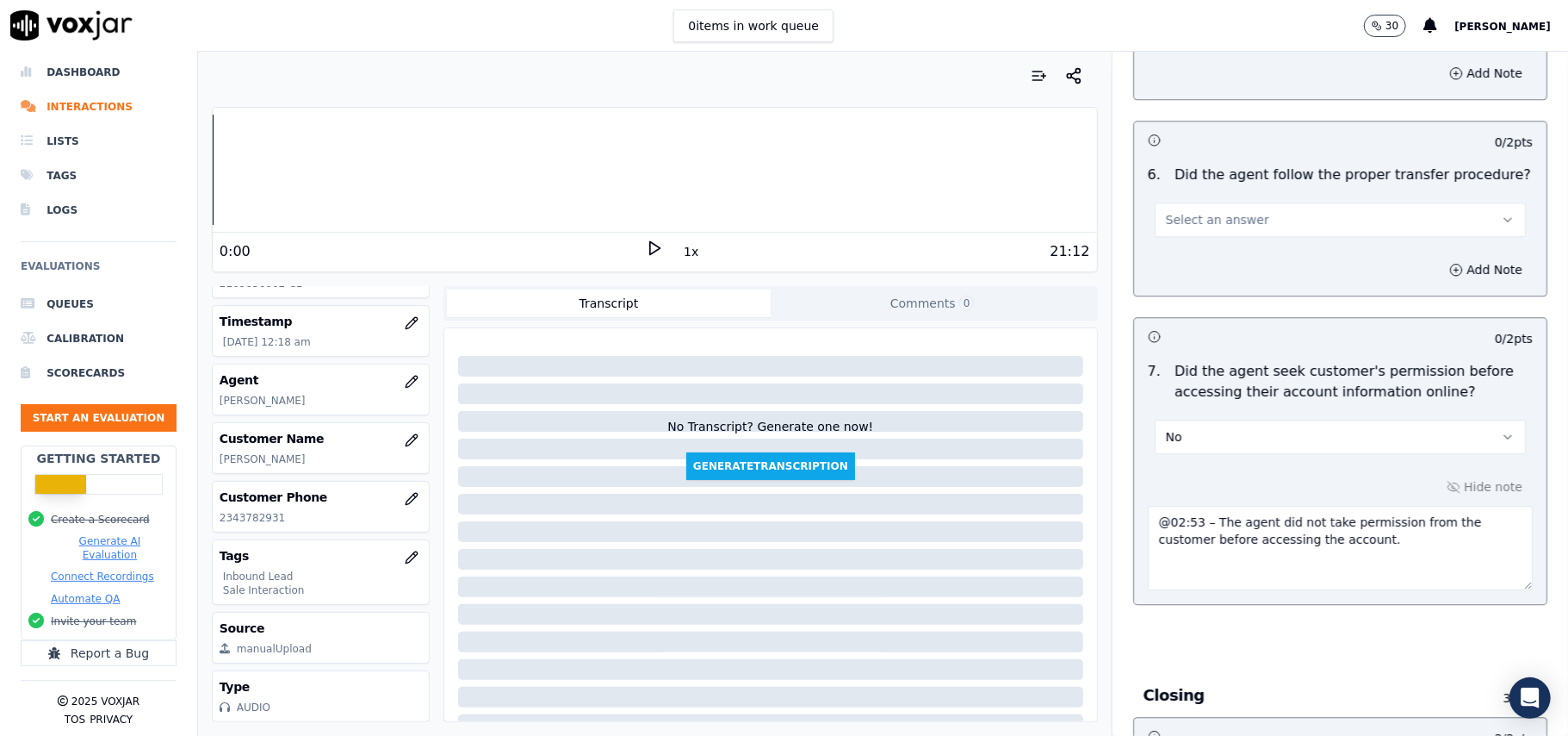
scroll to position [2961, 0]
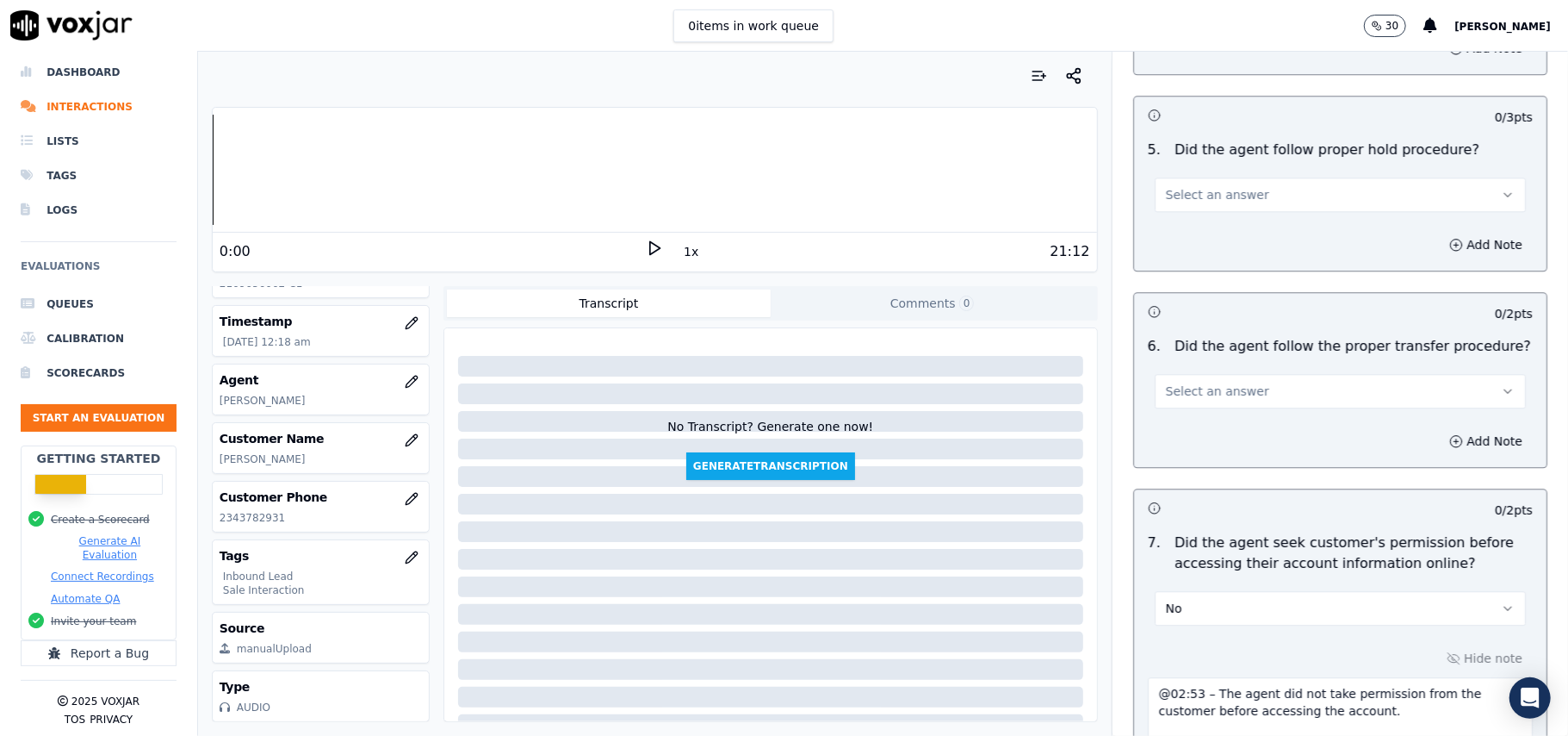
click at [1276, 374] on button "Select an answer" at bounding box center [1339, 390] width 371 height 34
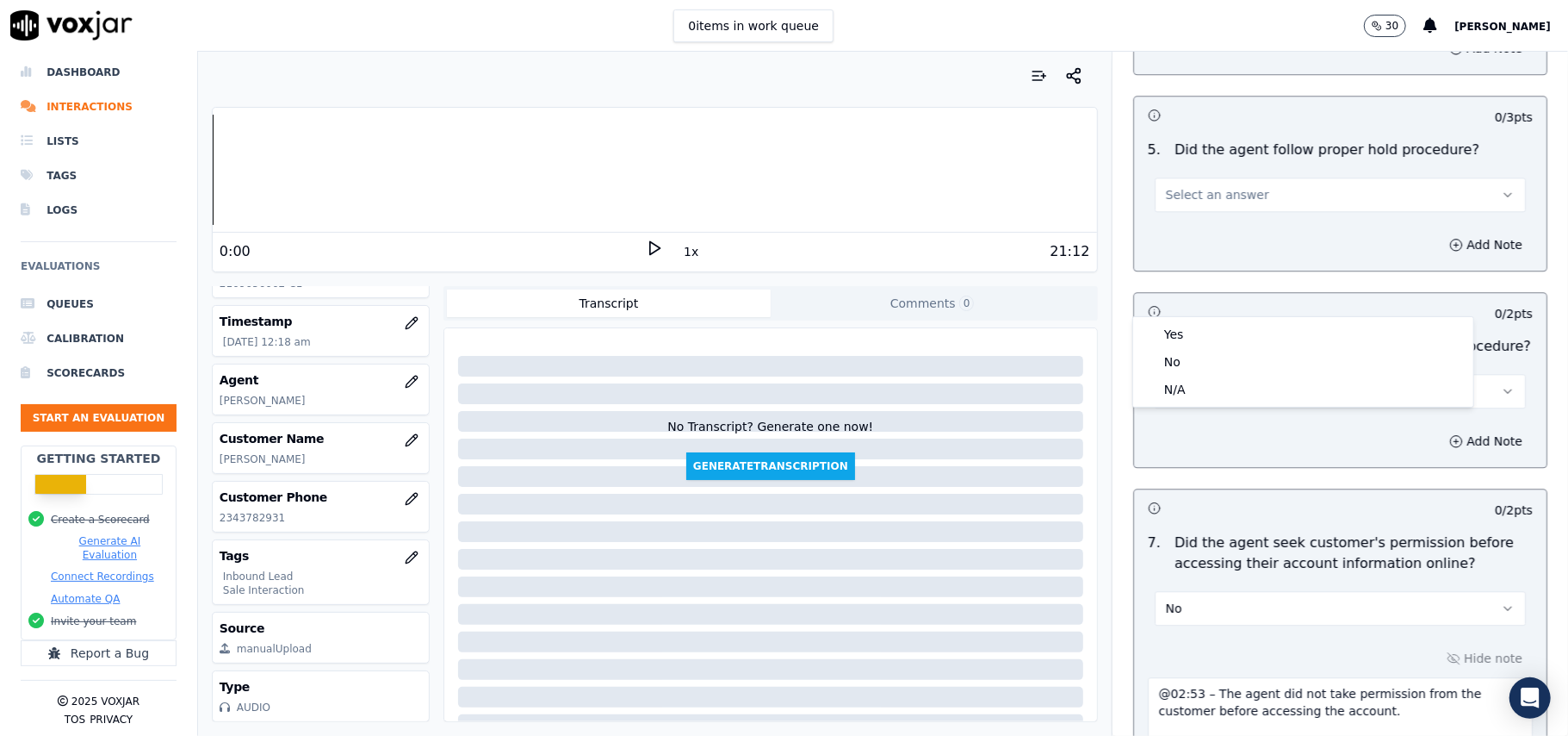
click at [1268, 317] on div "Yes No N/A" at bounding box center [1302, 362] width 340 height 90
click at [1252, 334] on div "Yes" at bounding box center [1303, 334] width 333 height 27
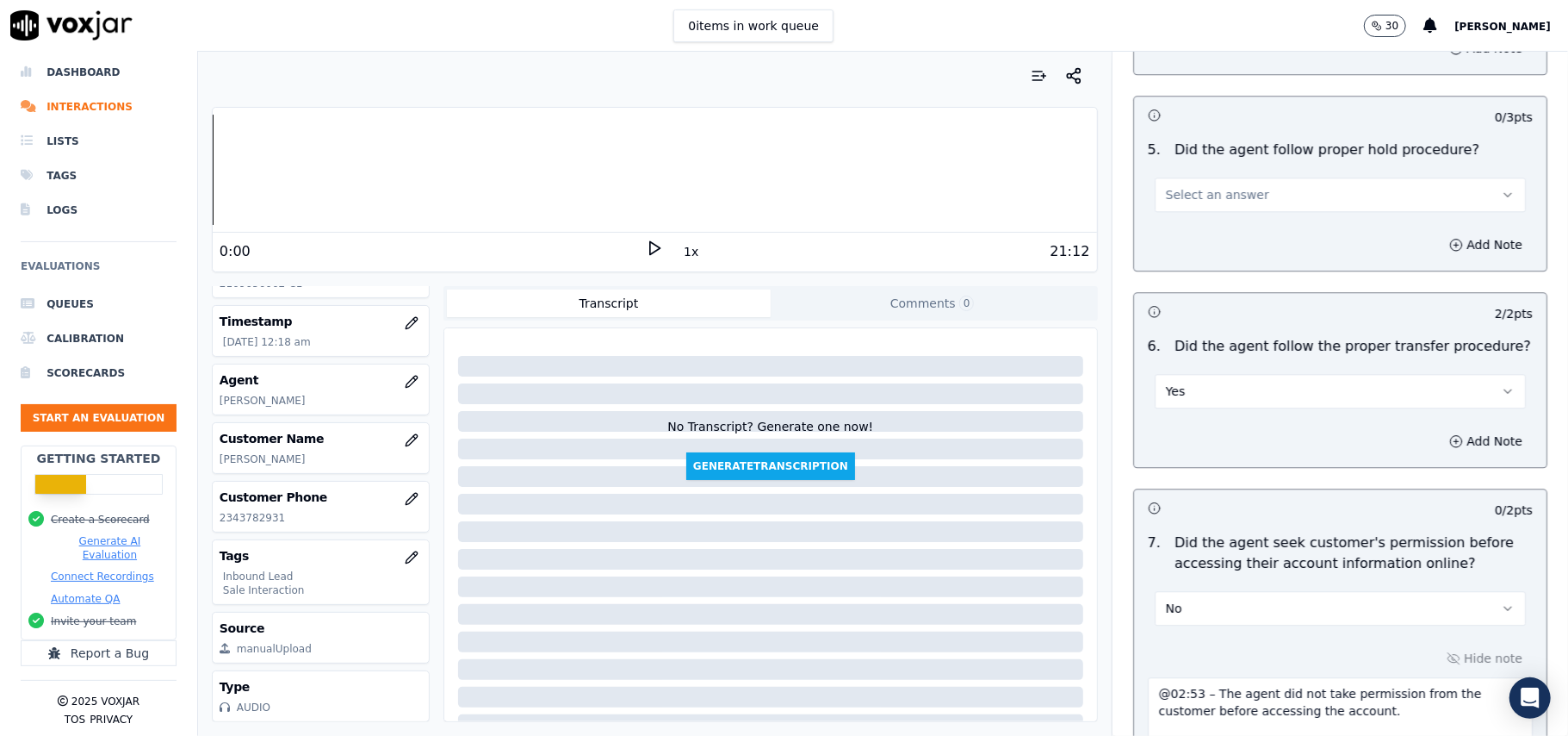
click at [1216, 177] on button "Select an answer" at bounding box center [1339, 194] width 371 height 34
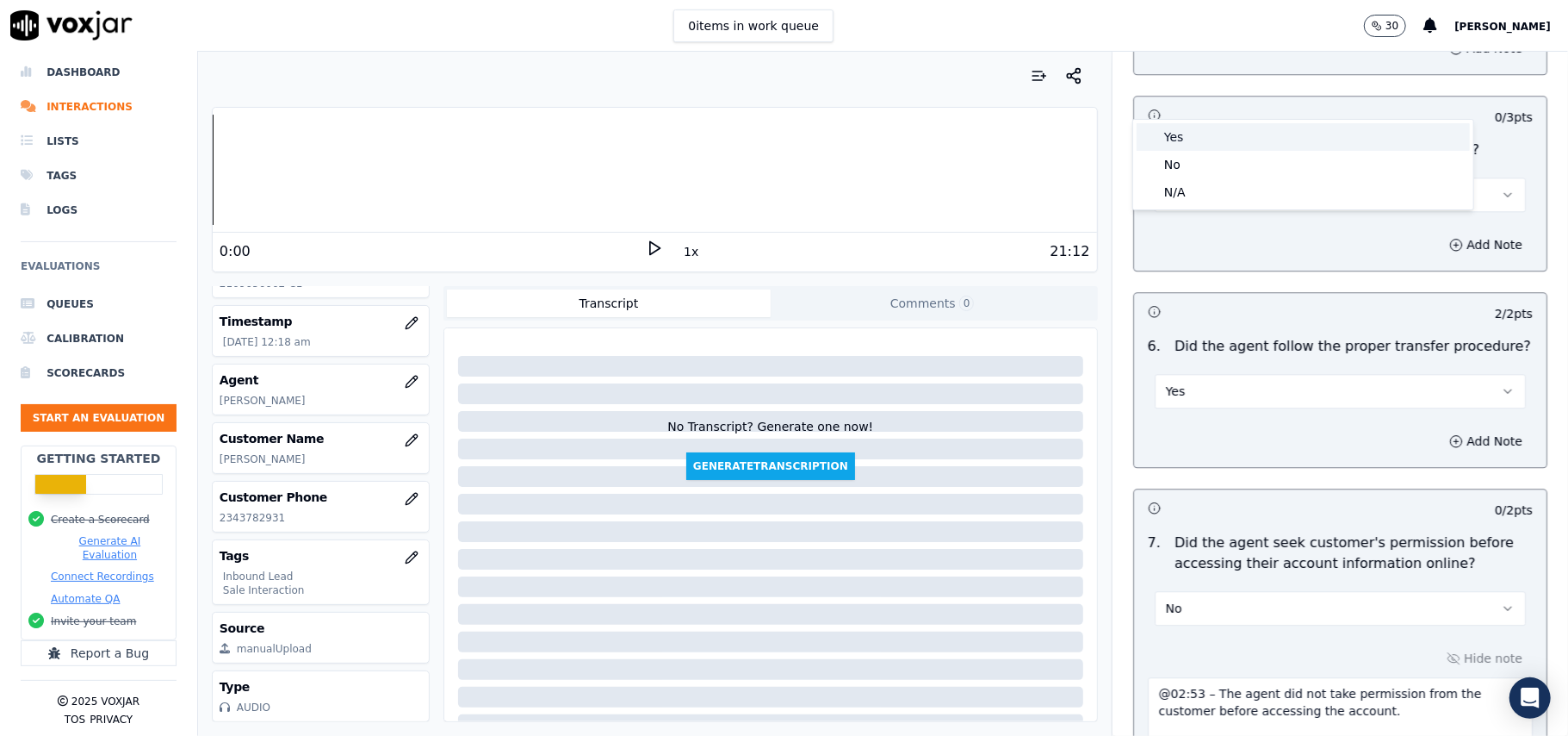
click at [1202, 145] on div "Yes" at bounding box center [1303, 137] width 333 height 27
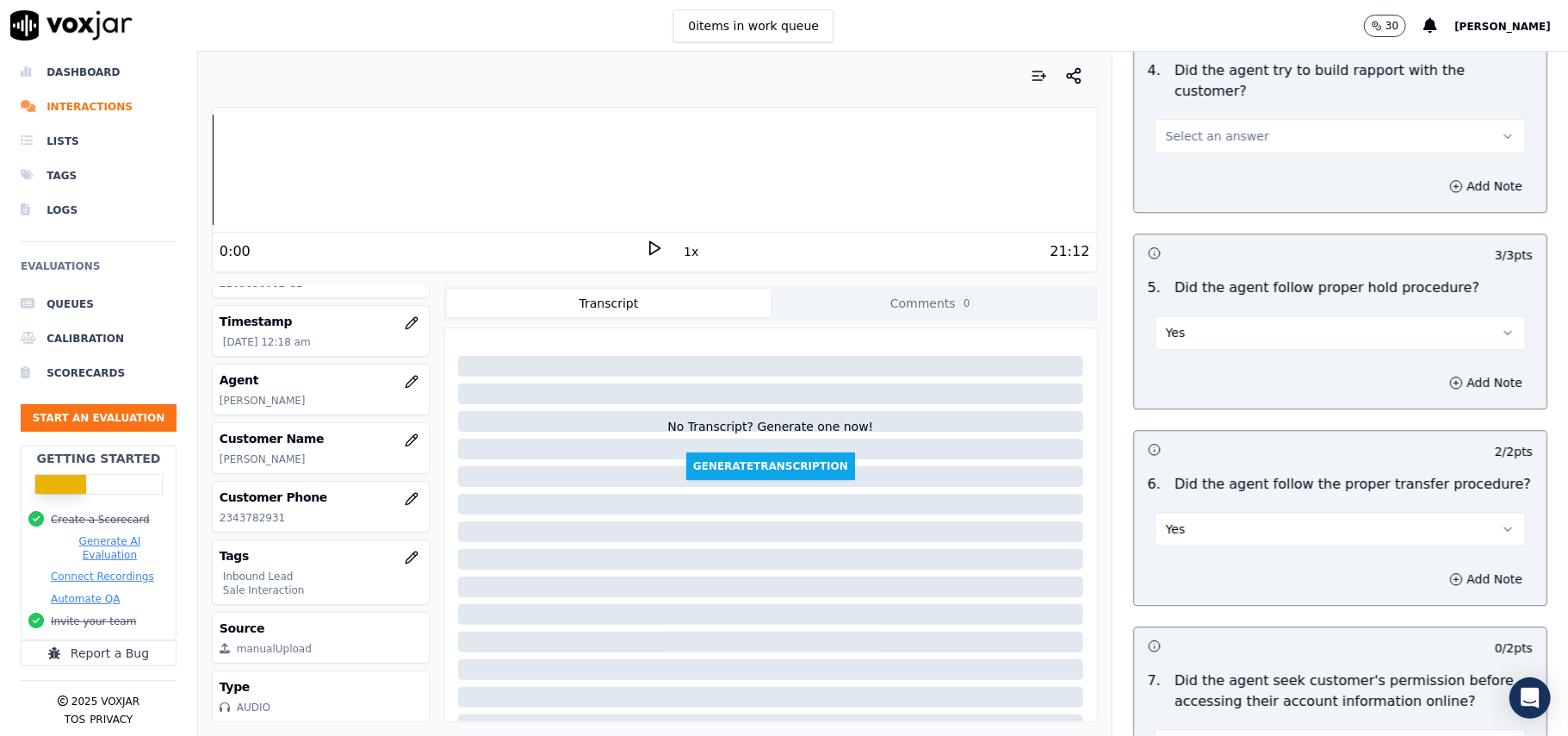
scroll to position [2616, 0]
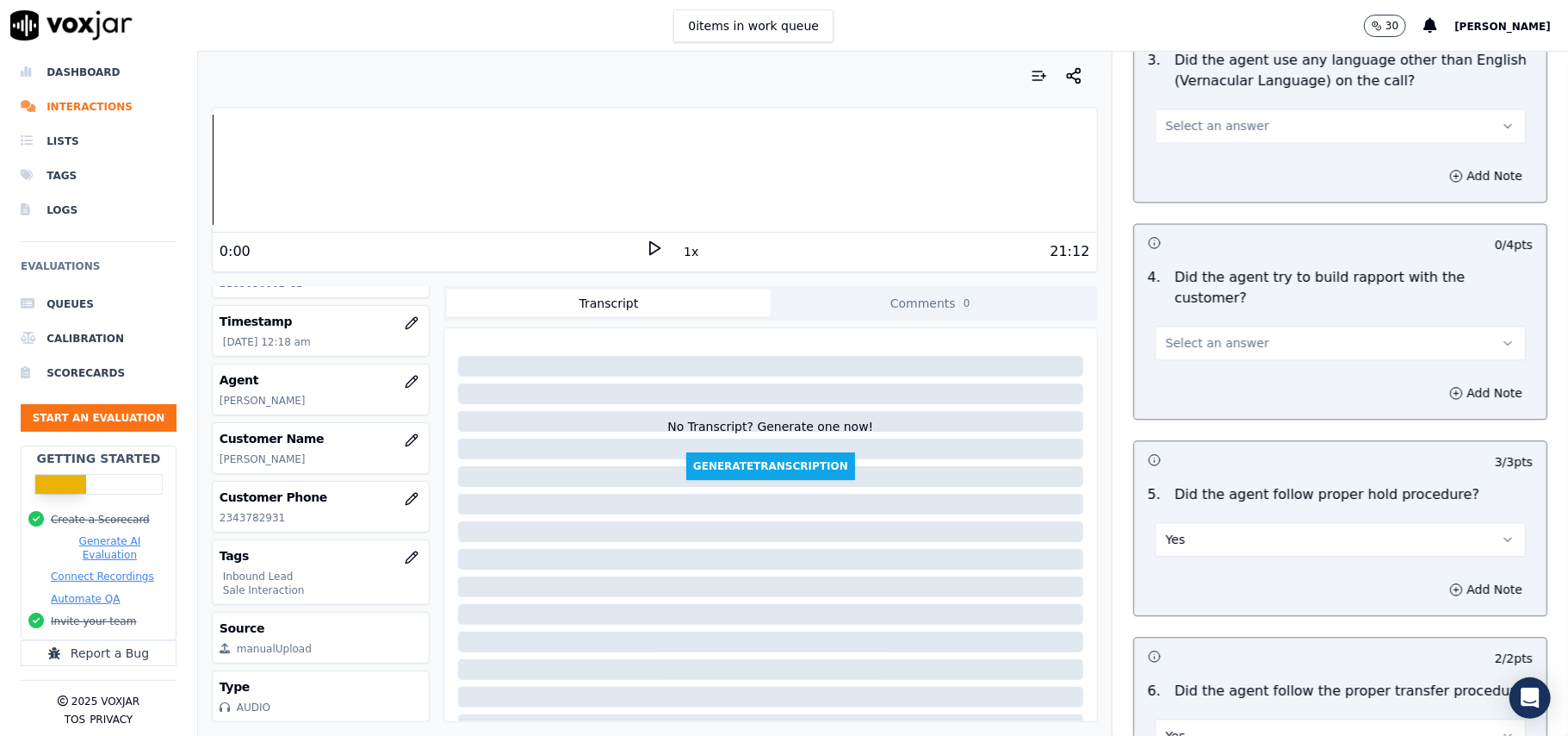
click at [1184, 334] on span "Select an answer" at bounding box center [1218, 343] width 103 height 18
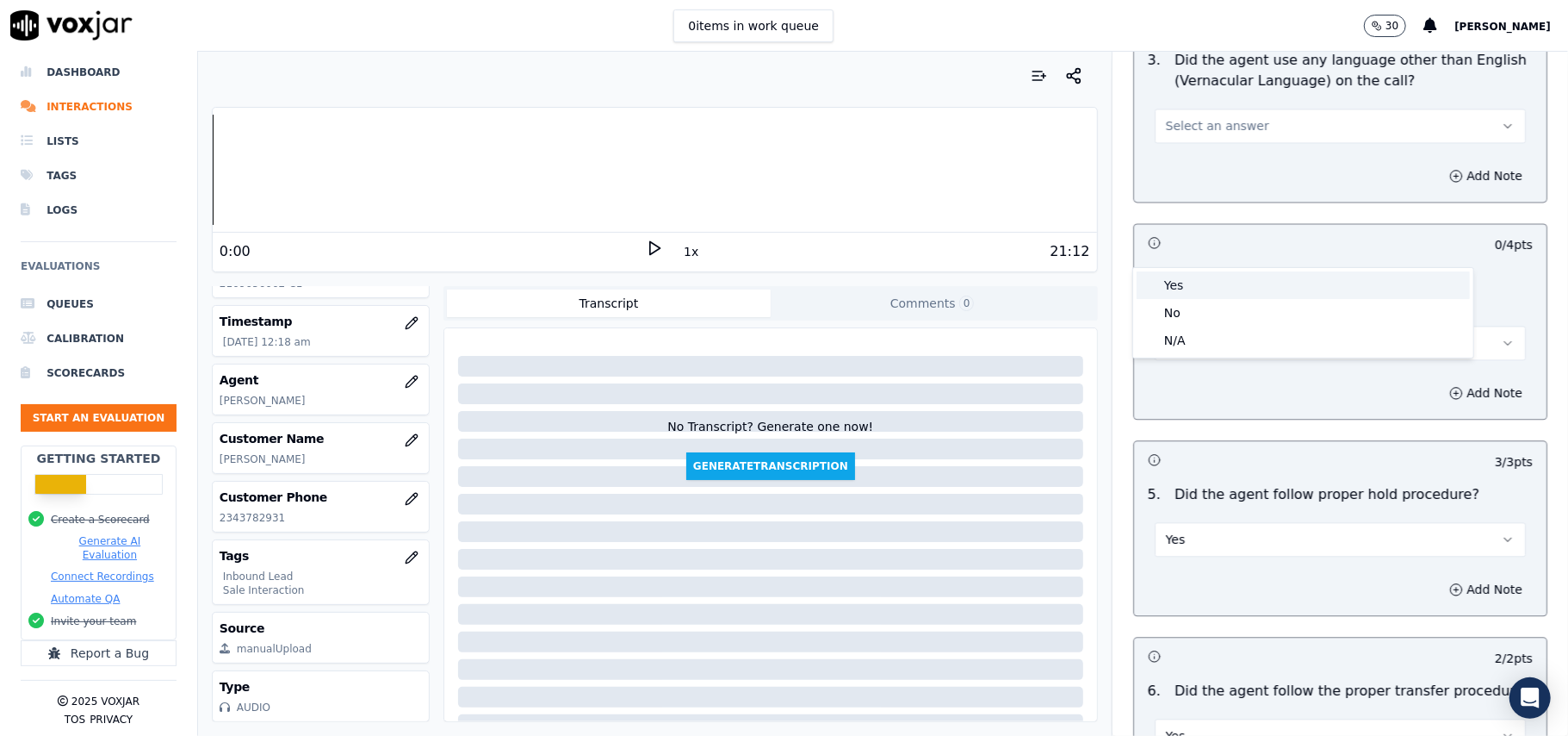
click at [1184, 297] on div "Yes" at bounding box center [1303, 285] width 333 height 27
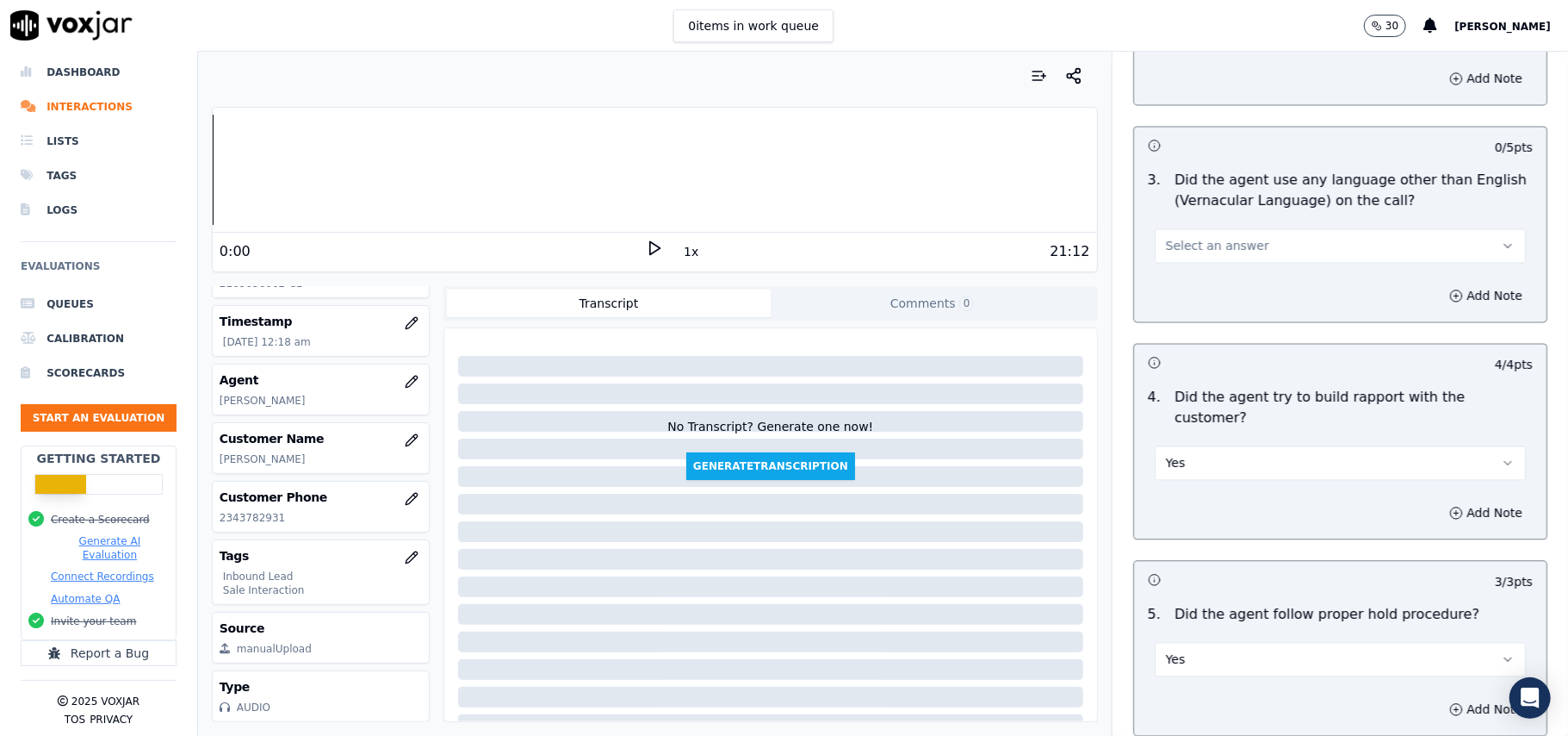
scroll to position [2386, 0]
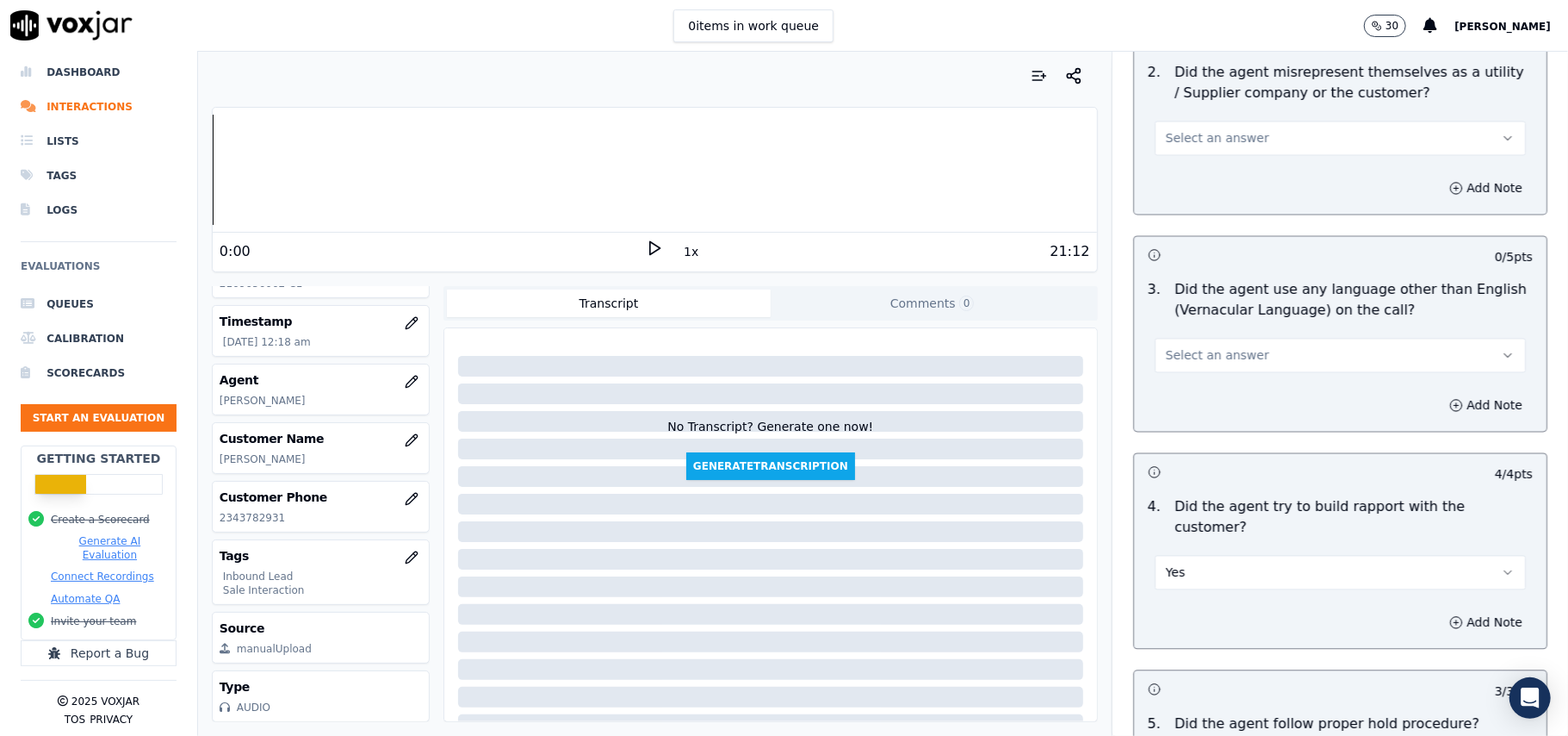
click at [1177, 348] on span "Select an answer" at bounding box center [1218, 356] width 103 height 18
click at [1184, 346] on div "No" at bounding box center [1303, 346] width 333 height 27
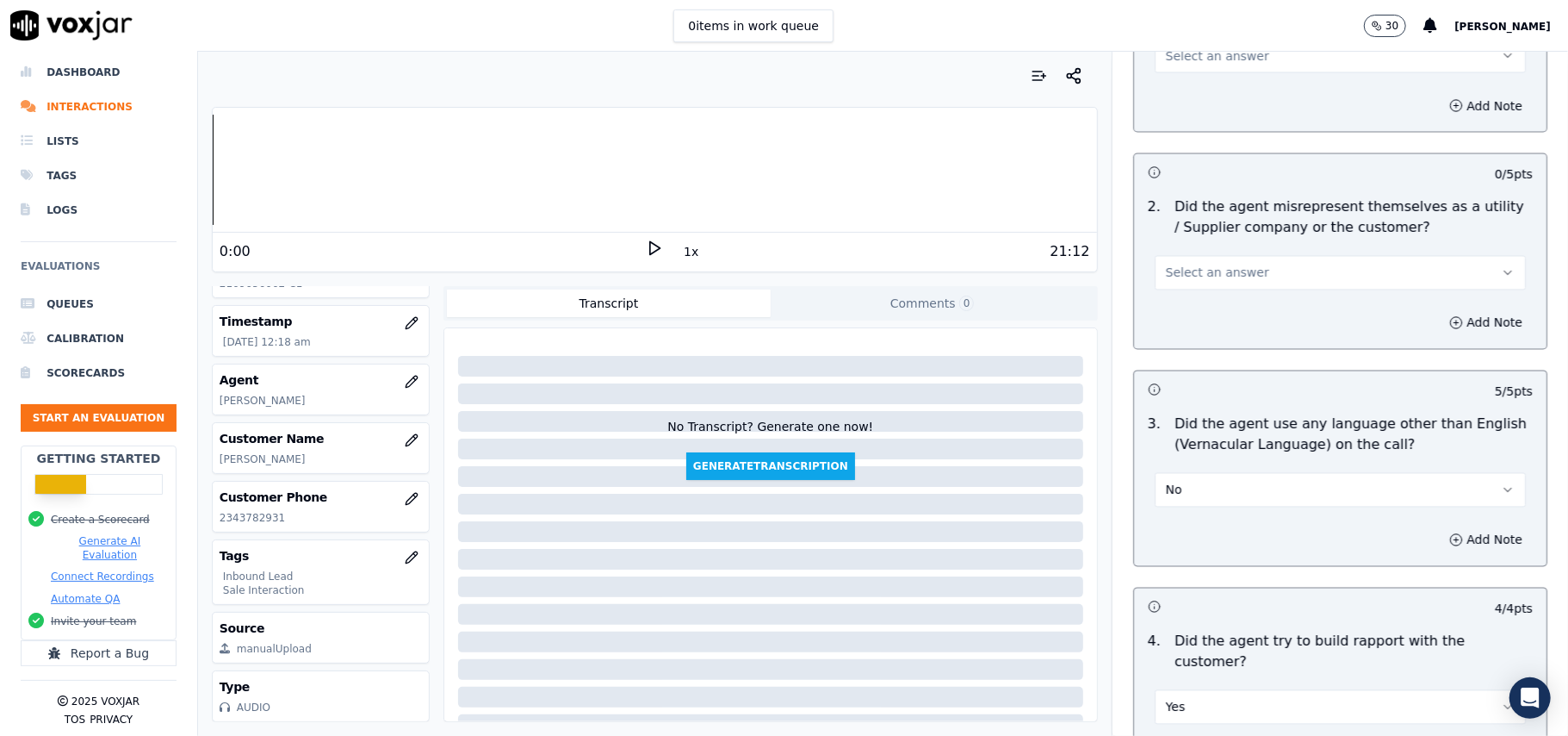
scroll to position [2156, 0]
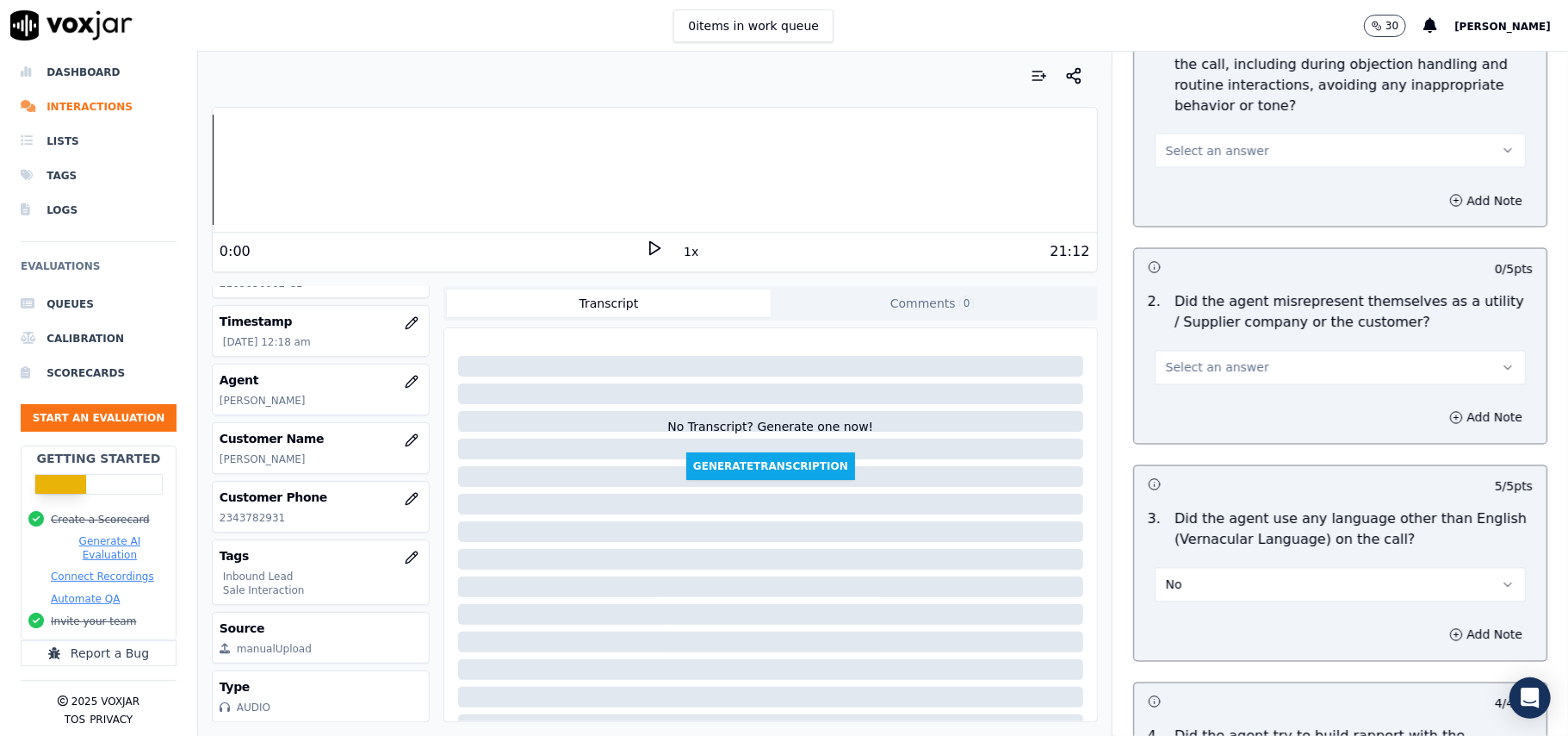
click at [1258, 350] on button "Select an answer" at bounding box center [1339, 367] width 371 height 34
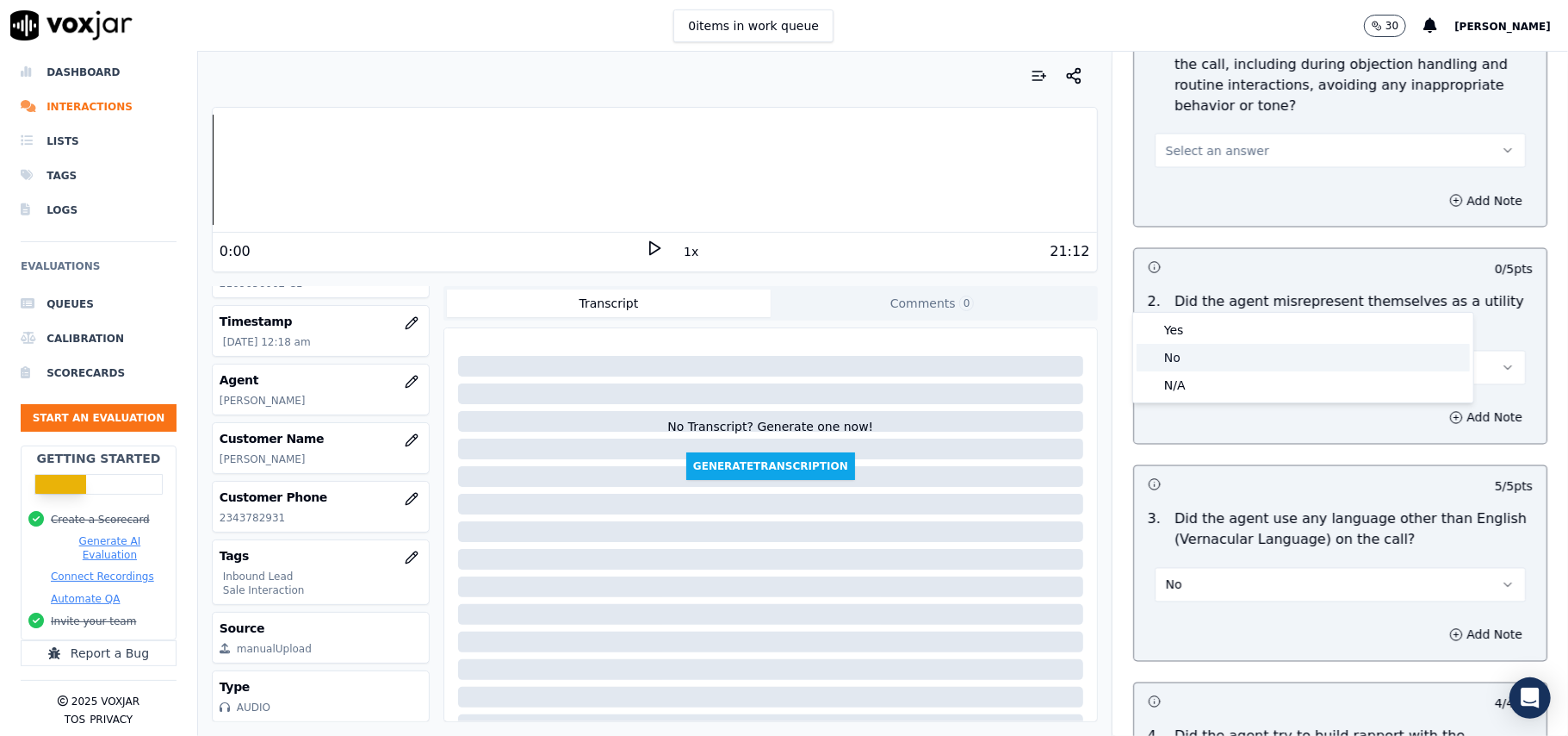
click at [1217, 355] on div "No" at bounding box center [1303, 357] width 333 height 27
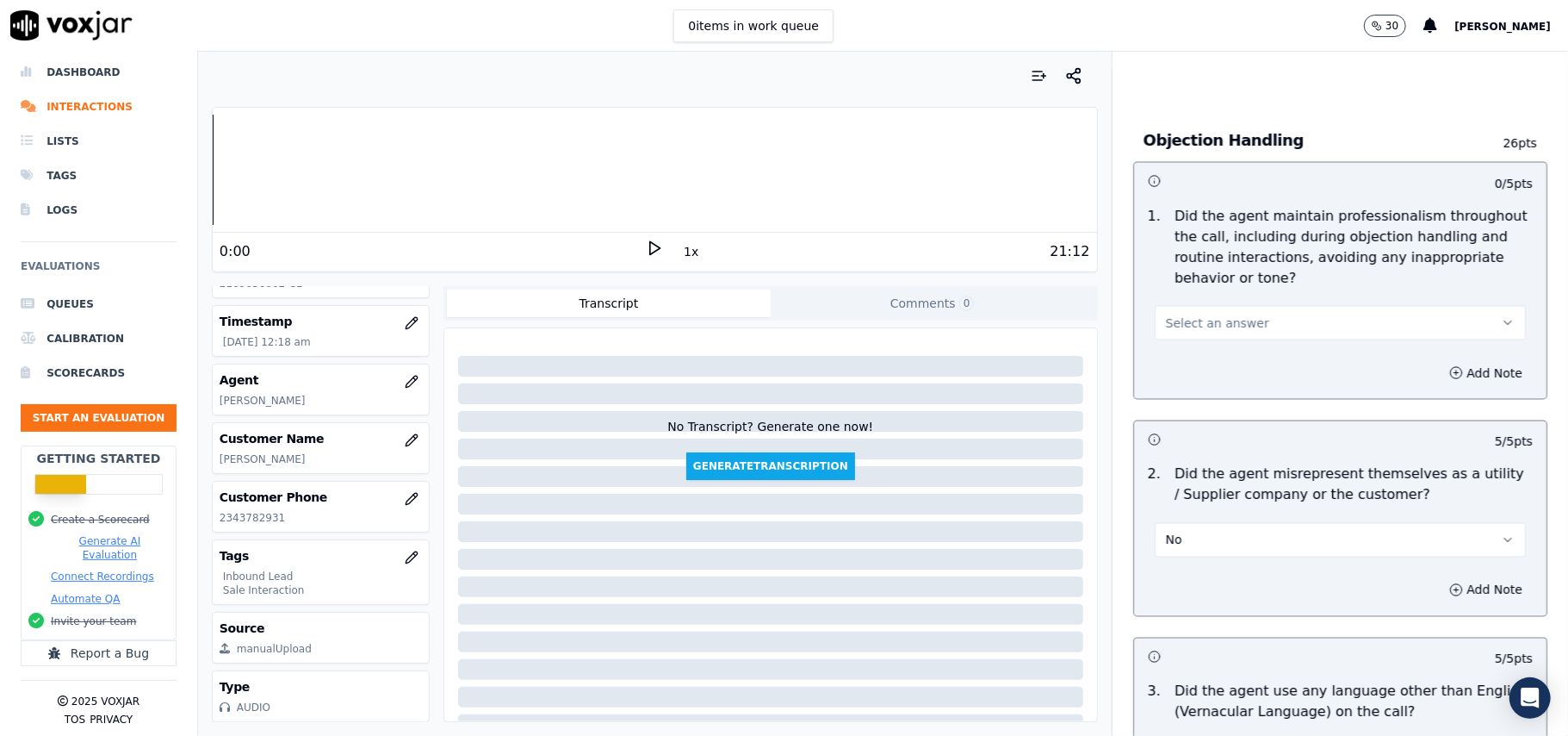
scroll to position [1813, 0]
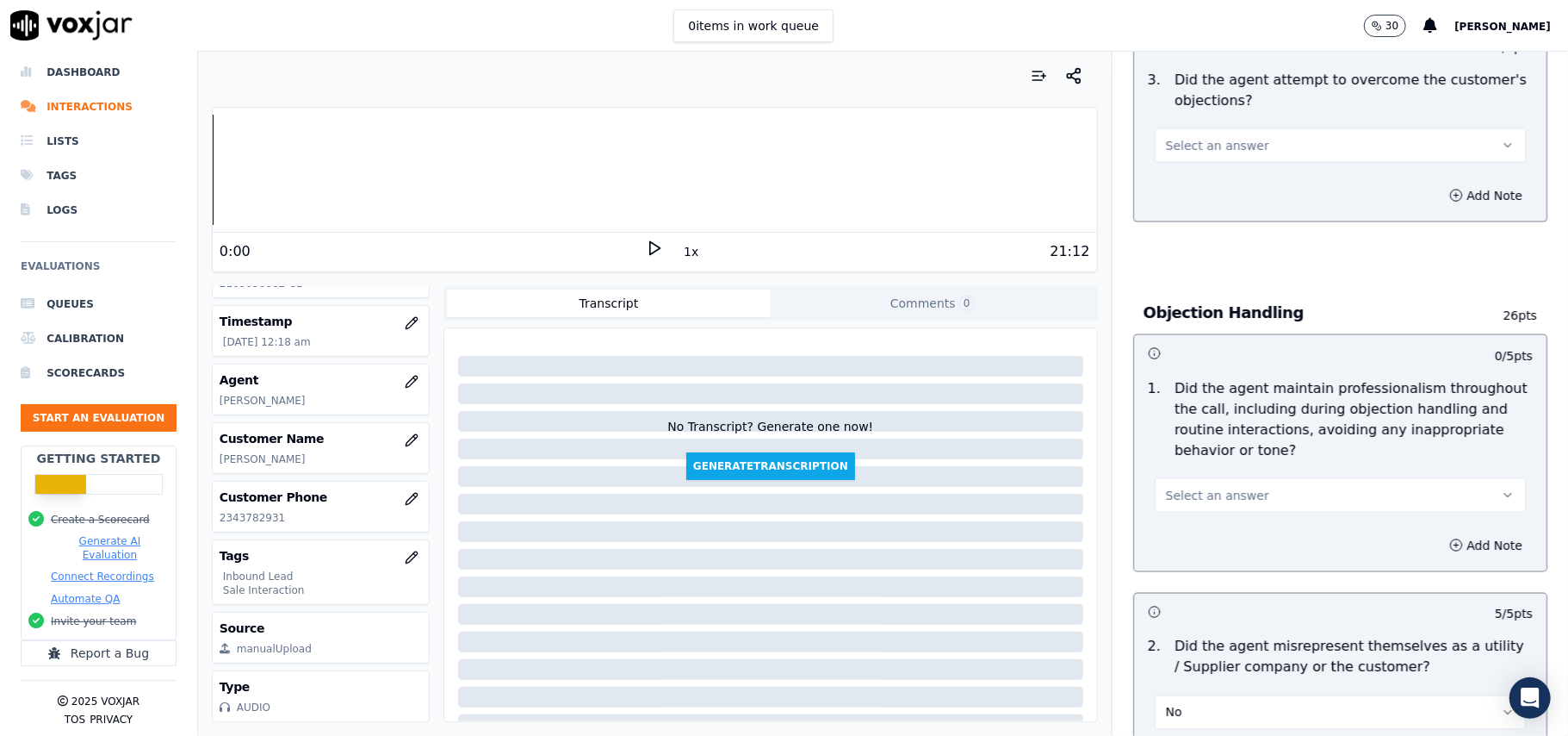
click at [1210, 475] on div "Select an answer" at bounding box center [1339, 494] width 371 height 38
click at [1199, 478] on button "Select an answer" at bounding box center [1339, 495] width 371 height 34
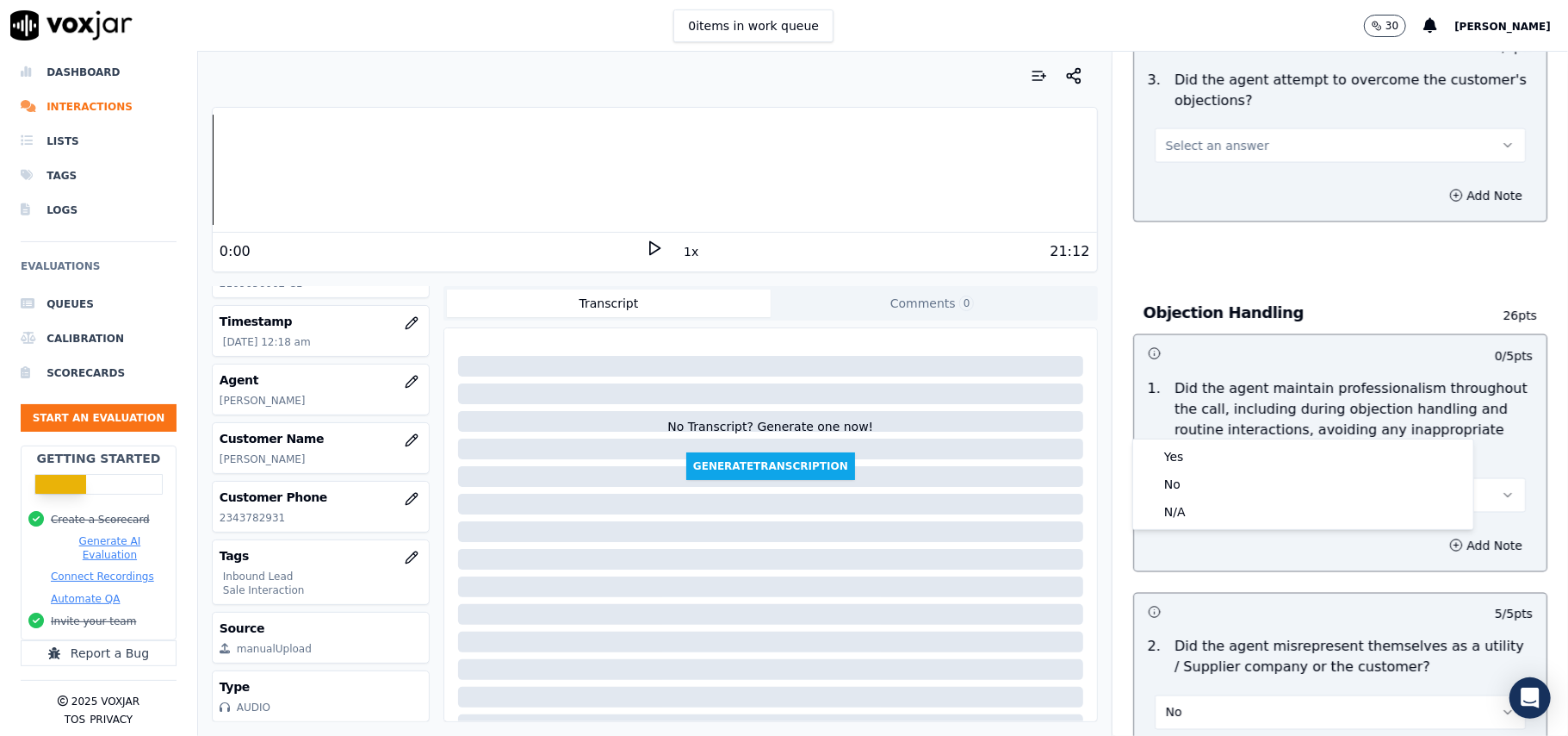
click at [1192, 478] on button "Select an answer" at bounding box center [1339, 495] width 371 height 34
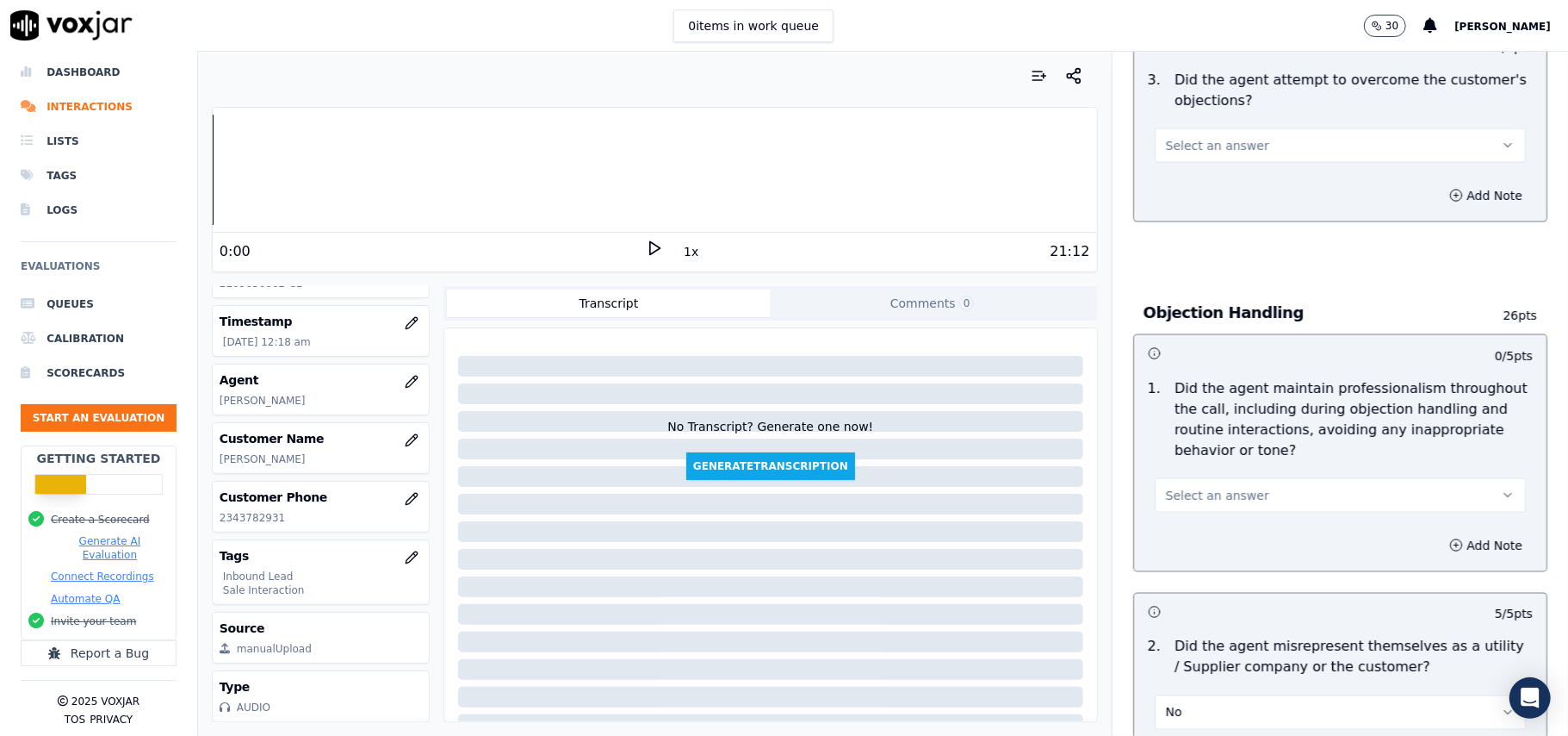
drag, startPoint x: 1186, startPoint y: 415, endPoint x: 1186, endPoint y: 431, distance: 16.0
click at [1186, 487] on span "Select an answer" at bounding box center [1218, 496] width 103 height 18
click at [1182, 460] on div "Yes" at bounding box center [1303, 457] width 333 height 27
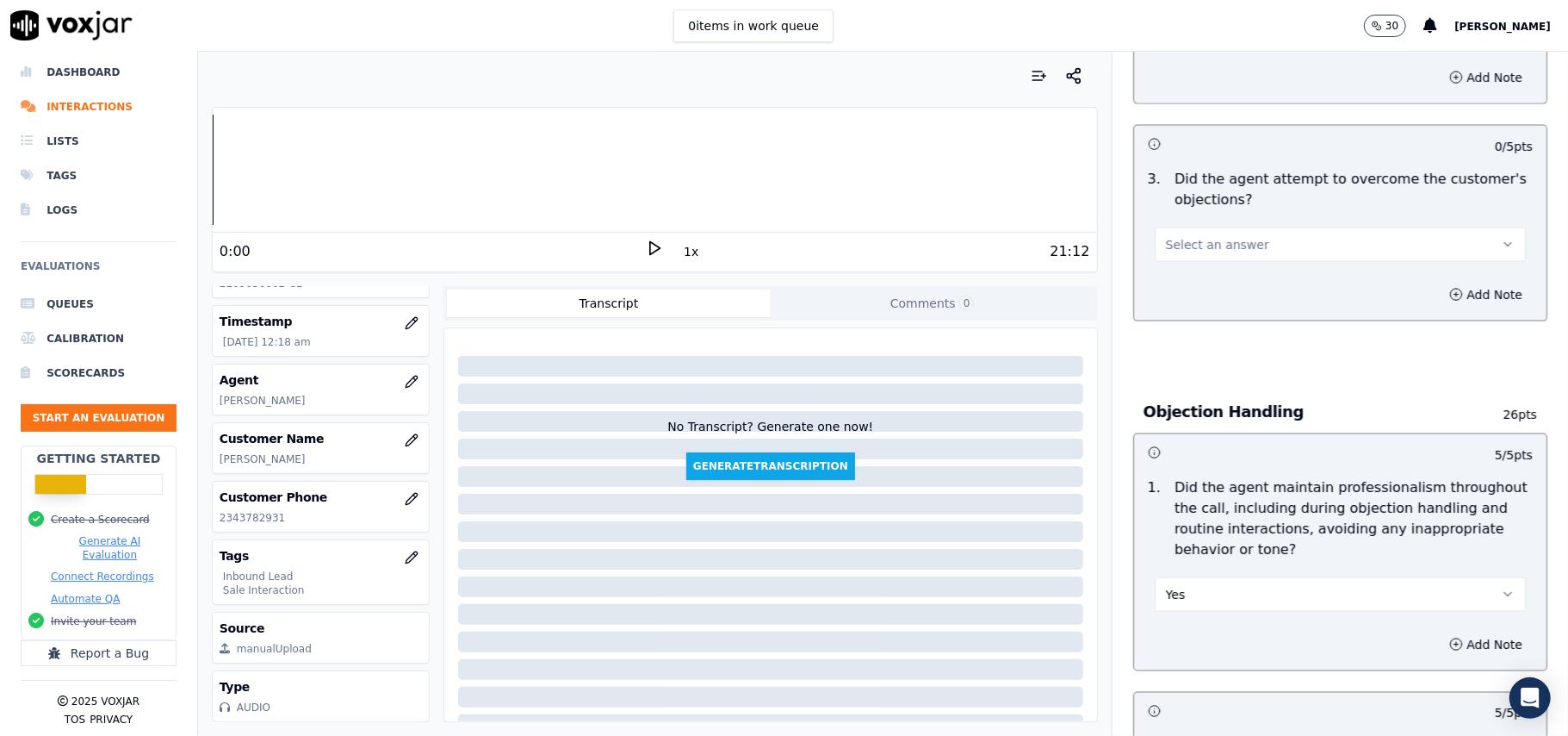
scroll to position [1582, 0]
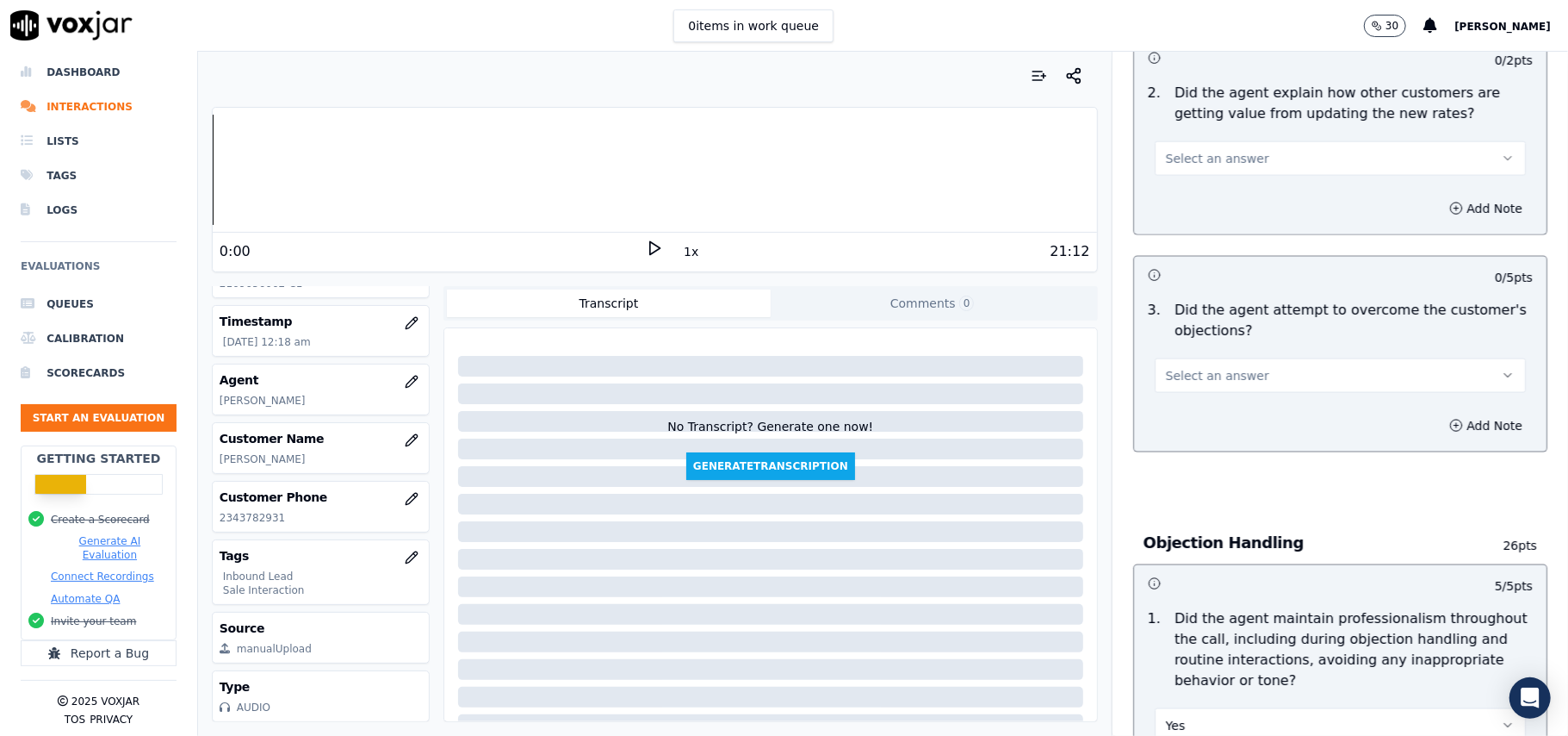
click at [1210, 367] on span "Select an answer" at bounding box center [1218, 376] width 103 height 18
click at [1207, 348] on div "Yes" at bounding box center [1303, 336] width 333 height 27
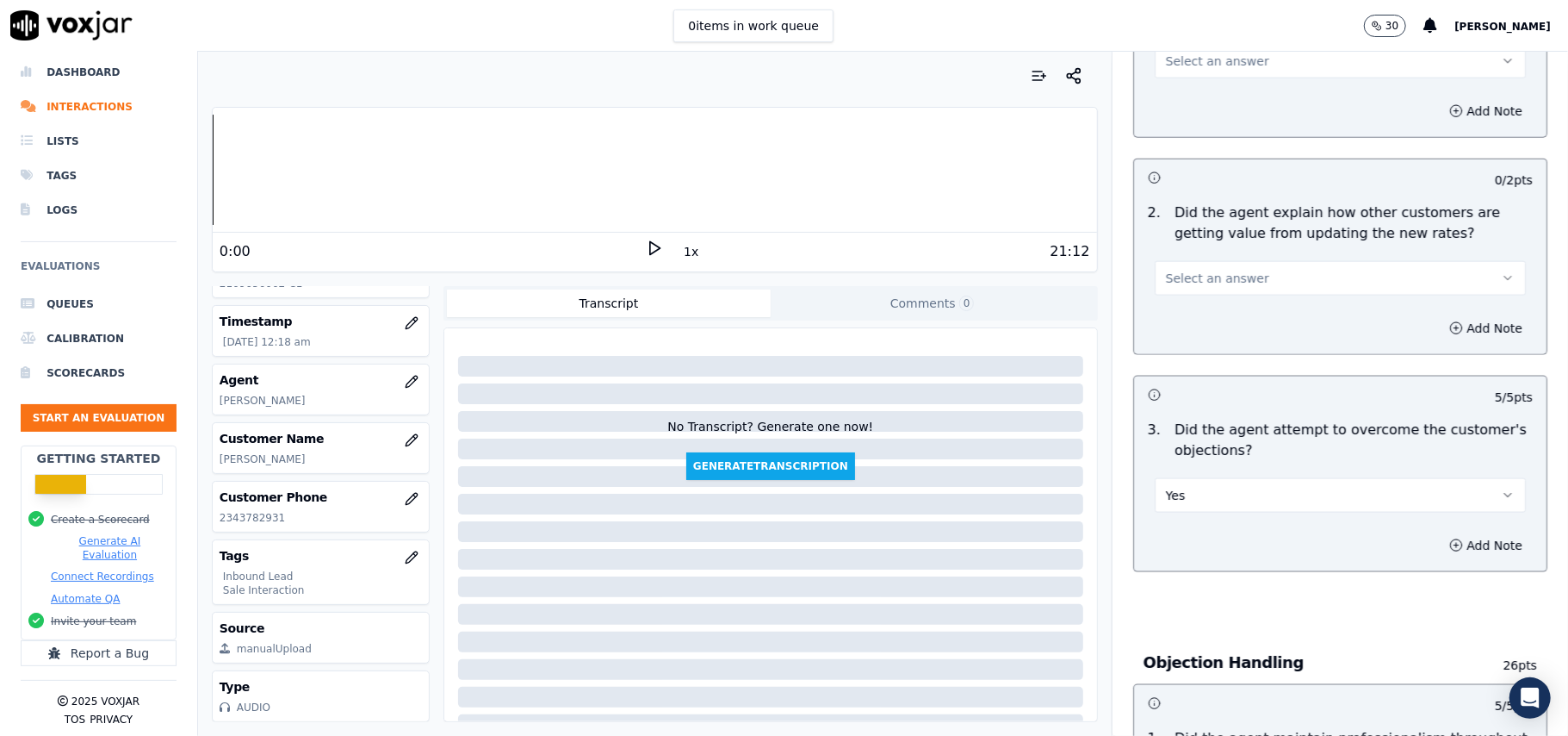
scroll to position [1352, 0]
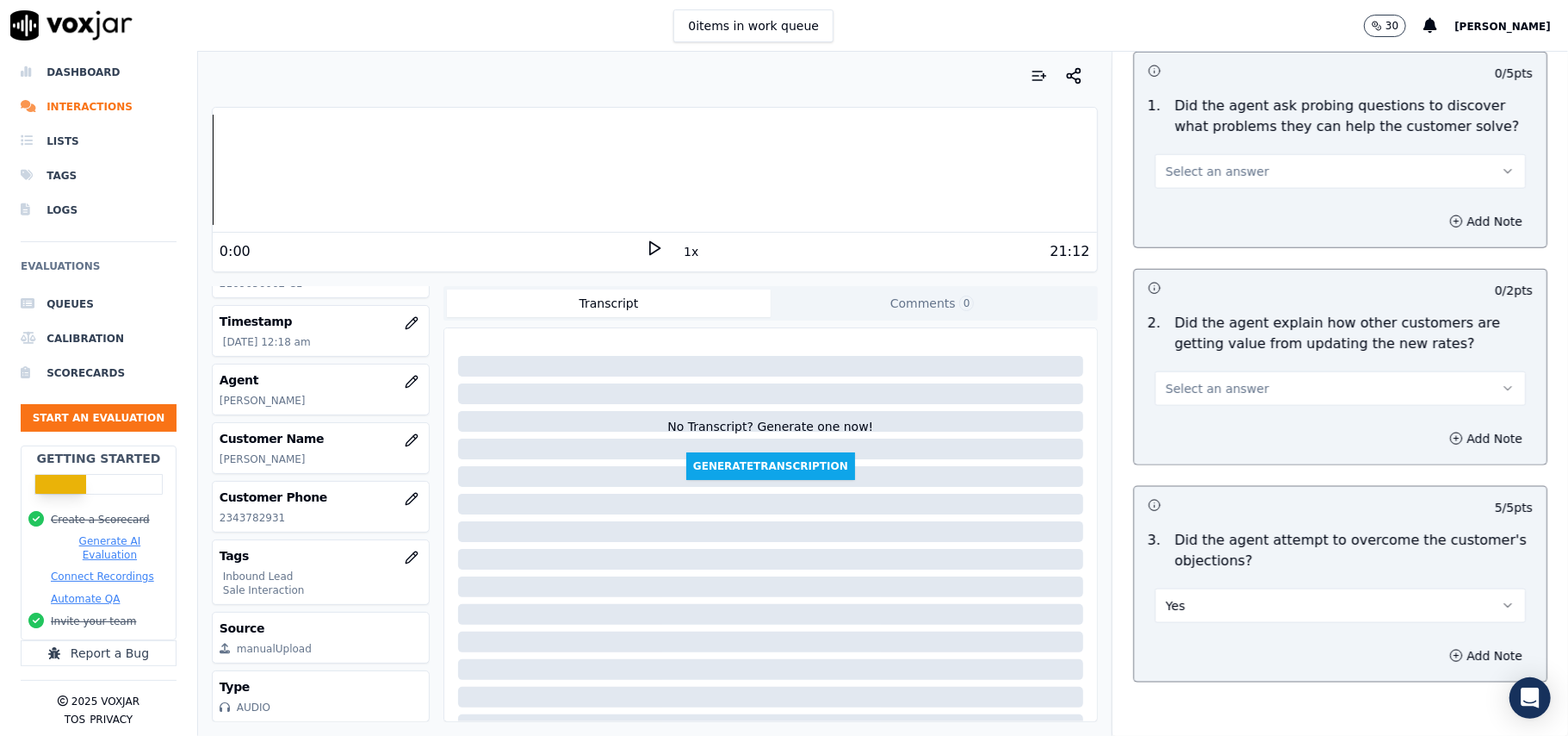
click at [1217, 380] on span "Select an answer" at bounding box center [1218, 388] width 103 height 18
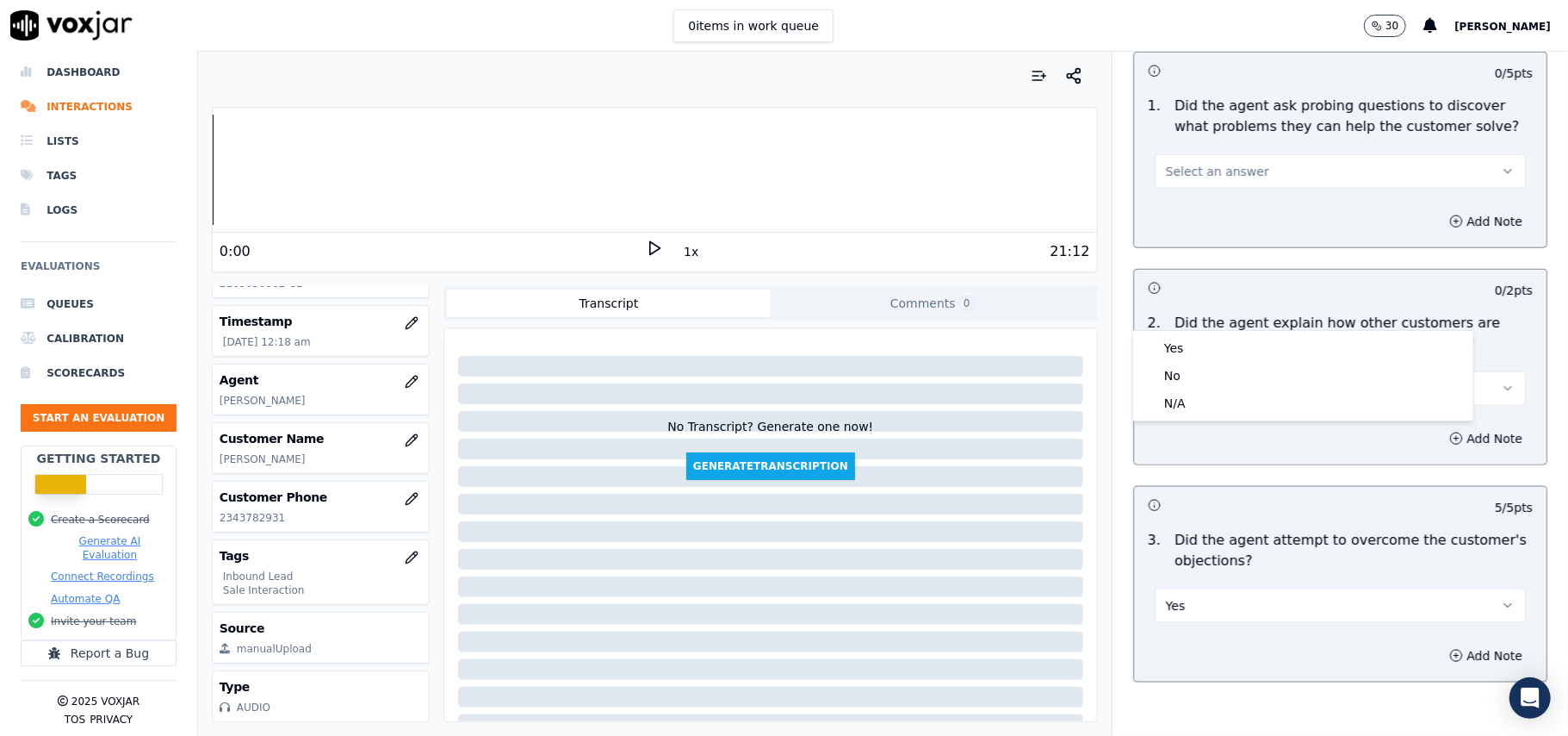
click at [1216, 327] on div "2 . Did the agent explain how other customers are getting value from updating t…" at bounding box center [1340, 359] width 413 height 107
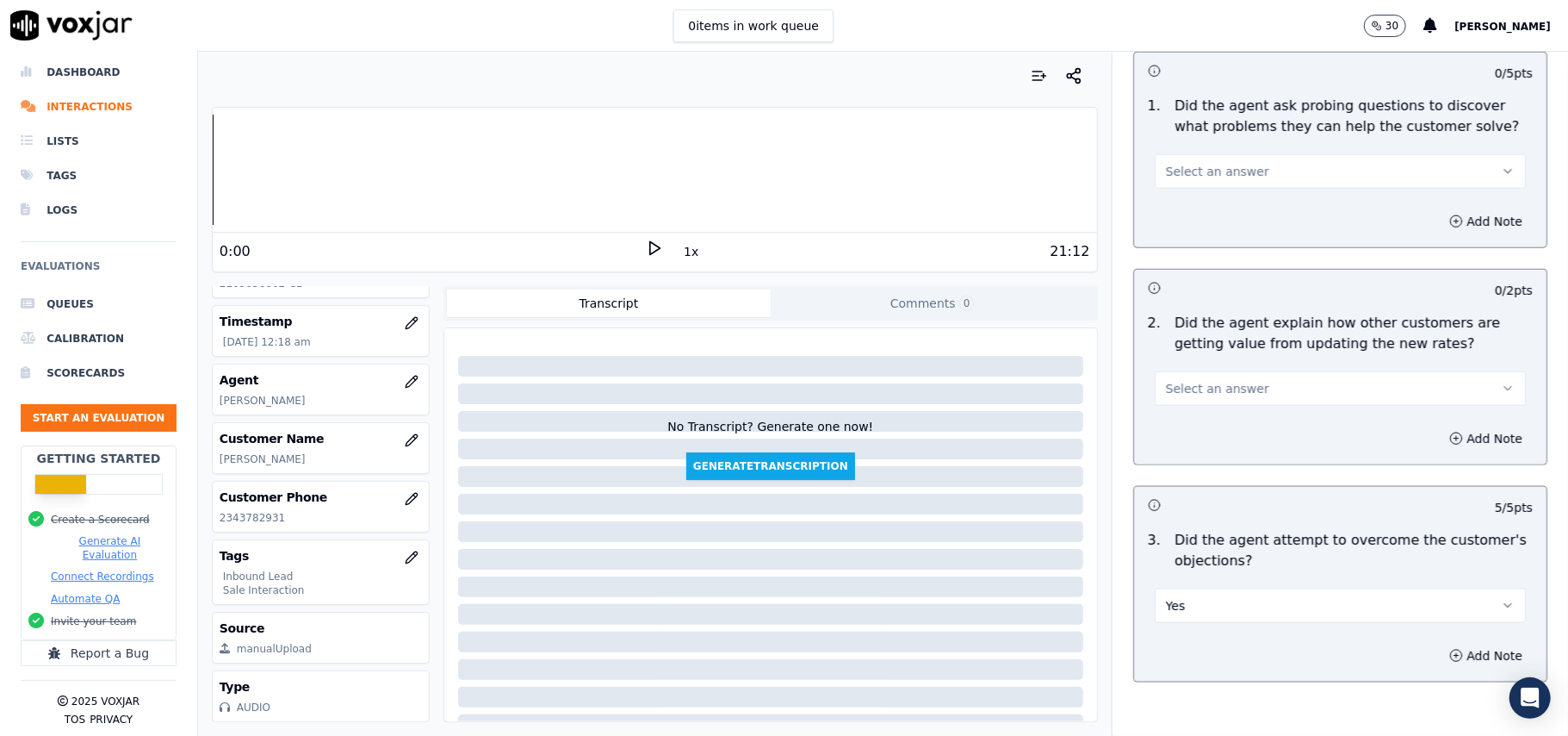
click at [1209, 380] on span "Select an answer" at bounding box center [1218, 388] width 103 height 18
click at [1199, 350] on div "Yes" at bounding box center [1303, 348] width 333 height 27
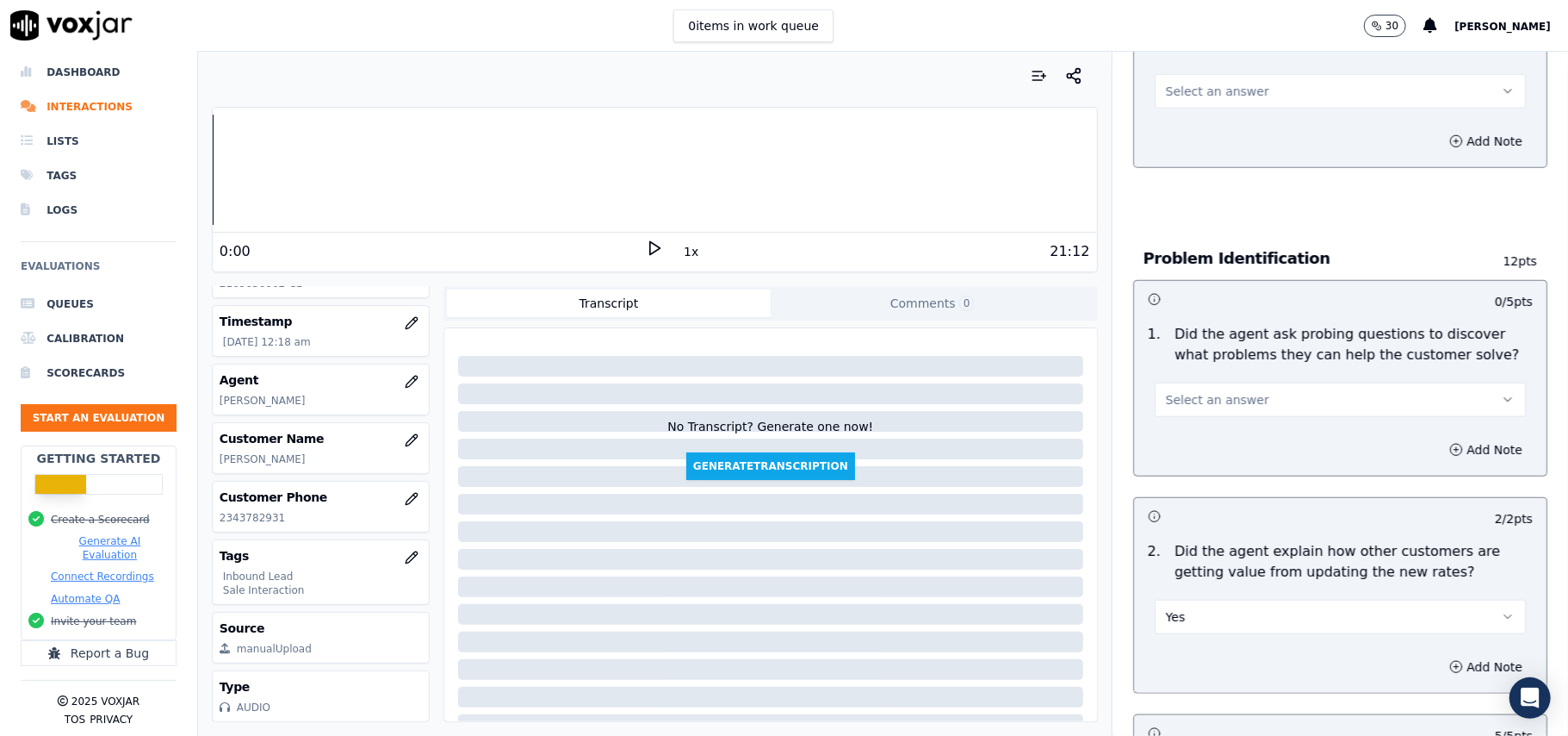
scroll to position [1123, 0]
click at [1228, 392] on span "Select an answer" at bounding box center [1218, 401] width 103 height 18
click at [1209, 362] on div "Yes" at bounding box center [1303, 360] width 333 height 27
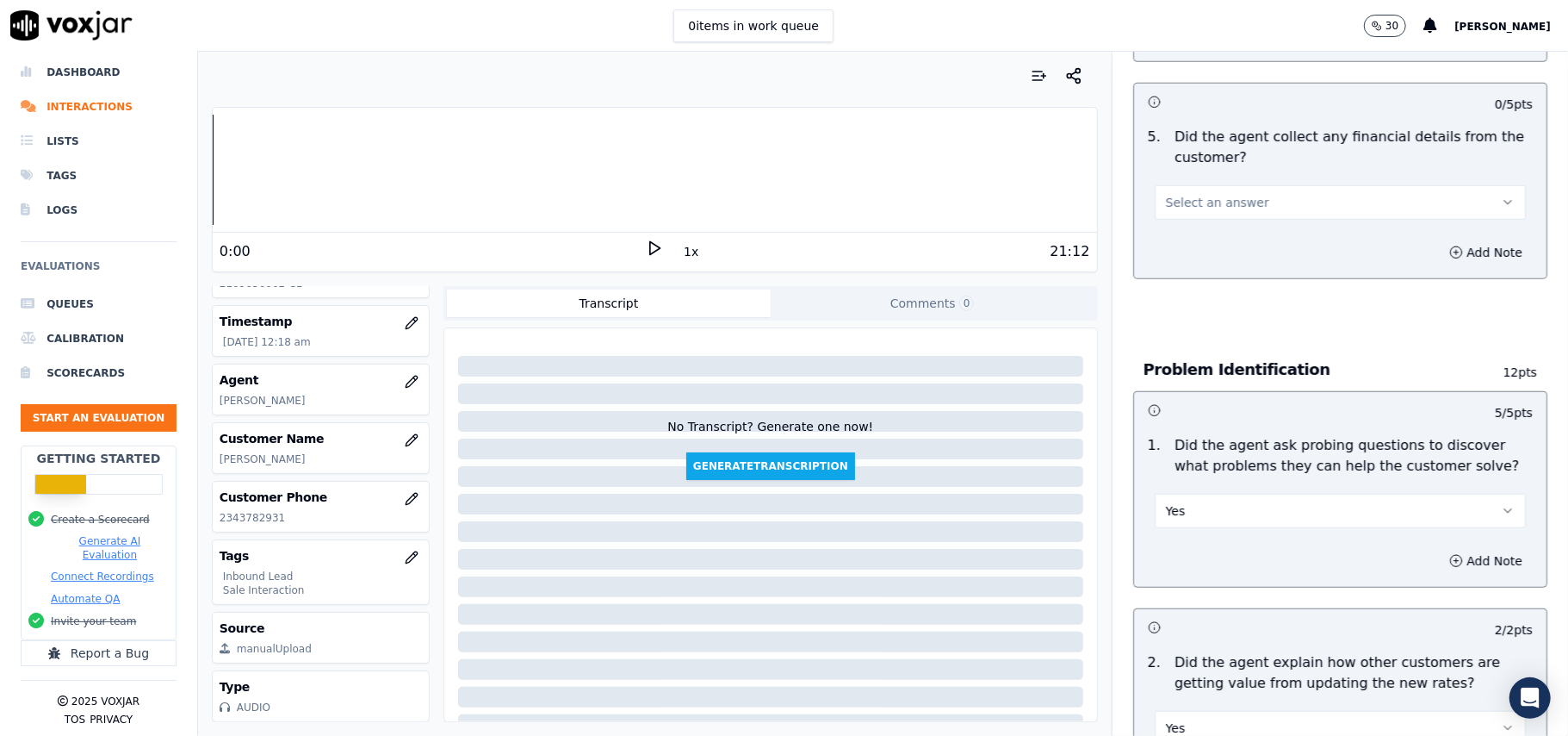
scroll to position [894, 0]
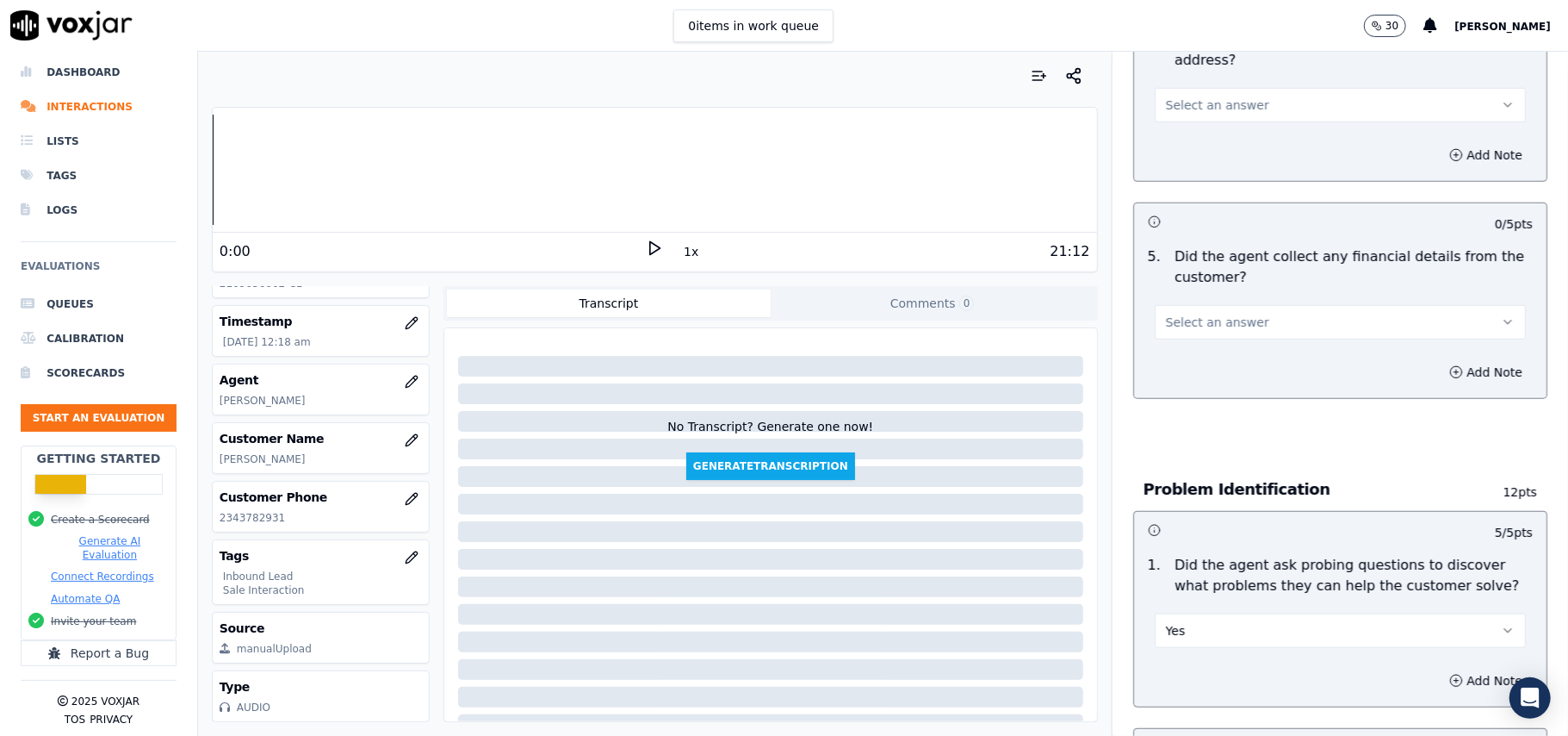
click at [1237, 302] on div "Select an answer" at bounding box center [1339, 320] width 371 height 38
click at [1206, 313] on span "Select an answer" at bounding box center [1218, 322] width 103 height 18
click at [1186, 318] on div "No" at bounding box center [1303, 309] width 333 height 27
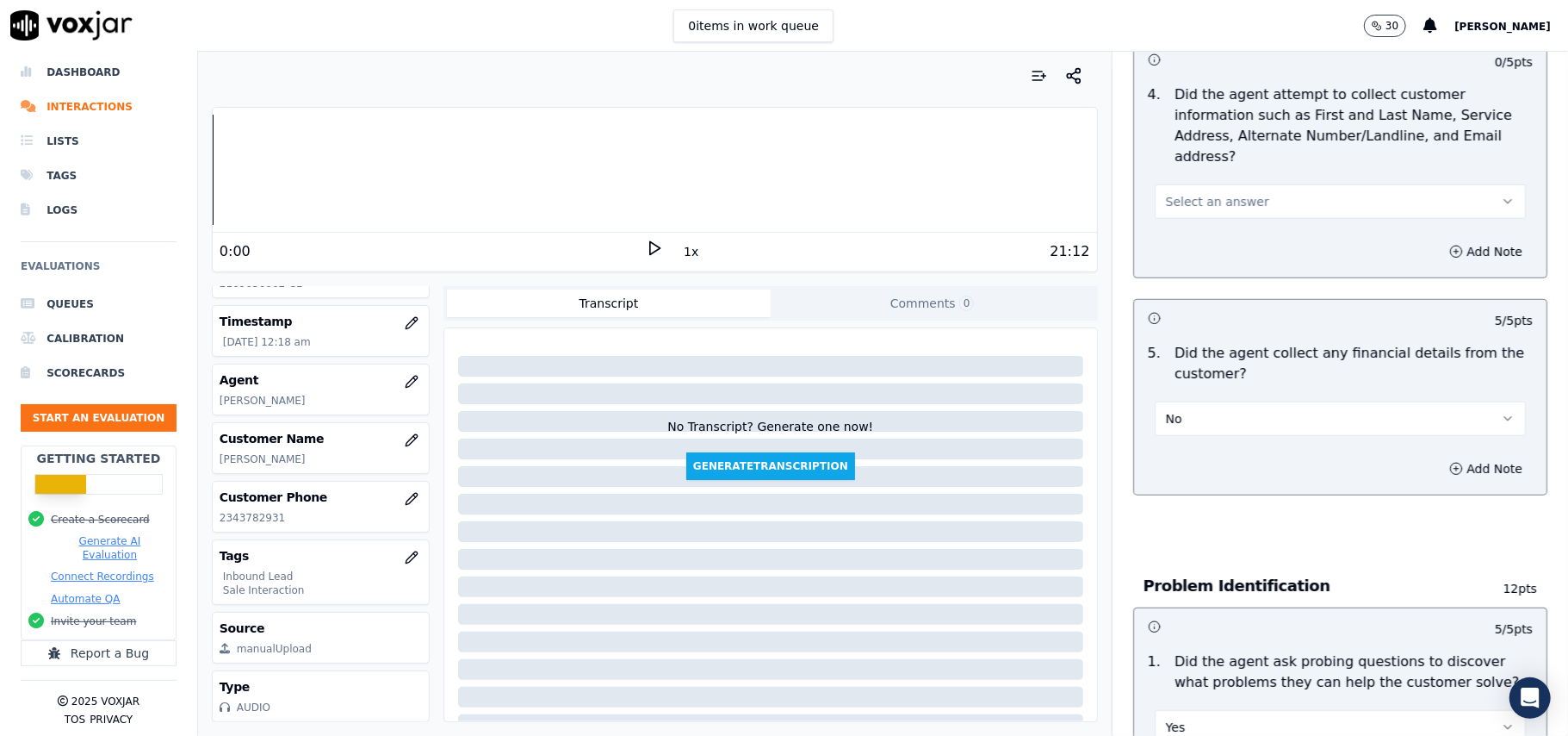
scroll to position [663, 0]
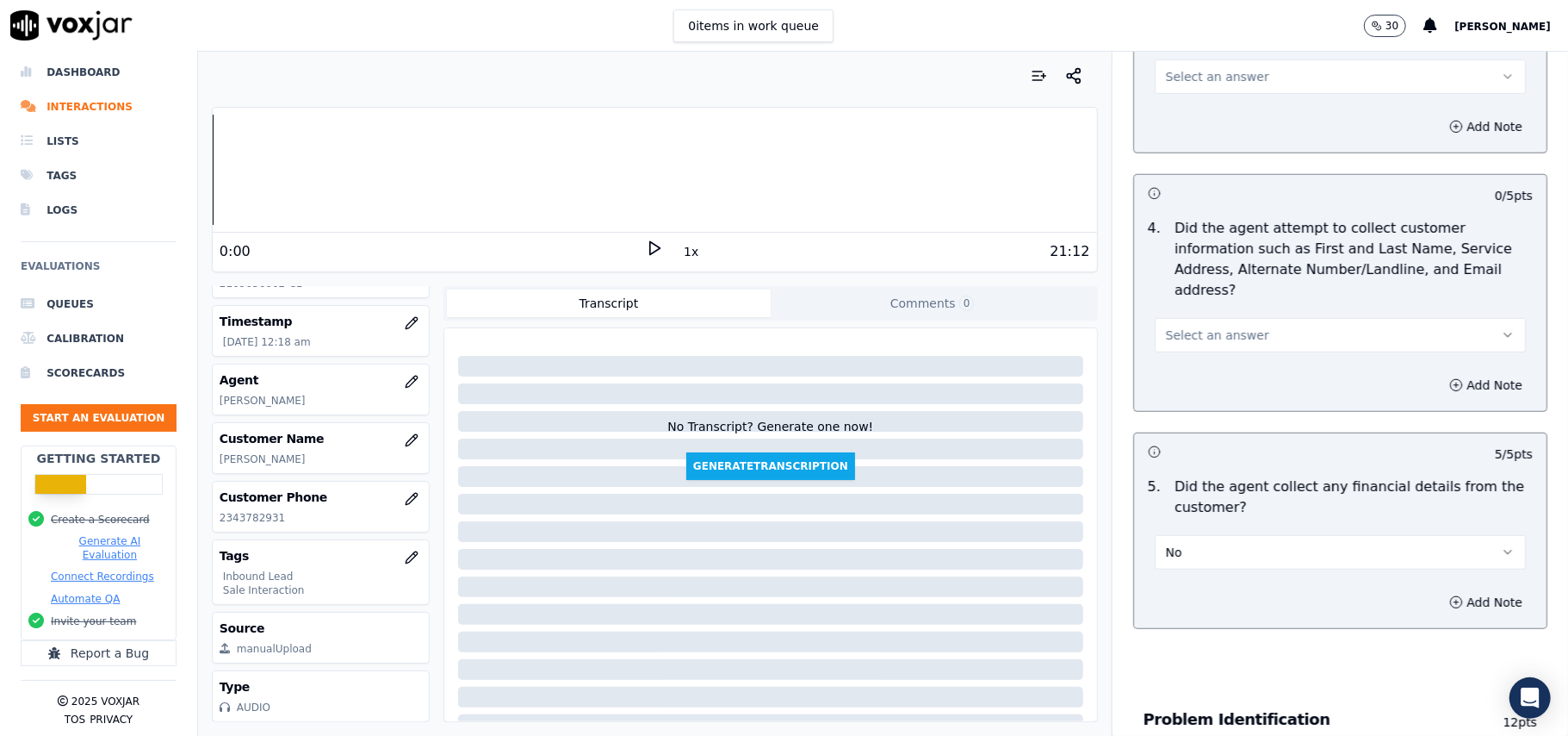
click at [1184, 326] on span "Select an answer" at bounding box center [1218, 335] width 103 height 18
click at [1173, 287] on div "Yes" at bounding box center [1303, 293] width 333 height 27
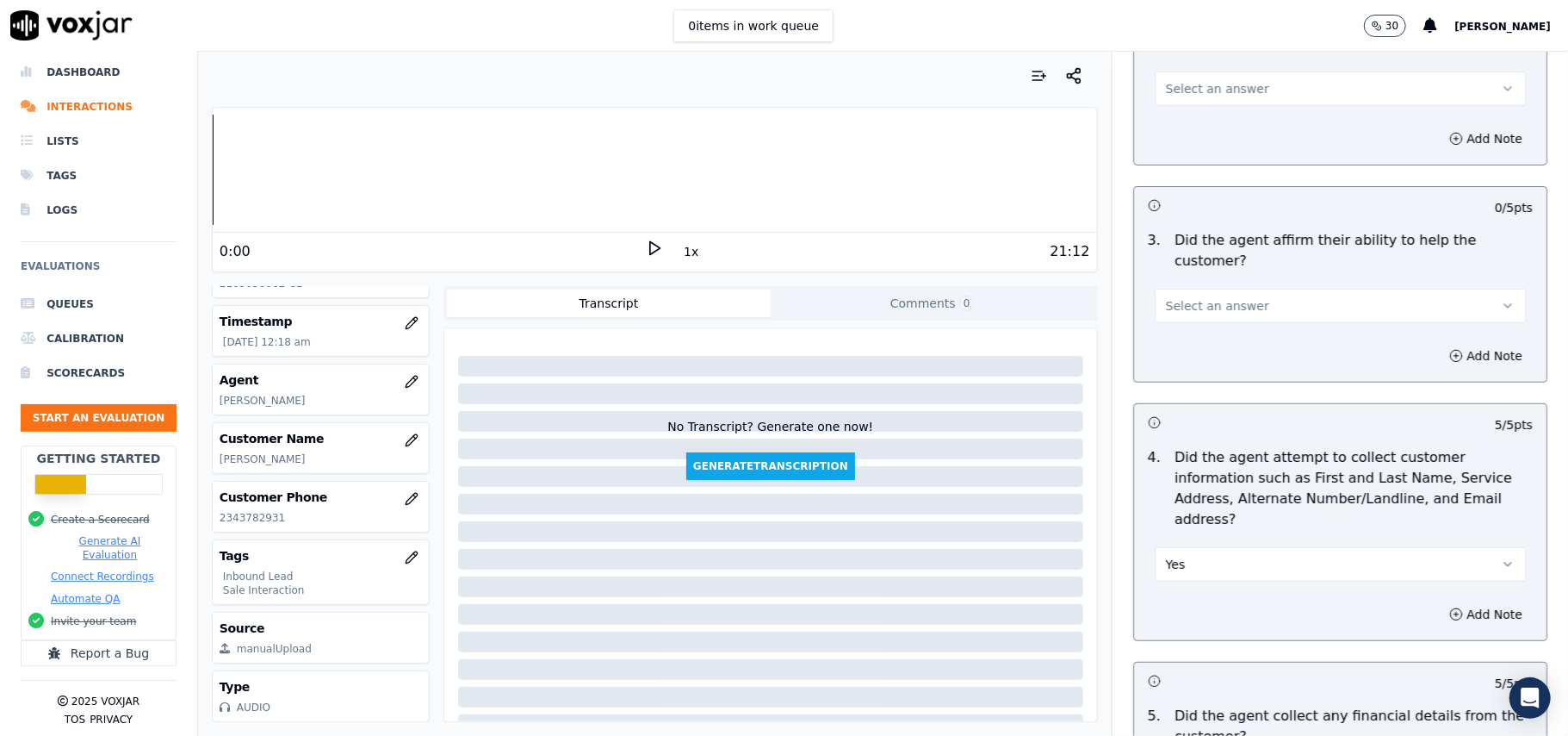
click at [1218, 297] on span "Select an answer" at bounding box center [1218, 306] width 103 height 18
click at [1210, 284] on div "Yes" at bounding box center [1303, 284] width 333 height 27
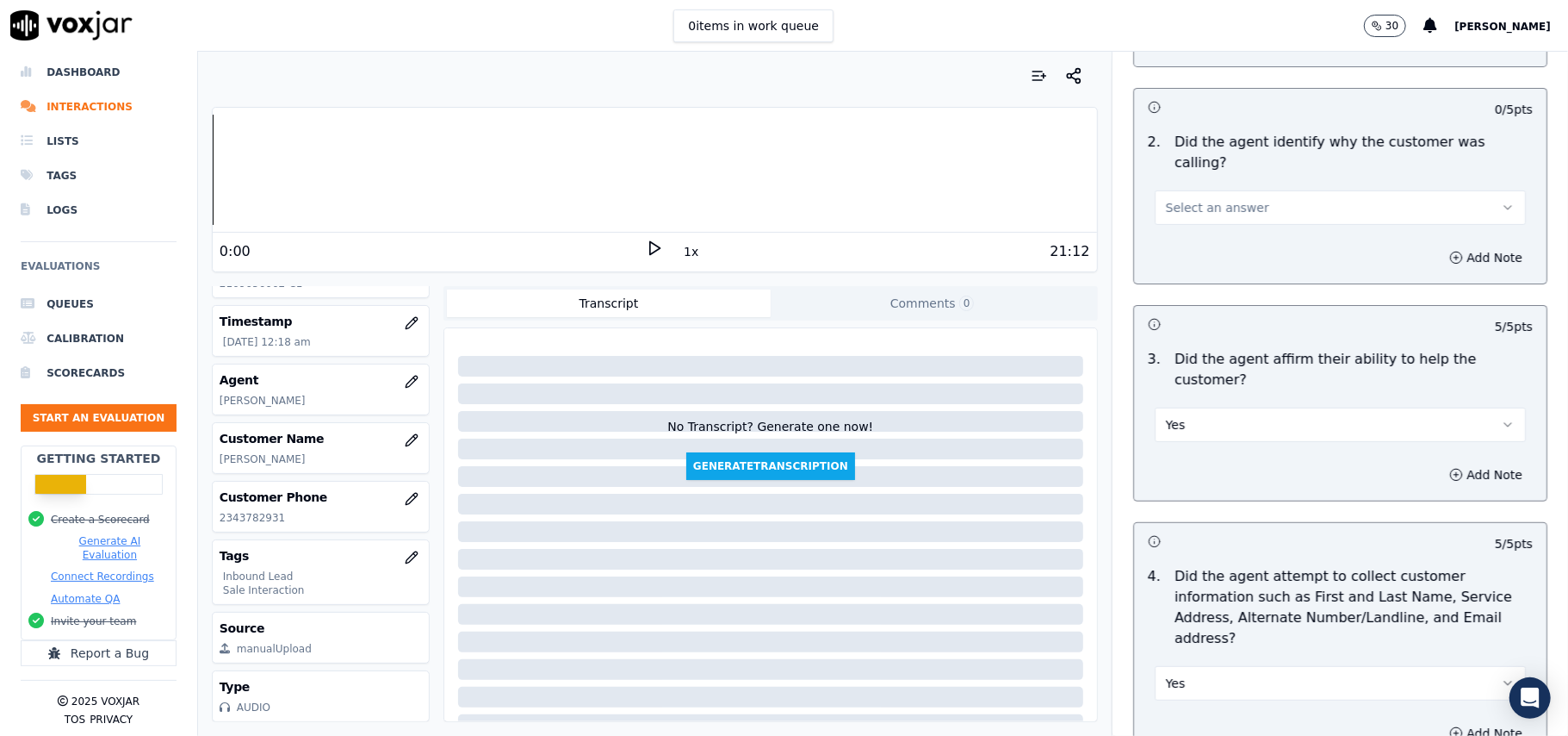
scroll to position [204, 0]
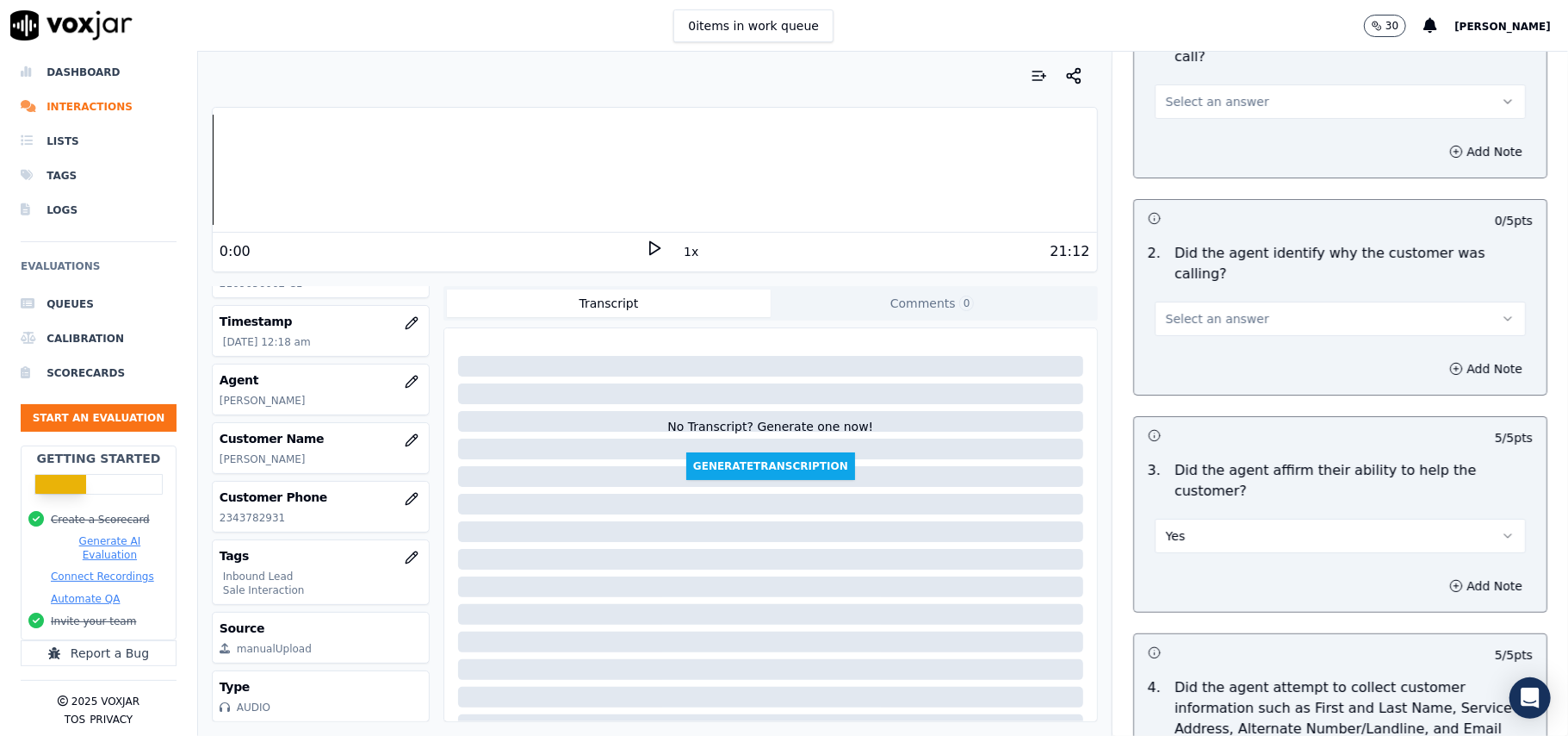
click at [1193, 302] on button "Select an answer" at bounding box center [1339, 318] width 371 height 34
click at [1183, 301] on div "Yes No N/A" at bounding box center [1302, 345] width 340 height 90
click at [1179, 311] on div "Yes" at bounding box center [1303, 316] width 333 height 27
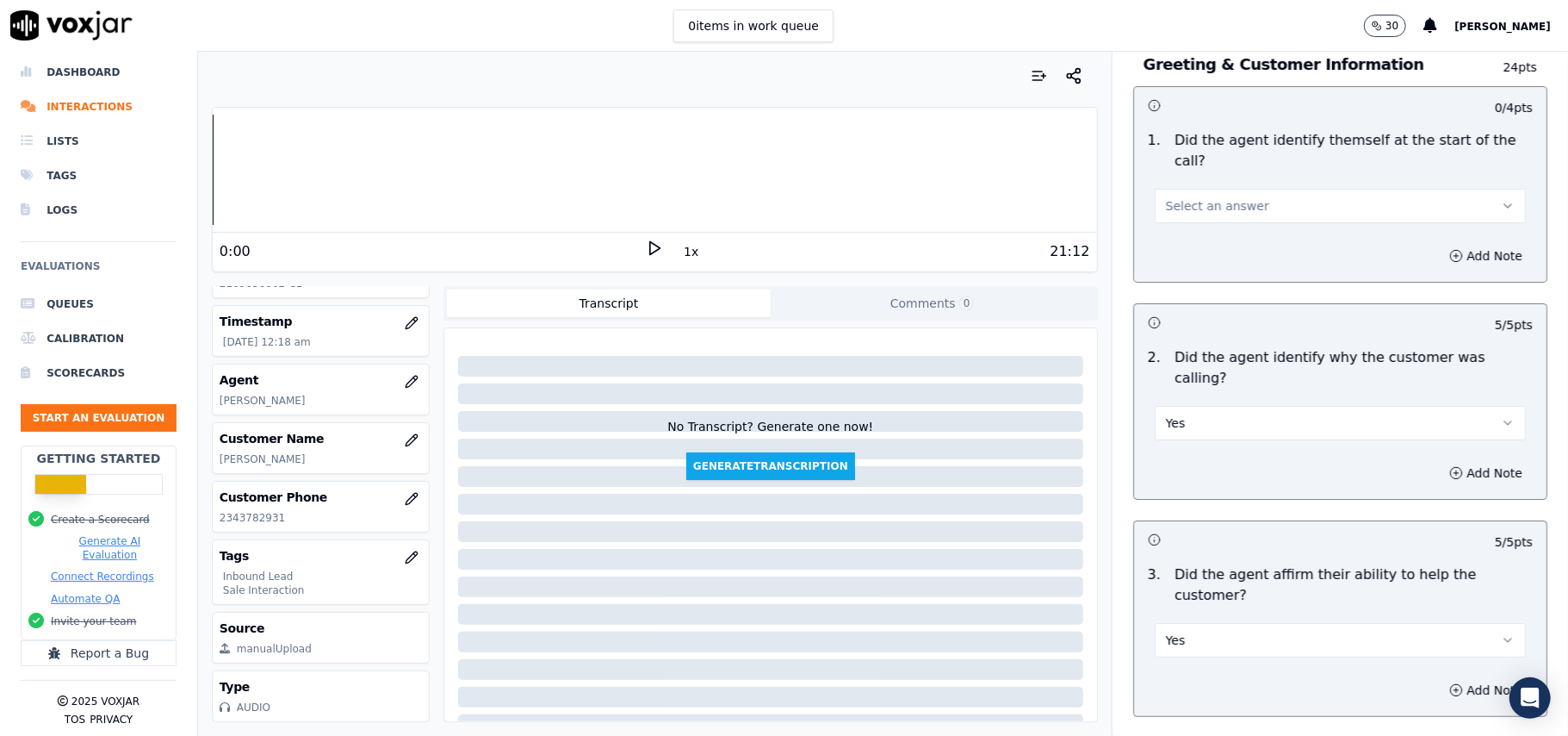
scroll to position [0, 0]
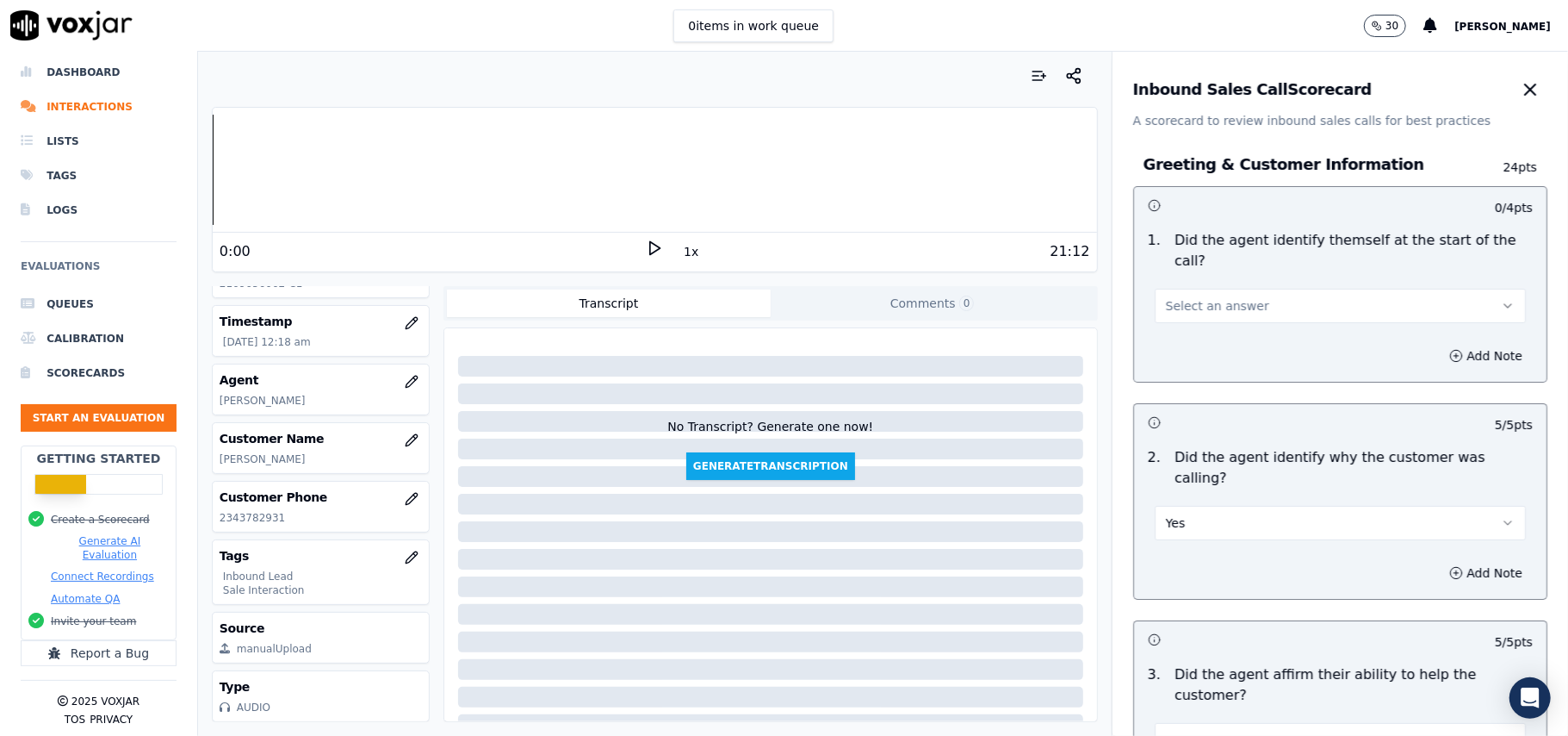
click at [1215, 297] on span "Select an answer" at bounding box center [1218, 306] width 103 height 18
click at [1196, 314] on div "Yes" at bounding box center [1303, 324] width 333 height 27
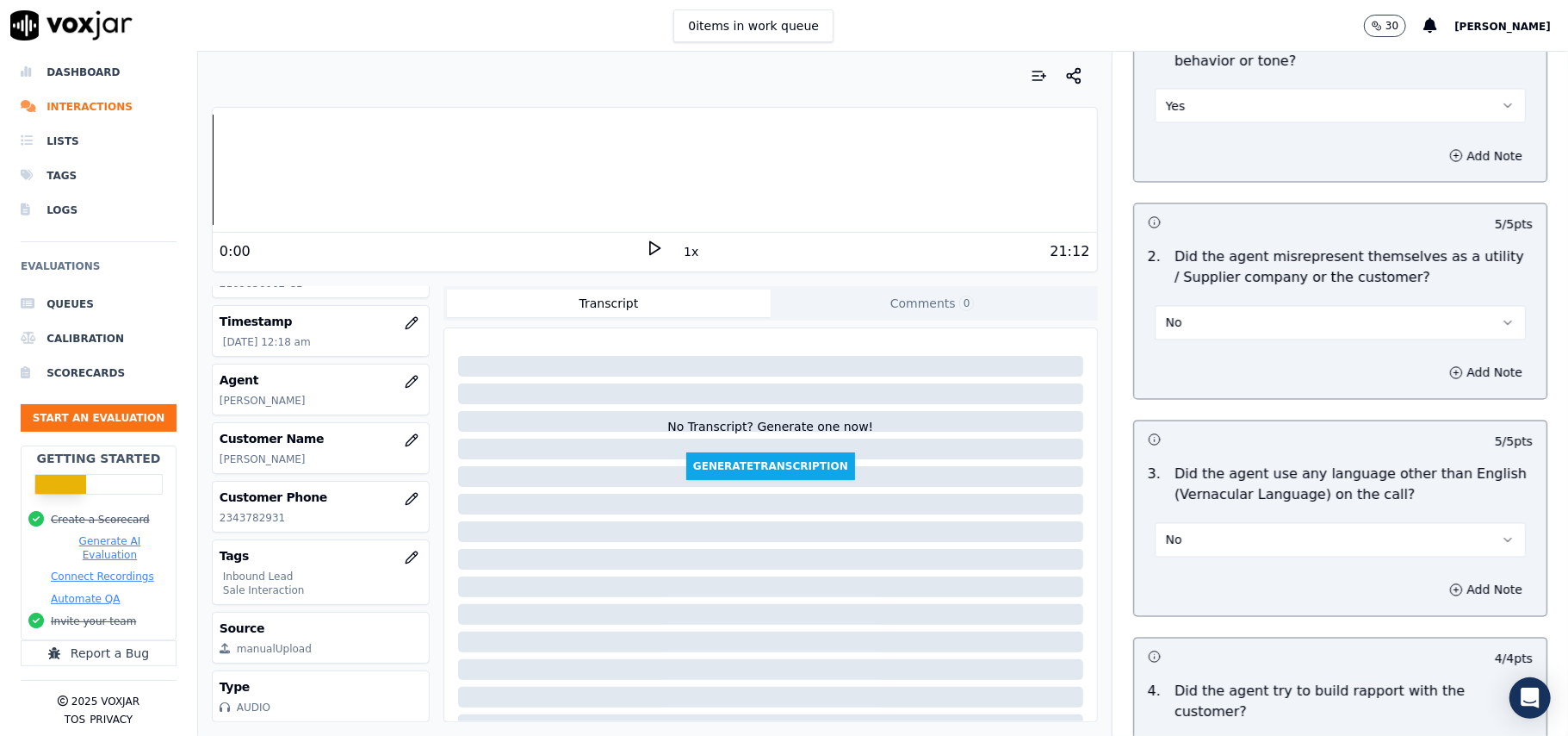
scroll to position [5005, 0]
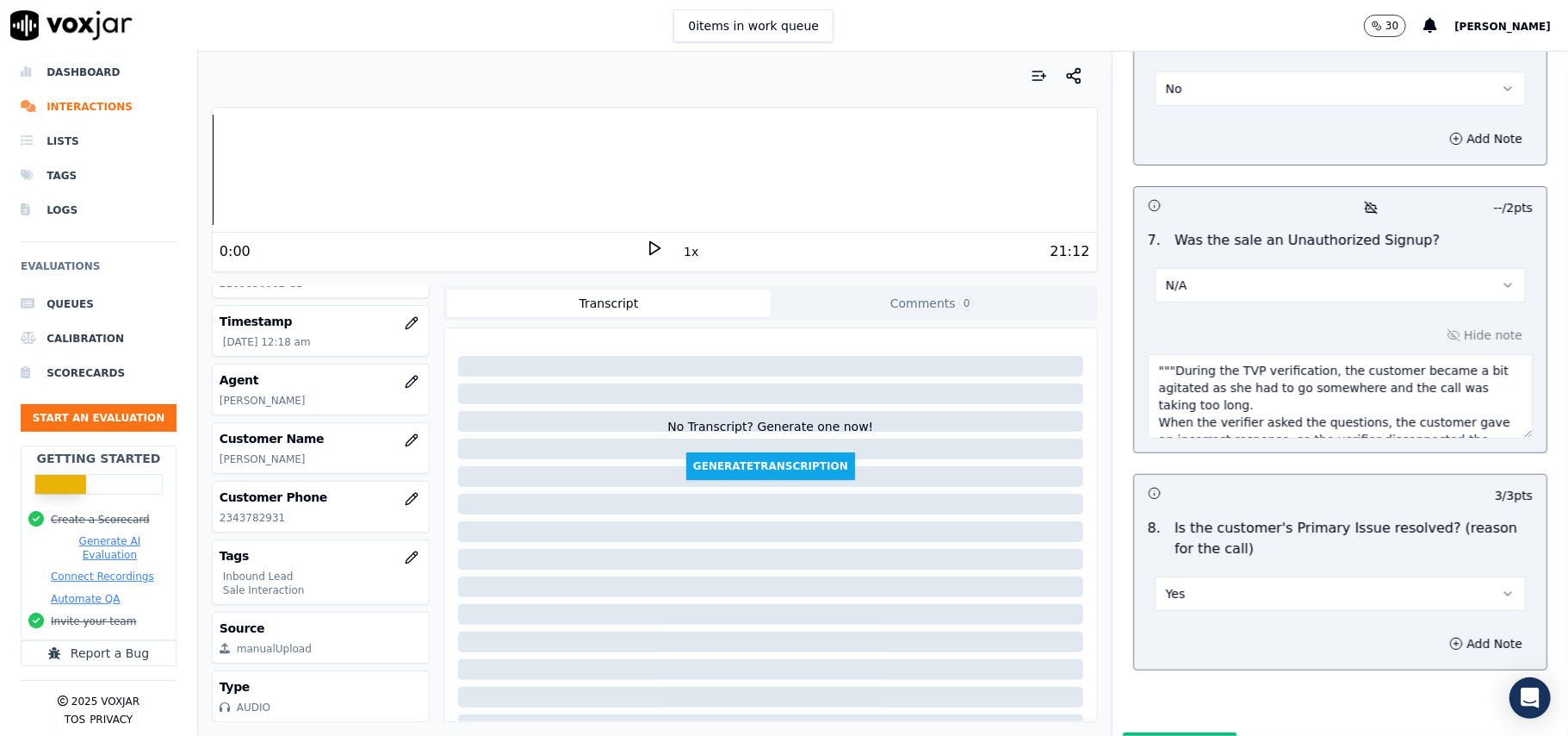
click at [1162, 732] on button "Submit Scores" at bounding box center [1181, 748] width 115 height 31
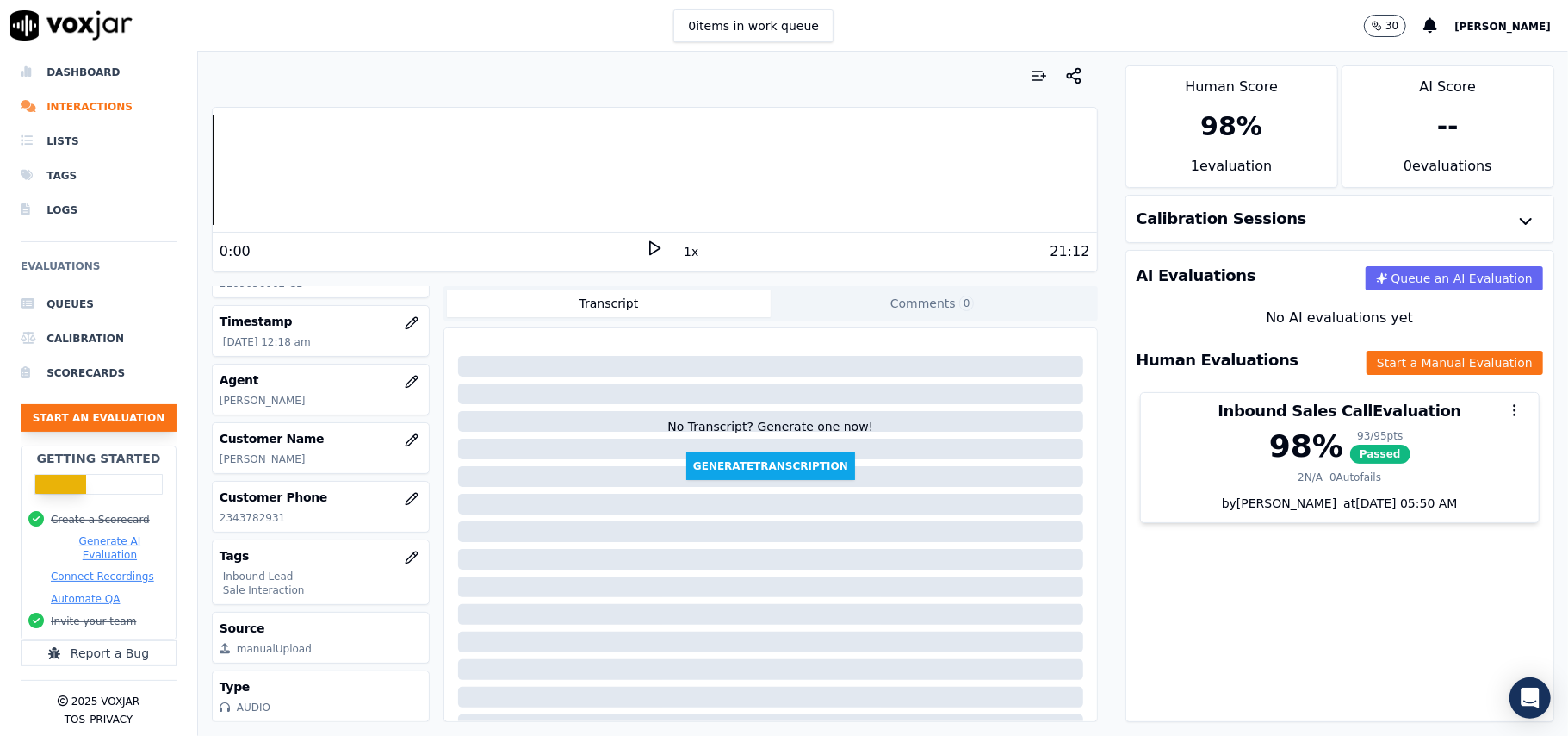
click at [103, 404] on button "Start an Evaluation" at bounding box center [98, 418] width 156 height 27
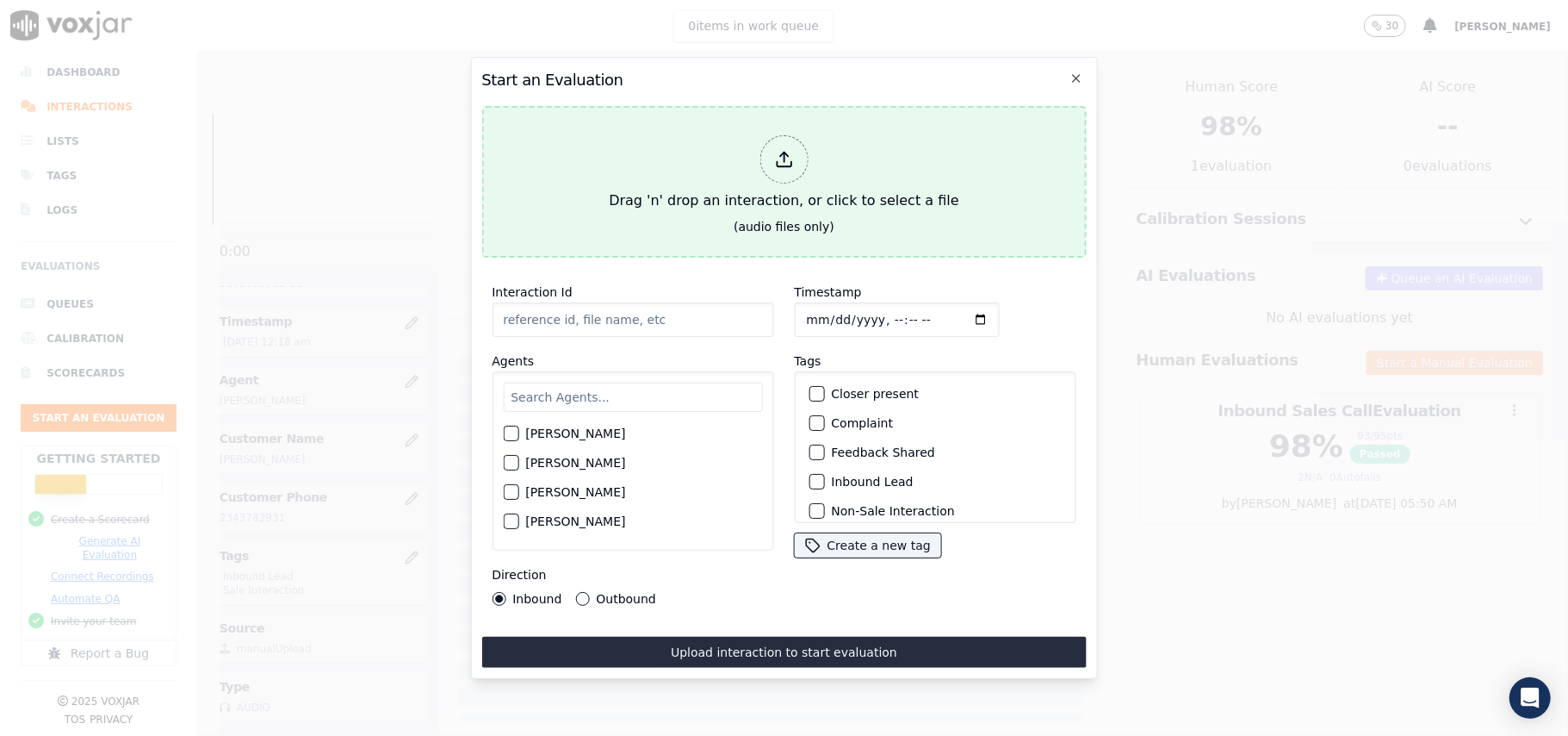
click at [779, 150] on icon at bounding box center [783, 159] width 18 height 18
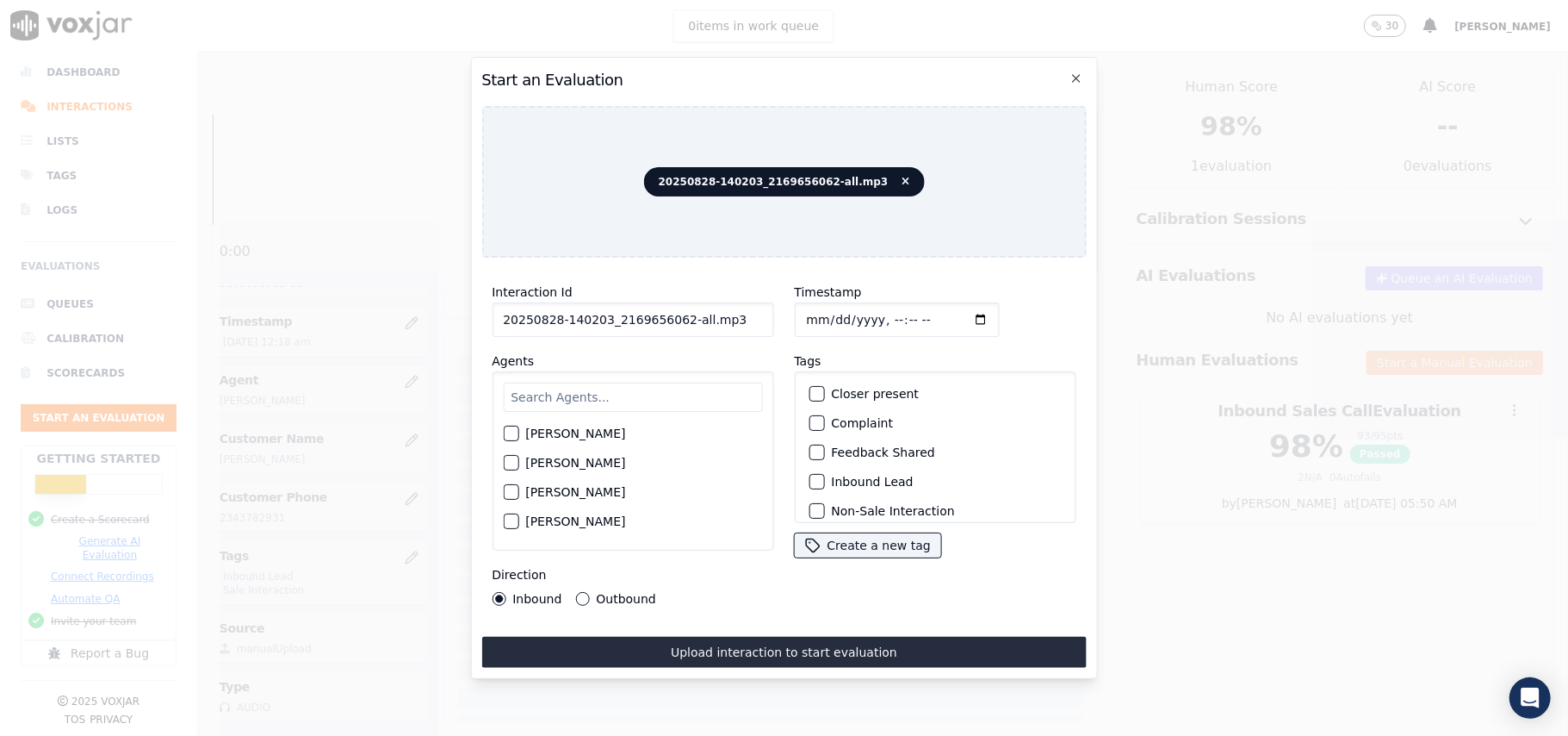
drag, startPoint x: 738, startPoint y: 312, endPoint x: 674, endPoint y: 327, distance: 65.7
click at [674, 327] on input "20250828-140203_2169656062-all.mp3" at bounding box center [632, 319] width 281 height 34
type input "20250828-140203_2169656062-C1"
click at [817, 315] on input "Timestamp" at bounding box center [896, 319] width 205 height 34
type input "2025-09-28T00:20"
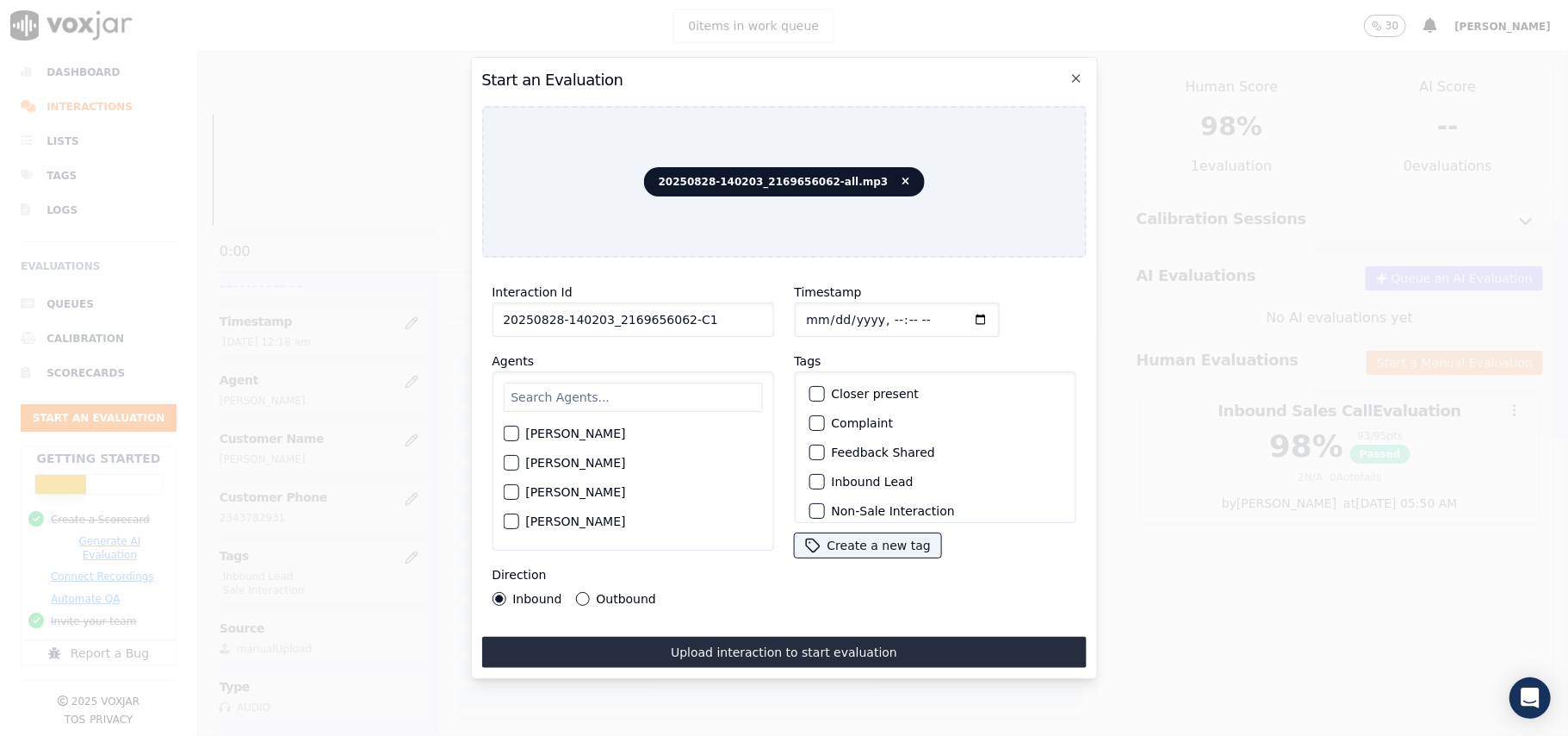
click at [801, 313] on input "Timestamp" at bounding box center [896, 319] width 205 height 34
type input "2025-08-28T00:20"
click at [638, 419] on div "Harry Roy" at bounding box center [633, 433] width 259 height 29
click at [627, 391] on input "text" at bounding box center [633, 397] width 259 height 29
type input "ann"
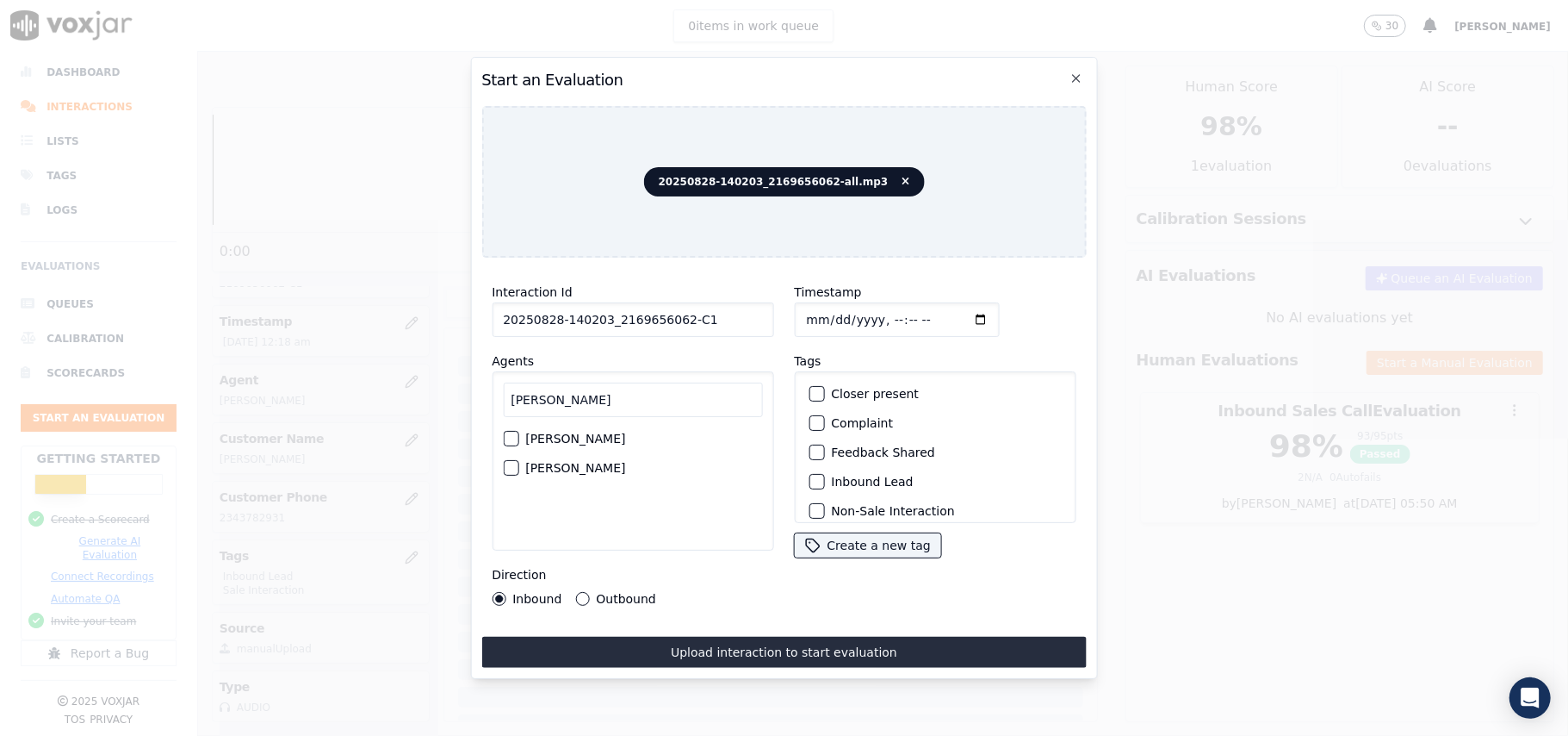
click at [534, 465] on label "Annie Singh" at bounding box center [575, 467] width 100 height 12
click at [519, 465] on button "Annie Singh" at bounding box center [511, 467] width 16 height 16
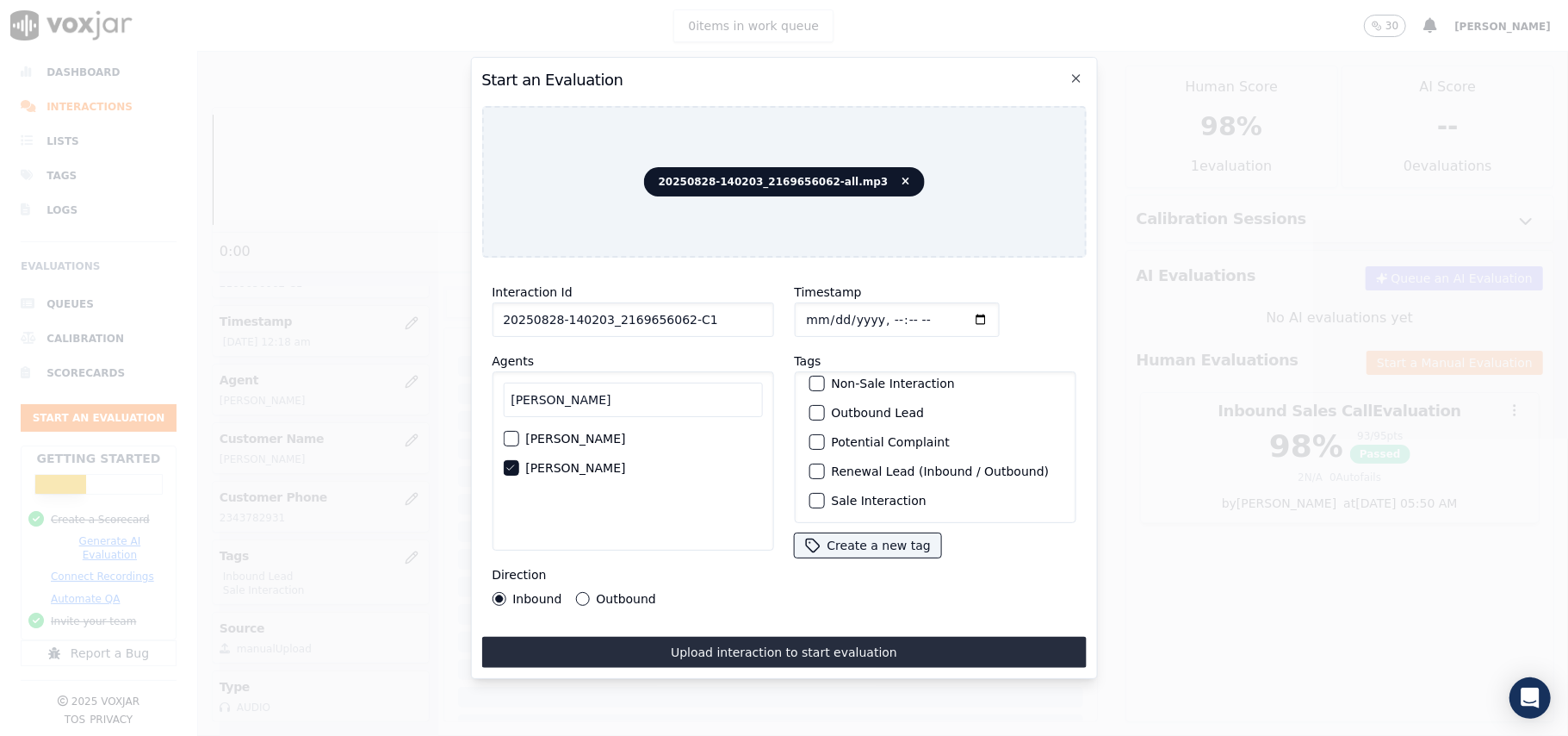
click at [831, 495] on label "Sale Interaction" at bounding box center [878, 500] width 94 height 12
click at [823, 493] on button "Sale Interaction" at bounding box center [817, 500] width 16 height 16
click at [815, 493] on button "Sale Interaction" at bounding box center [817, 500] width 16 height 16
click at [811, 407] on div "button" at bounding box center [816, 413] width 12 height 12
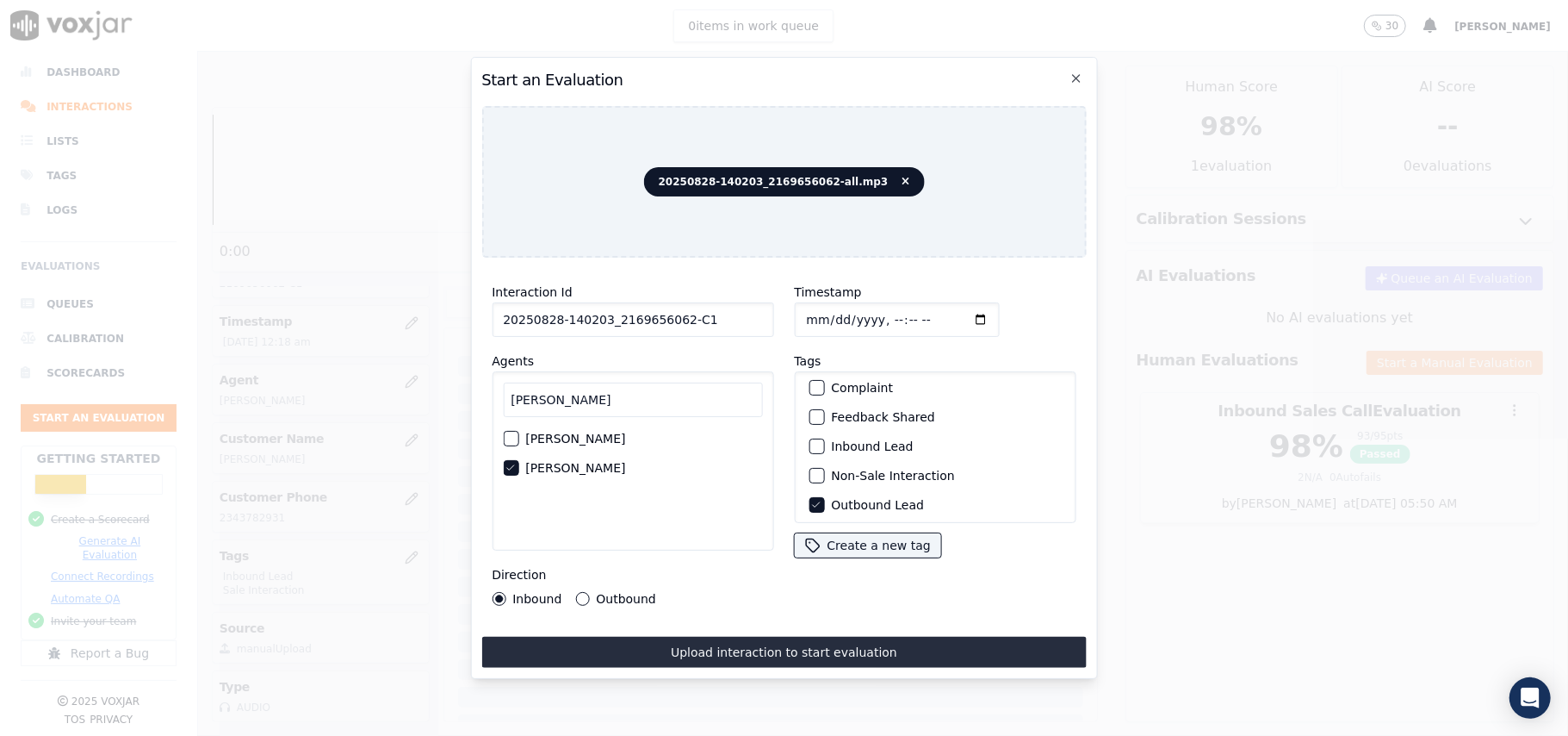
click at [810, 469] on div "button" at bounding box center [816, 475] width 12 height 12
click at [587, 594] on div "Outbound" at bounding box center [615, 599] width 80 height 14
click at [590, 592] on div "Outbound" at bounding box center [615, 599] width 80 height 14
click at [569, 592] on div "Inbound Outbound" at bounding box center [573, 599] width 164 height 14
click at [575, 592] on button "Outbound" at bounding box center [582, 599] width 14 height 14
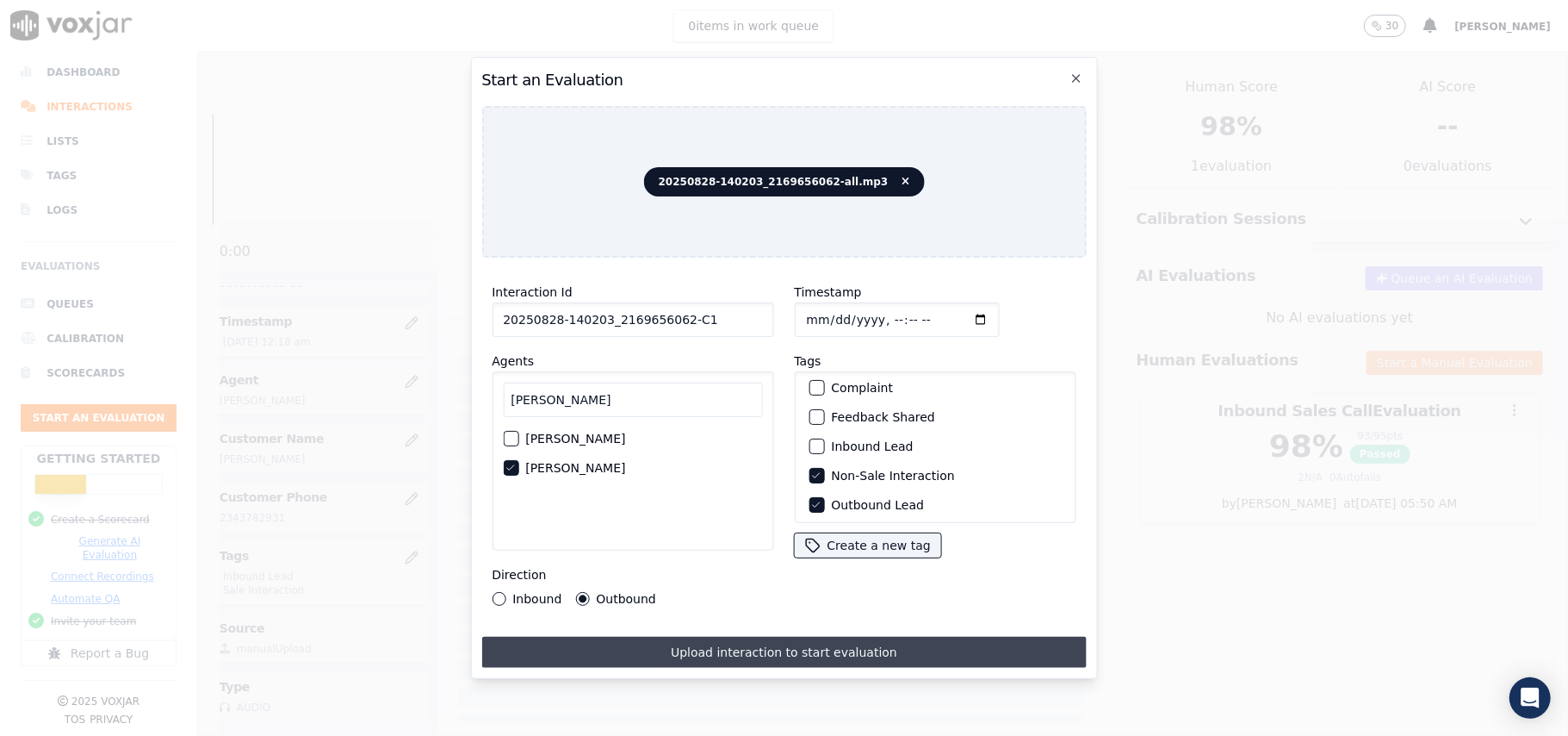
click at [625, 647] on button "Upload interaction to start evaluation" at bounding box center [784, 652] width 604 height 31
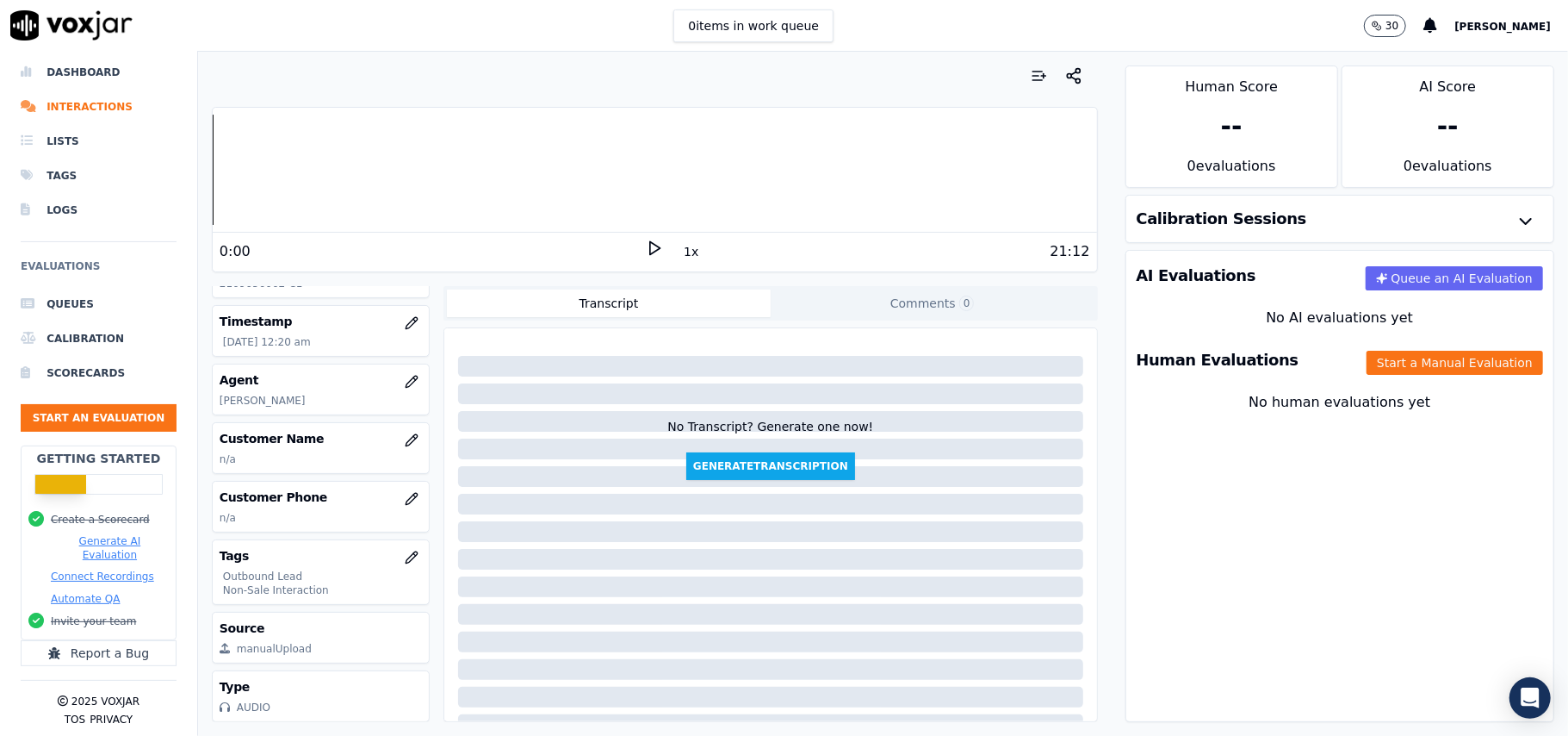
scroll to position [168, 0]
click at [394, 423] on button "button" at bounding box center [411, 439] width 34 height 34
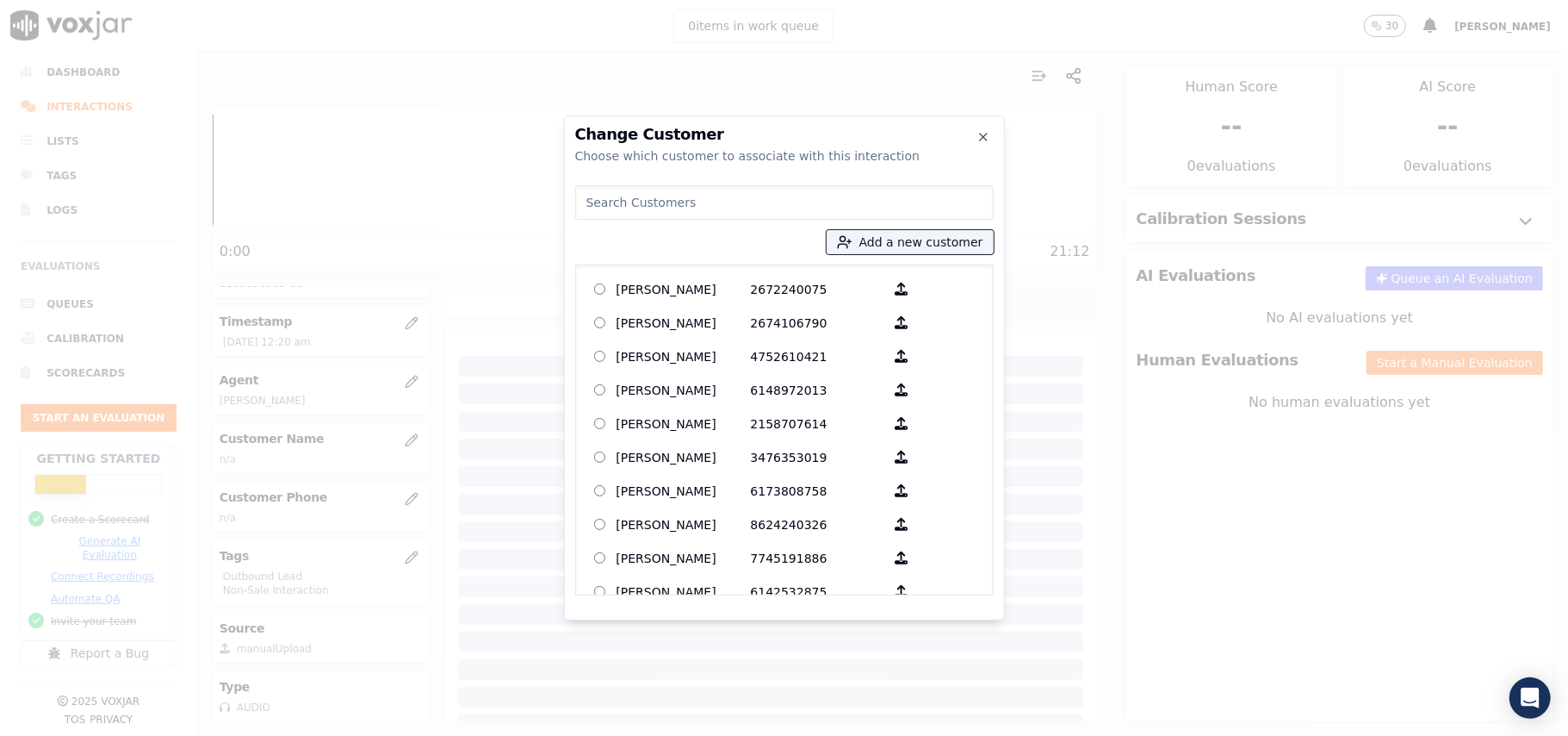
paste input "SHARON SMITH"
click at [579, 201] on input "SHARON SMITH" at bounding box center [784, 202] width 419 height 34
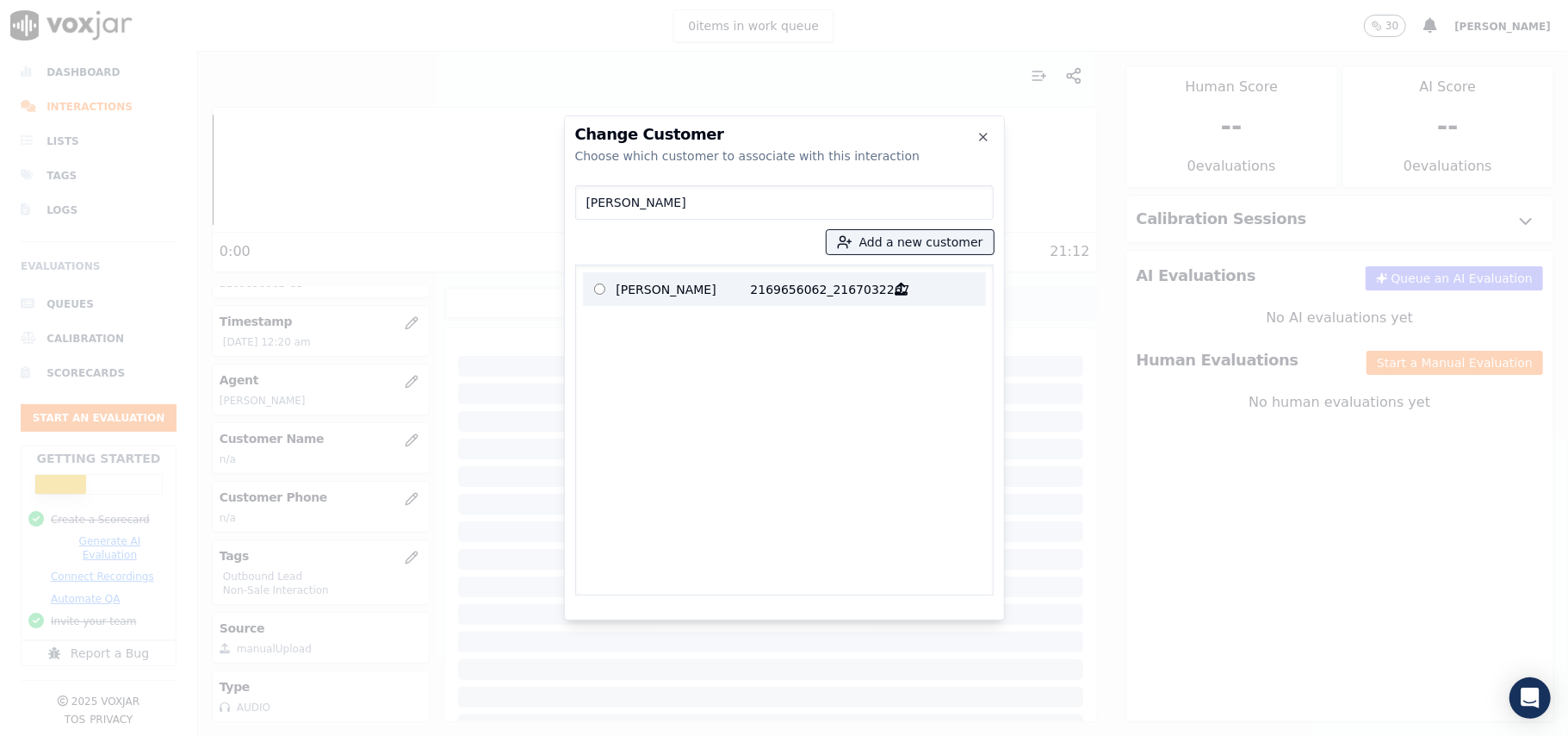
type input "SHARON SMITH"
click at [673, 289] on p "SHARON SMITH" at bounding box center [683, 288] width 134 height 26
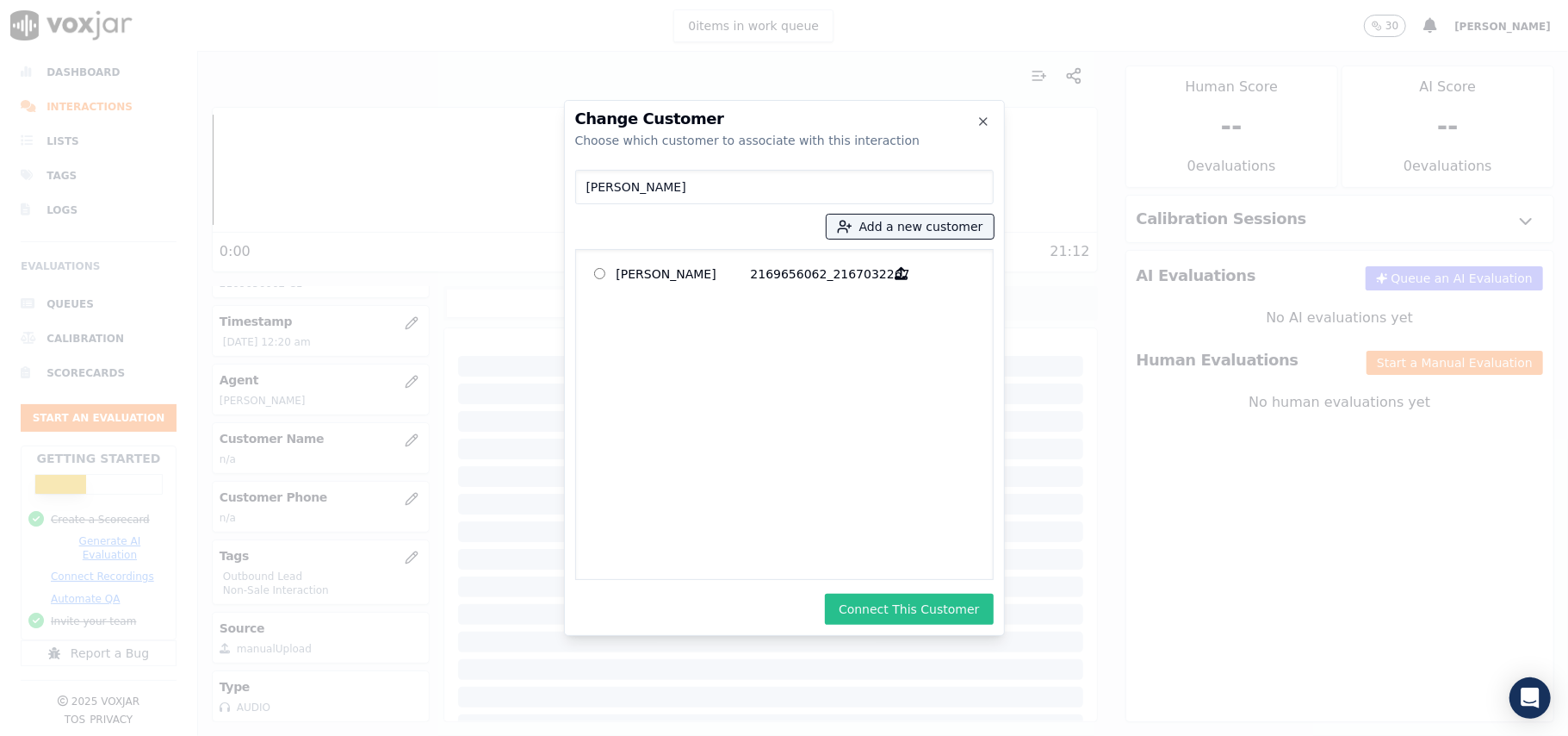
click at [902, 605] on button "Connect This Customer" at bounding box center [909, 609] width 168 height 31
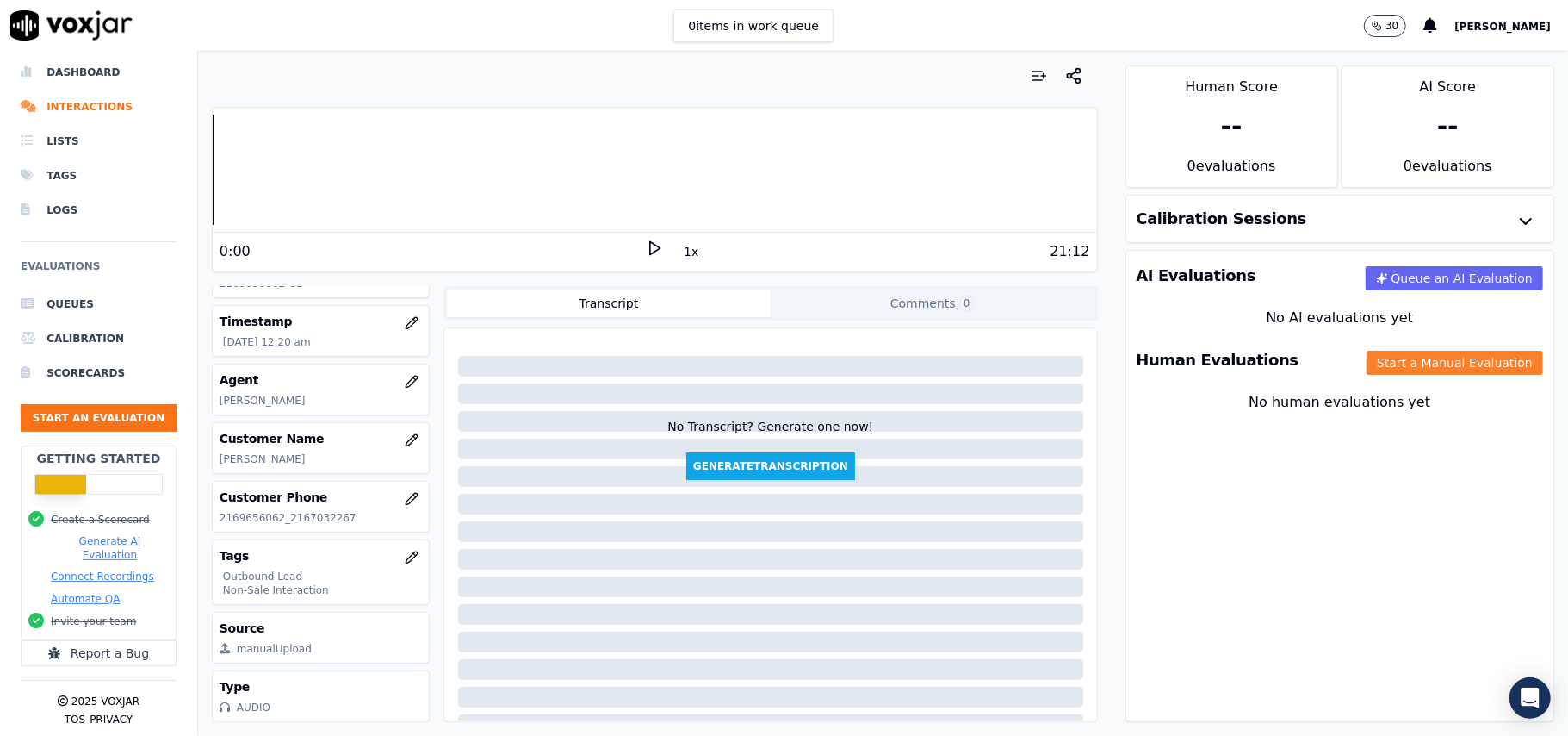
click at [1372, 373] on button "Start a Manual Evaluation" at bounding box center [1454, 362] width 176 height 24
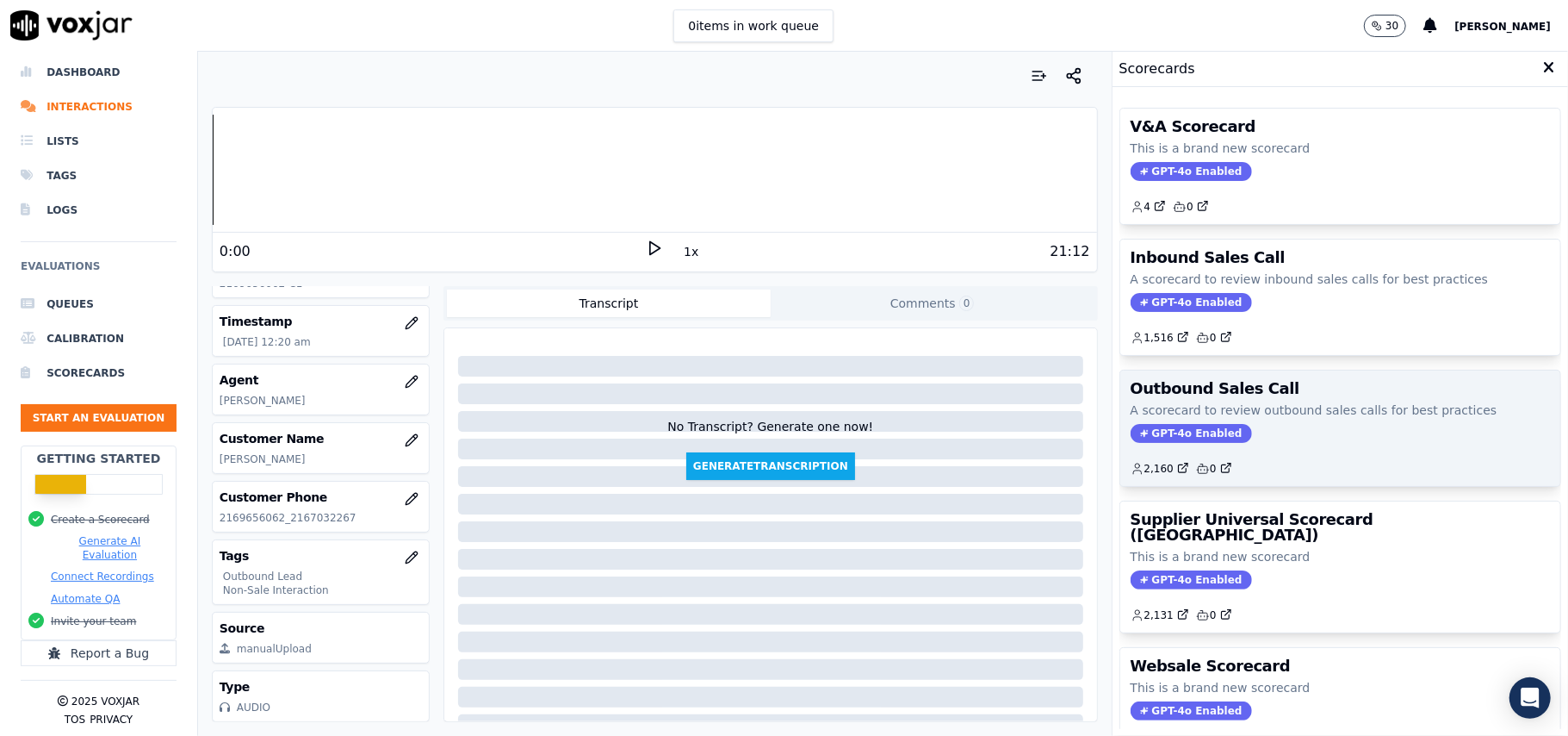
click at [1150, 439] on span "GPT-4o Enabled" at bounding box center [1191, 432] width 122 height 18
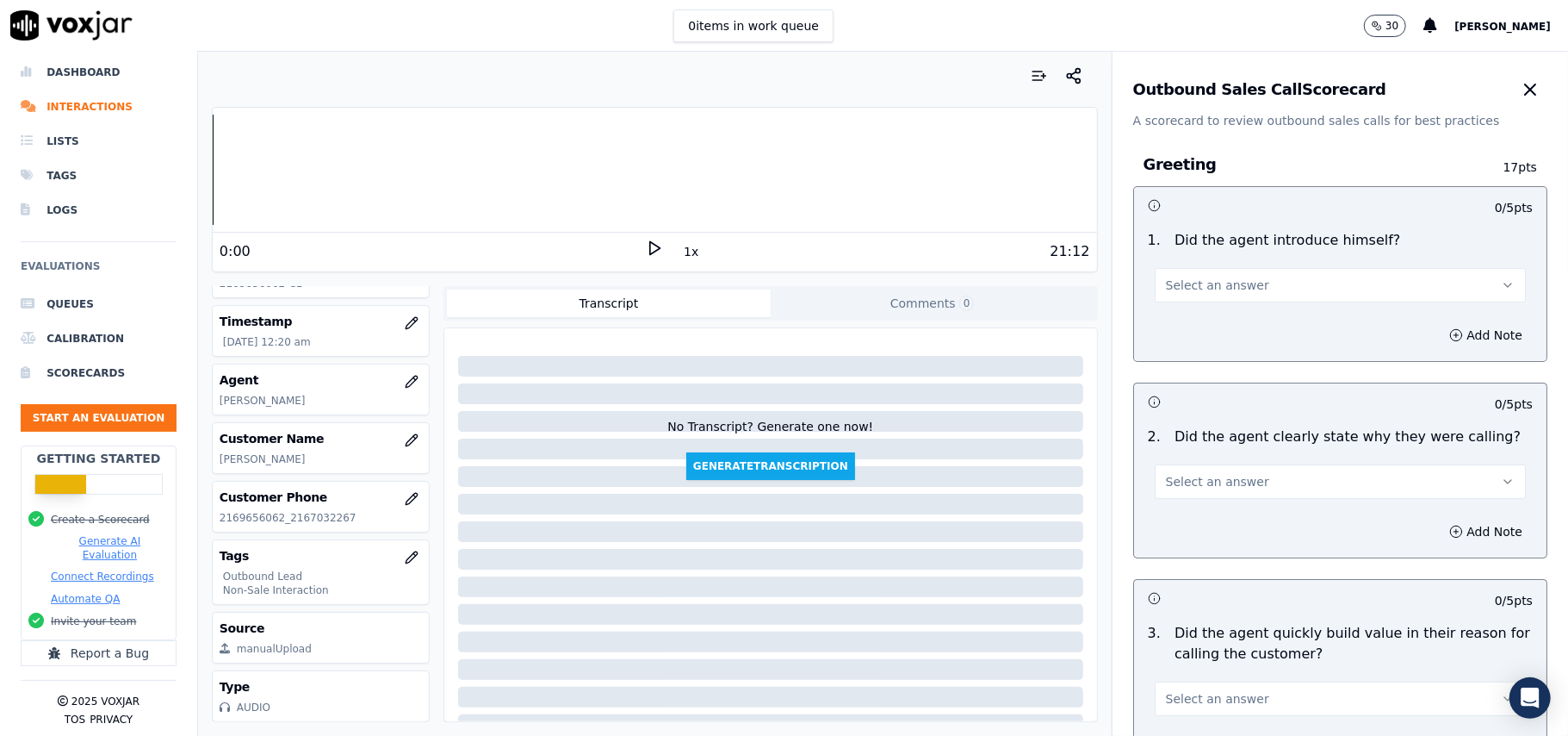
scroll to position [1229, 0]
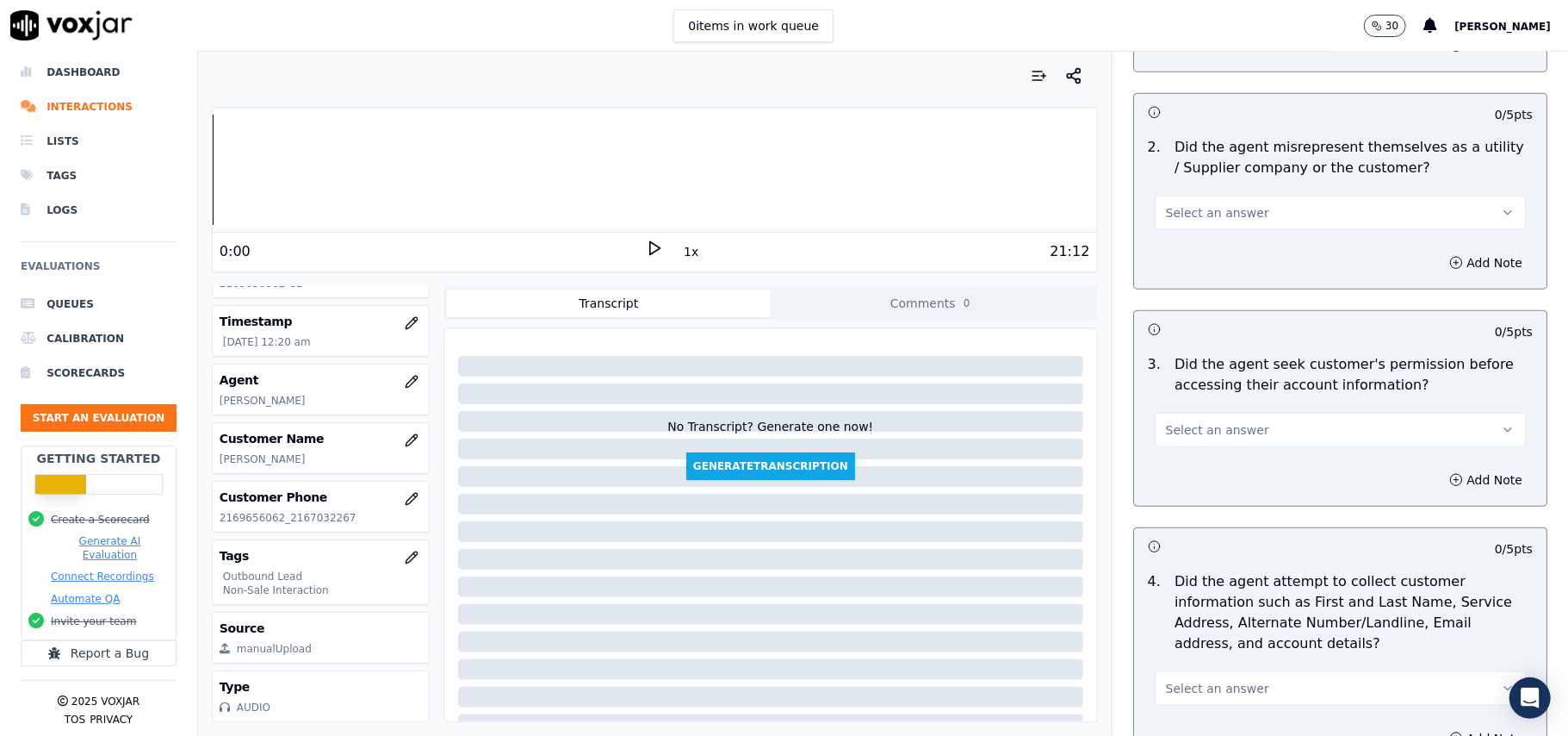
click at [1226, 415] on div "Select an answer" at bounding box center [1339, 427] width 371 height 38
click at [1204, 428] on span "Select an answer" at bounding box center [1218, 430] width 103 height 18
click at [1186, 497] on div "No" at bounding box center [1303, 499] width 333 height 27
click at [1439, 476] on button "Add Note" at bounding box center [1485, 479] width 93 height 24
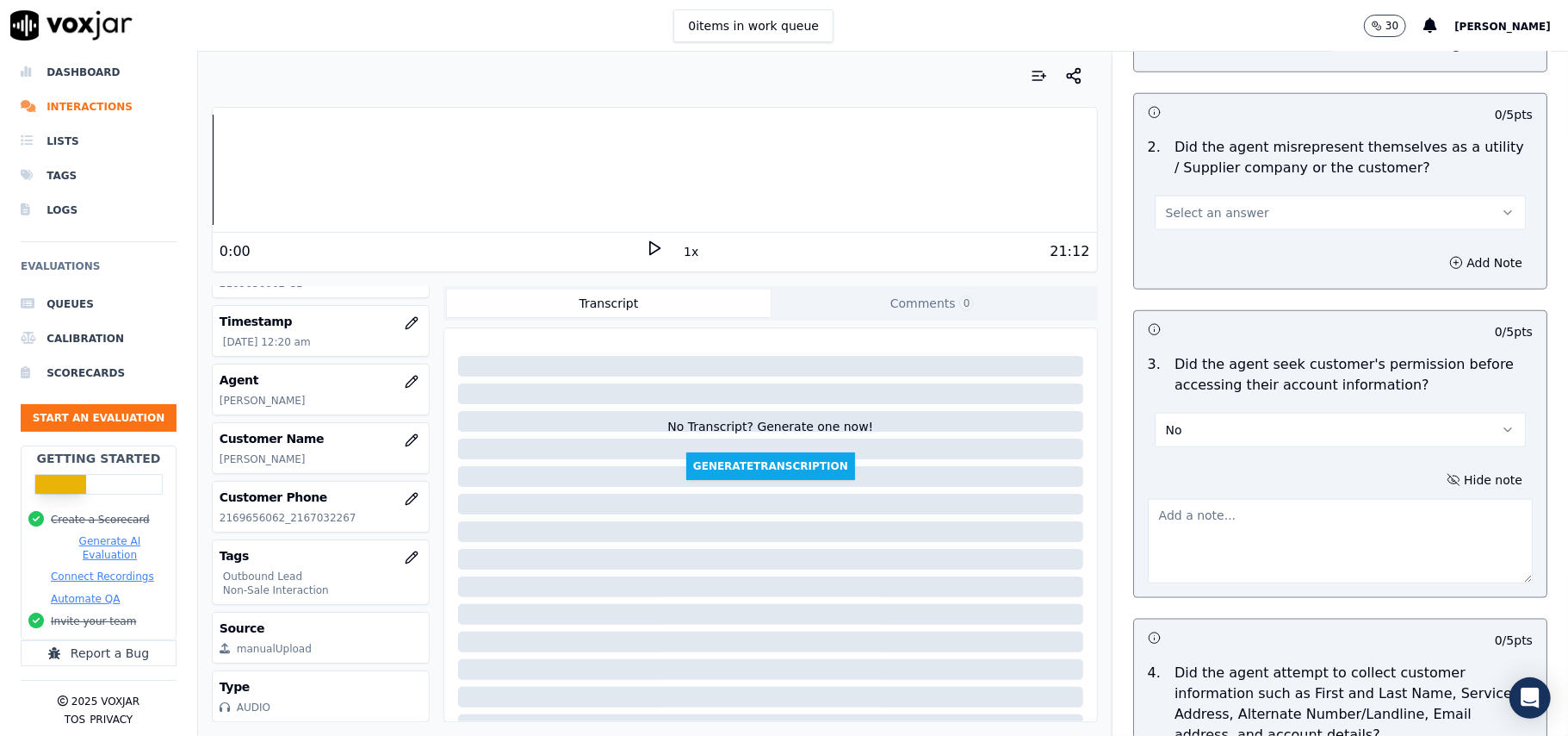
click at [1231, 544] on textarea at bounding box center [1339, 540] width 384 height 85
paste textarea "@02:53 – The agent did not take permission from the customer before accessing t…"
type textarea "@02:53 – The agent did not take permission from the customer before accessing t…"
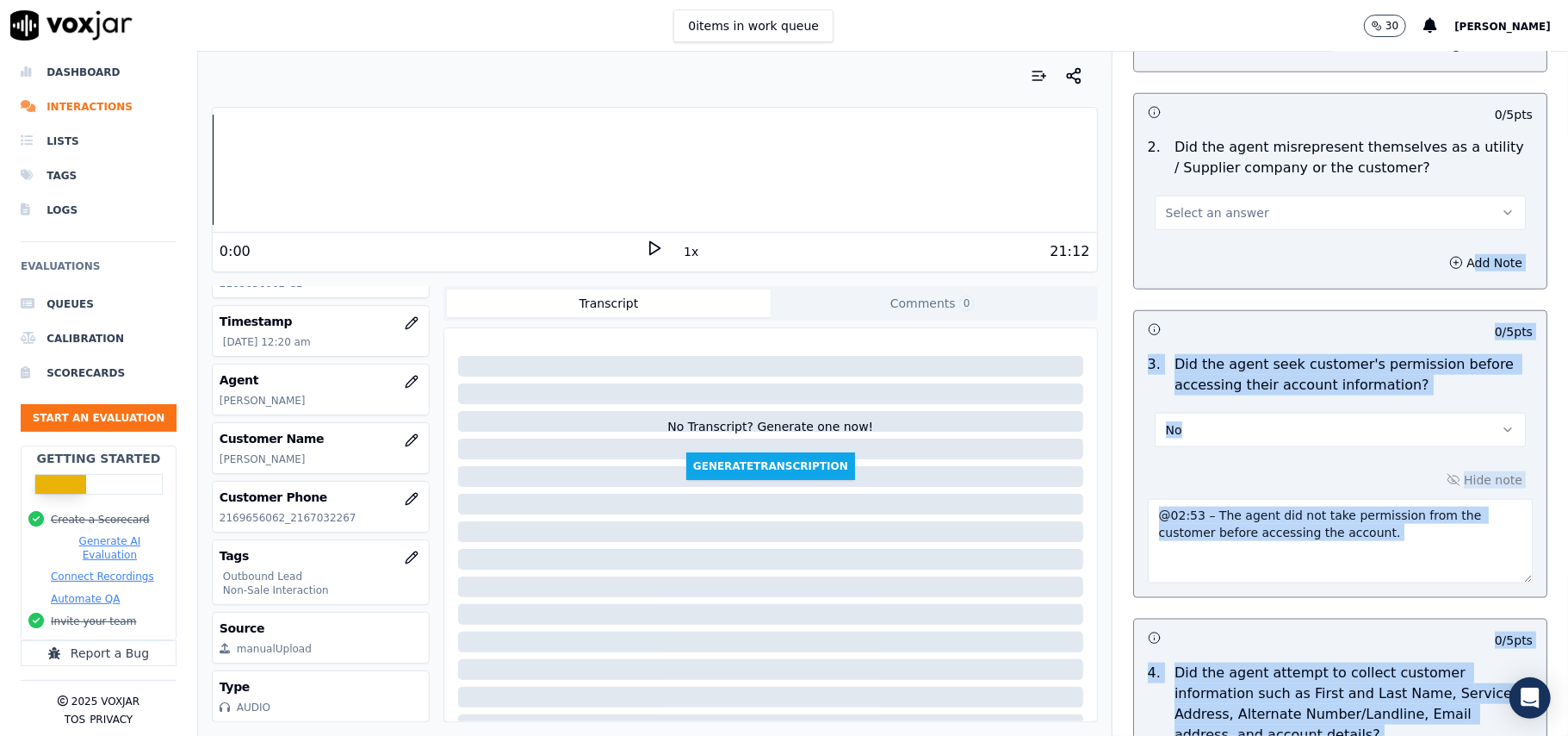
scroll to position [1555, 0]
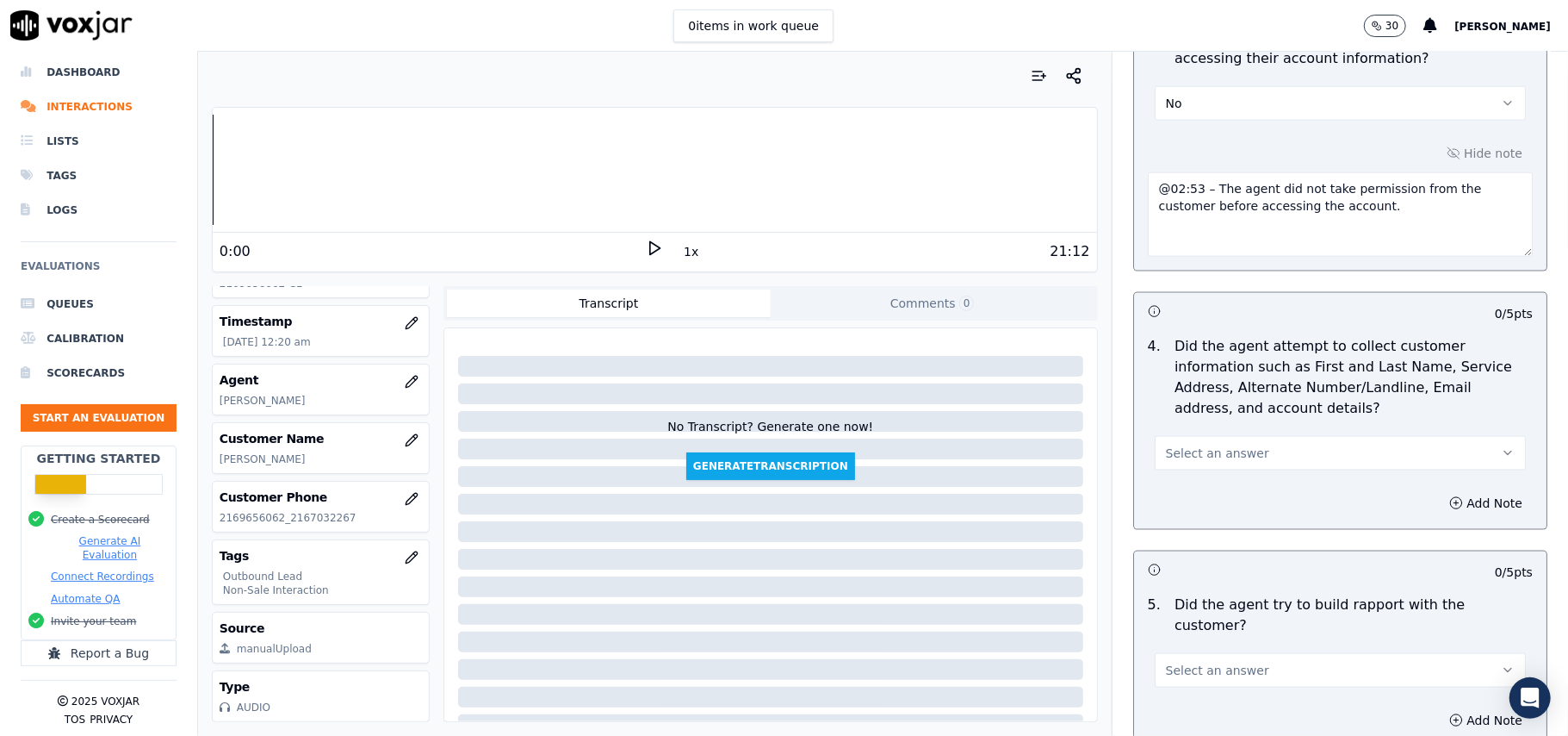
drag, startPoint x: 1515, startPoint y: 263, endPoint x: 1540, endPoint y: 474, distance: 212.5
click at [1544, 710] on body "0 items in work queue 30 Payal Roy Dashboard Interactions Lists Tags Logs Evalu…" at bounding box center [784, 368] width 1568 height 736
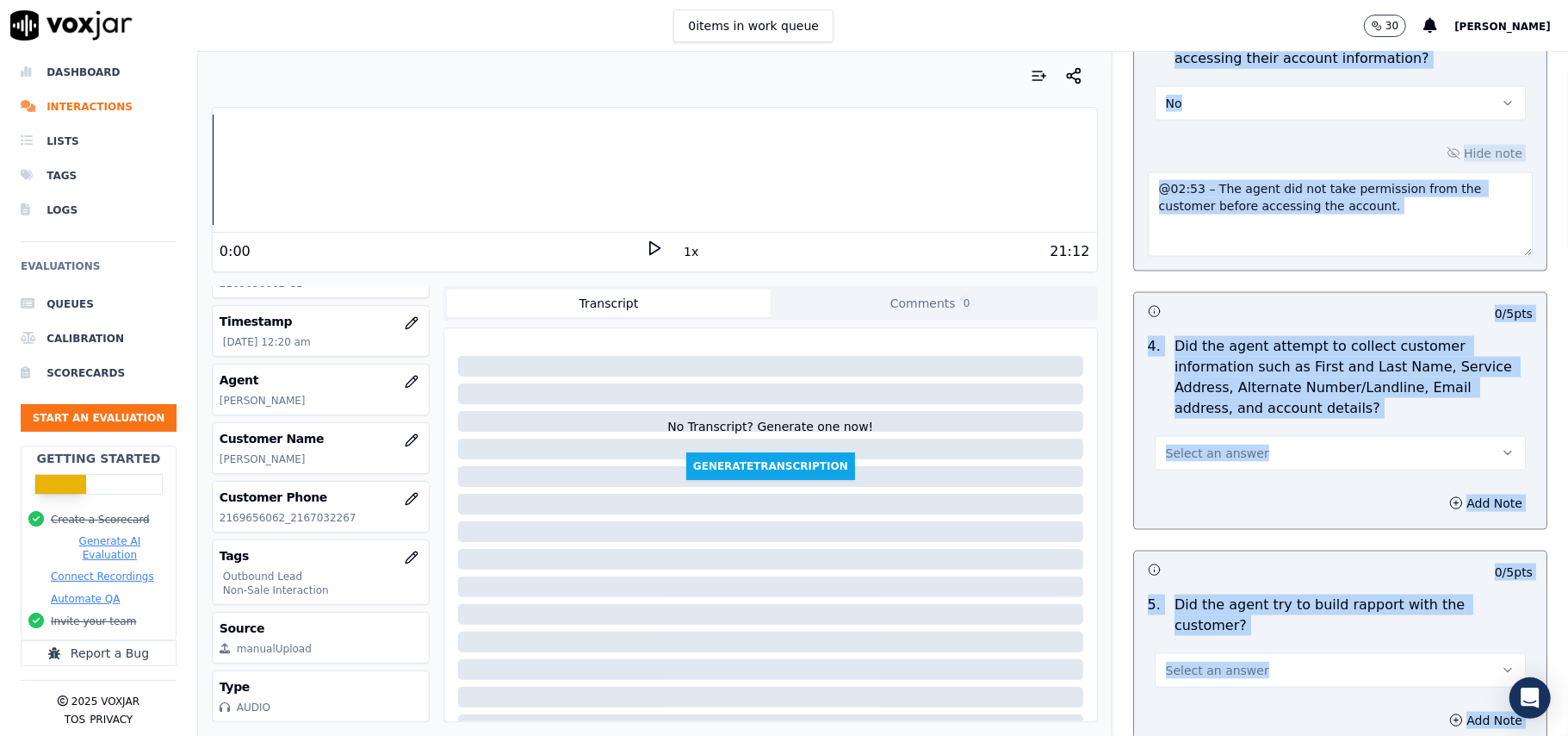
click at [1164, 521] on div "Add Note" at bounding box center [1340, 502] width 413 height 52
click at [1216, 517] on div "Add Note" at bounding box center [1340, 502] width 413 height 52
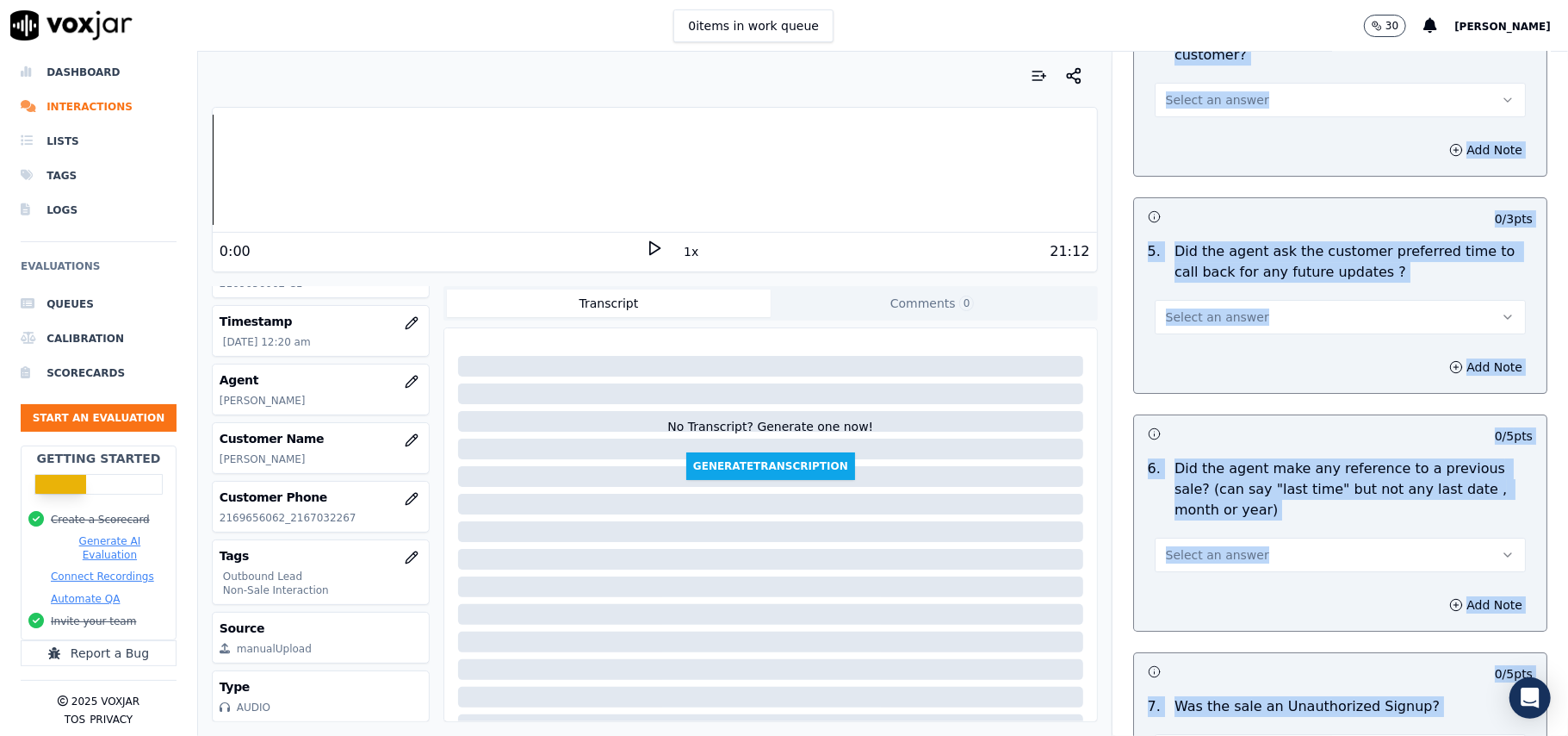
scroll to position [3595, 0]
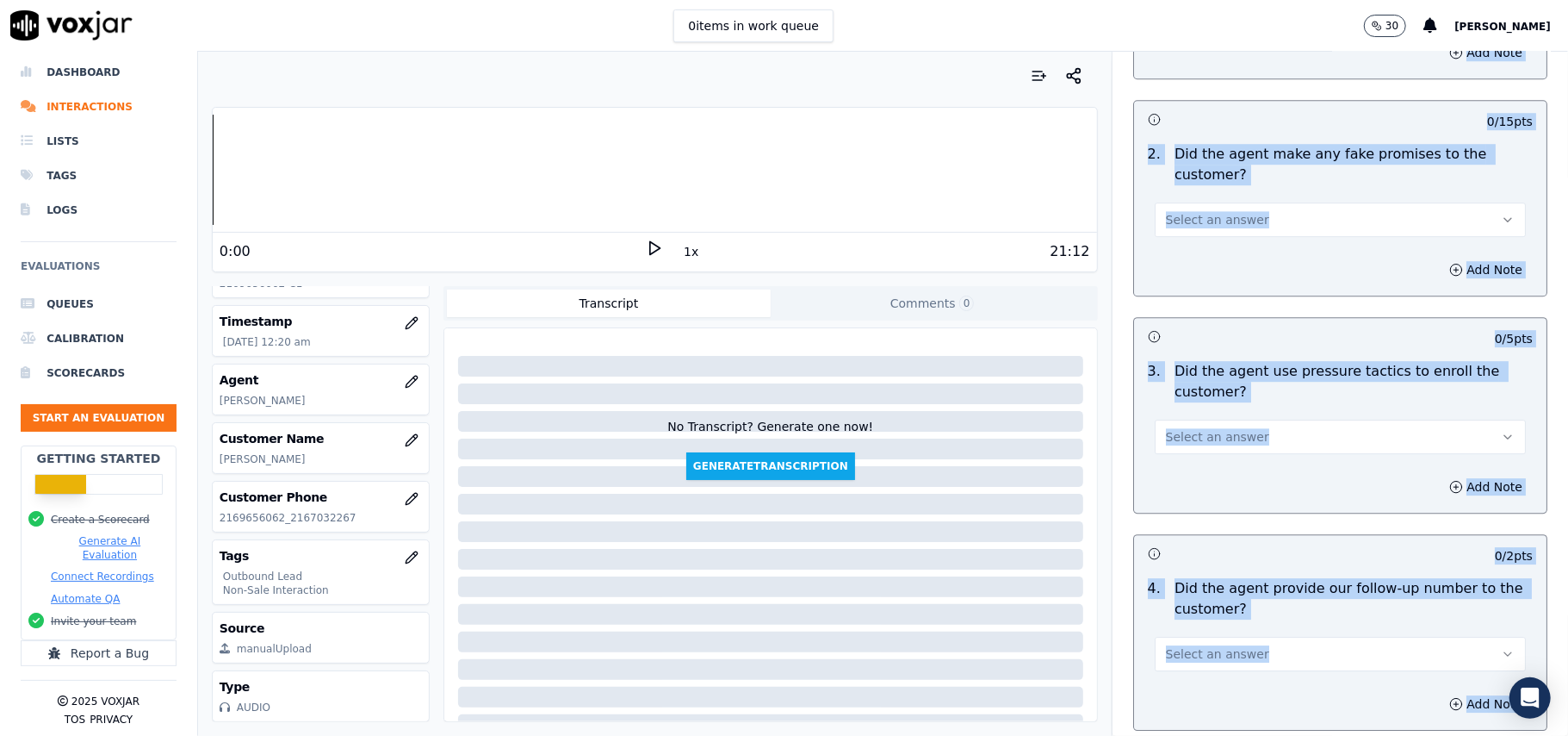
click at [1259, 678] on div "Add Note" at bounding box center [1340, 703] width 413 height 52
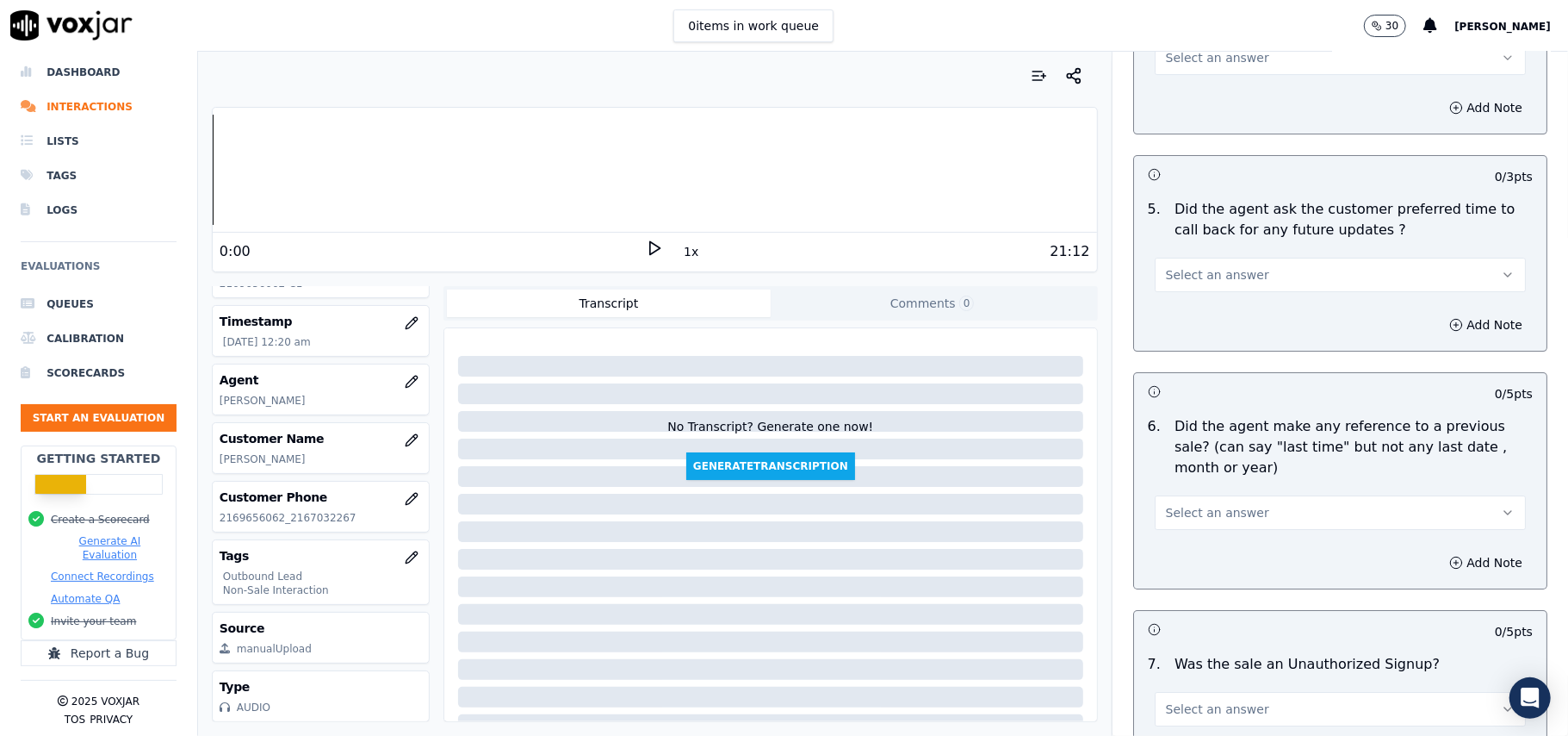
scroll to position [4388, 0]
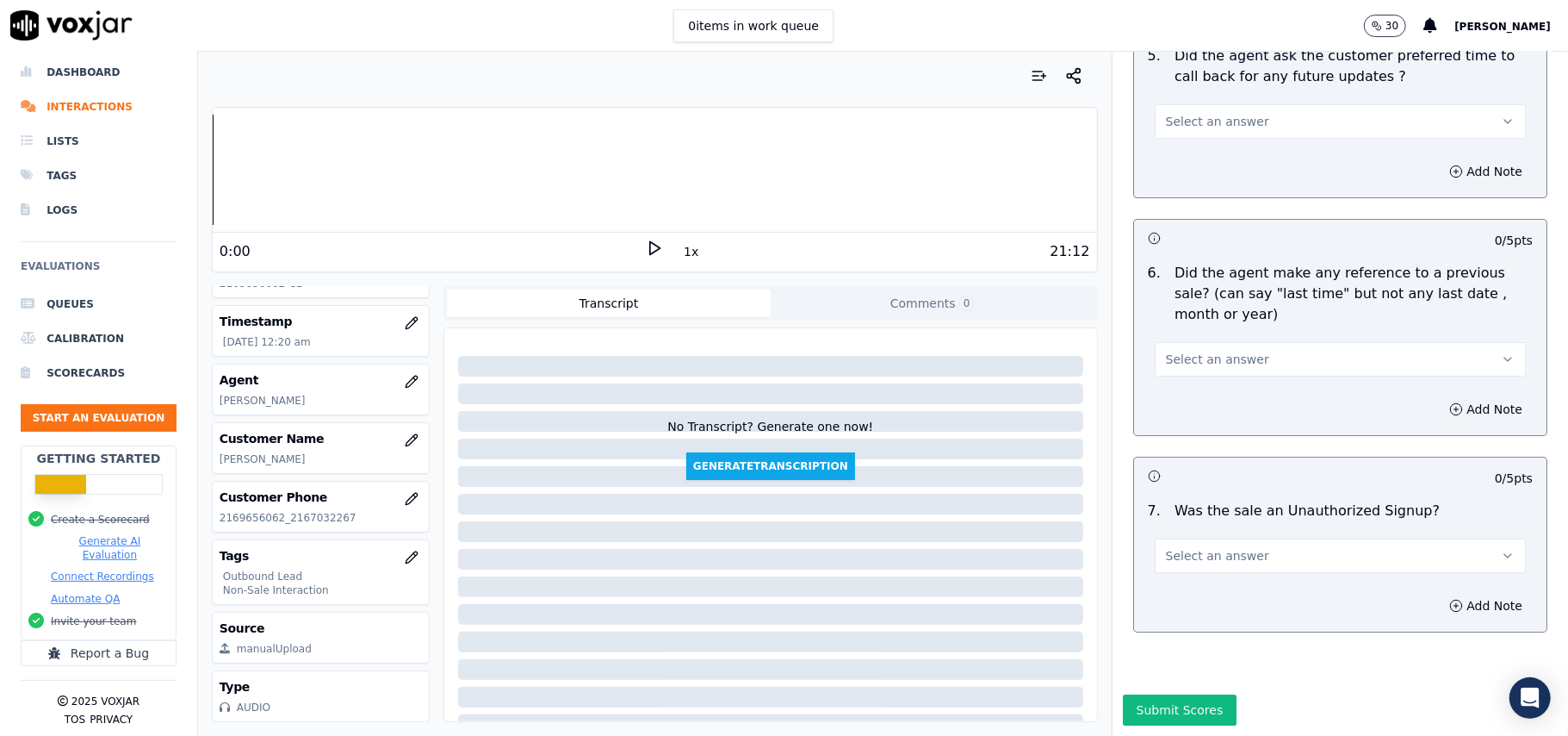
click at [1189, 547] on span "Select an answer" at bounding box center [1218, 556] width 103 height 18
click at [1182, 564] on div "No" at bounding box center [1303, 570] width 333 height 27
click at [1268, 342] on button "Select an answer" at bounding box center [1339, 358] width 371 height 34
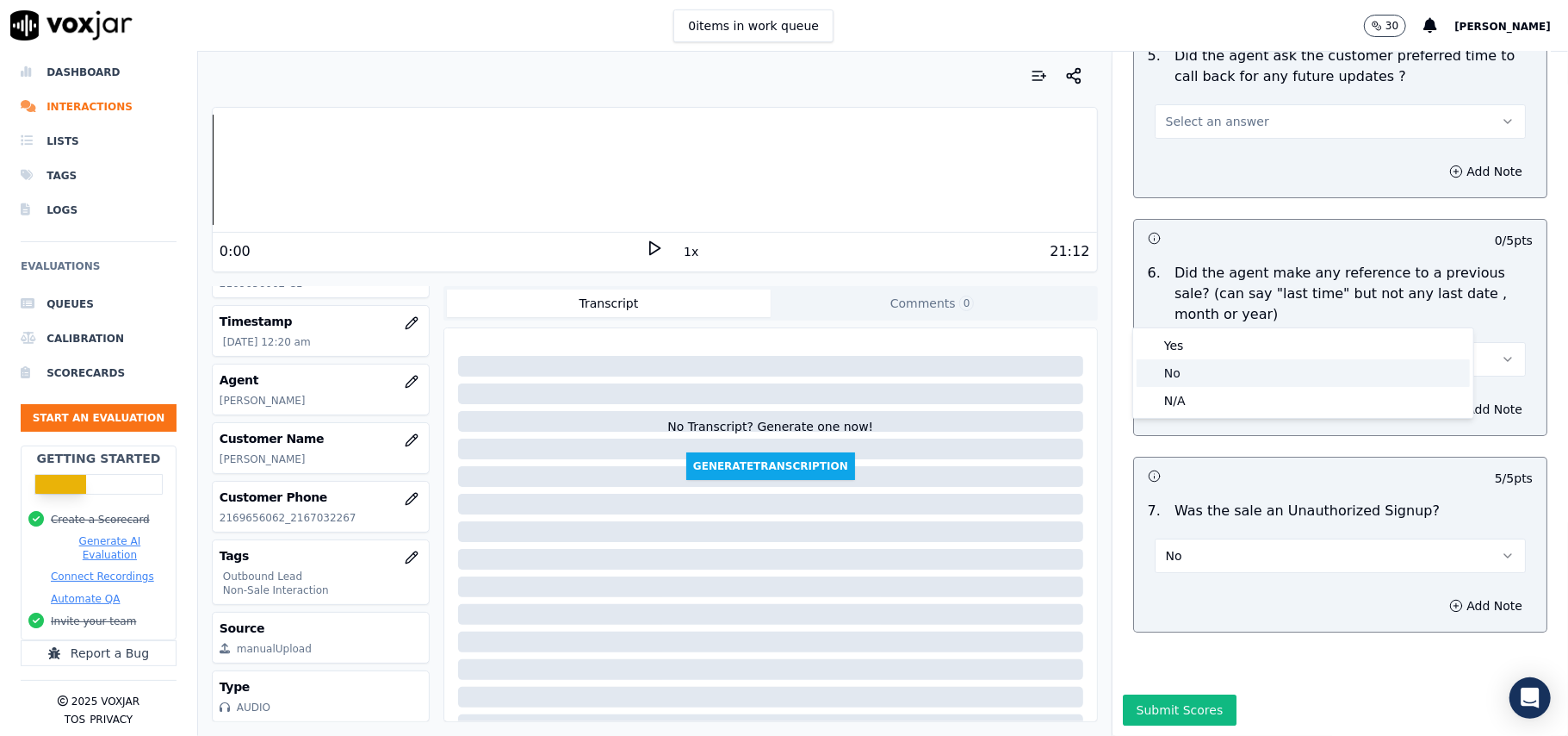
click at [1190, 369] on div "No" at bounding box center [1303, 373] width 333 height 27
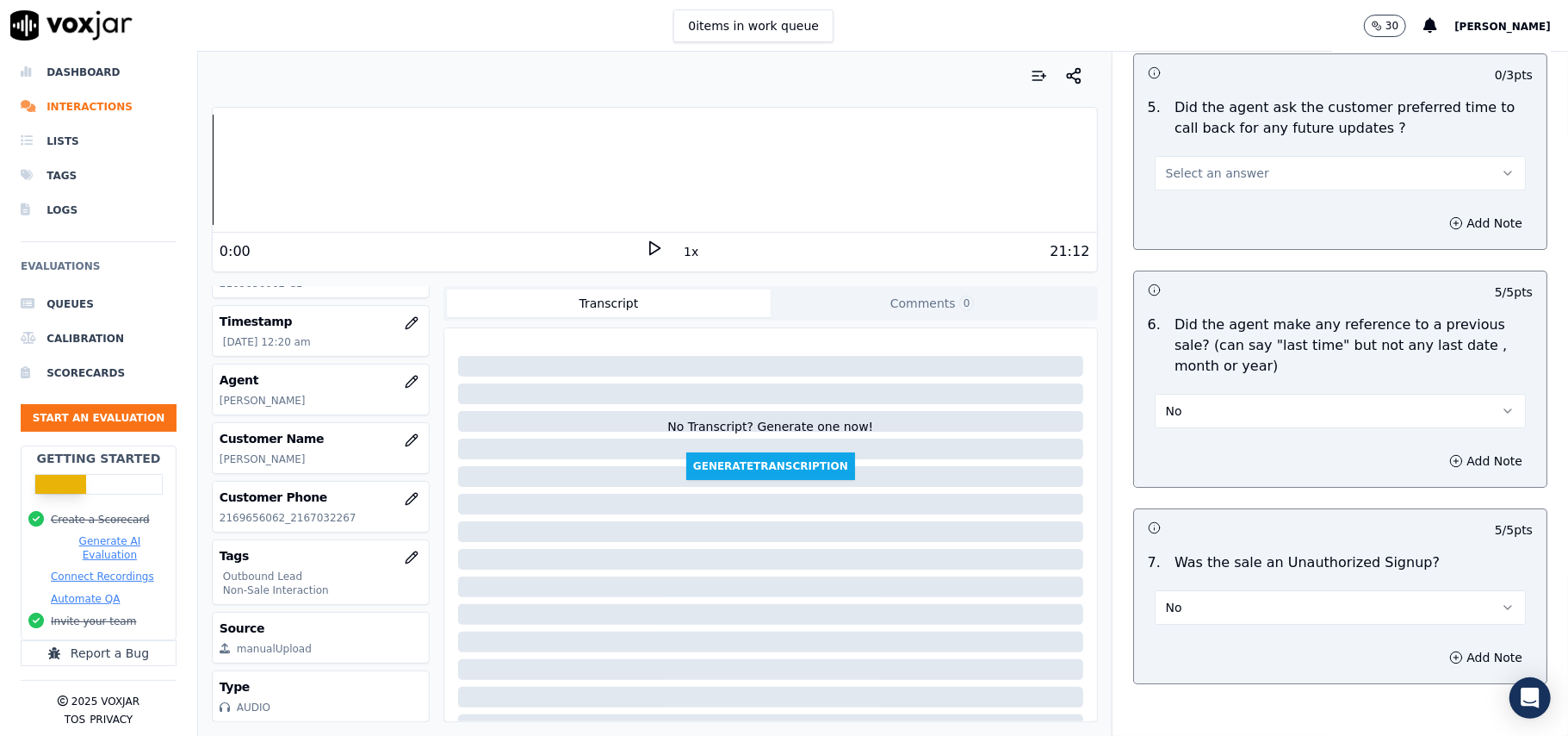
scroll to position [4159, 0]
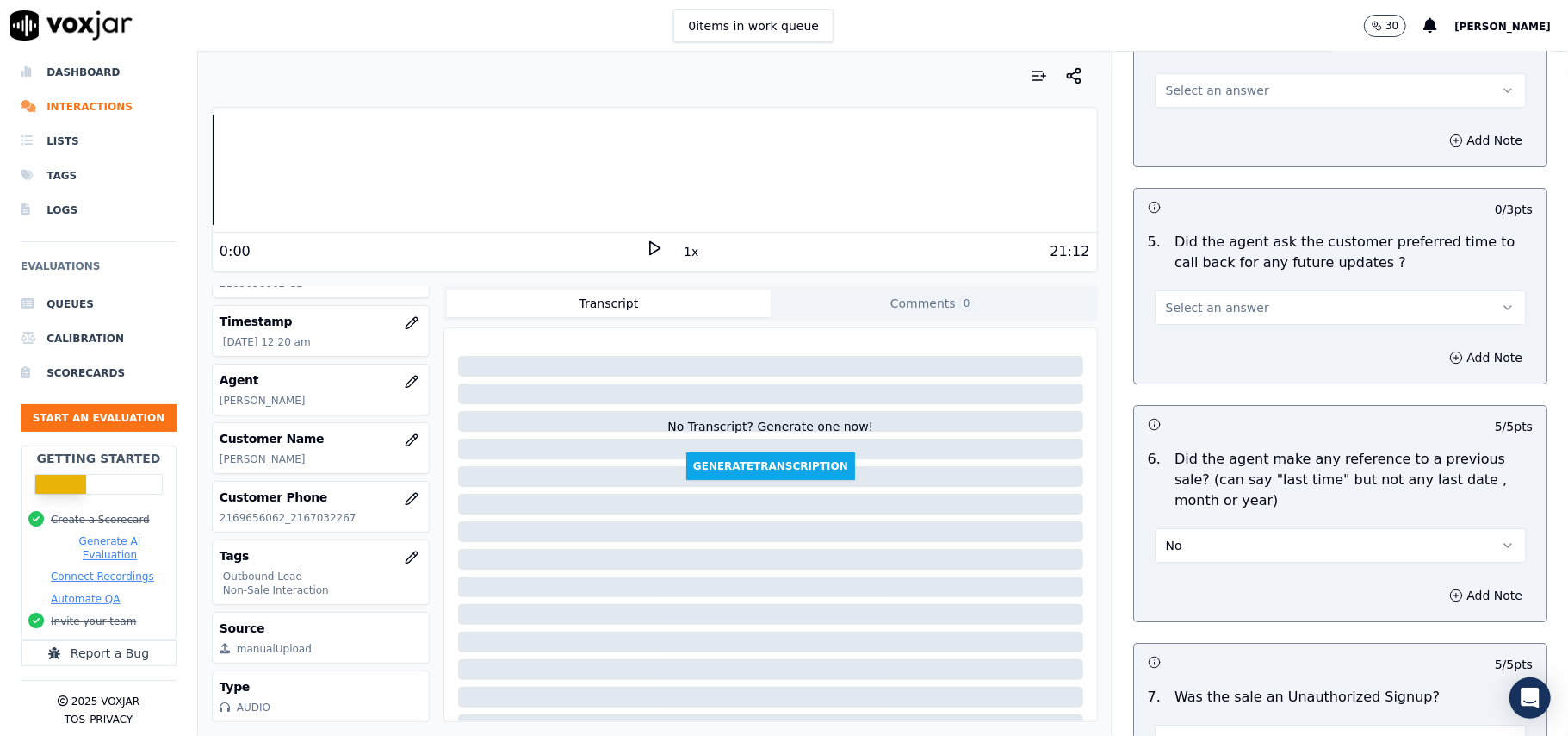
click at [1204, 303] on span "Select an answer" at bounding box center [1218, 308] width 103 height 18
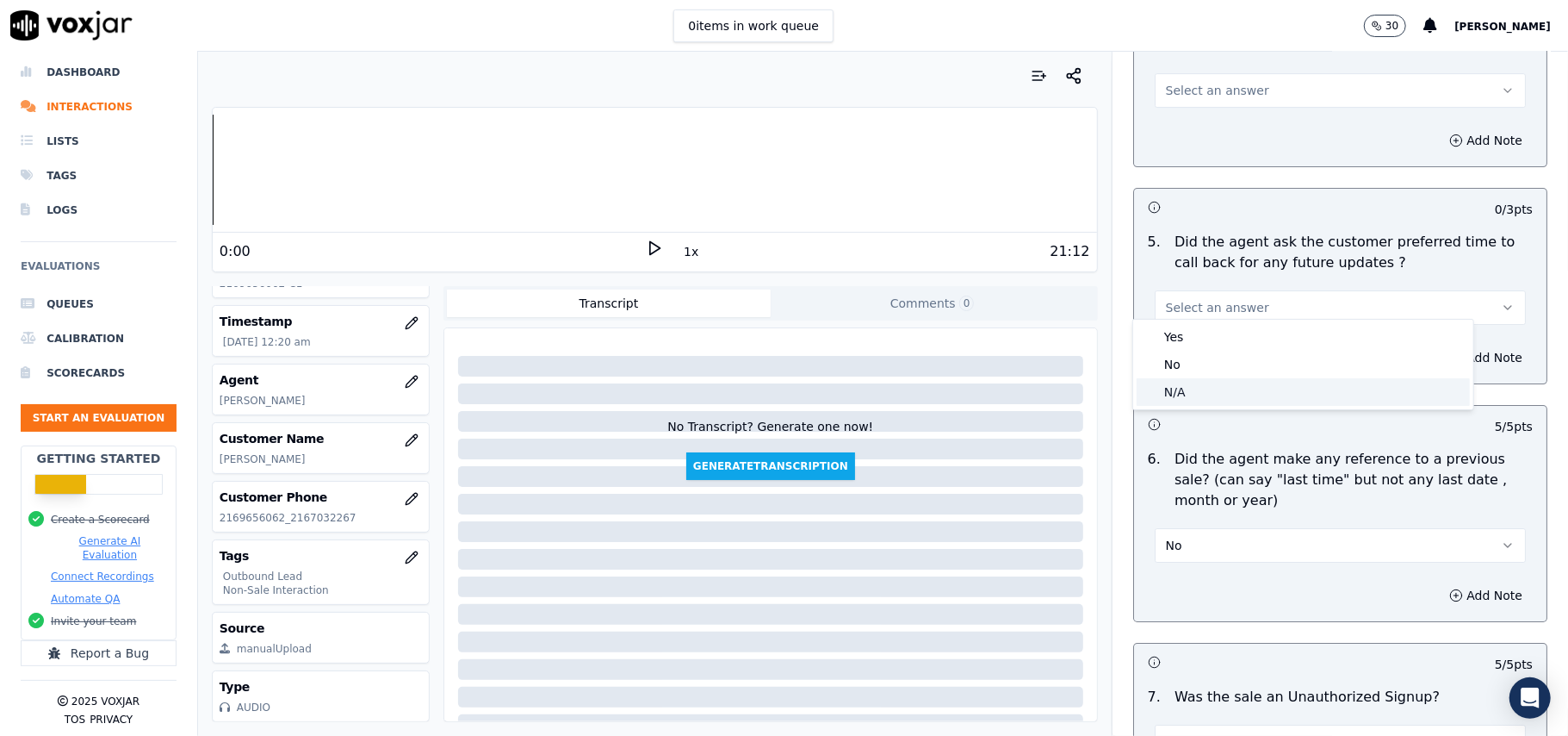
click at [1166, 394] on div "N/A" at bounding box center [1303, 391] width 333 height 27
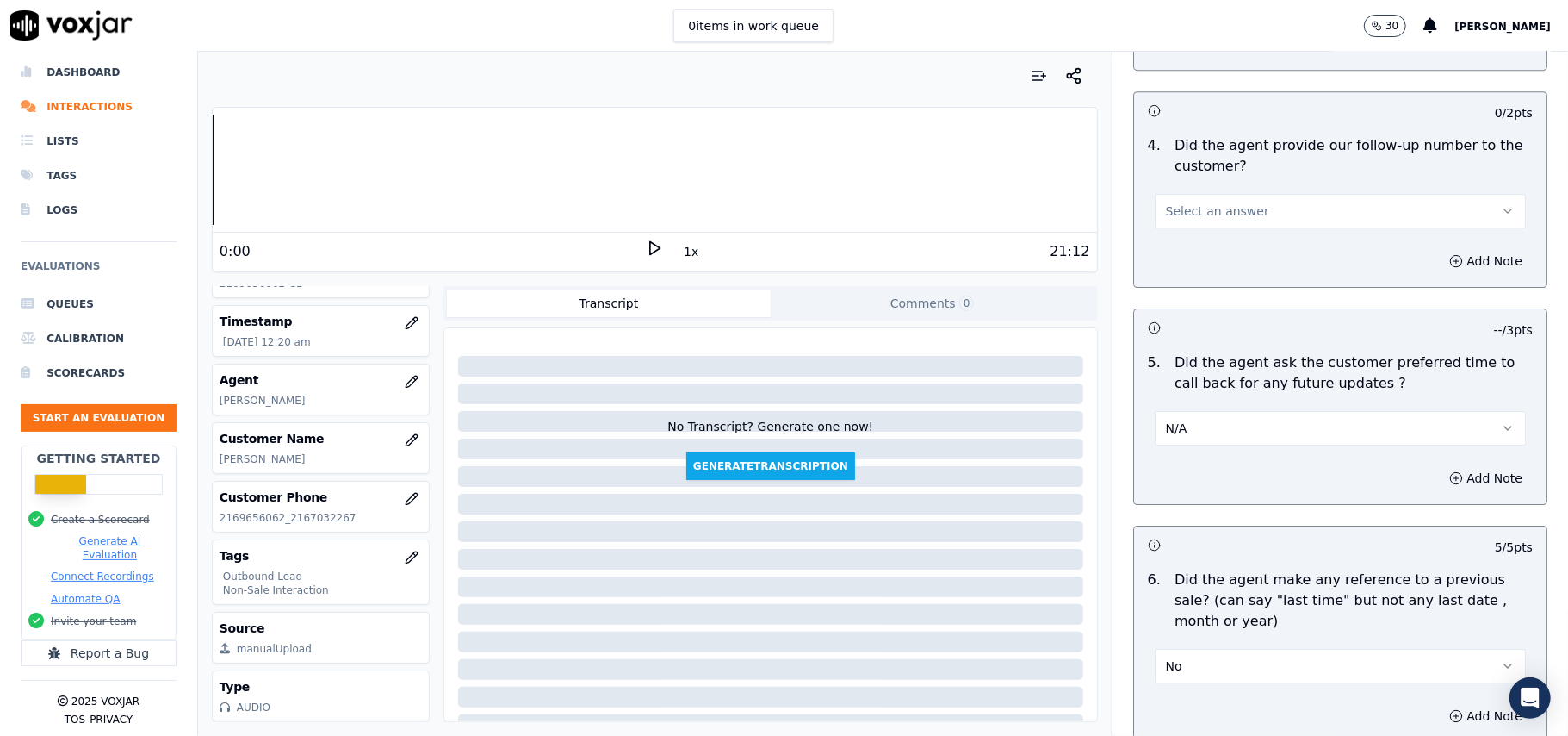
scroll to position [3928, 0]
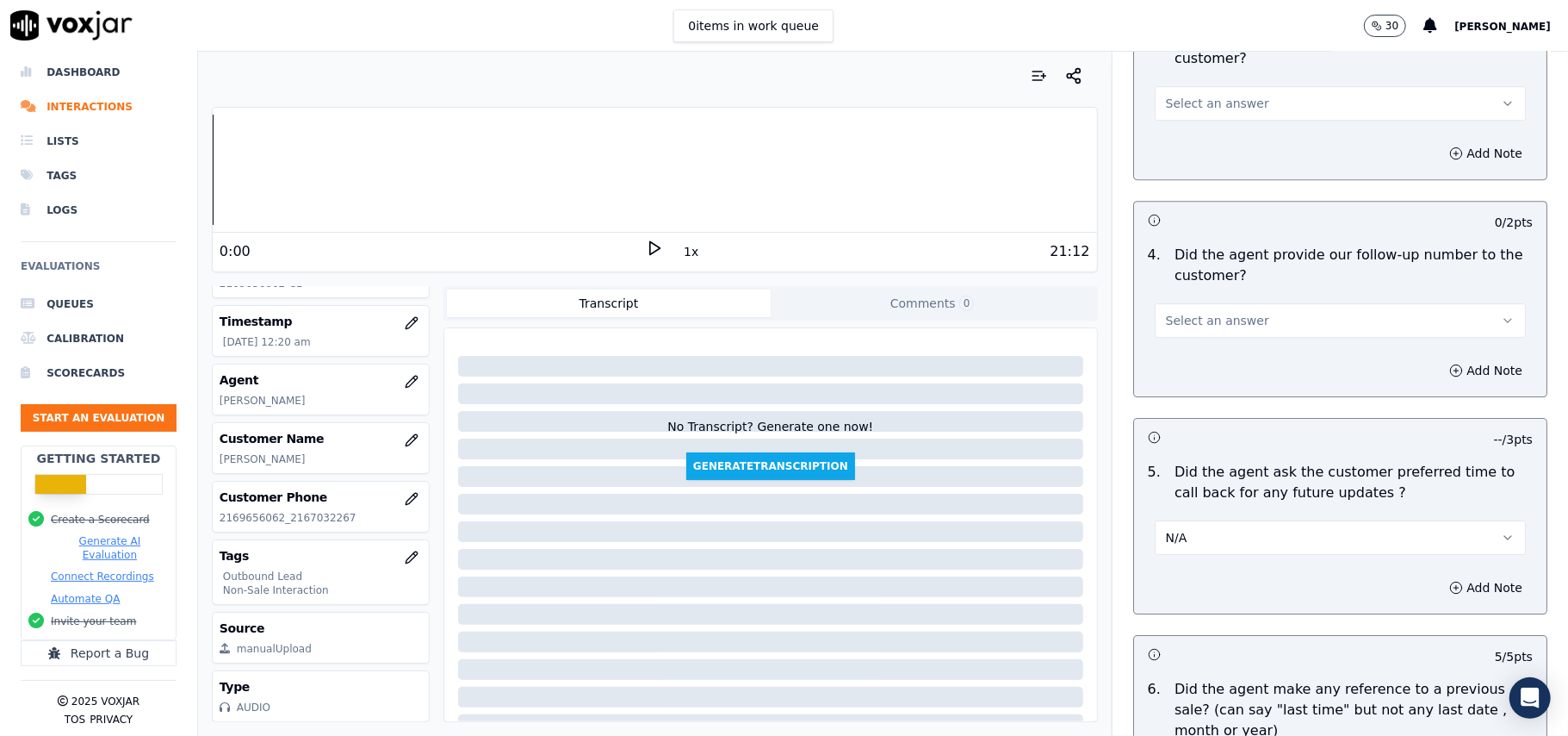
click at [1227, 313] on span "Select an answer" at bounding box center [1218, 320] width 103 height 18
click at [1200, 350] on div "Yes" at bounding box center [1303, 349] width 333 height 27
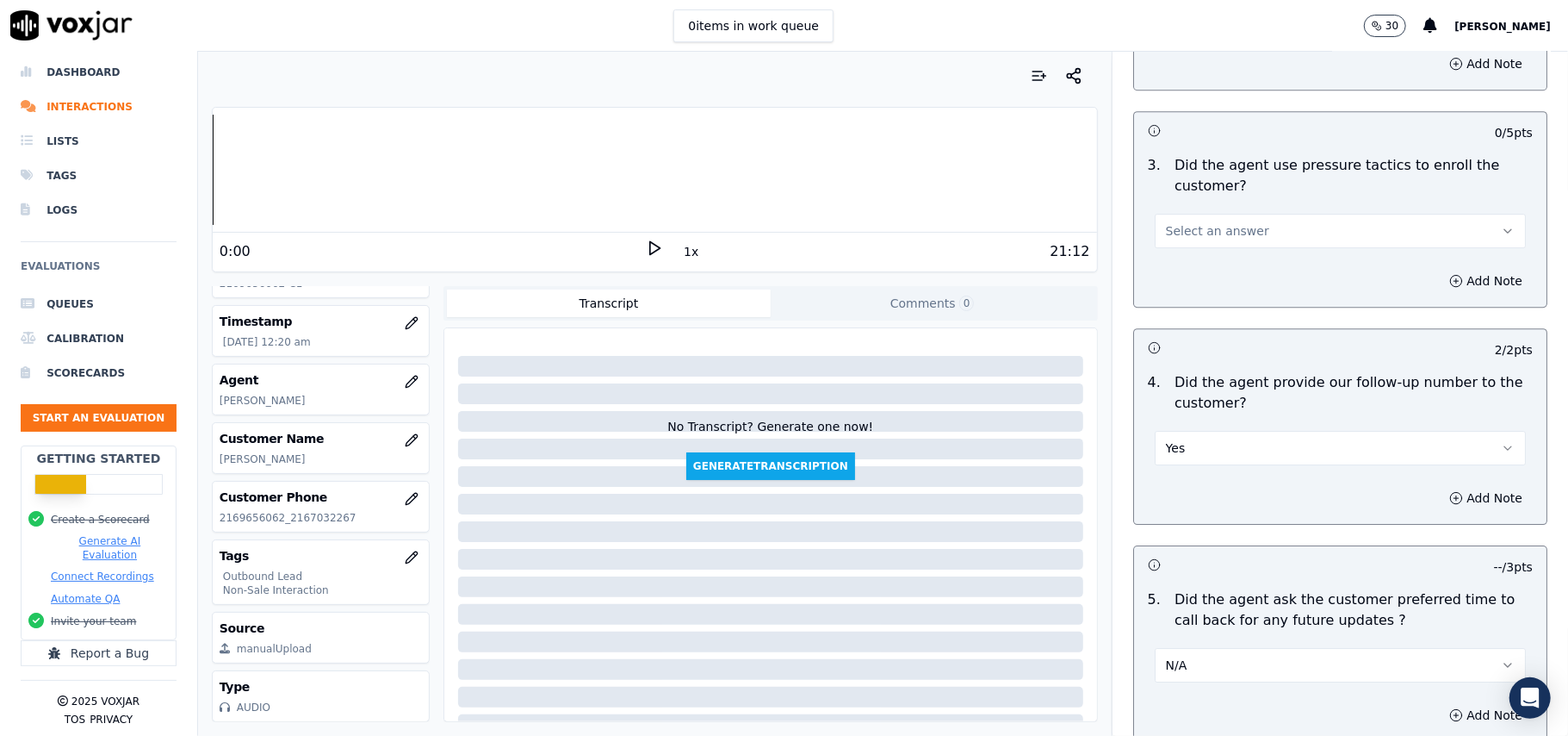
scroll to position [3698, 0]
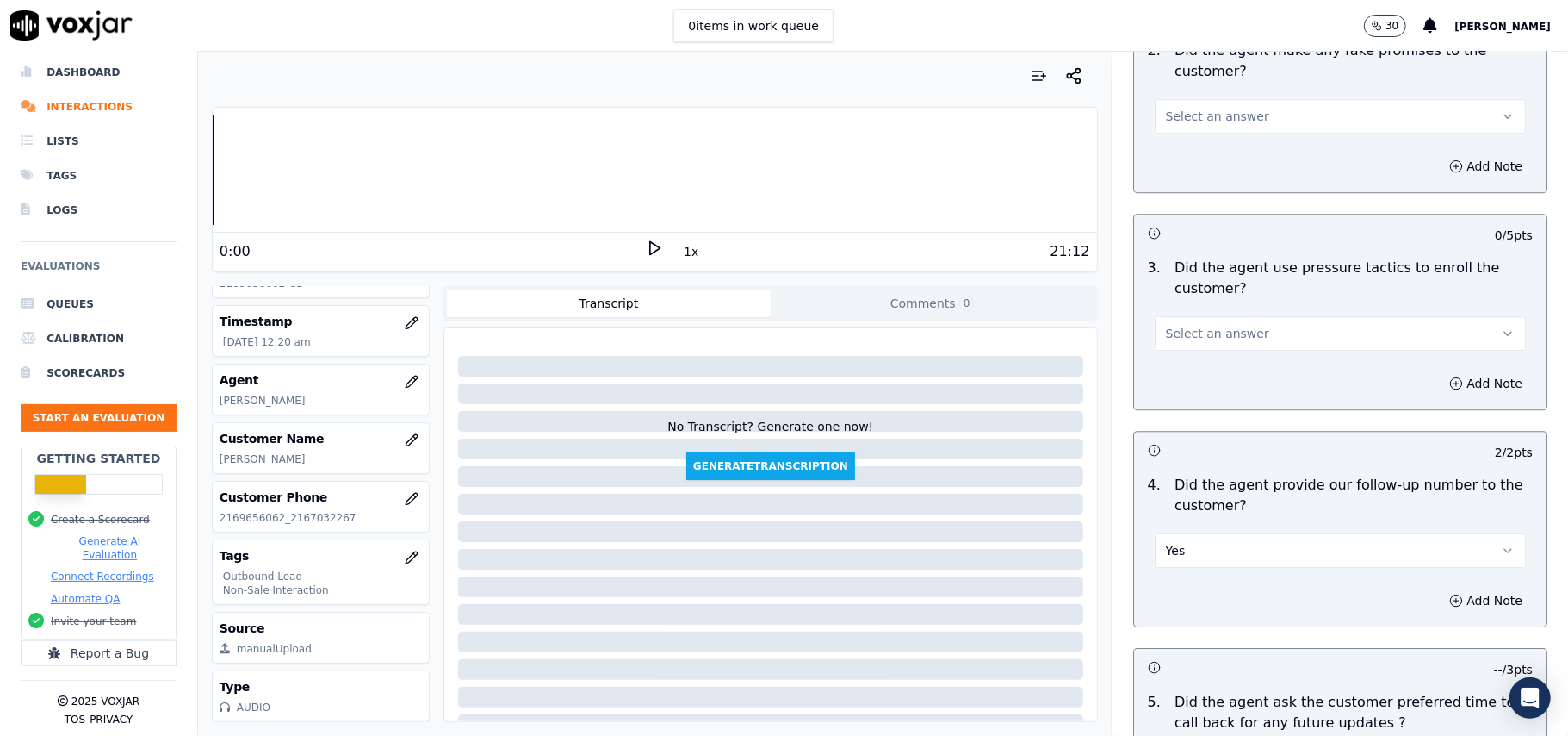
click at [1192, 325] on span "Select an answer" at bounding box center [1218, 334] width 103 height 18
click at [1186, 380] on div "No" at bounding box center [1303, 388] width 333 height 27
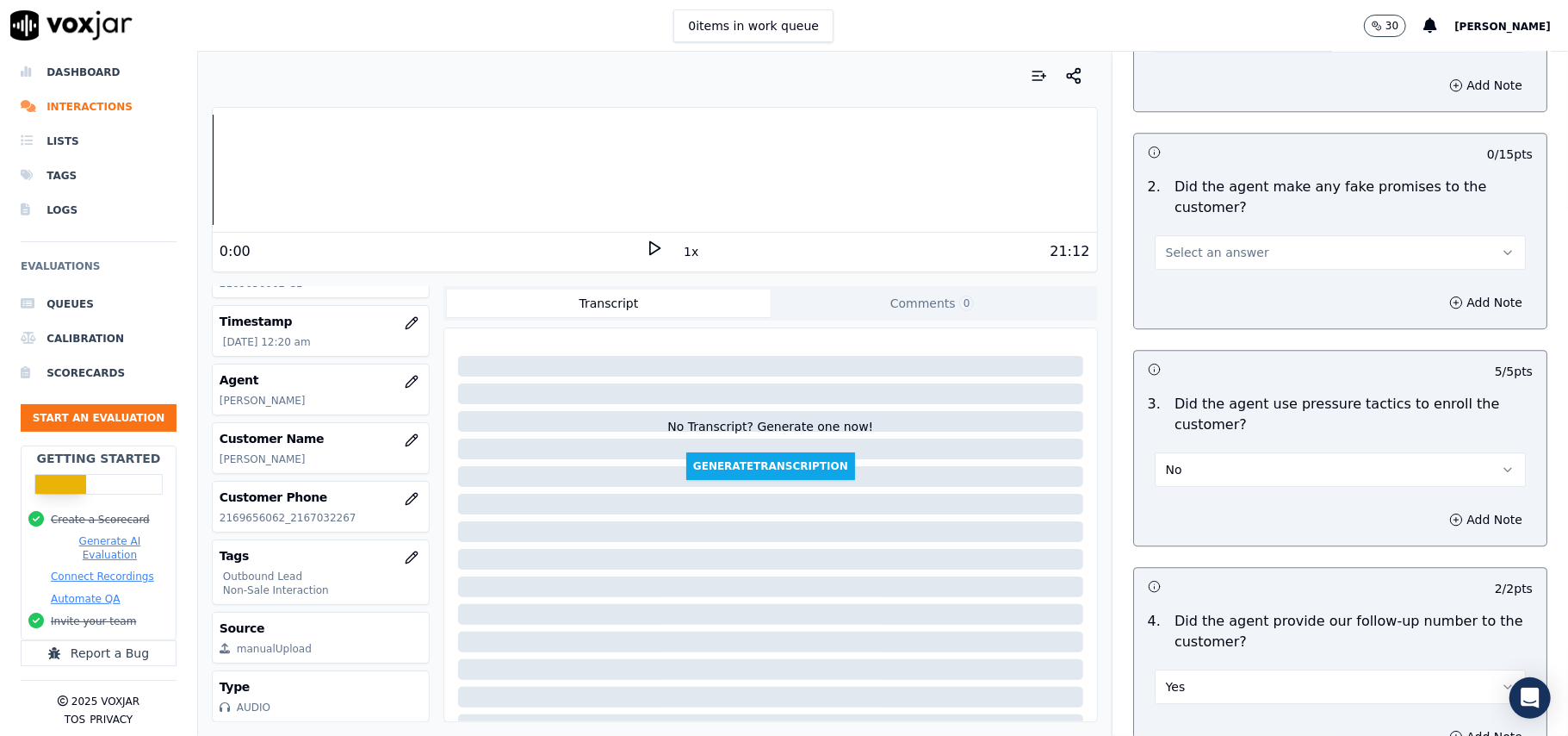
scroll to position [3354, 0]
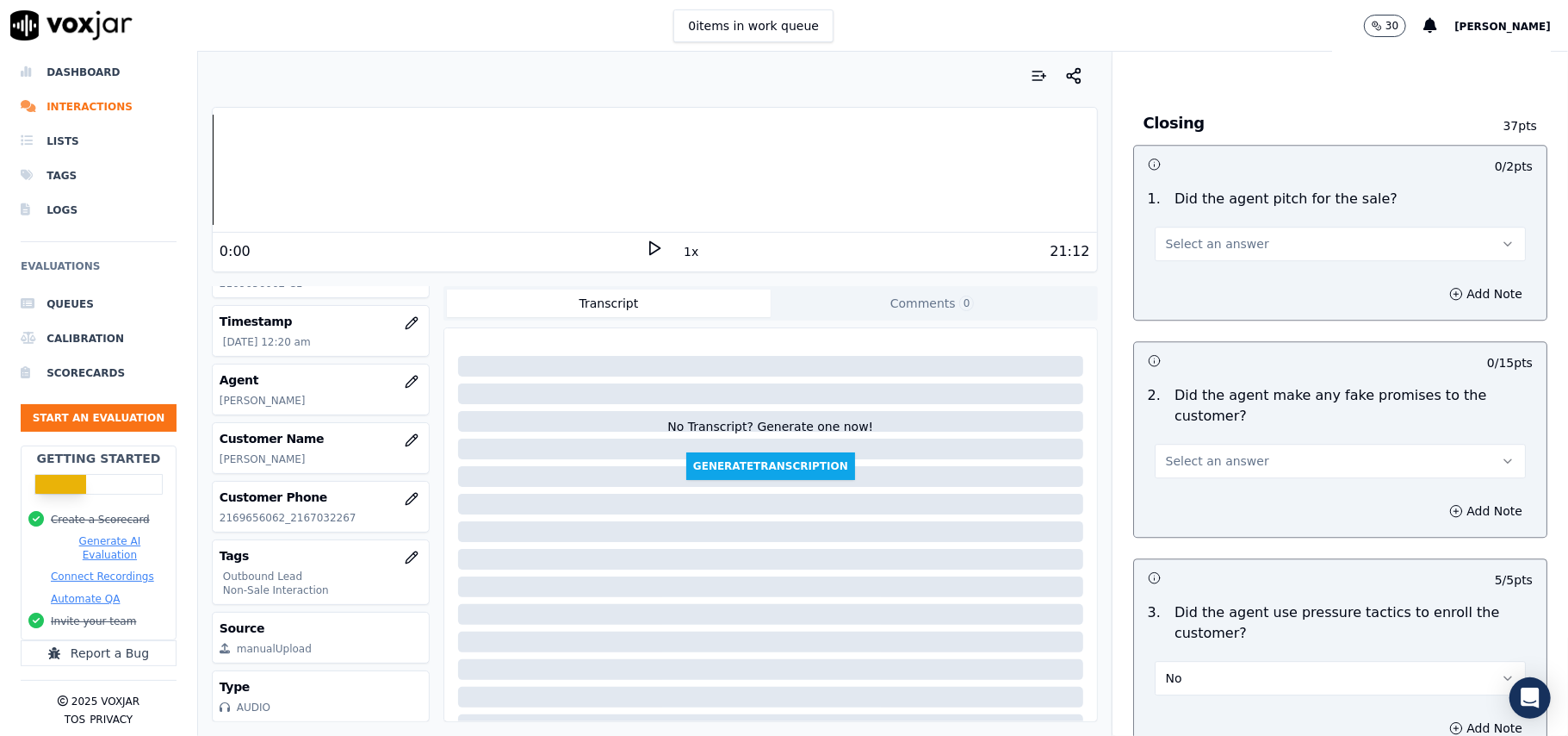
click at [1193, 453] on span "Select an answer" at bounding box center [1218, 461] width 103 height 18
click at [1170, 499] on div "Yes" at bounding box center [1303, 489] width 333 height 27
click at [1227, 236] on span "Select an answer" at bounding box center [1218, 244] width 103 height 18
click at [1216, 279] on div "Yes" at bounding box center [1303, 271] width 333 height 27
click at [1190, 444] on button "Yes" at bounding box center [1339, 460] width 371 height 34
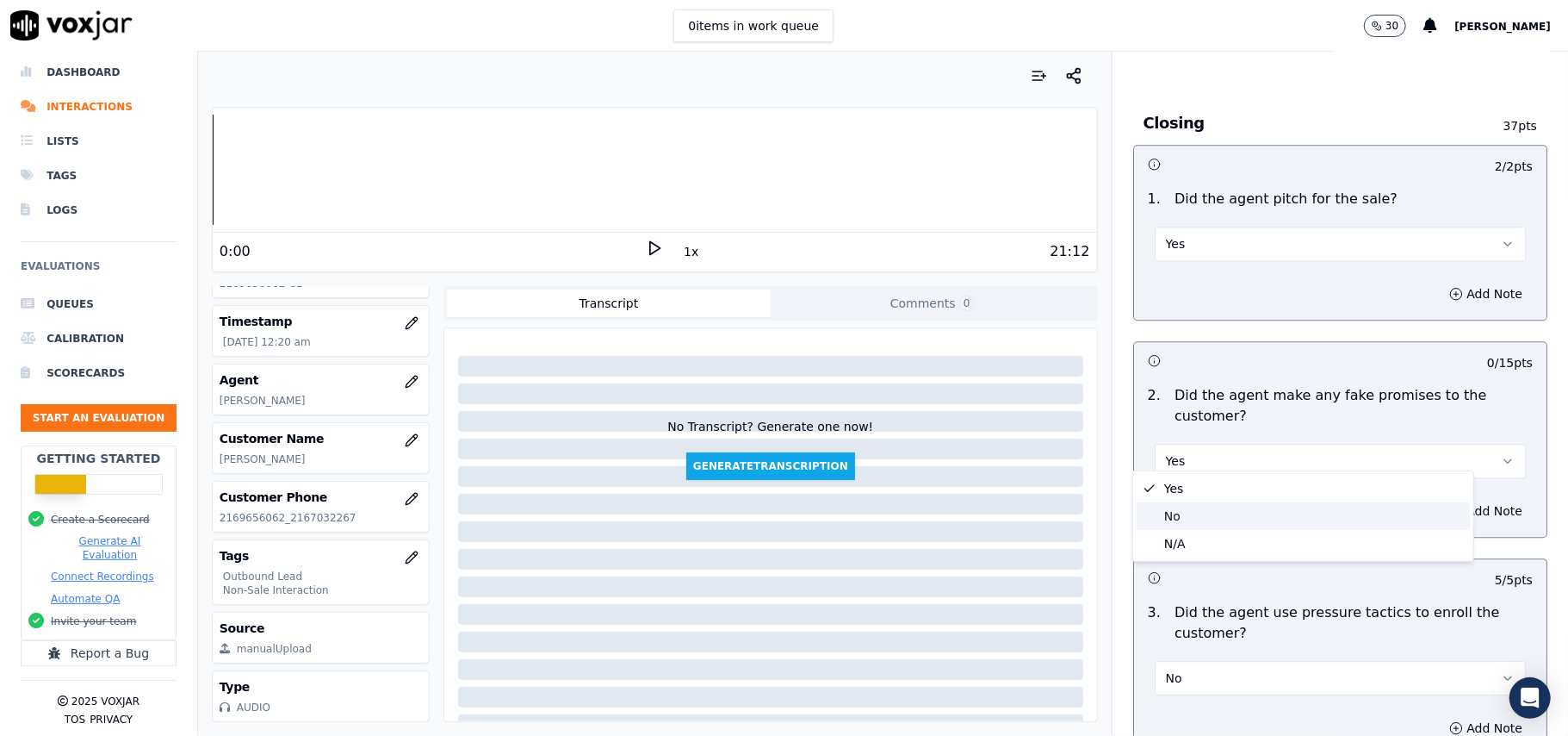
click at [1179, 512] on div "No" at bounding box center [1303, 516] width 333 height 27
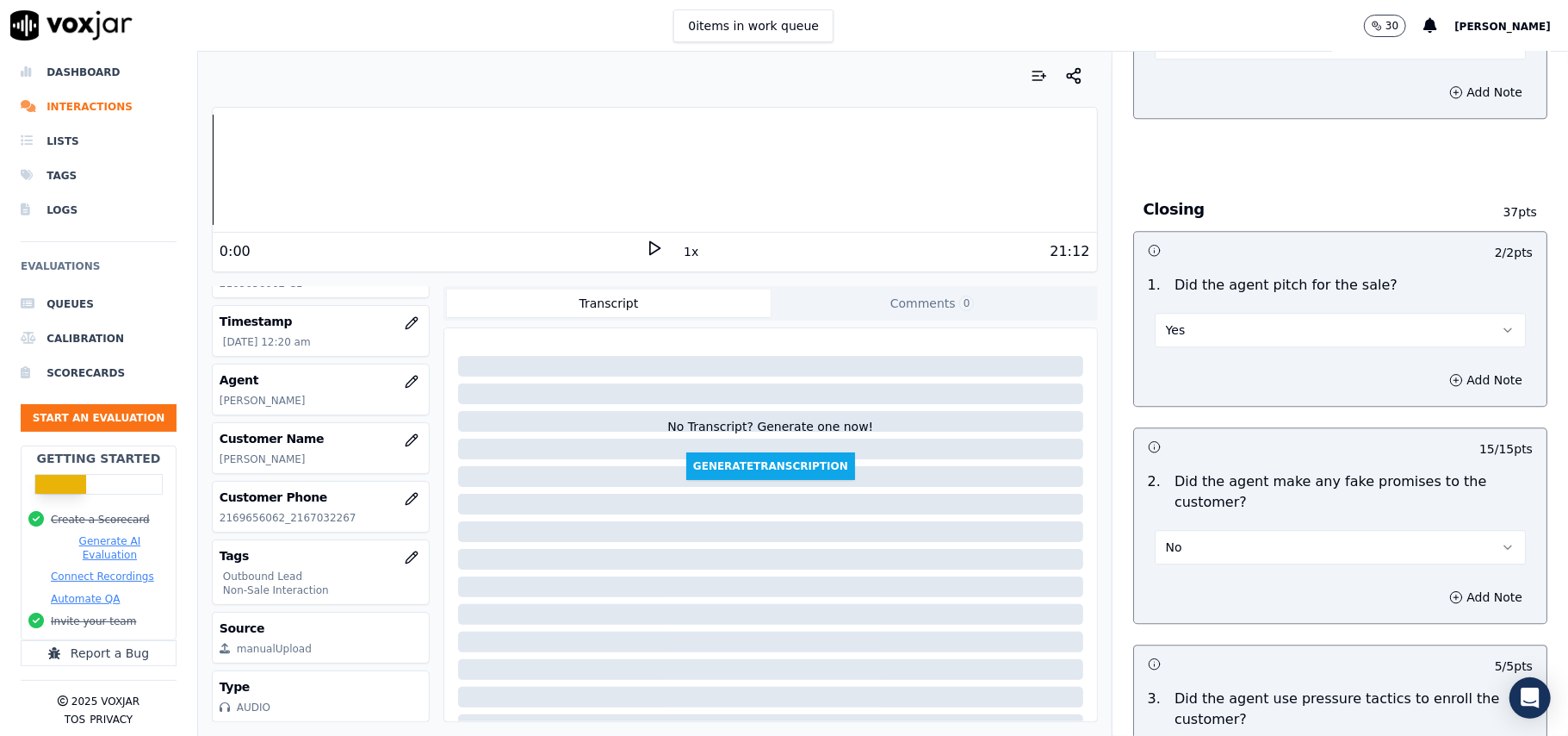
scroll to position [3125, 0]
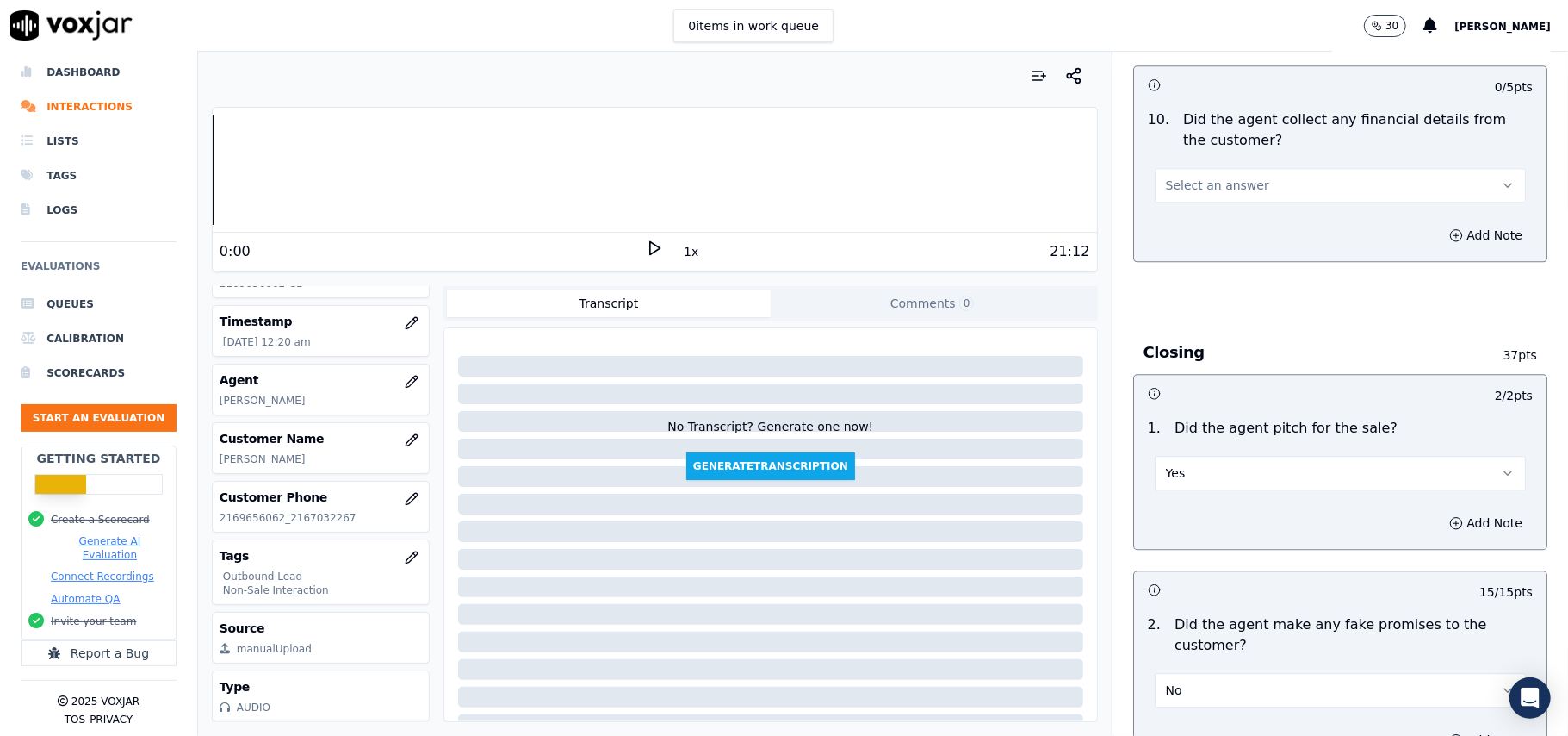
click at [1199, 176] on span "Select an answer" at bounding box center [1218, 185] width 103 height 18
click at [1186, 245] on div "No" at bounding box center [1303, 239] width 333 height 27
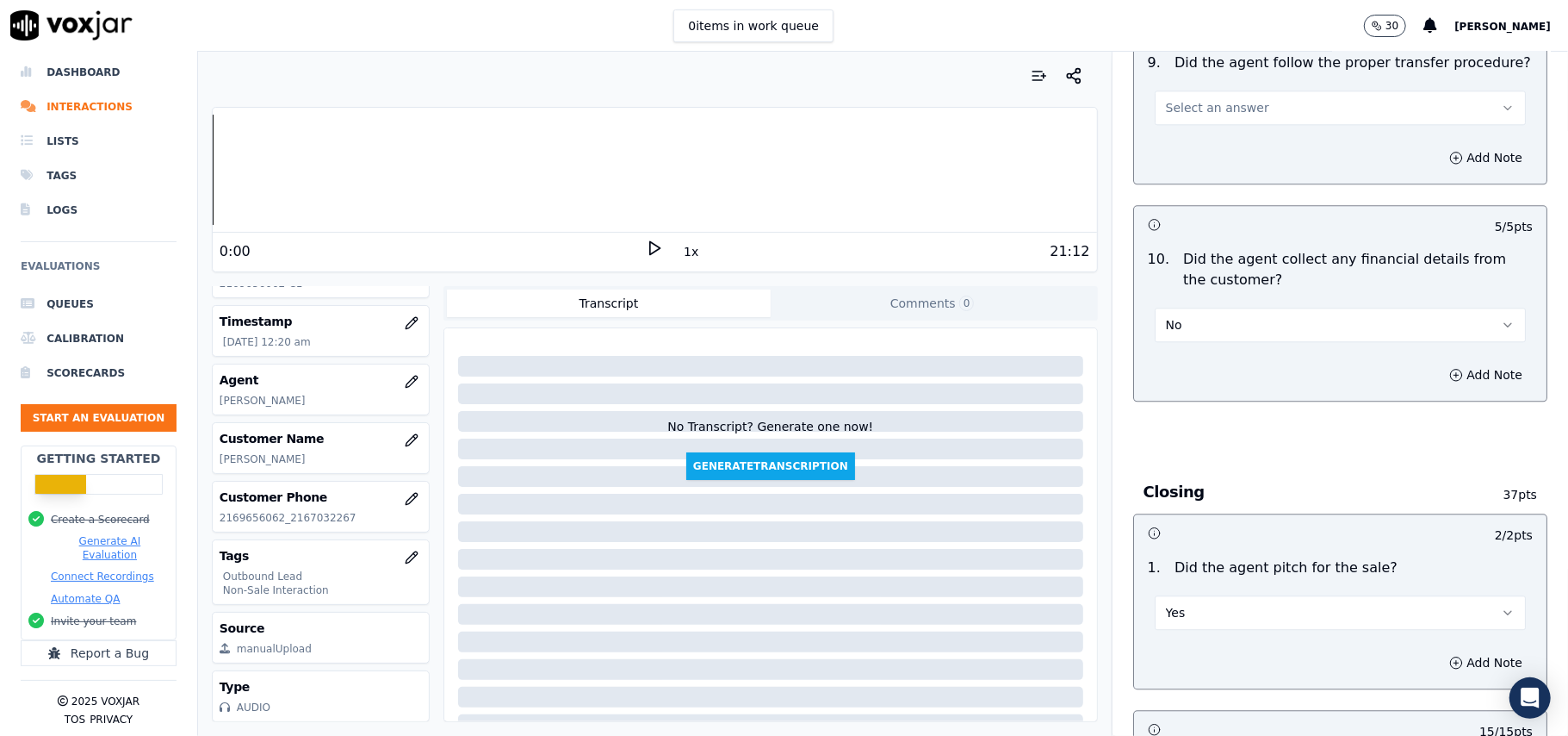
scroll to position [2780, 0]
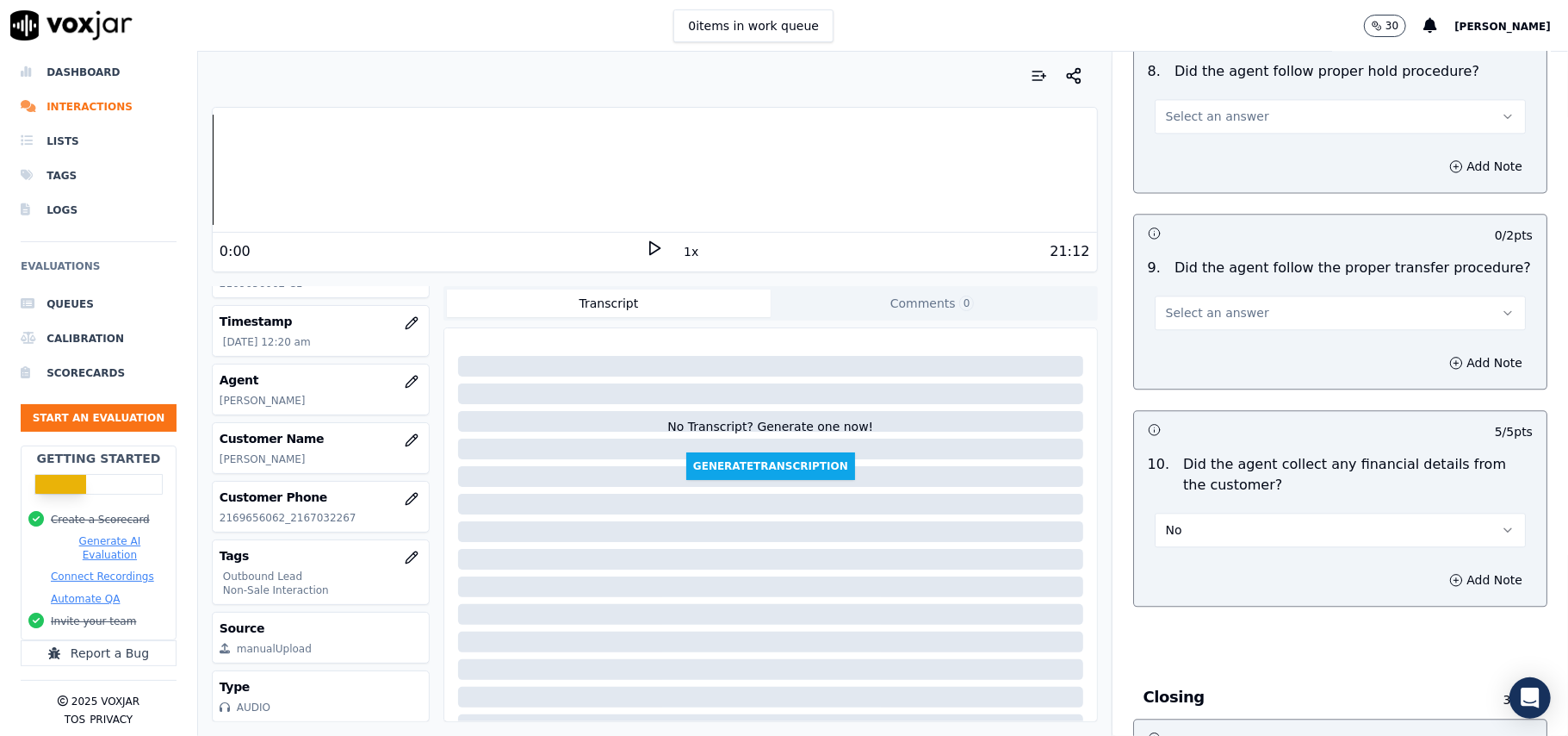
click at [1215, 304] on span "Select an answer" at bounding box center [1218, 313] width 103 height 18
click at [1204, 346] on div "Yes" at bounding box center [1303, 339] width 333 height 27
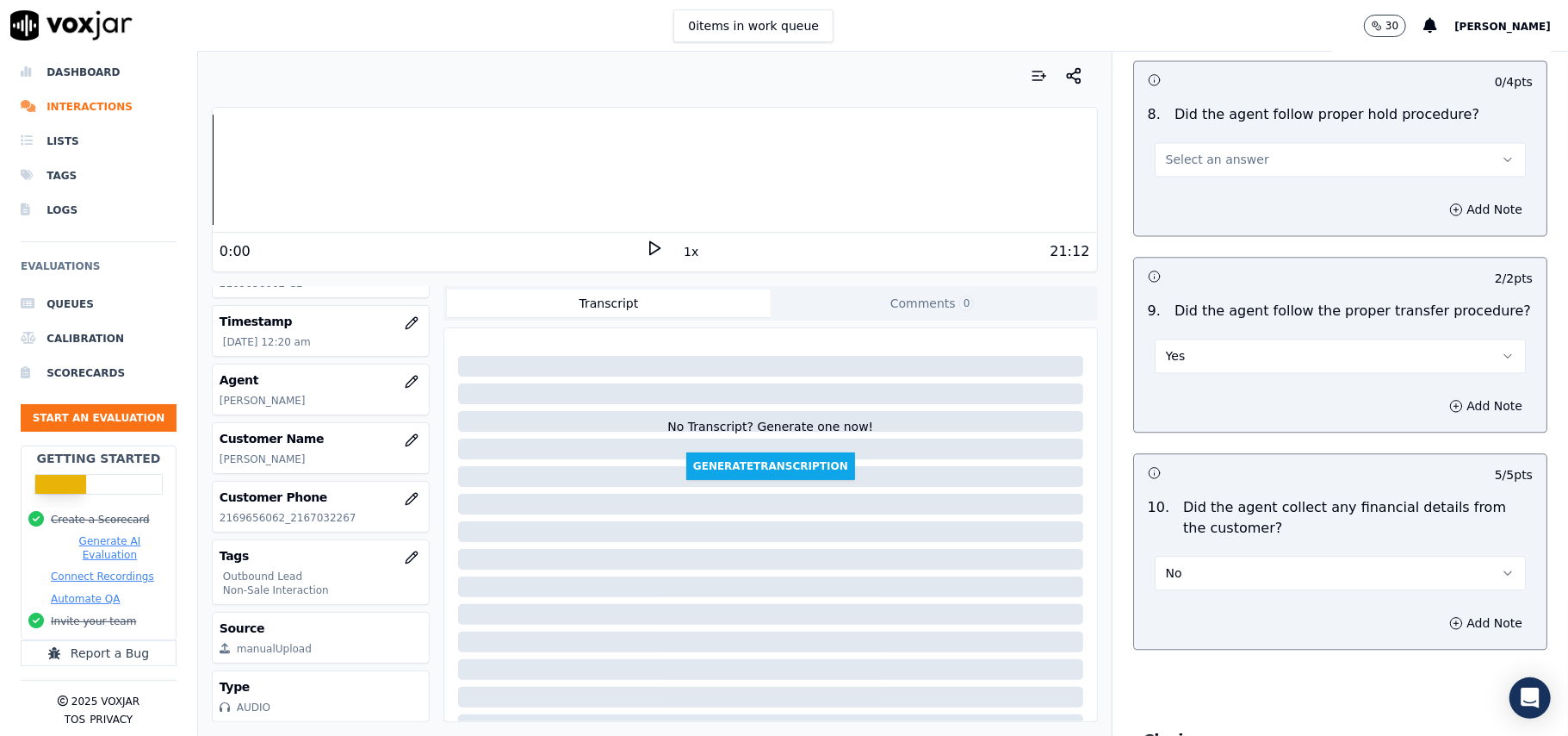
scroll to position [2665, 0]
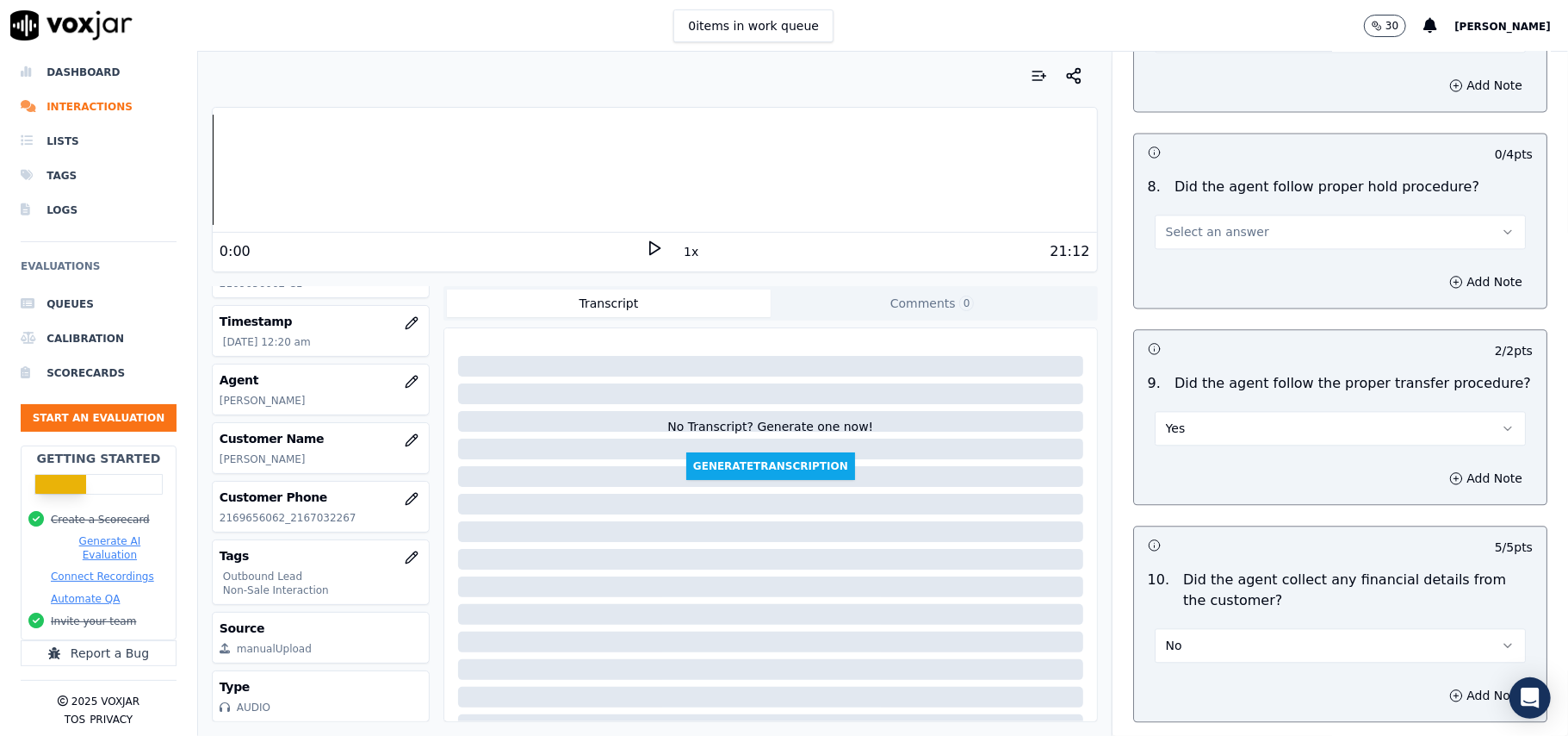
click at [1240, 214] on button "Select an answer" at bounding box center [1339, 231] width 371 height 34
click at [1217, 251] on div "Yes" at bounding box center [1303, 257] width 333 height 27
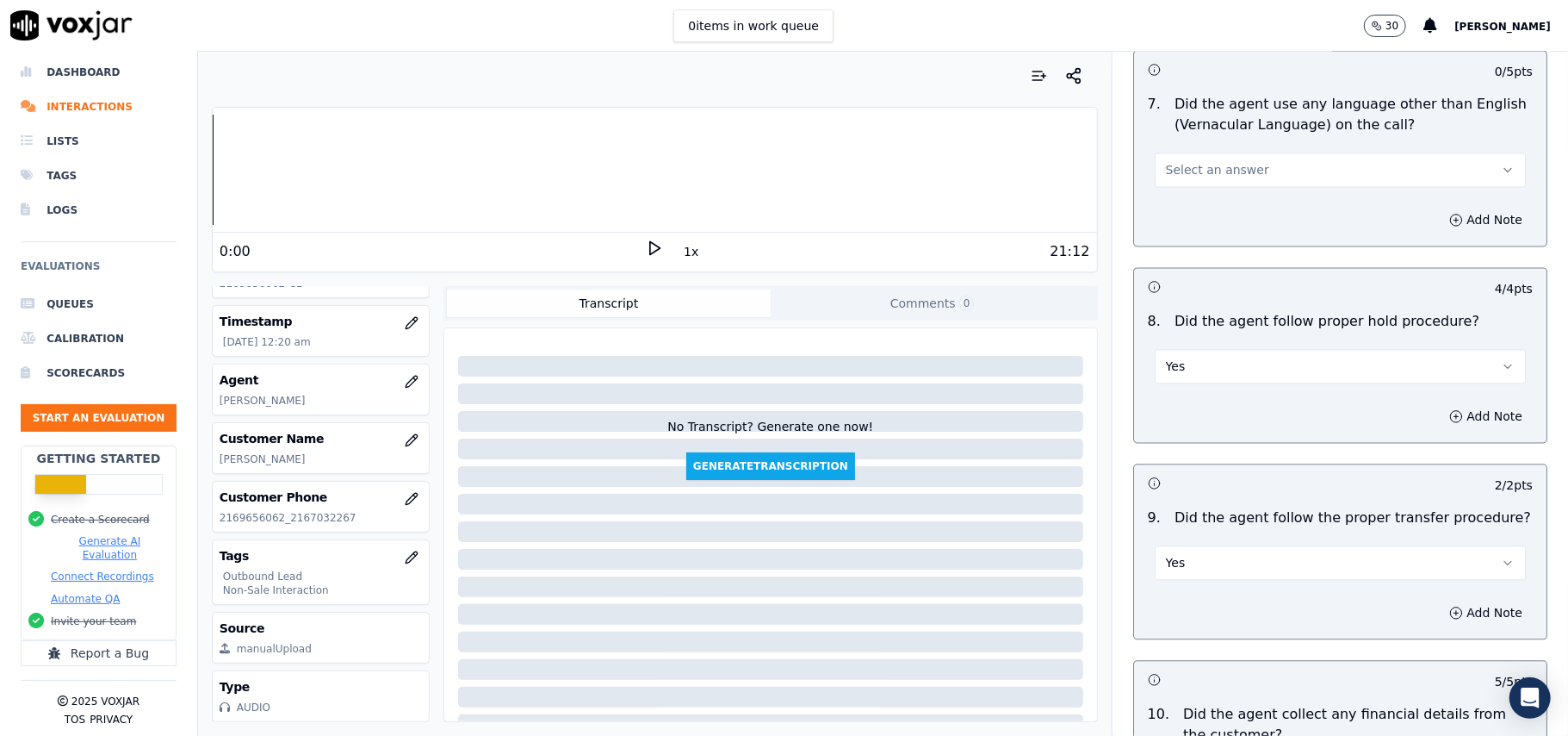
scroll to position [2321, 0]
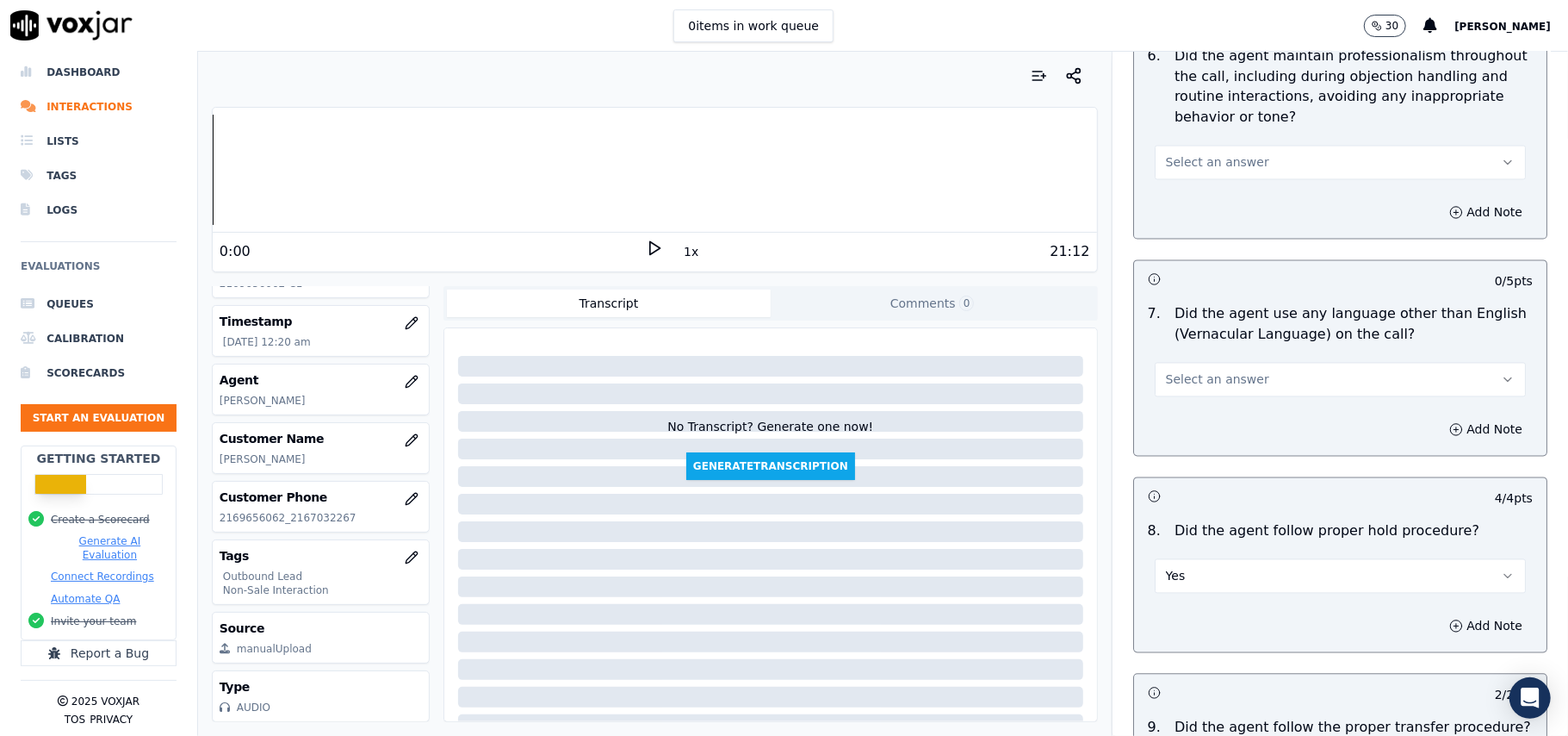
click at [1207, 372] on span "Select an answer" at bounding box center [1218, 380] width 103 height 18
click at [1192, 432] on div "No" at bounding box center [1303, 431] width 333 height 27
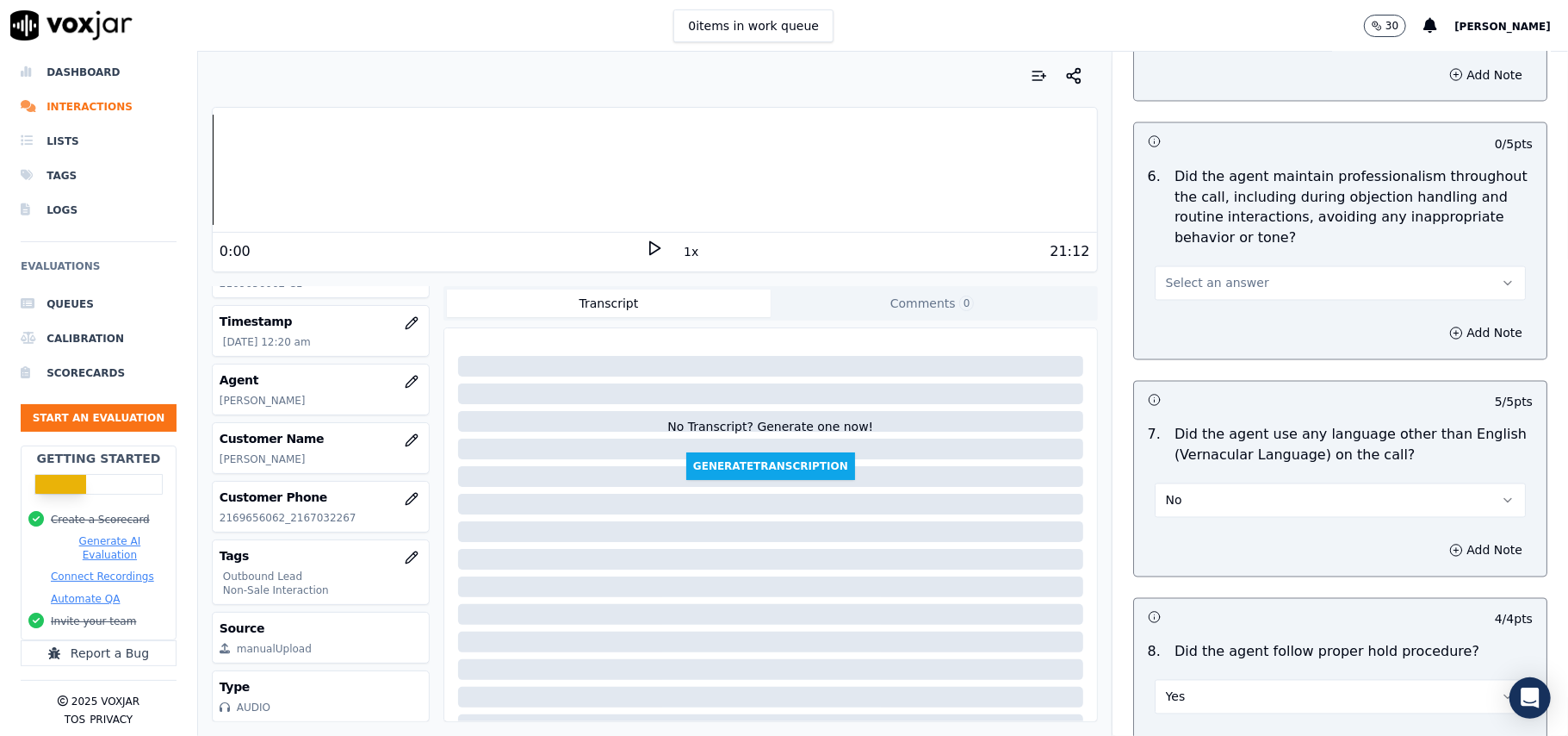
scroll to position [2091, 0]
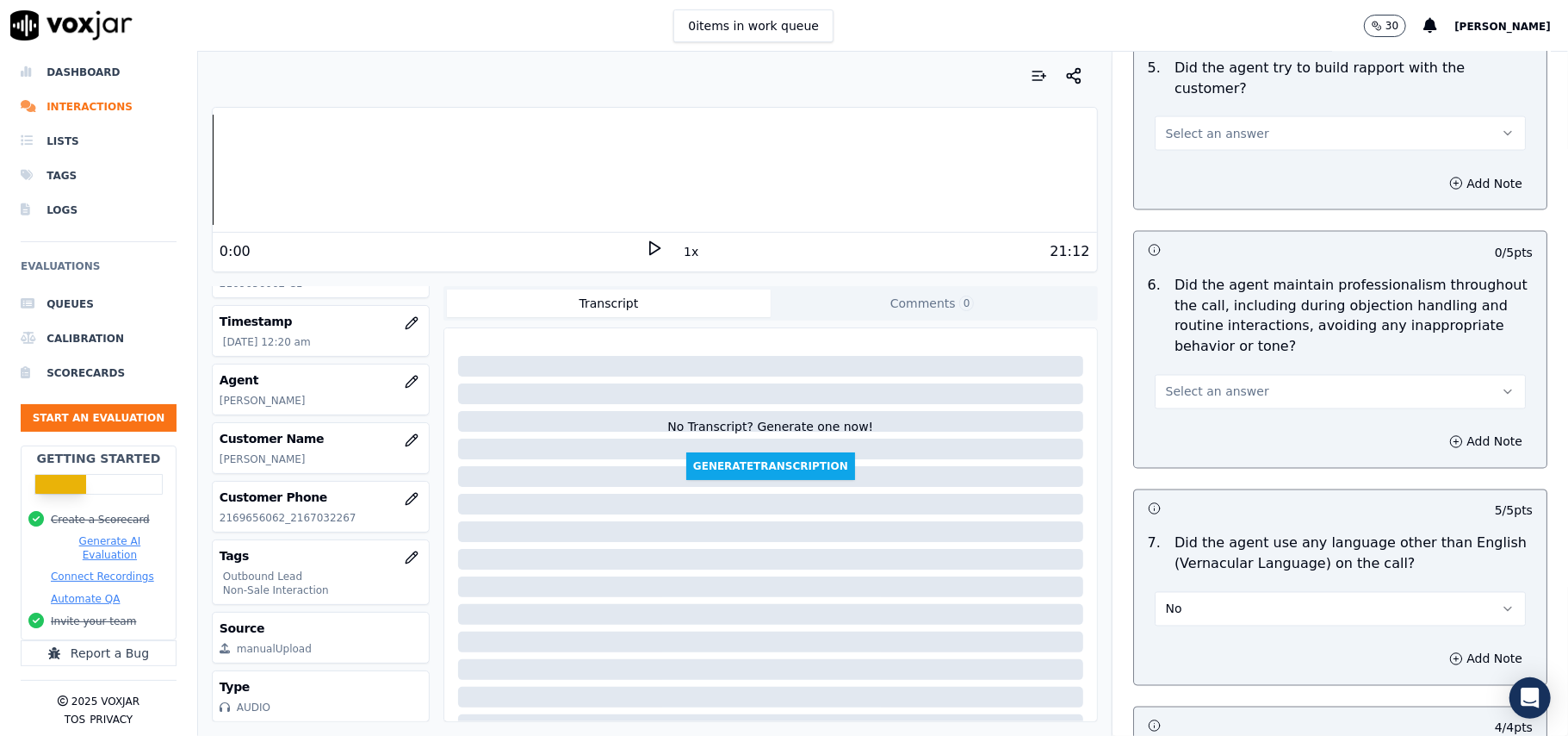
click at [1178, 375] on button "Select an answer" at bounding box center [1339, 391] width 371 height 34
click at [1171, 423] on div "Yes" at bounding box center [1303, 416] width 333 height 27
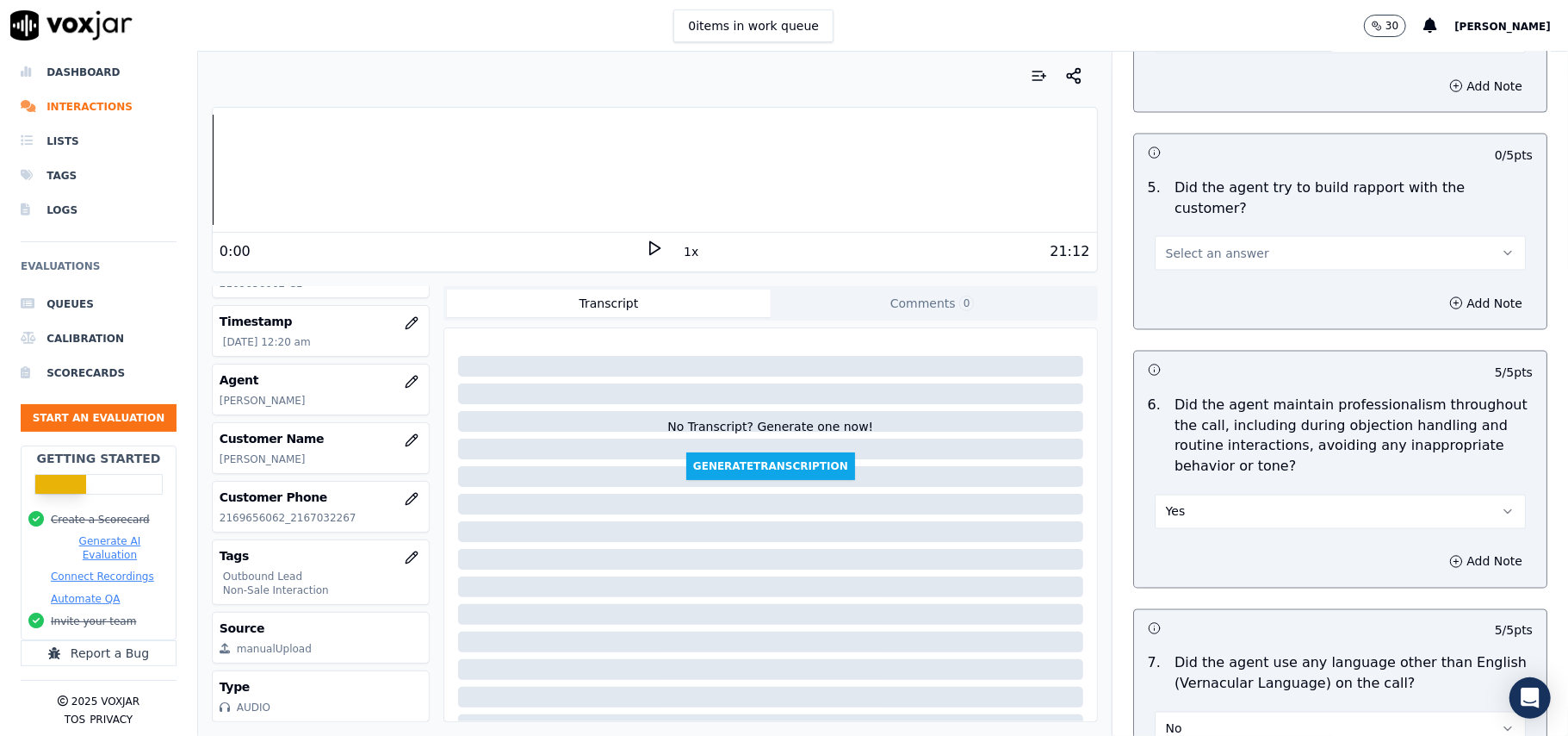
scroll to position [1861, 0]
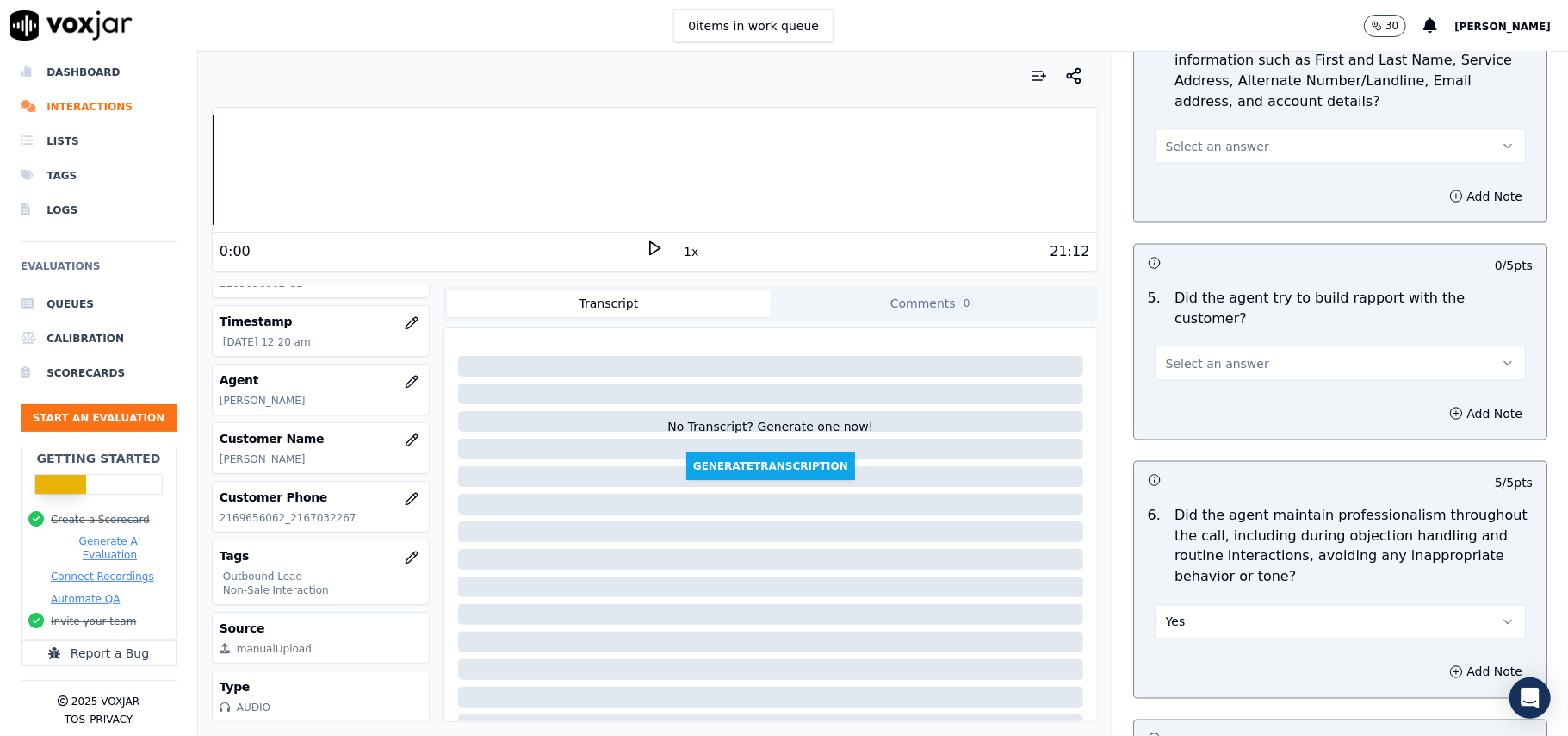
click at [1203, 360] on button "Select an answer" at bounding box center [1339, 363] width 371 height 34
click at [1199, 392] on div "Yes" at bounding box center [1303, 386] width 333 height 27
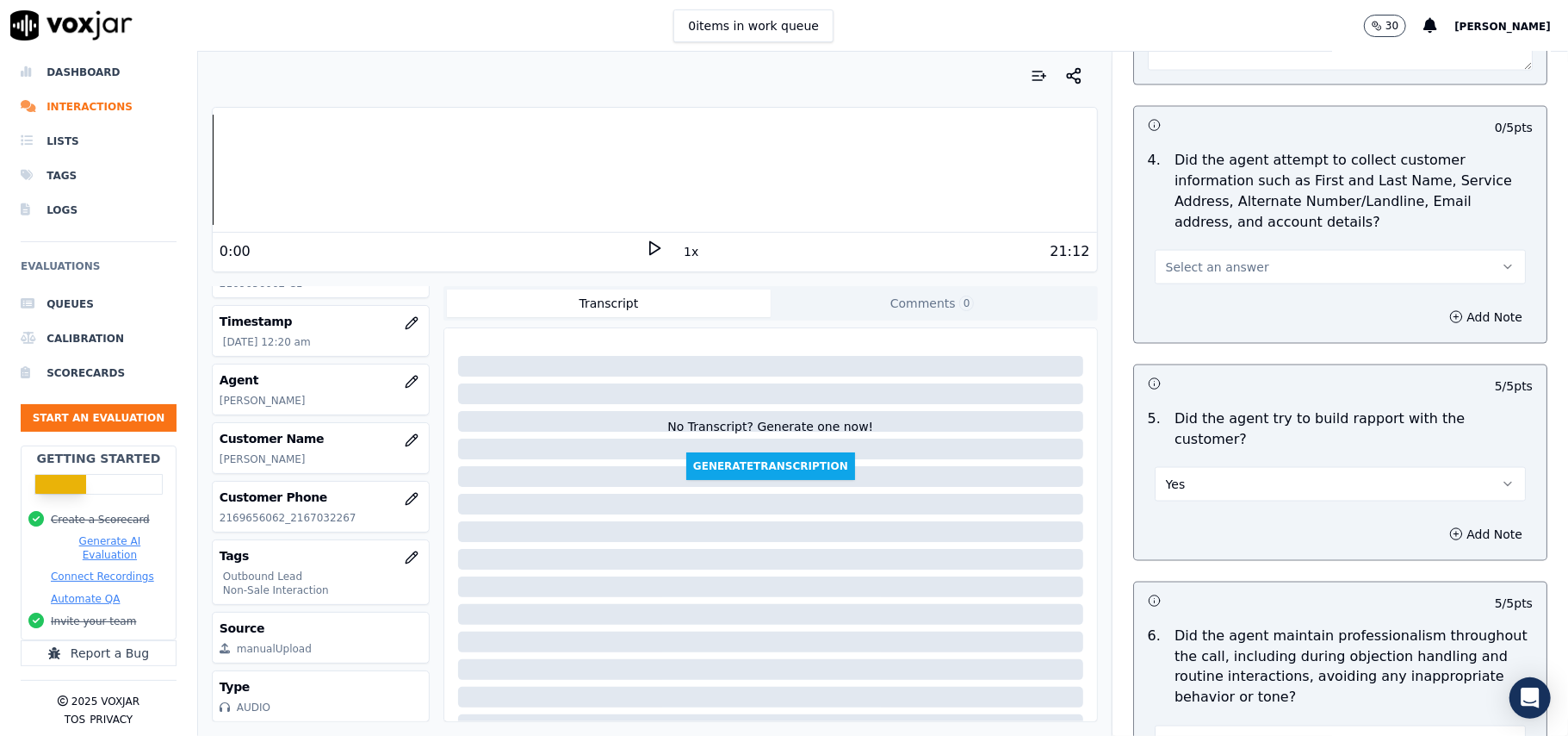
scroll to position [1632, 0]
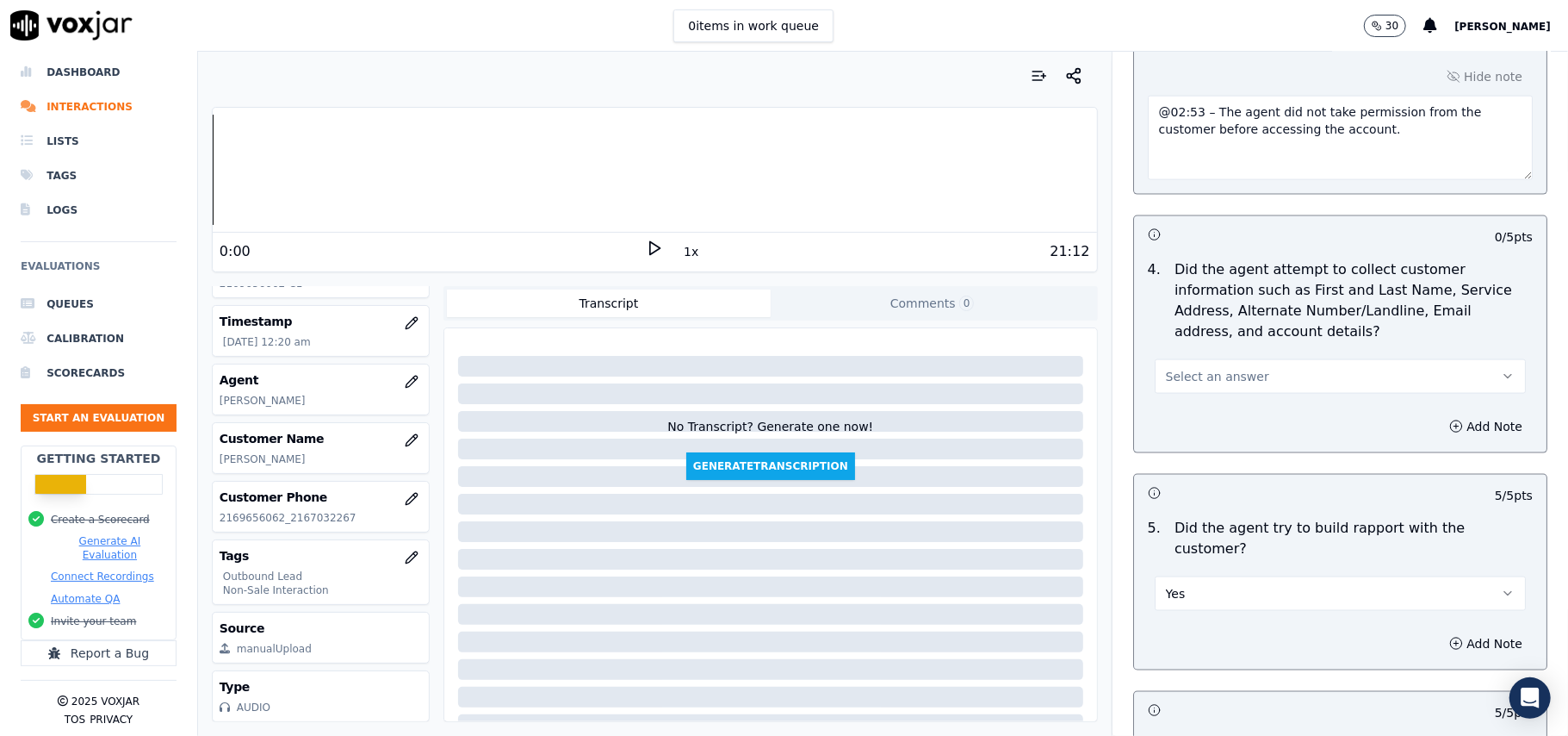
click at [1202, 377] on span "Select an answer" at bounding box center [1218, 377] width 103 height 18
click at [1184, 470] on div "N/A" at bounding box center [1303, 474] width 333 height 27
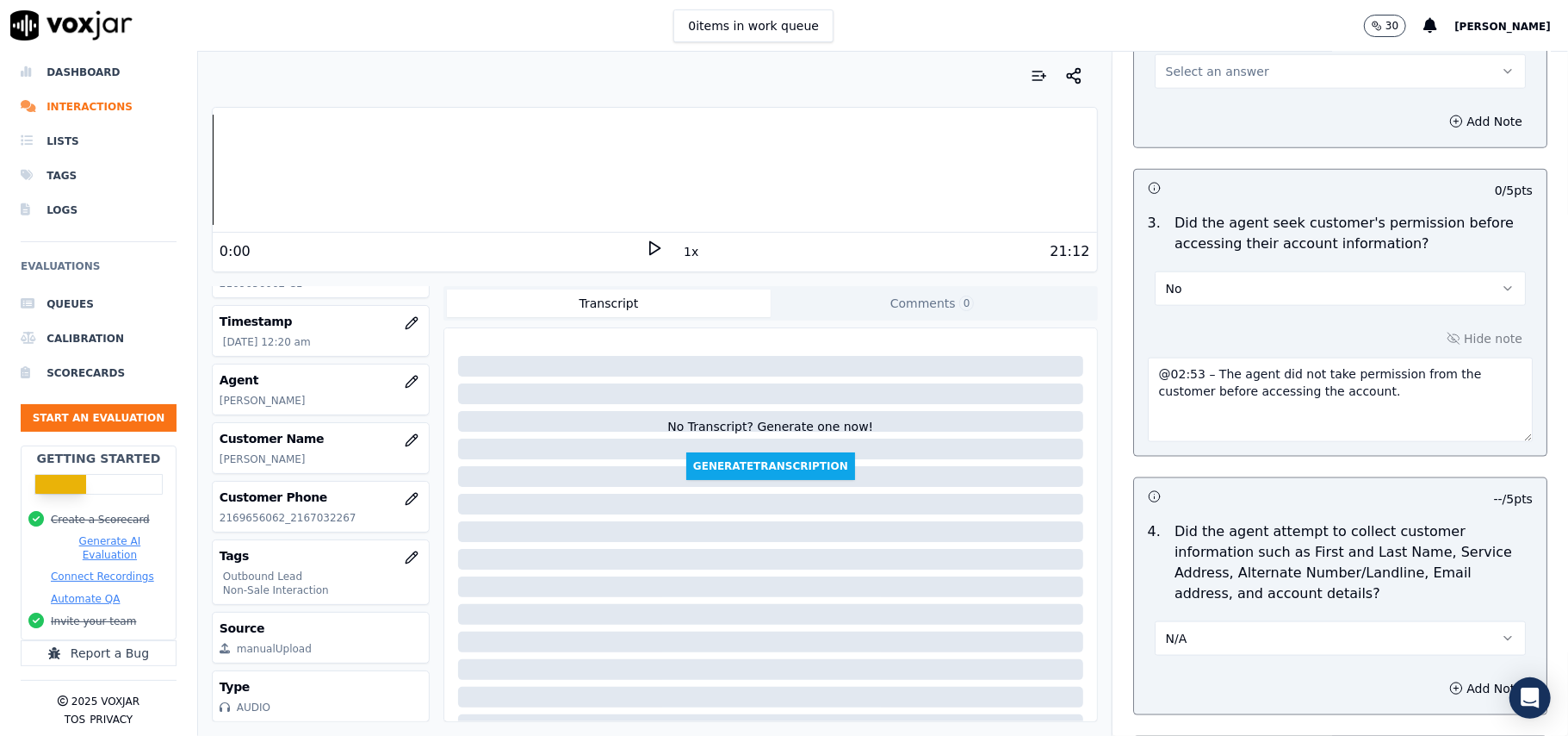
scroll to position [1172, 0]
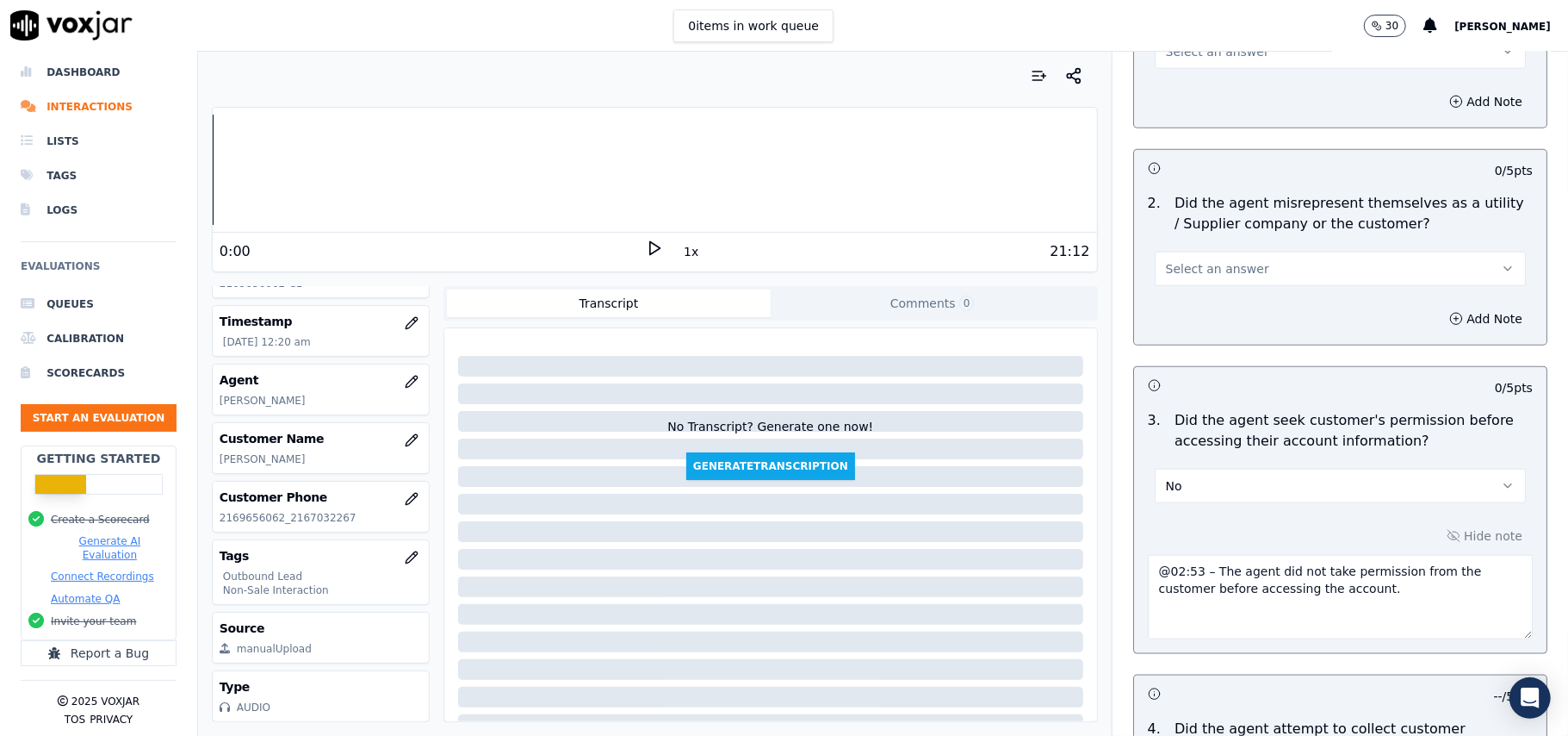
click at [1222, 280] on button "Select an answer" at bounding box center [1339, 268] width 371 height 34
click at [1200, 317] on div "Yes" at bounding box center [1303, 311] width 333 height 27
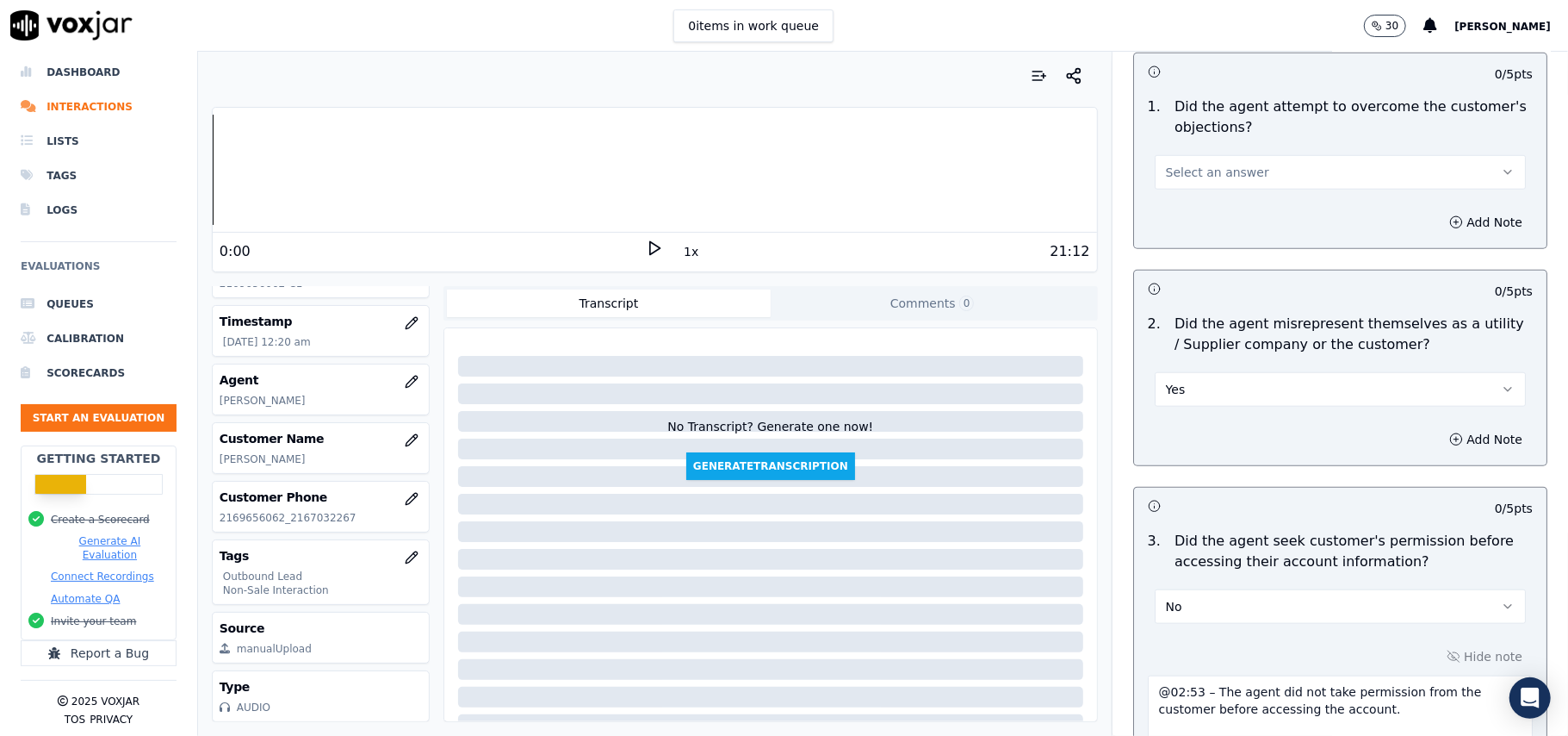
scroll to position [942, 0]
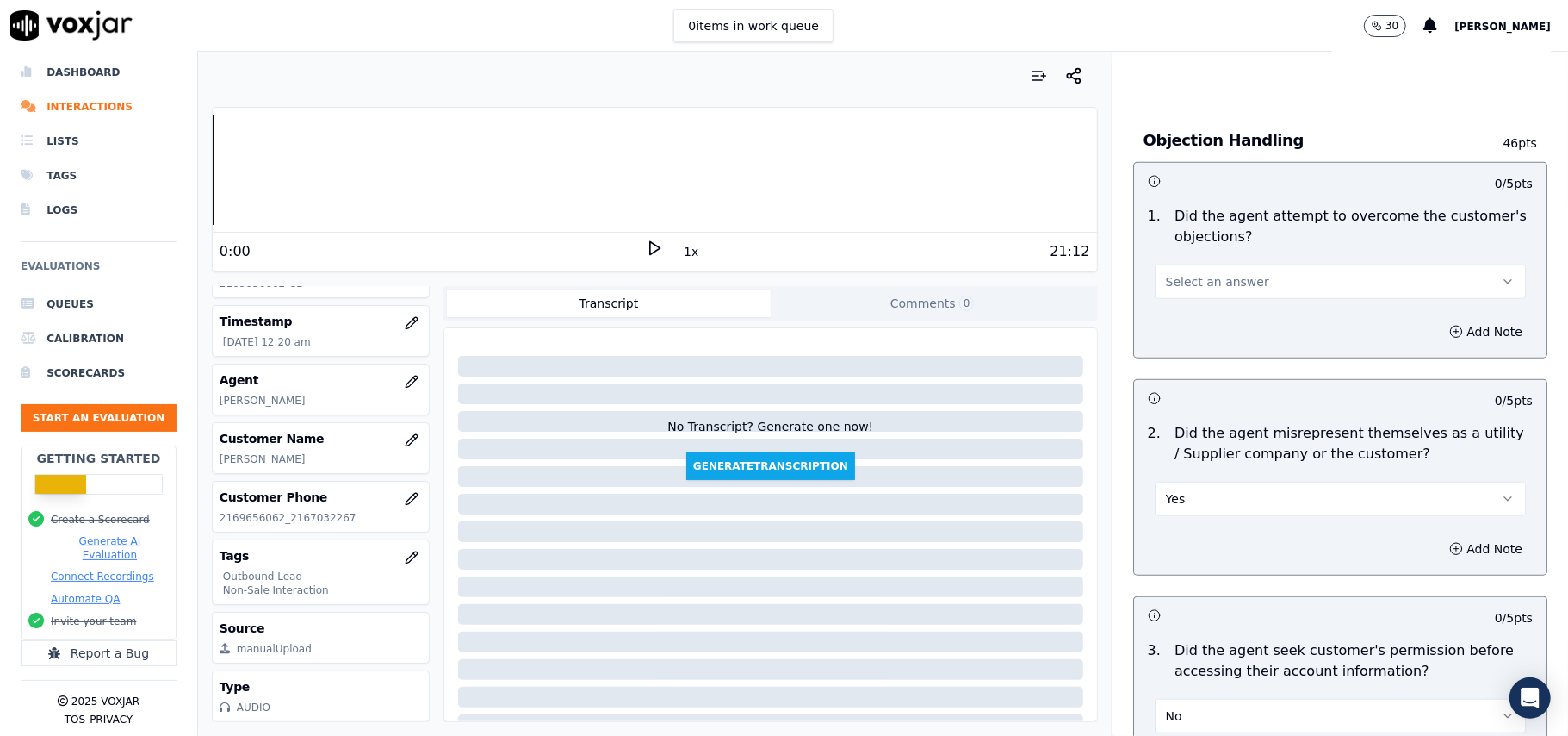
click at [1168, 512] on button "Yes" at bounding box center [1339, 498] width 371 height 34
click at [1161, 567] on div "No" at bounding box center [1303, 568] width 333 height 27
click at [1173, 280] on span "Select an answer" at bounding box center [1218, 281] width 103 height 18
click at [1173, 312] on div "Yes" at bounding box center [1303, 323] width 333 height 27
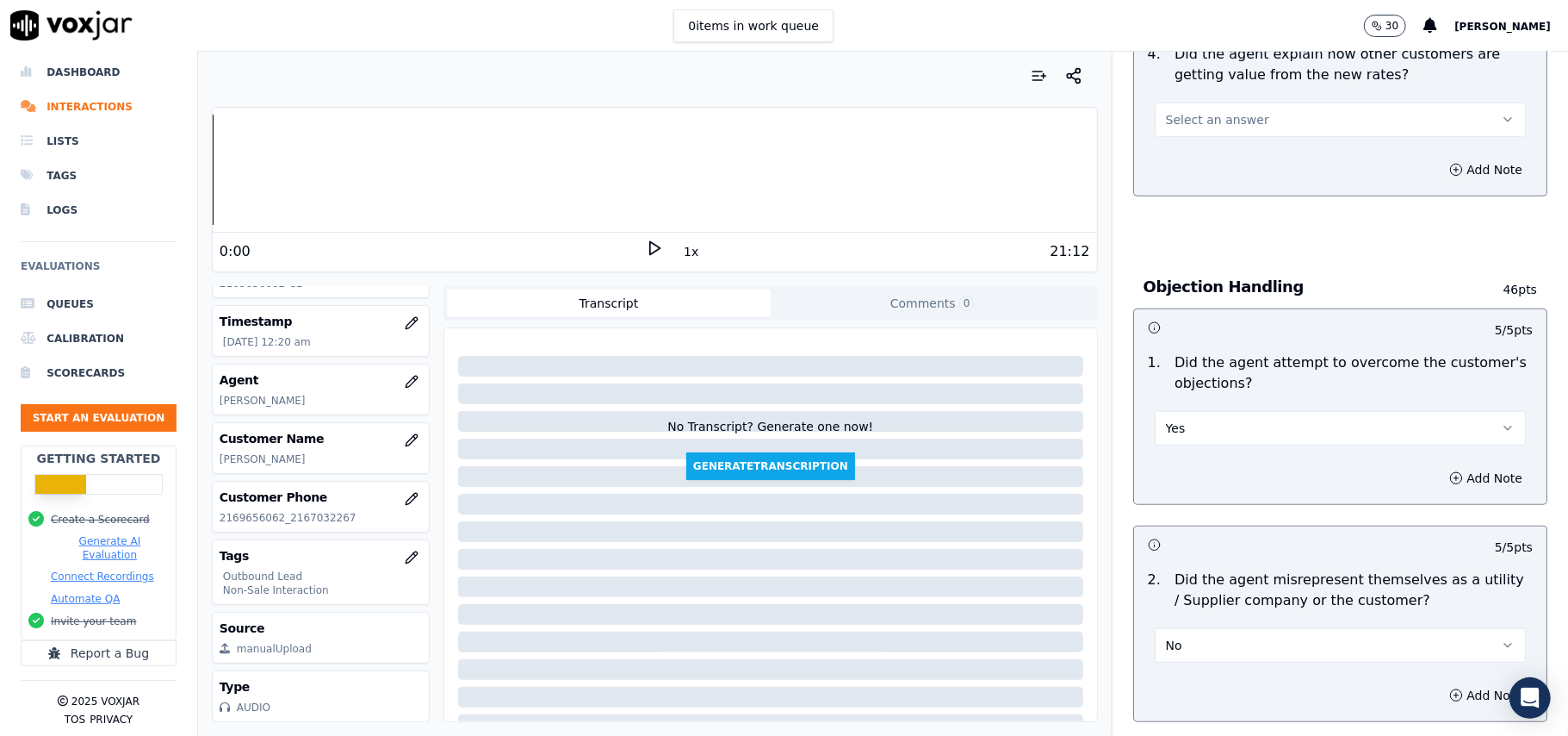
scroll to position [714, 0]
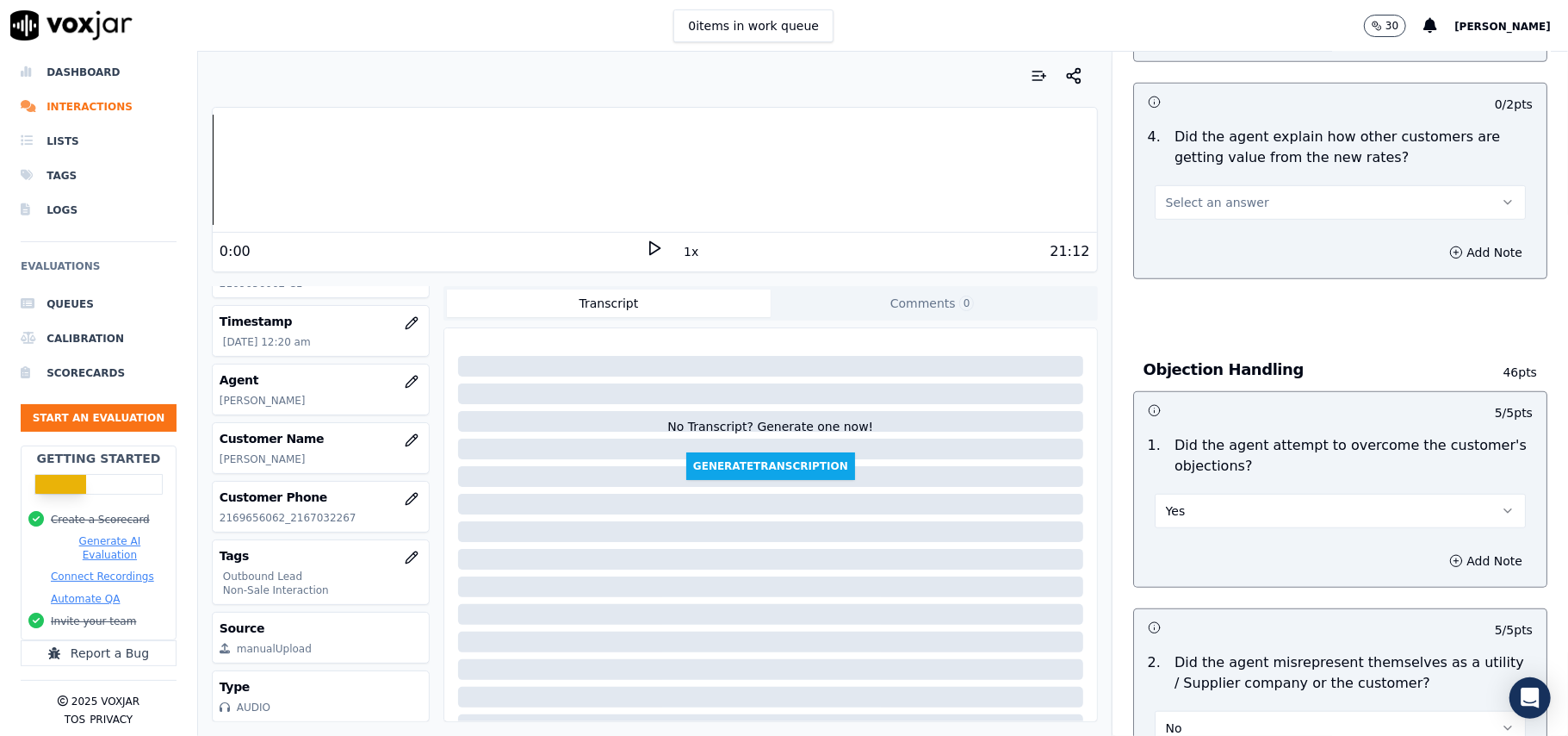
click at [1204, 190] on button "Select an answer" at bounding box center [1339, 202] width 371 height 34
click at [1199, 235] on div "Yes" at bounding box center [1303, 243] width 333 height 27
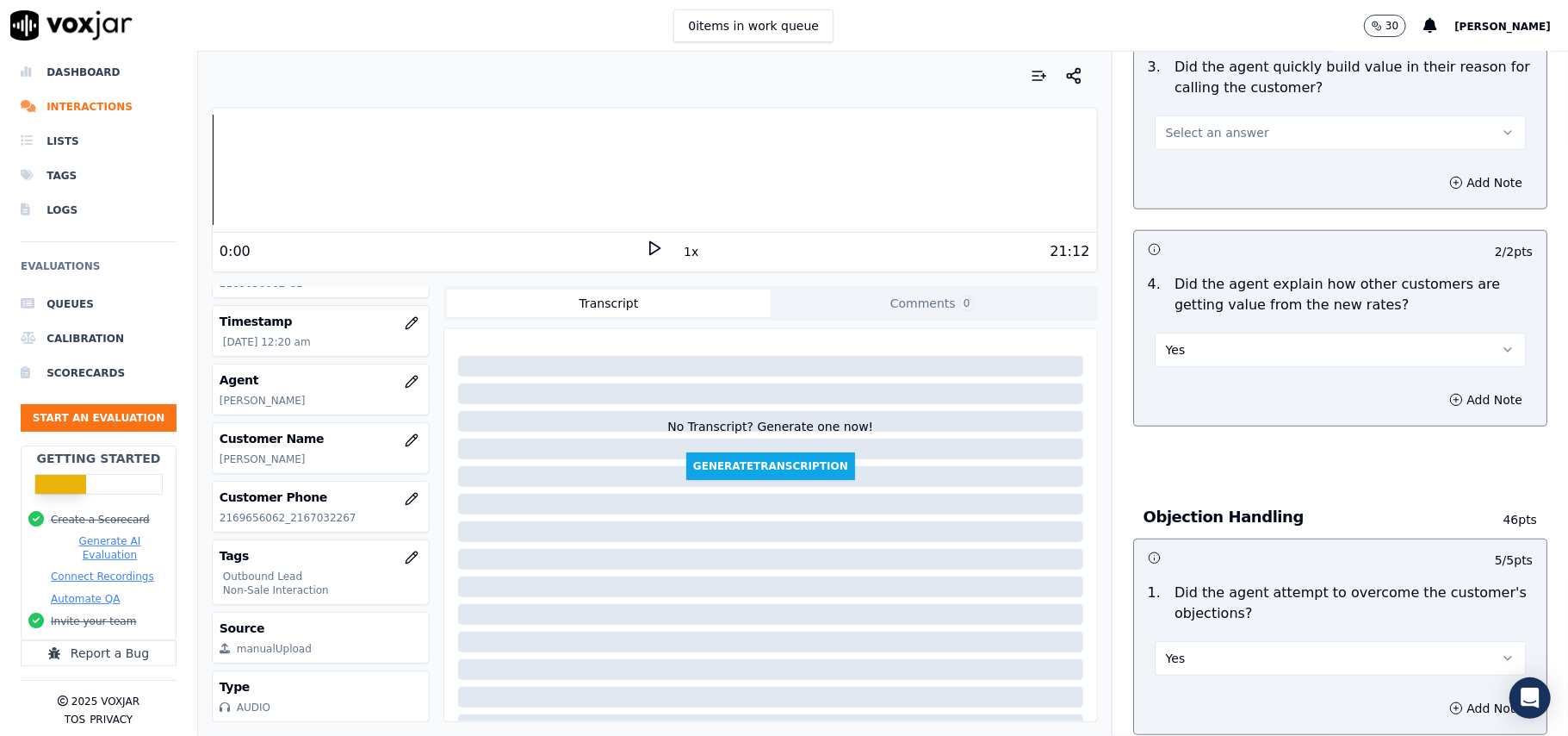
scroll to position [483, 0]
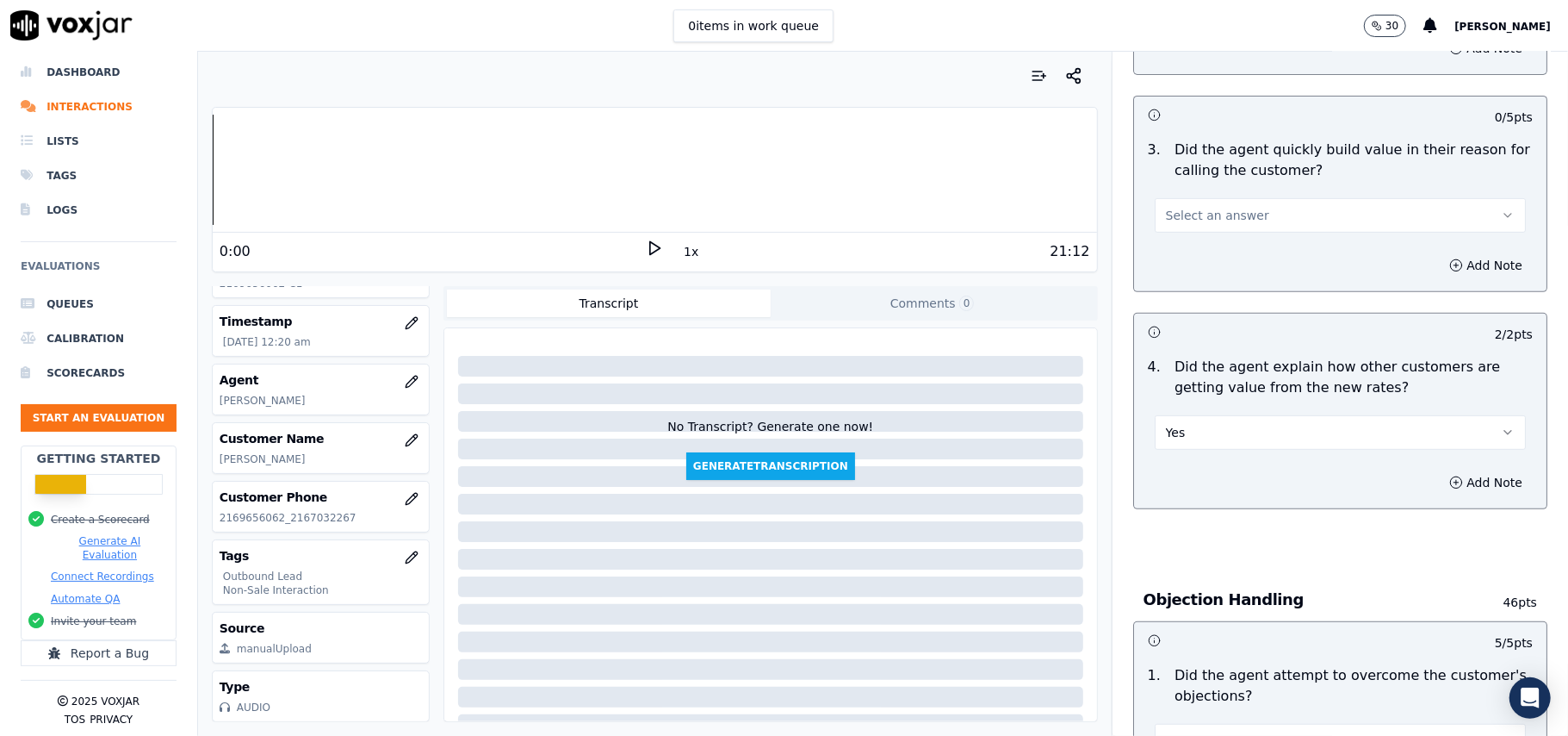
click at [1215, 204] on button "Select an answer" at bounding box center [1339, 214] width 371 height 34
click at [1213, 274] on div "No" at bounding box center [1303, 283] width 333 height 27
click at [1193, 217] on button "No" at bounding box center [1339, 214] width 371 height 34
click at [1186, 255] on div "Yes" at bounding box center [1303, 256] width 333 height 27
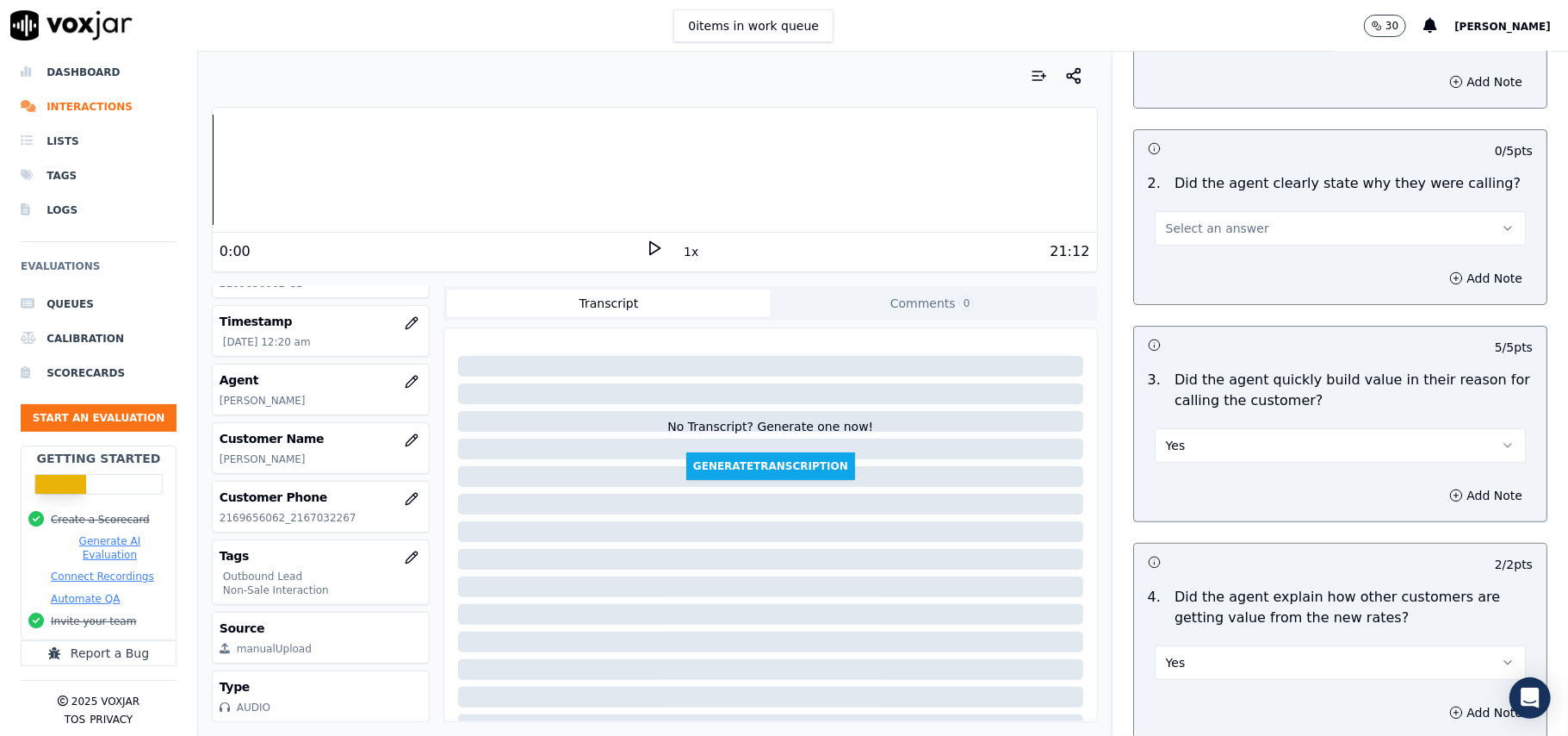
click at [1207, 232] on span "Select an answer" at bounding box center [1218, 229] width 103 height 18
click at [1209, 270] on div "Yes" at bounding box center [1303, 268] width 333 height 27
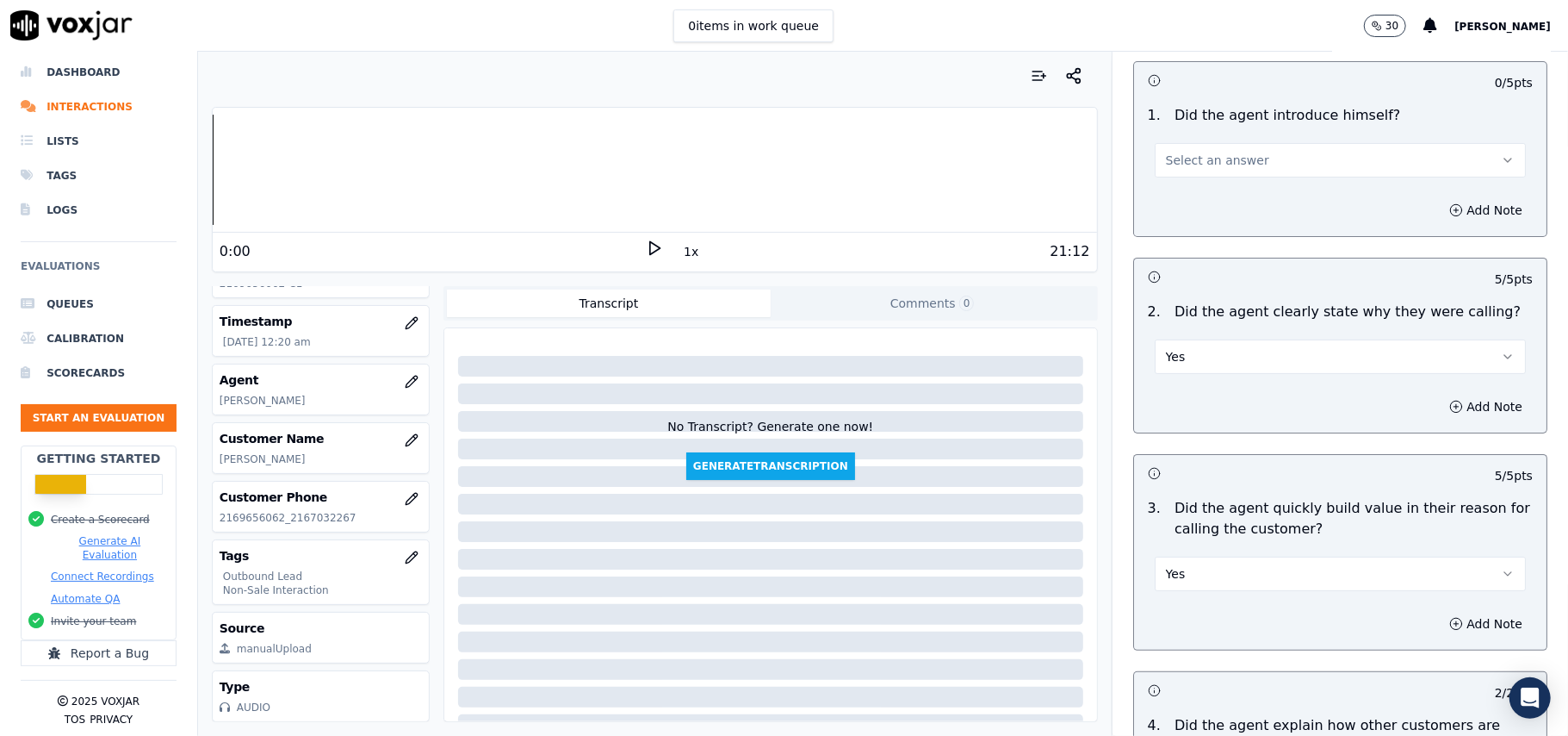
scroll to position [0, 0]
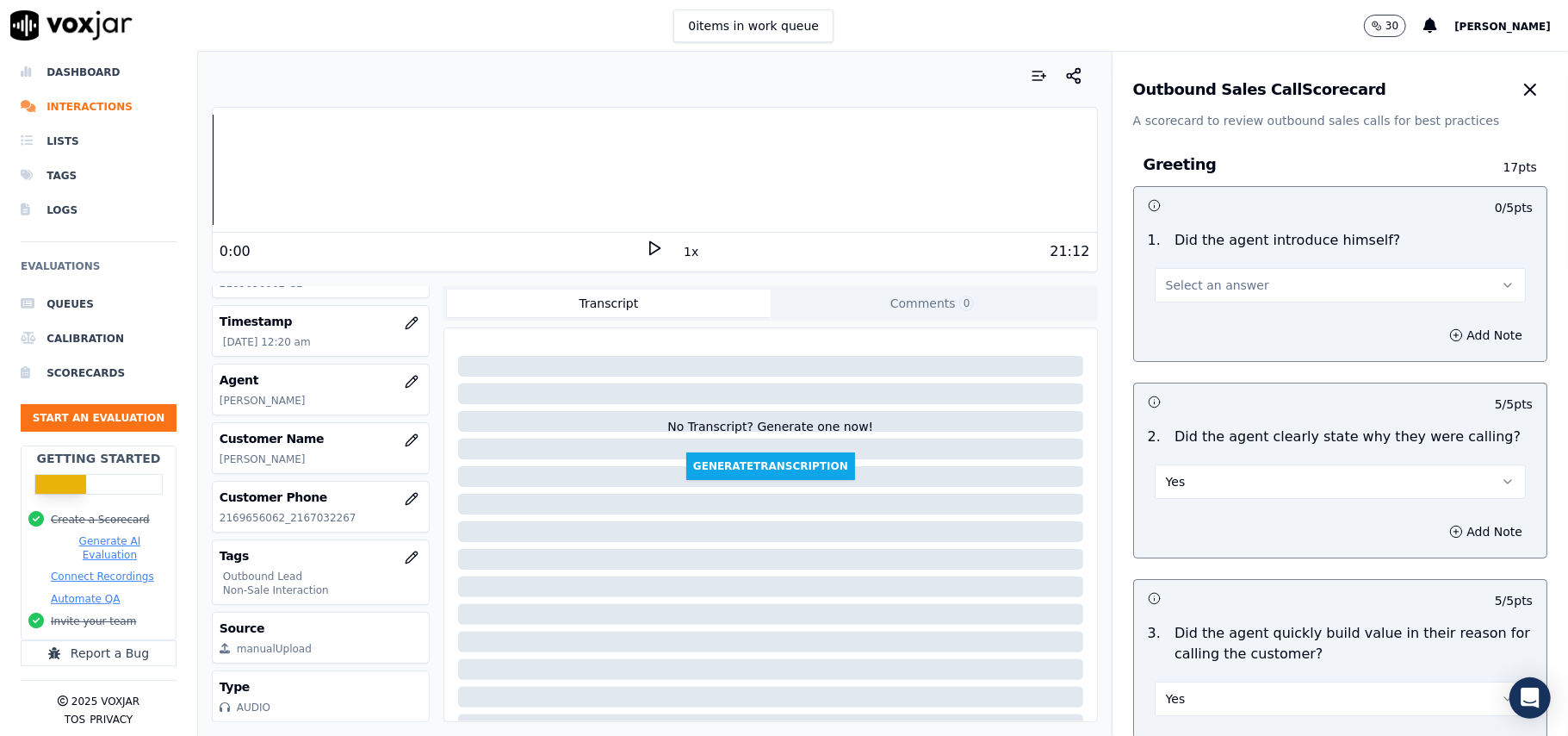
click at [1197, 289] on span "Select an answer" at bounding box center [1218, 285] width 103 height 18
click at [1183, 333] on div "Yes" at bounding box center [1303, 324] width 333 height 27
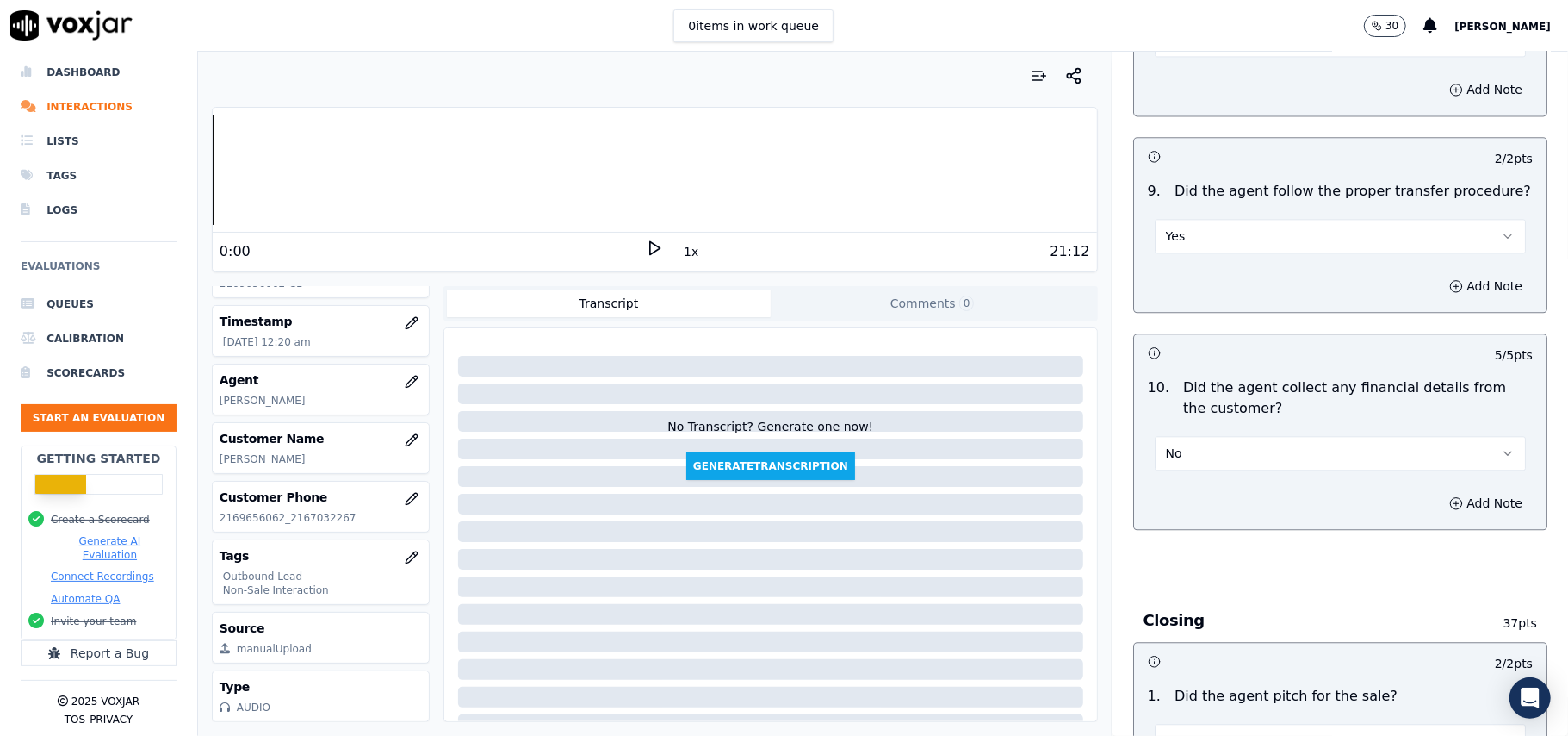
scroll to position [4388, 0]
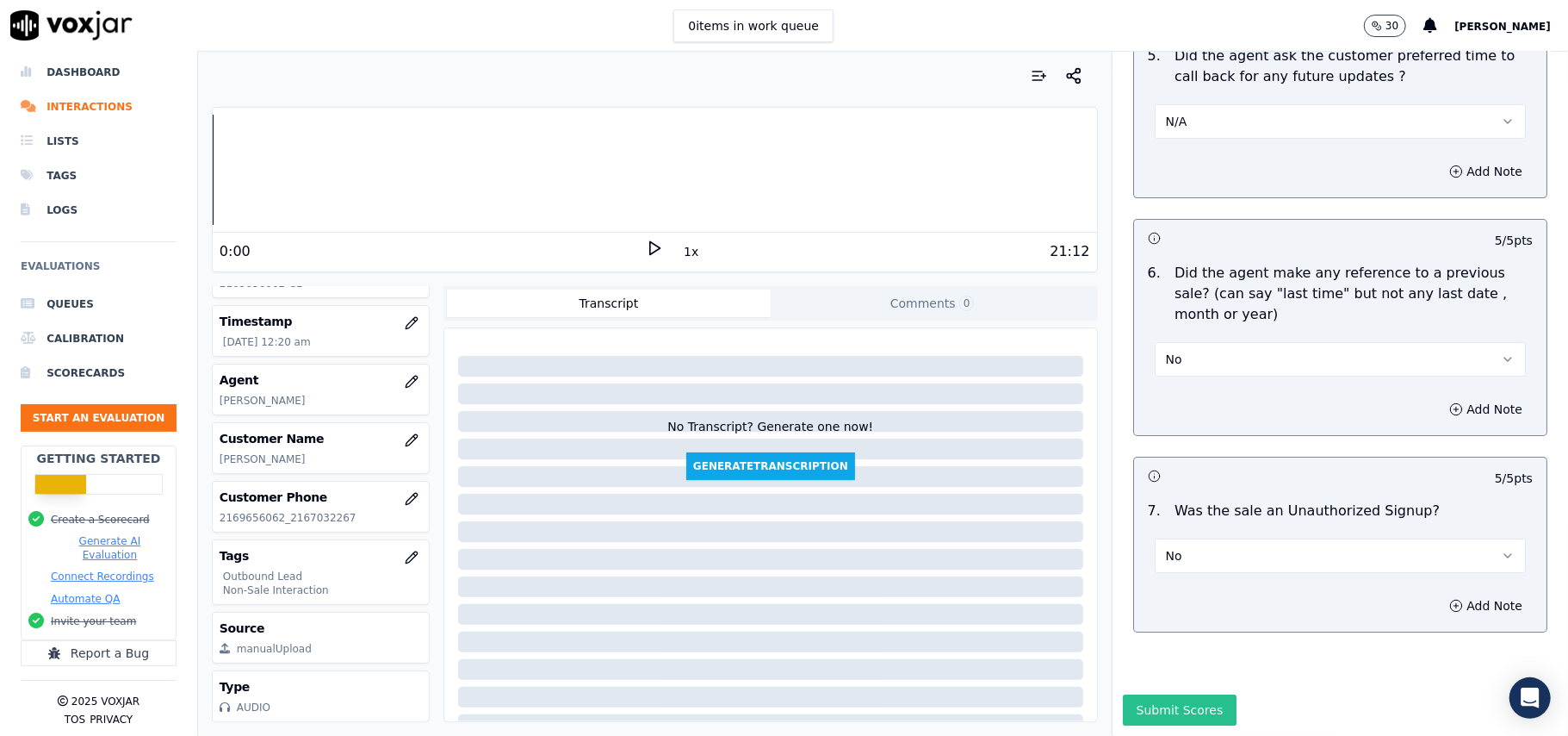
click at [1158, 694] on button "Submit Scores" at bounding box center [1181, 710] width 115 height 31
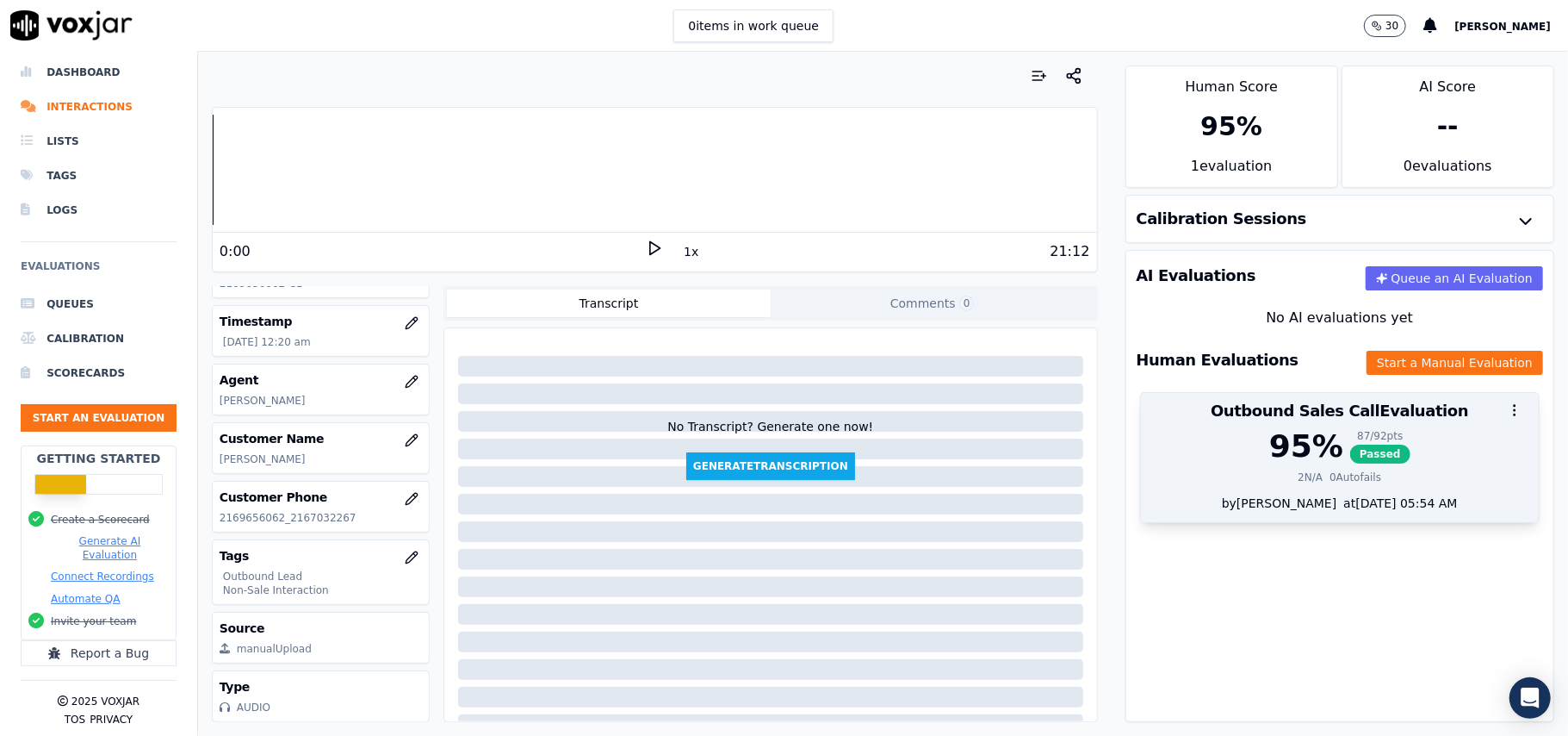
click at [1307, 463] on div "95 % 87 / 92 pts Passed" at bounding box center [1340, 446] width 378 height 34
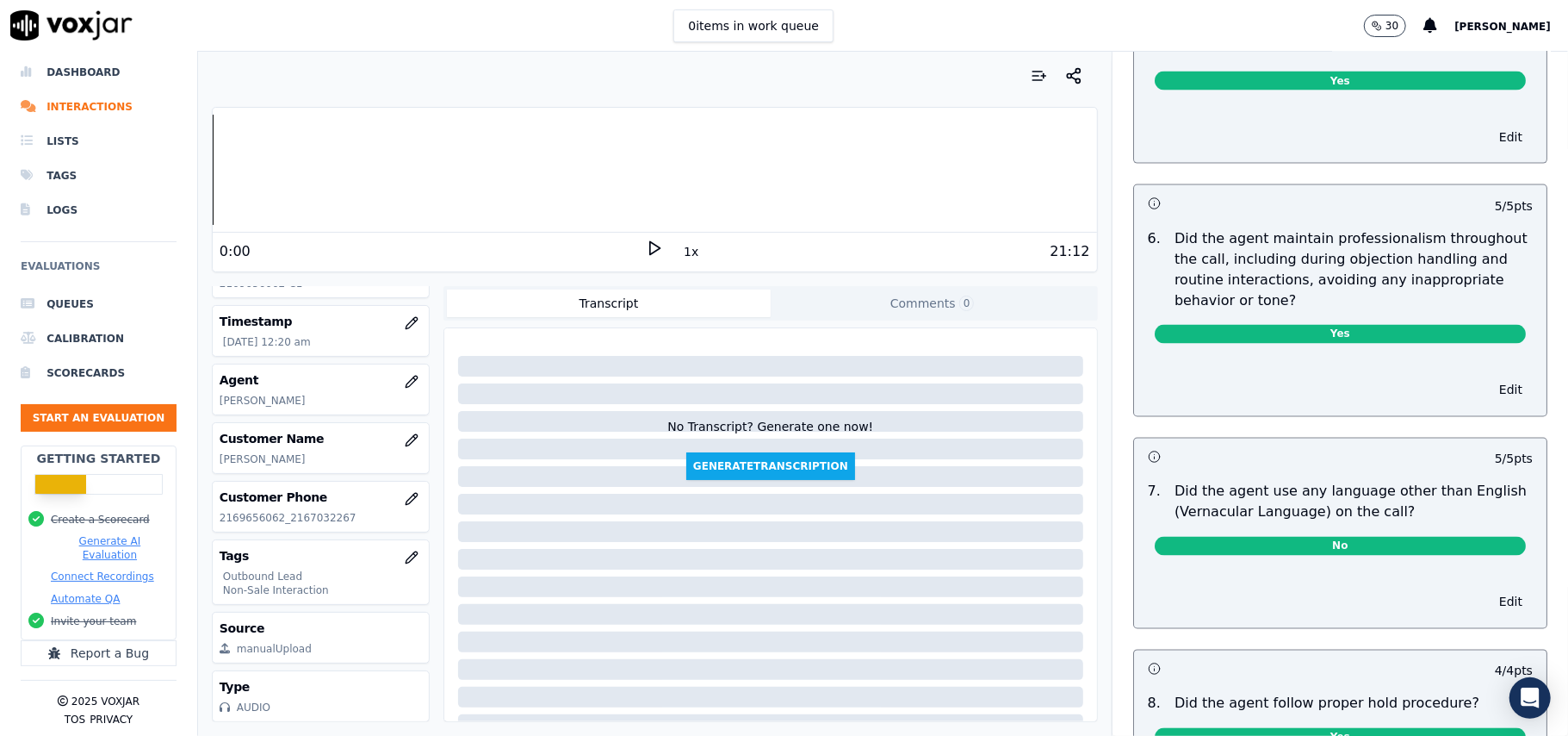
scroll to position [4250, 0]
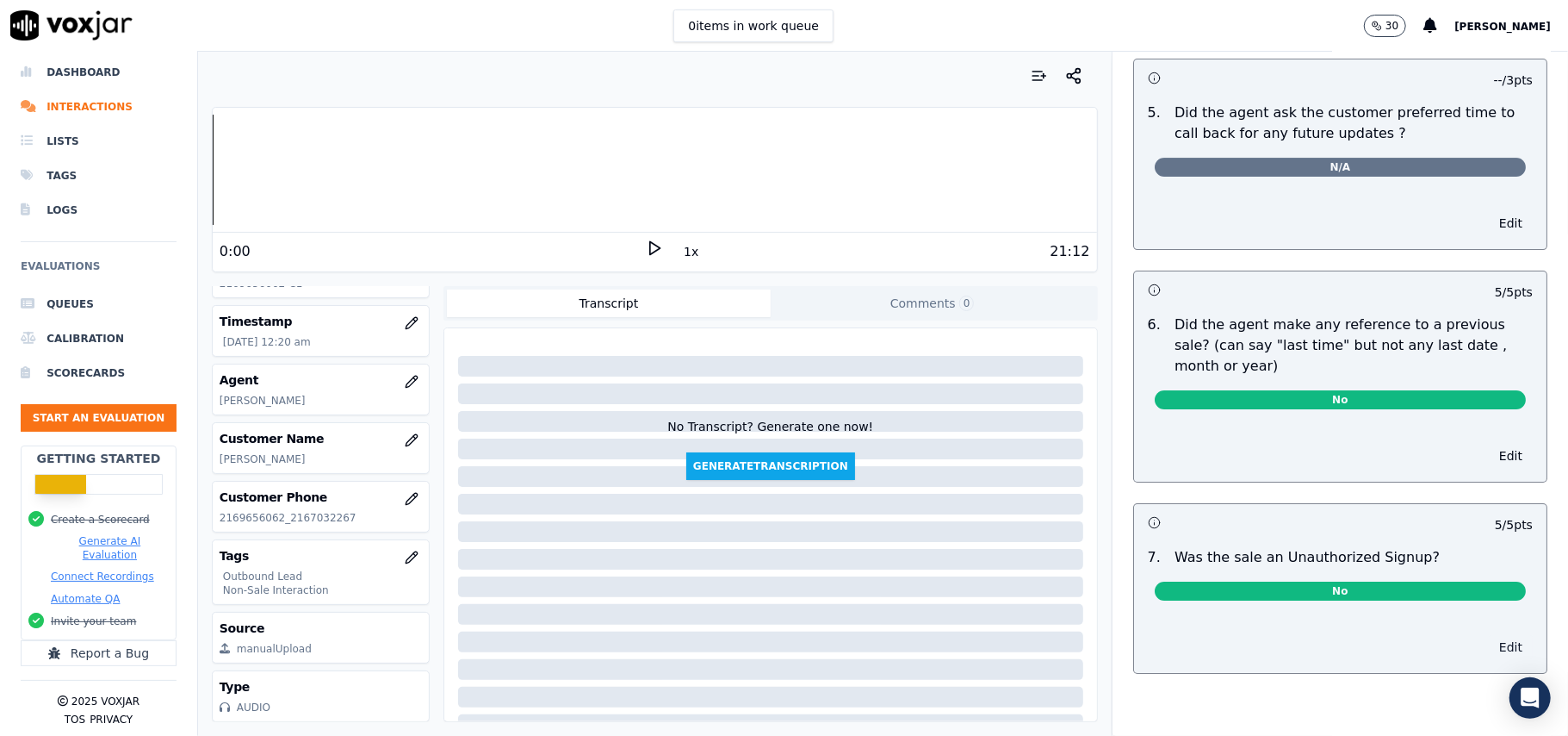
click at [1489, 635] on button "Edit" at bounding box center [1511, 646] width 44 height 24
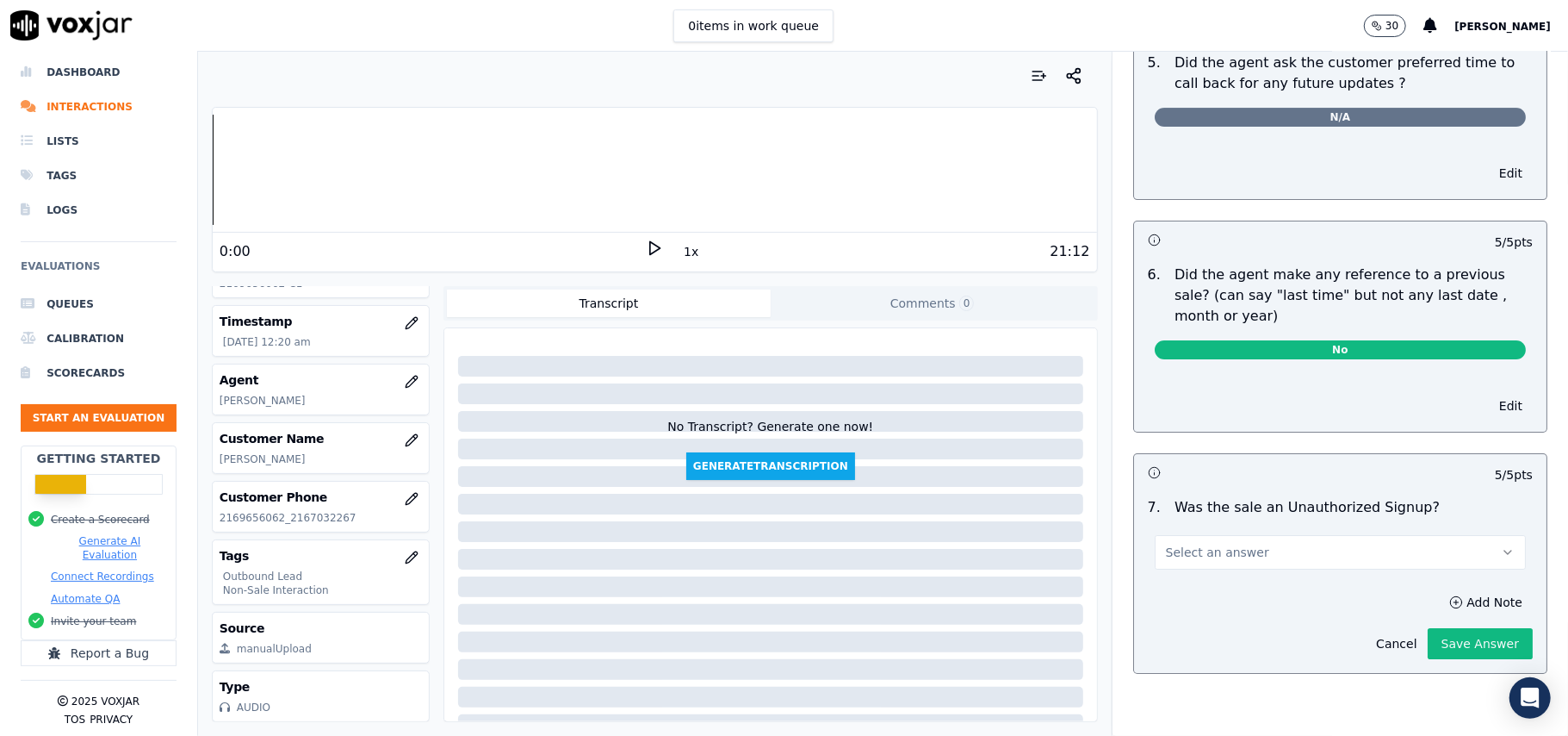
drag, startPoint x: 1274, startPoint y: 565, endPoint x: 1265, endPoint y: 565, distance: 9.0
click at [1274, 564] on button "Select an answer" at bounding box center [1339, 551] width 371 height 34
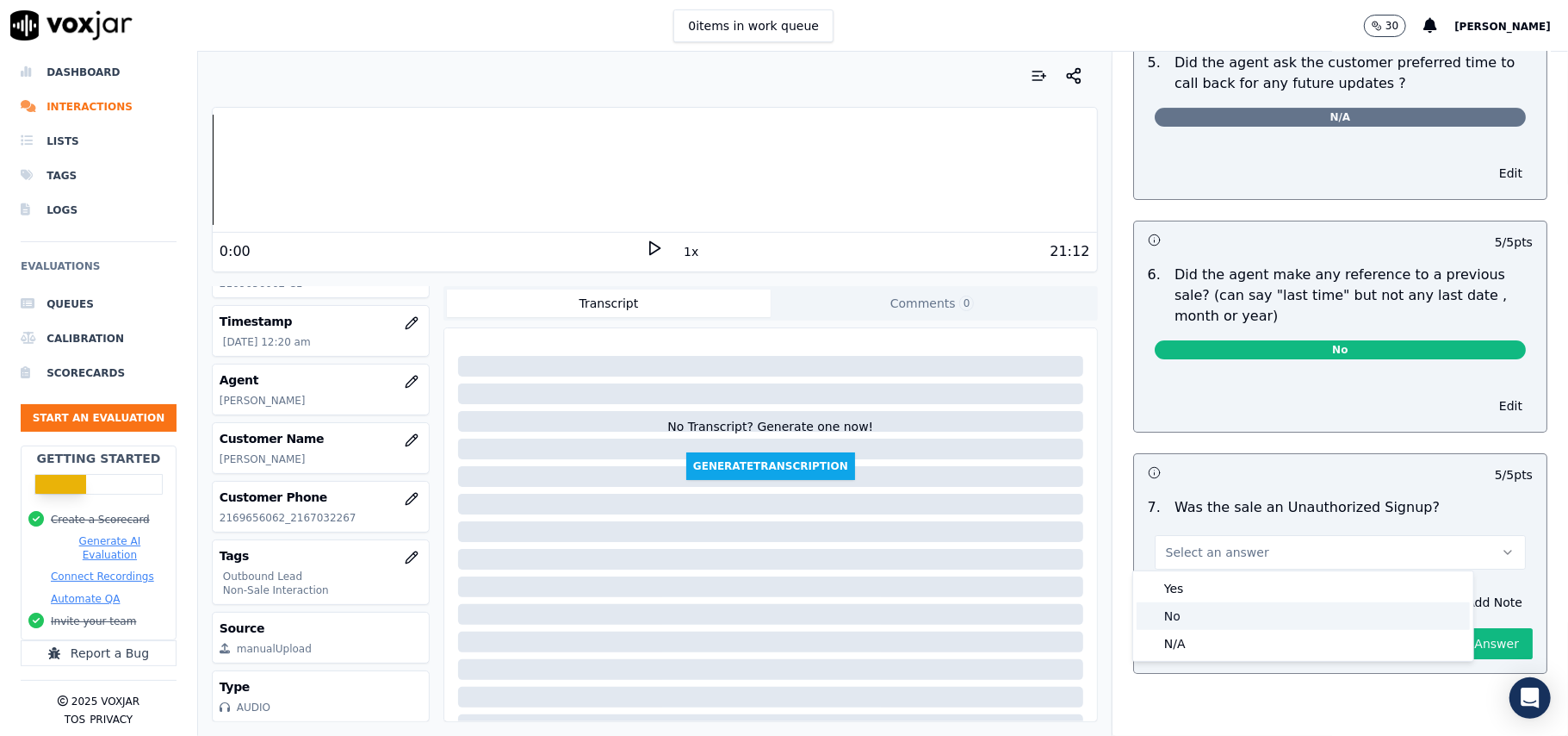
drag, startPoint x: 1179, startPoint y: 620, endPoint x: 1407, endPoint y: 624, distance: 228.0
click at [1179, 618] on div "No" at bounding box center [1303, 615] width 333 height 27
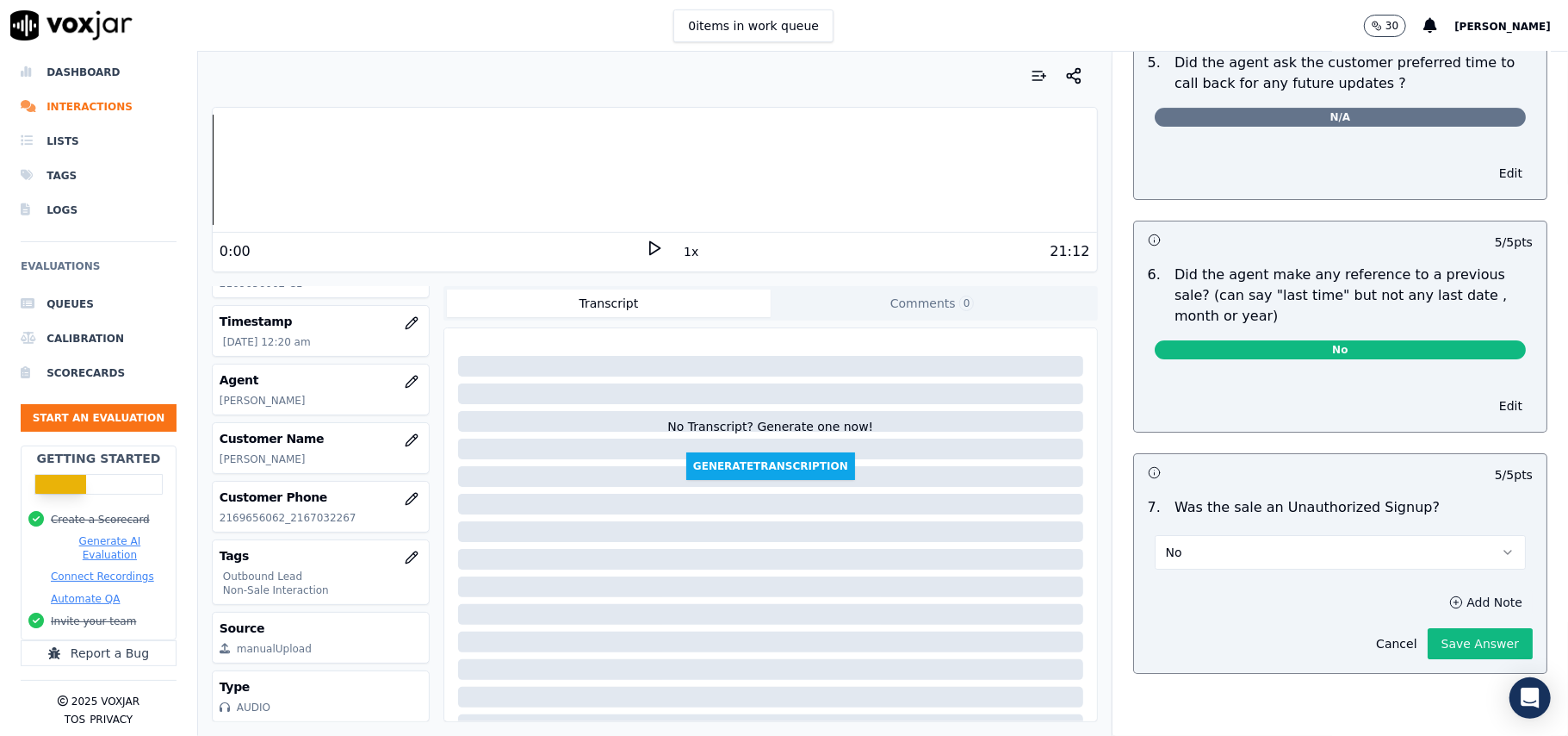
click at [1439, 590] on button "Add Note" at bounding box center [1485, 602] width 93 height 24
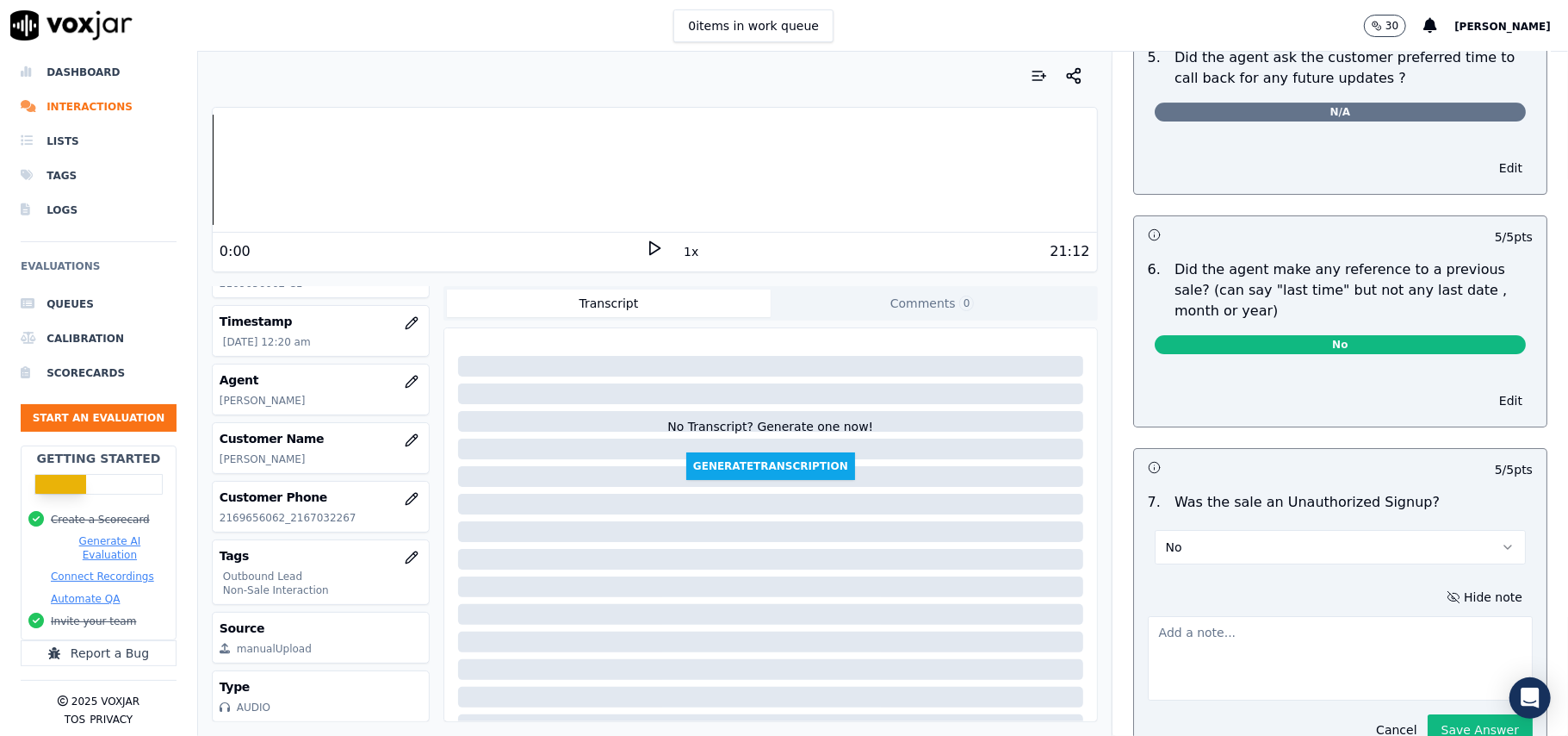
click at [1215, 641] on textarea at bounding box center [1339, 658] width 384 height 85
paste textarea """"During the TVP verification, the customer became a bit agitated as she had t…"
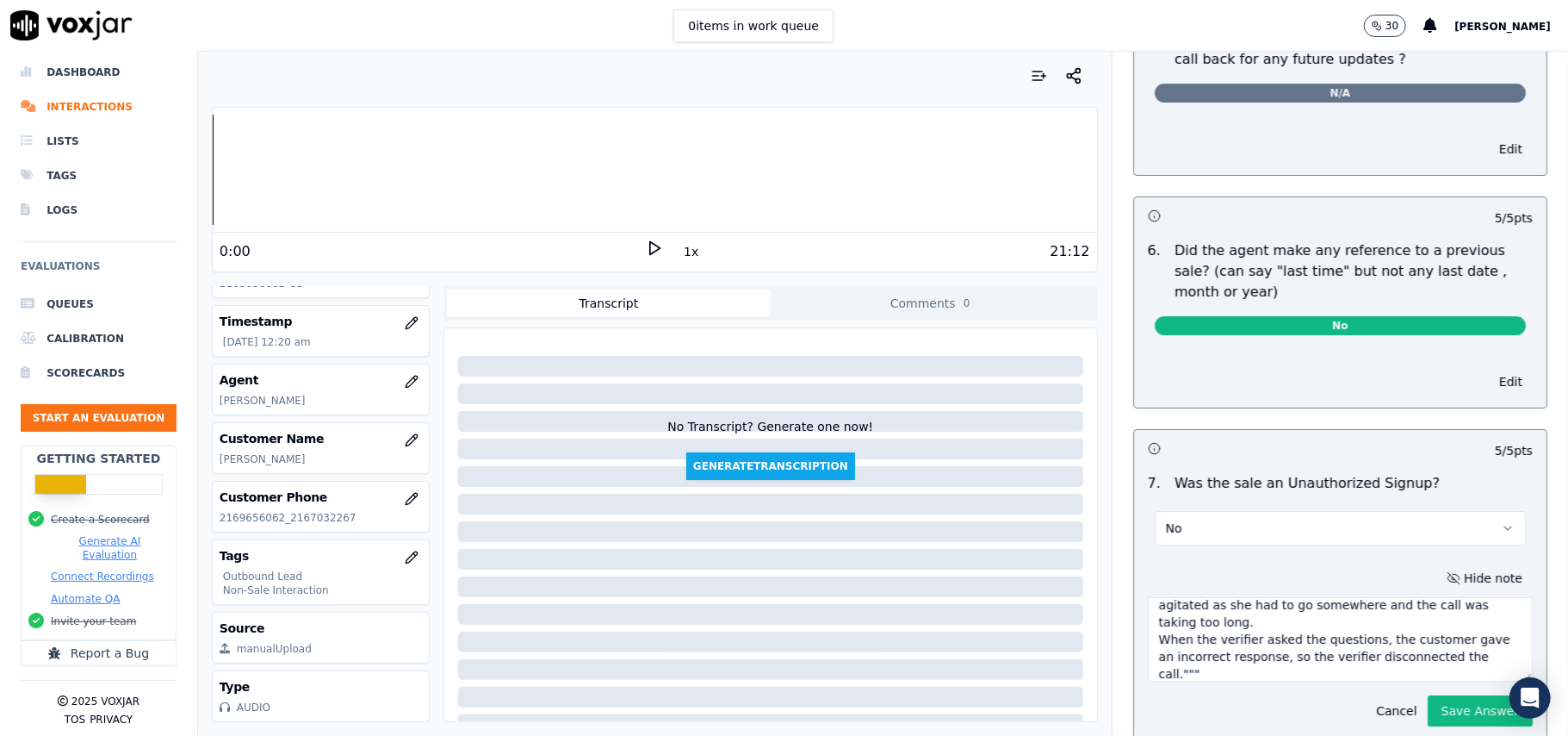
scroll to position [4392, 0]
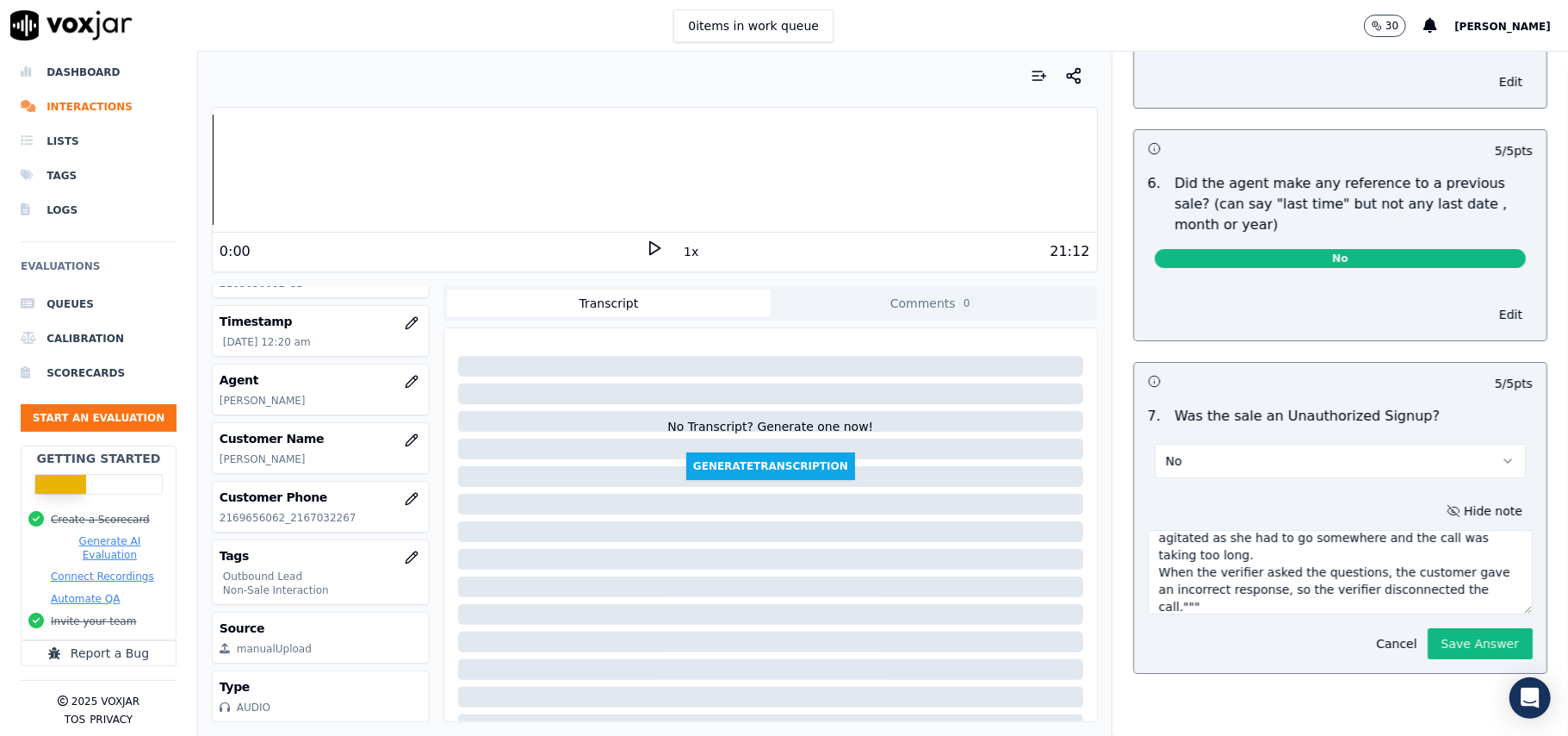
type textarea """"During the TVP verification, the customer became a bit agitated as she had t…"
click at [1206, 444] on button "No" at bounding box center [1339, 460] width 371 height 34
click at [1159, 506] on div "N/A" at bounding box center [1303, 502] width 333 height 27
click at [1428, 628] on button "Save Answer" at bounding box center [1480, 644] width 105 height 31
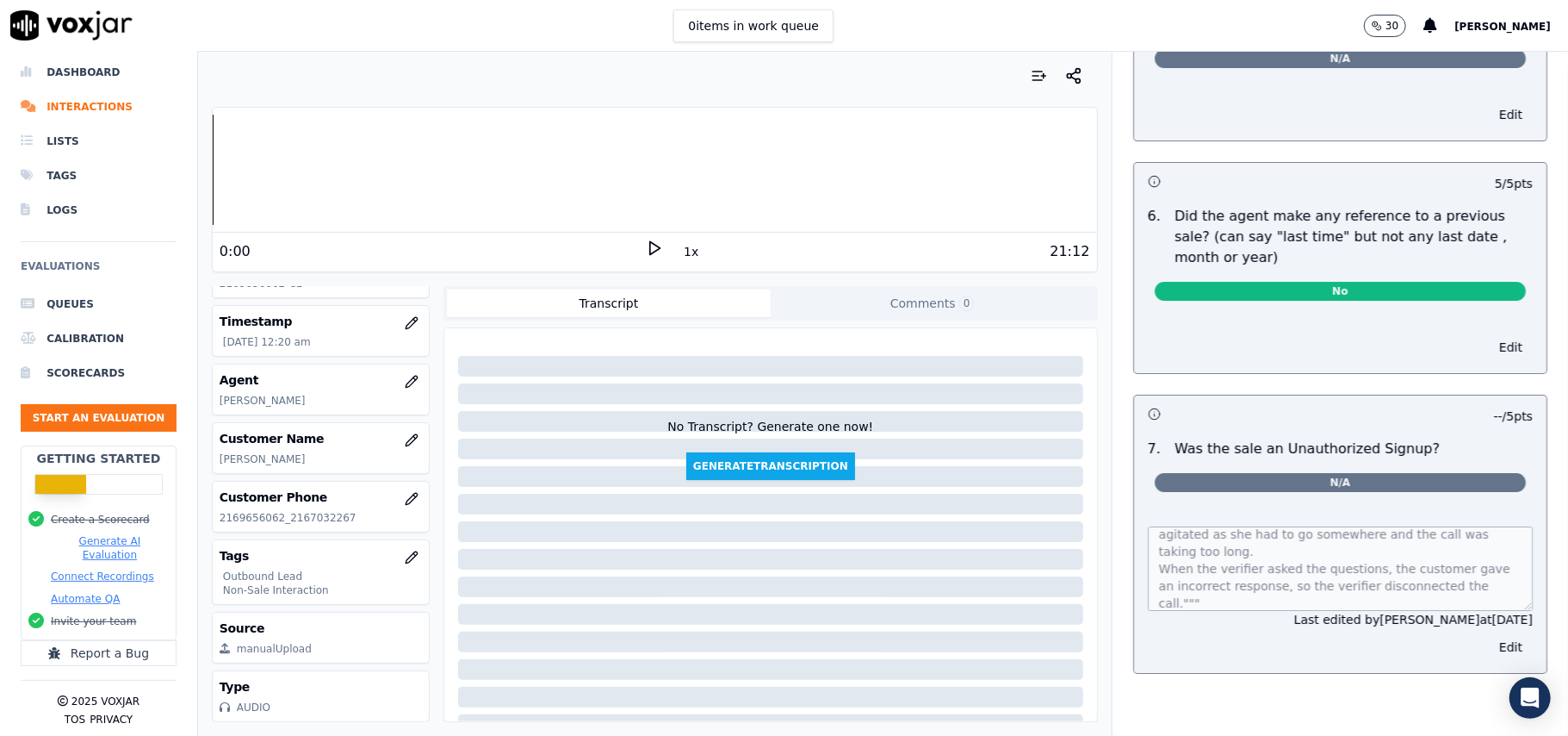
scroll to position [4360, 0]
click at [74, 404] on button "Start an Evaluation" at bounding box center [98, 418] width 156 height 27
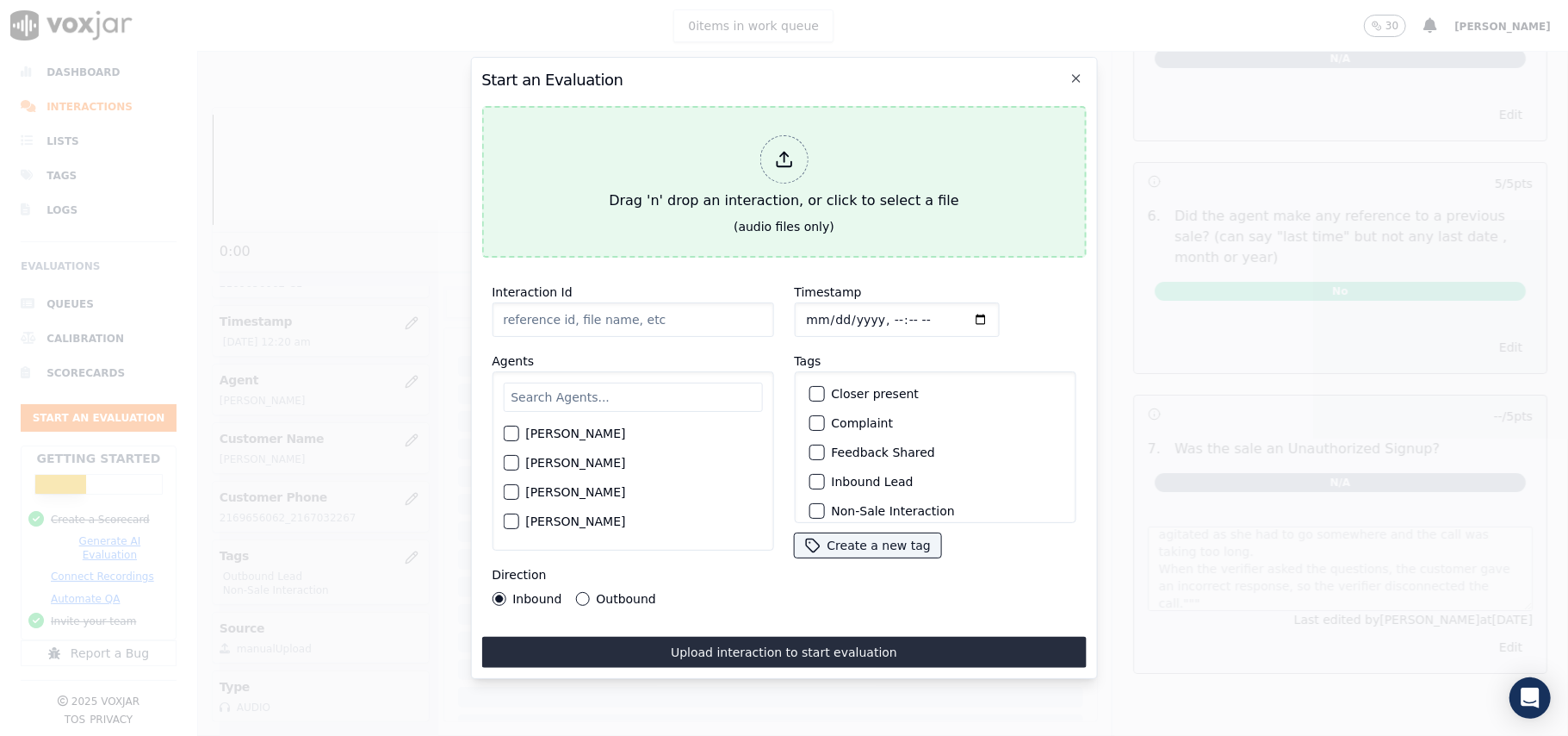
click at [783, 162] on icon at bounding box center [784, 164] width 15 height 5
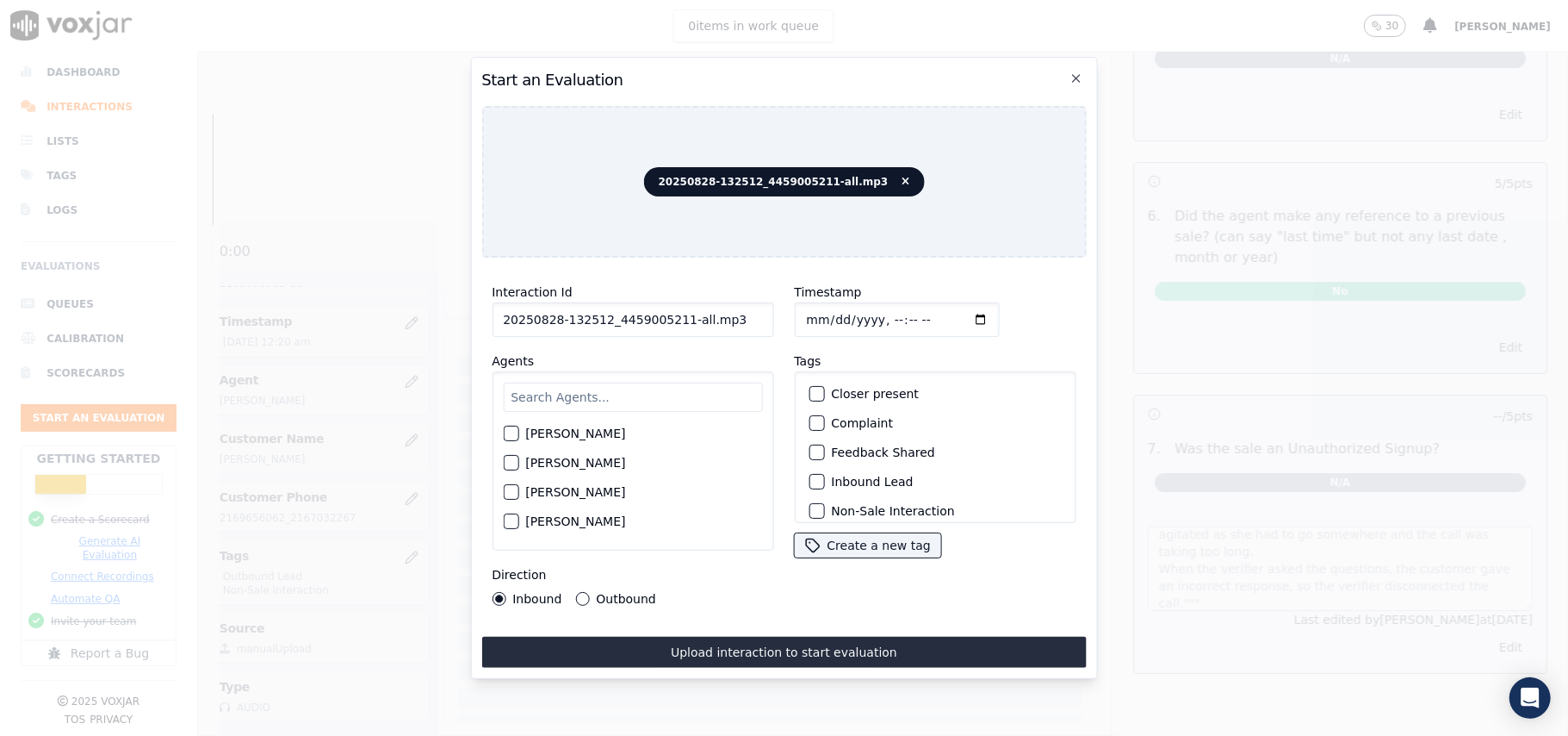
drag, startPoint x: 736, startPoint y: 312, endPoint x: 676, endPoint y: 325, distance: 61.4
click at [676, 325] on input "20250828-132512_4459005211-all.mp3" at bounding box center [632, 319] width 281 height 34
type input "20250828-132512_4459005211-C1"
click at [827, 309] on input "Timestamp" at bounding box center [896, 319] width 205 height 34
type input "2025-09-28T00:25"
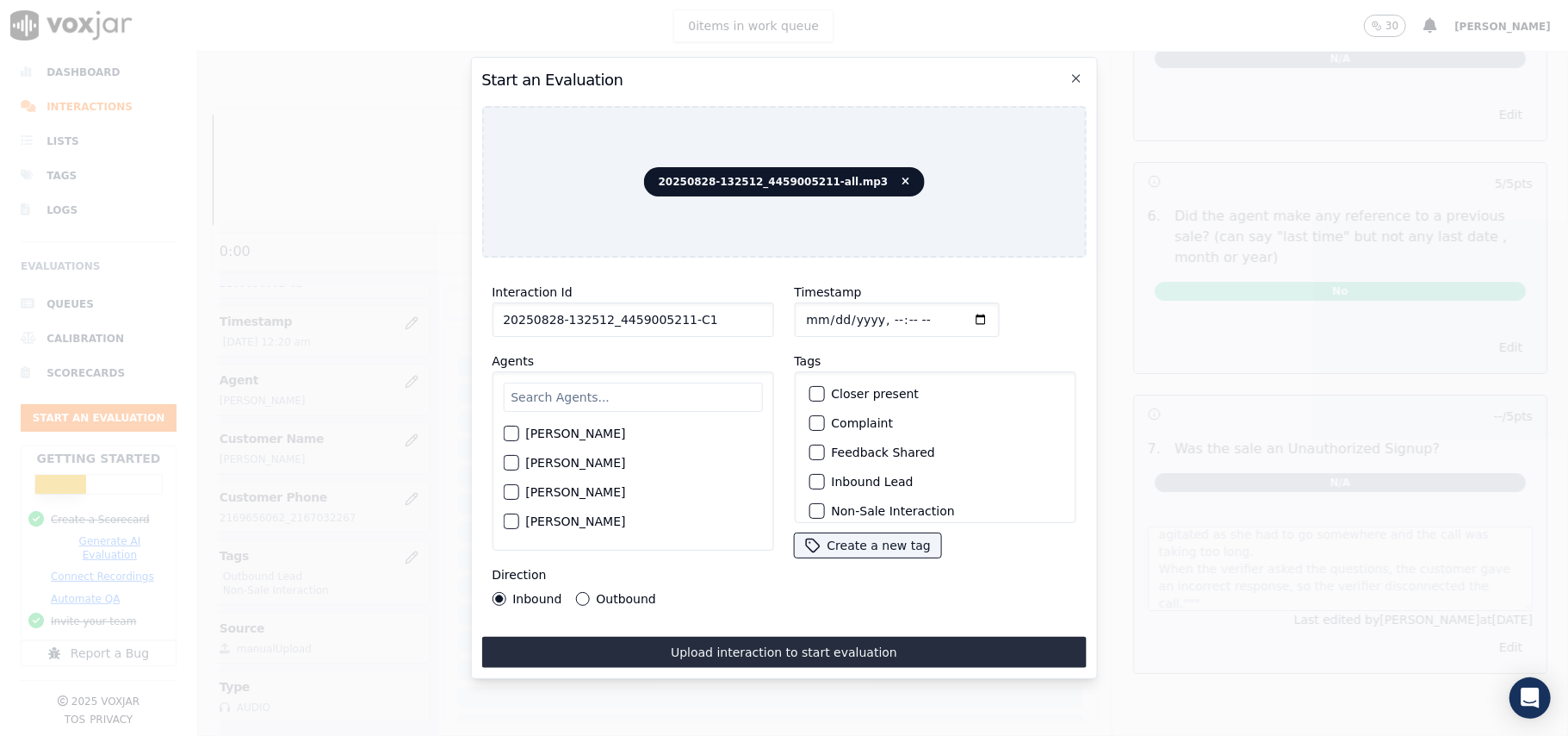
click at [806, 308] on input "Timestamp" at bounding box center [896, 319] width 205 height 34
type input "2025-08-28T00:25"
click at [635, 392] on input "text" at bounding box center [633, 397] width 259 height 29
paste input "Alexander Novak"
drag, startPoint x: 617, startPoint y: 398, endPoint x: 336, endPoint y: 373, distance: 282.1
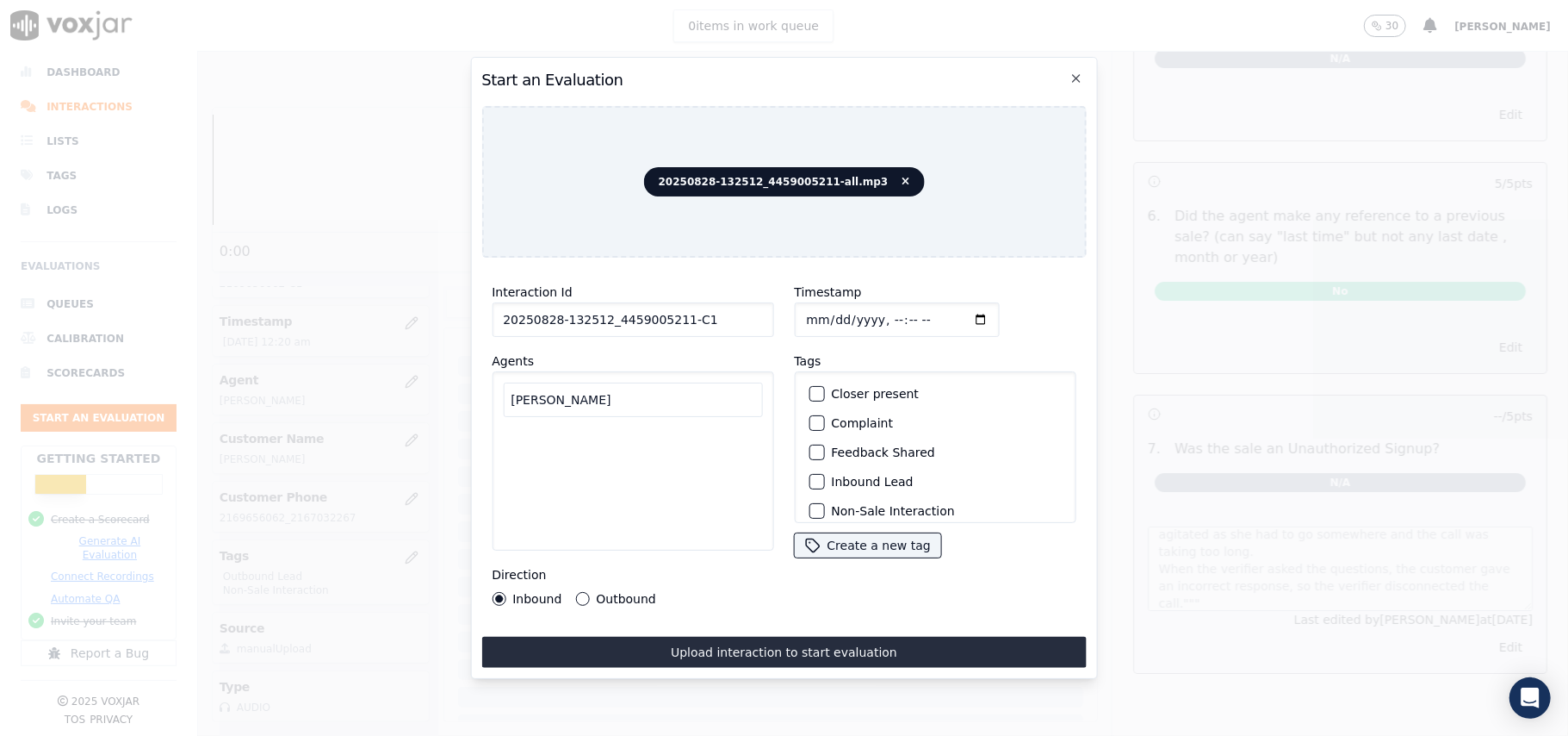
click at [336, 735] on div "Start an Evaluation 20250828-132512_4459005211-all.mp3 Interaction Id 20250828-…" at bounding box center [784, 736] width 1568 height 0
paste input "Kelvin"
type input "Kelvin"
click at [589, 432] on label "Kelvin Chowdhury" at bounding box center [575, 438] width 100 height 12
click at [519, 430] on button "Kelvin Chowdhury" at bounding box center [511, 438] width 16 height 16
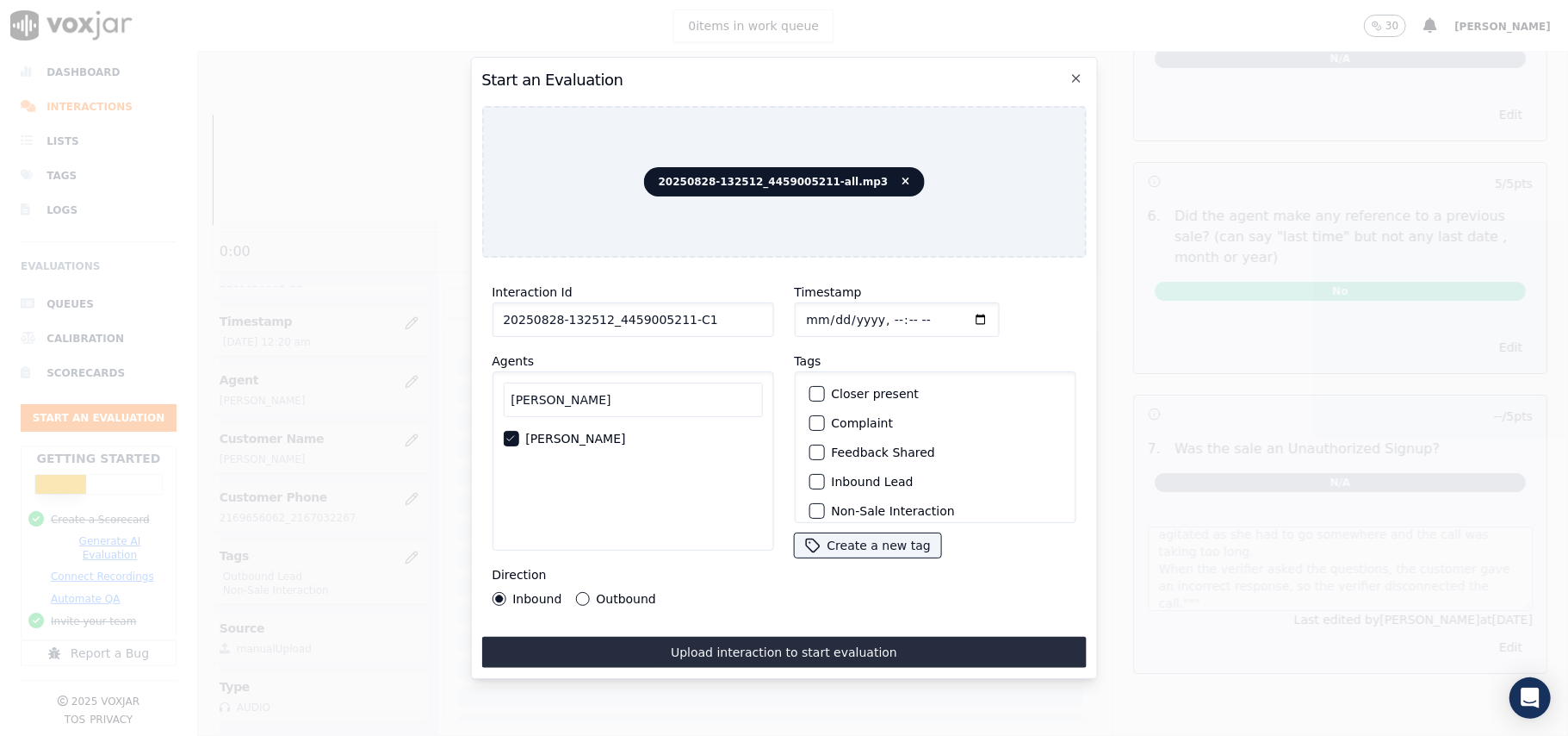
click at [856, 475] on label "Inbound Lead" at bounding box center [872, 481] width 82 height 12
click at [824, 474] on button "Inbound Lead" at bounding box center [817, 482] width 16 height 16
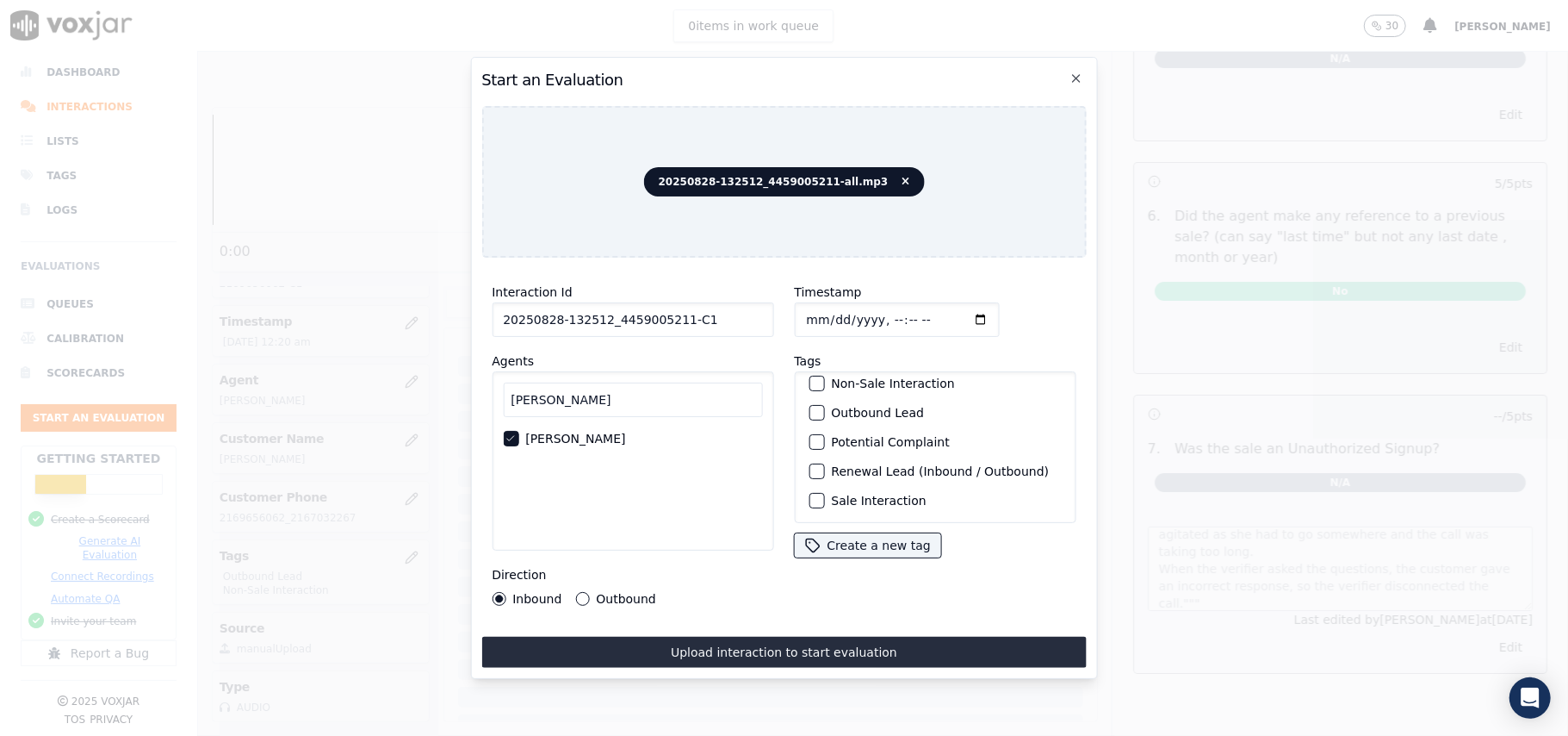
click at [855, 495] on label "Sale Interaction" at bounding box center [878, 500] width 94 height 12
click at [824, 493] on button "Sale Interaction" at bounding box center [817, 500] width 16 height 16
click at [631, 624] on div "Interaction Id 20250828-132512_4459005211-C1 Agents Kelvin Kelvin Chowdhury Dir…" at bounding box center [784, 469] width 604 height 396
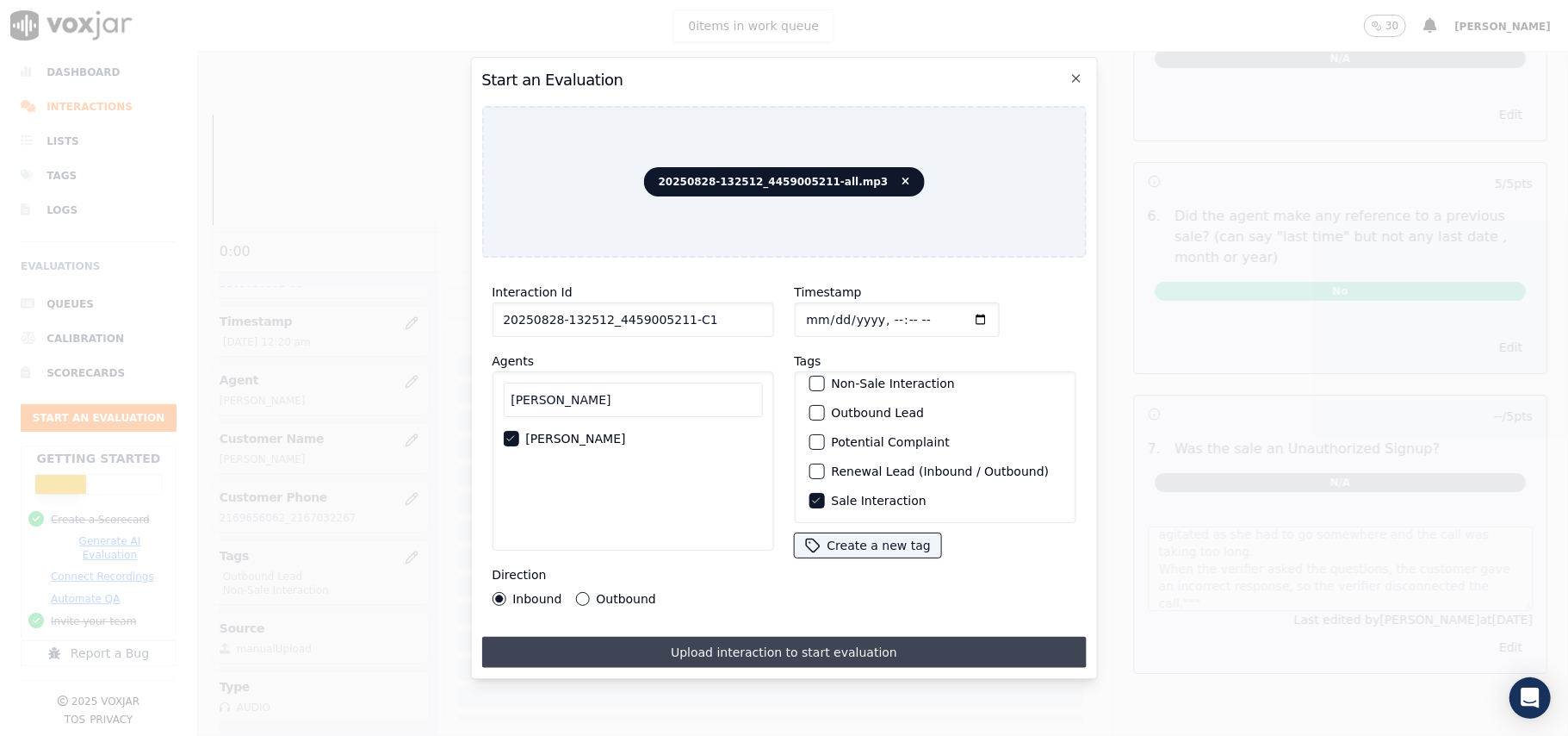
click at [631, 637] on button "Upload interaction to start evaluation" at bounding box center [784, 652] width 604 height 31
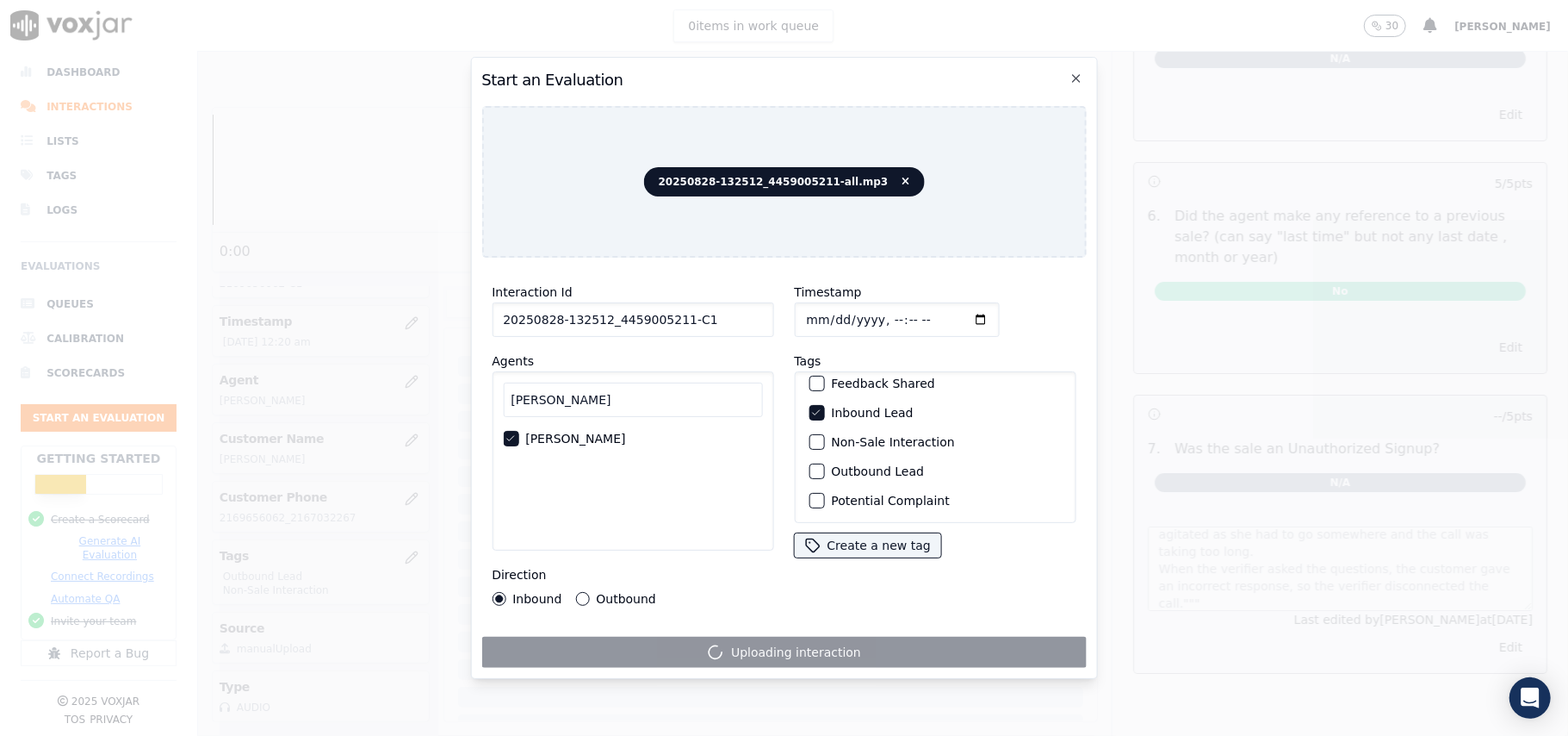
scroll to position [35, 0]
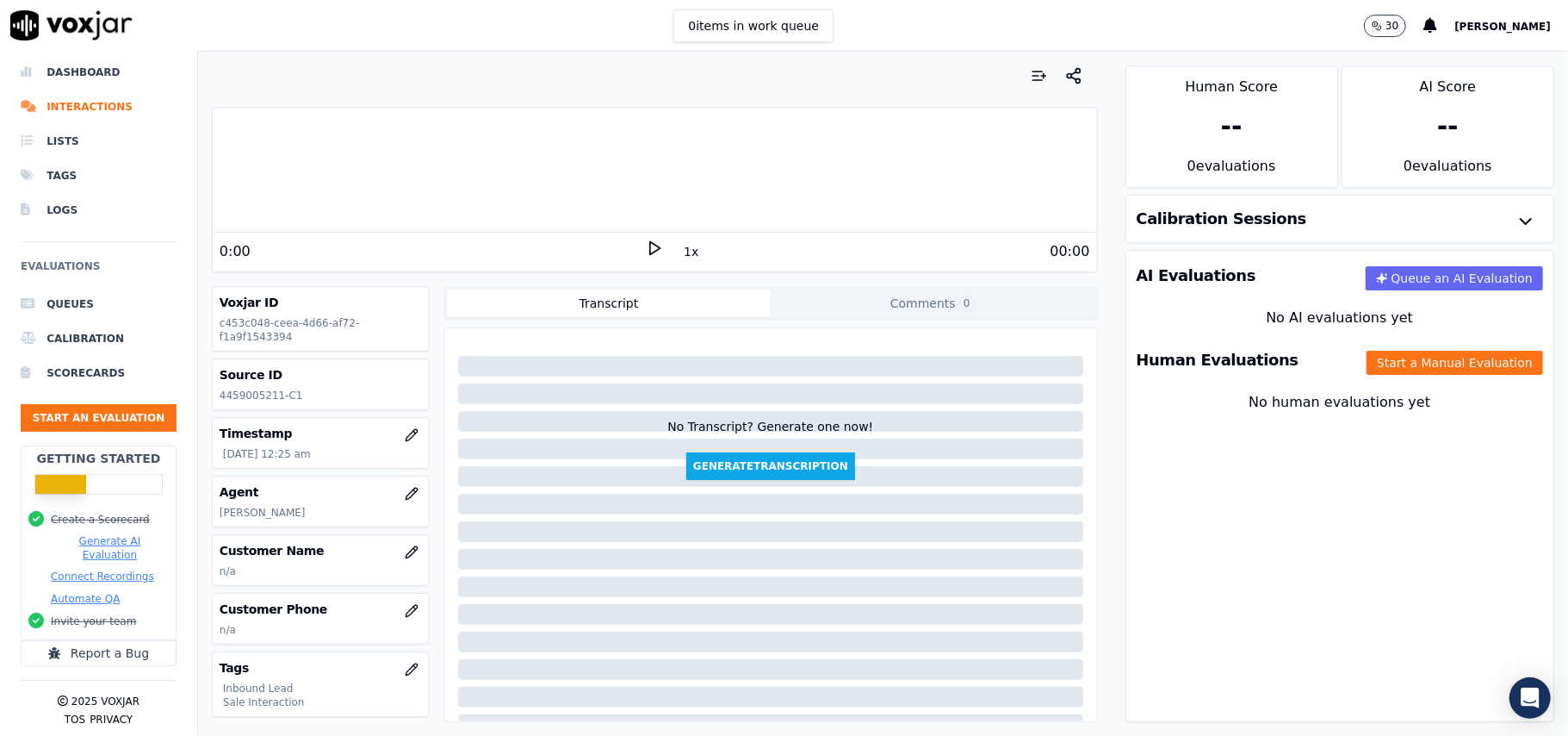
click at [1403, 350] on div "Human Evaluations Start a Manual Evaluation" at bounding box center [1339, 359] width 427 height 50
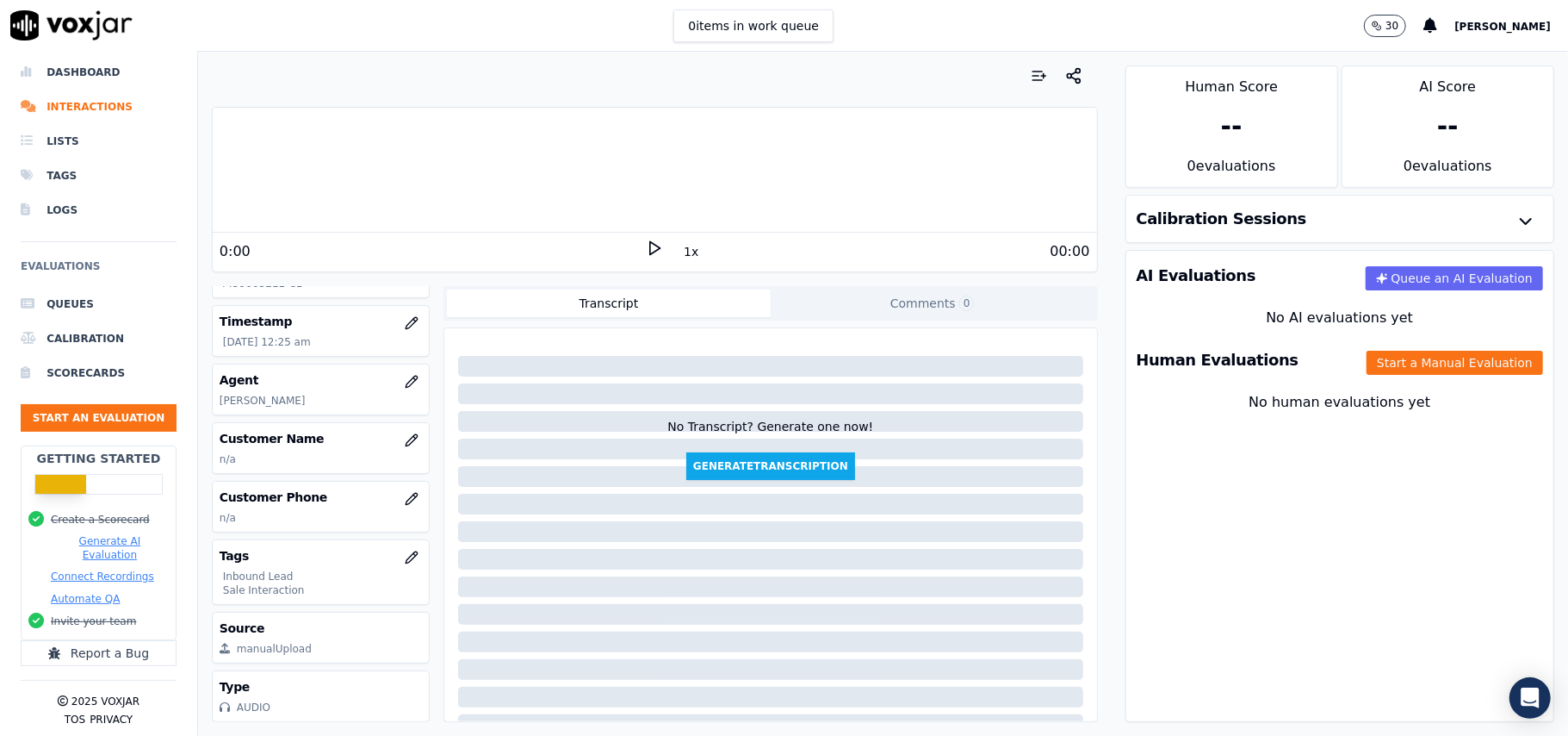
scroll to position [168, 0]
click at [1386, 372] on button "Start a Manual Evaluation" at bounding box center [1454, 362] width 176 height 24
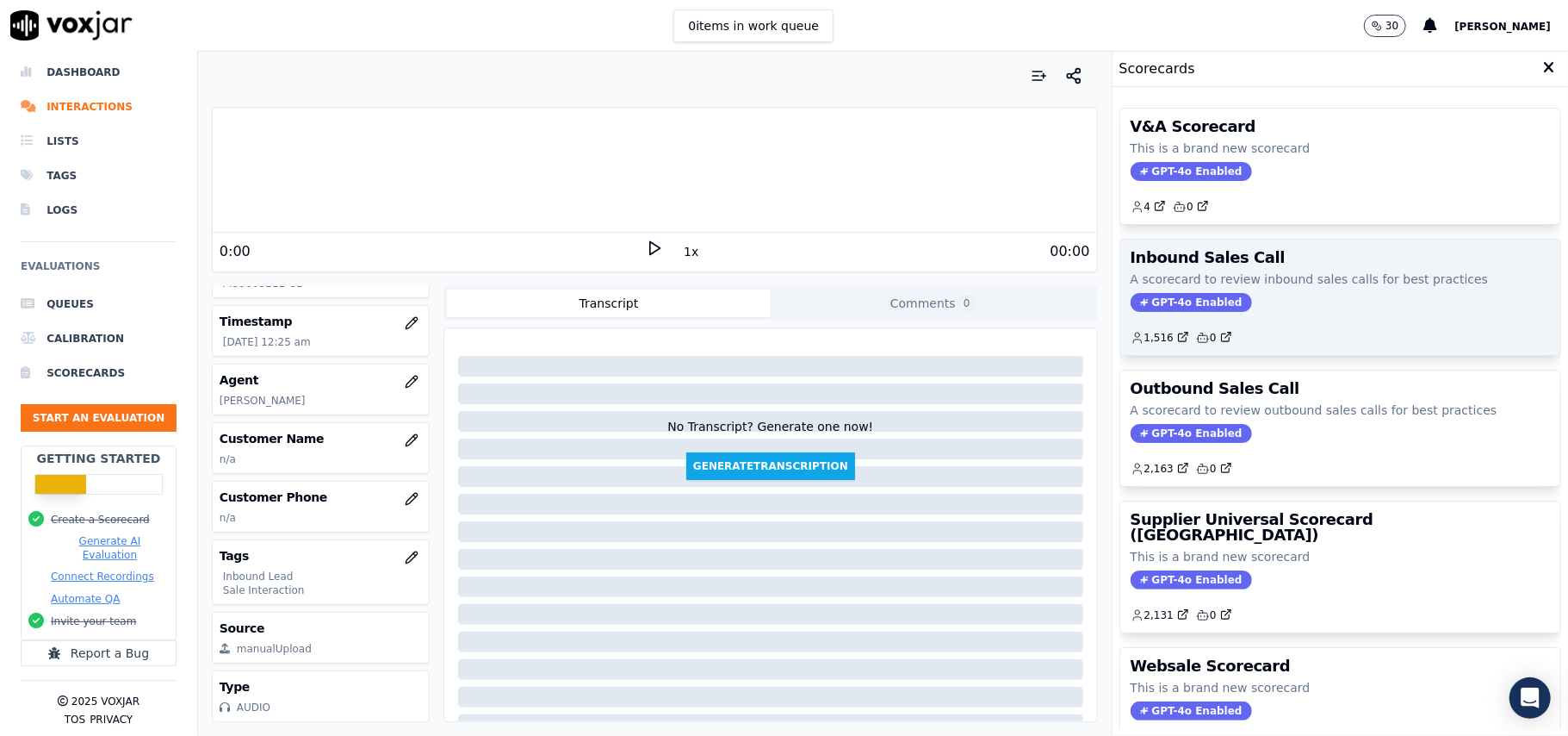
click at [1172, 300] on span "GPT-4o Enabled" at bounding box center [1191, 302] width 122 height 18
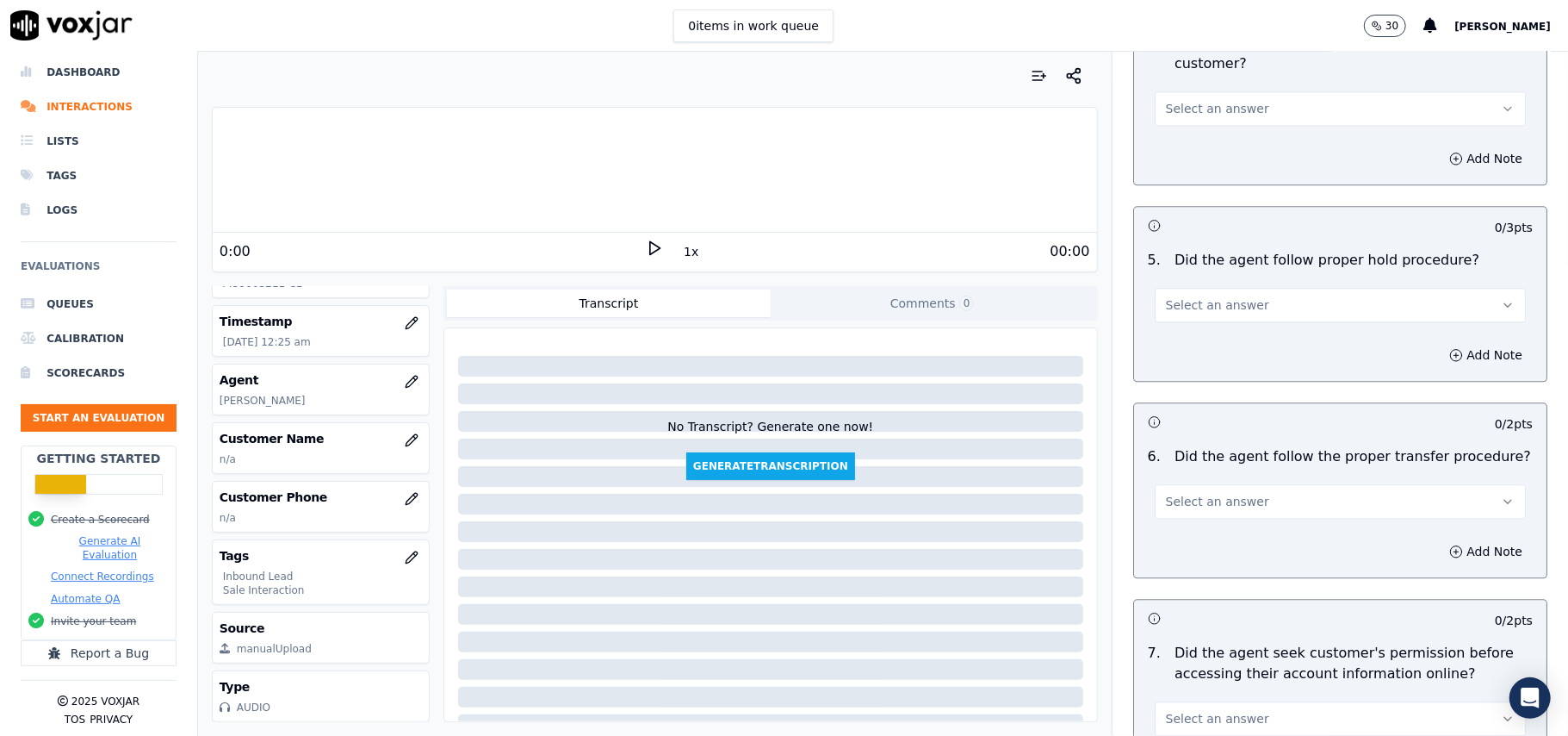
scroll to position [4821, 0]
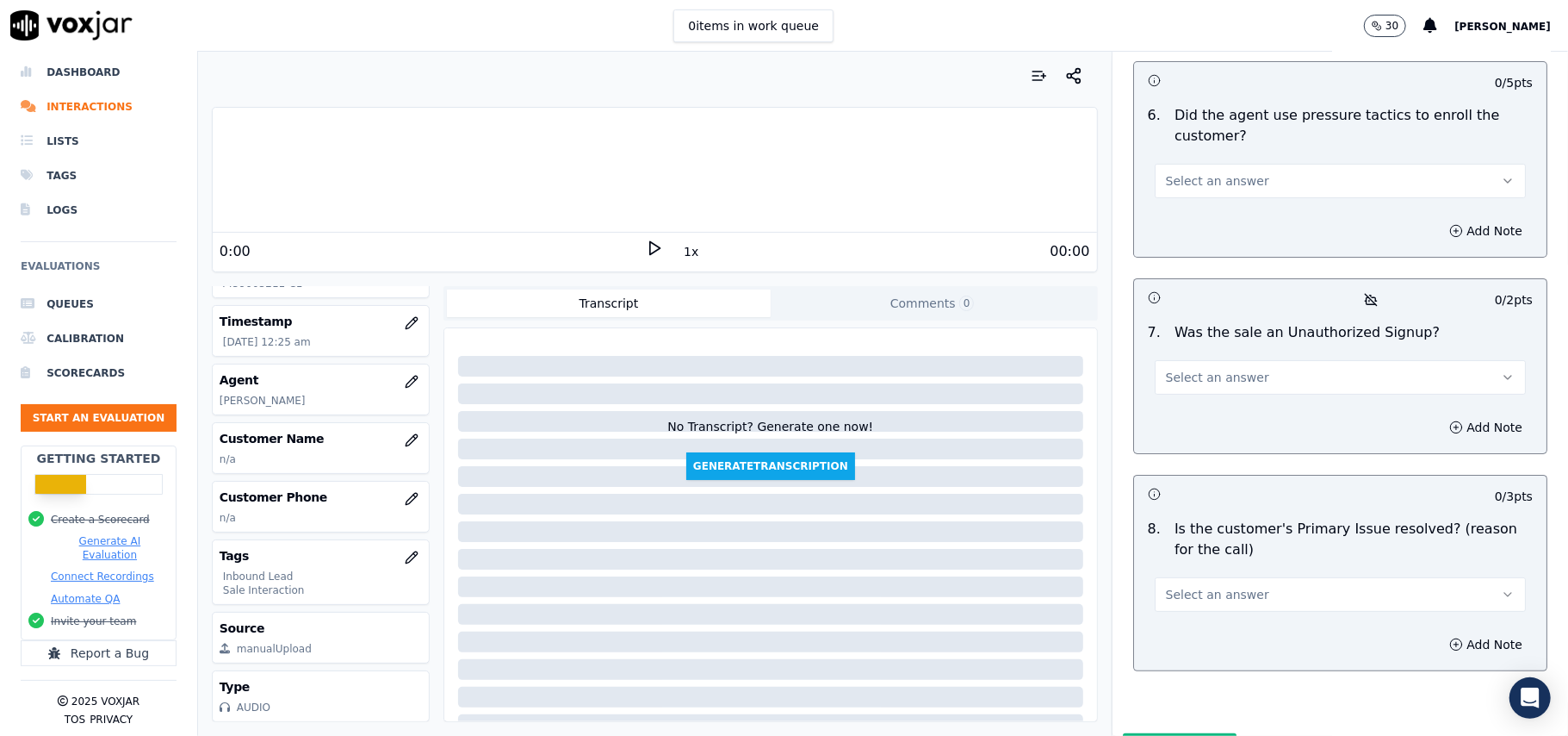
click at [1231, 526] on div "8 . Is the customer's Primary Issue resolved? (reason for the call) Select an a…" at bounding box center [1340, 566] width 413 height 107
click at [1218, 586] on span "Select an answer" at bounding box center [1218, 595] width 103 height 18
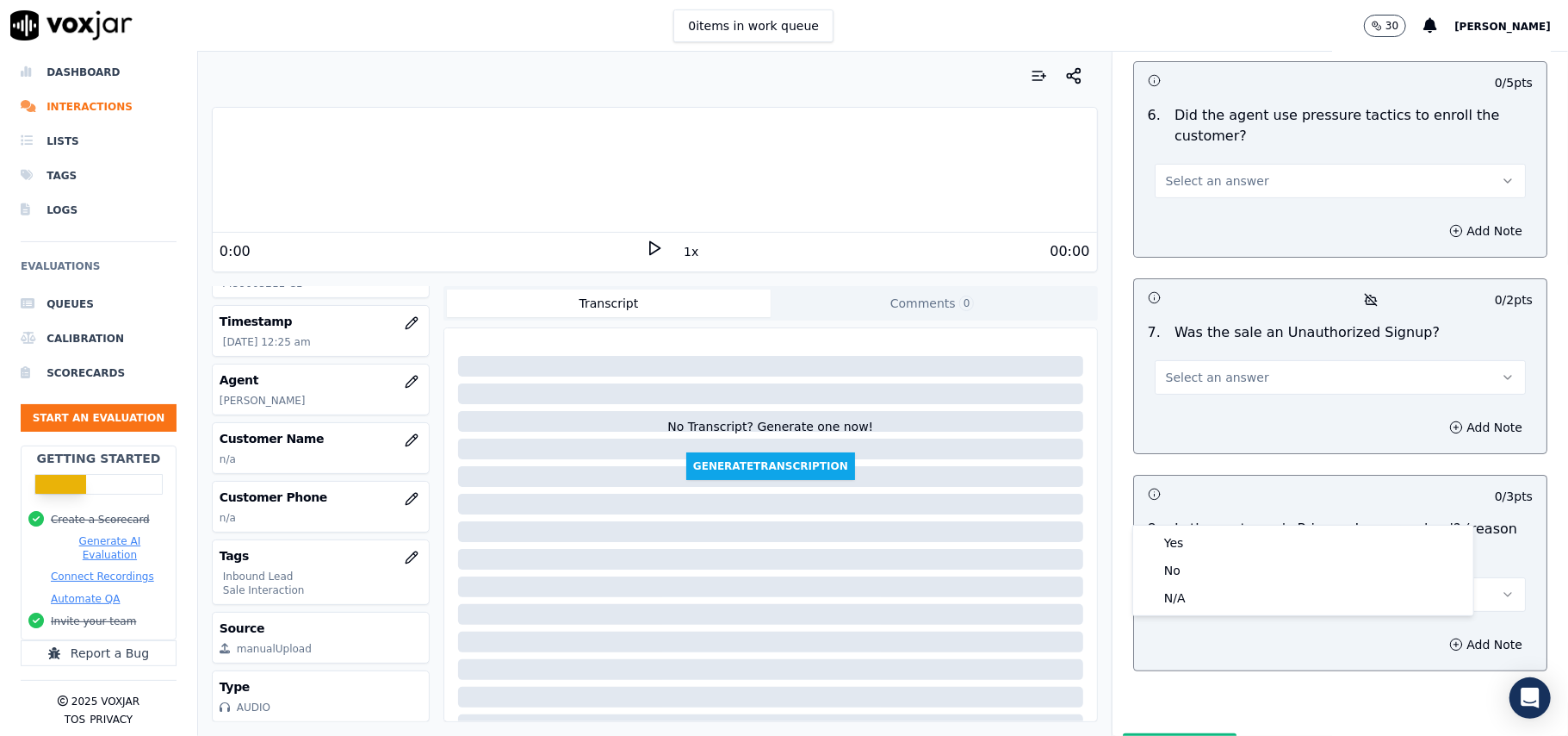
click at [1189, 538] on div "Yes" at bounding box center [1303, 542] width 333 height 27
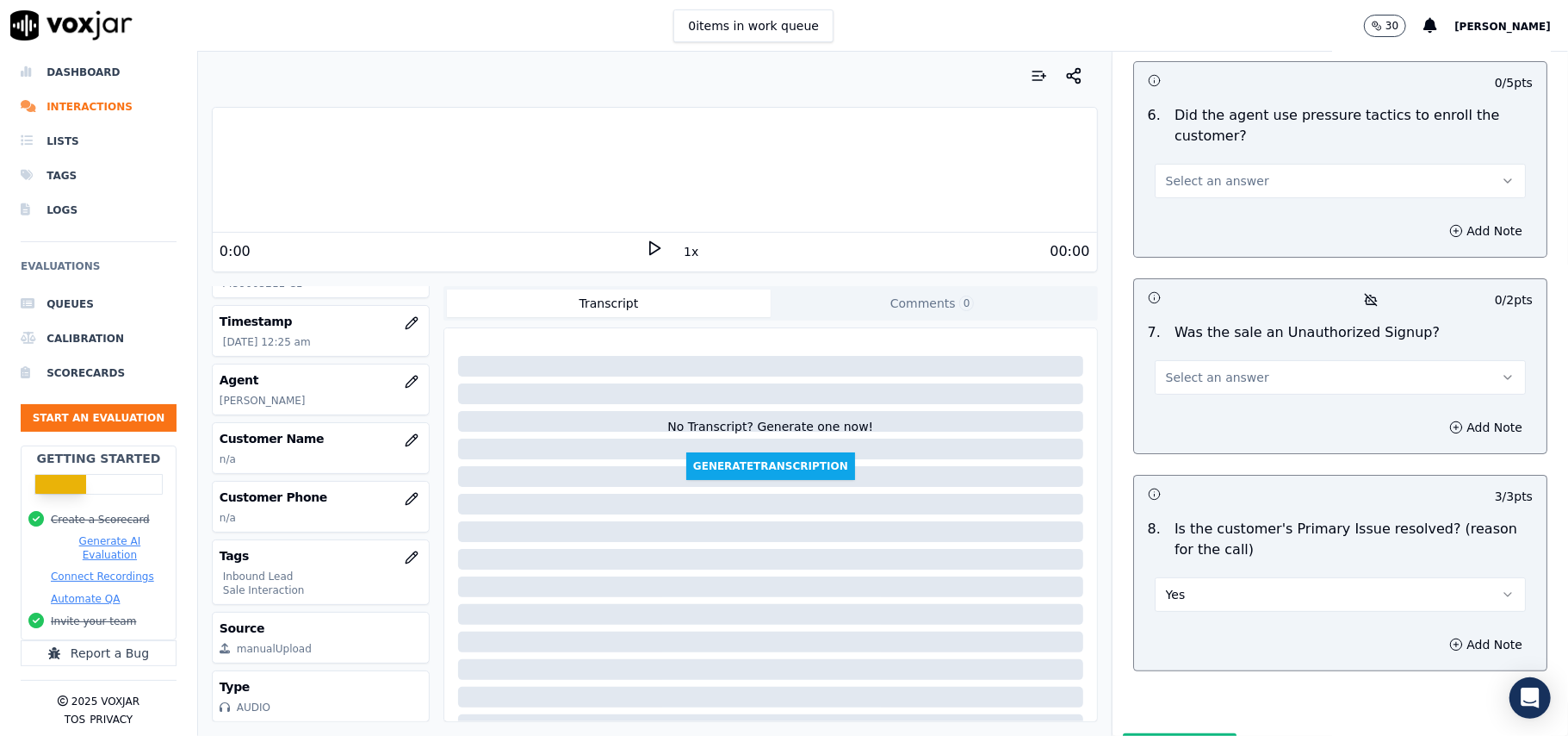
click at [1200, 369] on span "Select an answer" at bounding box center [1218, 378] width 103 height 18
click at [1189, 351] on div "No" at bounding box center [1303, 352] width 333 height 27
click at [1439, 415] on button "Add Note" at bounding box center [1485, 426] width 93 height 24
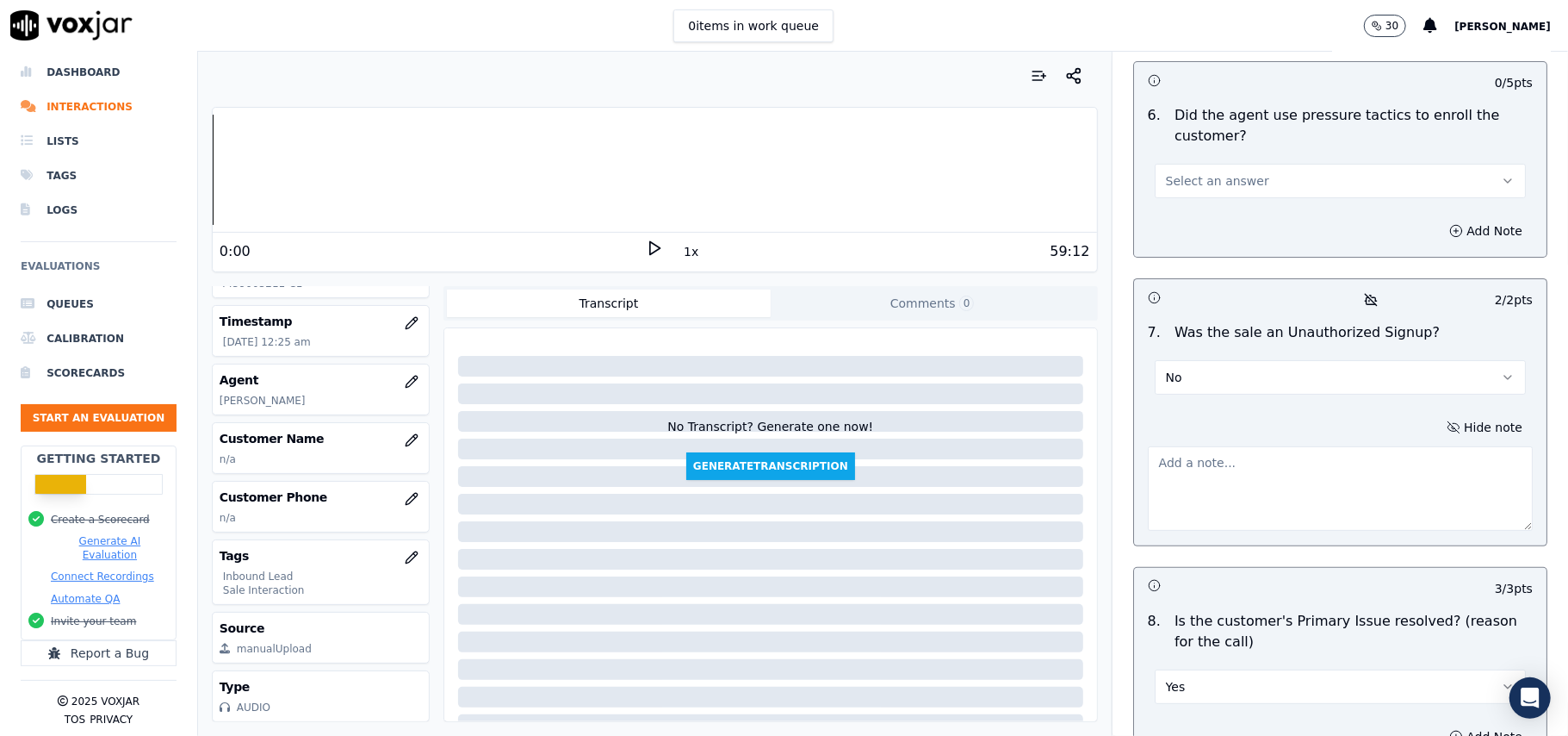
click at [1238, 446] on textarea at bounding box center [1339, 488] width 384 height 85
paste textarea """"Call ID: 132512 During the CTS verification, the customer asked the verifier…"
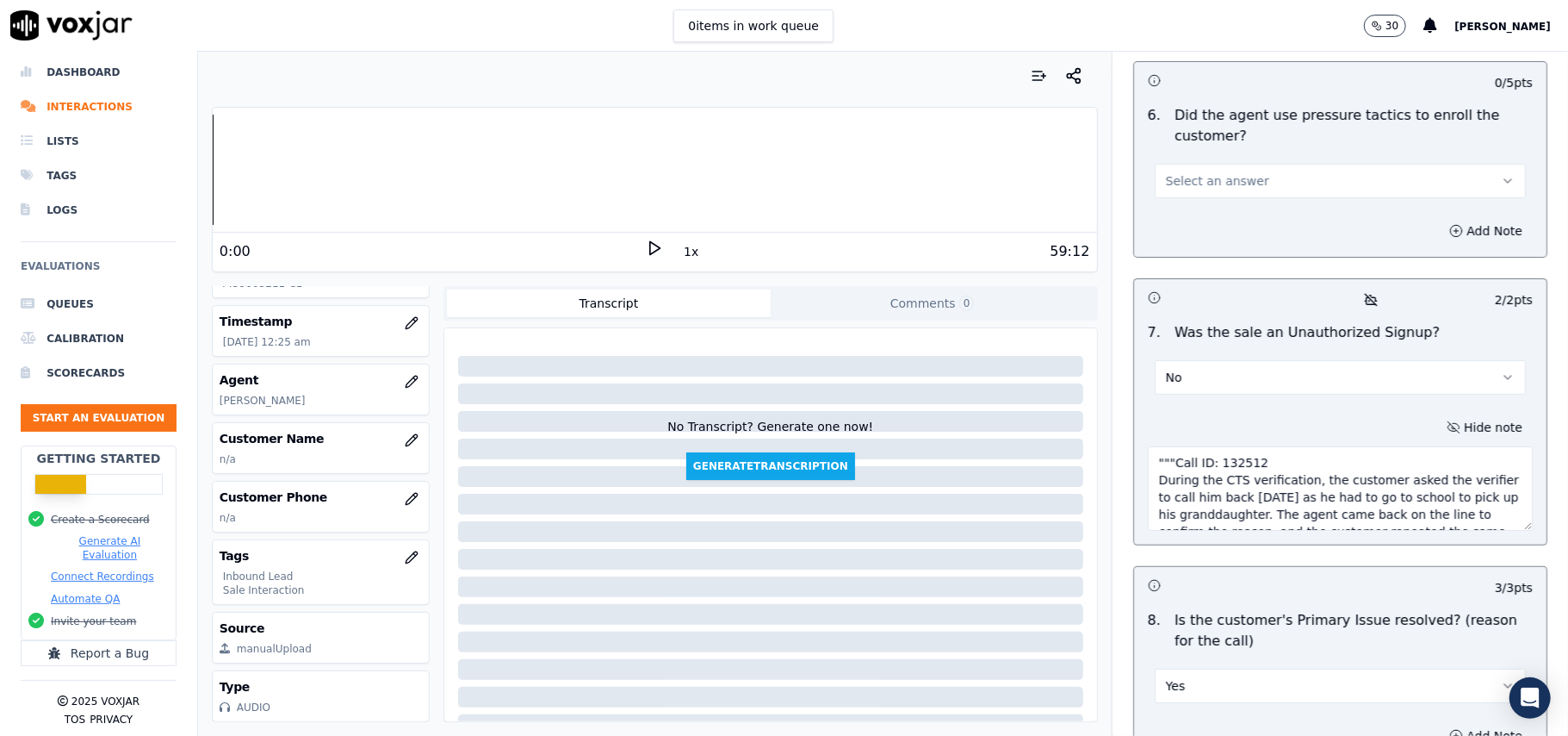
scroll to position [45, 0]
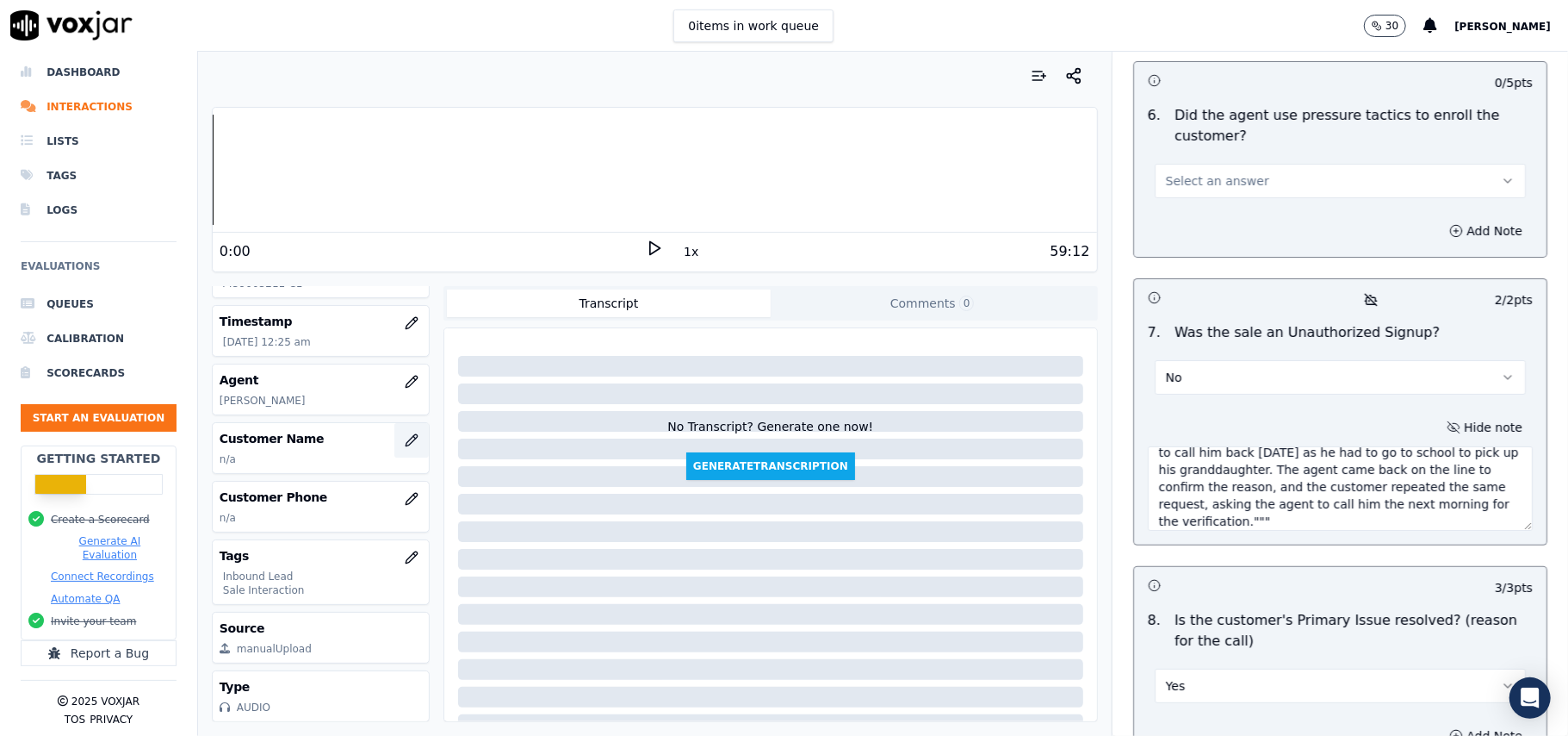
type textarea """"Call ID: 132512 During the CTS verification, the customer asked the verifier…"
click at [405, 433] on icon "button" at bounding box center [412, 440] width 14 height 14
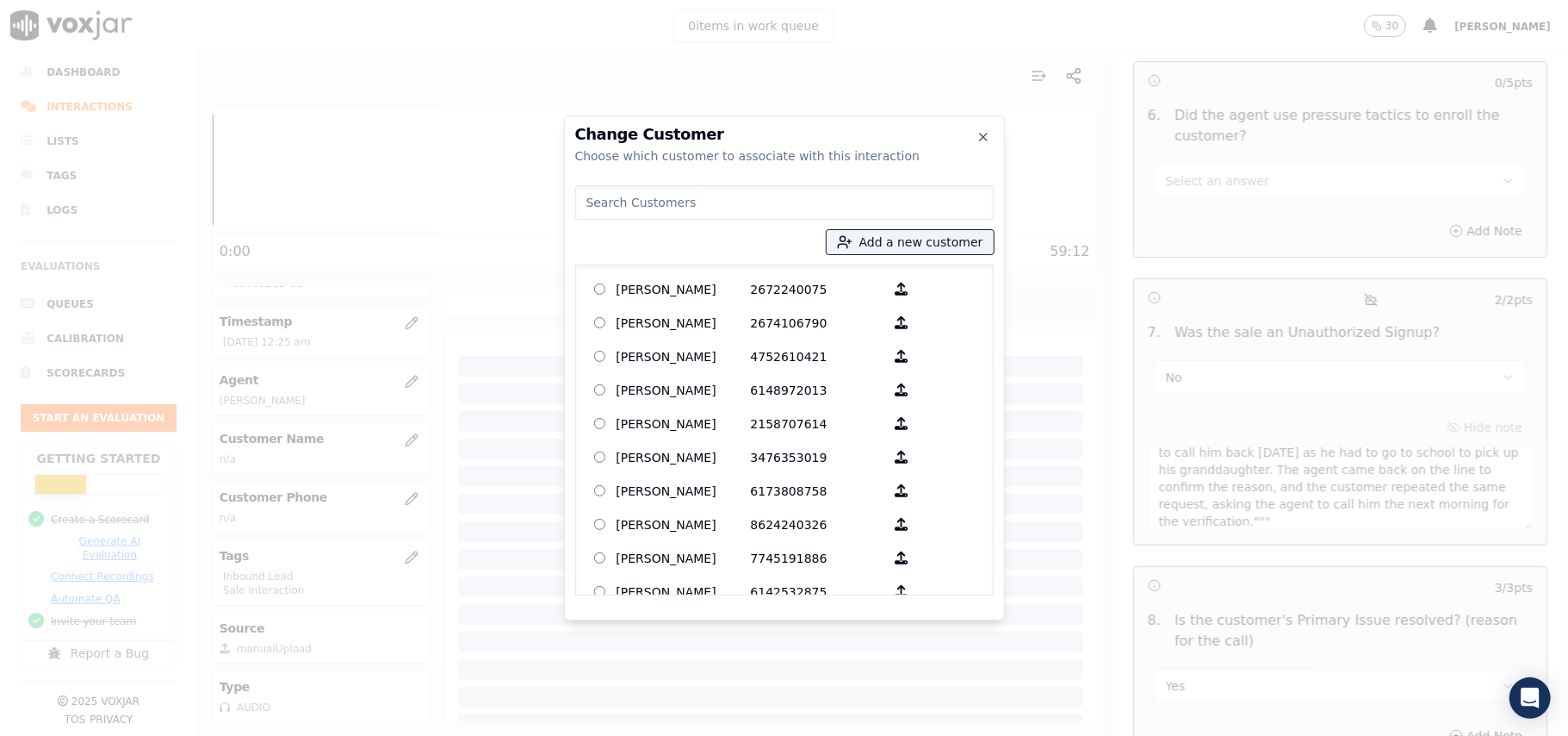
paste input "Alexander Novak"
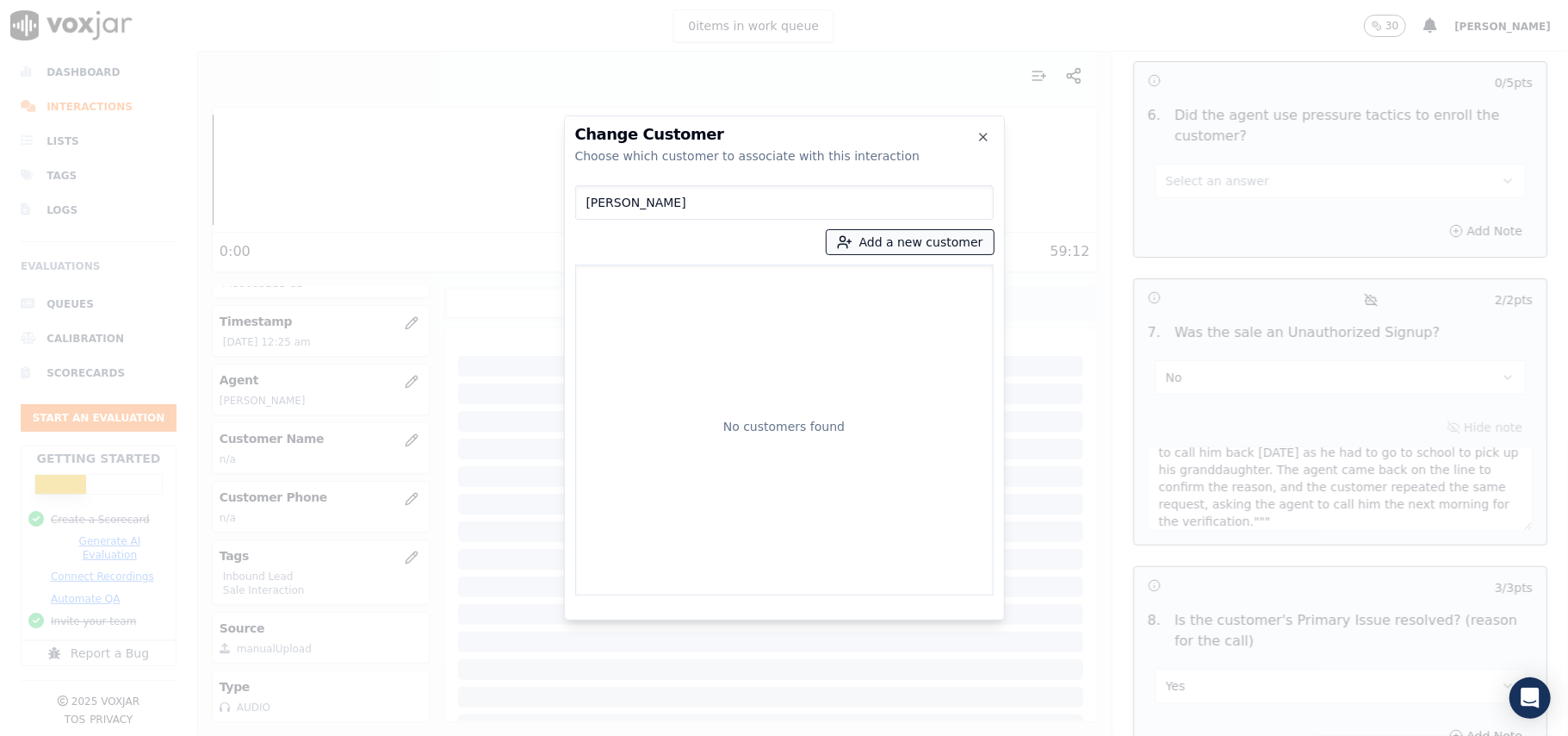
type input "Alexander Novak"
click at [880, 244] on button "Add a new customer" at bounding box center [910, 241] width 167 height 24
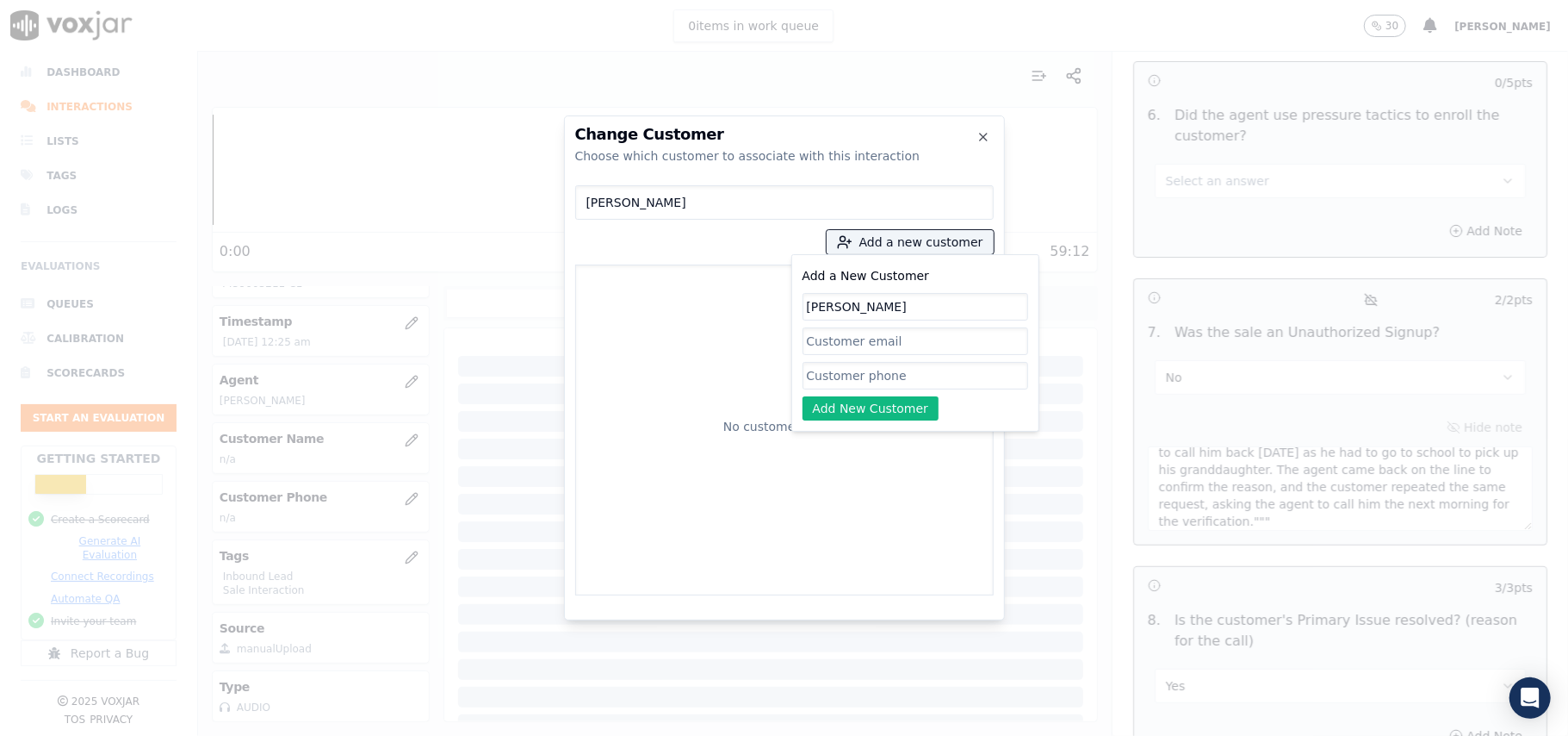
type input "Alexander Novak"
click at [824, 376] on input "Add a New Customer" at bounding box center [916, 376] width 226 height 27
paste input "4459005211 2158602247"
type input "4459005211 2158602247"
click at [834, 405] on button "Add New Customer" at bounding box center [871, 408] width 137 height 24
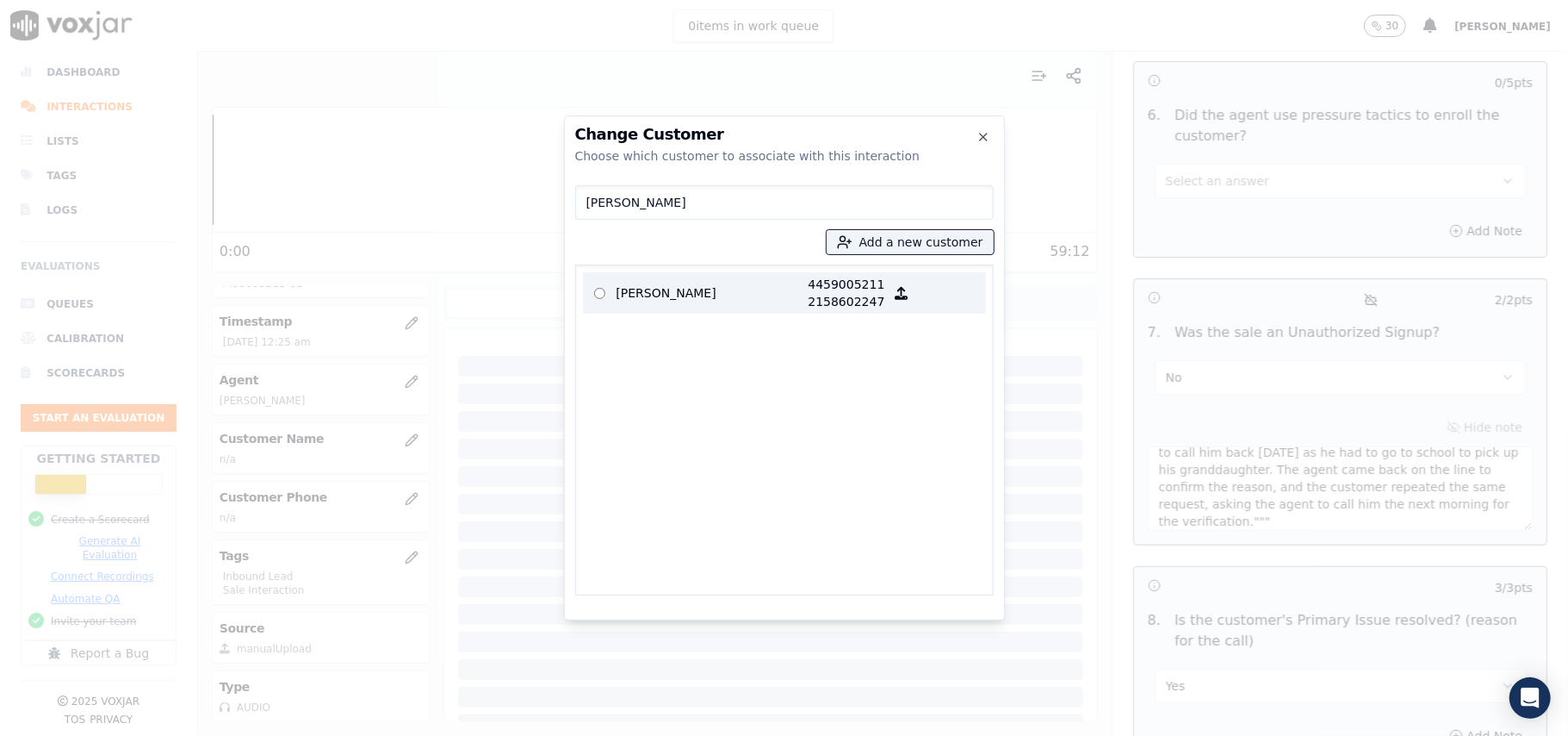
click at [675, 284] on p "Alexander Novak" at bounding box center [683, 292] width 134 height 34
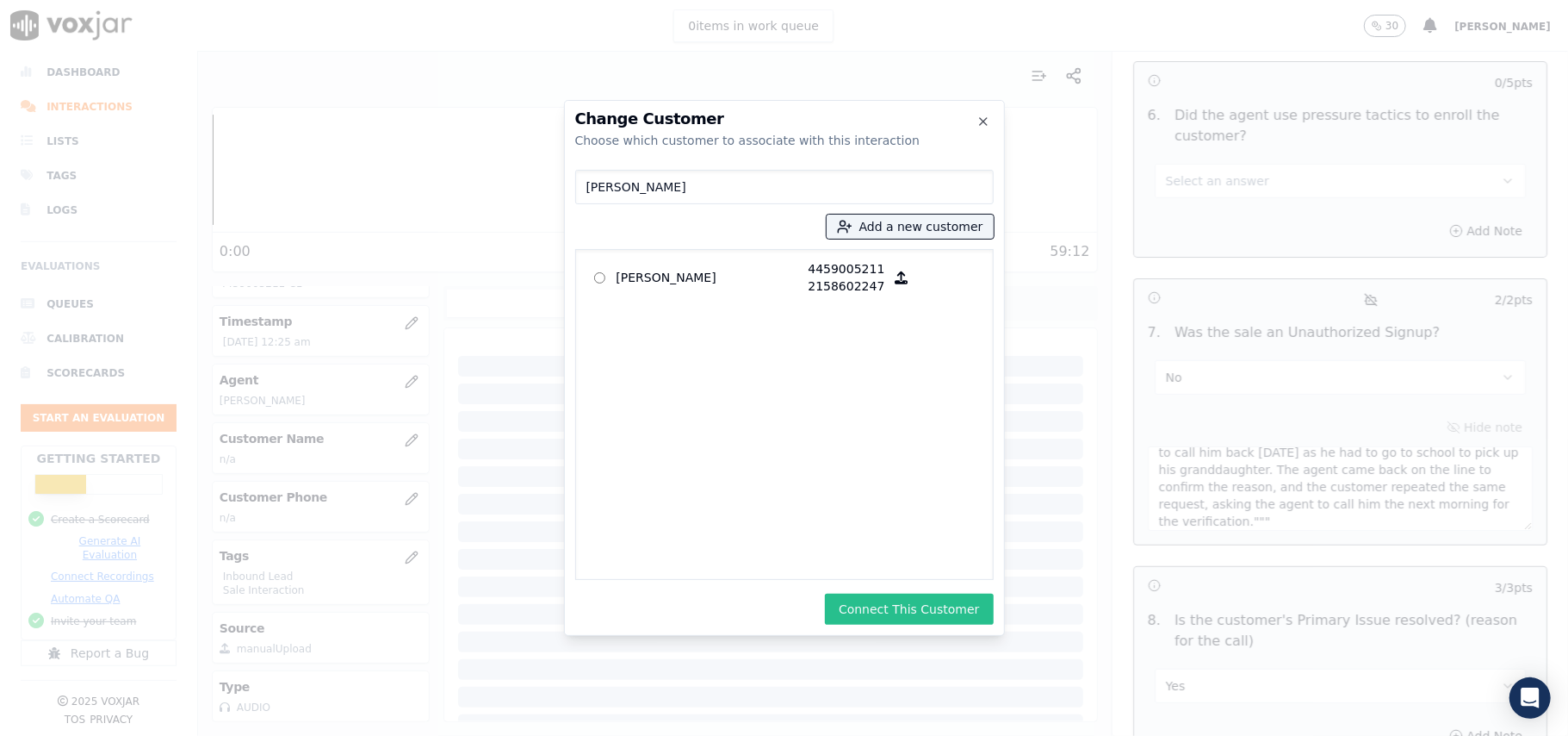
click at [879, 611] on button "Connect This Customer" at bounding box center [909, 609] width 168 height 31
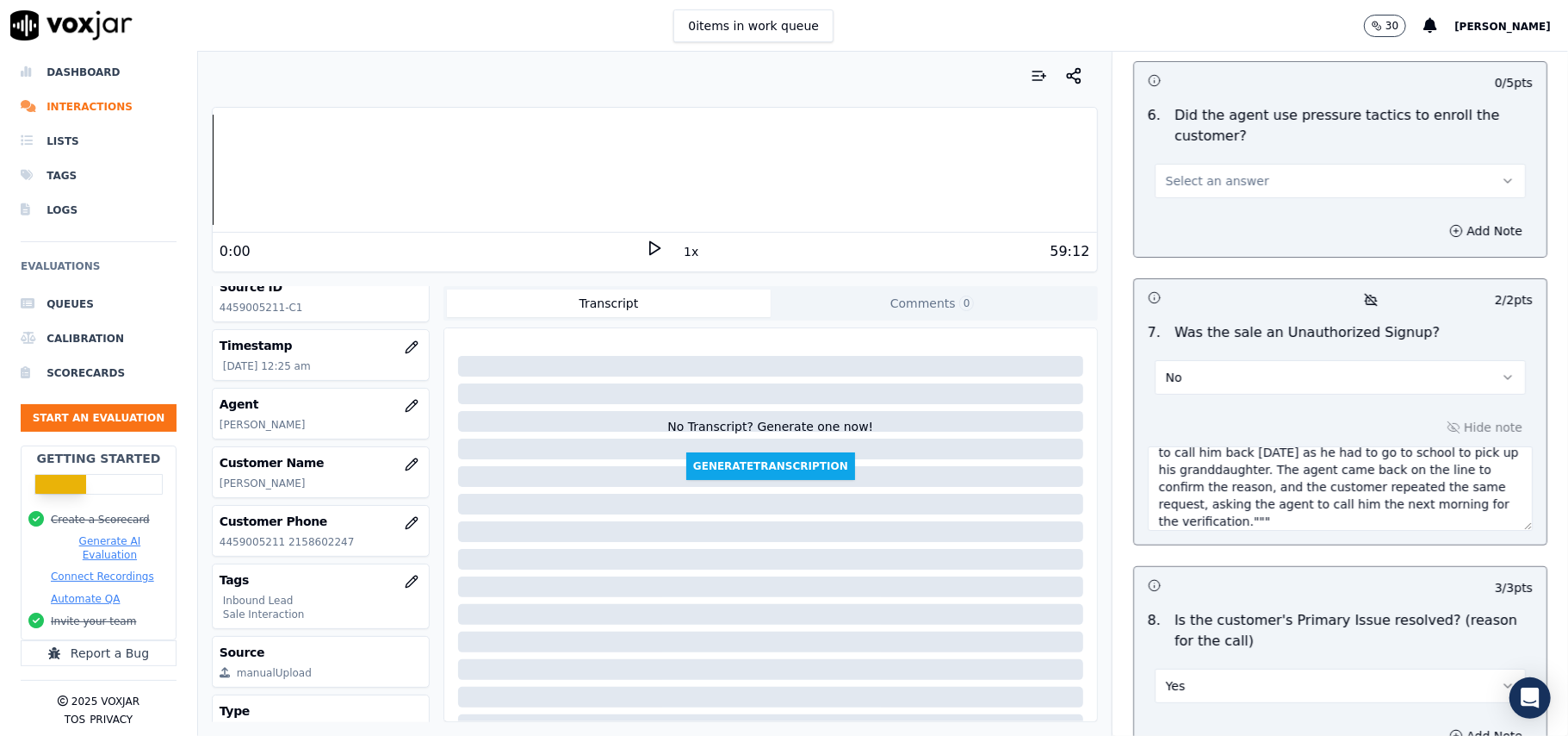
scroll to position [54, 0]
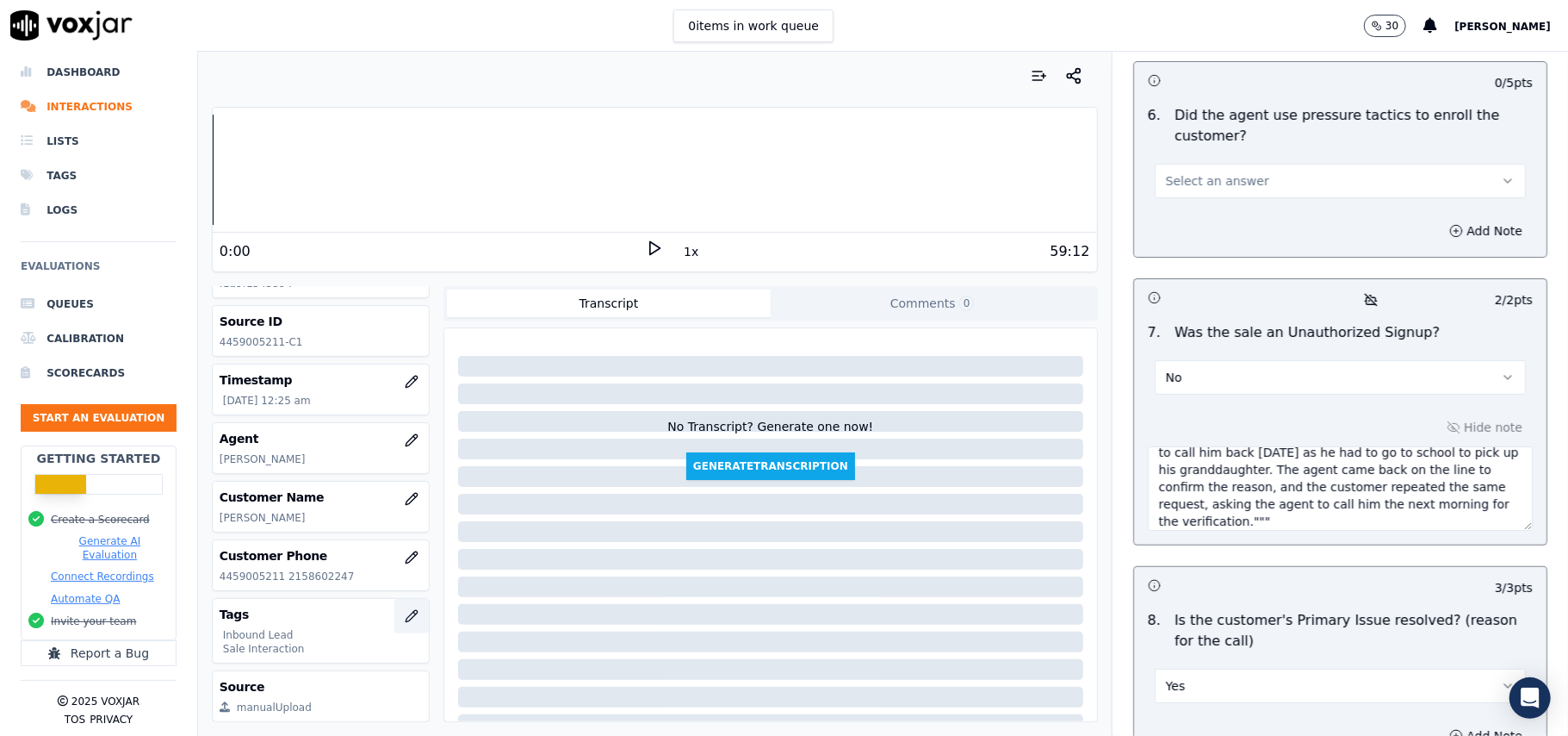
click at [394, 620] on button "button" at bounding box center [411, 615] width 34 height 34
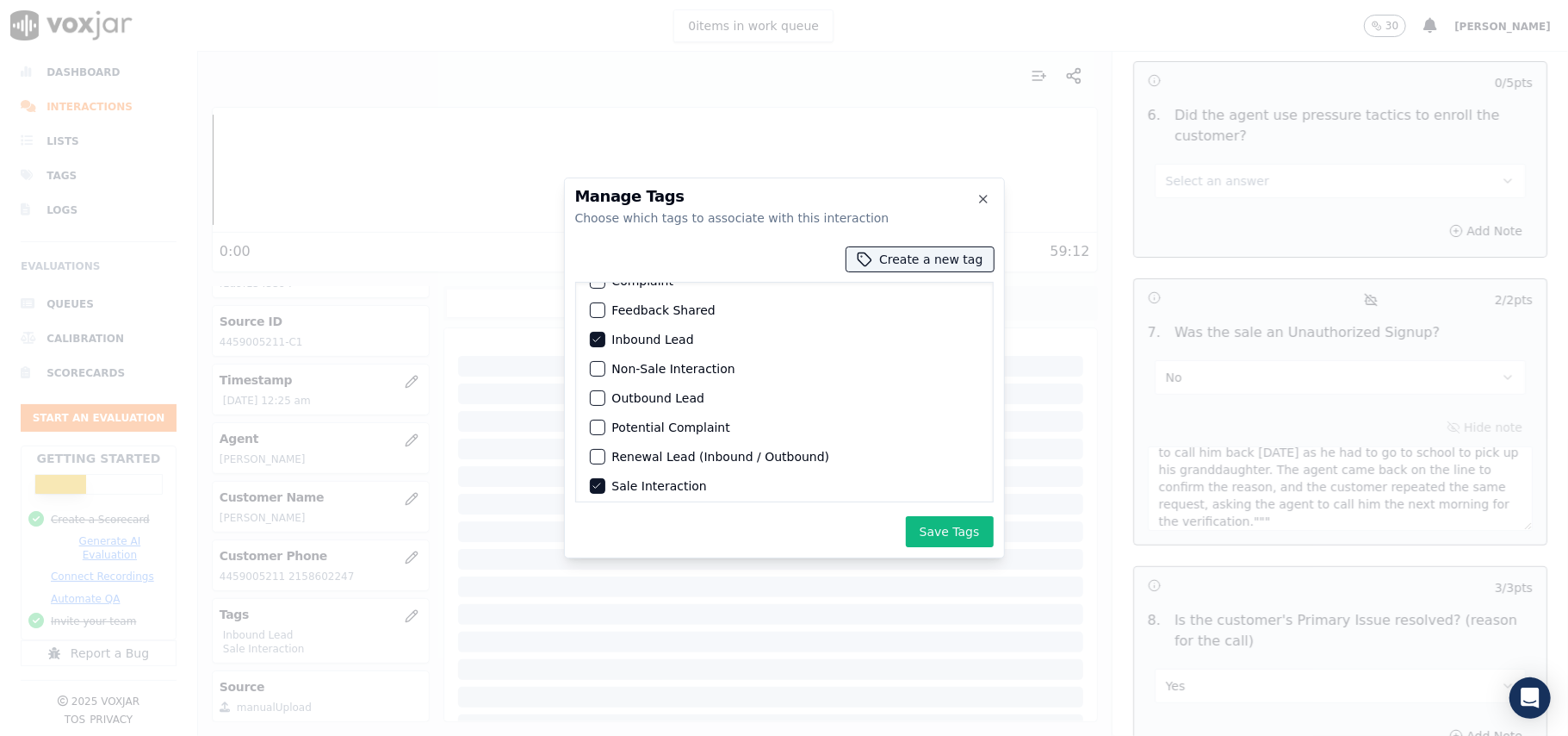
scroll to position [81, 0]
click at [624, 474] on label "Sale Interaction" at bounding box center [659, 480] width 94 height 12
click at [605, 472] on button "Sale Interaction" at bounding box center [598, 480] width 16 height 16
click at [598, 356] on div "button" at bounding box center [597, 362] width 12 height 12
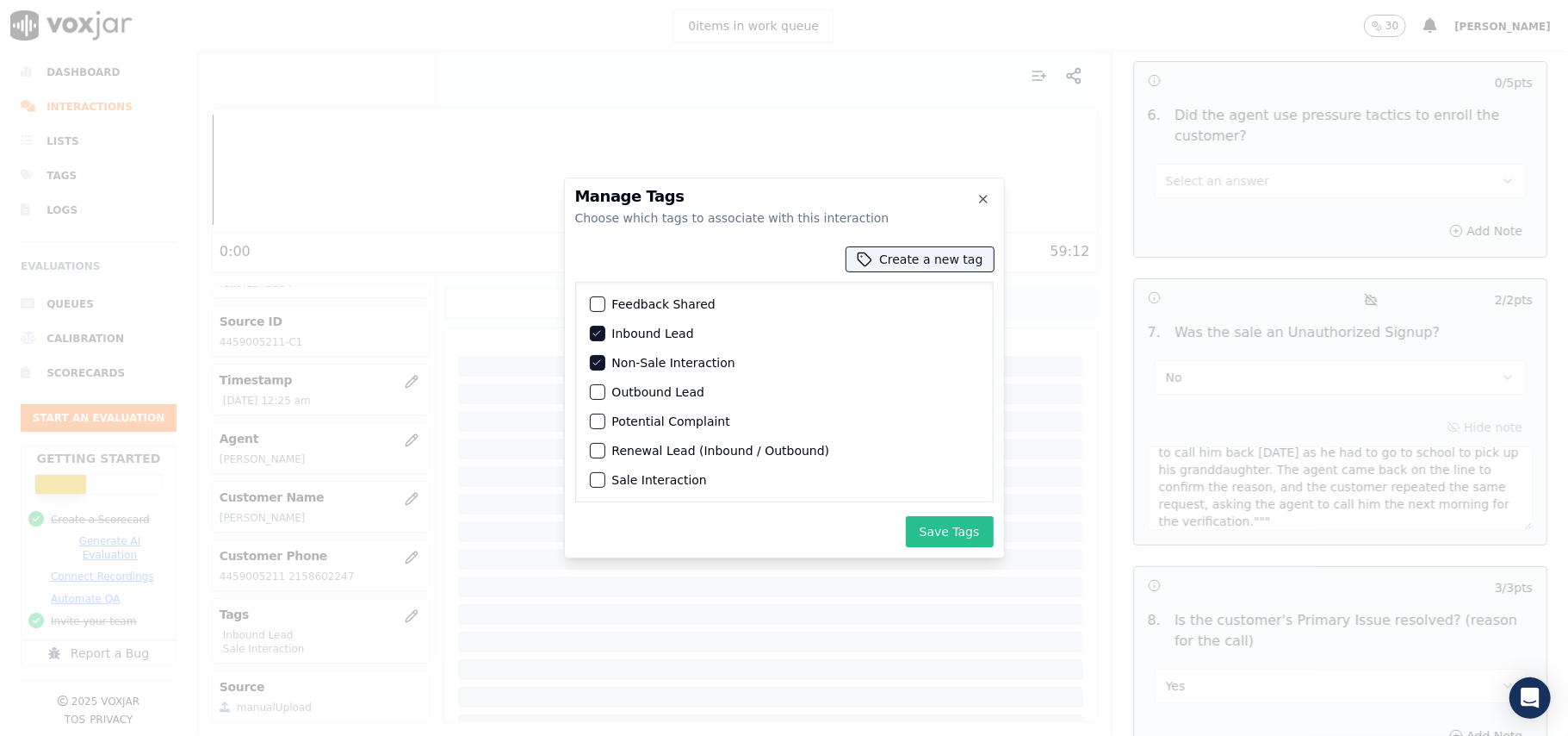
click at [933, 534] on button "Save Tags" at bounding box center [950, 532] width 88 height 31
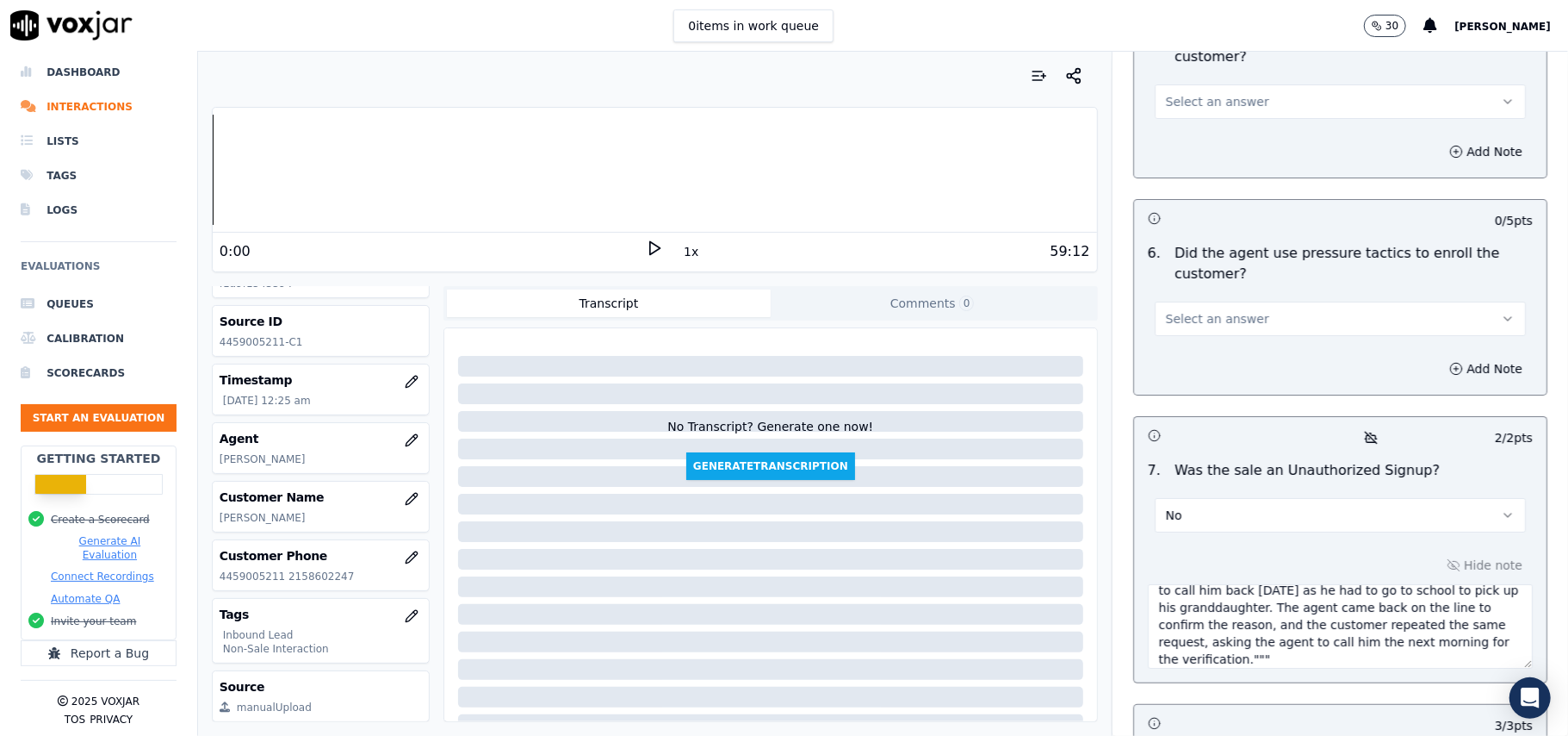
scroll to position [4453, 0]
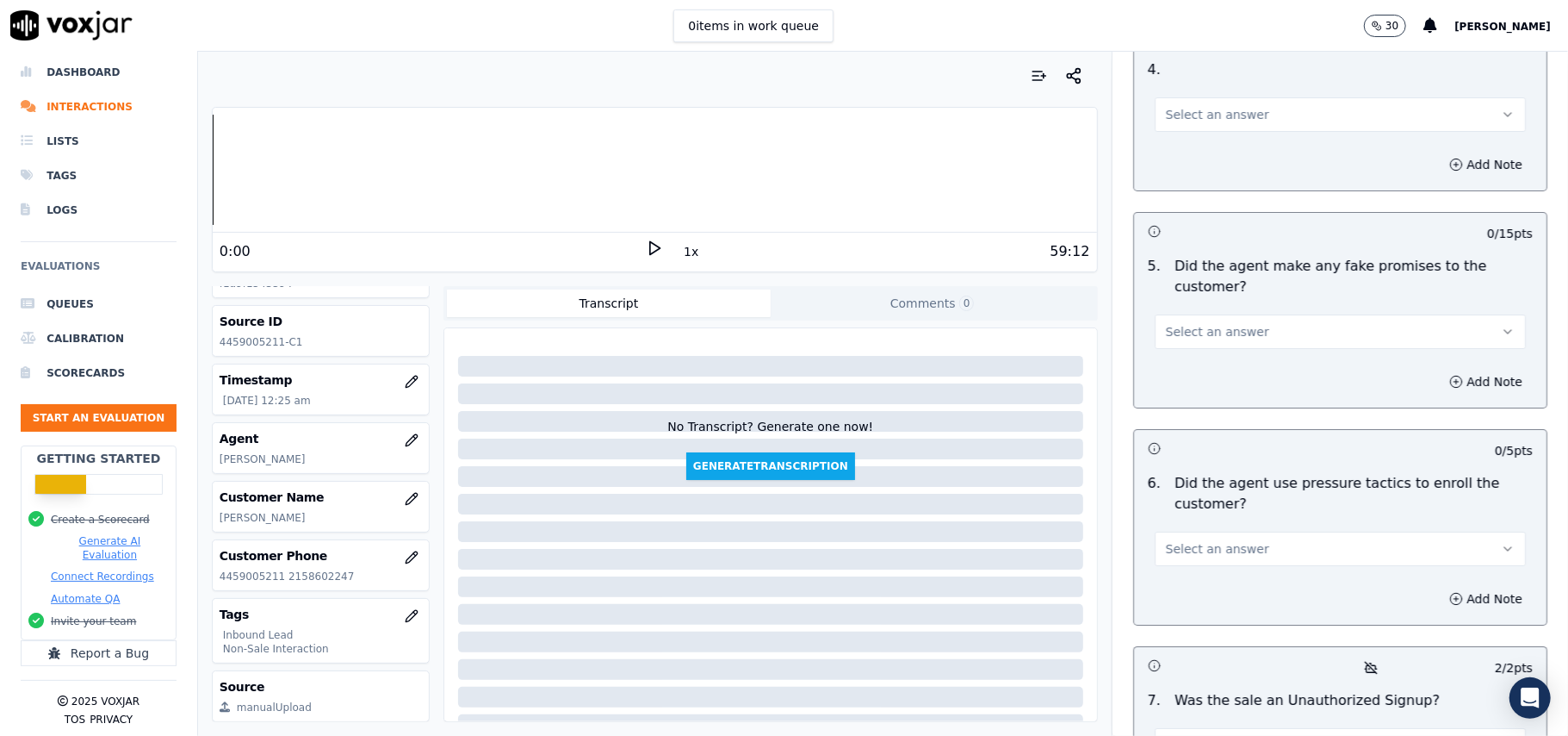
click at [1251, 532] on button "Select an answer" at bounding box center [1339, 548] width 371 height 34
click at [1190, 519] on div "No" at bounding box center [1303, 523] width 333 height 27
click at [1226, 323] on span "Select an answer" at bounding box center [1218, 332] width 103 height 18
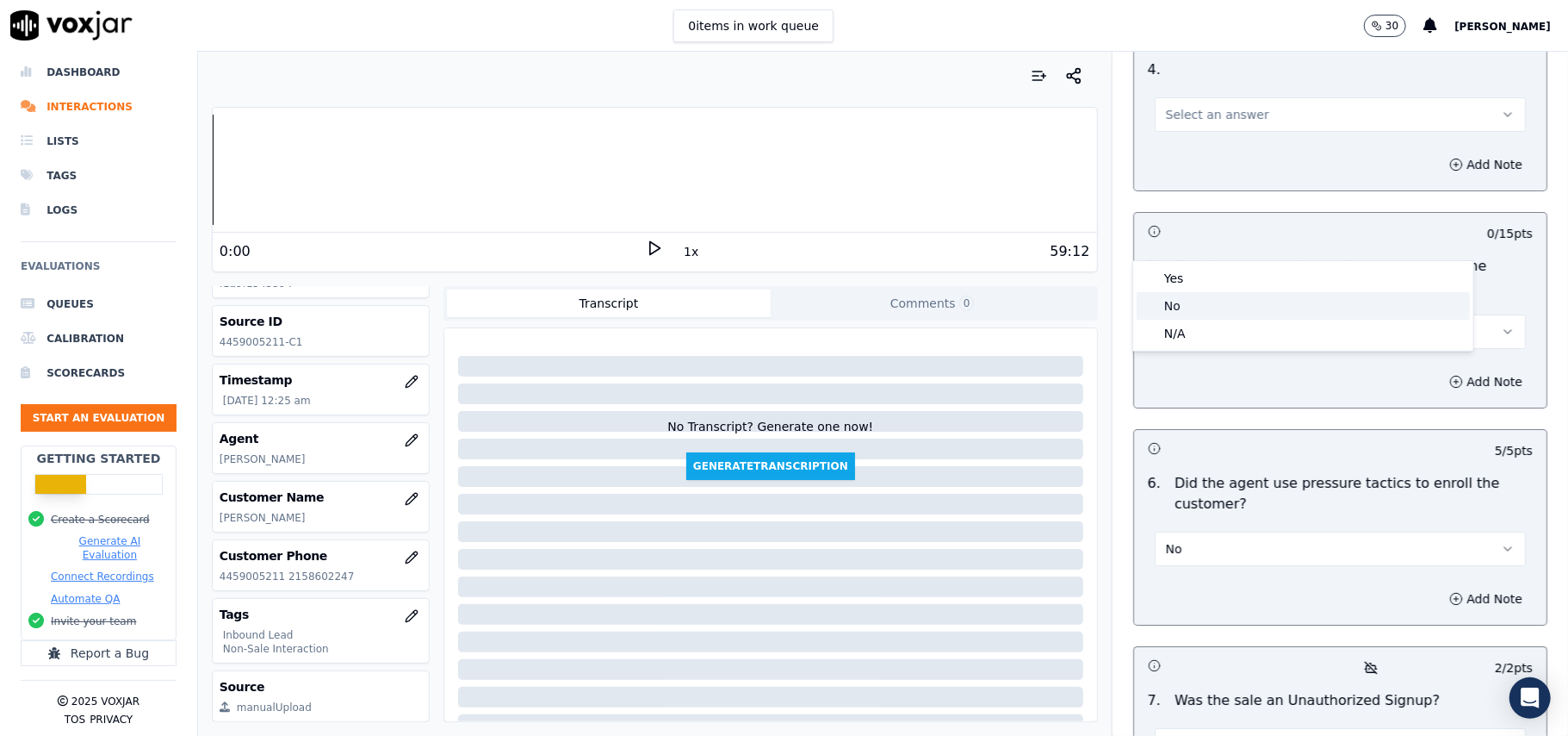
click at [1188, 297] on div "No" at bounding box center [1303, 306] width 333 height 27
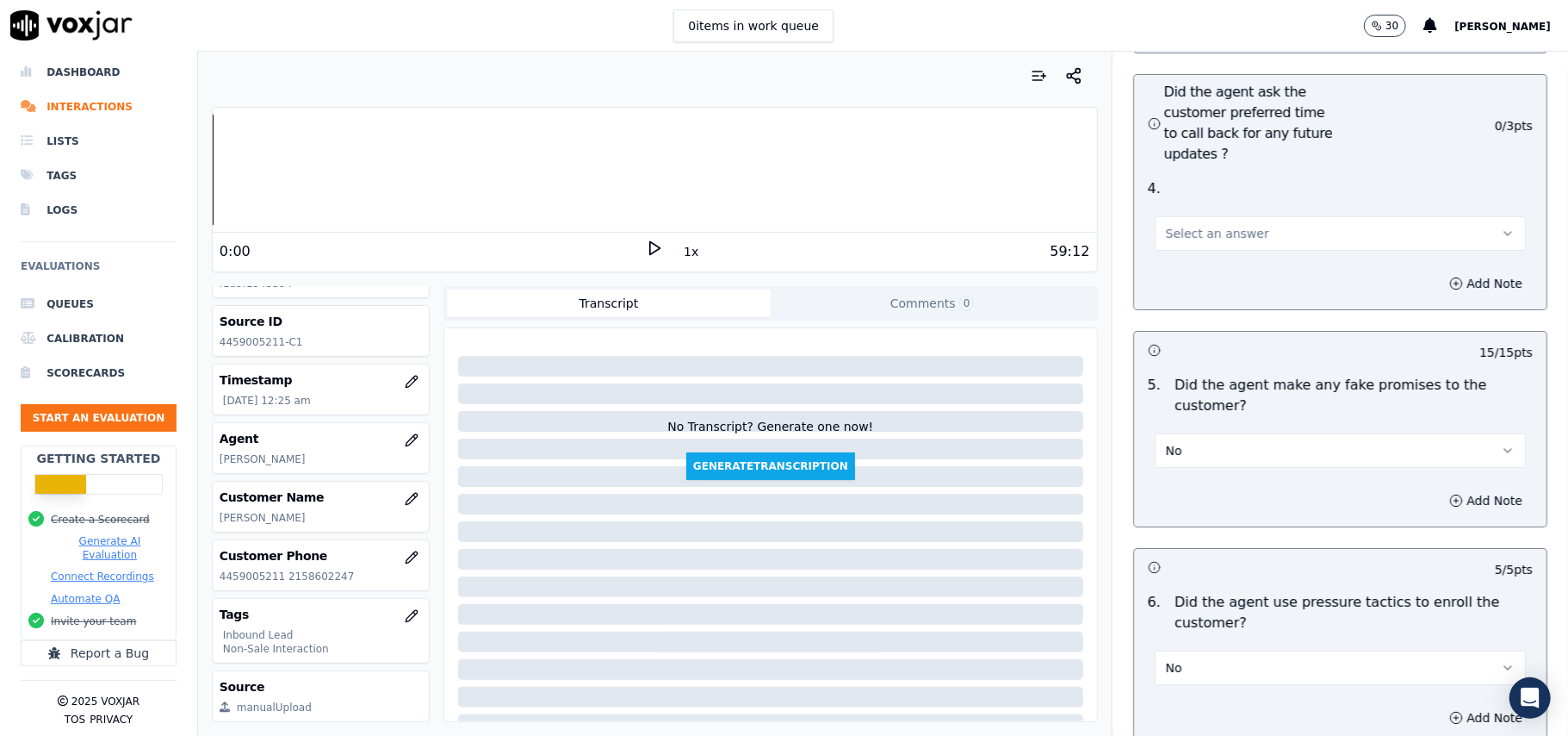
scroll to position [4108, 0]
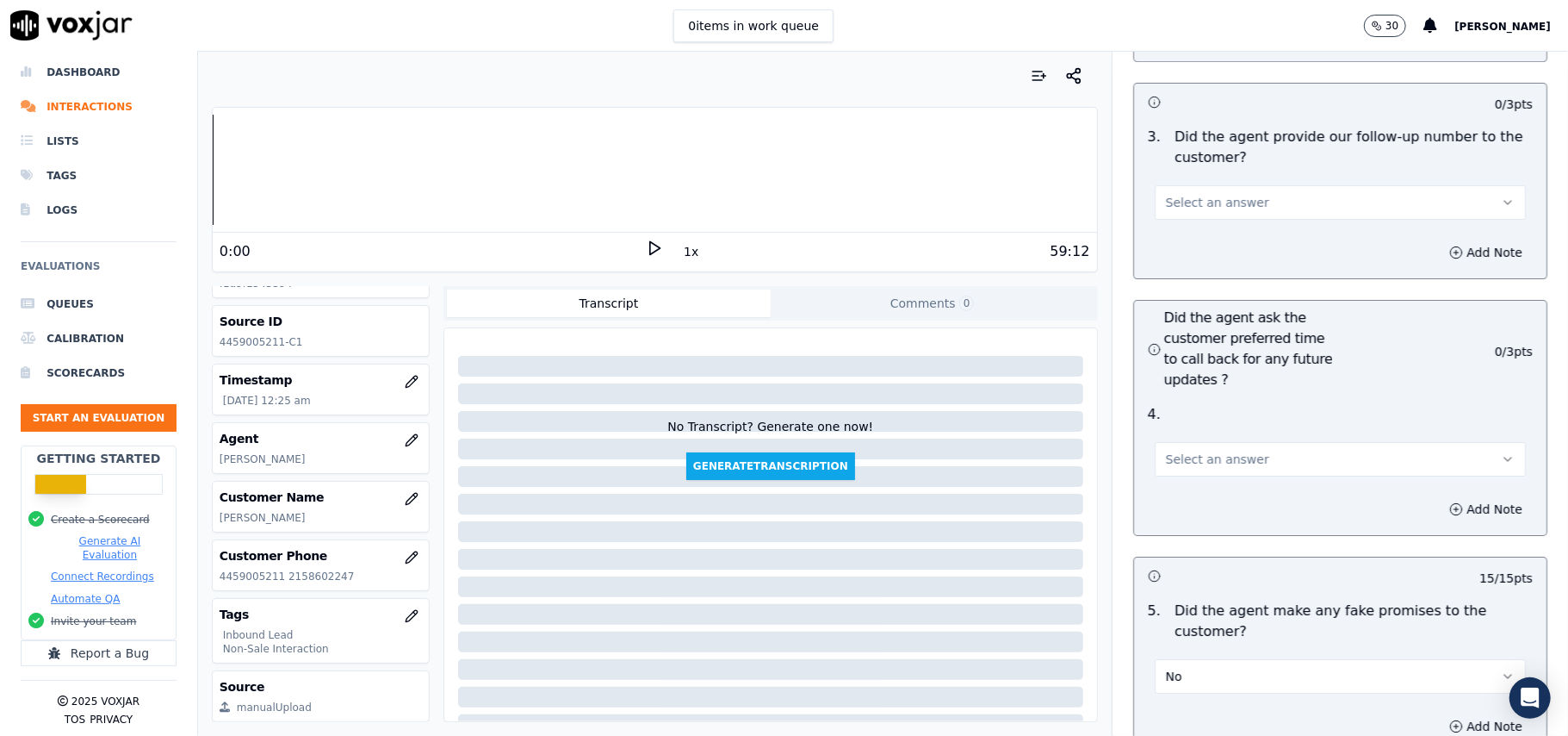
click at [1226, 442] on button "Select an answer" at bounding box center [1339, 459] width 371 height 34
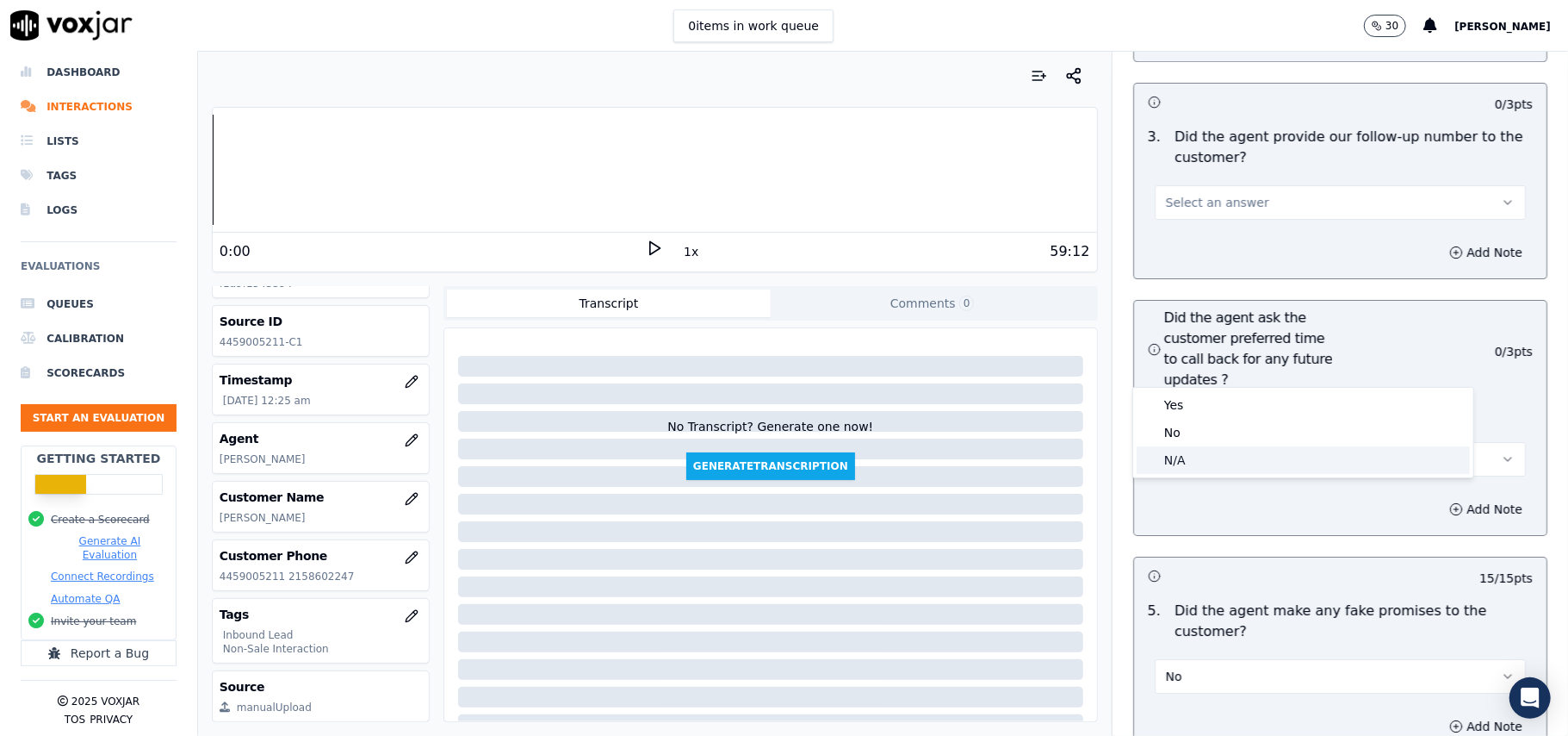
click at [1192, 460] on div "N/A" at bounding box center [1303, 460] width 333 height 27
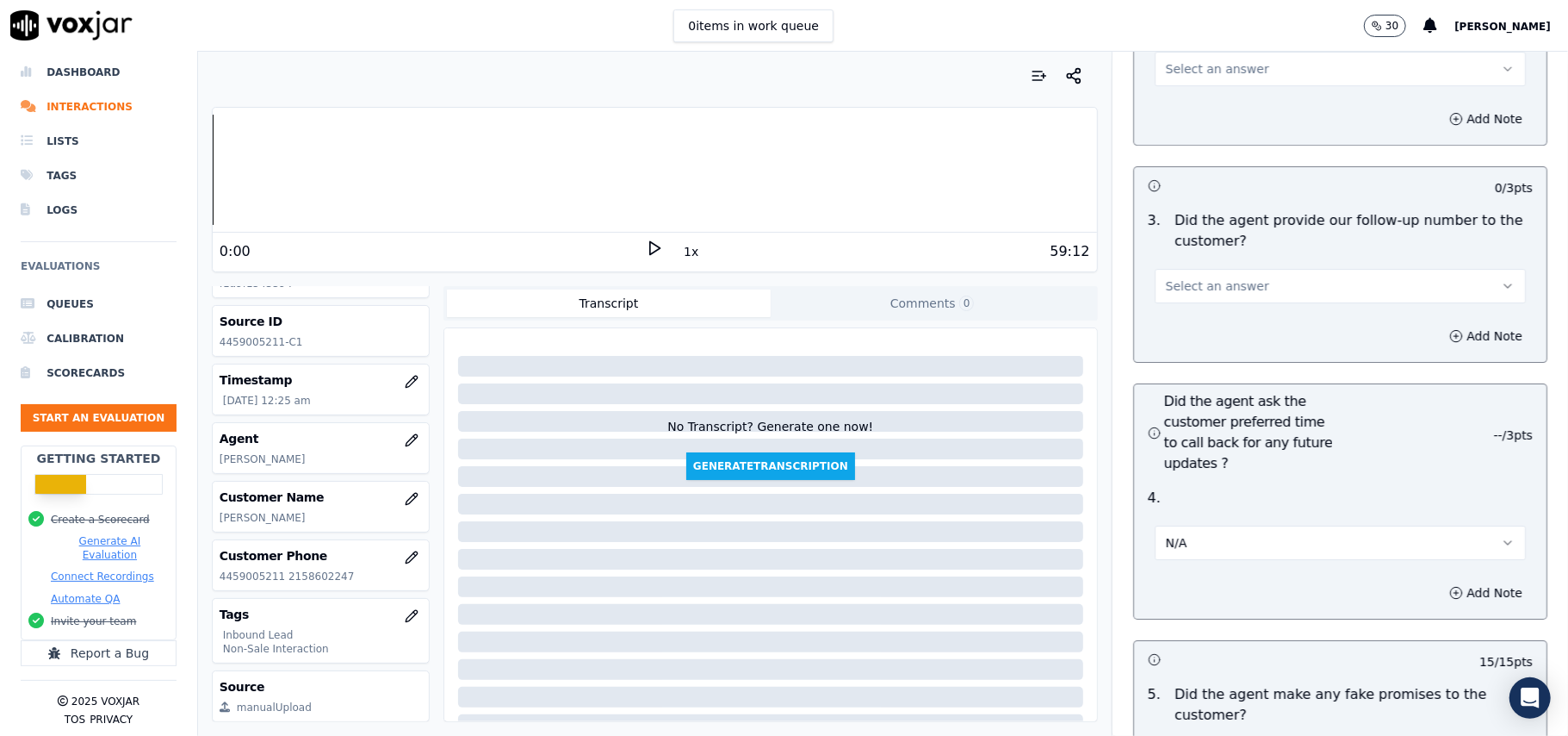
scroll to position [3764, 0]
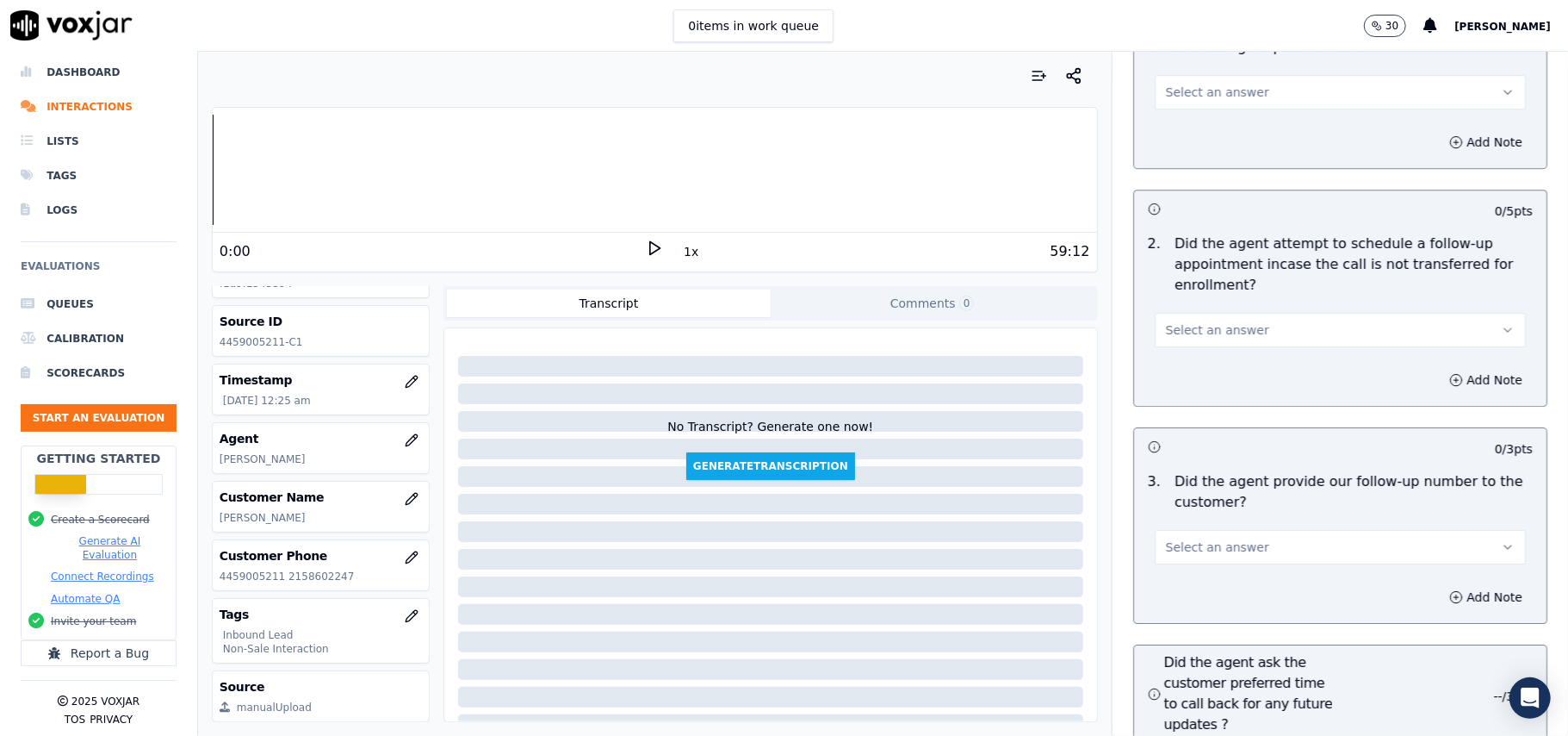
click at [1176, 538] on span "Select an answer" at bounding box center [1218, 547] width 103 height 18
click at [1169, 490] on div "Yes" at bounding box center [1303, 492] width 333 height 27
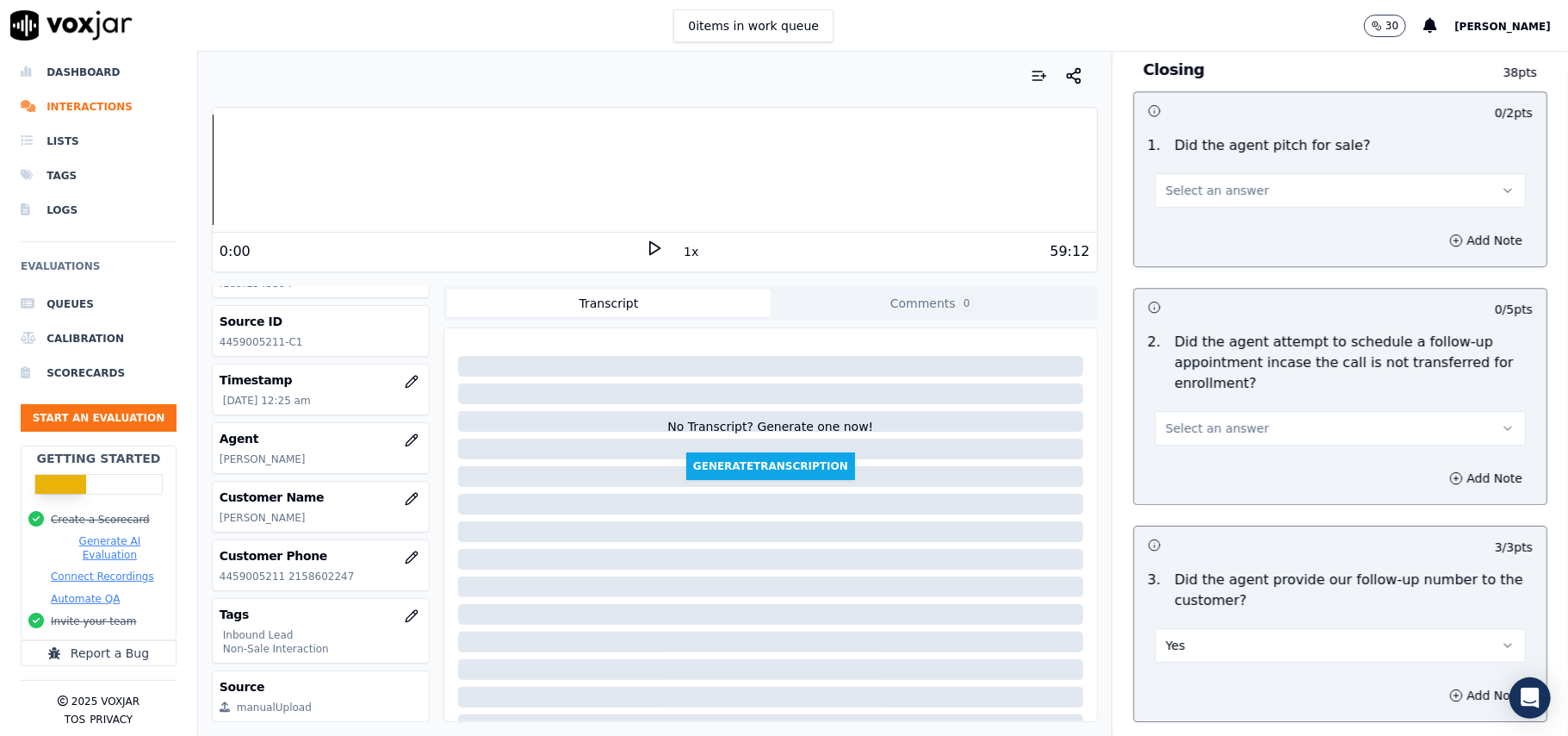
scroll to position [3535, 0]
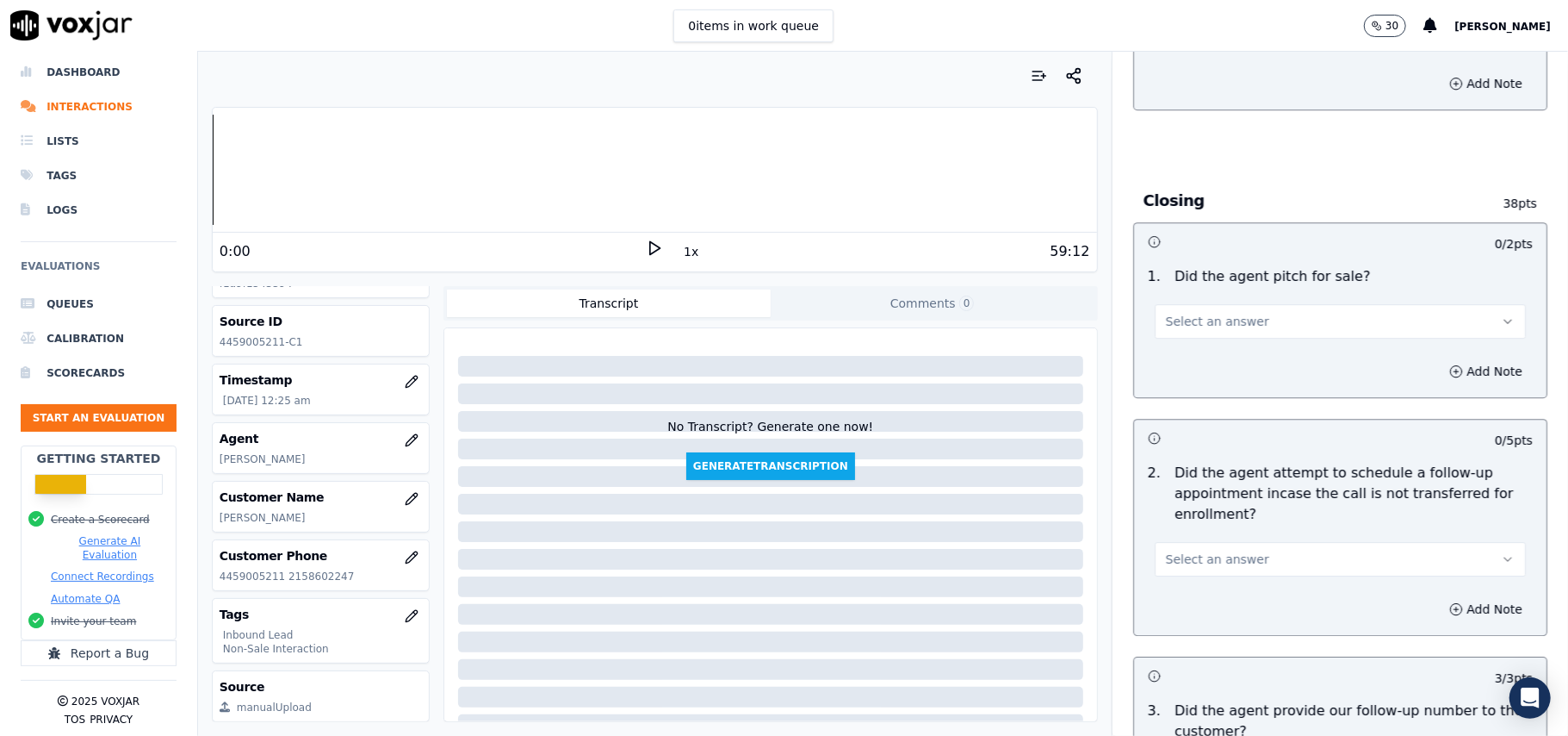
click at [1193, 550] on span "Select an answer" at bounding box center [1218, 559] width 103 height 18
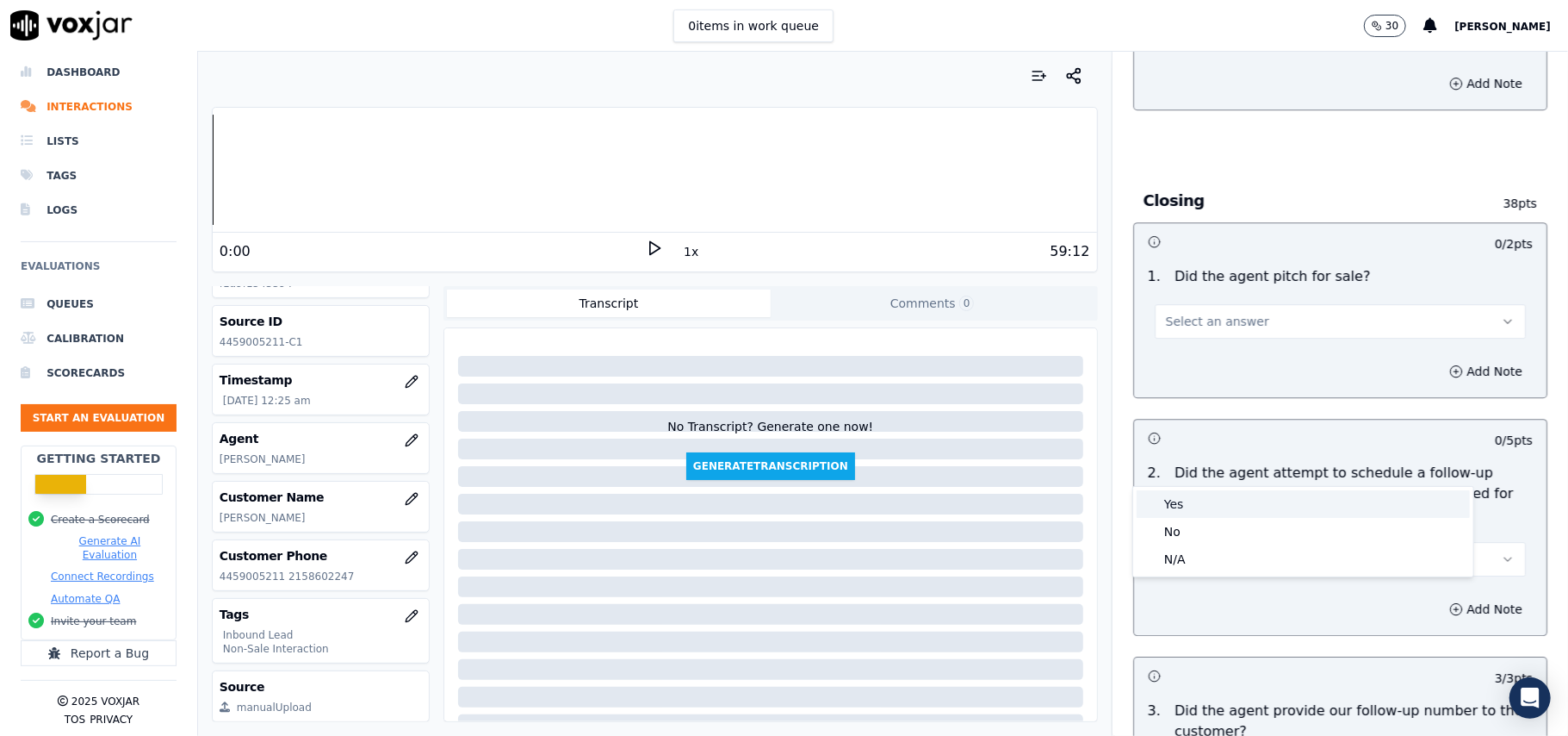
click at [1185, 497] on div "Yes" at bounding box center [1303, 503] width 333 height 27
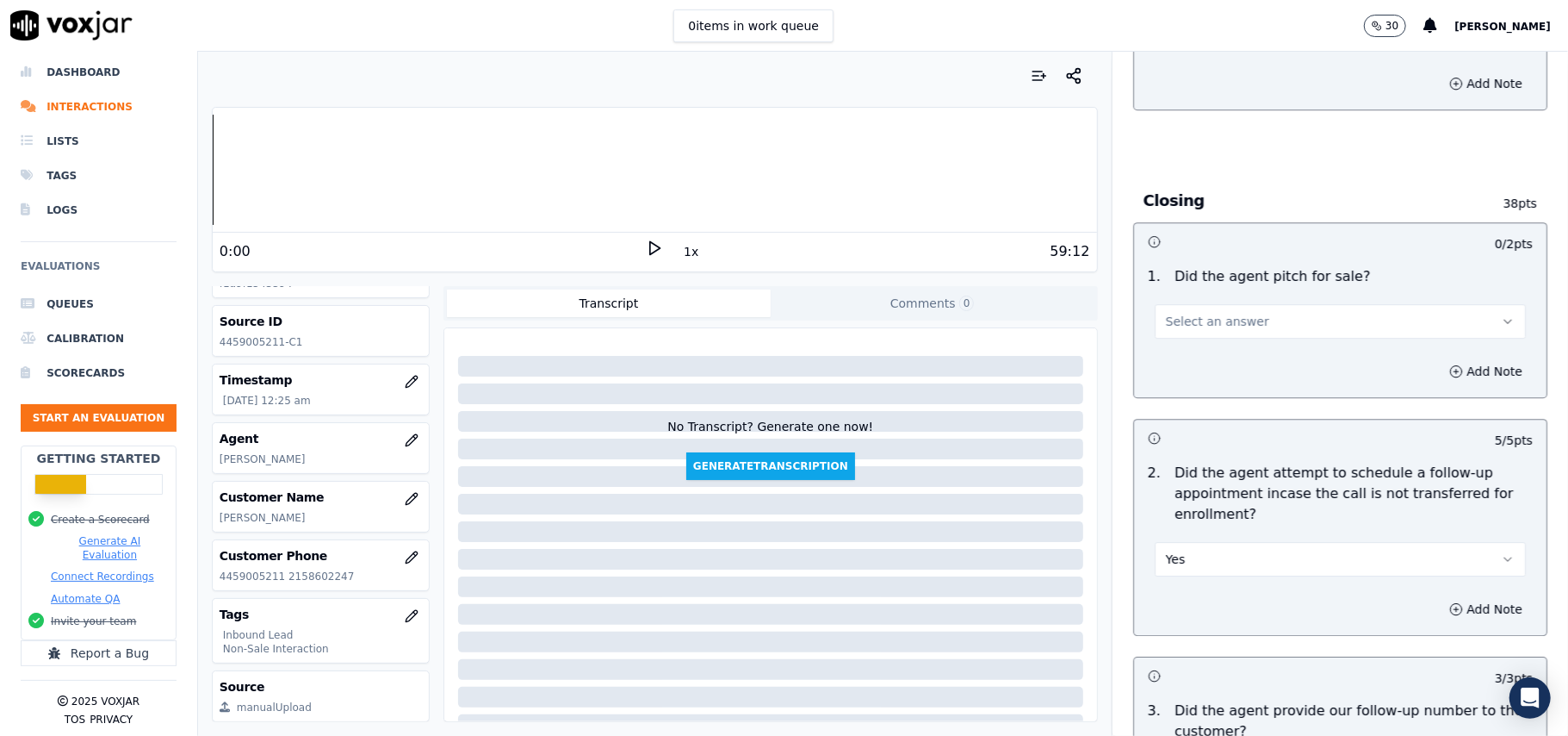
click at [1192, 313] on span "Select an answer" at bounding box center [1218, 321] width 103 height 18
click at [1179, 264] on div "Yes" at bounding box center [1303, 266] width 333 height 27
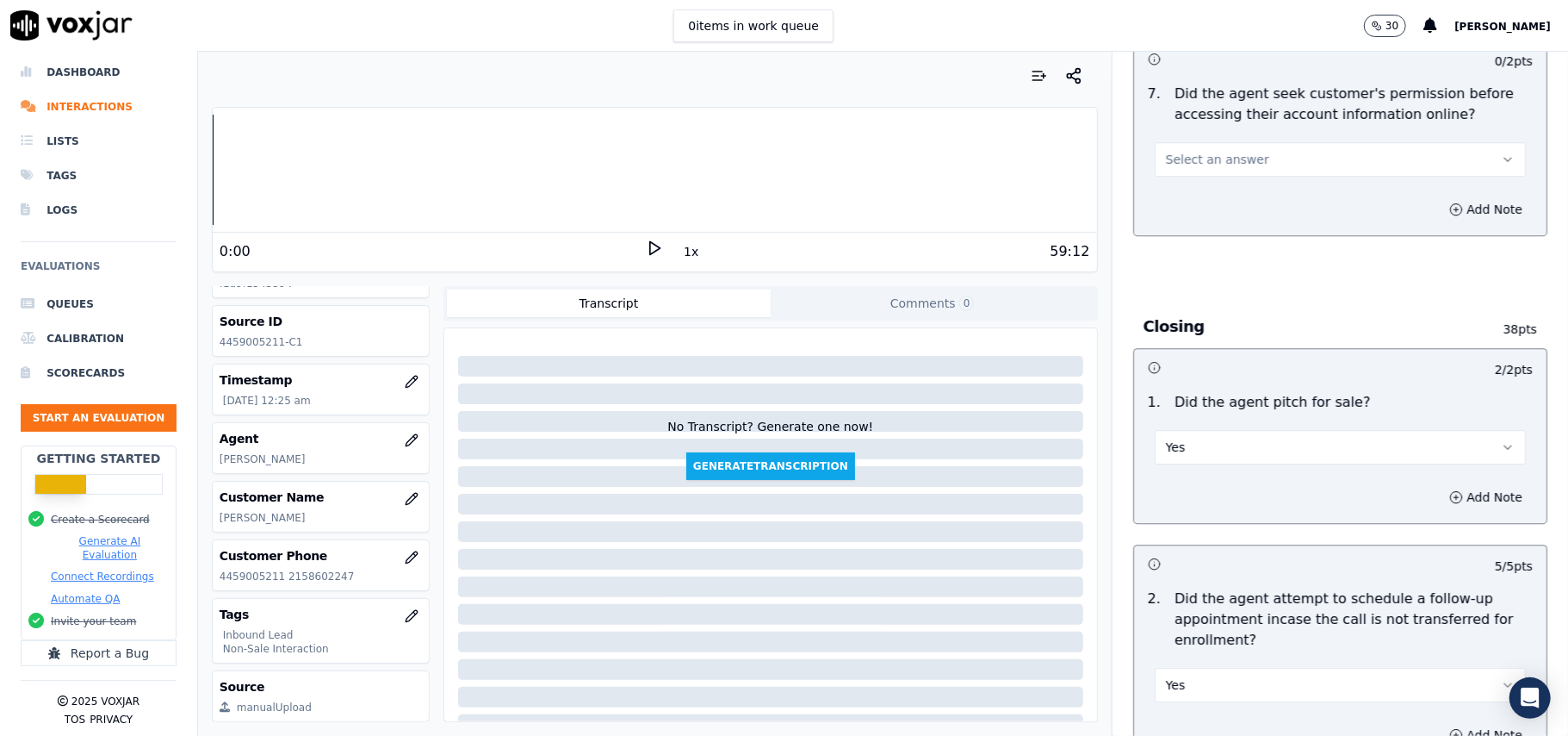
scroll to position [3190, 0]
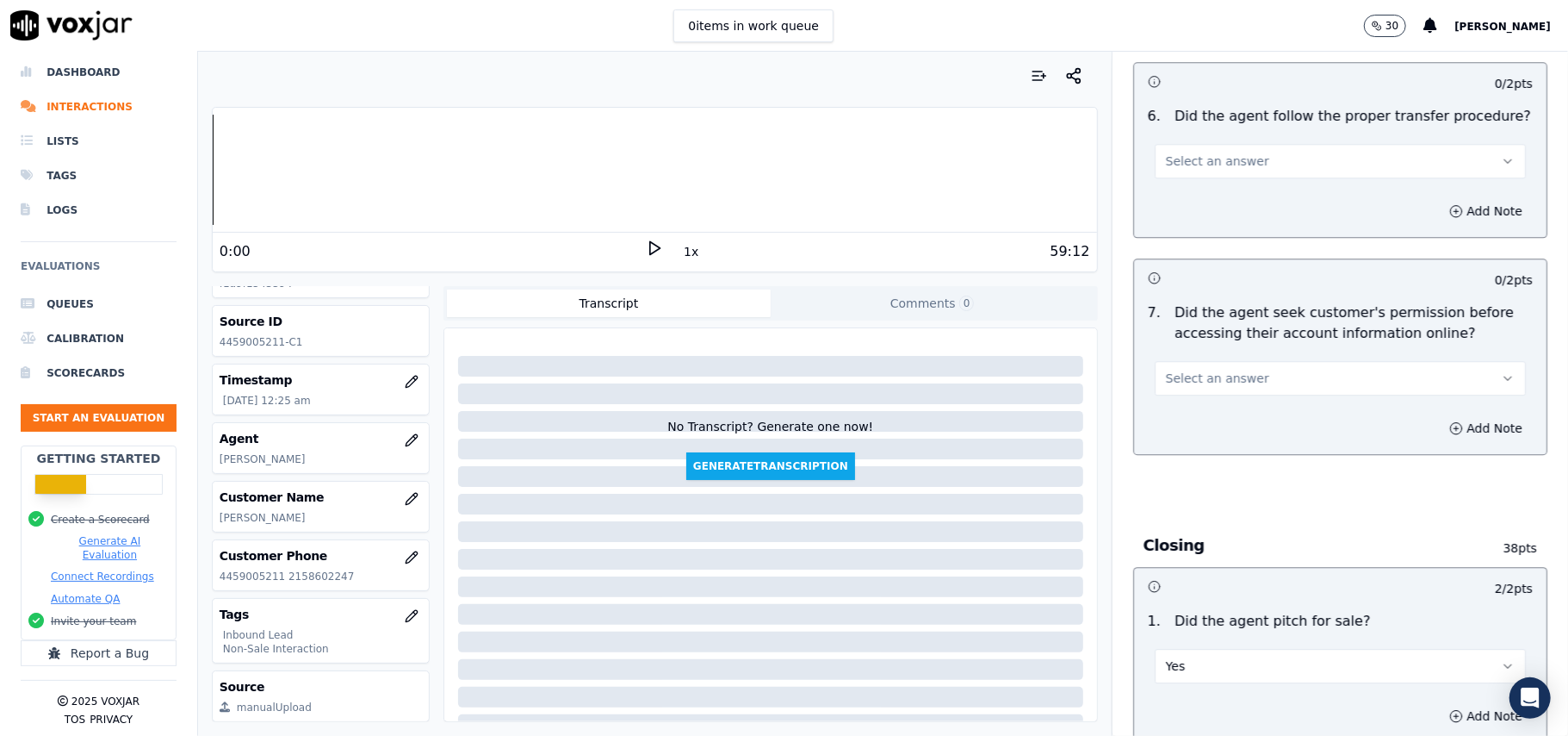
click at [1207, 370] on span "Select an answer" at bounding box center [1218, 379] width 103 height 18
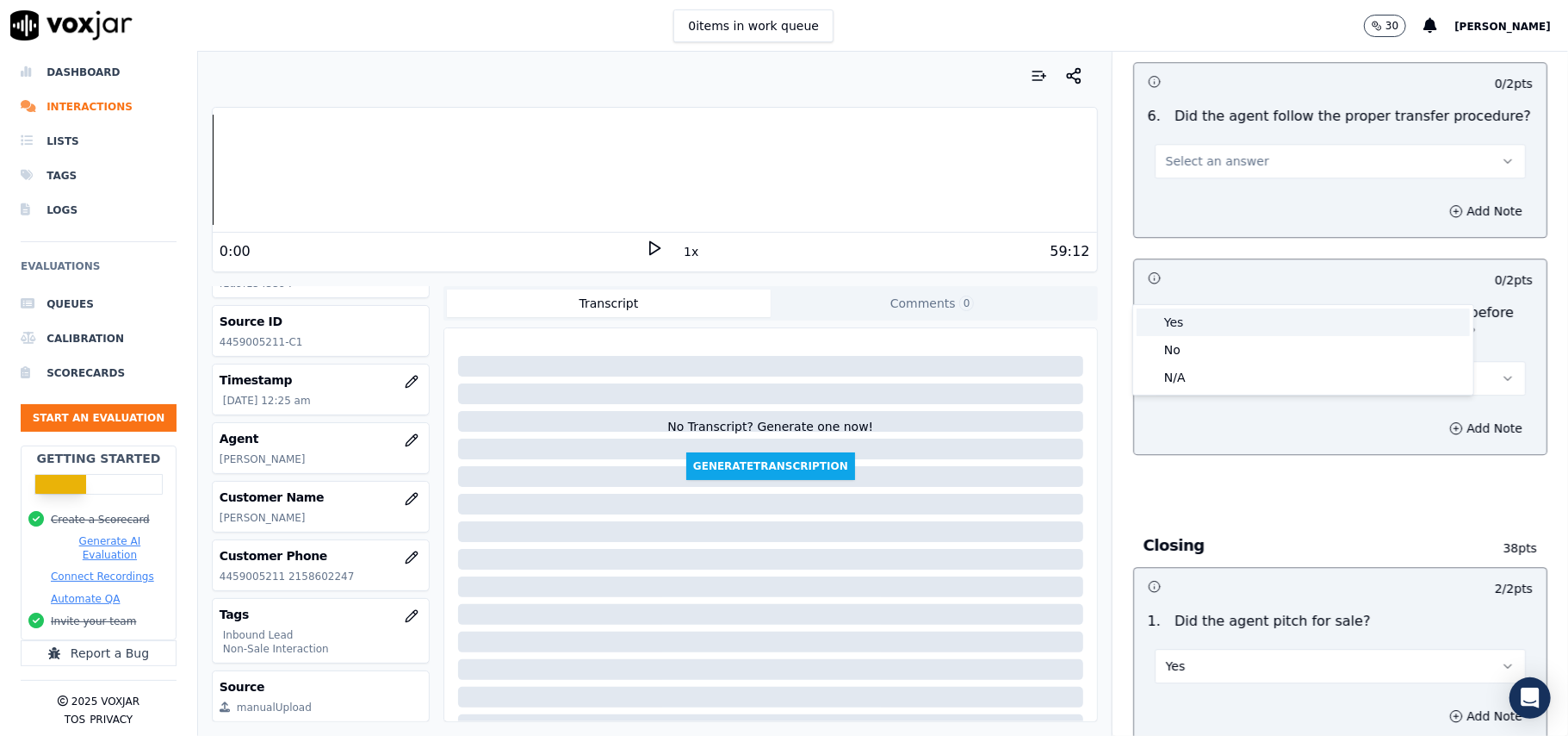
click at [1199, 320] on div "Yes" at bounding box center [1303, 322] width 333 height 27
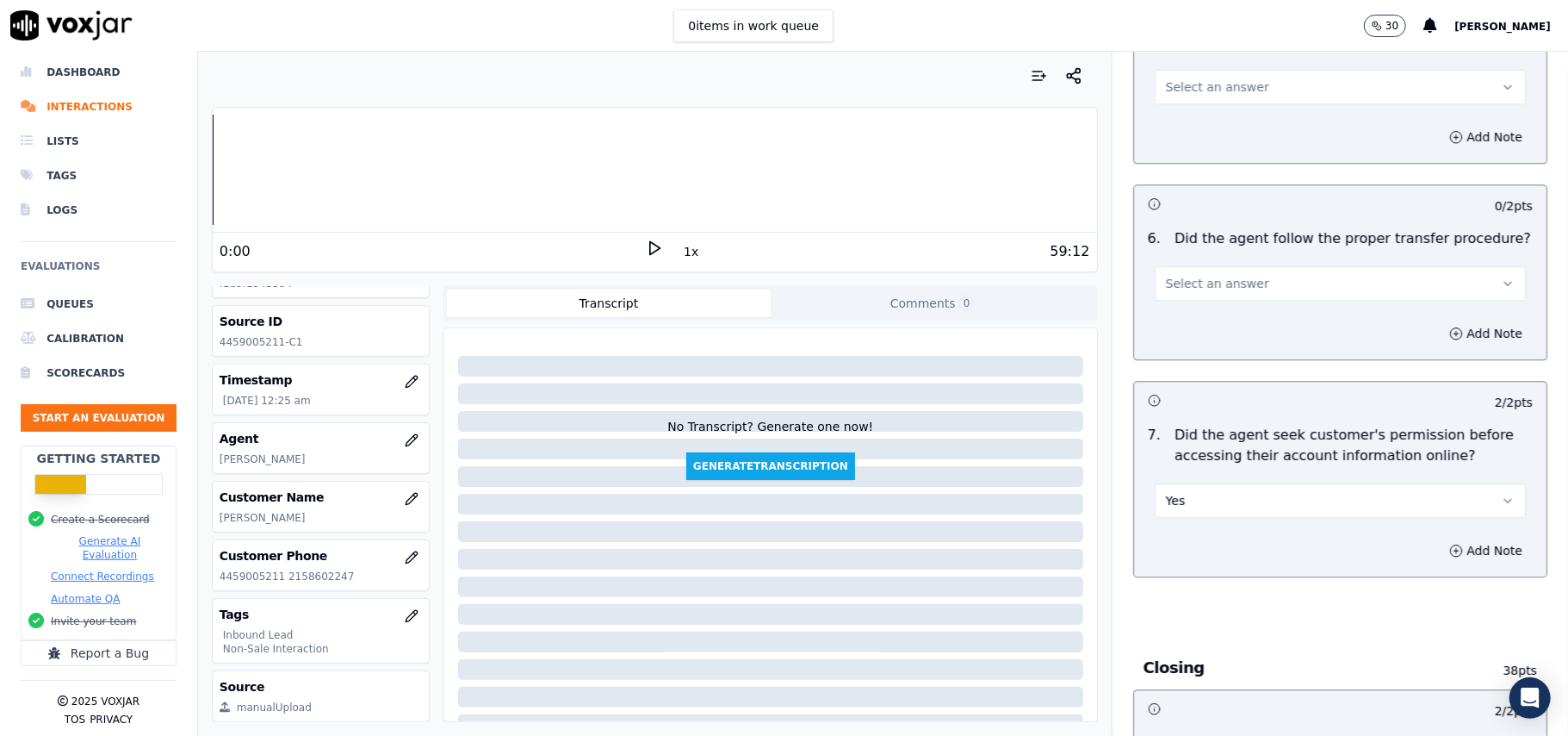
scroll to position [2846, 0]
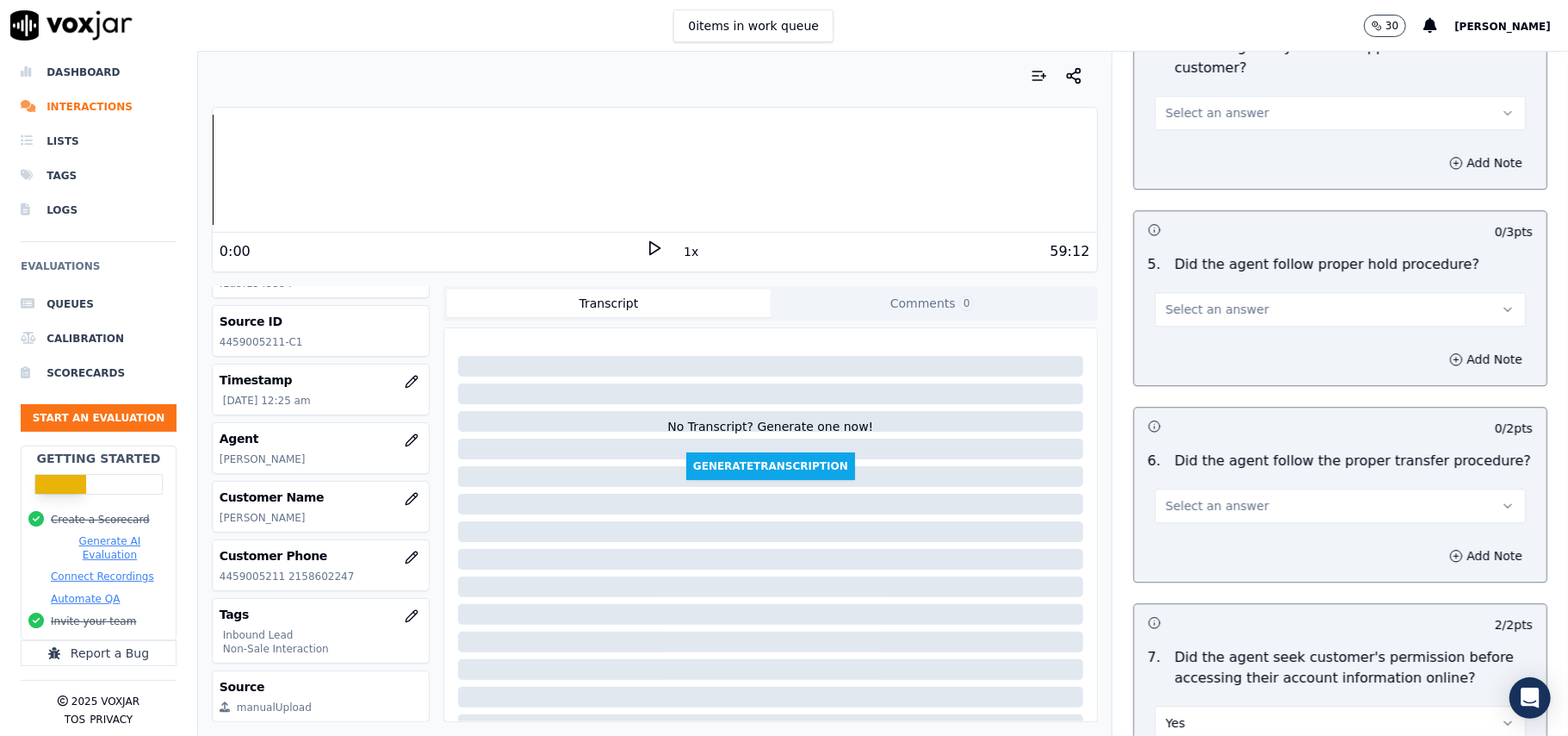
click at [1179, 497] on span "Select an answer" at bounding box center [1218, 506] width 103 height 18
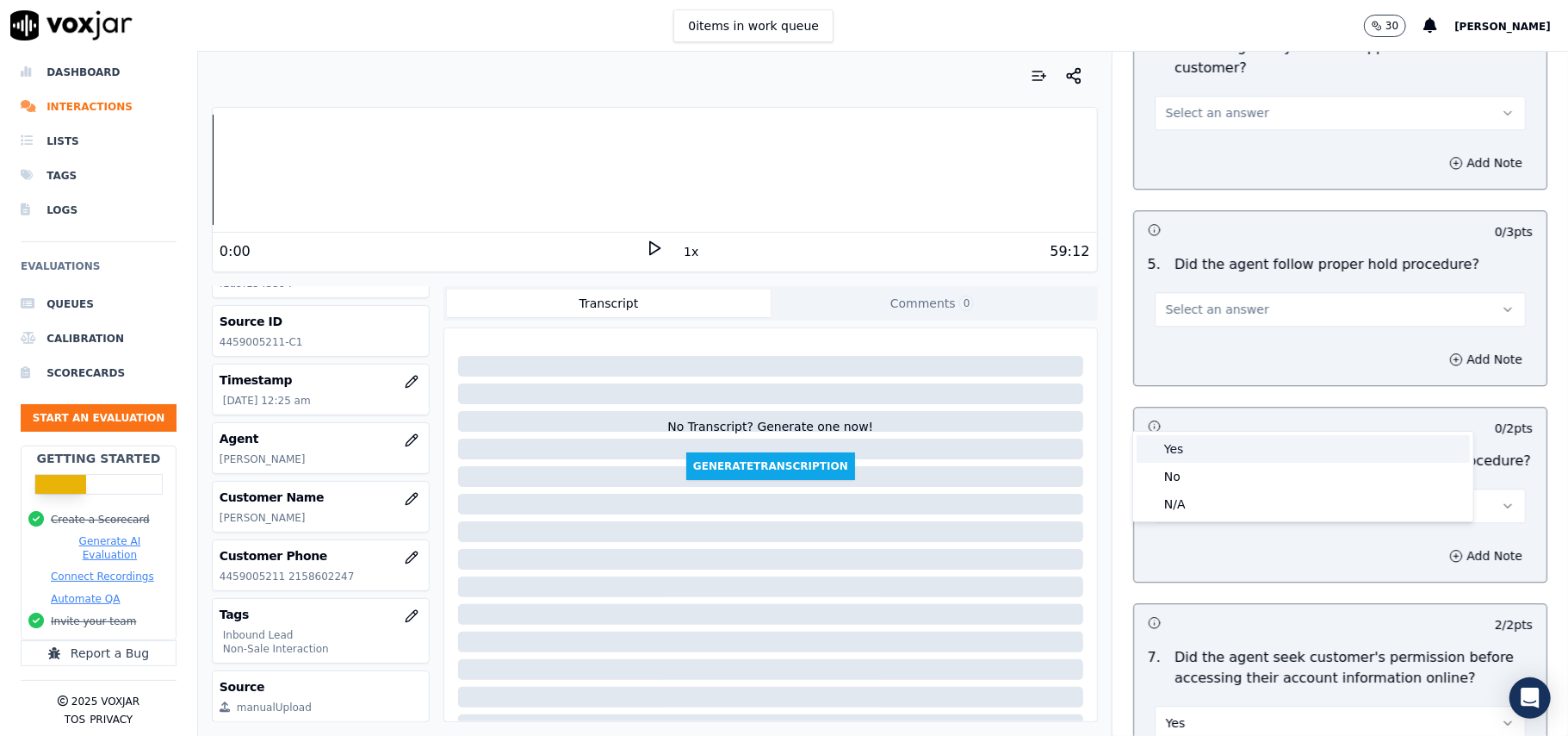
click at [1158, 450] on div "Yes" at bounding box center [1303, 449] width 333 height 27
click at [1186, 301] on span "Select an answer" at bounding box center [1218, 310] width 103 height 18
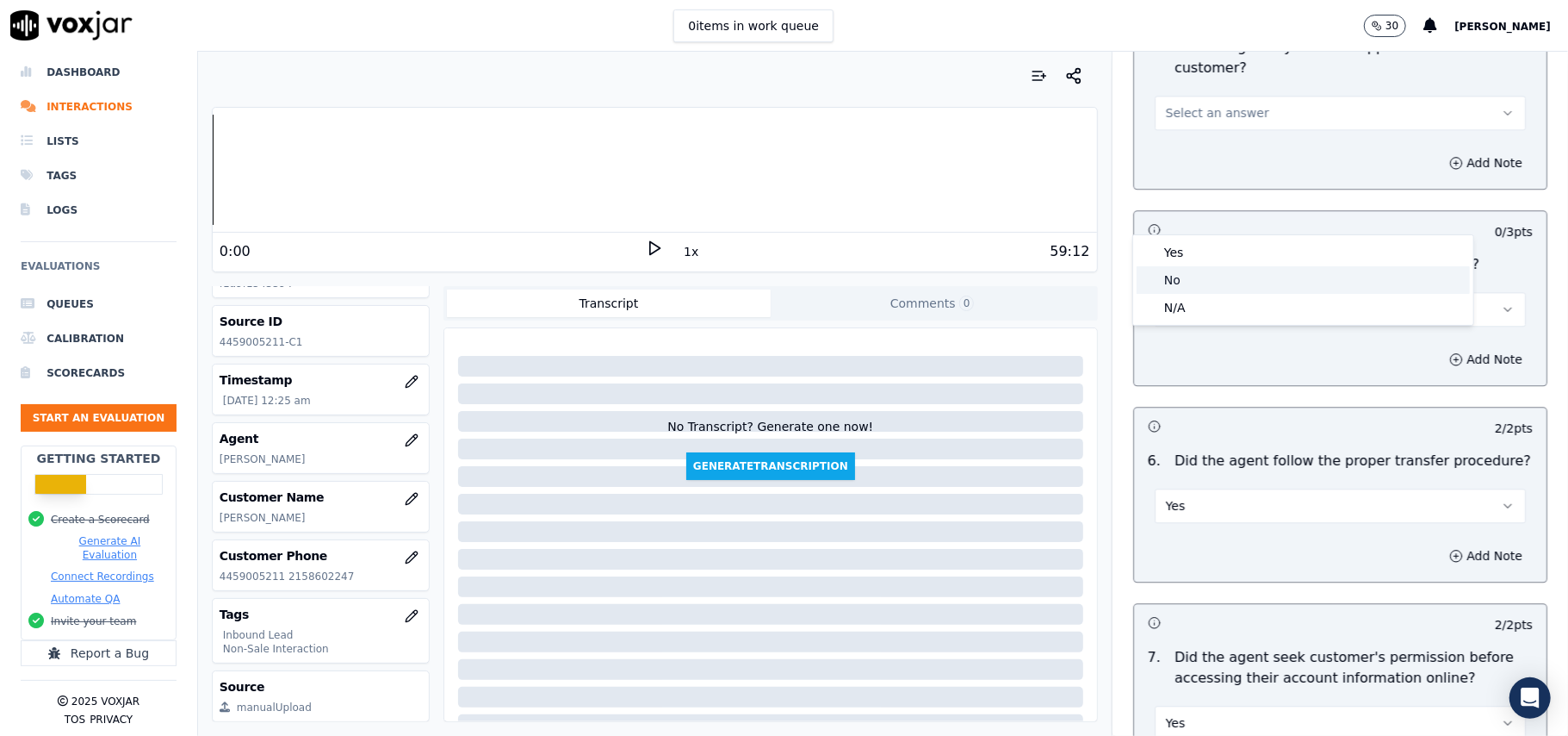
click at [1177, 266] on div "No" at bounding box center [1303, 279] width 333 height 27
drag, startPoint x: 1178, startPoint y: 217, endPoint x: 1178, endPoint y: 207, distance: 10.0
click at [1178, 292] on button "No" at bounding box center [1339, 309] width 371 height 34
click at [1173, 243] on div "Yes" at bounding box center [1303, 252] width 333 height 27
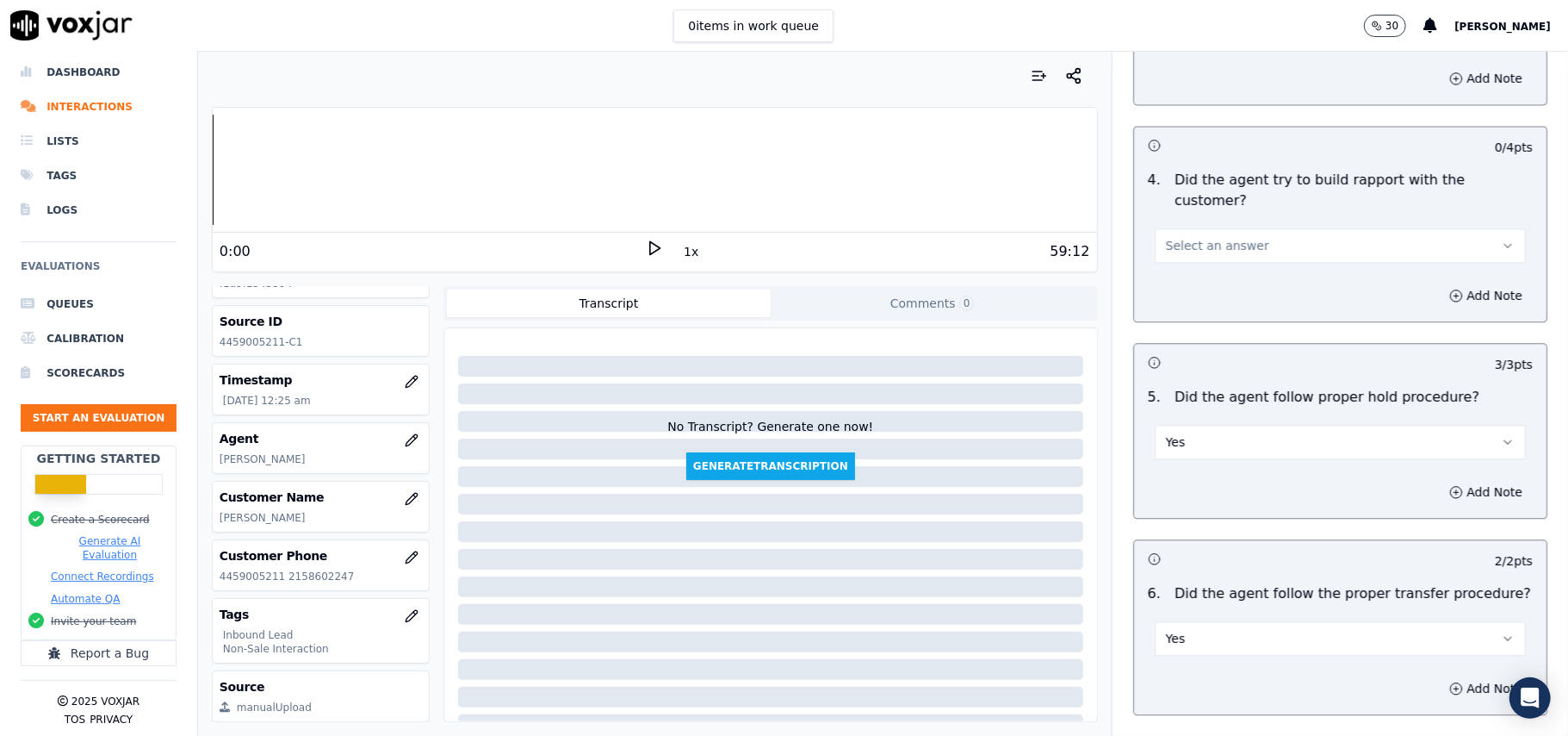
scroll to position [2616, 0]
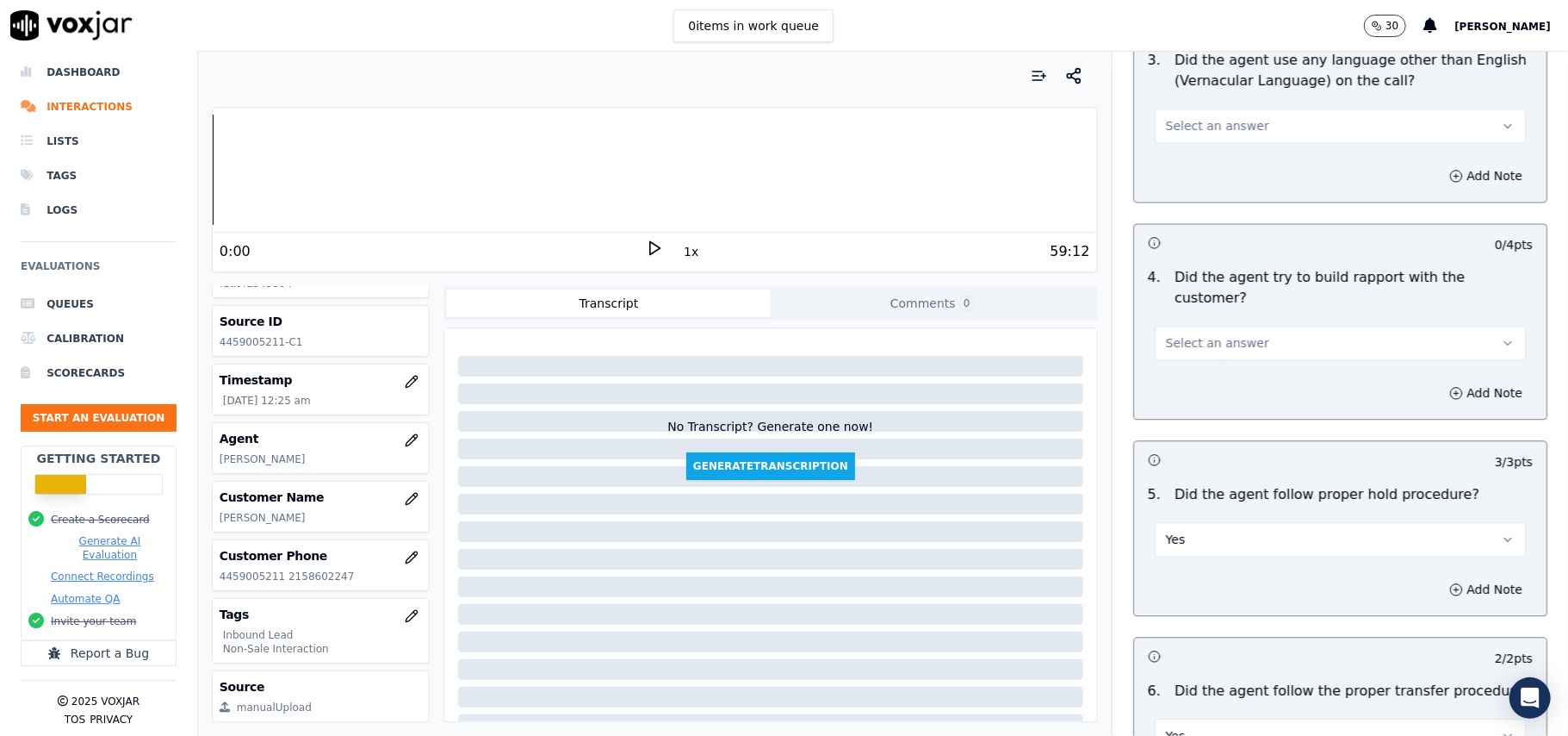
click at [1192, 334] on span "Select an answer" at bounding box center [1218, 343] width 103 height 18
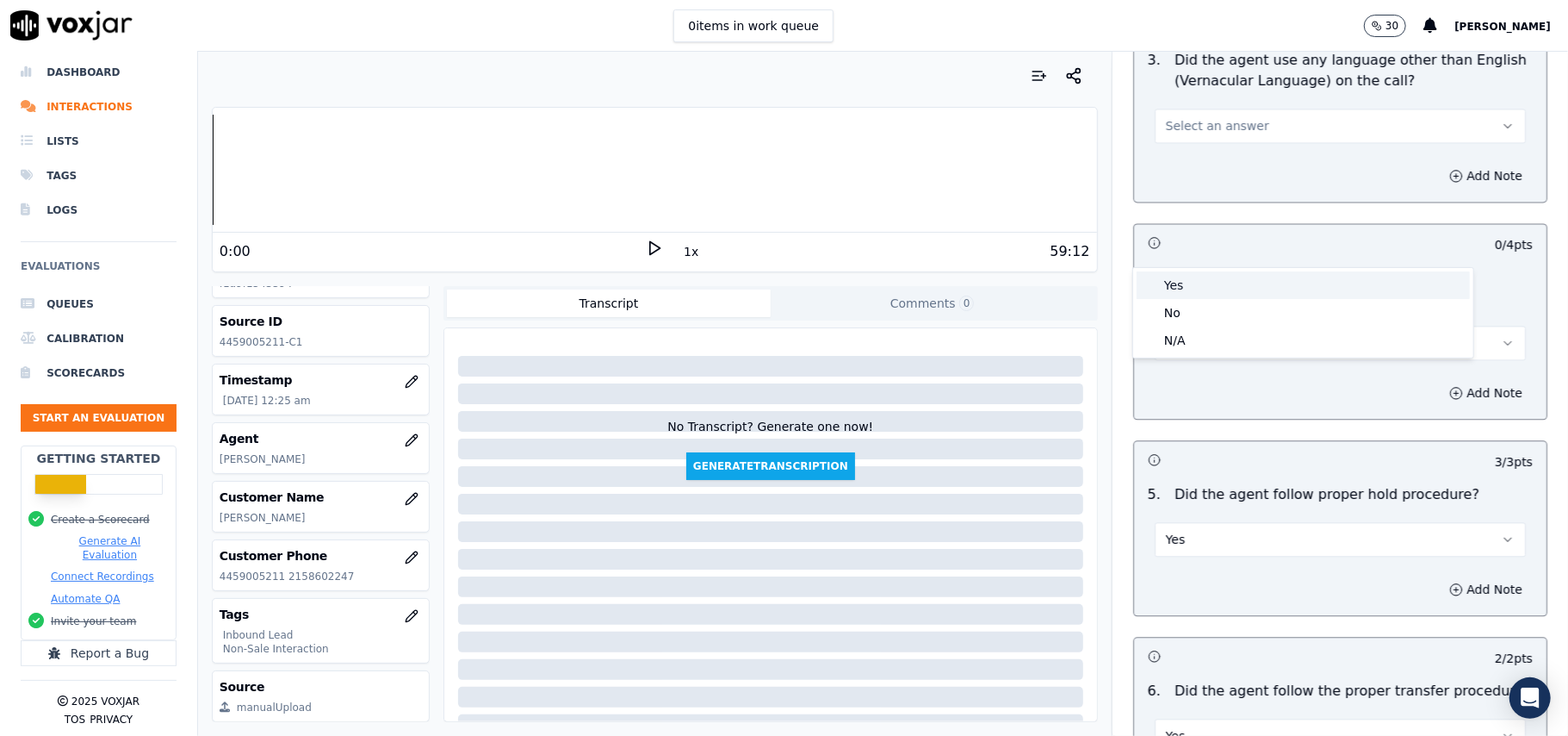
click at [1189, 283] on div "Yes" at bounding box center [1303, 285] width 333 height 27
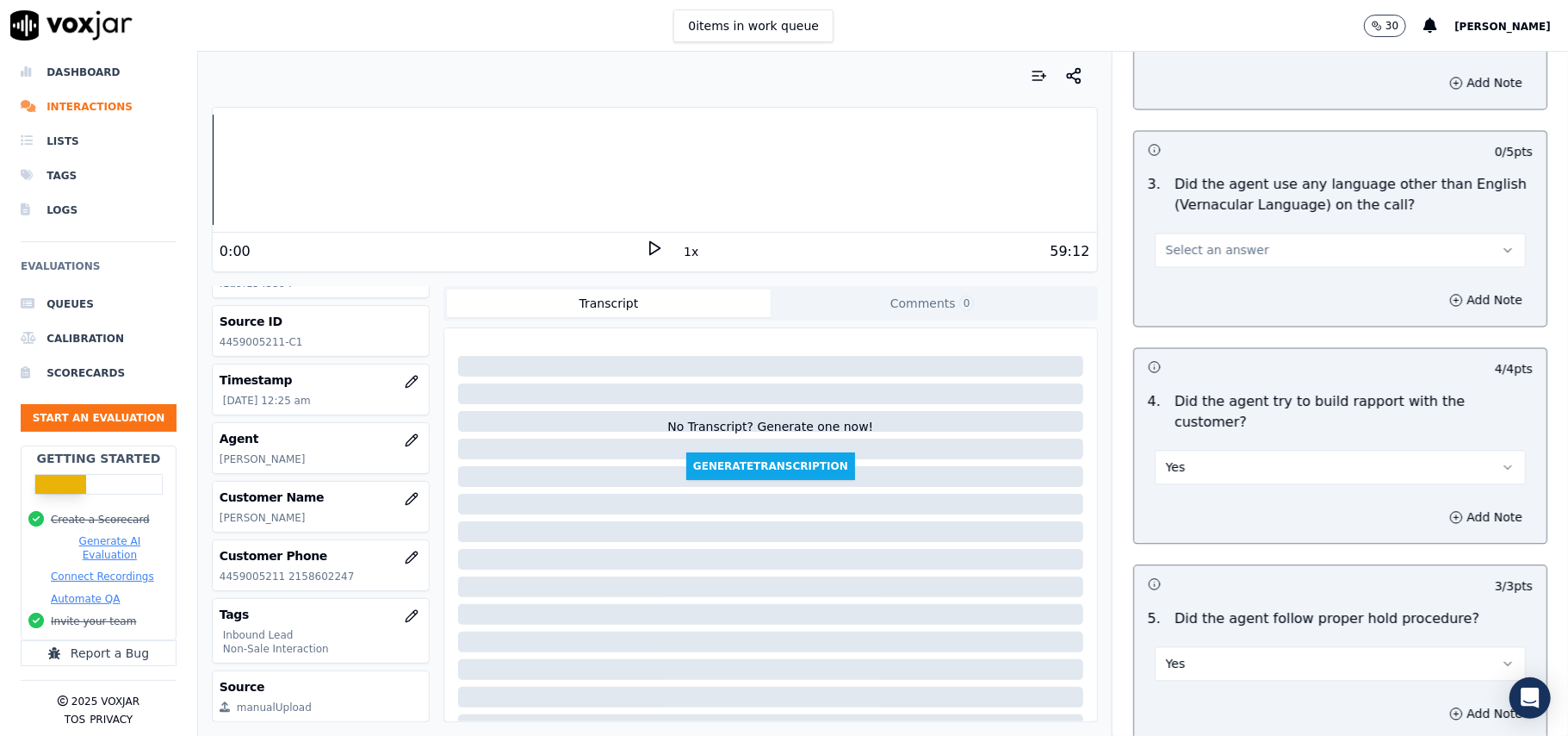
scroll to position [2386, 0]
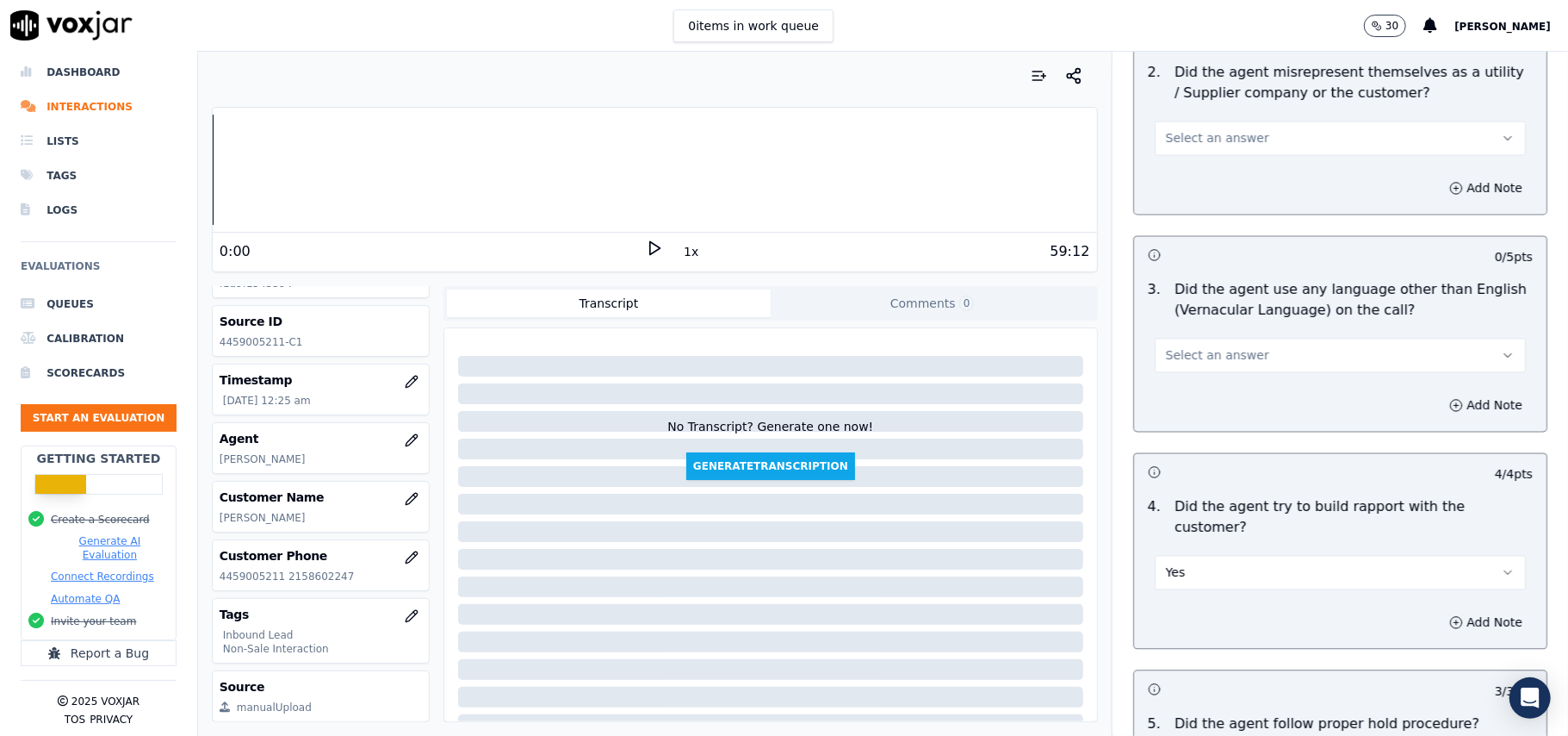
click at [1207, 348] on span "Select an answer" at bounding box center [1218, 356] width 103 height 18
click at [1206, 339] on div "No" at bounding box center [1303, 346] width 333 height 27
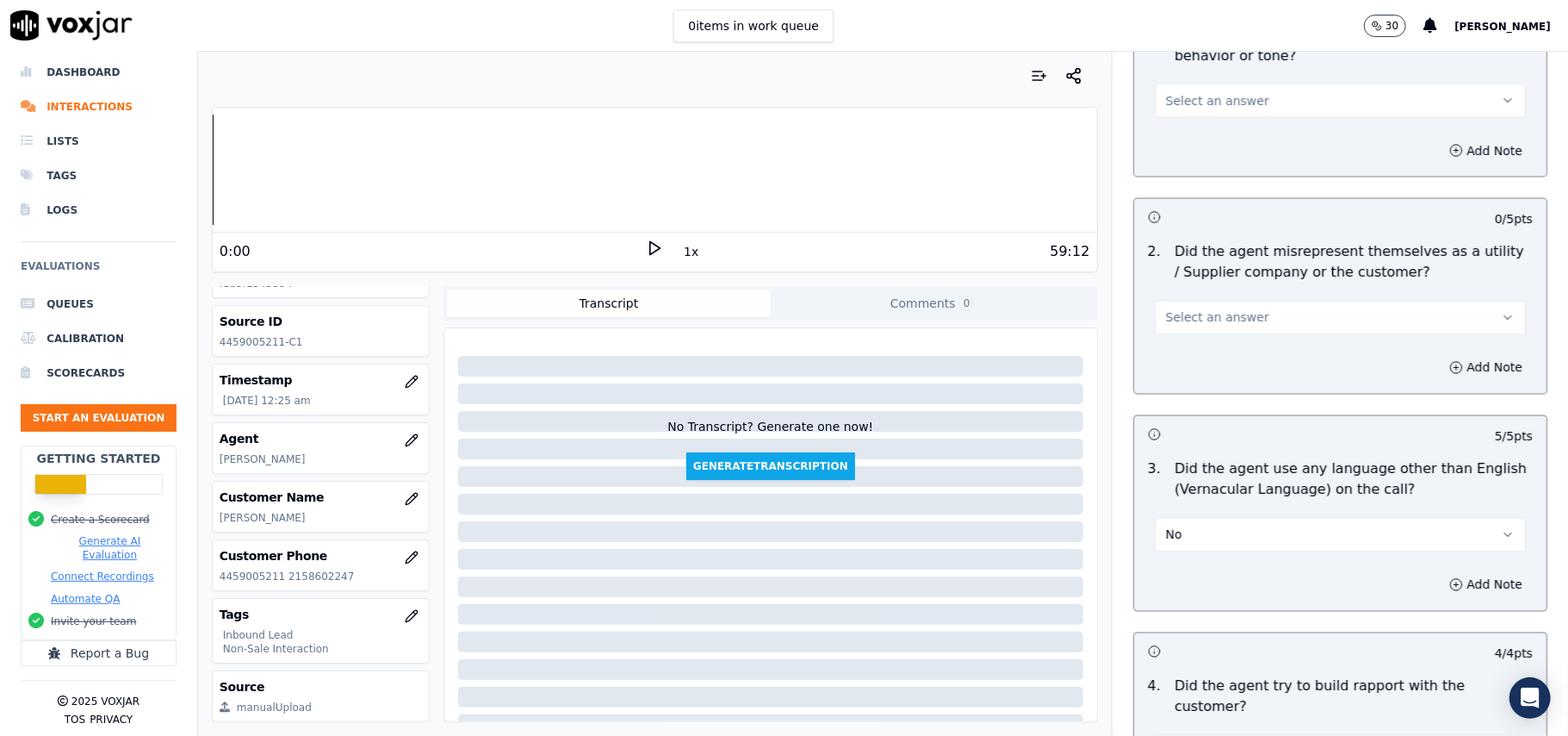
scroll to position [2156, 0]
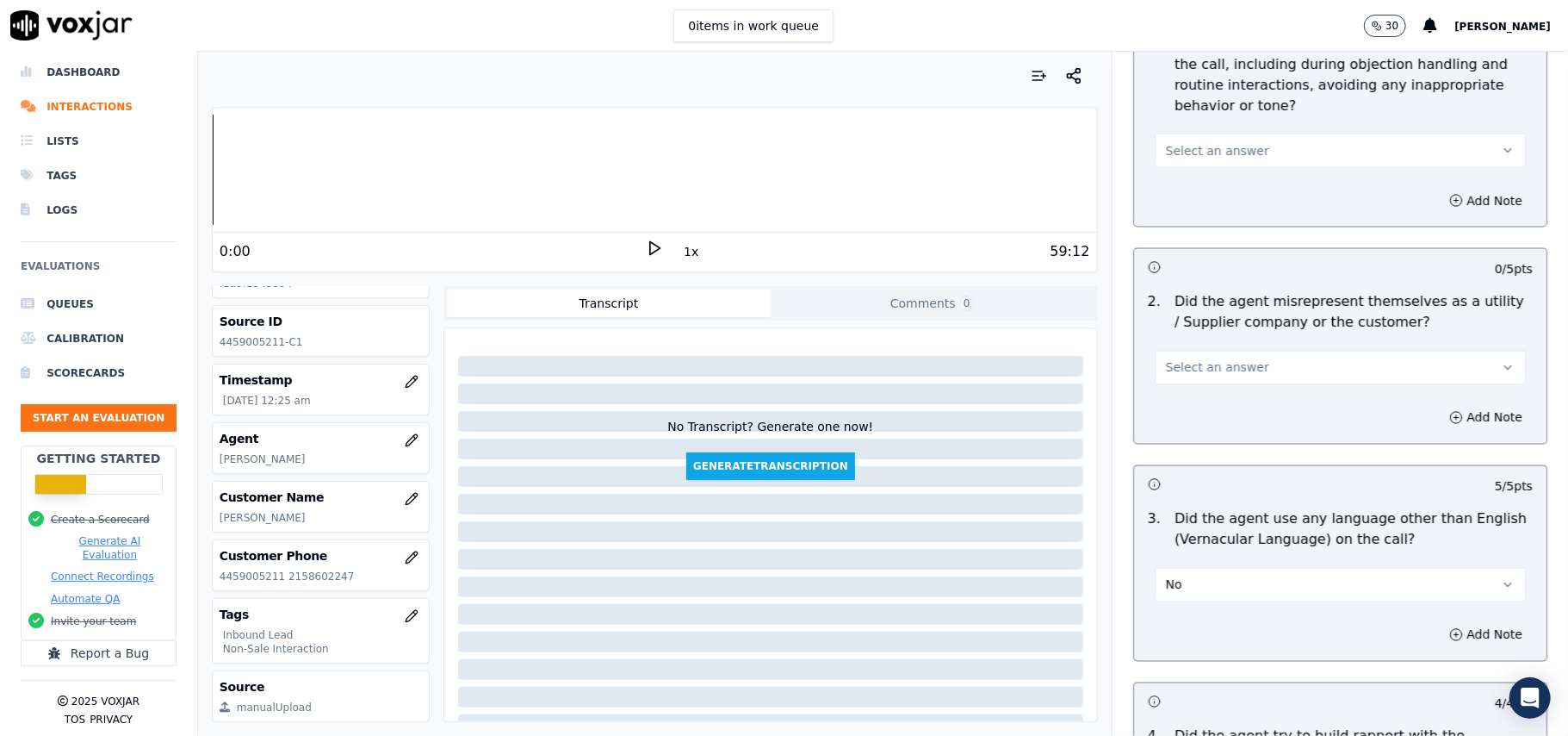
drag, startPoint x: 1217, startPoint y: 293, endPoint x: 1222, endPoint y: 303, distance: 11.2
click at [1217, 359] on span "Select an answer" at bounding box center [1218, 368] width 103 height 18
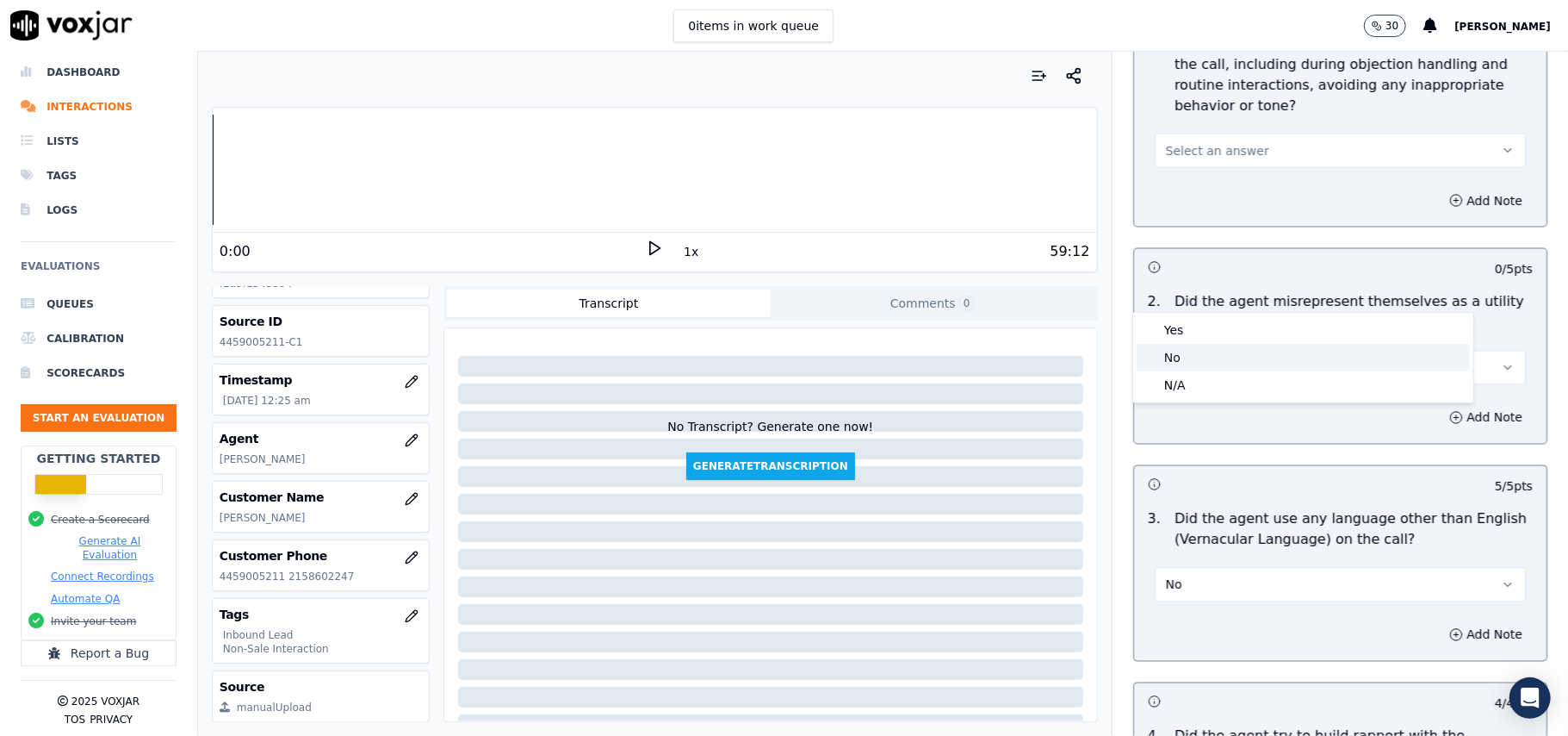
click at [1231, 360] on div "No" at bounding box center [1303, 357] width 333 height 27
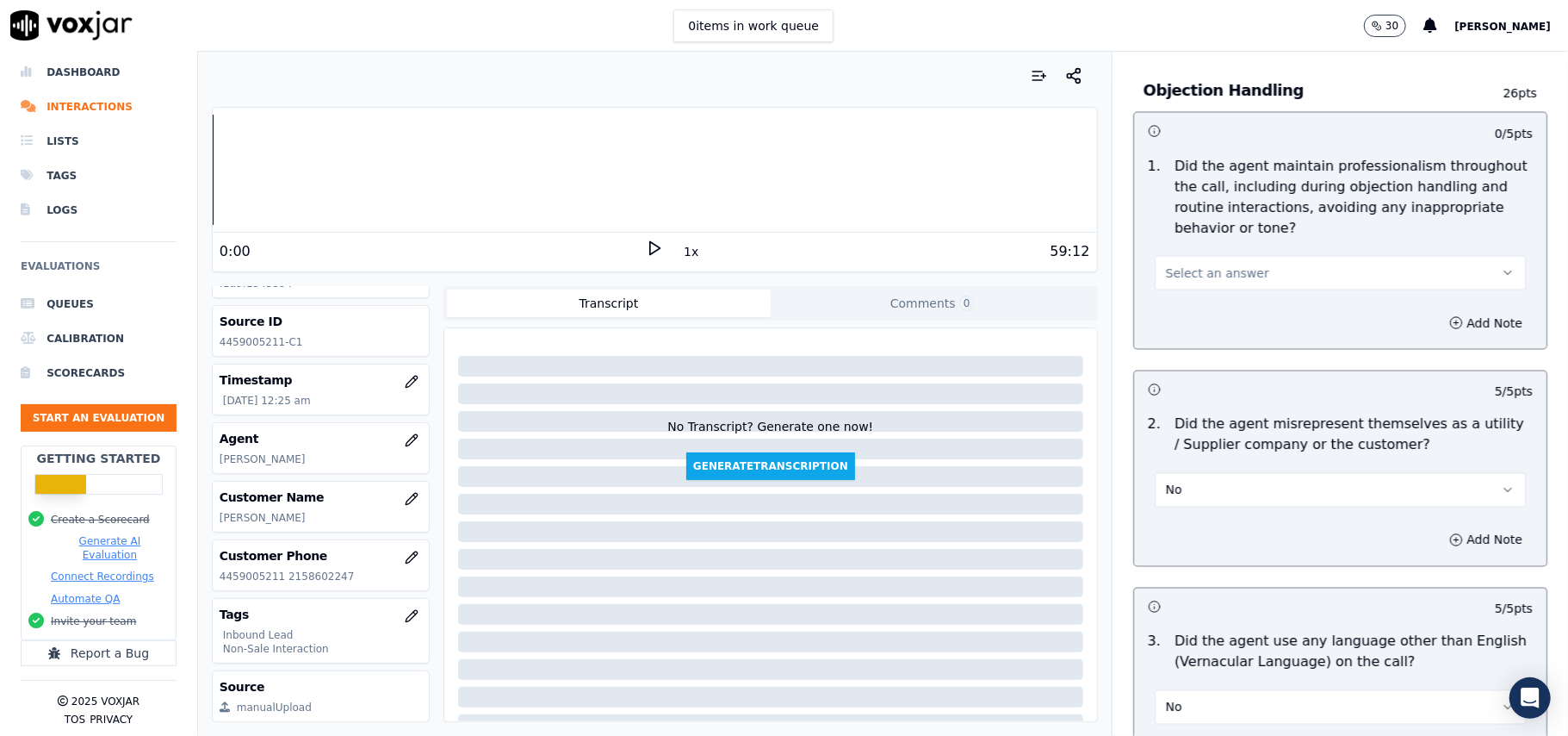
scroll to position [1927, 0]
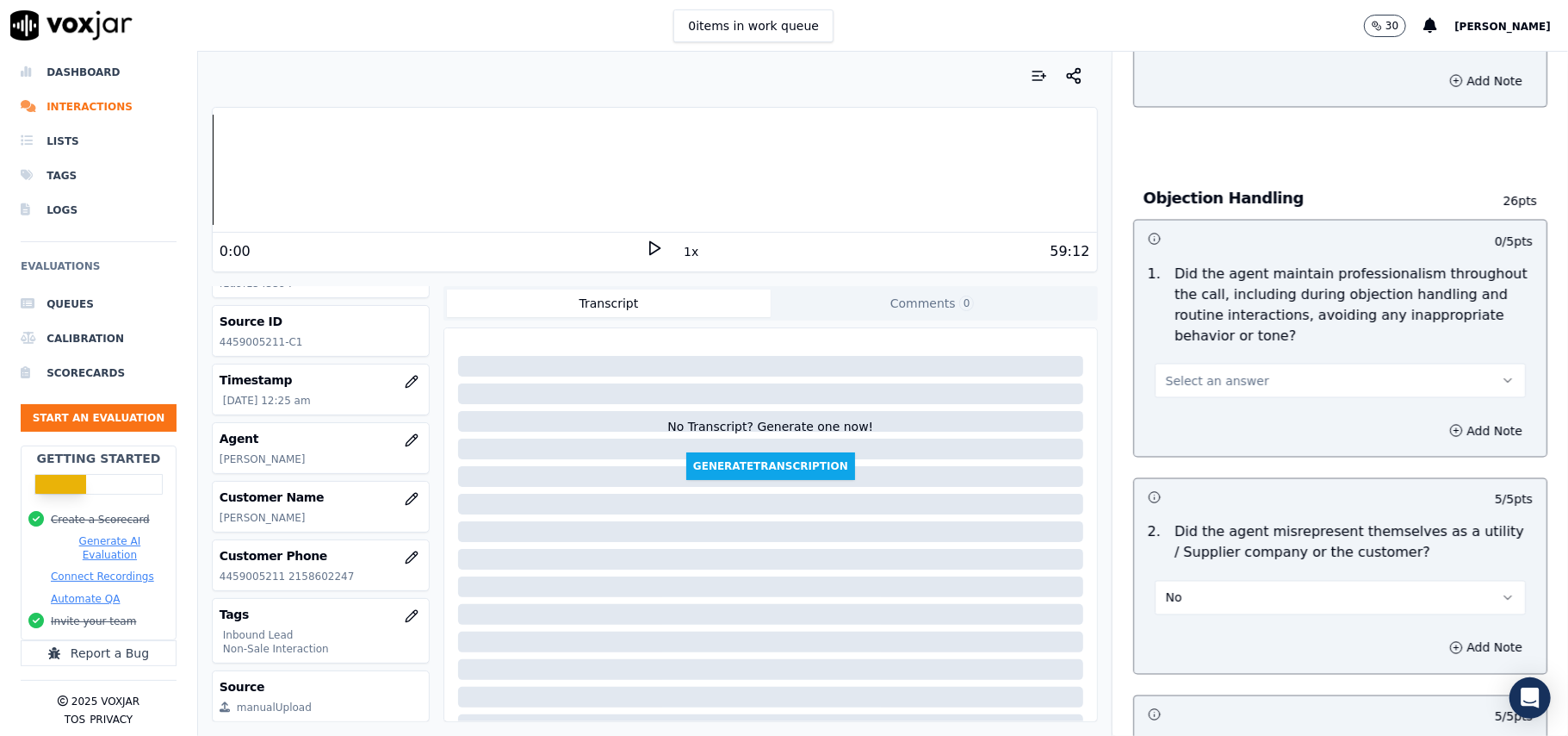
click at [1193, 372] on span "Select an answer" at bounding box center [1218, 381] width 103 height 18
click at [1186, 339] on div "Yes" at bounding box center [1303, 342] width 333 height 27
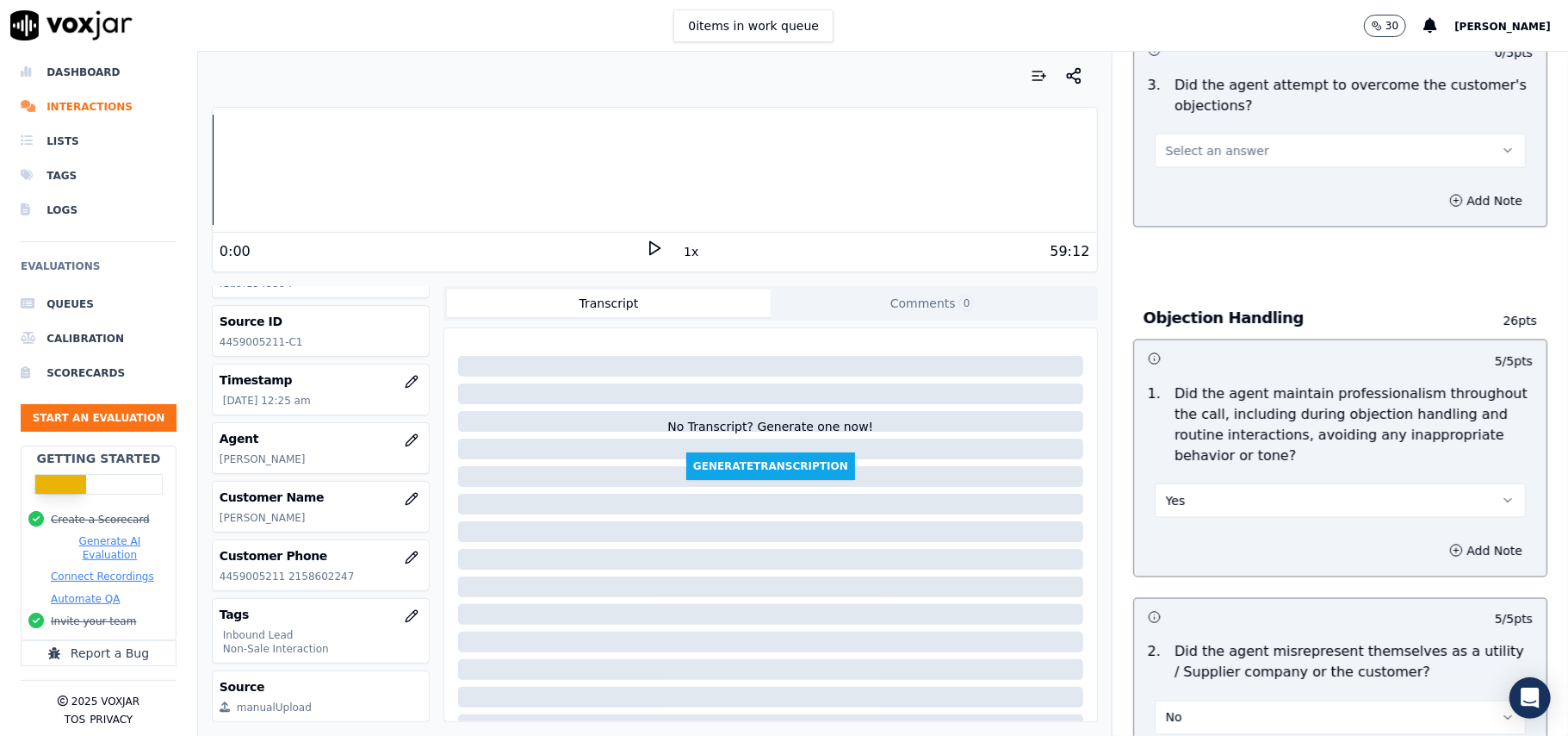
scroll to position [1697, 0]
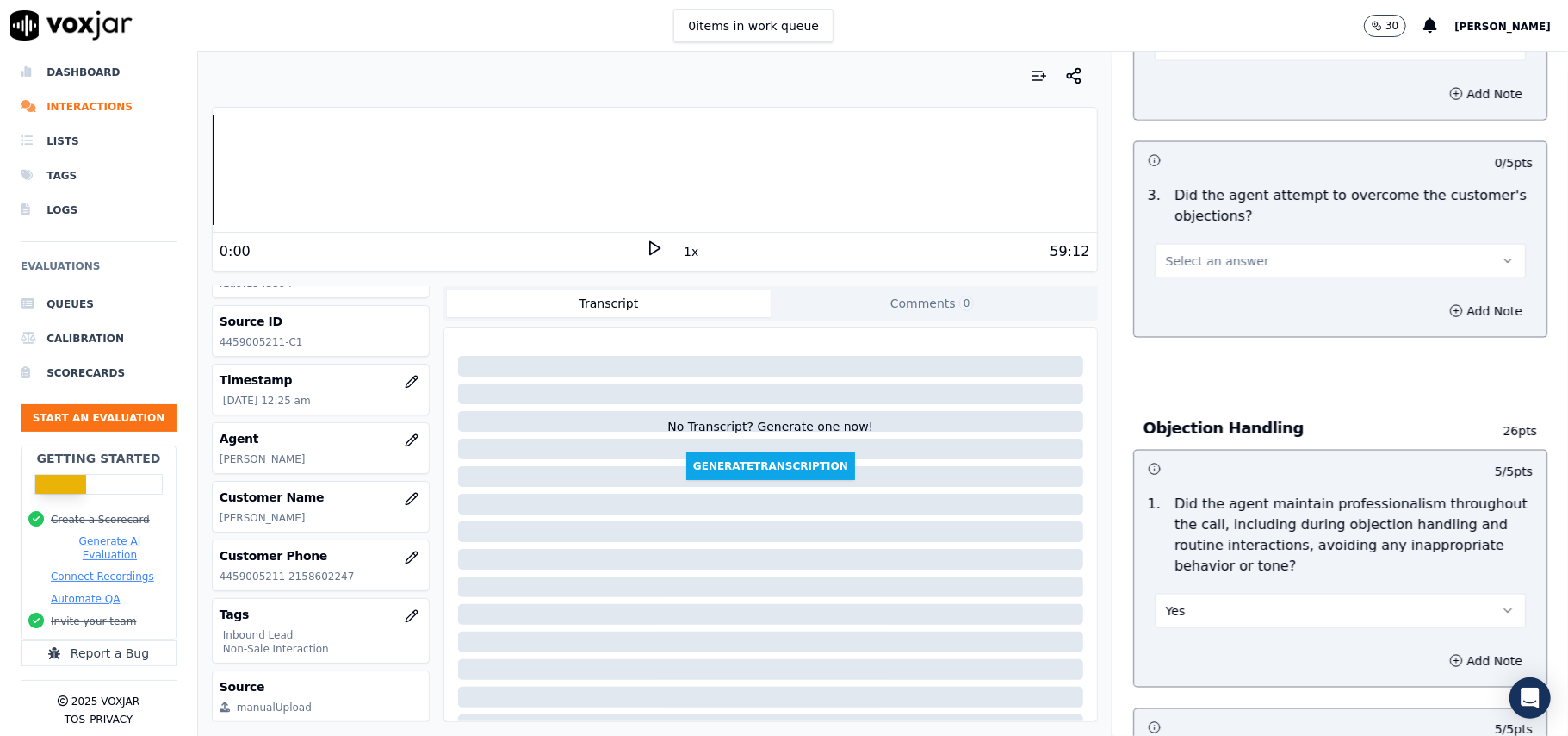
click at [1189, 243] on button "Select an answer" at bounding box center [1339, 260] width 371 height 34
click at [1183, 225] on div "Yes" at bounding box center [1303, 221] width 333 height 27
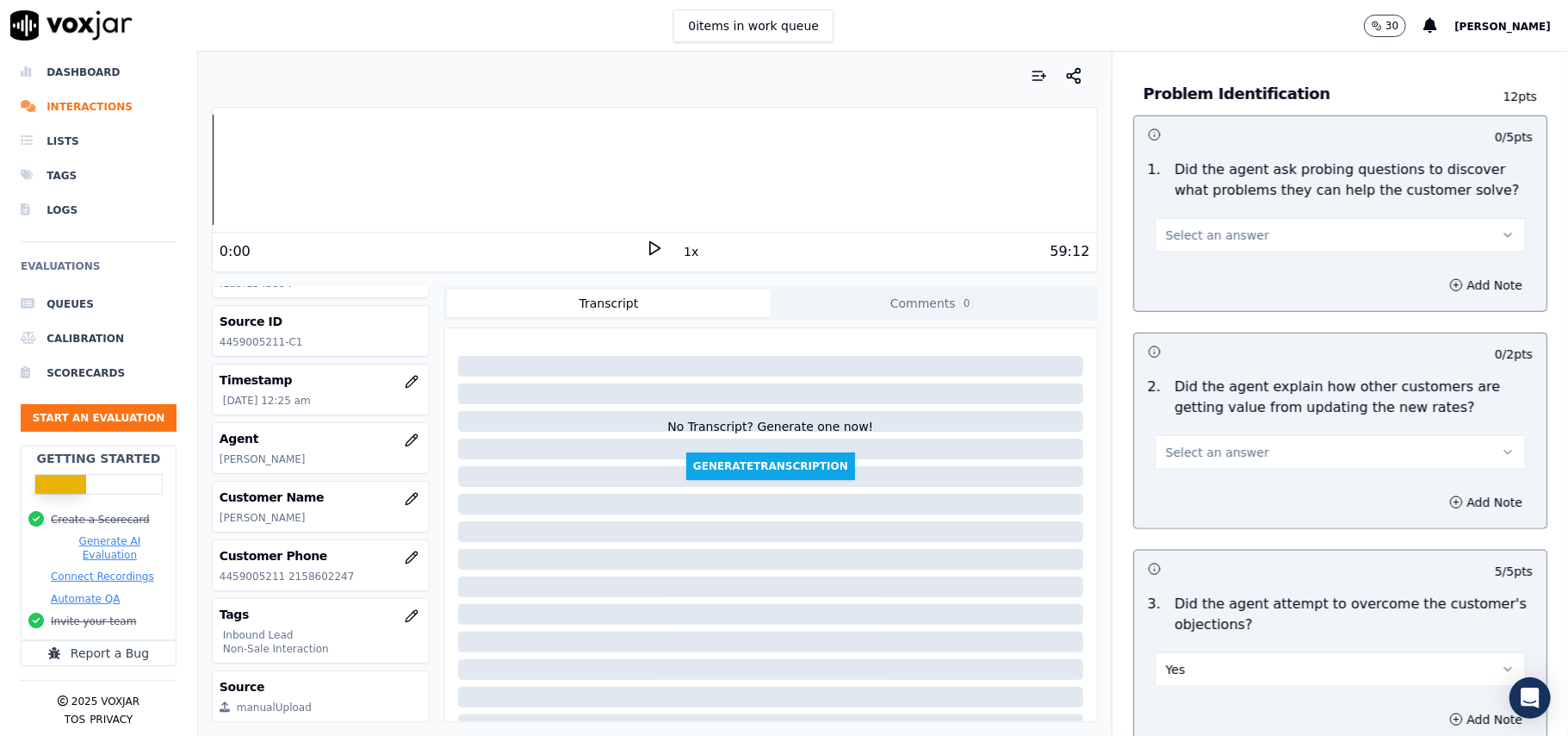
scroll to position [1237, 0]
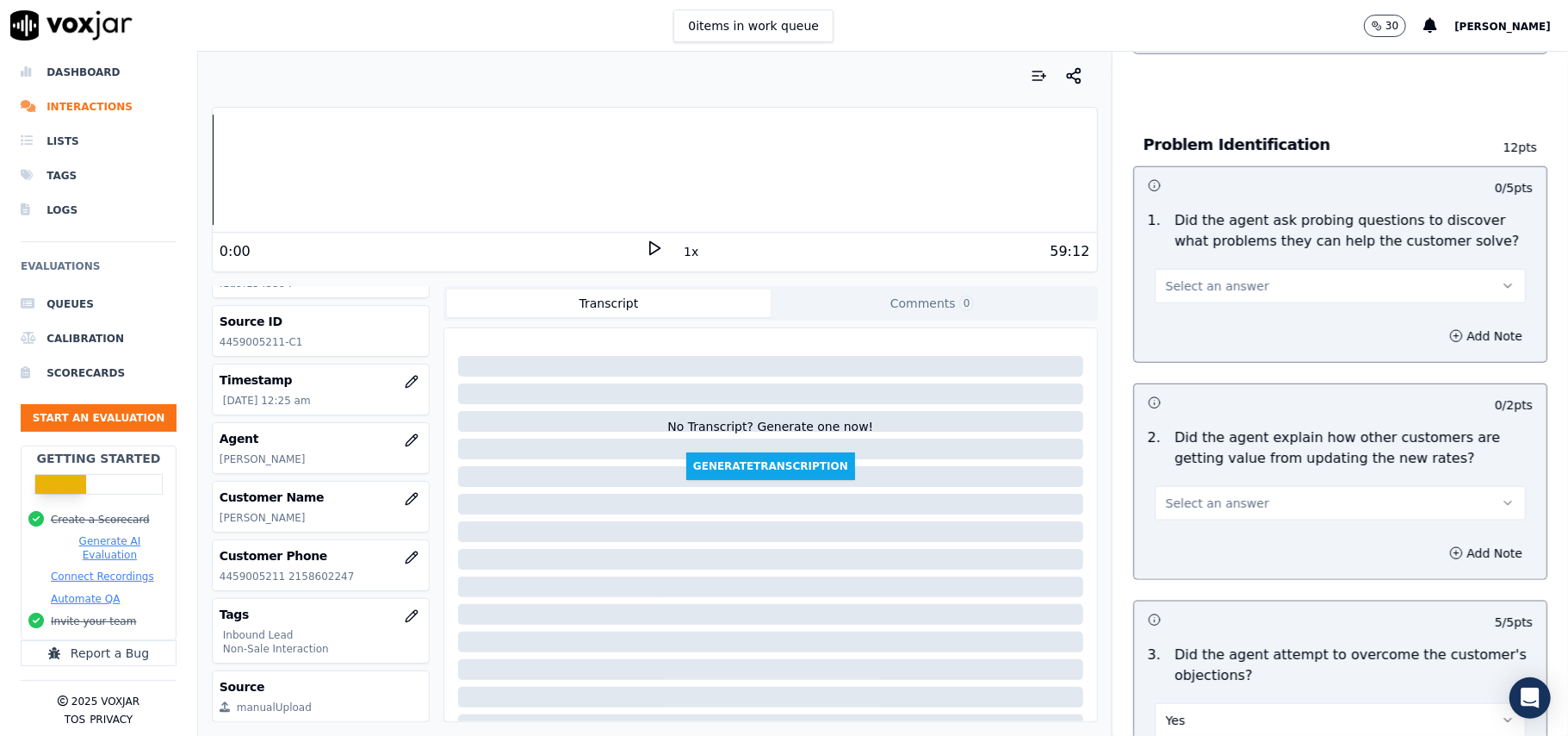
click at [1286, 482] on div "Select an answer" at bounding box center [1339, 500] width 371 height 38
click at [1228, 495] on span "Select an answer" at bounding box center [1218, 503] width 103 height 18
click at [1200, 463] on div "Yes" at bounding box center [1303, 462] width 333 height 27
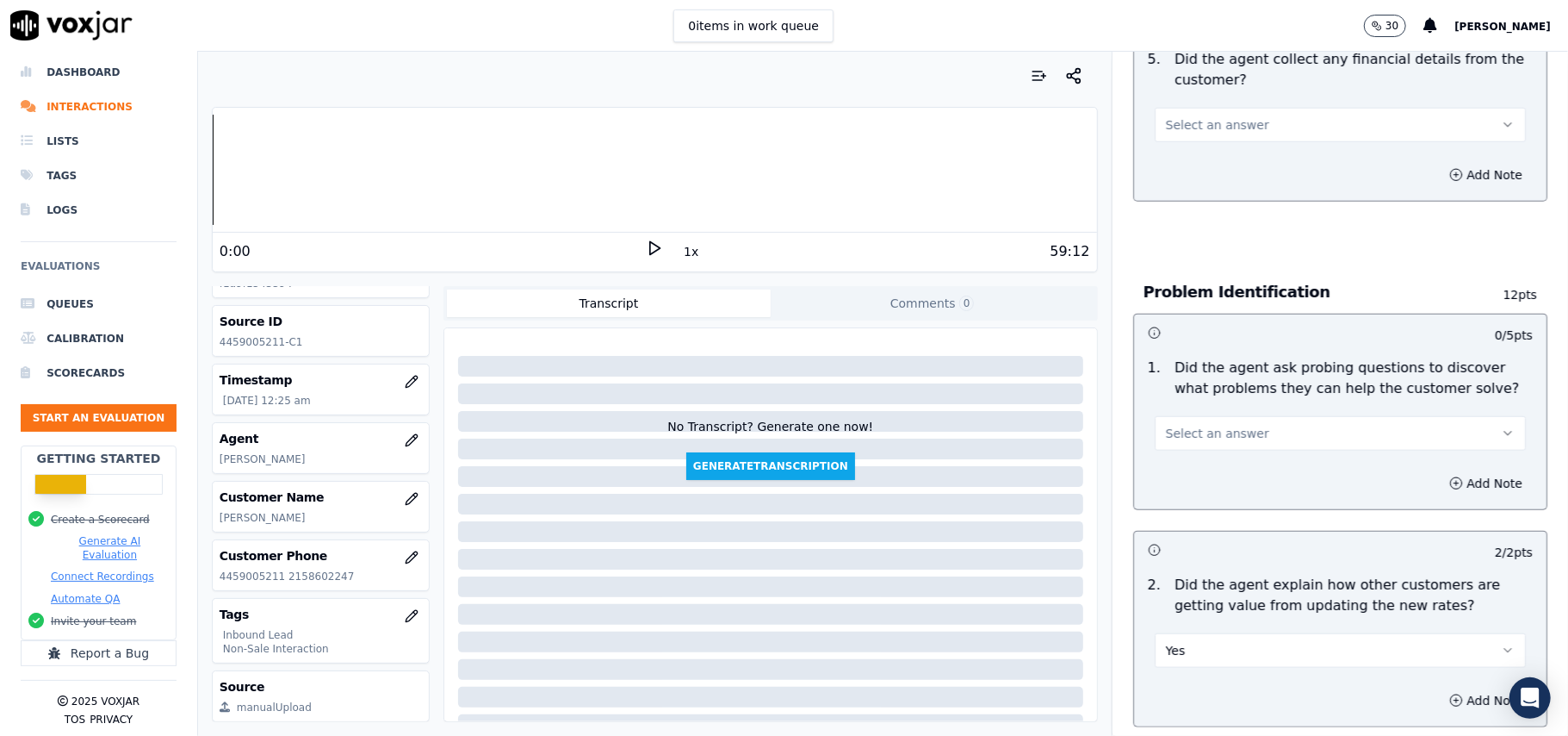
scroll to position [1008, 0]
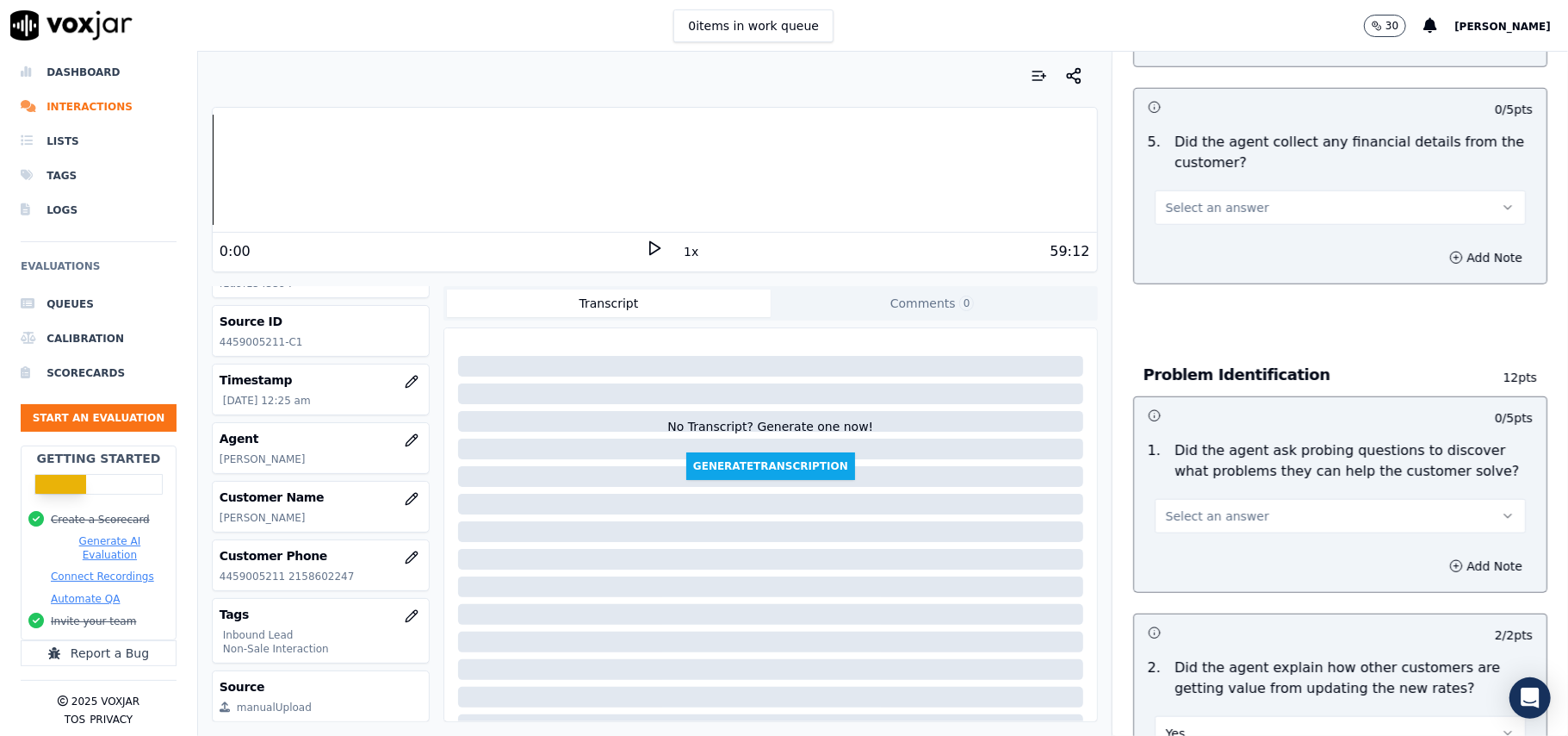
click at [1211, 507] on span "Select an answer" at bounding box center [1218, 516] width 103 height 18
click at [1192, 476] on div "Yes" at bounding box center [1303, 474] width 333 height 27
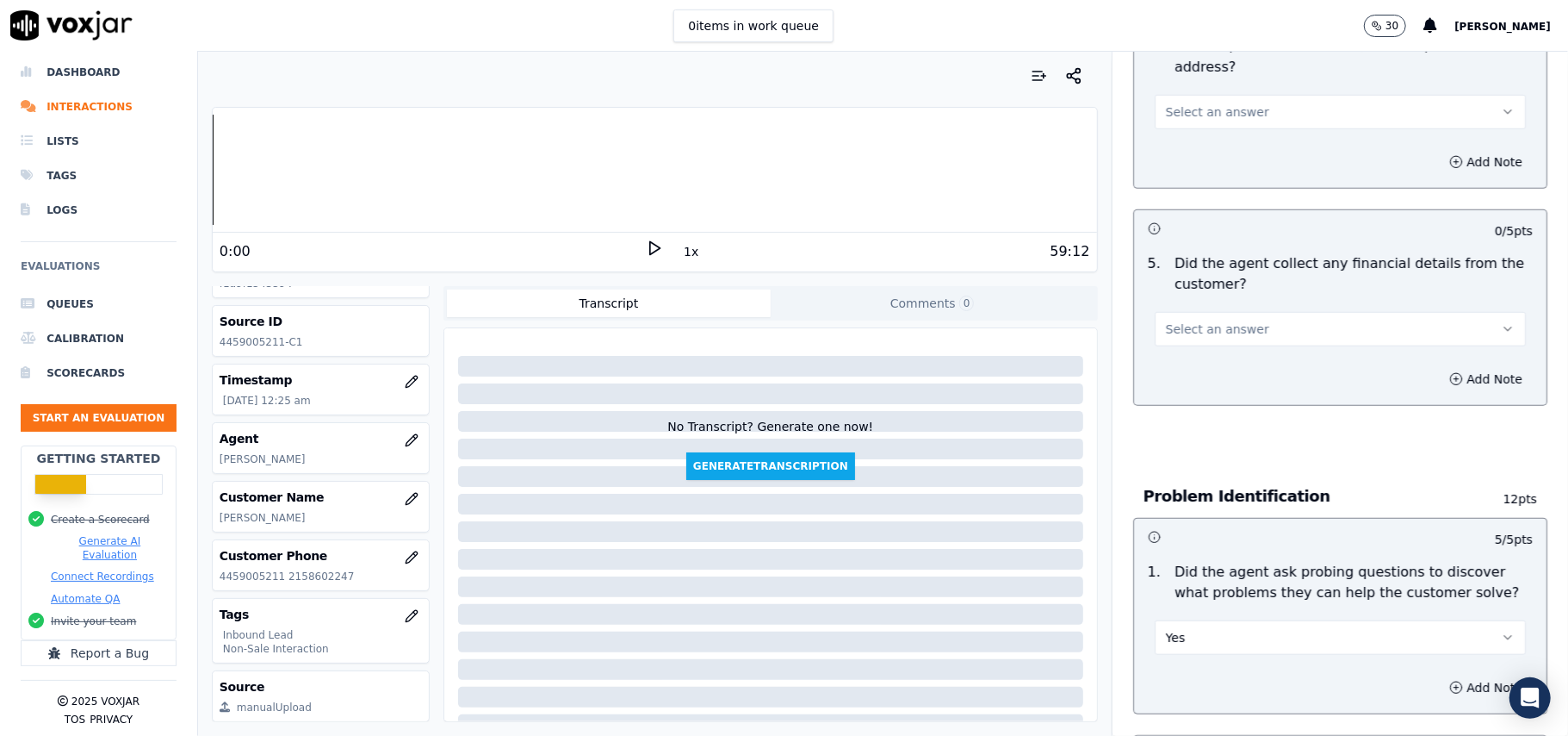
scroll to position [779, 0]
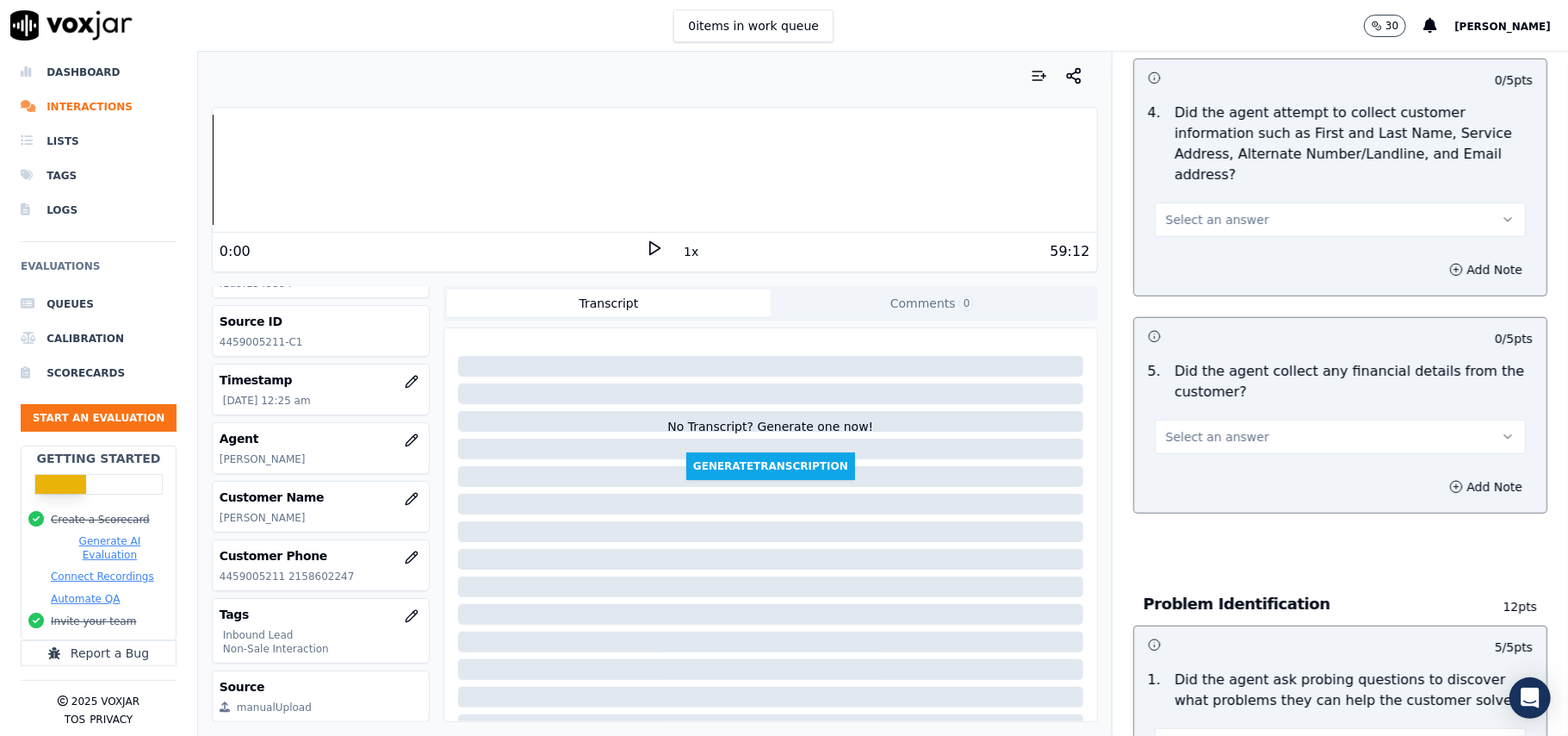
click at [1222, 428] on span "Select an answer" at bounding box center [1218, 437] width 103 height 18
click at [1213, 417] on div "No" at bounding box center [1303, 423] width 333 height 27
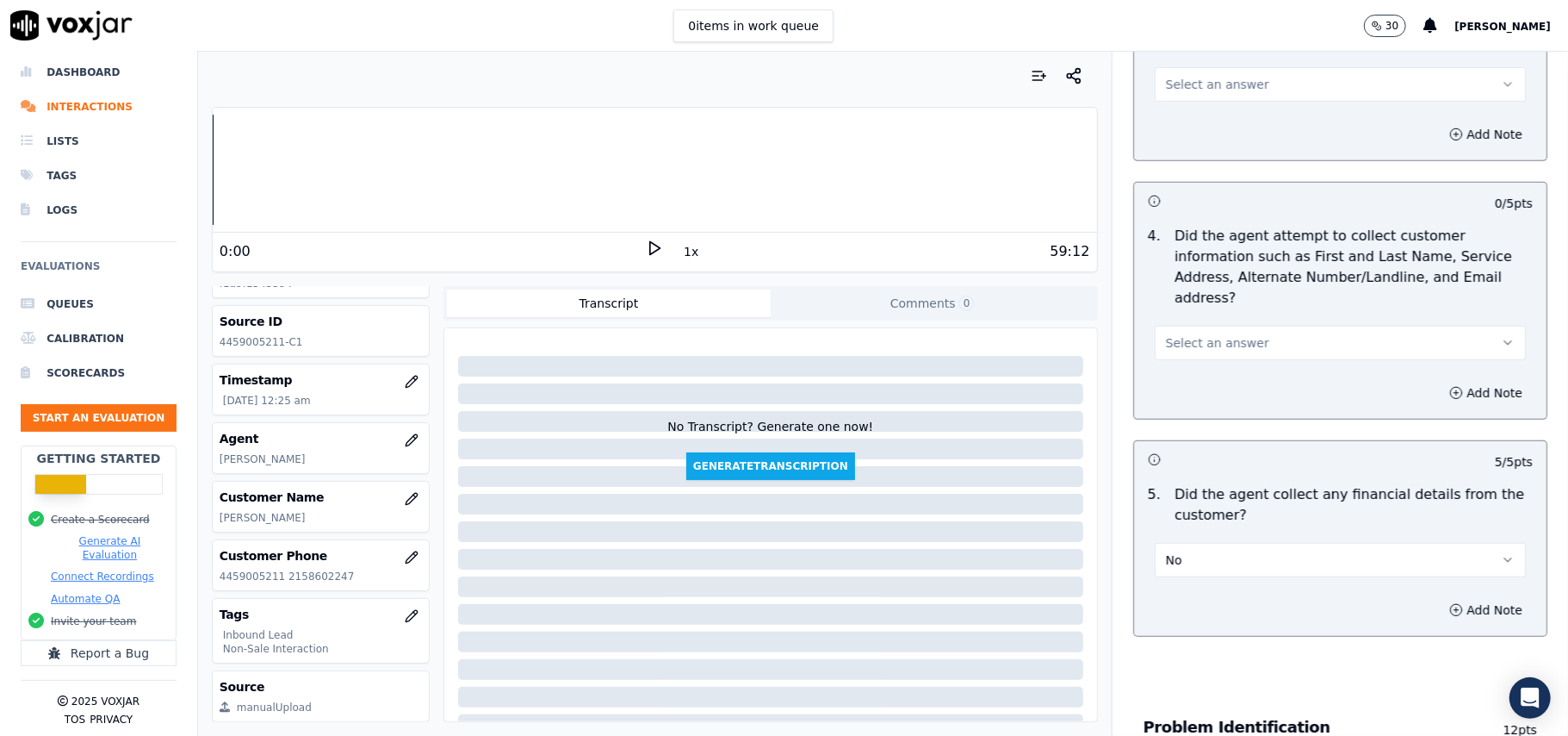
scroll to position [549, 0]
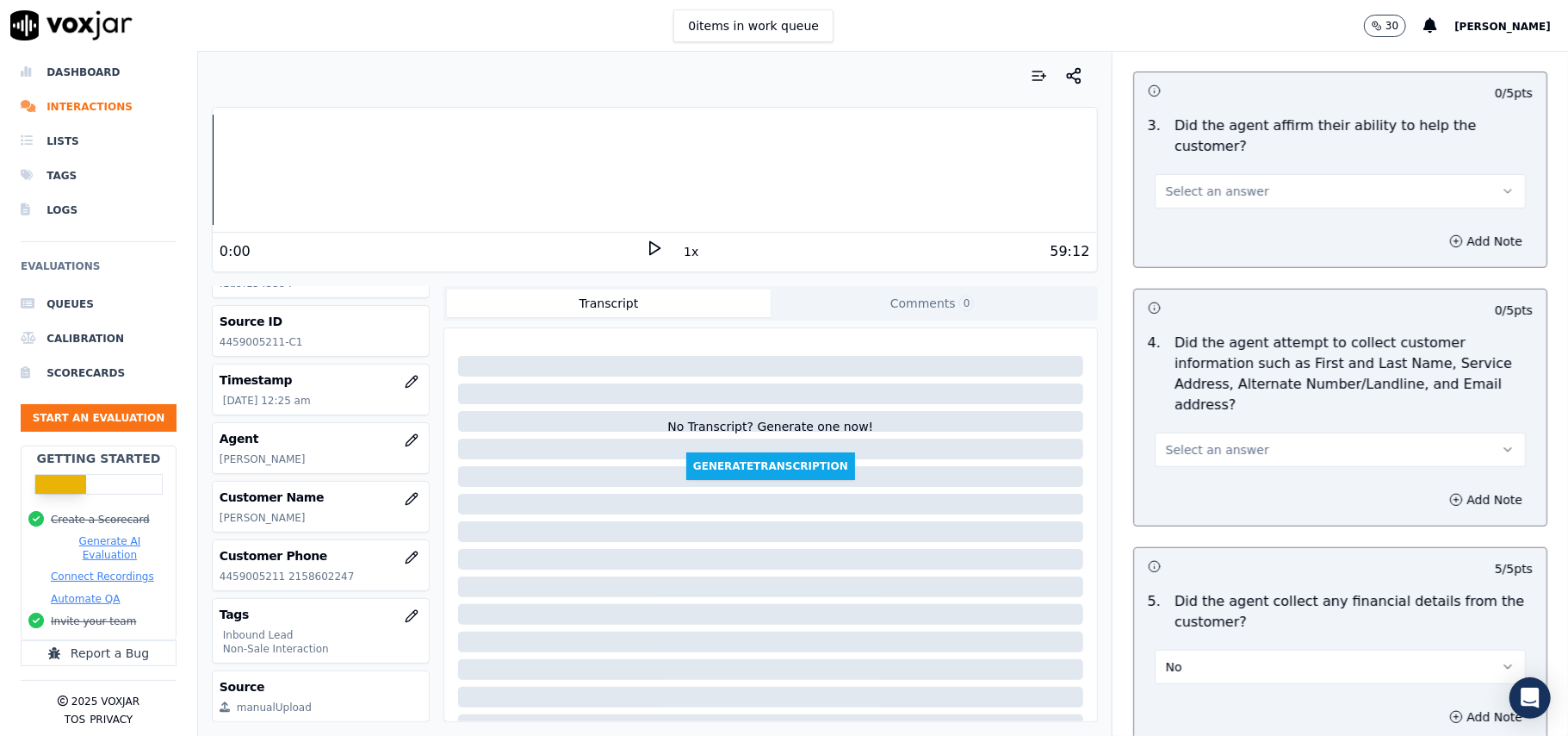
click at [1252, 432] on button "Select an answer" at bounding box center [1339, 449] width 371 height 34
click at [1222, 467] on div "N/A" at bounding box center [1303, 462] width 333 height 27
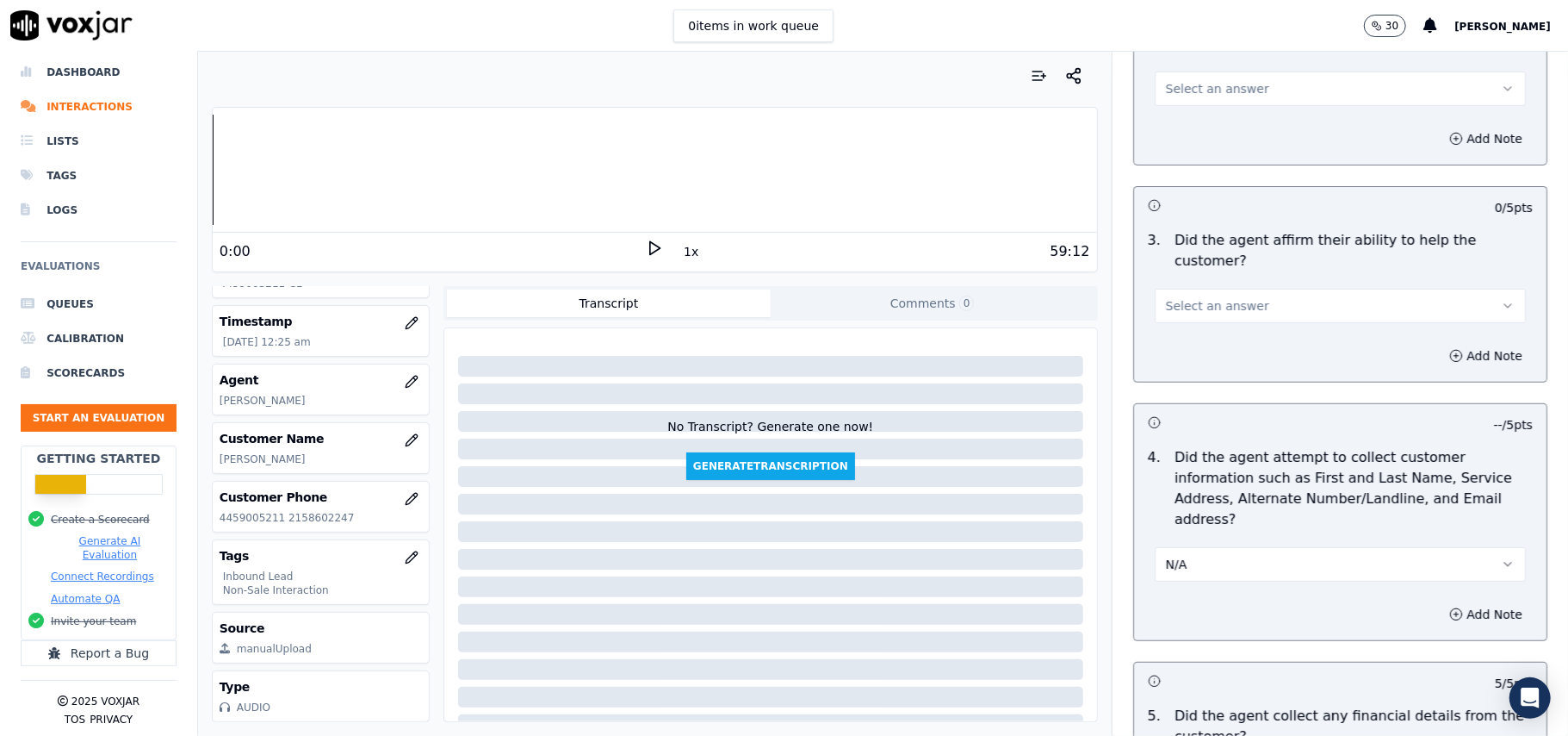
scroll to position [168, 0]
click at [1202, 547] on button "N/A" at bounding box center [1339, 564] width 371 height 34
click at [1186, 522] on div "Yes" at bounding box center [1303, 523] width 333 height 27
click at [1185, 297] on span "Select an answer" at bounding box center [1218, 306] width 103 height 18
click at [1209, 315] on div "No" at bounding box center [1303, 312] width 333 height 27
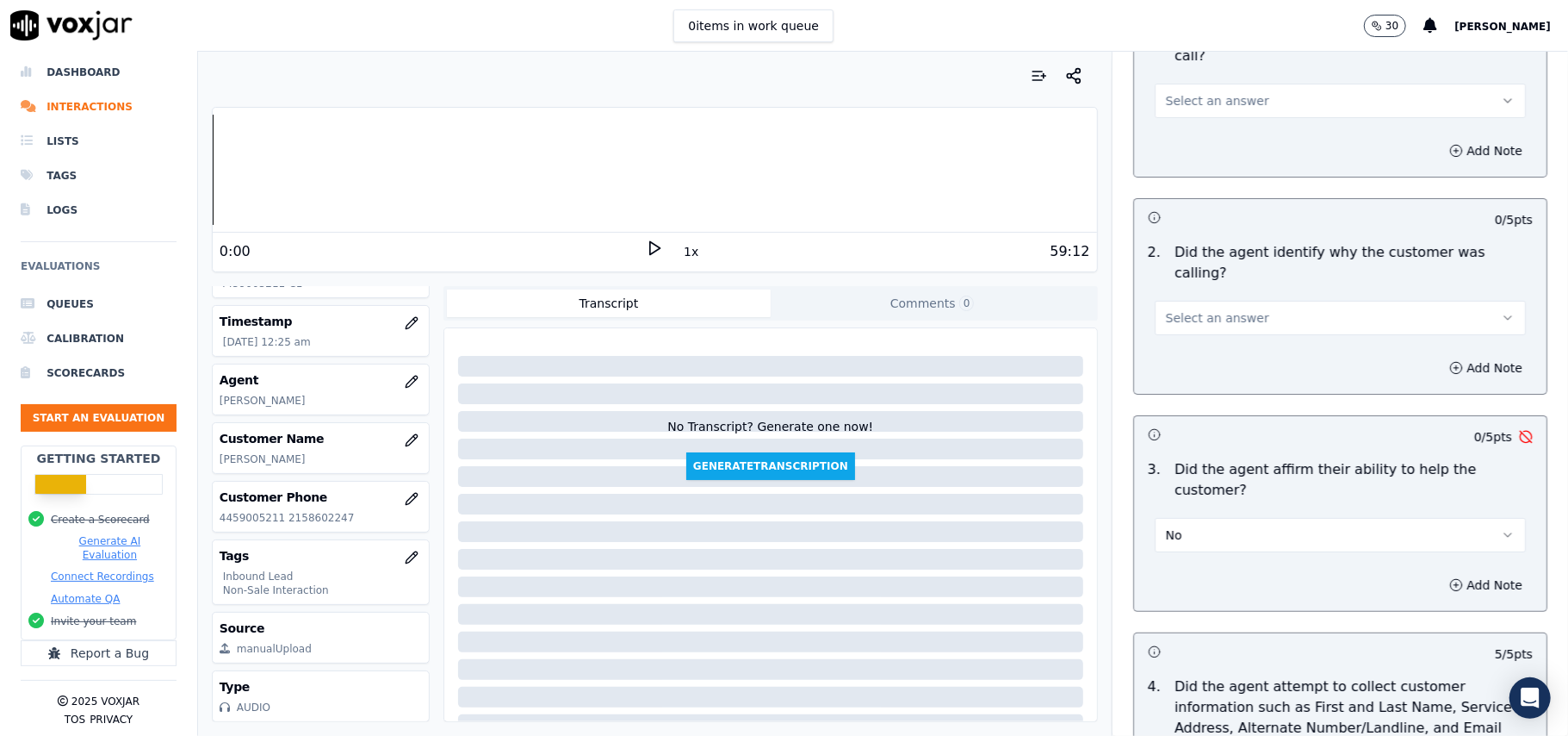
scroll to position [204, 0]
click at [1210, 519] on button "No" at bounding box center [1339, 535] width 371 height 34
click at [1185, 563] on div "N/A" at bounding box center [1303, 570] width 333 height 27
click at [1197, 519] on button "N/A" at bounding box center [1339, 535] width 371 height 34
drag, startPoint x: 1185, startPoint y: 514, endPoint x: 1200, endPoint y: 412, distance: 103.1
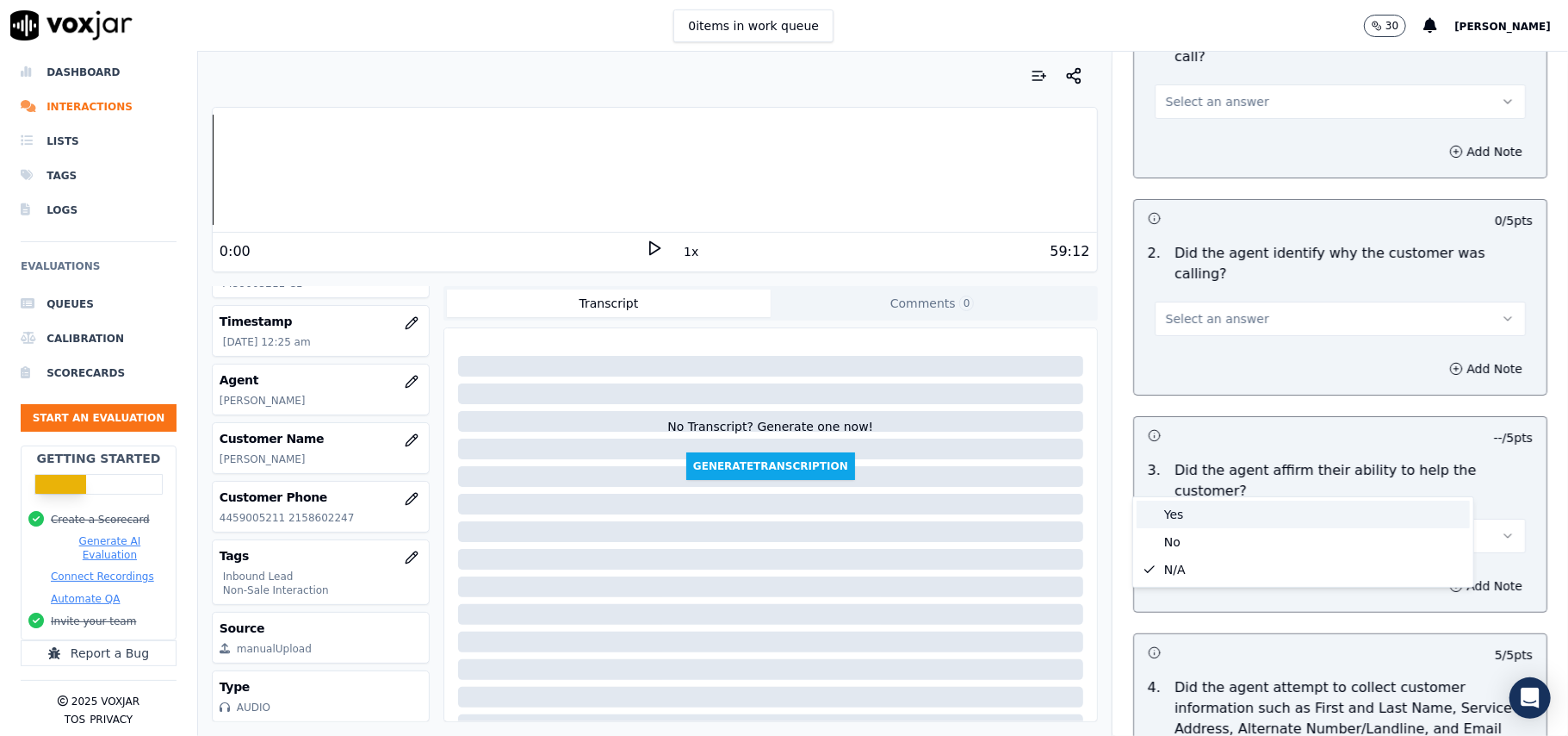
click at [1185, 513] on div "Yes" at bounding box center [1303, 514] width 333 height 27
click at [1203, 311] on span "Select an answer" at bounding box center [1218, 319] width 103 height 18
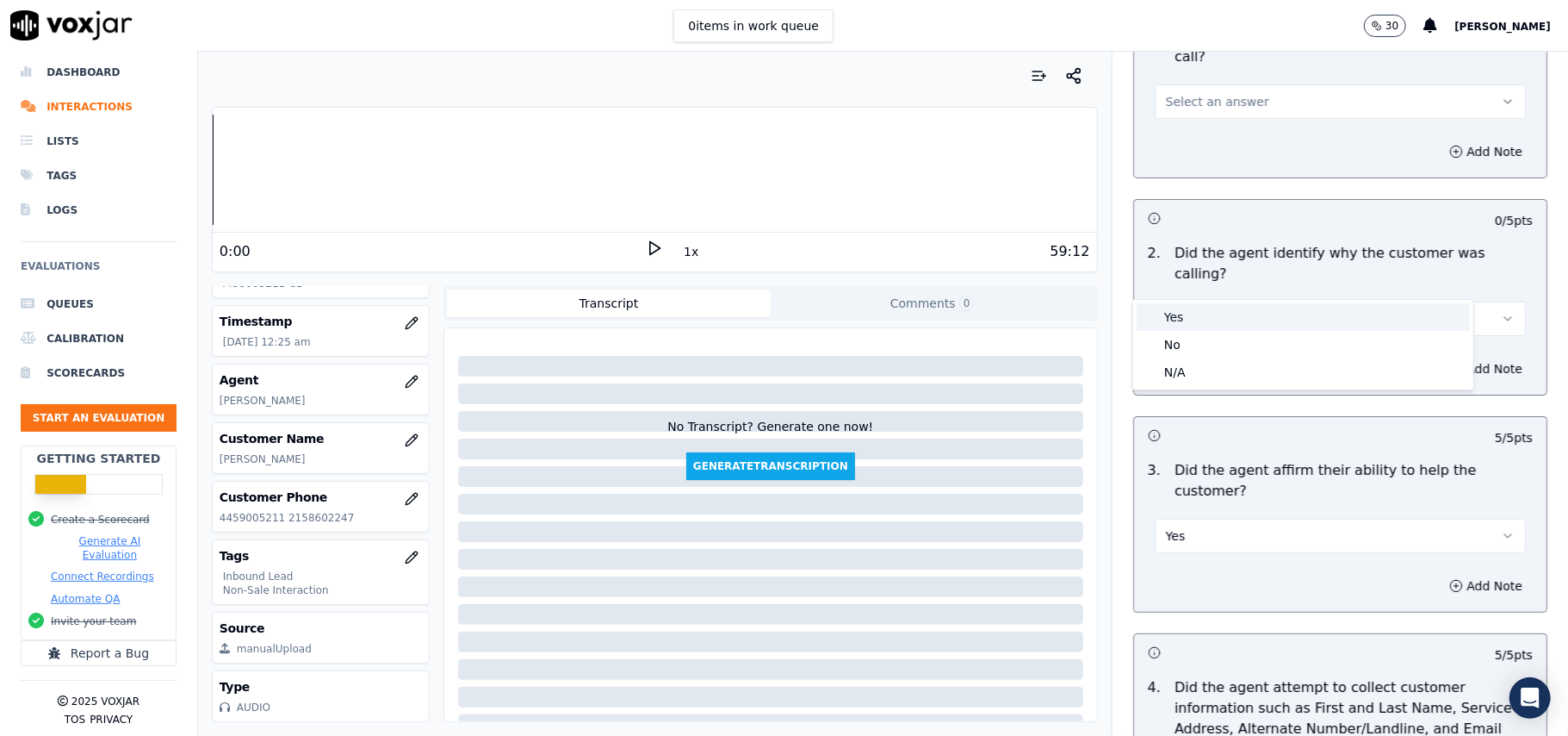
click at [1202, 312] on div "Yes" at bounding box center [1303, 316] width 333 height 27
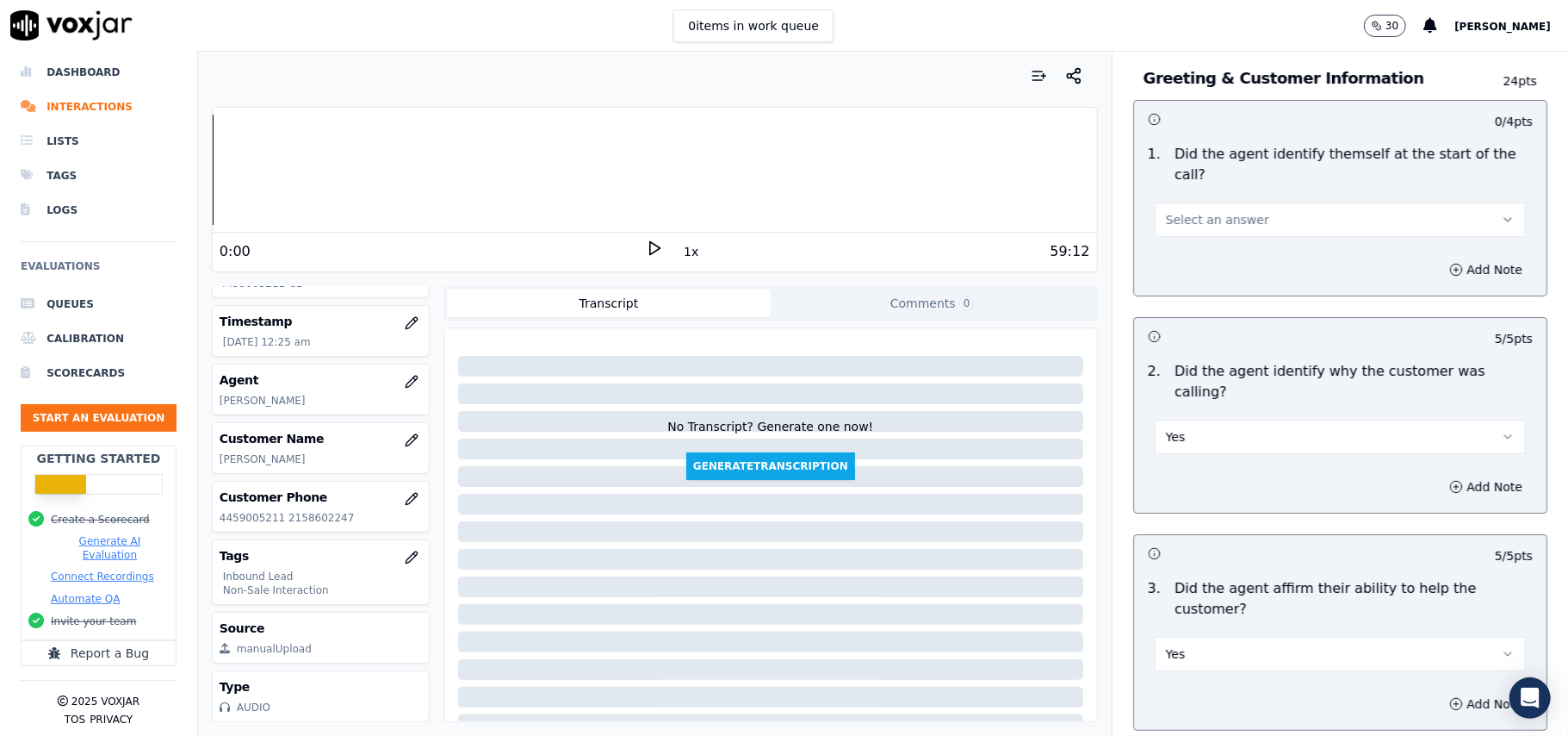
scroll to position [0, 0]
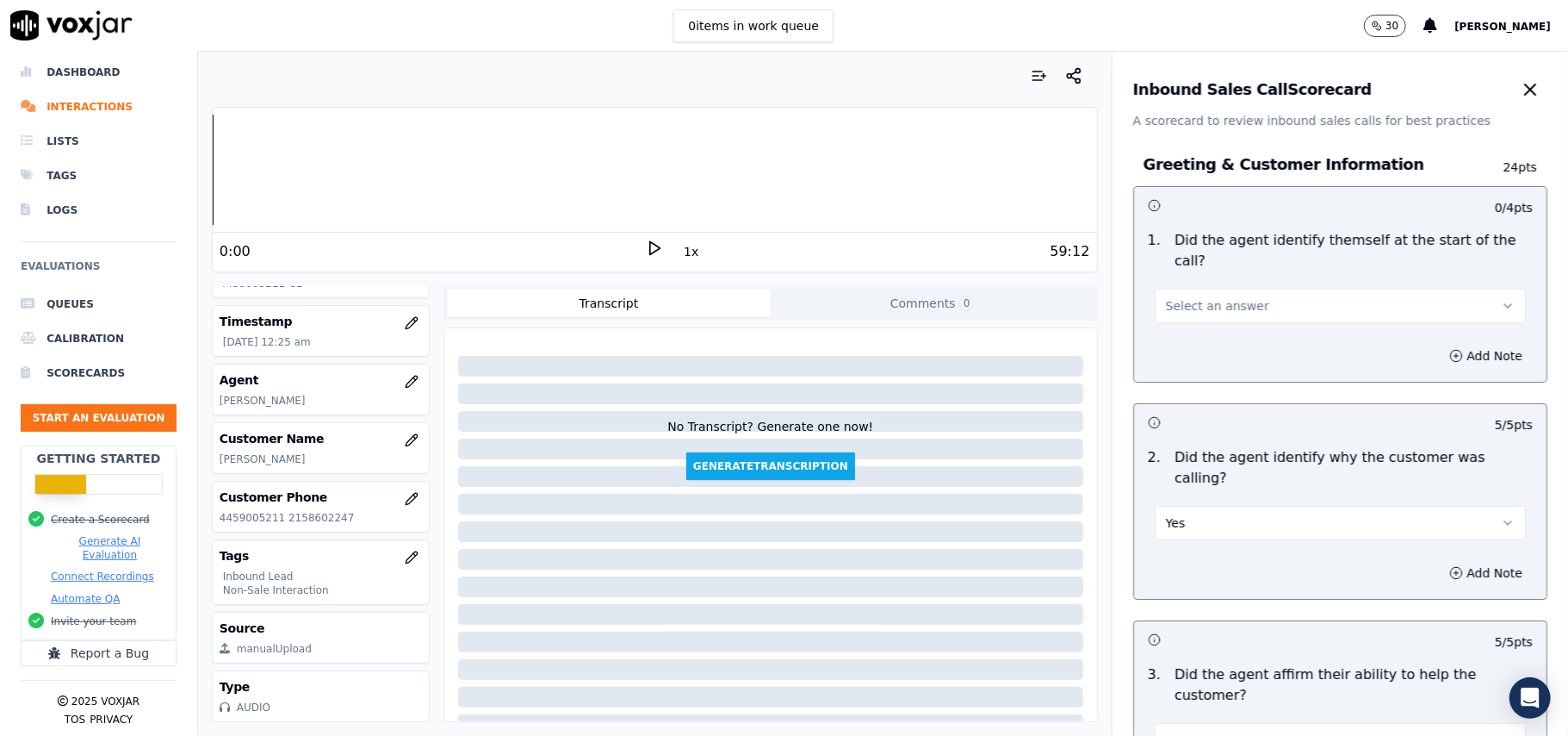
click at [1222, 297] on span "Select an answer" at bounding box center [1218, 306] width 103 height 18
click at [1199, 313] on div "Yes" at bounding box center [1303, 324] width 333 height 27
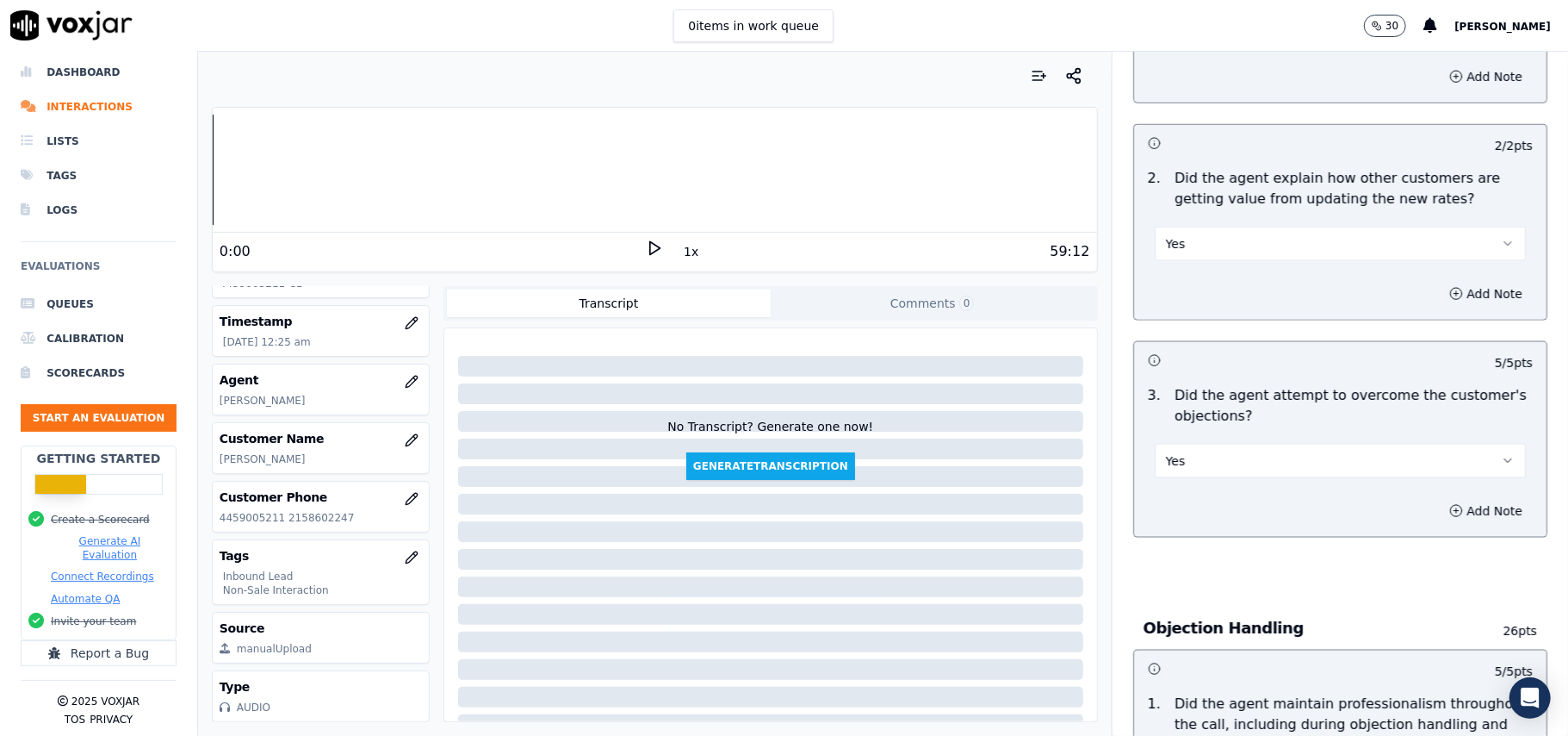
scroll to position [4913, 0]
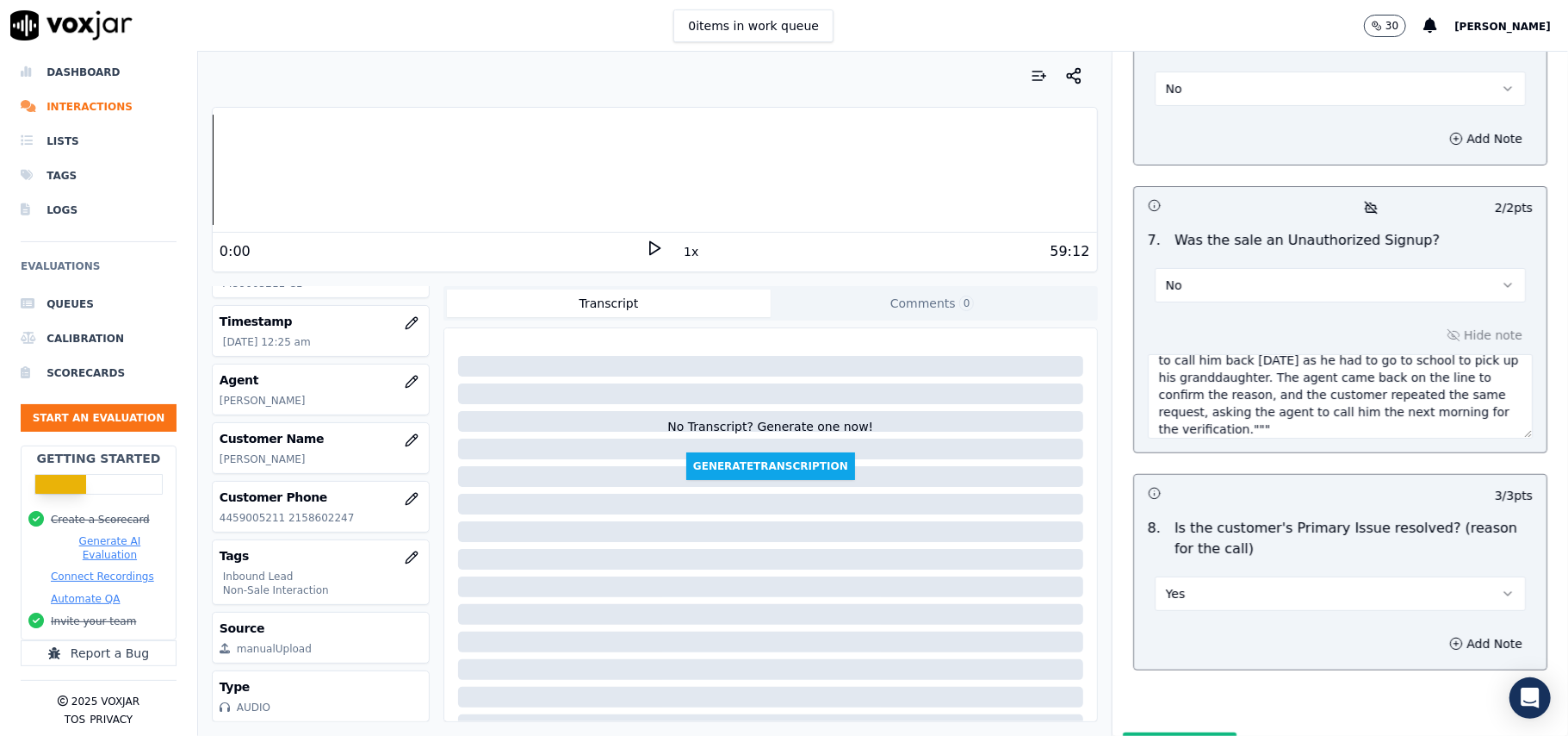
click at [1161, 732] on button "Submit Scores" at bounding box center [1181, 748] width 115 height 31
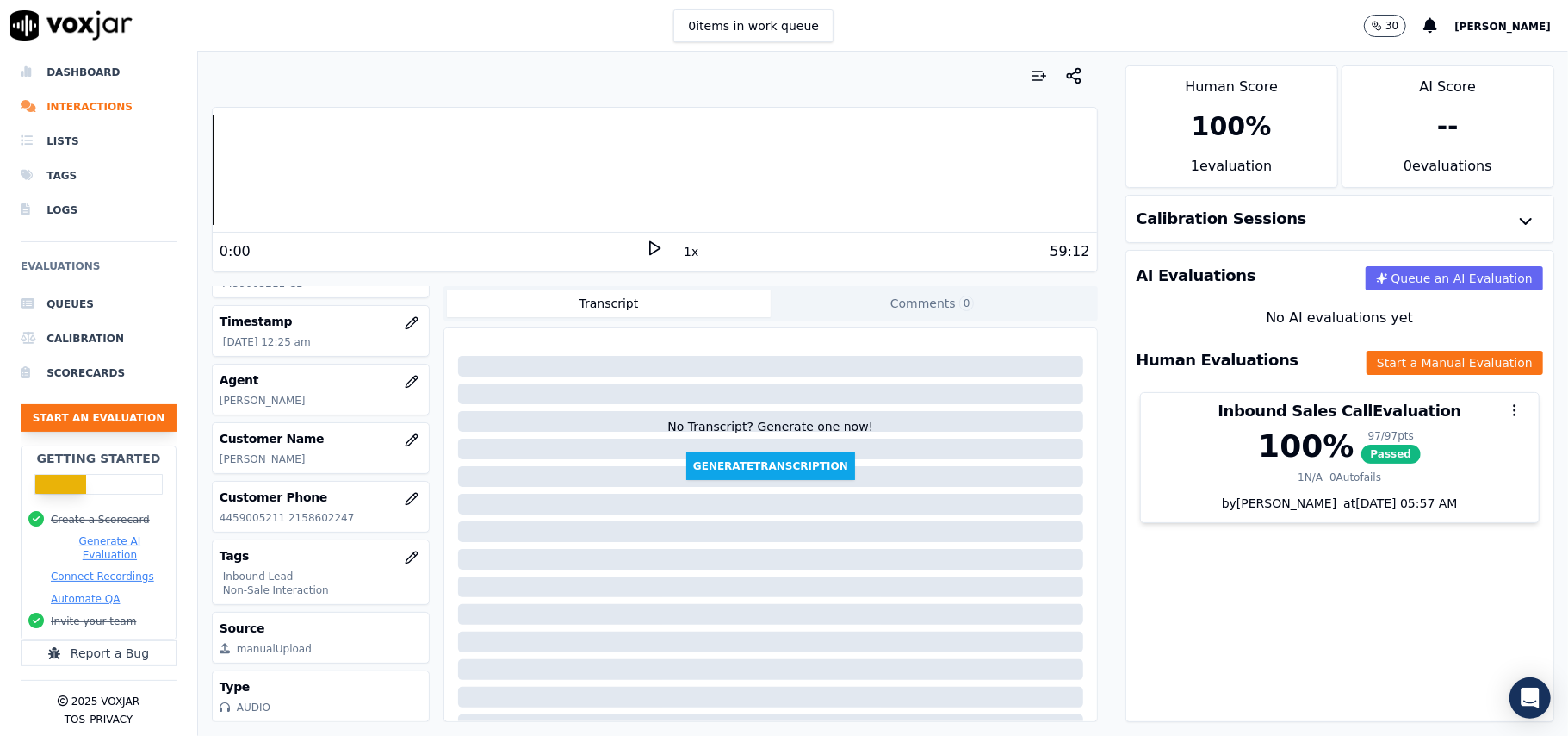
click at [91, 404] on button "Start an Evaluation" at bounding box center [98, 418] width 156 height 27
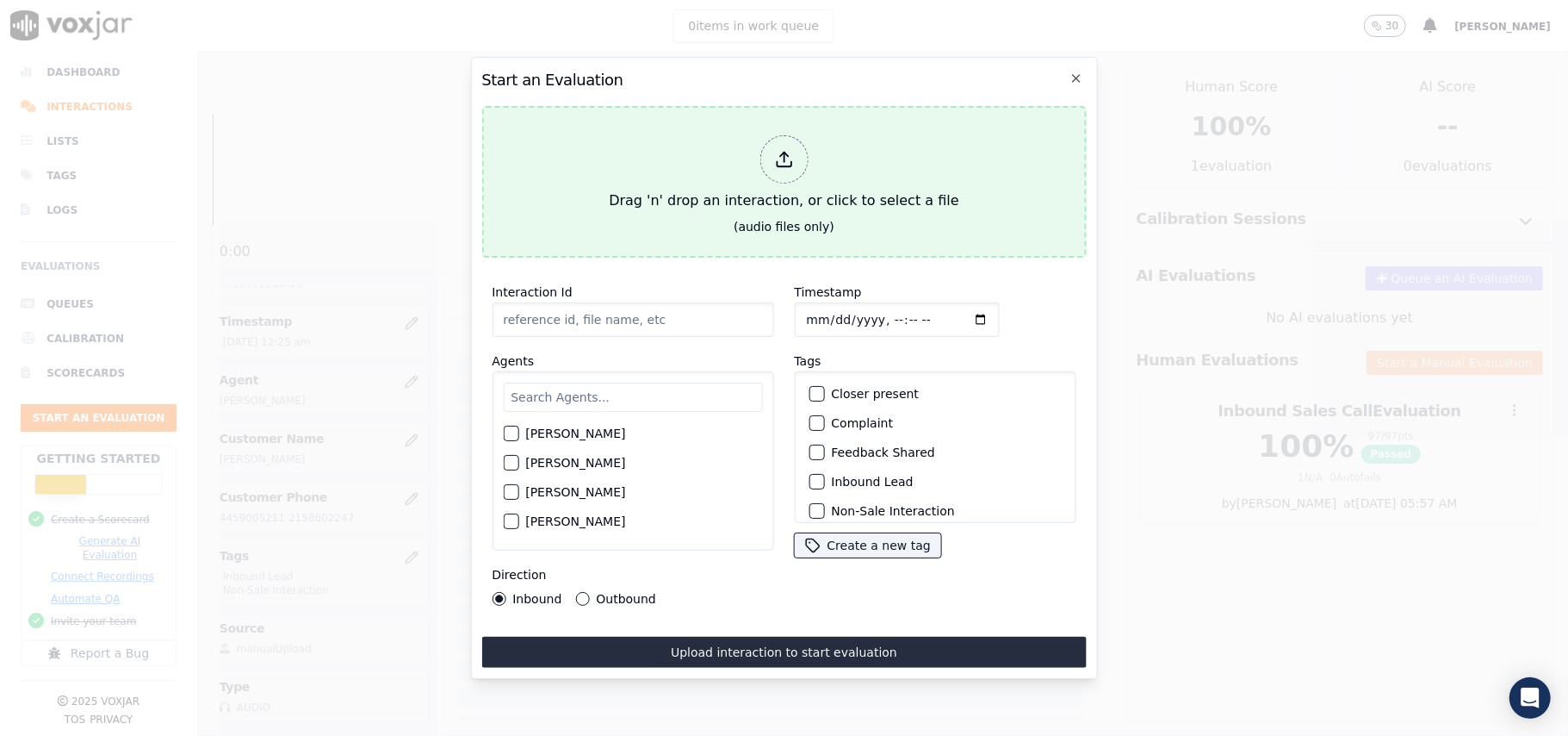
click at [768, 143] on div at bounding box center [784, 160] width 49 height 49
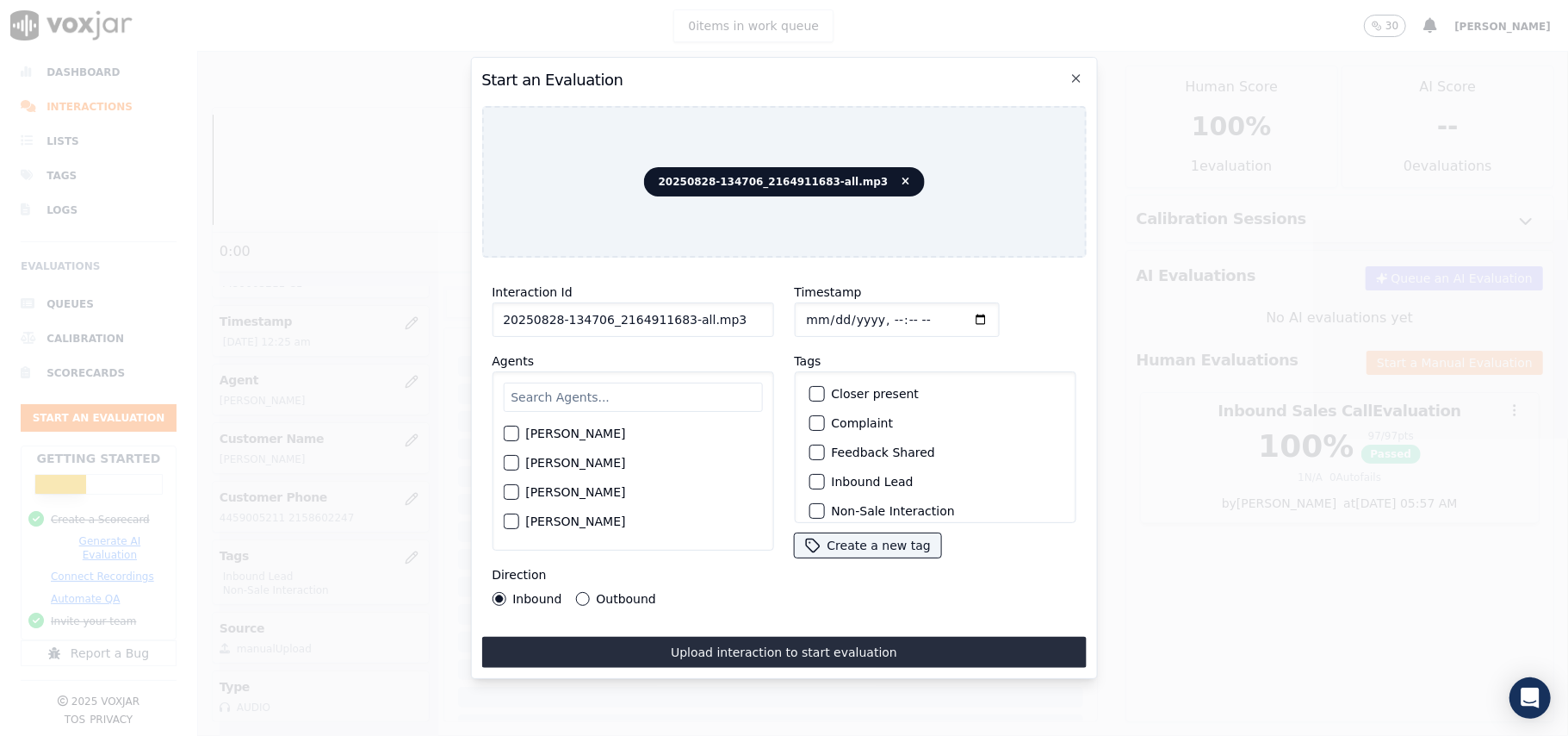
drag, startPoint x: 716, startPoint y: 315, endPoint x: 674, endPoint y: 318, distance: 42.1
click at [674, 318] on input "20250828-134706_2164911683-all.mp3" at bounding box center [632, 319] width 281 height 34
type input "20250828-134706_2164911683-C1"
click at [820, 311] on input "Timestamp" at bounding box center [896, 319] width 205 height 34
type input "2025-09-28T00:27"
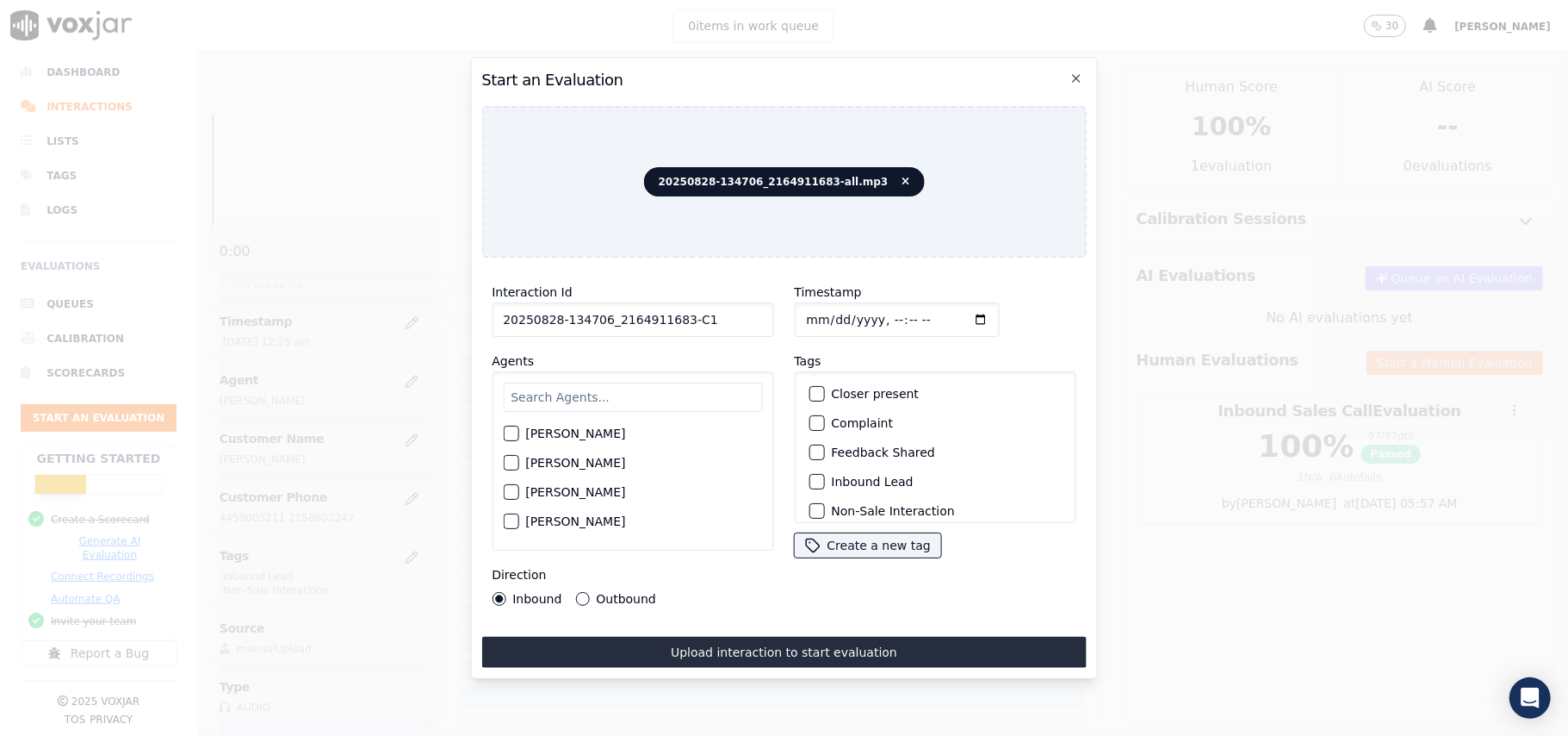
click at [801, 309] on input "Timestamp" at bounding box center [896, 319] width 205 height 34
type input "2025-08-28T00:27"
click at [647, 392] on input "text" at bounding box center [633, 397] width 259 height 29
paste input "Richard"
type input "Richard"
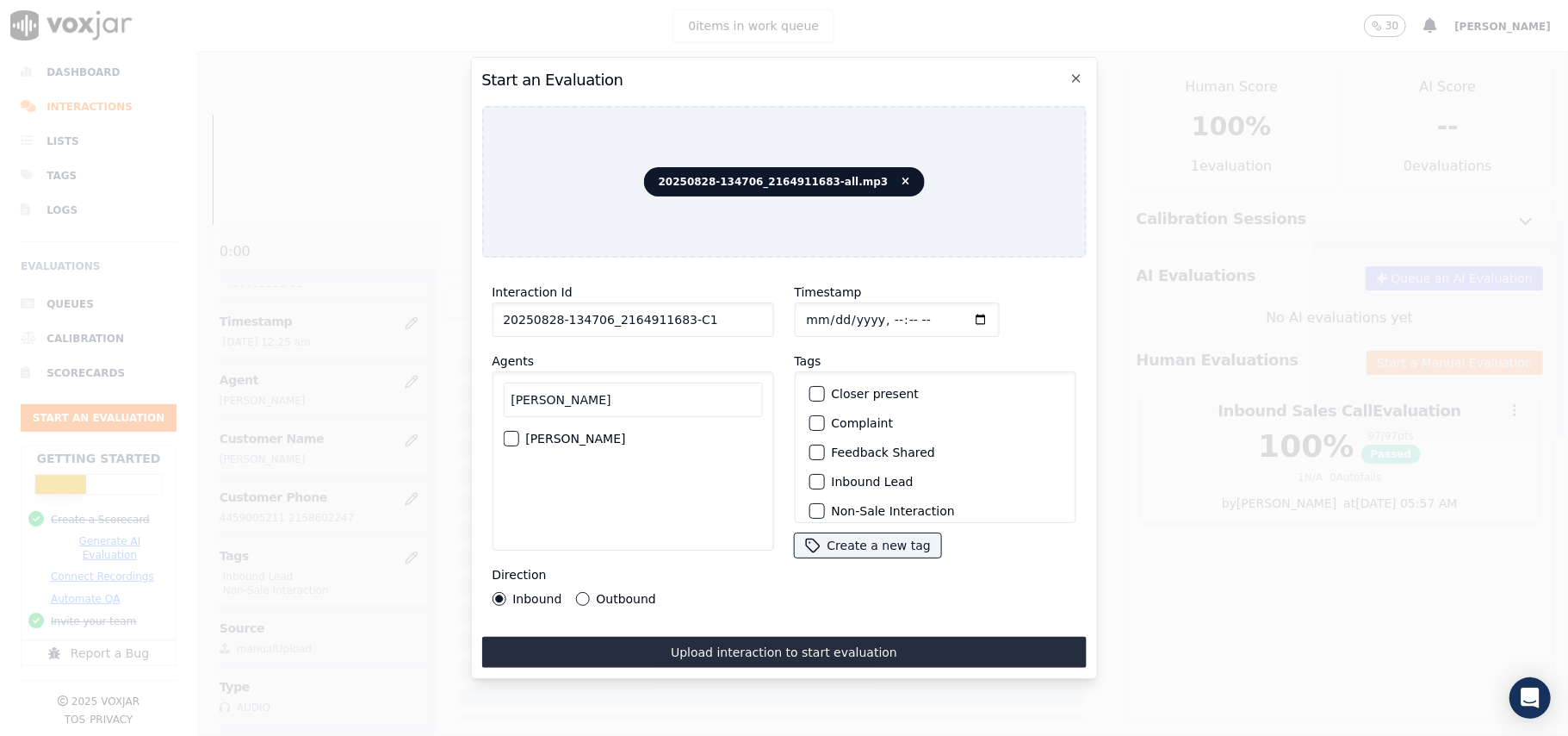
click at [579, 437] on label "Richard Kumar" at bounding box center [575, 438] width 100 height 12
click at [519, 437] on button "Richard Kumar" at bounding box center [511, 438] width 16 height 16
click at [841, 477] on label "Inbound Lead" at bounding box center [872, 481] width 82 height 12
click at [824, 477] on button "Inbound Lead" at bounding box center [817, 482] width 16 height 16
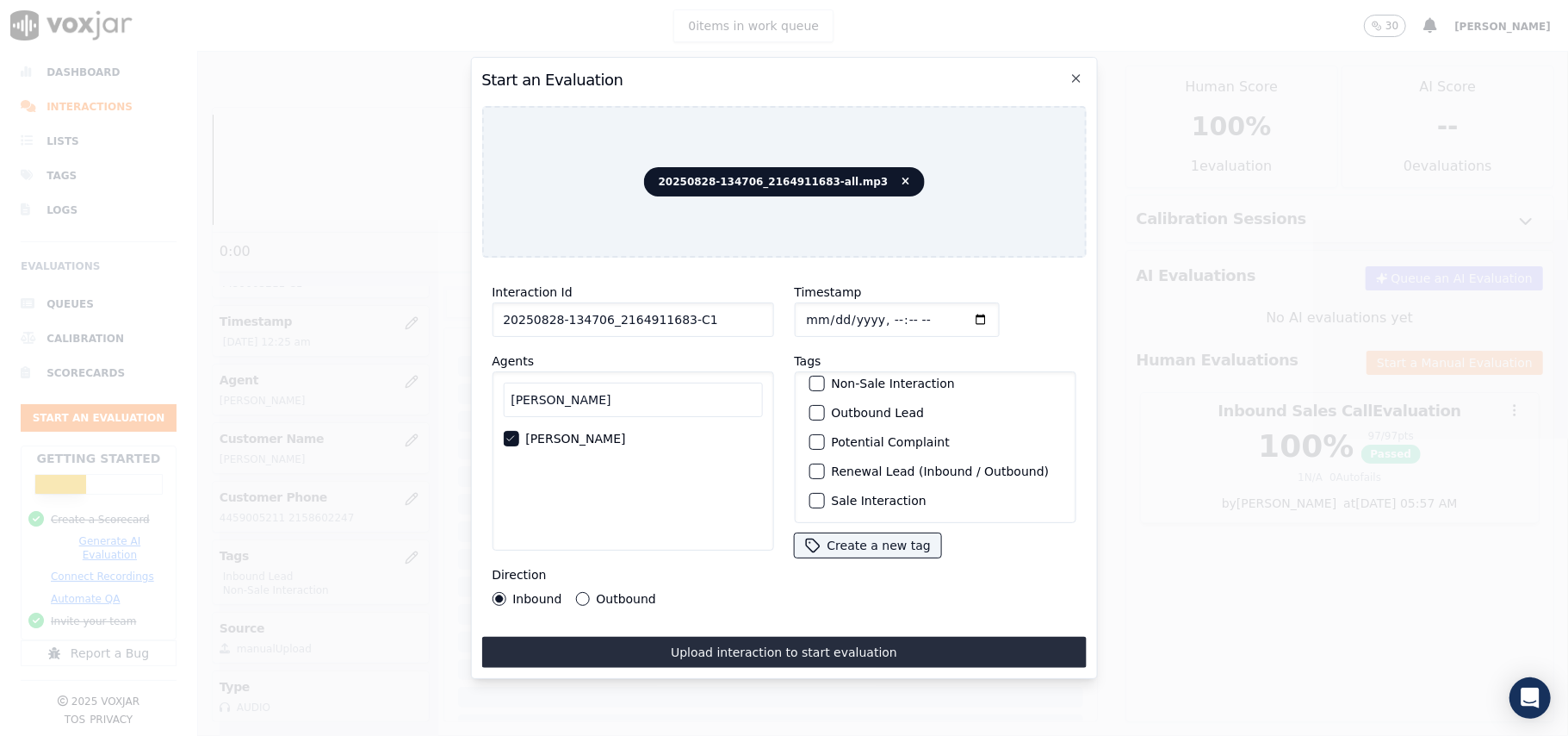
scroll to position [35, 0]
click at [814, 467] on button "Non-Sale Interaction" at bounding box center [817, 475] width 16 height 16
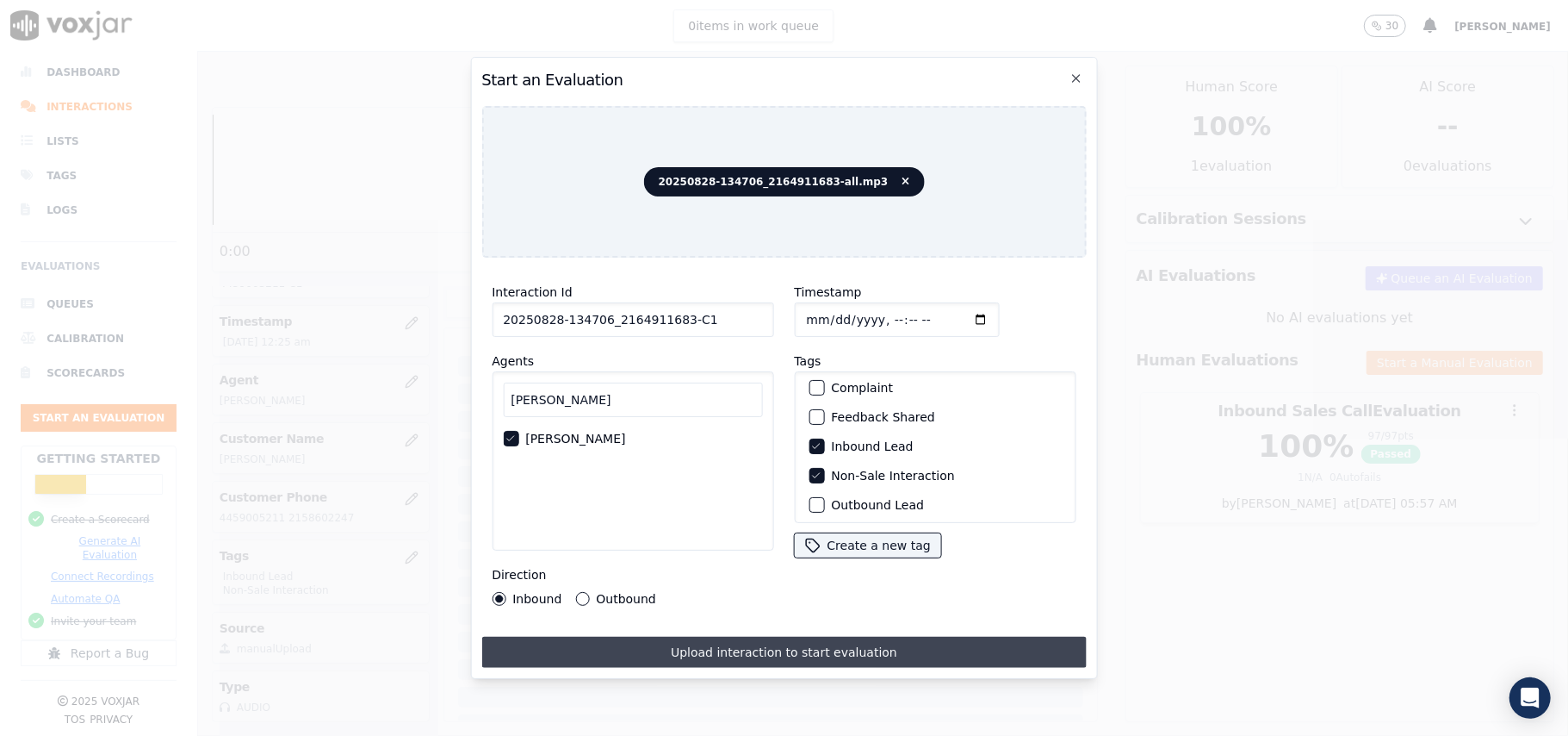
click at [662, 645] on button "Upload interaction to start evaluation" at bounding box center [784, 652] width 604 height 31
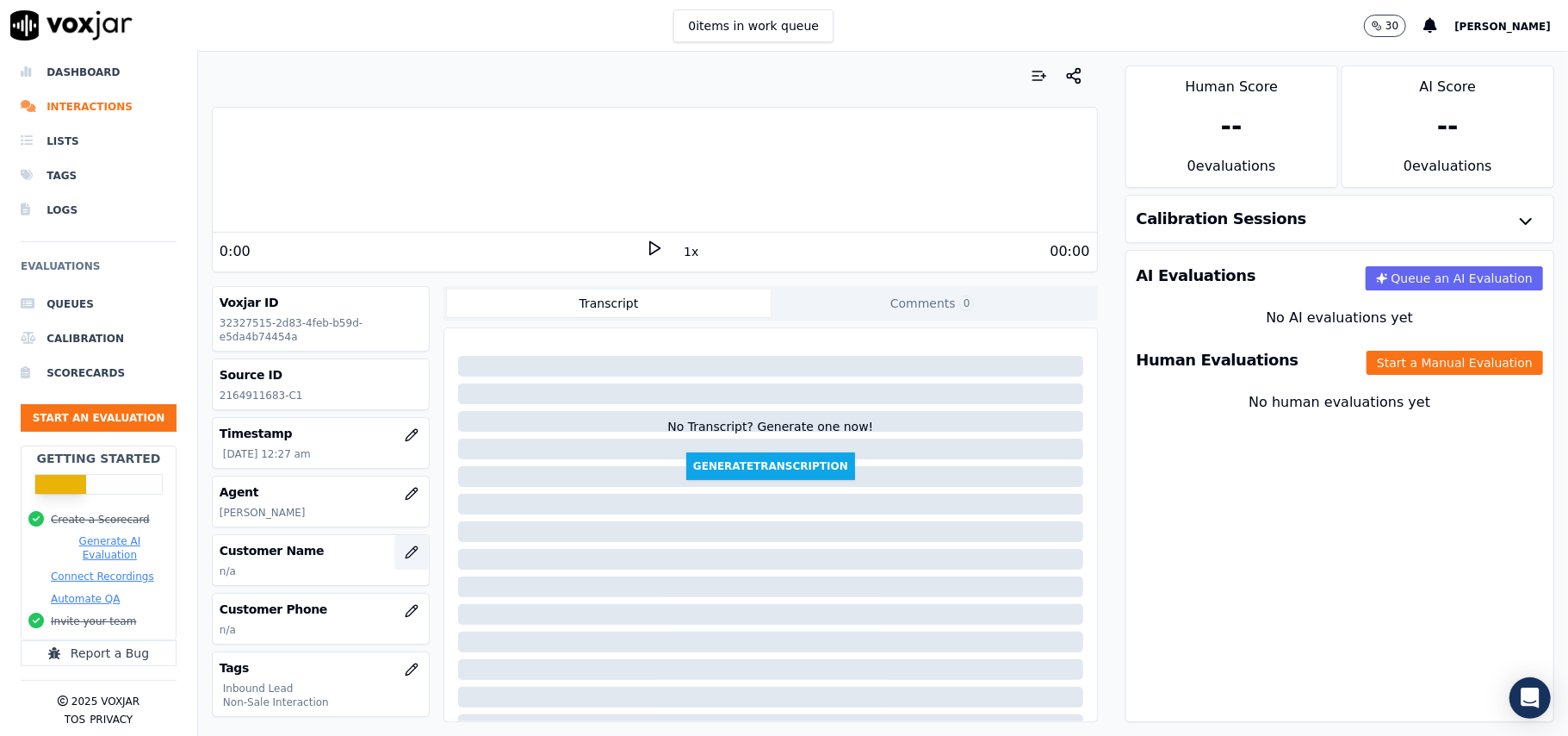
click at [405, 556] on icon "button" at bounding box center [412, 552] width 14 height 14
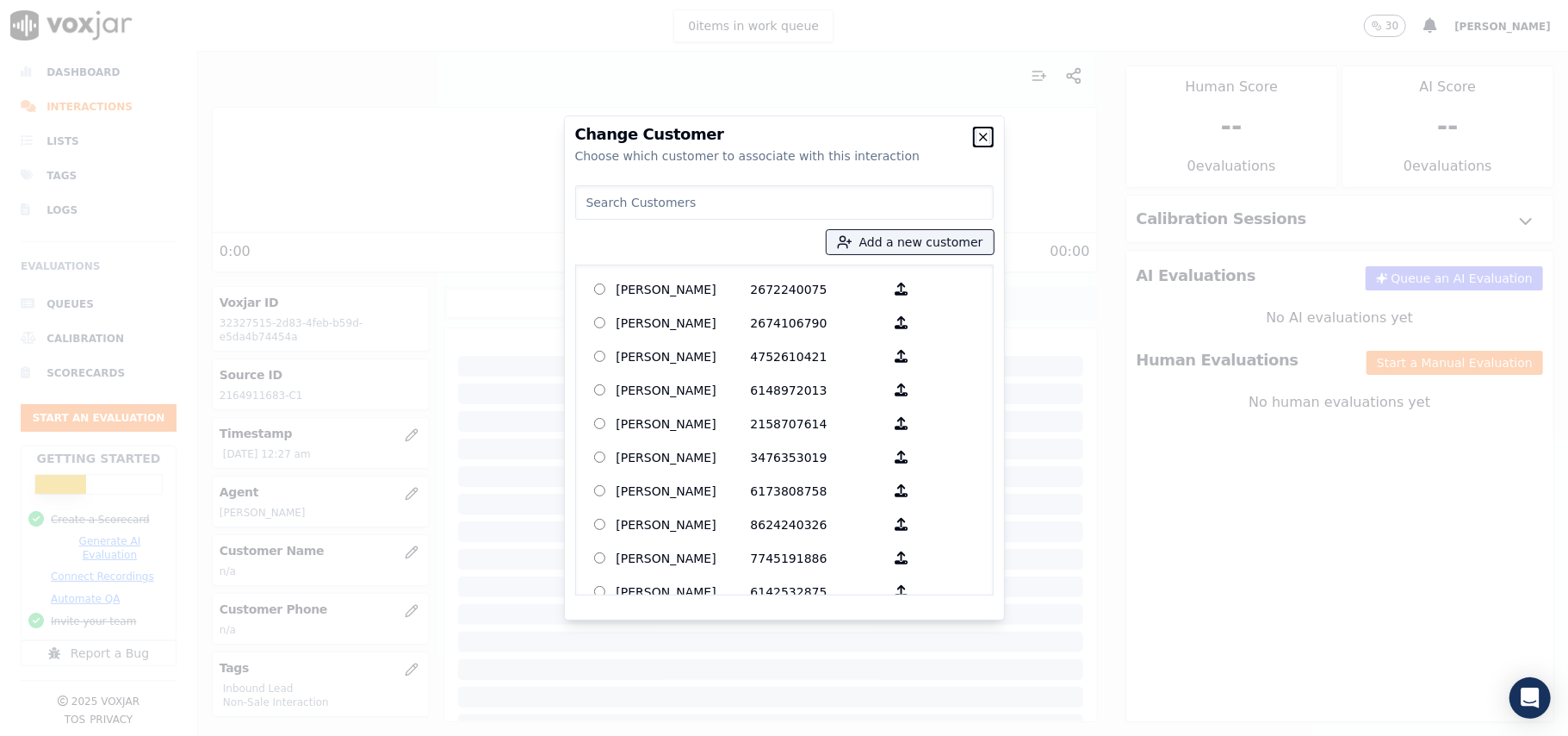
click at [989, 135] on icon "button" at bounding box center [983, 137] width 14 height 14
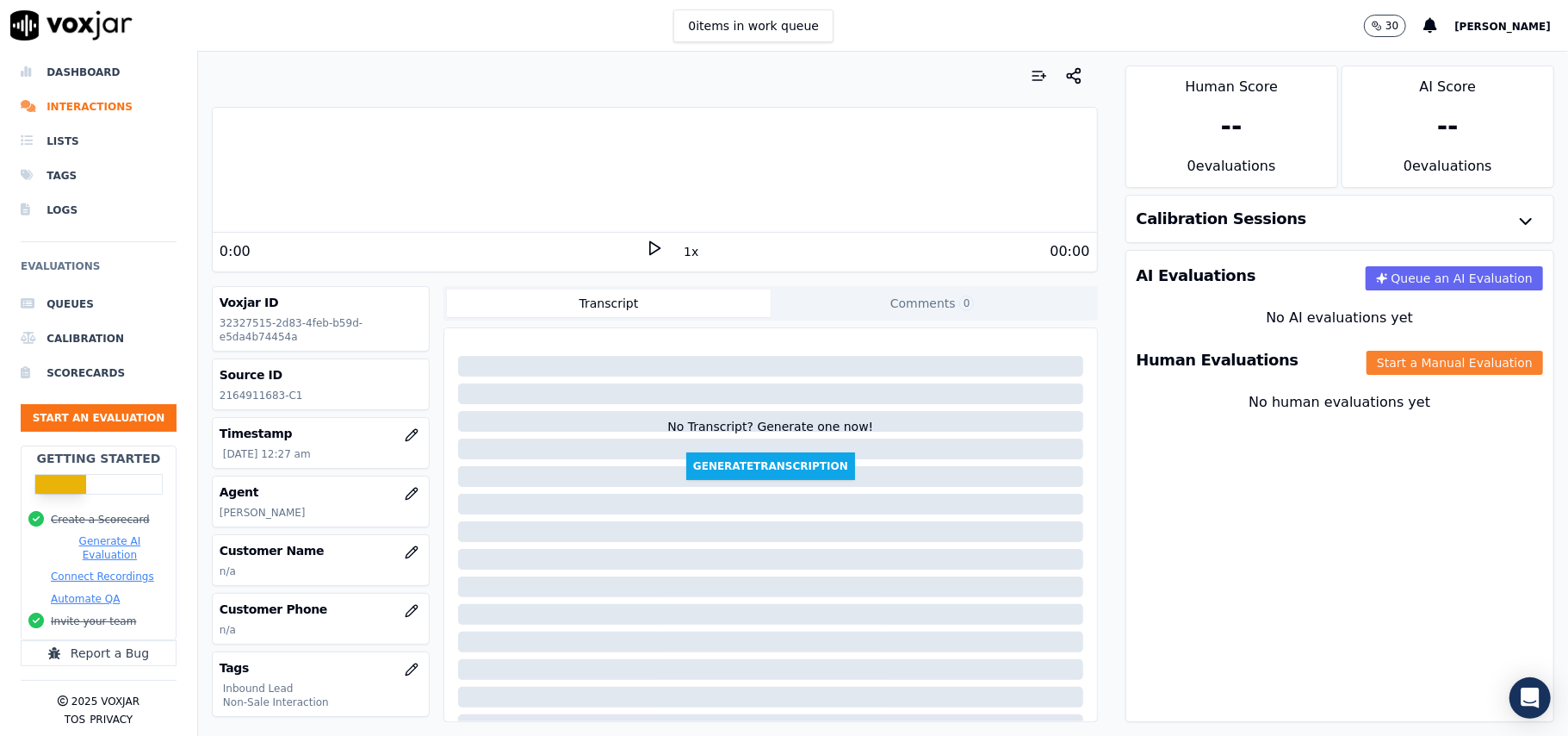
click at [1390, 372] on button "Start a Manual Evaluation" at bounding box center [1454, 362] width 176 height 24
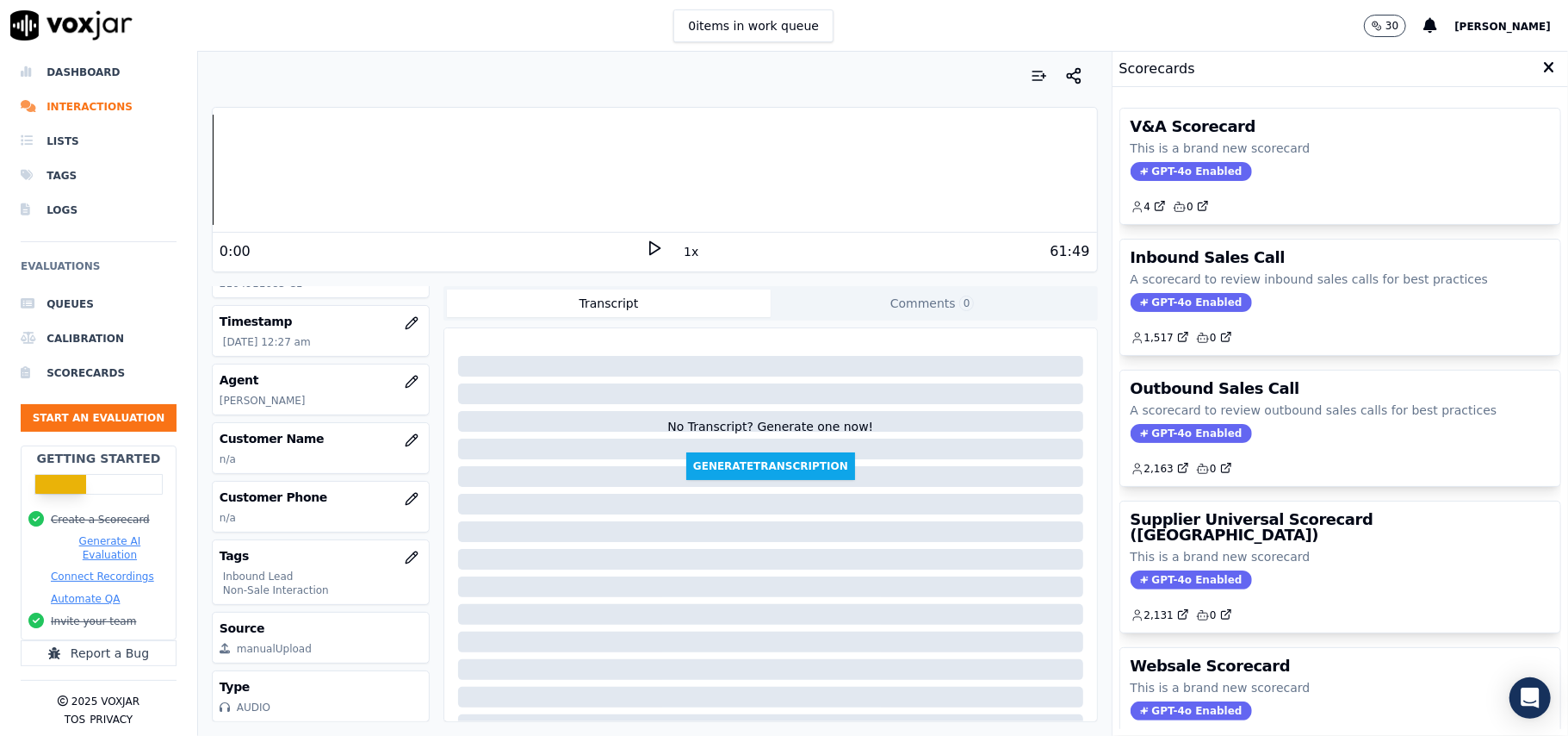
scroll to position [168, 0]
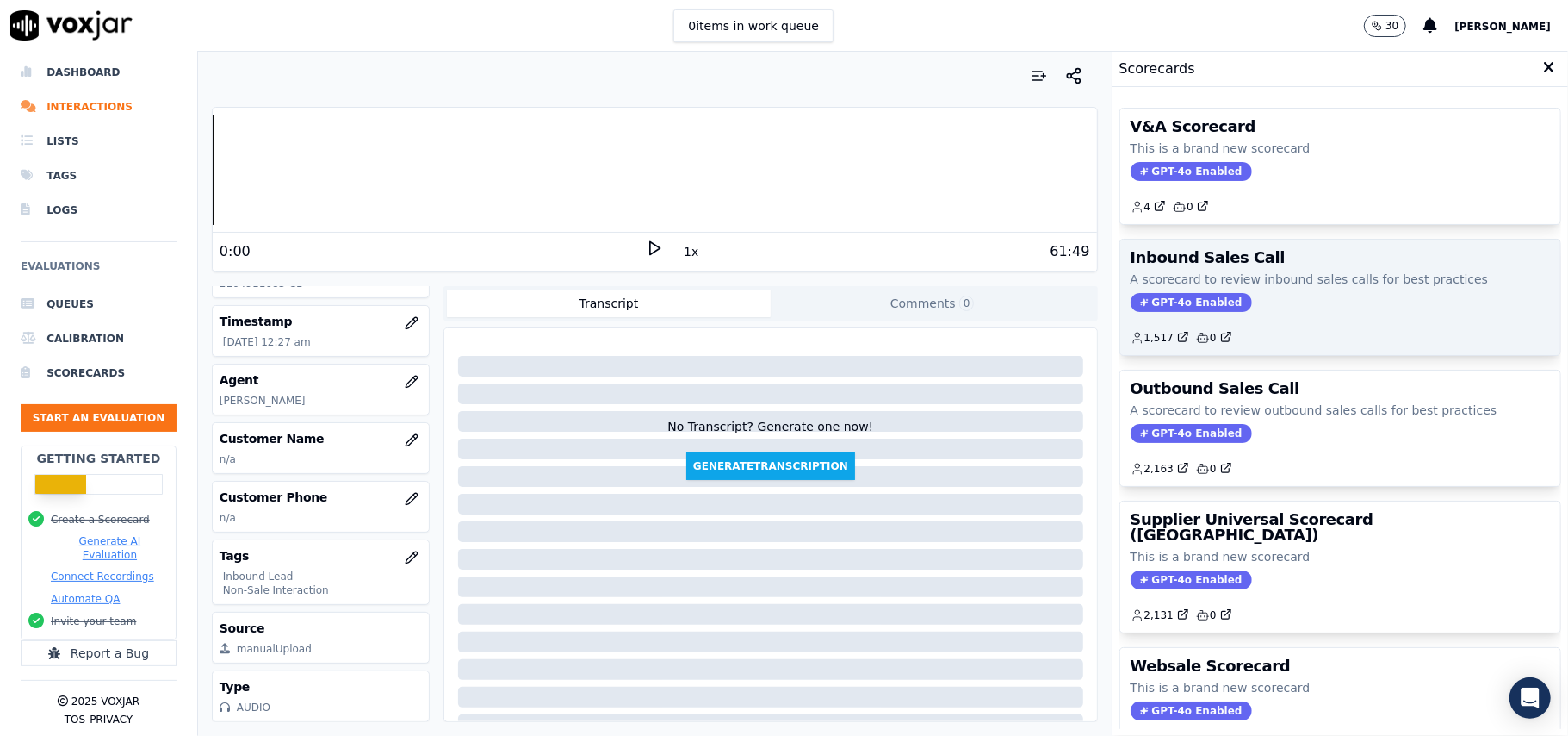
click at [1158, 298] on span "GPT-4o Enabled" at bounding box center [1191, 302] width 122 height 18
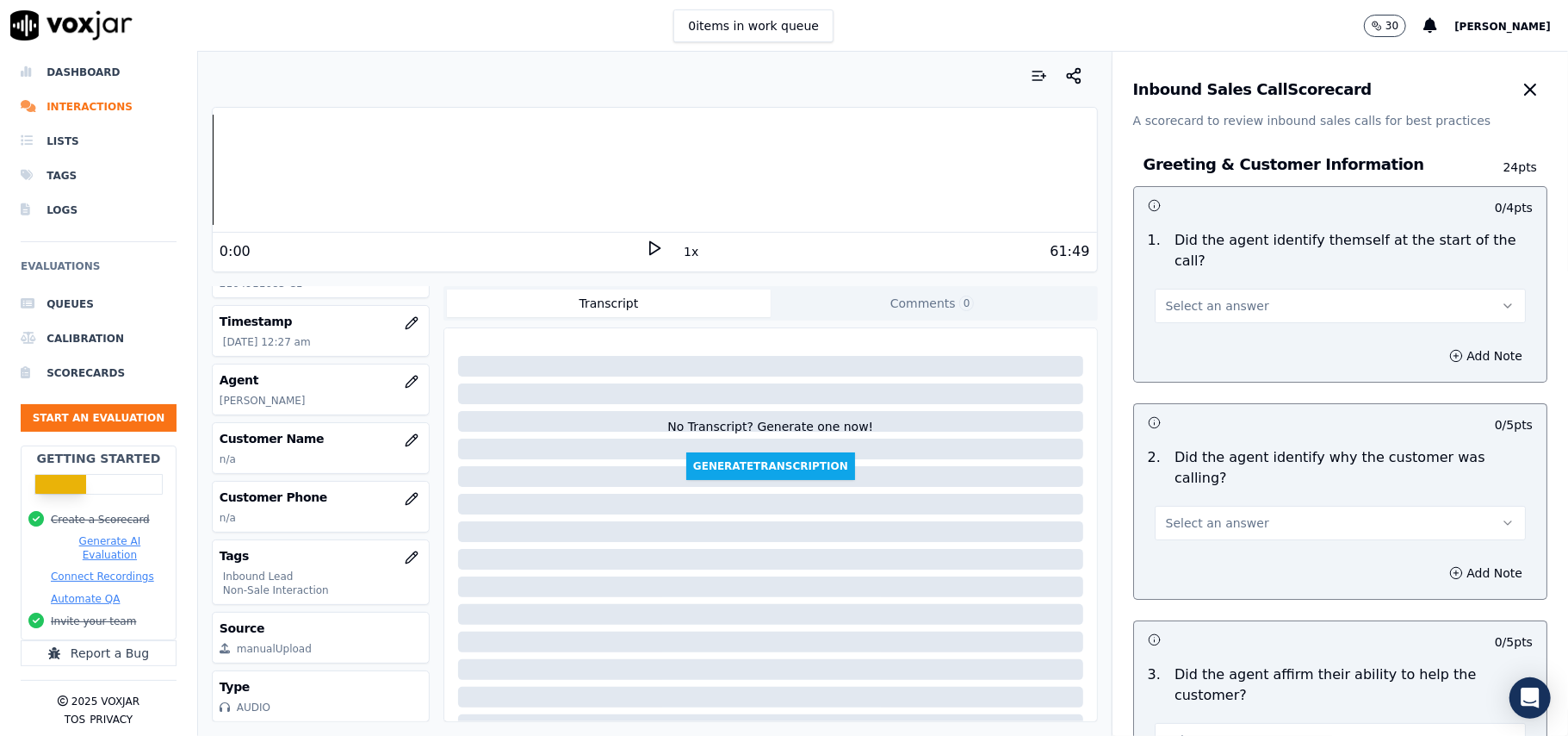
scroll to position [3039, 0]
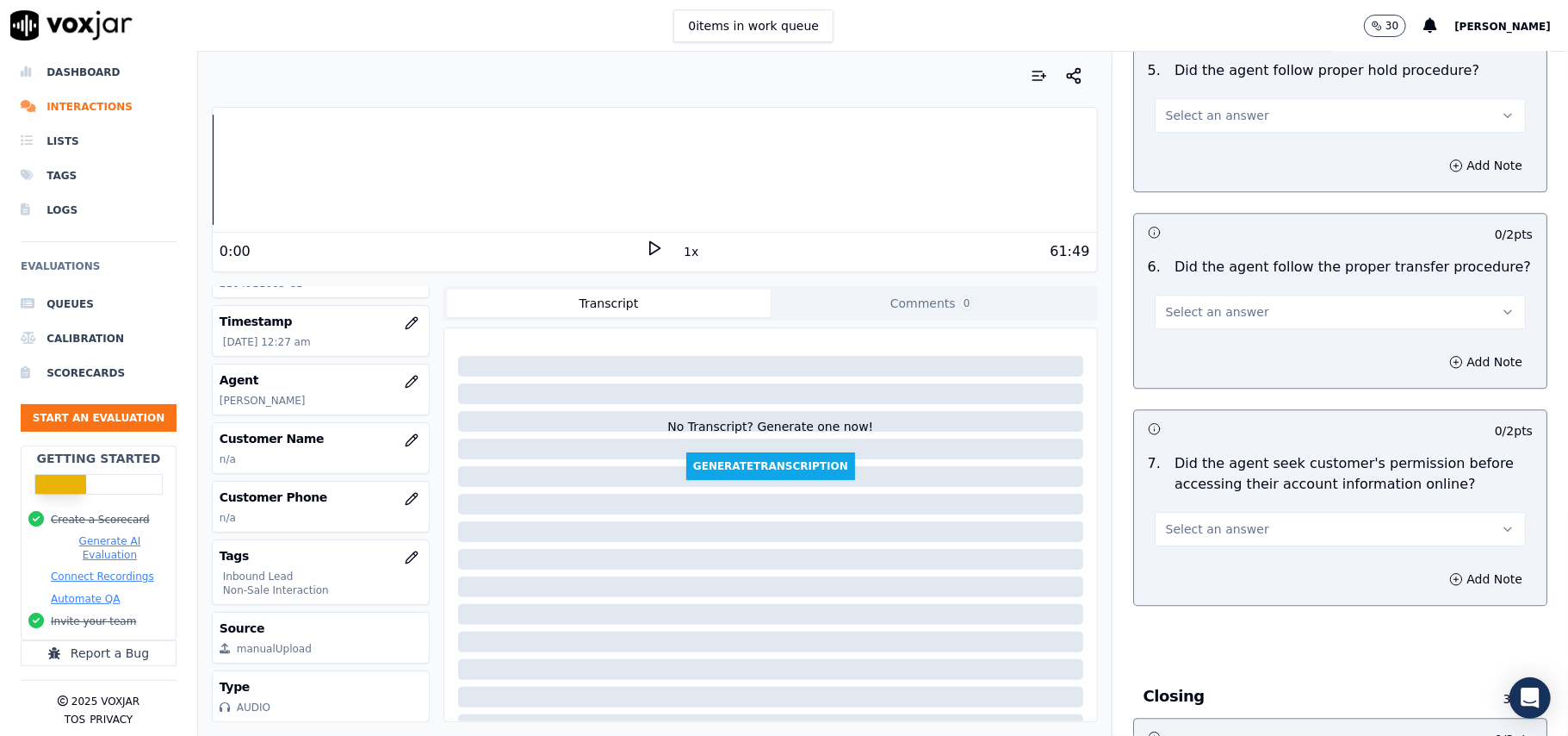
click at [1258, 512] on button "Select an answer" at bounding box center [1339, 529] width 371 height 34
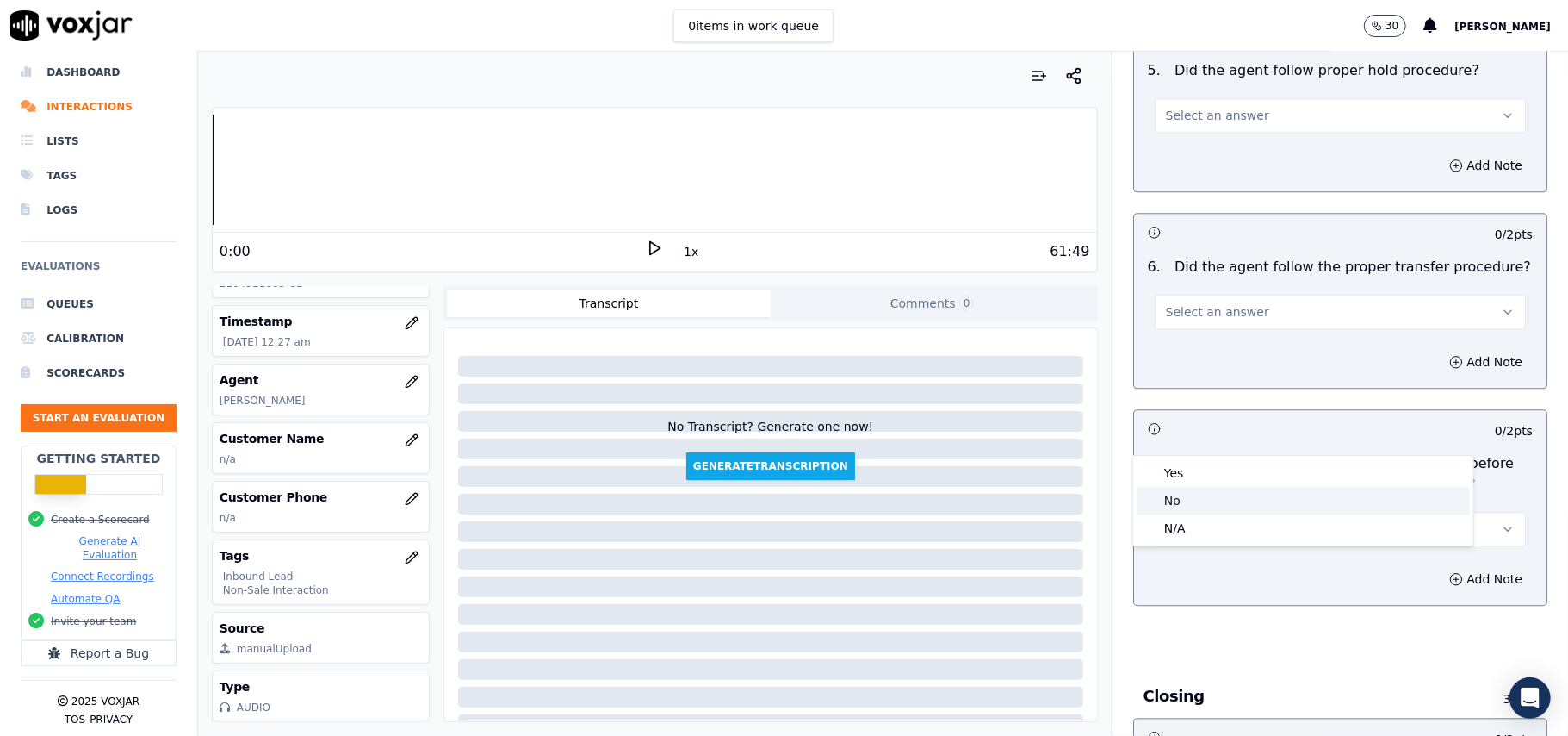
click at [1185, 499] on div "No" at bounding box center [1303, 500] width 333 height 27
click at [1449, 571] on icon "button" at bounding box center [1456, 578] width 14 height 14
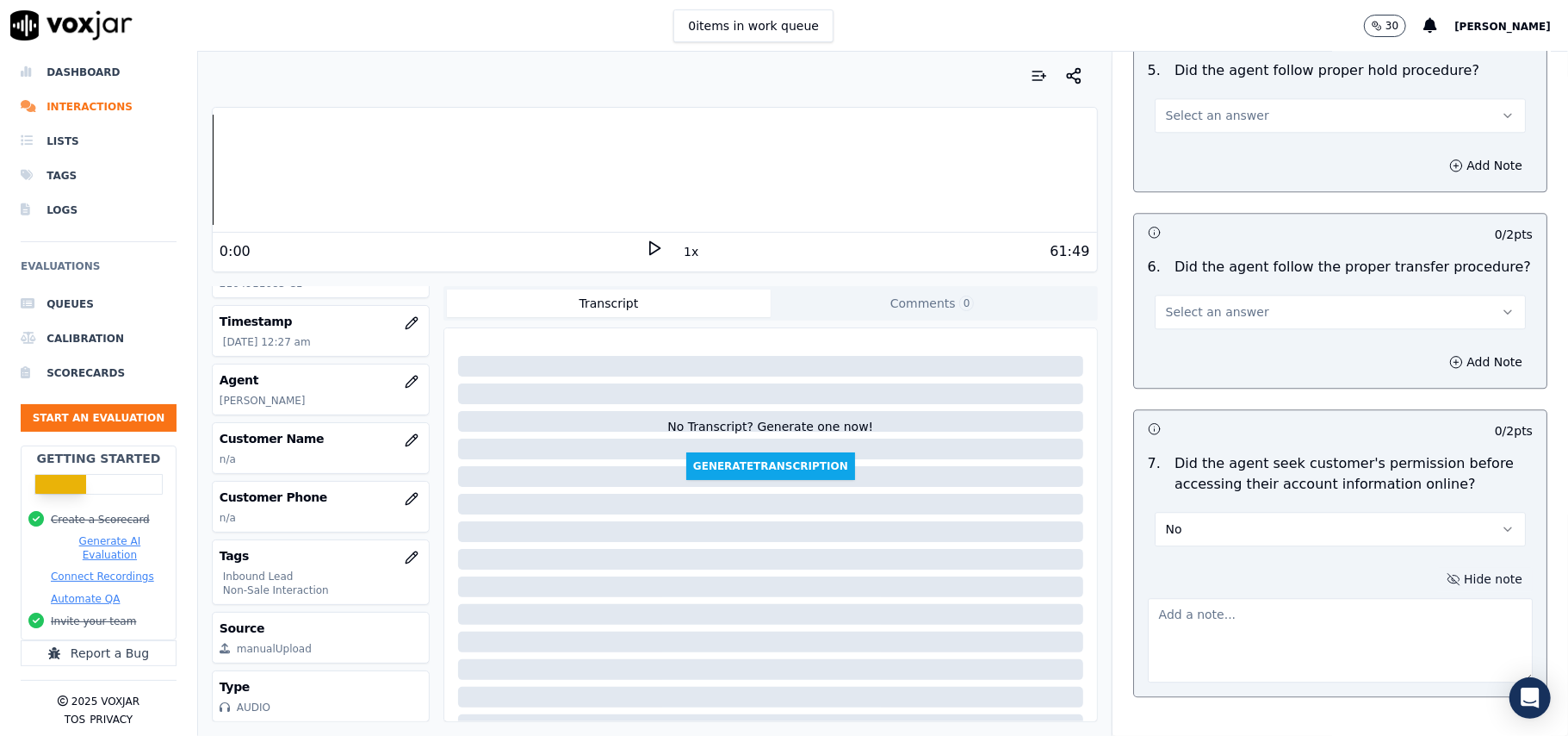
click at [1214, 598] on textarea at bounding box center [1339, 640] width 384 height 85
paste textarea "@8:40 – The agent did not take permission from the customer before accessing th…"
type textarea "@8:40 – The agent did not take permission from the customer before accessing th…"
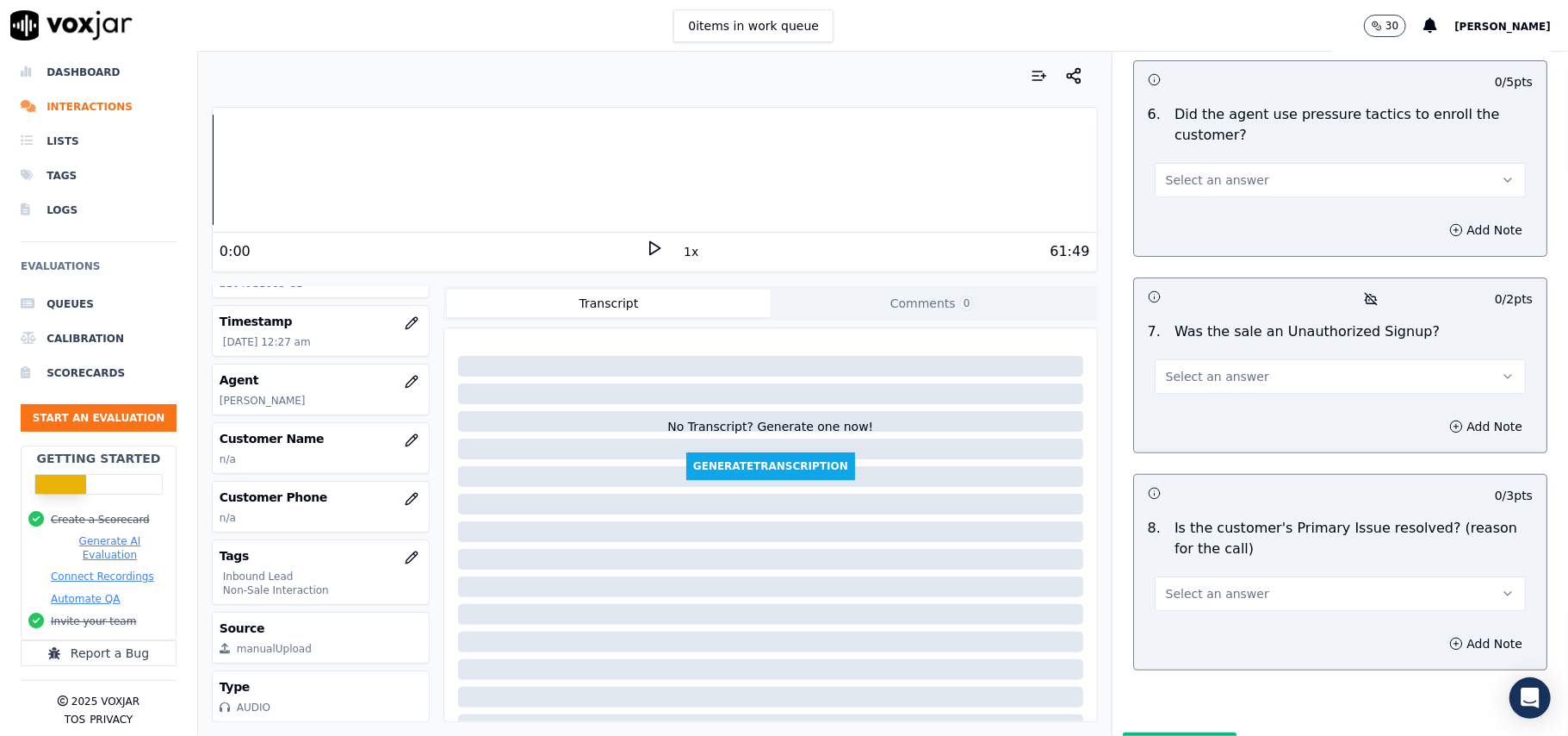
click at [1196, 368] on span "Select an answer" at bounding box center [1218, 377] width 103 height 18
click at [1186, 352] on div "No" at bounding box center [1303, 352] width 333 height 27
click at [1443, 415] on button "Add Note" at bounding box center [1485, 426] width 93 height 24
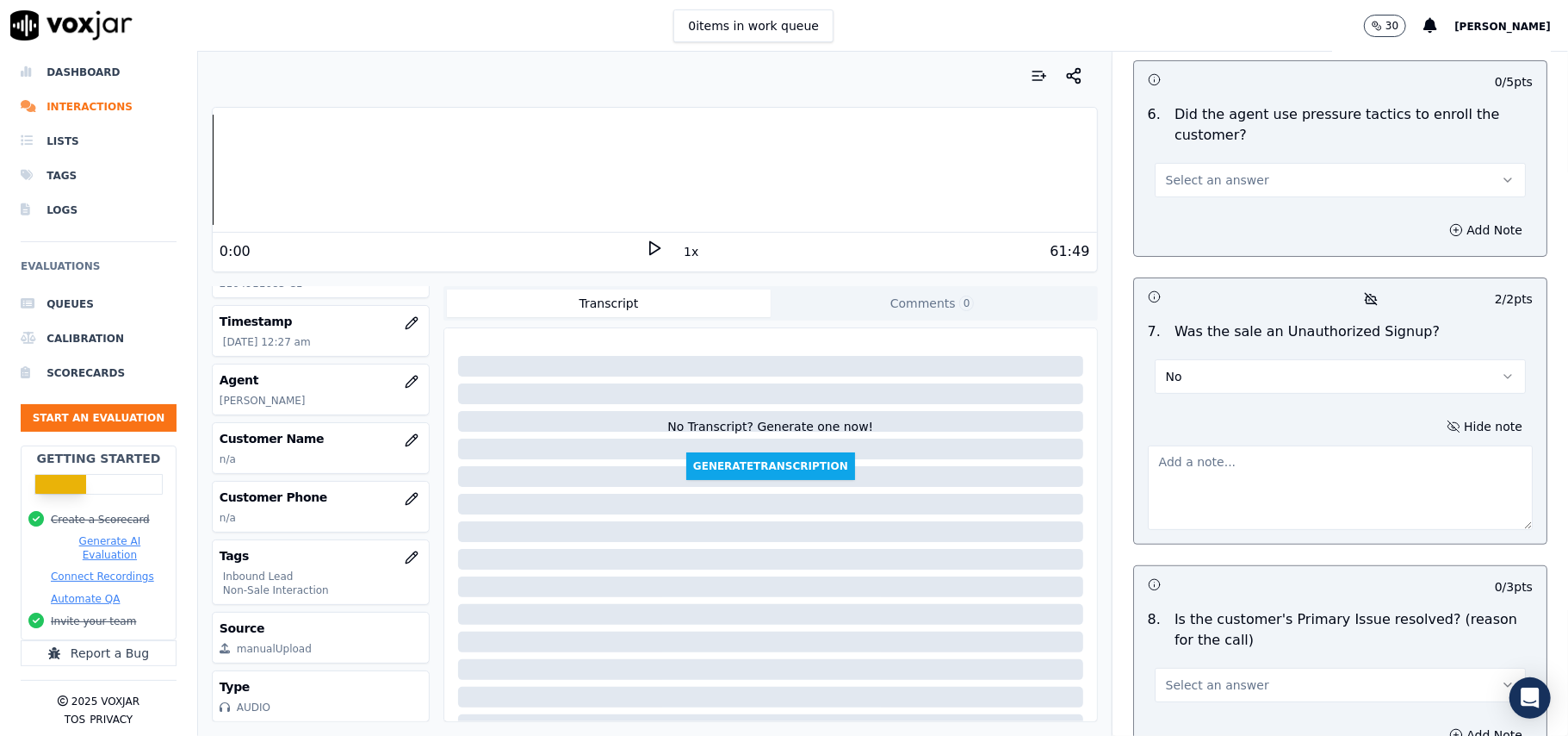
click at [1210, 445] on textarea at bounding box center [1339, 487] width 384 height 85
paste textarea "During the CTS verification, when the verifier was asking questions, the custom…"
type textarea "During the CTS verification, when the verifier was asking questions, the custom…"
click at [1189, 677] on span "Select an answer" at bounding box center [1218, 685] width 103 height 18
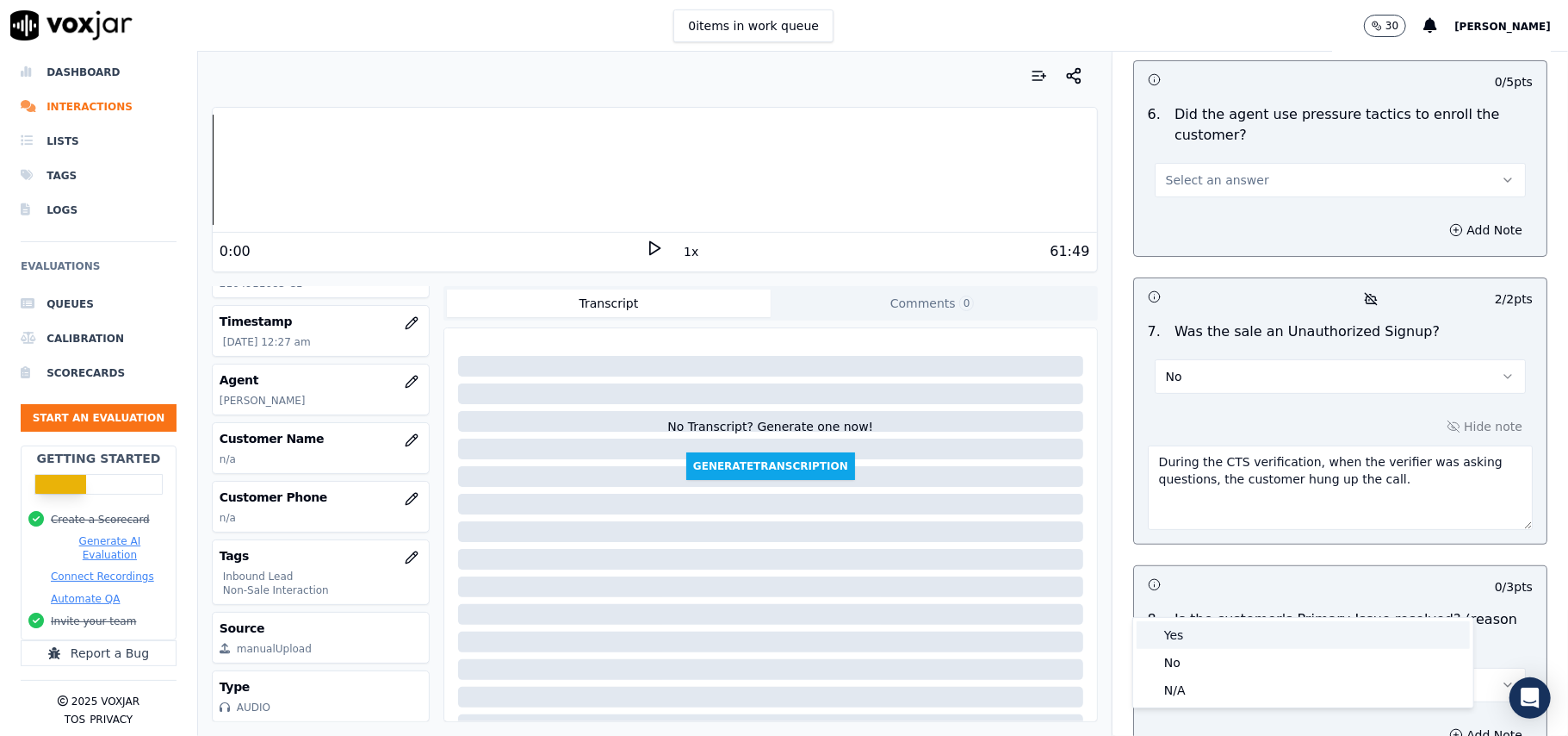
click at [1183, 634] on div "Yes" at bounding box center [1303, 635] width 333 height 27
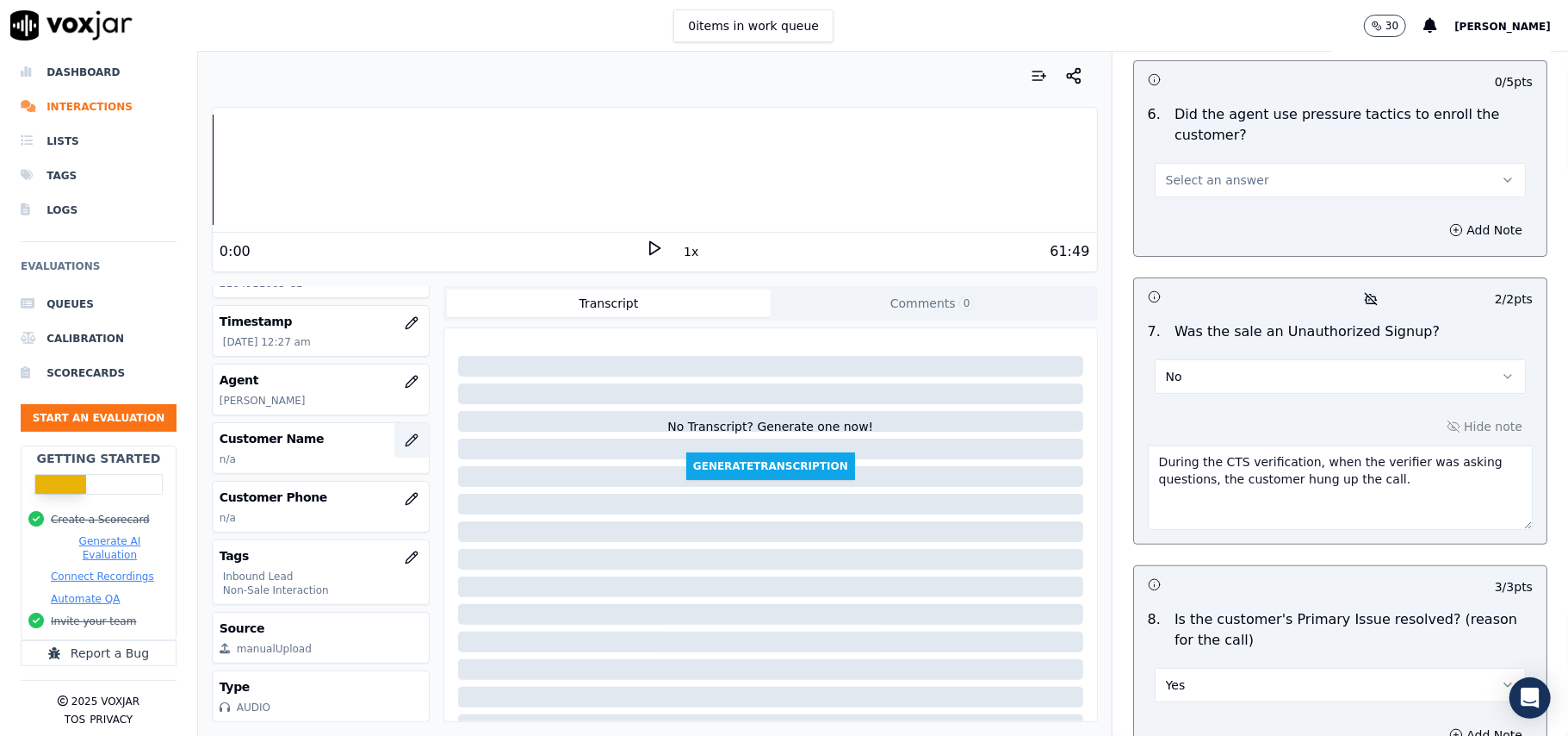
click at [405, 433] on icon "button" at bounding box center [412, 440] width 14 height 14
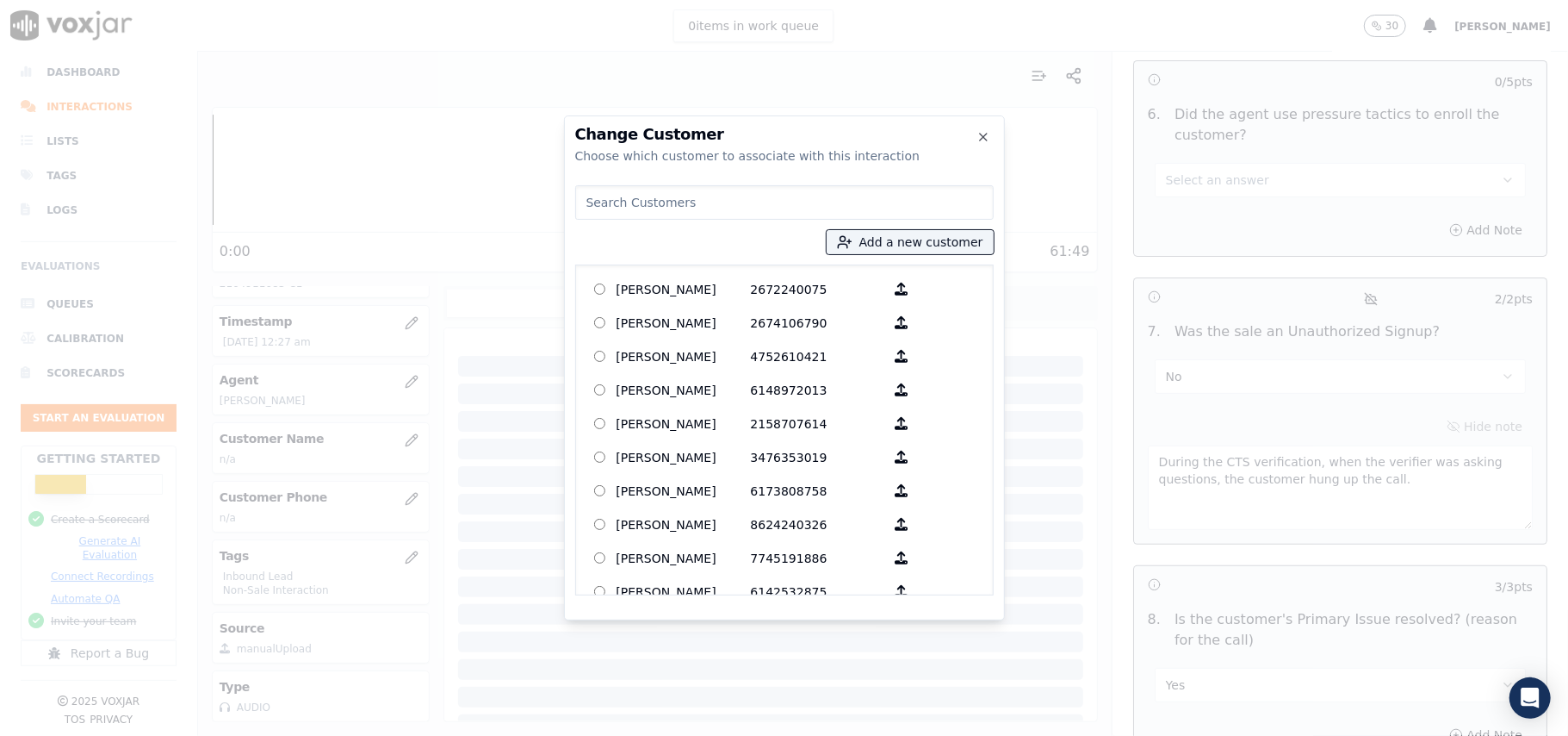
paste input "EARLINE JACKSON"
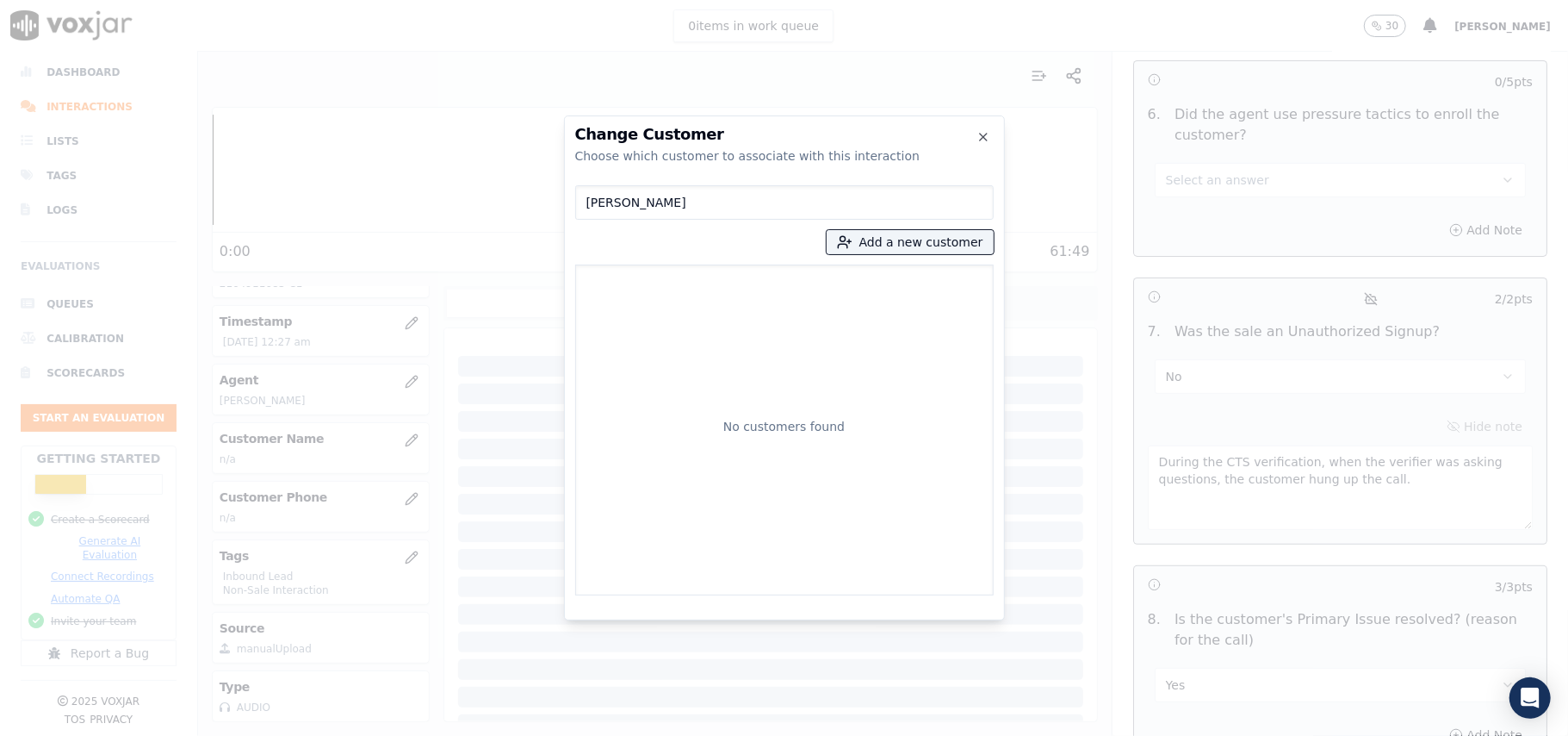
click at [584, 205] on input "EARLINE JACKSON" at bounding box center [784, 202] width 419 height 34
type input "EARLINE JACKSON"
click at [857, 252] on button "Add a new customer" at bounding box center [910, 241] width 167 height 24
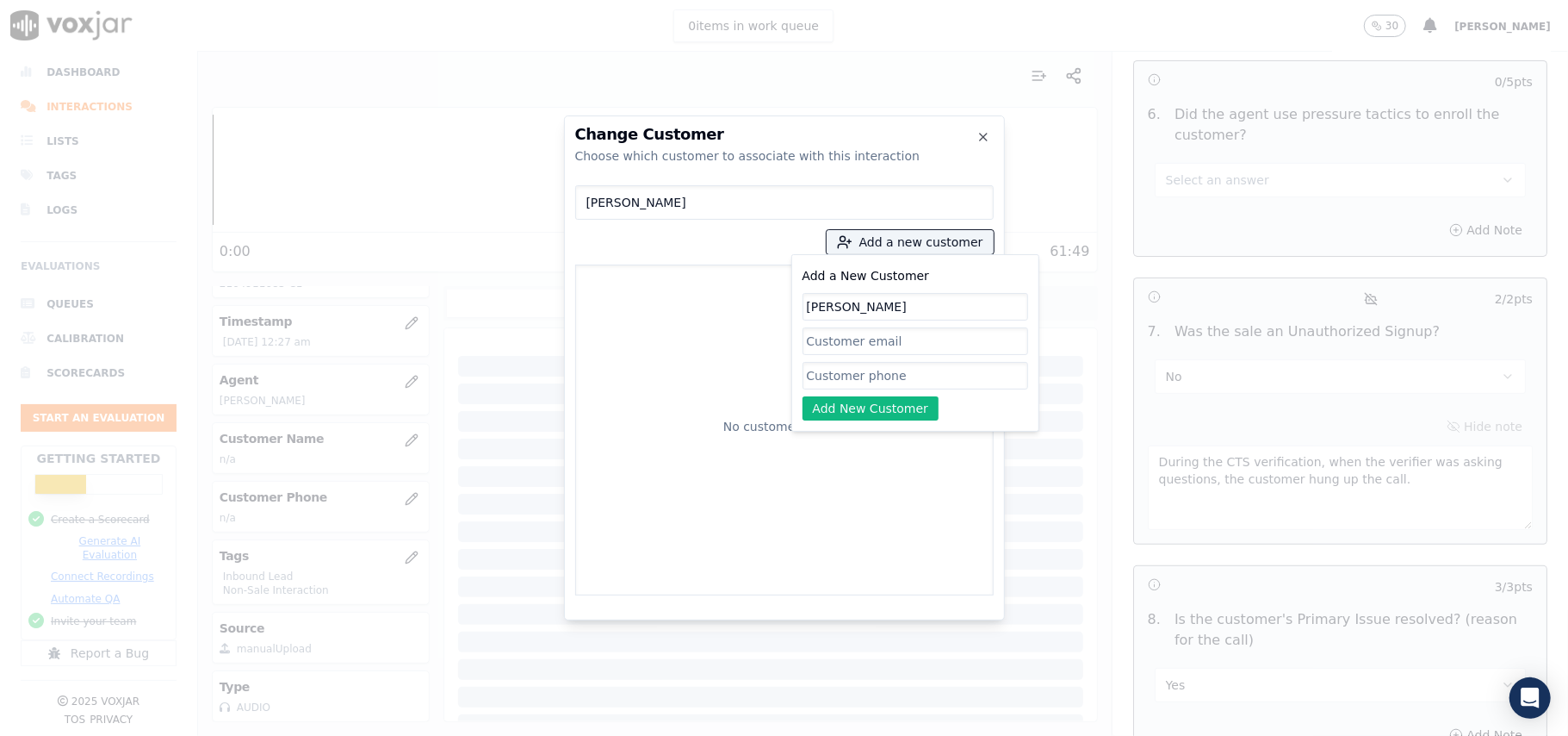
type input "EARLINE JACKSON"
click at [821, 358] on div "Add a New Customer EARLINE JACKSON Add New Customer" at bounding box center [916, 343] width 226 height 155
click at [821, 374] on input "Add a New Customer" at bounding box center [916, 376] width 226 height 27
paste input "2164911683"
type input "2164911683"
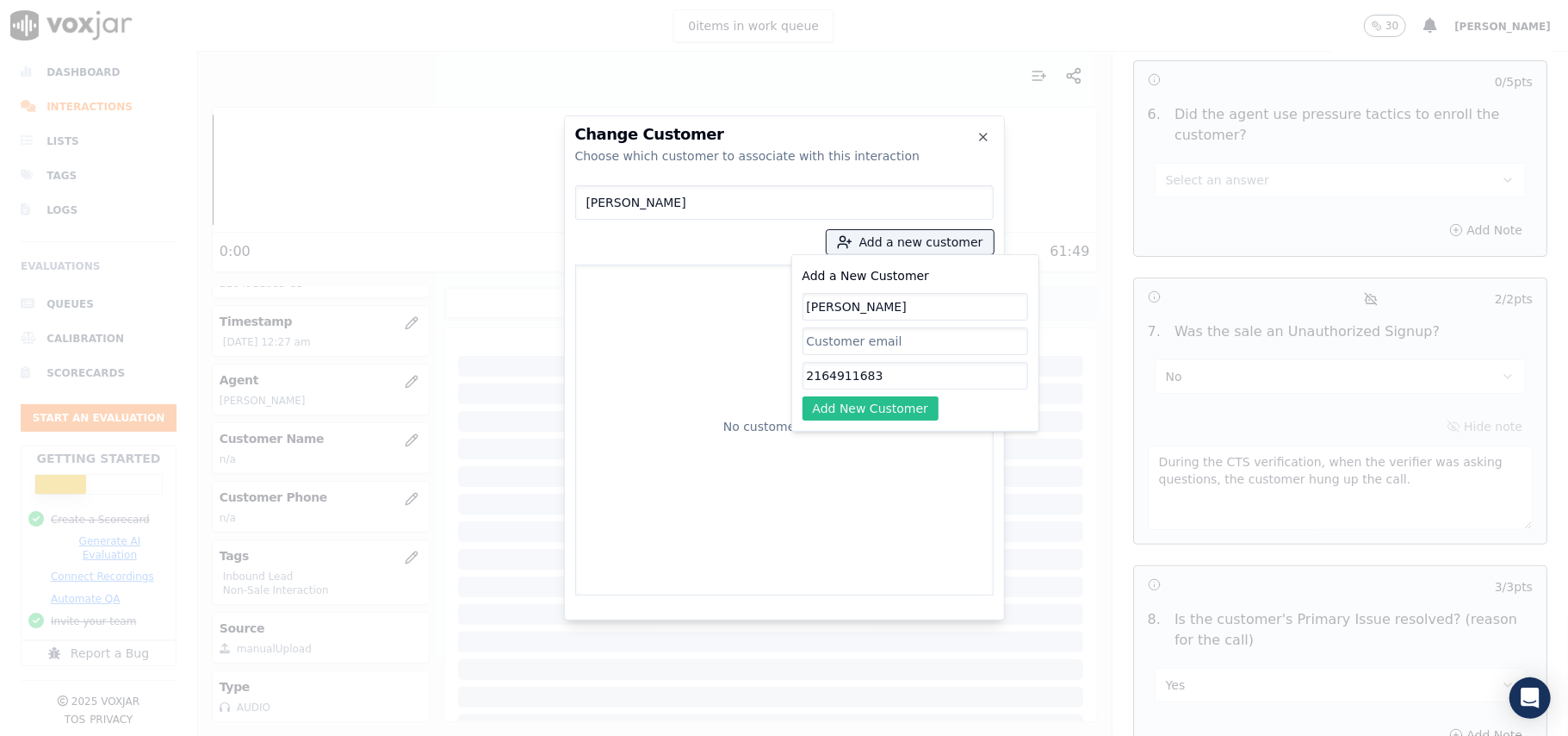
click at [842, 411] on button "Add New Customer" at bounding box center [871, 408] width 137 height 24
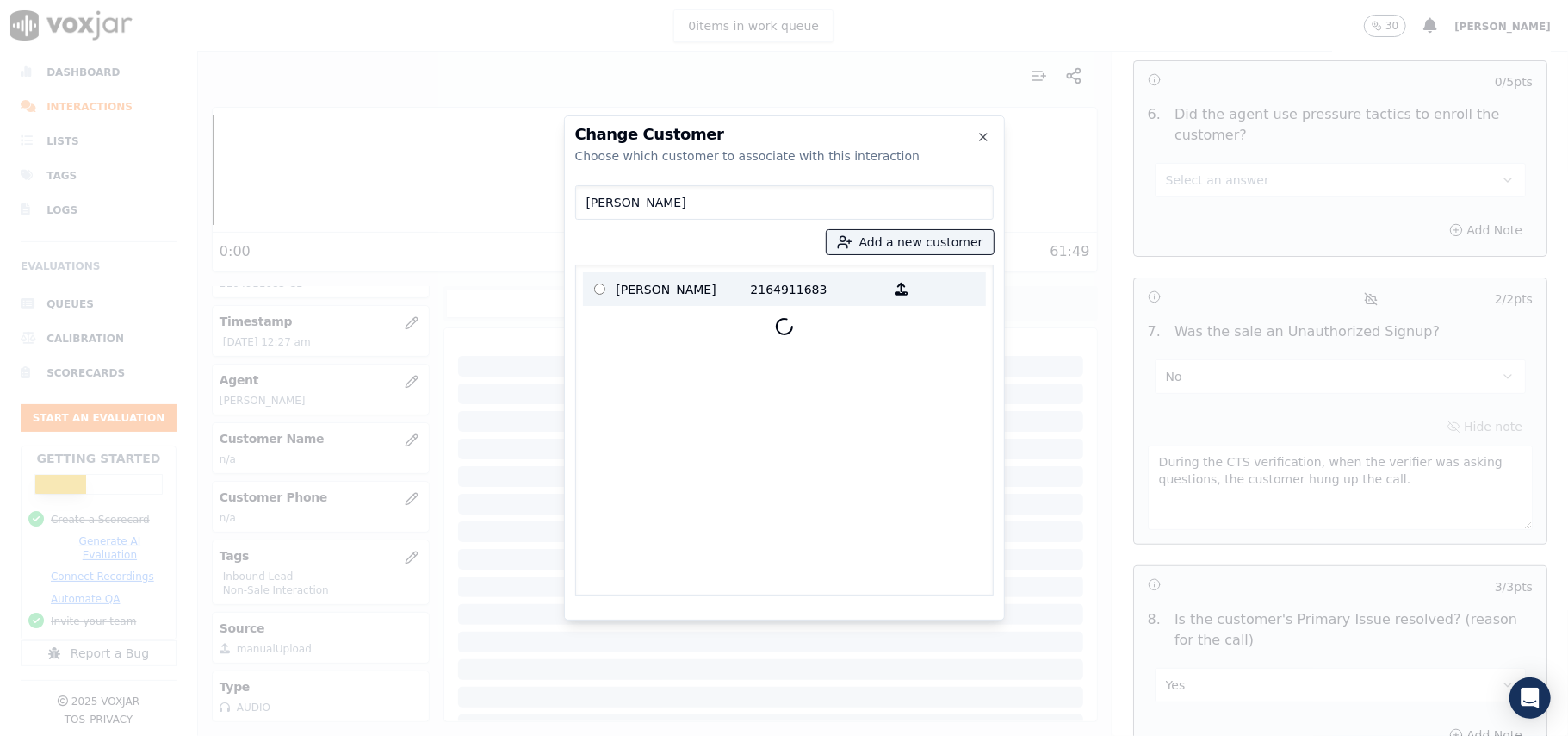
click at [670, 282] on p "EARLINE JACKSON" at bounding box center [683, 288] width 134 height 26
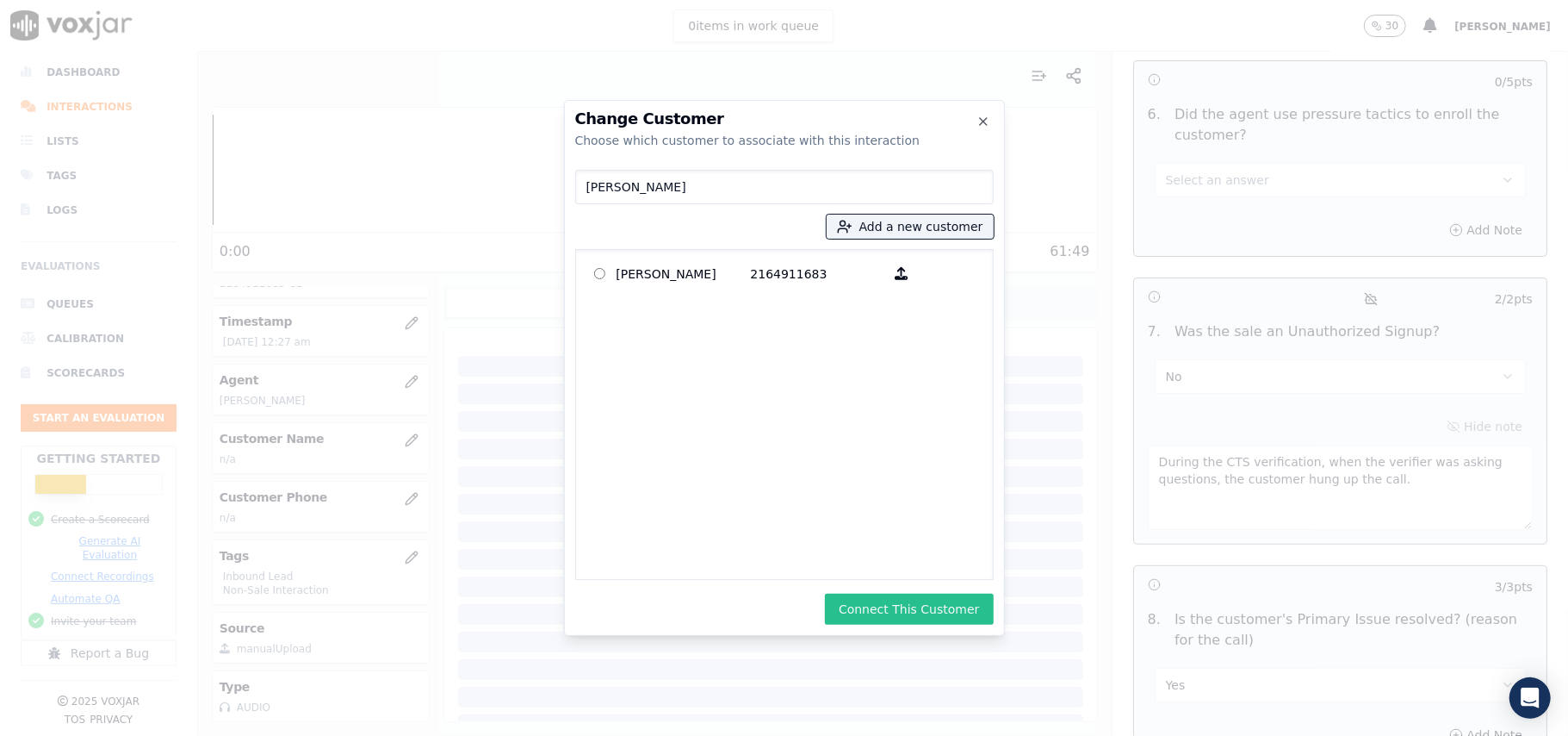
click at [884, 604] on button "Connect This Customer" at bounding box center [909, 609] width 168 height 31
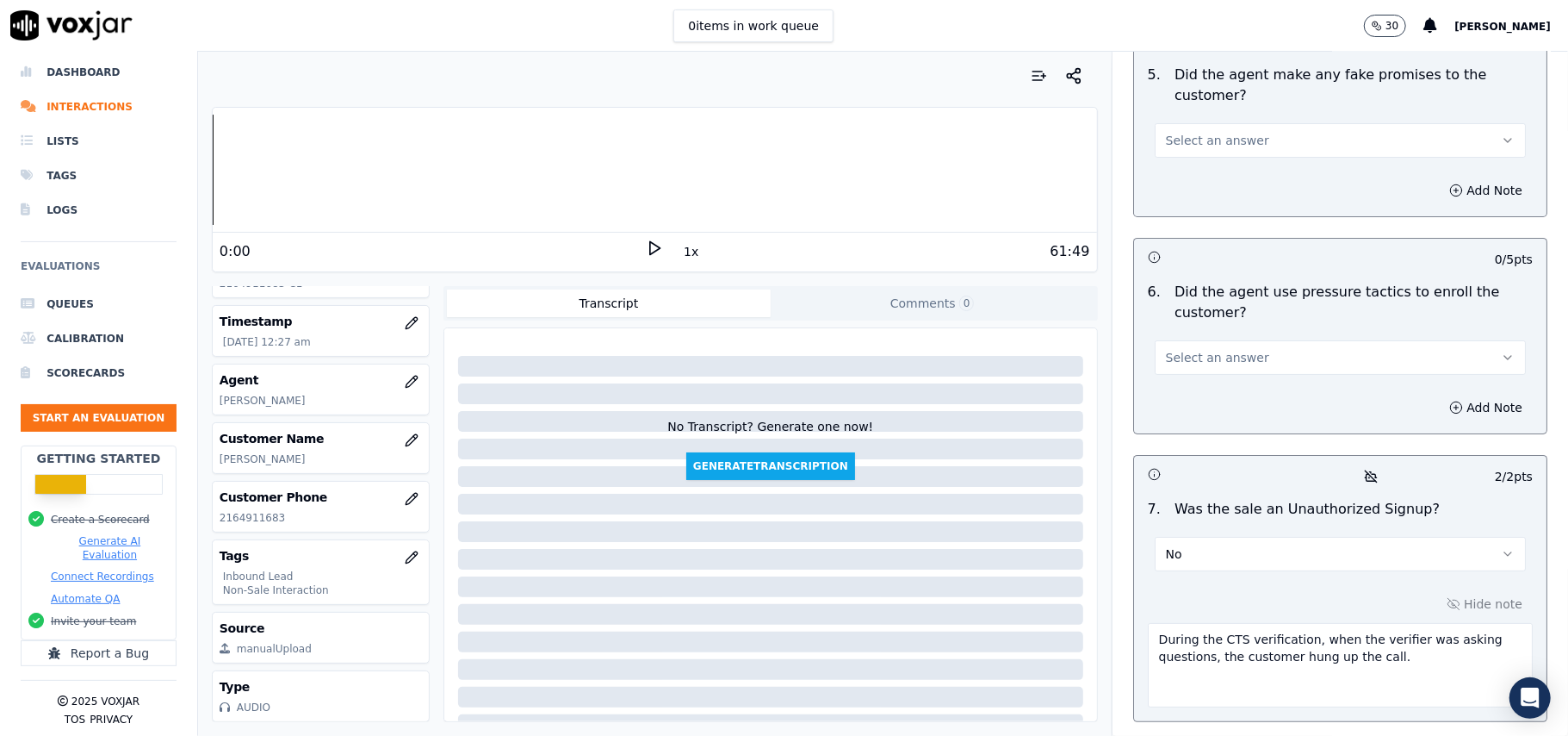
scroll to position [4569, 0]
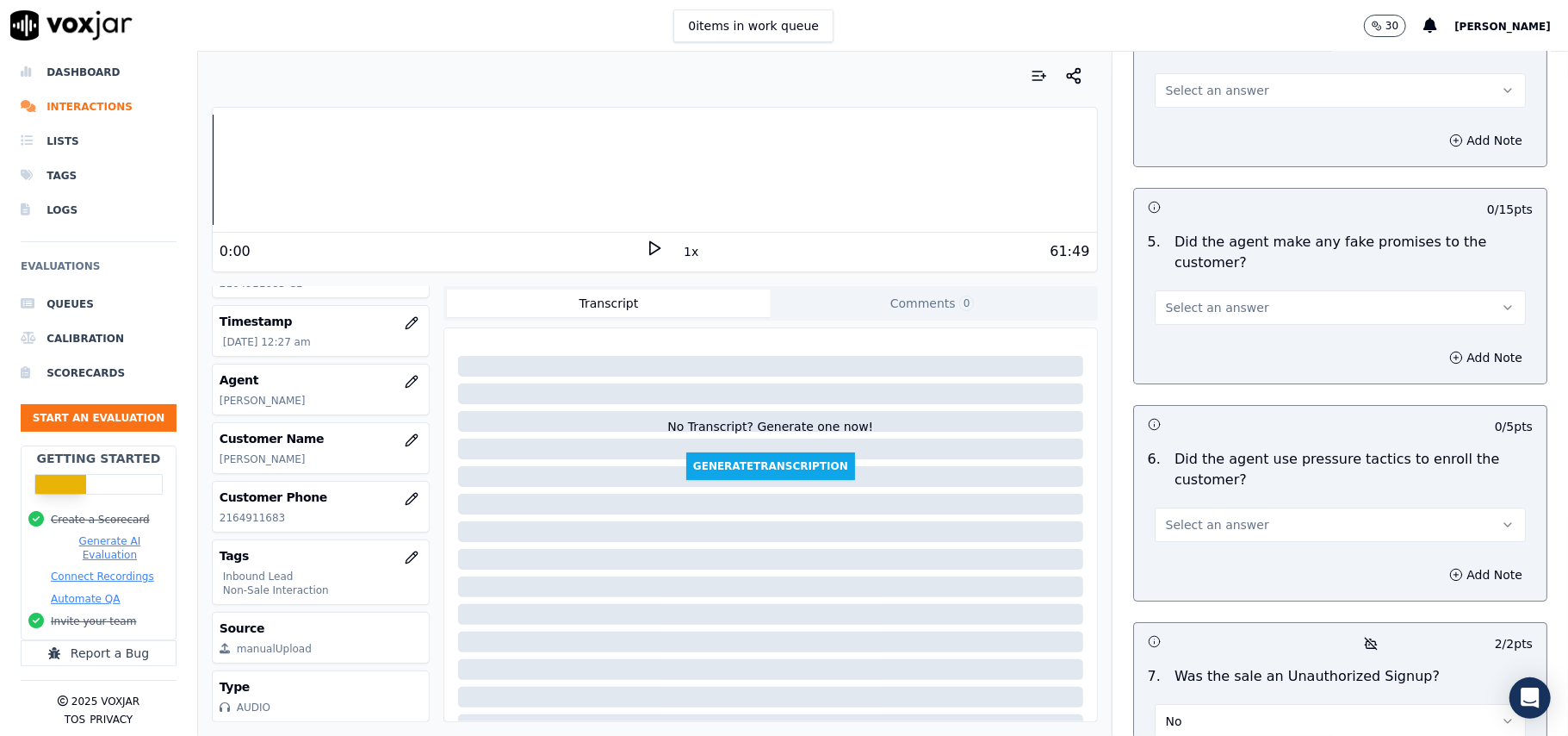
click at [1238, 507] on button "Select an answer" at bounding box center [1339, 524] width 371 height 34
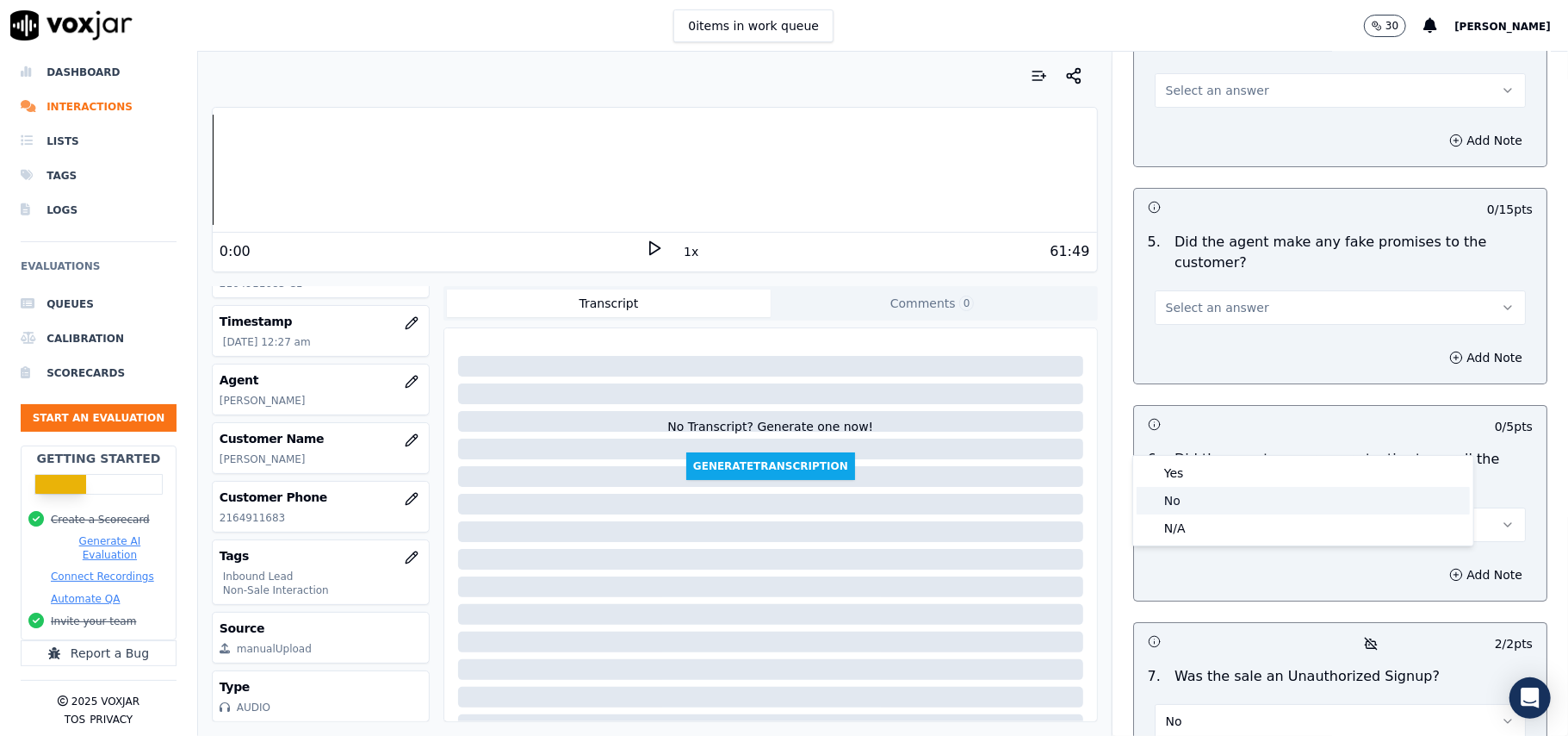
click at [1203, 500] on div "No" at bounding box center [1303, 500] width 333 height 27
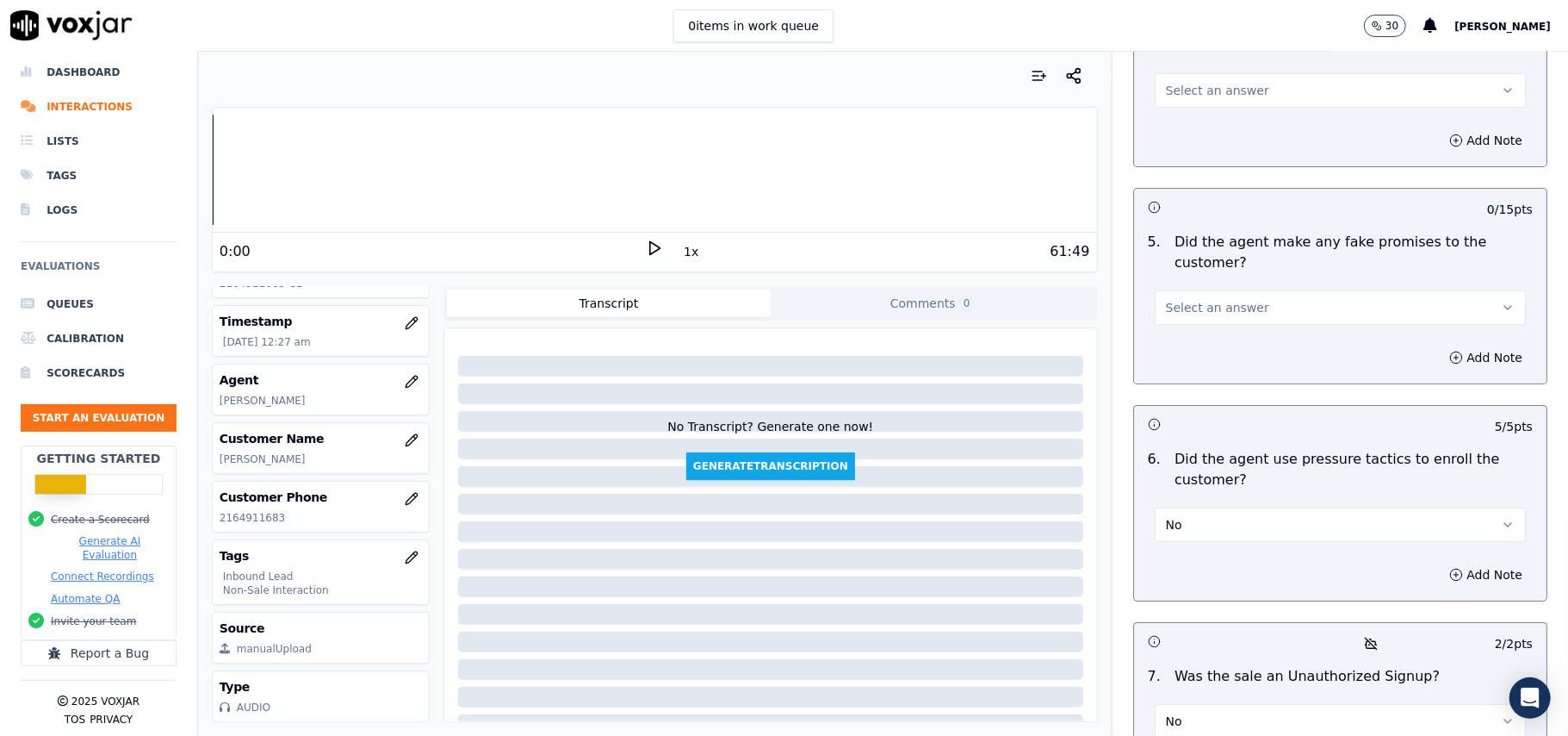
click at [1275, 290] on button "Select an answer" at bounding box center [1339, 307] width 371 height 34
click at [1230, 282] on div "No" at bounding box center [1303, 282] width 333 height 27
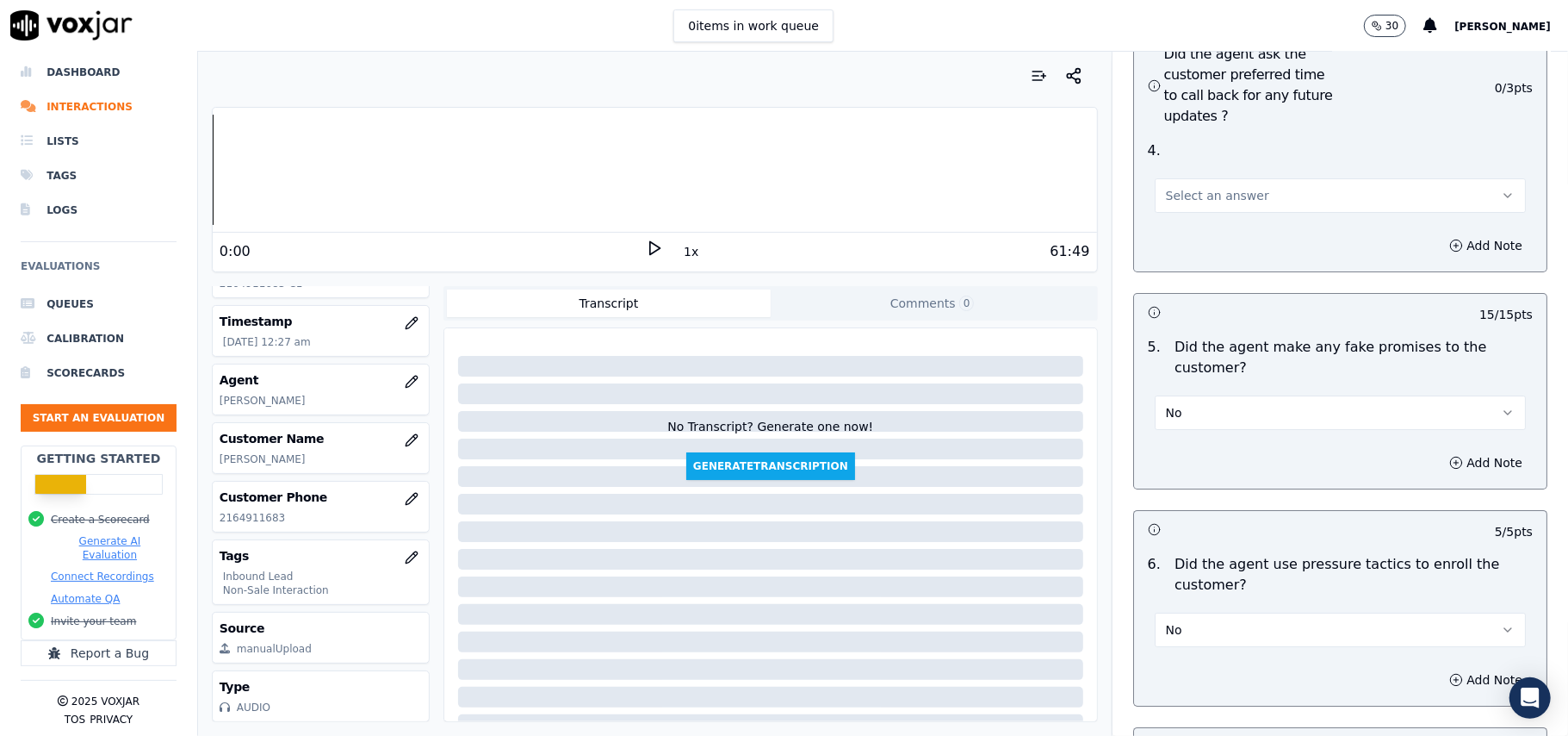
scroll to position [4339, 0]
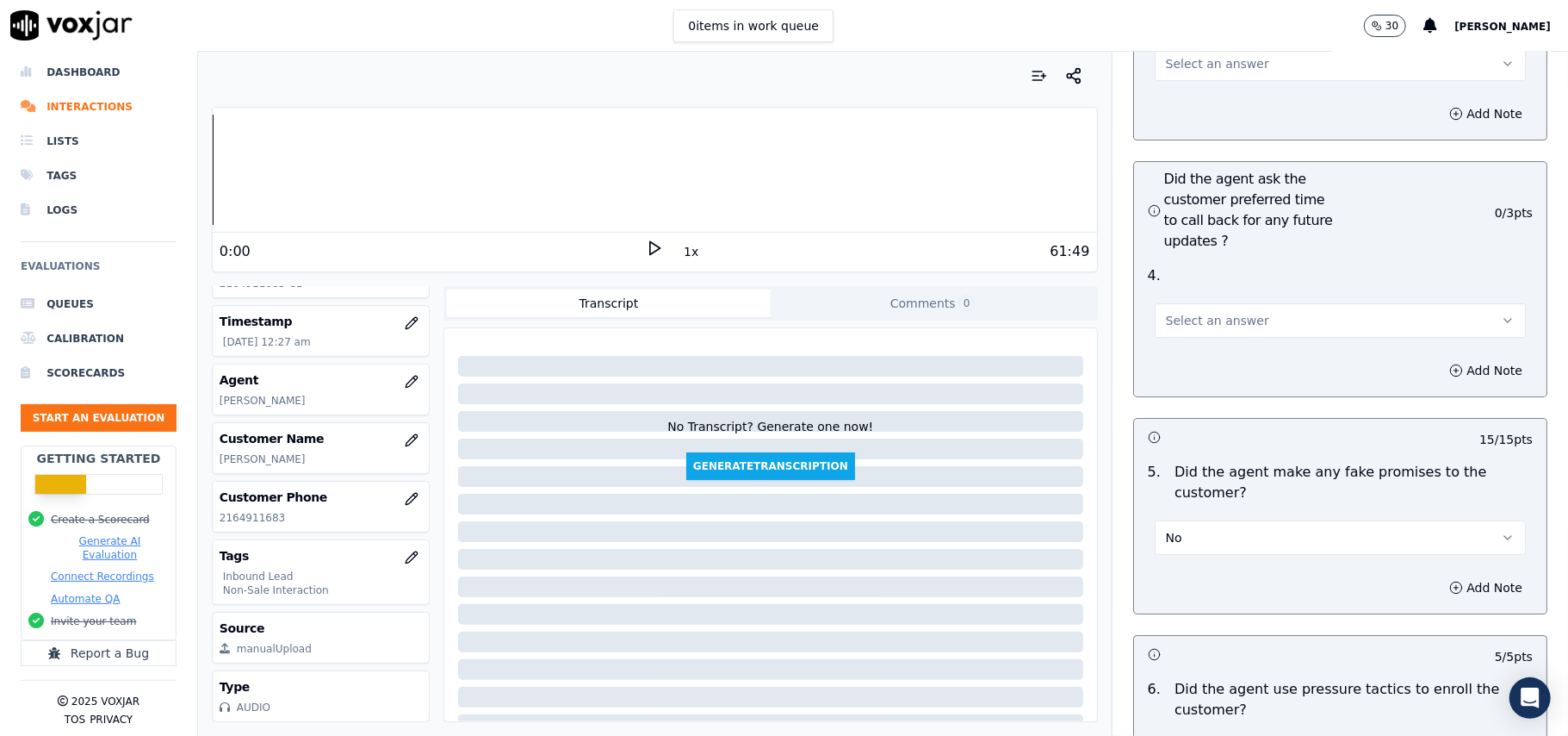
click at [1255, 303] on button "Select an answer" at bounding box center [1339, 319] width 371 height 34
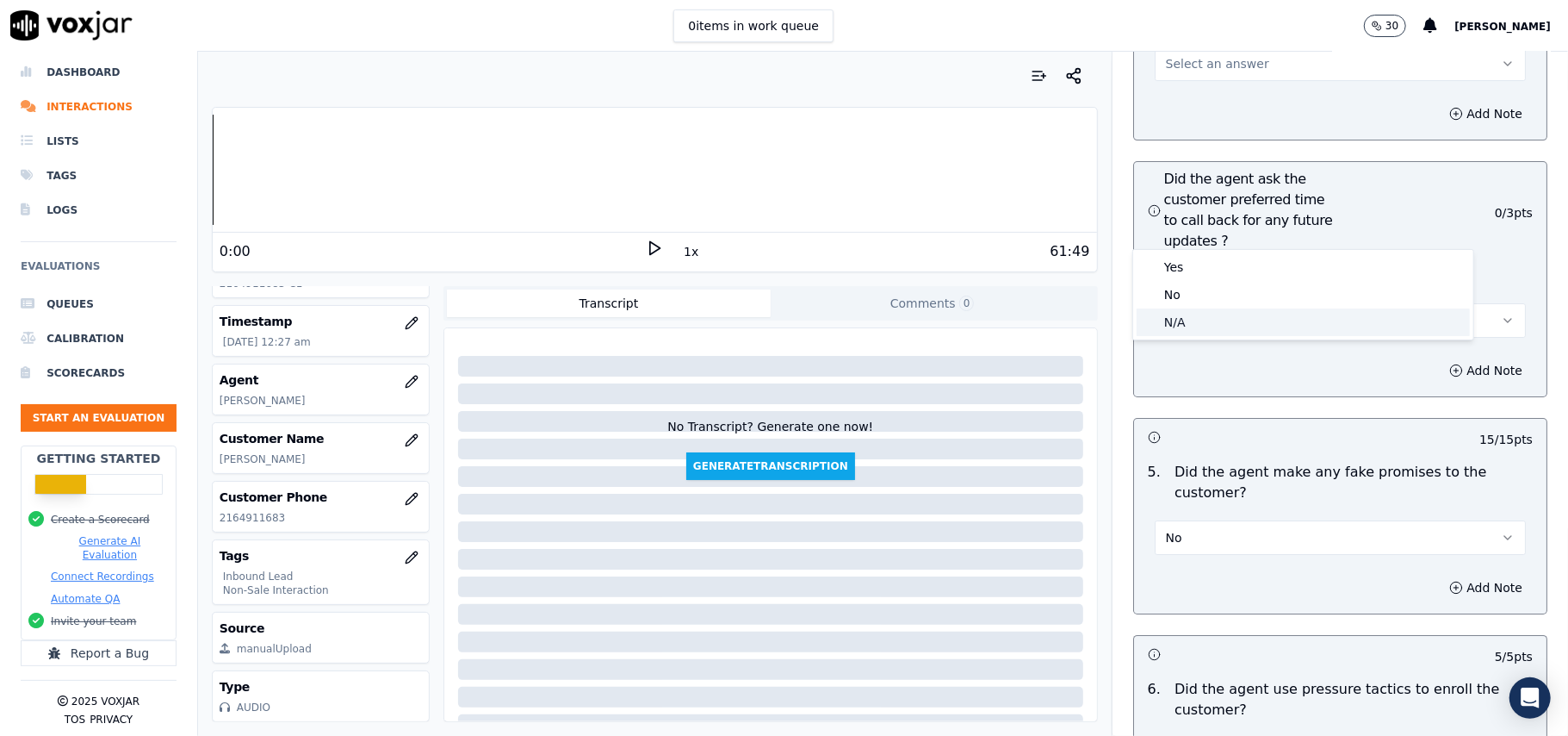
click at [1215, 313] on div "N/A" at bounding box center [1303, 322] width 333 height 27
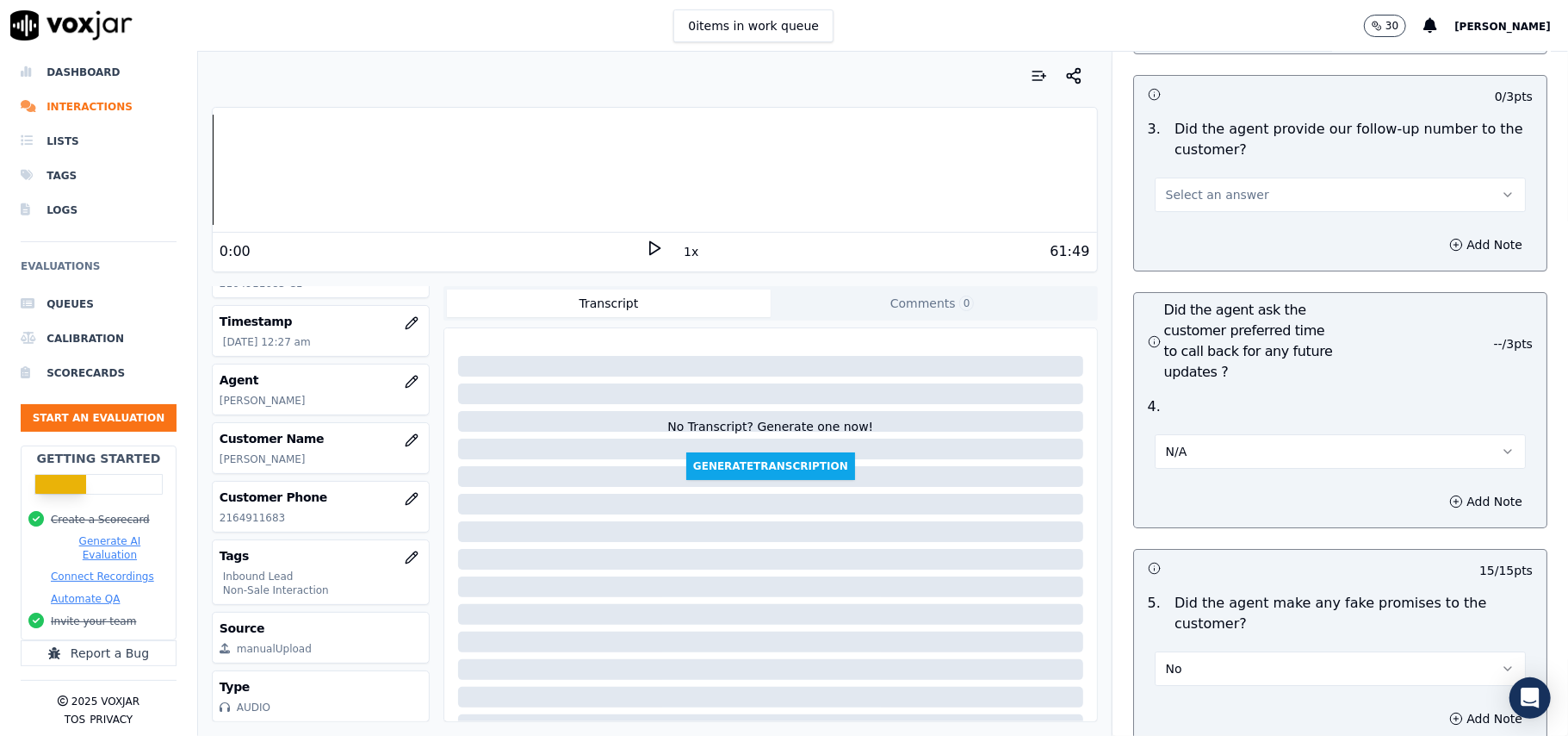
scroll to position [3994, 0]
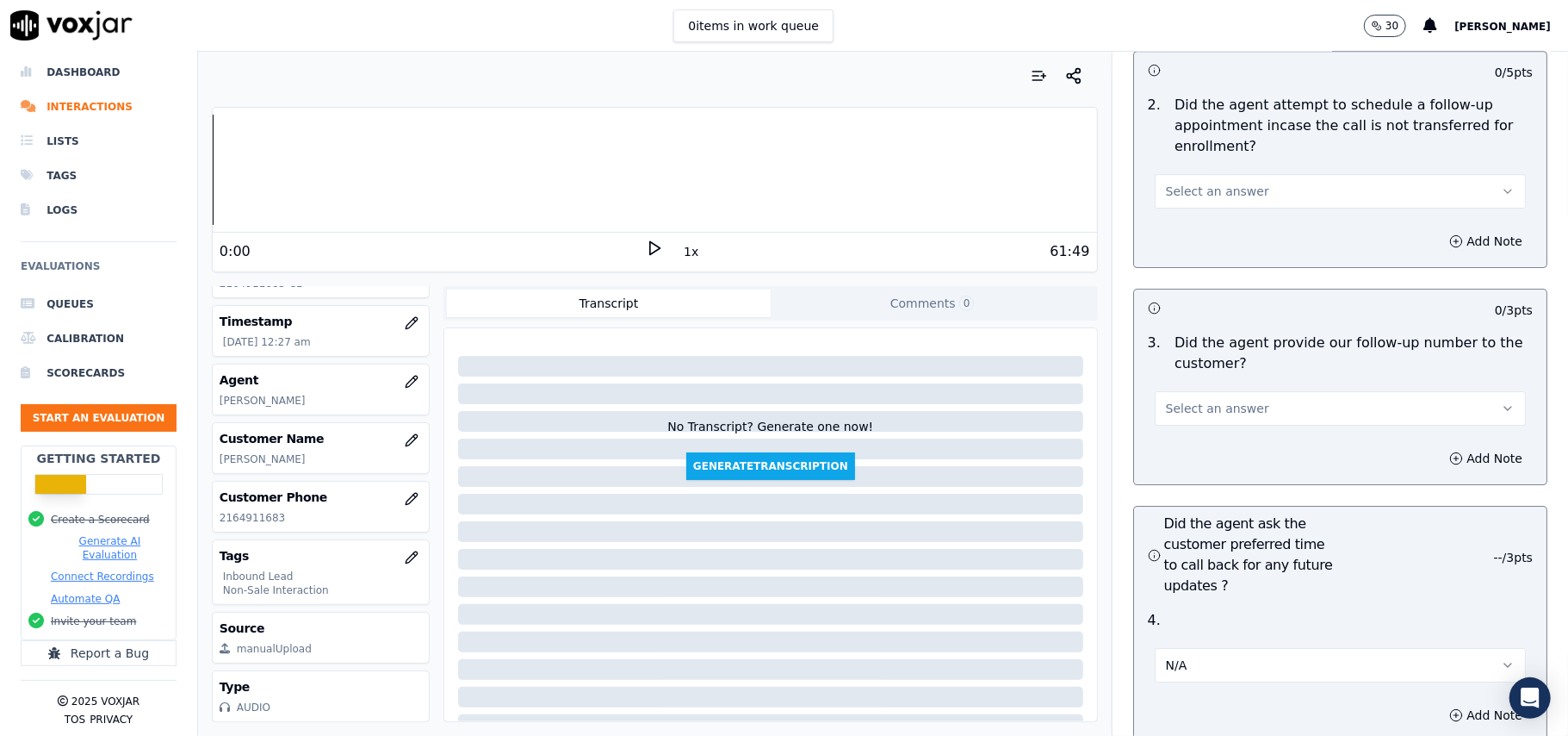
click at [1230, 391] on button "Select an answer" at bounding box center [1339, 408] width 371 height 34
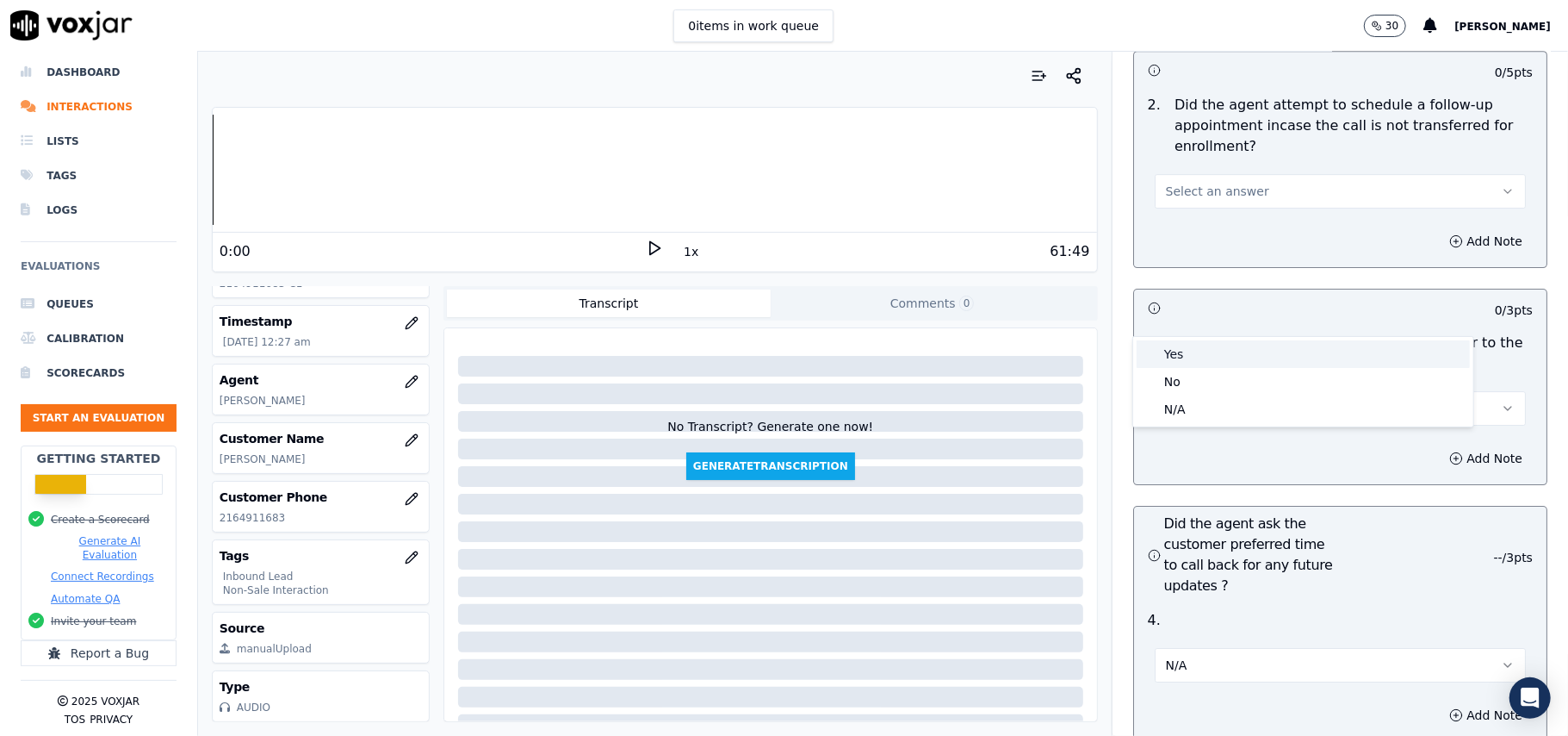
click at [1222, 363] on div "Yes" at bounding box center [1303, 353] width 333 height 27
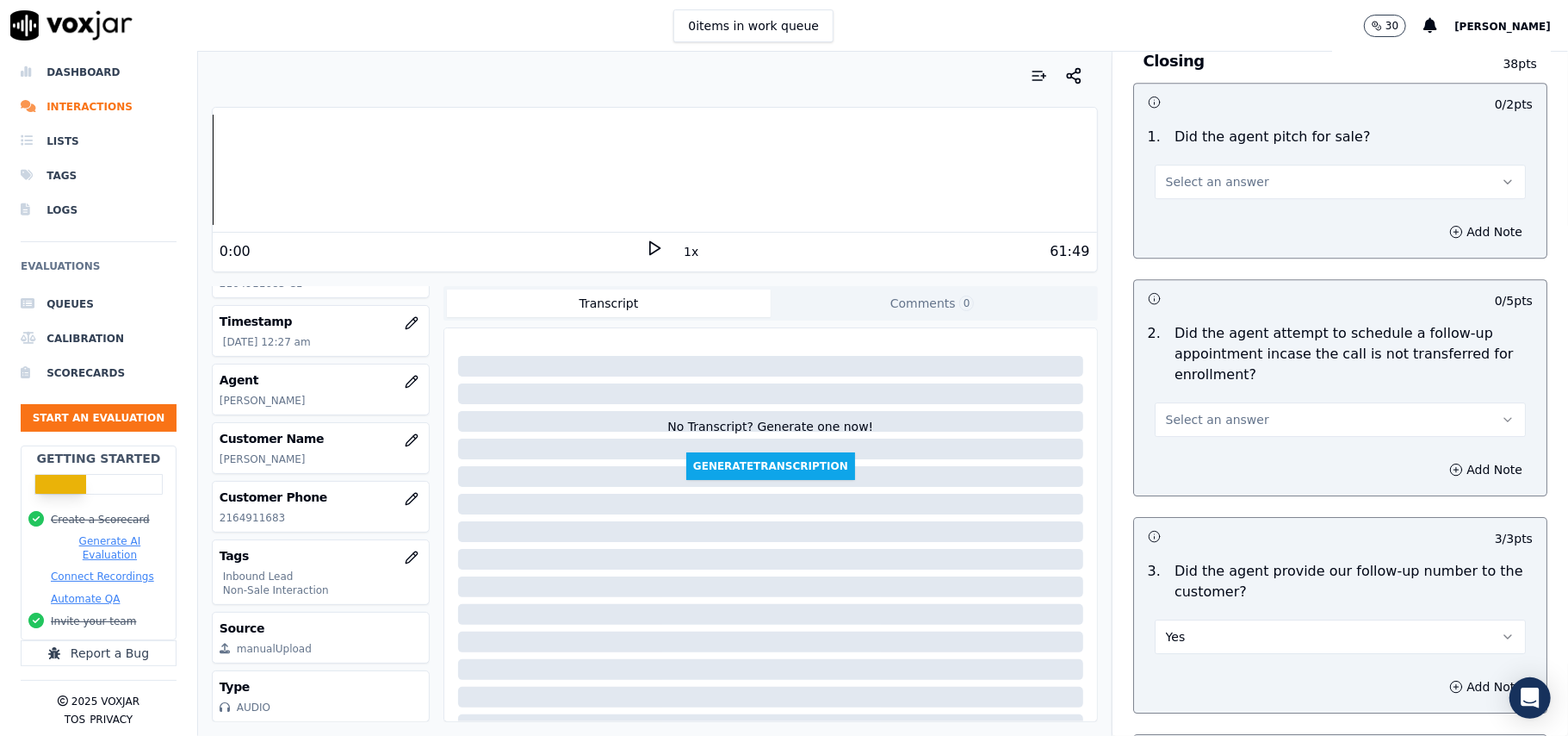
scroll to position [3764, 0]
click at [1228, 413] on span "Select an answer" at bounding box center [1218, 422] width 103 height 18
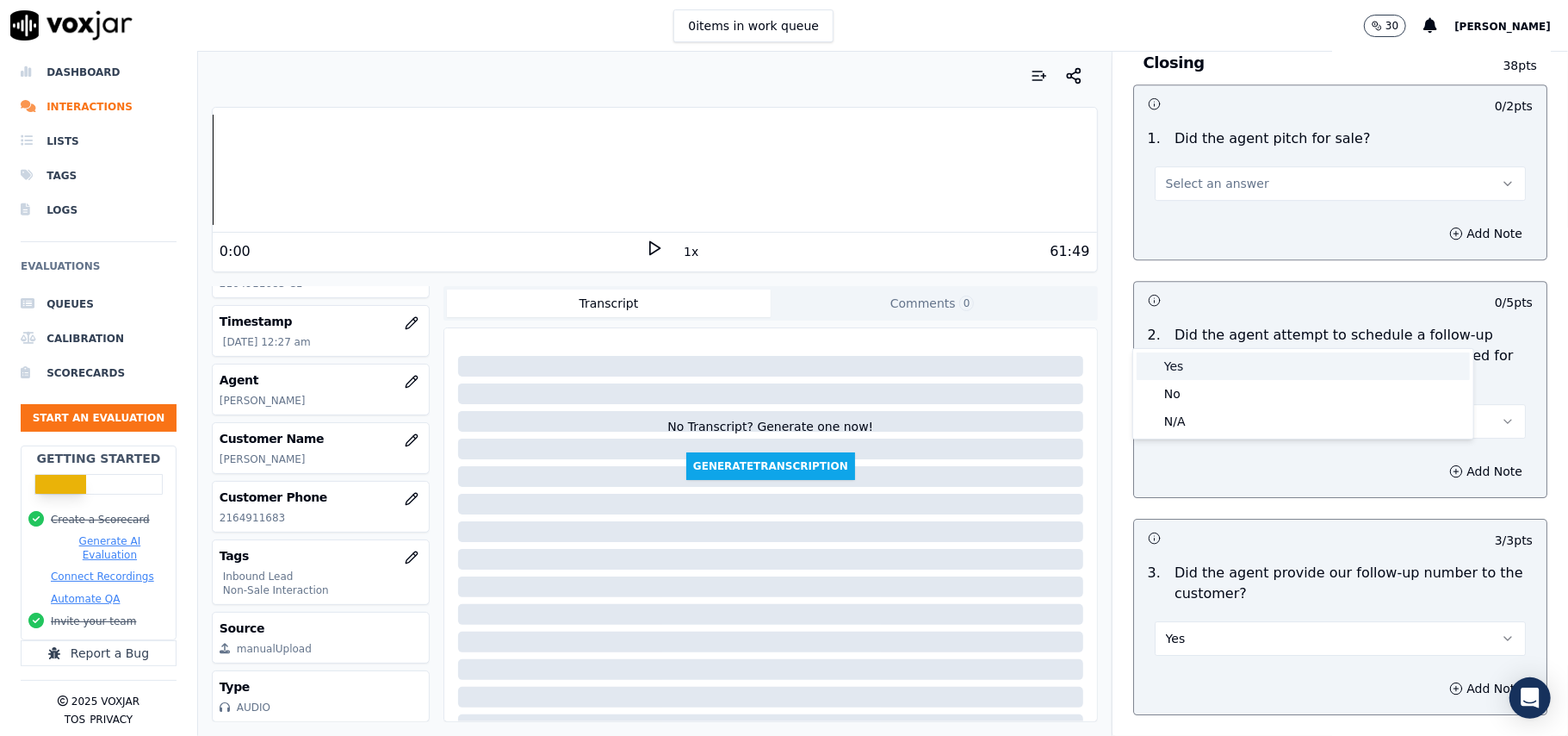
click at [1216, 370] on div "Yes" at bounding box center [1303, 366] width 333 height 27
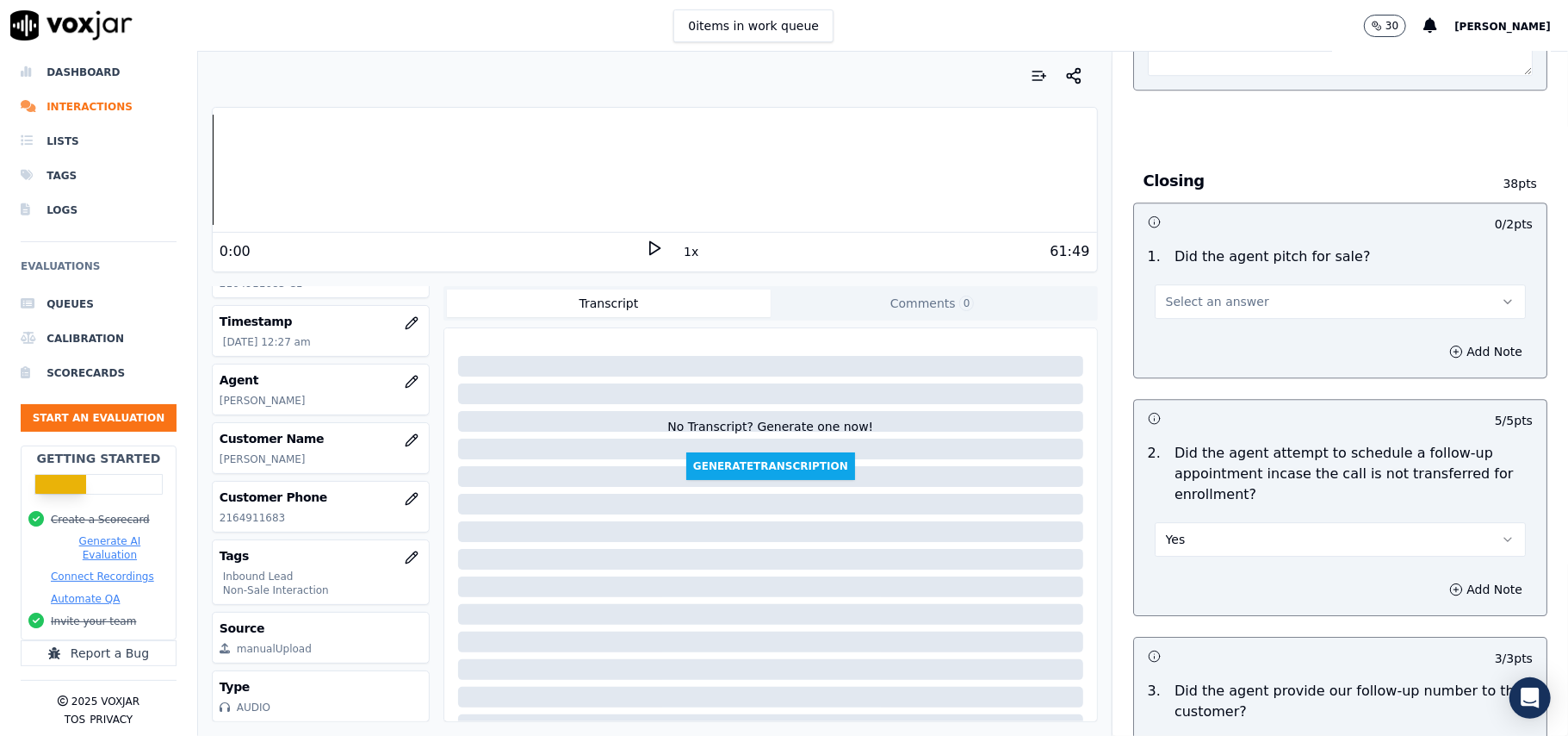
scroll to position [3535, 0]
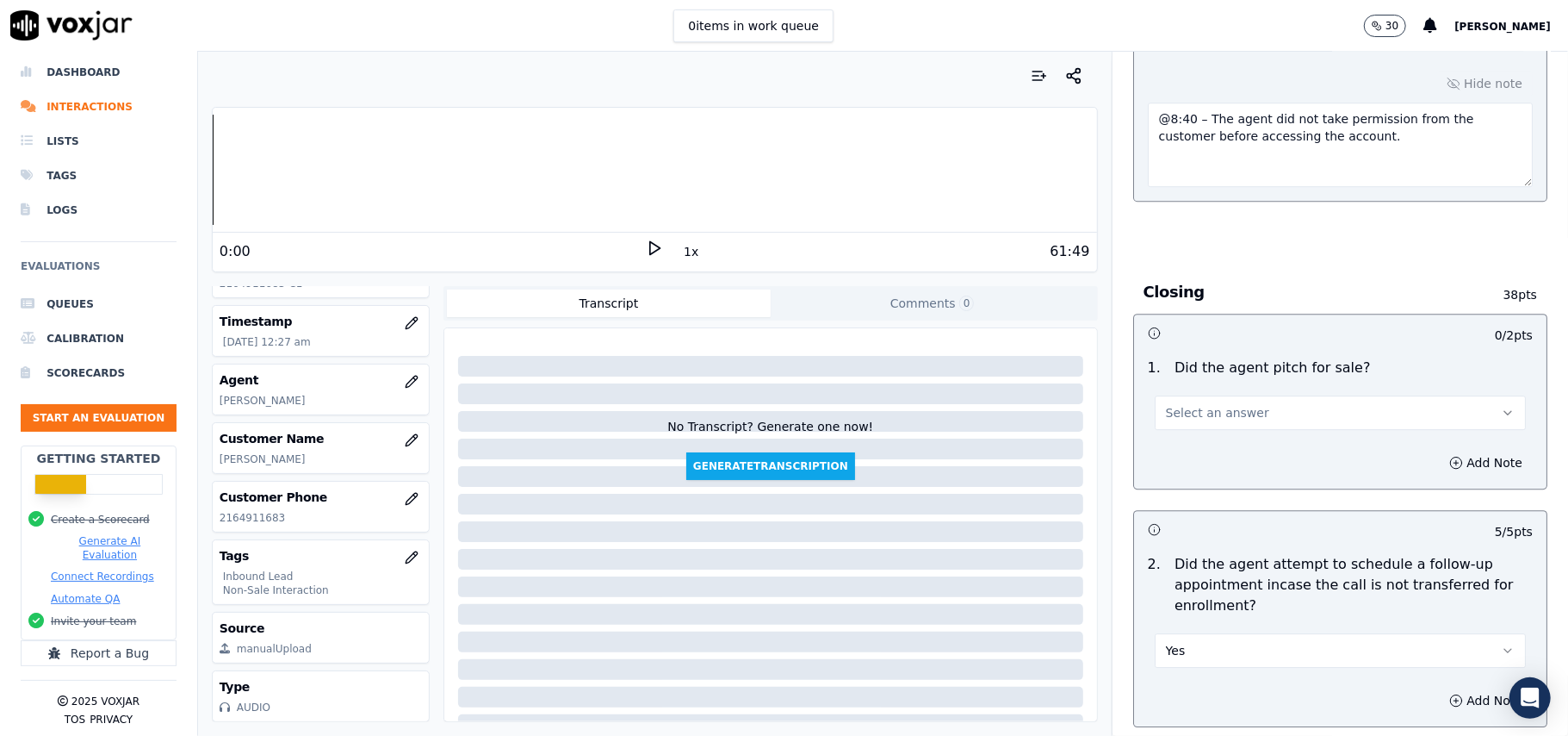
drag, startPoint x: 1176, startPoint y: 315, endPoint x: 1176, endPoint y: 328, distance: 13.0
click at [1176, 404] on span "Select an answer" at bounding box center [1218, 413] width 103 height 18
click at [1168, 362] on div "Yes" at bounding box center [1303, 357] width 333 height 27
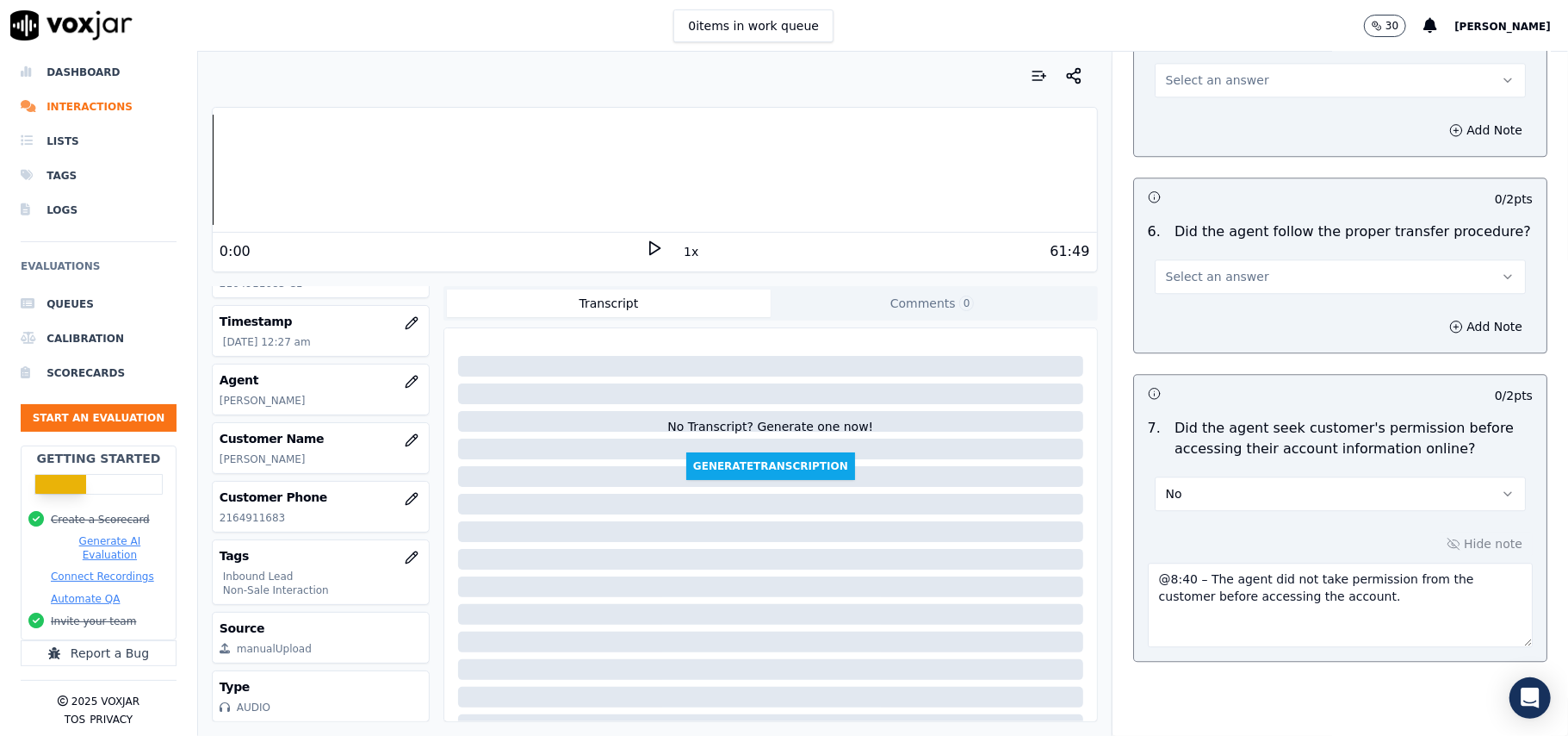
scroll to position [2846, 0]
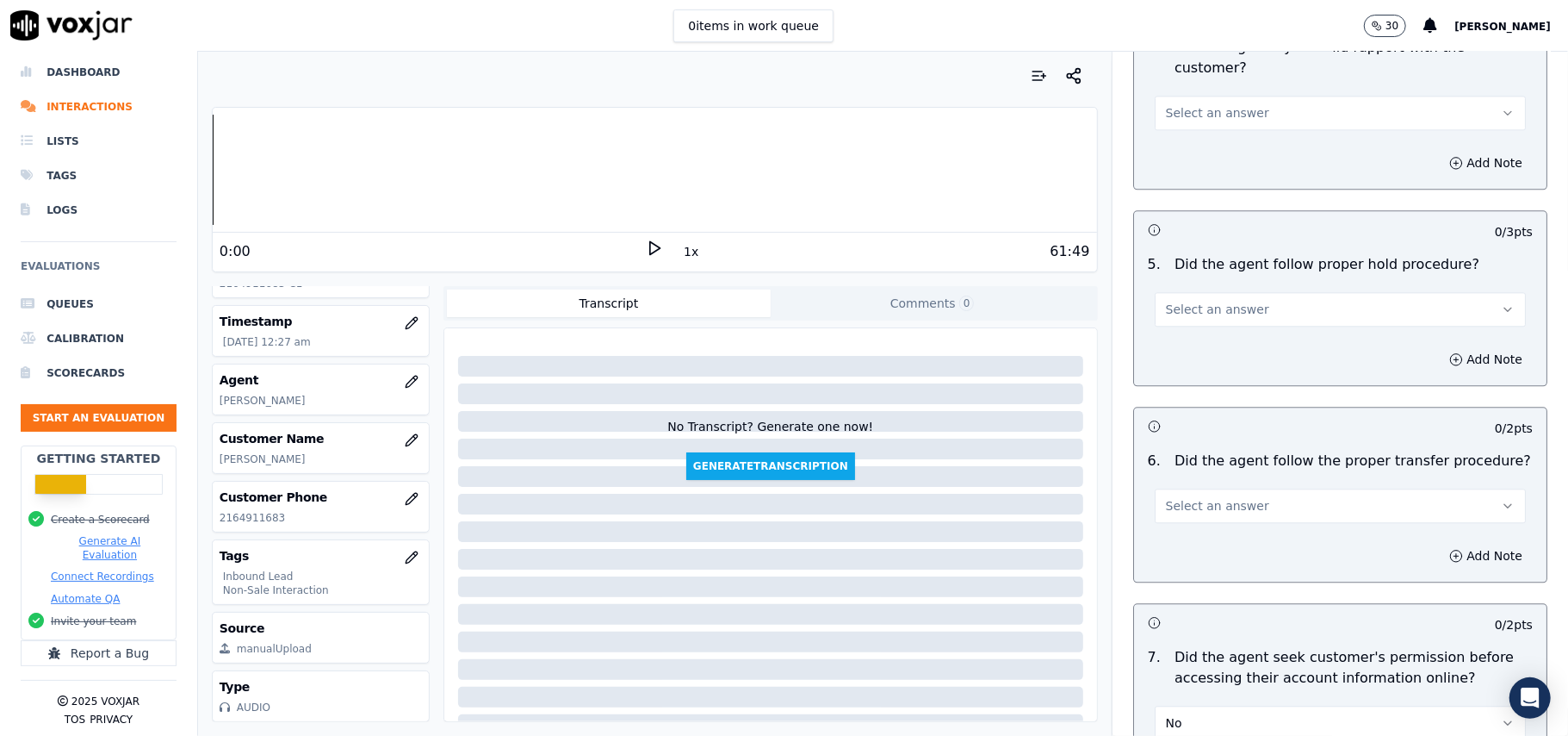
click at [1209, 489] on button "Select an answer" at bounding box center [1339, 505] width 371 height 34
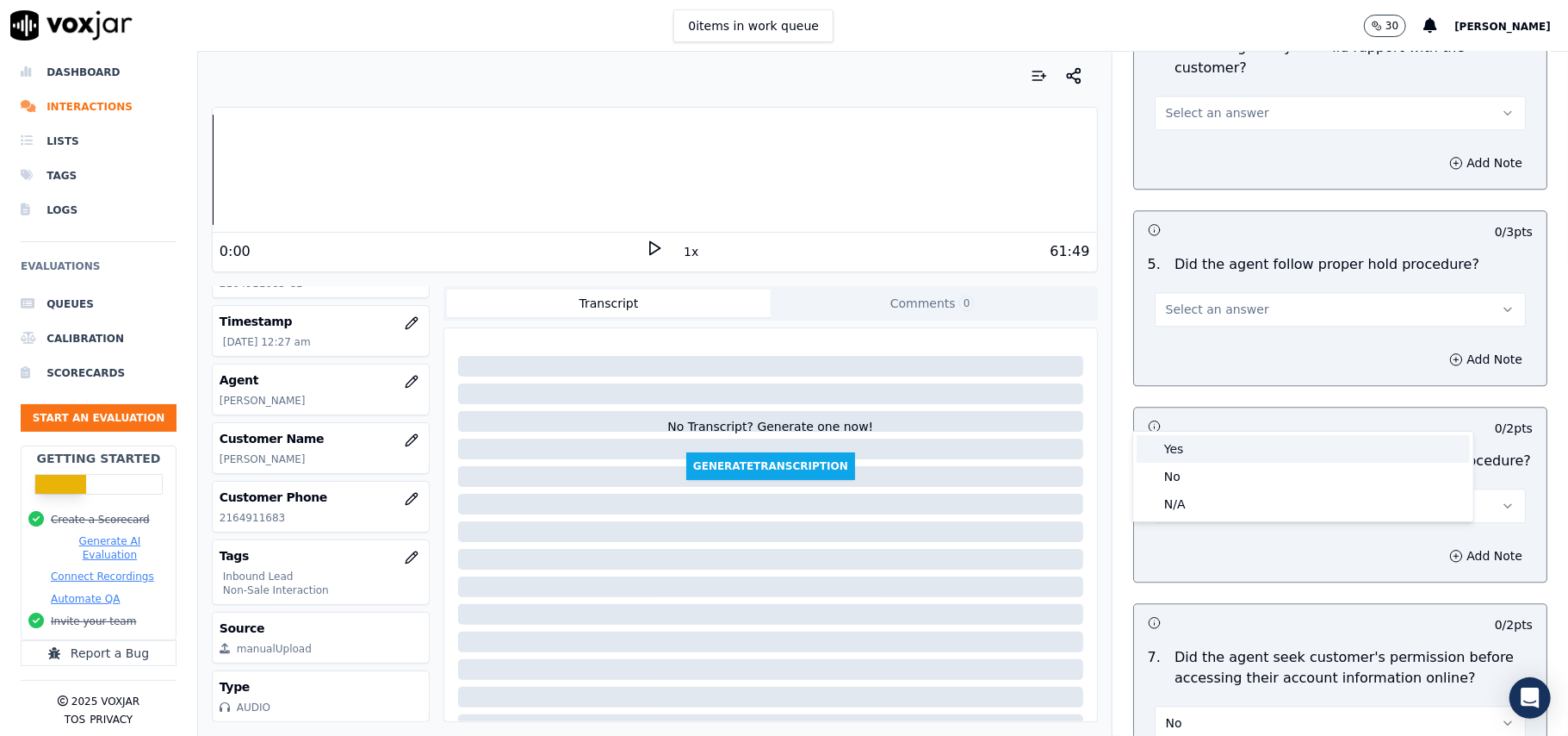
click at [1209, 449] on div "Yes" at bounding box center [1303, 449] width 333 height 27
click at [1258, 292] on button "Select an answer" at bounding box center [1339, 309] width 371 height 34
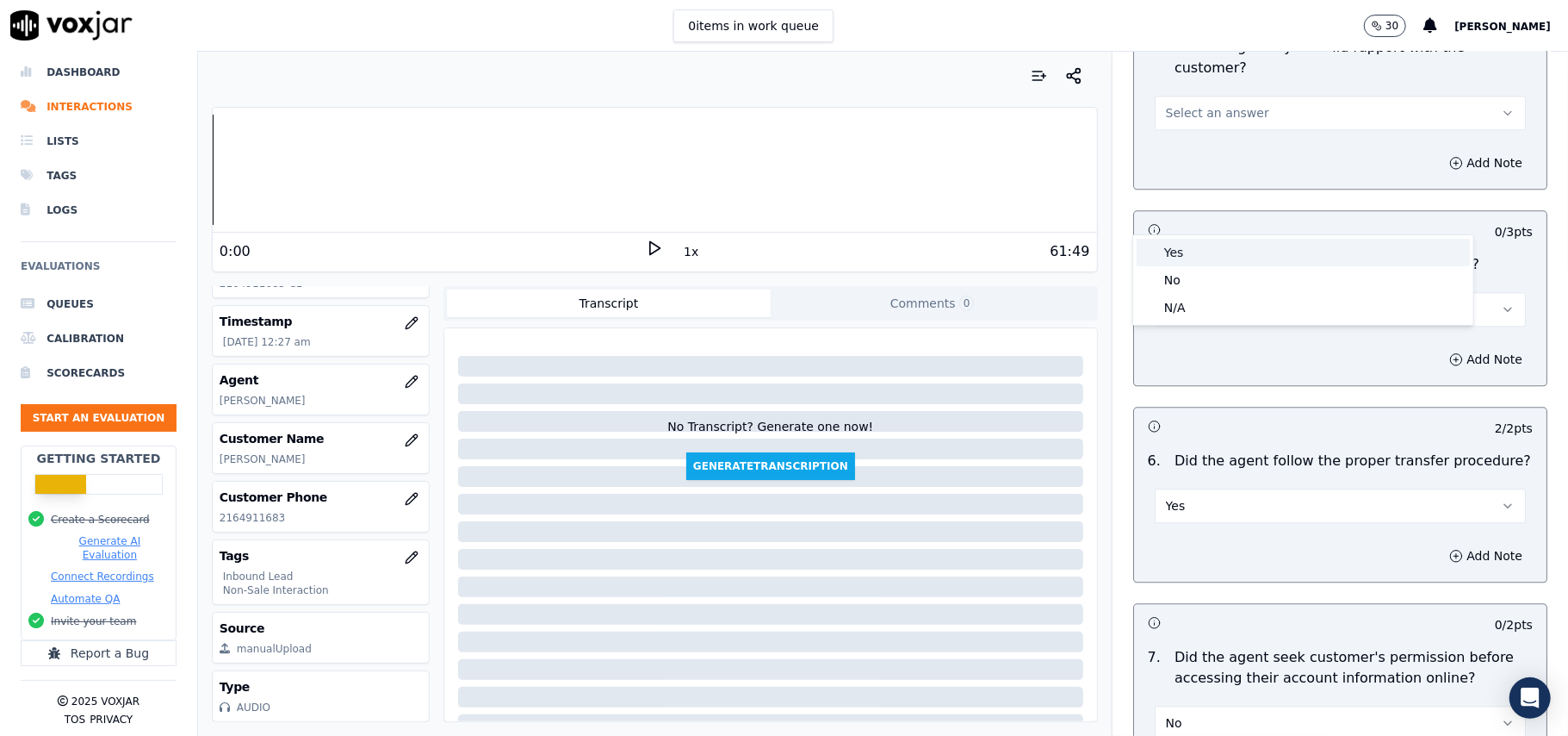
click at [1229, 262] on div "Yes" at bounding box center [1303, 252] width 333 height 27
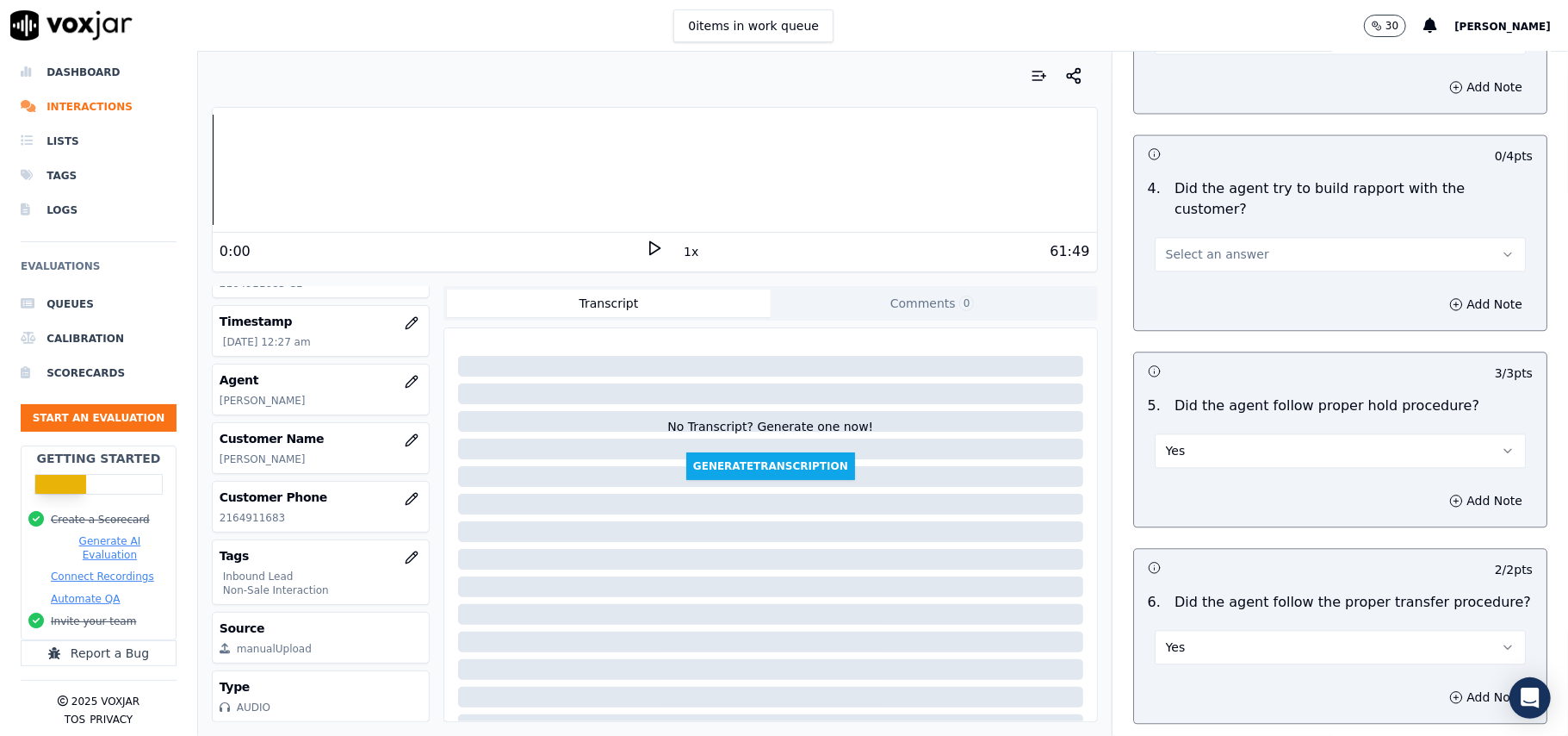
scroll to position [2501, 0]
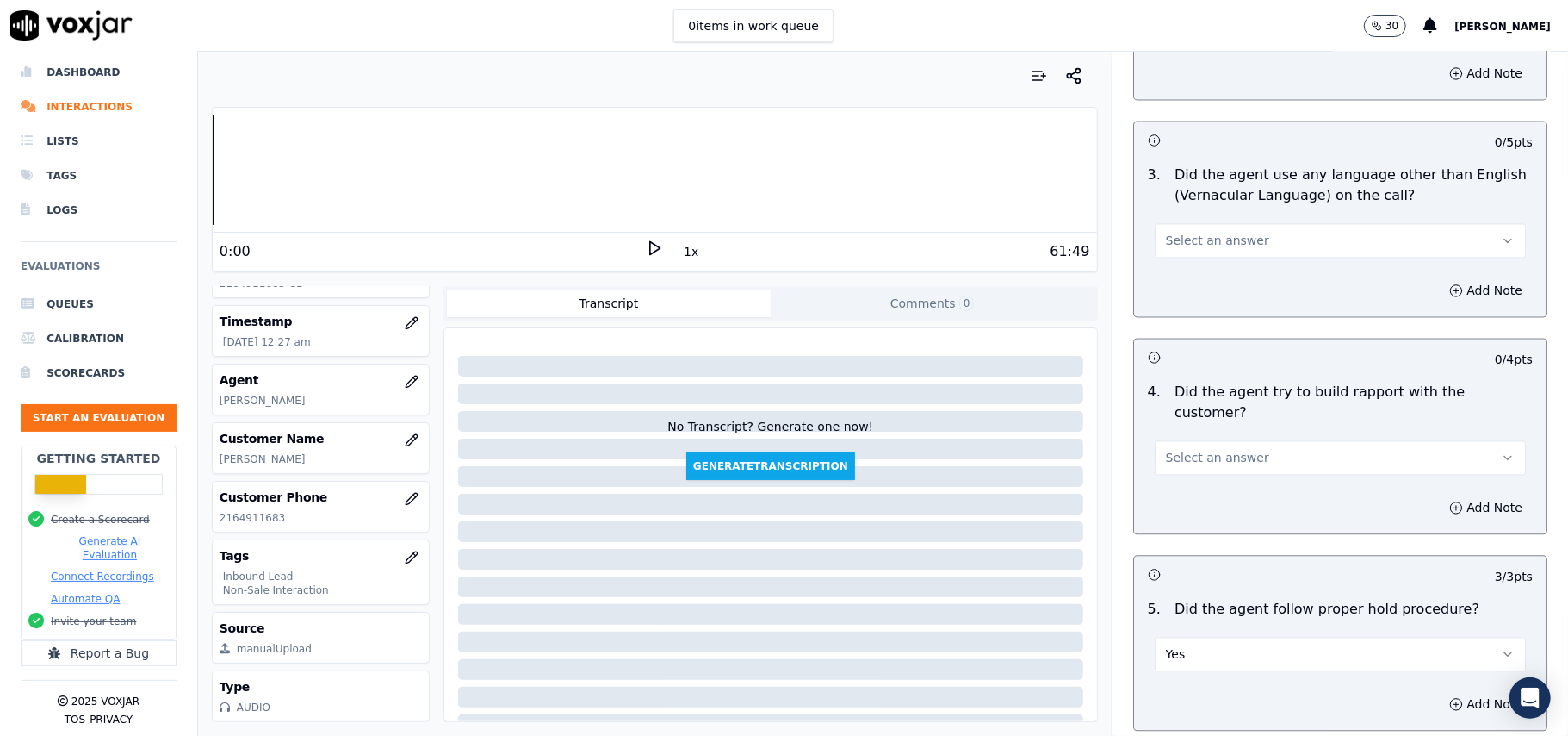
click at [1231, 449] on span "Select an answer" at bounding box center [1218, 458] width 103 height 18
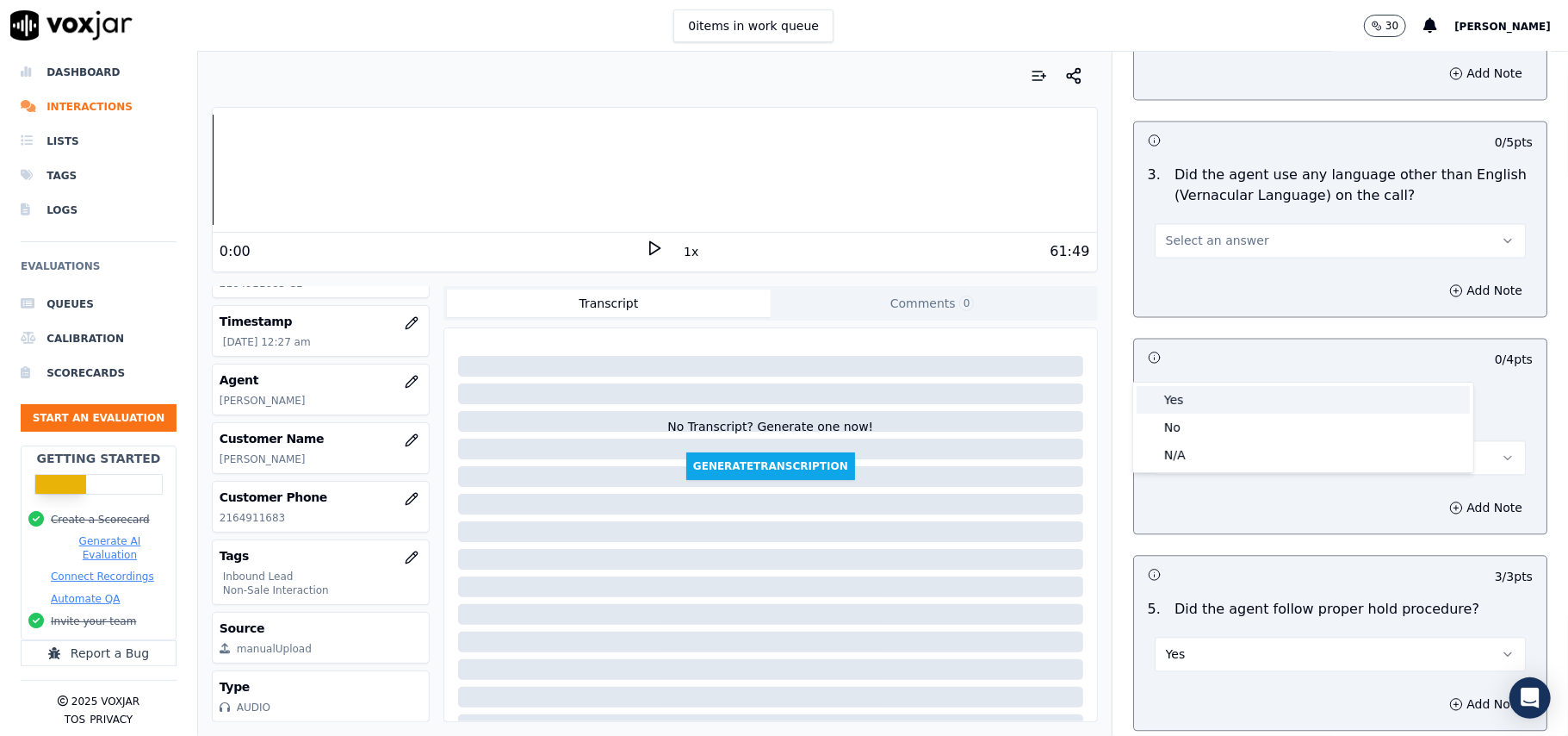
click at [1226, 389] on div "Yes" at bounding box center [1303, 399] width 333 height 27
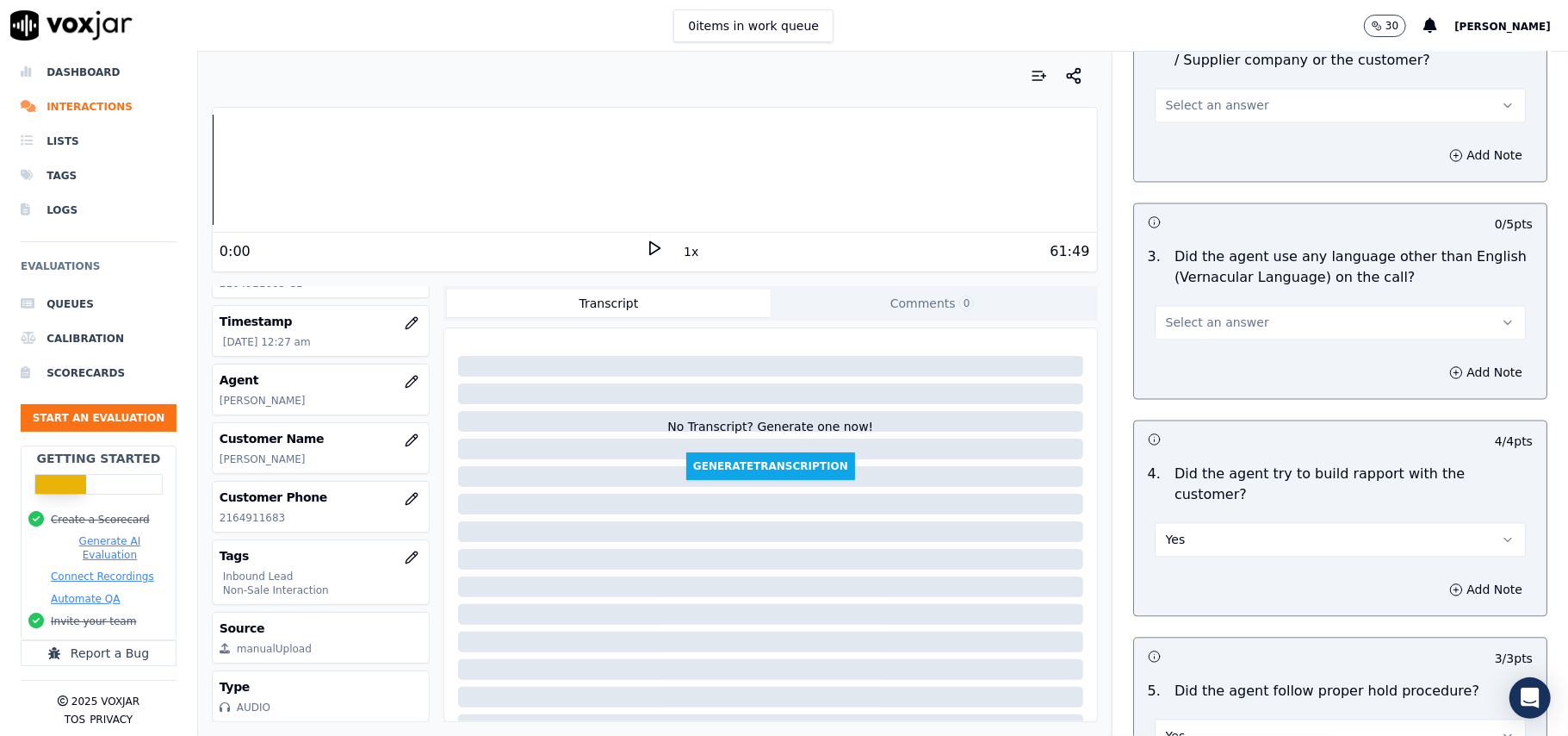
scroll to position [2386, 0]
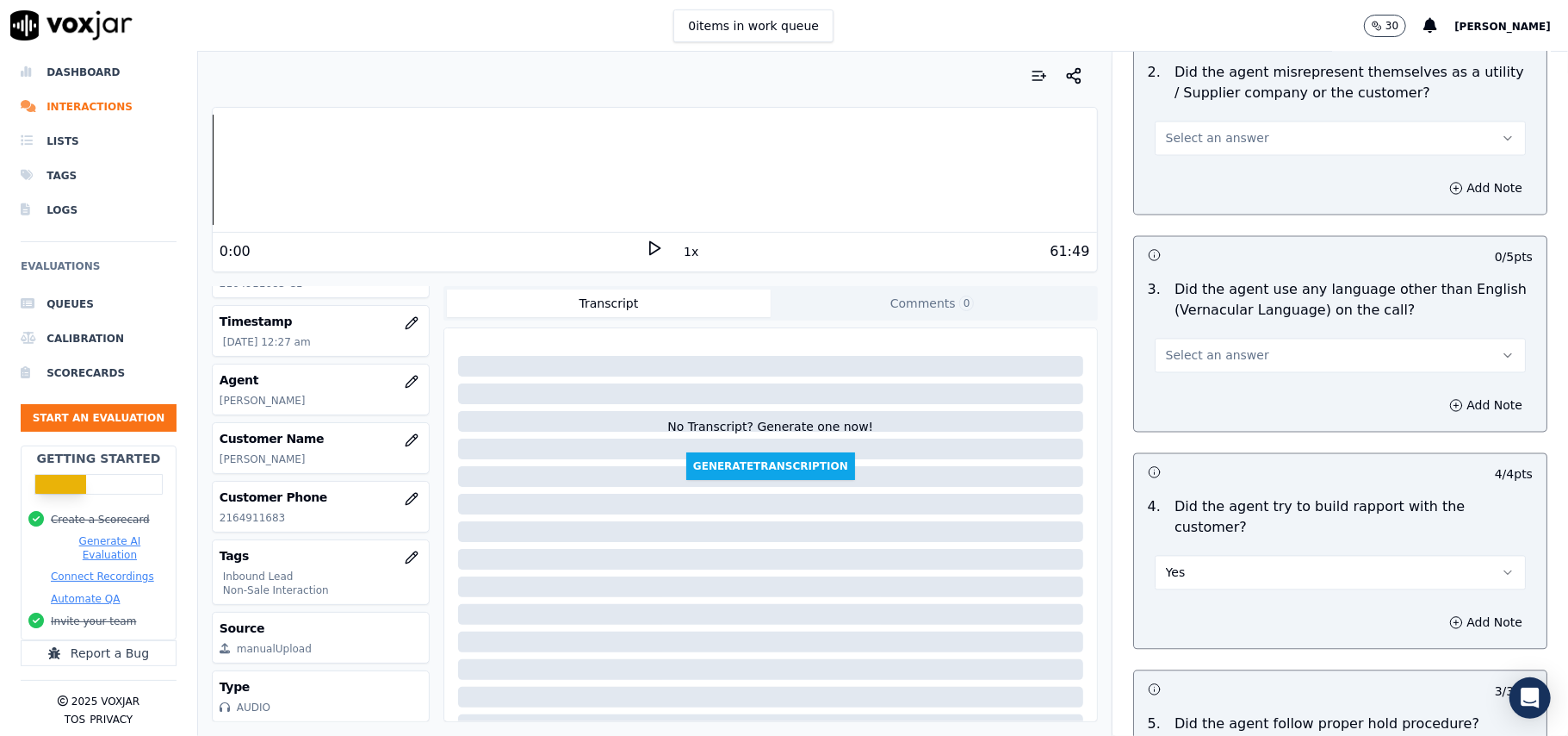
click at [1238, 339] on button "Select an answer" at bounding box center [1339, 355] width 371 height 34
click at [1237, 349] on div "No" at bounding box center [1303, 346] width 333 height 27
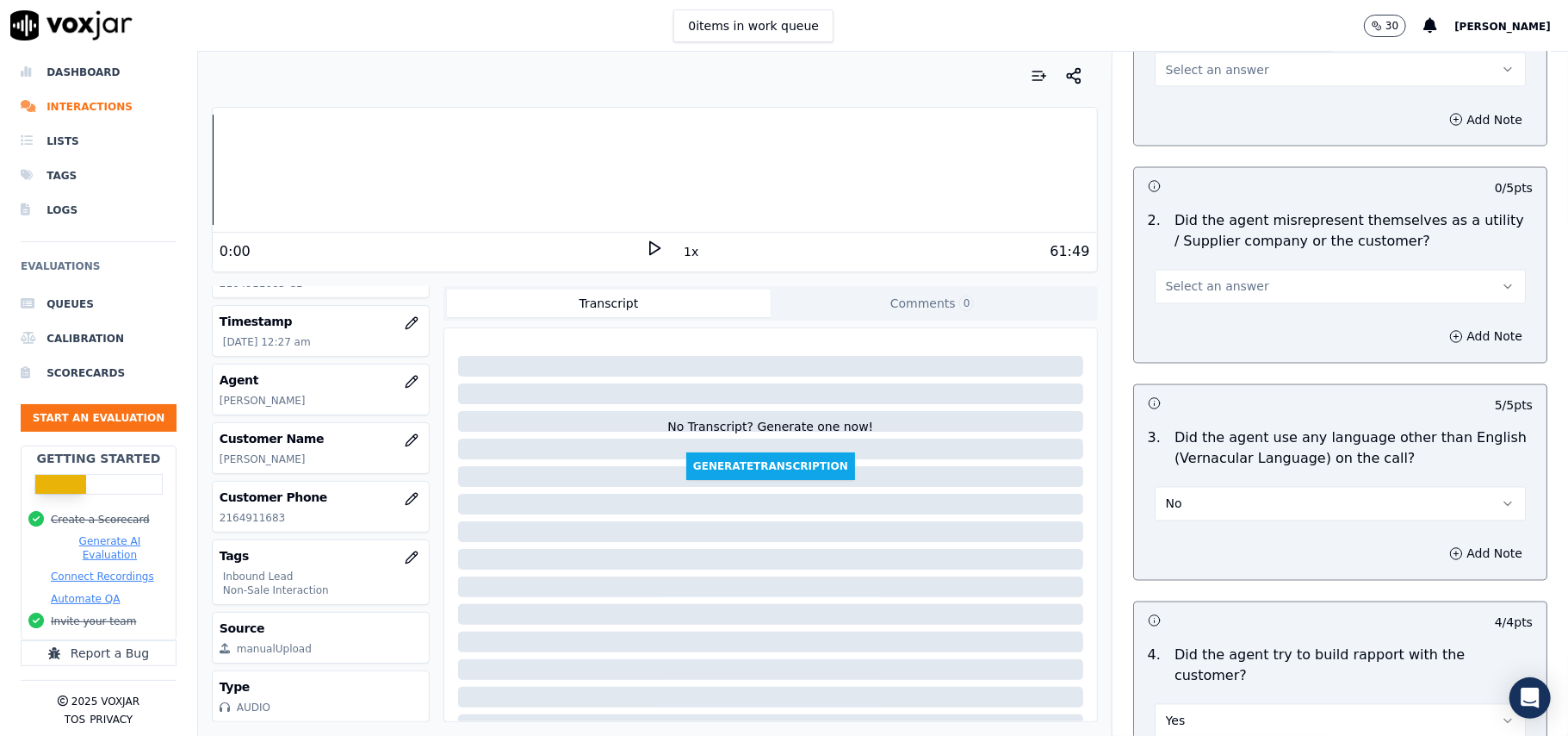
scroll to position [2156, 0]
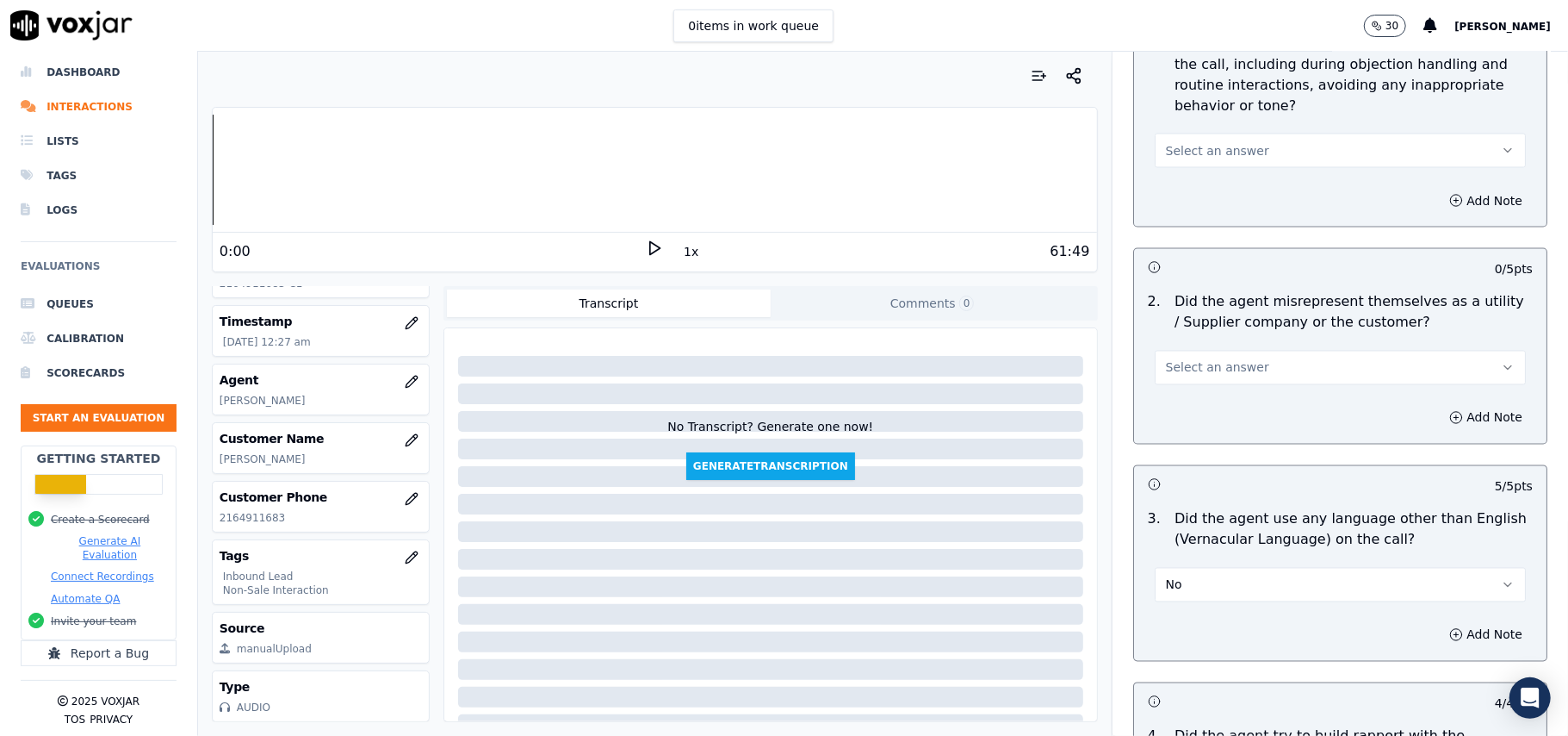
click at [1242, 350] on button "Select an answer" at bounding box center [1339, 367] width 371 height 34
click at [1227, 339] on div "Yes" at bounding box center [1303, 330] width 333 height 27
click at [1228, 311] on div "2 . Did the agent misrepresent themselves as a utility / Supplier company or th…" at bounding box center [1340, 339] width 413 height 107
click at [1233, 350] on button "Yes" at bounding box center [1339, 367] width 371 height 34
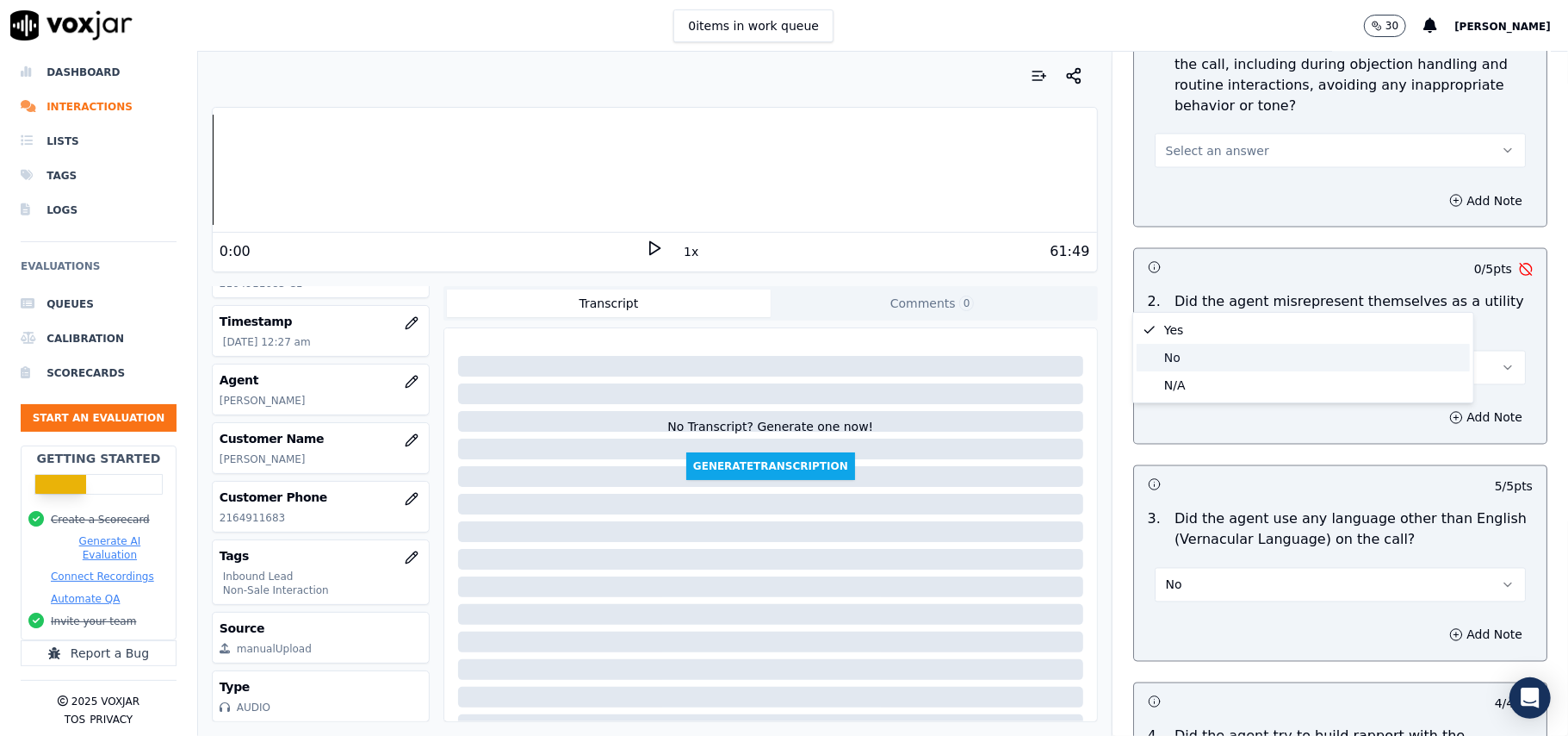
click at [1226, 345] on div "No" at bounding box center [1303, 357] width 333 height 27
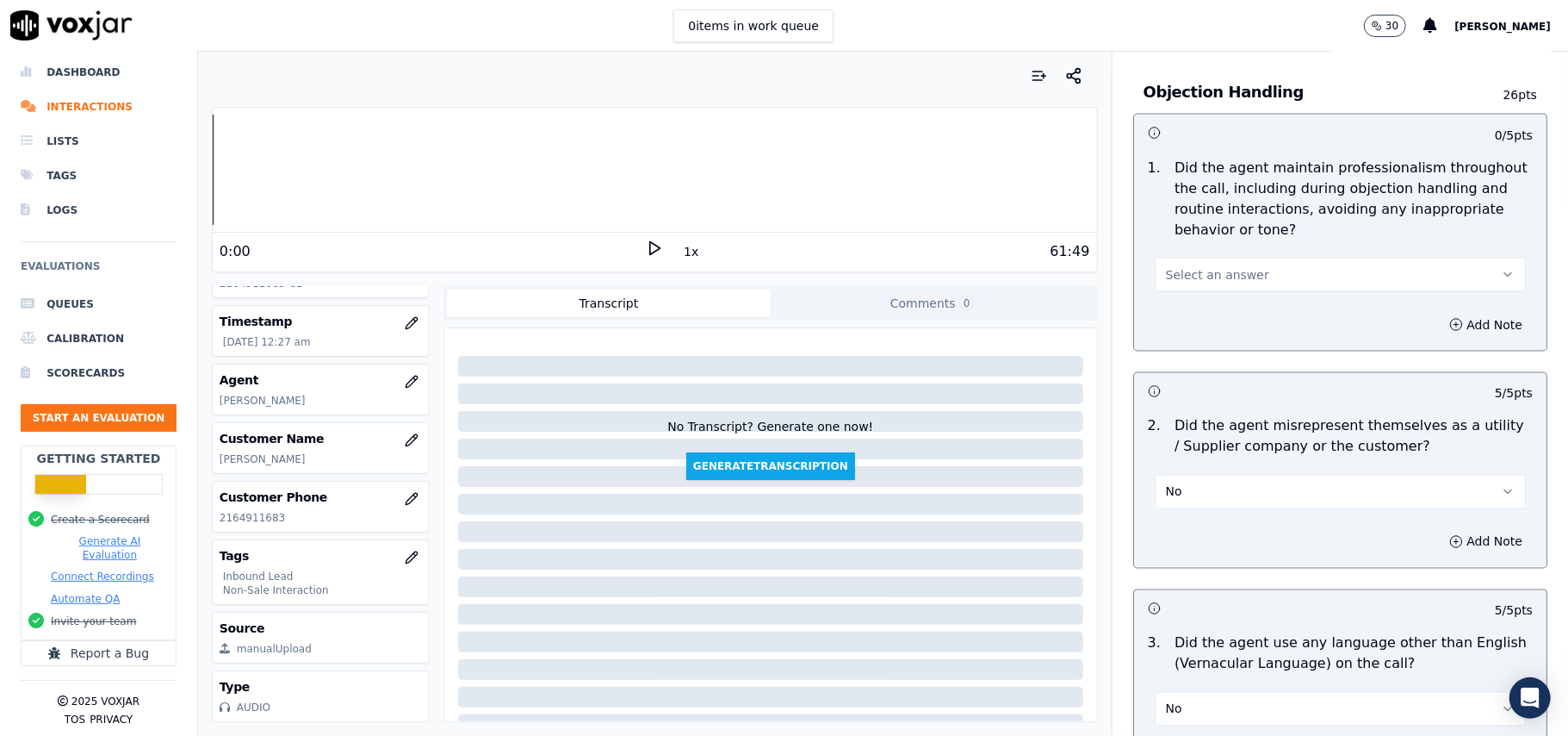
scroll to position [1927, 0]
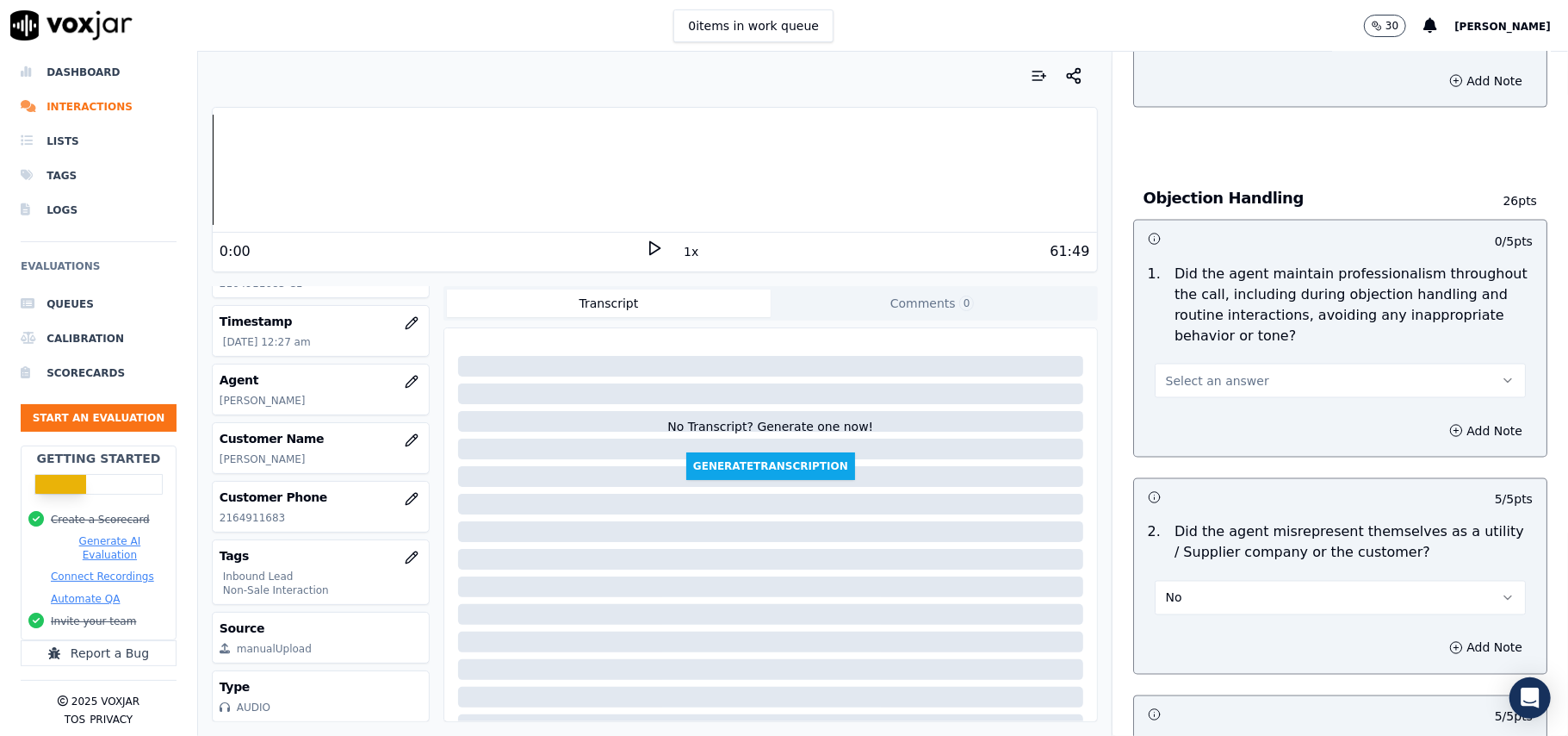
click at [1237, 363] on button "Select an answer" at bounding box center [1339, 380] width 371 height 34
click at [1230, 329] on div "Yes" at bounding box center [1303, 342] width 333 height 27
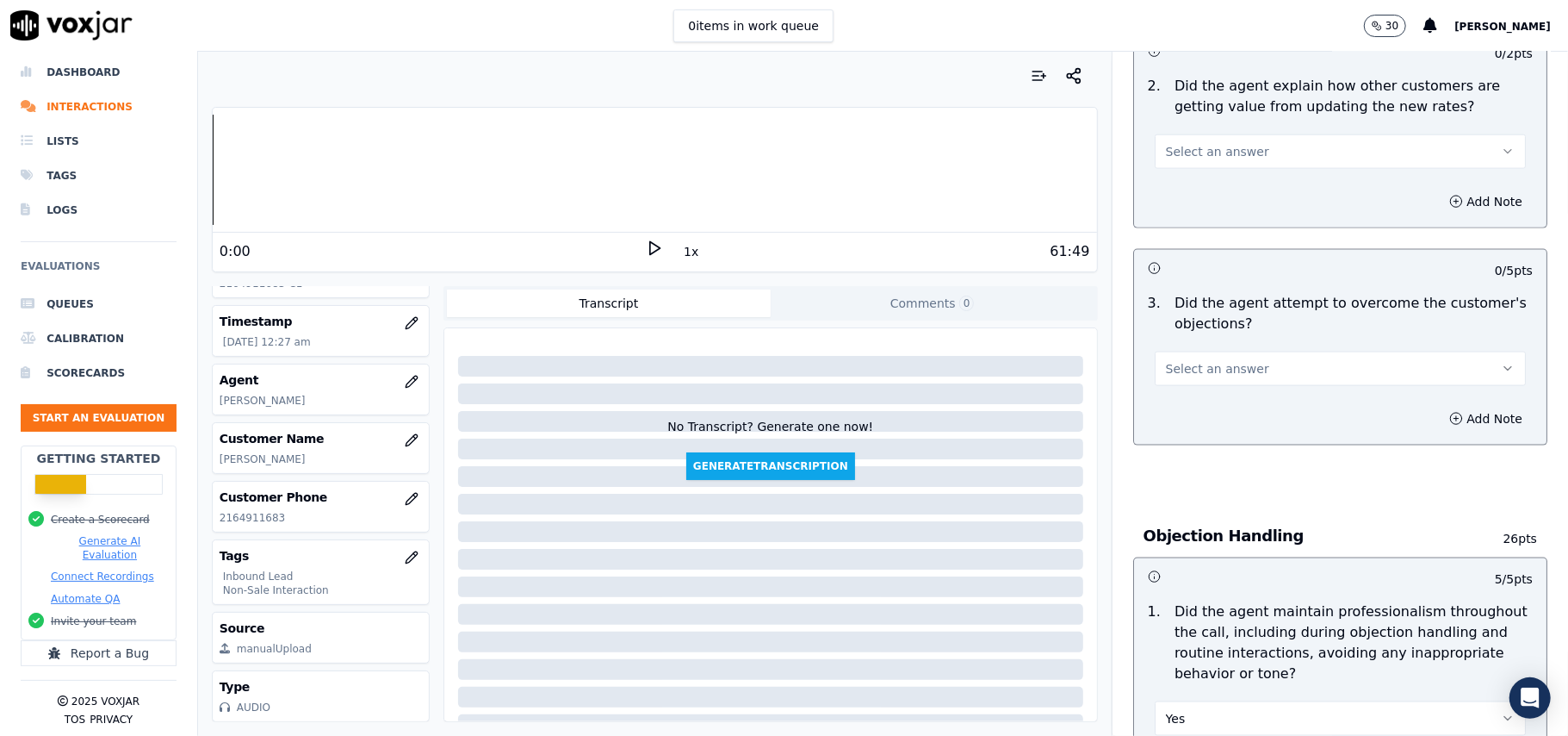
scroll to position [1582, 0]
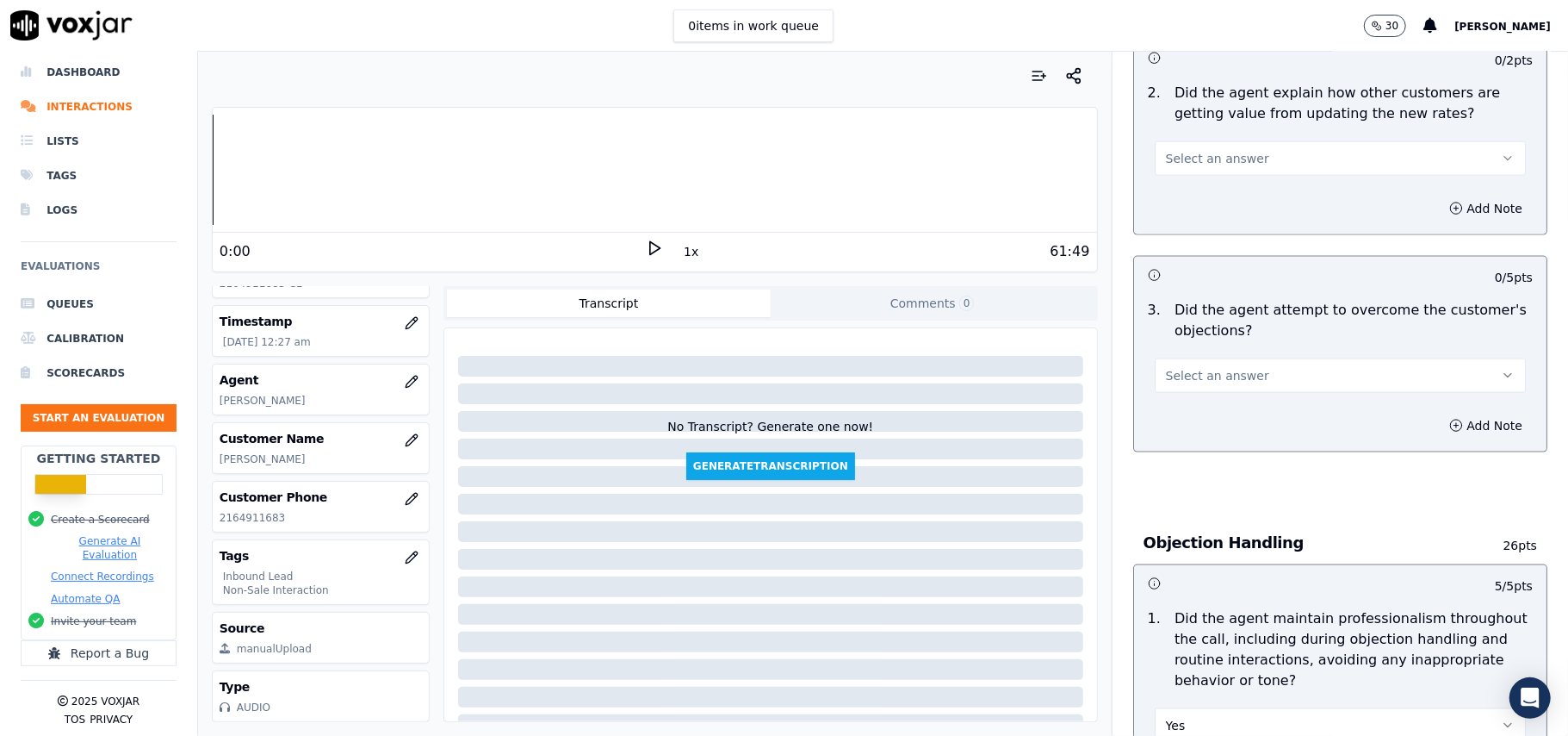
click at [1238, 358] on button "Select an answer" at bounding box center [1339, 375] width 371 height 34
click at [1222, 325] on div "Yes" at bounding box center [1303, 336] width 333 height 27
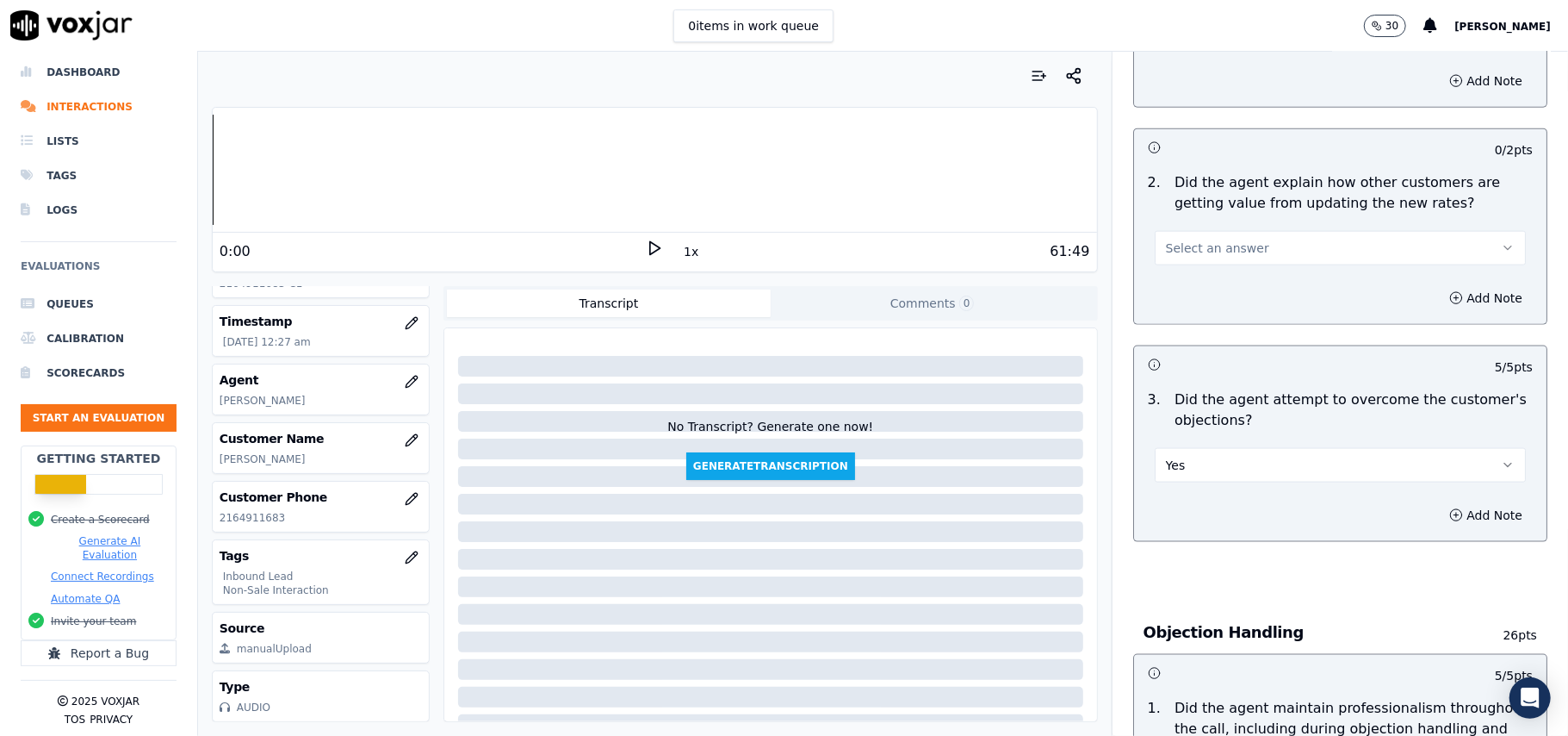
scroll to position [1352, 0]
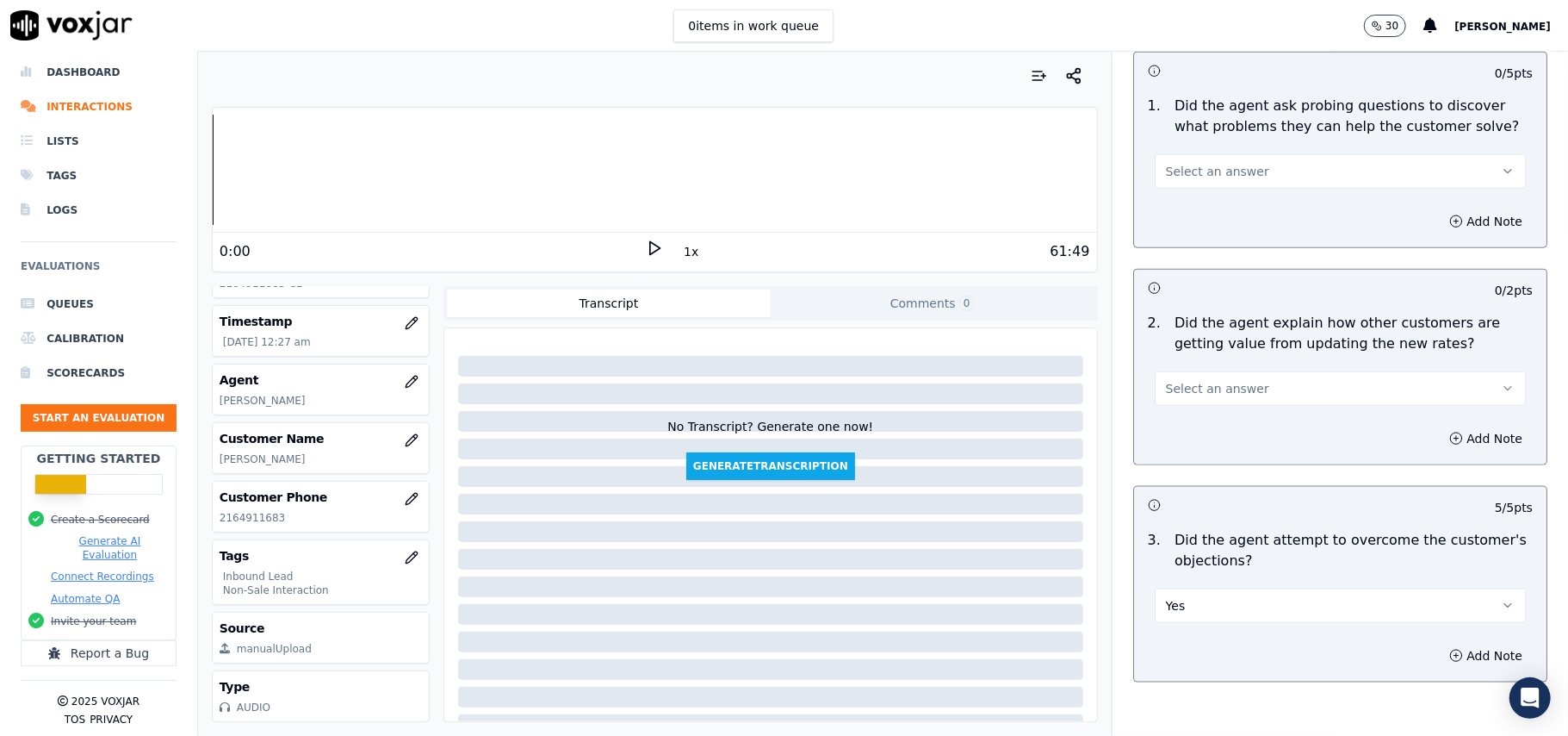
drag, startPoint x: 1235, startPoint y: 300, endPoint x: 1235, endPoint y: 317, distance: 17.0
click at [1235, 371] on button "Select an answer" at bounding box center [1339, 387] width 371 height 34
click at [1229, 347] on div "Yes" at bounding box center [1303, 348] width 333 height 27
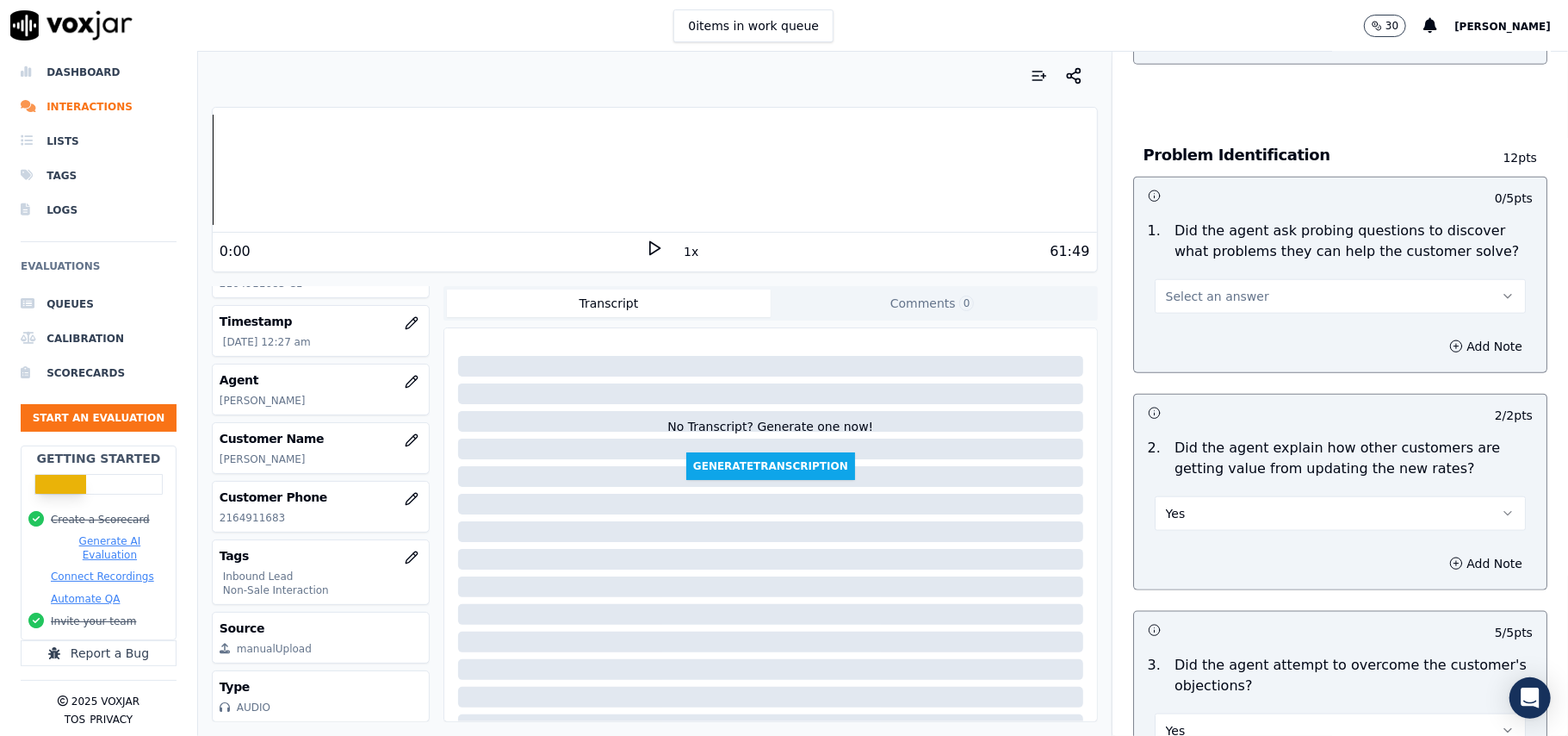
scroll to position [1123, 0]
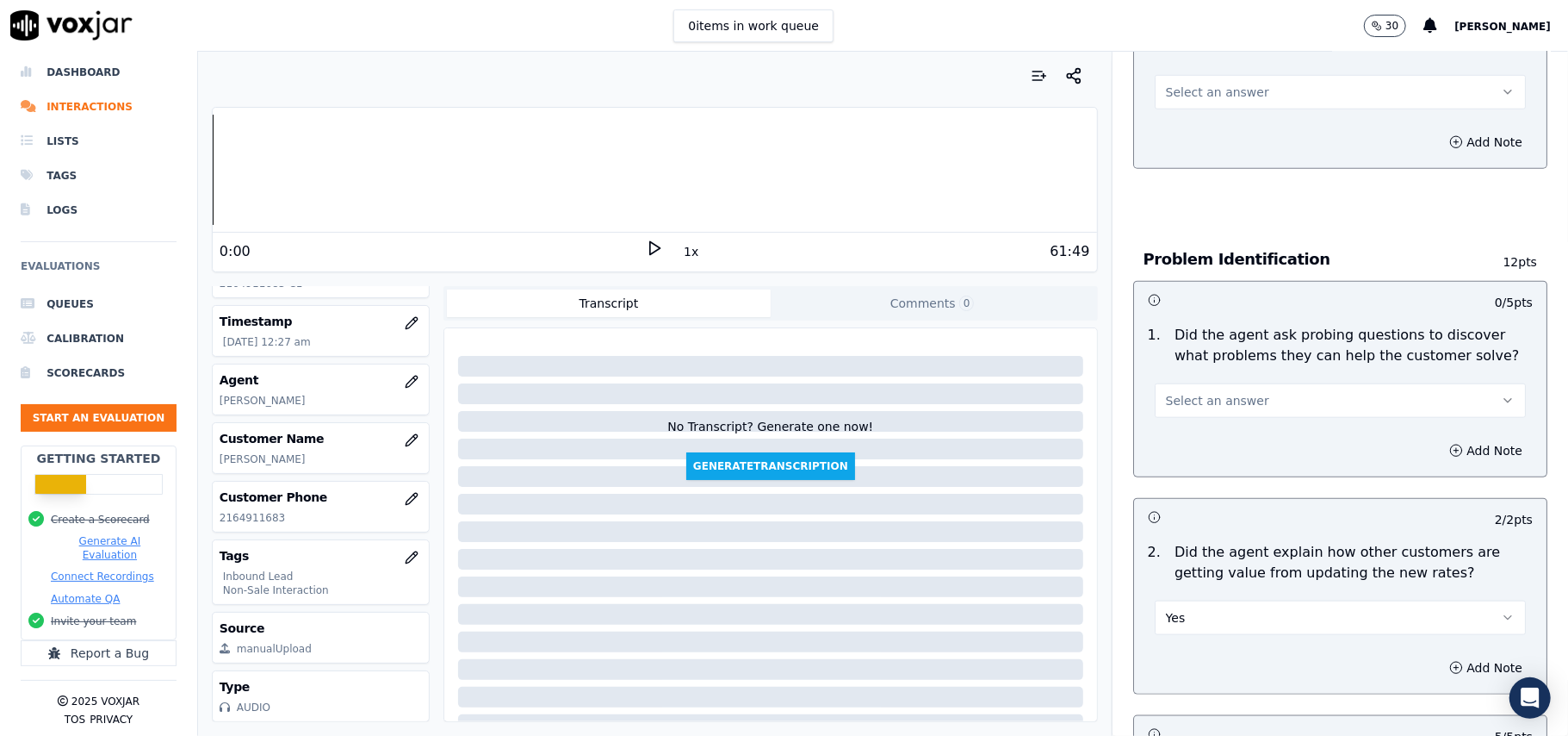
click at [1240, 384] on button "Select an answer" at bounding box center [1339, 400] width 371 height 34
click at [1223, 365] on div "Yes" at bounding box center [1303, 360] width 333 height 27
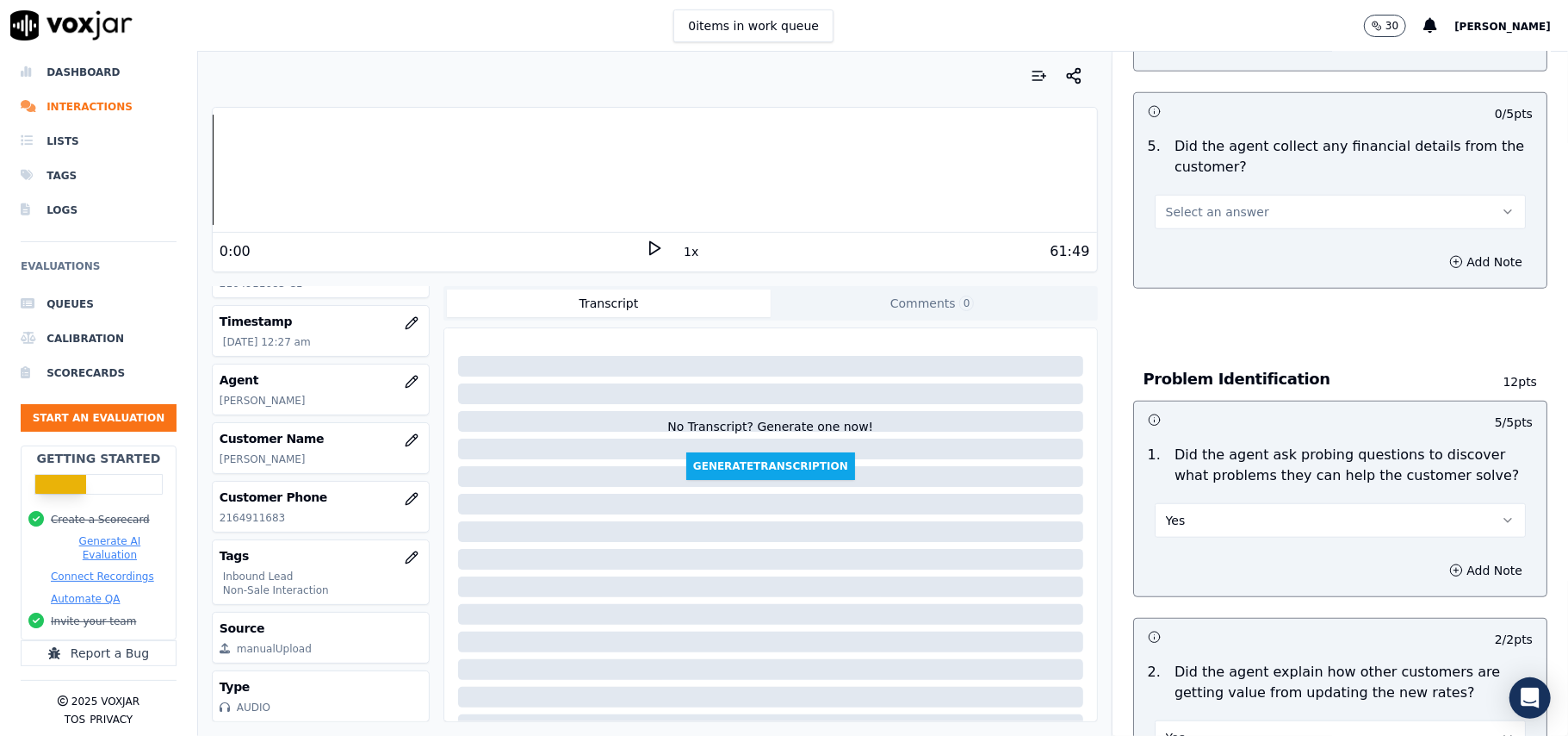
scroll to position [894, 0]
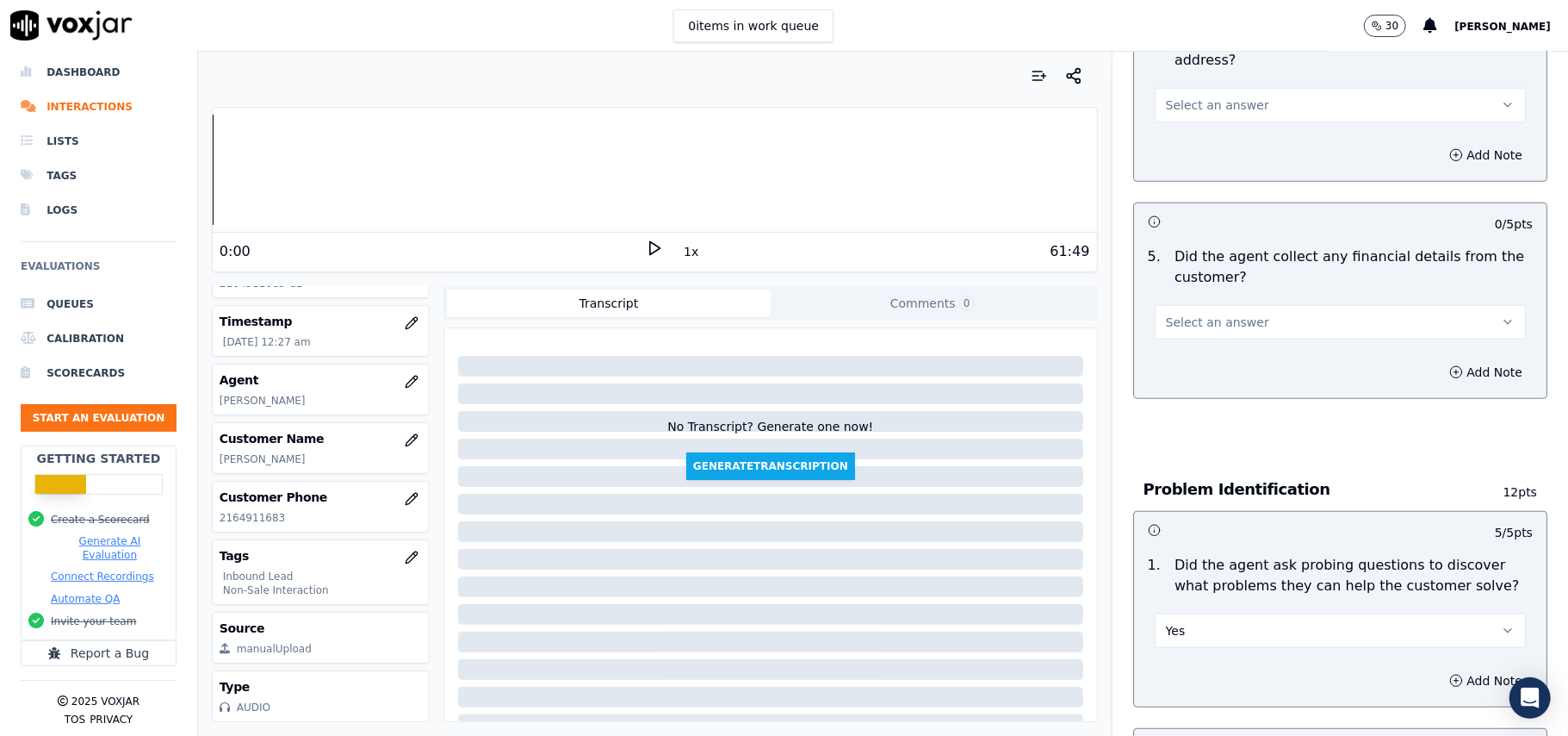
click at [1241, 305] on button "Select an answer" at bounding box center [1339, 321] width 371 height 34
click at [1229, 301] on div "No" at bounding box center [1303, 309] width 333 height 27
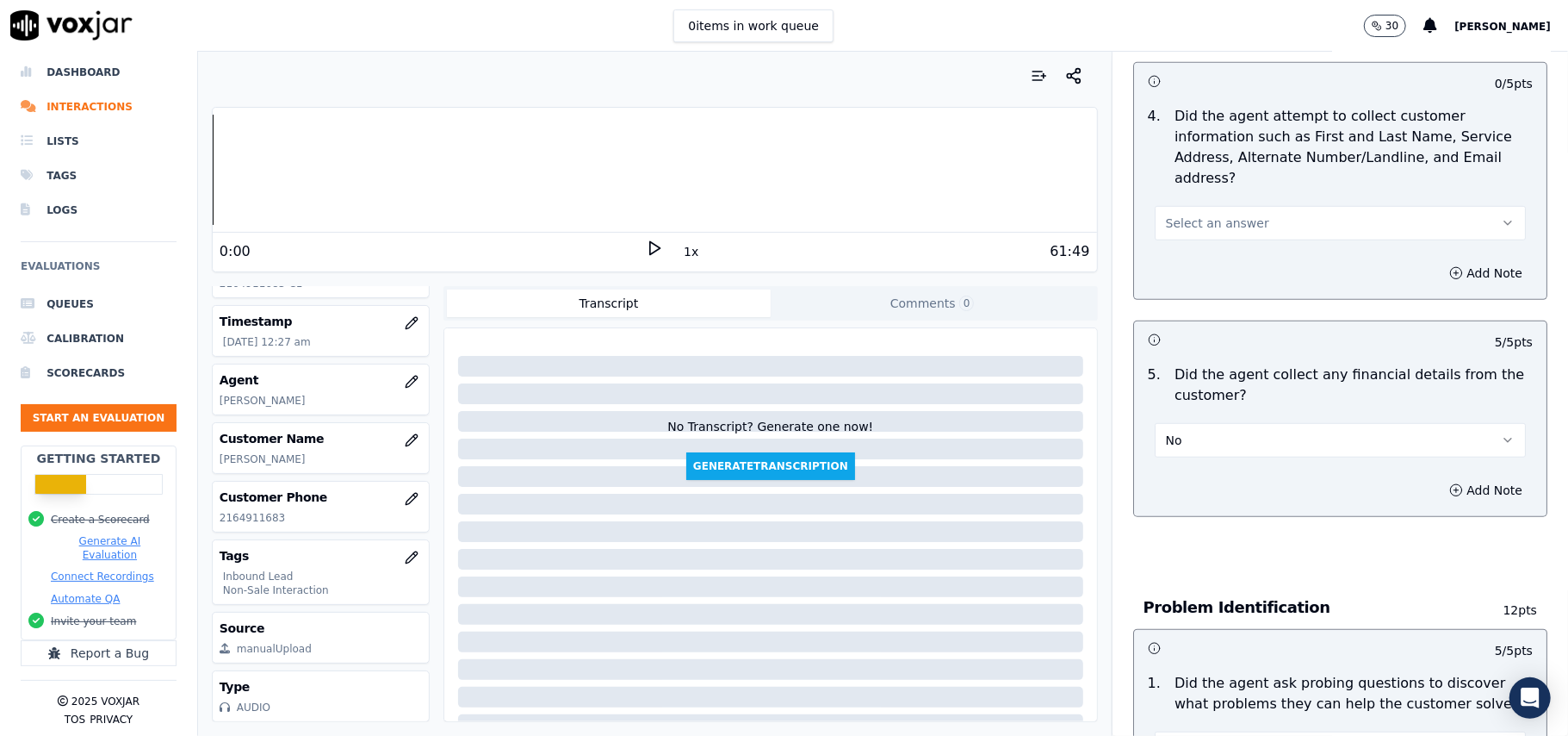
scroll to position [663, 0]
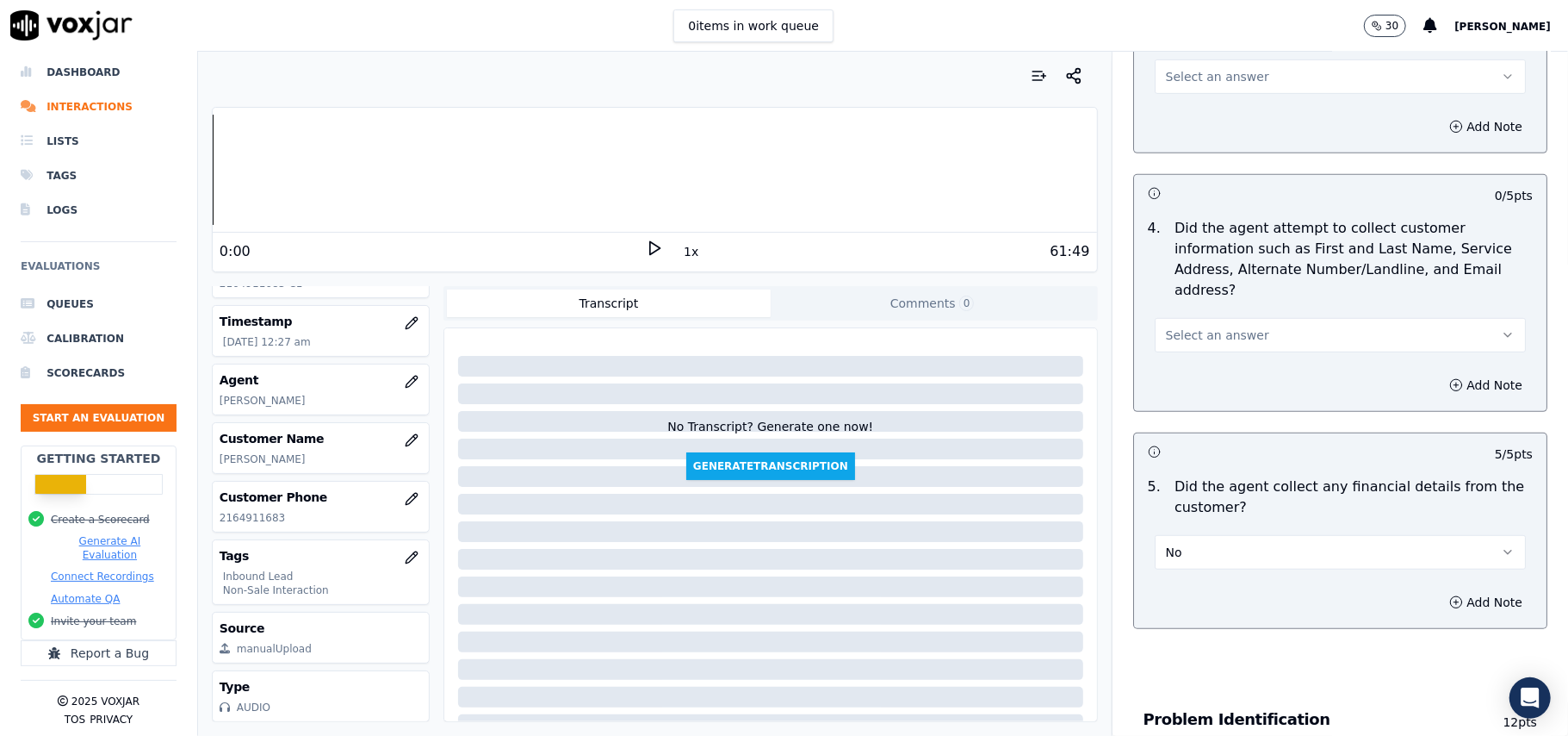
click at [1192, 326] on span "Select an answer" at bounding box center [1218, 335] width 103 height 18
click at [1193, 296] on div "Yes" at bounding box center [1303, 293] width 333 height 27
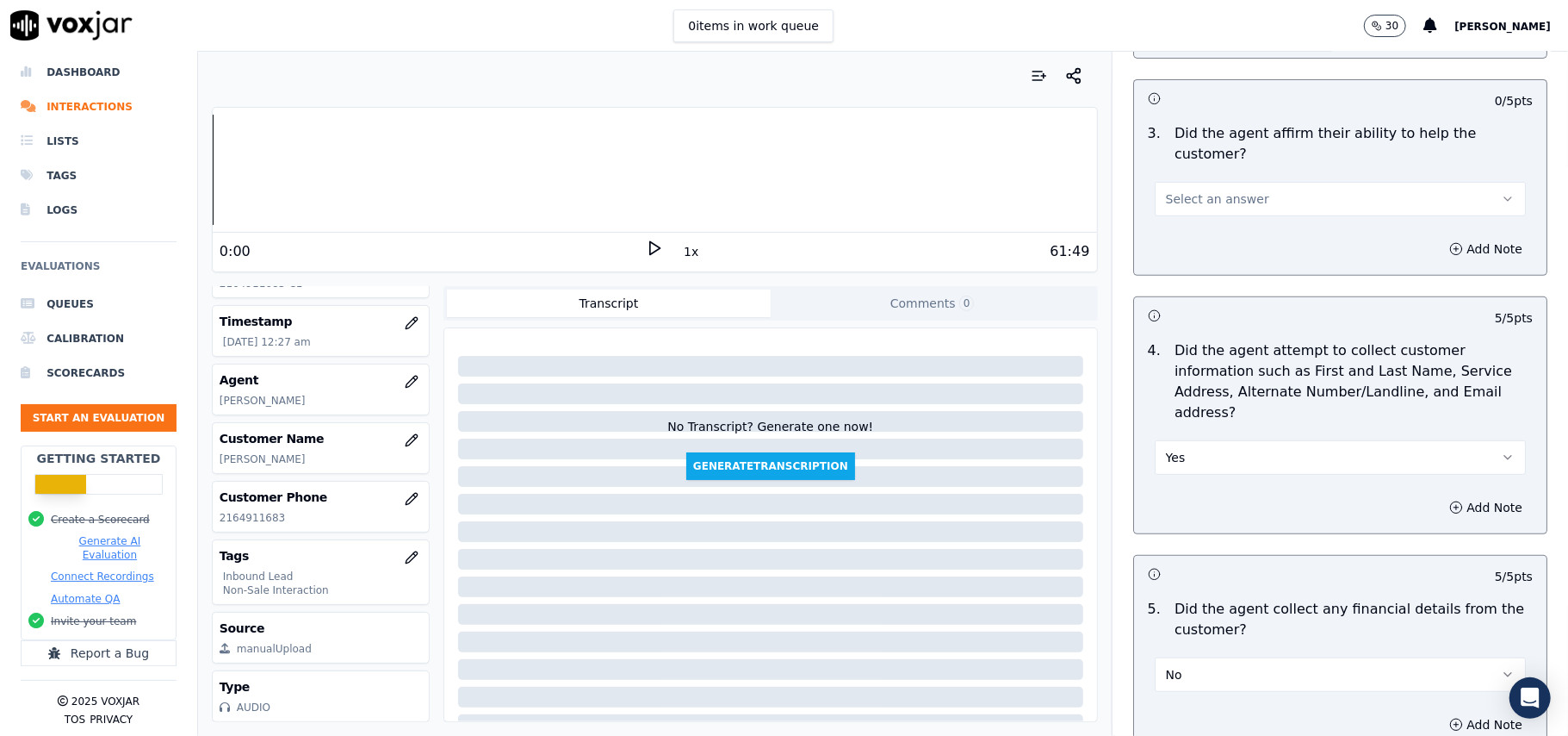
scroll to position [434, 0]
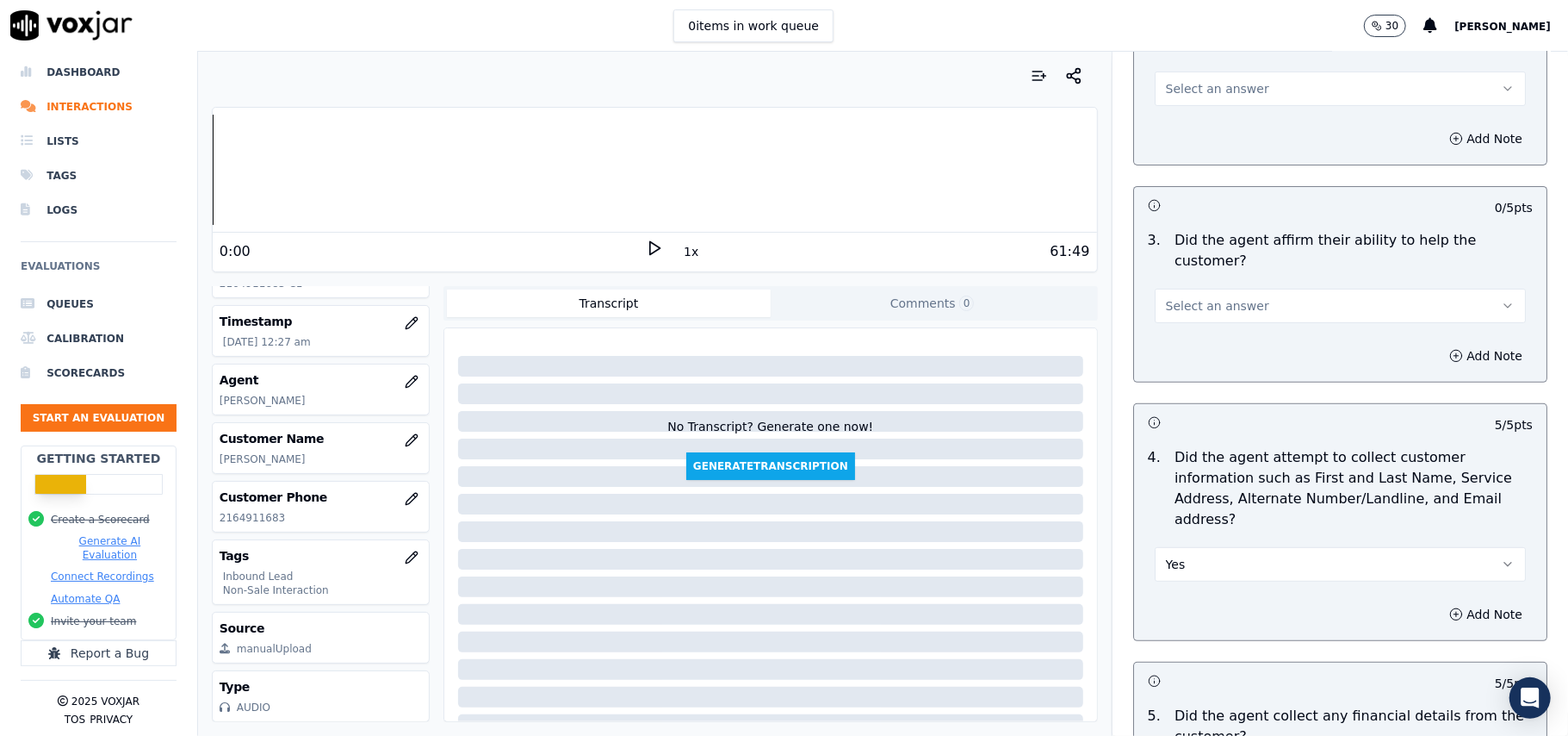
click at [1237, 288] on button "Select an answer" at bounding box center [1339, 305] width 371 height 34
click at [1231, 273] on div "Yes" at bounding box center [1303, 284] width 333 height 27
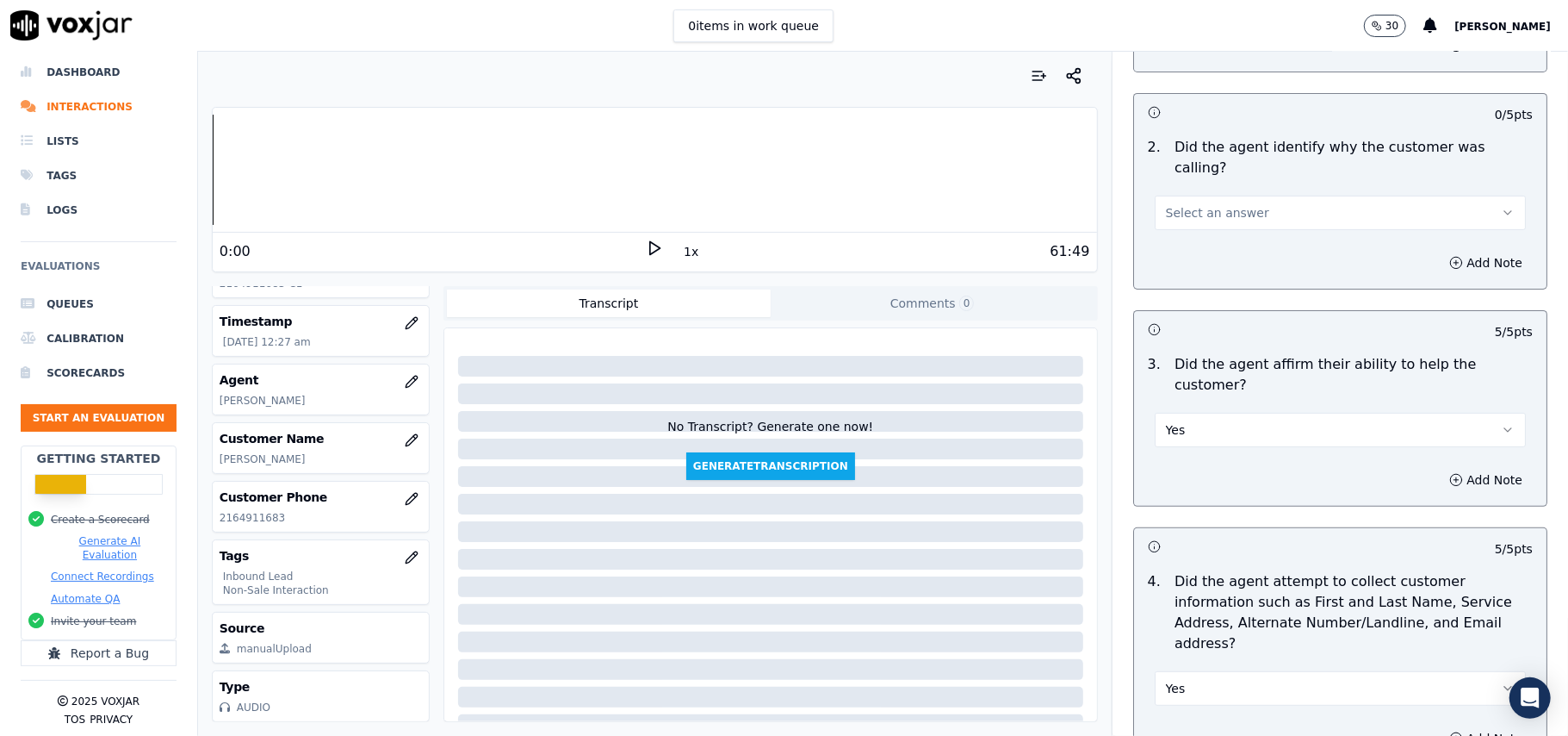
scroll to position [204, 0]
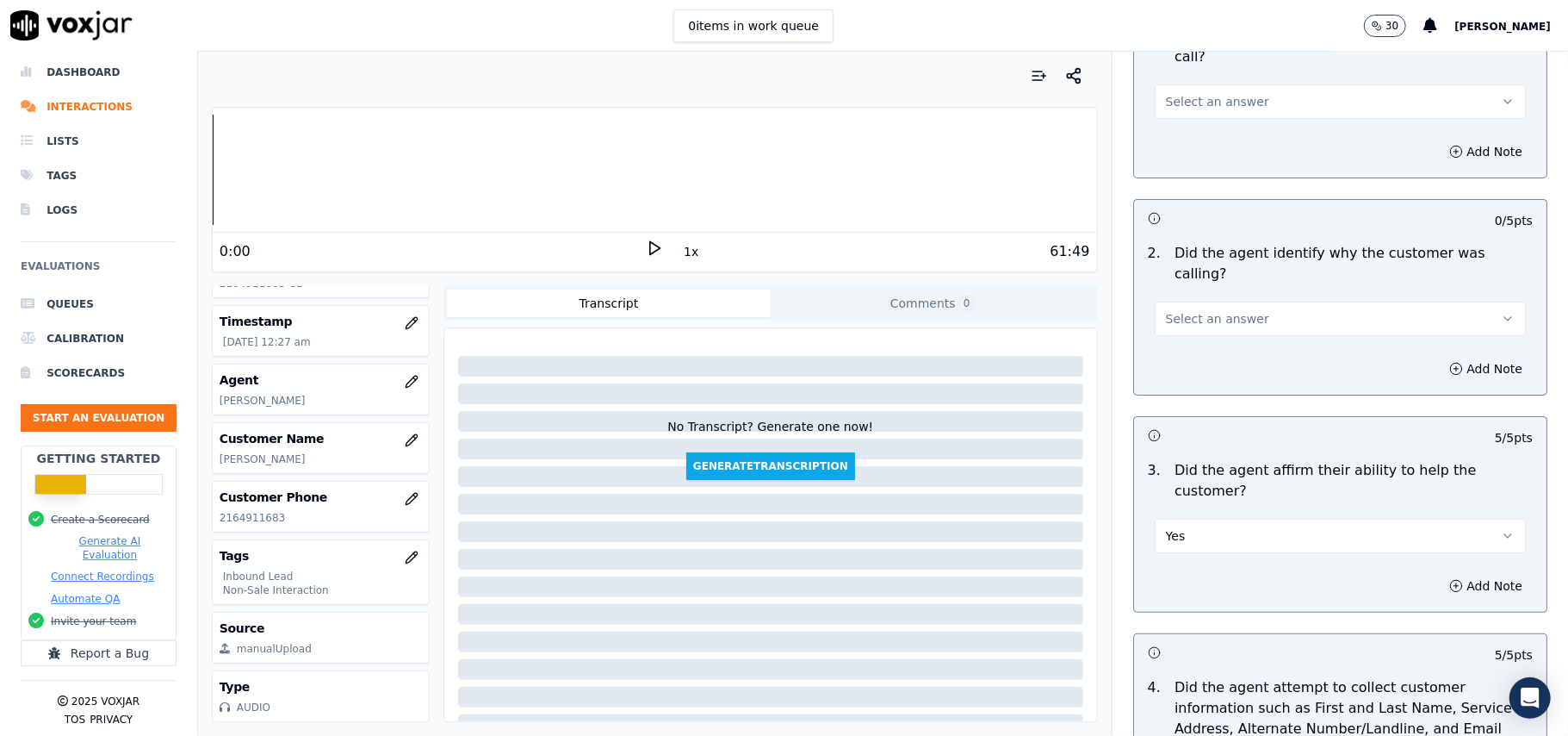
click at [1228, 311] on span "Select an answer" at bounding box center [1218, 319] width 103 height 18
click at [1218, 311] on div "Yes" at bounding box center [1303, 316] width 333 height 27
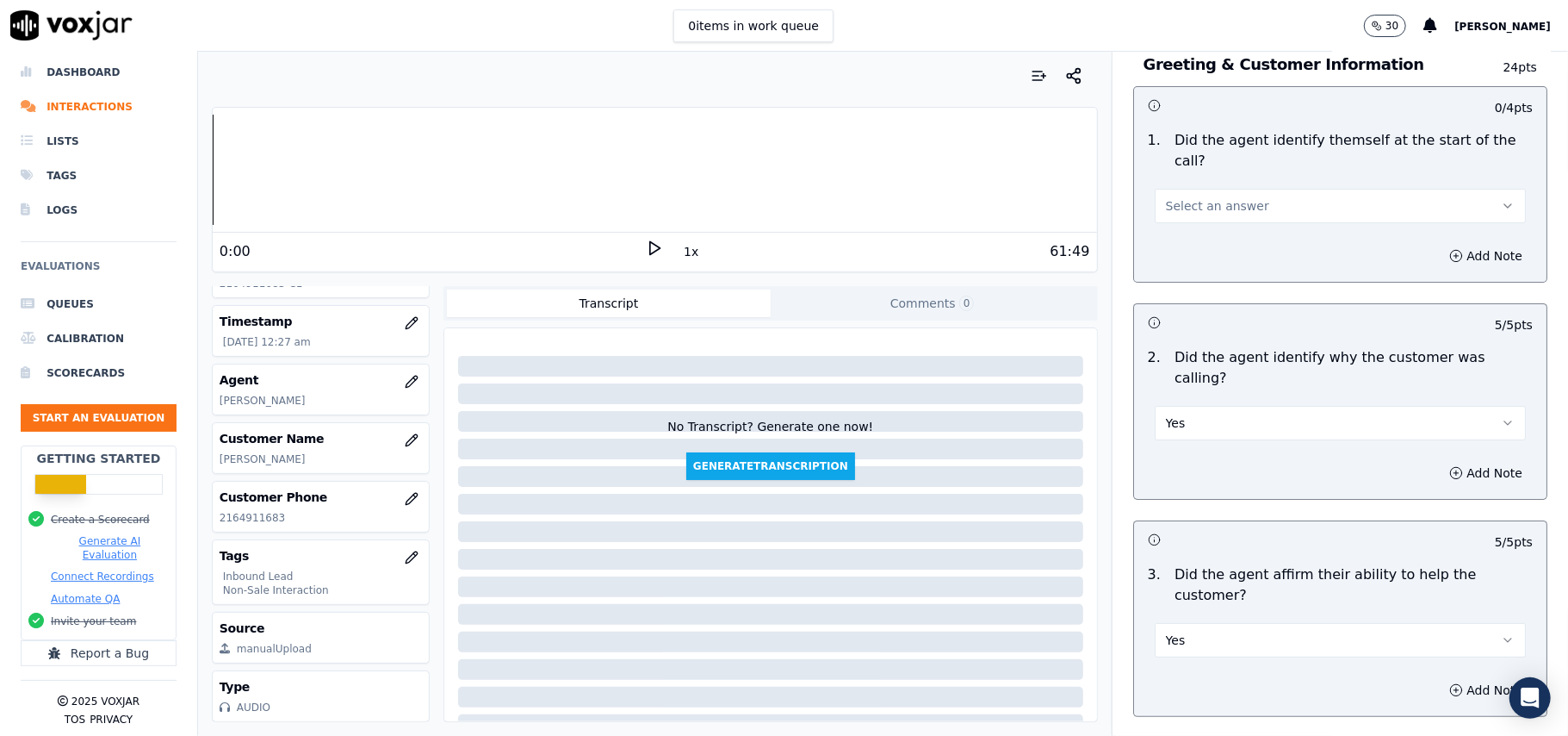
scroll to position [0, 0]
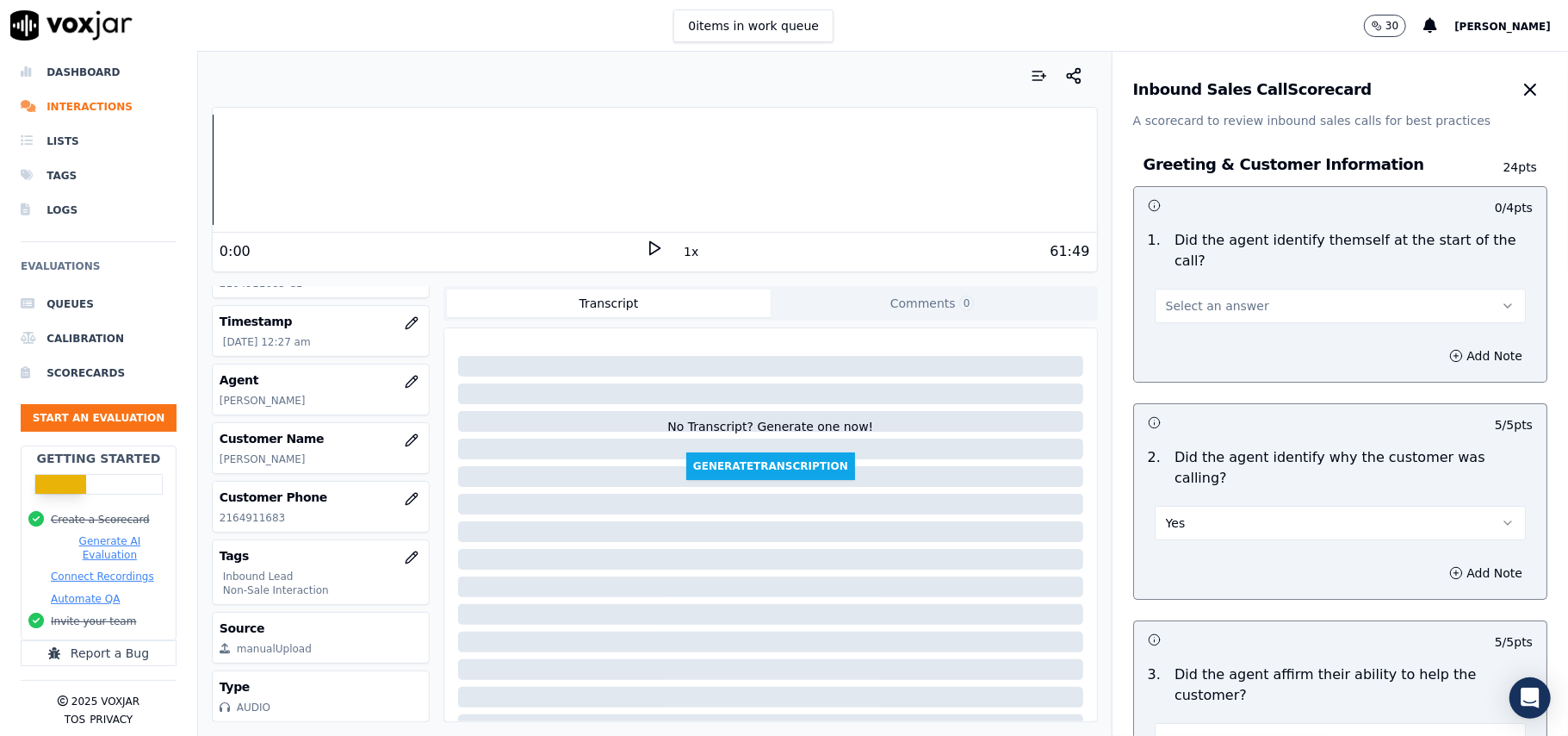
click at [1216, 288] on button "Select an answer" at bounding box center [1339, 305] width 371 height 34
click at [1216, 318] on div "Yes" at bounding box center [1303, 324] width 333 height 27
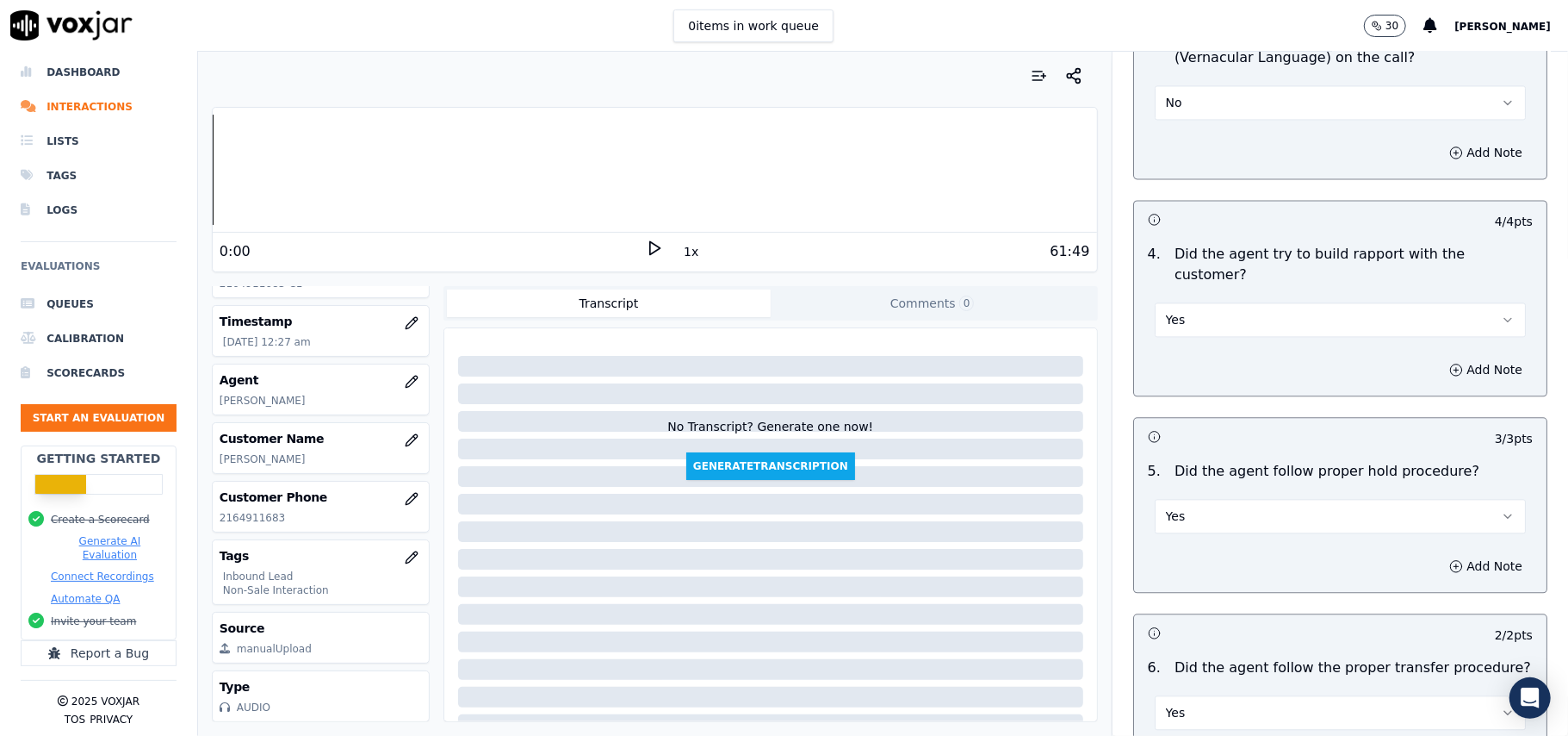
scroll to position [5005, 0]
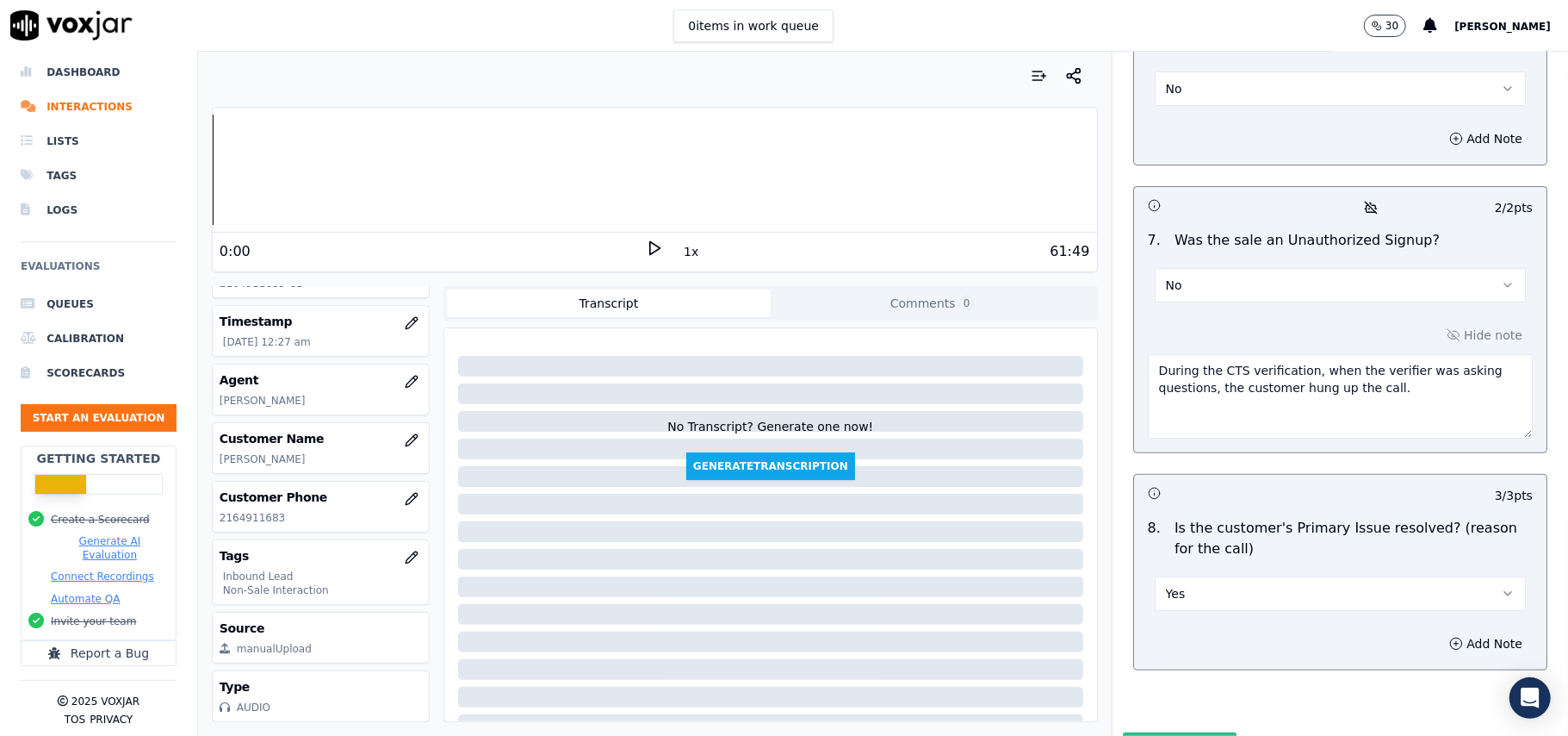
click at [1168, 732] on button "Submit Scores" at bounding box center [1181, 748] width 115 height 31
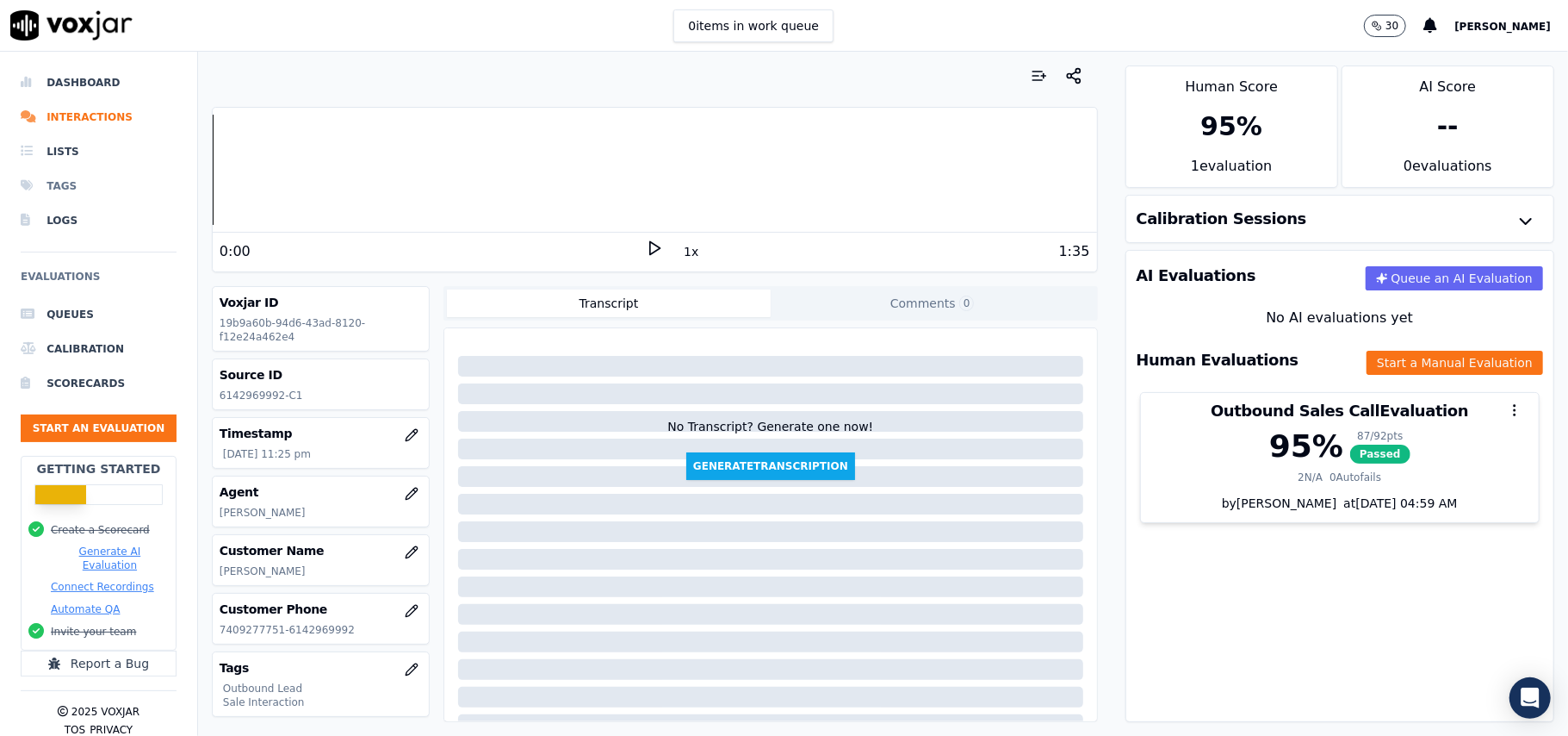
scroll to position [168, 0]
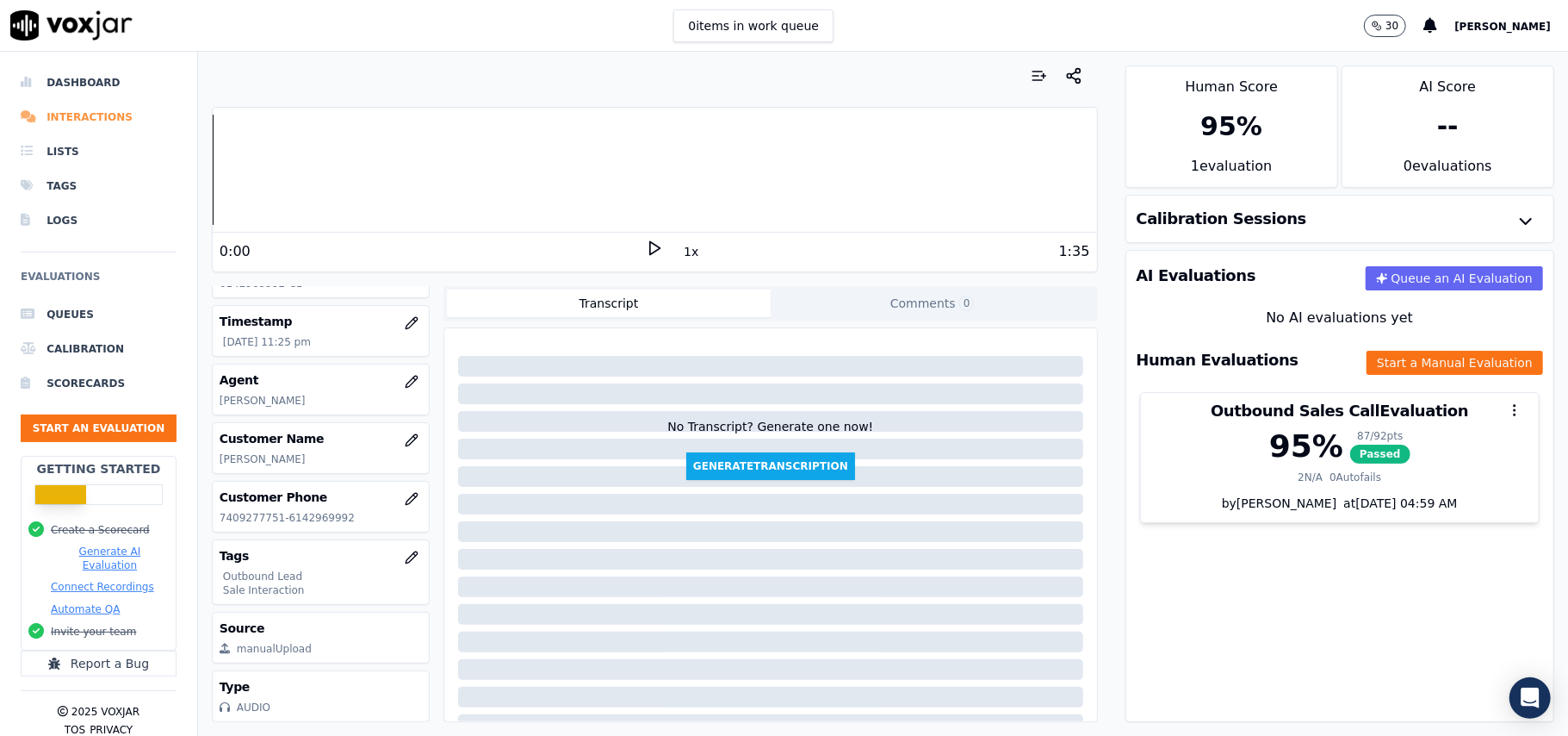
click at [90, 112] on li "Interactions" at bounding box center [98, 117] width 156 height 34
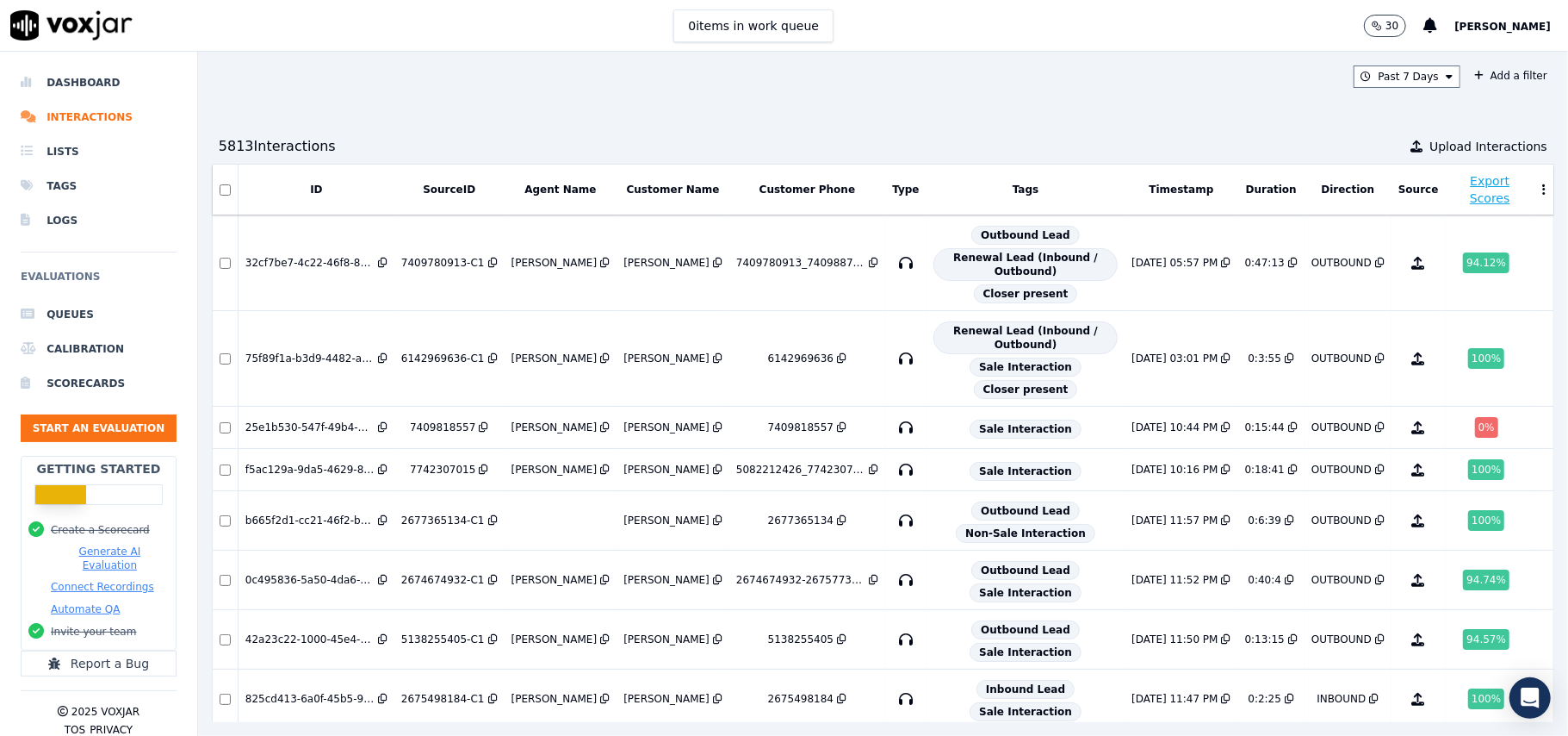
click at [1266, 116] on div "Past 7 Days Add a filter 5813 Interaction s Upload Interactions ID SourceID Age…" at bounding box center [883, 393] width 1370 height 684
click at [1383, 86] on button "Past 7 Days" at bounding box center [1407, 76] width 107 height 22
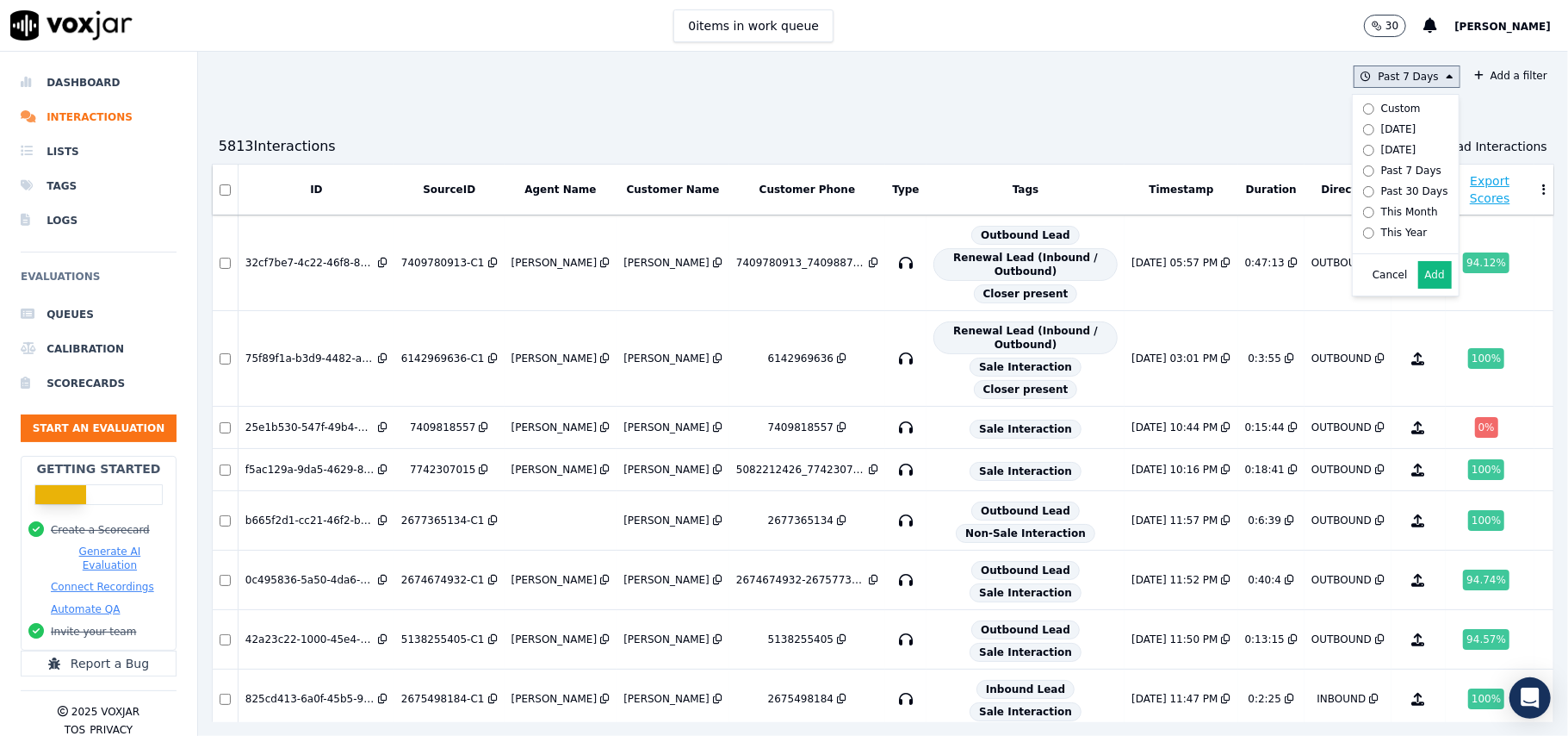
click at [1381, 194] on div "Past 30 Days" at bounding box center [1414, 191] width 67 height 14
click at [1418, 288] on button "Add" at bounding box center [1435, 275] width 34 height 27
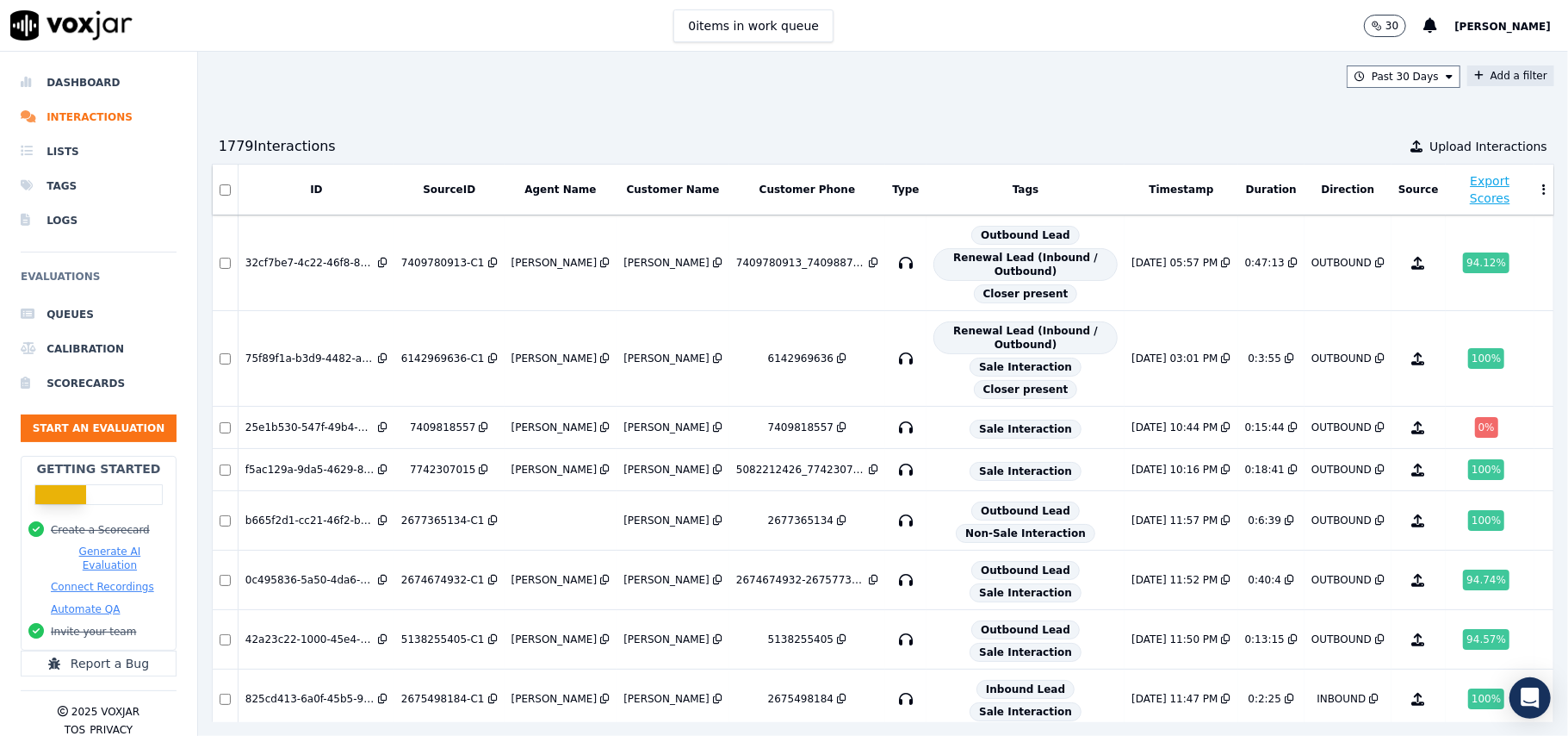
click at [1468, 79] on button "Add a filter" at bounding box center [1511, 75] width 87 height 20
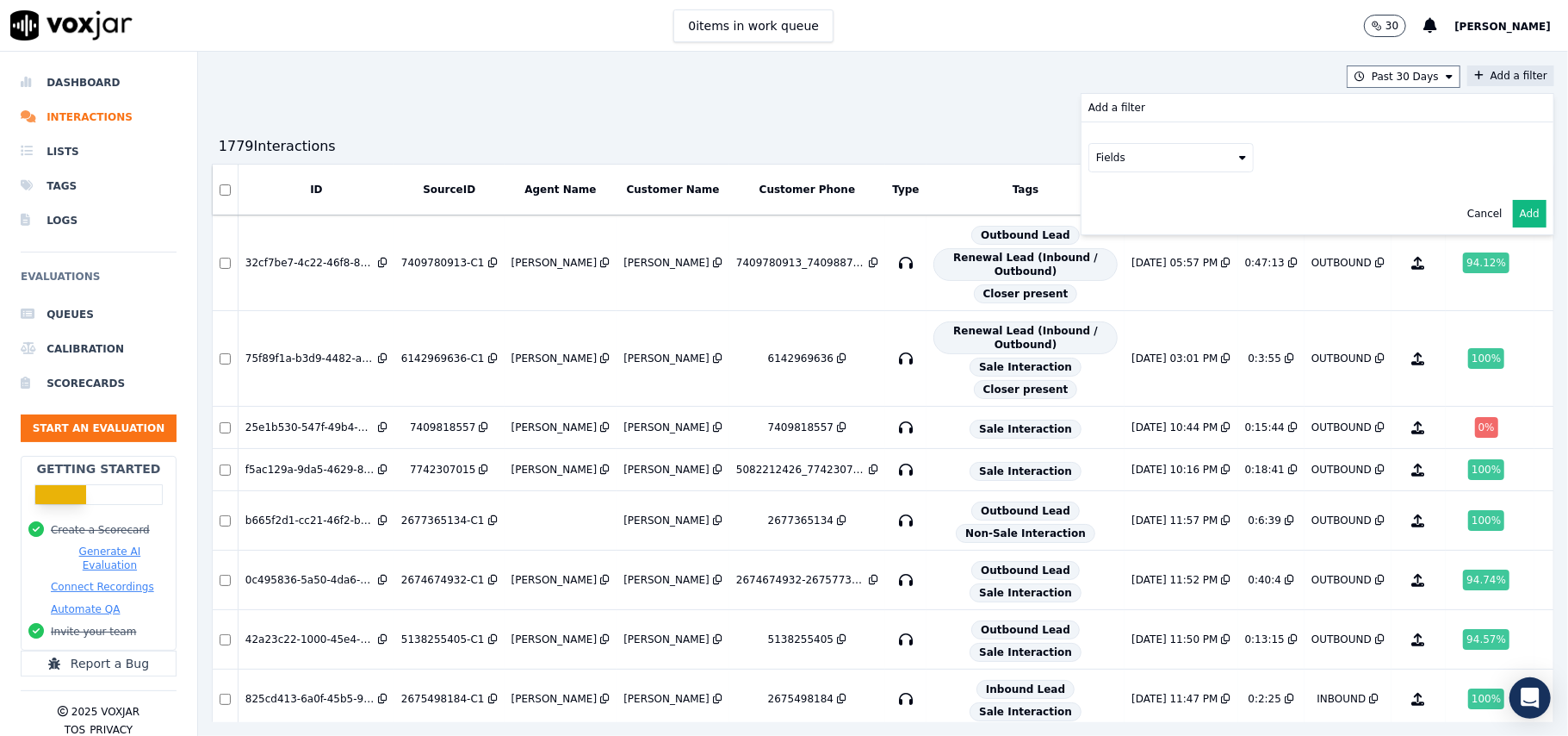
click at [1152, 162] on button "Fields" at bounding box center [1171, 158] width 165 height 29
click at [1117, 325] on div "customers" at bounding box center [1145, 332] width 55 height 14
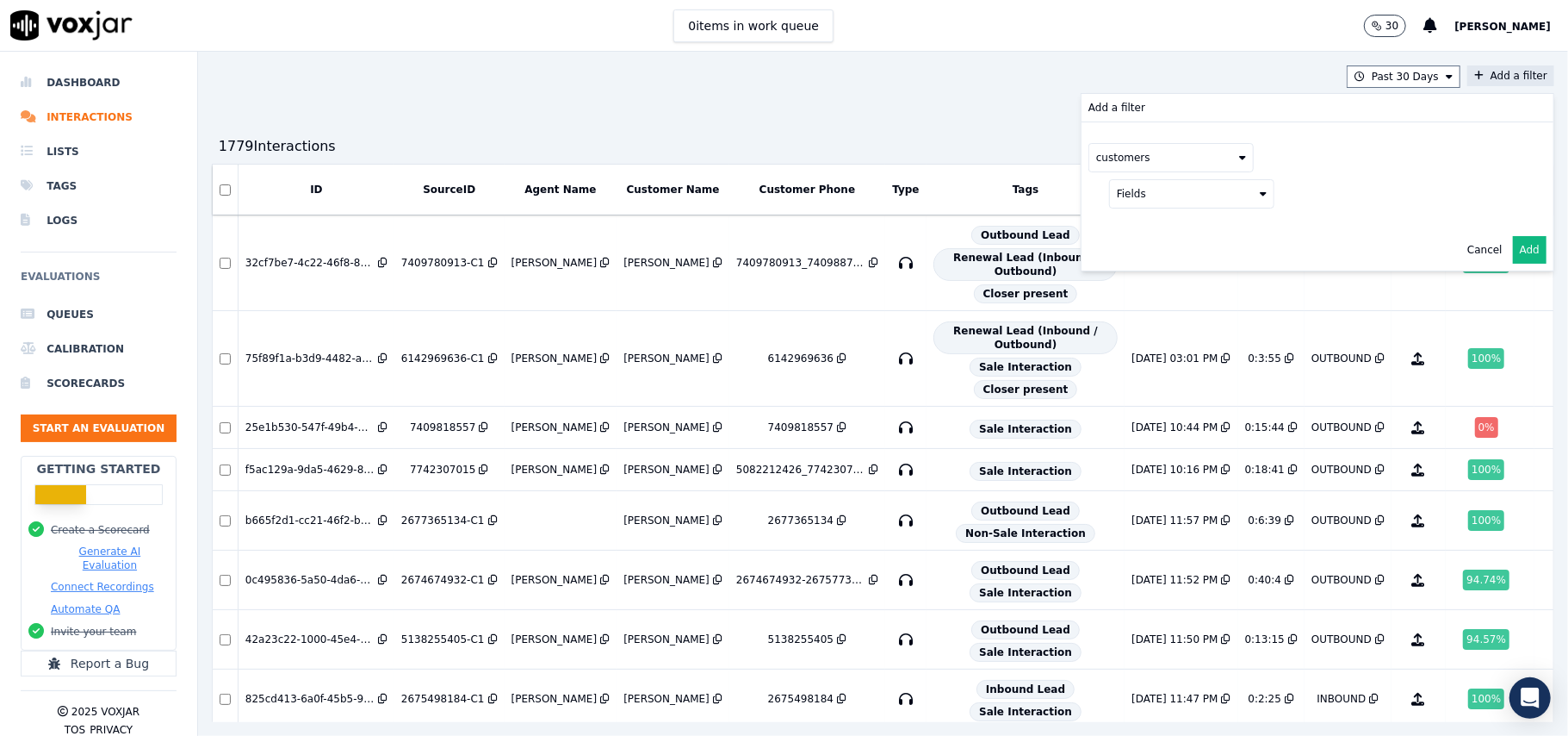
click at [1182, 198] on button "Fields" at bounding box center [1192, 194] width 165 height 29
click at [1125, 283] on label "phone" at bounding box center [1191, 284] width 157 height 20
click at [1306, 190] on button at bounding box center [1405, 192] width 248 height 26
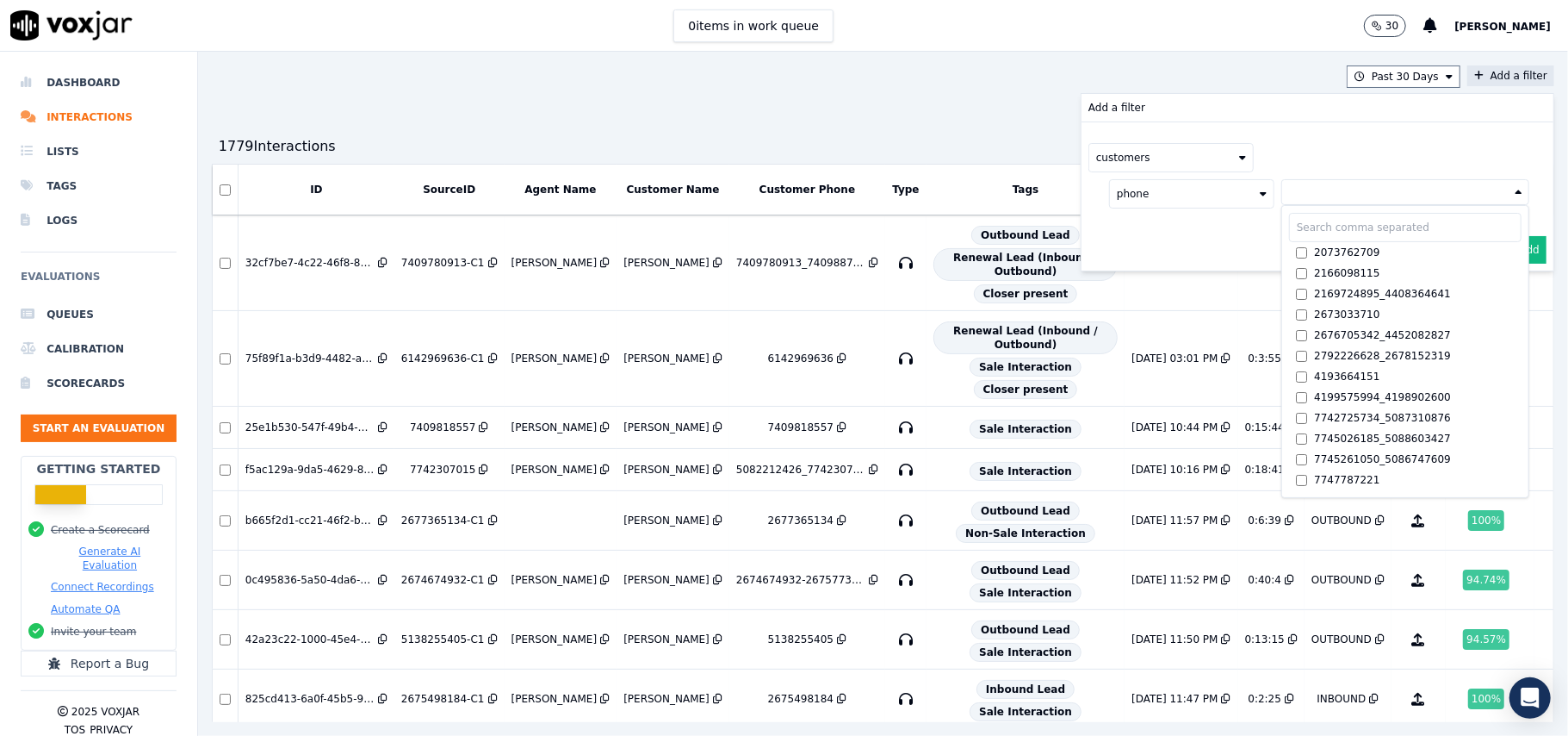
click at [1298, 228] on input "text" at bounding box center [1405, 228] width 233 height 29
paste input "7172809366"
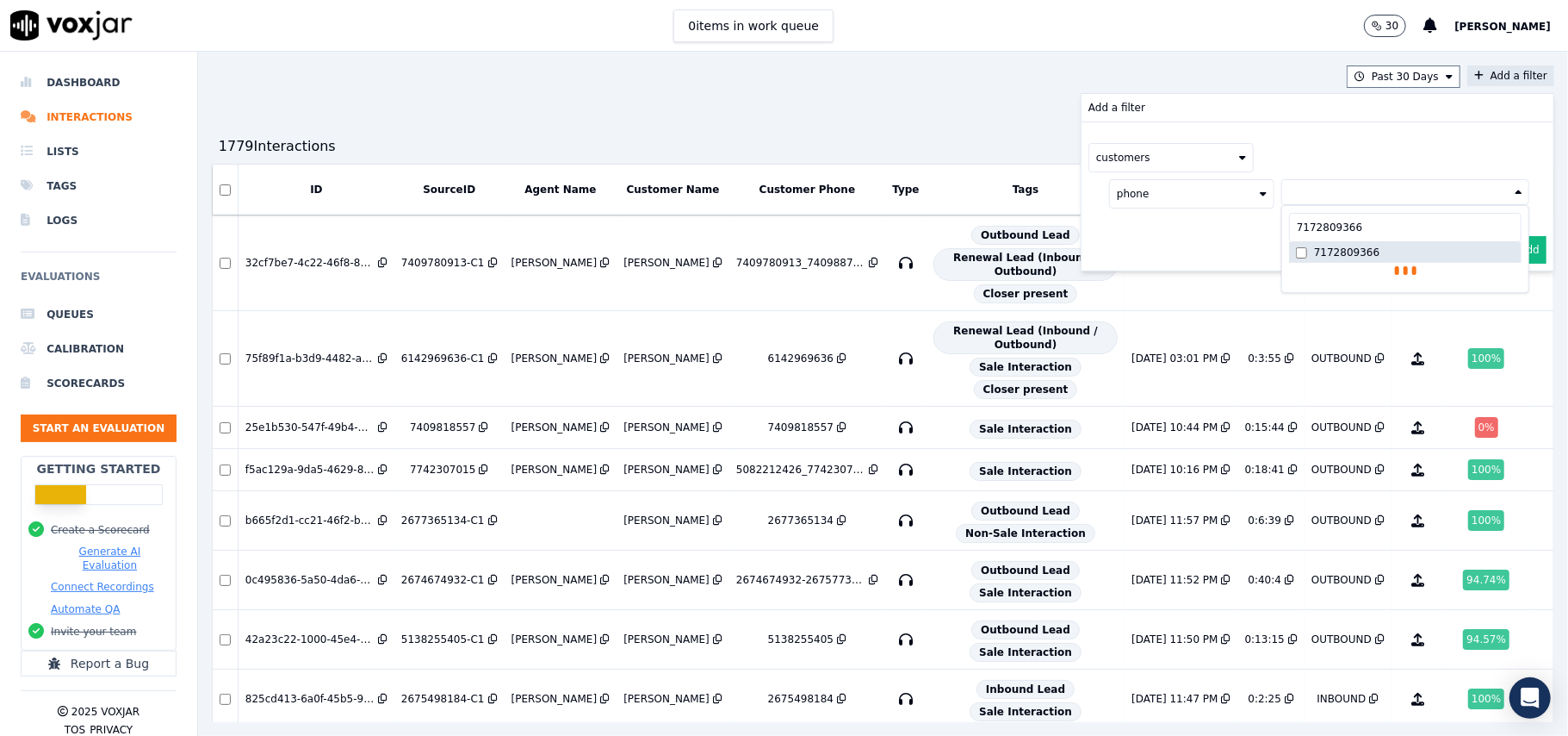
type input "7172809366"
click at [1314, 257] on div "7172809366" at bounding box center [1346, 252] width 65 height 14
click at [1513, 289] on button "Add" at bounding box center [1530, 291] width 34 height 27
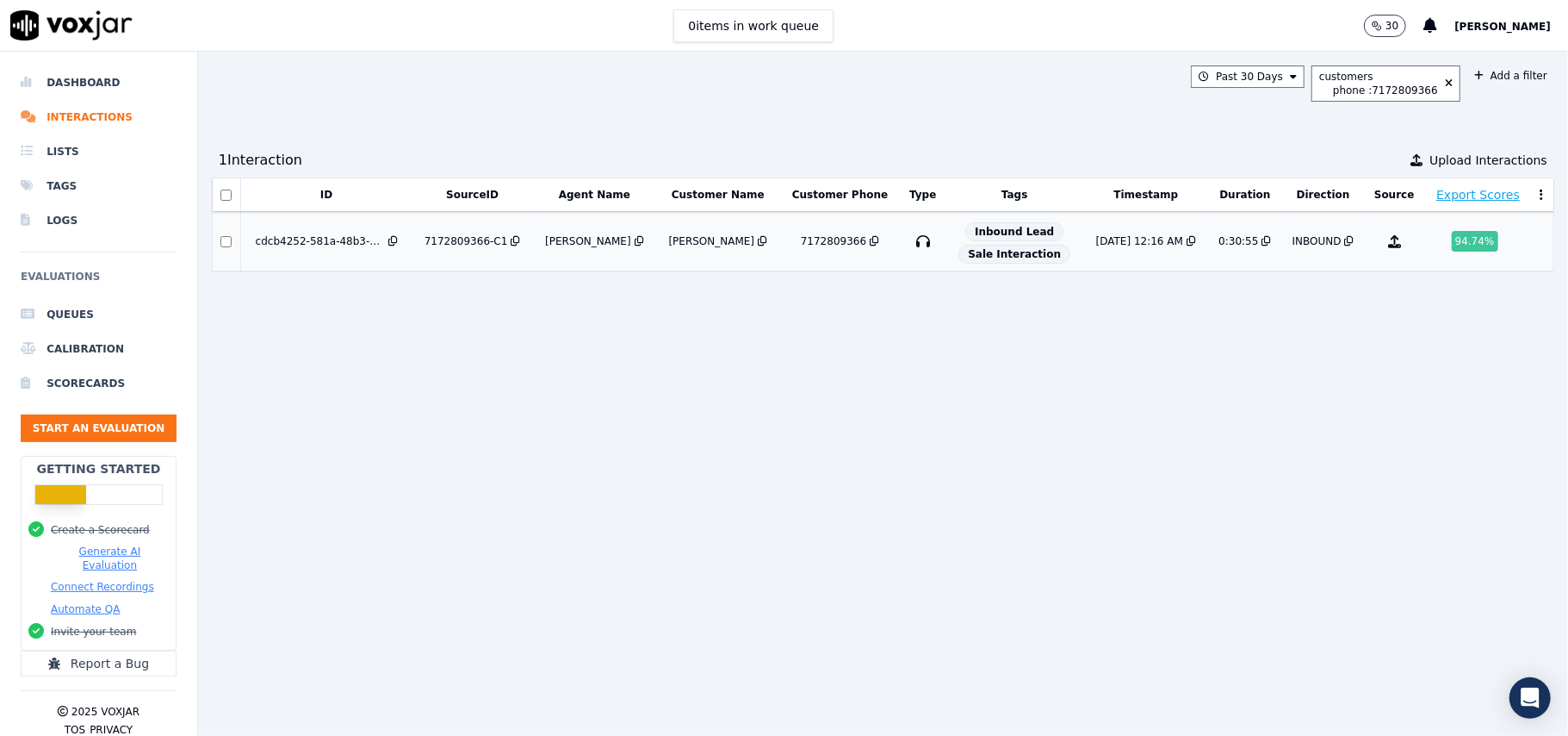
click at [801, 245] on div "7172809366" at bounding box center [833, 241] width 65 height 14
click at [1352, 92] on div "phone : 7172809366" at bounding box center [1386, 91] width 105 height 14
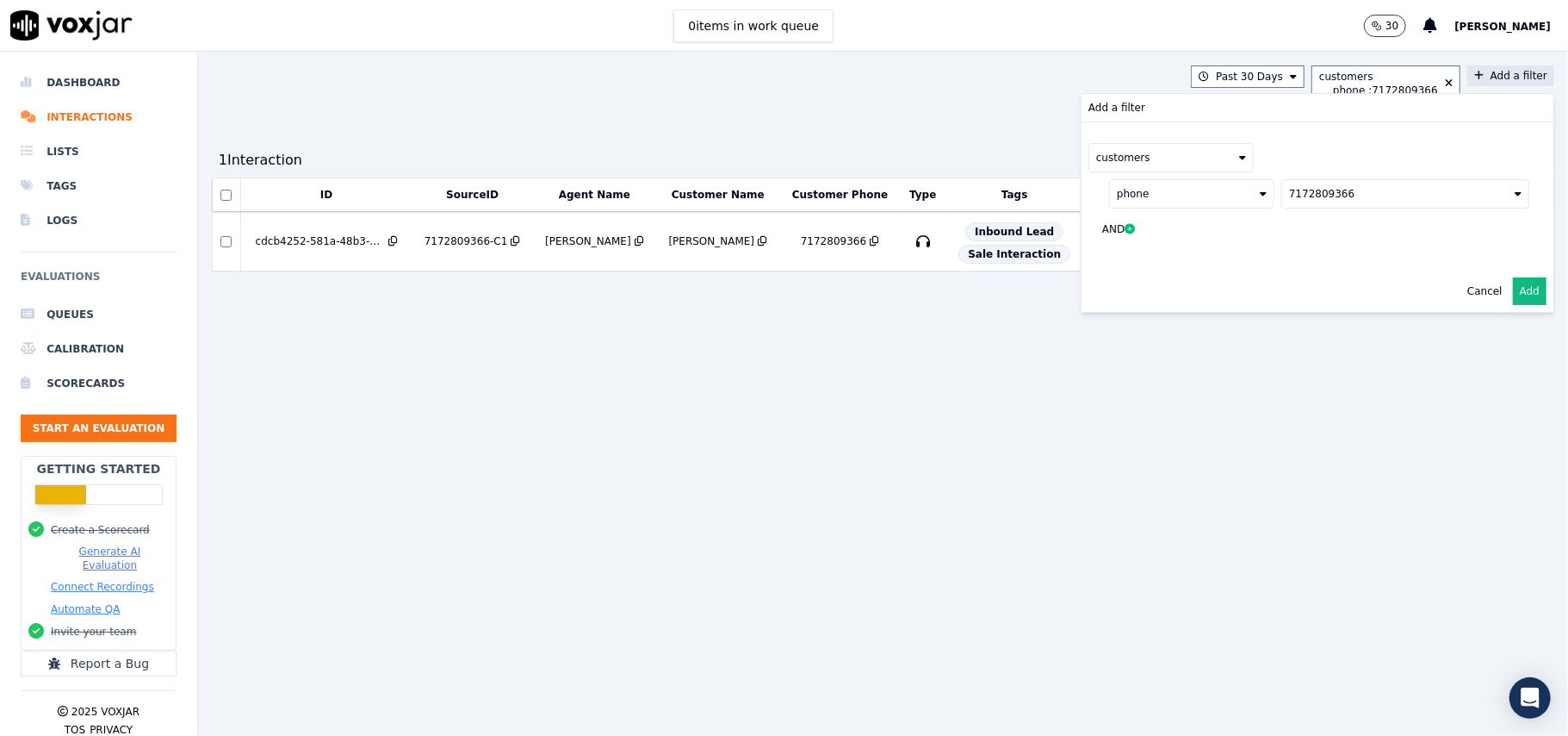
click at [1340, 191] on button "7172809366" at bounding box center [1405, 194] width 248 height 29
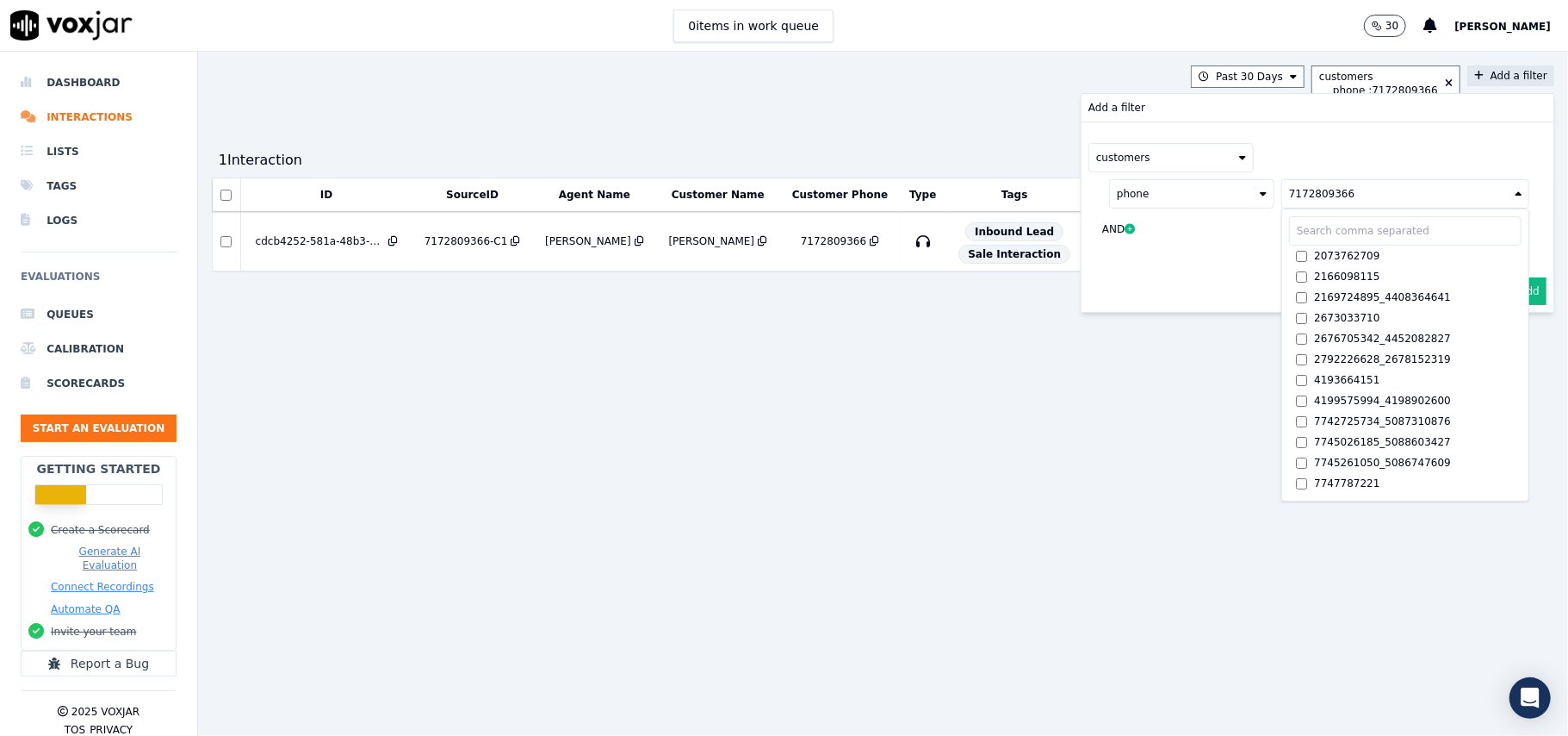
click at [1303, 232] on input "text" at bounding box center [1405, 231] width 233 height 29
paste input "2343782931"
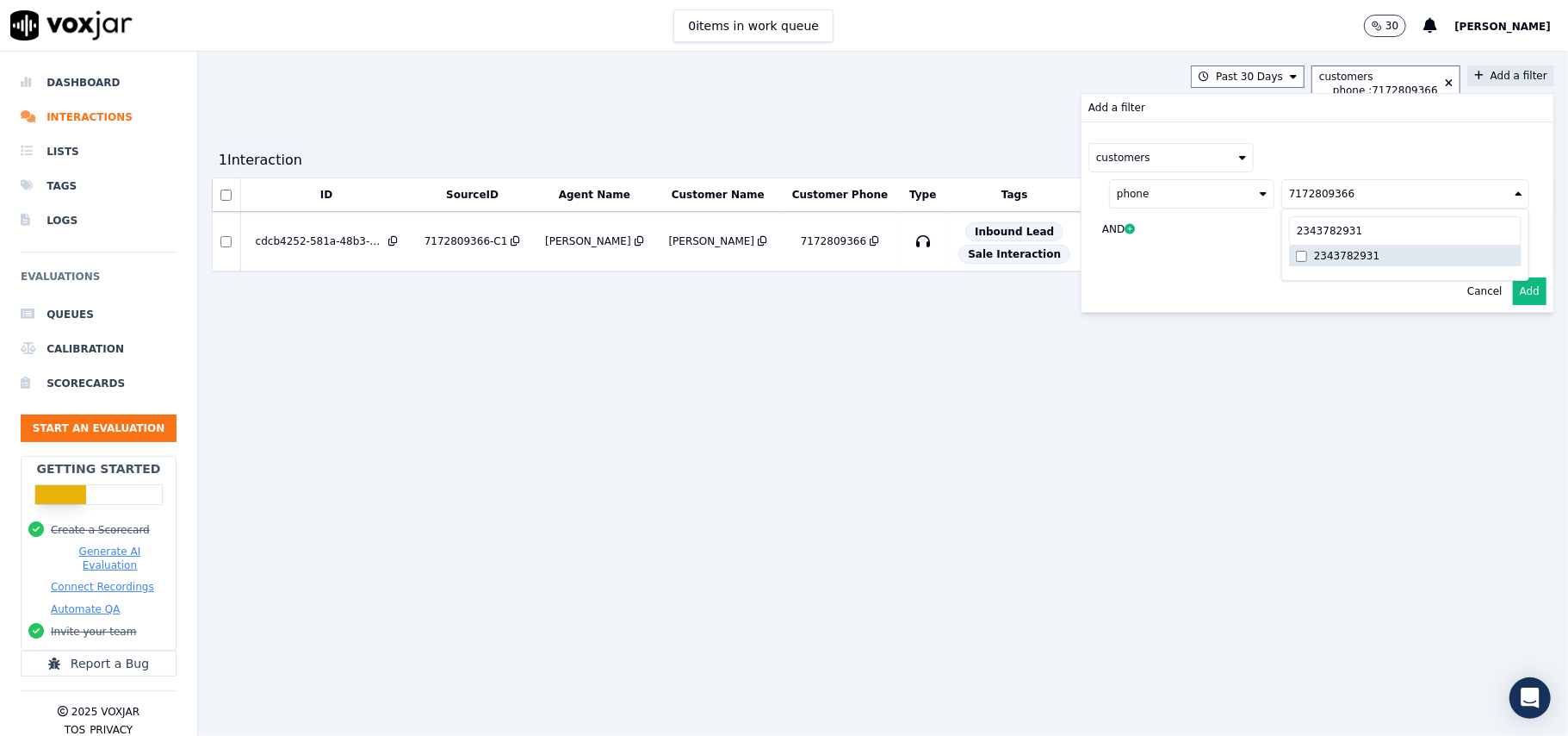
type input "2343782931"
click at [1314, 258] on div "2343782931" at bounding box center [1346, 256] width 65 height 14
click at [1513, 294] on button "Add" at bounding box center [1530, 291] width 34 height 27
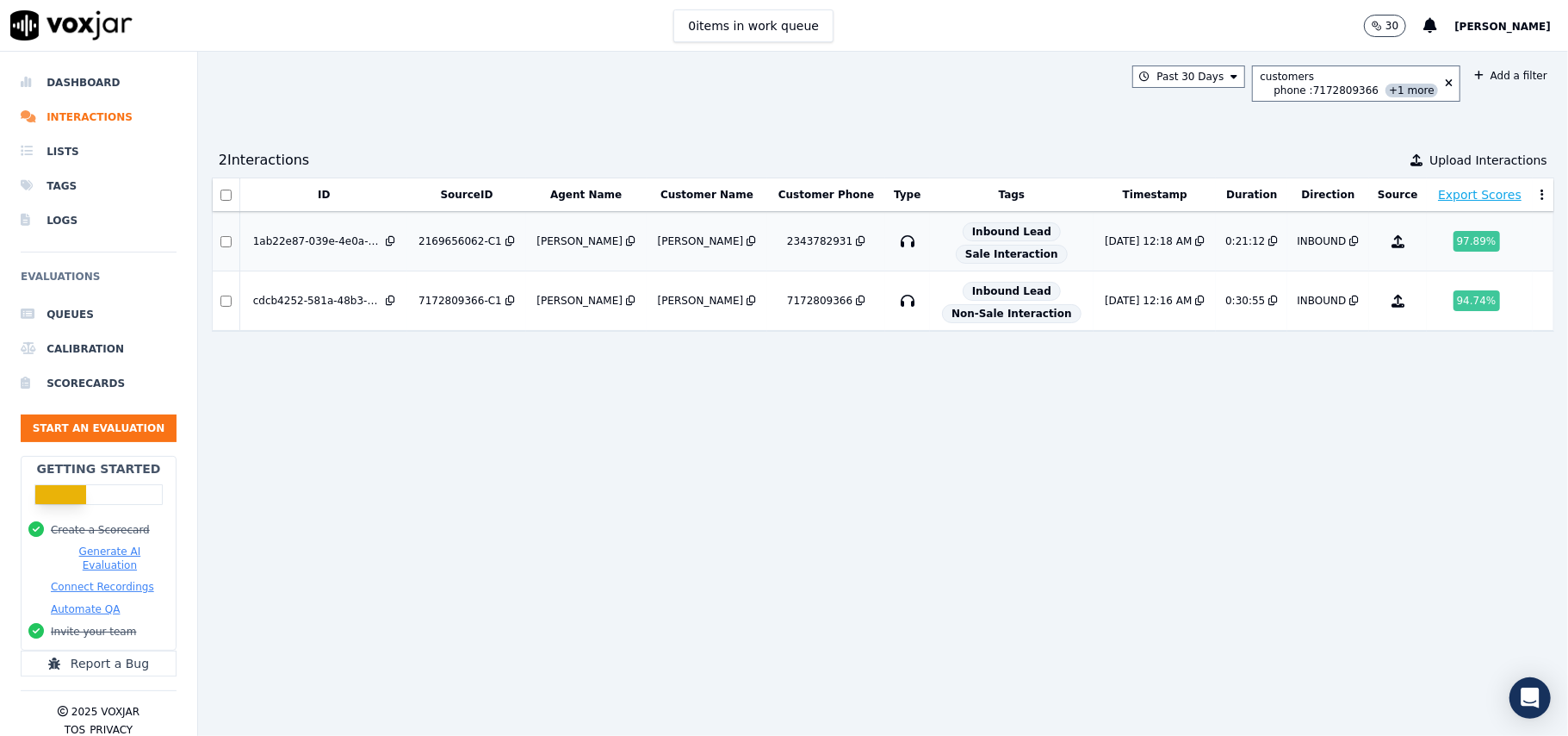
click at [1297, 242] on div "INBOUND" at bounding box center [1322, 241] width 49 height 14
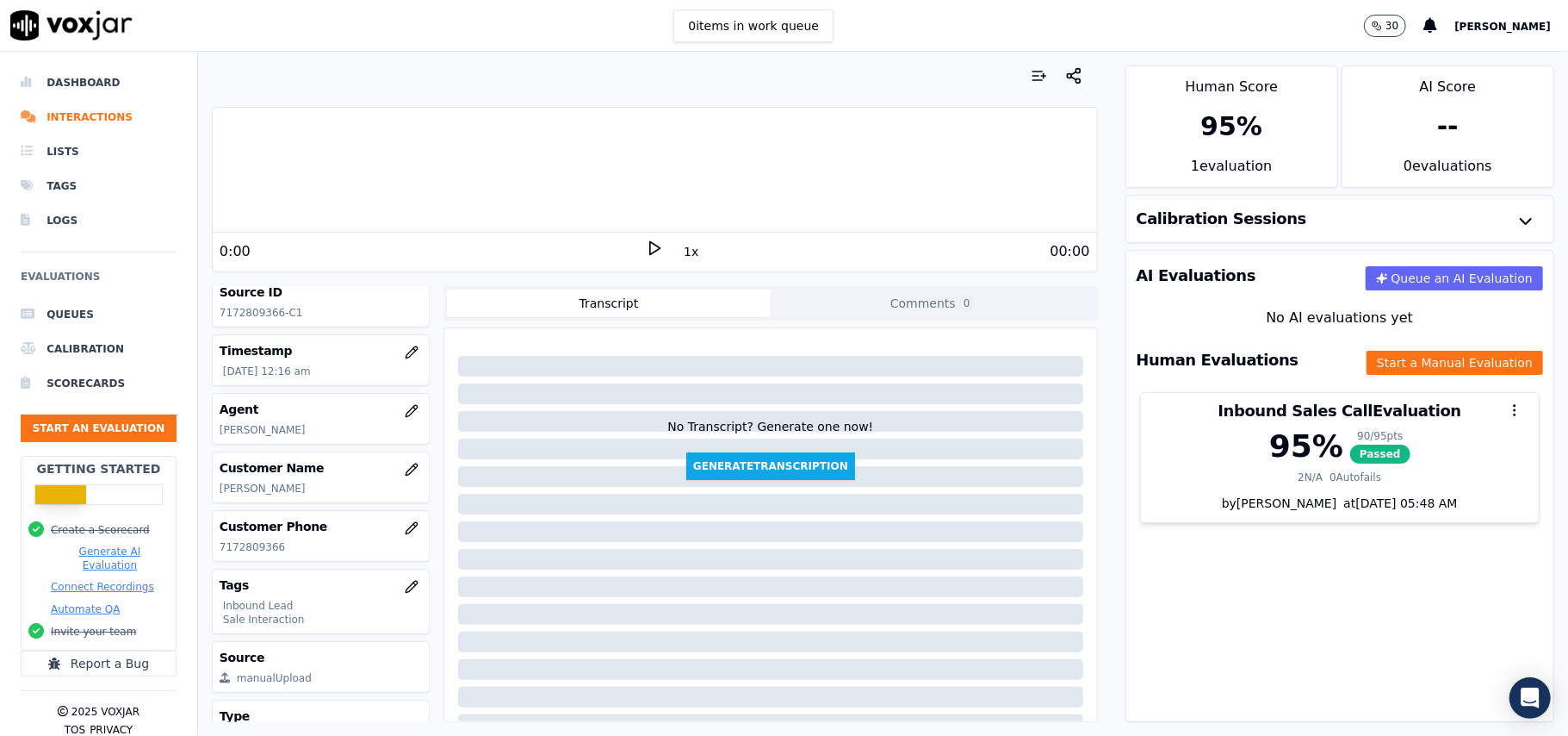
scroll to position [168, 0]
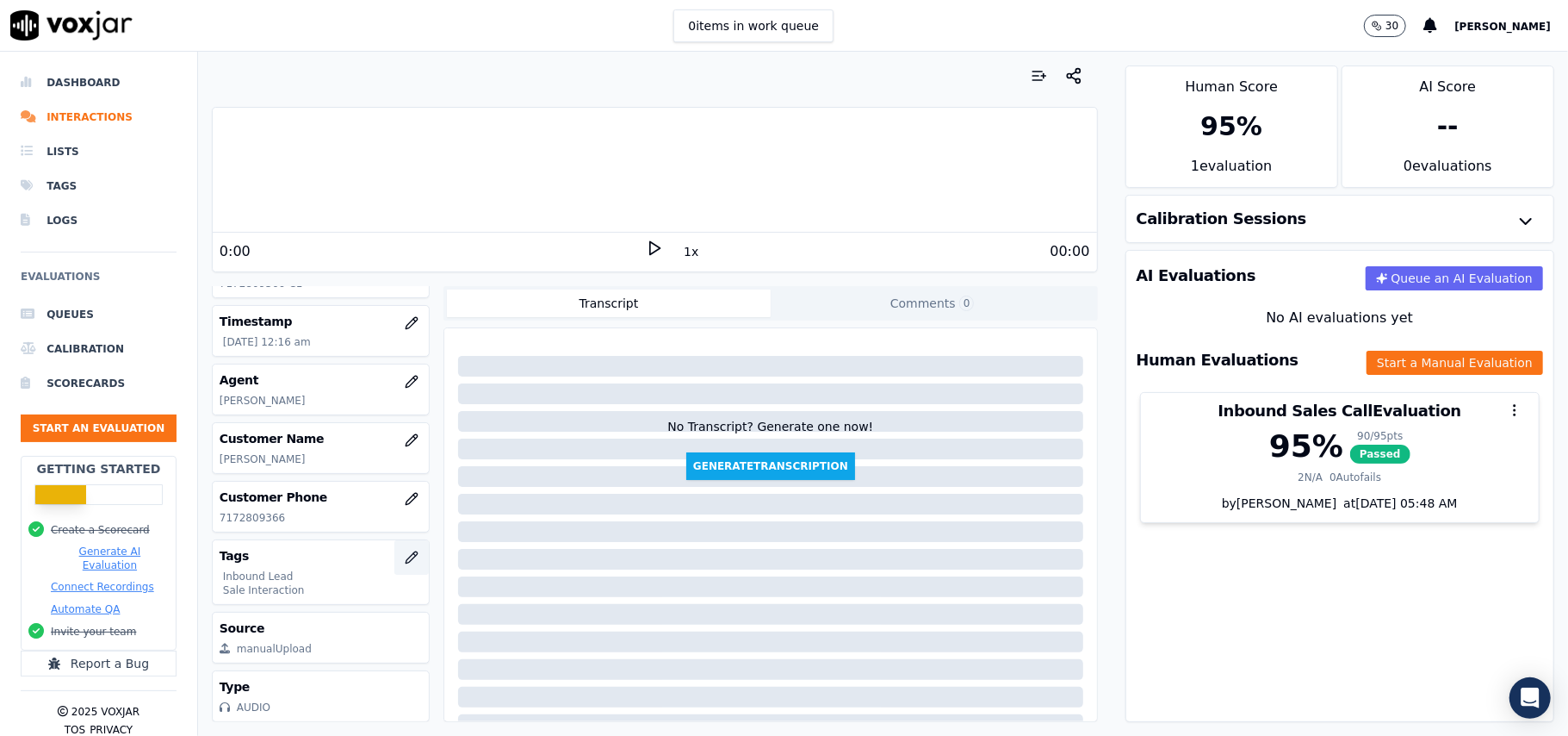
click at [406, 551] on icon "button" at bounding box center [412, 557] width 12 height 12
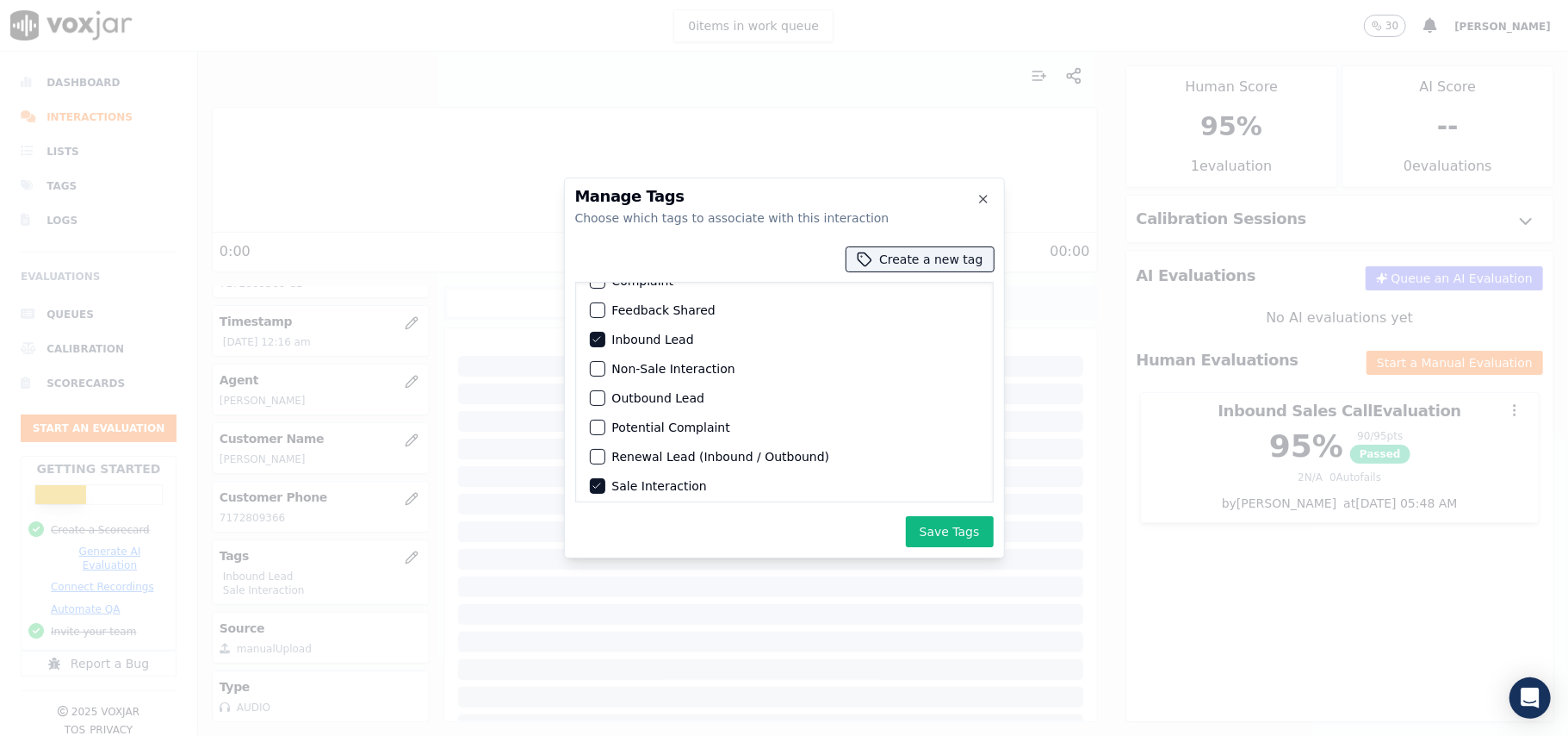
scroll to position [81, 0]
click at [620, 356] on label "Non-Sale Interaction" at bounding box center [674, 362] width 124 height 12
click at [605, 355] on button "Non-Sale Interaction" at bounding box center [598, 363] width 16 height 16
click at [597, 475] on icon "button" at bounding box center [597, 480] width 11 height 11
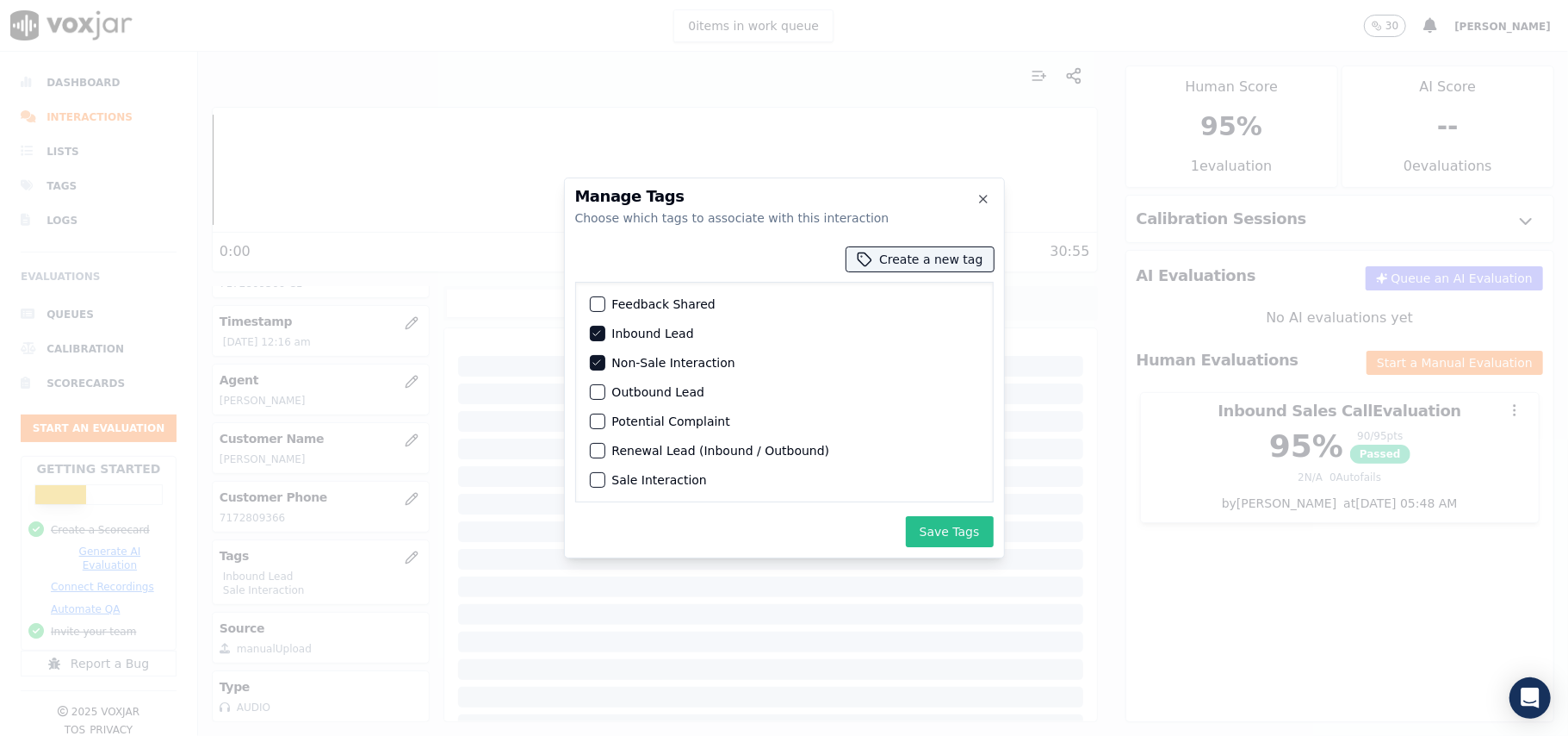
click at [948, 532] on button "Save Tags" at bounding box center [950, 532] width 88 height 31
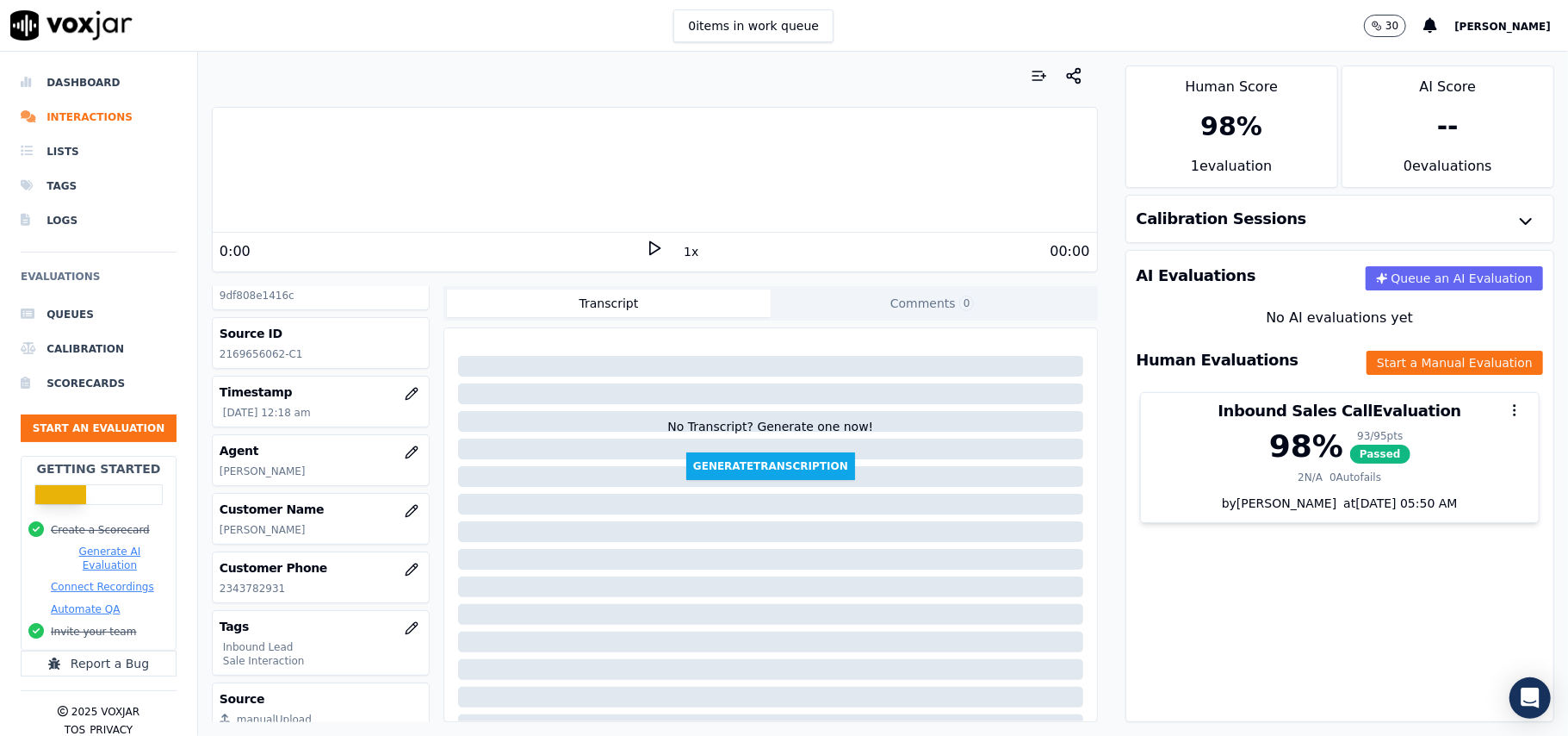
scroll to position [115, 0]
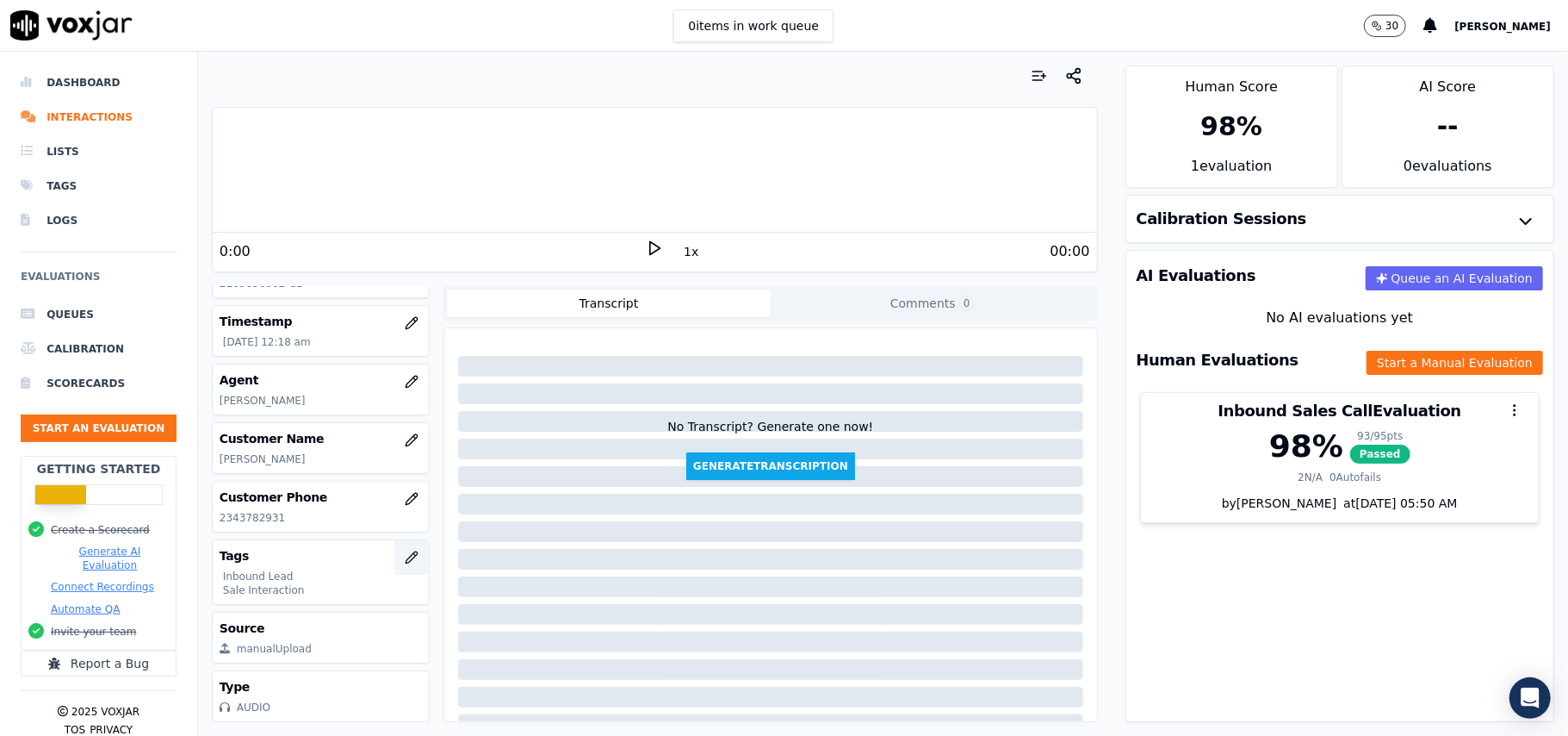
click at [405, 558] on icon "button" at bounding box center [412, 557] width 14 height 14
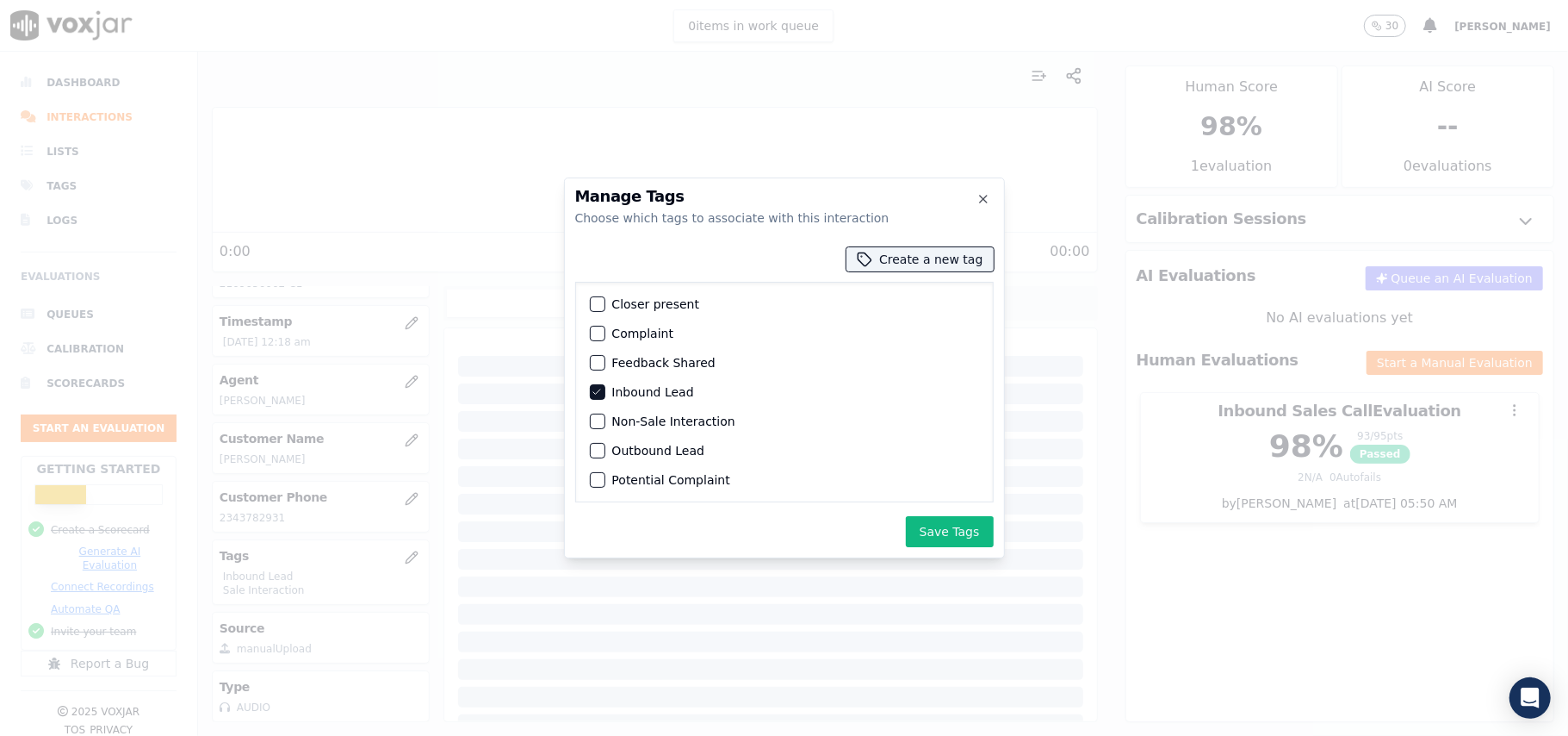
click at [616, 427] on label "Non-Sale Interaction" at bounding box center [674, 421] width 124 height 12
click at [605, 428] on button "Non-Sale Interaction" at bounding box center [598, 422] width 16 height 16
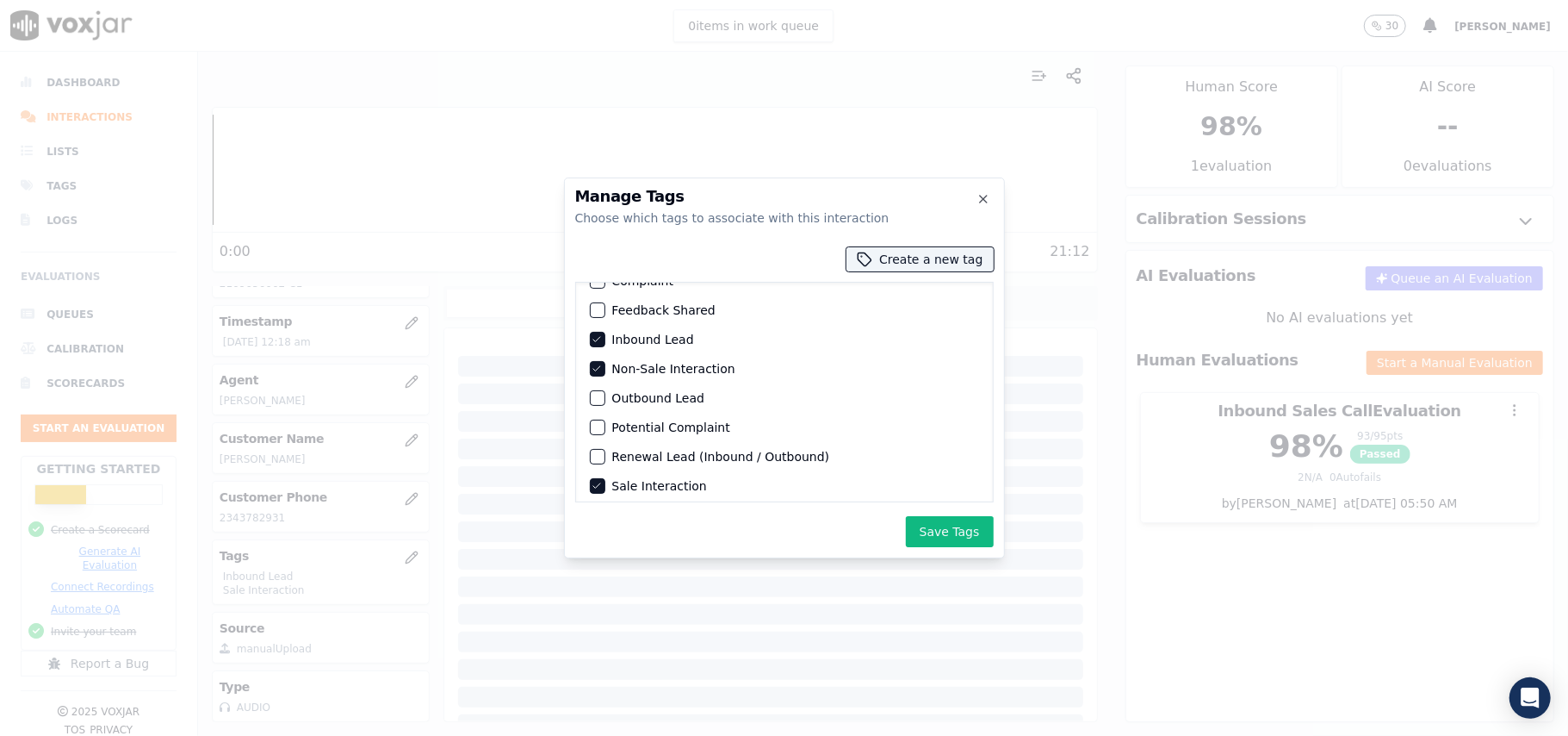
scroll to position [81, 0]
click at [608, 465] on div "Sale Interaction" at bounding box center [784, 480] width 403 height 29
click at [582, 461] on div "Closer present Complaint Feedback Shared Inbound Lead Non-Sale Interaction Outb…" at bounding box center [784, 391] width 419 height 221
click at [602, 474] on div "button" at bounding box center [597, 480] width 12 height 12
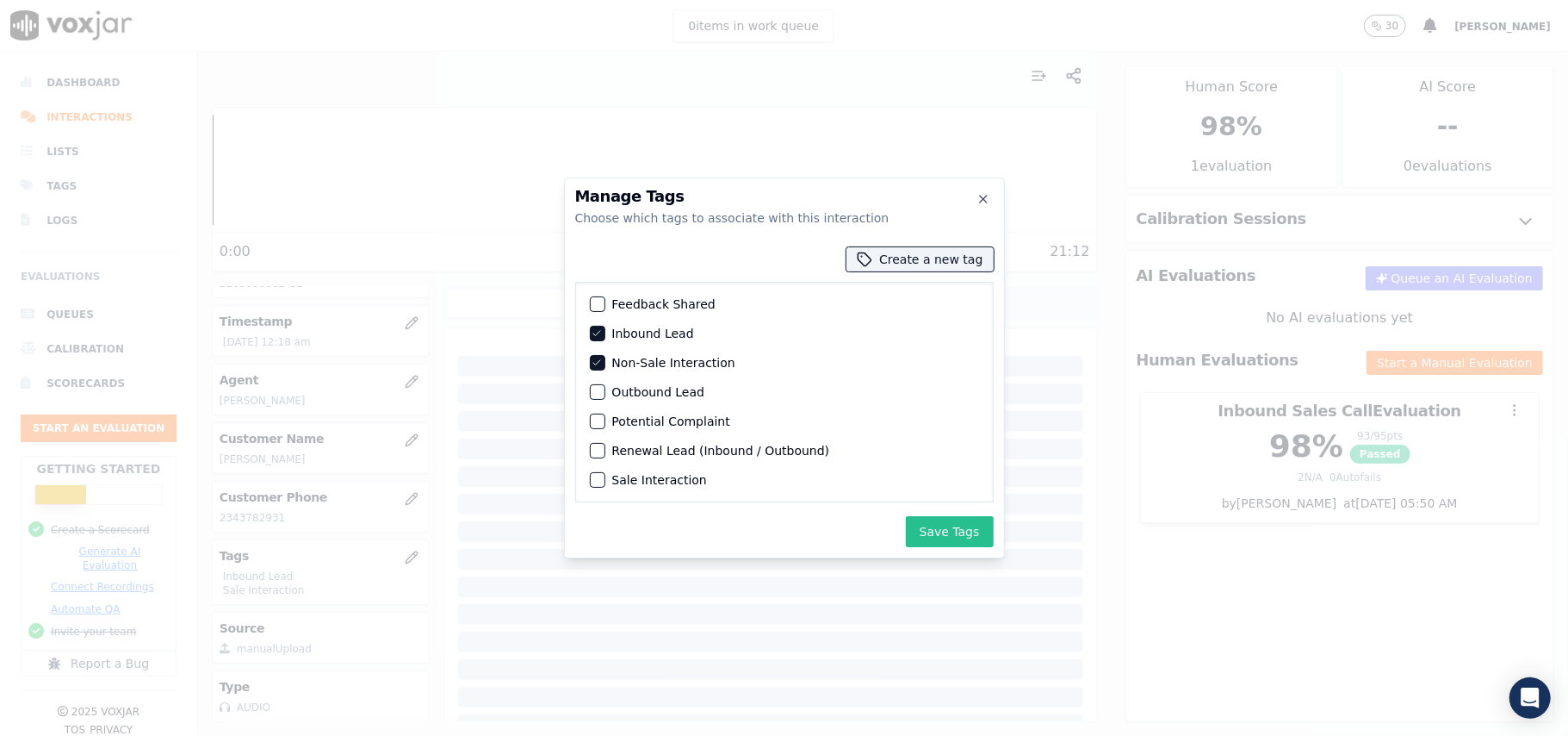
click at [966, 529] on button "Save Tags" at bounding box center [950, 532] width 88 height 31
